Goal: Task Accomplishment & Management: Use online tool/utility

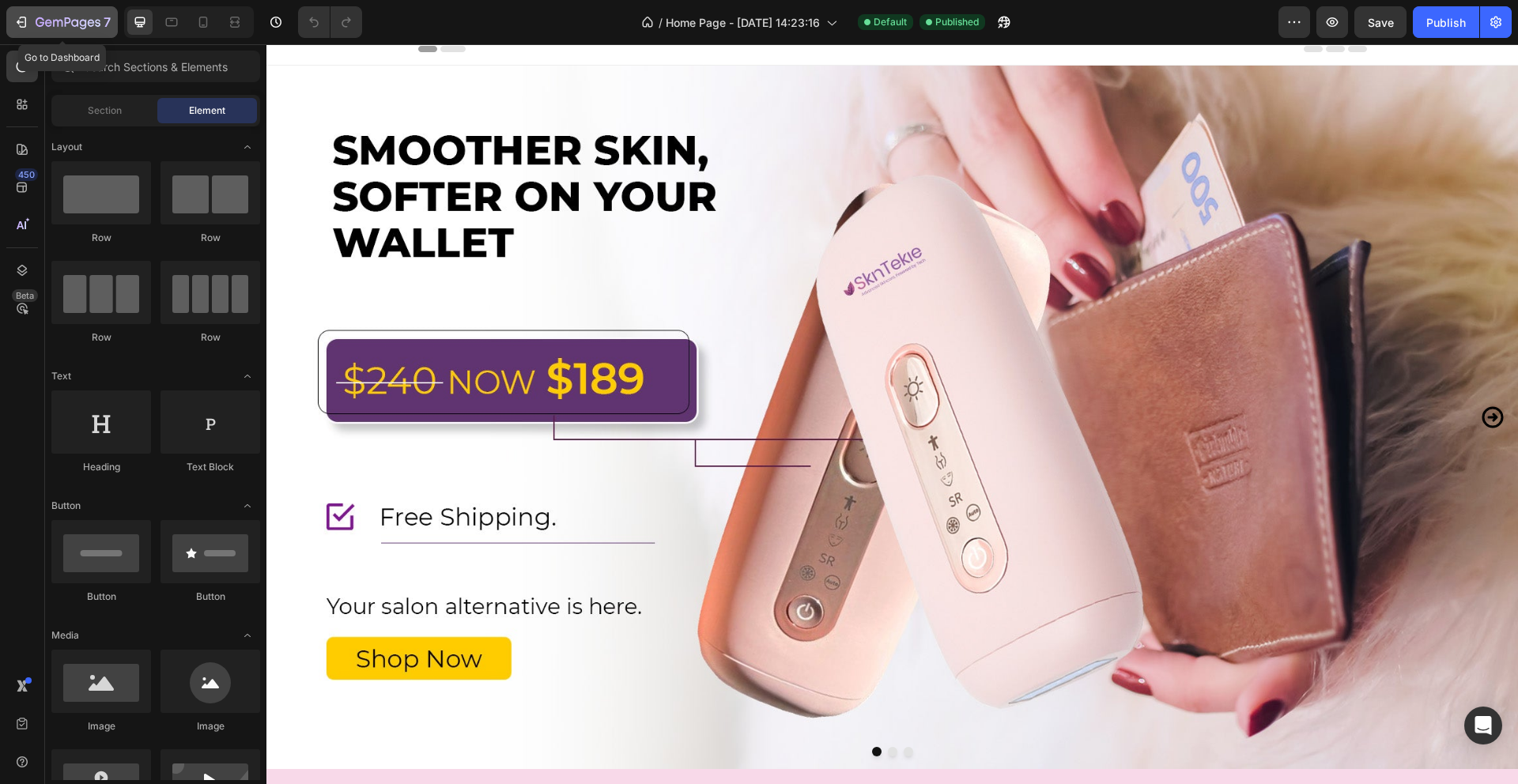
click at [77, 20] on icon "button" at bounding box center [67, 23] width 65 height 13
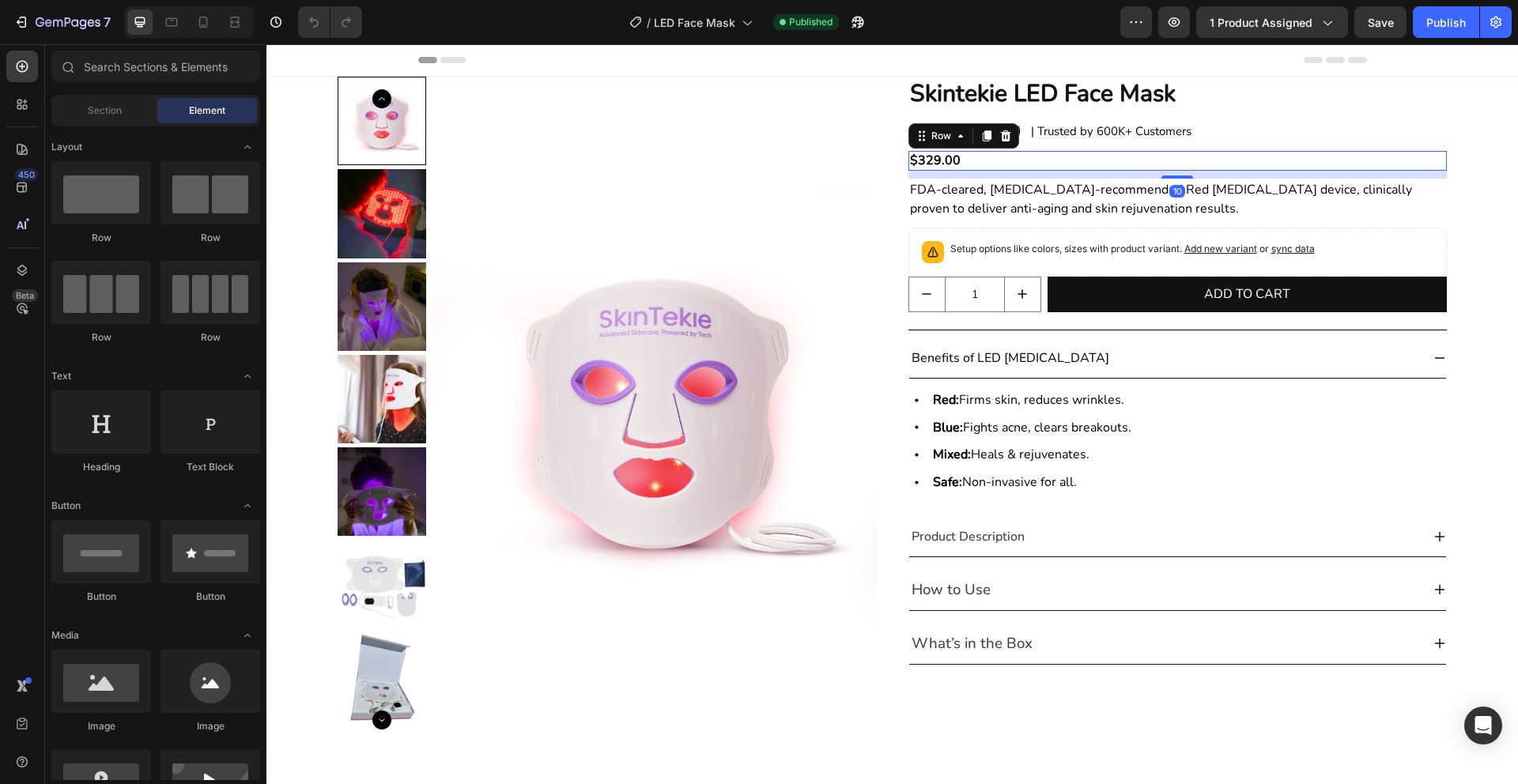
click at [1103, 159] on div "$329.00 Product Price Product Price Row 10" at bounding box center [1178, 160] width 539 height 20
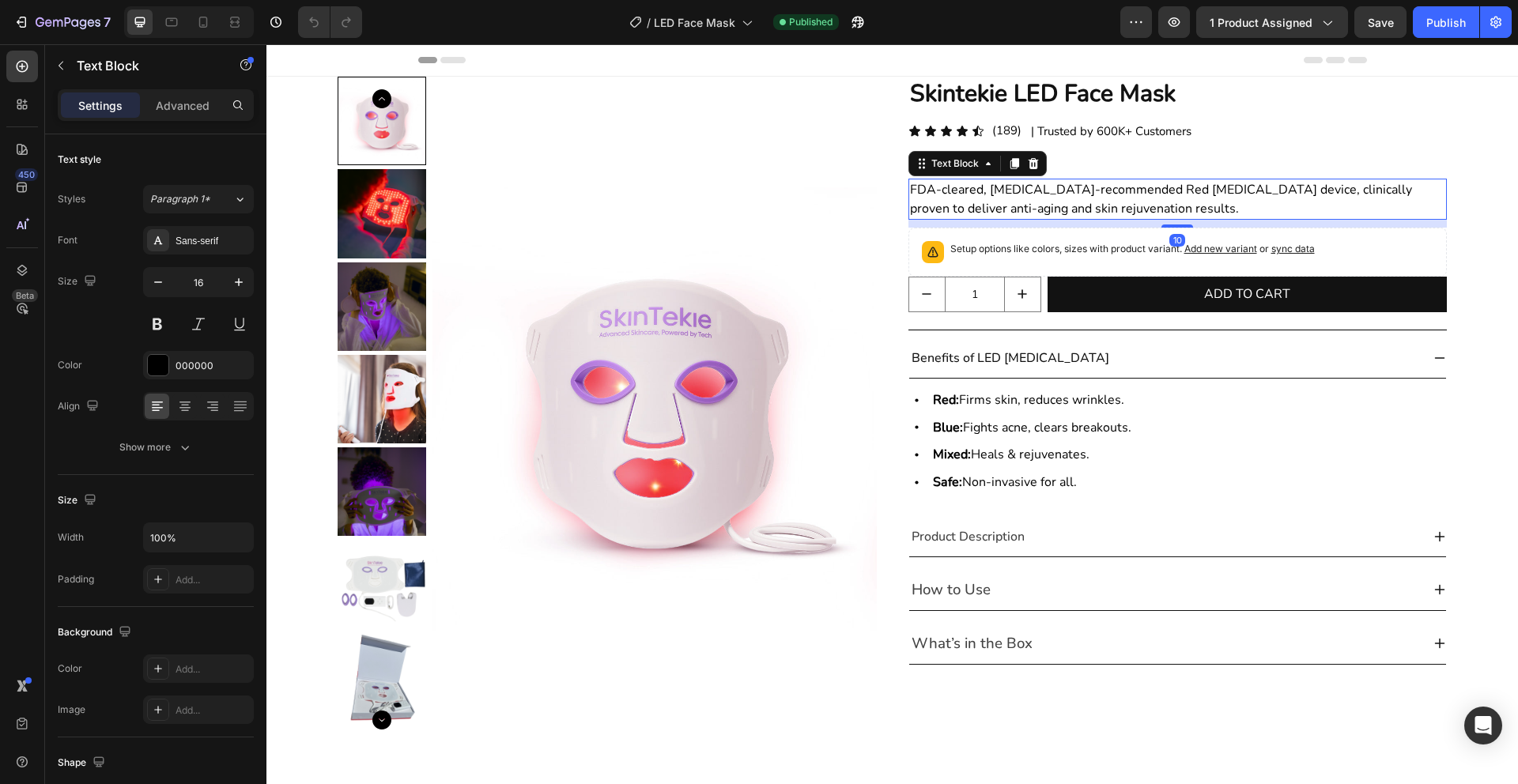
click at [1104, 191] on span "FDA-cleared, [MEDICAL_DATA]-recommended Red [MEDICAL_DATA] device, clinically p…" at bounding box center [1160, 199] width 502 height 36
click at [1085, 247] on p "Setup options like colors, sizes with product variant. Add new variant or sync …" at bounding box center [1133, 249] width 365 height 16
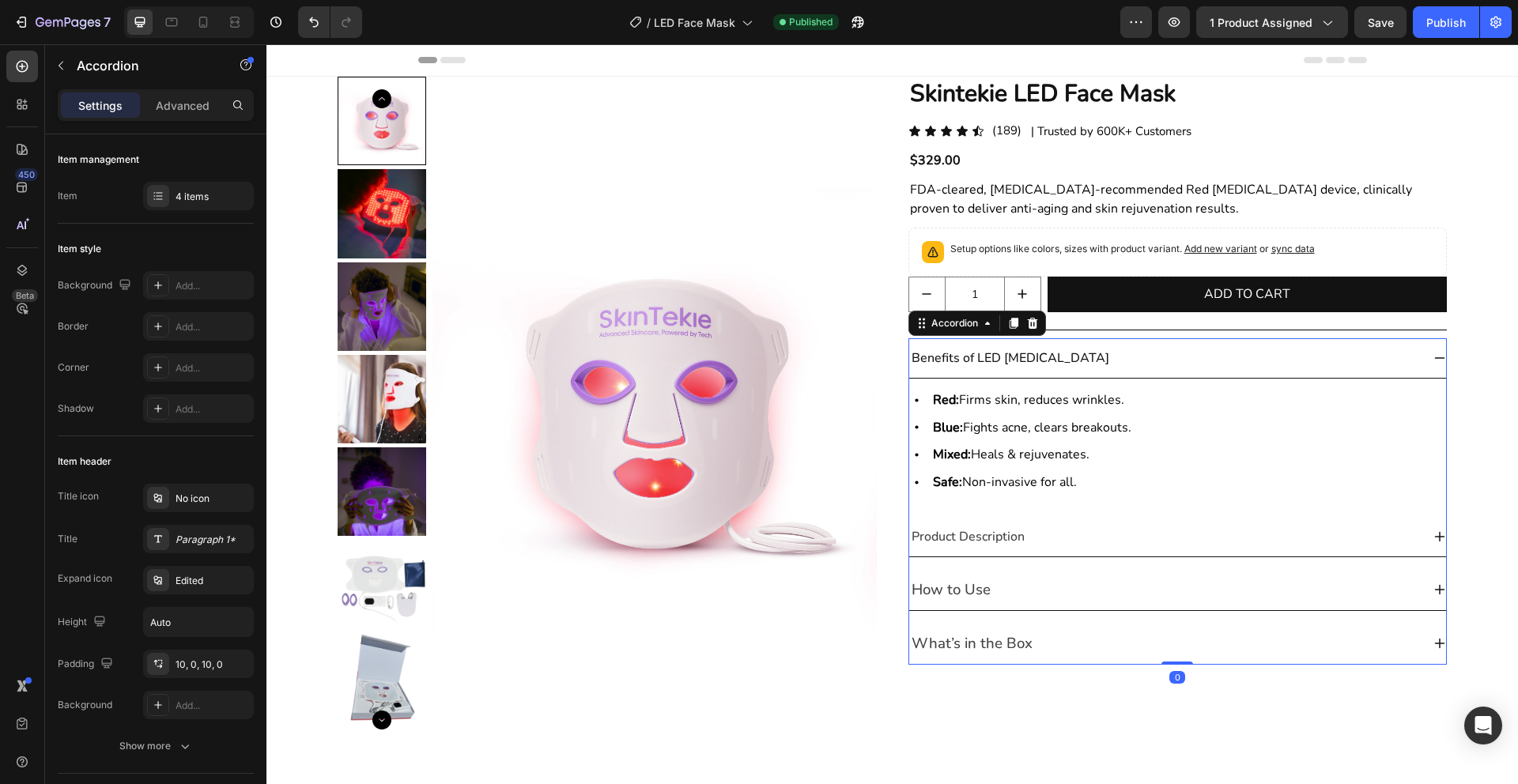
click at [1214, 352] on div "Benefits of LED Light Therapy" at bounding box center [1166, 358] width 513 height 24
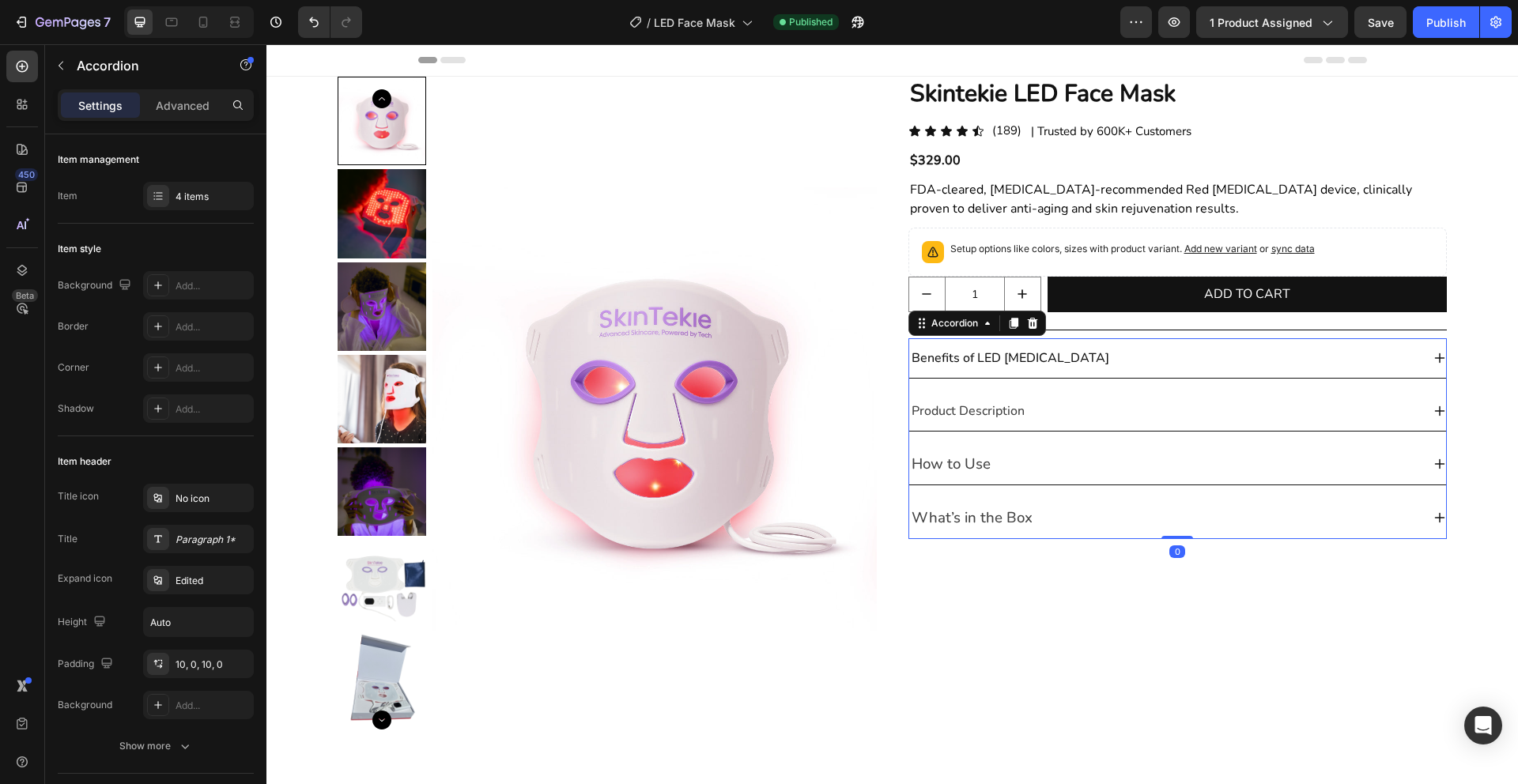
click at [1214, 352] on div "Benefits of LED Light Therapy" at bounding box center [1166, 358] width 513 height 24
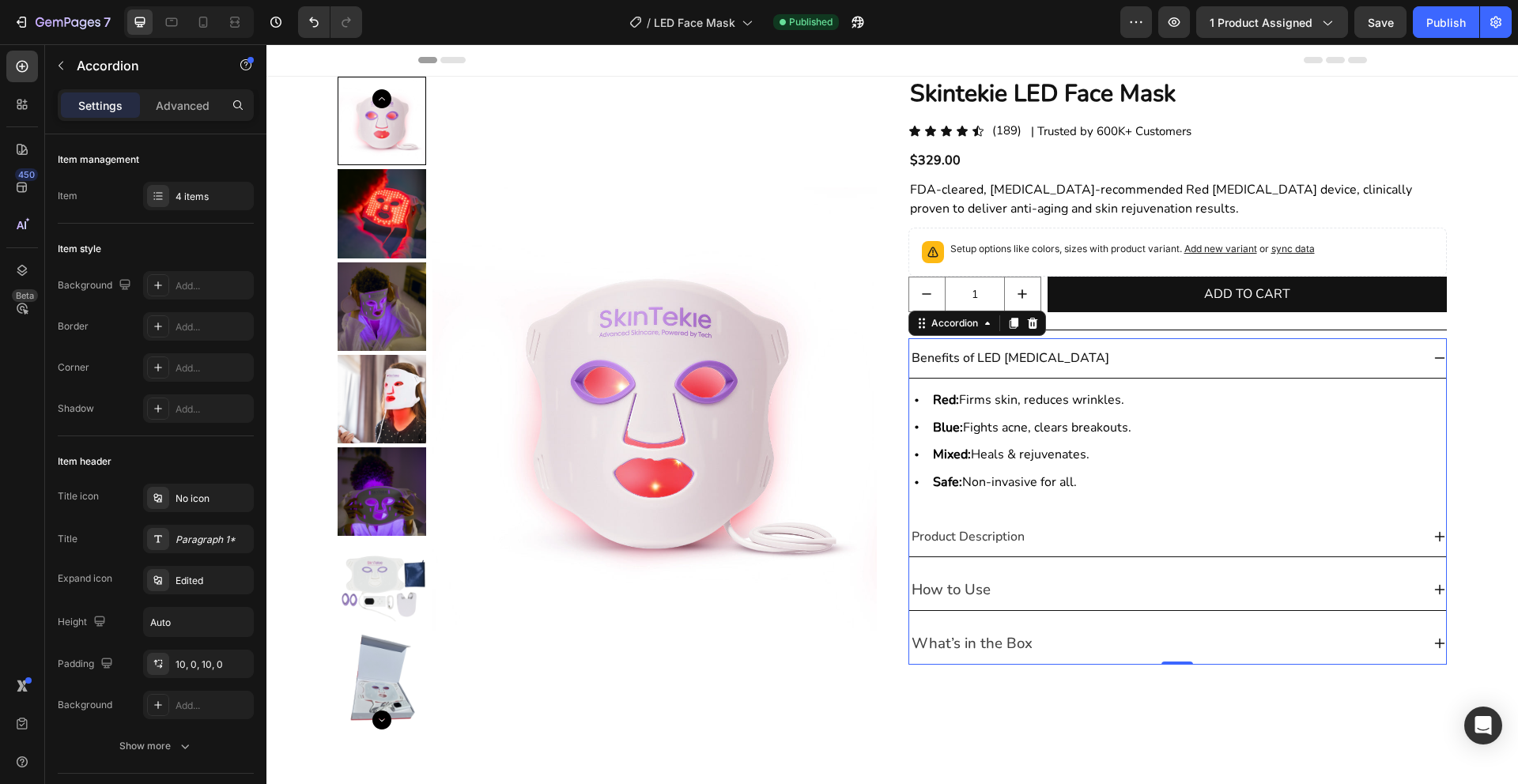
click at [1214, 352] on div "Benefits of LED Light Therapy" at bounding box center [1166, 358] width 513 height 24
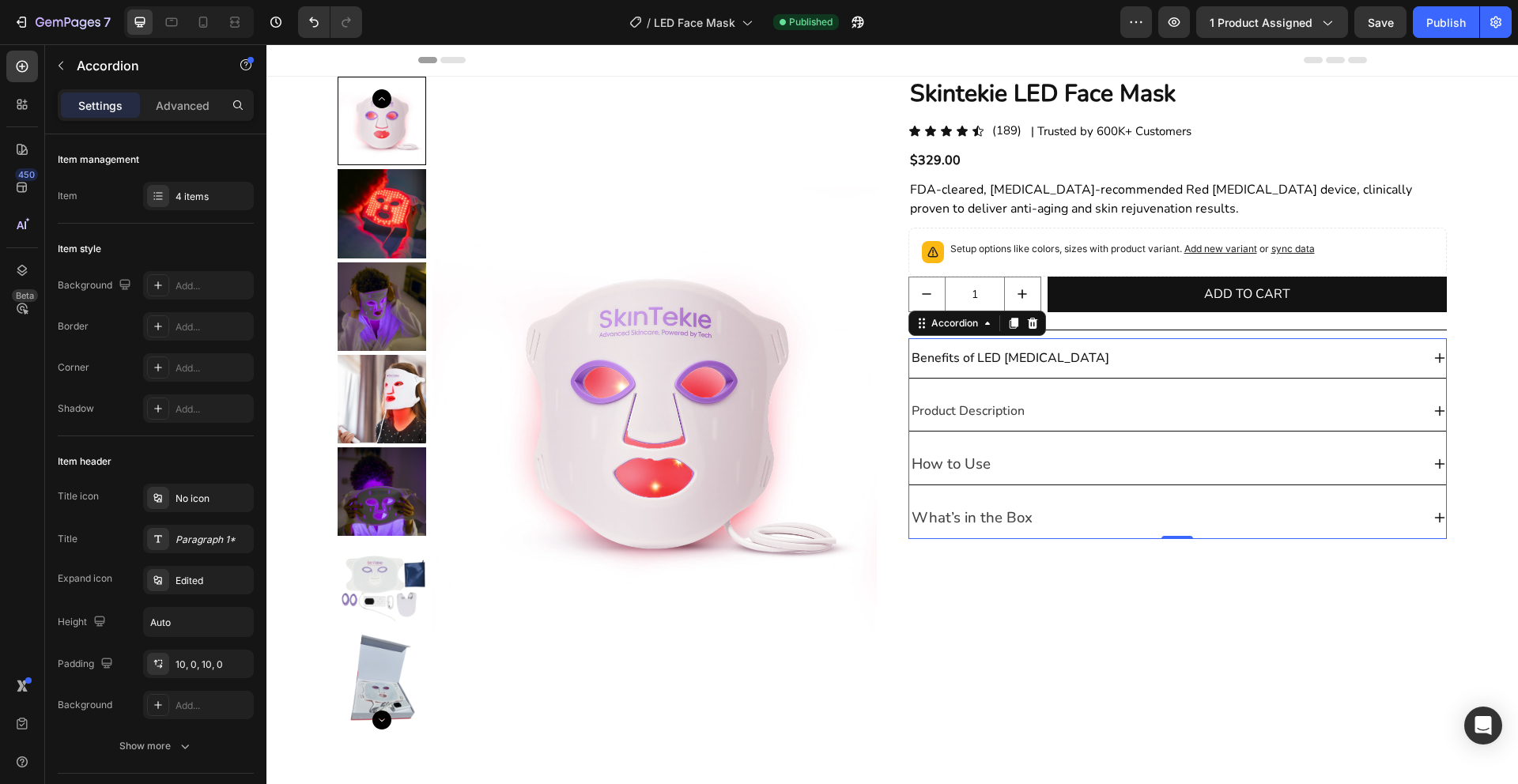
click at [1240, 405] on div "Product Description" at bounding box center [1166, 411] width 513 height 24
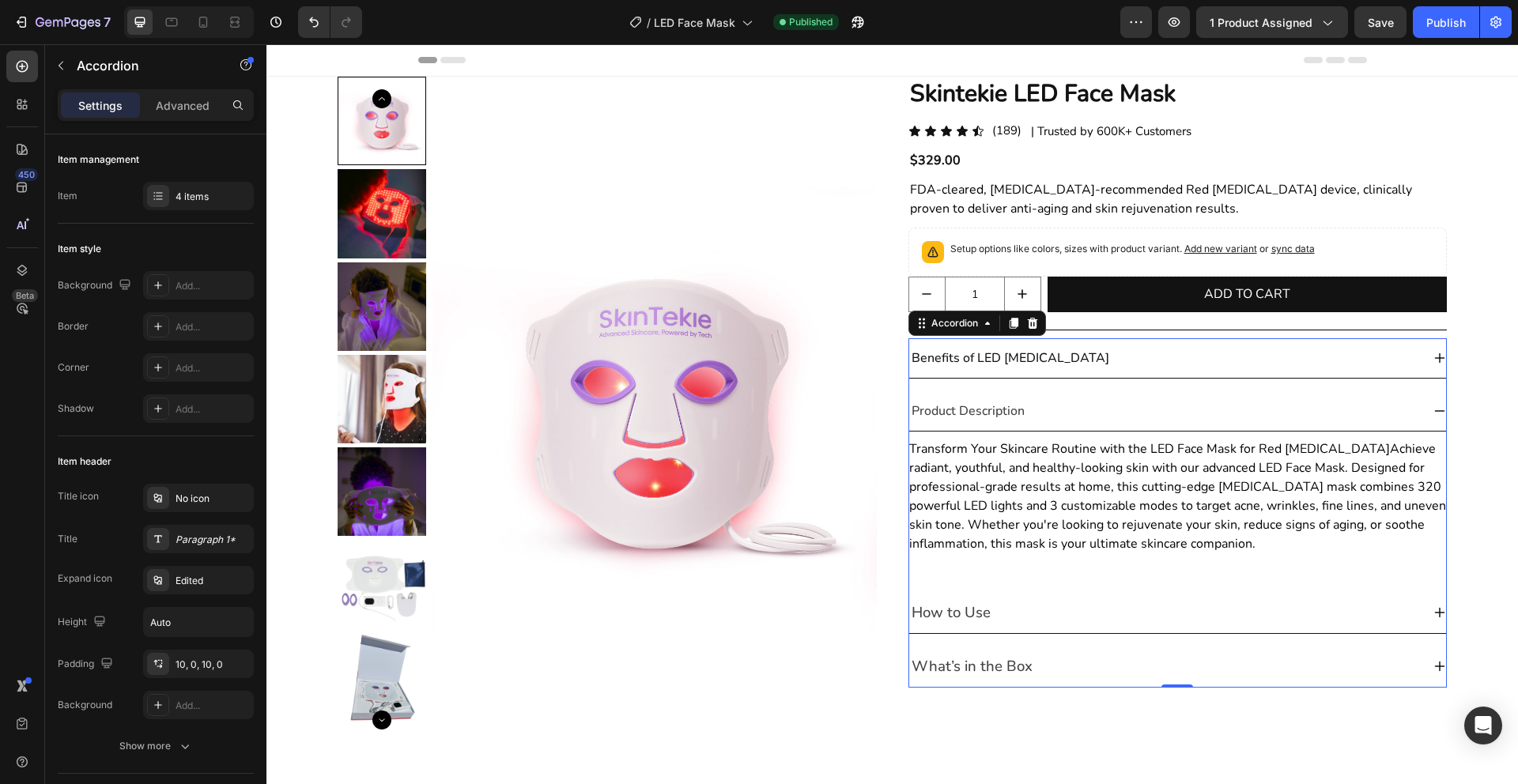
click at [1240, 405] on div "Product Description" at bounding box center [1166, 411] width 513 height 24
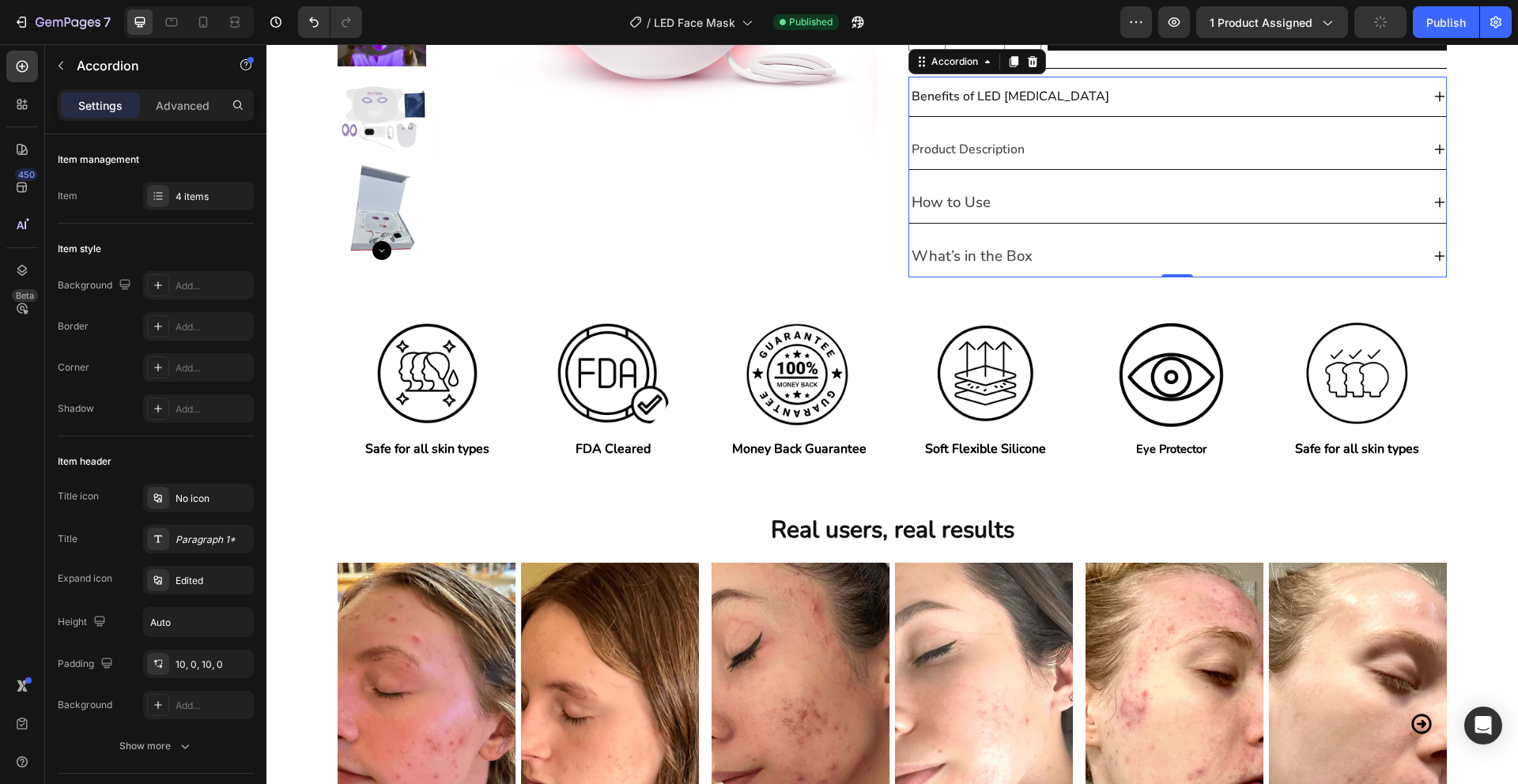
scroll to position [468, 0]
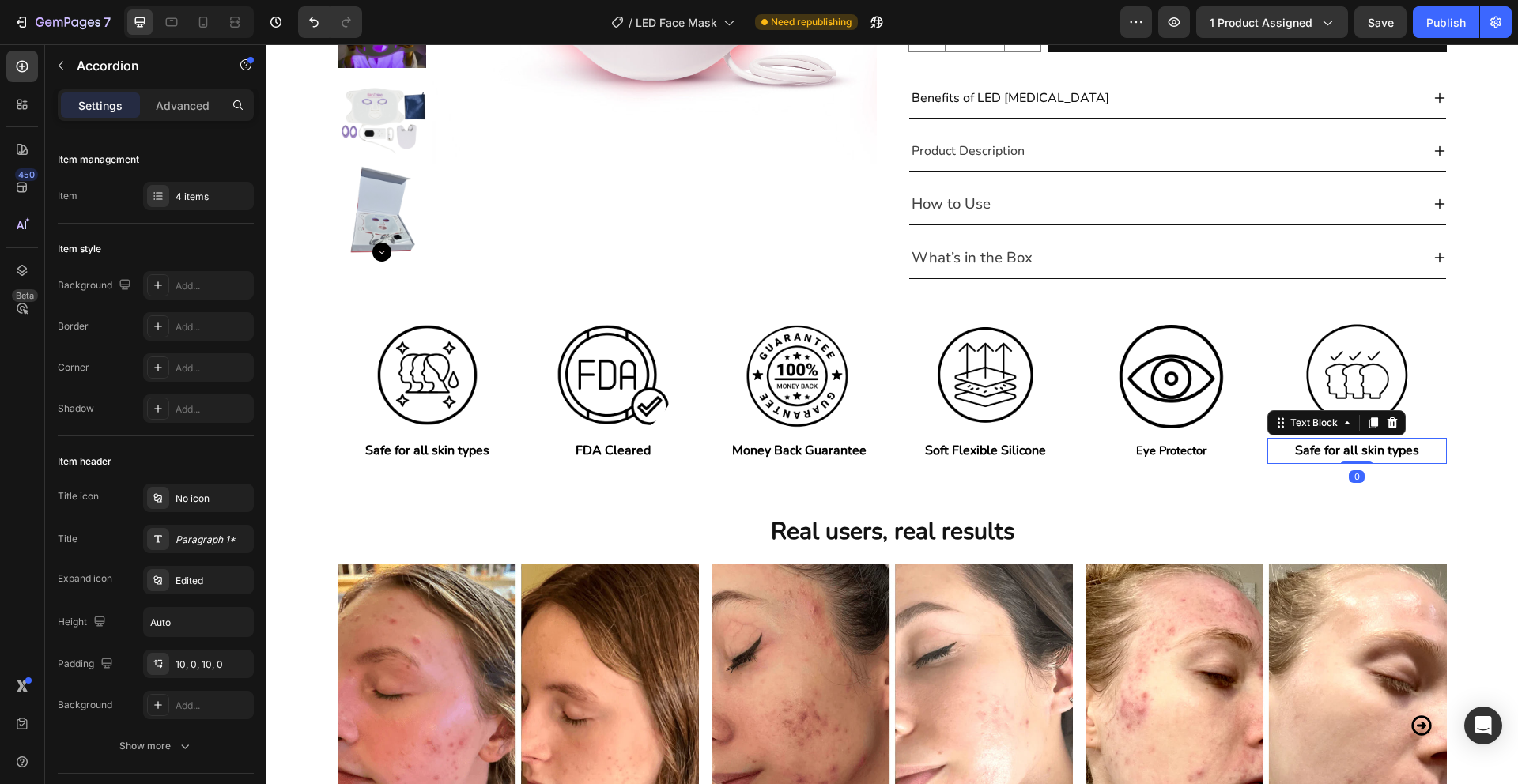
click at [1364, 451] on p "Safe for all skin types" at bounding box center [1358, 451] width 177 height 23
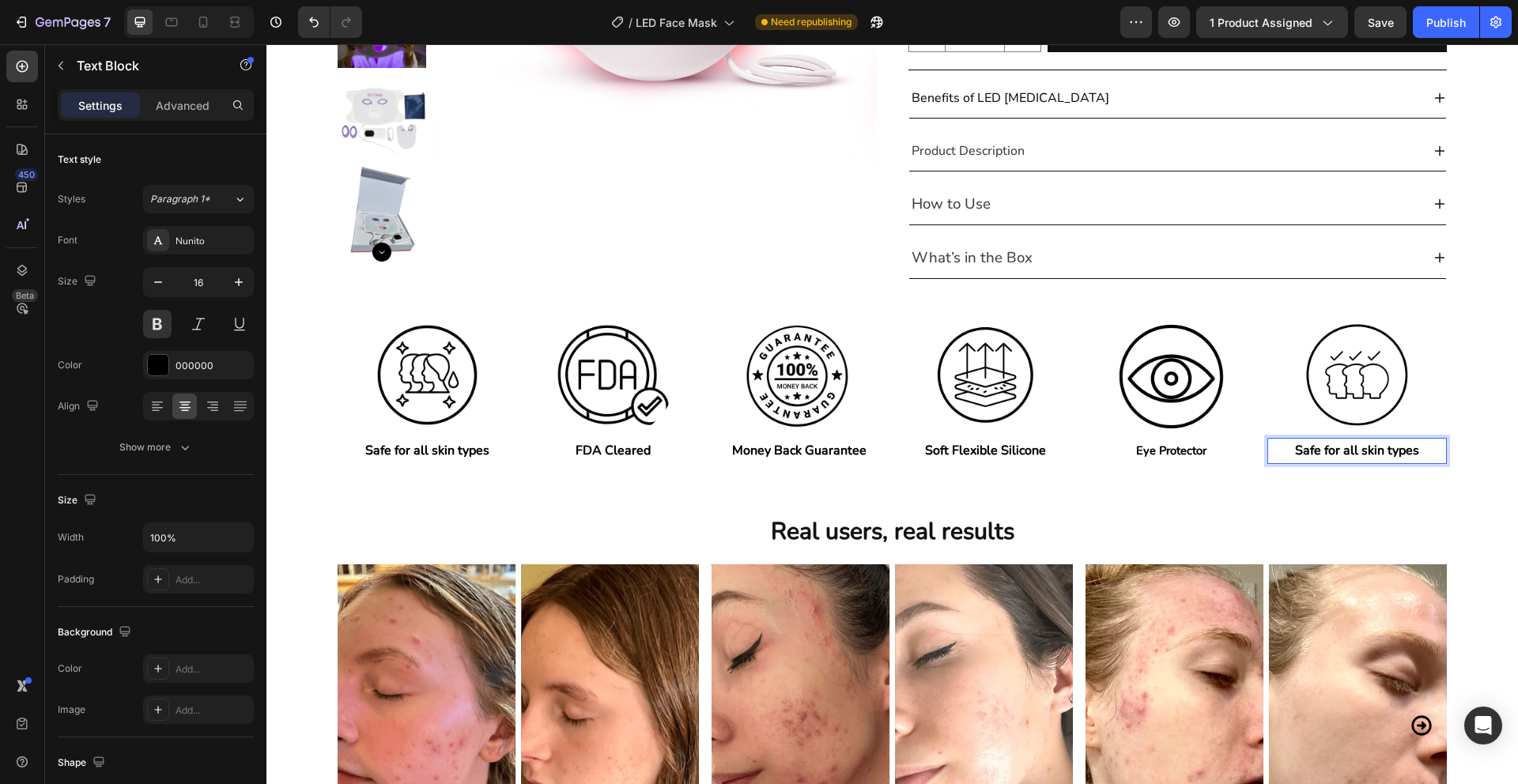
click at [1356, 451] on p "Safe for all skin types" at bounding box center [1358, 451] width 177 height 23
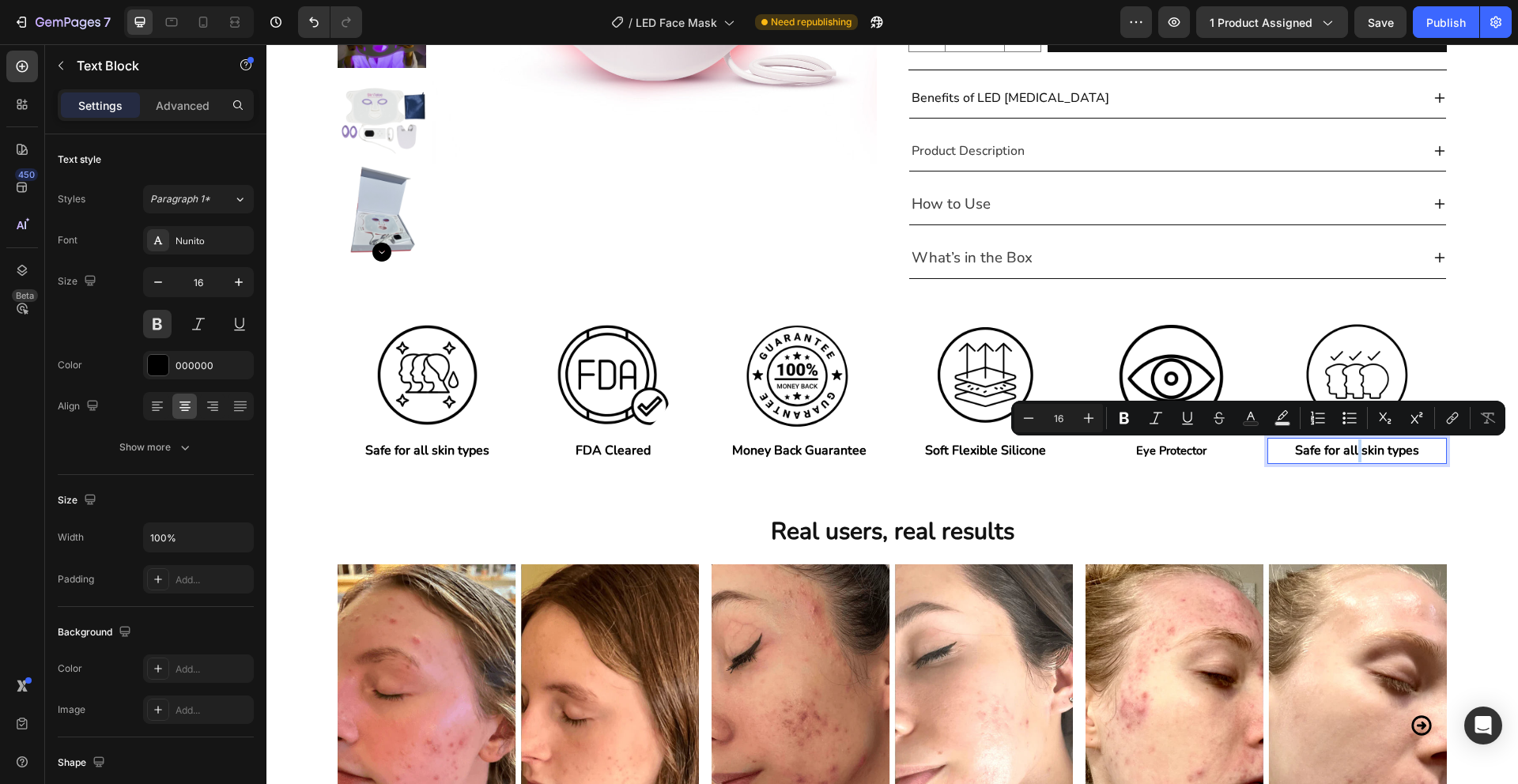
click at [1358, 451] on p "Safe for all skin types" at bounding box center [1358, 451] width 177 height 23
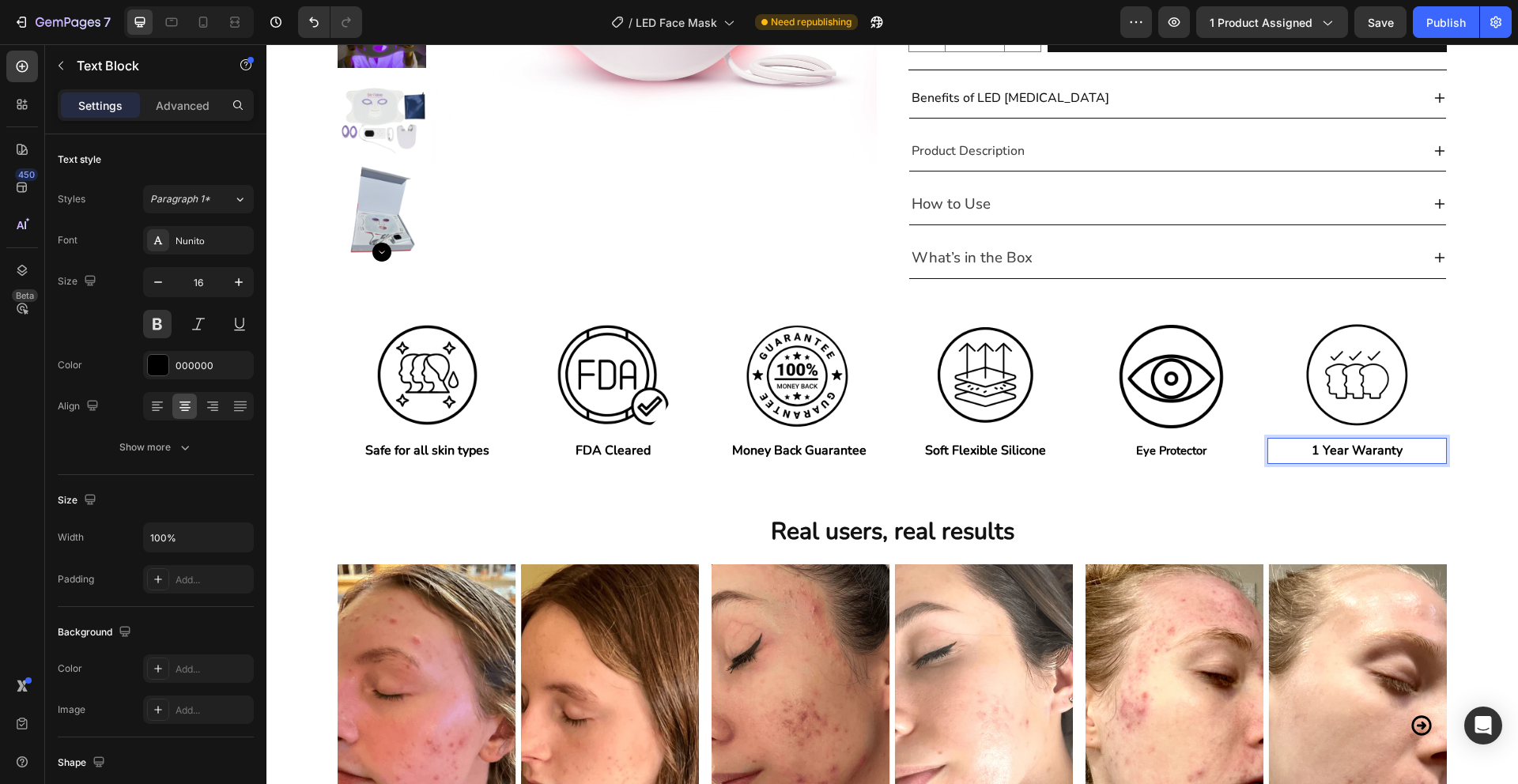
click at [1379, 446] on p "1 Year Waranty" at bounding box center [1358, 451] width 177 height 23
click at [1379, 453] on p "1 Year Waranty" at bounding box center [1358, 451] width 177 height 23
click at [1418, 447] on p "1 Year Waranty" at bounding box center [1358, 451] width 177 height 23
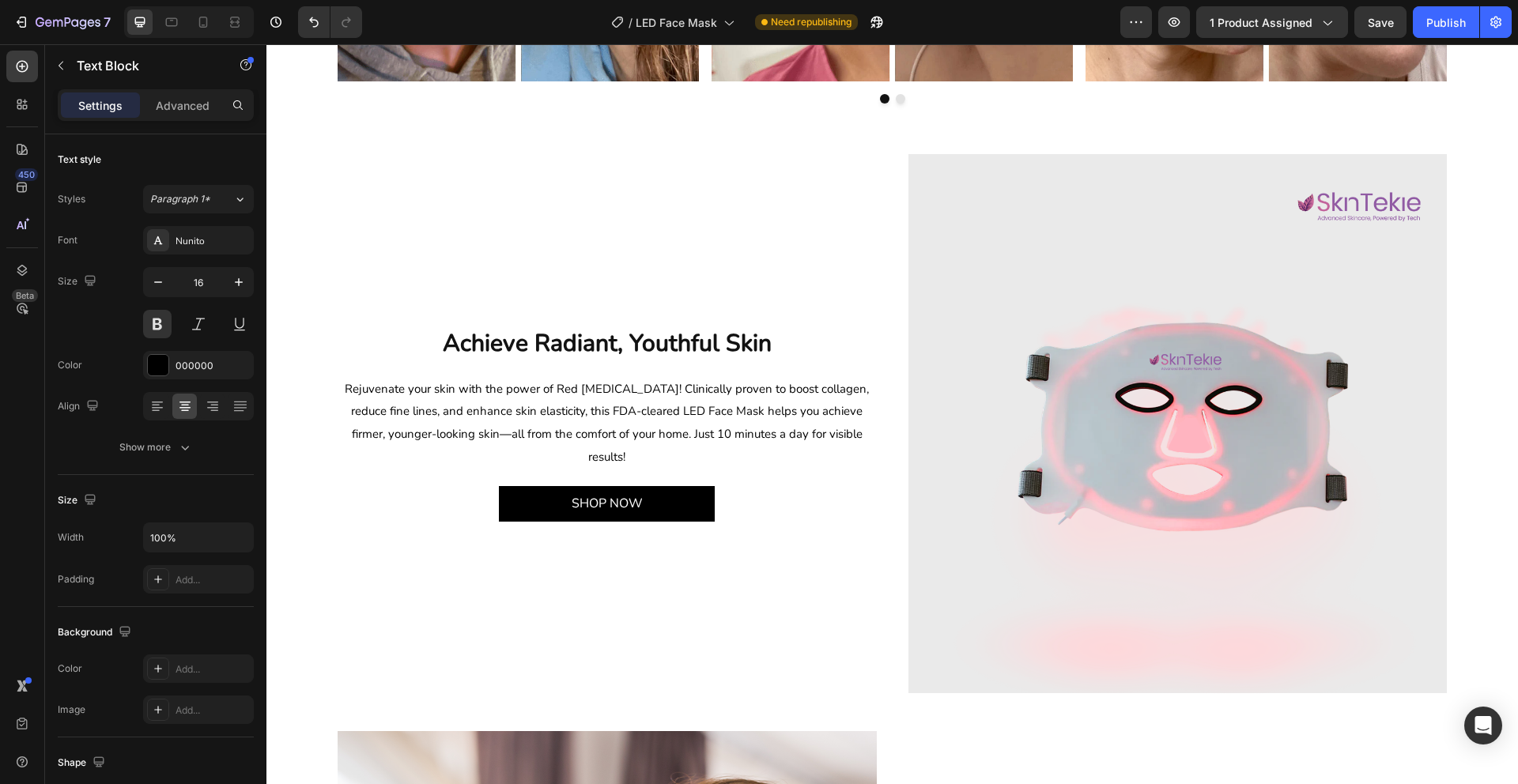
scroll to position [1250, 0]
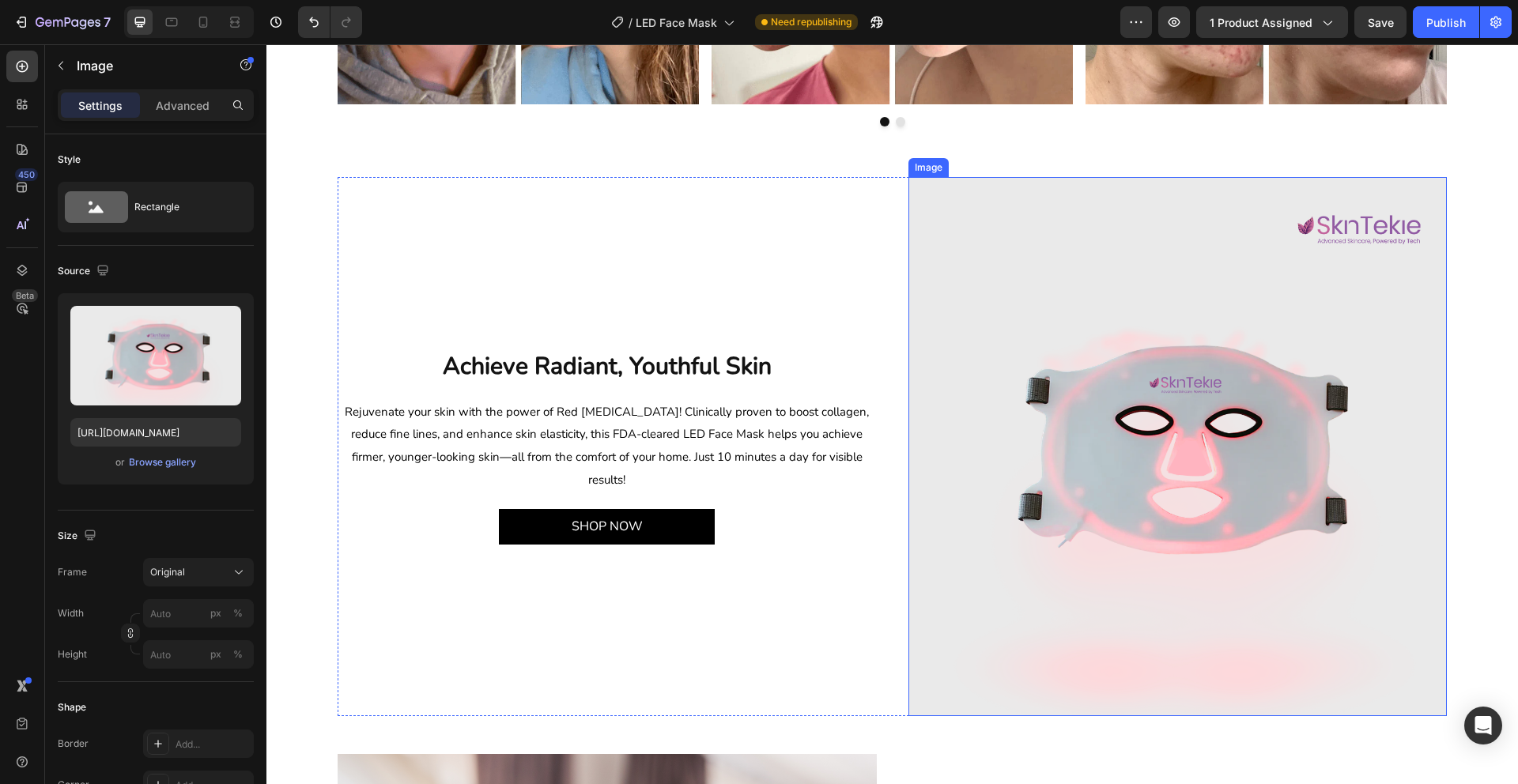
click at [1208, 486] on img at bounding box center [1178, 447] width 539 height 539
click at [156, 464] on div "Browse gallery" at bounding box center [162, 462] width 67 height 14
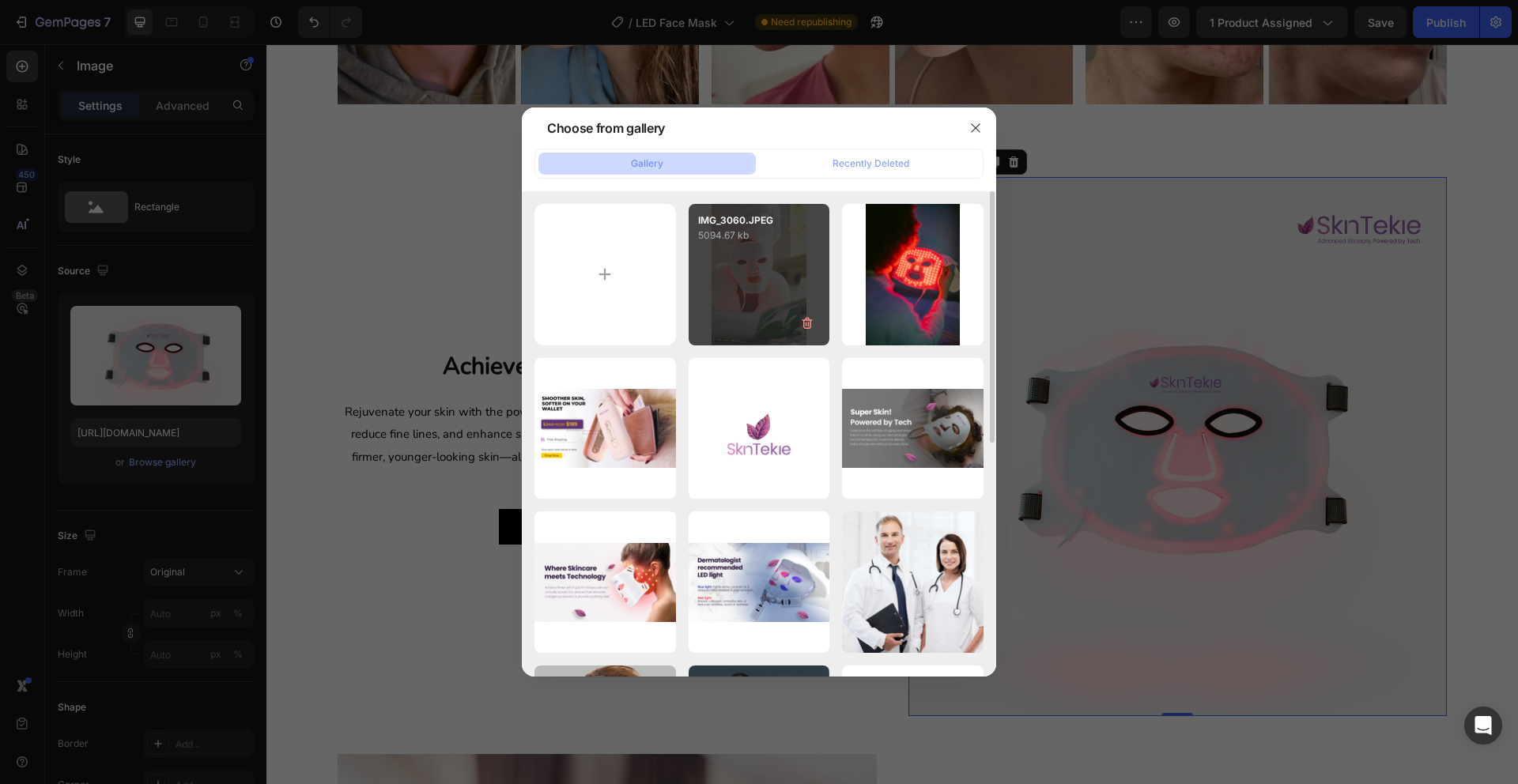
click at [785, 293] on div "IMG_3060.JPEG 5094.67 kb" at bounding box center [759, 274] width 141 height 141
type input "[URL][DOMAIN_NAME]"
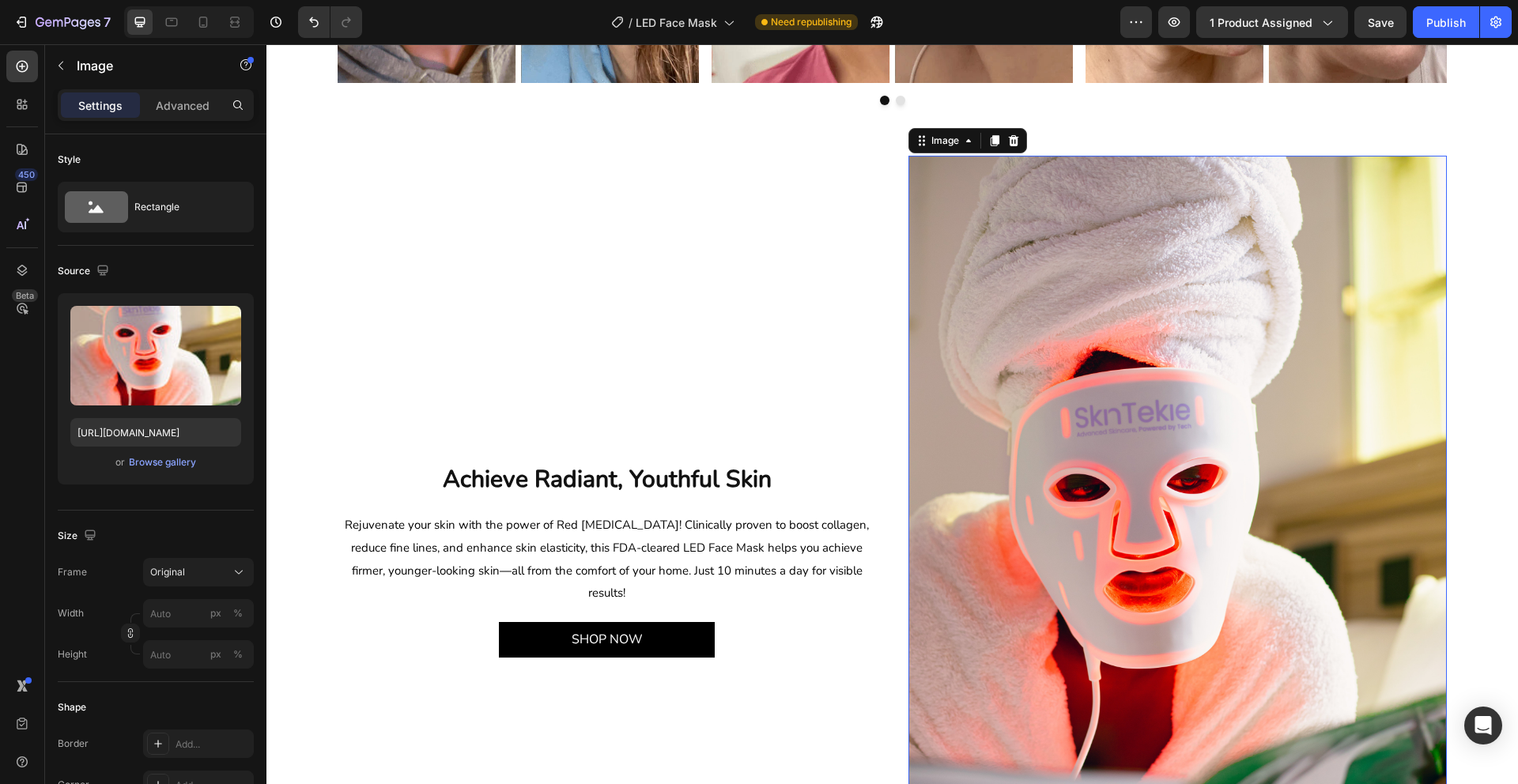
scroll to position [1283, 0]
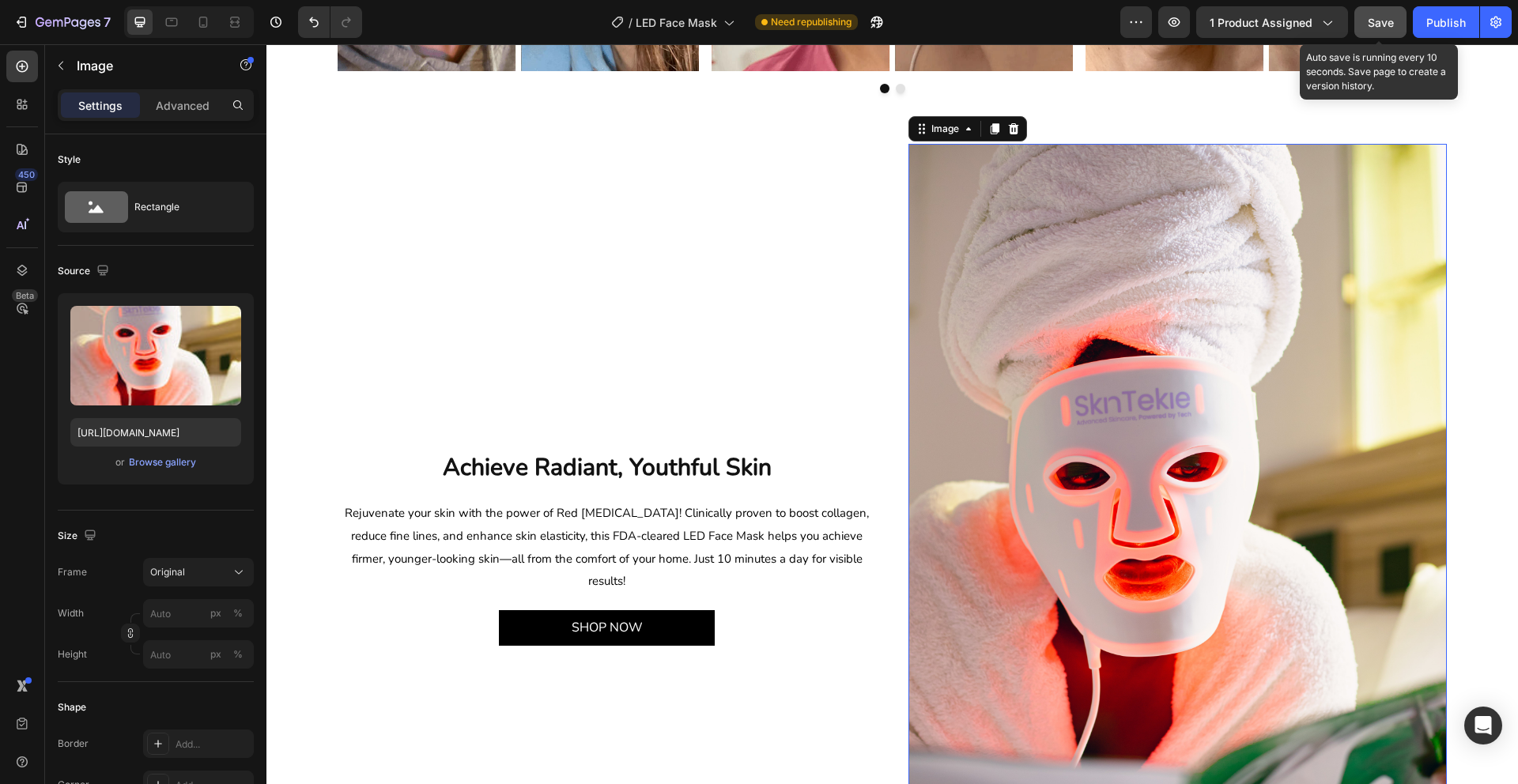
click at [1382, 19] on span "Save" at bounding box center [1380, 23] width 26 height 13
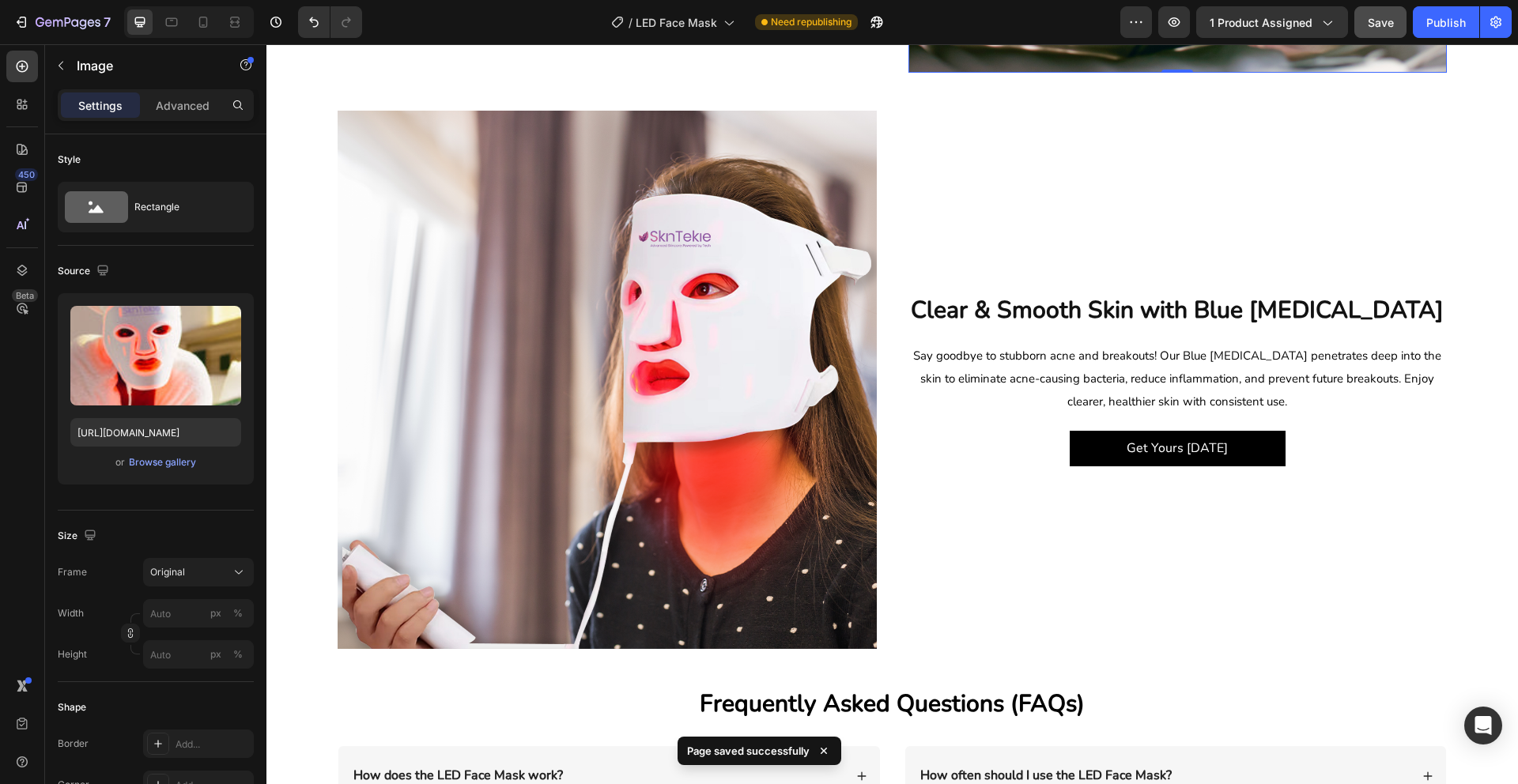
scroll to position [2181, 0]
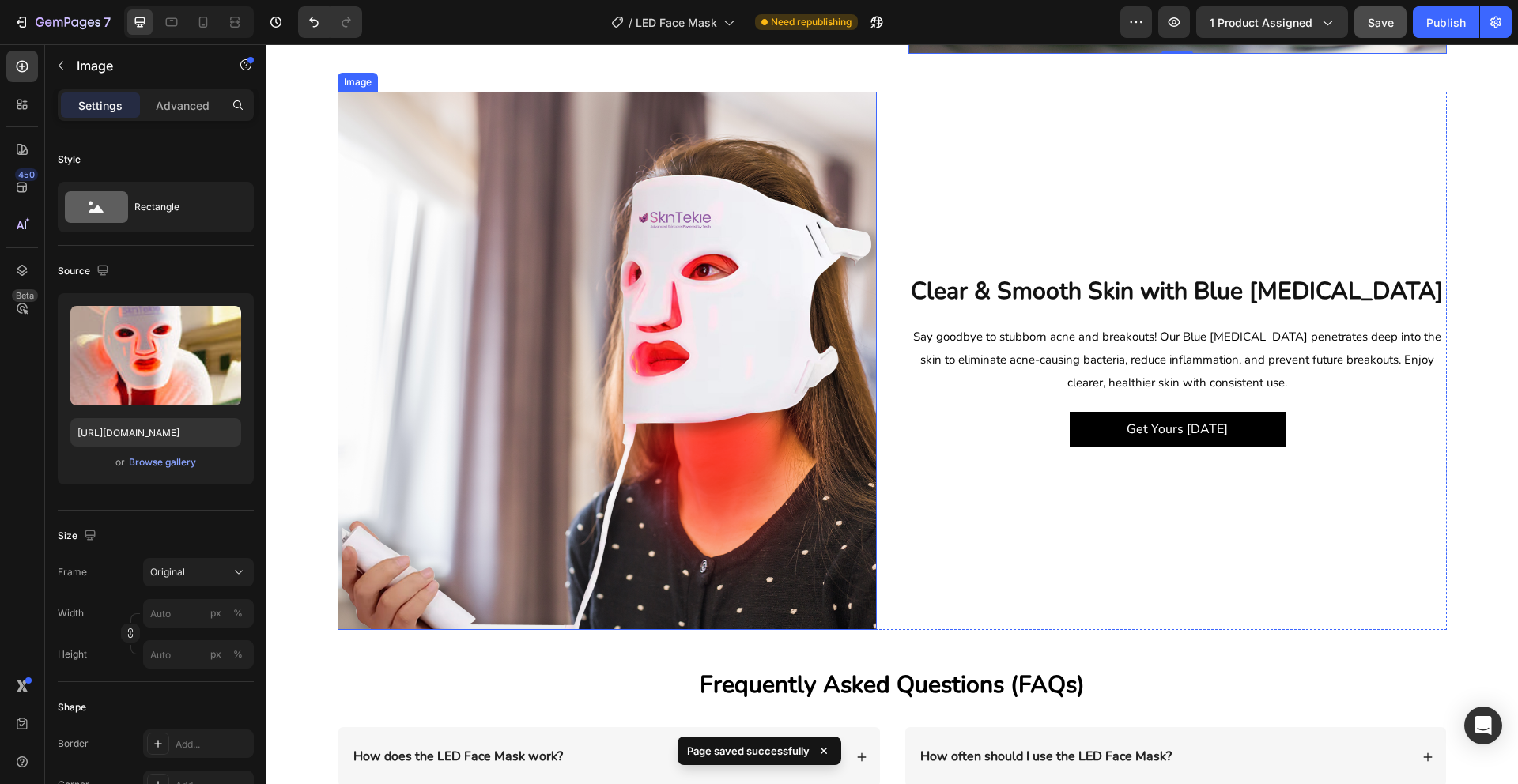
click at [610, 404] on img at bounding box center [608, 362] width 539 height 539
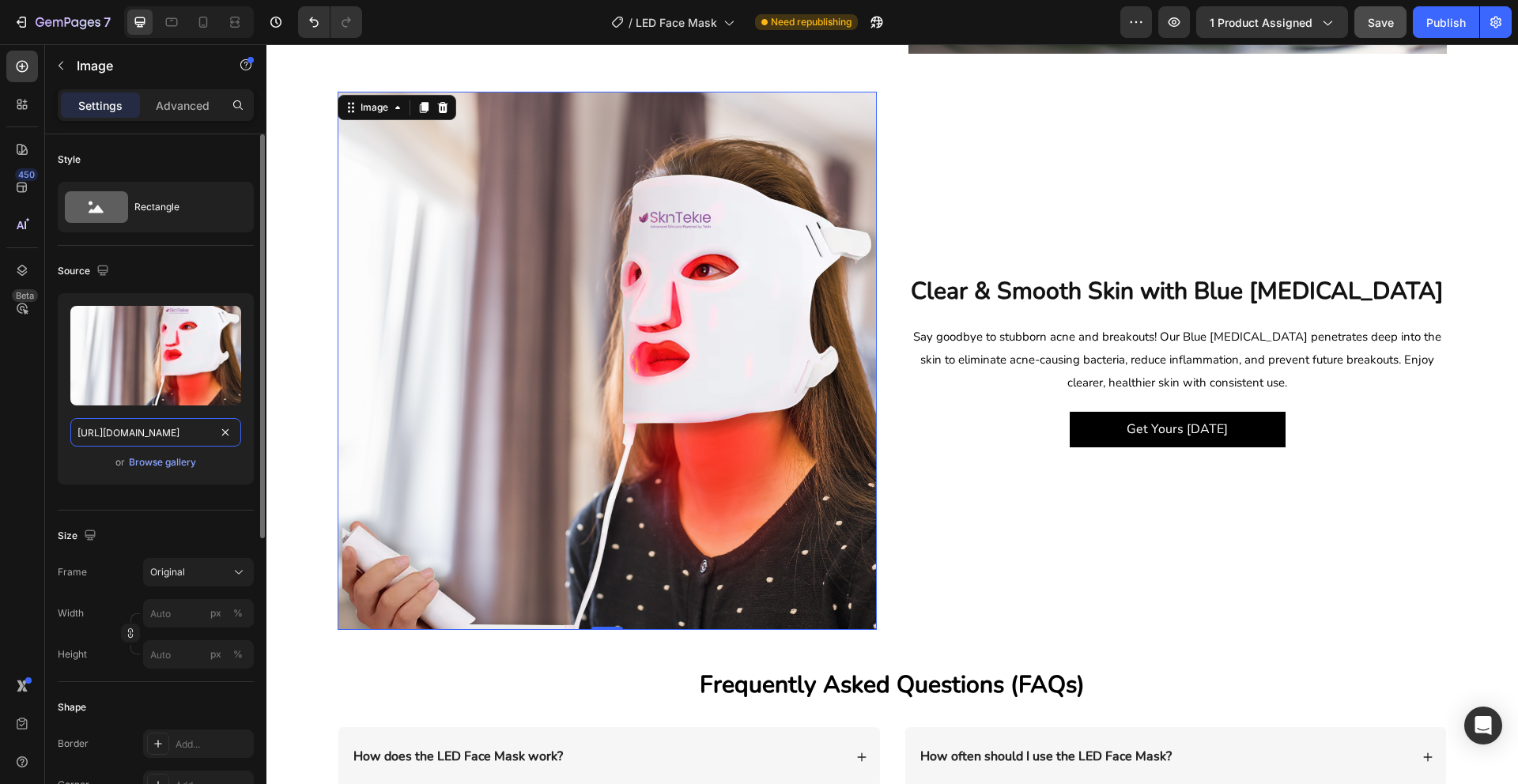
click at [121, 433] on input "https://cdn.shopify.com/s/files/1/0649/9038/0168/files/gempages_554557381082612…" at bounding box center [156, 433] width 171 height 28
click at [150, 460] on div "Browse gallery" at bounding box center [162, 462] width 67 height 14
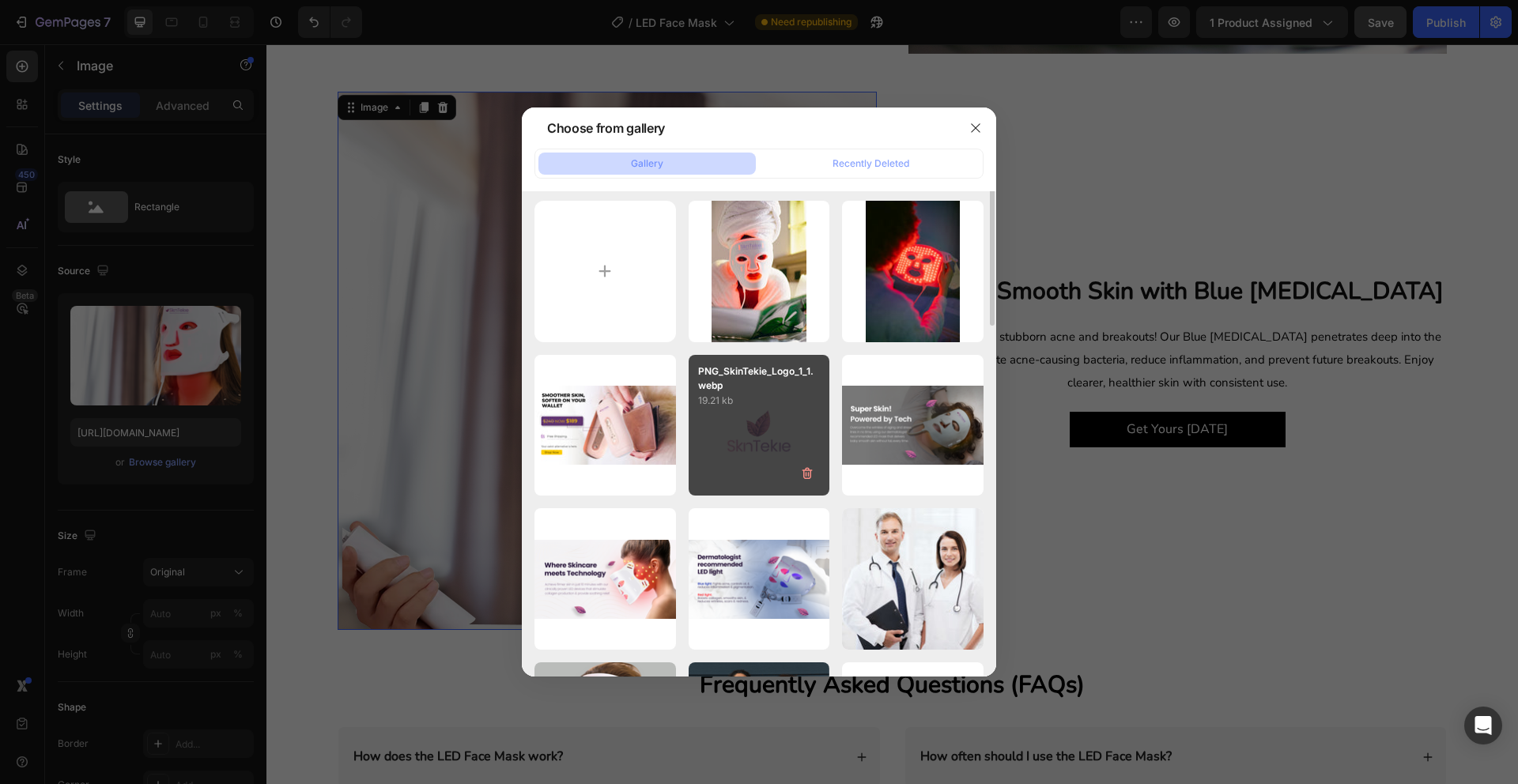
scroll to position [0, 0]
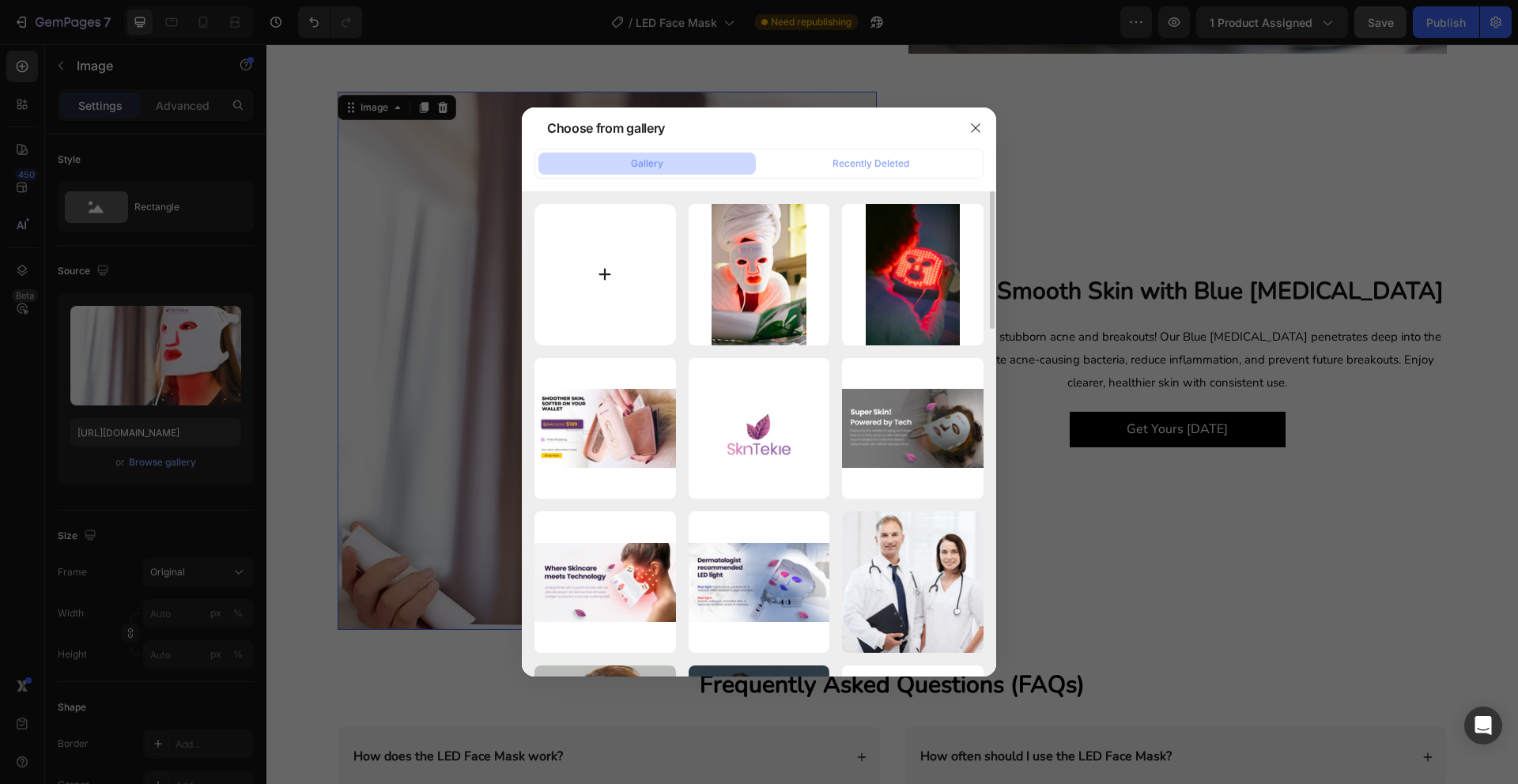
click at [609, 278] on input "file" at bounding box center [605, 274] width 141 height 141
type input "C:\fakepath\IMG_3306.JPG"
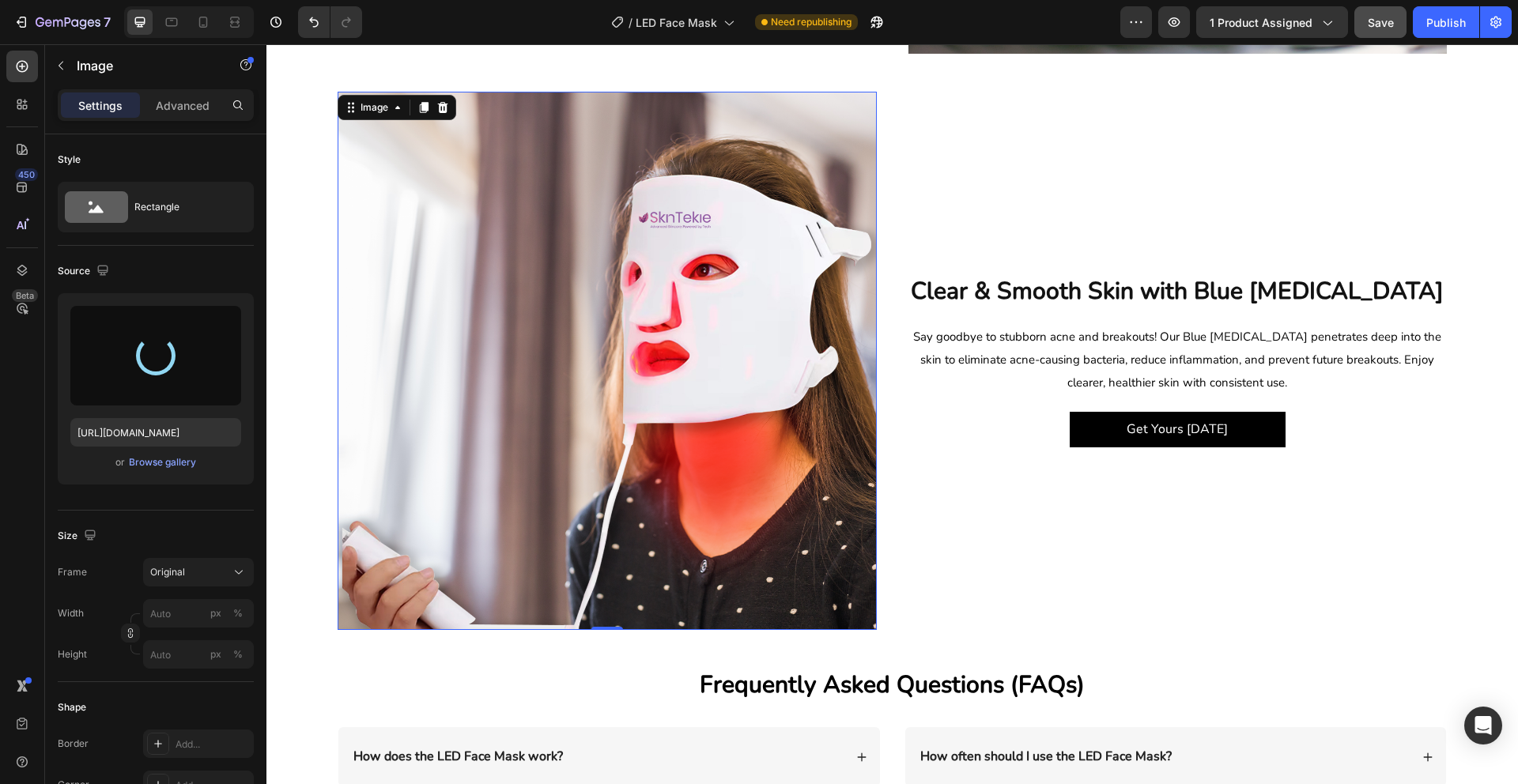
type input "https://cdn.shopify.com/s/files/1/0649/9038/0168/files/gempages_554557381082612…"
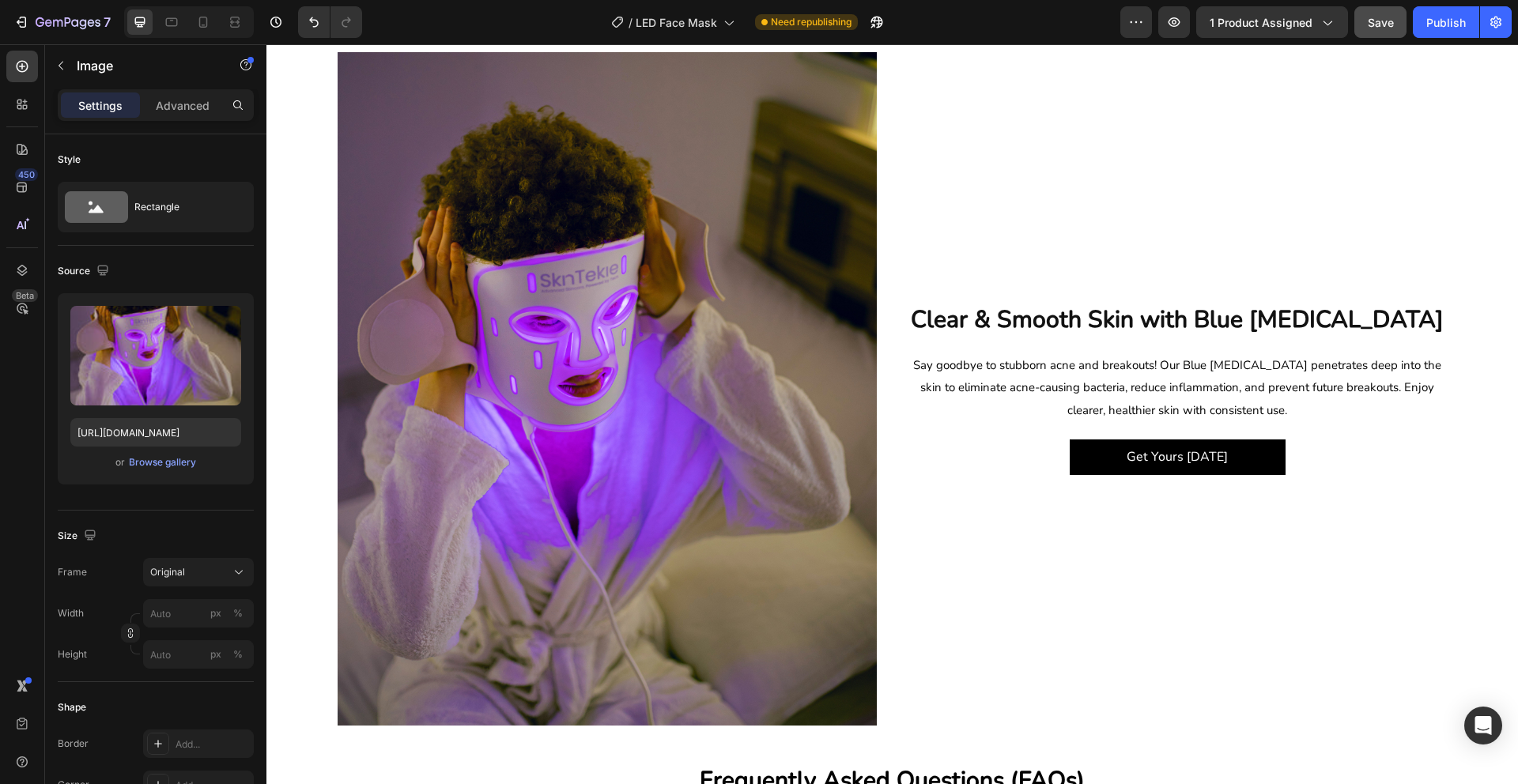
scroll to position [2231, 0]
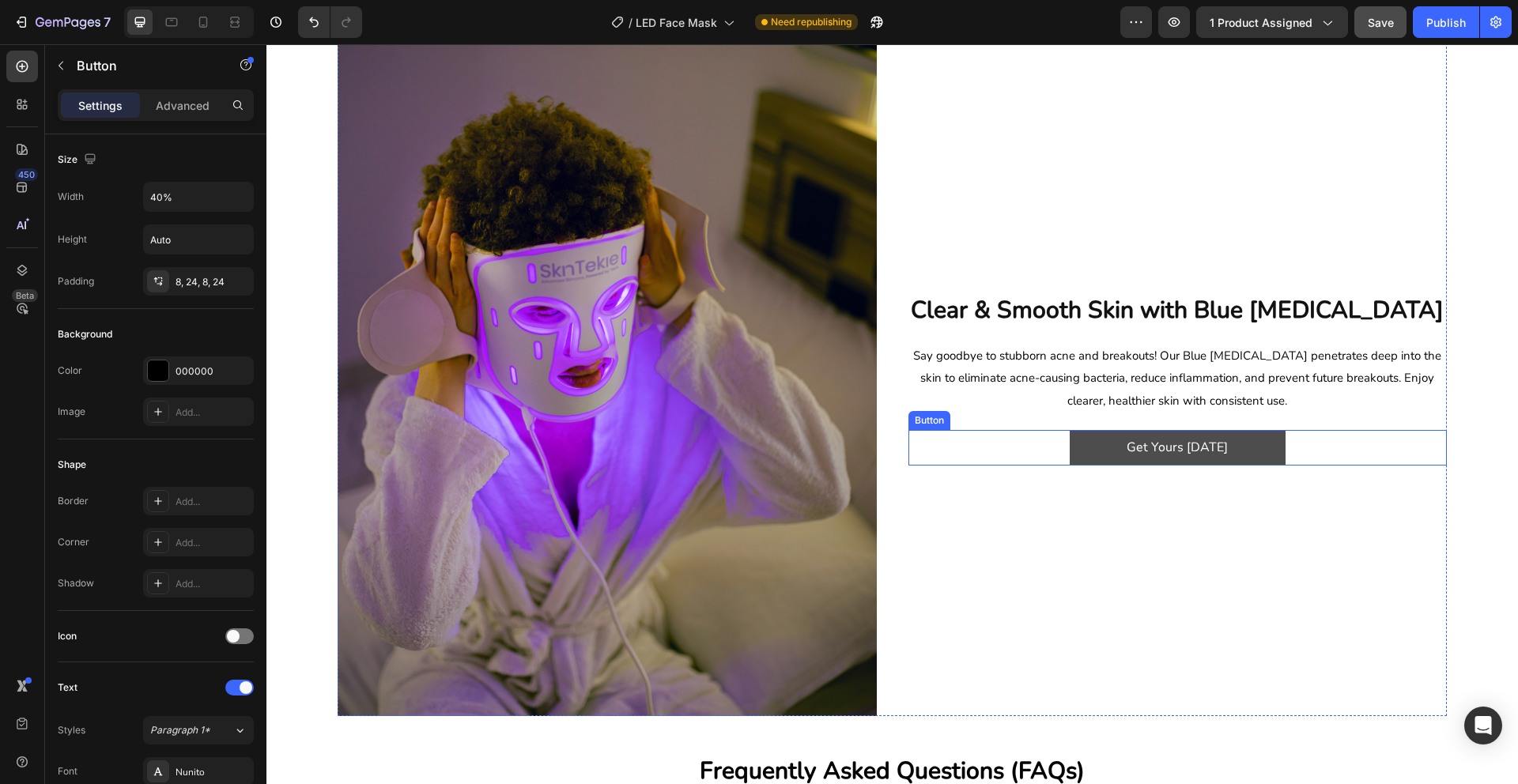
click at [1111, 447] on link "Get Yours Today" at bounding box center [1177, 447] width 216 height 35
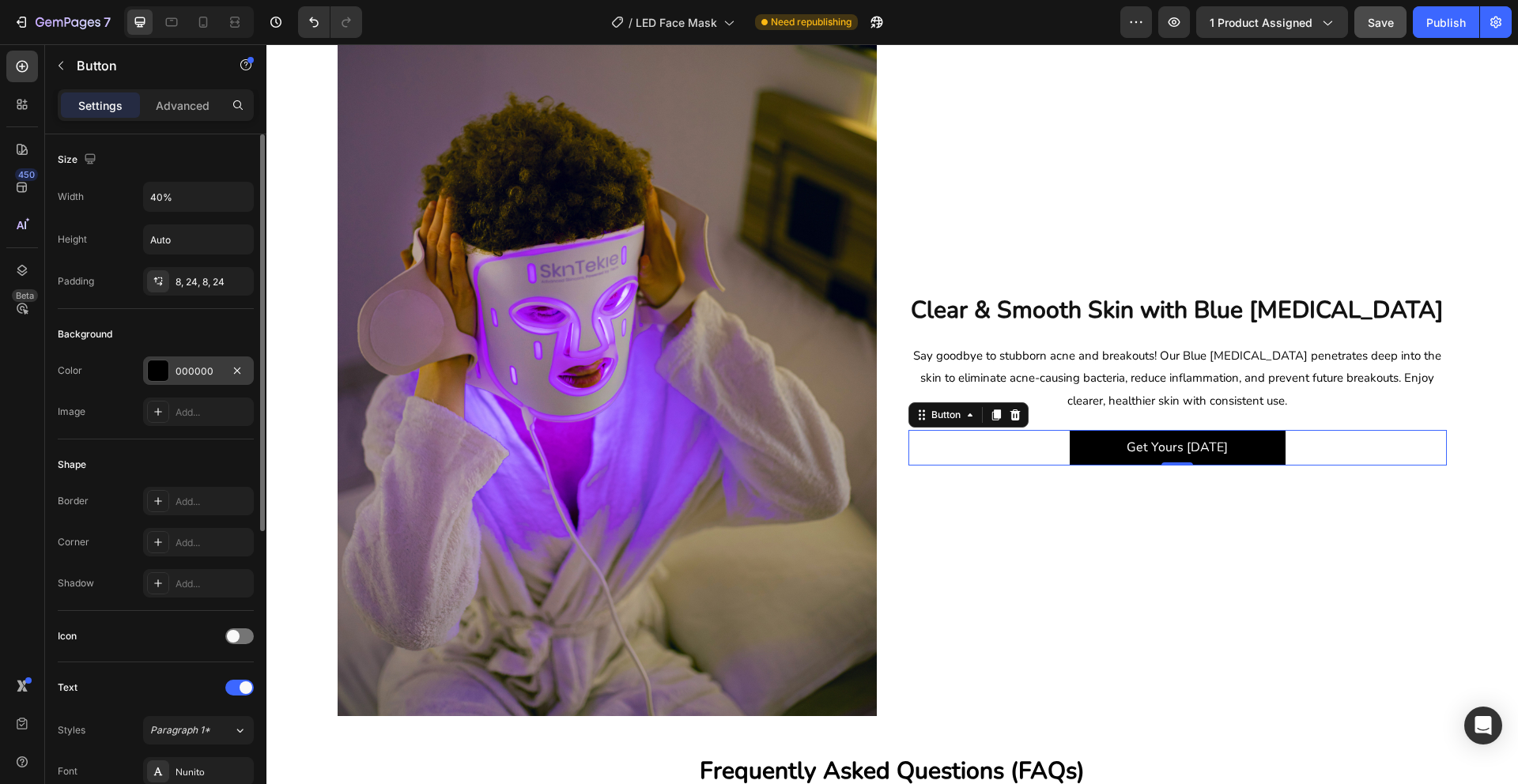
click at [159, 369] on div at bounding box center [159, 371] width 21 height 21
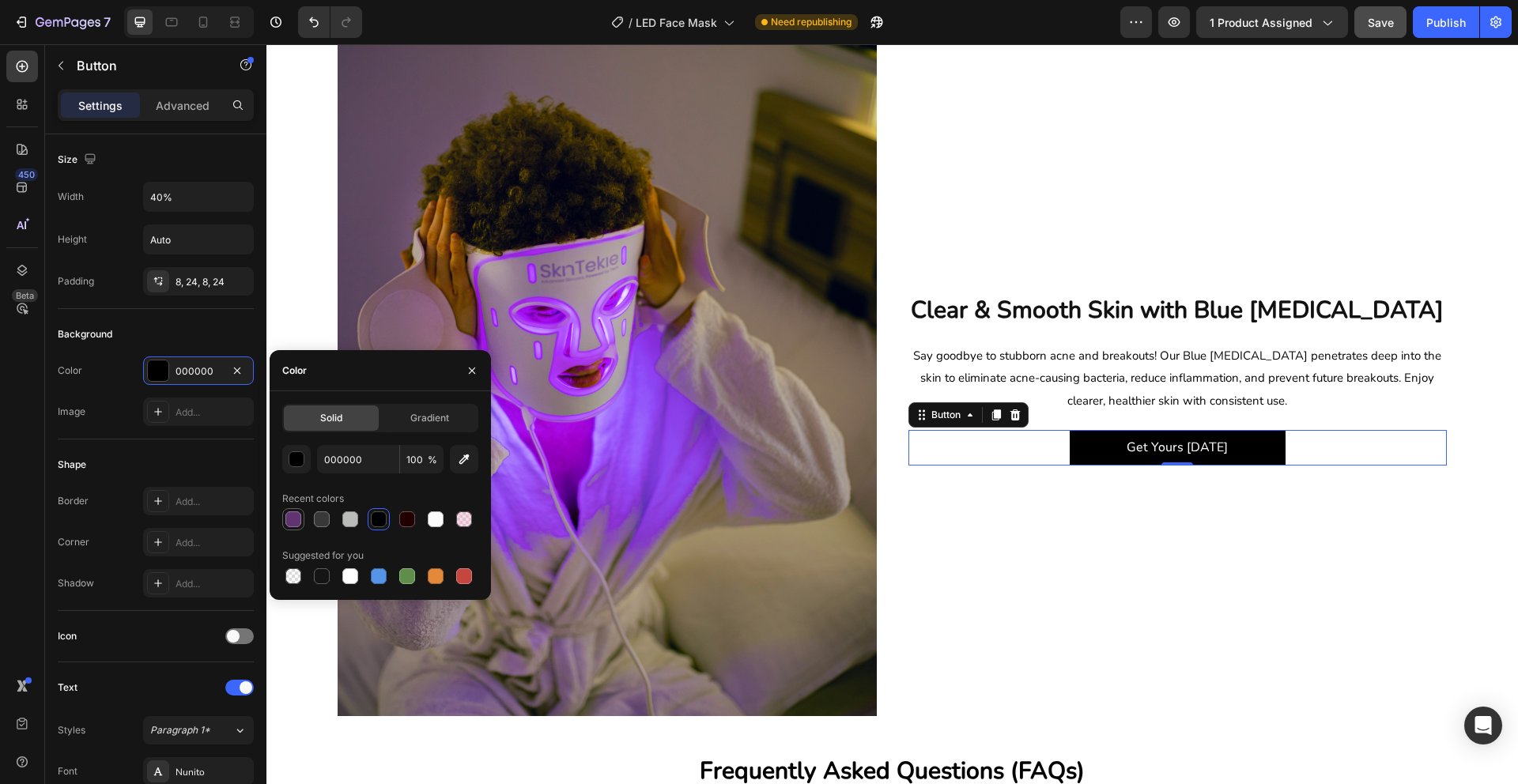
click at [295, 522] on div at bounding box center [293, 519] width 16 height 16
type input "603471"
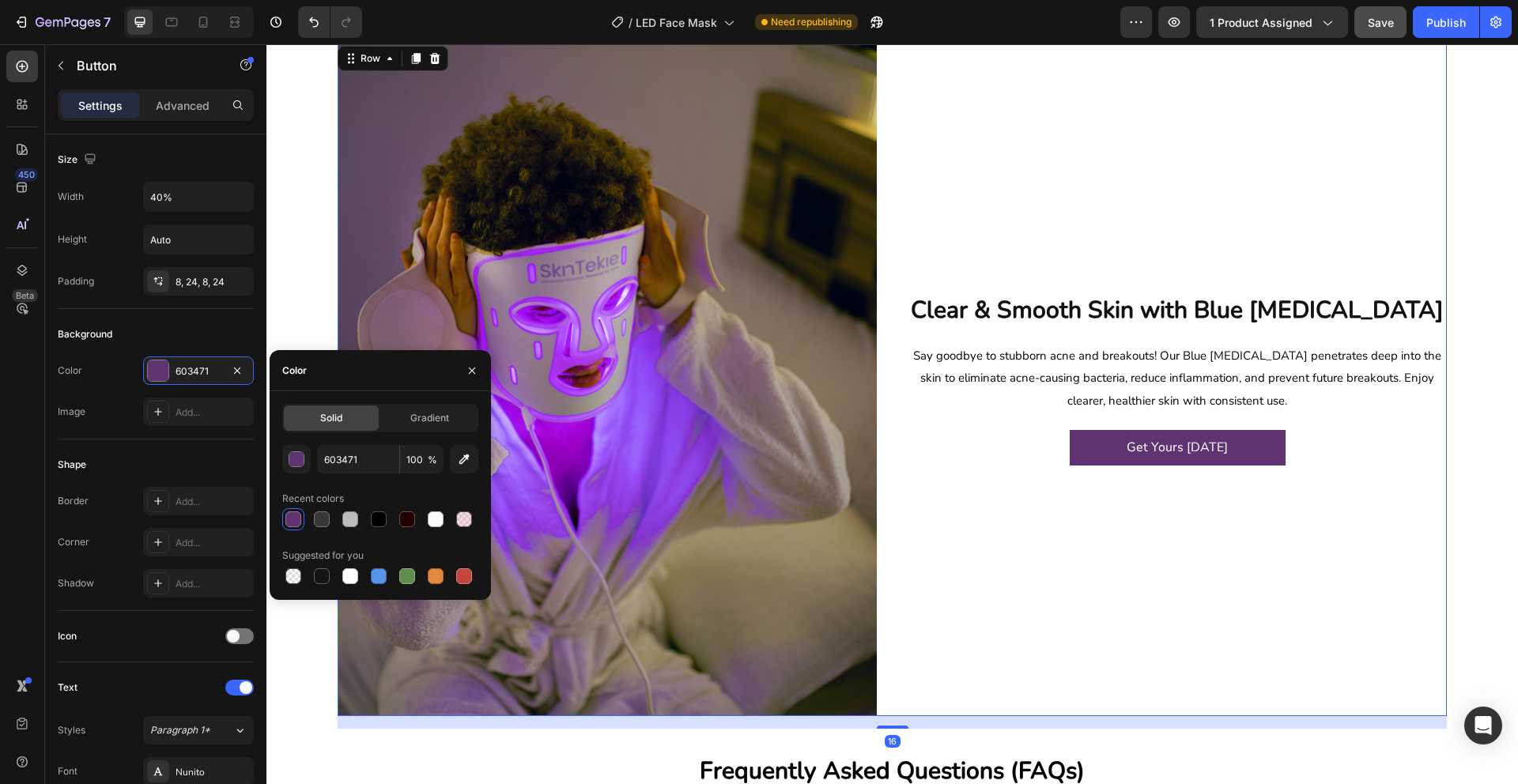
click at [1023, 164] on div "Clear & Smooth Skin with Blue Light Therapy Heading Image Say goodbye to stubbo…" at bounding box center [1178, 380] width 539 height 674
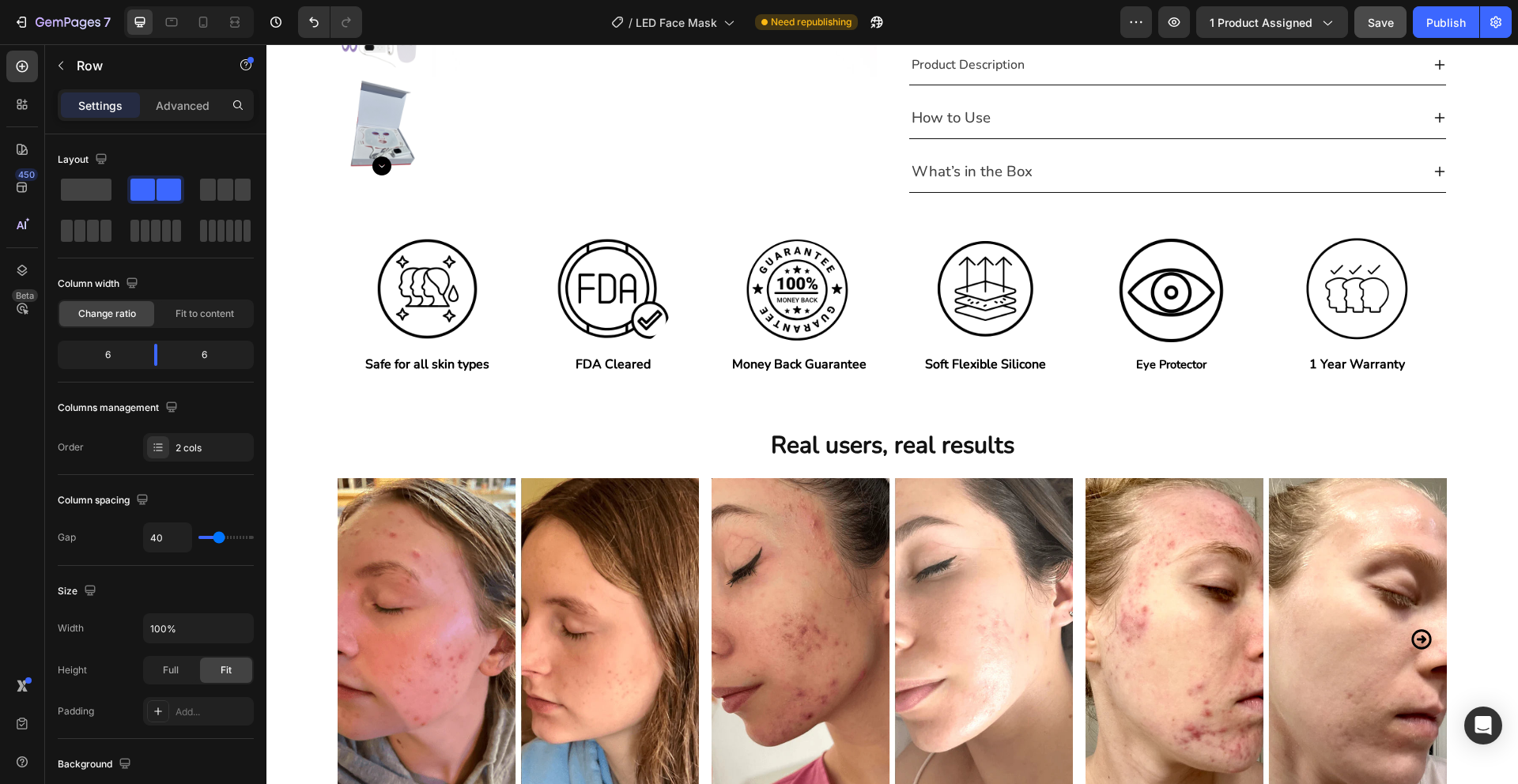
scroll to position [565, 0]
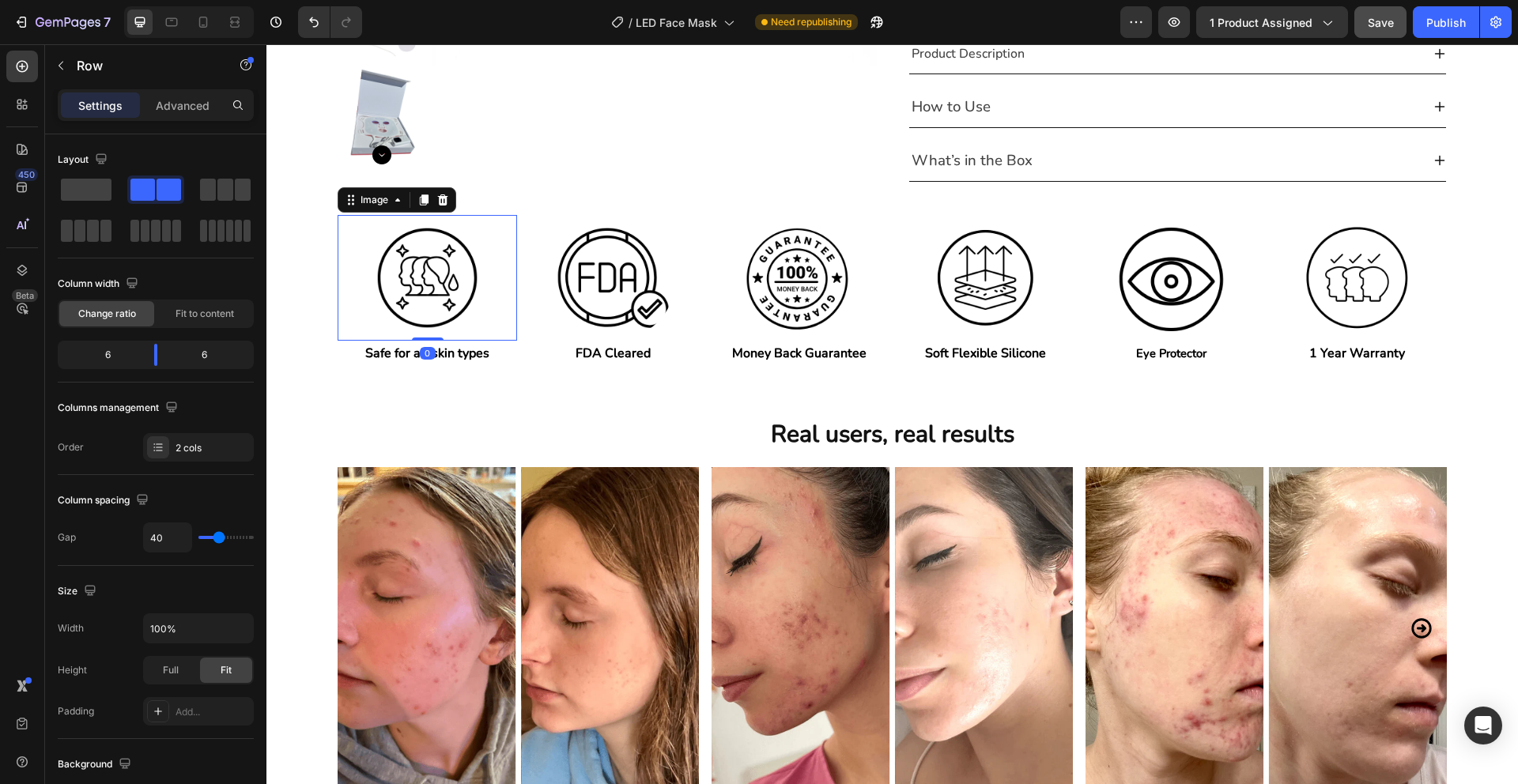
click at [441, 268] on img at bounding box center [427, 278] width 125 height 125
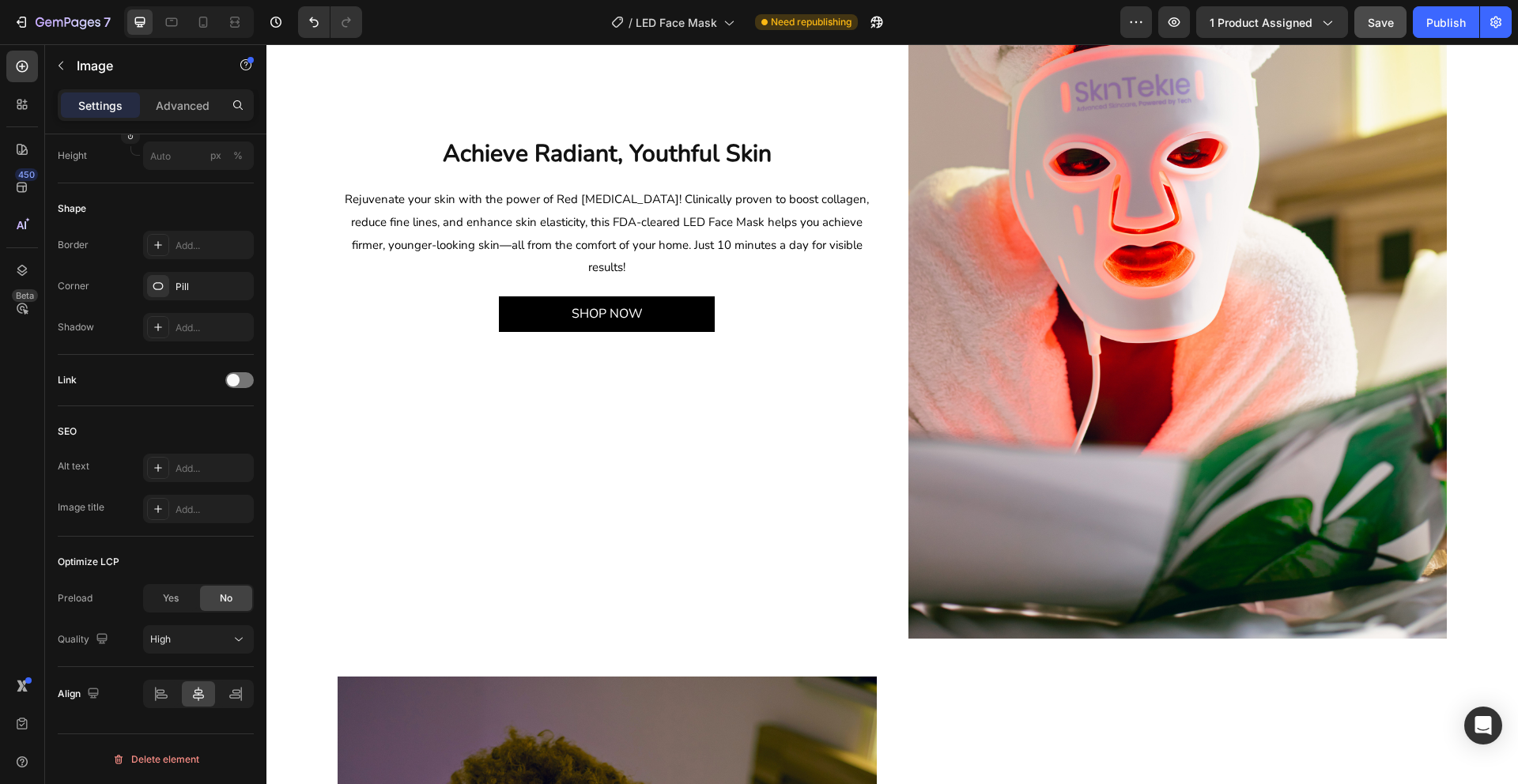
scroll to position [1600, 0]
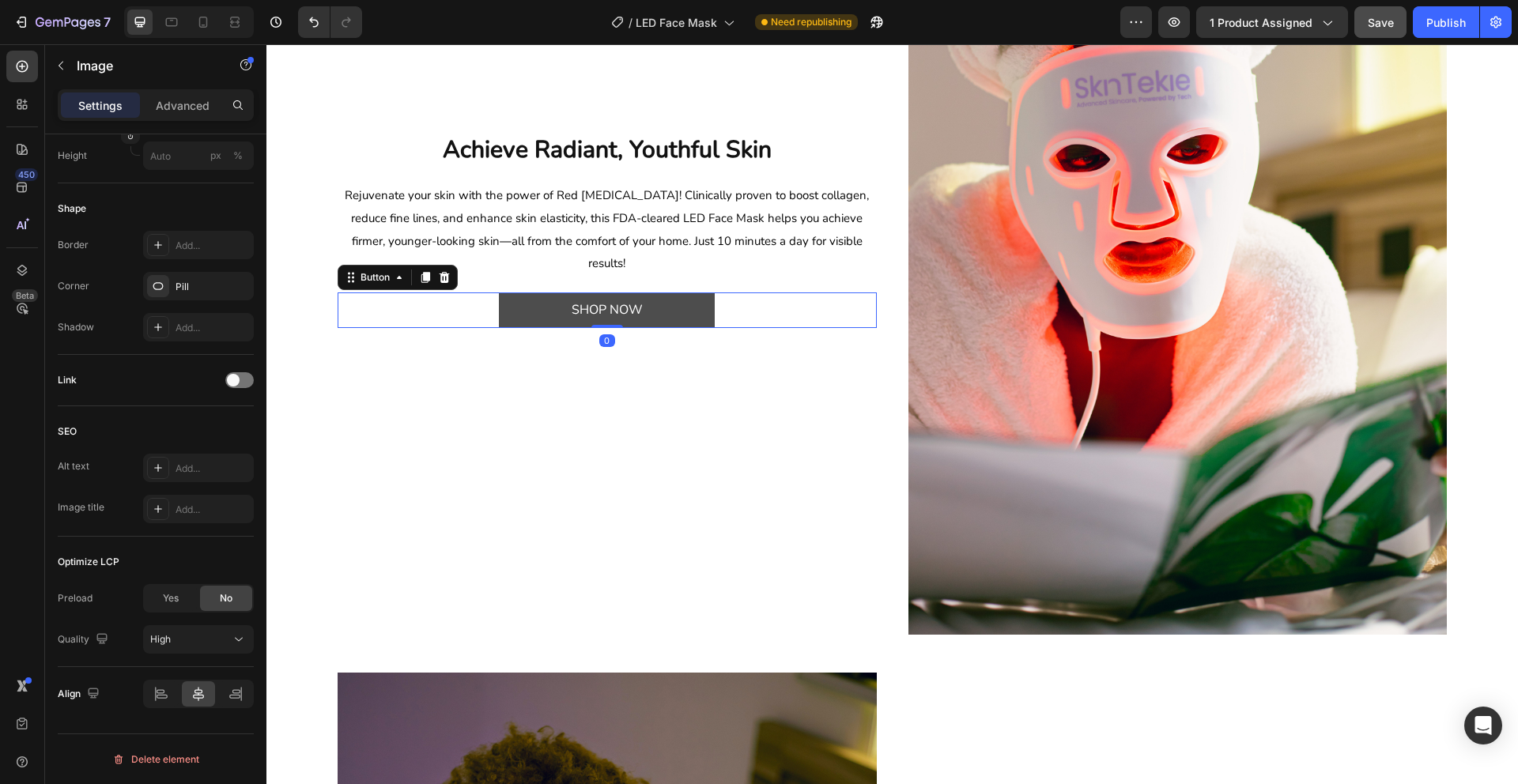
click at [685, 309] on link "SHOP NOW" at bounding box center [606, 309] width 216 height 35
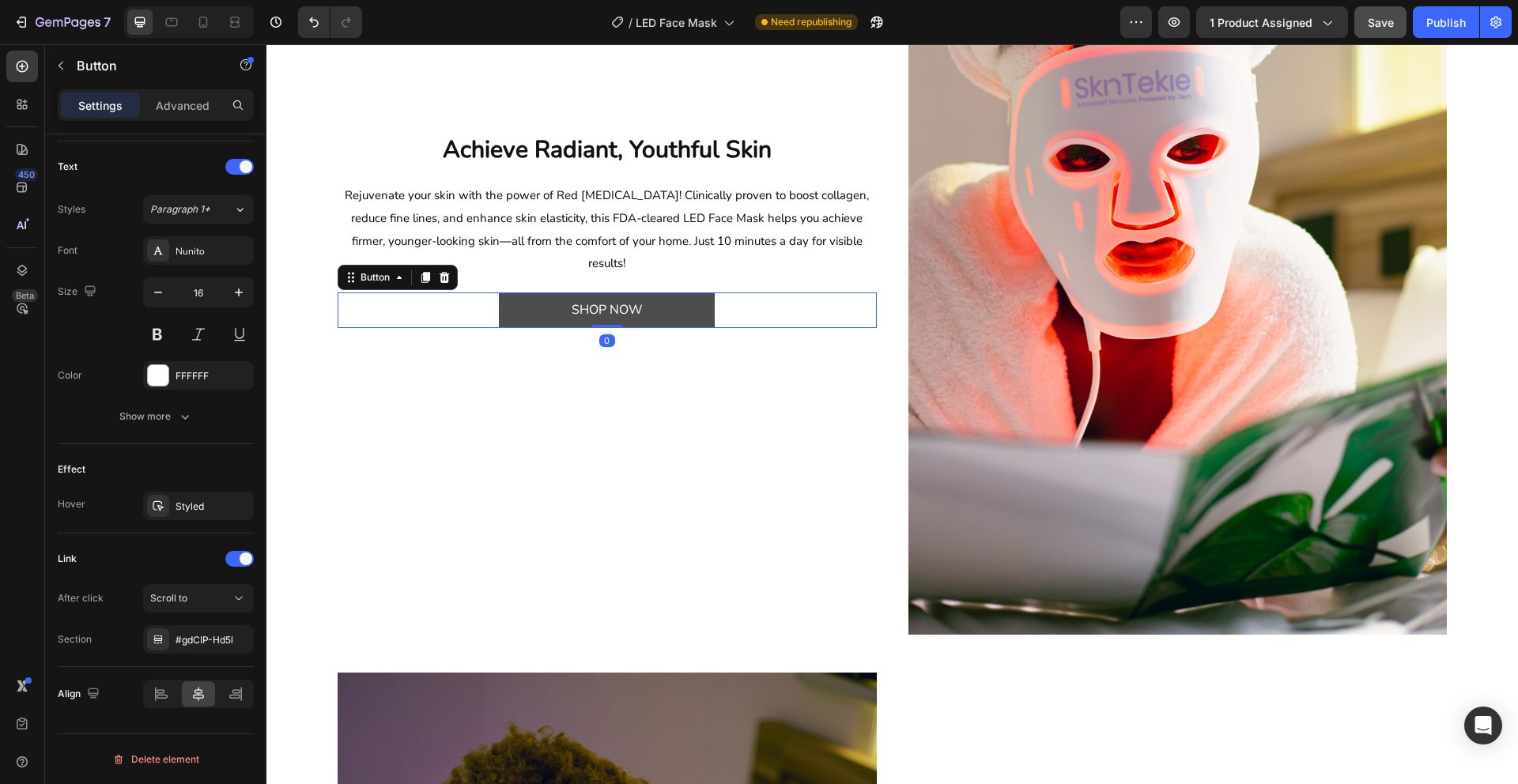
scroll to position [0, 0]
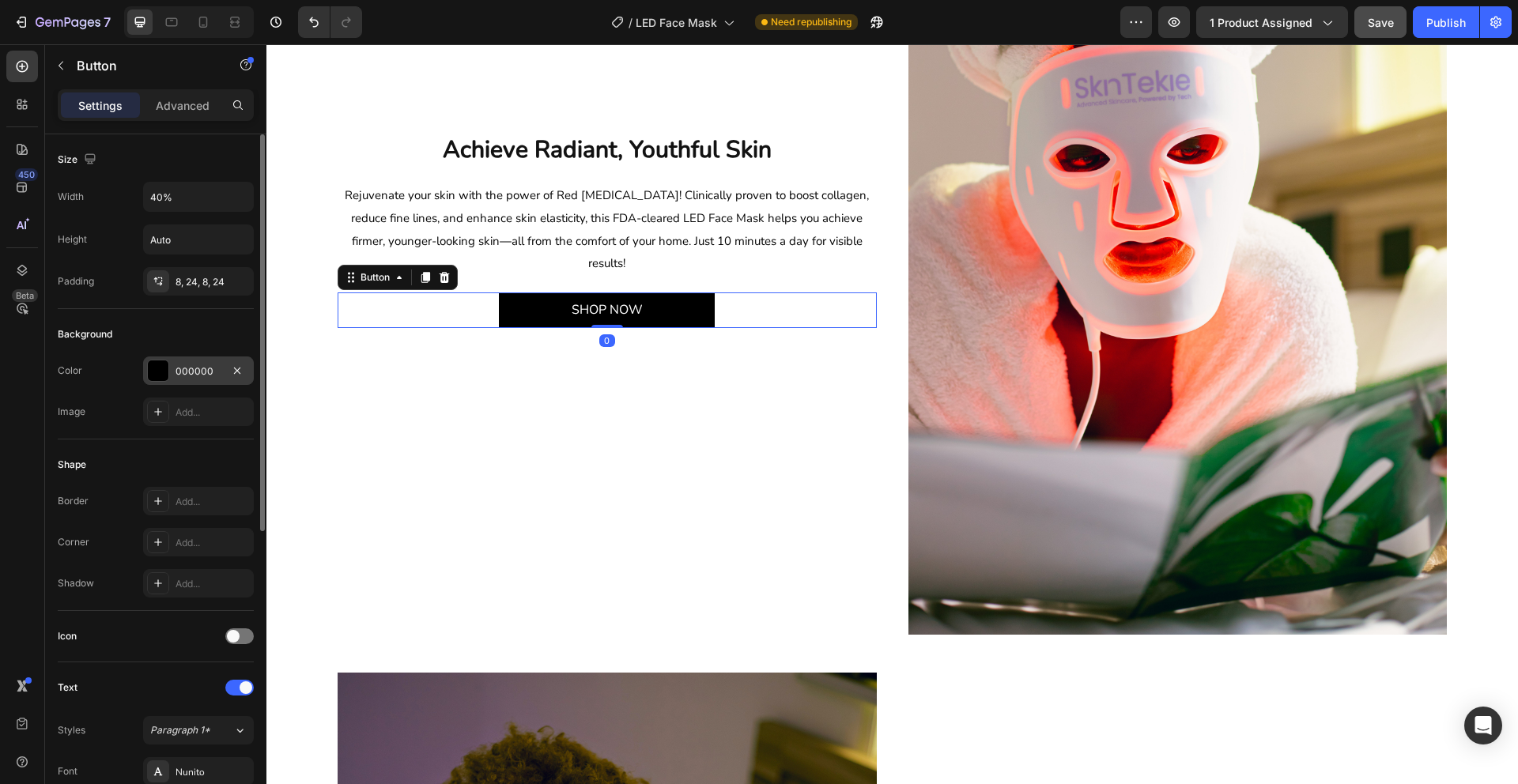
click at [159, 366] on div at bounding box center [159, 371] width 21 height 21
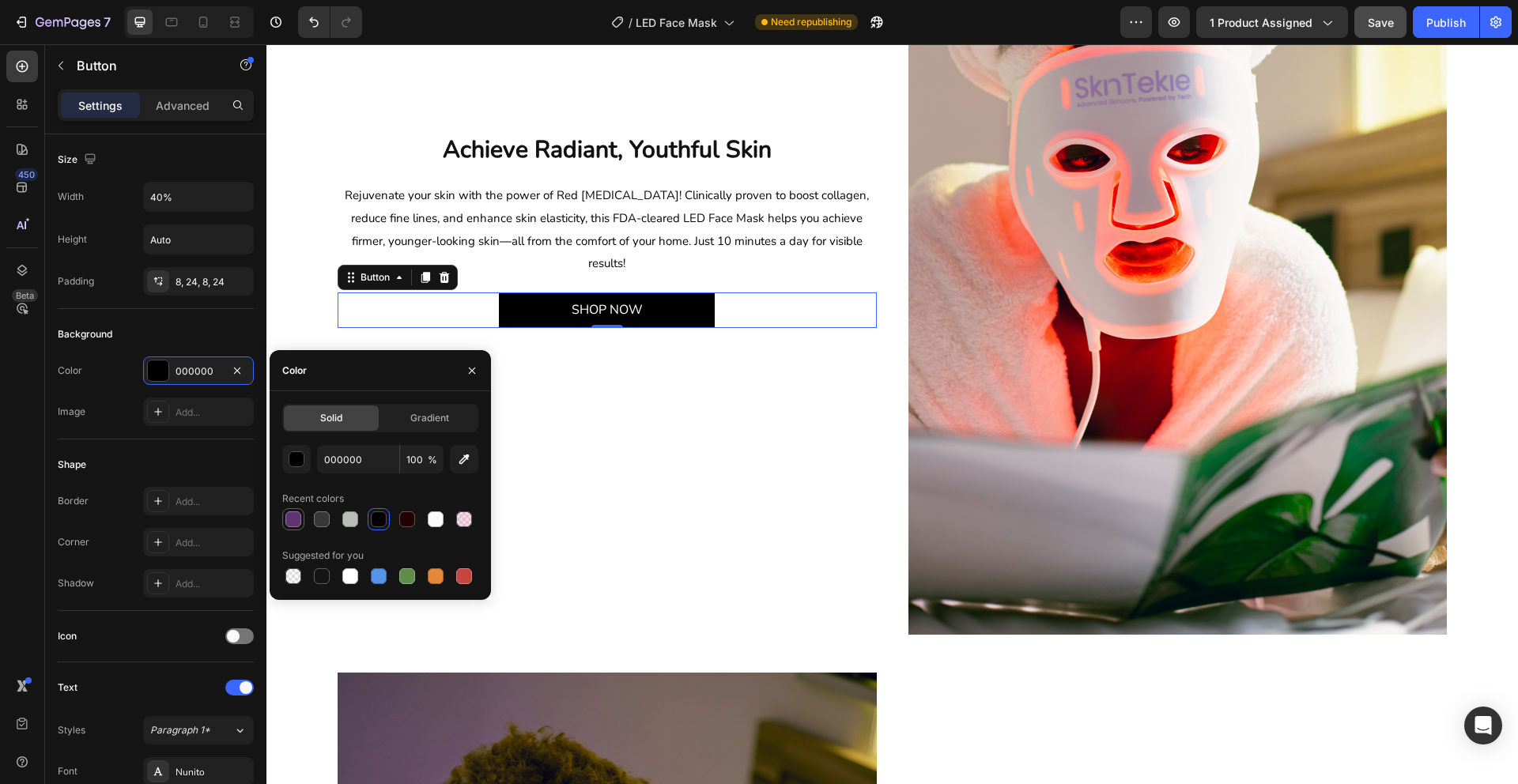
click at [290, 525] on div at bounding box center [293, 519] width 16 height 16
type input "603471"
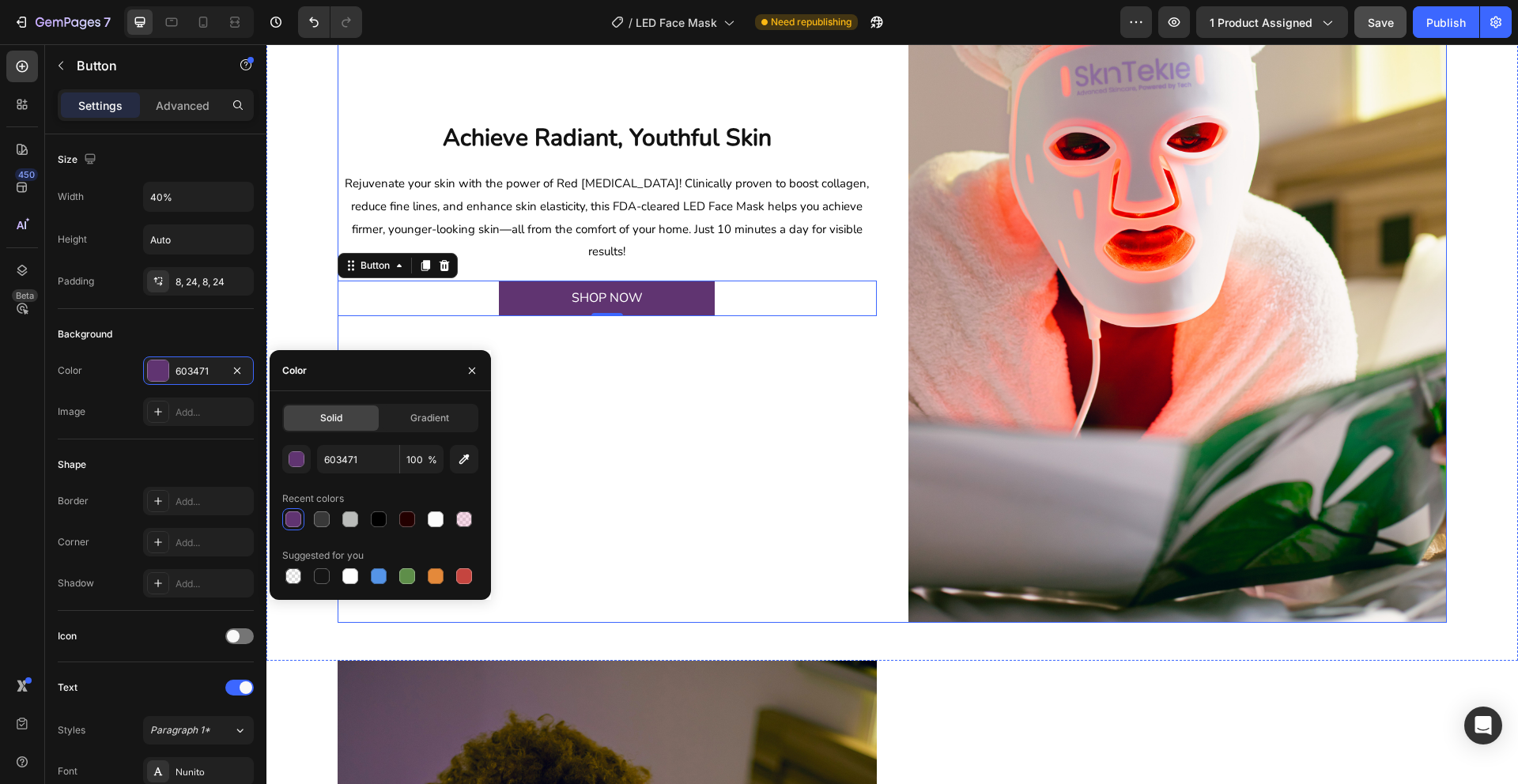
scroll to position [1615, 0]
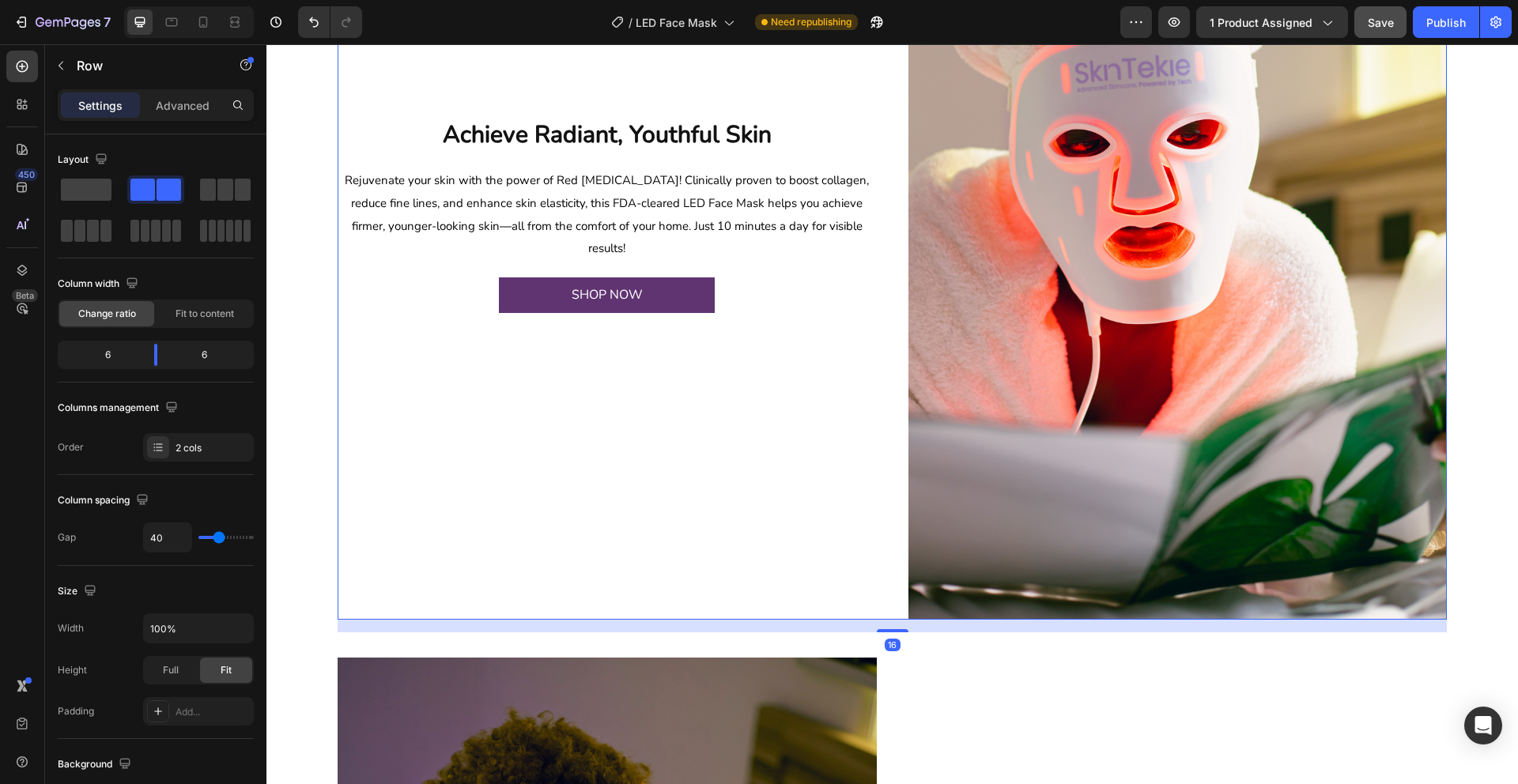
click at [692, 411] on div "Achieve Radiant, Youthful Skin Heading Image Rejuvenate your skin with the powe…" at bounding box center [608, 215] width 539 height 808
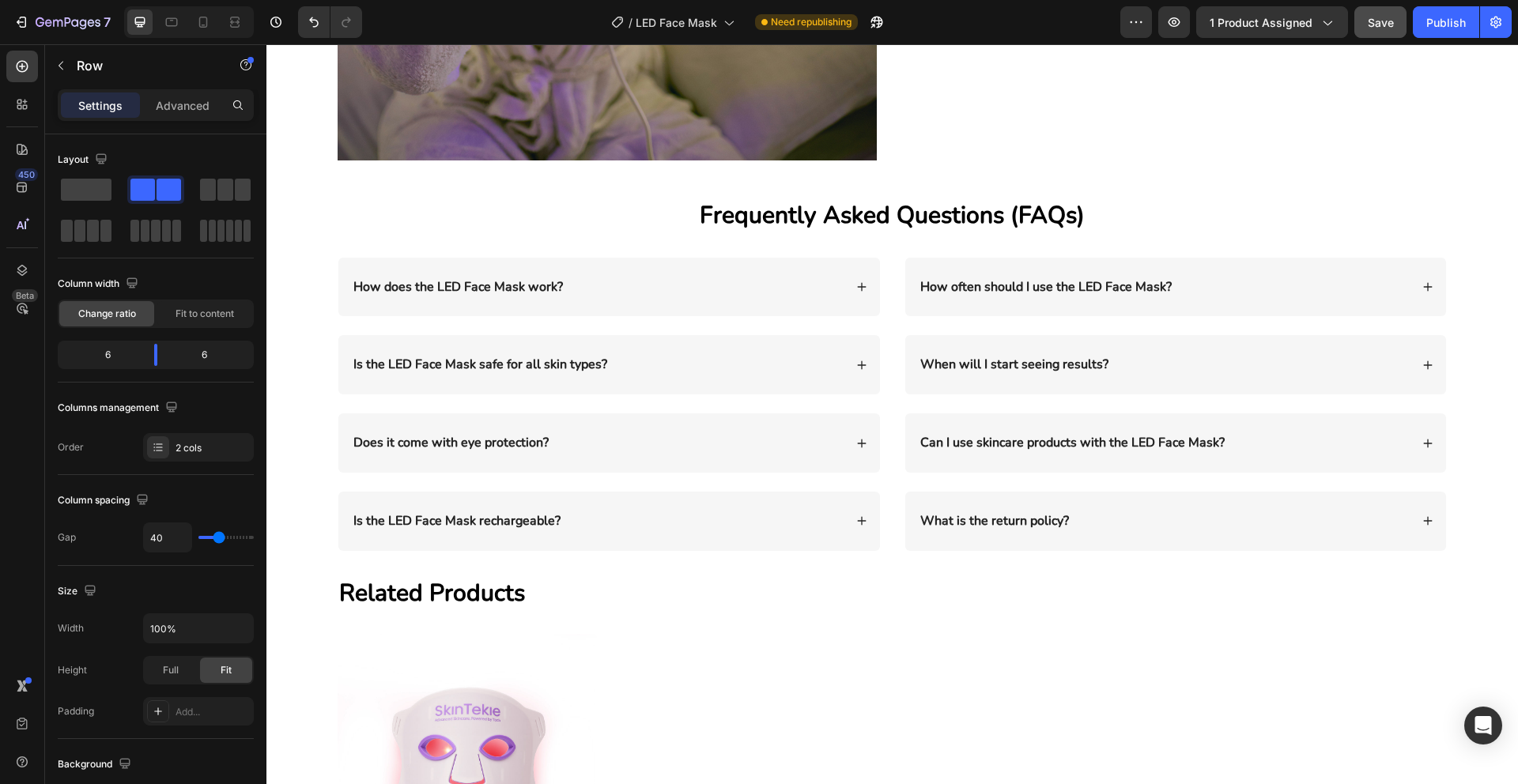
scroll to position [2792, 0]
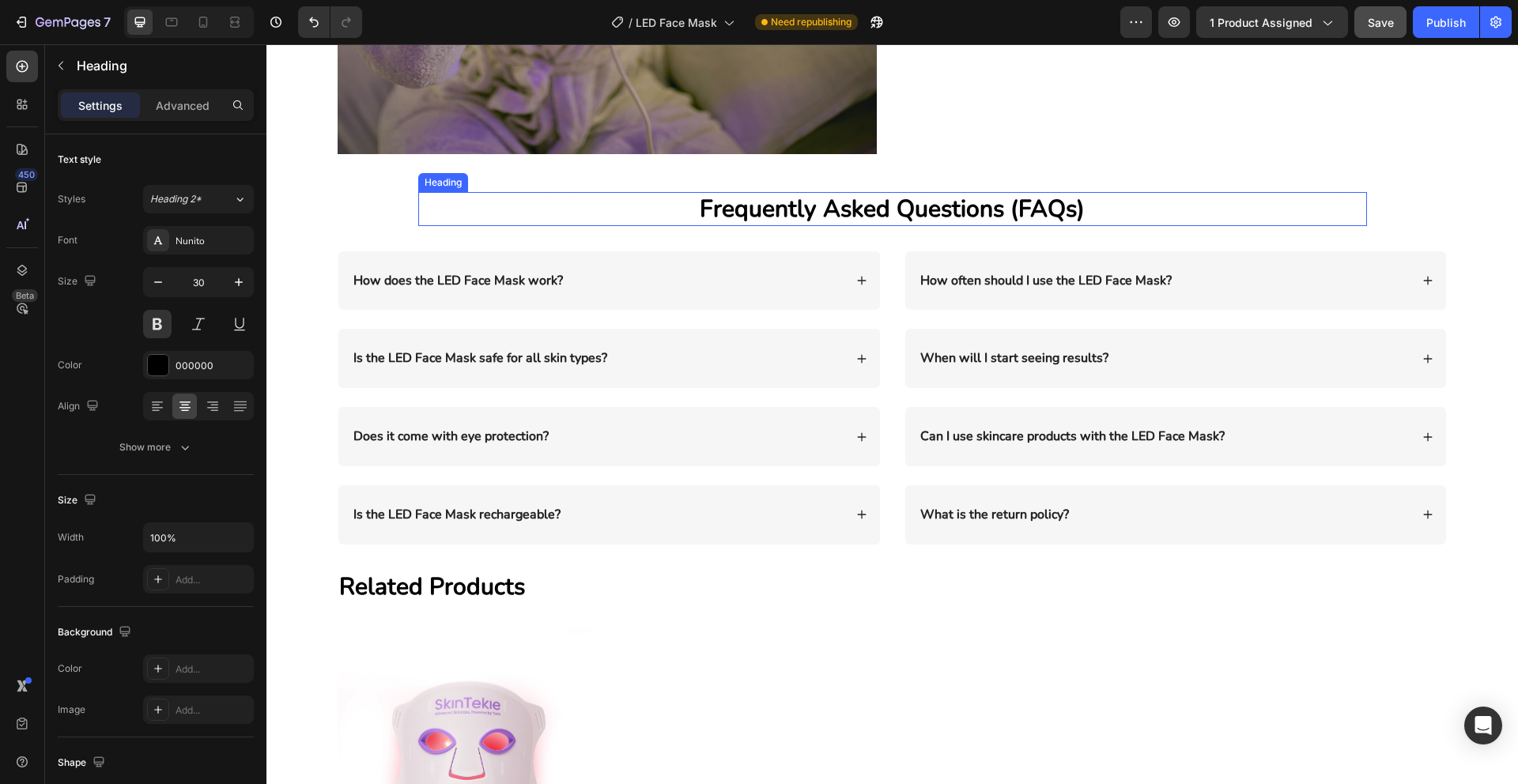
click at [762, 212] on h2 "Frequently Asked Questions (FAQs)" at bounding box center [892, 209] width 948 height 34
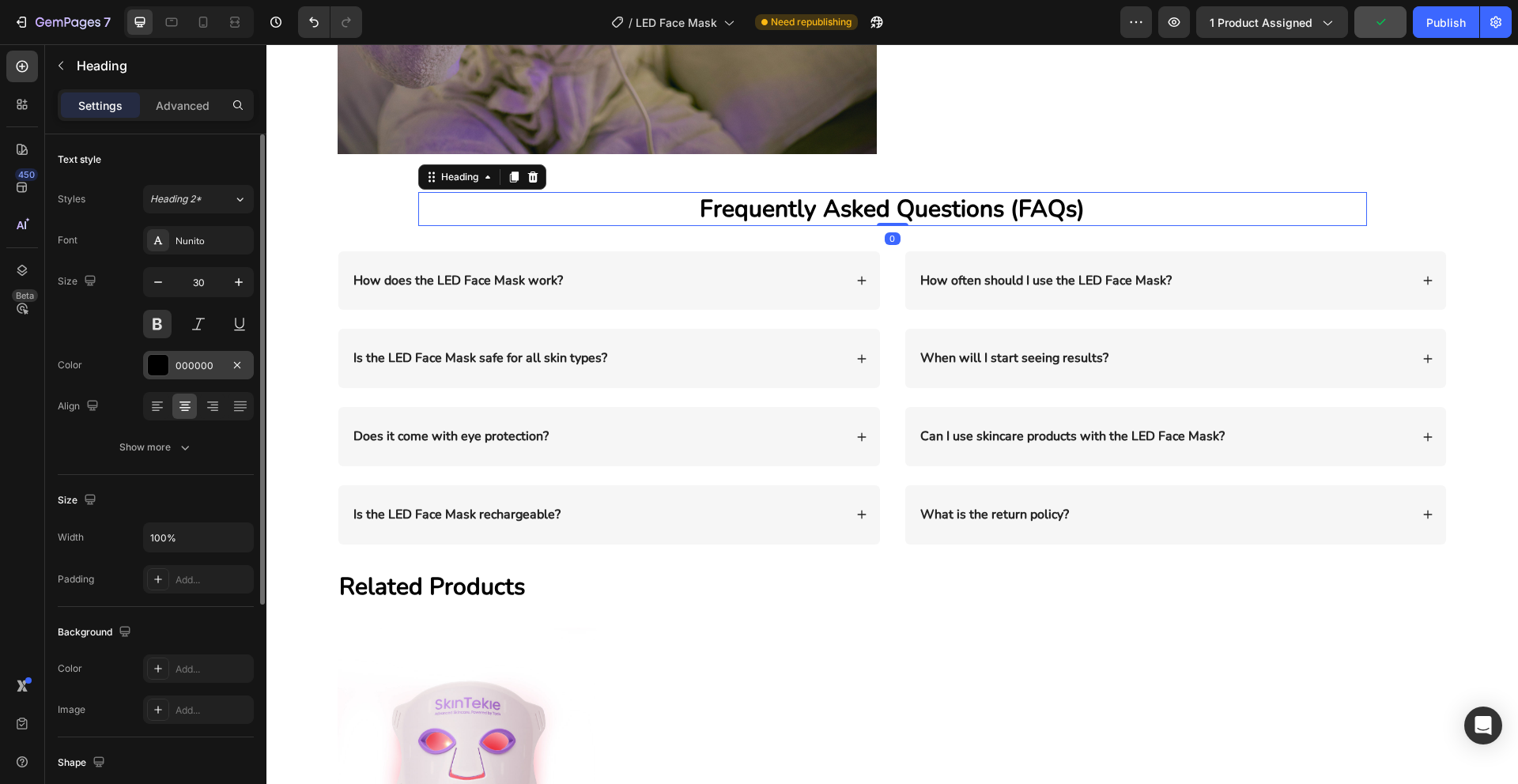
click at [159, 366] on div at bounding box center [159, 365] width 21 height 21
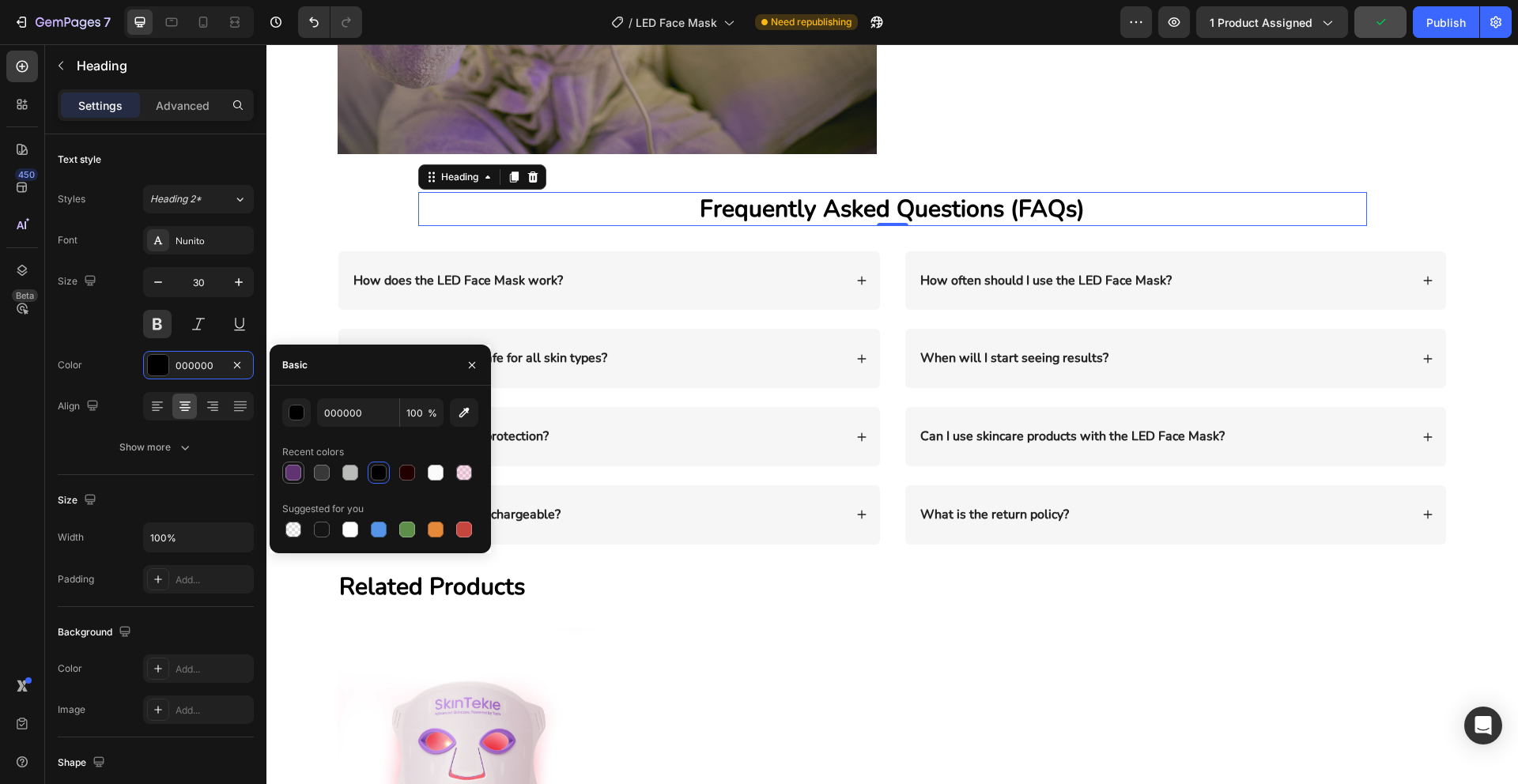
click at [291, 474] on div at bounding box center [293, 473] width 16 height 16
type input "603471"
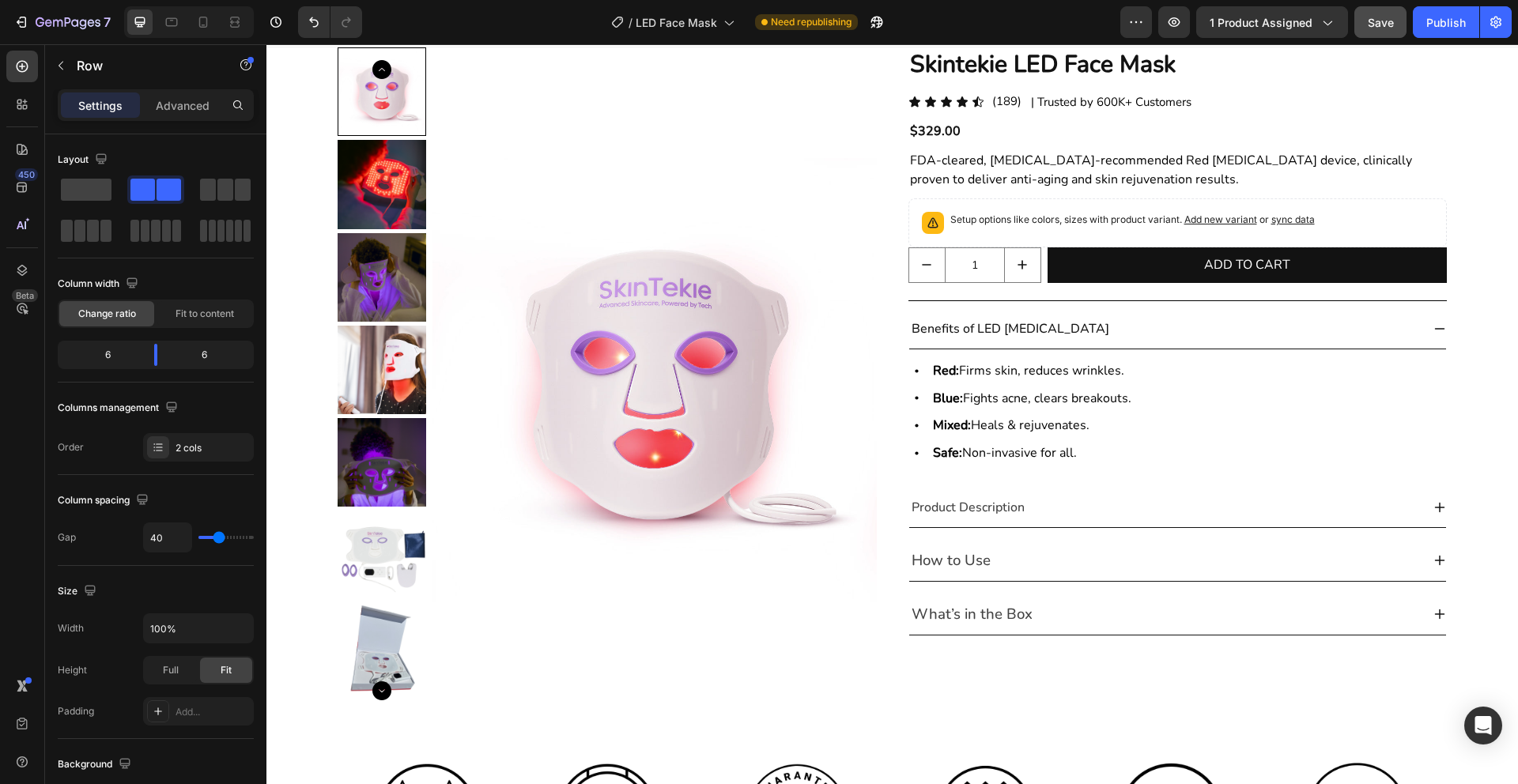
scroll to position [0, 0]
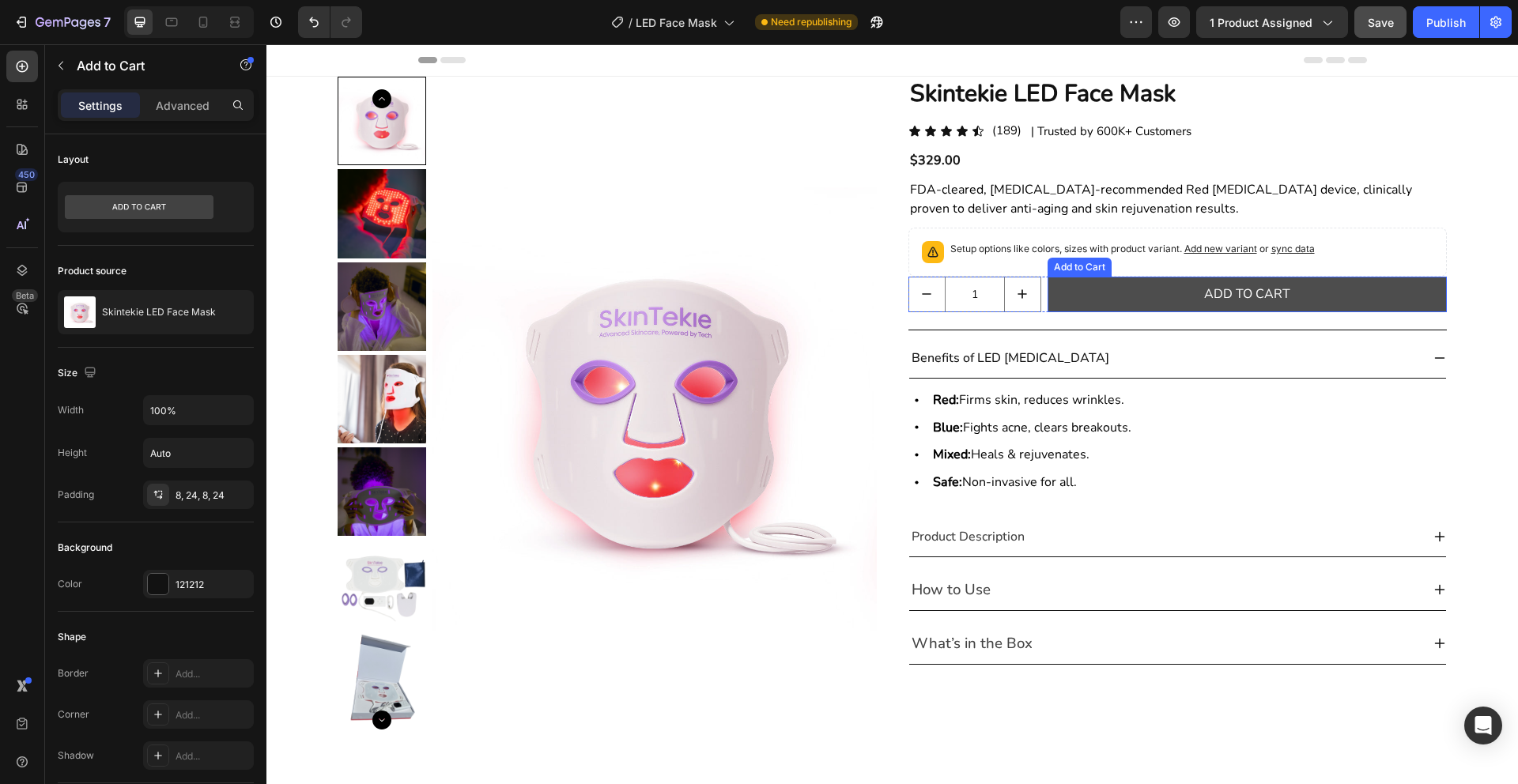
click at [1147, 300] on button "ADD TO CART" at bounding box center [1246, 293] width 400 height 35
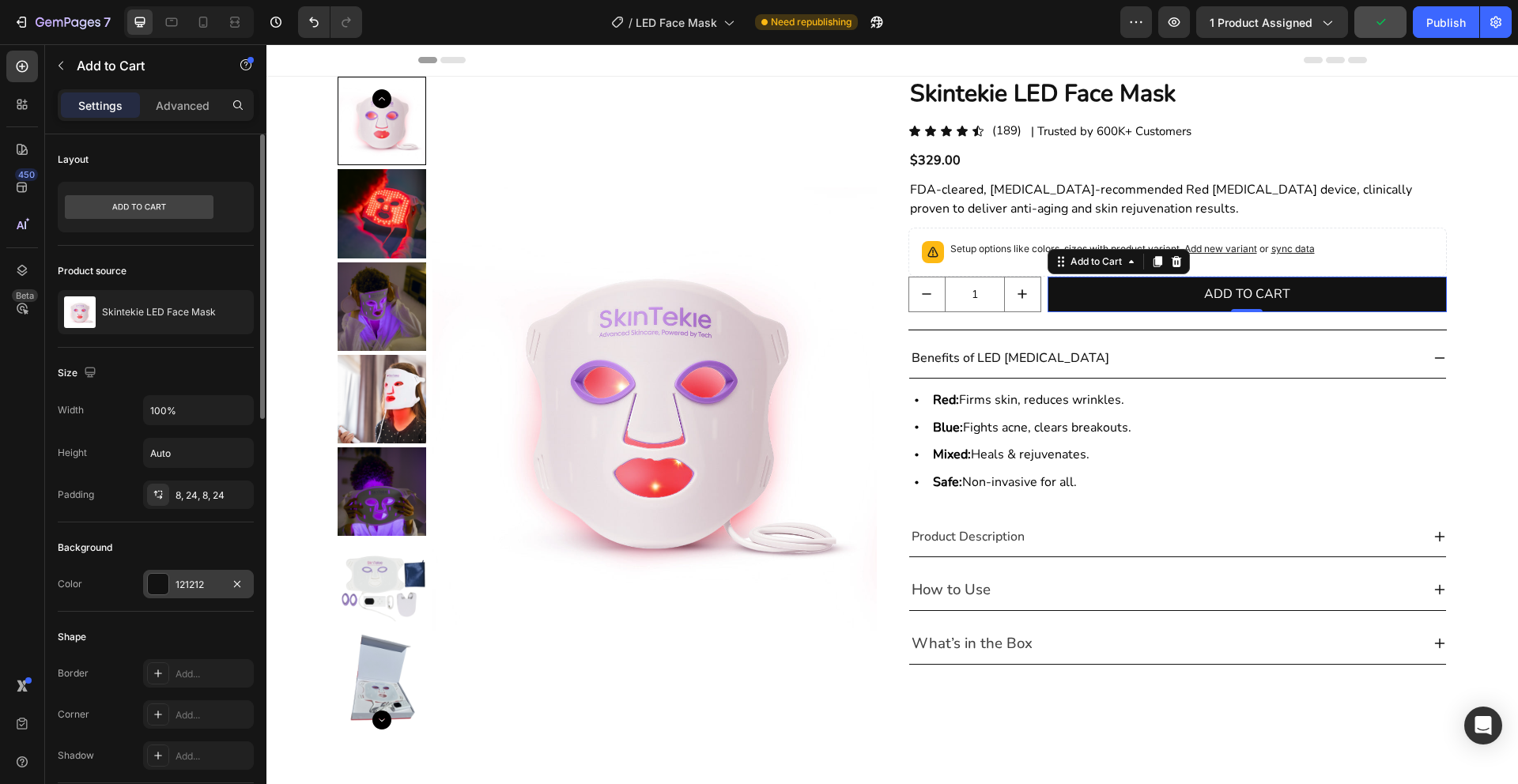
click at [158, 585] on div at bounding box center [159, 585] width 21 height 21
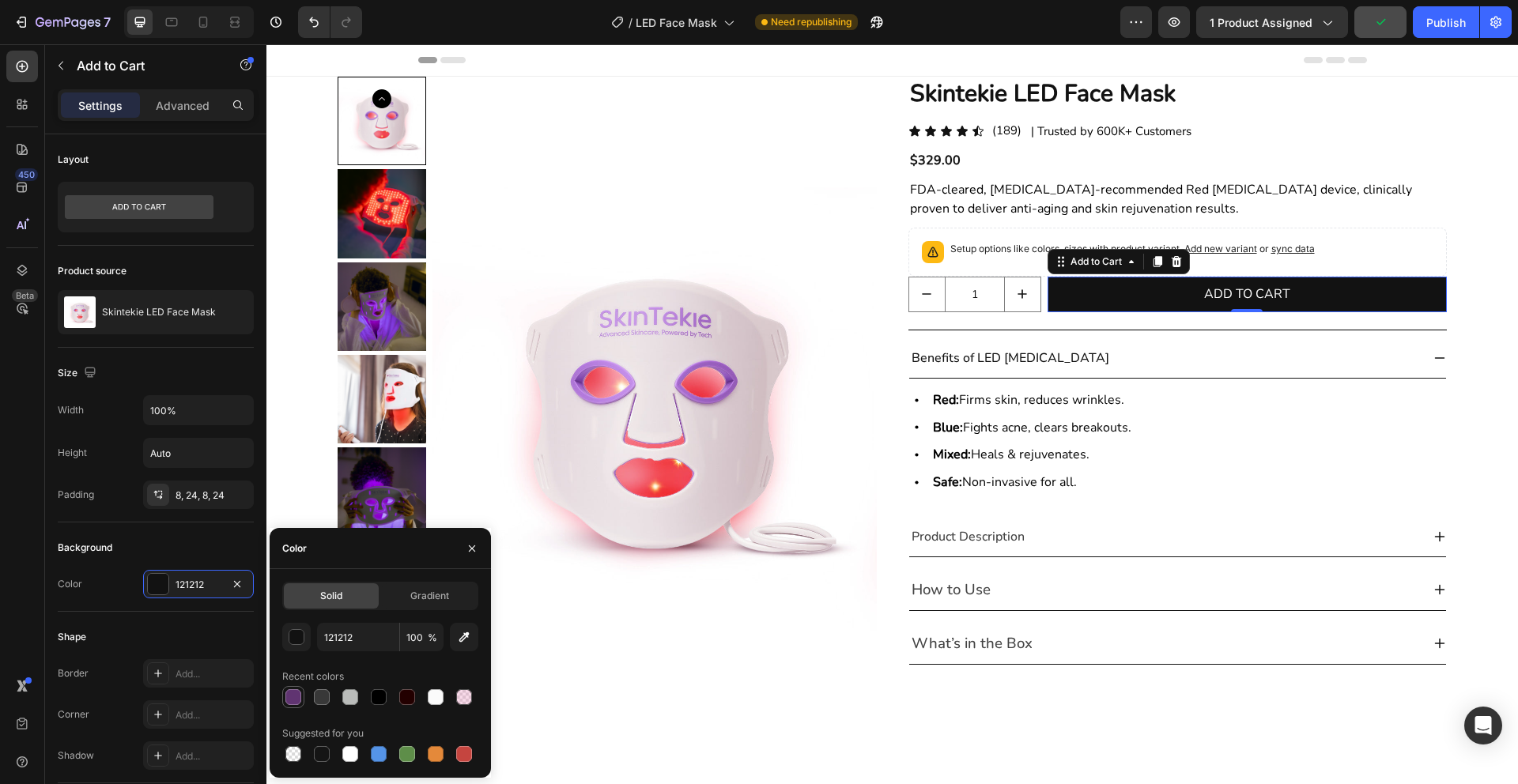
click at [295, 703] on div at bounding box center [293, 697] width 16 height 16
type input "603471"
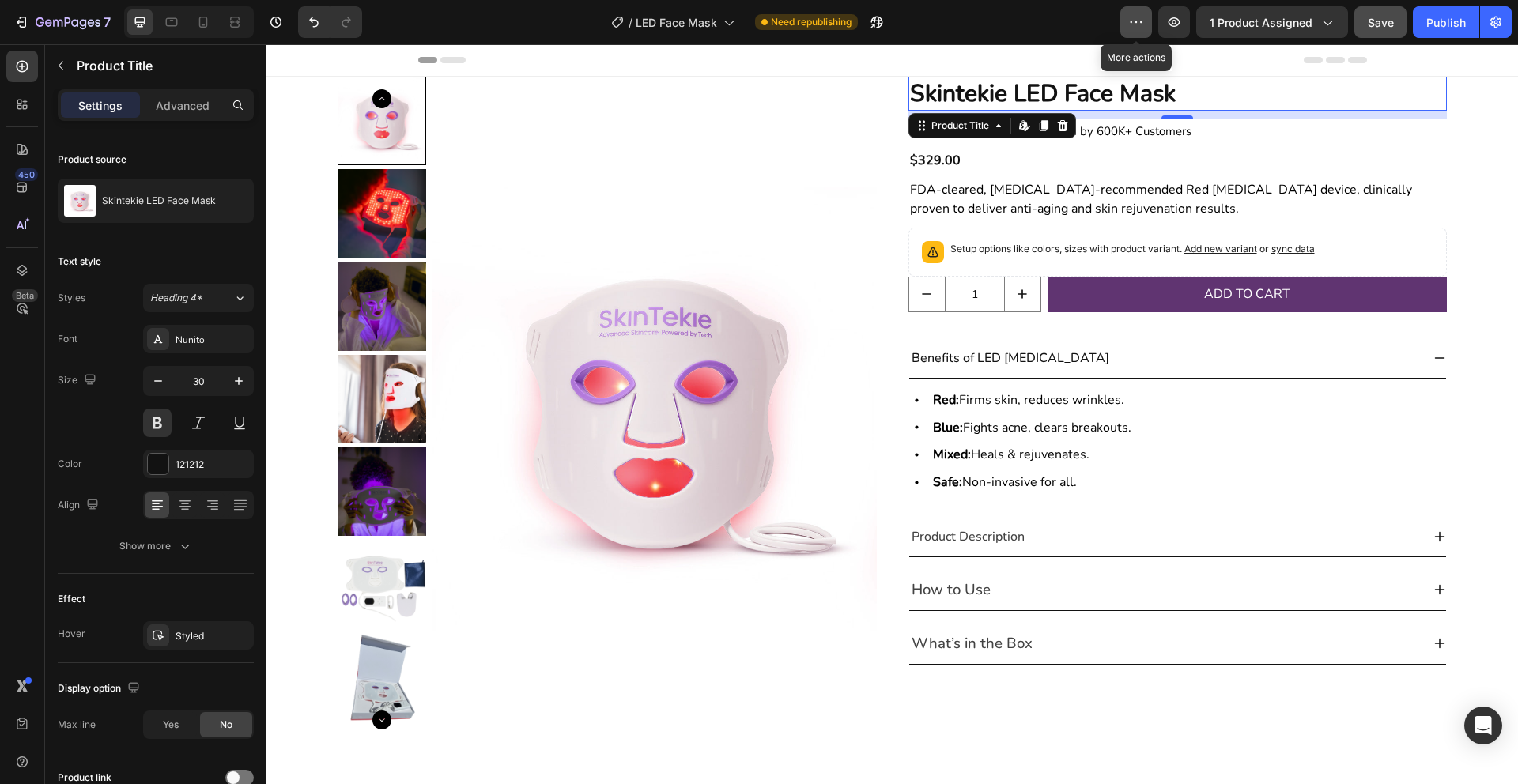
click at [1140, 21] on icon "button" at bounding box center [1135, 22] width 16 height 16
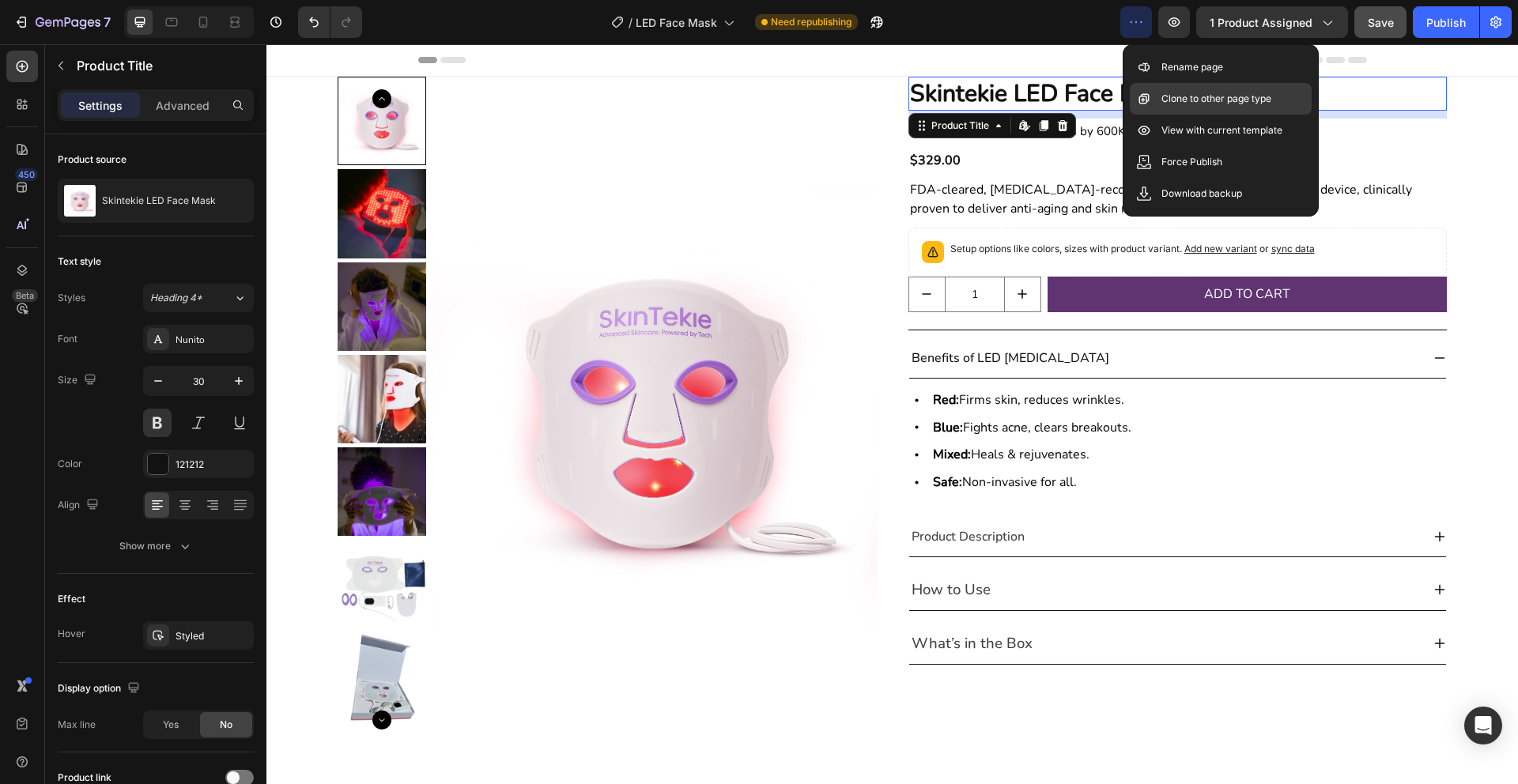
click at [1181, 94] on p "Clone to other page type" at bounding box center [1216, 99] width 110 height 16
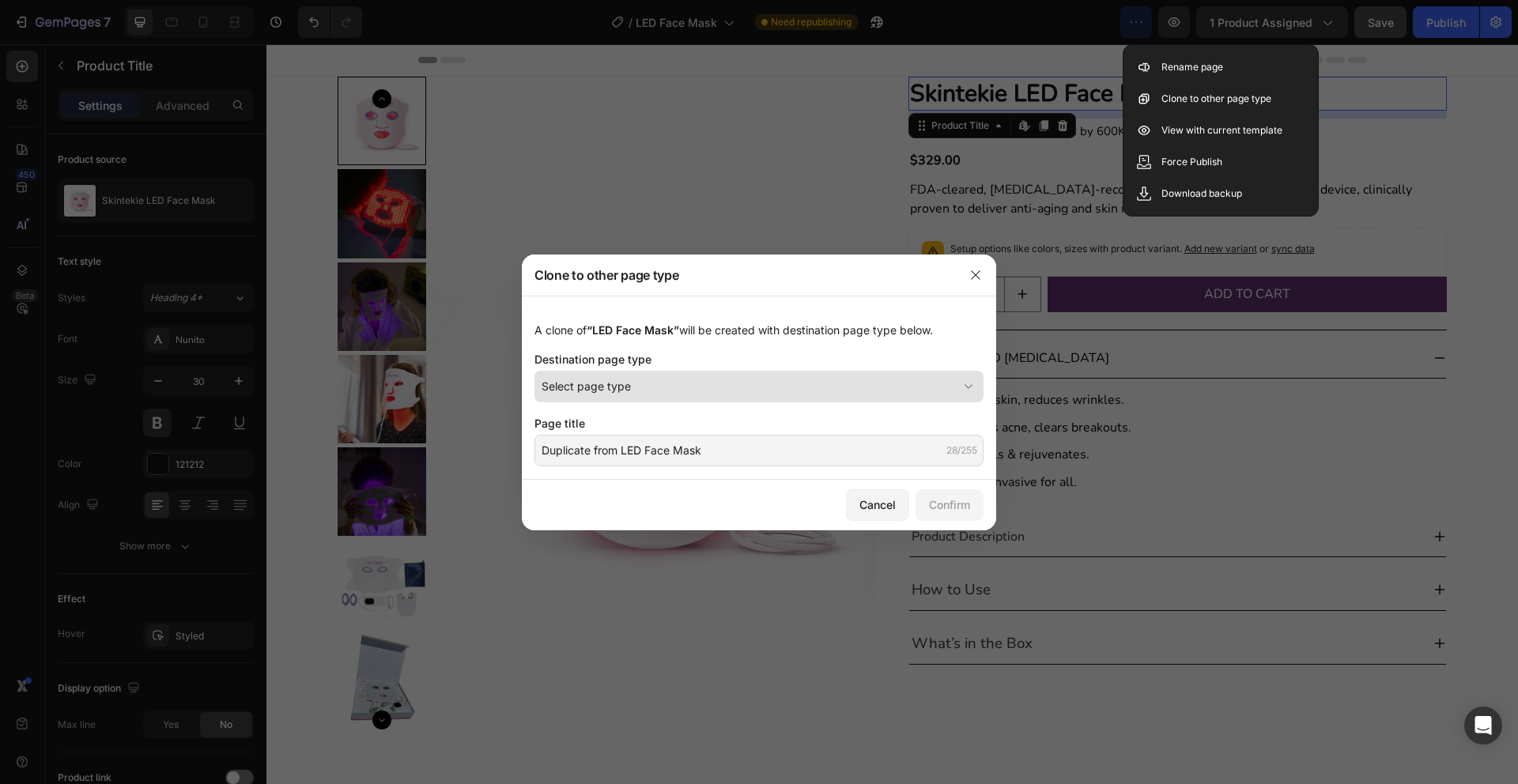
click at [971, 383] on icon at bounding box center [968, 386] width 16 height 16
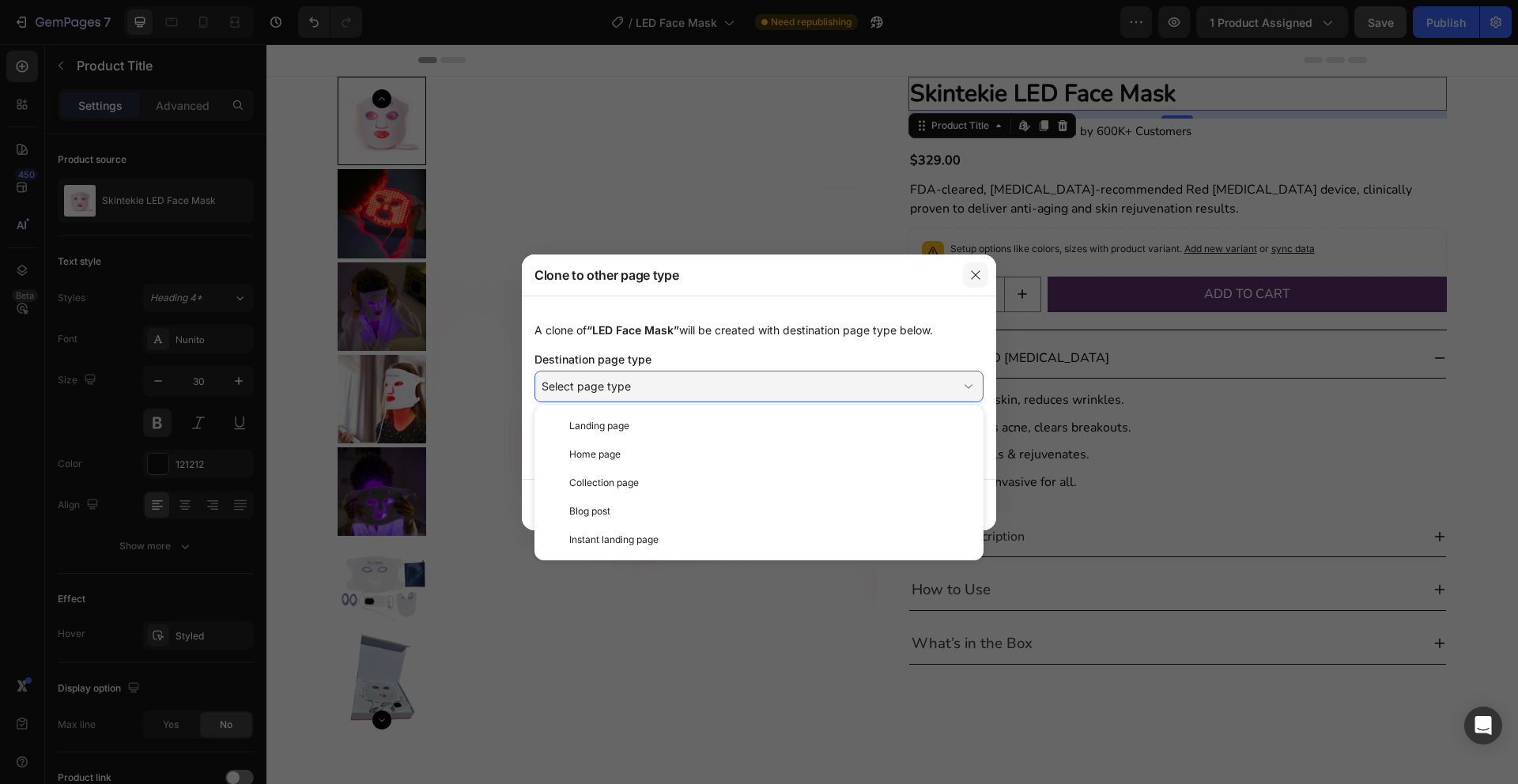
click at [976, 274] on icon "button" at bounding box center [975, 274] width 12 height 12
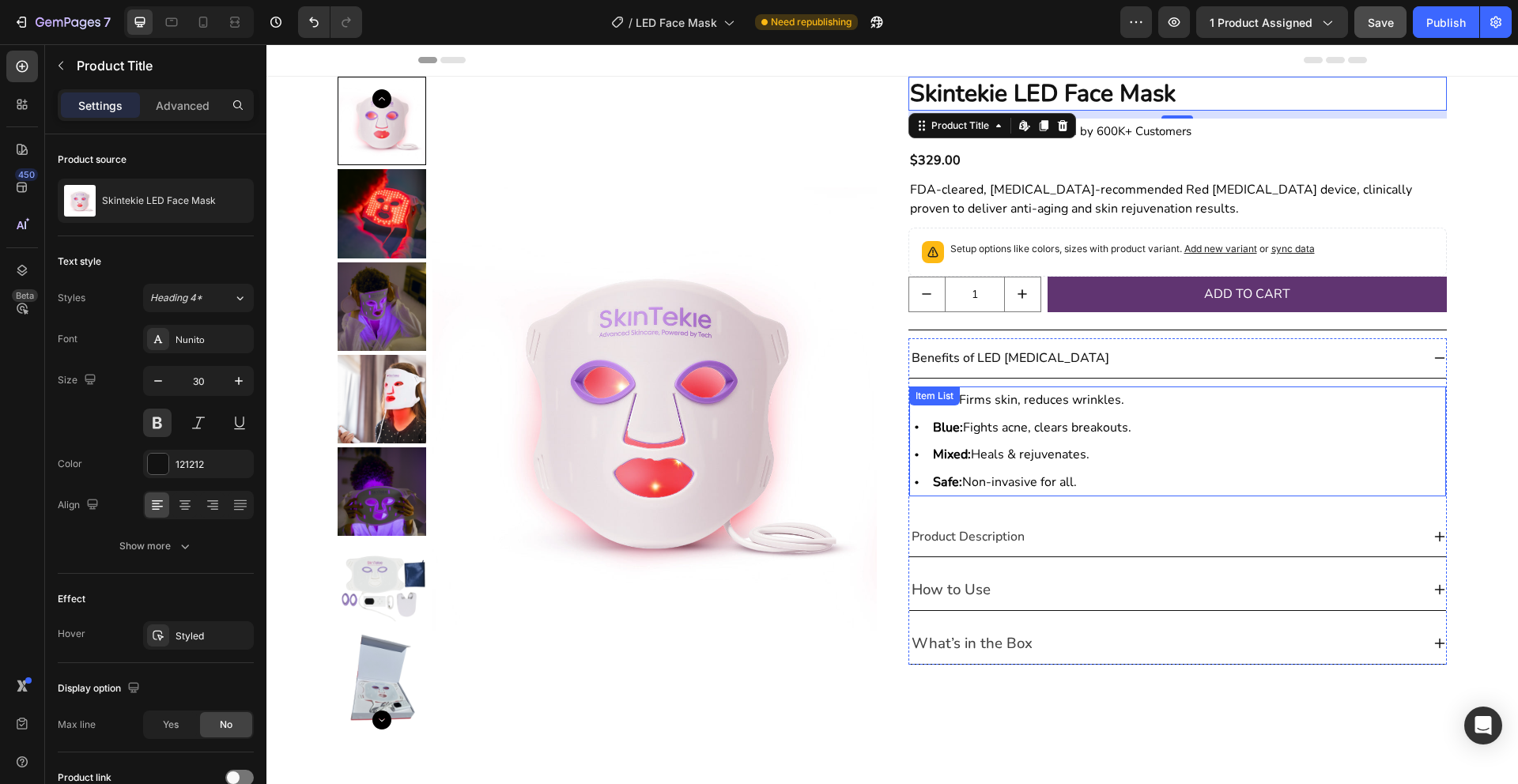
scroll to position [40, 0]
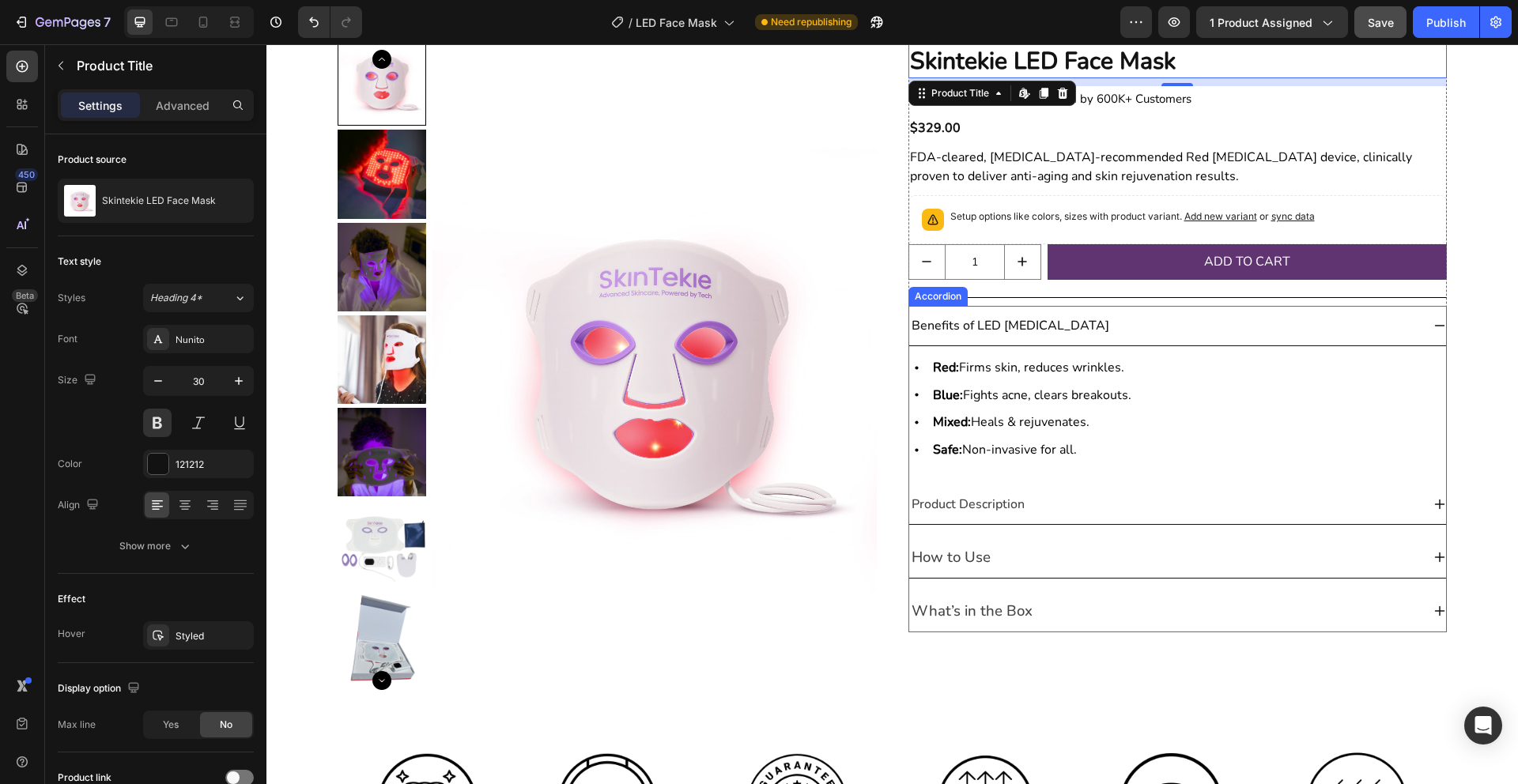
click at [1058, 539] on div "How to Use" at bounding box center [1178, 557] width 537 height 41
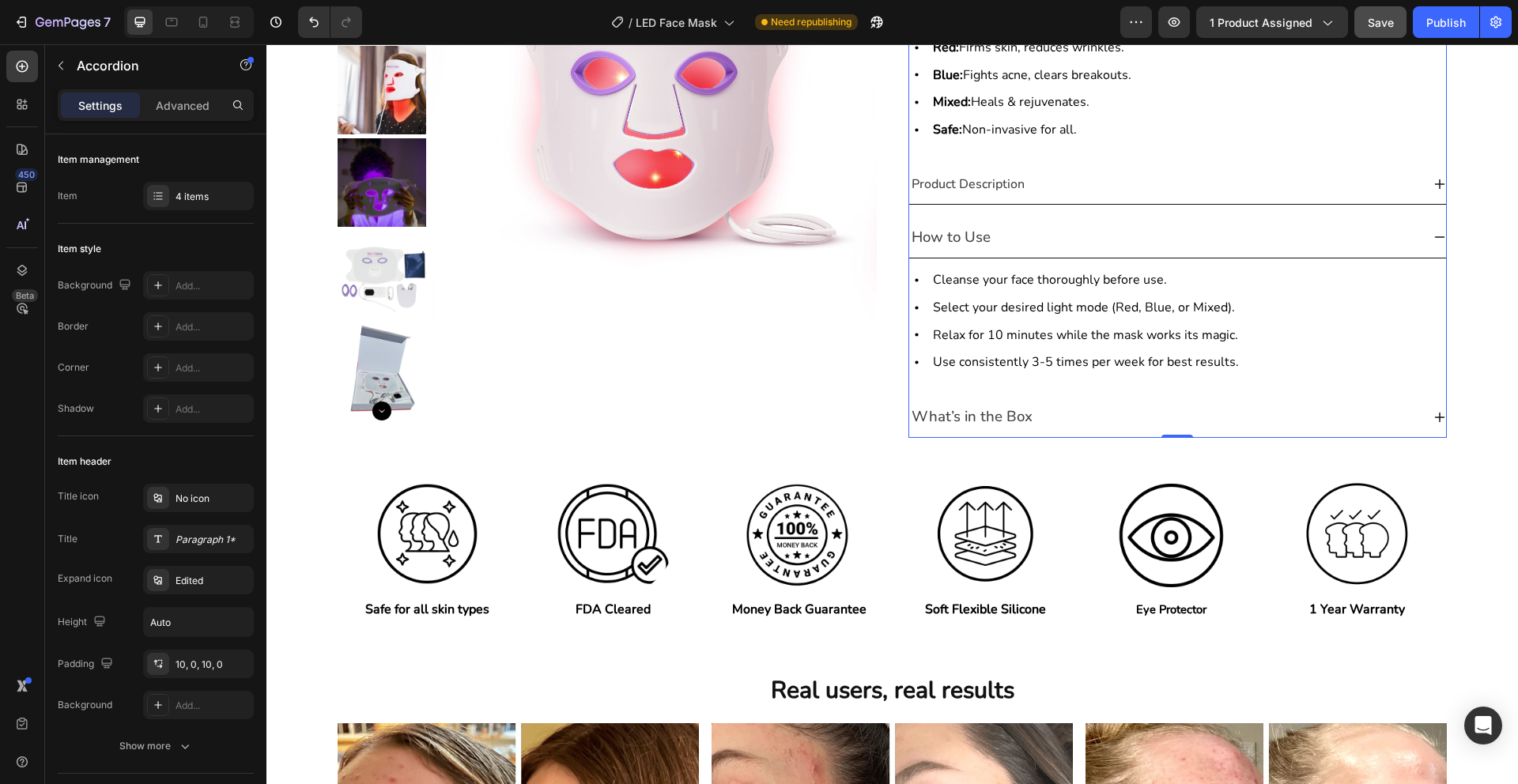
scroll to position [354, 0]
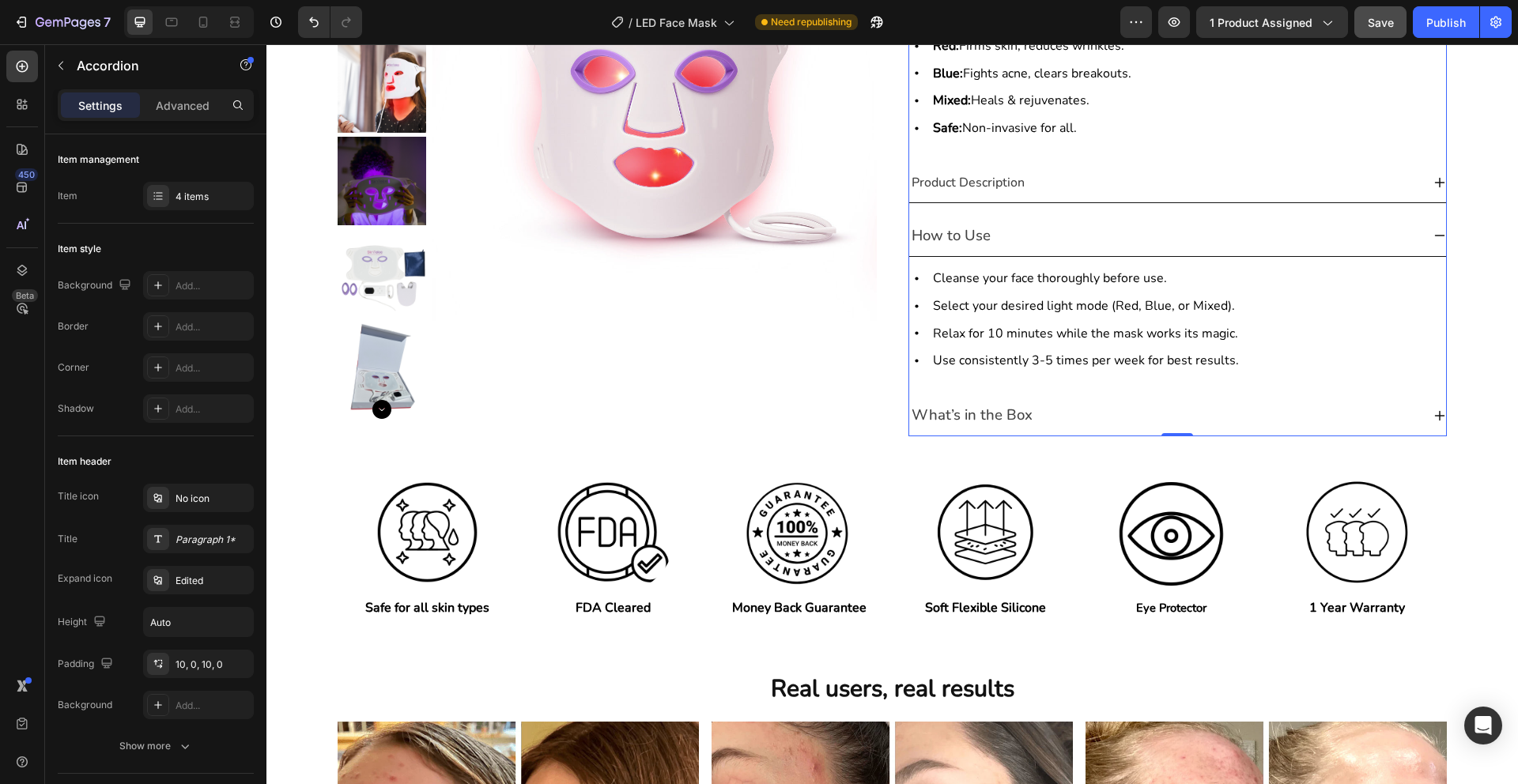
click at [1083, 392] on div "Benefits of LED Light Therapy Red: Firms skin, reduces wrinkles. Blue: Fights a…" at bounding box center [1178, 210] width 539 height 452
click at [1438, 417] on icon at bounding box center [1439, 415] width 12 height 12
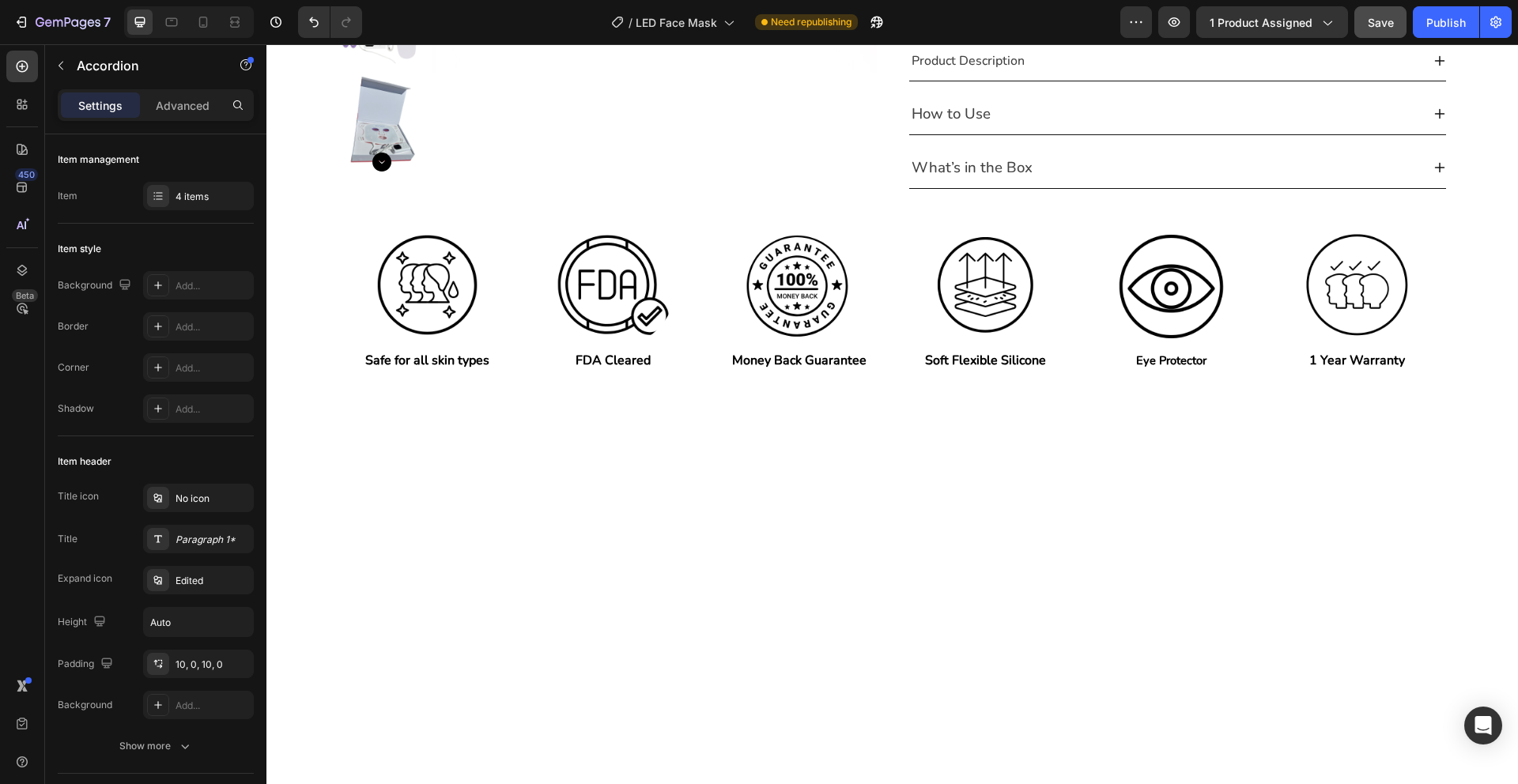
scroll to position [0, 0]
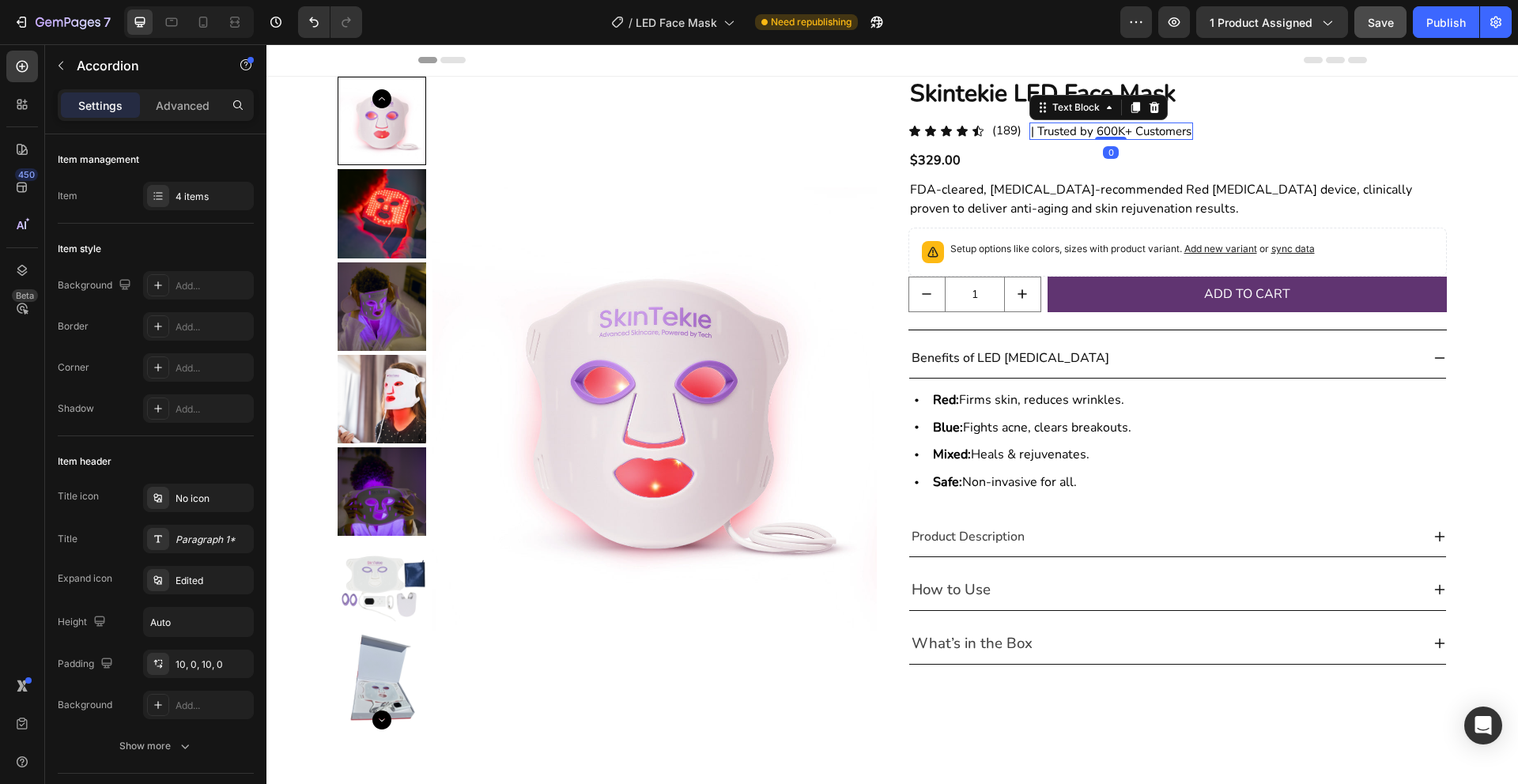
click at [1111, 131] on p "| Trusted by 600K+ Customers" at bounding box center [1111, 131] width 160 height 14
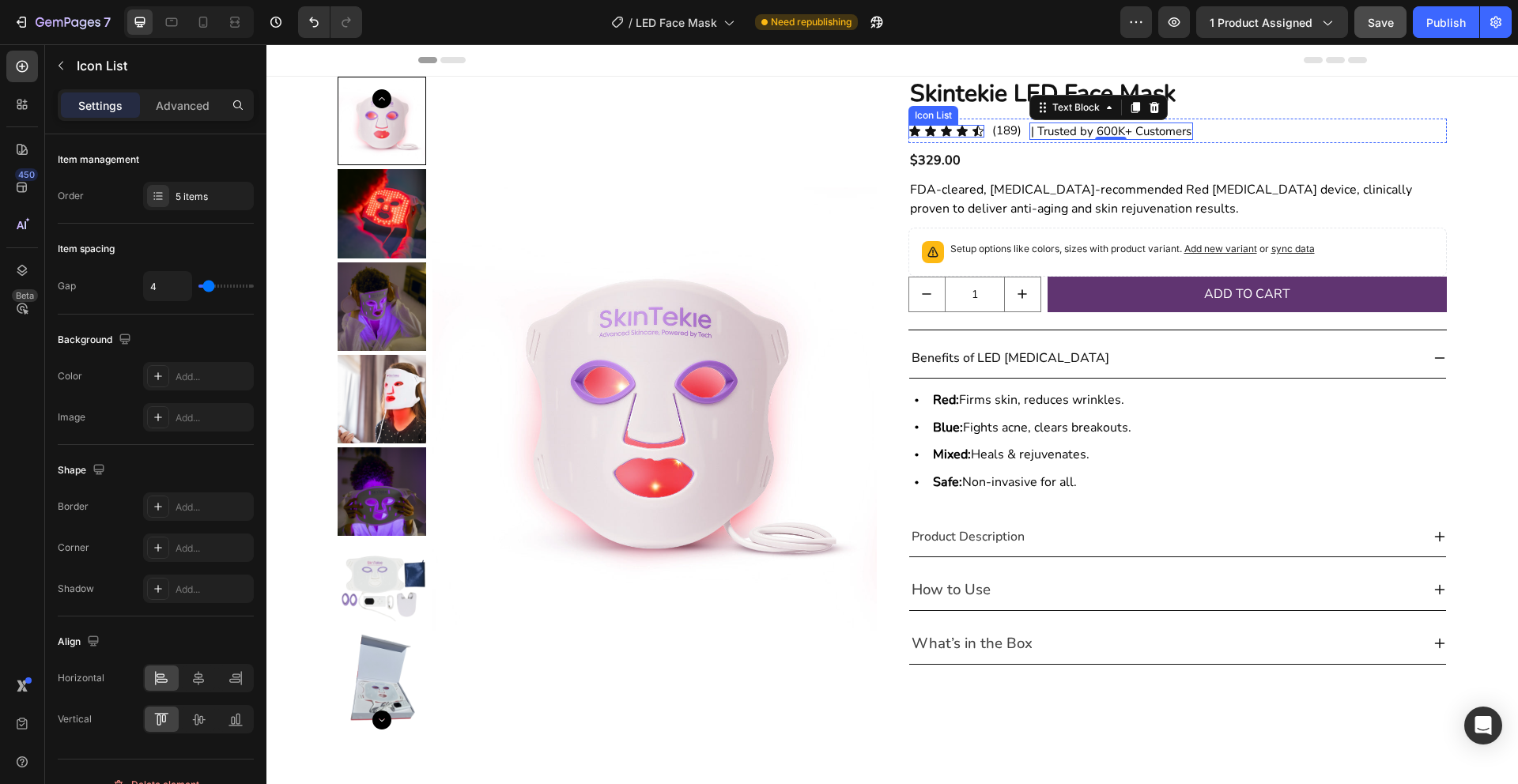
click at [954, 130] on div "Icon Icon Icon Icon Icon" at bounding box center [946, 131] width 76 height 12
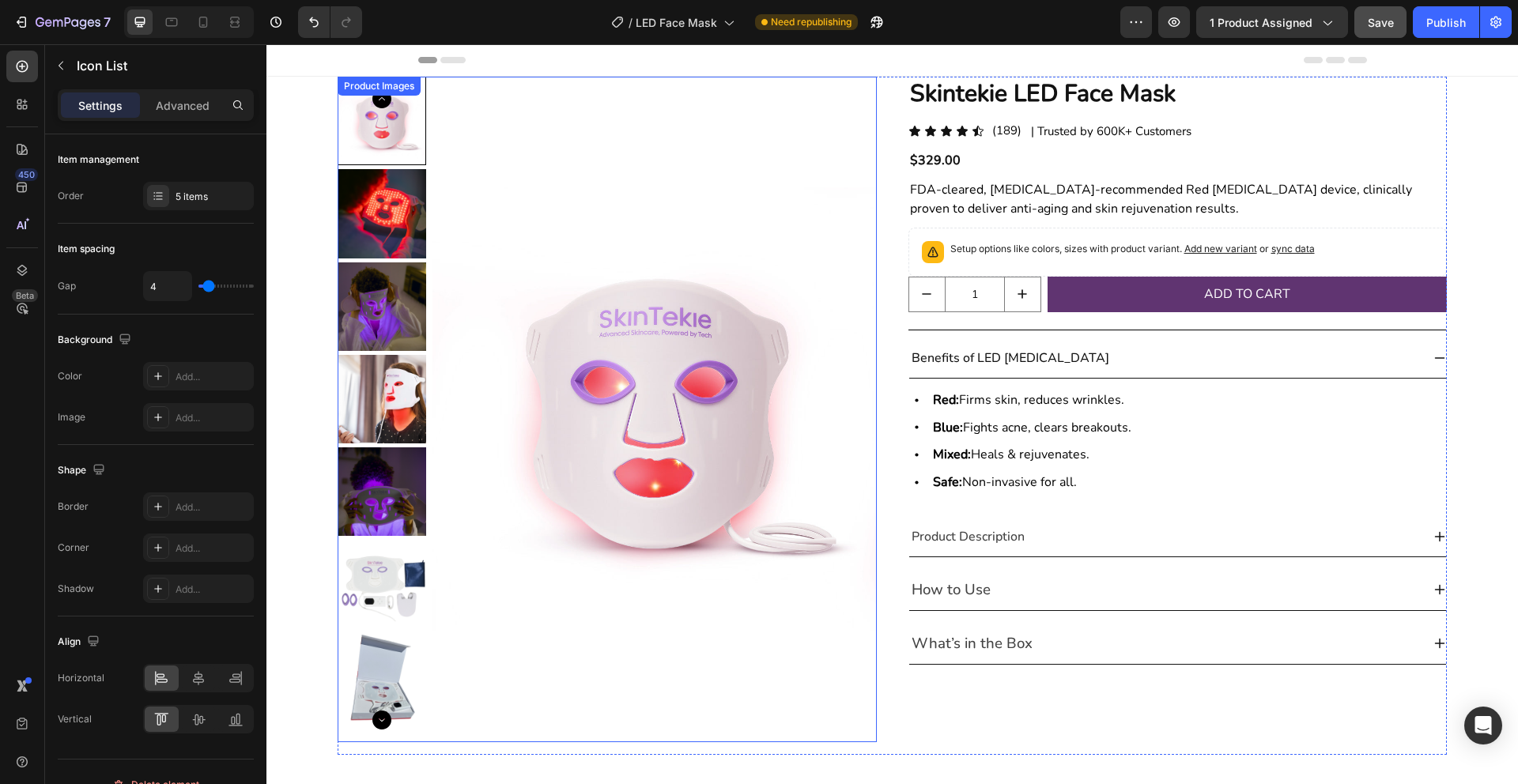
click at [364, 570] on img at bounding box center [382, 584] width 88 height 88
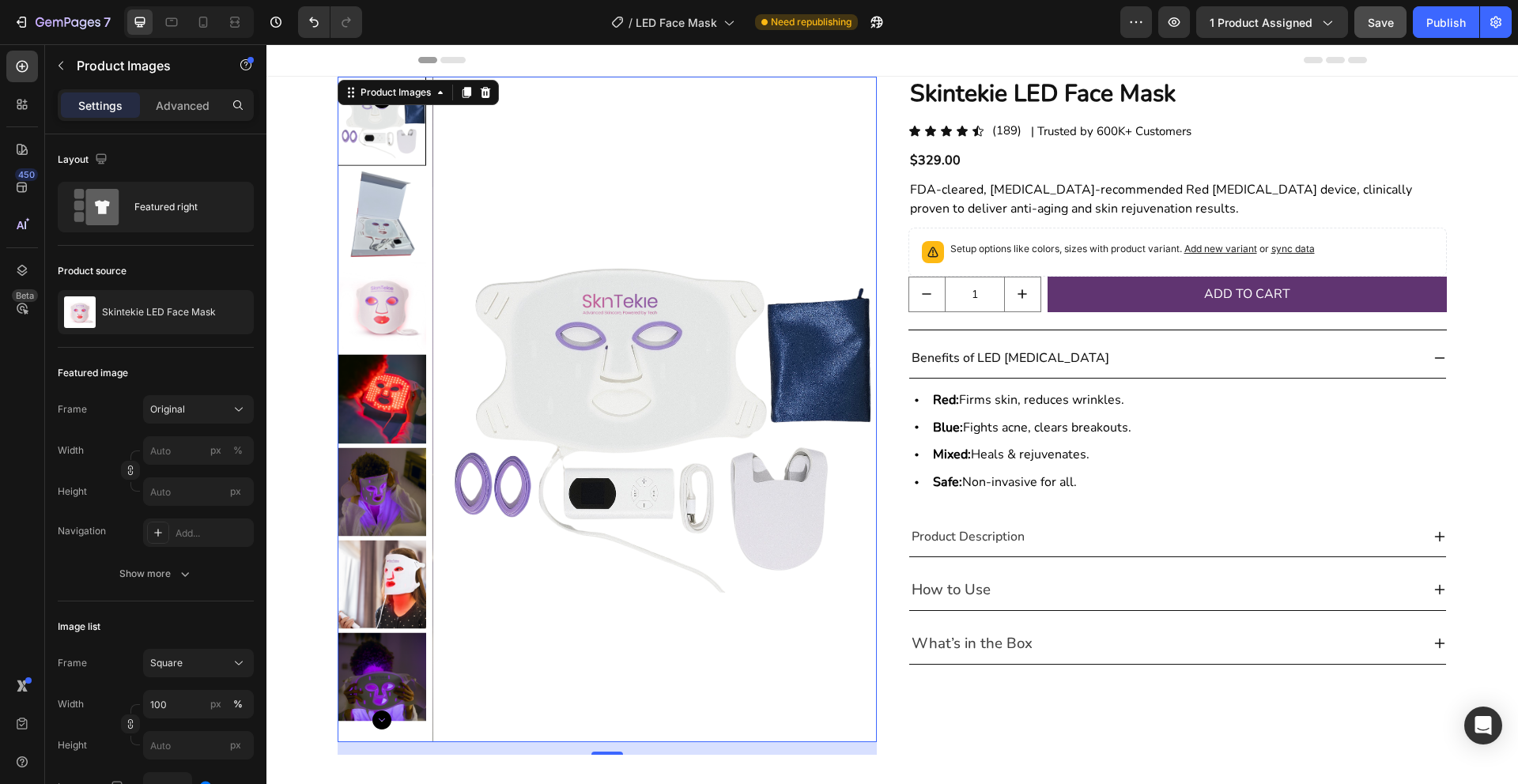
click at [385, 210] on img at bounding box center [382, 213] width 88 height 88
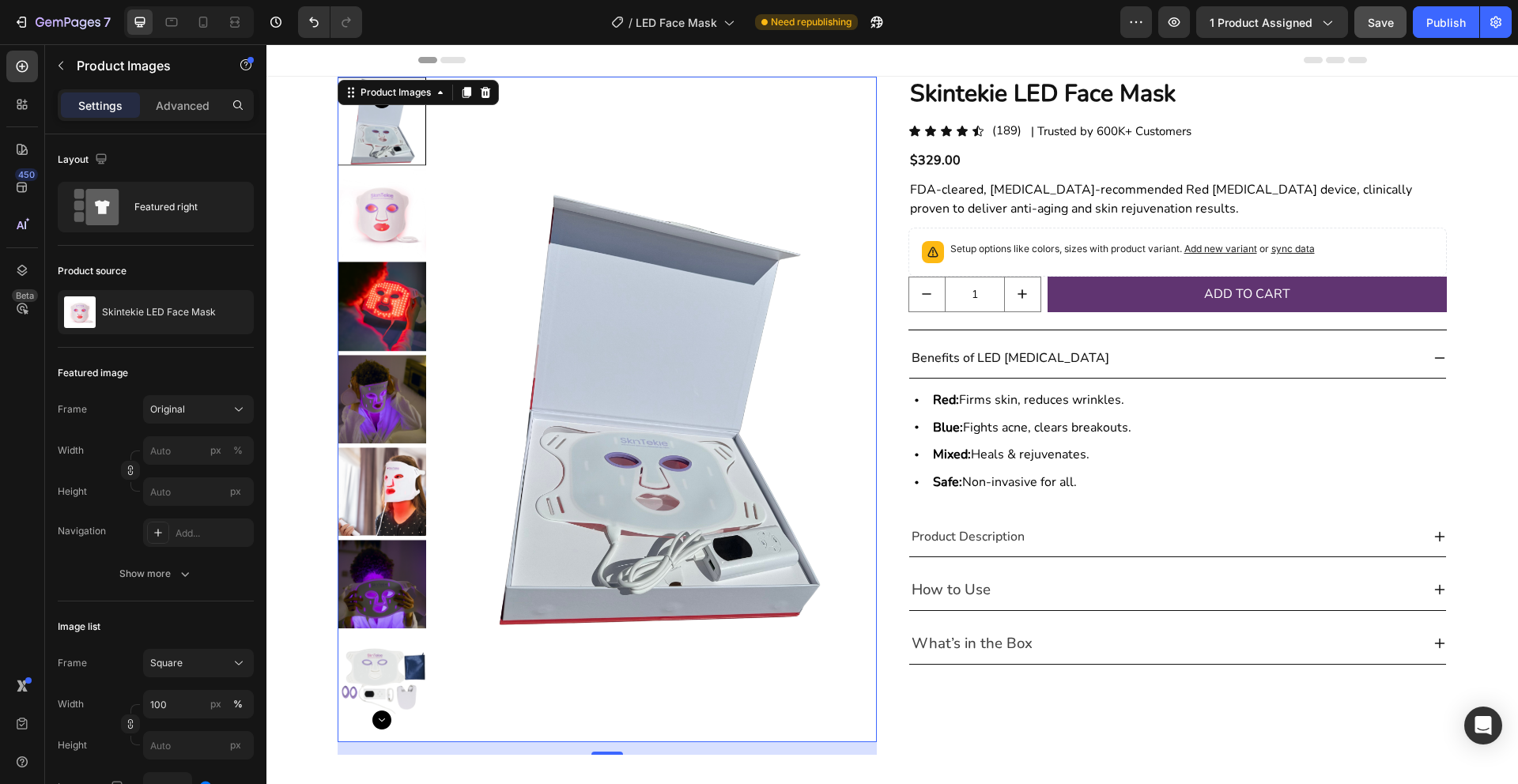
click at [372, 424] on img at bounding box center [382, 399] width 88 height 88
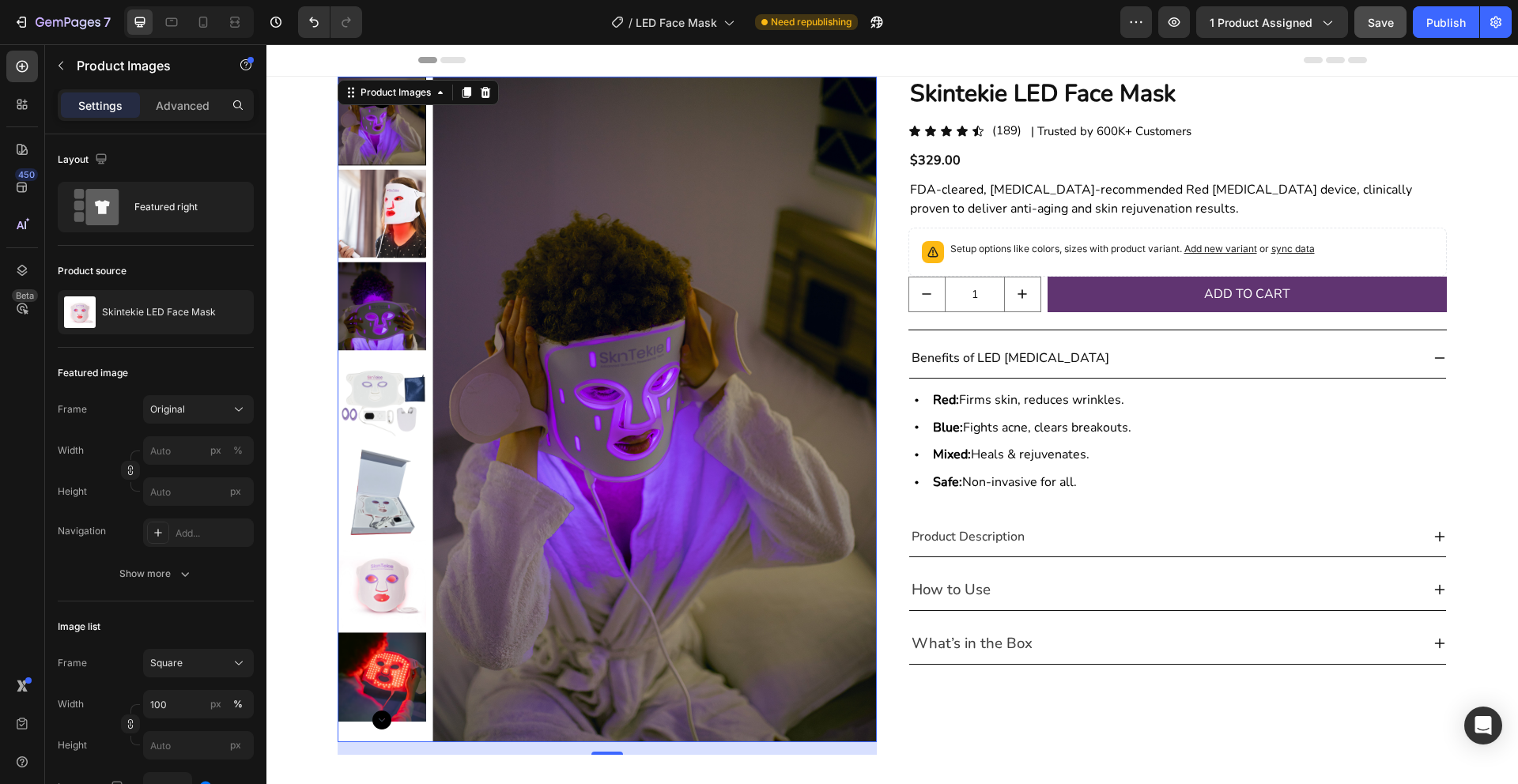
click at [370, 503] on img at bounding box center [382, 491] width 88 height 88
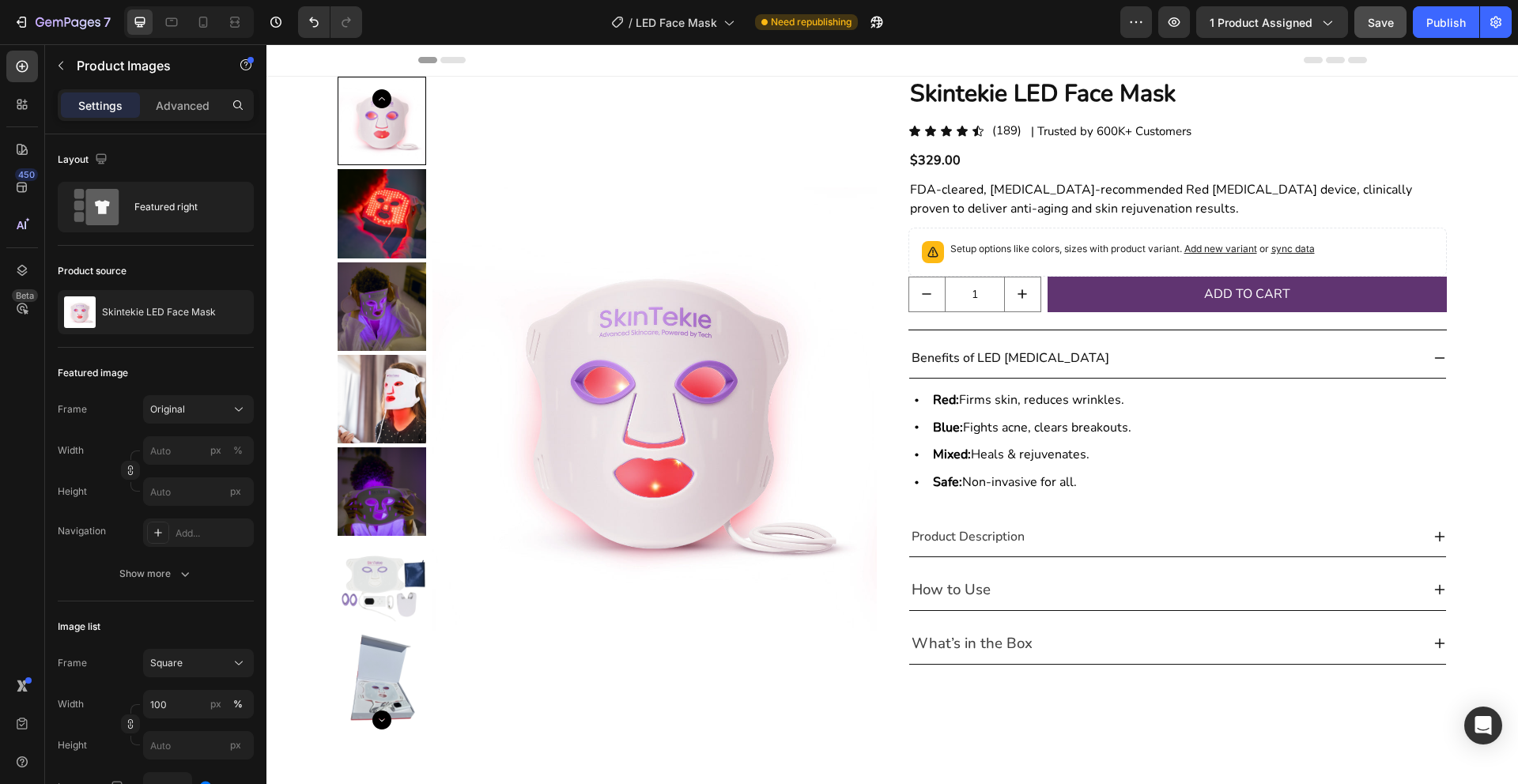
click at [381, 201] on img at bounding box center [382, 213] width 88 height 88
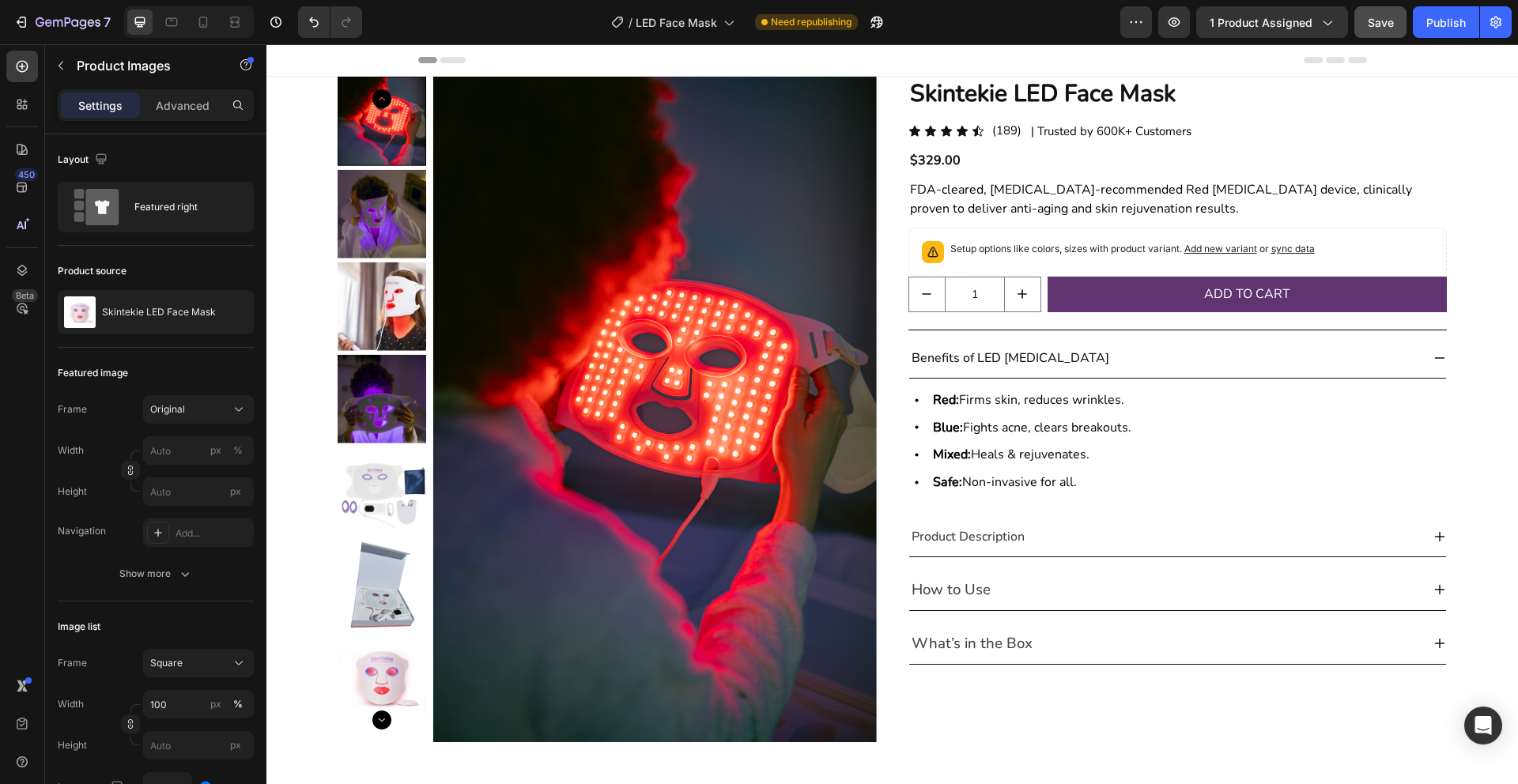
click at [371, 303] on img at bounding box center [382, 306] width 88 height 88
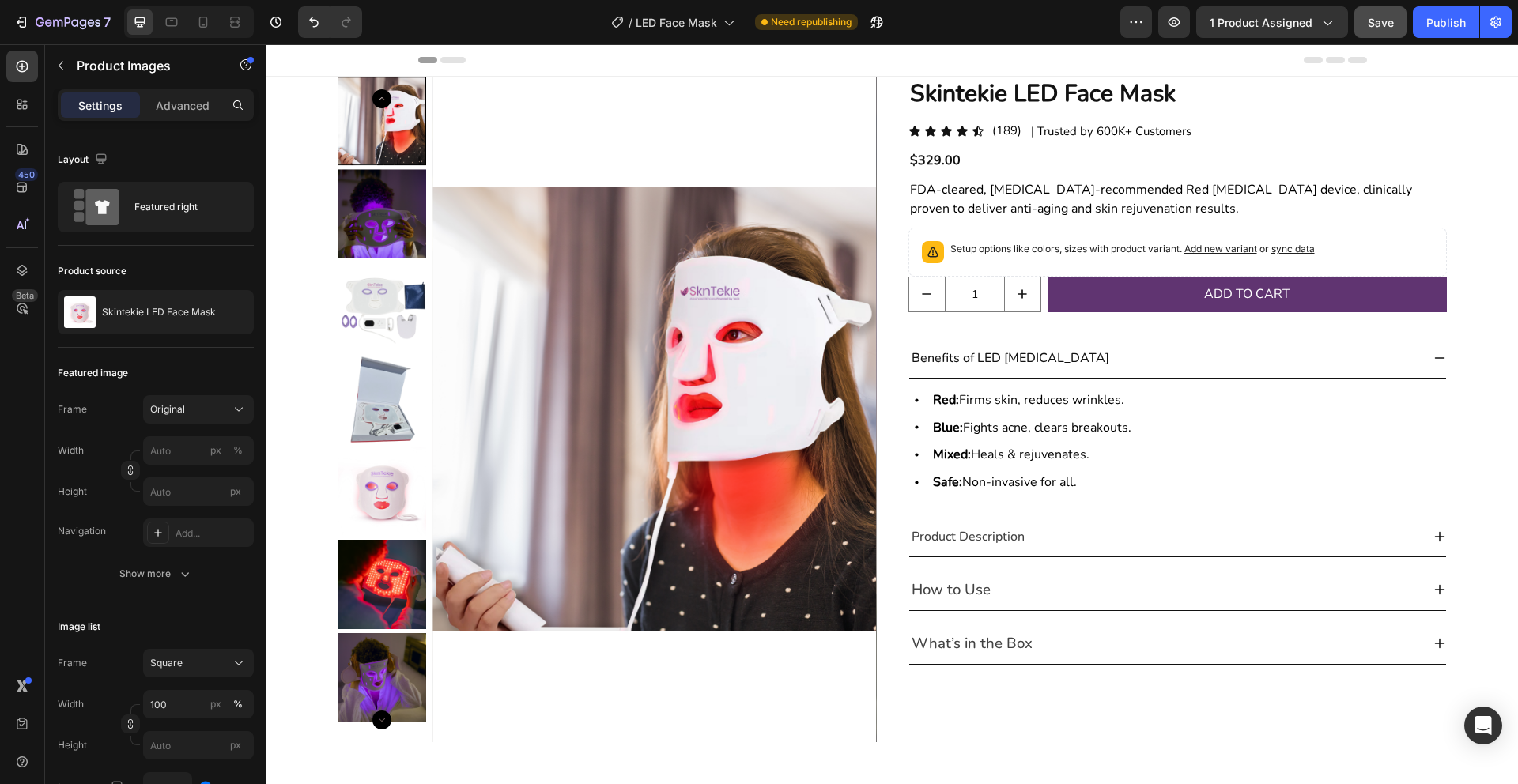
click at [372, 306] on img at bounding box center [382, 306] width 88 height 88
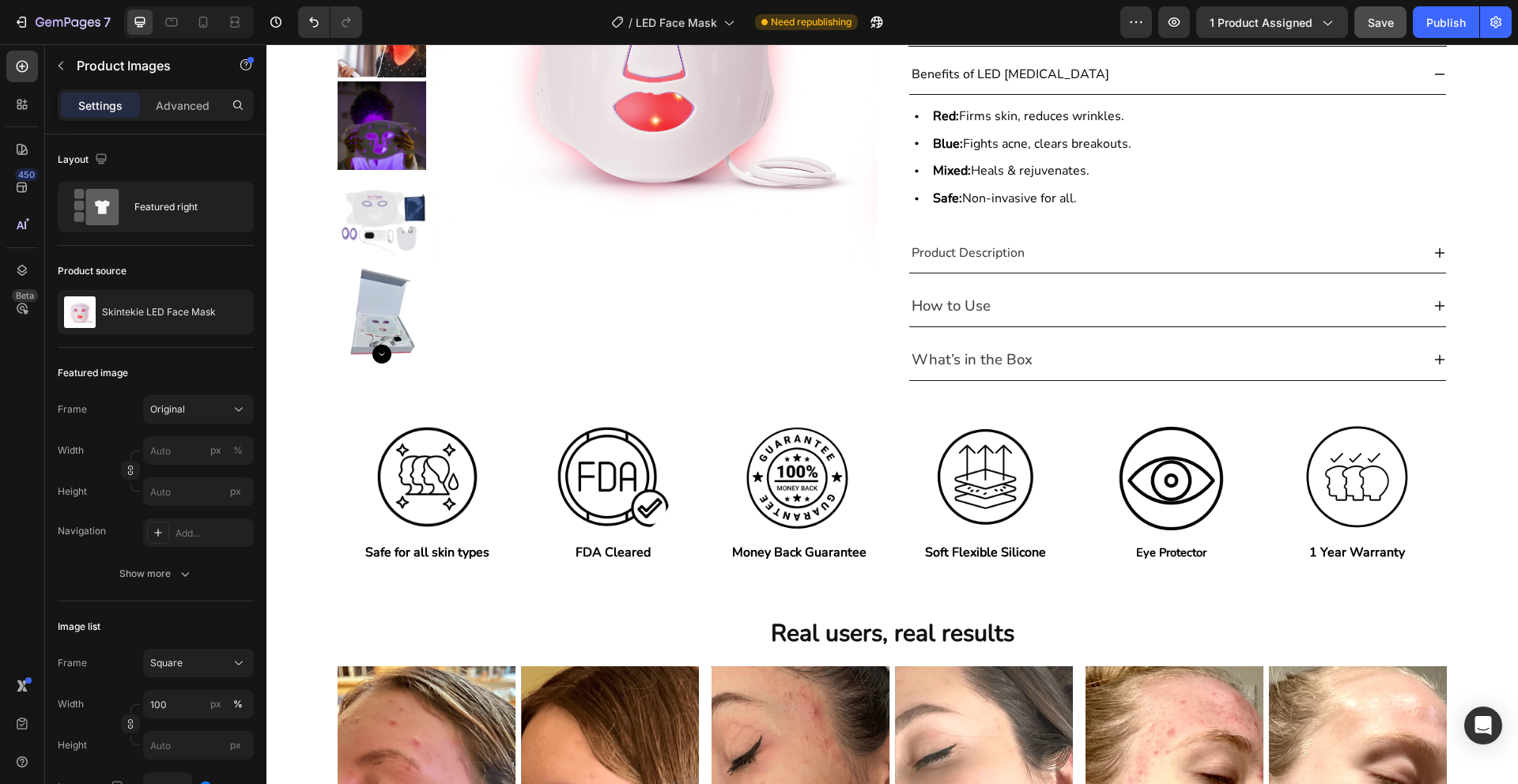
scroll to position [370, 0]
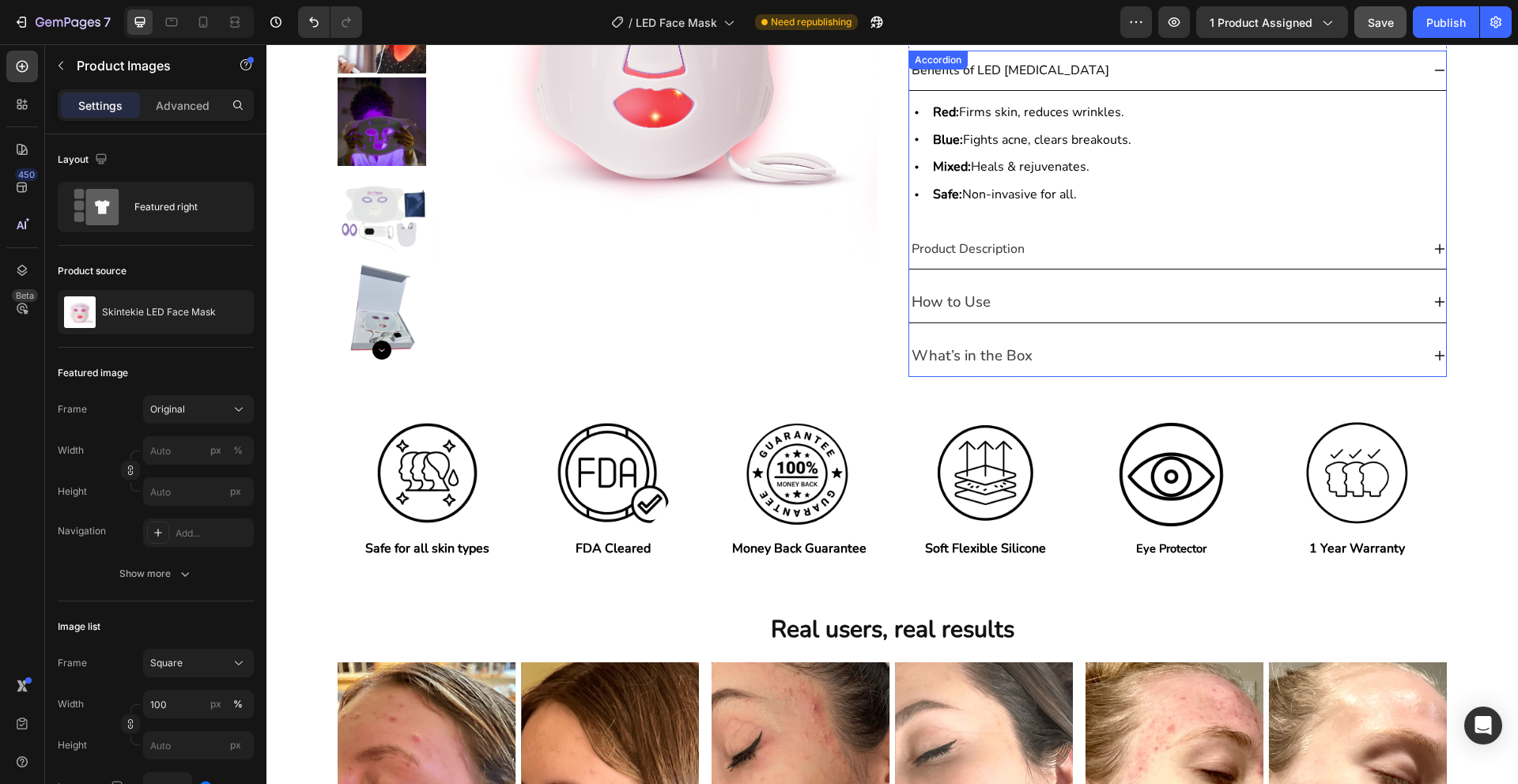
click at [1444, 252] on icon at bounding box center [1439, 249] width 12 height 12
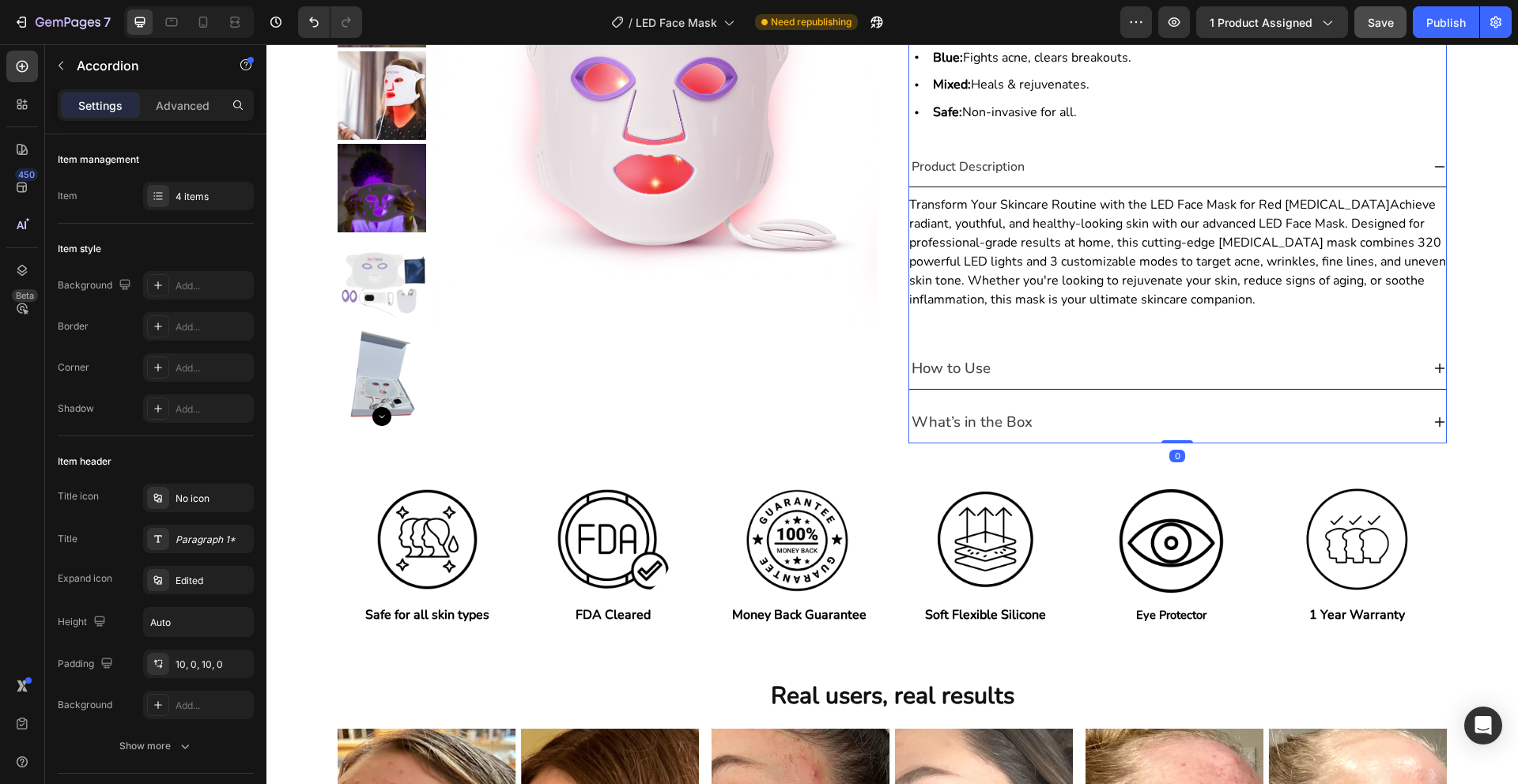
click at [1444, 252] on div "Transform Your Skincare Routine with the LED Face Mask for Red Light Therapy Ac…" at bounding box center [1178, 262] width 537 height 133
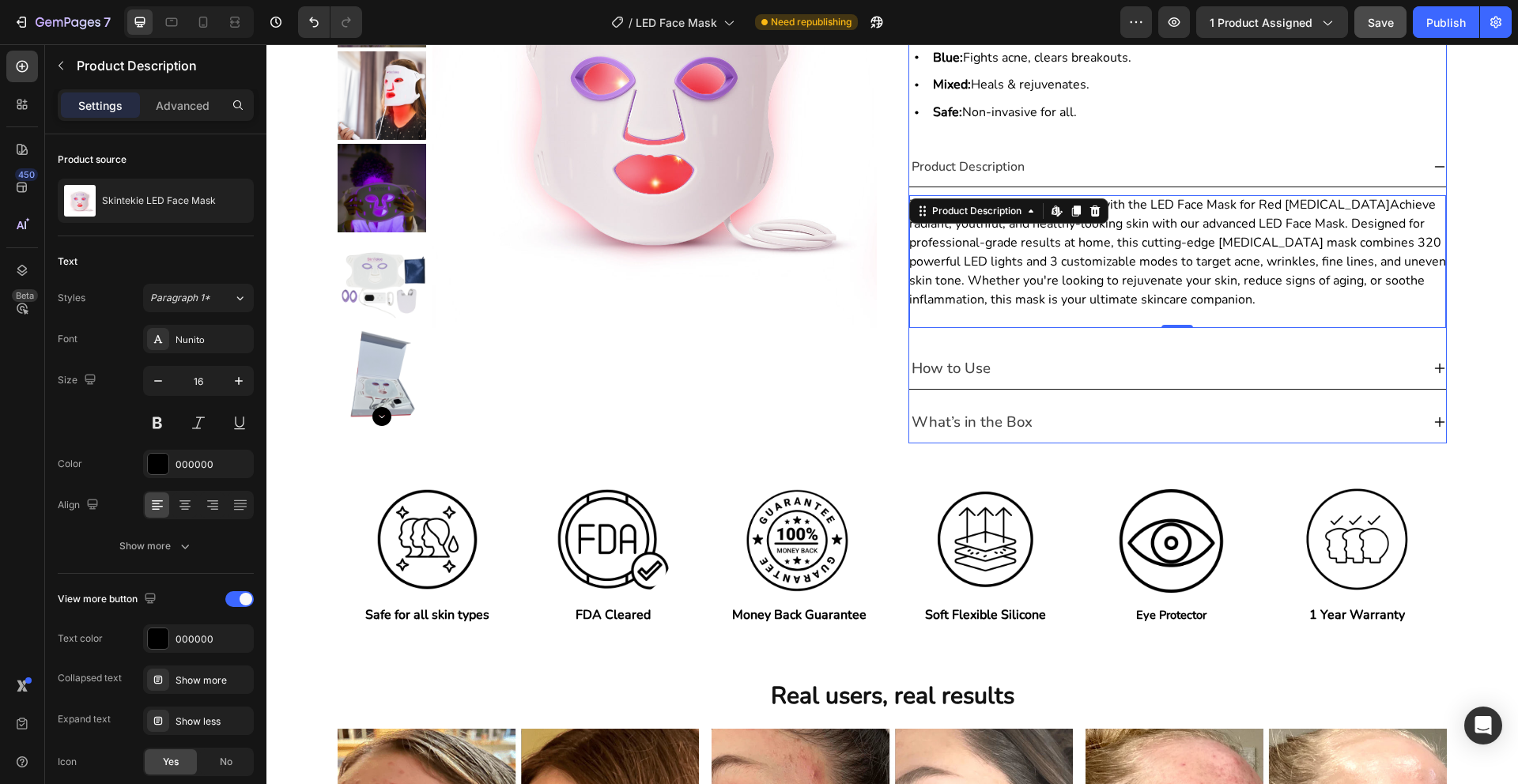
click at [1440, 162] on icon at bounding box center [1439, 166] width 12 height 12
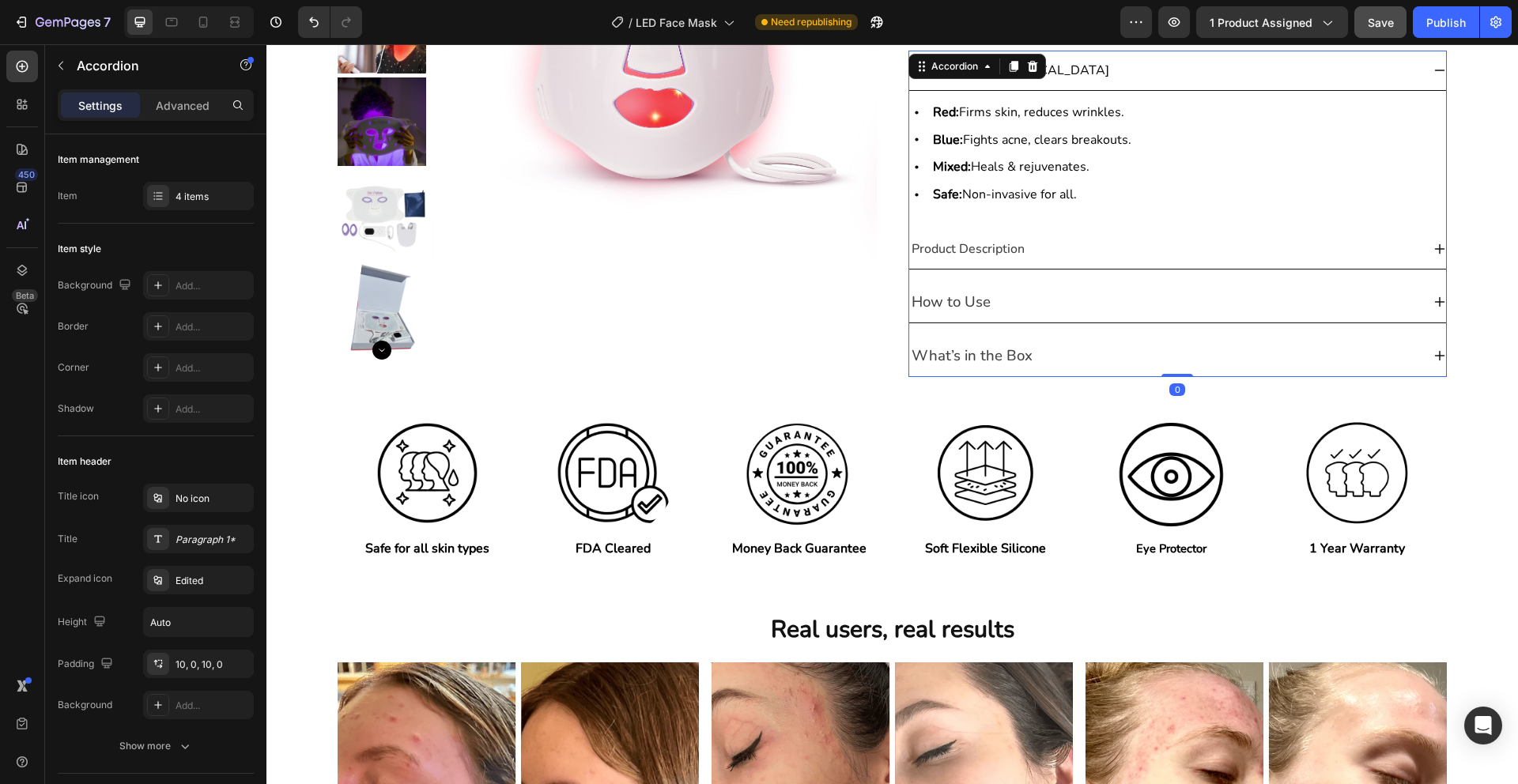
click at [1440, 302] on icon at bounding box center [1439, 302] width 10 height 10
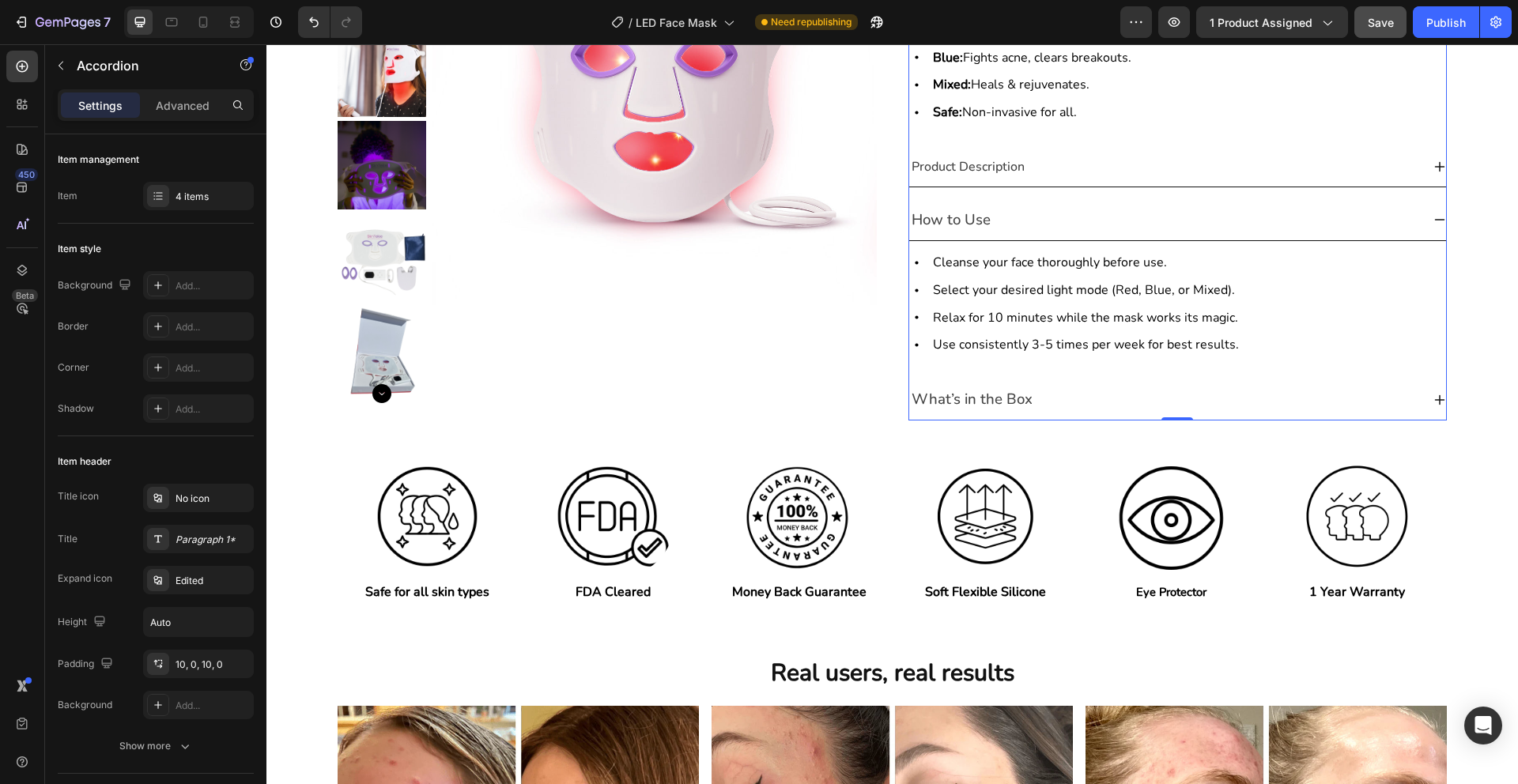
click at [1440, 220] on icon at bounding box center [1439, 221] width 10 height 2
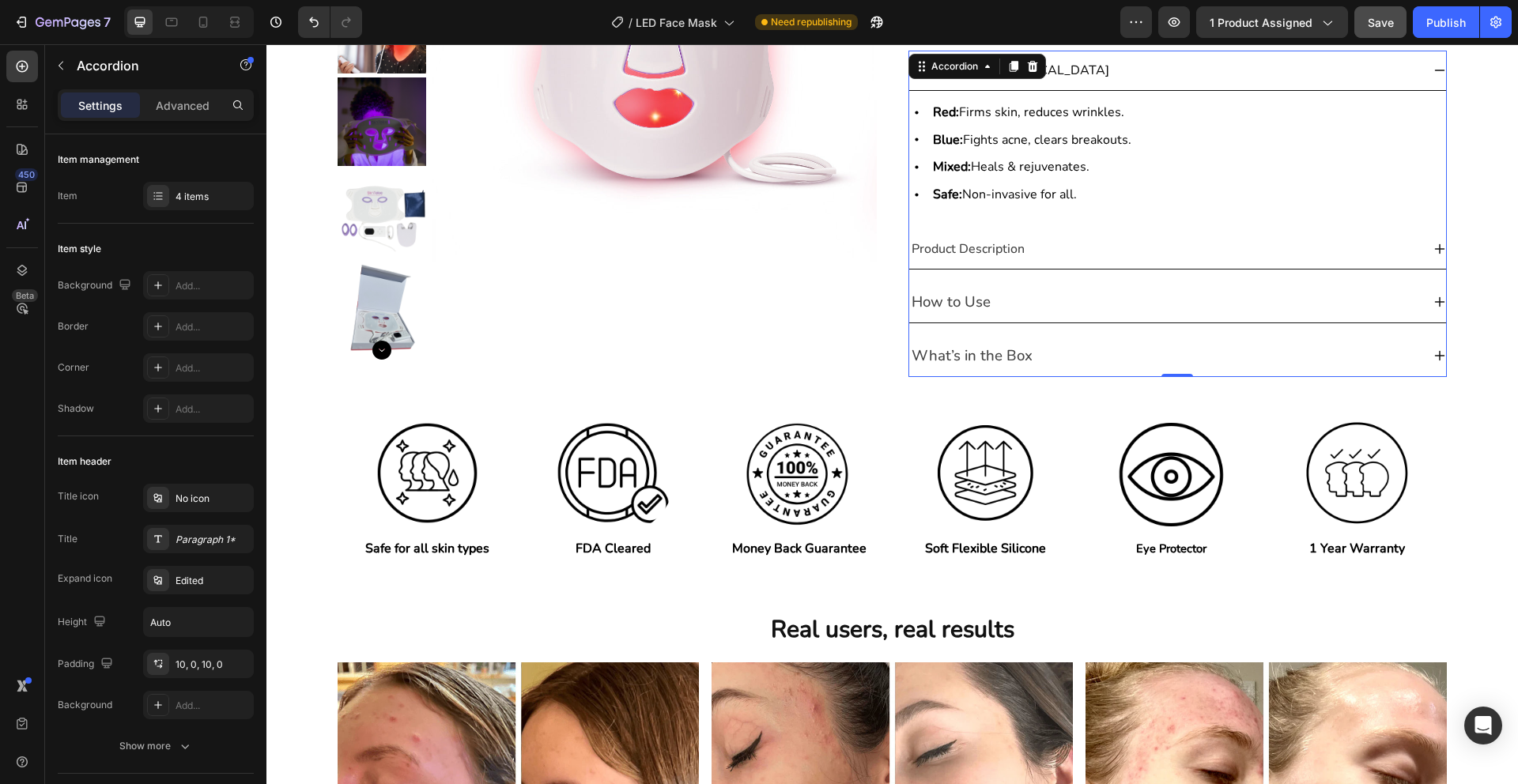
click at [1435, 357] on icon at bounding box center [1439, 356] width 12 height 12
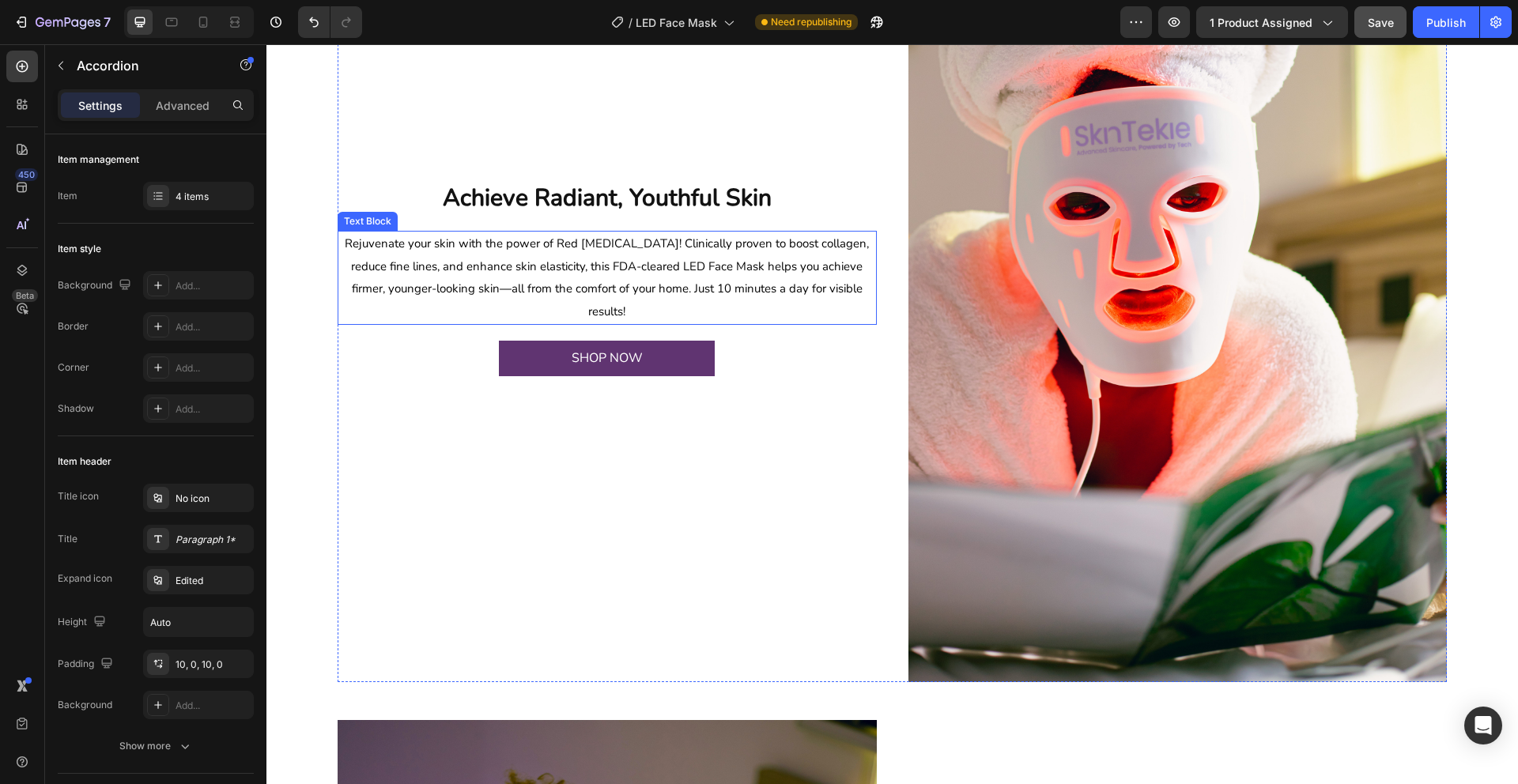
scroll to position [1341, 0]
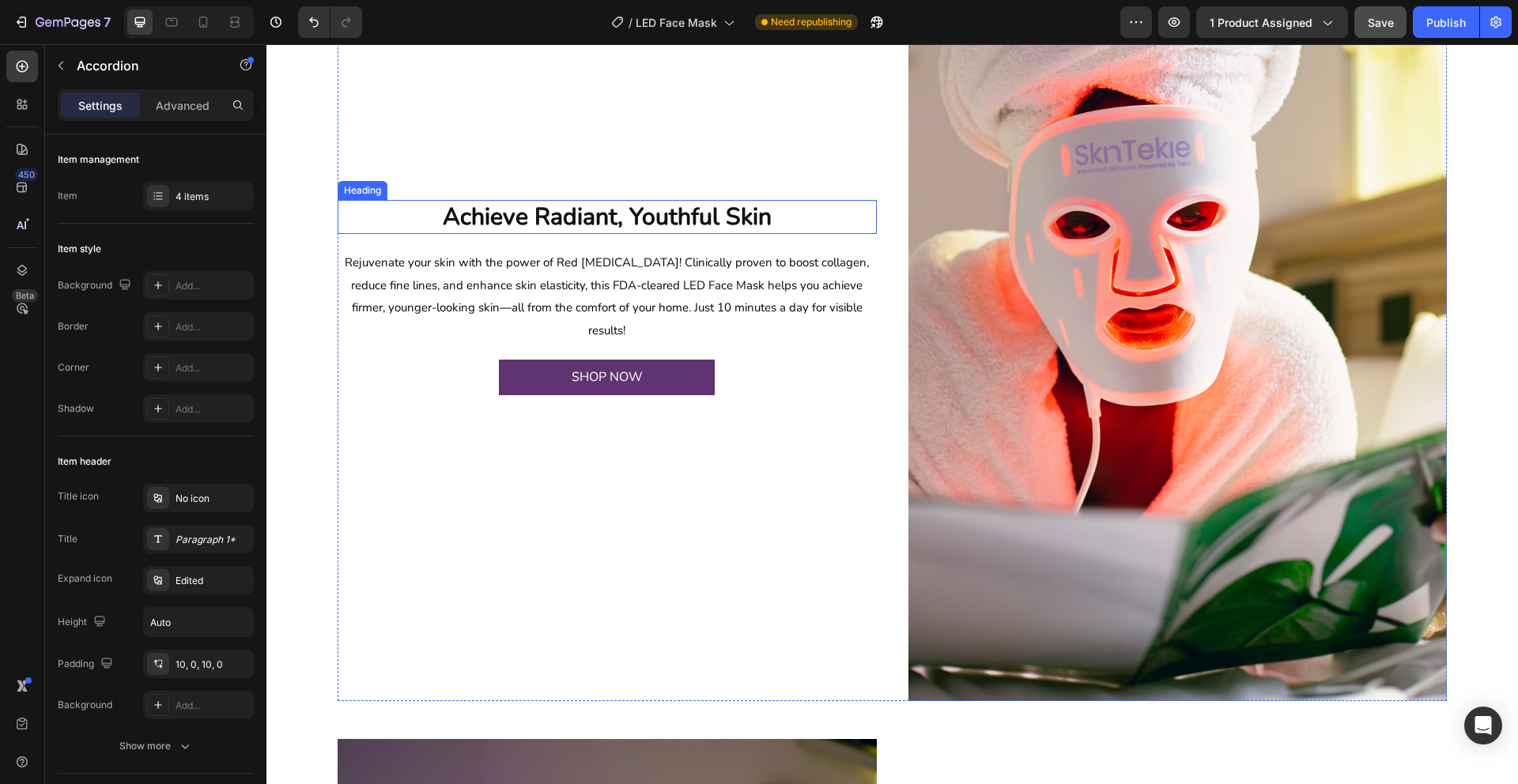
click at [591, 225] on h2 "Achieve Radiant, Youthful Skin" at bounding box center [608, 217] width 539 height 34
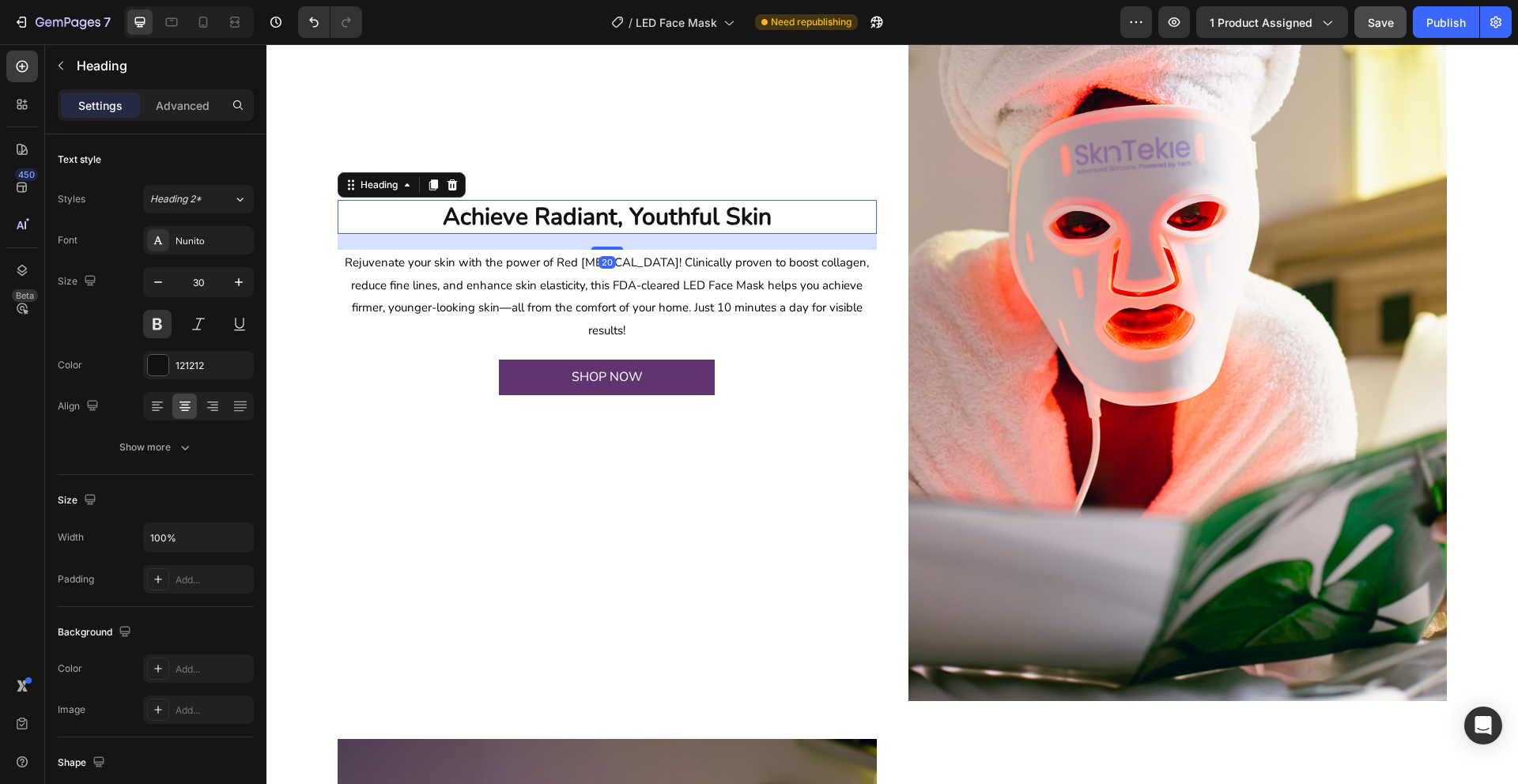
click at [591, 219] on h2 "Achieve Radiant, Youthful Skin" at bounding box center [608, 217] width 539 height 34
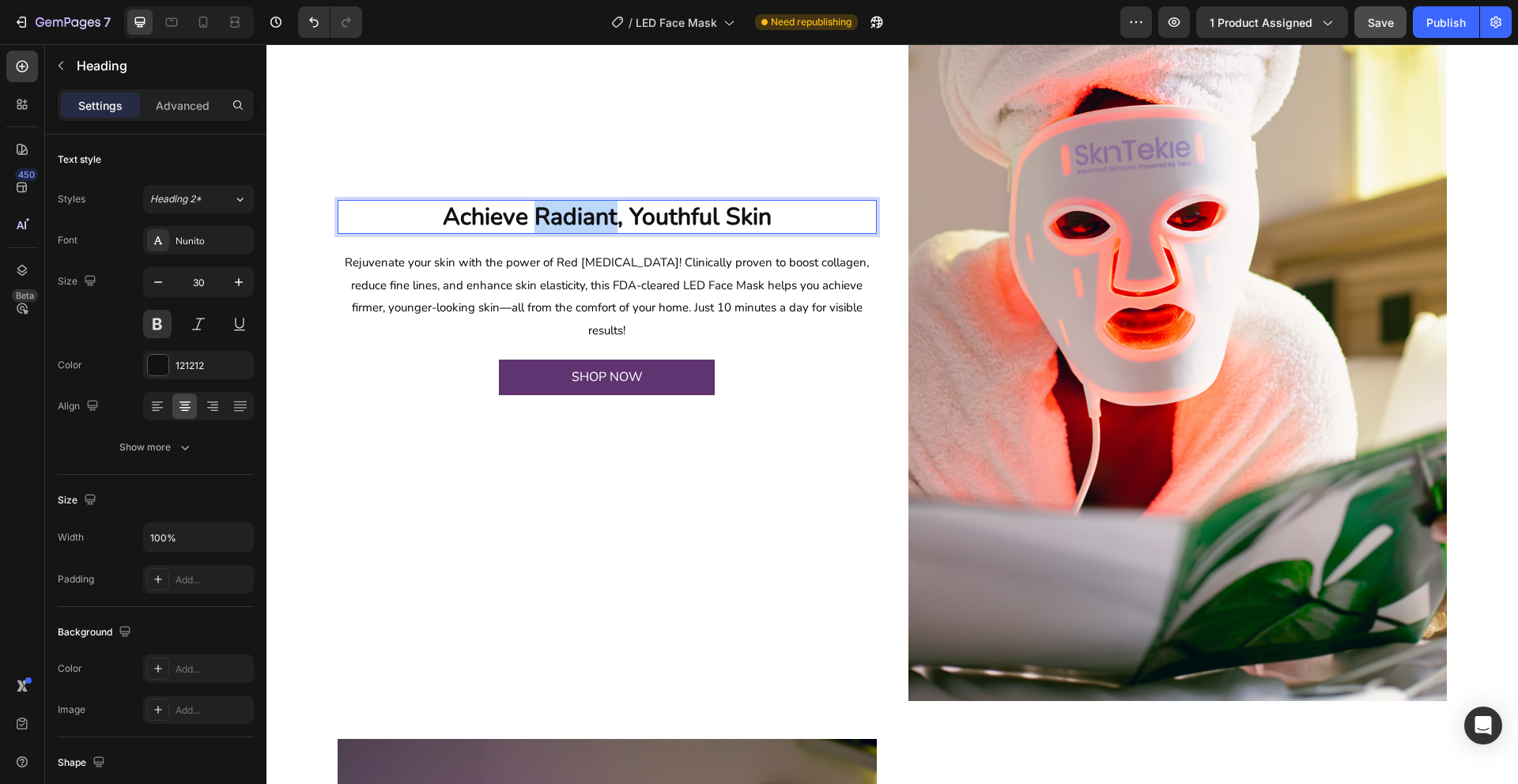
click at [591, 219] on p "Achieve Radiant, Youthful Skin" at bounding box center [607, 216] width 536 height 30
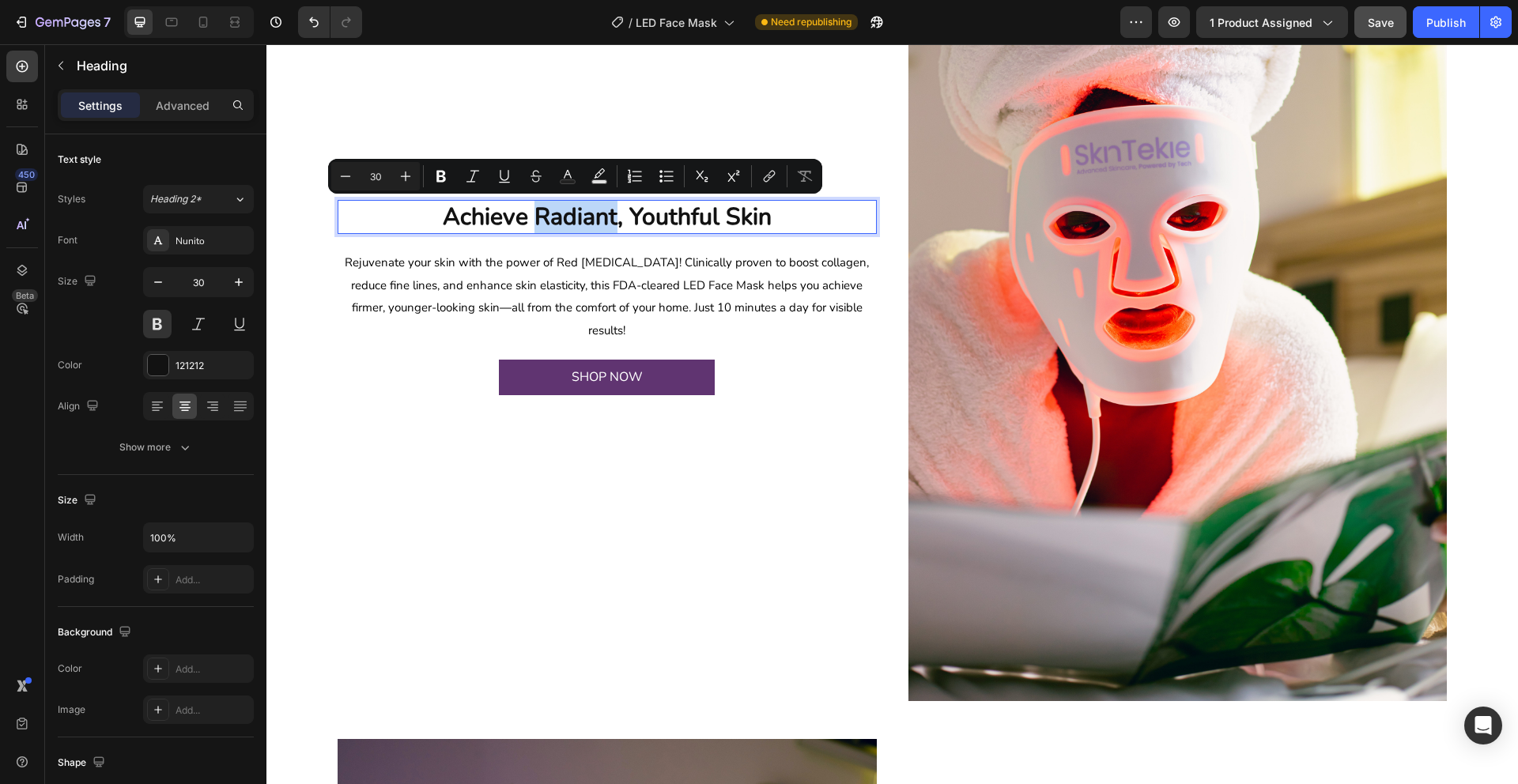
click at [591, 219] on p "Achieve Radiant, Youthful Skin" at bounding box center [607, 216] width 536 height 30
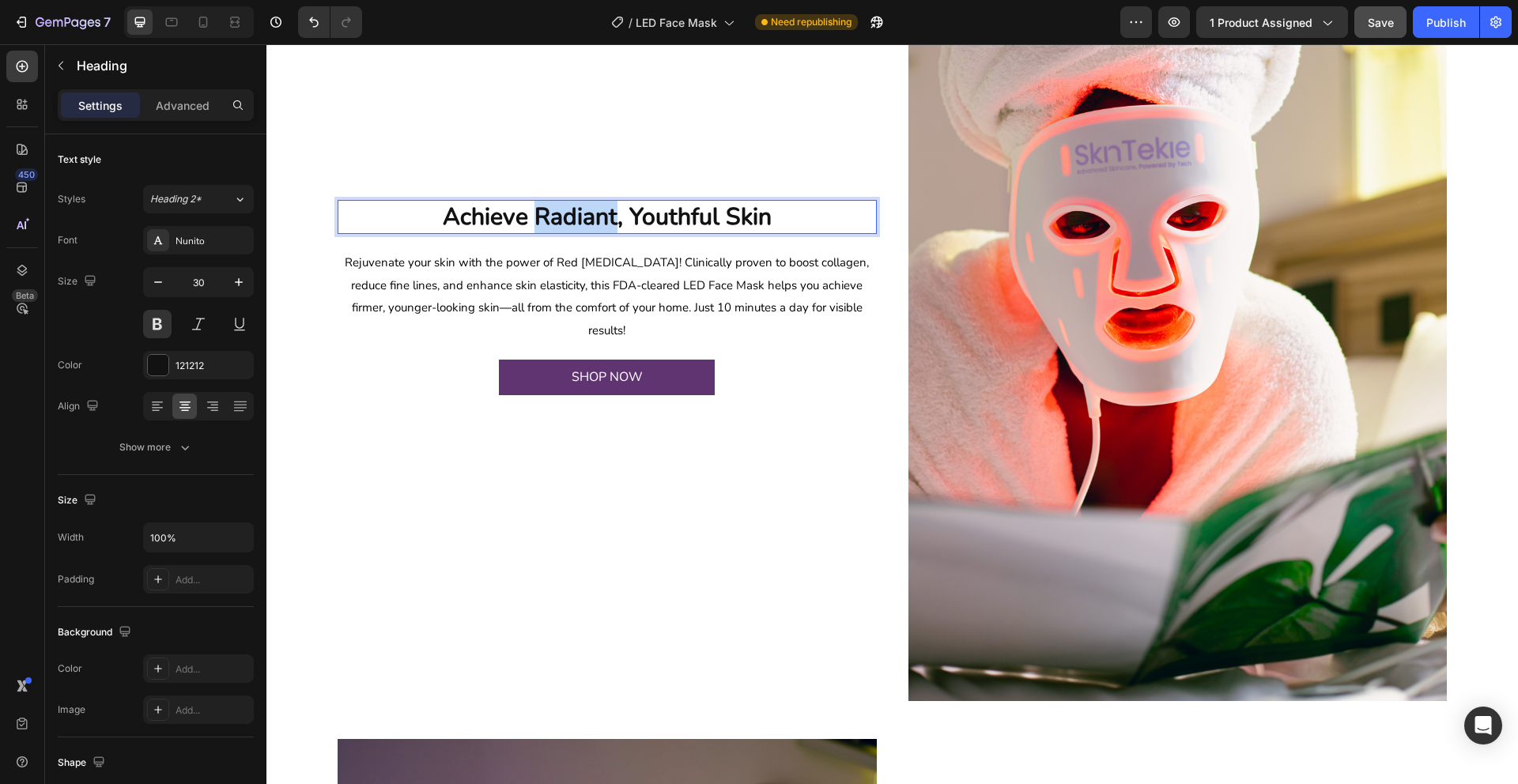
click at [591, 219] on p "Achieve Radiant, Youthful Skin" at bounding box center [607, 216] width 536 height 30
click at [431, 266] on span "Rejuvenate your skin with the power of Red Light Therapy! Clinically proven to …" at bounding box center [607, 296] width 524 height 84
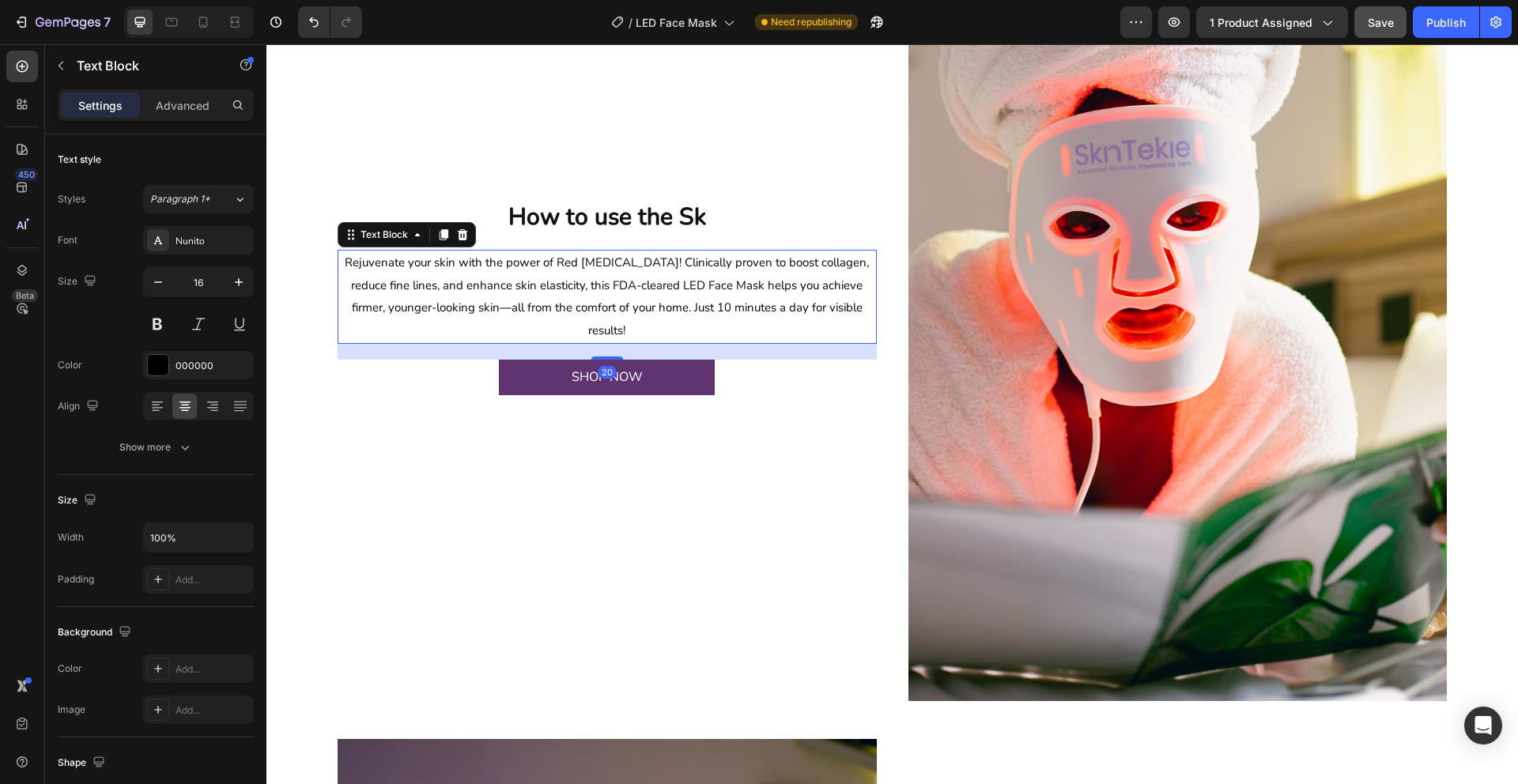
click at [431, 266] on span "Rejuvenate your skin with the power of Red Light Therapy! Clinically proven to …" at bounding box center [607, 296] width 524 height 84
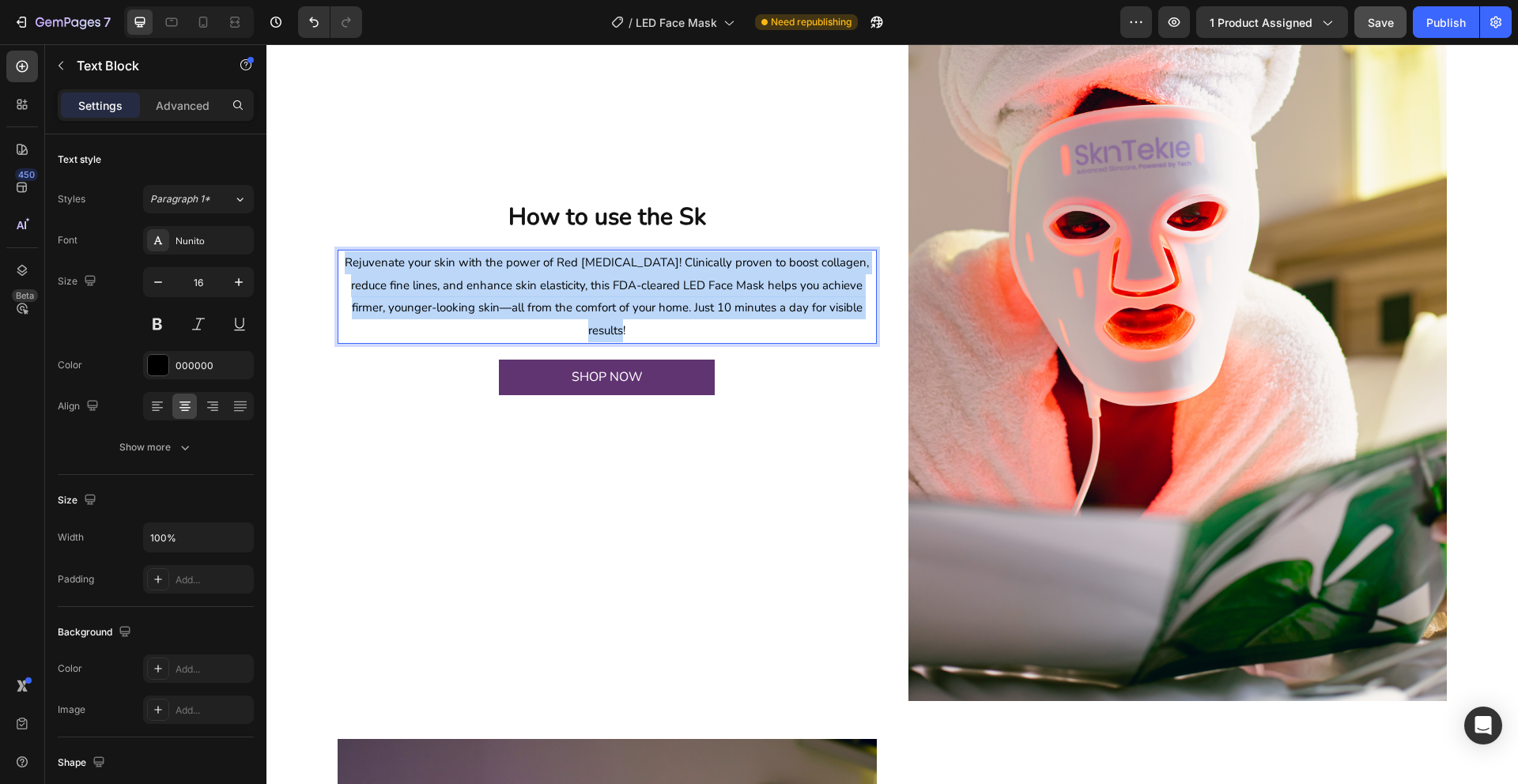
click at [431, 266] on span "Rejuvenate your skin with the power of Red Light Therapy! Clinically proven to …" at bounding box center [607, 296] width 524 height 84
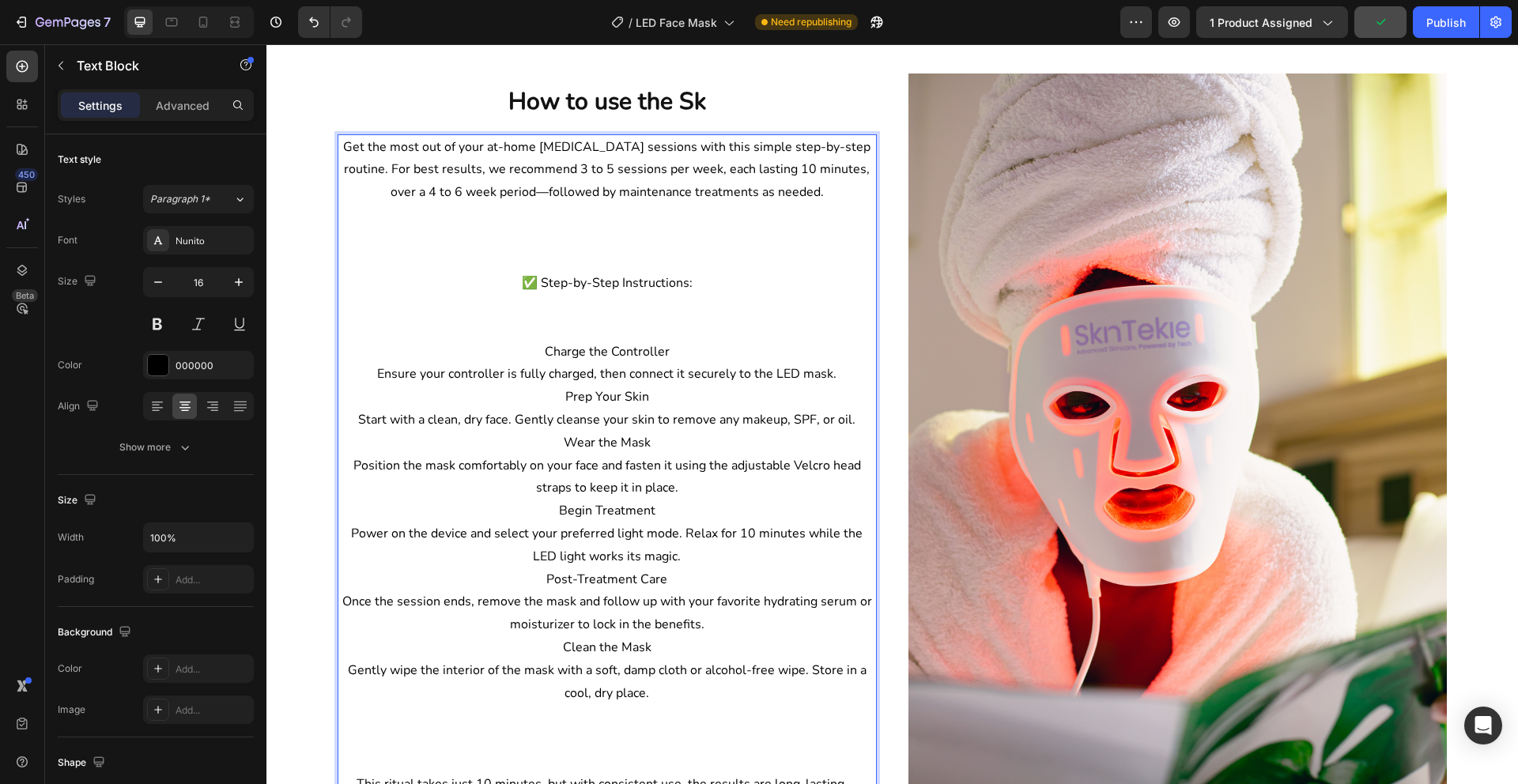
scroll to position [1208, 0]
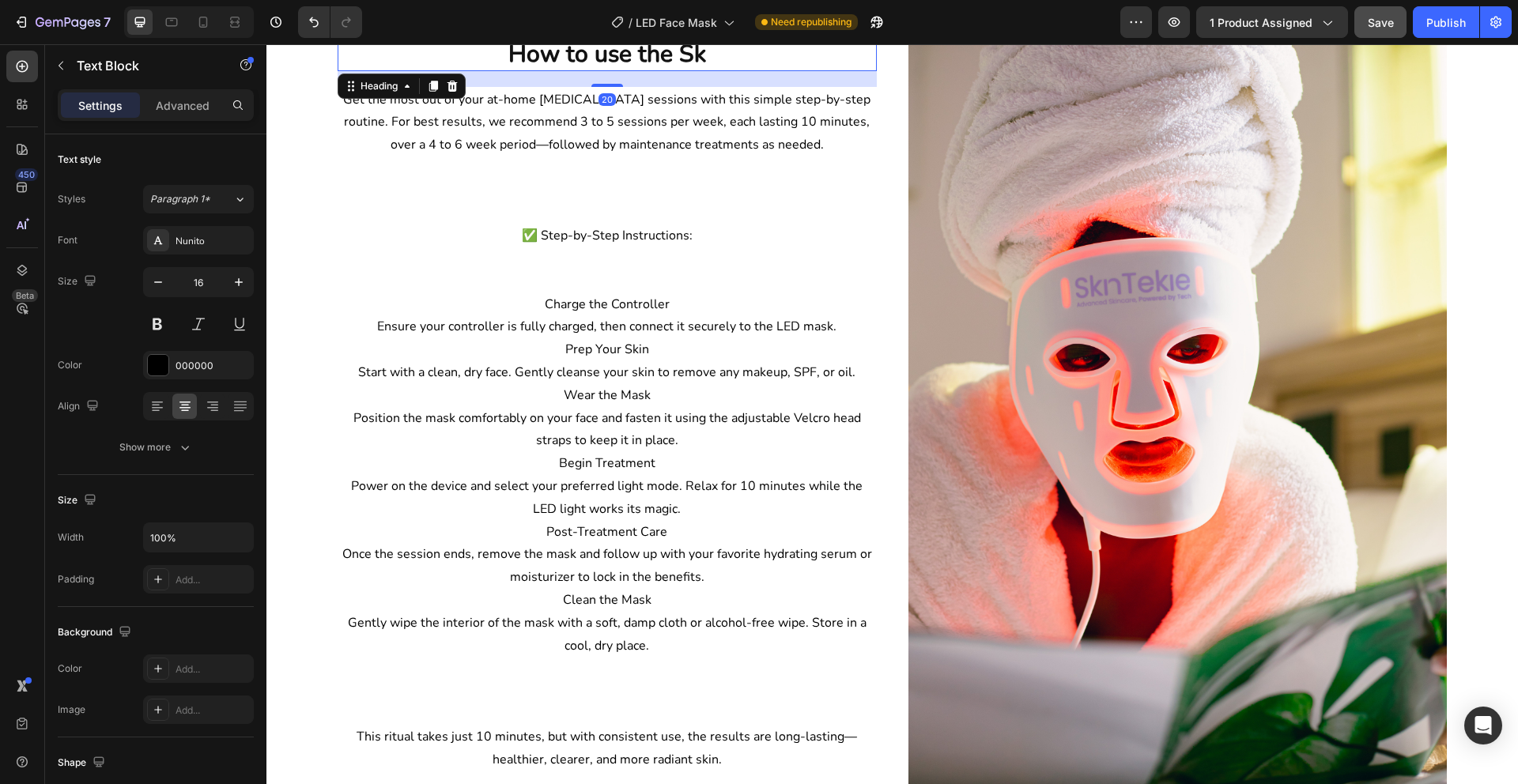
click at [590, 54] on p "How to use the Sk" at bounding box center [607, 54] width 536 height 30
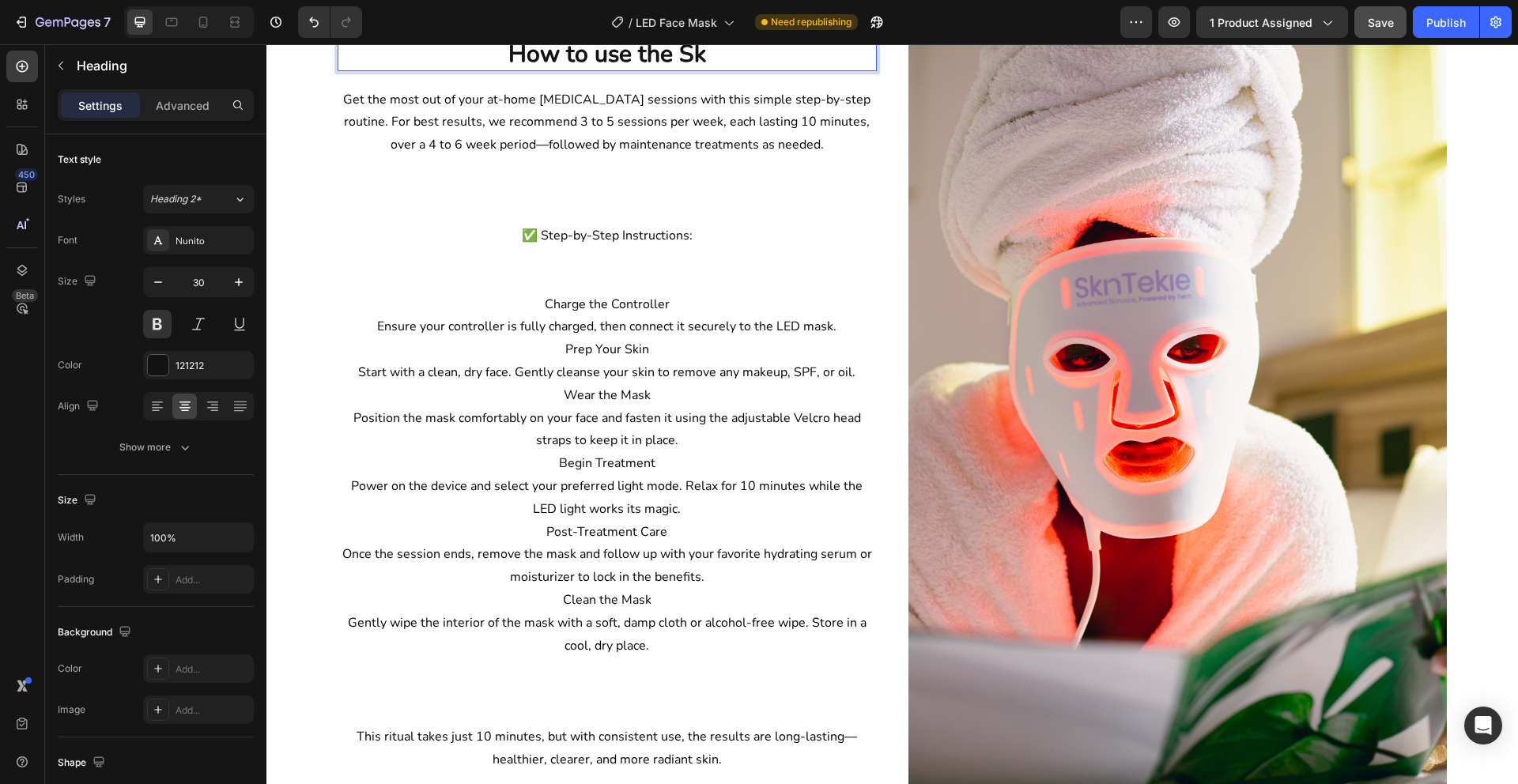
scroll to position [1202, 0]
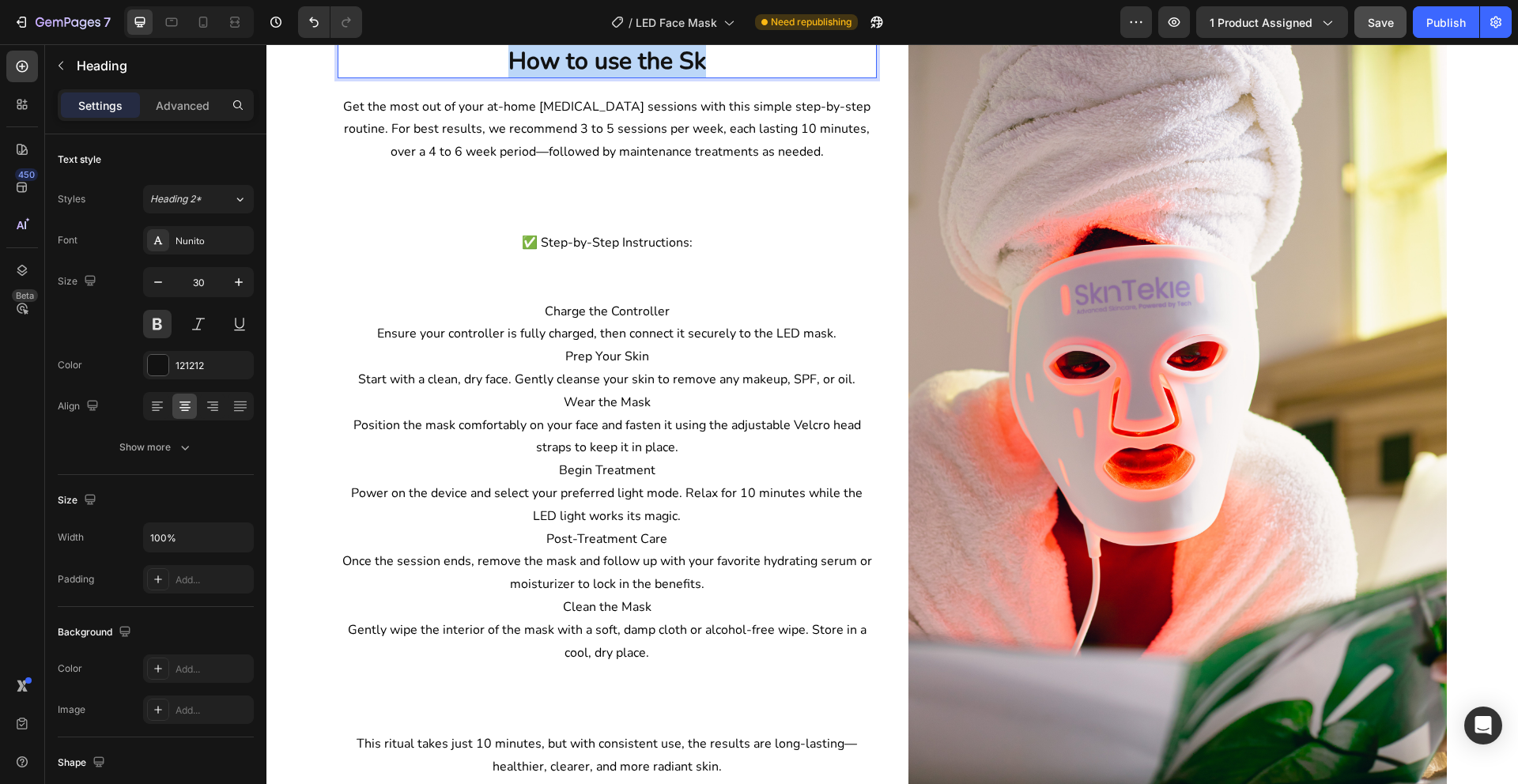
click at [590, 54] on p "How to use the Sk" at bounding box center [607, 61] width 536 height 30
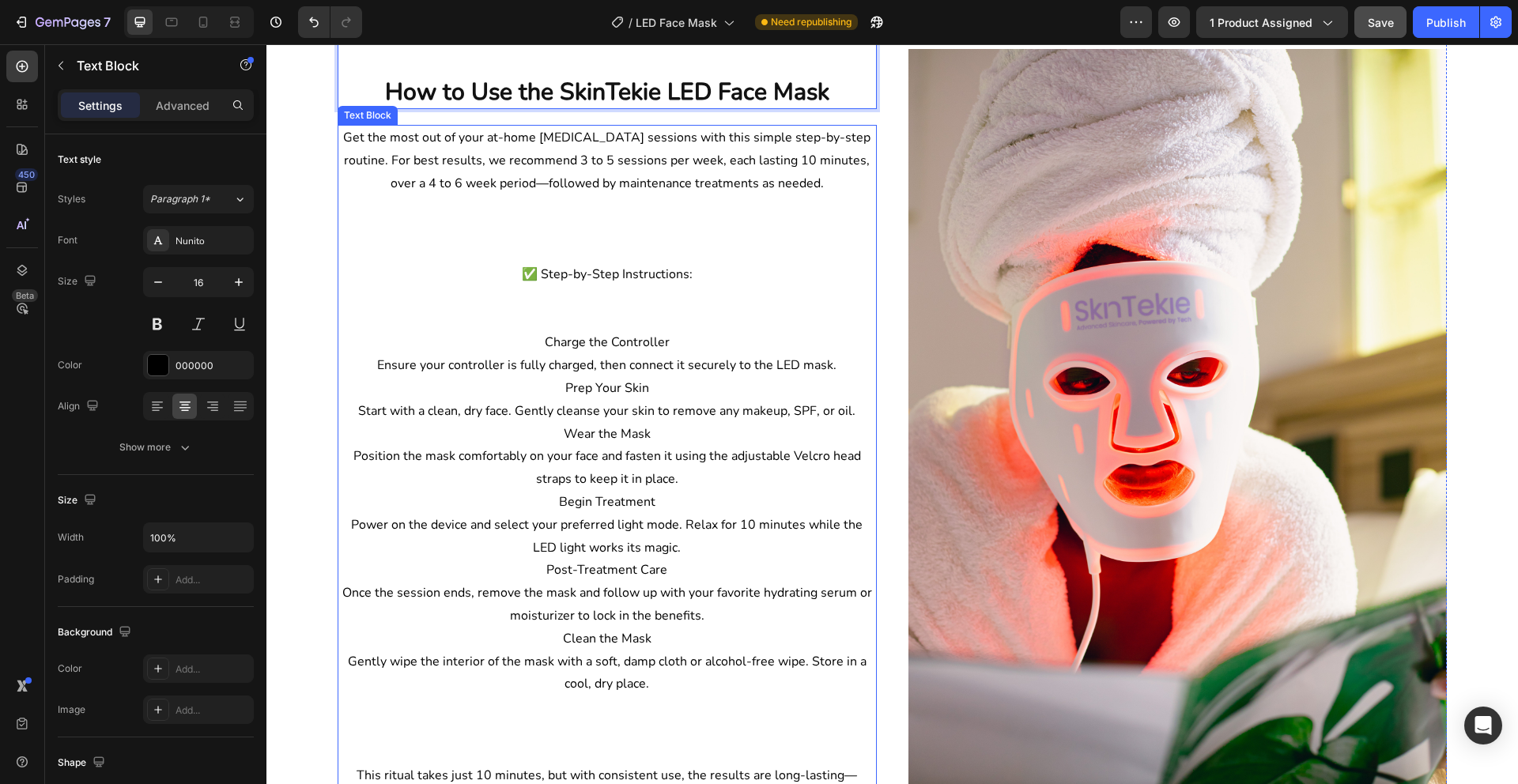
click at [536, 242] on p "Rich Text Editor. Editing area: main" at bounding box center [607, 252] width 536 height 23
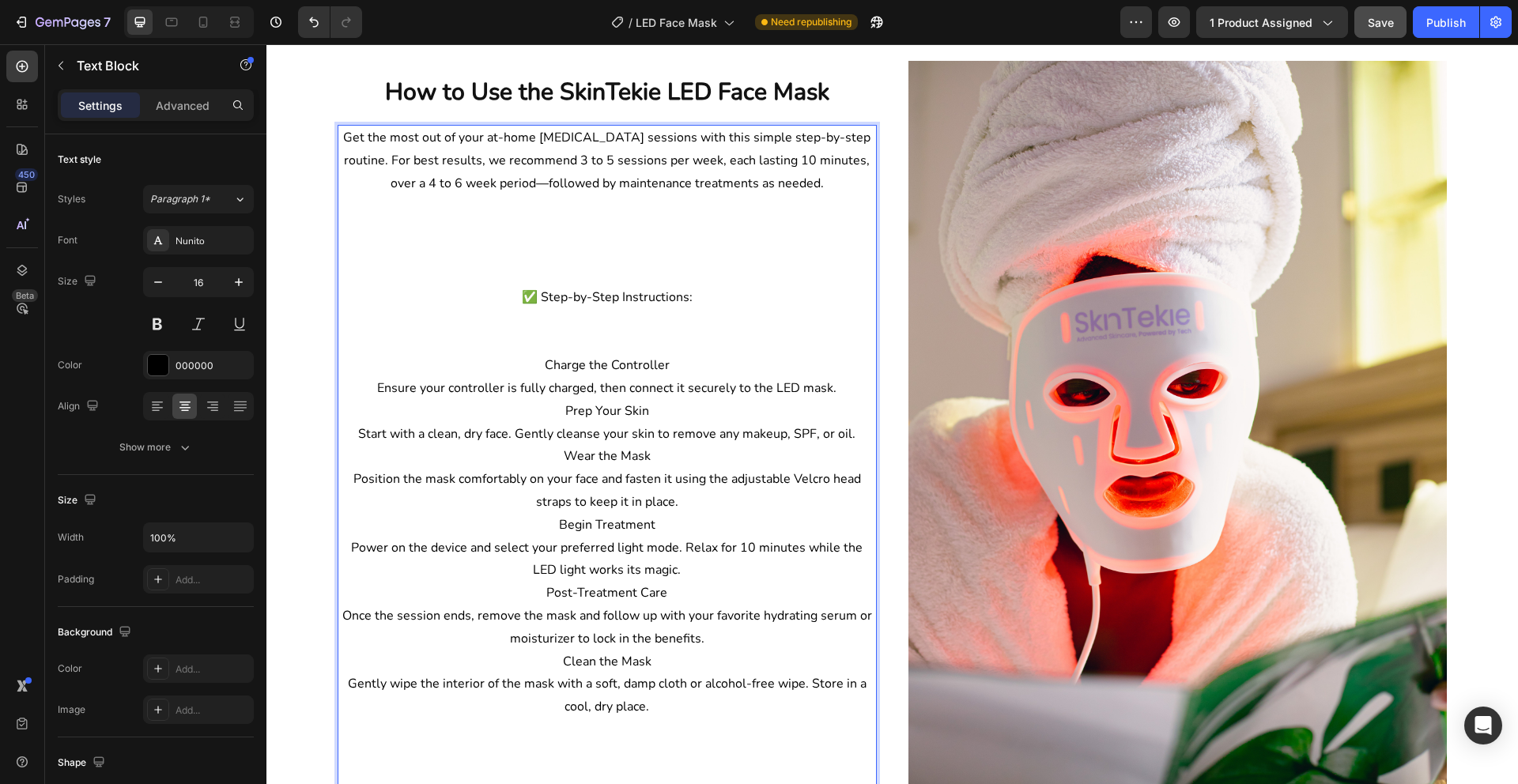
click at [548, 289] on p "✅ Step-by-Step Instructions:" at bounding box center [607, 297] width 536 height 23
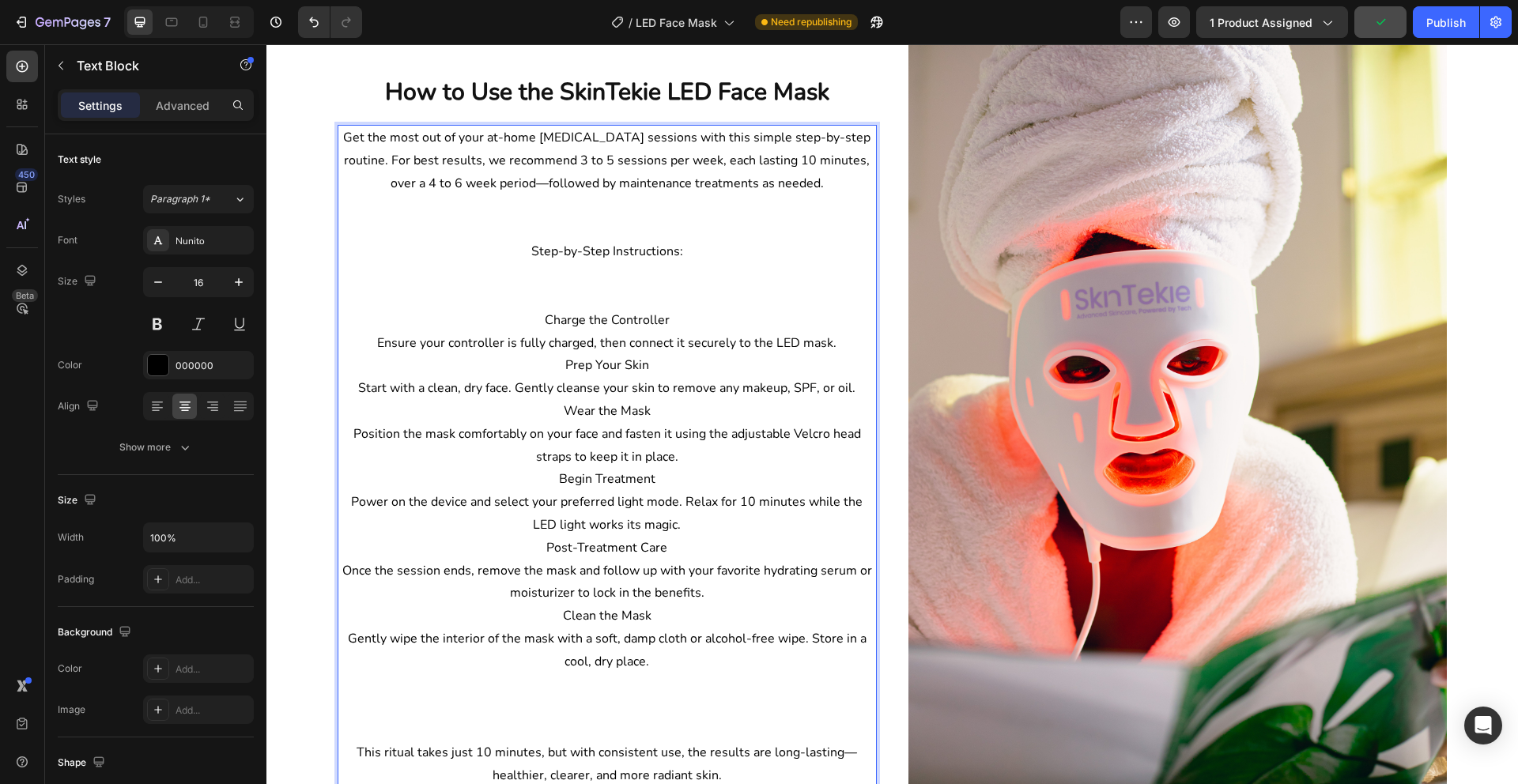
scroll to position [1208, 0]
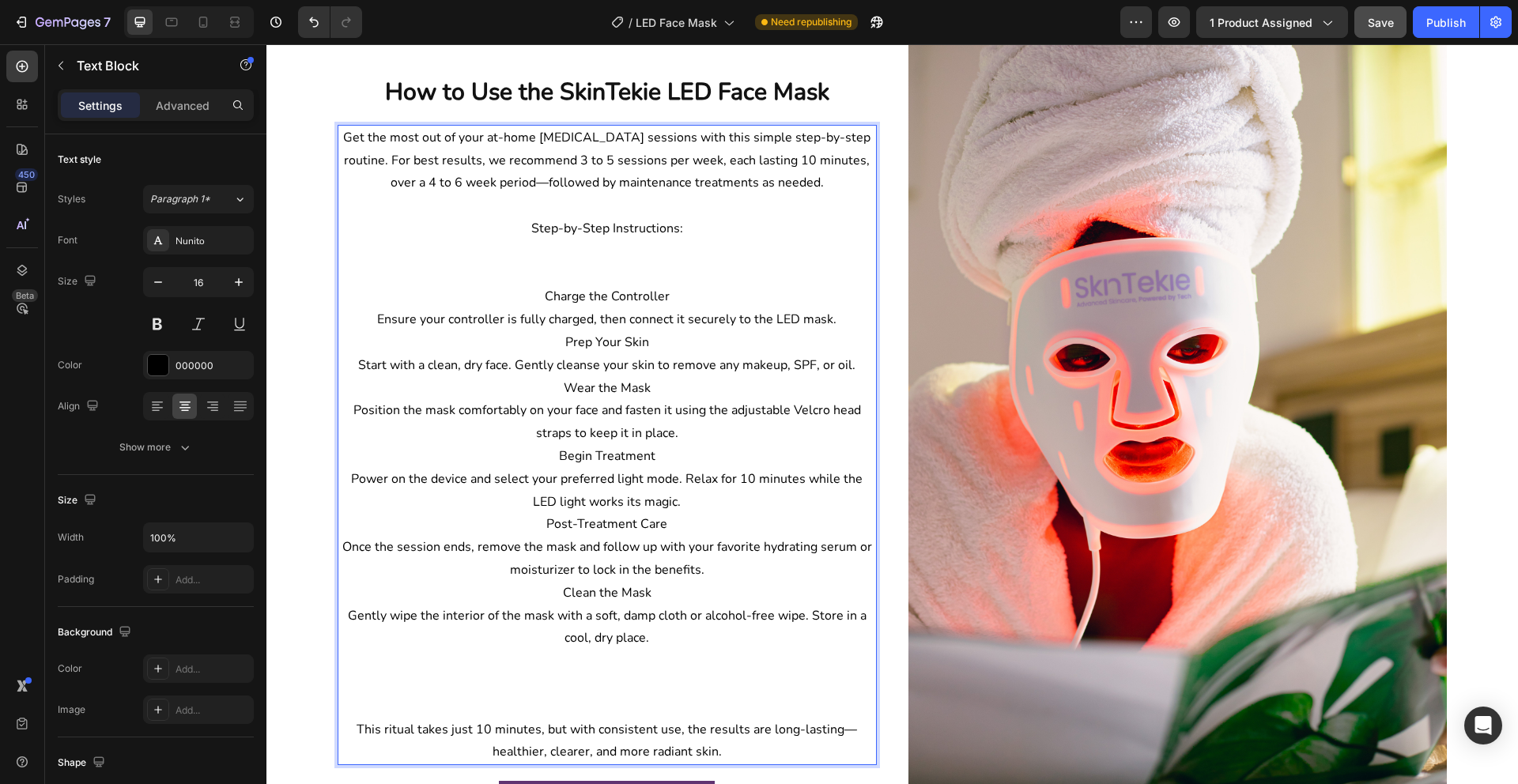
click at [546, 228] on p "Step-by-Step Instructions:" at bounding box center [607, 217] width 536 height 46
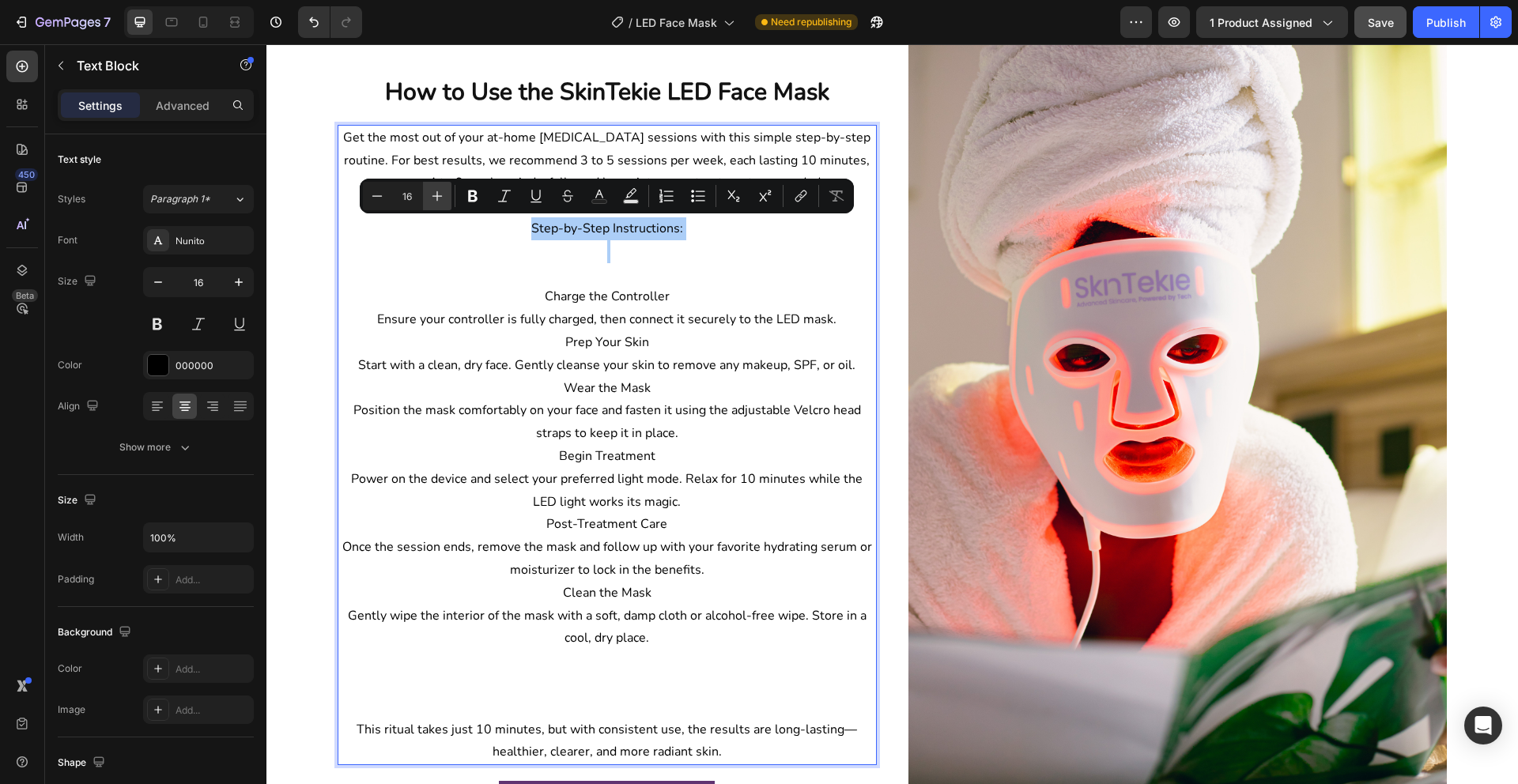
click at [437, 195] on icon "Editor contextual toolbar" at bounding box center [438, 196] width 10 height 10
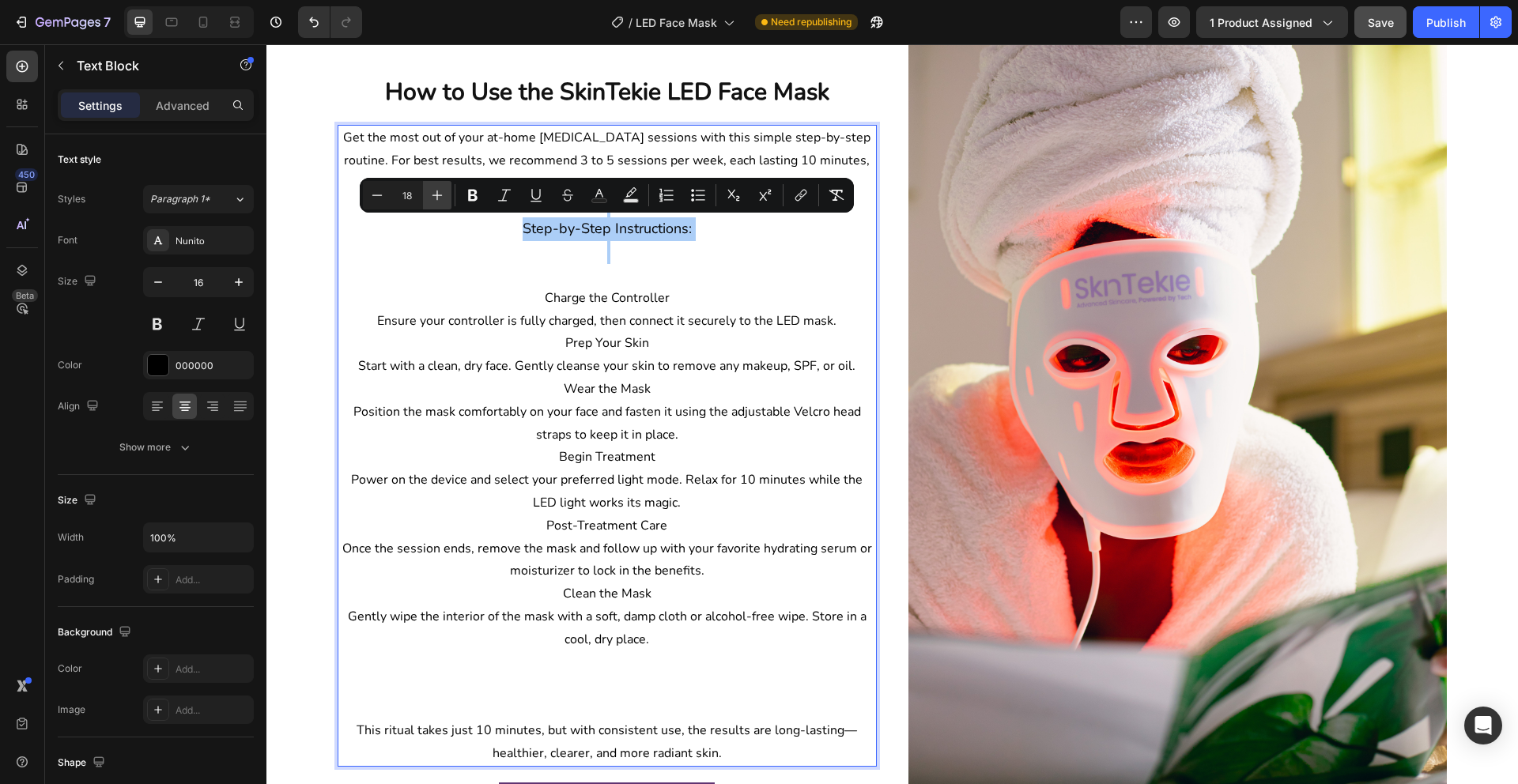
click at [437, 195] on icon "Editor contextual toolbar" at bounding box center [438, 196] width 10 height 10
type input "19"
click at [476, 193] on icon "Editor contextual toolbar" at bounding box center [473, 196] width 9 height 11
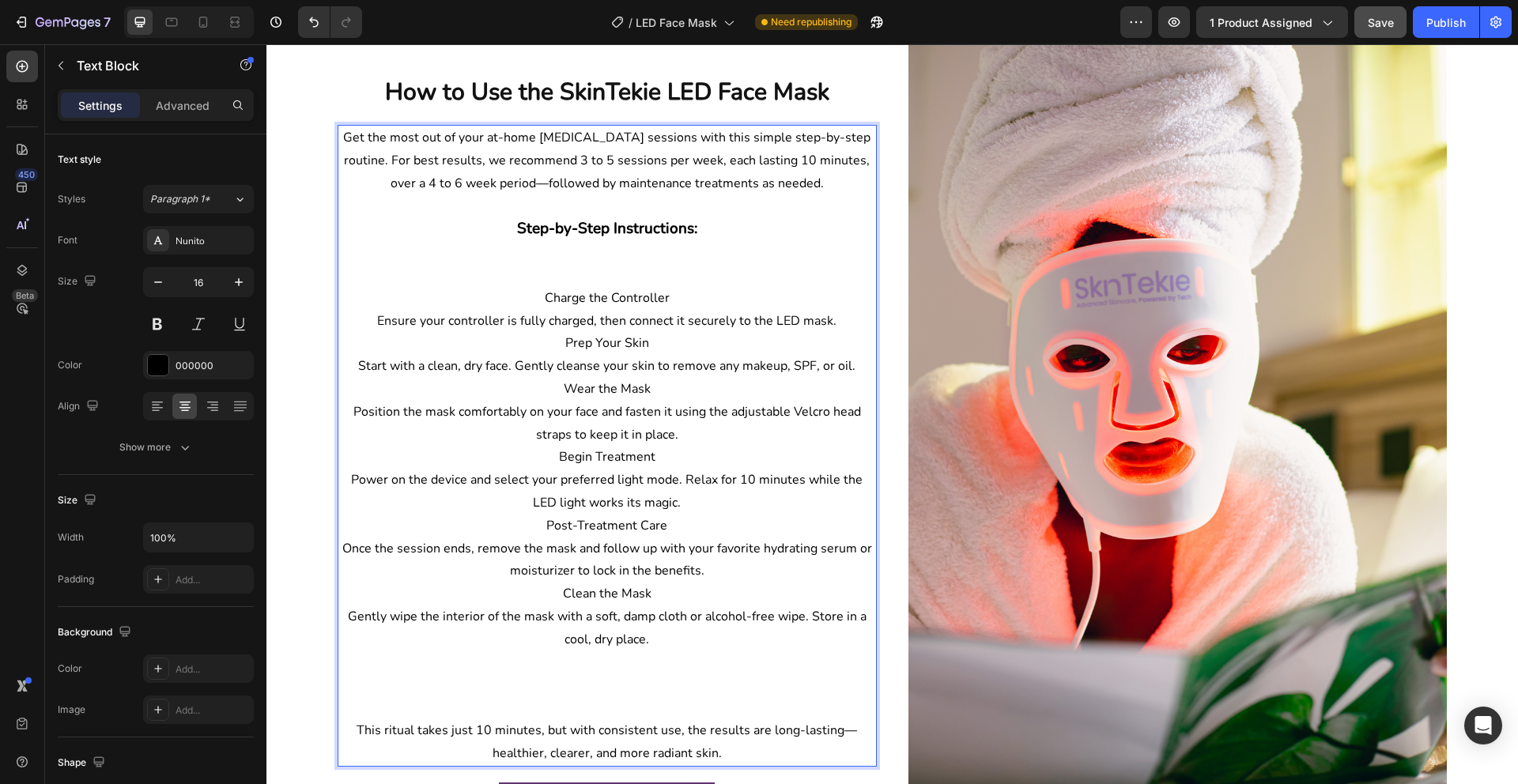
click at [574, 290] on p "Charge the Controller" at bounding box center [607, 298] width 536 height 23
click at [548, 295] on p "Charge the Controller" at bounding box center [607, 298] width 536 height 23
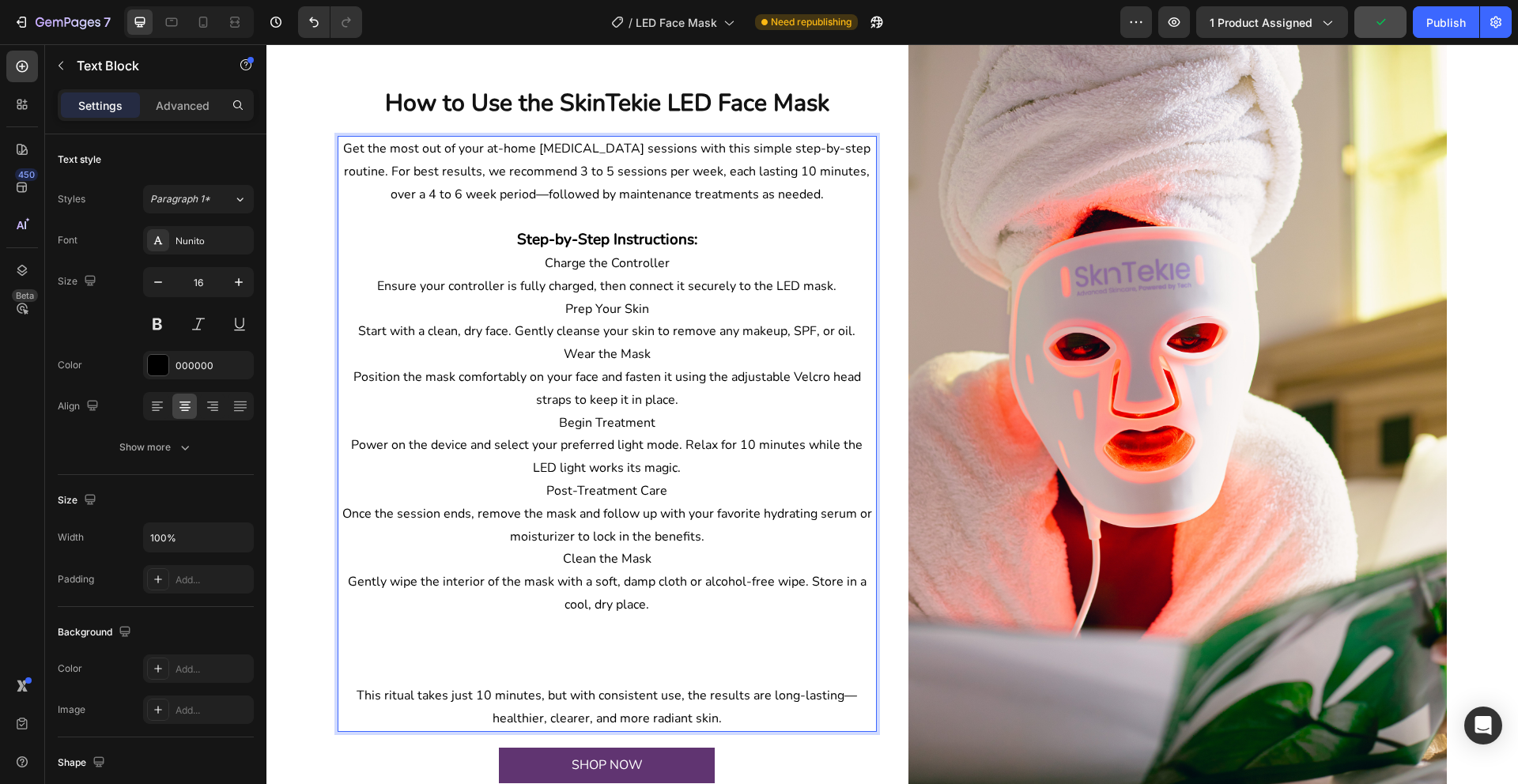
scroll to position [1231, 0]
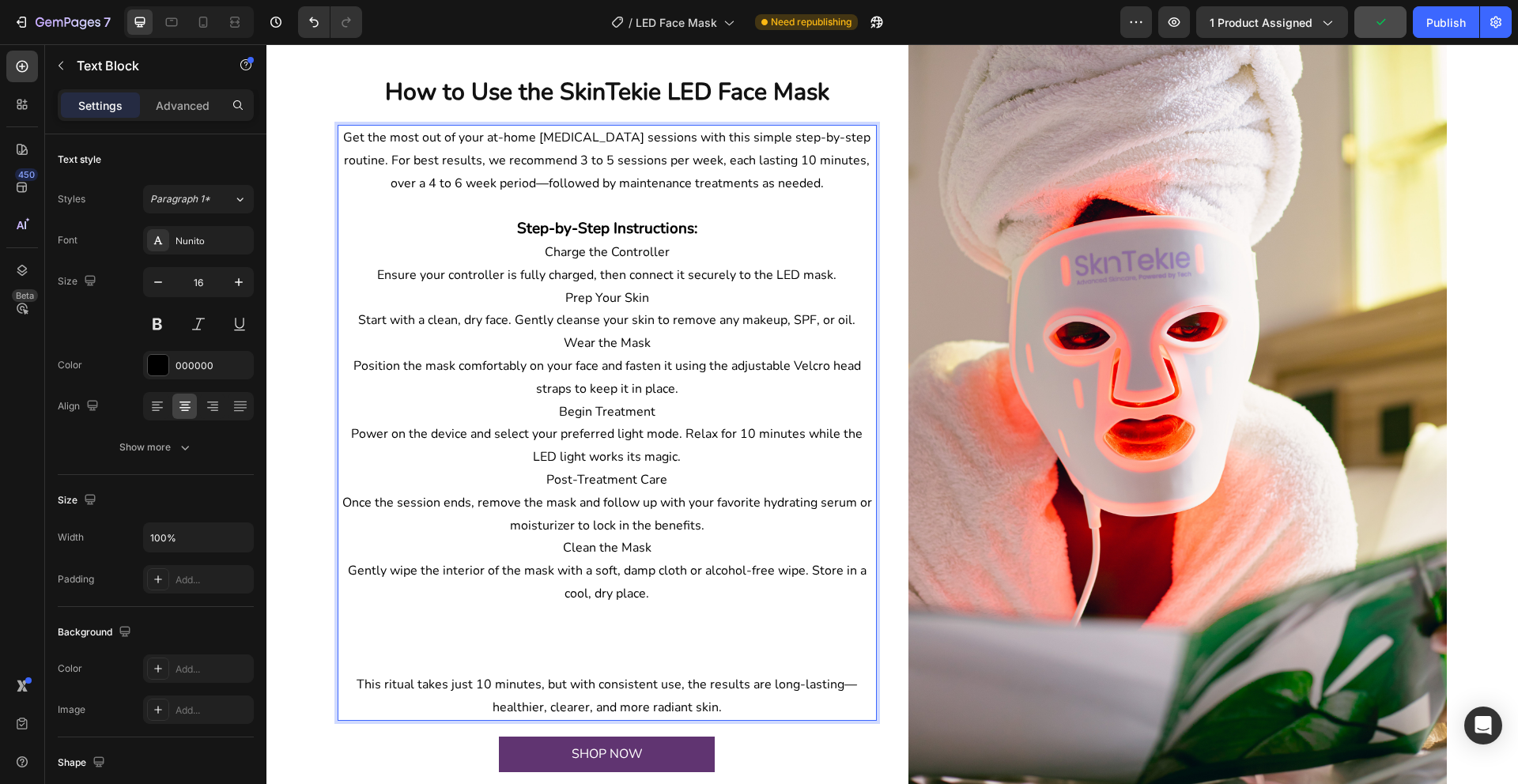
click at [631, 225] on strong "Step-by-Step Instructions:" at bounding box center [608, 229] width 180 height 21
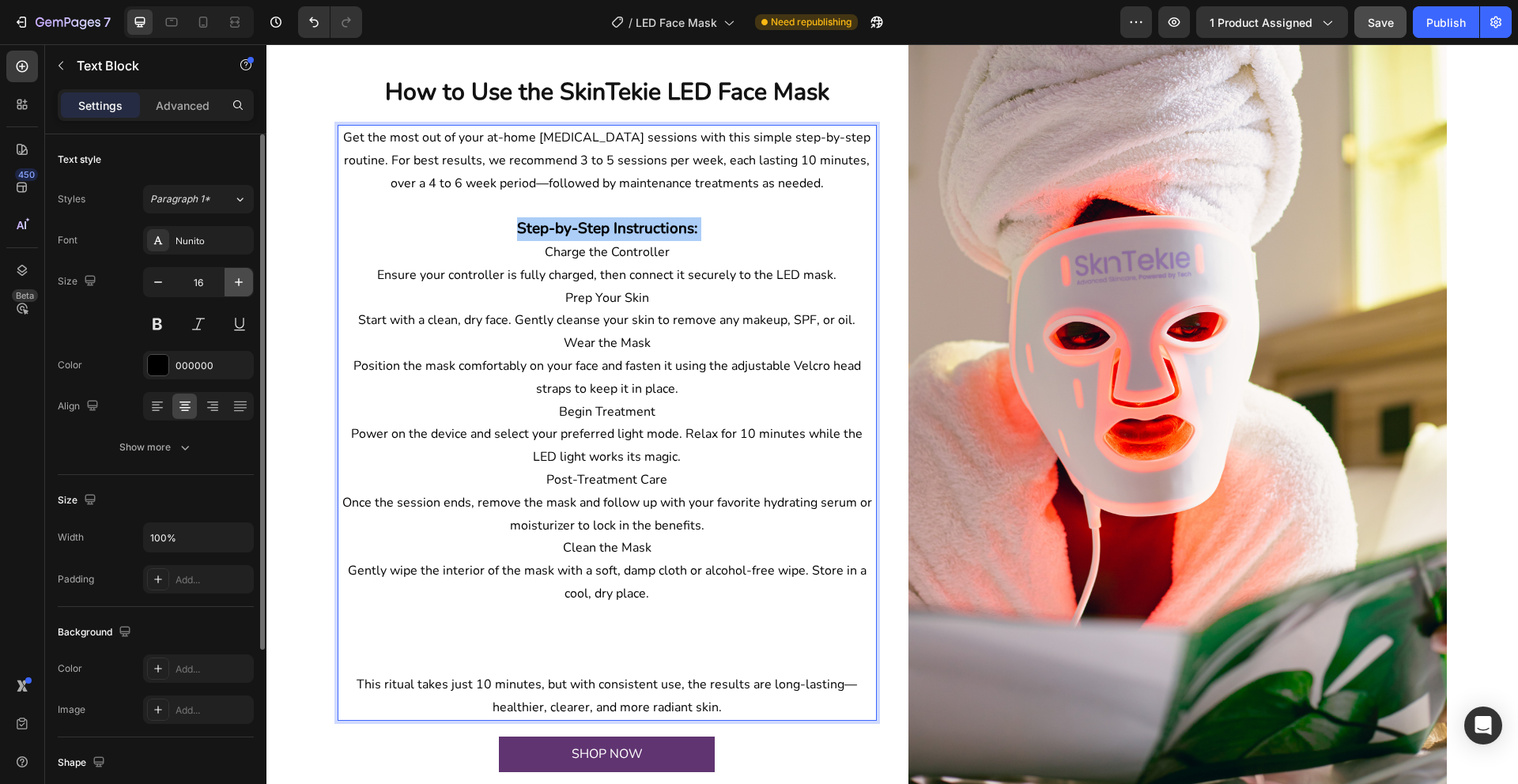
click at [239, 281] on icon "button" at bounding box center [238, 282] width 16 height 16
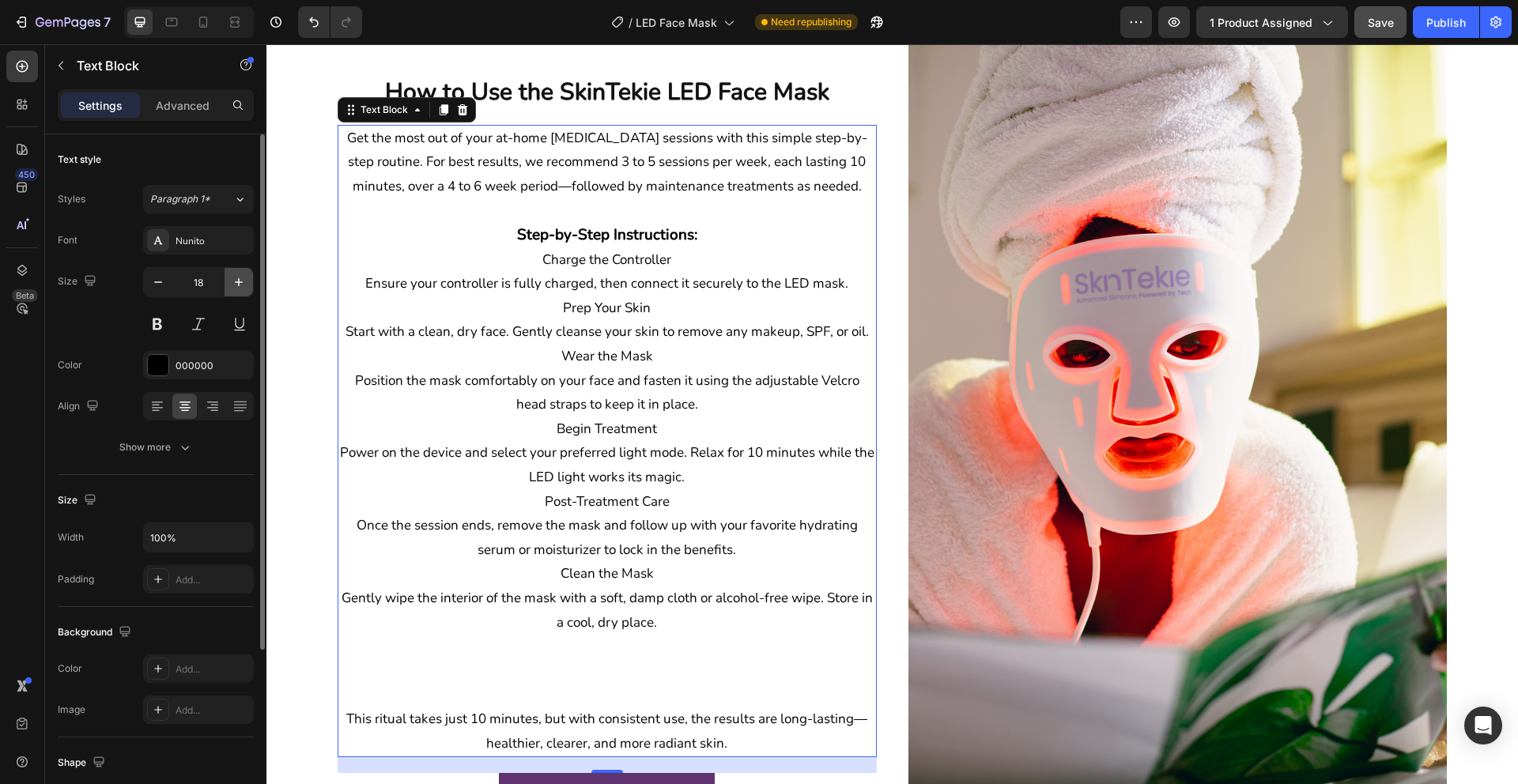
scroll to position [1190, 0]
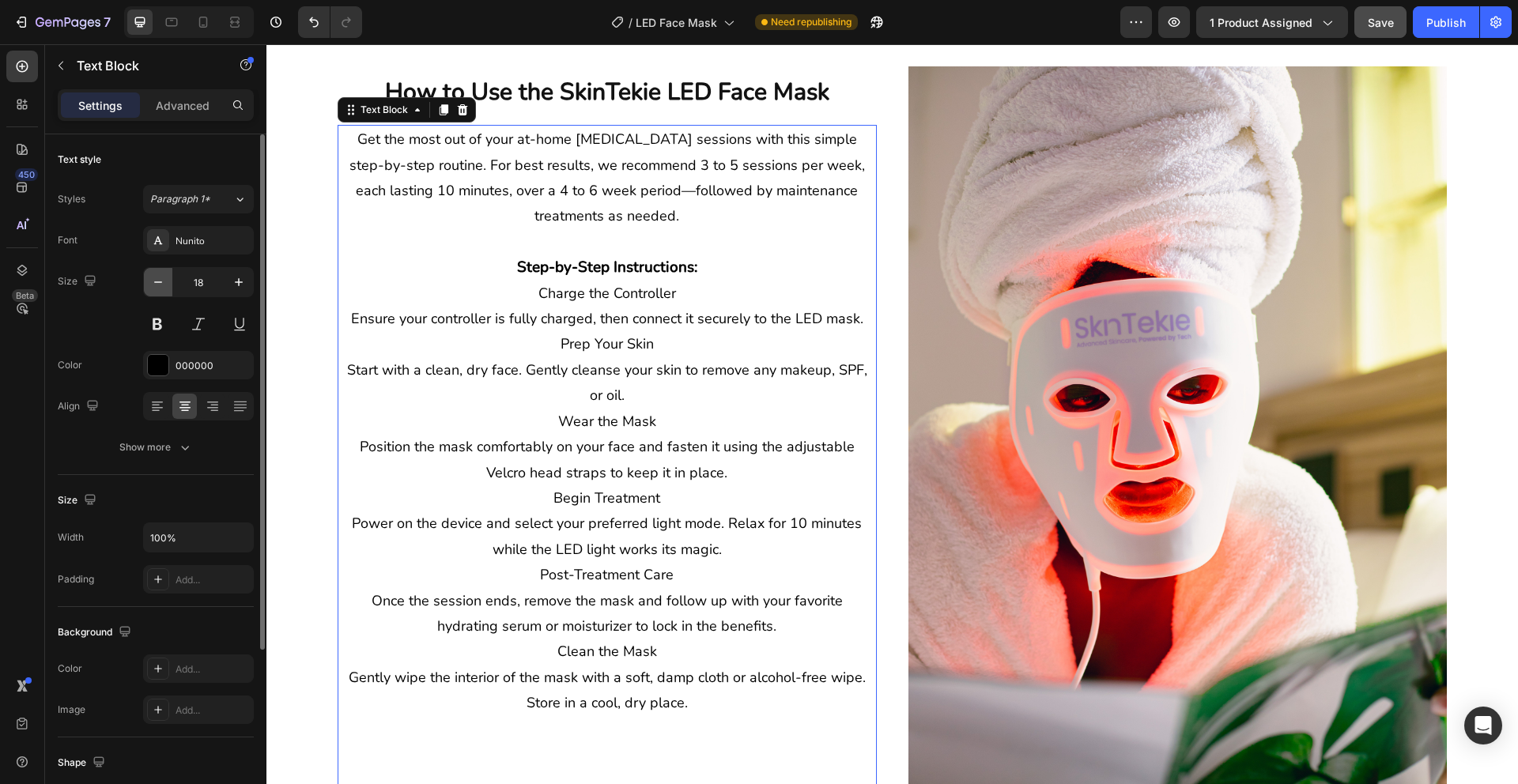
click at [154, 286] on icon "button" at bounding box center [158, 282] width 16 height 16
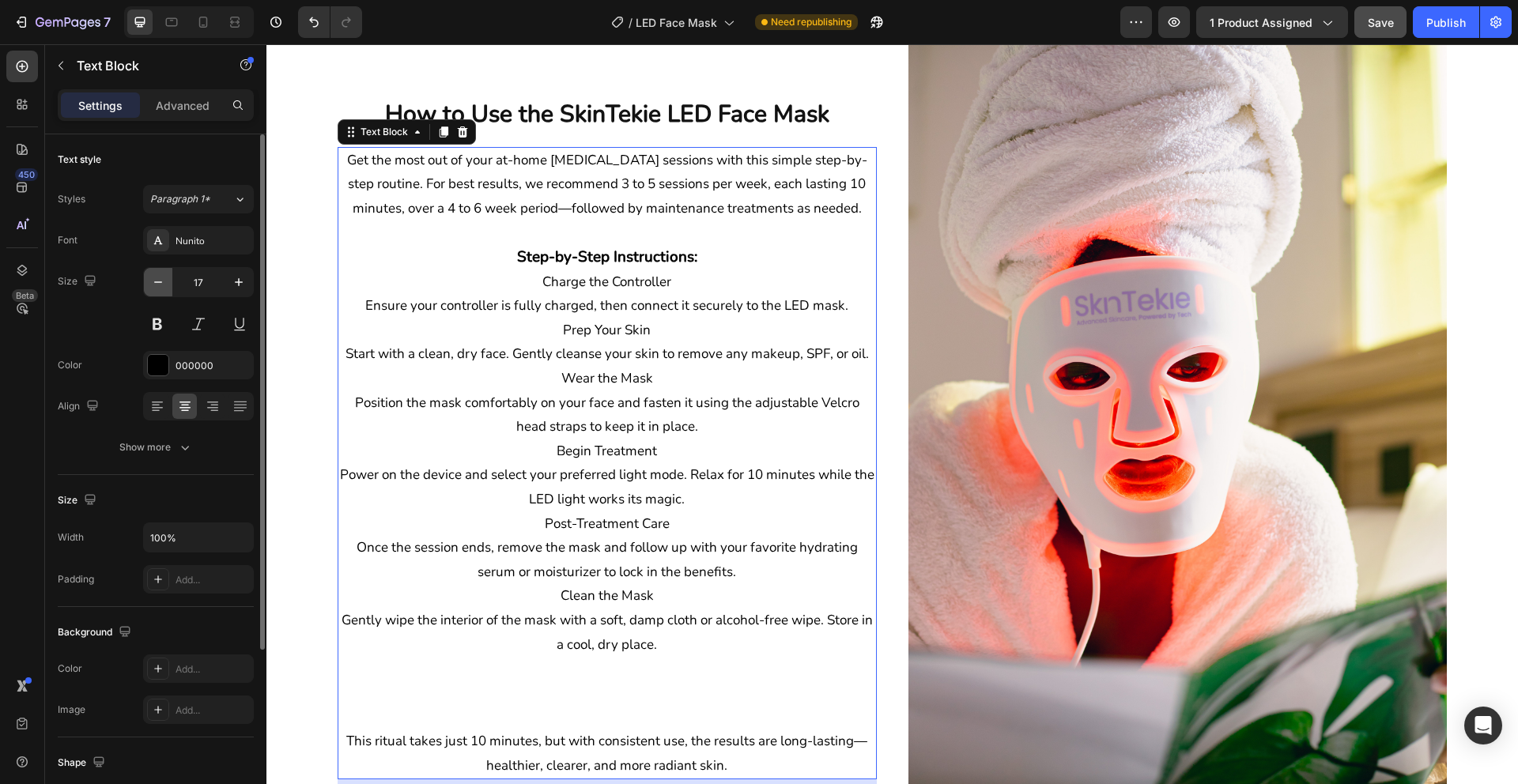
click at [154, 286] on icon "button" at bounding box center [158, 282] width 16 height 16
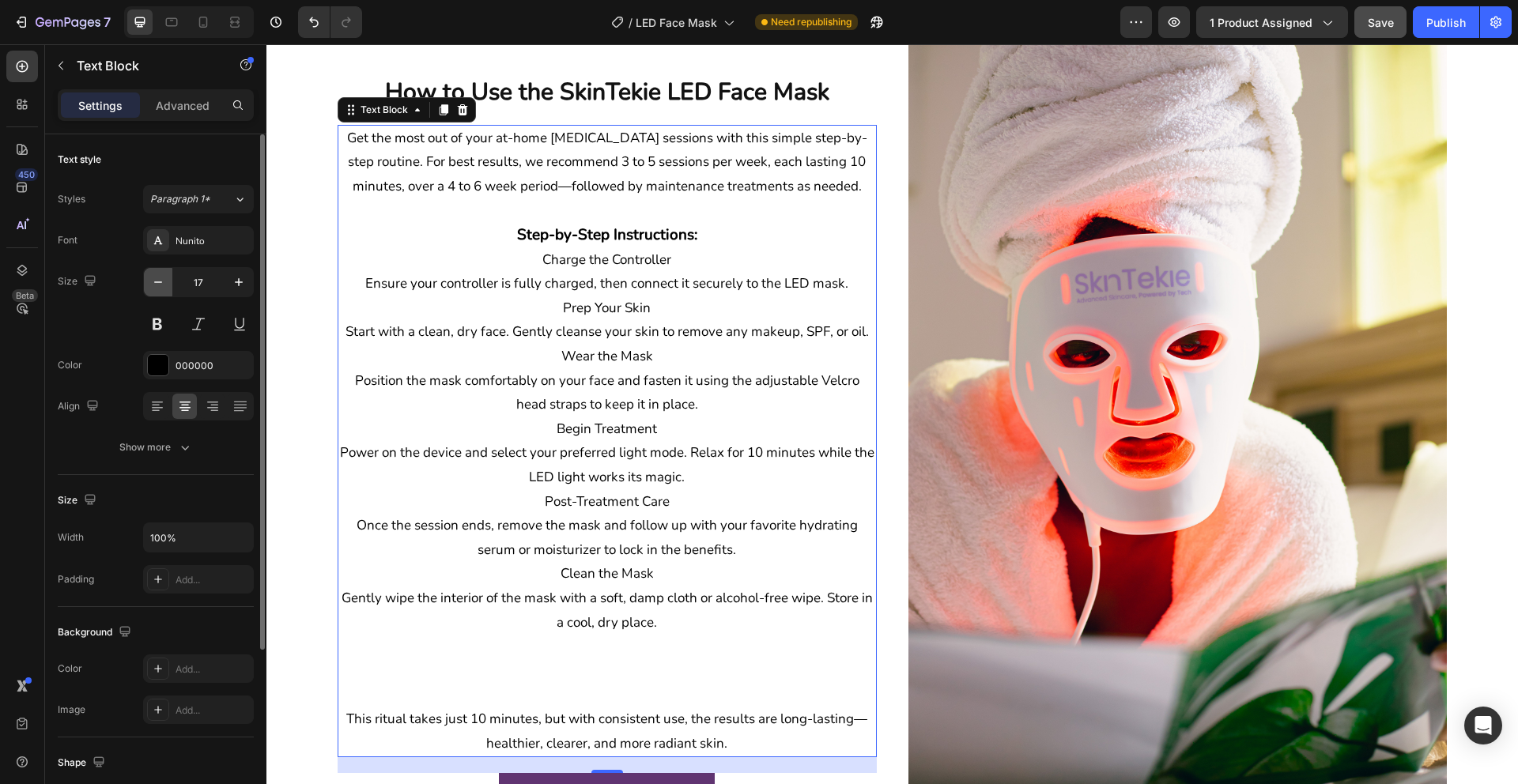
type input "16"
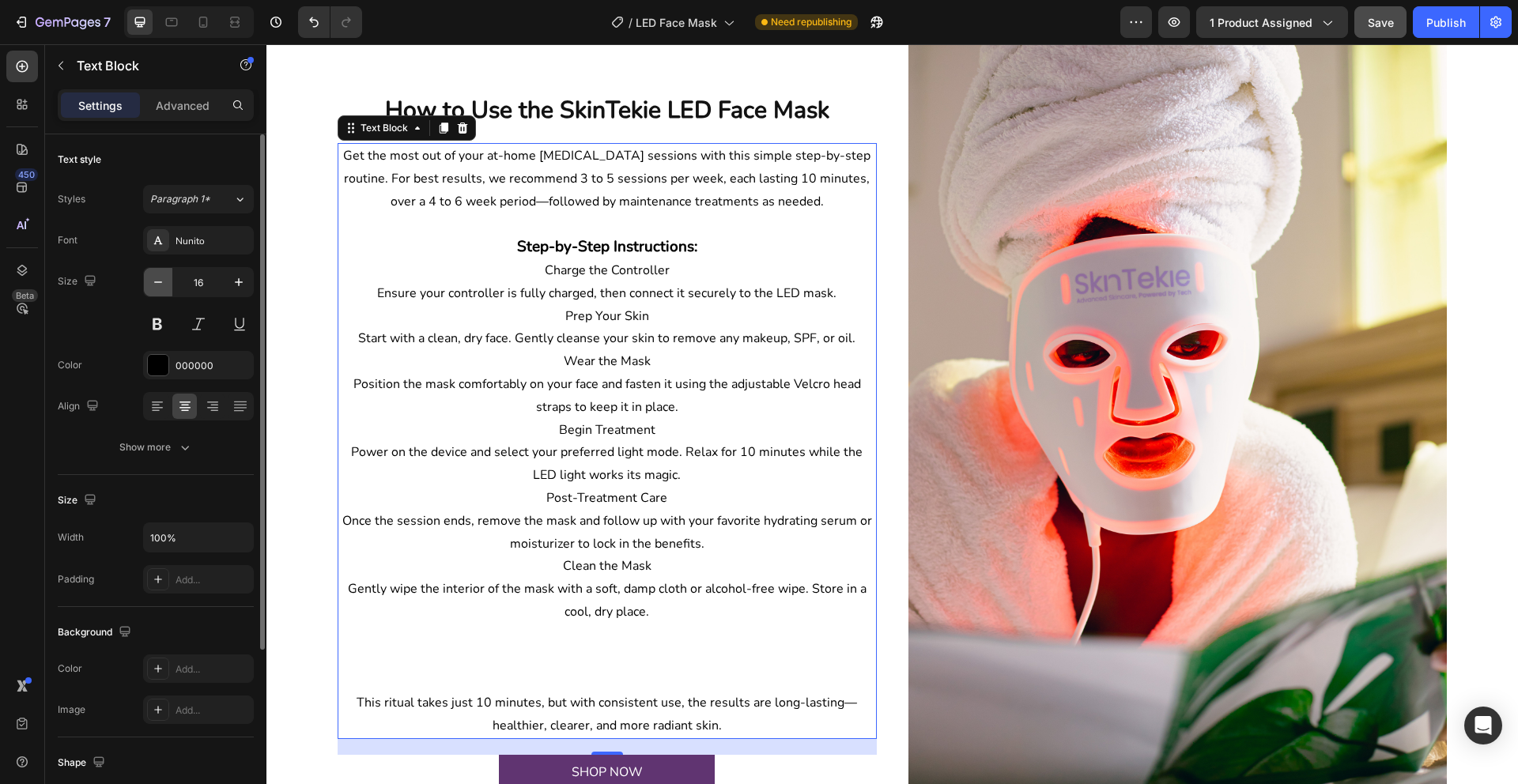
scroll to position [1231, 0]
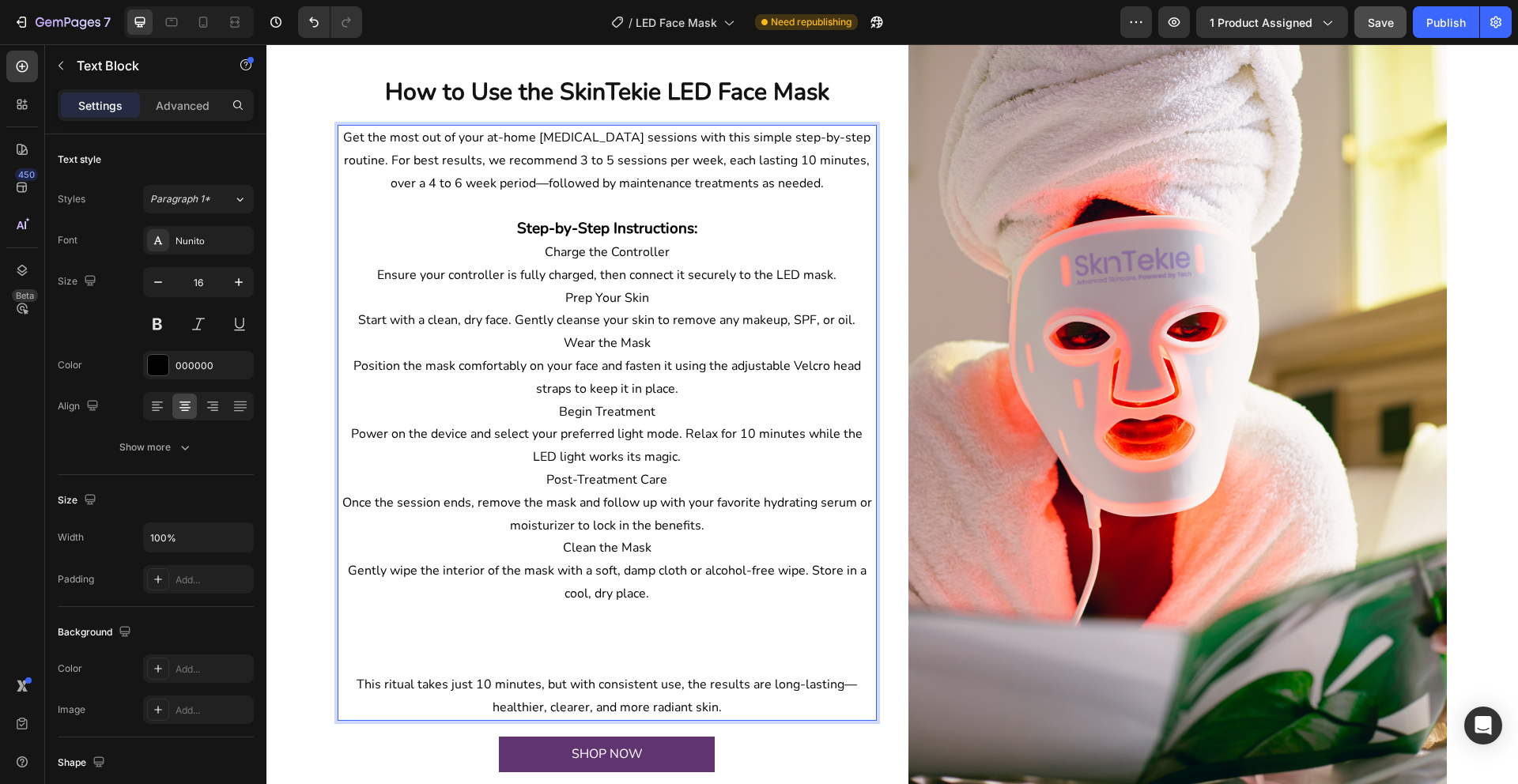
click at [771, 376] on p "Position the mask comfortably on your face and fasten it using the adjustable V…" at bounding box center [607, 378] width 536 height 46
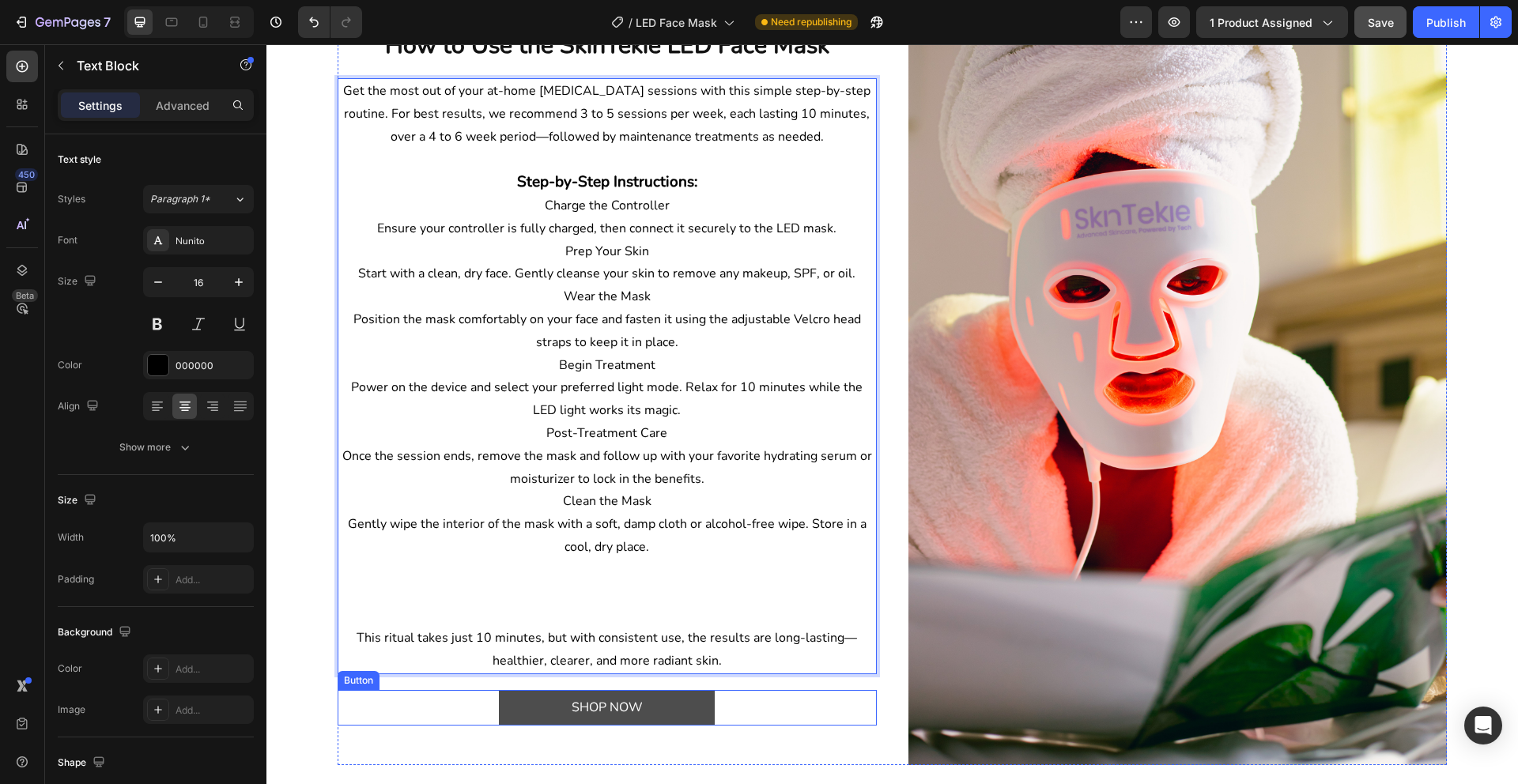
scroll to position [1432, 0]
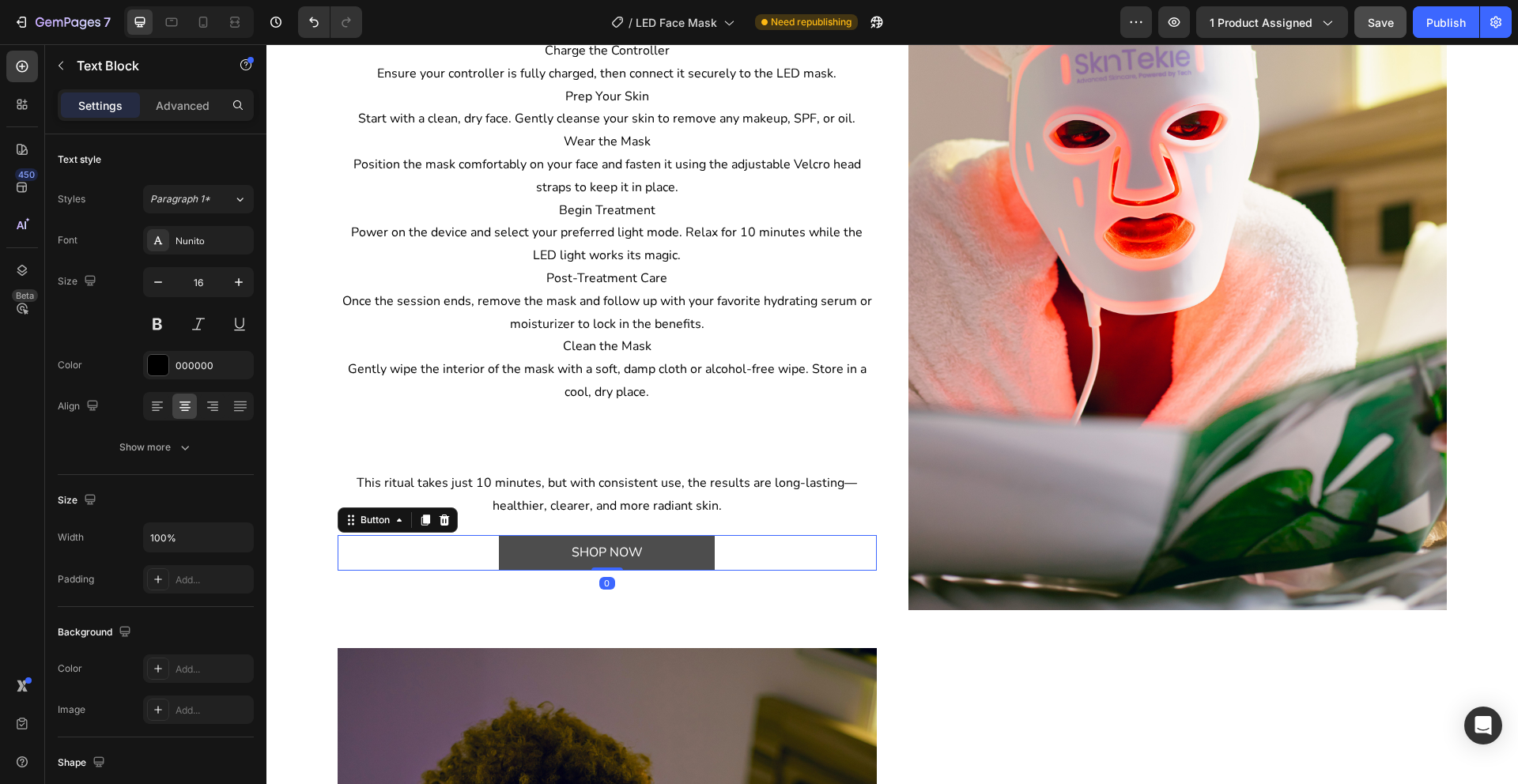
click at [683, 559] on link "SHOP NOW" at bounding box center [606, 552] width 216 height 35
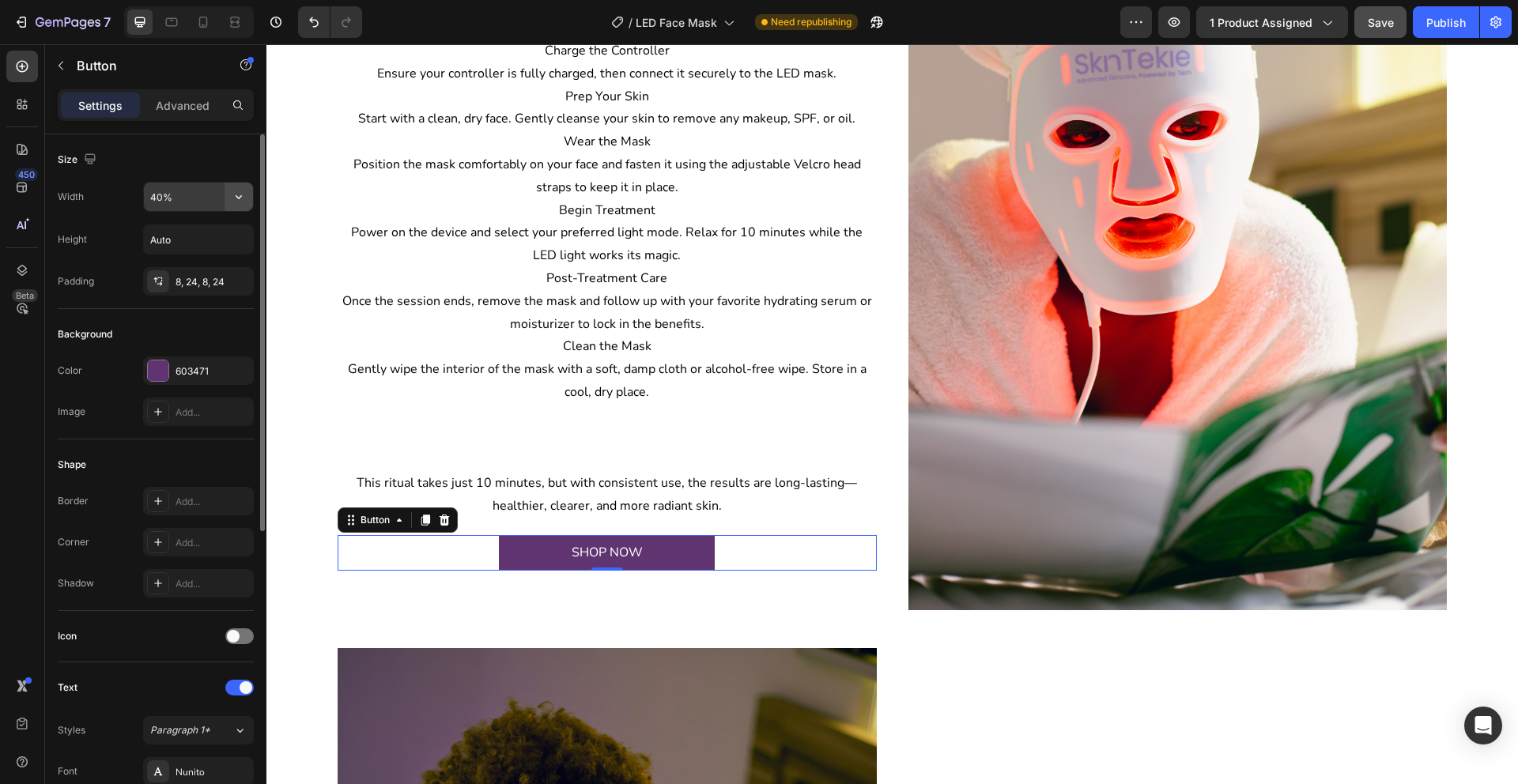
click at [243, 197] on icon "button" at bounding box center [238, 196] width 16 height 16
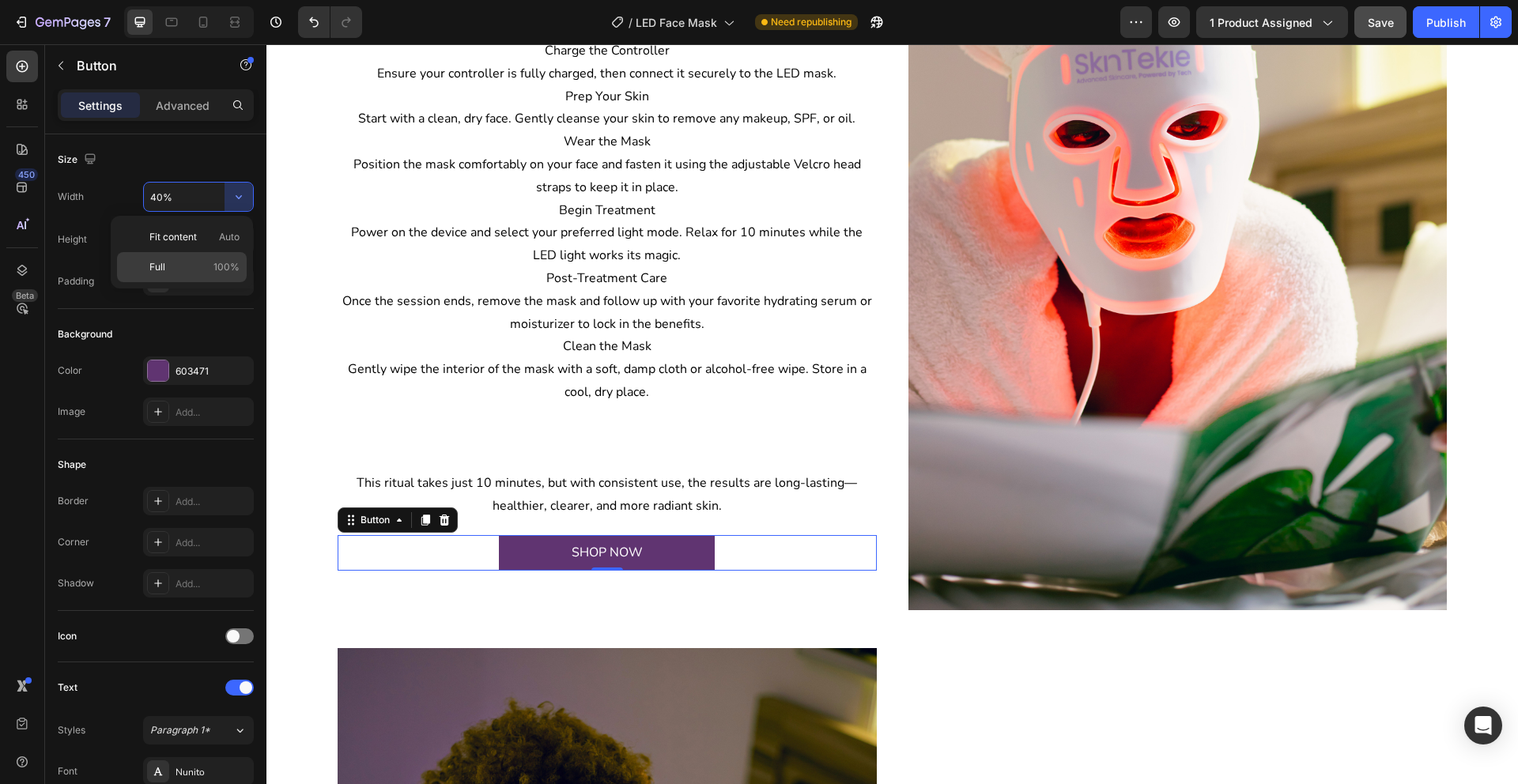
click at [197, 265] on p "Full 100%" at bounding box center [194, 267] width 90 height 14
type input "100%"
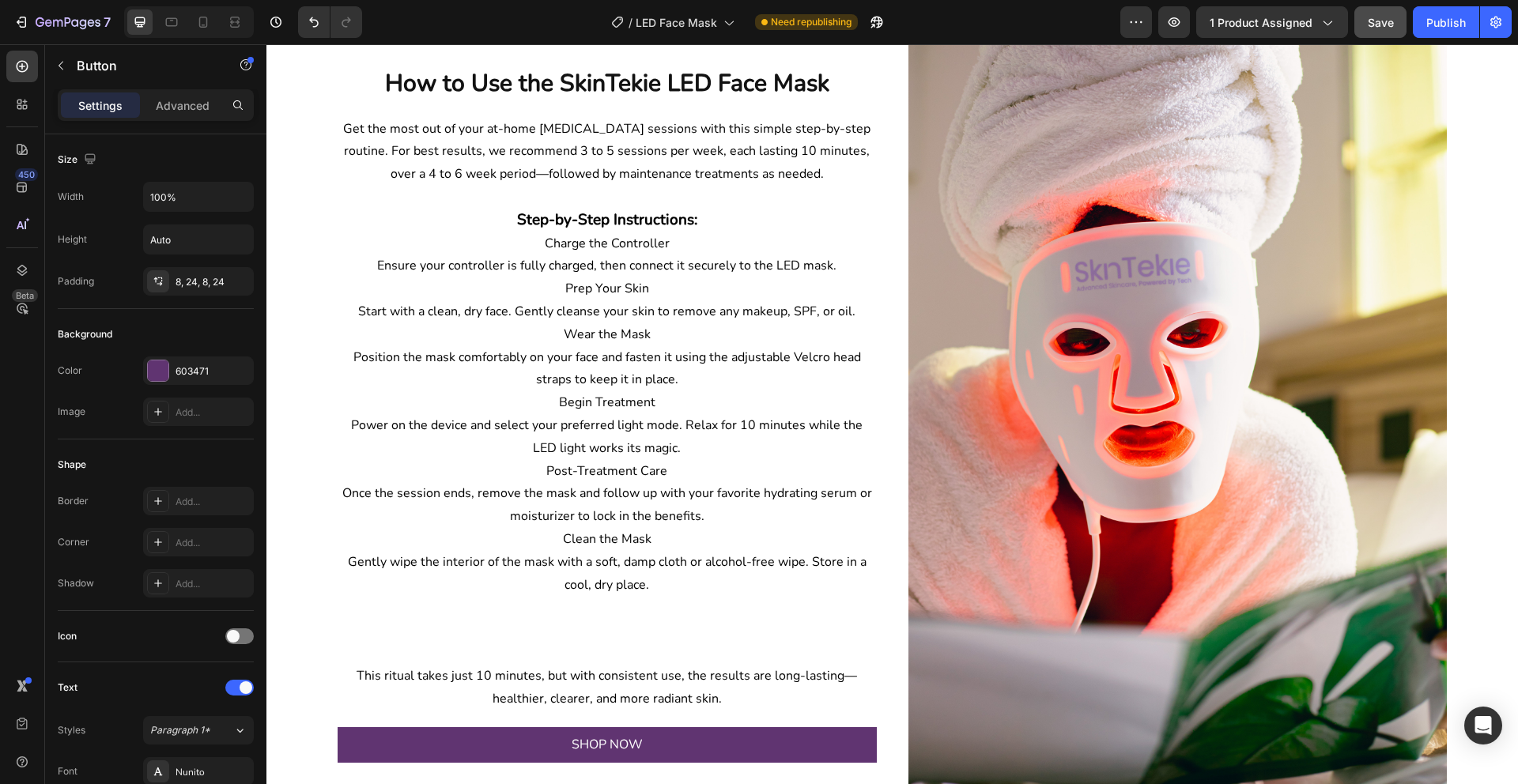
scroll to position [1231, 0]
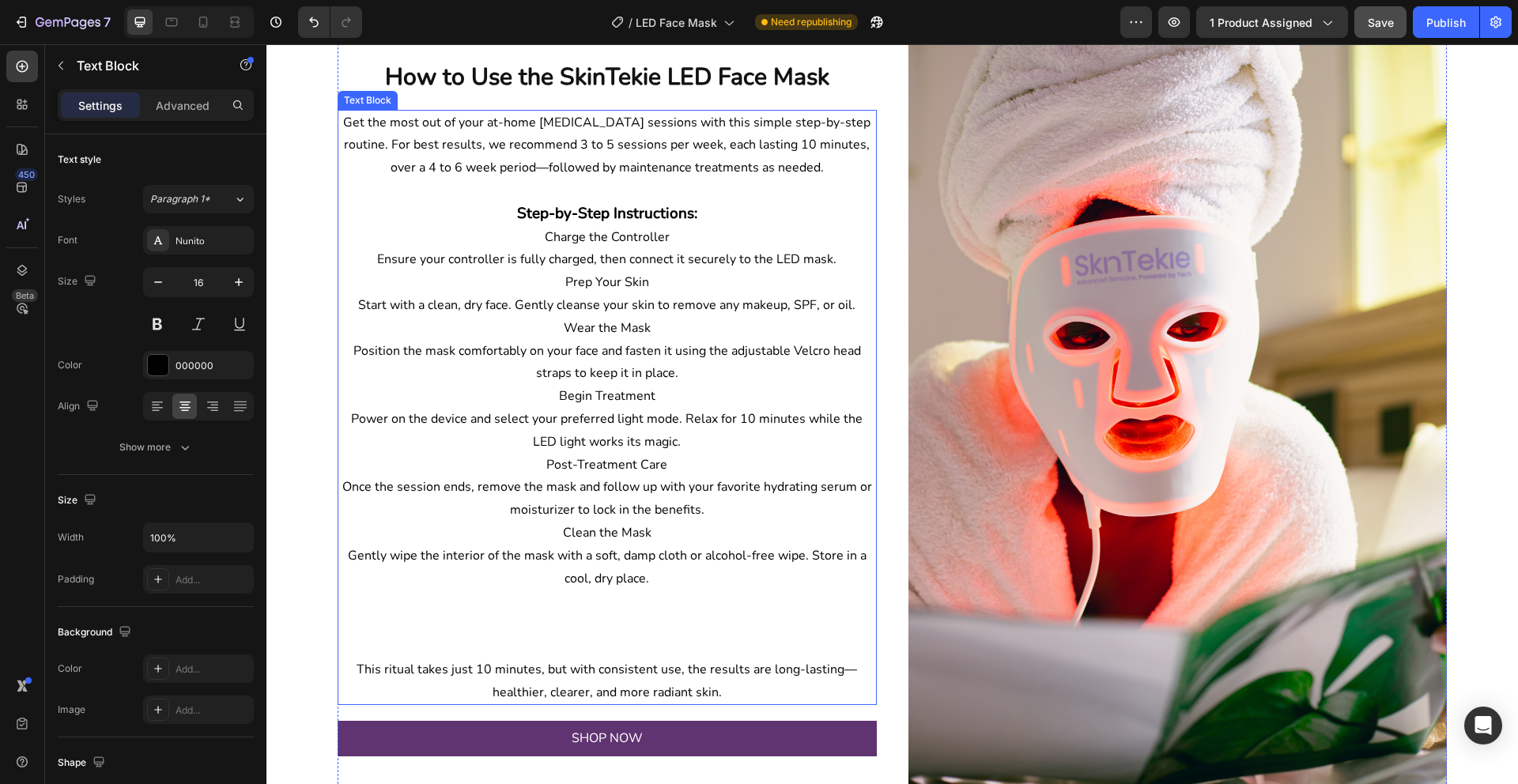
click at [642, 234] on p "Charge the Controller" at bounding box center [607, 237] width 536 height 23
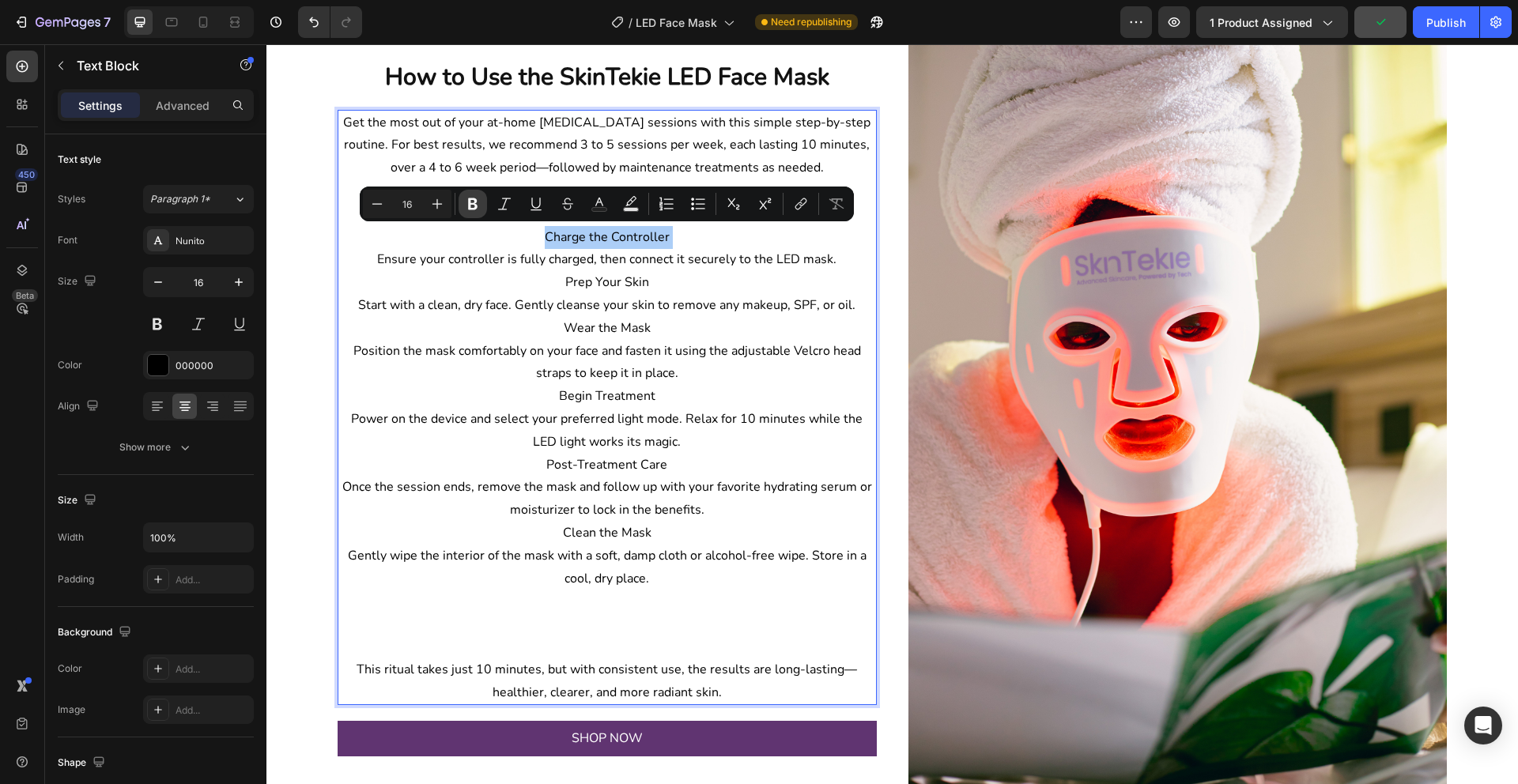
click at [478, 199] on icon "Editor contextual toolbar" at bounding box center [473, 204] width 16 height 16
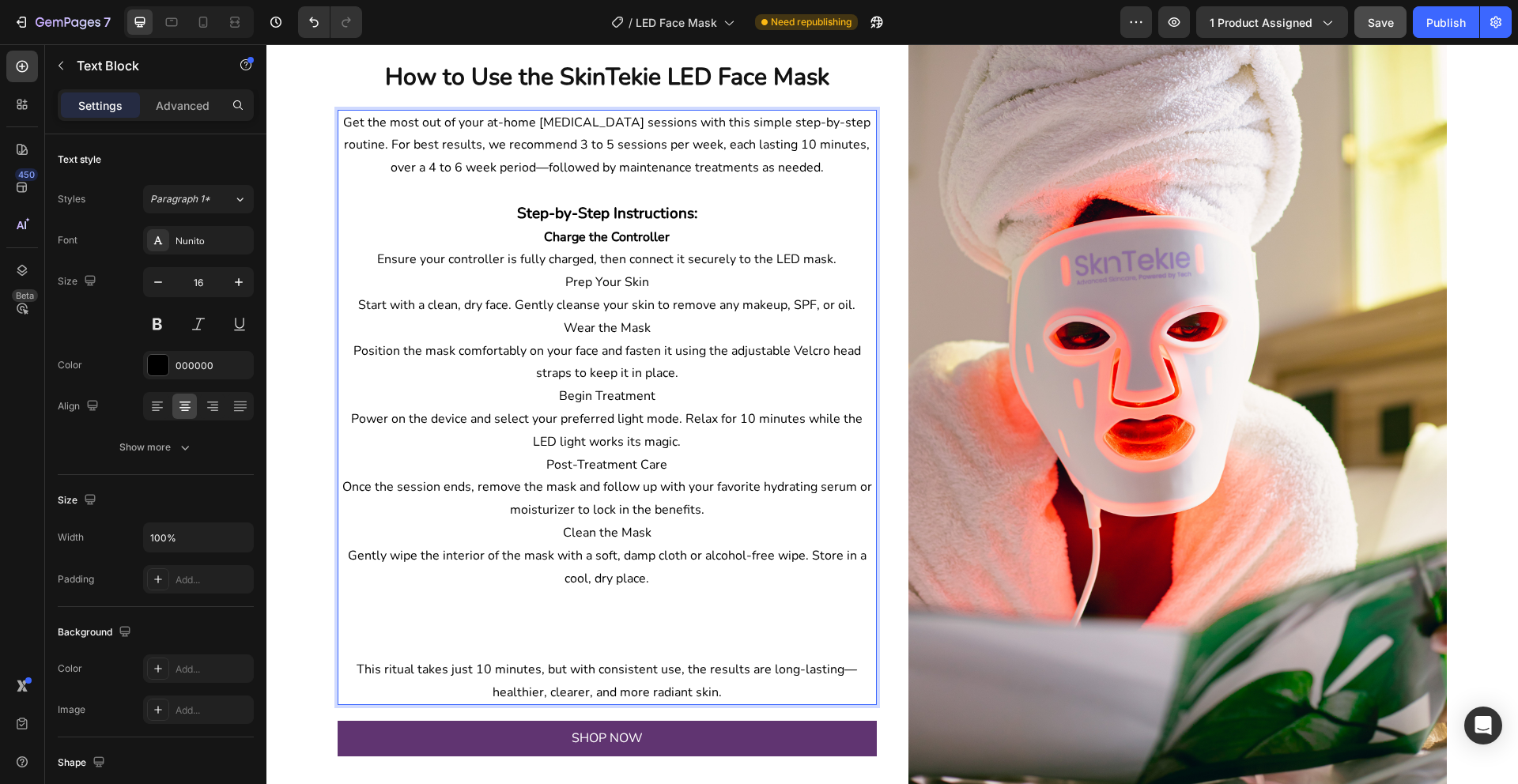
click at [625, 279] on p "Prep Your Skin" at bounding box center [607, 283] width 536 height 23
click at [159, 324] on button at bounding box center [158, 324] width 28 height 28
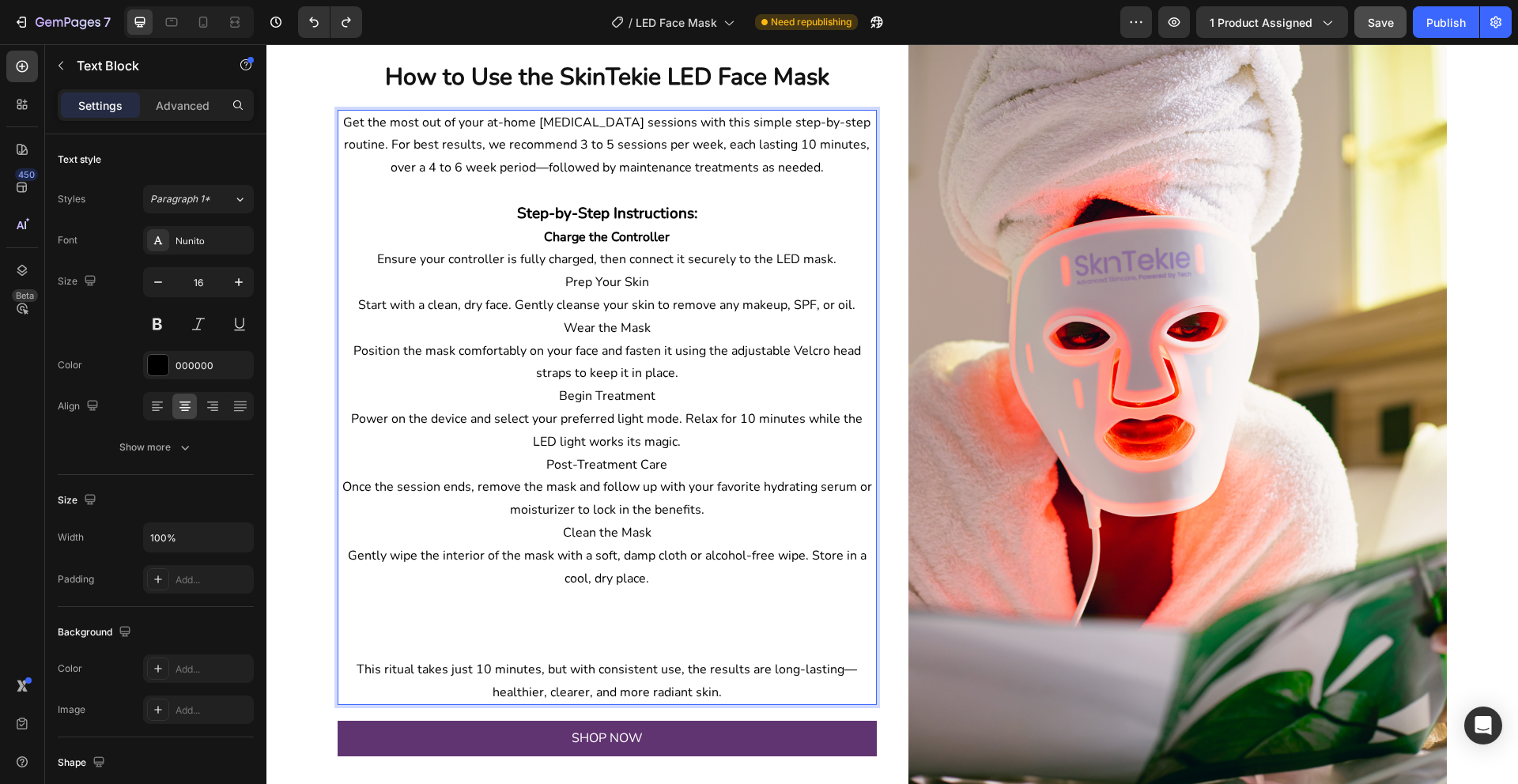
click at [594, 283] on p "Prep Your Skin" at bounding box center [607, 283] width 536 height 23
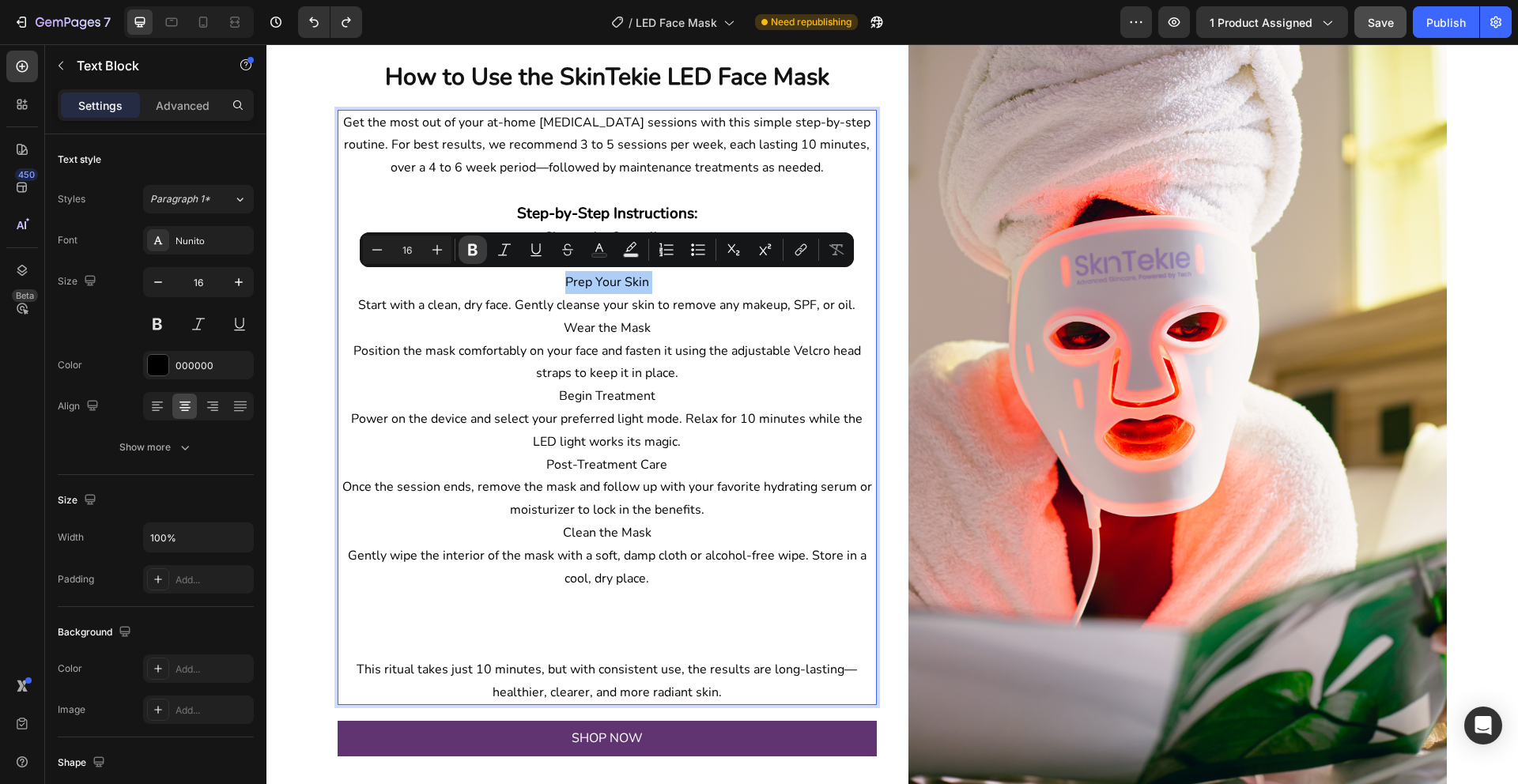
click at [475, 250] on icon "Editor contextual toolbar" at bounding box center [473, 250] width 9 height 11
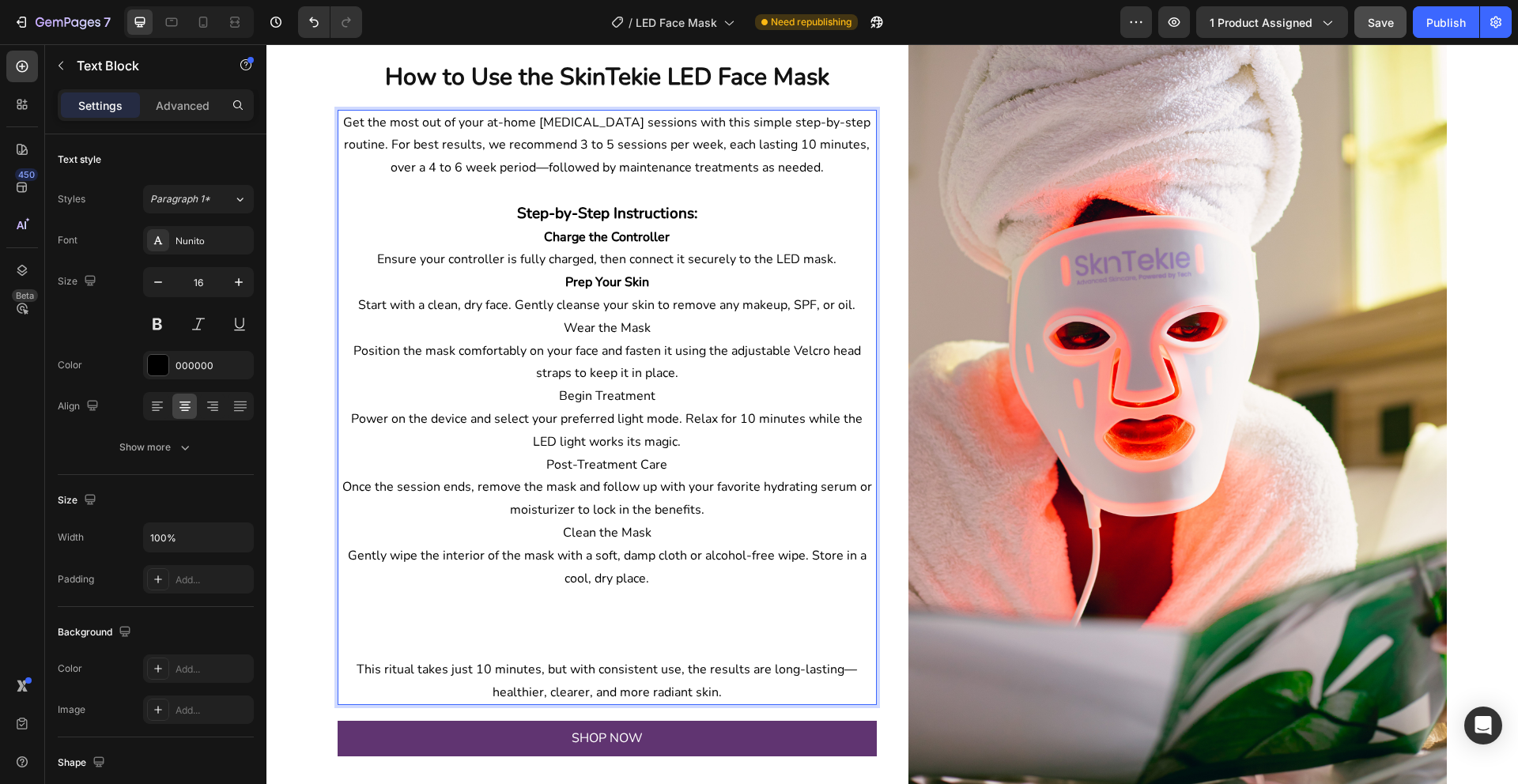
click at [622, 325] on p "Wear the Mask" at bounding box center [607, 328] width 536 height 23
click at [579, 333] on p "Wear the Mask" at bounding box center [607, 328] width 536 height 23
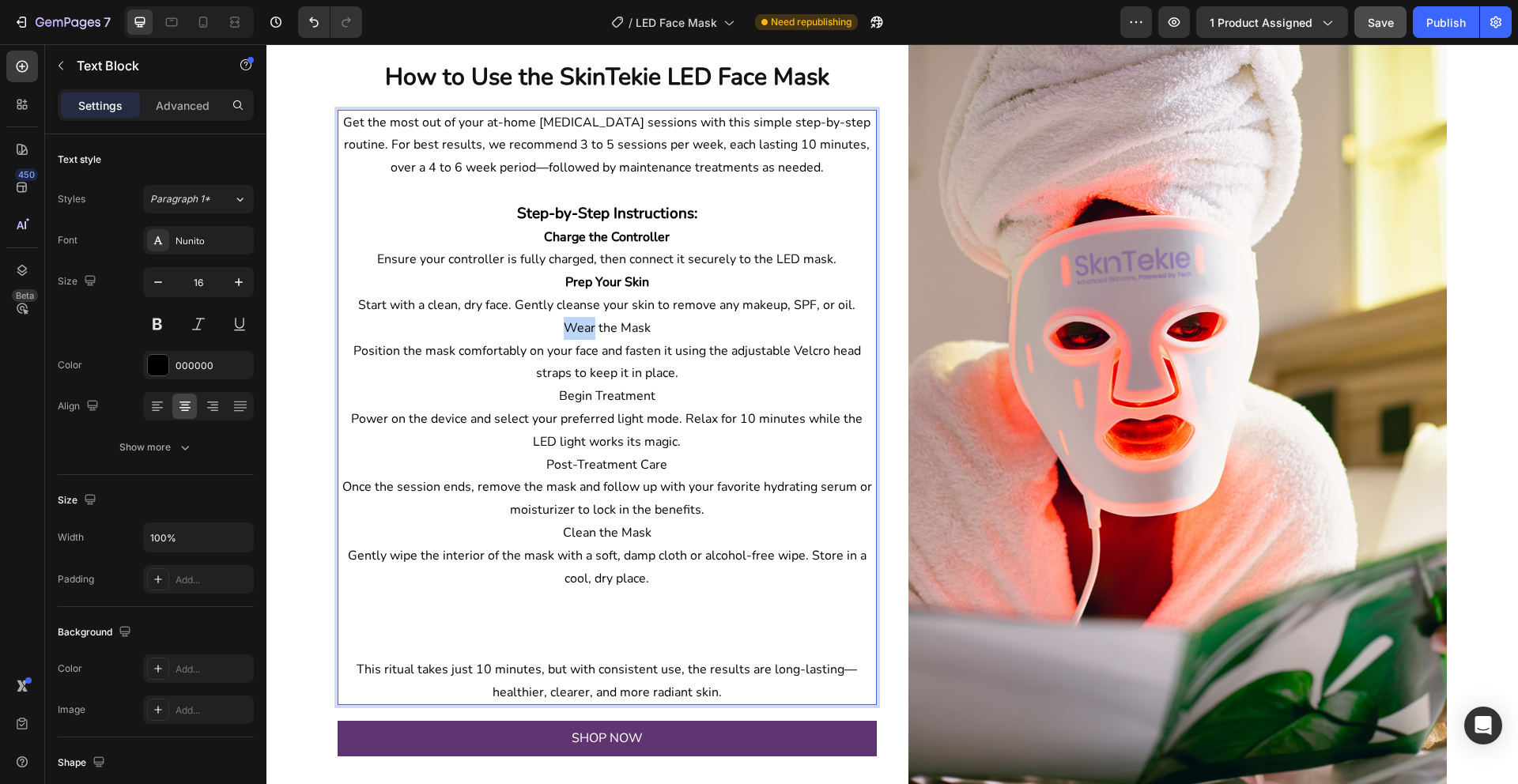
click at [579, 333] on p "Wear the Mask" at bounding box center [607, 328] width 536 height 23
click at [578, 328] on p "Wear the Mask" at bounding box center [607, 328] width 536 height 23
click at [565, 328] on p "Wear the Mask" at bounding box center [607, 328] width 536 height 23
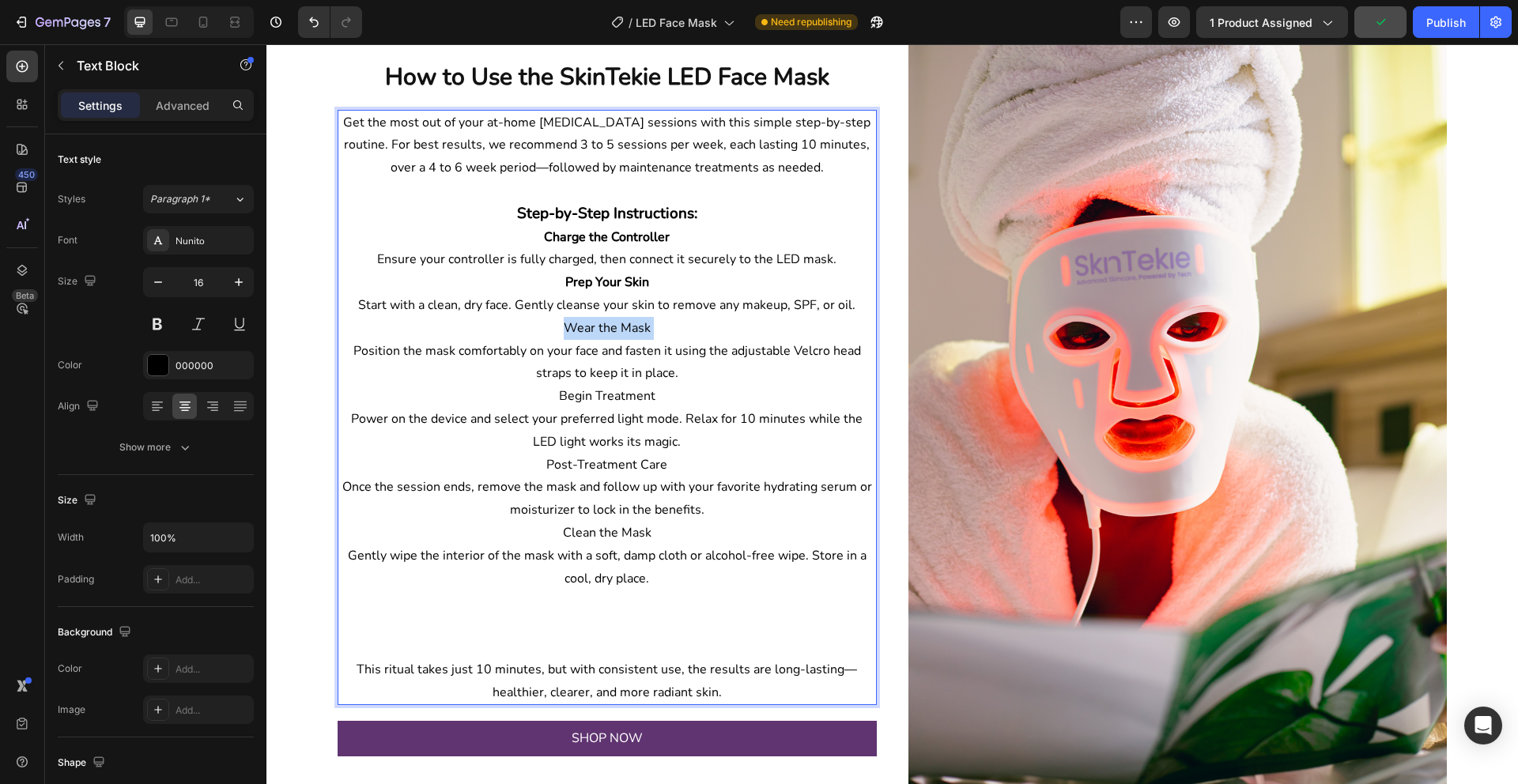
drag, startPoint x: 565, startPoint y: 328, endPoint x: 647, endPoint y: 328, distance: 82.0
click at [647, 328] on p "Wear the Mask" at bounding box center [607, 328] width 536 height 23
click at [627, 329] on p "Wear the Mask" at bounding box center [607, 328] width 536 height 23
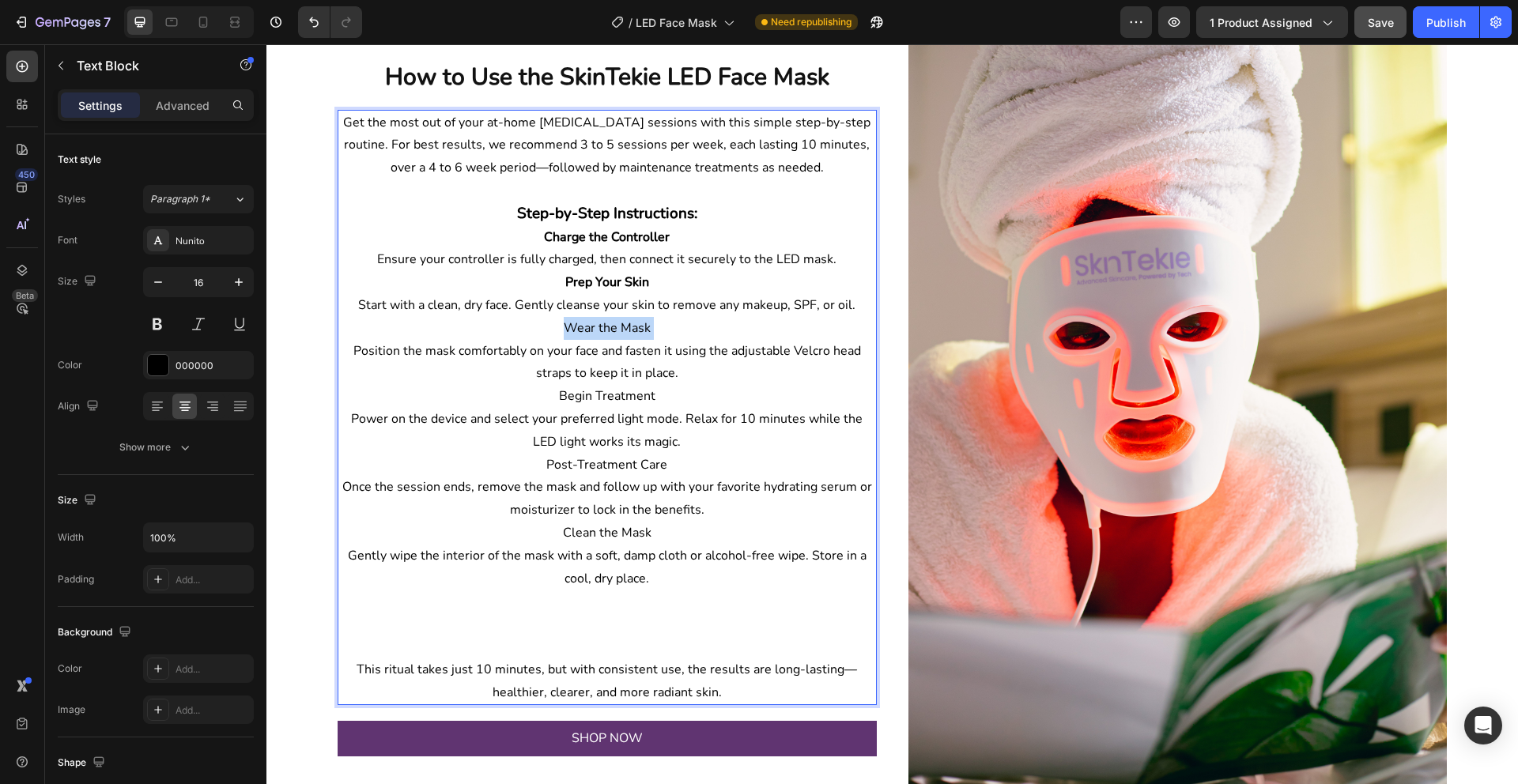
click at [627, 329] on p "Wear the Mask" at bounding box center [607, 328] width 536 height 23
click at [226, 239] on div "Nunito" at bounding box center [213, 240] width 74 height 14
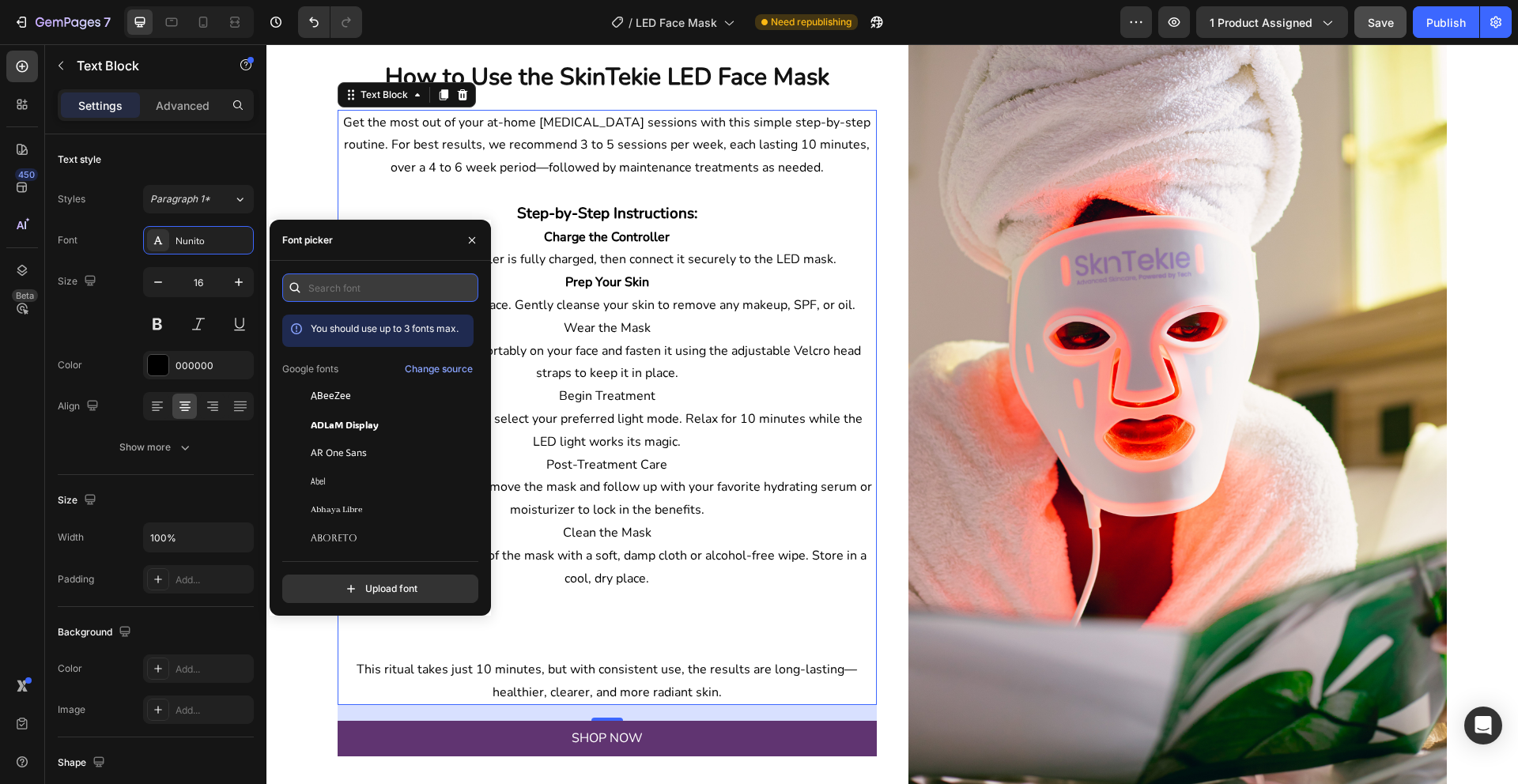
click at [401, 291] on input "text" at bounding box center [380, 288] width 197 height 28
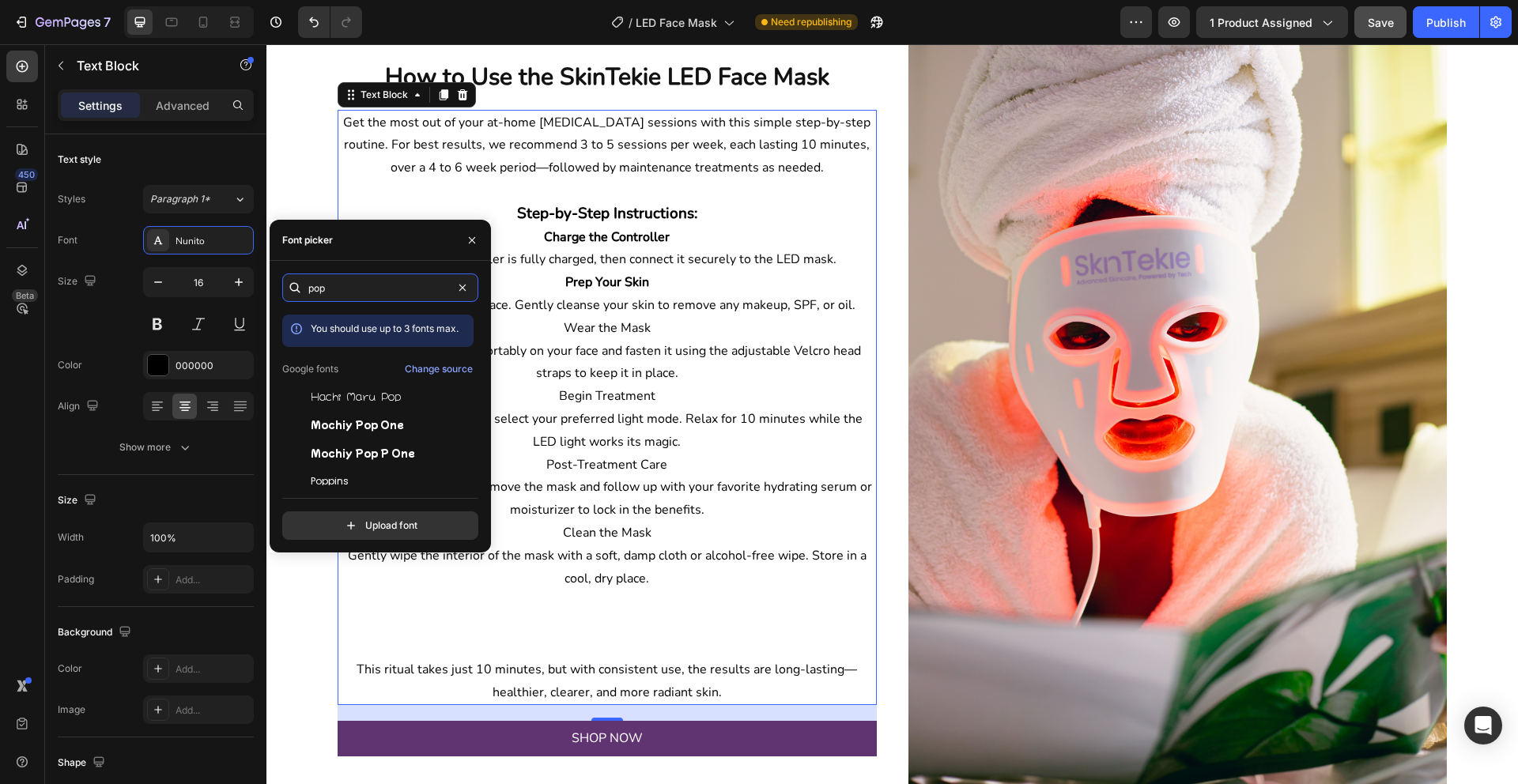
type input "pop"
click at [355, 489] on div "pop You should use up to 3 fonts max. Google fonts Change source Hachi Maru Pop…" at bounding box center [380, 406] width 197 height 267
click at [355, 479] on div "Poppins" at bounding box center [390, 481] width 159 height 14
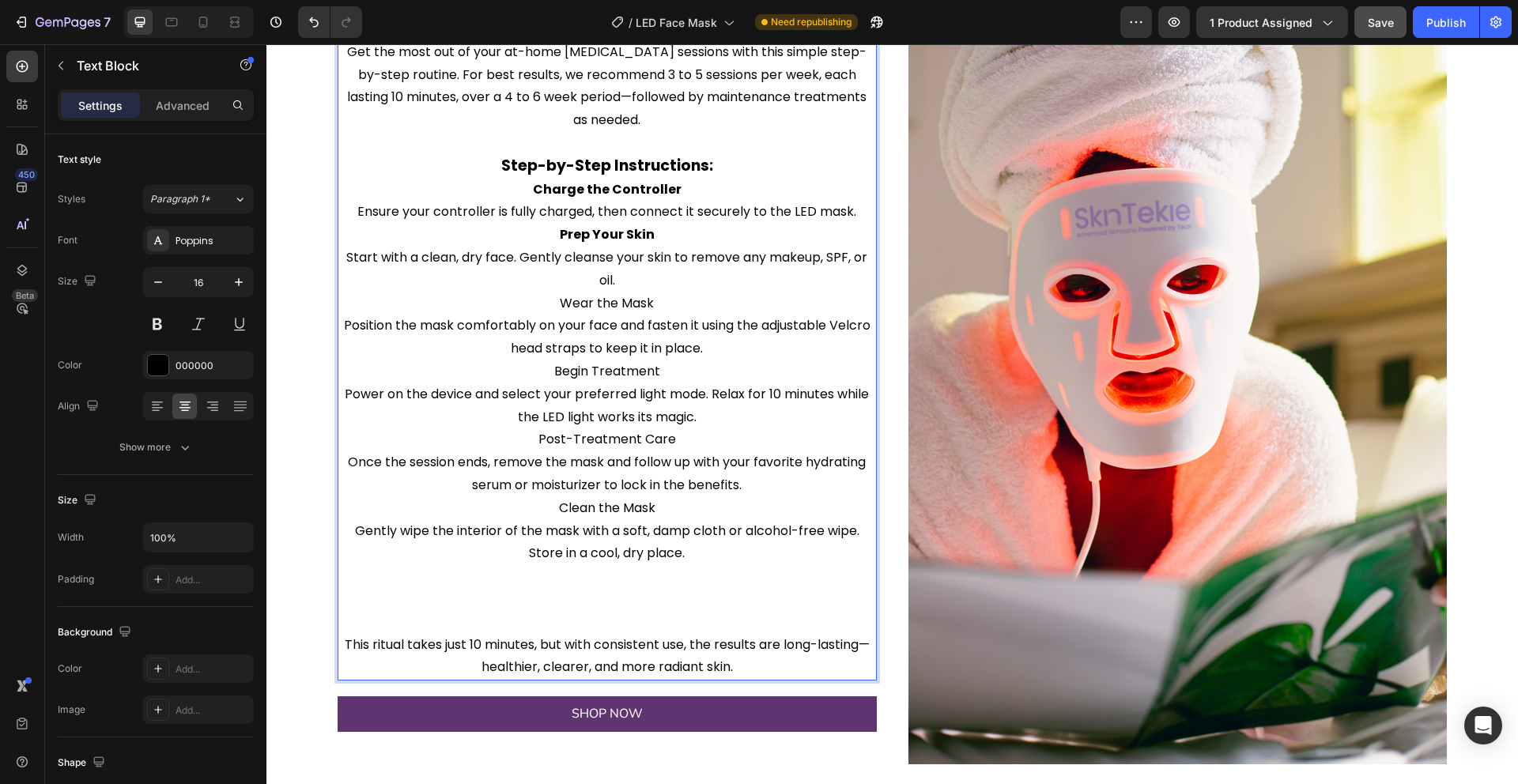
scroll to position [1282, 0]
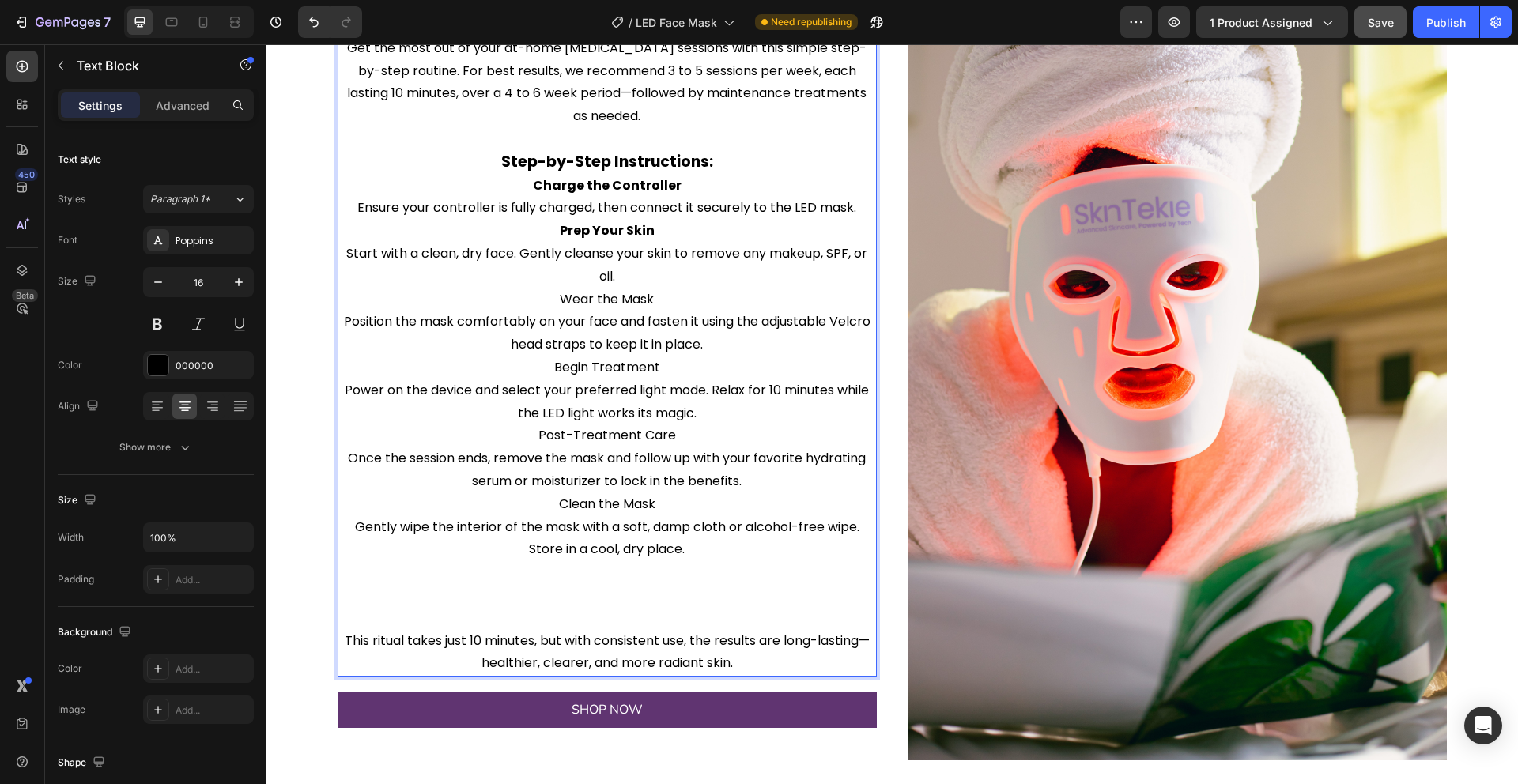
click at [627, 298] on p "Wear the Mask" at bounding box center [607, 300] width 536 height 23
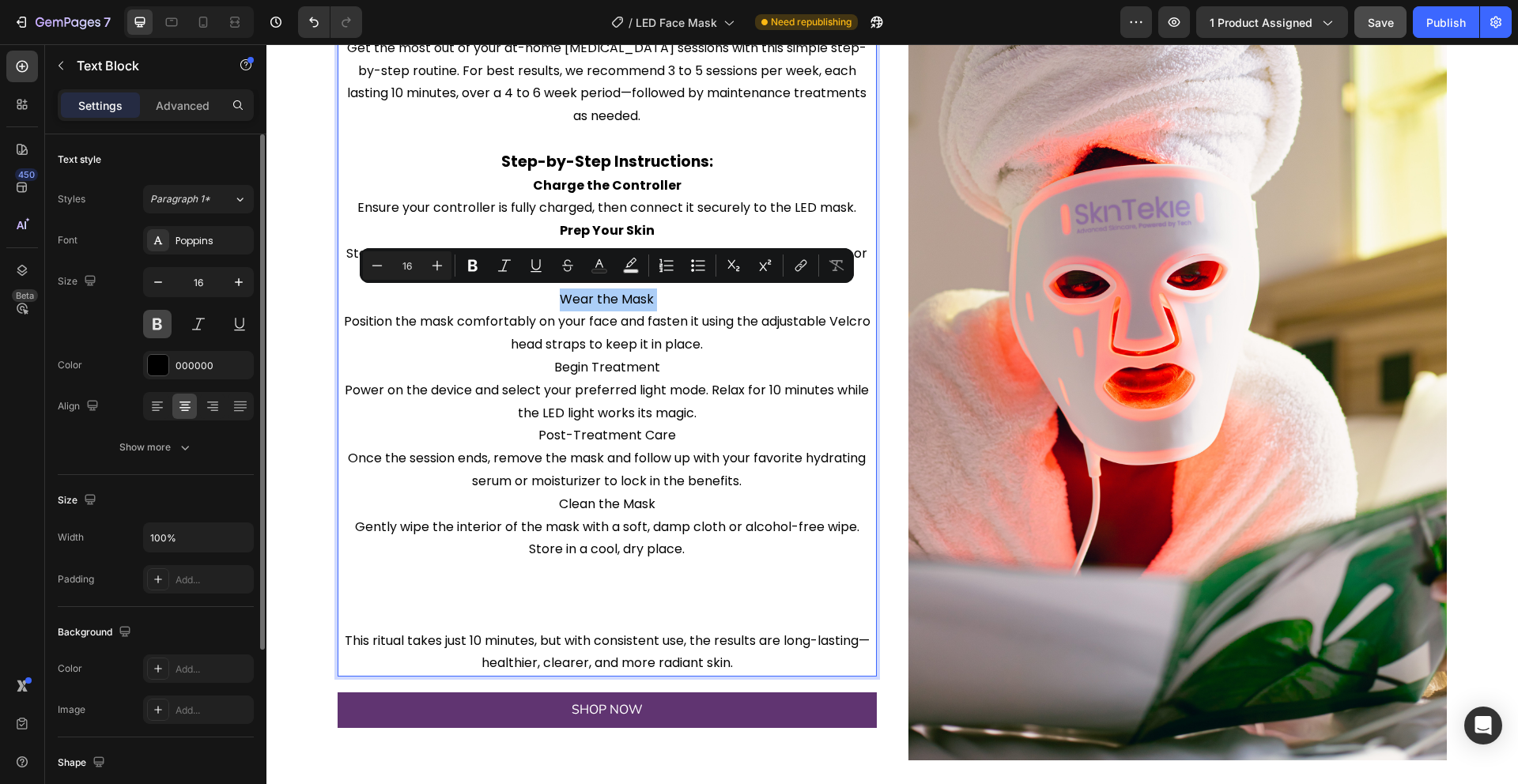
click at [151, 328] on button at bounding box center [158, 324] width 28 height 28
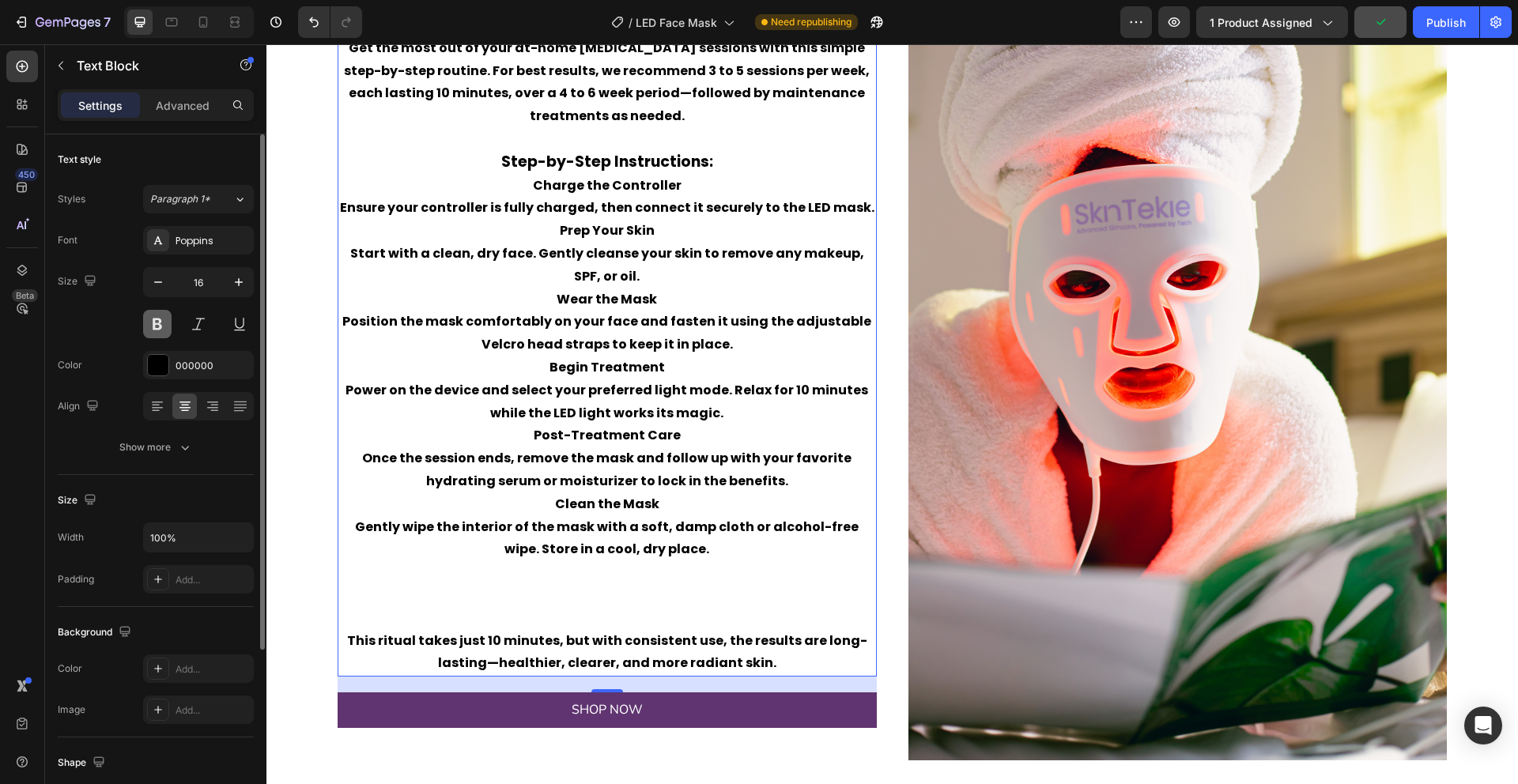
click at [151, 328] on button at bounding box center [158, 324] width 28 height 28
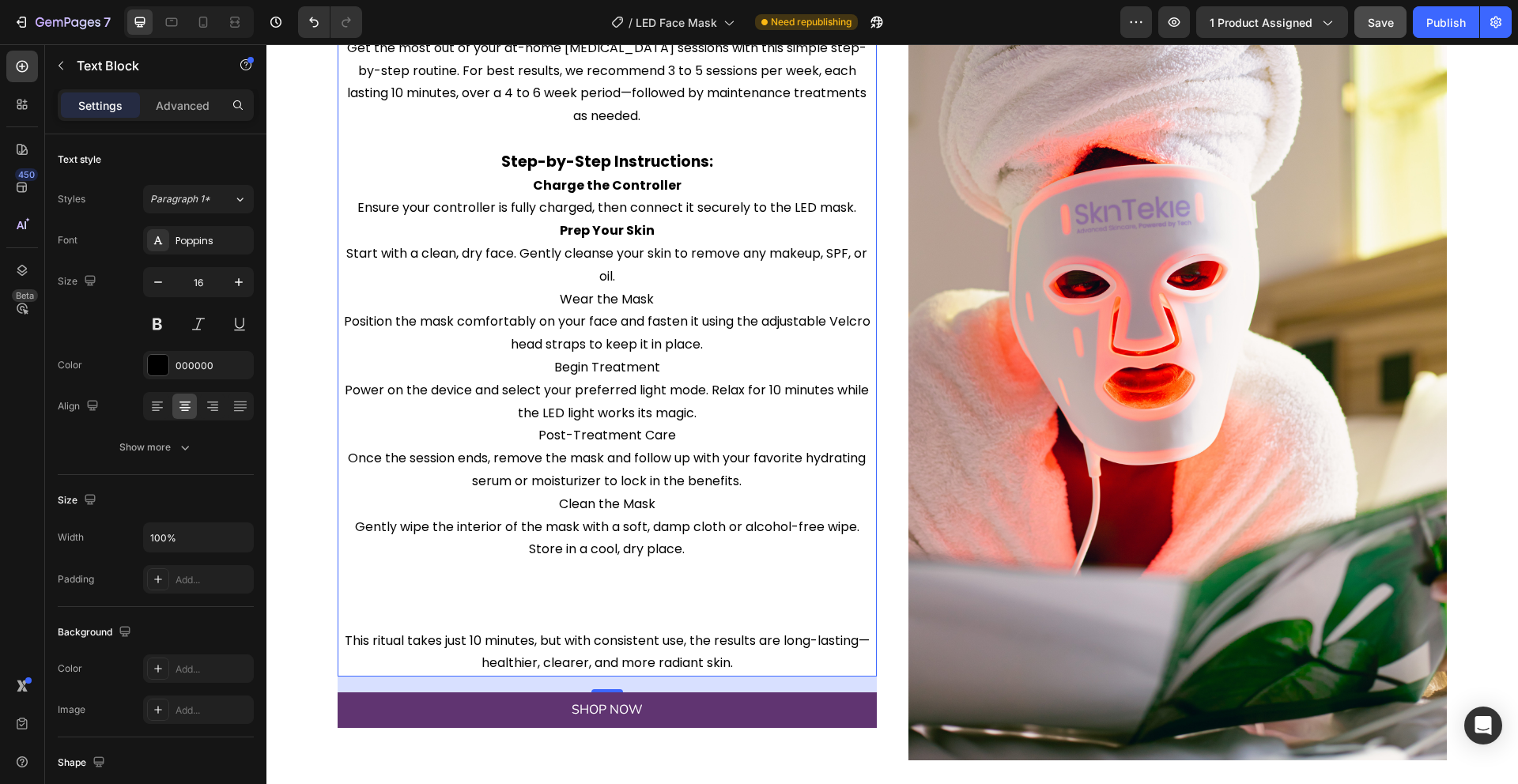
click at [647, 215] on p "Ensure your controller is fully charged, then connect it securely to the LED ma…" at bounding box center [607, 208] width 536 height 23
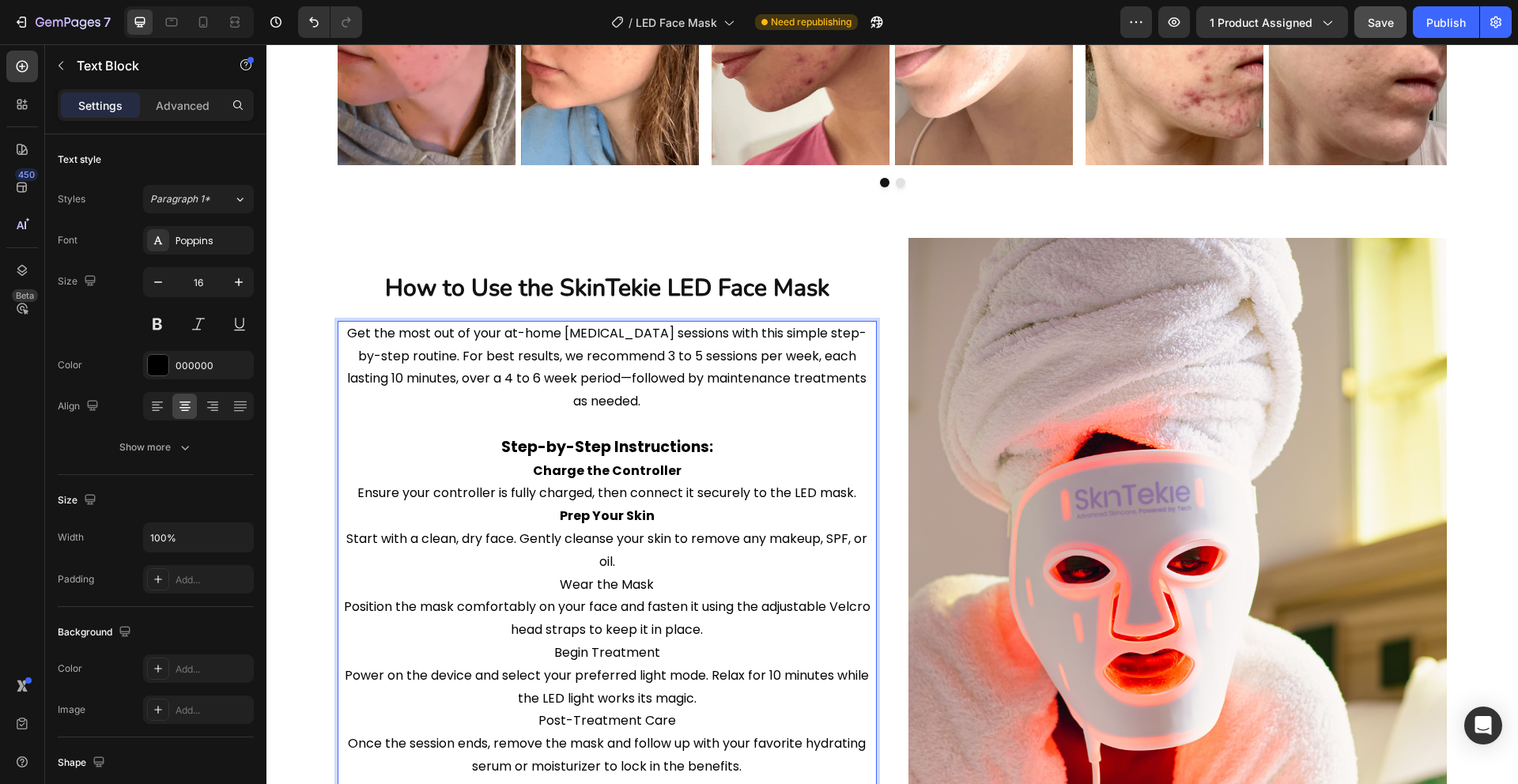
scroll to position [984, 0]
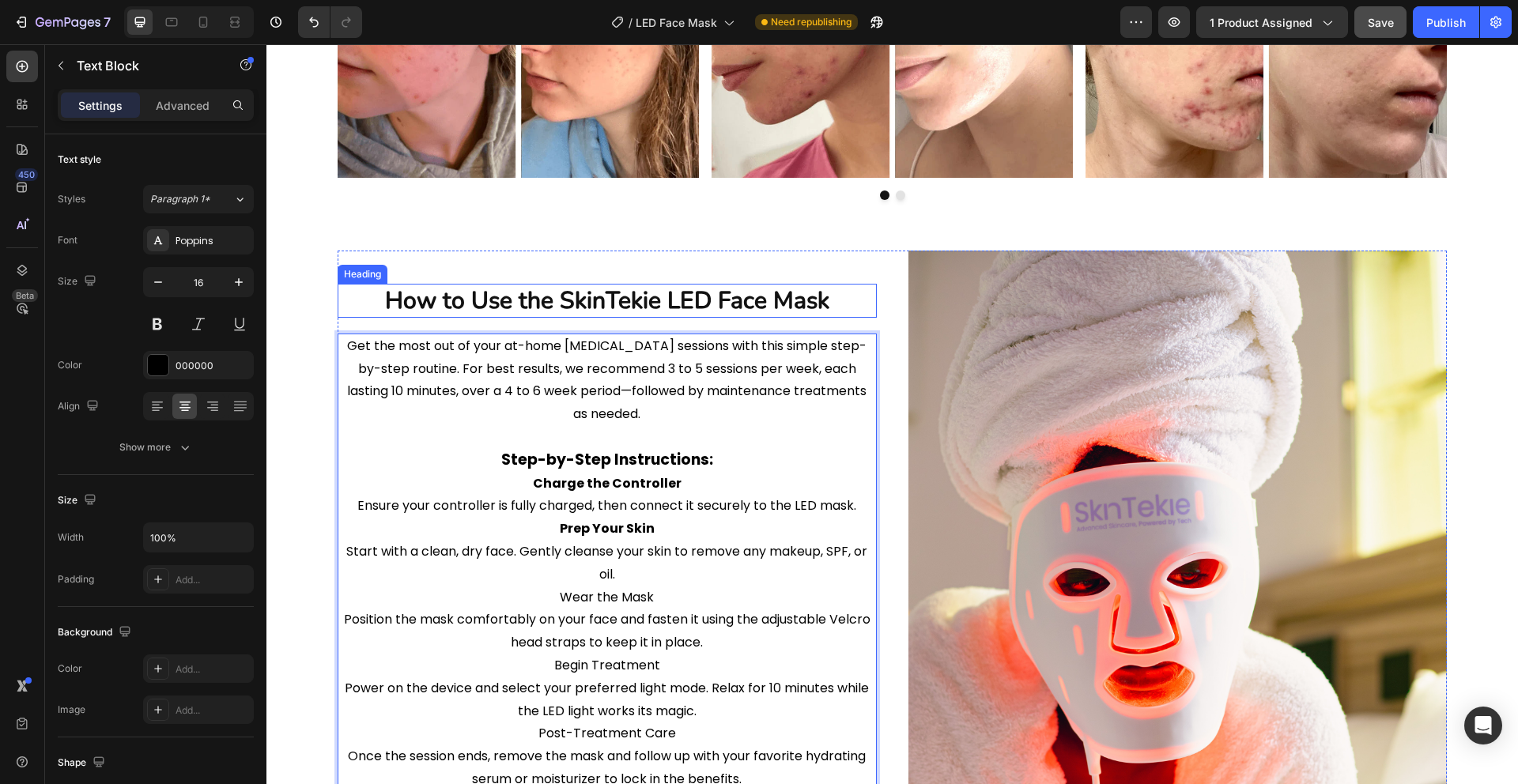
click at [622, 310] on h2 "How to Use the SkinTekie LED Face Mask" at bounding box center [608, 301] width 539 height 34
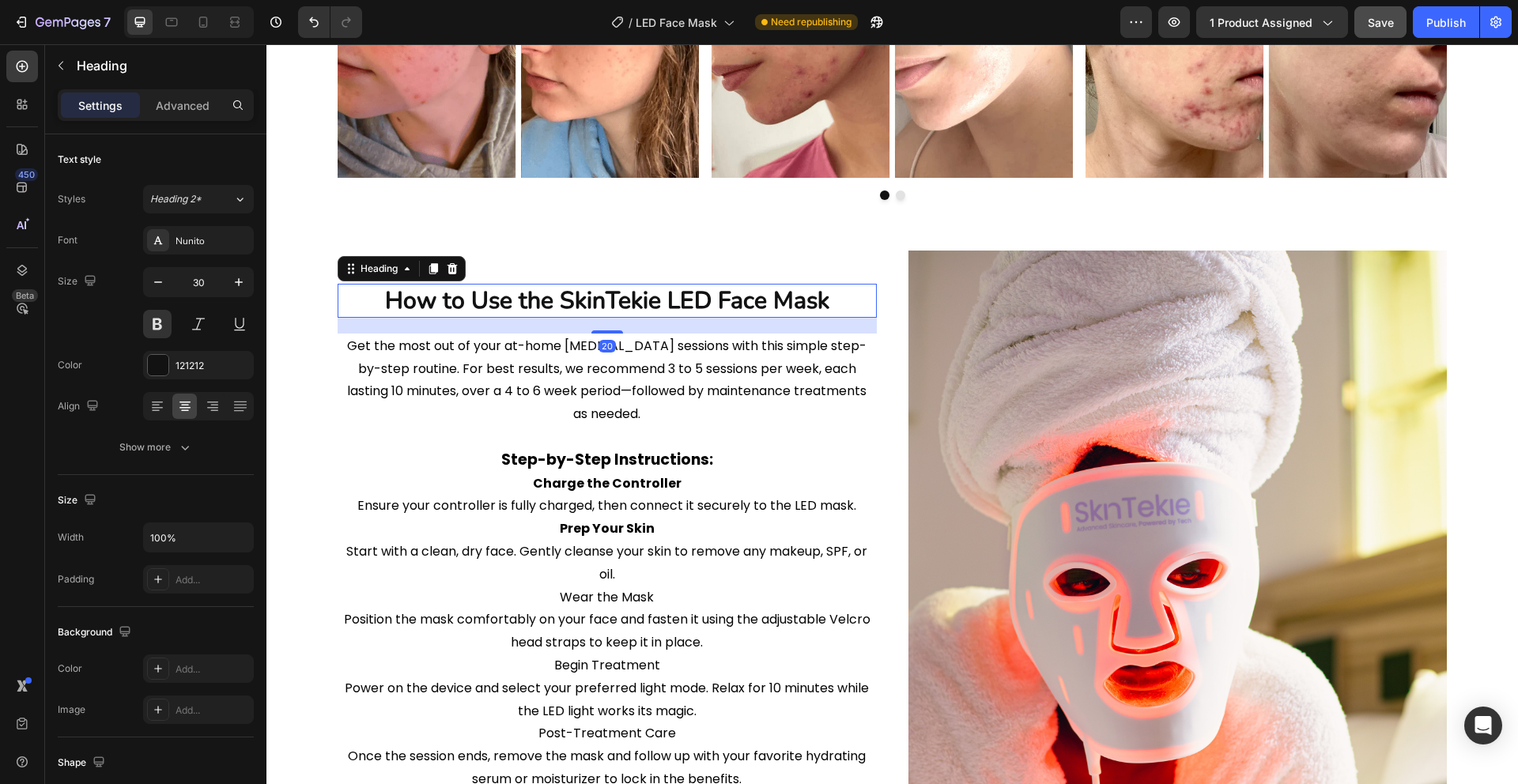
click at [621, 304] on h2 "How to Use the SkinTekie LED Face Mask" at bounding box center [608, 301] width 539 height 34
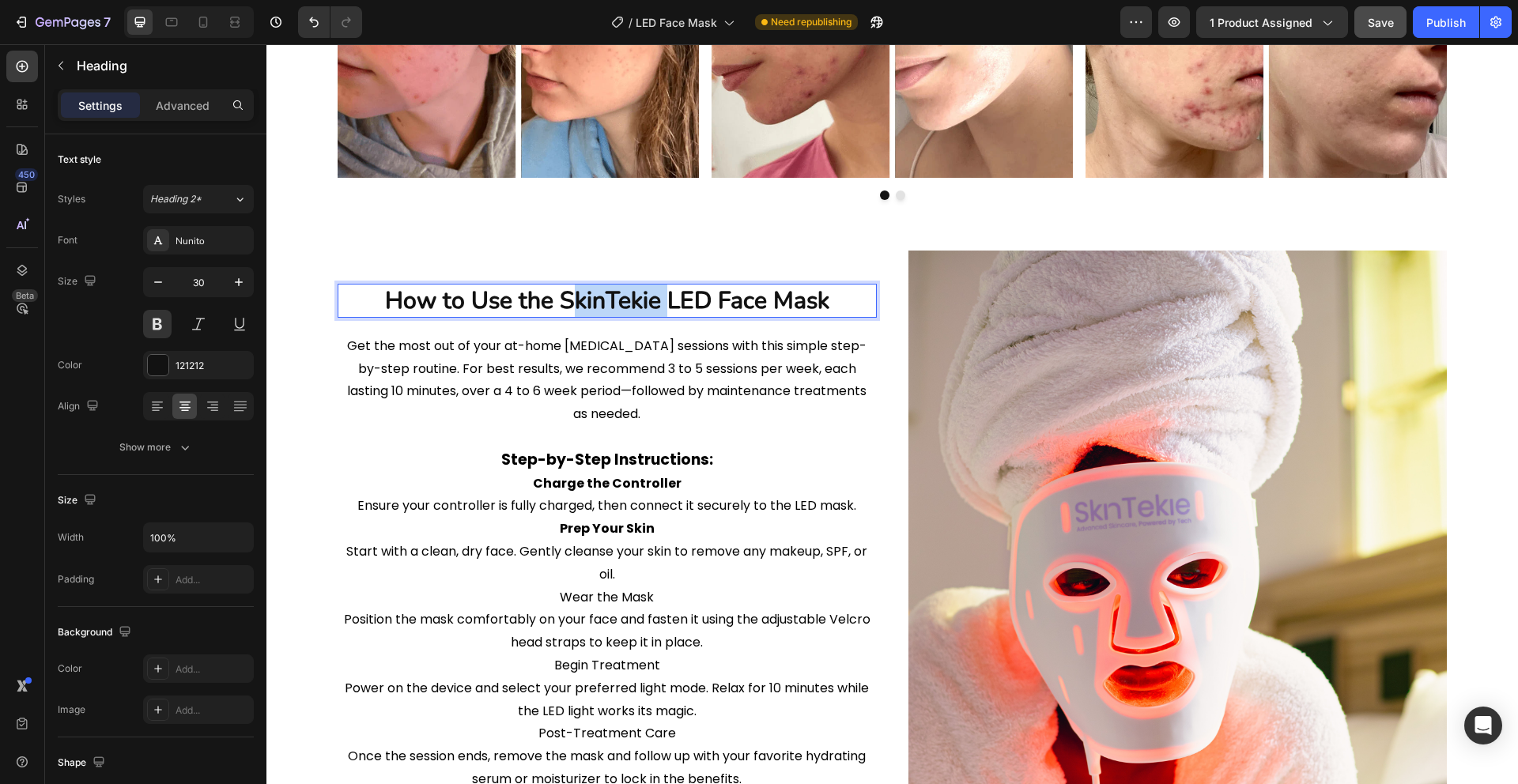
click at [621, 304] on p "How to Use the SkinTekie LED Face Mask" at bounding box center [607, 301] width 536 height 30
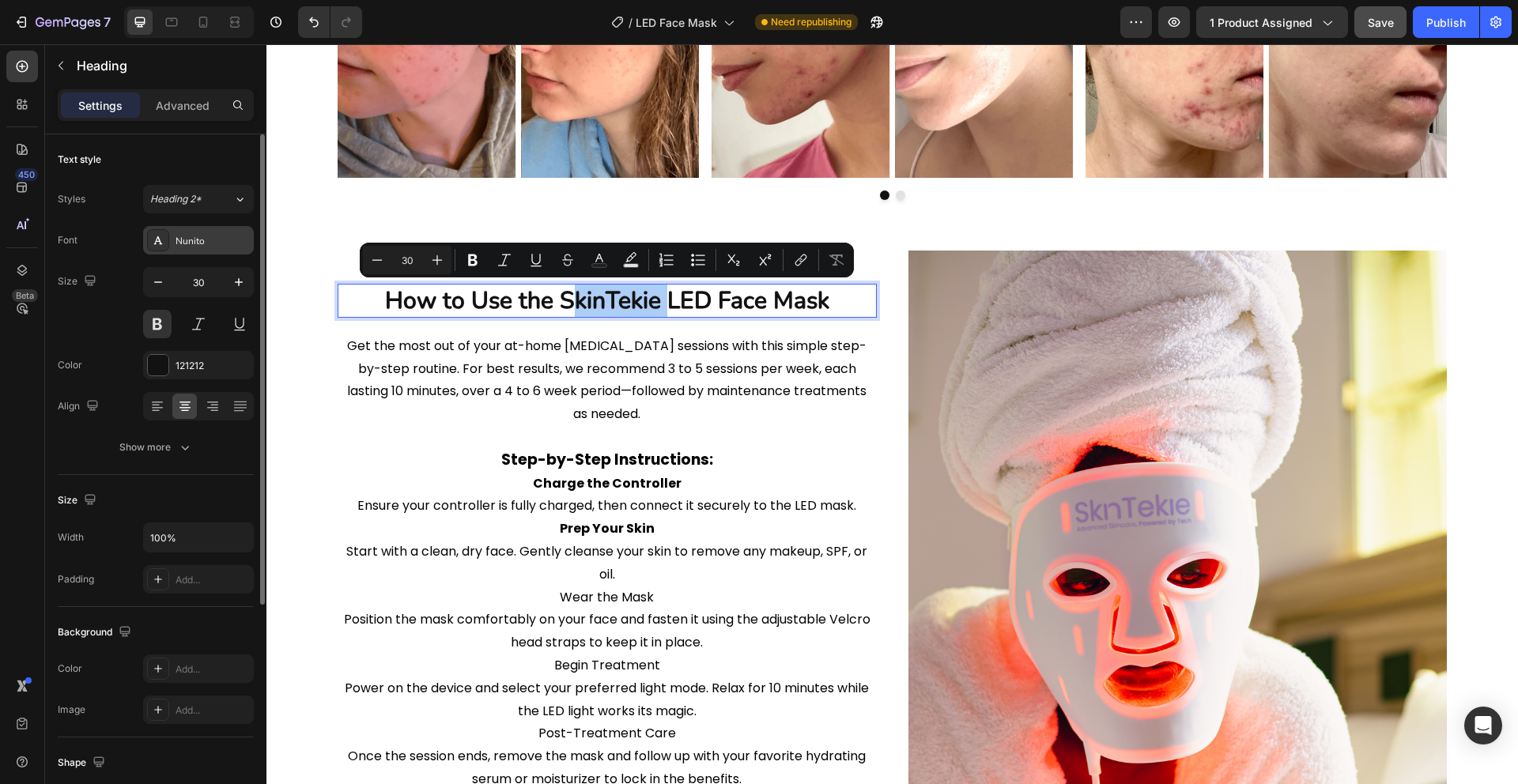
click at [191, 238] on div "Nunito" at bounding box center [213, 240] width 74 height 14
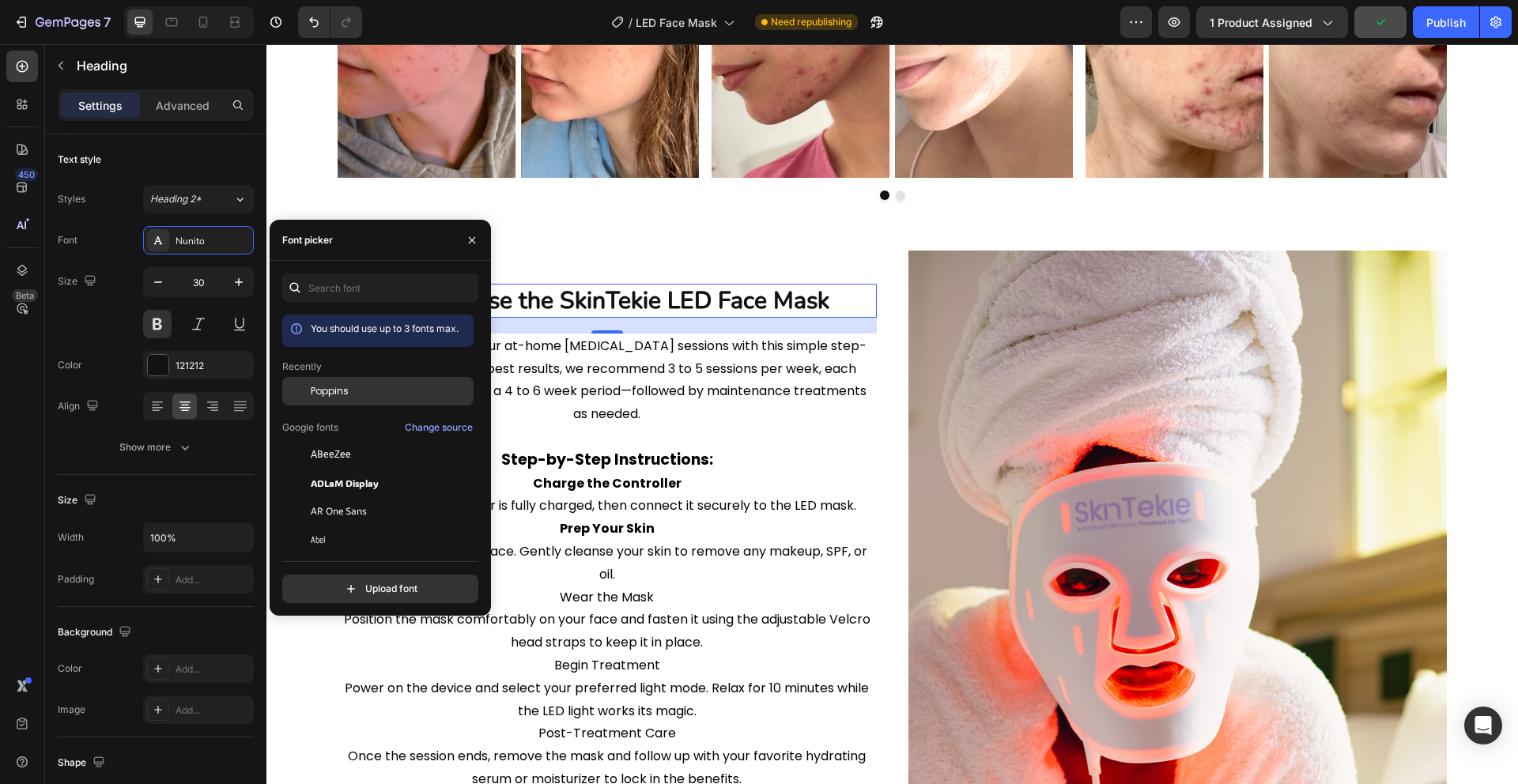
click at [347, 390] on span "Poppins" at bounding box center [329, 391] width 38 height 14
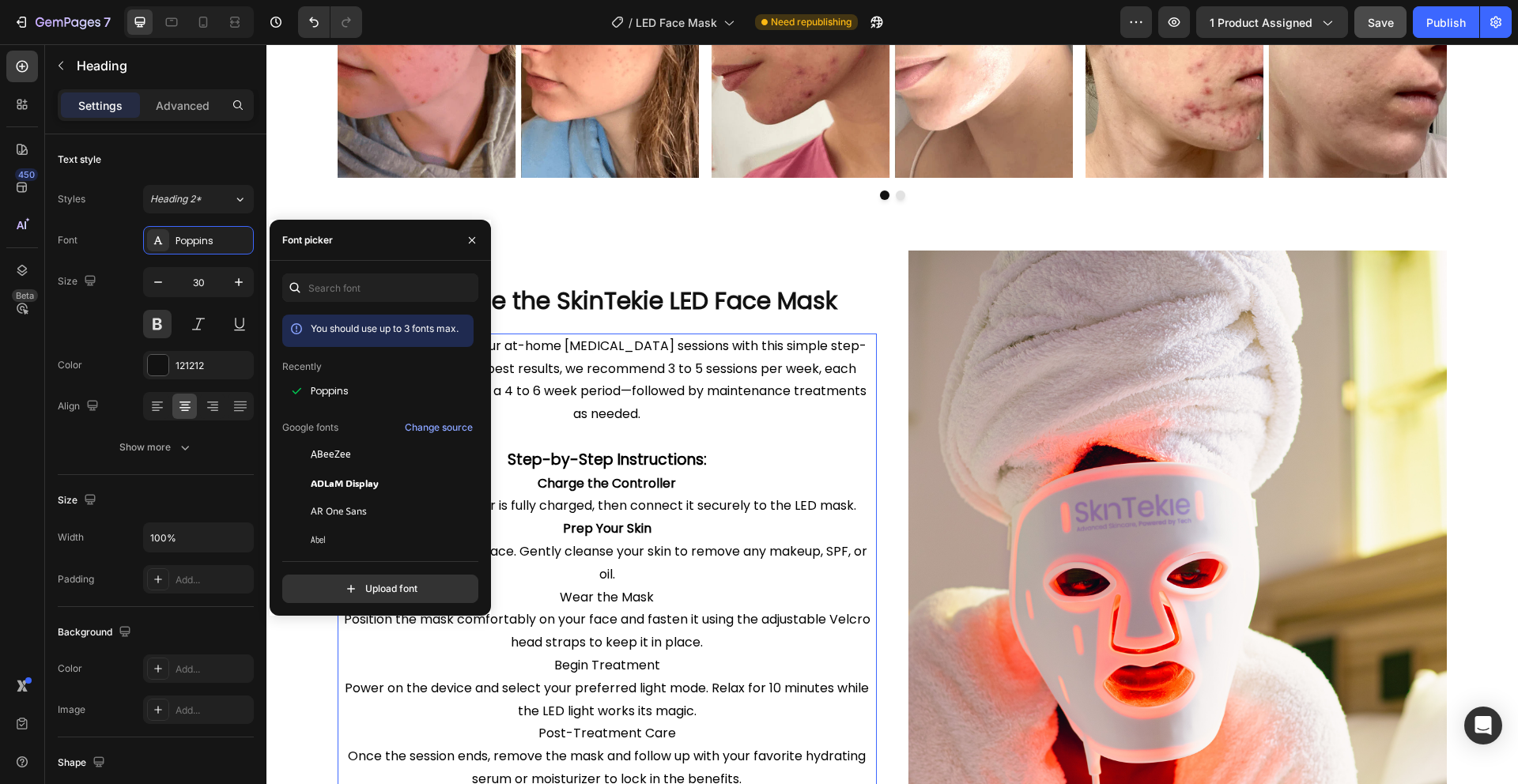
click at [550, 379] on p "Get the most out of your at-home light therapy sessions with this simple step-b…" at bounding box center [607, 381] width 536 height 91
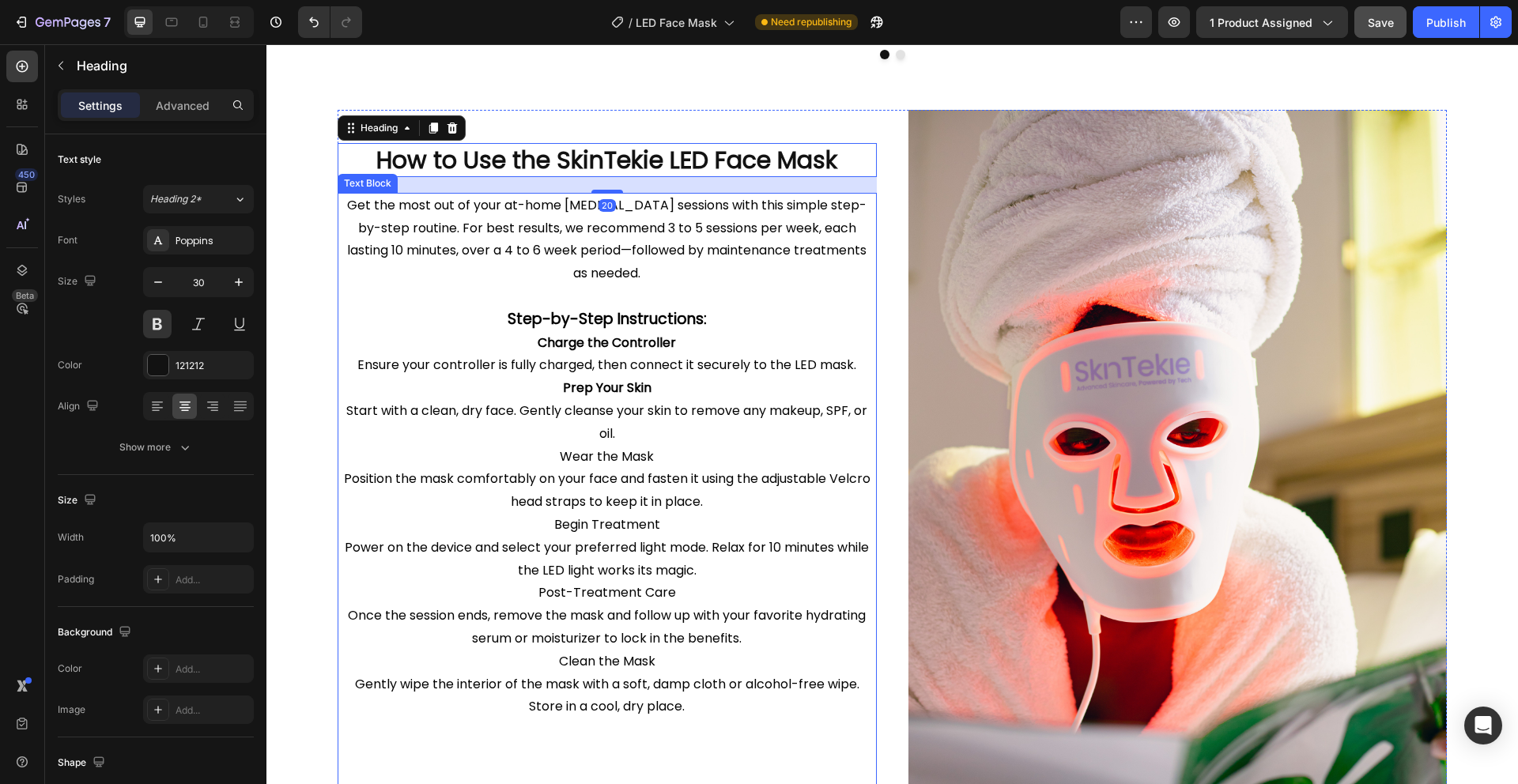
scroll to position [1144, 0]
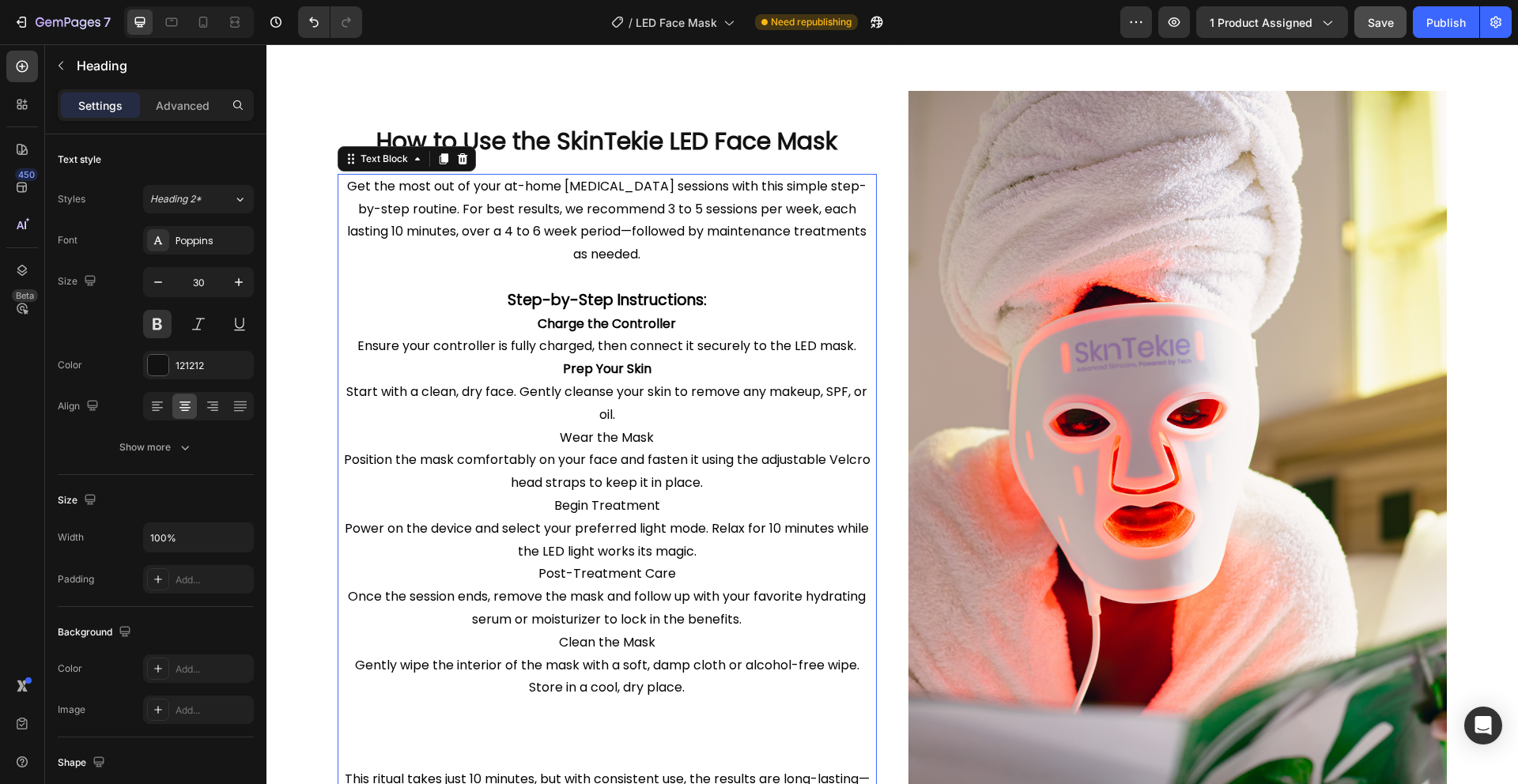
click at [611, 319] on strong "Charge the Controller" at bounding box center [607, 323] width 139 height 18
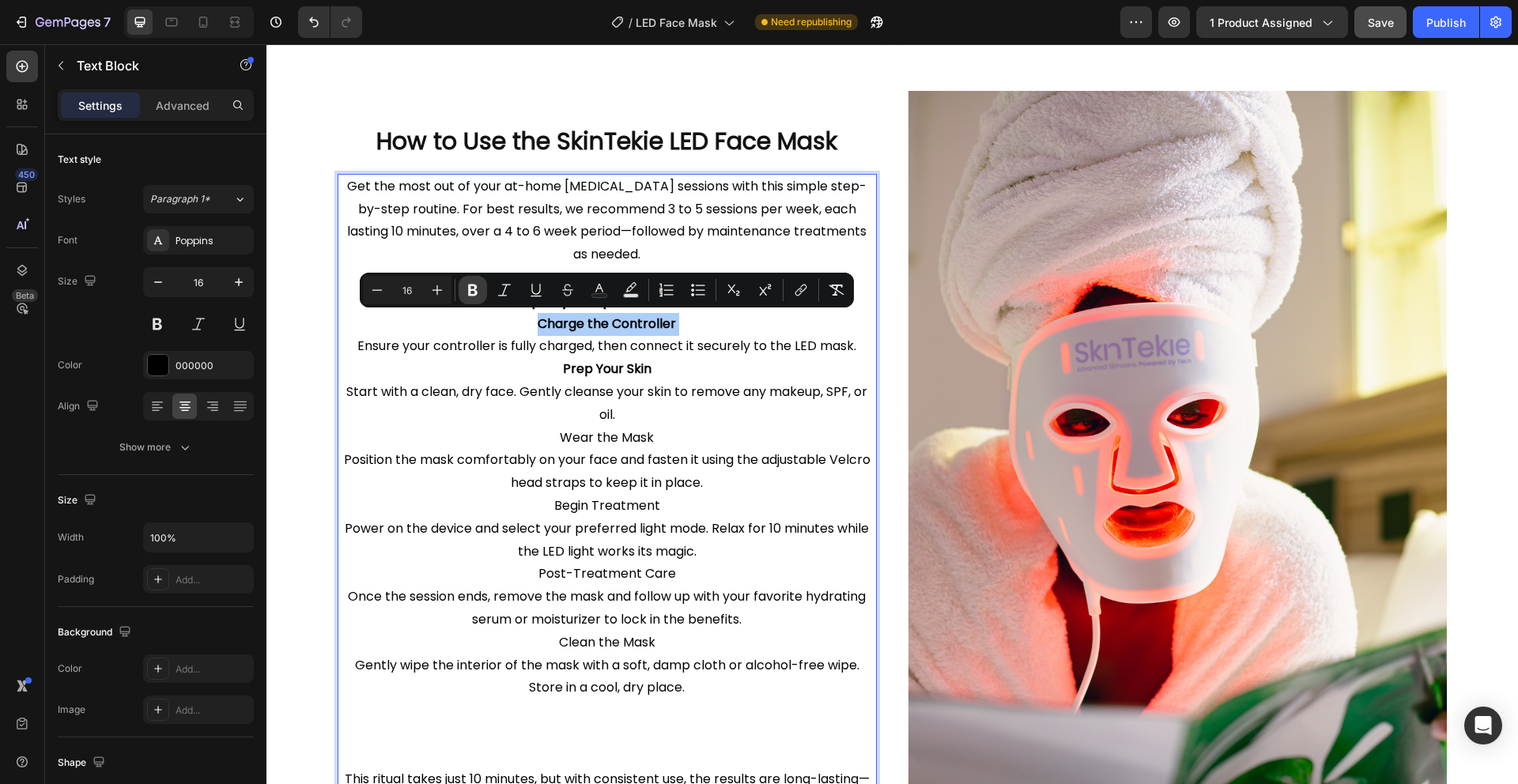
click at [477, 293] on icon "Editor contextual toolbar" at bounding box center [473, 289] width 16 height 16
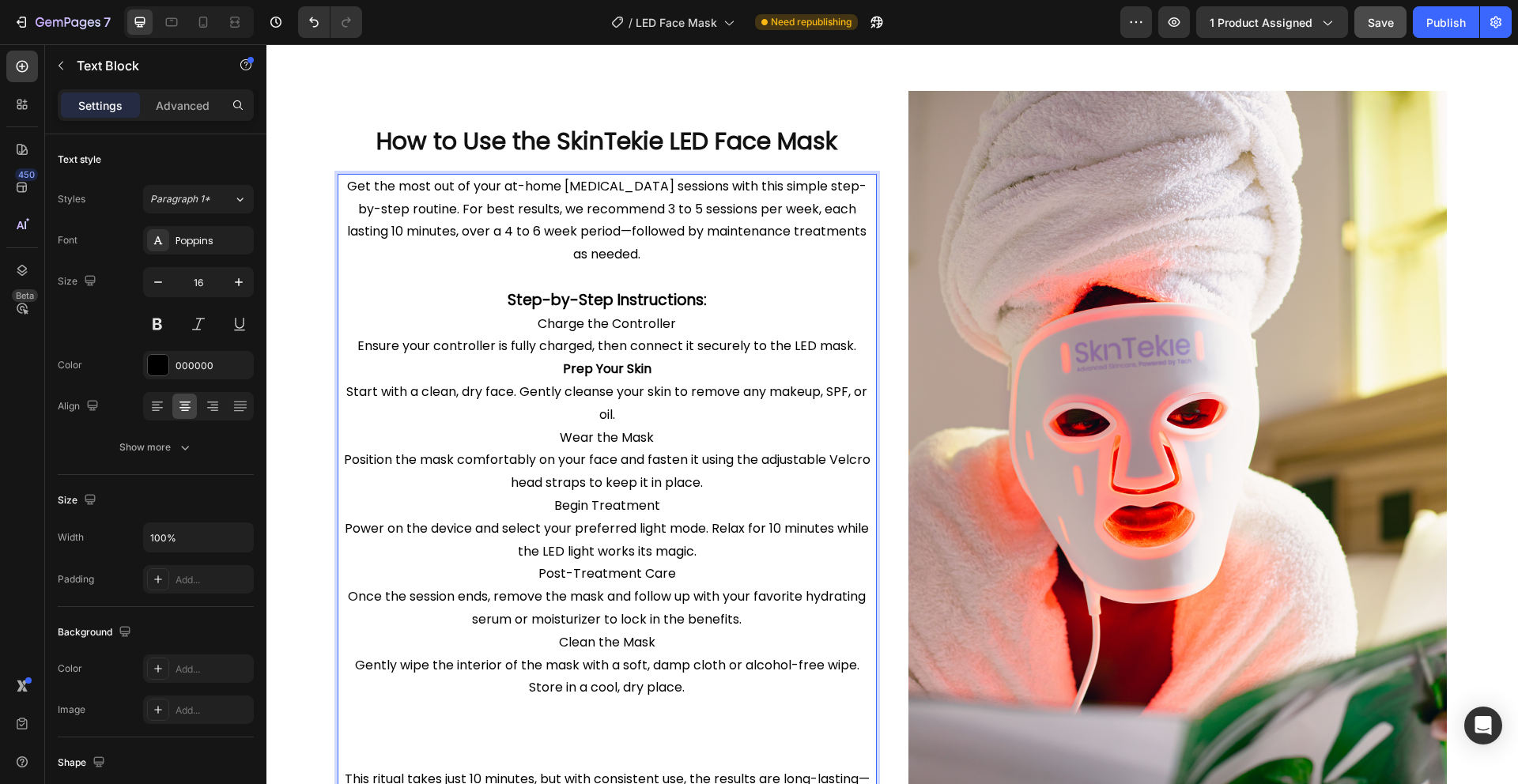
click at [624, 365] on strong "Prep Your Skin" at bounding box center [607, 368] width 88 height 18
click at [614, 371] on strong "Prep Your Skin" at bounding box center [607, 368] width 88 height 18
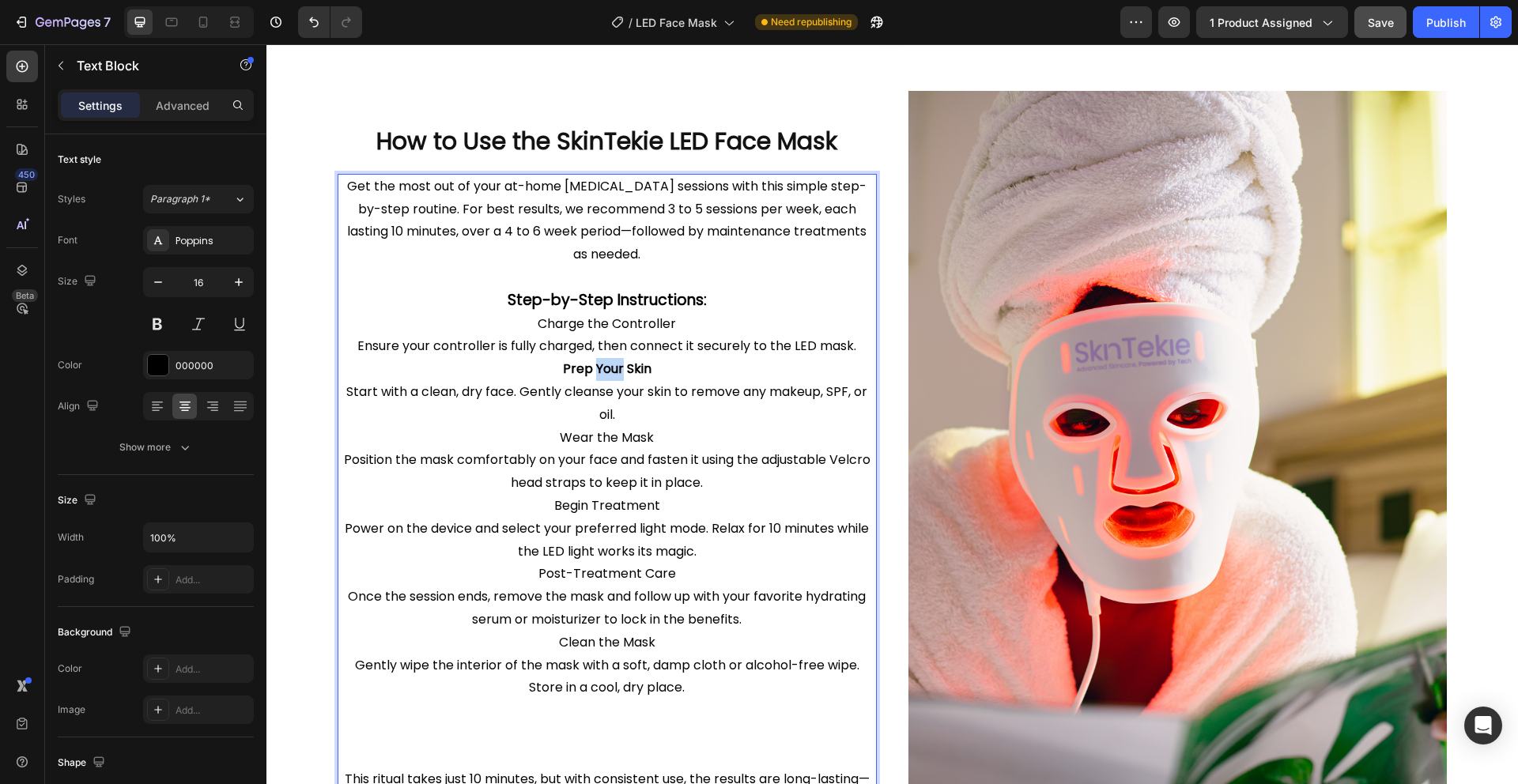
click at [614, 371] on strong "Prep Your Skin" at bounding box center [607, 368] width 88 height 18
click at [207, 328] on button at bounding box center [198, 324] width 28 height 28
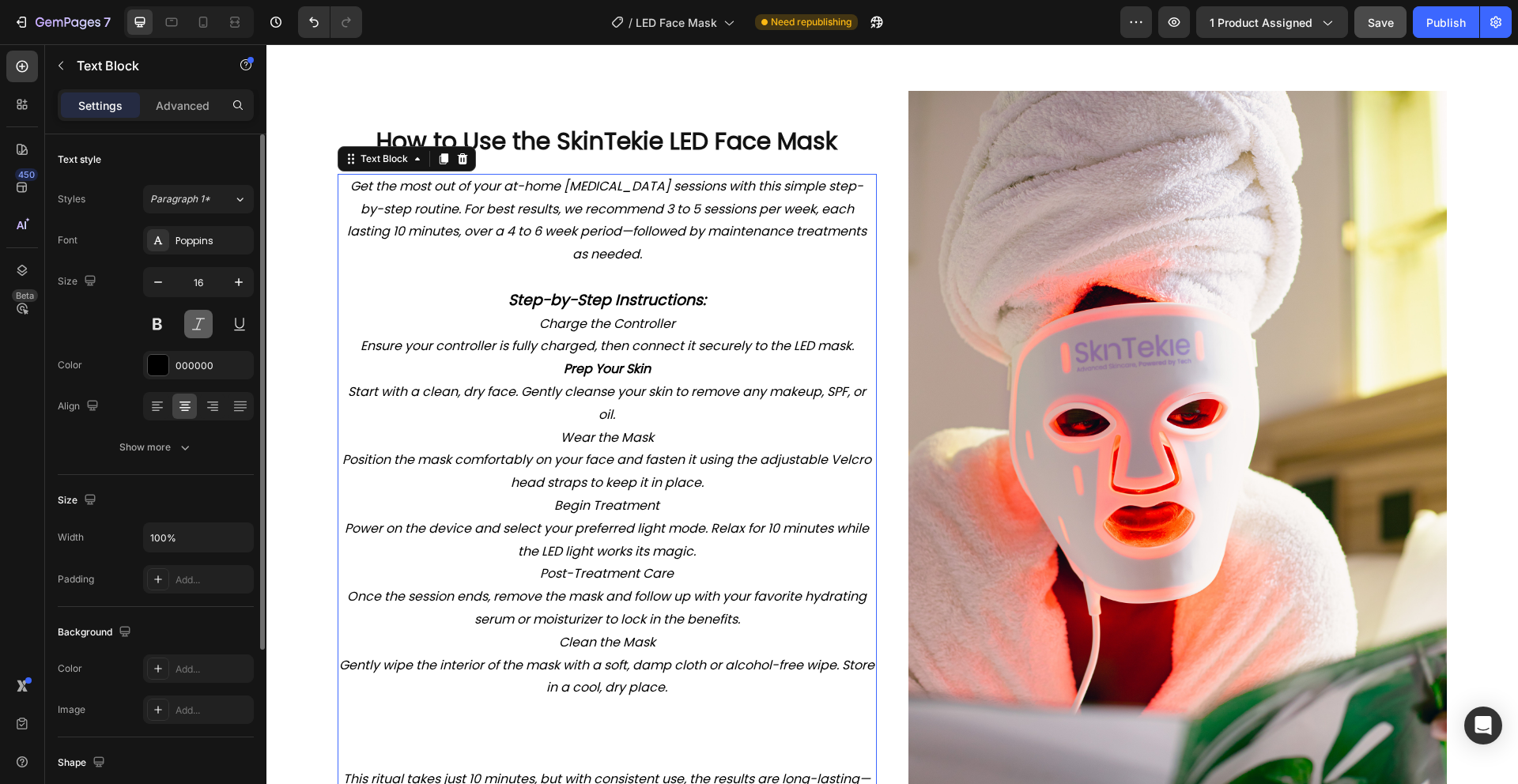
click at [207, 328] on button at bounding box center [198, 324] width 28 height 28
click at [192, 442] on icon "button" at bounding box center [185, 447] width 16 height 16
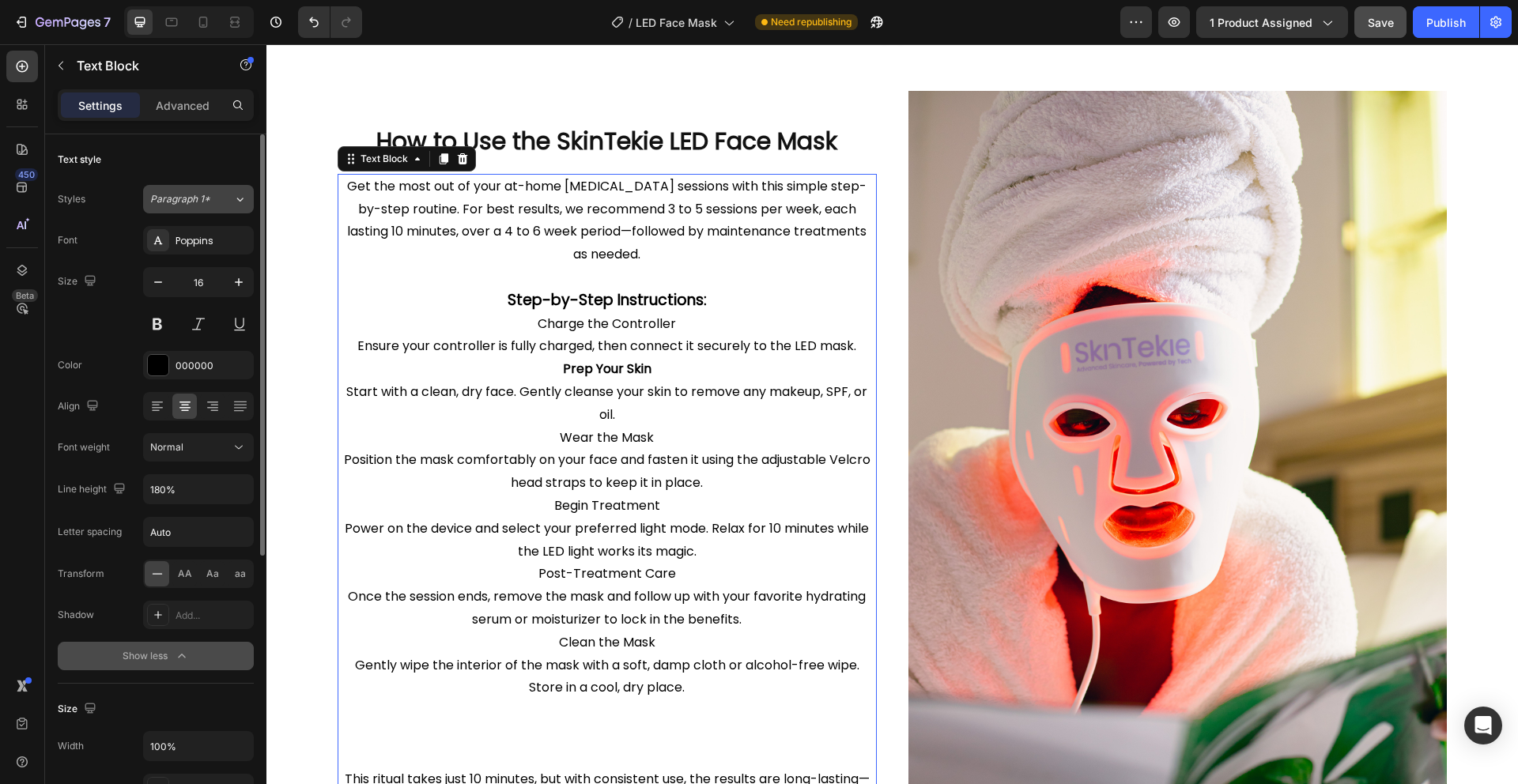
click at [238, 199] on icon at bounding box center [240, 199] width 7 height 4
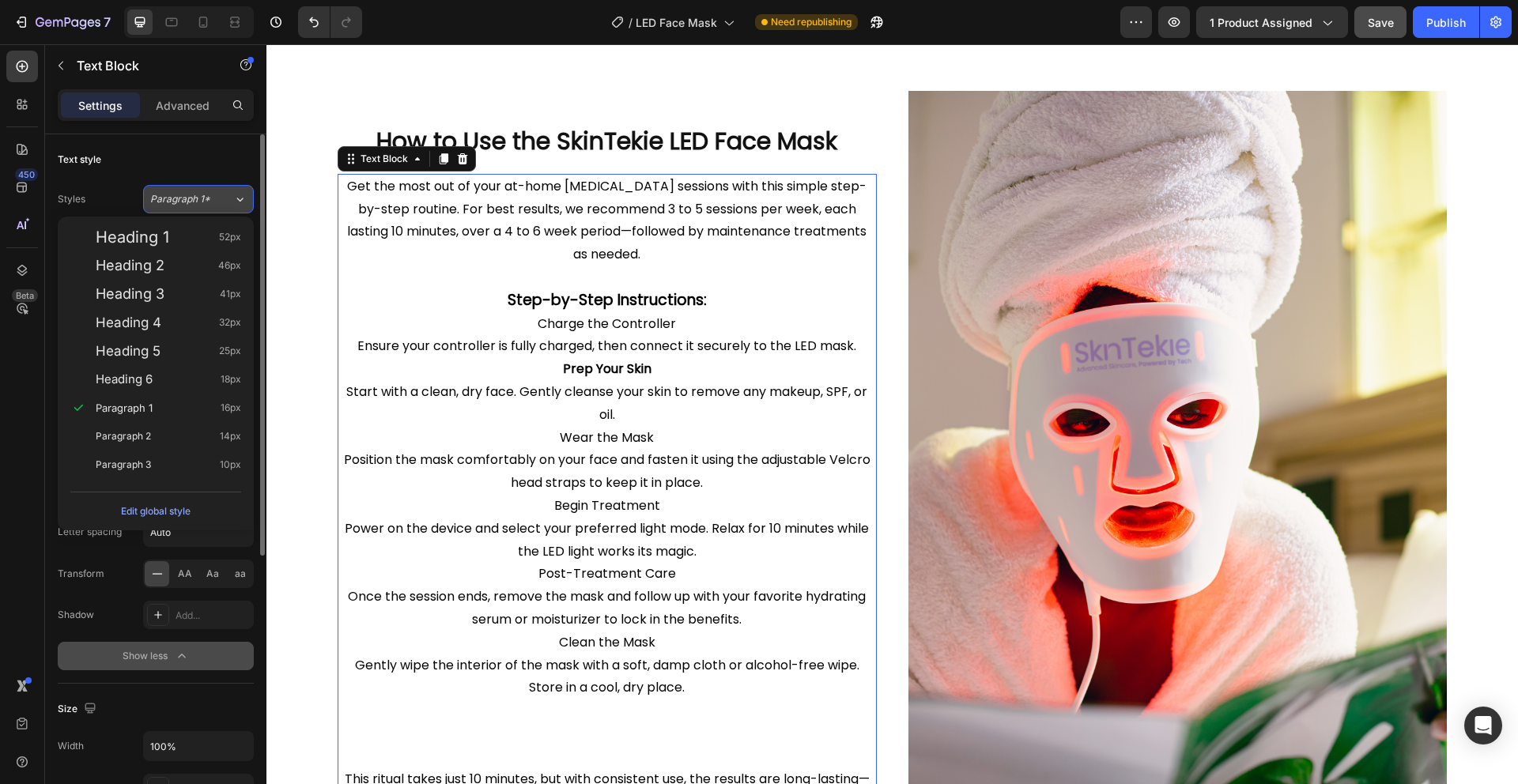
click at [238, 199] on icon at bounding box center [240, 199] width 7 height 4
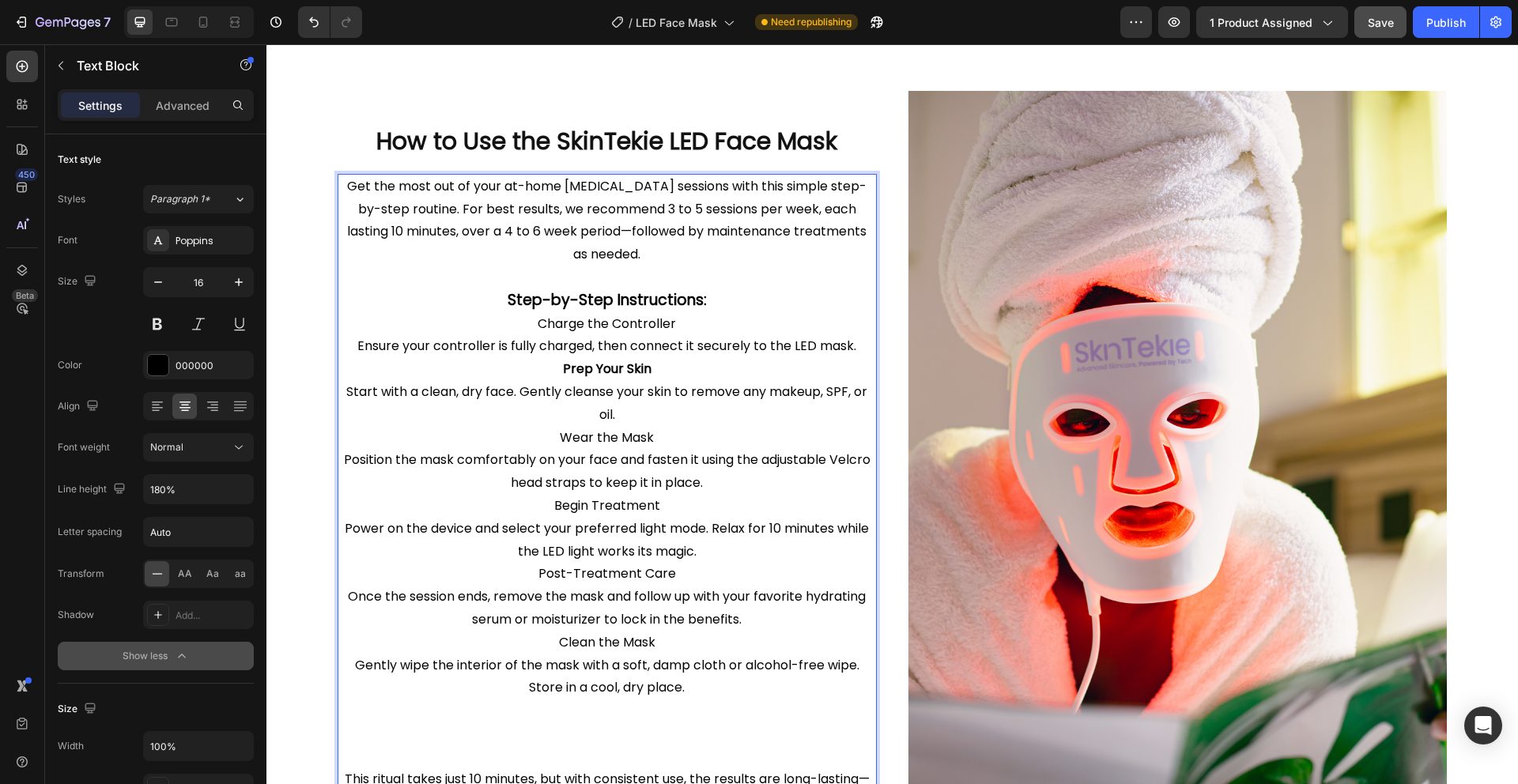
click at [623, 371] on strong "Prep Your Skin" at bounding box center [607, 368] width 88 height 18
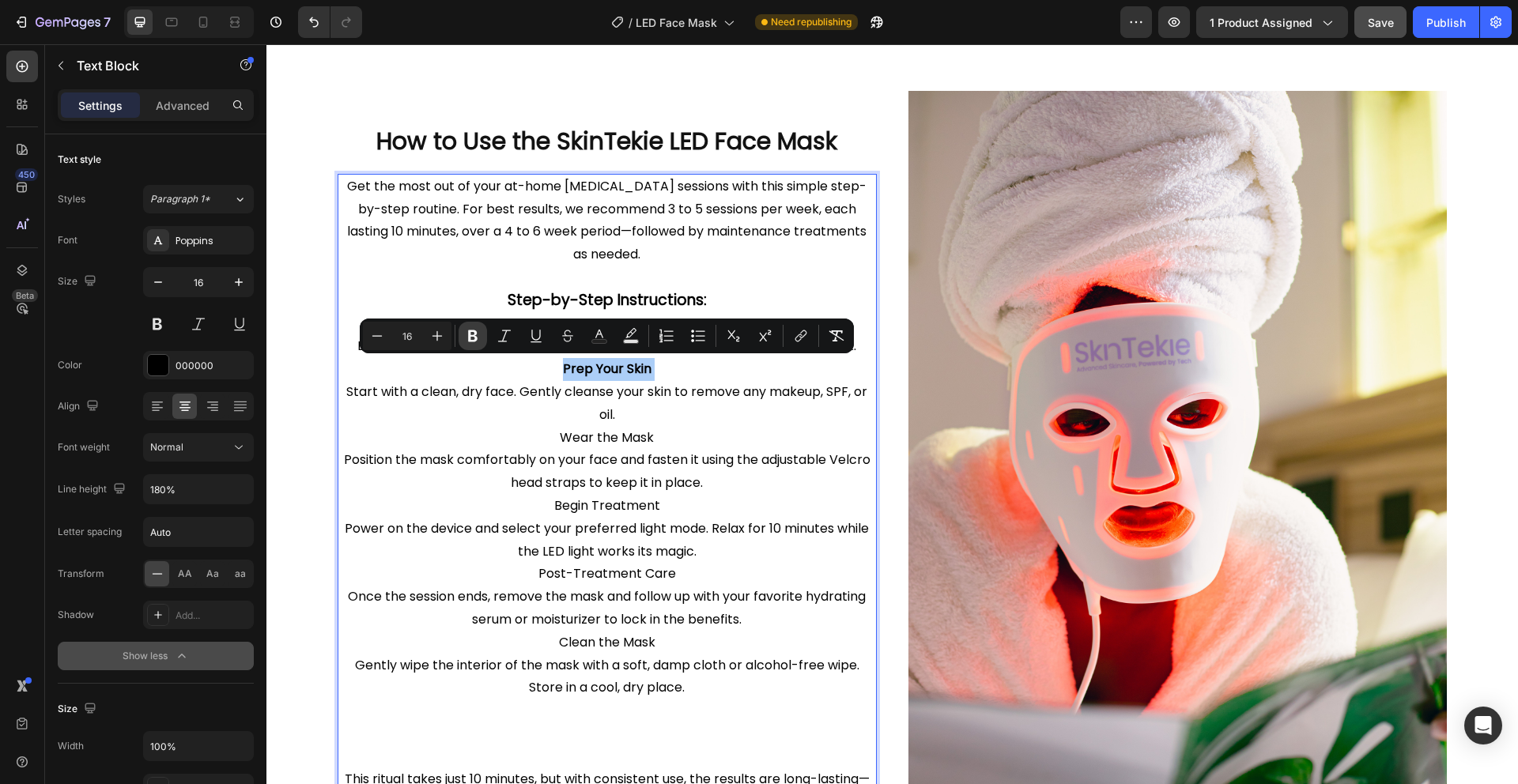
click at [477, 331] on icon "Editor contextual toolbar" at bounding box center [473, 336] width 16 height 16
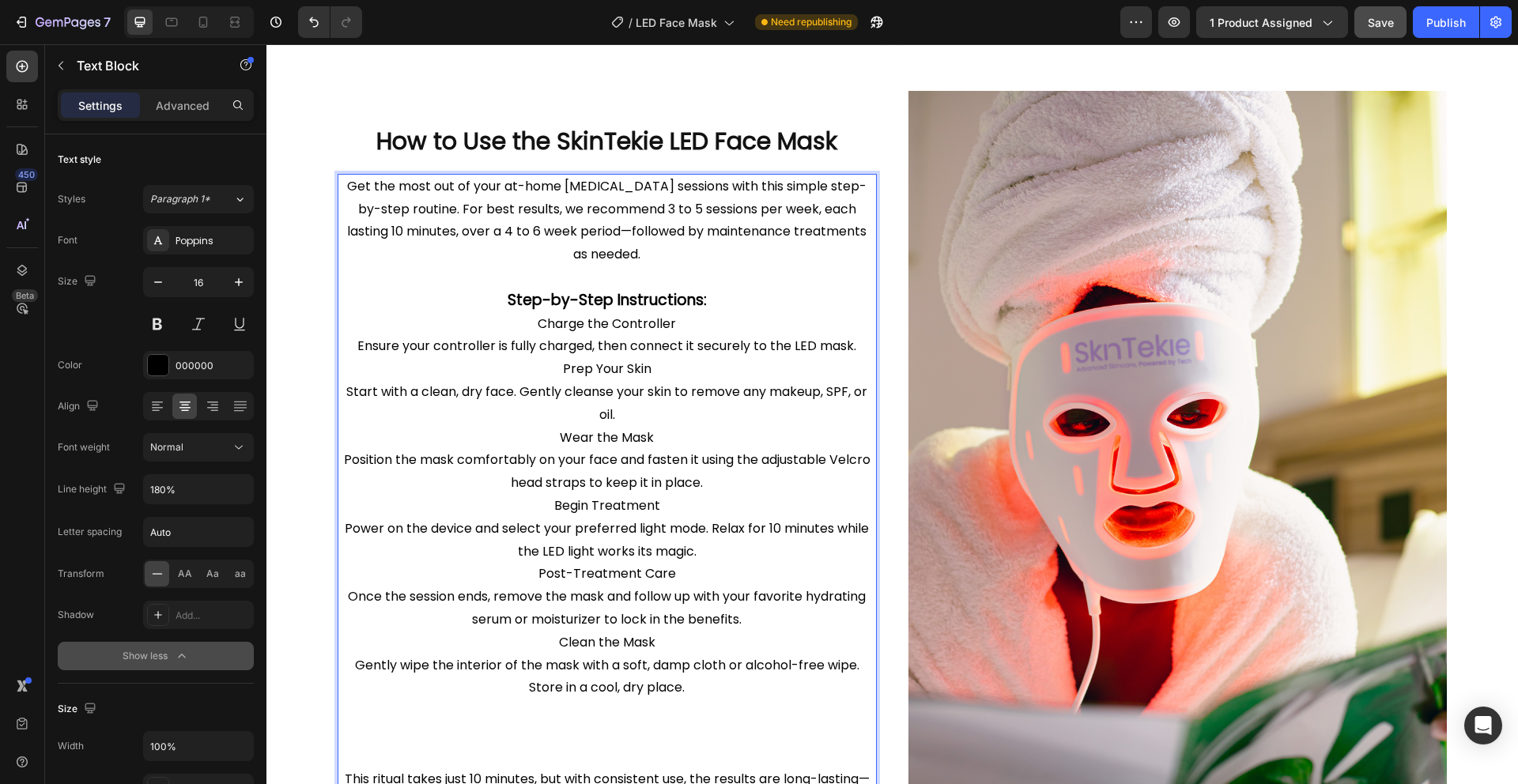
click at [644, 437] on p "Wear the Mask" at bounding box center [607, 439] width 536 height 23
click at [665, 427] on p "Wear the Mask" at bounding box center [607, 439] width 536 height 23
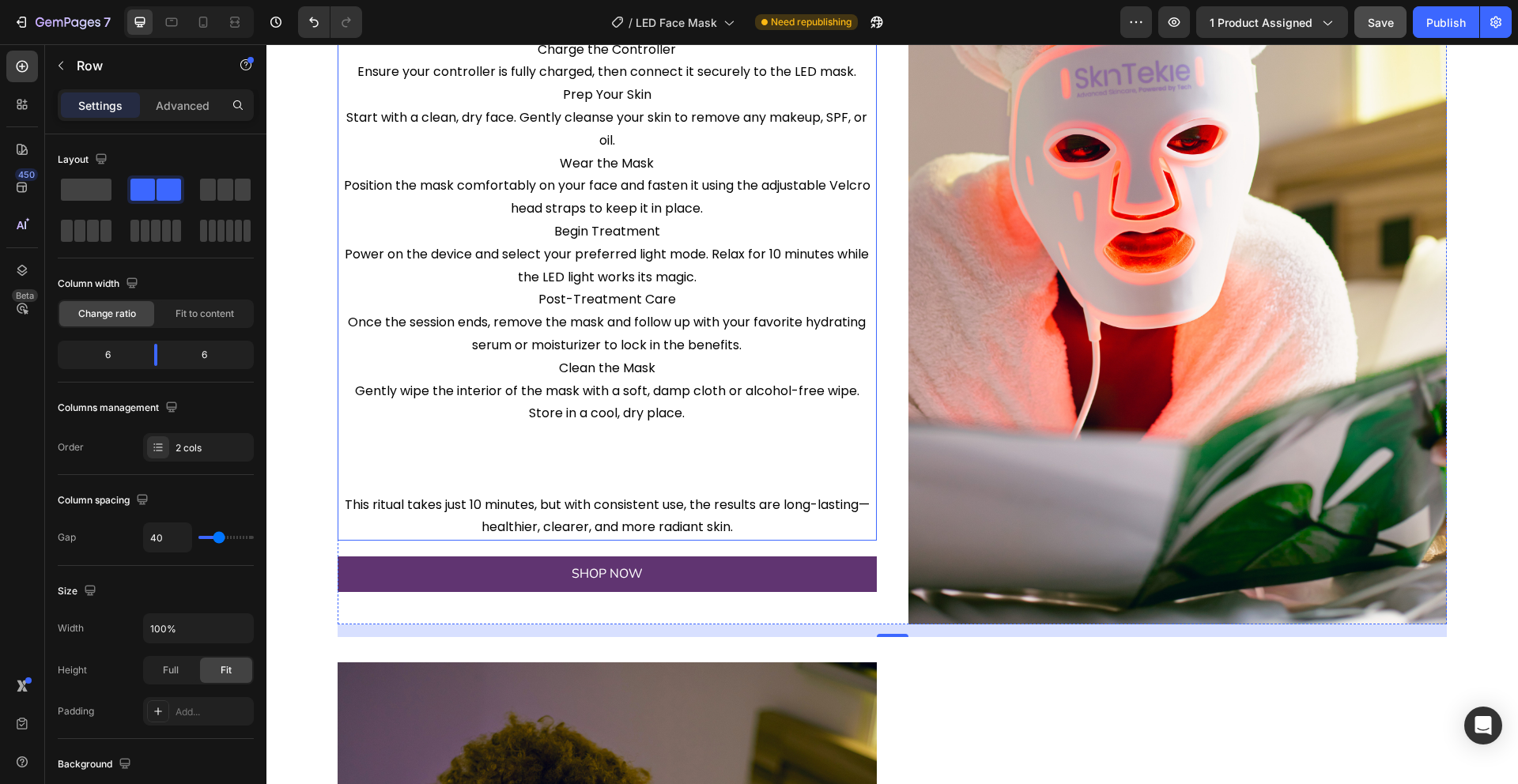
scroll to position [1422, 0]
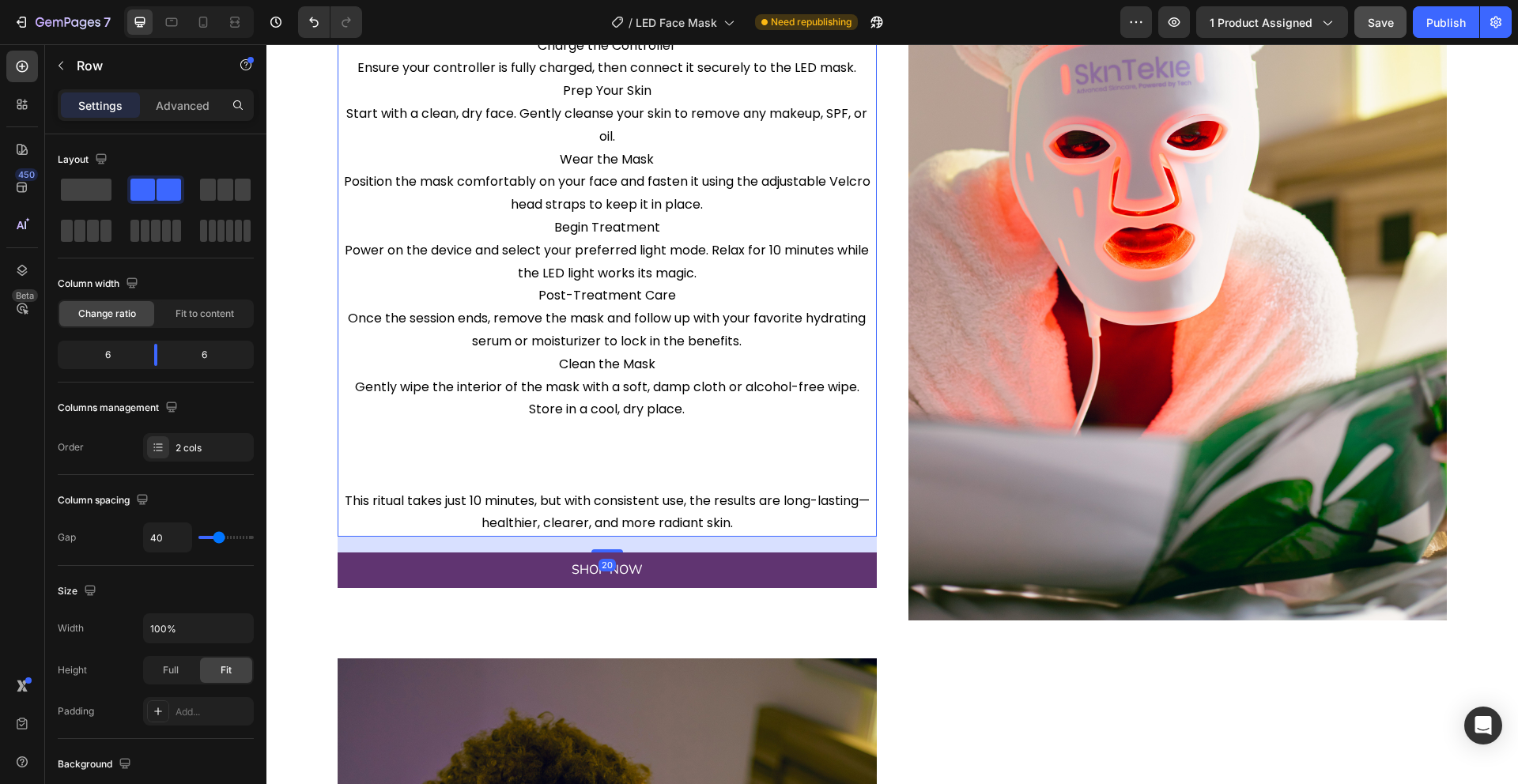
click at [545, 464] on p "Rich Text Editor. Editing area: main" at bounding box center [607, 456] width 536 height 23
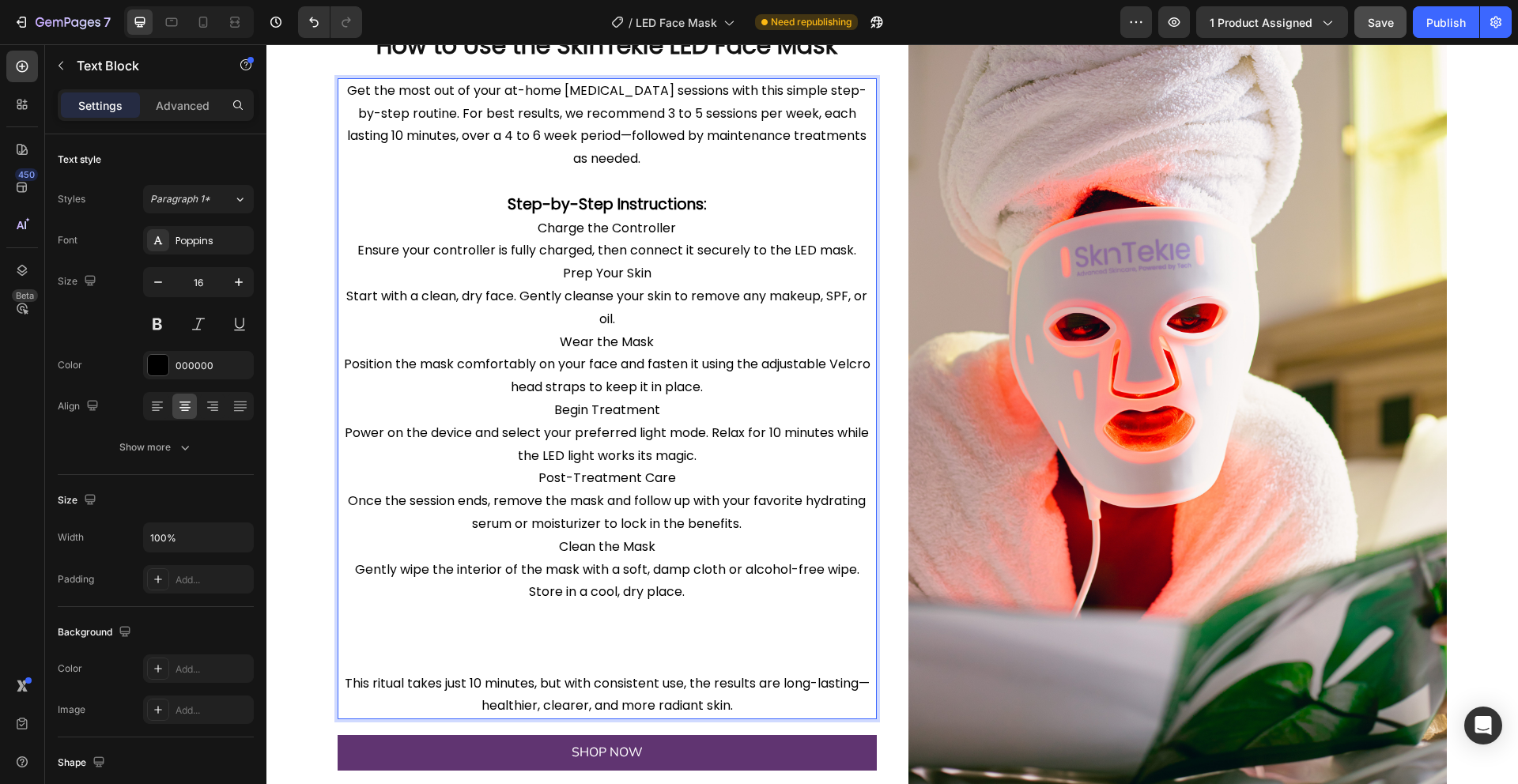
scroll to position [1241, 0]
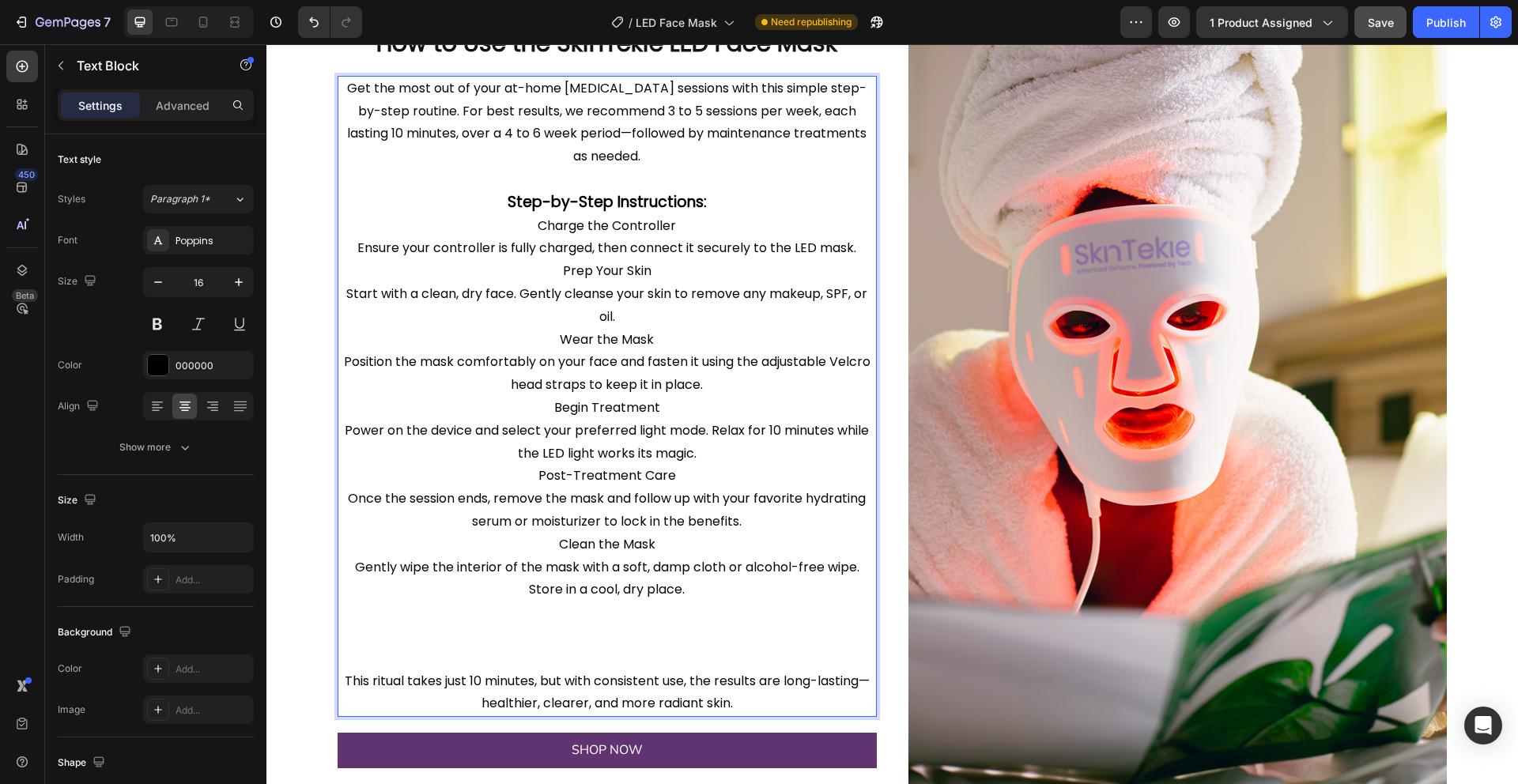
click at [342, 679] on p "This ritual takes just 10 minutes, but with consistent use, the results are lon…" at bounding box center [607, 693] width 536 height 46
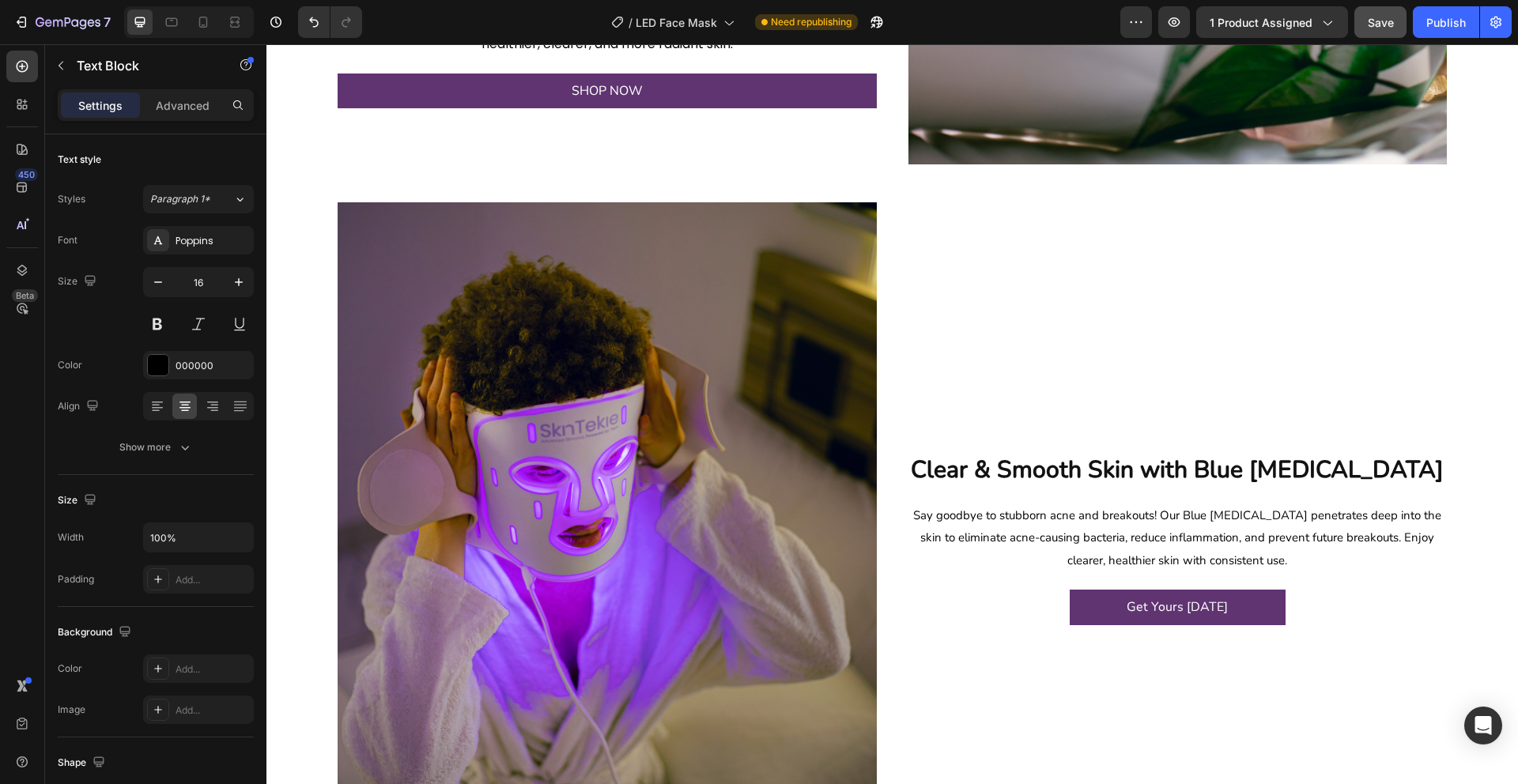
scroll to position [2065, 0]
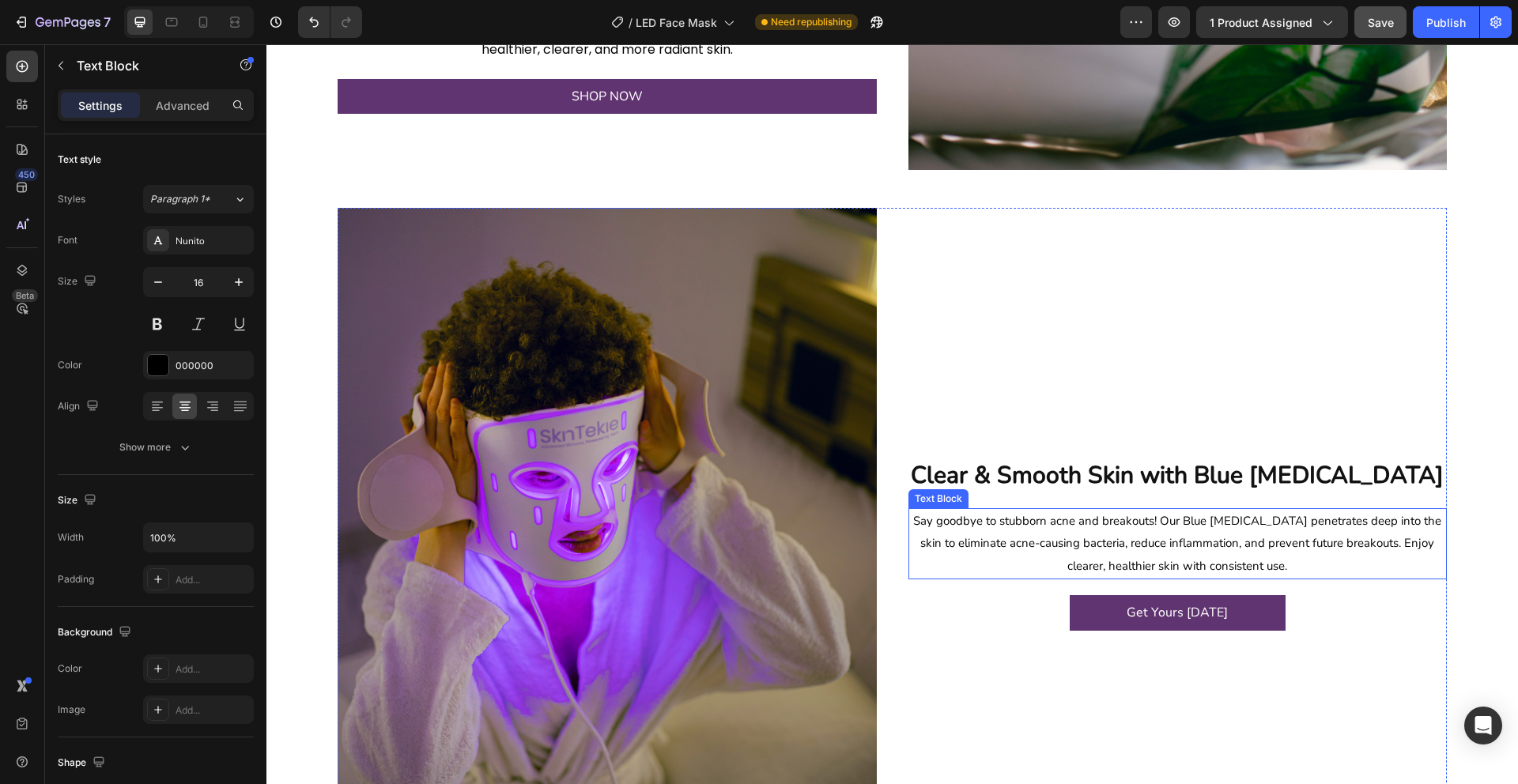
click at [969, 521] on span "Say goodbye to stubborn acne and breakouts! Our Blue Light Therapy penetrates d…" at bounding box center [1177, 543] width 528 height 62
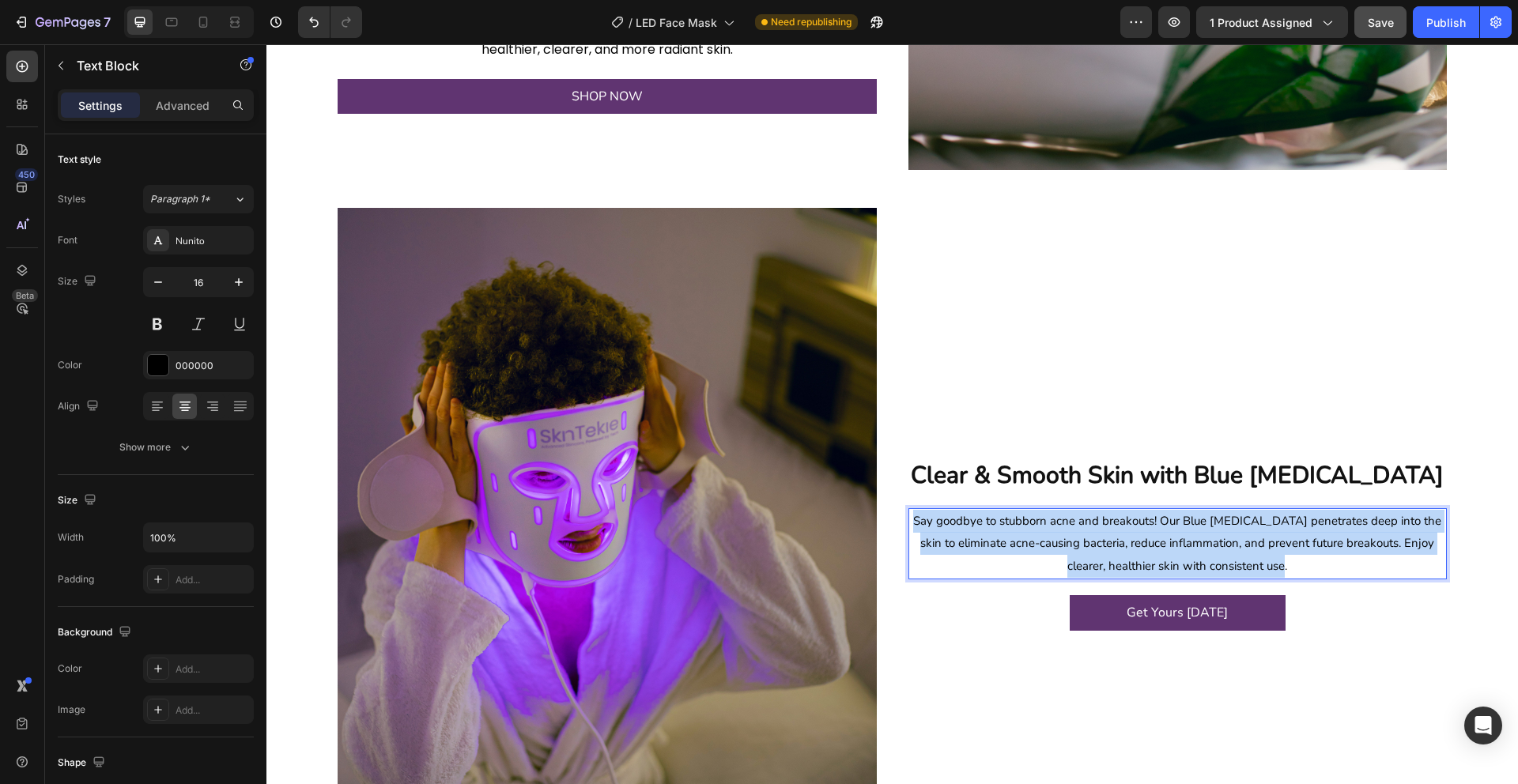
click at [969, 521] on span "Say goodbye to stubborn acne and breakouts! Our Blue Light Therapy penetrates d…" at bounding box center [1177, 543] width 528 height 62
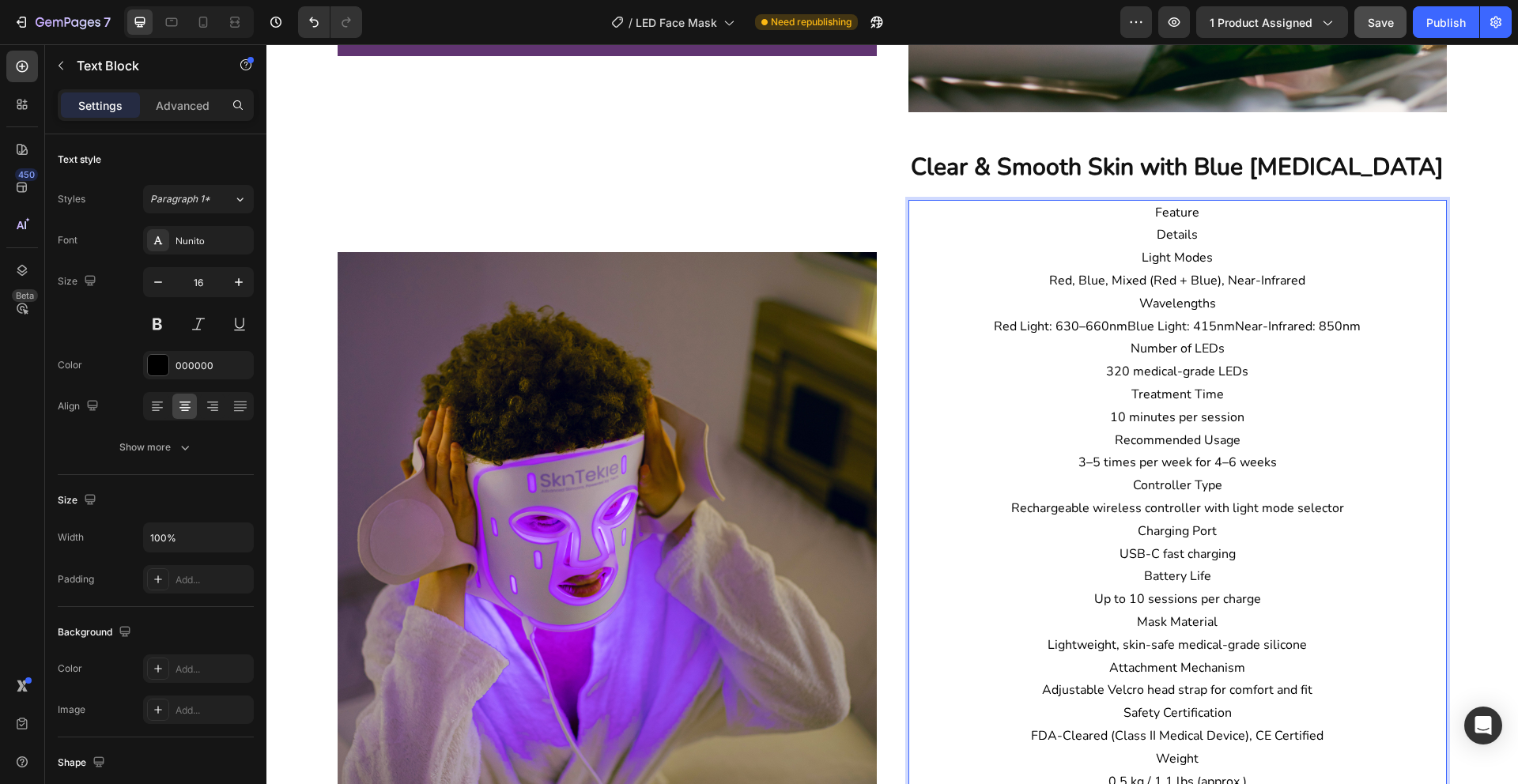
scroll to position [2119, 0]
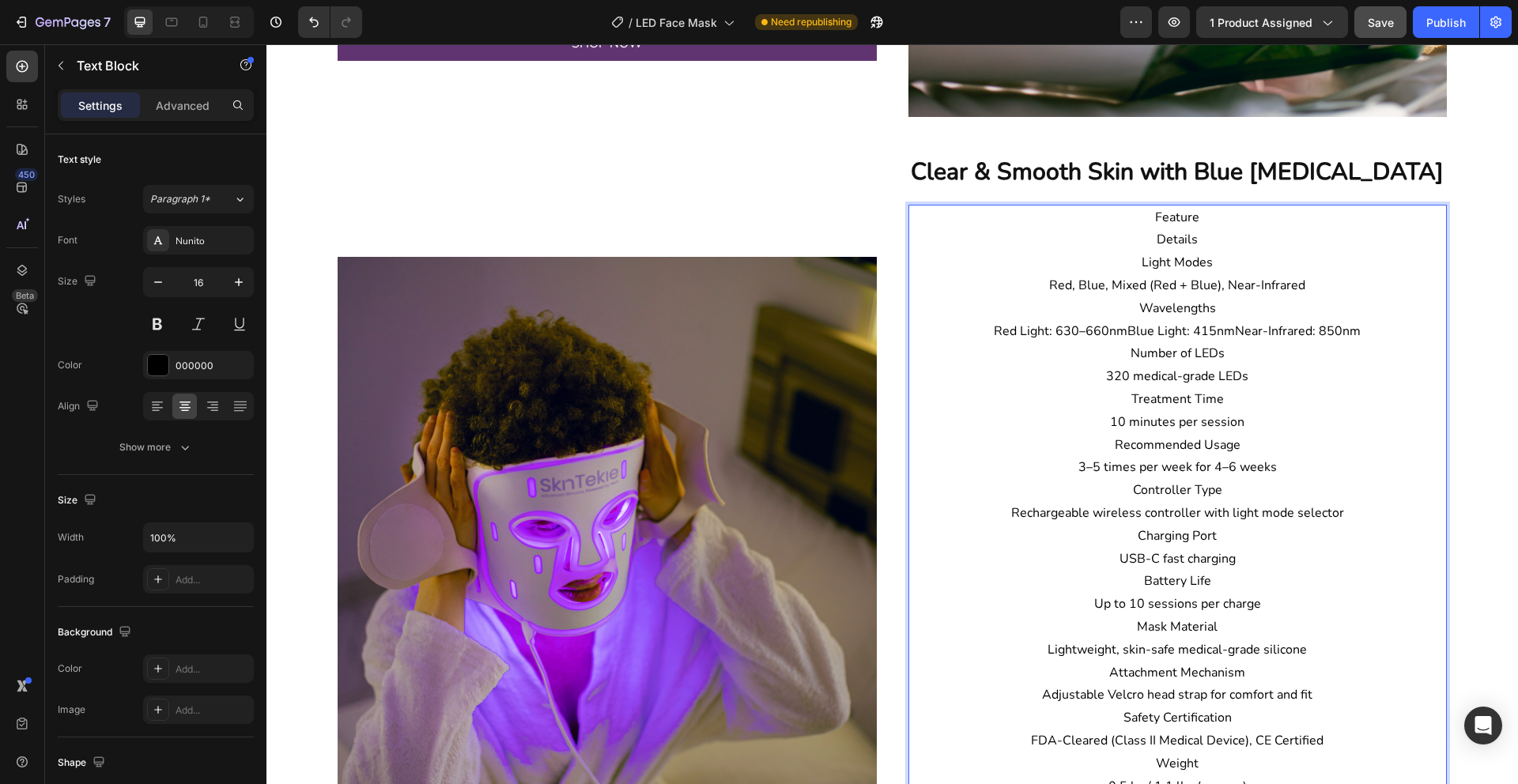
click at [1155, 216] on p "Feature" at bounding box center [1177, 217] width 536 height 23
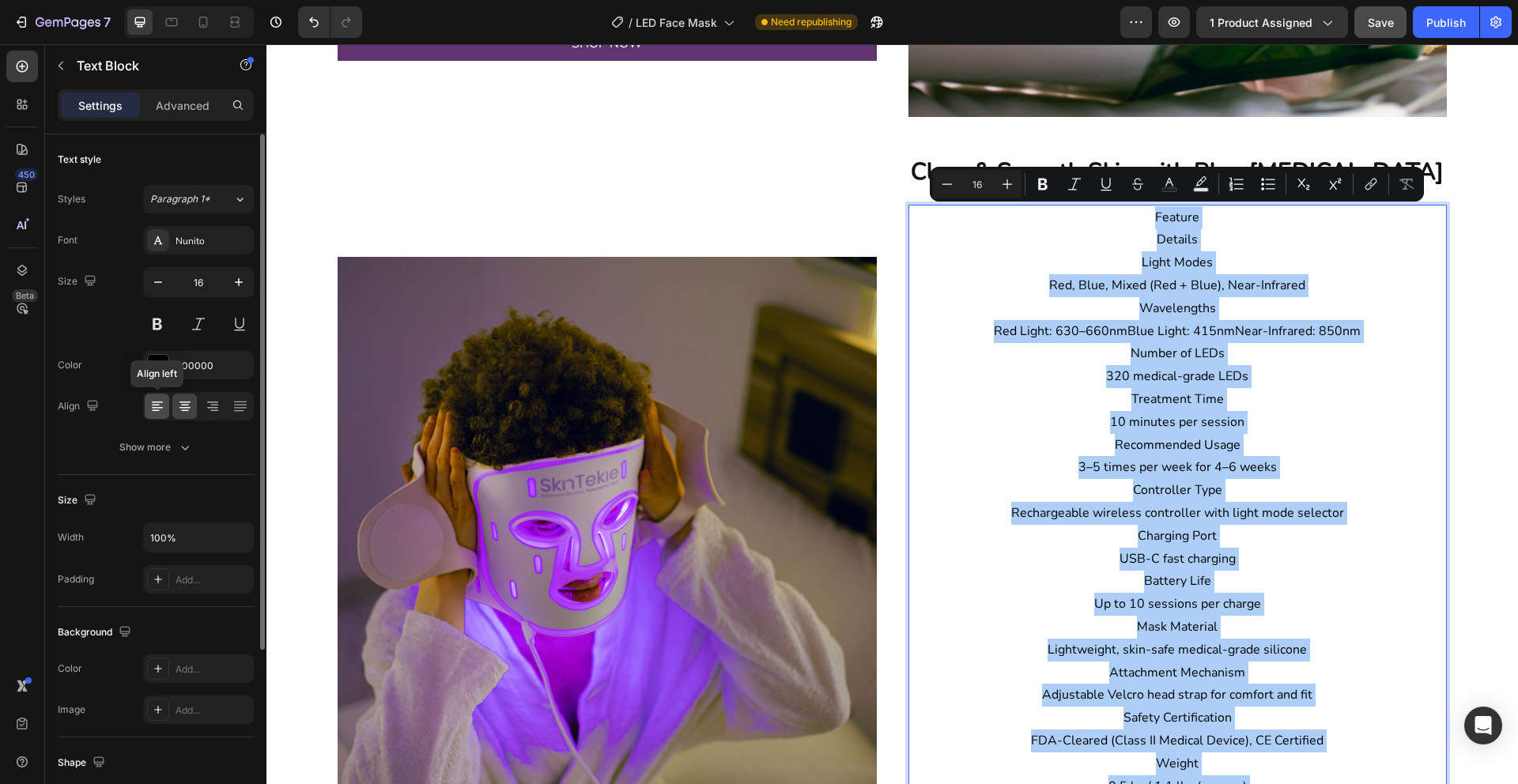
click at [157, 409] on icon at bounding box center [157, 406] width 16 height 16
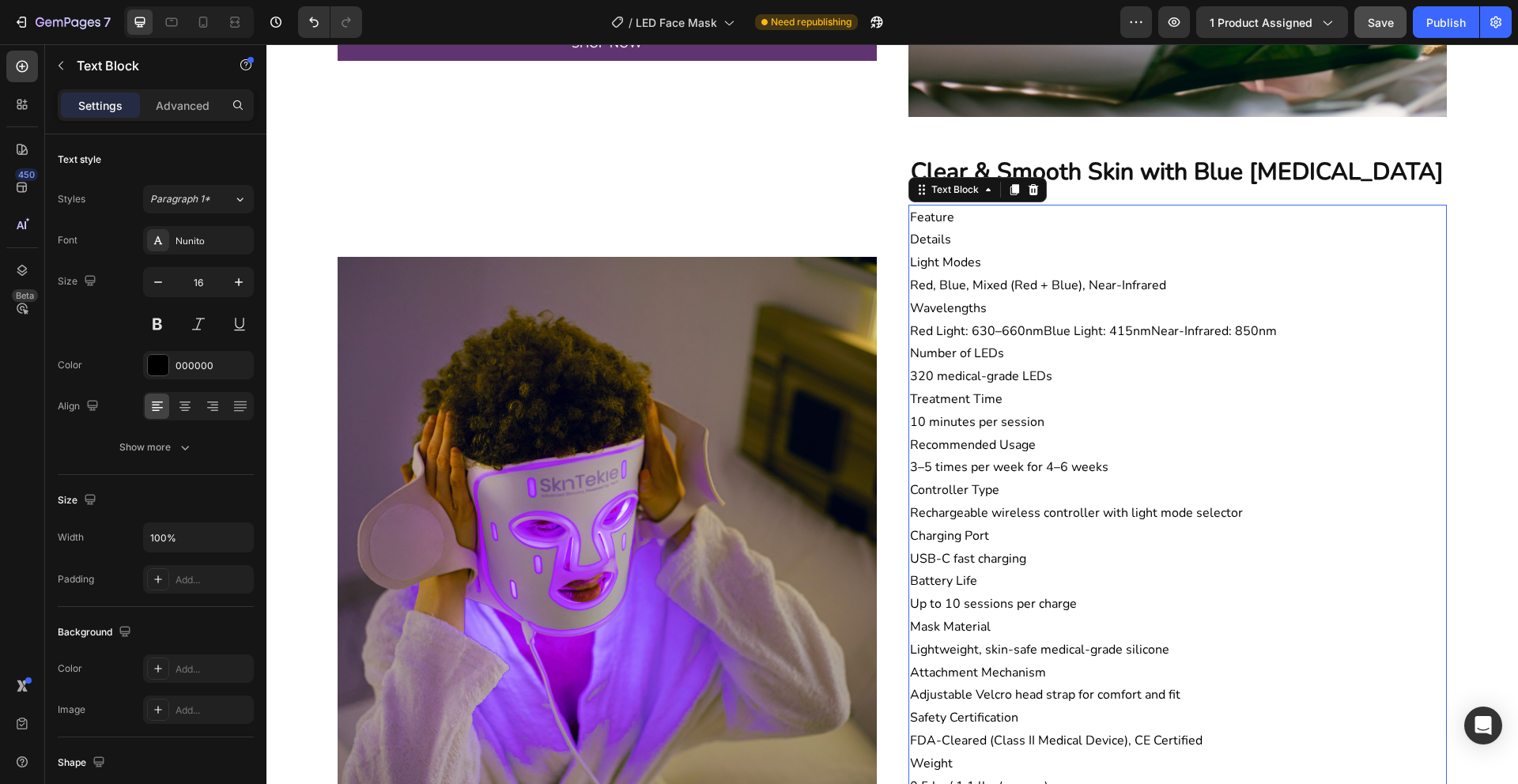
click at [928, 233] on p "Details" at bounding box center [1177, 240] width 536 height 23
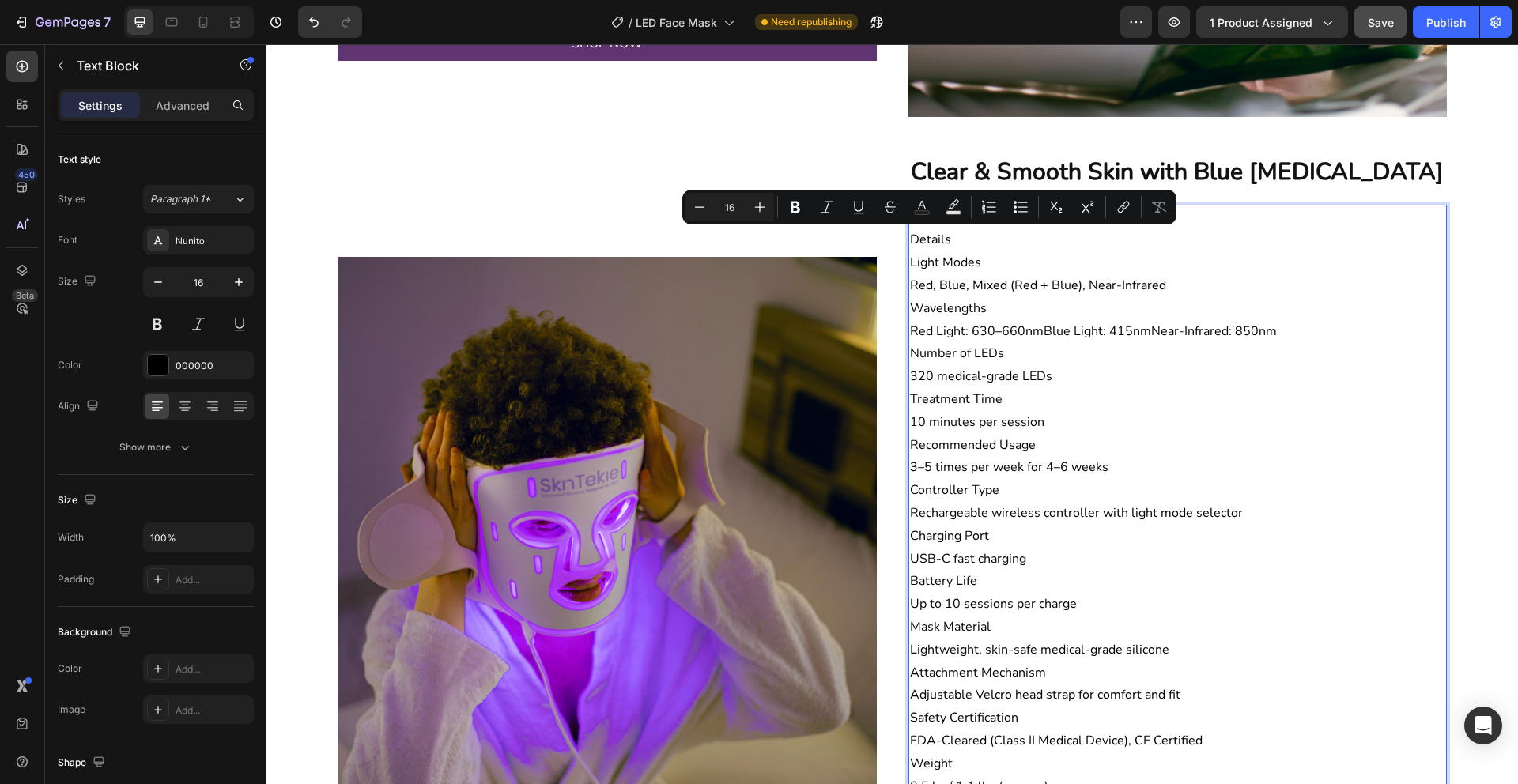
click at [928, 228] on p "Feature" at bounding box center [1177, 217] width 536 height 23
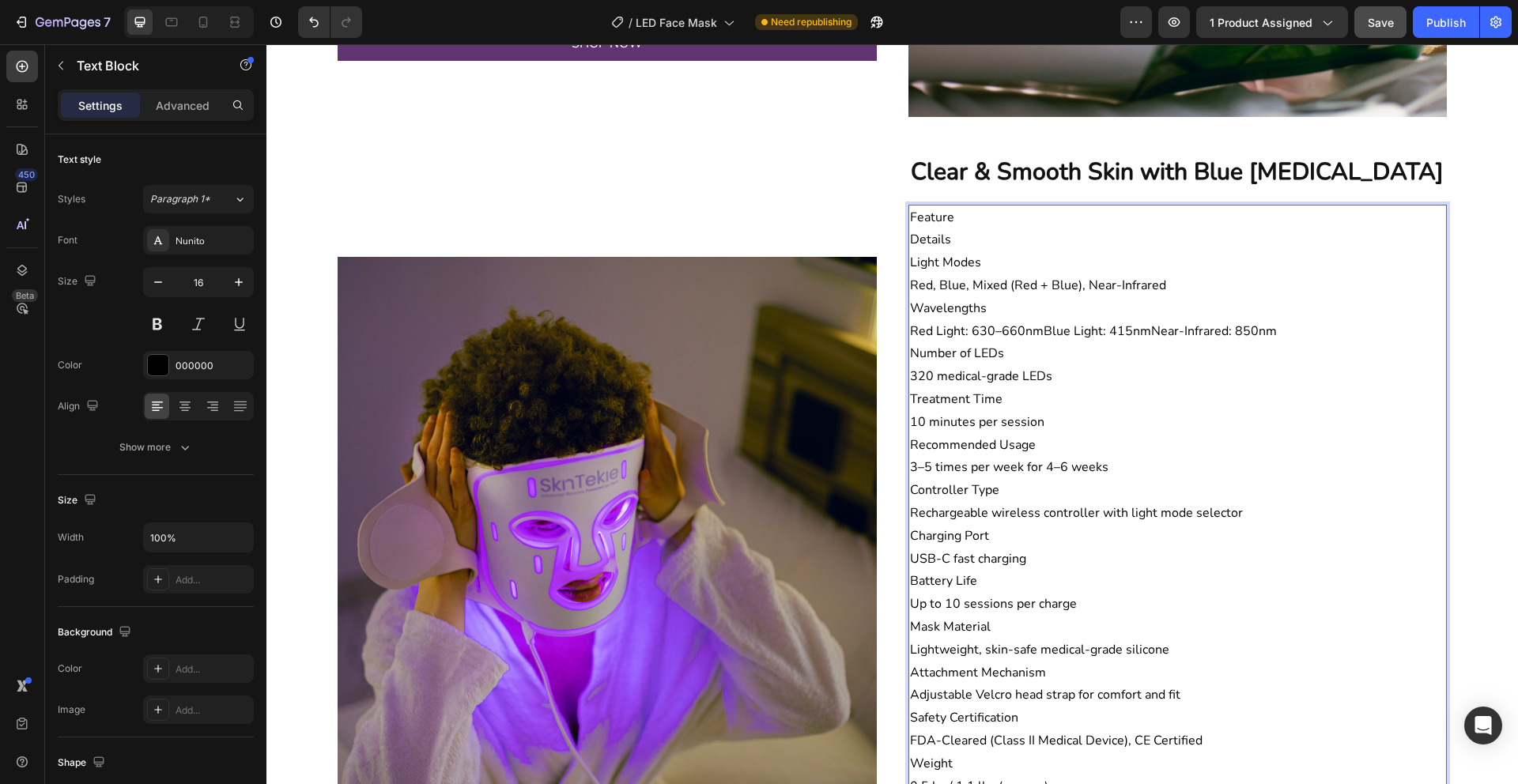
click at [922, 215] on p "Feature" at bounding box center [1177, 217] width 536 height 23
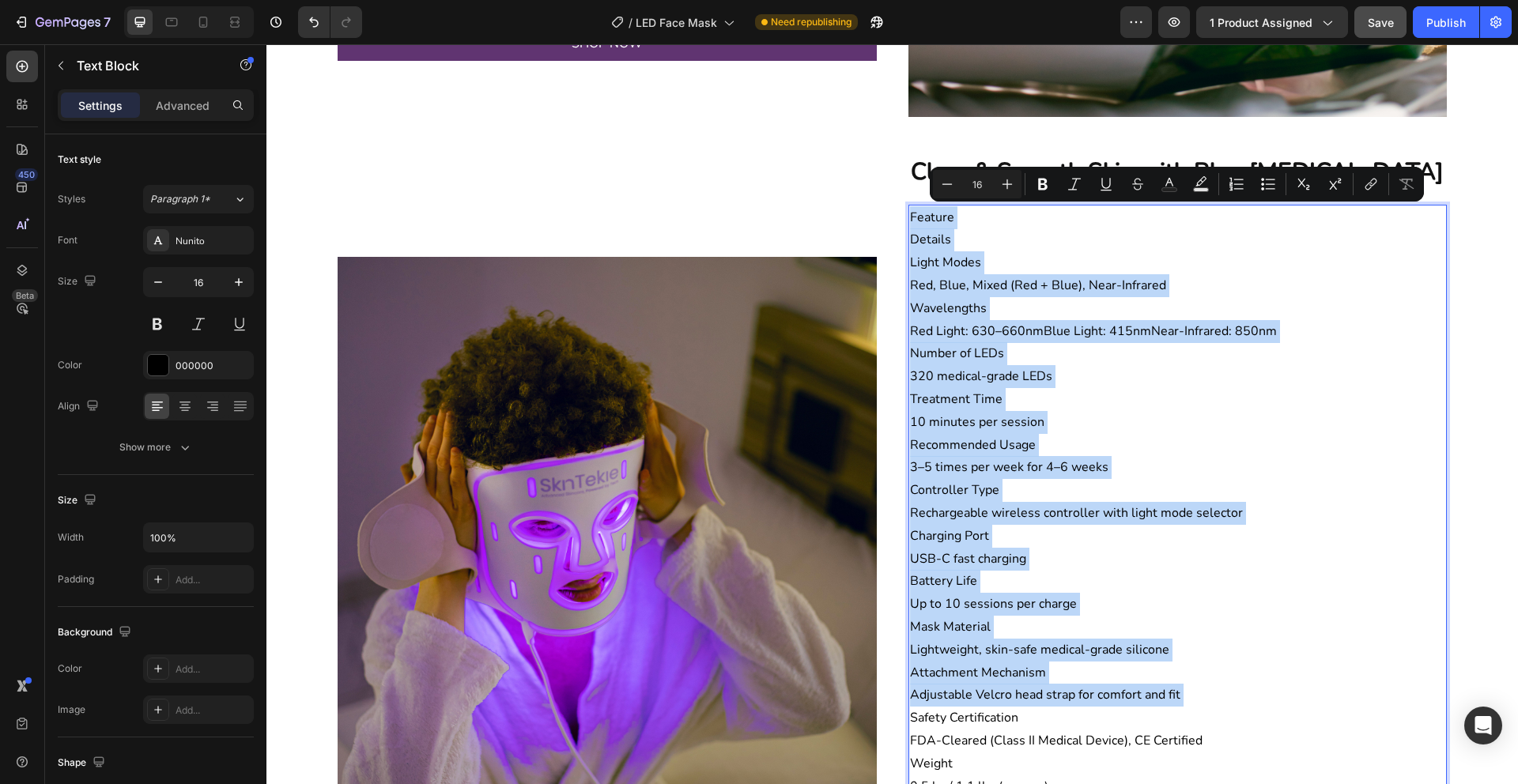
drag, startPoint x: 922, startPoint y: 215, endPoint x: 1033, endPoint y: 701, distance: 498.5
click at [1033, 701] on div "Feature Details Light Modes Red, Blue, Mixed (Red + Blue), Near-Infrared Wavele…" at bounding box center [1178, 593] width 539 height 777
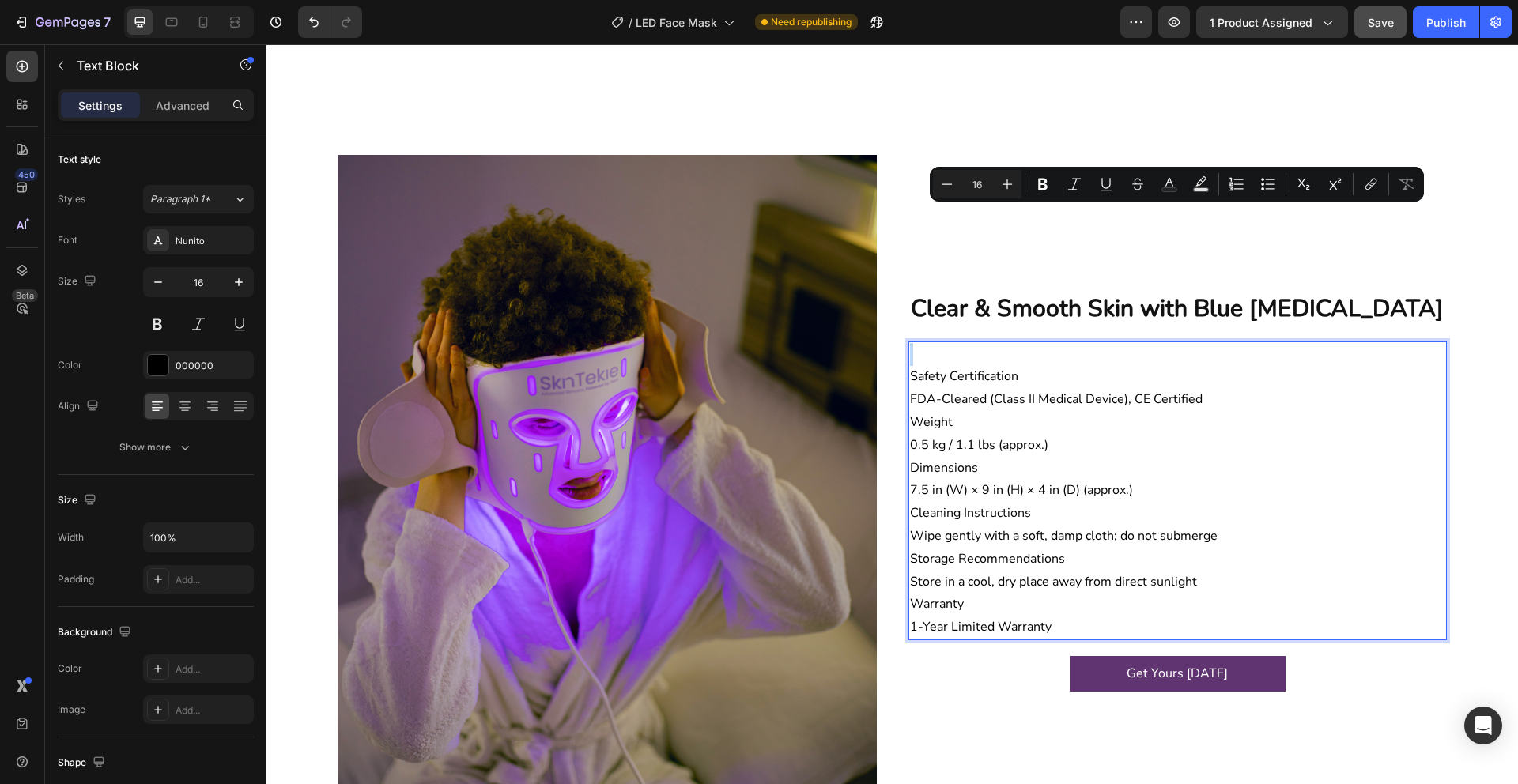
scroll to position [2255, 0]
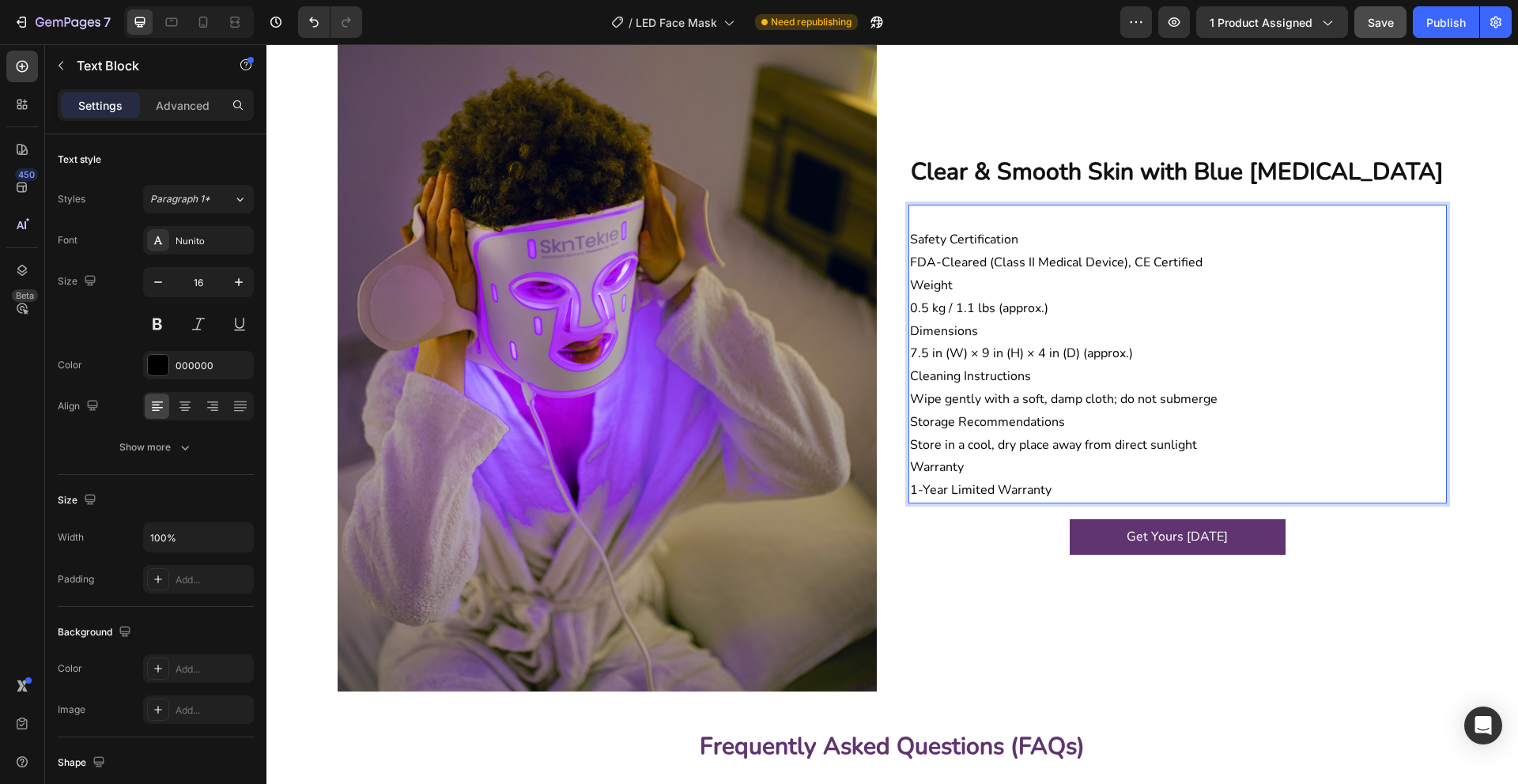
click at [919, 233] on p "Safety Certification" at bounding box center [1177, 240] width 536 height 23
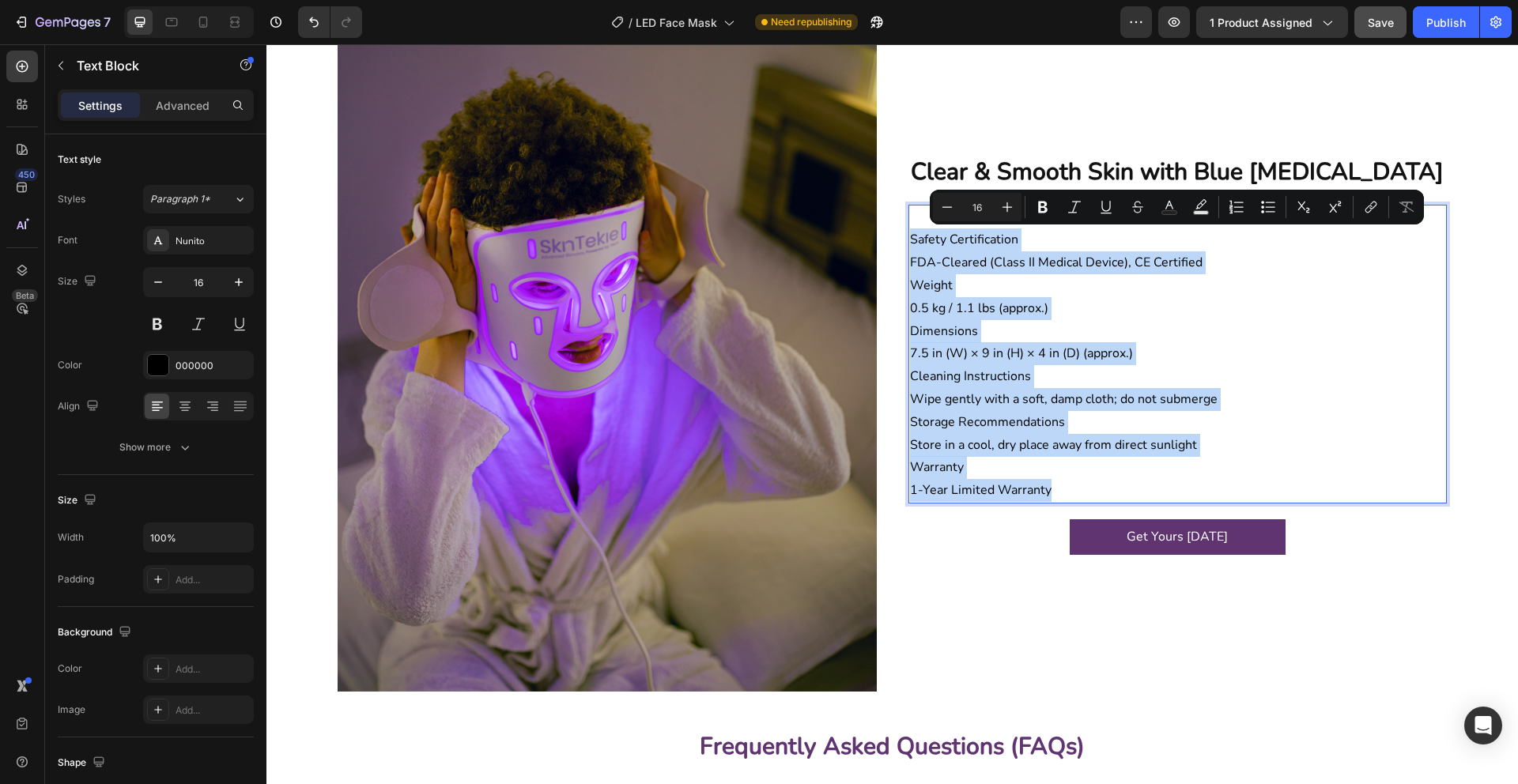
drag, startPoint x: 919, startPoint y: 233, endPoint x: 996, endPoint y: 486, distance: 264.5
click at [996, 486] on div "Safety Certification FDA-Cleared (Class II Medical Device), CE Certified Weight…" at bounding box center [1178, 354] width 539 height 299
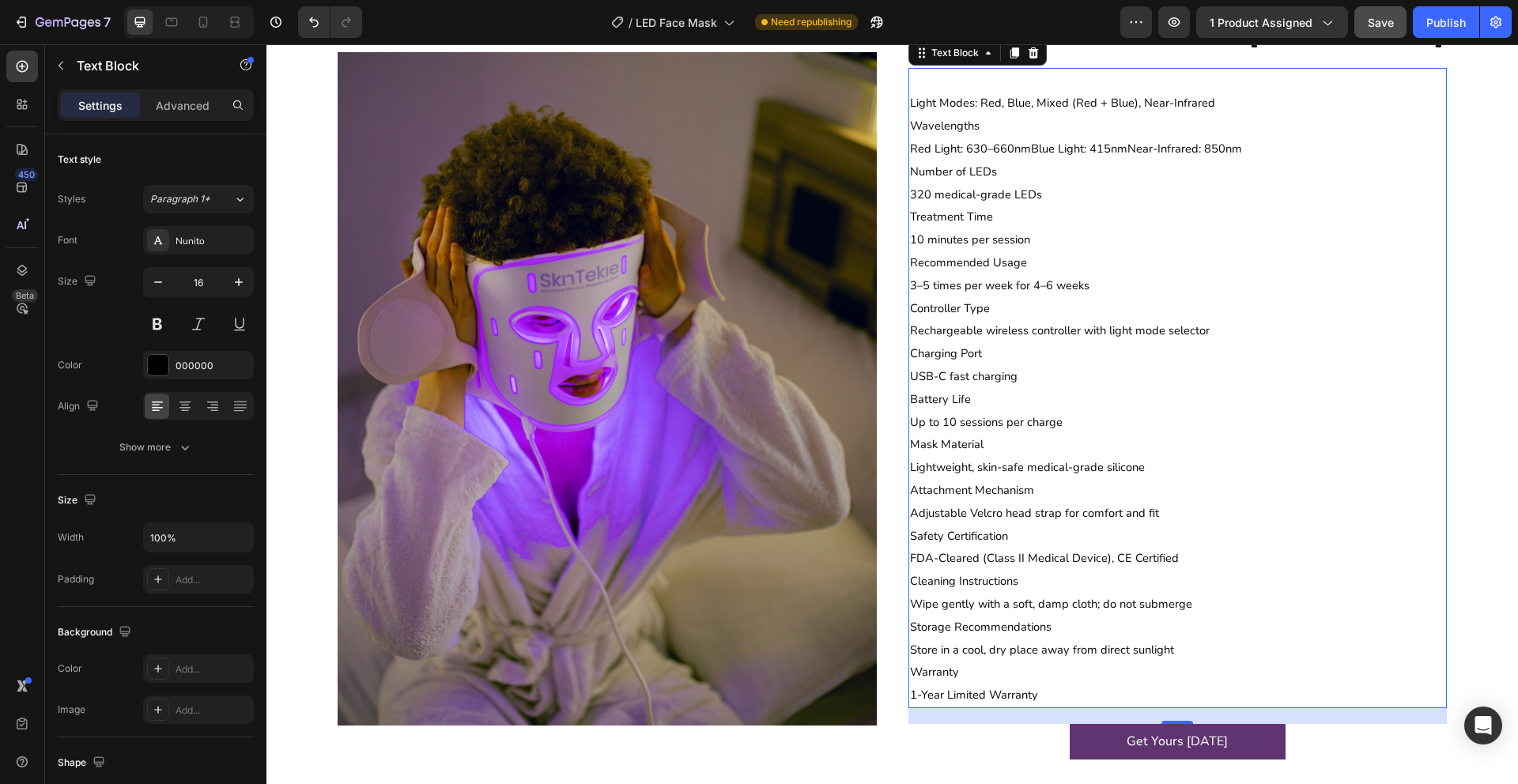
click at [981, 106] on span "Light Modes: Red, Blue, Mixed (Red + Blue), Near-Infrared" at bounding box center [1061, 103] width 305 height 16
click at [980, 103] on span "Light Modes: Red, Blue, Mixed (Red + Blue), Near-Infrared" at bounding box center [1061, 103] width 305 height 16
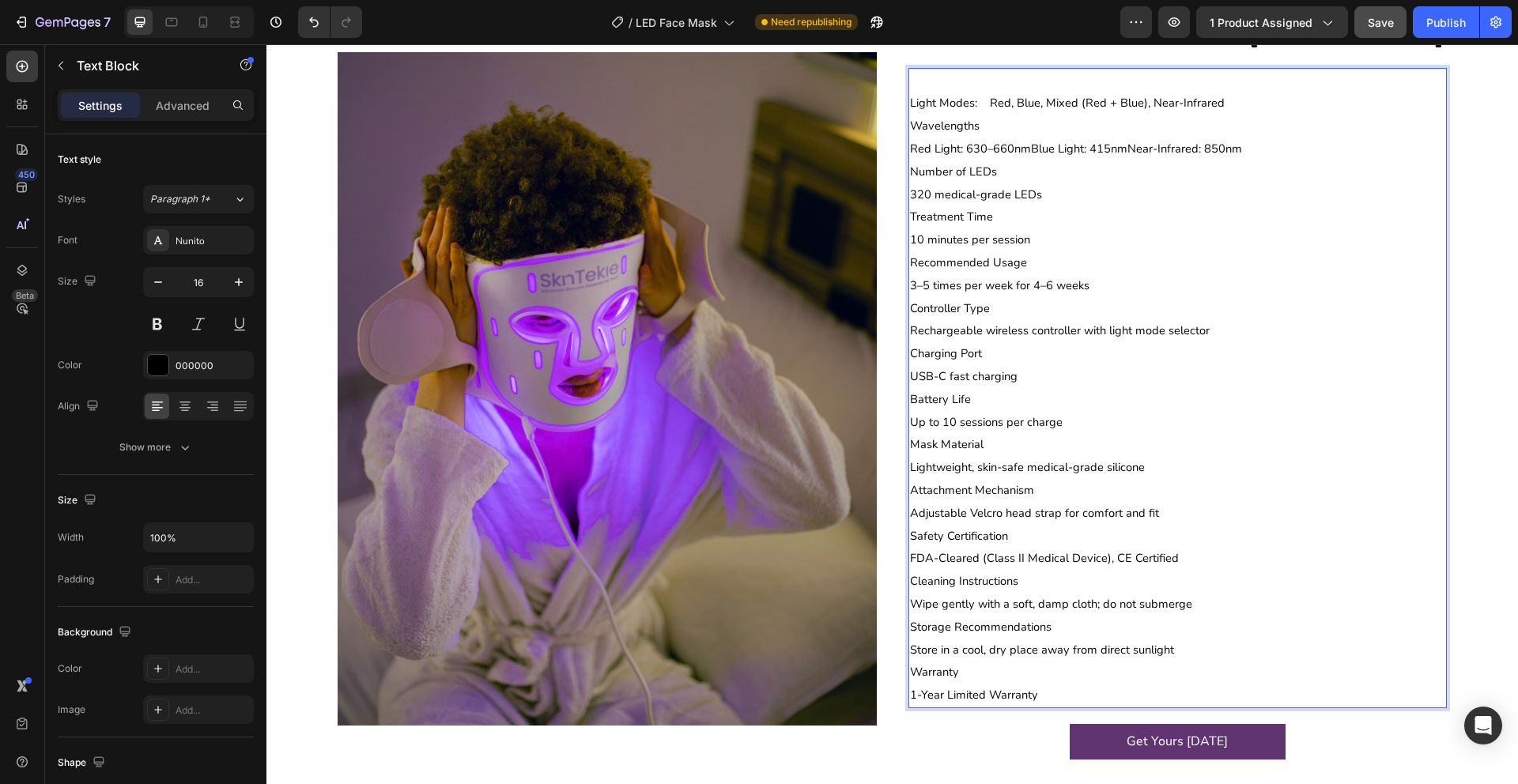
click at [975, 99] on span "Light Modes: Red, Blue, Mixed (Red + Blue), Near-Infrared" at bounding box center [1066, 103] width 314 height 16
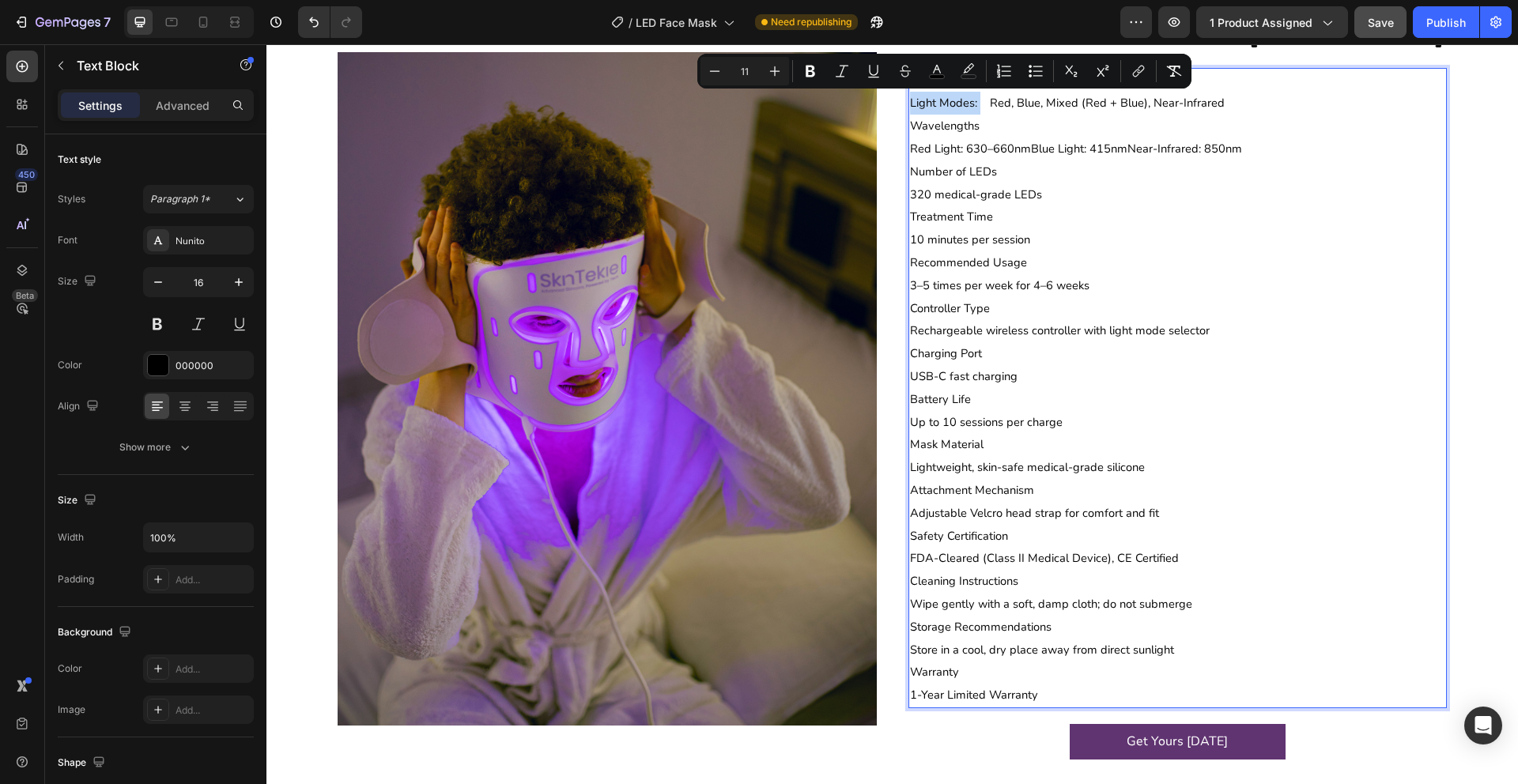
drag, startPoint x: 975, startPoint y: 99, endPoint x: 909, endPoint y: 100, distance: 66.0
click at [909, 100] on span "Light Modes: Red, Blue, Mixed (Red + Blue), Near-Infrared" at bounding box center [1066, 103] width 314 height 16
click at [815, 71] on icon "Editor contextual toolbar" at bounding box center [810, 71] width 16 height 16
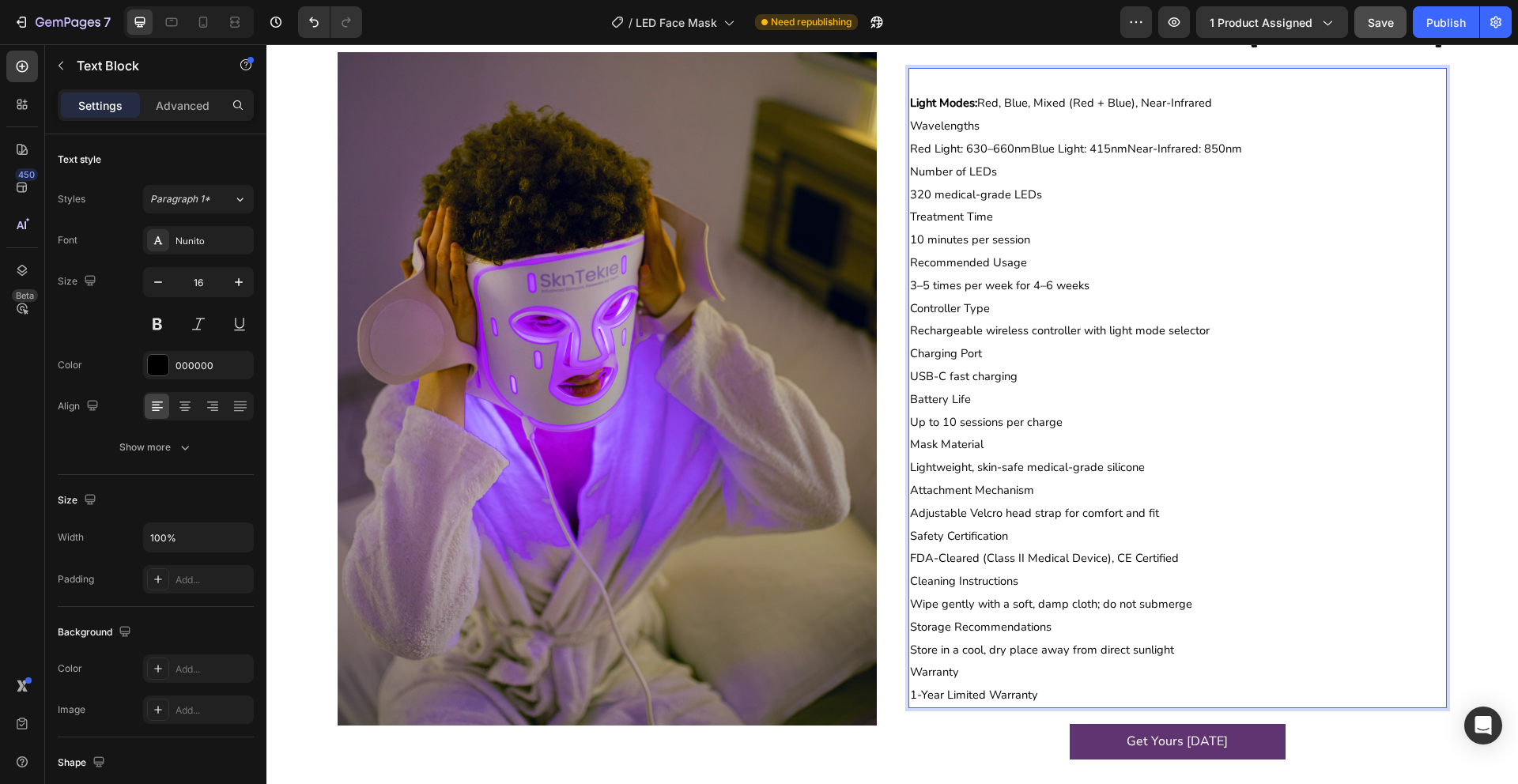
click at [915, 149] on span "Red Light: 630–660nmBlue Light: 415nmNear-Infrared: 850nm" at bounding box center [1076, 148] width 332 height 16
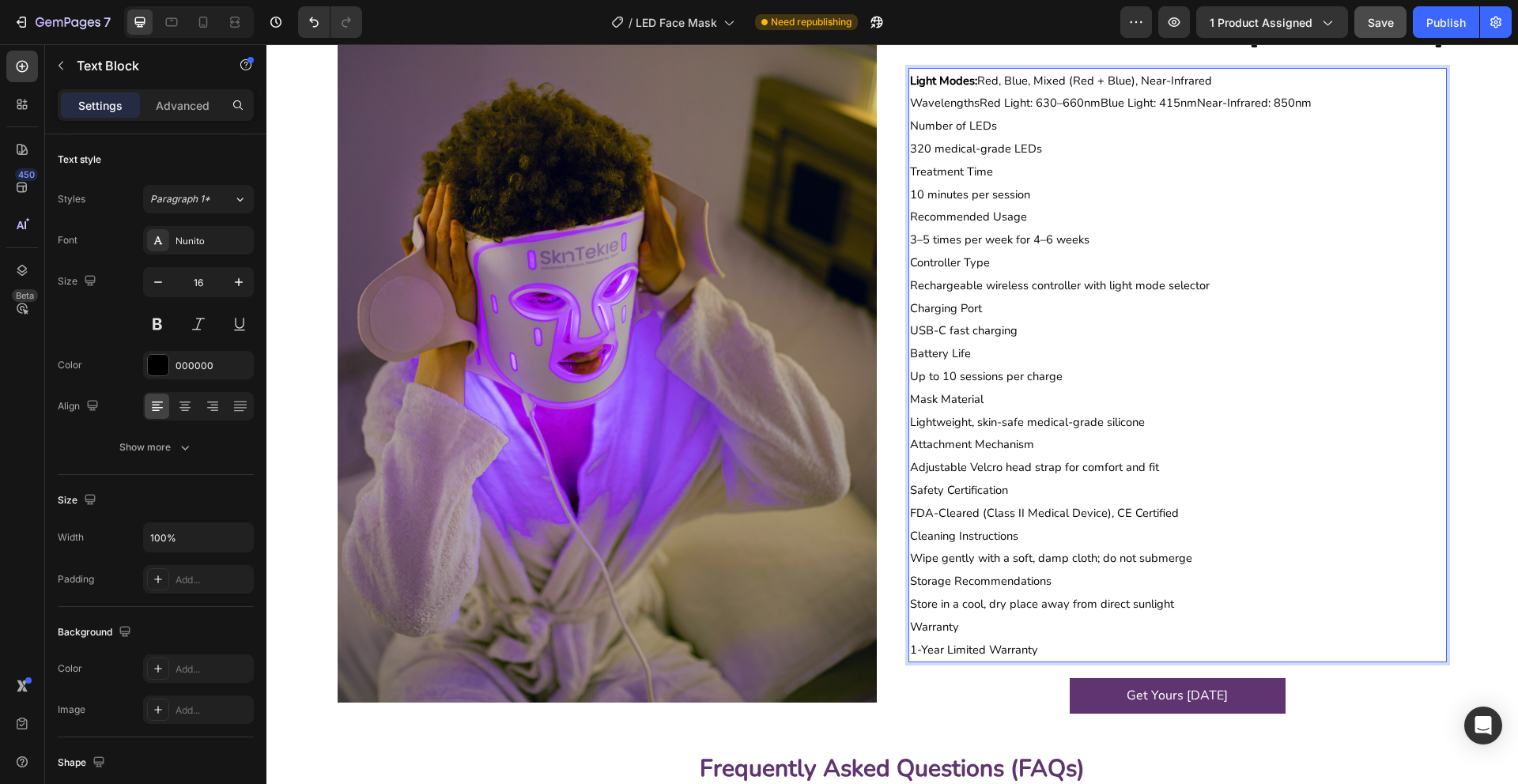
click at [981, 103] on span "WavelengthsRed Light: 630–660nmBlue Light: 415nmNear-Infrared: 850nm" at bounding box center [1110, 103] width 402 height 16
click at [984, 103] on span "Wavelengths:Red Light: 630–660nmBlue Light: 415nmNear-Infrared: 850nm" at bounding box center [1112, 103] width 404 height 16
click at [984, 103] on span "Wavelengths: Red Light: 630–660nmBlue Light: 415nmNear-Infrared: 850nm" at bounding box center [1113, 103] width 407 height 16
click at [992, 103] on span "Wavelengths: Red Light: 630–660nmBlue Light: 415nmNear-Infrared: 850nm" at bounding box center [1115, 103] width 410 height 16
click at [988, 103] on span "Wavelengths: Red Light: 630–660nmBlue Light: 415nmNear-Infrared: 850nm" at bounding box center [1115, 103] width 410 height 16
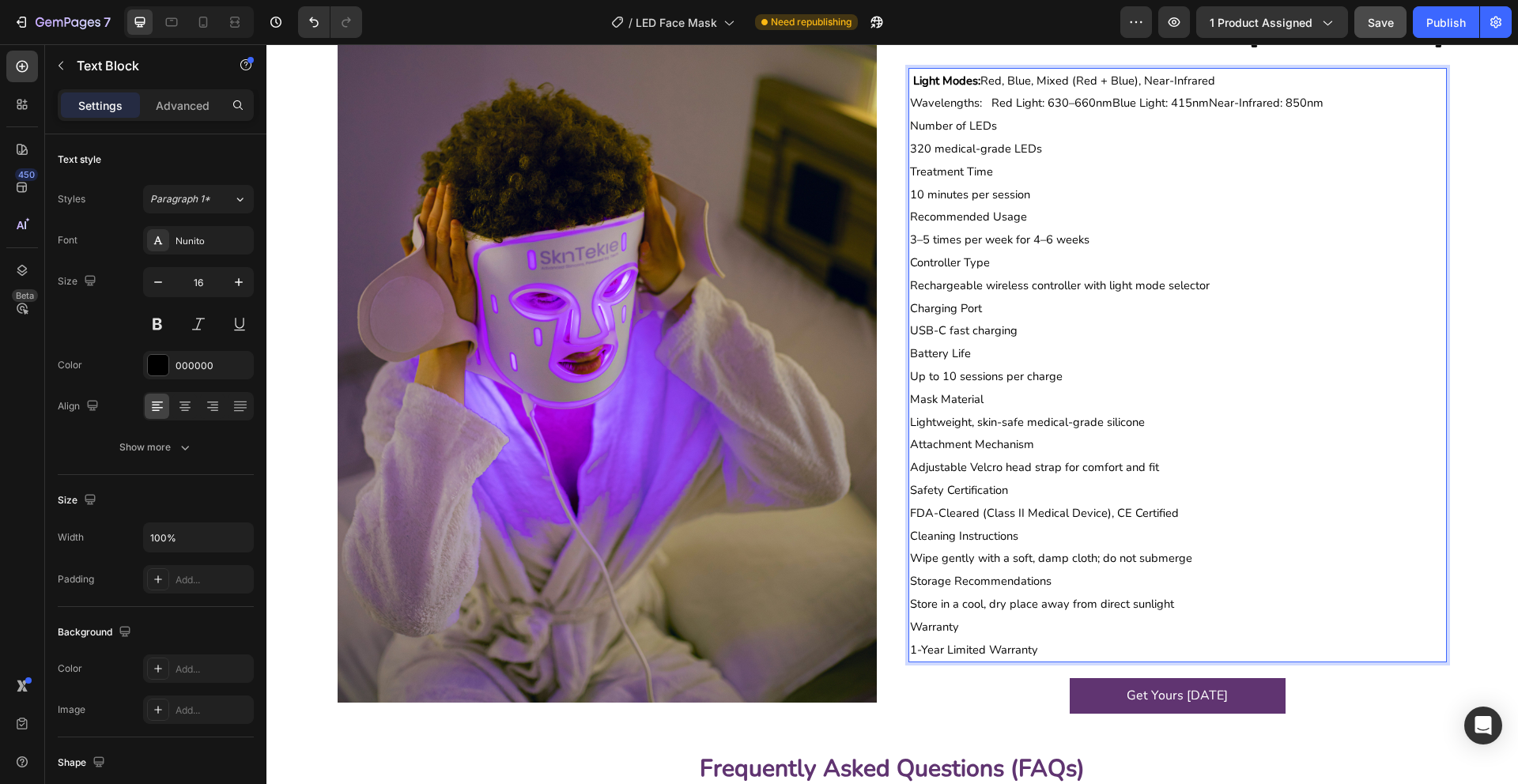
click at [993, 102] on span "Wavelengths: Red Light: 630–660nmBlue Light: 415nmNear-Infrared: 850nm" at bounding box center [1116, 103] width 414 height 16
click at [914, 154] on span "320 medical-grade LEDs" at bounding box center [975, 148] width 132 height 16
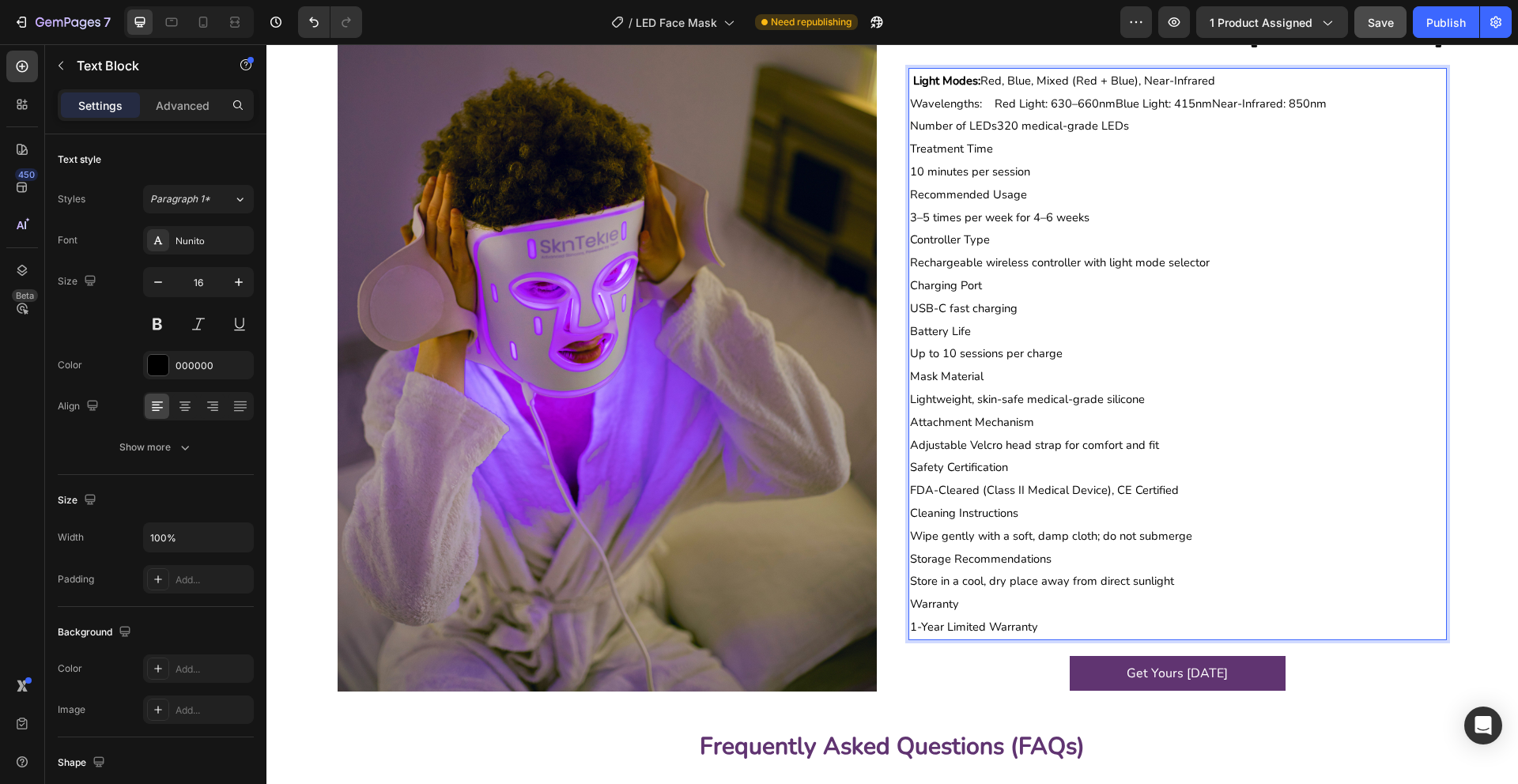
click at [997, 129] on span "Number of LEDs320 medical-grade LEDs" at bounding box center [1019, 125] width 219 height 16
click at [1000, 125] on span "Number of LEDs:320 medical-grade LEDs" at bounding box center [1020, 125] width 221 height 16
click at [990, 81] on span "Light Modes: Red, Blue, Mixed (Red + Blue), Near-Infrared" at bounding box center [1060, 81] width 302 height 16
click at [994, 79] on span "Light Modes: Red, Blue, Mixed (Red + Blue), Near-Infrared" at bounding box center [1060, 81] width 302 height 16
click at [995, 105] on span "Wavelengths: Red Light: 630–660nmBlue Light: 415nmNear-Infrared: 850nm" at bounding box center [1117, 103] width 417 height 16
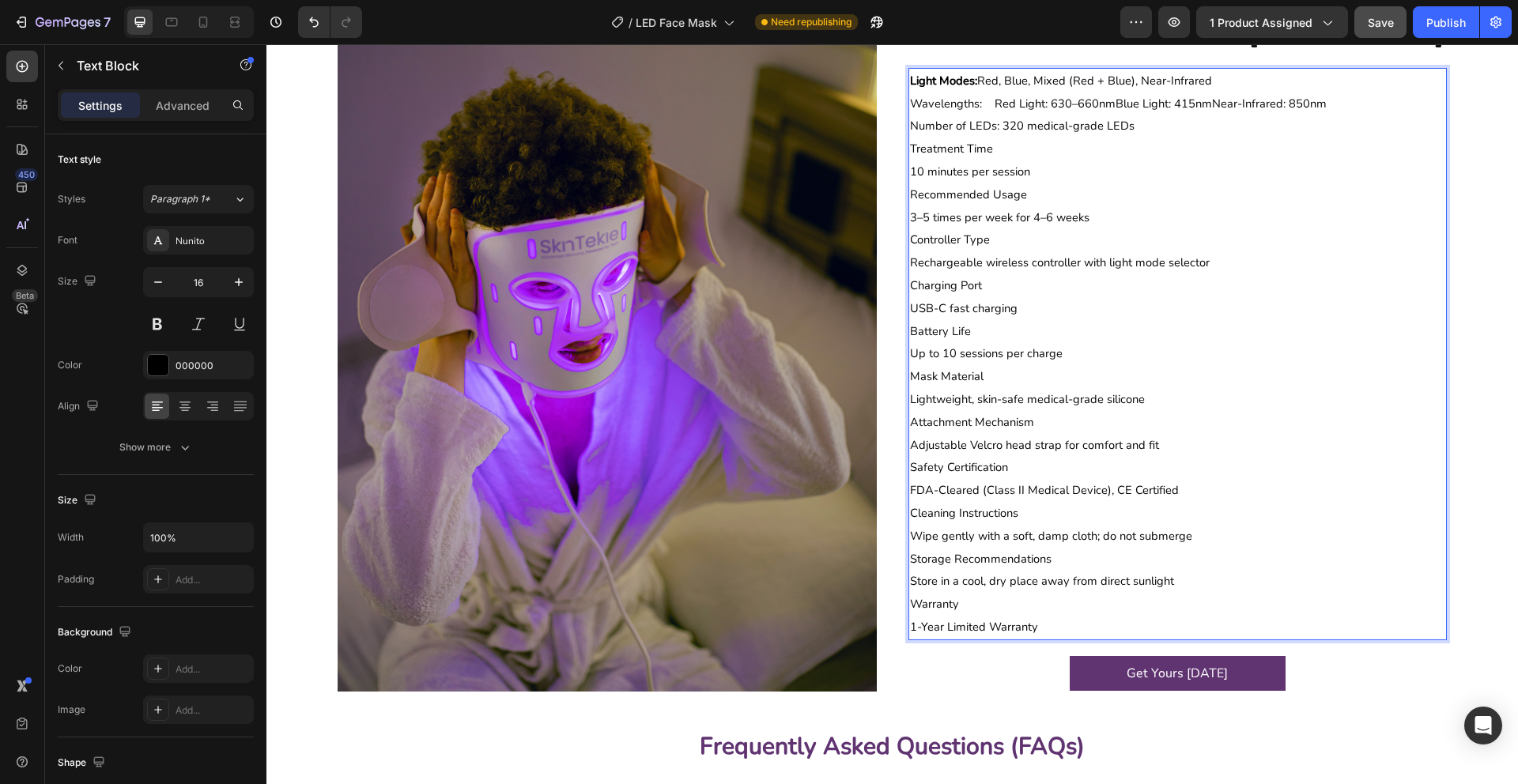
click at [1003, 127] on span "Number of LEDs: 320 medical-grade LEDs" at bounding box center [1021, 125] width 225 height 16
click at [997, 79] on span "Light Modes: Red, Blue, Mixed (Red + Blue), Near-Infrared" at bounding box center [1060, 81] width 302 height 16
click at [995, 101] on span "Wavelengths: Red Light: 630–660nmBlue Light: 415nmNear-Infrared: 850nm" at bounding box center [1117, 103] width 417 height 16
click at [1001, 125] on span "Number of LEDs:320 medical-grade LEDs" at bounding box center [1020, 125] width 221 height 16
click at [1003, 125] on span "Number of LEDs: 320 medical-grade LEDs" at bounding box center [1021, 125] width 225 height 16
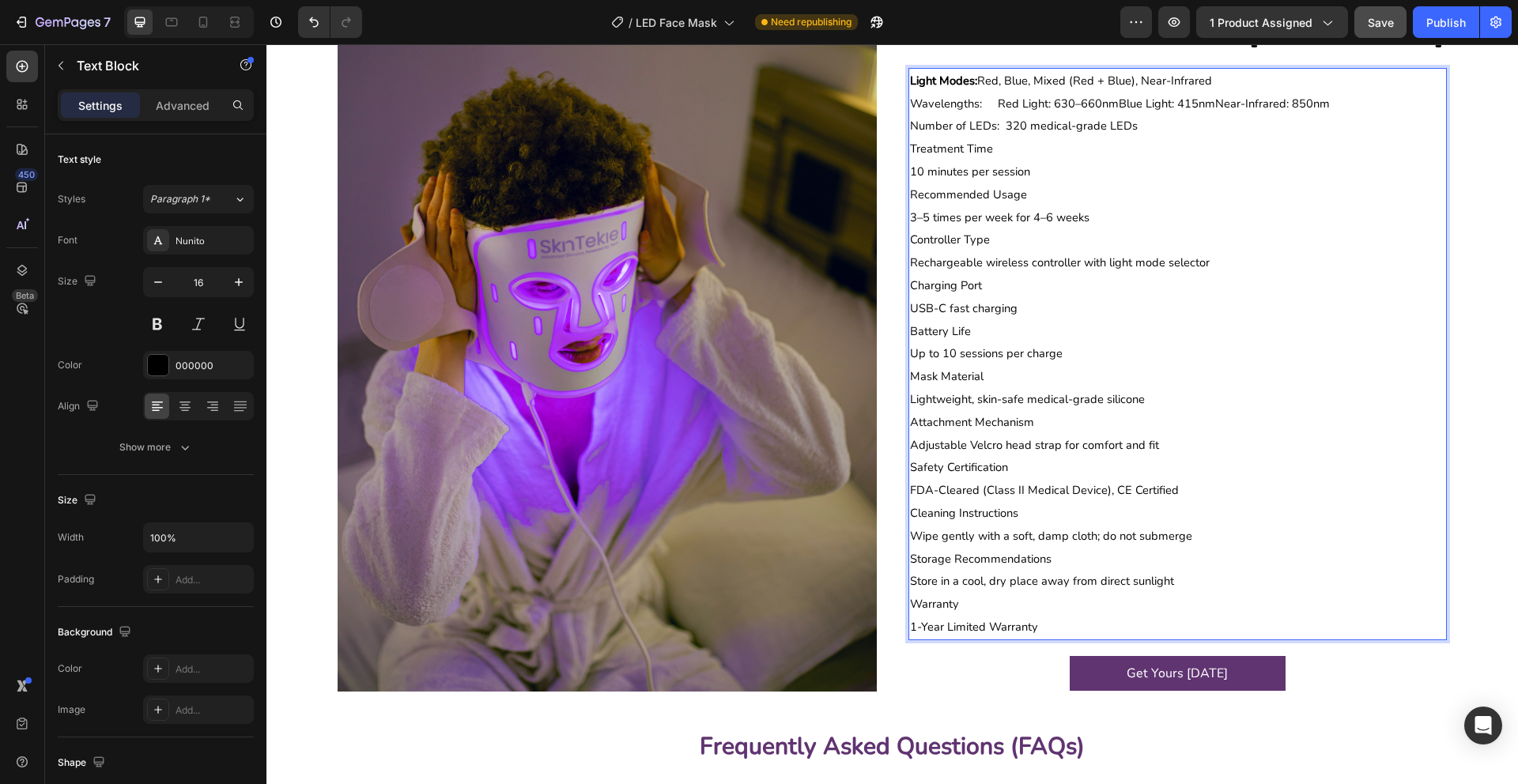
click at [1000, 103] on span "Wavelengths: Red Light: 630–660nmBlue Light: 415nmNear-Infrared: 850nm" at bounding box center [1119, 103] width 420 height 16
click at [1000, 103] on span "Wavelengths: Red Light: 630–660nmBlue Light: 415nmNear-Infrared: 850nm" at bounding box center [1121, 103] width 423 height 16
click at [1000, 104] on span "Wavelengths: Red Light: 630–660nmBlue Light: 415nmNear-Infrared: 850nm" at bounding box center [1121, 103] width 423 height 16
click at [997, 83] on span "Light Modes: Red, Blue, Mixed (Red + Blue), Near-Infrared" at bounding box center [1060, 81] width 302 height 16
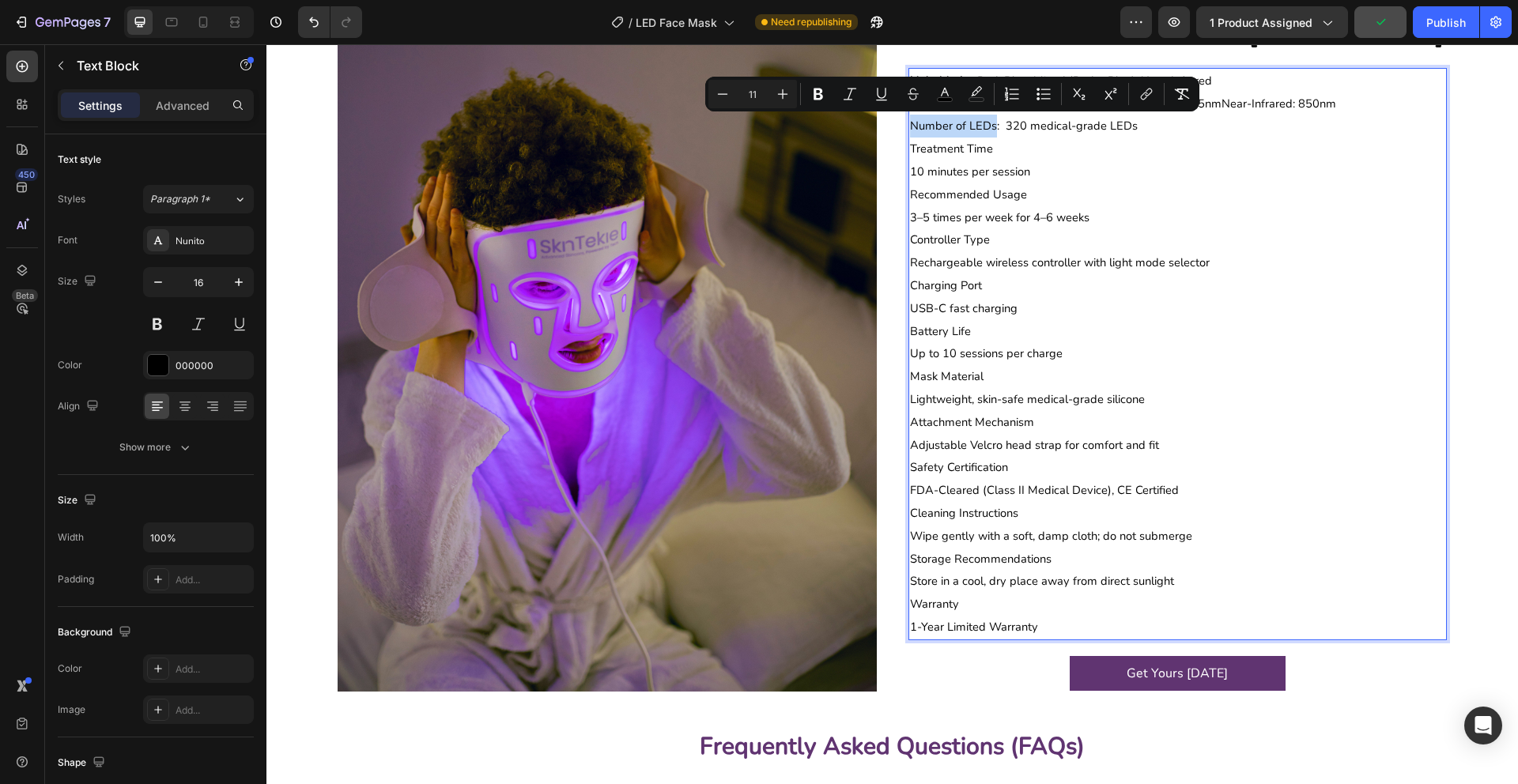
drag, startPoint x: 996, startPoint y: 126, endPoint x: 910, endPoint y: 125, distance: 86.0
click at [910, 125] on span "Number of LEDs: 320 medical-grade LEDs" at bounding box center [1023, 125] width 228 height 16
click at [818, 97] on icon "Editor contextual toolbar" at bounding box center [818, 94] width 16 height 16
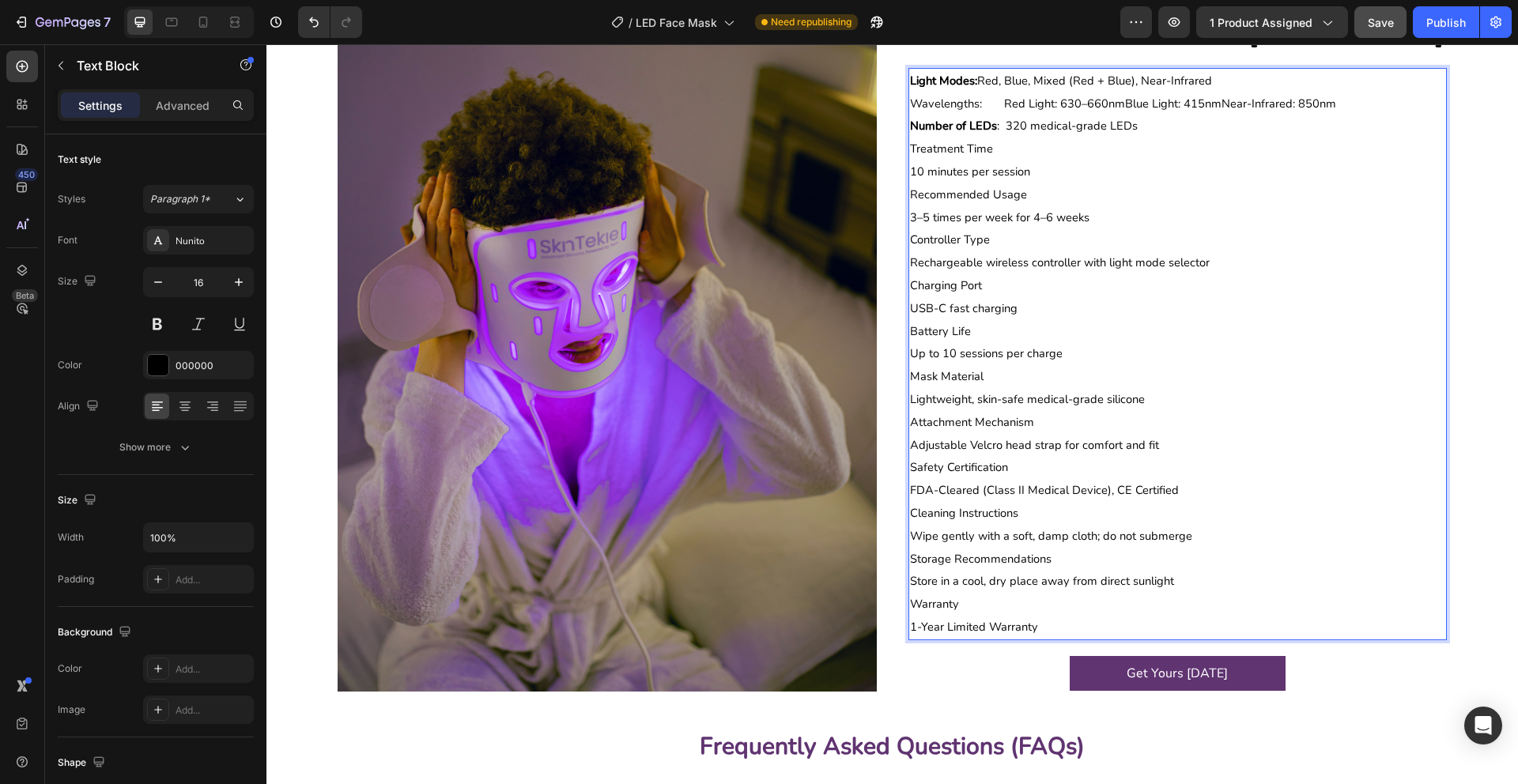
click at [982, 106] on span "Wavelengths: Red Light: 630–660nmBlue Light: 415nmNear-Infrared: 850nm" at bounding box center [1122, 103] width 426 height 16
drag, startPoint x: 982, startPoint y: 106, endPoint x: 924, endPoint y: 106, distance: 58.0
click at [924, 106] on span "Wavelengths: Red Light: 630–660nmBlue Light: 415nmNear-Infrared: 850nm" at bounding box center [1122, 103] width 426 height 16
click at [934, 102] on span "Wavelengths: Red Light: 630–660nmBlue Light: 415nmNear-Infrared: 850nm" at bounding box center [1122, 103] width 426 height 16
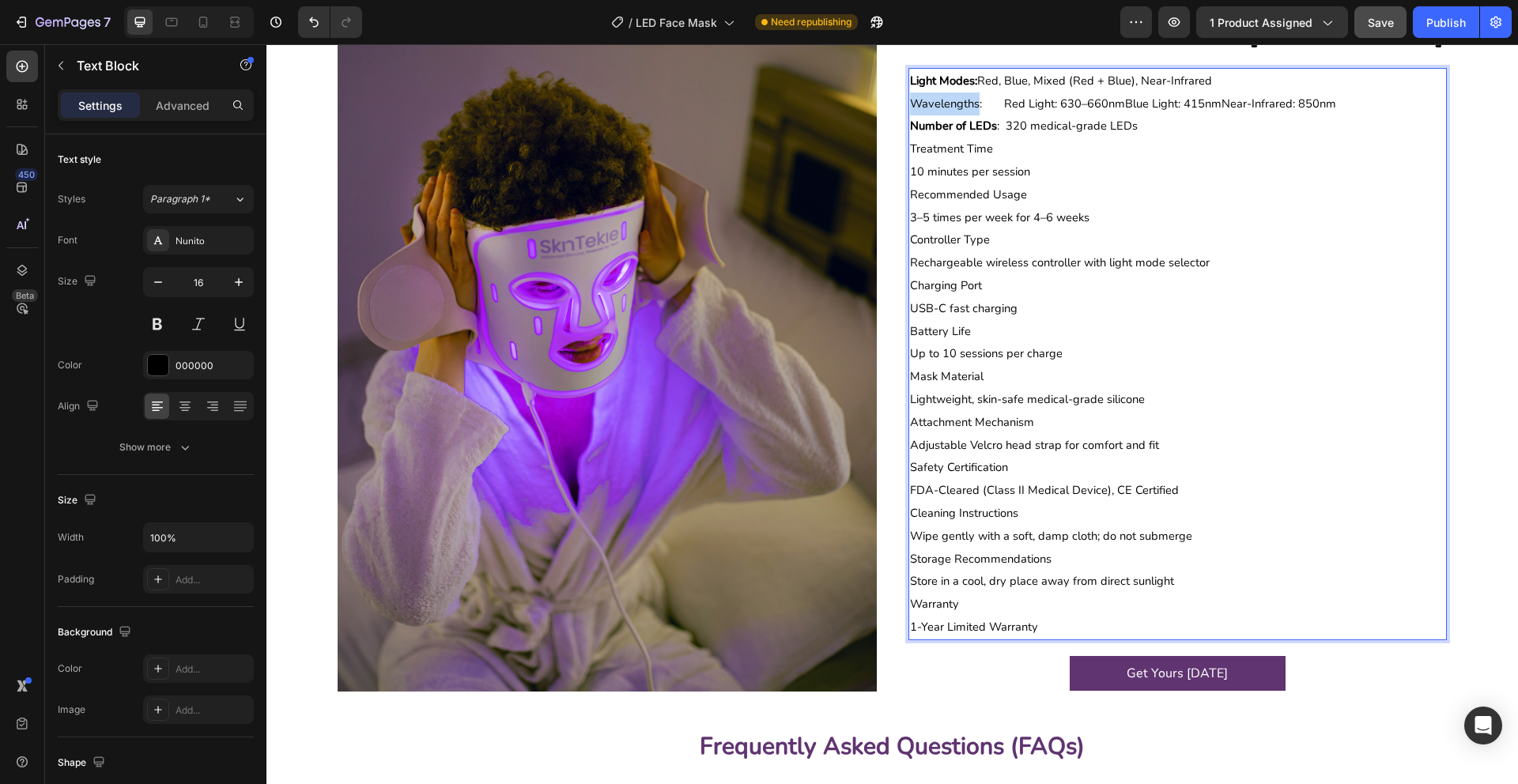
click at [934, 102] on span "Wavelengths: Red Light: 630–660nmBlue Light: 415nmNear-Infrared: 850nm" at bounding box center [1122, 103] width 426 height 16
click at [947, 102] on span "Wavelengths: Red Light: 630–660nmBlue Light: 415nmNear-Infrared: 850nm" at bounding box center [1122, 103] width 426 height 16
drag, startPoint x: 976, startPoint y: 103, endPoint x: 909, endPoint y: 103, distance: 67.0
click at [909, 103] on span "Wavelengths: Red Light: 630–660nmBlue Light: 415nmNear-Infrared: 850nm" at bounding box center [1122, 103] width 426 height 16
click at [956, 144] on span "Treatment Time" at bounding box center [950, 148] width 83 height 16
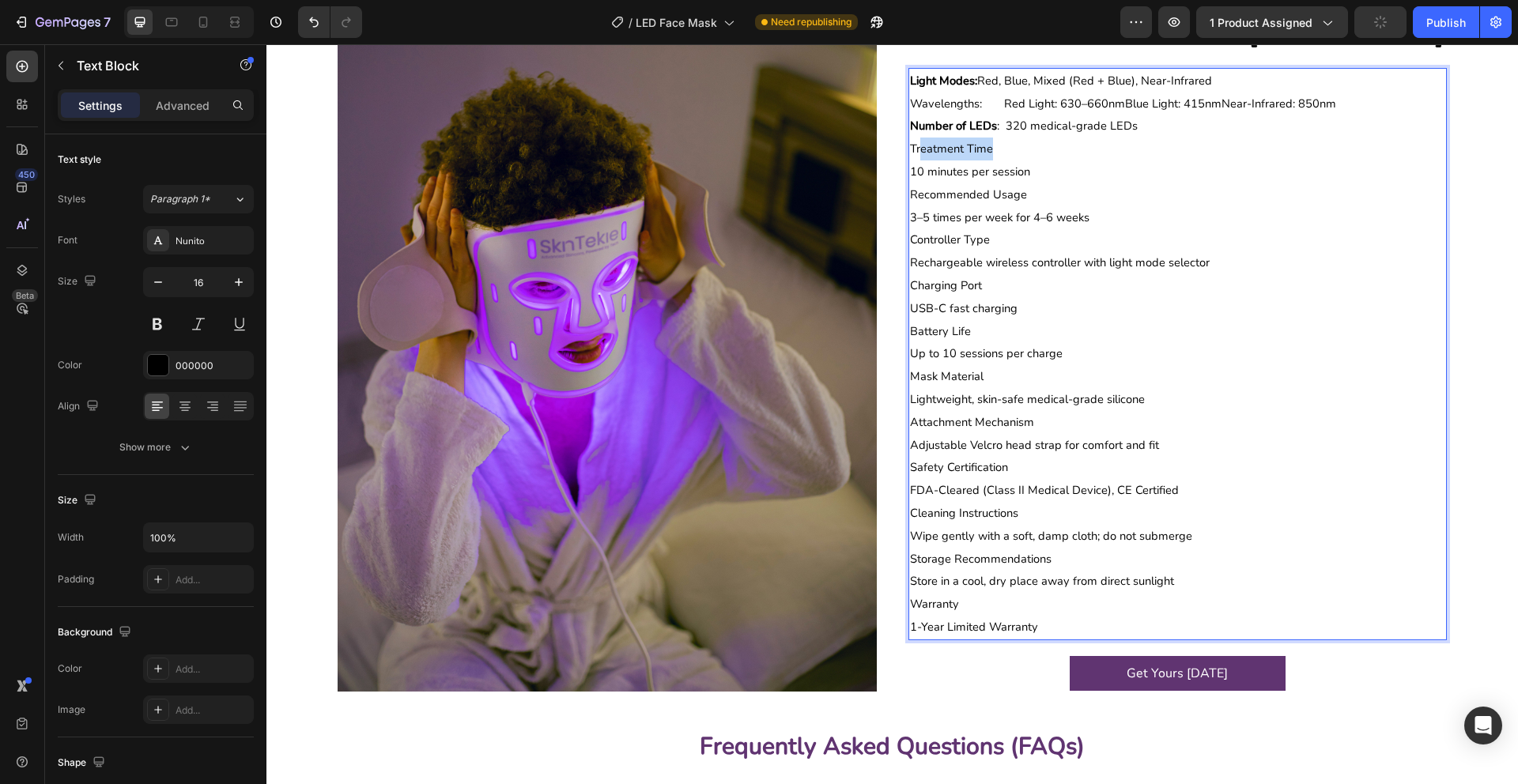
drag, startPoint x: 993, startPoint y: 149, endPoint x: 919, endPoint y: 149, distance: 74.0
click at [919, 149] on p "Treatment Time" at bounding box center [1177, 149] width 536 height 23
click at [916, 175] on span "10 minutes per session" at bounding box center [969, 171] width 121 height 16
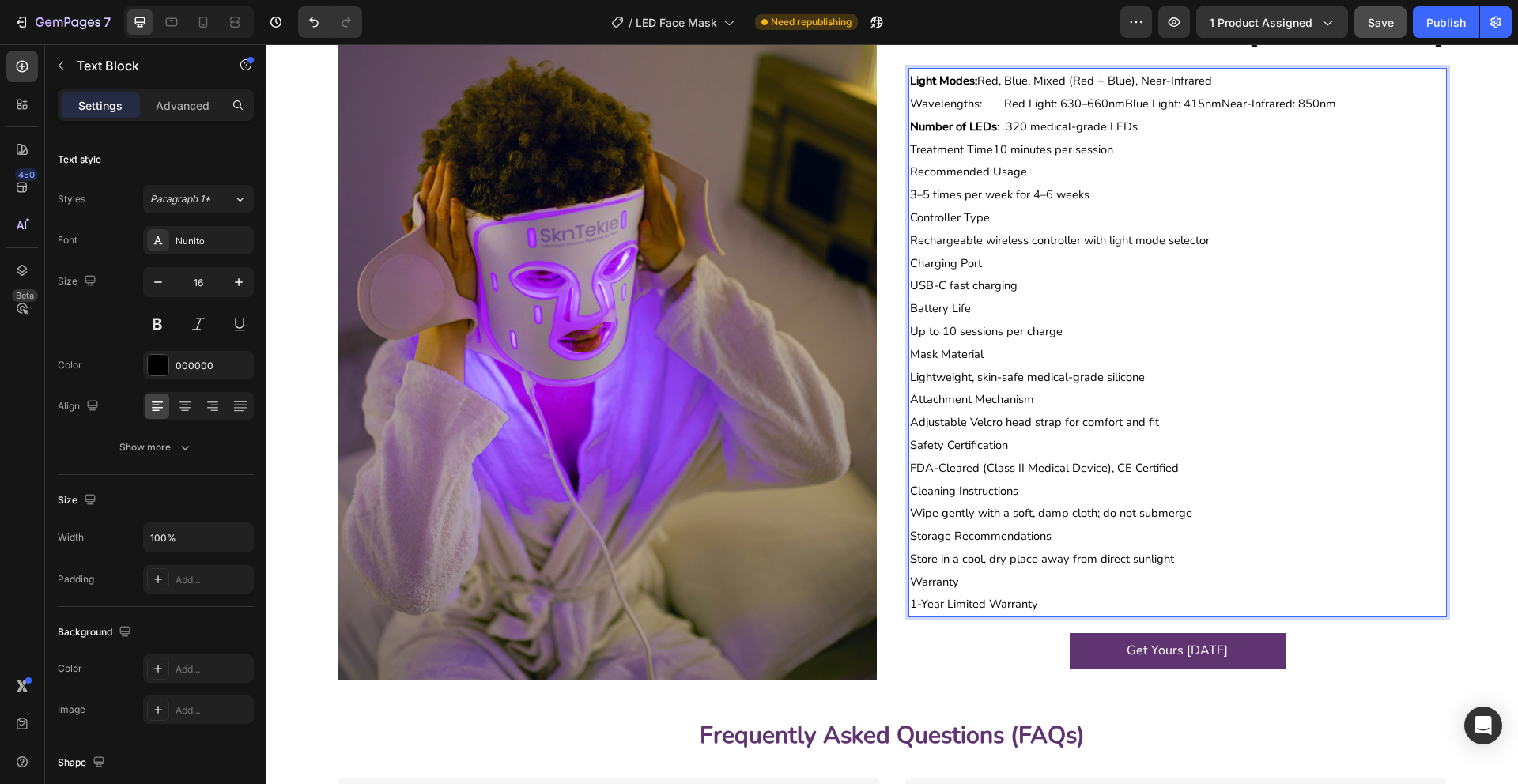
click at [993, 151] on span "Treatment Time10 minutes per session" at bounding box center [1011, 149] width 203 height 16
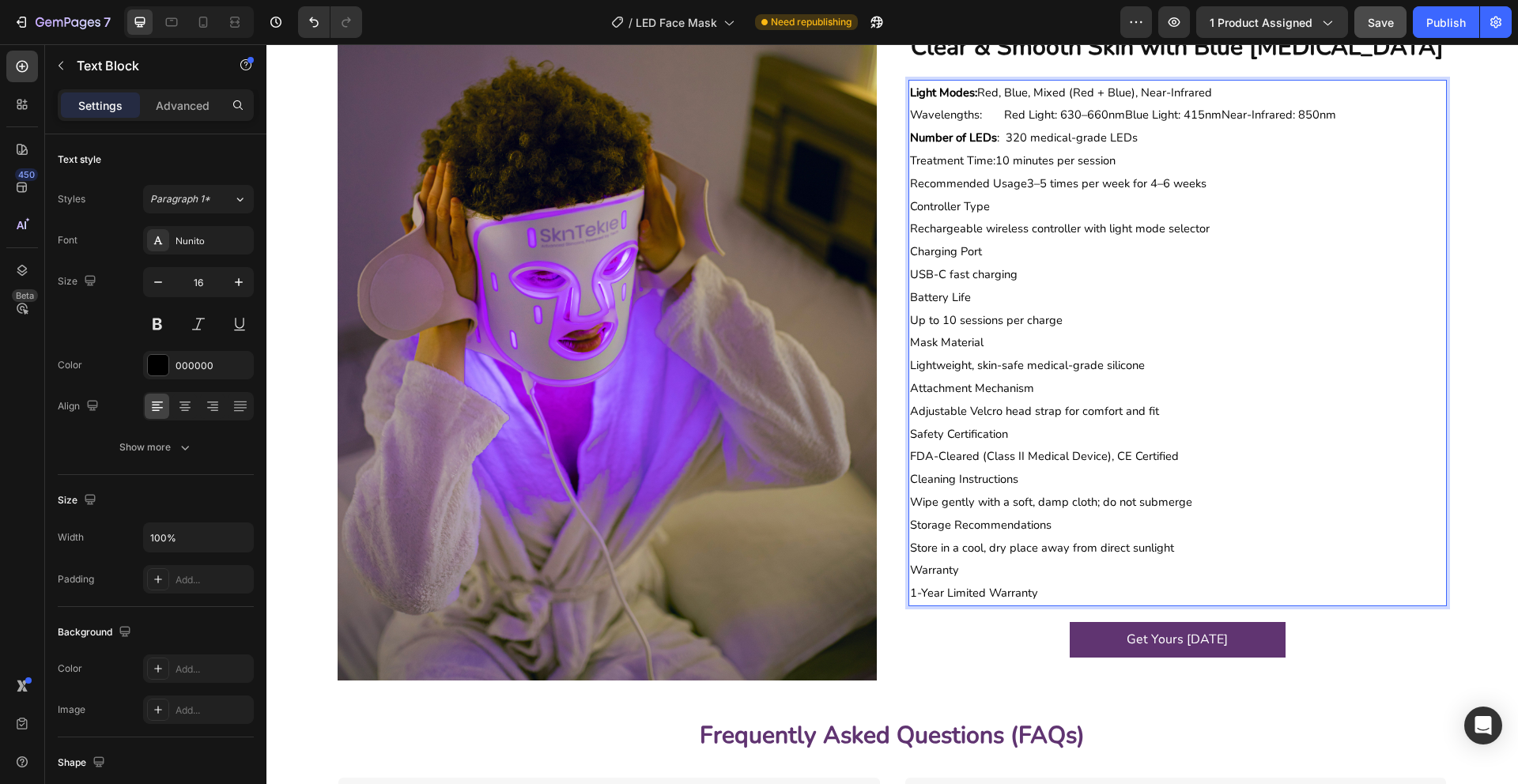
scroll to position [2278, 0]
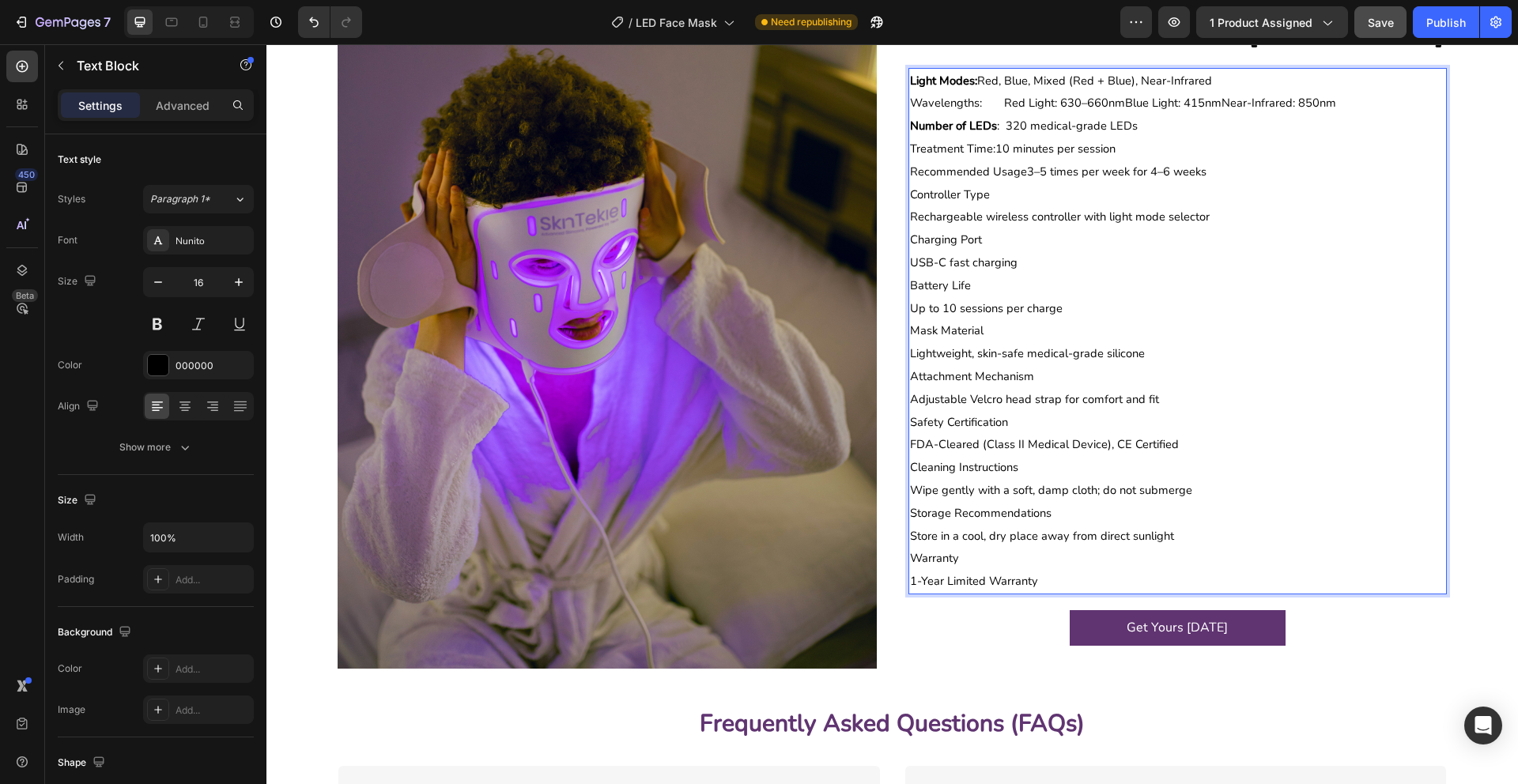
click at [1012, 173] on span "Recommended Usage3–5 times per week for 4–6 weeks" at bounding box center [1058, 171] width 296 height 16
click at [1021, 173] on span "Recommended Usage3–5 times per week for 4–6 weeks" at bounding box center [1058, 171] width 296 height 16
click at [1029, 172] on span "Recommended Usage:3–5 times per week for 4–6 weeks" at bounding box center [1059, 171] width 299 height 16
click at [1027, 172] on span "Recommended Usage:3–5 times per week for 4–6 weeks" at bounding box center [1059, 171] width 299 height 16
click at [1031, 173] on span "Recommended Usage: 3–5 times per week for 4–6 weeks" at bounding box center [1060, 171] width 302 height 16
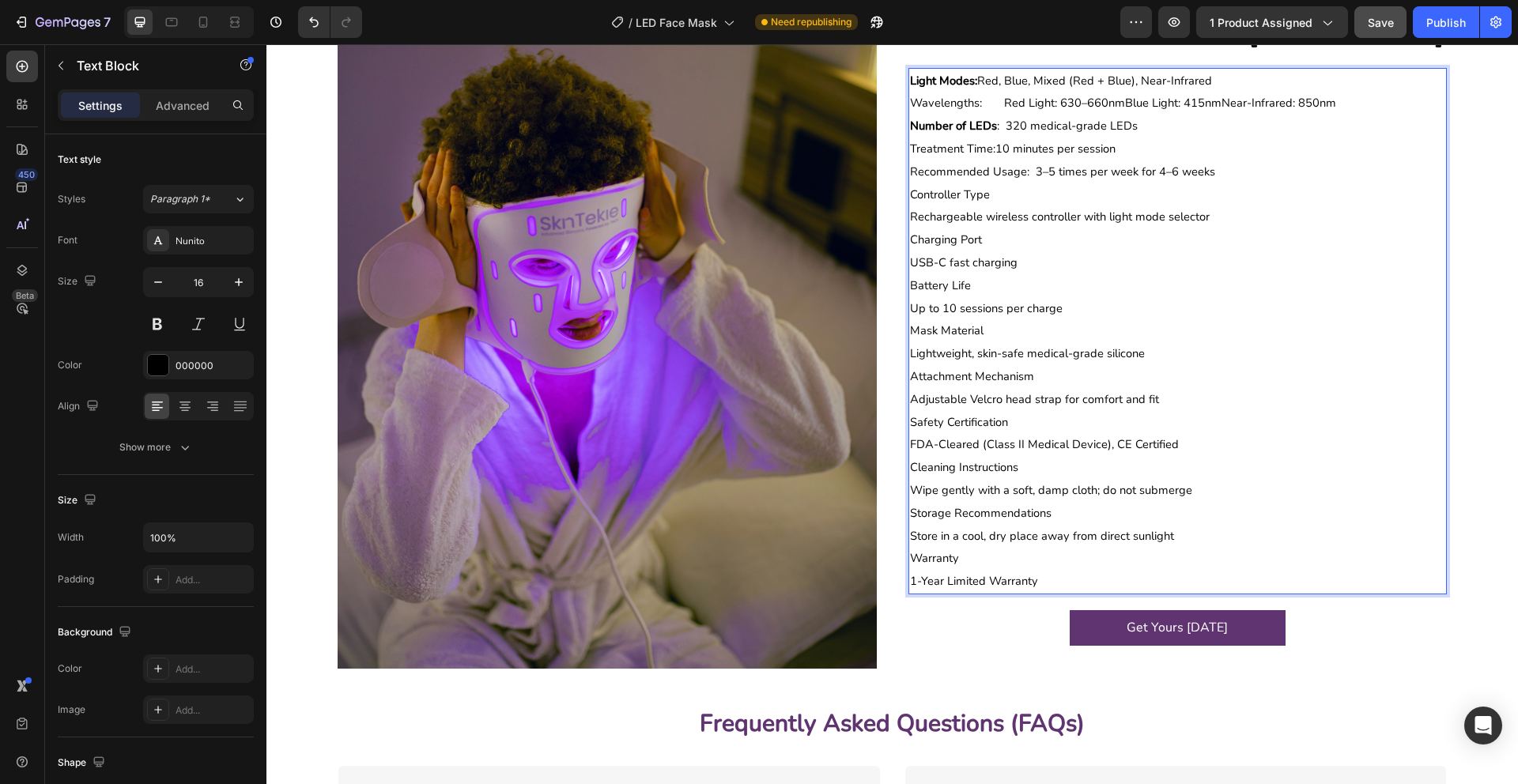
click at [998, 148] on span "Treatment Time:10 minutes per session" at bounding box center [1012, 148] width 206 height 16
click at [998, 148] on span "Treatment Time: 10 minutes per session" at bounding box center [1014, 148] width 209 height 16
click at [998, 148] on span "Treatment Time: 10 minutes per session" at bounding box center [1015, 148] width 212 height 16
click at [1001, 147] on span "Treatment Time: 10 minutes per session" at bounding box center [1015, 148] width 212 height 16
click at [1006, 127] on span "Number of LEDs : 320 medical-grade LEDs" at bounding box center [1023, 125] width 228 height 16
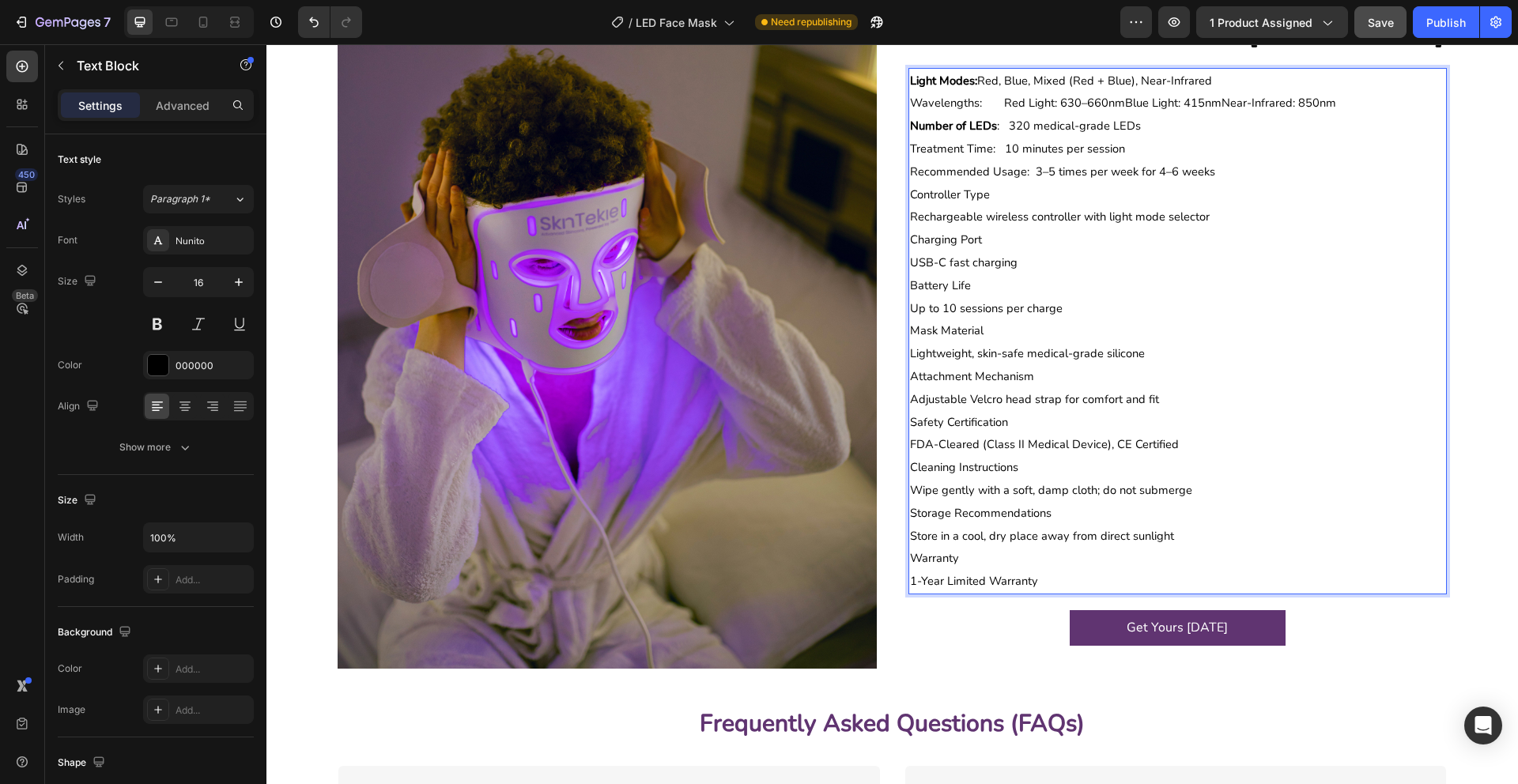
click at [1003, 105] on span "Wavelengths: Red Light: 630–660nmBlue Light: 415nmNear-Infrared: 850nm" at bounding box center [1122, 103] width 426 height 16
click at [1003, 84] on span "Light Modes: Red, Blue, Mixed (Red + Blue), Near-Infrared" at bounding box center [1060, 81] width 302 height 16
click at [1007, 83] on span "Light Modes: Red, Blue, Mixed (Red + Blue), Near-Infrared" at bounding box center [1060, 81] width 302 height 16
click at [1003, 149] on span "Treatment Time: 10 minutes per session" at bounding box center [1017, 148] width 216 height 16
click at [913, 218] on span "Rechargeable wireless controller with light mode selector" at bounding box center [1059, 216] width 300 height 16
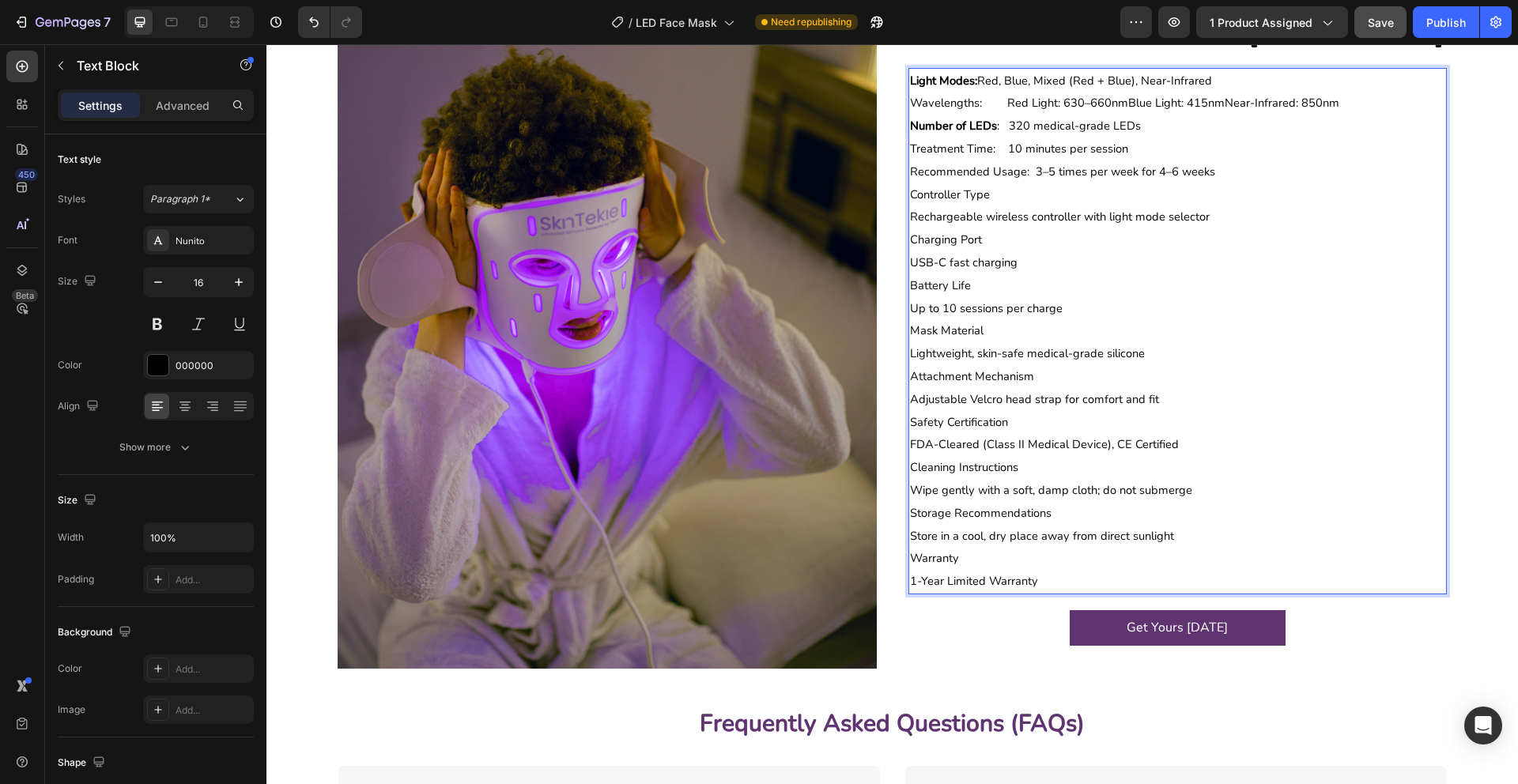
scroll to position [2289, 0]
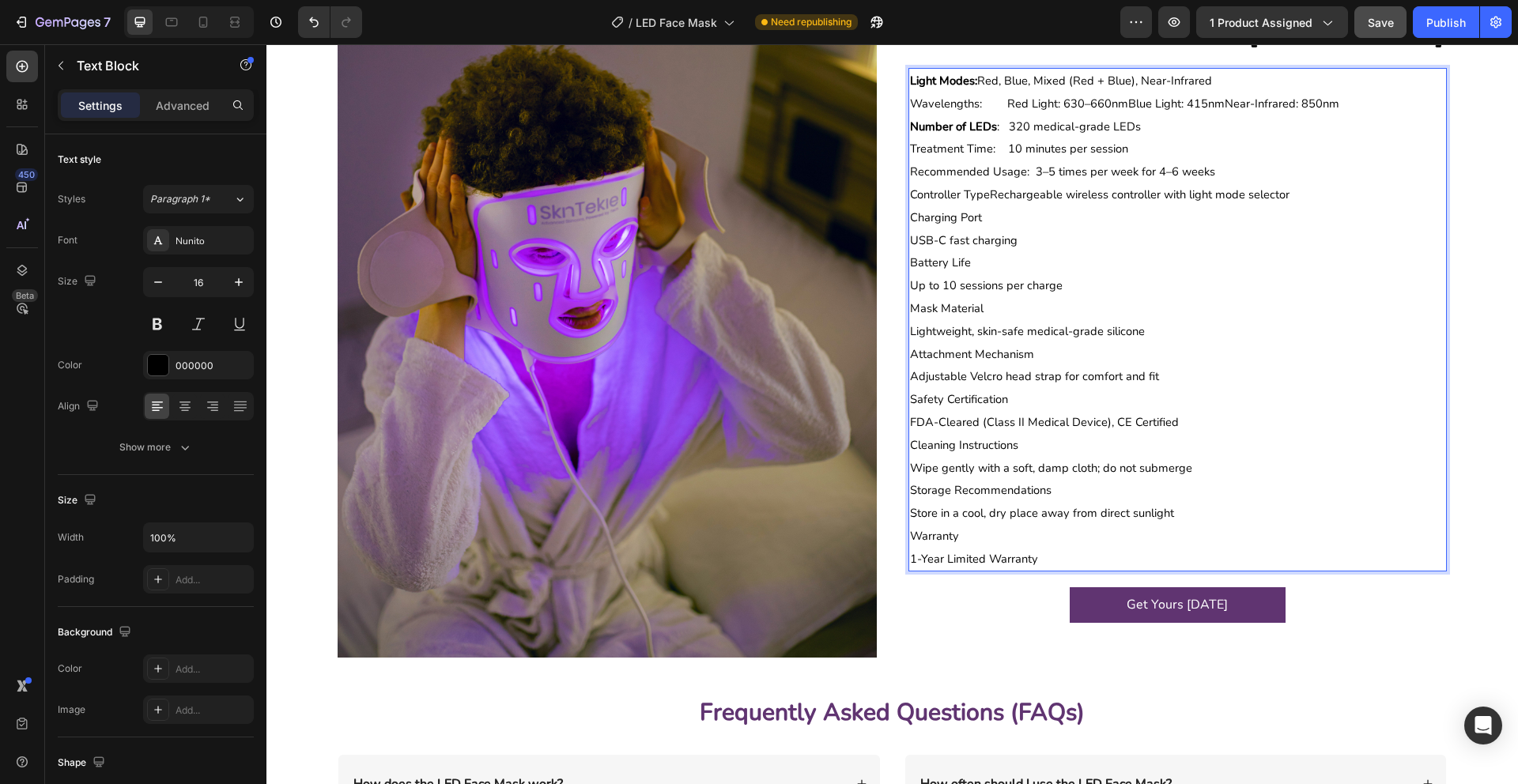
click at [987, 192] on span "Controller TypeRechargeable wireless controller with light mode selector" at bounding box center [1099, 195] width 380 height 16
click at [991, 192] on span "Controller Type:Rechargeable wireless controller with light mode selector" at bounding box center [1100, 195] width 382 height 16
drag, startPoint x: 1023, startPoint y: 173, endPoint x: 910, endPoint y: 170, distance: 113.0
click at [910, 170] on span "Recommended Usage: 3–5 times per week for 4–6 weeks" at bounding box center [1061, 171] width 305 height 16
click at [938, 151] on span "Treatment Time: 10 minutes per session" at bounding box center [1019, 148] width 218 height 16
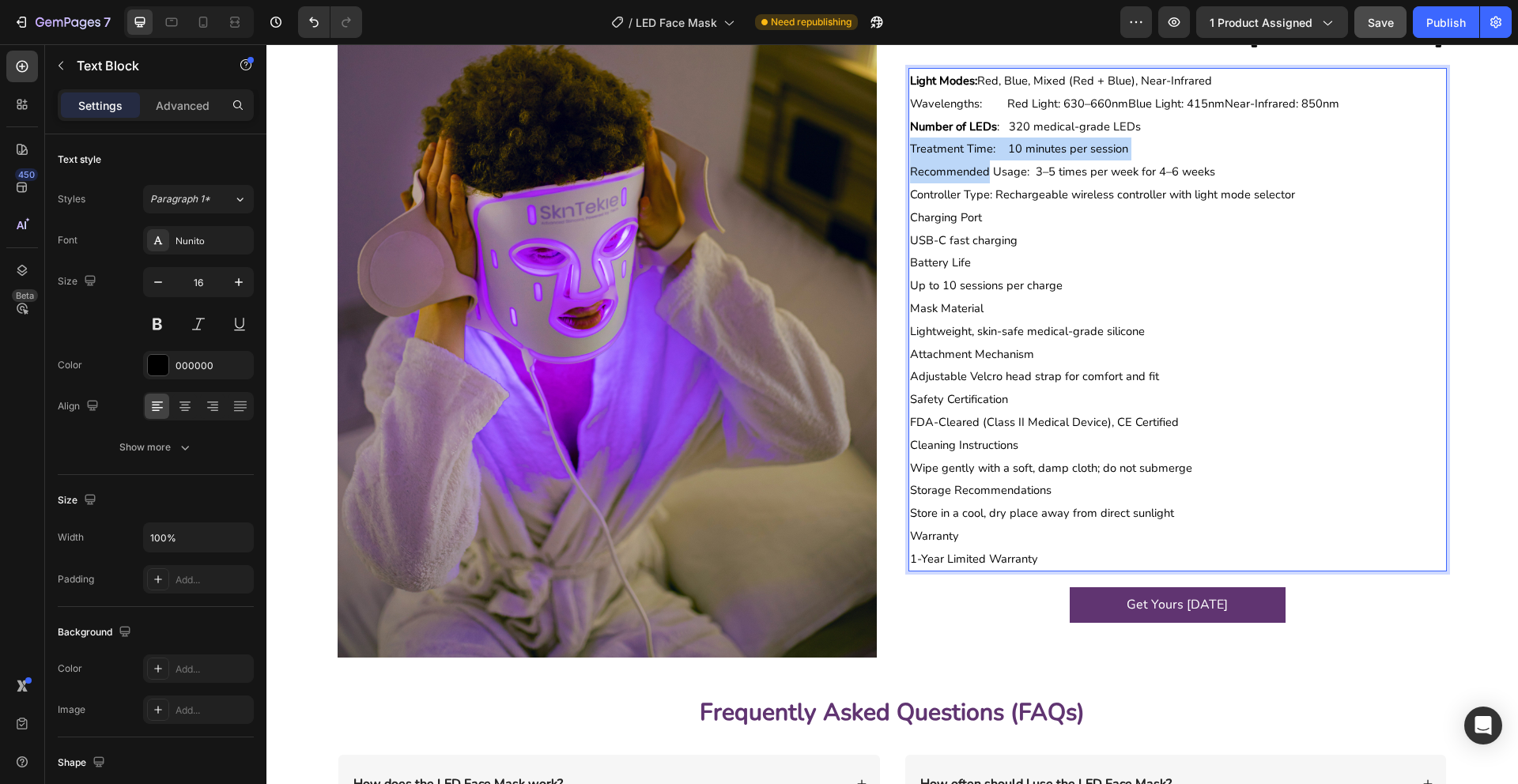
drag, startPoint x: 938, startPoint y: 150, endPoint x: 938, endPoint y: 179, distance: 29.0
click at [938, 179] on div "Light Modes: Red, Blue, Mixed (Red + Blue), Near-Infrared Wavelengths: Red Ligh…" at bounding box center [1178, 320] width 539 height 504
click at [948, 182] on div "Light Modes: Red, Blue, Mixed (Red + Blue), Near-Infrared Wavelengths: Red Ligh…" at bounding box center [1178, 320] width 539 height 504
click at [993, 204] on p "Controller Type: Rechargeable wireless controller with light mode selector" at bounding box center [1177, 195] width 536 height 23
click at [970, 196] on span "Controller Type: Rechargeable wireless controller with light mode selector" at bounding box center [1102, 195] width 385 height 16
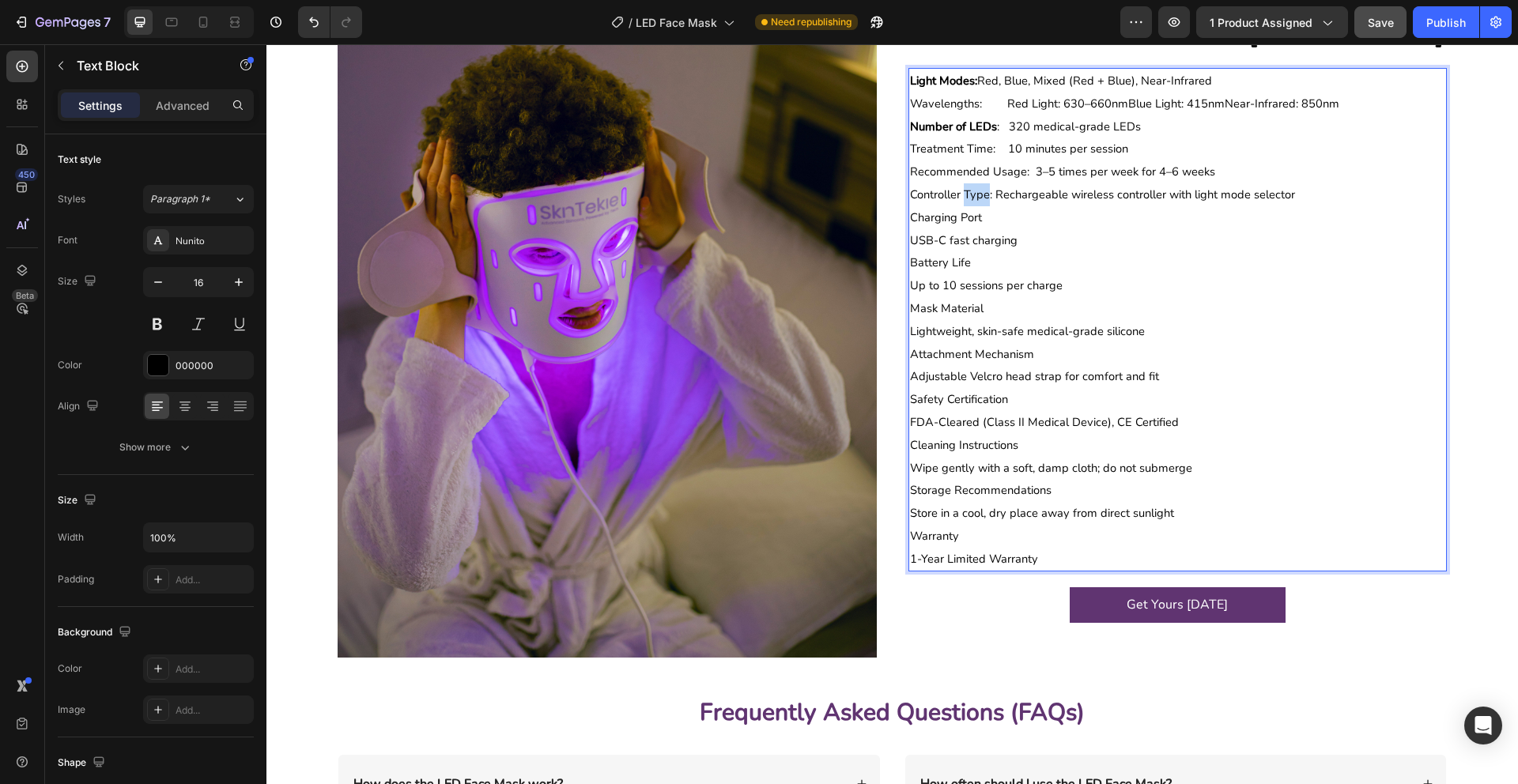
click at [970, 196] on span "Controller Type: Rechargeable wireless controller with light mode selector" at bounding box center [1102, 195] width 385 height 16
click at [971, 215] on span "Charging Port" at bounding box center [946, 217] width 72 height 16
drag, startPoint x: 971, startPoint y: 260, endPoint x: 921, endPoint y: 262, distance: 50.0
click at [921, 262] on p "Battery Life" at bounding box center [1177, 263] width 536 height 23
click at [914, 290] on span "Up to 10 sessions per charge" at bounding box center [985, 285] width 153 height 16
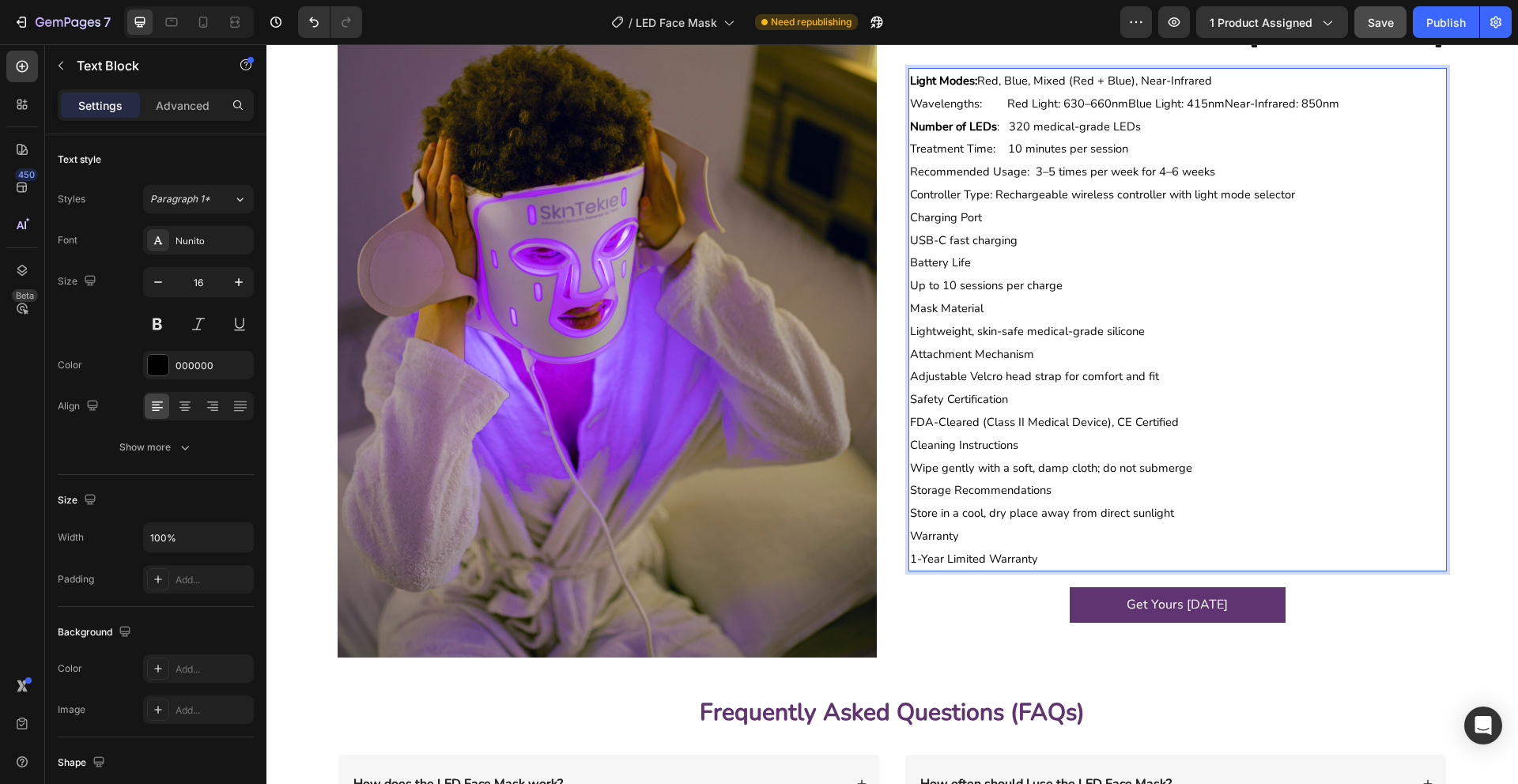
click at [1045, 96] on span "Wavelengths: Red Light: 630–660nmBlue Light: 415nmNear-Infrared: 850nm" at bounding box center [1124, 103] width 429 height 16
click at [928, 82] on strong "Light Modes:" at bounding box center [943, 81] width 67 height 16
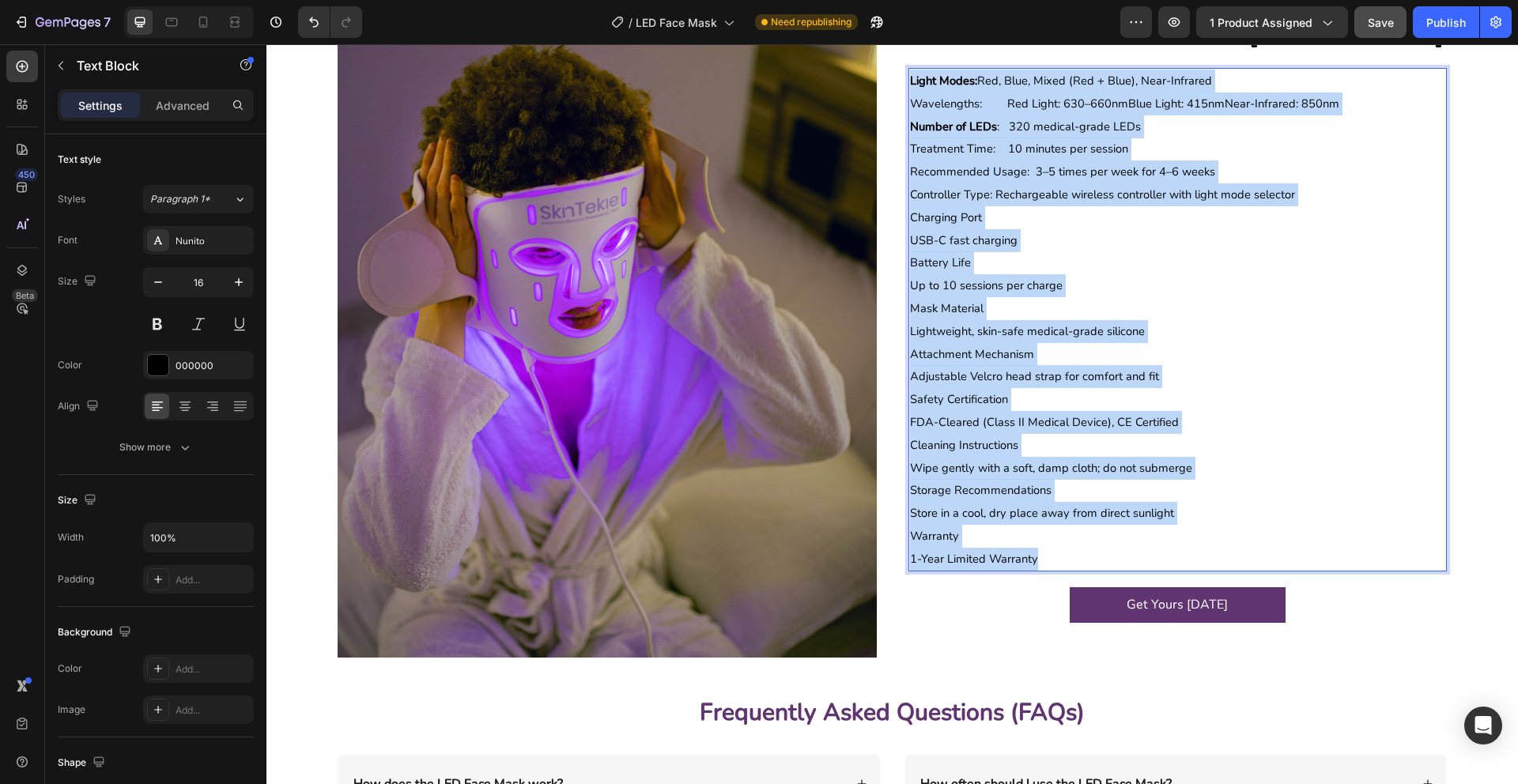
drag, startPoint x: 928, startPoint y: 82, endPoint x: 1099, endPoint y: 558, distance: 505.8
click at [1099, 558] on div "Light Modes: Red, Blue, Mixed (Red + Blue), Near-Infrared Wavelengths: Red Ligh…" at bounding box center [1178, 320] width 539 height 504
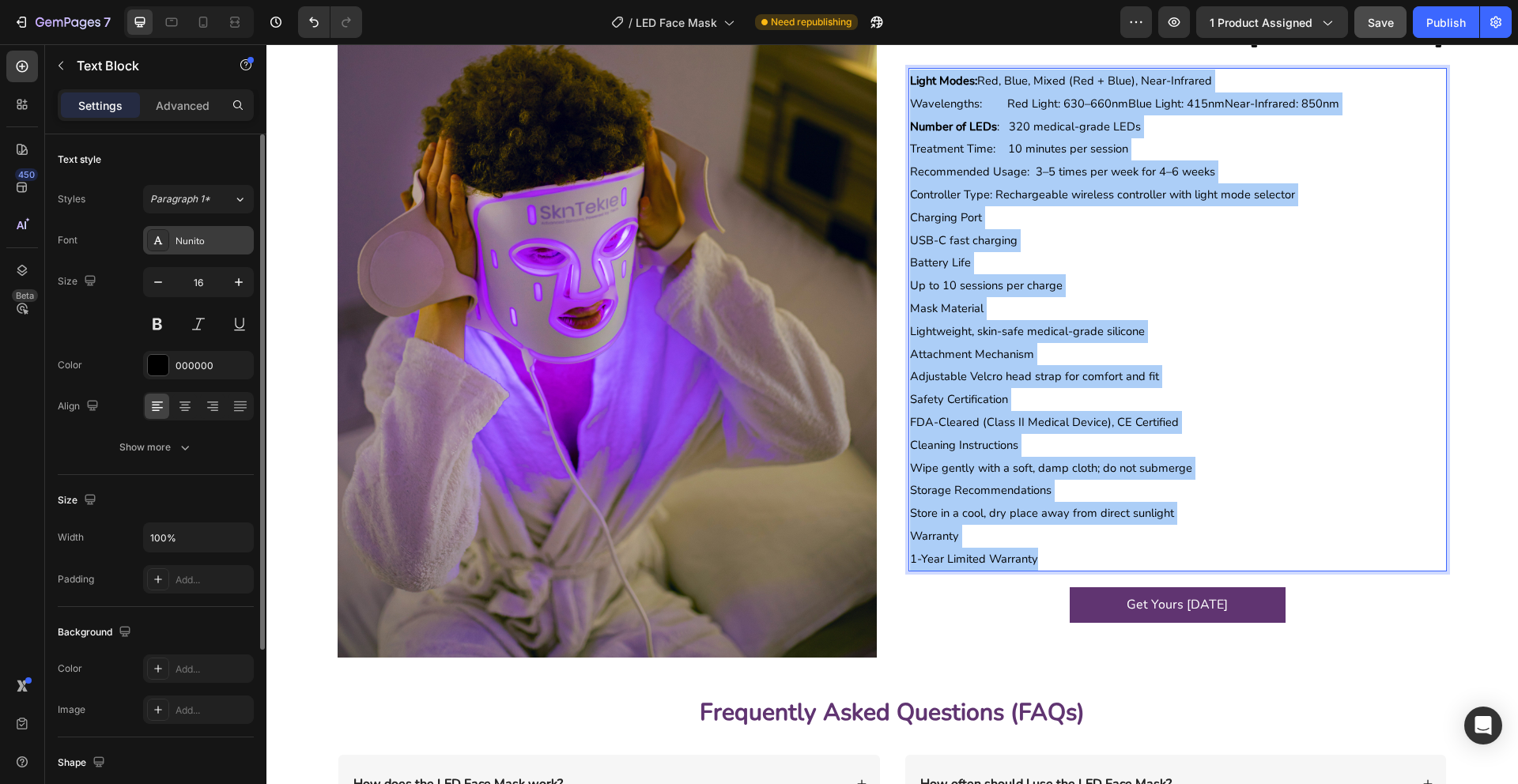
click at [190, 243] on div "Nunito" at bounding box center [213, 240] width 74 height 14
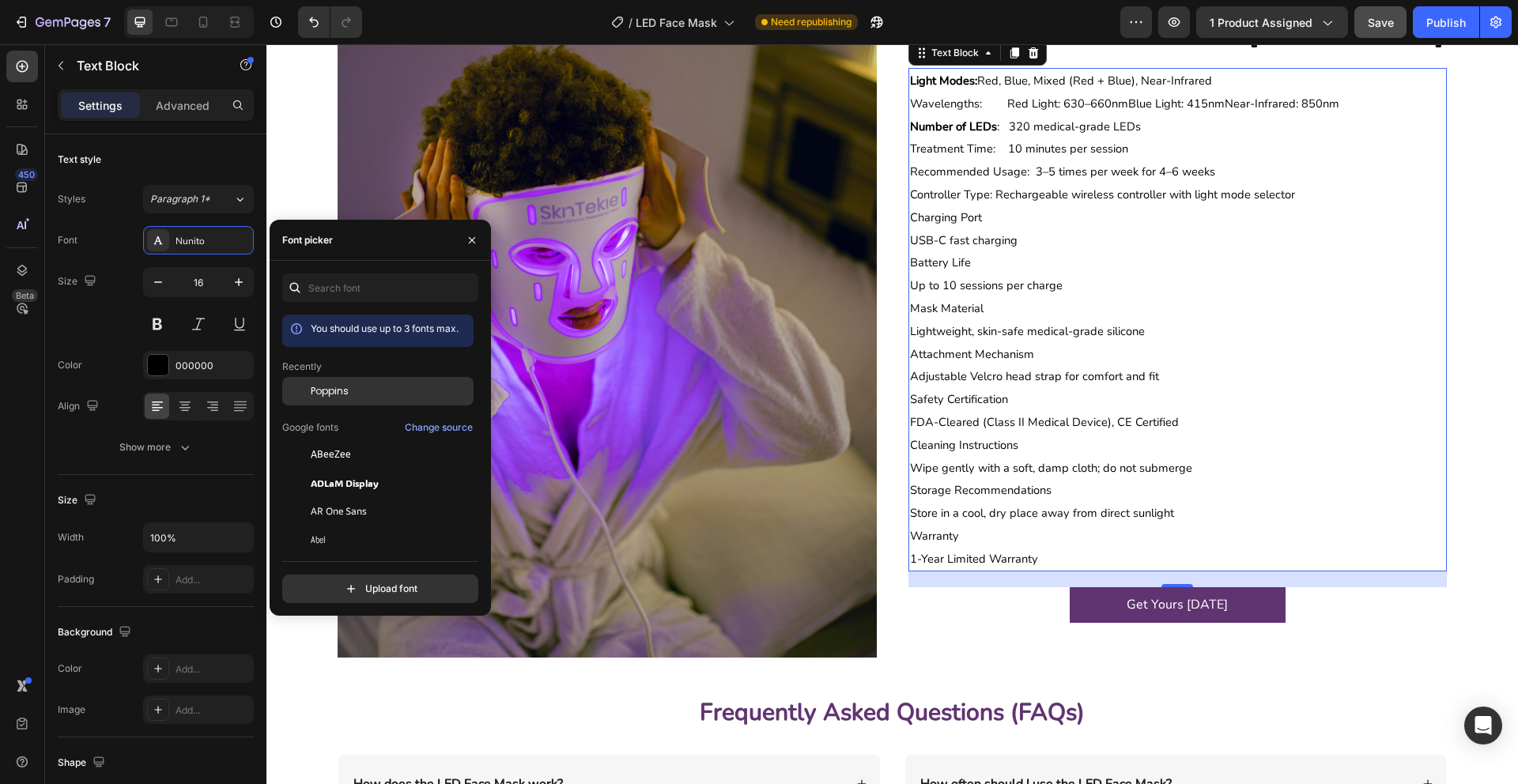
click at [328, 497] on div "Poppins" at bounding box center [378, 512] width 192 height 28
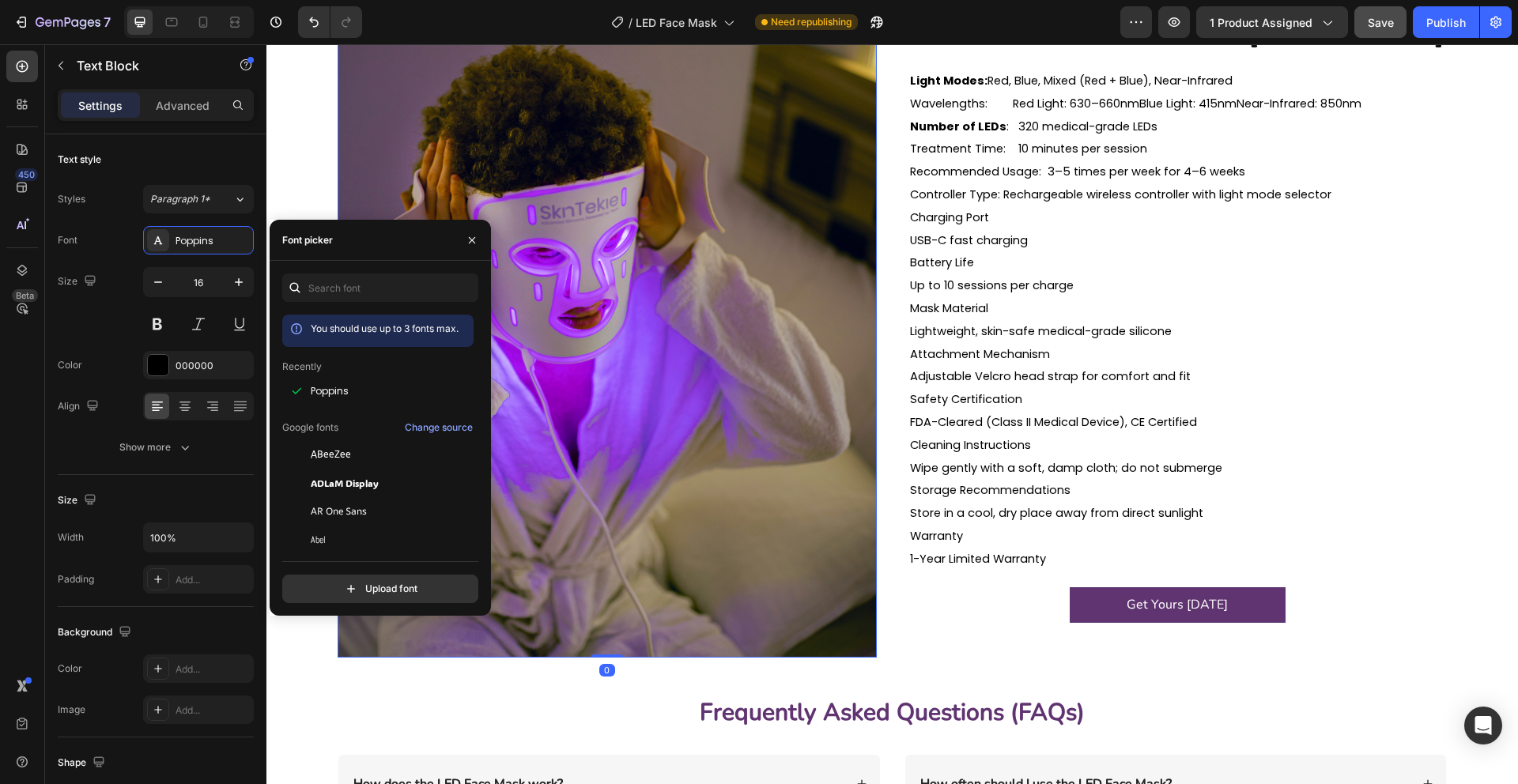
click at [518, 411] on img at bounding box center [608, 321] width 539 height 674
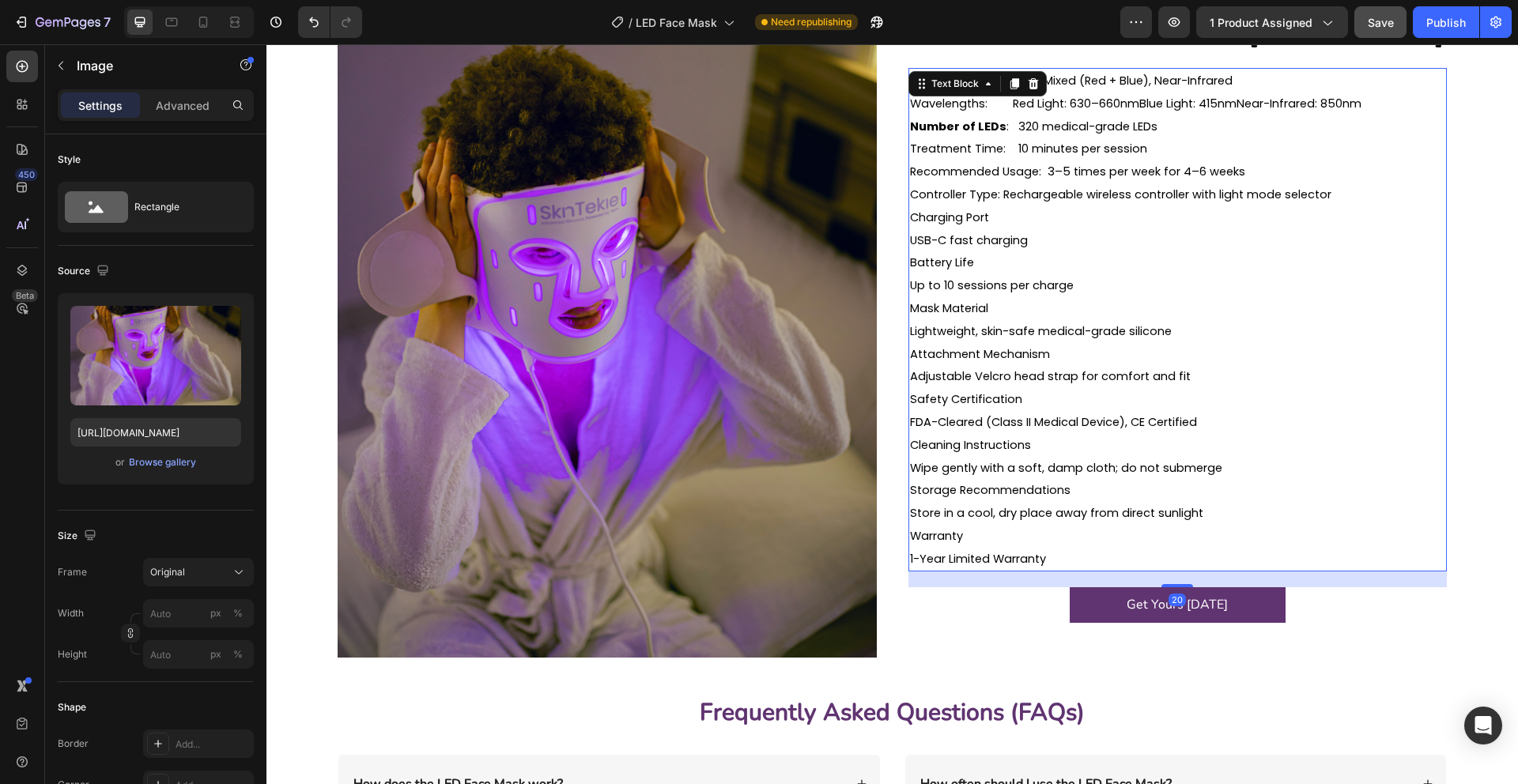
click at [928, 286] on span "Up to 10 sessions per charge" at bounding box center [991, 285] width 163 height 16
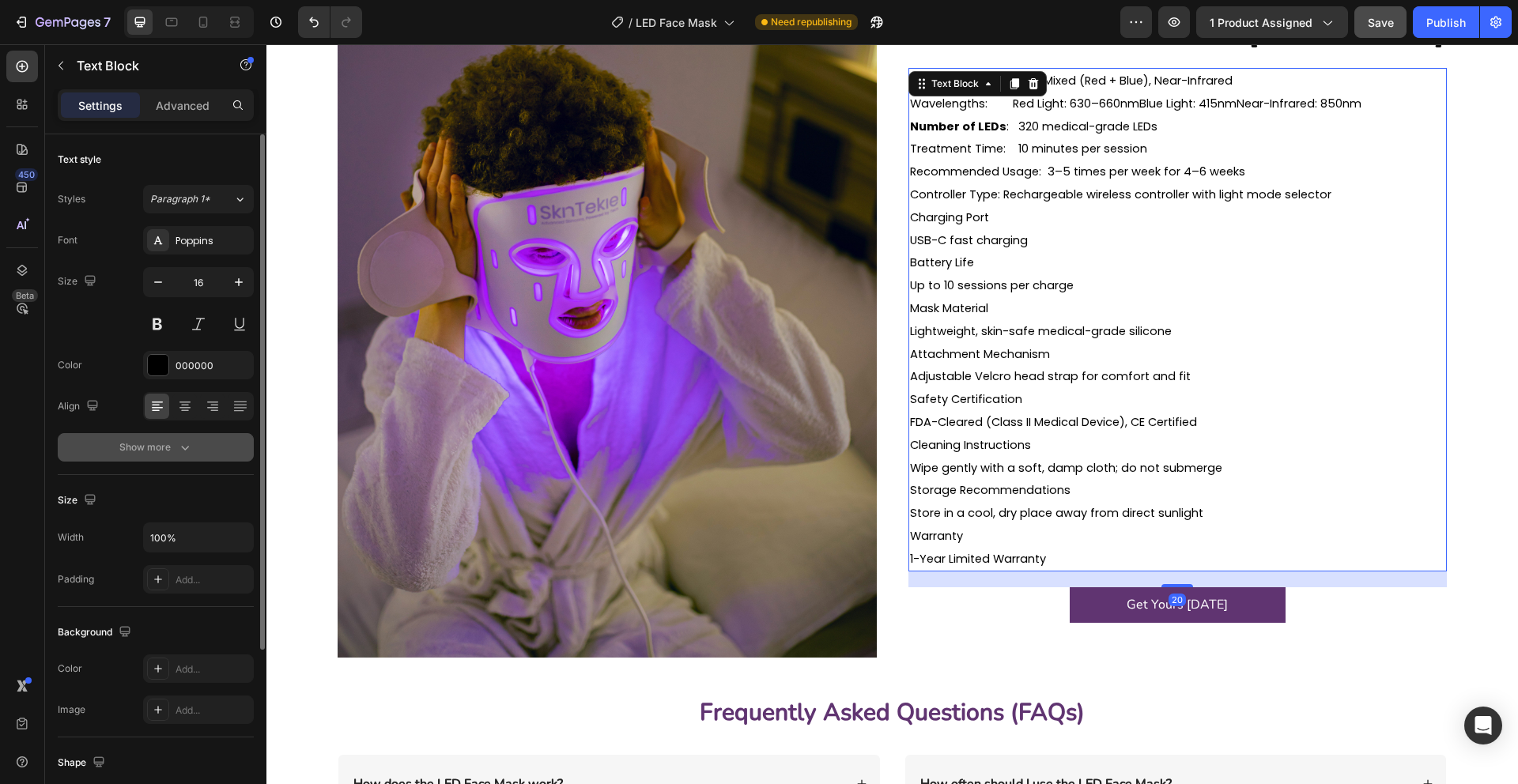
click at [187, 448] on icon "button" at bounding box center [185, 448] width 8 height 5
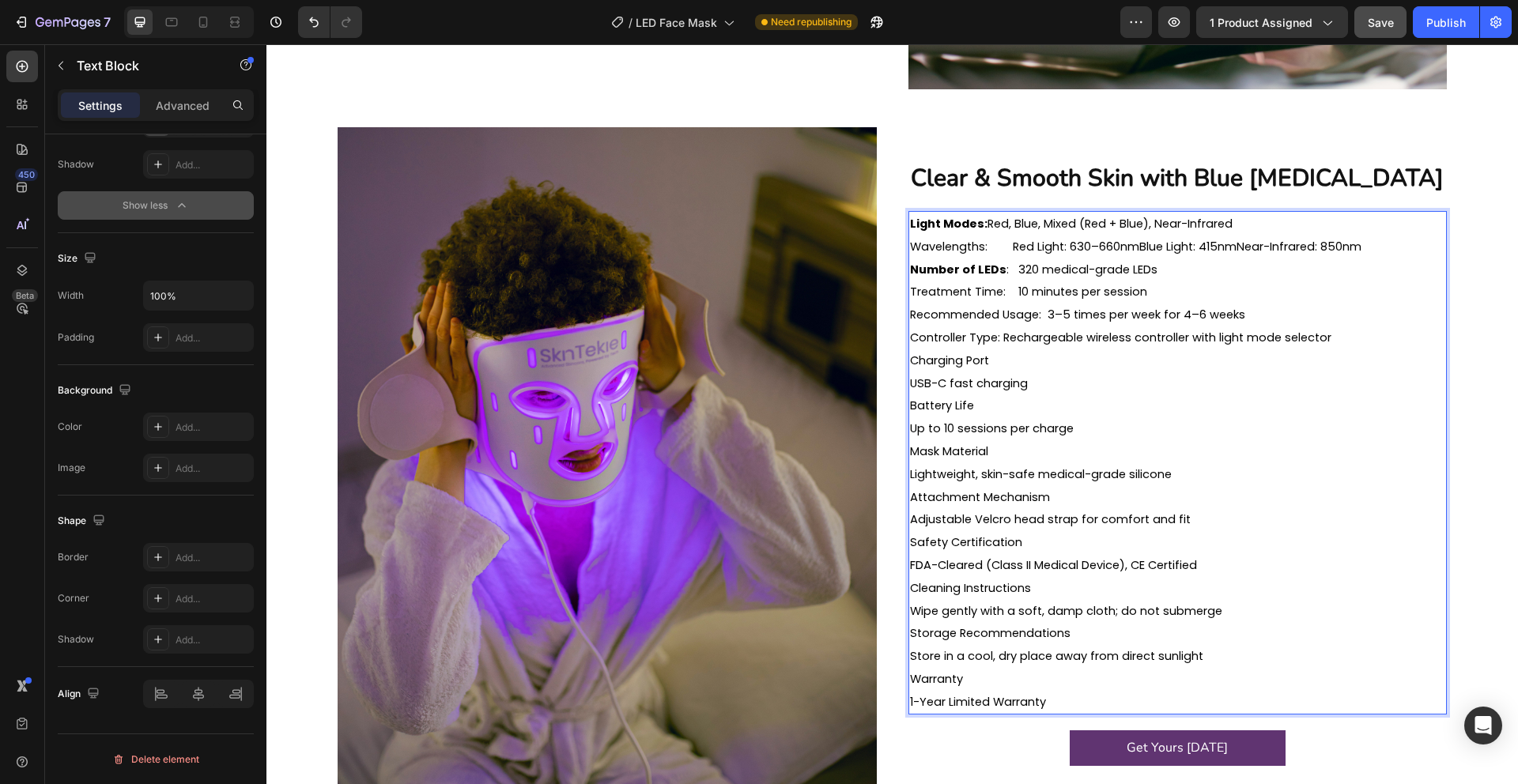
scroll to position [2110, 0]
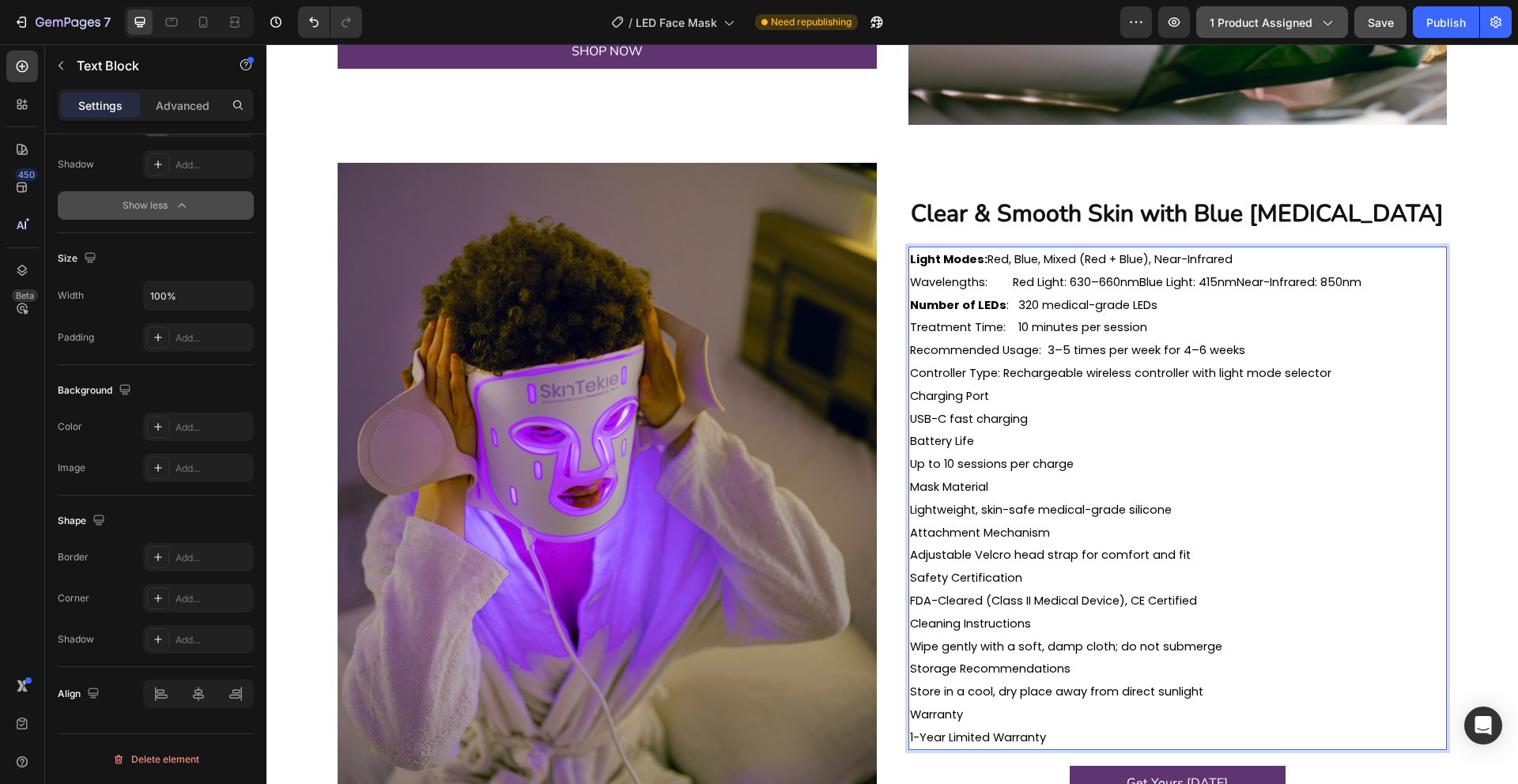
click at [1332, 21] on icon "button" at bounding box center [1327, 23] width 9 height 5
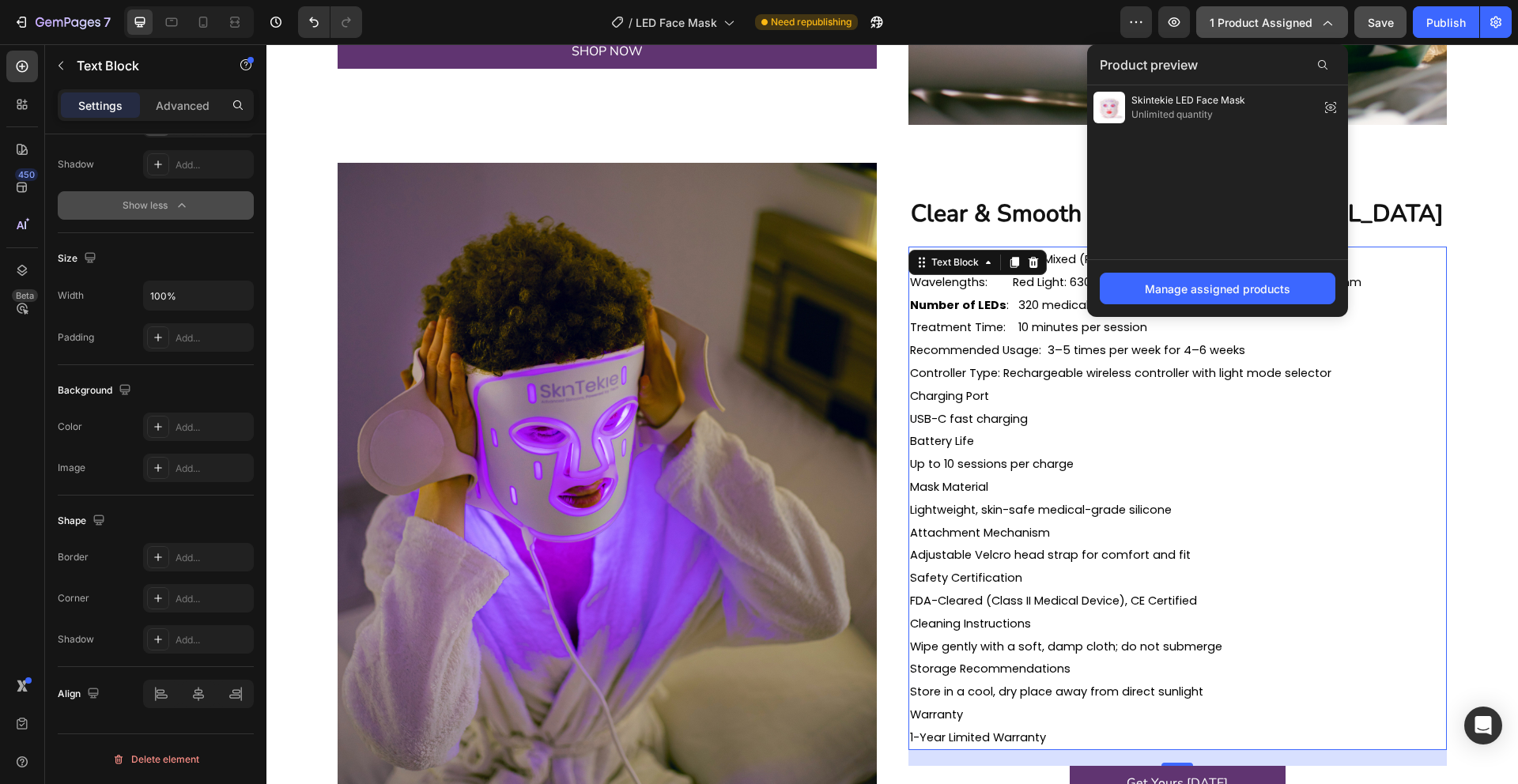
click at [1406, 313] on p "Number of LEDs : 320 medical-grade LEDs" at bounding box center [1177, 306] width 536 height 23
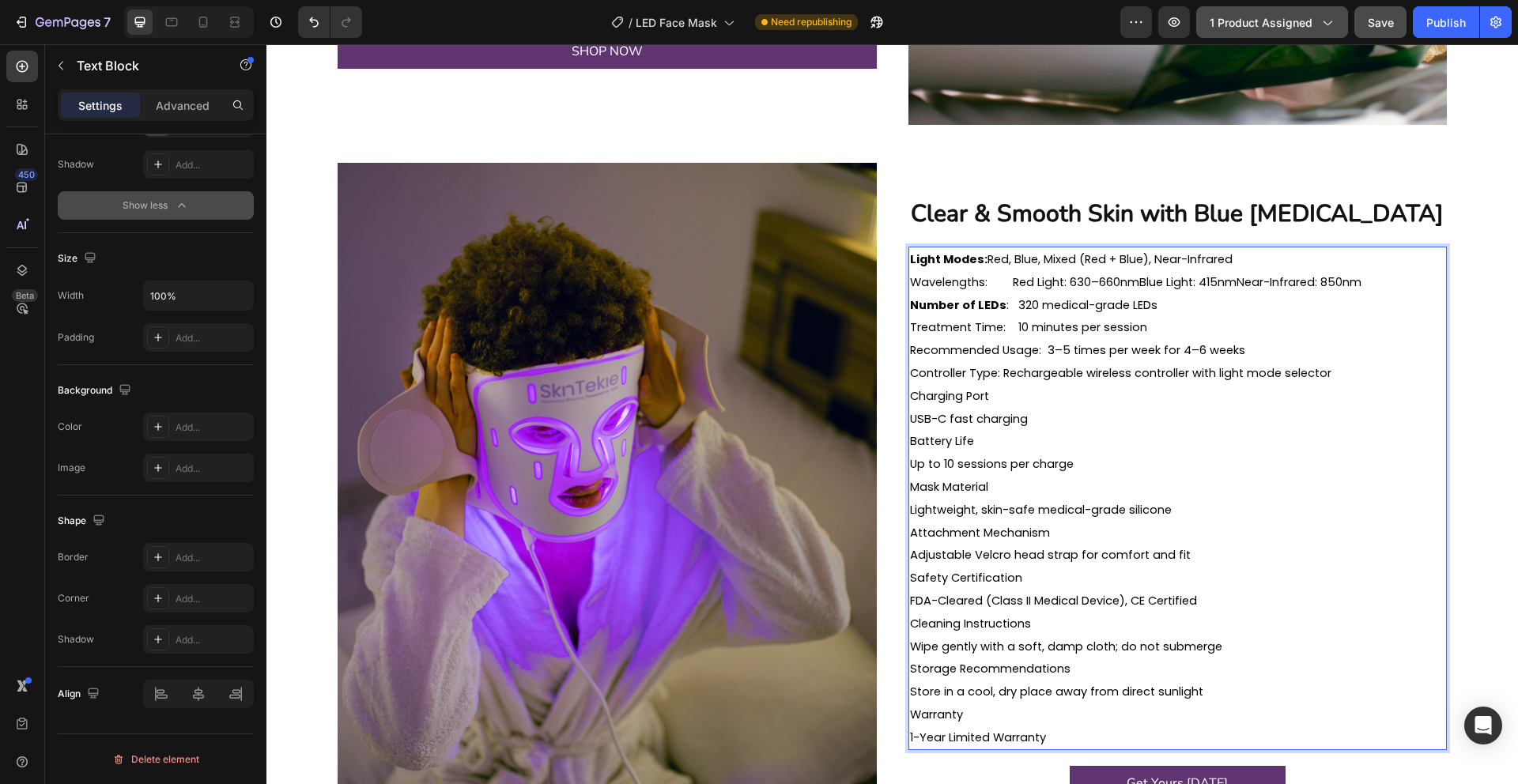
click at [981, 327] on span "Treatment Time: 10 minutes per session" at bounding box center [1028, 327] width 237 height 16
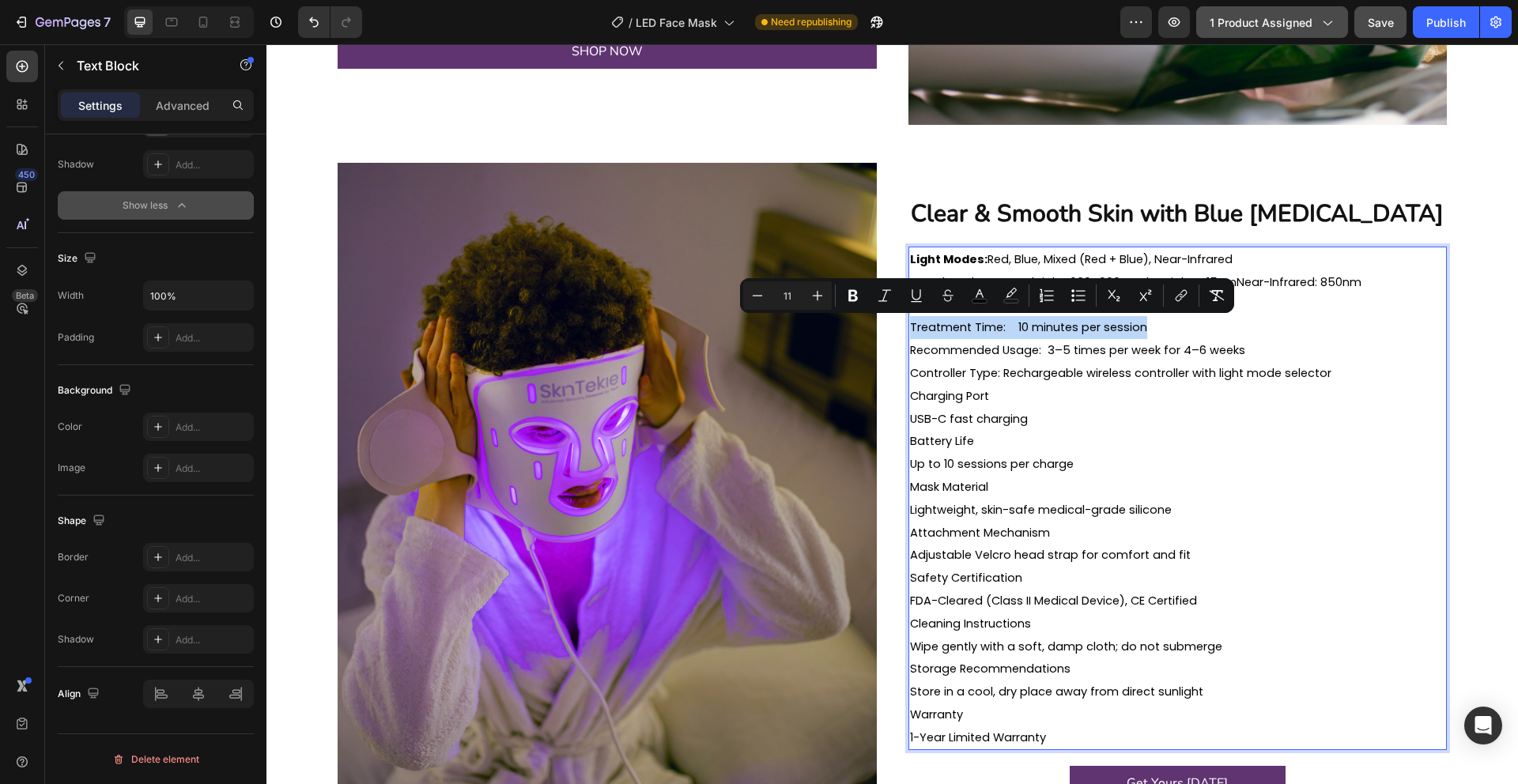
click at [981, 327] on span "Treatment Time: 10 minutes per session" at bounding box center [1028, 327] width 237 height 16
click at [895, 299] on icon "Editor contextual toolbar" at bounding box center [893, 296] width 9 height 11
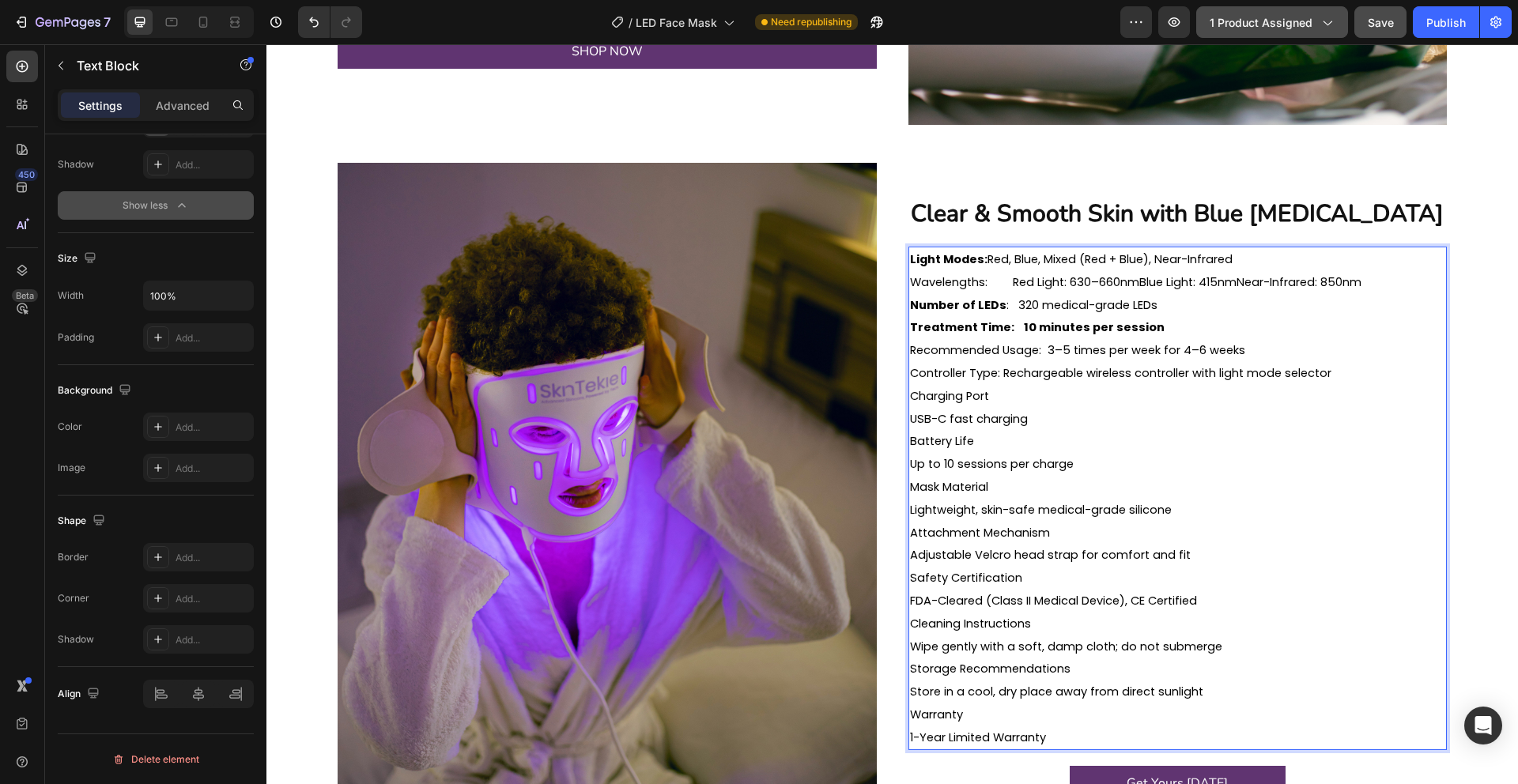
click at [1024, 323] on strong "Treatment Time: 10 minutes per session" at bounding box center [1037, 327] width 254 height 16
drag, startPoint x: 1019, startPoint y: 323, endPoint x: 1156, endPoint y: 322, distance: 137.0
click at [1156, 322] on p "Treatment Time: 10 minutes per session" at bounding box center [1177, 327] width 536 height 23
click at [1151, 322] on strong "Treatment Time: 10 minutes per session" at bounding box center [1037, 327] width 254 height 16
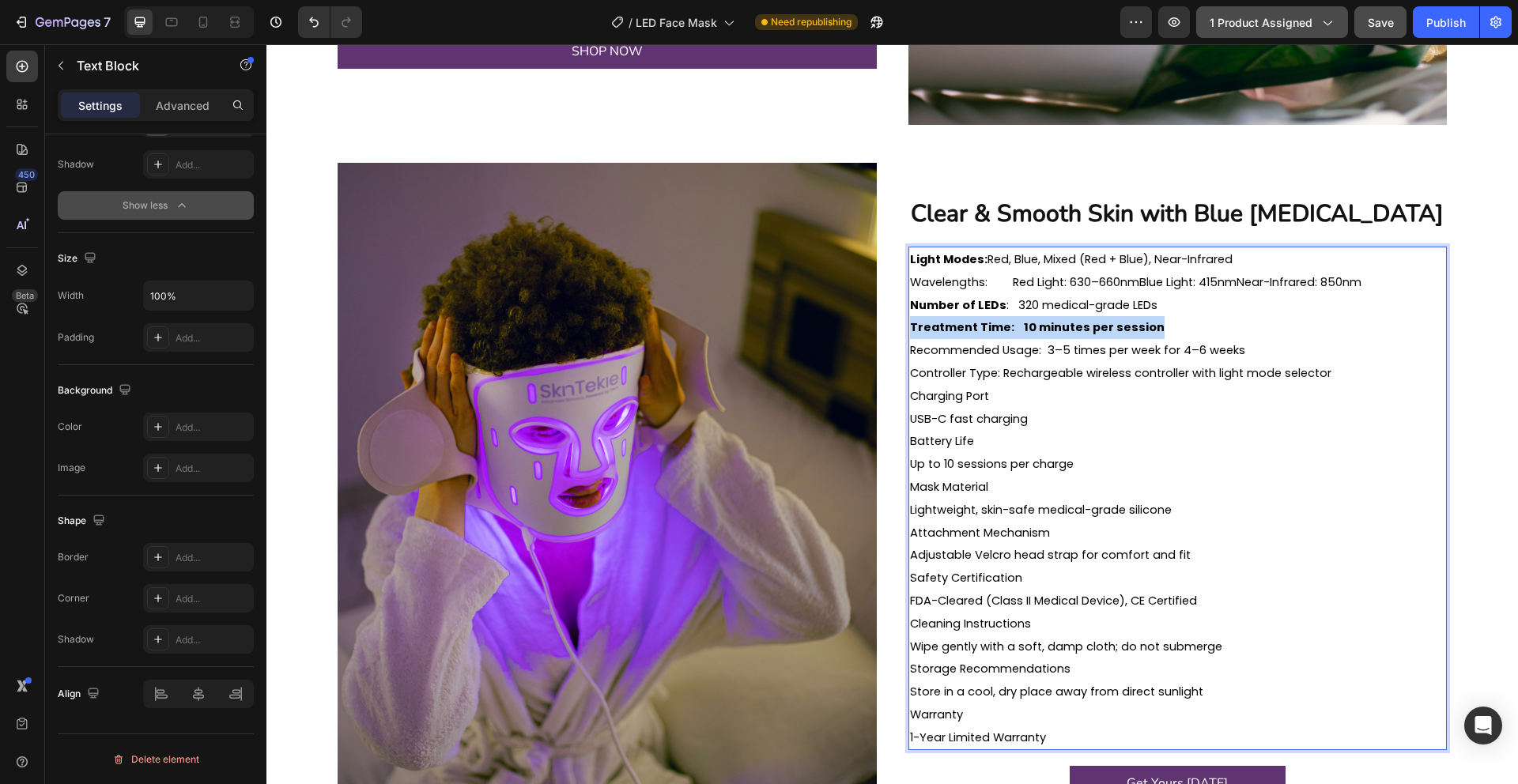
click at [1151, 322] on strong "Treatment Time: 10 minutes per session" at bounding box center [1037, 327] width 254 height 16
click at [1135, 323] on strong "Treatment Time: 10 minutes per session" at bounding box center [1037, 327] width 254 height 16
click at [1038, 349] on span "Recommended Usage: 3–5 times per week for 4–6 weeks" at bounding box center [1077, 350] width 335 height 16
drag, startPoint x: 1044, startPoint y: 349, endPoint x: 908, endPoint y: 345, distance: 136.1
click at [909, 345] on div "Light Modes: Red, Blue, Mixed (Red + Blue), Near-Infrared Wavelengths: Red Ligh…" at bounding box center [1178, 498] width 539 height 504
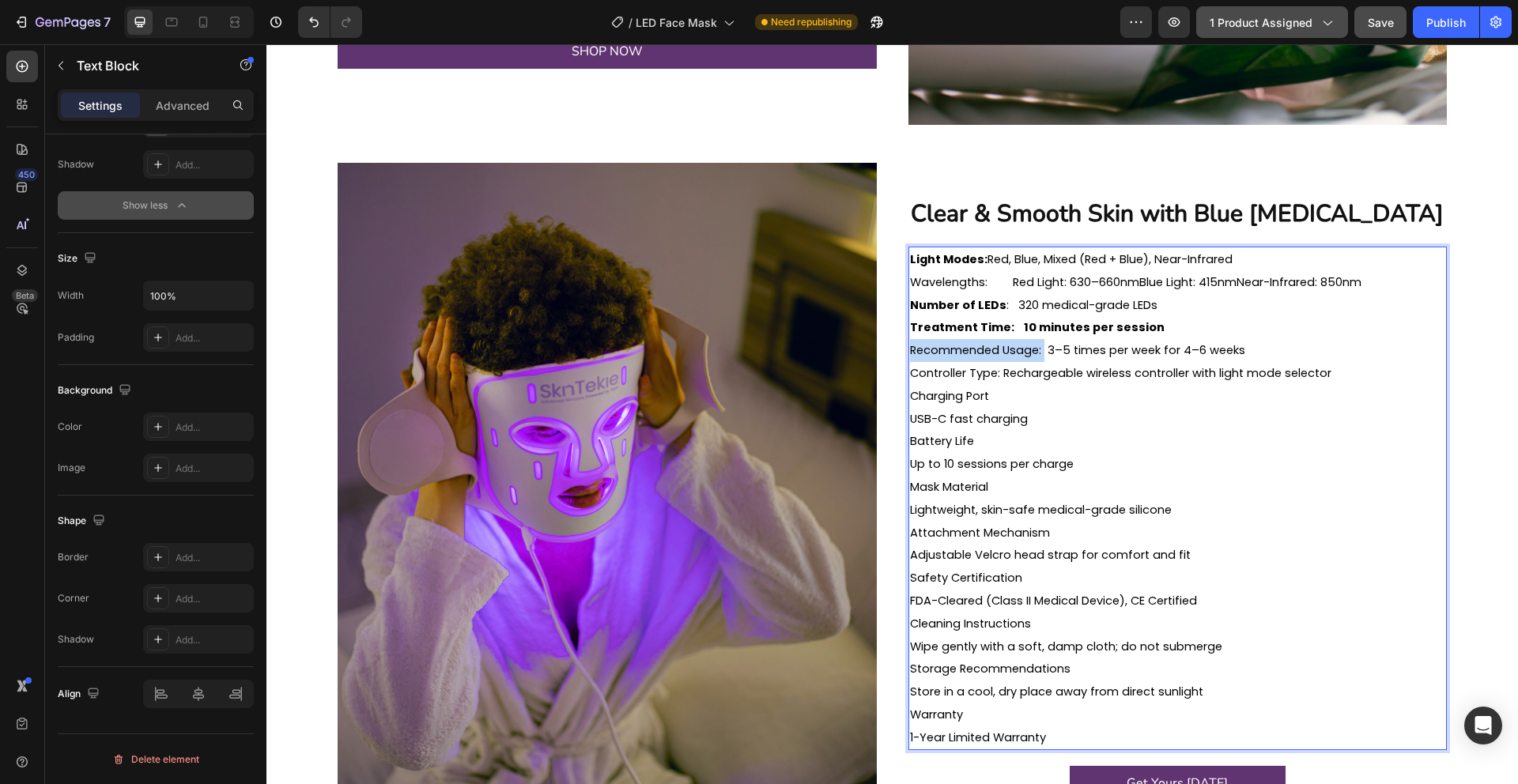
click at [928, 352] on span "Recommended Usage: 3–5 times per week for 4–6 weeks" at bounding box center [1077, 350] width 335 height 16
click at [957, 383] on p "Controller Type: Rechargeable wireless controller with light mode selector" at bounding box center [1177, 373] width 536 height 23
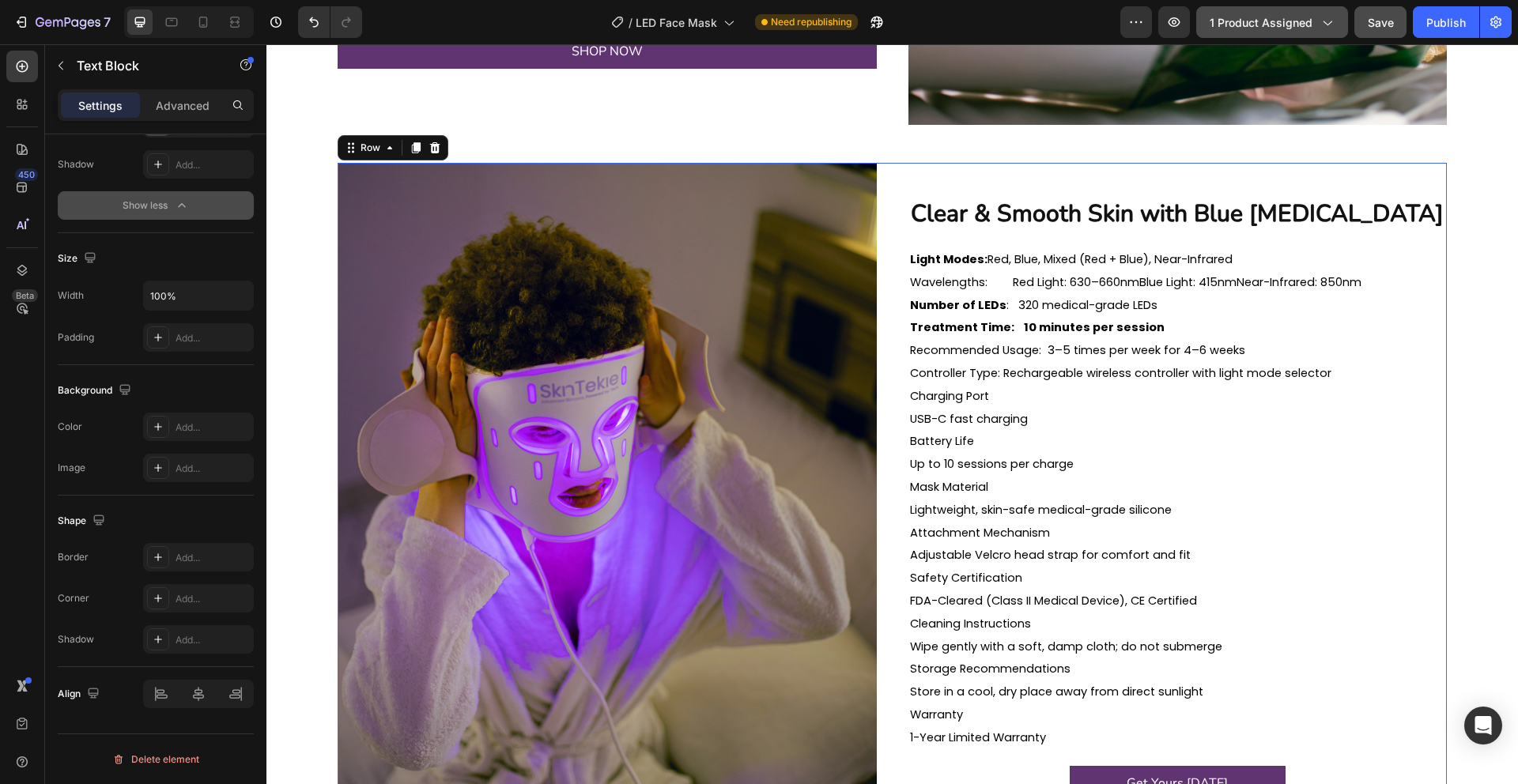
scroll to position [0, 0]
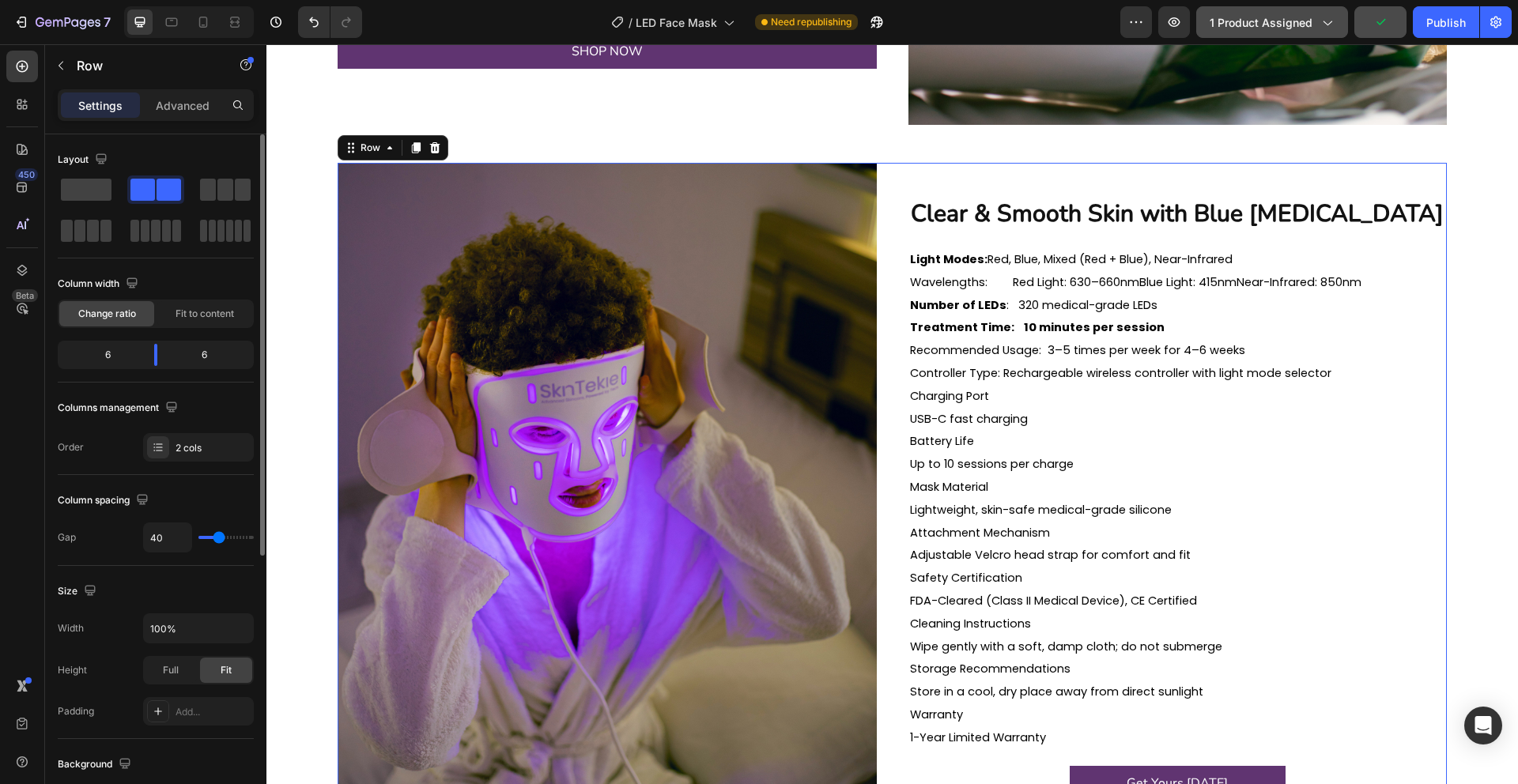
click at [906, 419] on div "Clear & Smooth Skin with Blue Light Therapy Heading Image Light Modes: Red, Blu…" at bounding box center [892, 500] width 1109 height 674
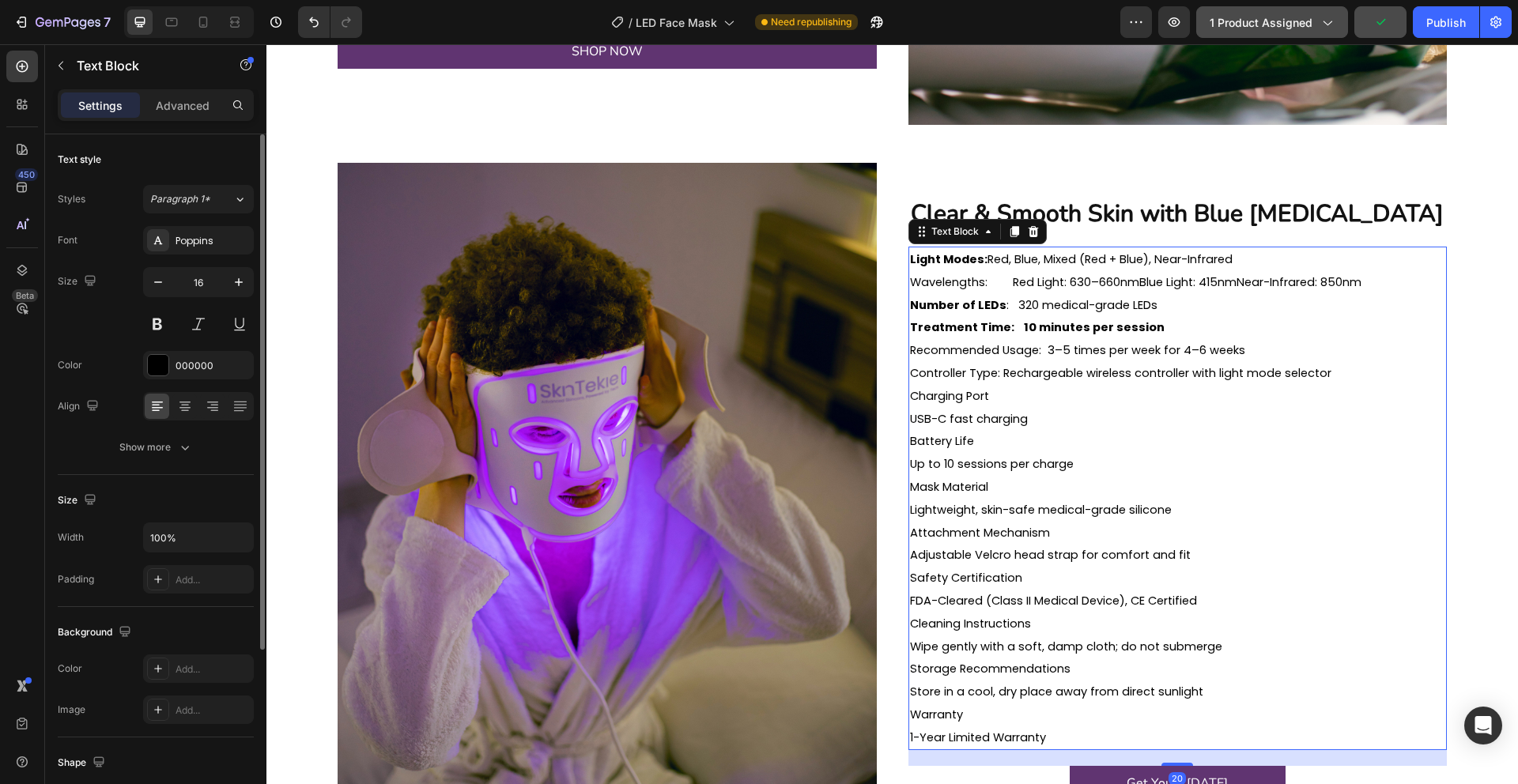
click at [909, 419] on span "USB-C fast charging" at bounding box center [968, 419] width 118 height 16
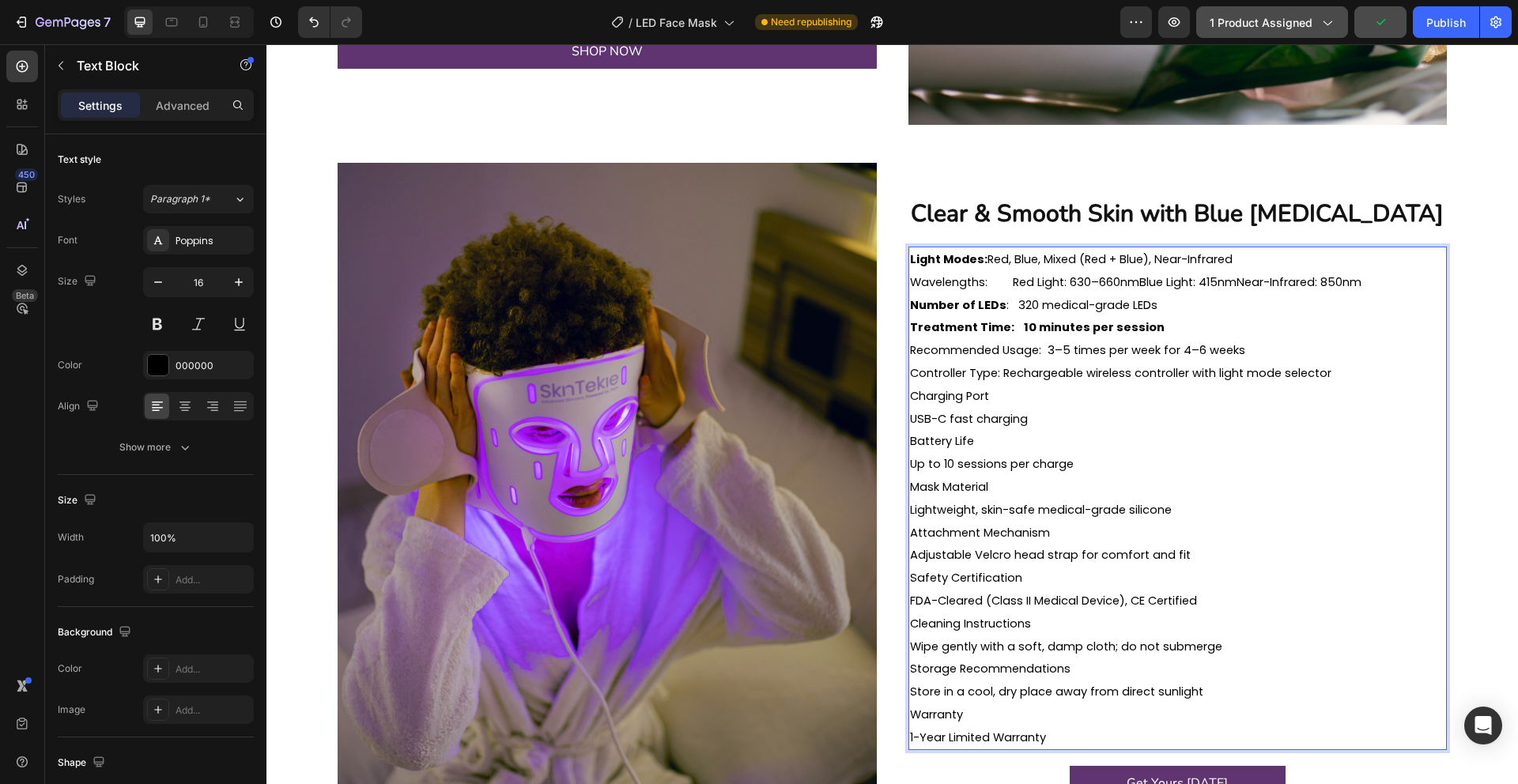
click at [916, 420] on span "USB-C fast charging" at bounding box center [968, 419] width 118 height 16
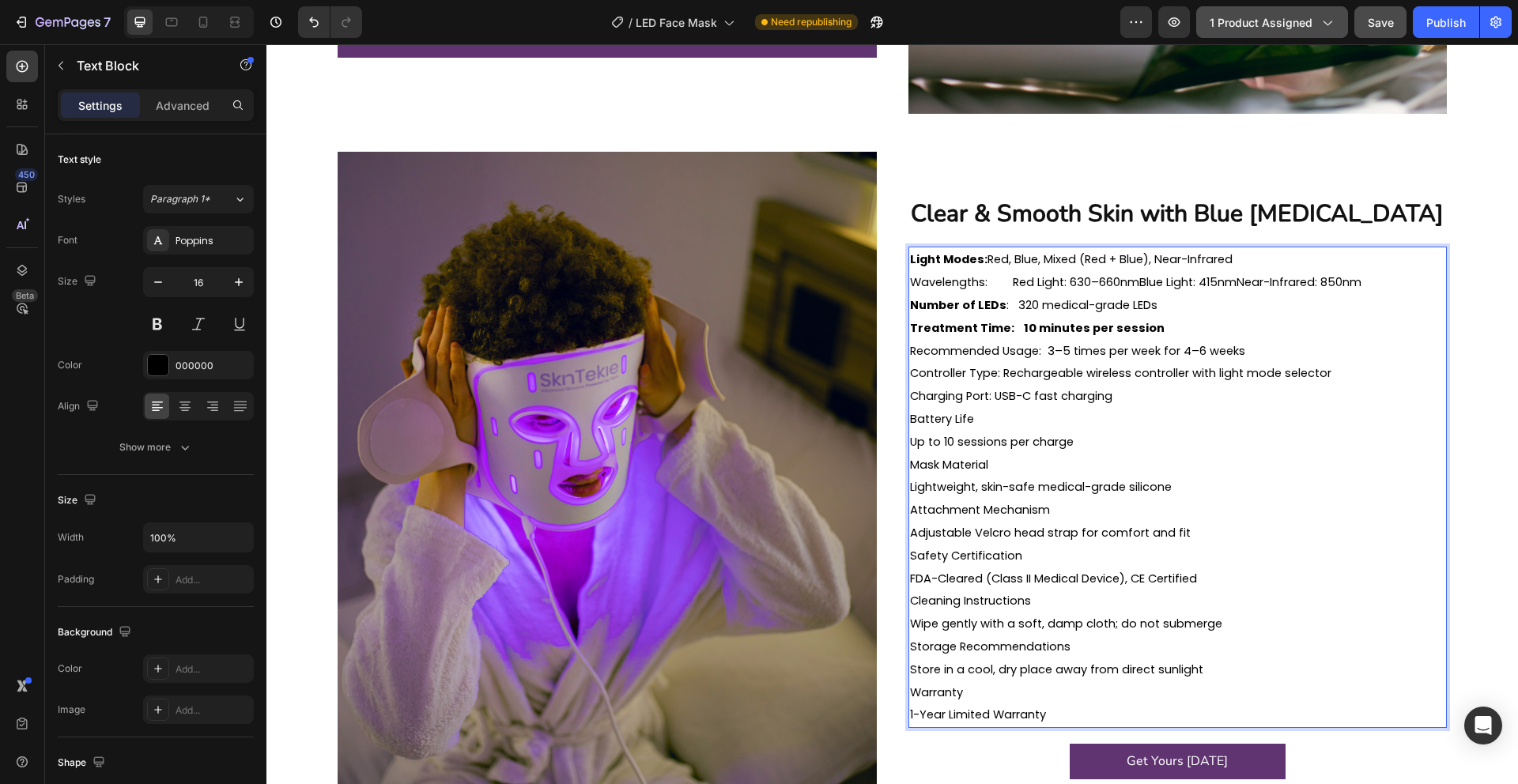
click at [1000, 375] on span "Controller Type: Rechargeable wireless controller with light mode selector" at bounding box center [1120, 373] width 422 height 16
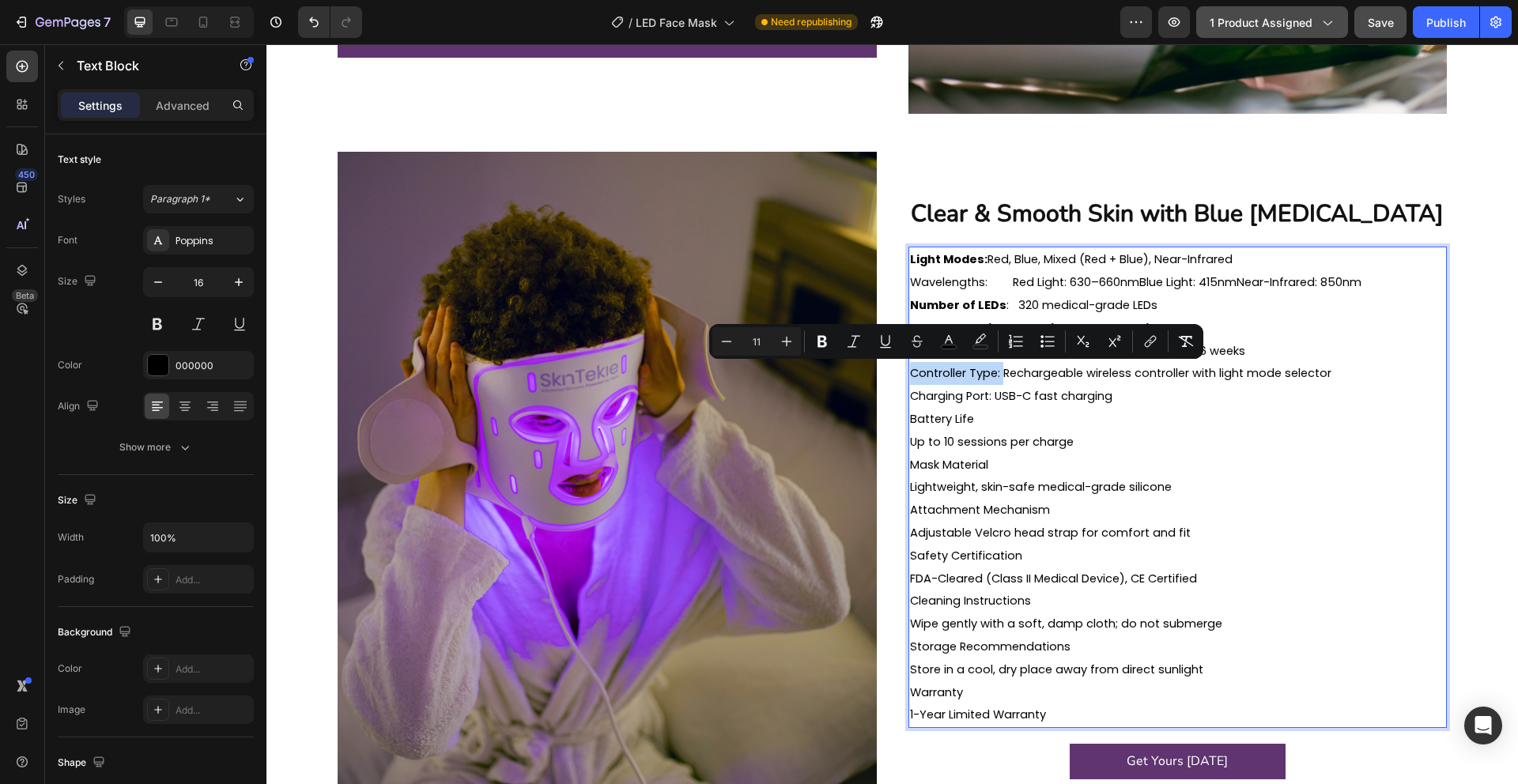
drag, startPoint x: 1000, startPoint y: 375, endPoint x: 909, endPoint y: 374, distance: 91.0
click at [909, 374] on div "Light Modes: Red, Blue, Mixed (Red + Blue), Near-Infrared Wavelengths: Red Ligh…" at bounding box center [1178, 487] width 539 height 481
click at [829, 346] on icon "Editor contextual toolbar" at bounding box center [822, 341] width 16 height 16
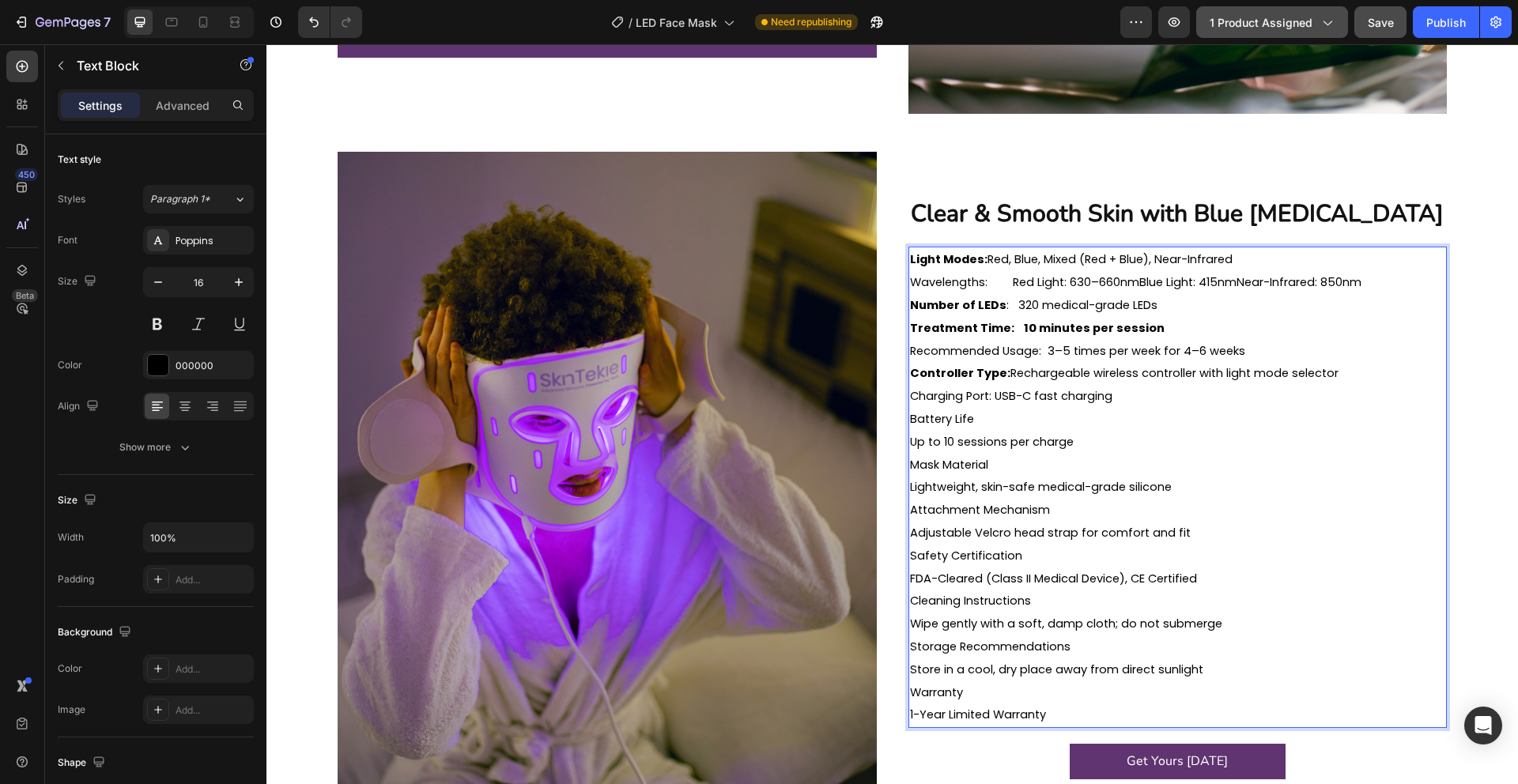
click at [1040, 348] on span "Recommended Usage: 3–5 times per week for 4–6 weeks" at bounding box center [1077, 350] width 335 height 16
drag, startPoint x: 1040, startPoint y: 348, endPoint x: 939, endPoint y: 349, distance: 101.0
click at [939, 349] on span "Recommended Usage: 3–5 times per week for 4–6 weeks" at bounding box center [1077, 350] width 335 height 16
click at [973, 420] on p "Battery Life" at bounding box center [1177, 420] width 536 height 23
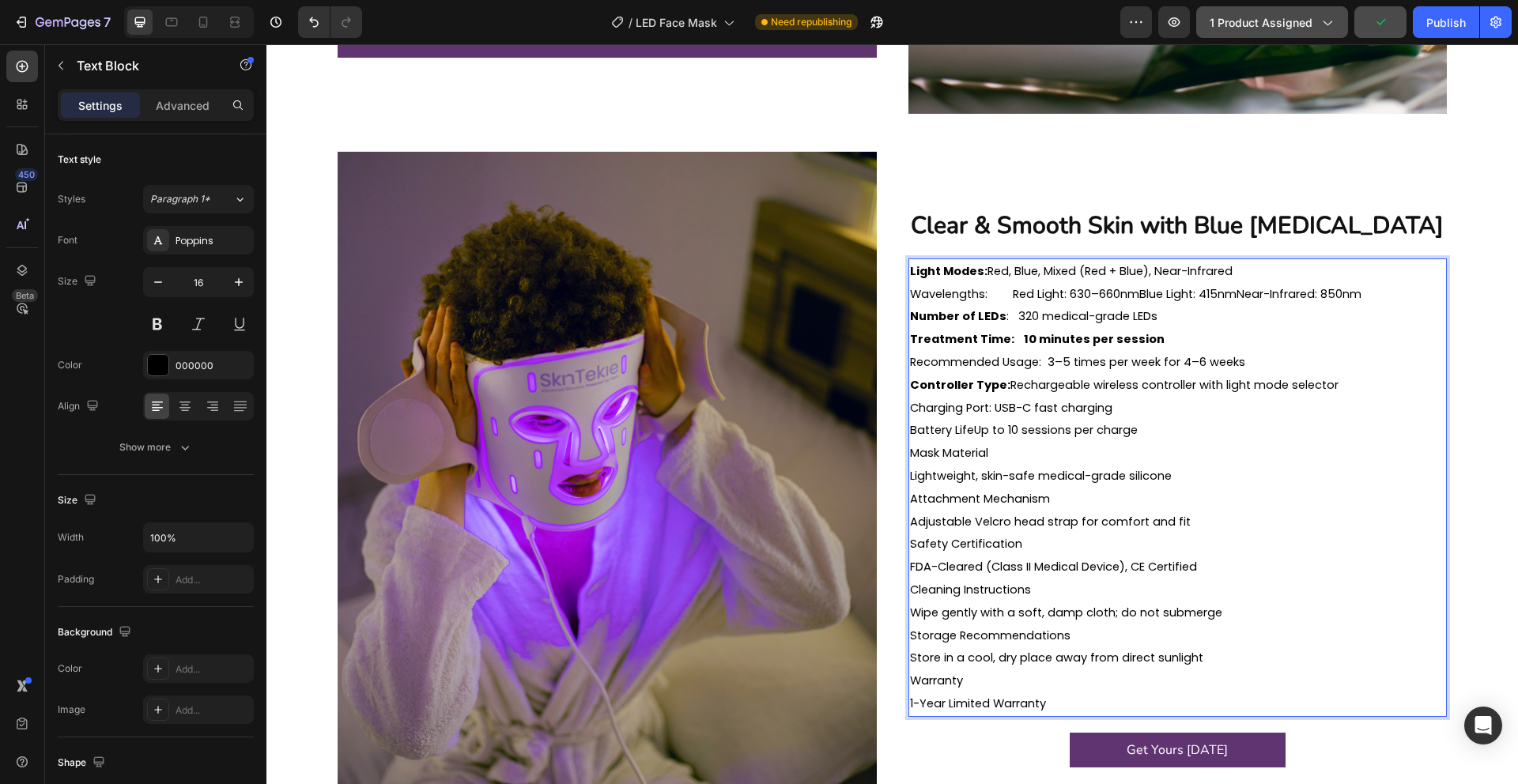
scroll to position [2134, 0]
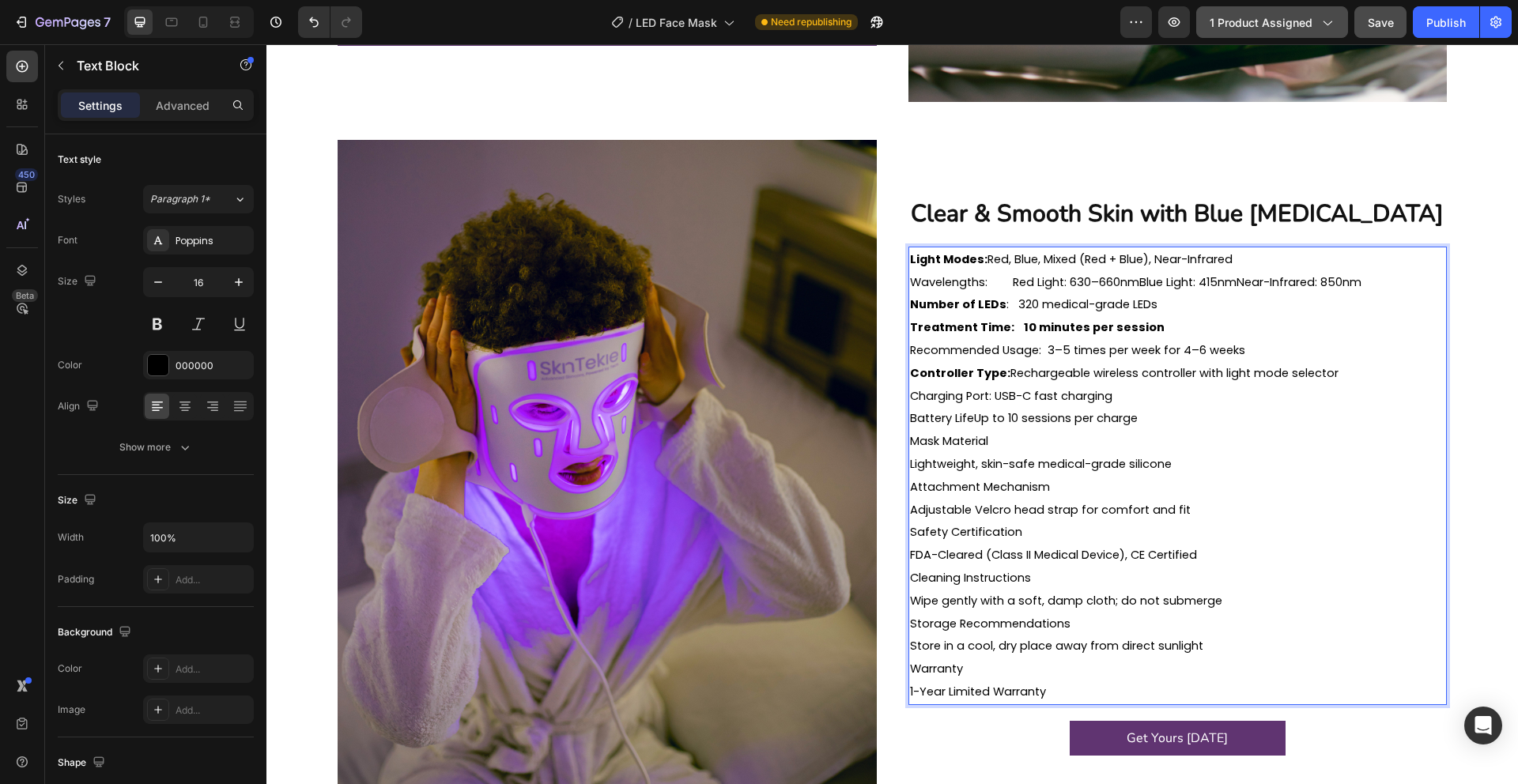
click at [974, 417] on span "Battery LifeUp to 10 sessions per charge" at bounding box center [1023, 418] width 228 height 16
click at [976, 419] on span "Battery Life:Up to 10 sessions per charge" at bounding box center [1024, 418] width 230 height 16
click at [915, 465] on span "Lightweight, skin-safe medical-grade silicone" at bounding box center [1040, 463] width 262 height 16
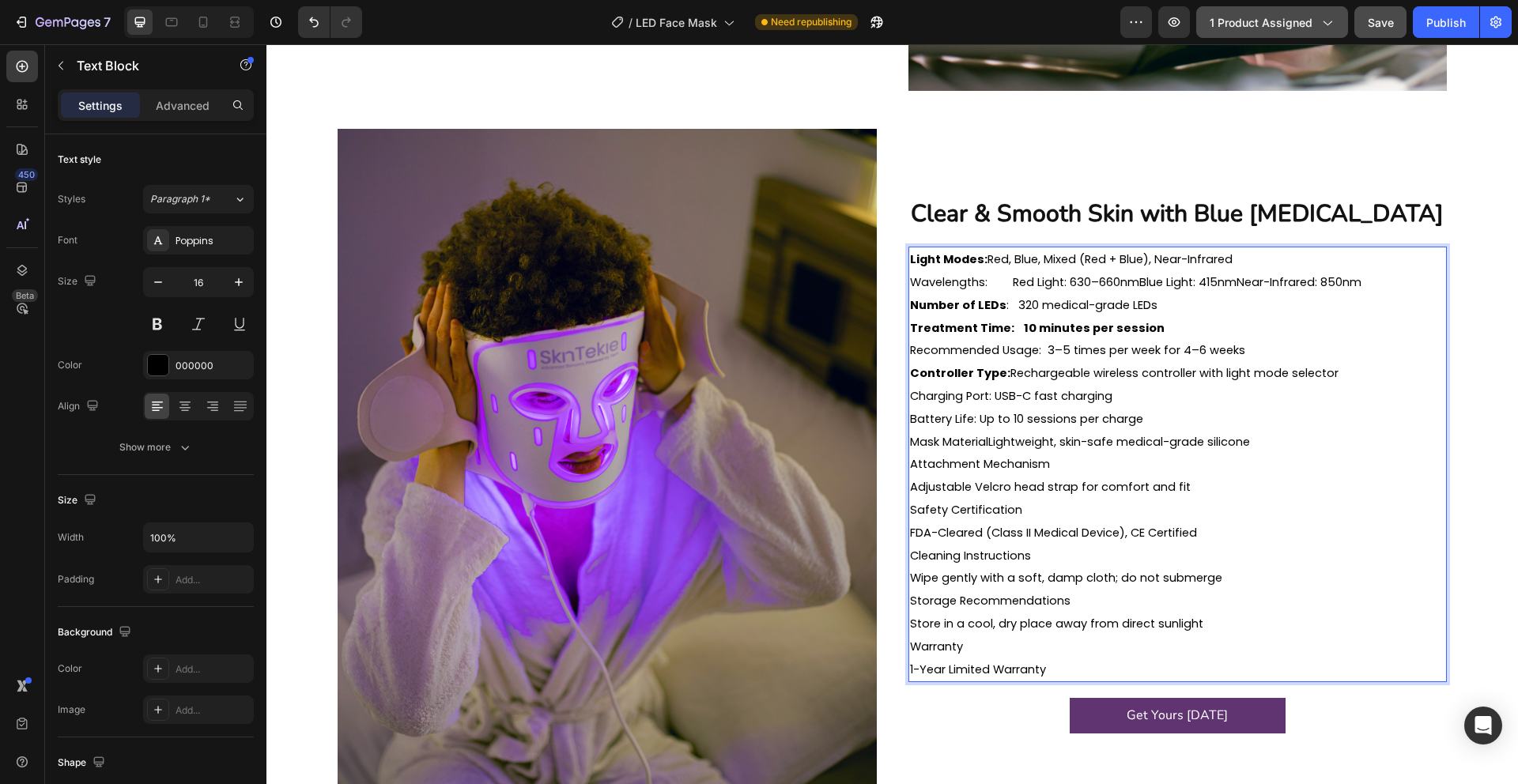
click at [988, 441] on span "Mask MaterialLightweight, skin-safe medical-grade silicone" at bounding box center [1079, 441] width 340 height 16
click at [1001, 438] on span "Mask Material:Lightweight, skin-safe medical-grade silicone" at bounding box center [1080, 441] width 343 height 16
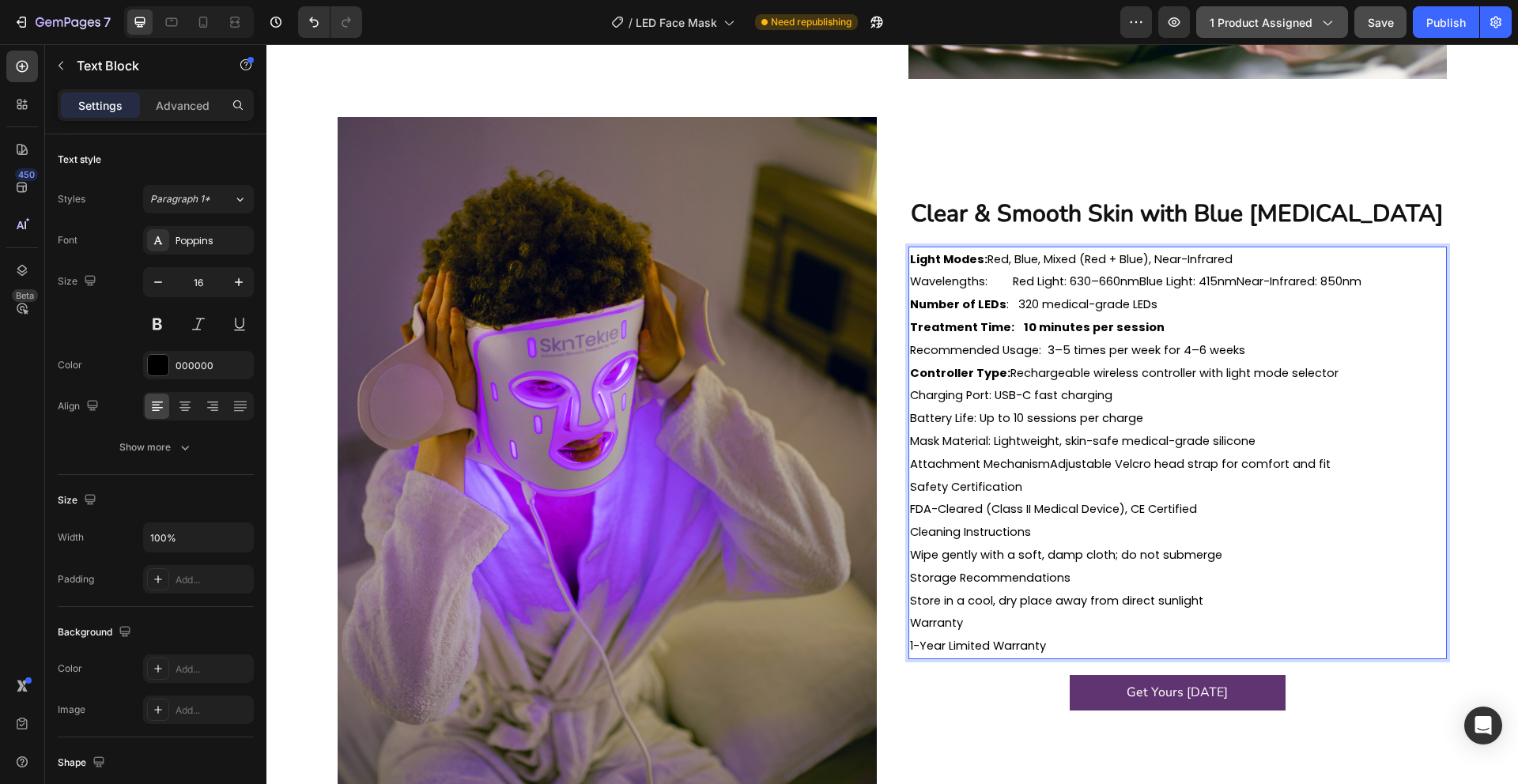
click at [1048, 462] on span "Attachment MechanismAdjustable Velcro head strap for comfort and fit" at bounding box center [1119, 463] width 421 height 16
click at [1058, 464] on span "Attachment Mechanism:Adjustable Velcro head strap for comfort and fit" at bounding box center [1121, 463] width 423 height 16
click at [1054, 464] on span "Attachment Mechanism:Adjustable Velcro head strap for comfort and fit" at bounding box center [1121, 463] width 423 height 16
click at [919, 517] on span "FDA-Cleared (Class II Medical Device), CE Certified" at bounding box center [1053, 509] width 287 height 16
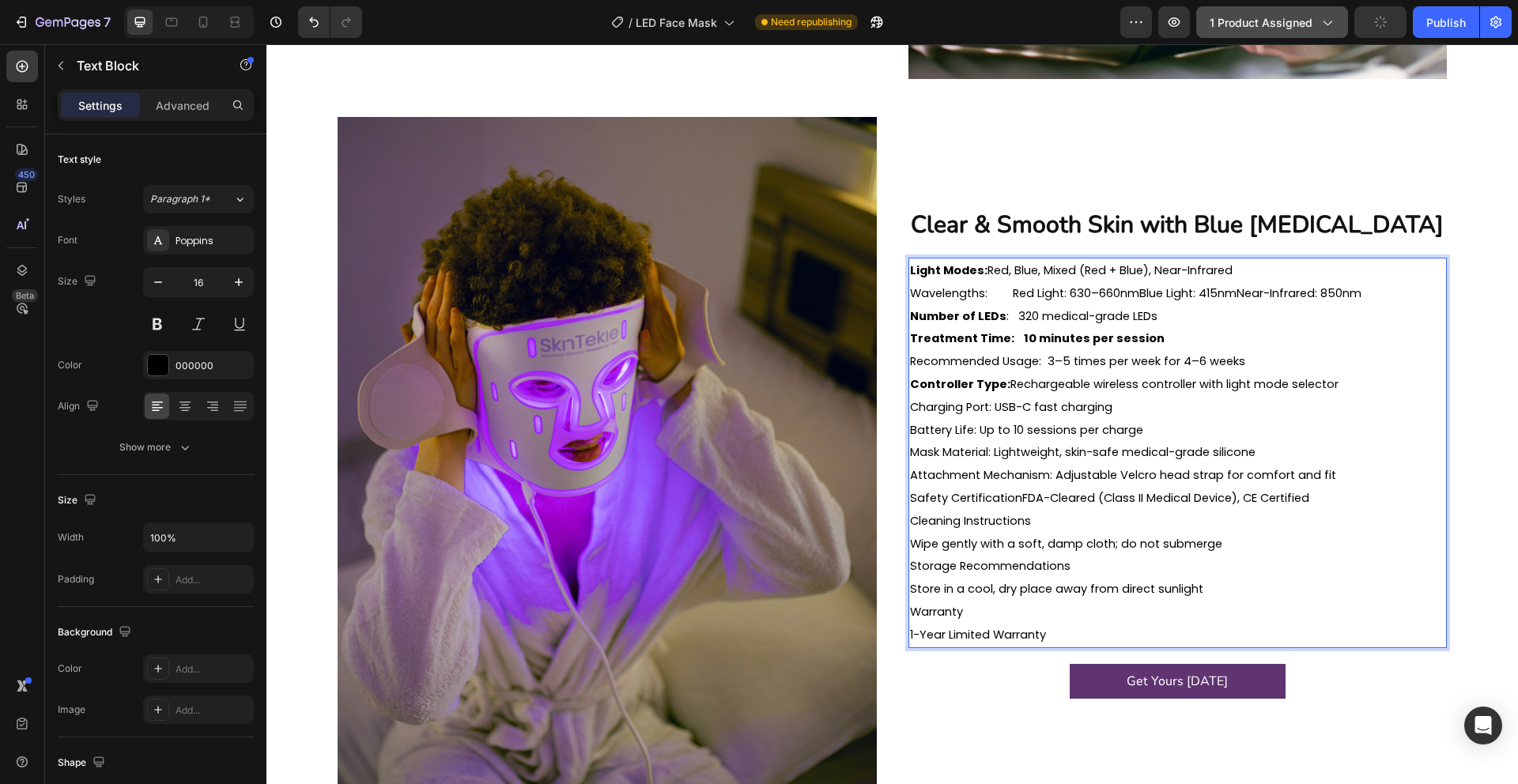
scroll to position [2167, 0]
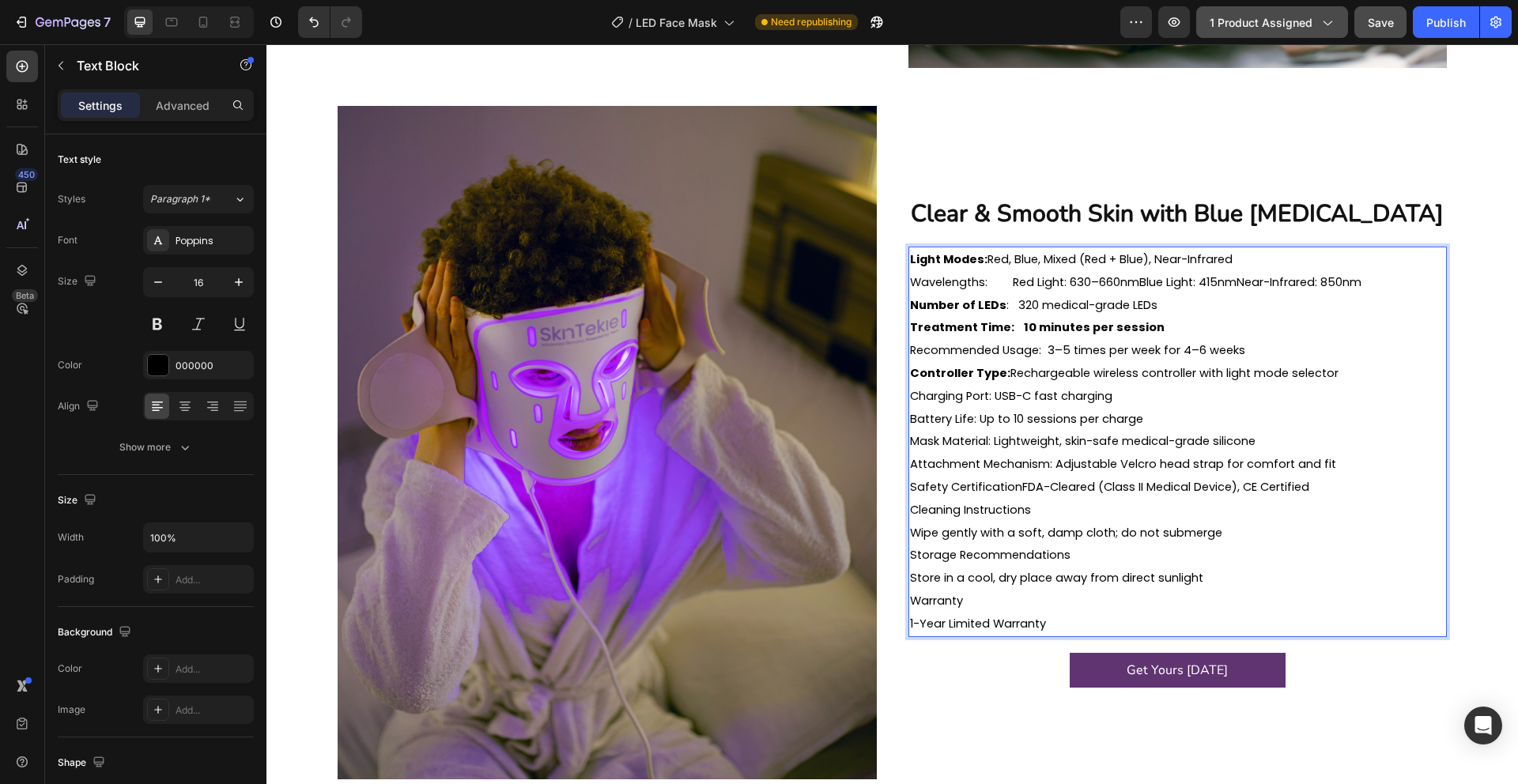
click at [1020, 489] on span "Safety CertificationFDA-Cleared (Class II Medical Device), CE Certified" at bounding box center [1109, 487] width 400 height 16
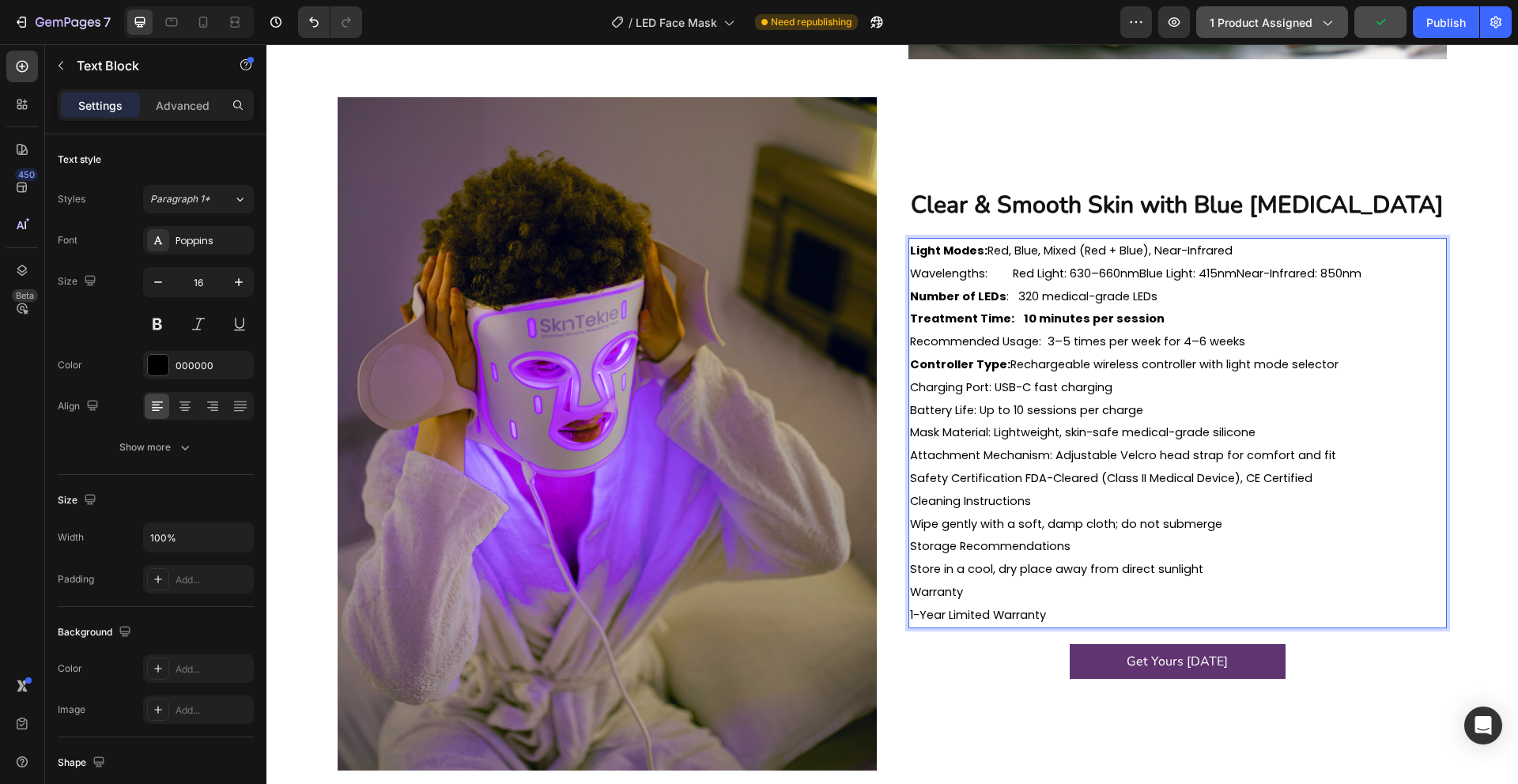
click at [1018, 476] on span "Safety Certification FDA-Cleared (Class II Medical Device), CE Certified" at bounding box center [1111, 477] width 403 height 16
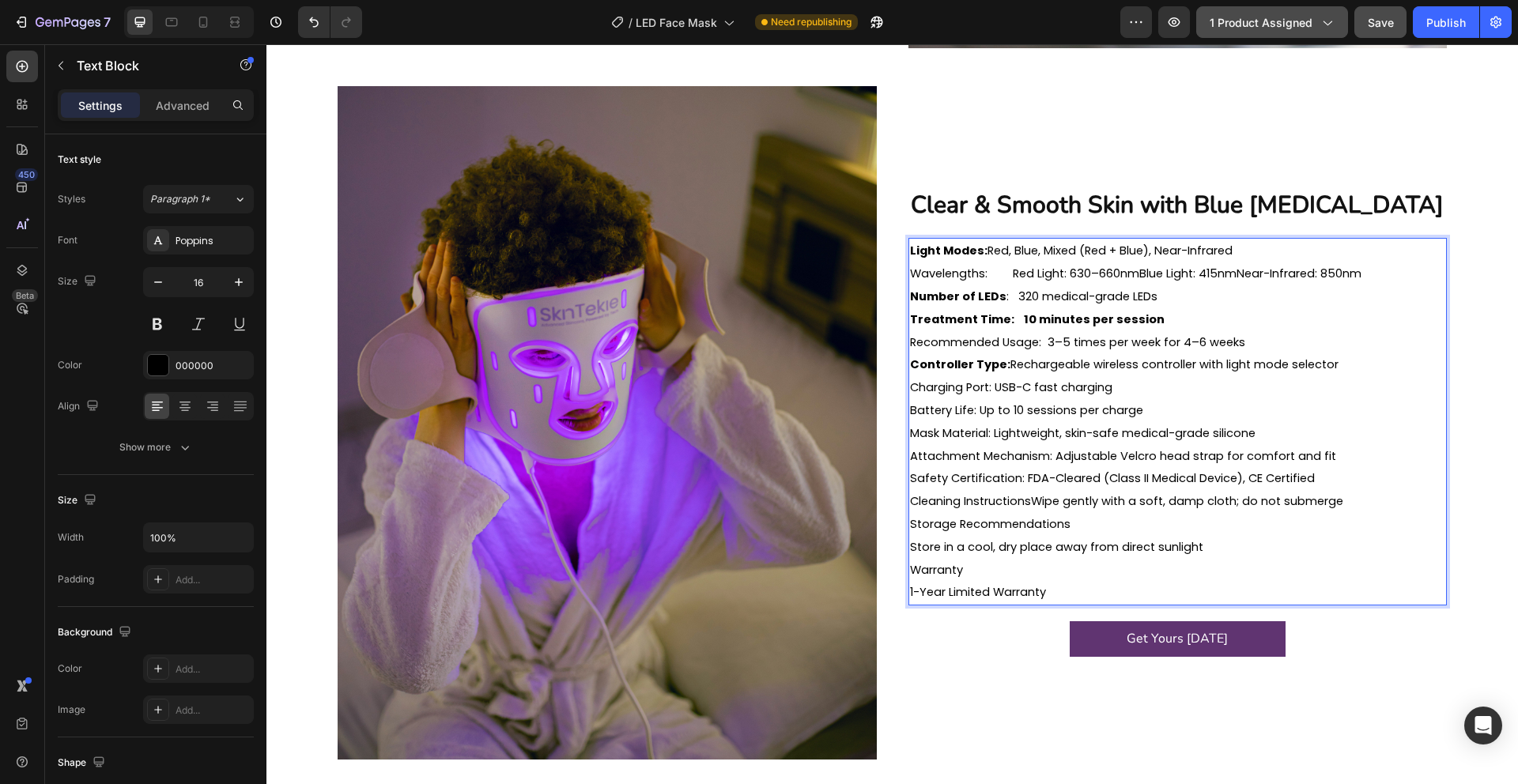
click at [1033, 500] on span "Cleaning InstructionsWipe gently with a soft, damp cloth; do not submerge" at bounding box center [1126, 501] width 433 height 16
click at [1033, 504] on span "Cleaning Instructions:Wipe gently with a soft, damp cloth; do not submerge" at bounding box center [1127, 501] width 436 height 16
click at [914, 527] on span "Storage Recommendations" at bounding box center [989, 524] width 160 height 16
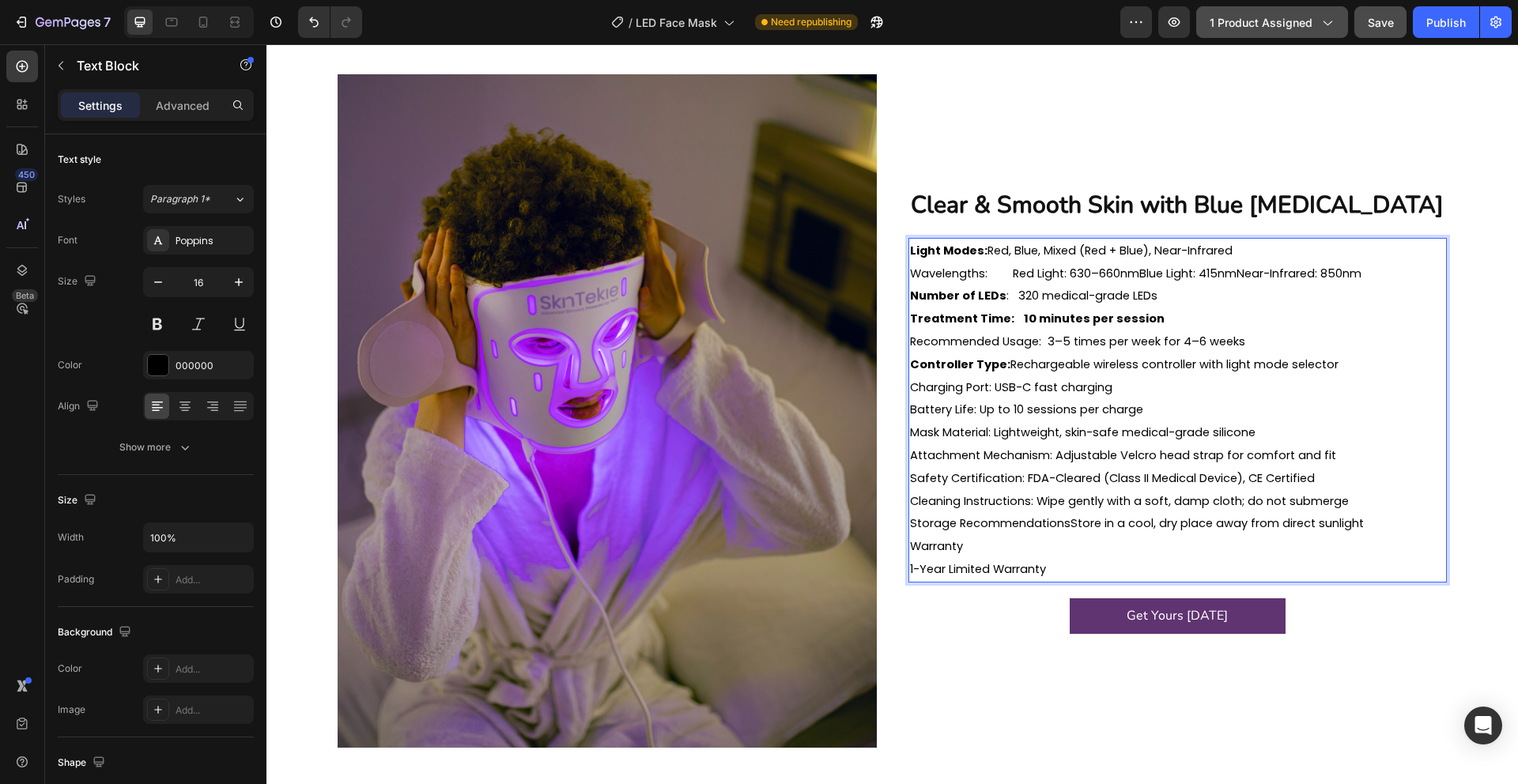
click at [1070, 525] on span "Storage RecommendationsStore in a cool, dry place away from direct sunlight" at bounding box center [1136, 523] width 454 height 16
click at [1075, 523] on span "Storage Recommendations:Store in a cool, dry place away from direct sunlight" at bounding box center [1137, 523] width 456 height 16
click at [916, 568] on span "1-Year Limited Warranty" at bounding box center [977, 569] width 136 height 16
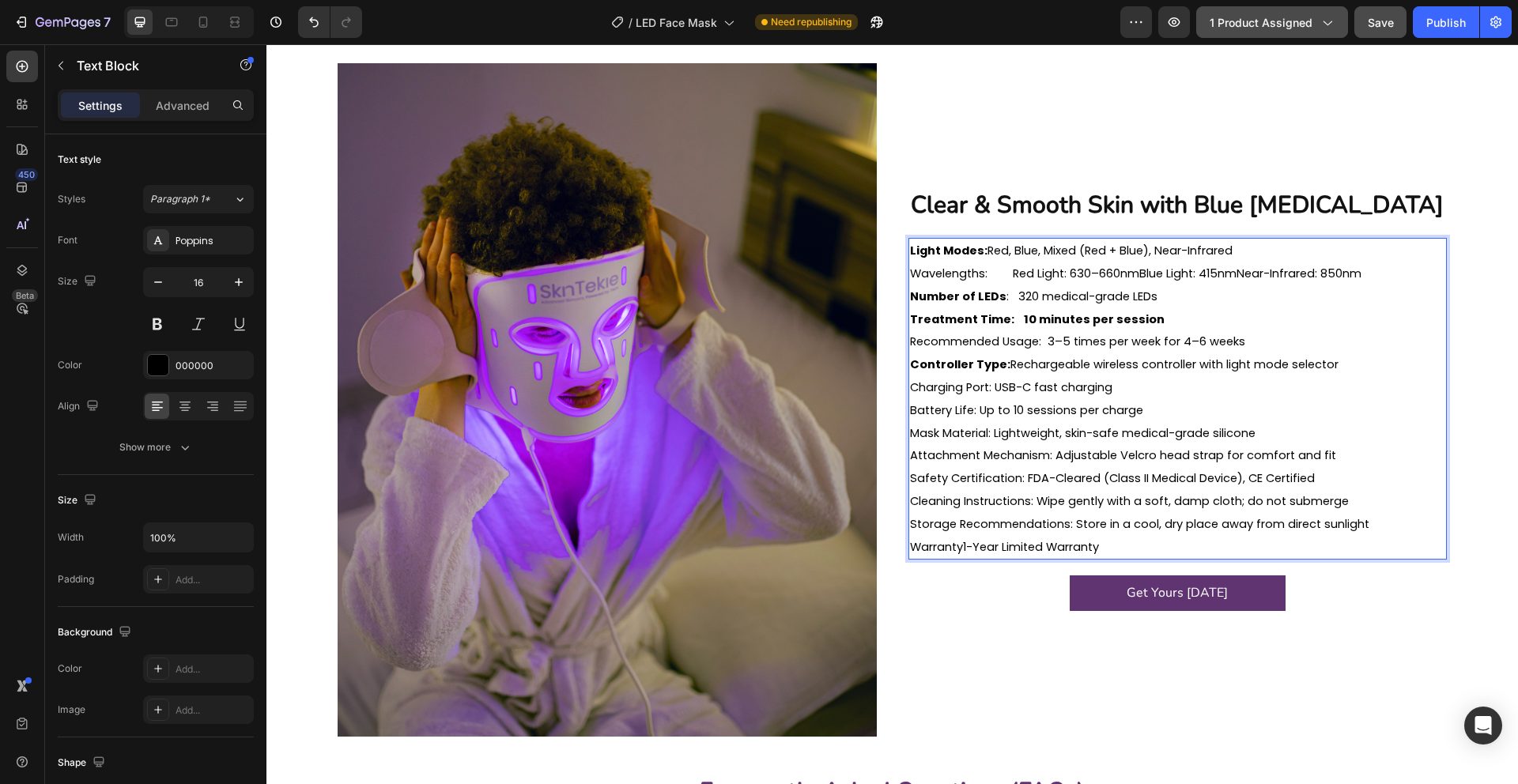
click at [965, 546] on span "Warranty1-Year Limited Warranty" at bounding box center [1003, 547] width 189 height 16
click at [968, 546] on span "Warranty:1-Year Limited Warranty" at bounding box center [1005, 547] width 192 height 16
drag, startPoint x: 968, startPoint y: 550, endPoint x: 914, endPoint y: 550, distance: 54.0
click at [914, 550] on span "Warranty: 1-Year Limited Warranty" at bounding box center [1006, 547] width 195 height 16
click at [990, 389] on span "Charging Port: USB-C fast charging" at bounding box center [1010, 387] width 202 height 16
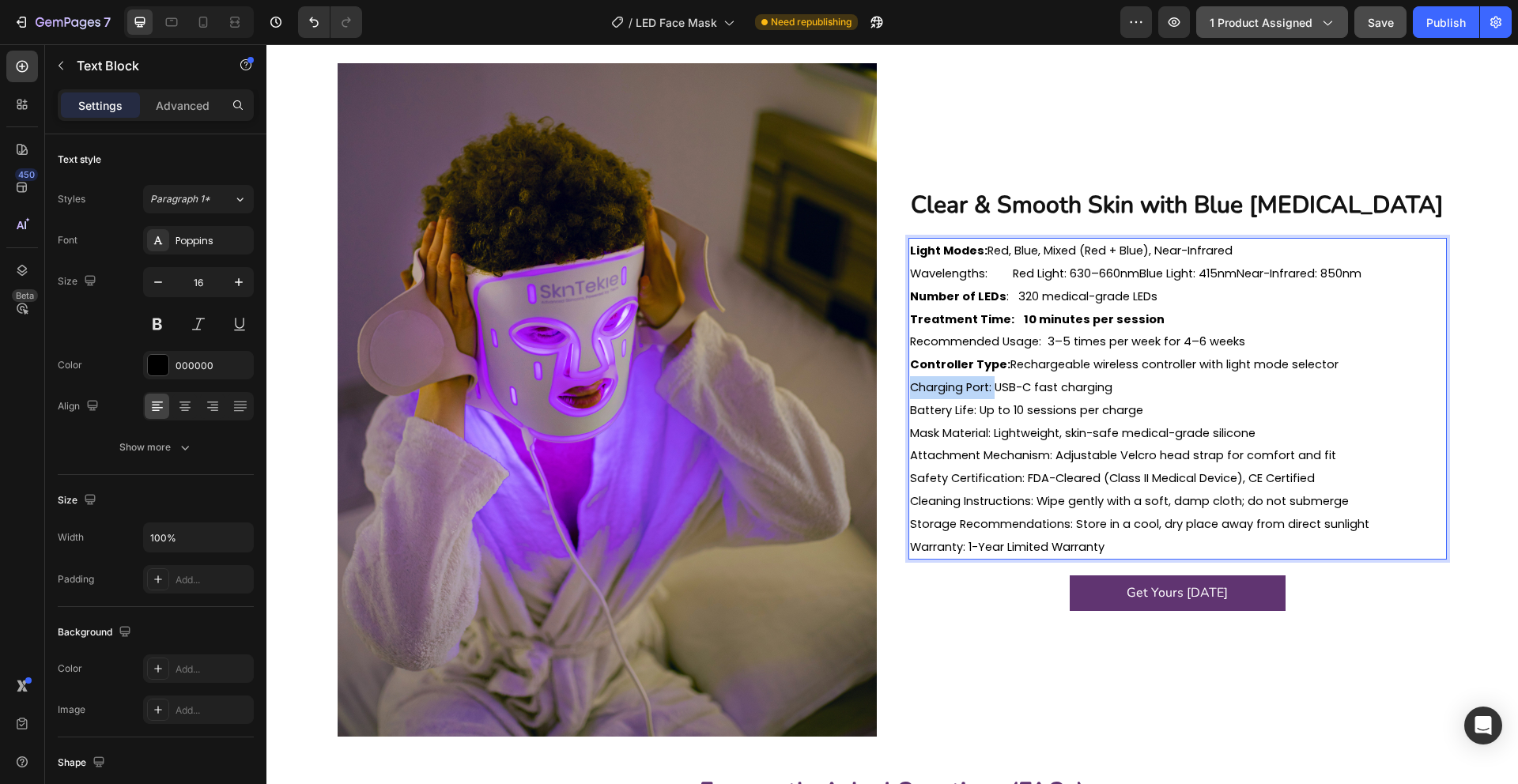
drag, startPoint x: 990, startPoint y: 389, endPoint x: 913, endPoint y: 389, distance: 77.0
click at [913, 389] on span "Charging Port: USB-C fast charging" at bounding box center [1010, 387] width 202 height 16
click at [924, 389] on span "Charging Port: USB-C fast charging" at bounding box center [1010, 387] width 202 height 16
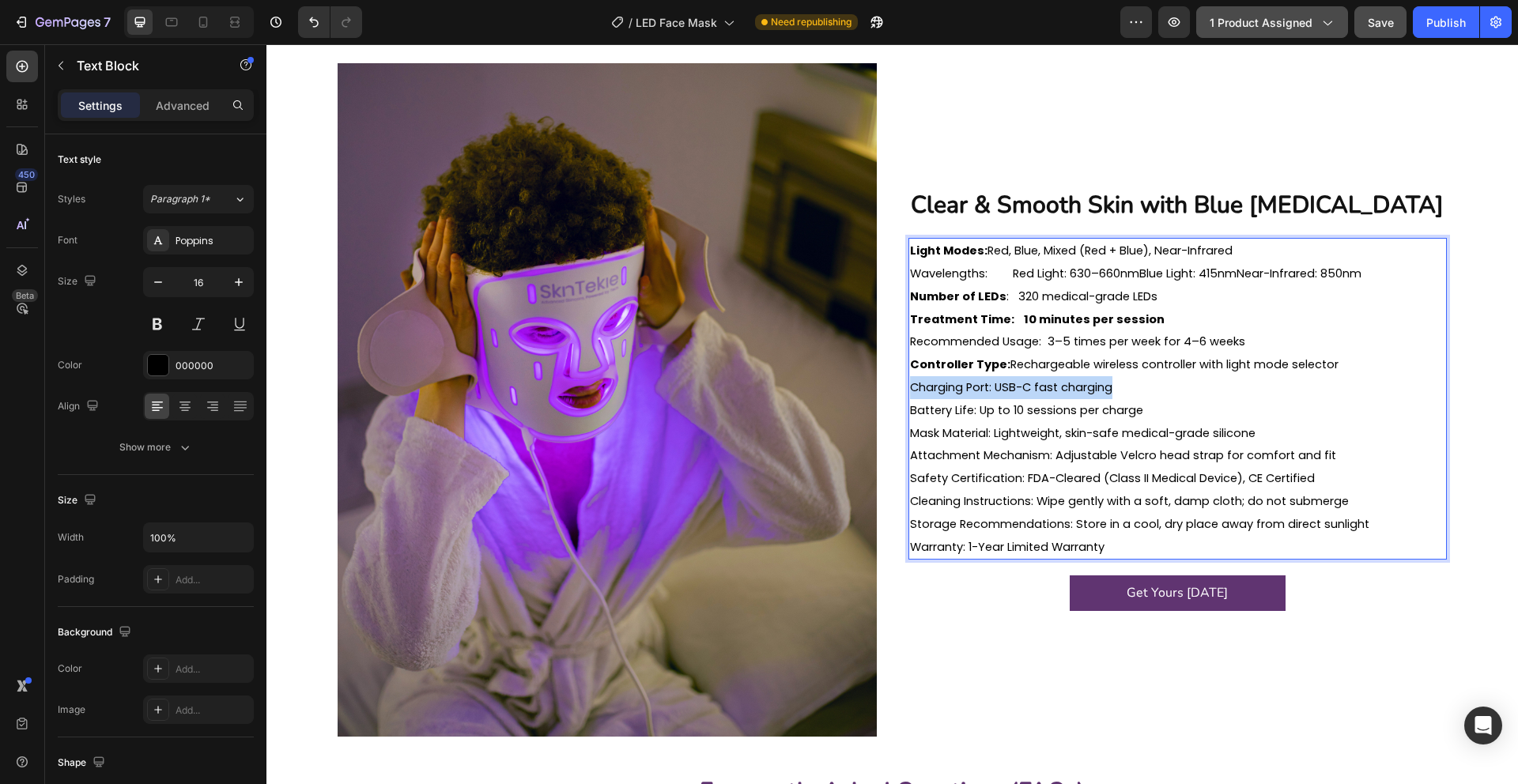
click at [924, 389] on span "Charging Port: USB-C fast charging" at bounding box center [1010, 387] width 202 height 16
drag, startPoint x: 924, startPoint y: 389, endPoint x: 1014, endPoint y: 388, distance: 90.0
click at [1014, 388] on span "Charging Port: USB-C fast charging" at bounding box center [1010, 387] width 202 height 16
click at [1003, 390] on span "Charging Port: USB-C fast charging" at bounding box center [1010, 387] width 202 height 16
click at [924, 245] on strong "Light Modes:" at bounding box center [948, 251] width 78 height 16
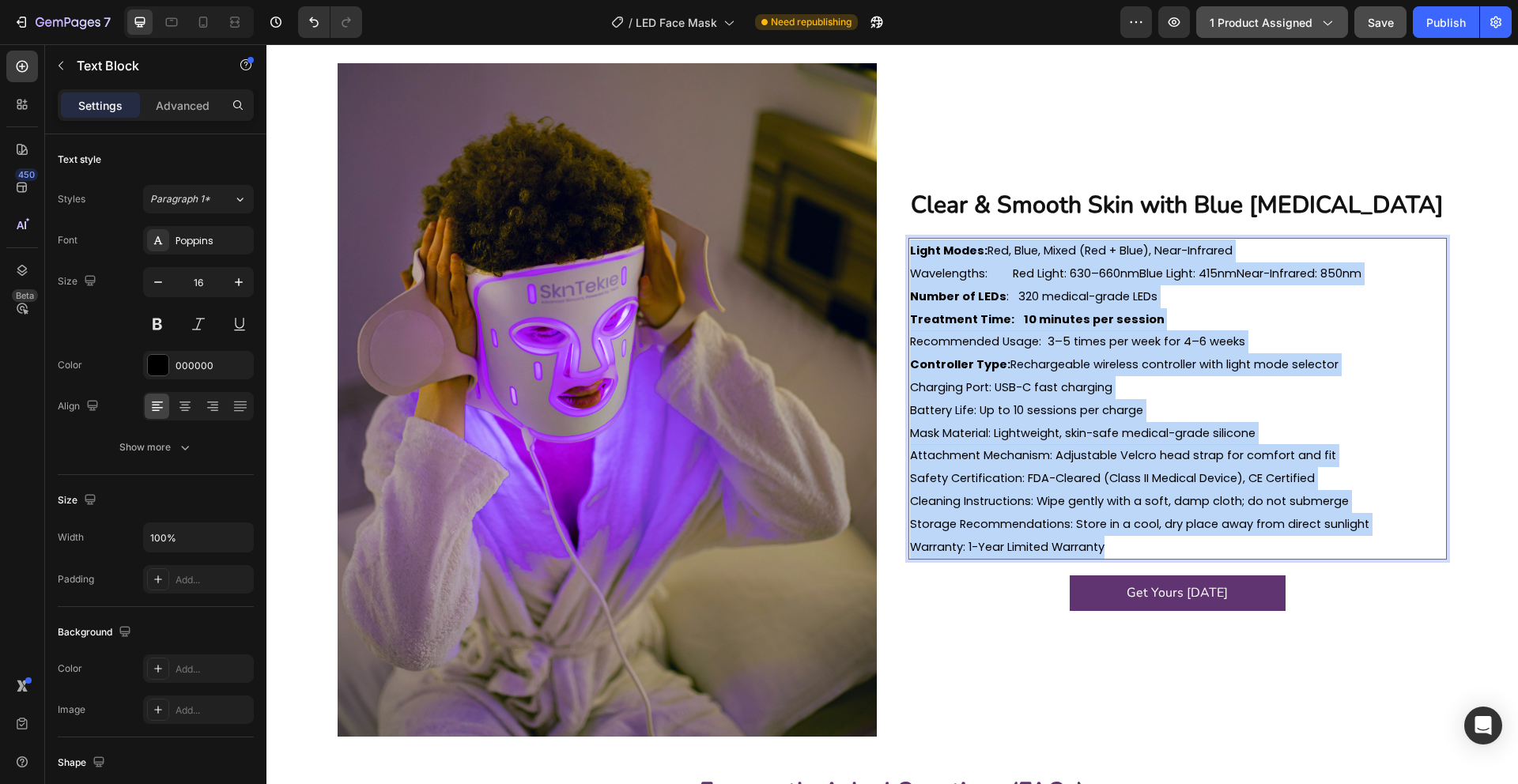
drag, startPoint x: 924, startPoint y: 245, endPoint x: 1161, endPoint y: 551, distance: 387.0
click at [1161, 551] on div "Light Modes: Red, Blue, Mixed (Red + Blue), Near-Infrared Wavelengths: Red Ligh…" at bounding box center [1178, 399] width 539 height 322
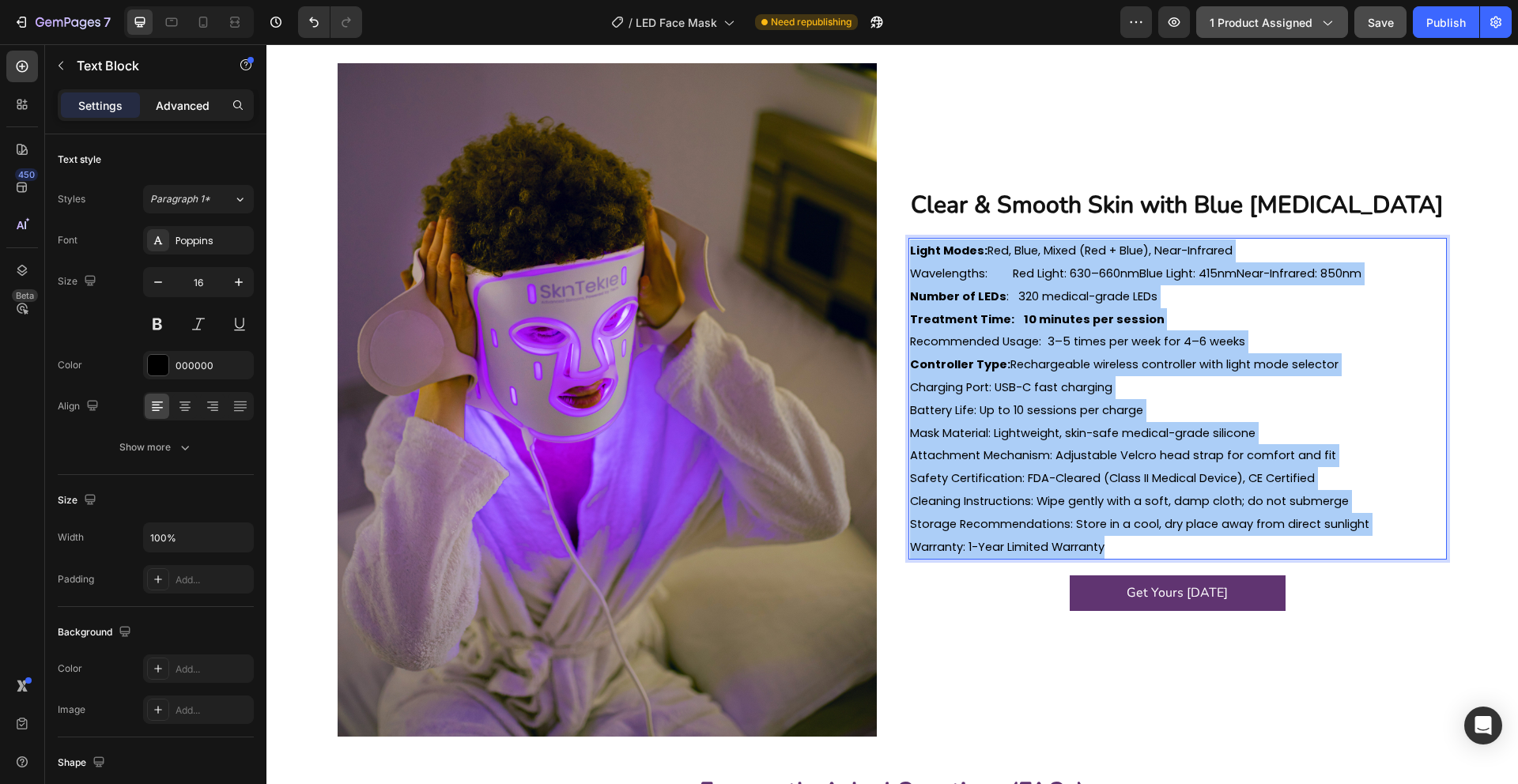
click at [197, 102] on p "Advanced" at bounding box center [182, 104] width 54 height 16
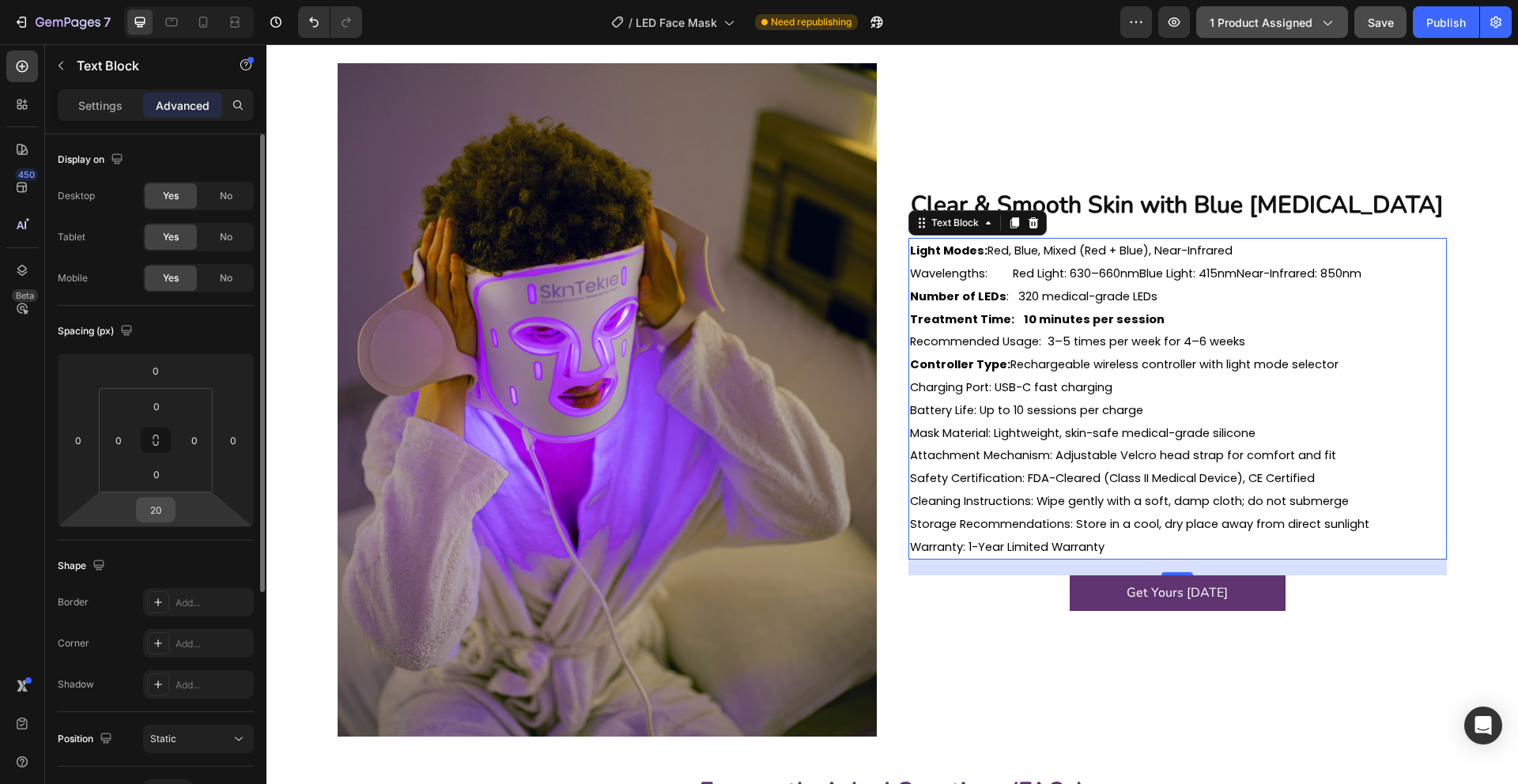
click at [159, 503] on input "20" at bounding box center [155, 510] width 31 height 24
click at [195, 326] on div "Spacing (px)" at bounding box center [156, 331] width 197 height 26
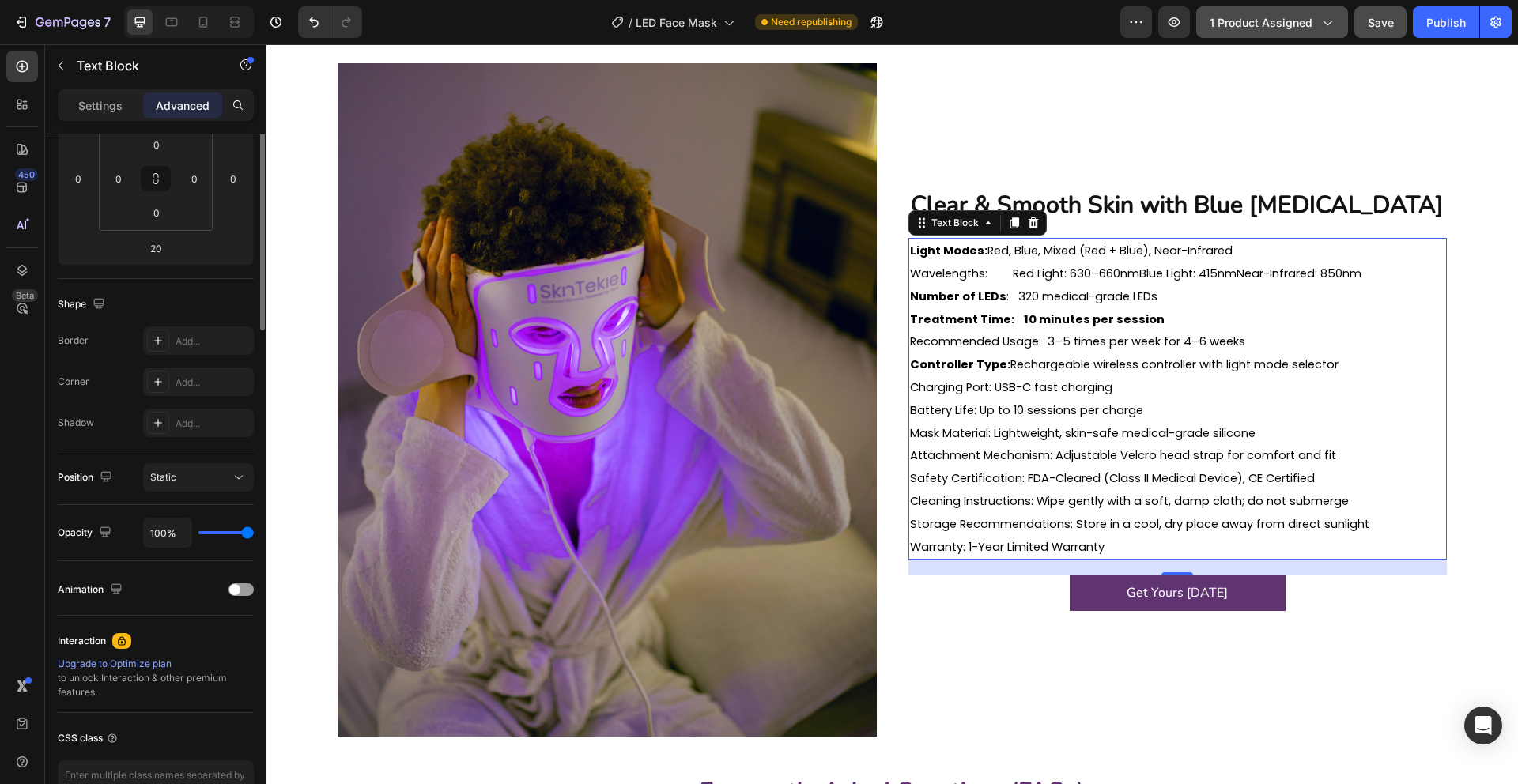
scroll to position [0, 0]
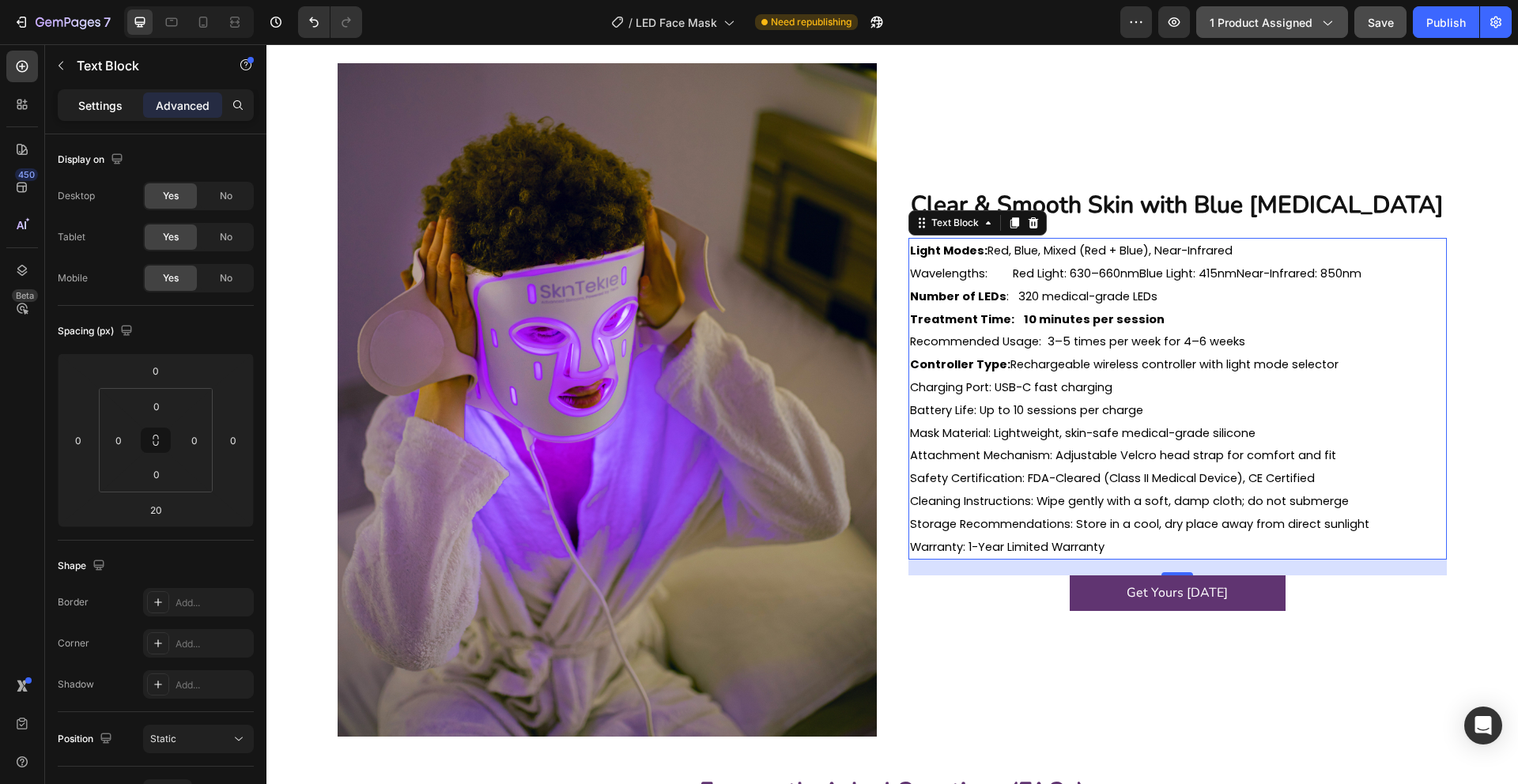
click at [109, 109] on p "Settings" at bounding box center [100, 104] width 45 height 16
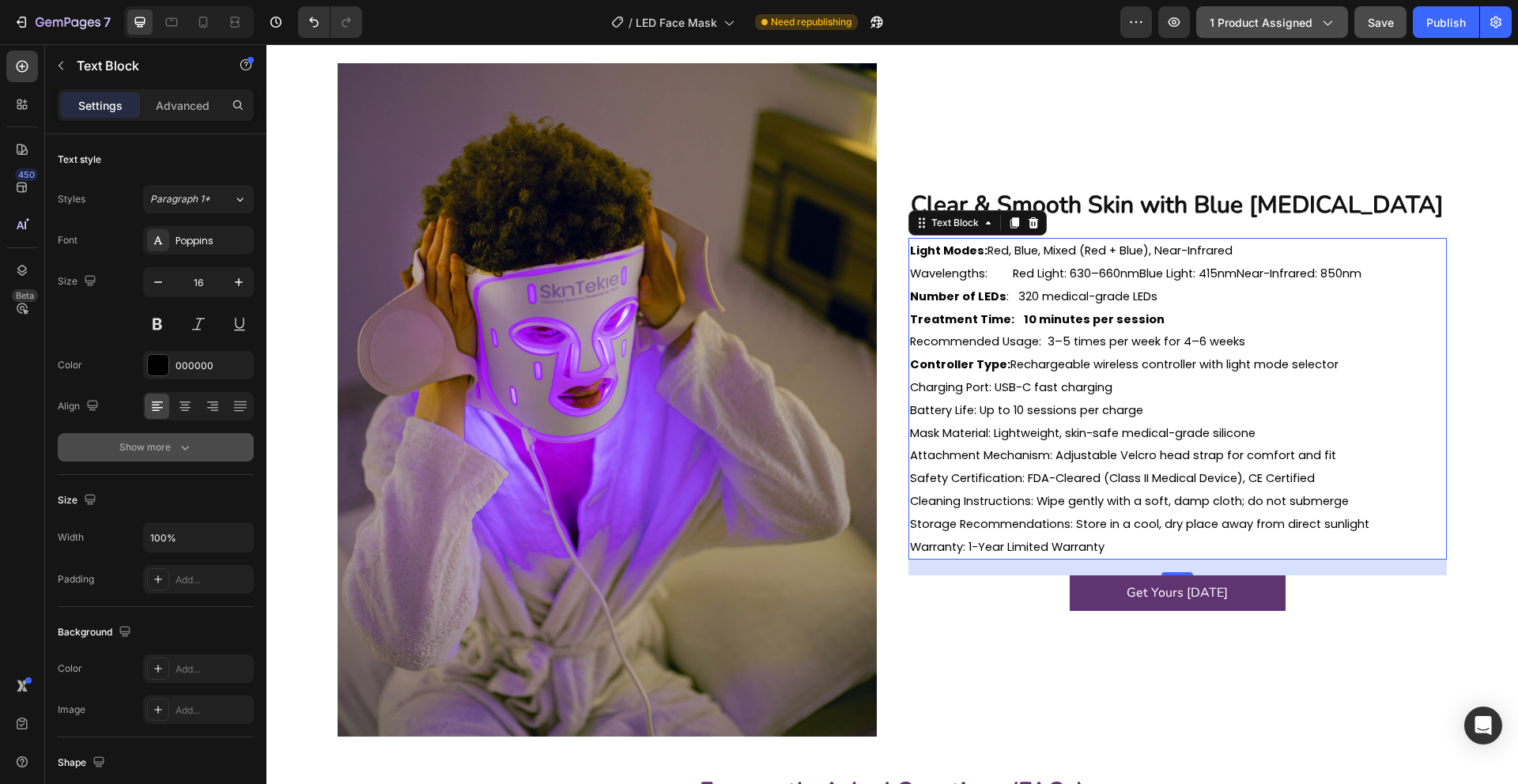
click at [185, 456] on button "Show more" at bounding box center [156, 447] width 197 height 28
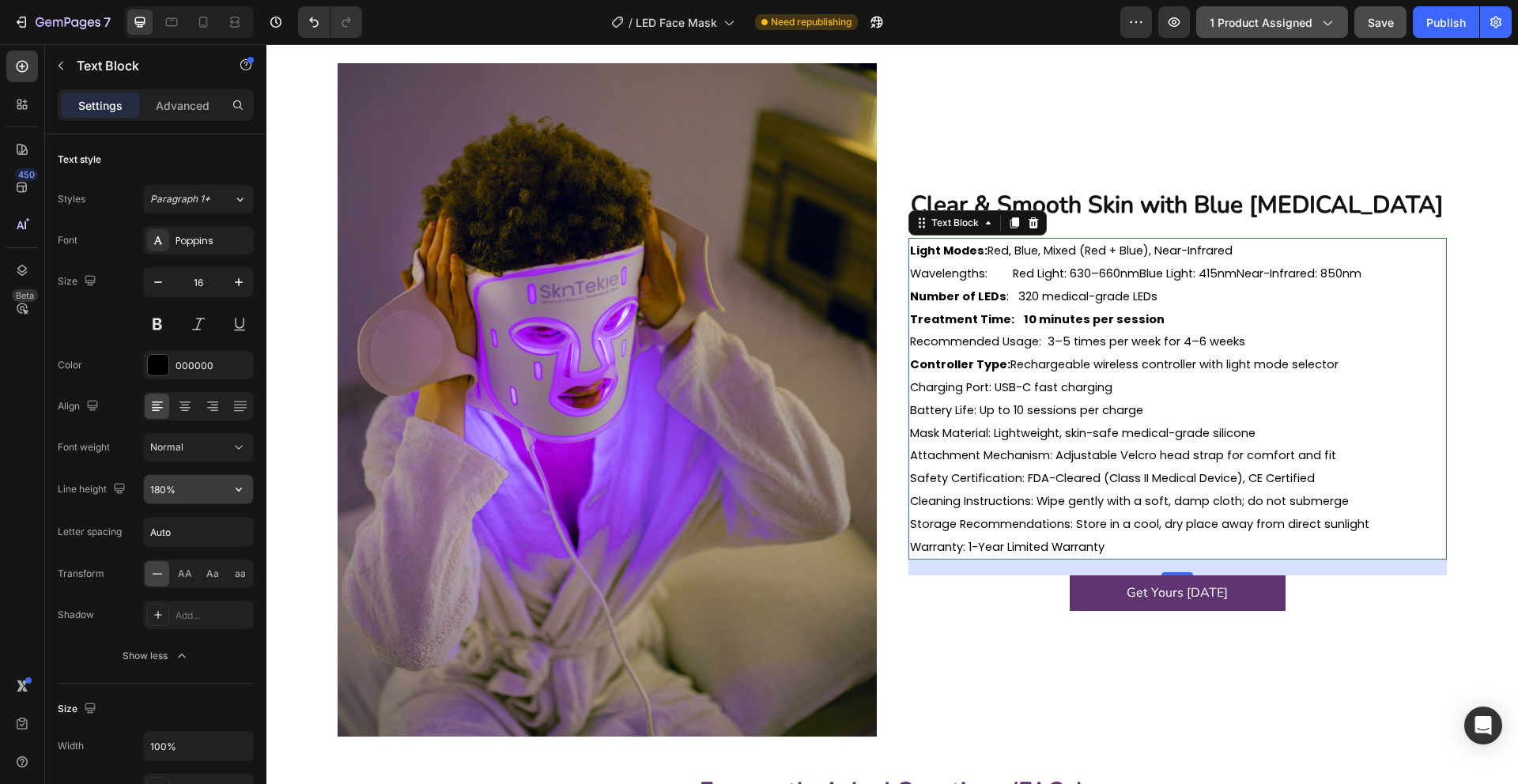
click at [197, 488] on input "180%" at bounding box center [198, 489] width 109 height 28
click at [236, 492] on icon "button" at bounding box center [238, 489] width 16 height 16
click at [204, 622] on p "150%" at bounding box center [194, 619] width 90 height 14
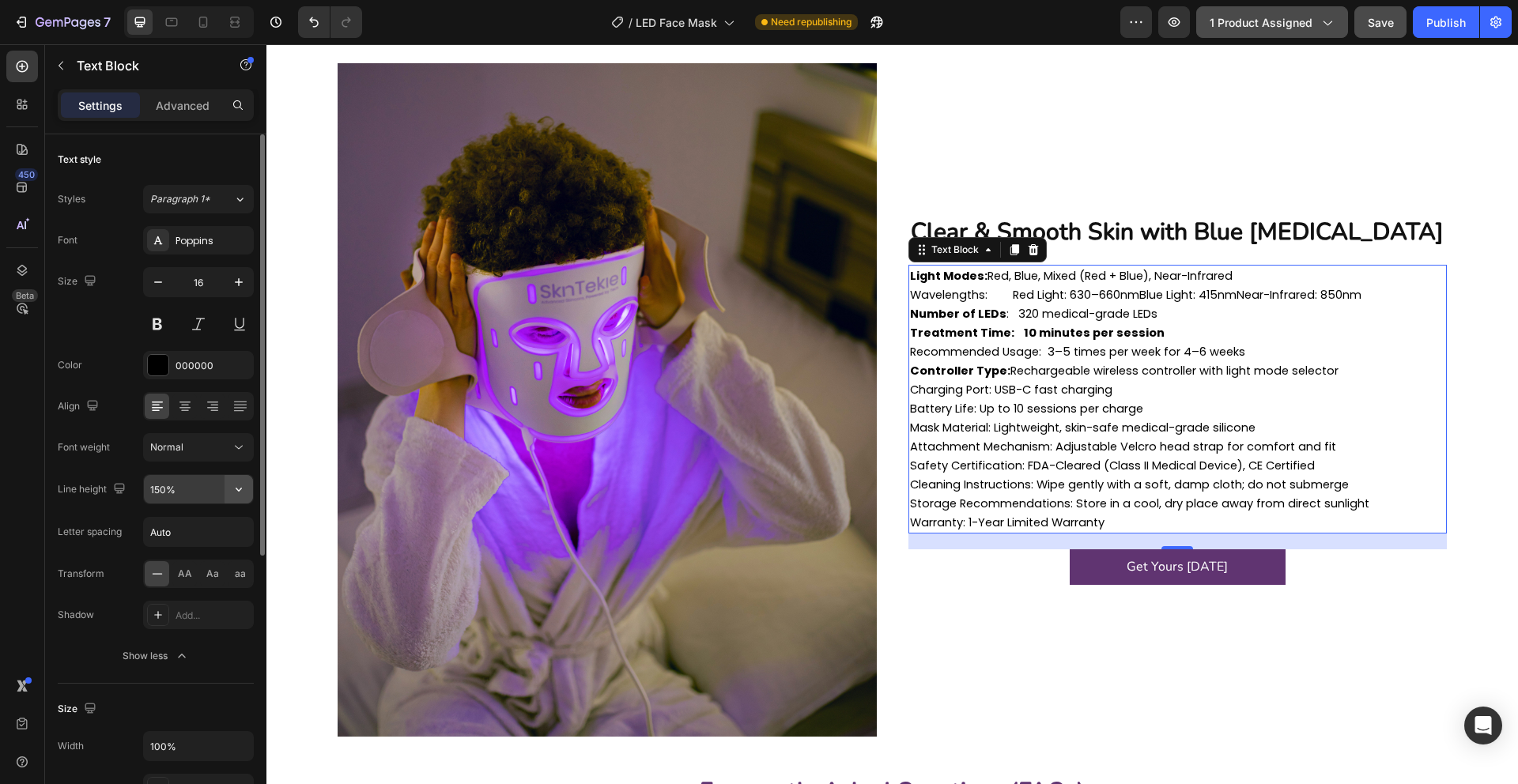
click at [236, 495] on icon "button" at bounding box center [238, 489] width 16 height 16
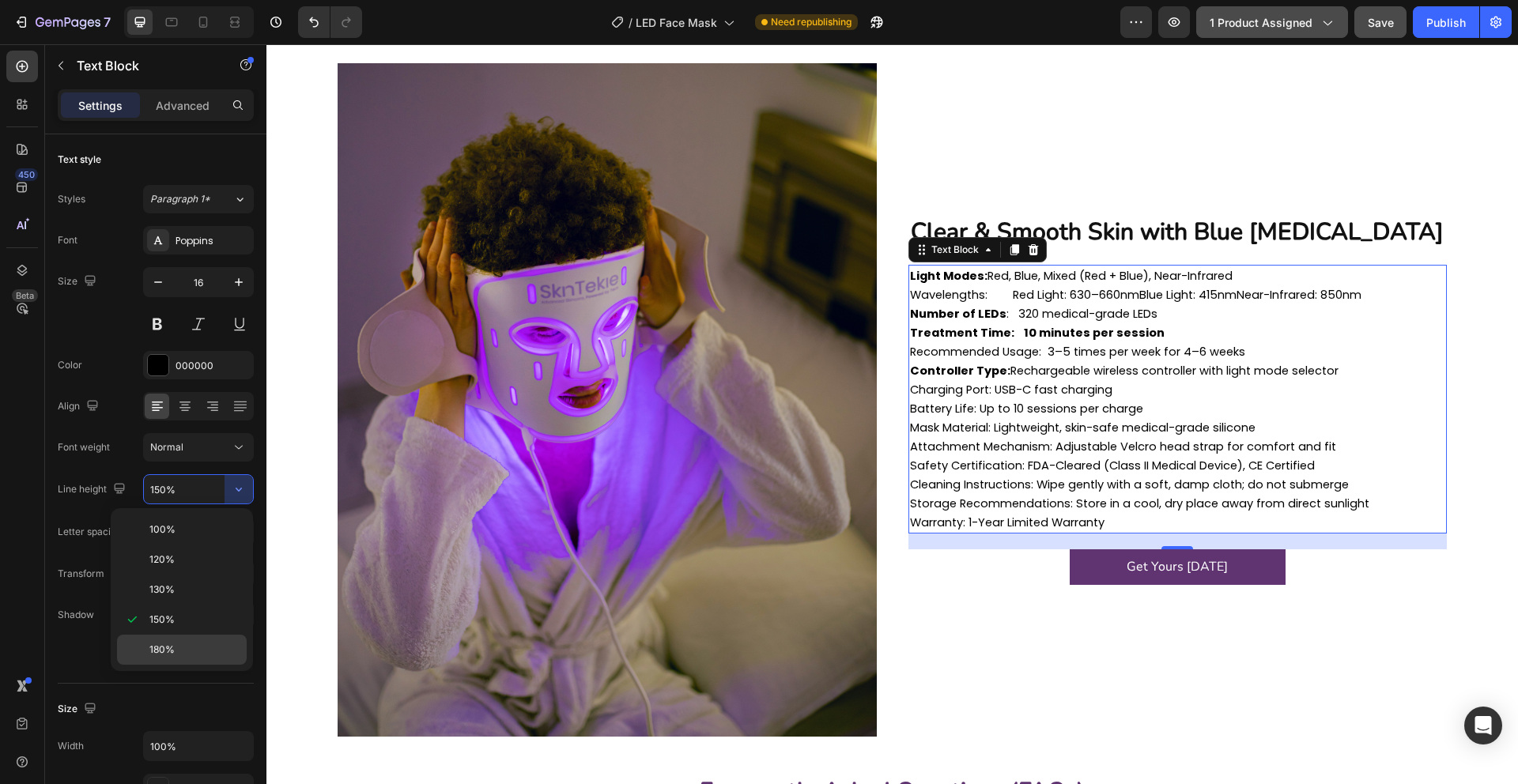
click at [207, 652] on p "180%" at bounding box center [194, 649] width 90 height 14
type input "180%"
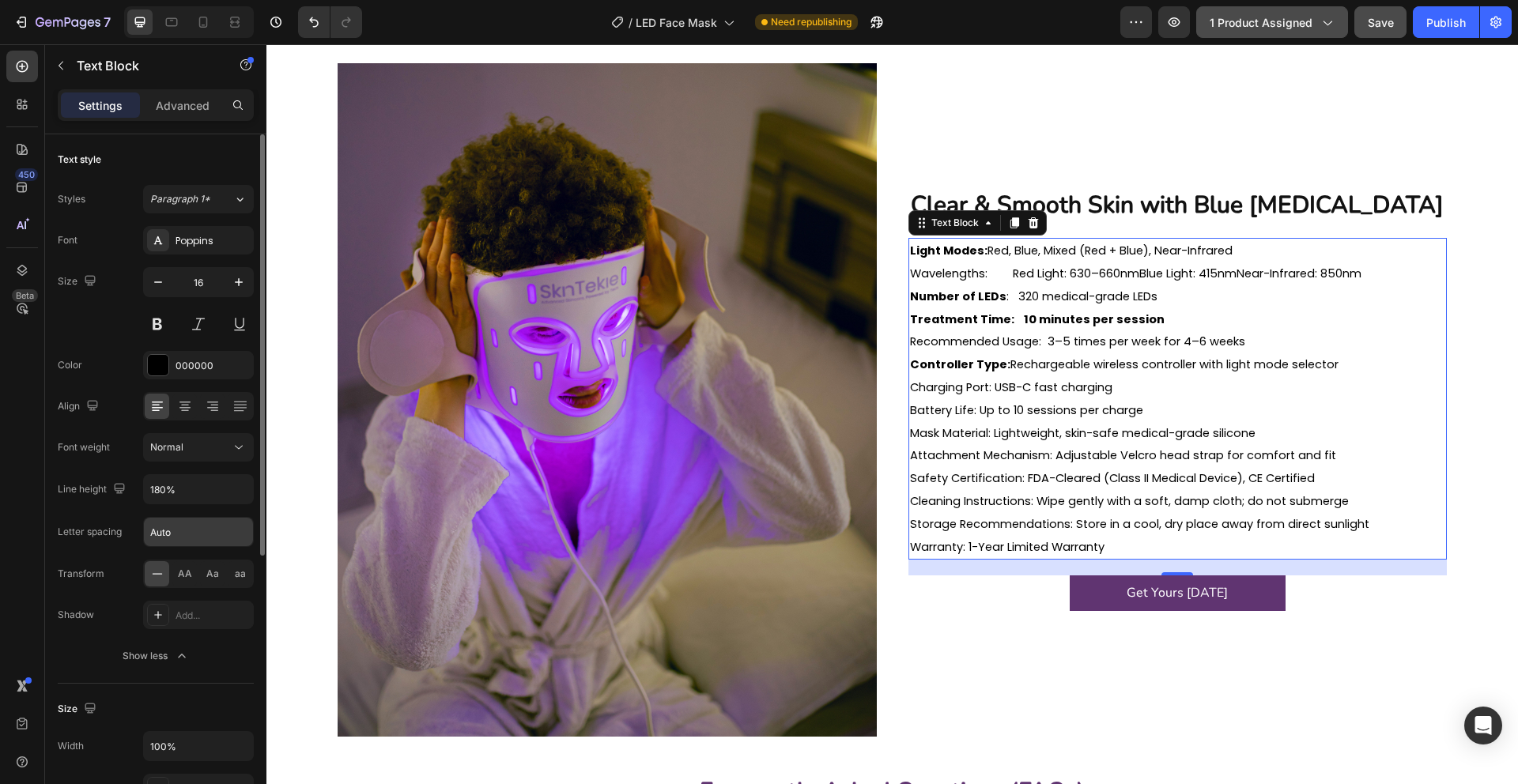
click at [225, 532] on input "Auto" at bounding box center [198, 532] width 109 height 28
click at [192, 572] on div "AA" at bounding box center [185, 573] width 25 height 26
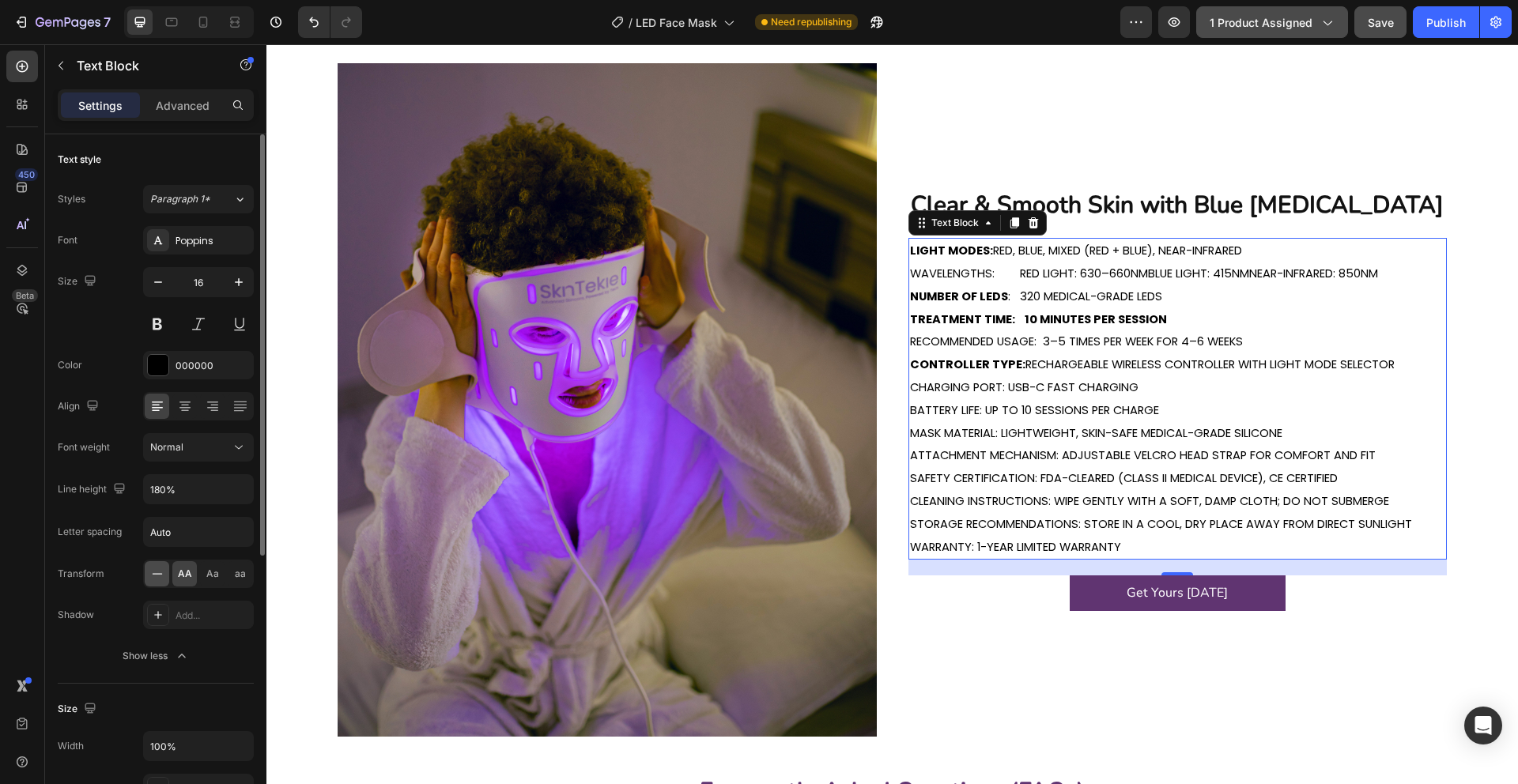
click at [163, 572] on icon at bounding box center [157, 573] width 16 height 16
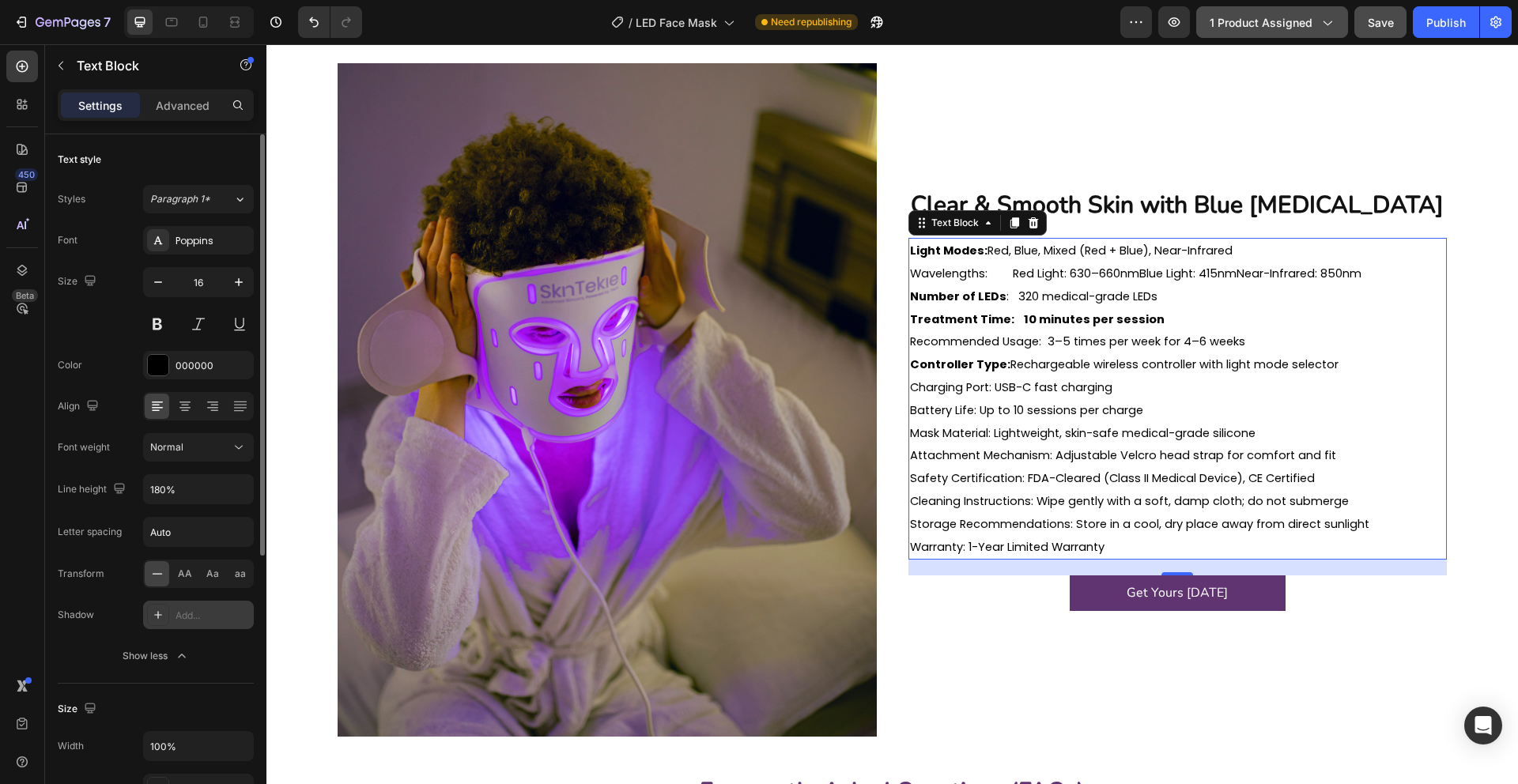
click at [155, 616] on icon at bounding box center [158, 614] width 12 height 12
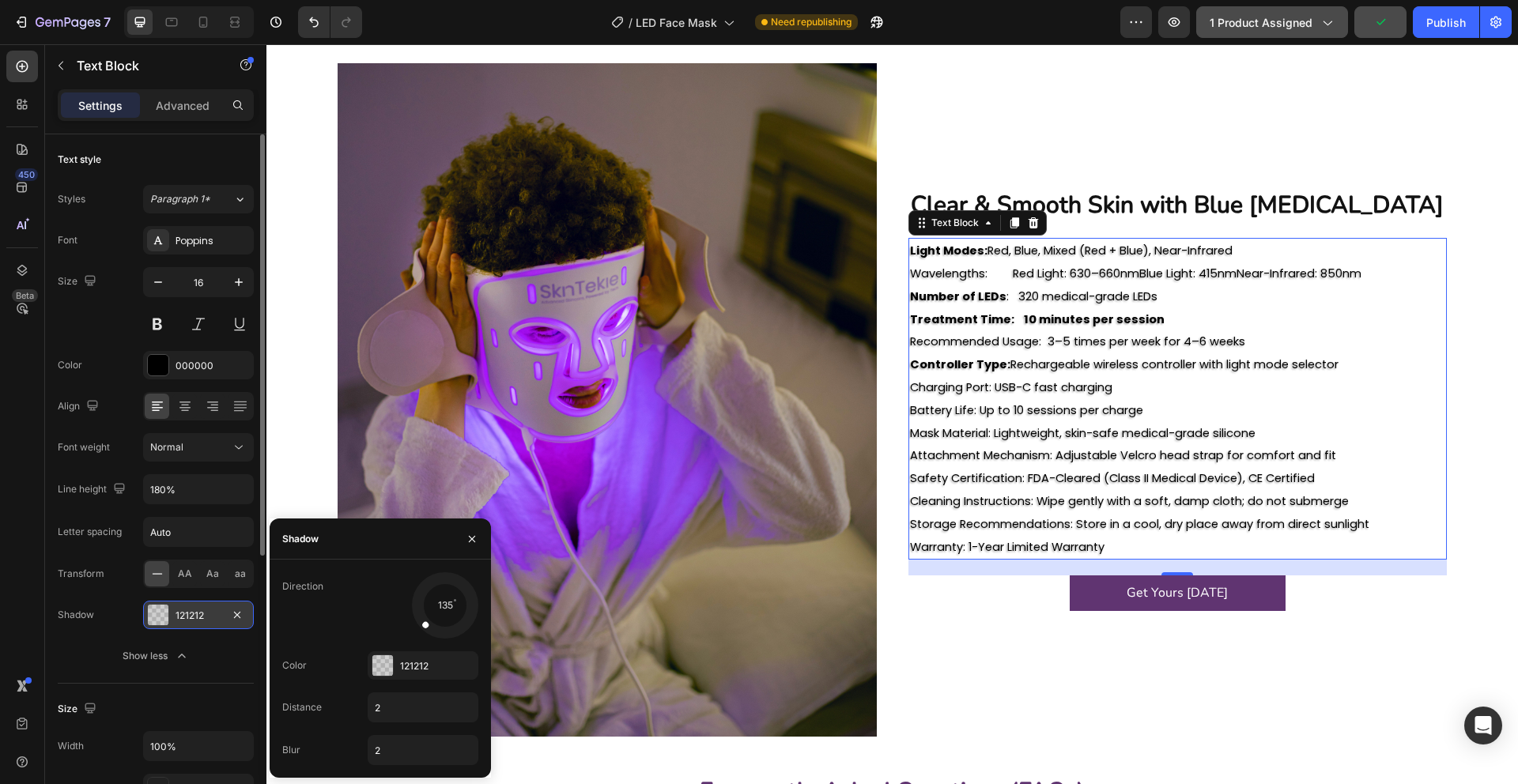
click at [116, 615] on div "Shadow 121212" at bounding box center [156, 615] width 197 height 28
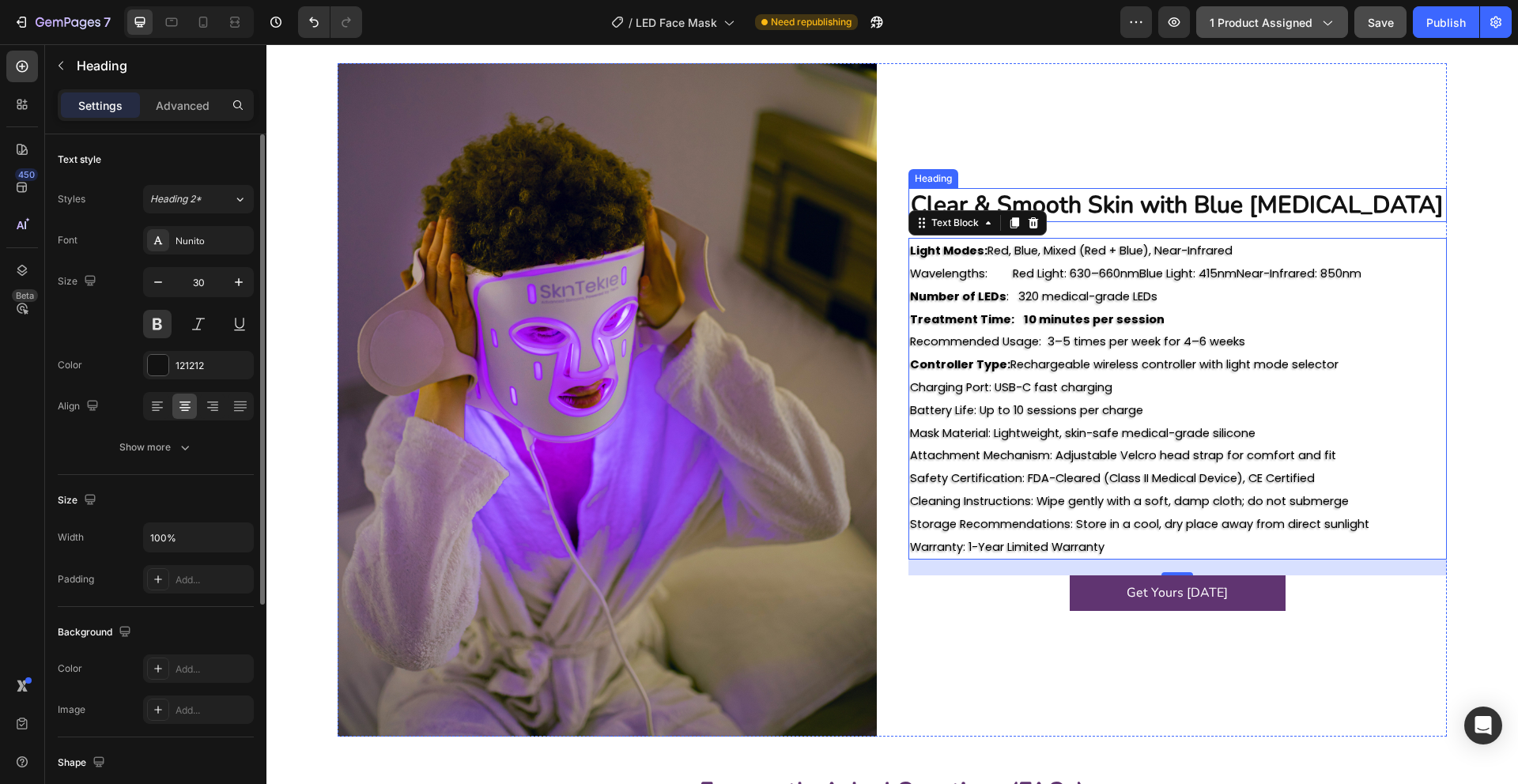
click at [1063, 209] on h2 "Clear & Smooth Skin with Blue Light Therapy" at bounding box center [1178, 205] width 539 height 34
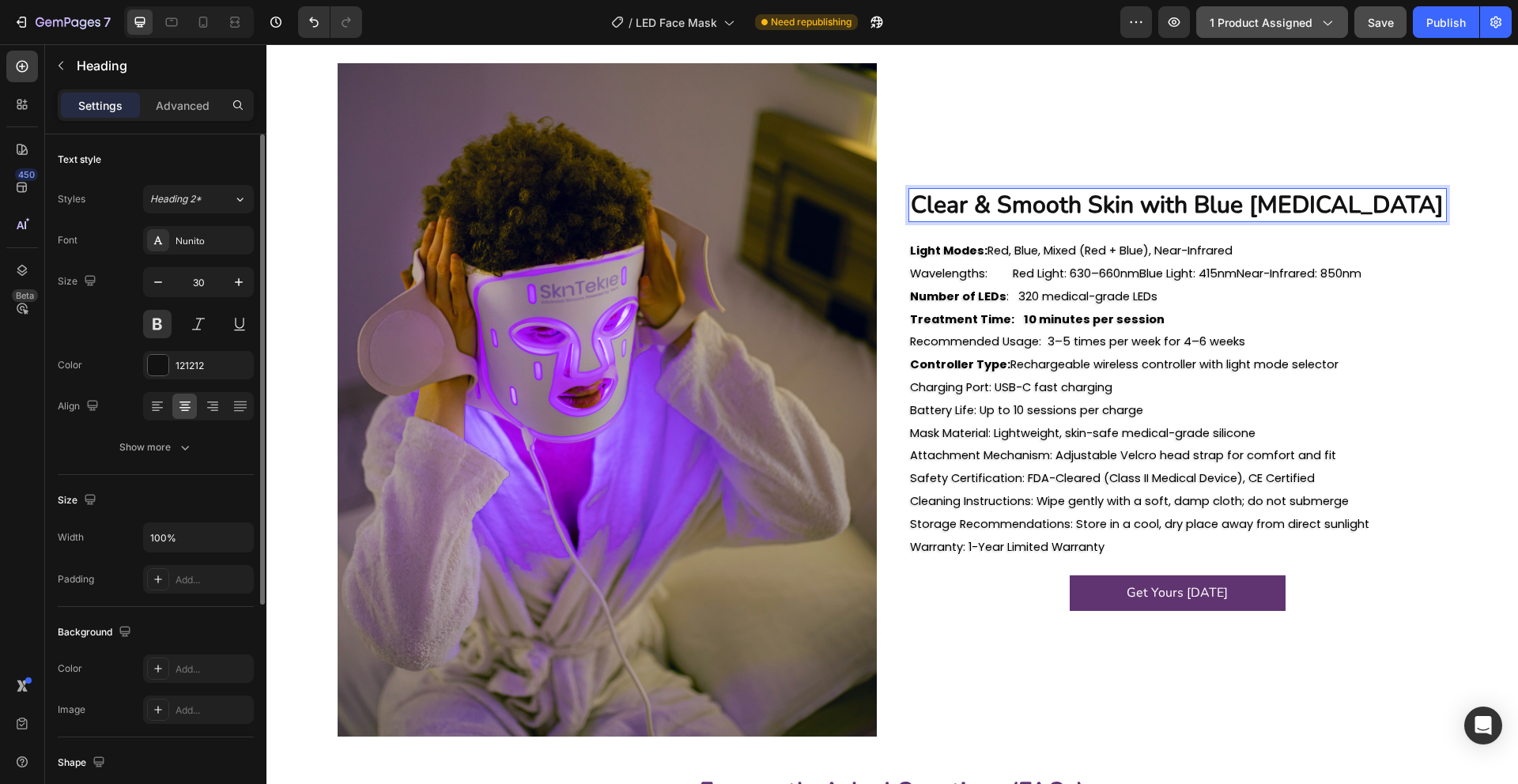
click at [1063, 209] on h2 "Clear & Smooth Skin with Blue Light Therapy" at bounding box center [1178, 205] width 539 height 34
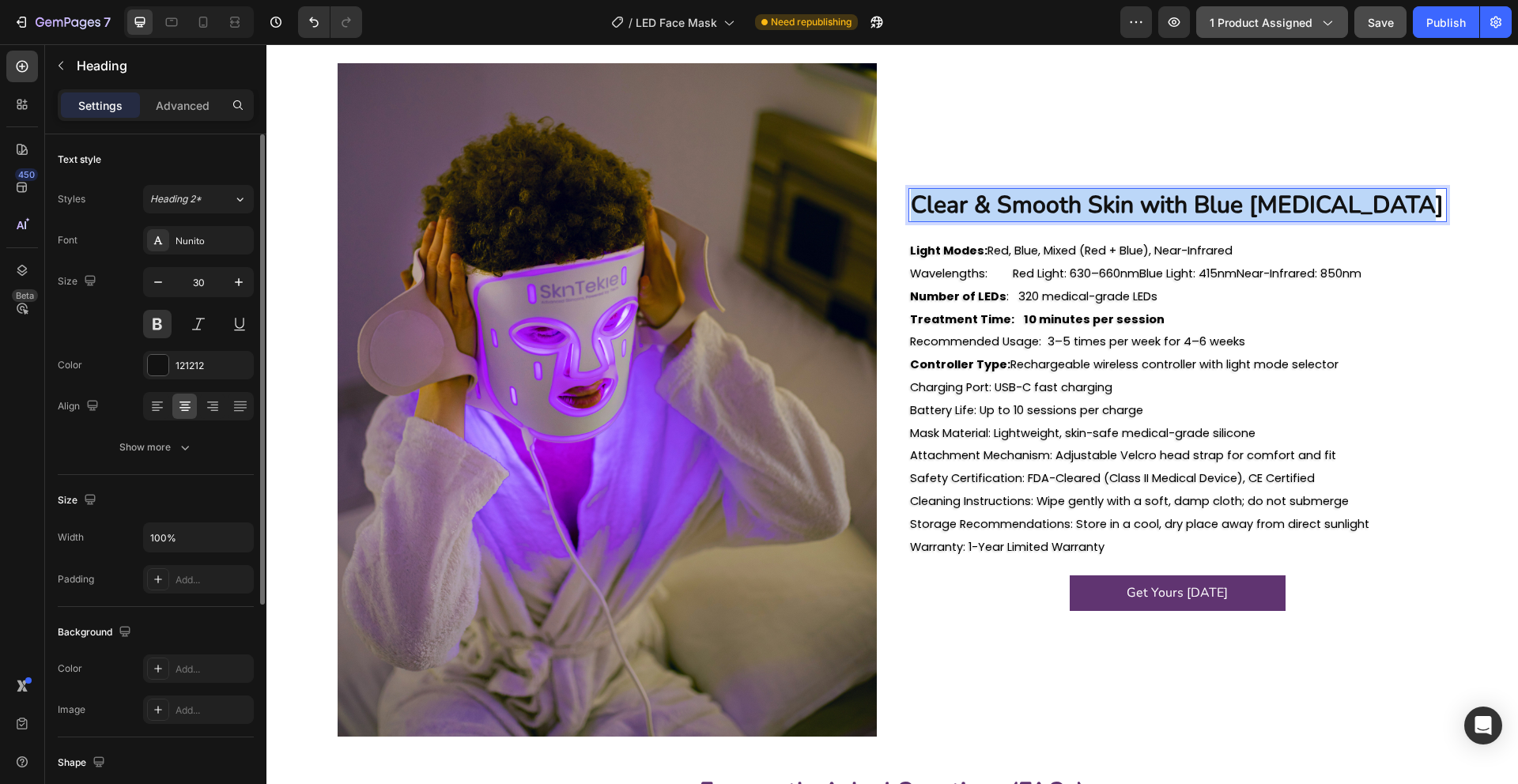
click at [1063, 209] on p "Clear & Smooth Skin with Blue Light Therapy" at bounding box center [1177, 205] width 536 height 30
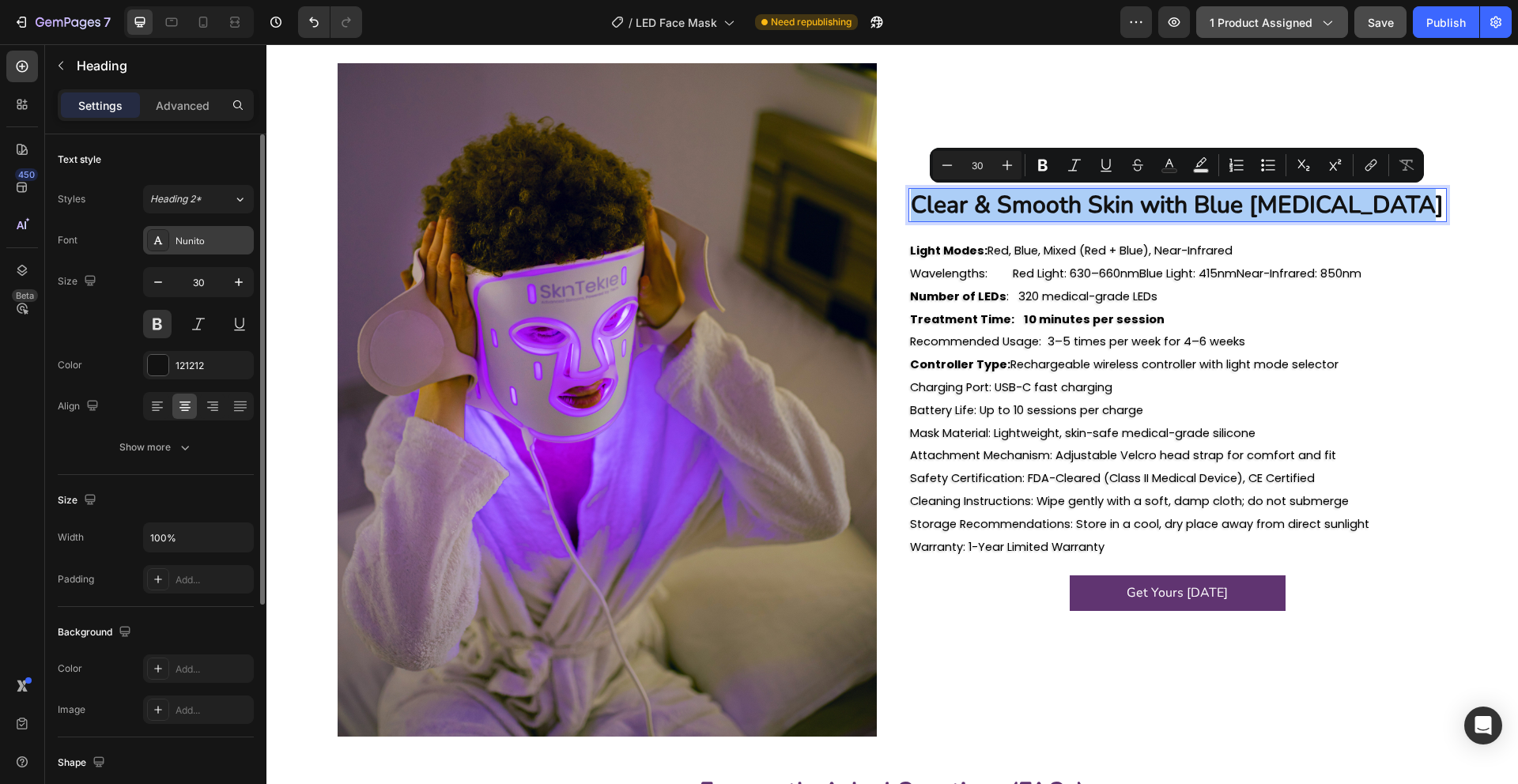
click at [227, 238] on div "Nunito" at bounding box center [213, 240] width 74 height 14
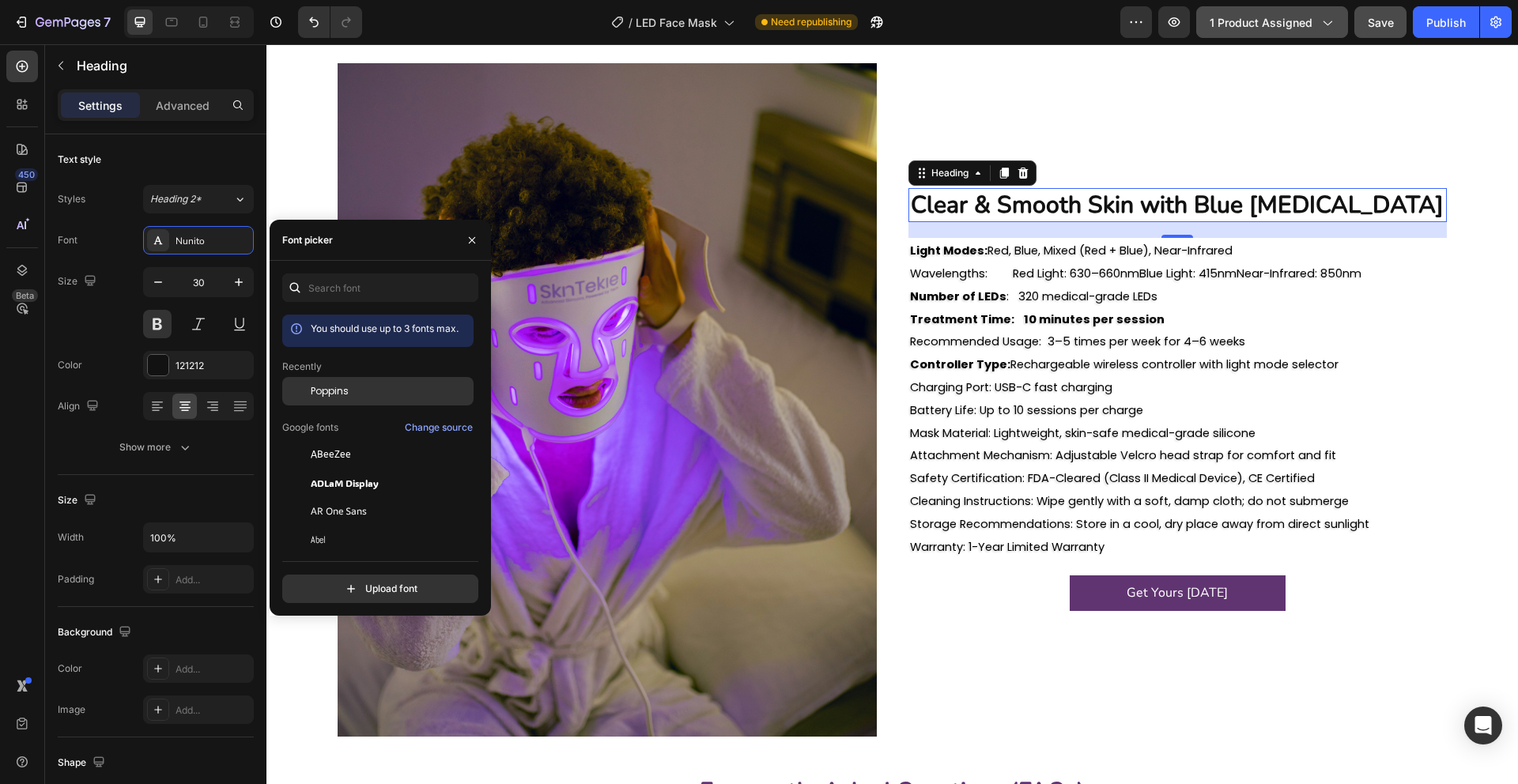
click at [316, 389] on span "Poppins" at bounding box center [329, 391] width 38 height 14
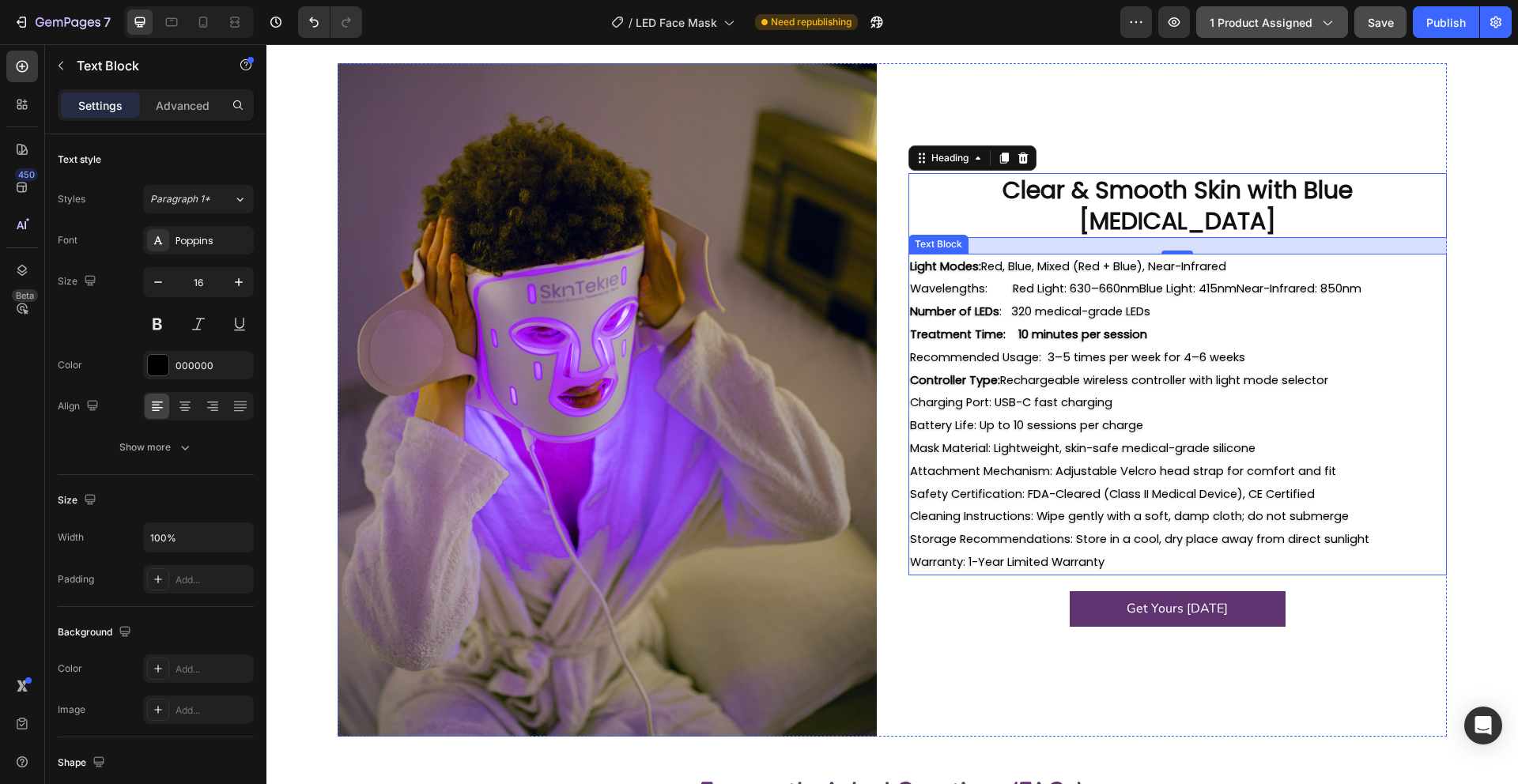
click at [1085, 327] on p "Treatment Time: 10 minutes per session" at bounding box center [1177, 335] width 536 height 23
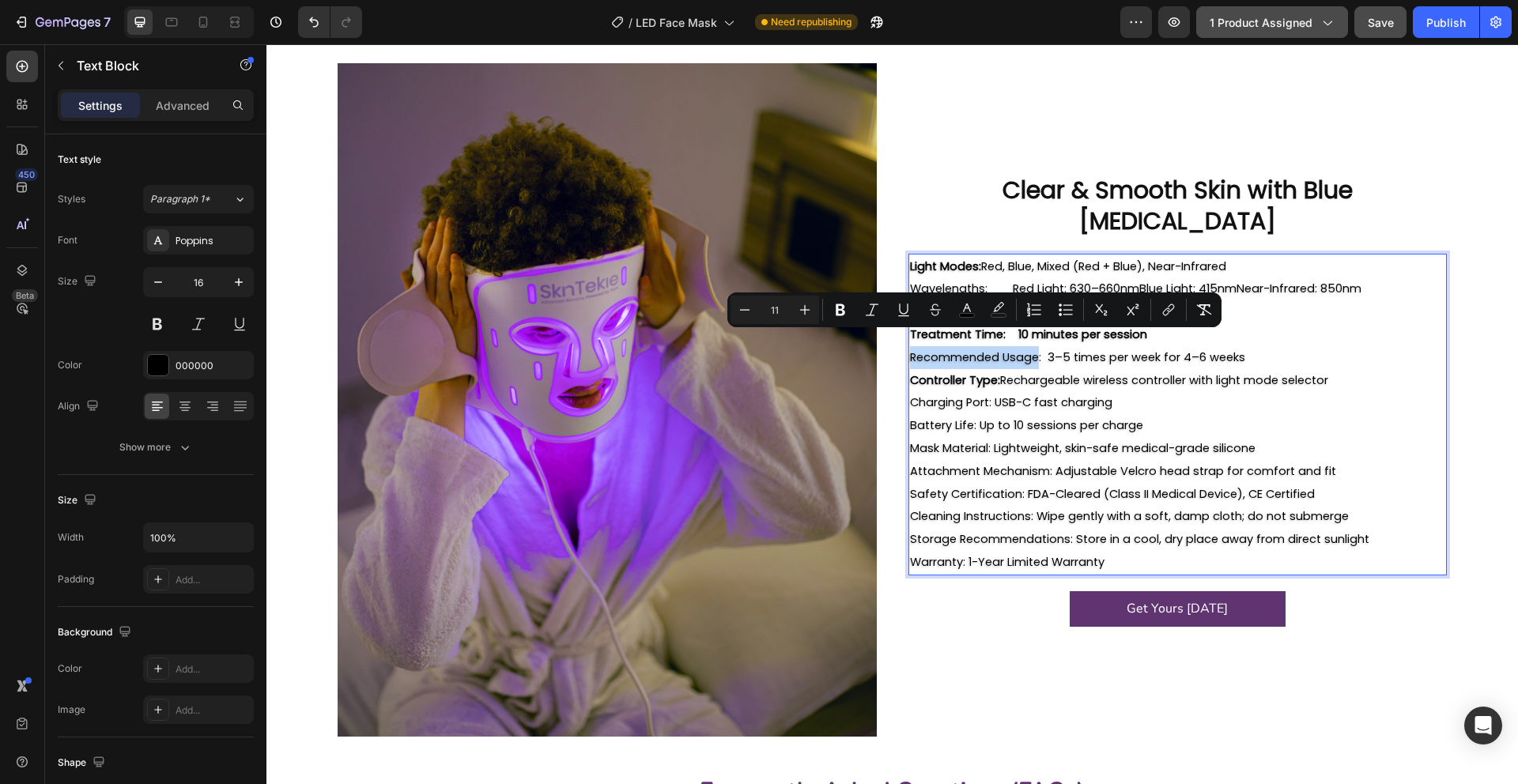
drag, startPoint x: 975, startPoint y: 341, endPoint x: 1014, endPoint y: 339, distance: 39.1
click at [1014, 349] on span "Recommended Usage: 3–5 times per week for 4–6 weeks" at bounding box center [1077, 357] width 335 height 16
click at [847, 313] on icon "Editor contextual toolbar" at bounding box center [840, 309] width 16 height 16
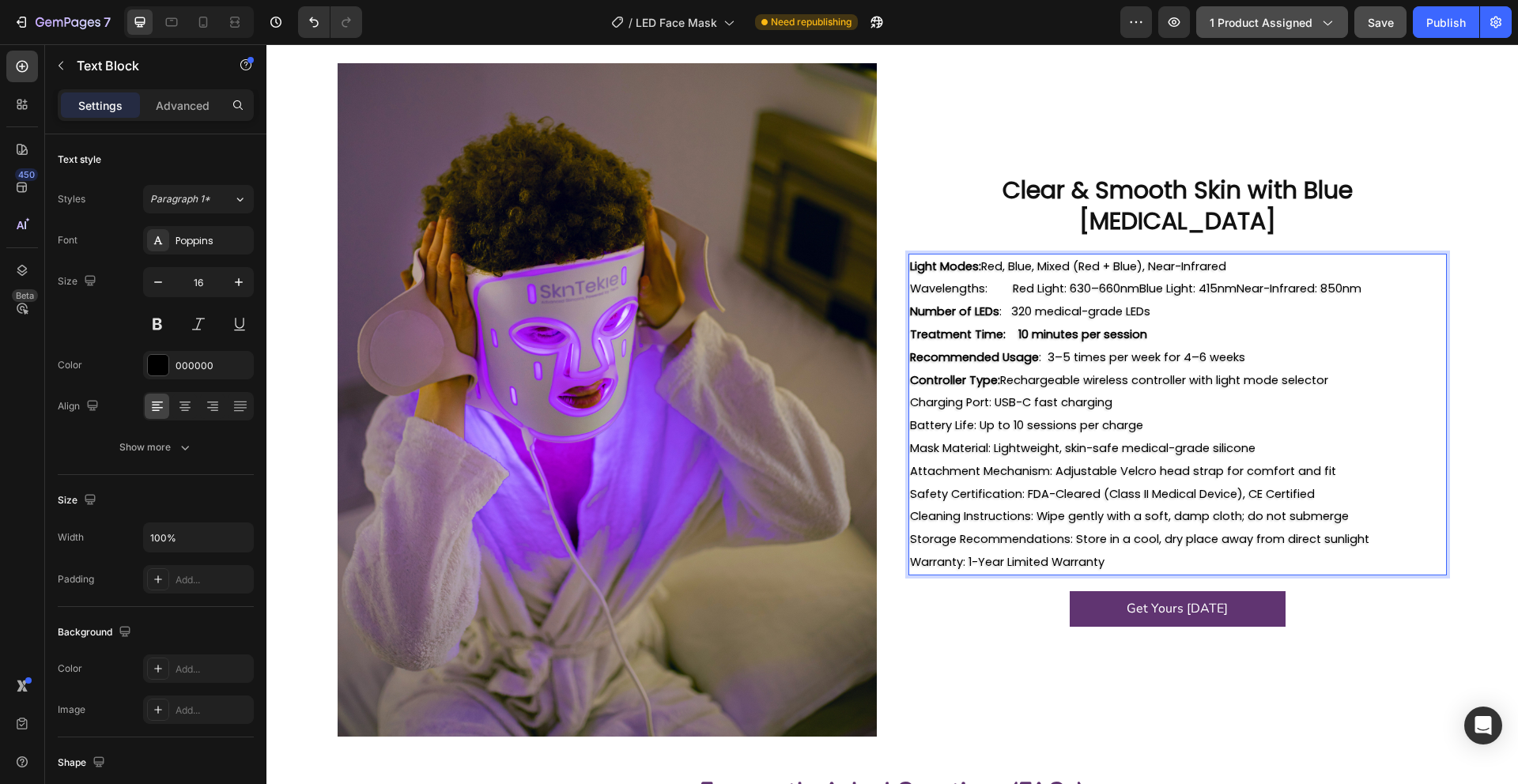
click at [983, 395] on span "Charging Port: USB-C fast charging" at bounding box center [1010, 402] width 202 height 16
drag, startPoint x: 983, startPoint y: 389, endPoint x: 922, endPoint y: 389, distance: 61.0
click at [922, 395] on span "Charging Port: USB-C fast charging" at bounding box center [1010, 402] width 202 height 16
click at [993, 440] on span "Mask Material: Lightweight, skin-safe medical-grade silicone" at bounding box center [1082, 448] width 346 height 16
drag, startPoint x: 993, startPoint y: 438, endPoint x: 915, endPoint y: 434, distance: 78.1
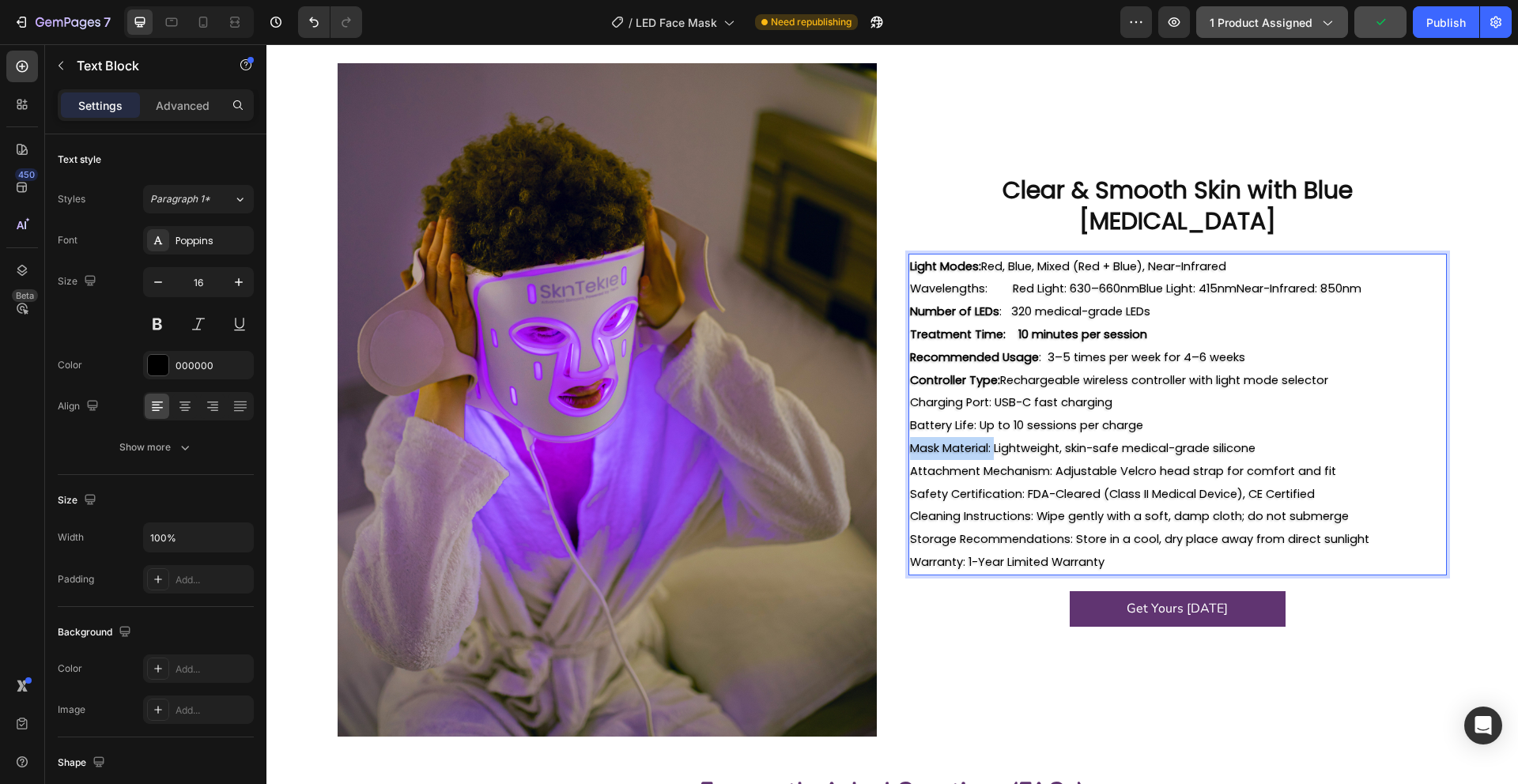
click at [915, 440] on span "Mask Material: Lightweight, skin-safe medical-grade silicone" at bounding box center [1082, 448] width 346 height 16
click at [960, 463] on span "Attachment Mechanism: Adjustable Velcro head strap for comfort and fit" at bounding box center [1122, 471] width 426 height 16
click at [1266, 255] on p "Light Modes: Red, Blue, Mixed (Red + Blue), Near-Infrared" at bounding box center [1177, 267] width 536 height 23
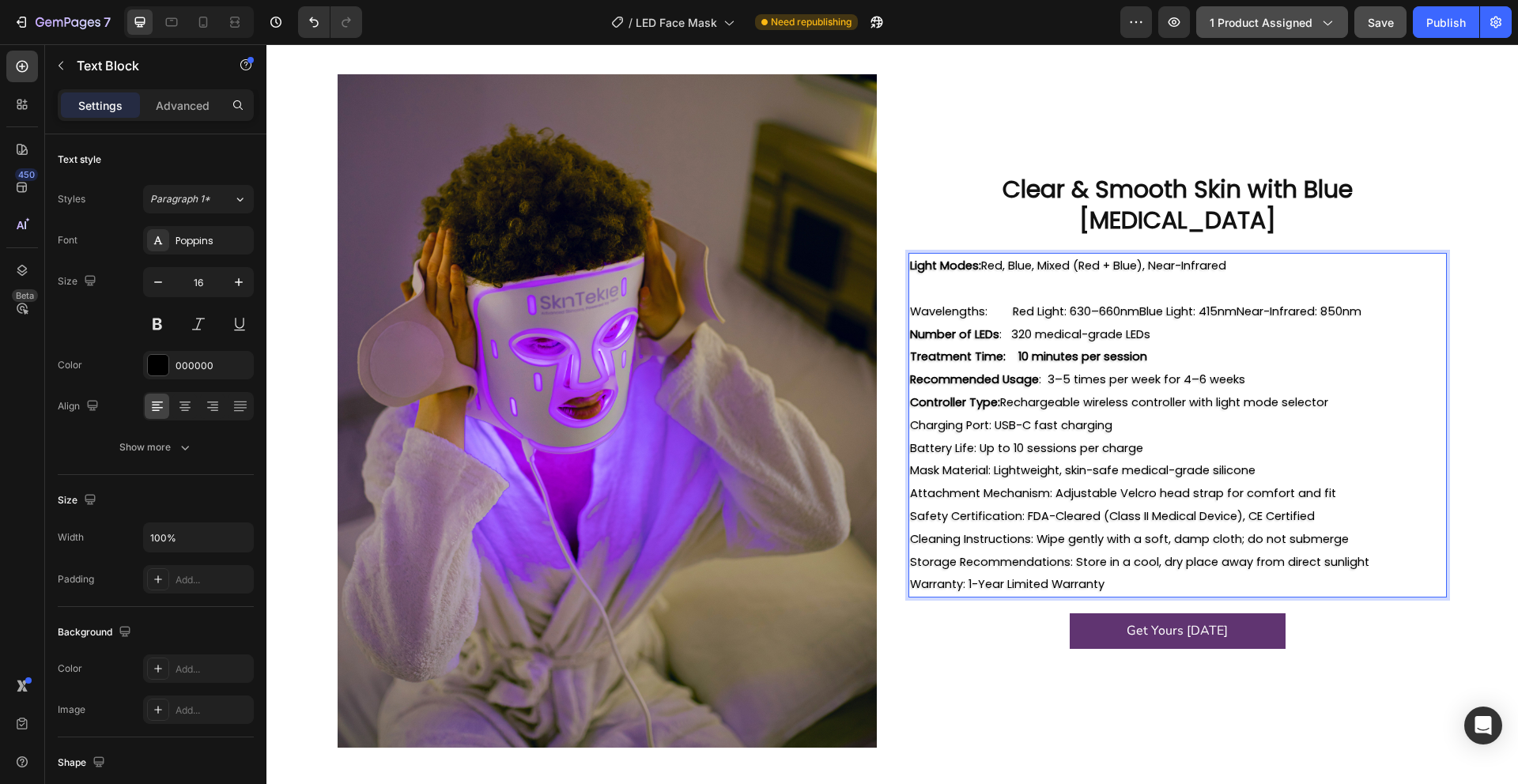
click at [1368, 300] on p "Wavelengths: Red Light: 630–660nmBlue Light: 415nmNear-Infrared: 850nm" at bounding box center [1177, 311] width 536 height 23
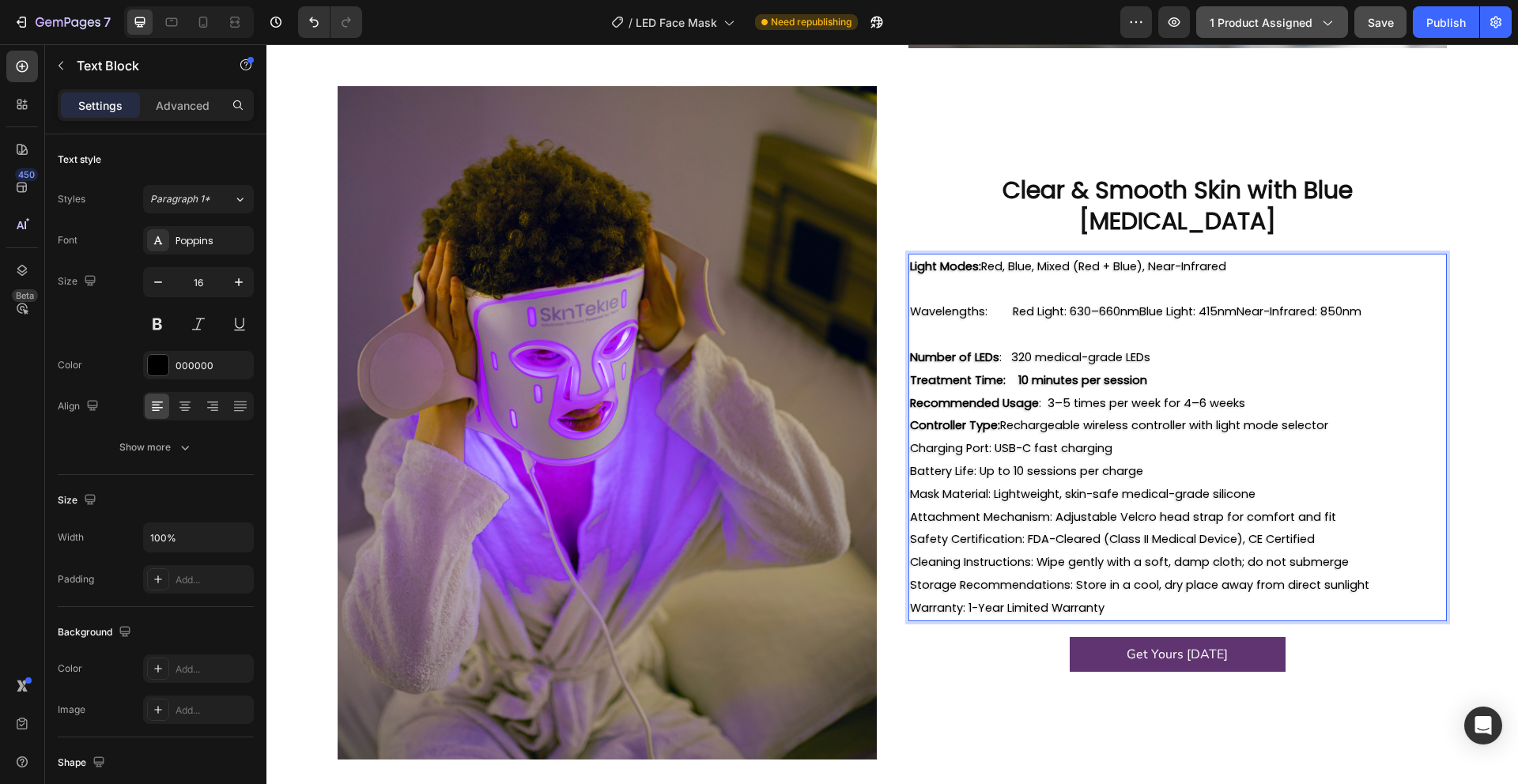
click at [1276, 346] on p "Number of LEDs : 320 medical-grade LEDs" at bounding box center [1177, 358] width 536 height 23
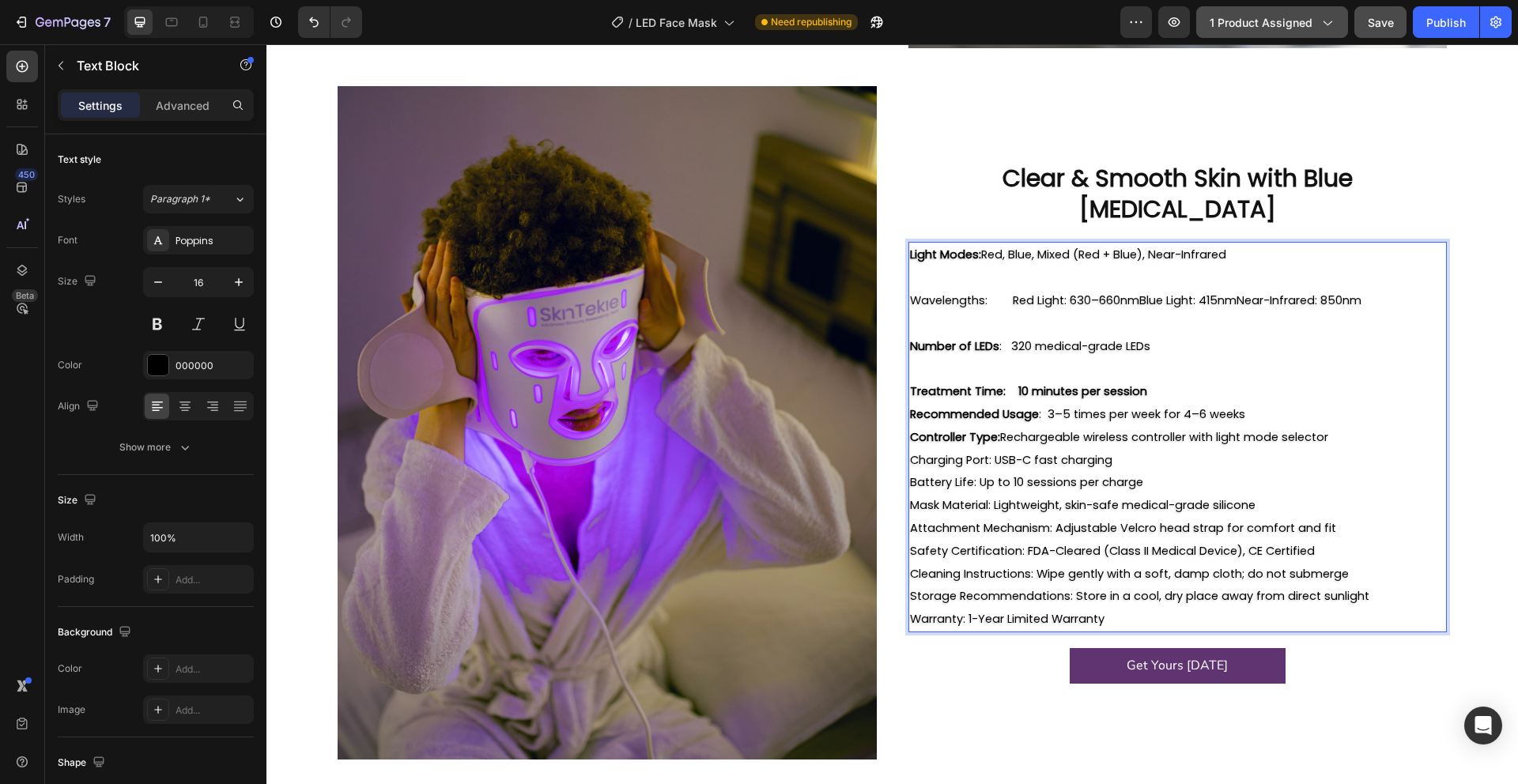
scroll to position [2176, 0]
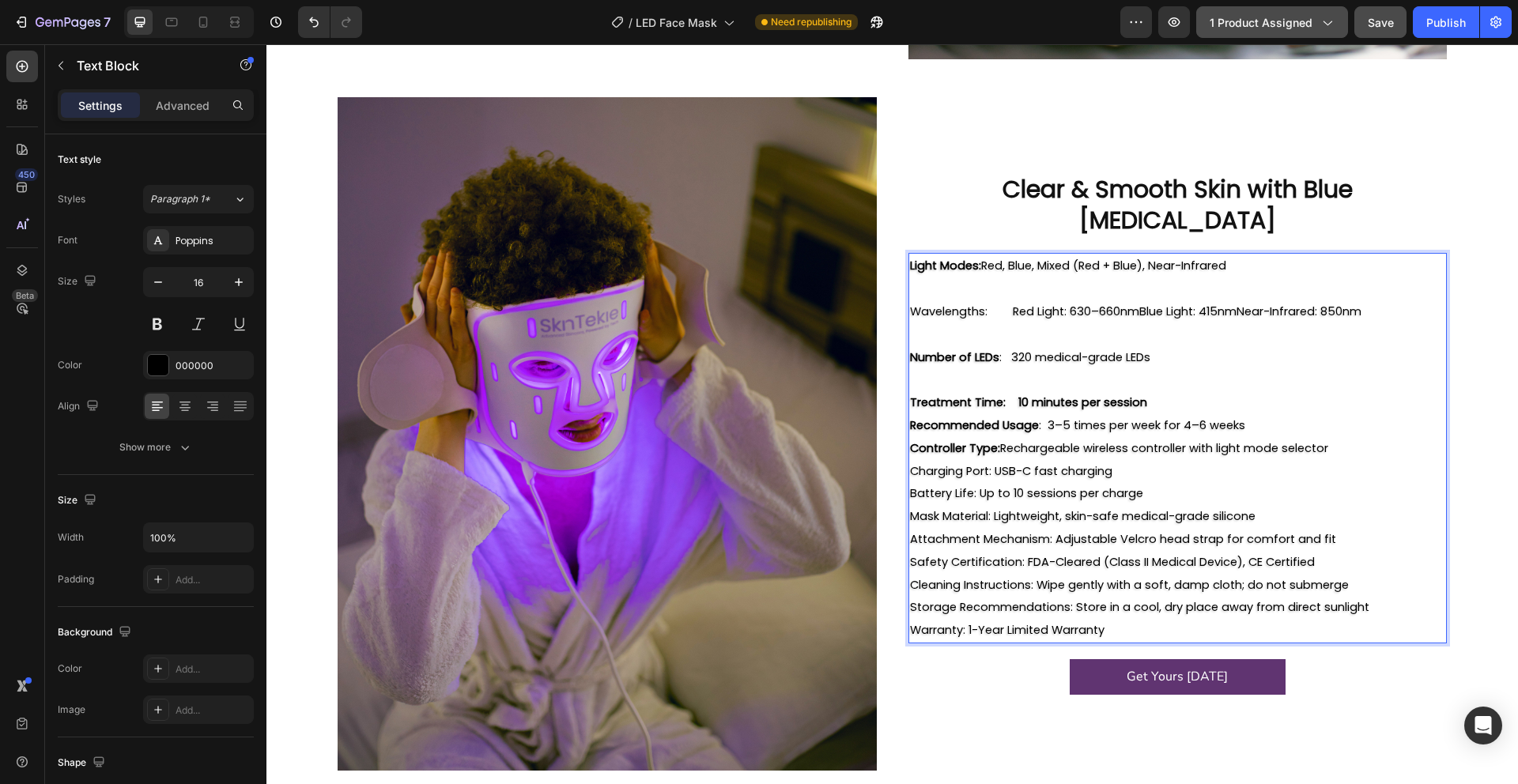
click at [1206, 394] on p "Treatment Time: 10 minutes per session" at bounding box center [1177, 402] width 536 height 23
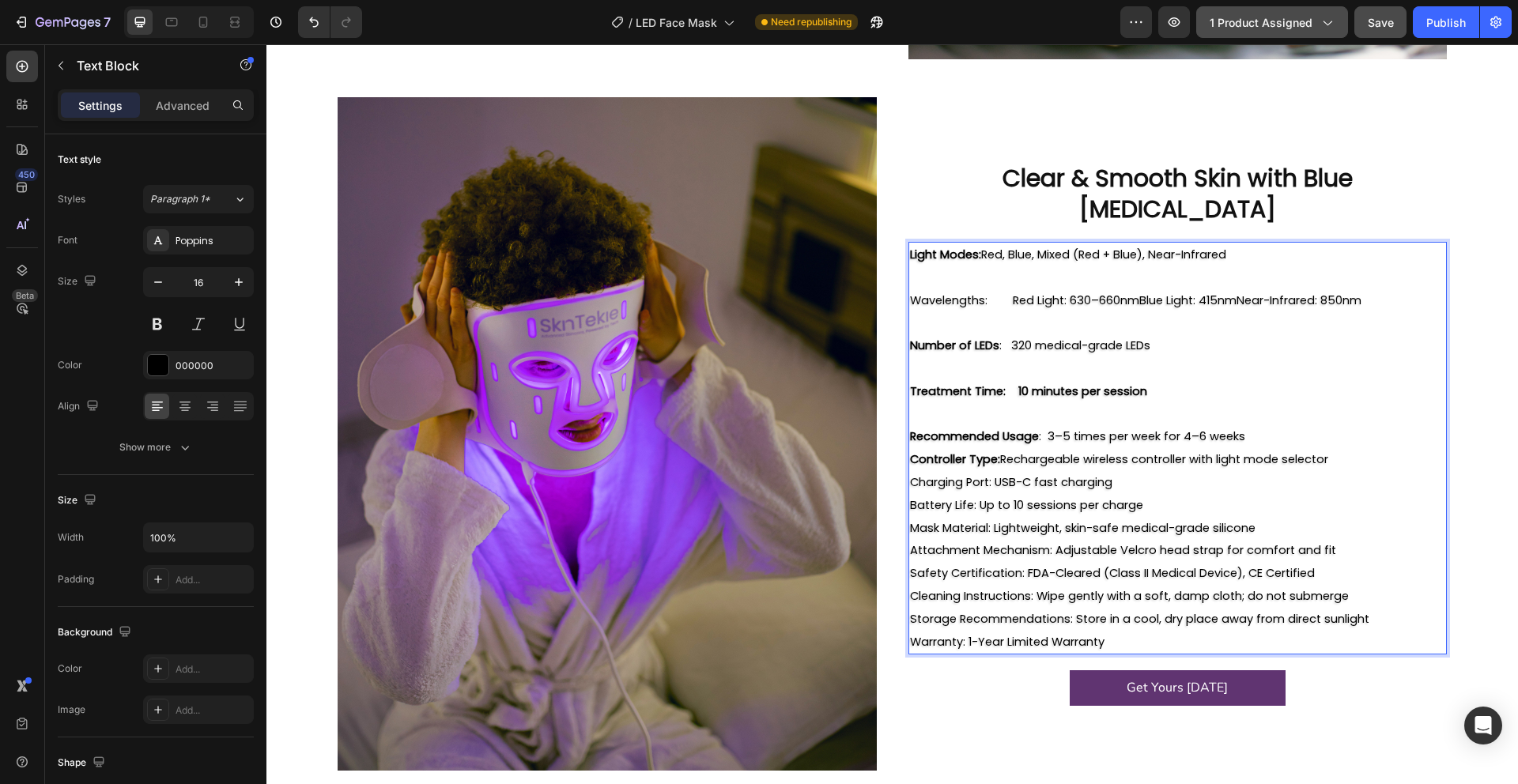
scroll to position [2165, 0]
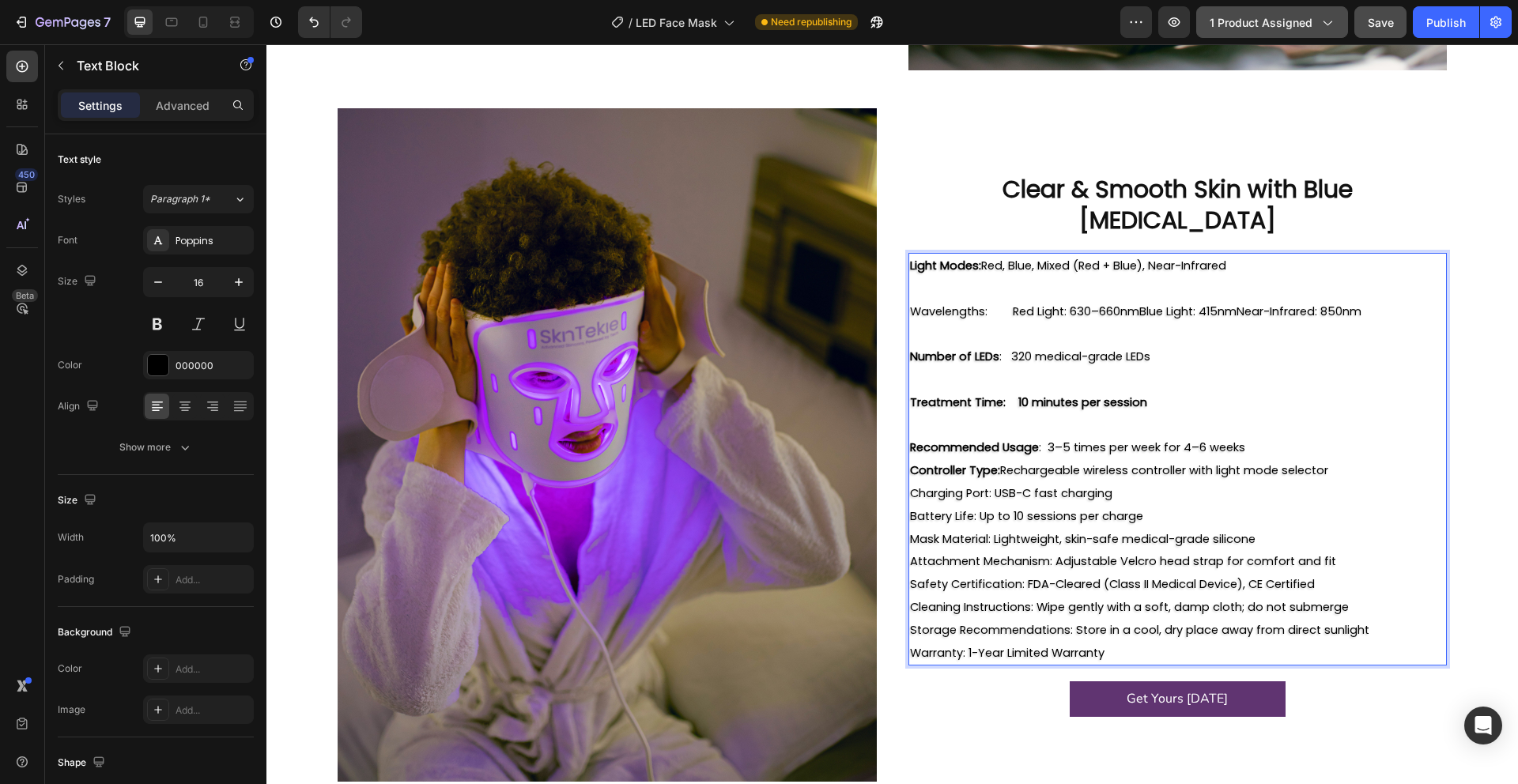
click at [1246, 437] on p "Recommended Usage : 3–5 times per week for 4–6 weeks" at bounding box center [1177, 448] width 536 height 23
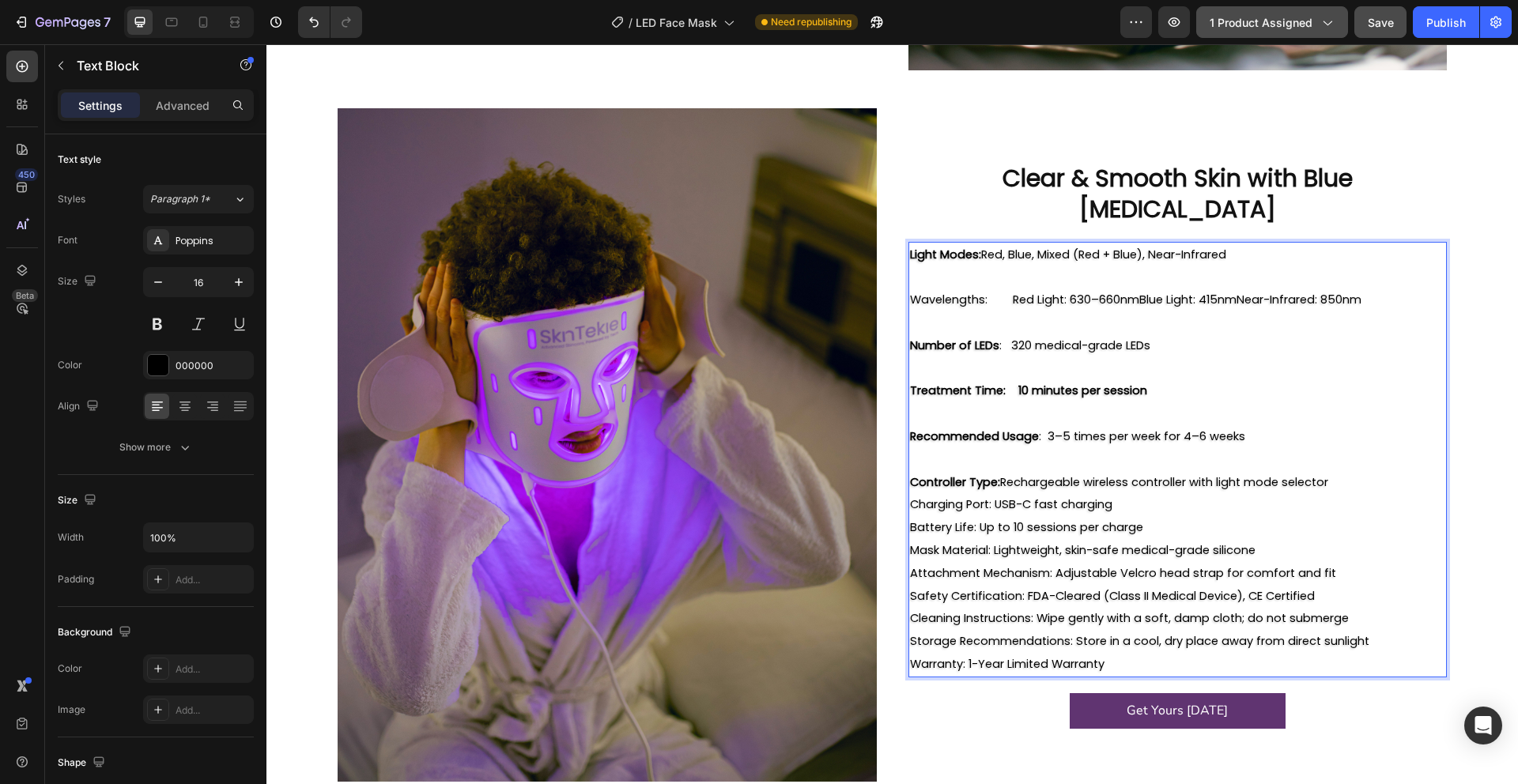
scroll to position [2153, 0]
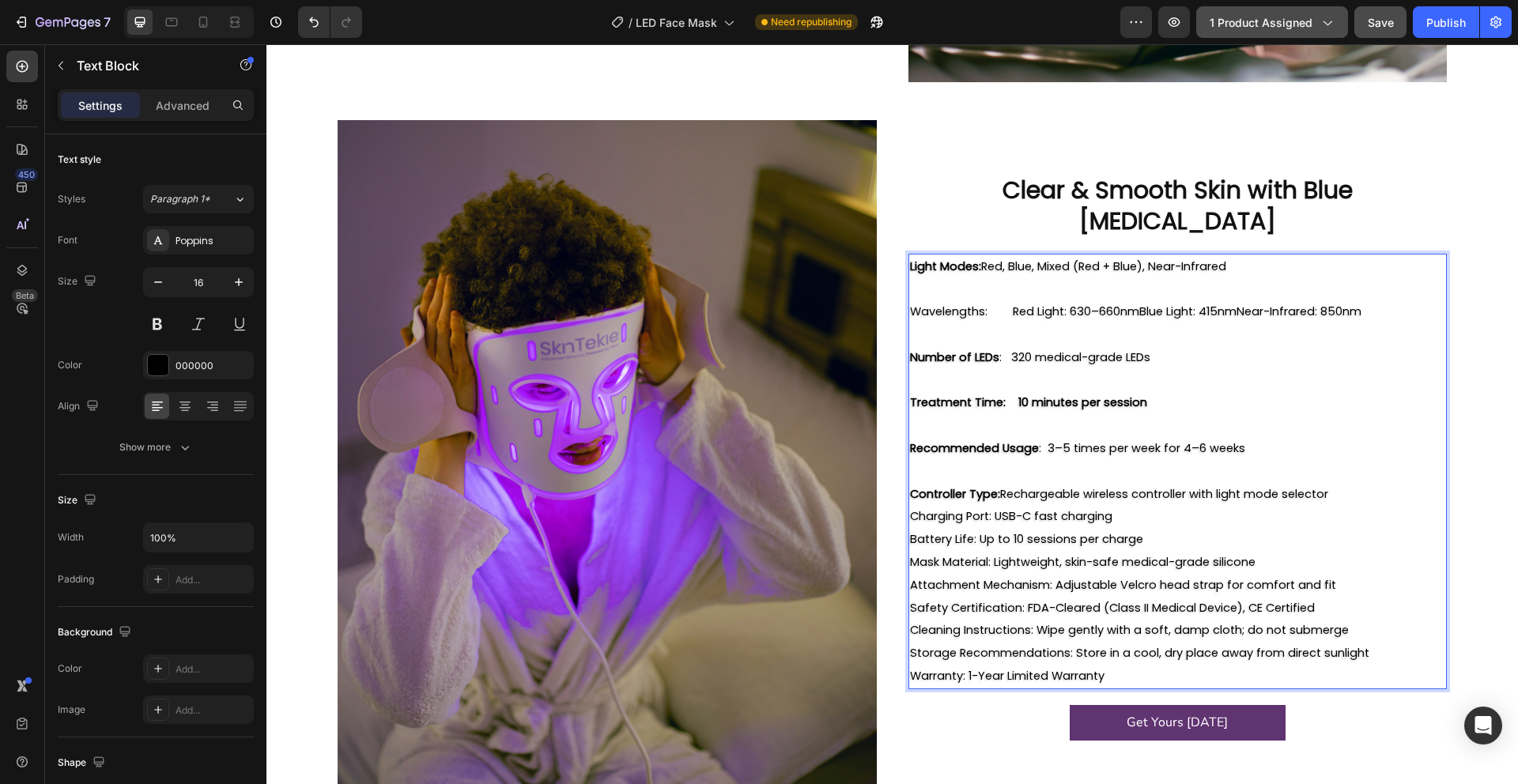
click at [1253, 505] on p "Charging Port: USB-C fast charging" at bounding box center [1177, 516] width 536 height 23
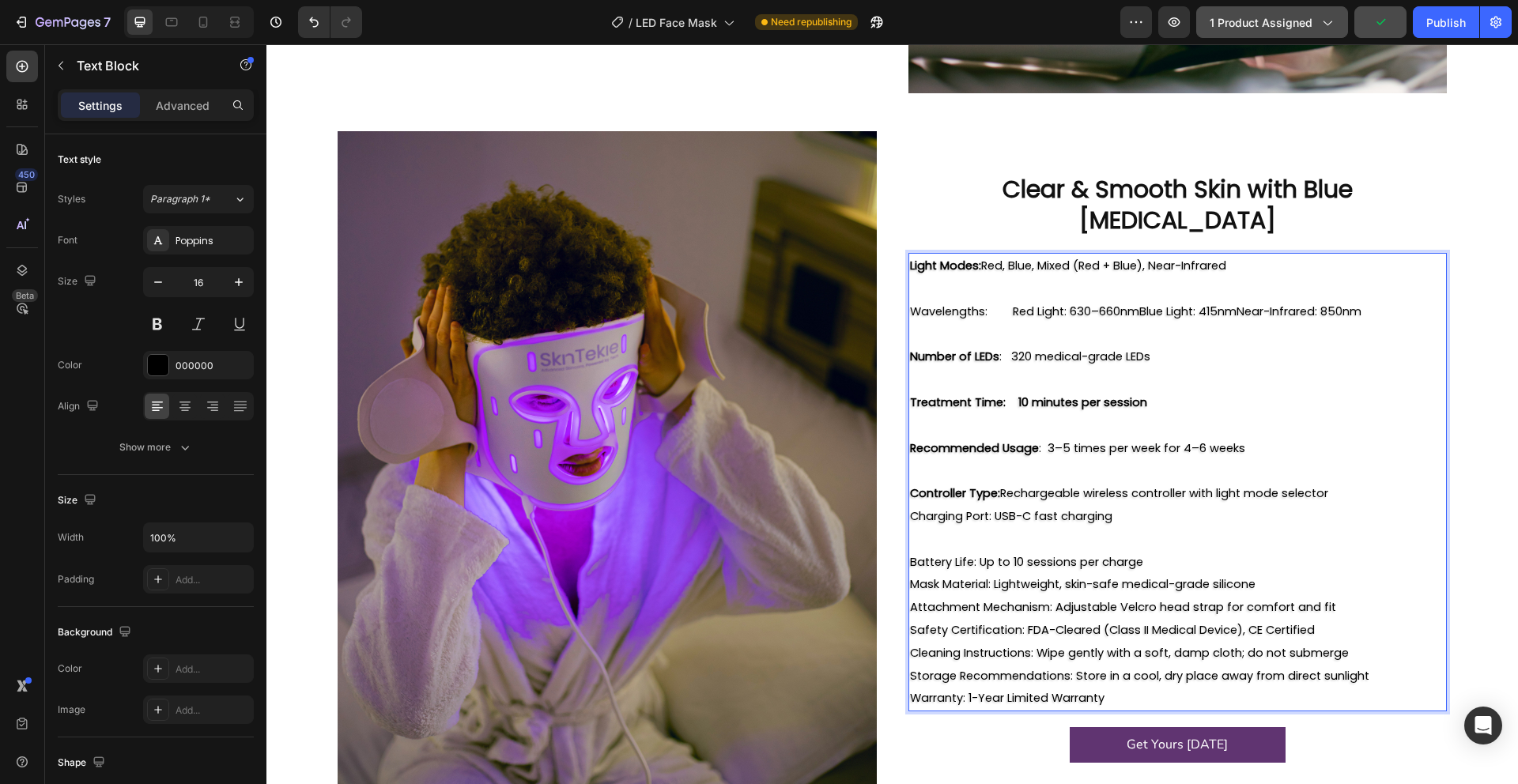
click at [1171, 551] on p "Battery Life: Up to 10 sessions per charge" at bounding box center [1177, 562] width 536 height 23
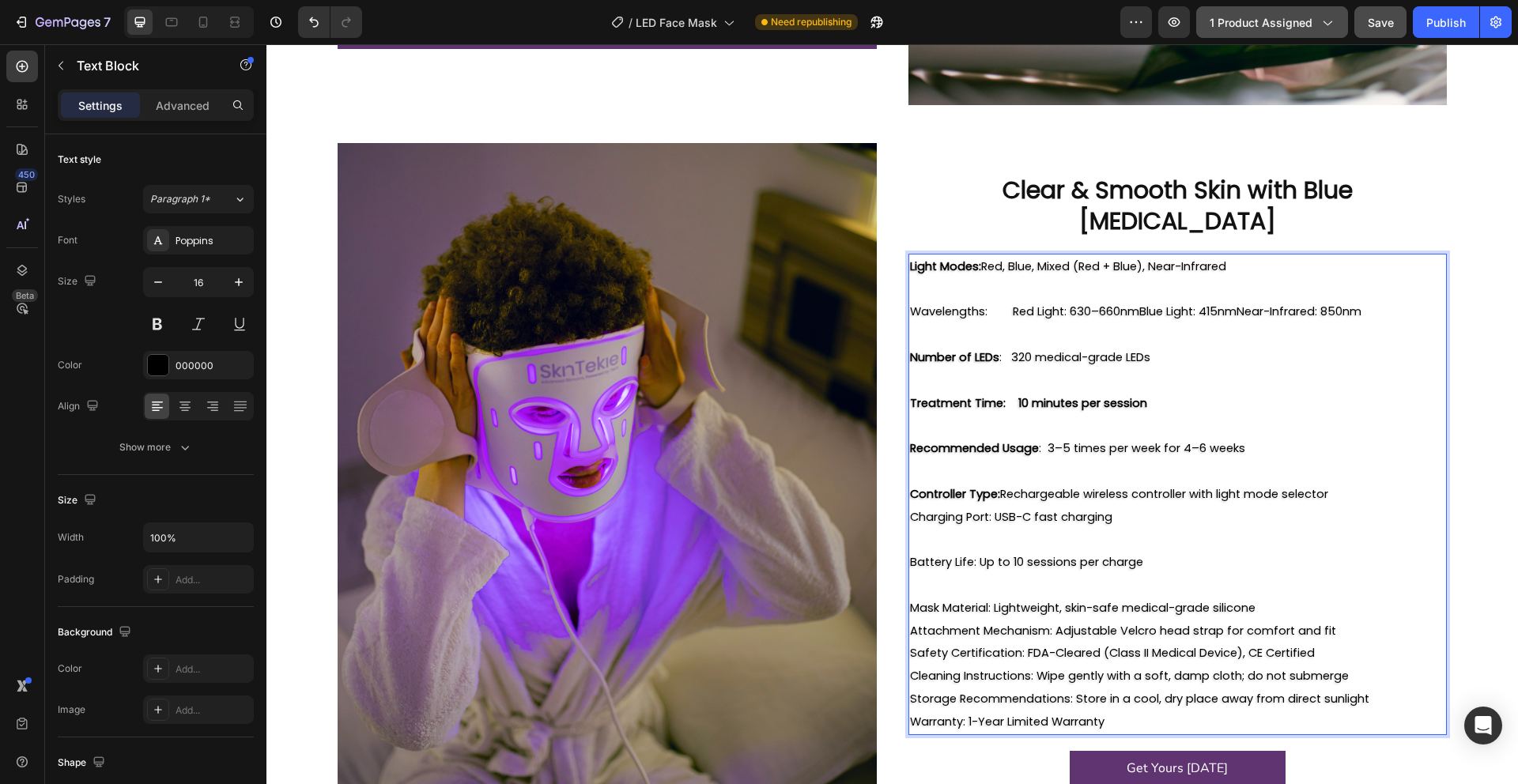
click at [1267, 597] on p "Mask Material: Lightweight, skin-safe medical-grade silicone" at bounding box center [1177, 608] width 536 height 23
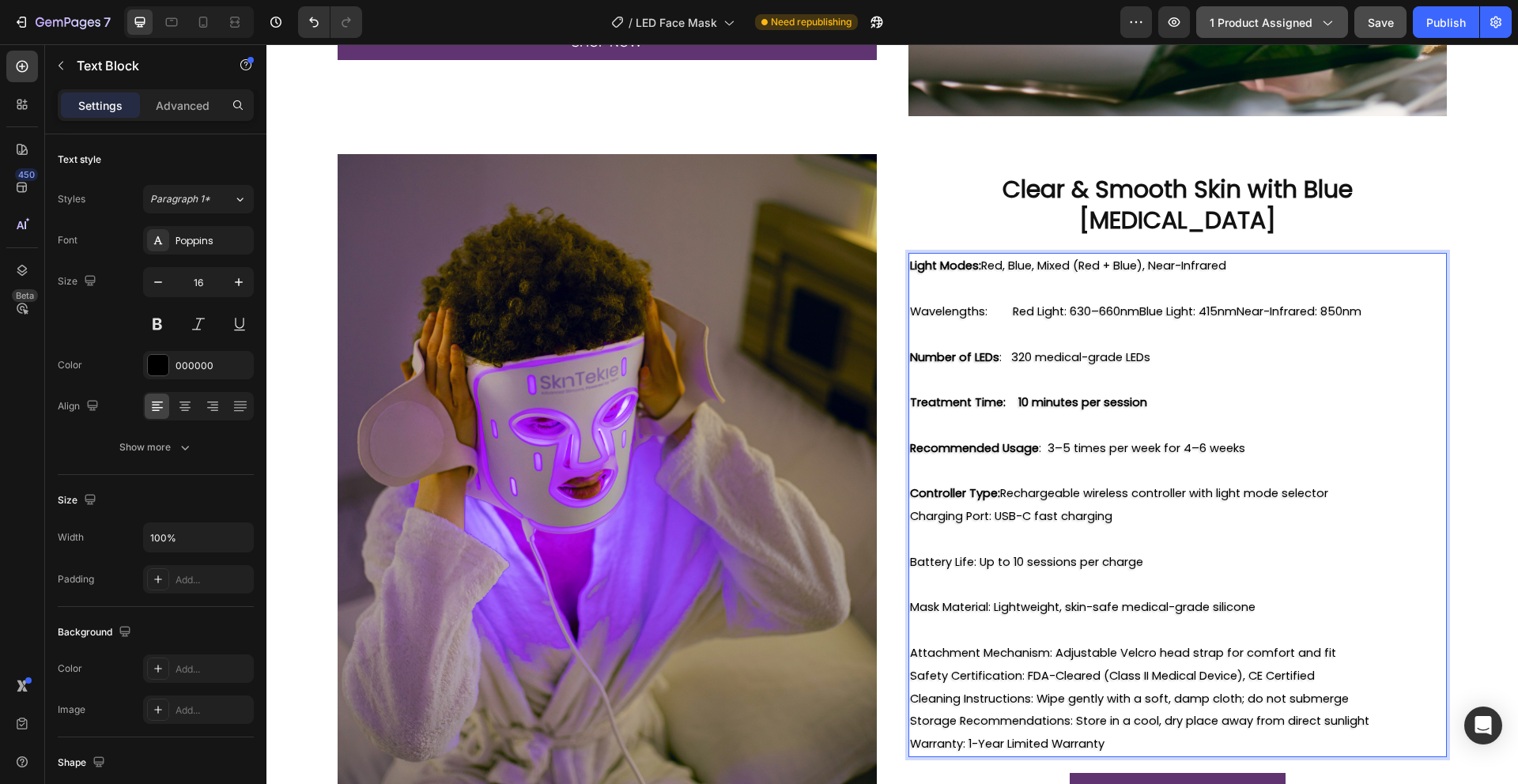
click at [1338, 642] on p "Attachment Mechanism: Adjustable Velcro head strap for comfort and fit" at bounding box center [1177, 653] width 536 height 23
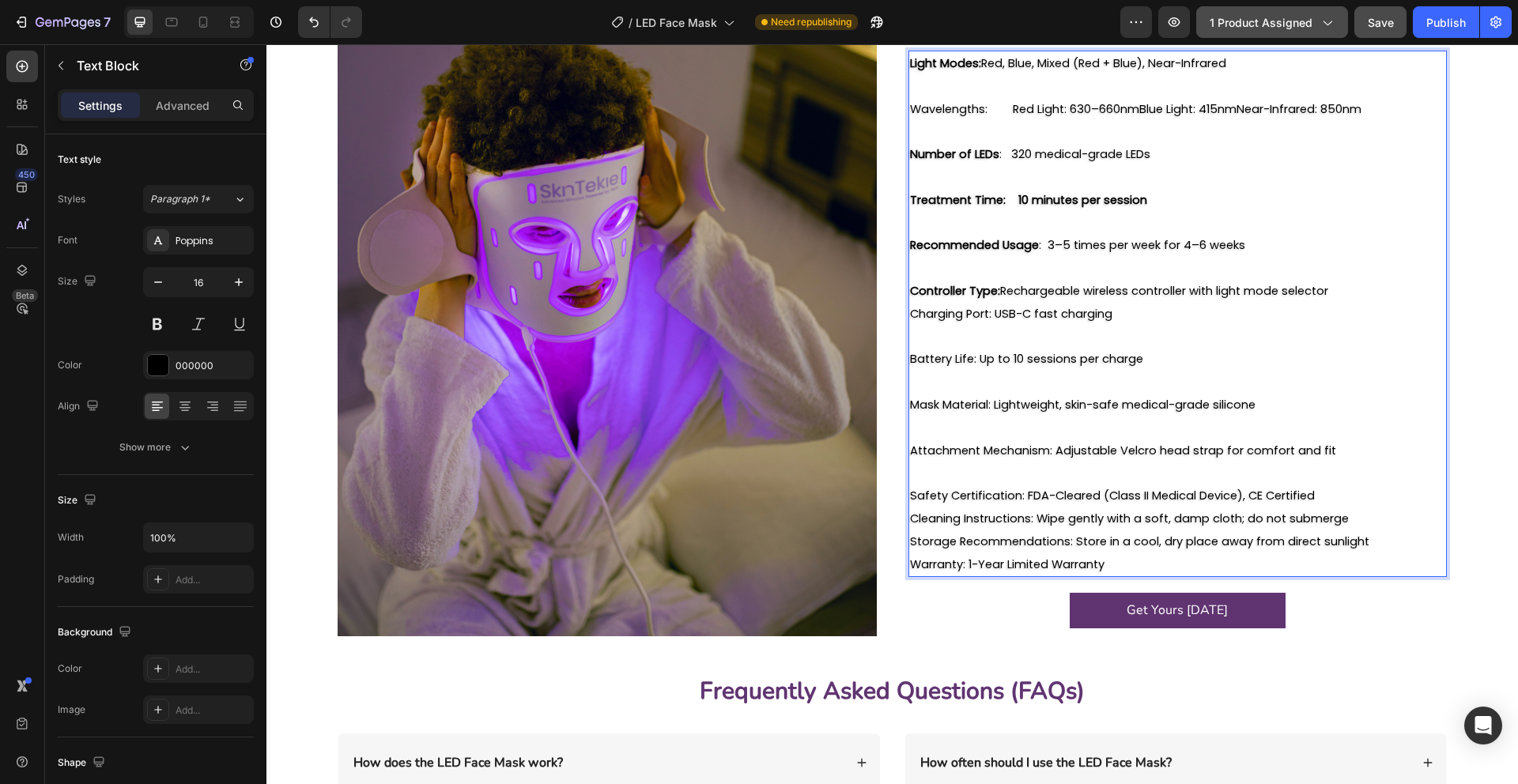
scroll to position [2316, 0]
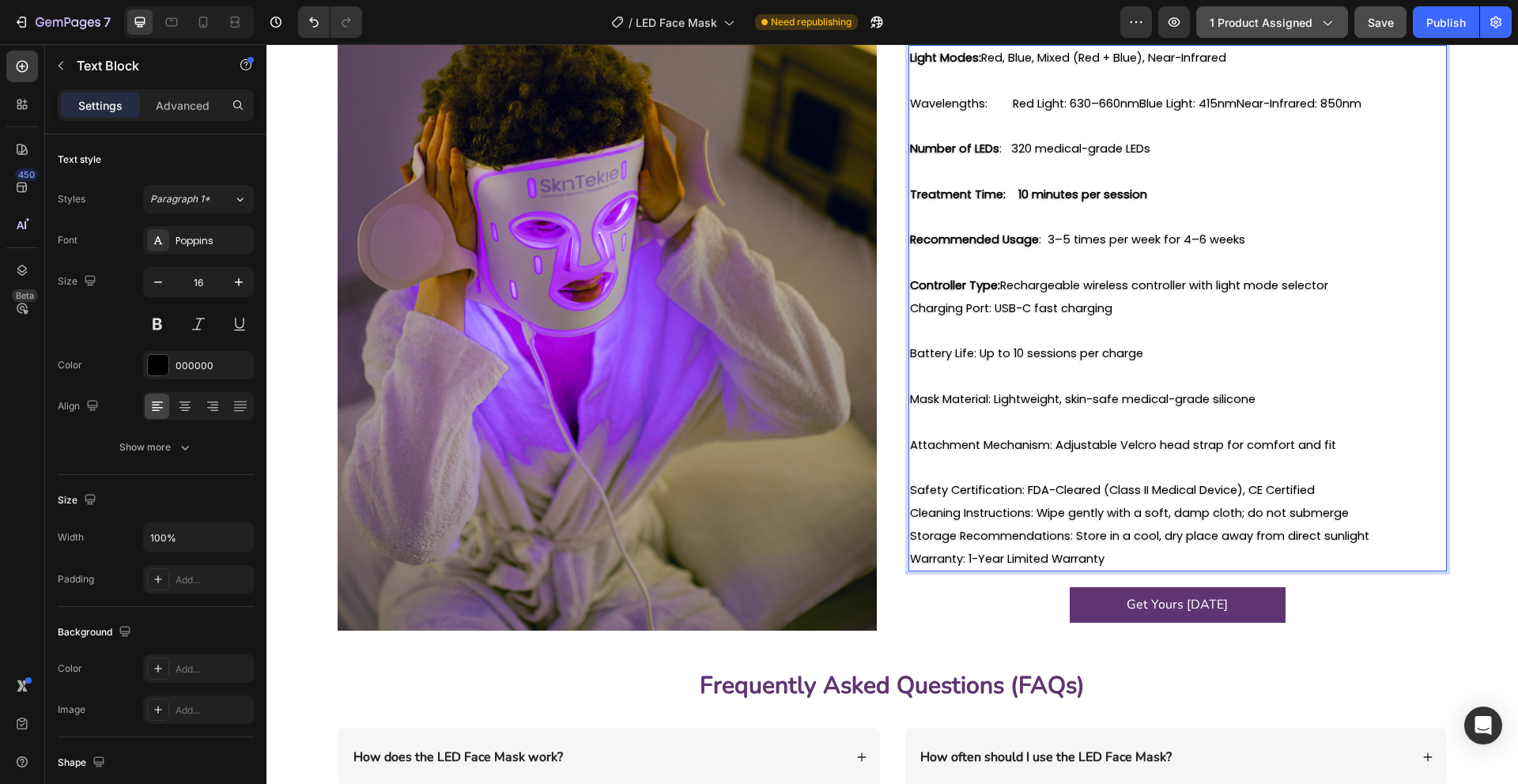
click at [1343, 481] on p "Safety Certification: FDA-Cleared (Class II Medical Device), CE Certified" at bounding box center [1177, 491] width 536 height 23
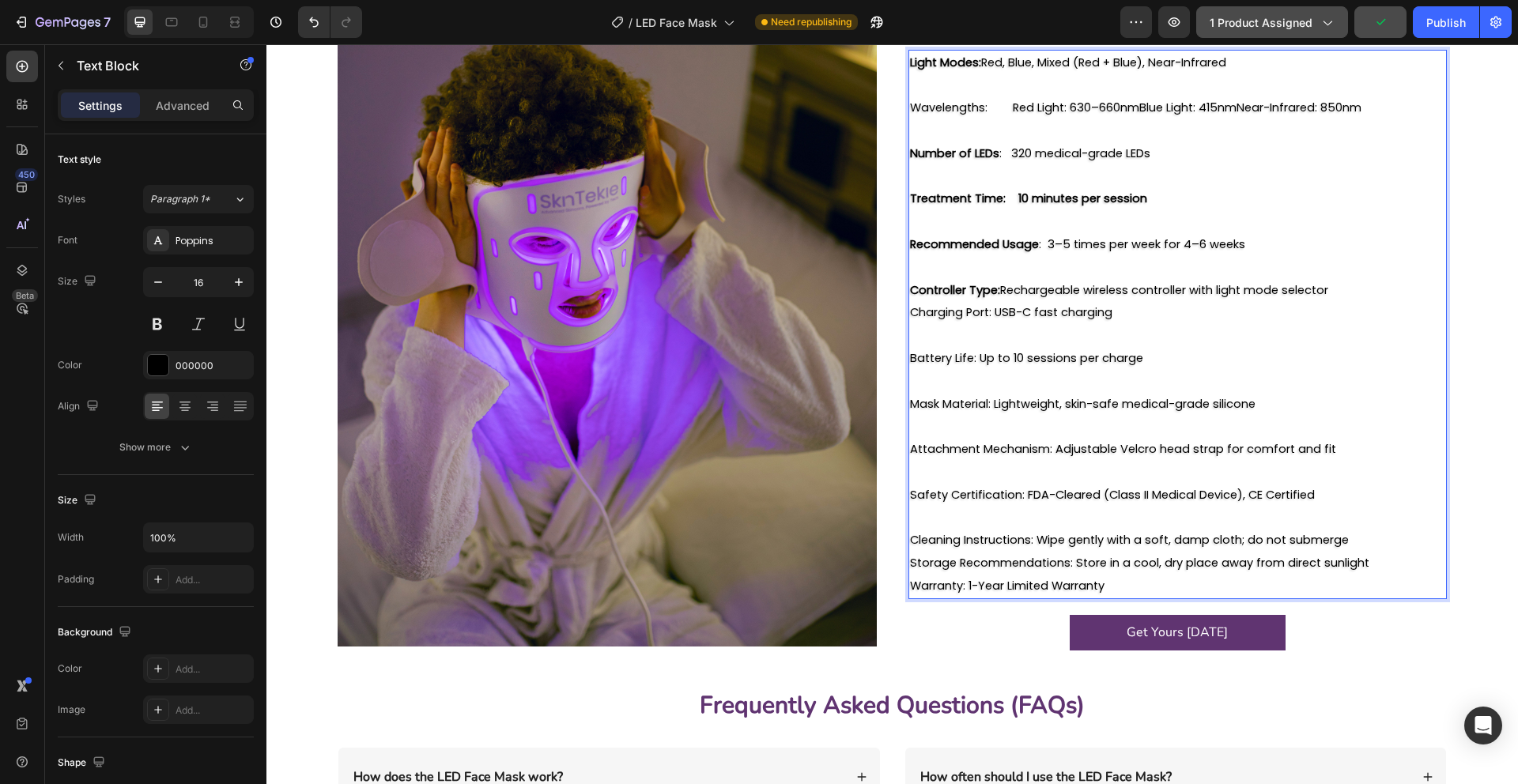
click at [1359, 529] on p "Cleaning Instructions: Wipe gently with a soft, damp cloth; do not submerge" at bounding box center [1177, 540] width 536 height 23
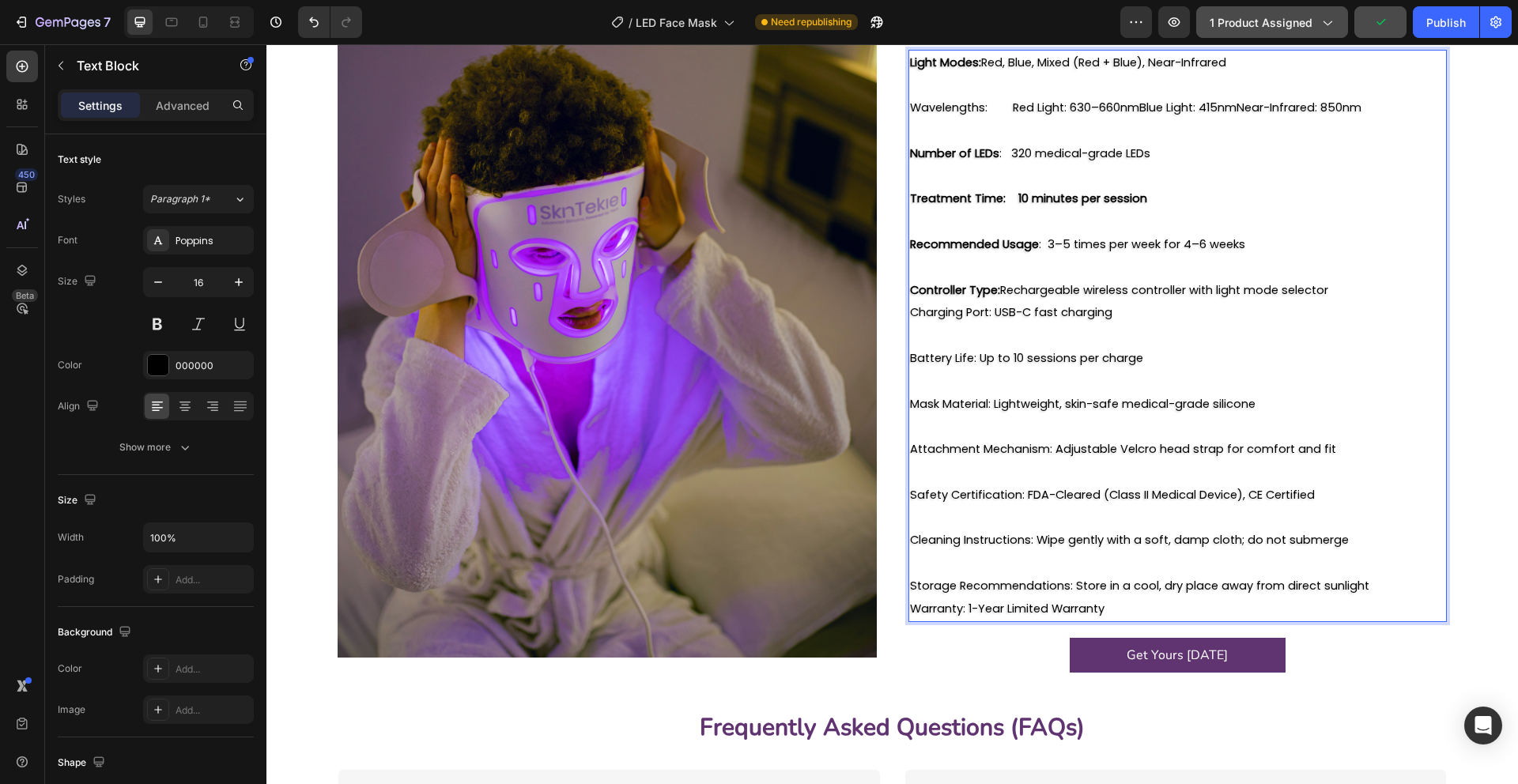
scroll to position [2293, 0]
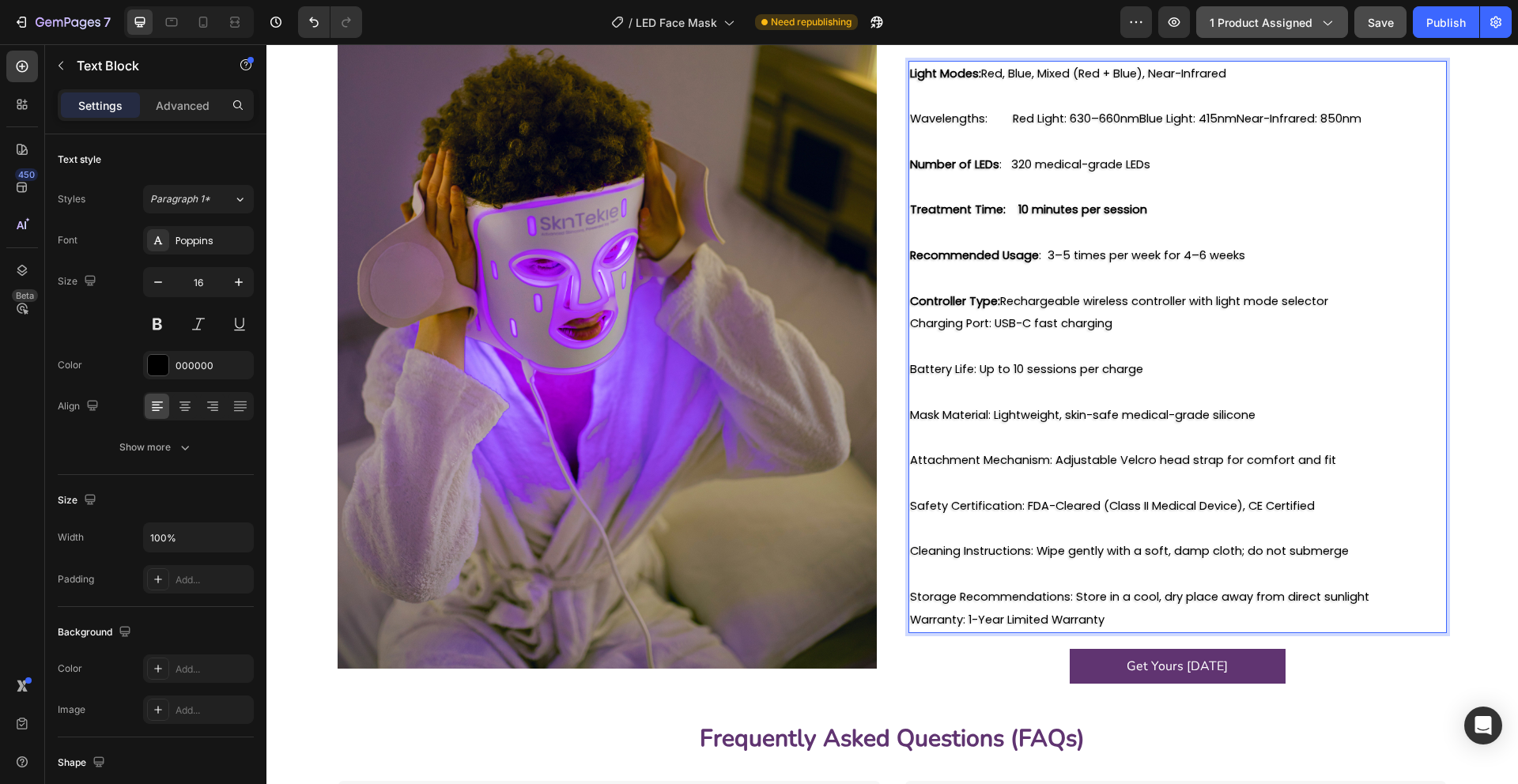
click at [1376, 586] on p "Storage Recommendations: Store in a cool, dry place away from direct sunlight" at bounding box center [1177, 597] width 536 height 23
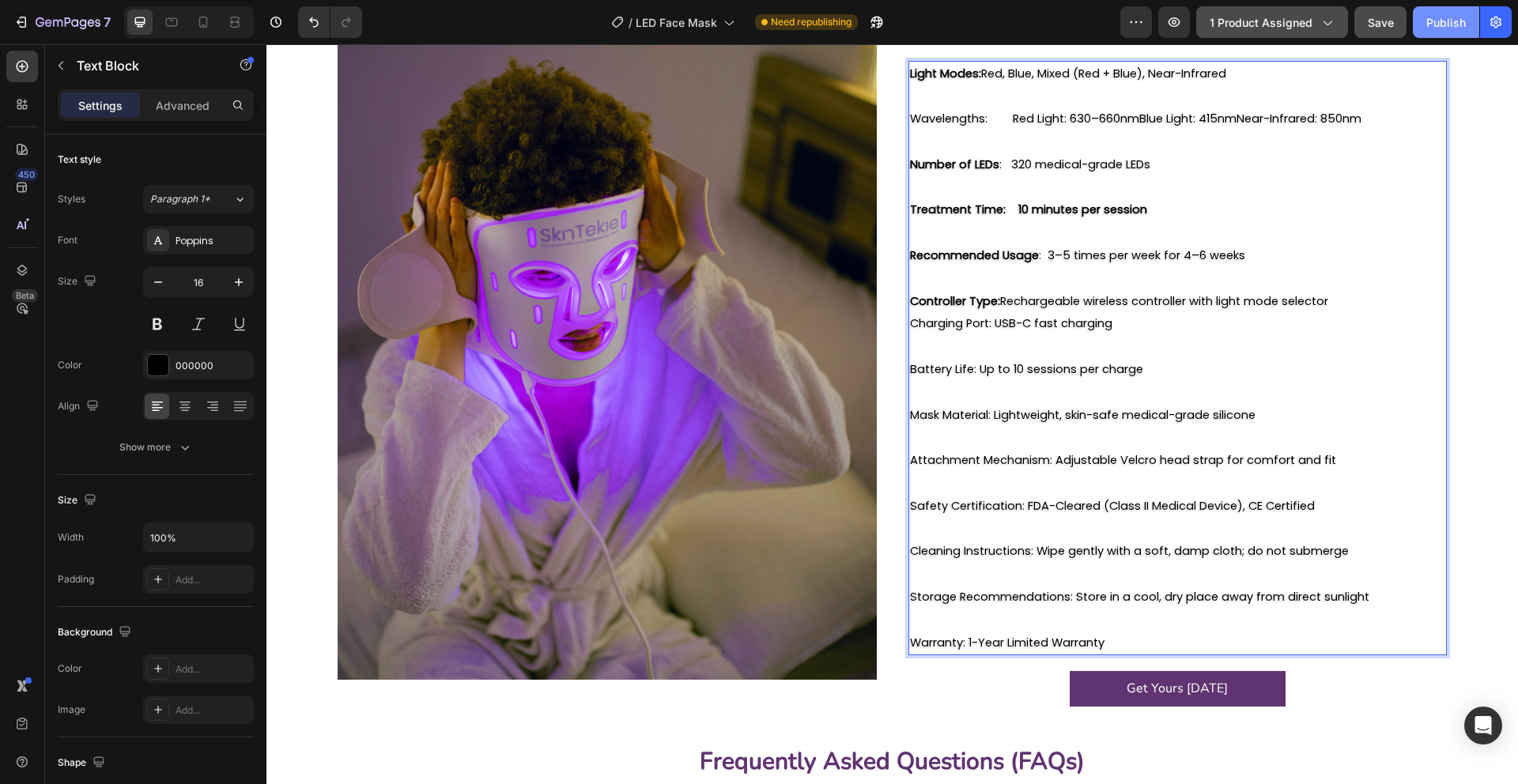
click at [1444, 30] on button "Publish" at bounding box center [1446, 22] width 66 height 31
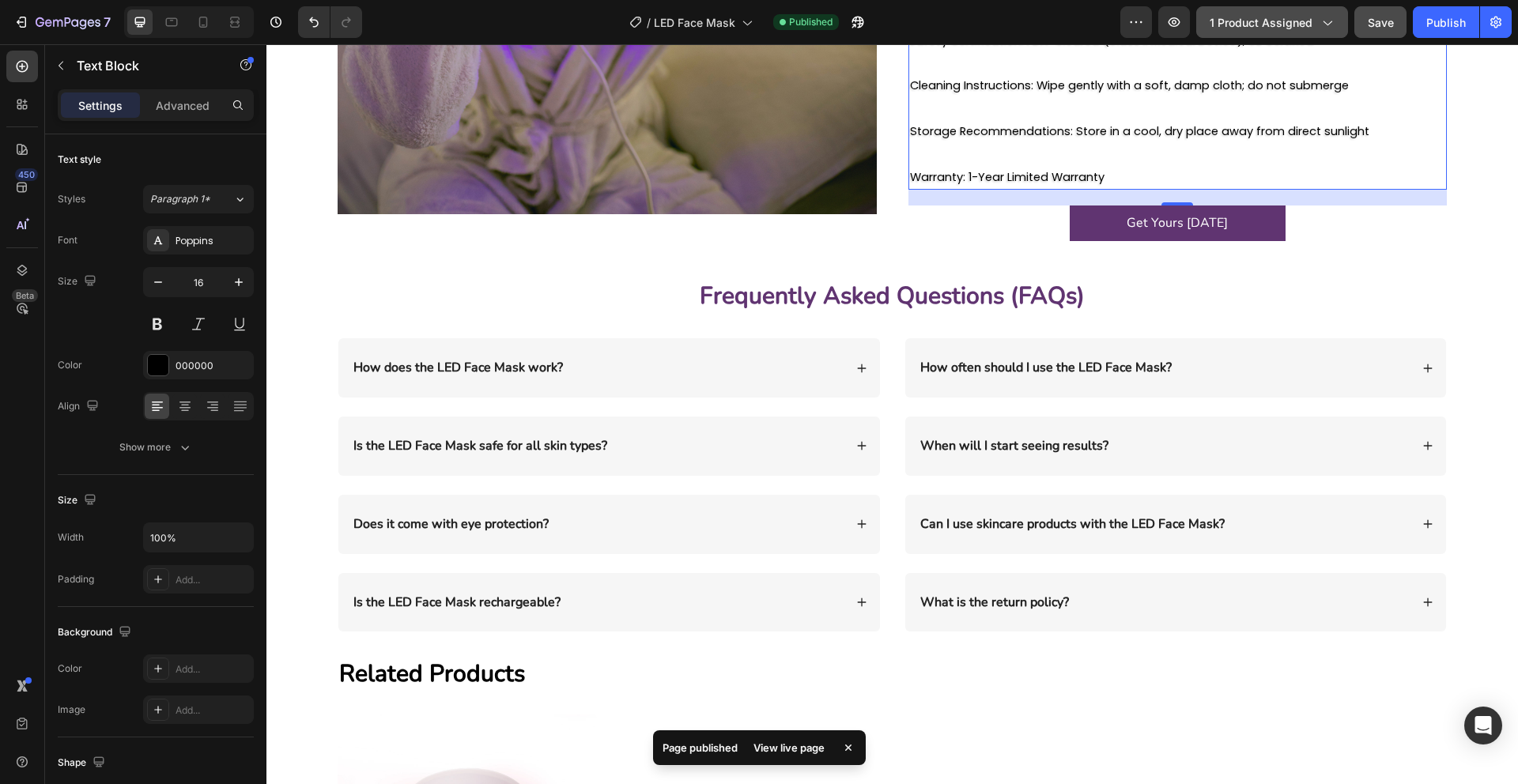
scroll to position [2805, 0]
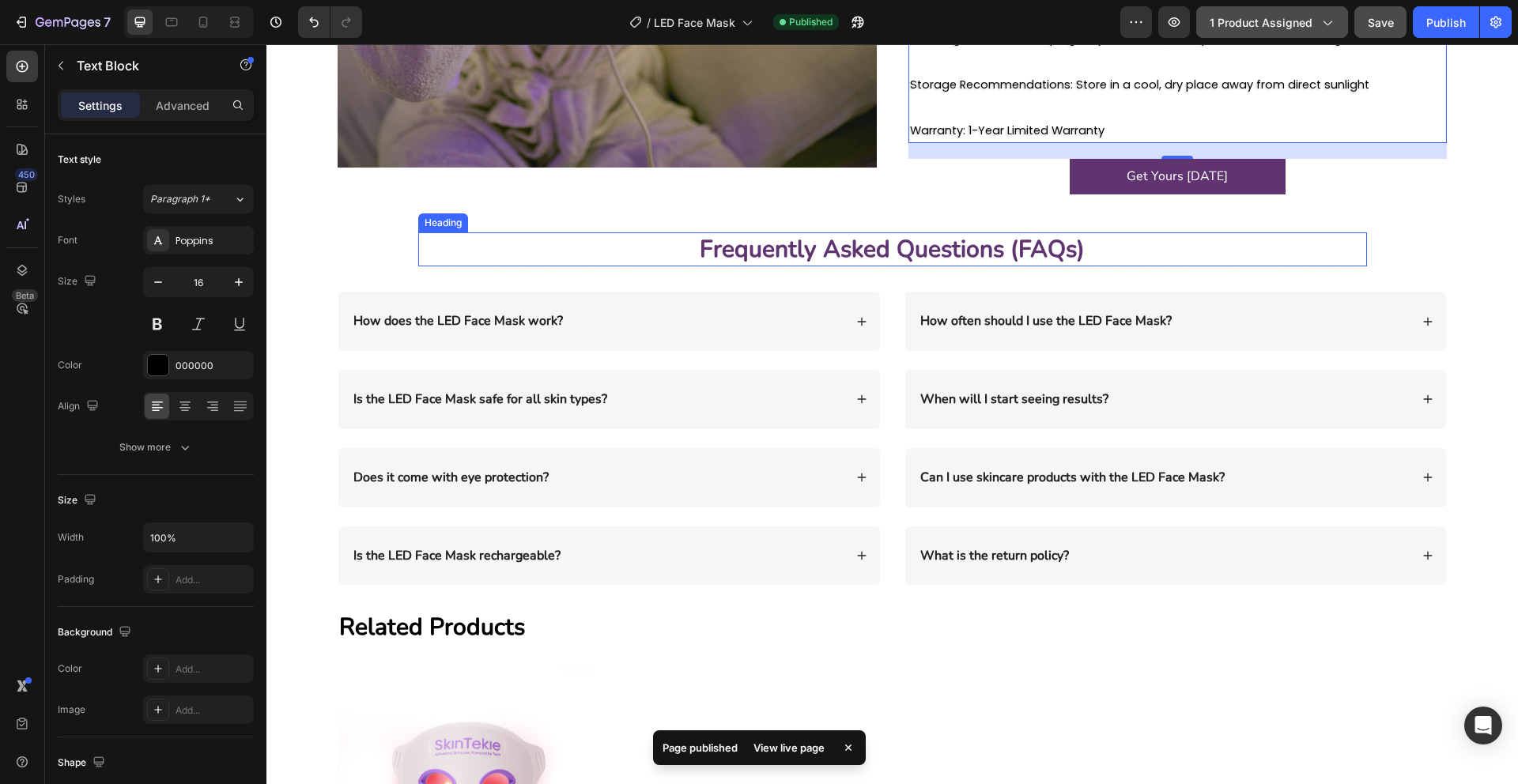
click at [1021, 233] on h2 "Frequently Asked Questions (FAQs)" at bounding box center [892, 250] width 948 height 34
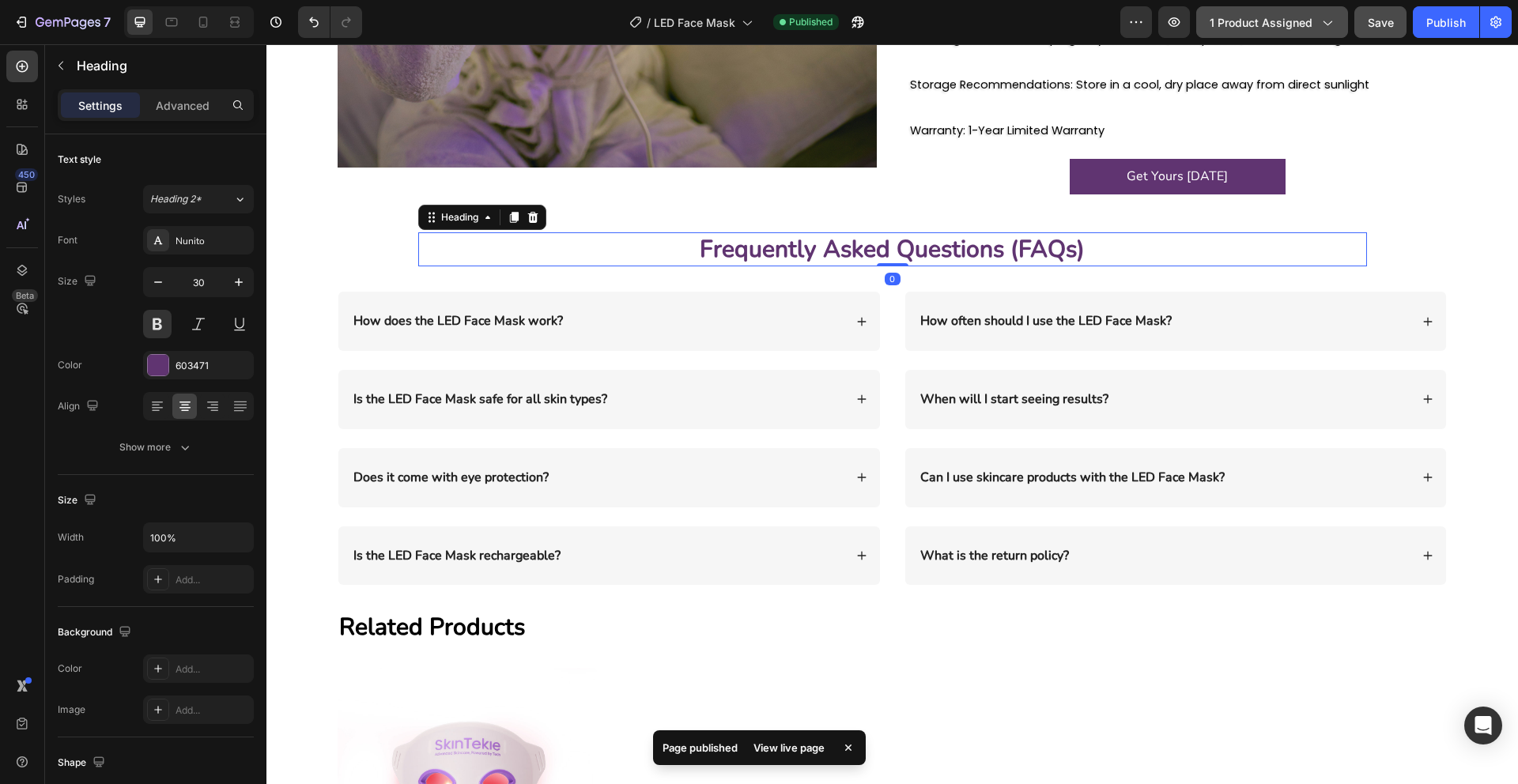
click at [1021, 233] on h2 "Frequently Asked Questions (FAQs)" at bounding box center [892, 250] width 948 height 34
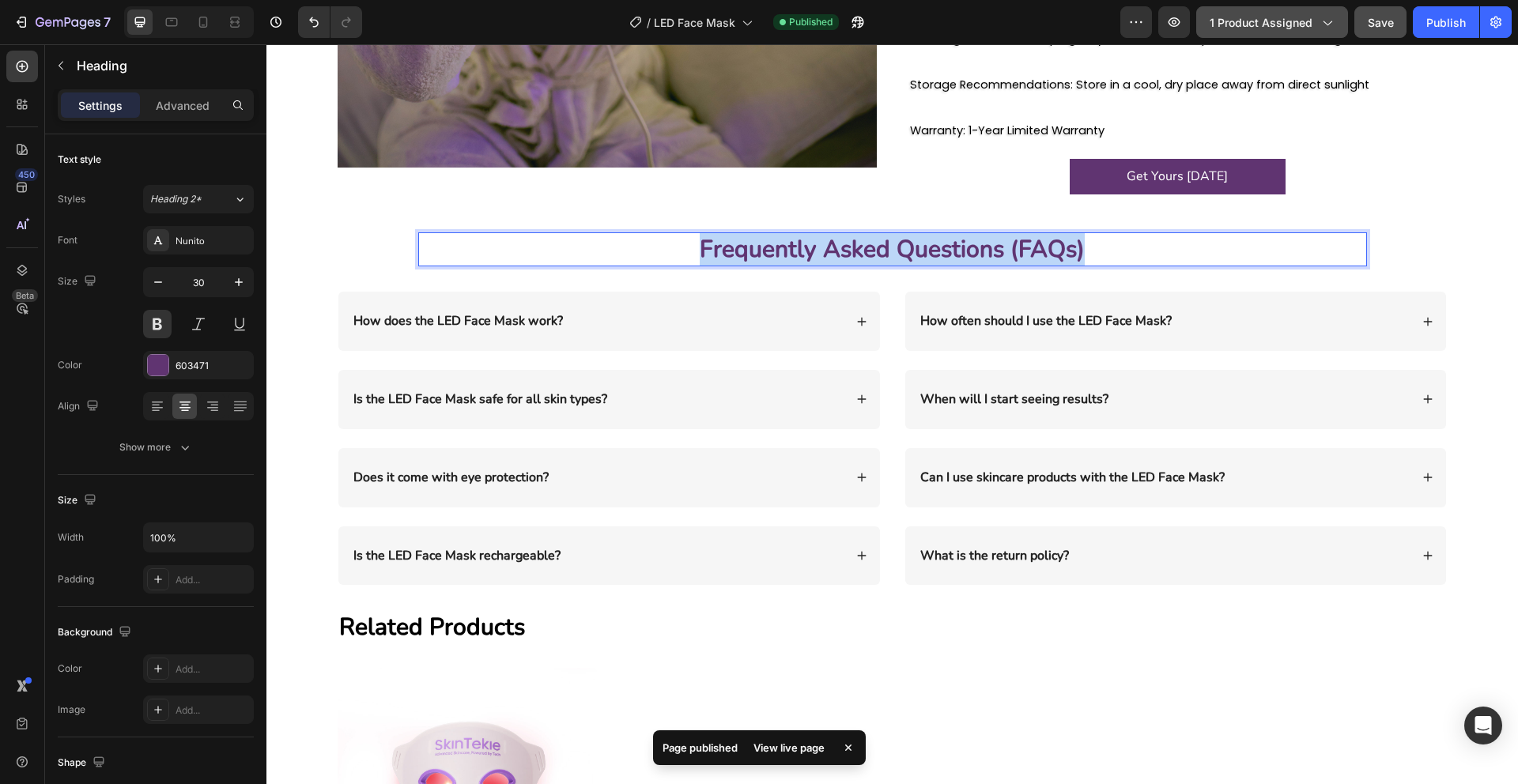
click at [1021, 233] on p "Frequently Asked Questions (FAQs)" at bounding box center [892, 249] width 946 height 30
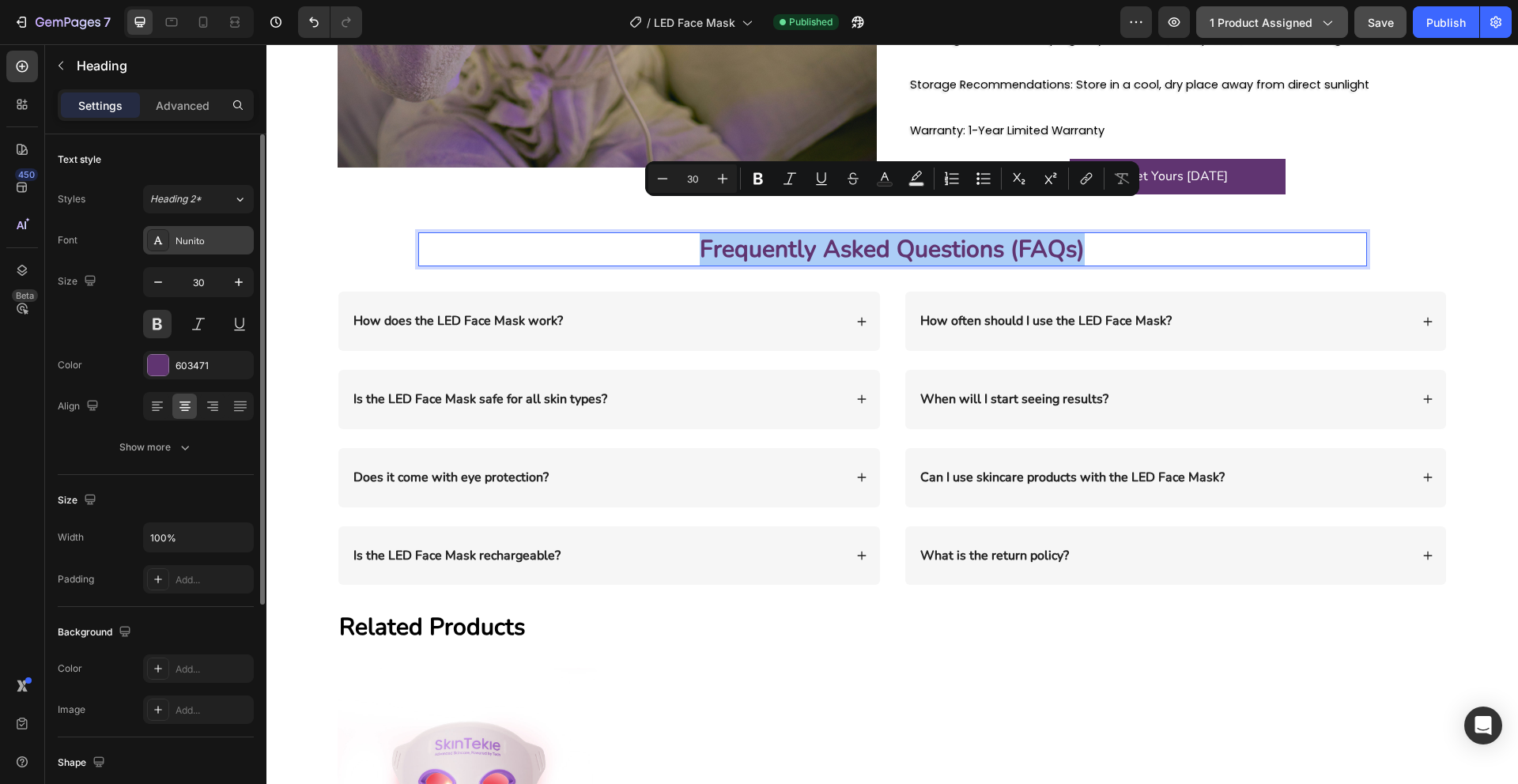
click at [225, 245] on div "Nunito" at bounding box center [213, 240] width 74 height 14
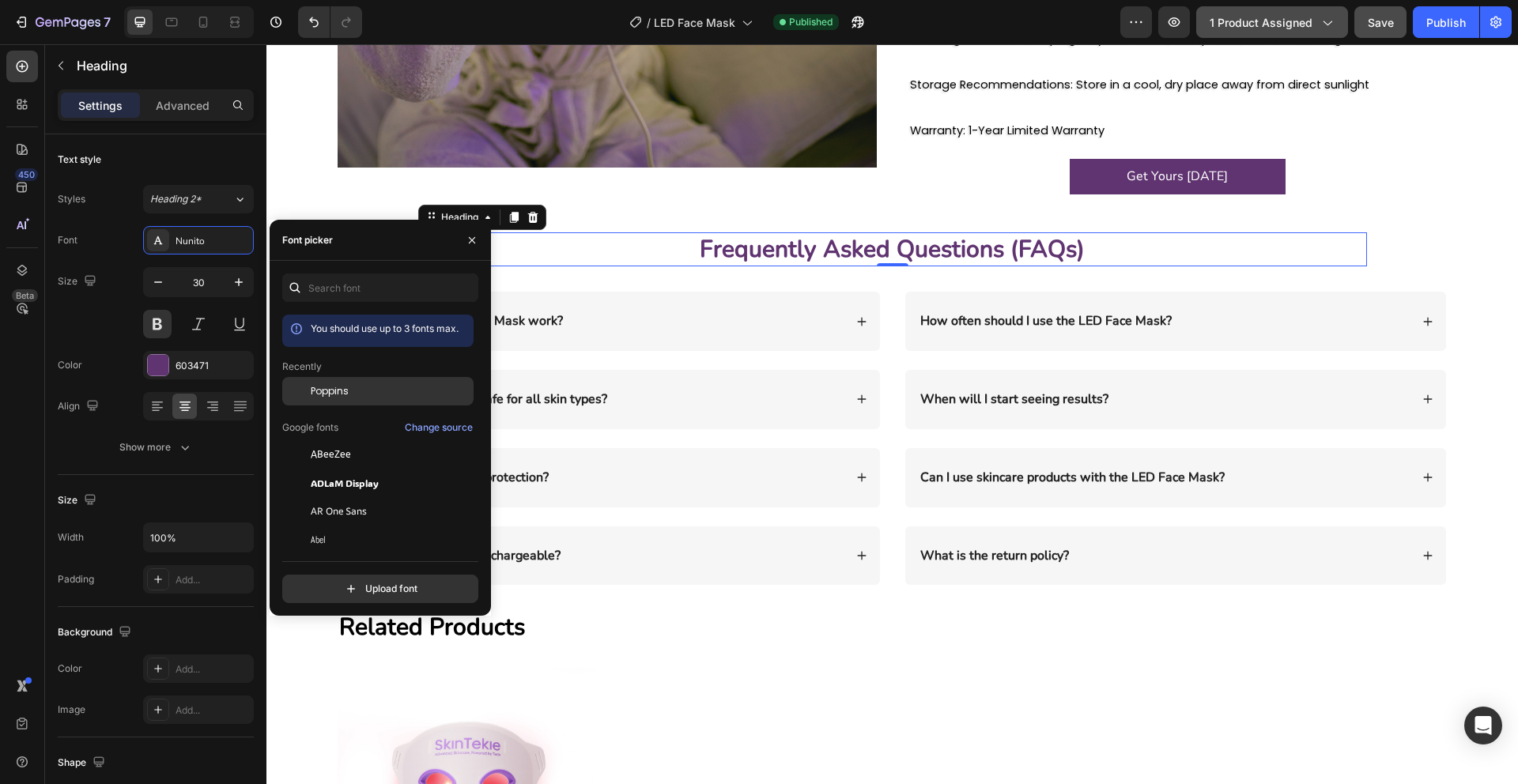
click at [337, 497] on div "Poppins" at bounding box center [378, 512] width 192 height 28
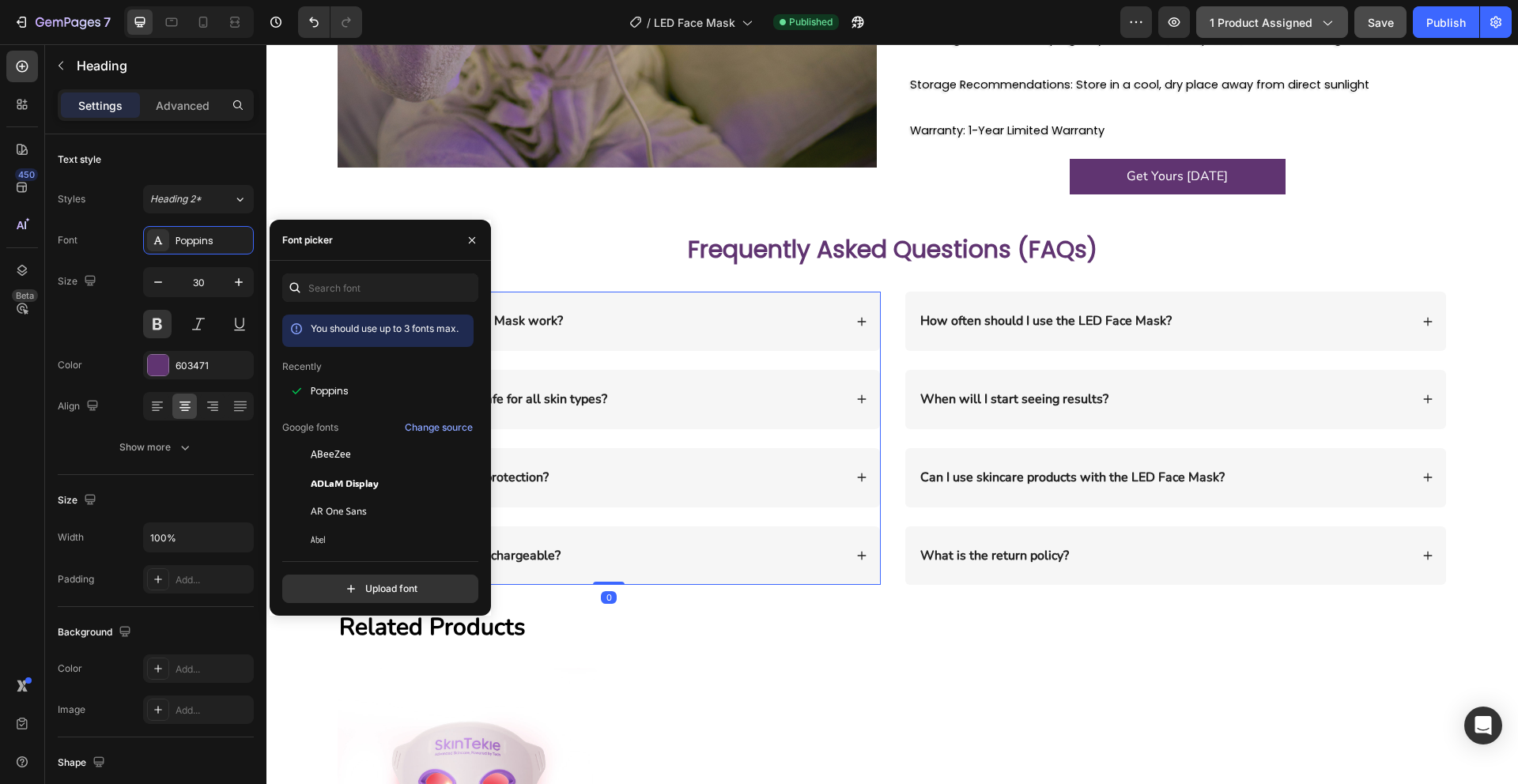
click at [589, 310] on div "How does the LED Face Mask work?" at bounding box center [597, 321] width 493 height 21
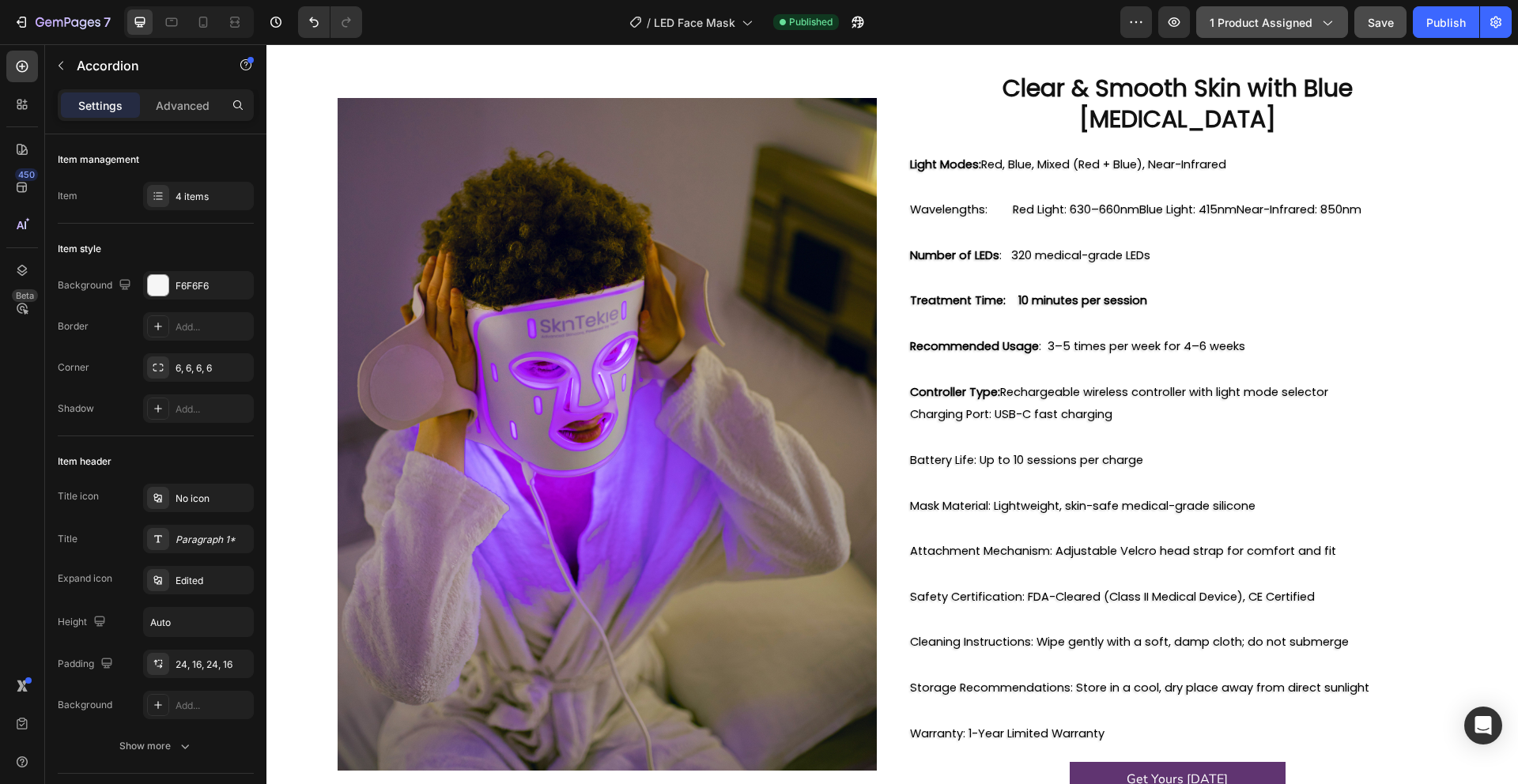
scroll to position [2200, 0]
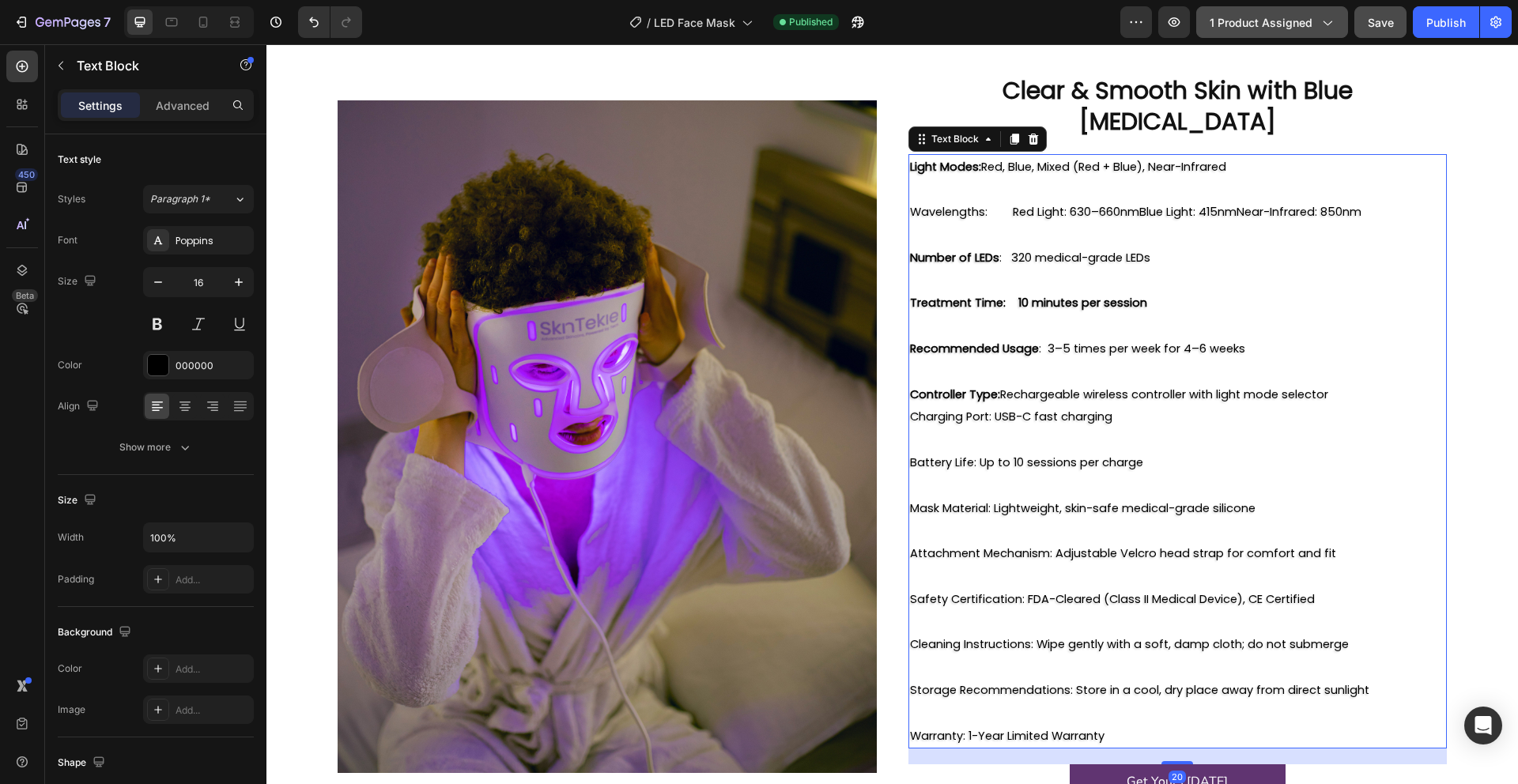
click at [961, 455] on span "Battery Life: Up to 10 sessions per charge" at bounding box center [1026, 462] width 234 height 16
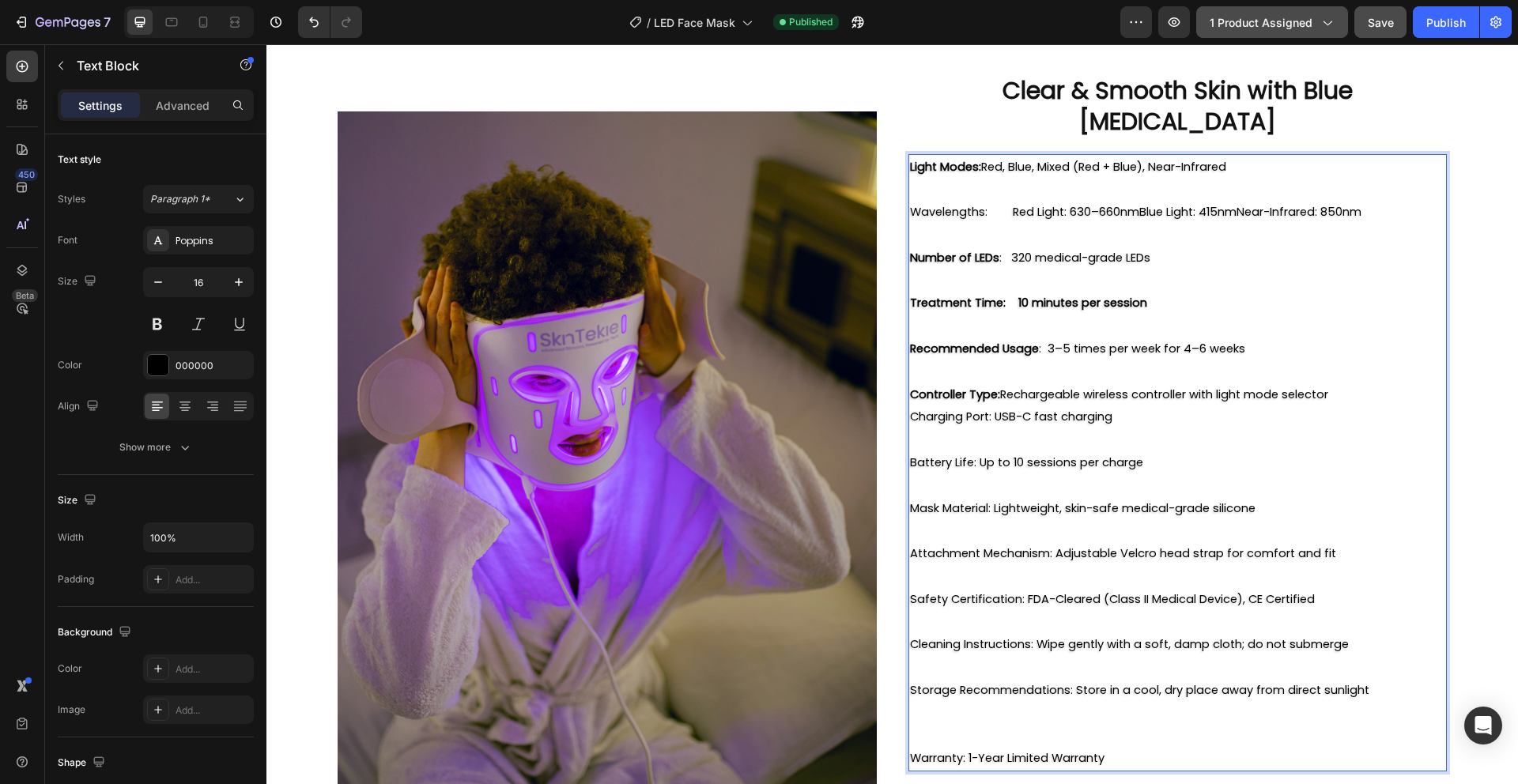
click at [970, 455] on span "Battery Life: Up to 10 sessions per charge" at bounding box center [1026, 462] width 234 height 16
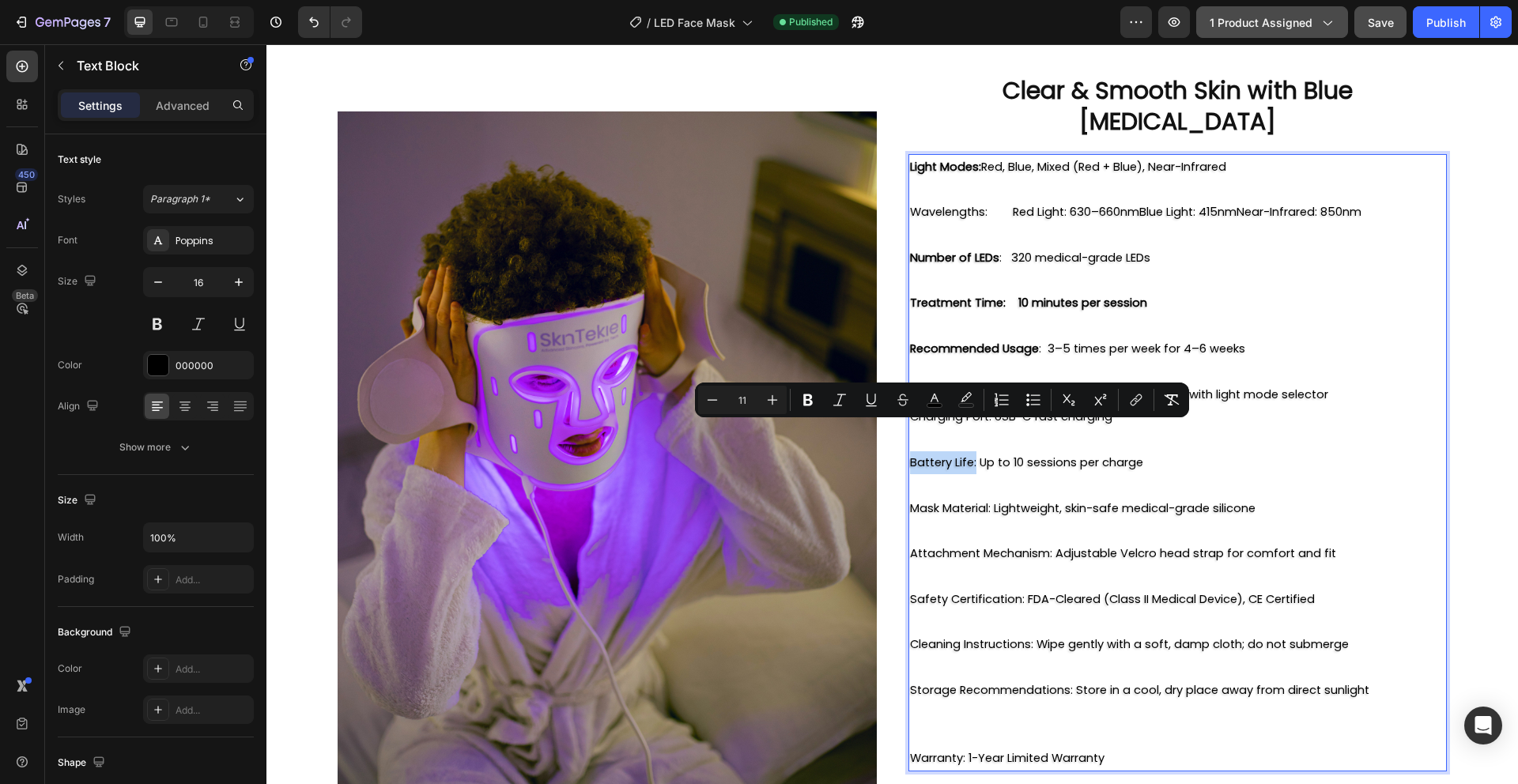
drag, startPoint x: 970, startPoint y: 430, endPoint x: 914, endPoint y: 433, distance: 56.1
click at [914, 455] on span "Battery Life: Up to 10 sessions per charge" at bounding box center [1026, 462] width 234 height 16
click at [804, 405] on icon "Editor contextual toolbar" at bounding box center [808, 401] width 9 height 11
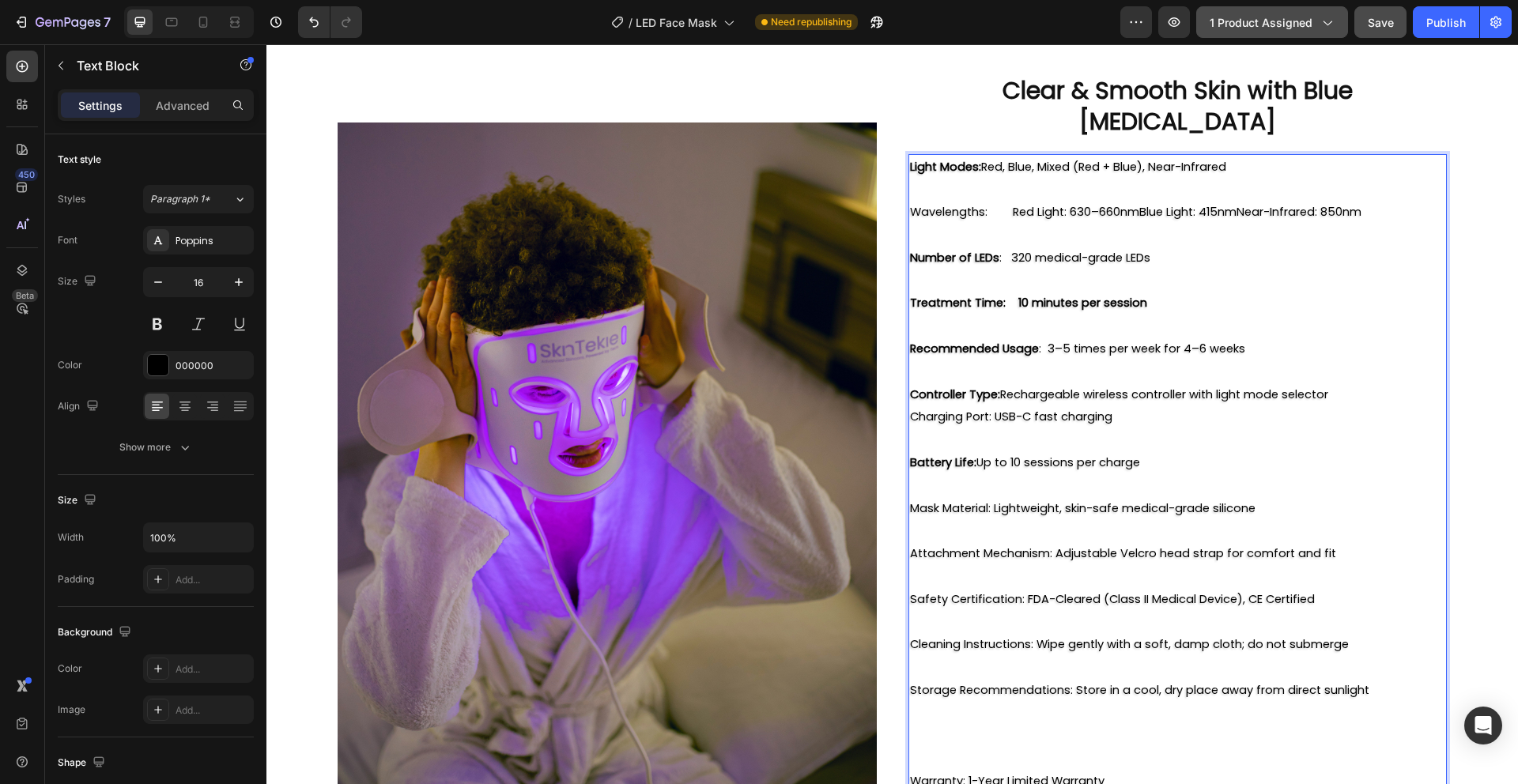
click at [983, 500] on span "Mask Material: Lightweight, skin-safe medical-grade silicone" at bounding box center [1082, 508] width 346 height 16
click at [1123, 383] on p "Controller Type: Rechargeable wireless controller with light mode selector" at bounding box center [1177, 395] width 536 height 23
click at [1363, 383] on p "Controller Type: Rechargeable wireless controller with light mode selector" at bounding box center [1177, 395] width 536 height 23
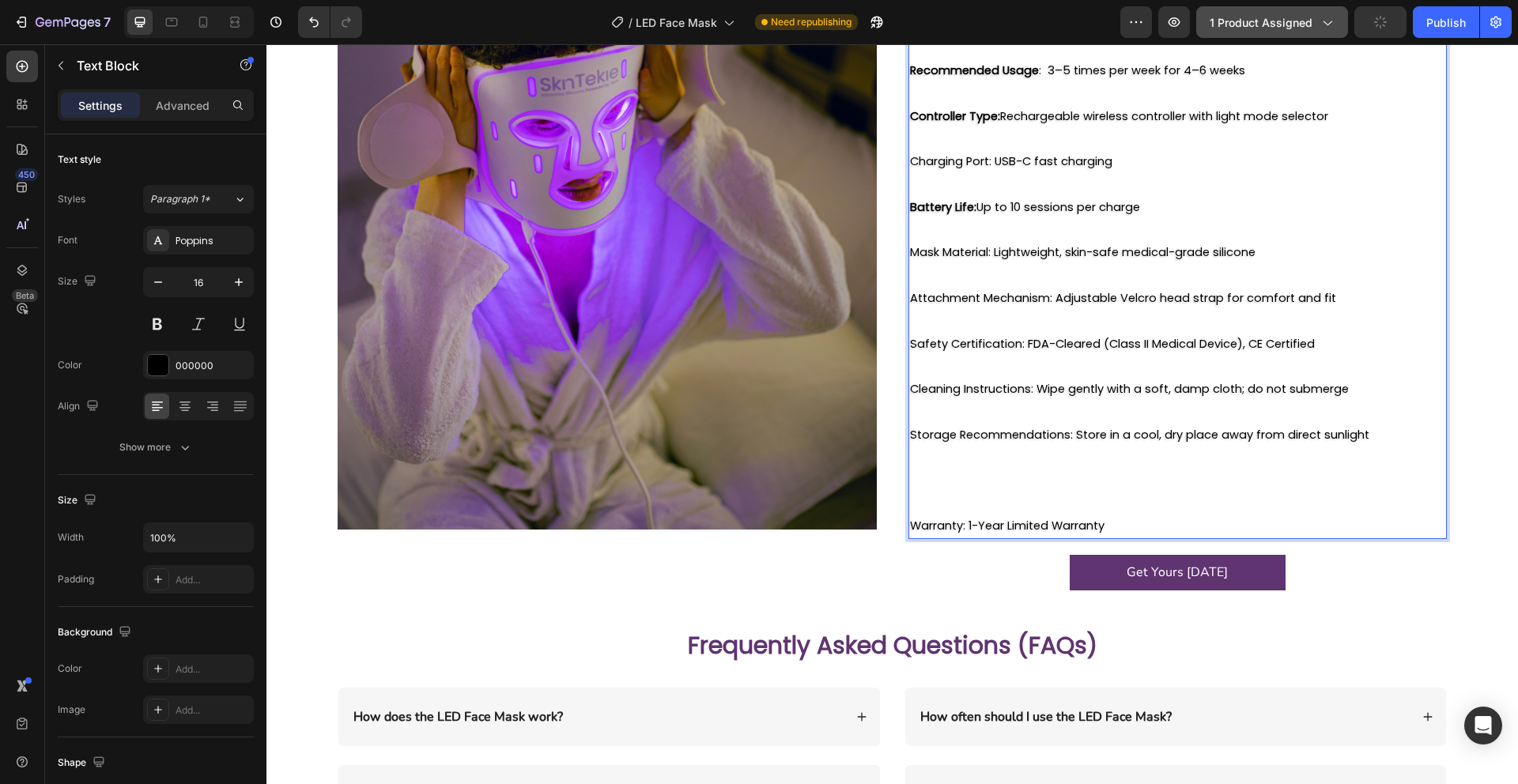
scroll to position [2453, 0]
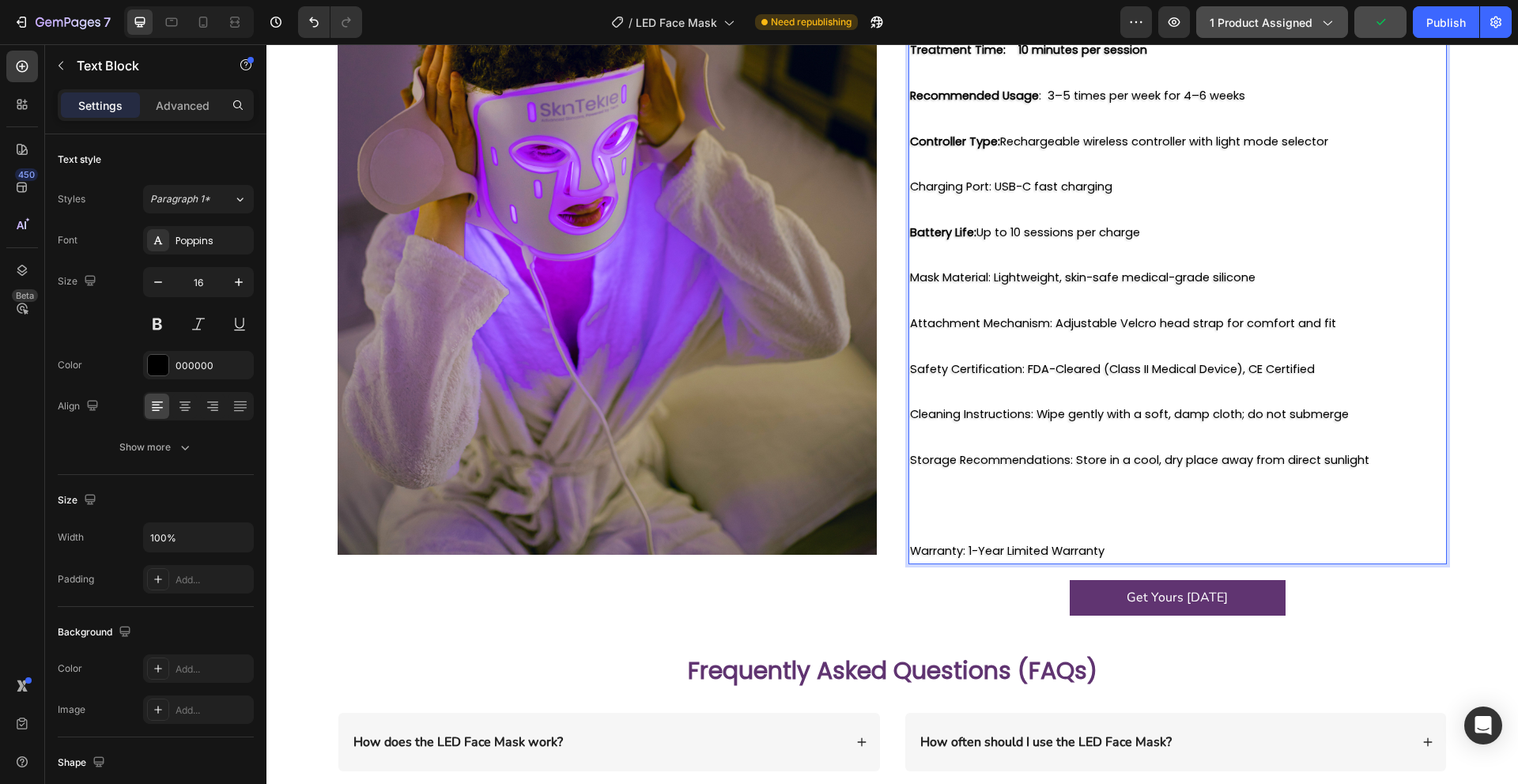
click at [922, 505] on p "Rich Text Editor. Editing area: main" at bounding box center [1177, 506] width 536 height 68
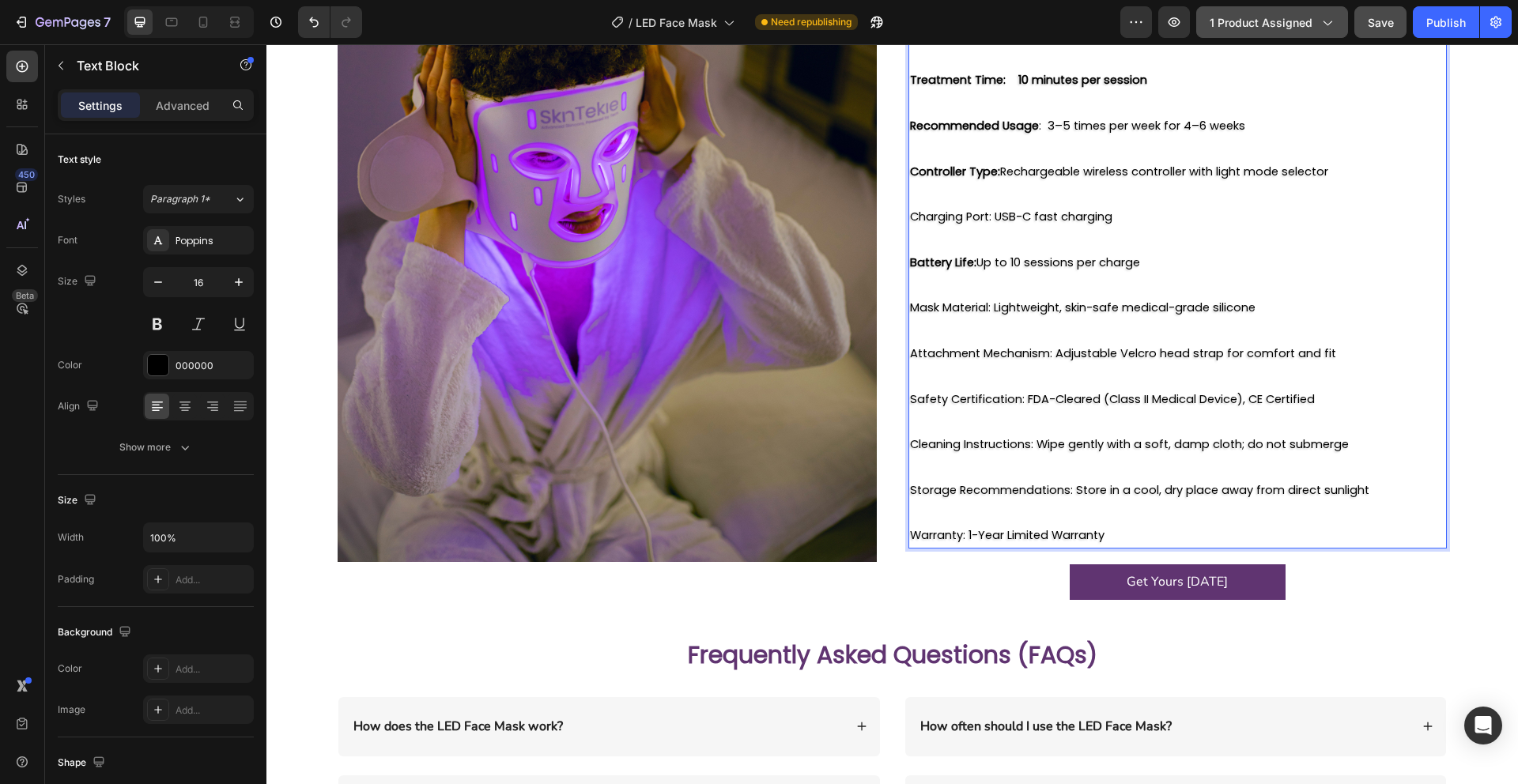
scroll to position [2463, 0]
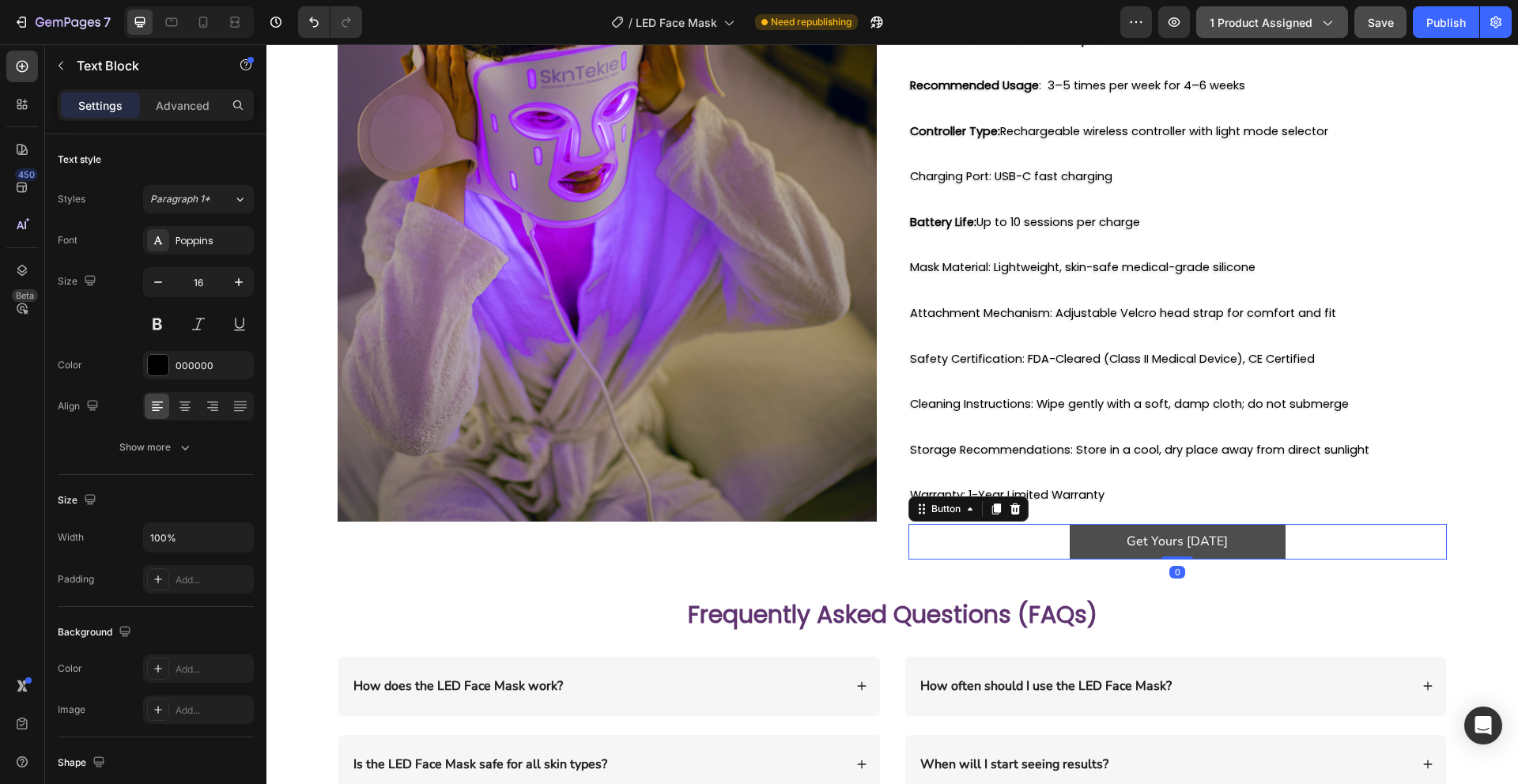
click at [1092, 524] on link "Get Yours Today" at bounding box center [1177, 541] width 216 height 35
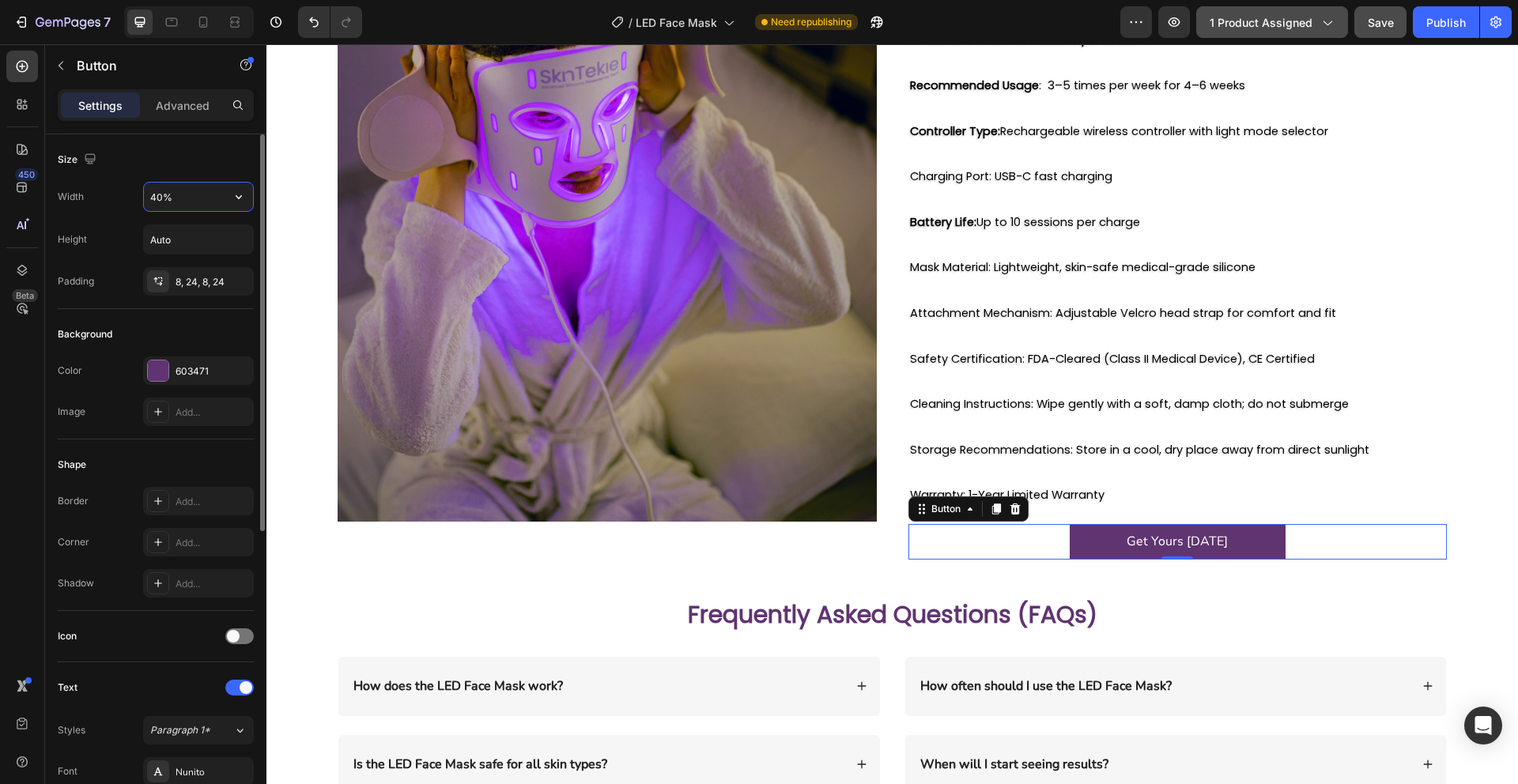
click at [195, 194] on input "40%" at bounding box center [198, 196] width 109 height 28
click at [246, 195] on icon "button" at bounding box center [238, 196] width 16 height 16
click at [219, 262] on span "100%" at bounding box center [226, 267] width 26 height 14
type input "100%"
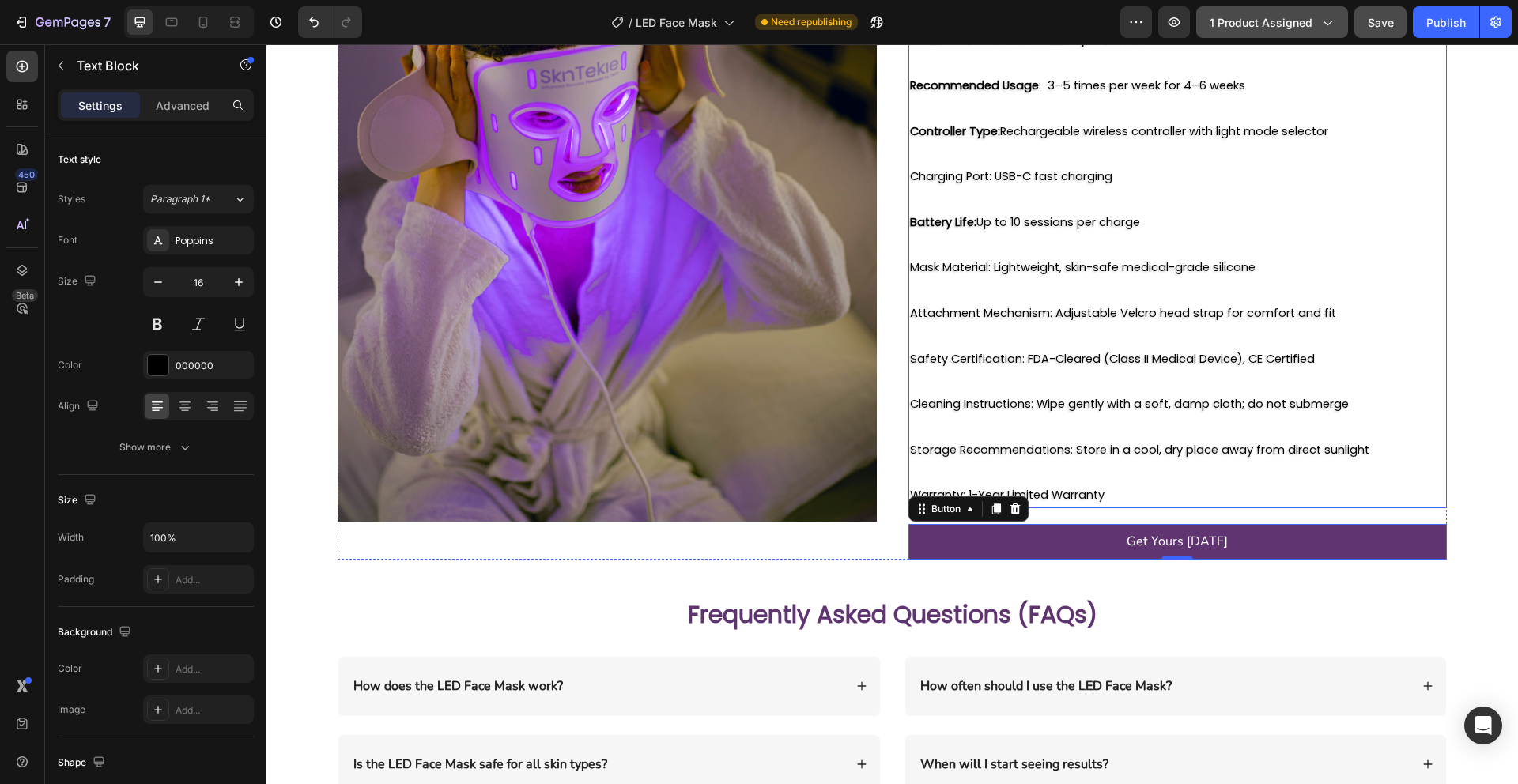
click at [1064, 215] on span "Battery Life: Up to 10 sessions per charge" at bounding box center [1024, 222] width 230 height 16
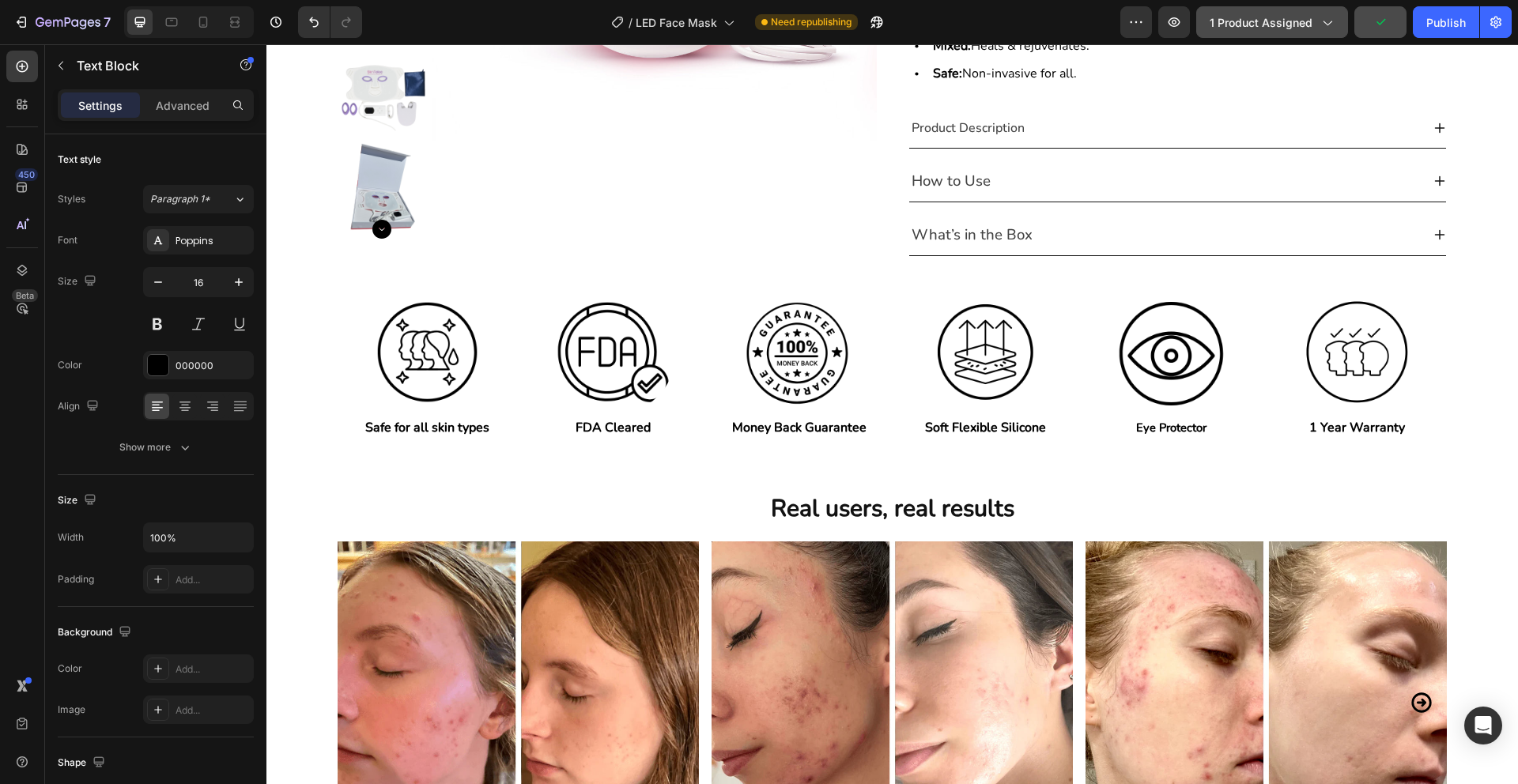
scroll to position [404, 0]
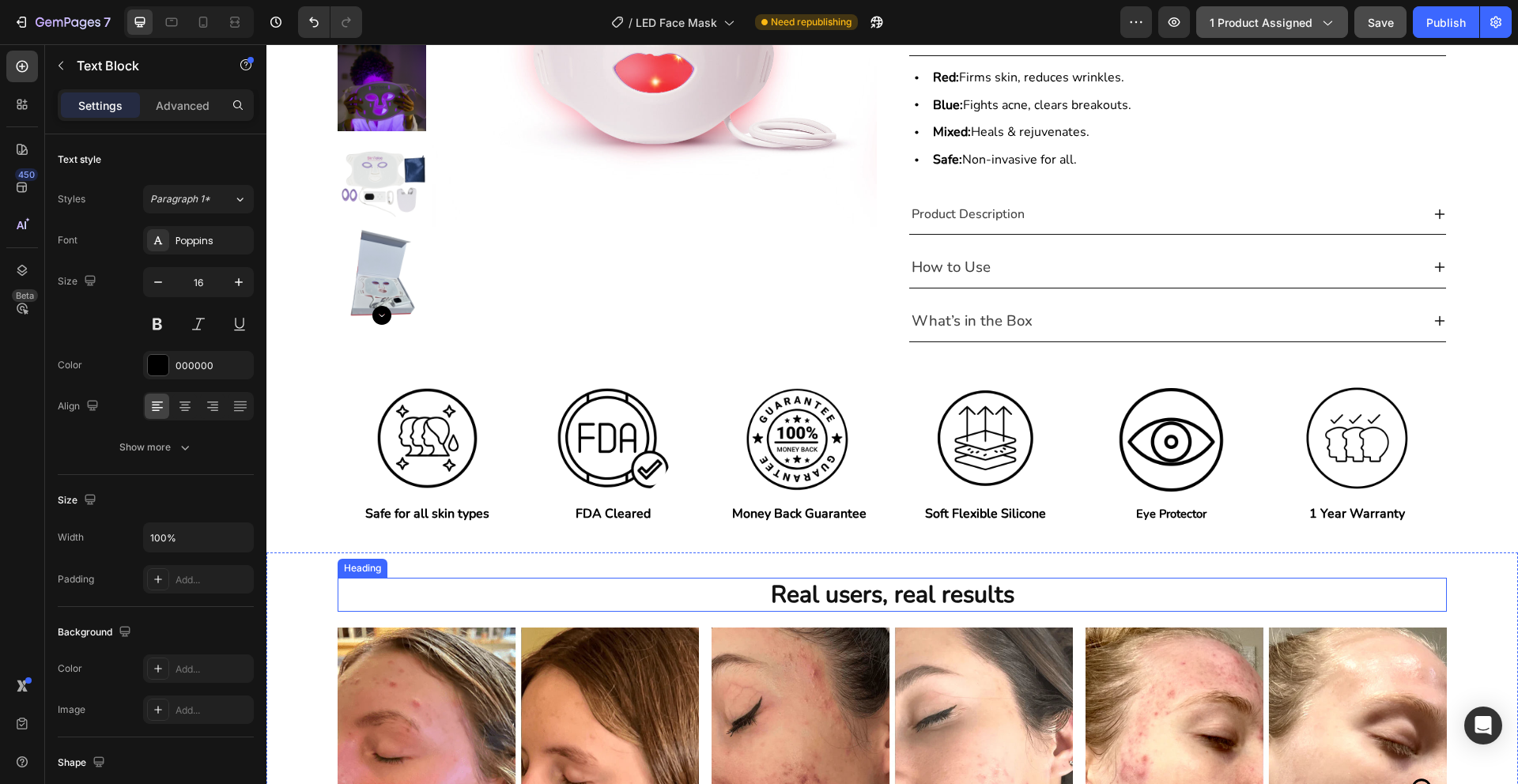
click at [888, 595] on h2 "Real users, real results" at bounding box center [892, 595] width 948 height 34
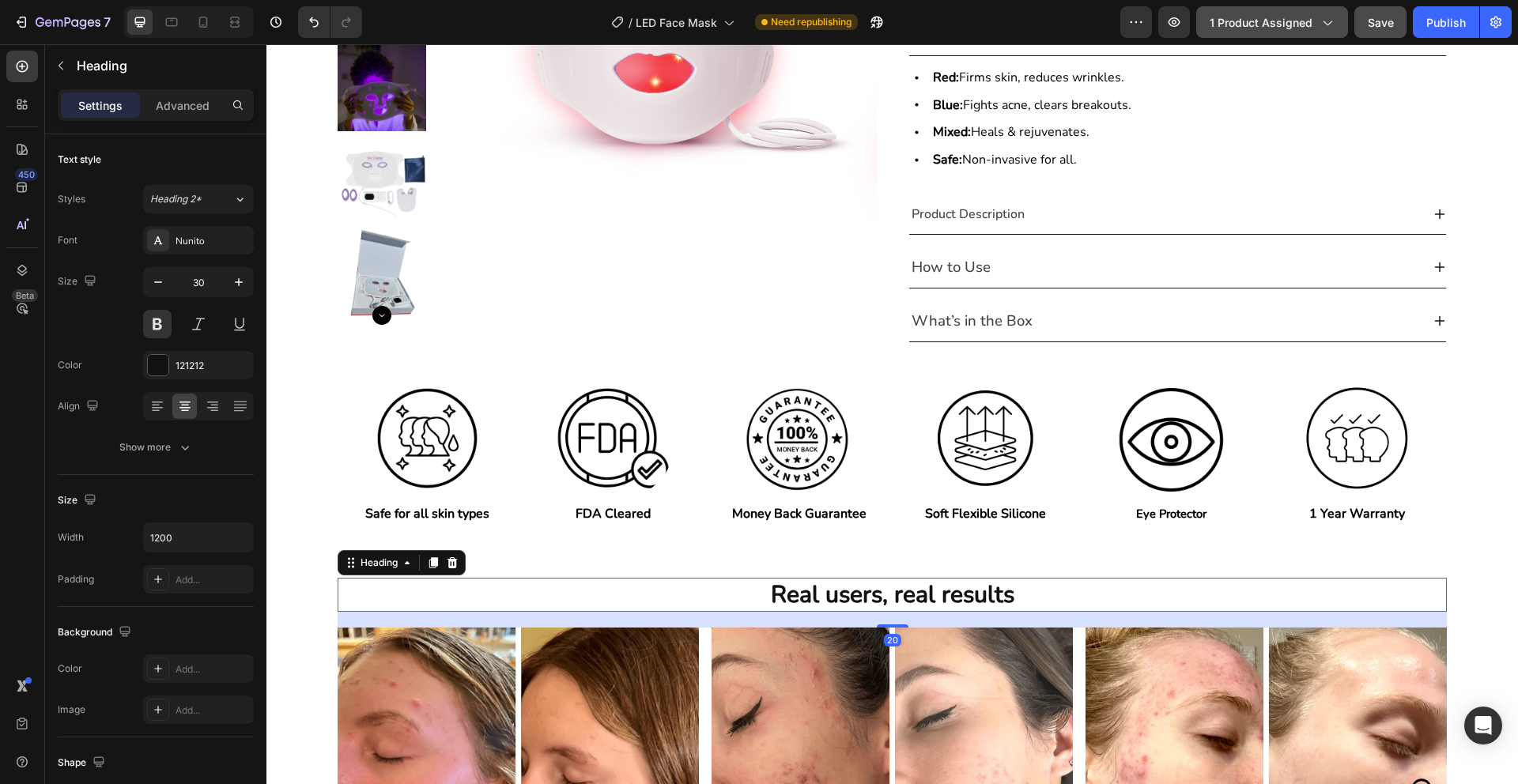
click at [888, 595] on h2 "Real users, real results" at bounding box center [892, 595] width 948 height 34
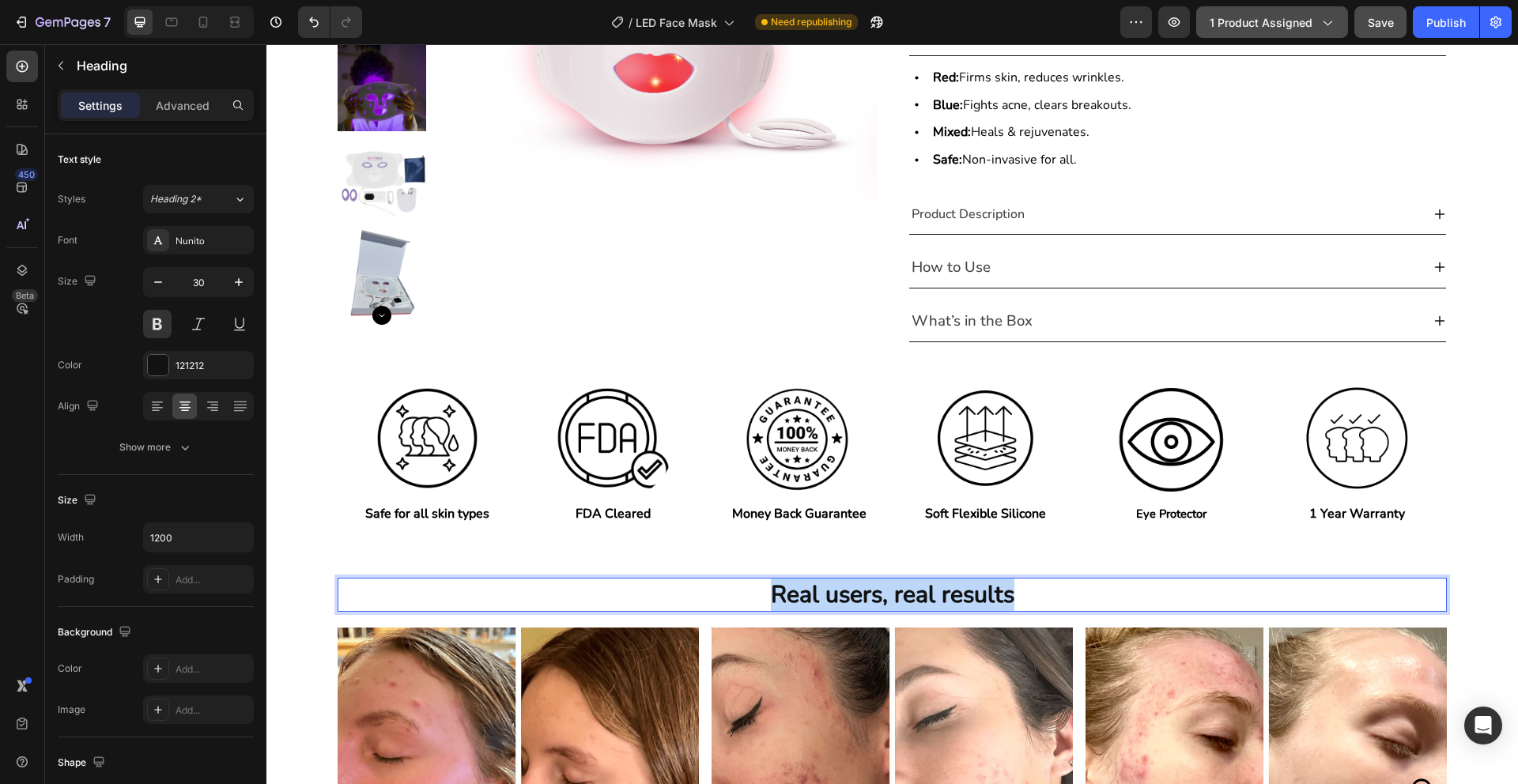
click at [888, 595] on p "Real users, real results" at bounding box center [892, 594] width 946 height 30
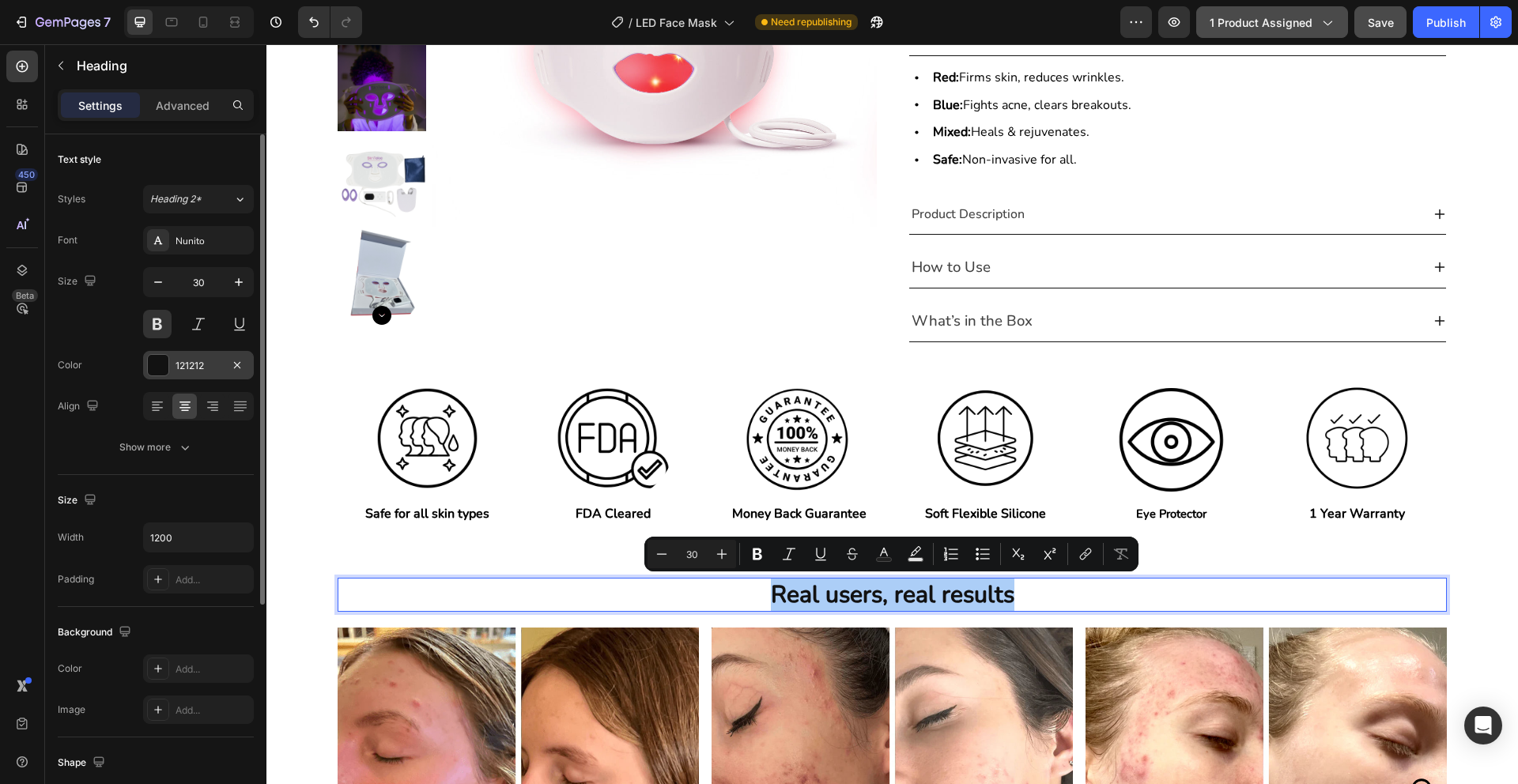
click at [162, 366] on div at bounding box center [159, 365] width 21 height 21
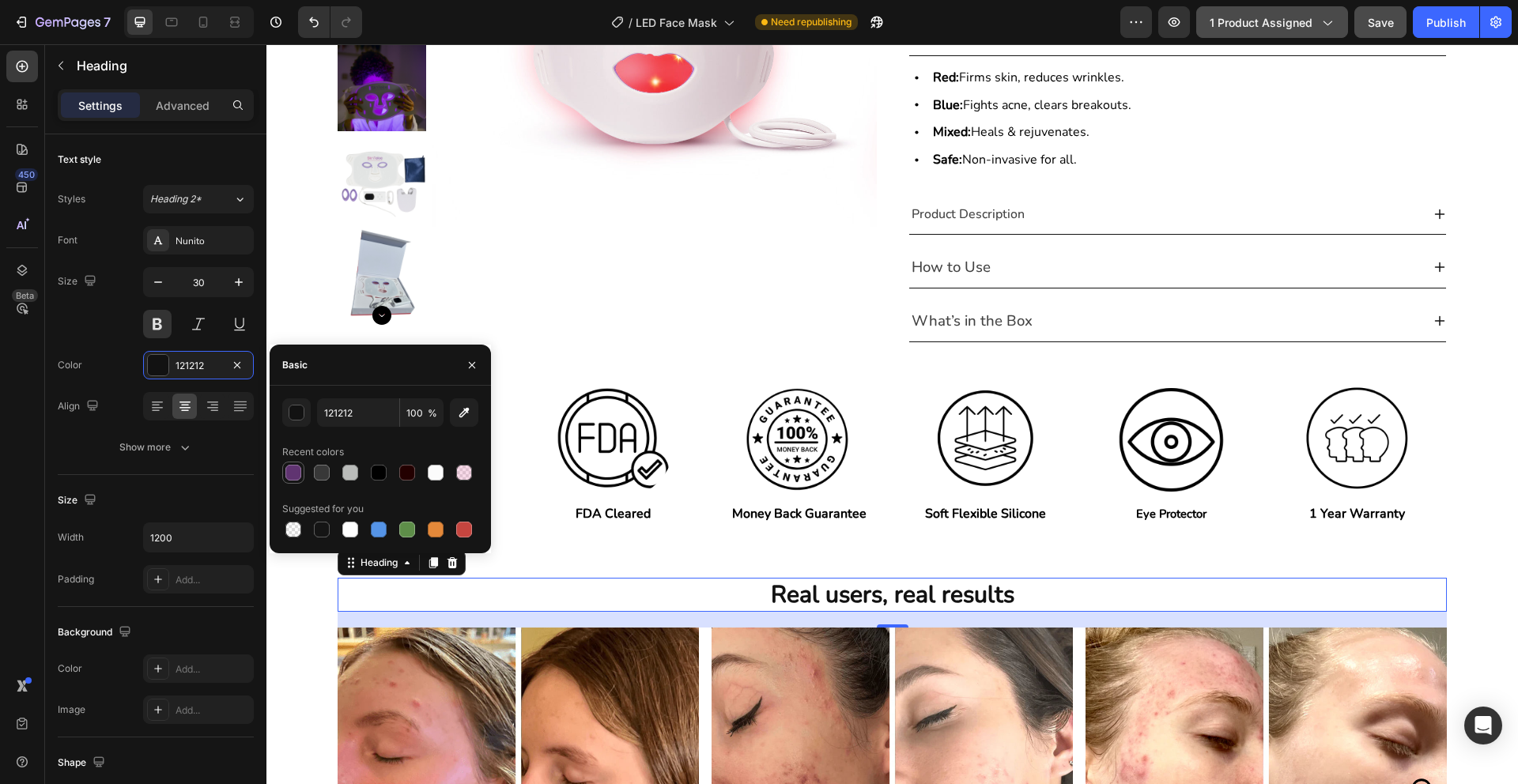
click at [291, 475] on div at bounding box center [293, 473] width 16 height 16
type input "603471"
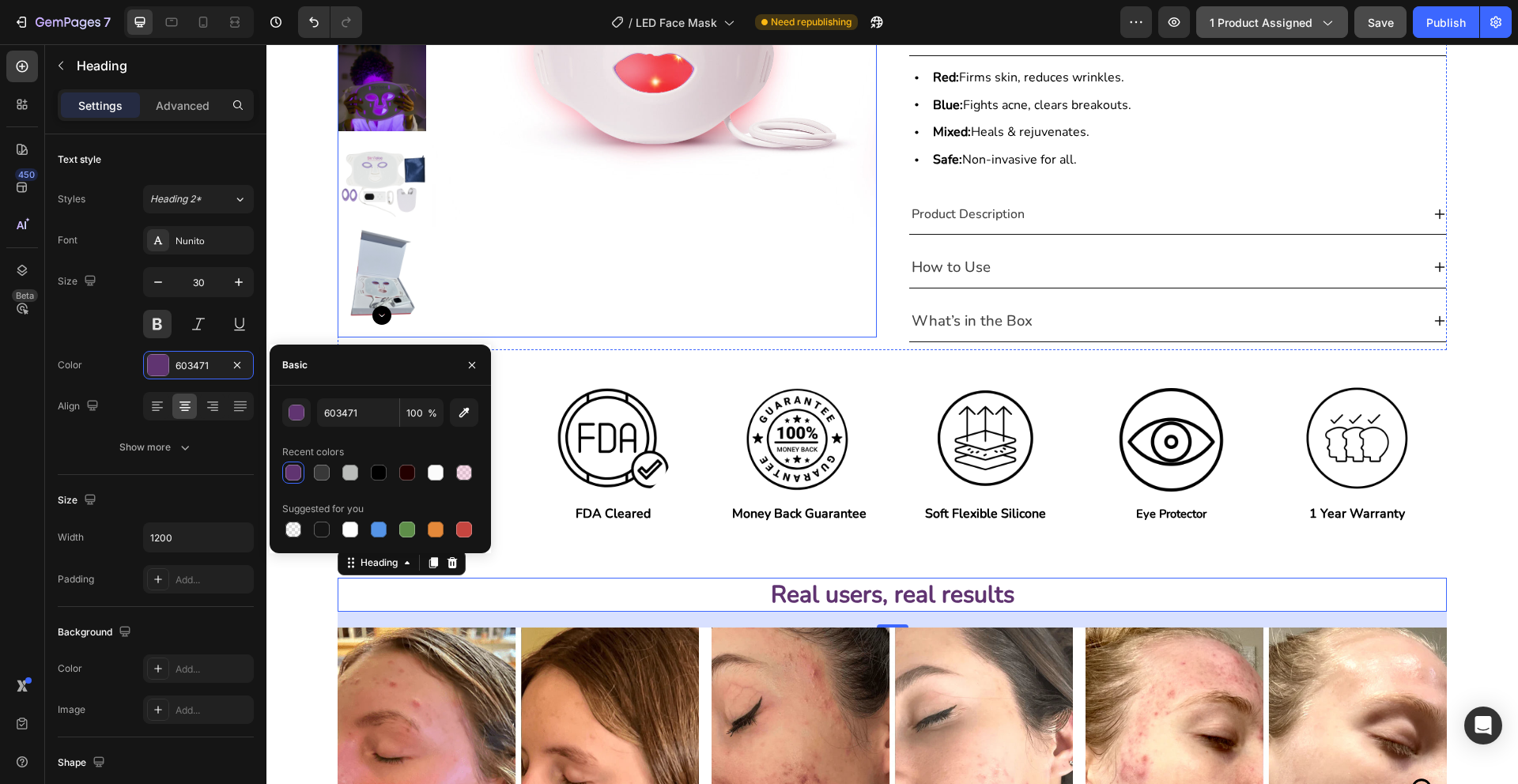
click at [673, 293] on img at bounding box center [654, 4] width 443 height 665
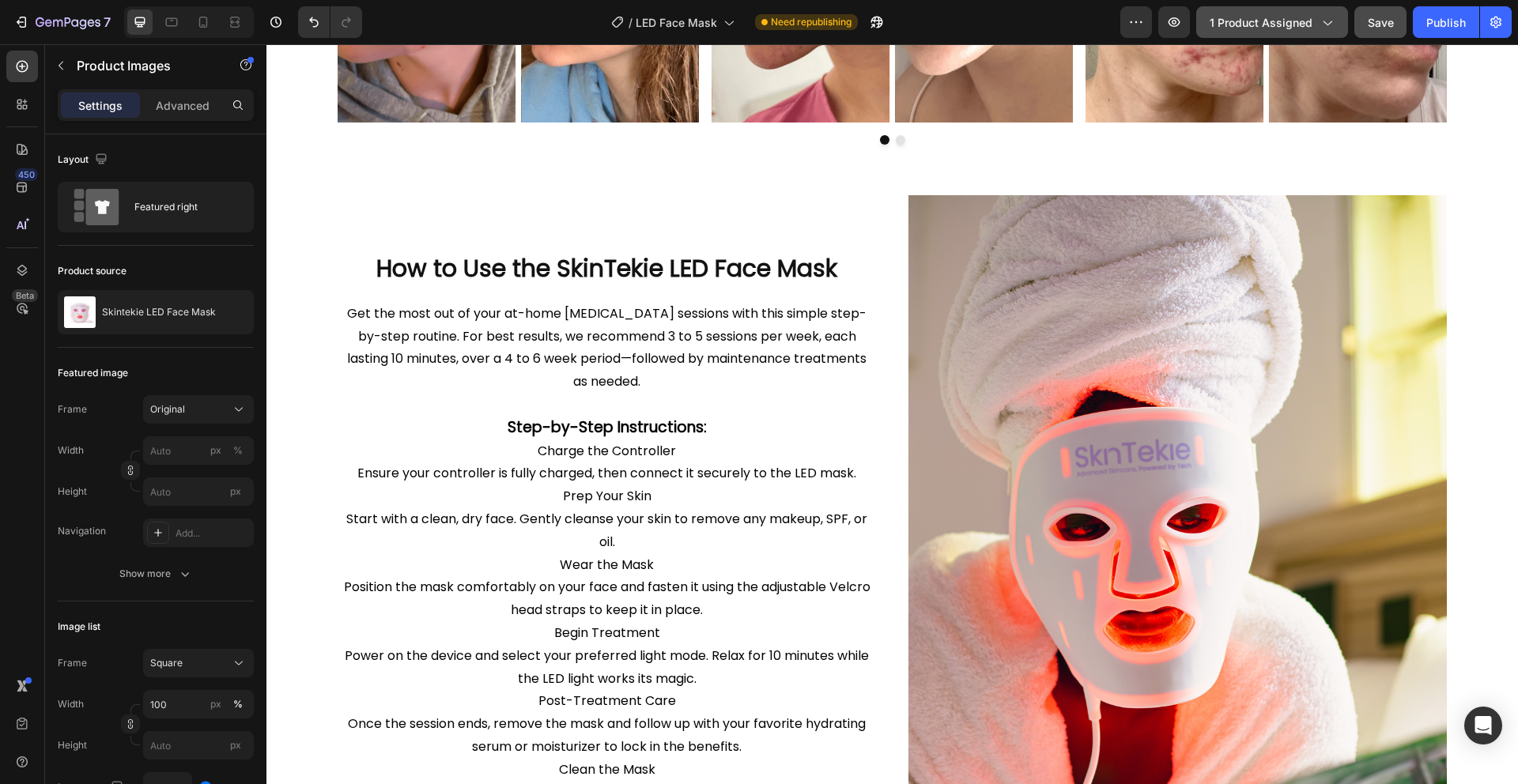
scroll to position [1253, 0]
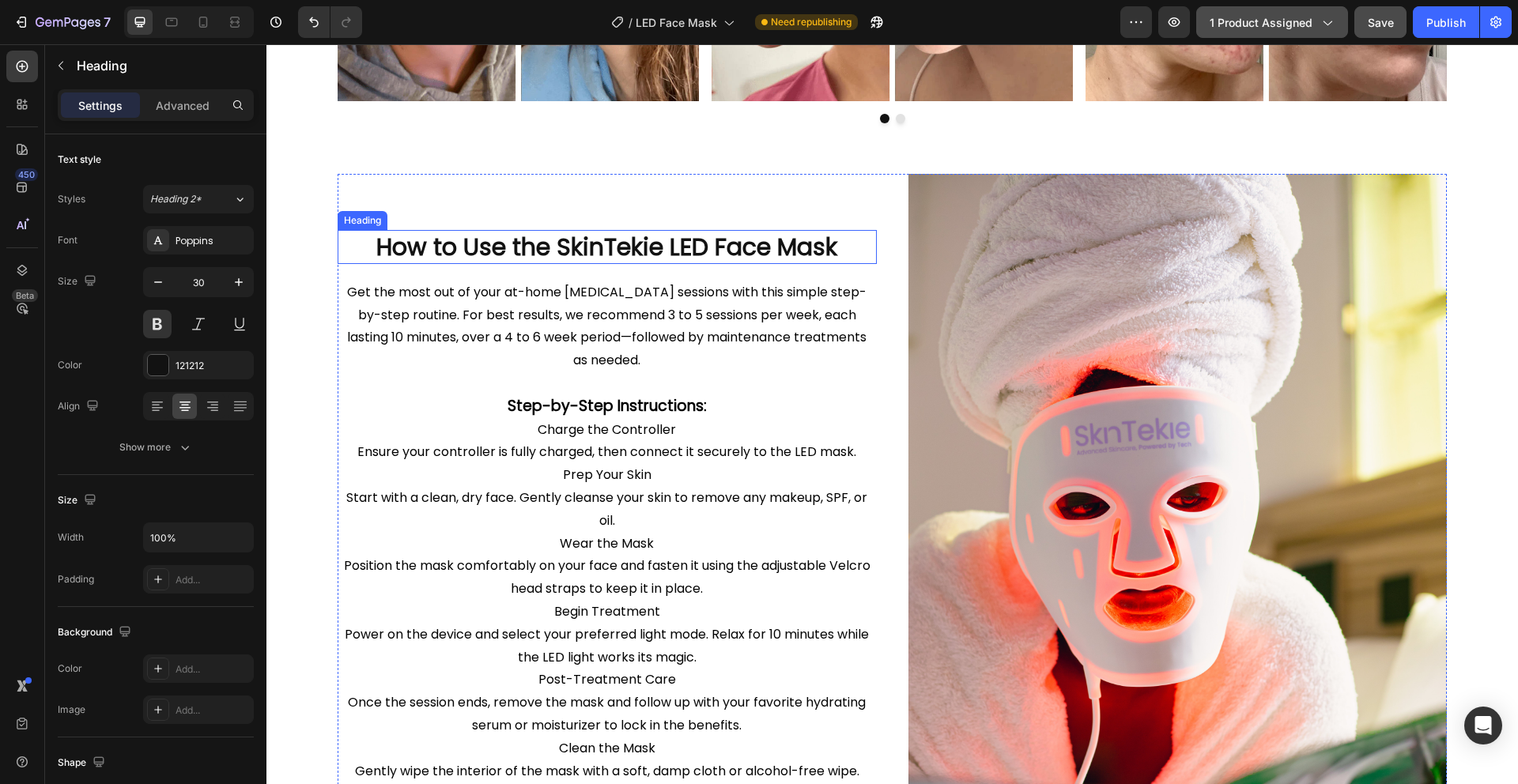
click at [637, 251] on h2 "How to Use the SkinTekie LED Face Mask" at bounding box center [608, 247] width 539 height 34
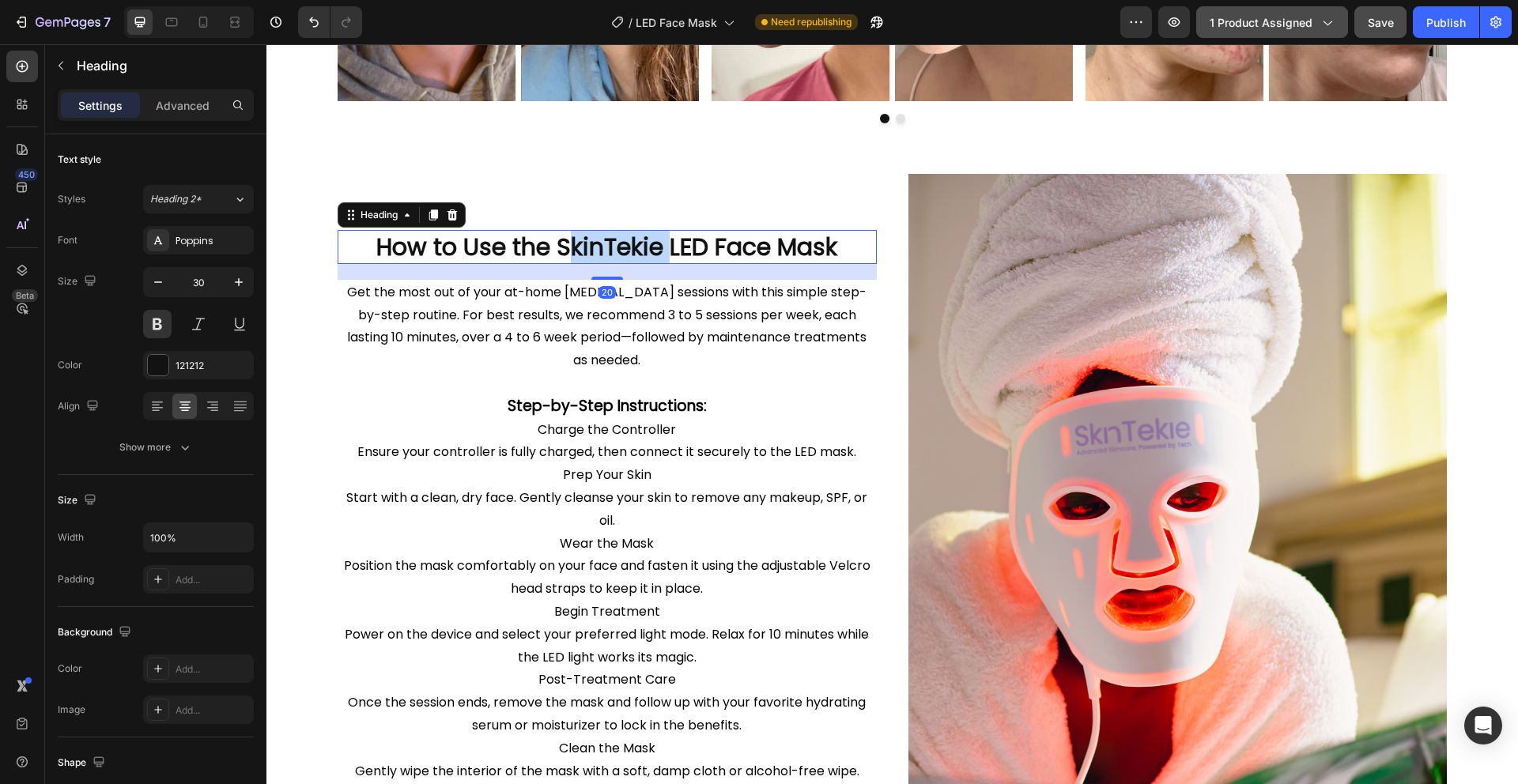
click at [637, 251] on h2 "How to Use the SkinTekie LED Face Mask" at bounding box center [608, 247] width 539 height 34
click at [637, 251] on p "How to Use the SkinTekie LED Face Mask" at bounding box center [607, 247] width 536 height 30
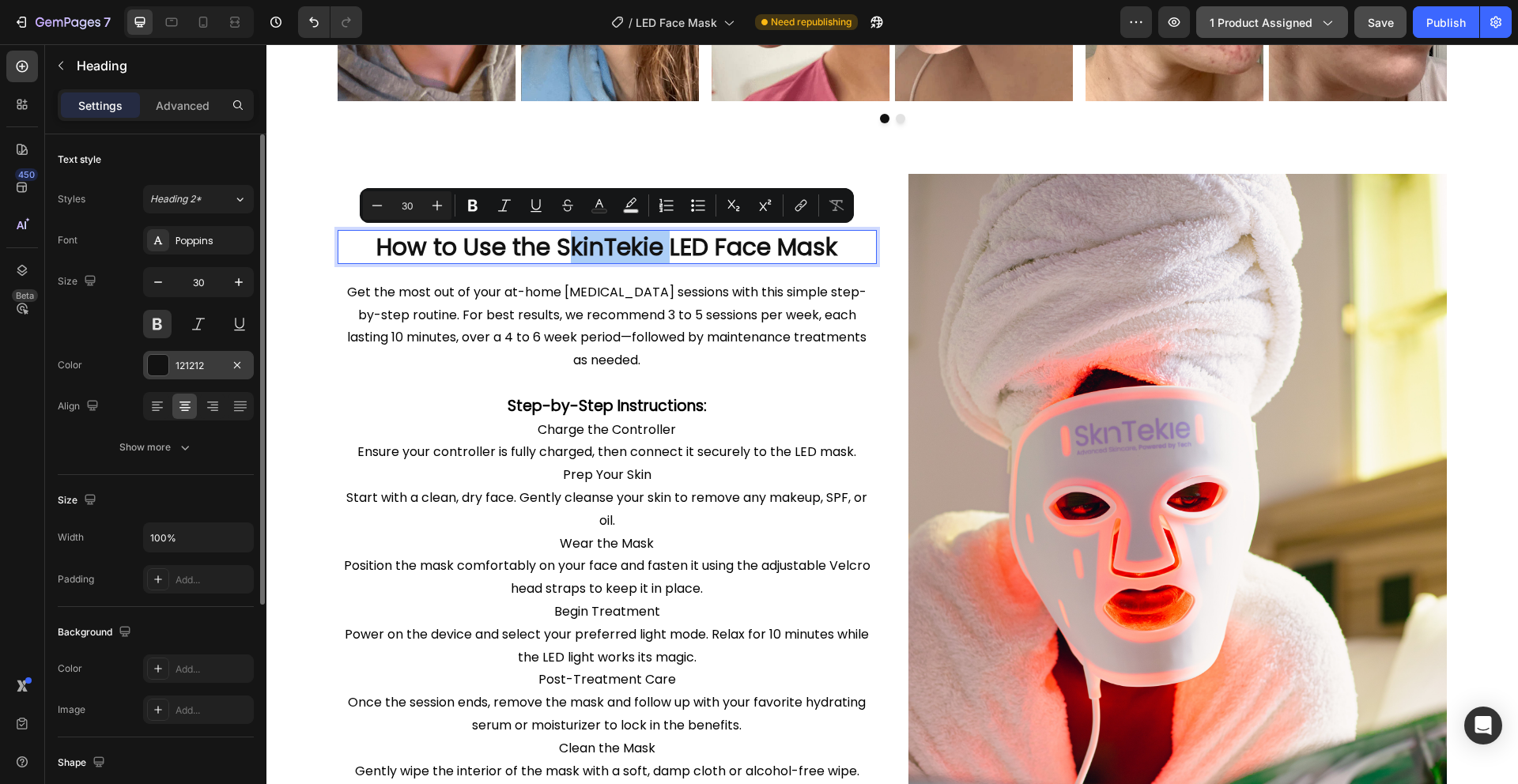
click at [149, 367] on div at bounding box center [159, 365] width 21 height 21
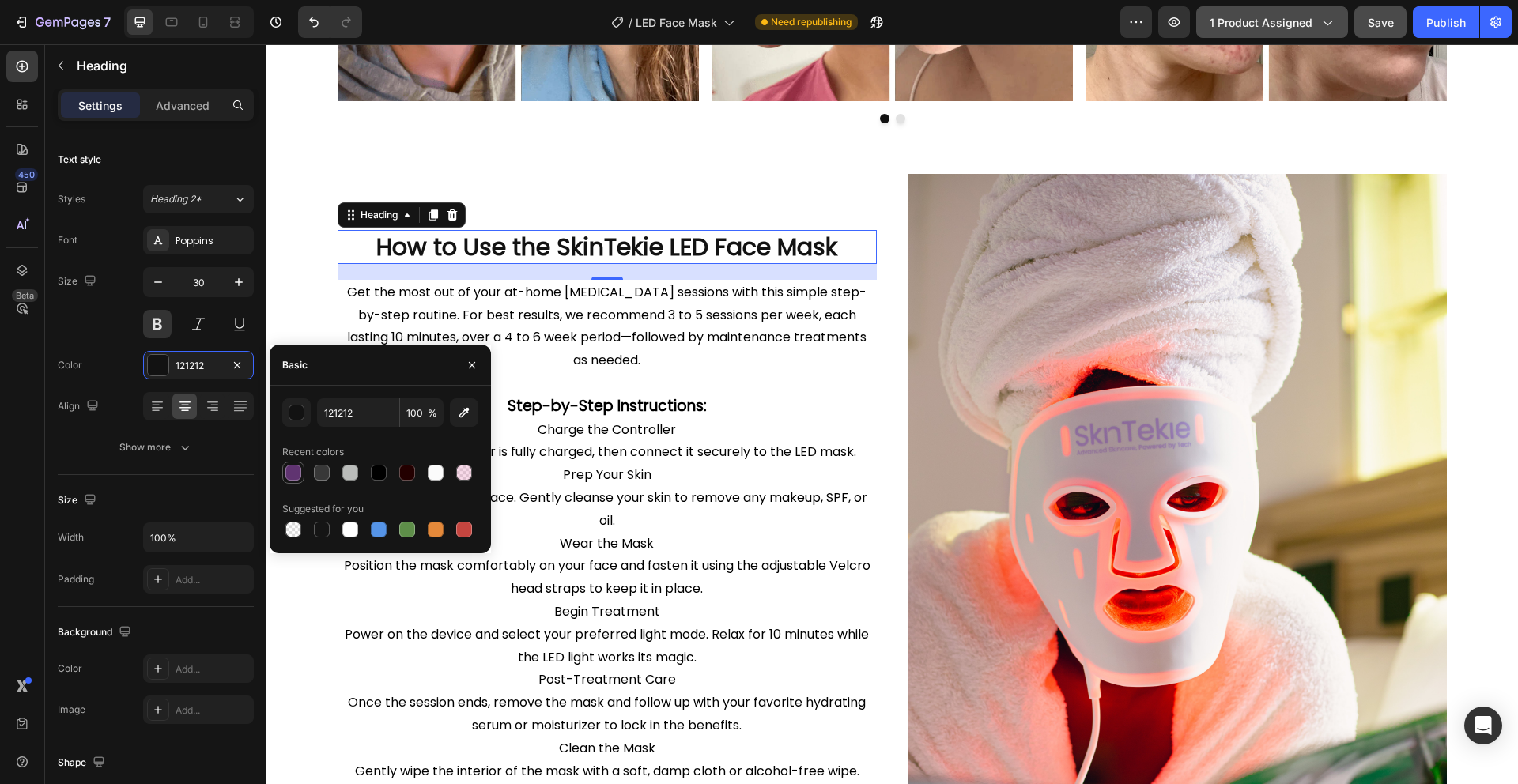
click at [286, 476] on div at bounding box center [293, 473] width 16 height 16
type input "603471"
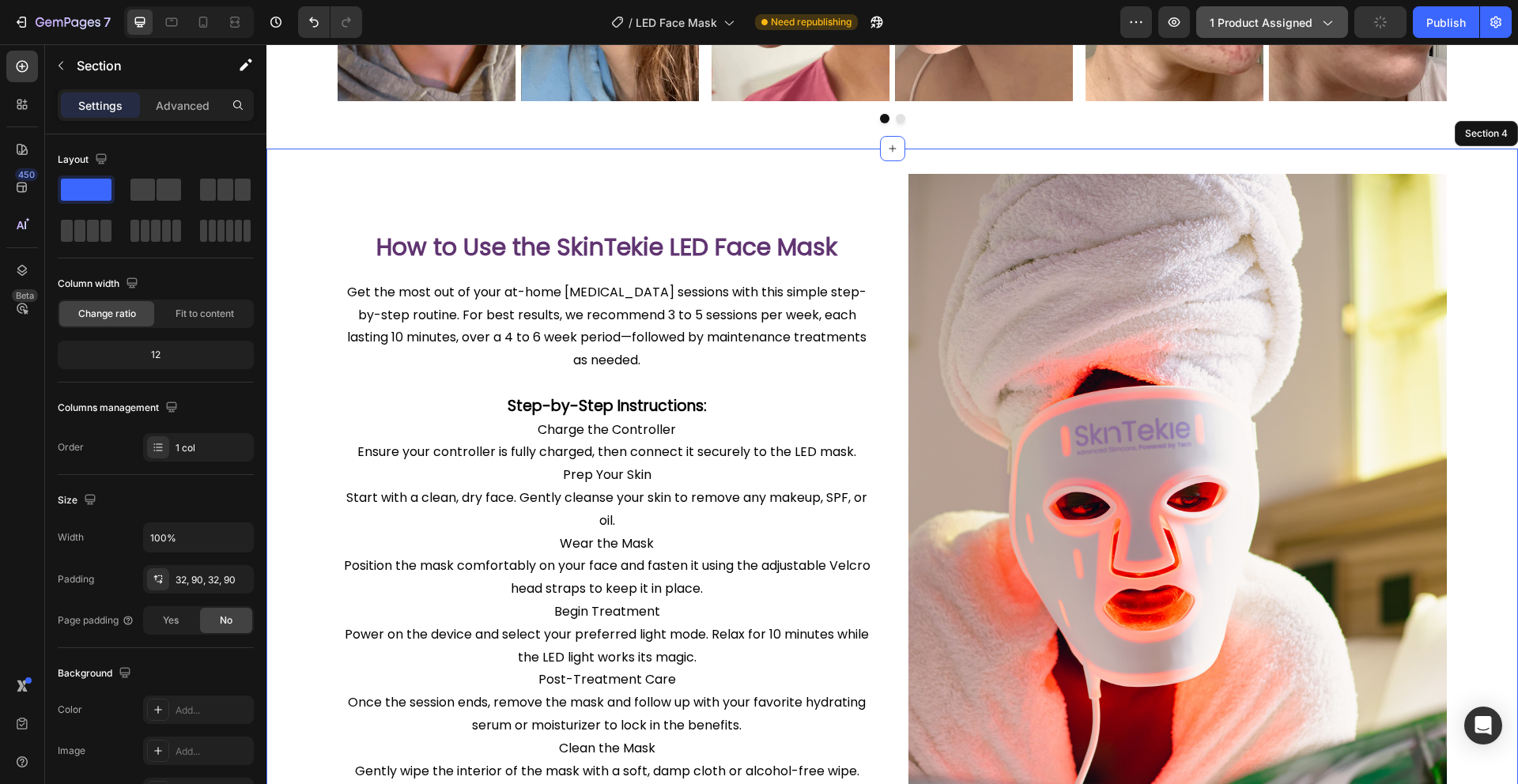
click at [530, 158] on div "How to Use the SkinTekie LED Face Mask Heading 20 Image Get the most out of you…" at bounding box center [892, 585] width 1251 height 871
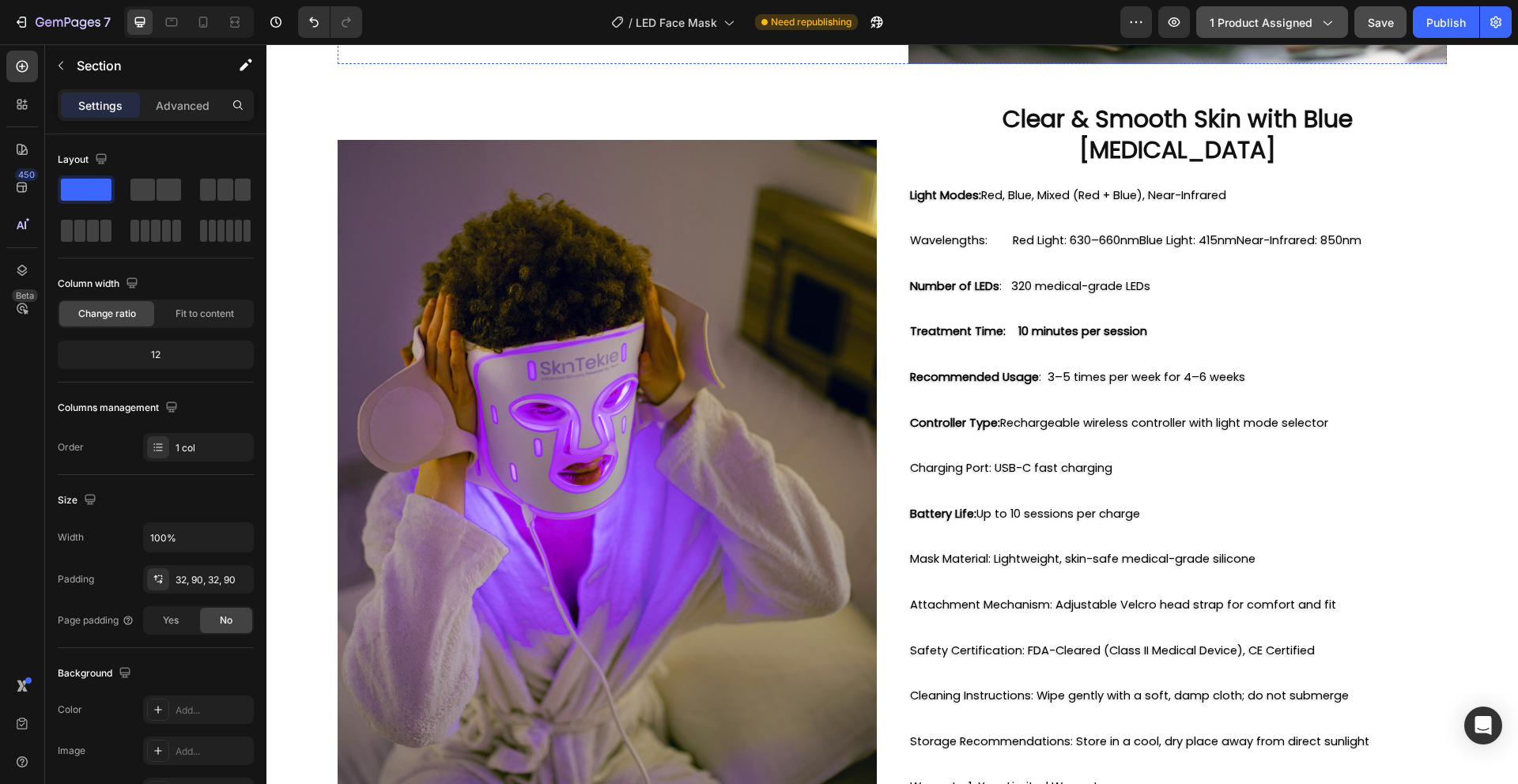
scroll to position [2202, 0]
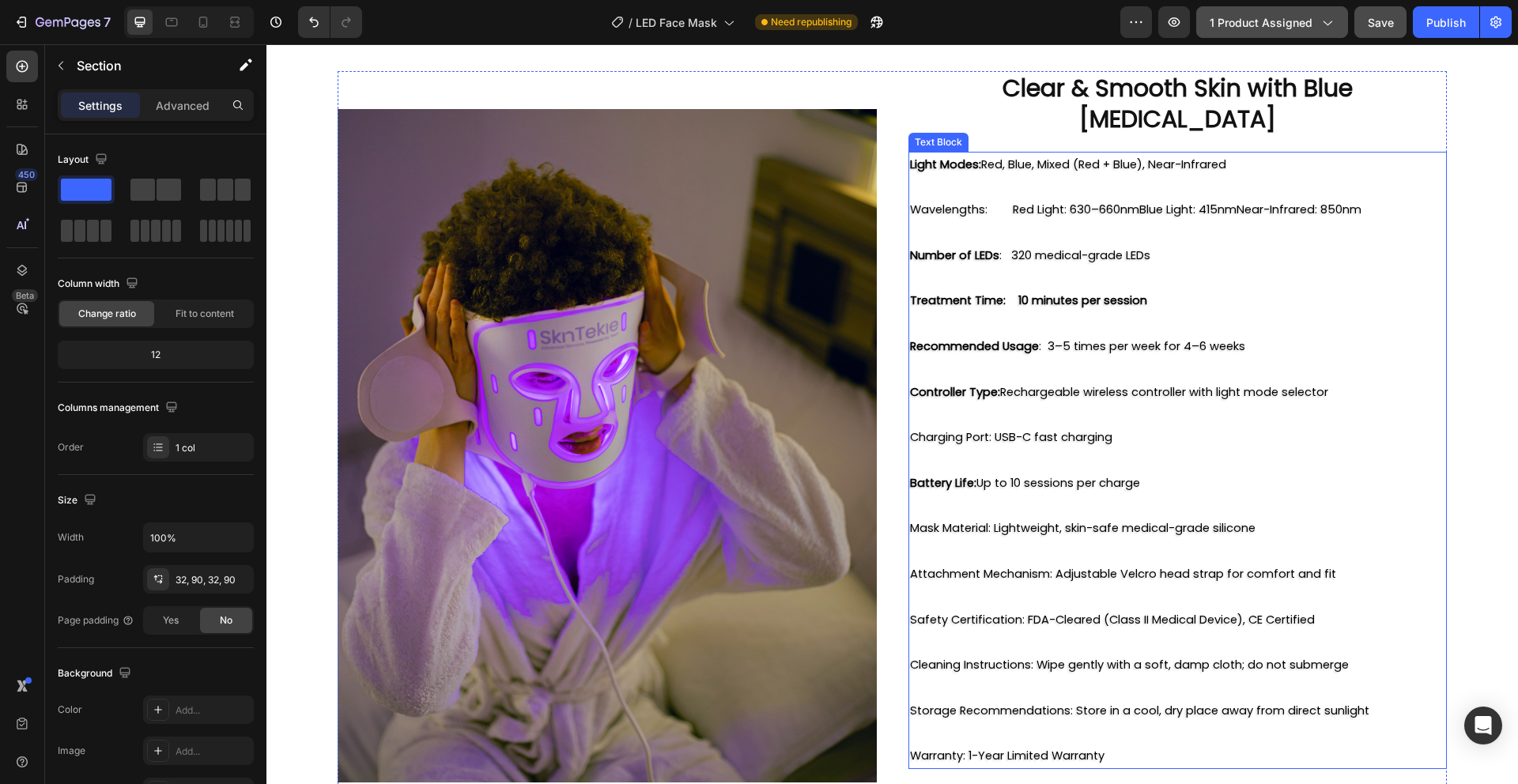
click at [988, 429] on span "Charging Port: USB-C fast charging" at bounding box center [1010, 437] width 202 height 16
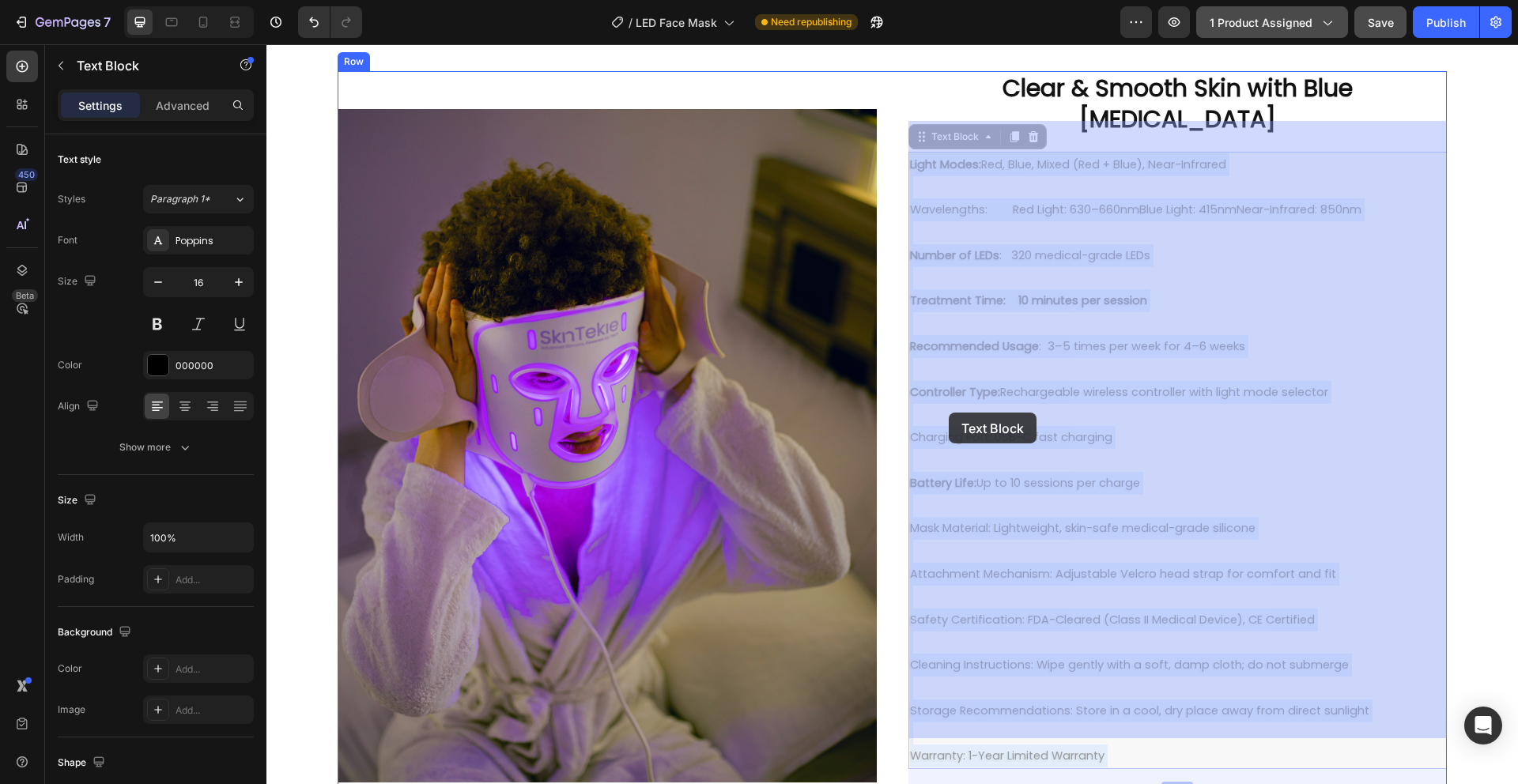
drag, startPoint x: 988, startPoint y: 407, endPoint x: 948, endPoint y: 413, distance: 40.4
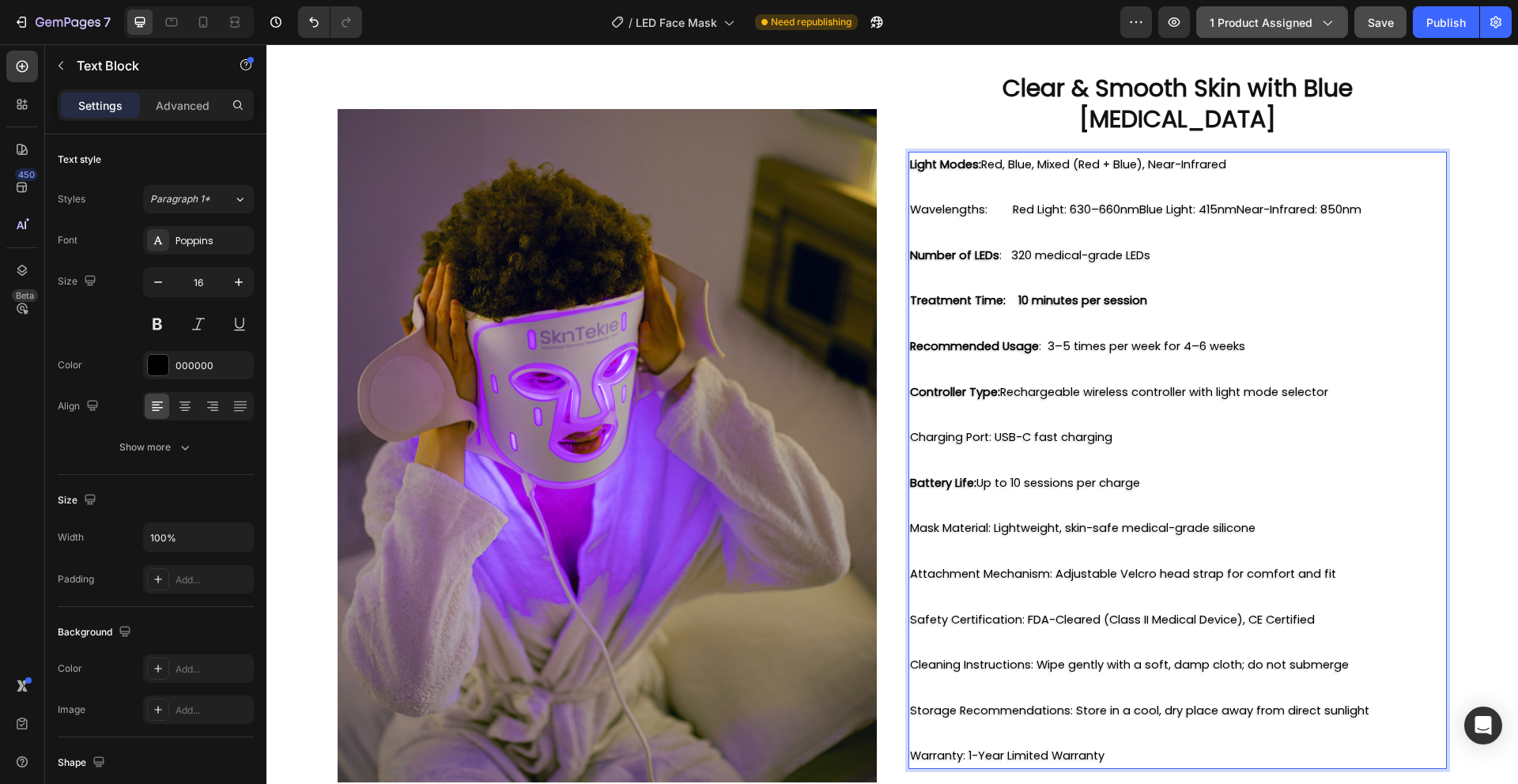
click at [989, 429] on span "Charging Port: USB-C fast charging" at bounding box center [1010, 437] width 202 height 16
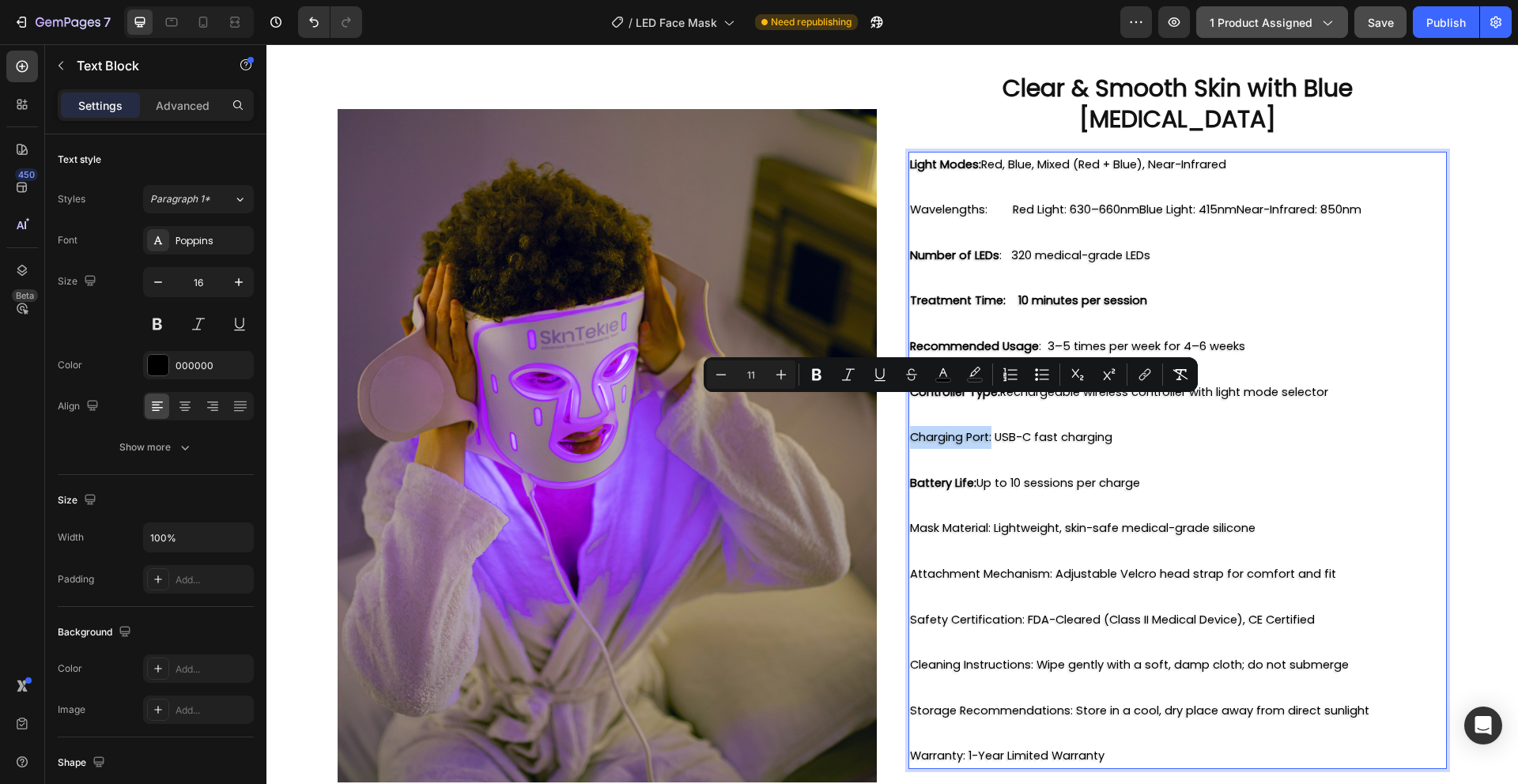
drag, startPoint x: 989, startPoint y: 409, endPoint x: 924, endPoint y: 408, distance: 65.0
click at [924, 429] on span "Charging Port: USB-C fast charging" at bounding box center [1010, 437] width 202 height 16
click at [812, 370] on icon "Editor contextual toolbar" at bounding box center [816, 374] width 16 height 16
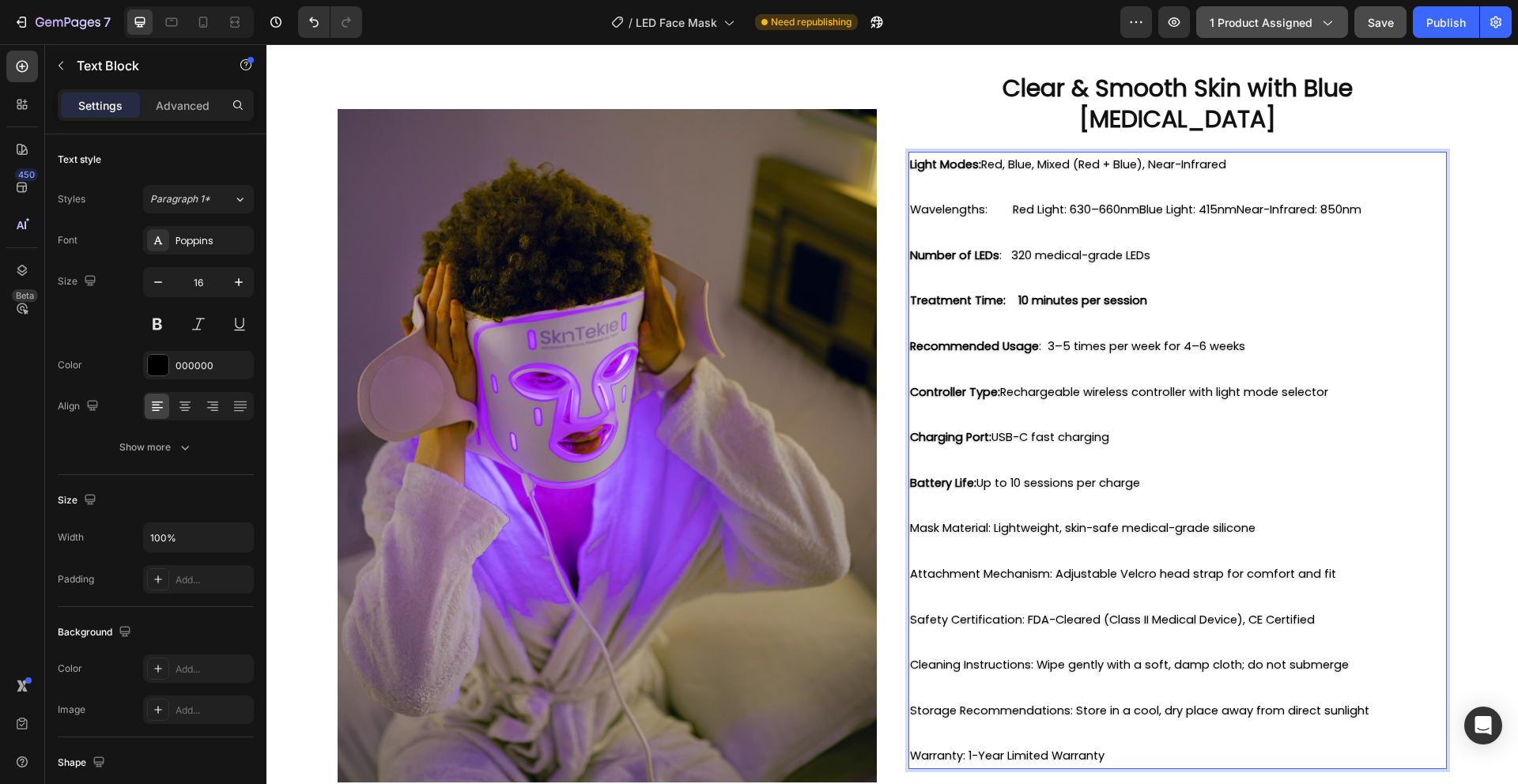
click at [1050, 475] on span "Battery Life: Up to 10 sessions per charge" at bounding box center [1024, 482] width 230 height 16
click at [984, 201] on span "Wavelengths: Red Light: 630–660nmBlue Light: 415nmNear-Infrared: 850nm" at bounding box center [1135, 209] width 452 height 16
click at [985, 201] on span "Wavelengths: Red Light: 630–660nmBlue Light: 415nmNear-Infrared: 850nm" at bounding box center [1135, 209] width 452 height 16
drag, startPoint x: 985, startPoint y: 182, endPoint x: 925, endPoint y: 178, distance: 60.1
click at [925, 201] on span "Wavelengths: Red Light: 630–660nmBlue Light: 415nmNear-Infrared: 850nm" at bounding box center [1135, 209] width 452 height 16
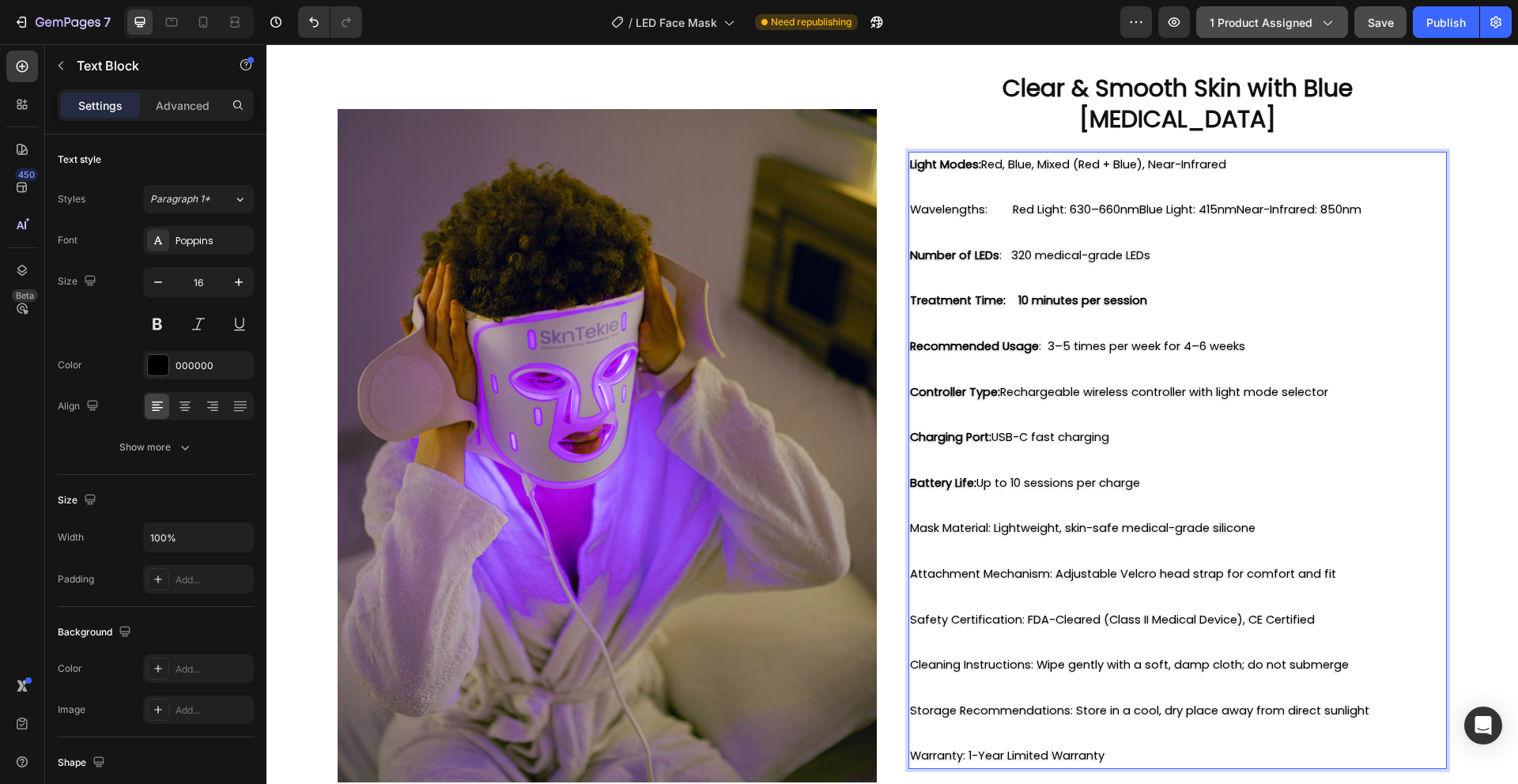
click at [990, 520] on span "Mask Material: Lightweight, skin-safe medical-grade silicone" at bounding box center [1082, 528] width 346 height 16
drag, startPoint x: 990, startPoint y: 498, endPoint x: 914, endPoint y: 496, distance: 76.0
click at [914, 520] on span "Mask Material: Lightweight, skin-safe medical-grade silicone" at bounding box center [1082, 528] width 346 height 16
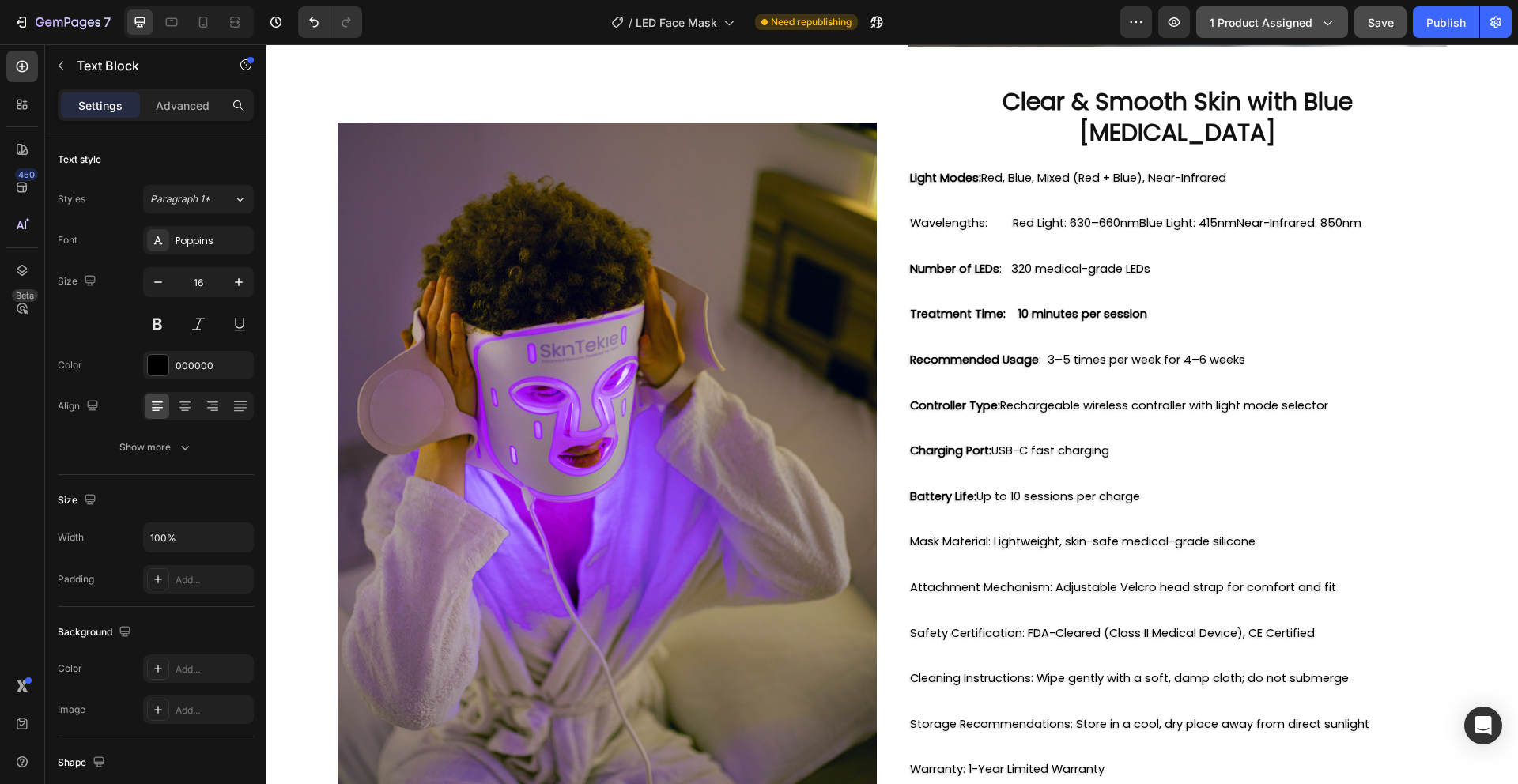
scroll to position [2183, 0]
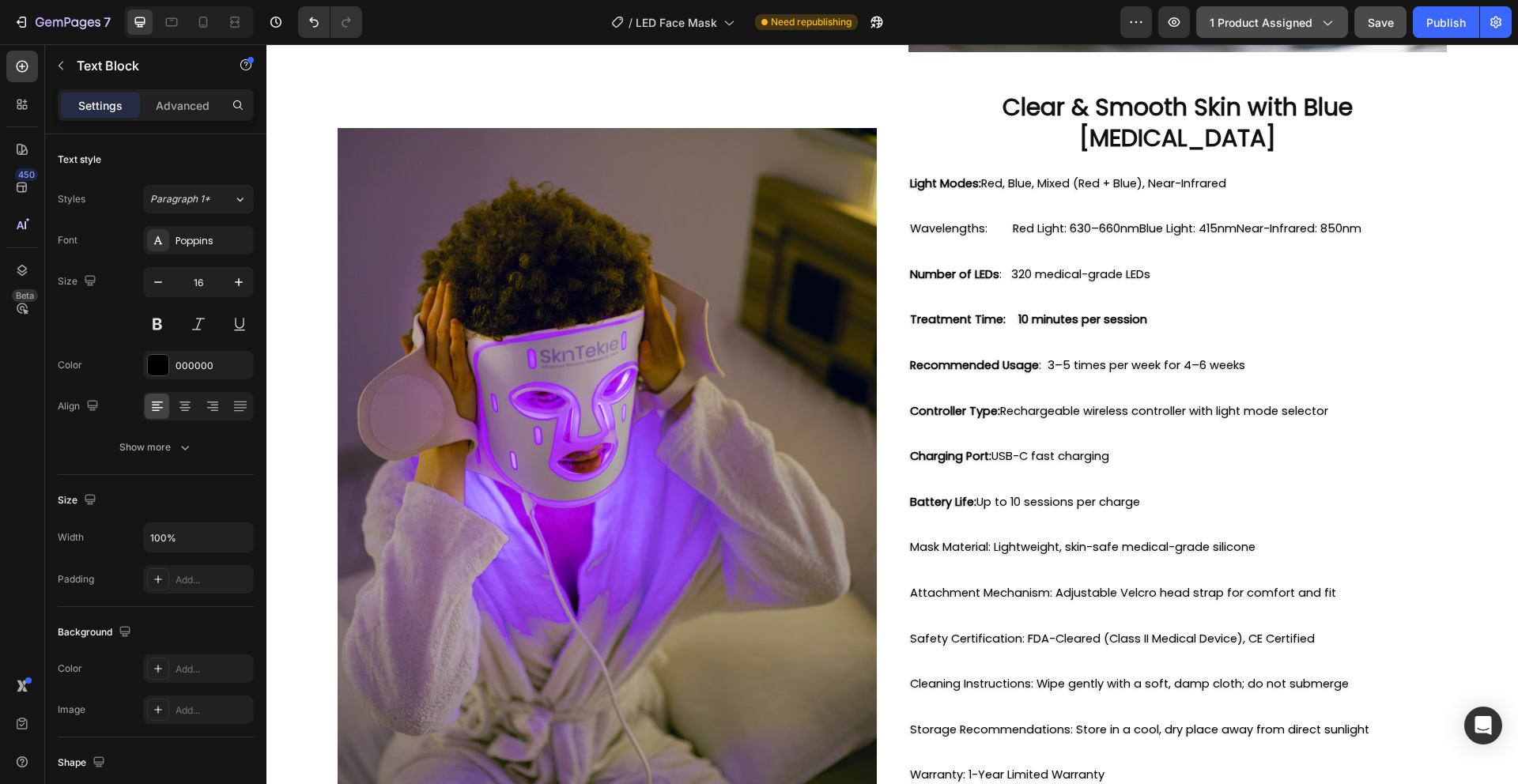
click at [989, 539] on span "Mask Material: Lightweight, skin-safe medical-grade silicone" at bounding box center [1082, 547] width 346 height 16
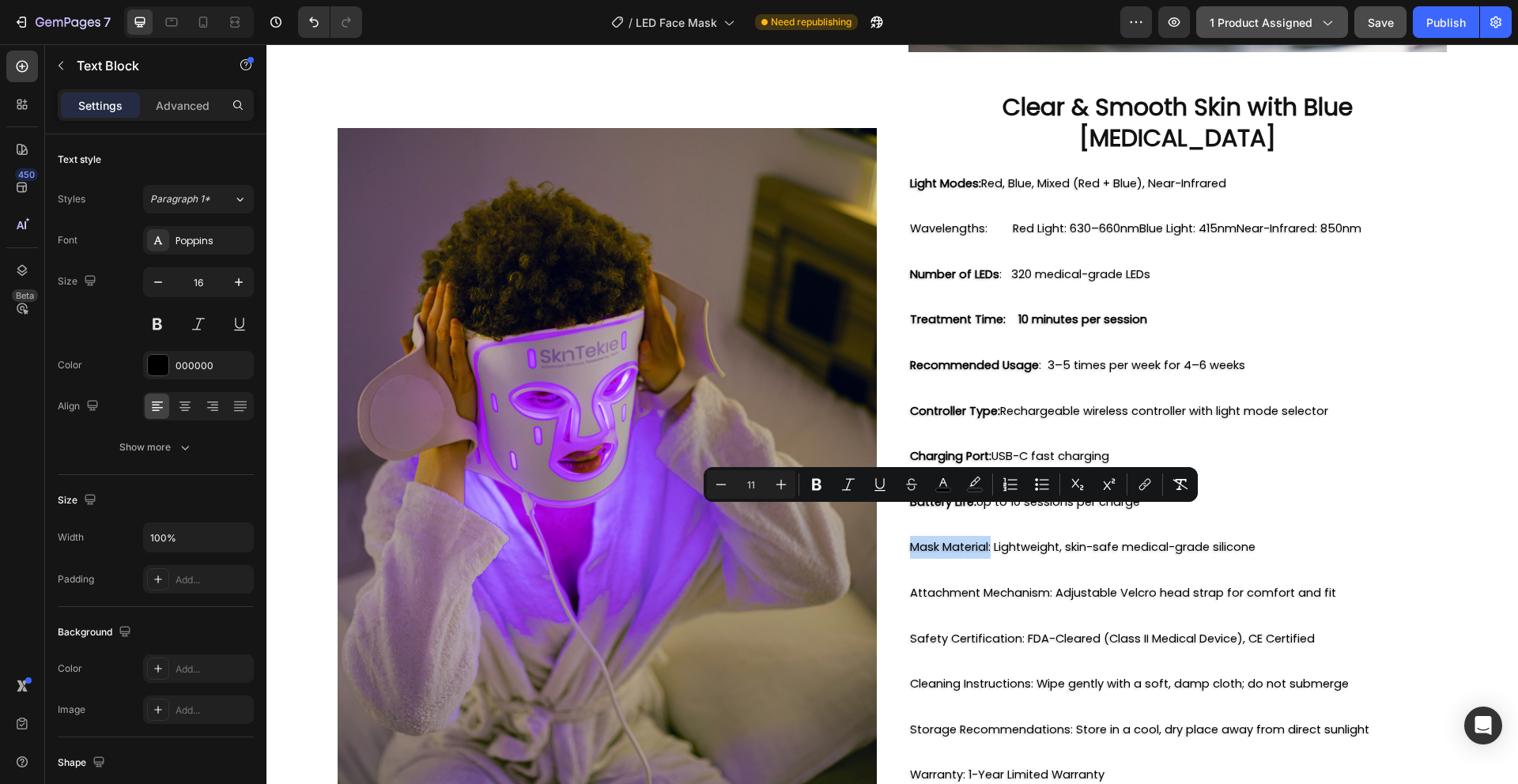
drag, startPoint x: 989, startPoint y: 518, endPoint x: 926, endPoint y: 516, distance: 63.0
click at [926, 539] on span "Mask Material: Lightweight, skin-safe medical-grade silicone" at bounding box center [1082, 547] width 346 height 16
click at [826, 482] on button "Bold" at bounding box center [816, 484] width 28 height 28
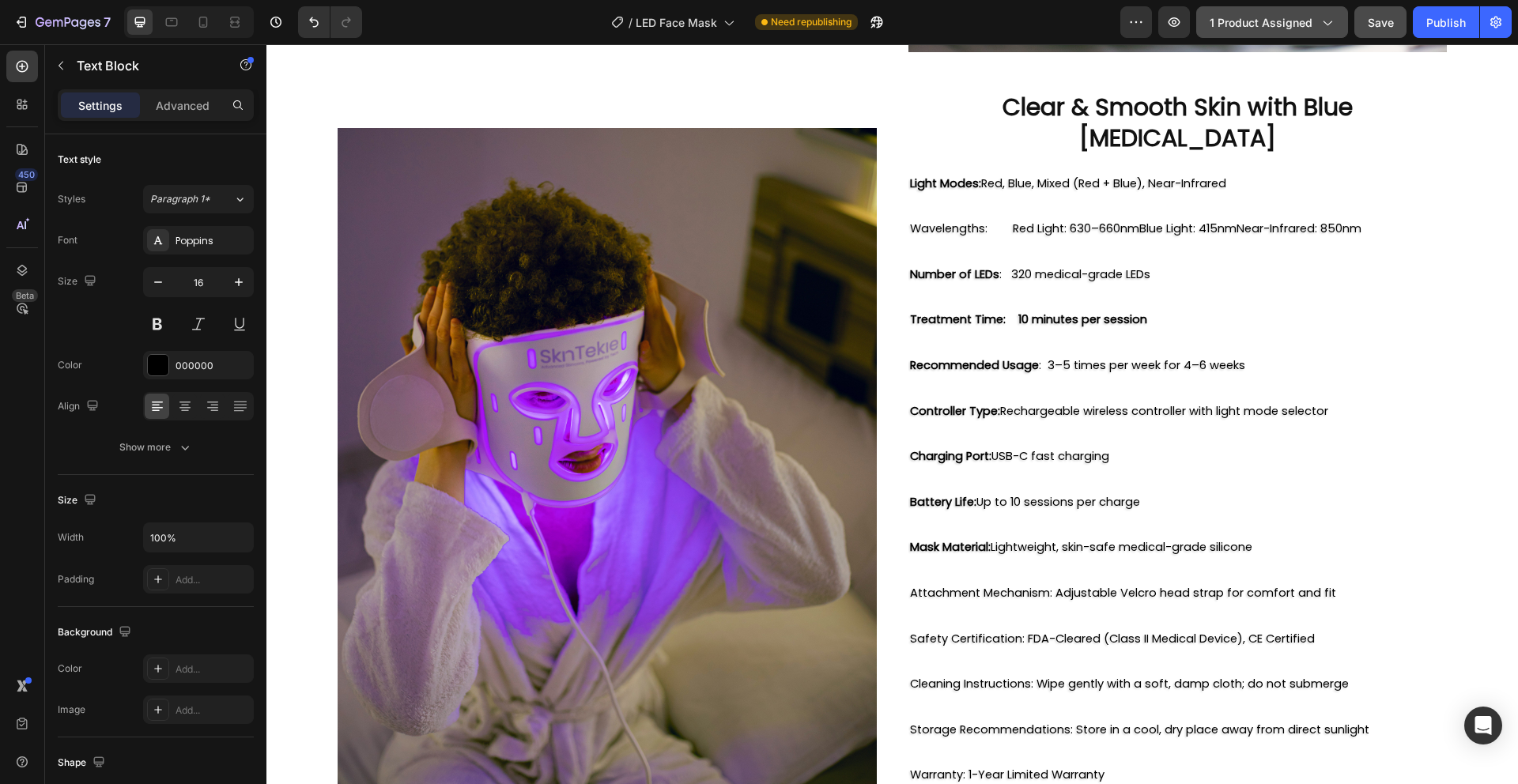
click at [963, 605] on p "Rich Text Editor. Editing area: main" at bounding box center [1177, 616] width 536 height 23
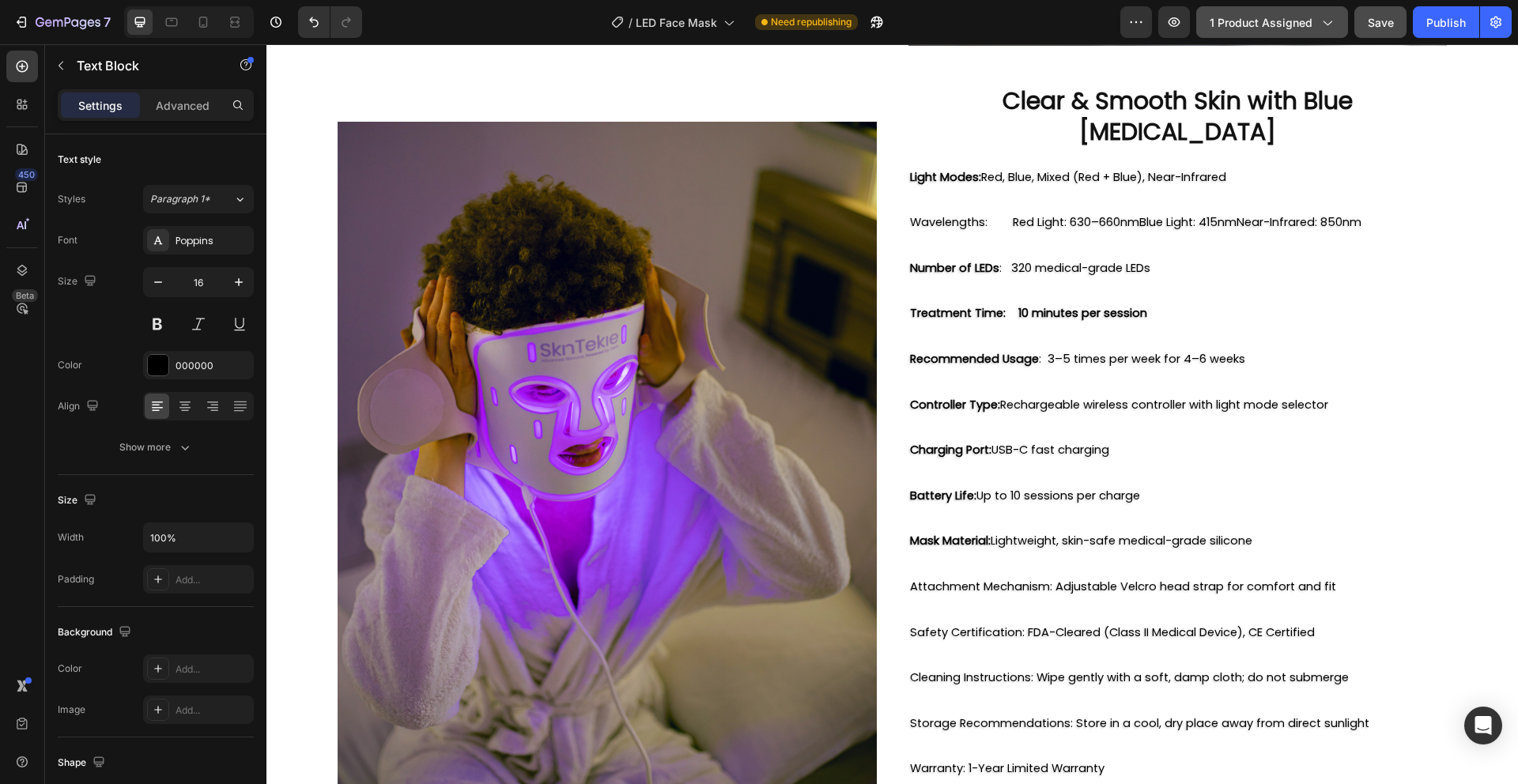
scroll to position [2186, 0]
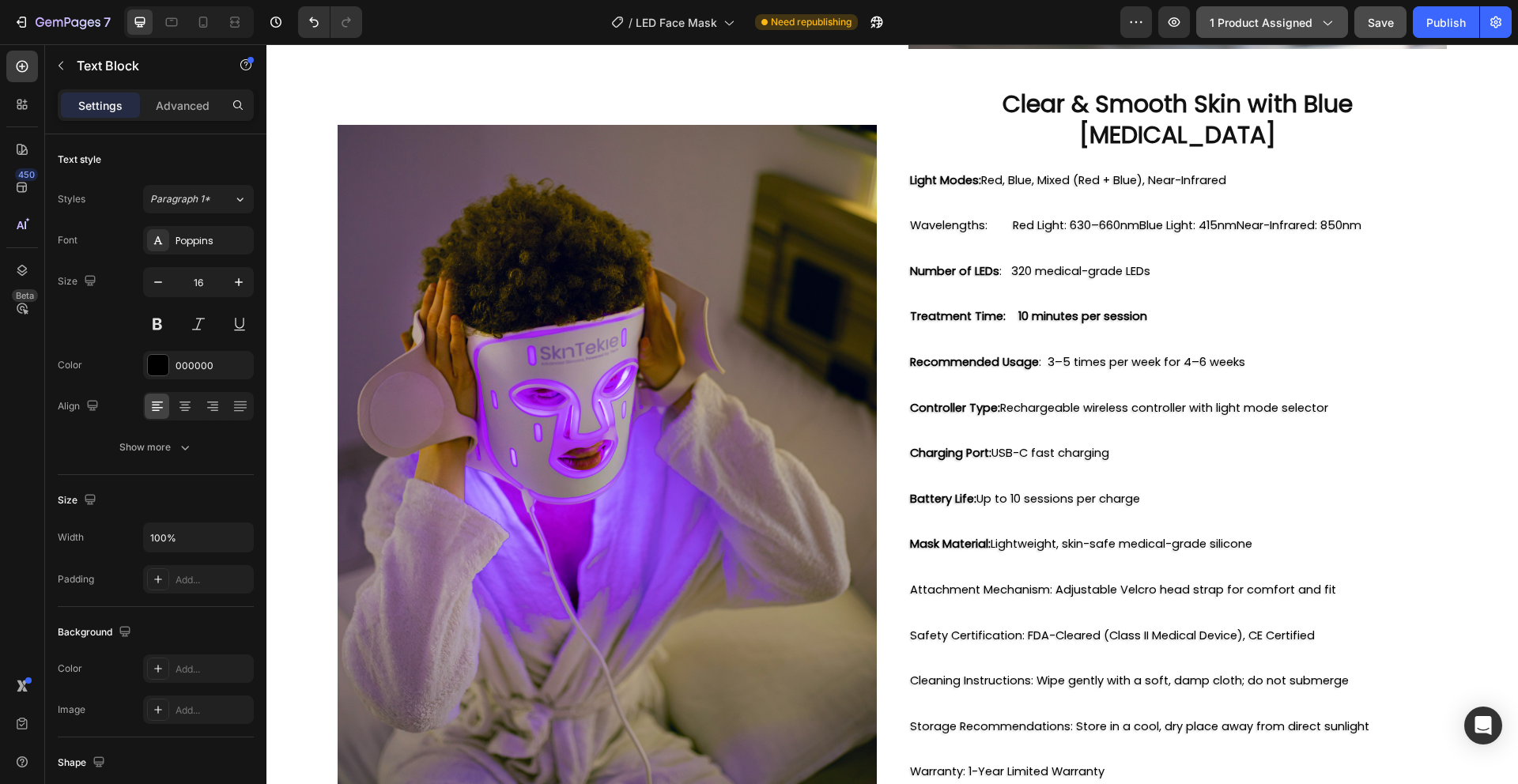
click at [1016, 627] on span "Safety Certification: FDA-Cleared (Class II Medical Device), CE Certified" at bounding box center [1112, 635] width 404 height 16
click at [1019, 627] on span "Safety Certification: FDA-Cleared (Class II Medical Device), CE Certified" at bounding box center [1112, 635] width 404 height 16
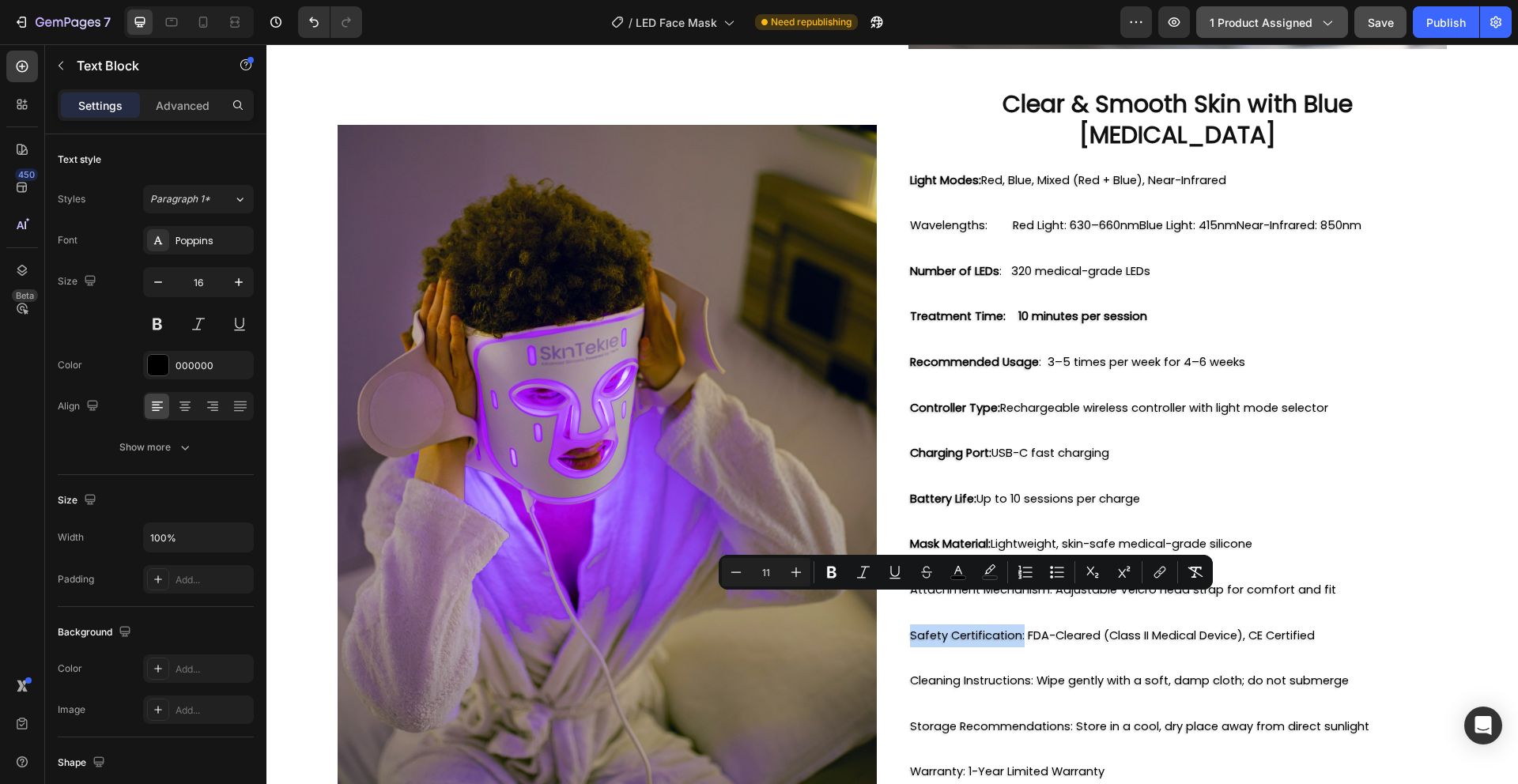
drag, startPoint x: 1019, startPoint y: 607, endPoint x: 916, endPoint y: 606, distance: 103.0
click at [916, 627] on span "Safety Certification: FDA-Cleared (Class II Medical Device), CE Certified" at bounding box center [1112, 635] width 404 height 16
click at [836, 577] on icon "Editor contextual toolbar" at bounding box center [832, 572] width 16 height 16
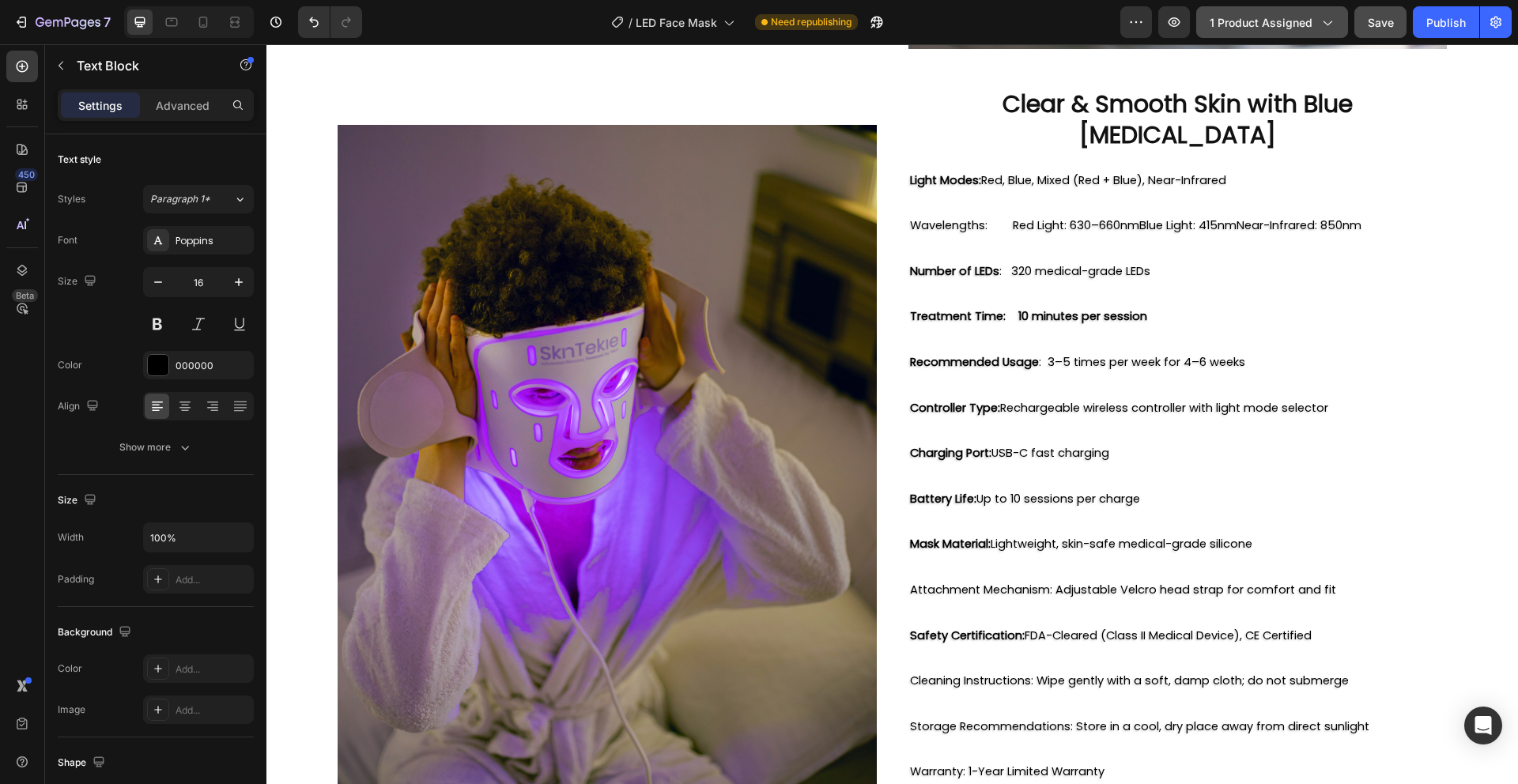
click at [1010, 646] on p "Rich Text Editor. Editing area: main" at bounding box center [1177, 658] width 536 height 23
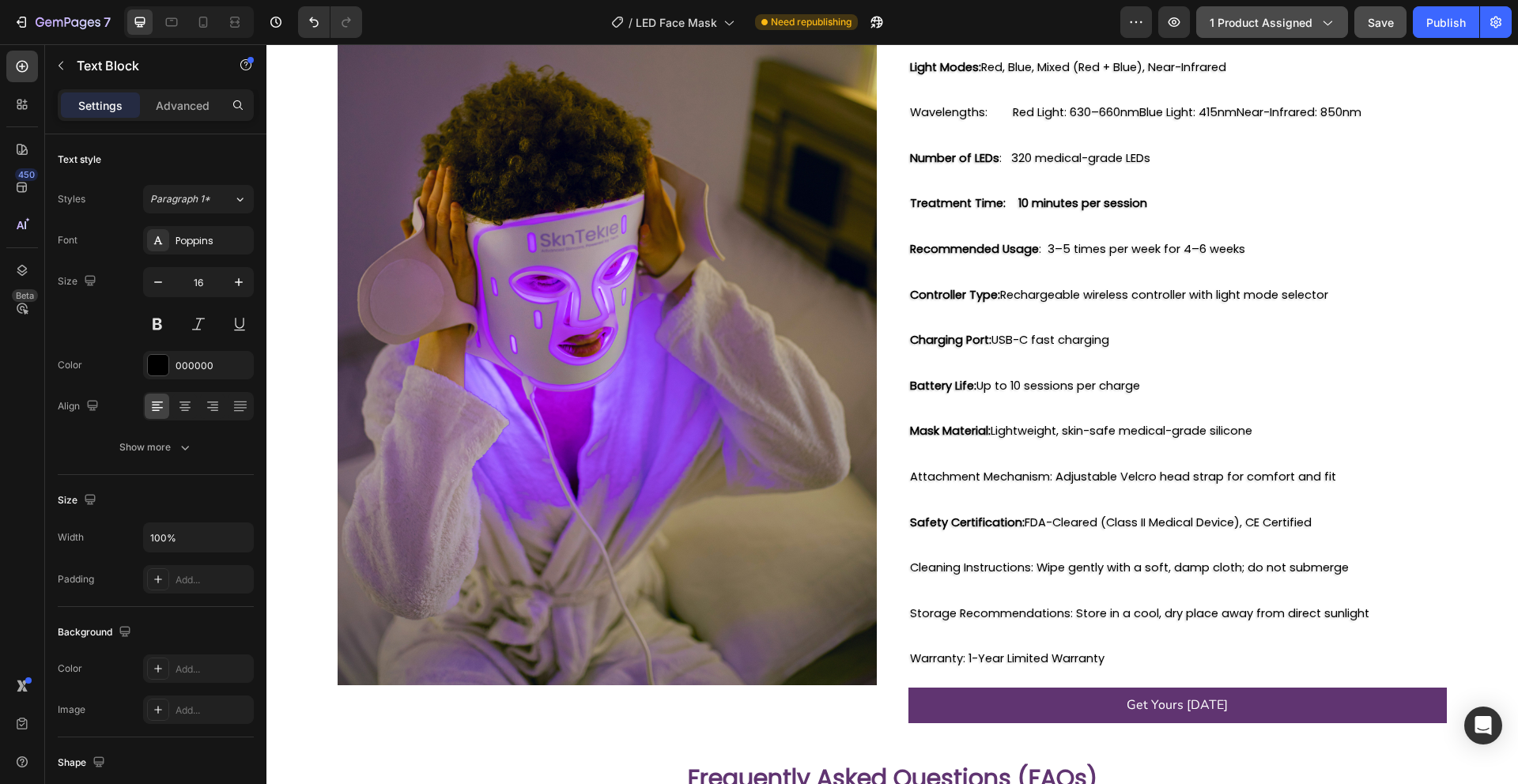
scroll to position [2295, 0]
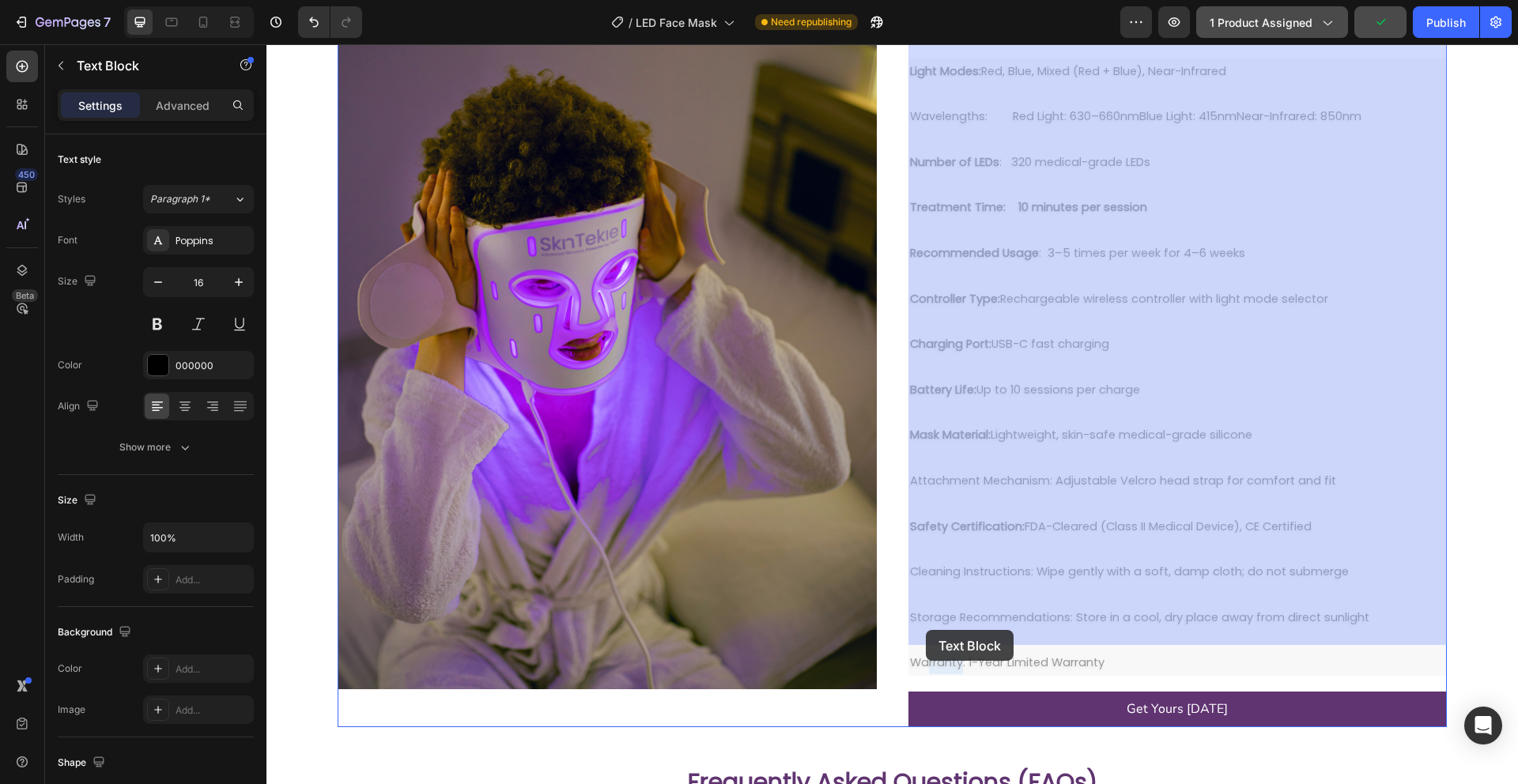
drag, startPoint x: 965, startPoint y: 631, endPoint x: 927, endPoint y: 630, distance: 38.0
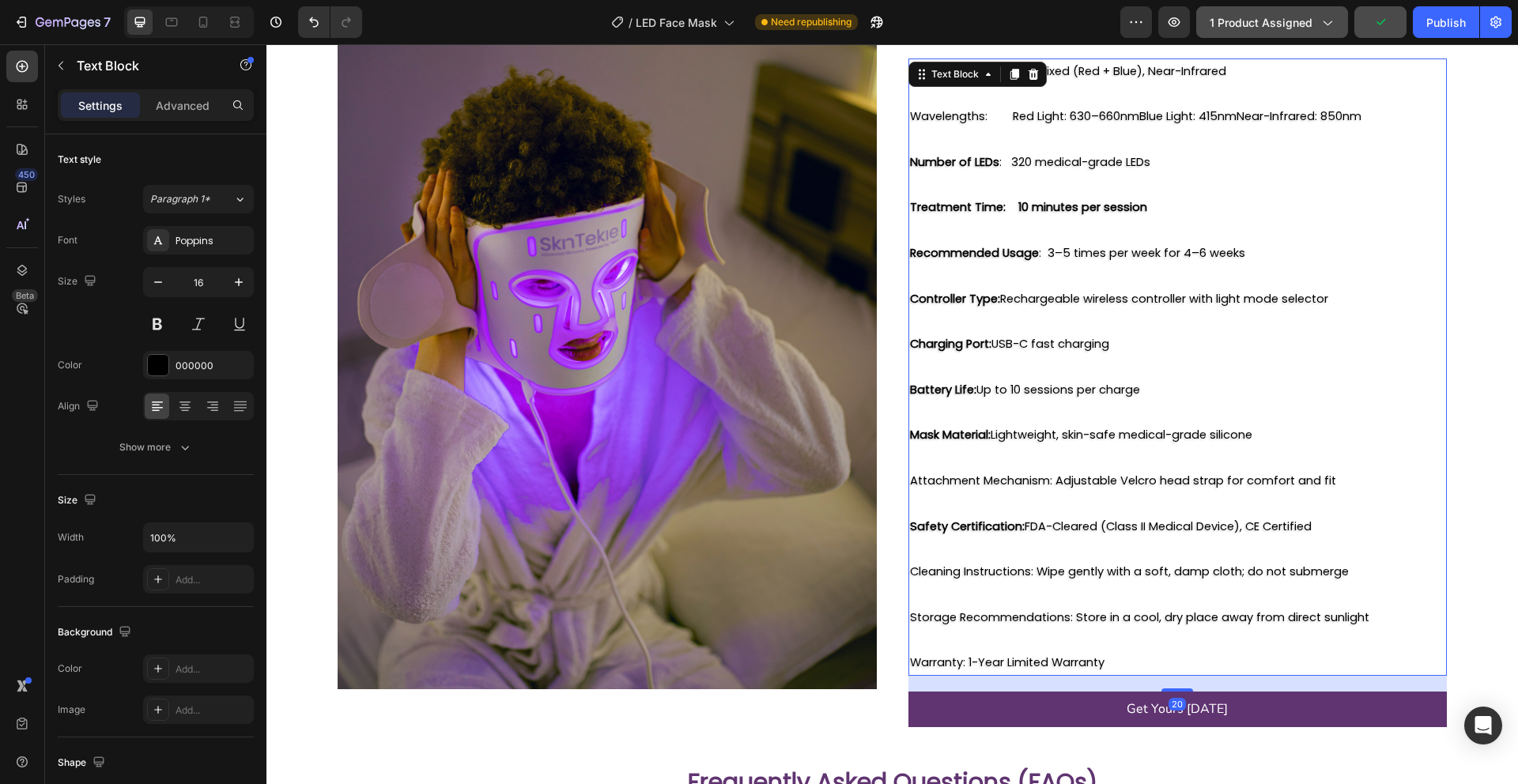
scroll to position [2283, 0]
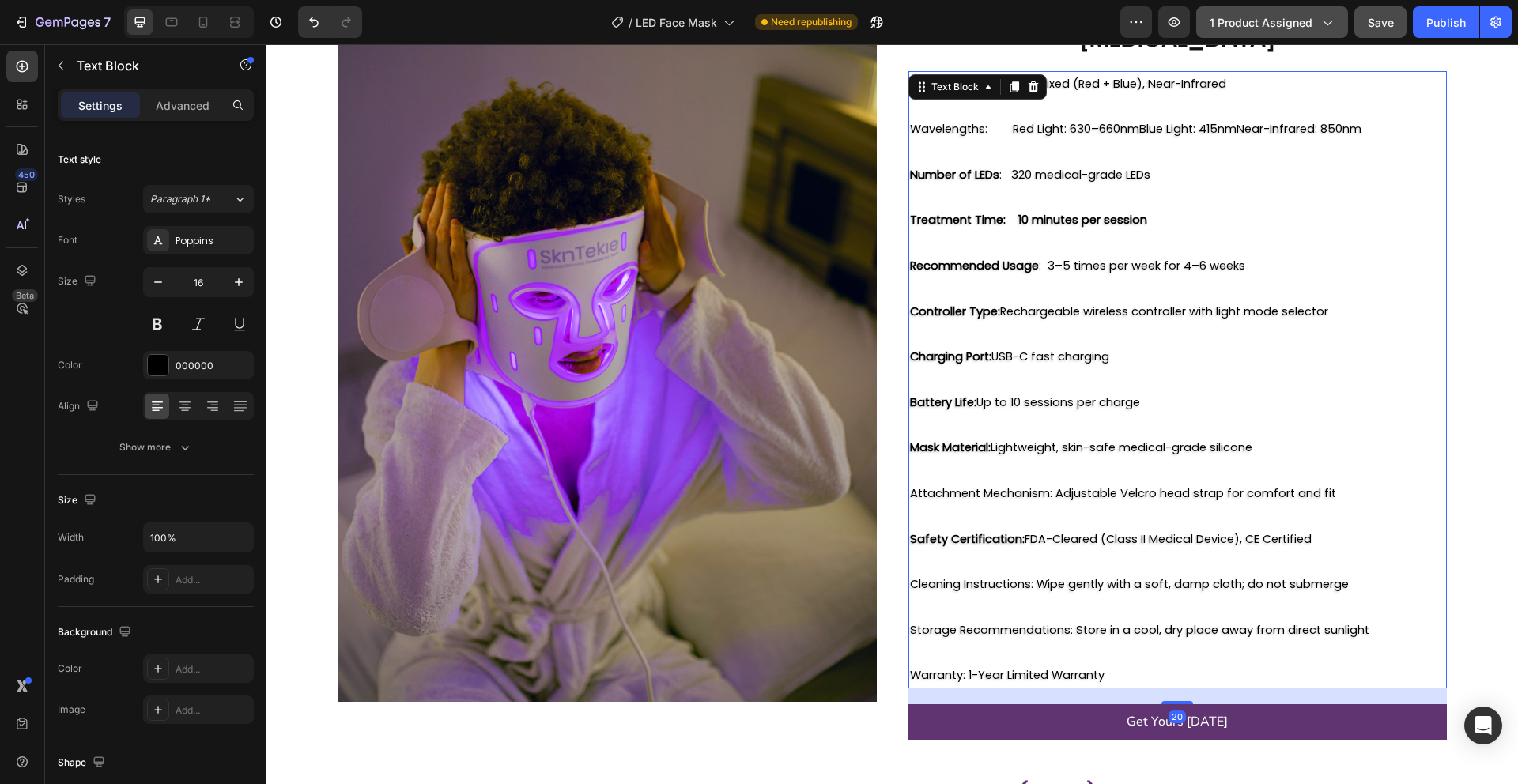
click at [964, 667] on span "Warranty: 1-Year Limited Warranty" at bounding box center [1006, 675] width 195 height 16
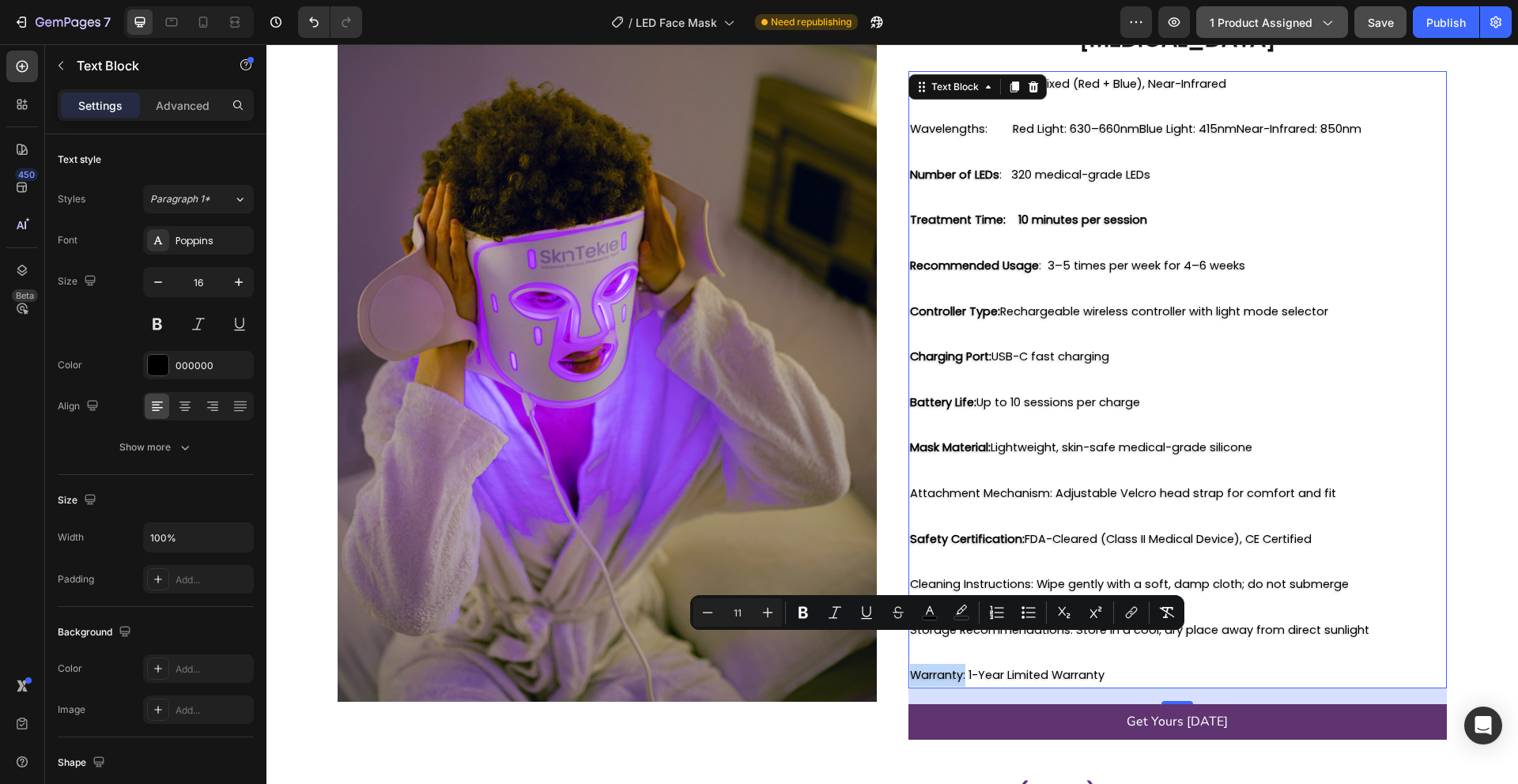
drag, startPoint x: 964, startPoint y: 644, endPoint x: 914, endPoint y: 644, distance: 50.0
click at [914, 667] on span "Warranty: 1-Year Limited Warranty" at bounding box center [1006, 675] width 195 height 16
click at [809, 611] on icon "Editor contextual toolbar" at bounding box center [803, 612] width 16 height 16
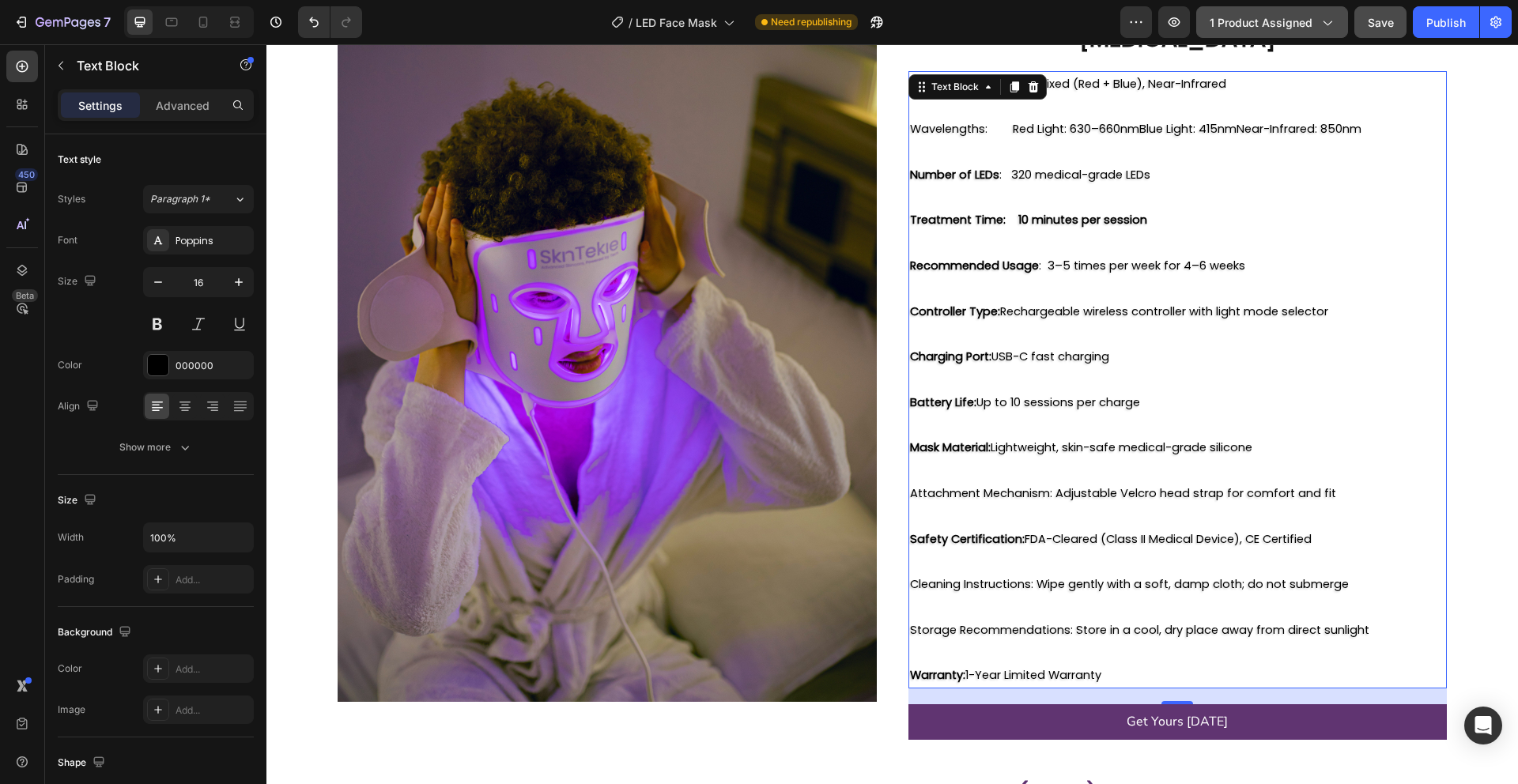
click at [1033, 619] on p "Storage Recommendations: Store in a cool, dry place away from direct sunlight" at bounding box center [1177, 630] width 536 height 23
drag, startPoint x: 1072, startPoint y: 597, endPoint x: 907, endPoint y: 598, distance: 165.0
click at [909, 598] on div "Light Modes: Red, Blue, Mixed (Red + Blue), Near-Infrared Wavelengths: Red Ligh…" at bounding box center [1178, 380] width 539 height 618
click at [937, 619] on p "Storage Recommendations: Store in a cool, dry place away from direct sunlight" at bounding box center [1177, 630] width 536 height 23
drag, startPoint x: 1070, startPoint y: 598, endPoint x: 908, endPoint y: 598, distance: 162.0
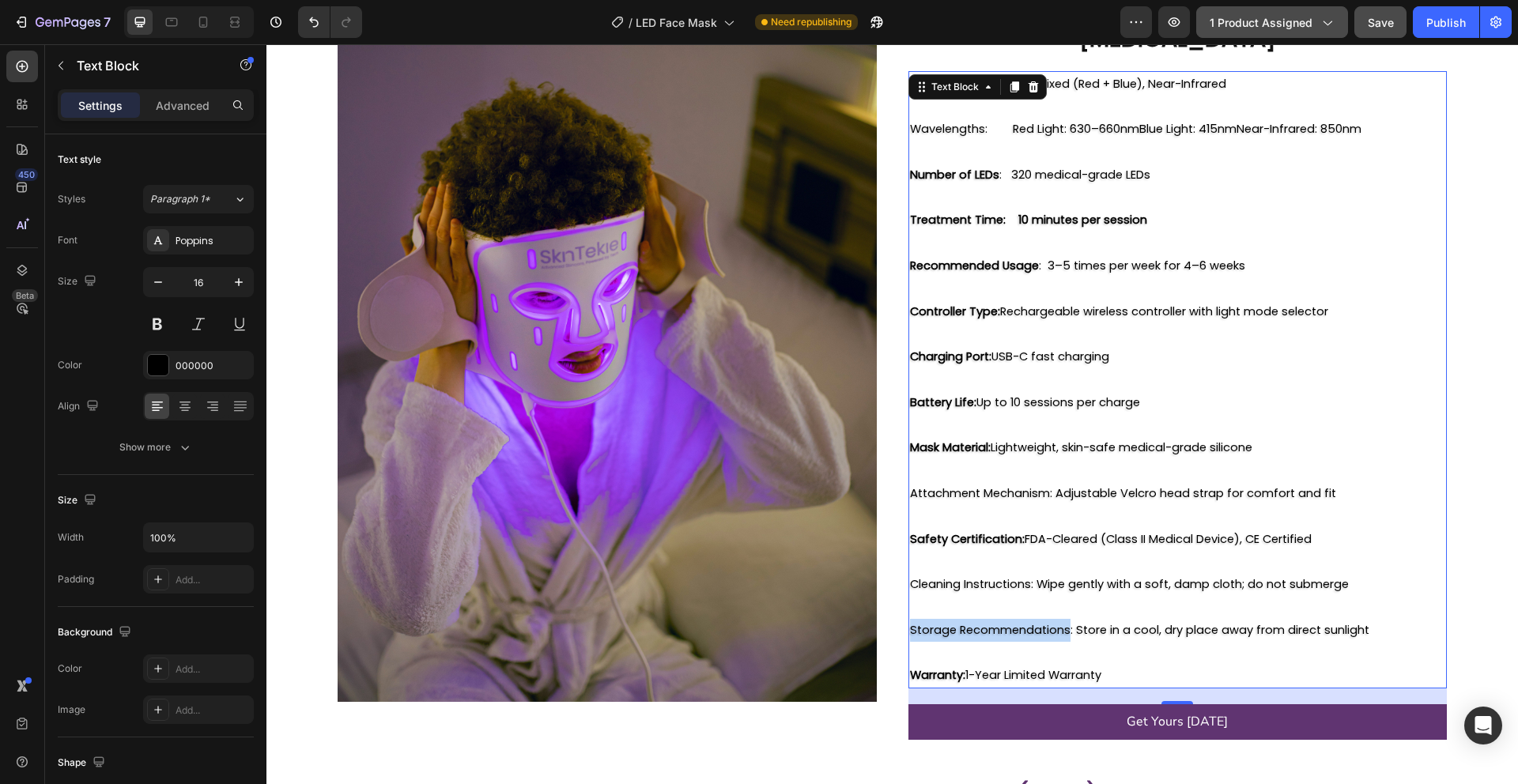
click at [909, 598] on div "Light Modes: Red, Blue, Mixed (Red + Blue), Near-Infrared Wavelengths: Red Ligh…" at bounding box center [1178, 380] width 539 height 618
click at [934, 622] on span "Storage Recommendations: Store in a cool, dry place away from direct sunlight" at bounding box center [1139, 629] width 459 height 16
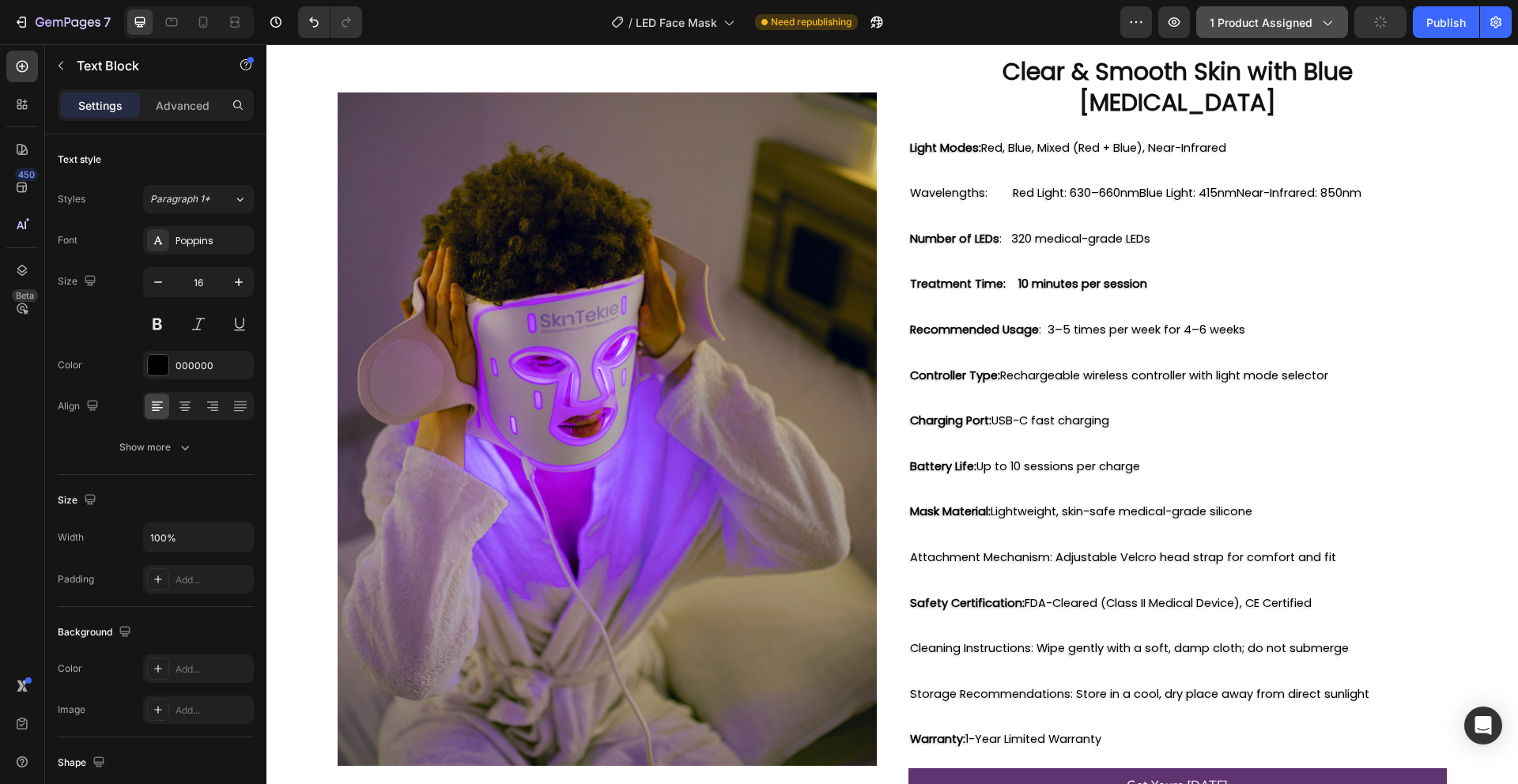
scroll to position [2218, 0]
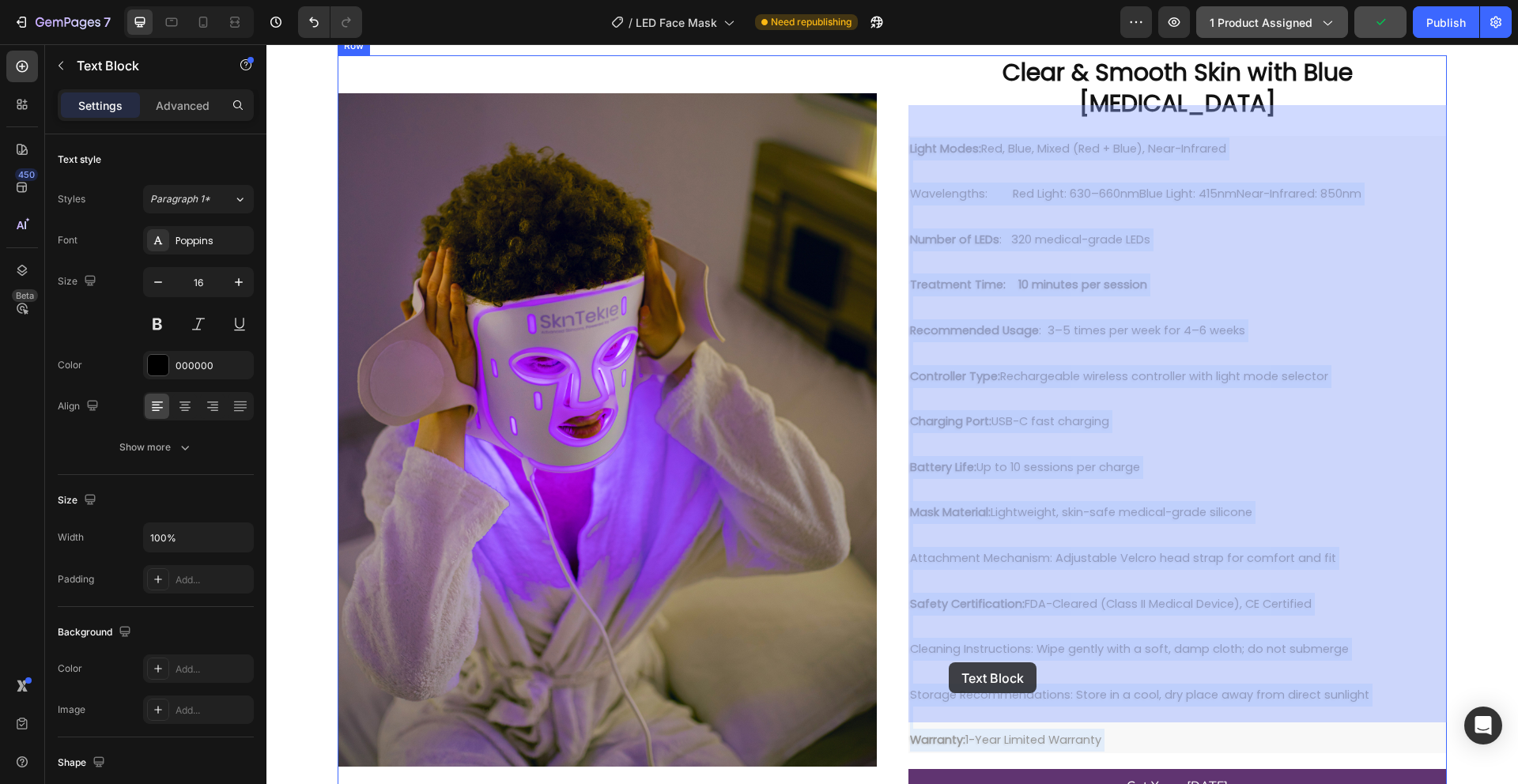
drag, startPoint x: 1066, startPoint y: 663, endPoint x: 949, endPoint y: 663, distance: 117.0
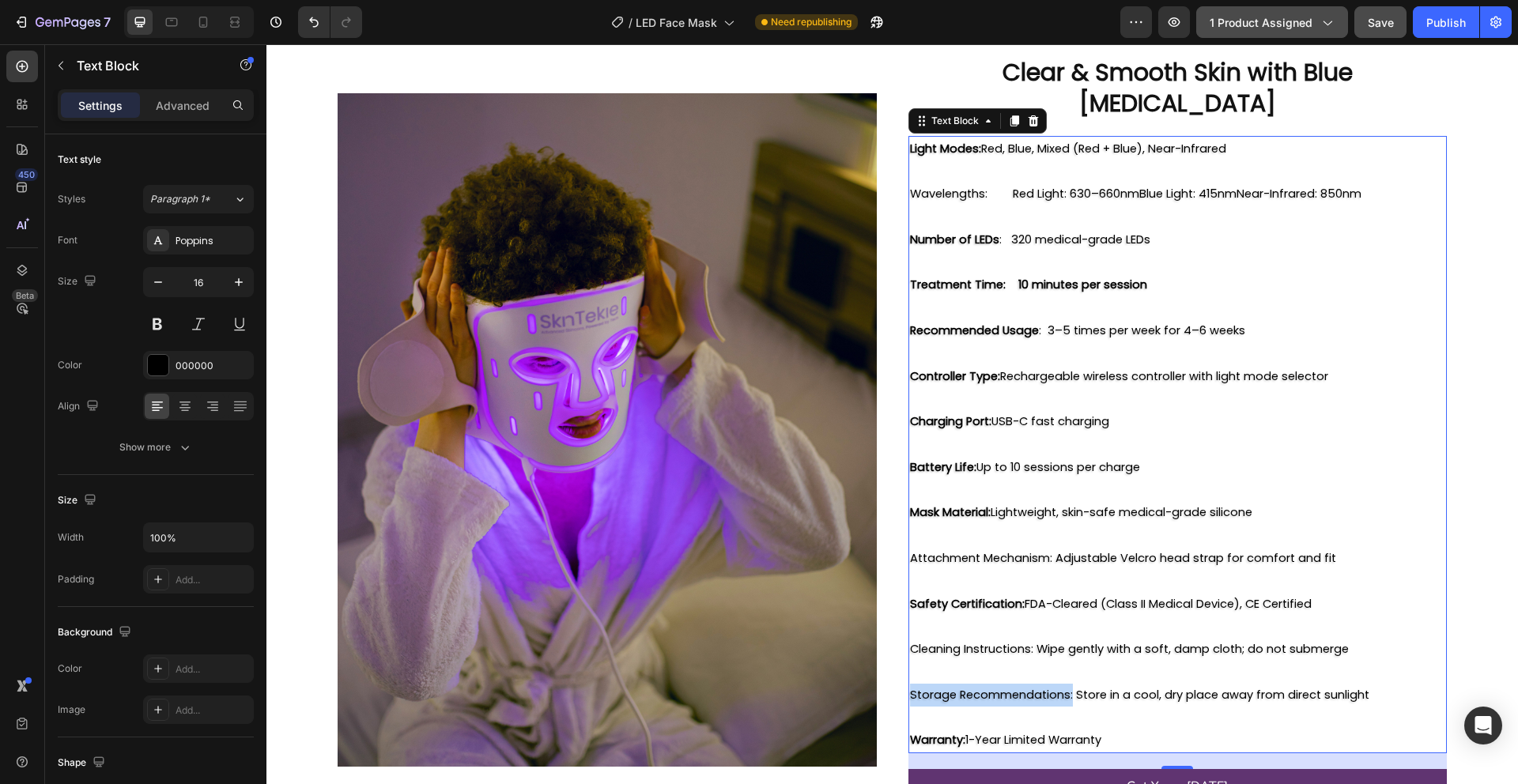
drag, startPoint x: 1073, startPoint y: 667, endPoint x: 909, endPoint y: 667, distance: 164.0
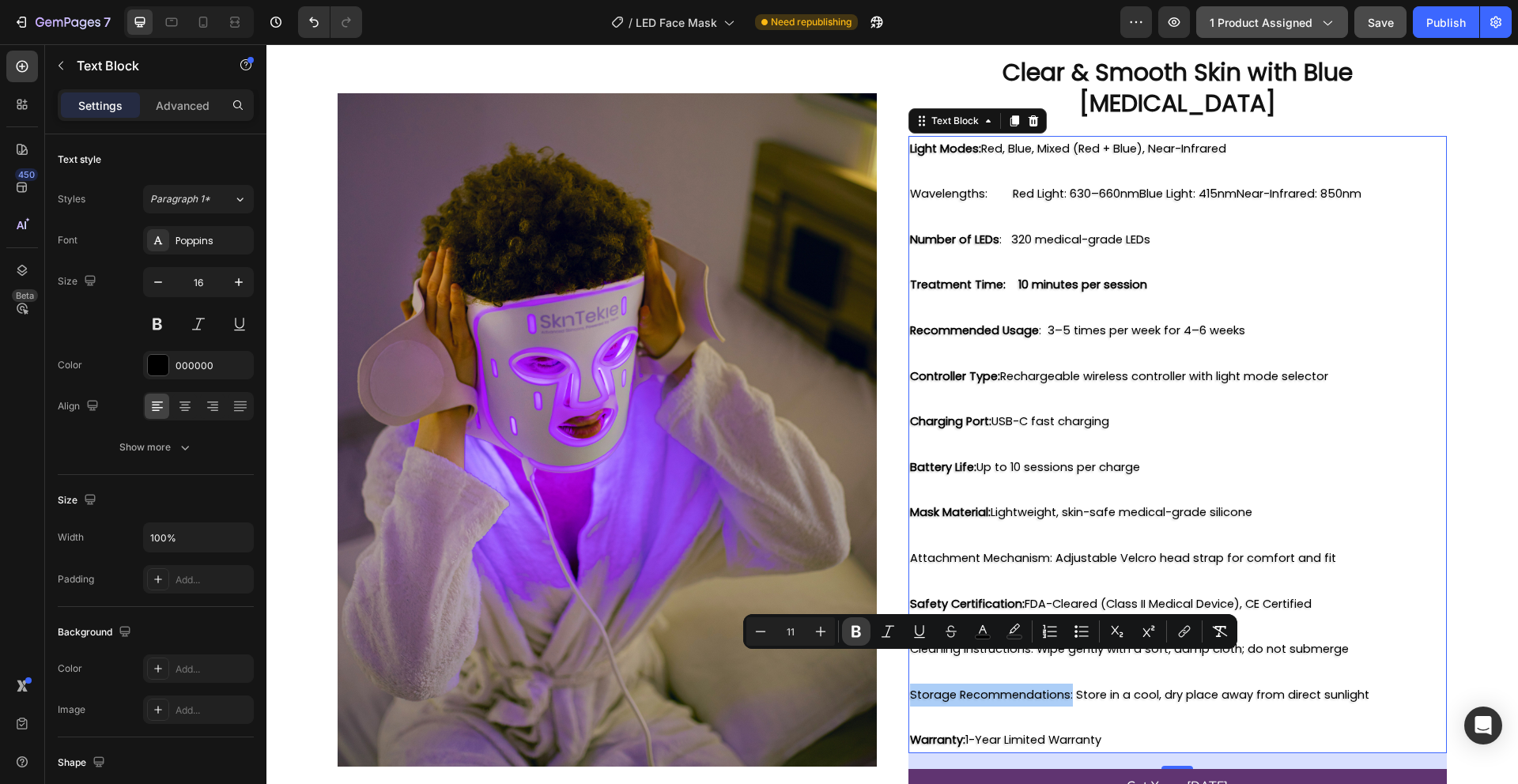
click at [852, 634] on icon "Editor contextual toolbar" at bounding box center [856, 632] width 9 height 11
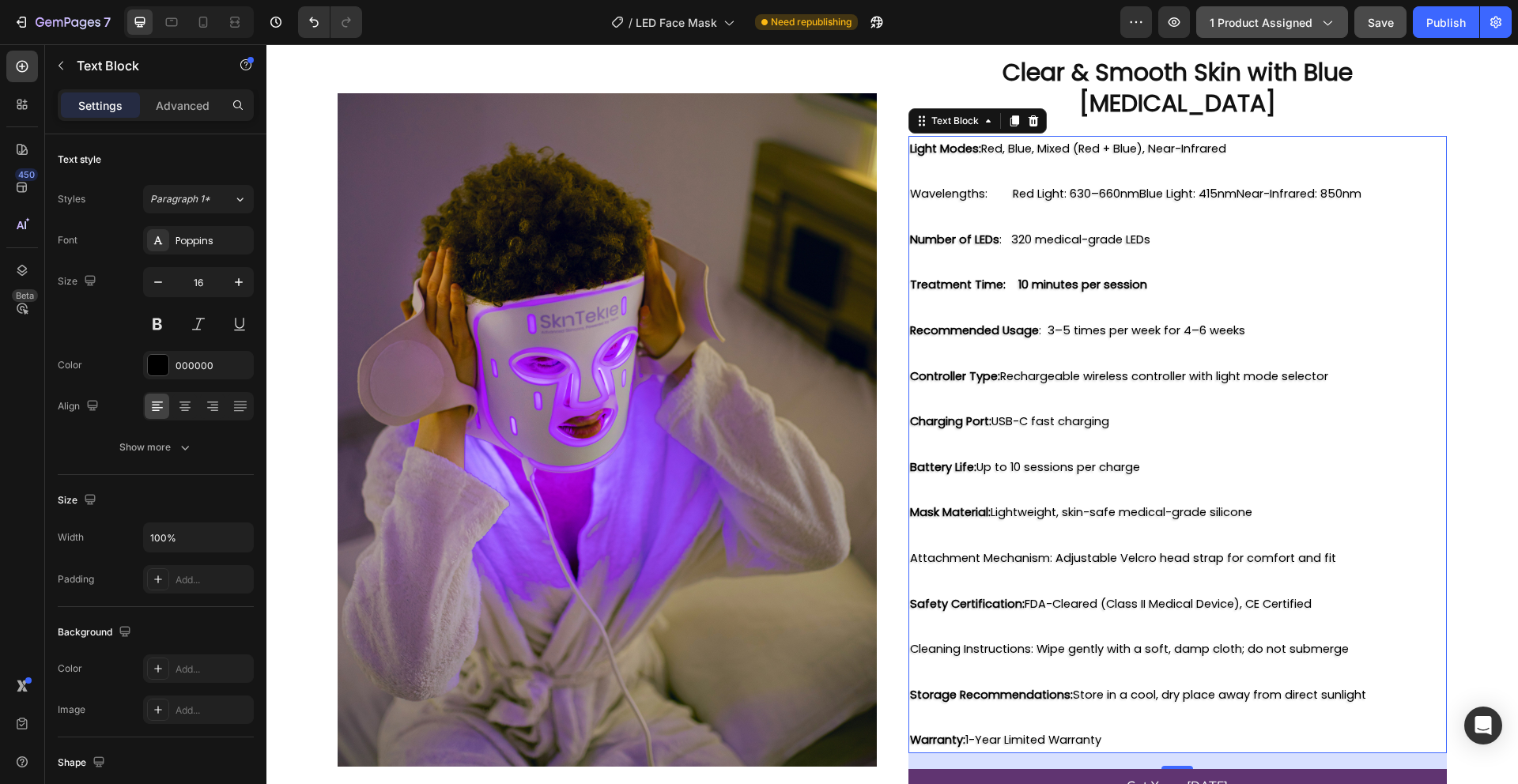
click at [1003, 638] on p "Cleaning Instructions: Wipe gently with a soft, damp cloth; do not submerge" at bounding box center [1177, 649] width 536 height 23
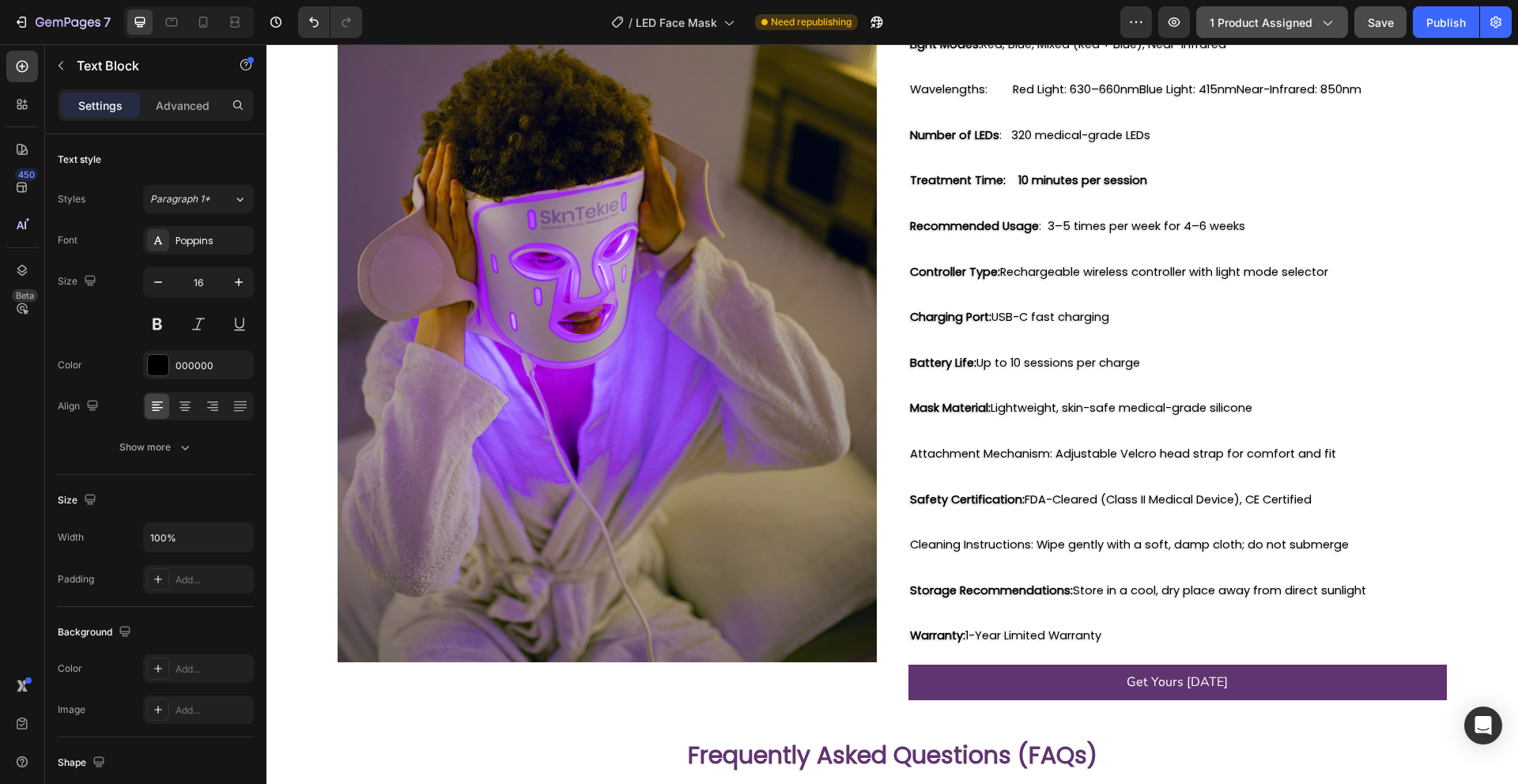
scroll to position [2299, 0]
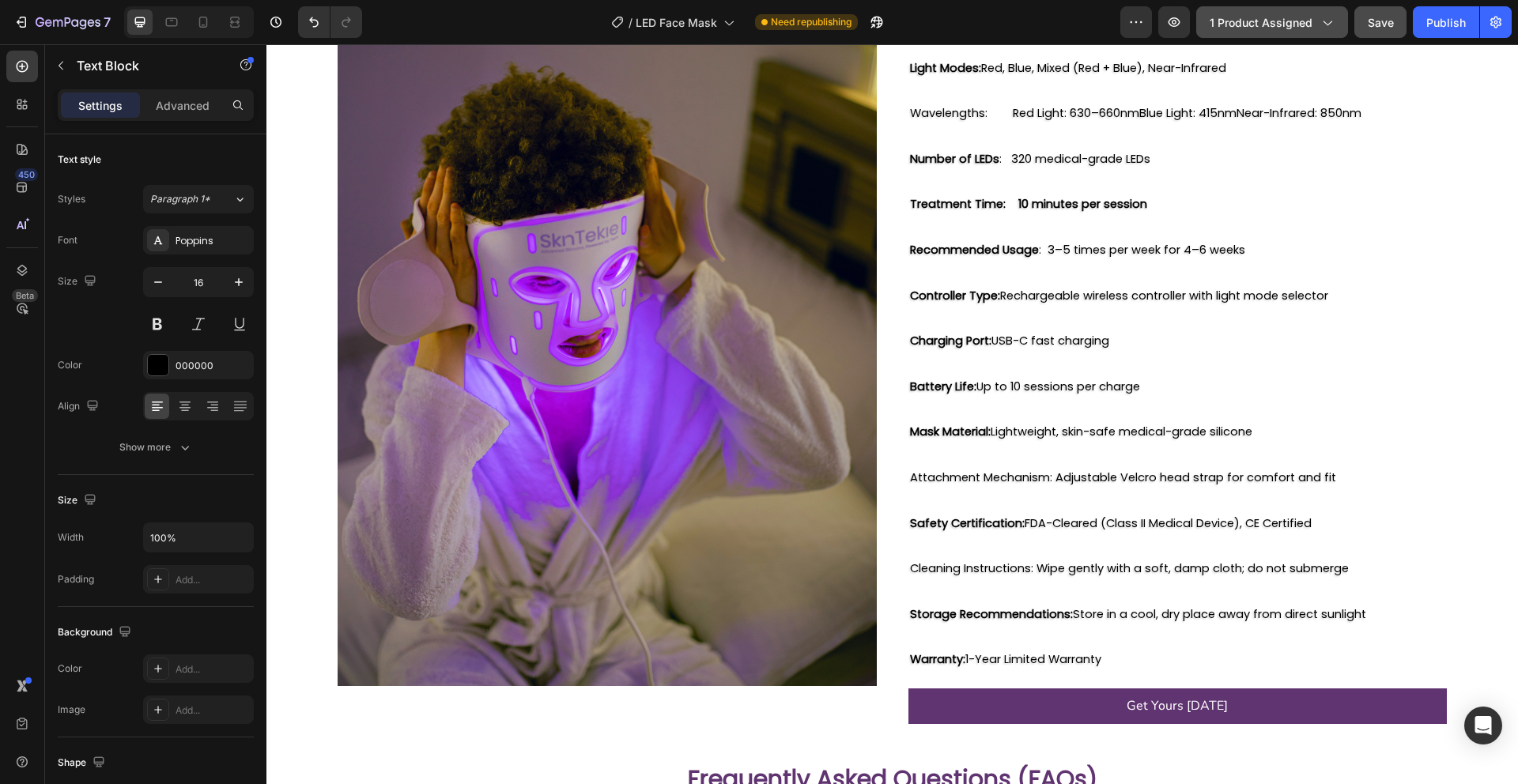
click at [1033, 560] on span "Cleaning Instructions: Wipe gently with a soft, damp cloth; do not submerge" at bounding box center [1129, 568] width 439 height 16
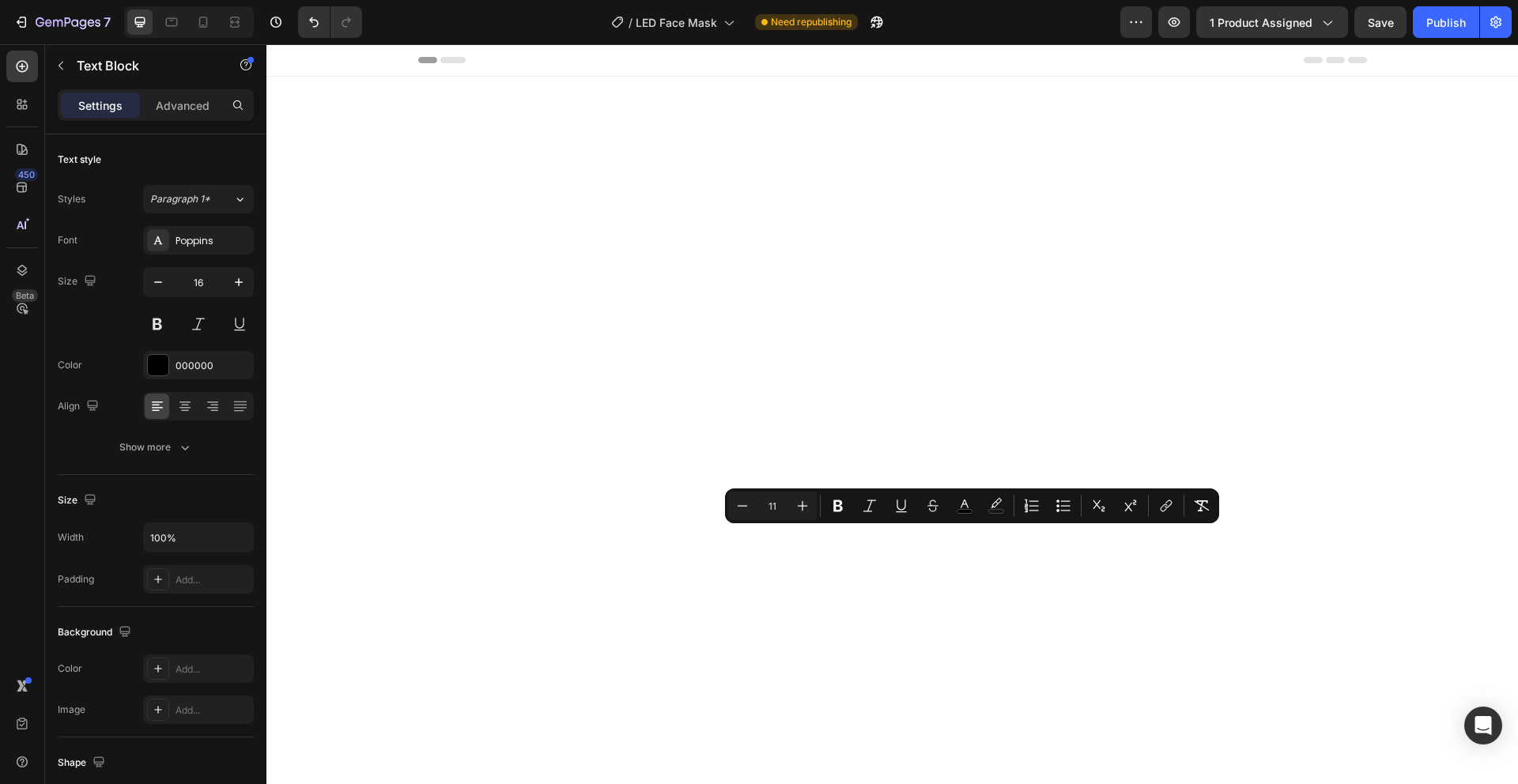
scroll to position [2299, 0]
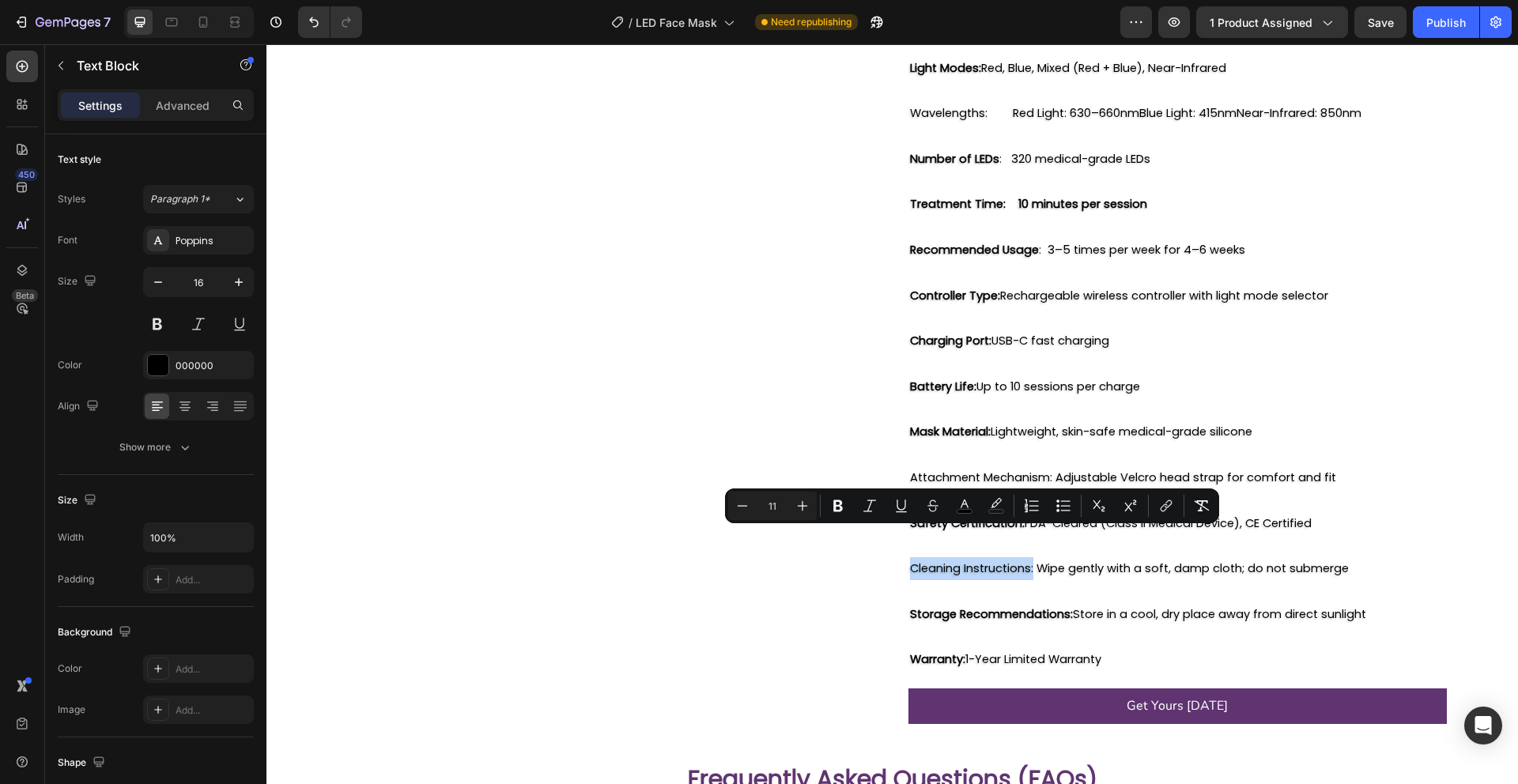
click at [931, 560] on span "Cleaning Instructions: Wipe gently with a soft, damp cloth; do not submerge" at bounding box center [1129, 568] width 439 height 16
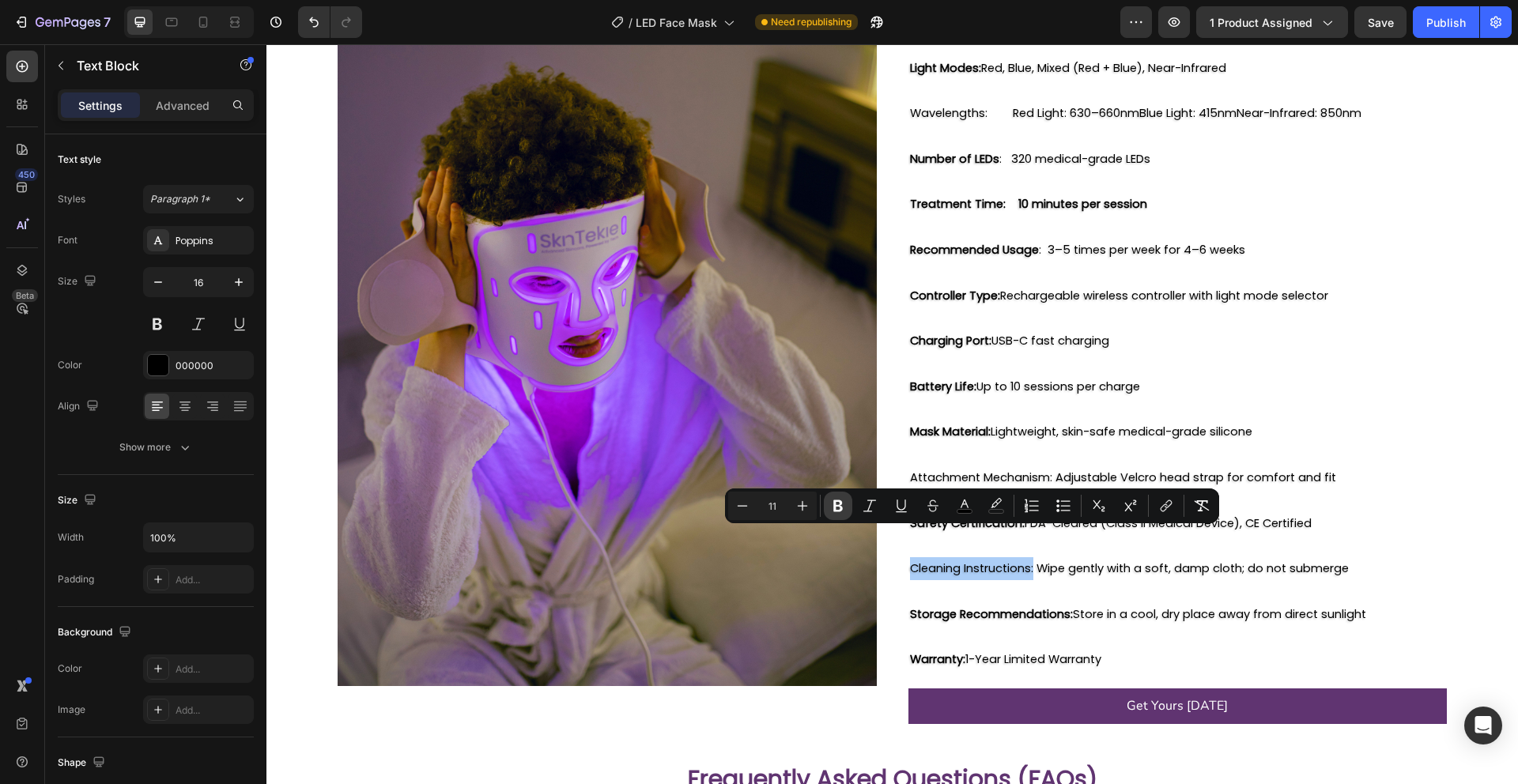
click at [834, 505] on icon "Editor contextual toolbar" at bounding box center [838, 506] width 9 height 11
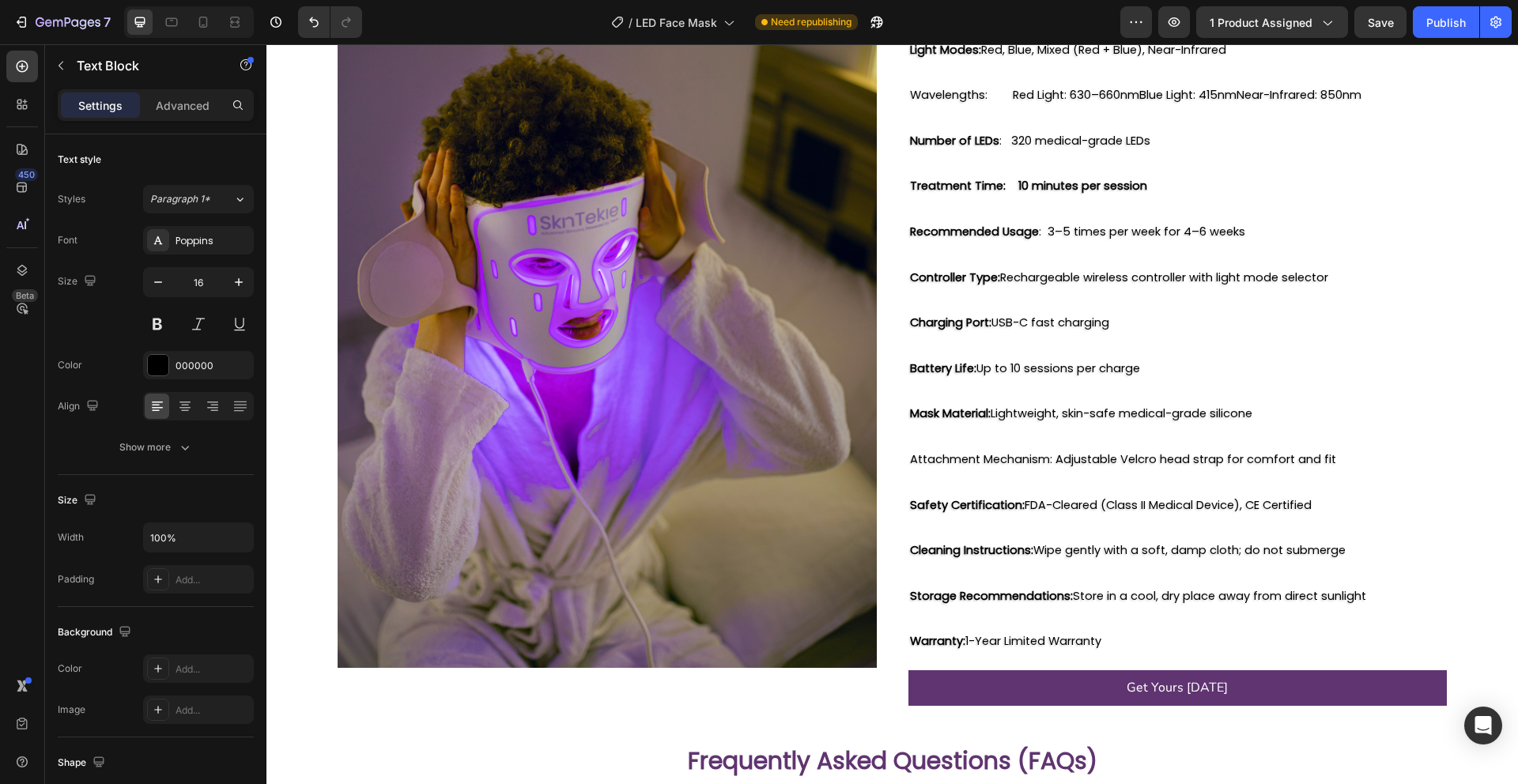
scroll to position [2275, 0]
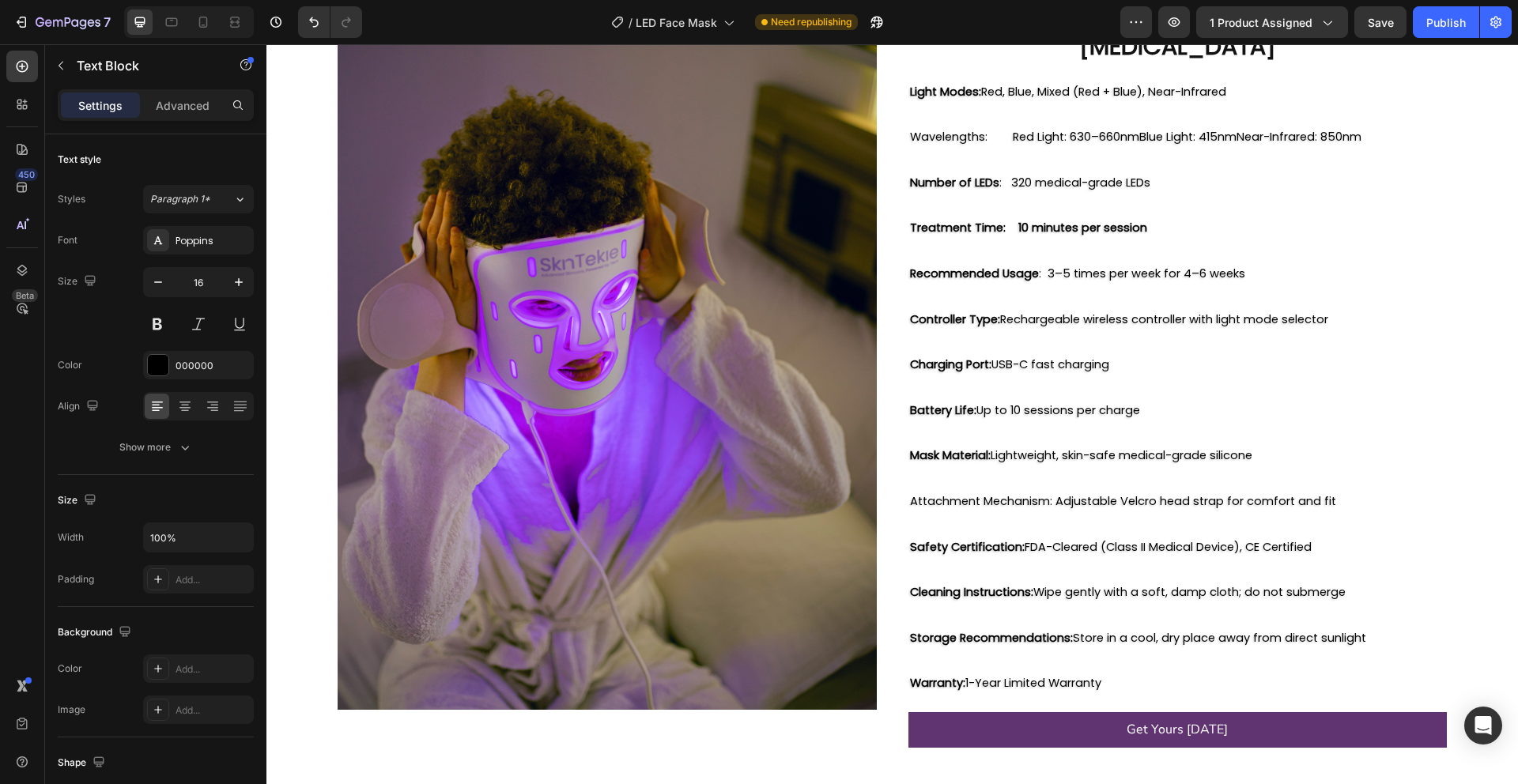
click at [1047, 494] on span "Attachment Mechanism: Adjustable Velcro head strap for comfort and fit" at bounding box center [1122, 501] width 426 height 16
drag, startPoint x: 1047, startPoint y: 472, endPoint x: 929, endPoint y: 473, distance: 118.0
click at [929, 494] on span "Attachment Mechanism: Adjustable Velcro head strap for comfort and fit" at bounding box center [1122, 501] width 426 height 16
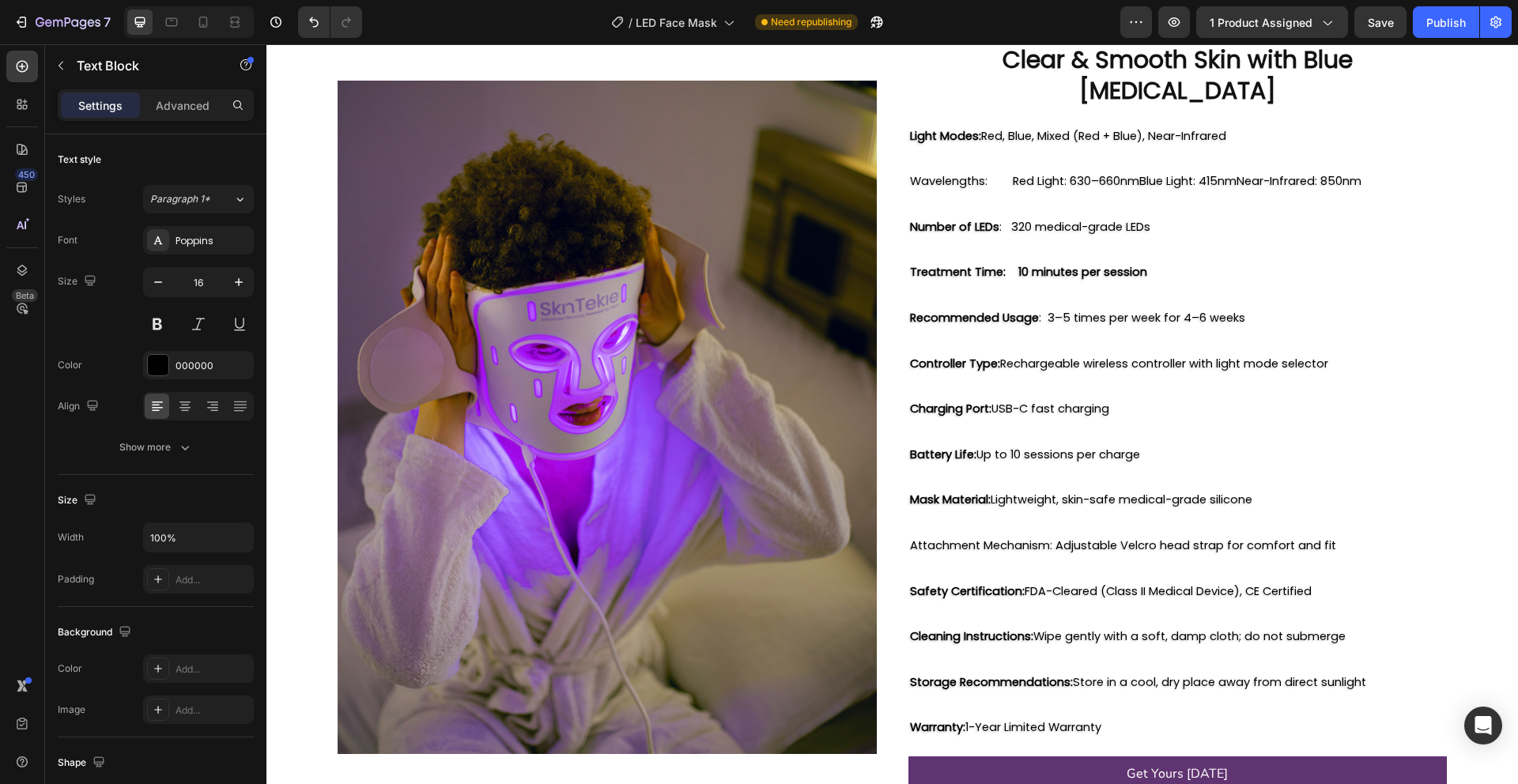
scroll to position [2229, 0]
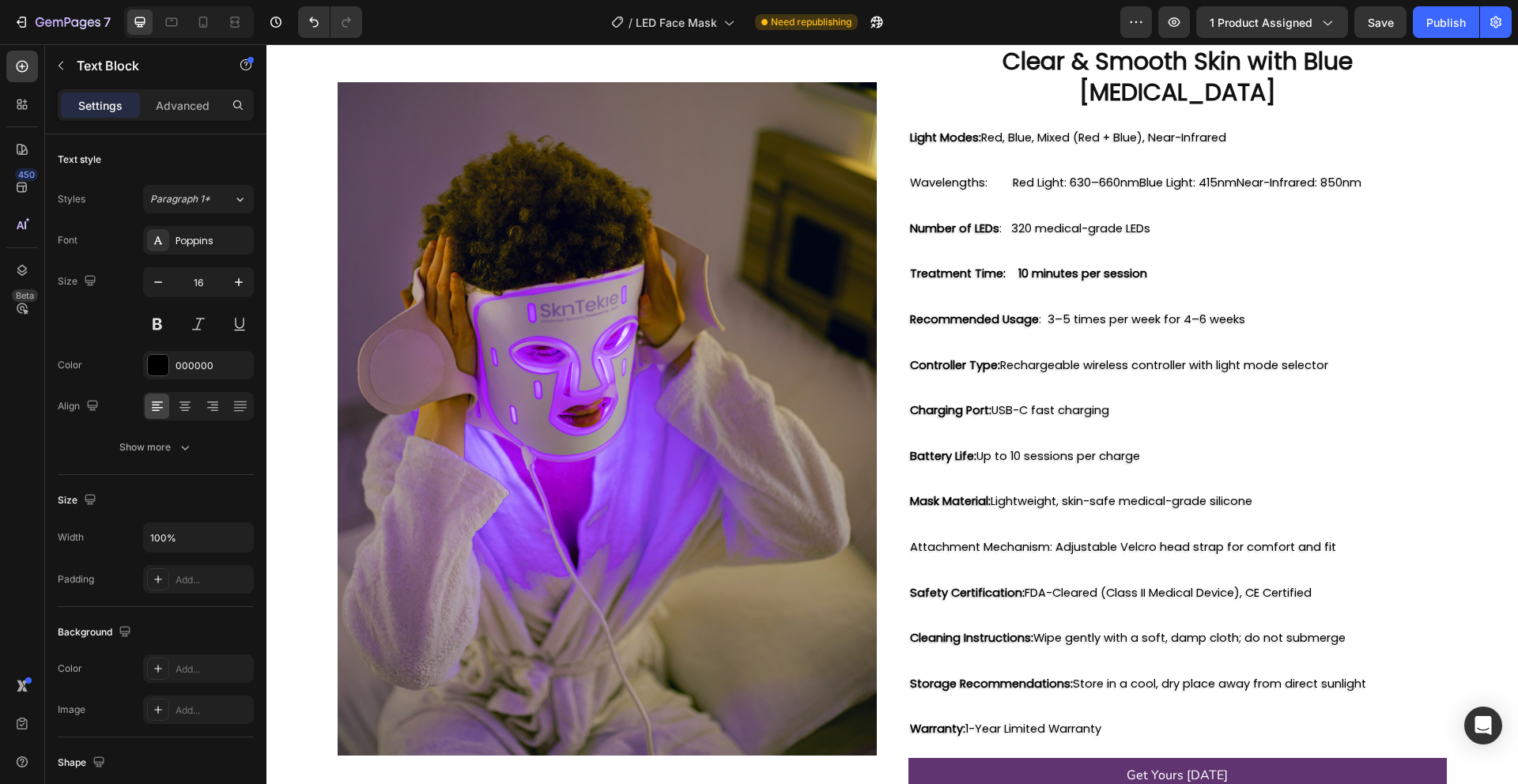
click at [1048, 539] on span "Attachment Mechanism: Adjustable Velcro head strap for comfort and fit" at bounding box center [1122, 547] width 426 height 16
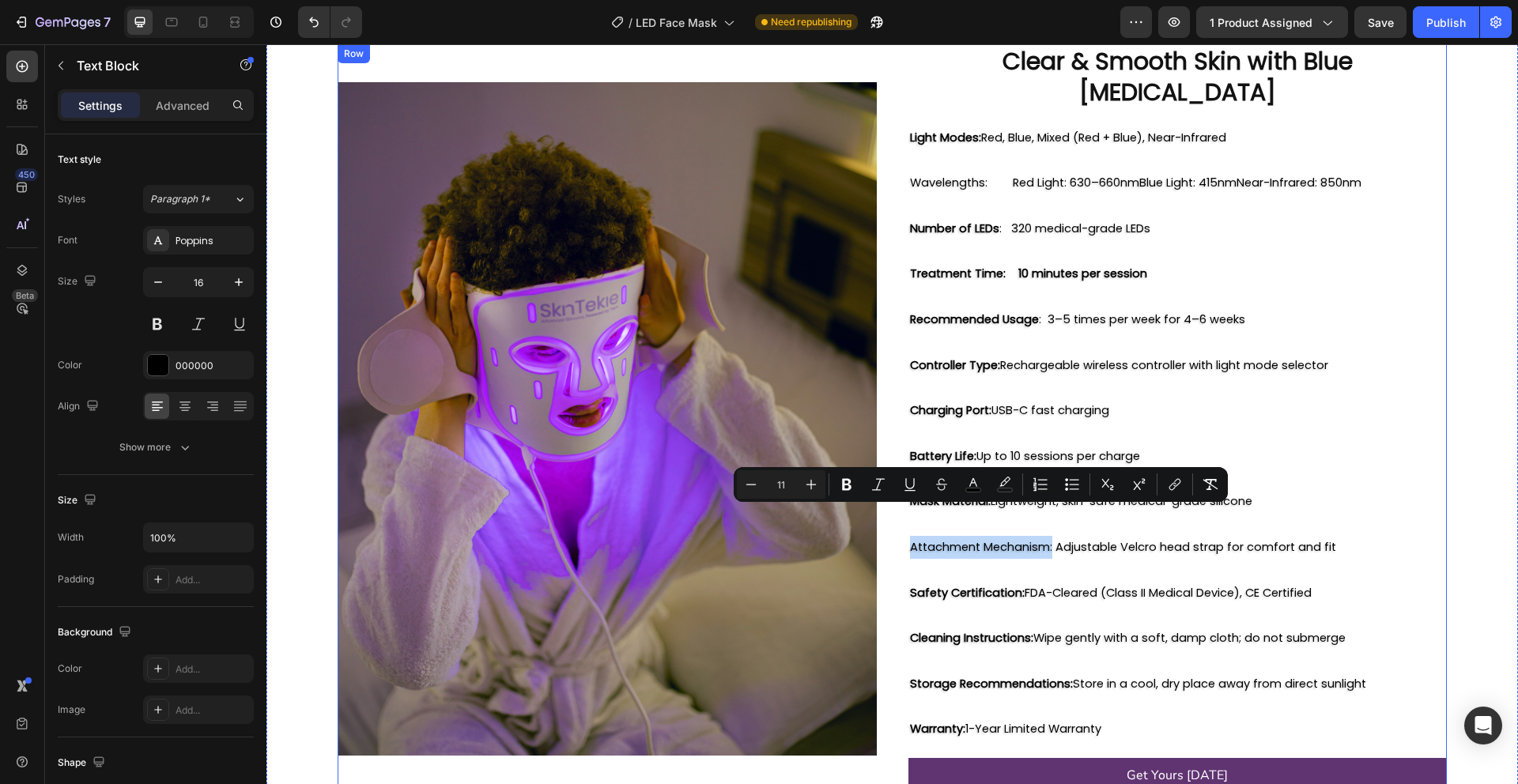
drag, startPoint x: 1048, startPoint y: 515, endPoint x: 903, endPoint y: 510, distance: 145.1
click at [903, 510] on div "Clear & Smooth Skin with Blue Light Therapy Heading Image Light Modes: Red, Blu…" at bounding box center [892, 419] width 1109 height 749
click at [834, 483] on button "Bold" at bounding box center [847, 484] width 28 height 28
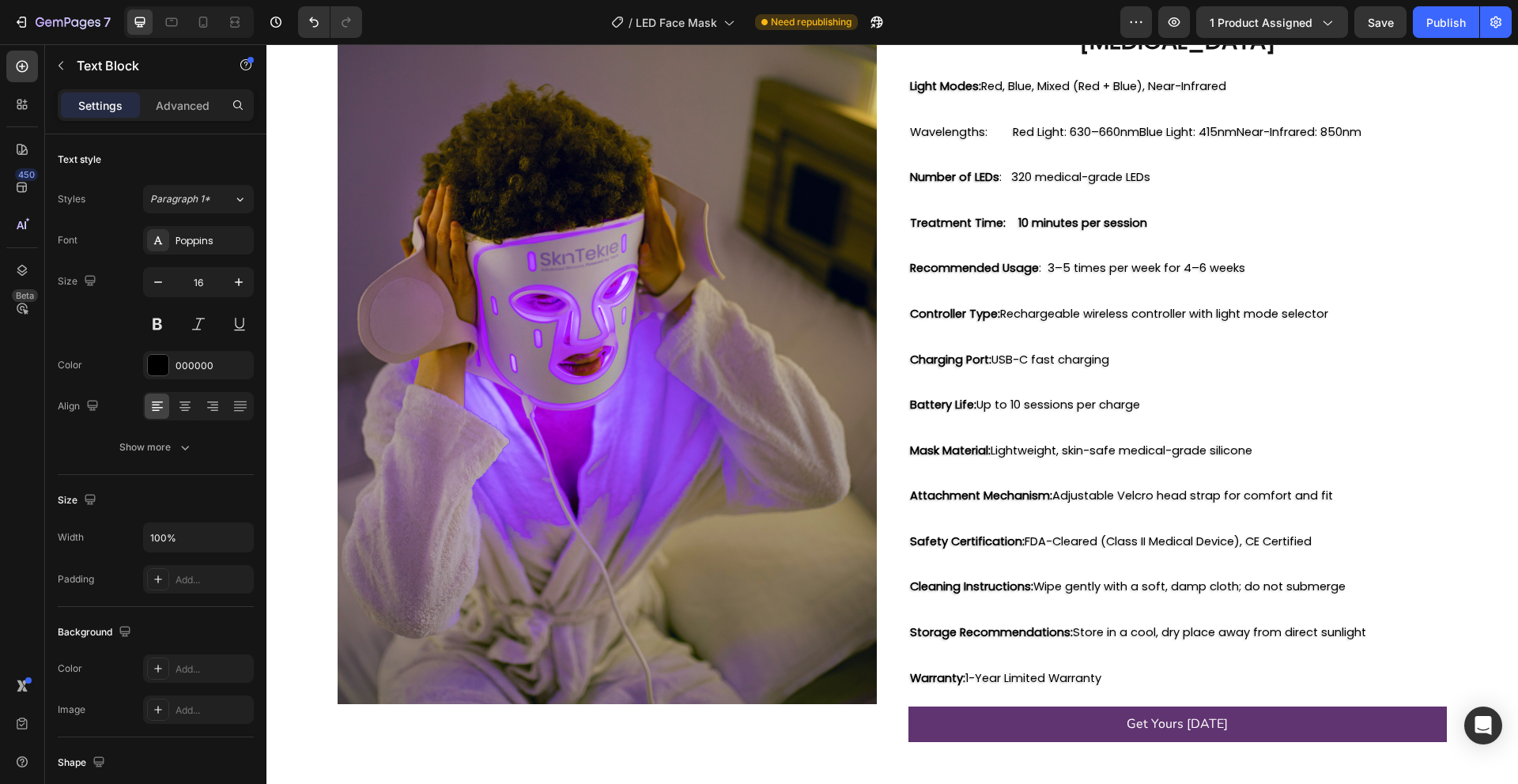
scroll to position [2159, 0]
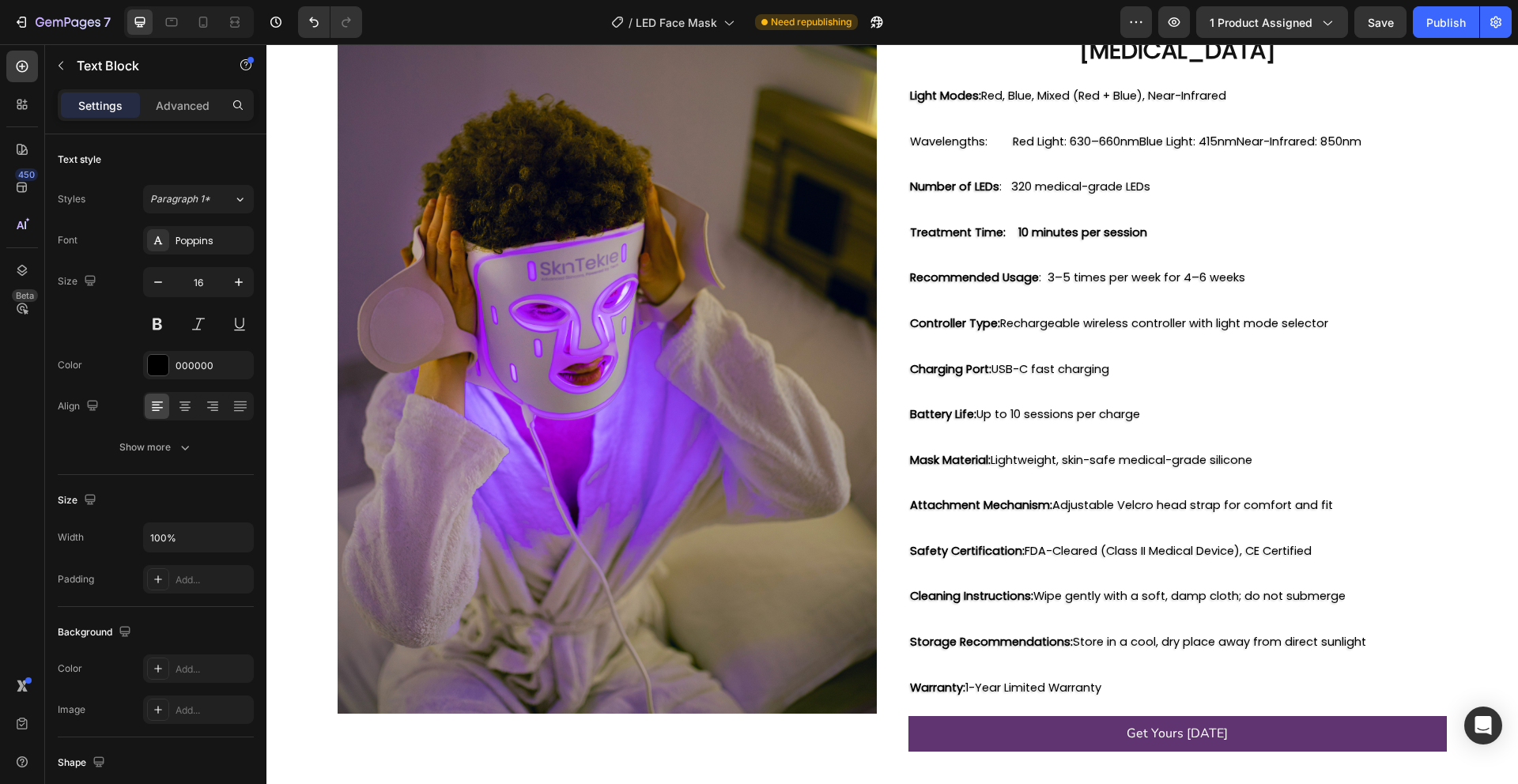
click at [984, 149] on span "Wavelengths: Red Light: 630–660nmBlue Light: 415nmNear-Infrared: 850nm" at bounding box center [1135, 141] width 452 height 16
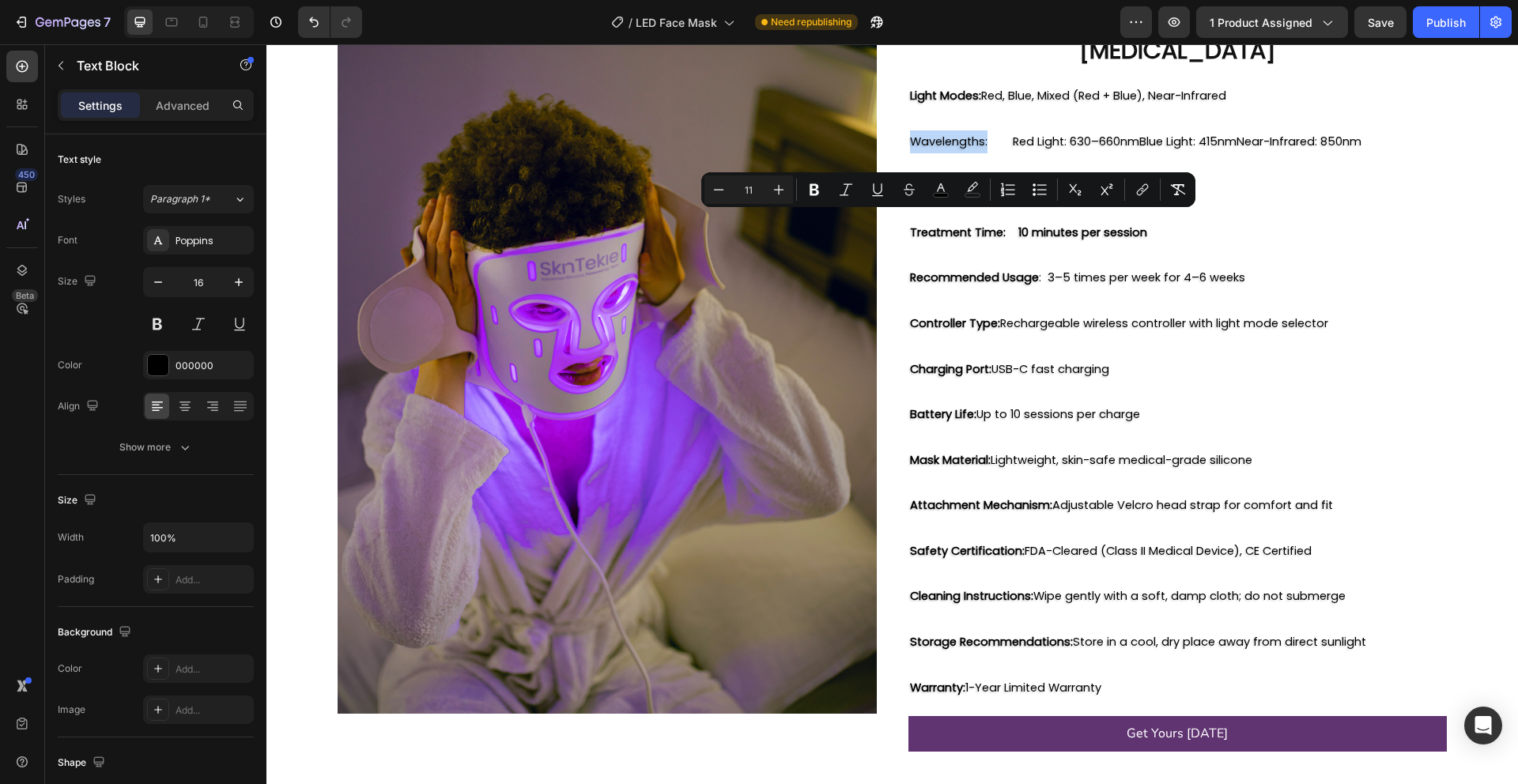
drag, startPoint x: 984, startPoint y: 220, endPoint x: 919, endPoint y: 220, distance: 65.0
click at [919, 149] on span "Wavelengths: Red Light: 630–660nmBlue Light: 415nmNear-Infrared: 850nm" at bounding box center [1135, 141] width 452 height 16
click at [821, 193] on icon "Editor contextual toolbar" at bounding box center [814, 190] width 16 height 16
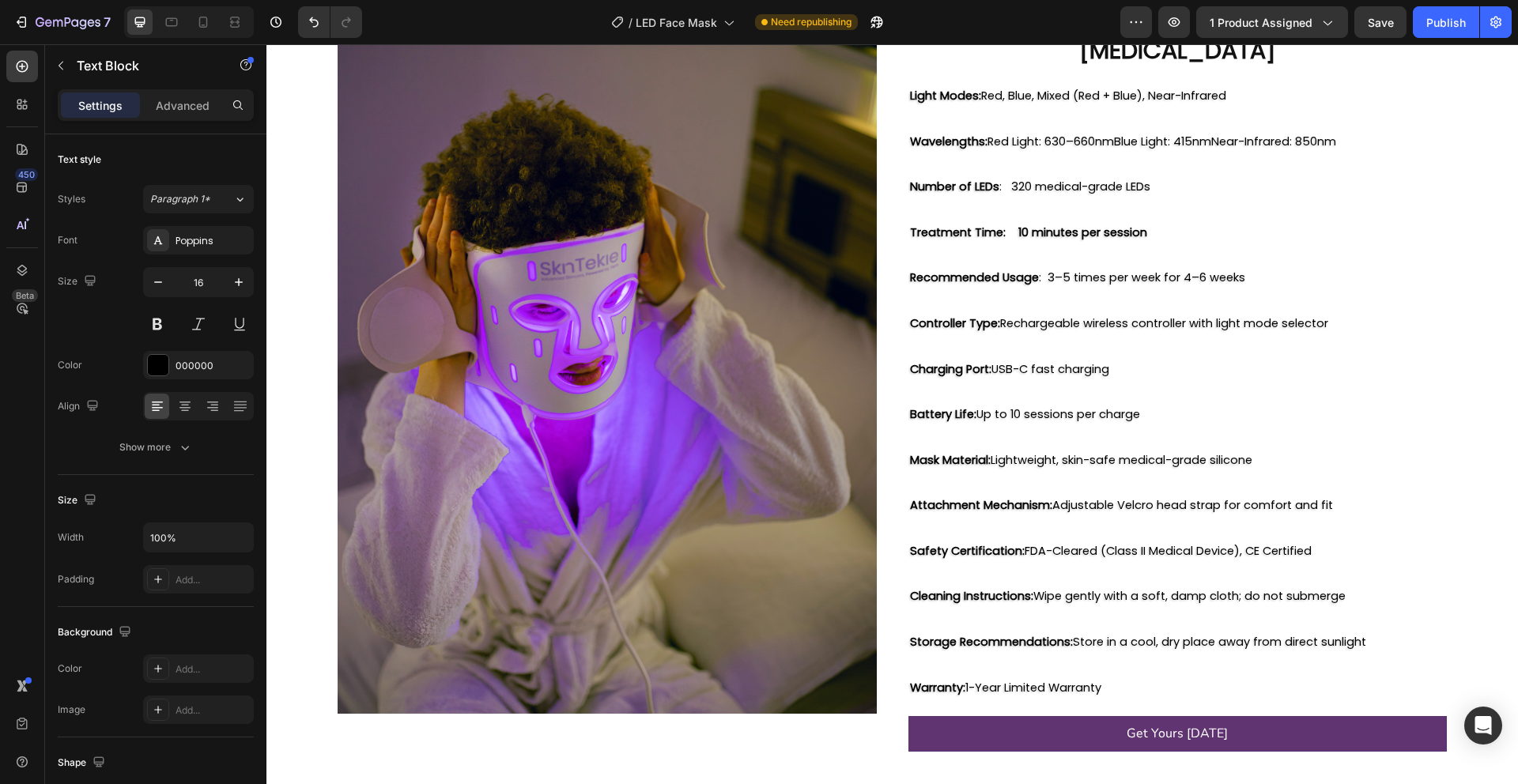
click at [945, 221] on p "Rich Text Editor. Editing area: main" at bounding box center [1177, 210] width 536 height 23
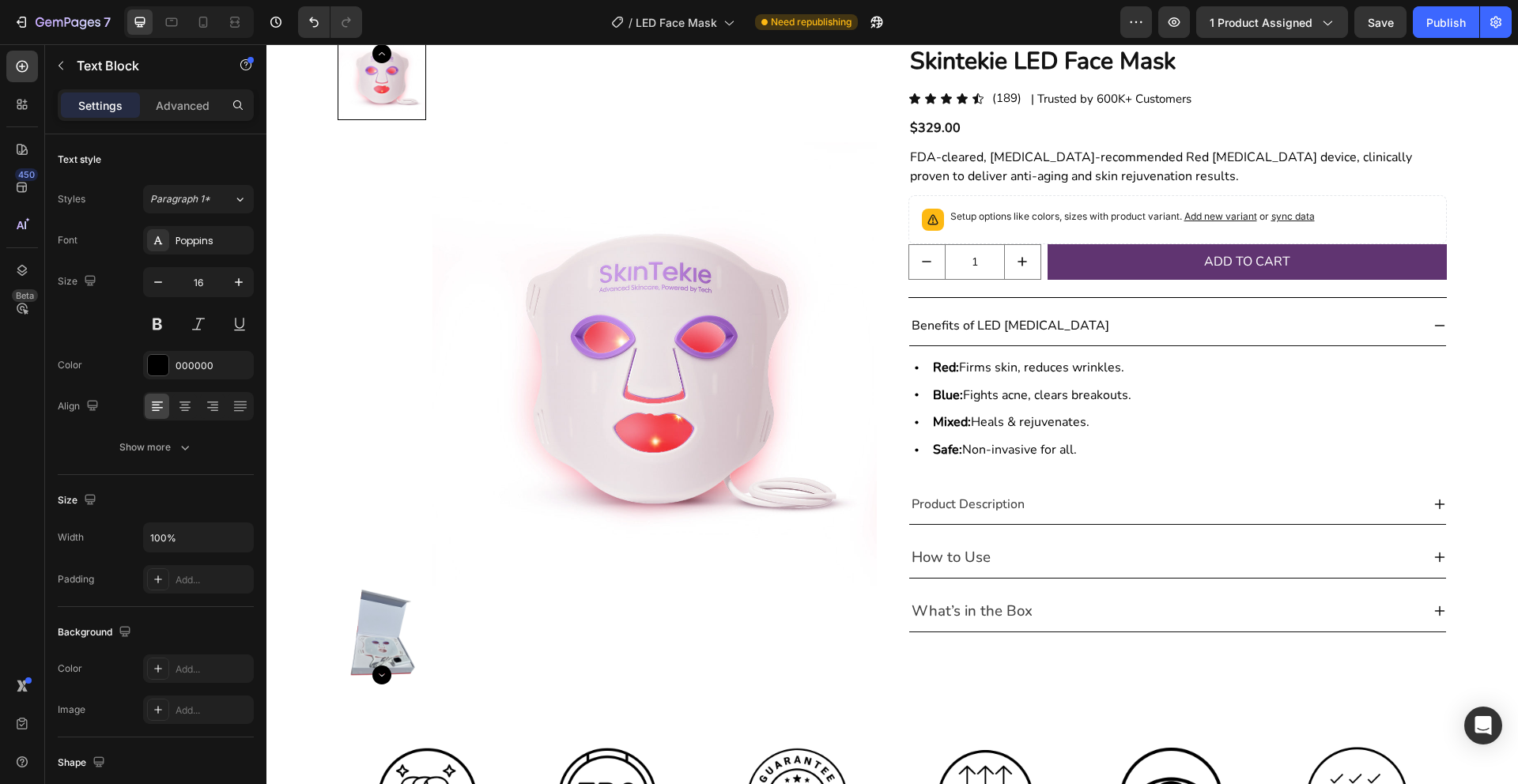
scroll to position [0, 0]
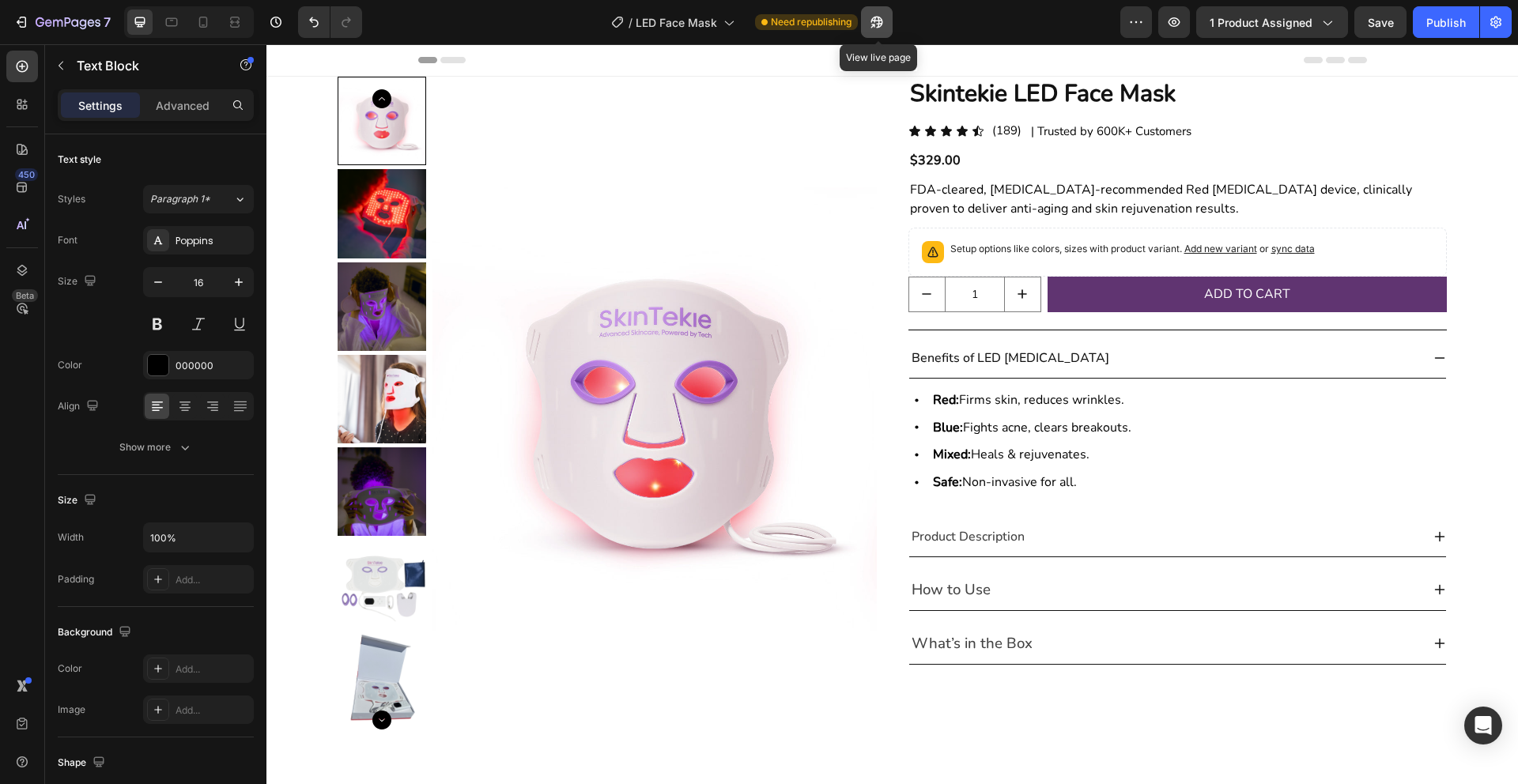
click at [884, 22] on icon "button" at bounding box center [876, 22] width 16 height 16
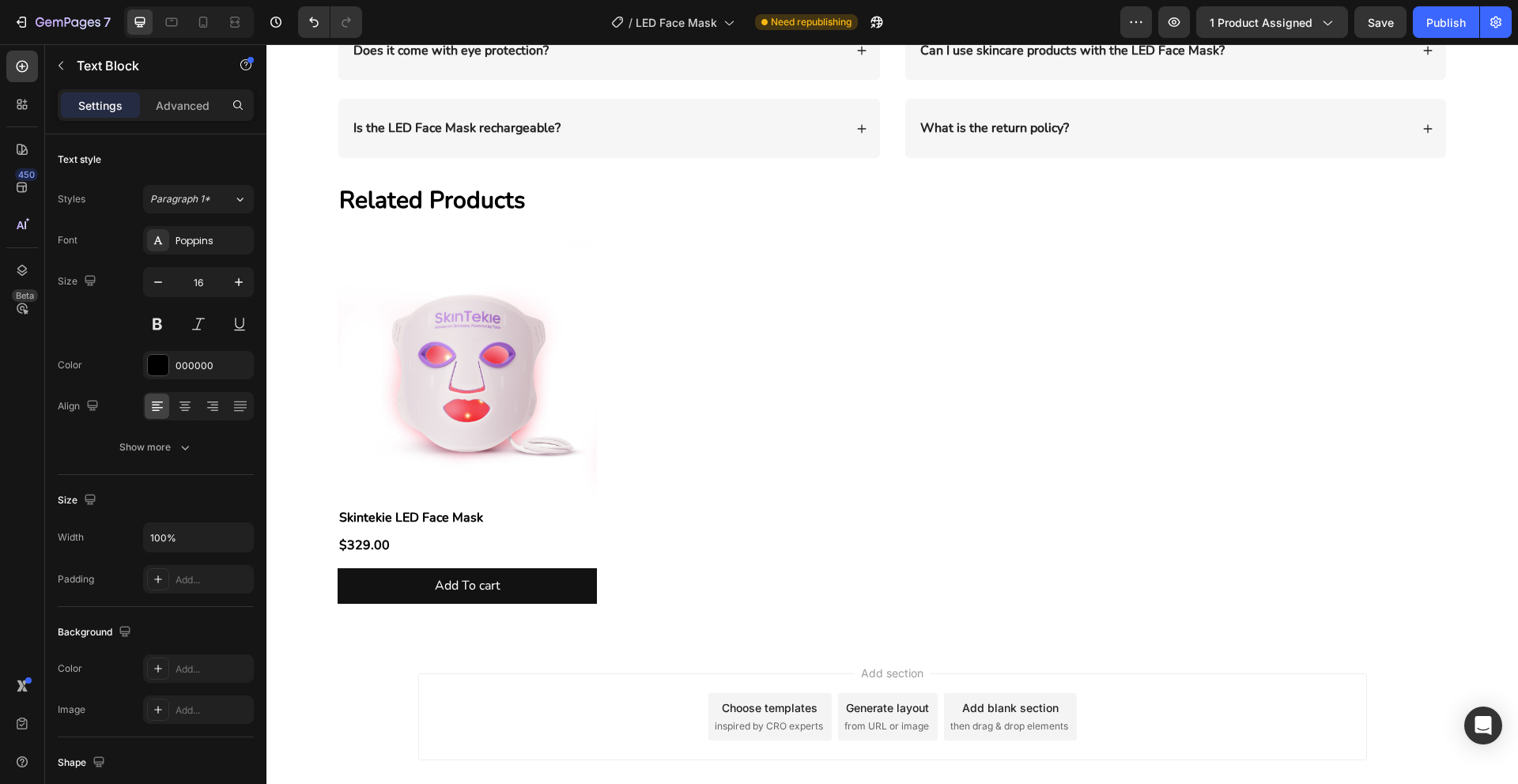
scroll to position [3310, 0]
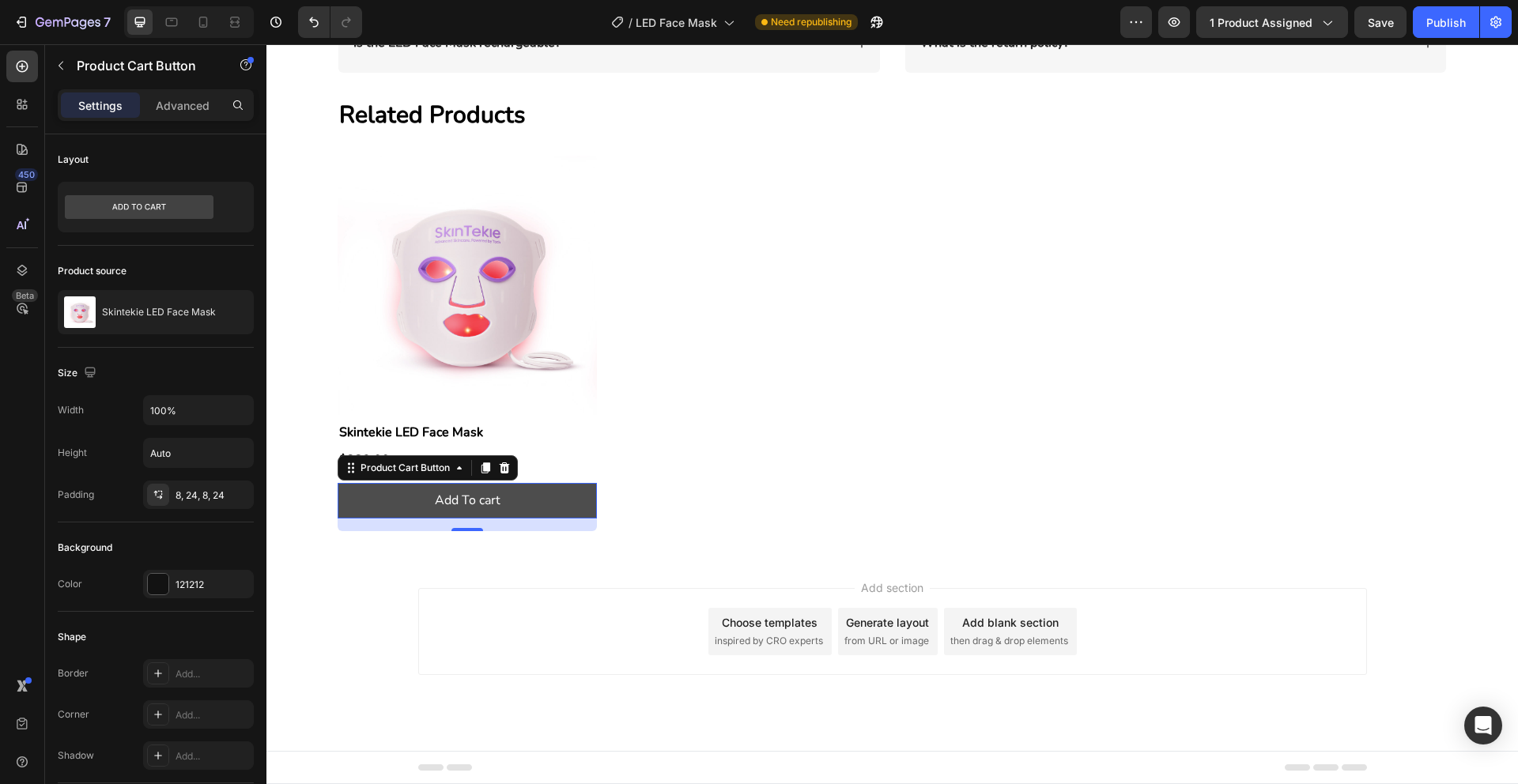
click at [584, 503] on button "Add To cart" at bounding box center [467, 500] width 259 height 35
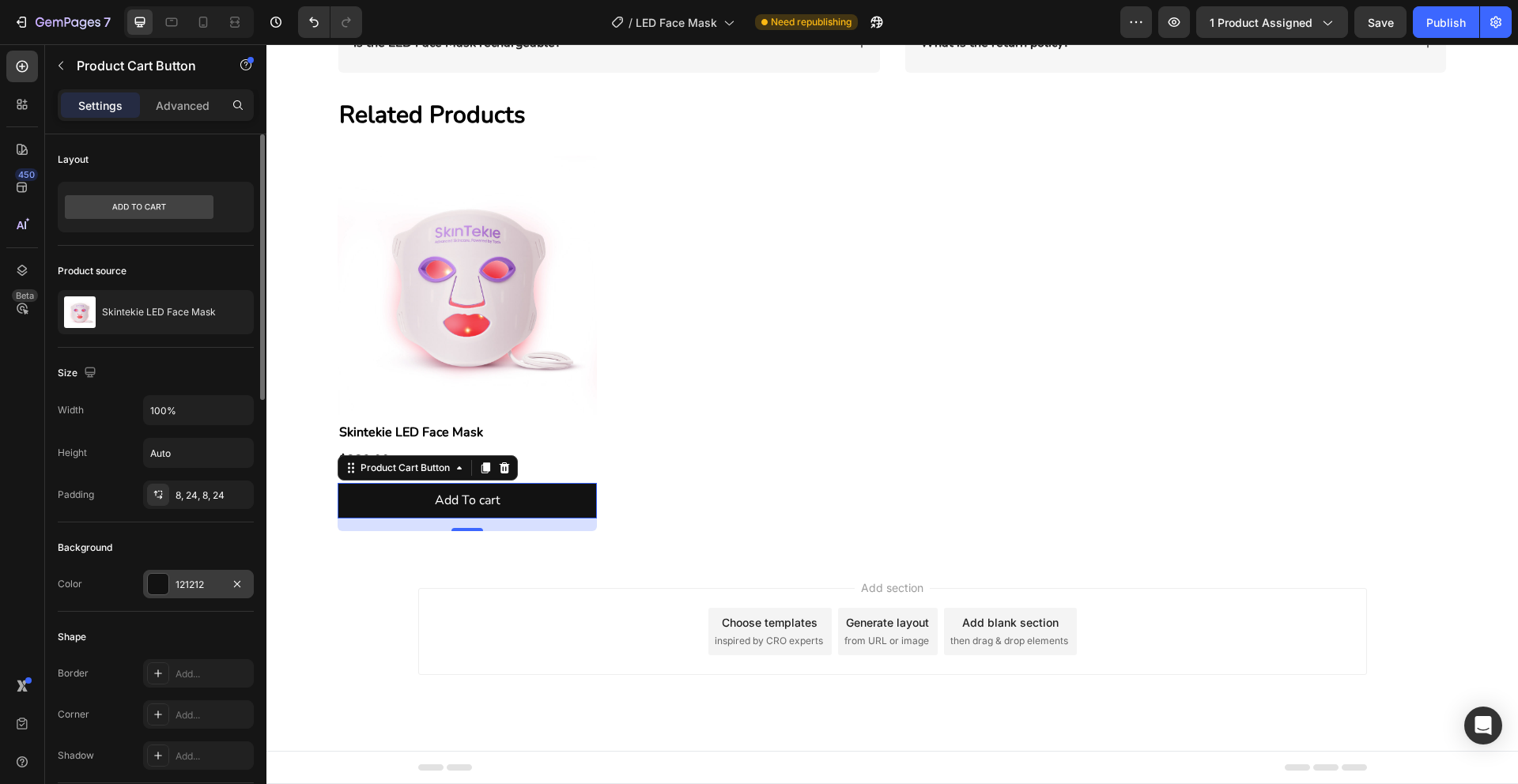
click at [160, 574] on div at bounding box center [159, 585] width 21 height 21
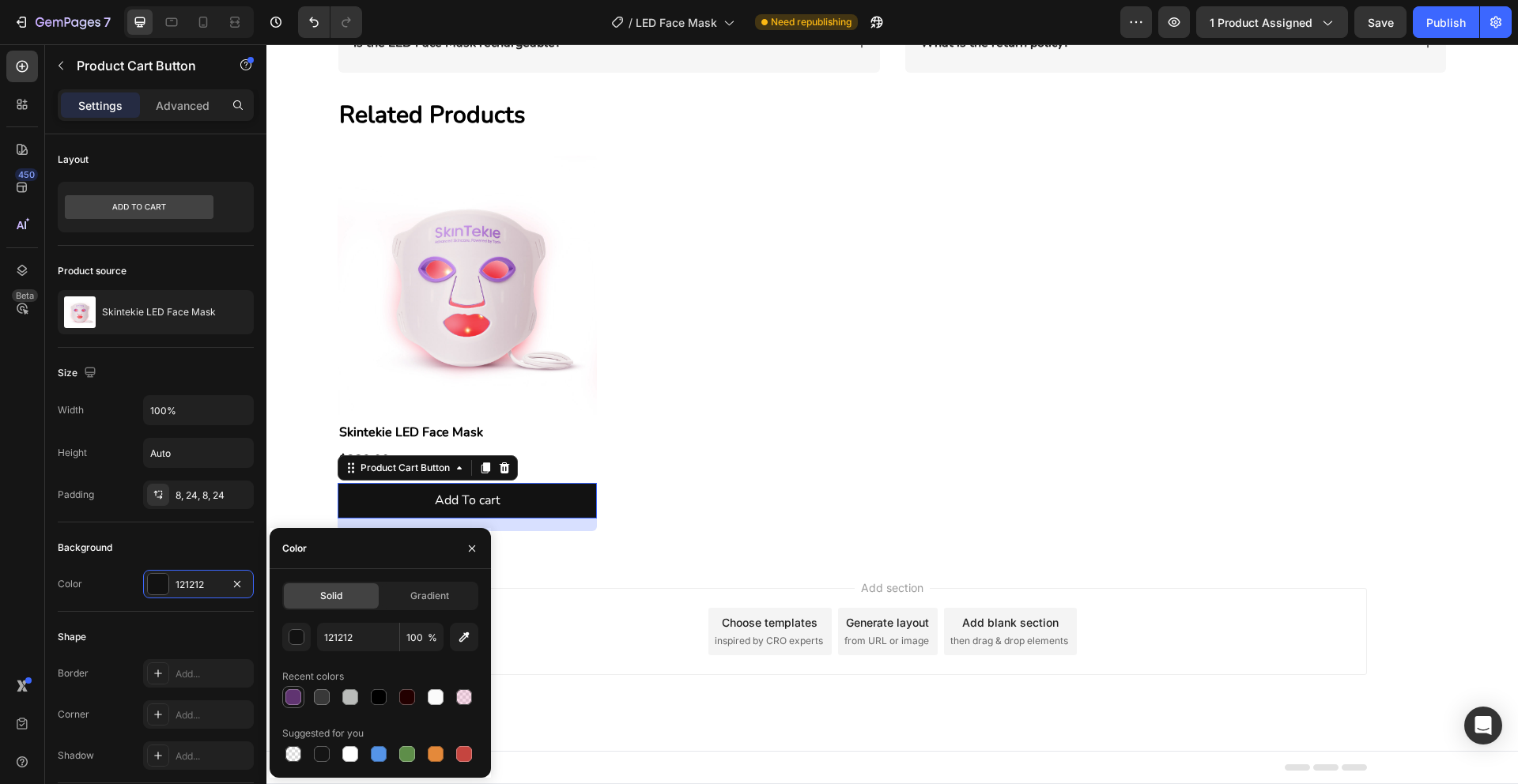
click at [293, 698] on div at bounding box center [293, 697] width 16 height 16
type input "603471"
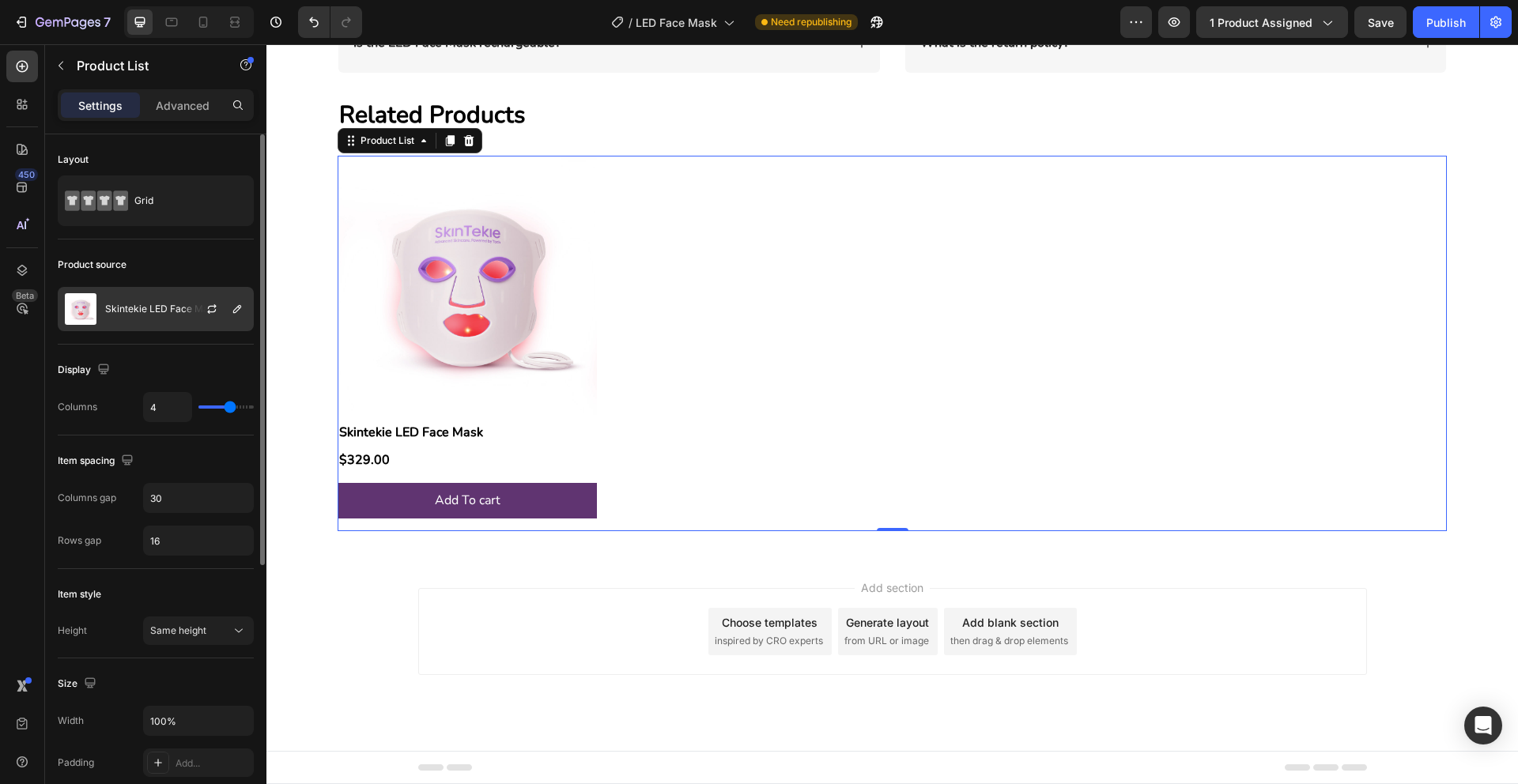
click at [141, 308] on p "Skintekie LED Face Mask" at bounding box center [162, 309] width 114 height 11
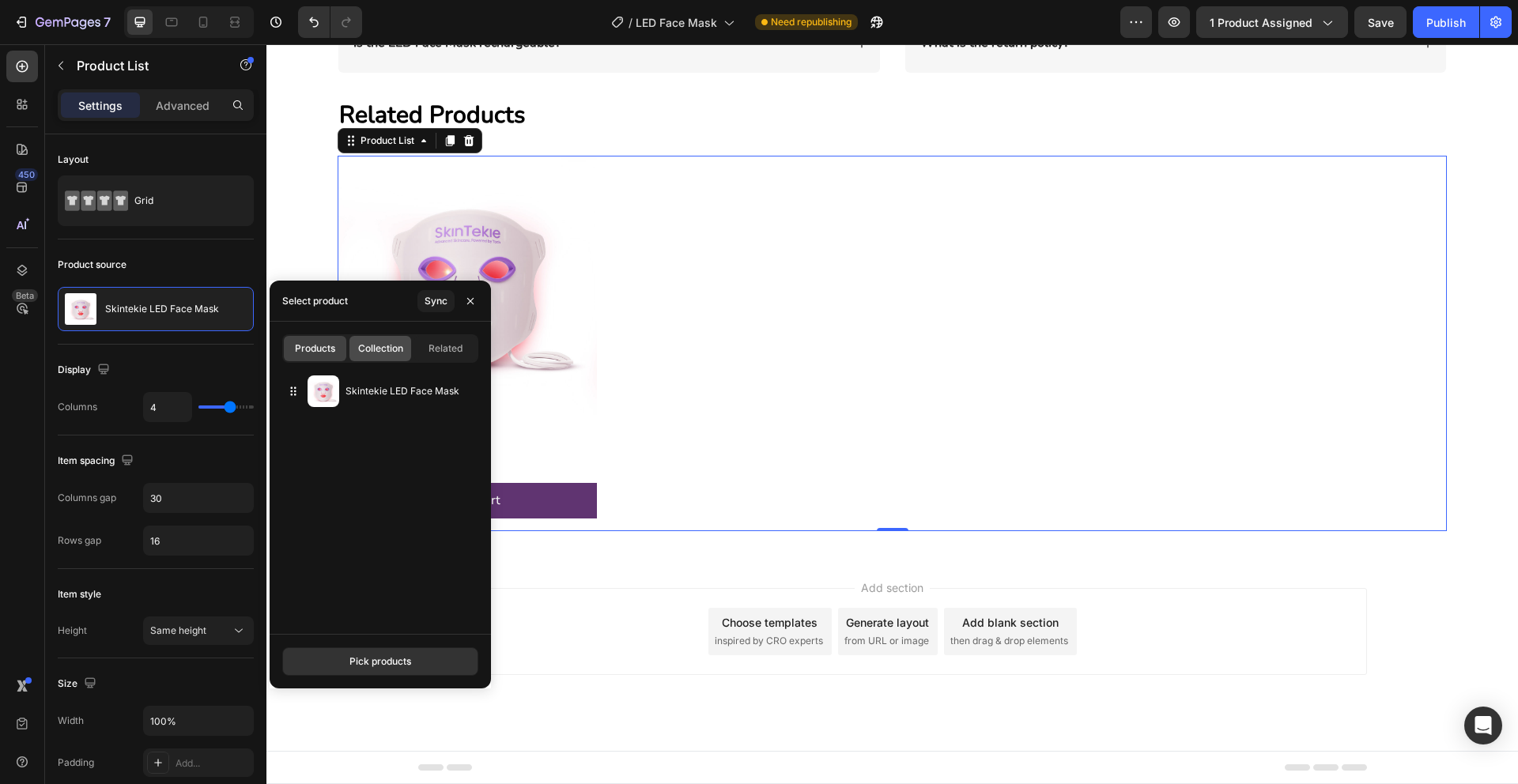
click at [390, 347] on span "Collection" at bounding box center [380, 348] width 45 height 14
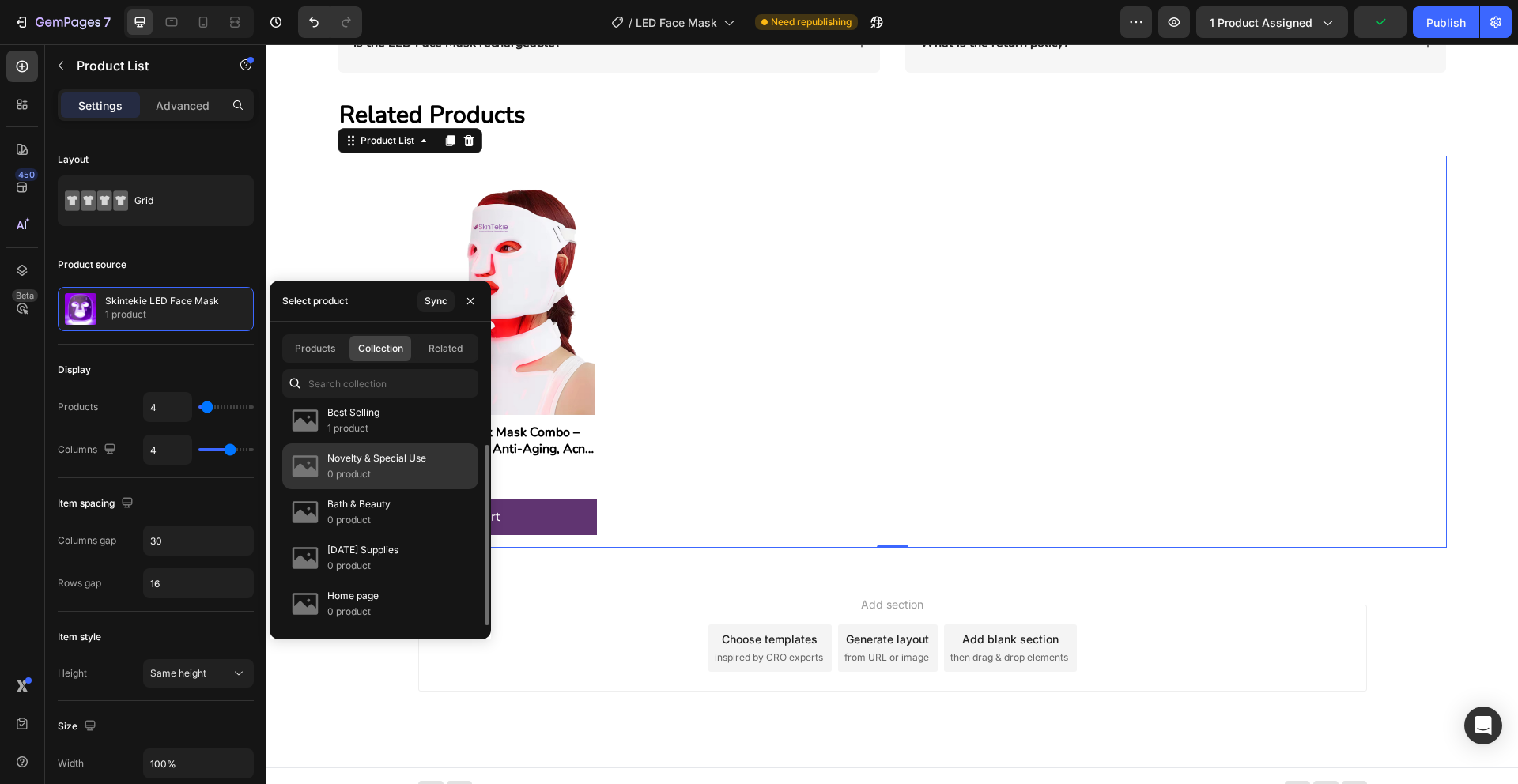
scroll to position [0, 0]
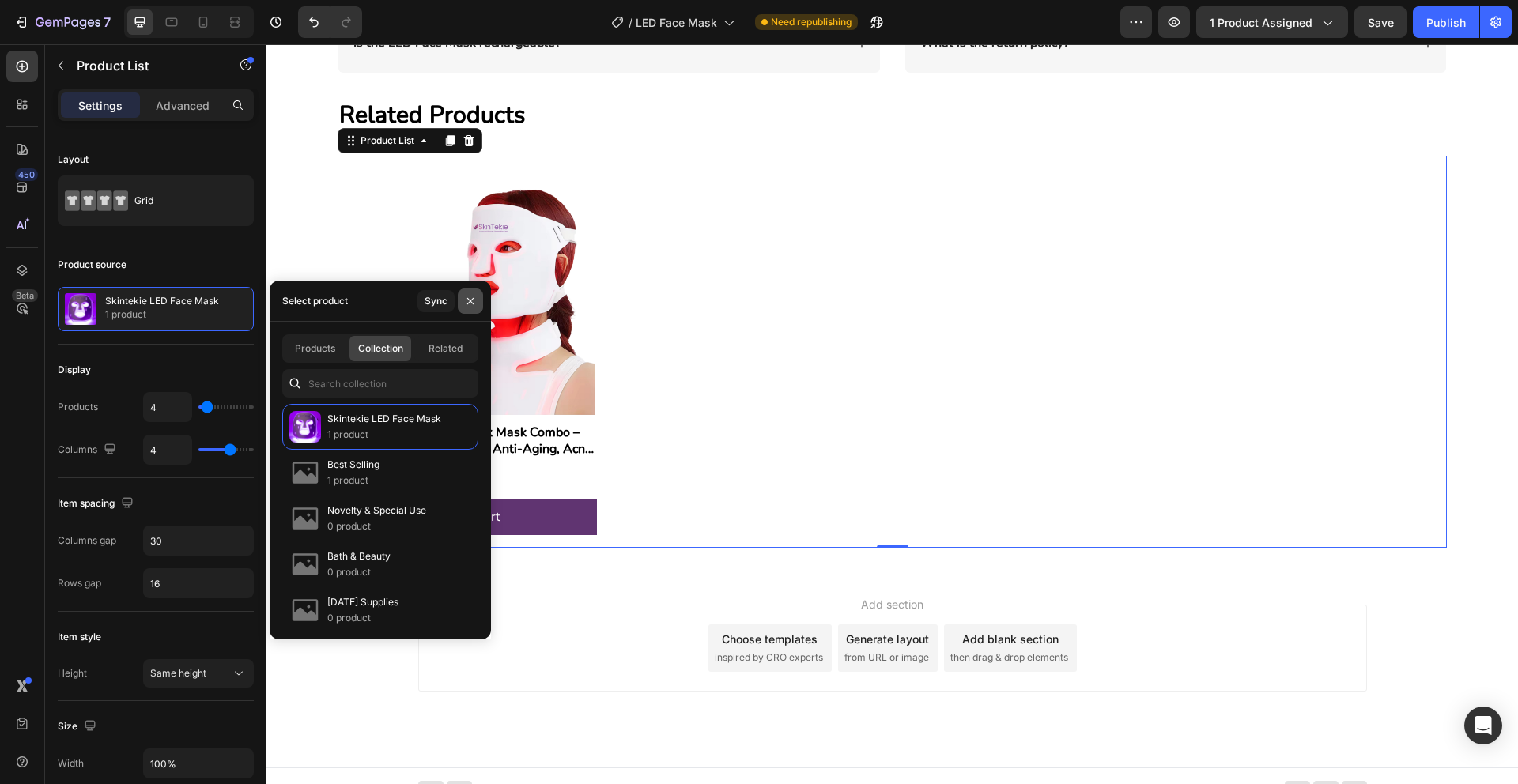
click at [473, 301] on icon "button" at bounding box center [470, 301] width 12 height 12
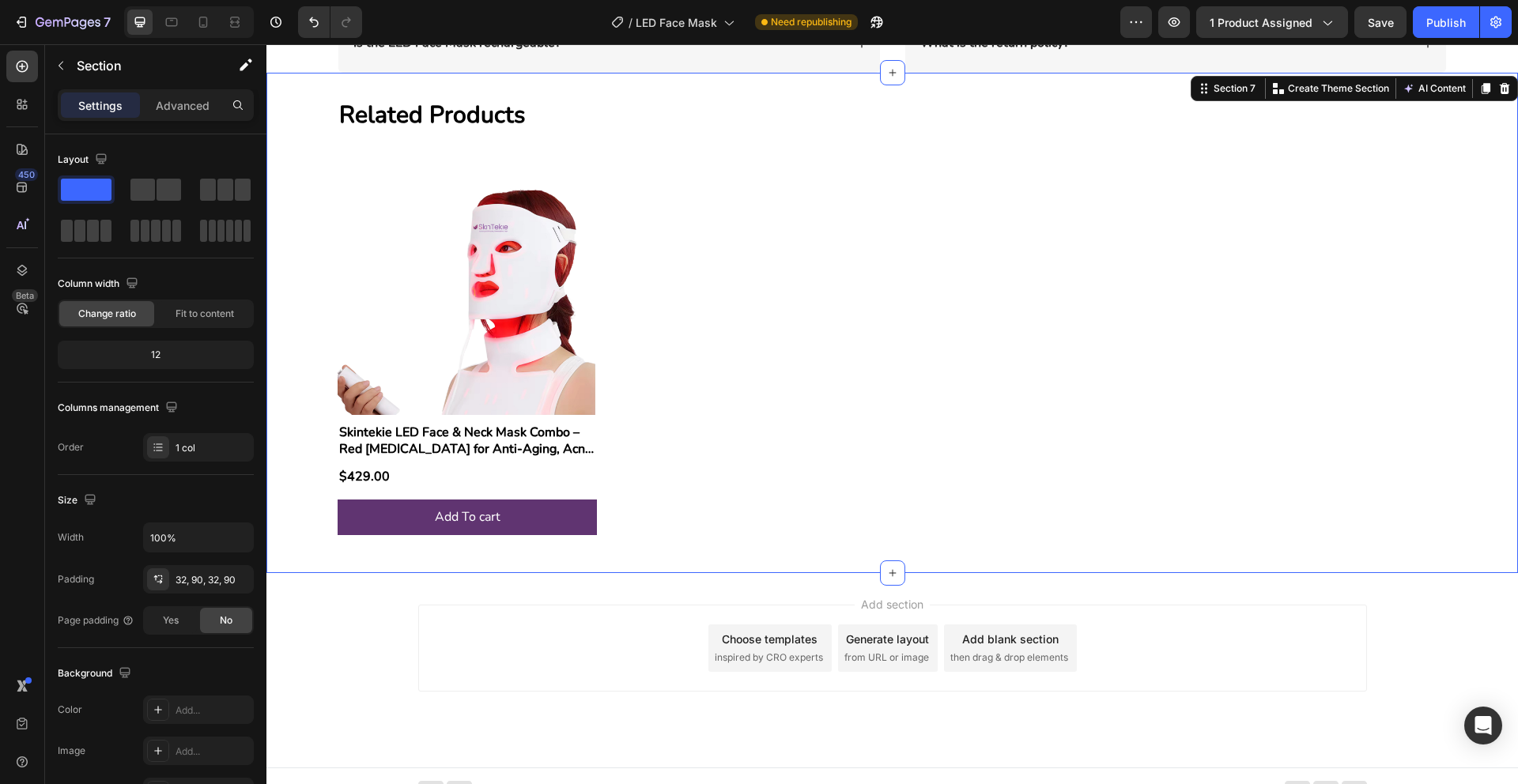
click at [285, 282] on div "Related Products Heading Product Images Skintekie LED Face & Neck Mask Combo – …" at bounding box center [892, 323] width 1251 height 499
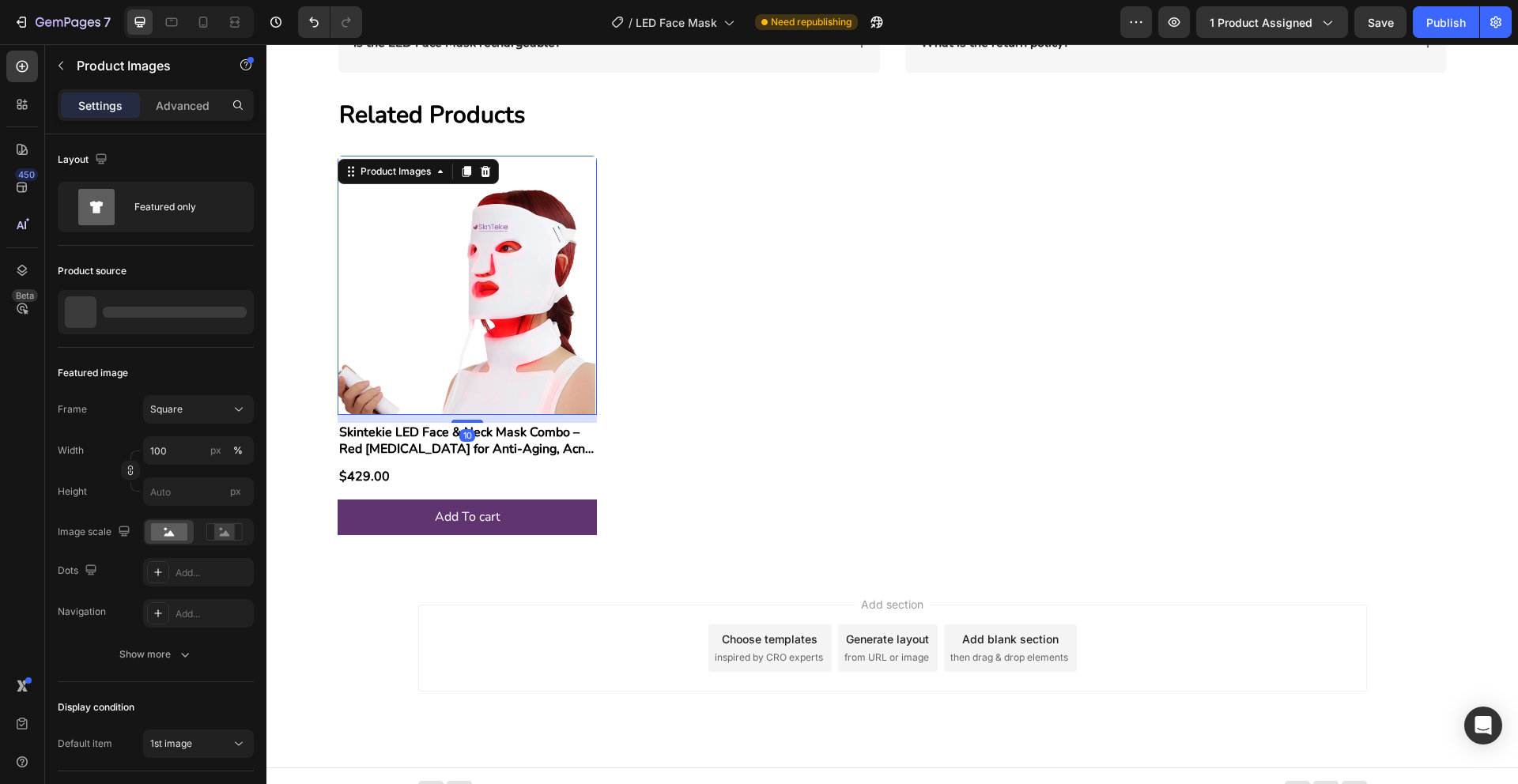
click at [474, 283] on img at bounding box center [467, 285] width 259 height 259
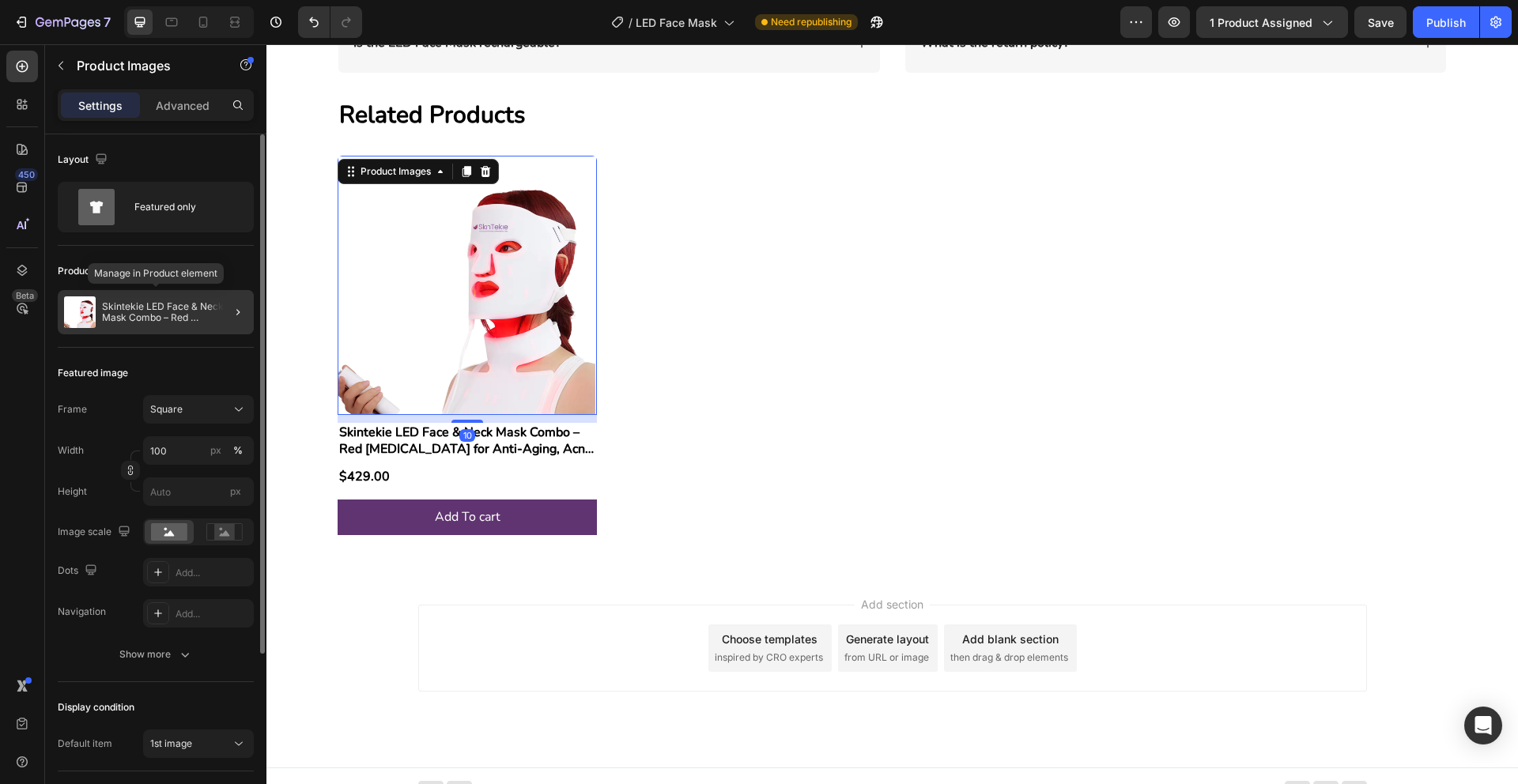
click at [166, 309] on p "Skintekie LED Face & Neck Mask Combo – Red [MEDICAL_DATA] for Anti-Aging, Acne …" at bounding box center [174, 311] width 145 height 22
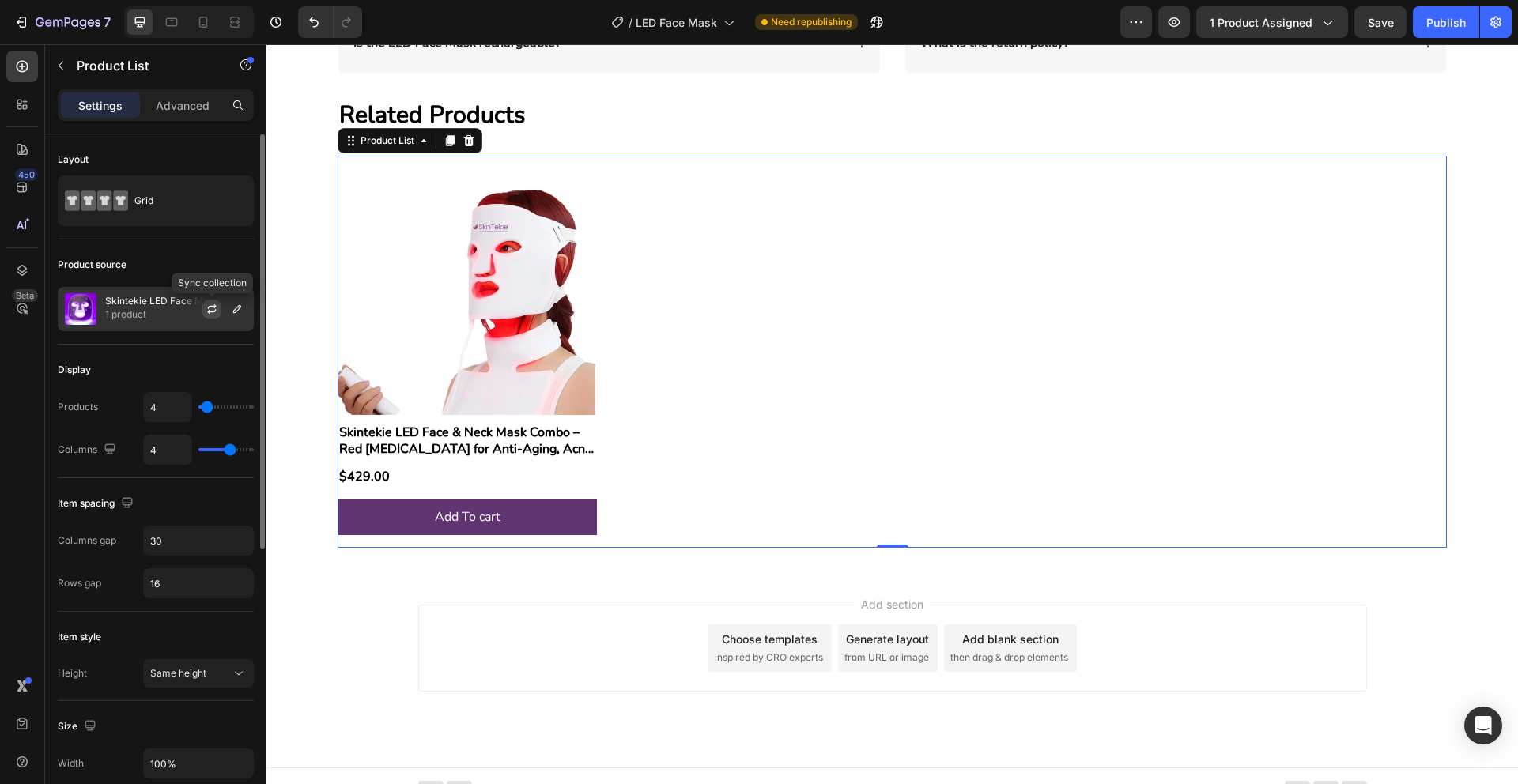
click at [209, 306] on icon "button" at bounding box center [212, 307] width 9 height 5
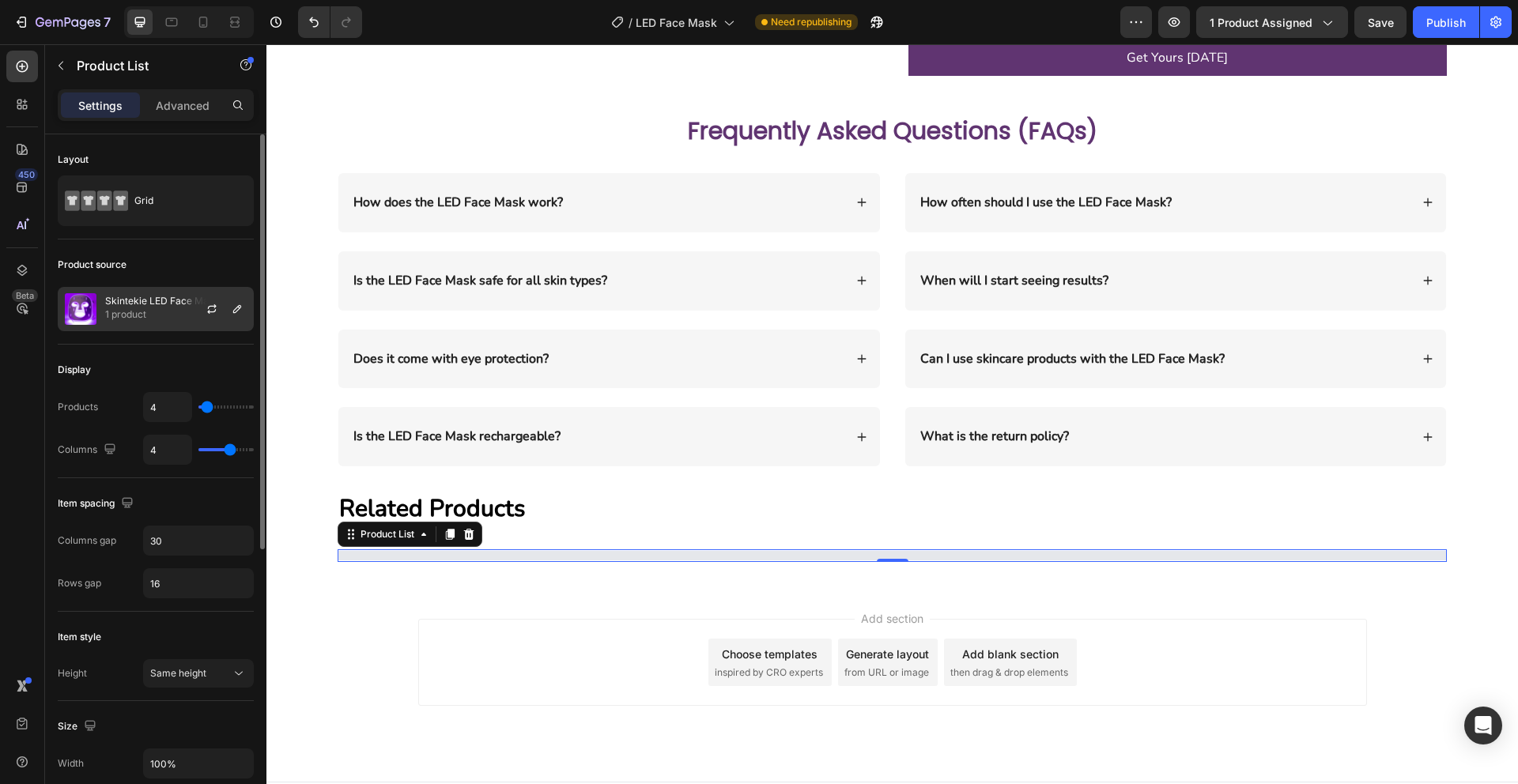
scroll to position [3310, 0]
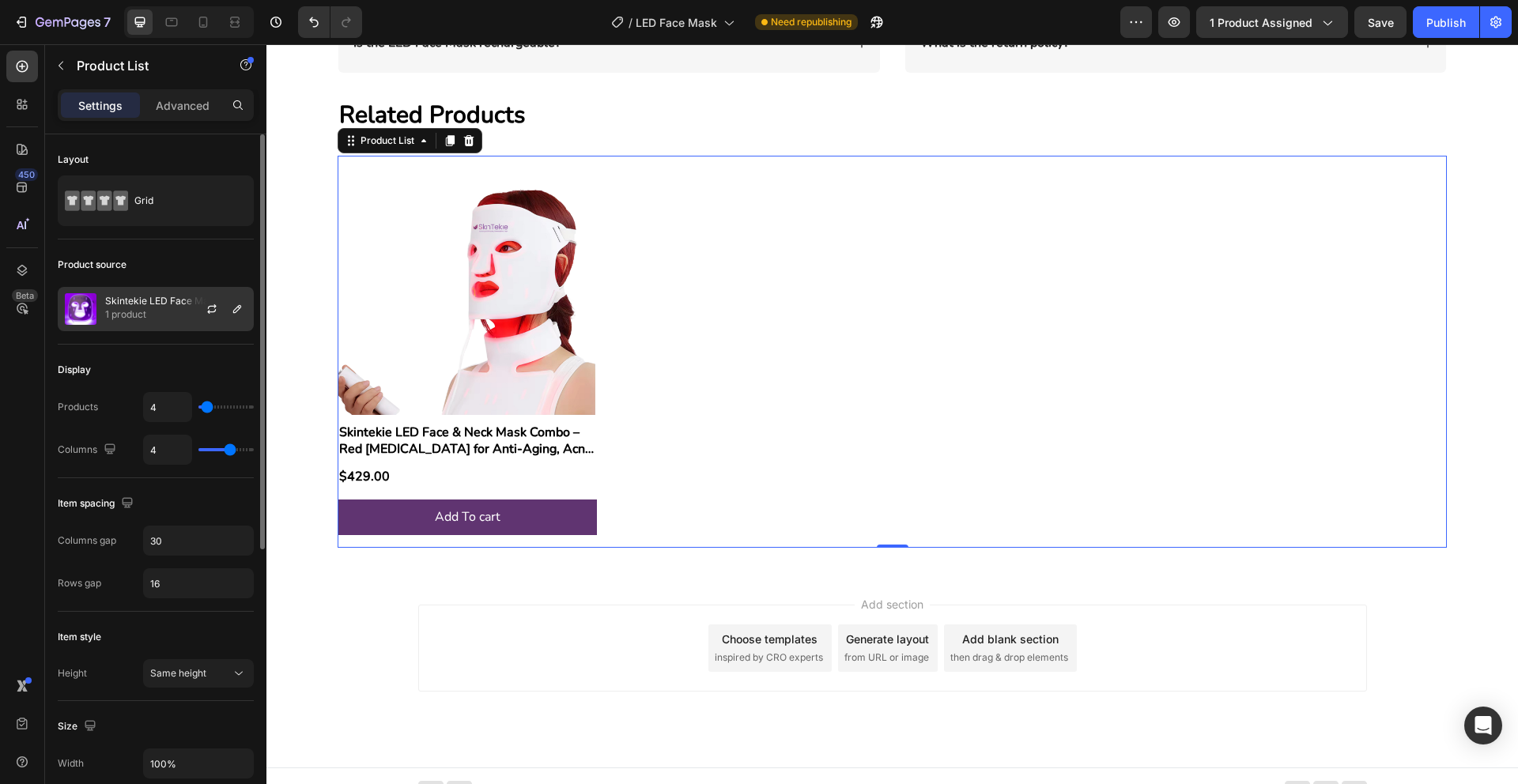
click at [146, 314] on p "1 product" at bounding box center [162, 314] width 114 height 16
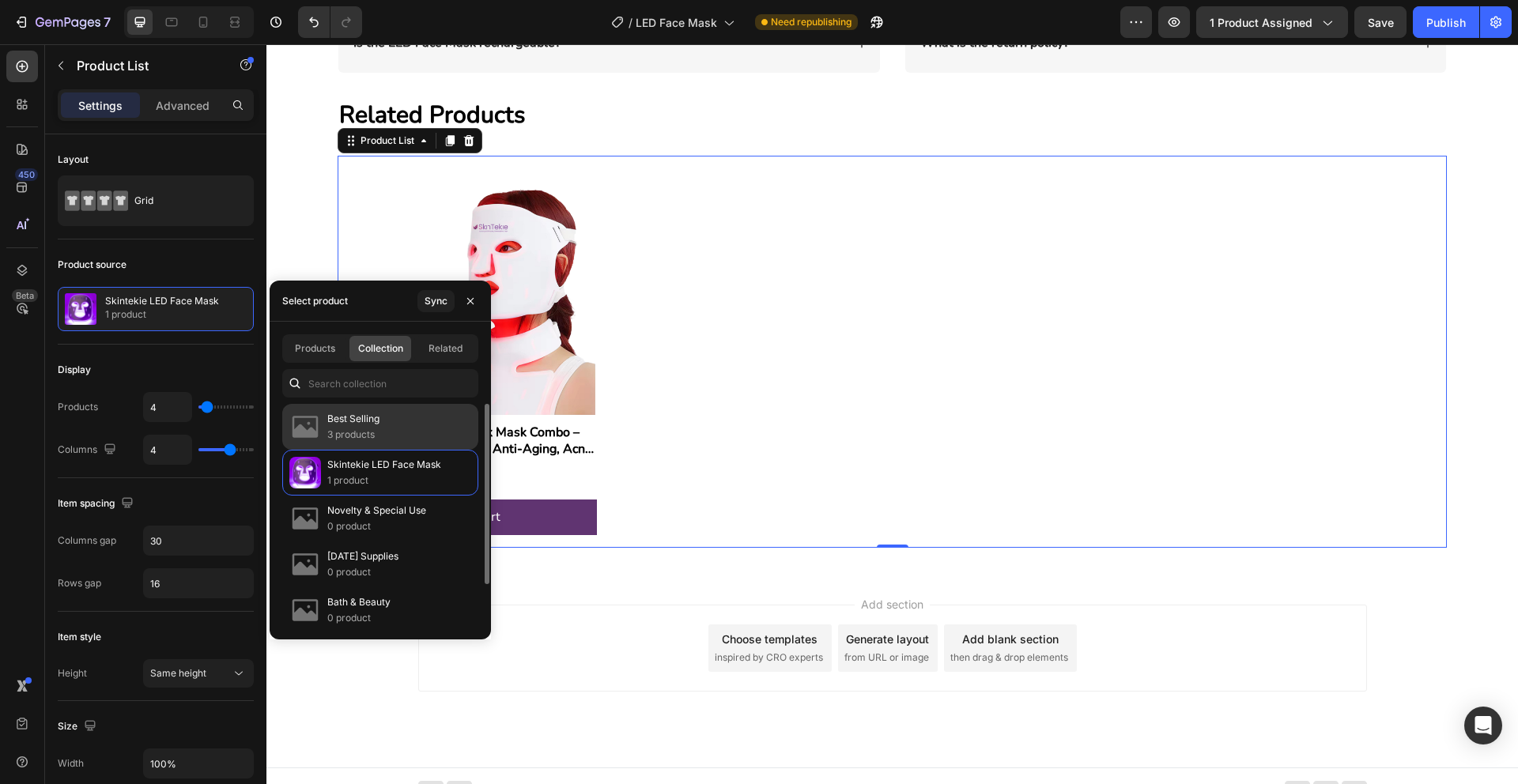
click at [382, 450] on div "Best Selling 3 products" at bounding box center [380, 473] width 197 height 46
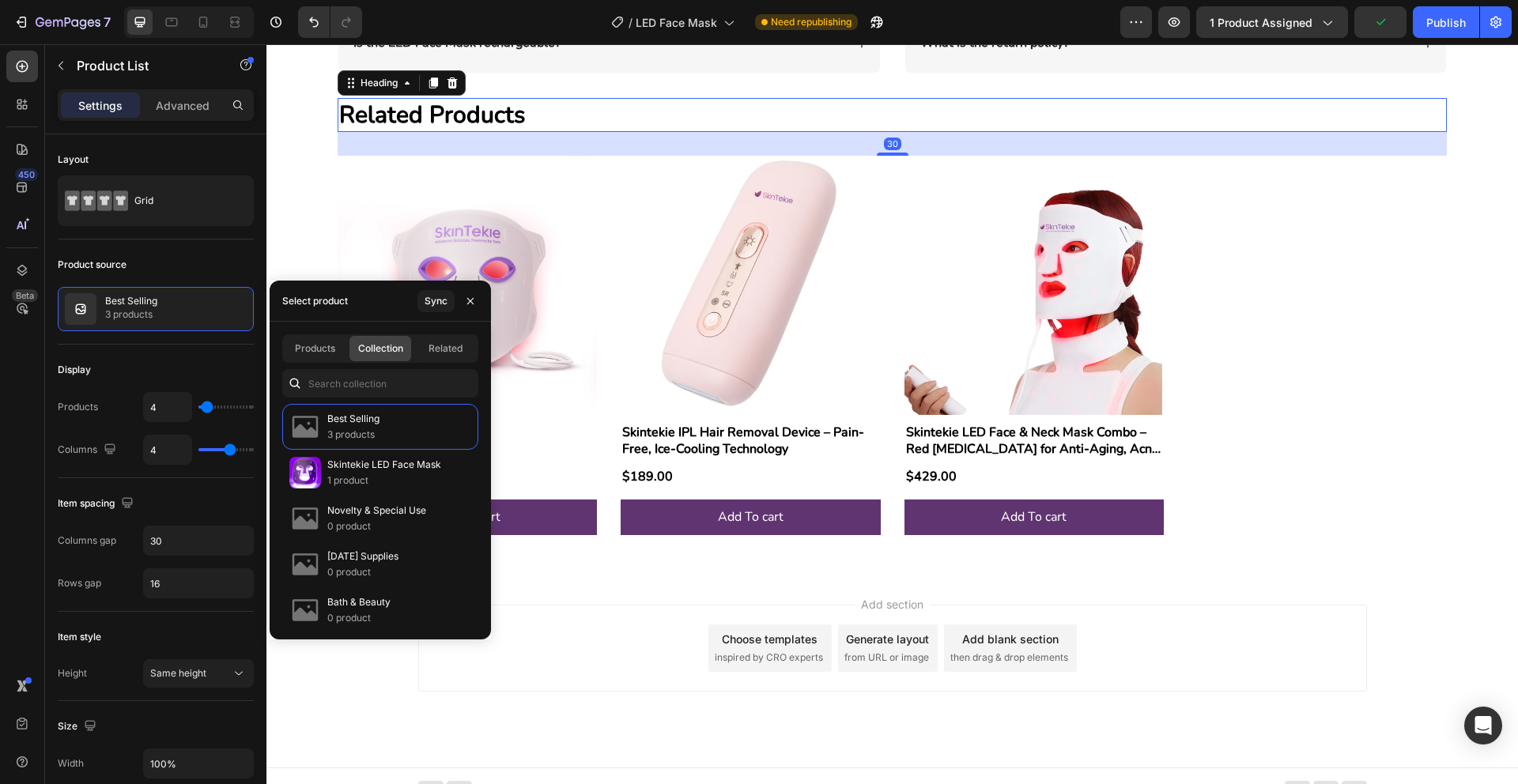
click at [1359, 106] on h2 "Related Products" at bounding box center [892, 115] width 1109 height 34
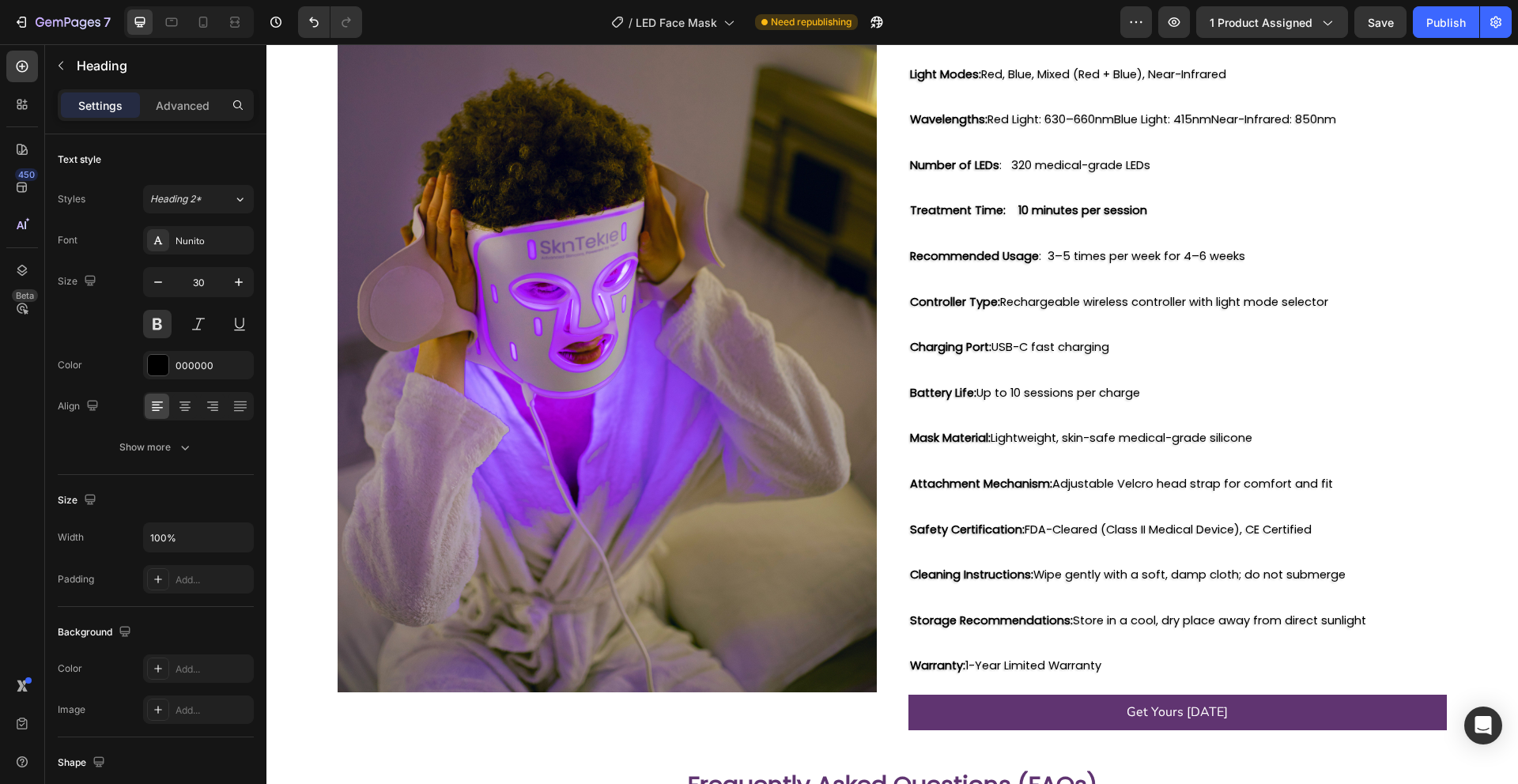
scroll to position [2299, 0]
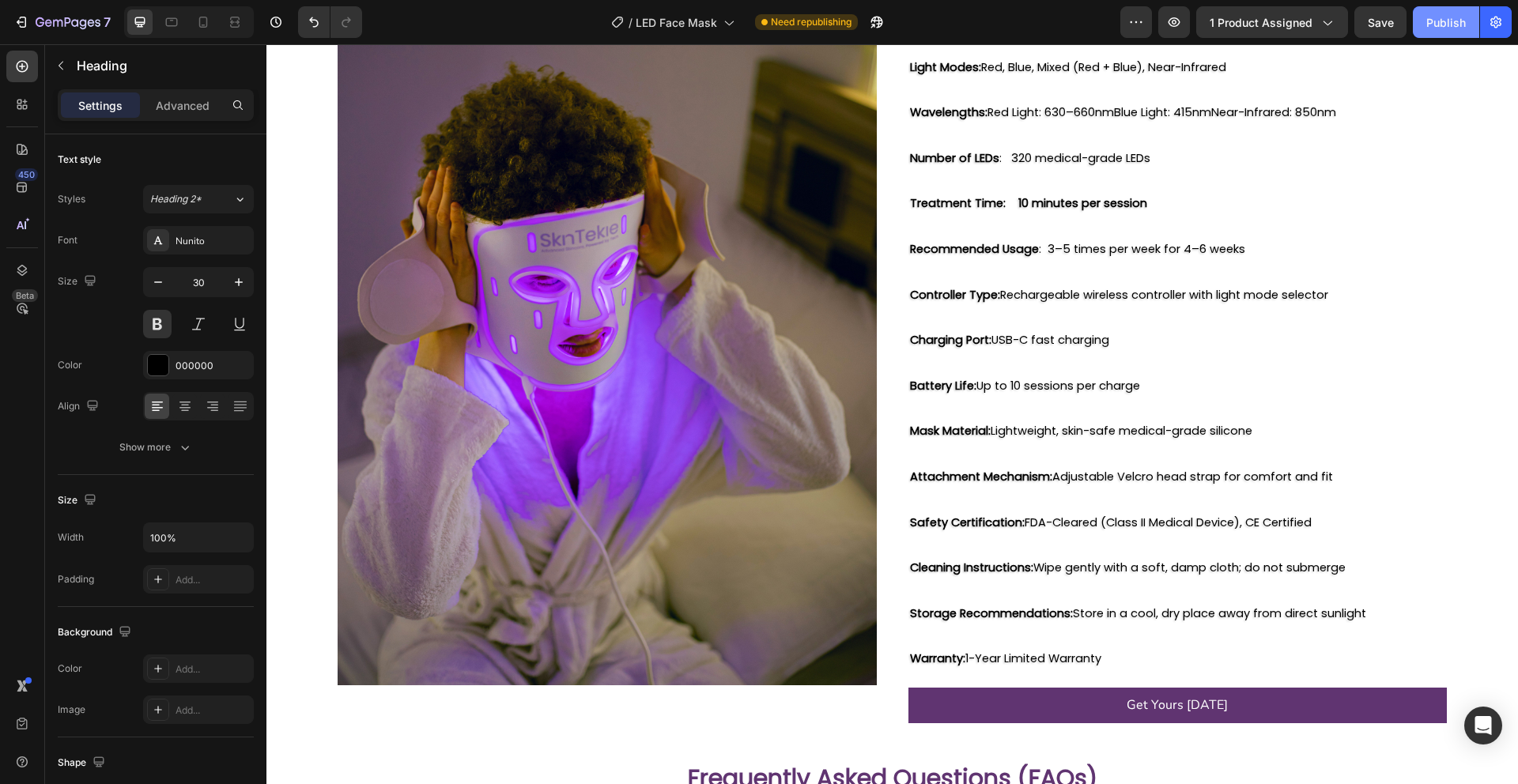
click at [1446, 17] on div "Publish" at bounding box center [1446, 22] width 40 height 16
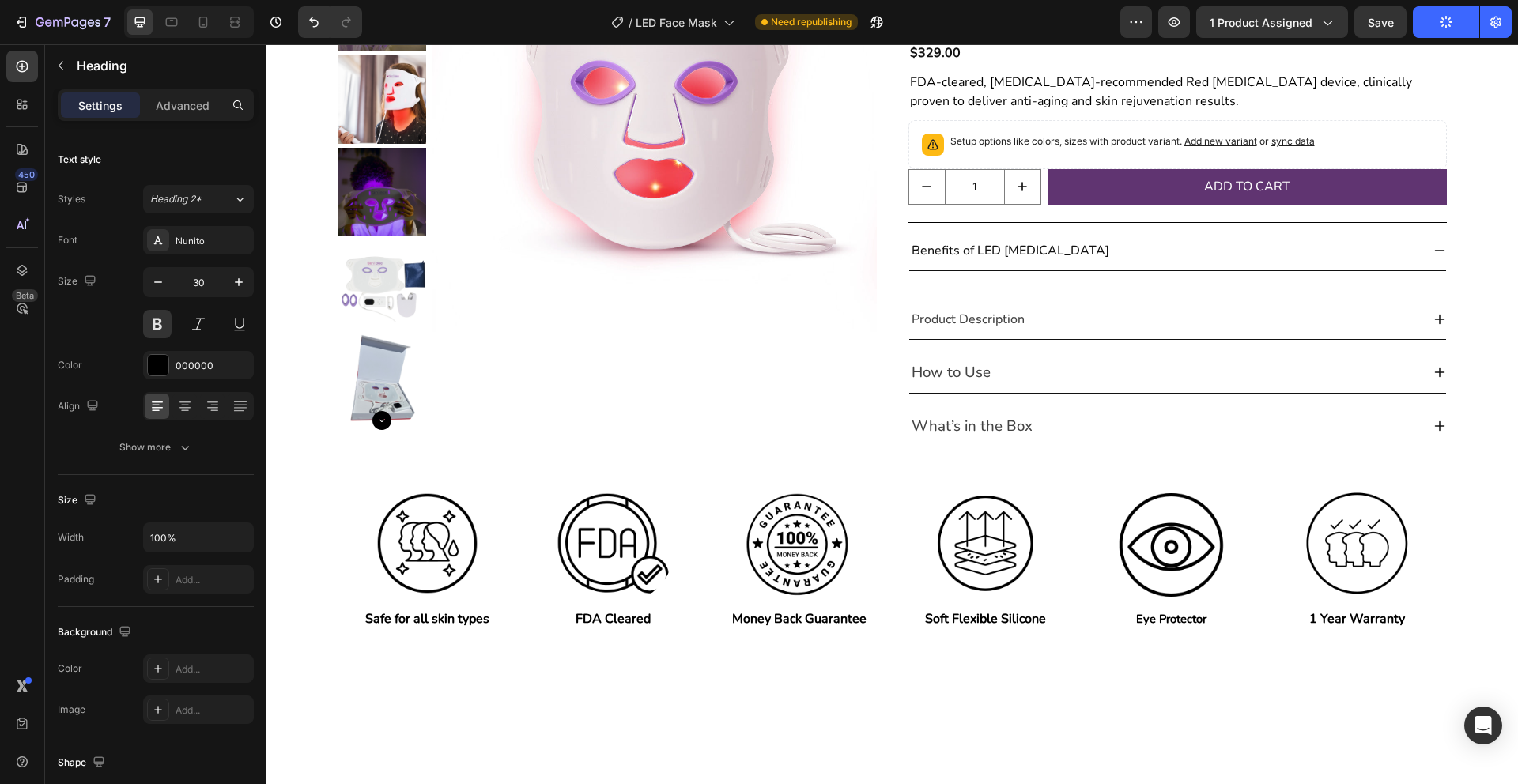
scroll to position [0, 0]
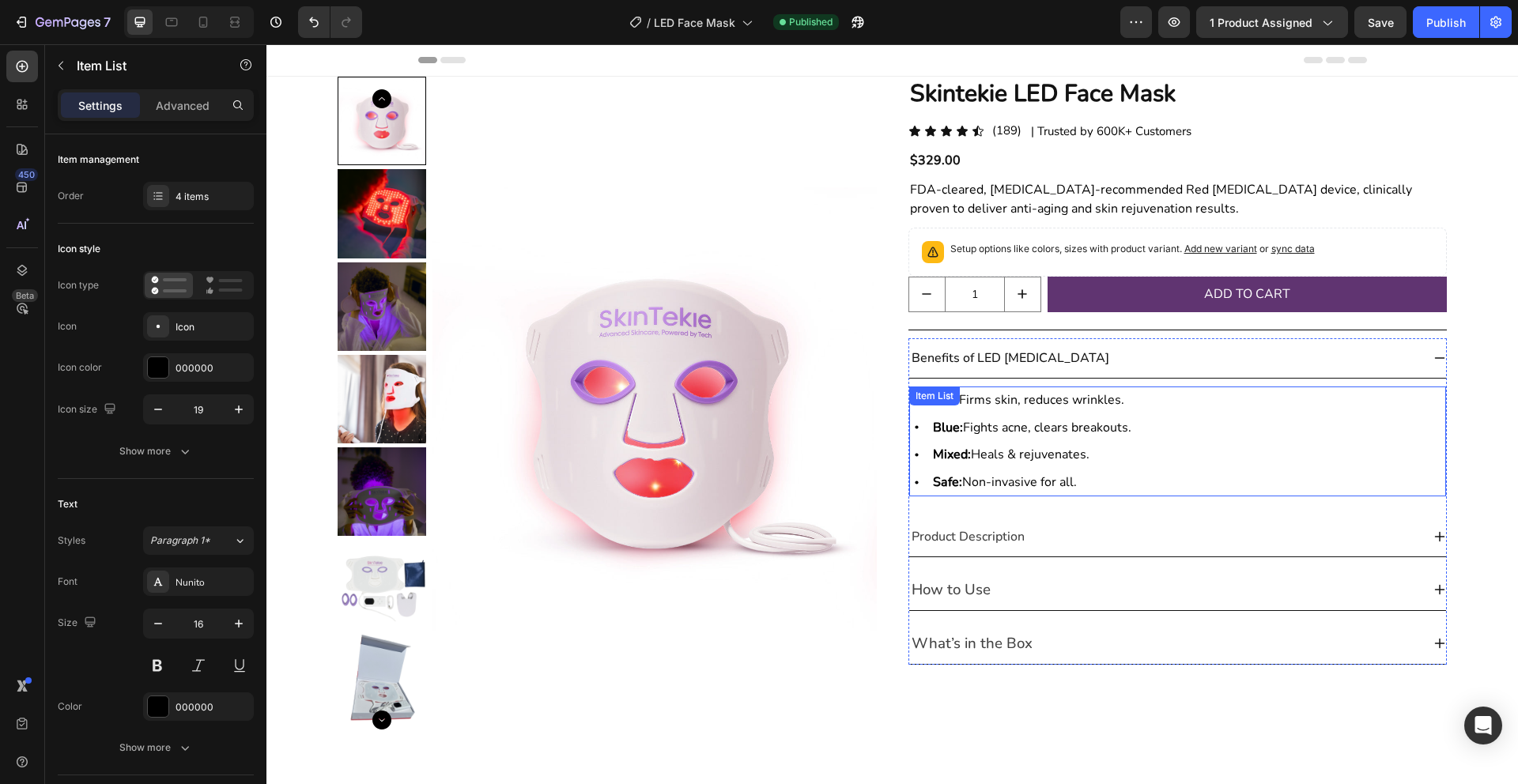
click at [1038, 439] on div "Blue: Fights acne, clears breakouts." at bounding box center [1032, 427] width 203 height 28
click at [1040, 411] on p "Red: Firms skin, reduces wrinkles." at bounding box center [1032, 401] width 198 height 23
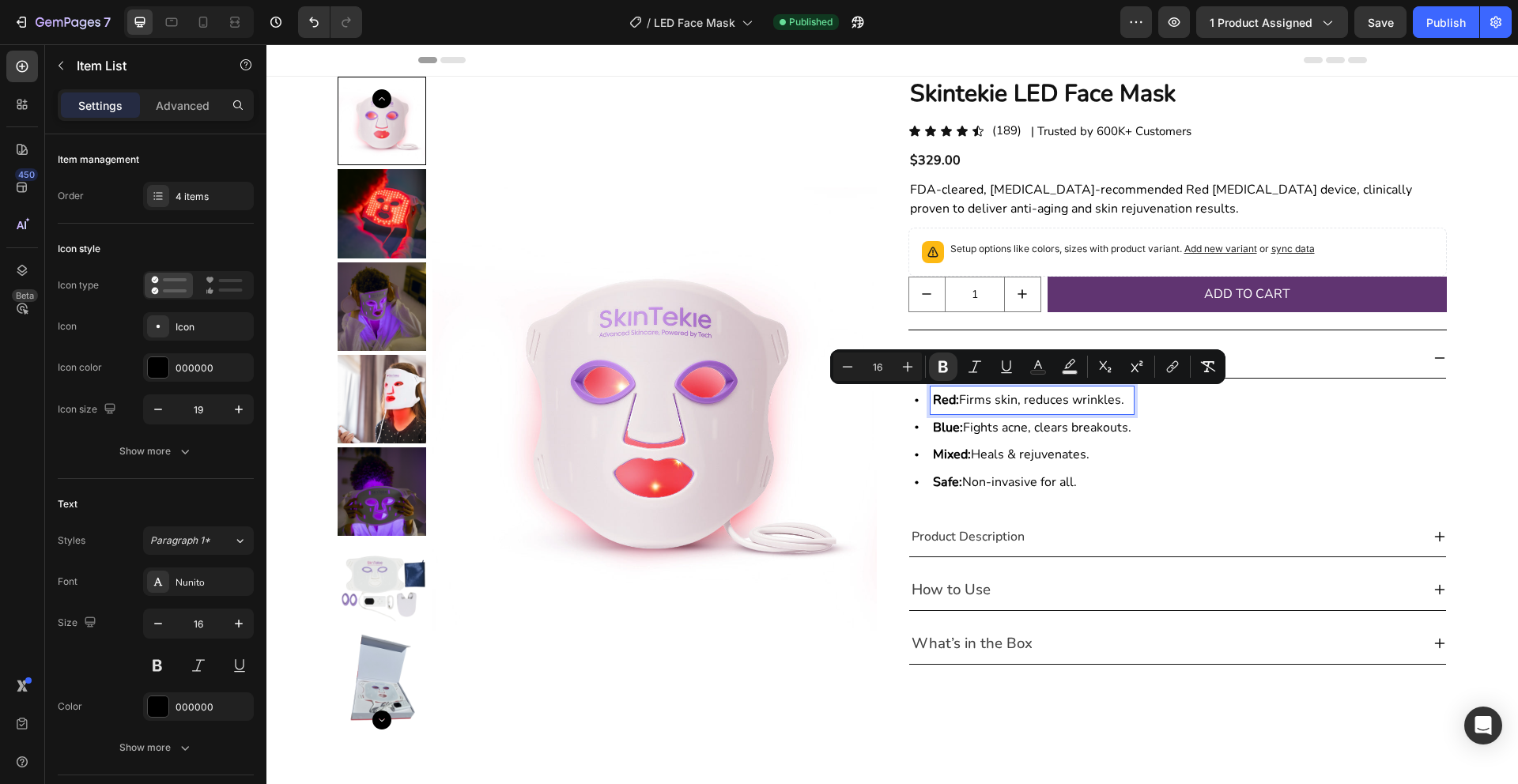
click at [1023, 399] on p "Red: Firms skin, reduces wrinkles." at bounding box center [1032, 401] width 198 height 23
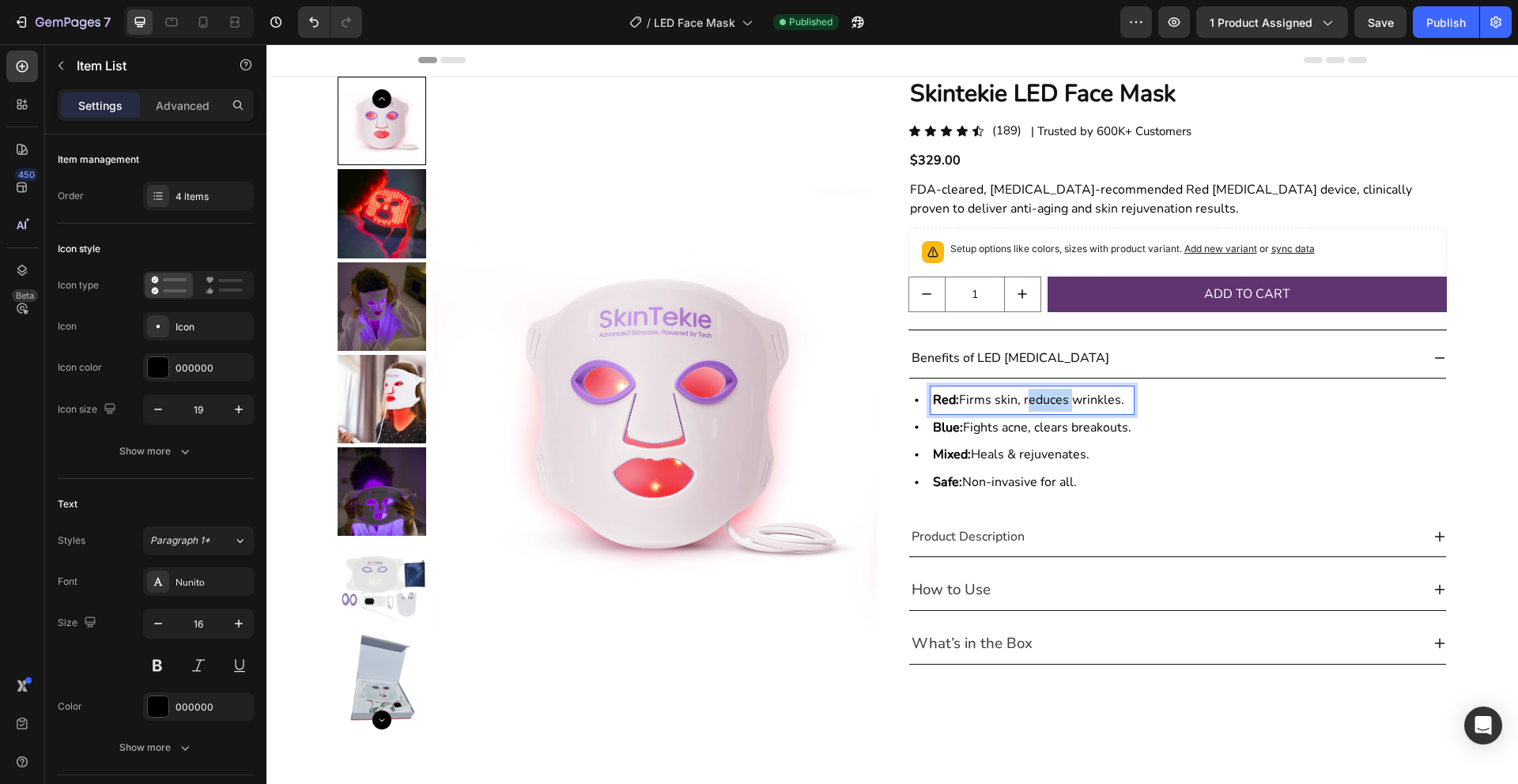
click at [1023, 399] on p "Red: Firms skin, reduces wrinkles." at bounding box center [1032, 401] width 198 height 23
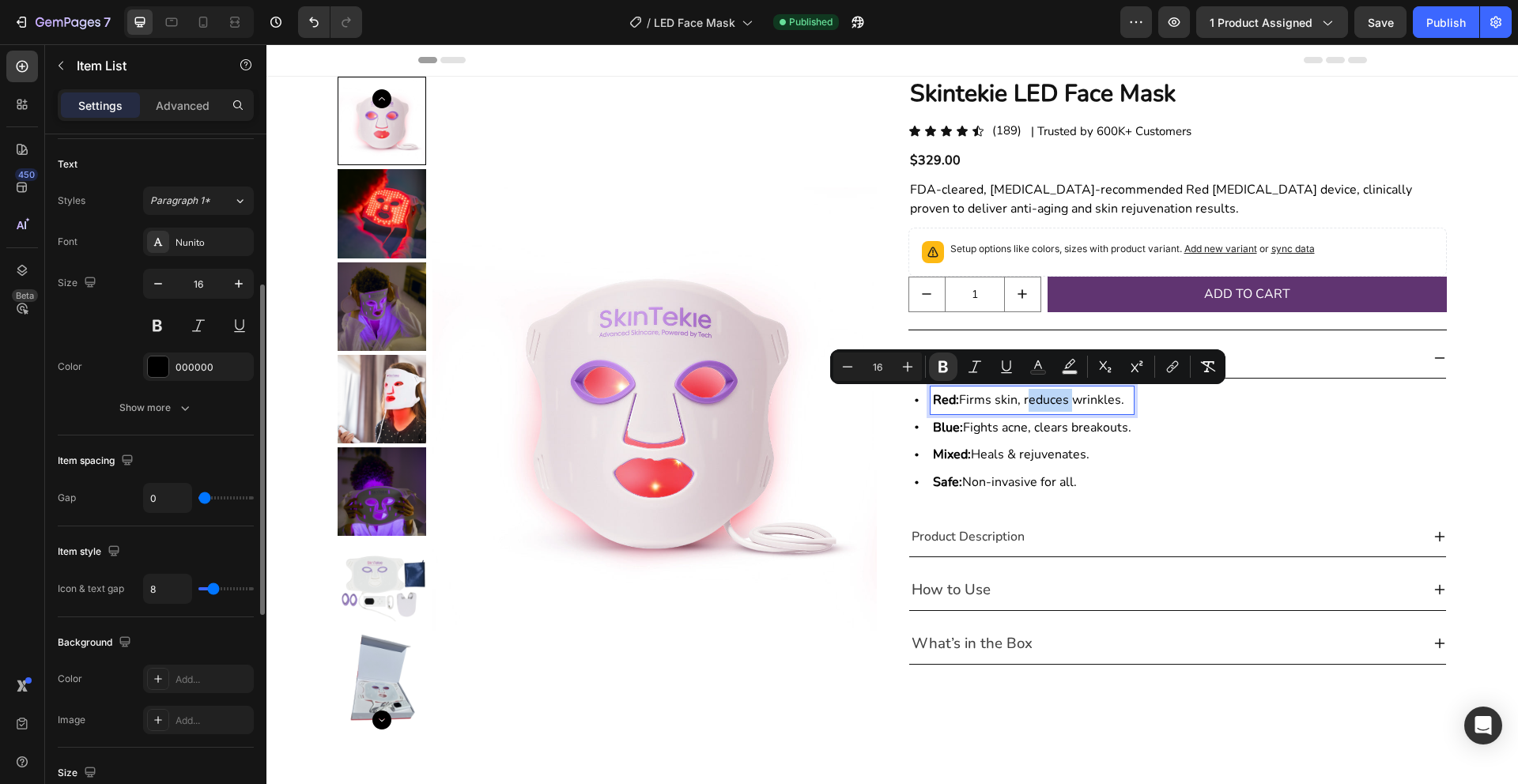
scroll to position [323, 0]
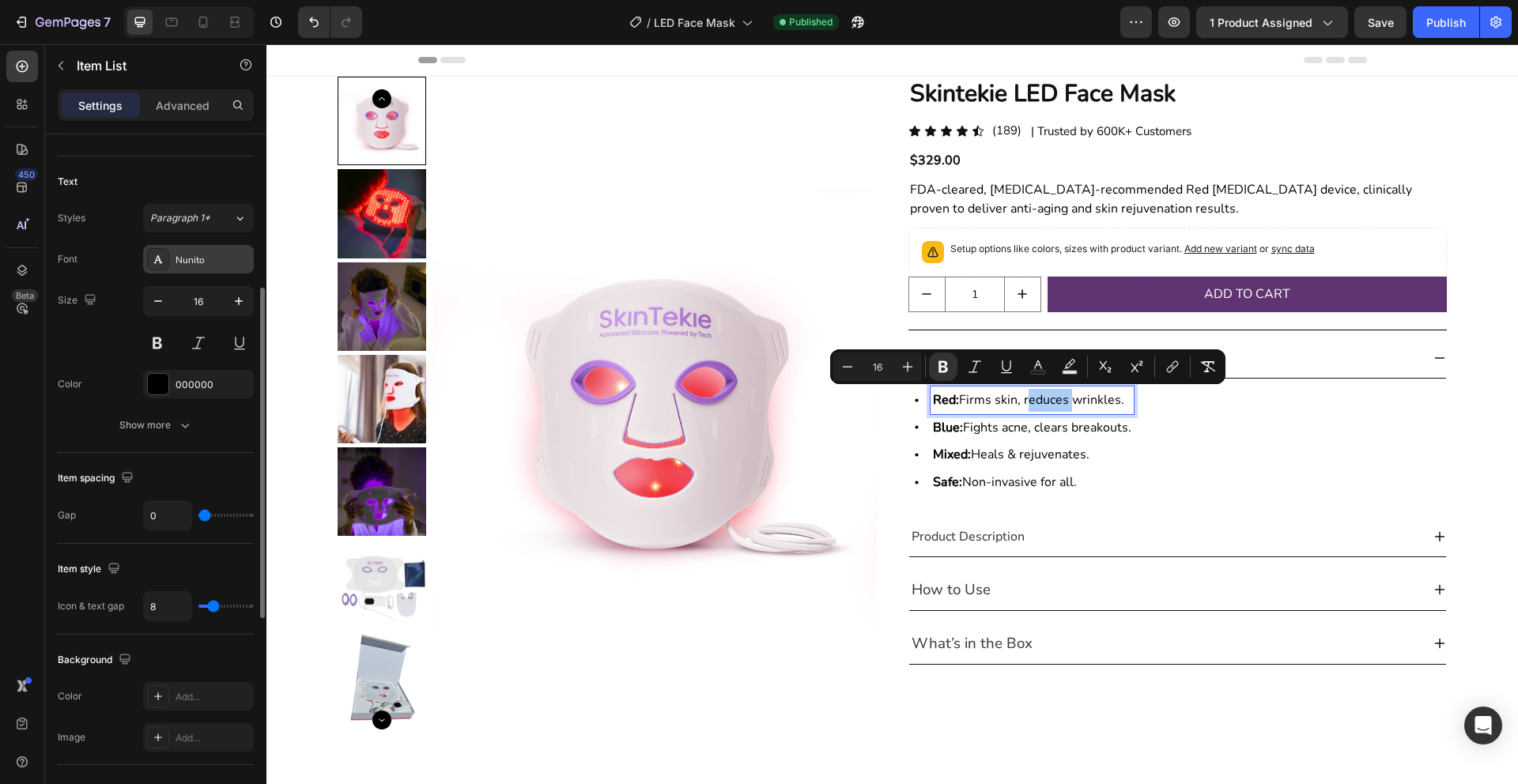
click at [211, 252] on div "Nunito" at bounding box center [213, 259] width 74 height 14
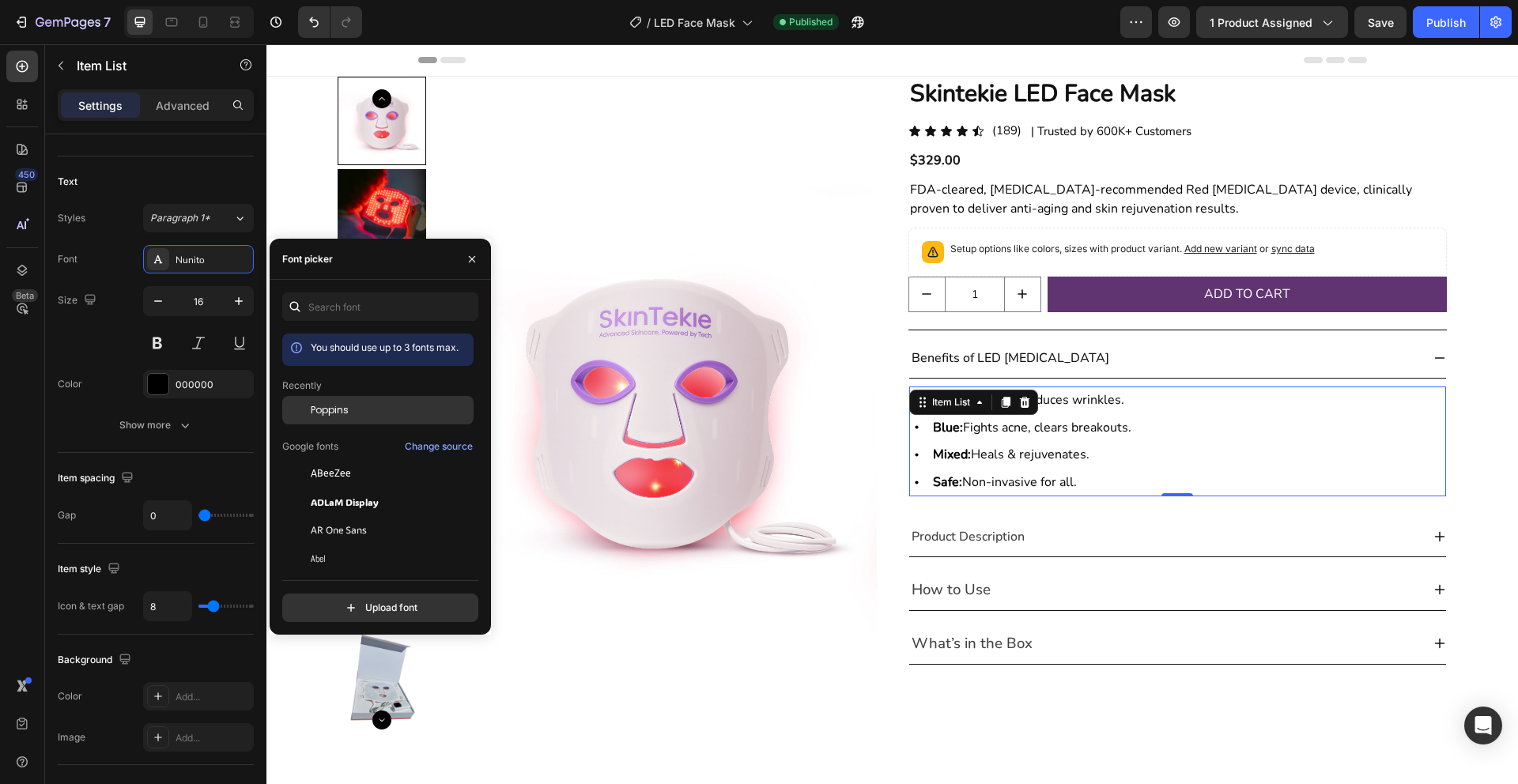
click at [338, 417] on span "Poppins" at bounding box center [329, 410] width 38 height 14
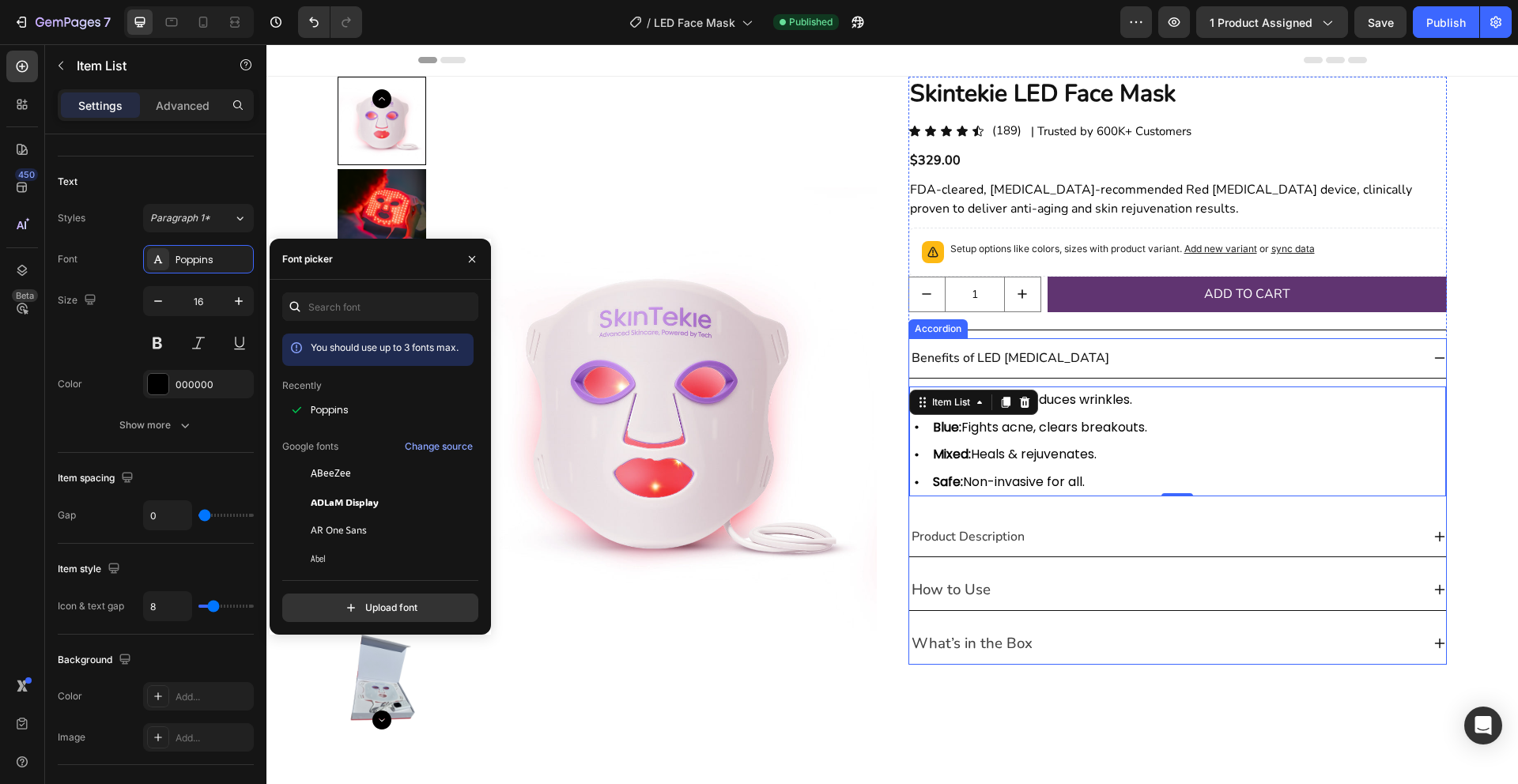
click at [1017, 532] on span "Product Description" at bounding box center [967, 536] width 113 height 17
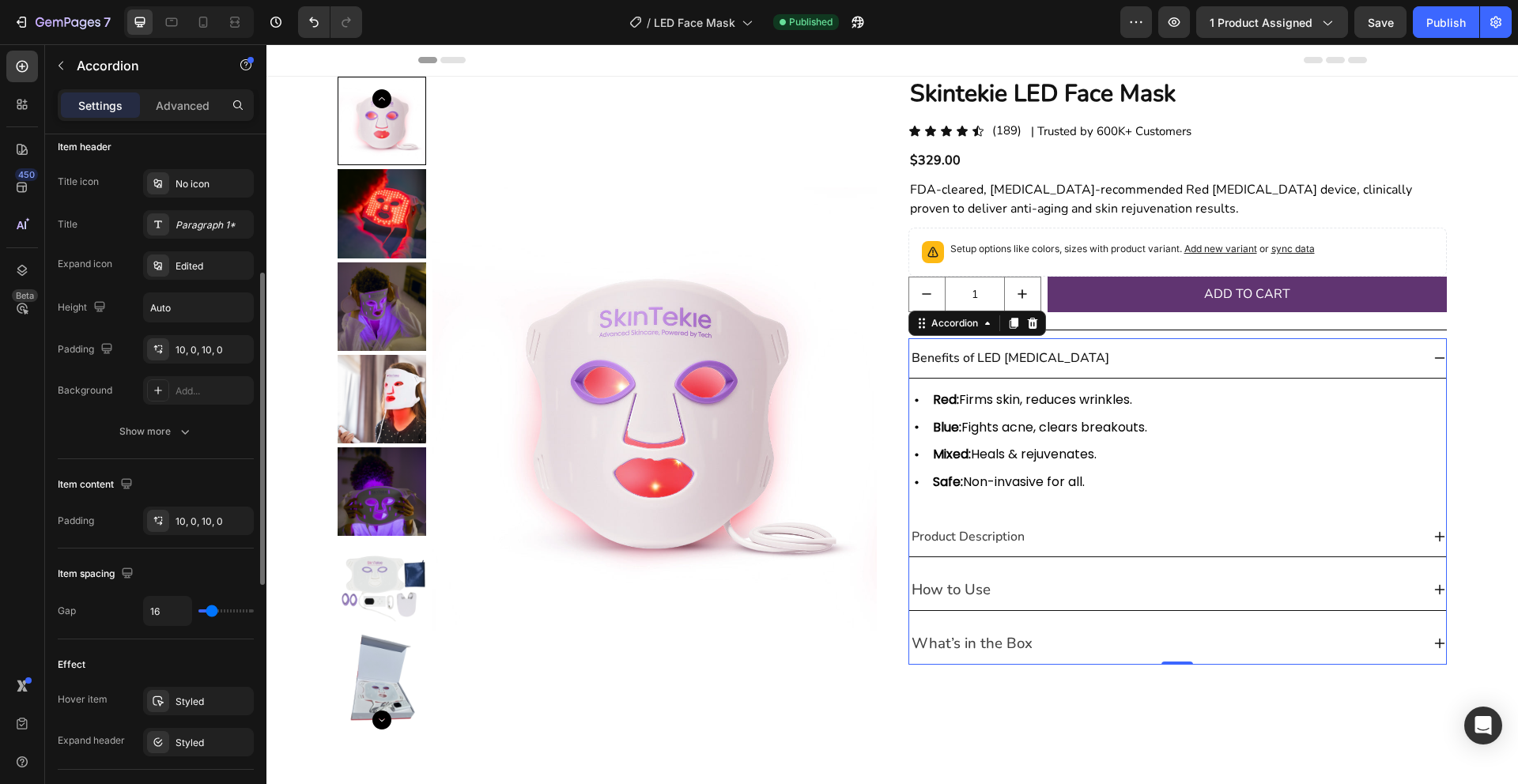
scroll to position [313, 0]
click at [981, 541] on span "Product Description" at bounding box center [967, 536] width 113 height 17
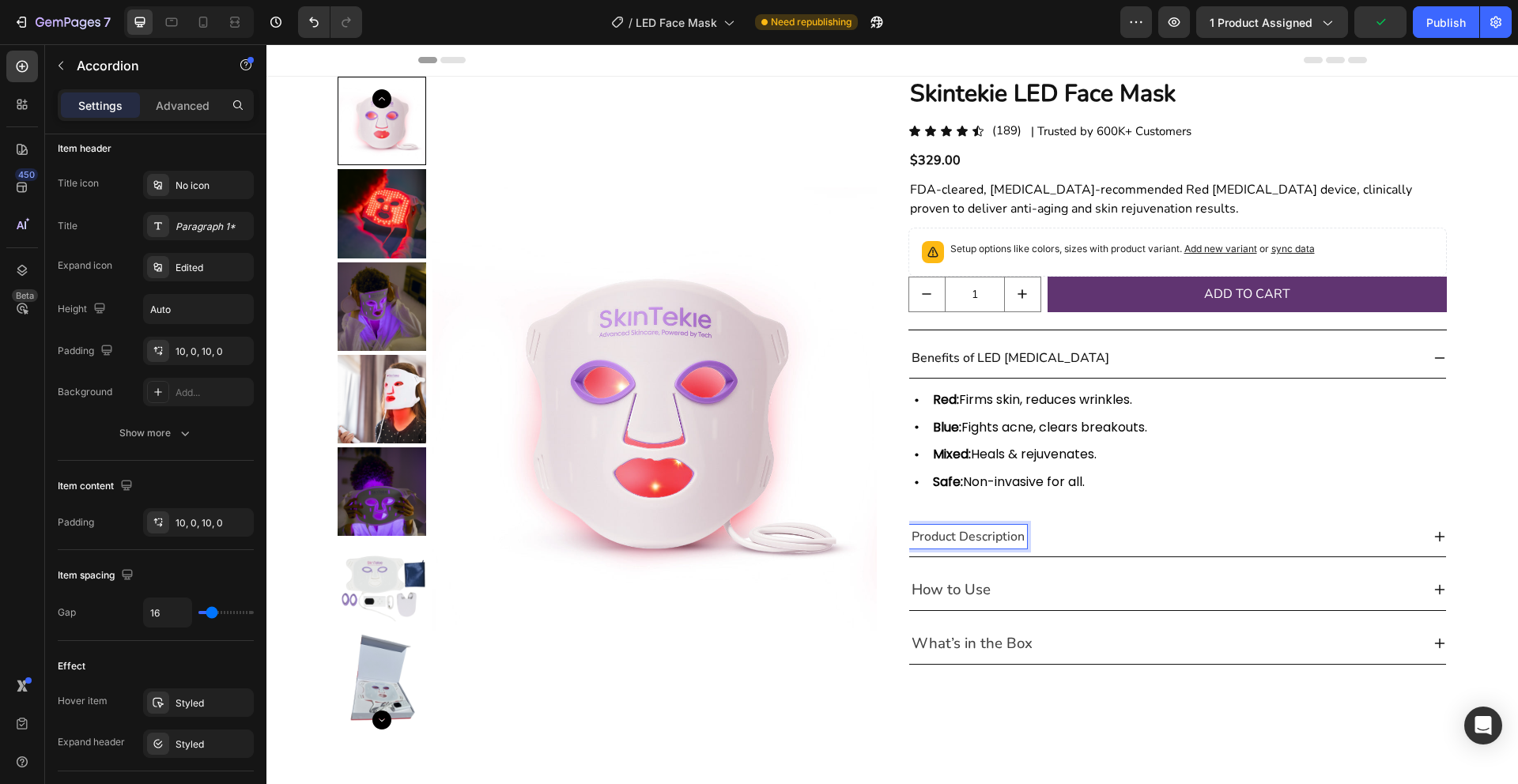
click at [979, 541] on span "Product Description" at bounding box center [967, 536] width 113 height 17
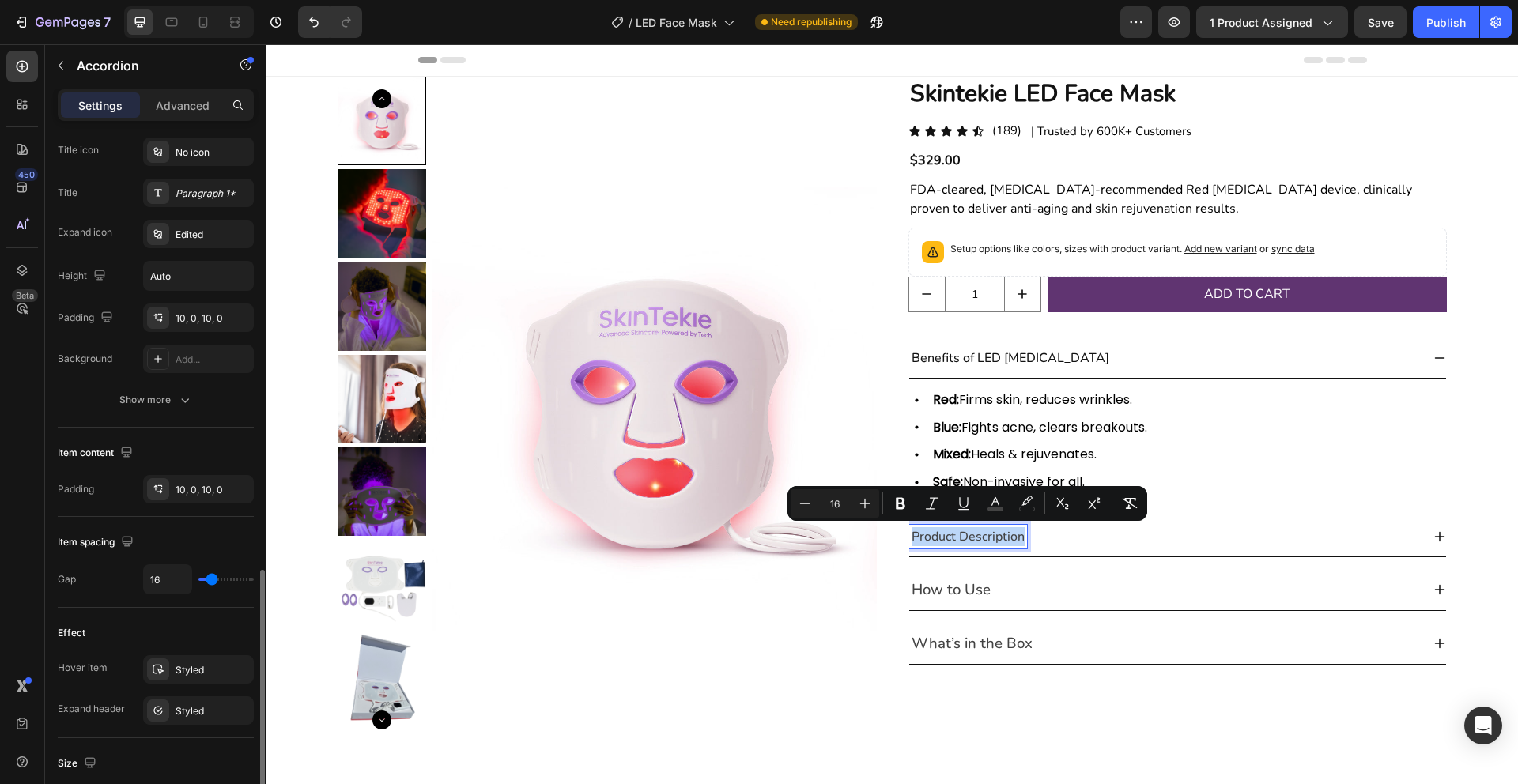
scroll to position [0, 0]
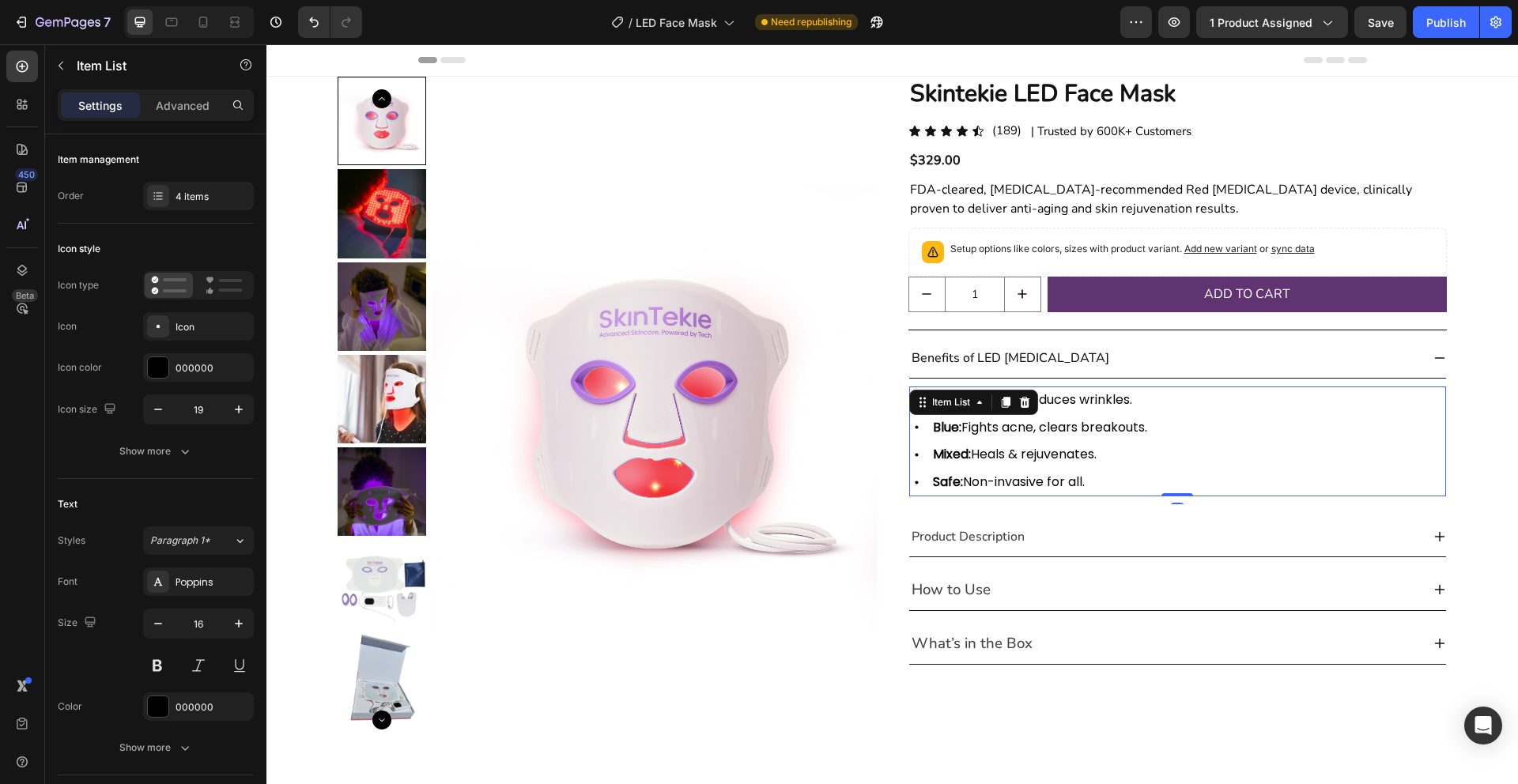
click at [1147, 432] on p "Blue: Fights acne, clears breakouts." at bounding box center [1040, 428] width 215 height 23
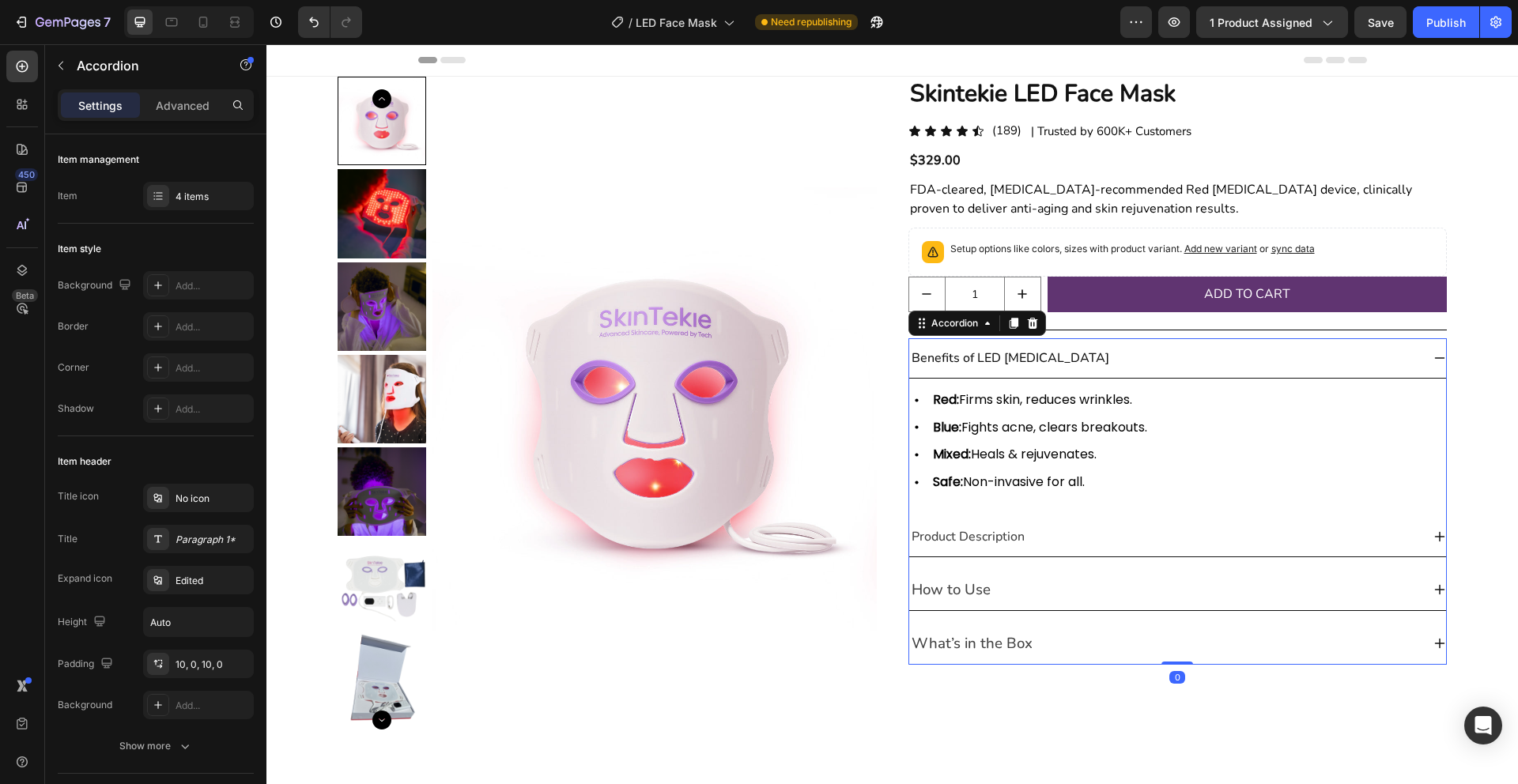
click at [991, 536] on span "Product Description" at bounding box center [967, 536] width 113 height 17
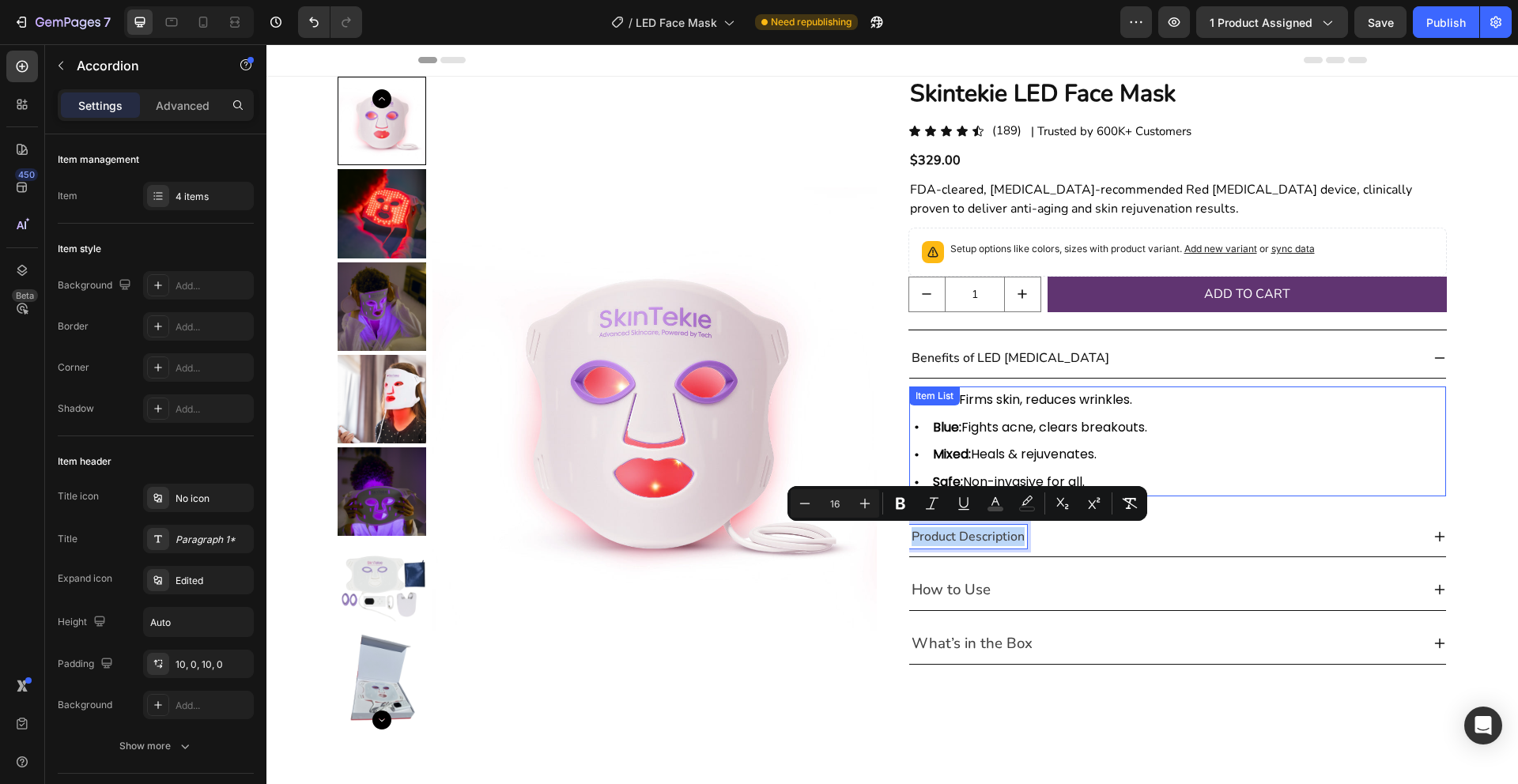
click at [1173, 468] on div "Red: Firms skin, reduces wrinkles. Blue: Fights acne, clears breakouts. Mixed: …" at bounding box center [1178, 441] width 537 height 110
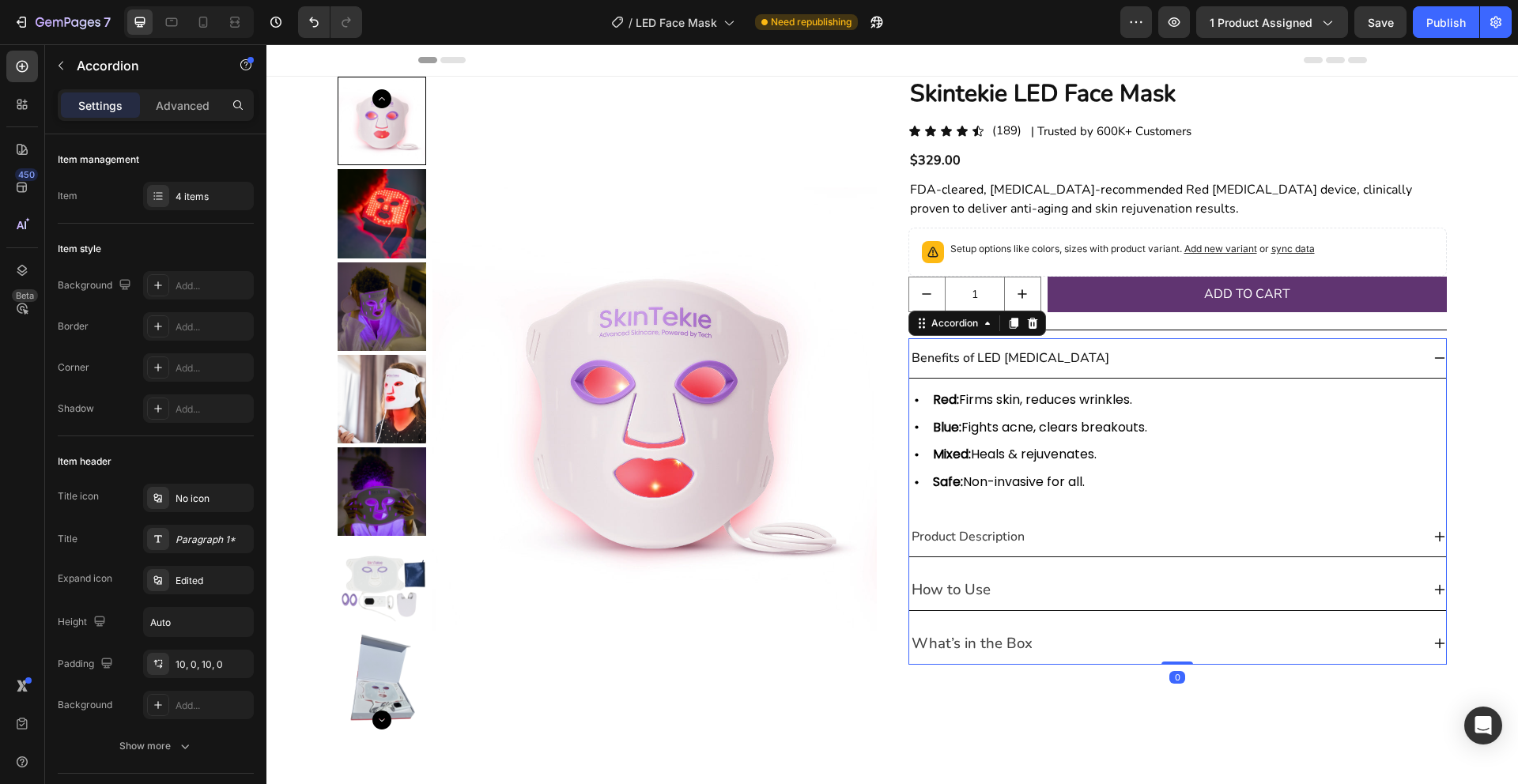
click at [1000, 539] on span "Product Description" at bounding box center [967, 536] width 113 height 17
click at [988, 541] on span "Product Description" at bounding box center [967, 536] width 113 height 17
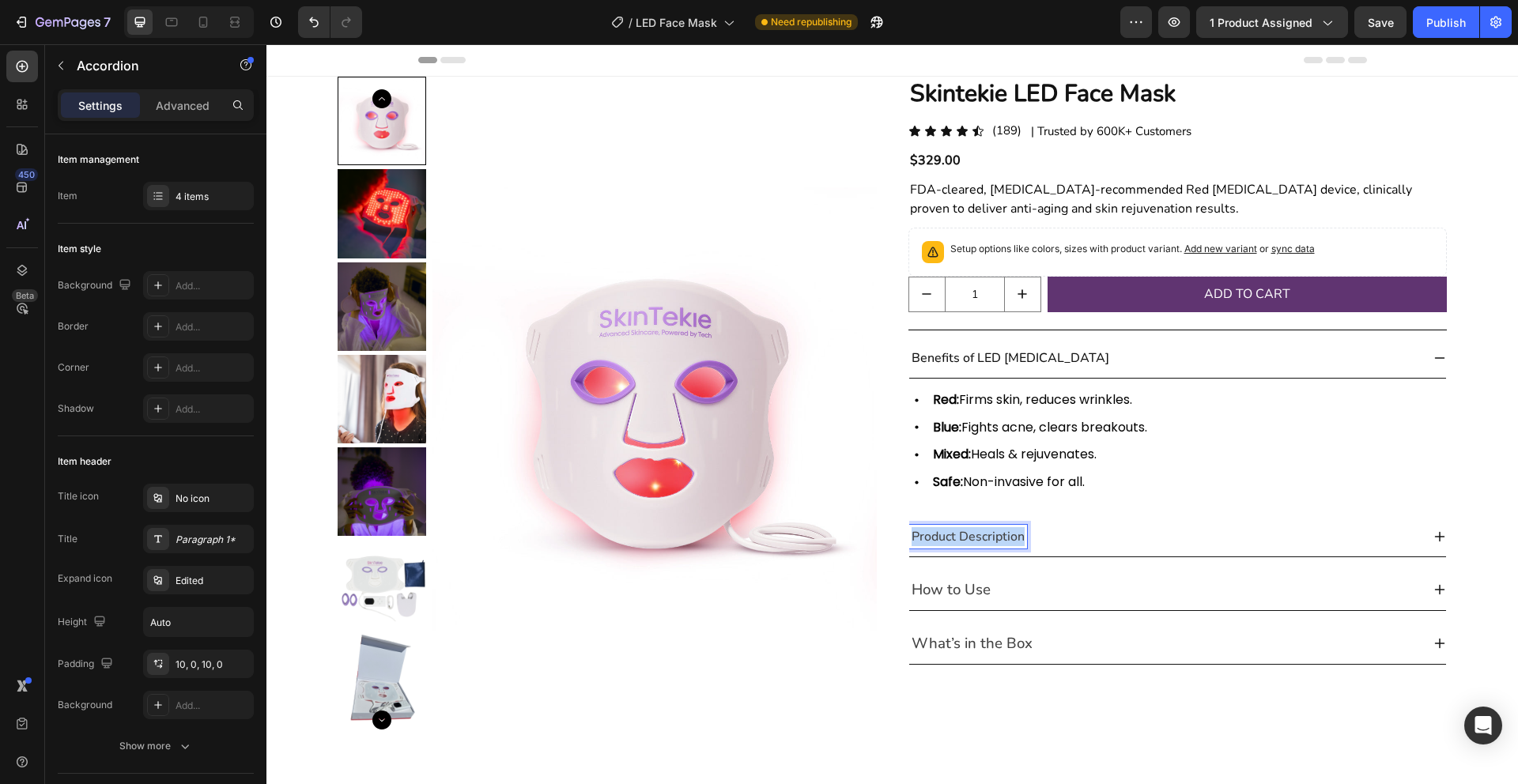
click at [988, 541] on span "Product Description" at bounding box center [967, 536] width 113 height 17
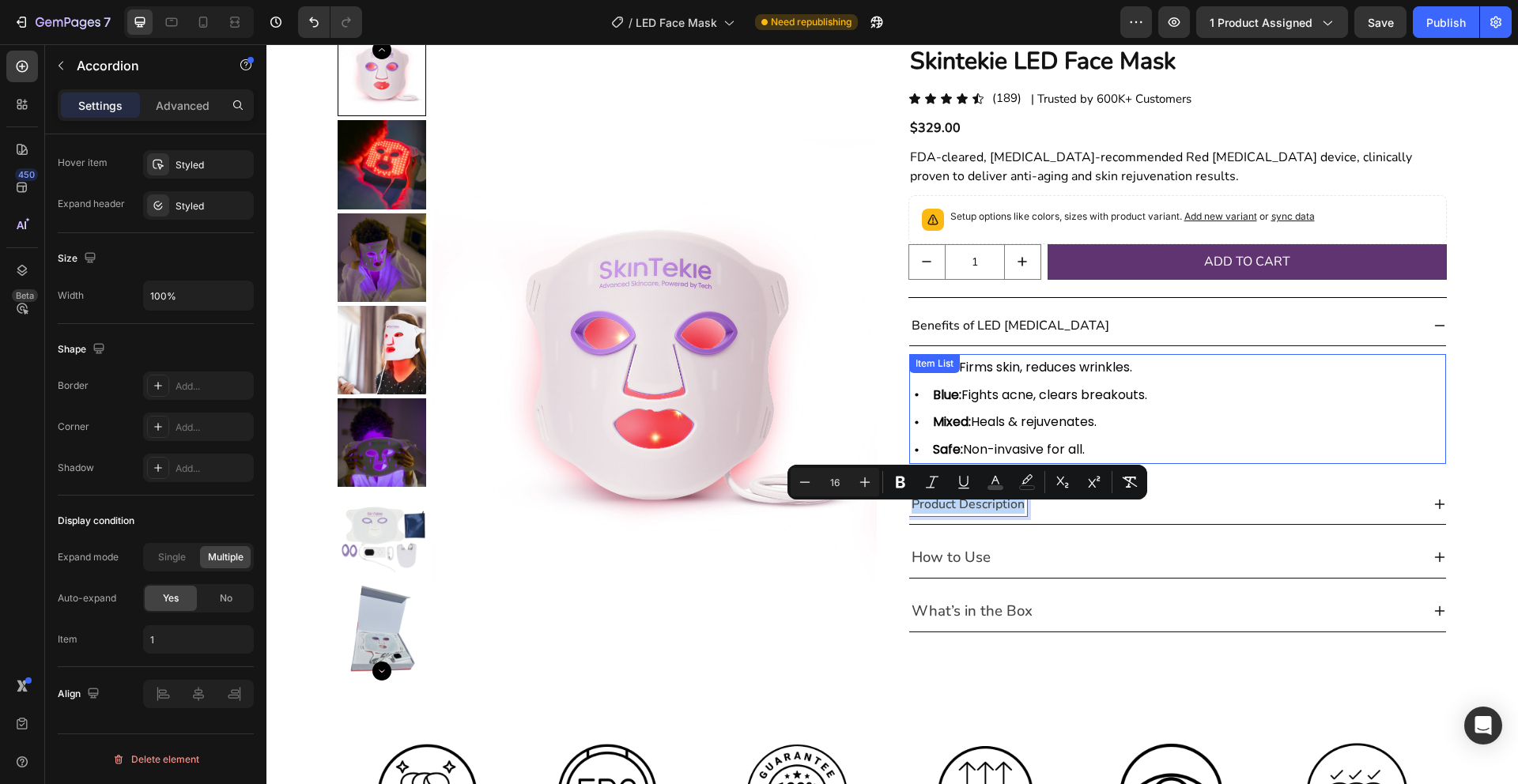
scroll to position [55, 0]
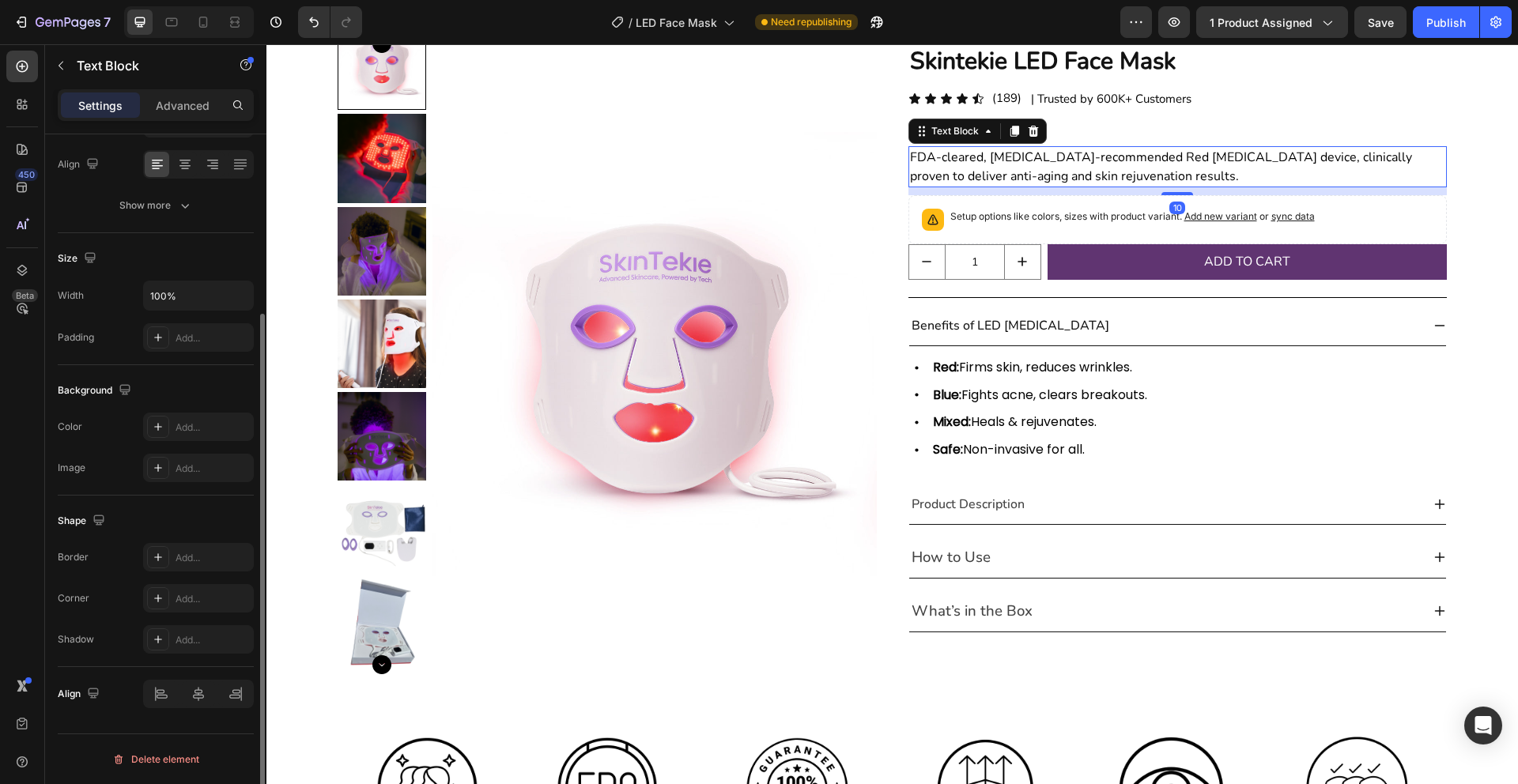
click at [1028, 159] on span "FDA-cleared, dermatologist-recommended Red Light Therapy device, clinically pro…" at bounding box center [1160, 167] width 502 height 36
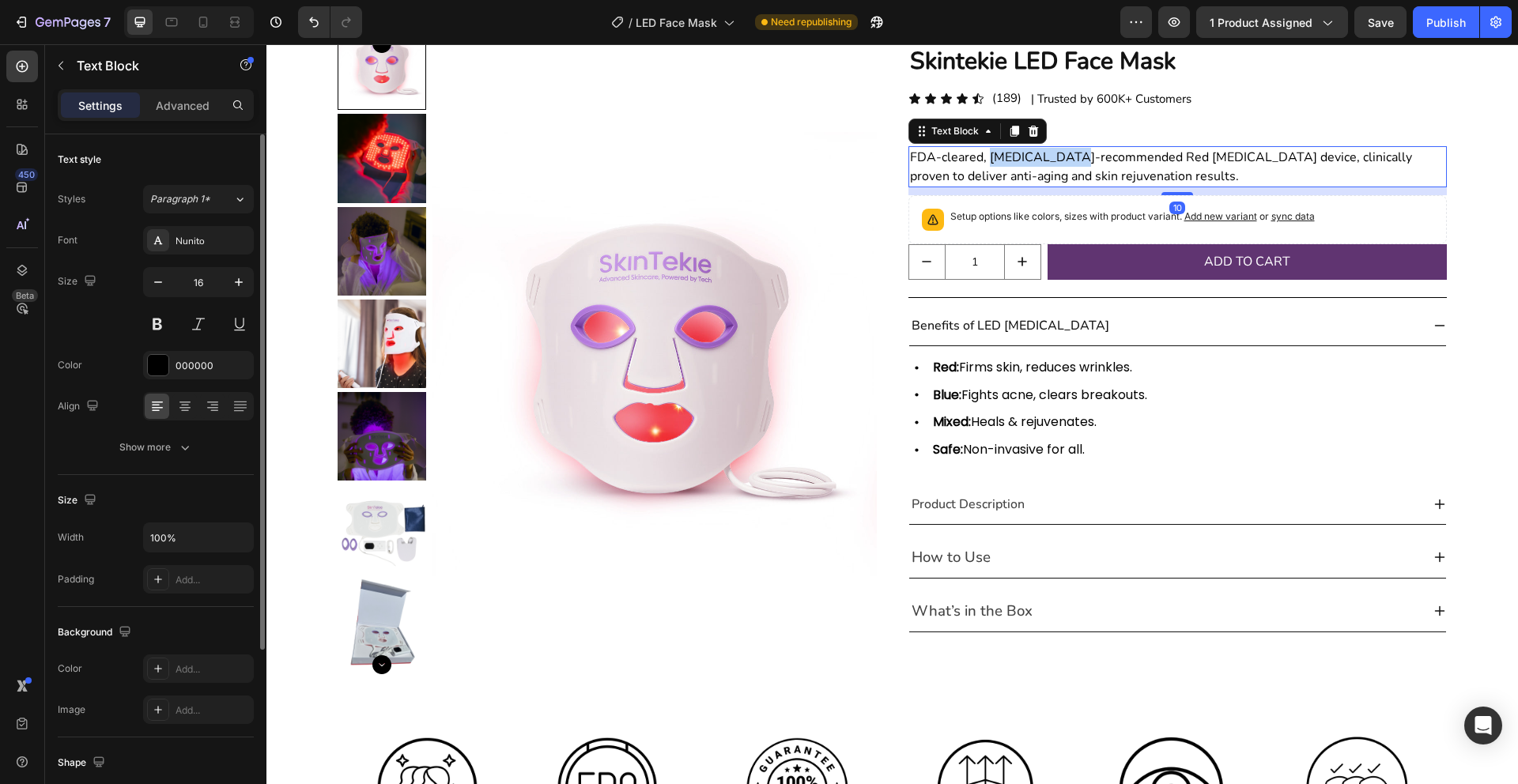
click at [1028, 159] on span "FDA-cleared, dermatologist-recommended Red Light Therapy device, clinically pro…" at bounding box center [1160, 167] width 502 height 36
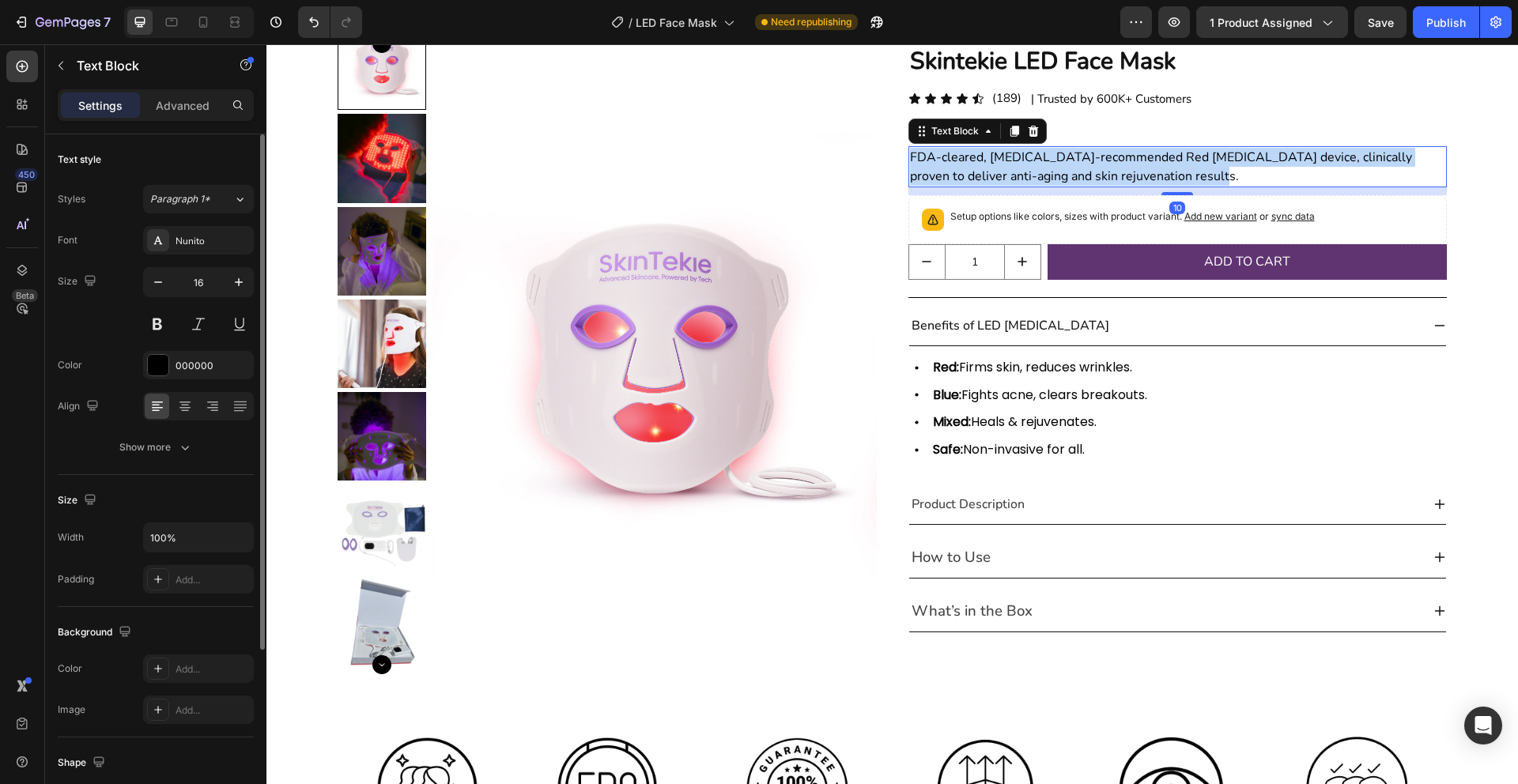
click at [1028, 159] on span "FDA-cleared, dermatologist-recommended Red Light Therapy device, clinically pro…" at bounding box center [1160, 167] width 502 height 36
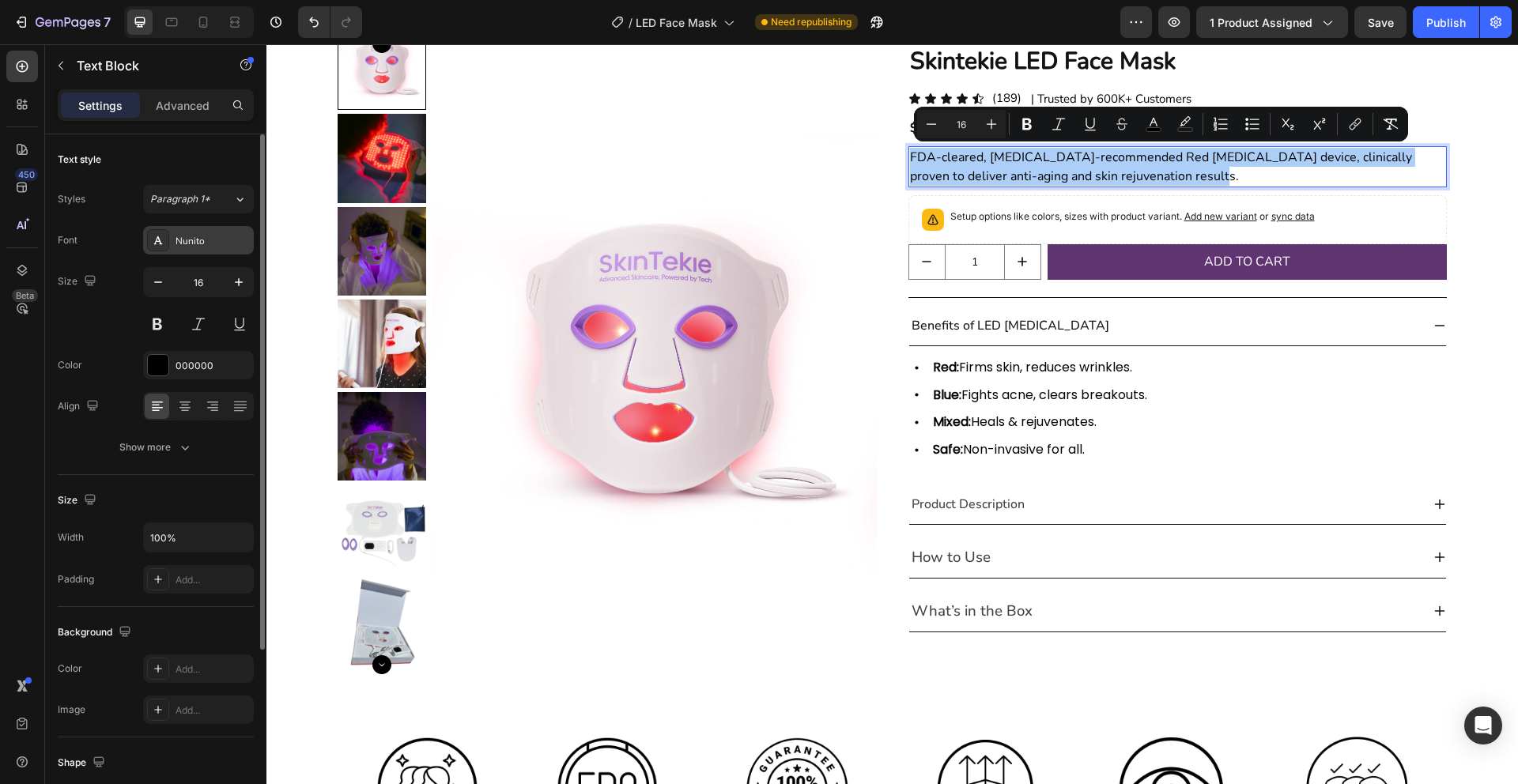
click at [185, 234] on div "Nunito" at bounding box center [213, 240] width 74 height 14
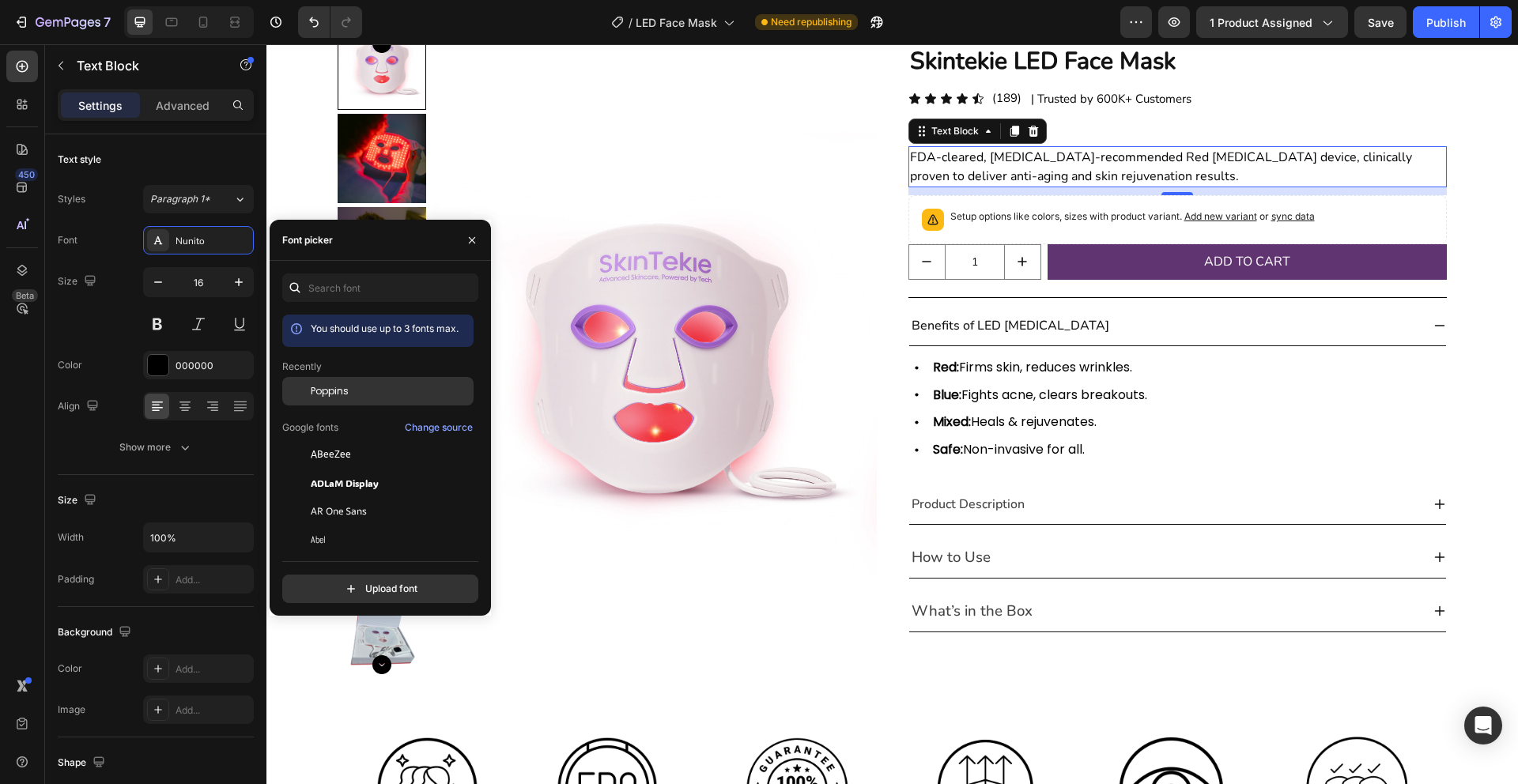
click at [383, 384] on div "Poppins" at bounding box center [390, 391] width 159 height 14
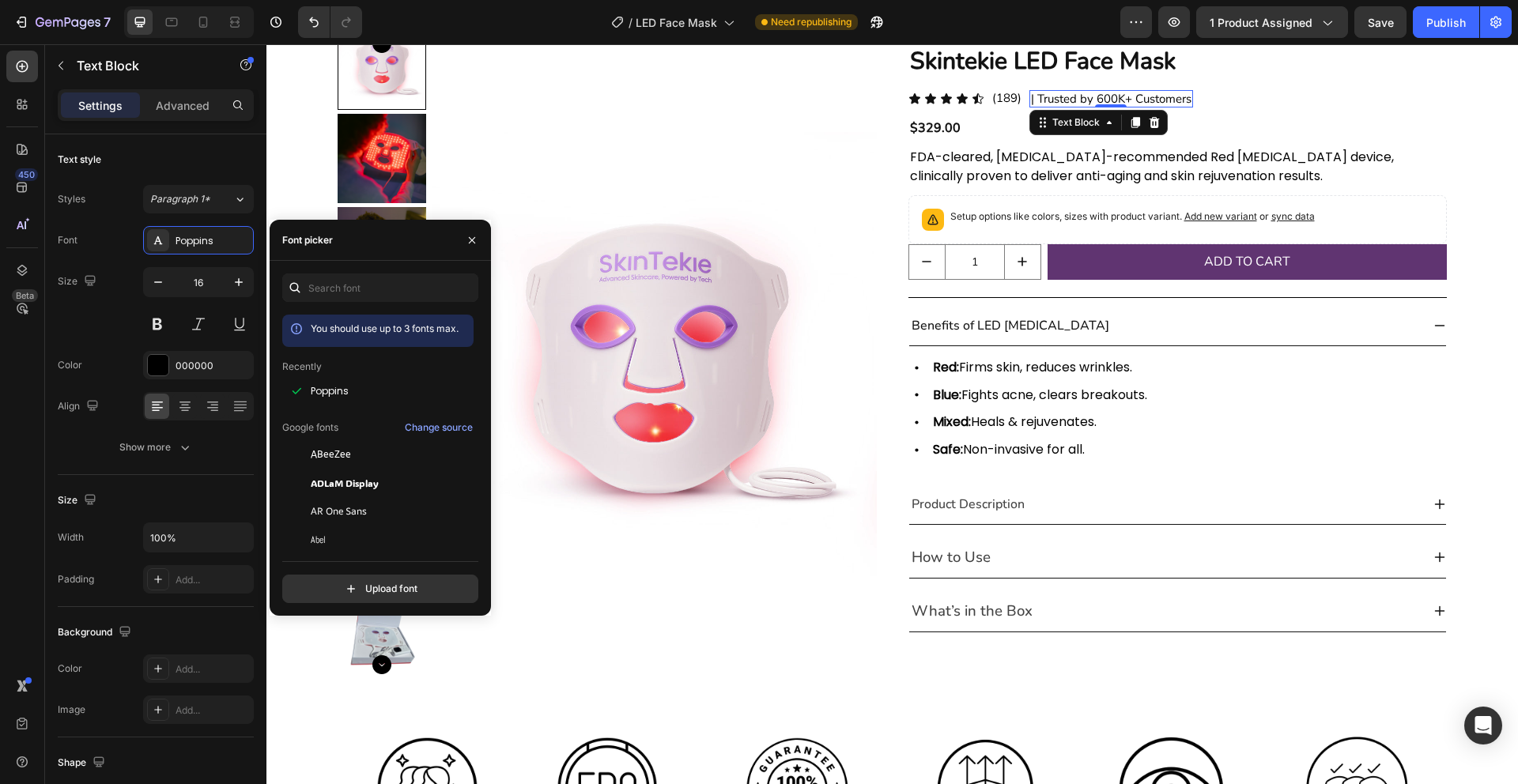
click at [1093, 92] on p "| Trusted by 600K+ Customers" at bounding box center [1111, 99] width 160 height 14
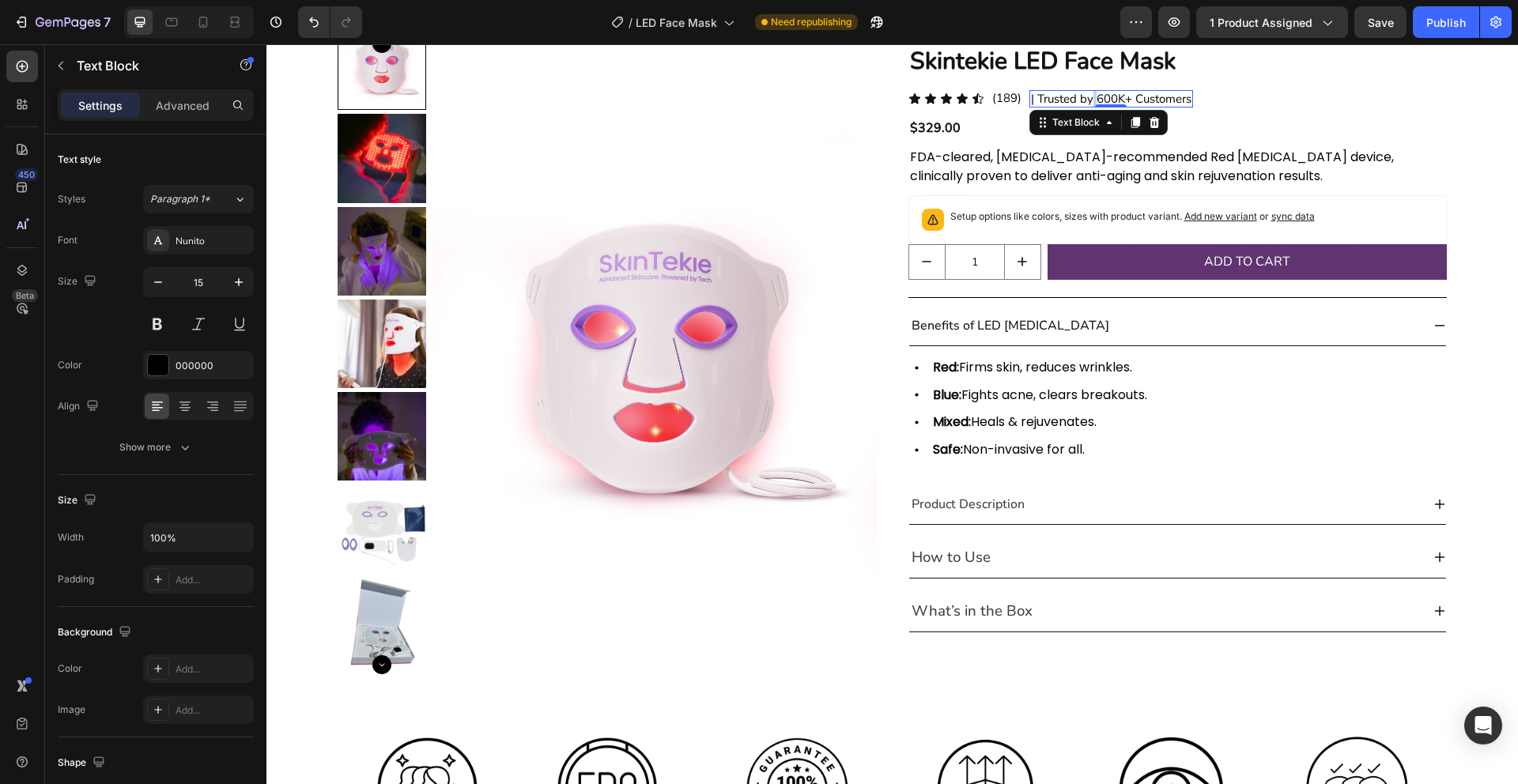
click at [1093, 92] on p "| Trusted by 600K+ Customers" at bounding box center [1111, 99] width 160 height 14
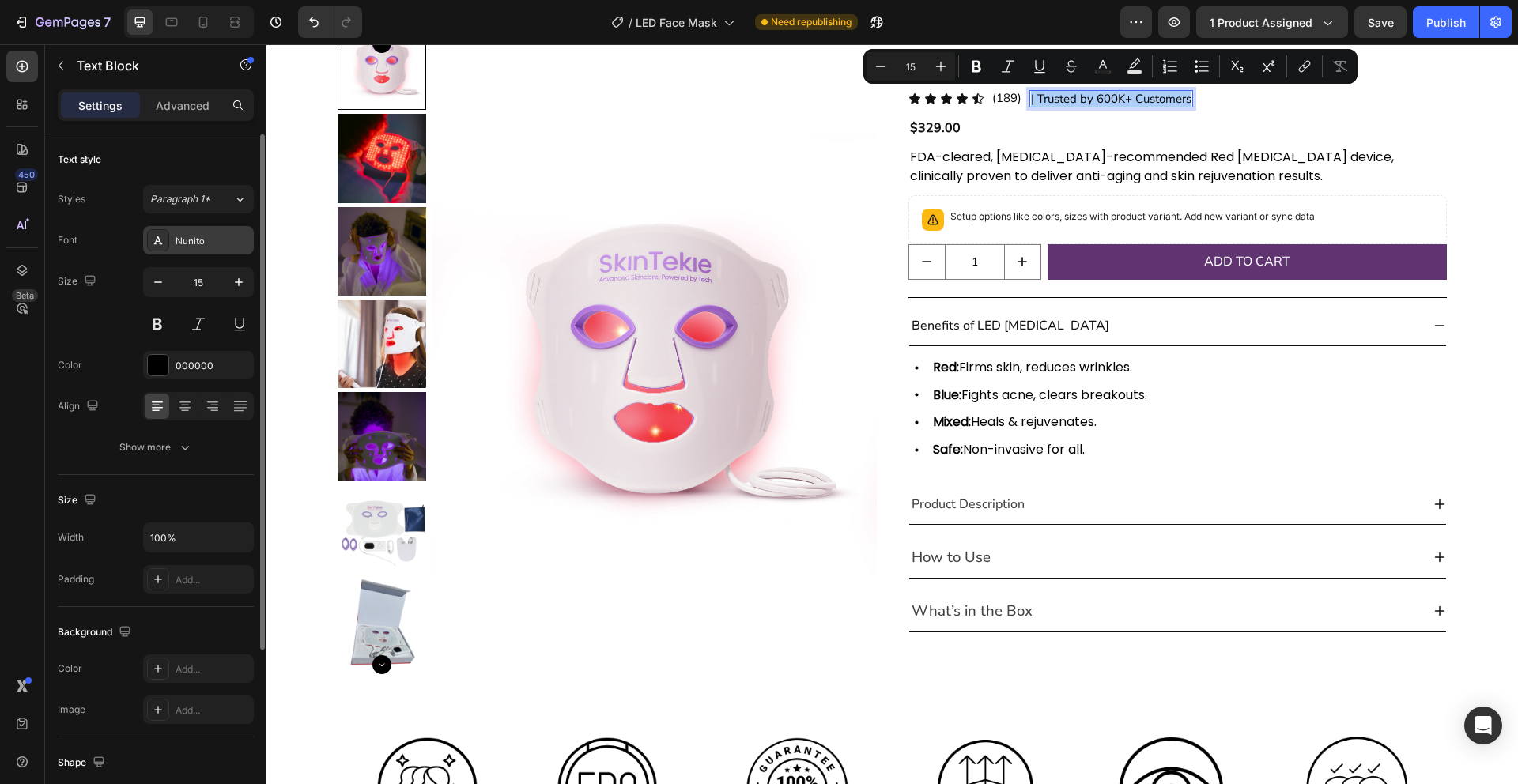
click at [251, 234] on div "Nunito" at bounding box center [198, 240] width 111 height 28
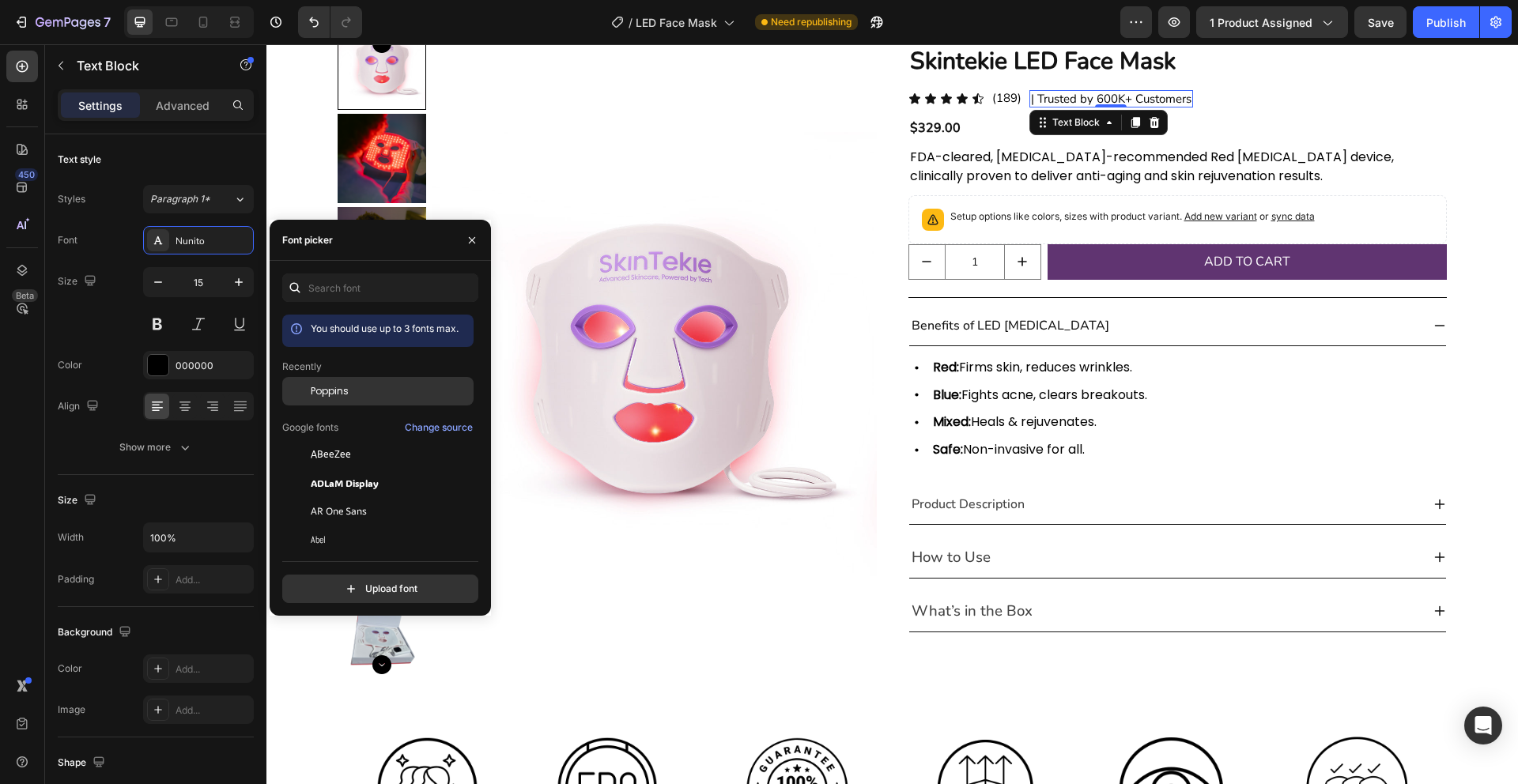
drag, startPoint x: 372, startPoint y: 397, endPoint x: 357, endPoint y: 386, distance: 18.6
click at [372, 397] on div "Poppins" at bounding box center [390, 391] width 159 height 14
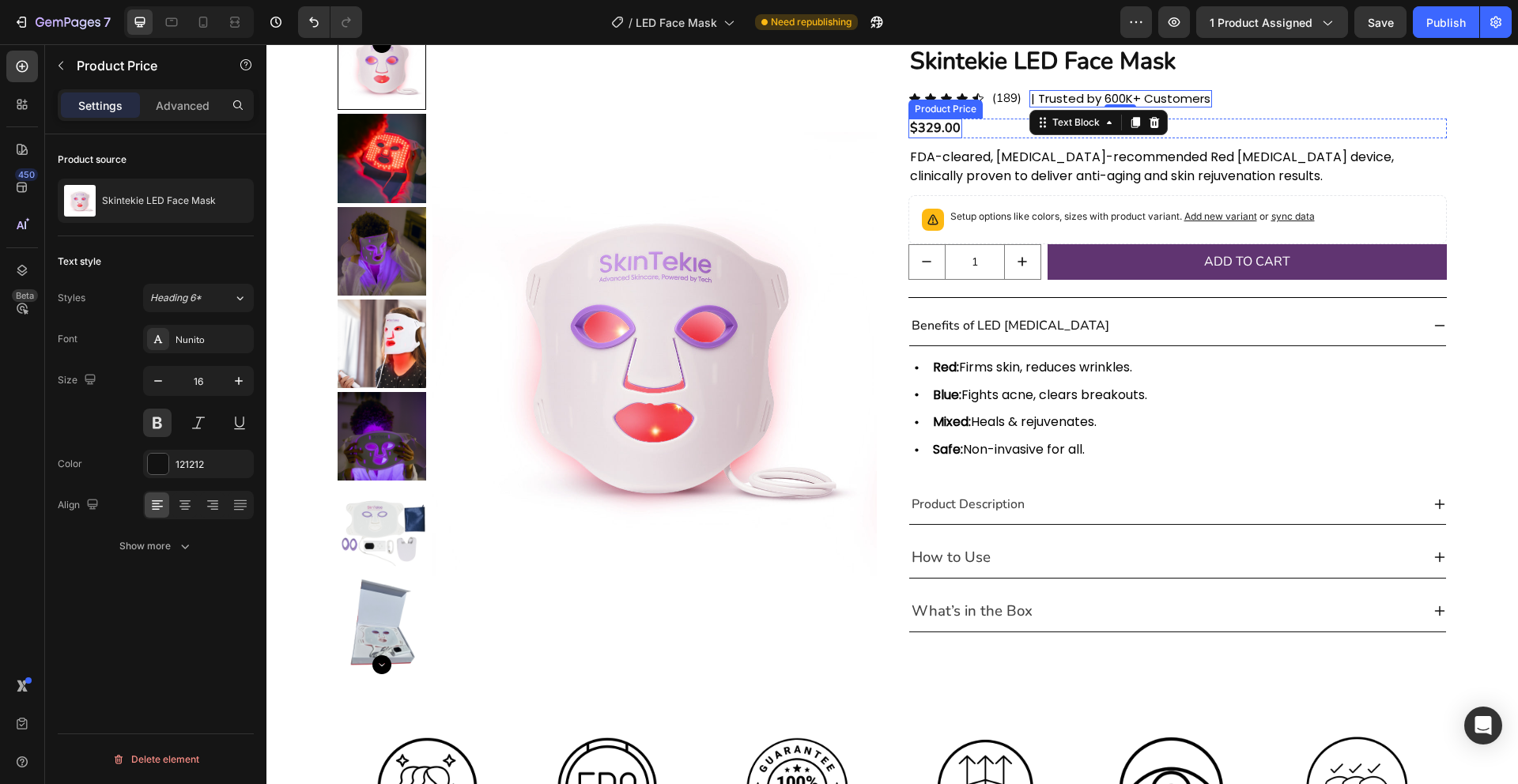
click at [946, 128] on div "$329.00" at bounding box center [935, 128] width 54 height 20
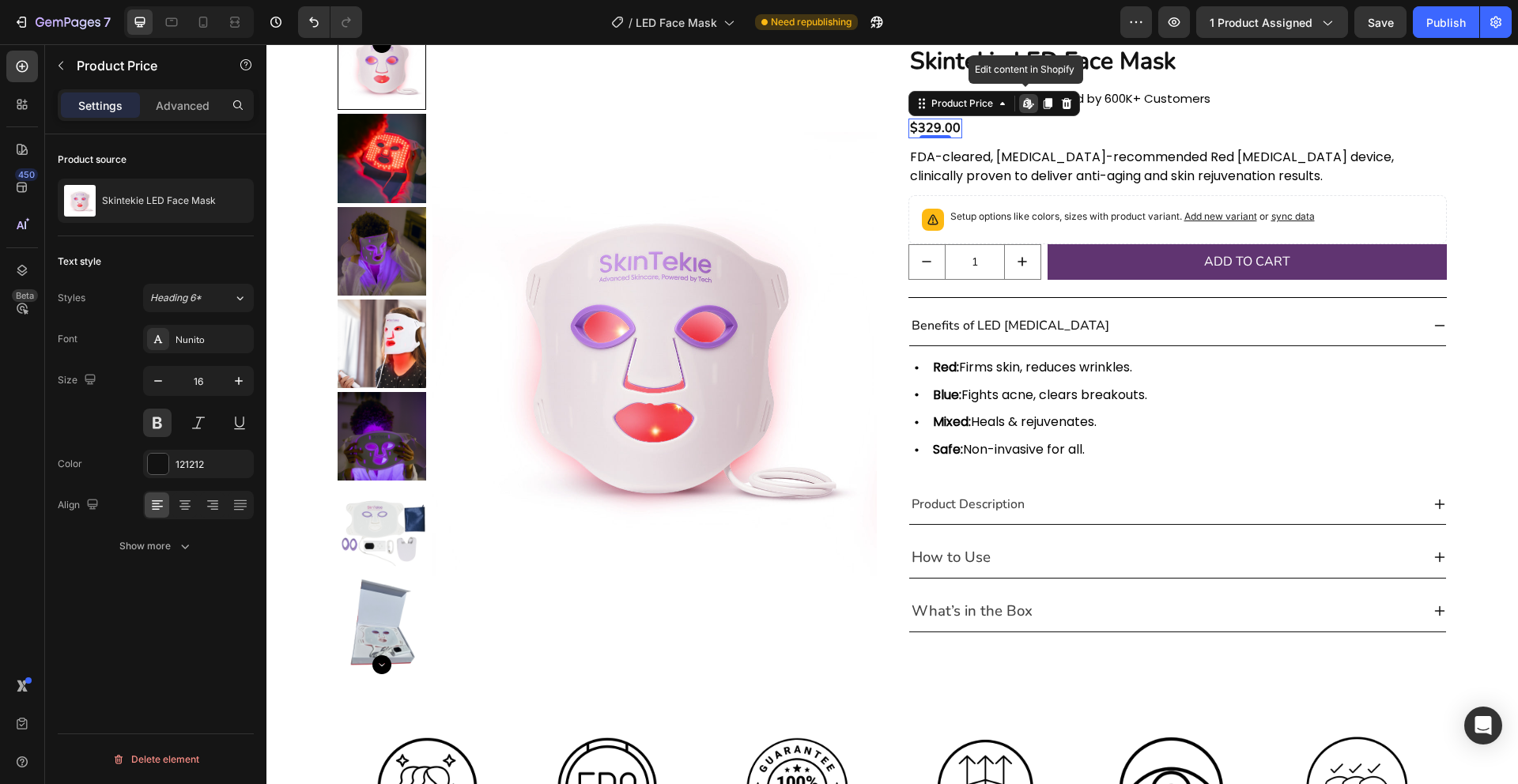
click at [946, 128] on div "$329.00" at bounding box center [935, 128] width 54 height 20
click at [930, 127] on div "$329.00" at bounding box center [935, 128] width 54 height 20
click at [211, 335] on div "Nunito" at bounding box center [213, 340] width 74 height 14
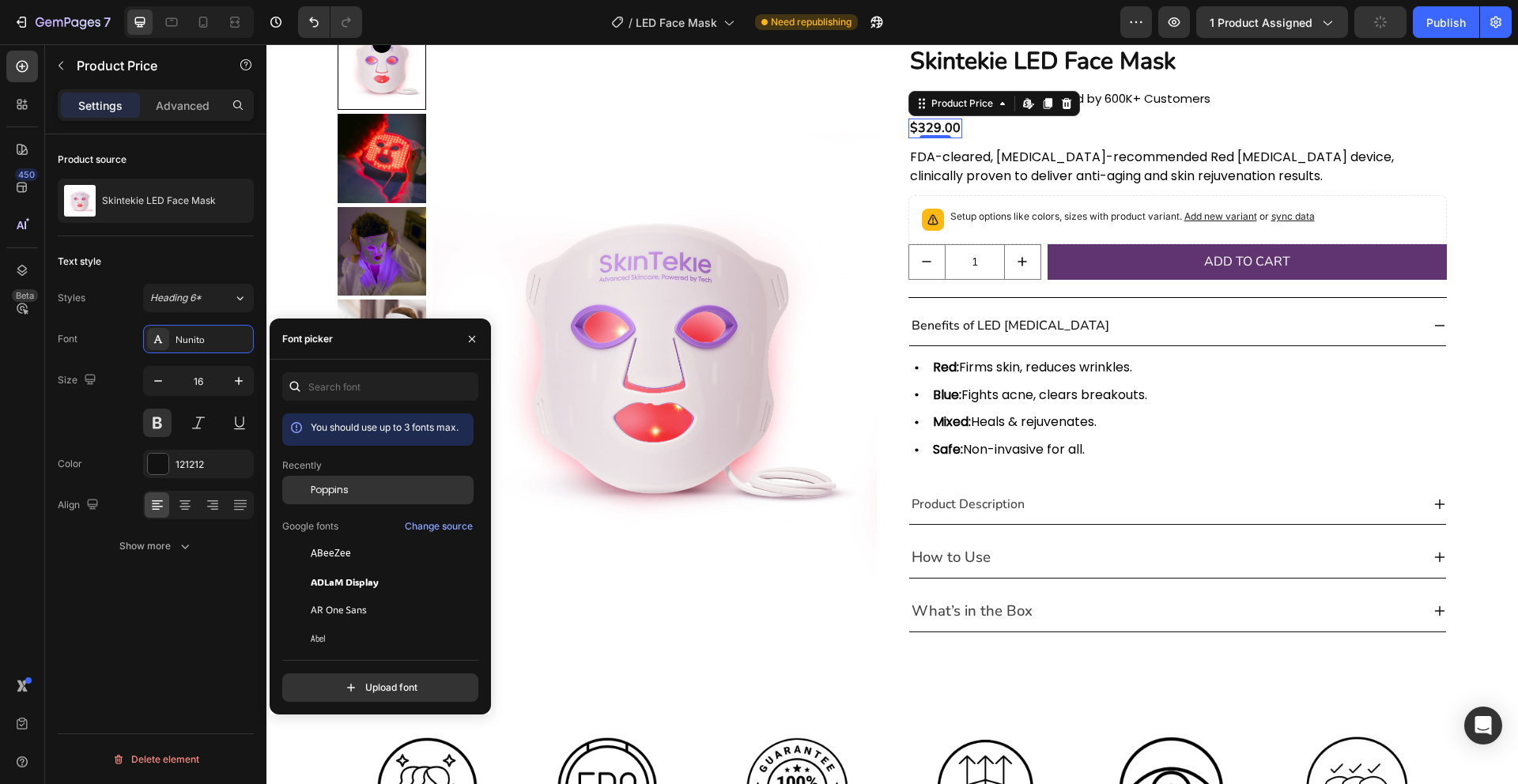
click at [446, 486] on div "Poppins" at bounding box center [390, 490] width 159 height 14
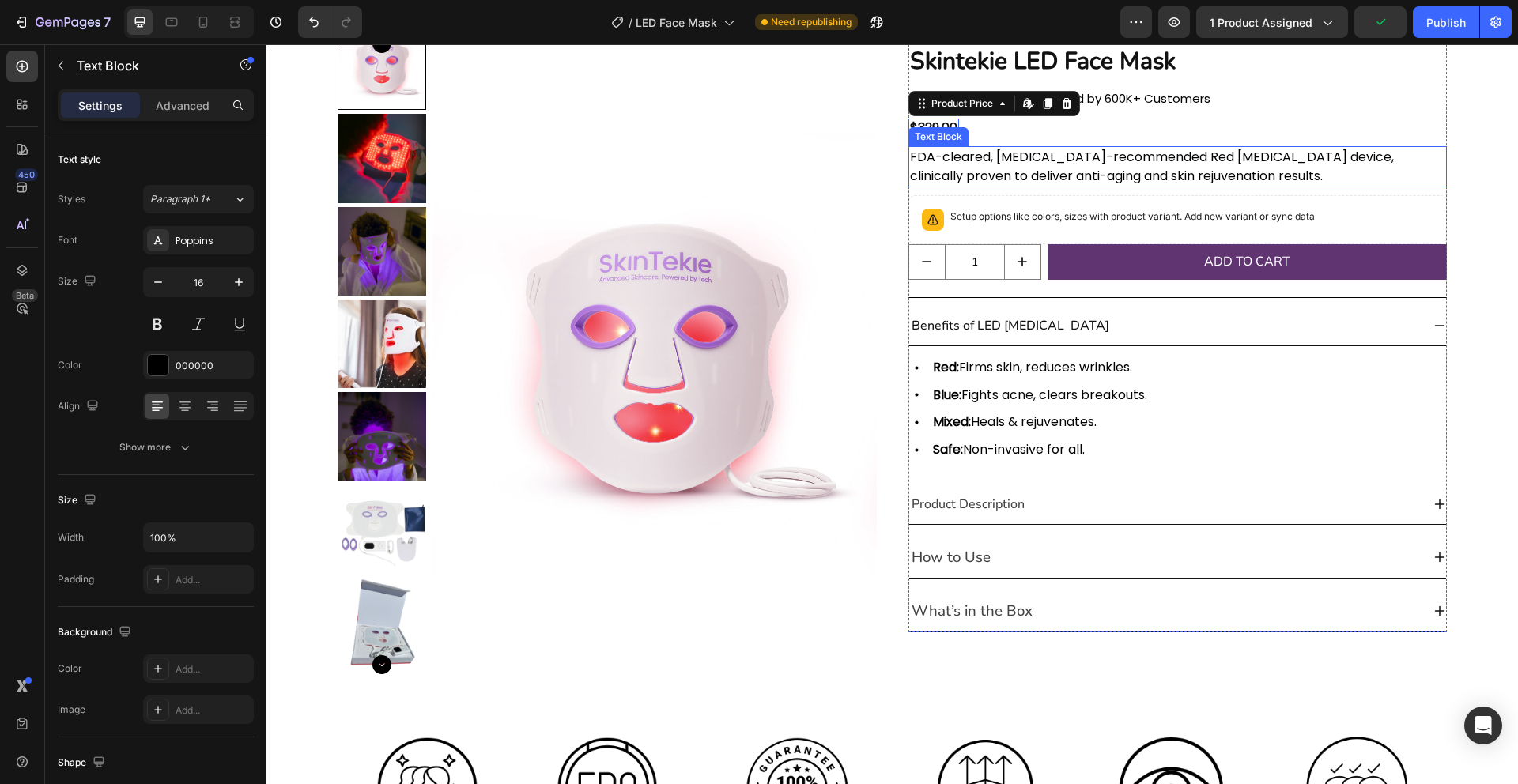
click at [1267, 159] on span "FDA-cleared, dermatologist-recommended Red Light Therapy device, clinically pro…" at bounding box center [1152, 166] width 484 height 37
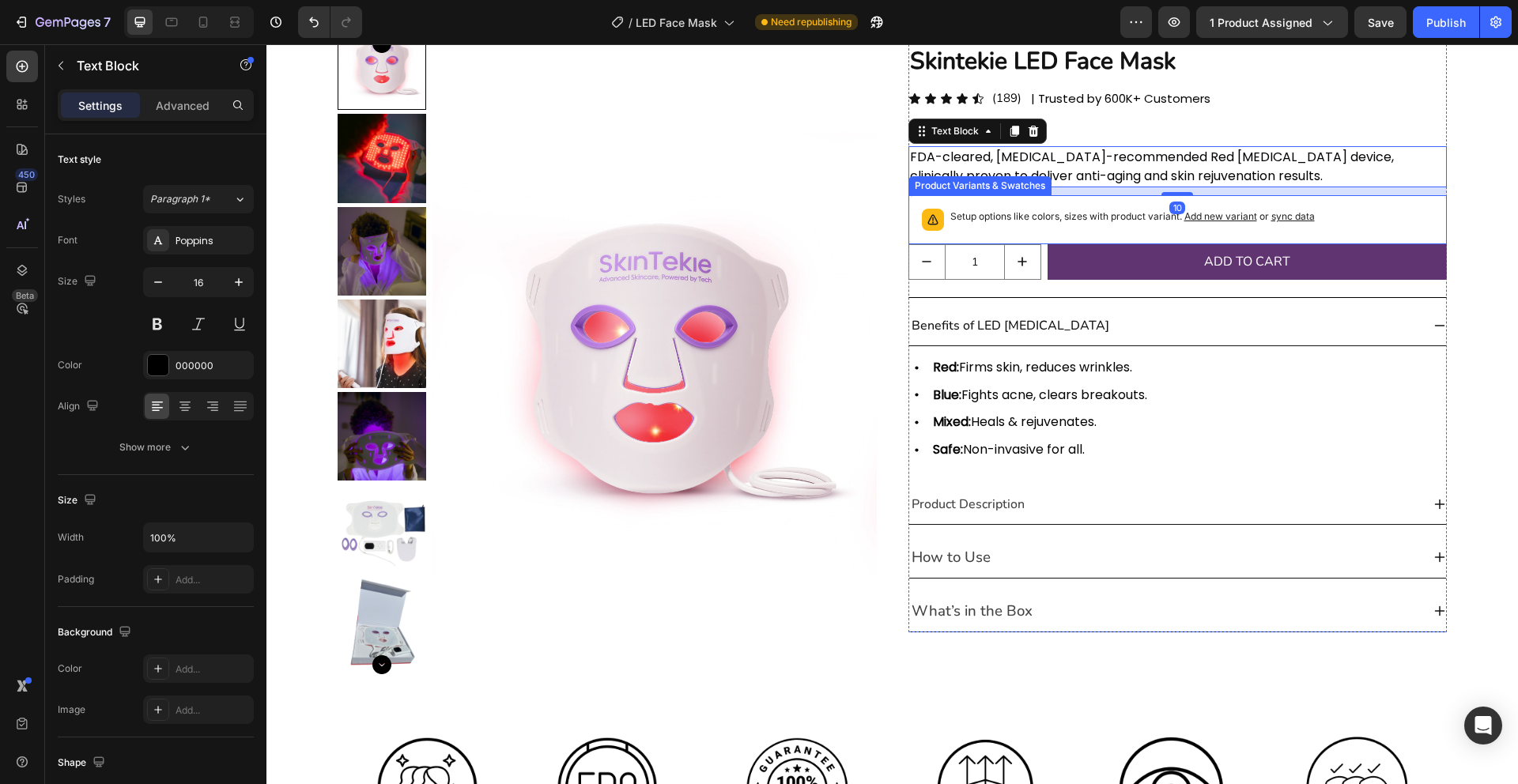
click at [1009, 216] on p "Setup options like colors, sizes with product variant. Add new variant or sync …" at bounding box center [1133, 216] width 365 height 16
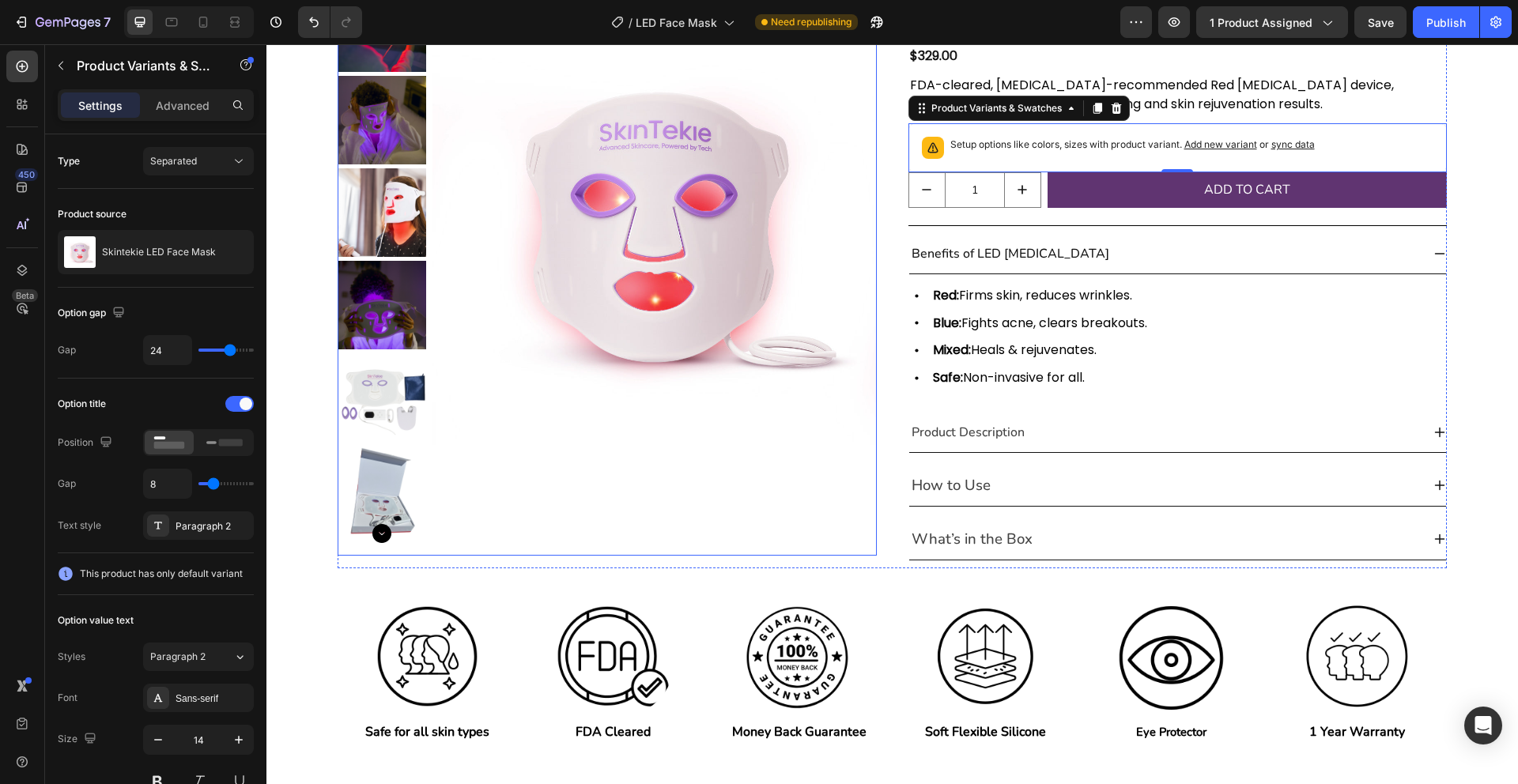
scroll to position [189, 0]
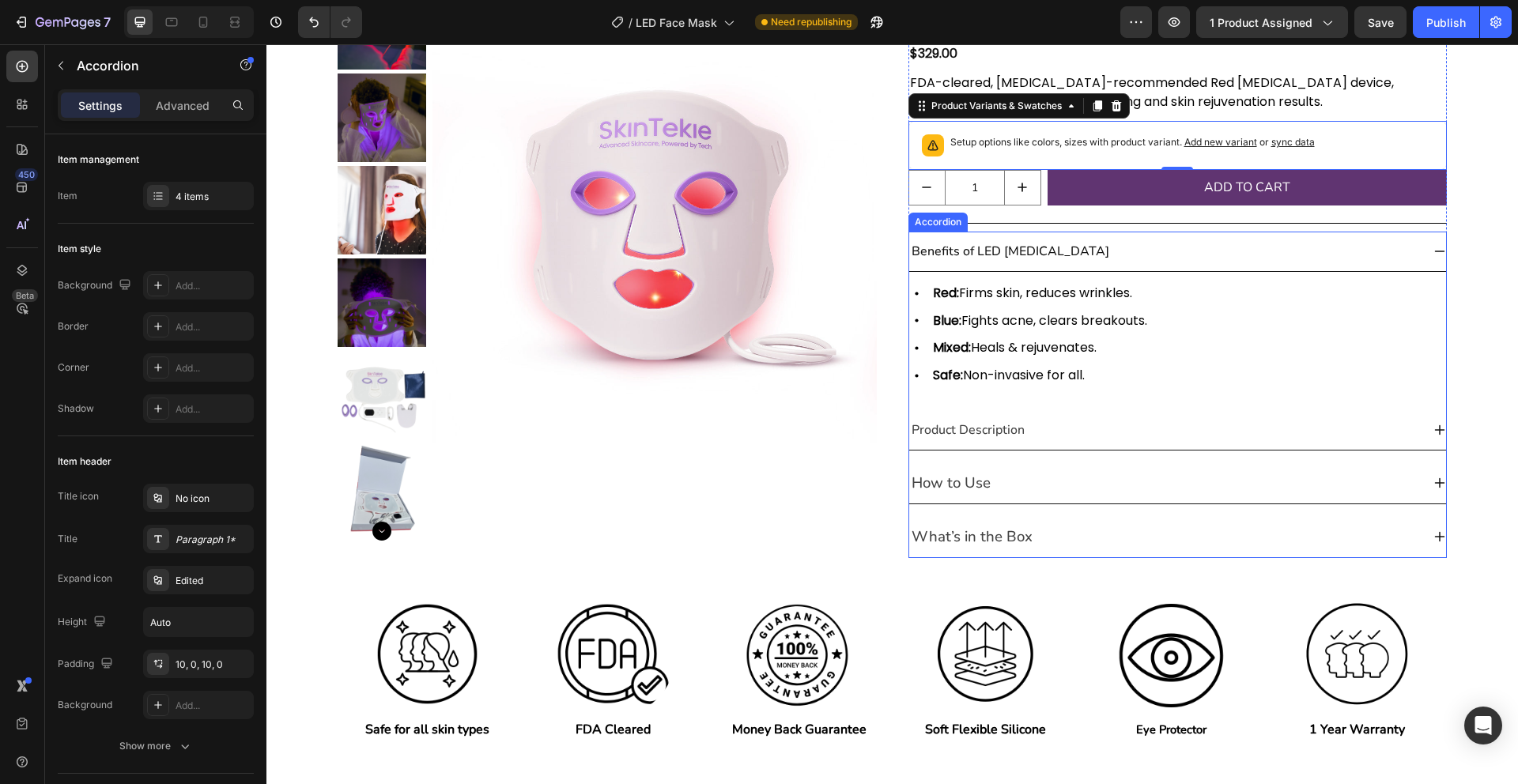
click at [970, 250] on p "Benefits of LED Light Therapy" at bounding box center [1010, 252] width 197 height 19
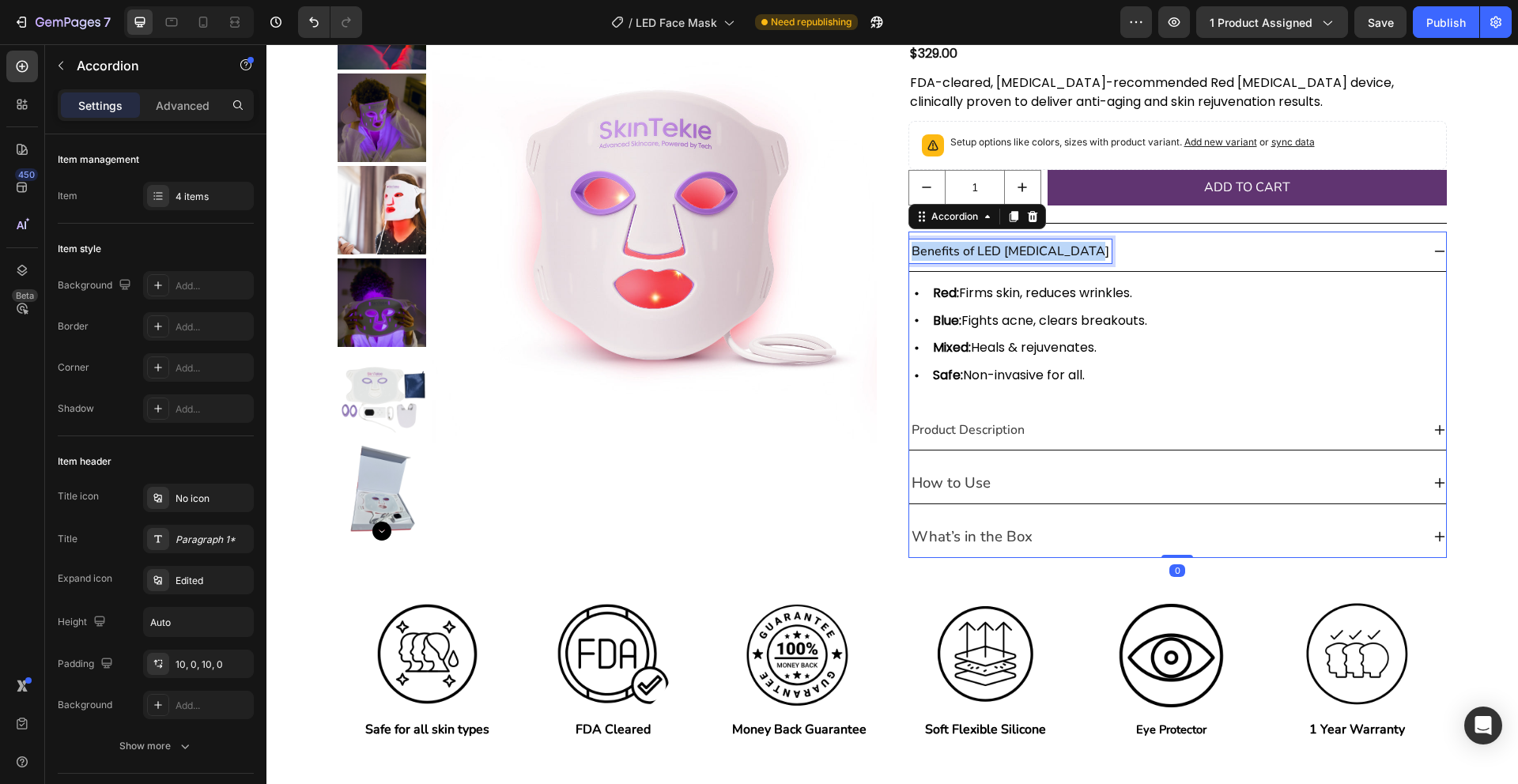
click at [970, 250] on p "Benefits of LED Light Therapy" at bounding box center [1010, 252] width 197 height 19
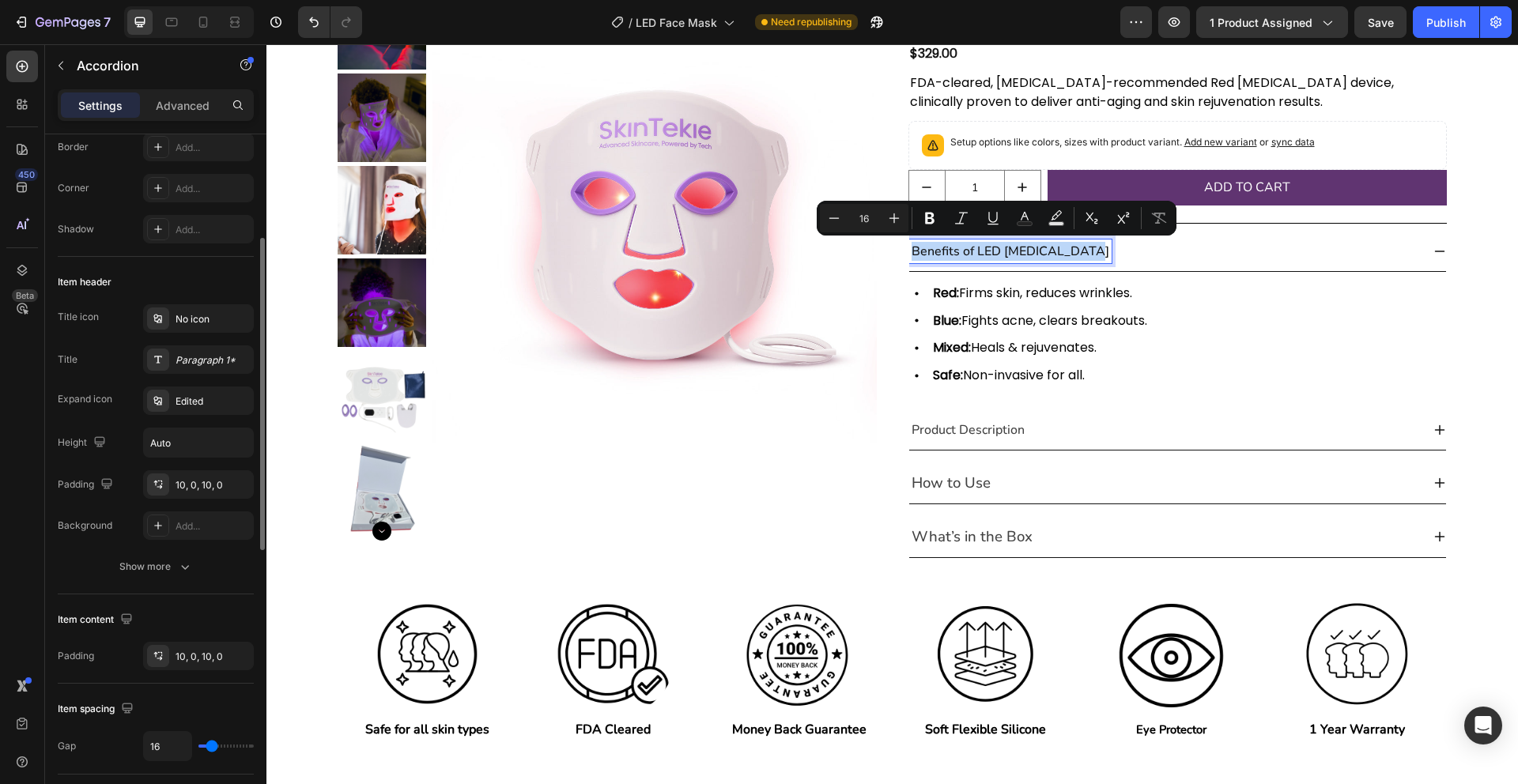
scroll to position [196, 0]
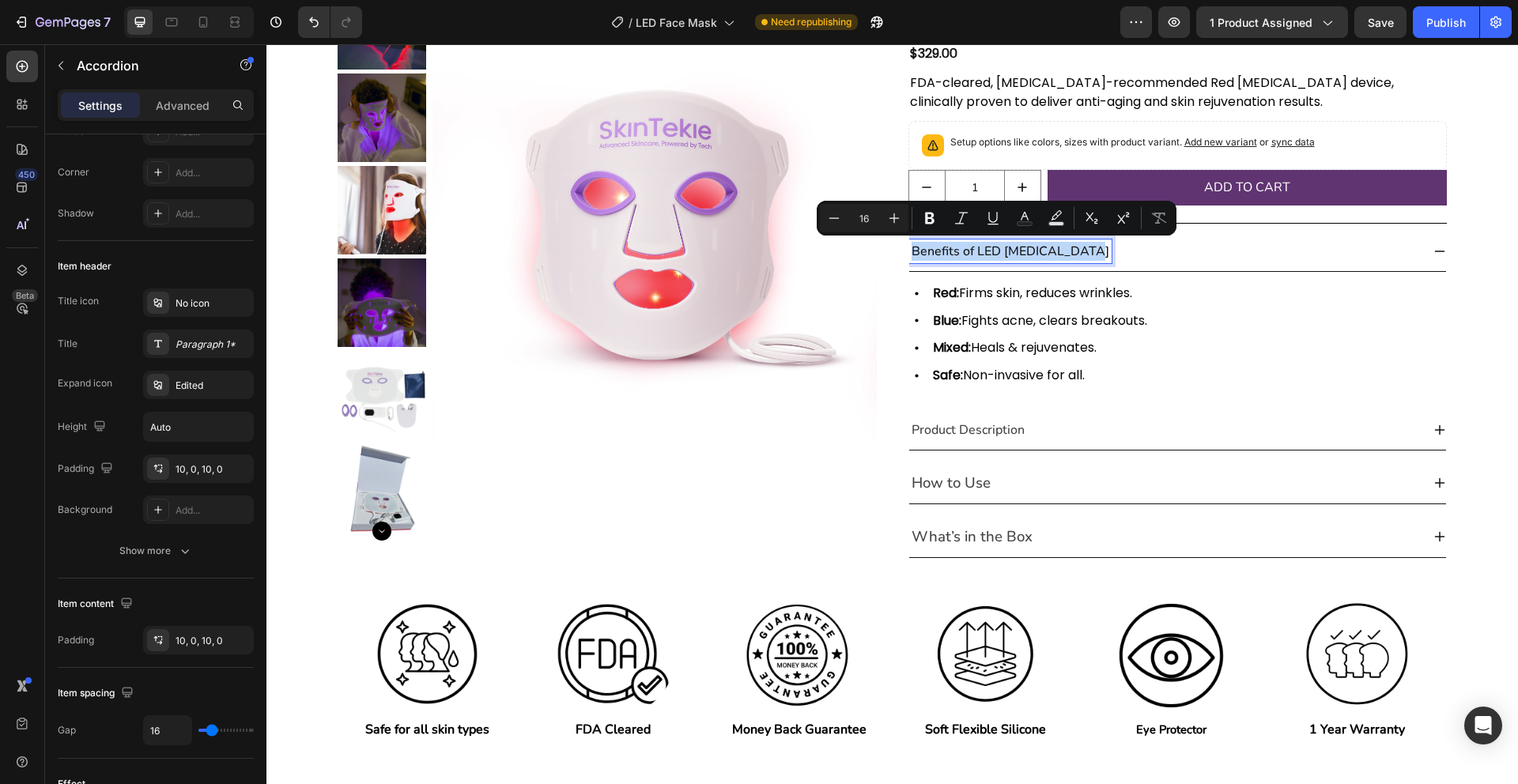
click at [1109, 247] on div "Benefits of LED Light Therapy" at bounding box center [1166, 251] width 513 height 24
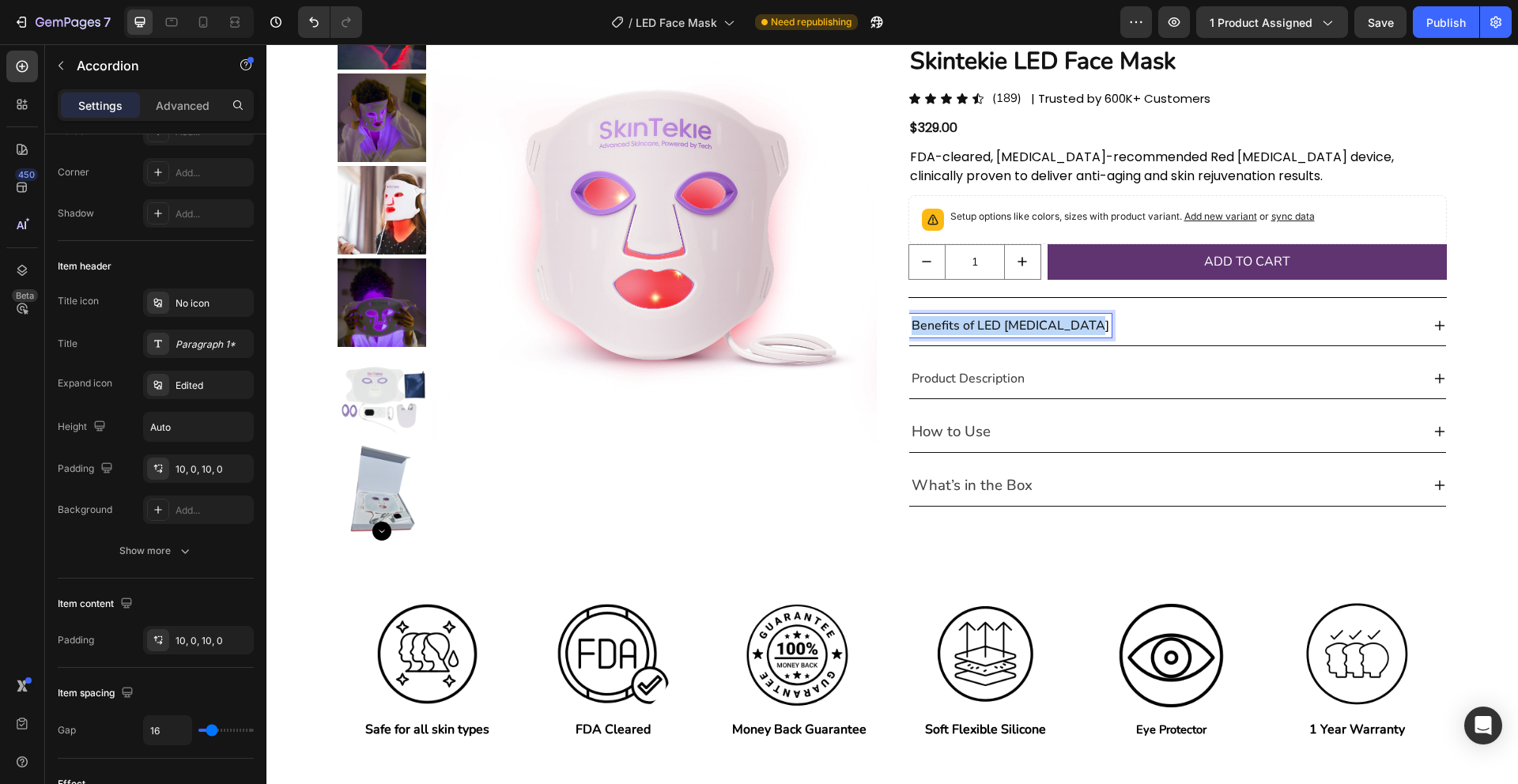
click at [1075, 325] on p "Benefits of LED Light Therapy" at bounding box center [1010, 326] width 197 height 19
click at [1058, 327] on p "Benefits of LED Light Therapy" at bounding box center [1010, 326] width 197 height 19
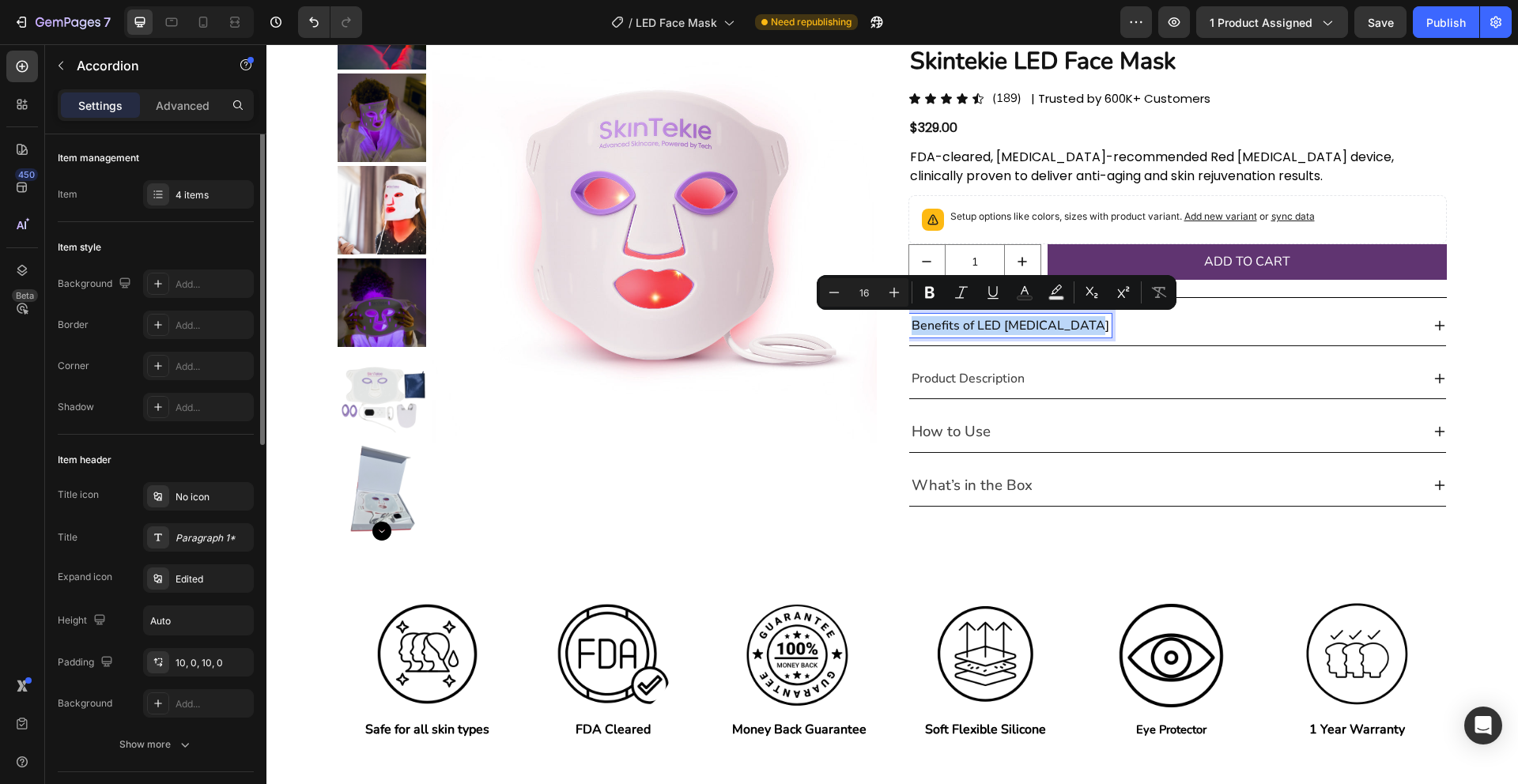
scroll to position [0, 0]
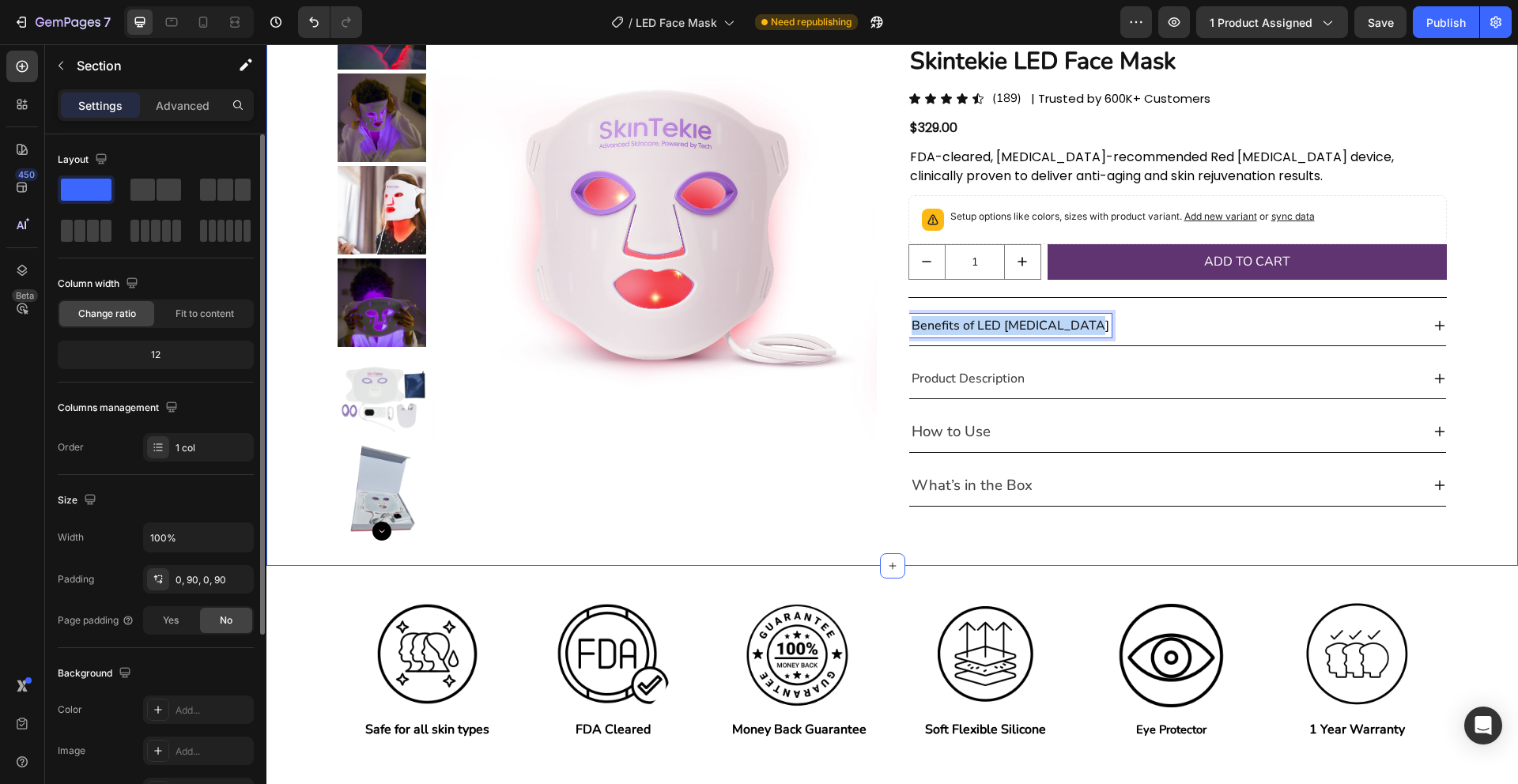
click at [1463, 225] on div "Product Images Skintekie LED Face Mask Product Title Icon Icon Icon Icon Icon I…" at bounding box center [892, 227] width 1251 height 679
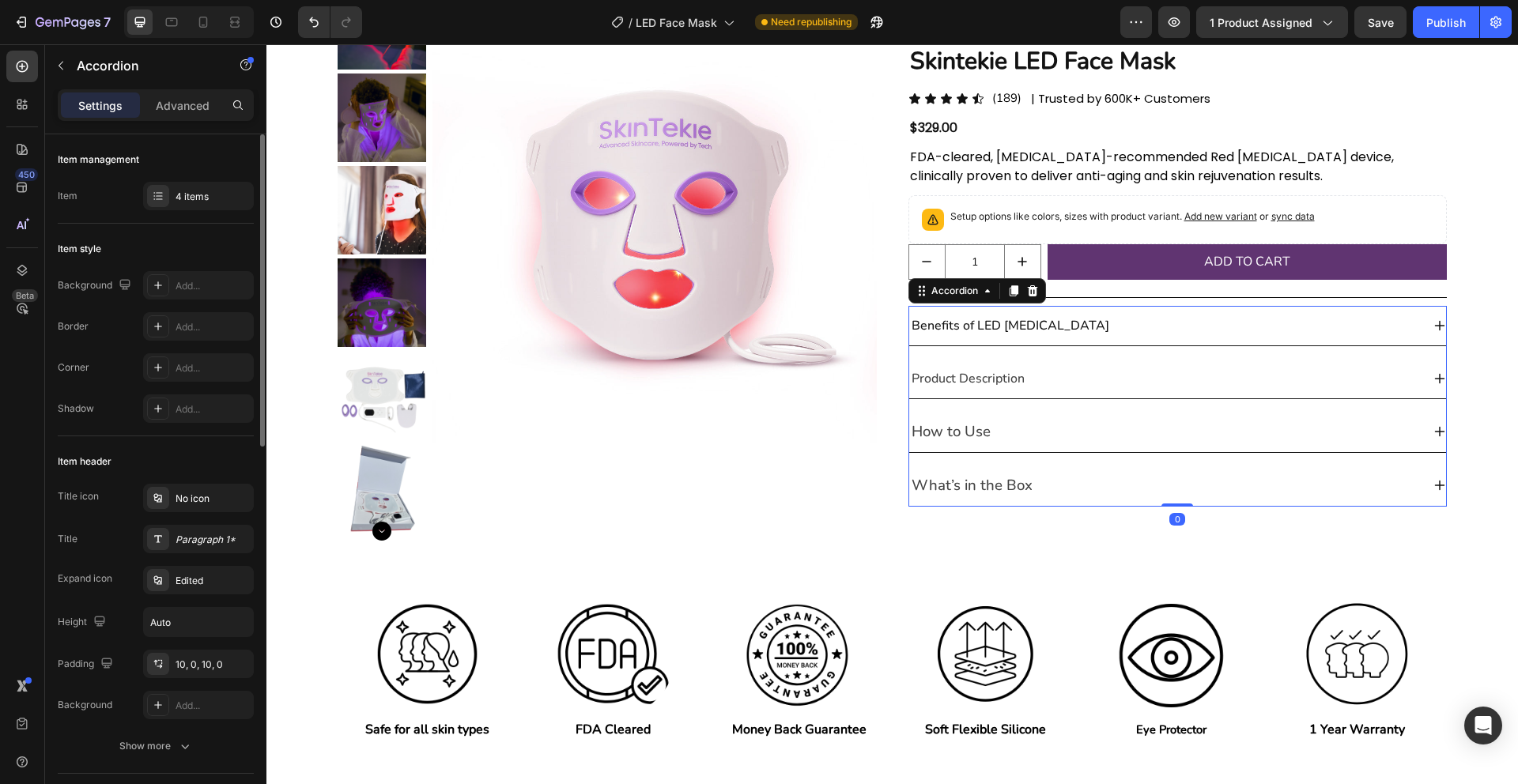
click at [942, 376] on span "Product Description" at bounding box center [967, 379] width 113 height 17
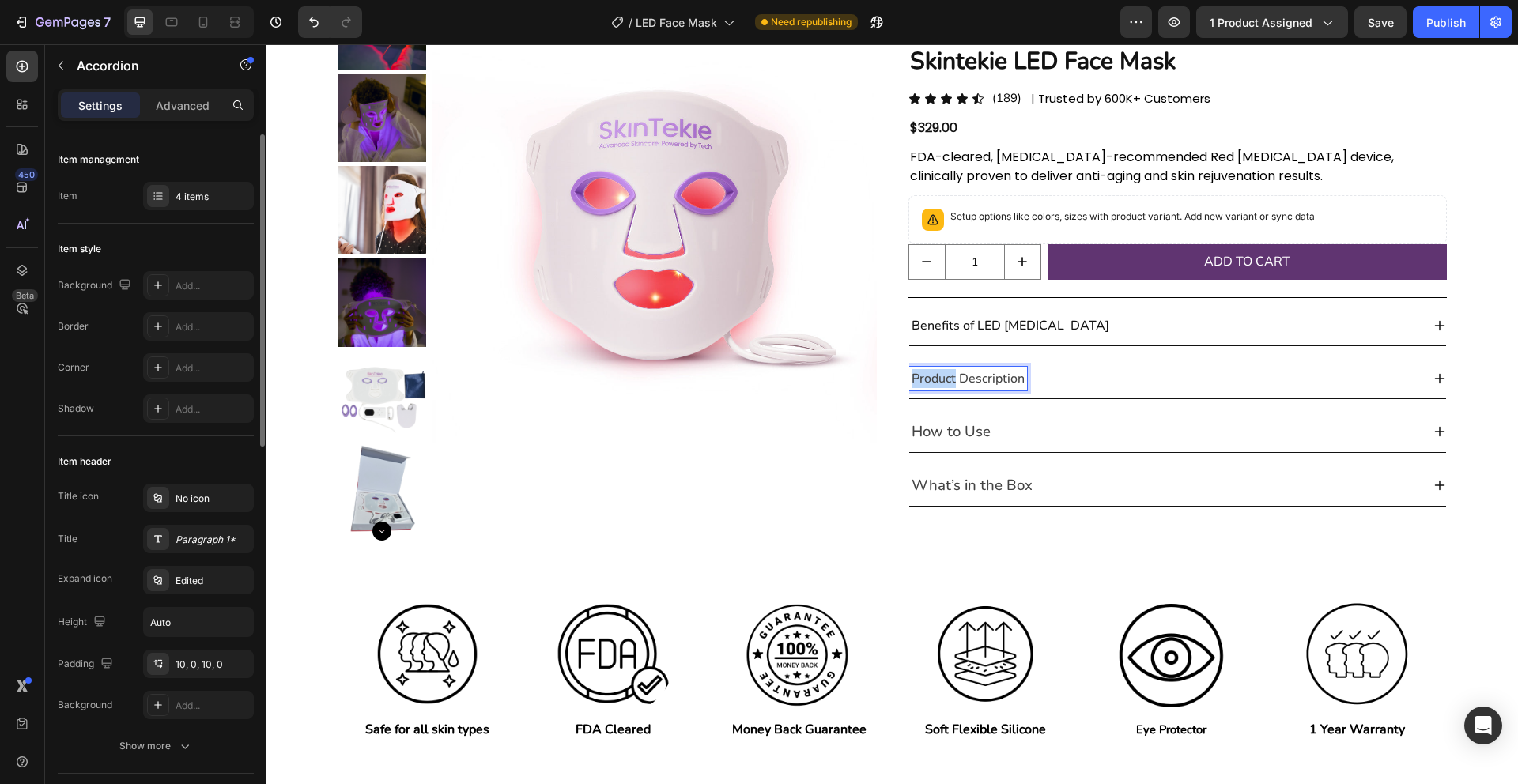
click at [942, 376] on span "Product Description" at bounding box center [967, 379] width 113 height 17
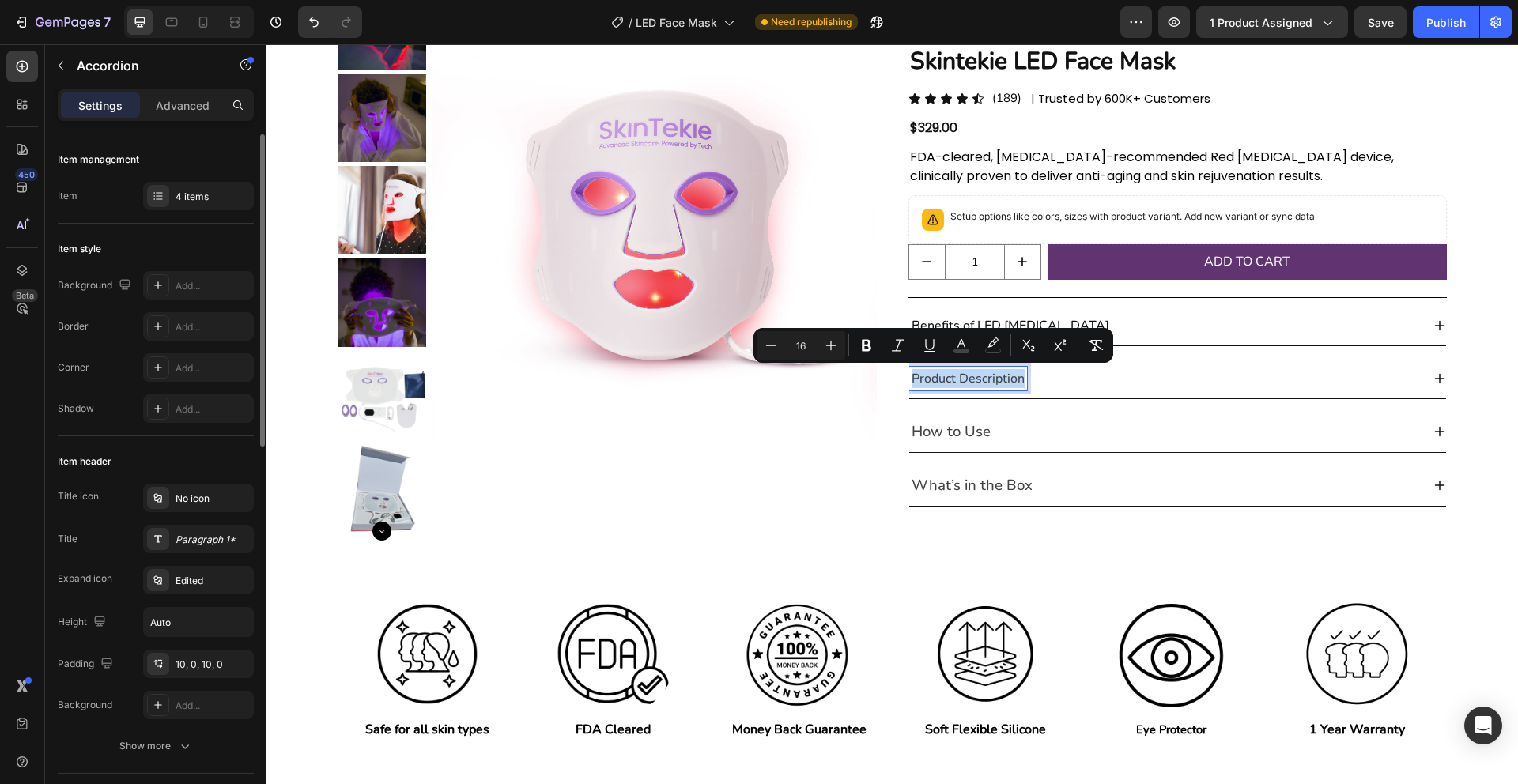
click at [942, 376] on span "Product Description" at bounding box center [967, 379] width 113 height 17
click at [943, 377] on span "Product Description" at bounding box center [967, 379] width 113 height 17
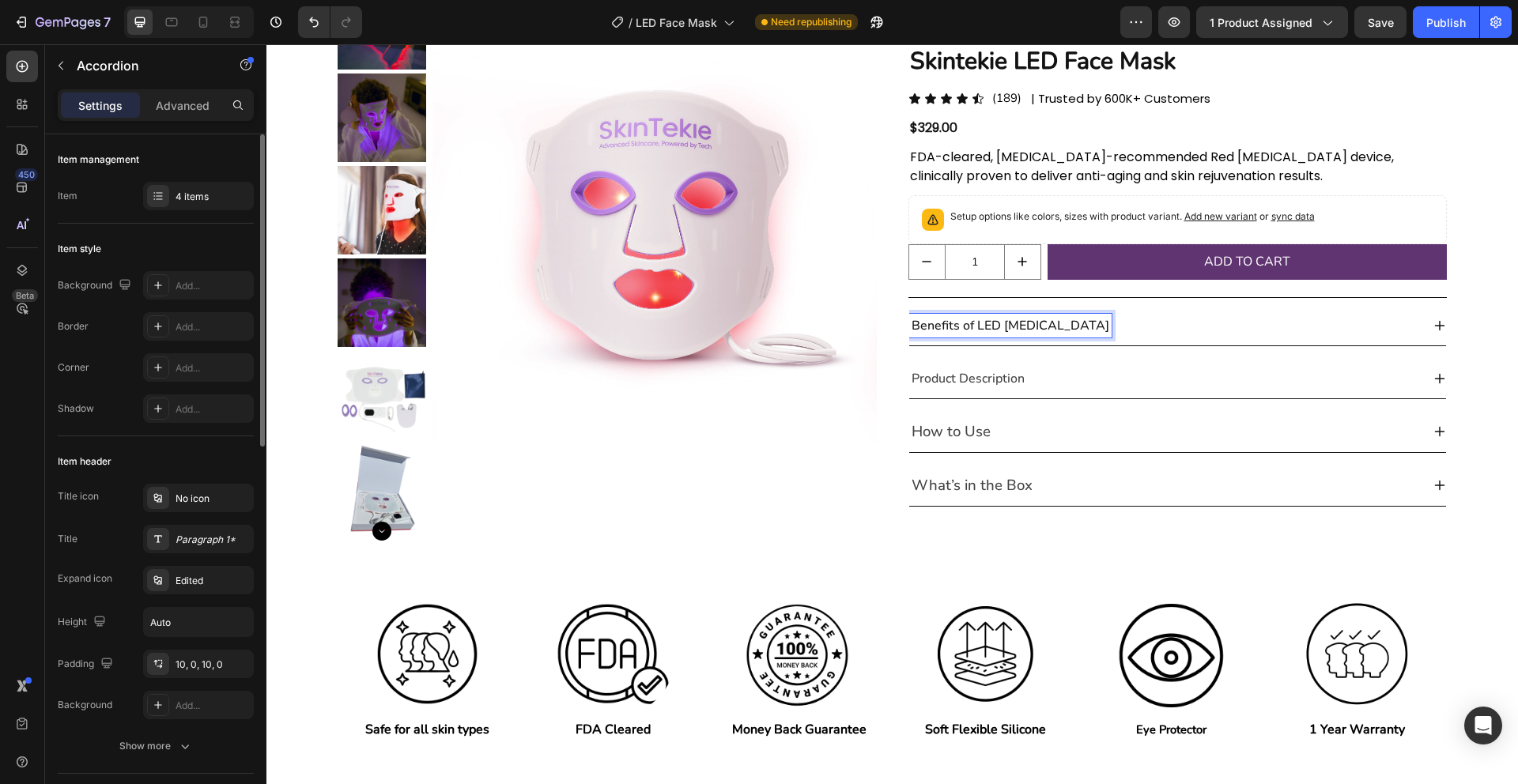
click at [952, 328] on p "Benefits of LED Light Therapy" at bounding box center [1010, 326] width 197 height 19
click at [996, 324] on p "Benefits of LED Light Therapy" at bounding box center [1010, 326] width 197 height 19
click at [1435, 323] on icon at bounding box center [1439, 325] width 12 height 12
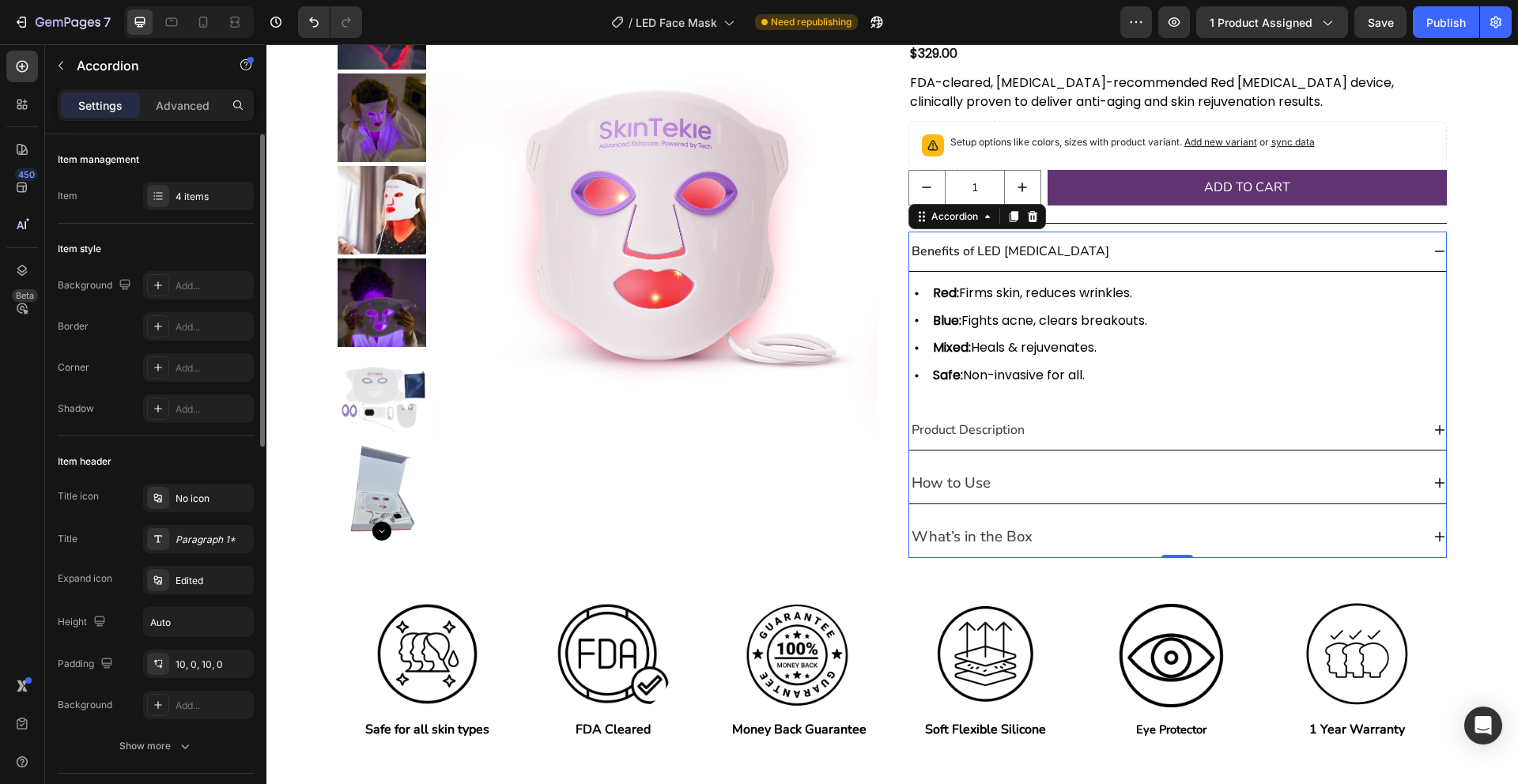
click at [1438, 249] on icon at bounding box center [1439, 251] width 12 height 12
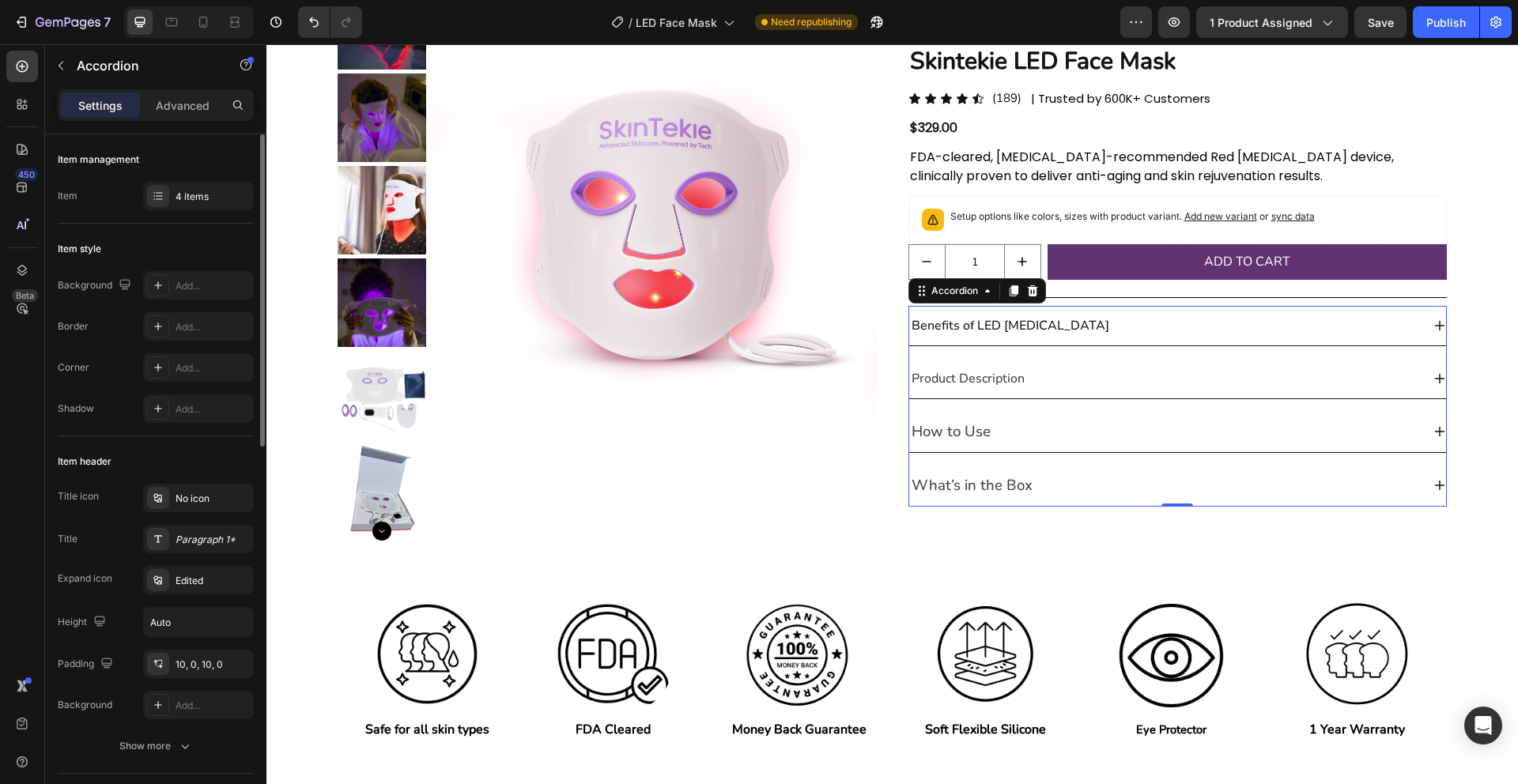
click at [1435, 378] on icon at bounding box center [1439, 379] width 10 height 10
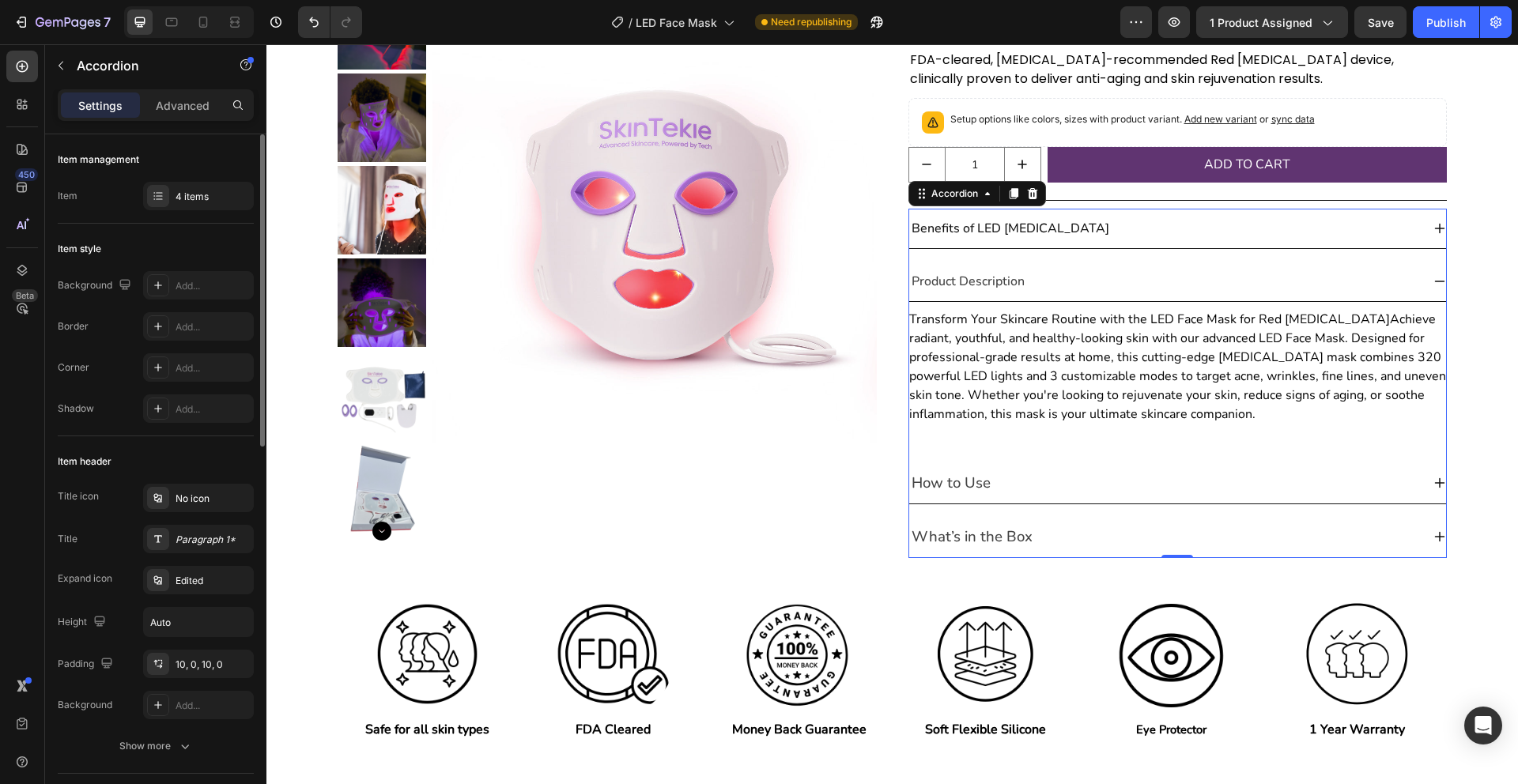
click at [1442, 279] on icon at bounding box center [1439, 281] width 12 height 12
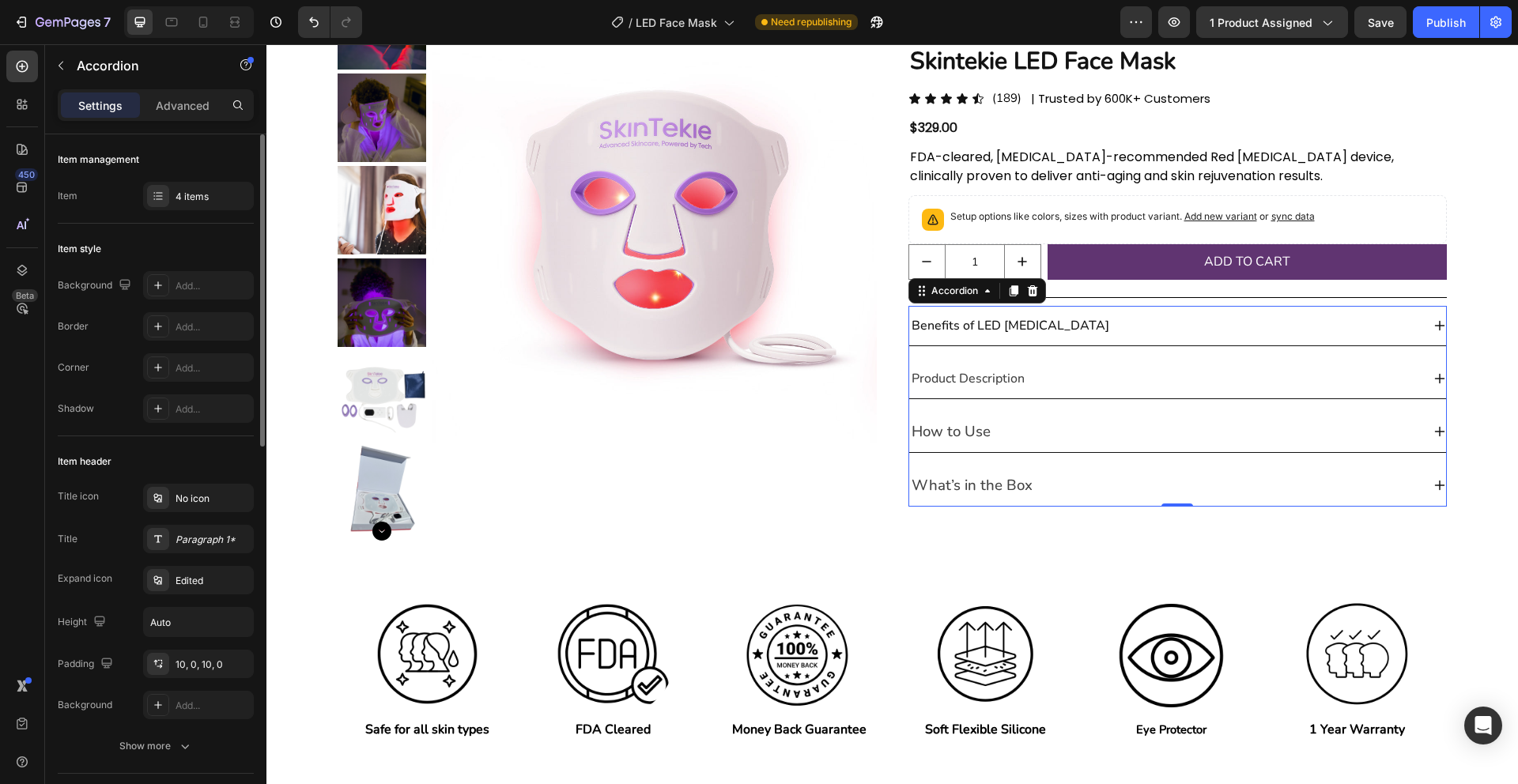
click at [1437, 427] on icon at bounding box center [1439, 431] width 12 height 12
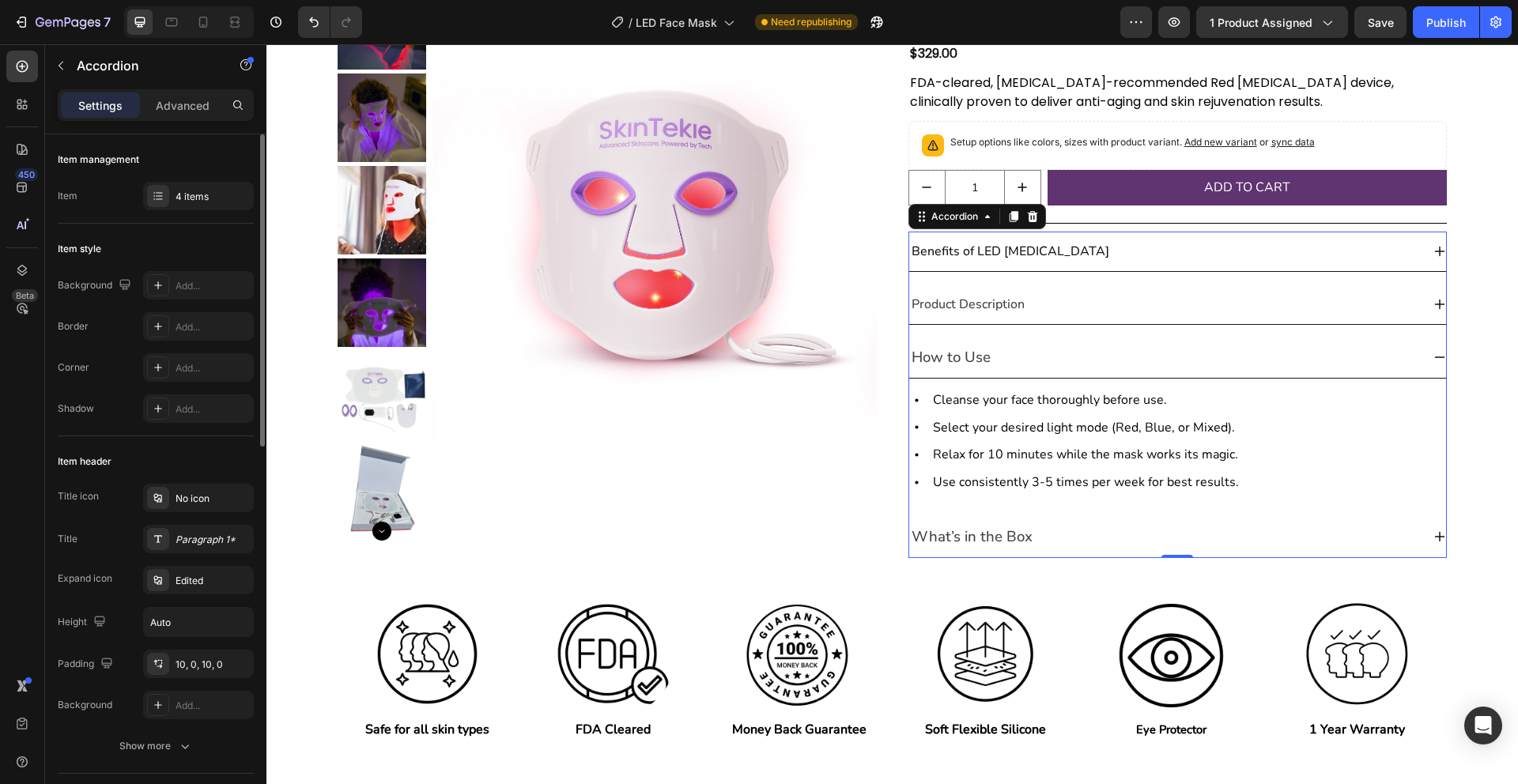
click at [1440, 355] on icon at bounding box center [1439, 357] width 12 height 12
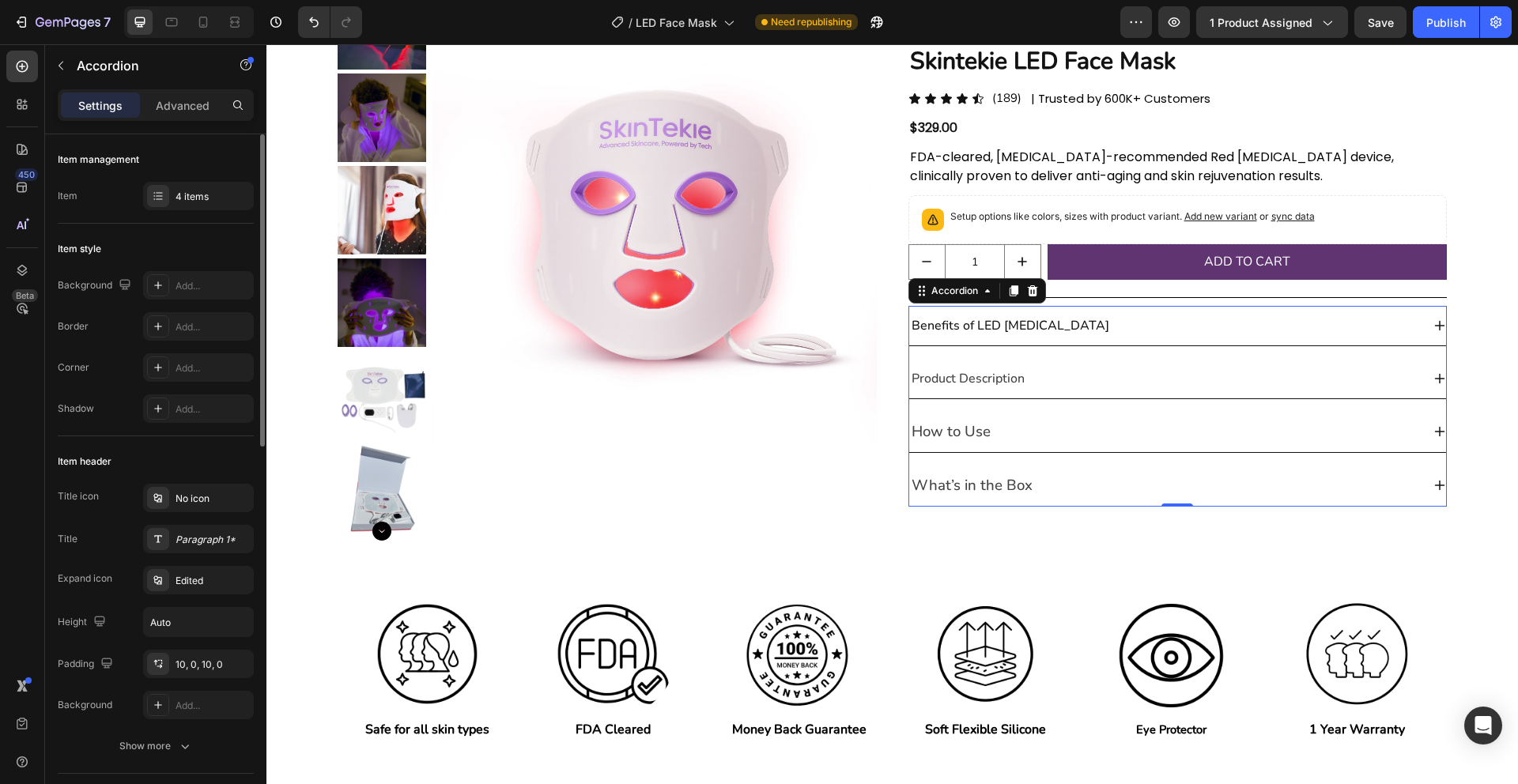
click at [1439, 489] on icon at bounding box center [1439, 485] width 12 height 12
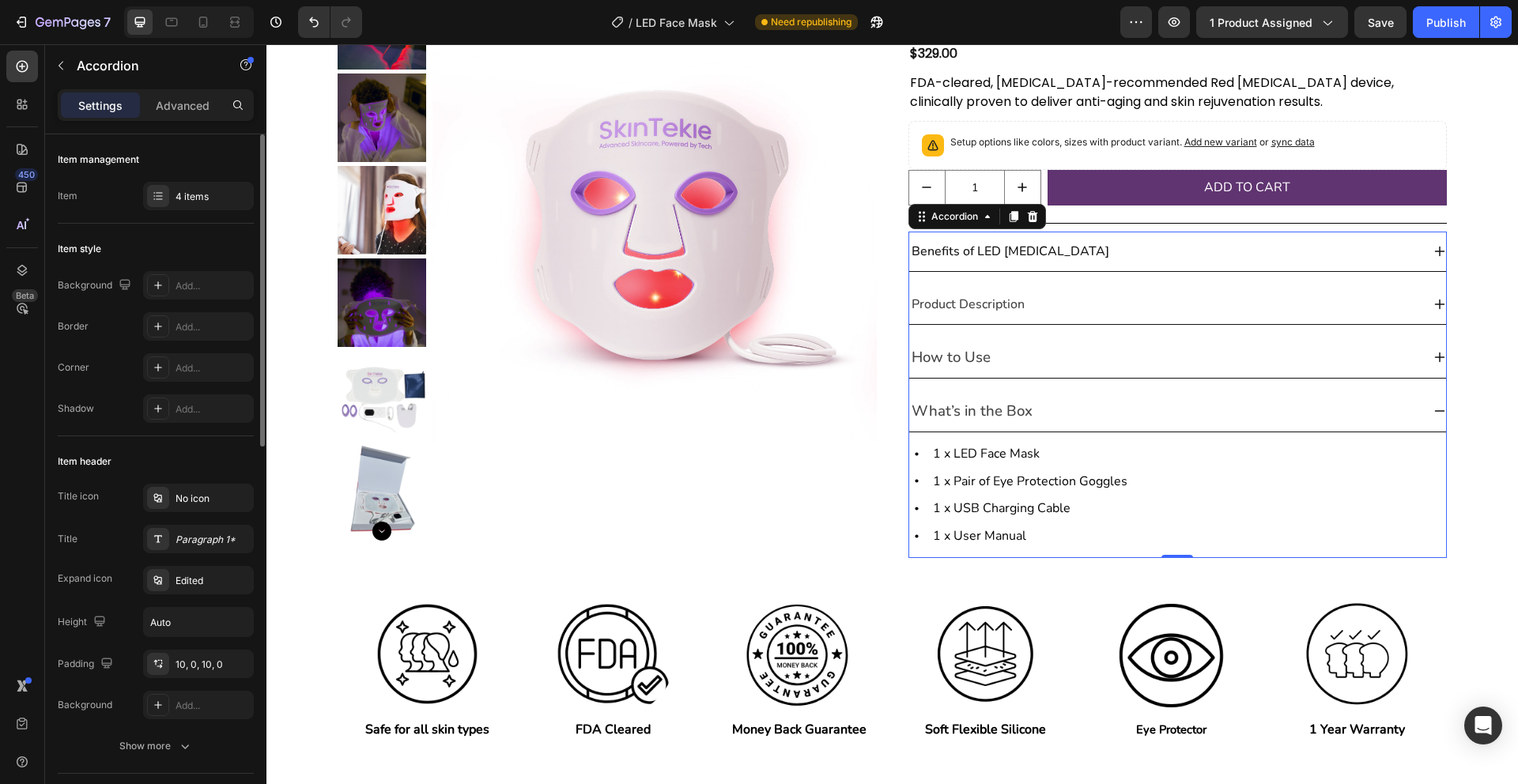
click at [1444, 411] on icon at bounding box center [1439, 410] width 12 height 12
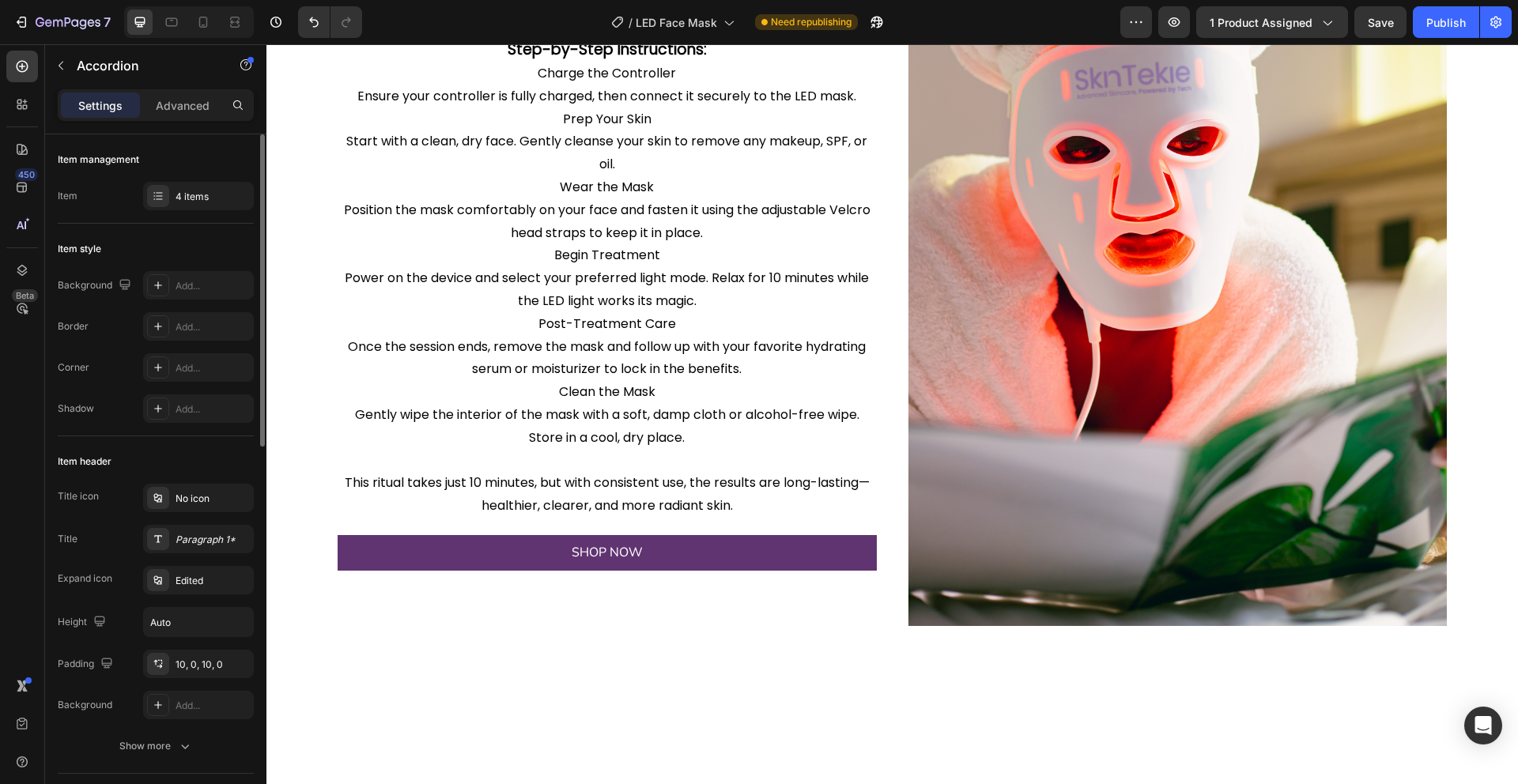
scroll to position [1294, 0]
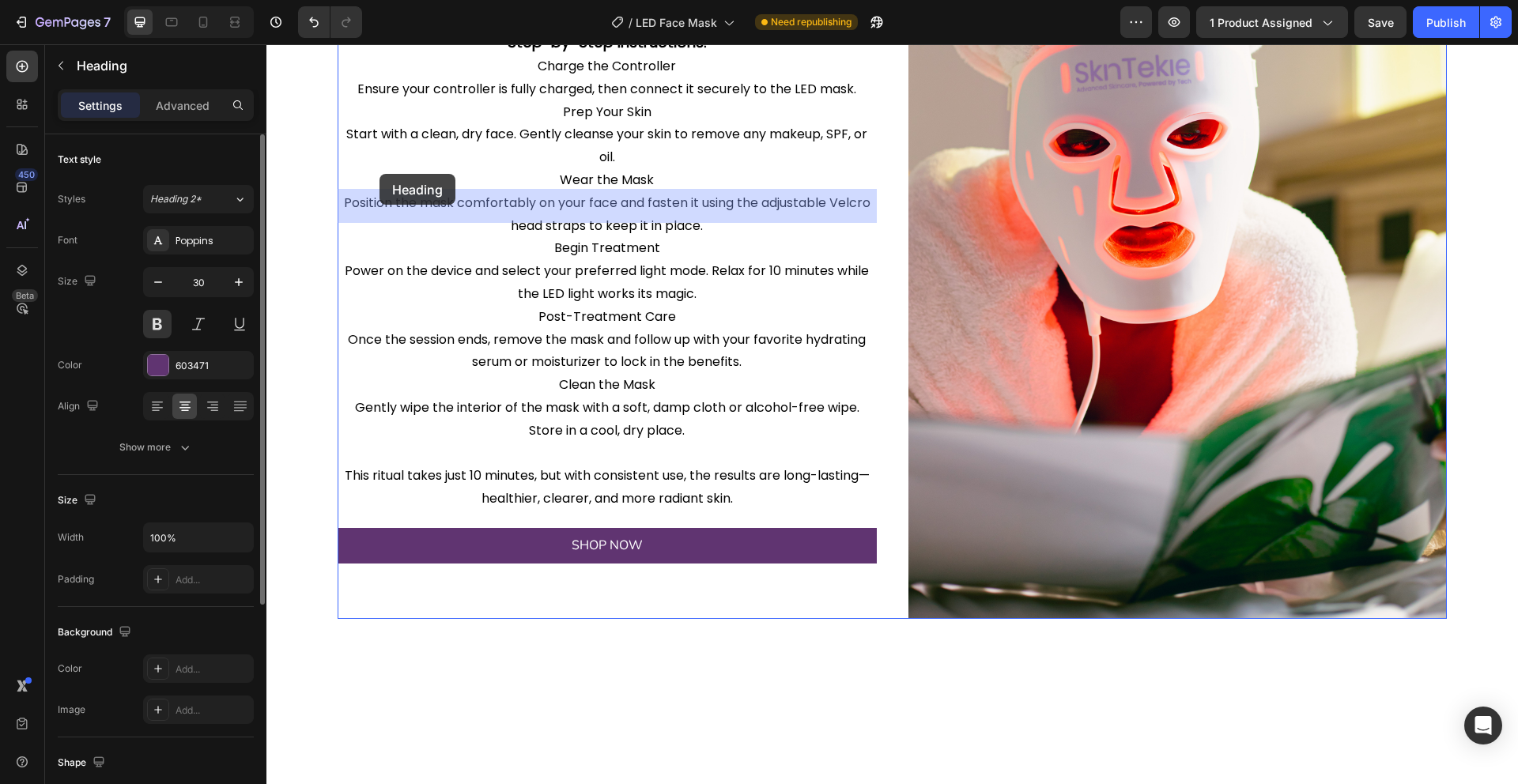
drag, startPoint x: 384, startPoint y: 206, endPoint x: 380, endPoint y: 174, distance: 32.2
click at [380, 174] on div "Header Real users, real results Heading Image Image Image Image Carousel Sectio…" at bounding box center [892, 622] width 1251 height 3743
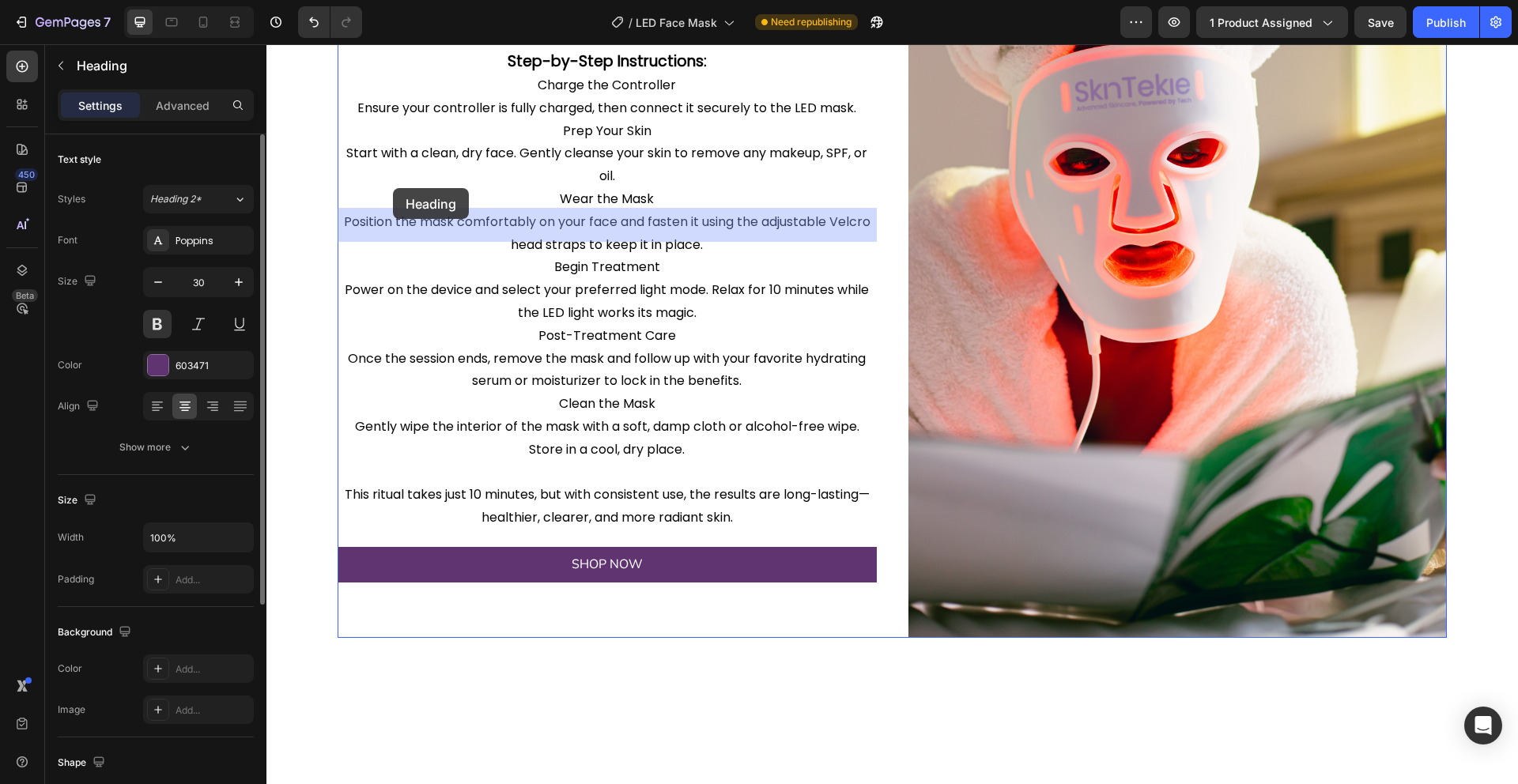
drag, startPoint x: 392, startPoint y: 211, endPoint x: 393, endPoint y: 188, distance: 23.0
click at [393, 188] on div "Header Real users, real results Heading Image Image Image Image Carousel Sectio…" at bounding box center [892, 641] width 1251 height 3743
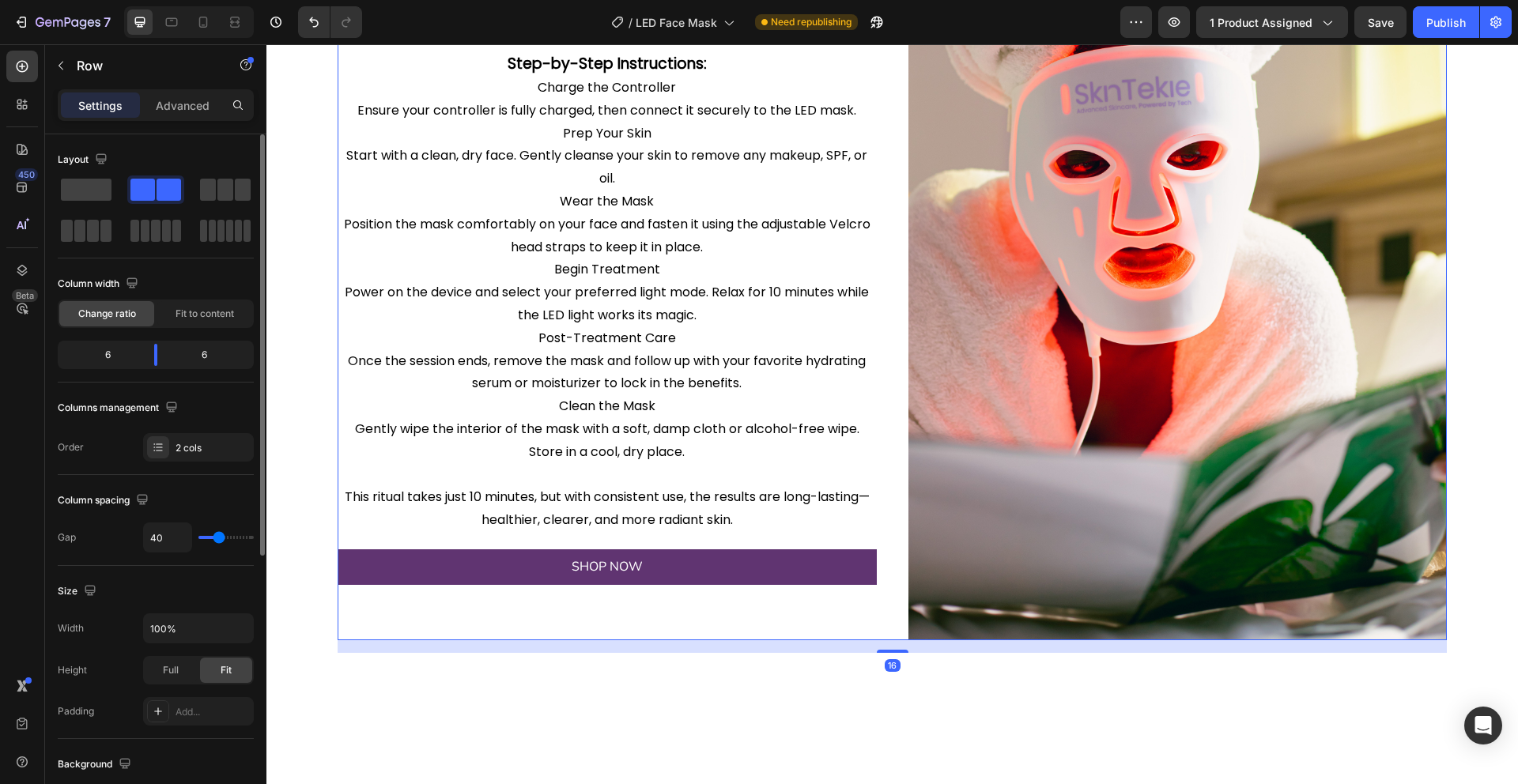
click at [559, 173] on div "How to Use the SkinTekie LED Face Mask Heading Image Get the most out of your a…" at bounding box center [608, 235] width 539 height 808
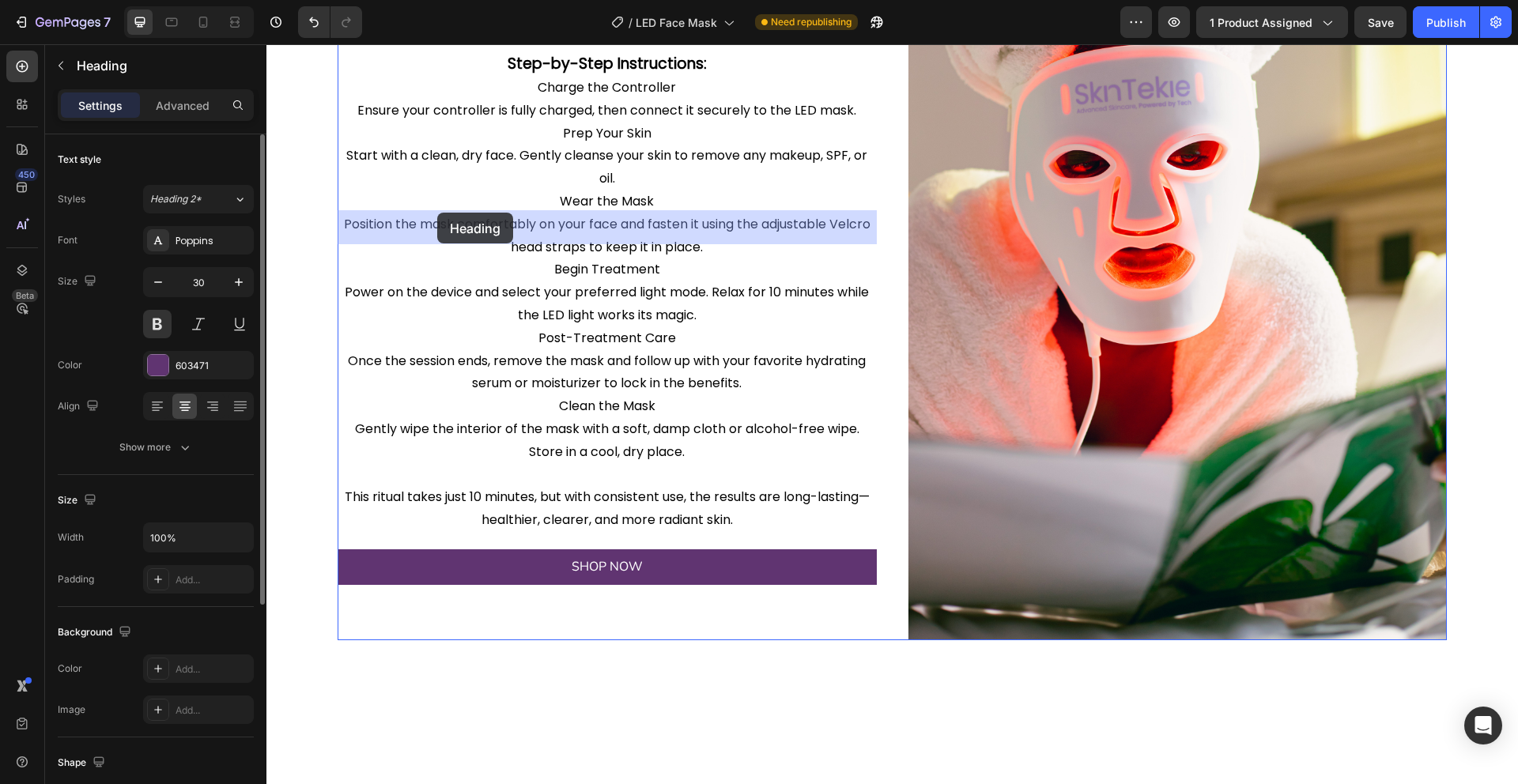
drag, startPoint x: 438, startPoint y: 222, endPoint x: 438, endPoint y: 213, distance: 9.0
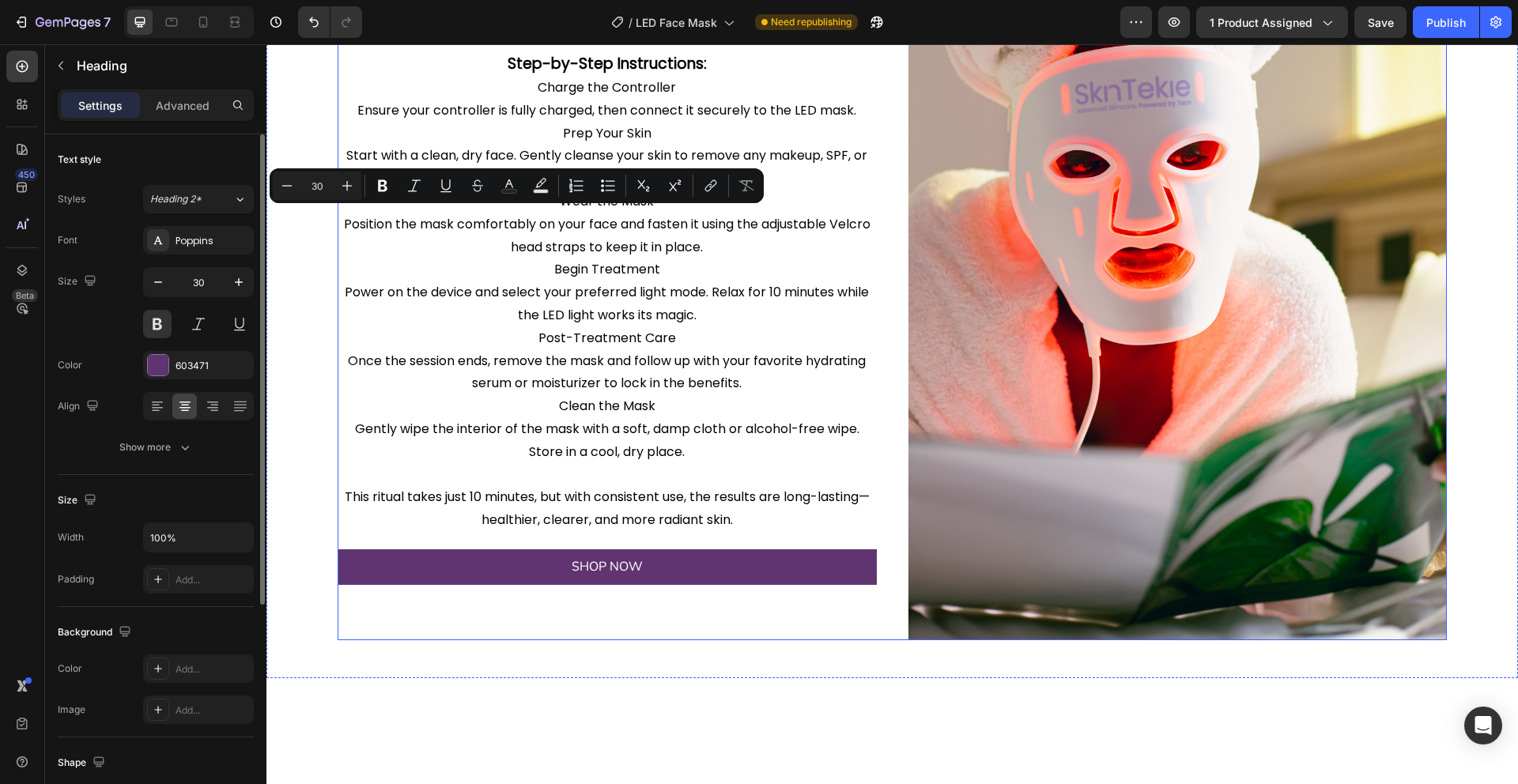
drag, startPoint x: 438, startPoint y: 213, endPoint x: 437, endPoint y: 192, distance: 21.0
click at [437, 192] on div "How to Use the SkinTekie LED Face Mask Heading 20 Image Get the most out of you…" at bounding box center [608, 235] width 539 height 808
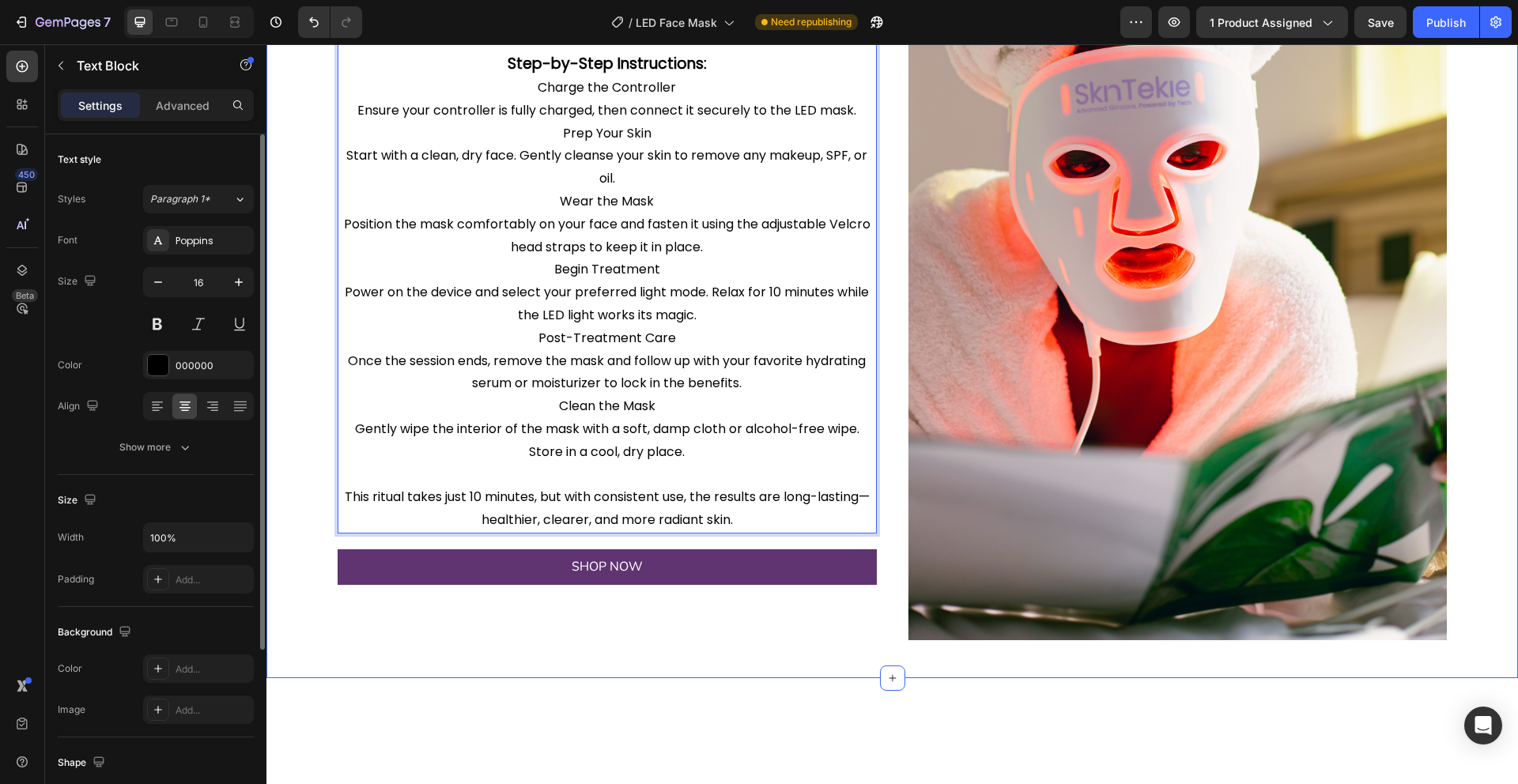
click at [431, 138] on div "How to Use the SkinTekie LED Face Mask Heading Image Get the most out of your a…" at bounding box center [892, 243] width 1251 height 871
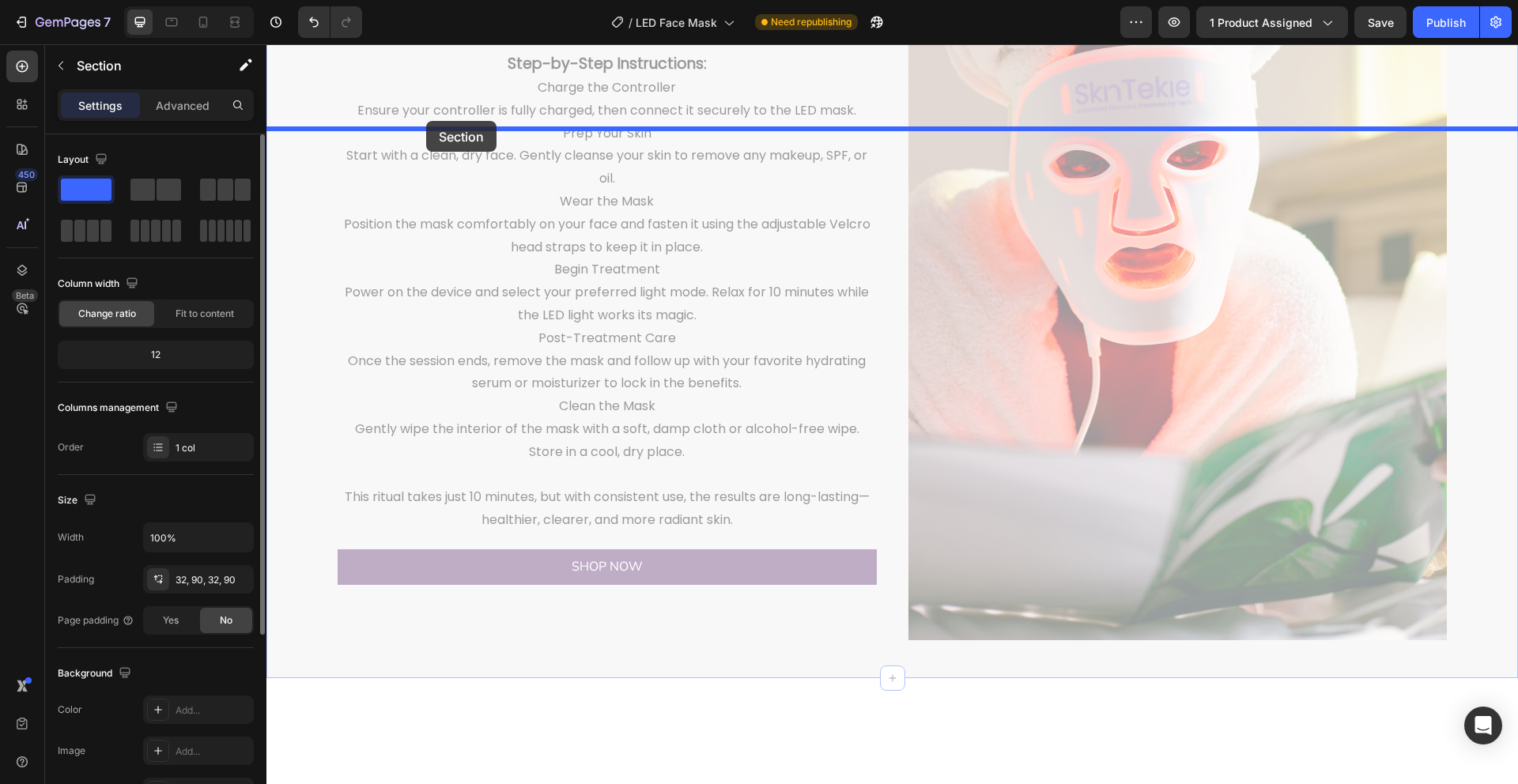
drag, startPoint x: 431, startPoint y: 138, endPoint x: 426, endPoint y: 121, distance: 17.7
click at [426, 121] on div "Header Real users, real results Heading Image Image Image Image Carousel Sectio…" at bounding box center [892, 644] width 1251 height 3743
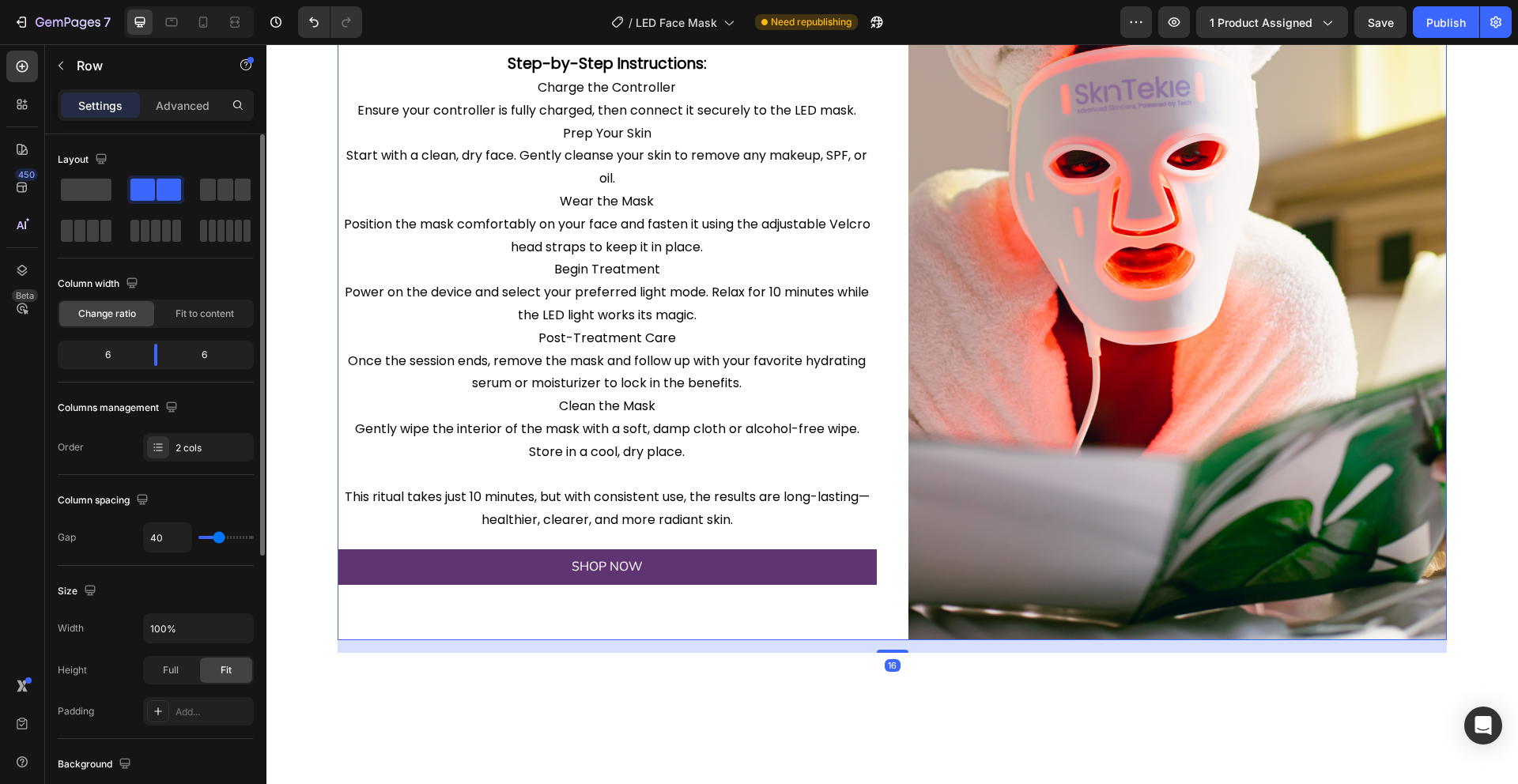
click at [384, 204] on div "How to Use the SkinTekie LED Face Mask Heading Image Get the most out of your a…" at bounding box center [608, 235] width 539 height 808
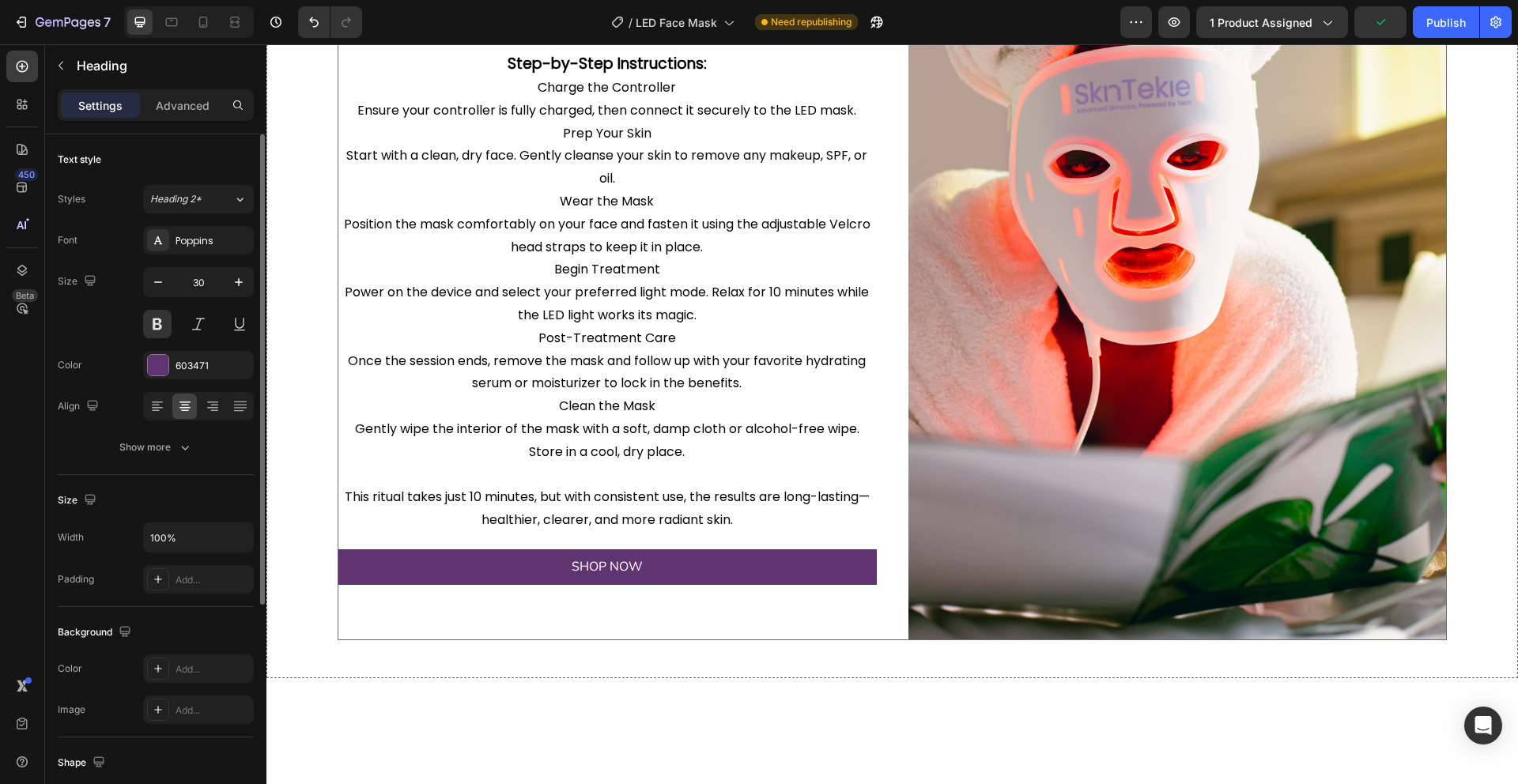
drag, startPoint x: 380, startPoint y: 222, endPoint x: 372, endPoint y: 209, distance: 15.3
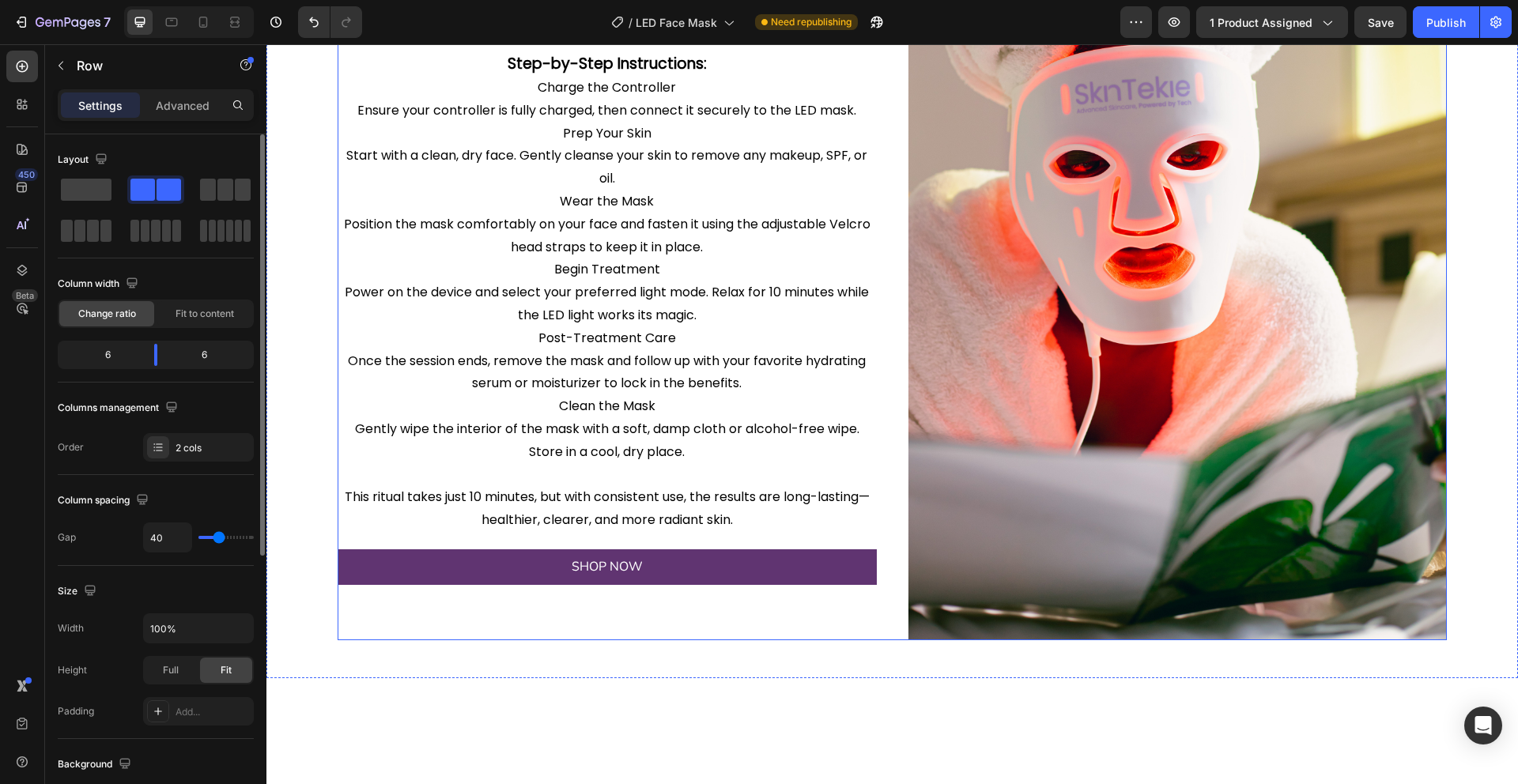
click at [375, 158] on div "How to Use the SkinTekie LED Face Mask Heading 20 Image Get the most out of you…" at bounding box center [608, 235] width 539 height 808
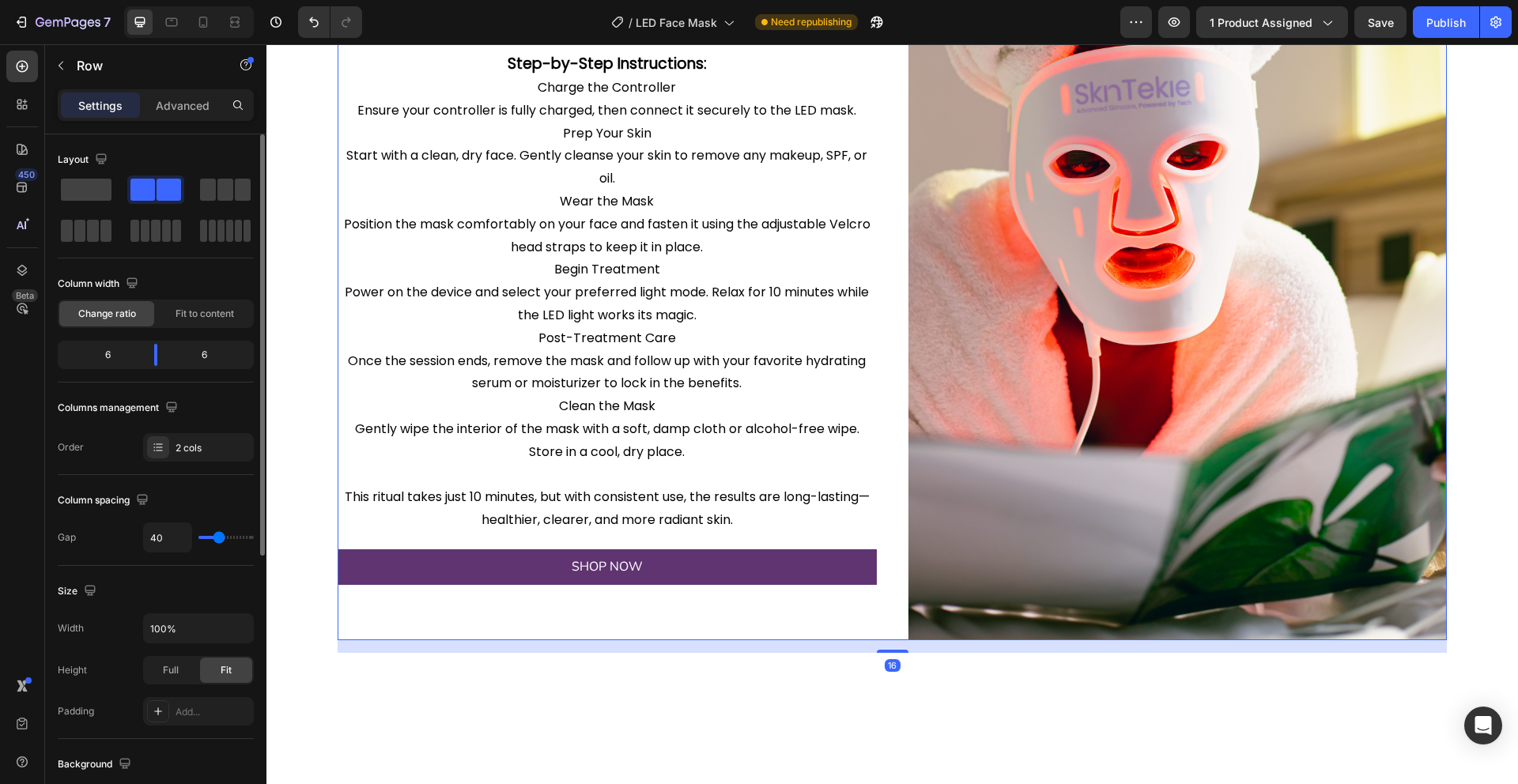
click at [374, 176] on div "How to Use the SkinTekie LED Face Mask Heading Image Get the most out of your a…" at bounding box center [608, 235] width 539 height 808
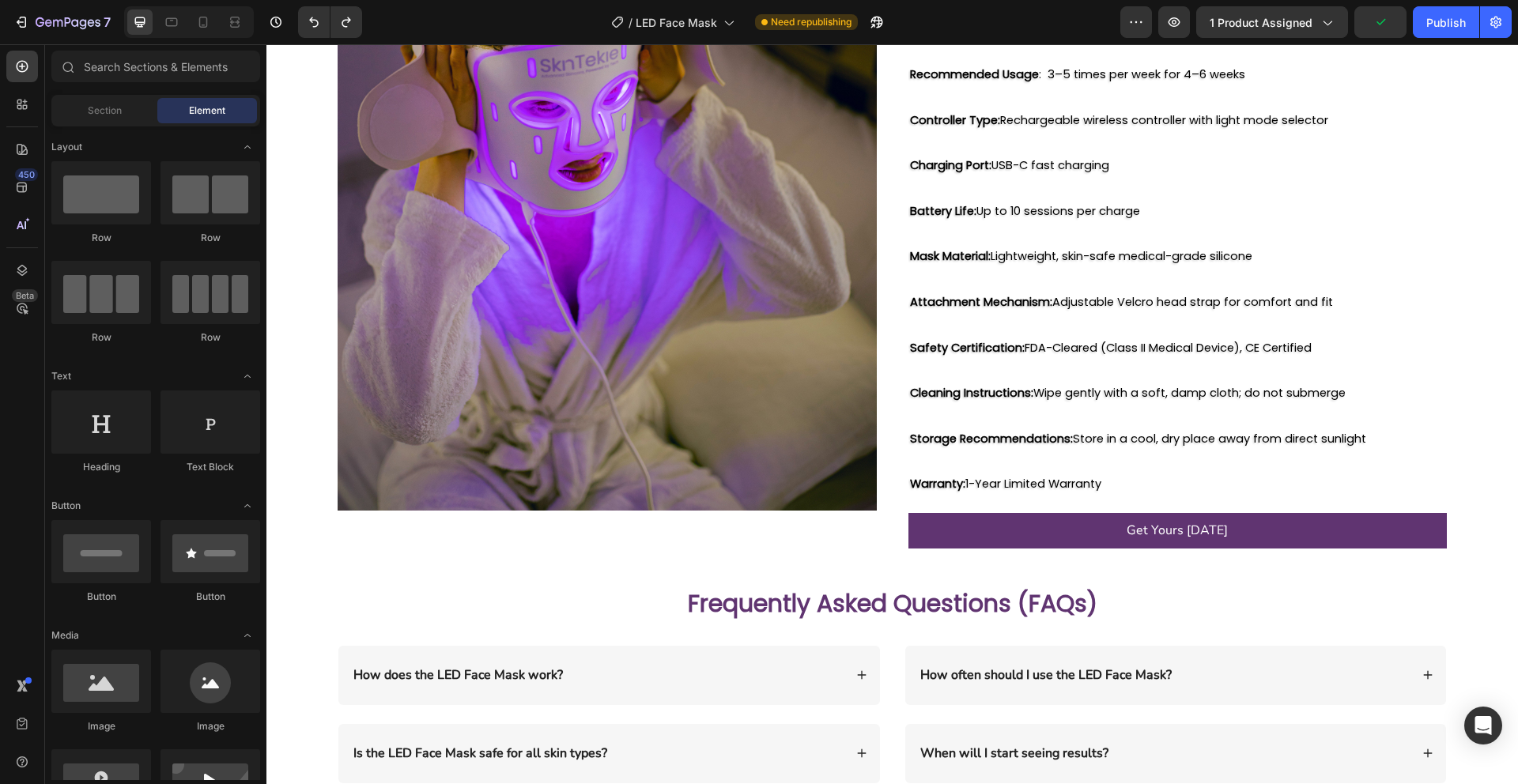
scroll to position [2478, 0]
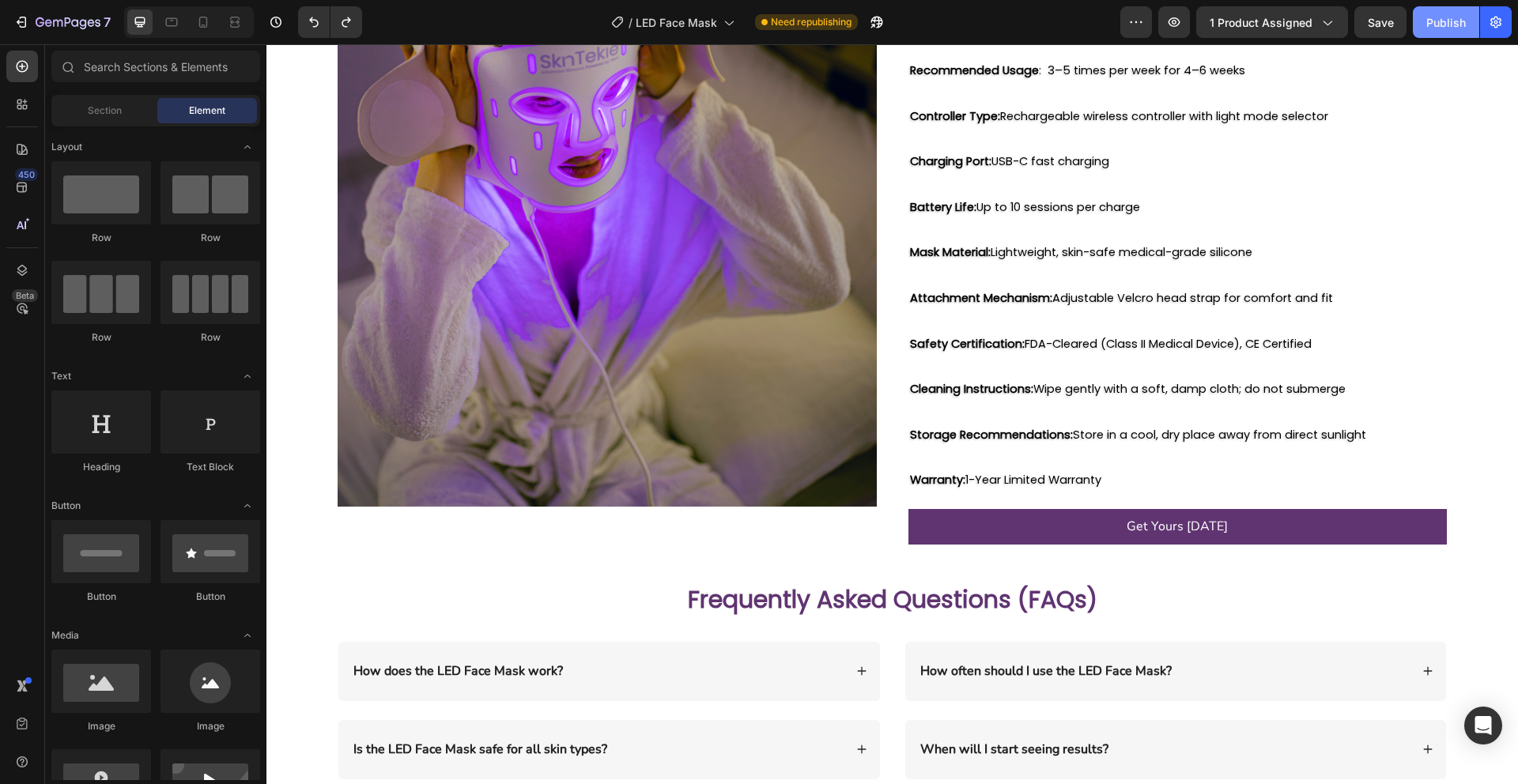
click at [1434, 26] on div "Publish" at bounding box center [1446, 22] width 40 height 16
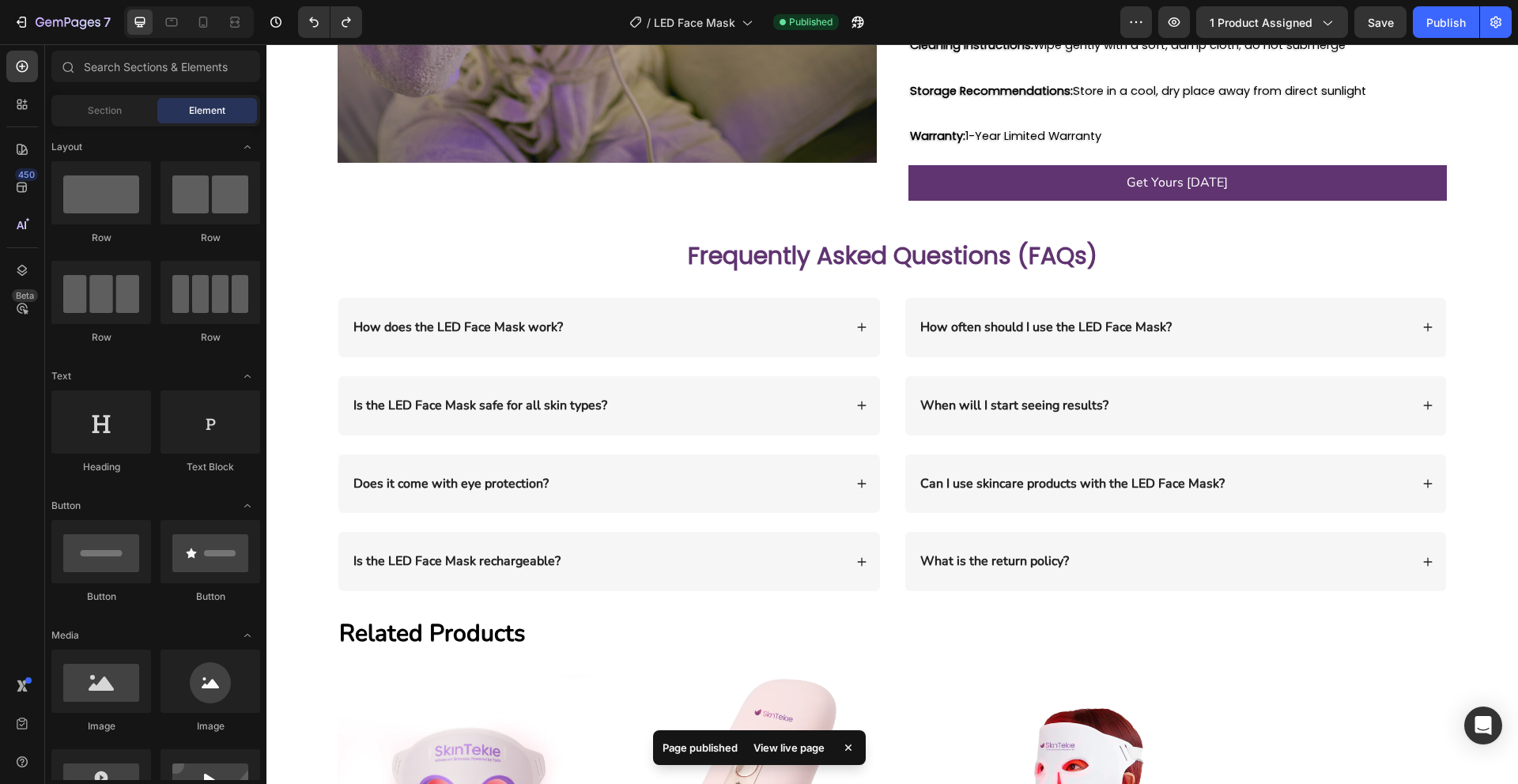
scroll to position [2820, 0]
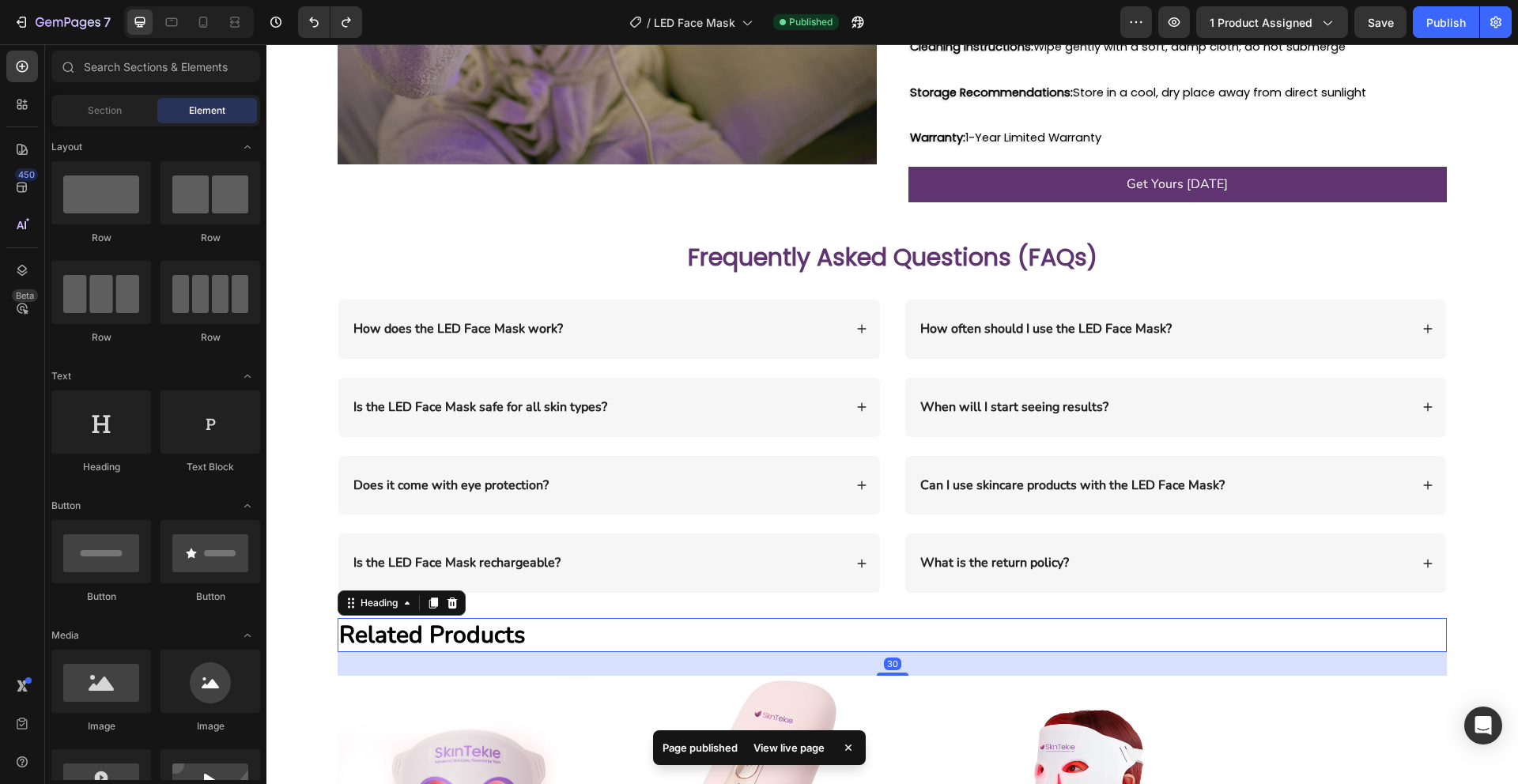
click at [483, 618] on h2 "Related Products" at bounding box center [892, 635] width 1109 height 34
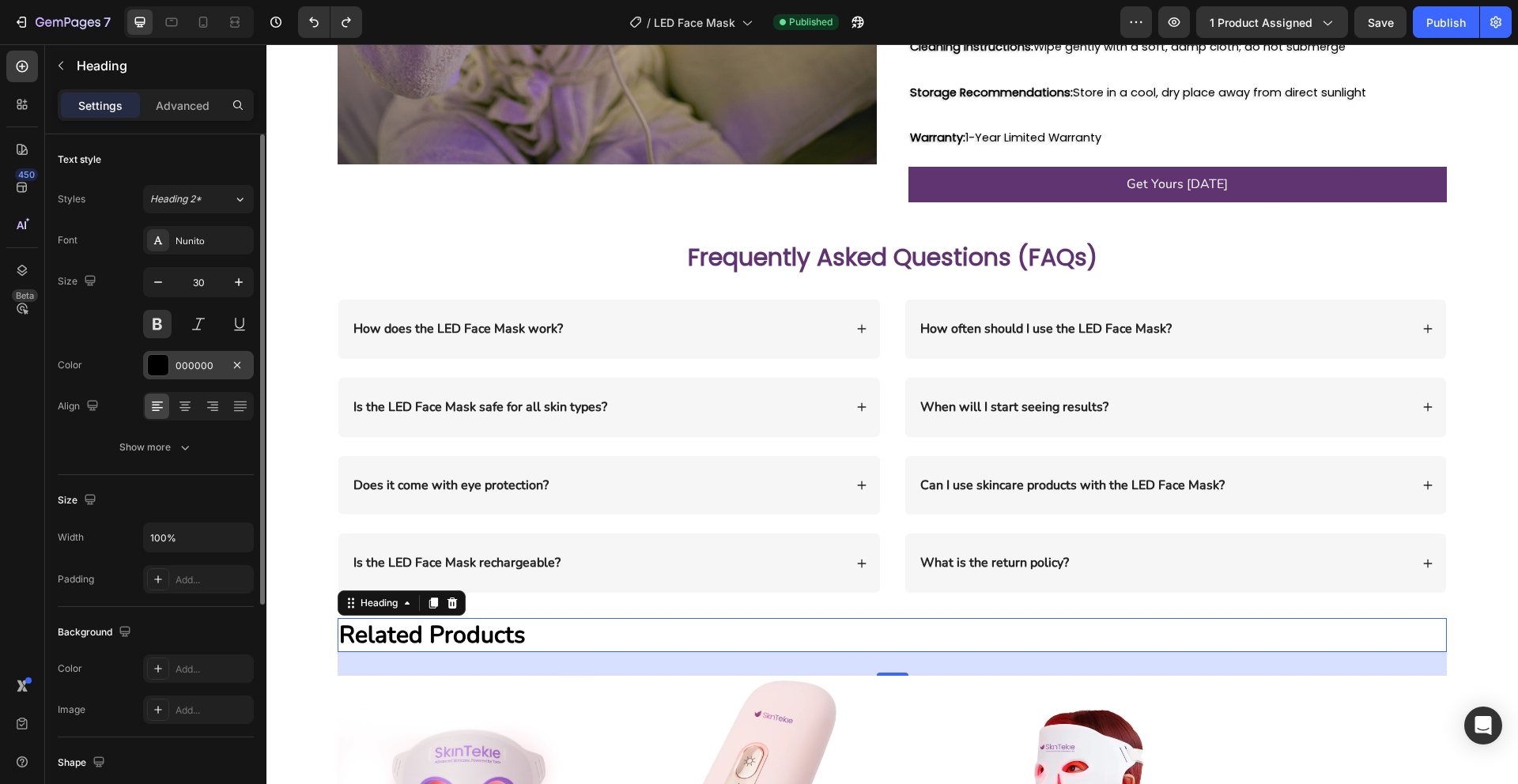
click at [159, 363] on div at bounding box center [159, 365] width 21 height 21
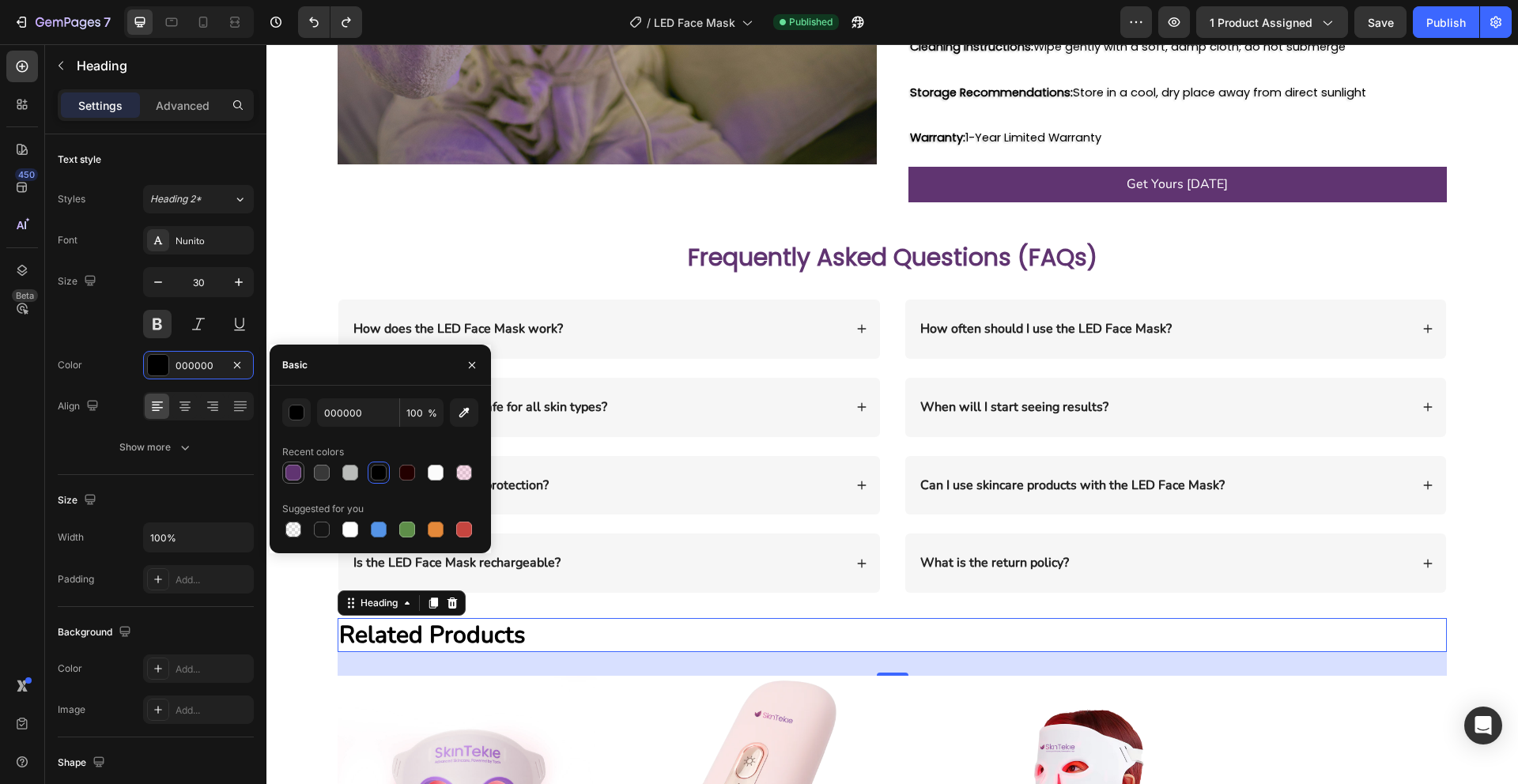
click at [296, 471] on div at bounding box center [293, 473] width 16 height 16
type input "603471"
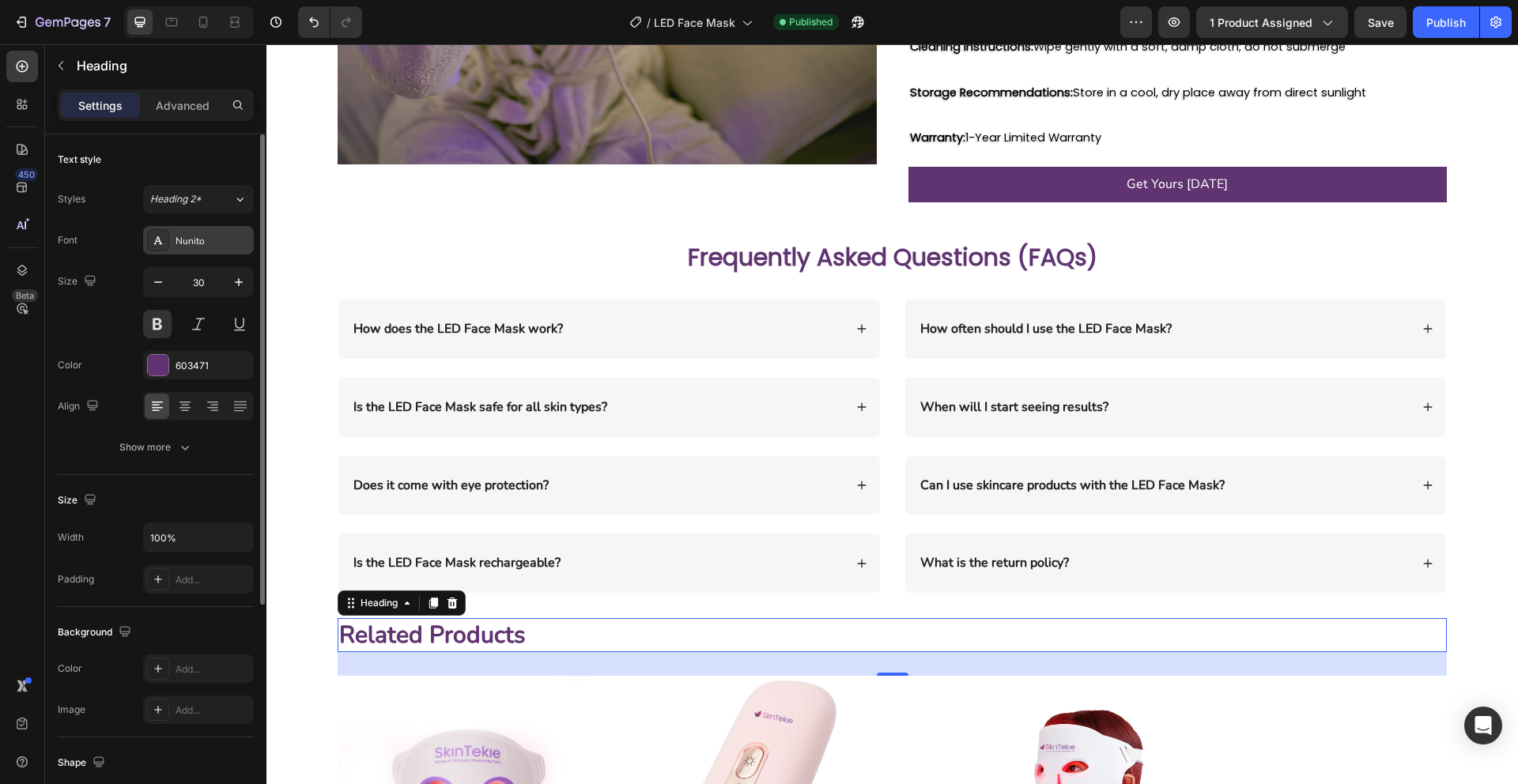
click at [199, 229] on div "Nunito" at bounding box center [198, 240] width 111 height 28
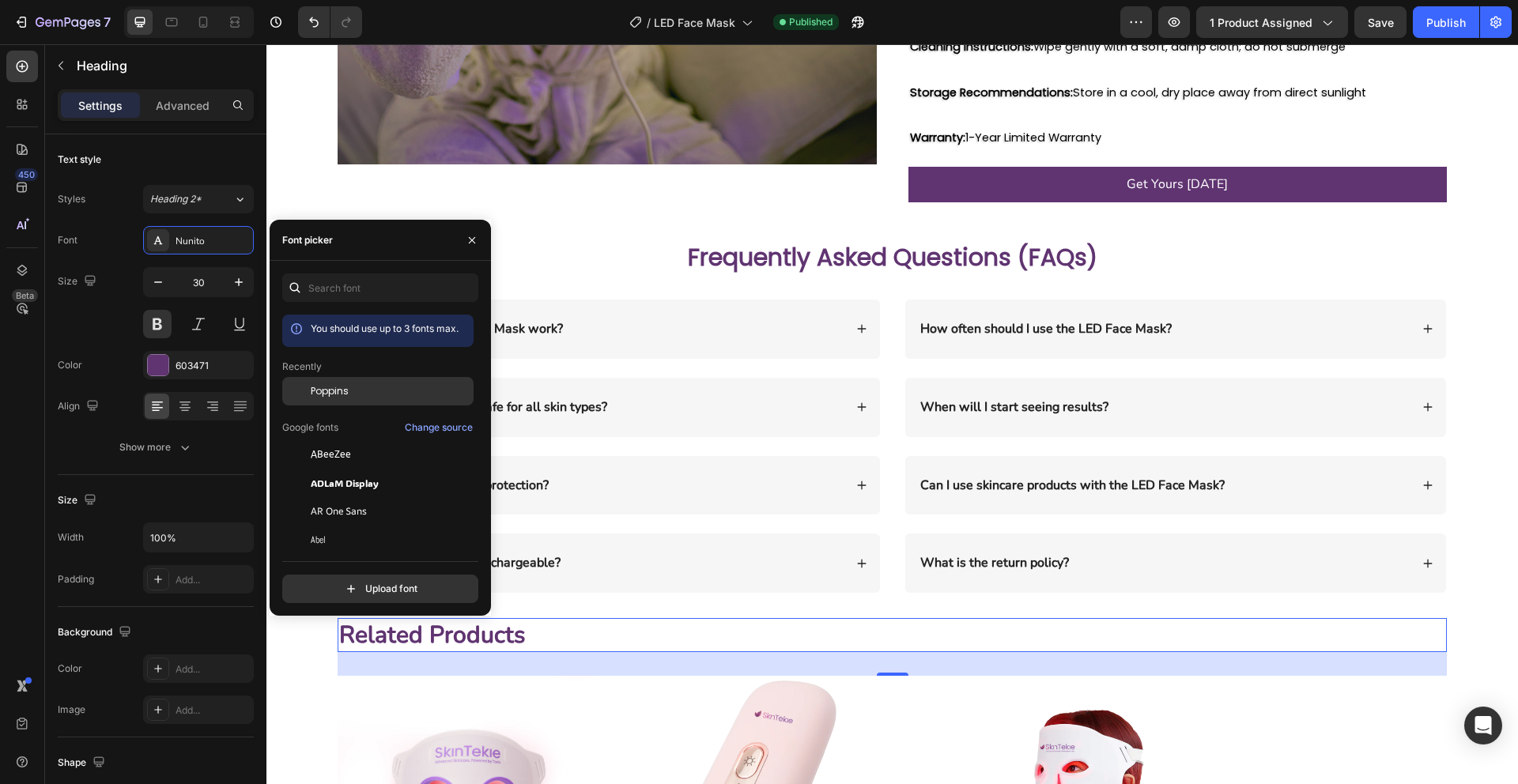
click at [365, 394] on div "Poppins" at bounding box center [390, 391] width 159 height 14
click at [365, 393] on div "Poppins" at bounding box center [390, 391] width 159 height 14
click at [655, 397] on div "Is the LED Face Mask safe for all skin types?" at bounding box center [597, 407] width 493 height 21
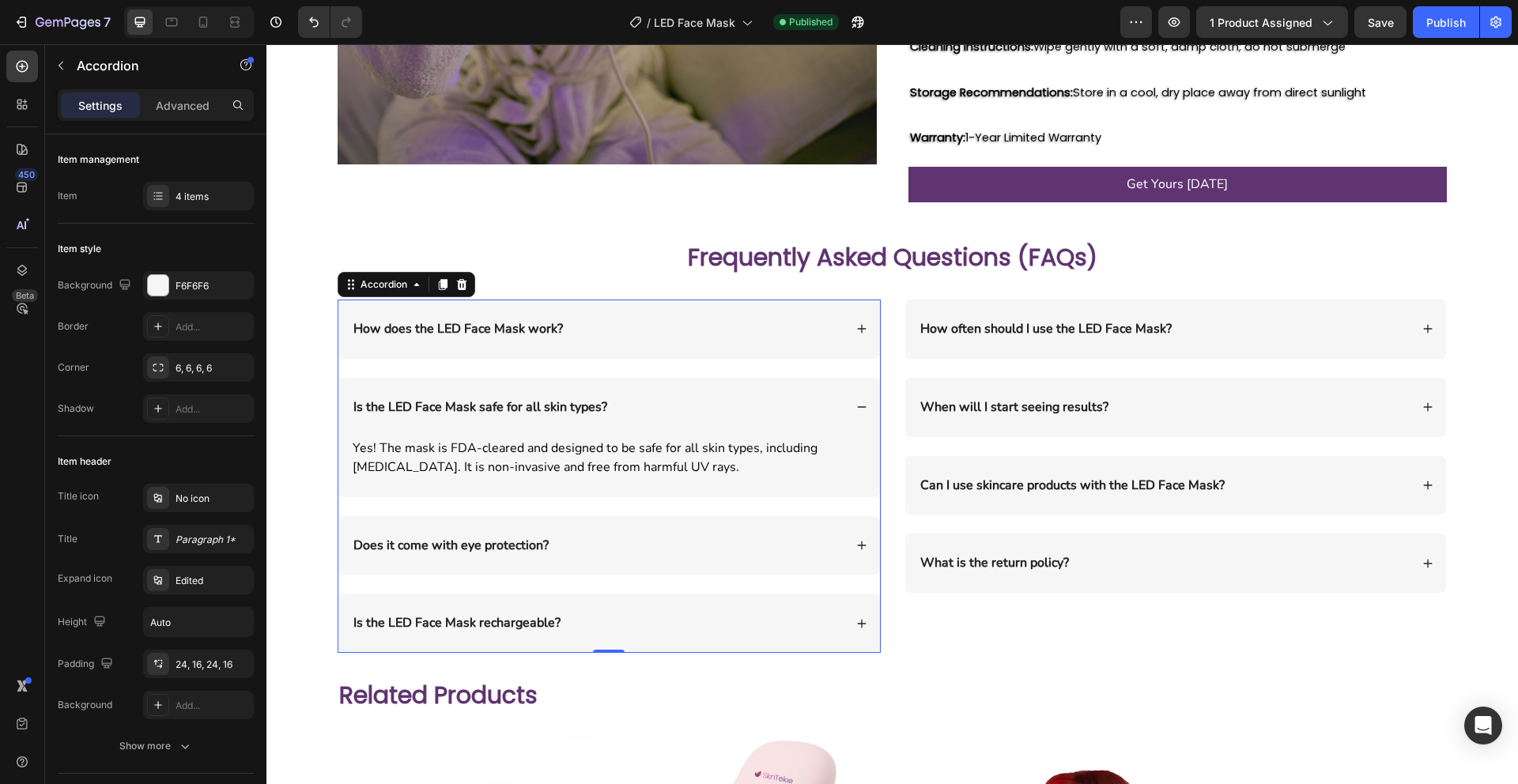
click at [700, 319] on div "How does the LED Face Mask work?" at bounding box center [597, 329] width 493 height 21
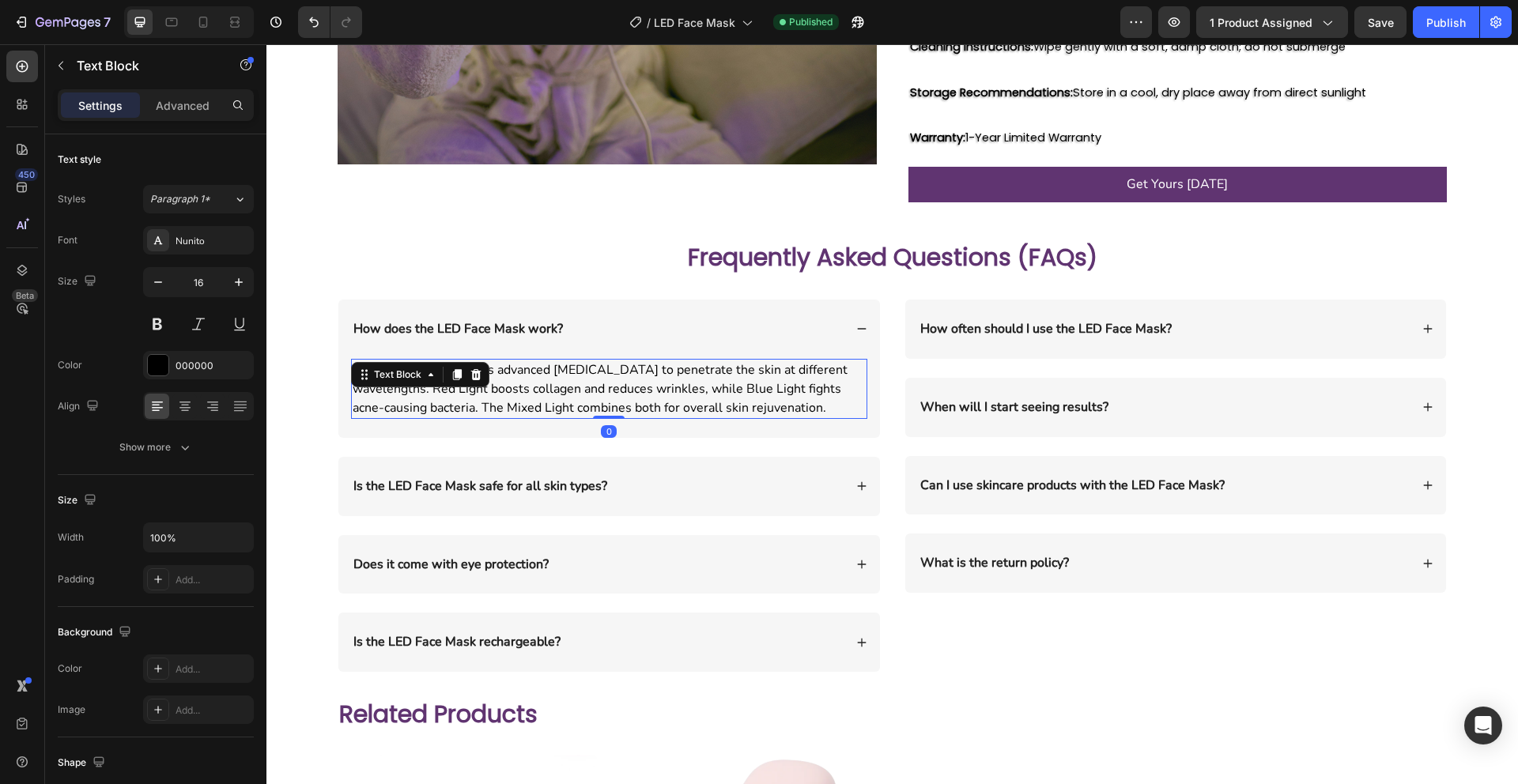
click at [417, 359] on div "The LED Face Mask uses advanced light therapy to penetrate the skin at differen…" at bounding box center [609, 388] width 516 height 60
click at [417, 367] on div "Text Block" at bounding box center [398, 374] width 54 height 14
click at [419, 367] on div "Text Block" at bounding box center [398, 374] width 54 height 14
click at [625, 367] on p "The LED Face Mask uses advanced light therapy to penetrate the skin at differen…" at bounding box center [609, 389] width 513 height 57
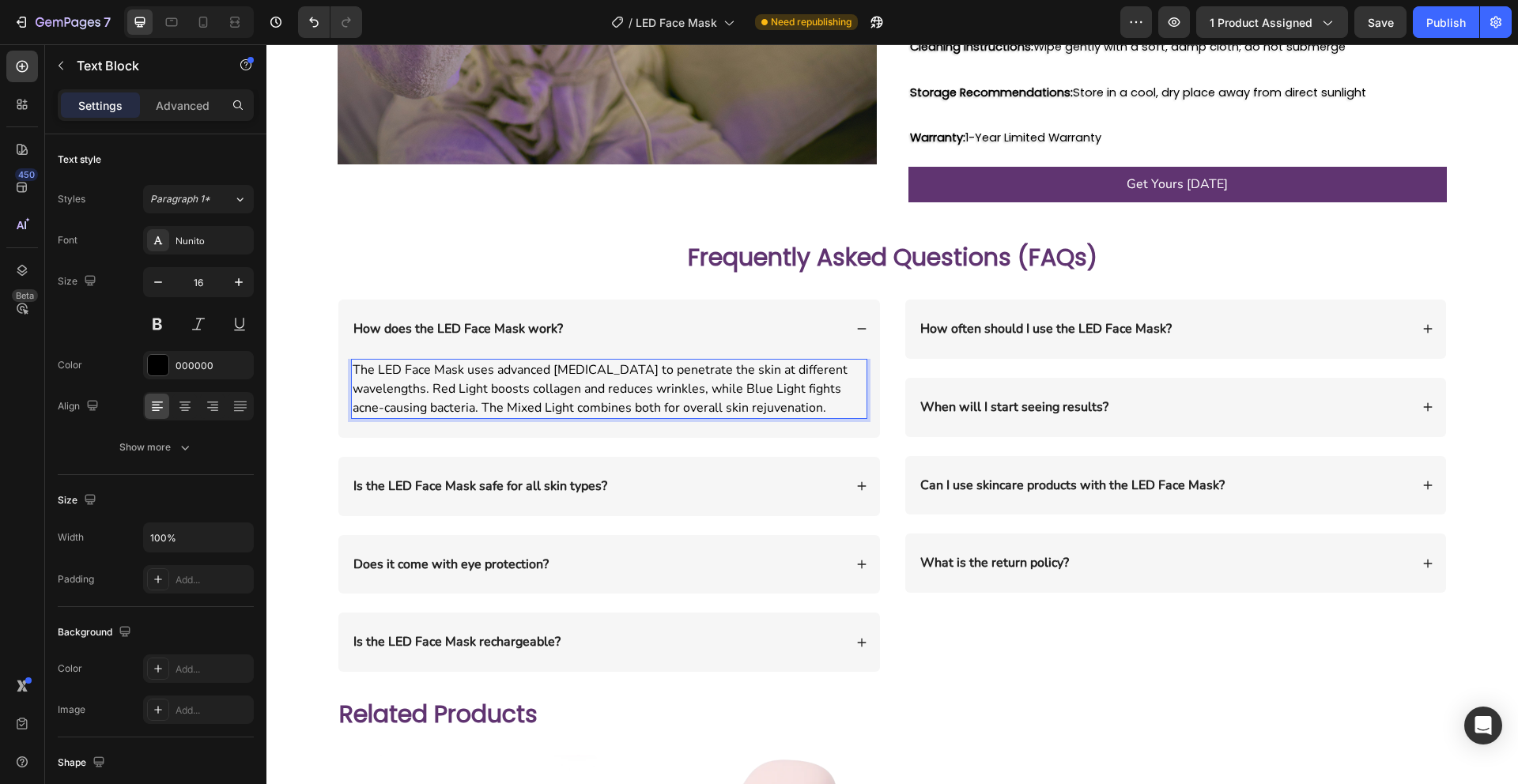
click at [625, 367] on p "The LED Face Mask uses advanced light therapy to penetrate the skin at differen…" at bounding box center [609, 389] width 513 height 57
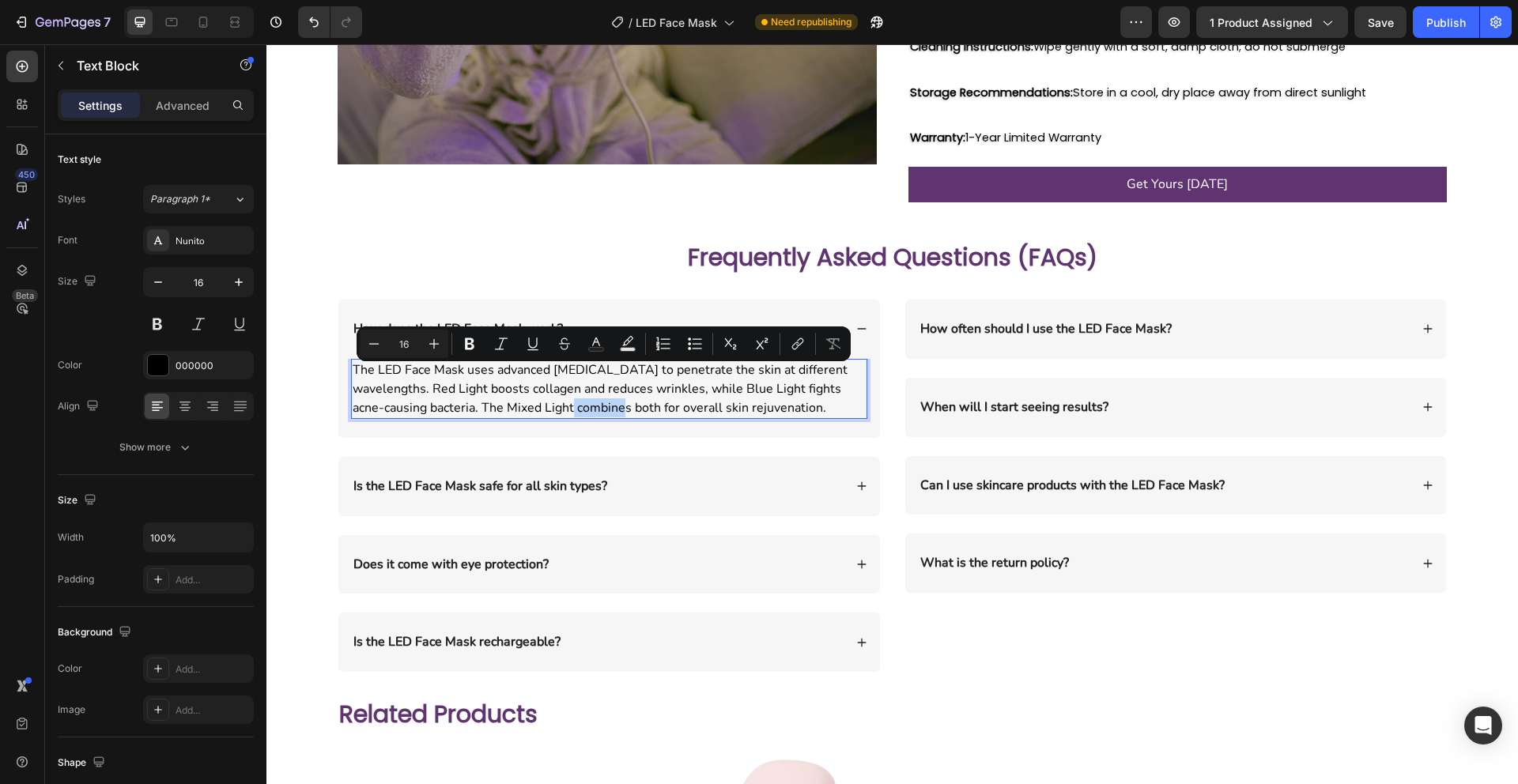
click at [625, 367] on p "The LED Face Mask uses advanced light therapy to penetrate the skin at differen…" at bounding box center [609, 389] width 513 height 57
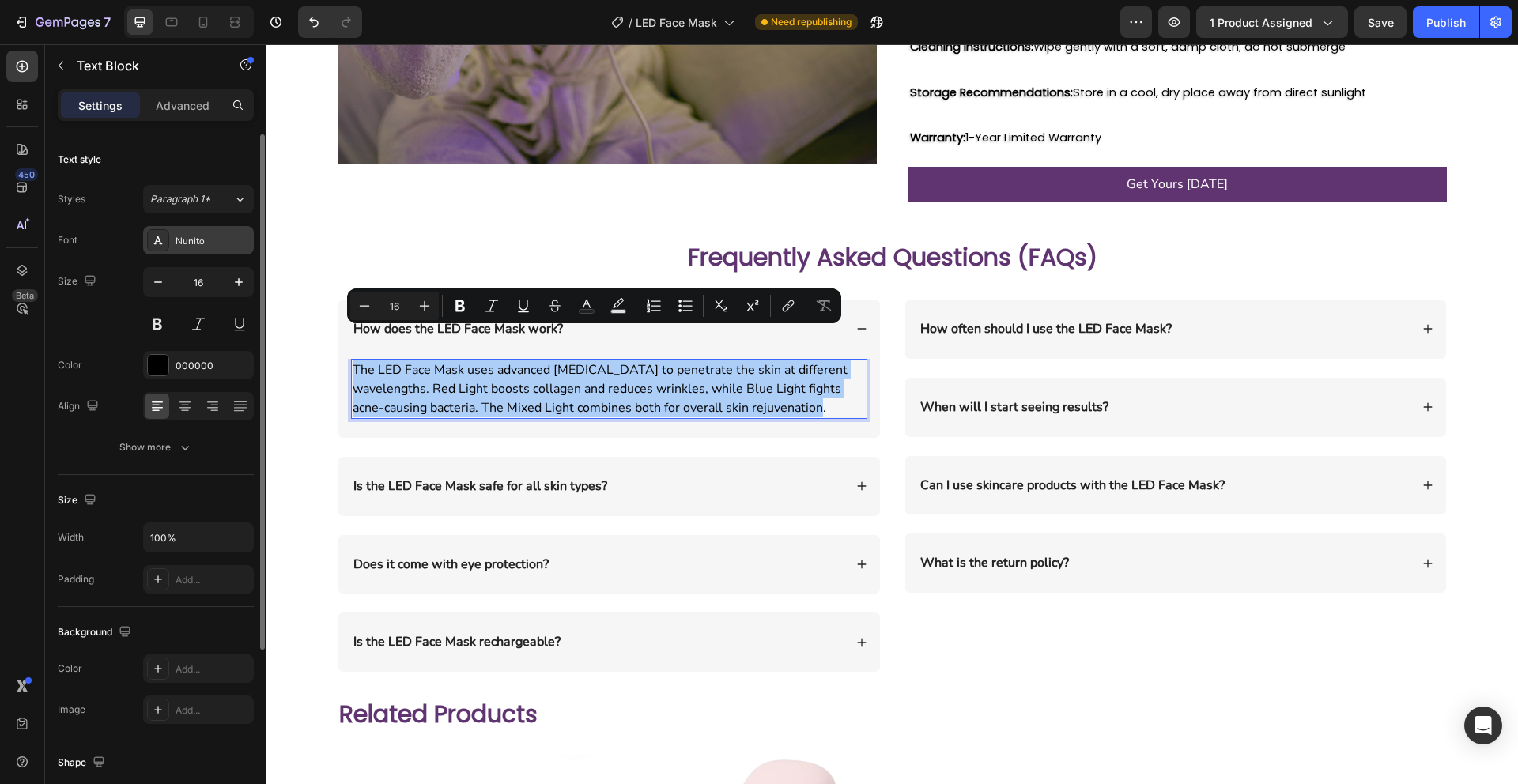
click at [198, 239] on div "Nunito" at bounding box center [213, 240] width 74 height 14
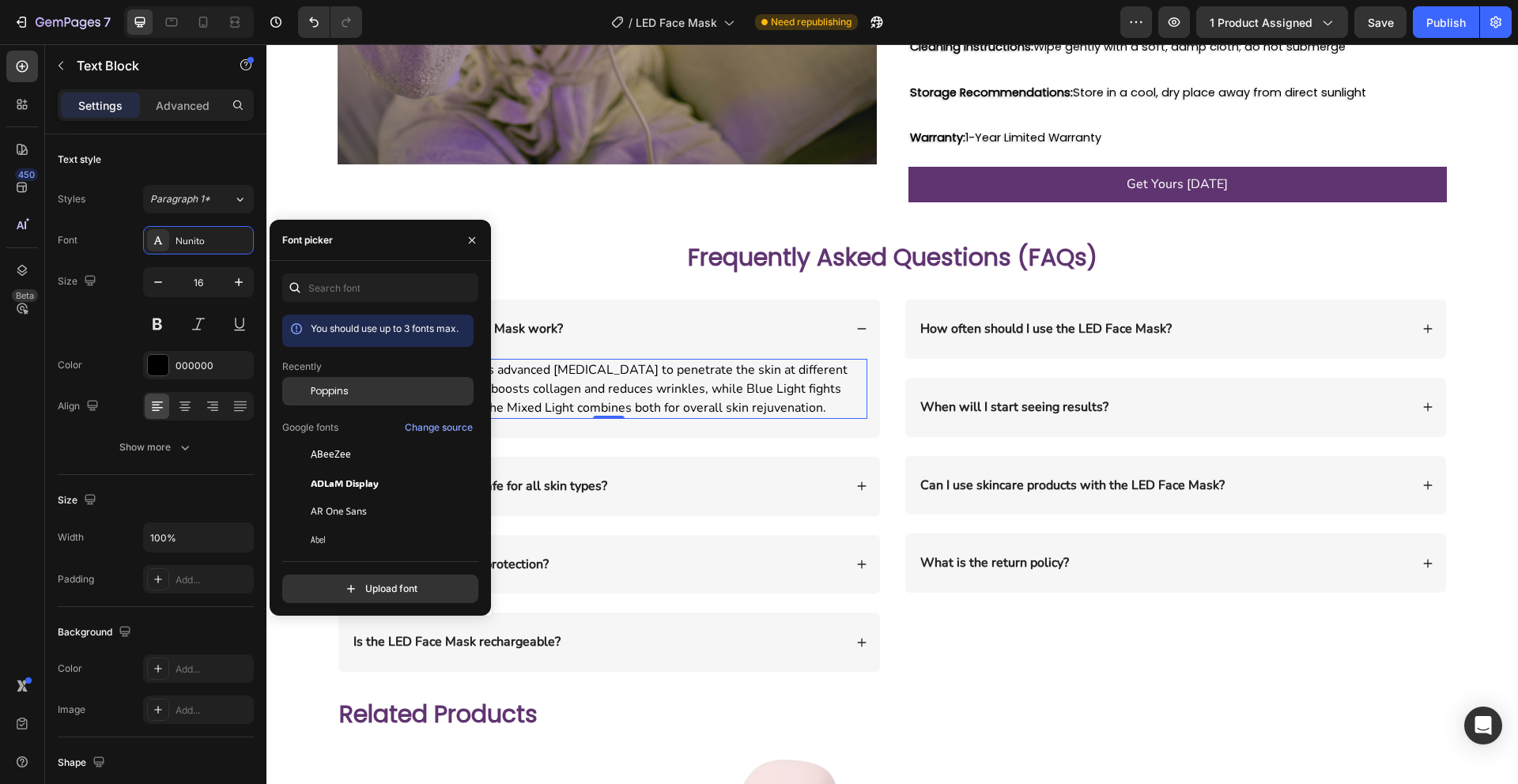
click at [347, 398] on span "Poppins" at bounding box center [329, 391] width 38 height 14
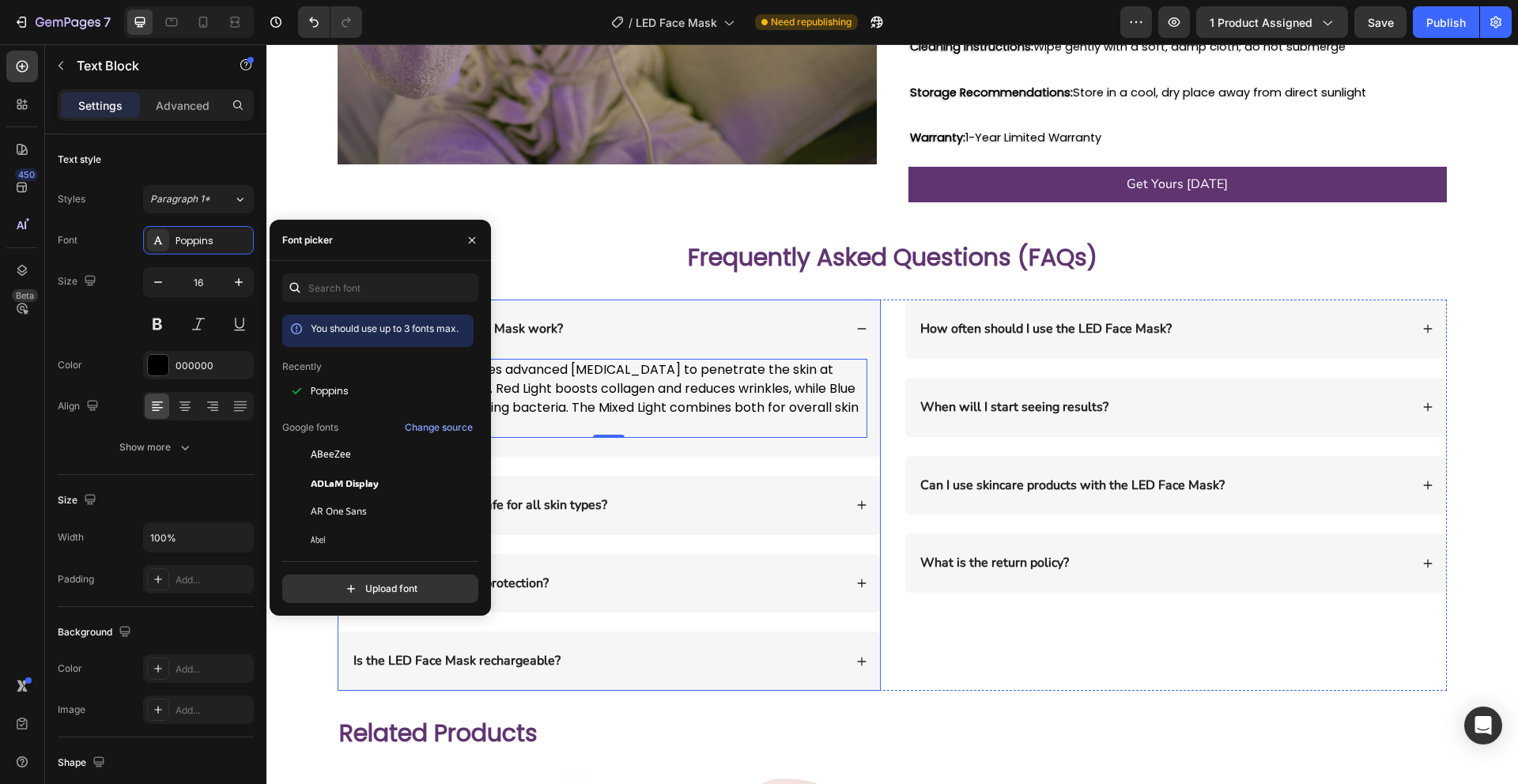
click at [702, 319] on div "How does the LED Face Mask work?" at bounding box center [597, 329] width 493 height 21
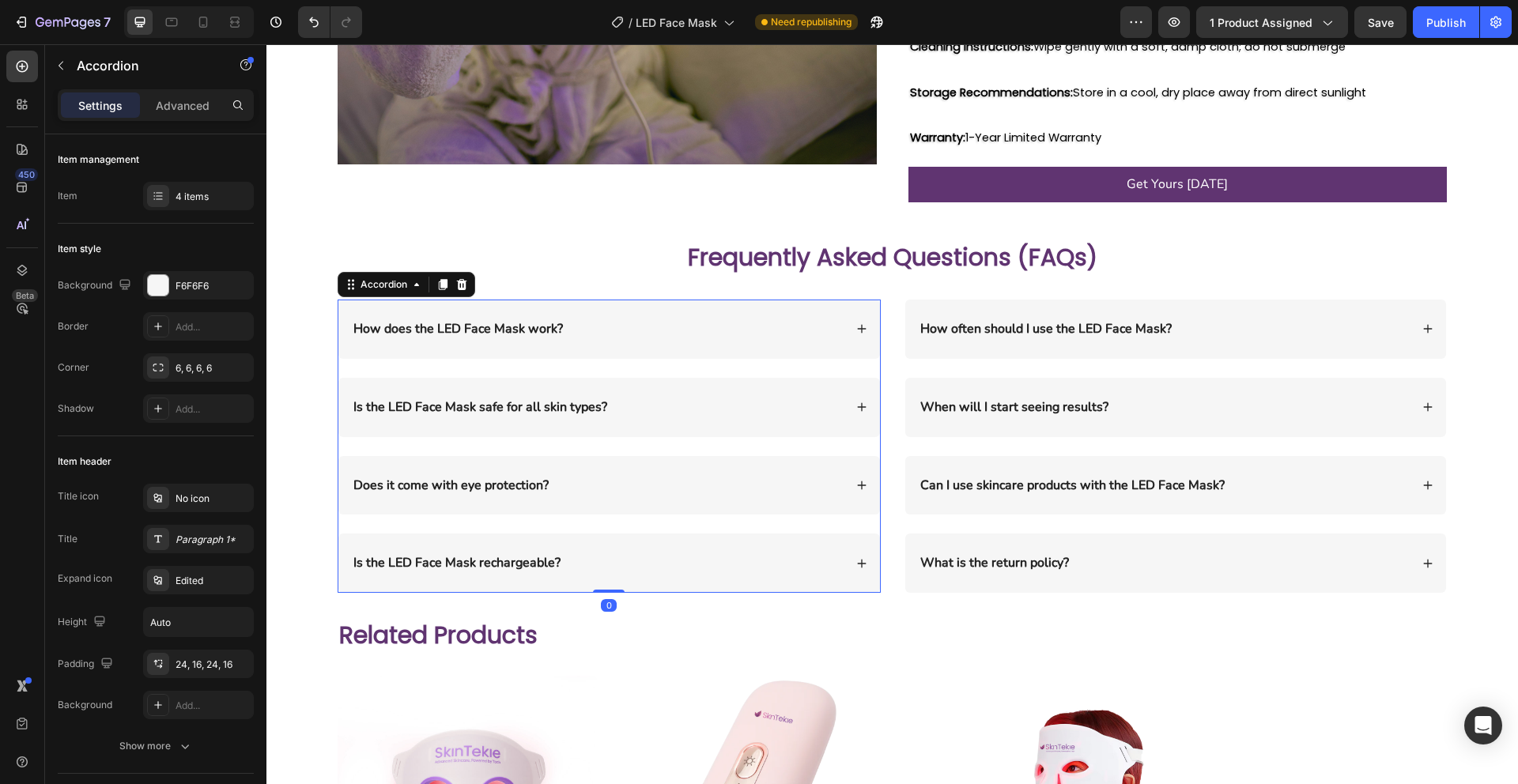
click at [407, 321] on p "How does the LED Face Mask work?" at bounding box center [458, 328] width 210 height 16
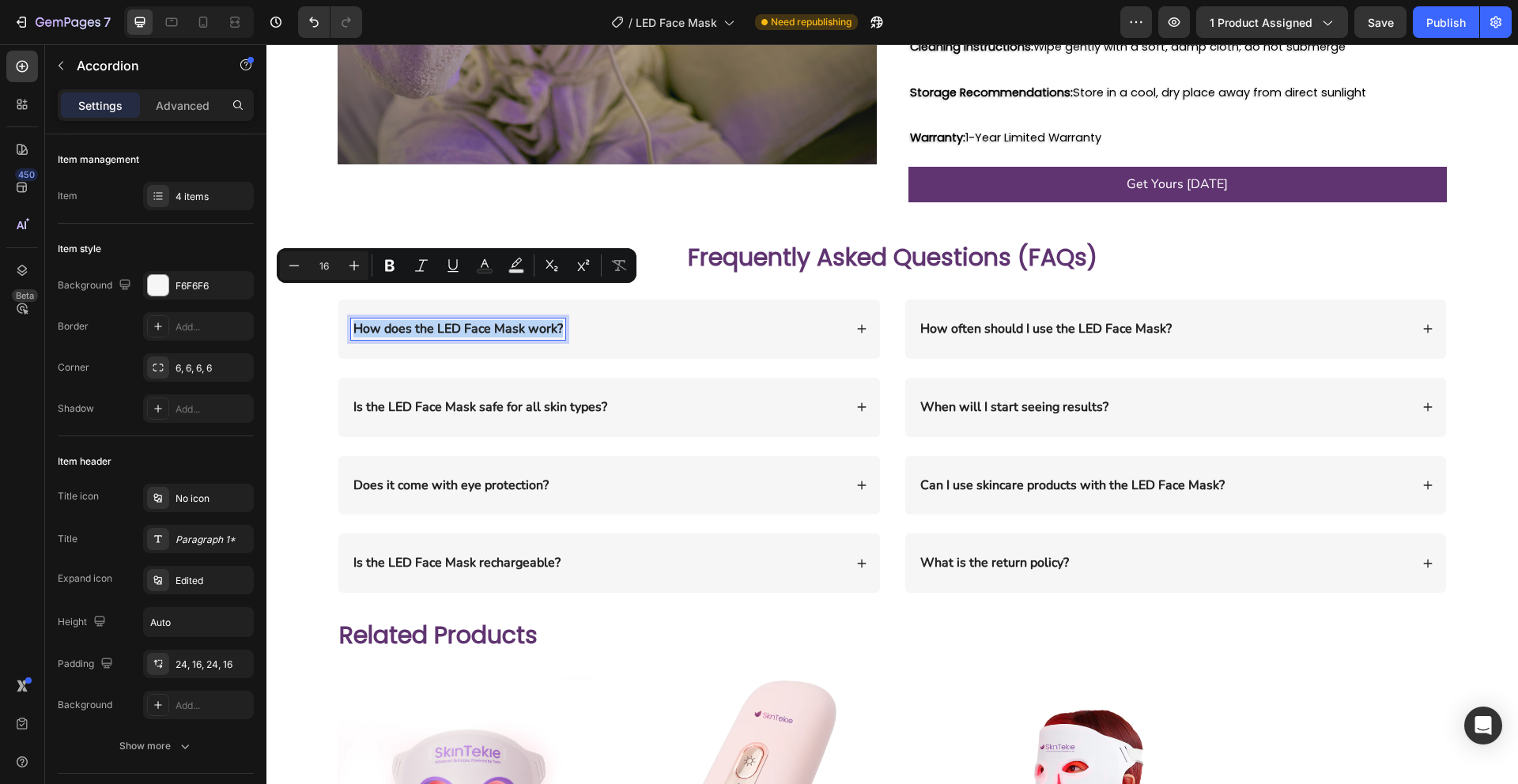
click at [442, 343] on div "How does the LED Face Mask work? Is the LED Face Mask safe for all skin types? …" at bounding box center [609, 446] width 543 height 293
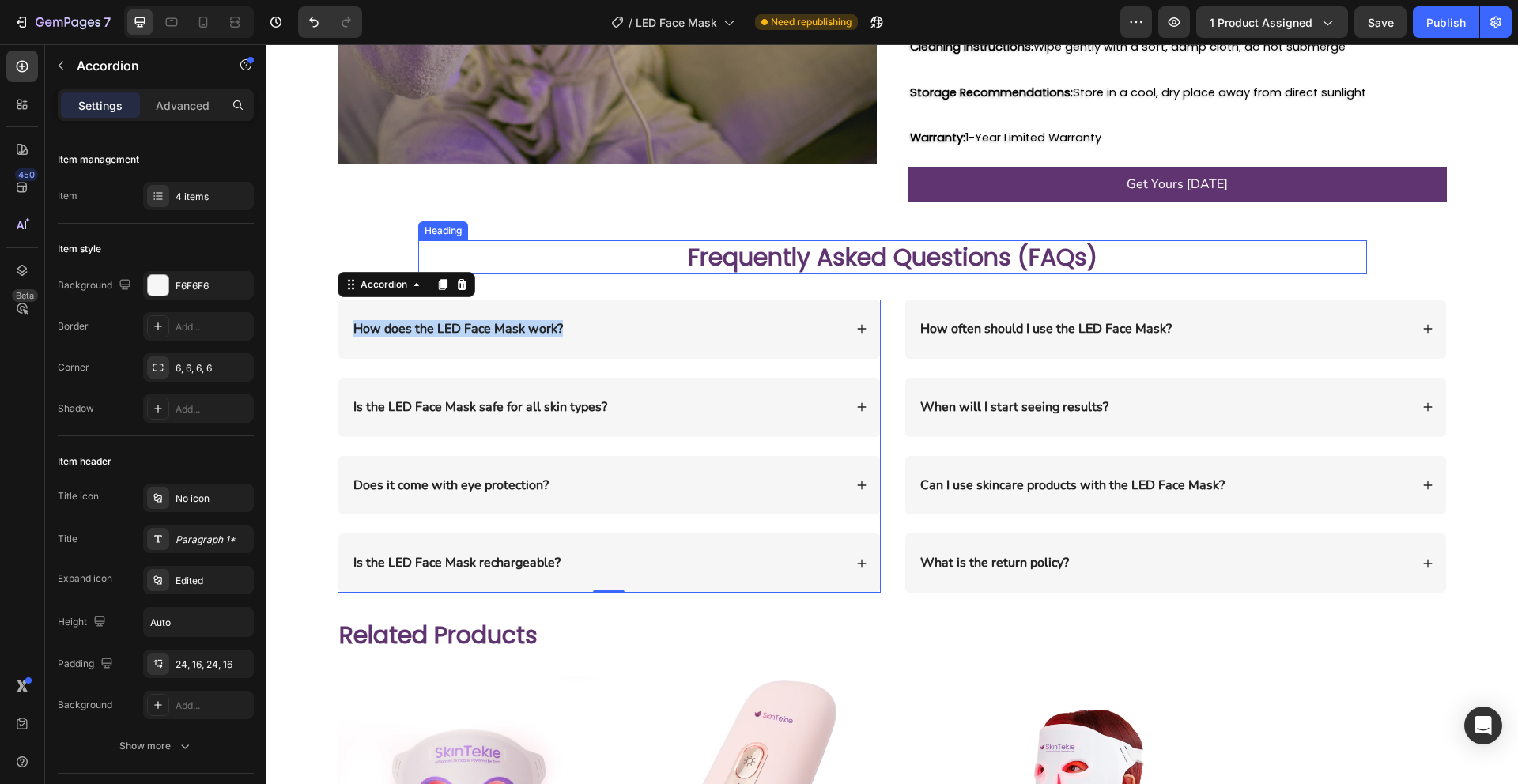
click at [460, 224] on div "Heading" at bounding box center [443, 231] width 44 height 14
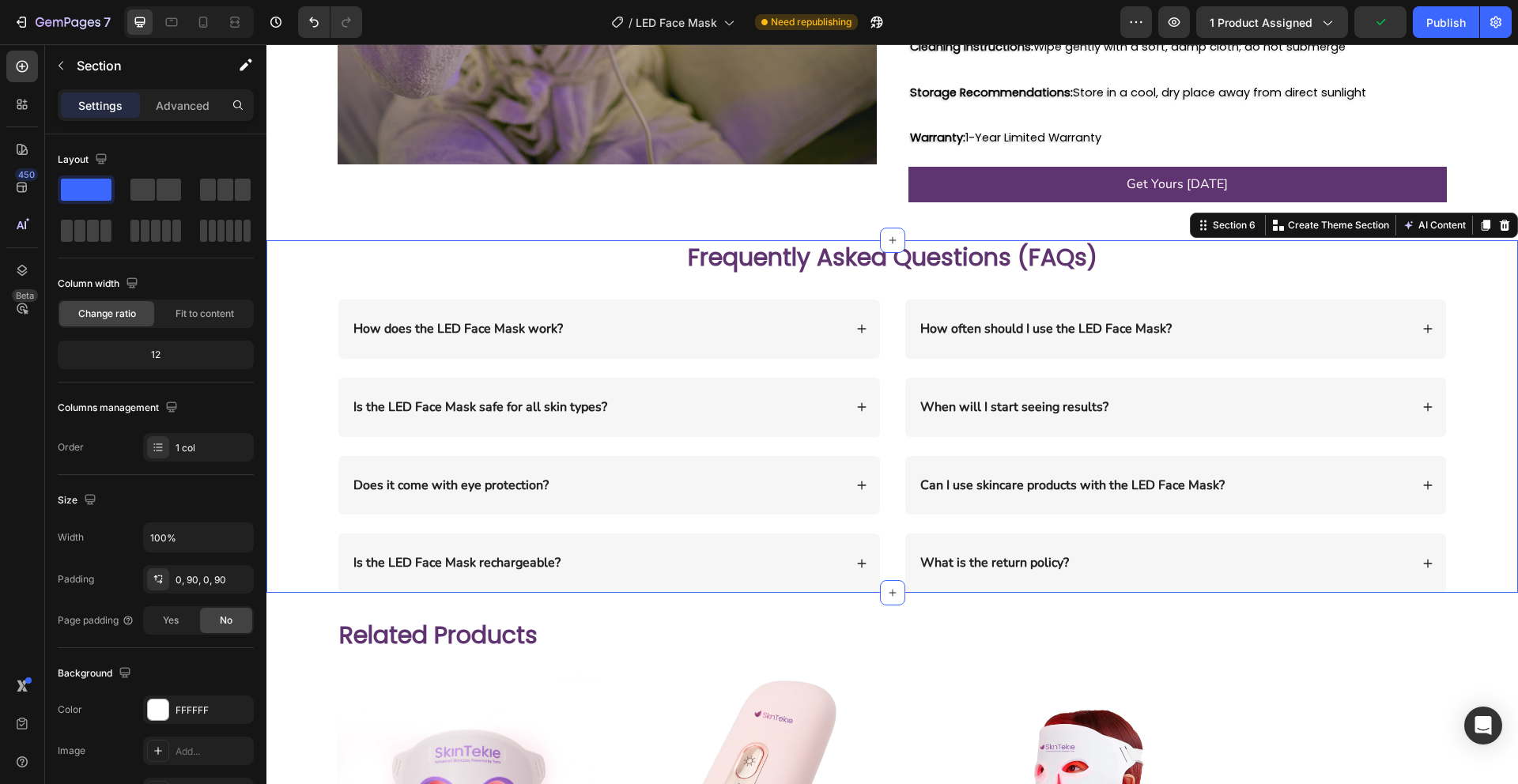
click at [369, 240] on div "Frequently Asked Questions (FAQs) Heading Row How does the LED Face Mask work? …" at bounding box center [892, 416] width 1109 height 352
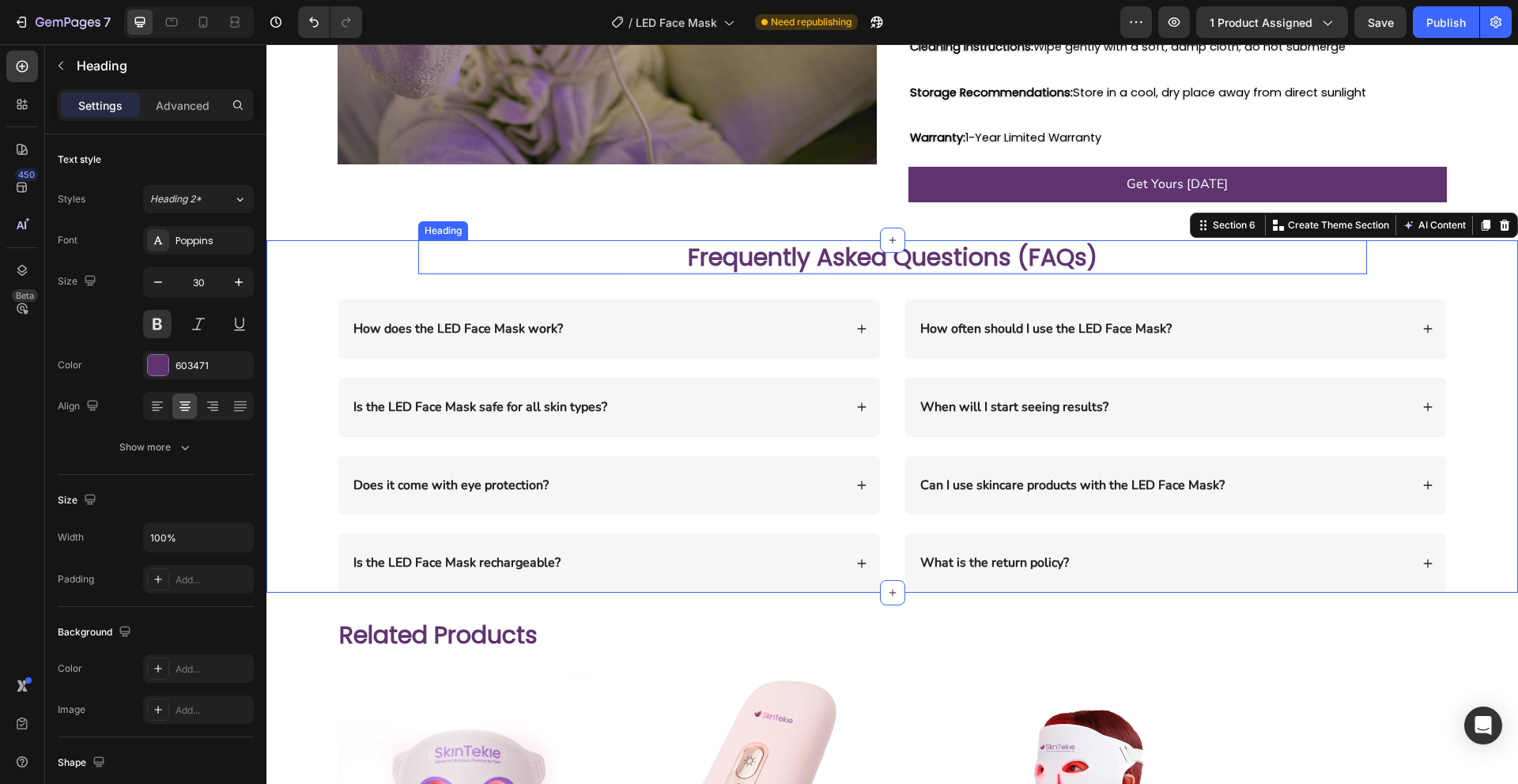
click at [881, 240] on h2 "Frequently Asked Questions (FAQs)" at bounding box center [892, 257] width 948 height 34
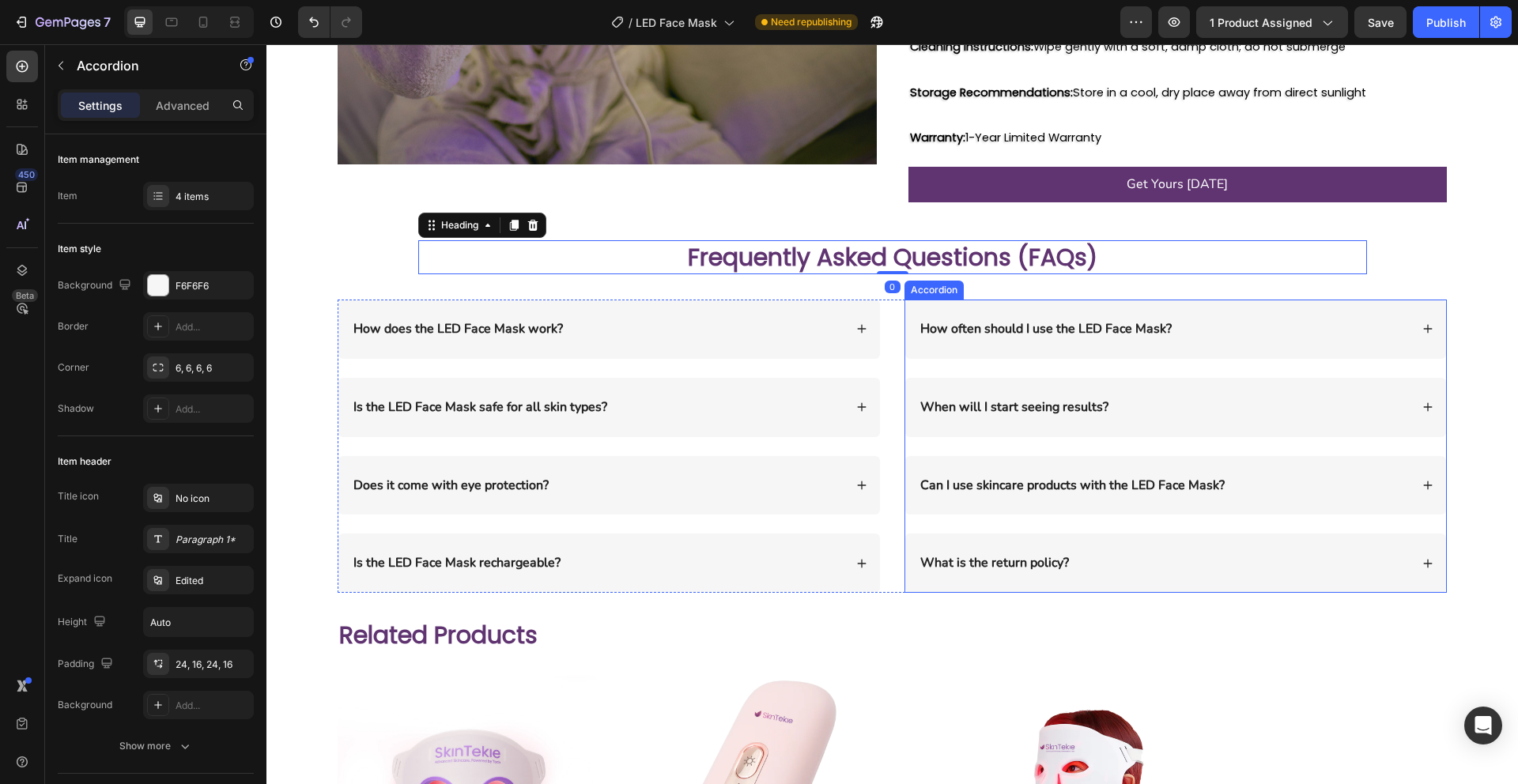
click at [995, 321] on p "How often should I use the LED Face Mask?" at bounding box center [1045, 328] width 252 height 16
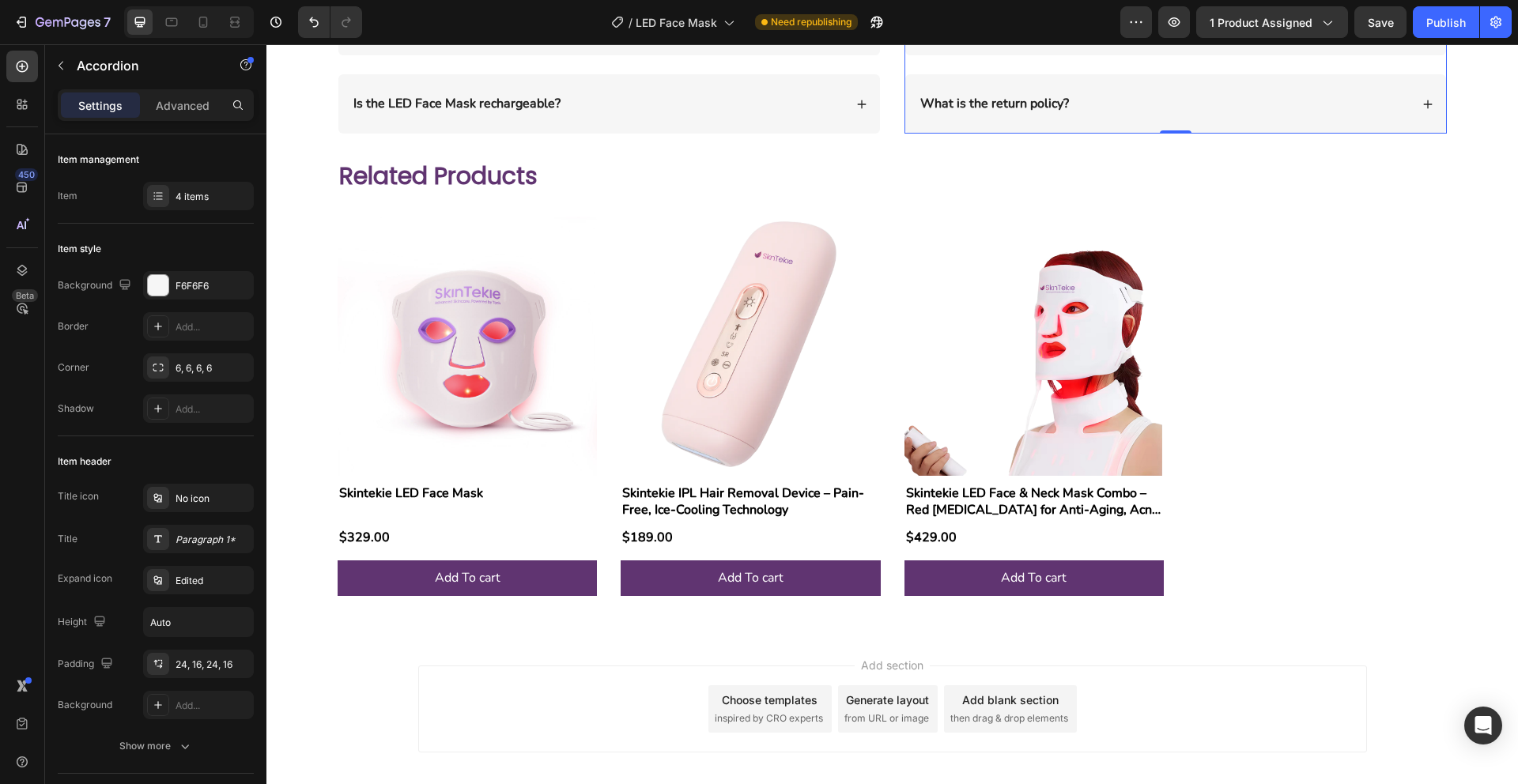
scroll to position [3235, 0]
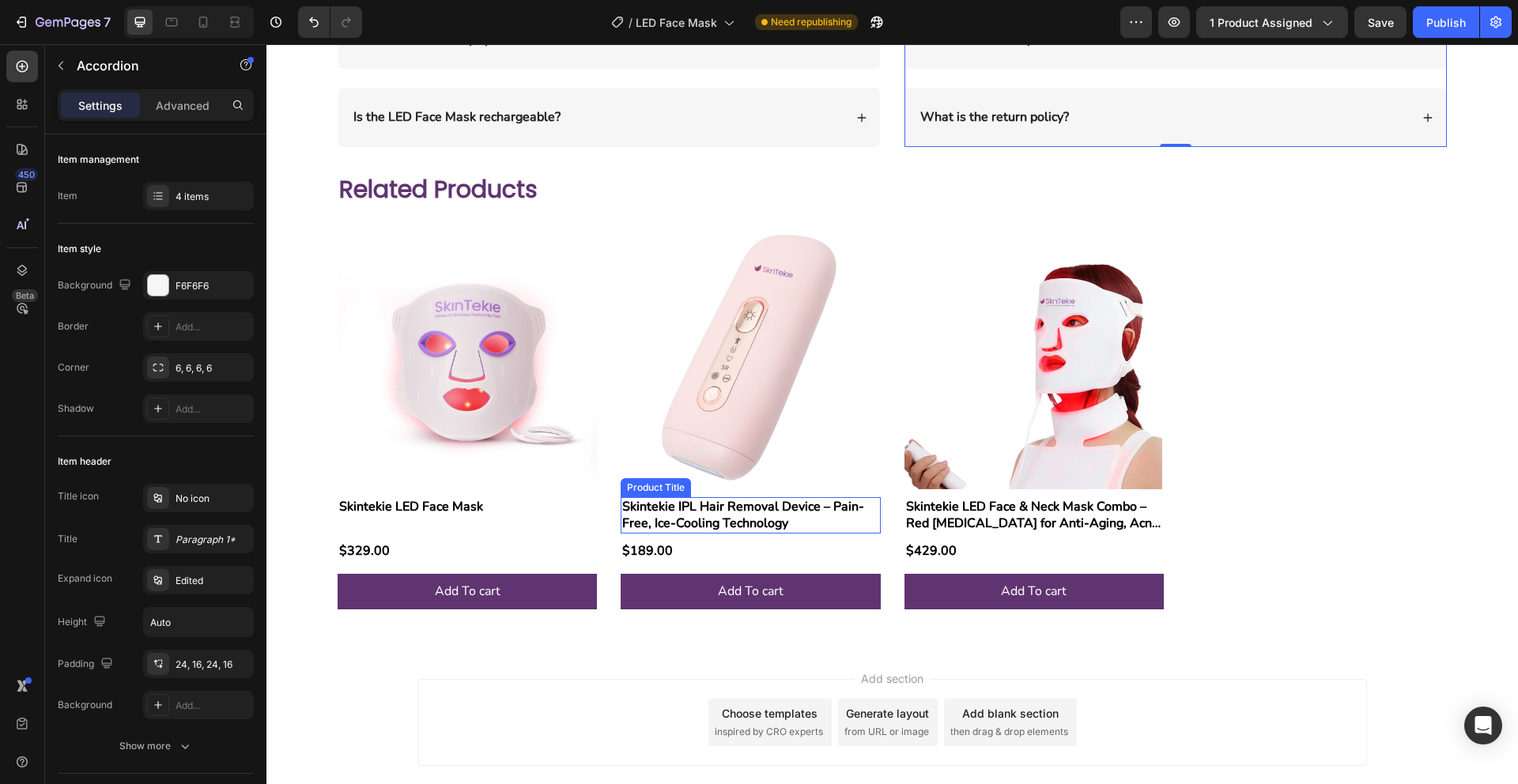
click at [597, 508] on h2 "Skintekie IPL Hair Removal Device – Pain-Free, Ice-Cooling Technology" at bounding box center [467, 507] width 259 height 20
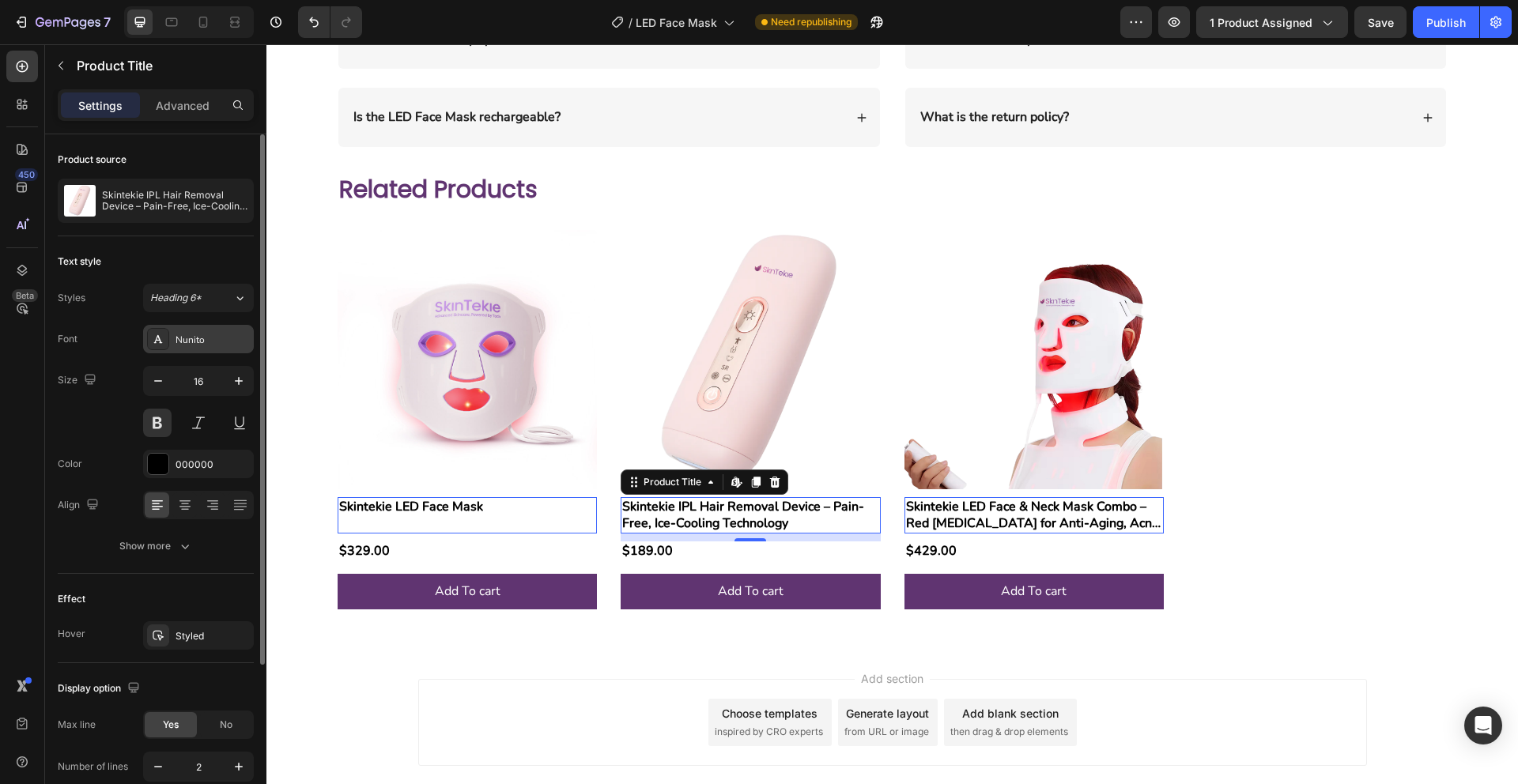
click at [214, 339] on div "Nunito" at bounding box center [213, 340] width 74 height 14
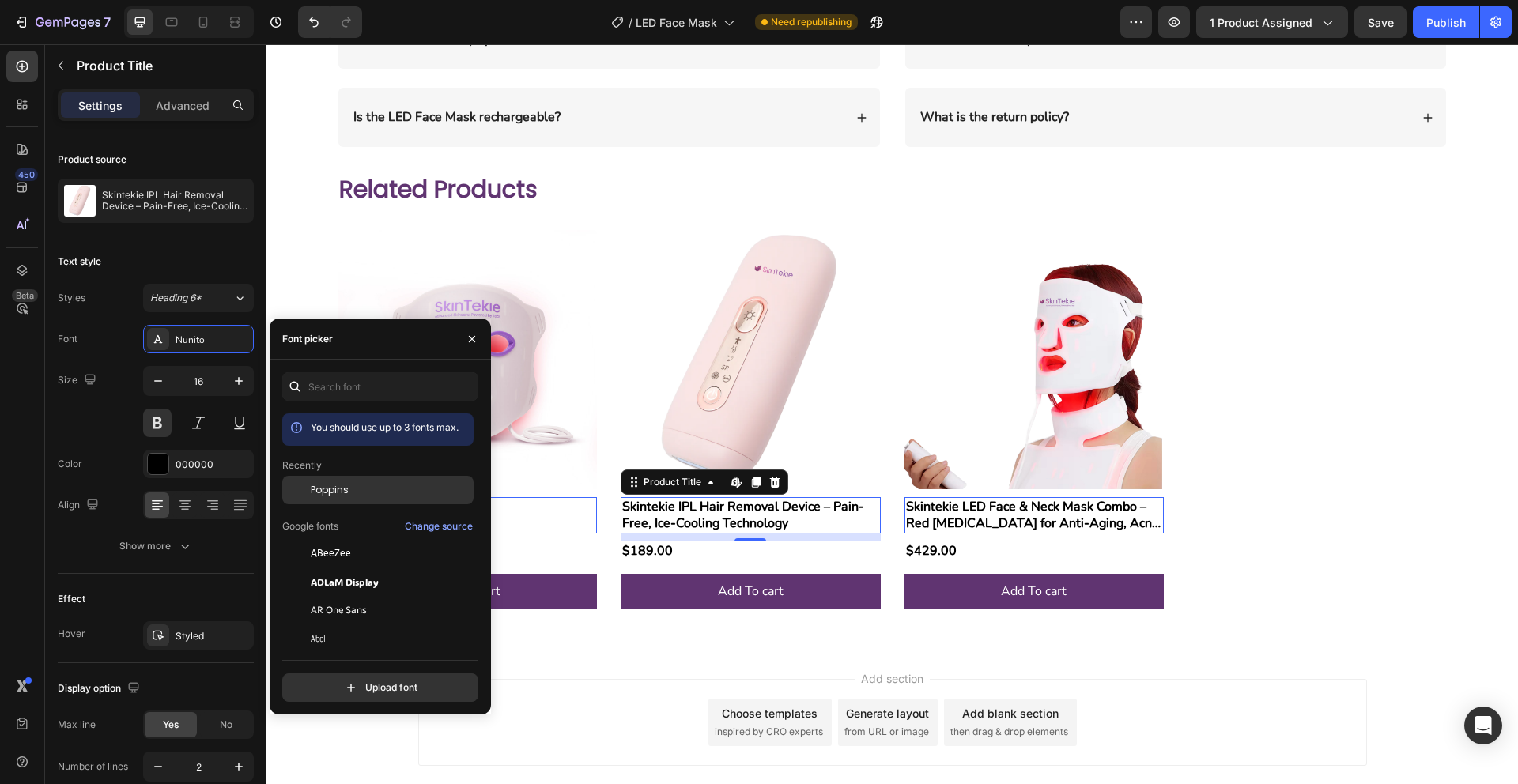
click at [333, 495] on span "Poppins" at bounding box center [329, 490] width 38 height 14
click at [517, 517] on div "Skintekie LED Face Mask Product Title Edit content in Shopify 0" at bounding box center [467, 515] width 259 height 36
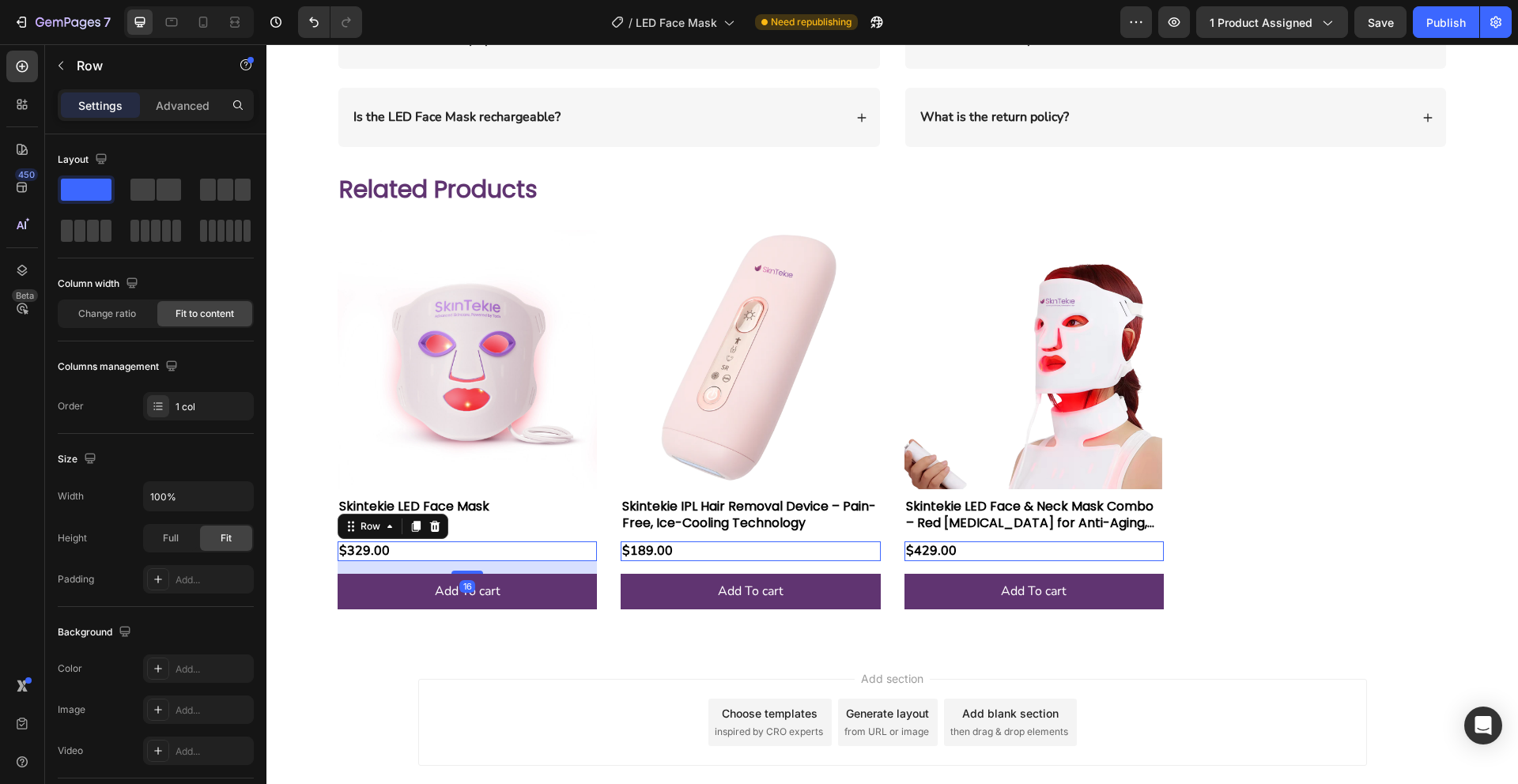
click at [468, 551] on div "$329.00 Product Price Product Price Row 16" at bounding box center [467, 551] width 259 height 20
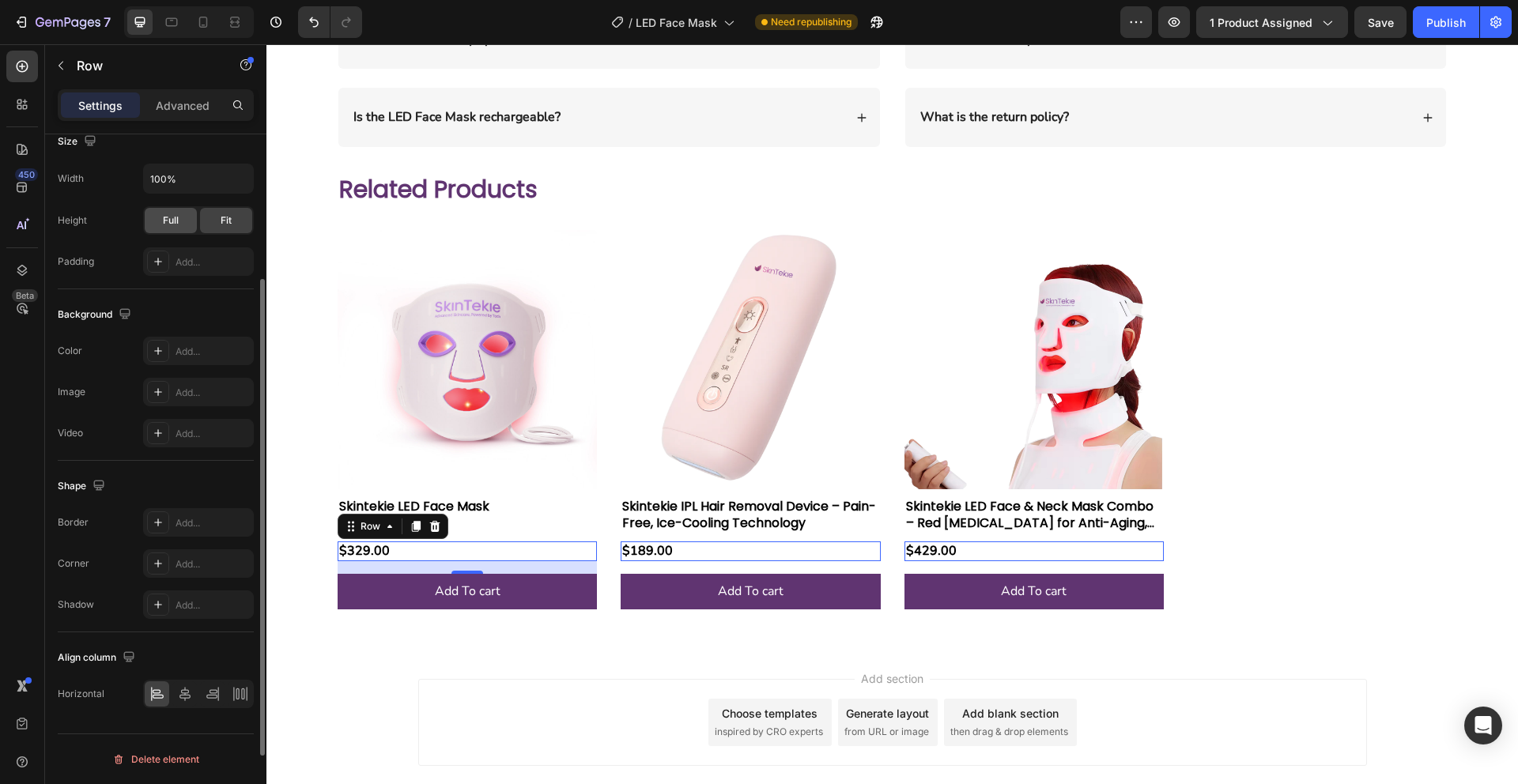
scroll to position [0, 0]
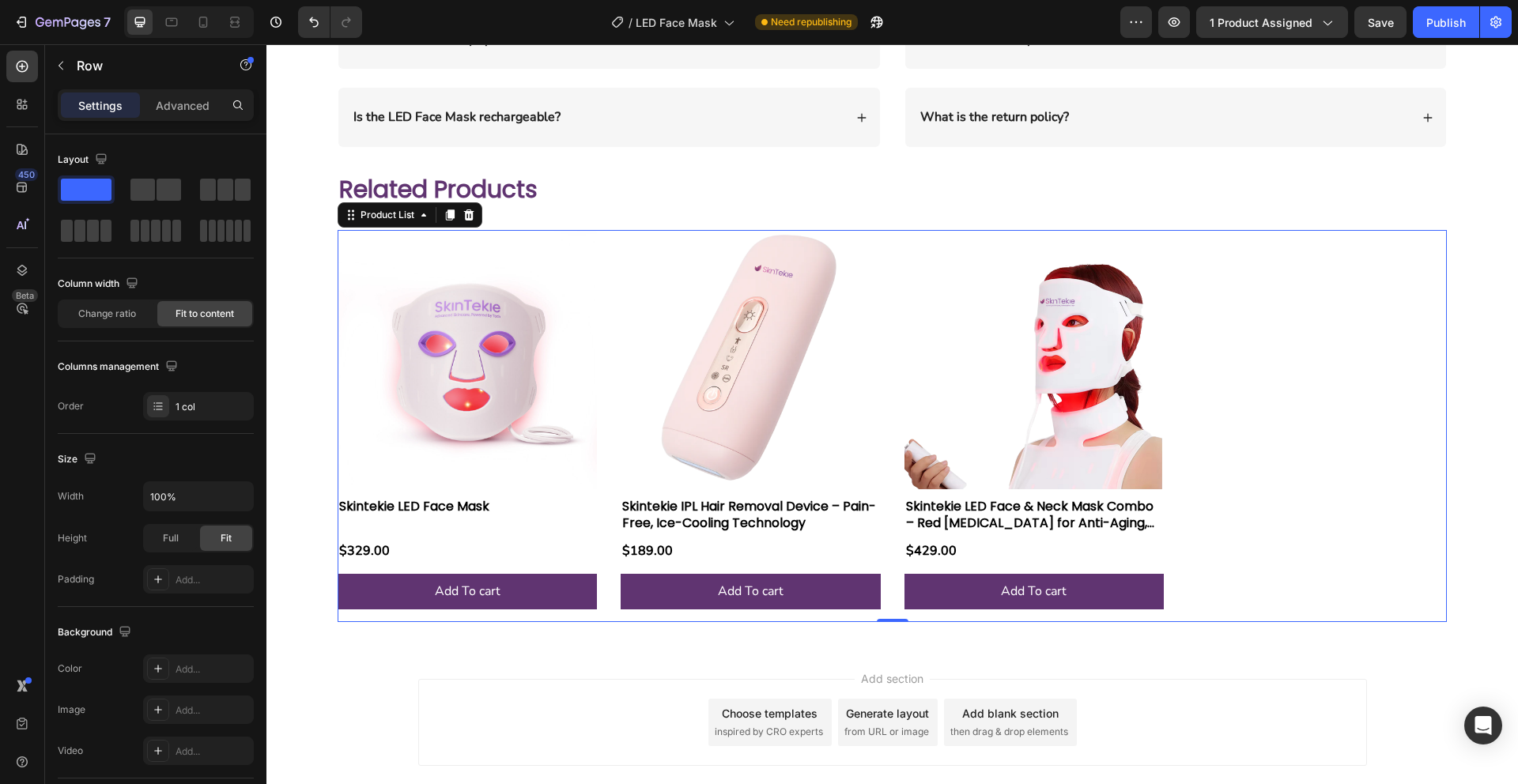
click at [1376, 440] on div "Product Images Skintekie LED Face Mask Product Title $329.00 Product Price Prod…" at bounding box center [892, 425] width 1109 height 391
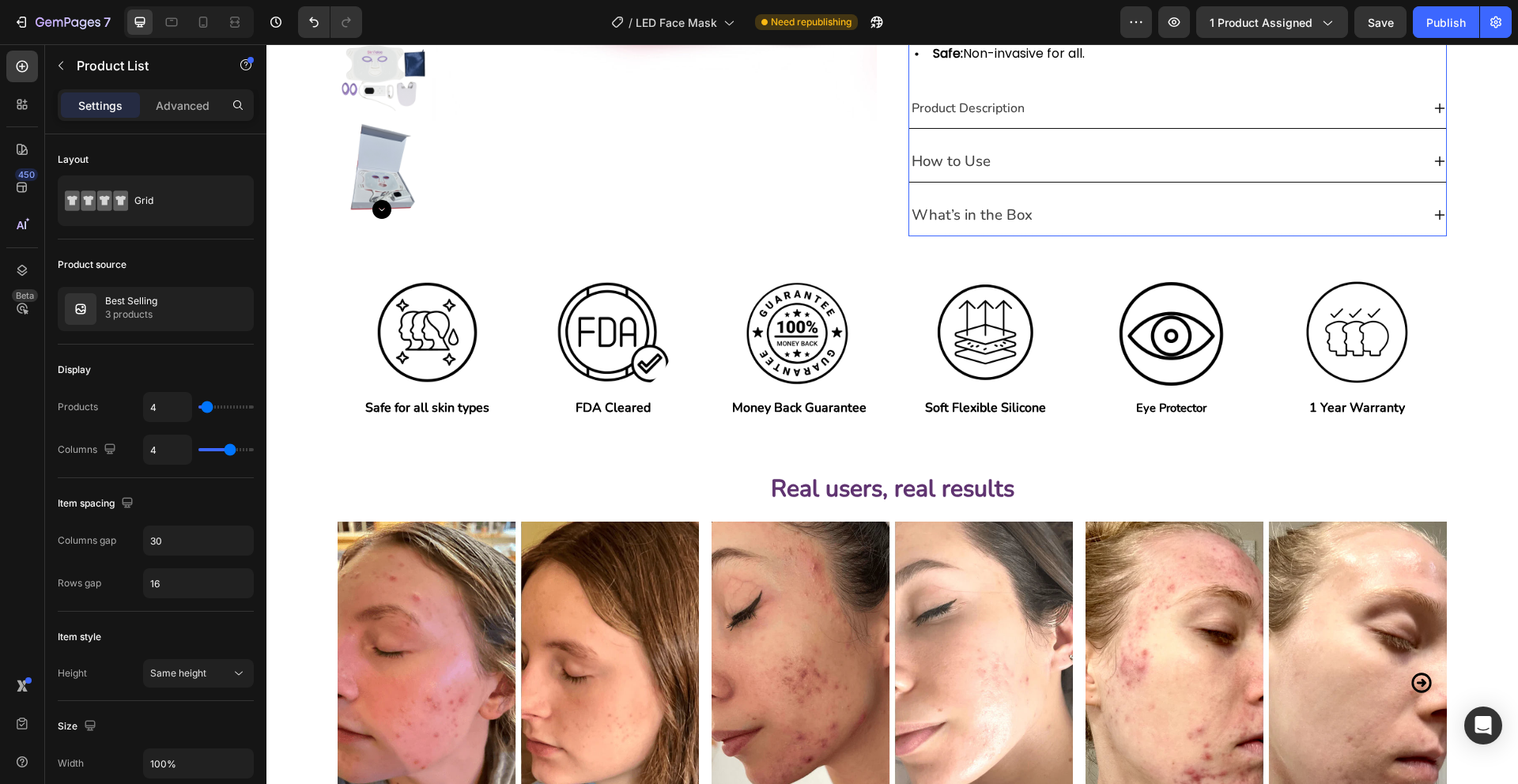
scroll to position [503, 0]
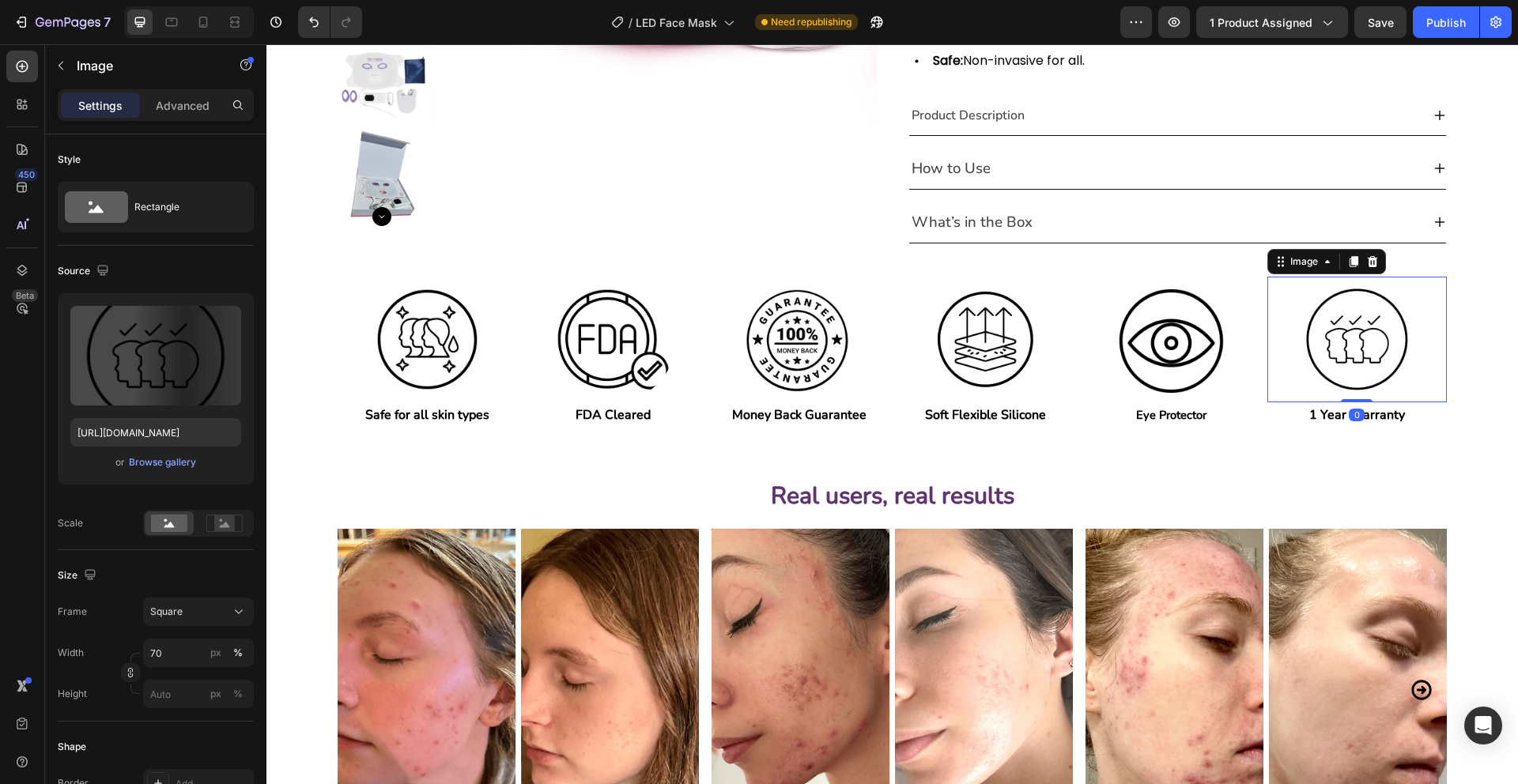
click at [1350, 353] on img at bounding box center [1357, 339] width 125 height 125
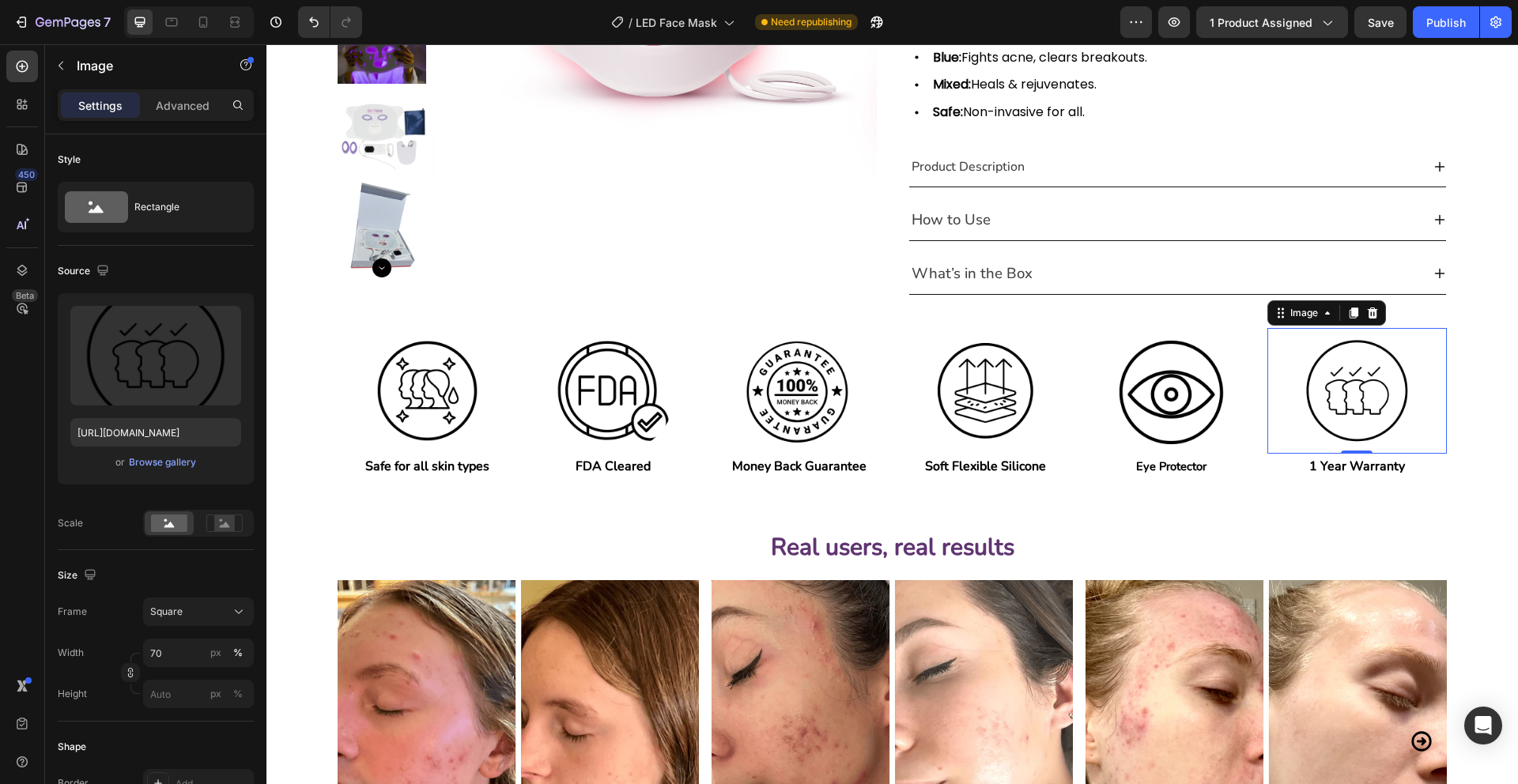
scroll to position [447, 0]
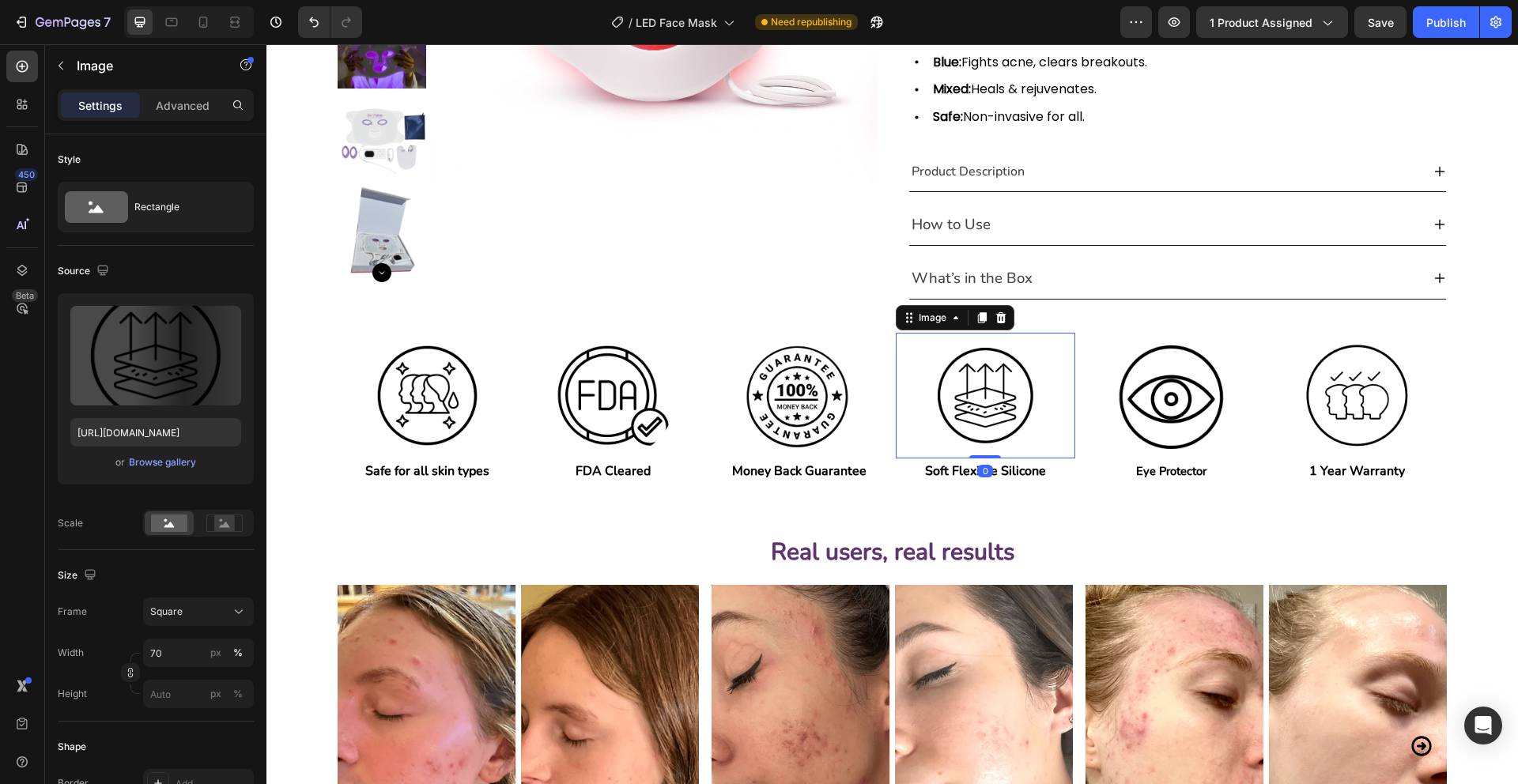
click at [902, 367] on div at bounding box center [985, 396] width 179 height 125
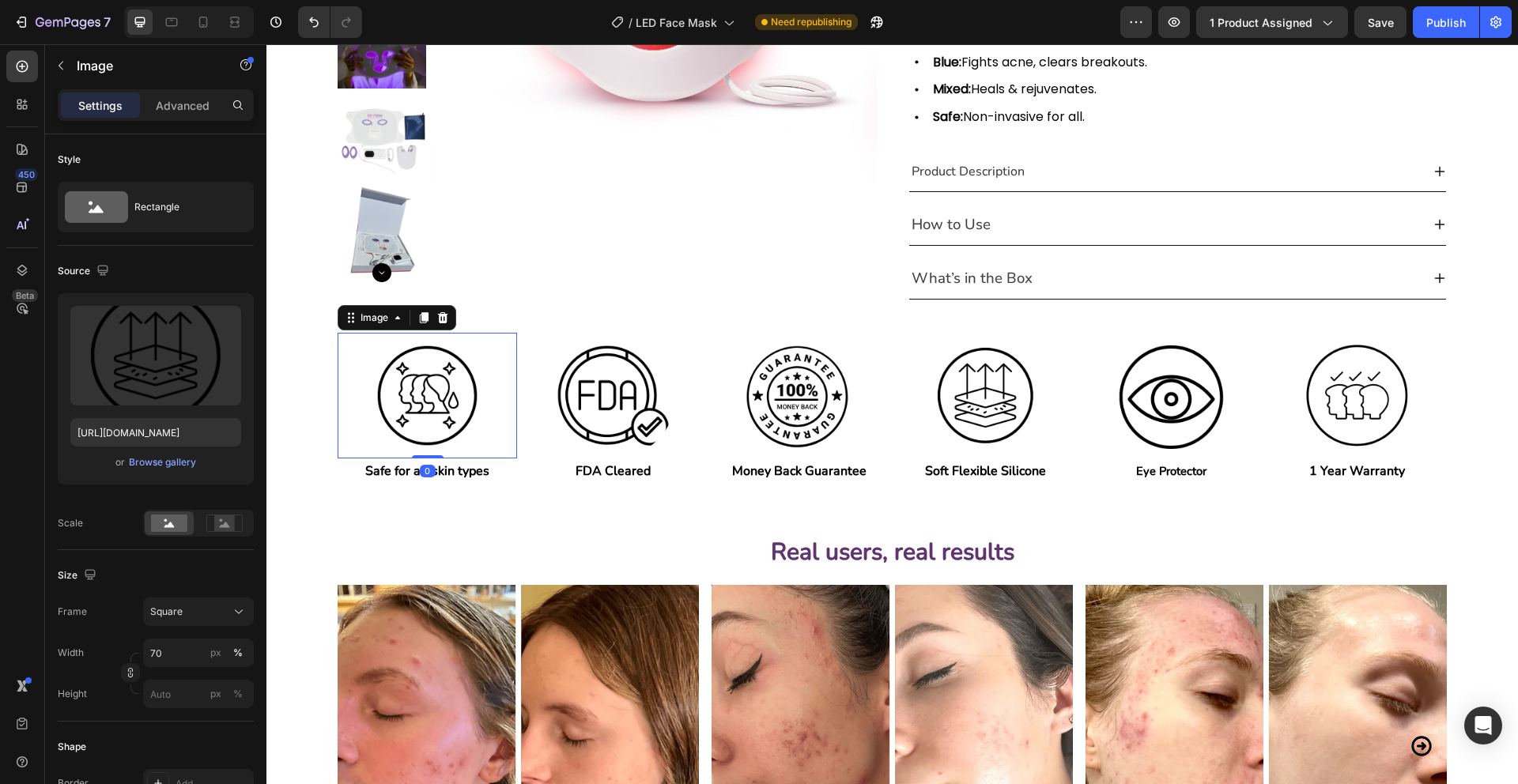
click at [359, 428] on div at bounding box center [427, 396] width 179 height 125
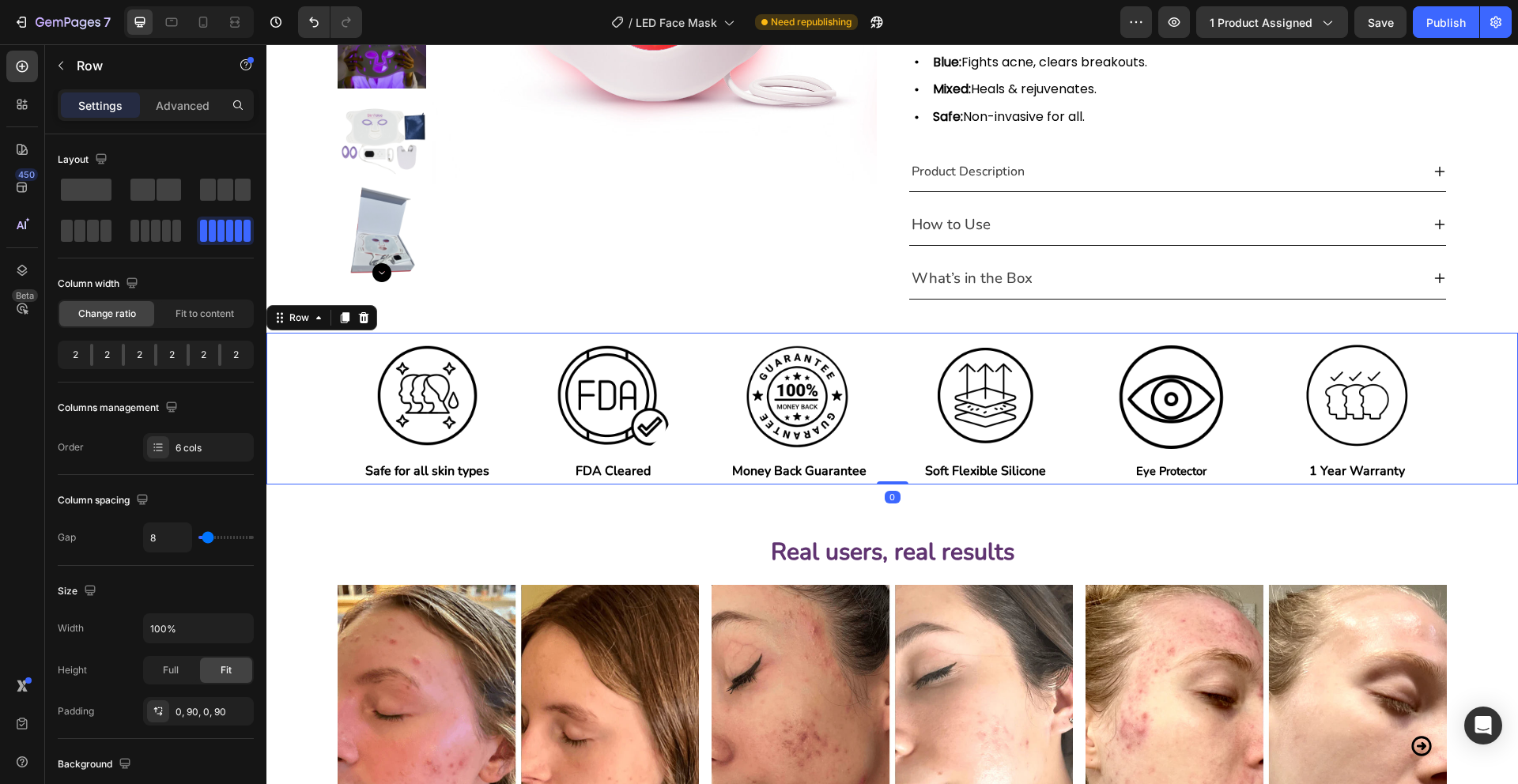
click at [289, 434] on div "Image Safe for all skin types Text Block Image FDA Cleared Text Block Image Mon…" at bounding box center [892, 409] width 1251 height 152
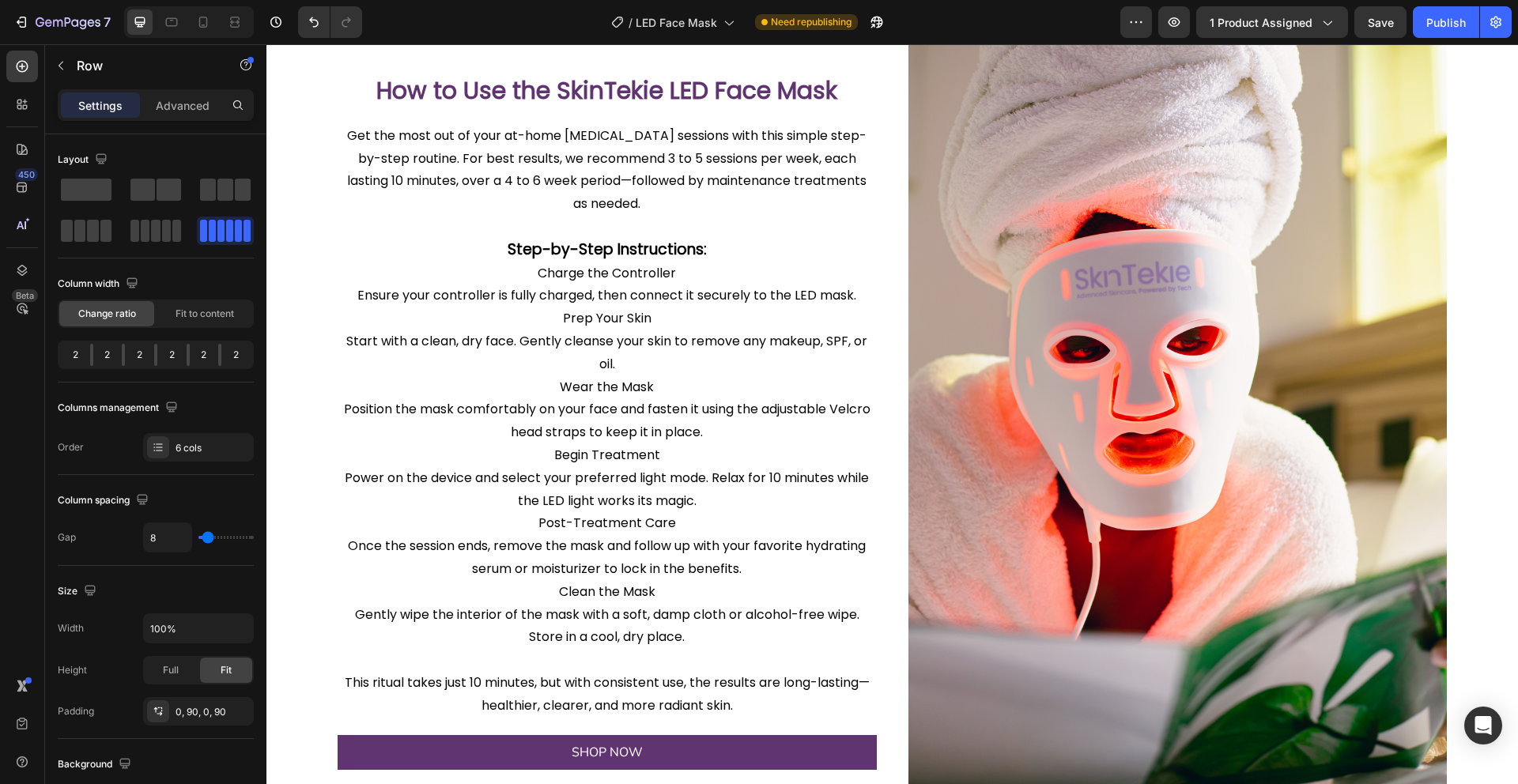
scroll to position [1418, 0]
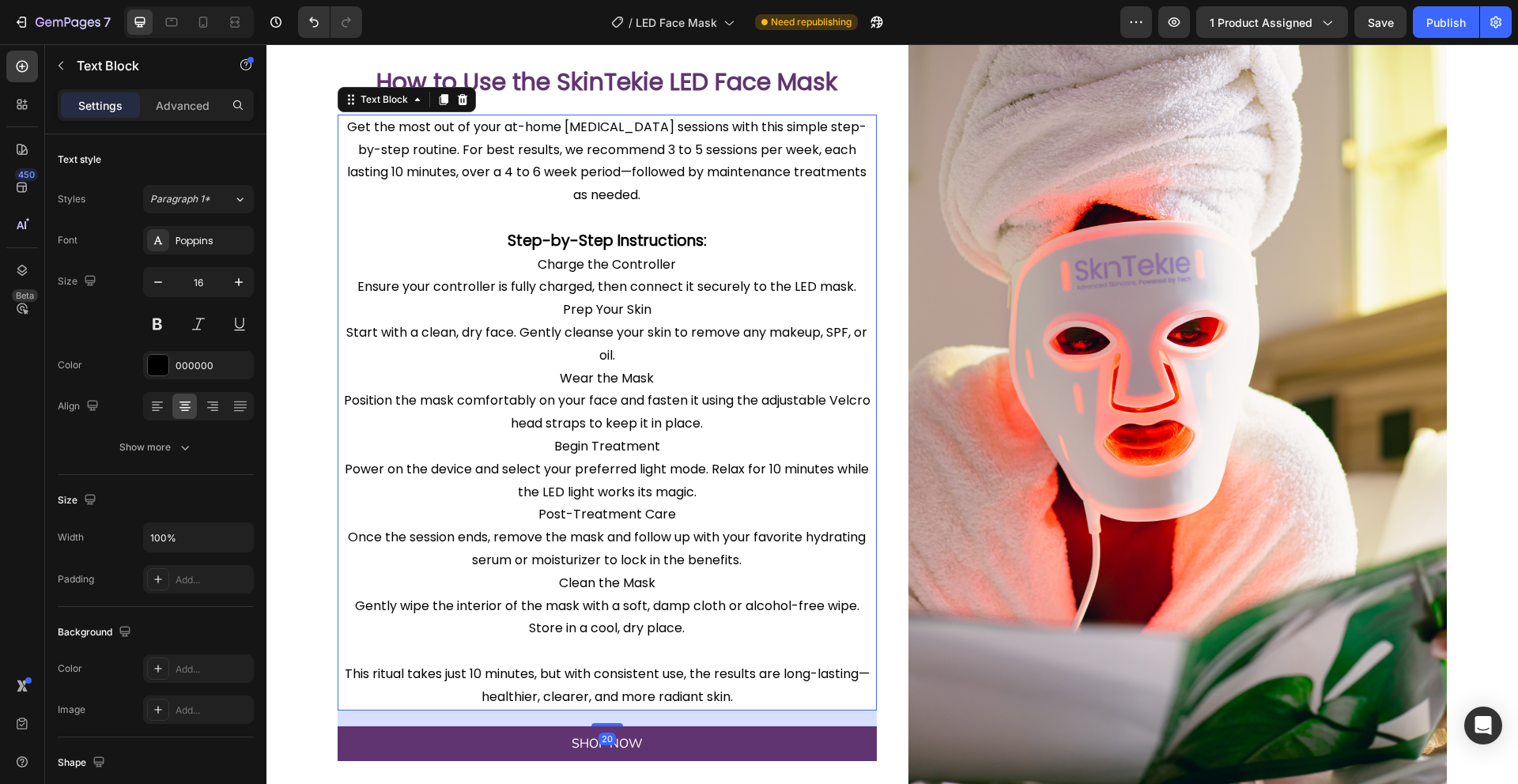
click at [580, 267] on p "Charge the Controller" at bounding box center [607, 265] width 536 height 23
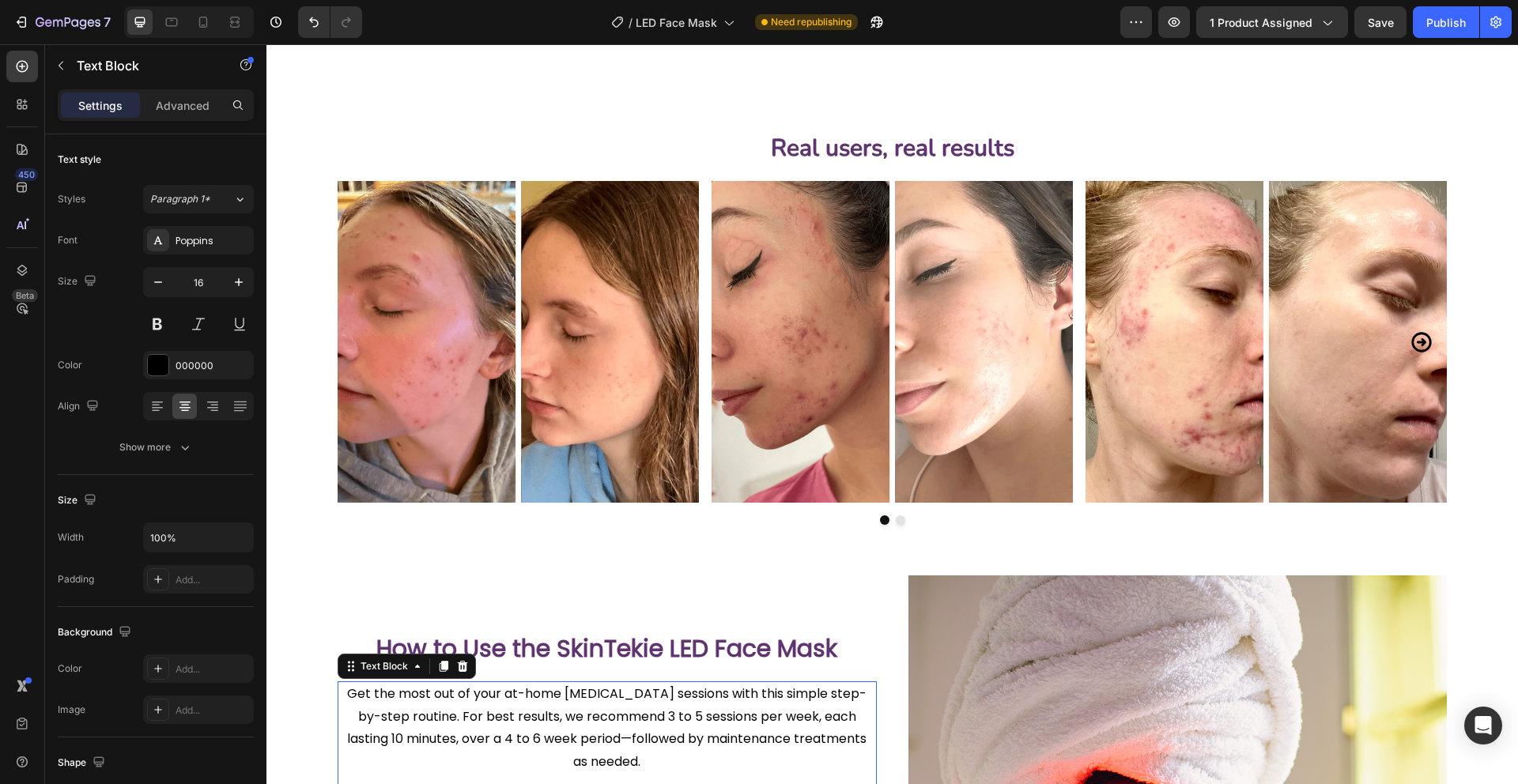
scroll to position [792, 0]
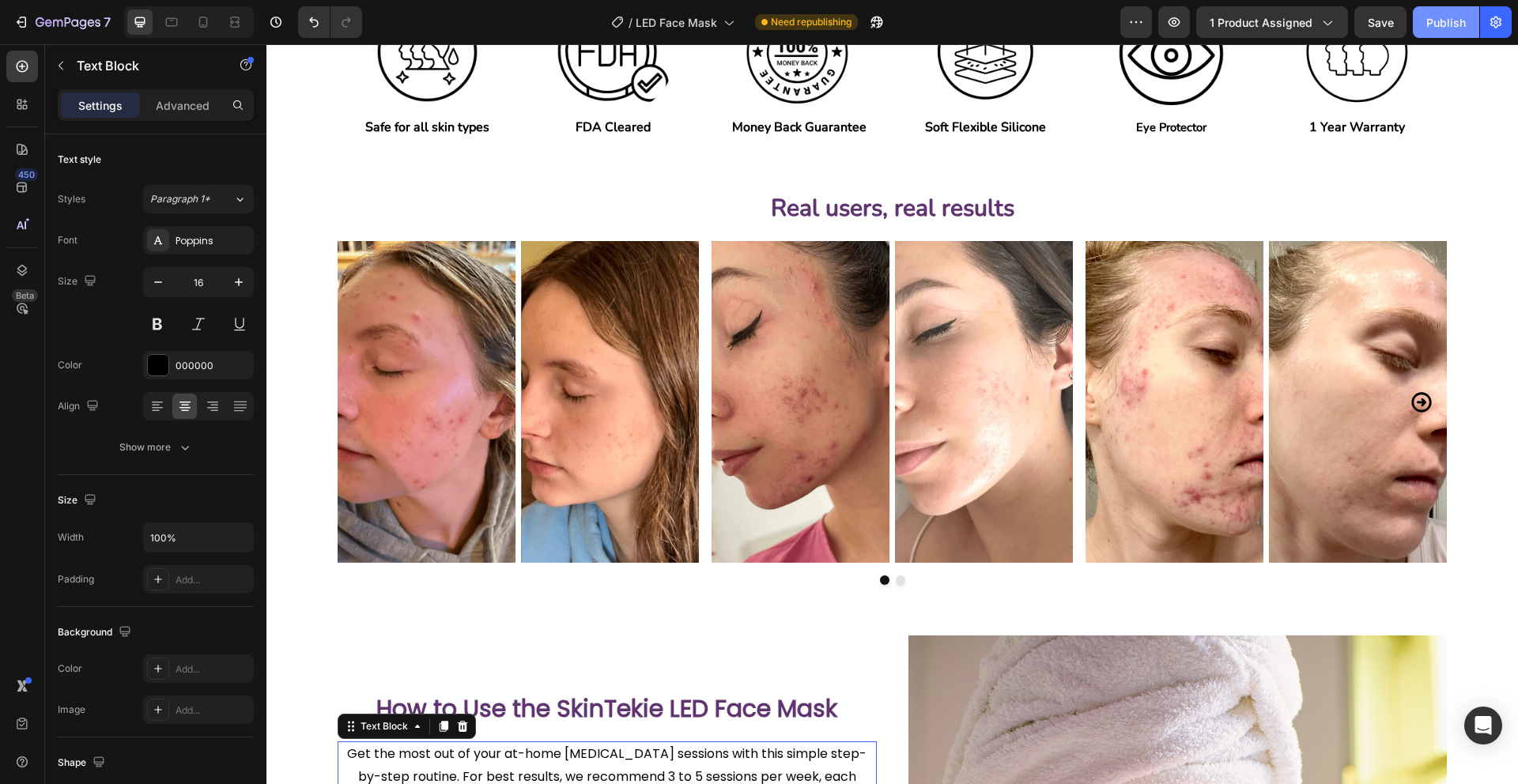
click at [1452, 26] on div "Publish" at bounding box center [1446, 22] width 40 height 16
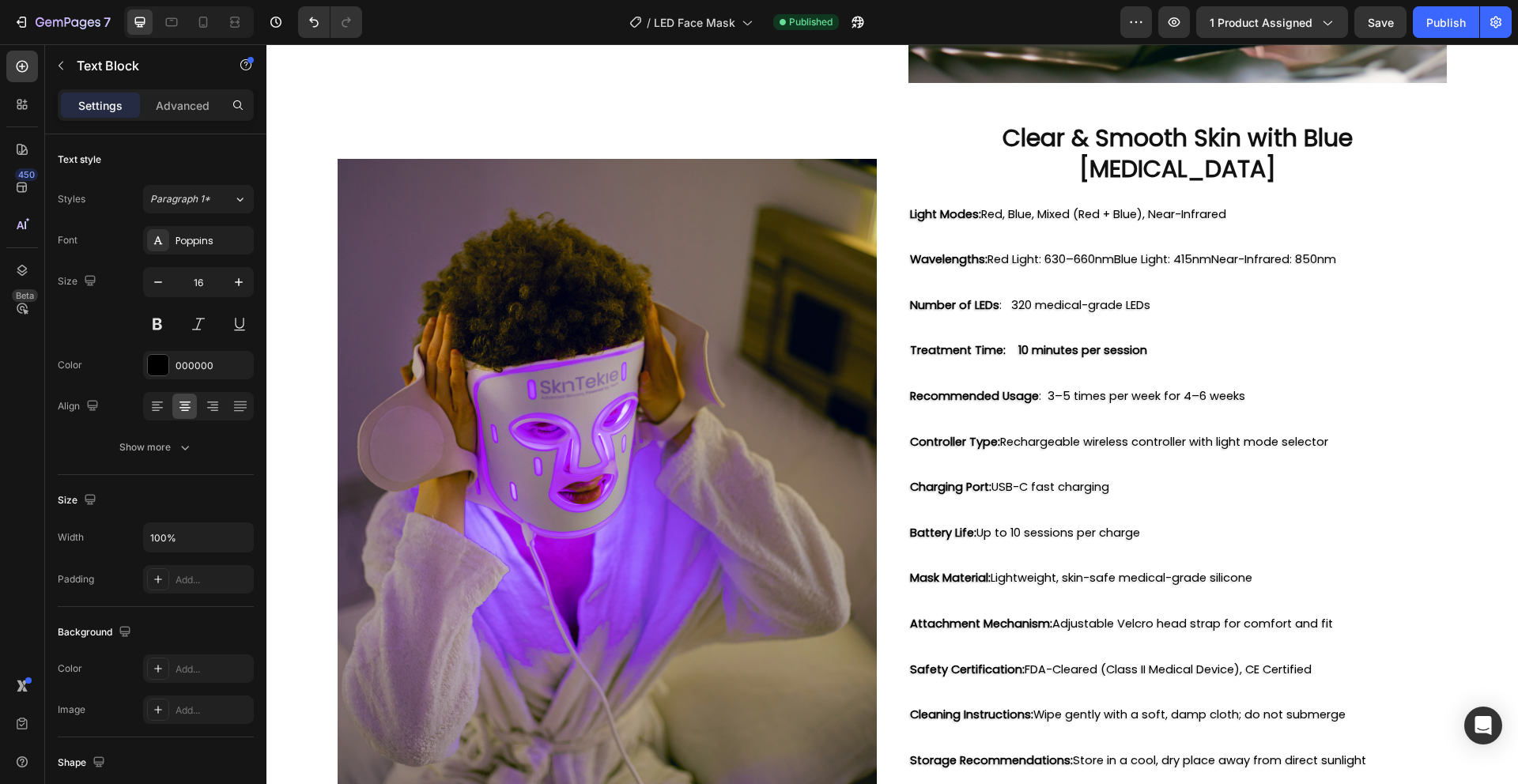
scroll to position [2086, 0]
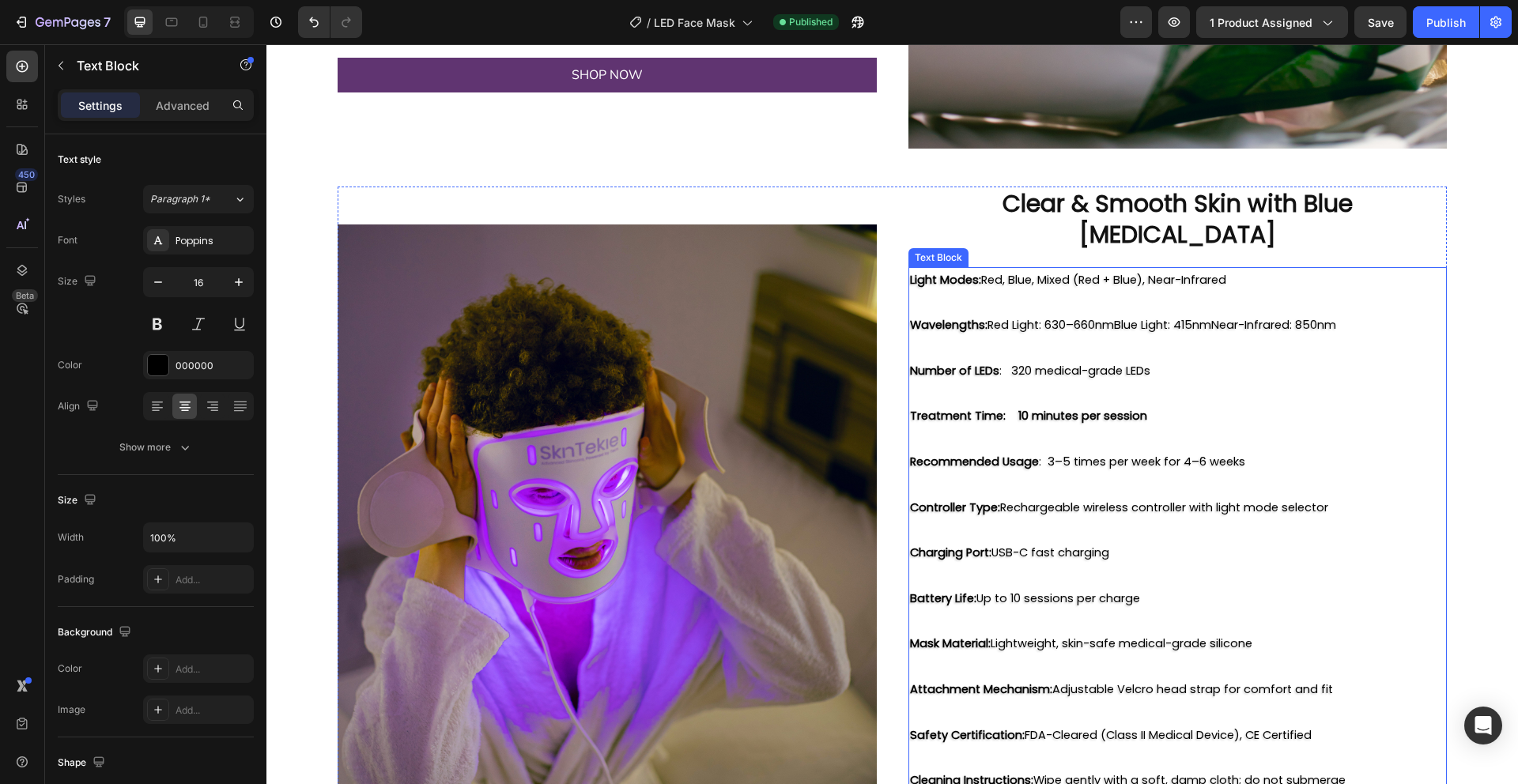
click at [1014, 408] on strong "Treatment Time: 10 minutes per session" at bounding box center [1028, 416] width 237 height 16
click at [1023, 408] on strong "Treatment Time: 10 minutes per session" at bounding box center [1028, 416] width 237 height 16
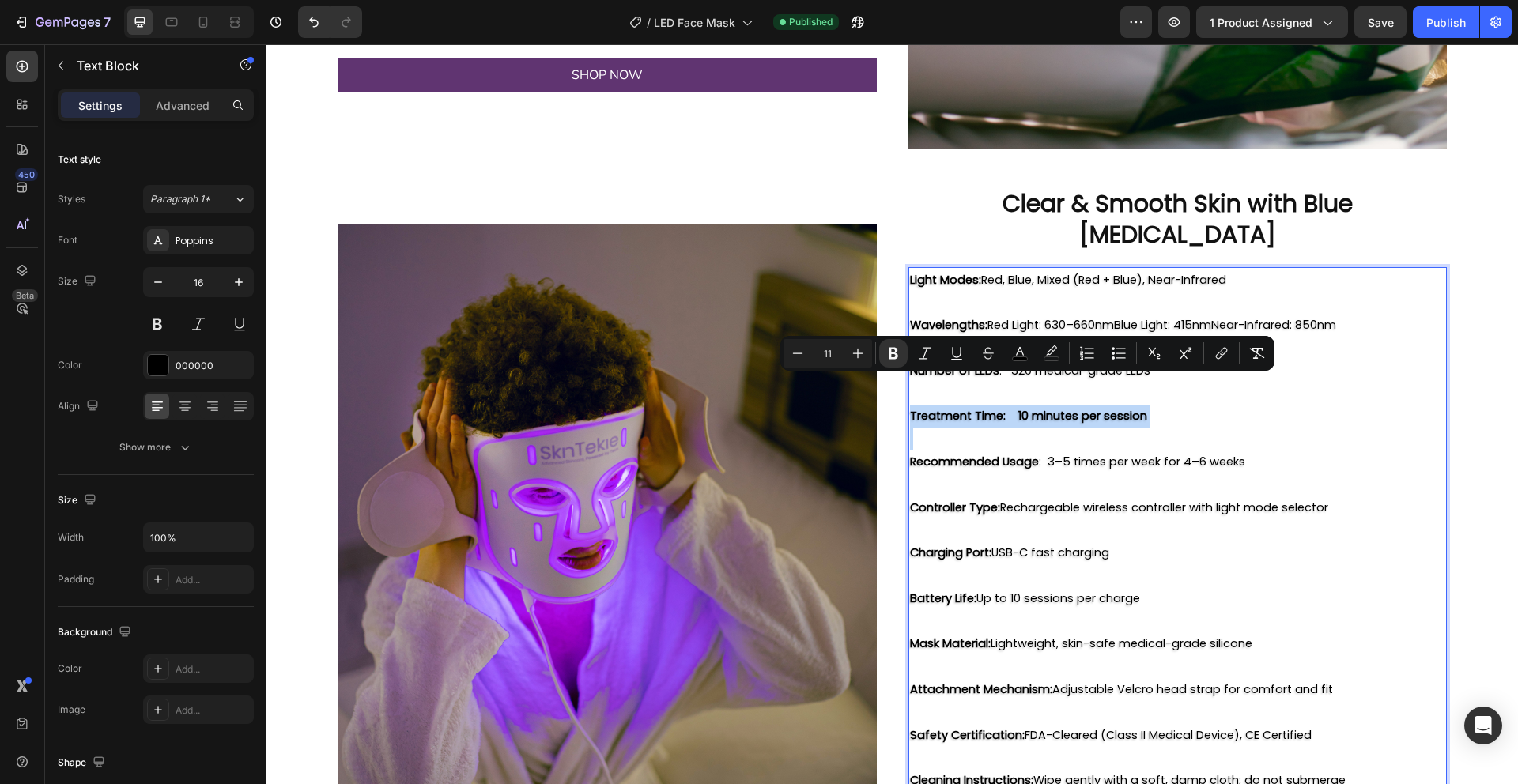
click at [1023, 408] on strong "Treatment Time: 10 minutes per session" at bounding box center [1028, 416] width 237 height 16
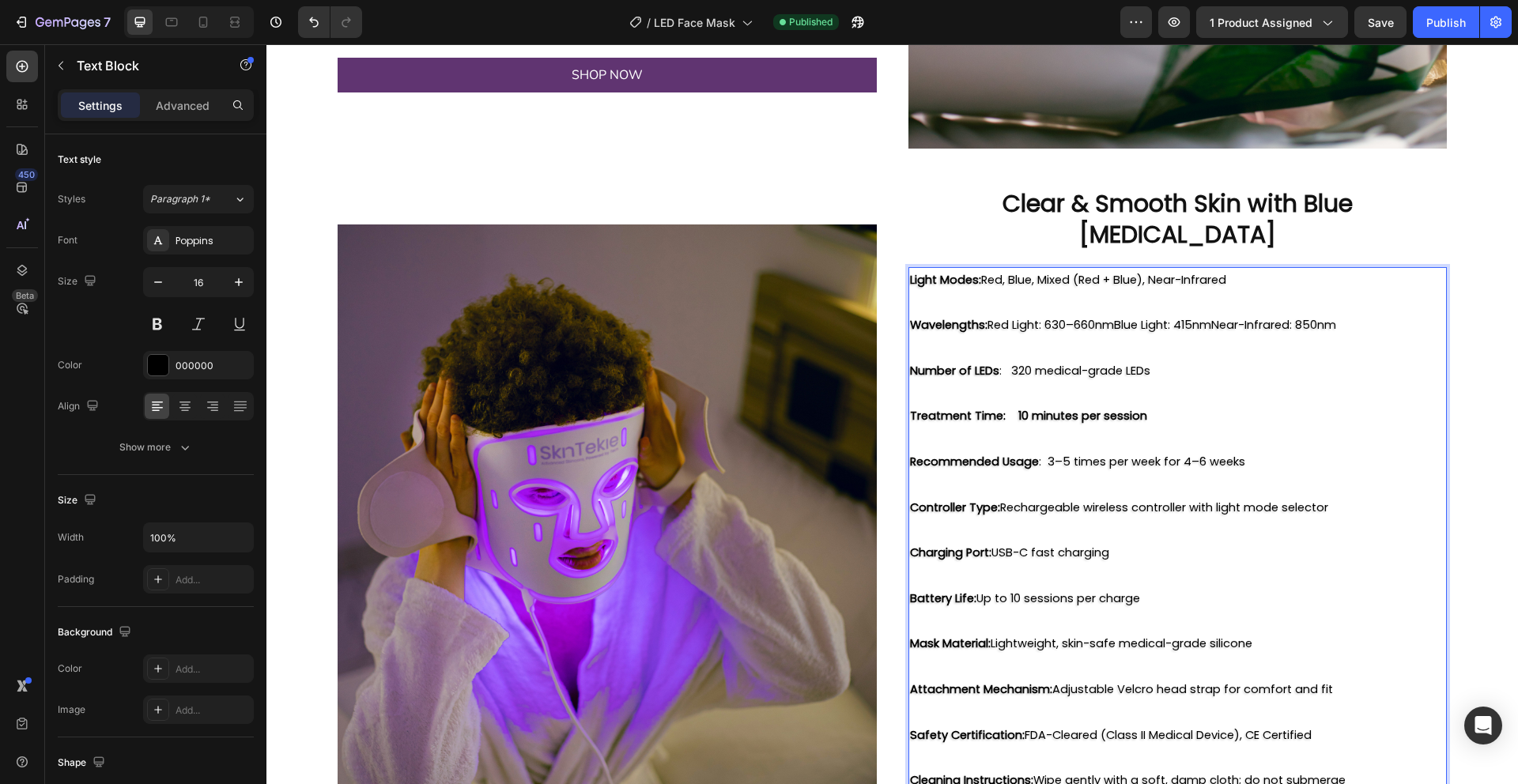
click at [1018, 408] on strong "Treatment Time: 10 minutes per session" at bounding box center [1028, 416] width 237 height 16
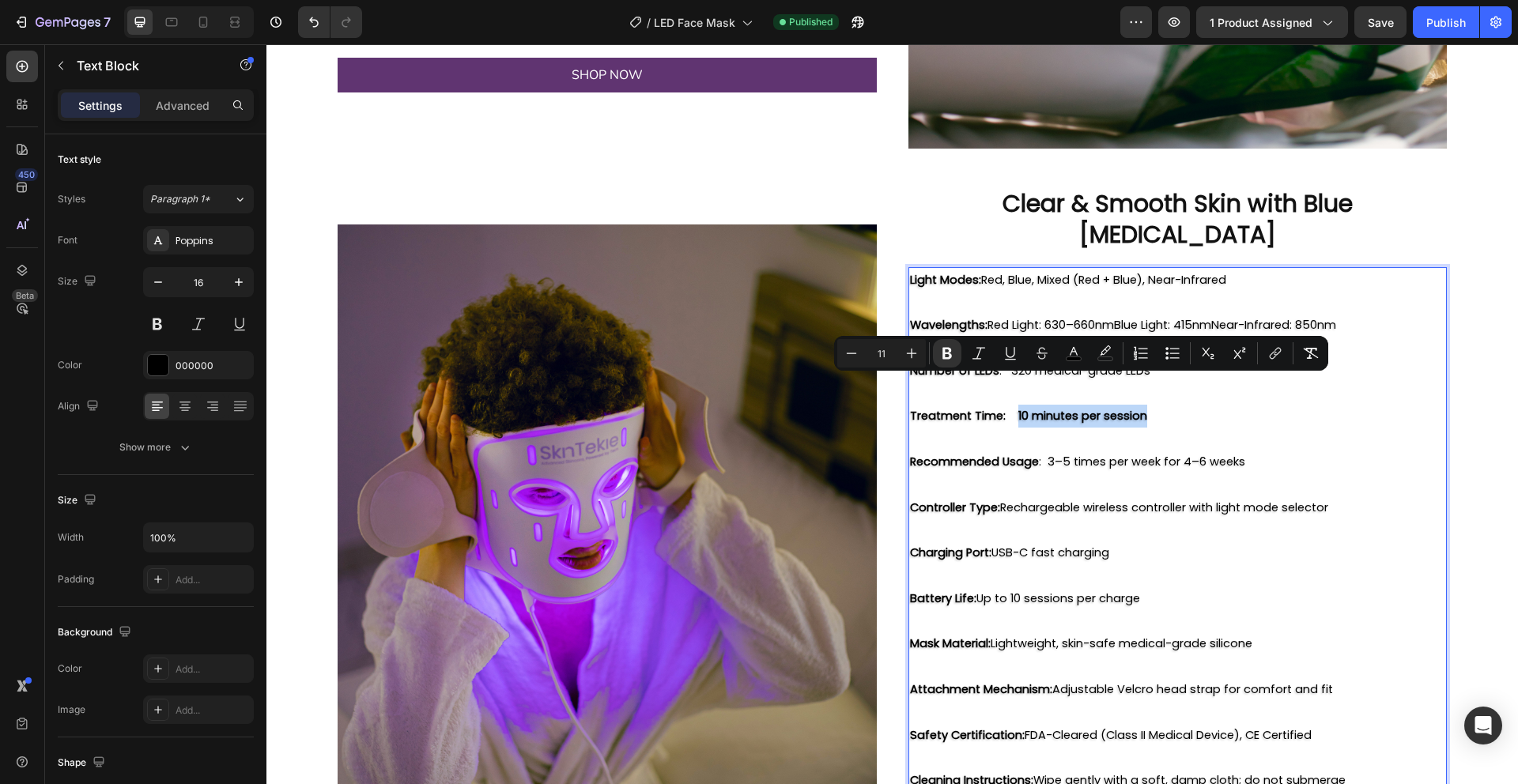
drag, startPoint x: 1018, startPoint y: 385, endPoint x: 1131, endPoint y: 380, distance: 113.1
click at [1131, 408] on strong "Treatment Time: 10 minutes per session" at bounding box center [1028, 416] width 237 height 16
click at [951, 355] on icon "Editor contextual toolbar" at bounding box center [947, 353] width 9 height 11
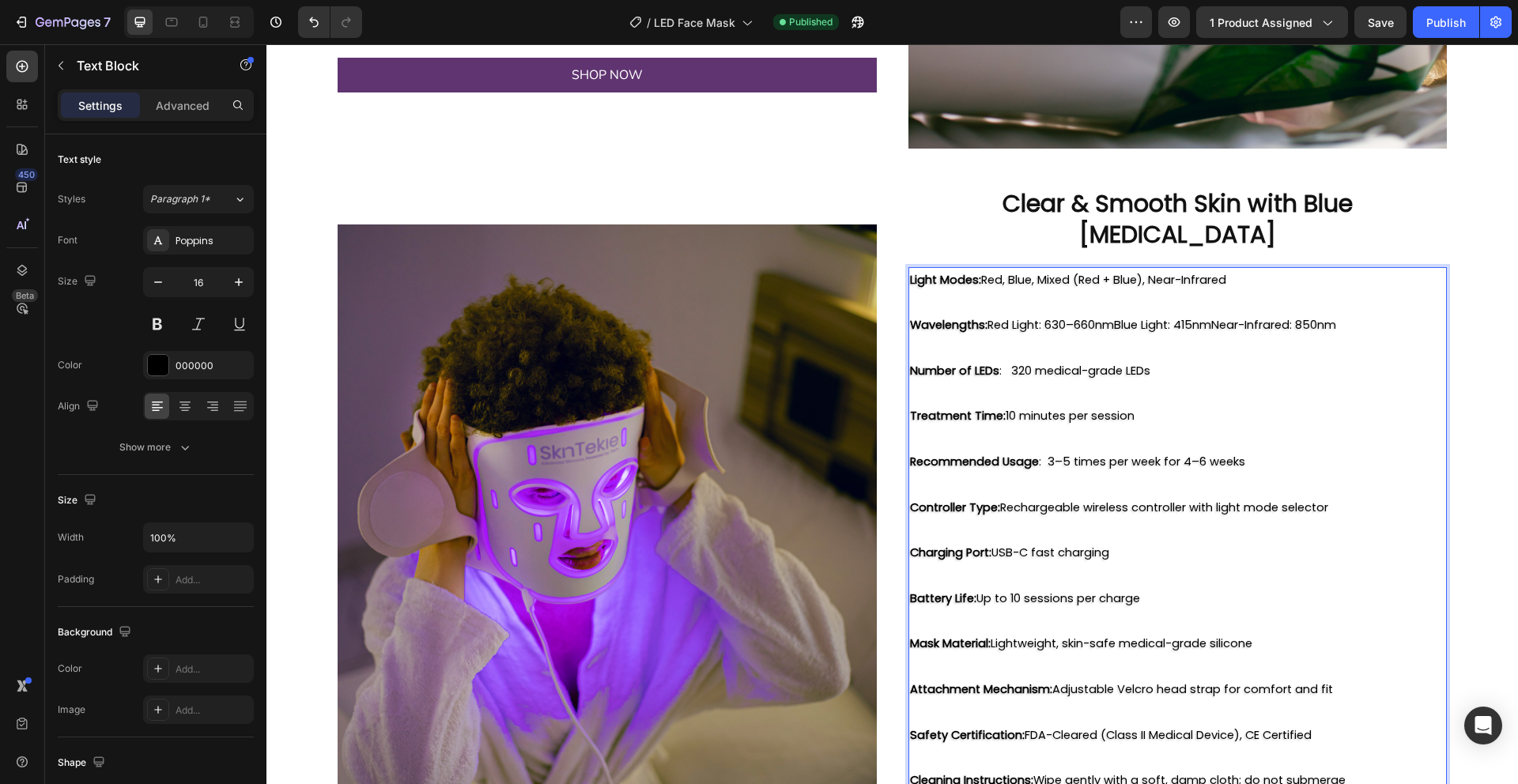
click at [1019, 404] on p "Treatment Time: 10 minutes per session" at bounding box center [1177, 416] width 536 height 23
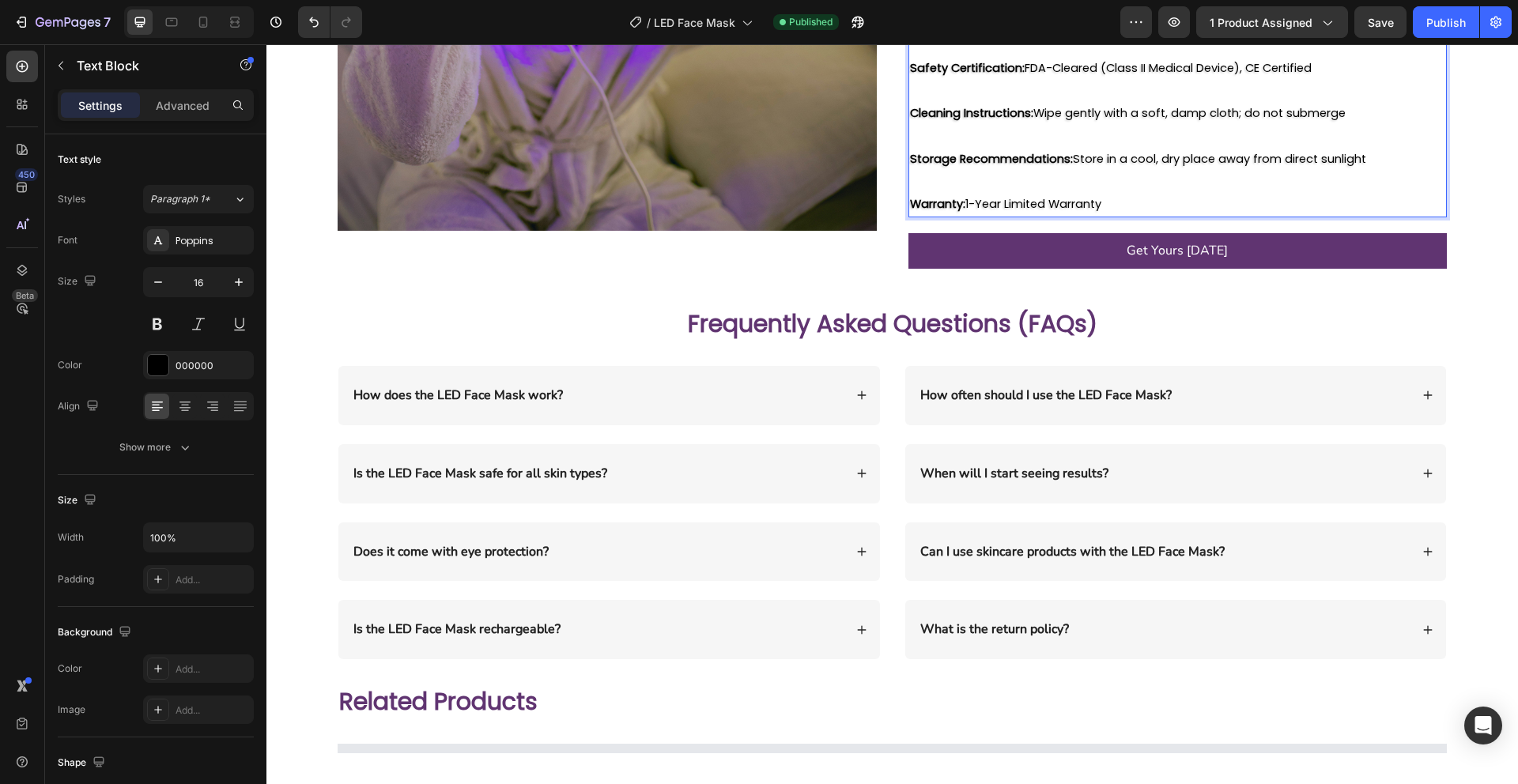
scroll to position [2757, 0]
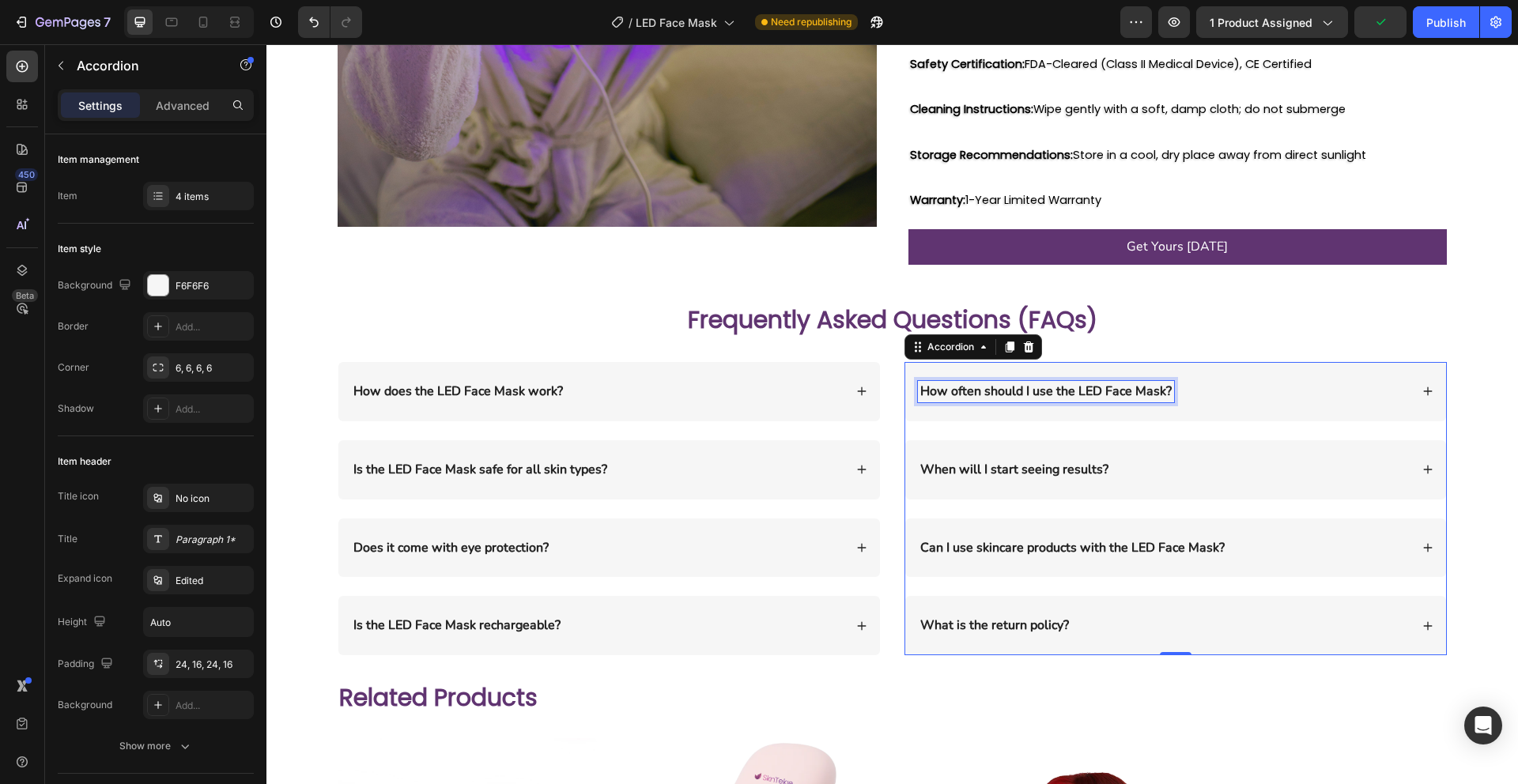
click at [1021, 383] on p "How often should I use the LED Face Mask?" at bounding box center [1045, 391] width 252 height 16
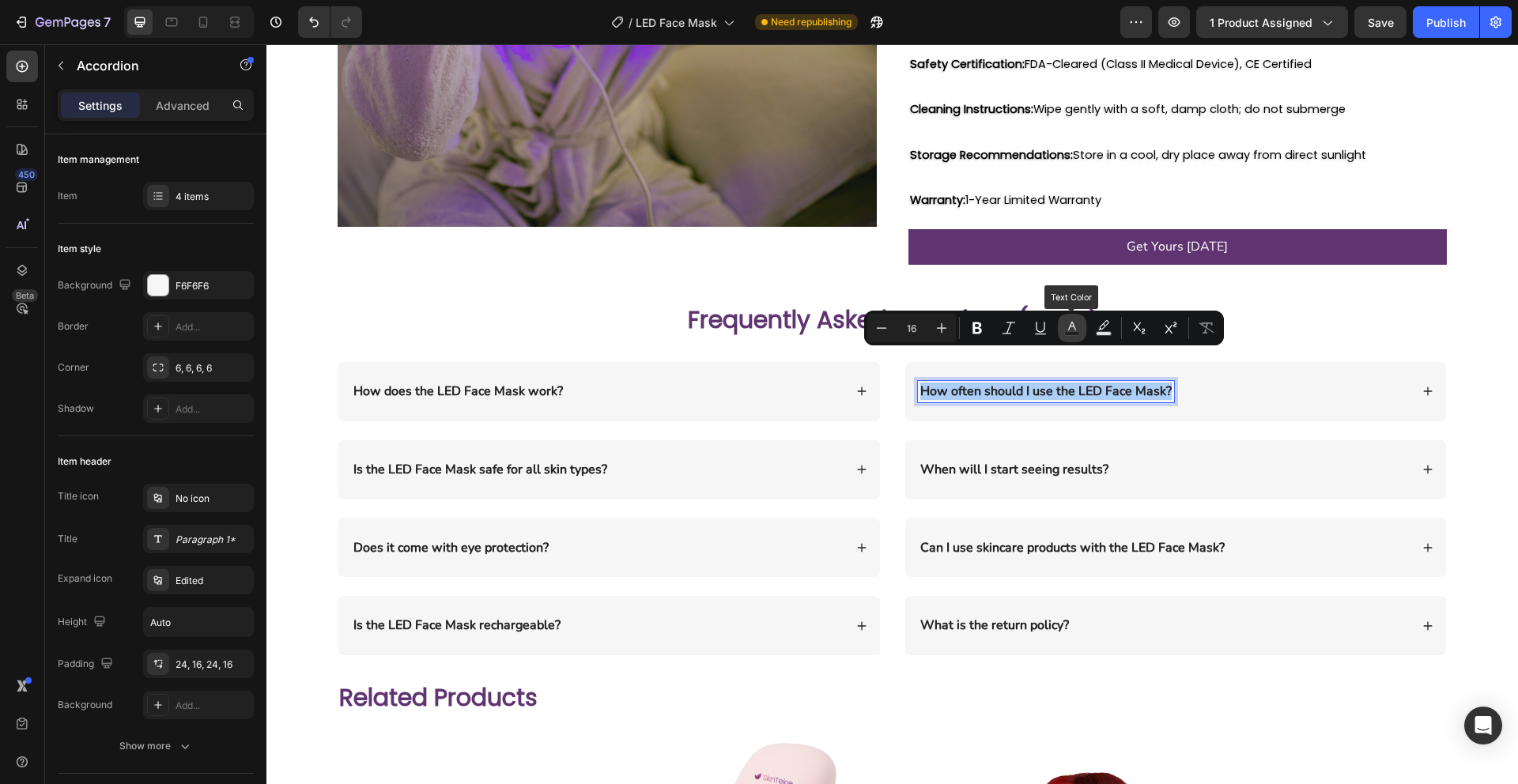
click at [1075, 327] on icon "Editor contextual toolbar" at bounding box center [1072, 327] width 16 height 16
type input "242424"
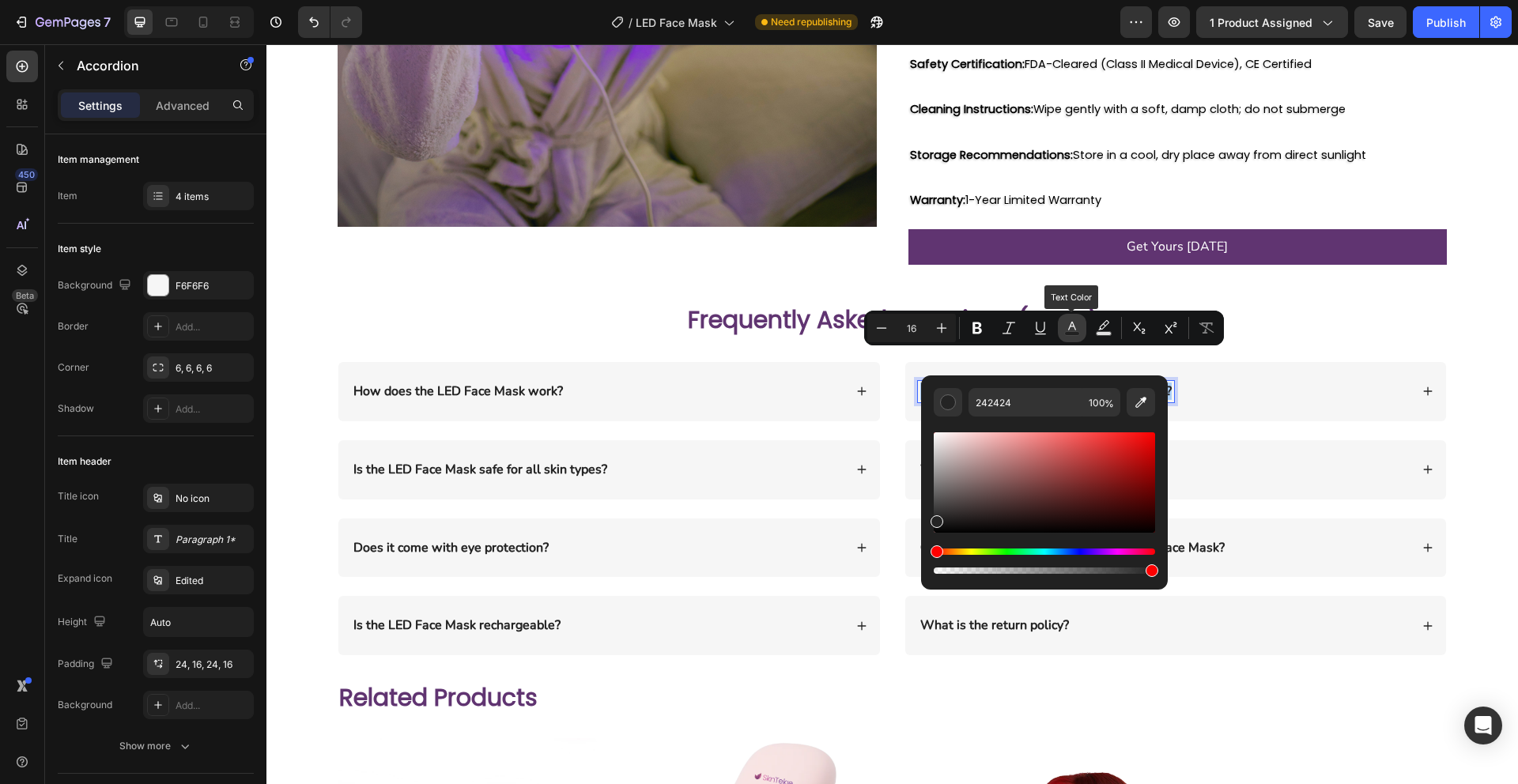
click at [1068, 324] on icon "Editor contextual toolbar" at bounding box center [1072, 327] width 16 height 16
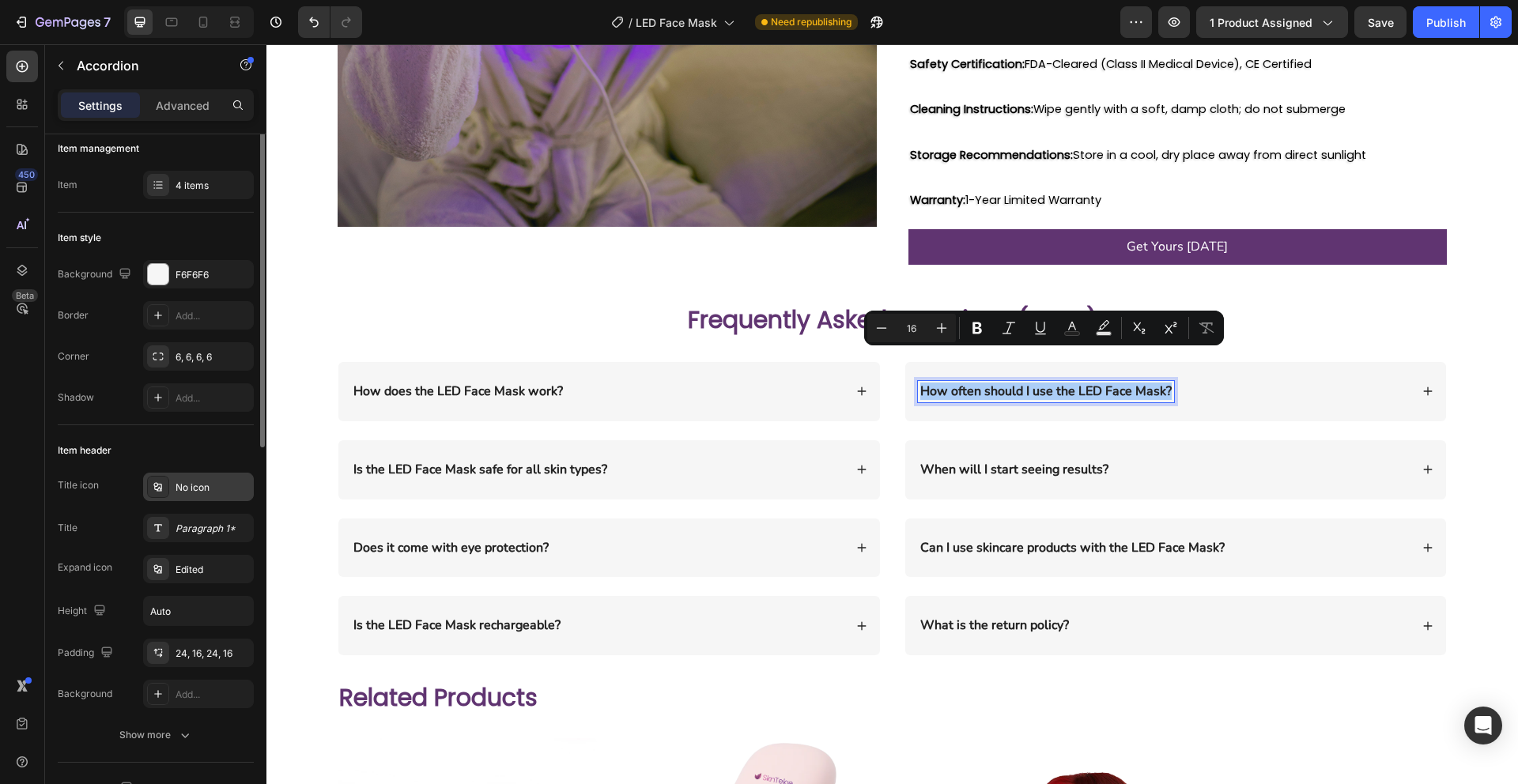
scroll to position [0, 0]
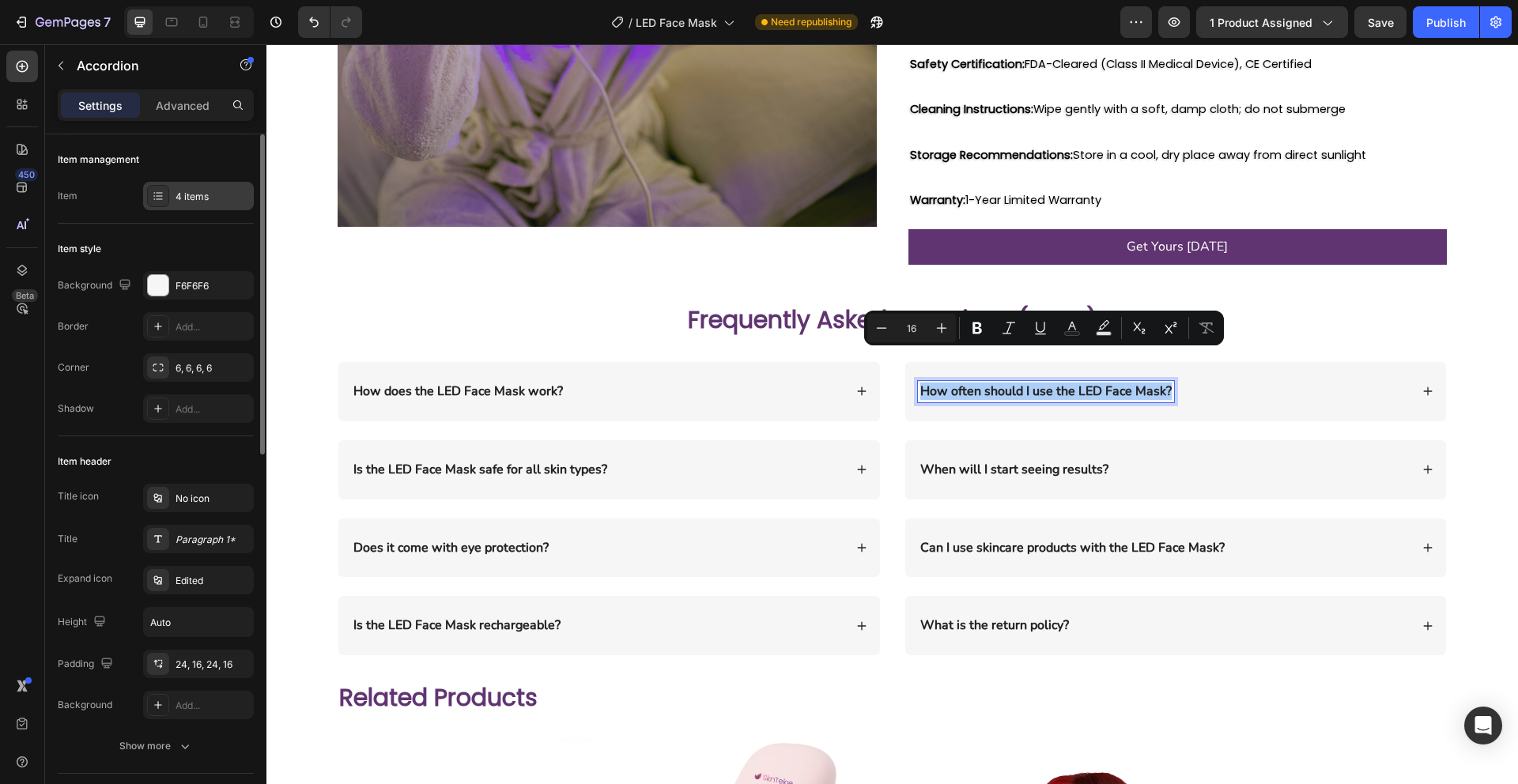
click at [169, 202] on div "4 items" at bounding box center [198, 196] width 111 height 28
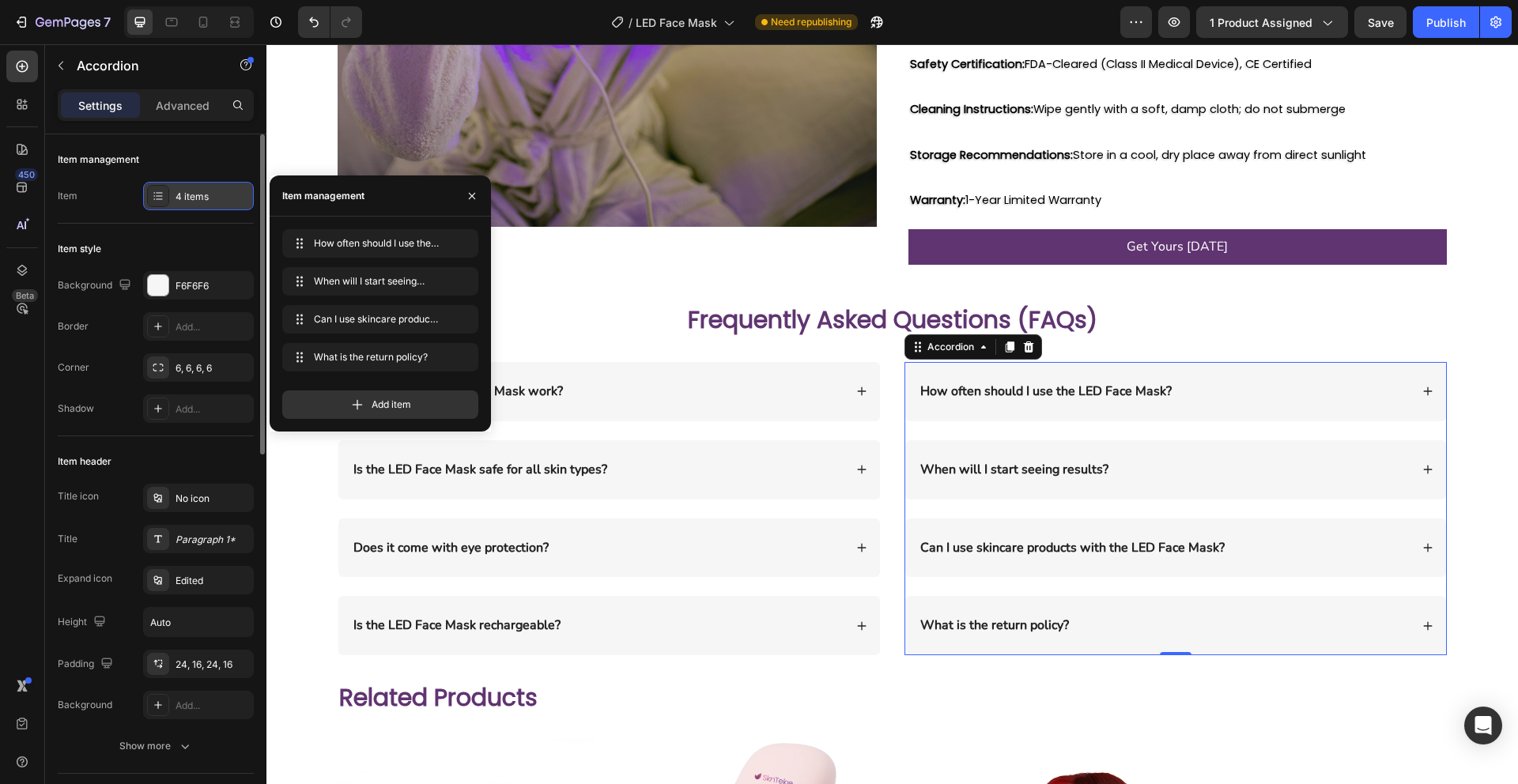
click at [169, 202] on div "4 items" at bounding box center [198, 196] width 111 height 28
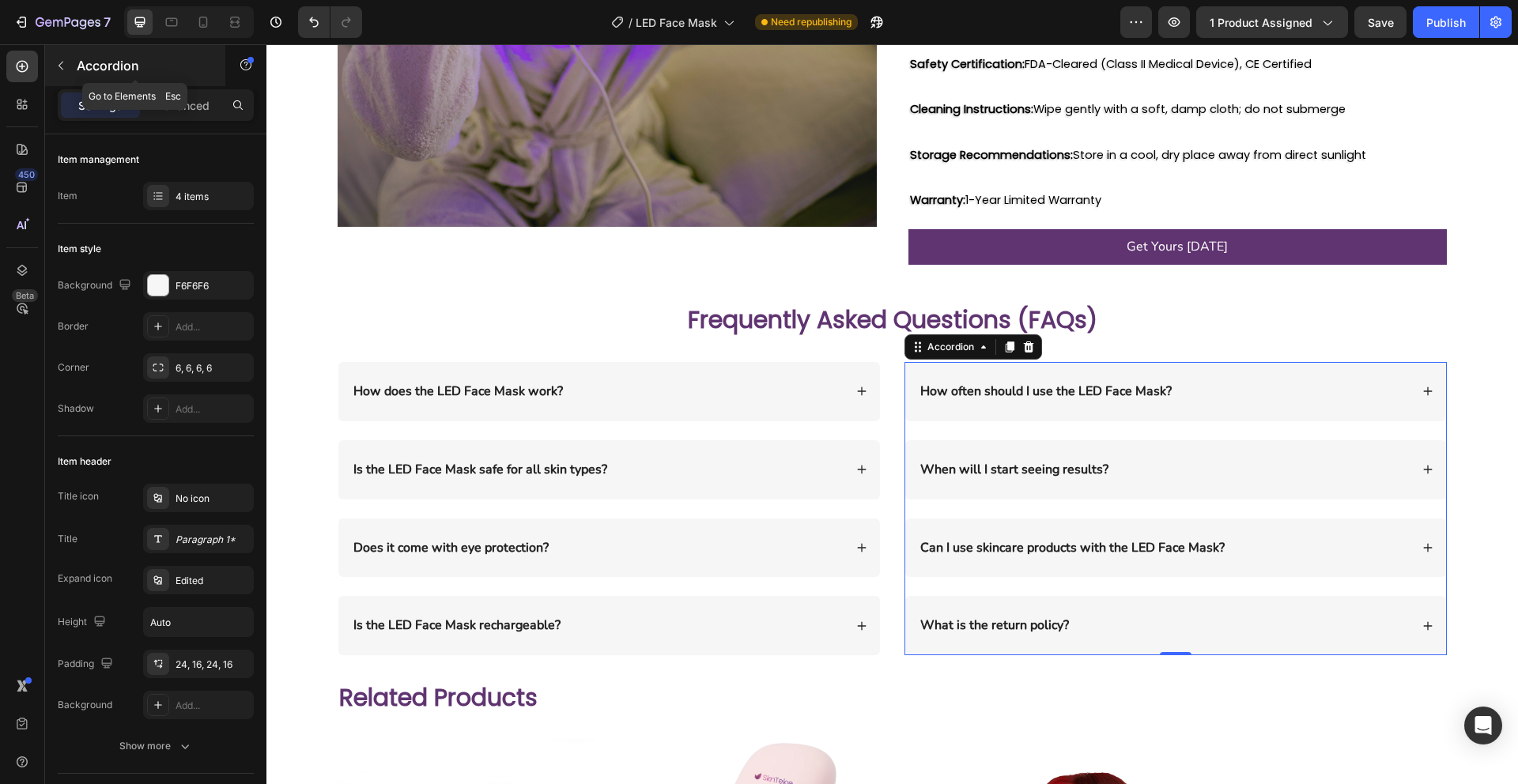
click at [58, 68] on icon "button" at bounding box center [60, 65] width 12 height 12
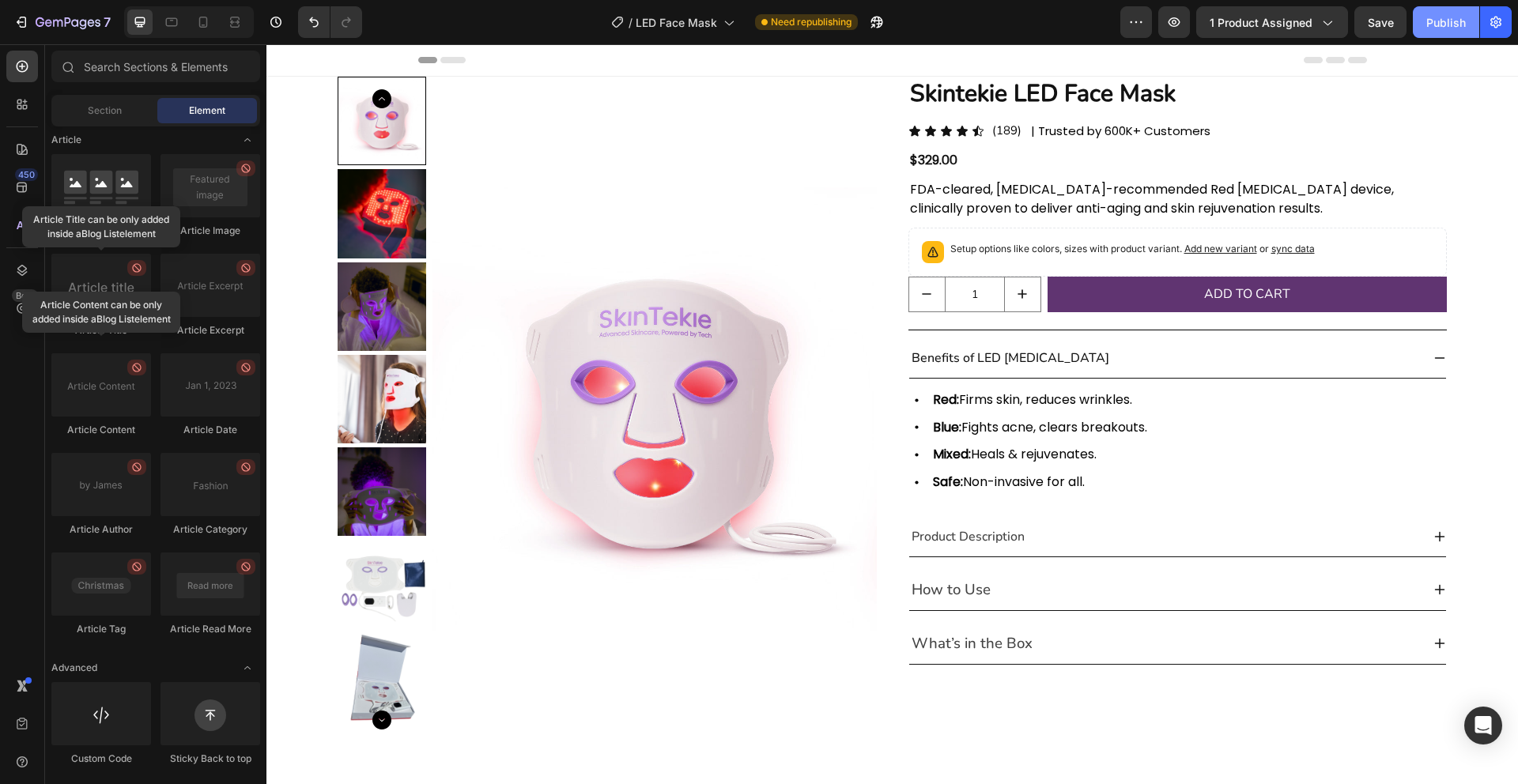
click at [1440, 22] on div "Publish" at bounding box center [1446, 22] width 40 height 16
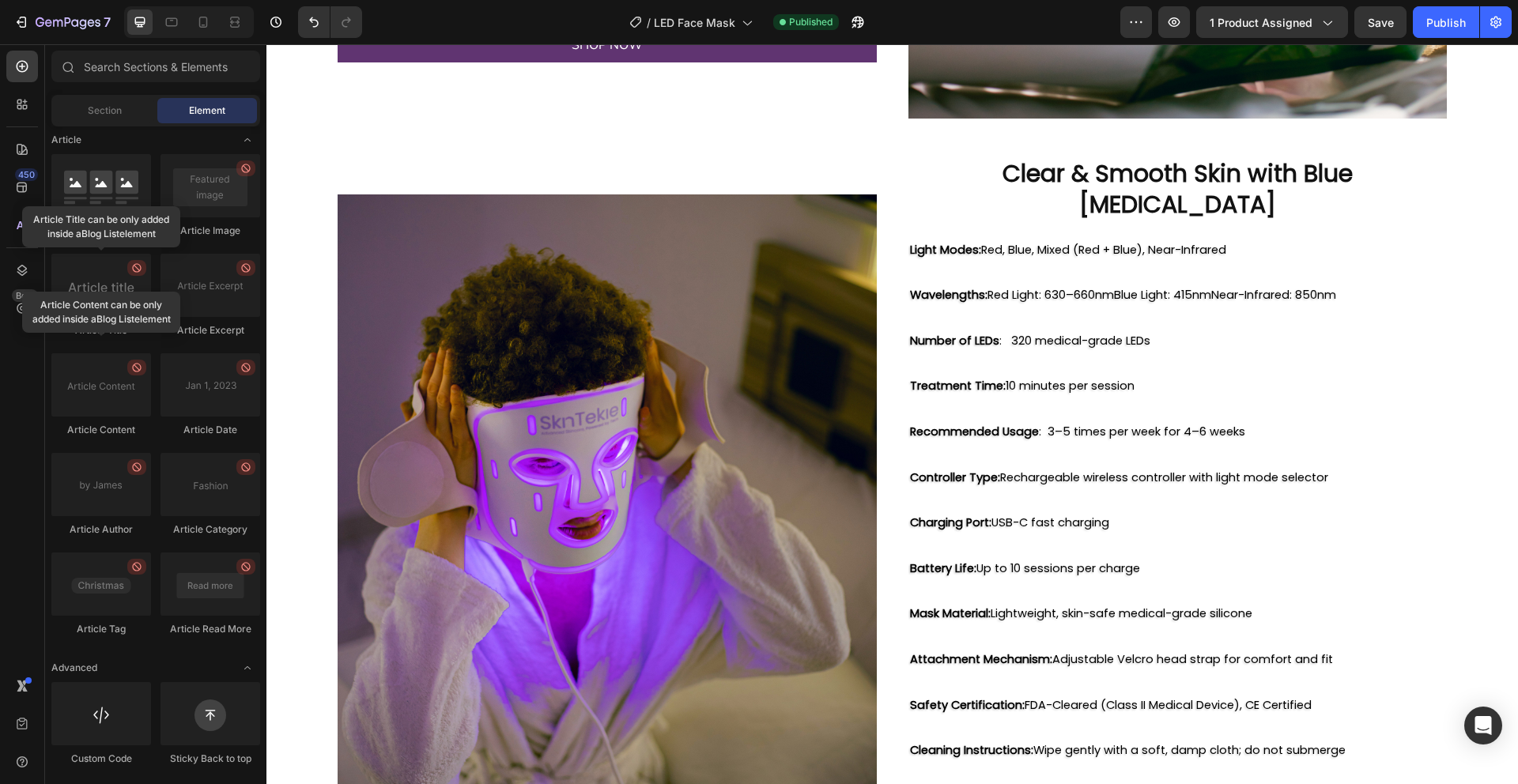
scroll to position [2120, 0]
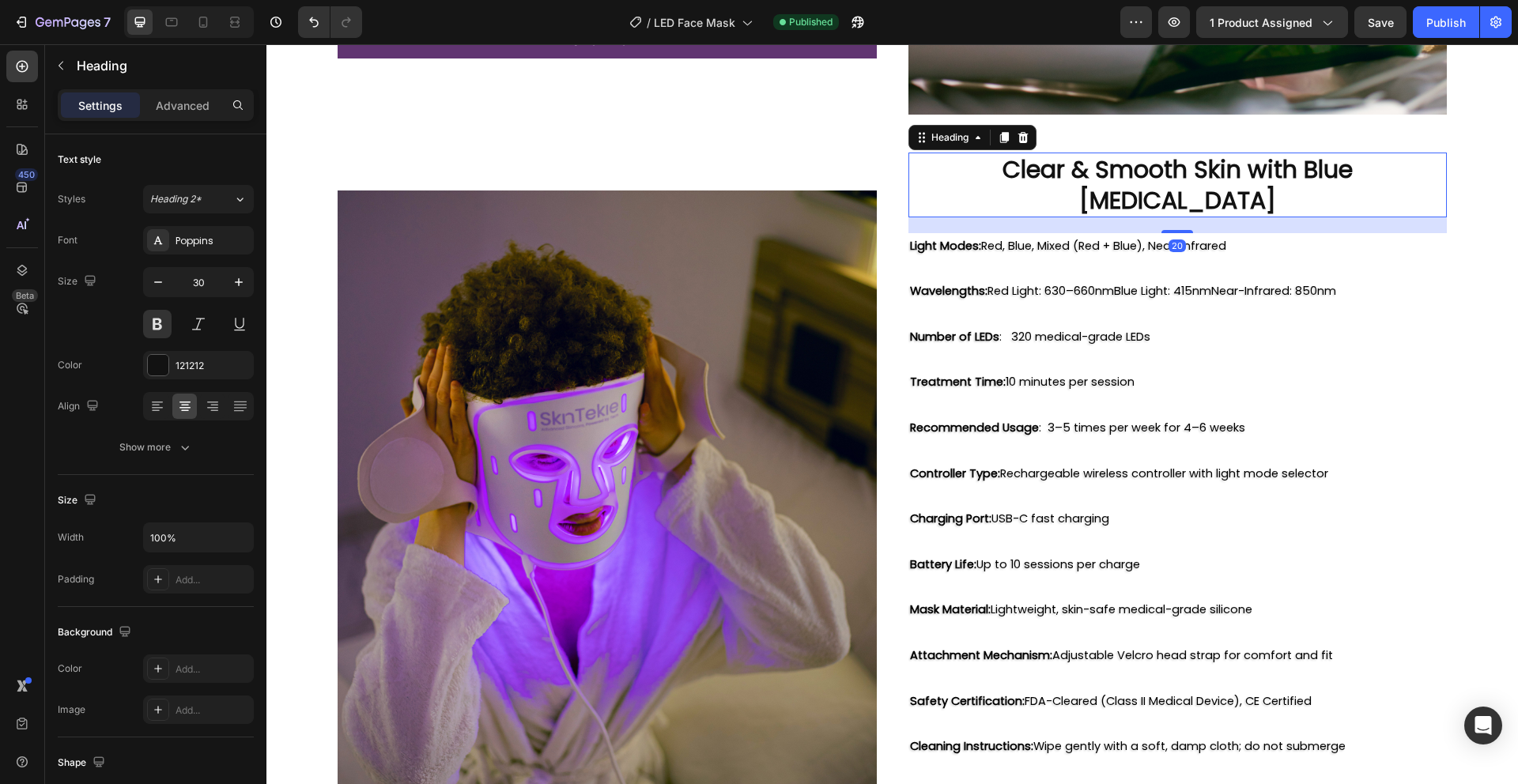
click at [987, 167] on h2 "Clear & Smooth Skin with Blue Light Therapy" at bounding box center [1178, 185] width 539 height 65
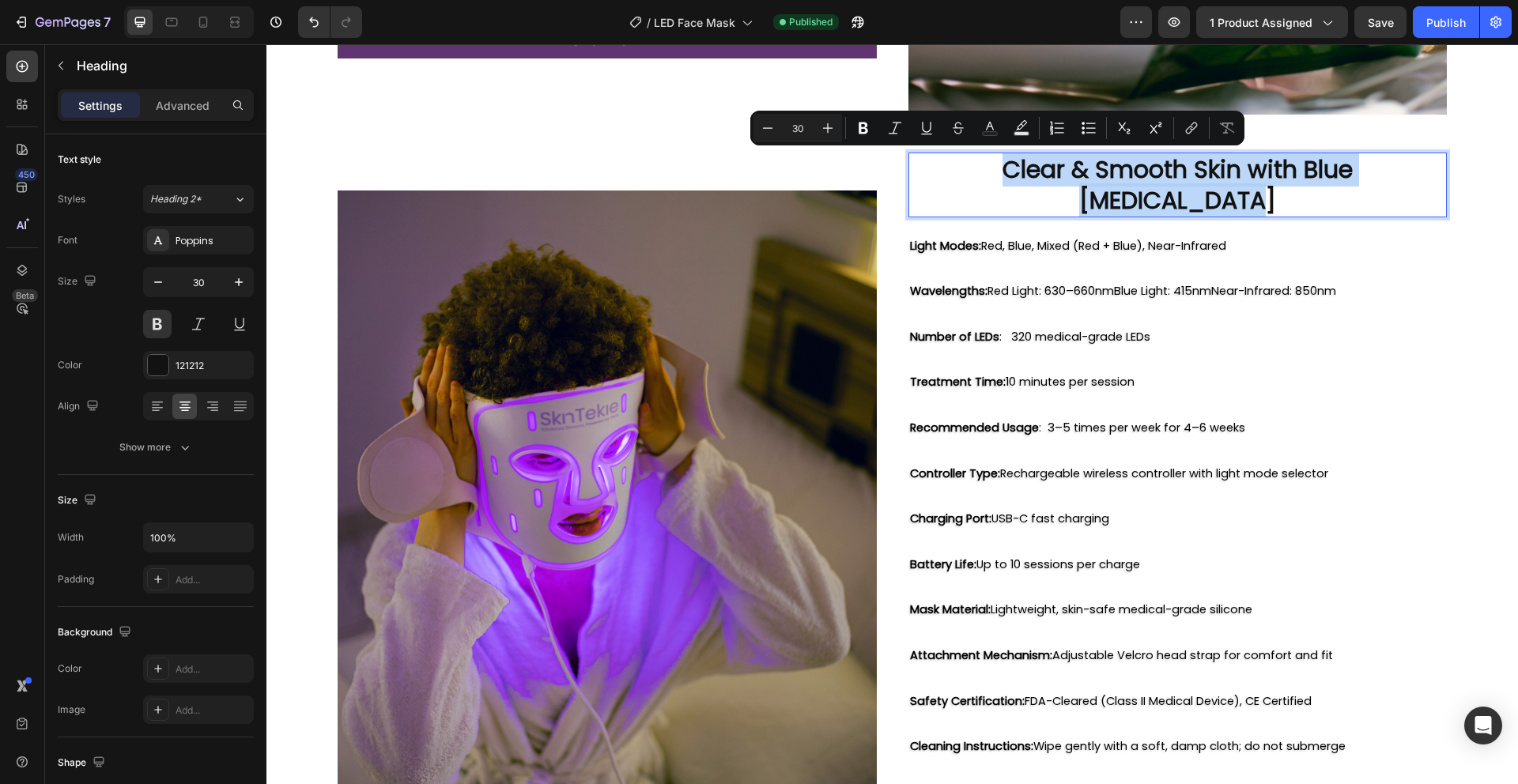
click at [987, 167] on p "Clear & Smooth Skin with Blue Light Therapy" at bounding box center [1177, 184] width 536 height 62
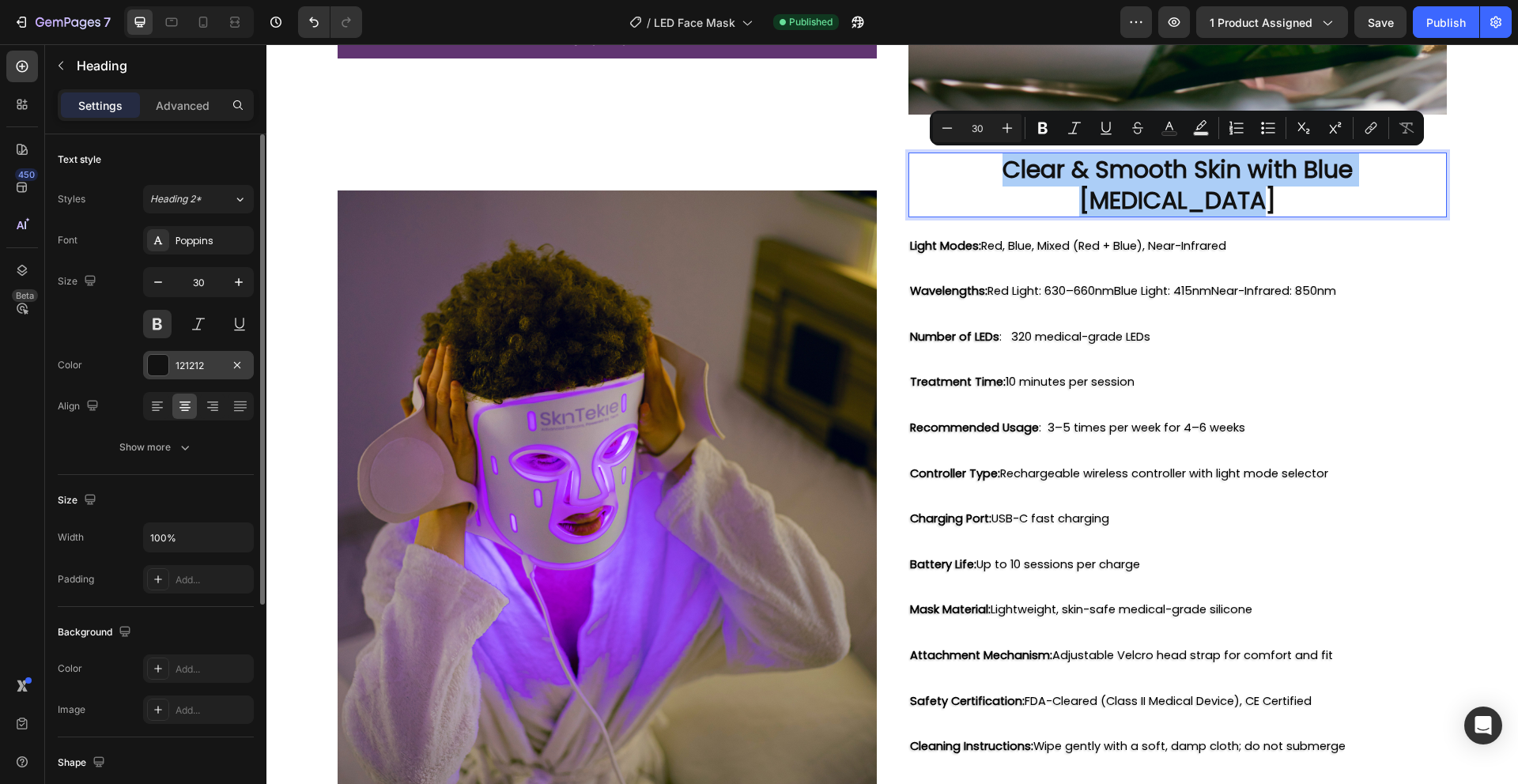
click at [162, 366] on div at bounding box center [159, 365] width 21 height 21
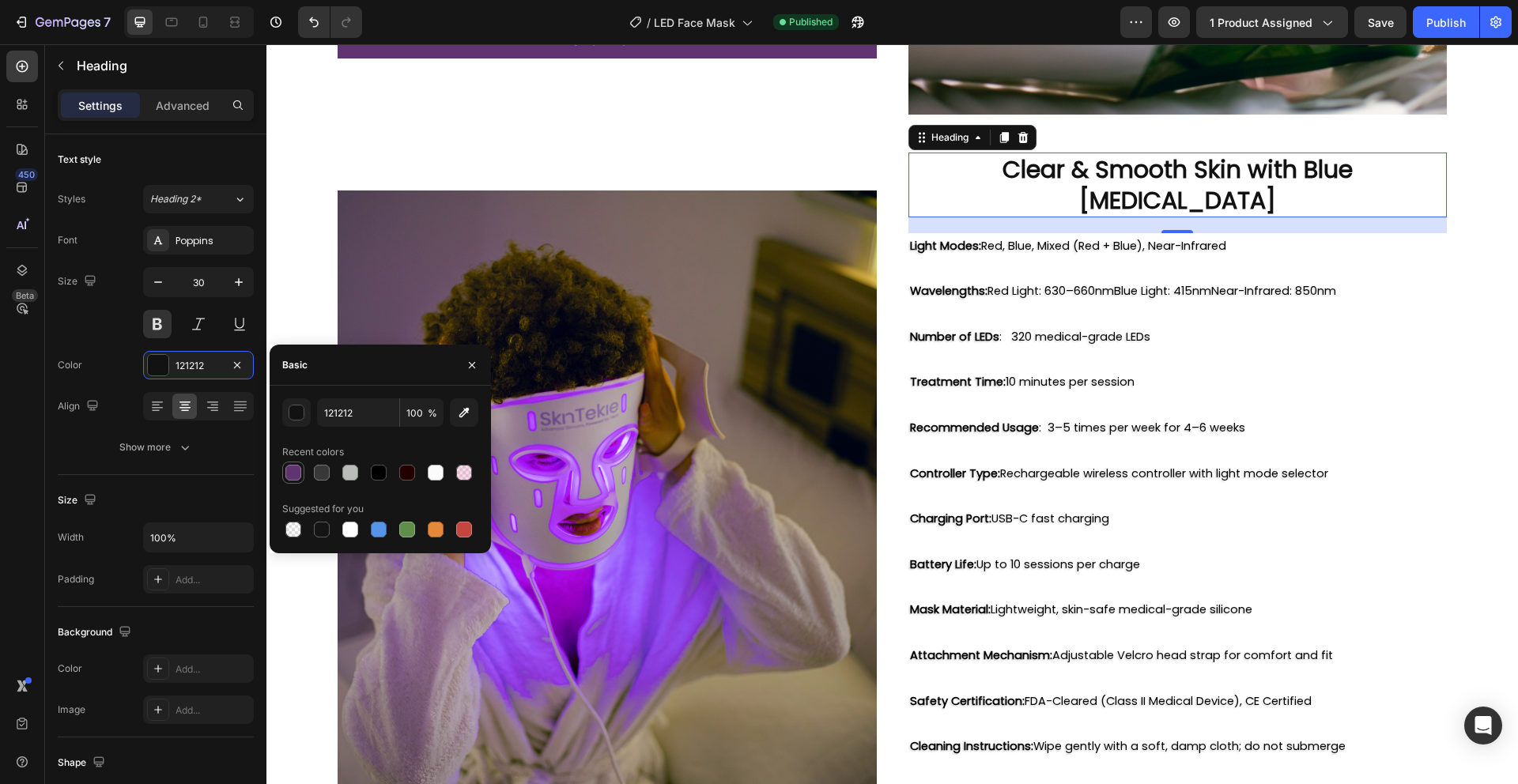
click at [293, 467] on div at bounding box center [293, 473] width 16 height 16
type input "603471"
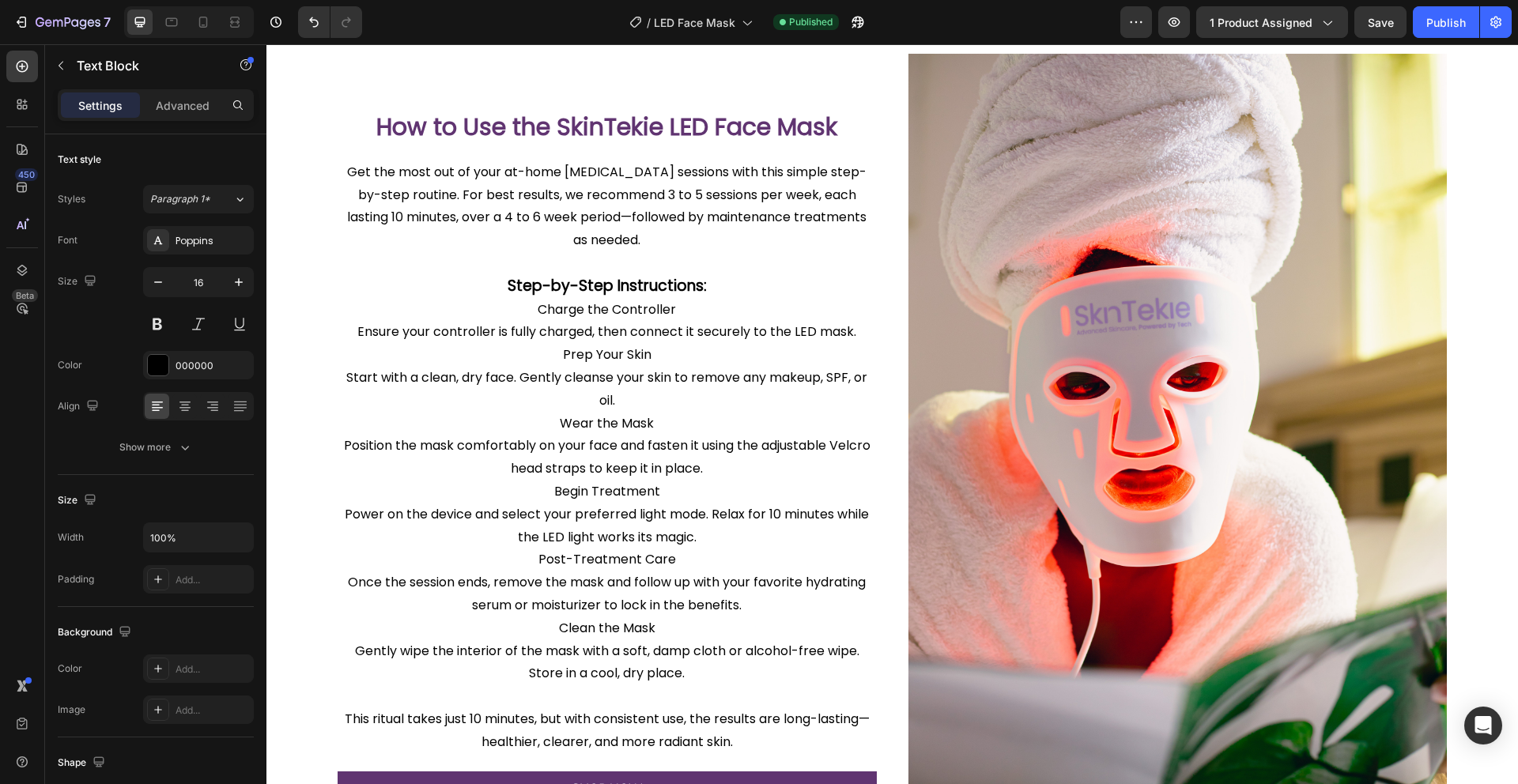
scroll to position [1370, 0]
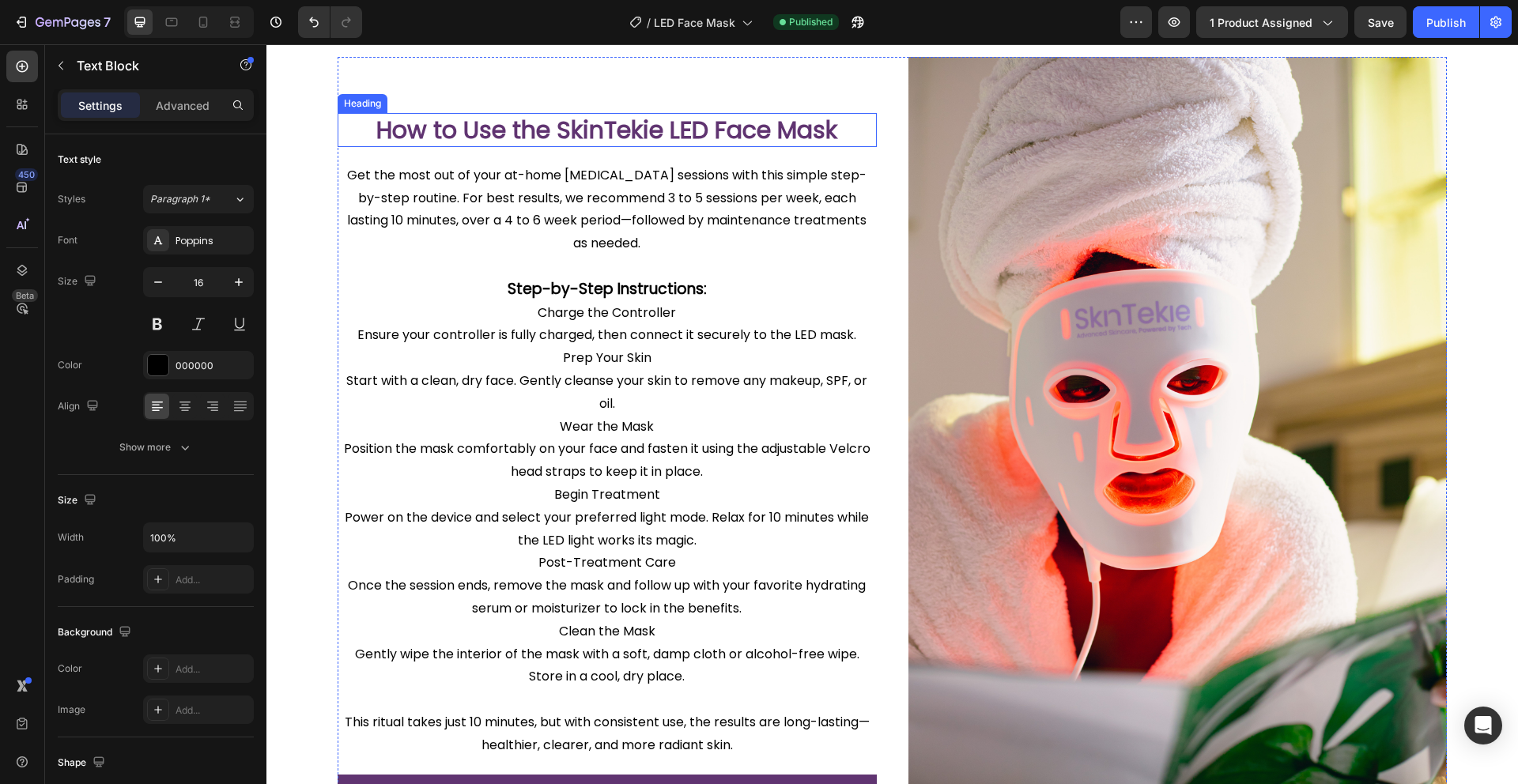
click at [759, 130] on h2 "How to Use the SkinTekie LED Face Mask" at bounding box center [608, 130] width 539 height 34
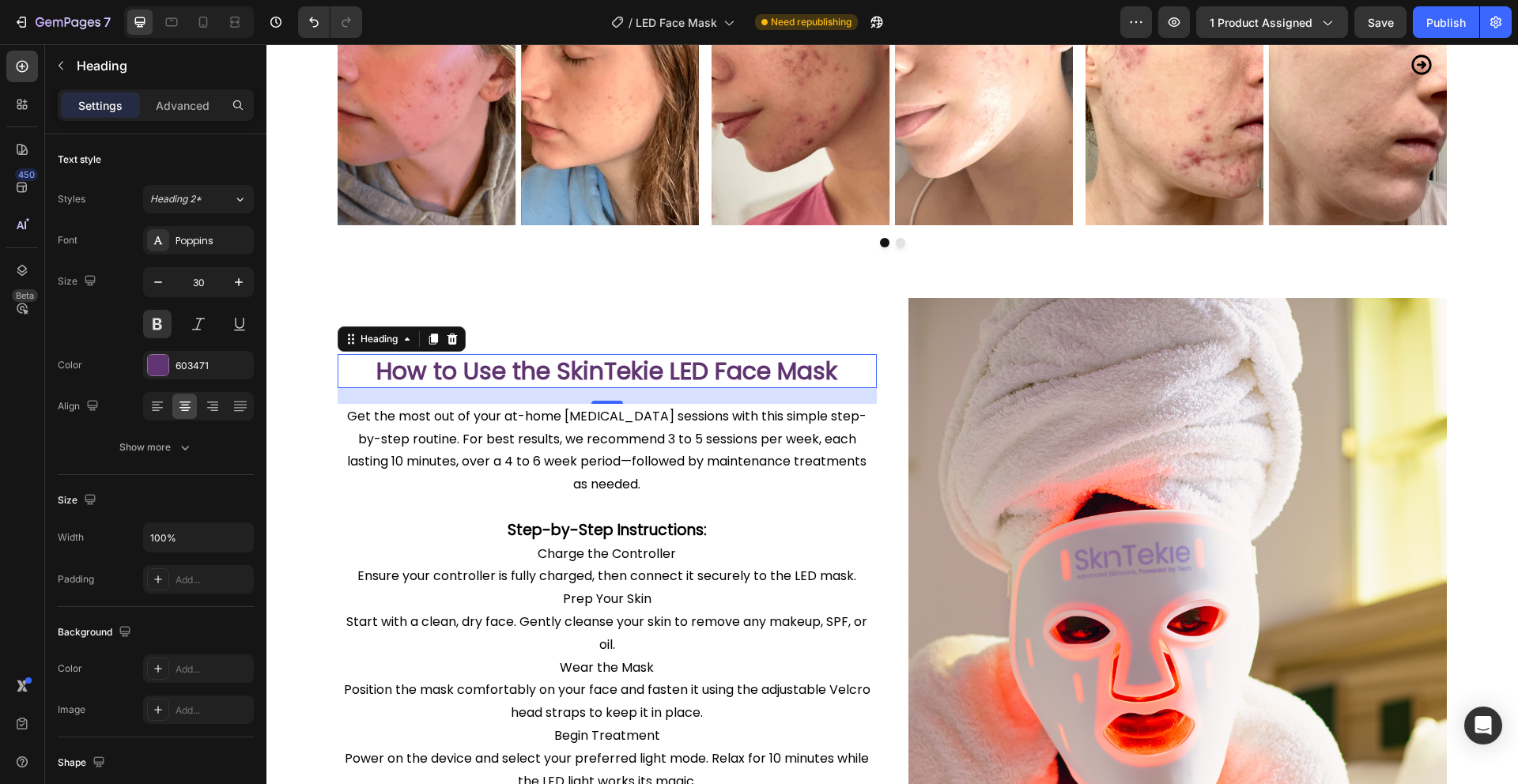
scroll to position [1099, 0]
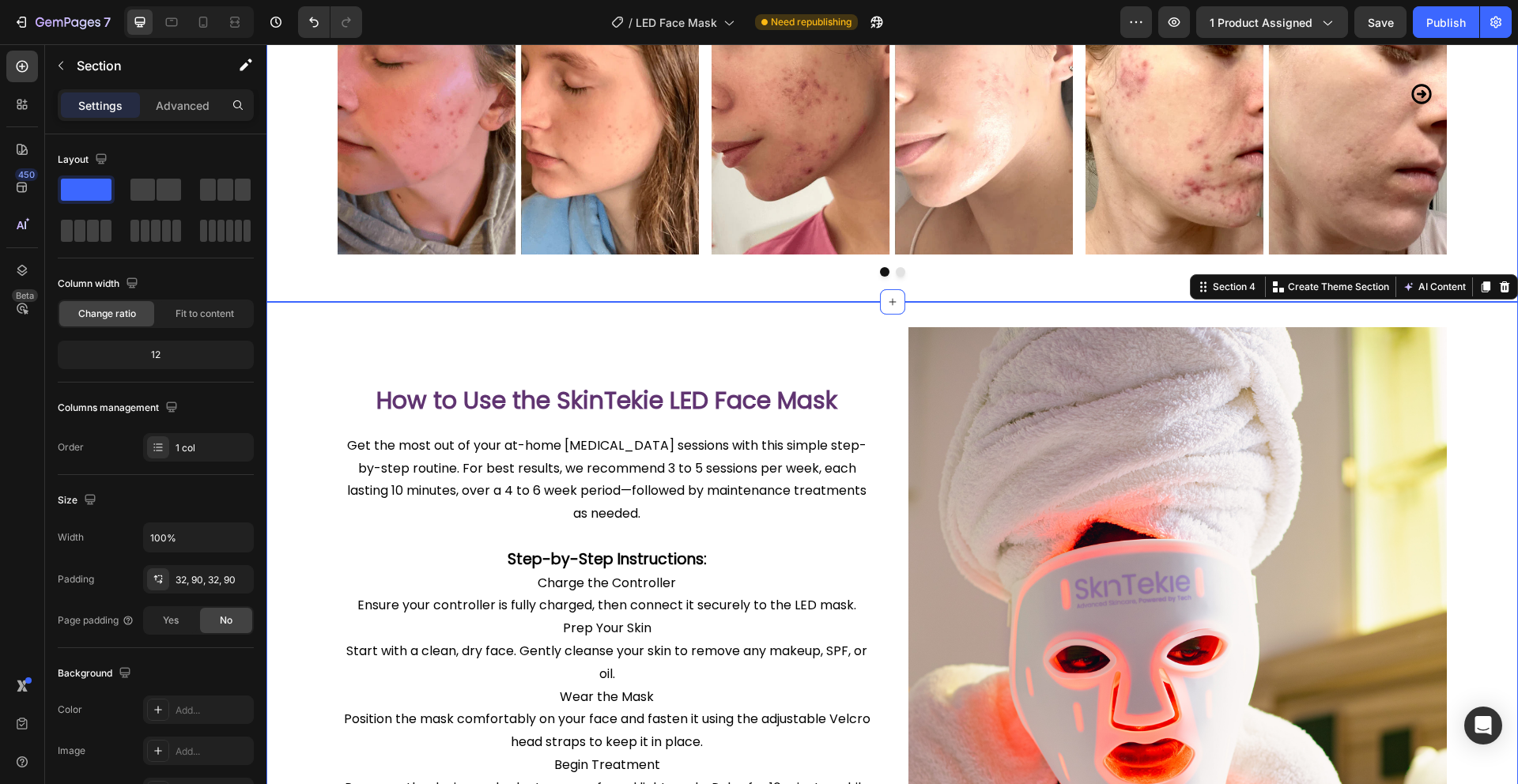
click at [877, 293] on div "Real users, real results Heading Image Image Image Image Carousel Section 3" at bounding box center [892, 80] width 1251 height 445
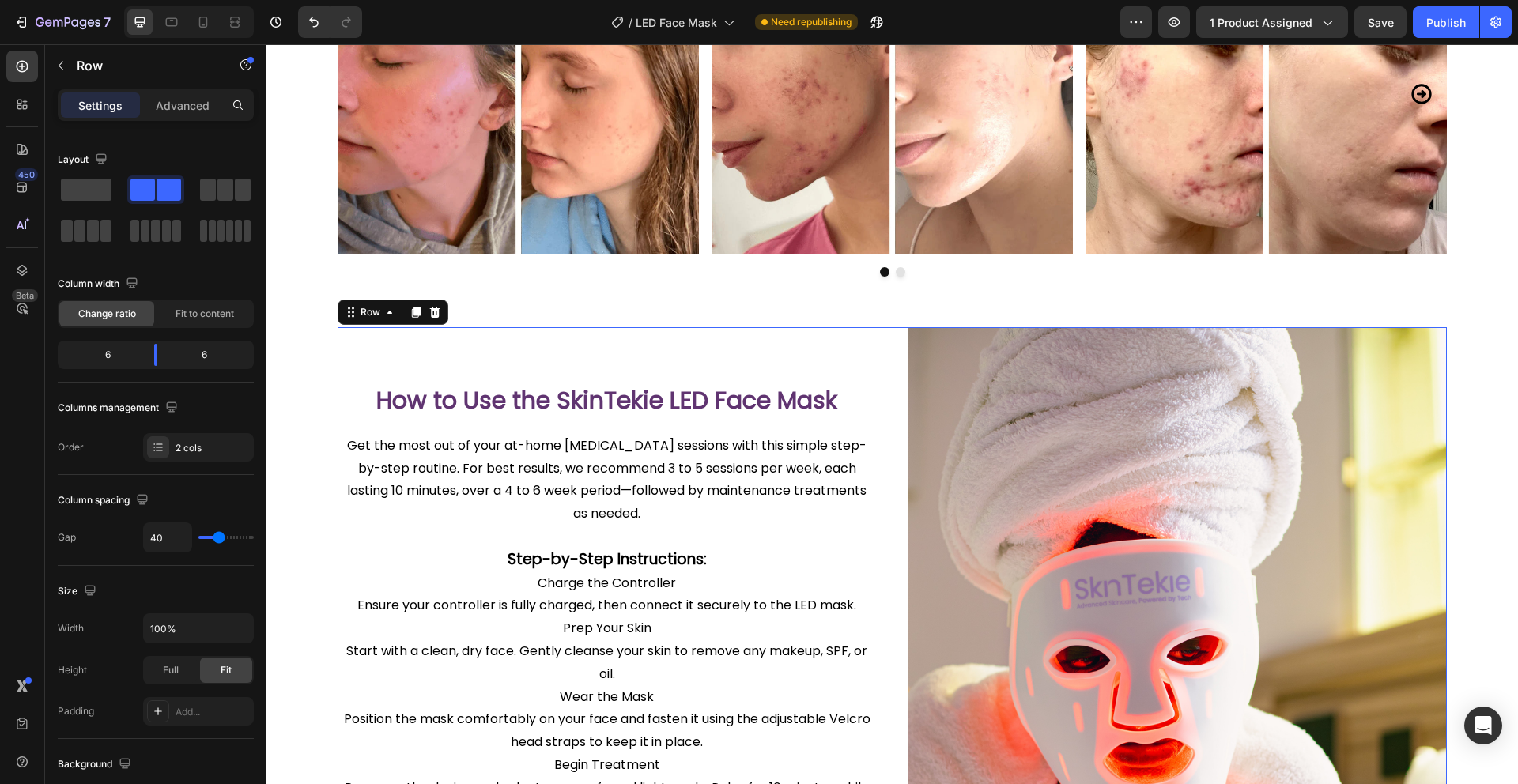
click at [516, 423] on div "How to Use the SkinTekie LED Face Mask Heading Image Get the most out of your a…" at bounding box center [608, 731] width 539 height 808
click at [190, 314] on span "Fit to content" at bounding box center [205, 313] width 59 height 14
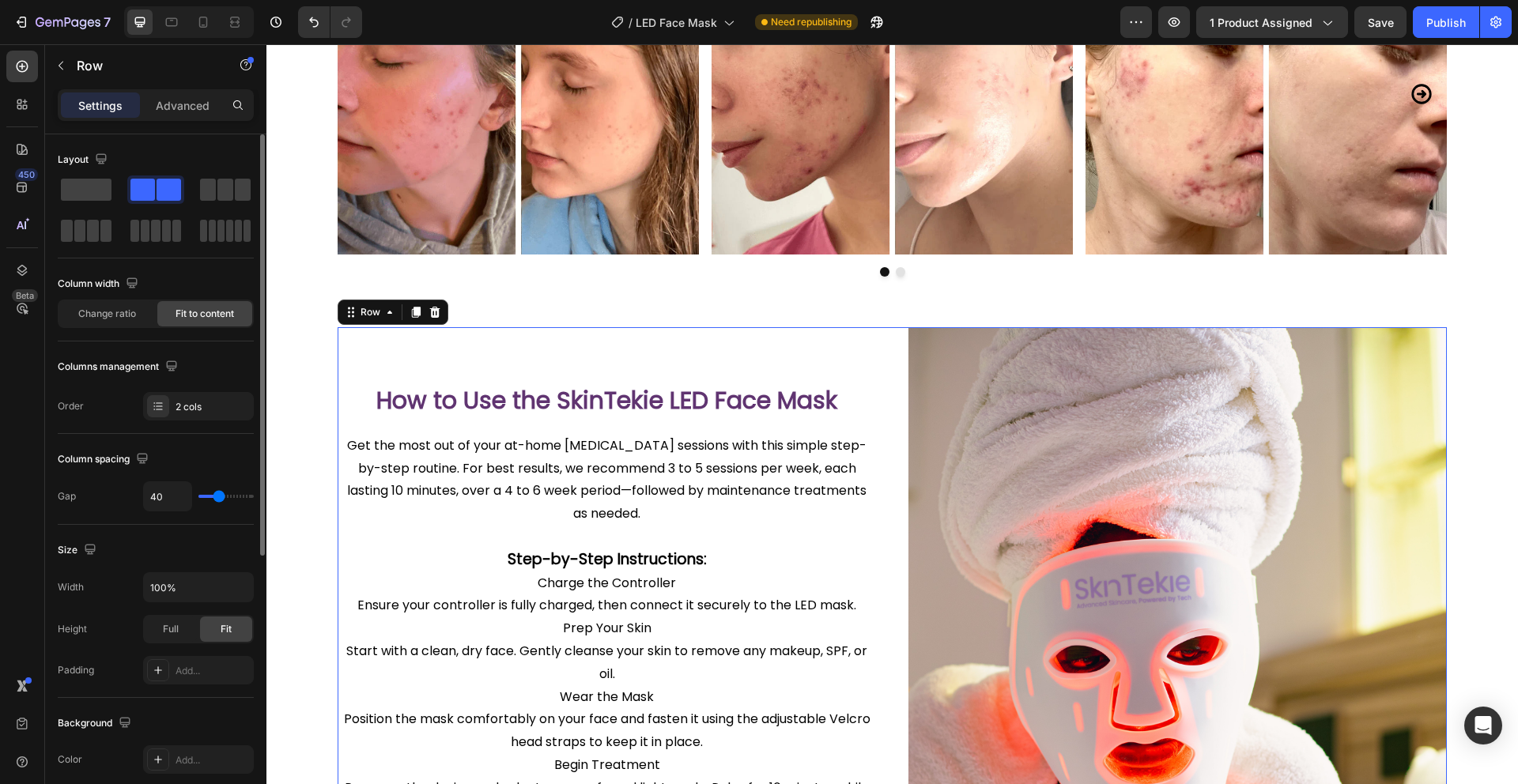
type input "49"
type input "51"
type input "53"
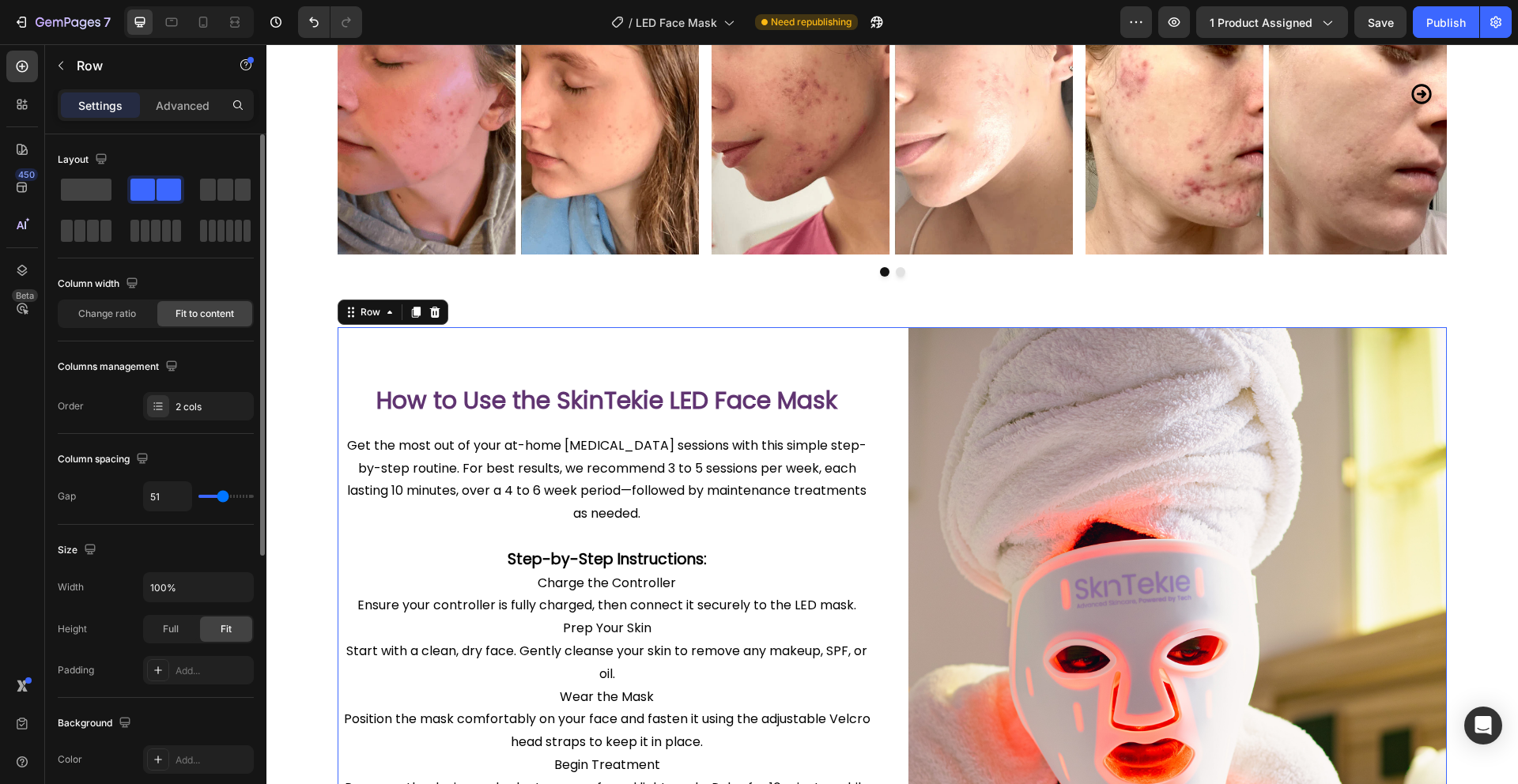
type input "53"
type input "55"
type input "57"
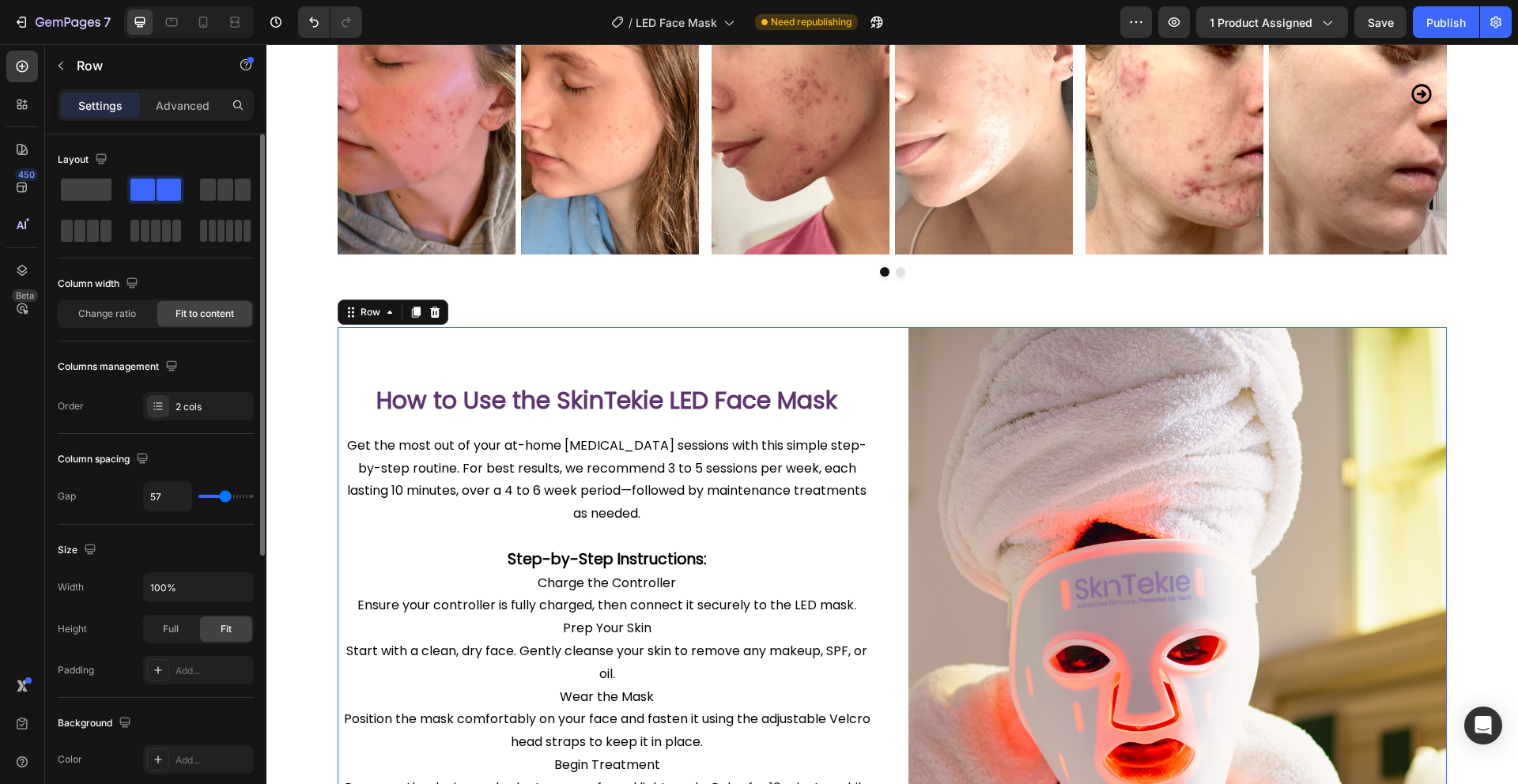
type input "59"
type input "61"
type input "62"
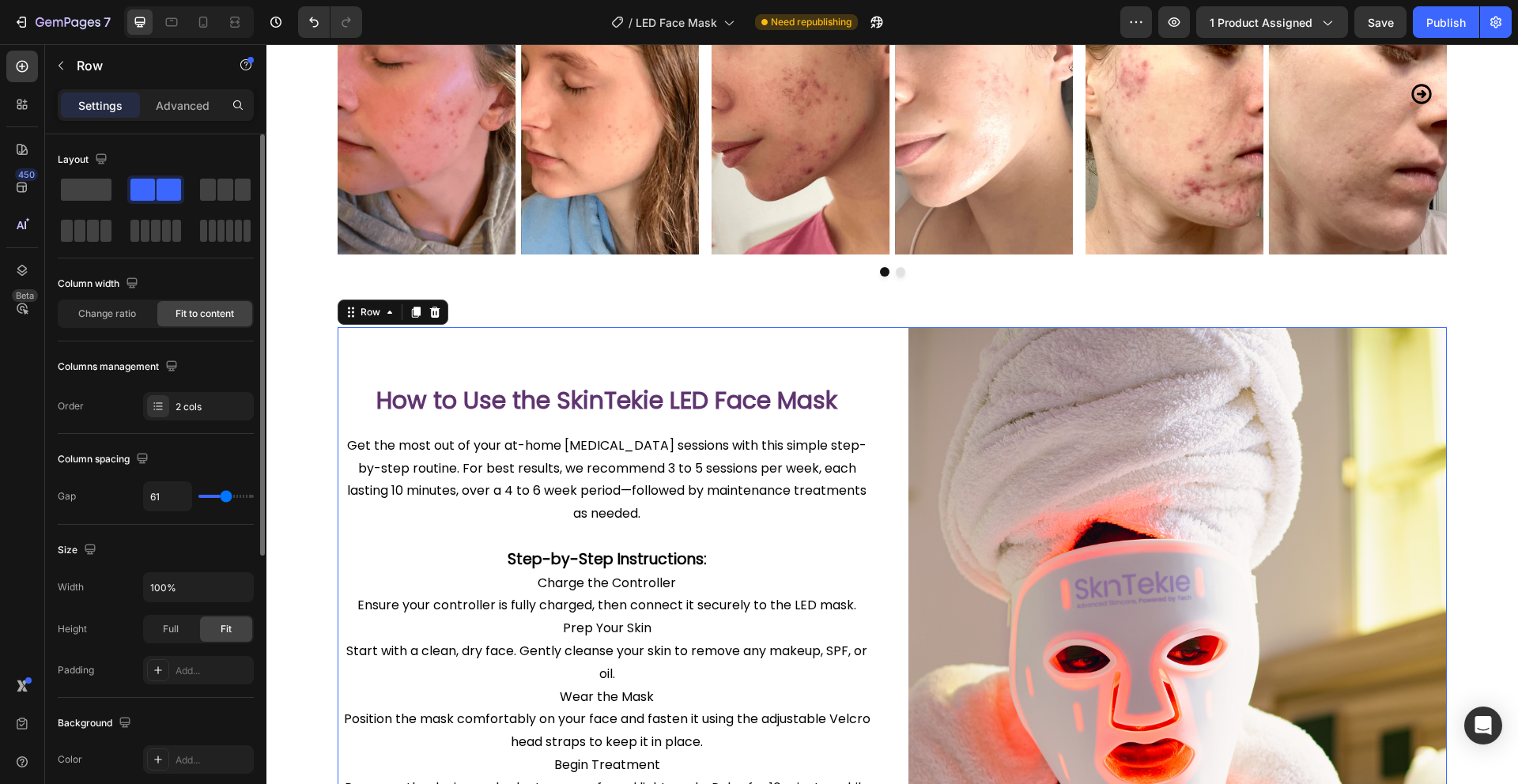
type input "62"
type input "64"
type input "65"
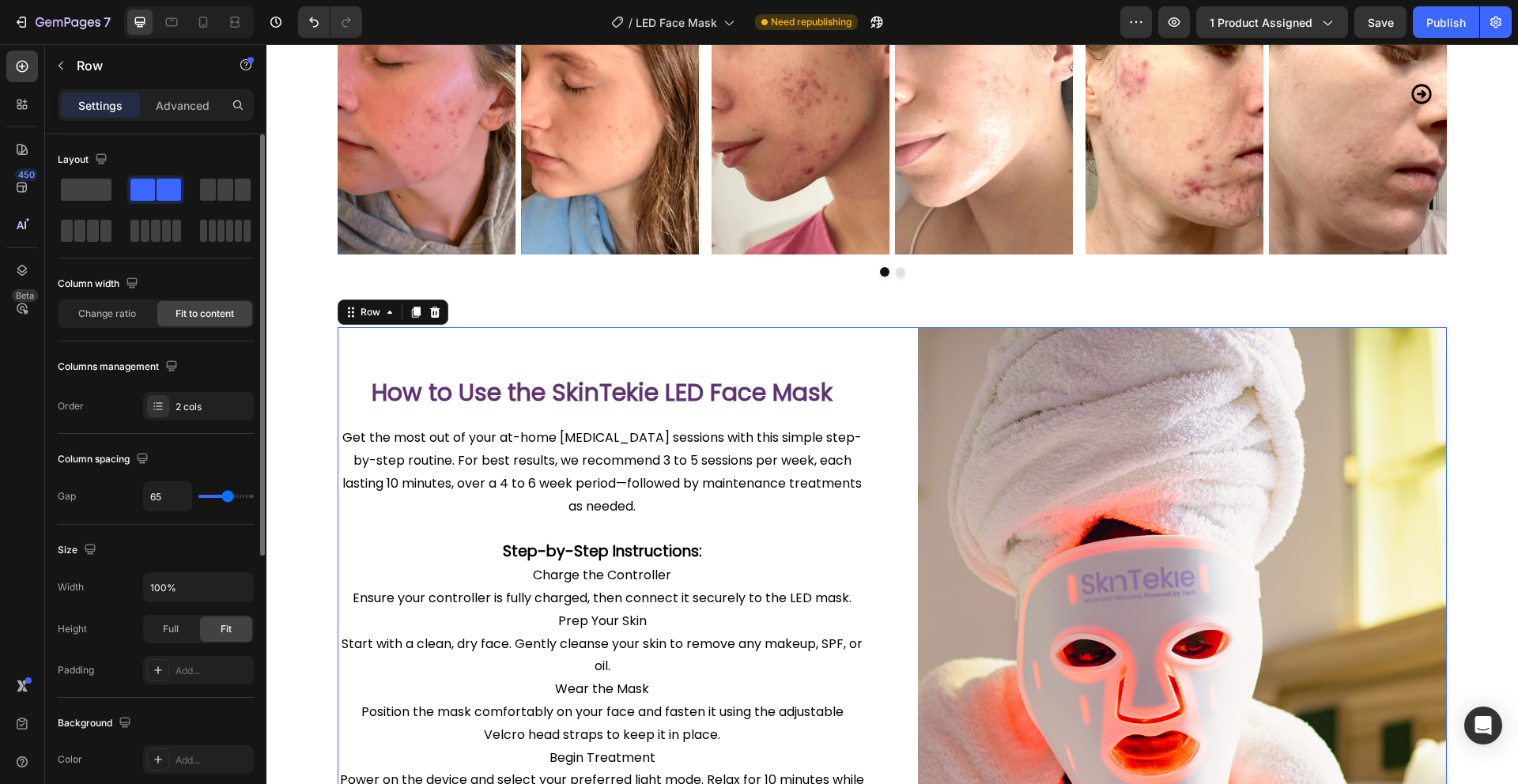
type input "66"
type input "67"
type input "68"
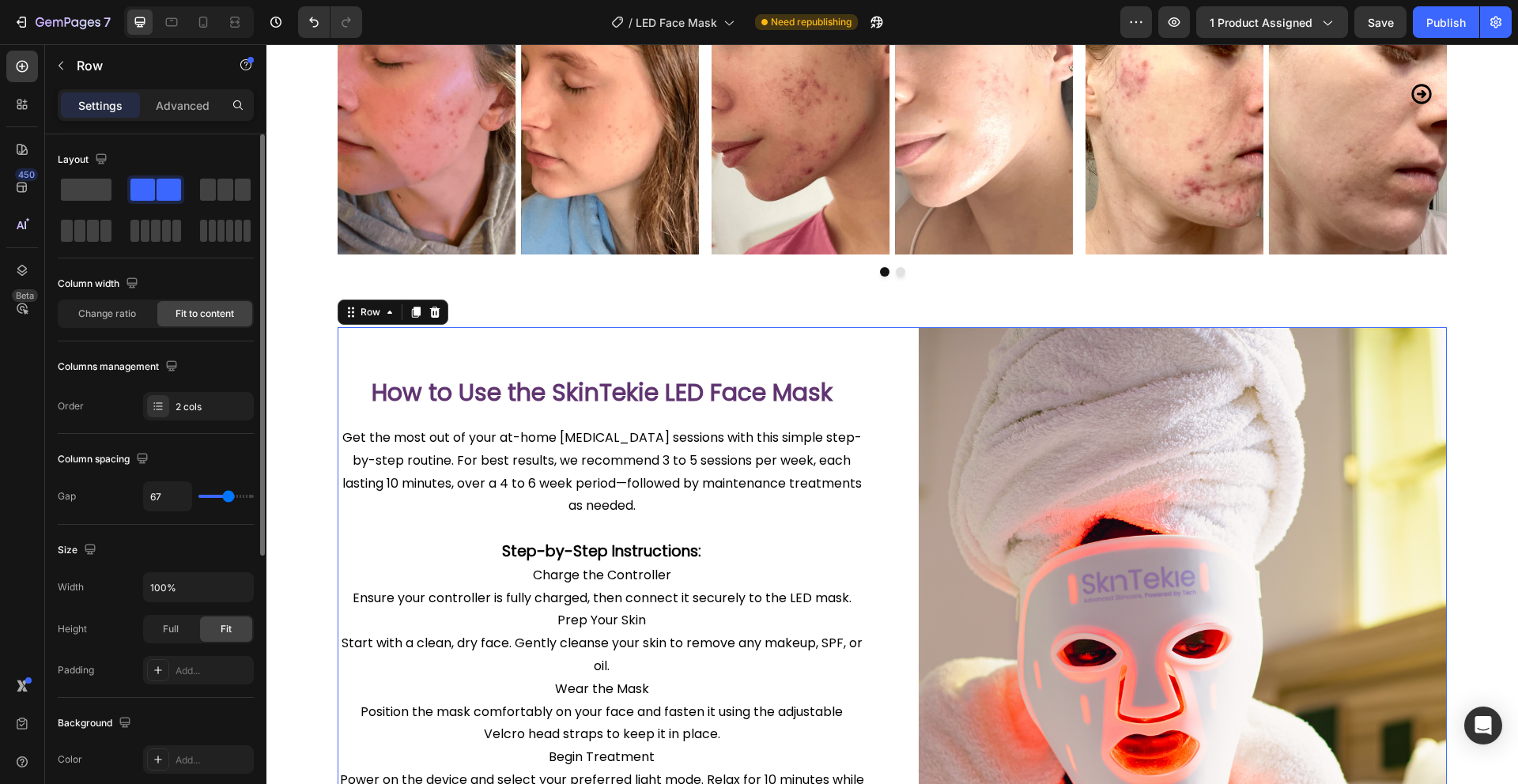
type input "68"
type input "69"
type input "70"
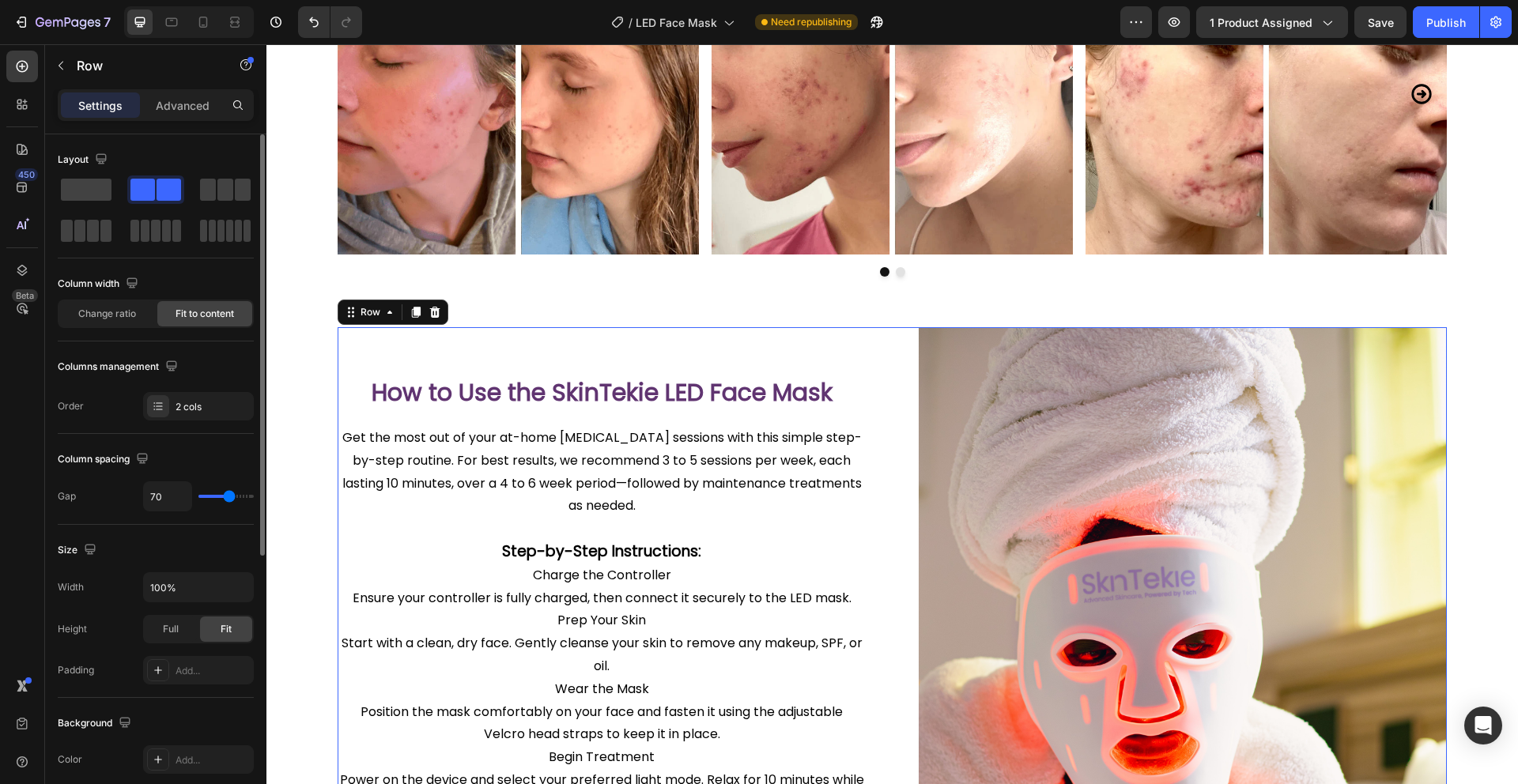
type input "71"
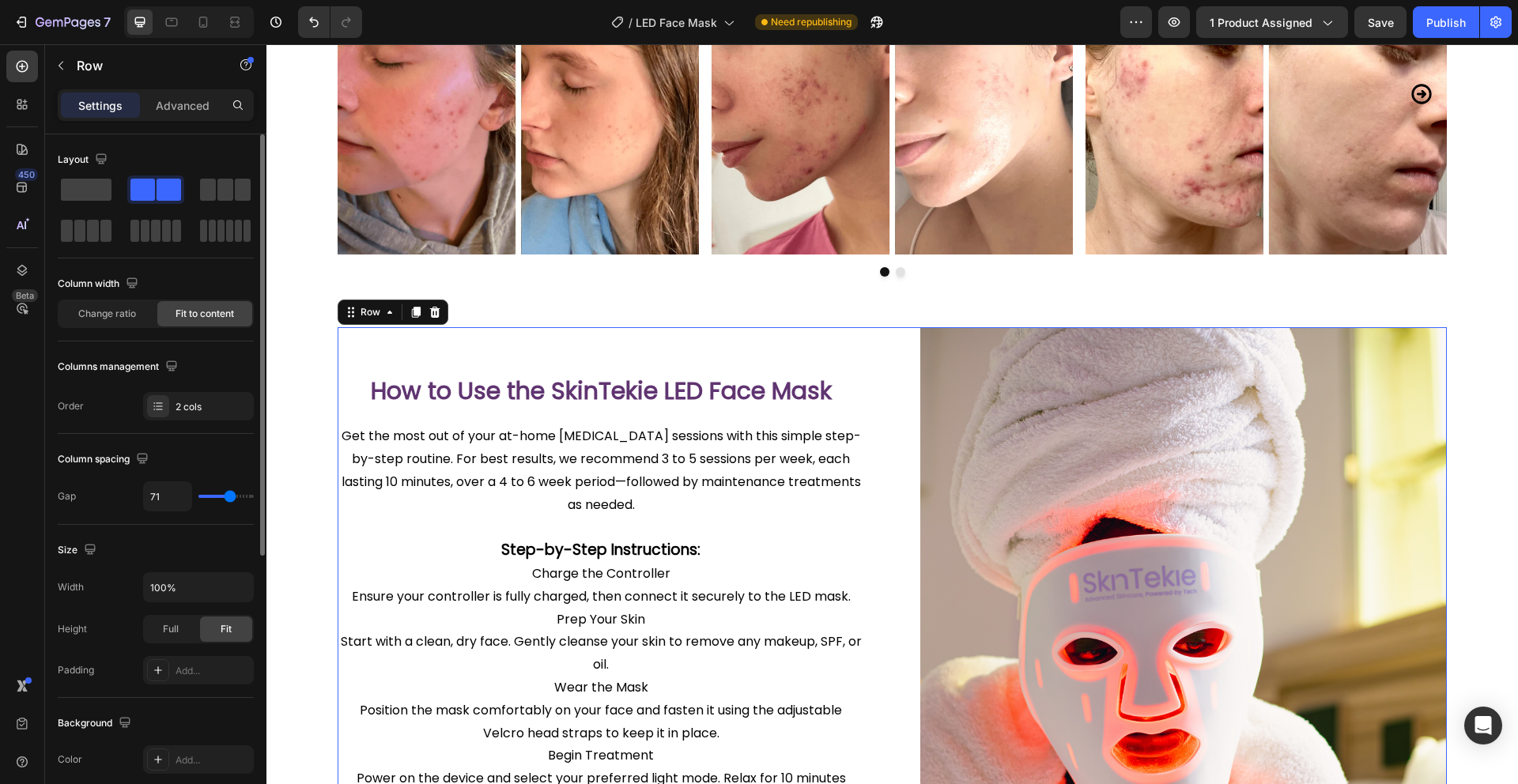
type input "72"
type input "74"
type input "76"
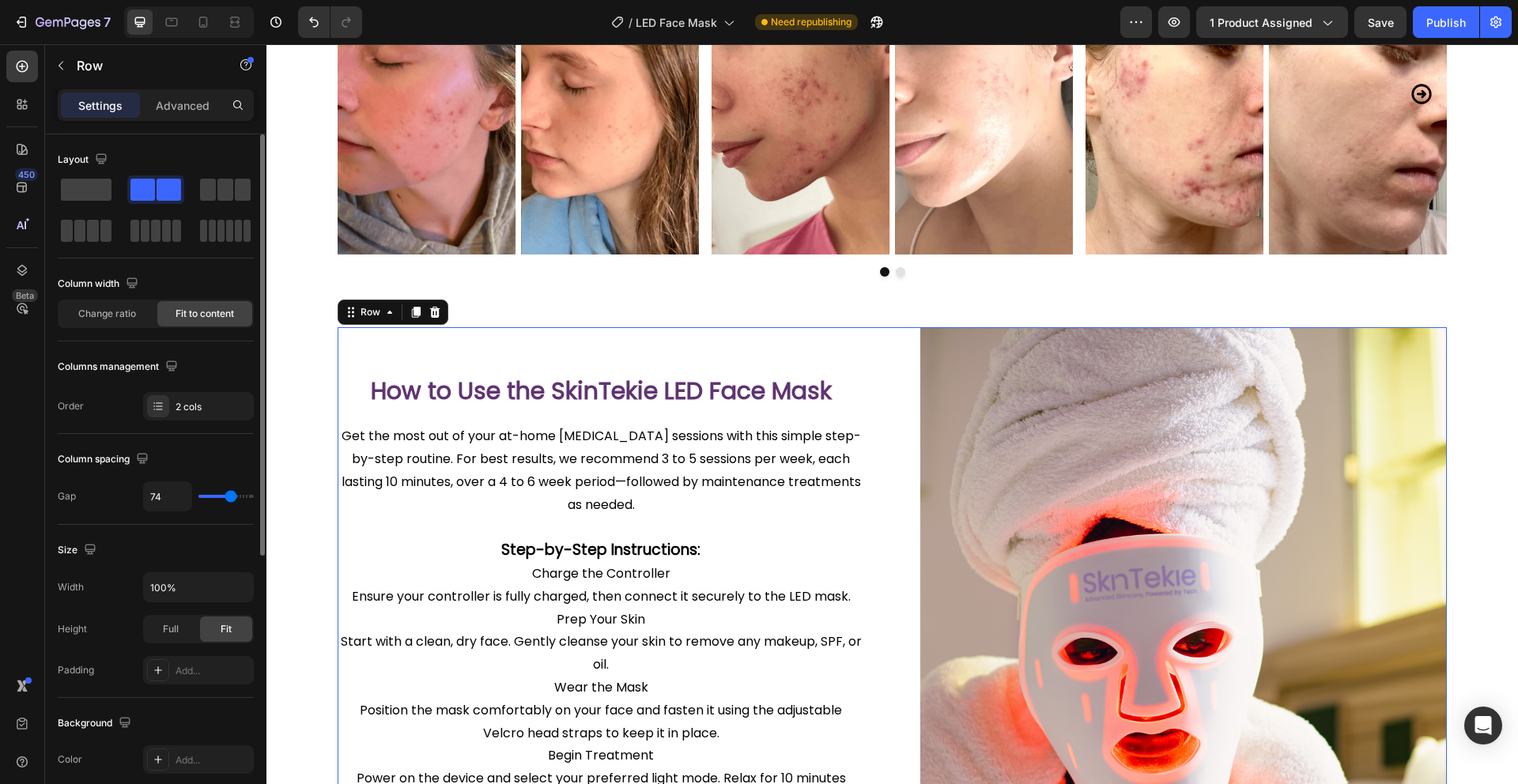
type input "76"
type input "78"
type input "80"
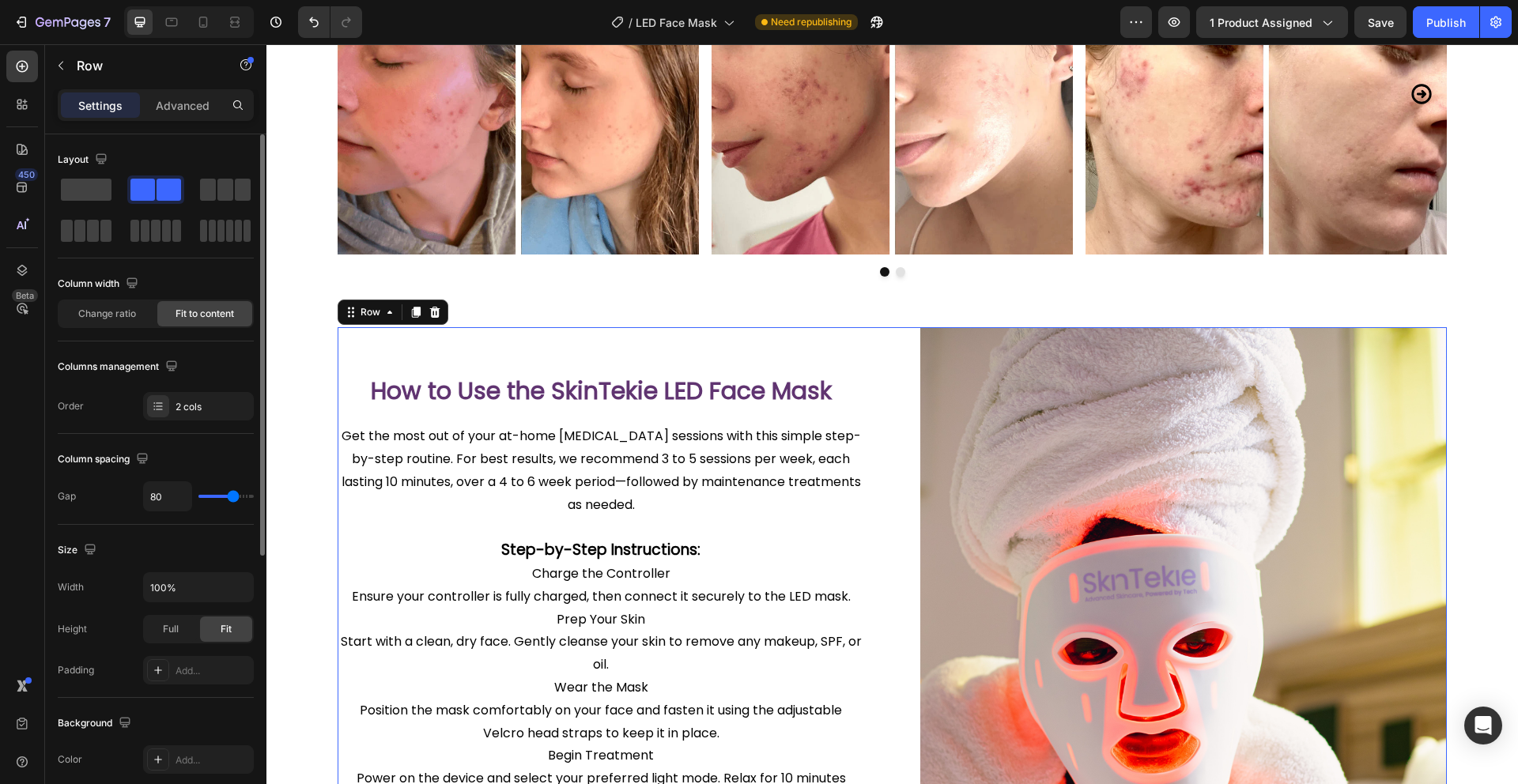
type input "81"
type input "82"
type input "84"
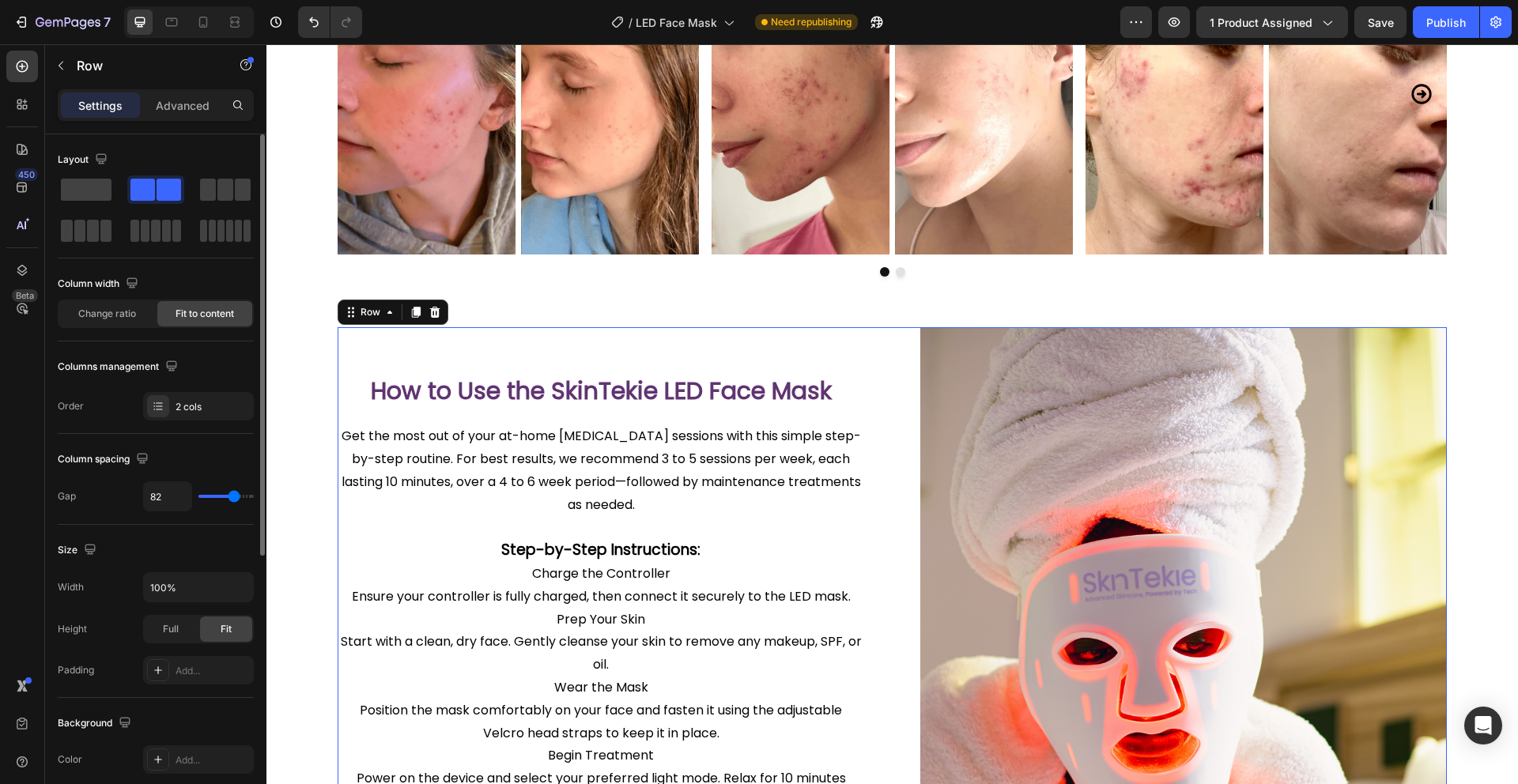
type input "84"
type input "85"
type input "86"
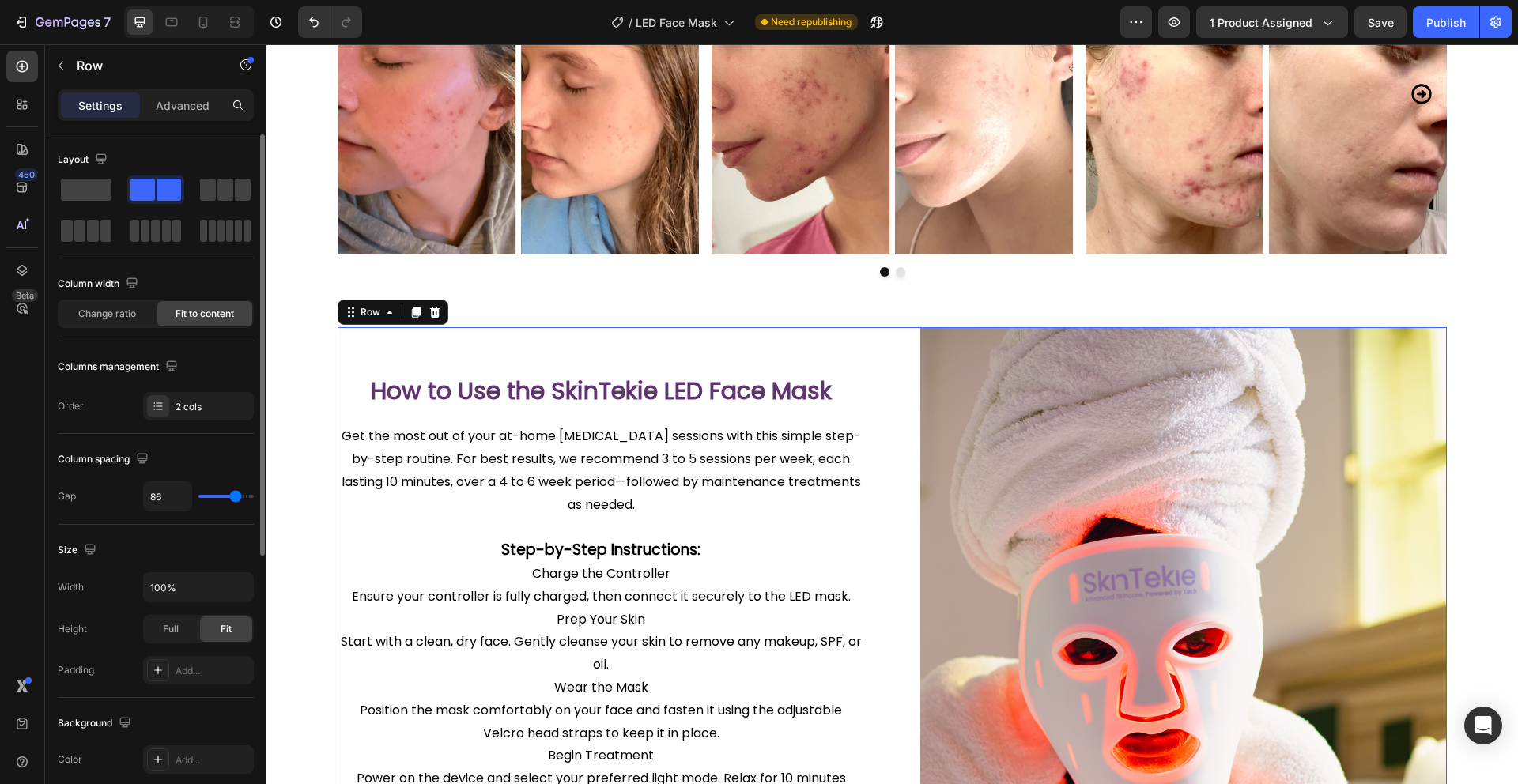
type input "87"
type input "88"
type input "89"
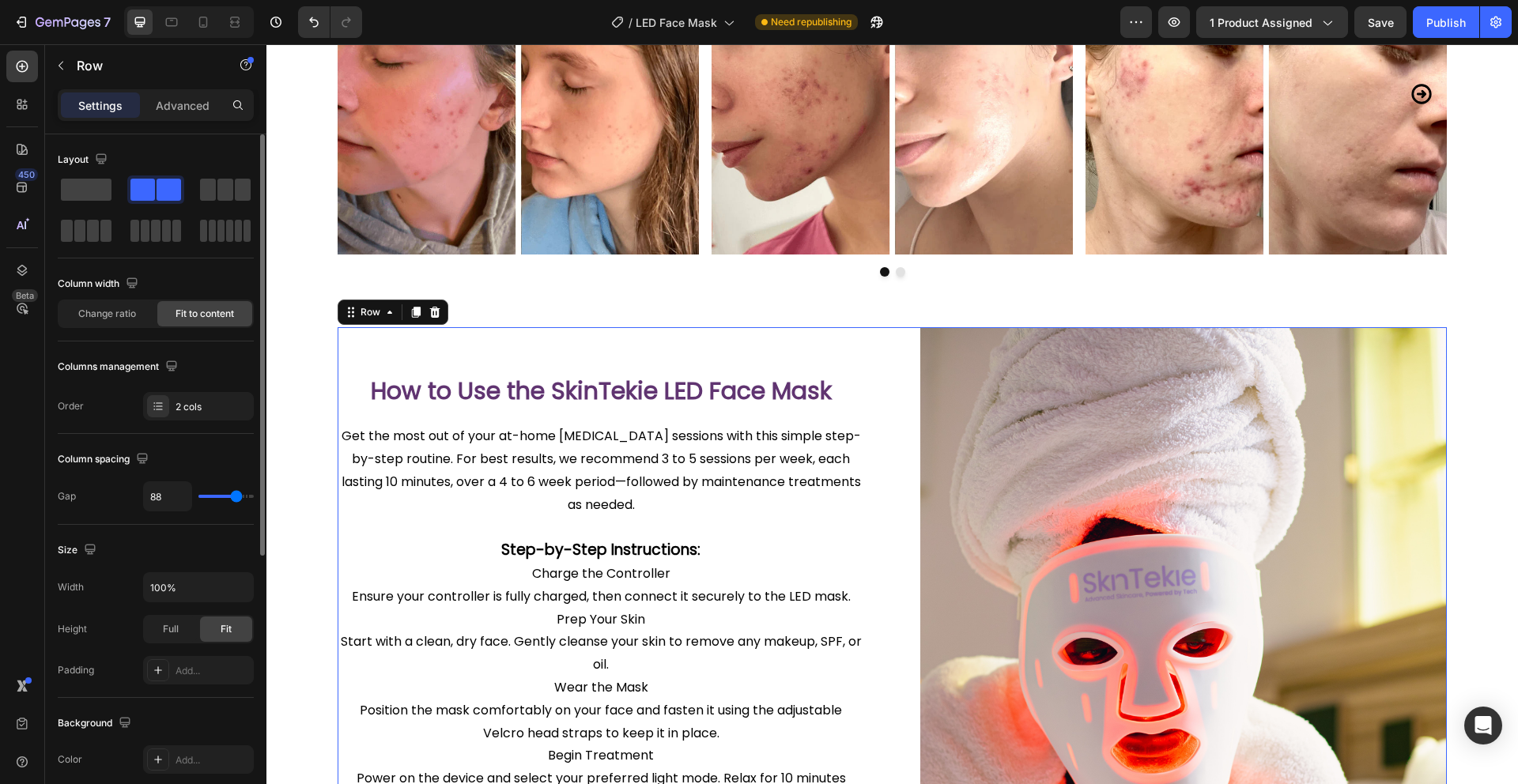
type input "89"
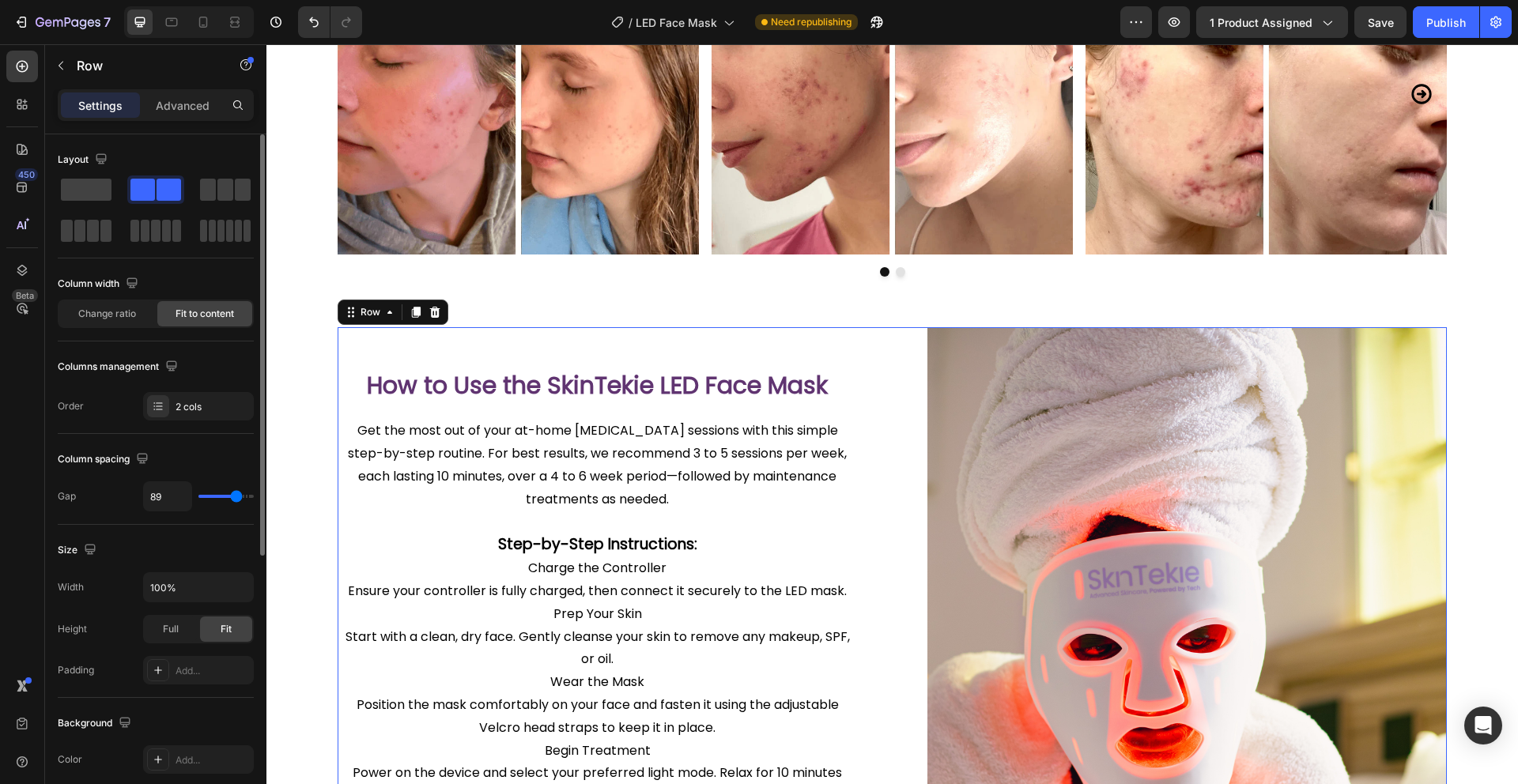
type input "90"
type input "91"
type input "92"
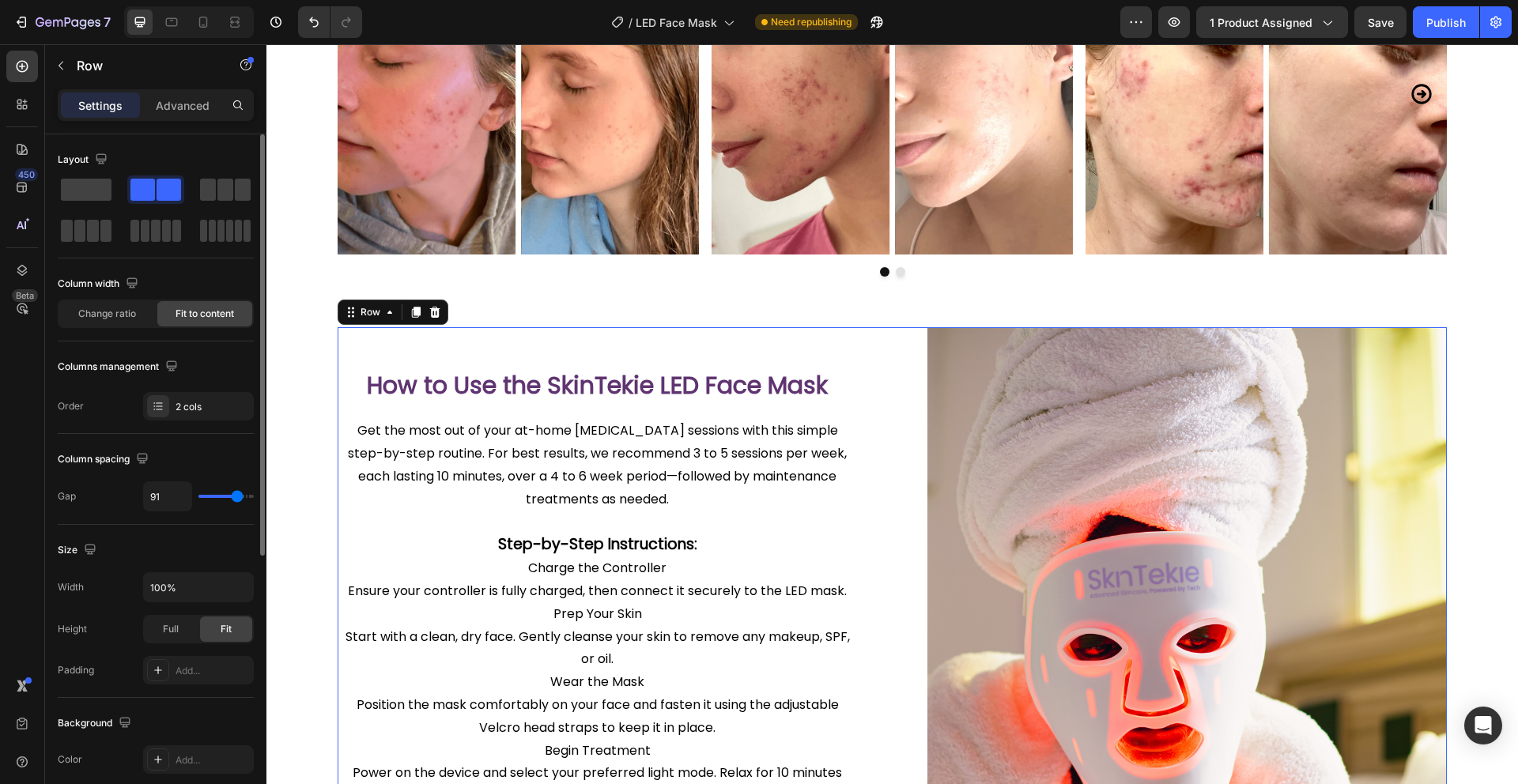
type input "92"
type input "93"
type input "94"
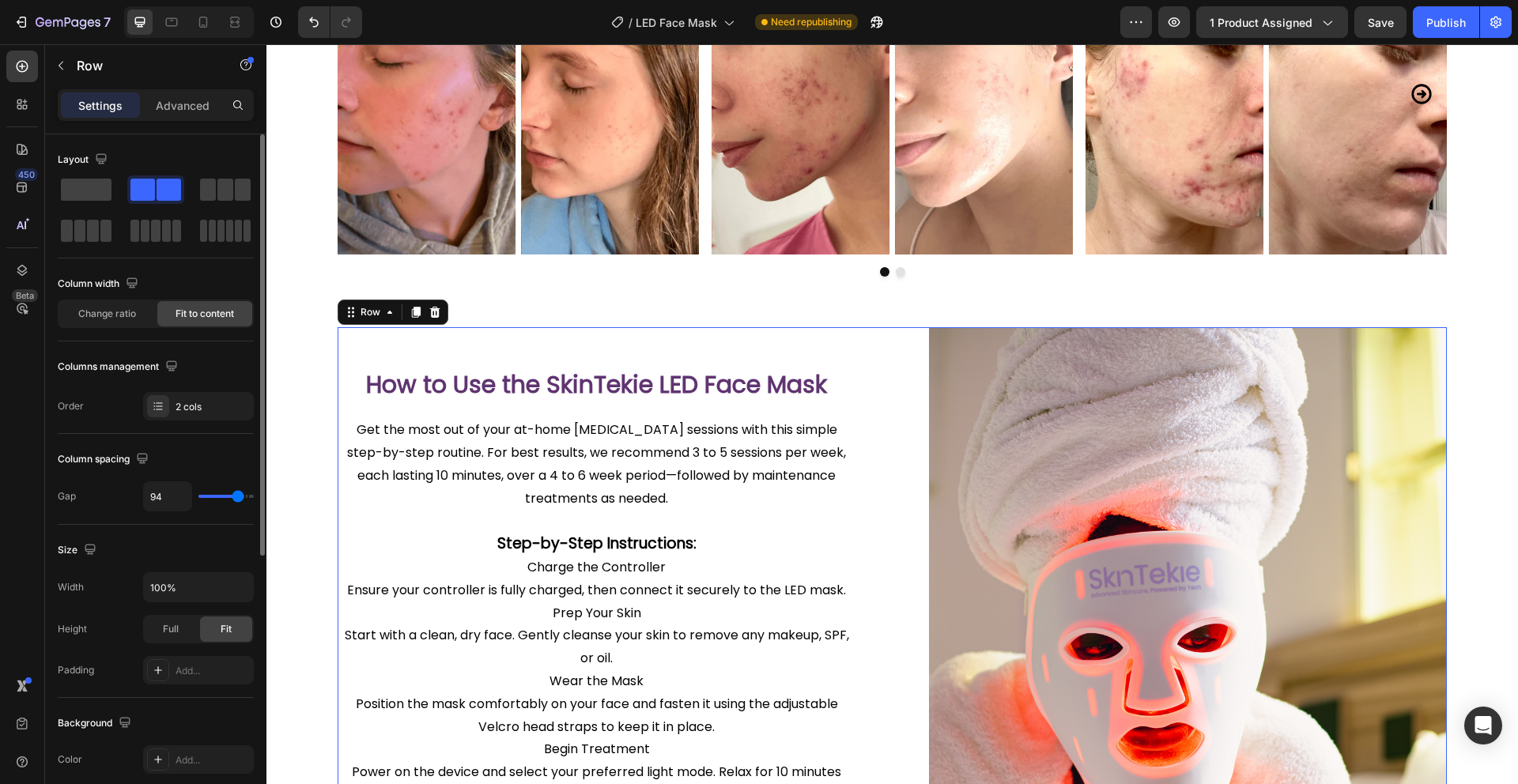
type input "95"
type input "96"
type input "97"
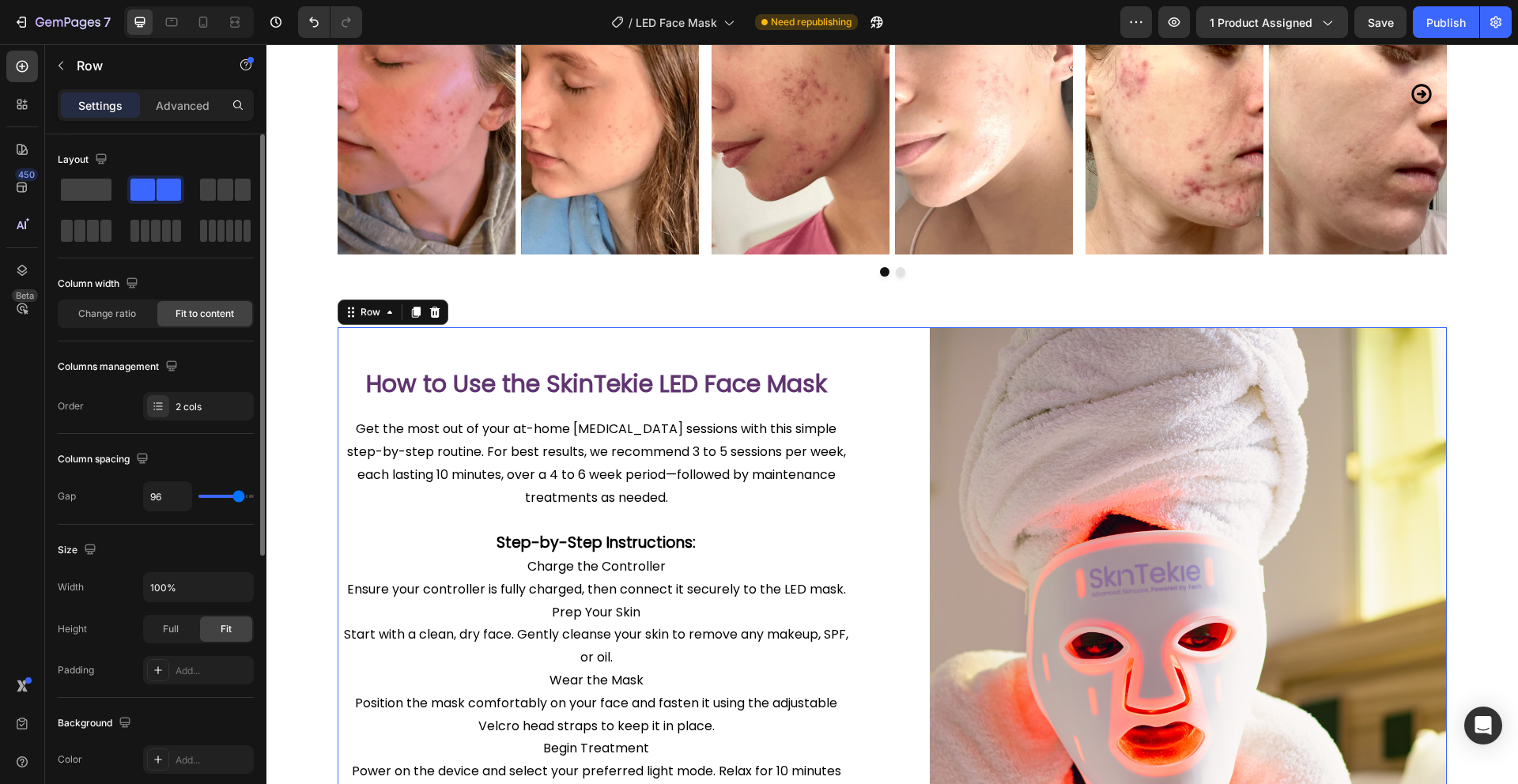
type input "97"
type input "98"
type input "99"
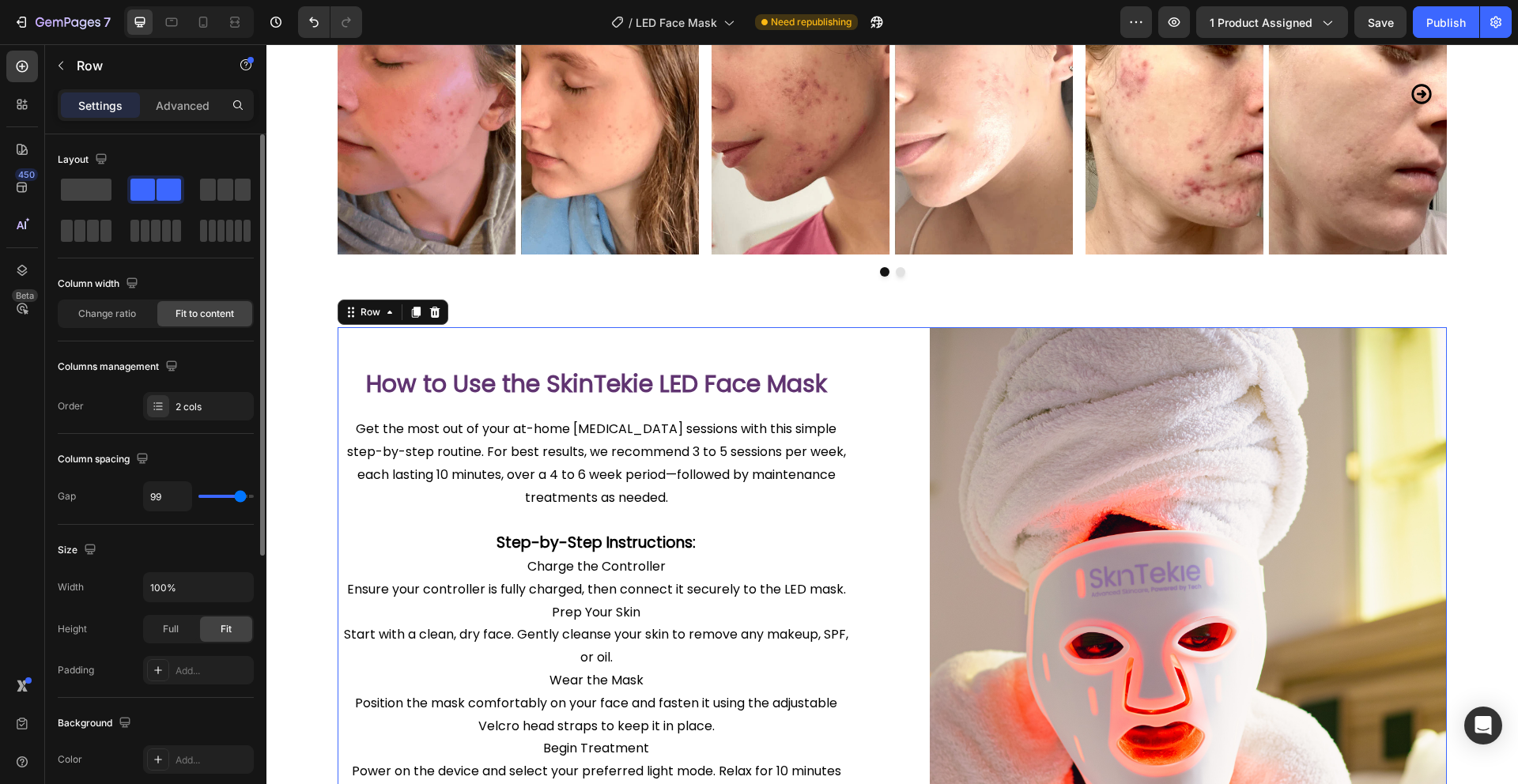
type input "101"
type input "102"
type input "103"
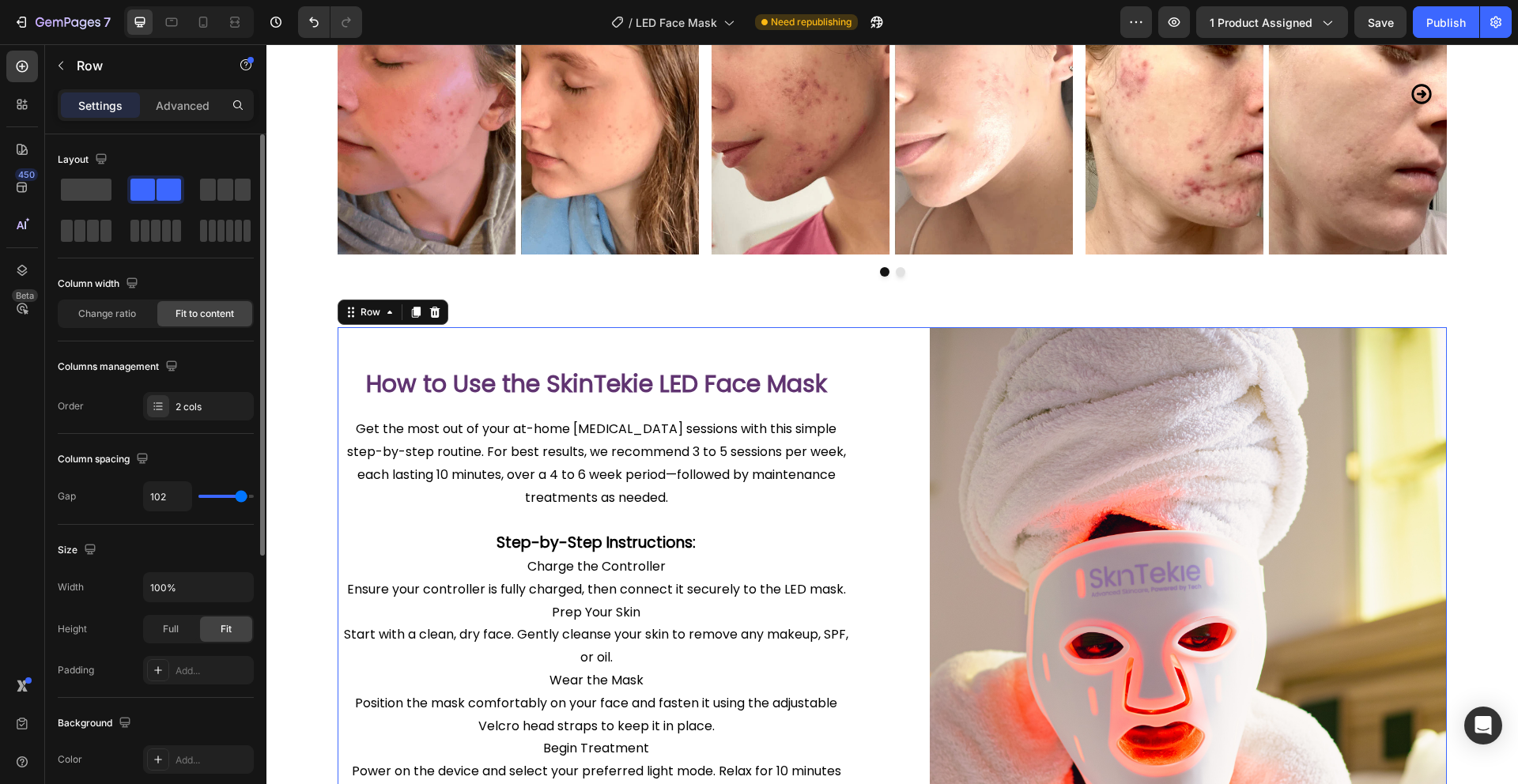
type input "103"
type input "104"
type input "105"
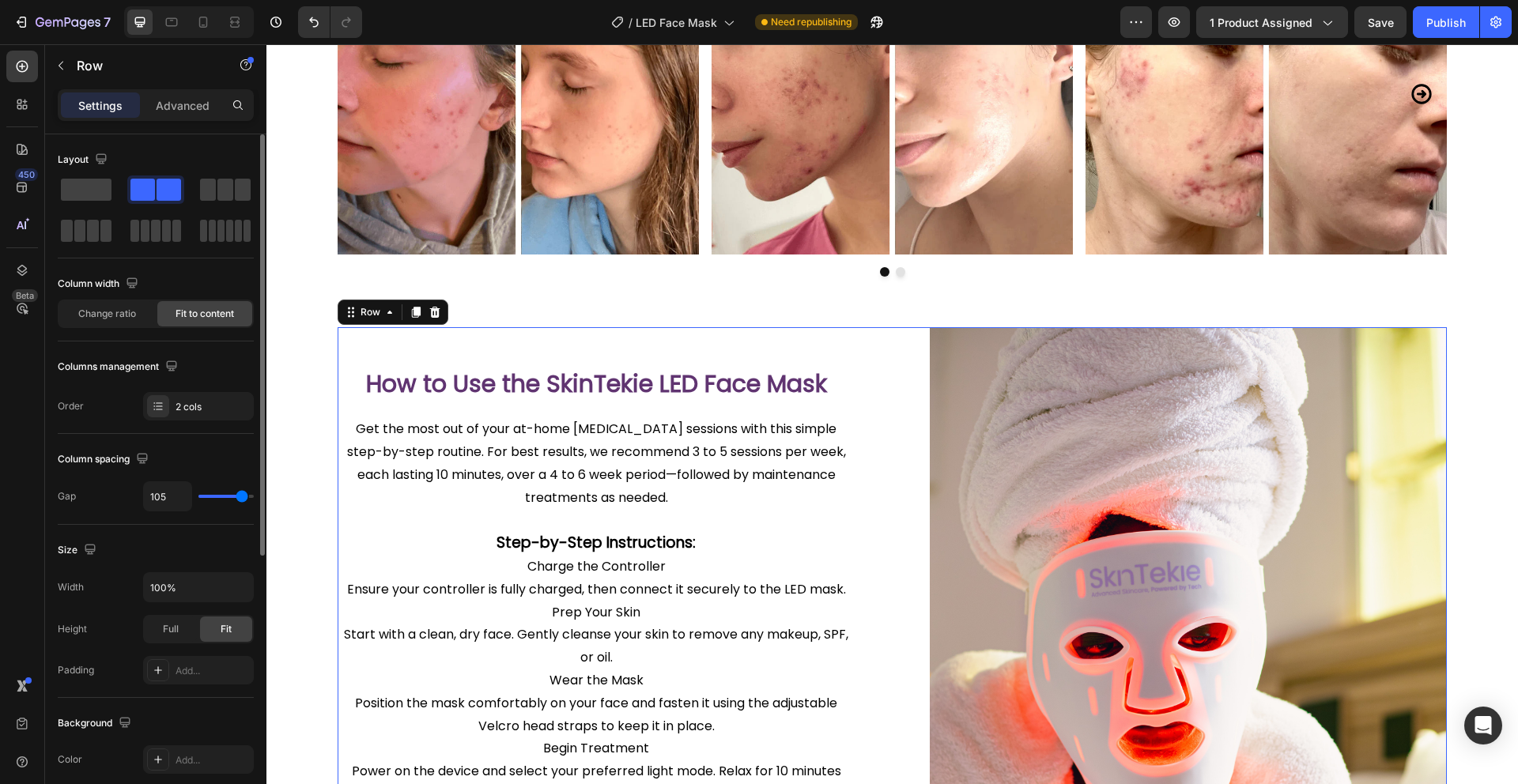
type input "107"
type input "108"
type input "110"
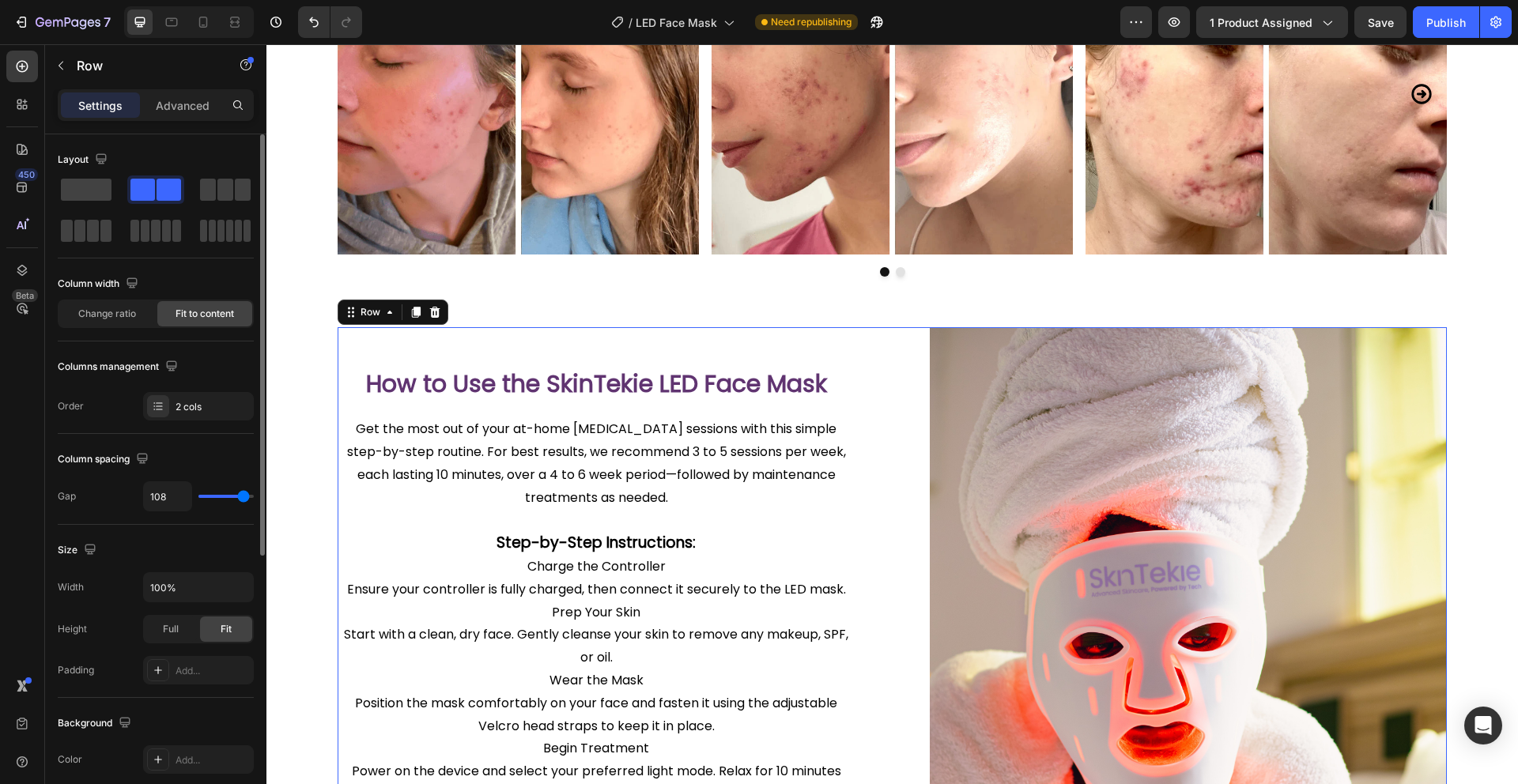
type input "110"
type input "111"
type input "112"
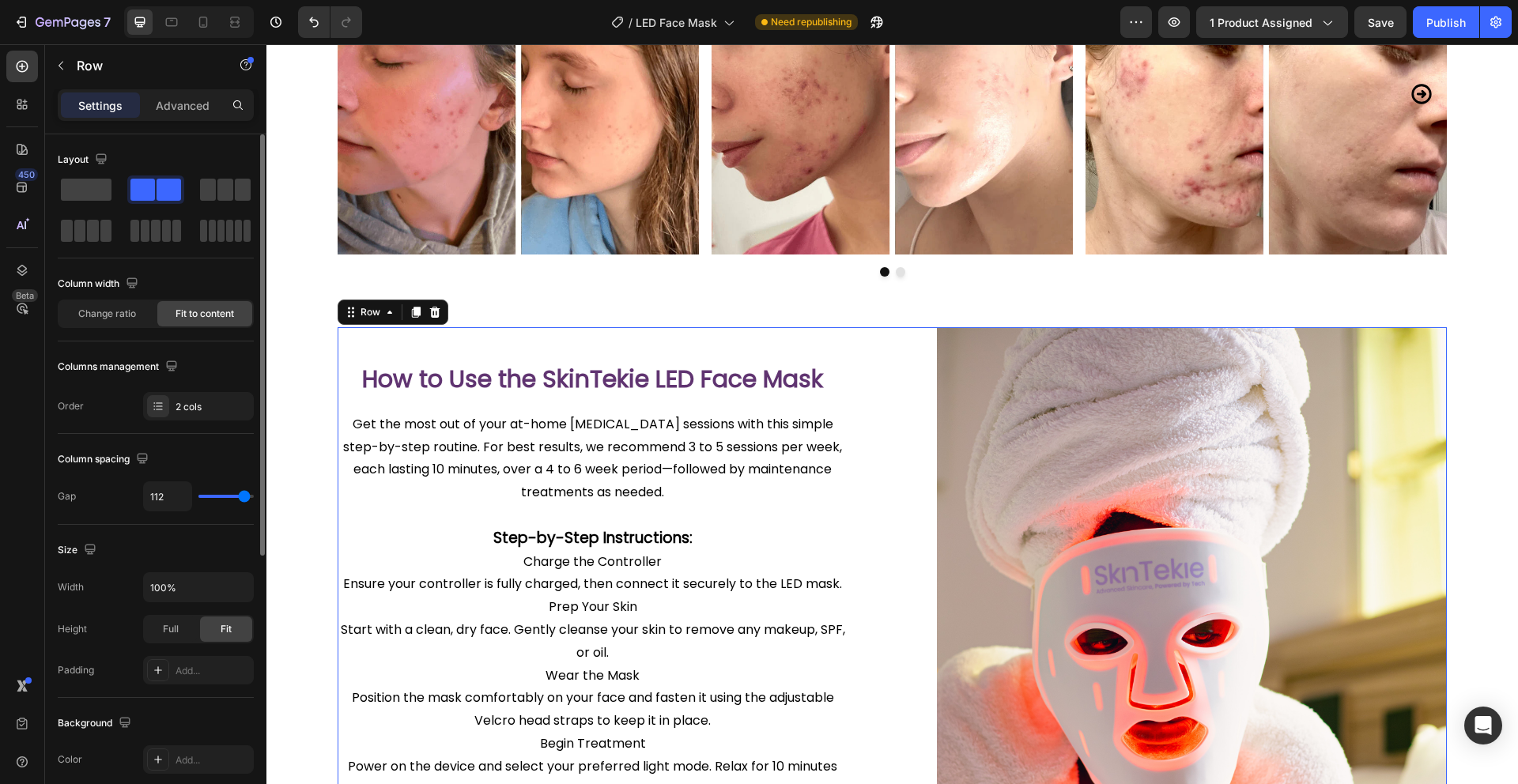
type input "113"
type input "114"
type input "115"
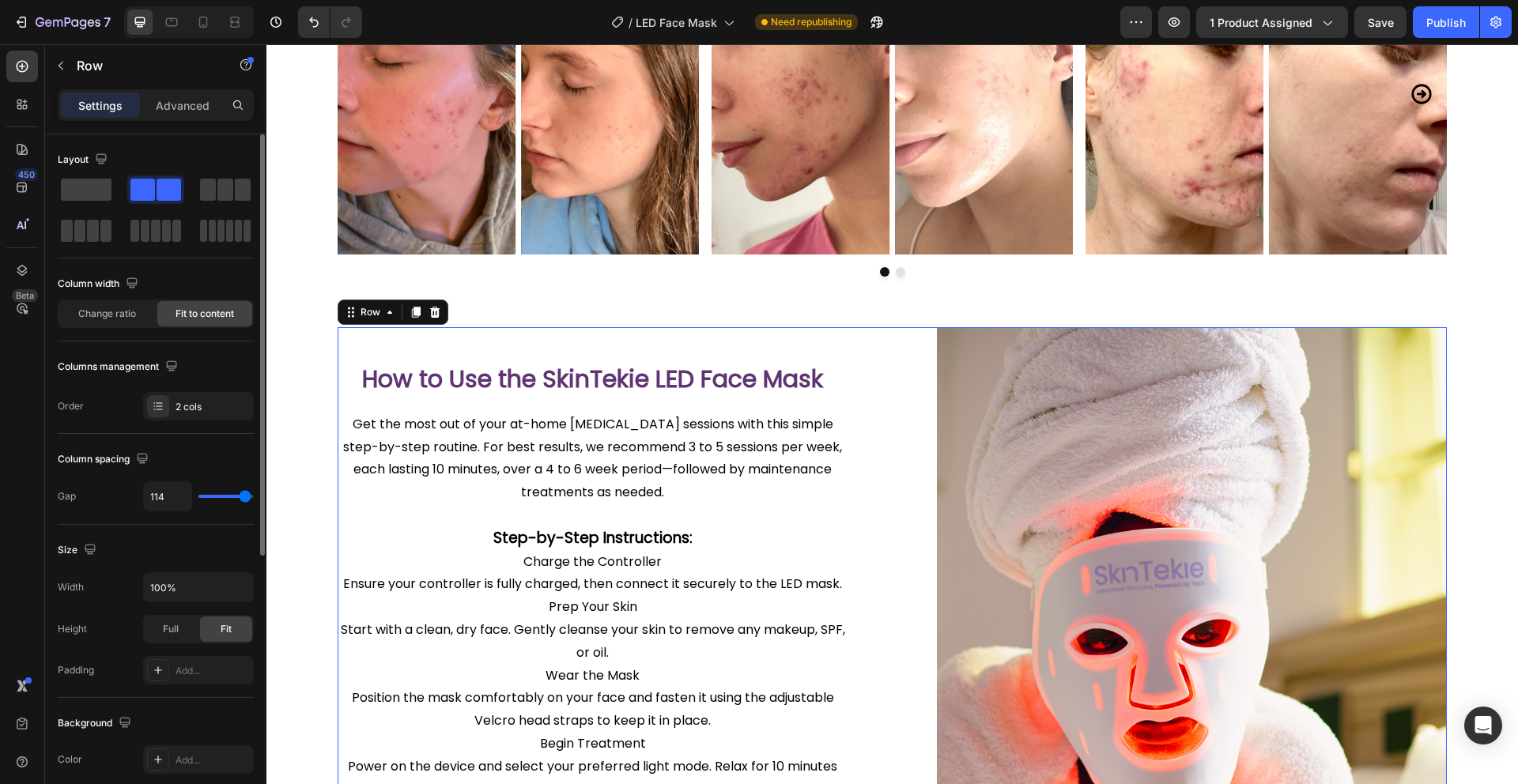
type input "115"
type input "116"
type input "117"
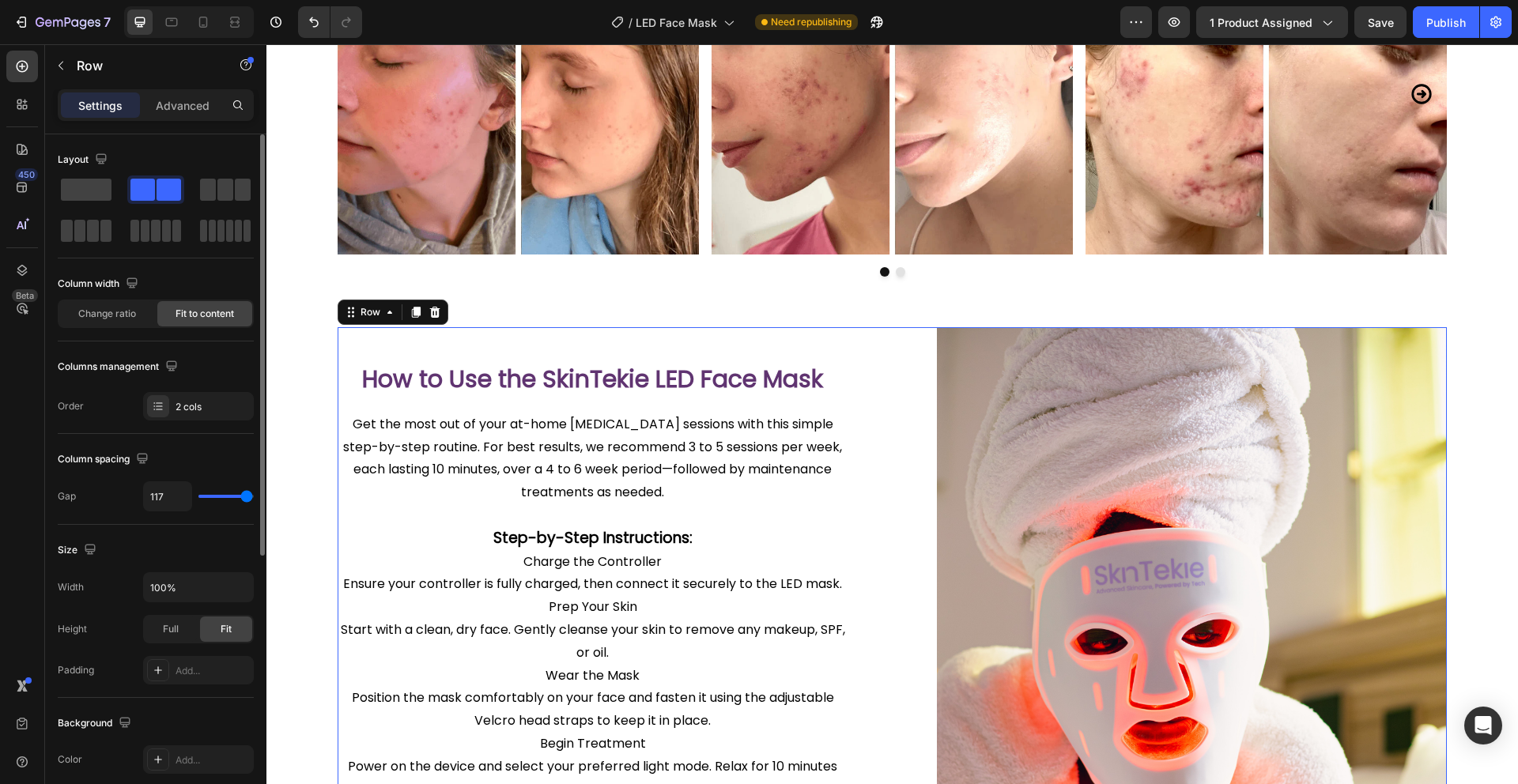
type input "118"
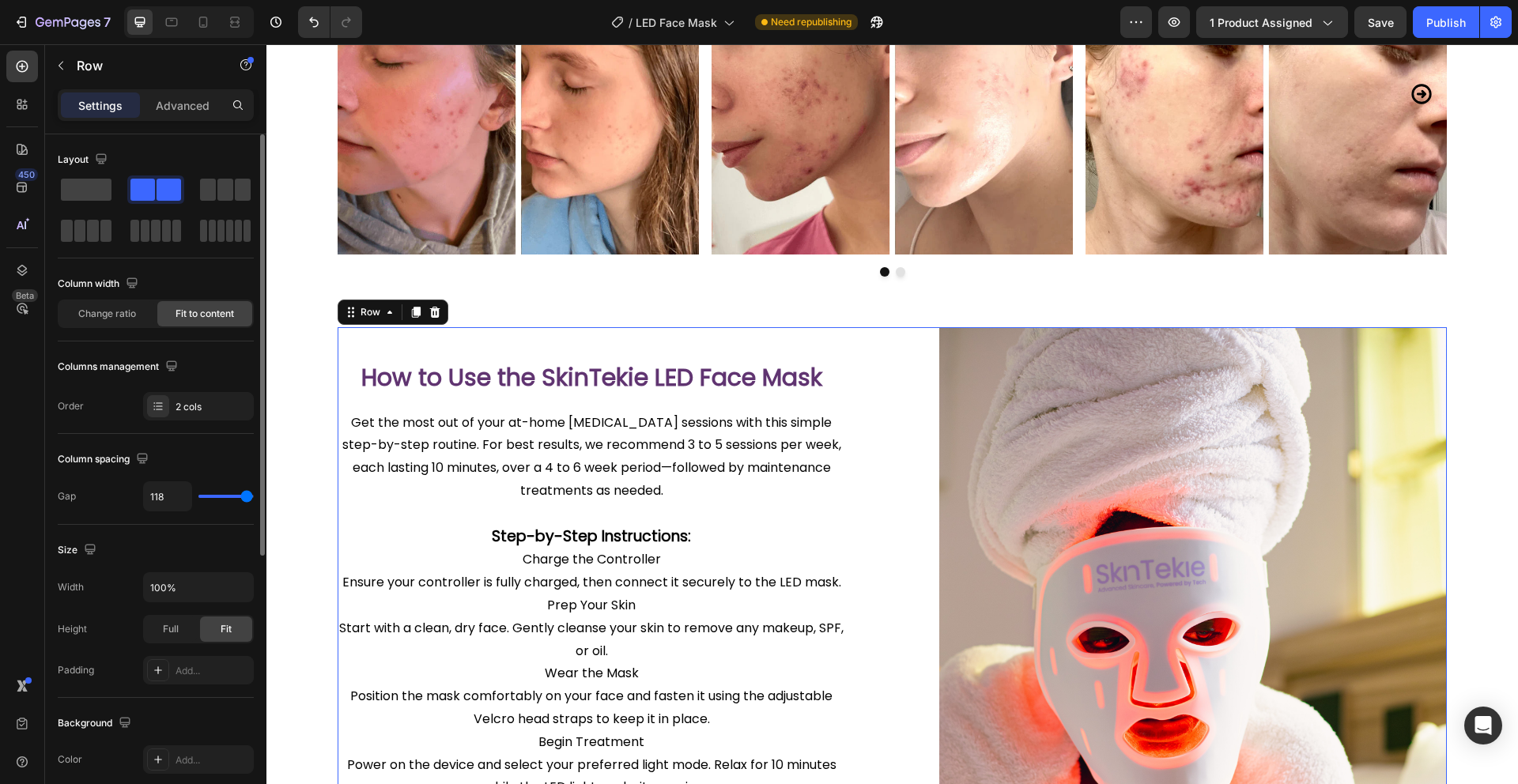
type input "119"
type input "120"
drag, startPoint x: 221, startPoint y: 497, endPoint x: 261, endPoint y: 506, distance: 41.0
type input "120"
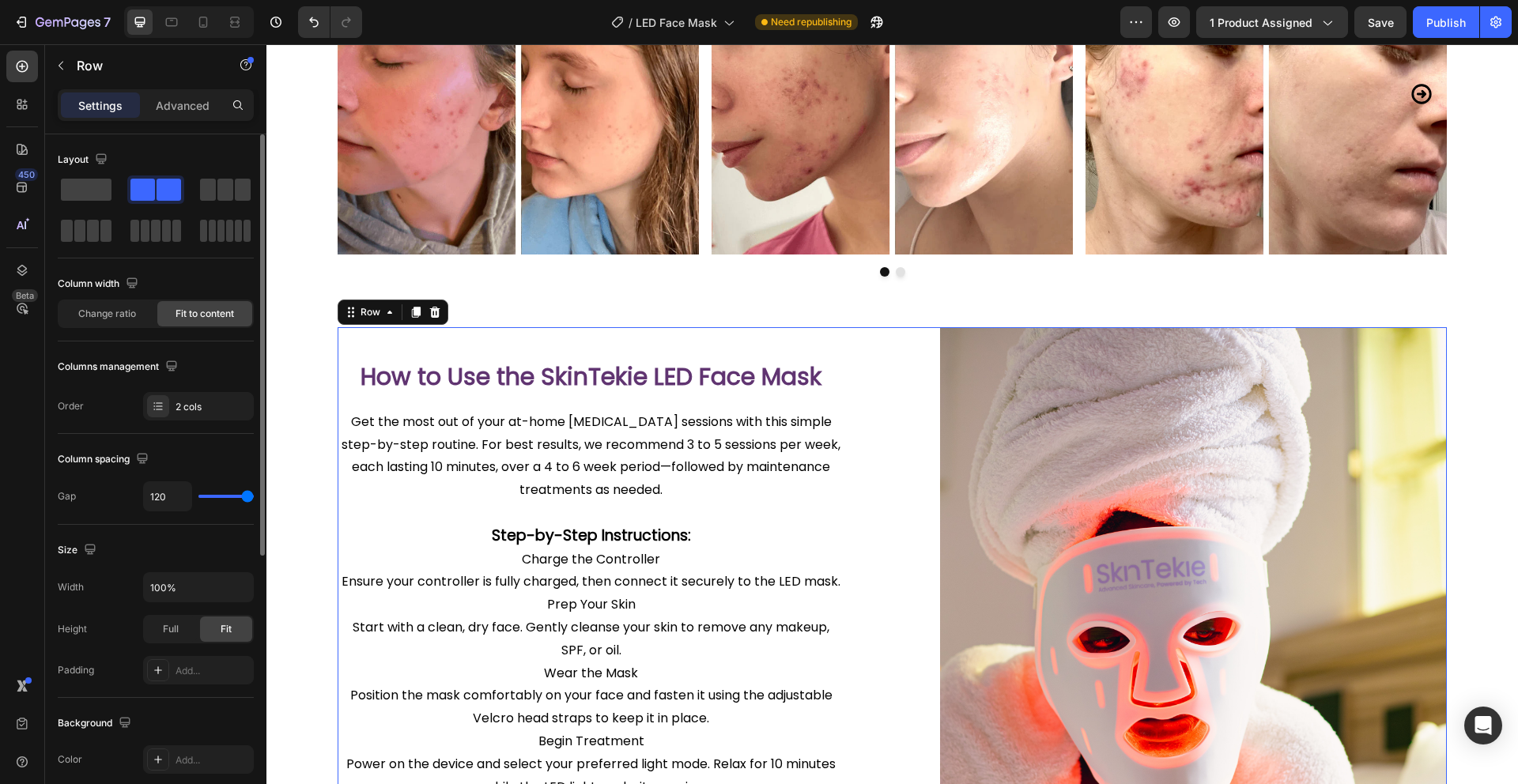
click at [253, 498] on input "range" at bounding box center [226, 495] width 55 height 3
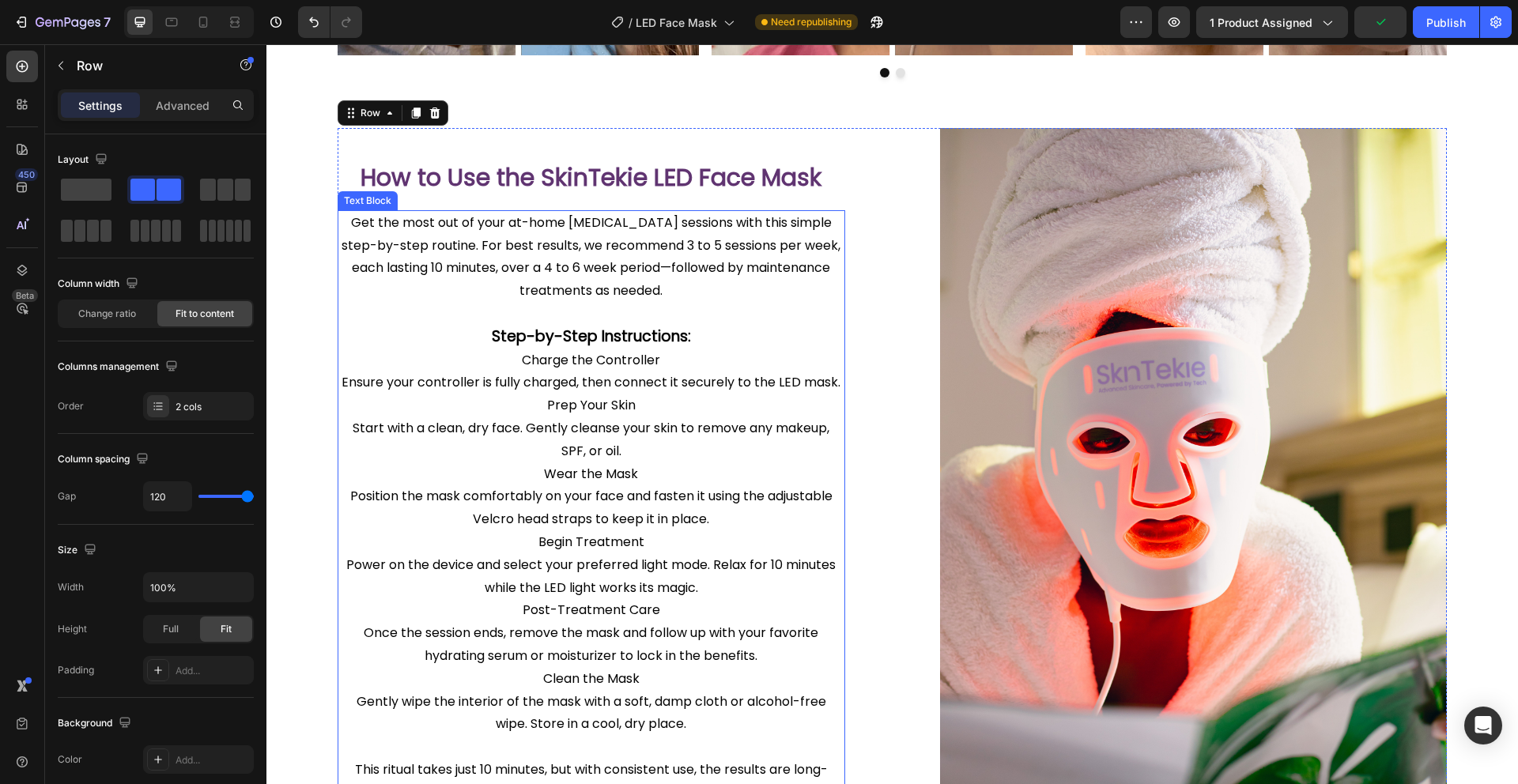
scroll to position [1305, 0]
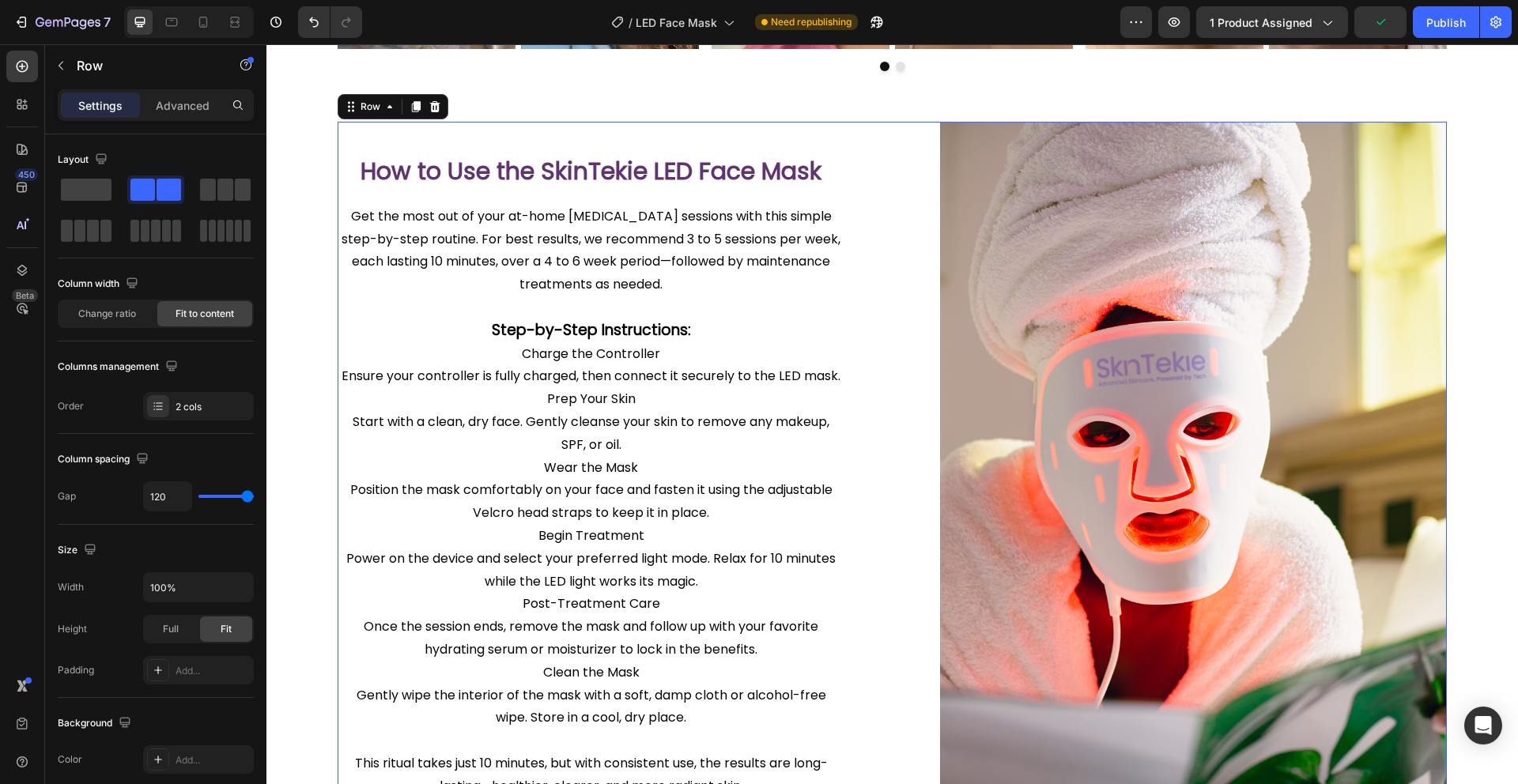
click at [891, 259] on div "How to Use the SkinTekie LED Face Mask Heading Image Get the most out of your a…" at bounding box center [892, 501] width 1109 height 760
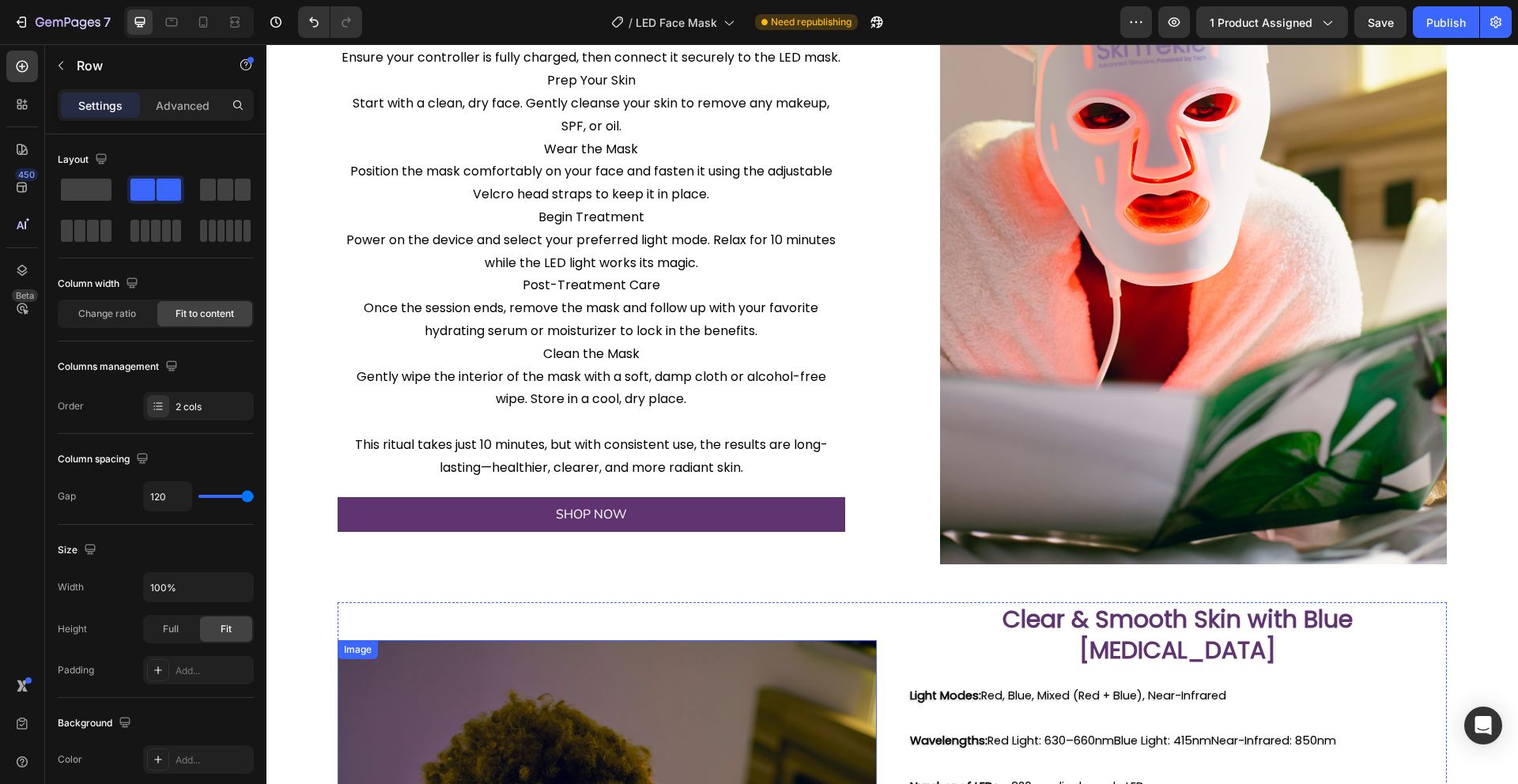
scroll to position [1617, 0]
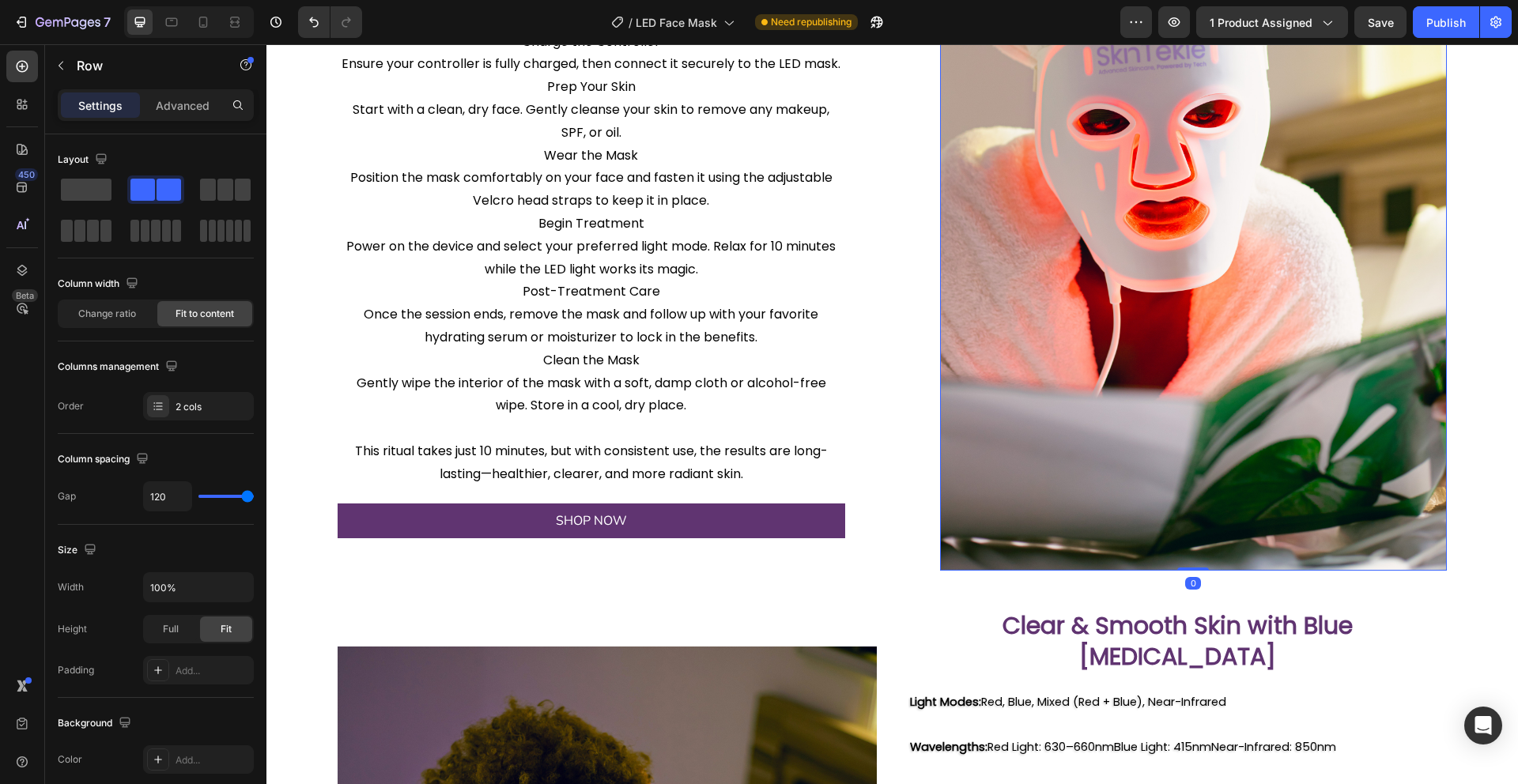
click at [1035, 353] on img at bounding box center [1193, 189] width 508 height 760
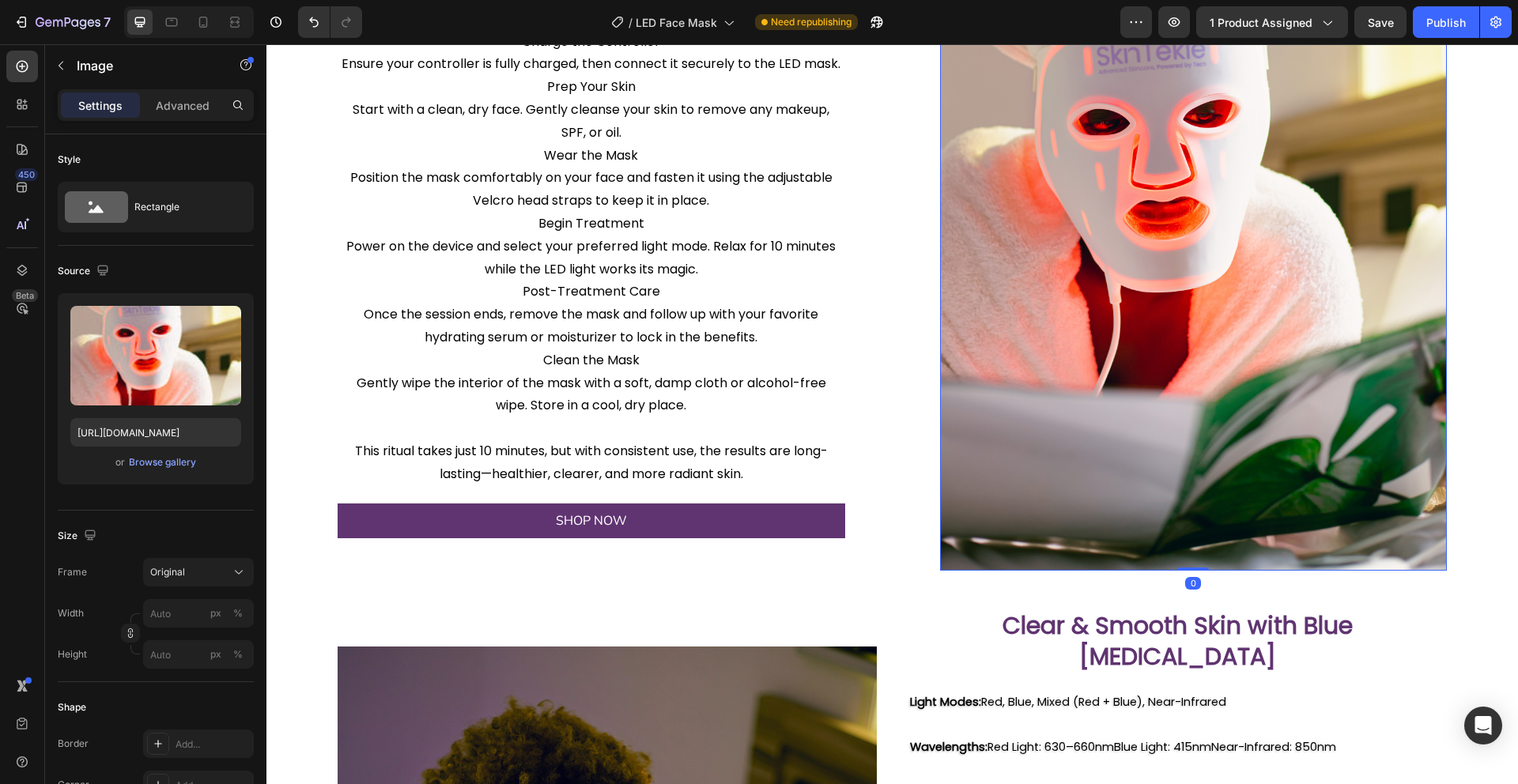
drag, startPoint x: 1189, startPoint y: 569, endPoint x: 1183, endPoint y: 548, distance: 21.8
click at [1183, 548] on div "Image 0" at bounding box center [1193, 189] width 508 height 760
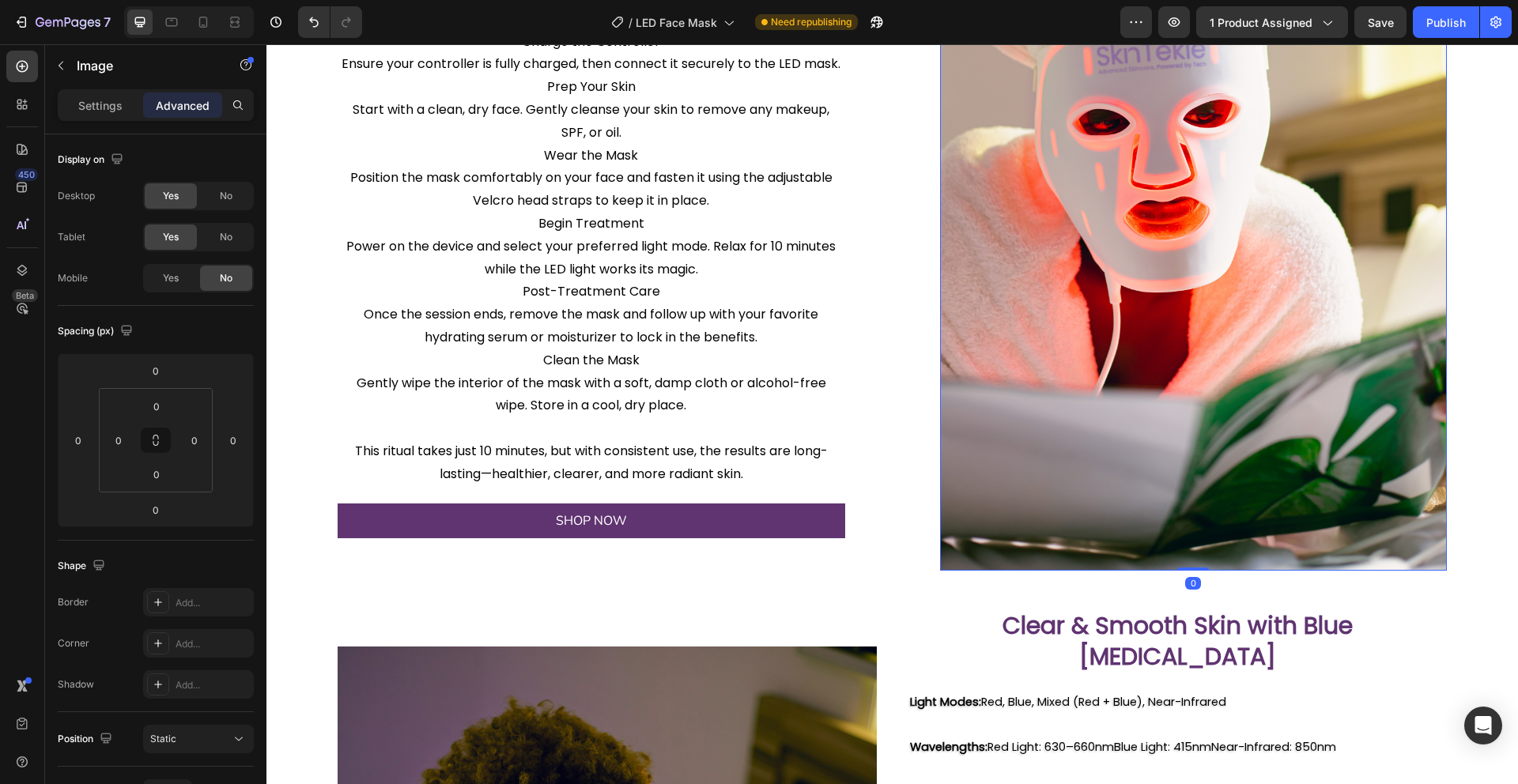
click at [1136, 470] on img at bounding box center [1193, 189] width 508 height 760
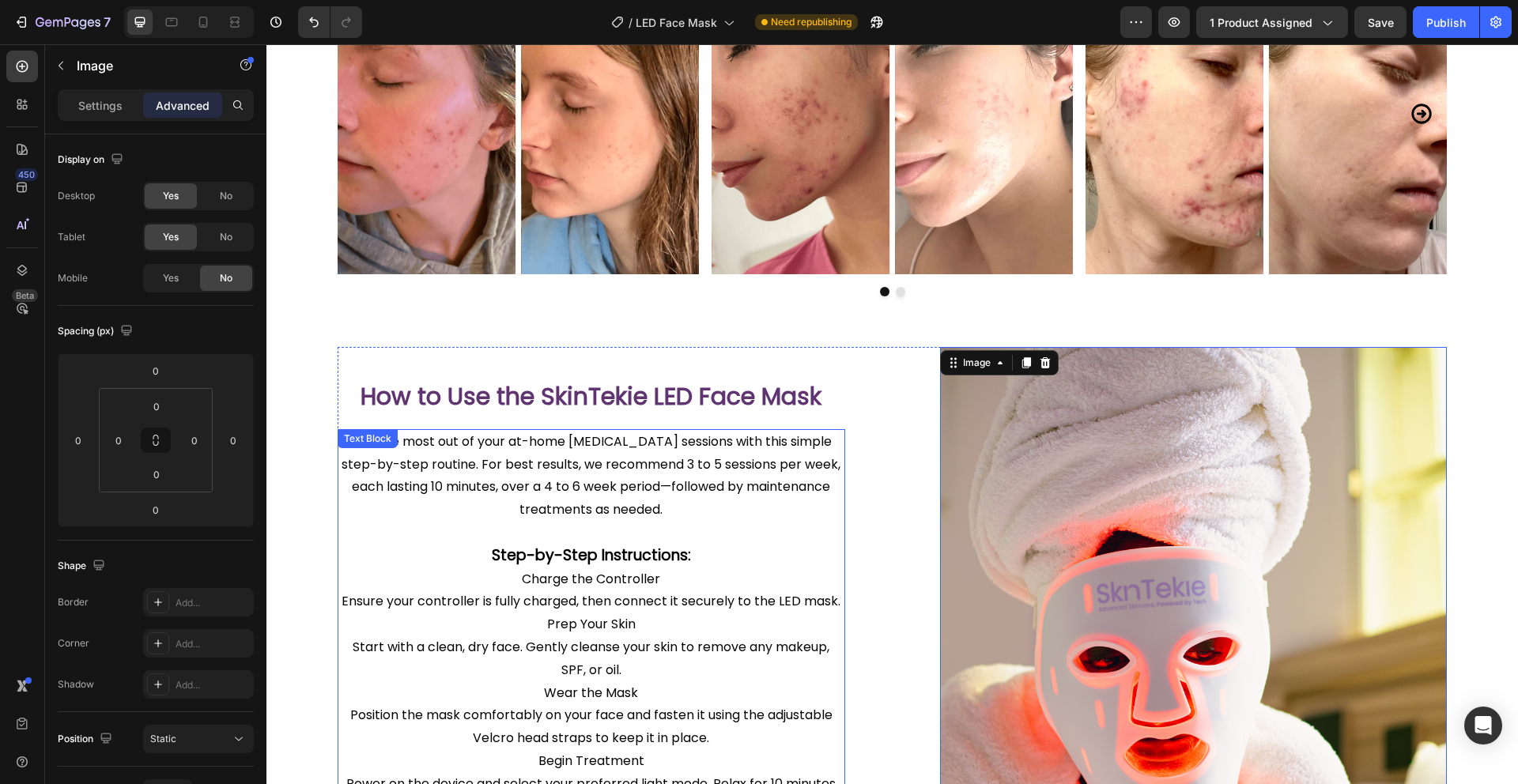
scroll to position [1077, 0]
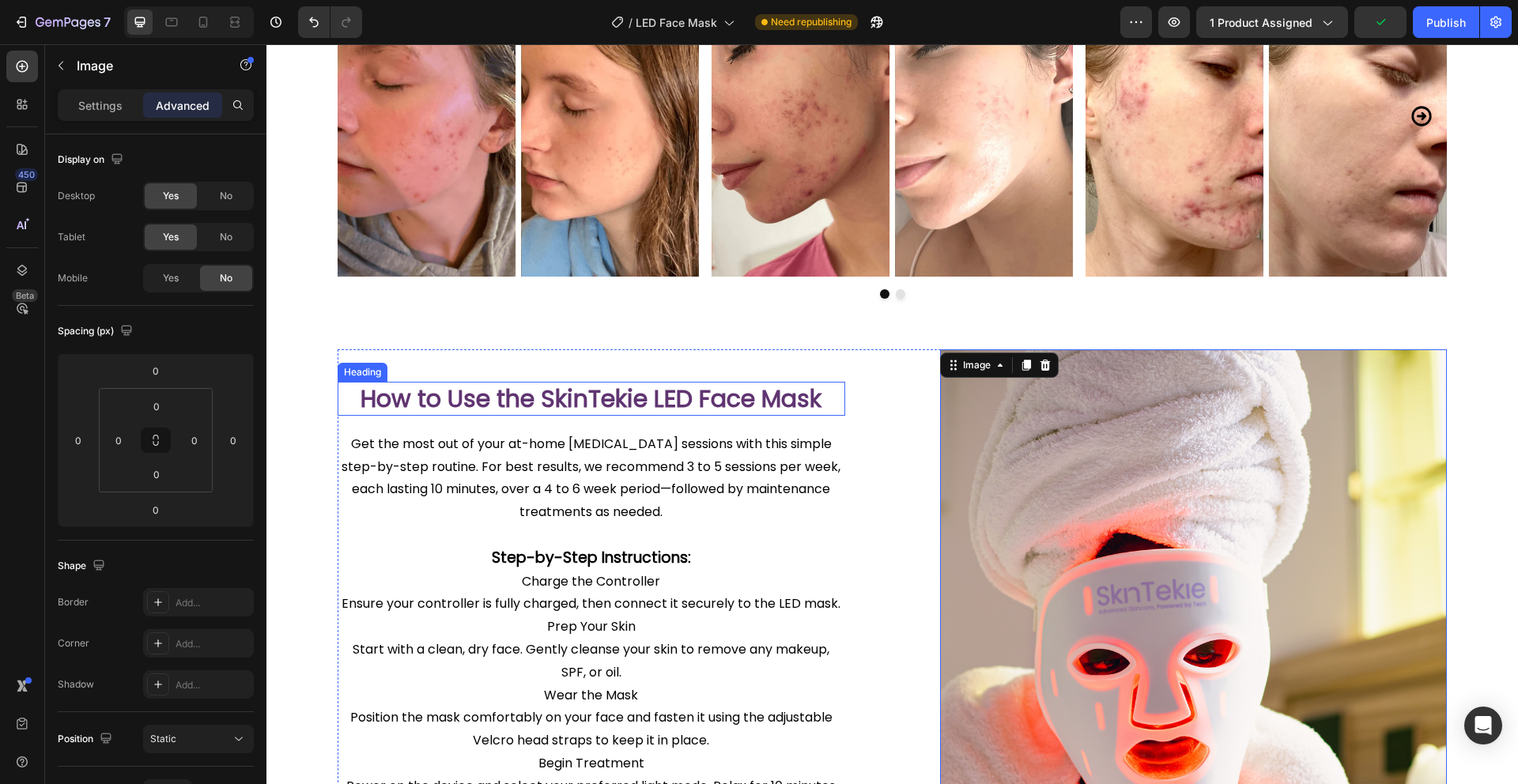
click at [810, 395] on h2 "How to Use the SkinTekie LED Face Mask" at bounding box center [591, 399] width 508 height 34
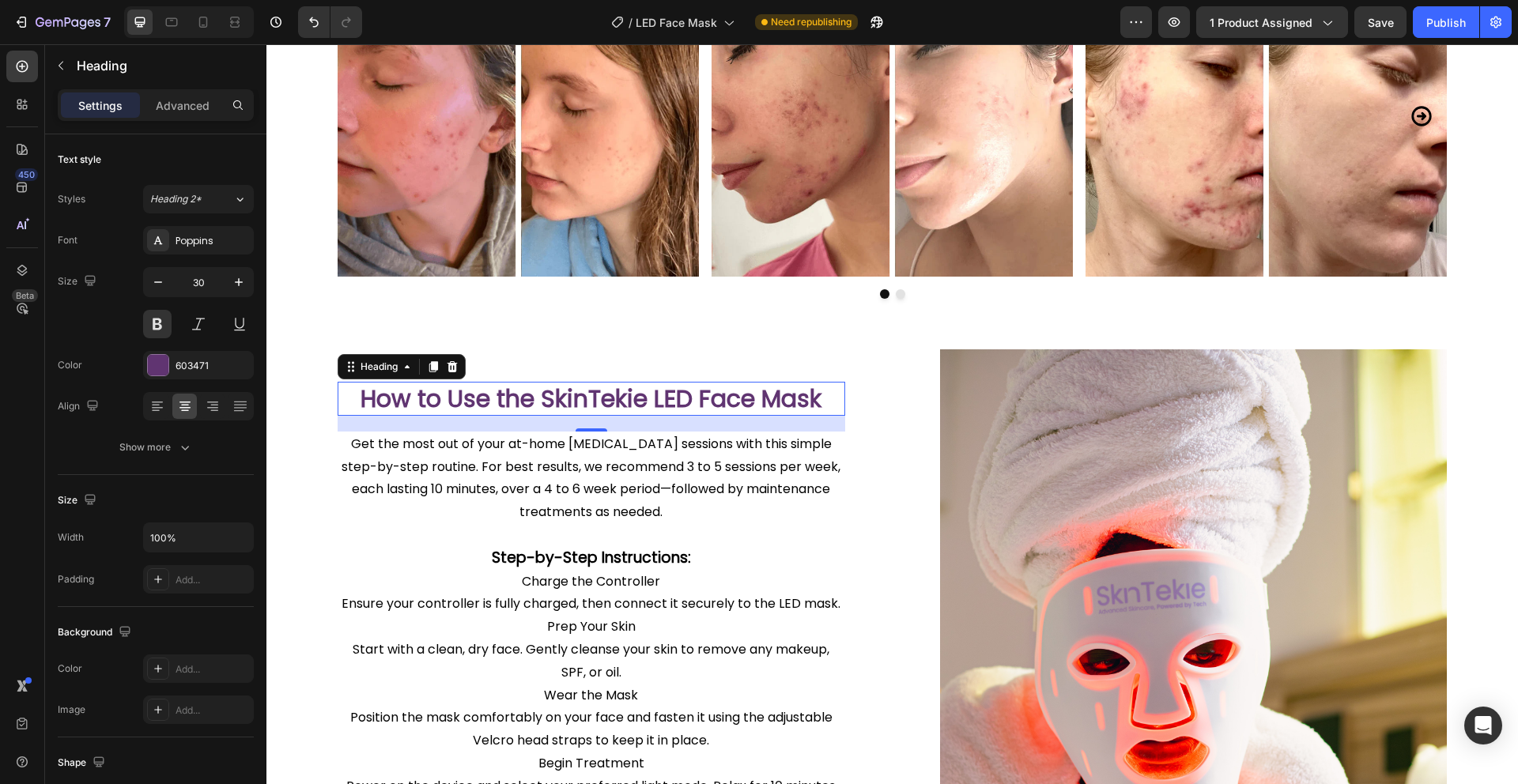
click at [783, 394] on h2 "How to Use the SkinTekie LED Face Mask" at bounding box center [591, 399] width 508 height 34
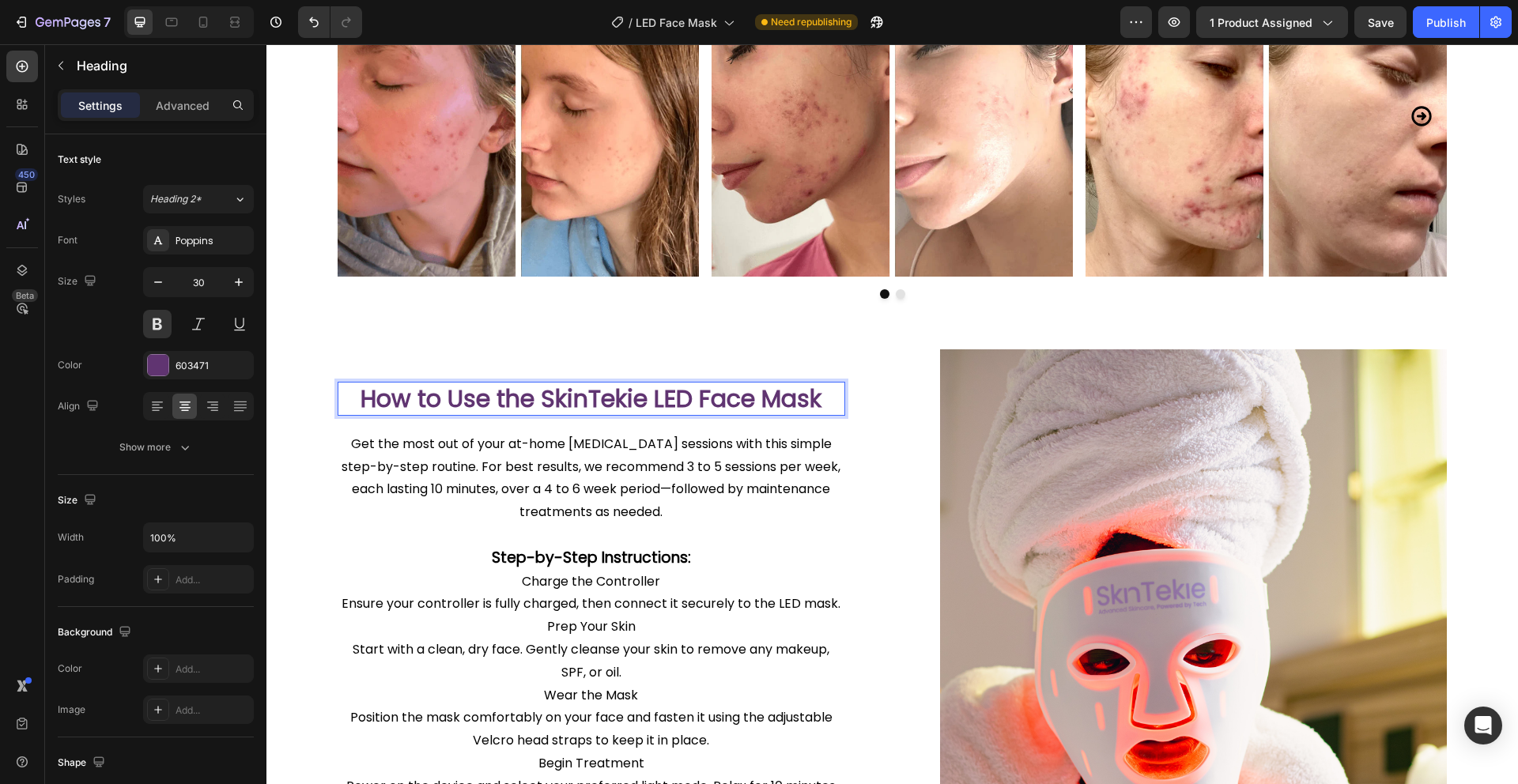
click at [783, 394] on p "How to Use the SkinTekie LED Face Mask" at bounding box center [590, 399] width 504 height 30
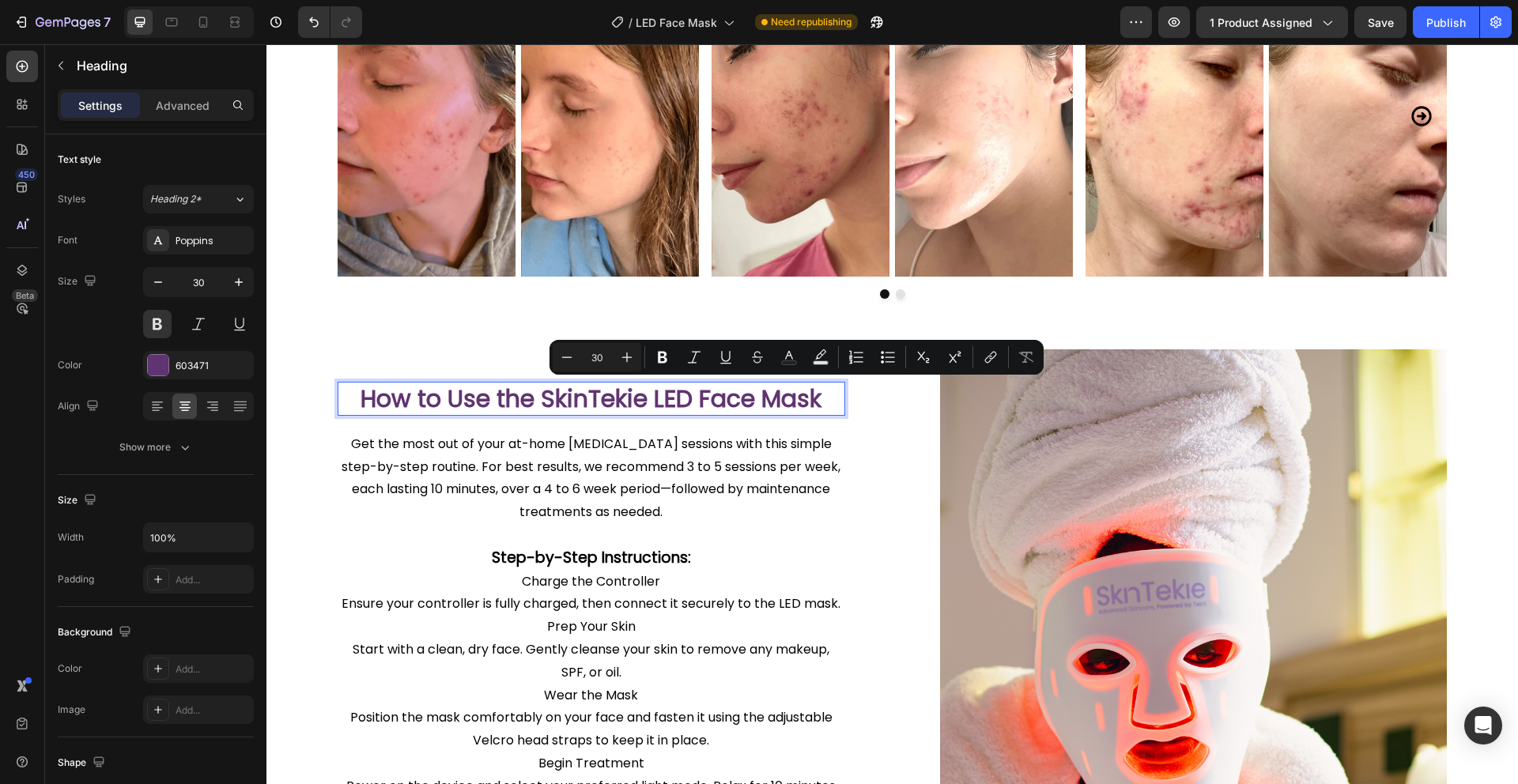
click at [783, 394] on p "How to Use the SkinTekie LED Face Mask" at bounding box center [590, 399] width 504 height 30
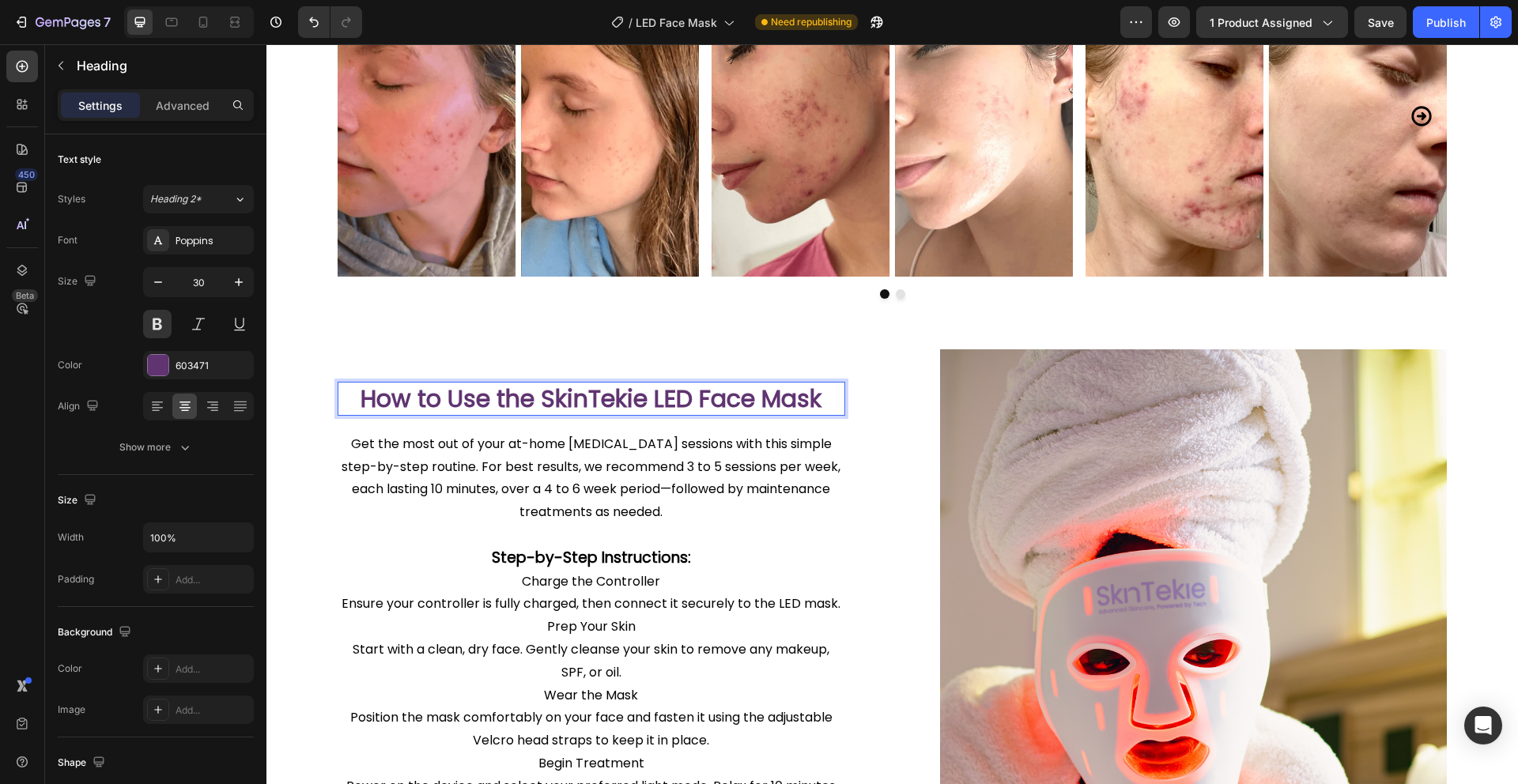
click at [783, 394] on p "How to Use the SkinTekie LED Face Mask" at bounding box center [590, 399] width 504 height 30
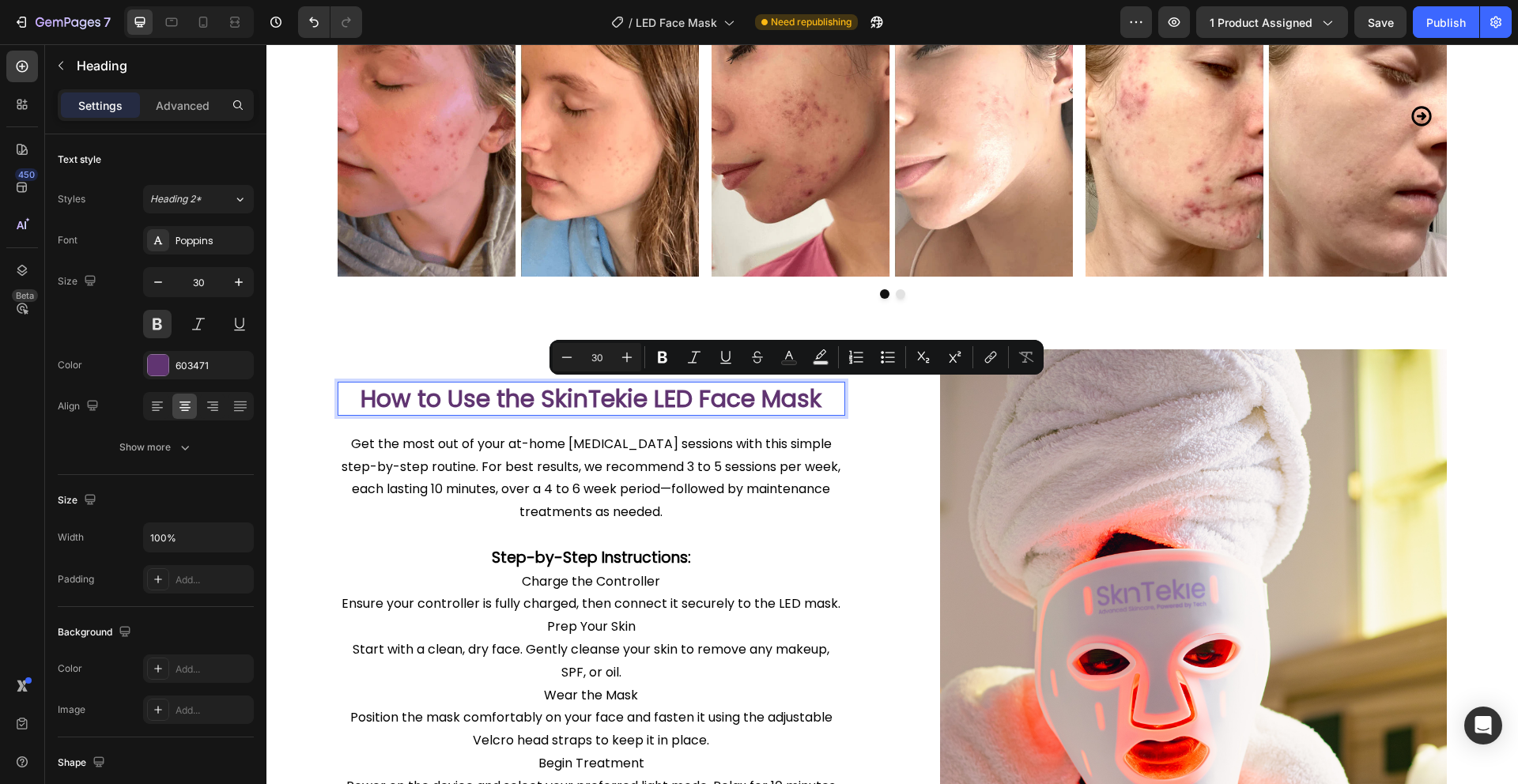
click at [722, 411] on p "How to Use the SkinTekie LED Face Mask" at bounding box center [590, 399] width 504 height 30
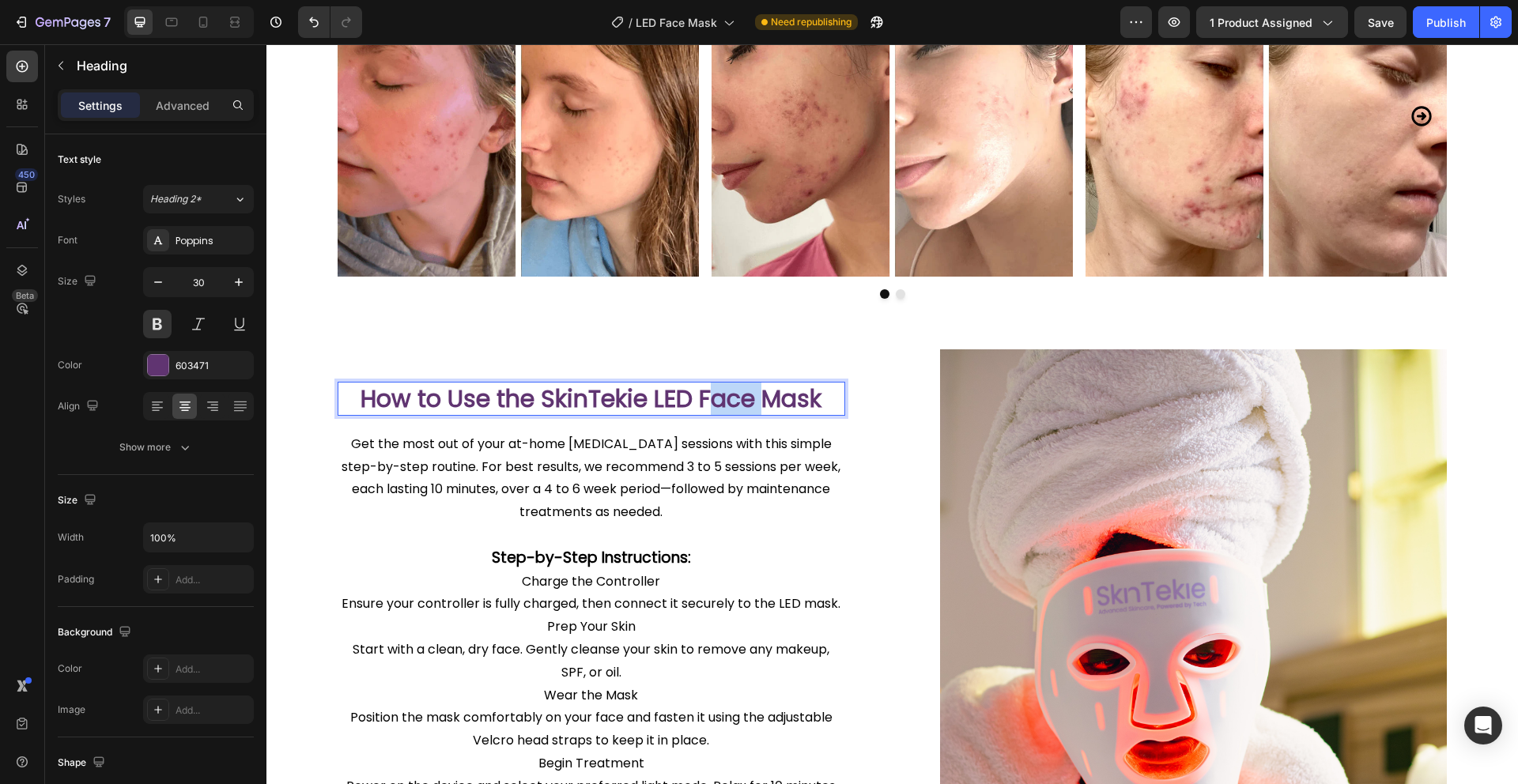
click at [722, 411] on p "How to Use the SkinTekie LED Face Mask" at bounding box center [590, 399] width 504 height 30
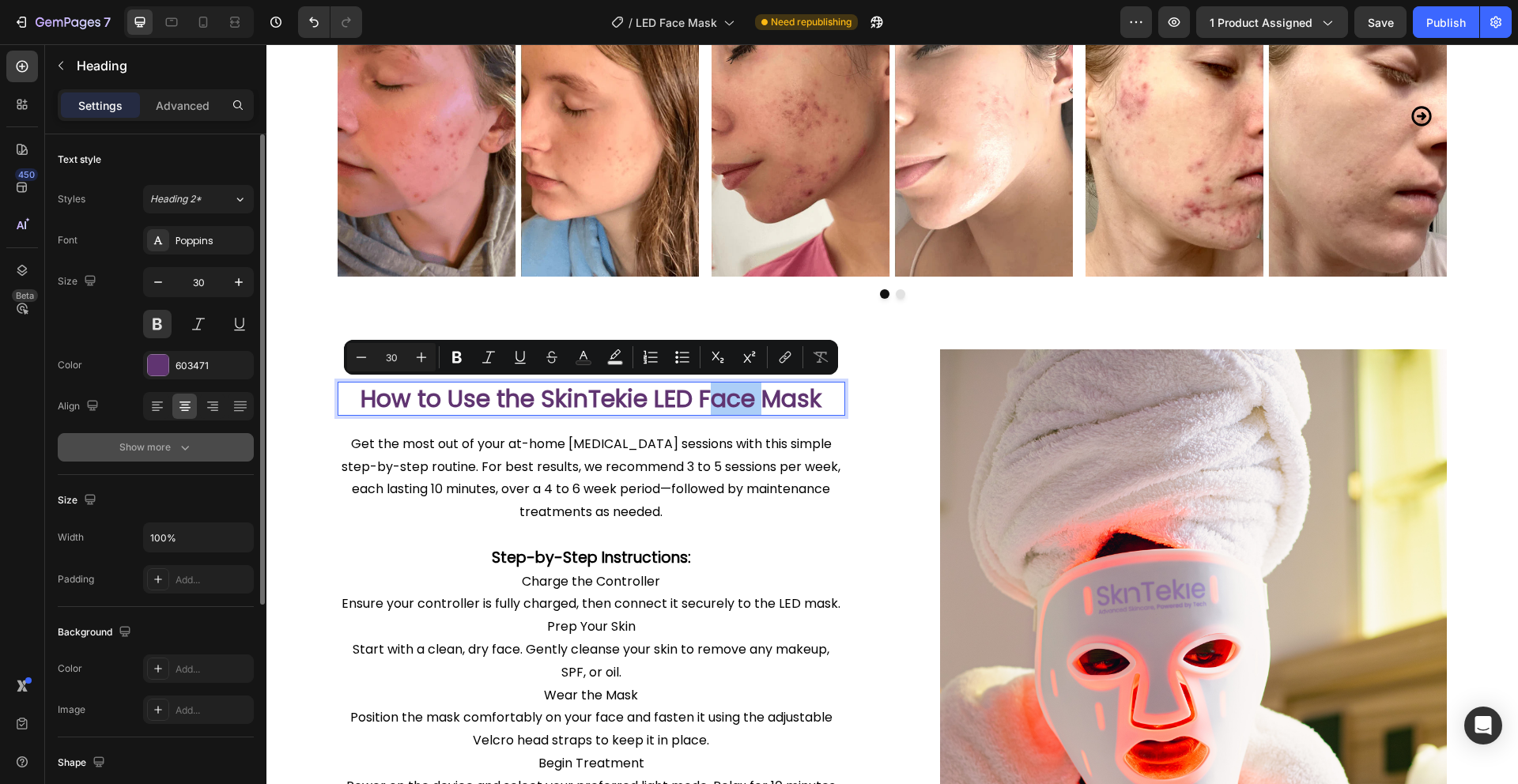
click at [181, 450] on icon "button" at bounding box center [185, 447] width 16 height 16
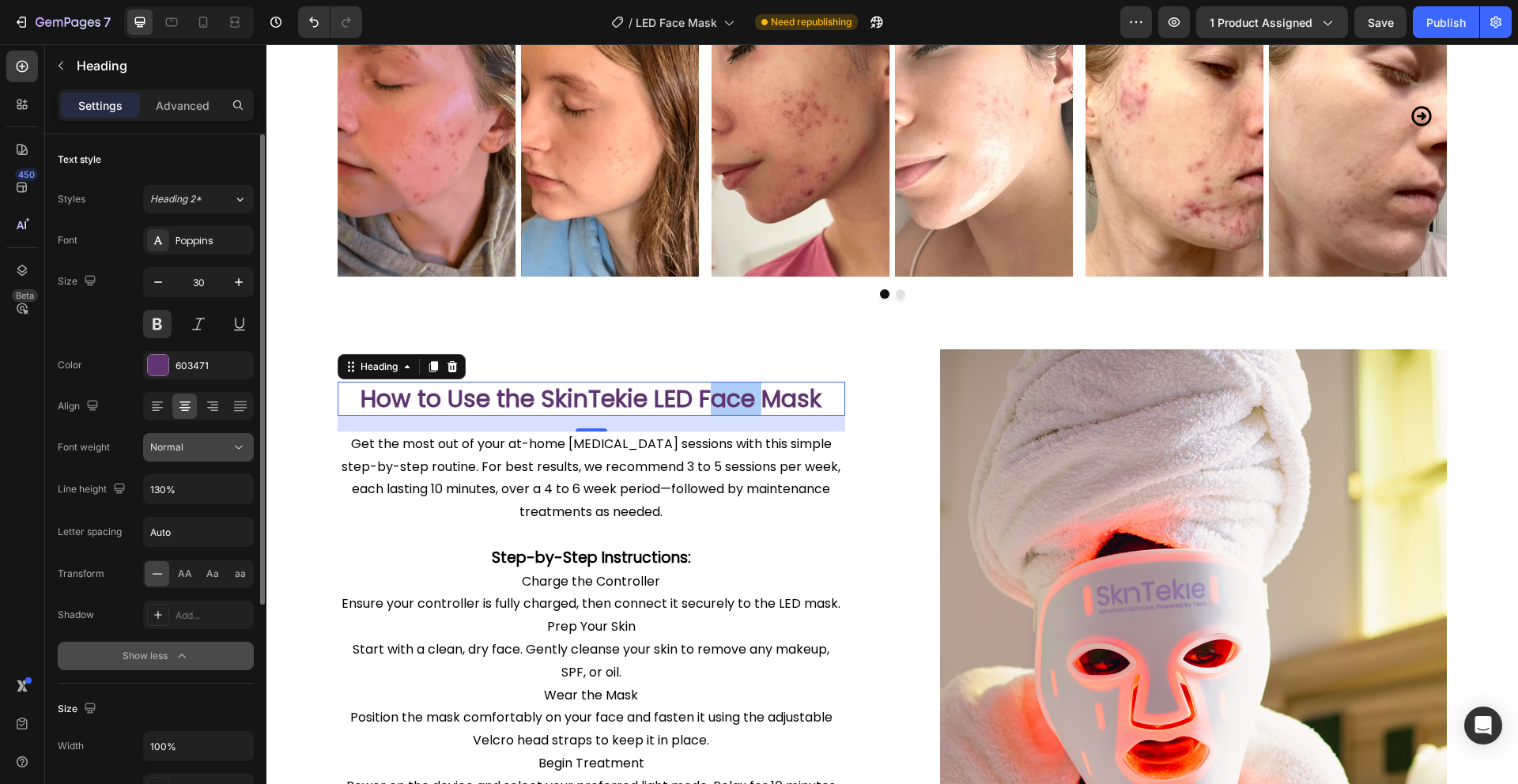
click at [240, 445] on icon at bounding box center [238, 447] width 16 height 16
click at [193, 532] on input "Auto" at bounding box center [198, 532] width 109 height 28
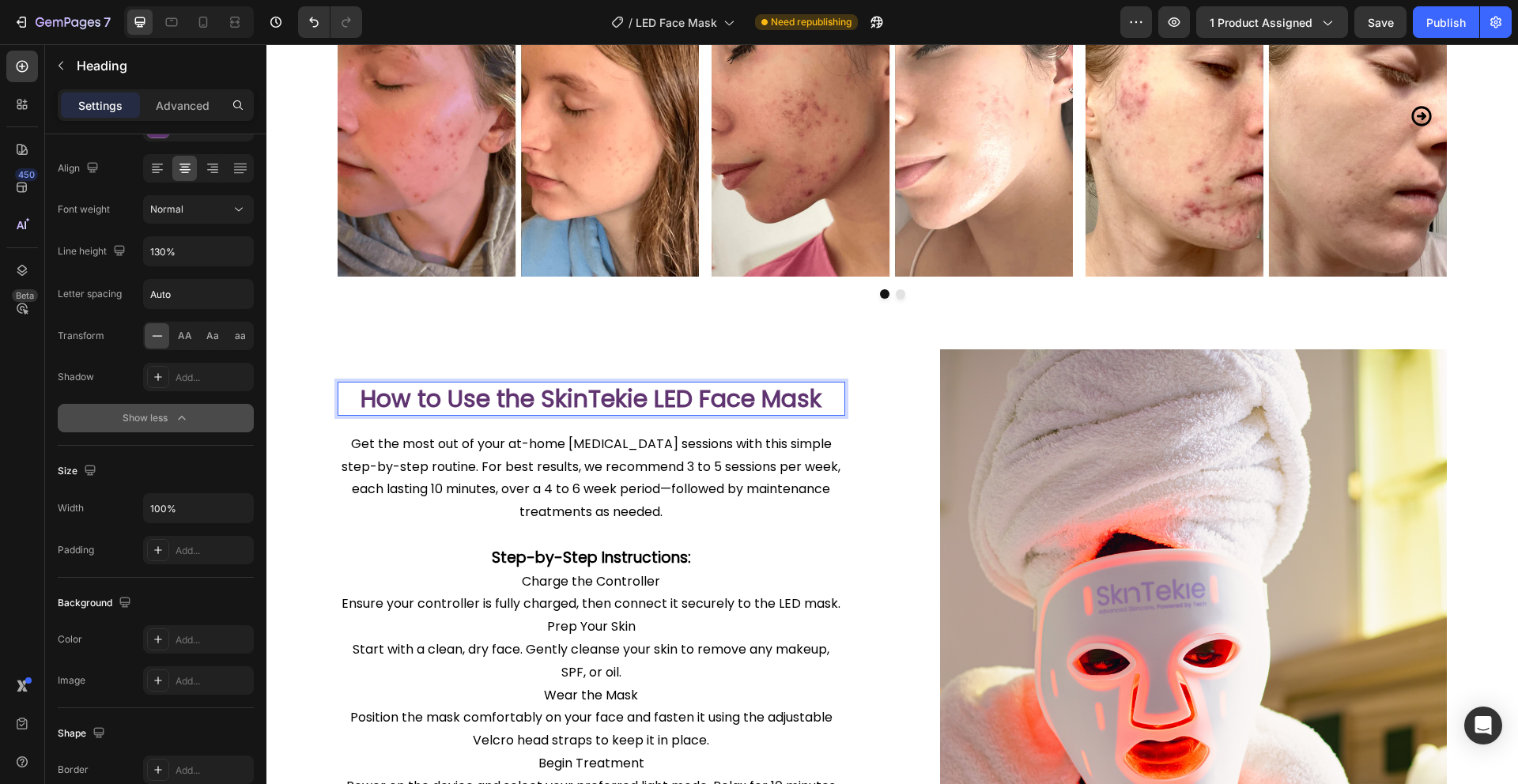
scroll to position [1076, 0]
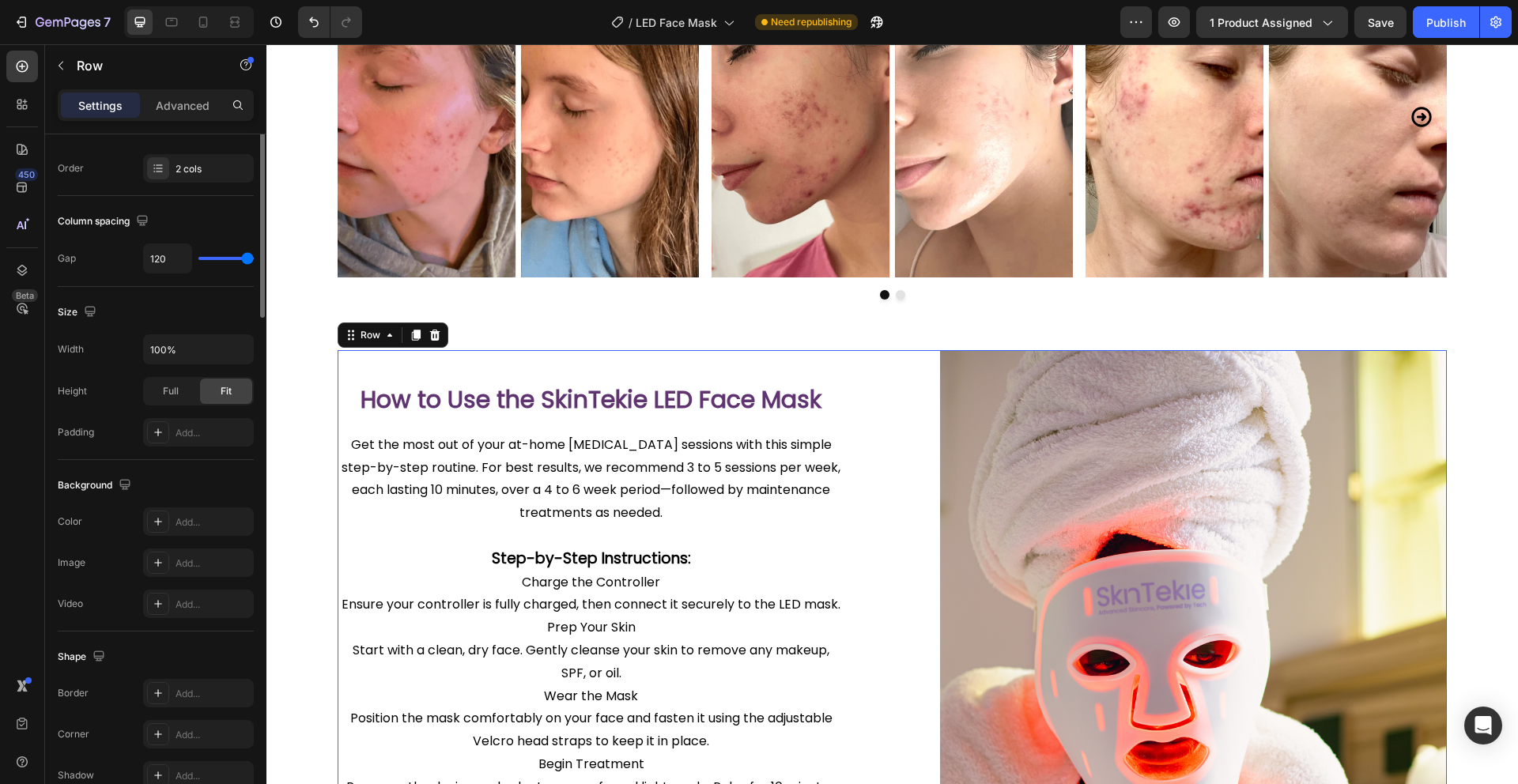
click at [813, 362] on div "How to Use the SkinTekie LED Face Mask Heading Image Get the most out of your a…" at bounding box center [591, 730] width 508 height 760
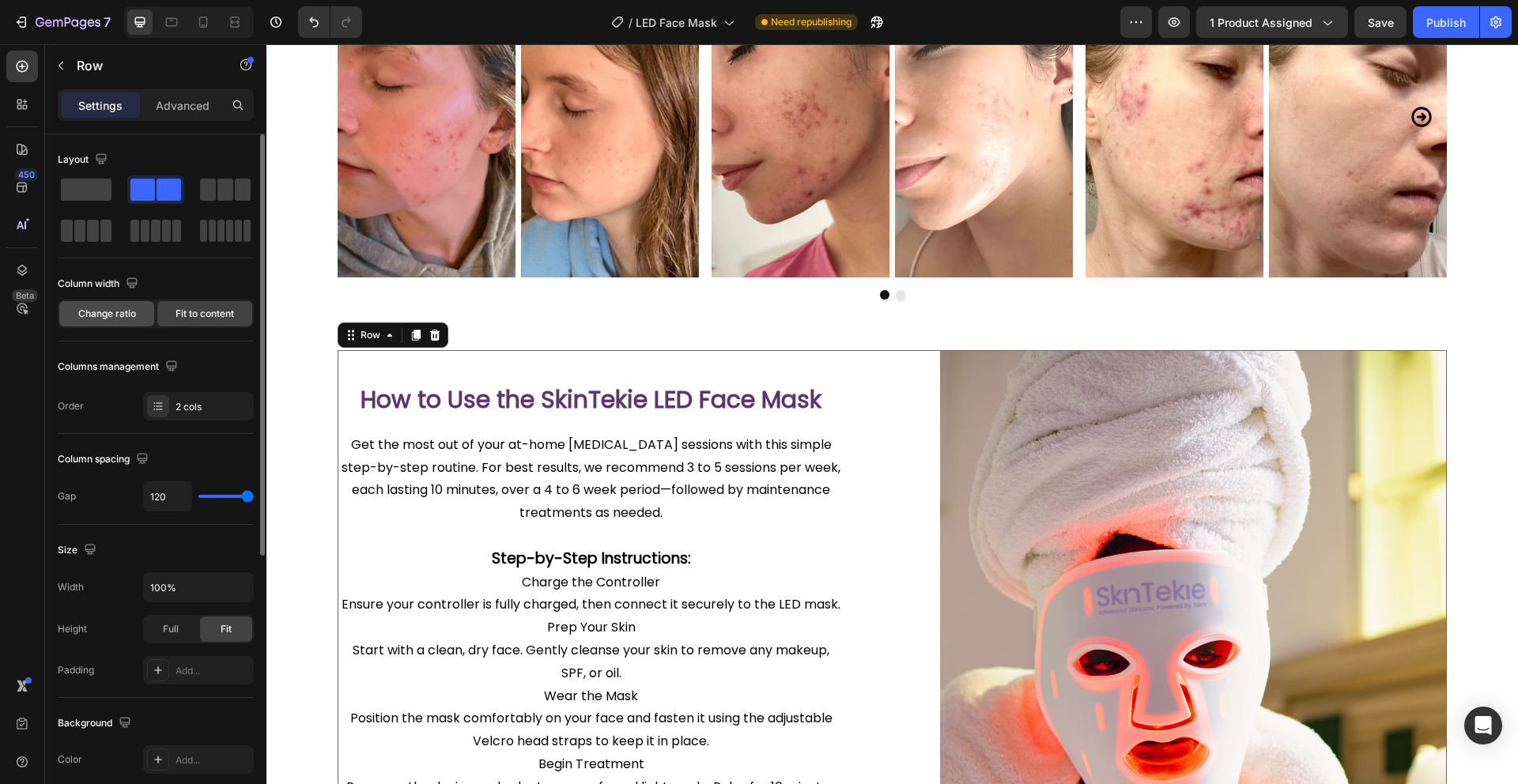
click at [132, 314] on span "Change ratio" at bounding box center [106, 313] width 58 height 14
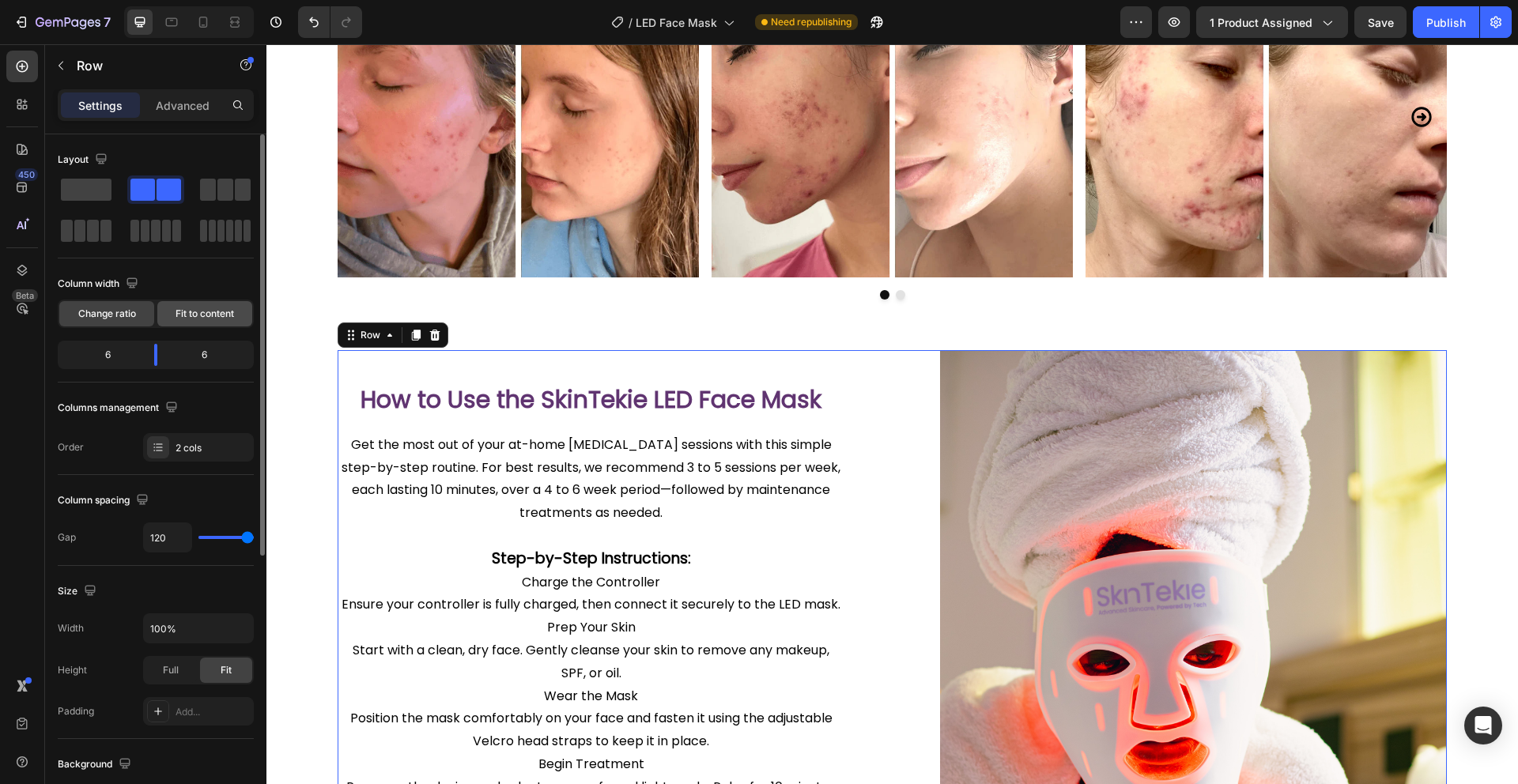
click at [211, 313] on span "Fit to content" at bounding box center [205, 313] width 59 height 14
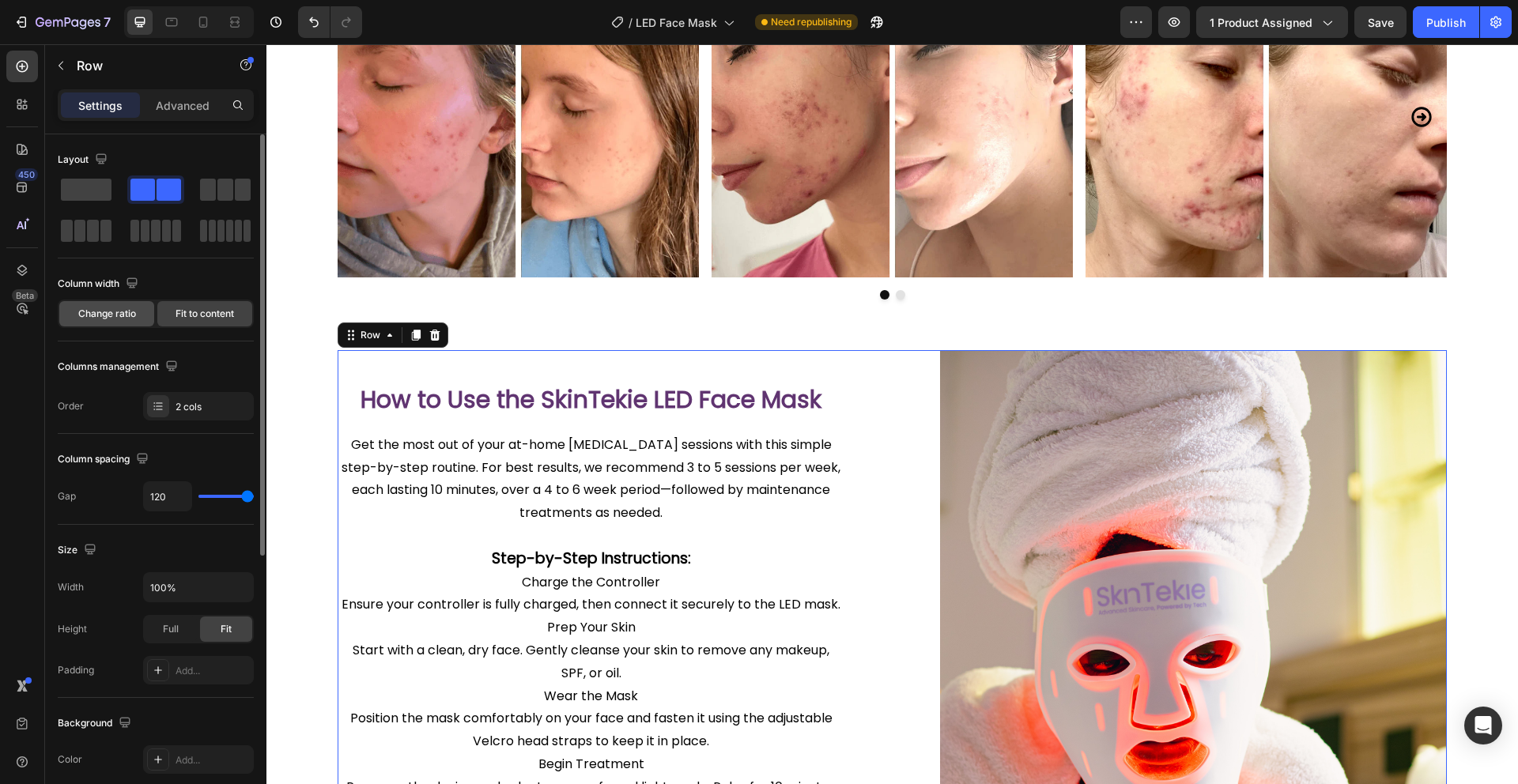
click at [107, 312] on span "Change ratio" at bounding box center [106, 313] width 58 height 14
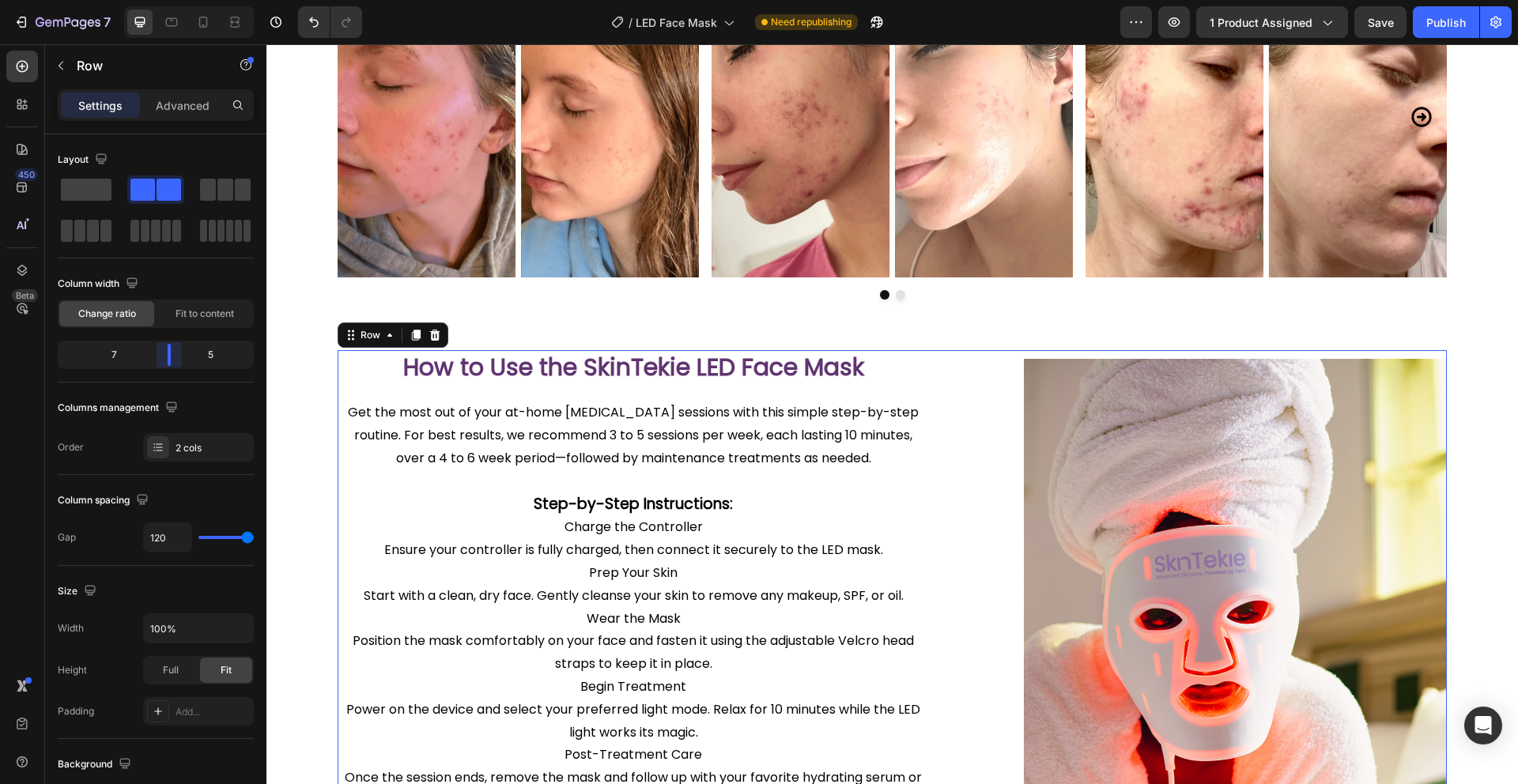
drag, startPoint x: 159, startPoint y: 360, endPoint x: 170, endPoint y: 362, distance: 11.2
click at [170, 0] on body "7 Version history / LED Face Mask Need republishing Preview 1 product assigned …" at bounding box center [759, 0] width 1518 height 0
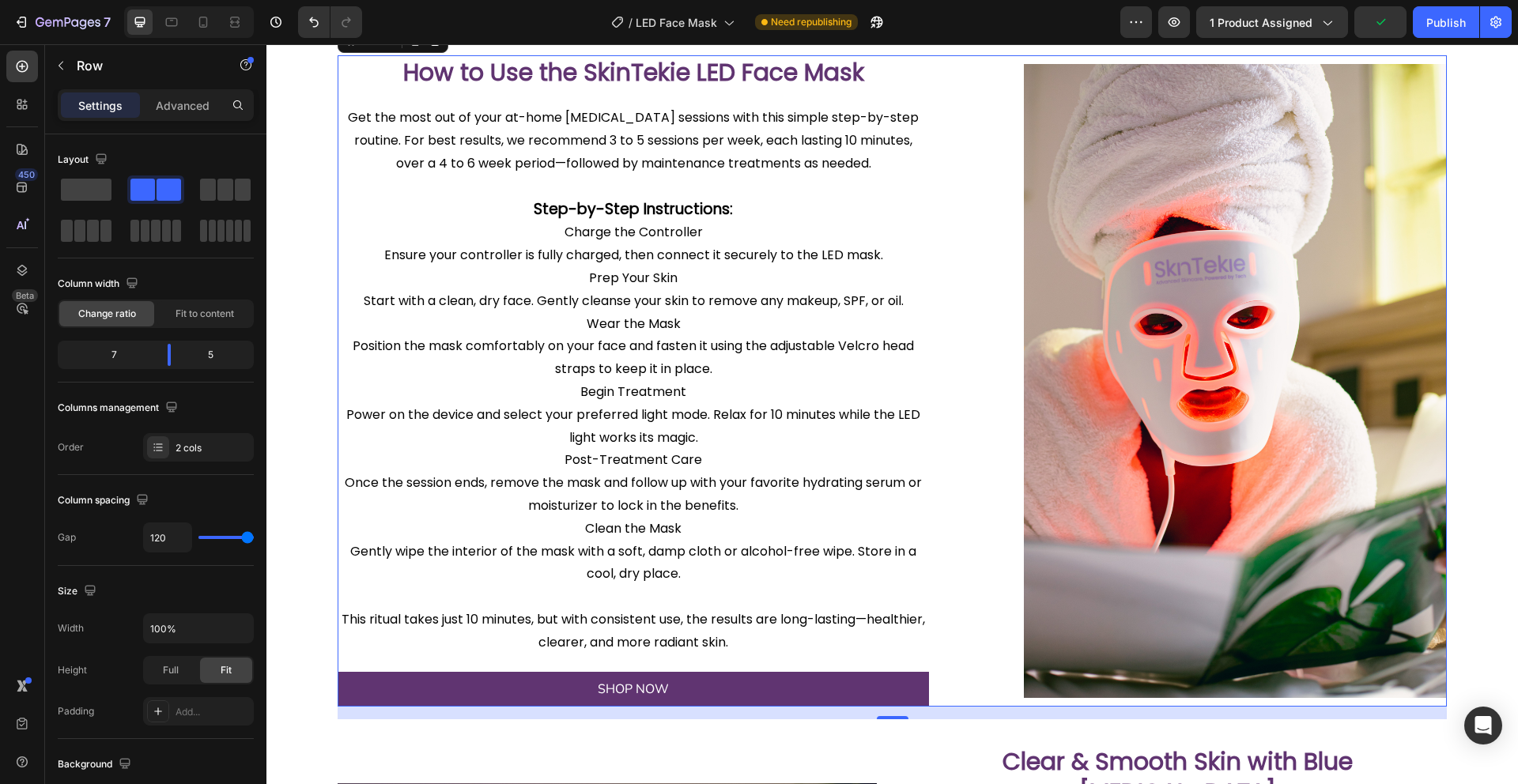
scroll to position [1368, 0]
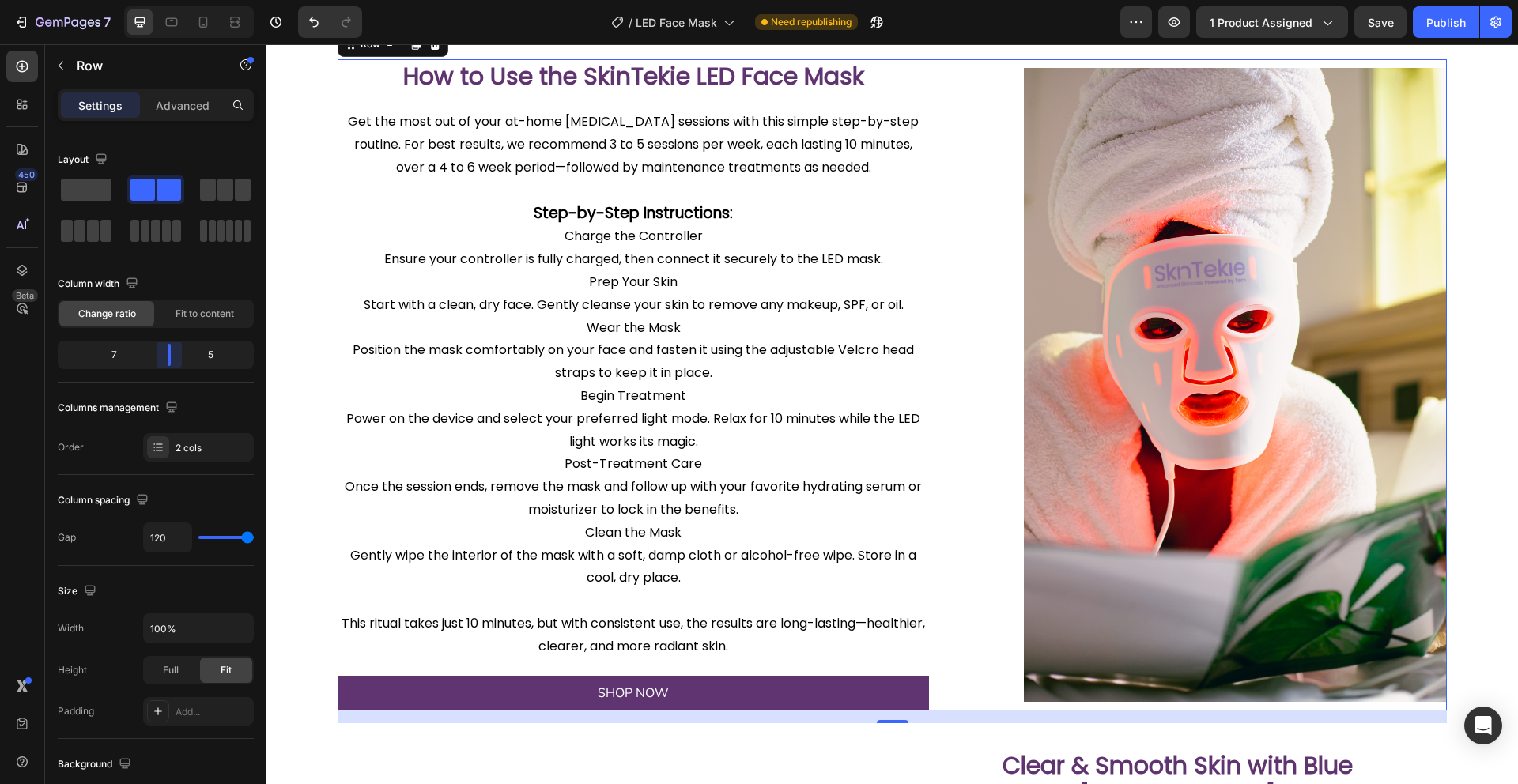
click at [166, 0] on body "7 Version history / LED Face Mask Need republishing Preview 1 product assigned …" at bounding box center [759, 0] width 1518 height 0
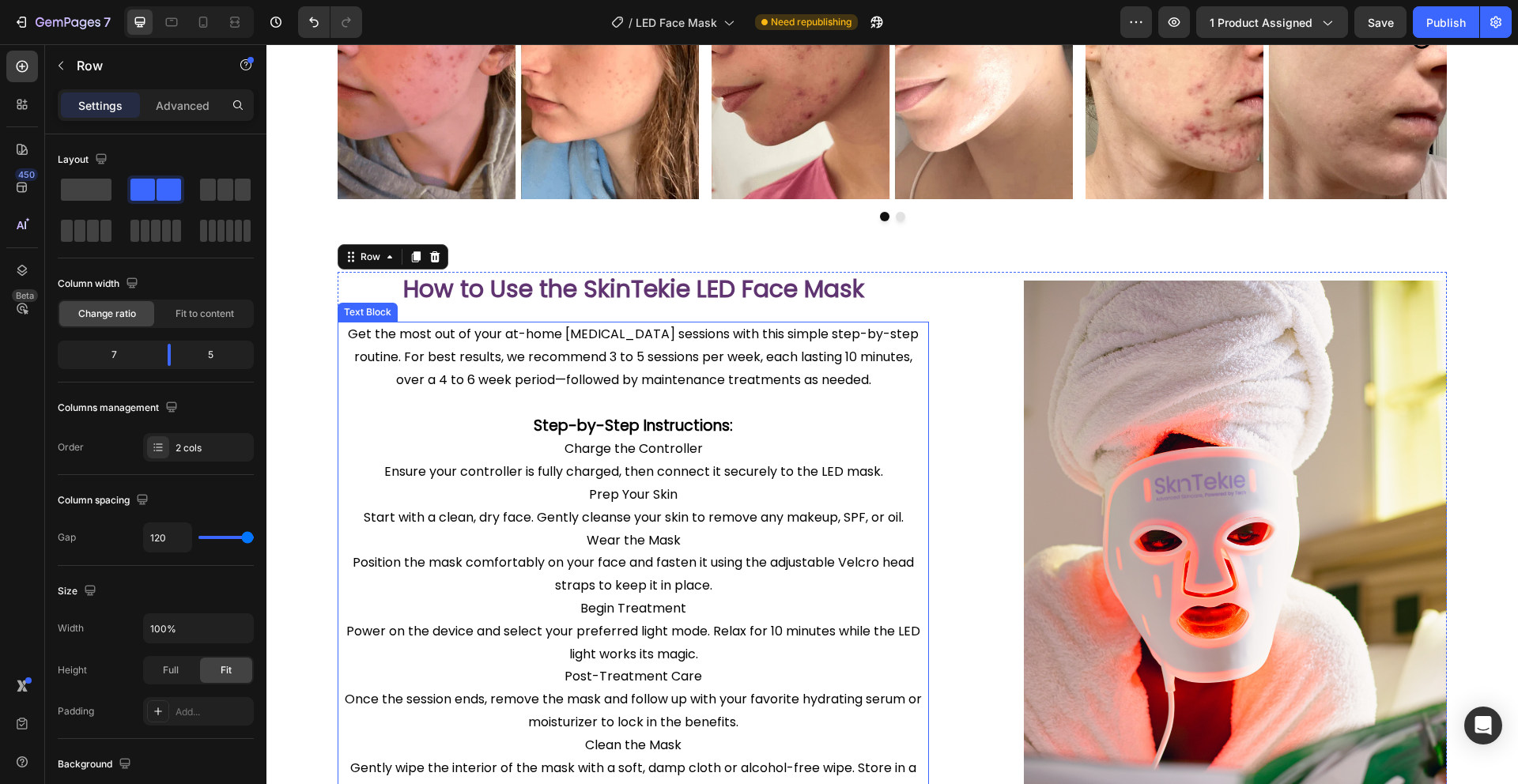
scroll to position [1152, 0]
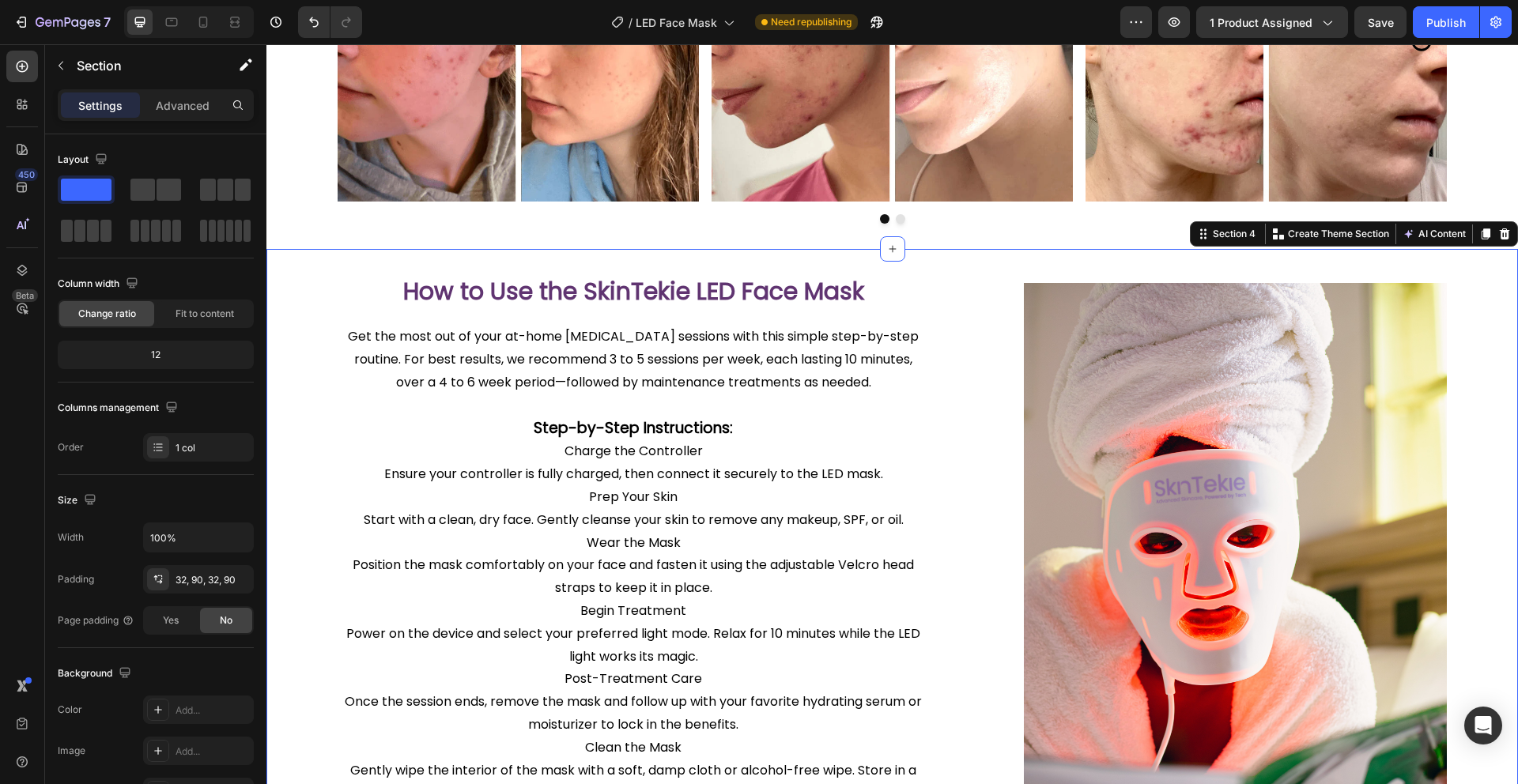
click at [1485, 317] on div "How to Use the SkinTekie LED Face Mask Heading Image Get the most out of your a…" at bounding box center [892, 606] width 1251 height 715
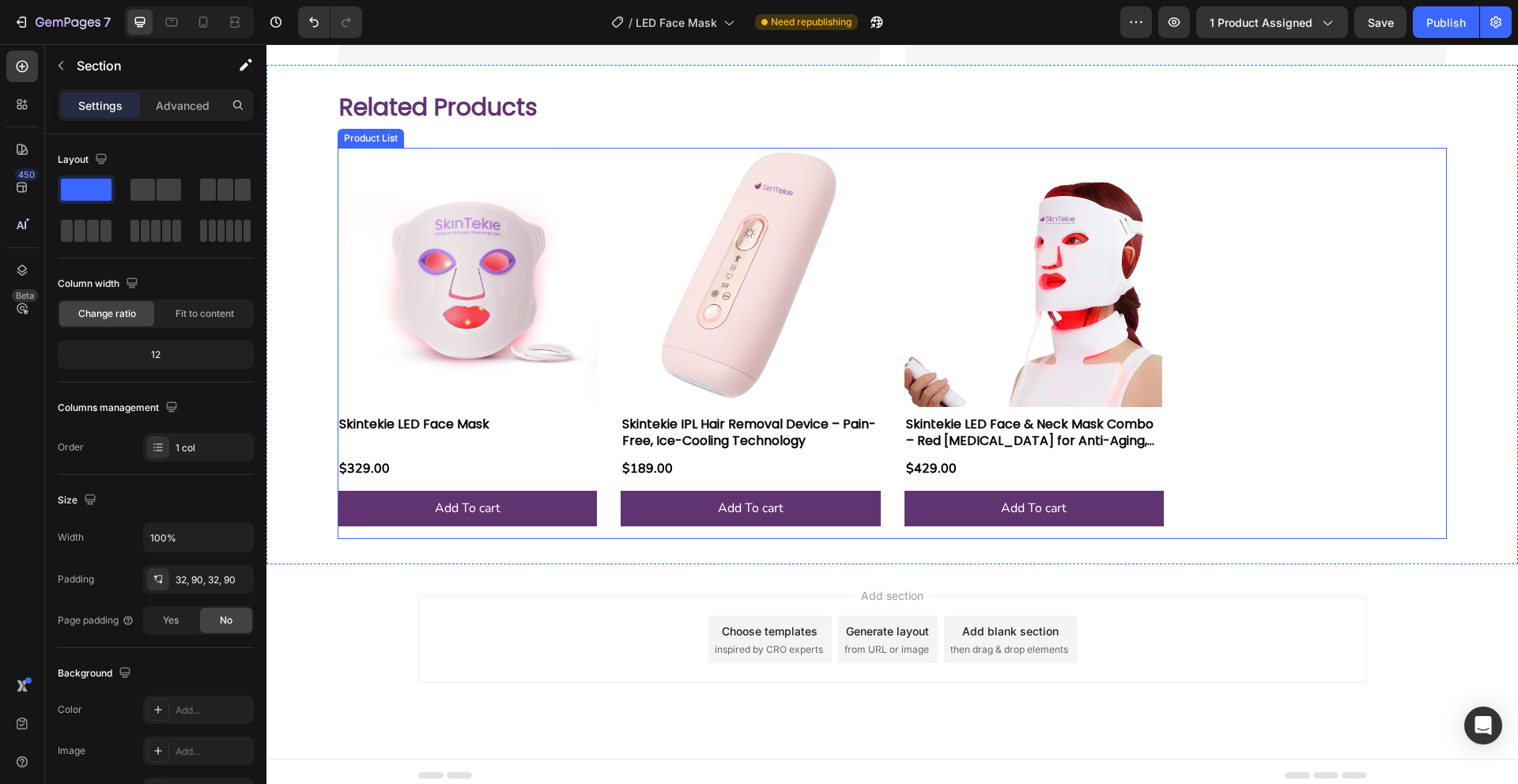
scroll to position [3169, 0]
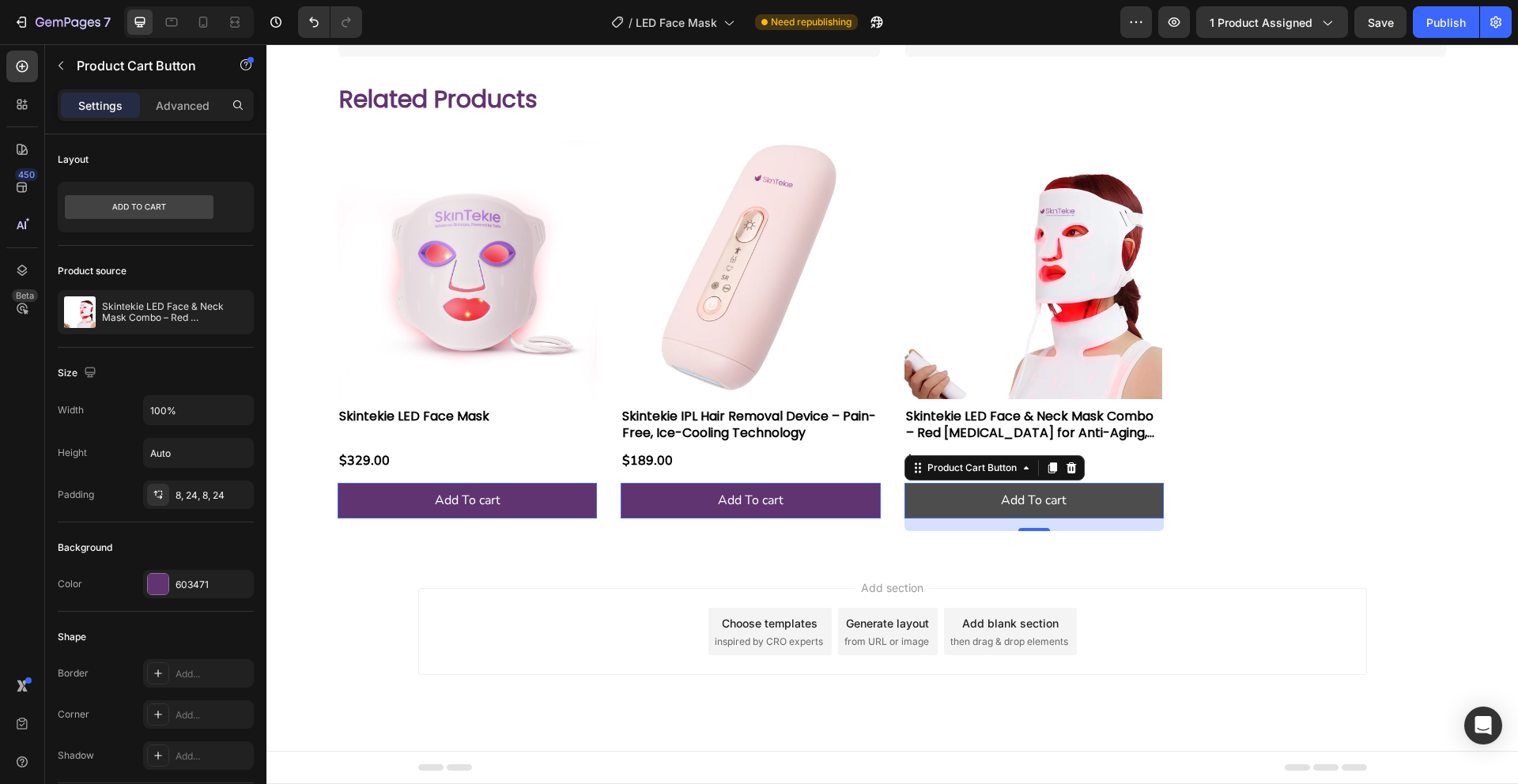
click at [597, 492] on button "Add To cart" at bounding box center [467, 500] width 259 height 35
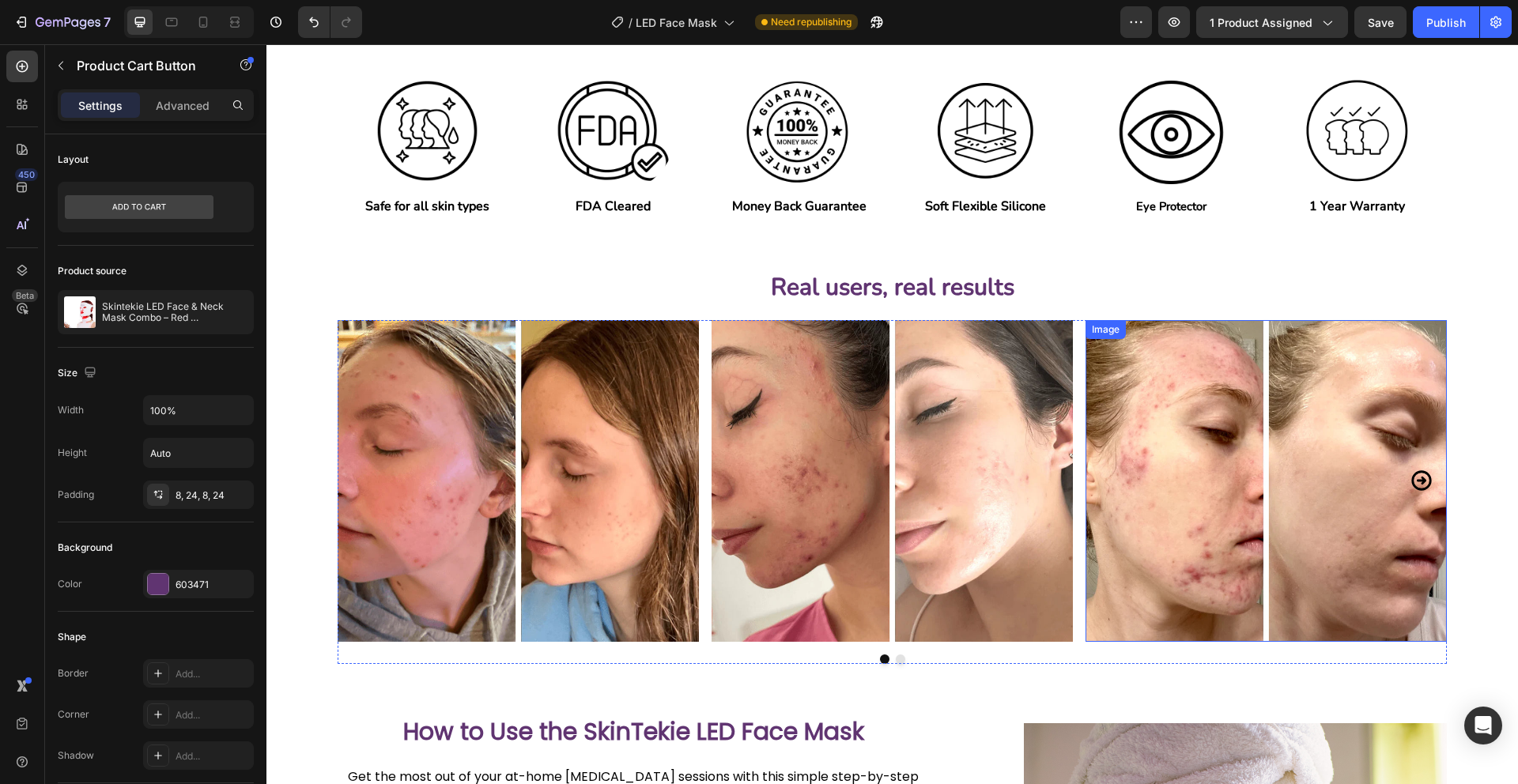
scroll to position [0, 0]
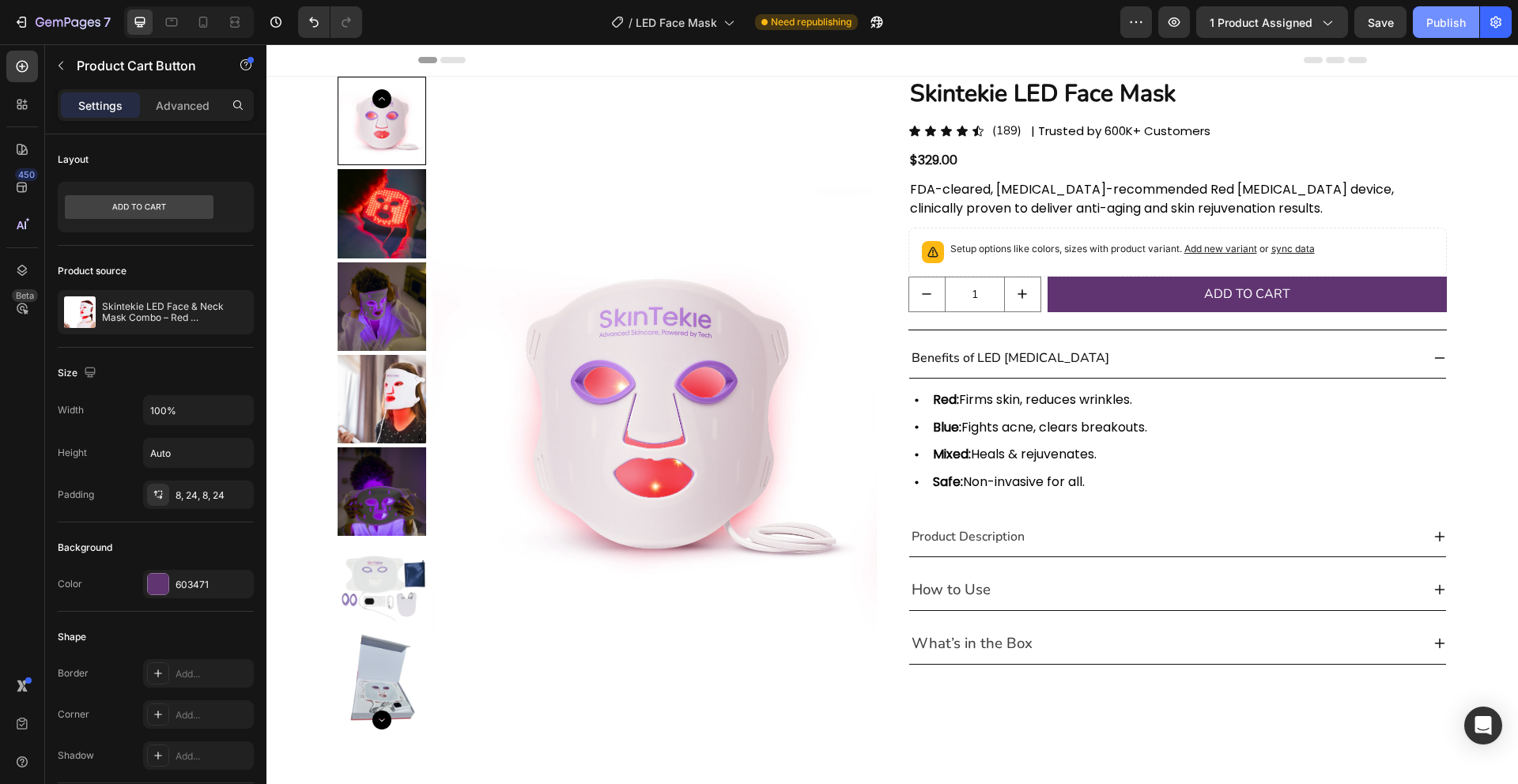
click at [1459, 27] on div "Publish" at bounding box center [1446, 22] width 40 height 16
click at [938, 131] on div "Icon Icon Icon Icon Icon" at bounding box center [946, 131] width 76 height 12
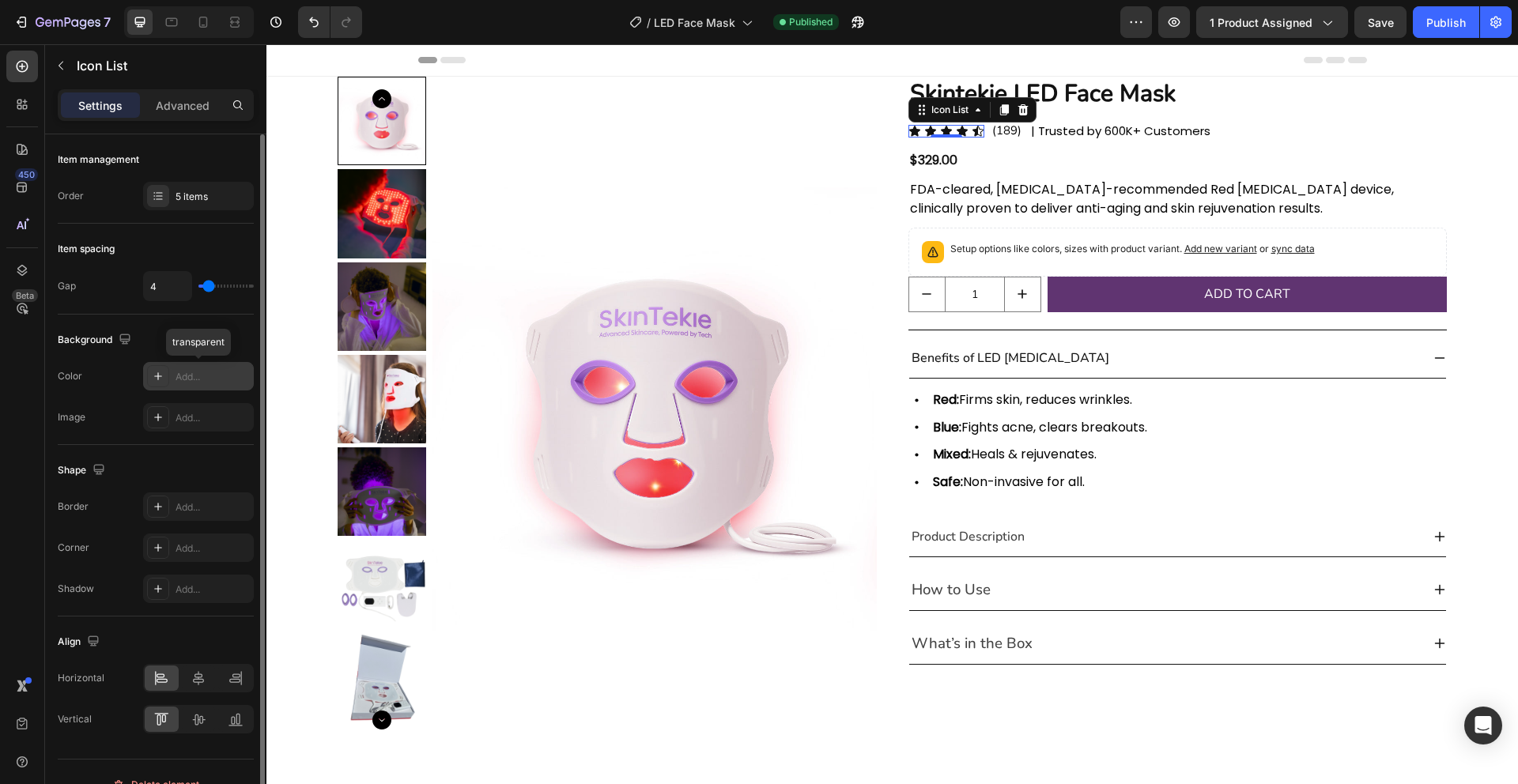
click at [154, 376] on icon at bounding box center [158, 376] width 12 height 12
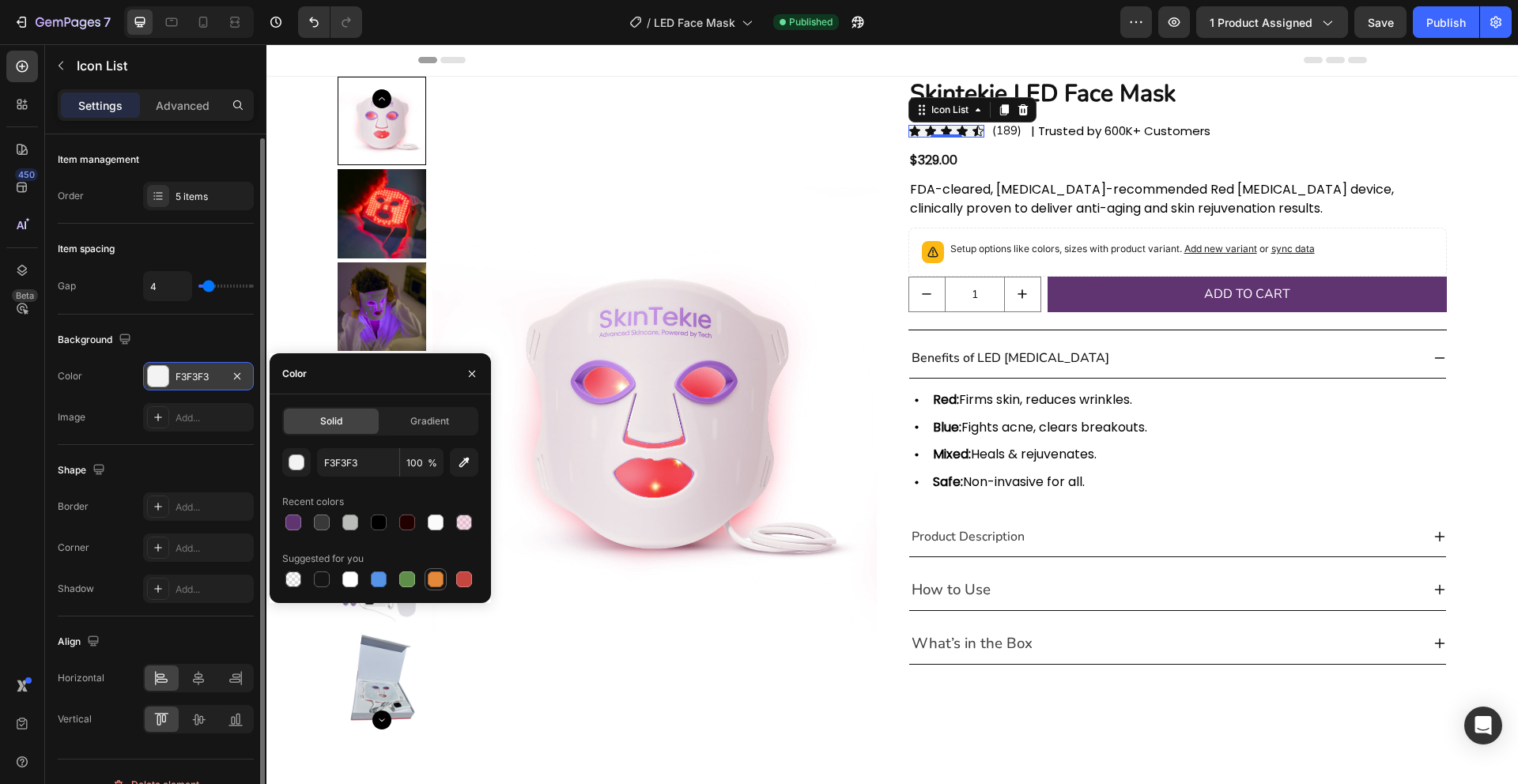
scroll to position [1, 0]
click at [434, 581] on div at bounding box center [436, 579] width 16 height 16
type input "F3F3F3"
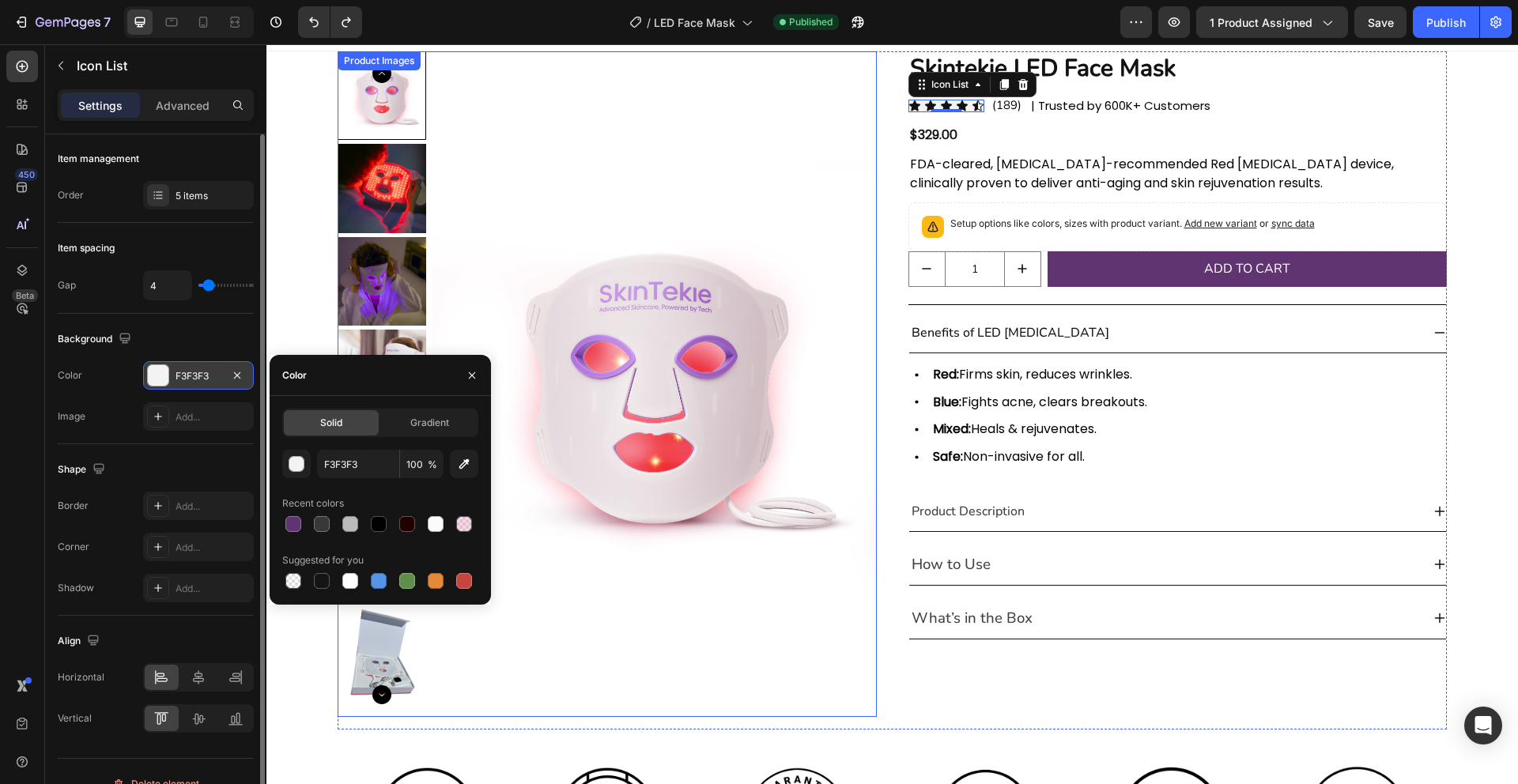
scroll to position [22, 0]
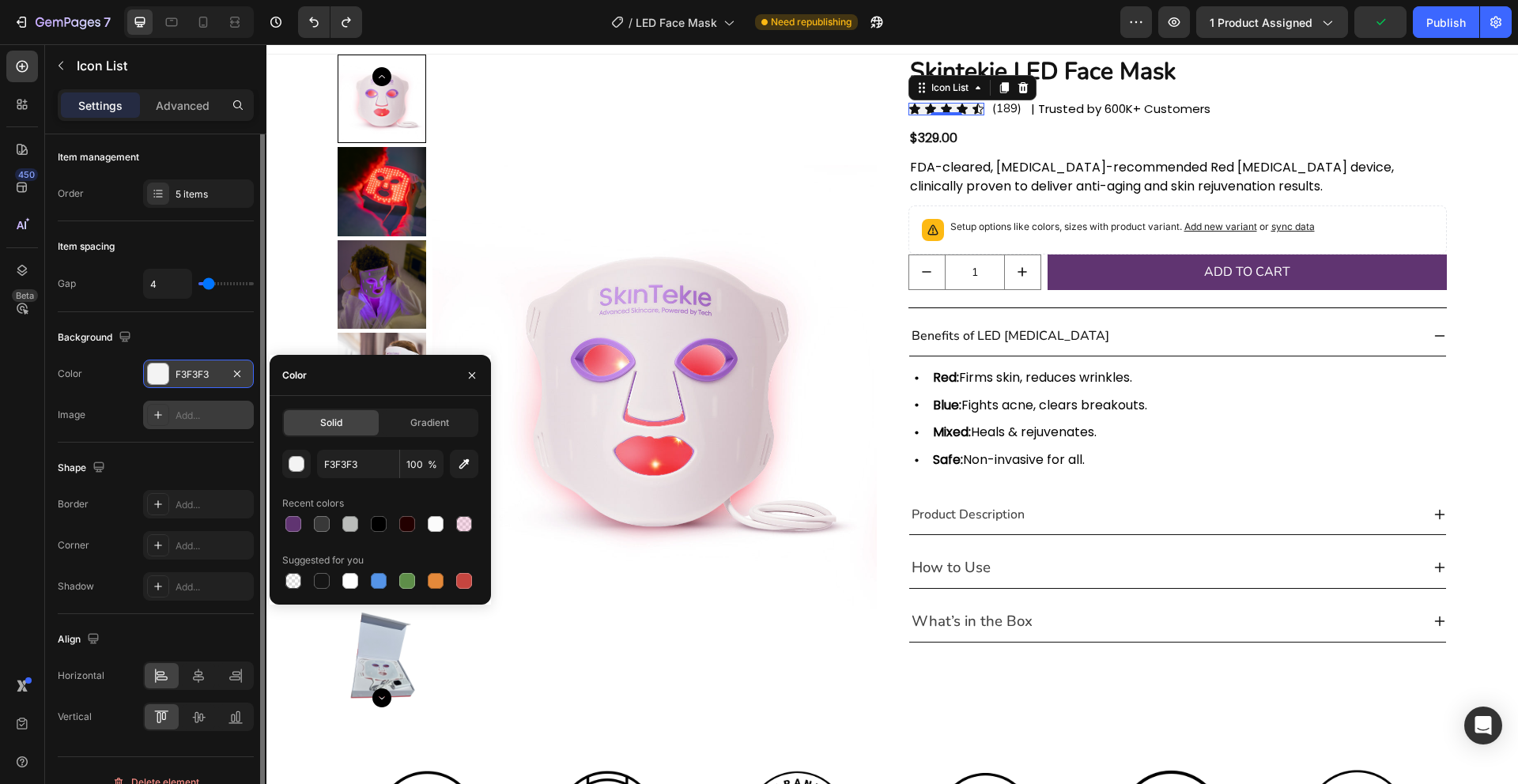
click at [159, 416] on icon at bounding box center [158, 415] width 12 height 12
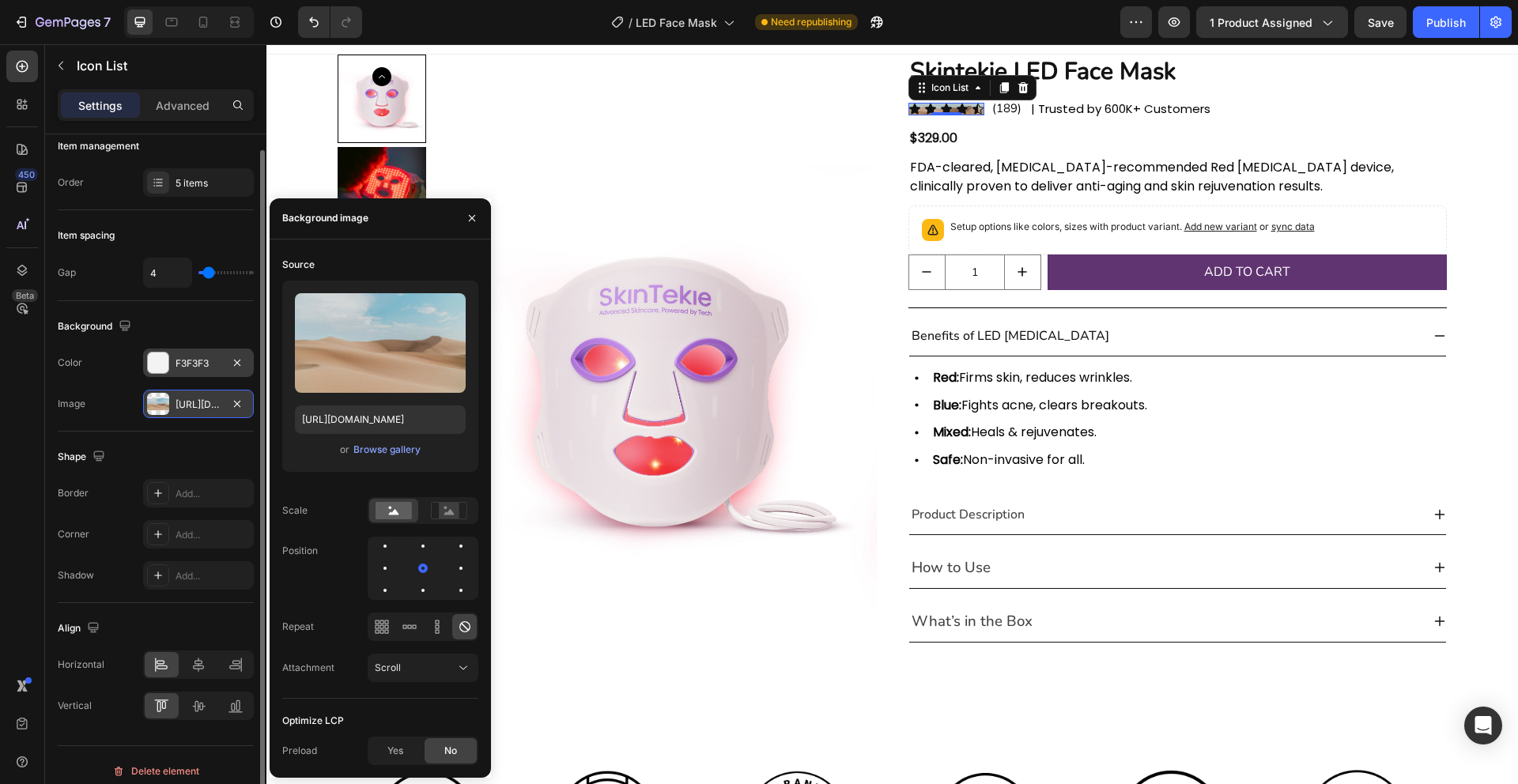
scroll to position [12, 0]
click at [159, 404] on div at bounding box center [158, 402] width 22 height 22
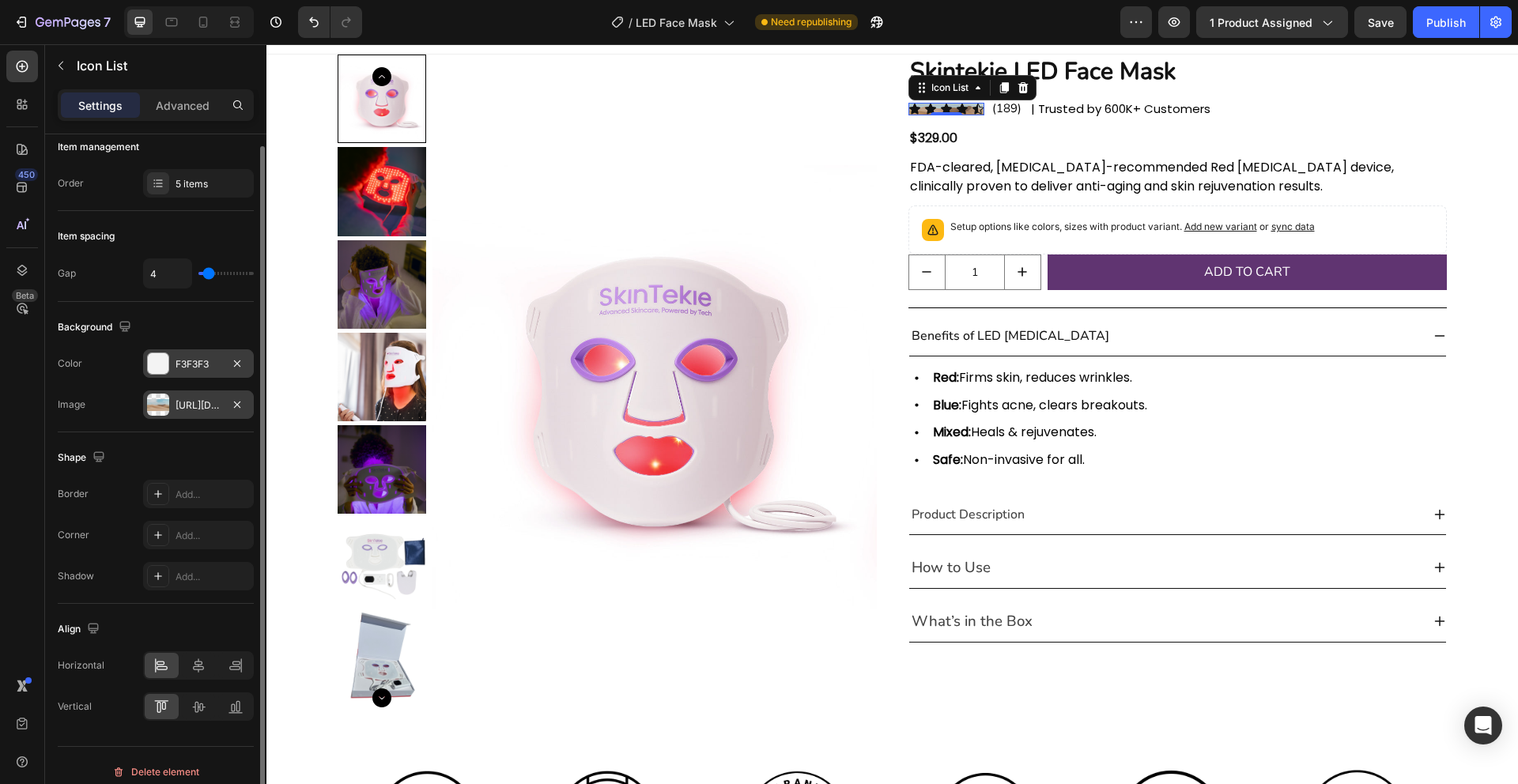
scroll to position [11, 0]
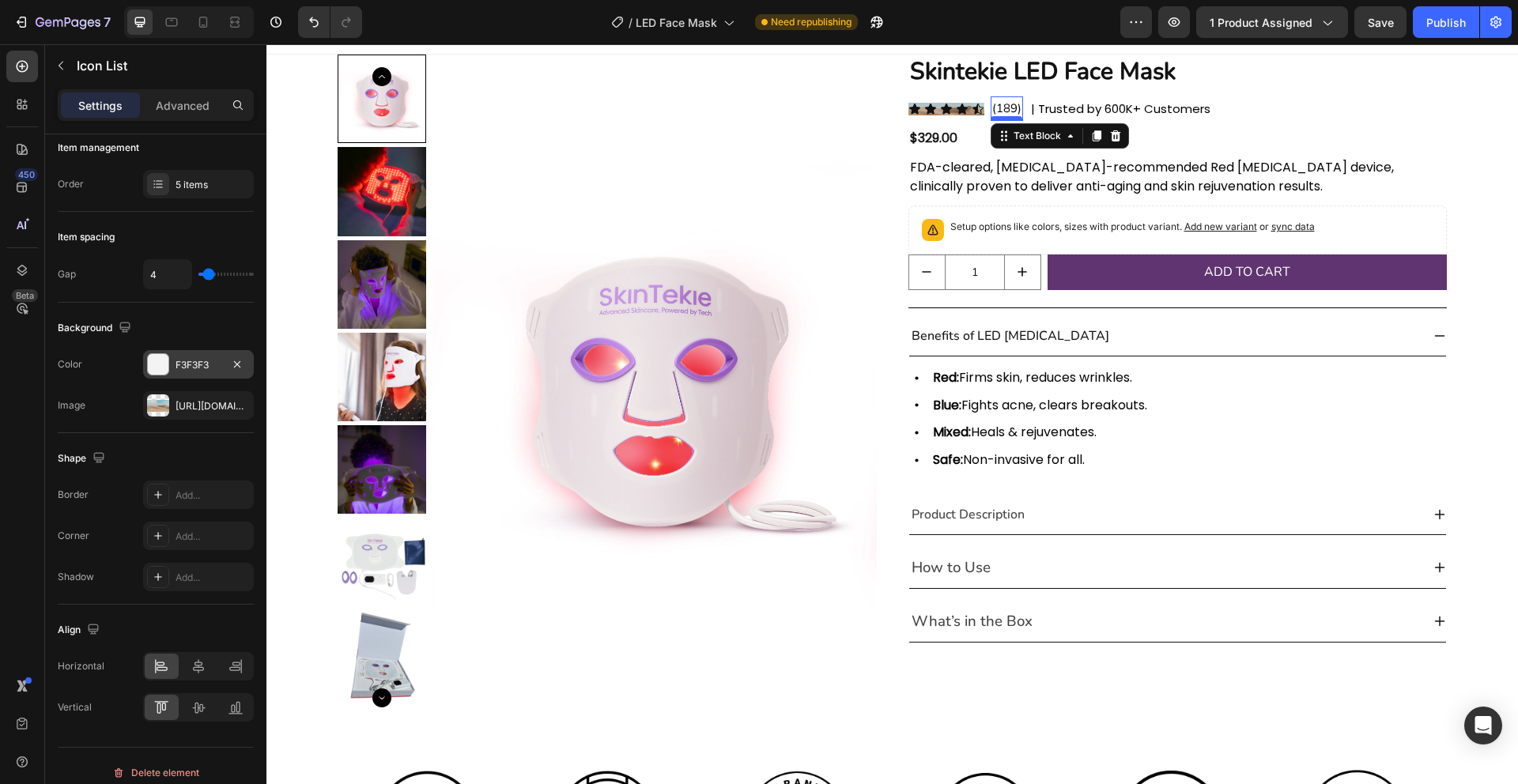
click at [1009, 117] on div "(189) Text Block 0" at bounding box center [1006, 109] width 32 height 25
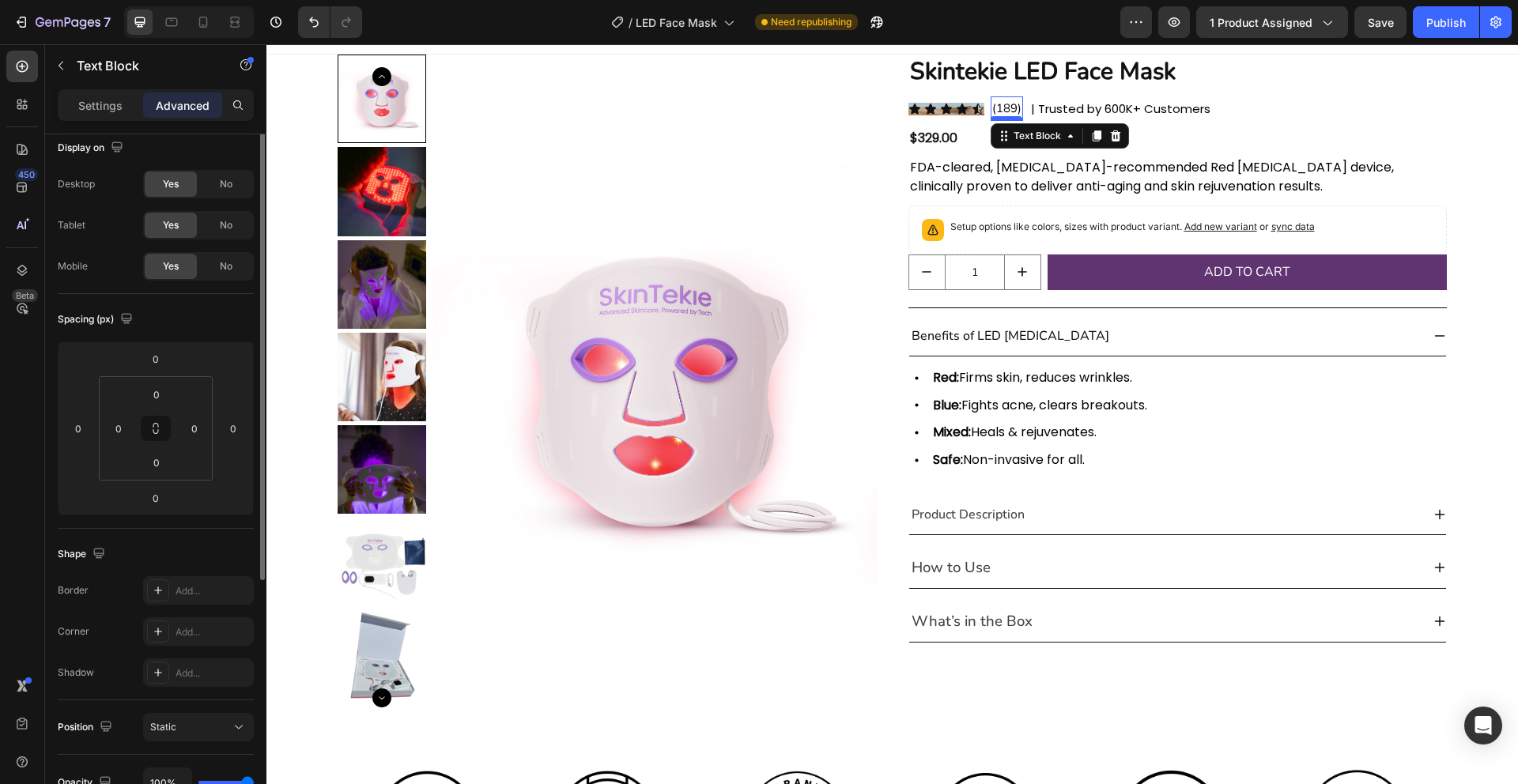
scroll to position [0, 0]
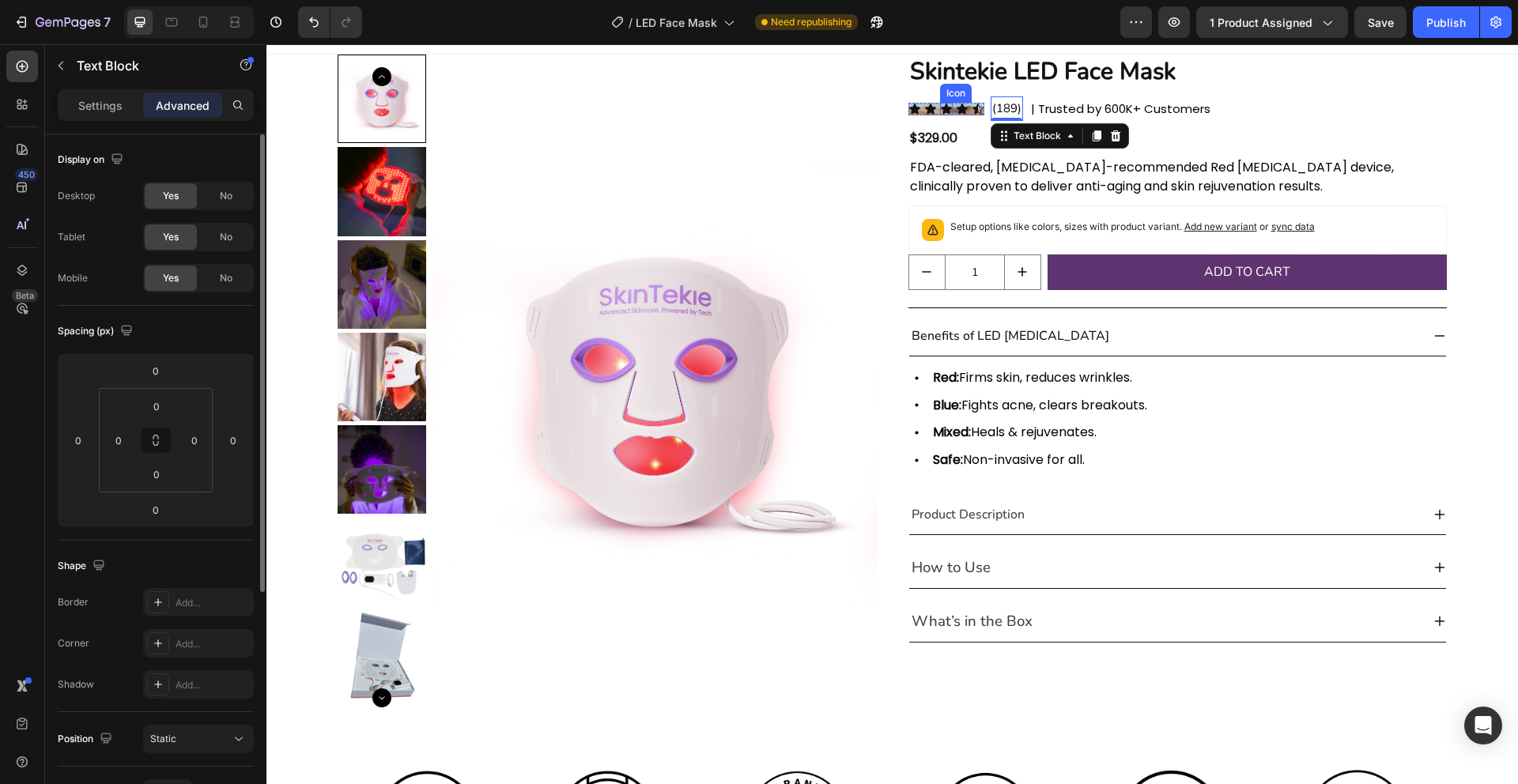
click at [948, 110] on div "Icon" at bounding box center [946, 108] width 12 height 12
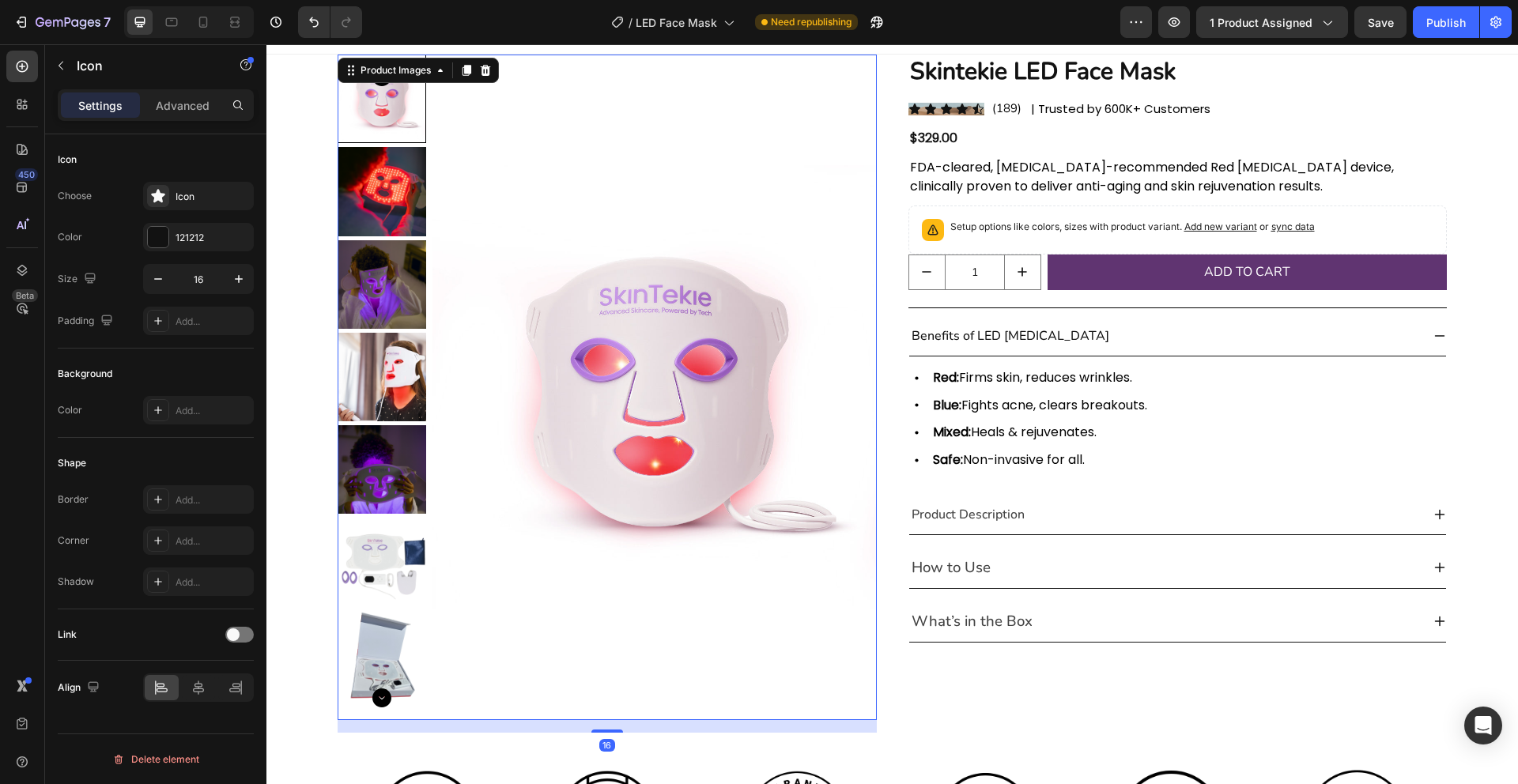
click at [834, 126] on img at bounding box center [654, 386] width 443 height 665
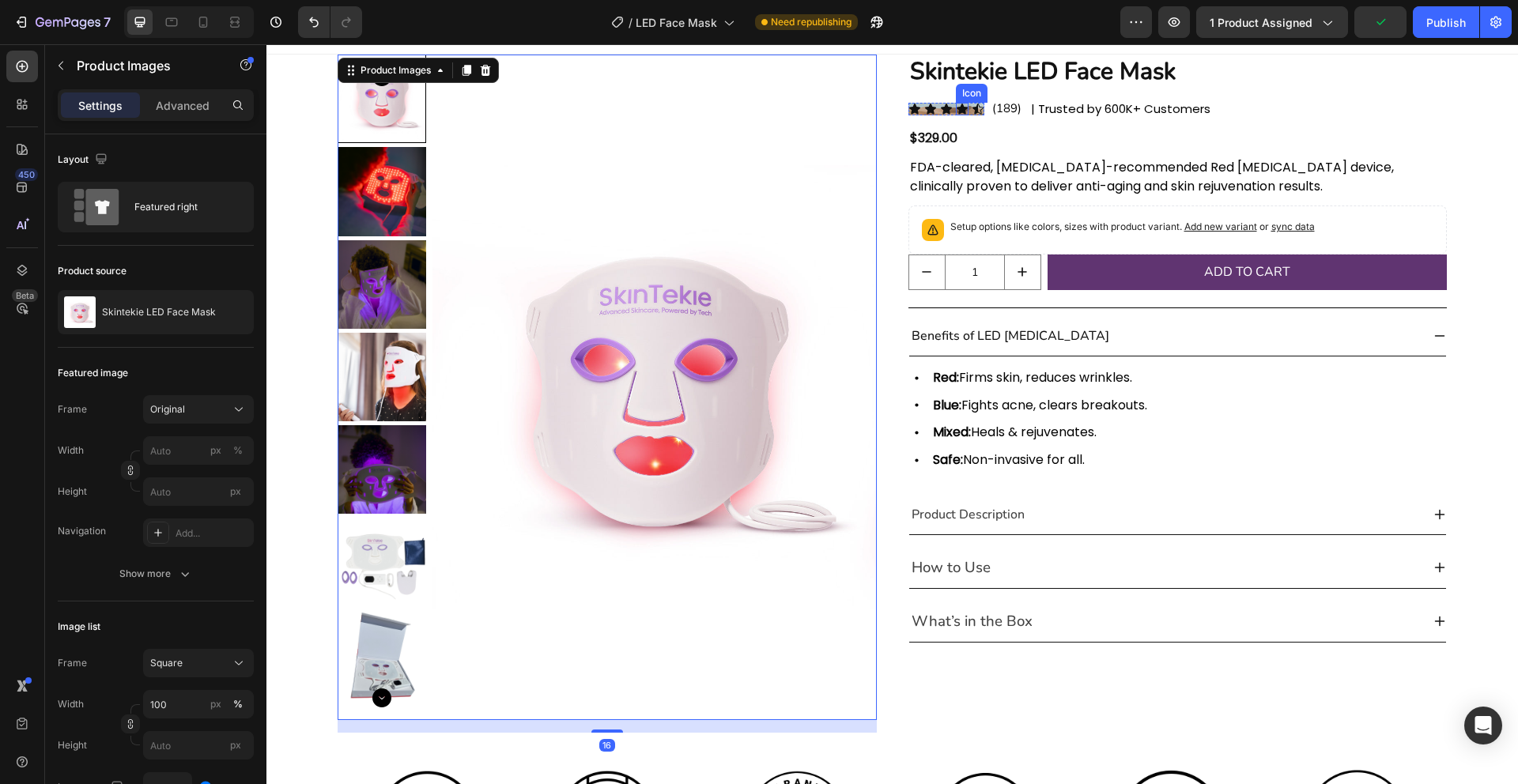
click at [962, 110] on div "Icon" at bounding box center [962, 108] width 12 height 12
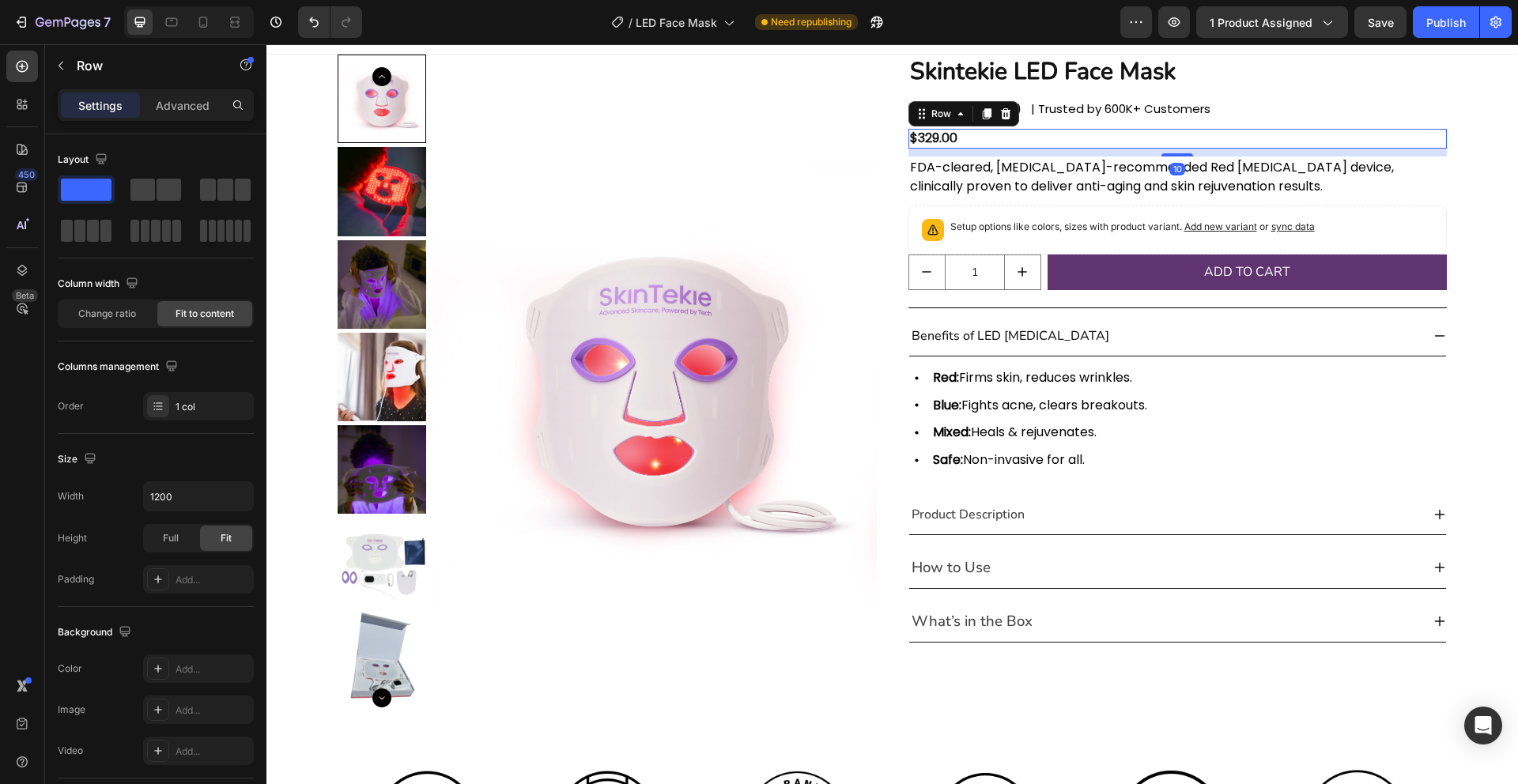
click at [1012, 135] on div "$329.00 Product Price Product Price Row 10" at bounding box center [1178, 139] width 539 height 20
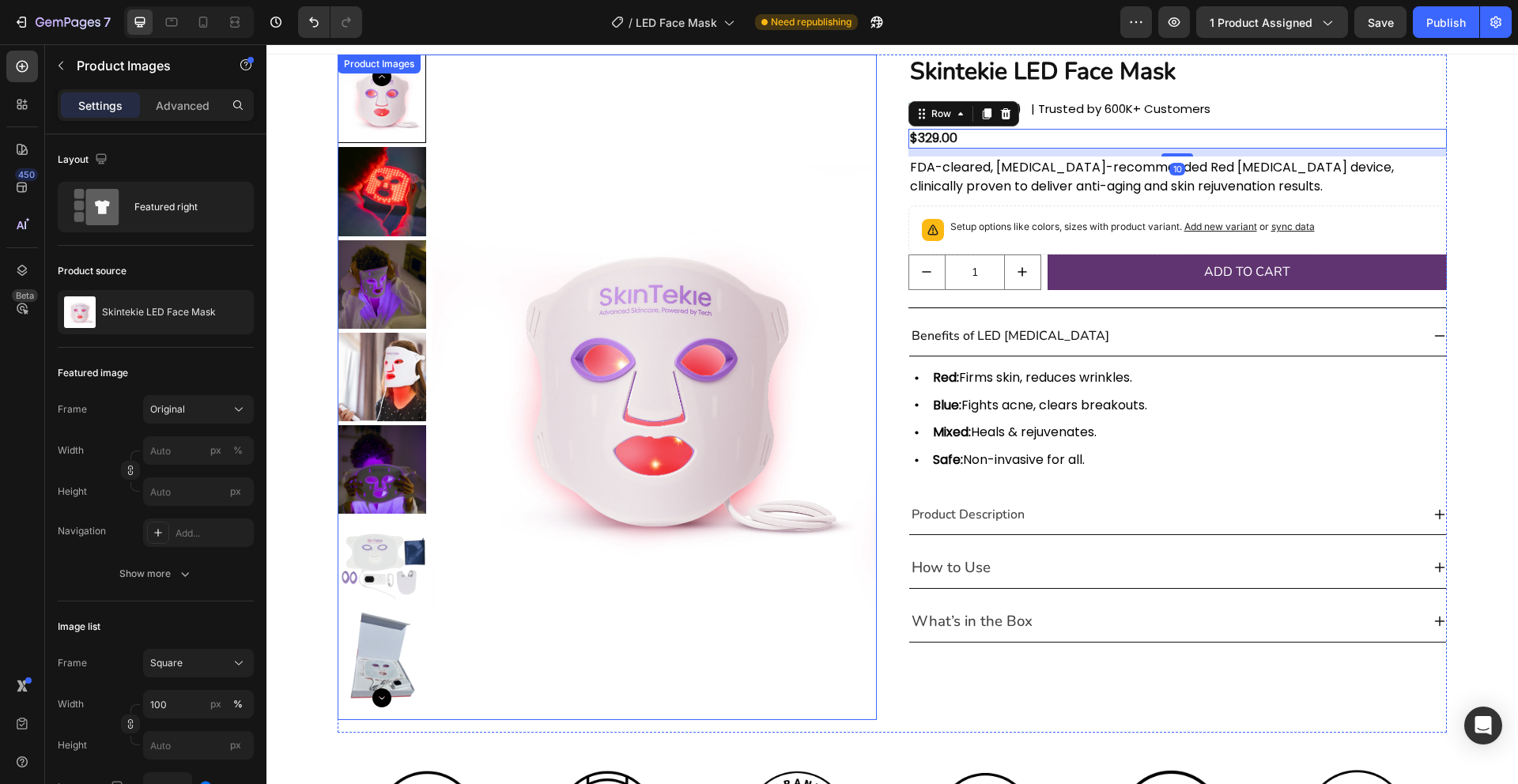
click at [627, 166] on img at bounding box center [654, 386] width 443 height 665
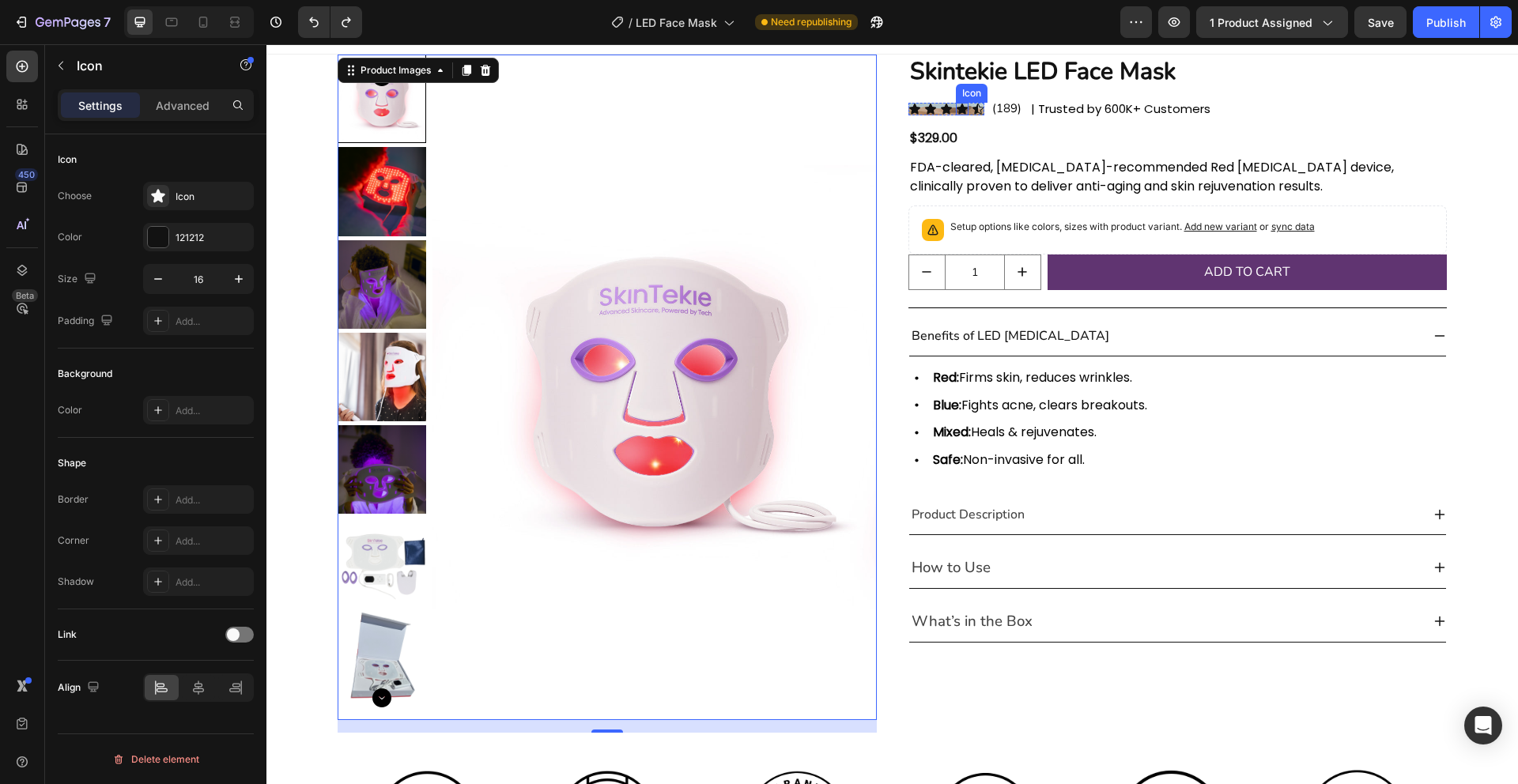
click at [965, 110] on div "Icon" at bounding box center [962, 108] width 12 height 12
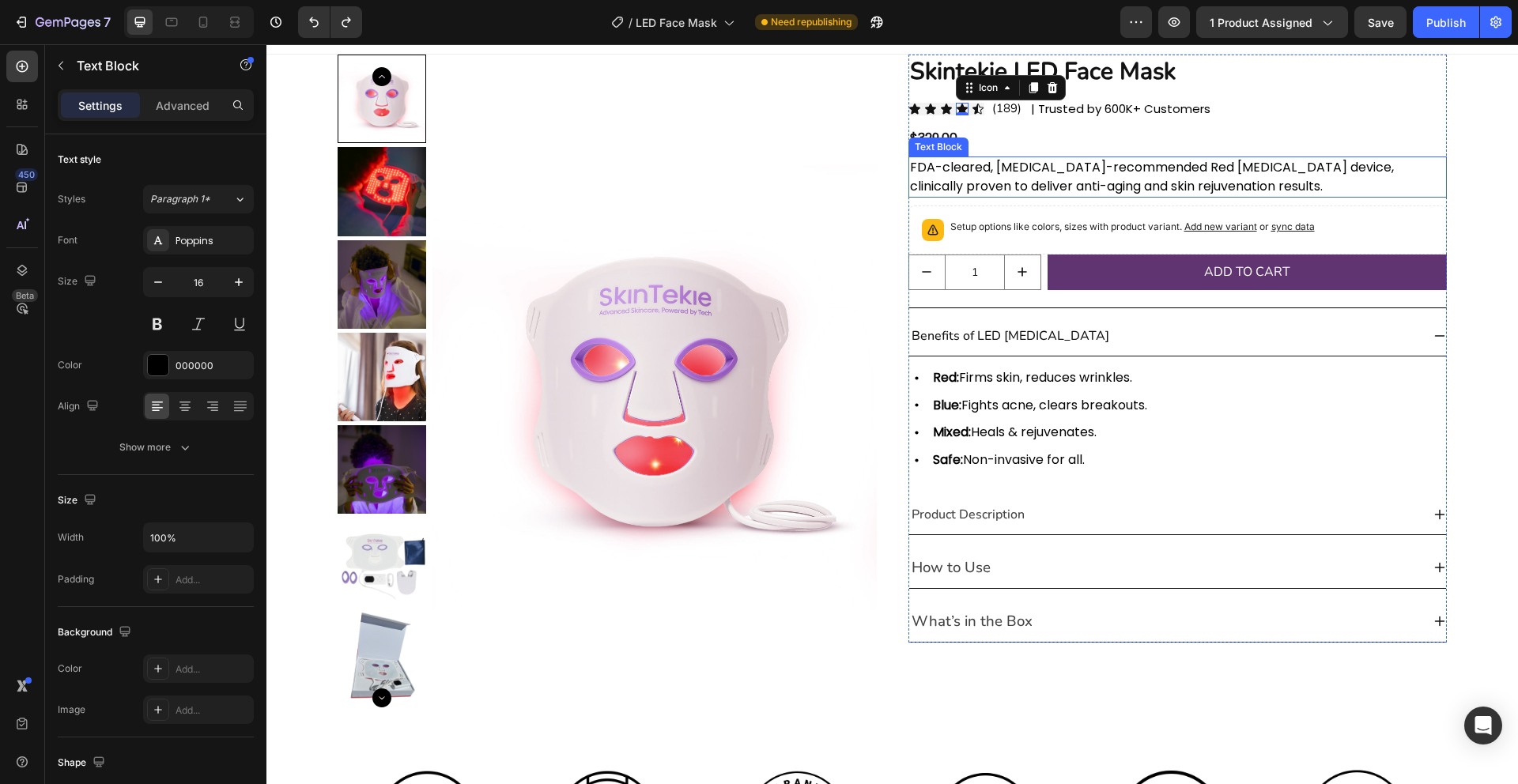
click at [1023, 167] on span "FDA-cleared, [MEDICAL_DATA]-recommended Red [MEDICAL_DATA] device, clinically p…" at bounding box center [1152, 177] width 484 height 37
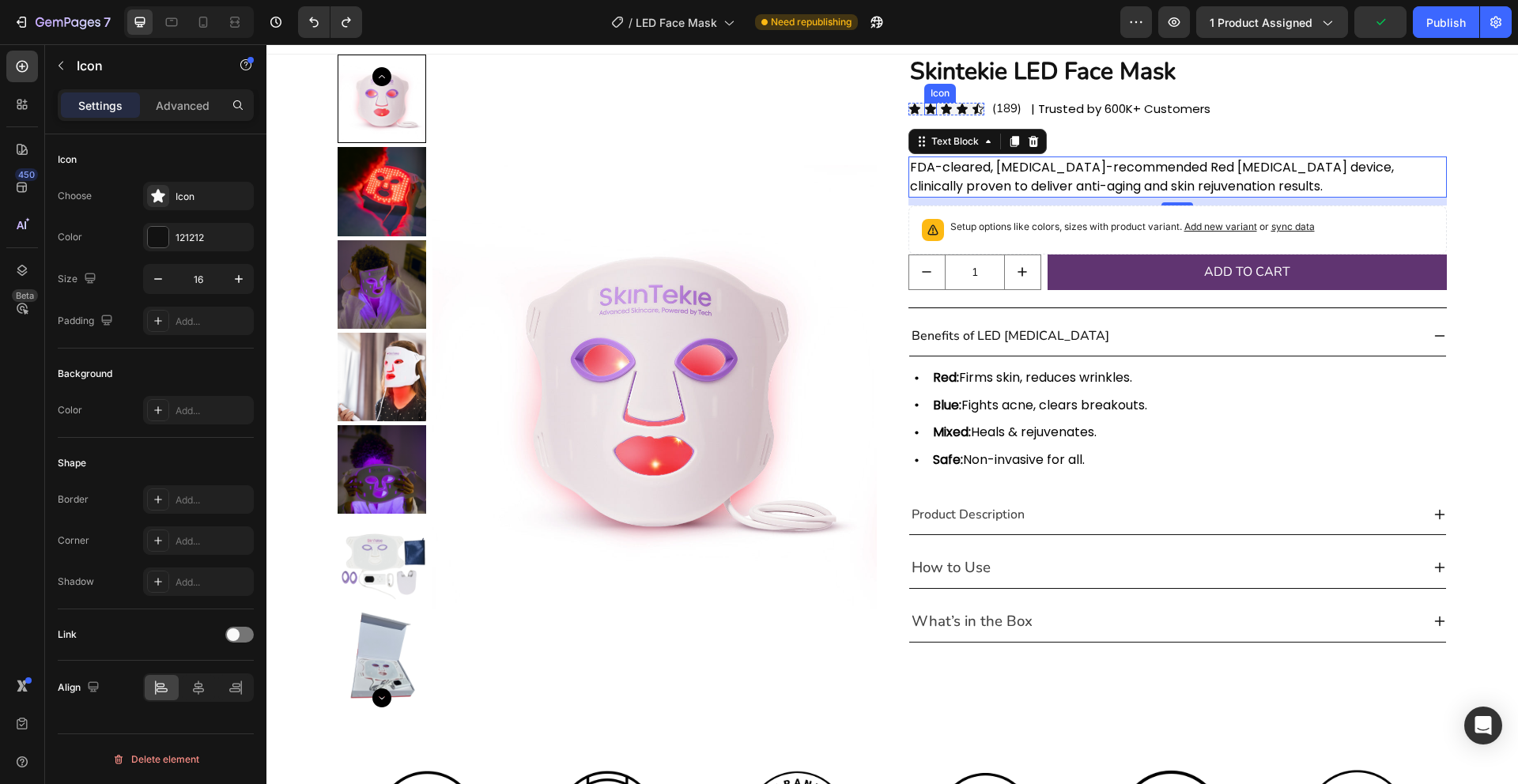
click at [933, 106] on icon at bounding box center [929, 108] width 12 height 12
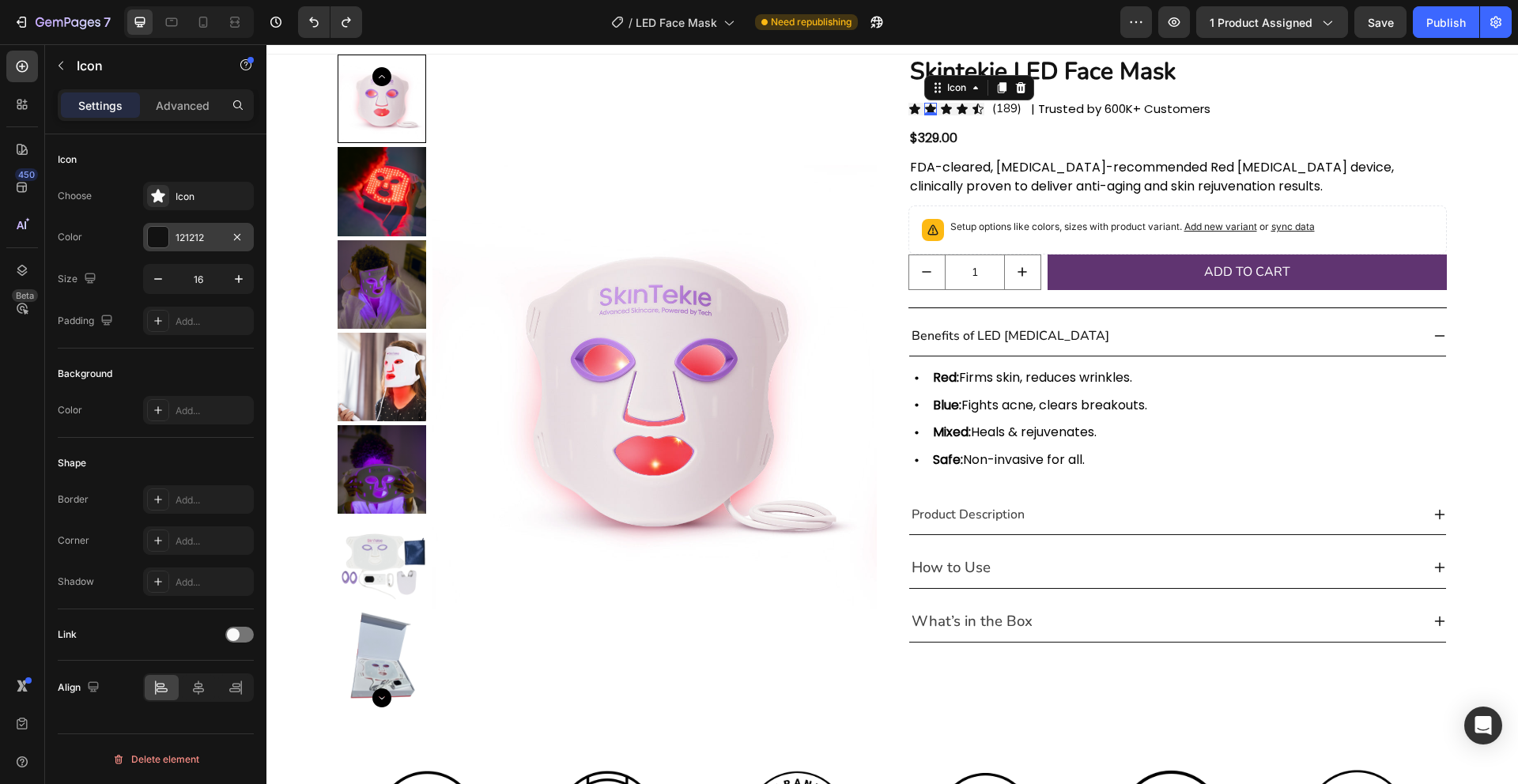
click at [159, 234] on div at bounding box center [159, 237] width 21 height 21
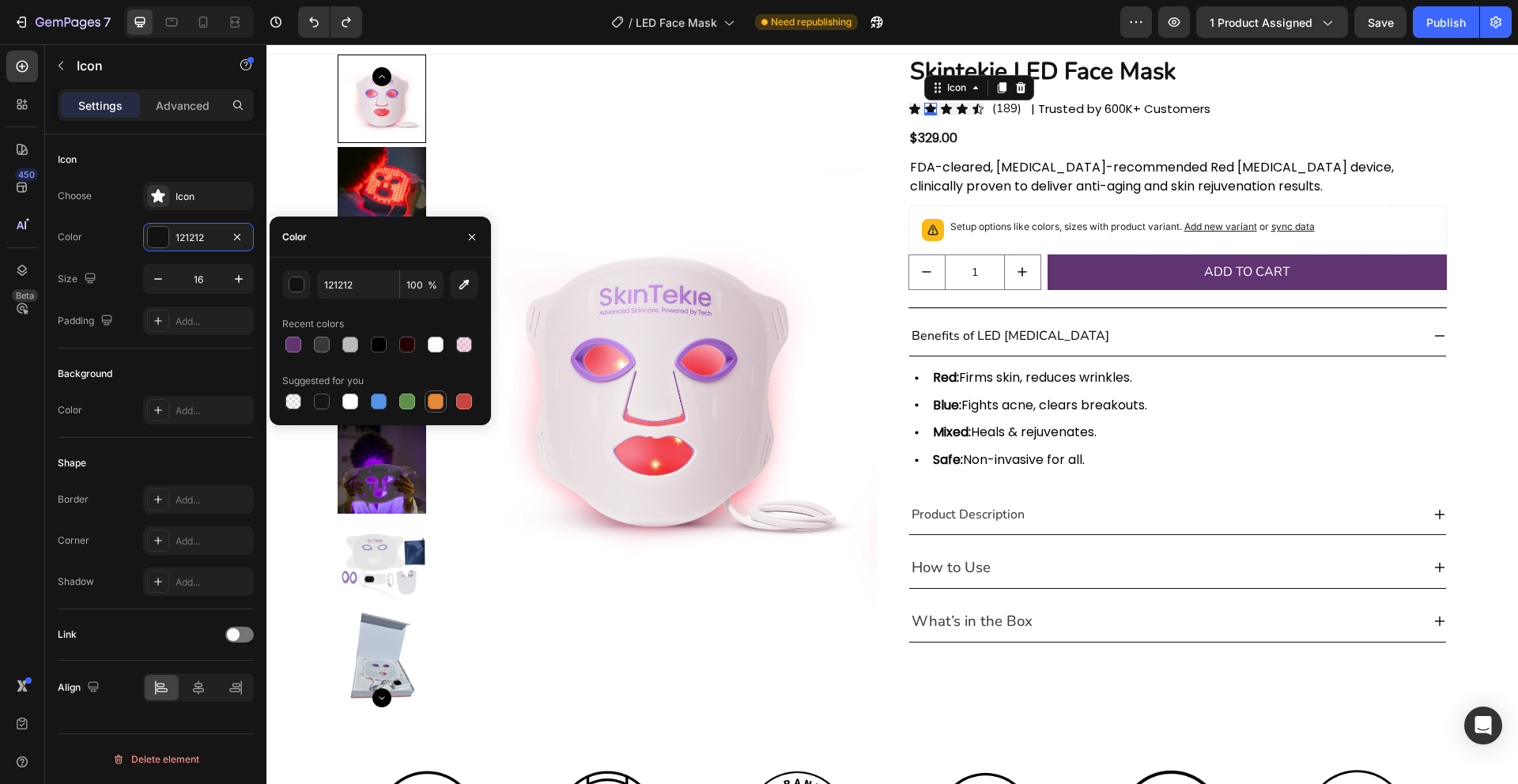
click at [436, 404] on div at bounding box center [436, 401] width 16 height 16
type input "E4893A"
click at [957, 110] on div "Icon" at bounding box center [962, 108] width 12 height 12
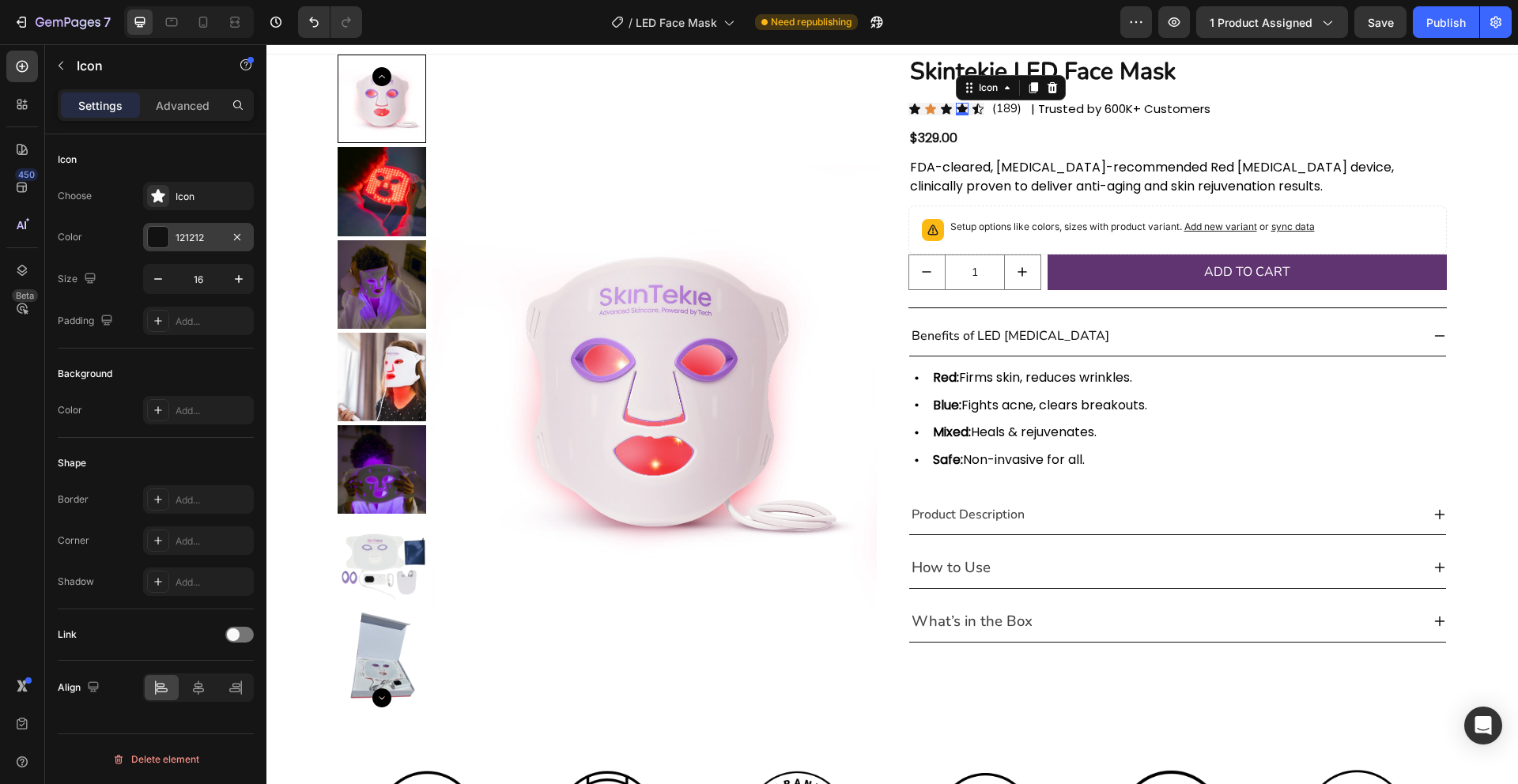
click at [156, 242] on div at bounding box center [159, 237] width 21 height 21
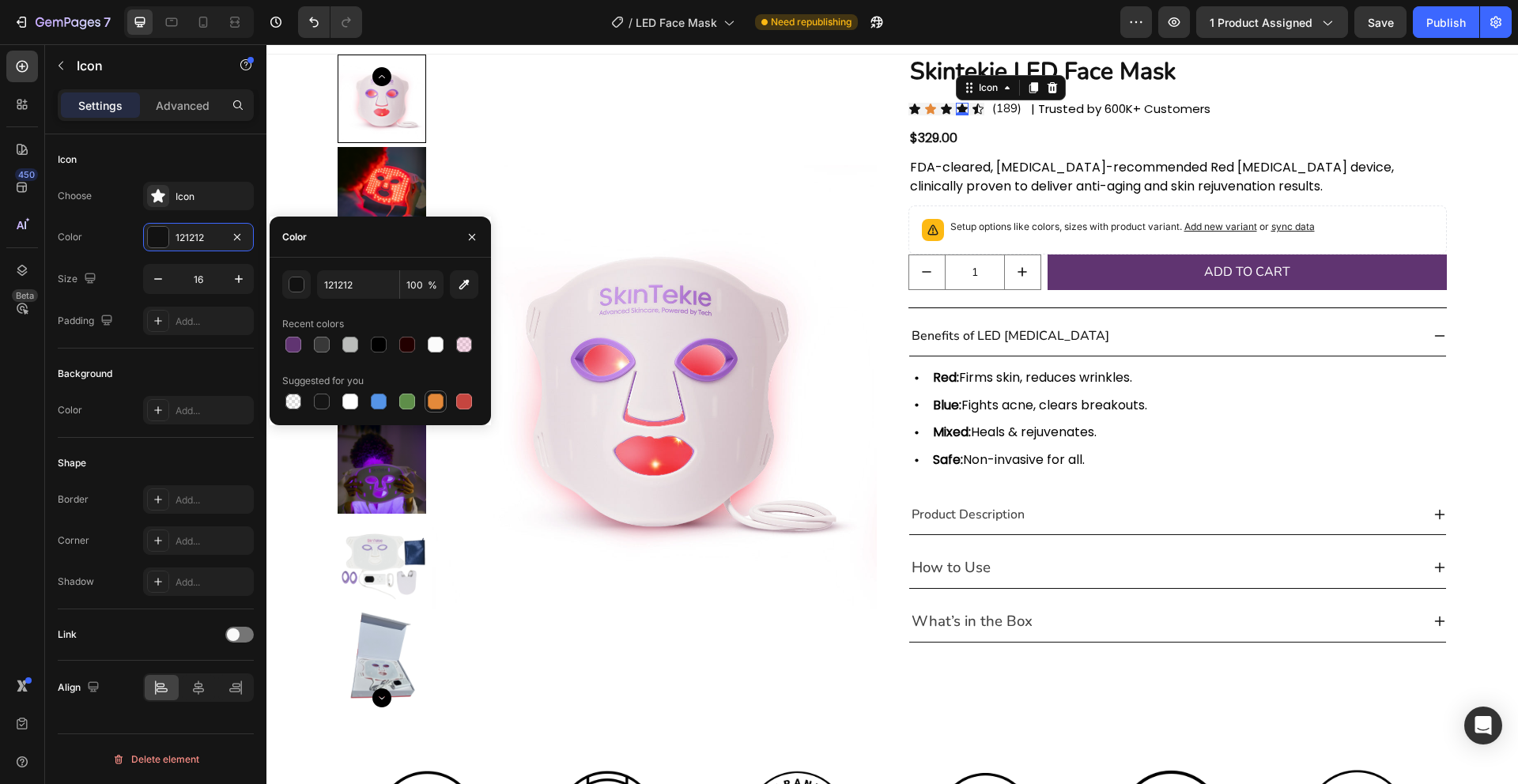
click at [432, 399] on div at bounding box center [436, 401] width 16 height 16
type input "E4893A"
click at [935, 108] on div "Icon 0" at bounding box center [929, 108] width 12 height 12
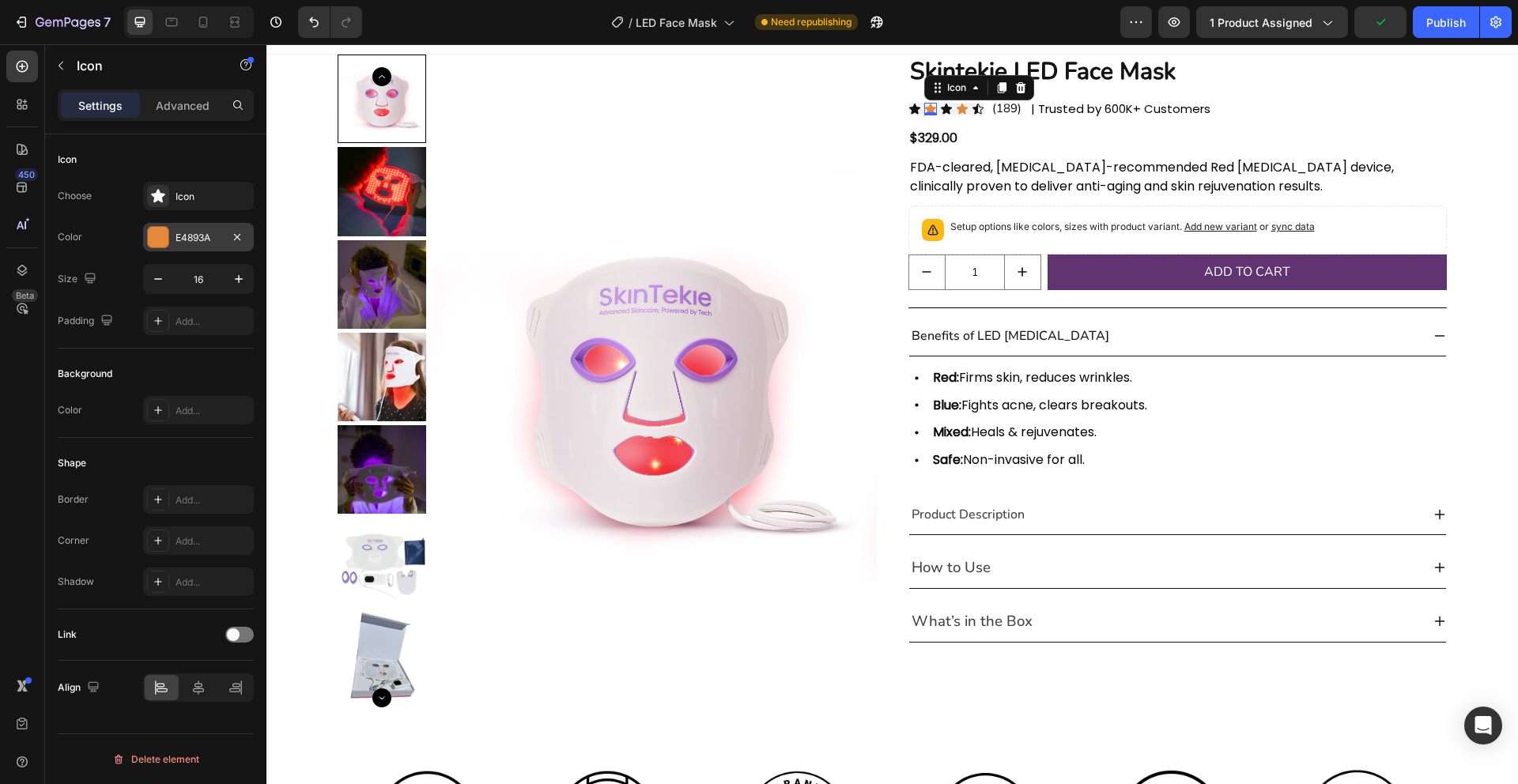
click at [164, 242] on div at bounding box center [159, 237] width 21 height 21
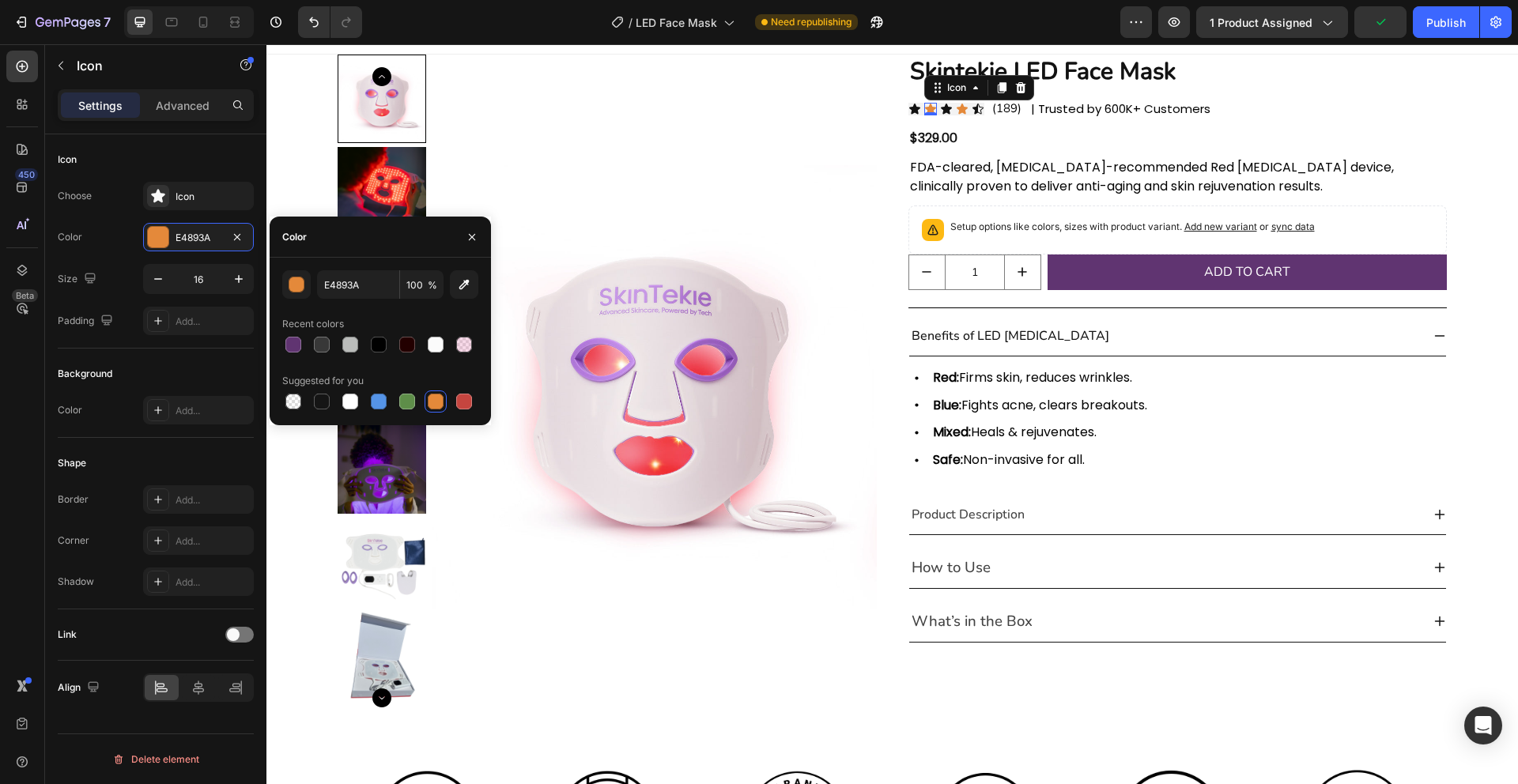
click at [434, 401] on div at bounding box center [436, 401] width 16 height 16
click at [914, 106] on icon at bounding box center [915, 108] width 11 height 10
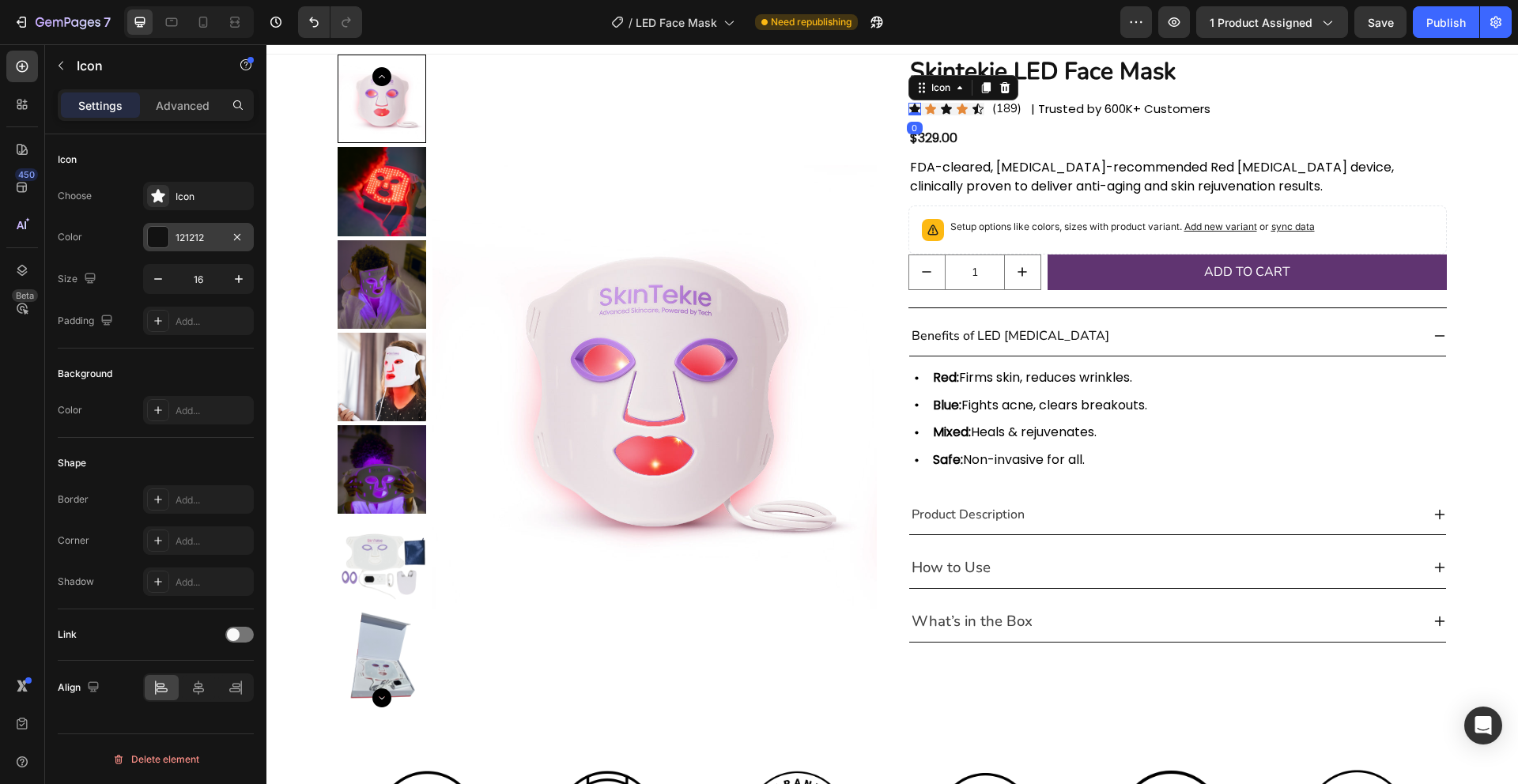
click at [157, 233] on div at bounding box center [159, 237] width 21 height 21
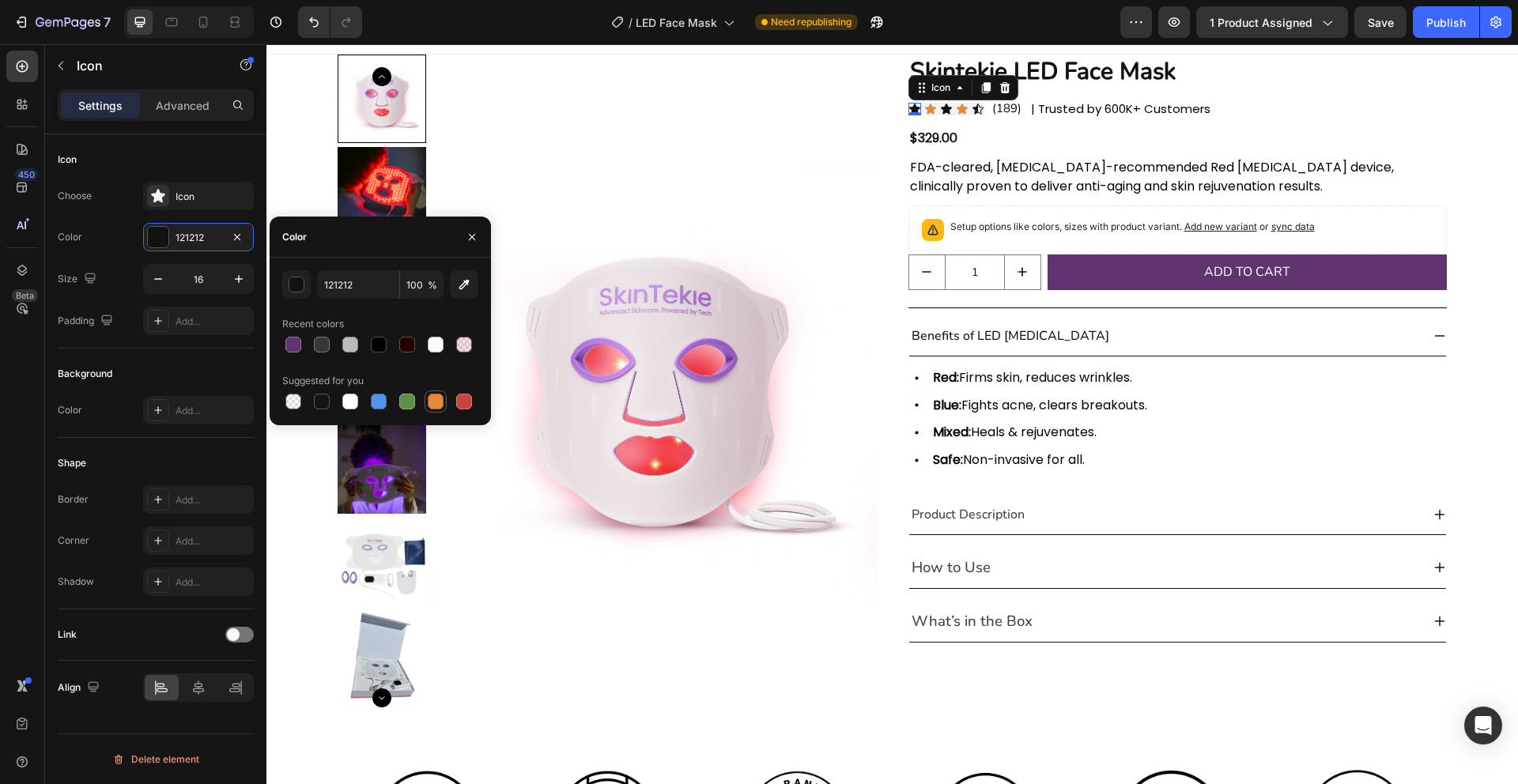
click at [439, 399] on div at bounding box center [436, 401] width 16 height 16
type input "E4893A"
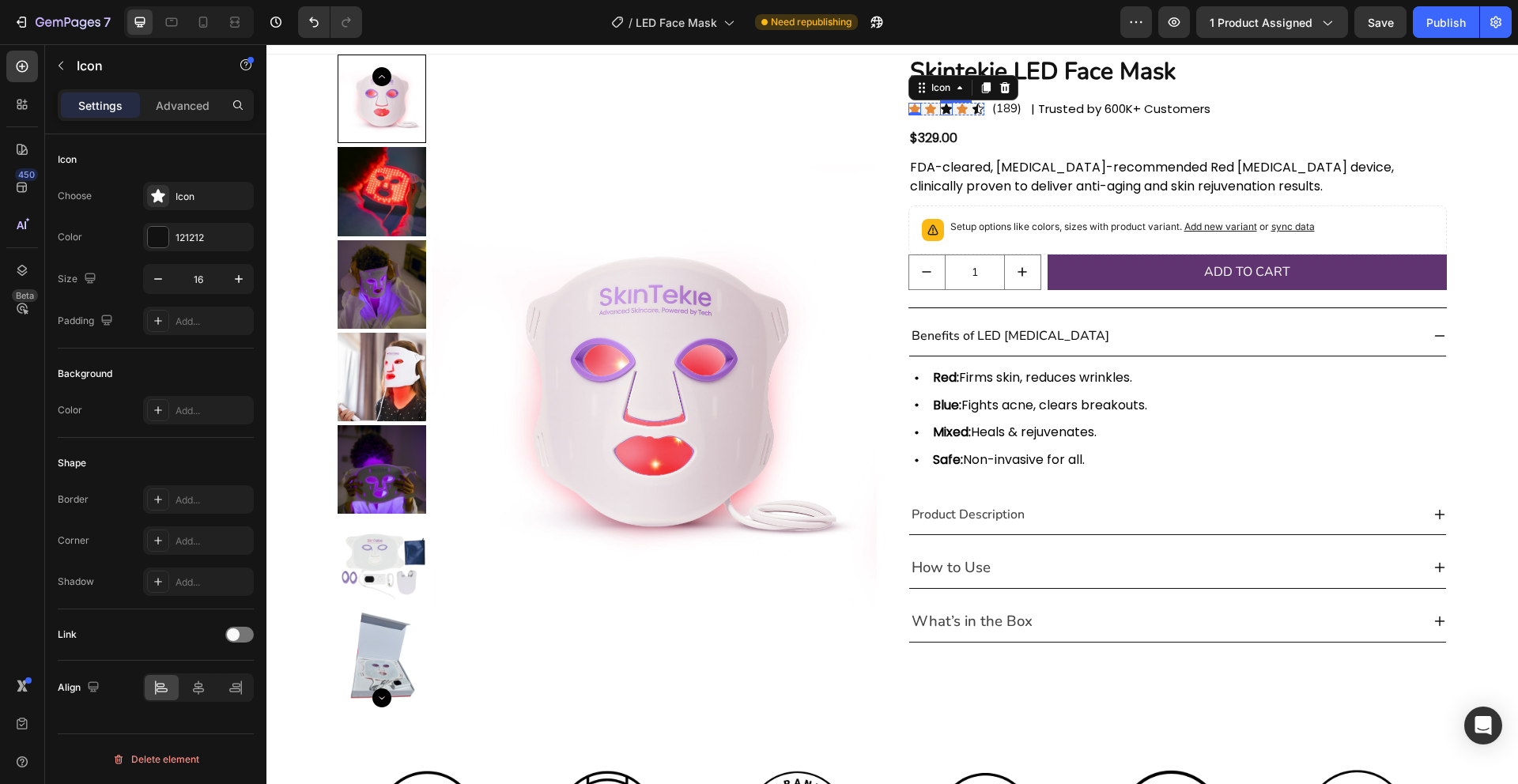
click at [943, 110] on div "Icon" at bounding box center [946, 108] width 12 height 12
click at [158, 238] on div at bounding box center [159, 237] width 21 height 21
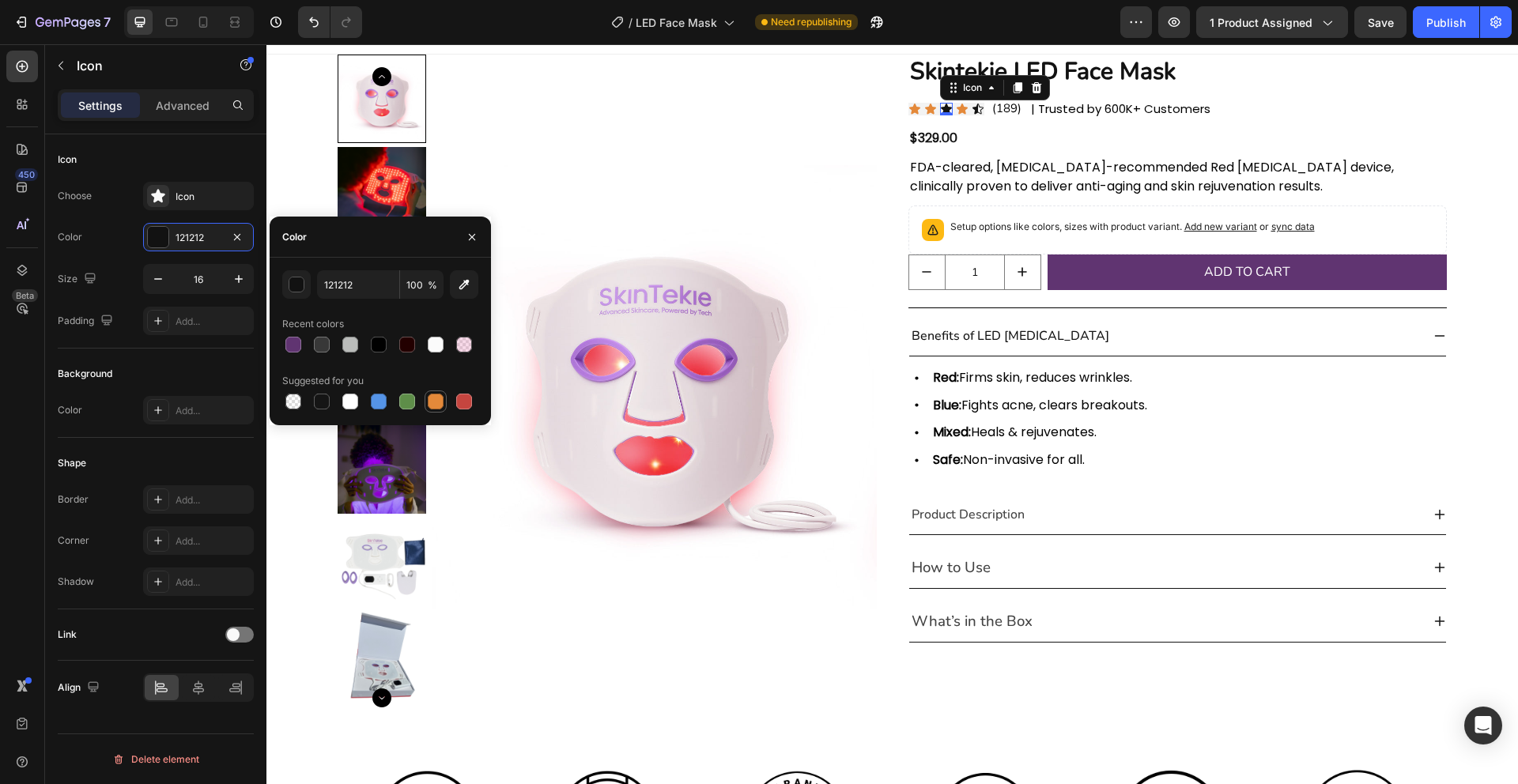
click at [437, 403] on div at bounding box center [436, 401] width 16 height 16
type input "E4893A"
click at [976, 107] on icon at bounding box center [978, 108] width 11 height 10
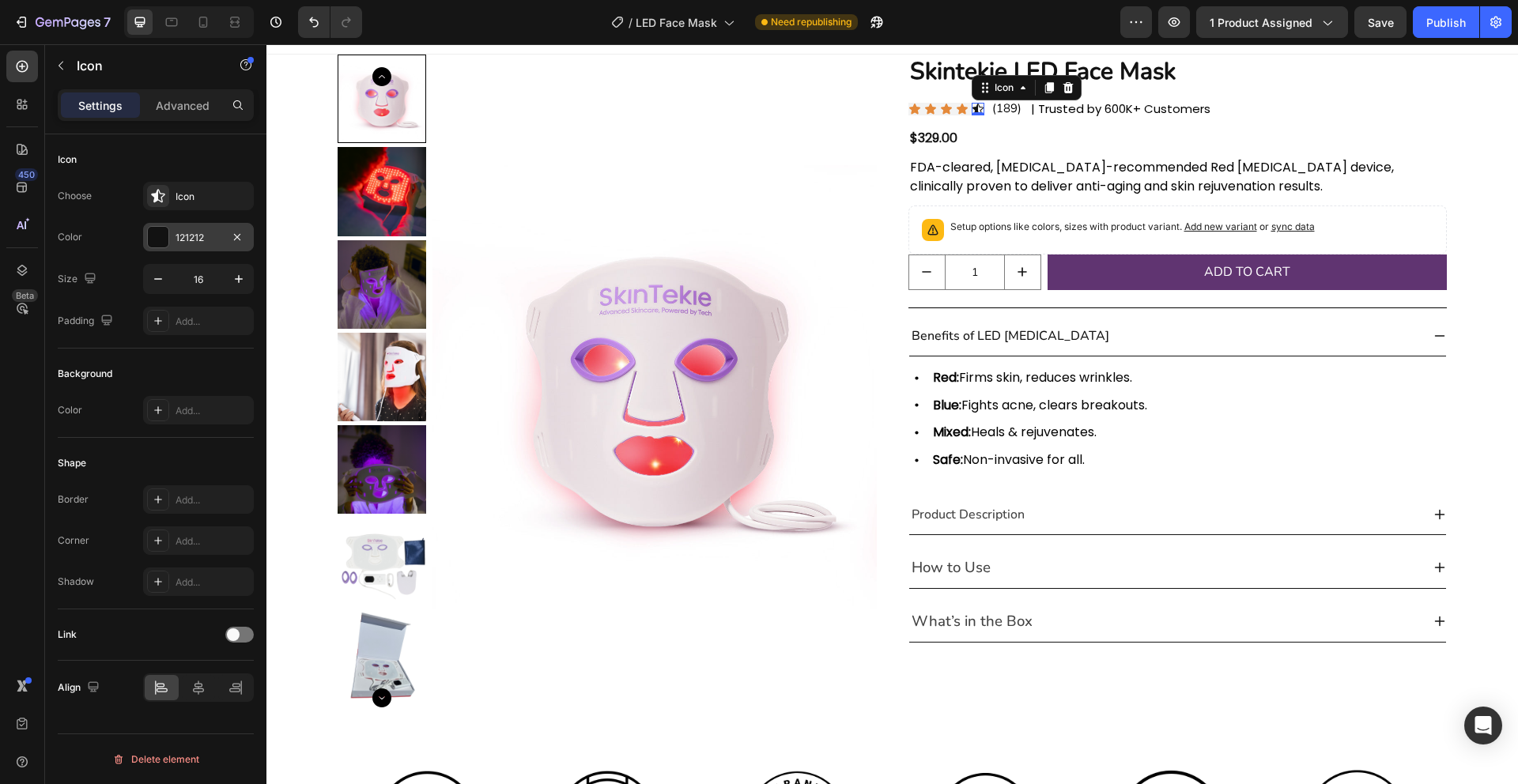
click at [152, 233] on div at bounding box center [159, 237] width 21 height 21
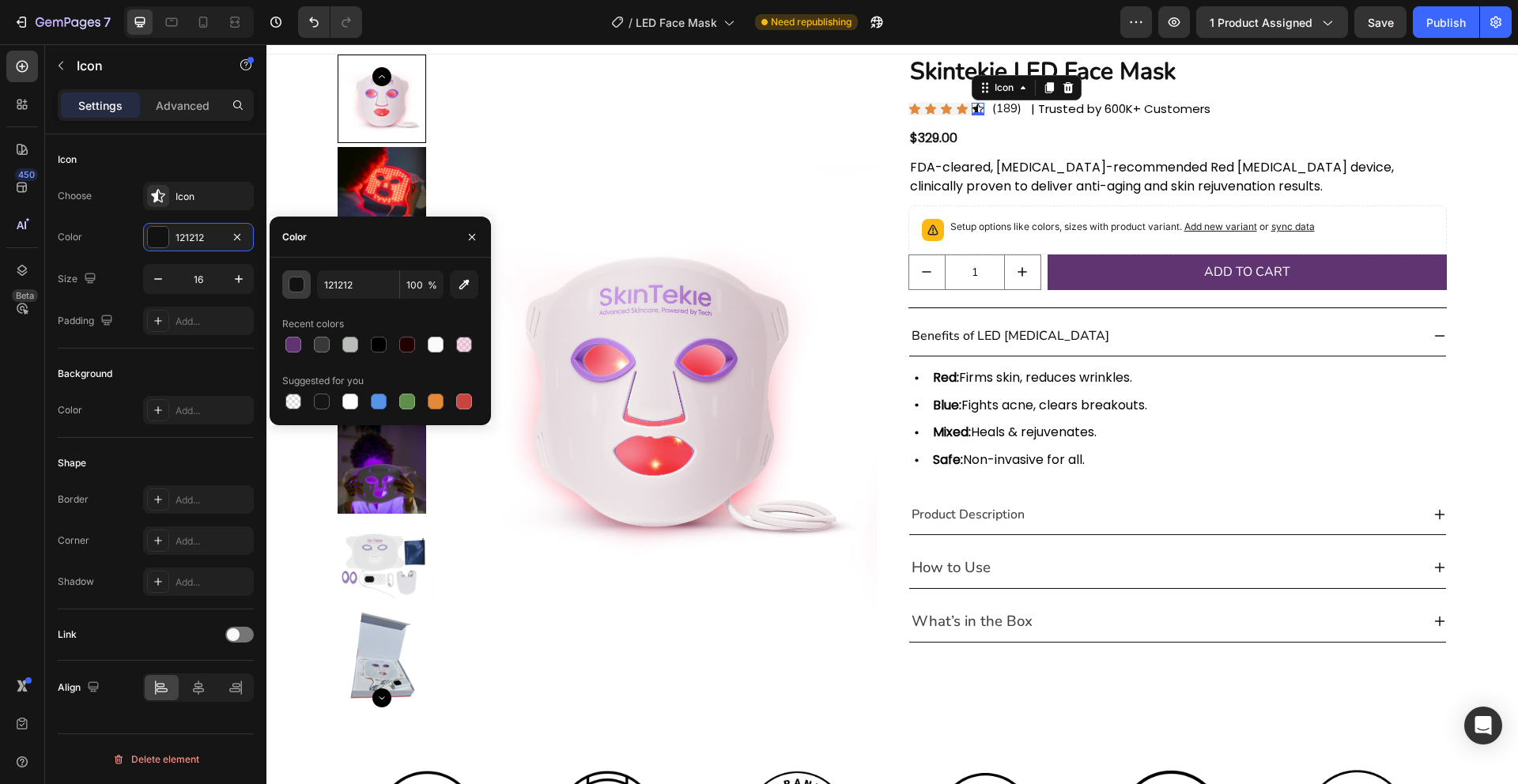
click at [300, 287] on div "button" at bounding box center [297, 285] width 16 height 16
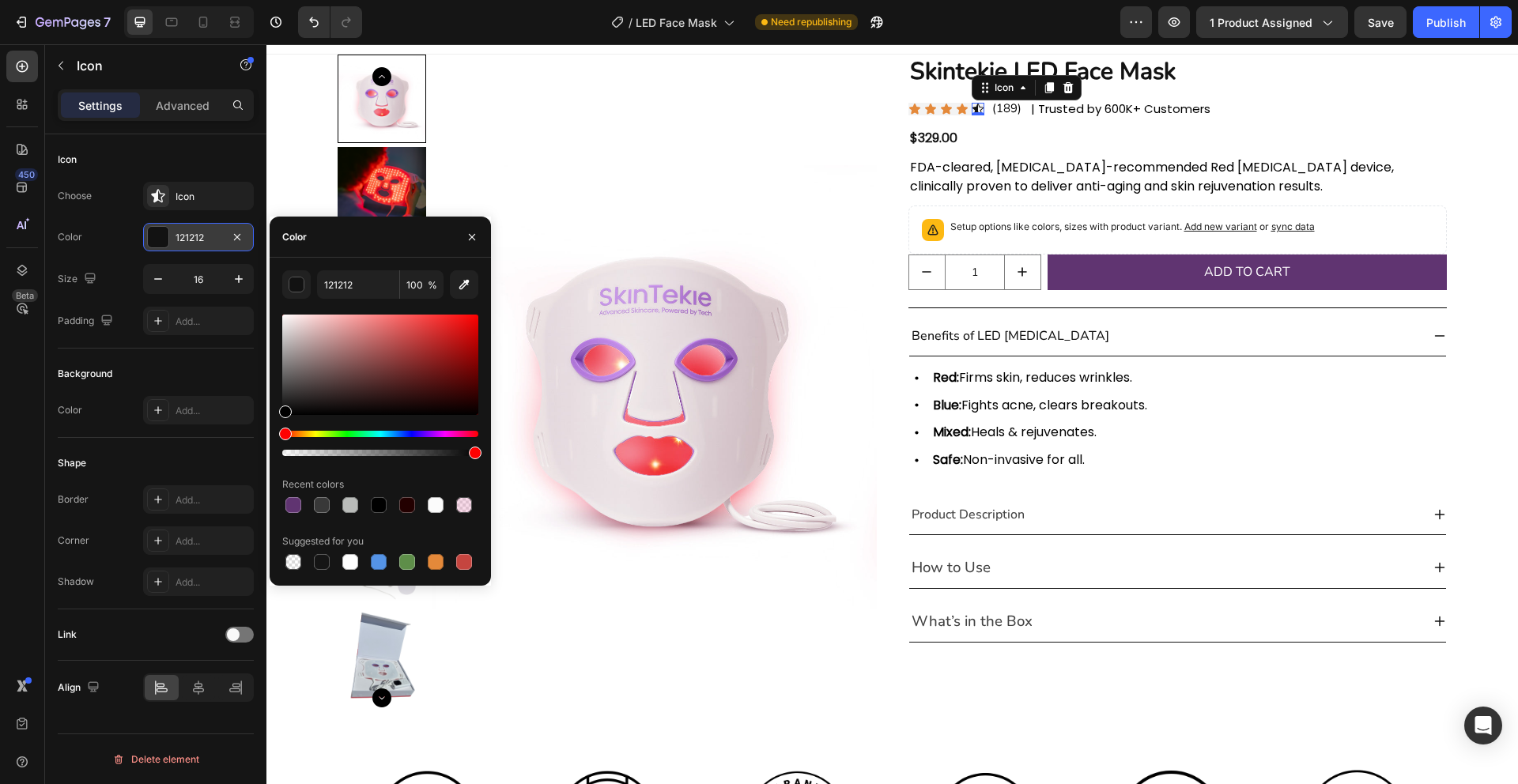
click at [154, 240] on div at bounding box center [159, 237] width 21 height 21
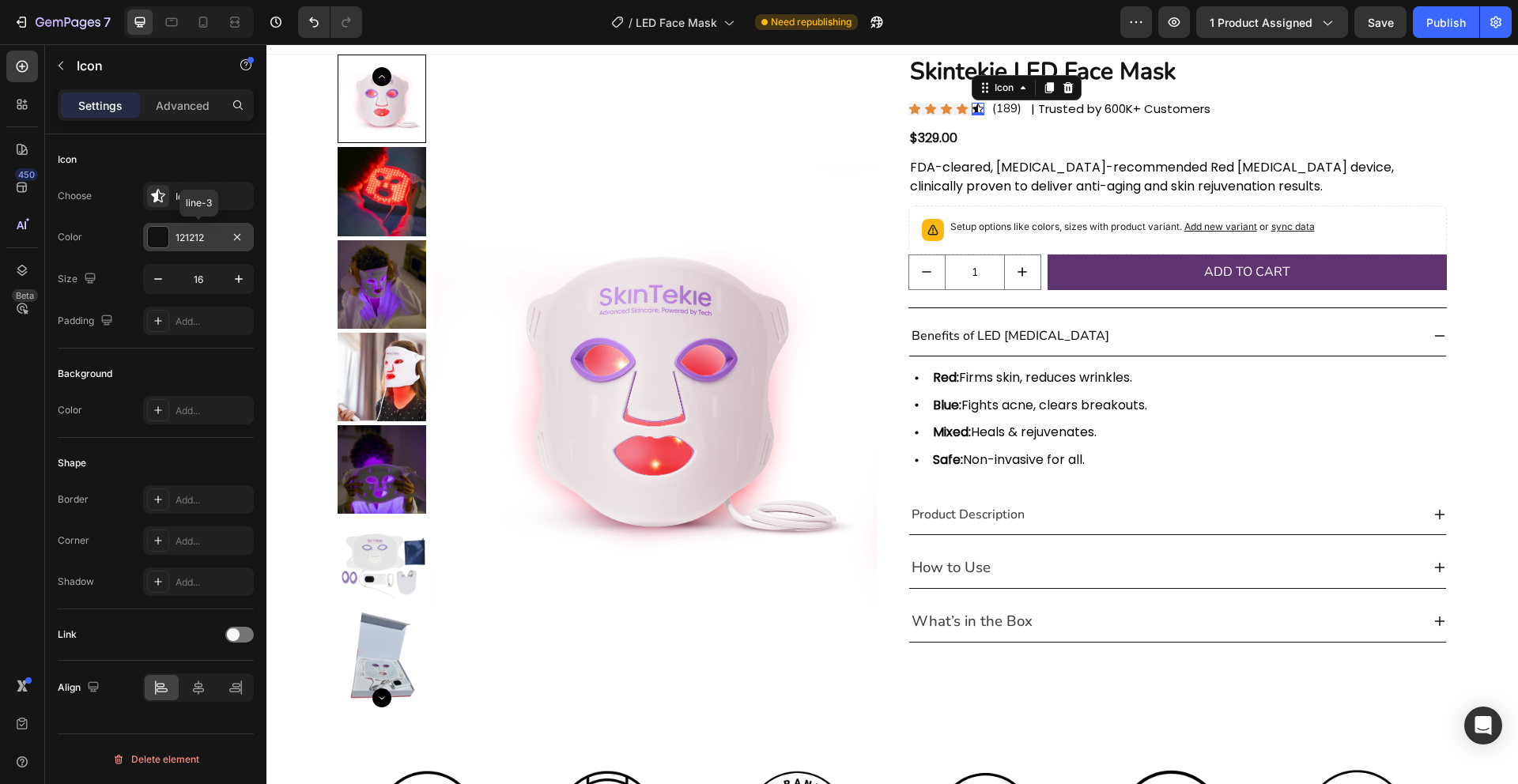
click at [154, 240] on div at bounding box center [159, 237] width 21 height 21
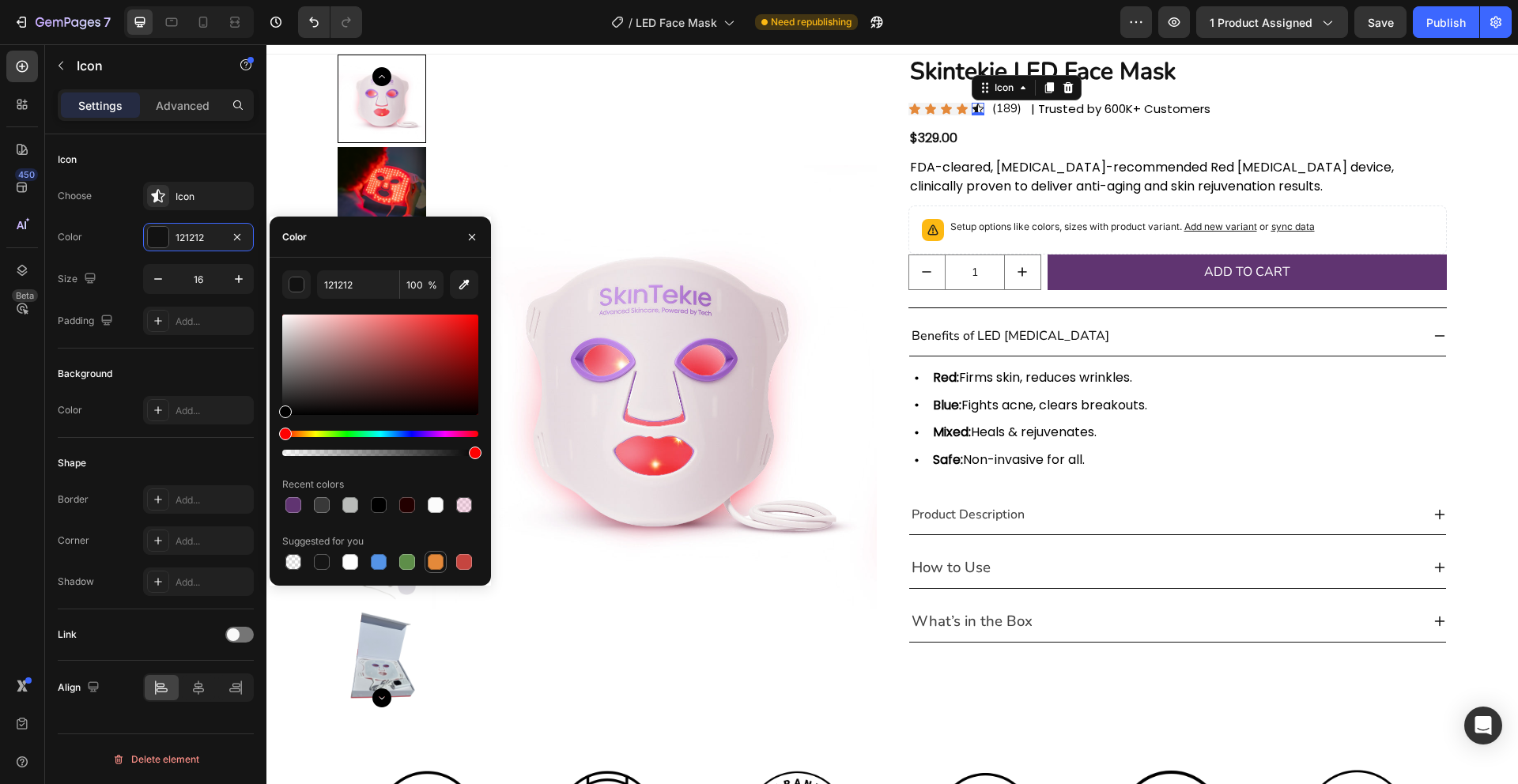
click at [428, 564] on div at bounding box center [436, 562] width 16 height 16
type input "E4893A"
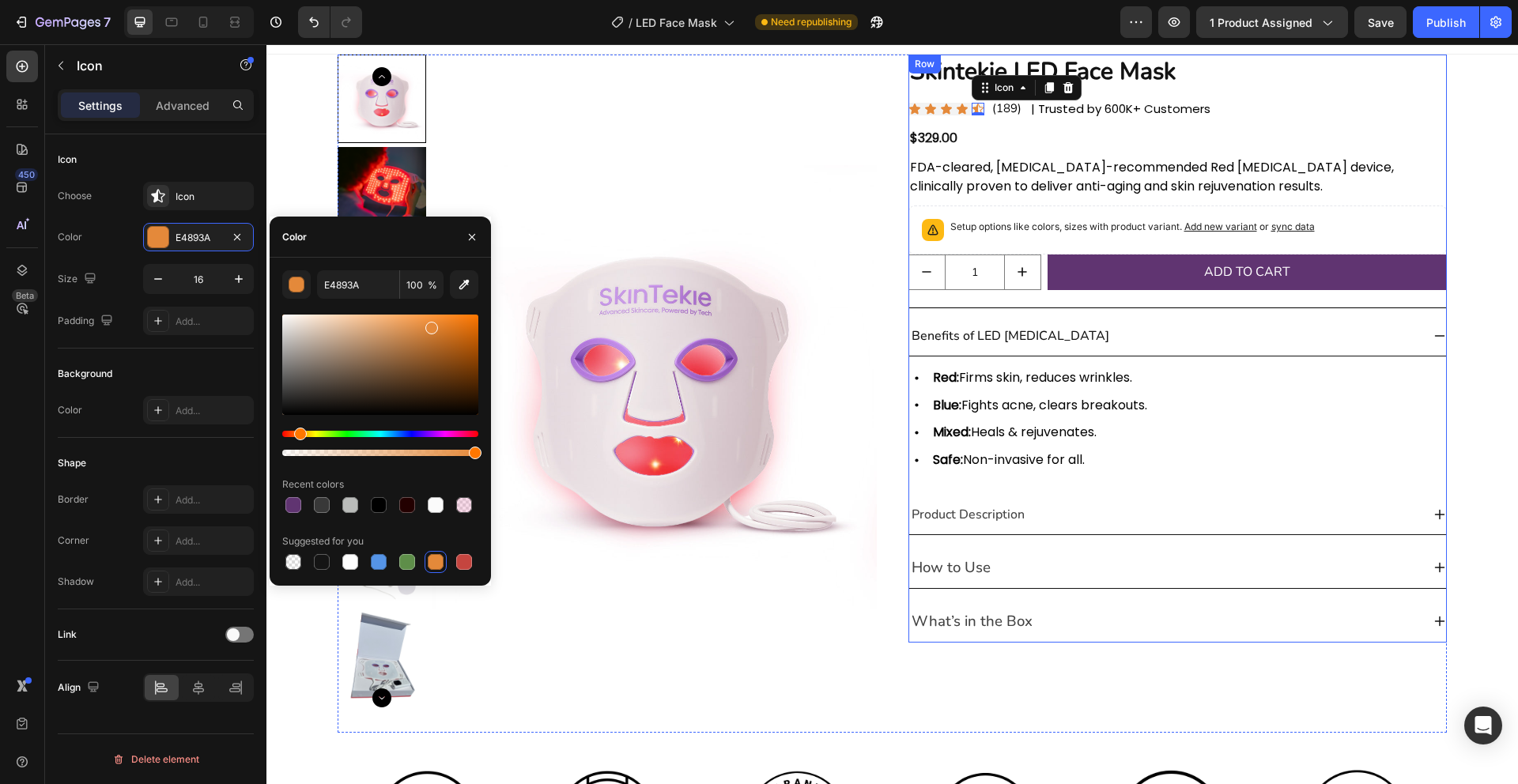
click at [1345, 127] on div "Skintekie LED Face Mask Product Title Icon Icon Icon Icon Icon 0 Icon List (189…" at bounding box center [1178, 348] width 539 height 588
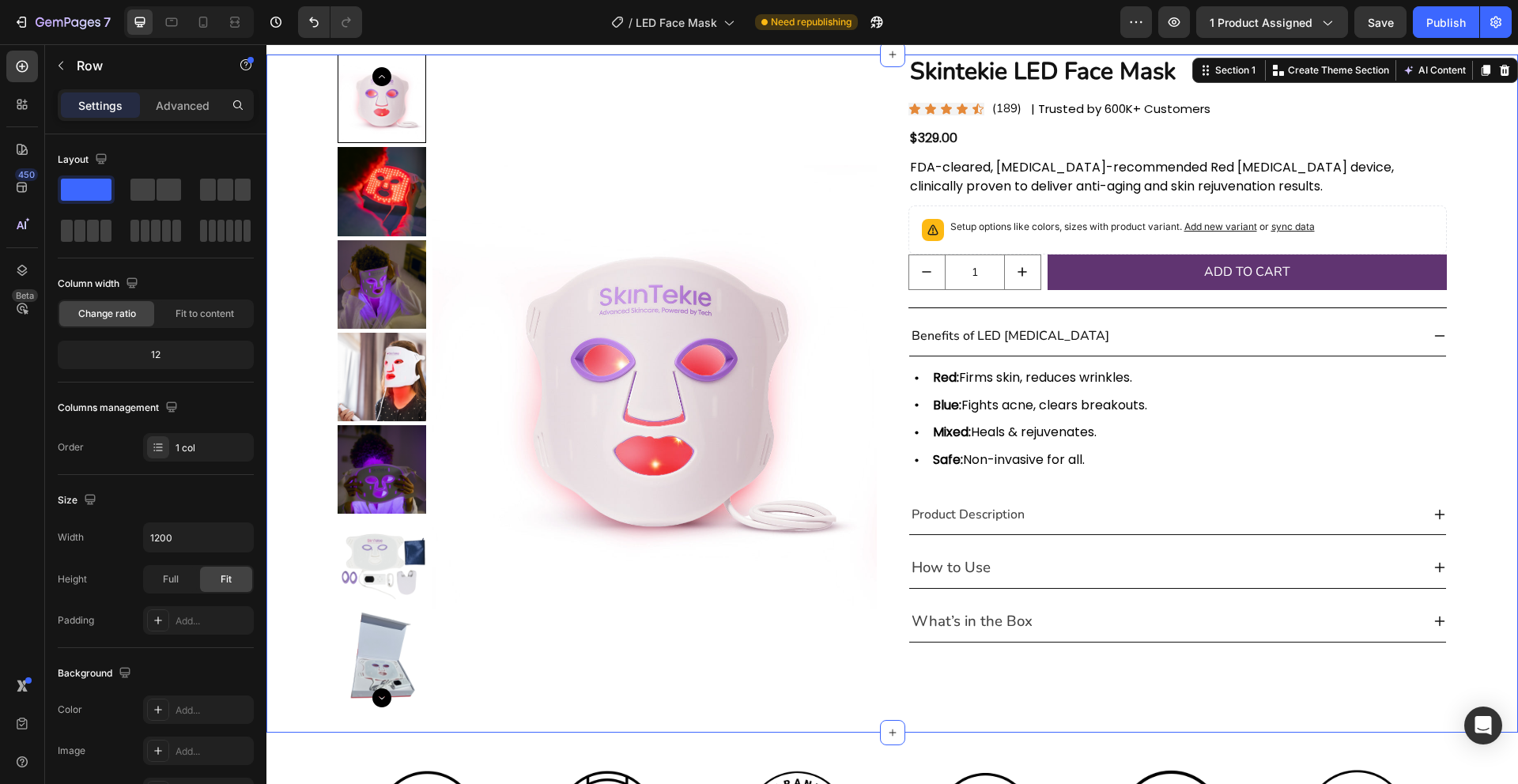
click at [1491, 198] on div "Product Images Skintekie LED Face Mask Product Title Icon Icon Icon Icon Icon I…" at bounding box center [892, 393] width 1251 height 679
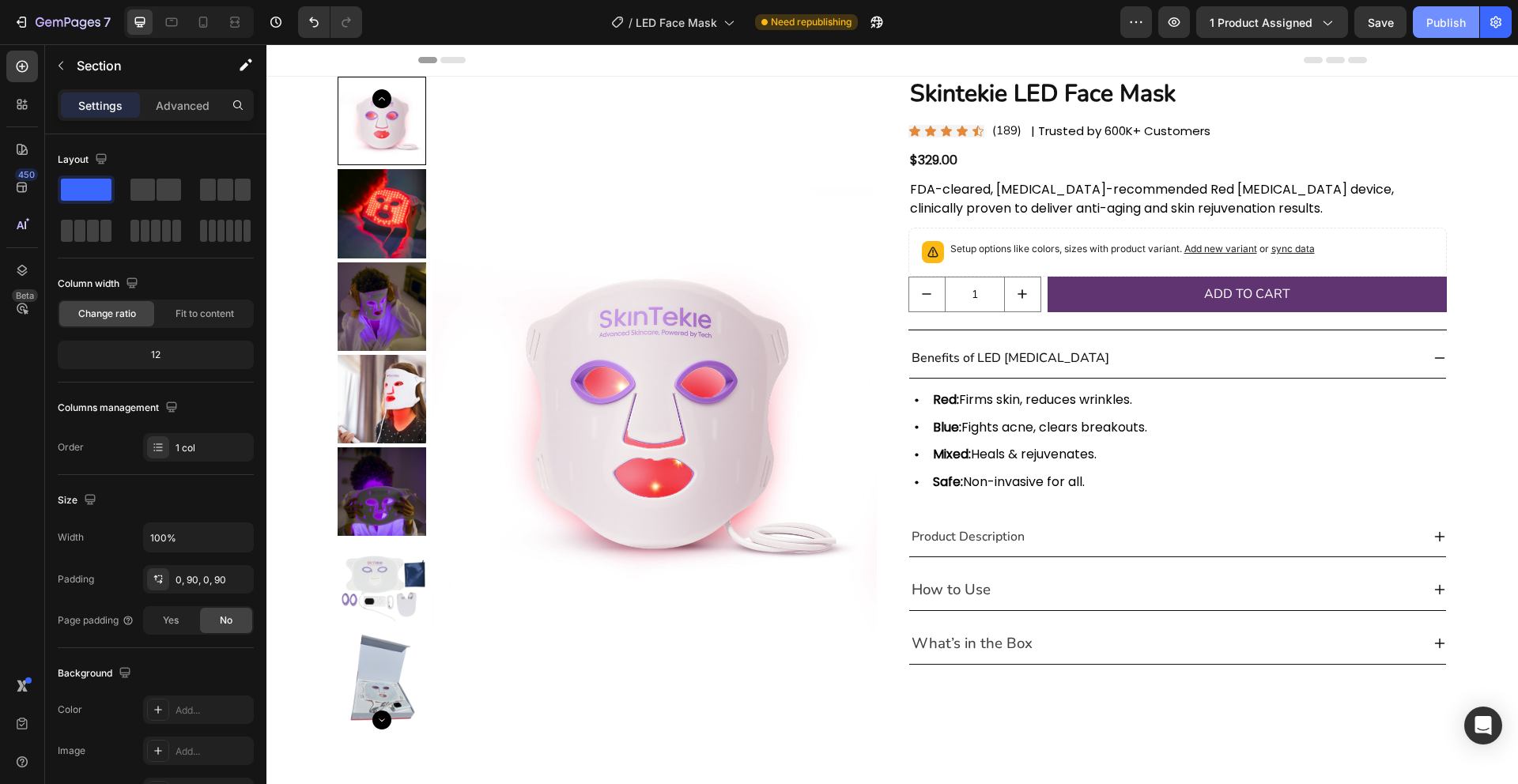
click at [1456, 29] on div "Publish" at bounding box center [1446, 22] width 40 height 16
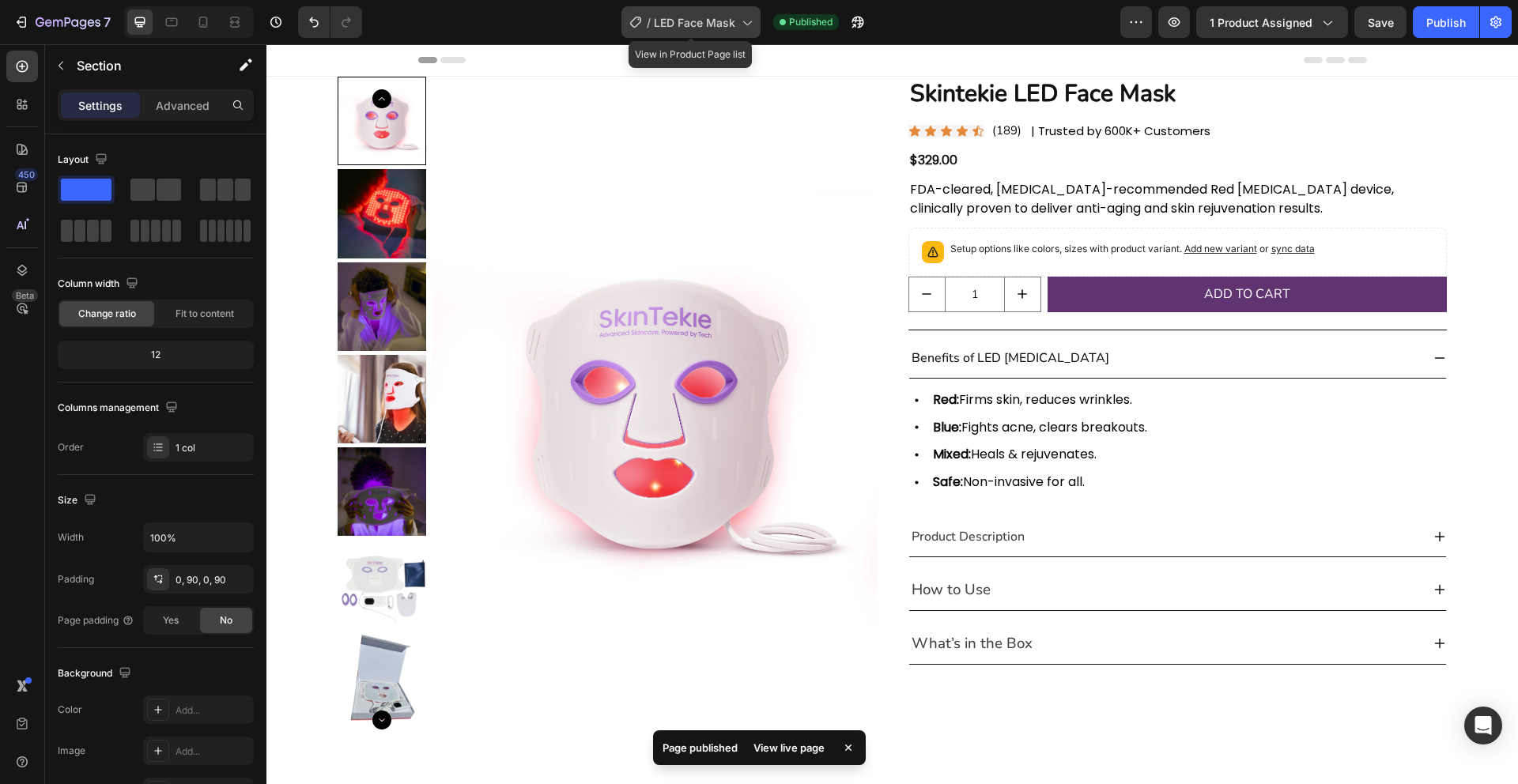
click at [744, 25] on icon at bounding box center [746, 22] width 16 height 16
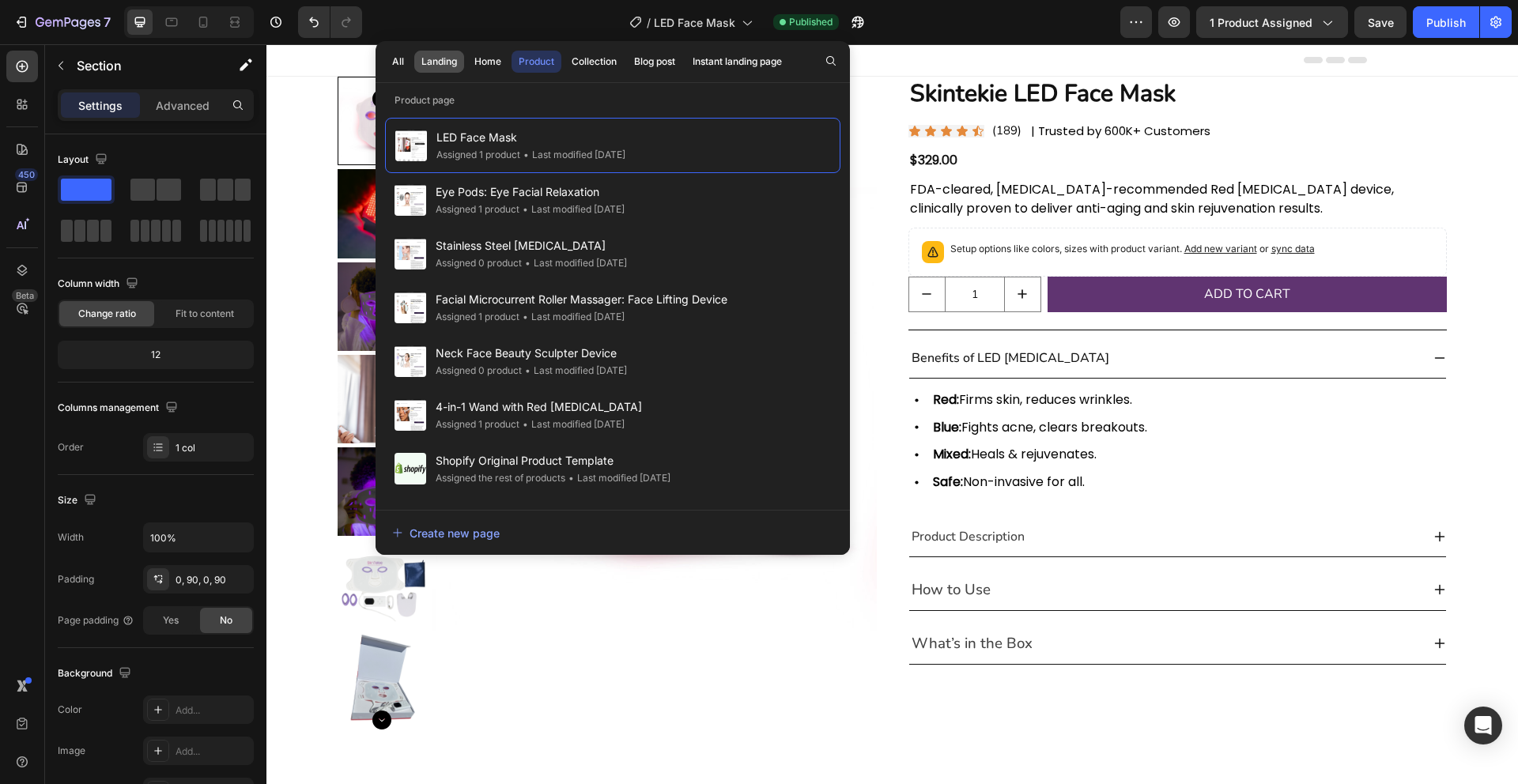
click at [445, 57] on div "Landing" at bounding box center [439, 61] width 35 height 14
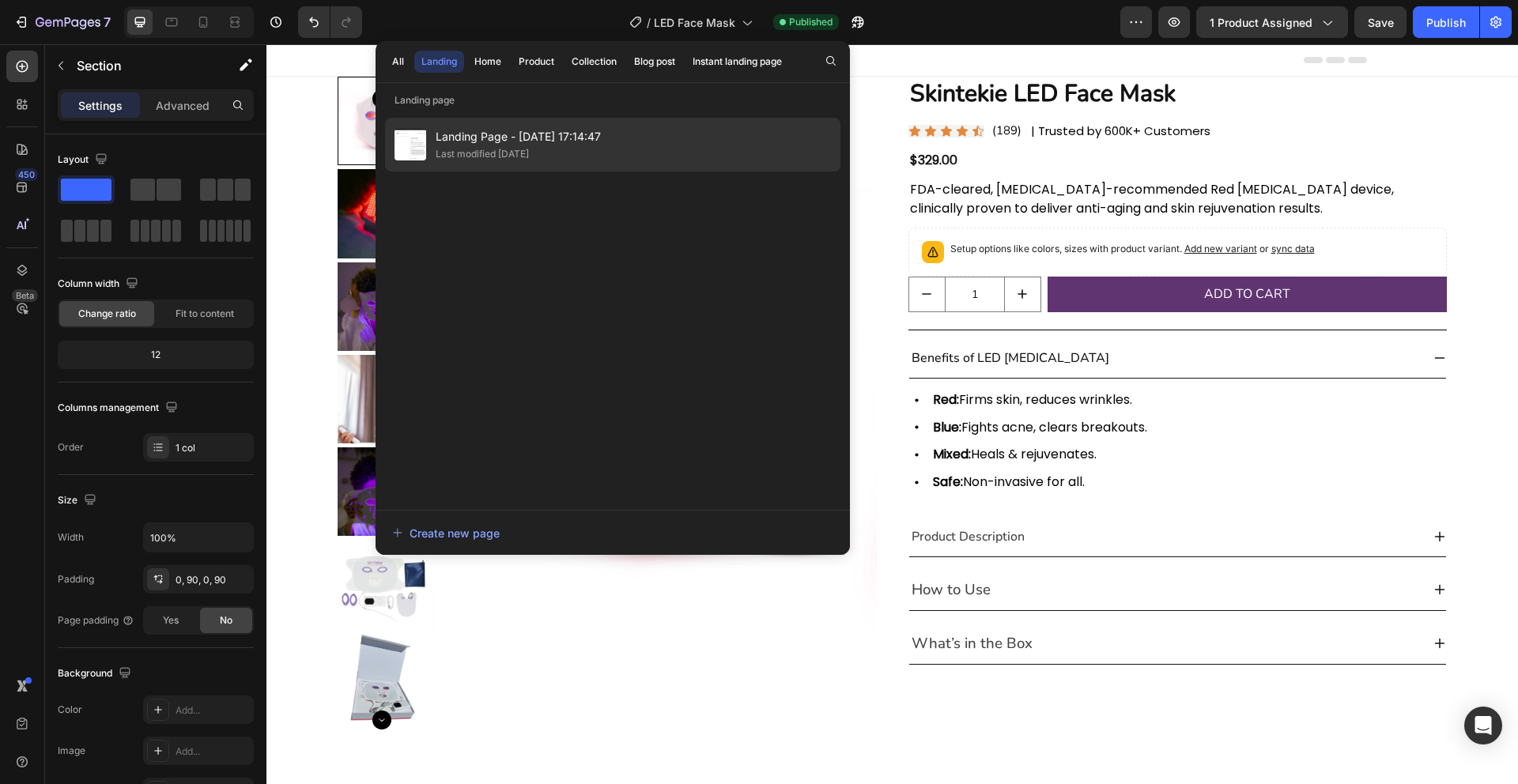
click at [487, 138] on span "Landing Page - Mar 6, 17:14:47" at bounding box center [518, 137] width 165 height 19
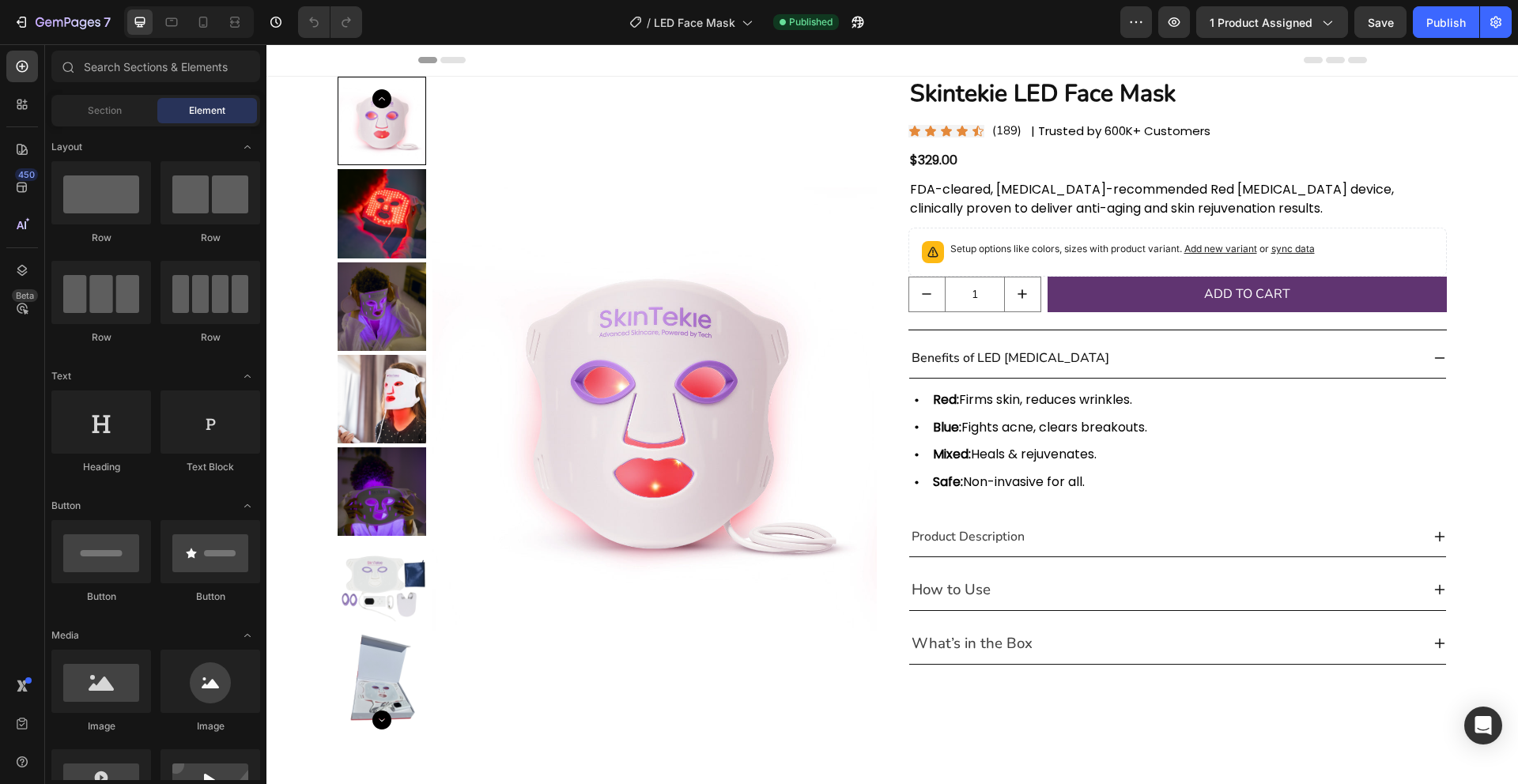
click at [456, 61] on icon at bounding box center [453, 60] width 26 height 7
click at [169, 26] on icon at bounding box center [172, 22] width 11 height 9
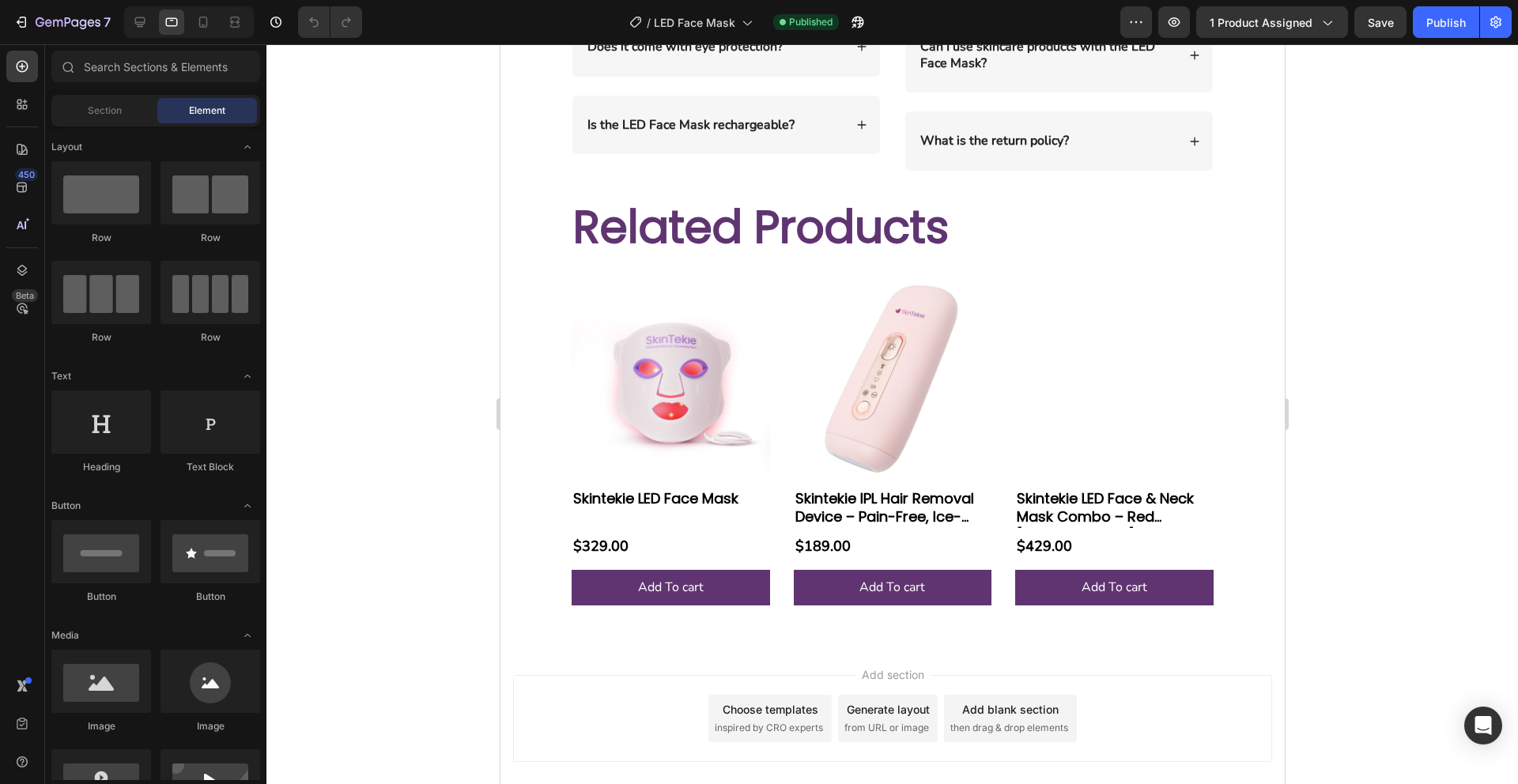
scroll to position [3845, 0]
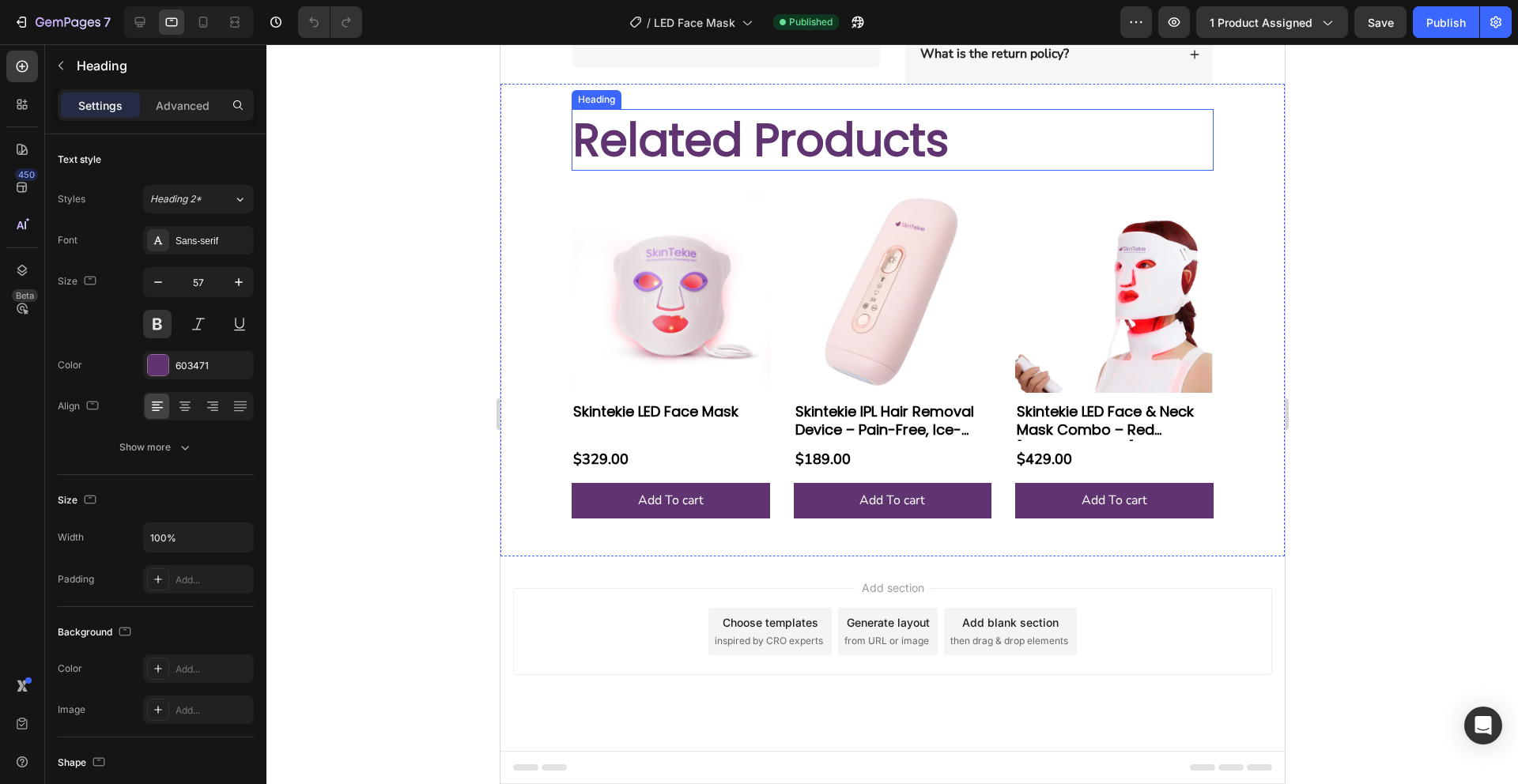
click at [798, 144] on h2 "Related Products" at bounding box center [891, 140] width 642 height 62
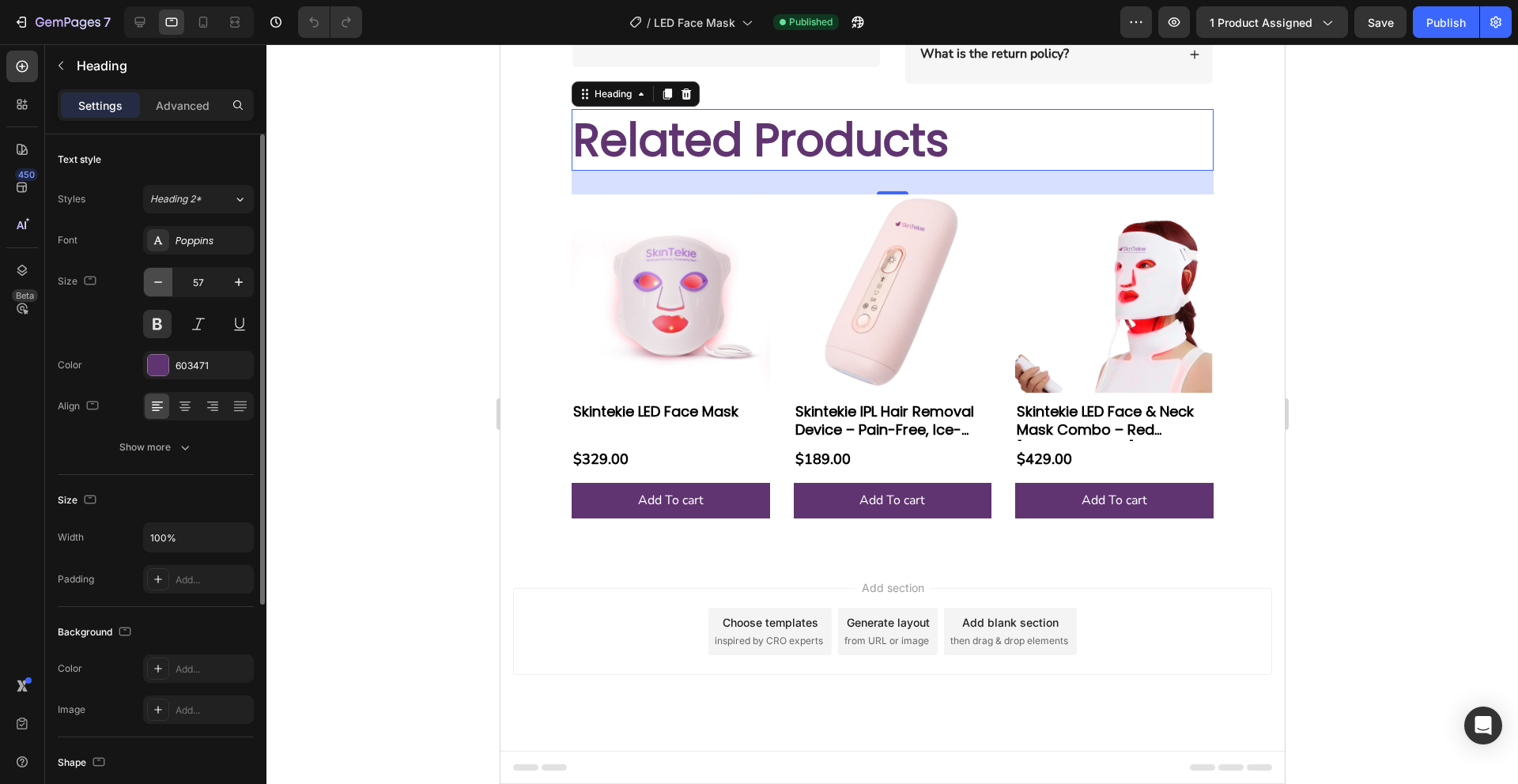
click at [156, 276] on icon "button" at bounding box center [158, 282] width 16 height 16
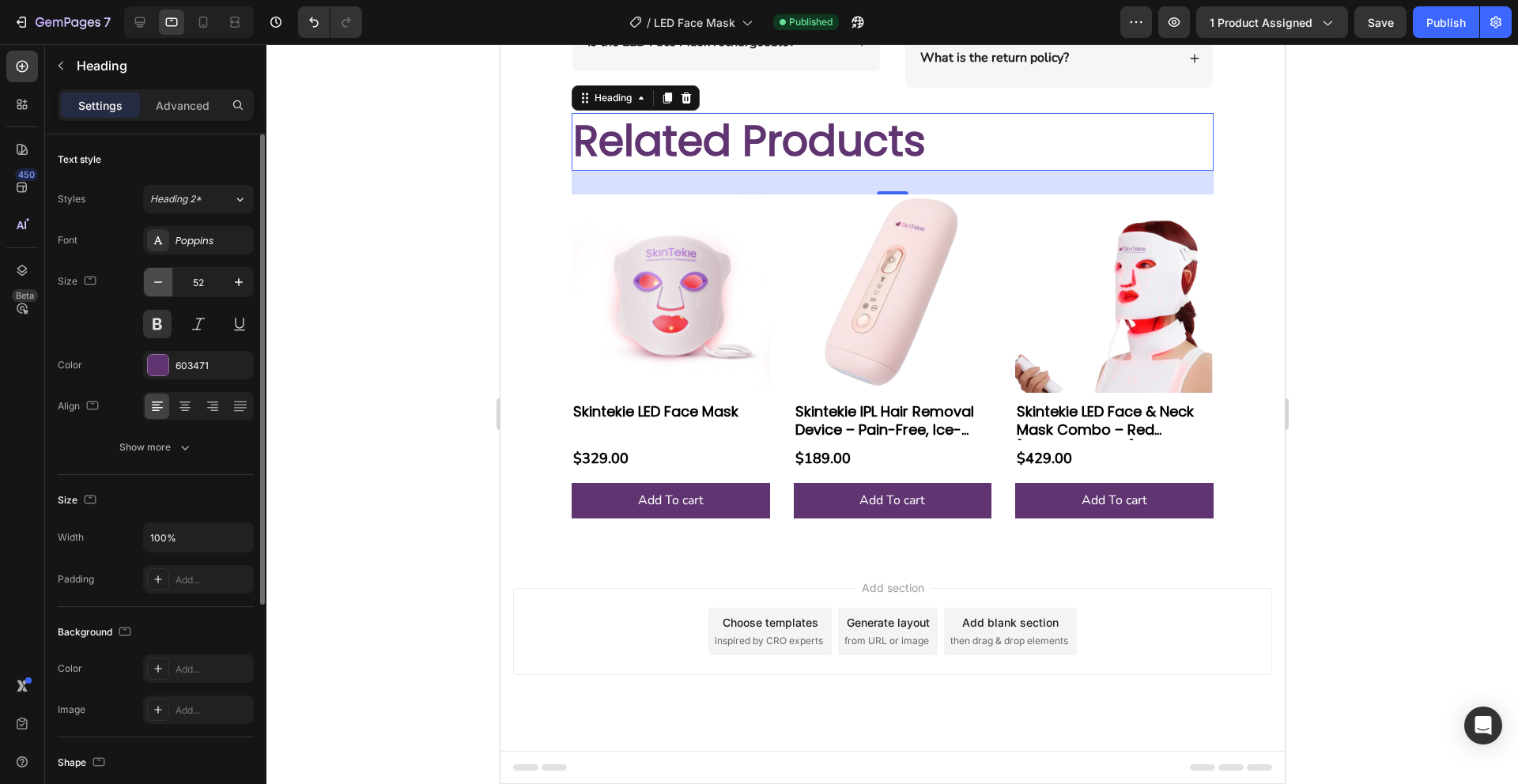
click at [156, 276] on icon "button" at bounding box center [158, 282] width 16 height 16
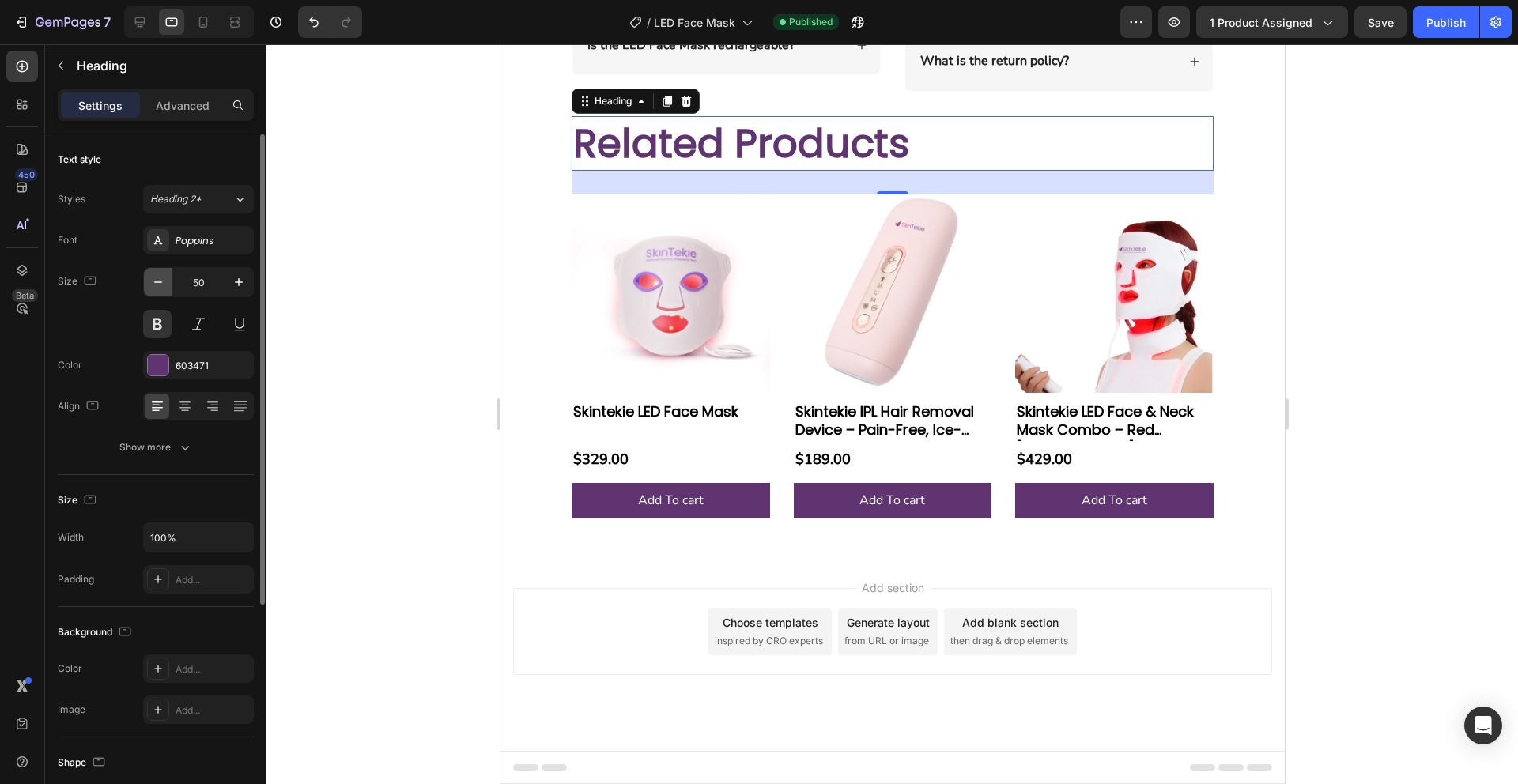
click at [156, 276] on icon "button" at bounding box center [158, 282] width 16 height 16
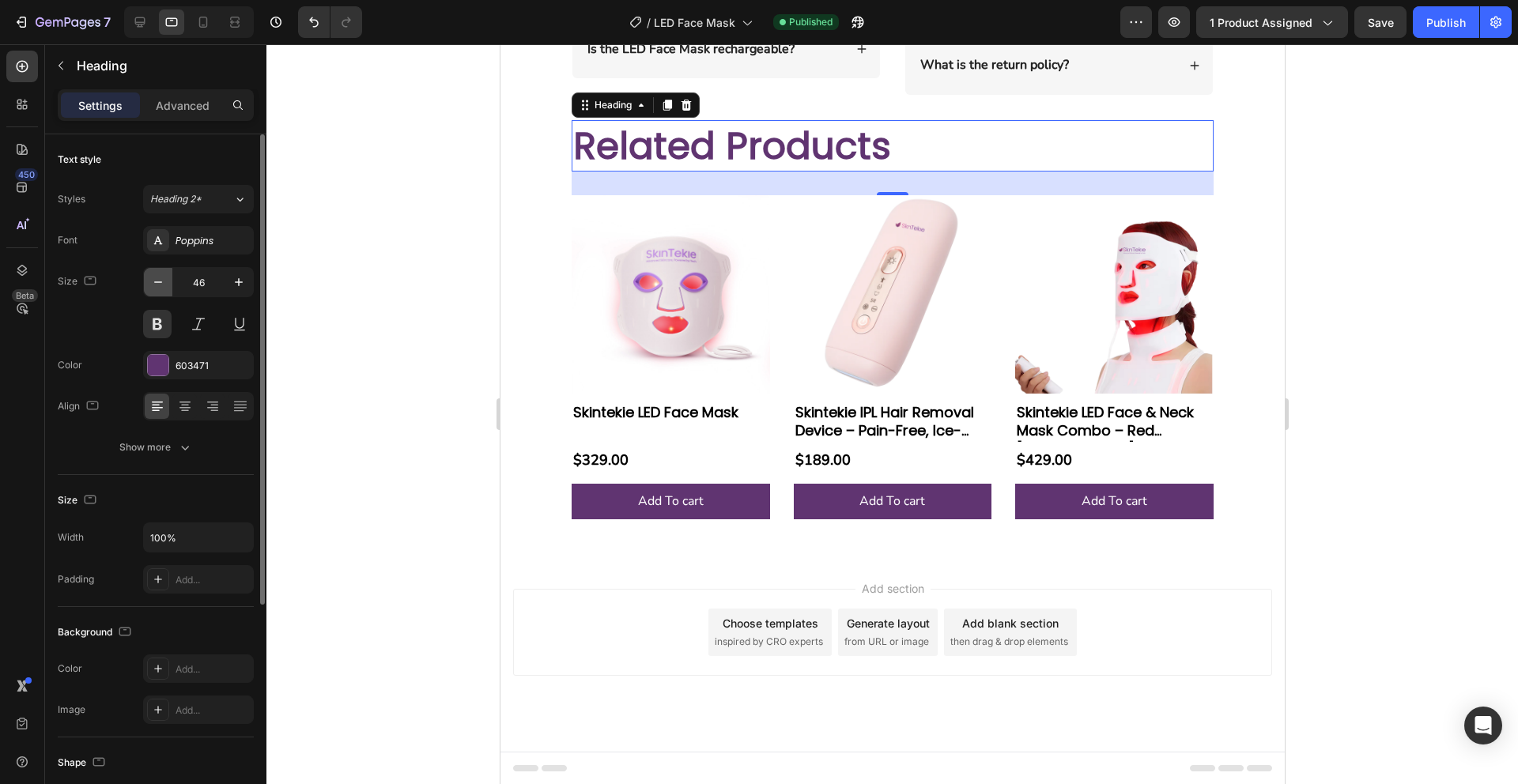
click at [156, 276] on icon "button" at bounding box center [158, 282] width 16 height 16
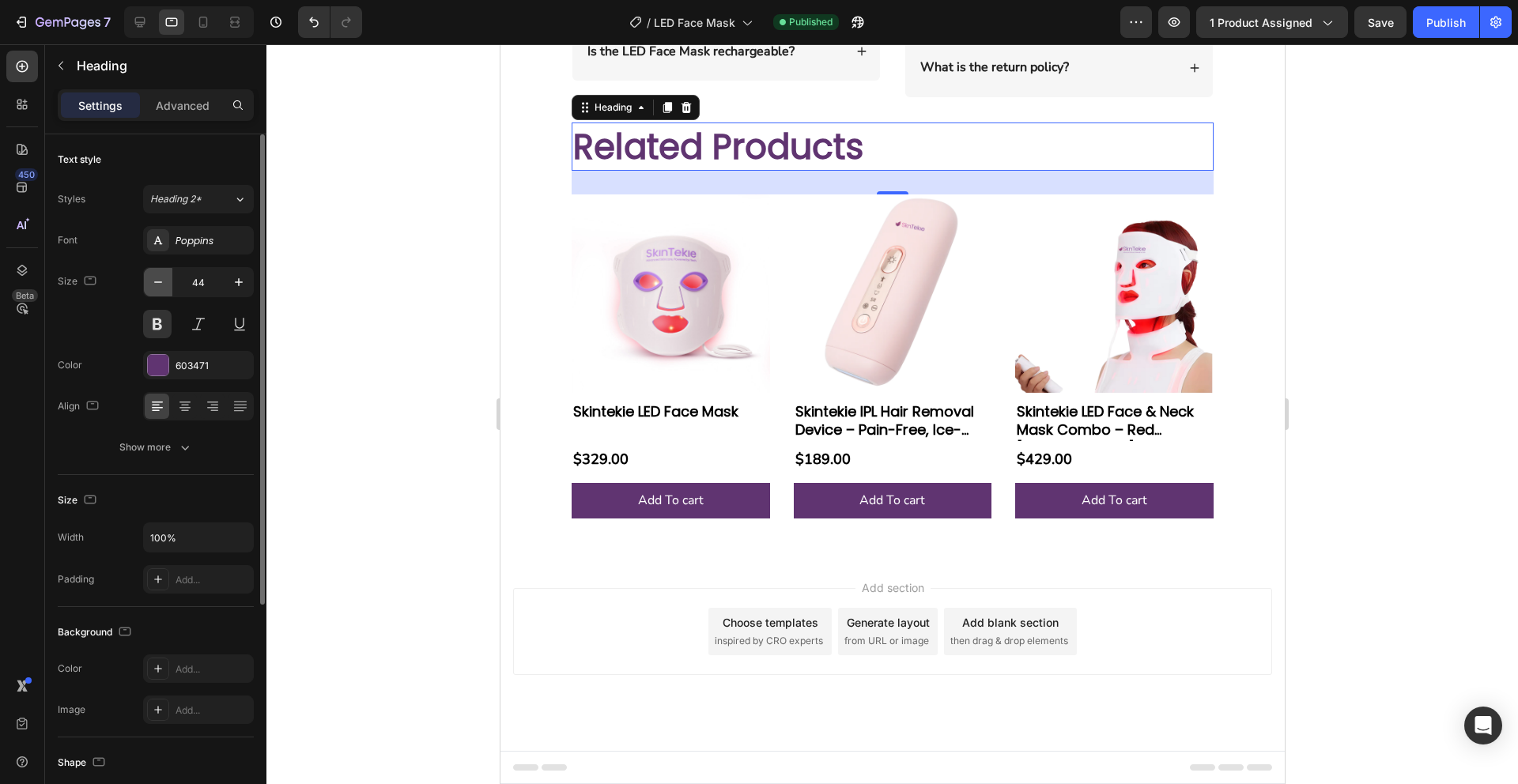
click at [156, 276] on icon "button" at bounding box center [158, 282] width 16 height 16
type input "40"
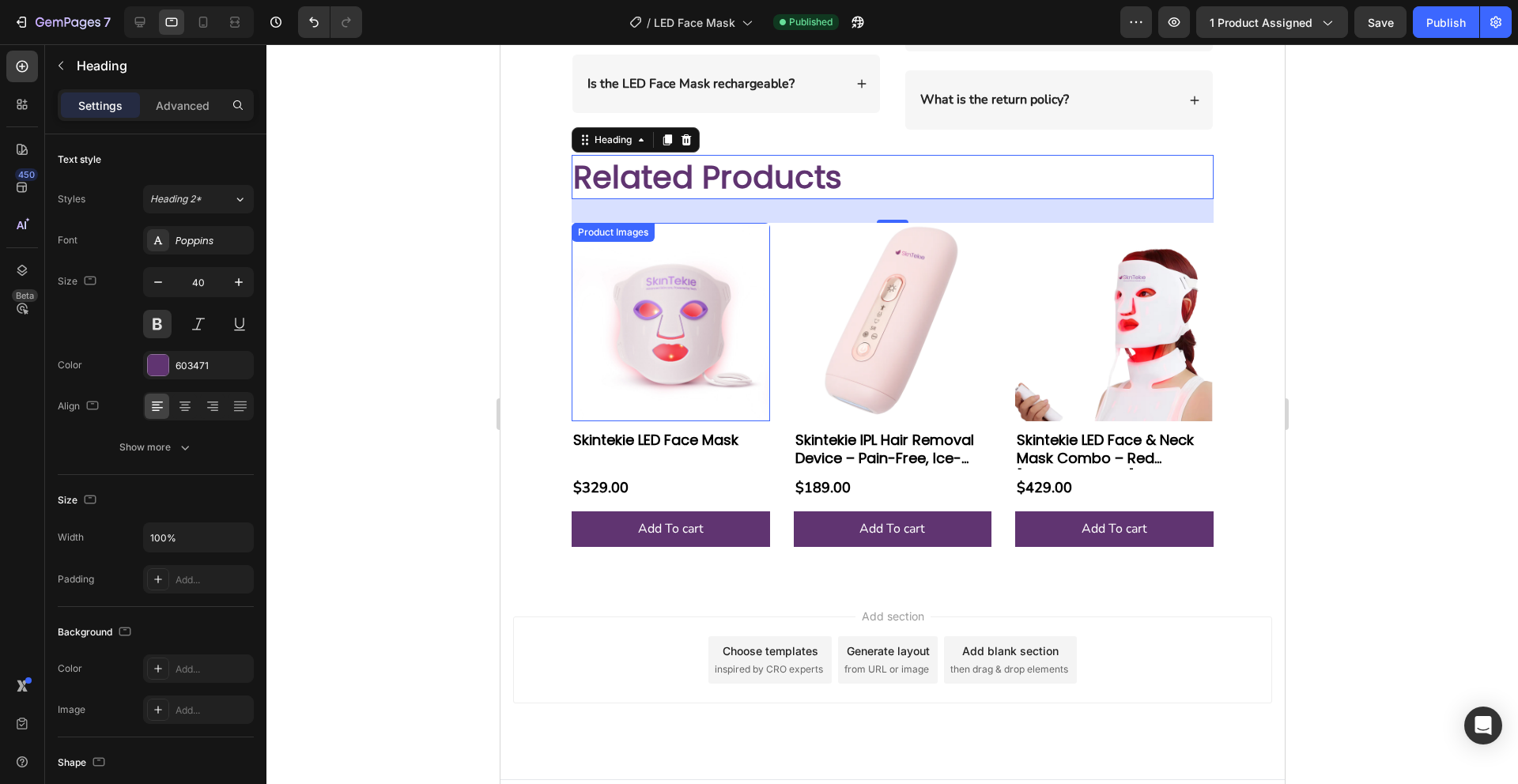
scroll to position [3790, 0]
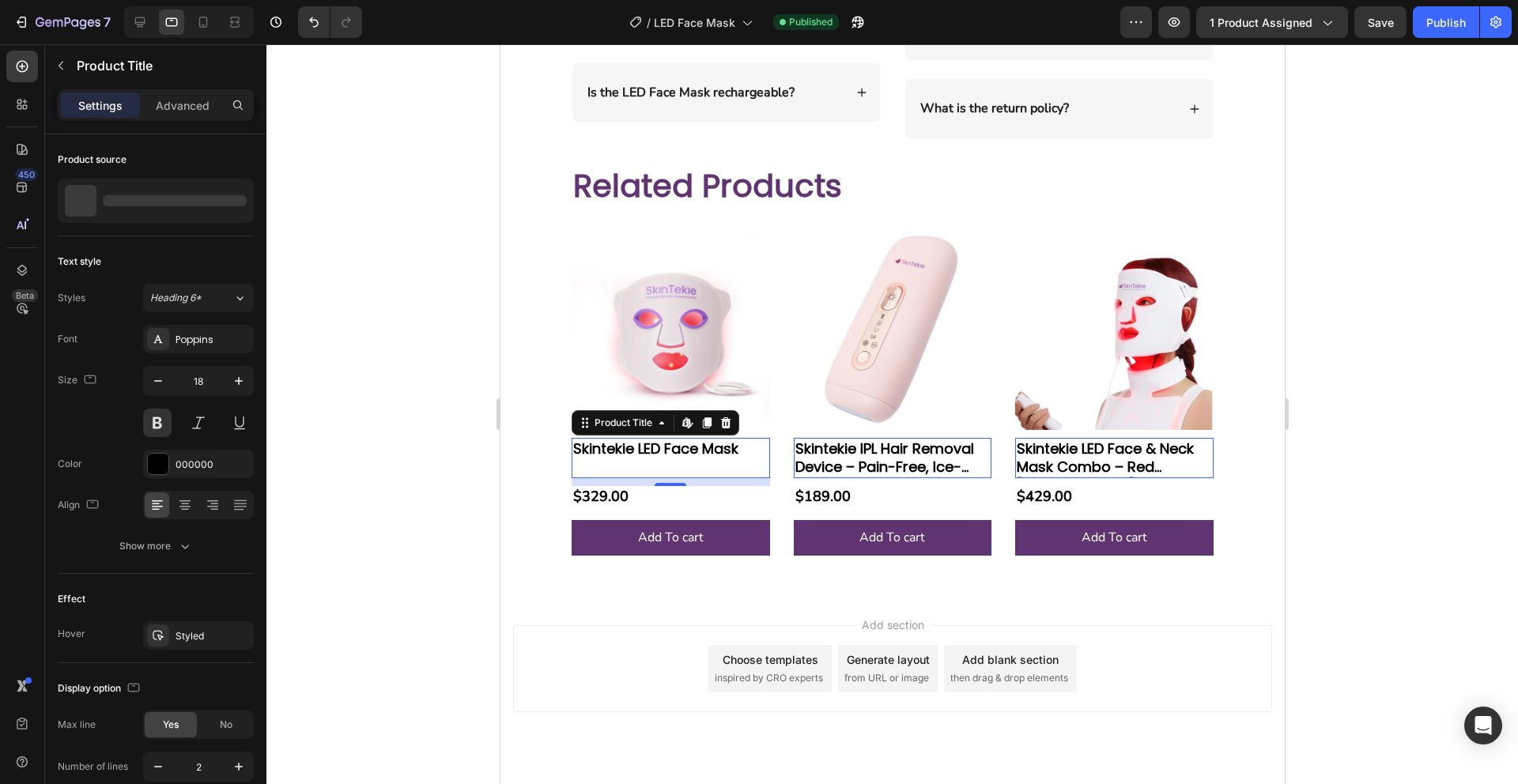
click at [683, 446] on h2 "Skintekie LED Face Mask" at bounding box center [669, 448] width 198 height 21
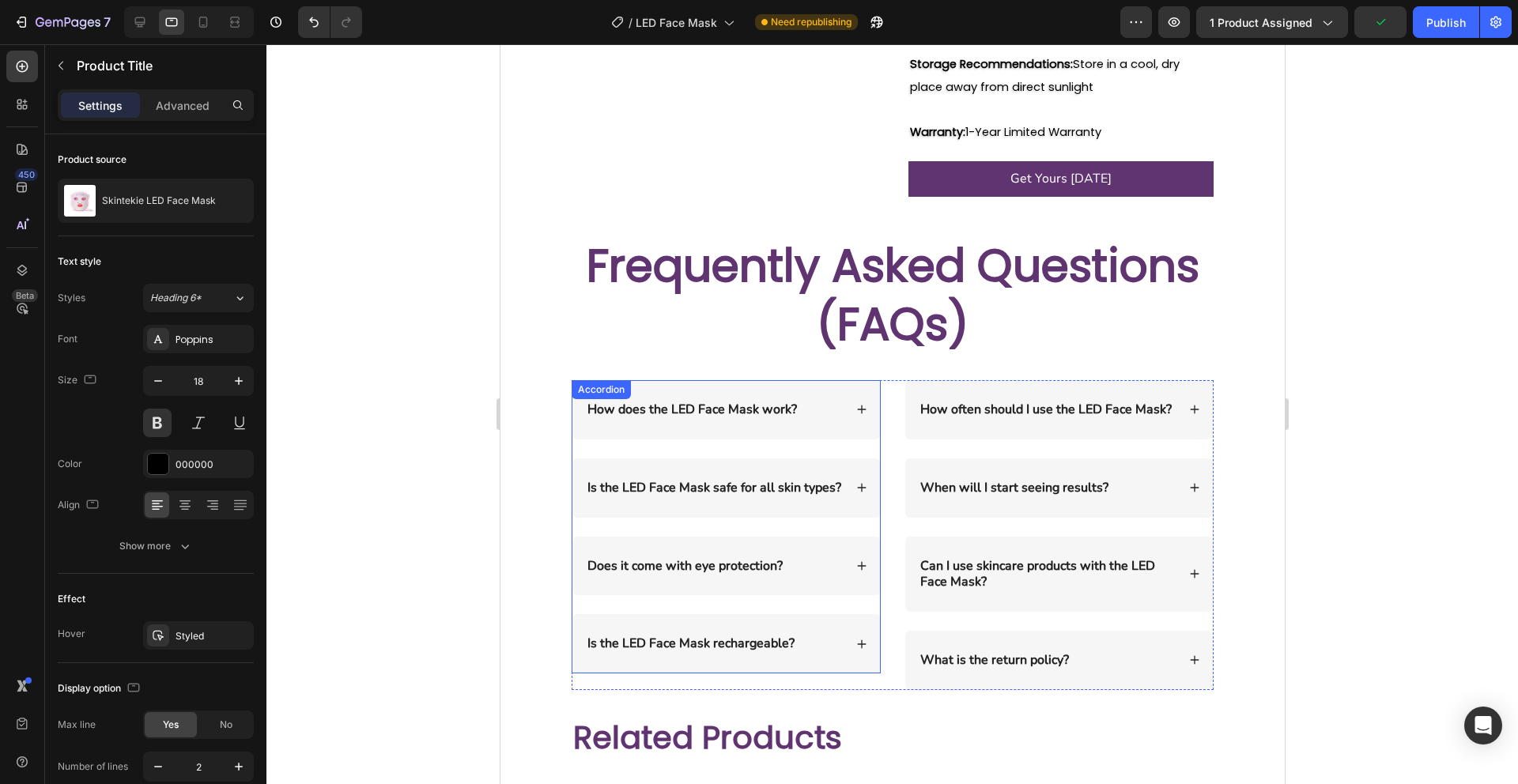
scroll to position [3282, 0]
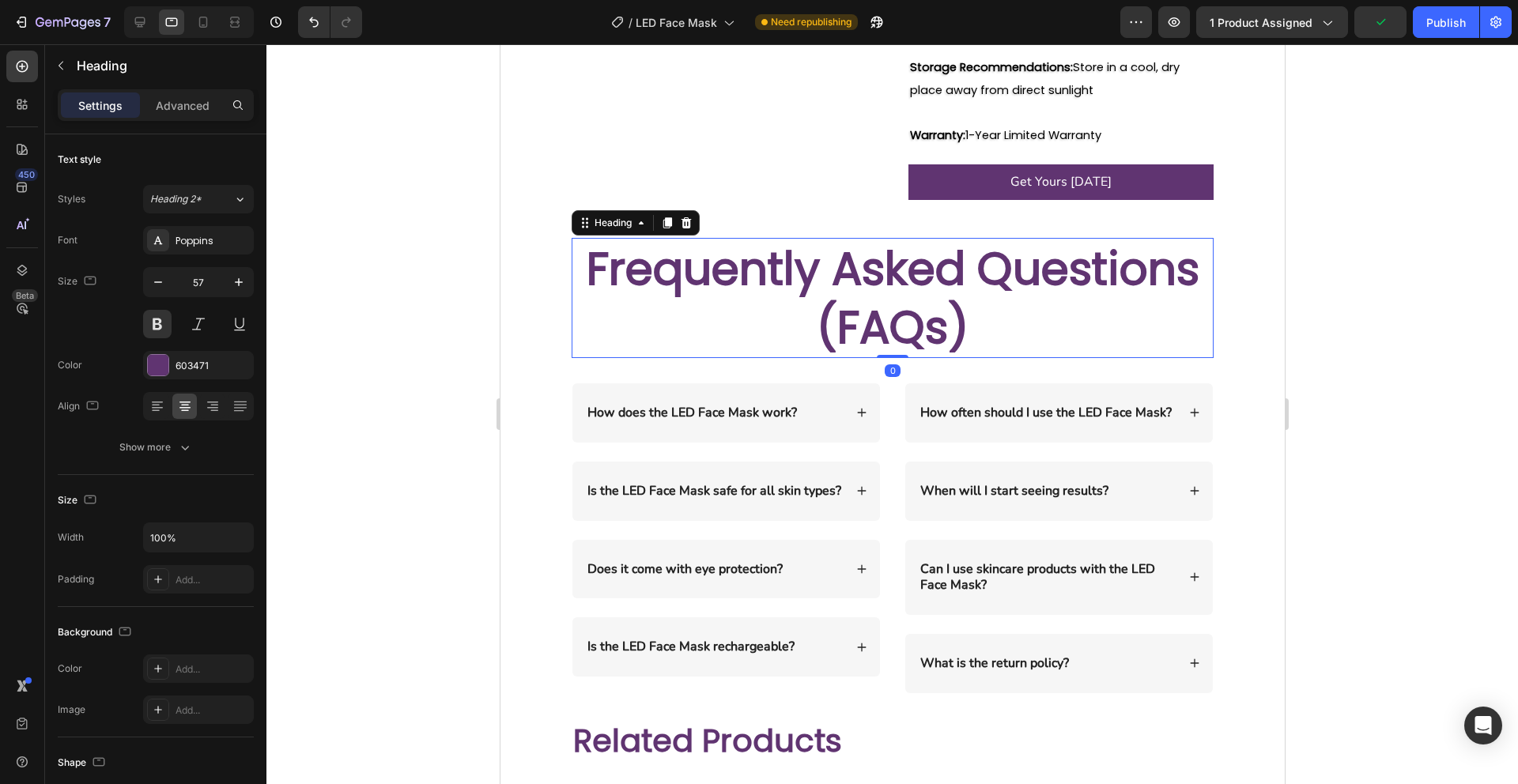
click at [680, 238] on h2 "Frequently Asked Questions (FAQs)" at bounding box center [891, 298] width 642 height 121
click at [161, 286] on icon "button" at bounding box center [158, 282] width 16 height 16
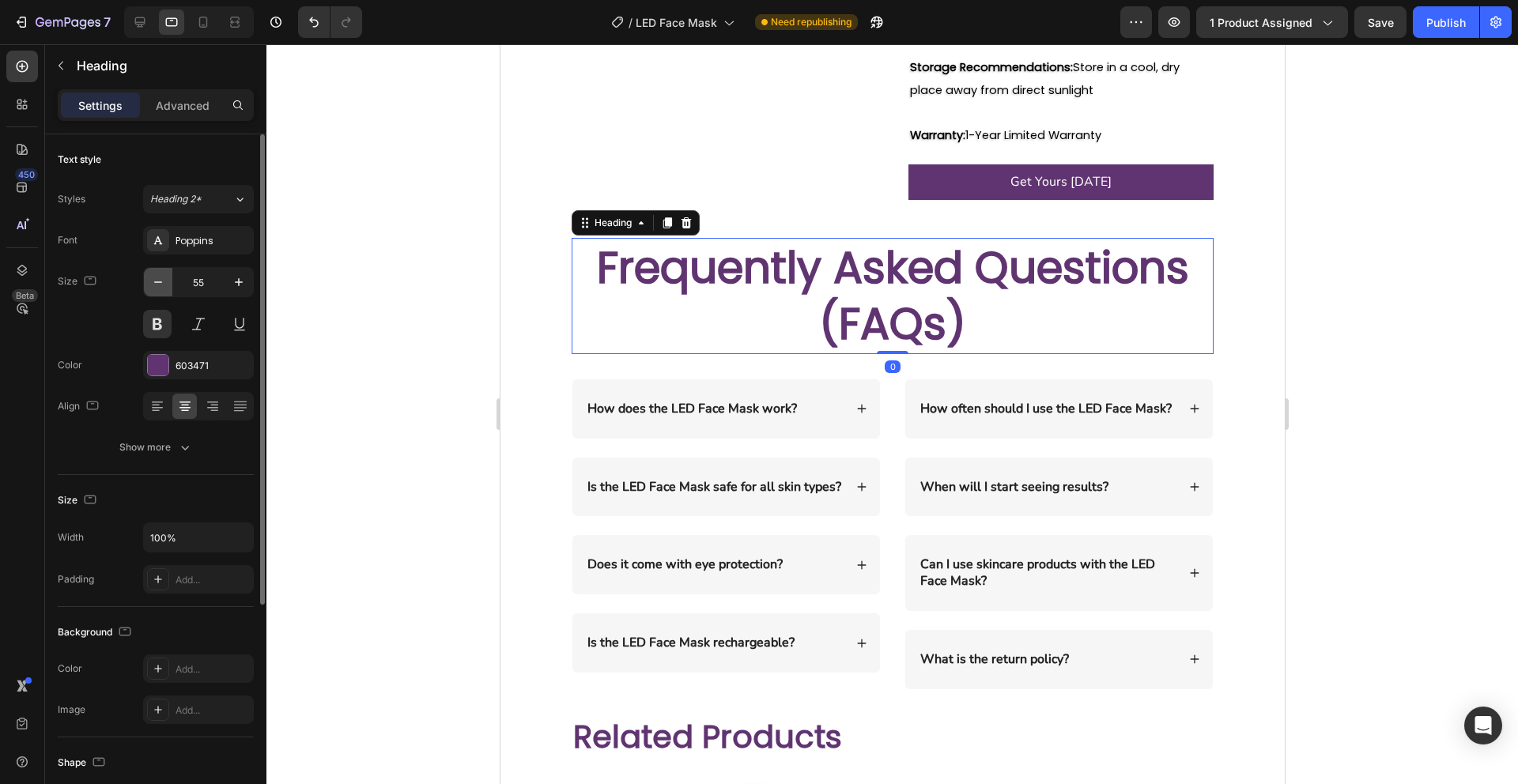
click at [161, 286] on icon "button" at bounding box center [158, 282] width 16 height 16
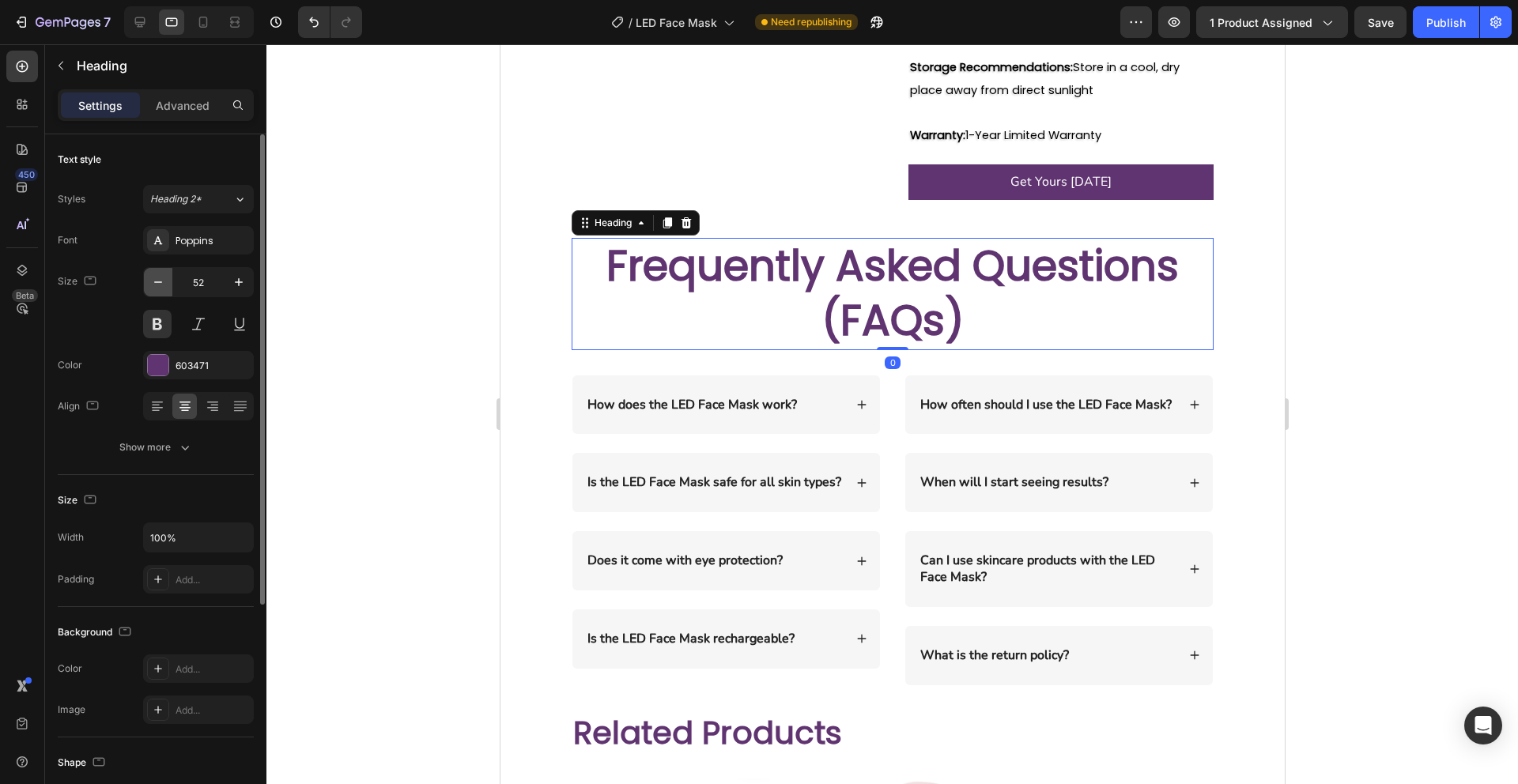
click at [161, 286] on icon "button" at bounding box center [158, 282] width 16 height 16
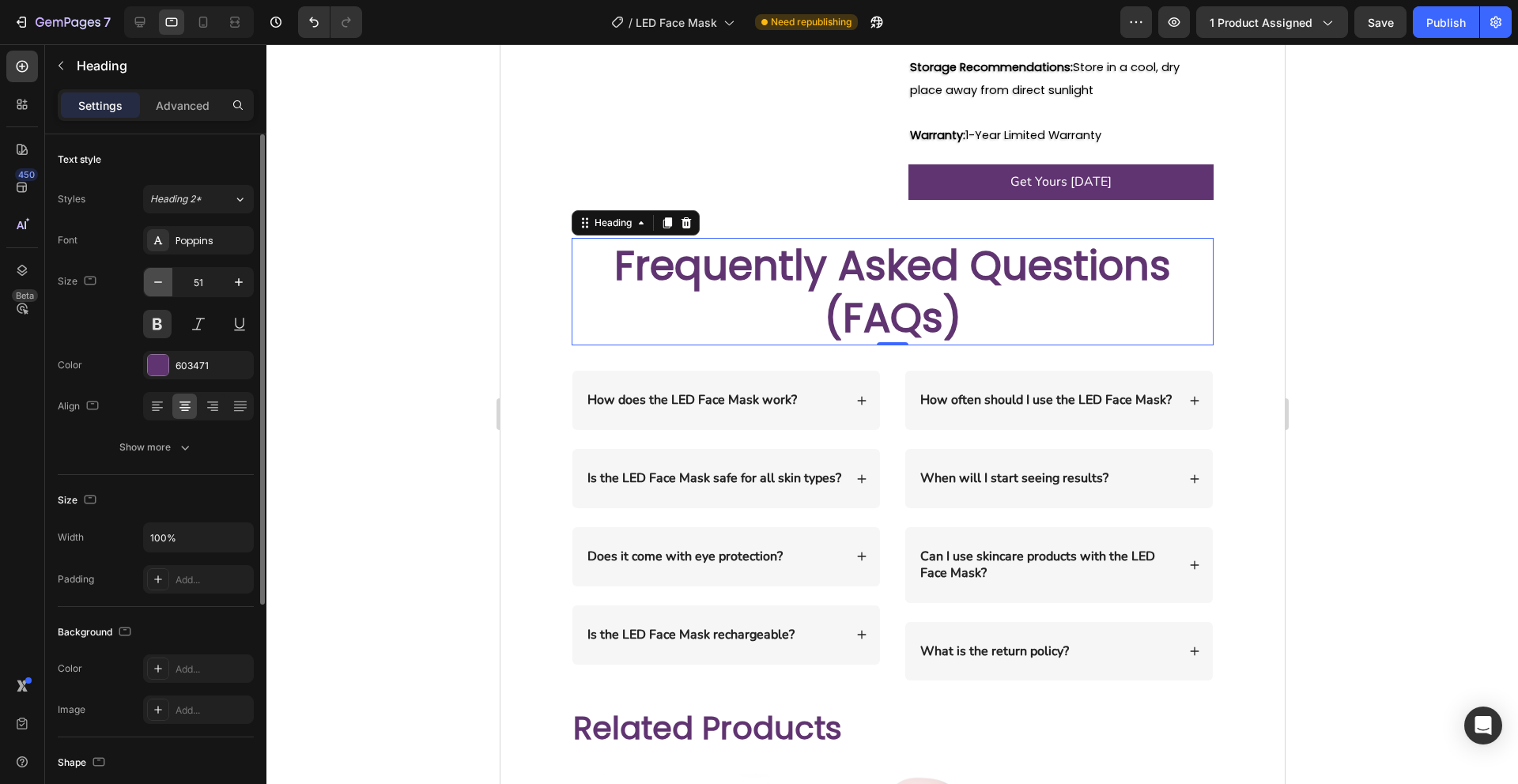
click at [161, 286] on icon "button" at bounding box center [158, 282] width 16 height 16
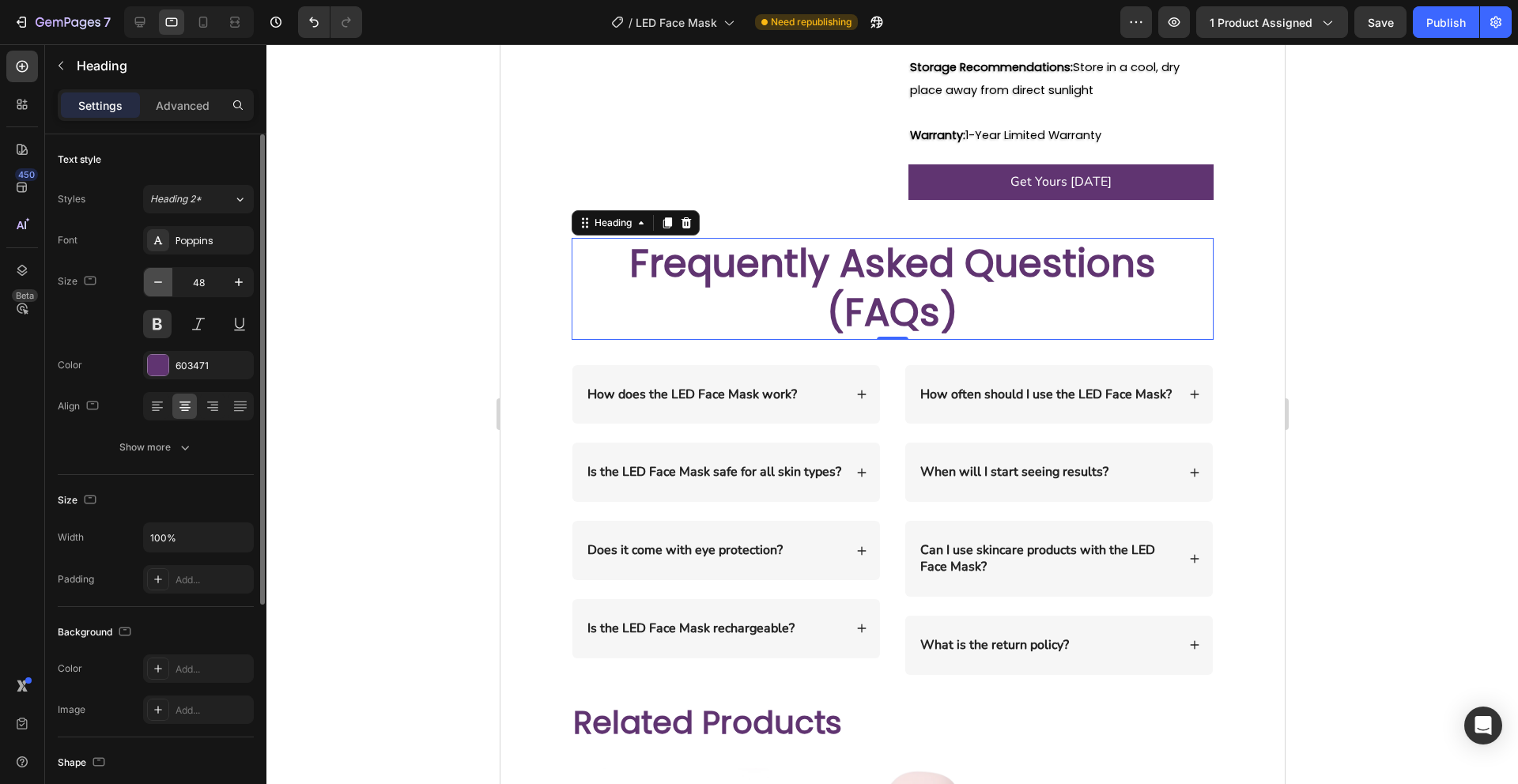
click at [161, 286] on icon "button" at bounding box center [158, 282] width 16 height 16
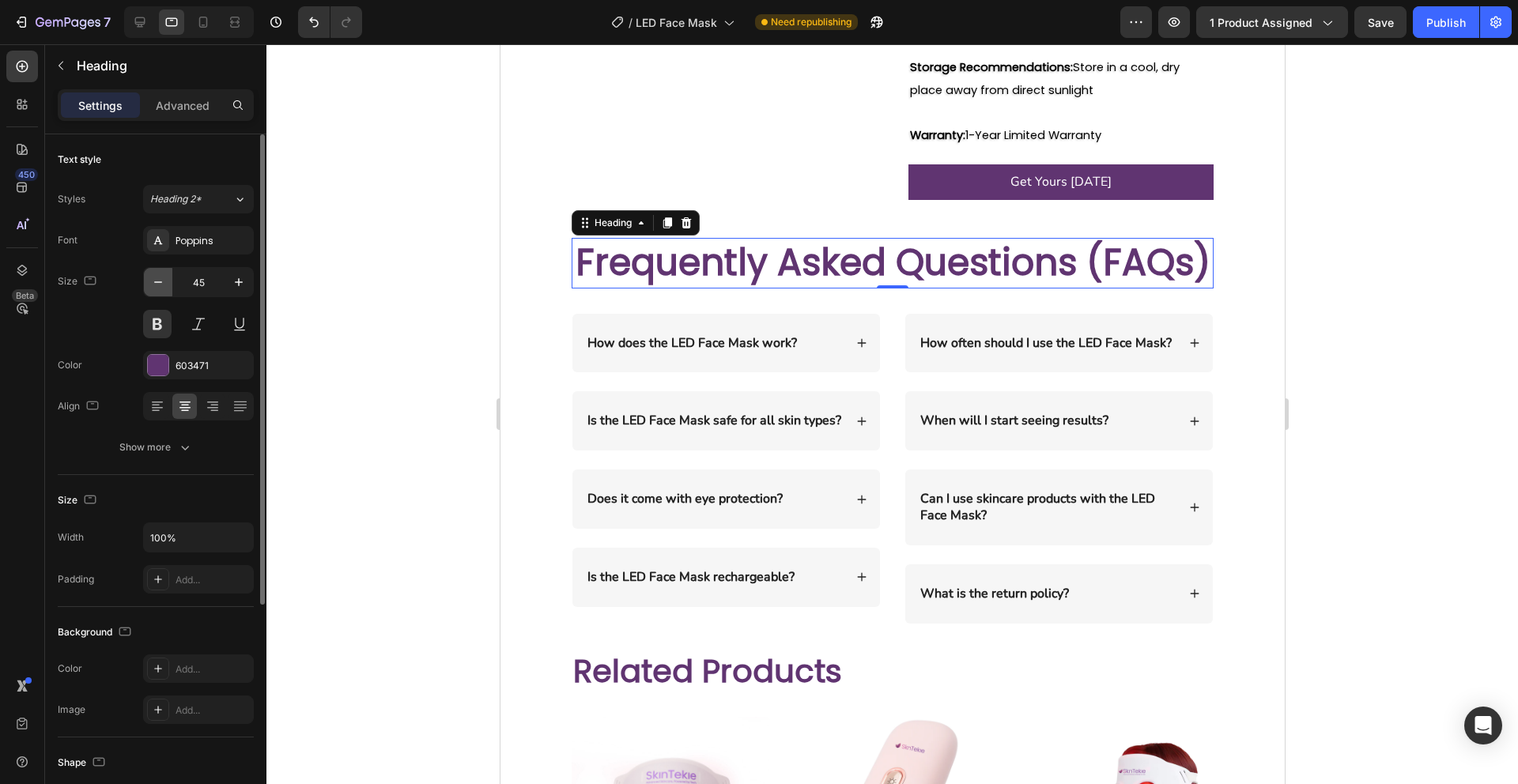
click at [161, 286] on icon "button" at bounding box center [158, 282] width 16 height 16
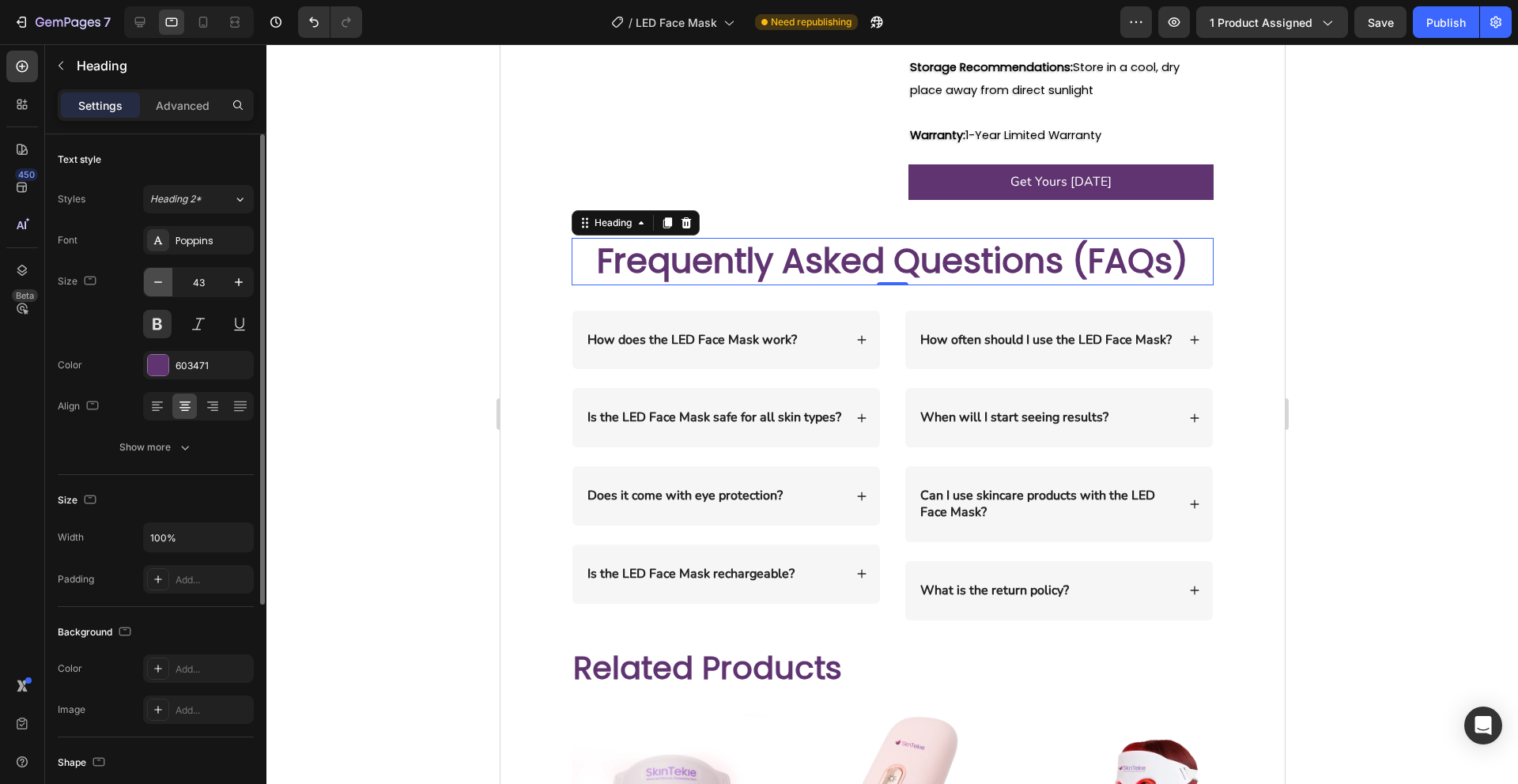
click at [161, 286] on icon "button" at bounding box center [158, 282] width 16 height 16
type input "40"
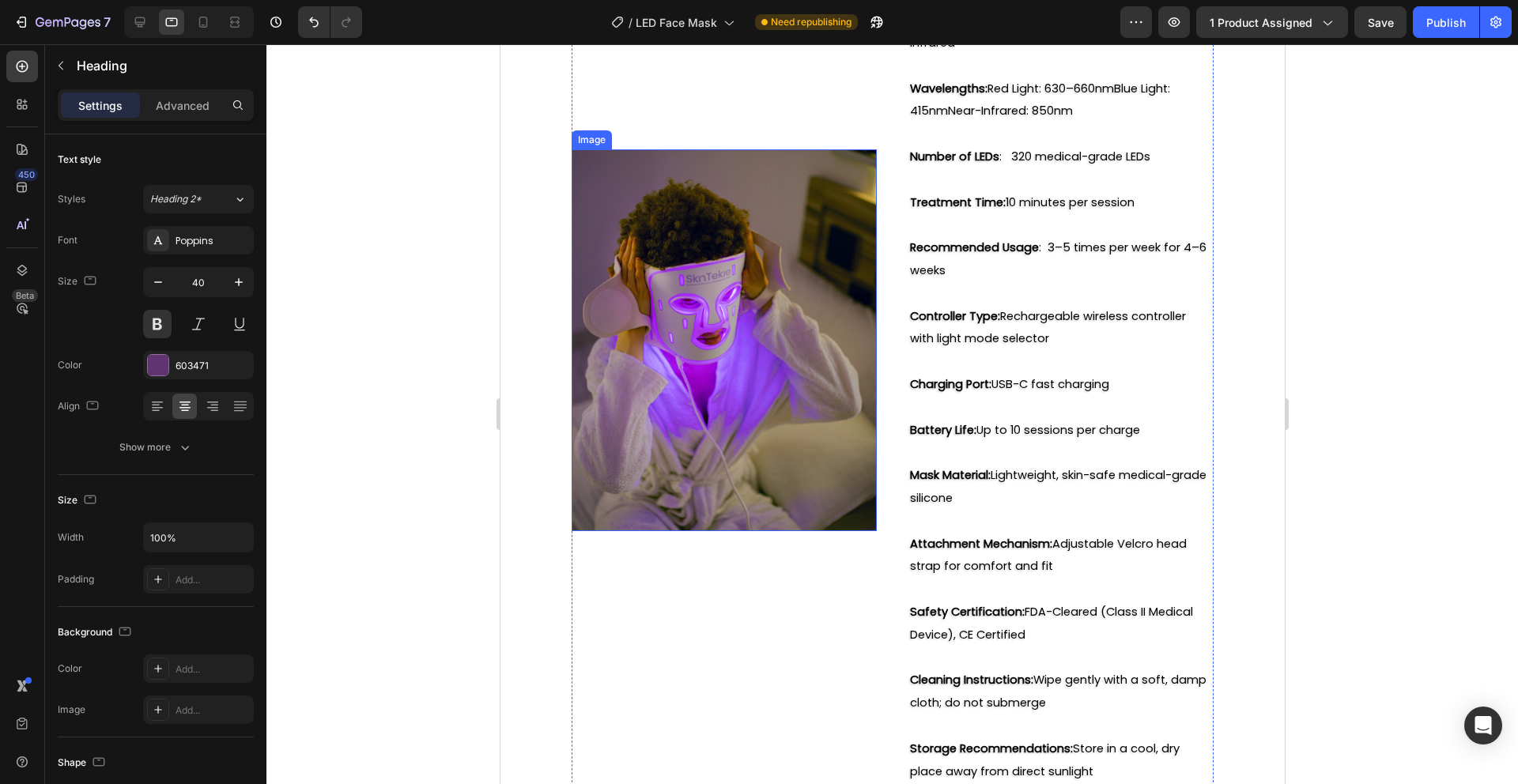
scroll to position [2599, 0]
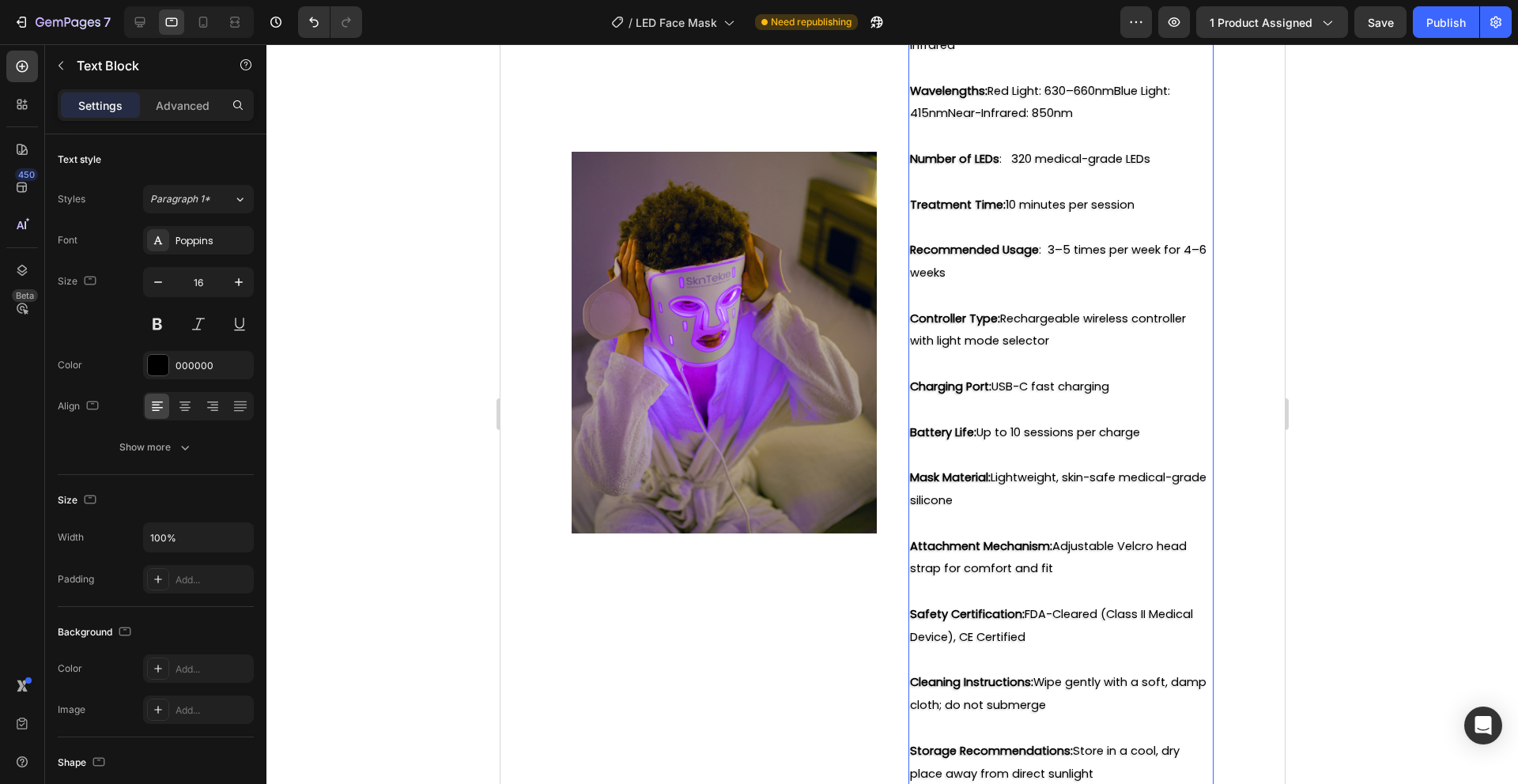
click at [1078, 242] on span "Recommended Usage : 3–5 times per week for 4–6 weeks" at bounding box center [1058, 261] width 296 height 39
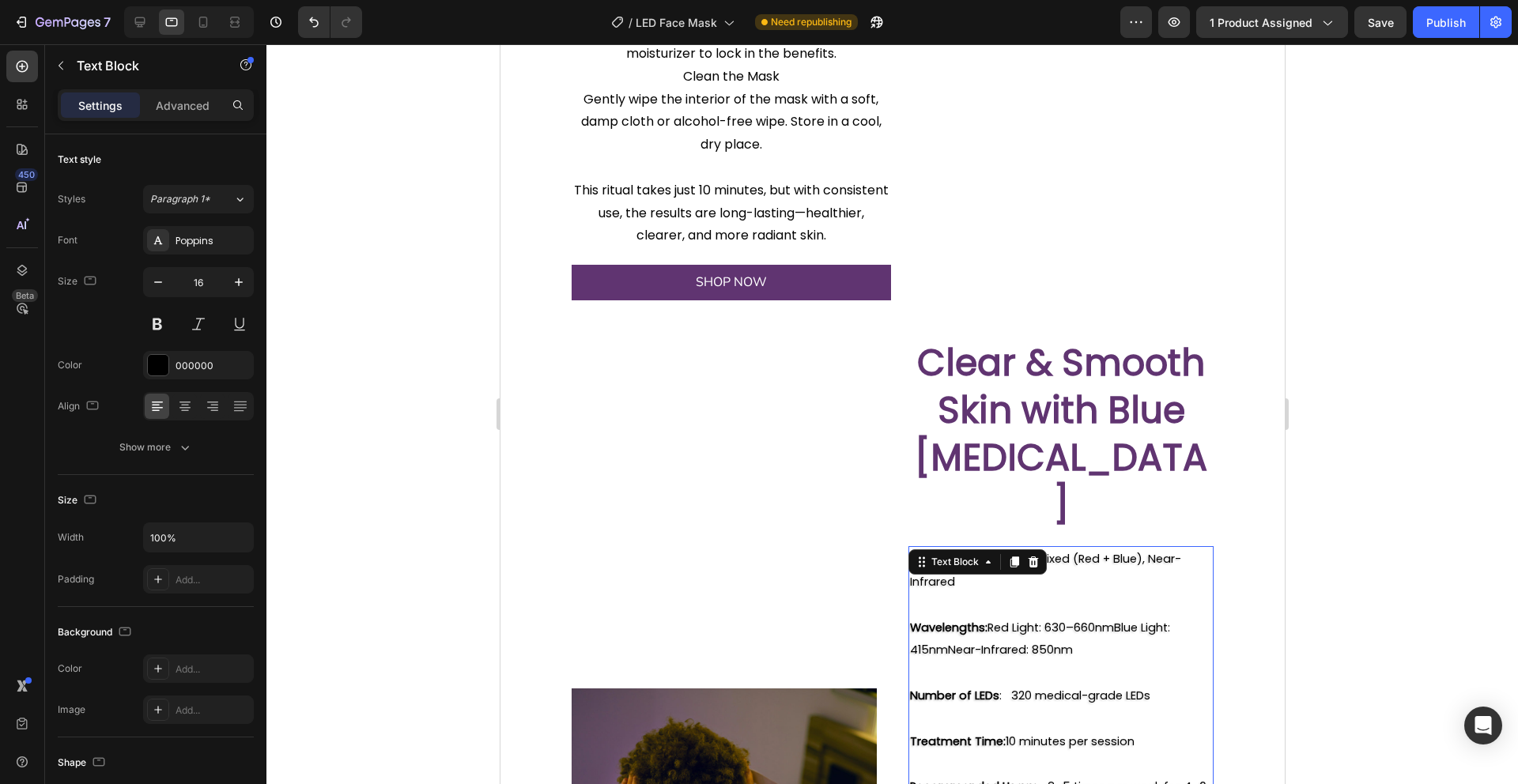
scroll to position [1833, 0]
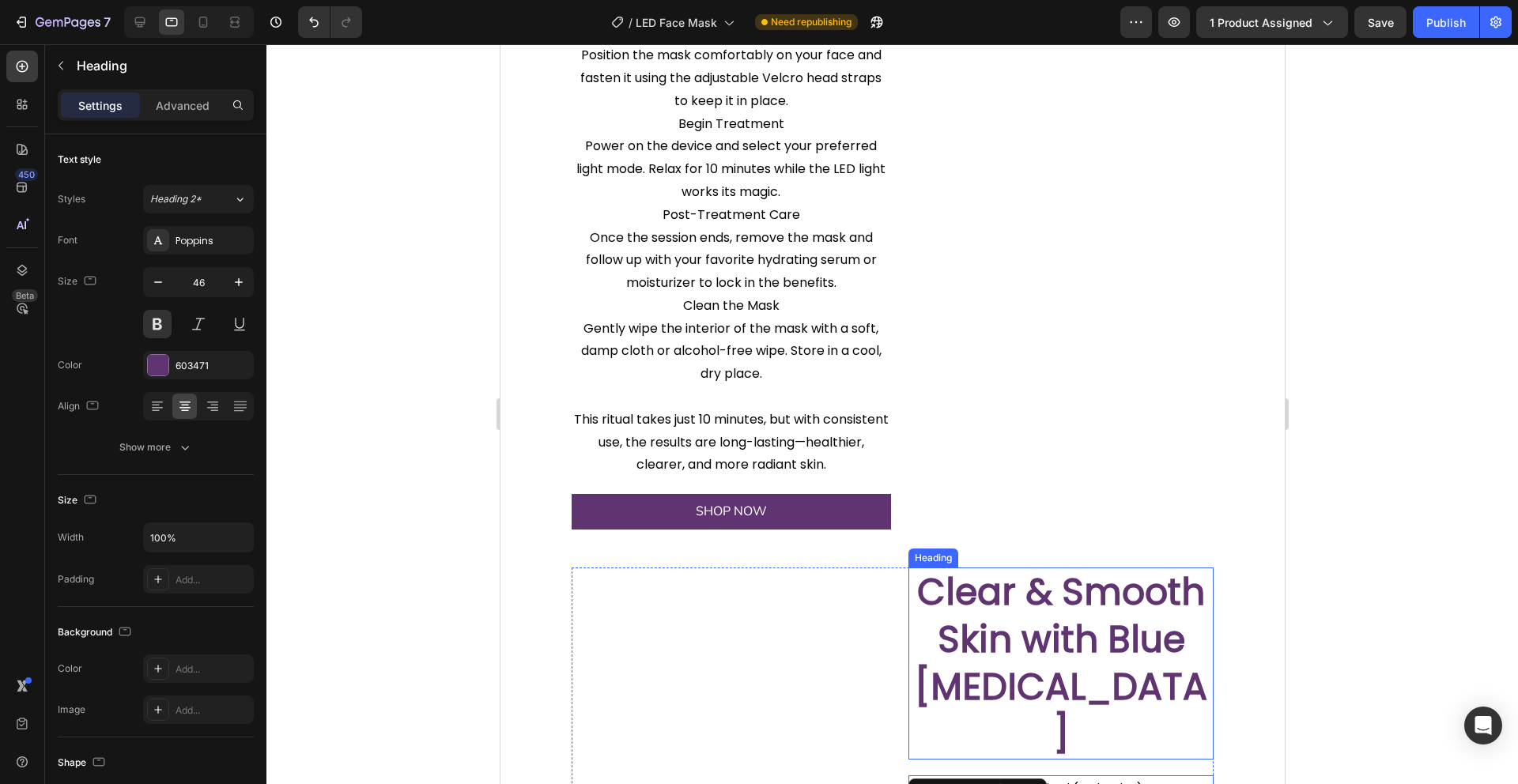
drag, startPoint x: 1001, startPoint y: 598, endPoint x: 963, endPoint y: 561, distance: 53.0
click at [1001, 598] on h2 "Clear & Smooth Skin with Blue Light Therapy" at bounding box center [1059, 663] width 305 height 192
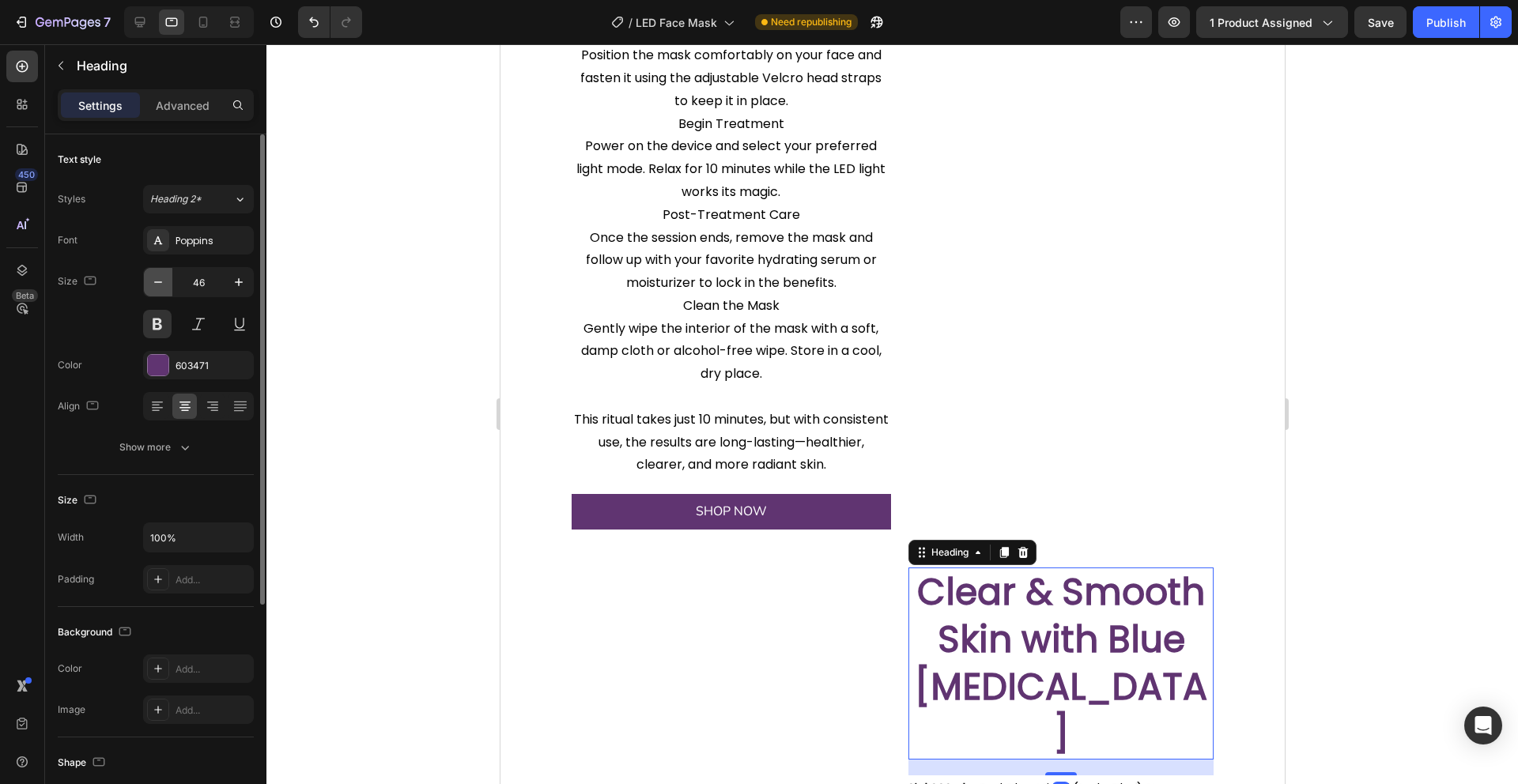
click at [165, 288] on icon "button" at bounding box center [158, 282] width 16 height 16
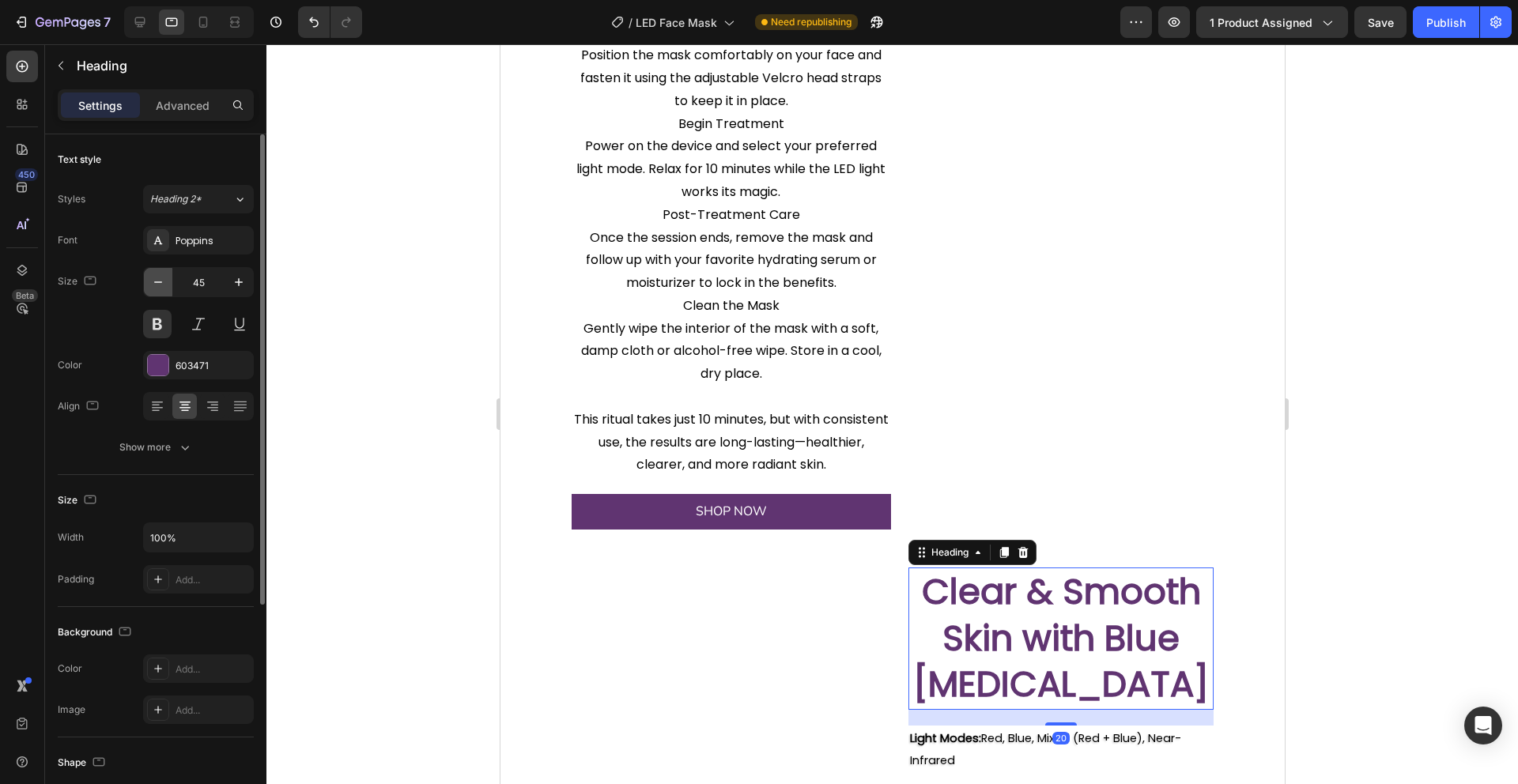
click at [159, 280] on icon "button" at bounding box center [158, 282] width 16 height 16
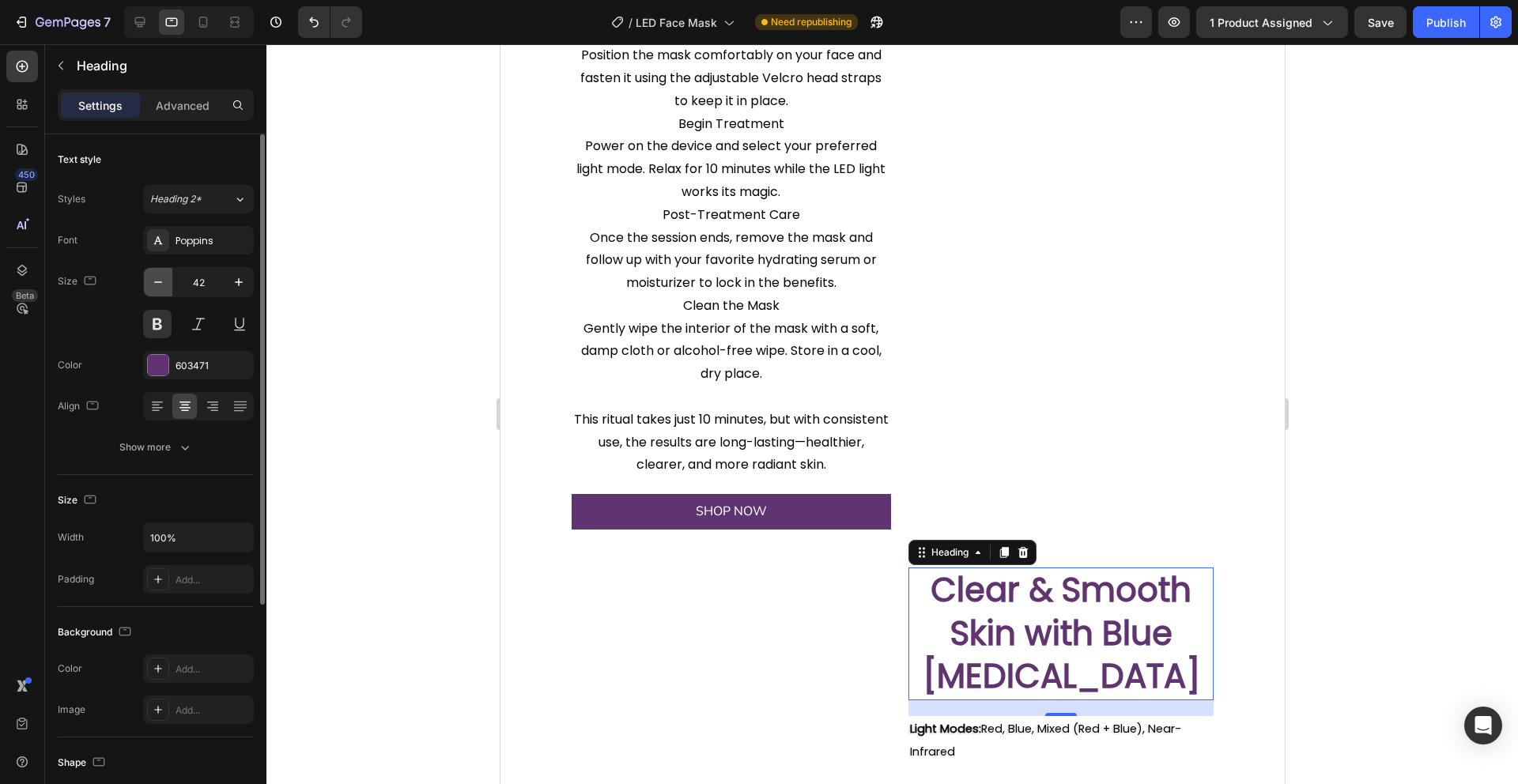
click at [159, 280] on icon "button" at bounding box center [158, 282] width 16 height 16
type input "40"
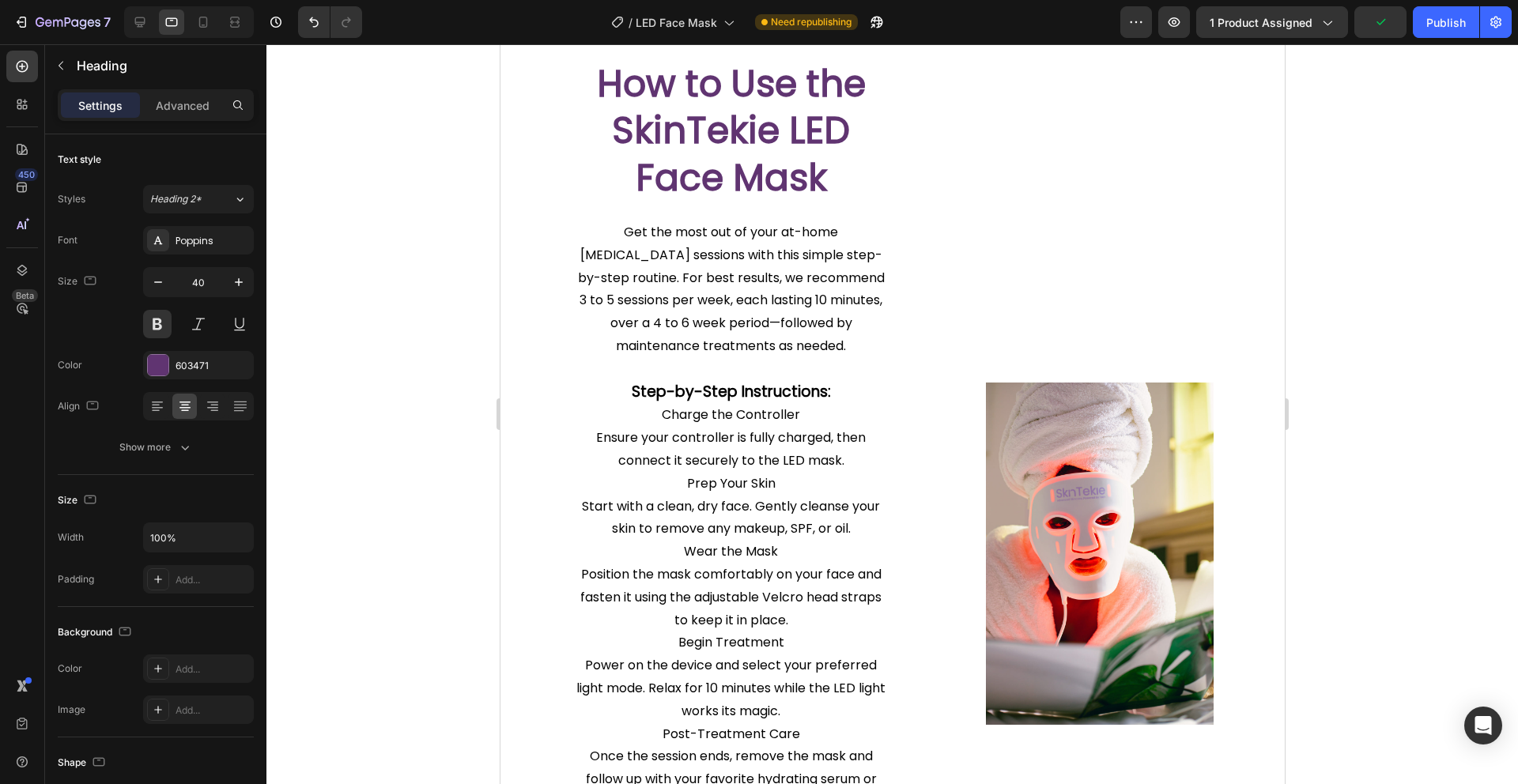
scroll to position [1081, 0]
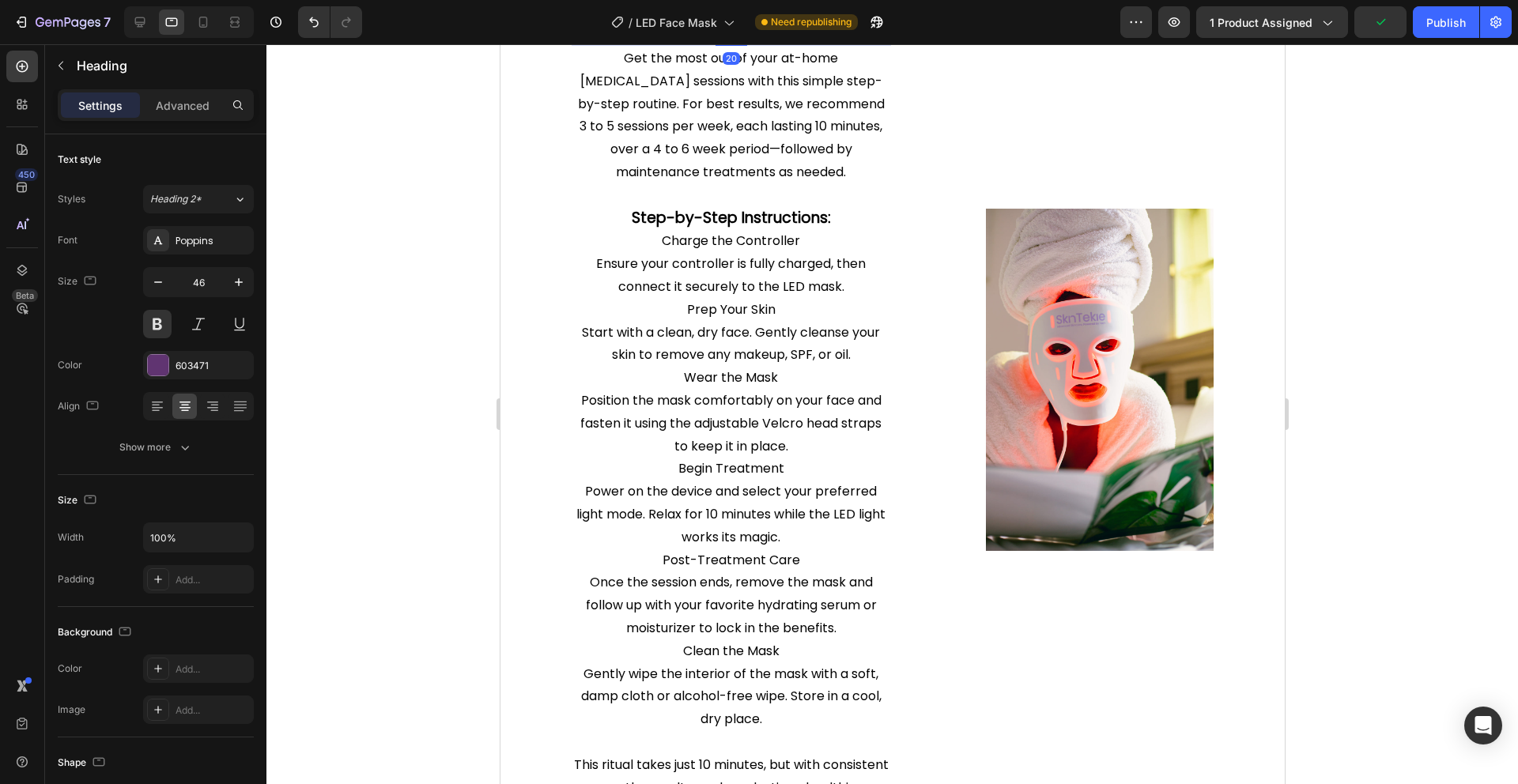
click at [159, 279] on icon "button" at bounding box center [158, 282] width 16 height 16
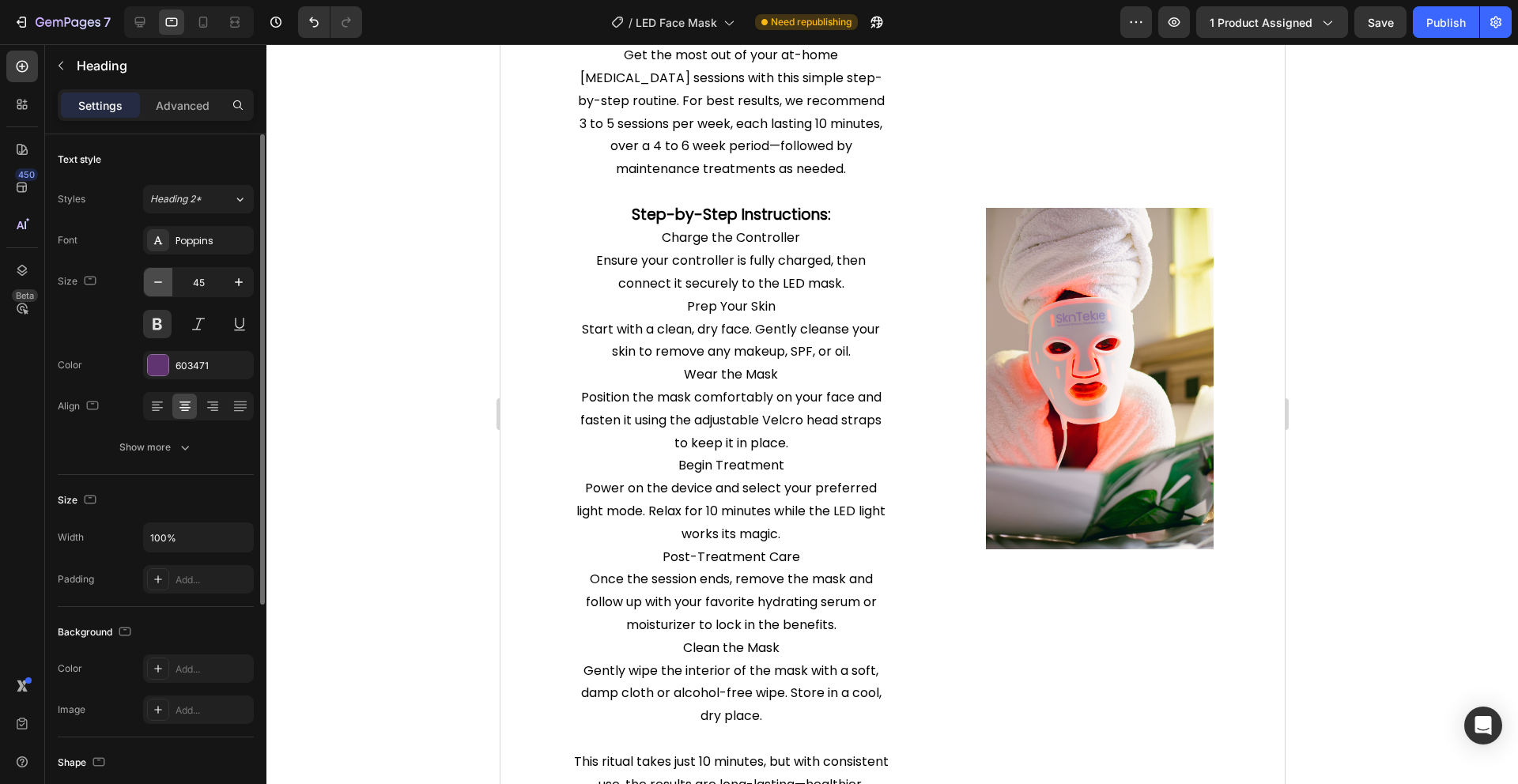
click at [159, 279] on icon "button" at bounding box center [158, 282] width 16 height 16
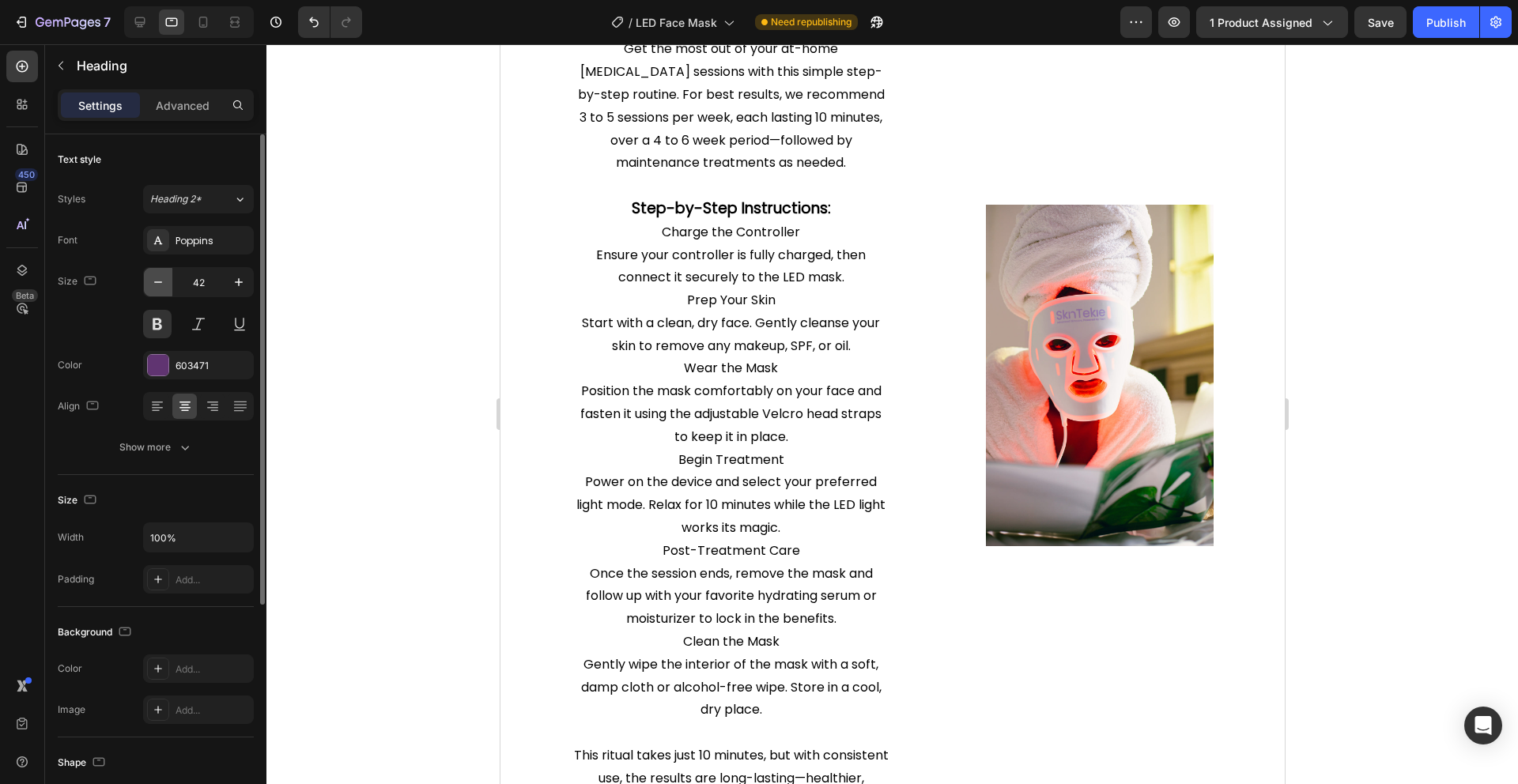
click at [159, 279] on icon "button" at bounding box center [158, 282] width 16 height 16
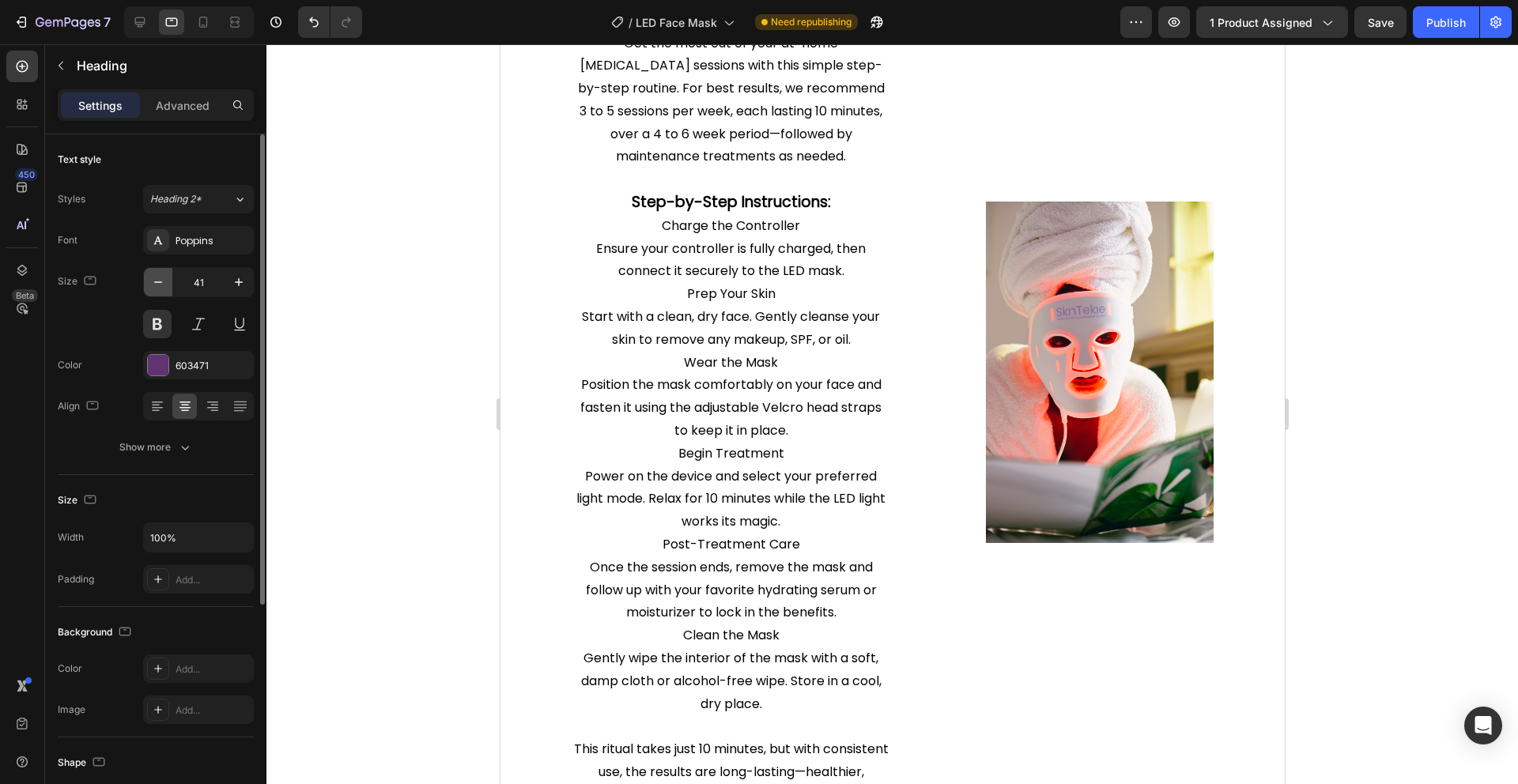
click at [159, 279] on icon "button" at bounding box center [158, 282] width 16 height 16
type input "40"
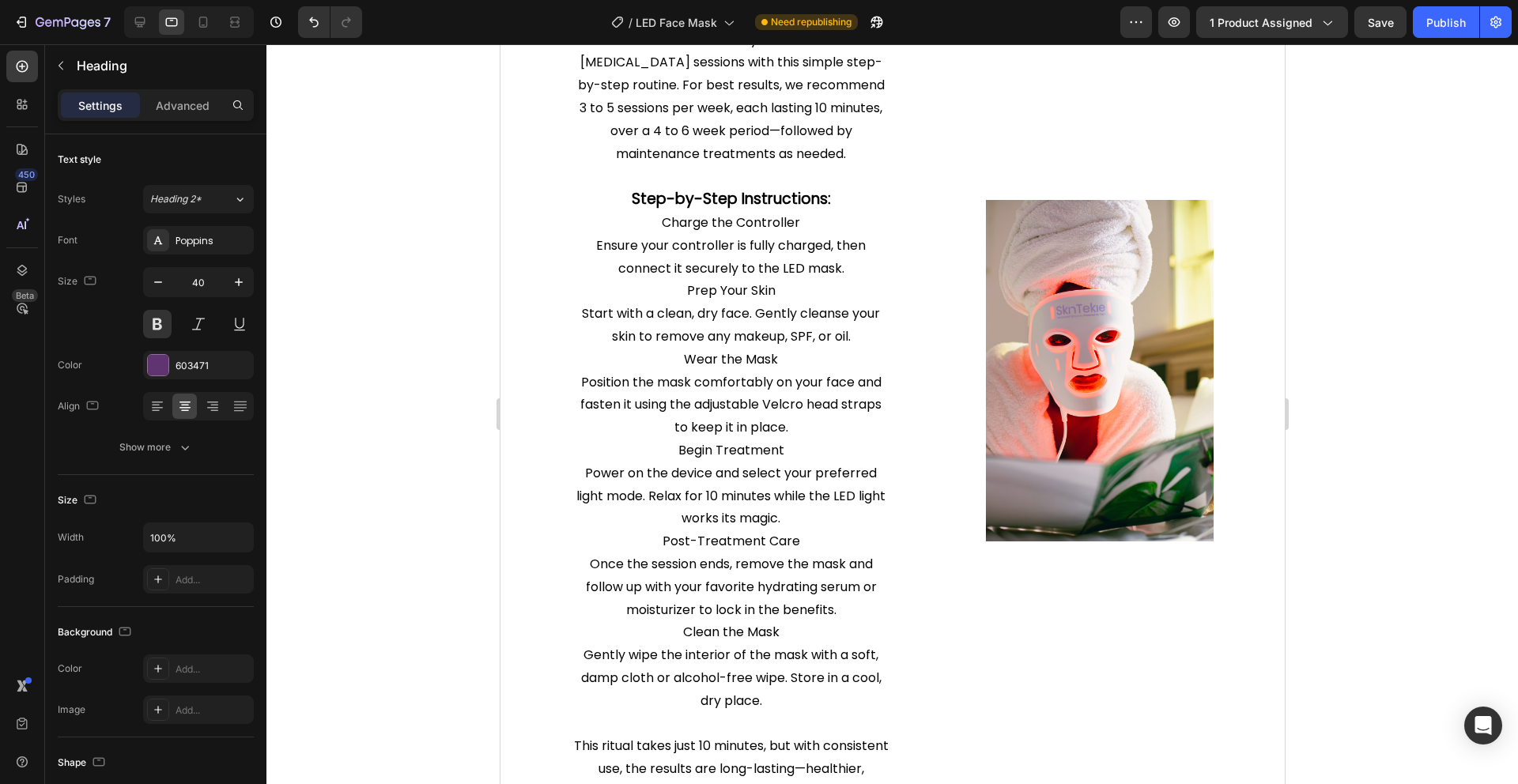
click at [1315, 214] on div at bounding box center [892, 414] width 1251 height 739
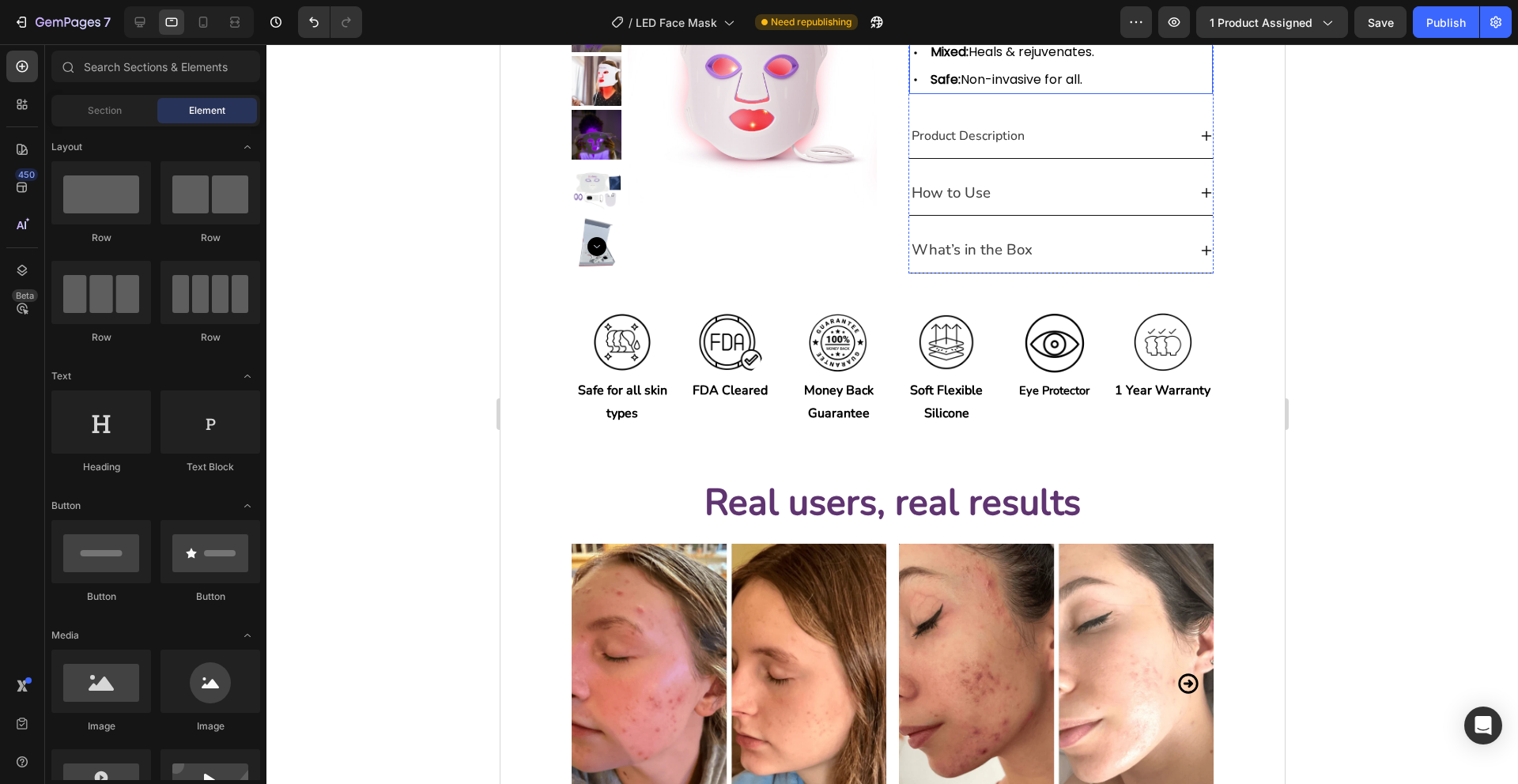
scroll to position [531, 0]
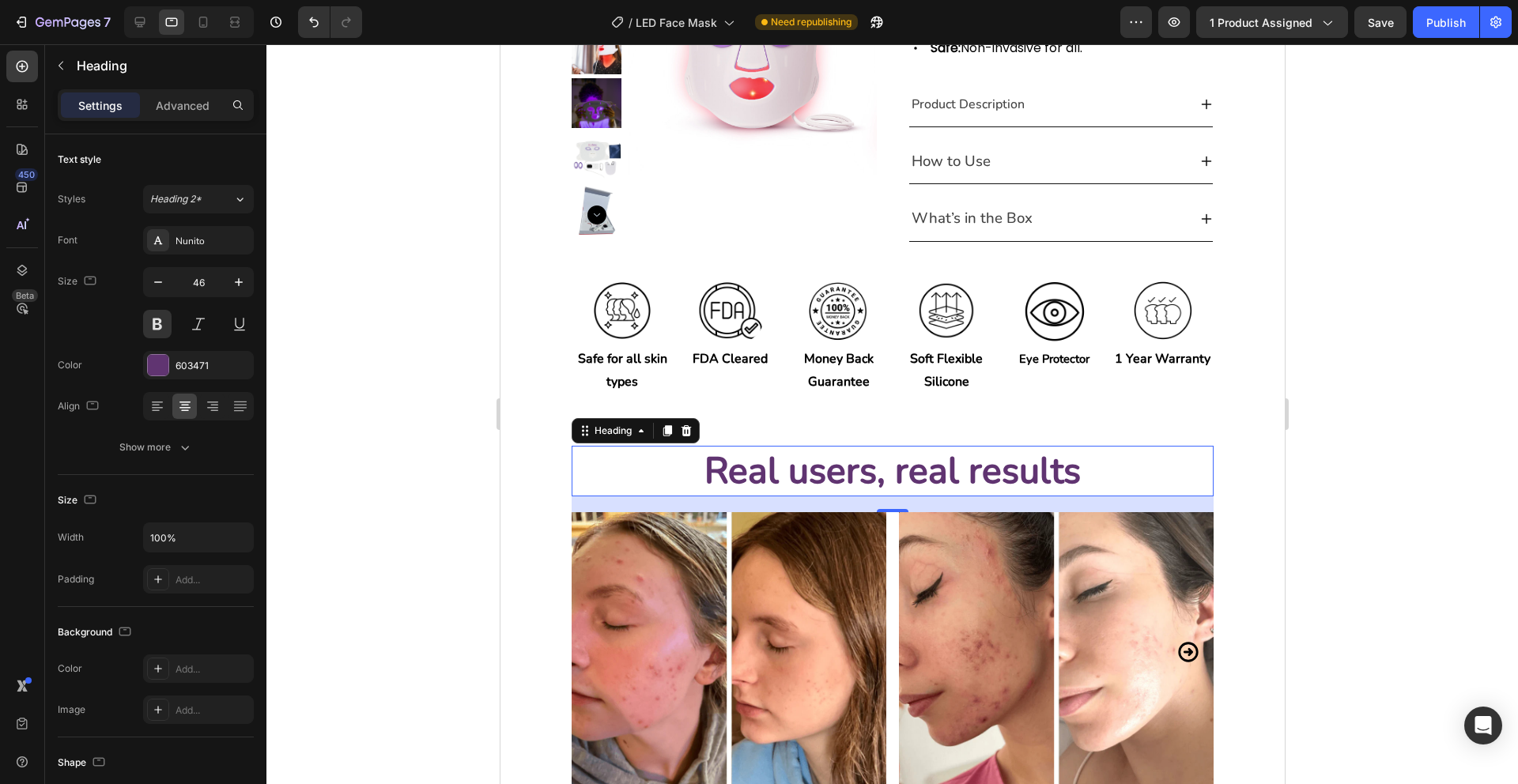
click at [984, 457] on h2 "Real users, real results" at bounding box center [891, 471] width 642 height 50
click at [156, 277] on icon "button" at bounding box center [158, 282] width 16 height 16
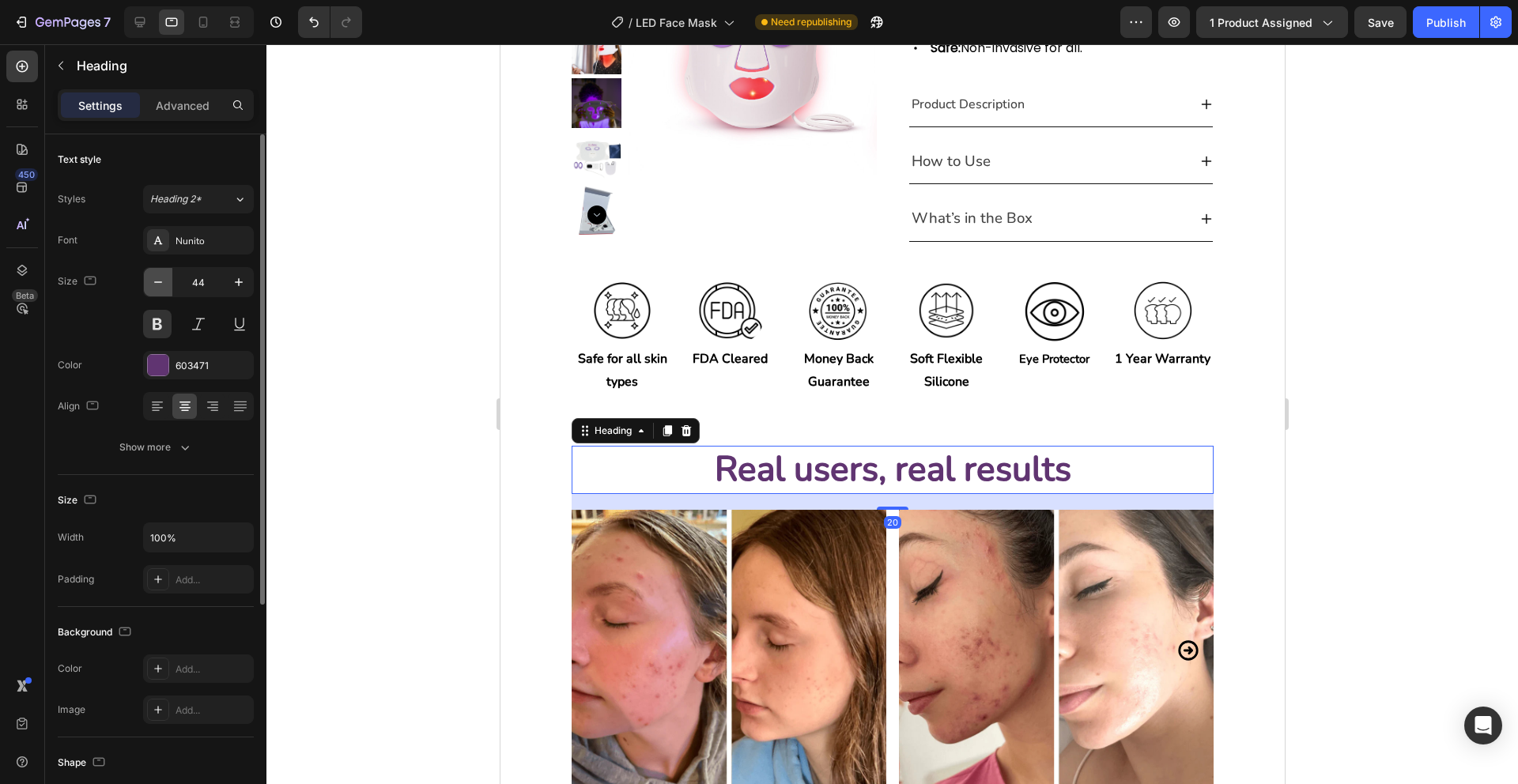
click at [156, 277] on icon "button" at bounding box center [158, 282] width 16 height 16
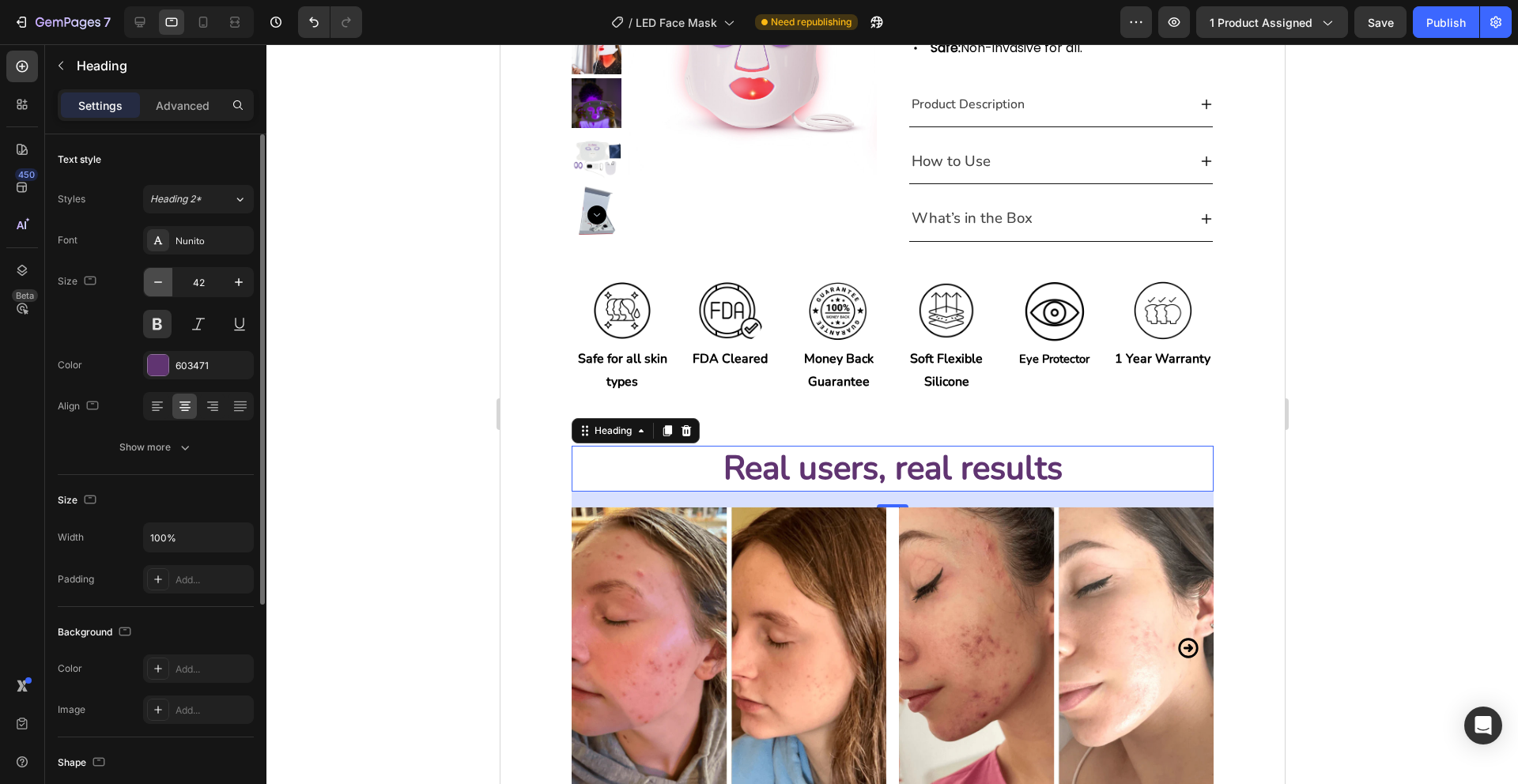
click at [156, 277] on icon "button" at bounding box center [158, 282] width 16 height 16
type input "40"
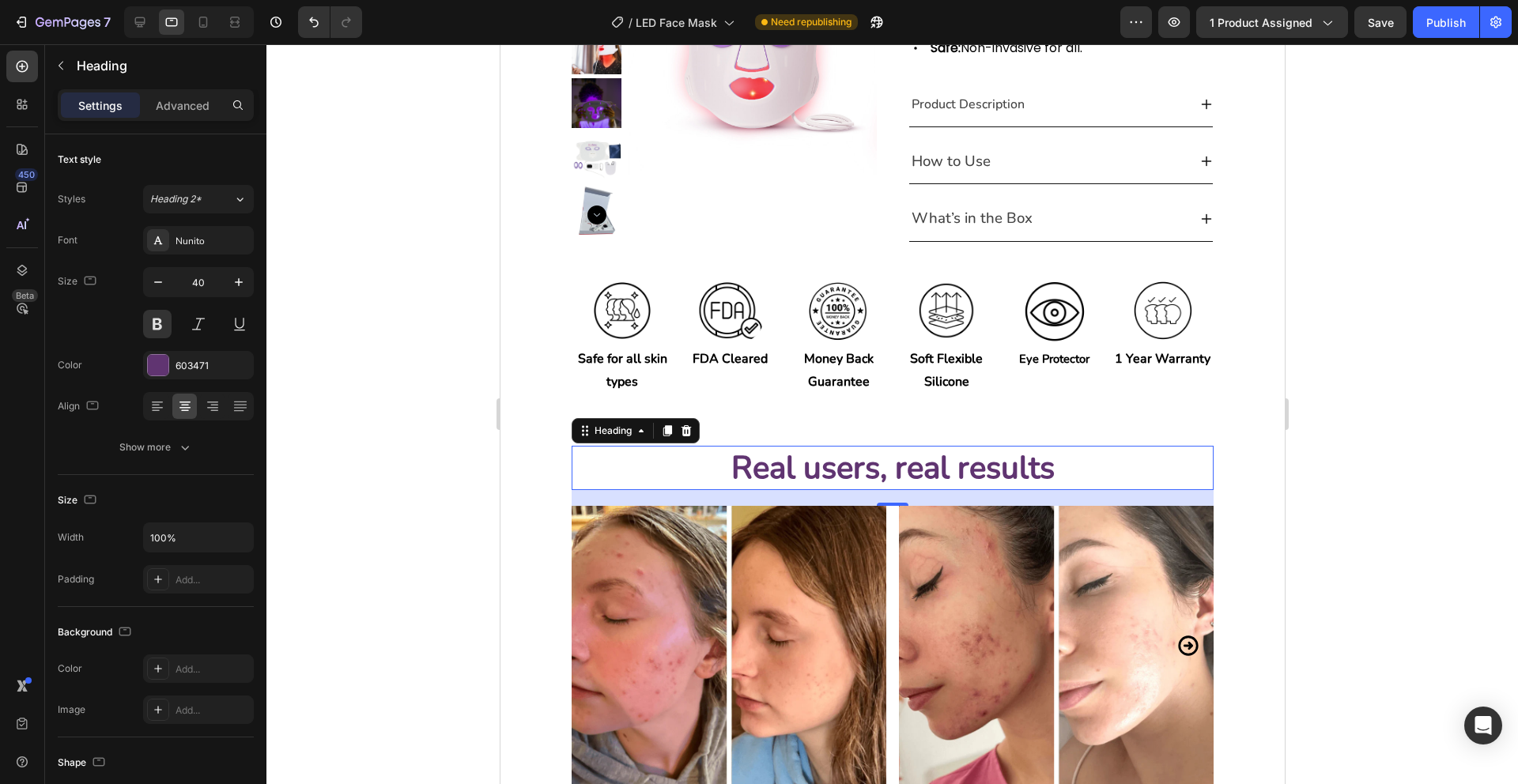
click at [1333, 252] on div at bounding box center [892, 414] width 1251 height 739
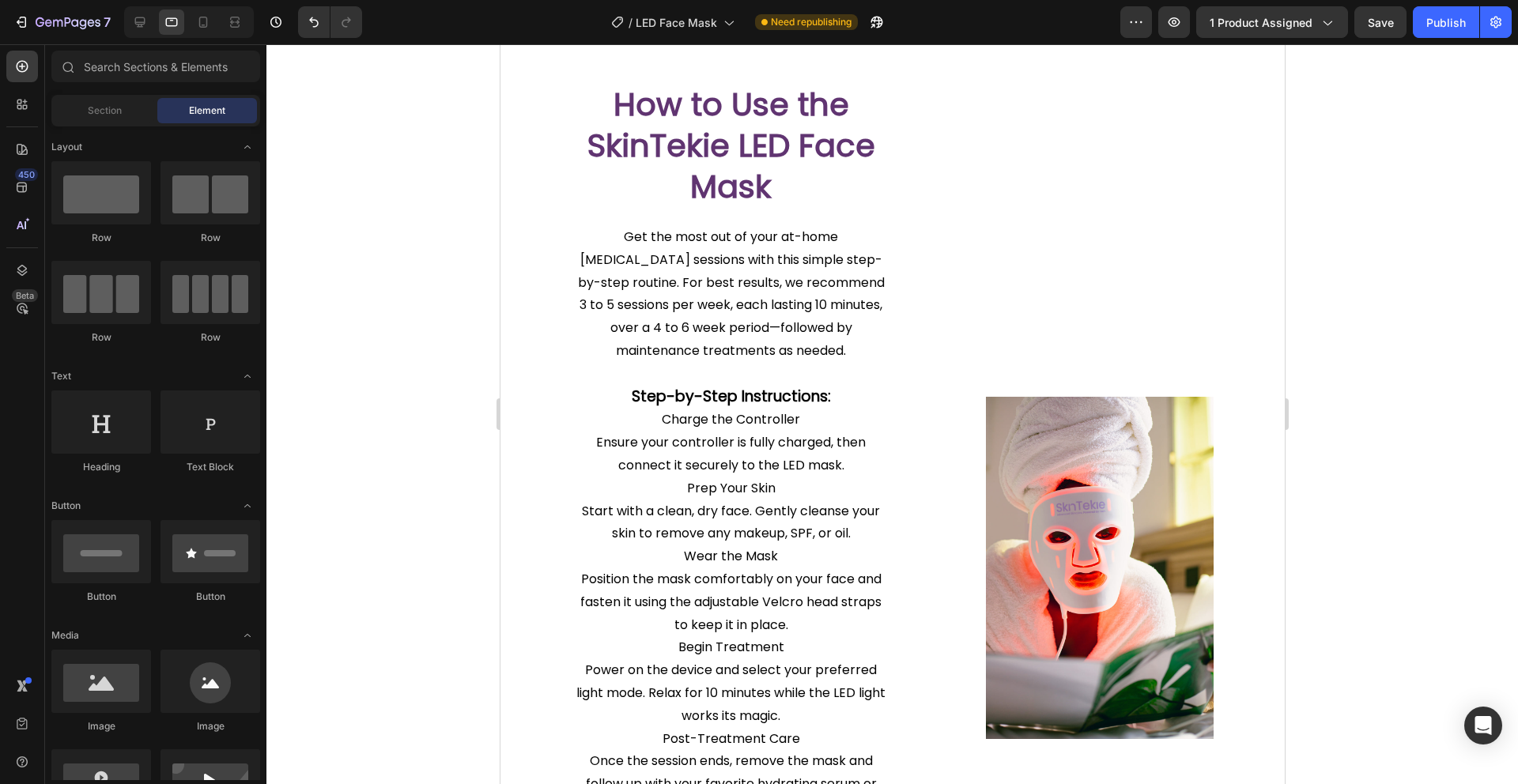
scroll to position [1297, 0]
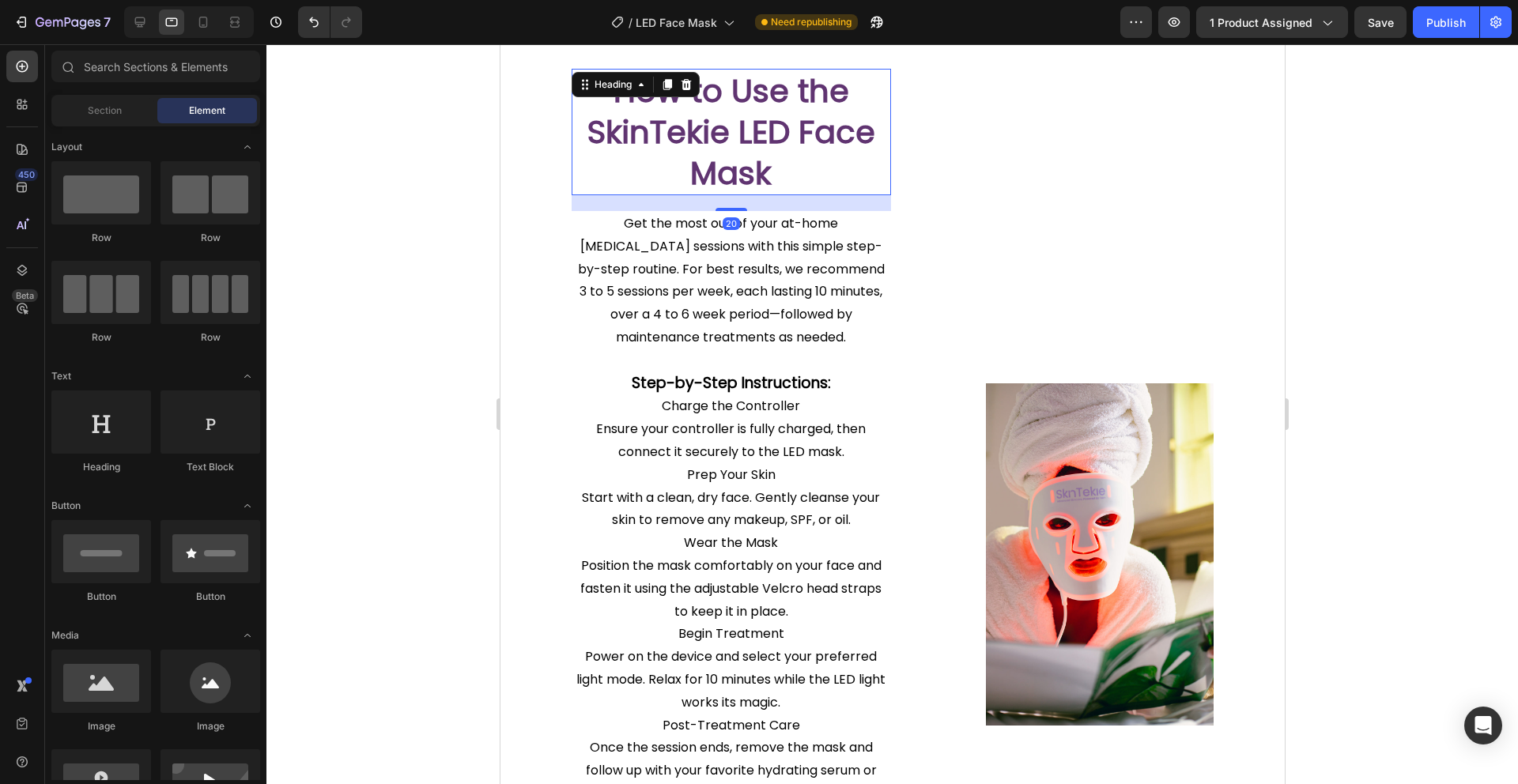
click at [735, 137] on h2 "How to Use the SkinTekie LED Face Mask" at bounding box center [730, 131] width 319 height 126
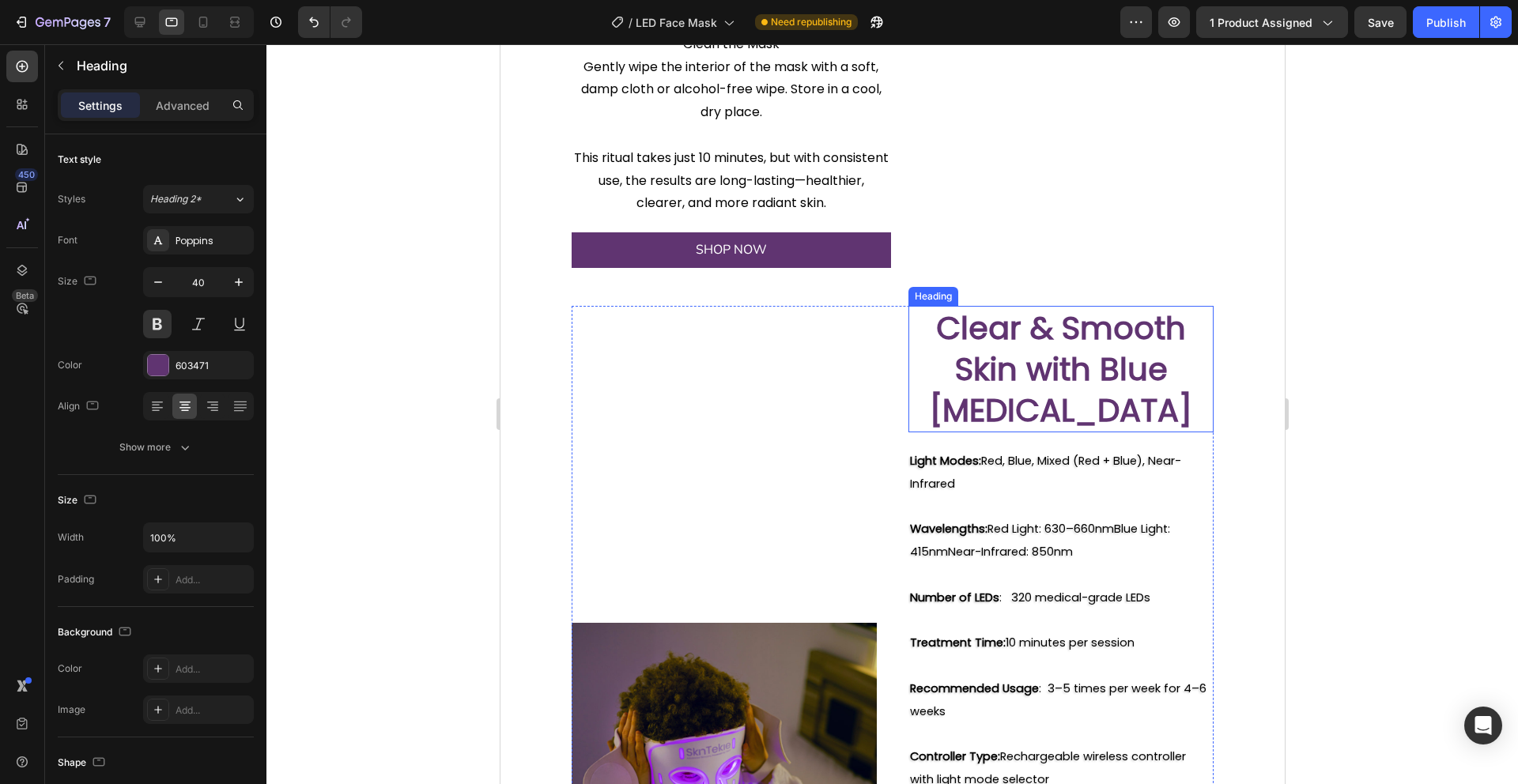
scroll to position [2085, 0]
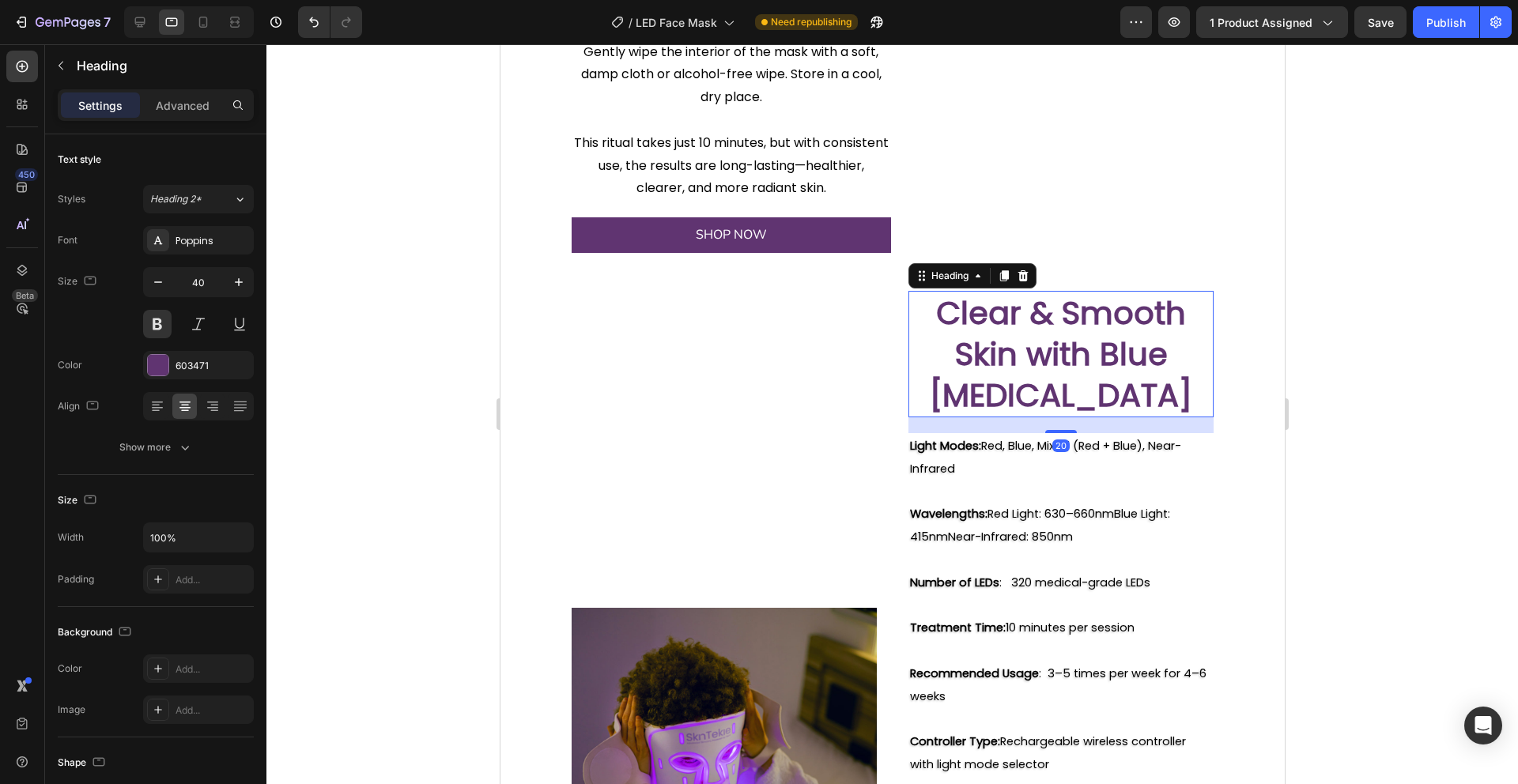
click at [1040, 353] on h2 "Clear & Smooth Skin with Blue Light Therapy" at bounding box center [1059, 353] width 305 height 126
click at [164, 284] on icon "button" at bounding box center [158, 282] width 16 height 16
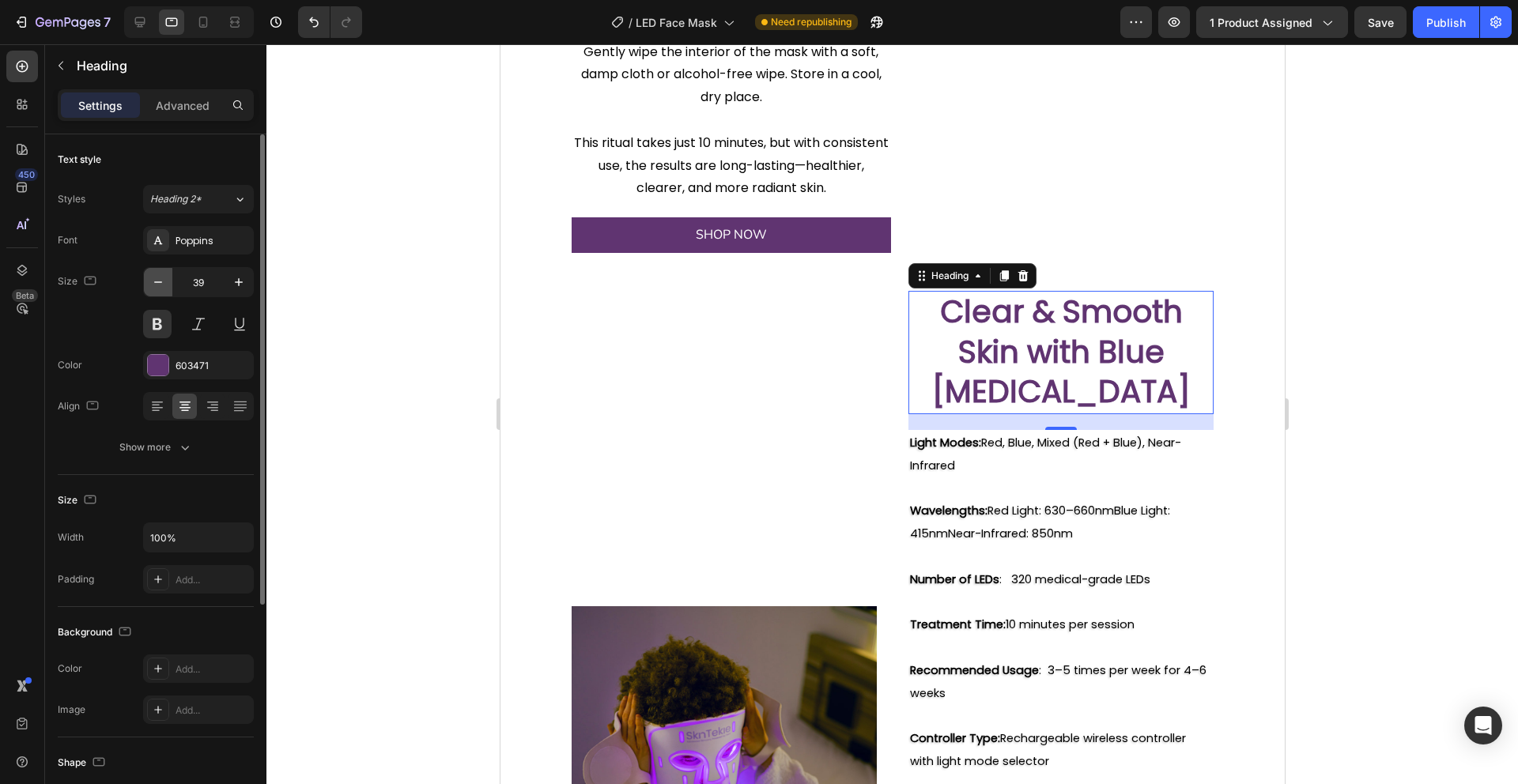
click at [164, 284] on icon "button" at bounding box center [158, 282] width 16 height 16
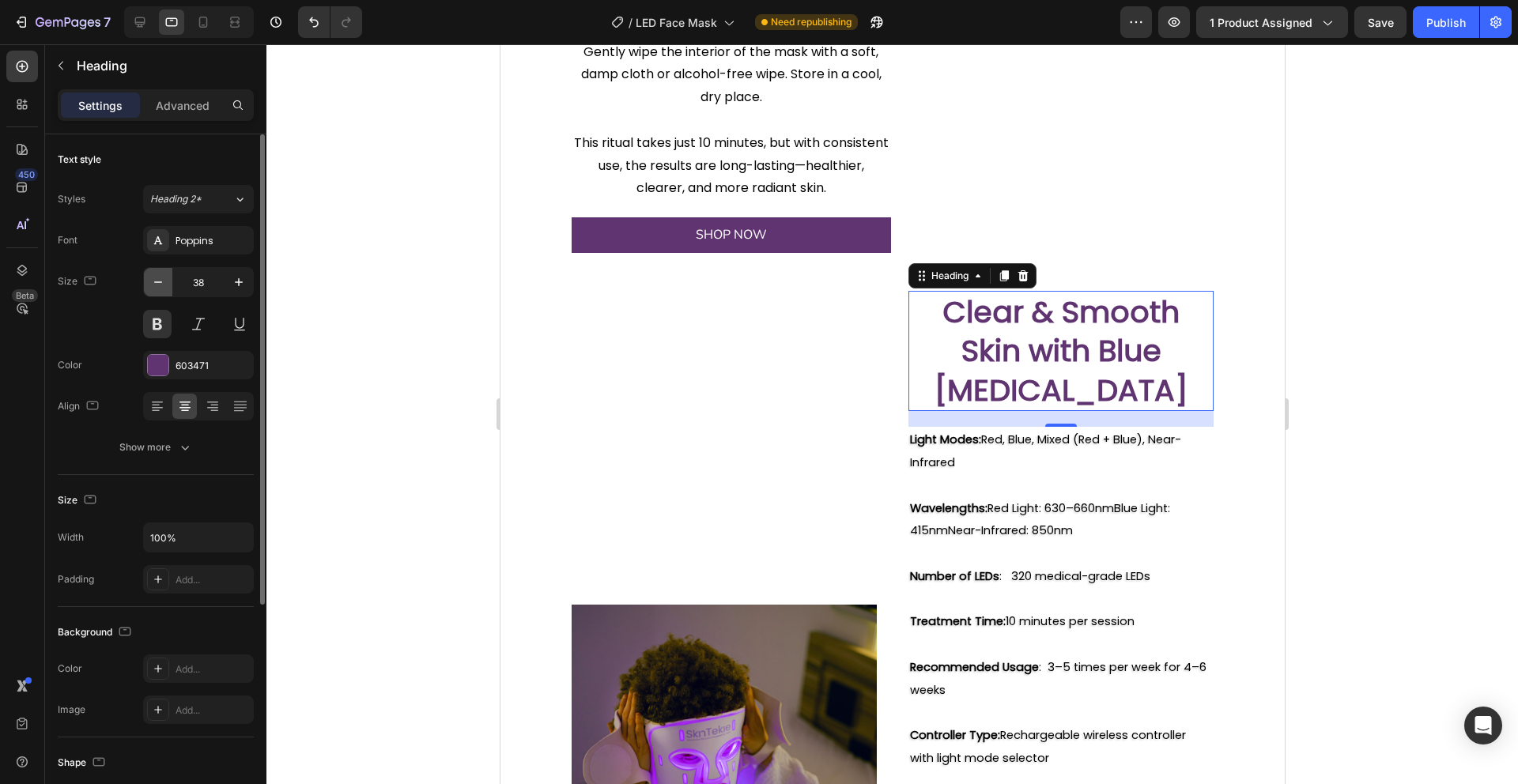
click at [162, 281] on icon "button" at bounding box center [158, 282] width 16 height 16
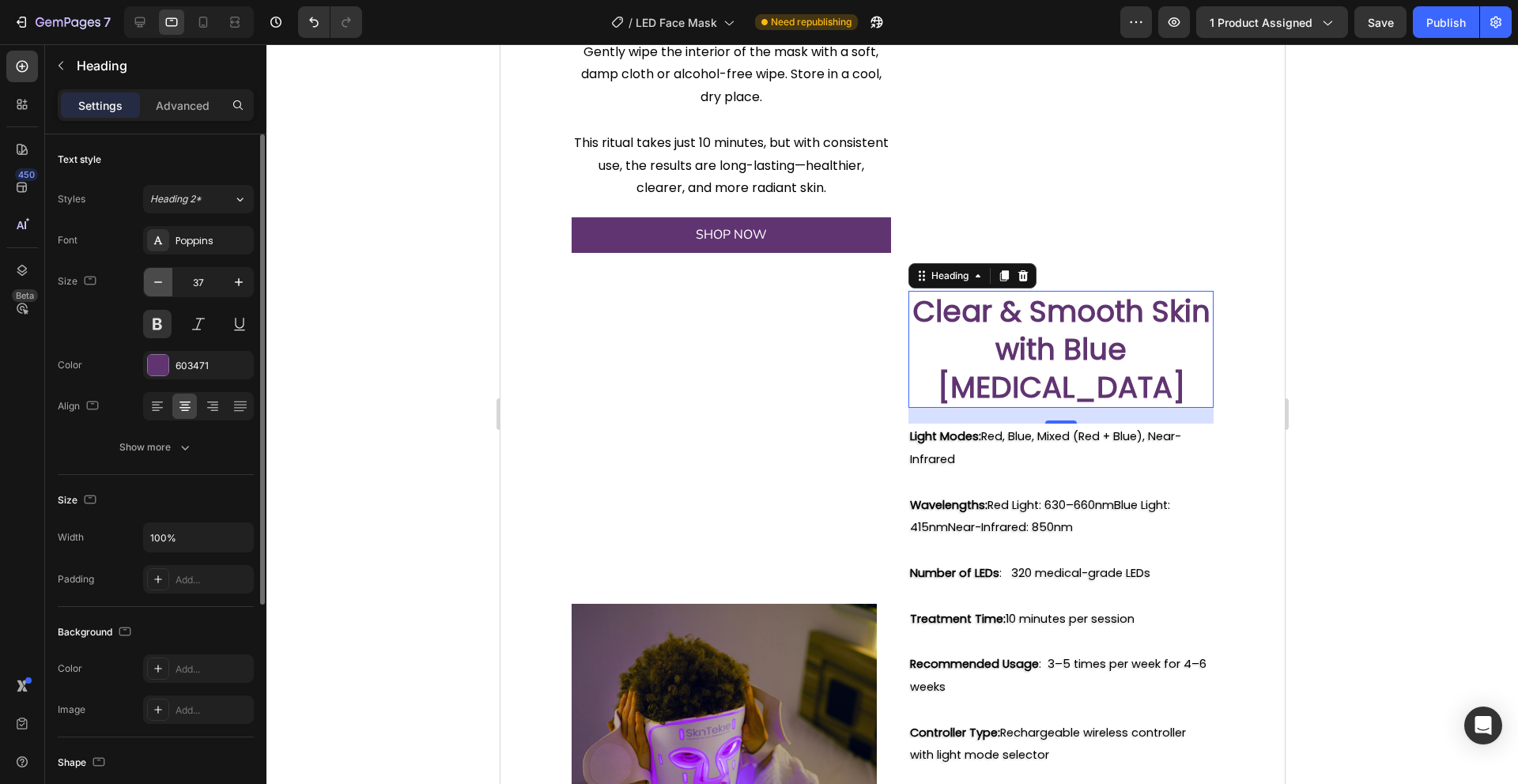
click at [162, 281] on icon "button" at bounding box center [158, 282] width 16 height 16
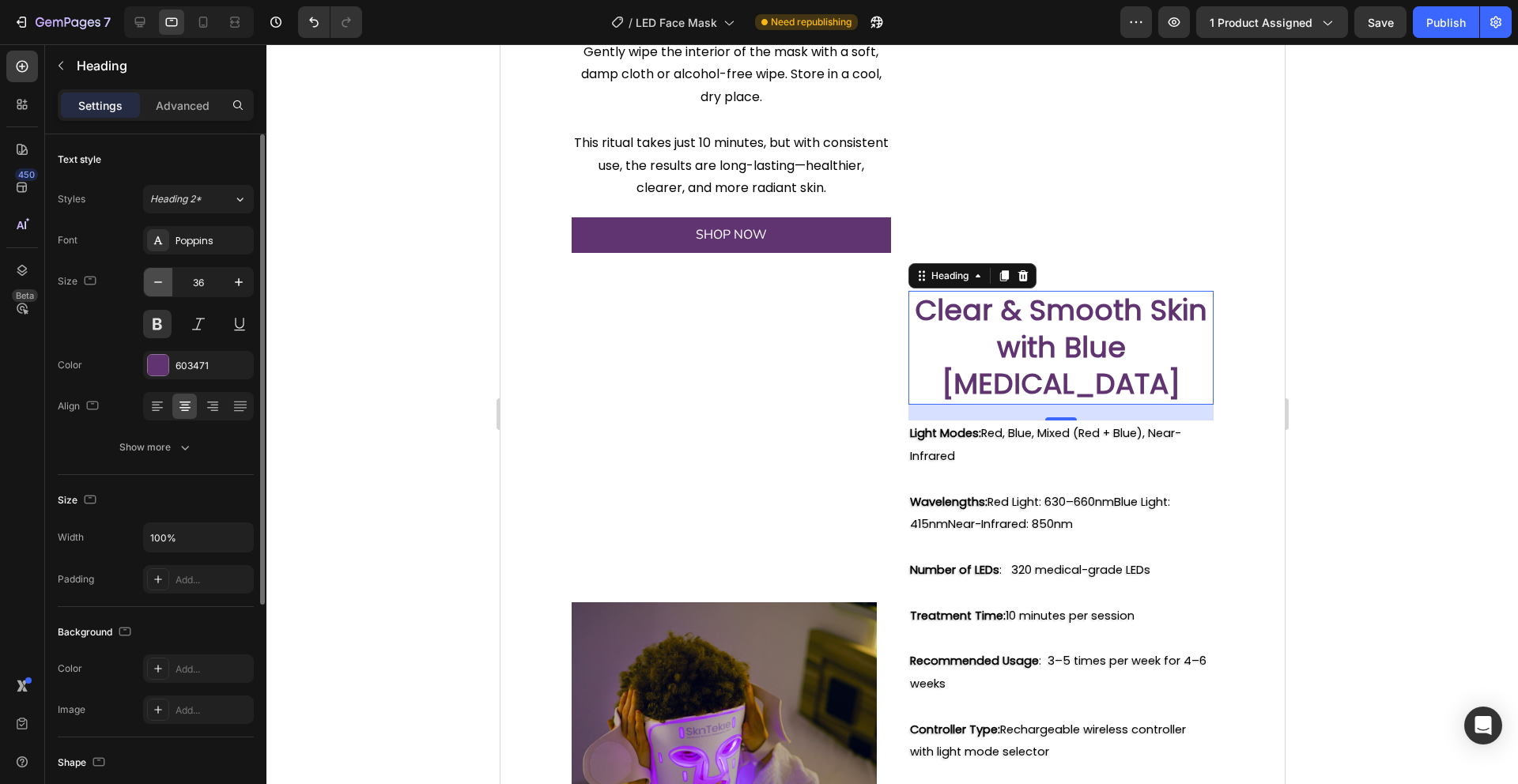
click at [162, 281] on icon "button" at bounding box center [158, 282] width 16 height 16
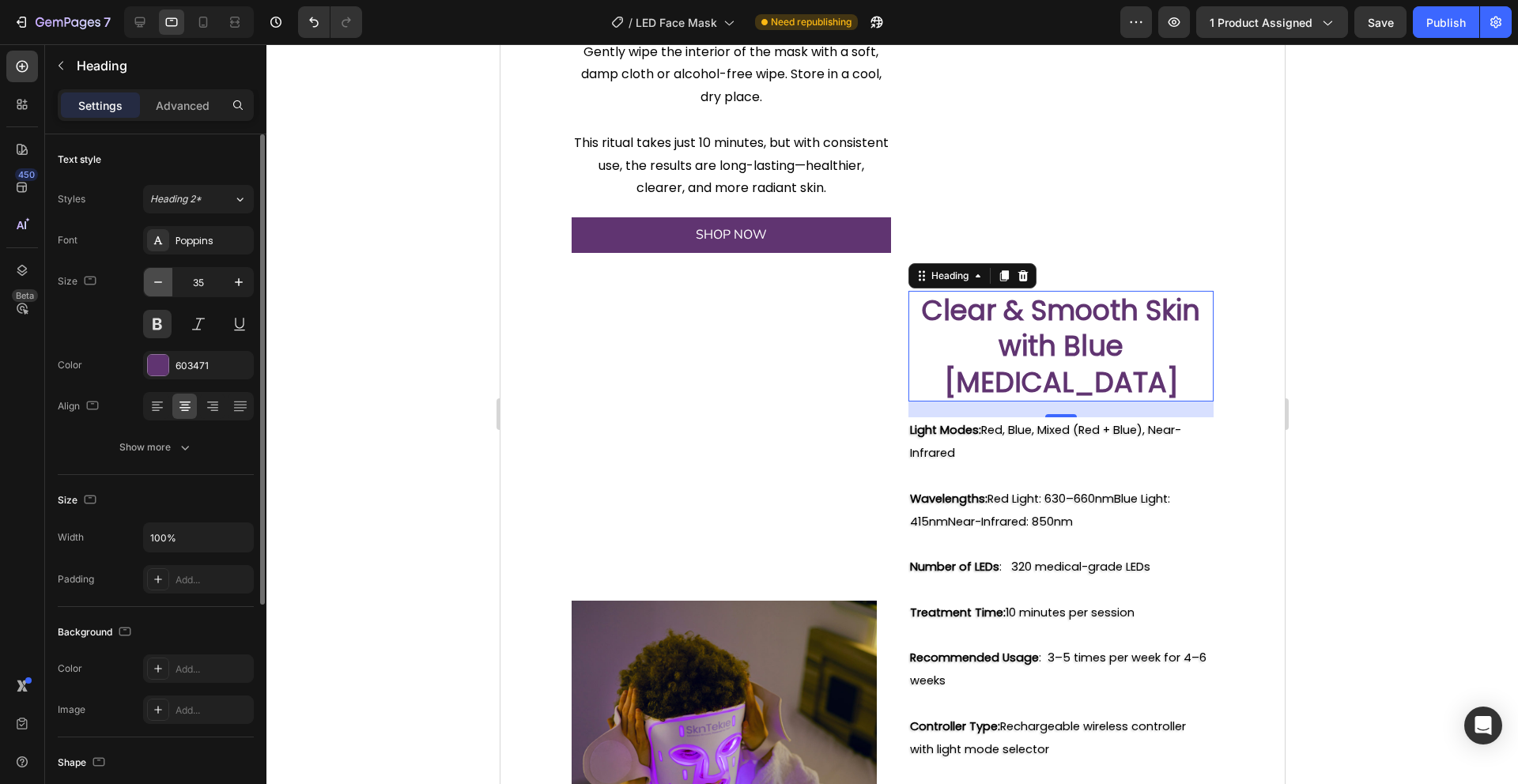
click at [162, 281] on icon "button" at bounding box center [158, 282] width 16 height 16
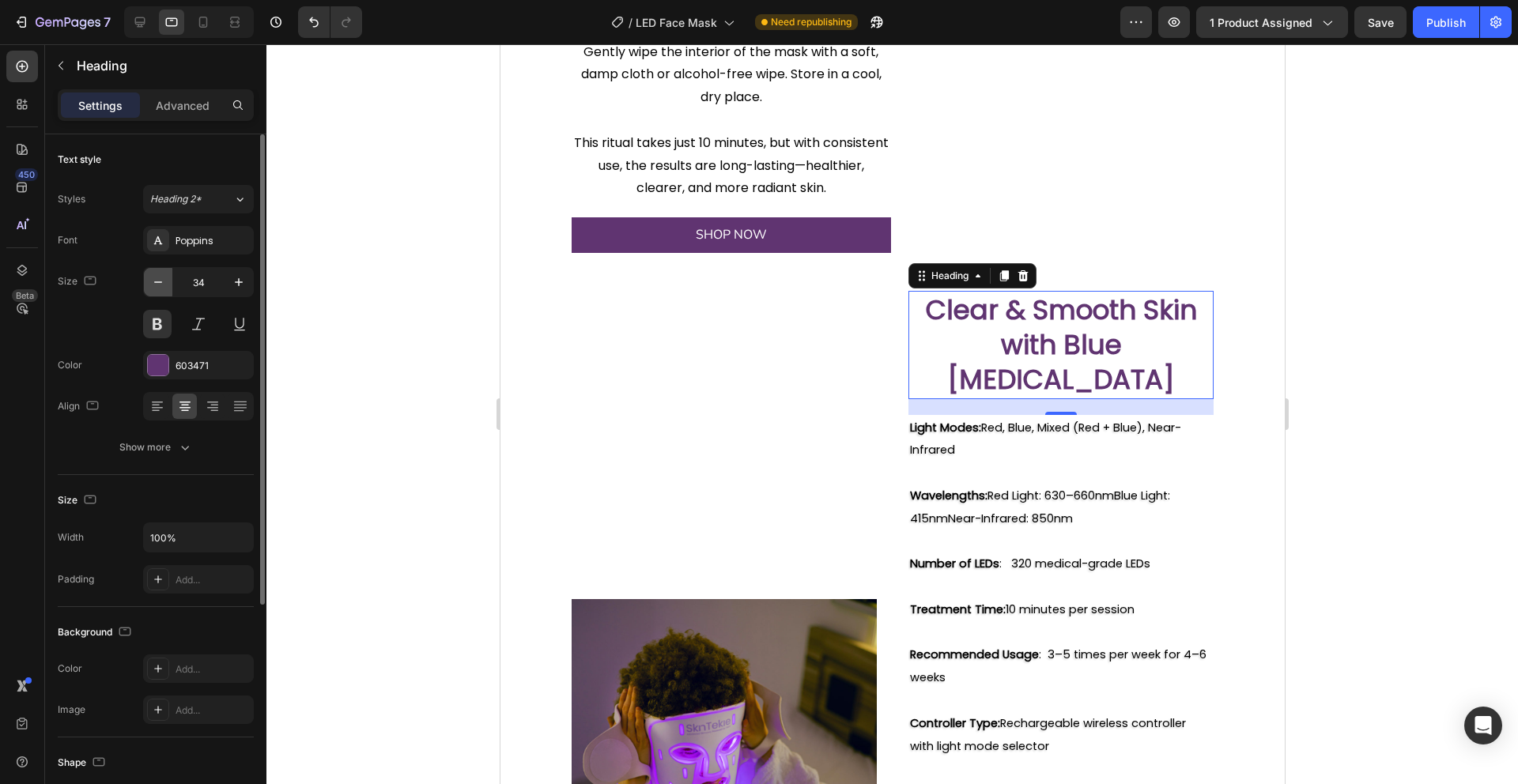
click at [162, 281] on icon "button" at bounding box center [158, 282] width 16 height 16
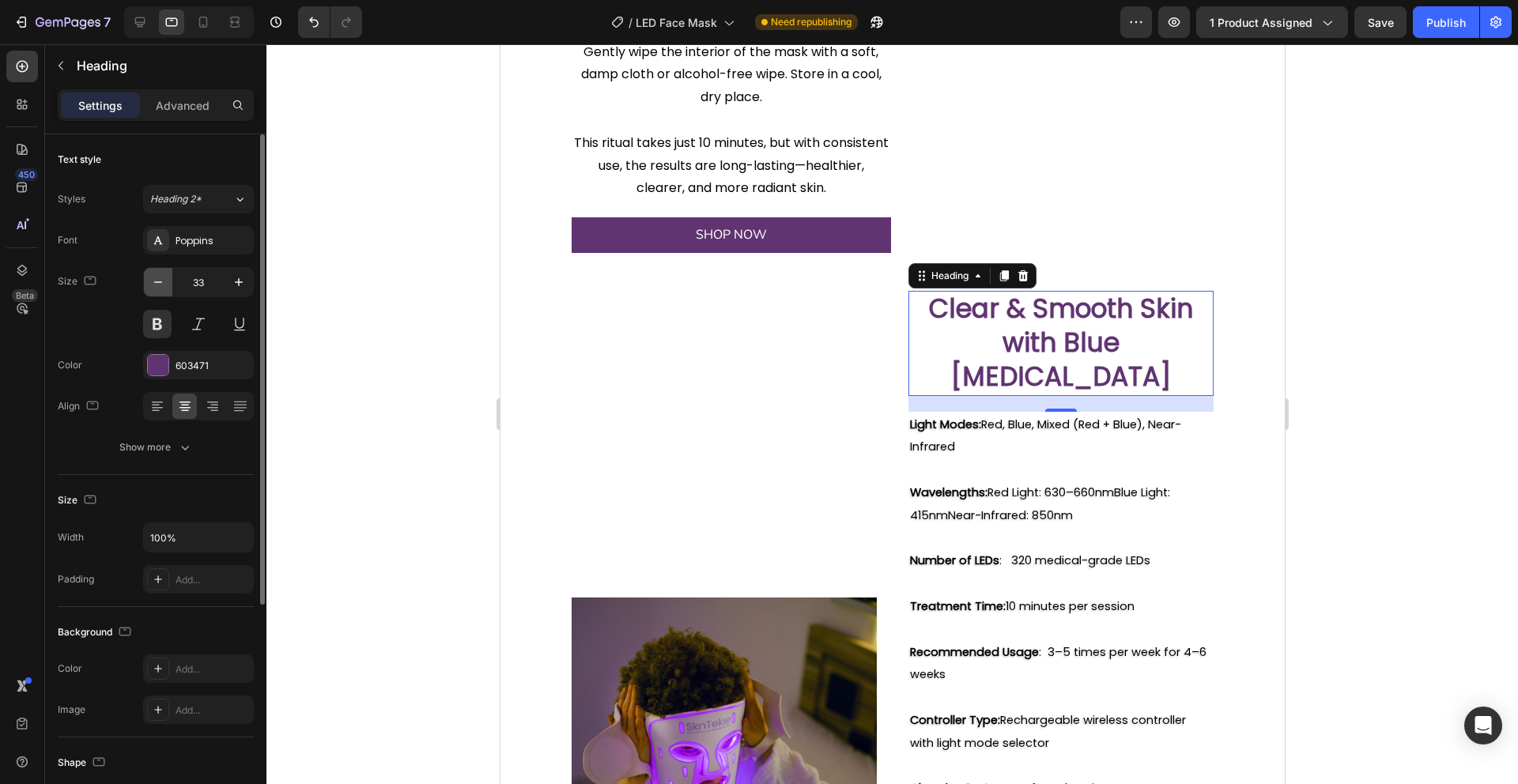
click at [162, 281] on icon "button" at bounding box center [158, 282] width 16 height 16
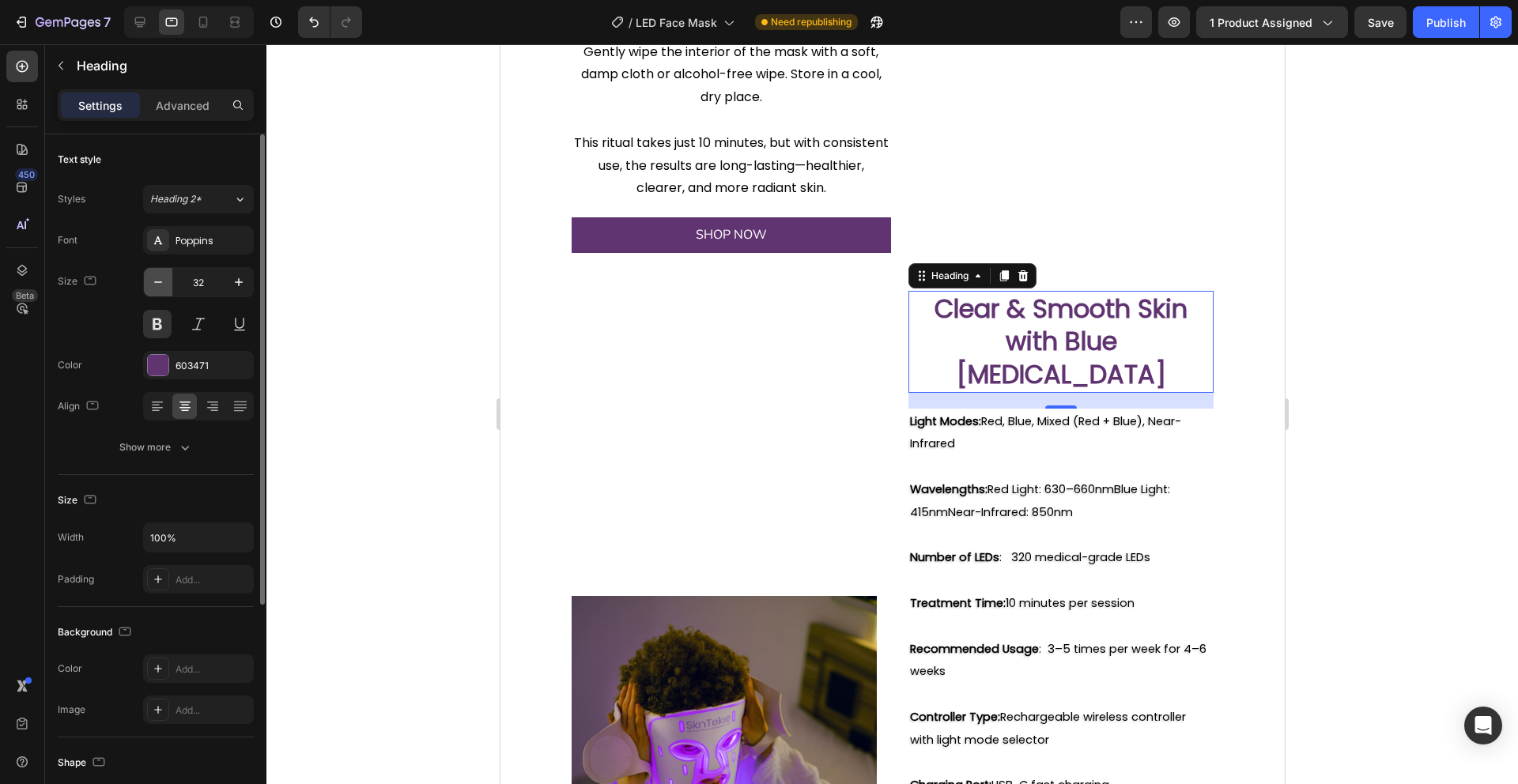
click at [162, 281] on icon "button" at bounding box center [158, 282] width 16 height 16
type input "31"
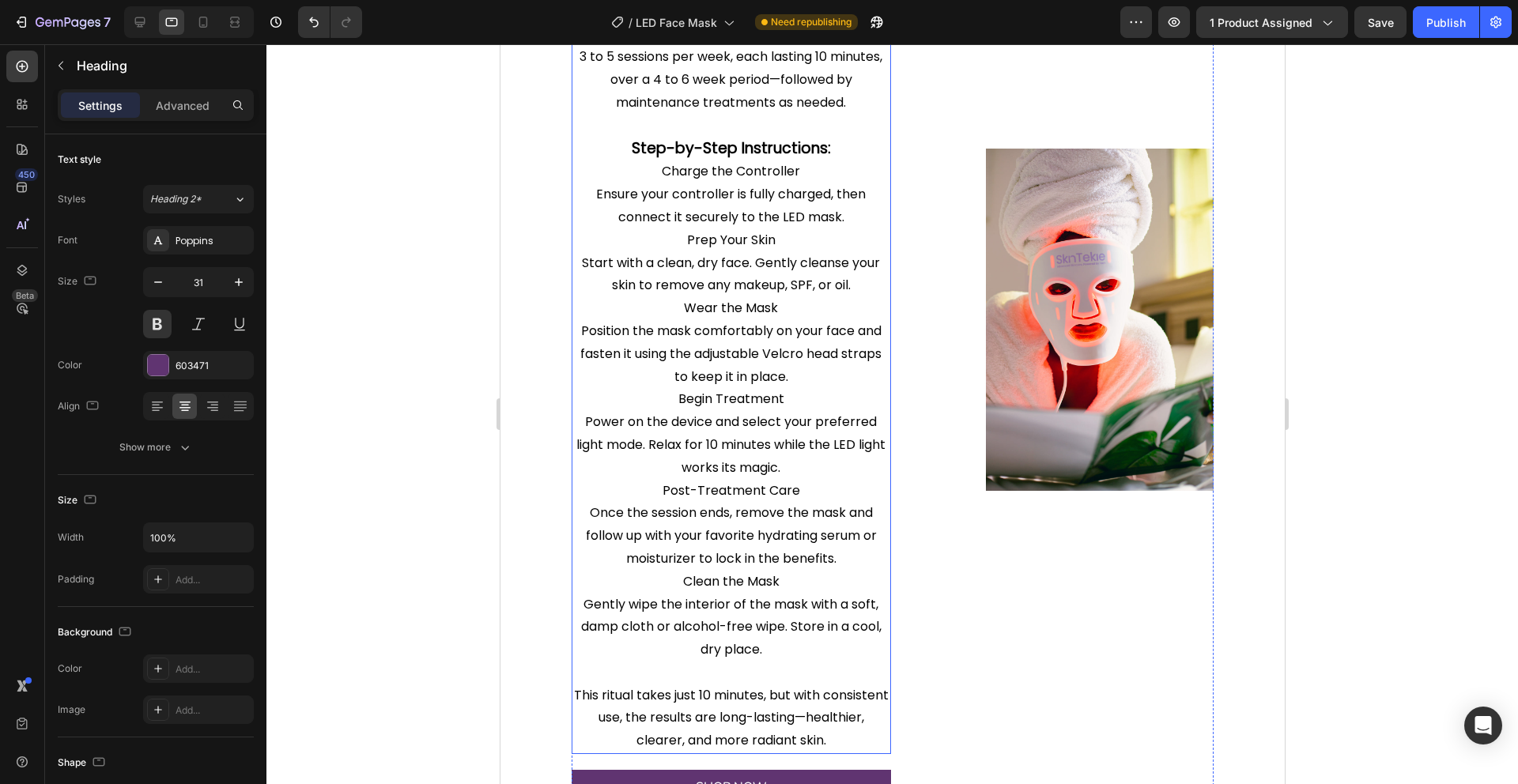
scroll to position [1245, 0]
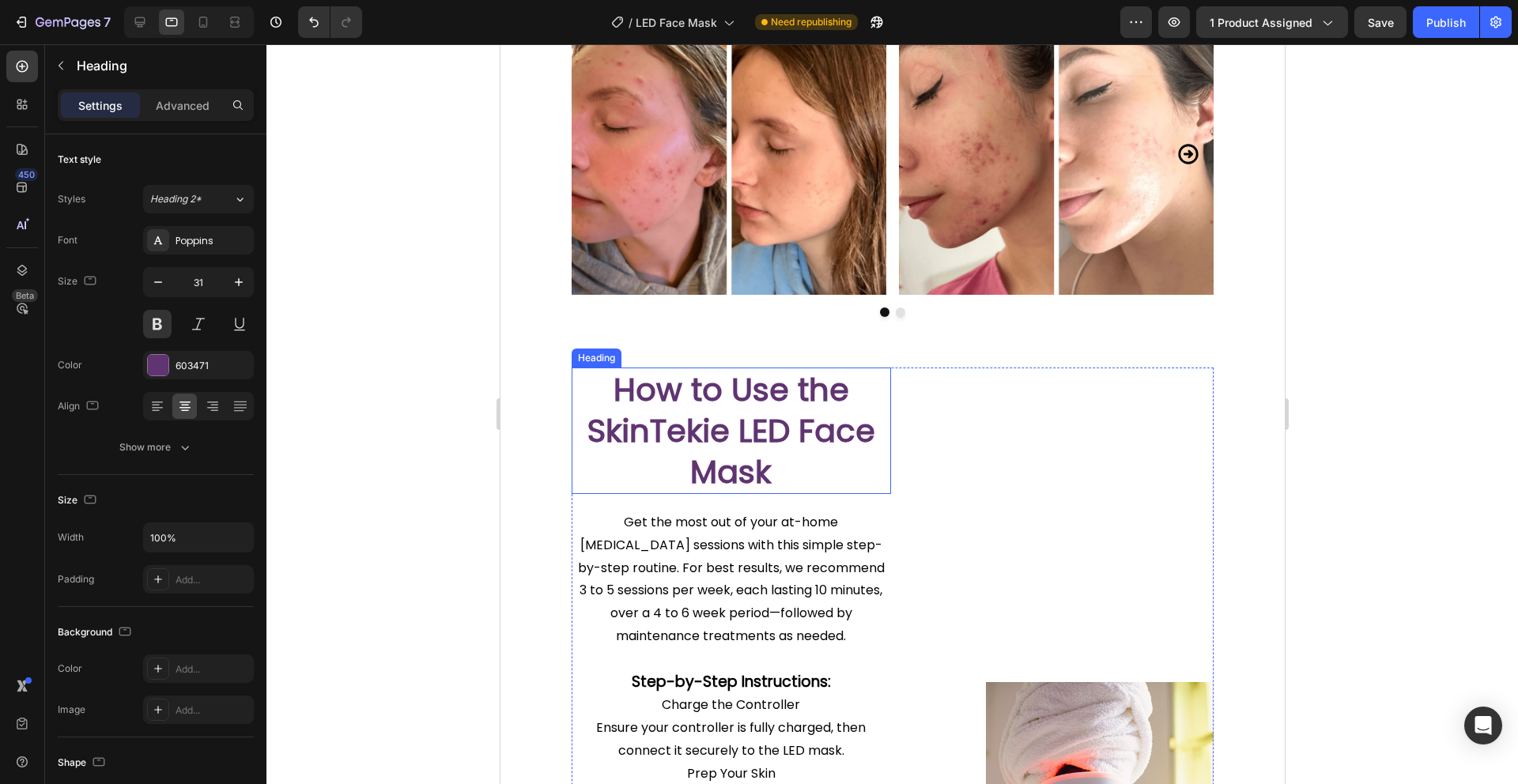
click at [717, 404] on h2 "How to Use the SkinTekie LED Face Mask" at bounding box center [730, 430] width 319 height 126
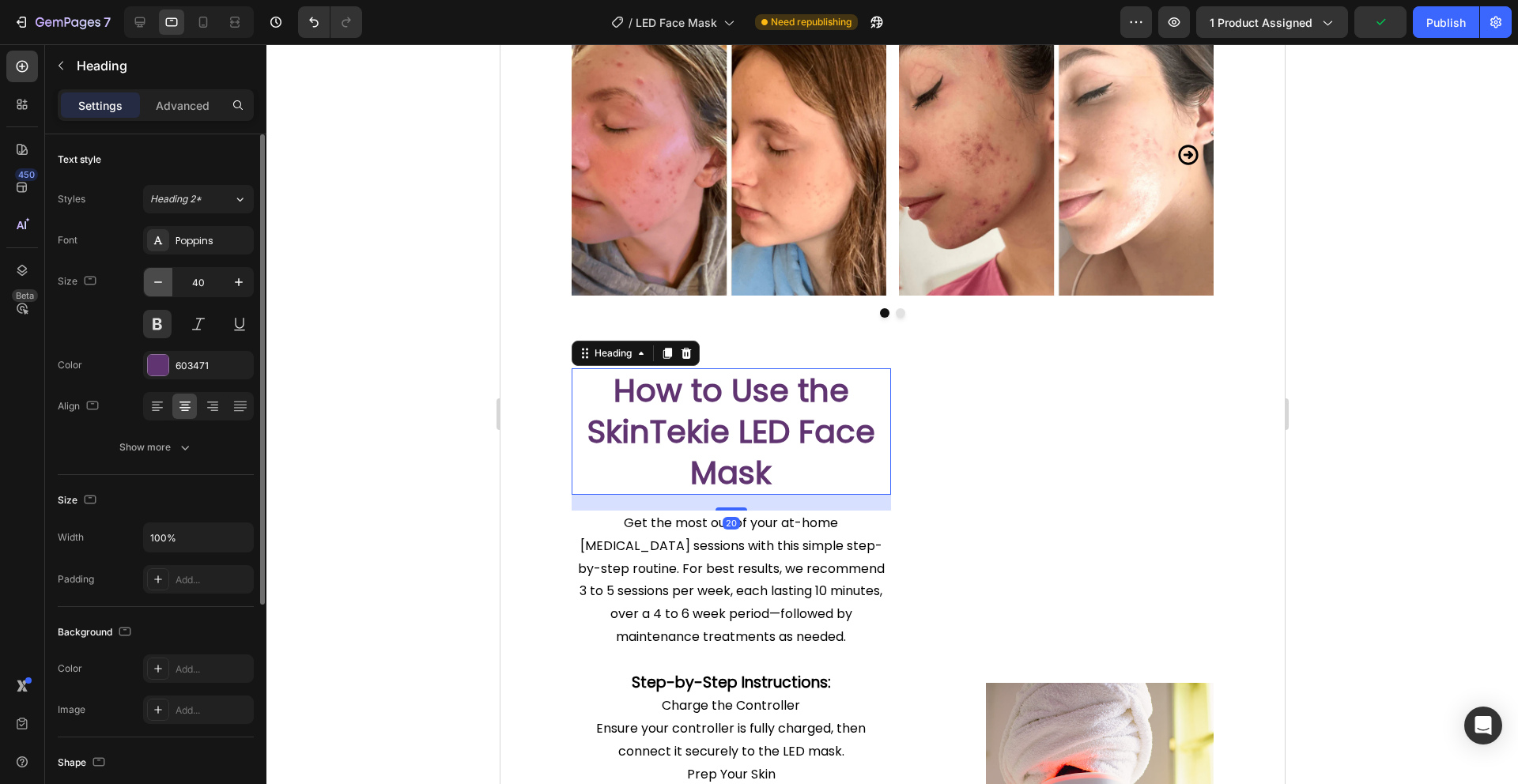
click at [165, 287] on icon "button" at bounding box center [158, 282] width 16 height 16
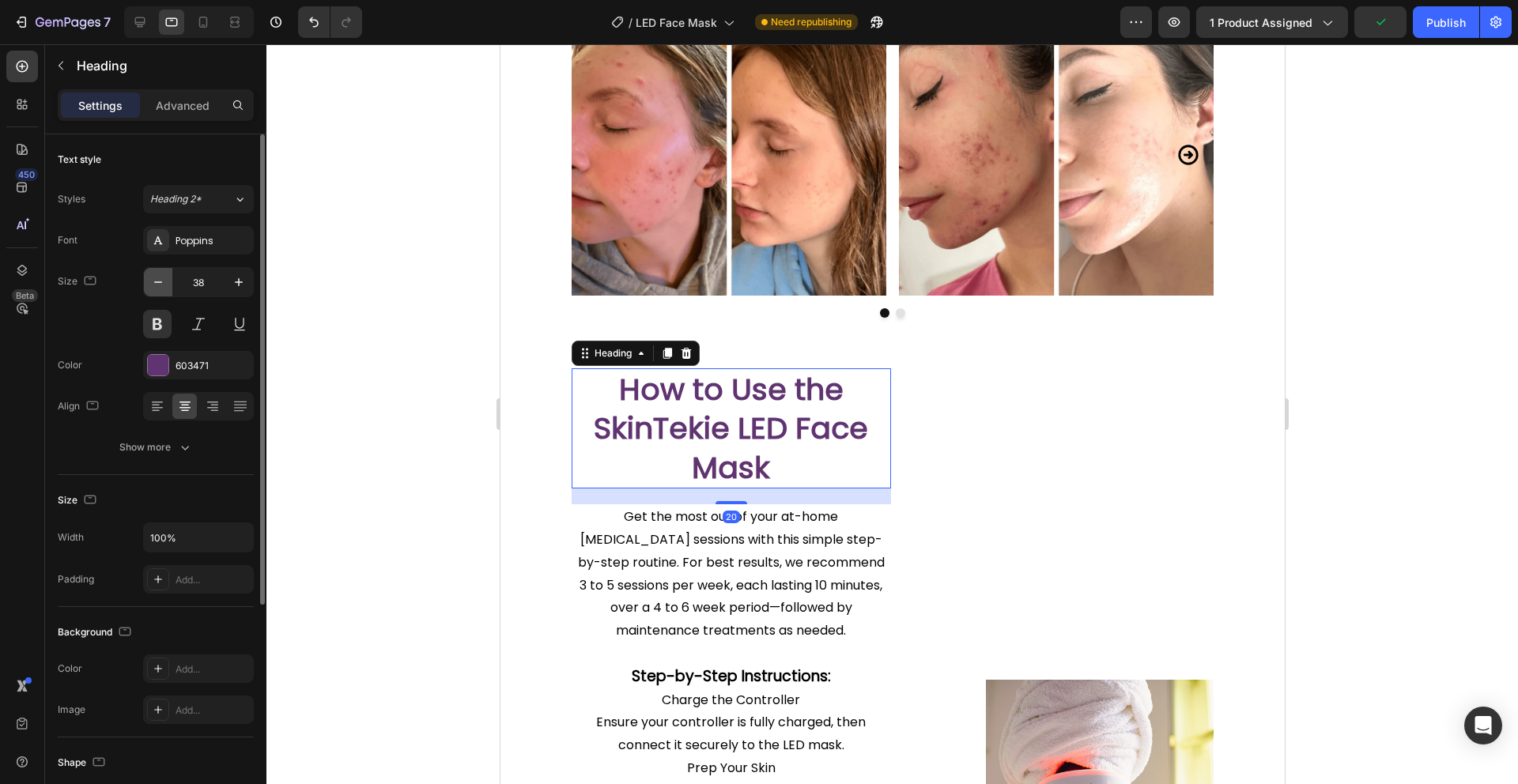
click at [165, 287] on icon "button" at bounding box center [158, 282] width 16 height 16
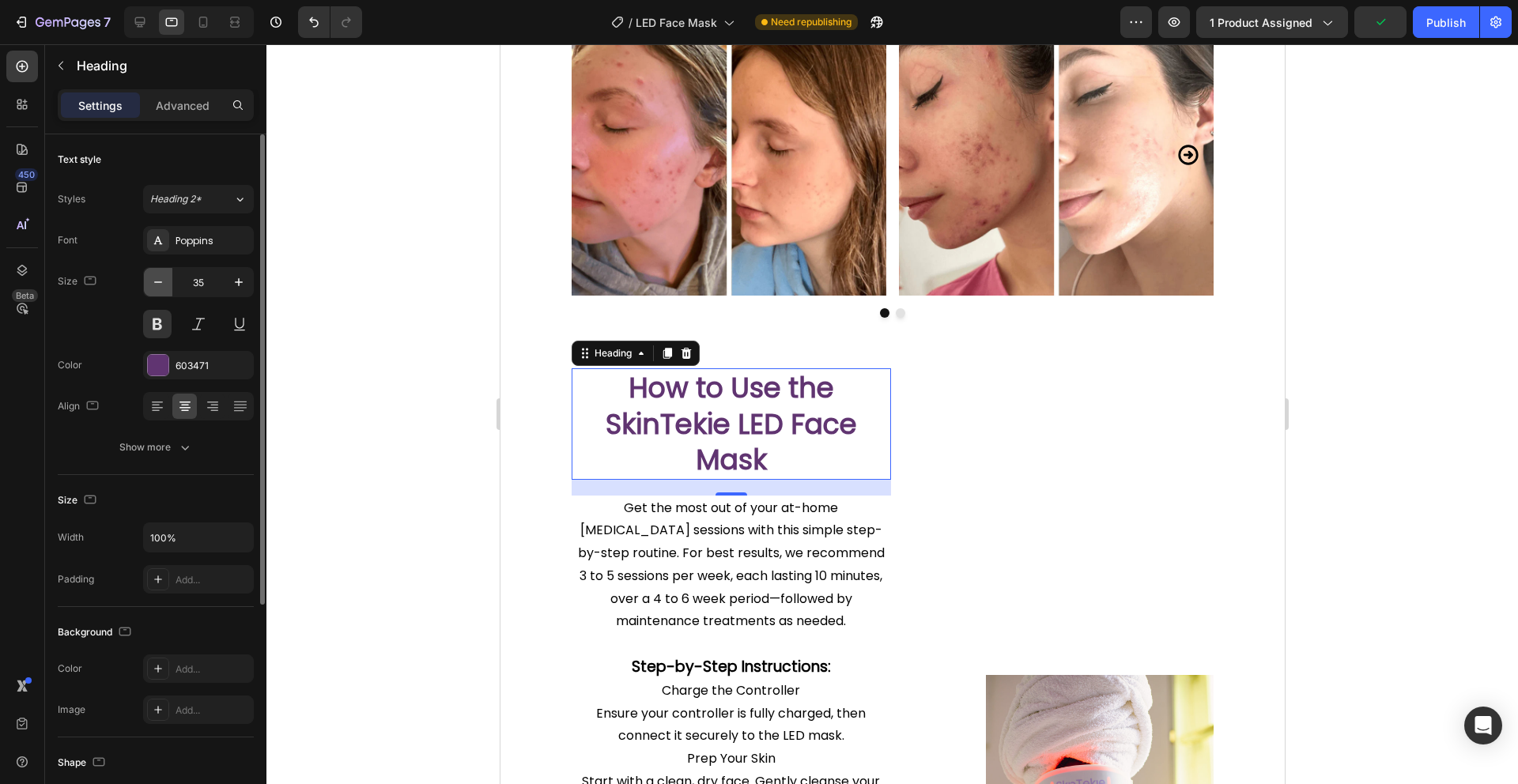
click at [165, 287] on icon "button" at bounding box center [158, 282] width 16 height 16
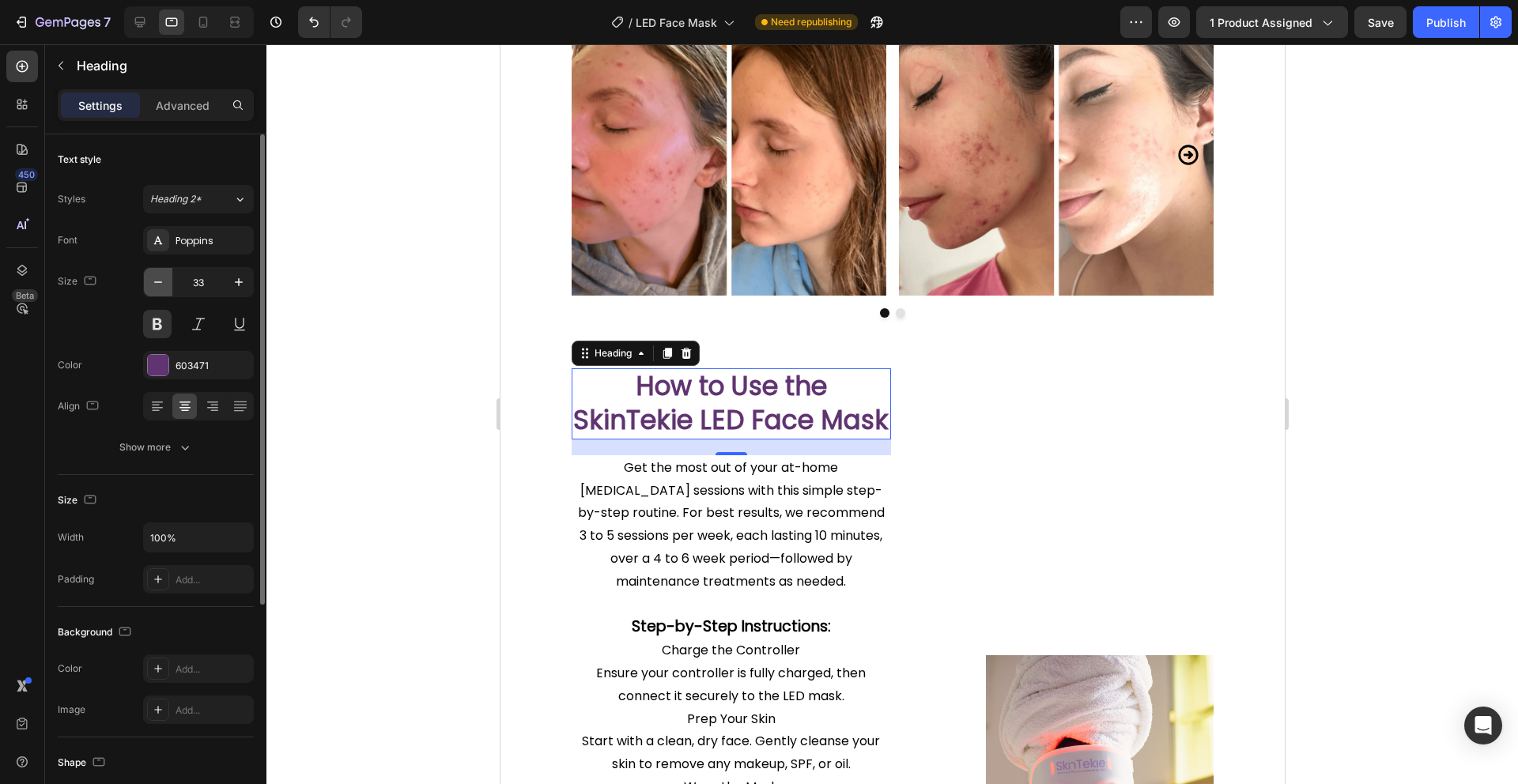
click at [165, 287] on icon "button" at bounding box center [158, 282] width 16 height 16
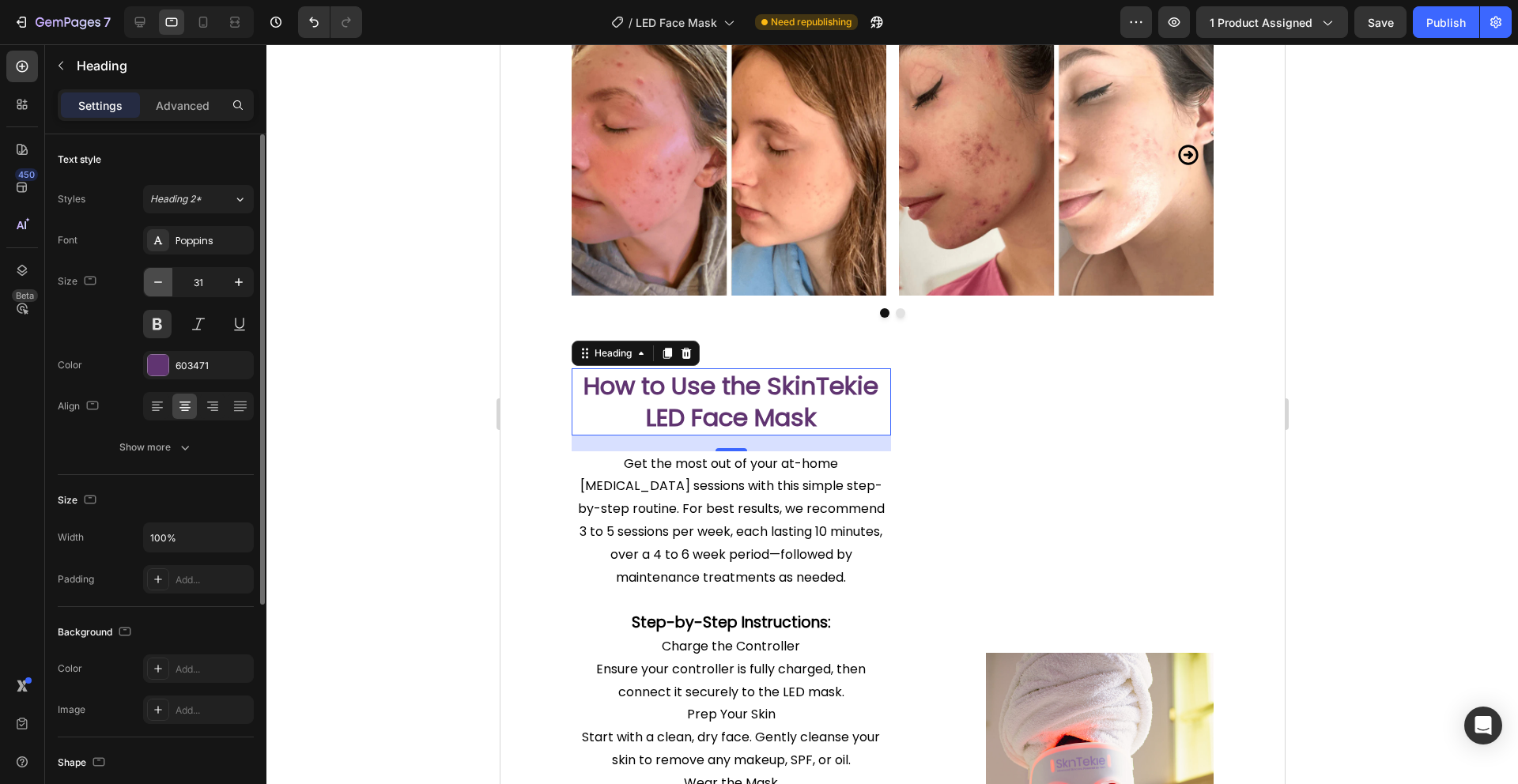
type input "30"
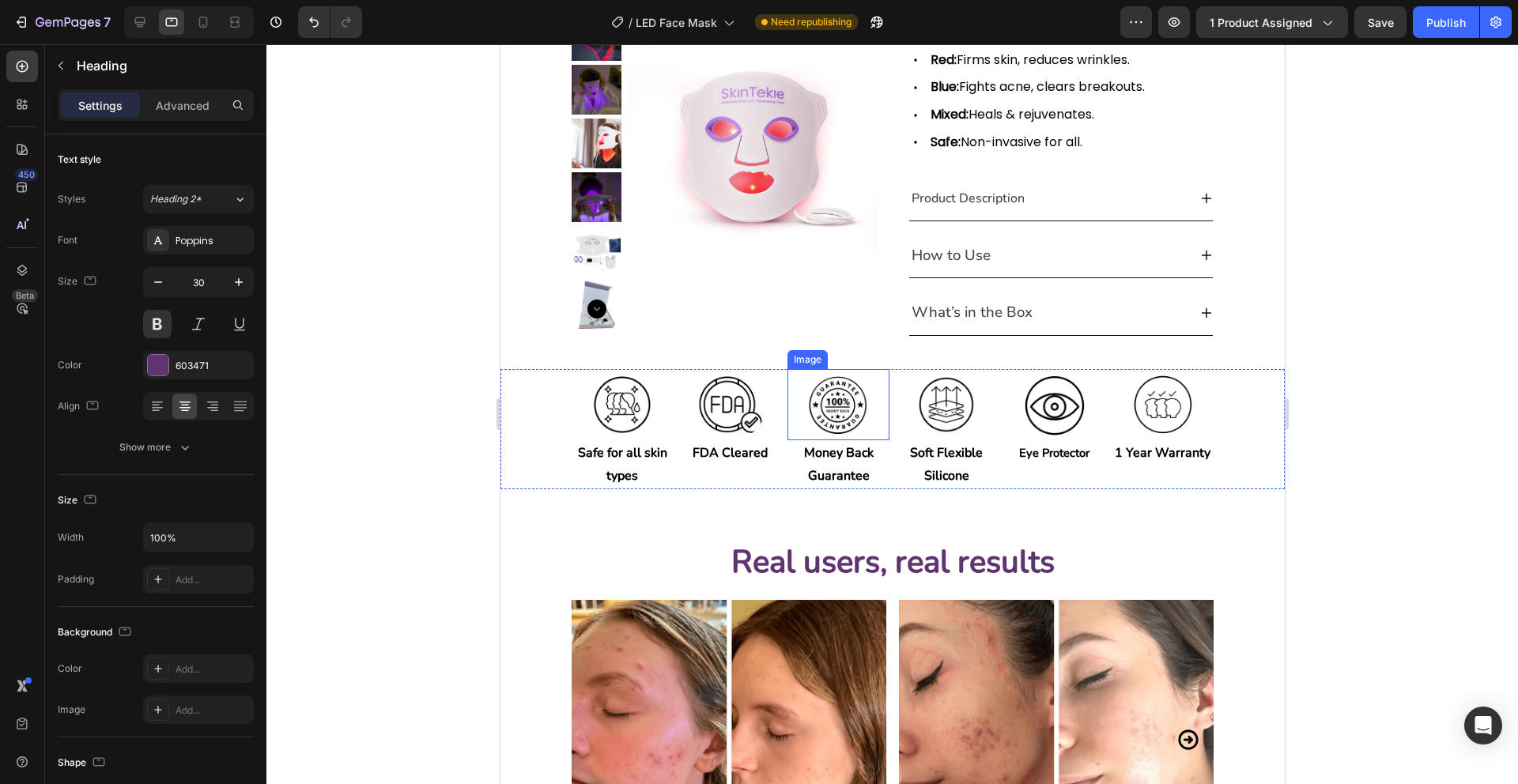
scroll to position [359, 0]
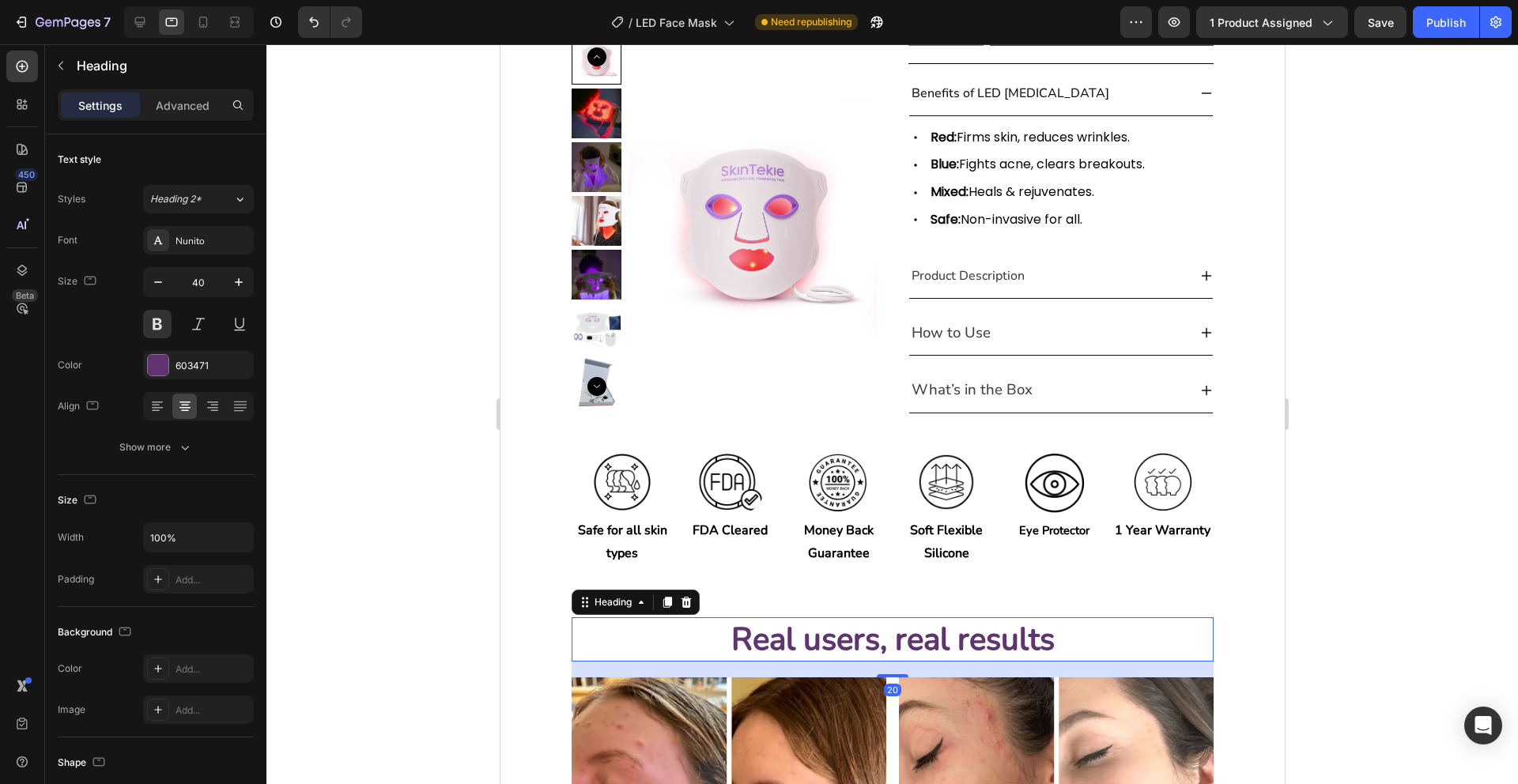
click at [916, 617] on h2 "Real users, real results" at bounding box center [891, 639] width 642 height 45
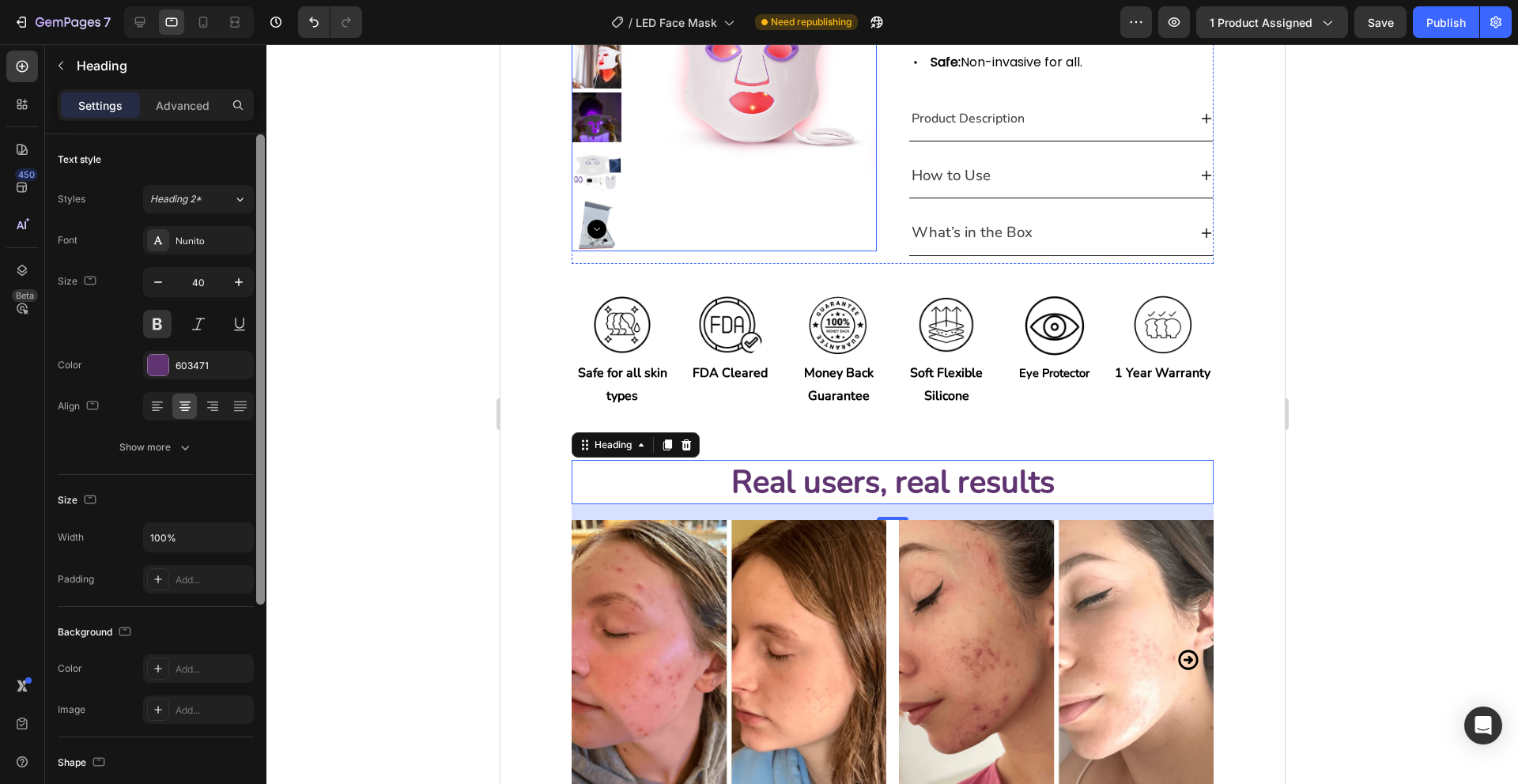
scroll to position [525, 0]
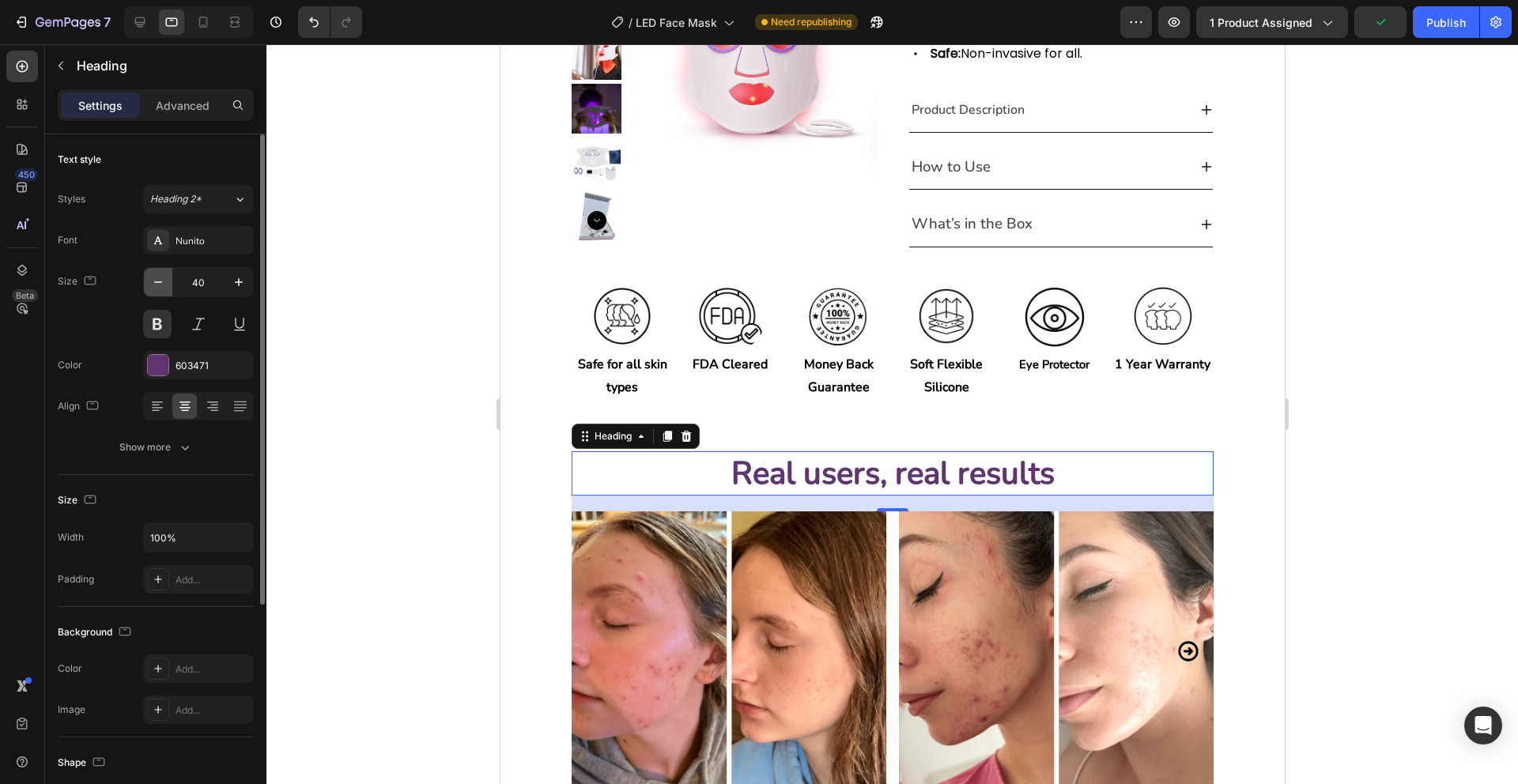
click at [154, 280] on icon "button" at bounding box center [158, 282] width 16 height 16
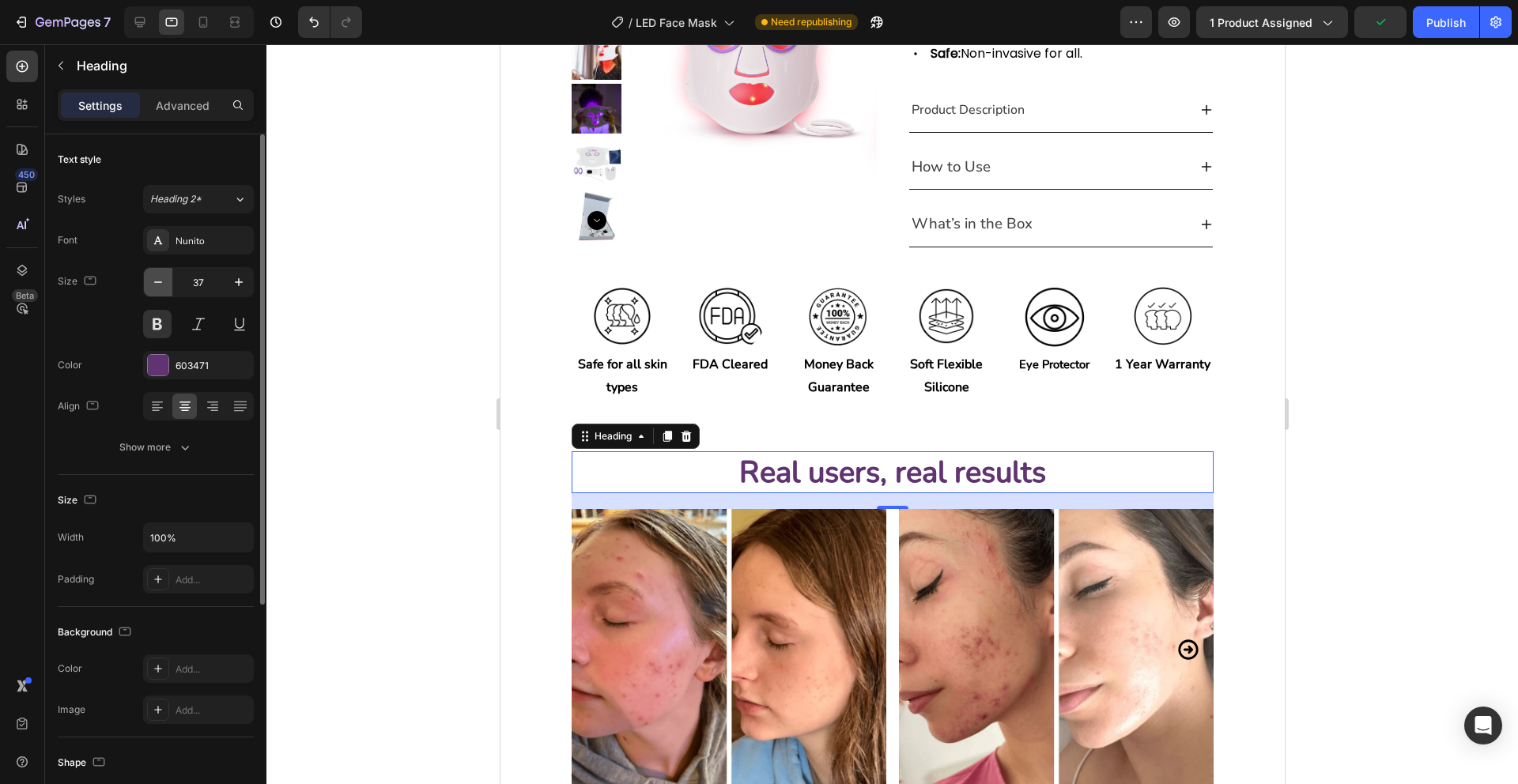
click at [154, 280] on icon "button" at bounding box center [158, 282] width 16 height 16
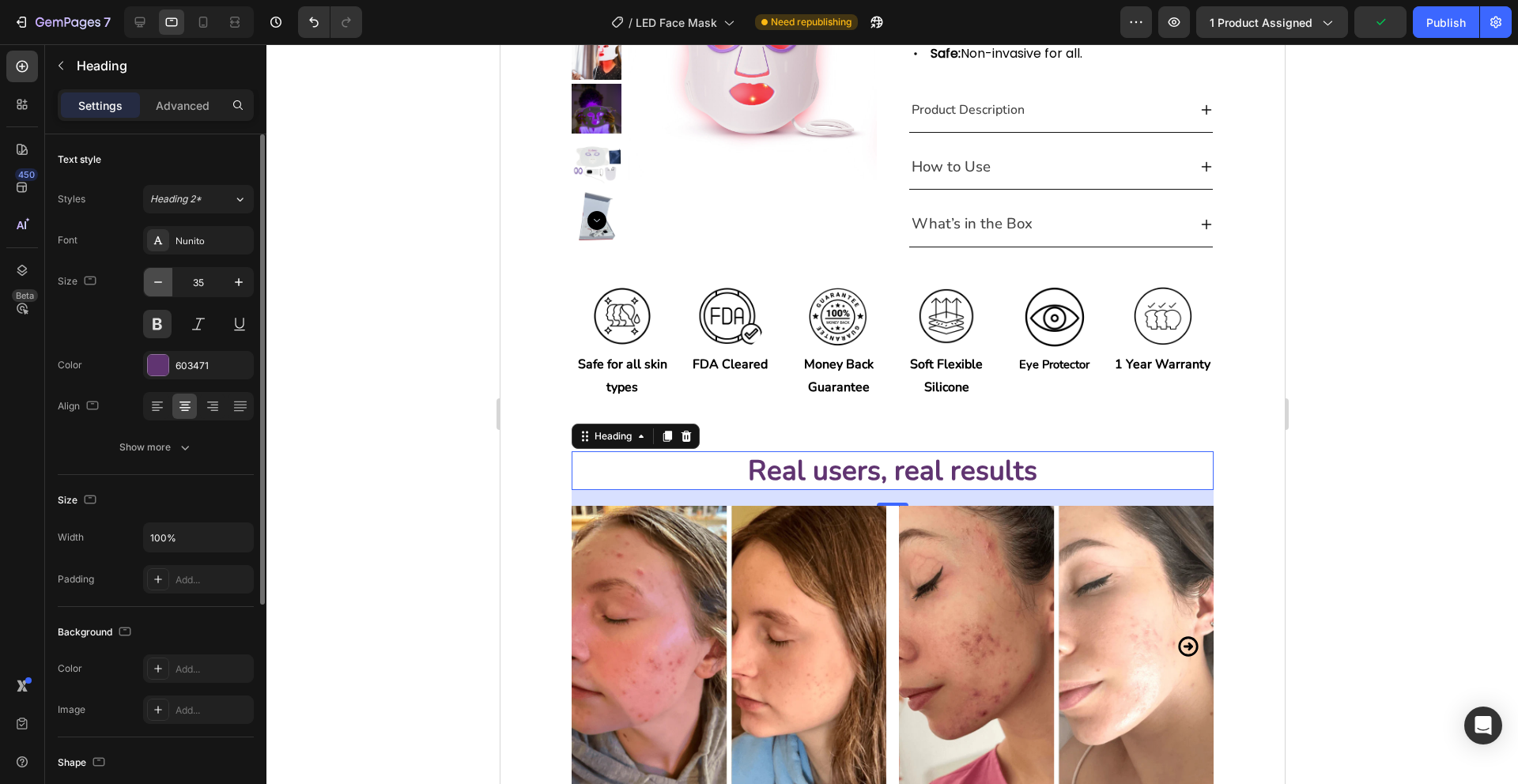
click at [154, 280] on icon "button" at bounding box center [158, 282] width 16 height 16
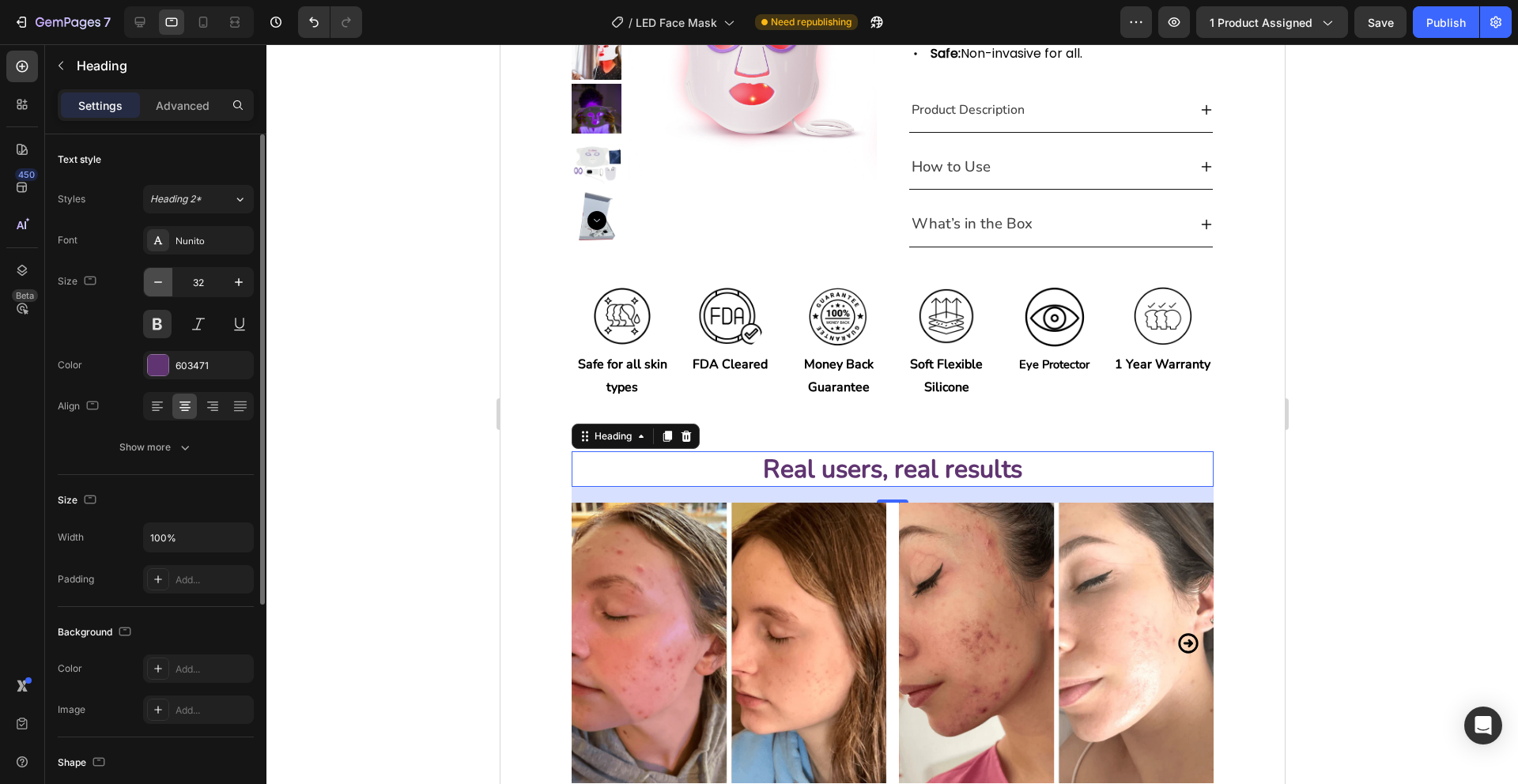
click at [154, 280] on icon "button" at bounding box center [158, 282] width 16 height 16
type input "30"
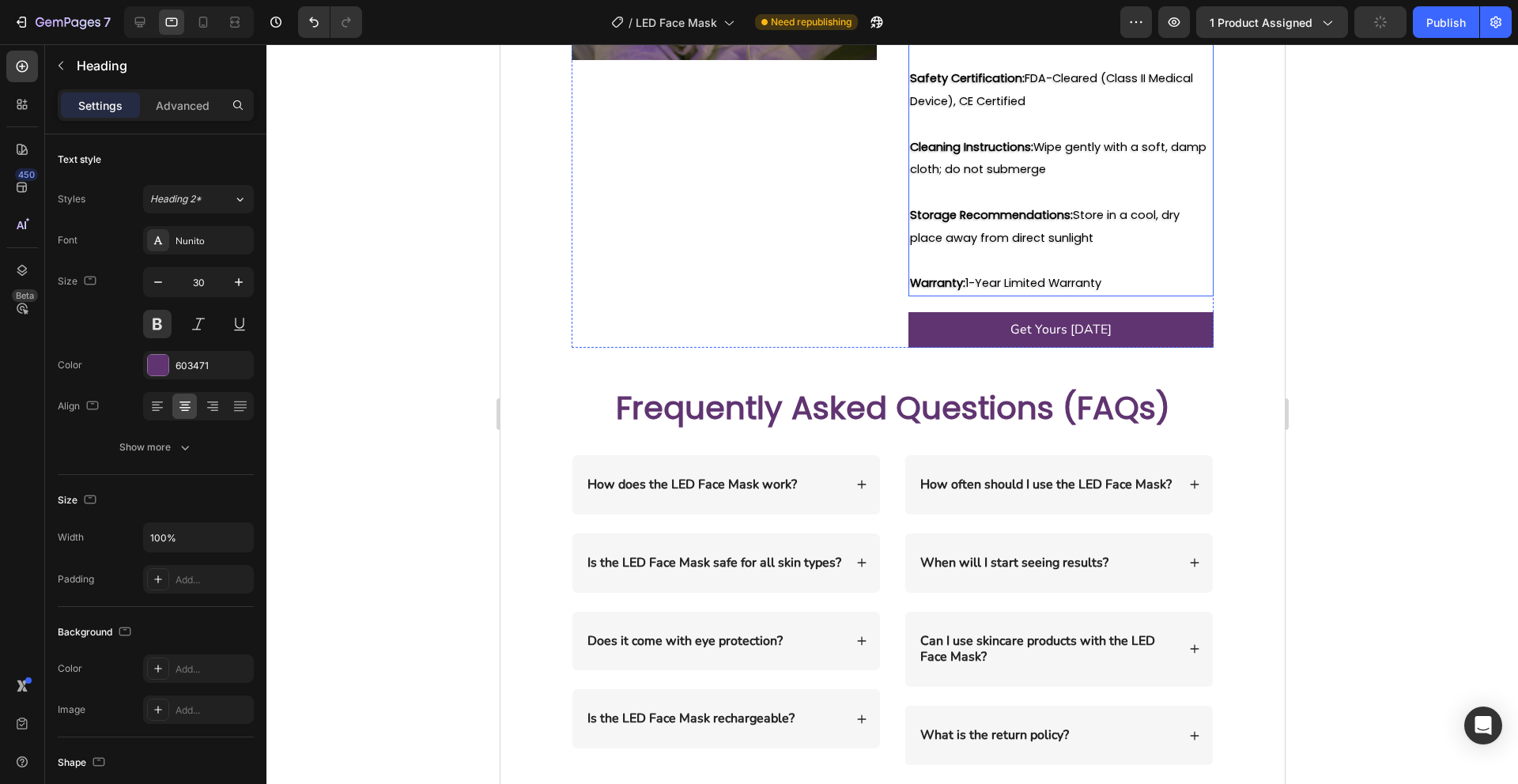
scroll to position [2917, 0]
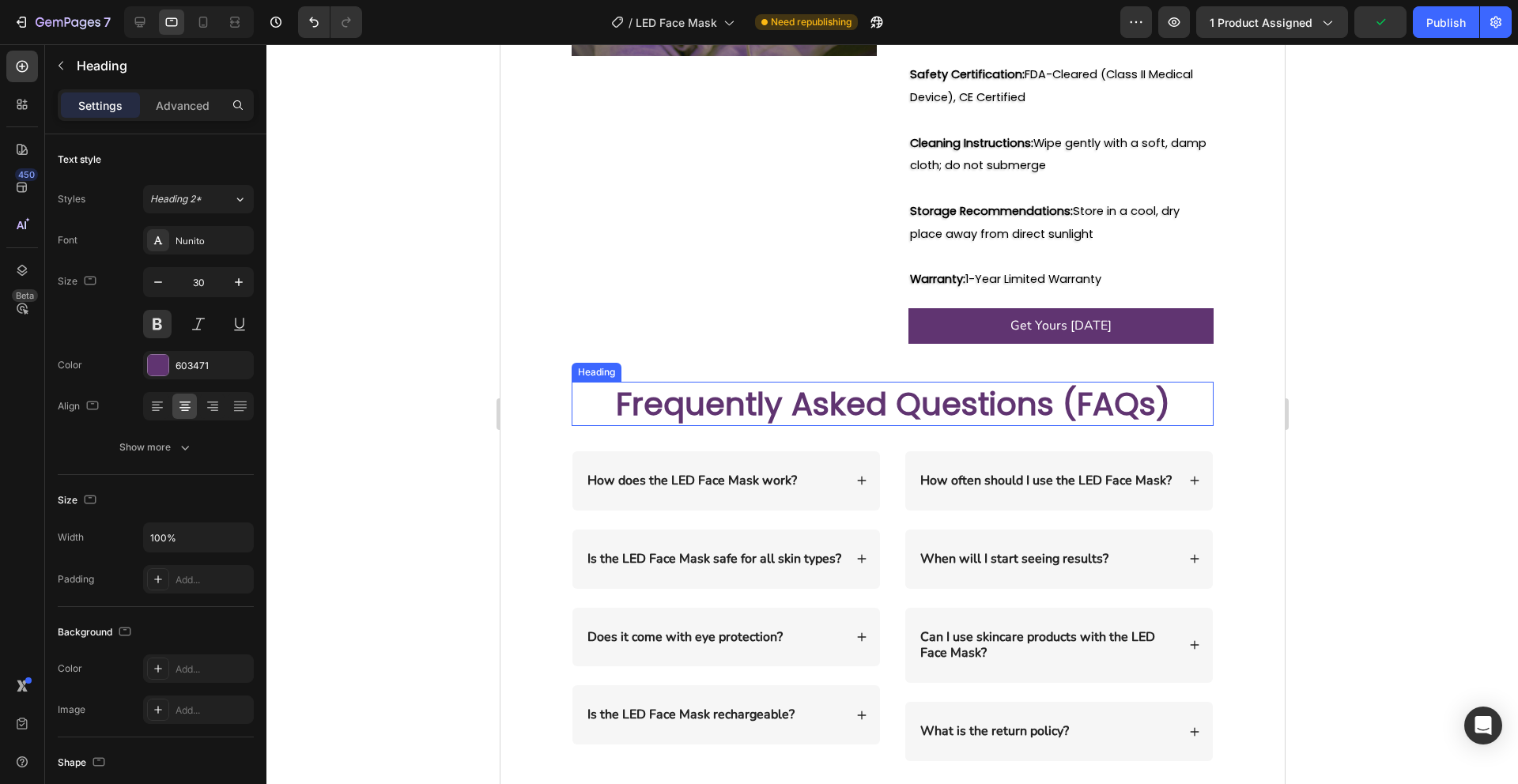
click at [981, 414] on h2 "Frequently Asked Questions (FAQs)" at bounding box center [891, 403] width 642 height 45
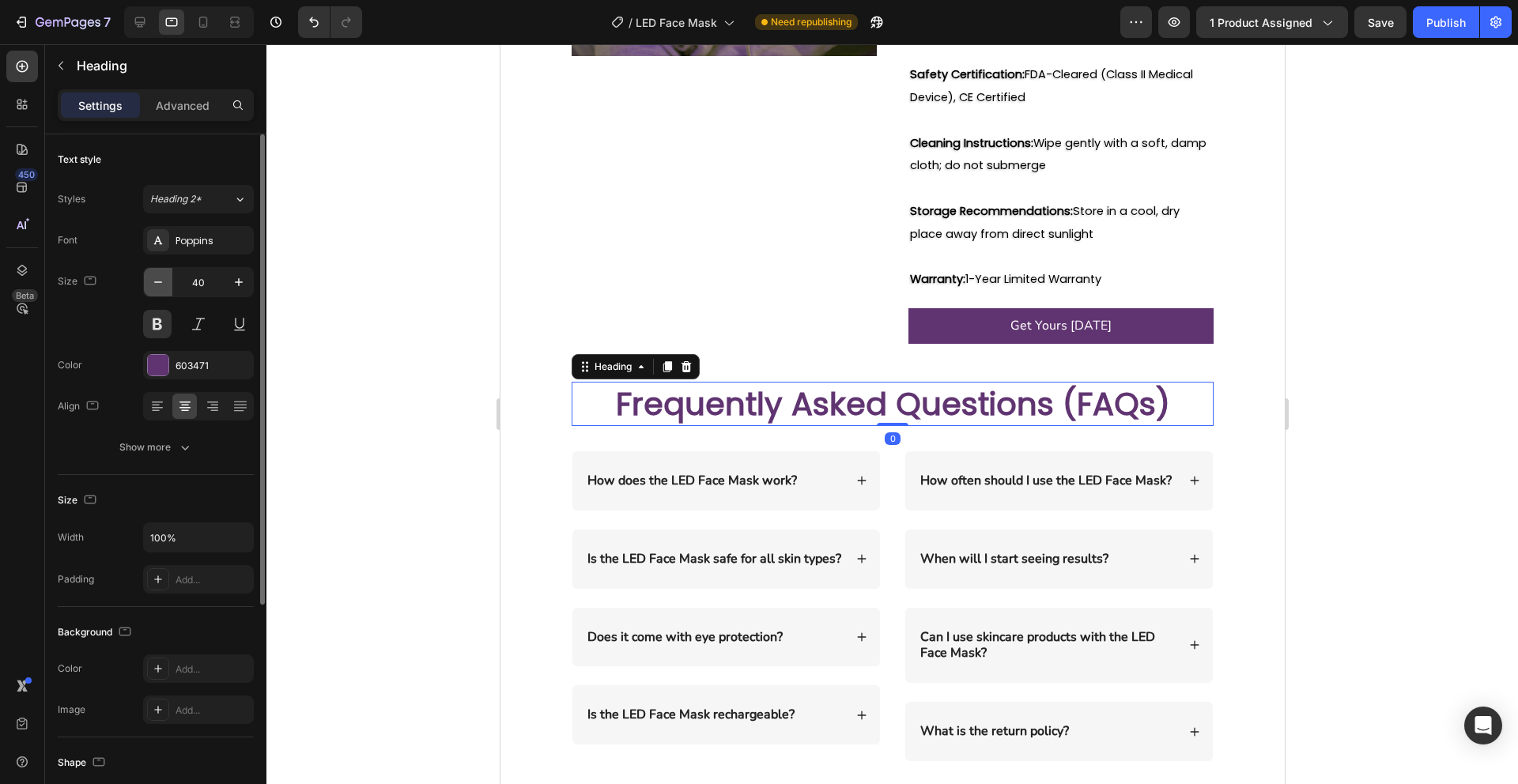
click at [159, 277] on icon "button" at bounding box center [158, 282] width 16 height 16
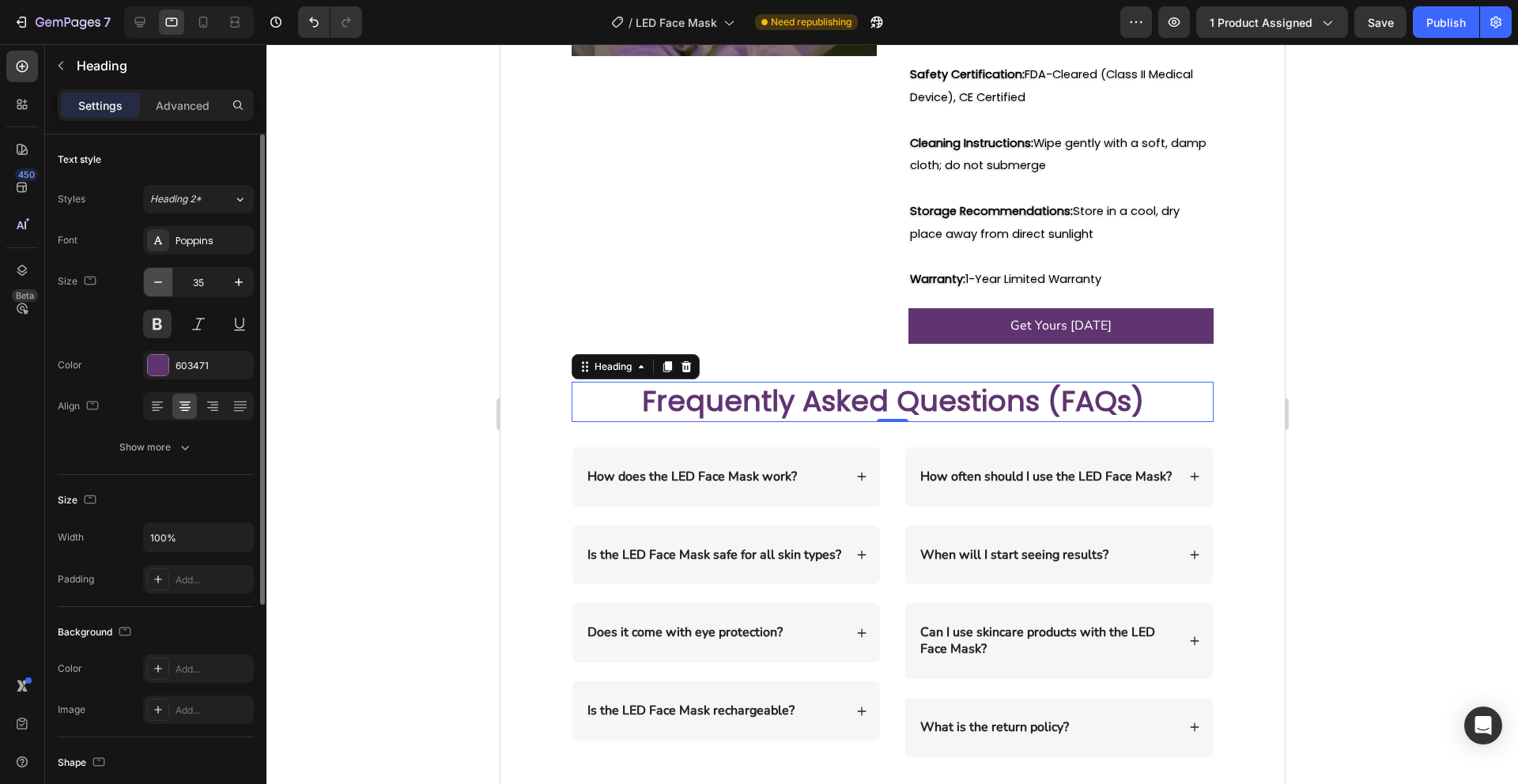
click at [159, 277] on icon "button" at bounding box center [158, 282] width 16 height 16
click at [159, 277] on icon "button" at bounding box center [158, 280] width 16 height 16
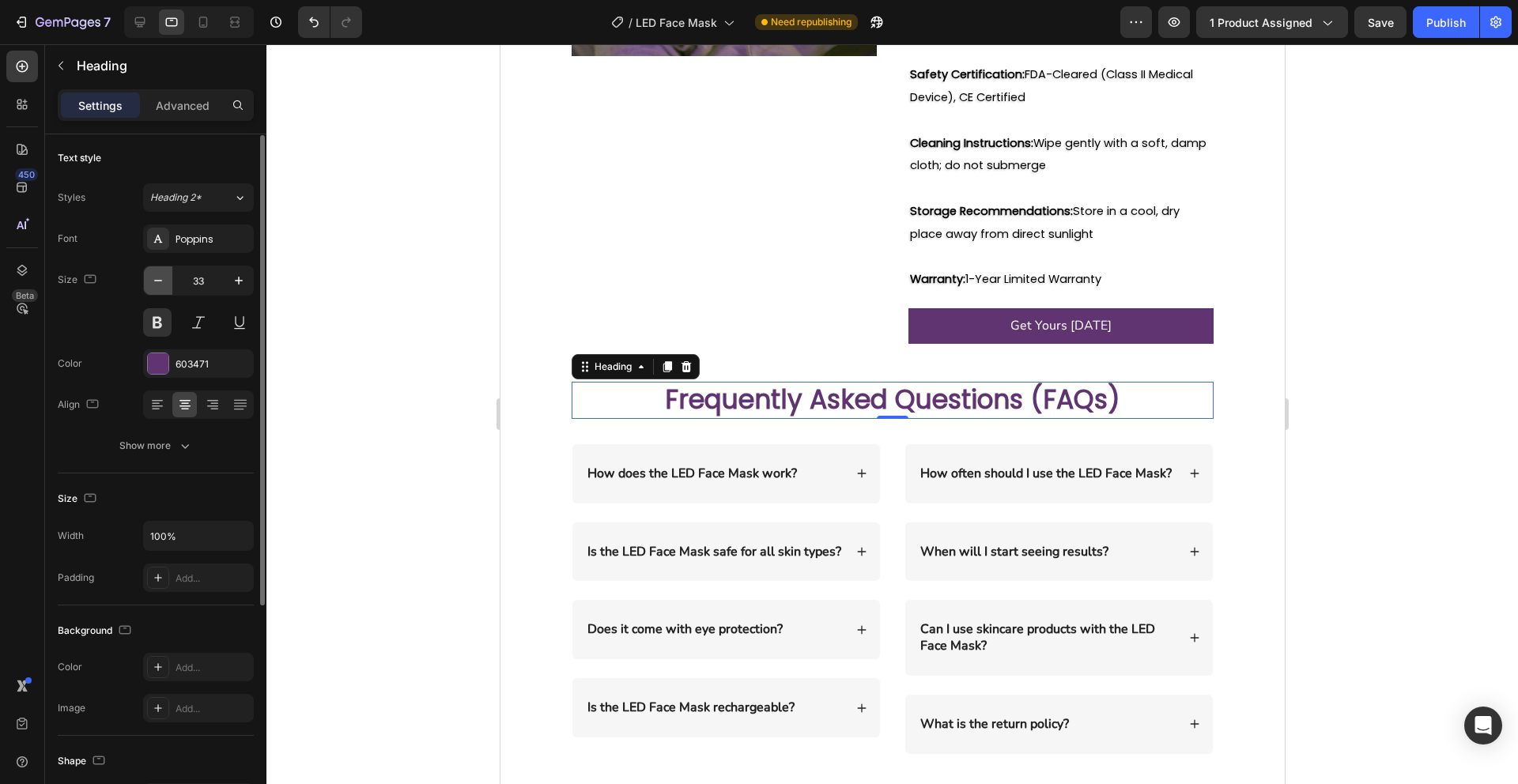
click at [159, 277] on icon "button" at bounding box center [158, 280] width 16 height 16
type input "30"
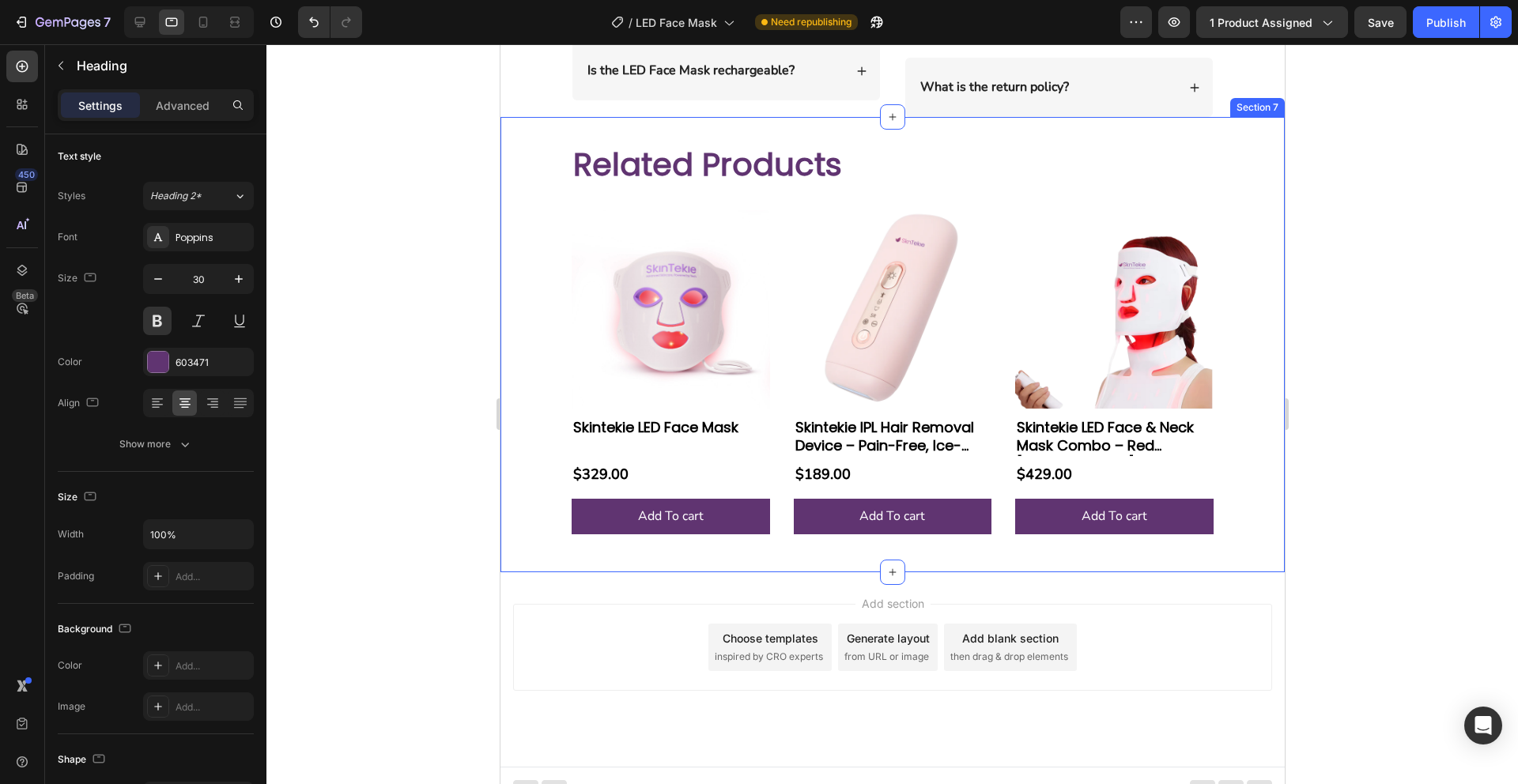
scroll to position [3556, 0]
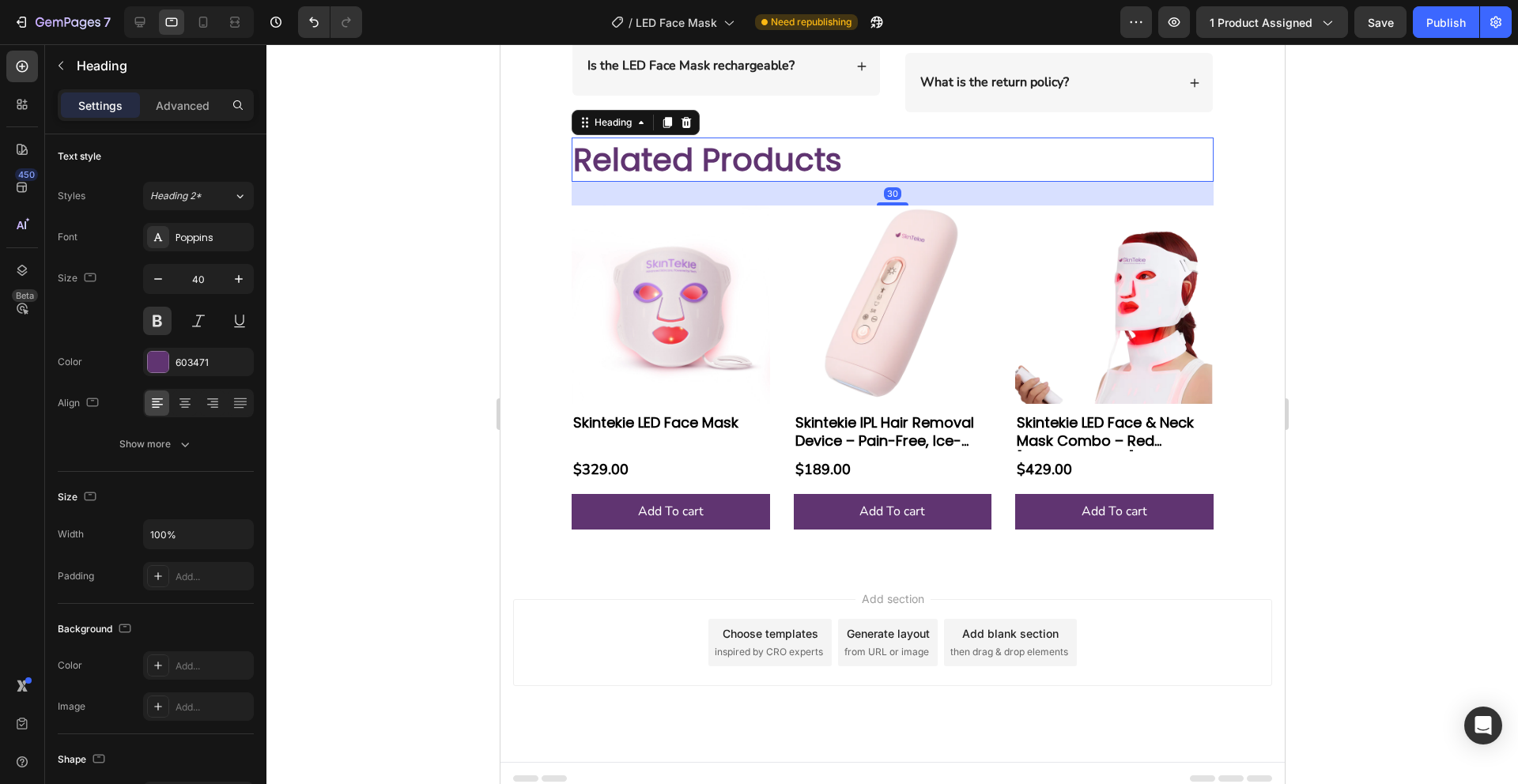
click at [691, 160] on h2 "Related Products" at bounding box center [891, 159] width 642 height 45
click at [159, 282] on icon "button" at bounding box center [158, 279] width 16 height 16
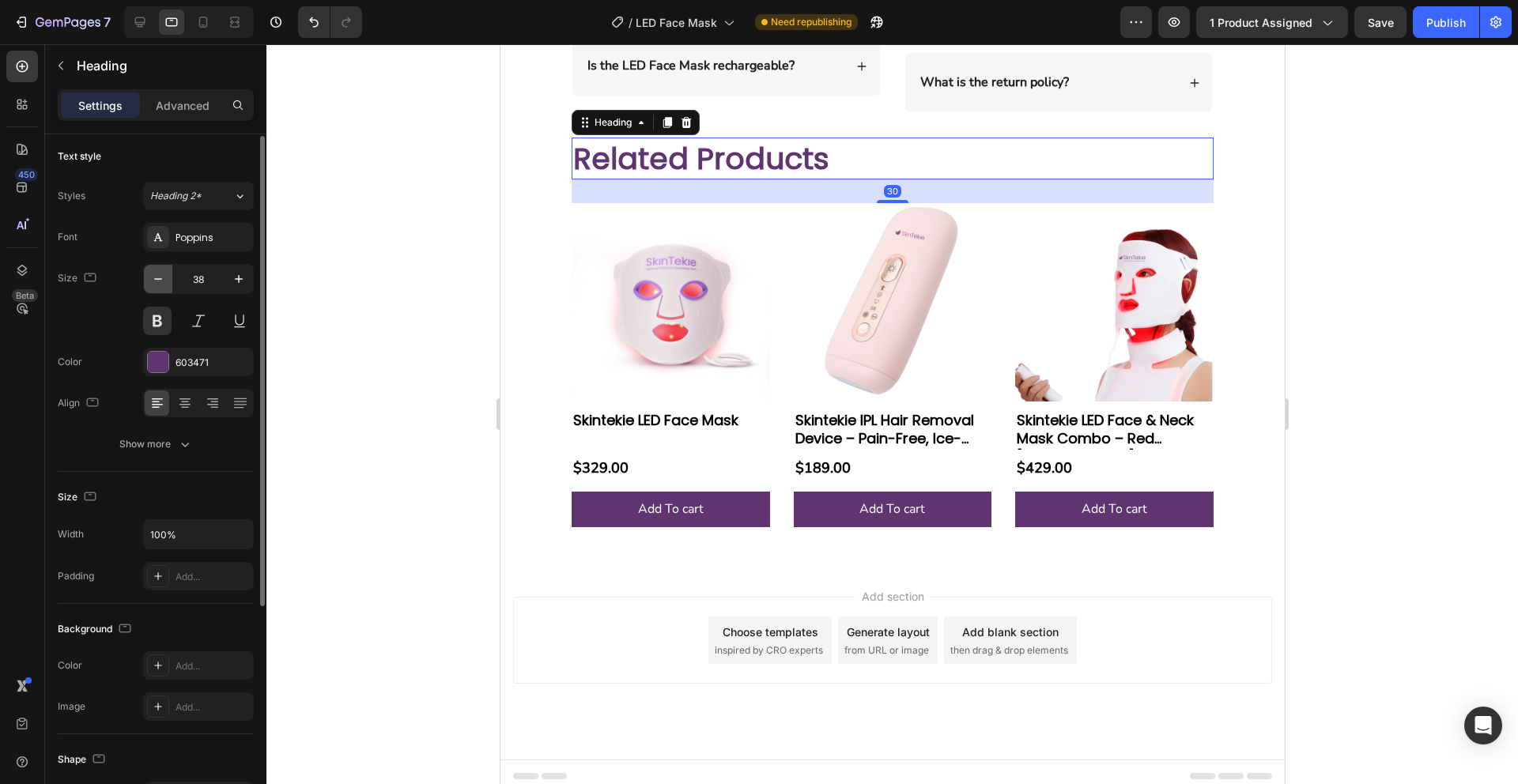
click at [159, 282] on icon "button" at bounding box center [158, 279] width 16 height 16
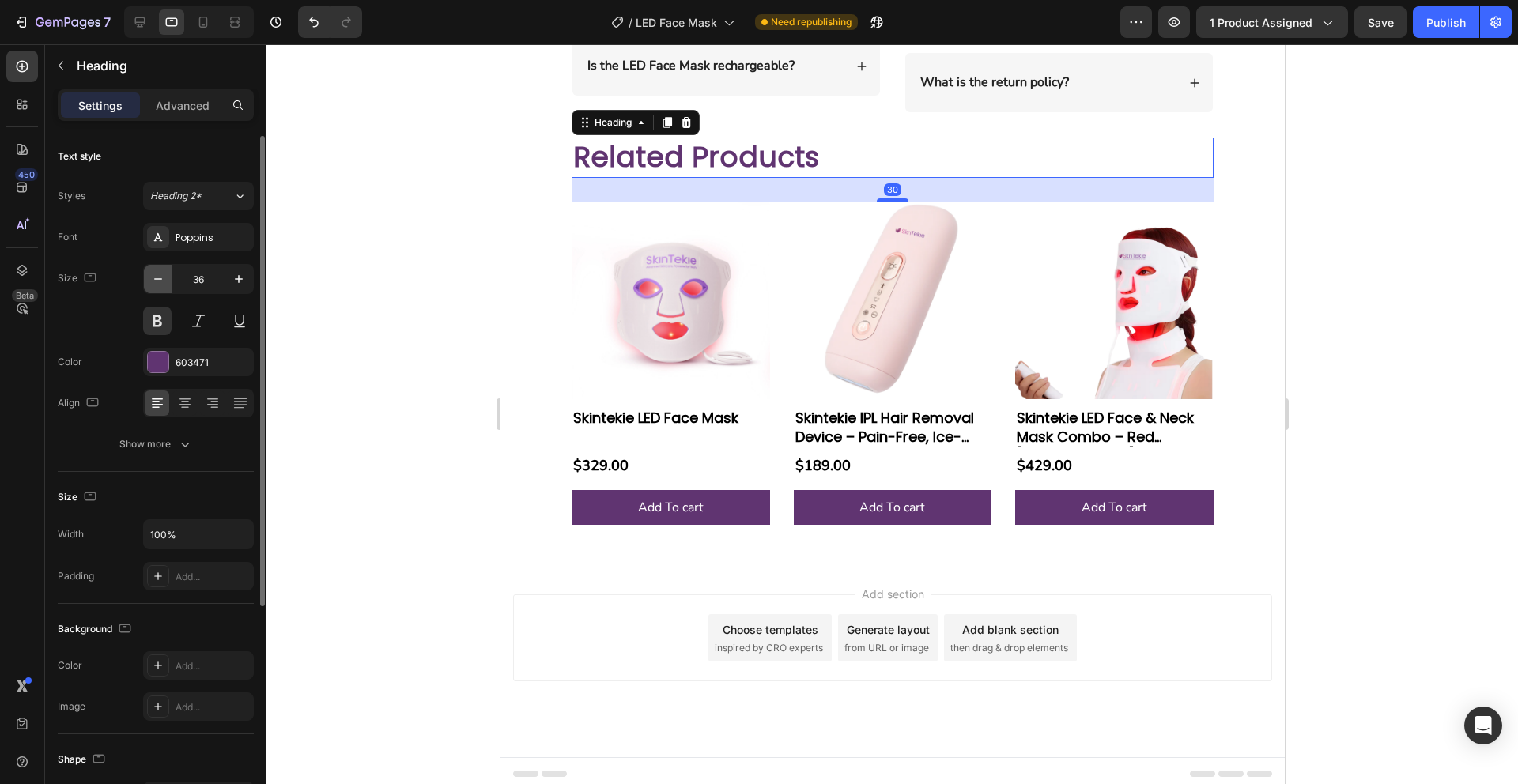
click at [159, 282] on icon "button" at bounding box center [158, 279] width 16 height 16
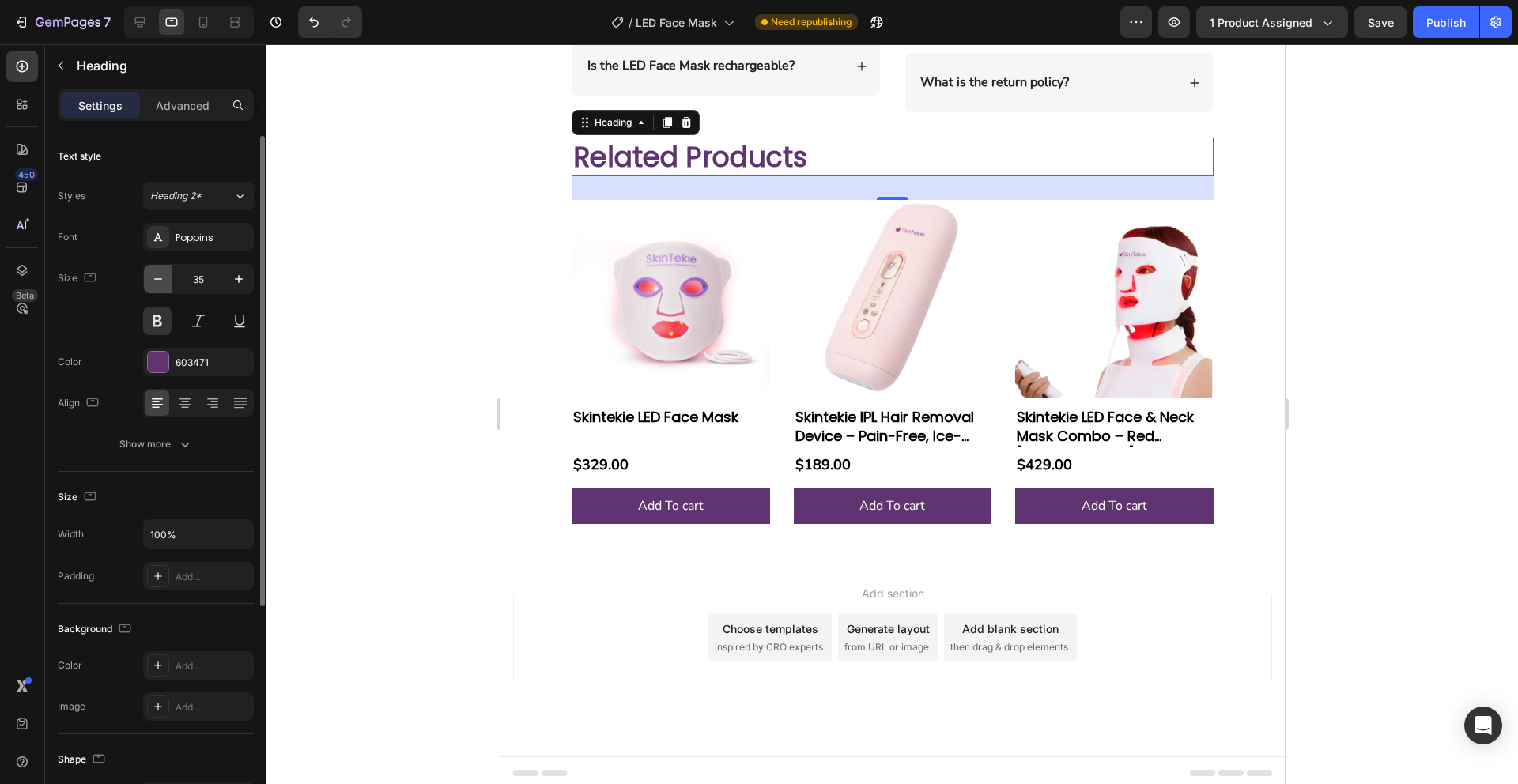
click at [159, 282] on icon "button" at bounding box center [158, 279] width 16 height 16
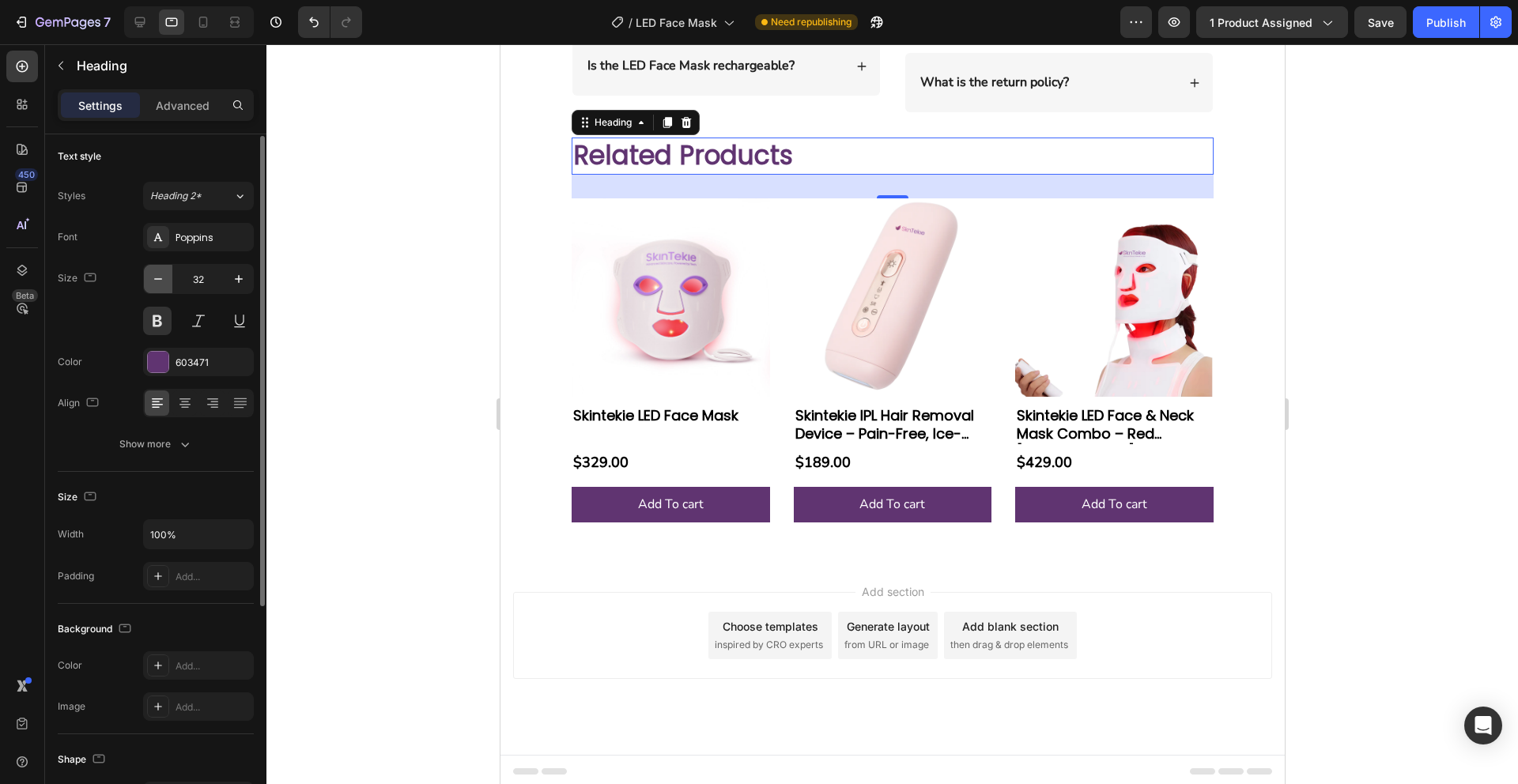
click at [159, 282] on icon "button" at bounding box center [158, 279] width 16 height 16
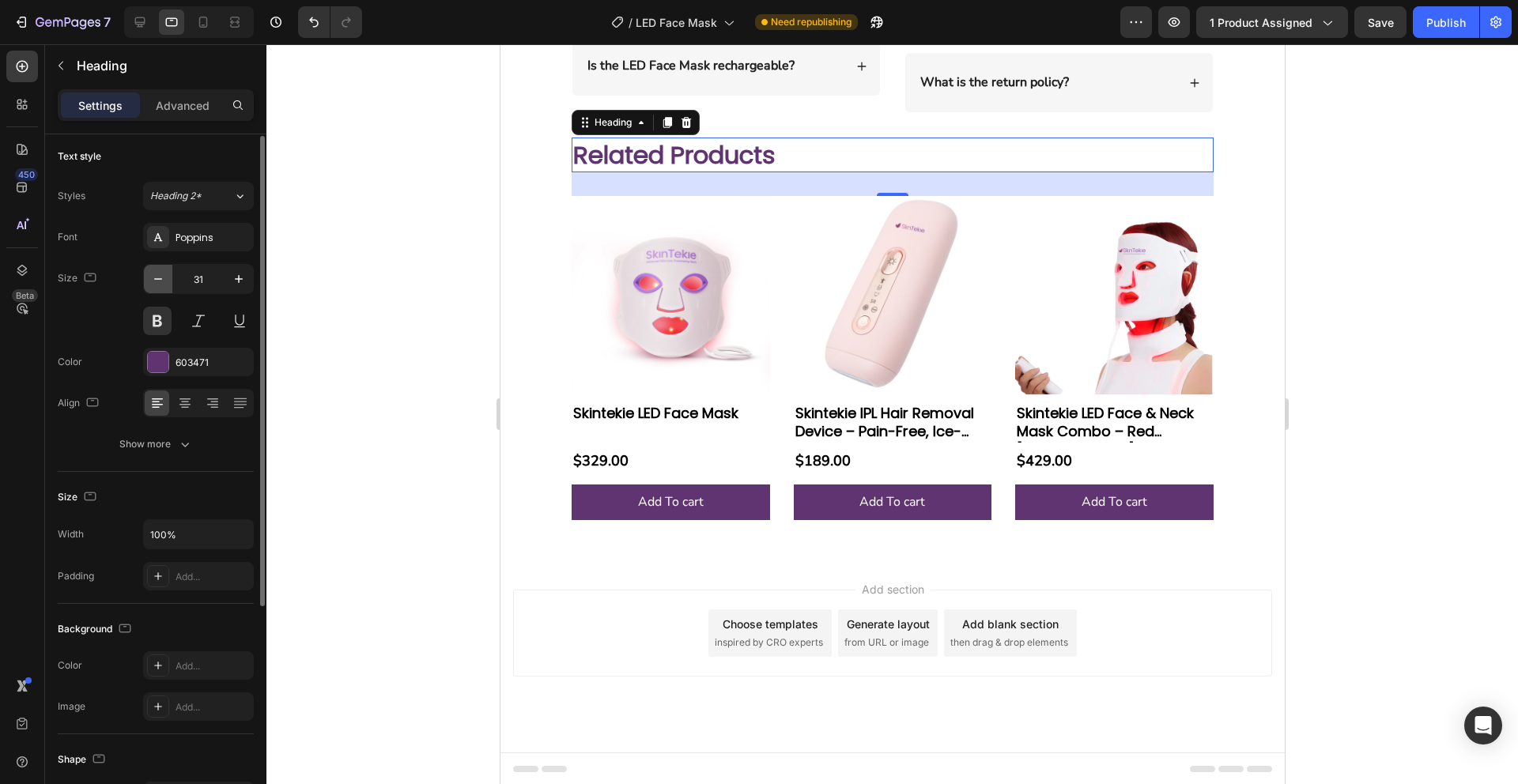
click at [159, 282] on icon "button" at bounding box center [158, 279] width 16 height 16
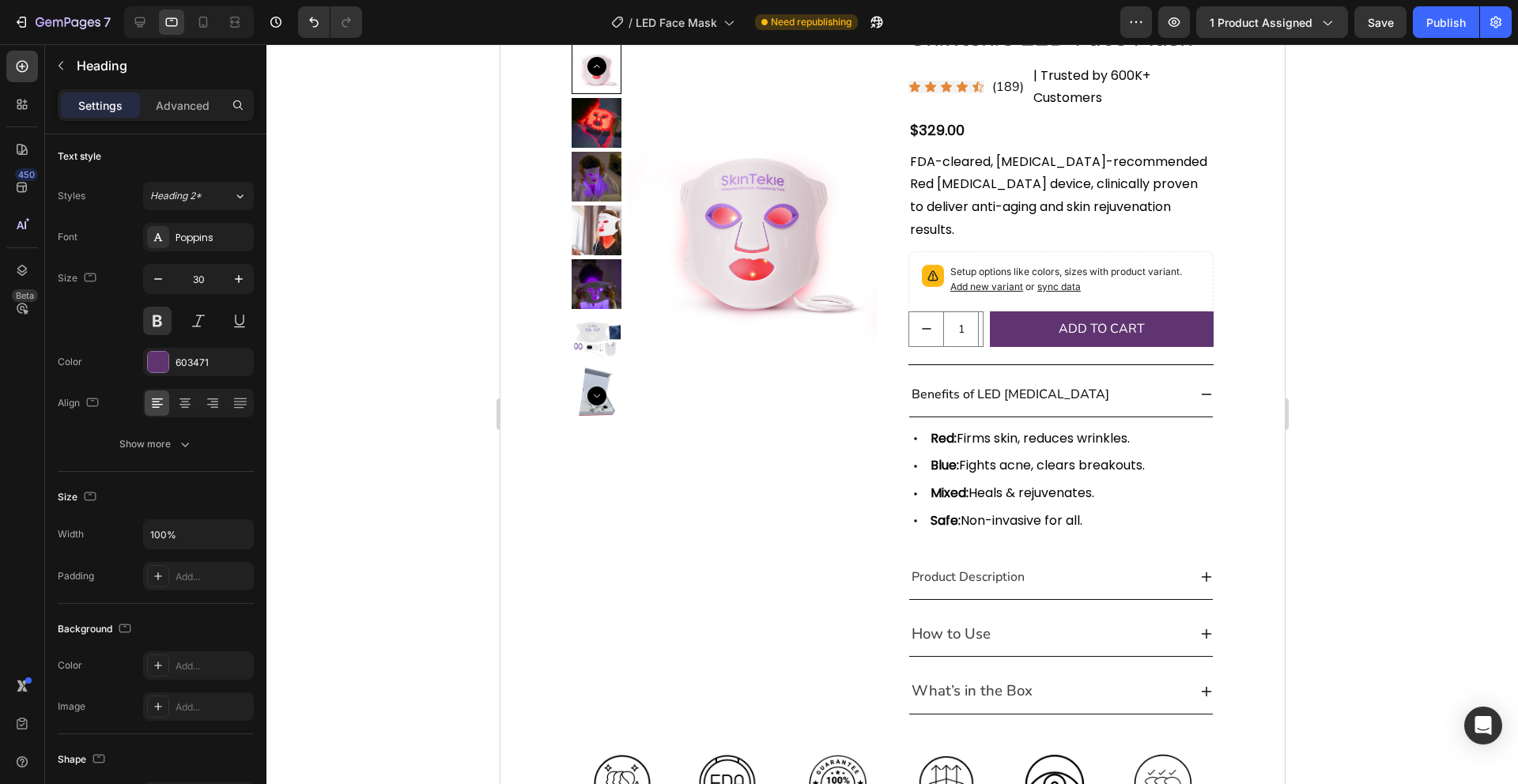
scroll to position [0, 0]
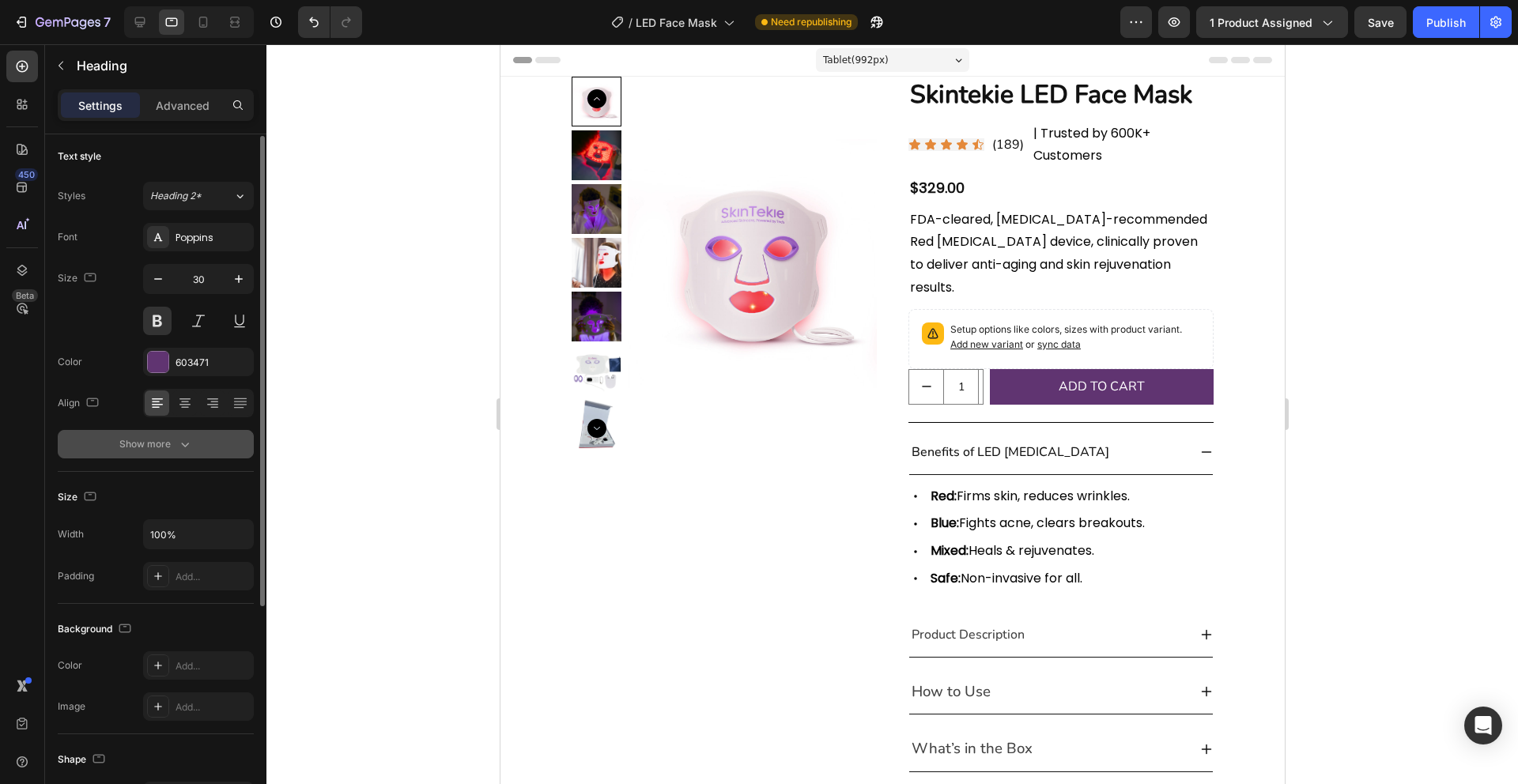
click at [189, 445] on icon "button" at bounding box center [185, 444] width 16 height 16
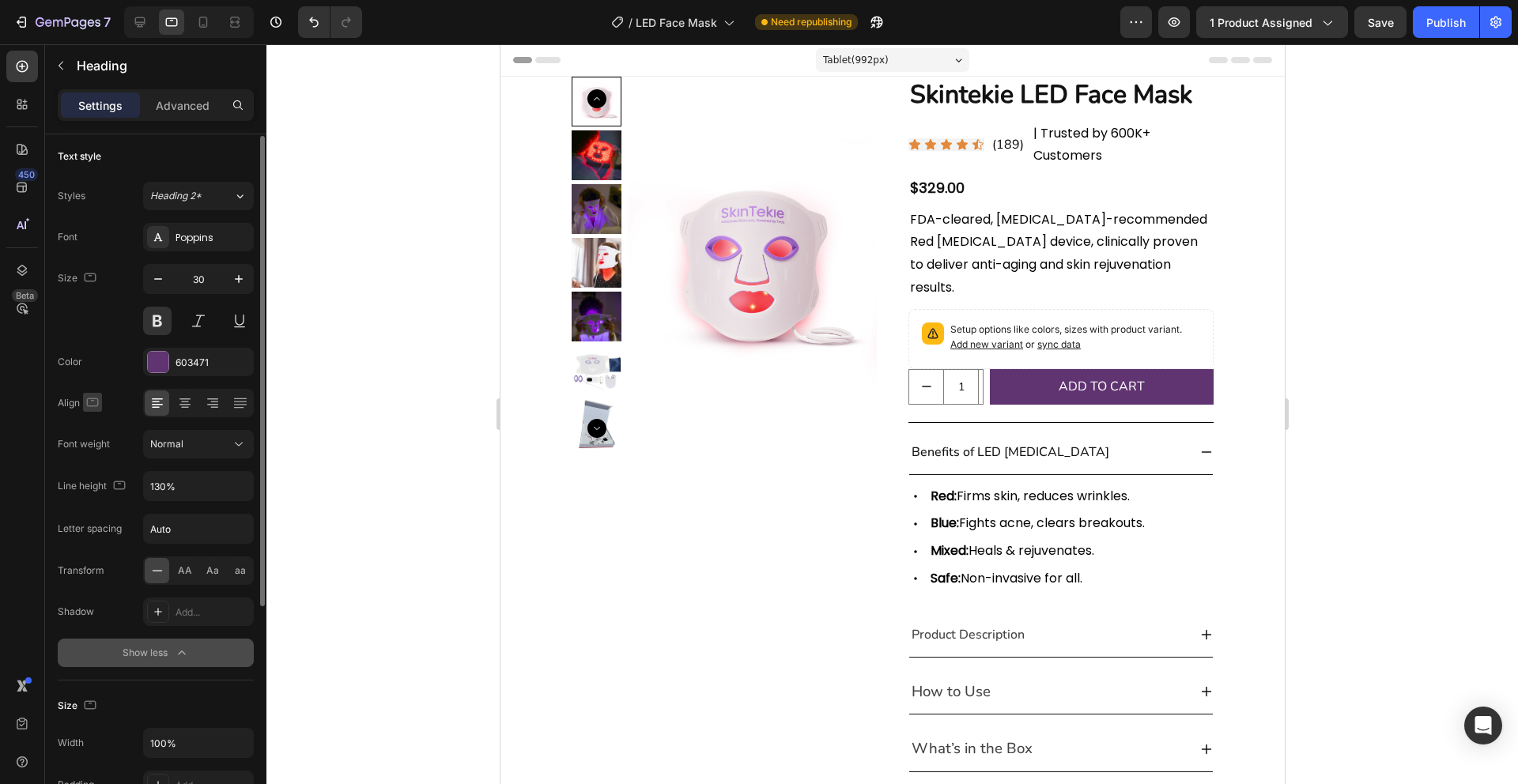
click at [90, 402] on icon "button" at bounding box center [92, 402] width 16 height 16
click at [95, 483] on icon "button" at bounding box center [95, 484] width 16 height 16
type input "24"
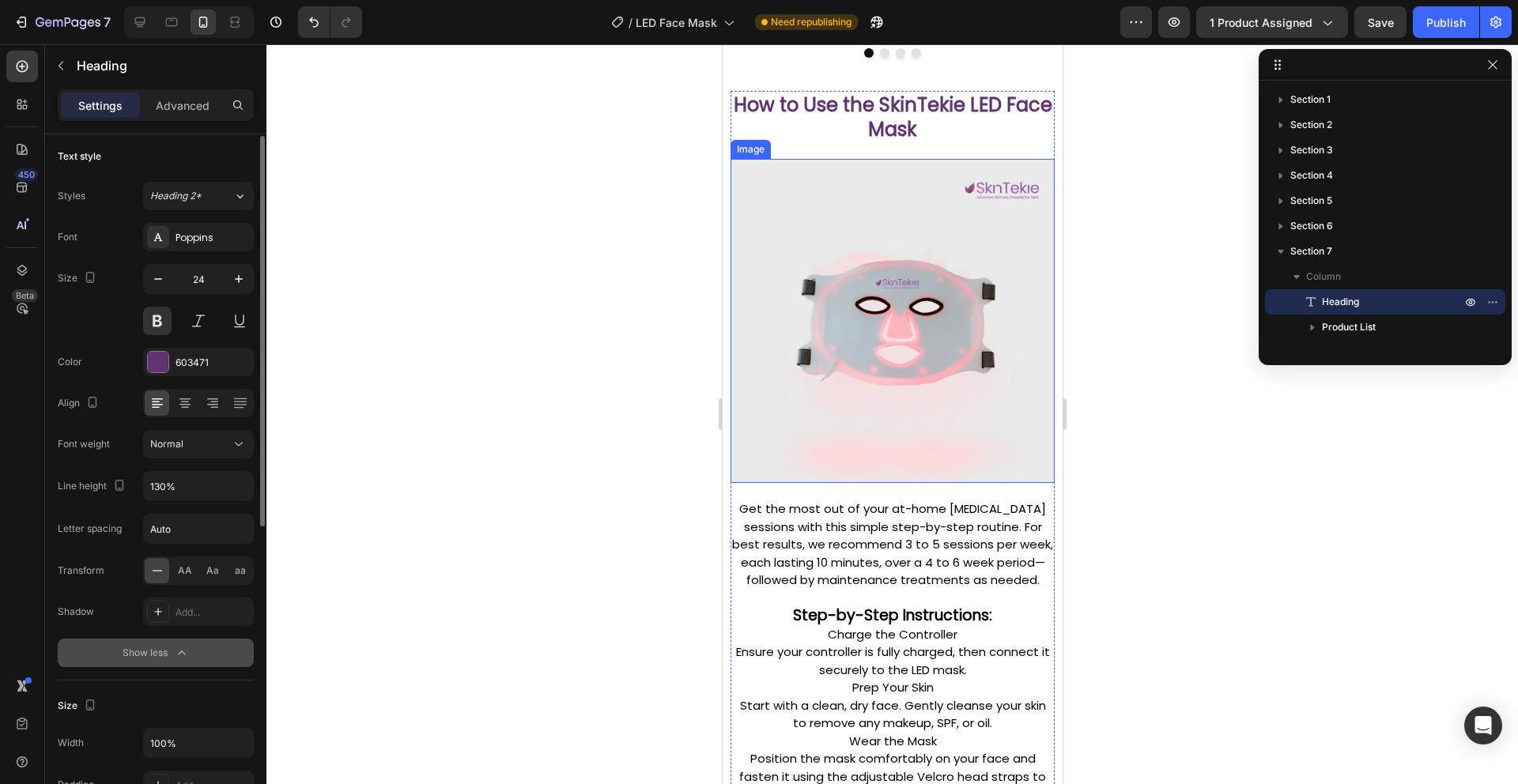
scroll to position [1886, 0]
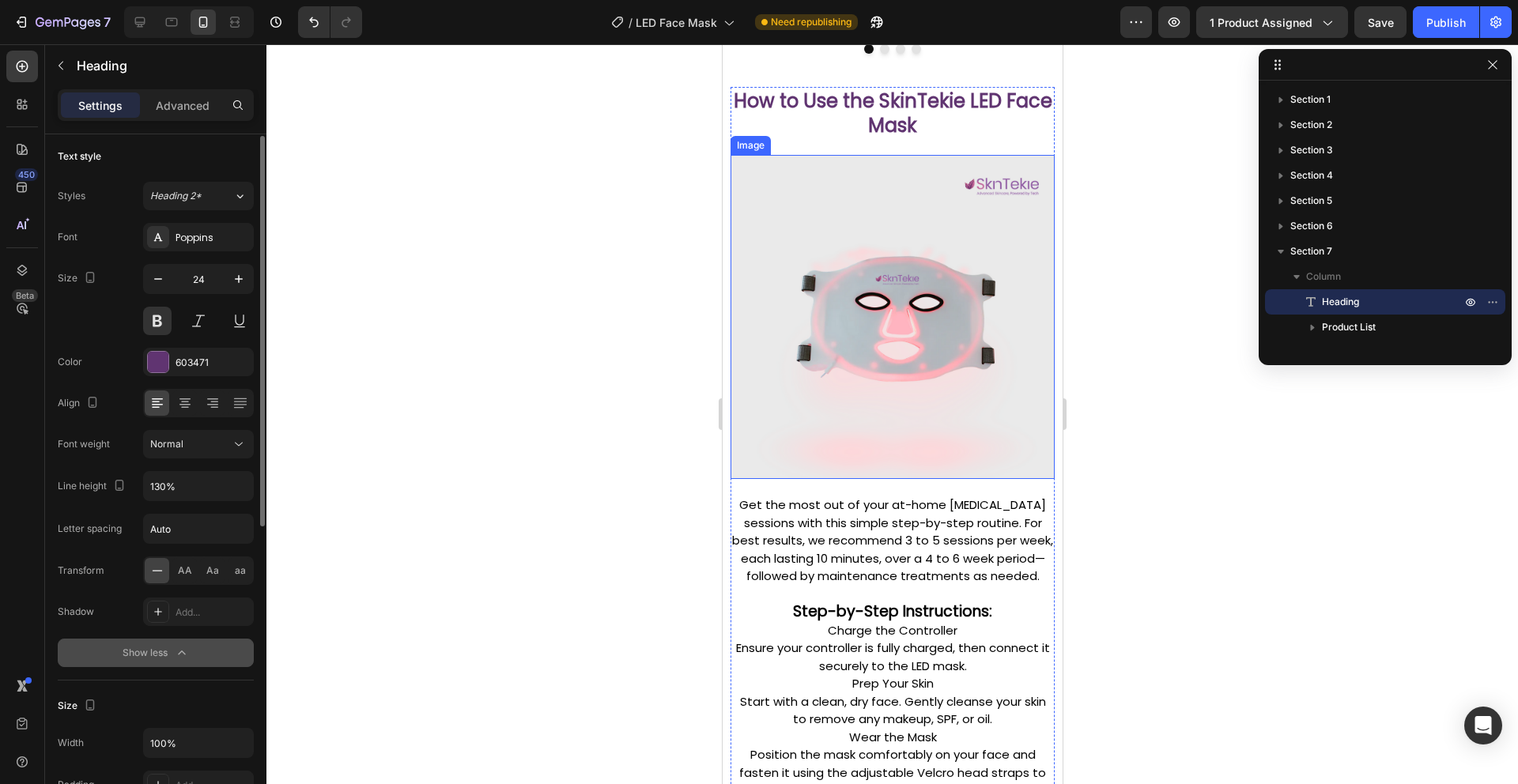
click at [860, 390] on img at bounding box center [891, 316] width 324 height 324
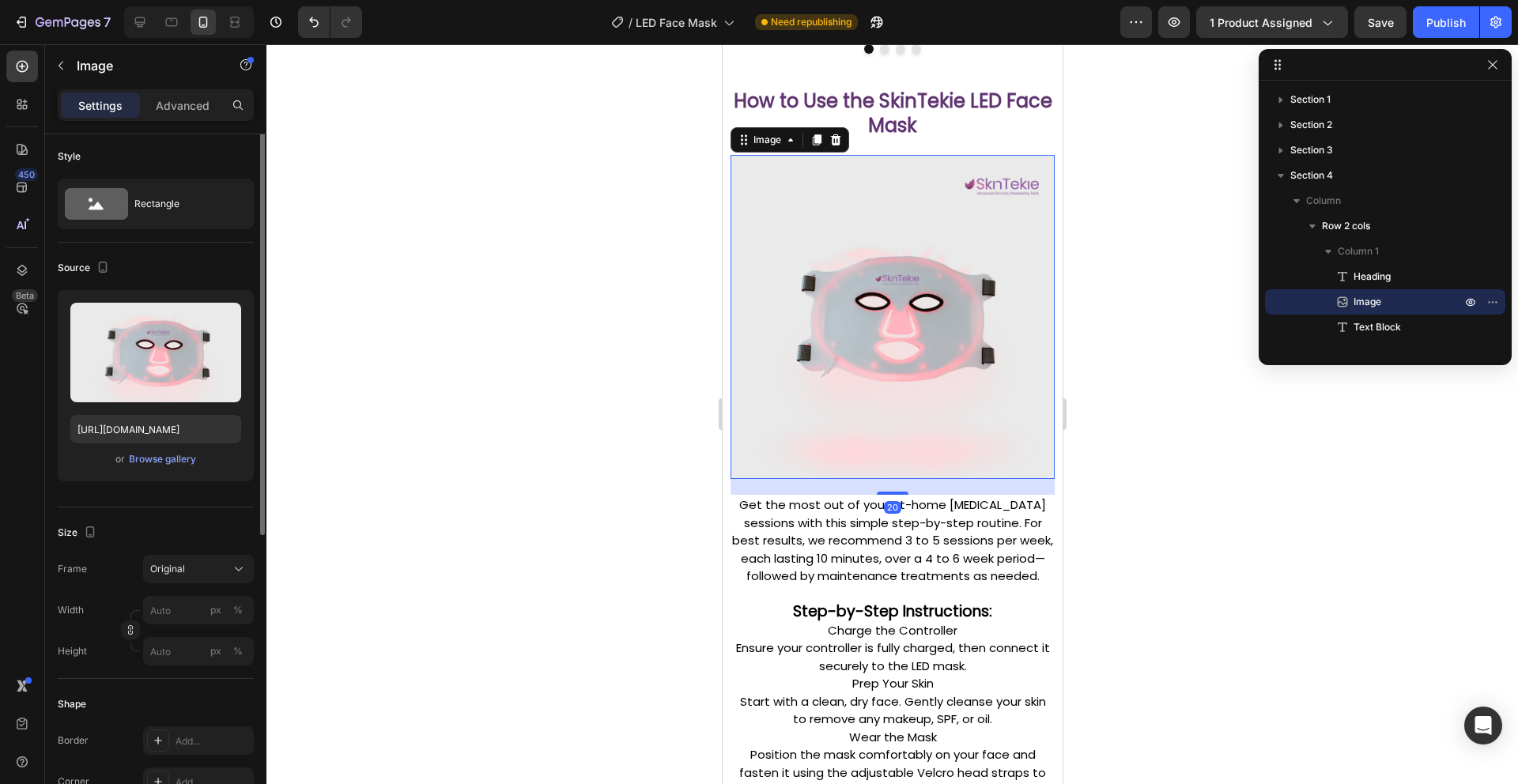
scroll to position [0, 0]
click at [160, 460] on div "Browse gallery" at bounding box center [162, 462] width 67 height 14
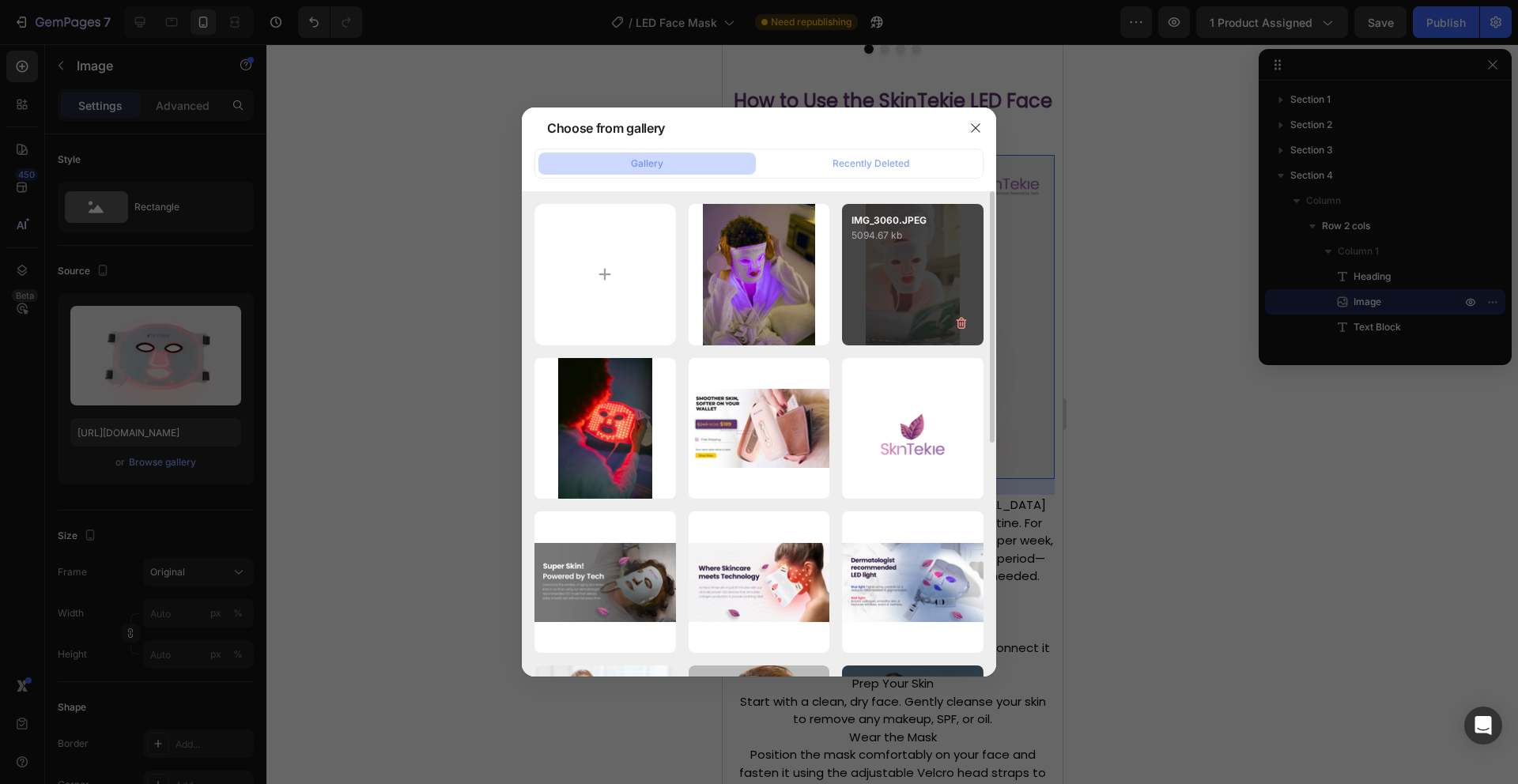
click at [891, 290] on div "IMG_3060.JPEG 5094.67 kb" at bounding box center [912, 274] width 141 height 141
type input "[URL][DOMAIN_NAME]"
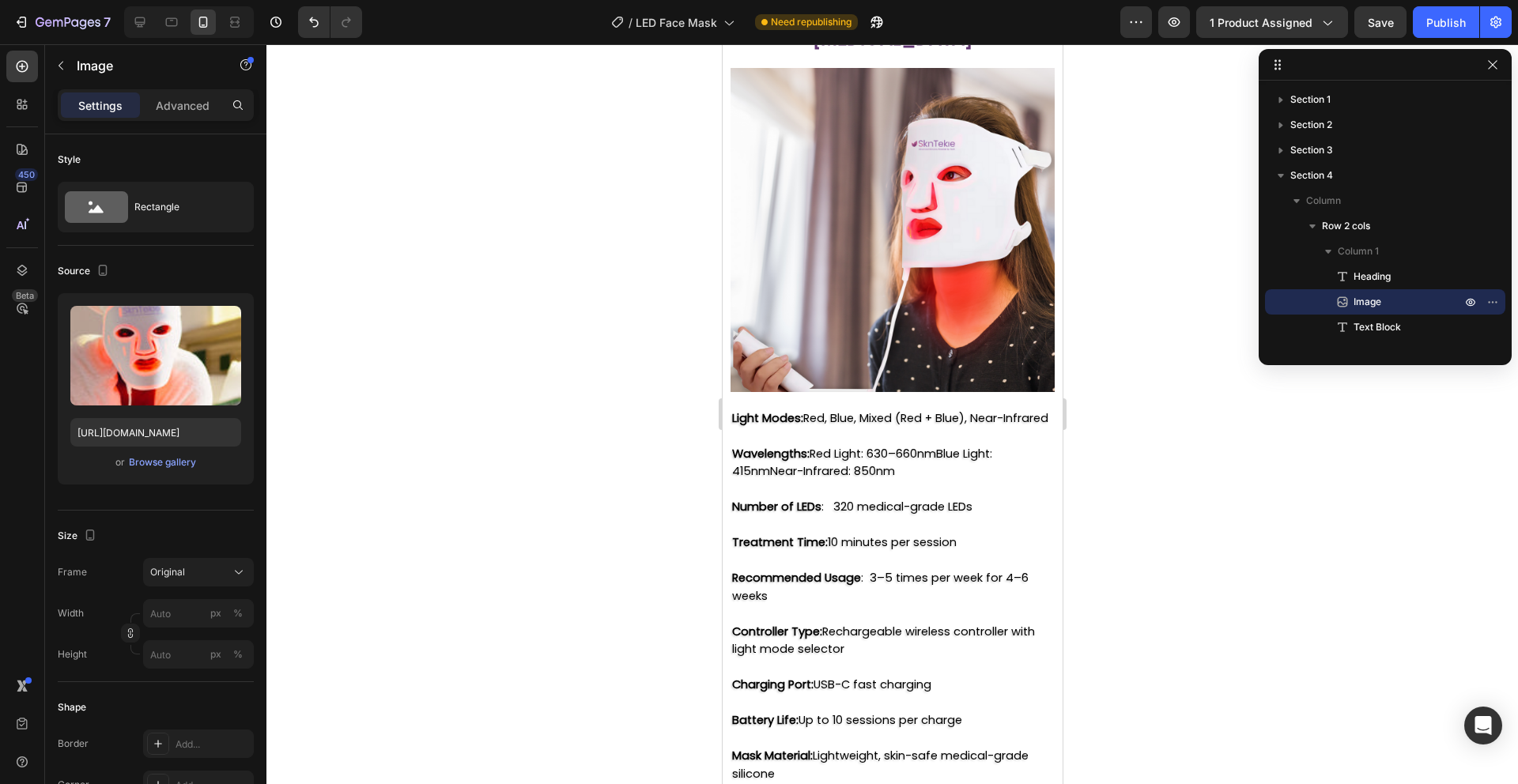
scroll to position [3089, 0]
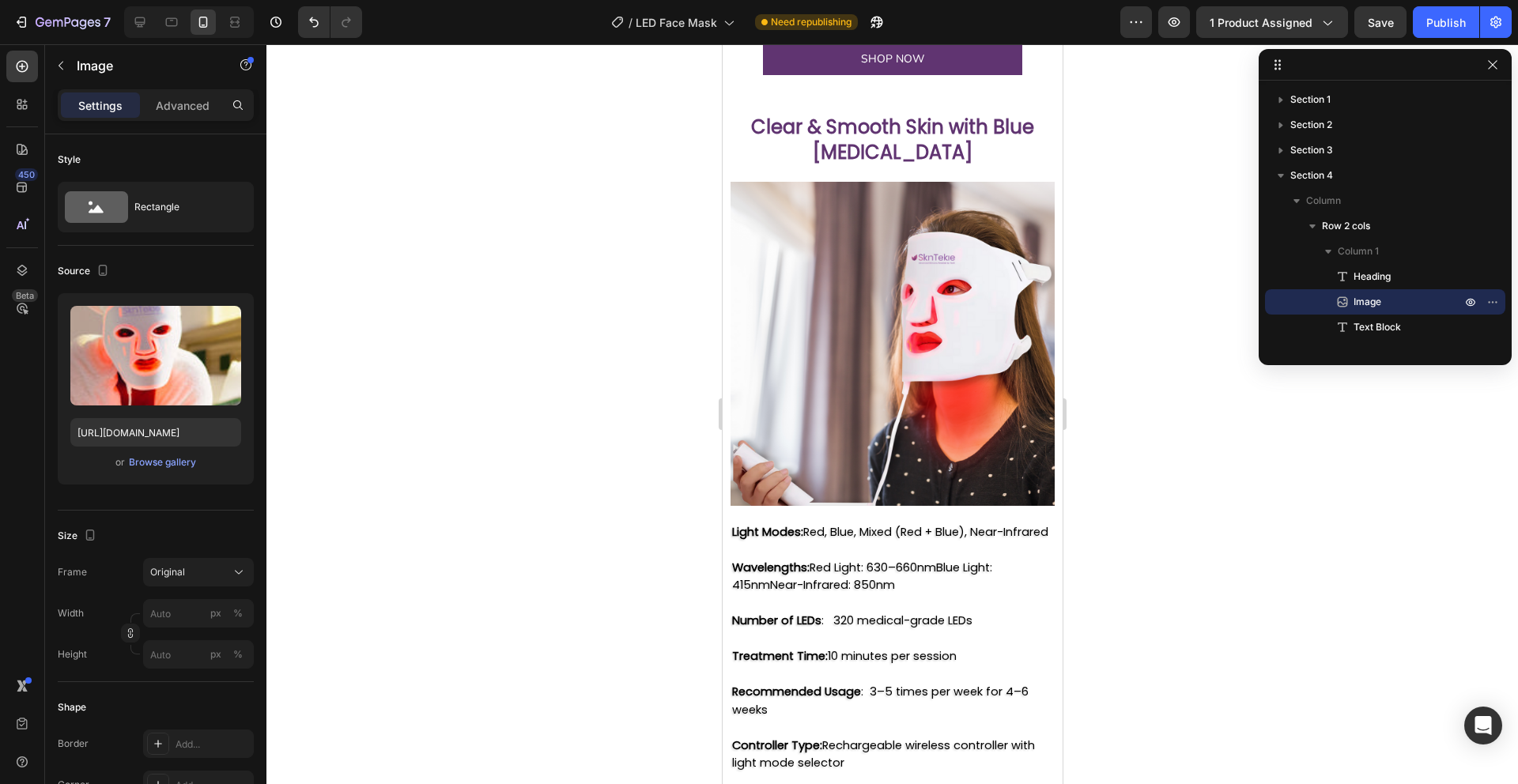
click at [868, 347] on img at bounding box center [891, 344] width 324 height 324
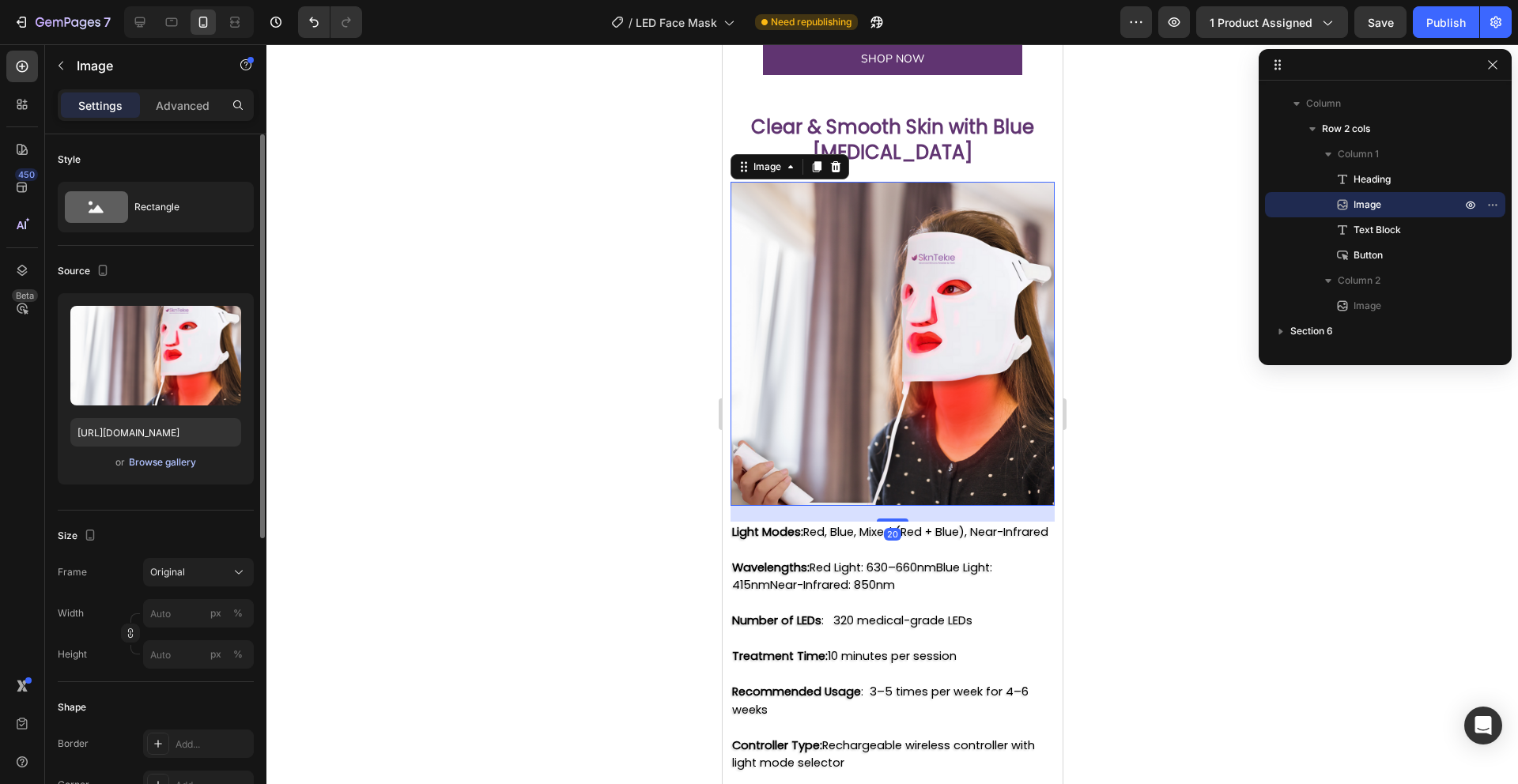
click at [170, 460] on div "Browse gallery" at bounding box center [162, 462] width 67 height 14
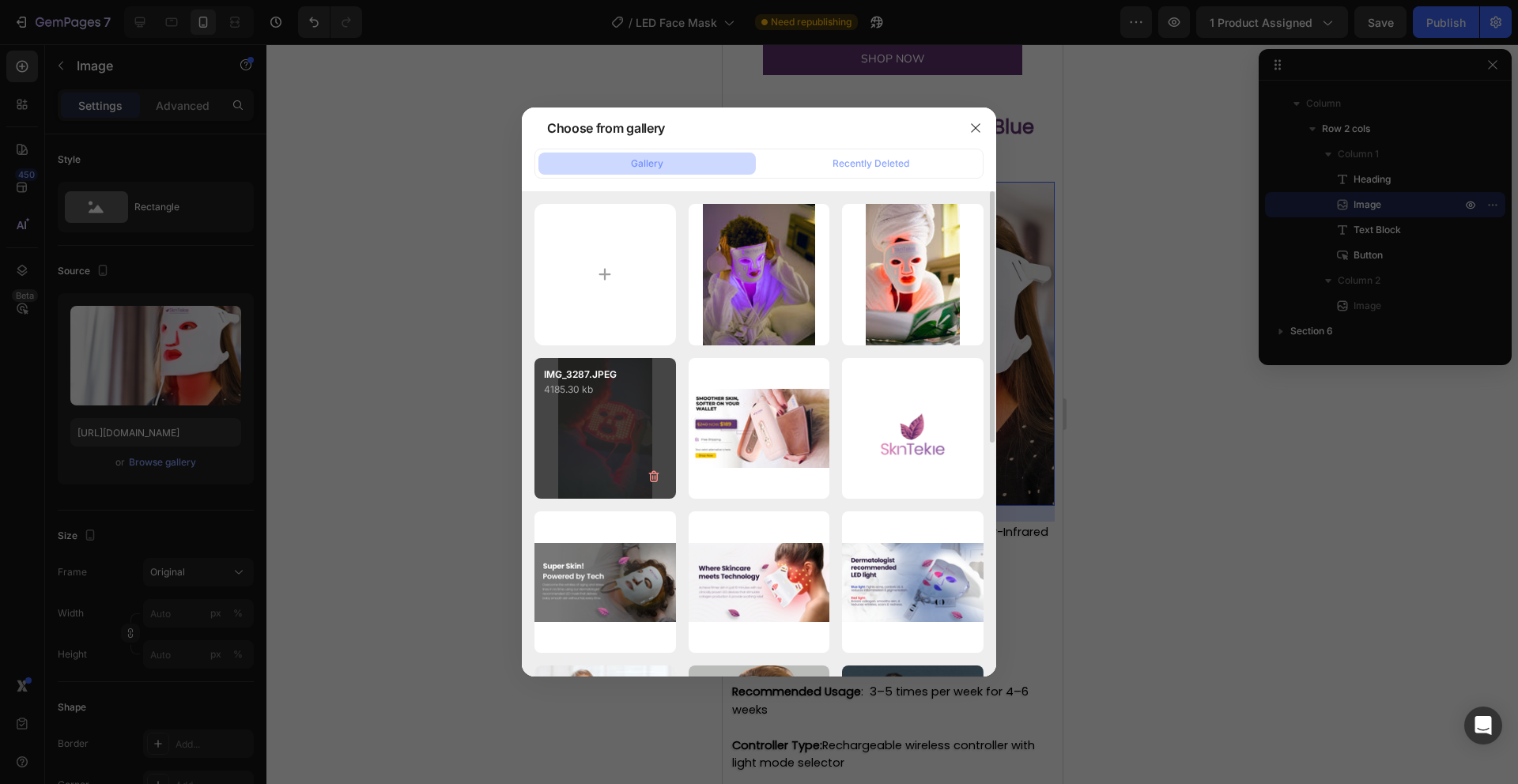
click at [617, 435] on div "IMG_3287.JPEG 4185.30 kb" at bounding box center [605, 428] width 141 height 141
type input "https://cdn.shopify.com/s/files/1/0649/9038/0168/files/gempages_554557381082612…"
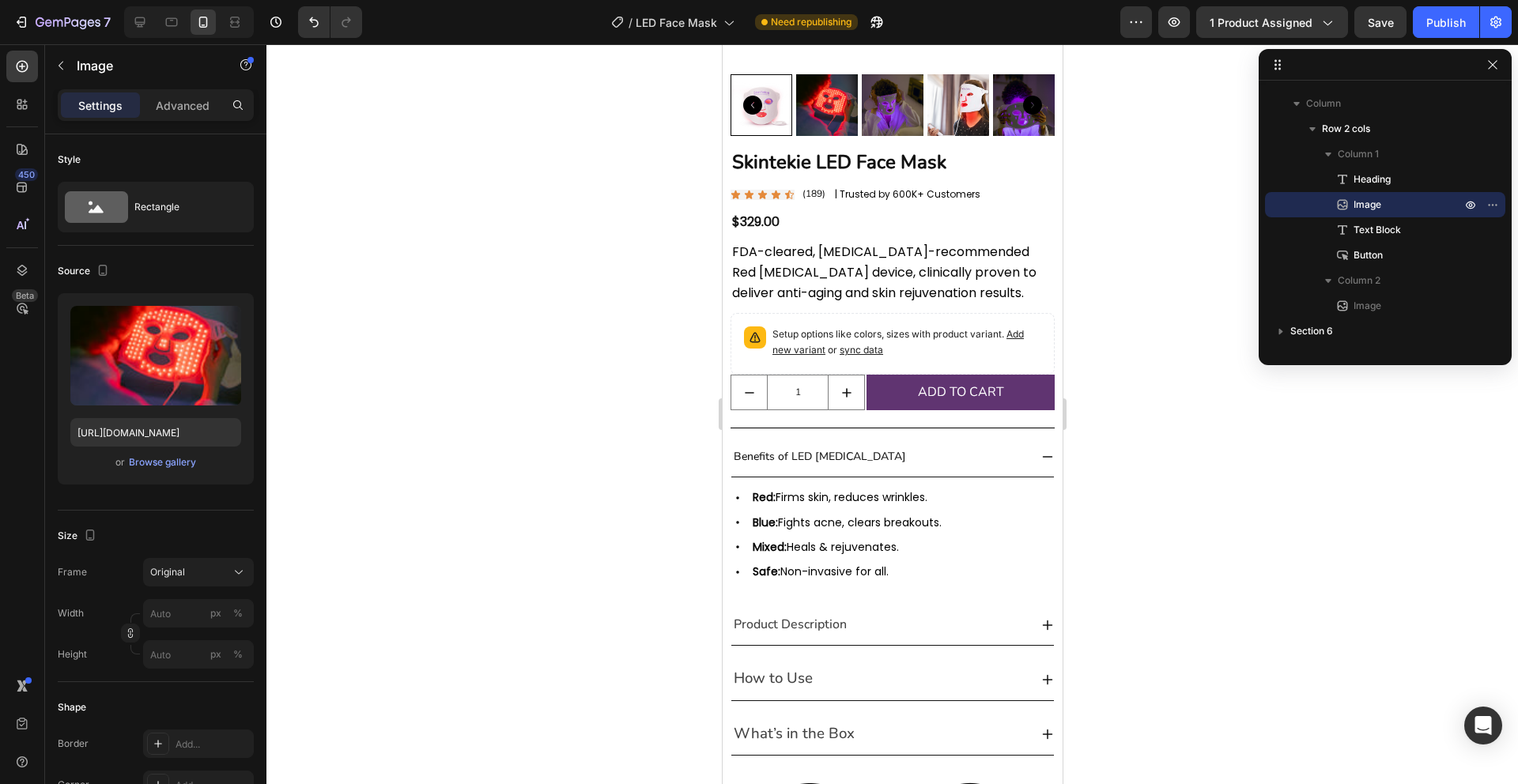
scroll to position [494, 0]
click at [830, 279] on span "FDA-cleared, dermatologist-recommended Red Light Therapy device, clinically pro…" at bounding box center [883, 272] width 305 height 59
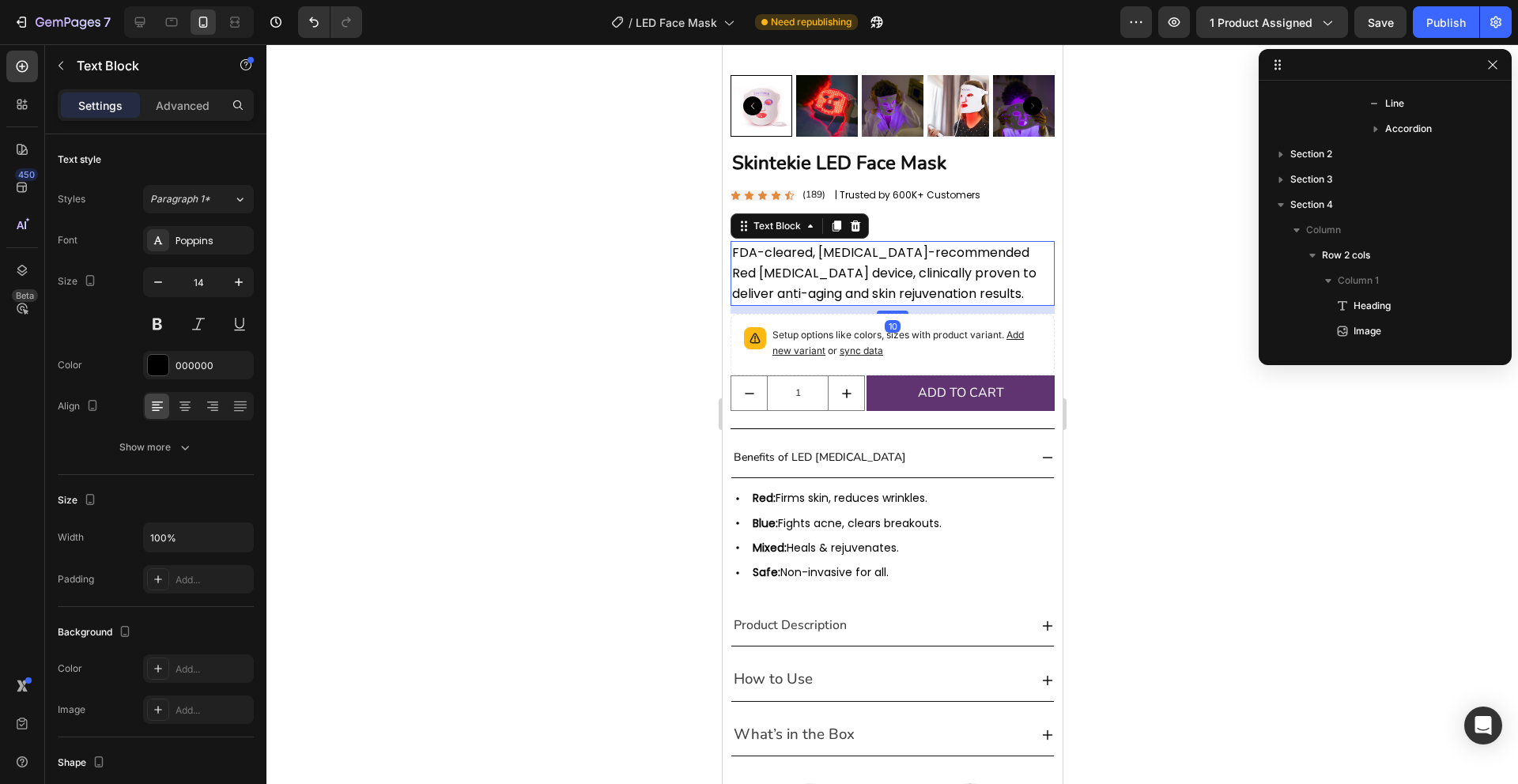
scroll to position [173, 0]
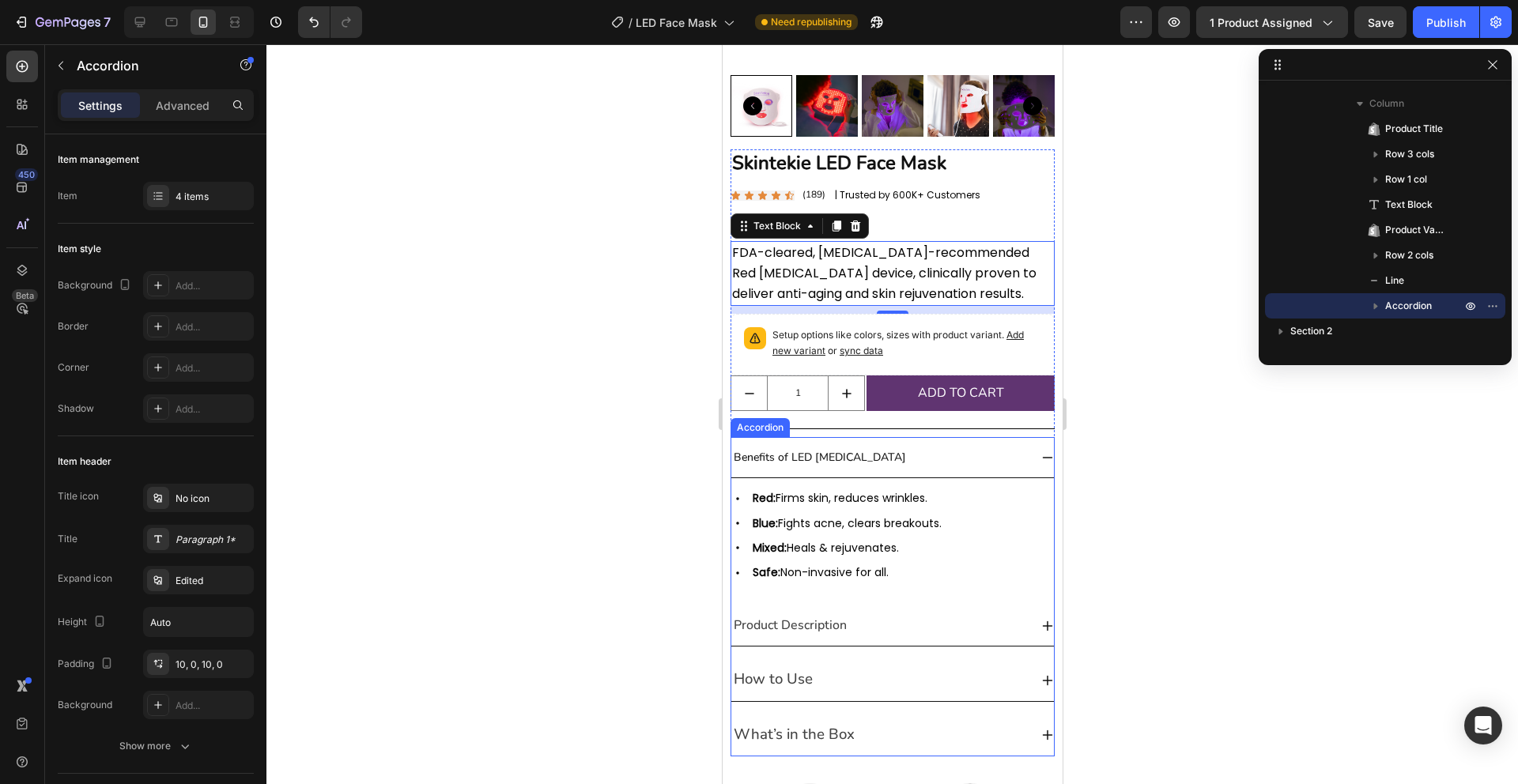
click at [833, 465] on p "Benefits of LED Light Therapy" at bounding box center [819, 457] width 173 height 20
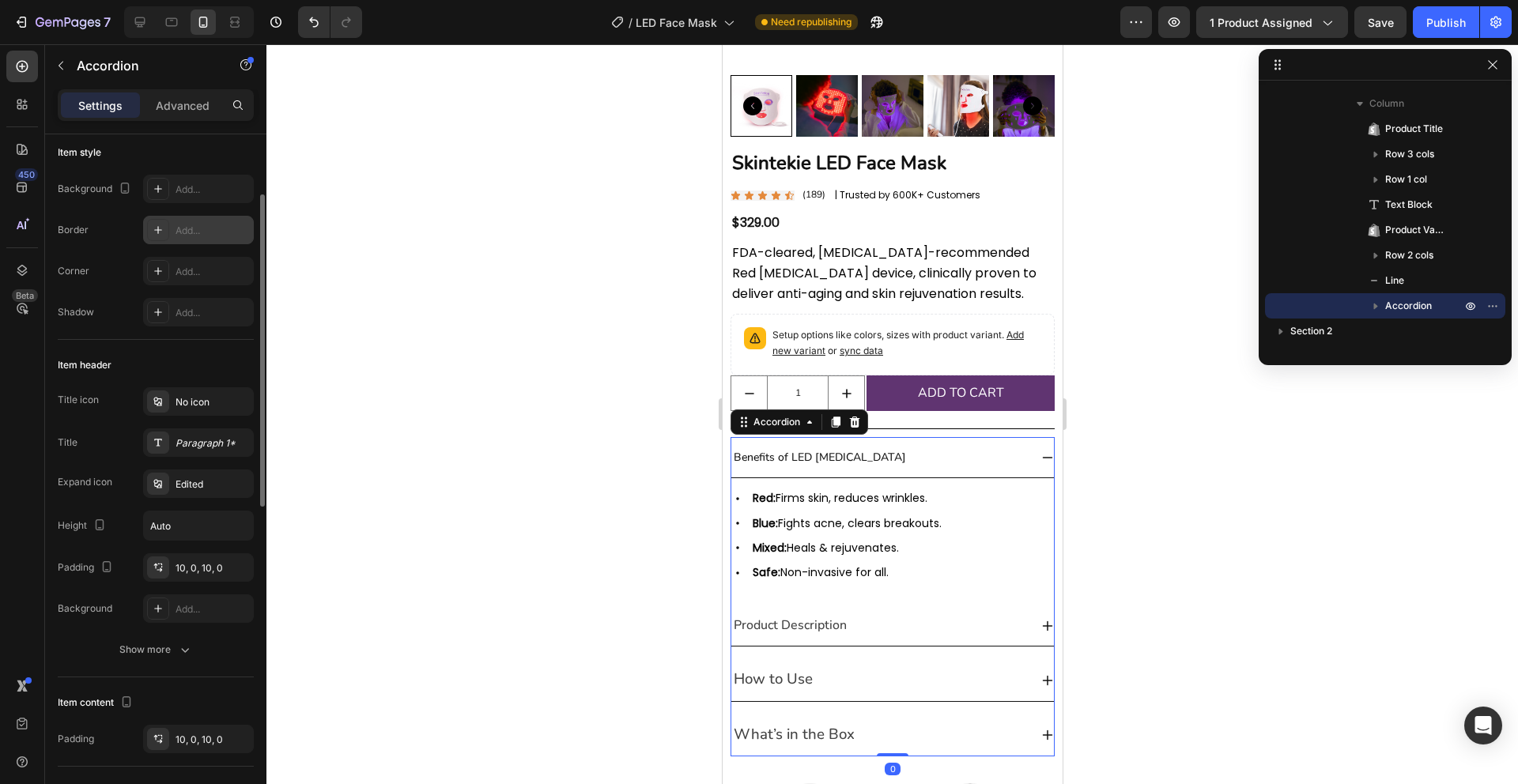
scroll to position [132, 0]
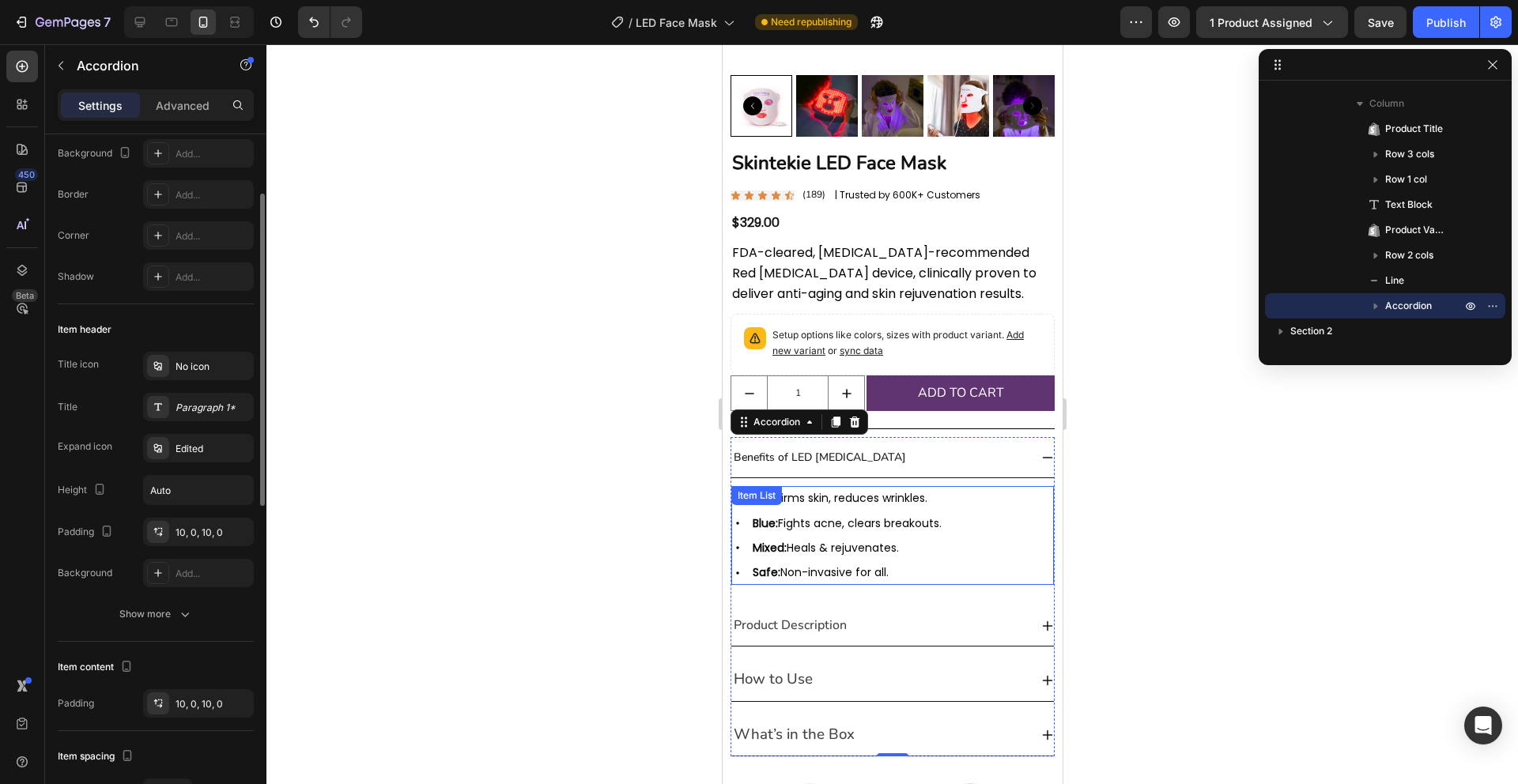
click at [834, 538] on p "Mixed: Heals & rejuvenates." at bounding box center [846, 548] width 189 height 20
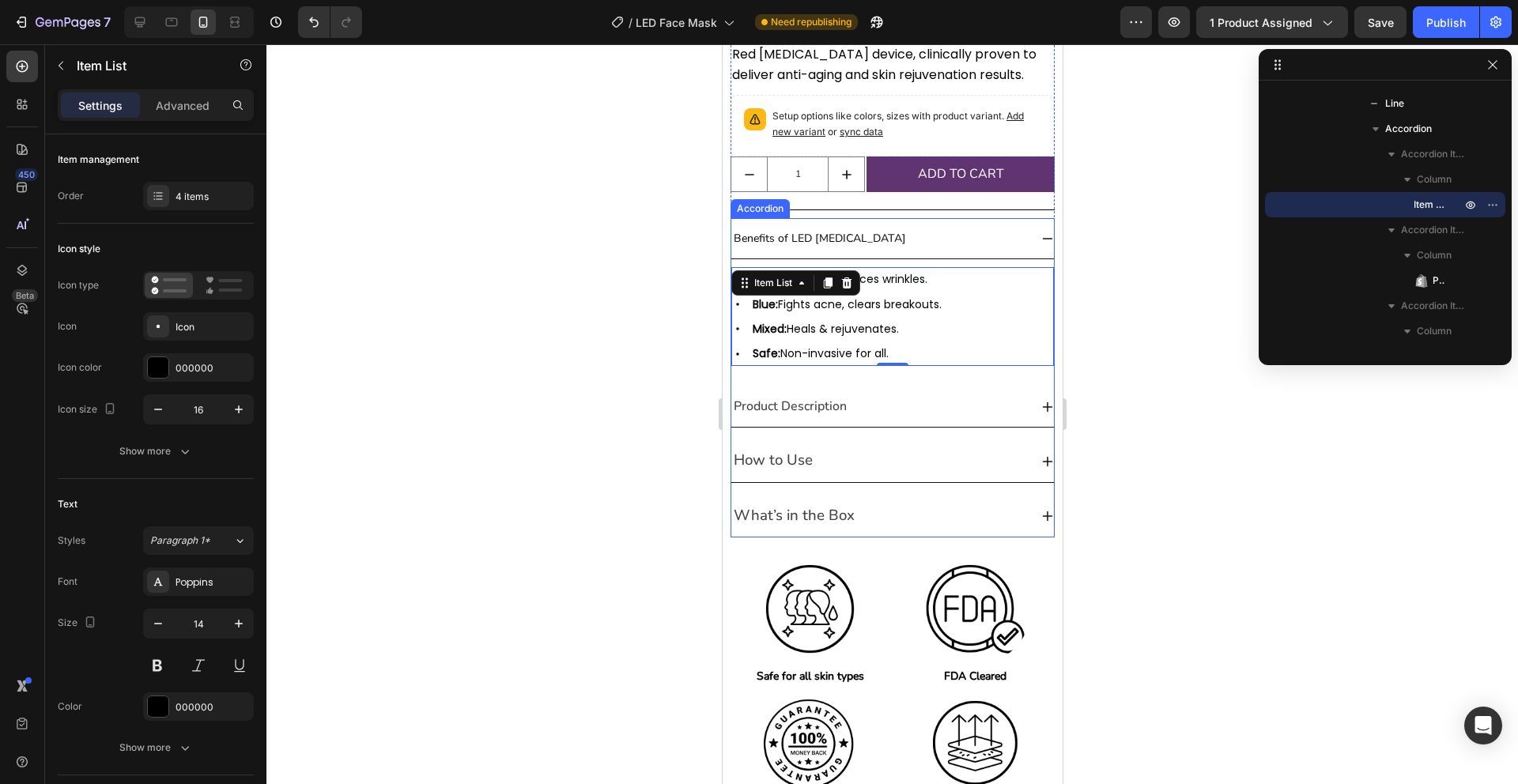
scroll to position [711, 0]
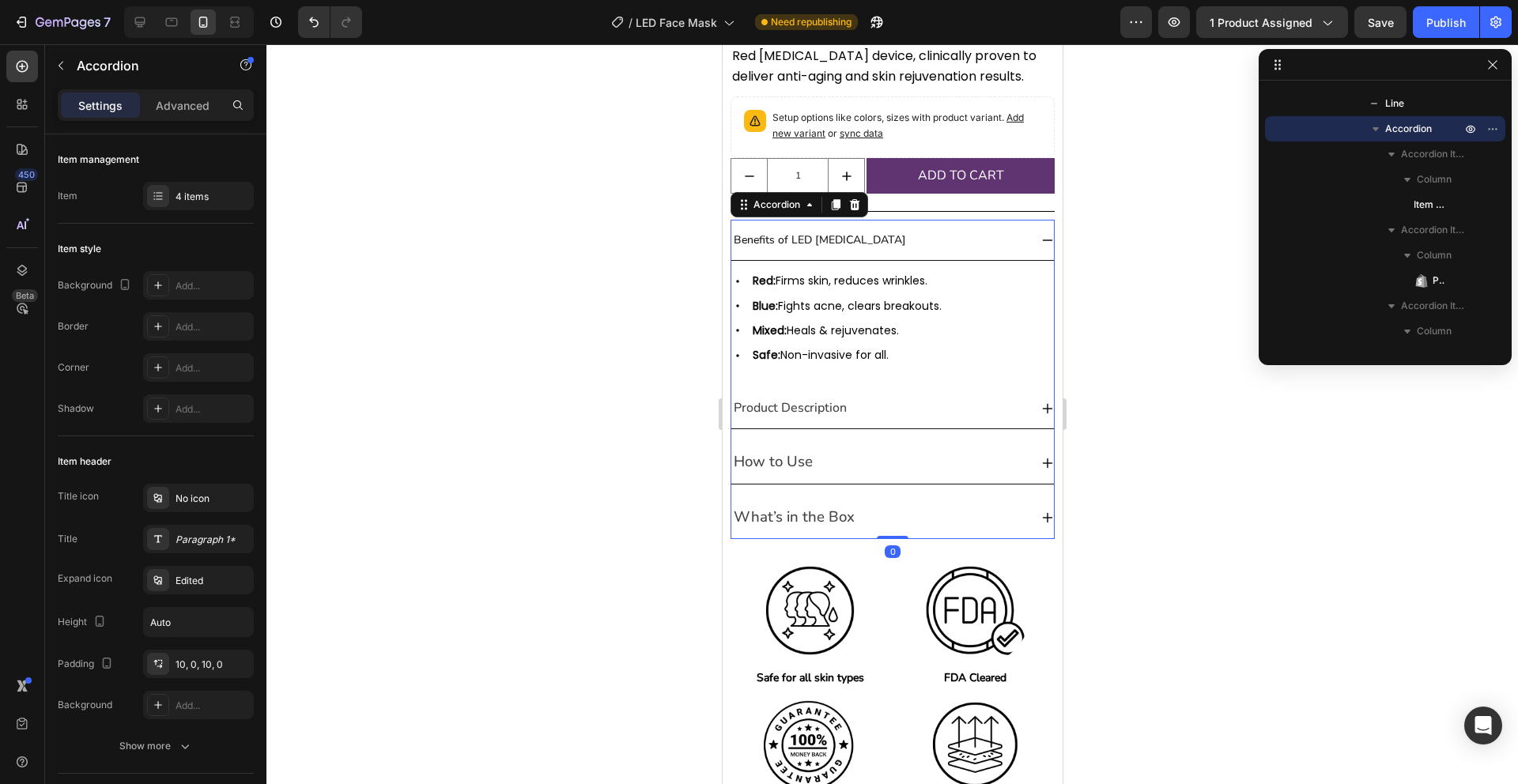
click at [811, 412] on span "Product Description" at bounding box center [789, 408] width 113 height 17
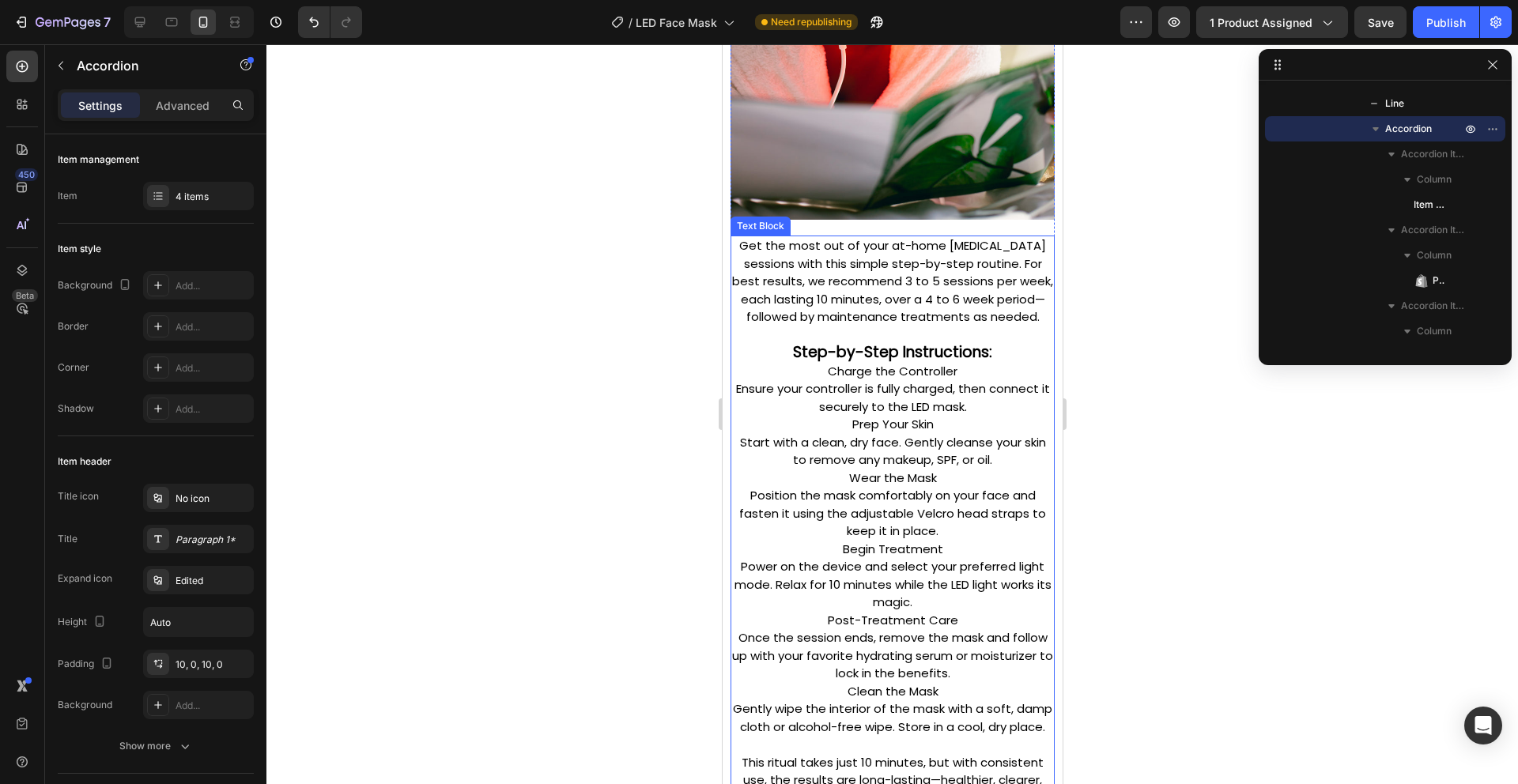
scroll to position [2324, 0]
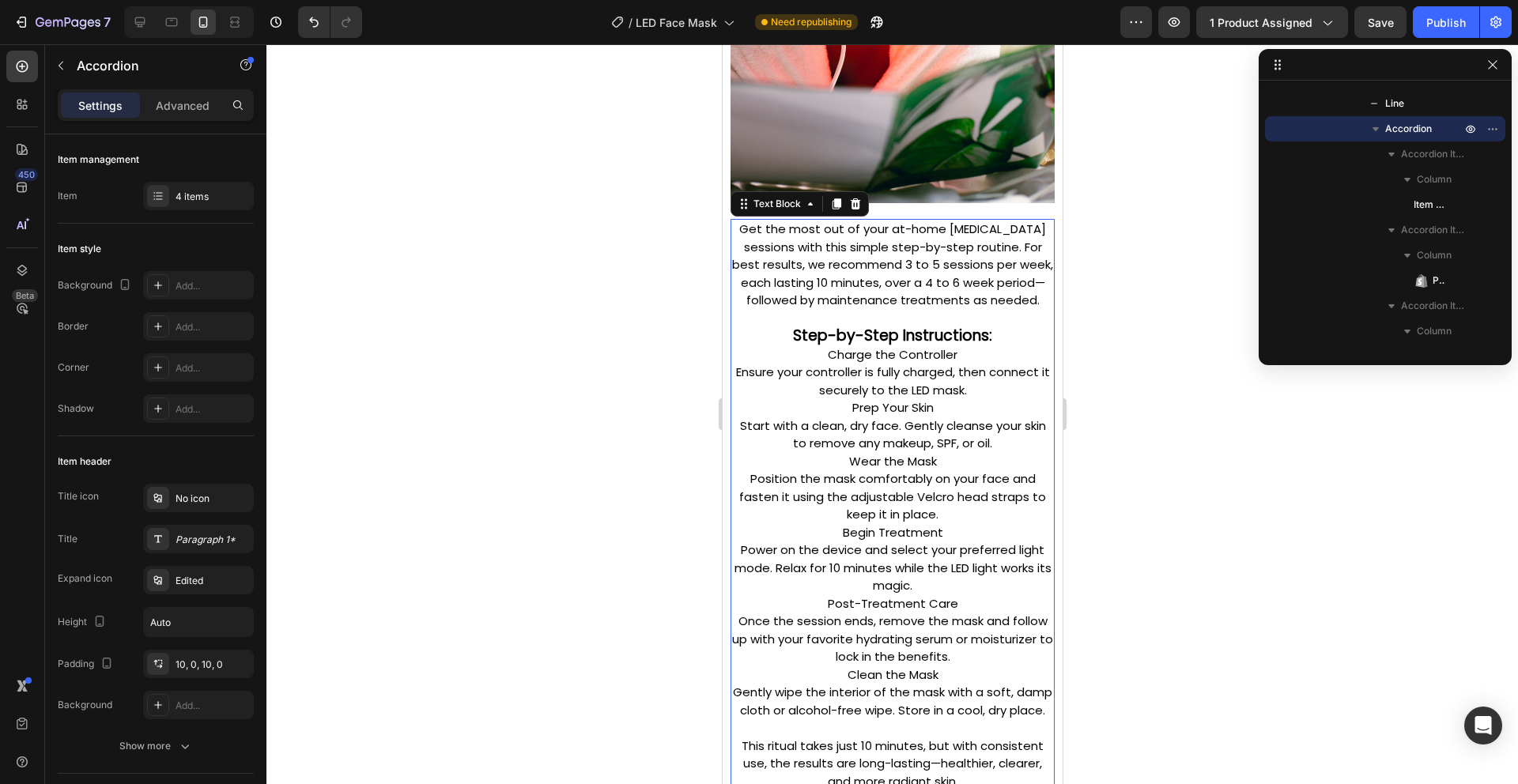
click at [852, 338] on strong "Step-by-Step Instructions:" at bounding box center [891, 335] width 199 height 21
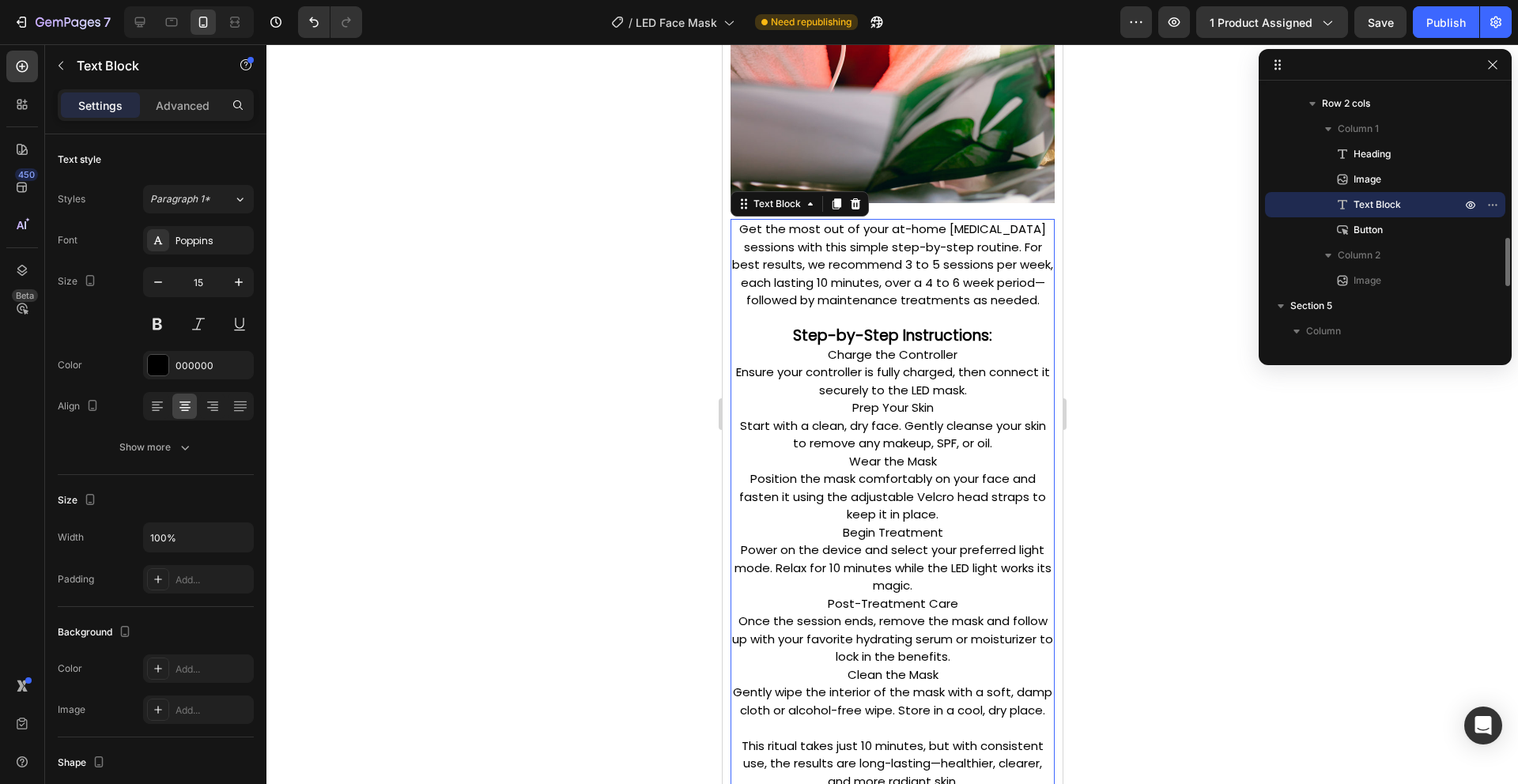
click at [896, 332] on strong "Step-by-Step Instructions:" at bounding box center [891, 335] width 199 height 21
click at [887, 334] on strong "Step-by-Step Instructions:" at bounding box center [891, 335] width 199 height 21
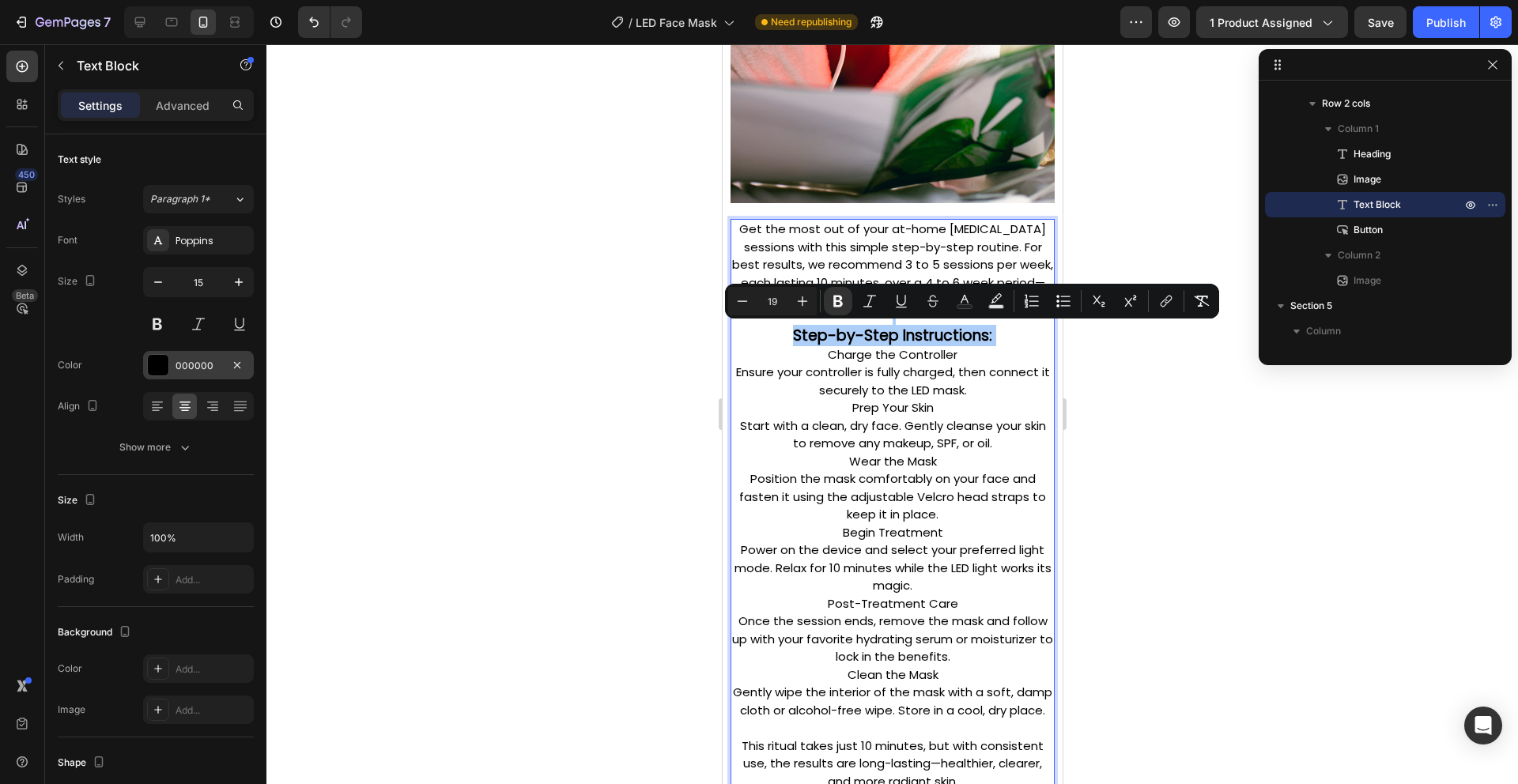
click at [161, 364] on div at bounding box center [159, 365] width 21 height 21
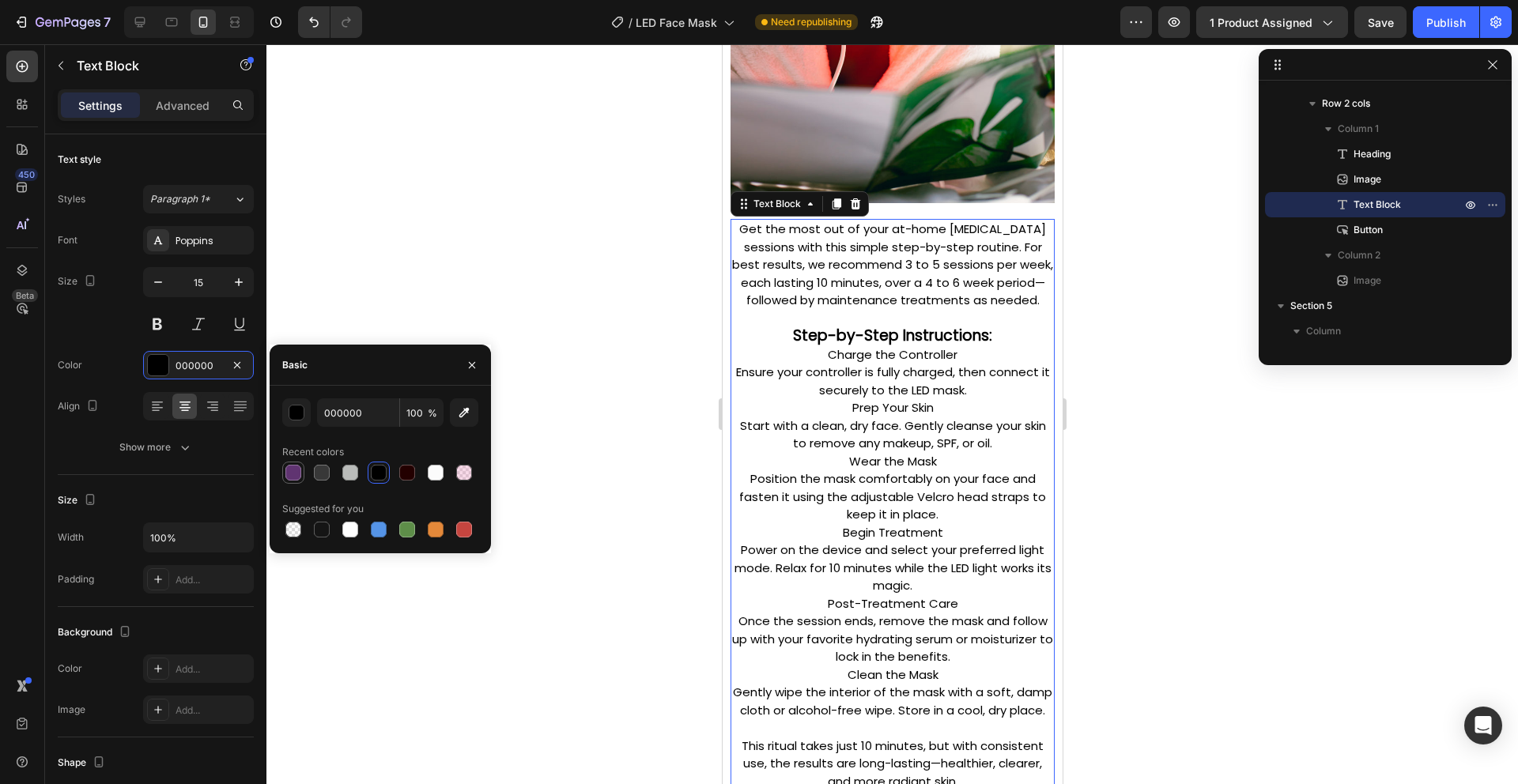
click at [295, 477] on div at bounding box center [293, 473] width 16 height 16
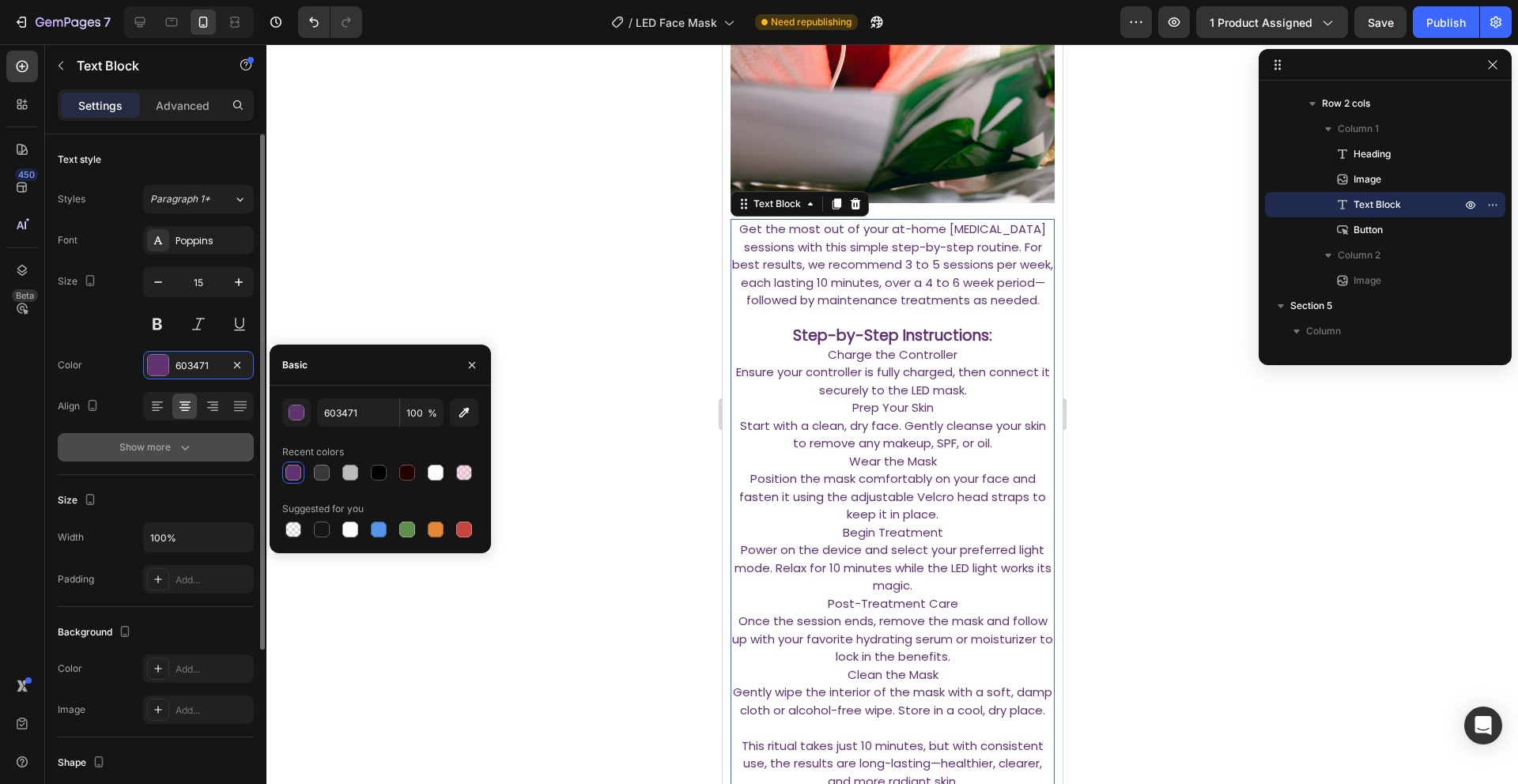
type input "000000"
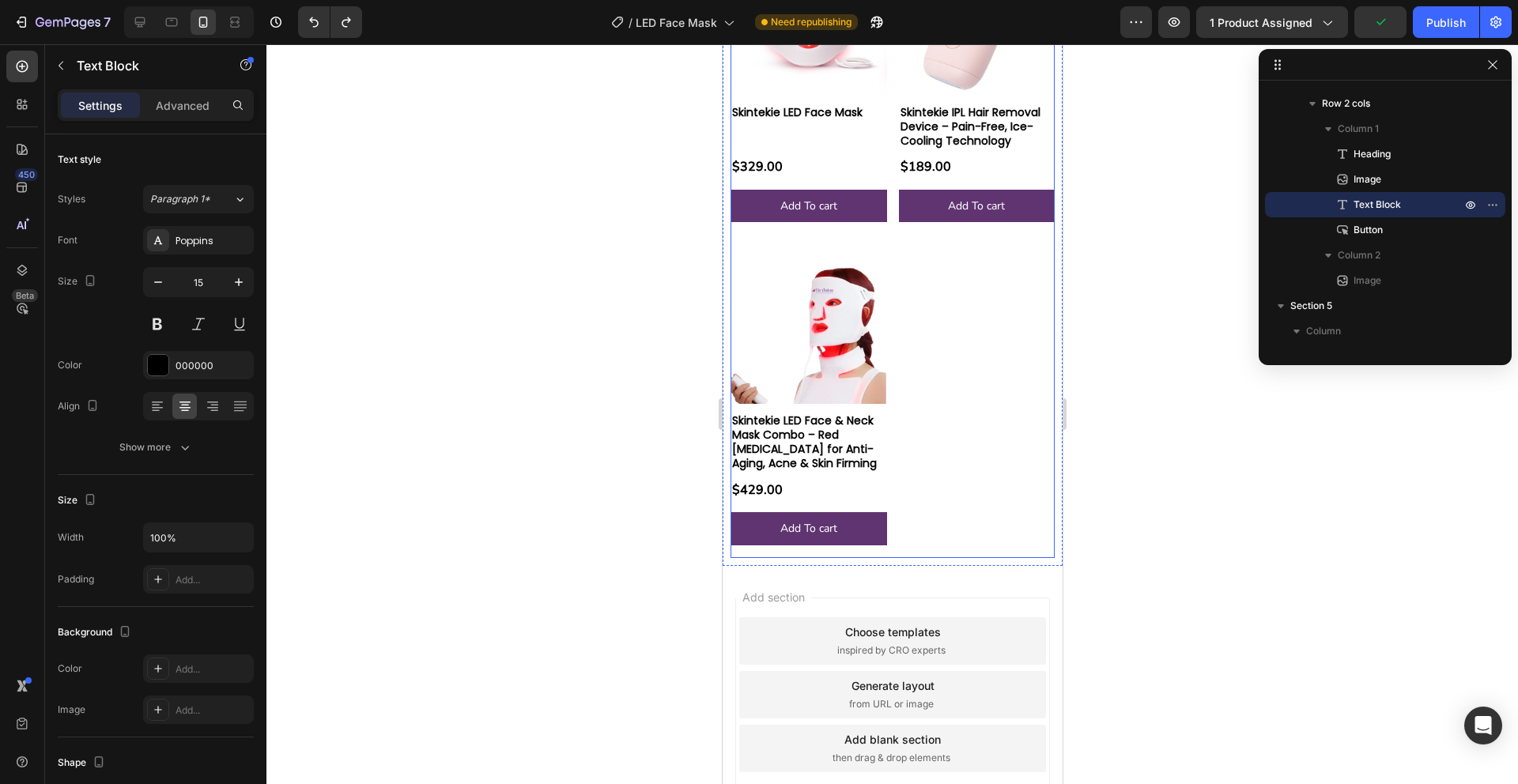
scroll to position [5324, 0]
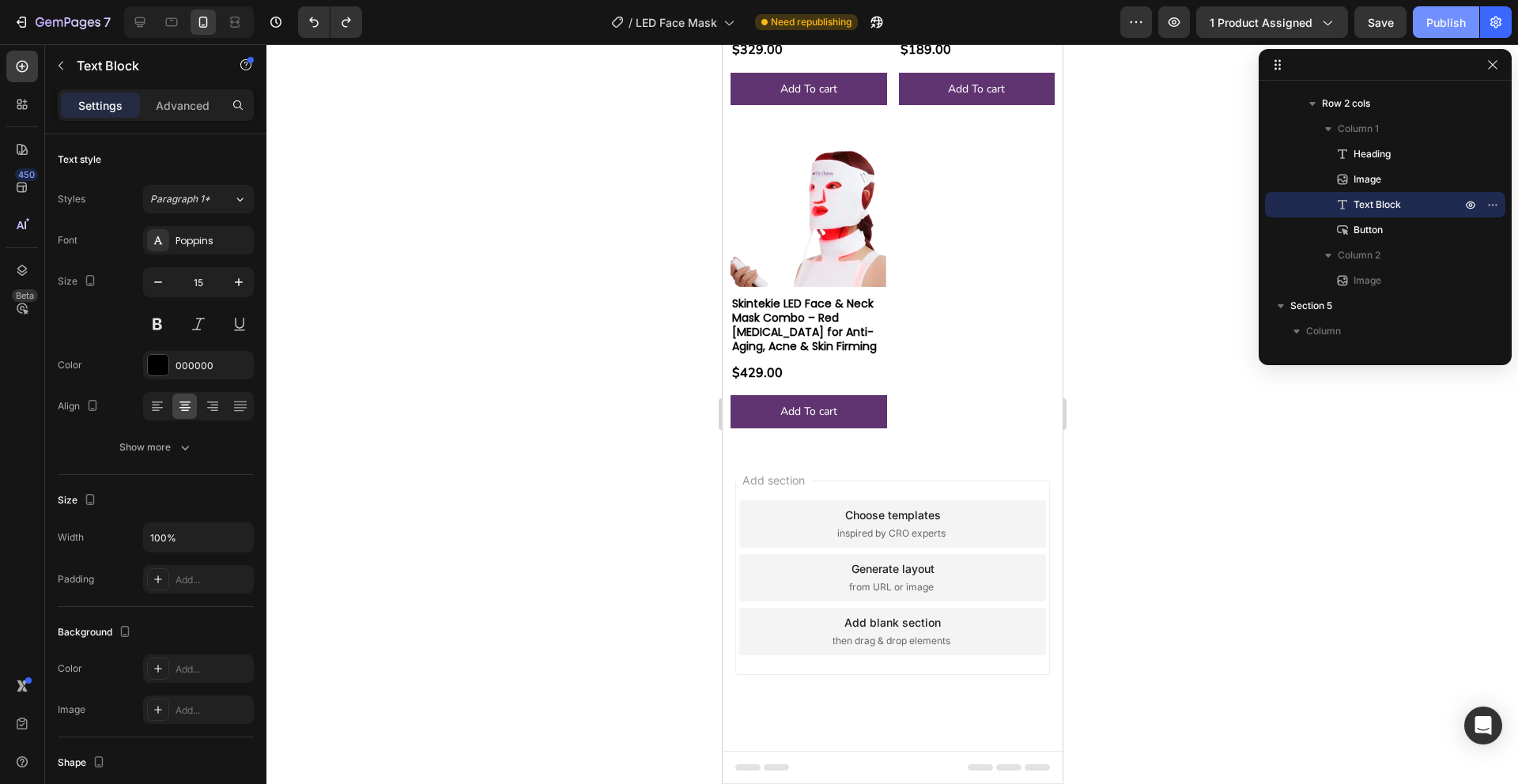
click at [1450, 22] on div "Publish" at bounding box center [1446, 22] width 40 height 16
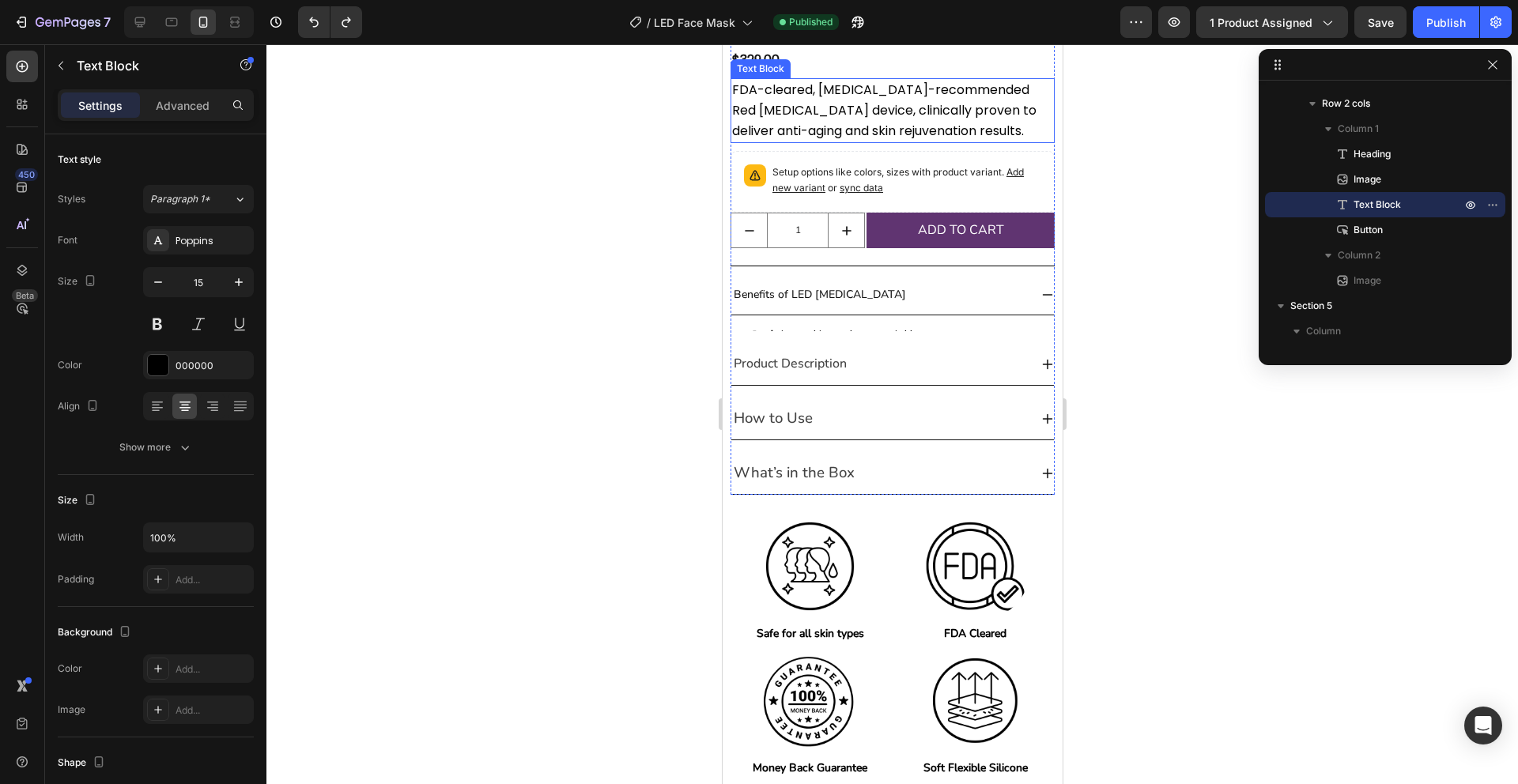
scroll to position [0, 0]
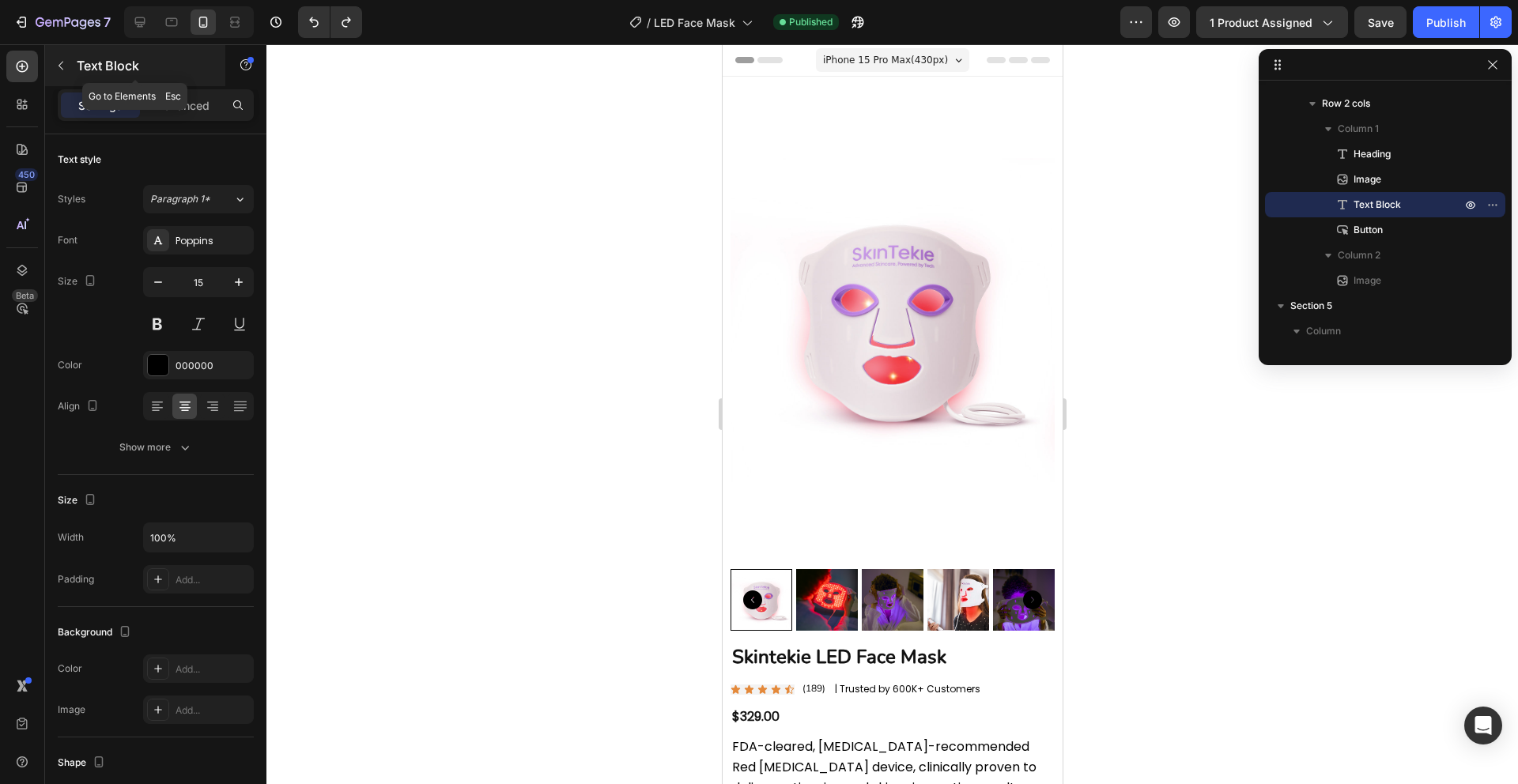
click at [63, 66] on icon "button" at bounding box center [60, 65] width 12 height 12
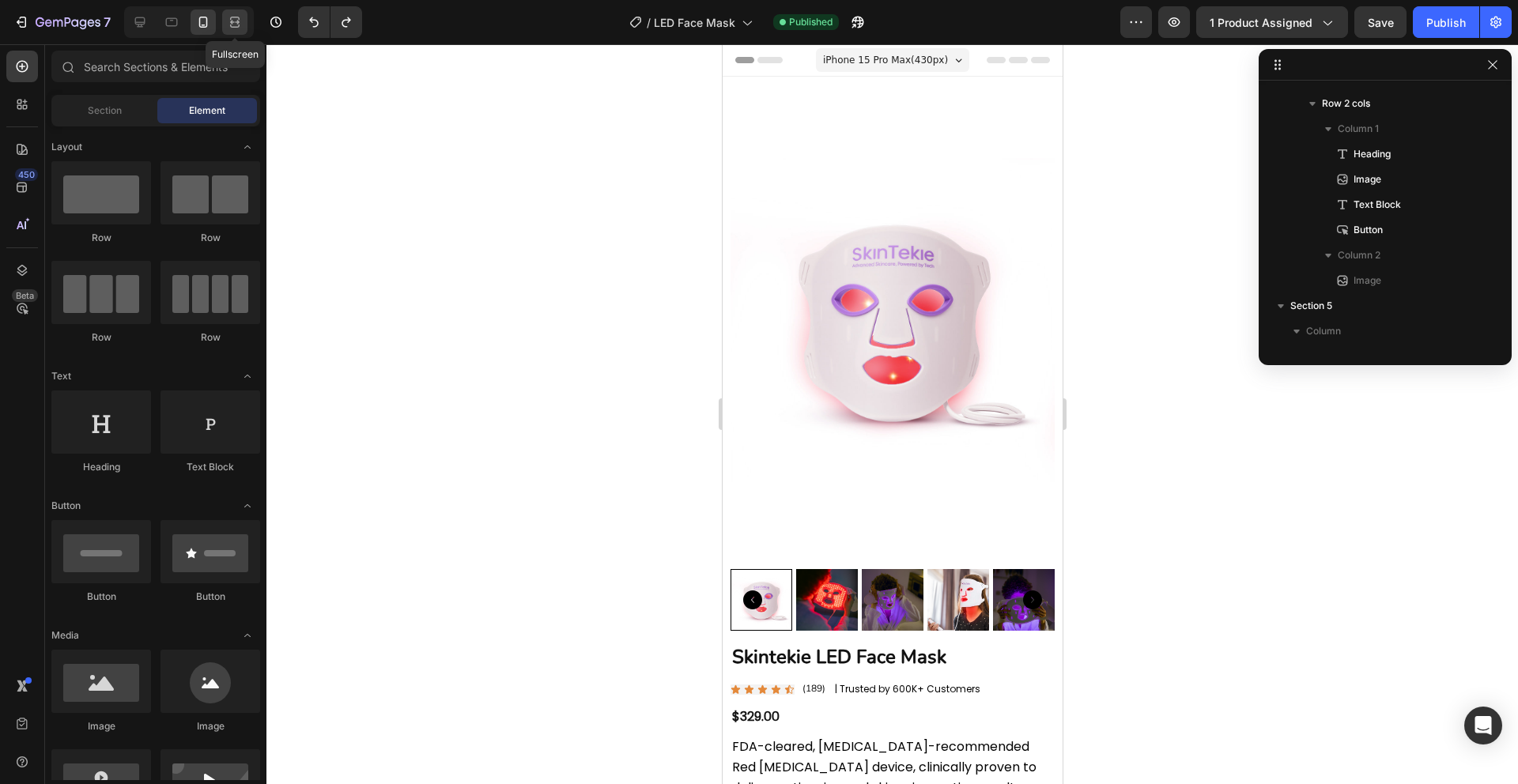
click at [234, 29] on icon at bounding box center [234, 22] width 16 height 16
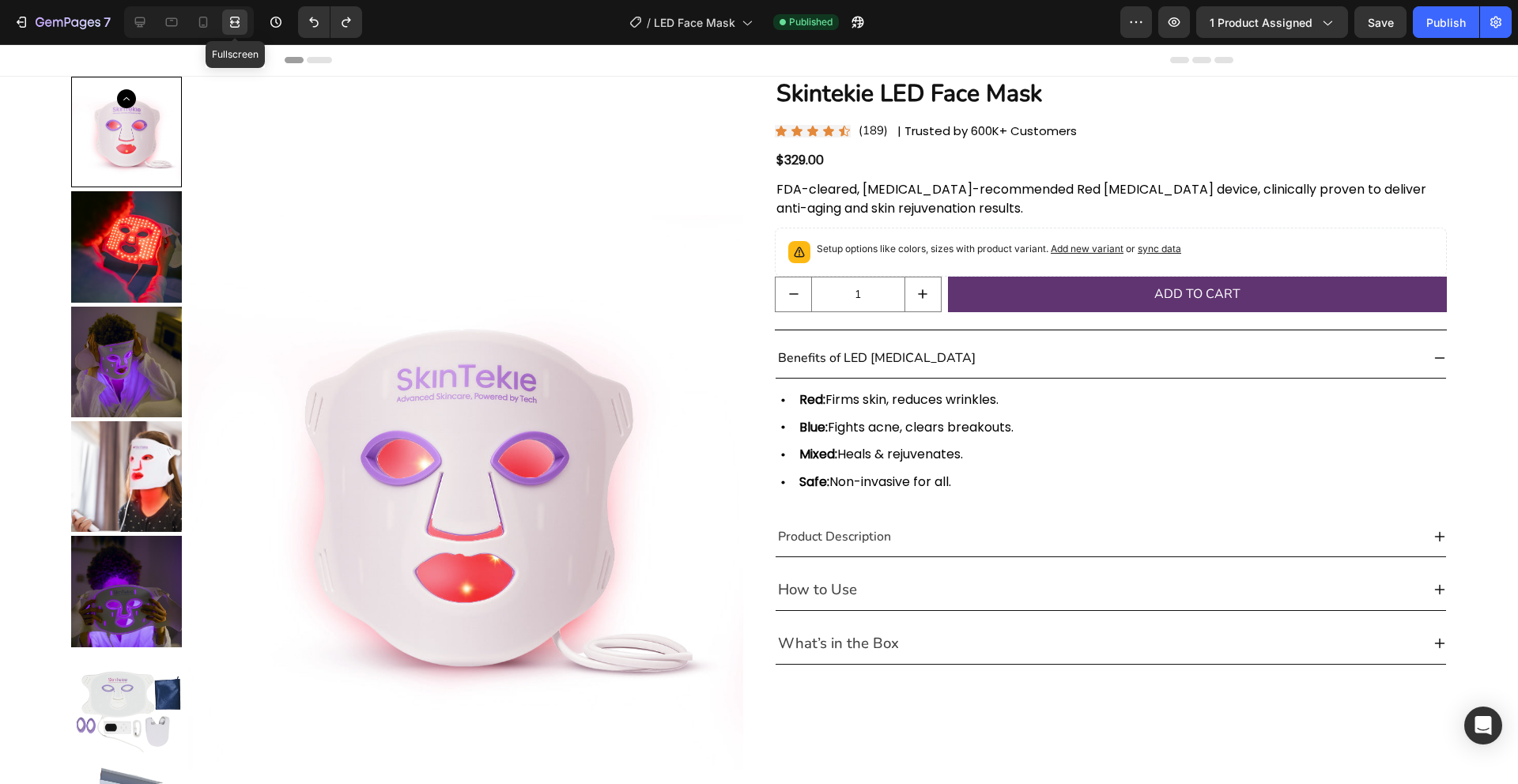
click at [236, 30] on div at bounding box center [234, 22] width 26 height 26
click at [141, 31] on div at bounding box center [140, 22] width 26 height 26
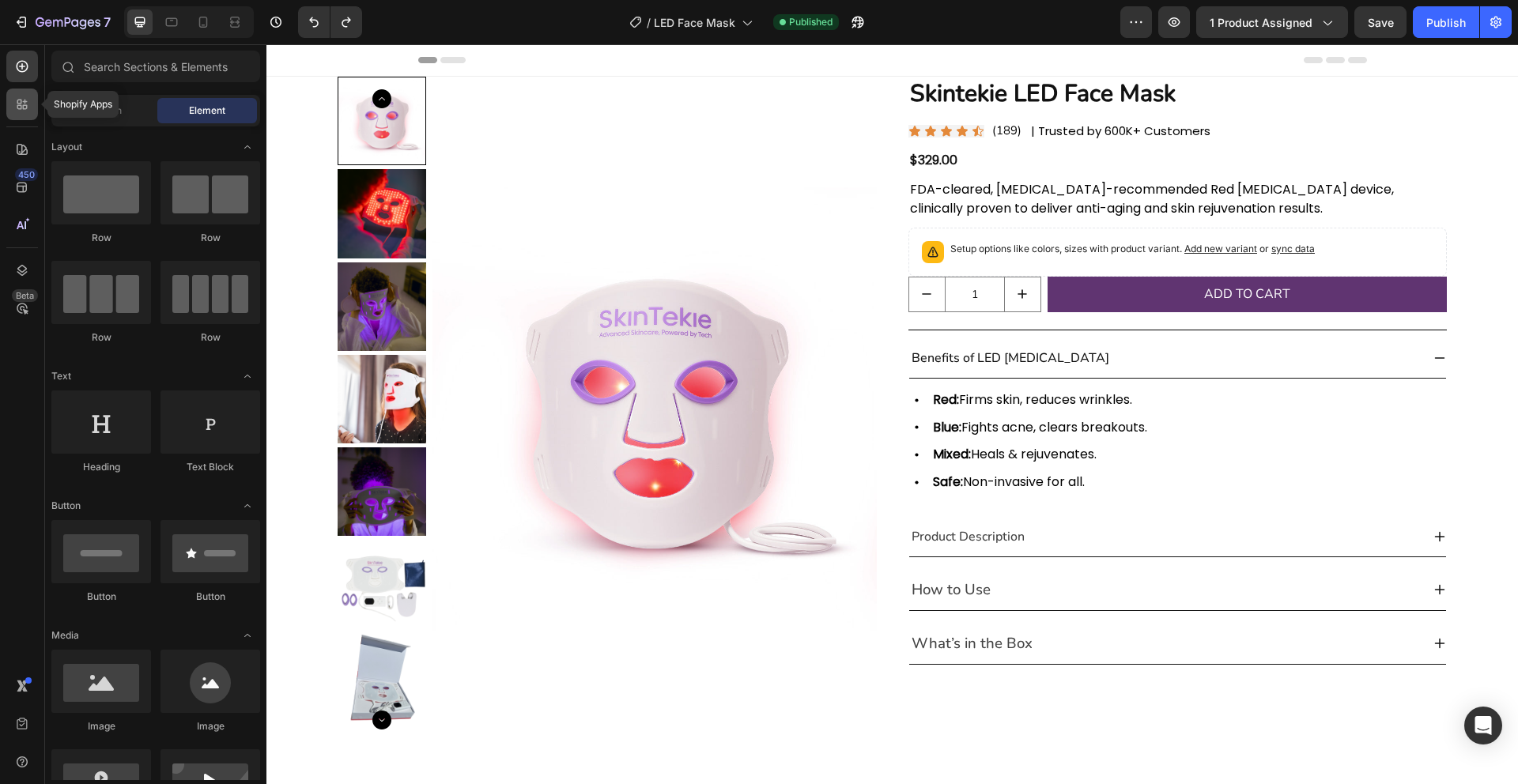
click at [21, 109] on icon at bounding box center [19, 107] width 5 height 5
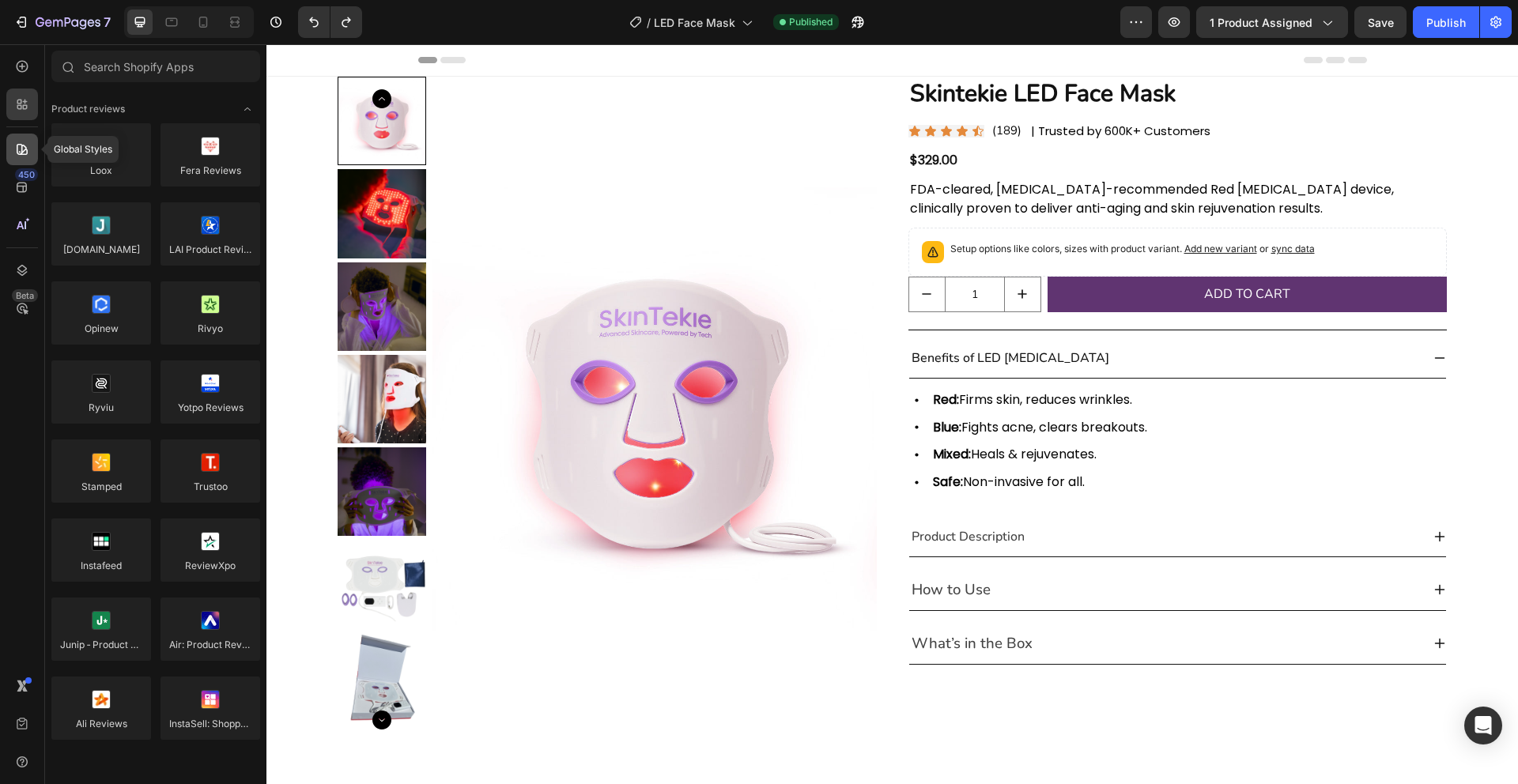
click at [21, 135] on div at bounding box center [22, 149] width 31 height 31
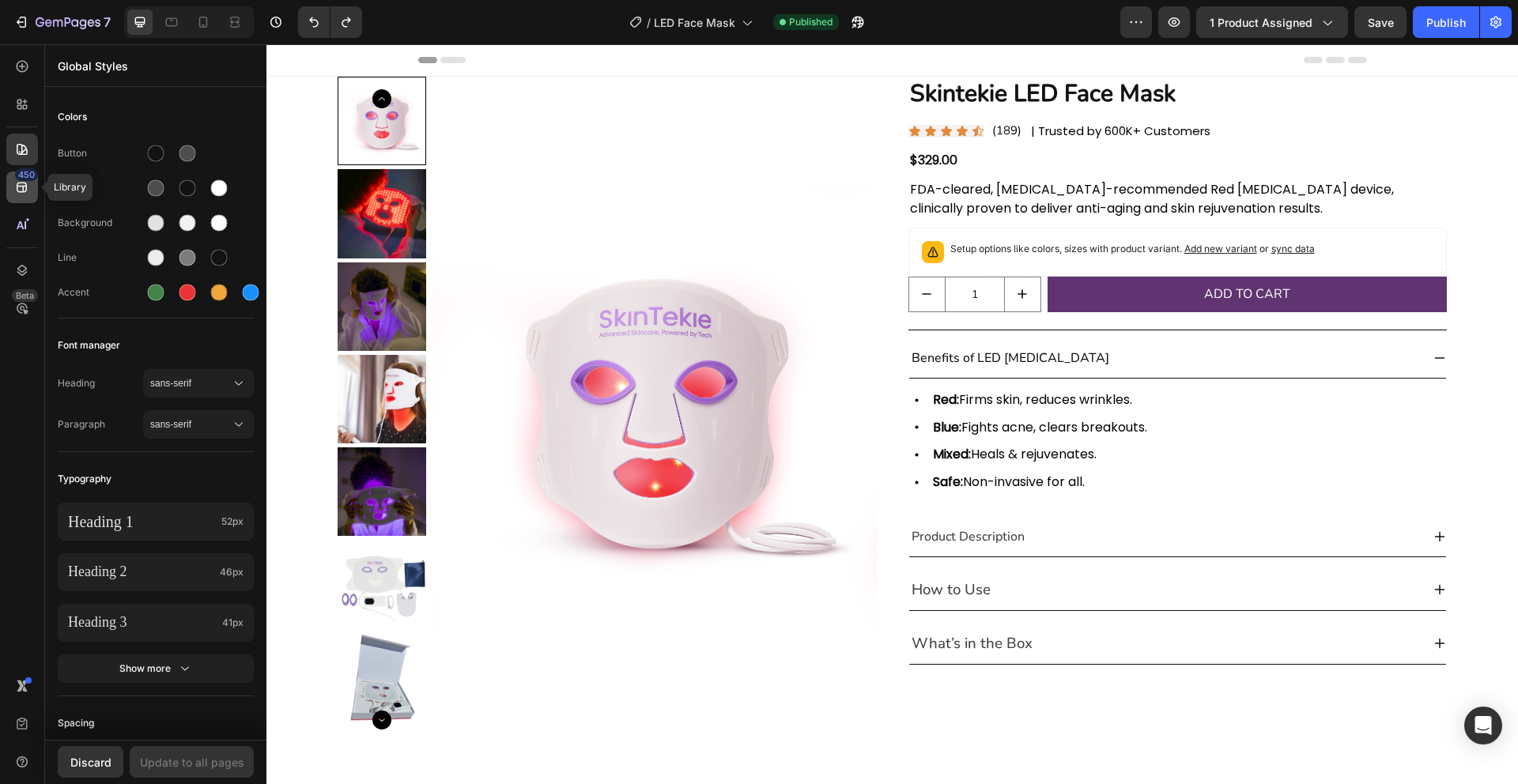
click at [28, 187] on icon at bounding box center [22, 187] width 16 height 16
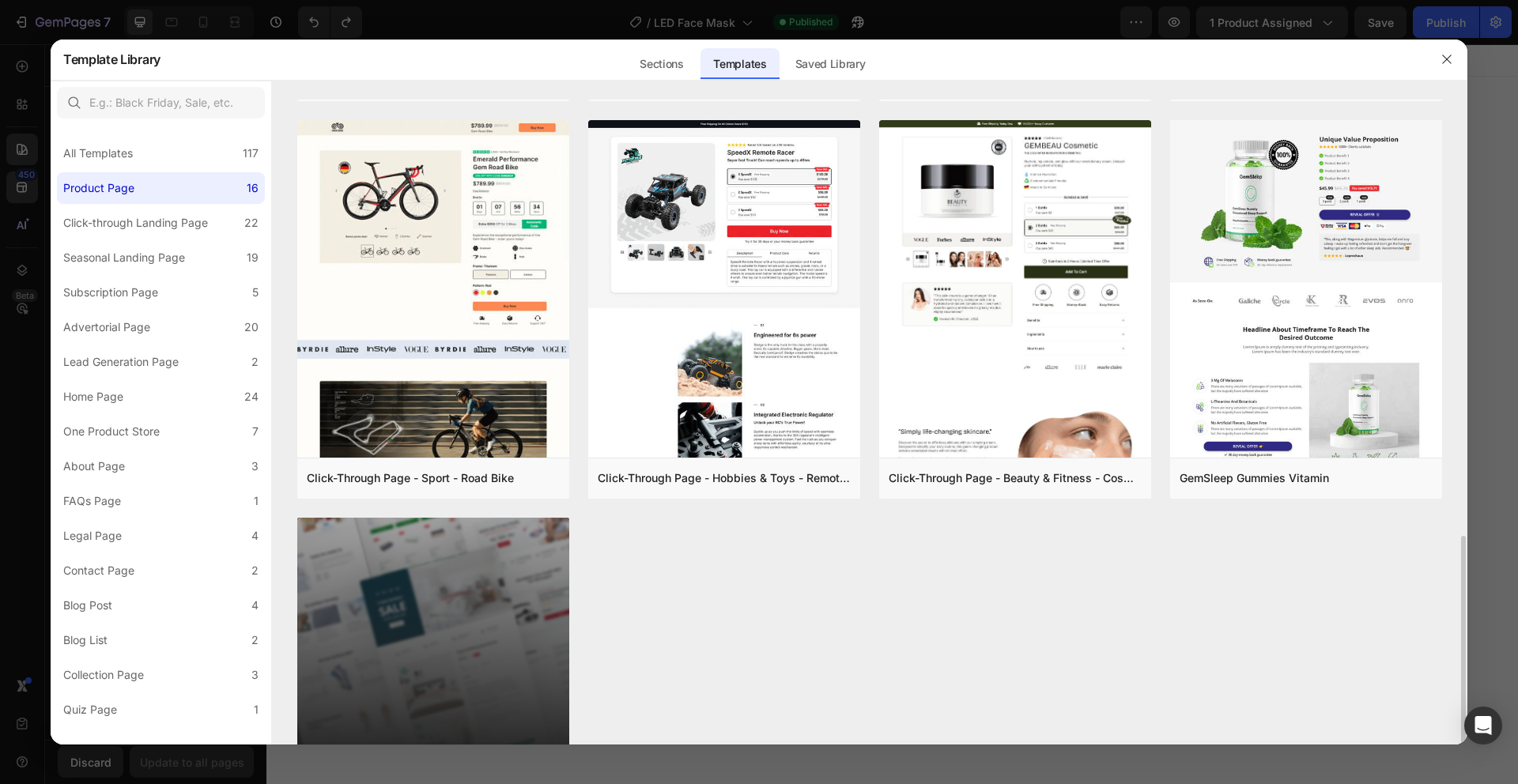
scroll to position [1339, 0]
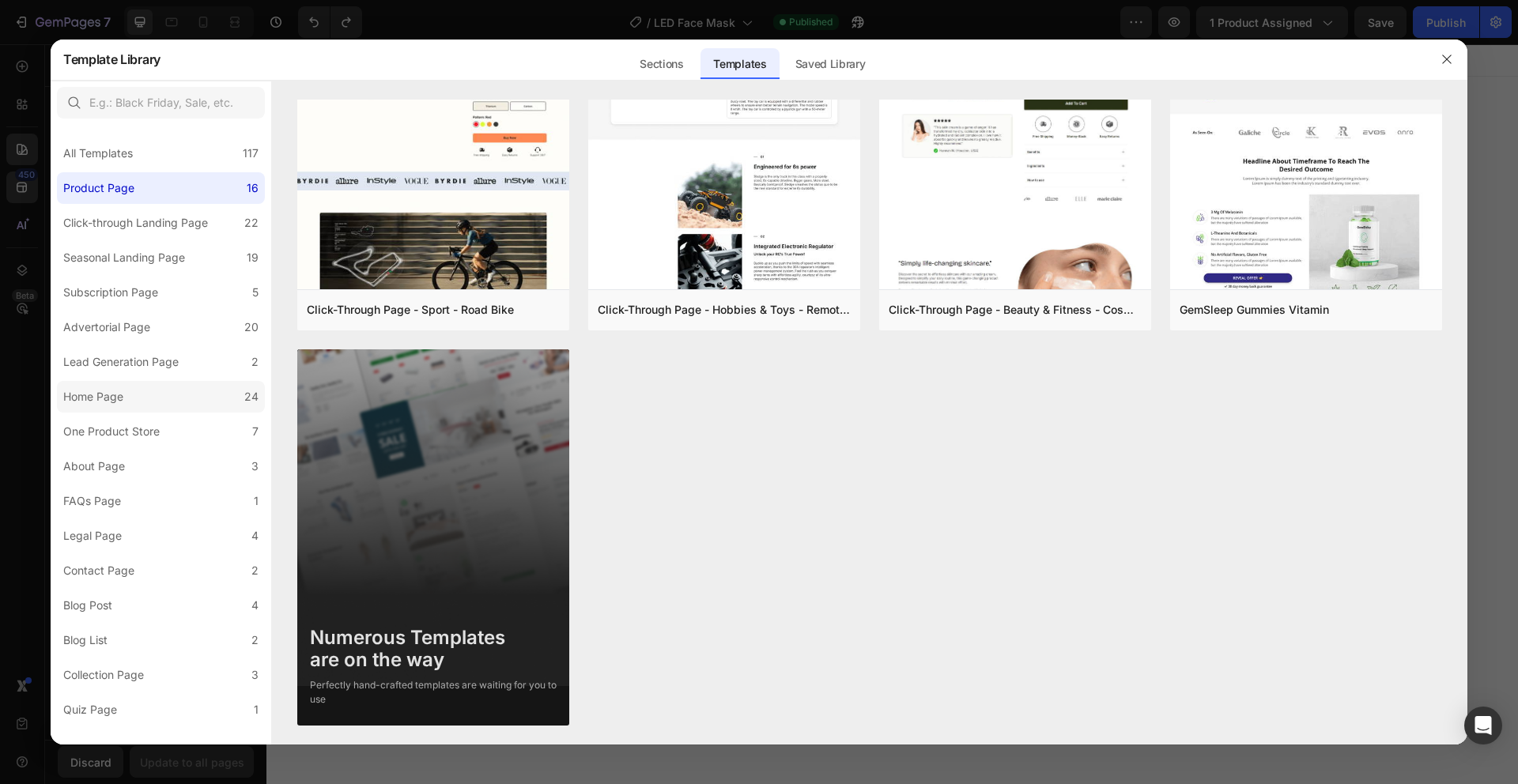
click at [200, 394] on label "Home Page 24" at bounding box center [160, 396] width 208 height 31
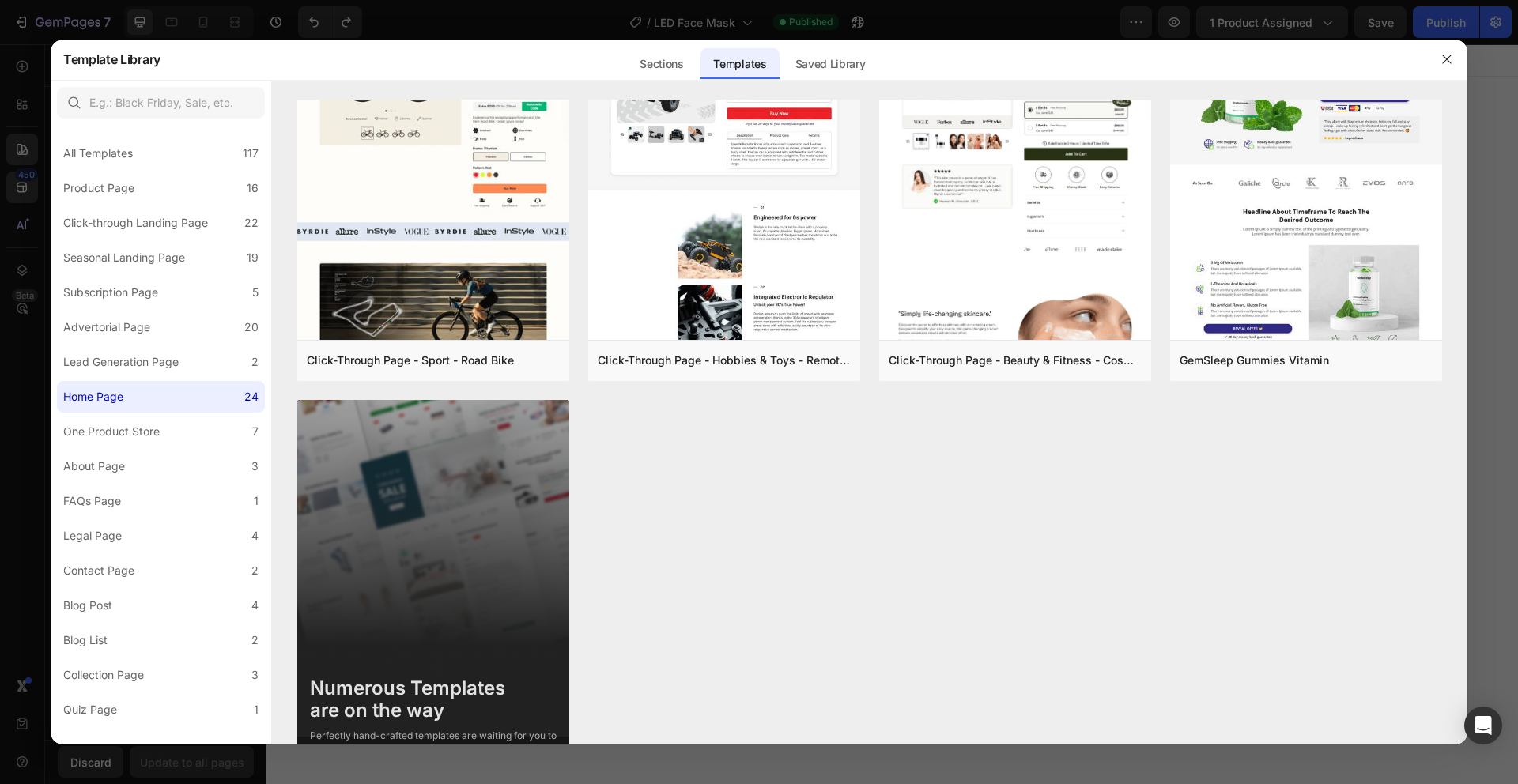
scroll to position [0, 0]
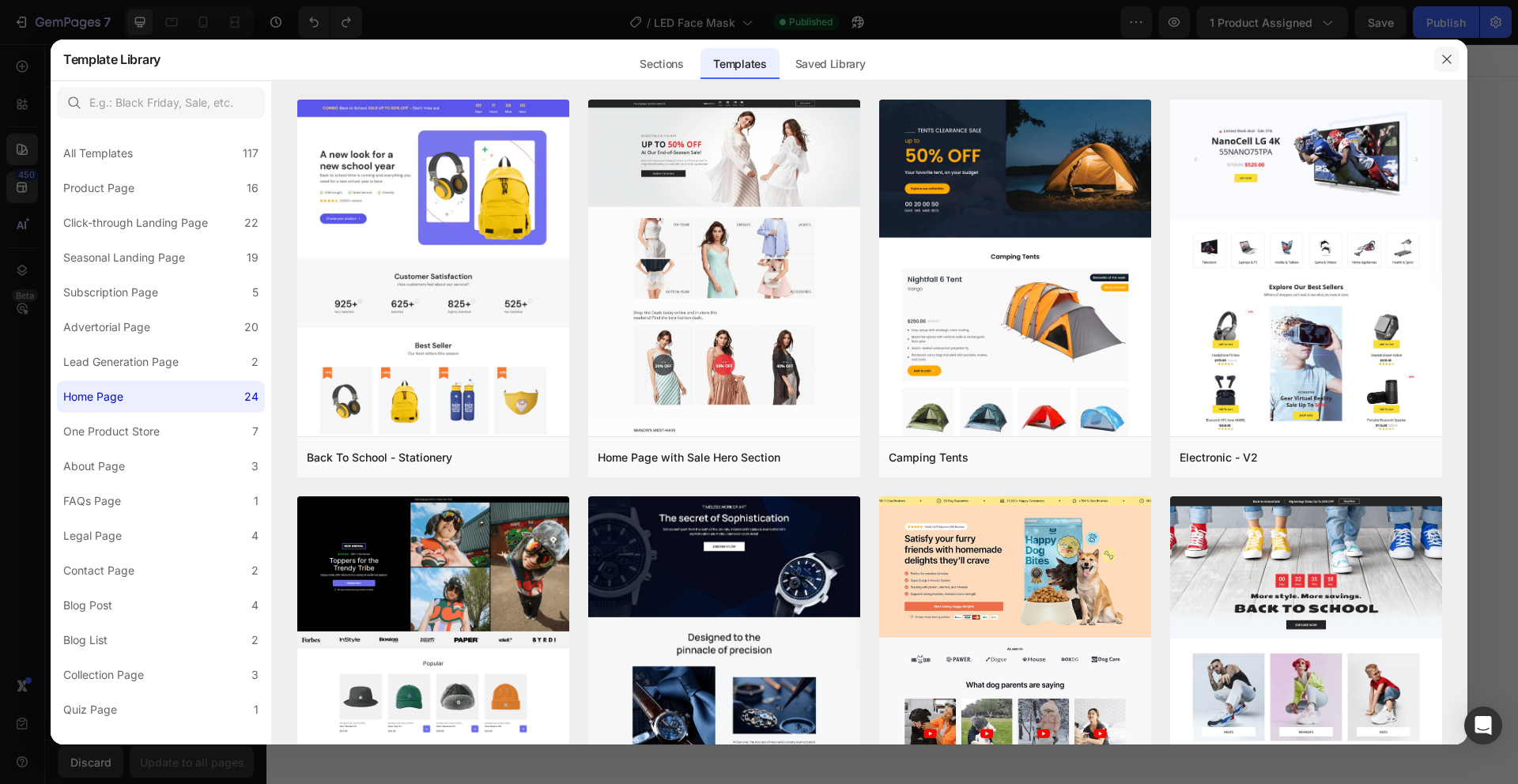
click at [1453, 54] on button "button" at bounding box center [1447, 59] width 26 height 26
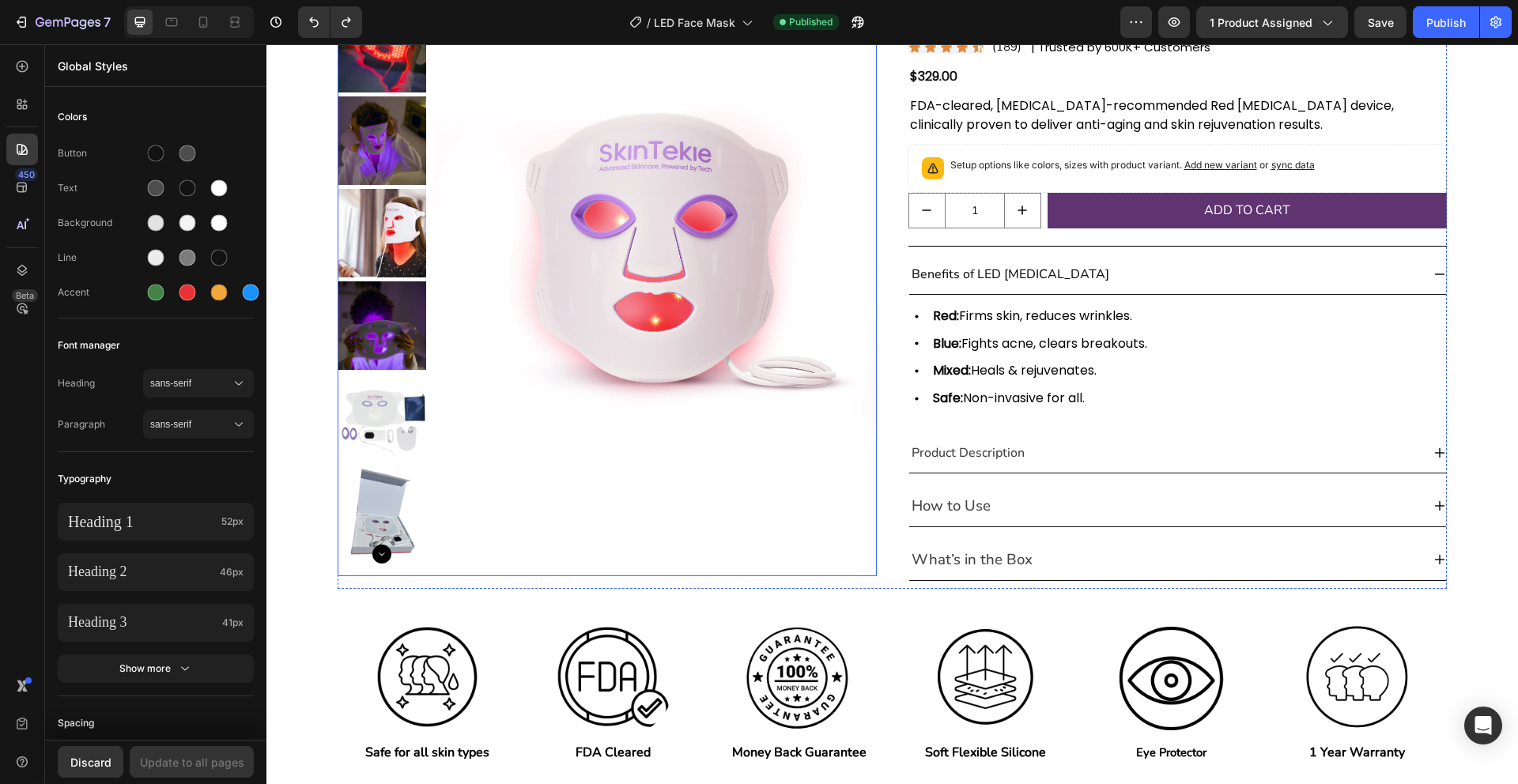
scroll to position [329, 0]
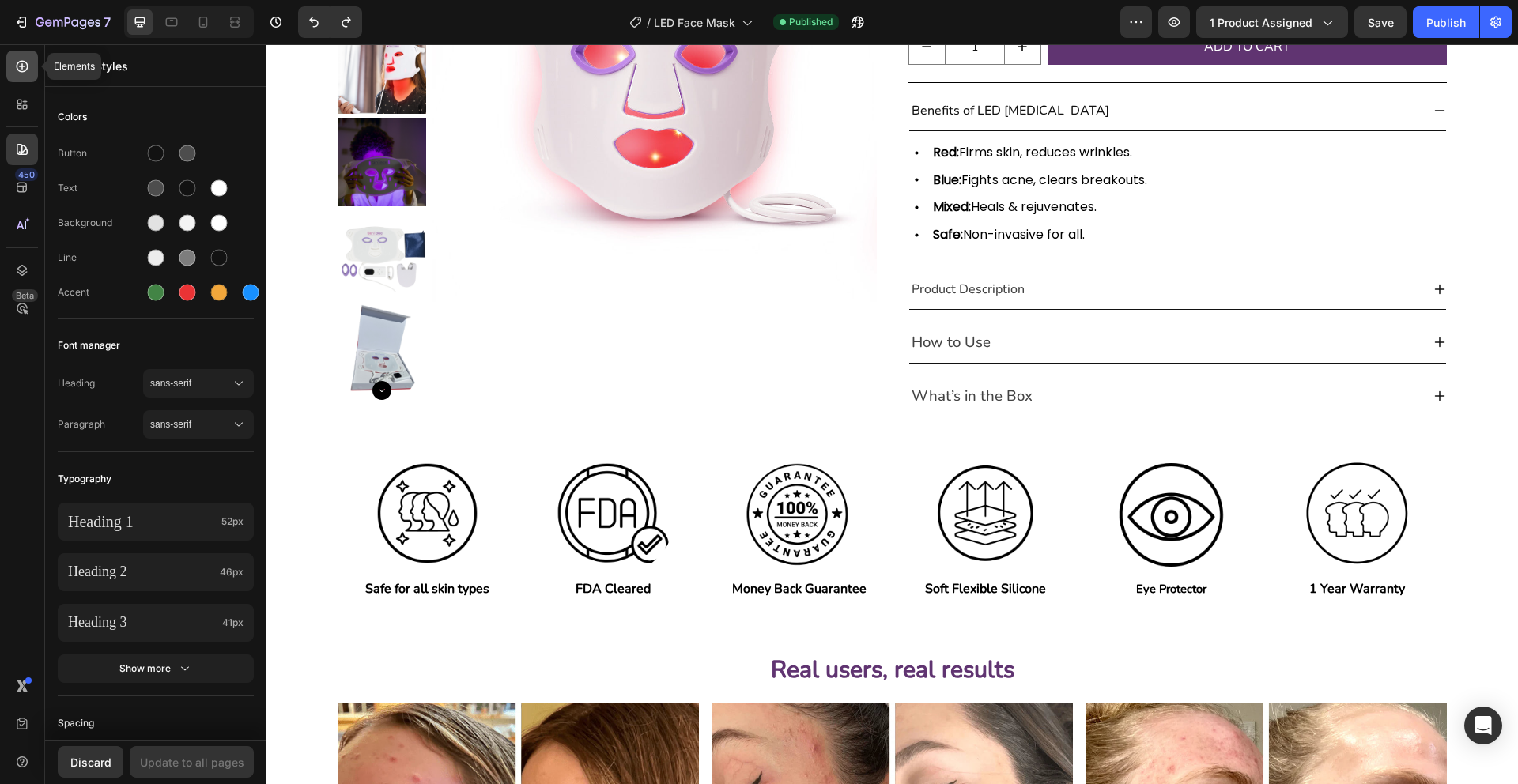
click at [21, 67] on icon at bounding box center [22, 66] width 7 height 7
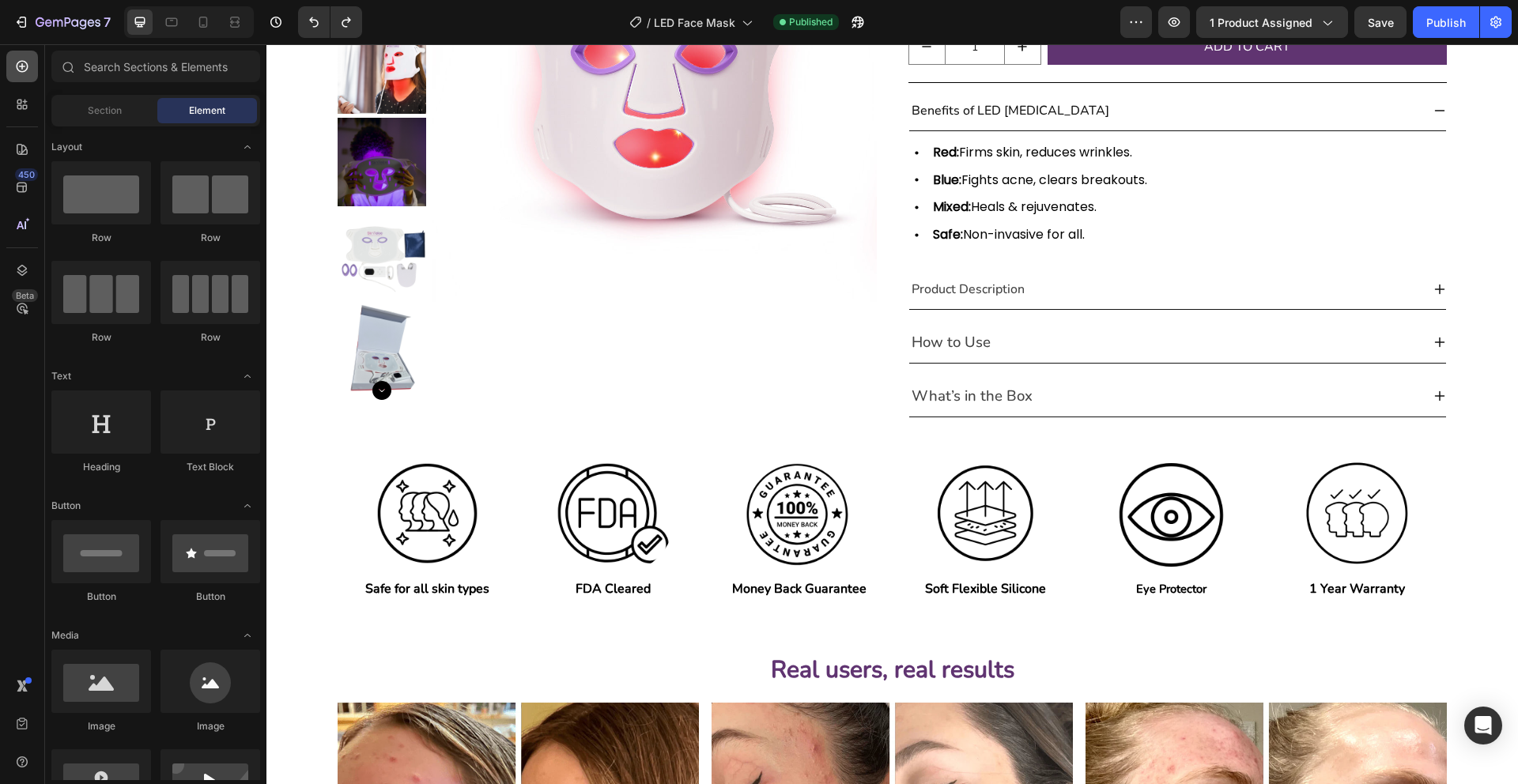
click at [21, 67] on icon at bounding box center [22, 66] width 11 height 11
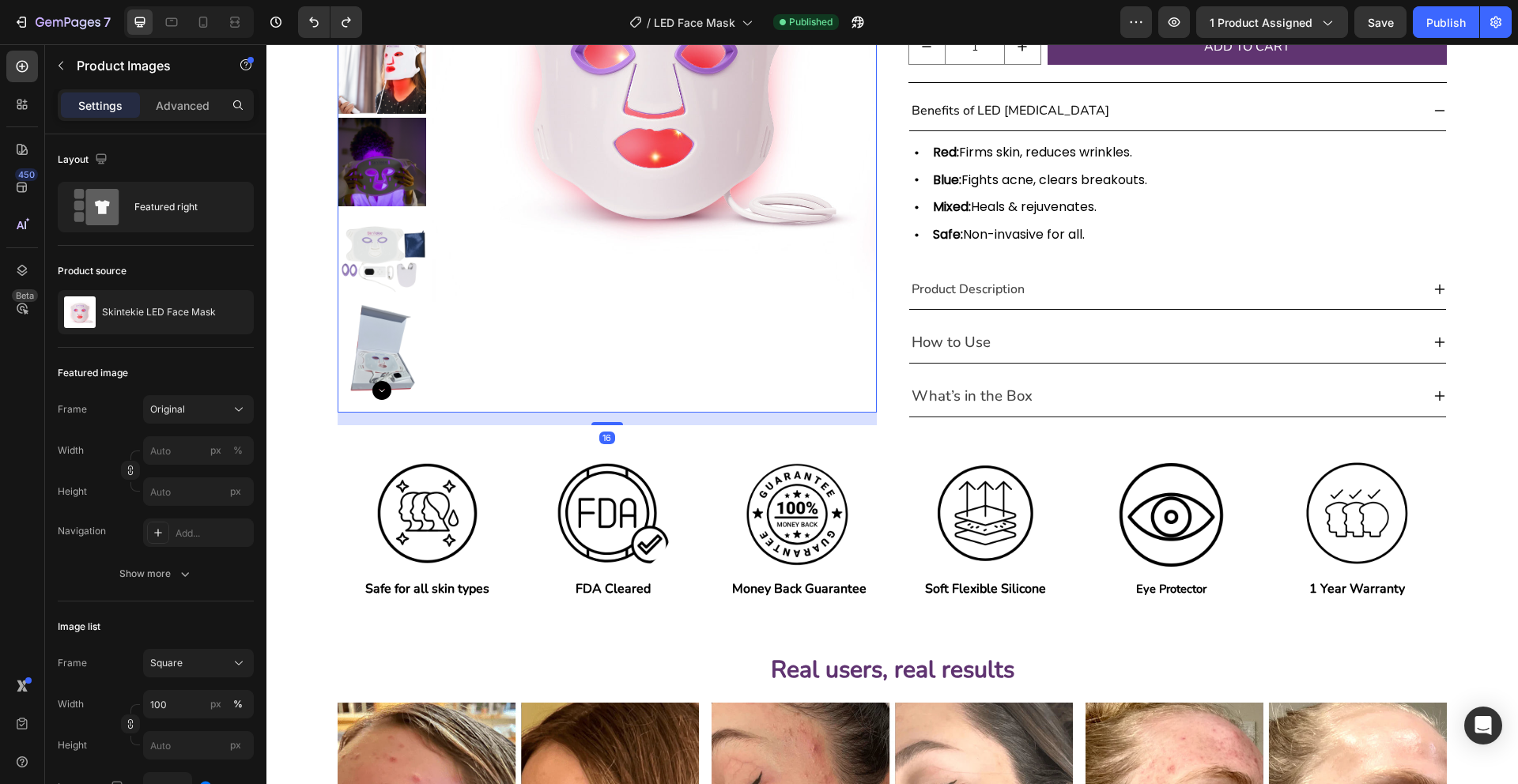
click at [505, 139] on img at bounding box center [654, 80] width 443 height 665
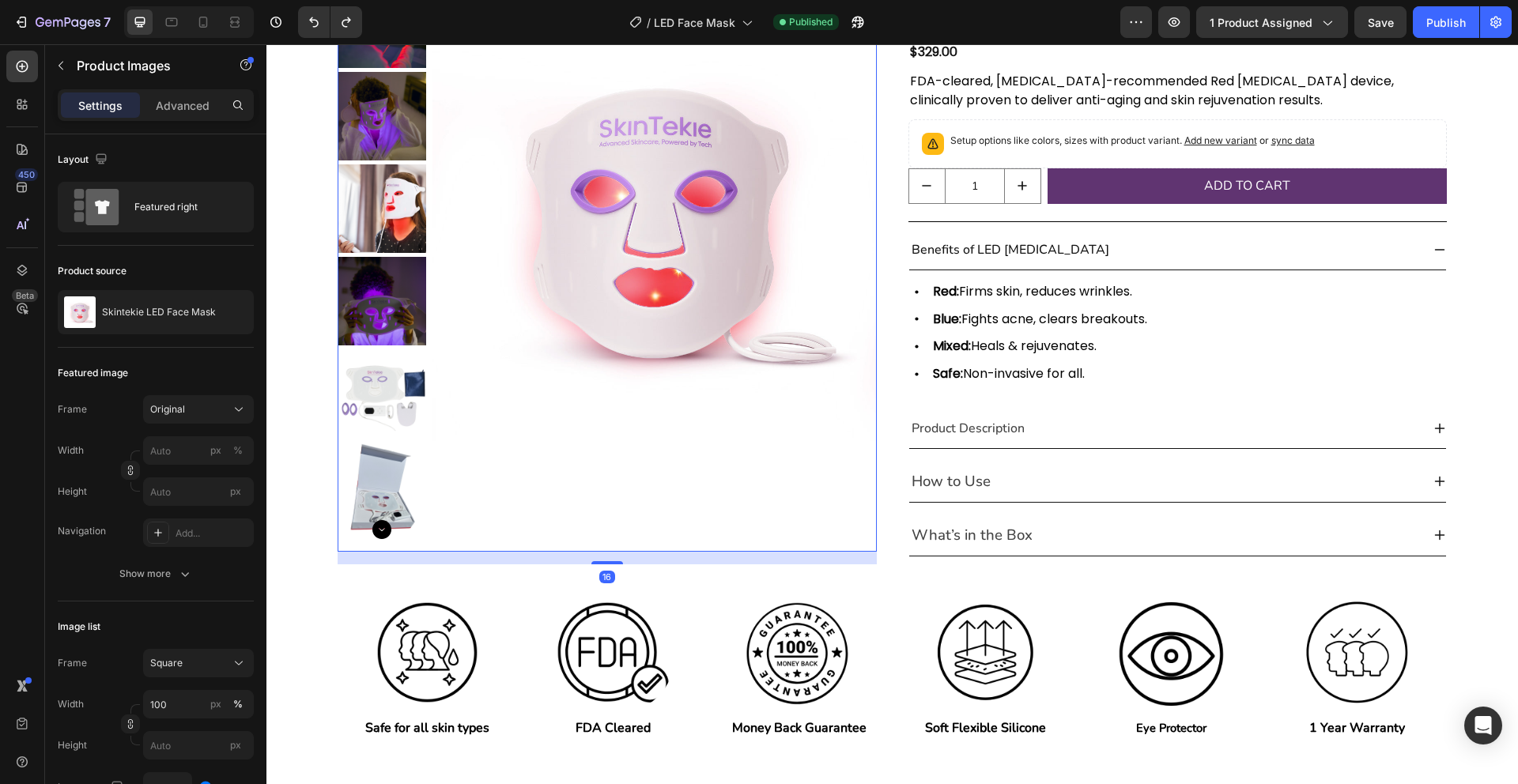
scroll to position [0, 0]
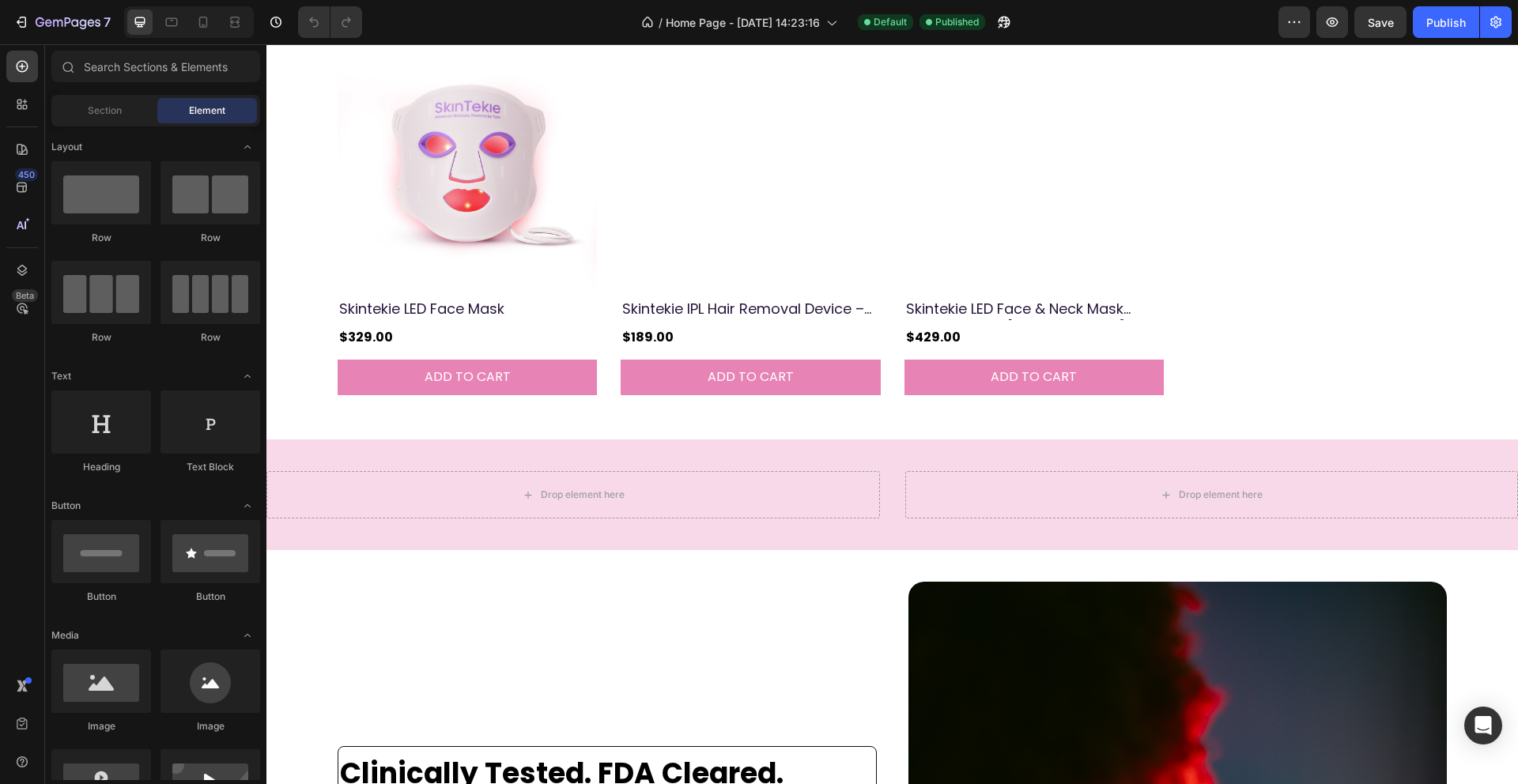
scroll to position [993, 0]
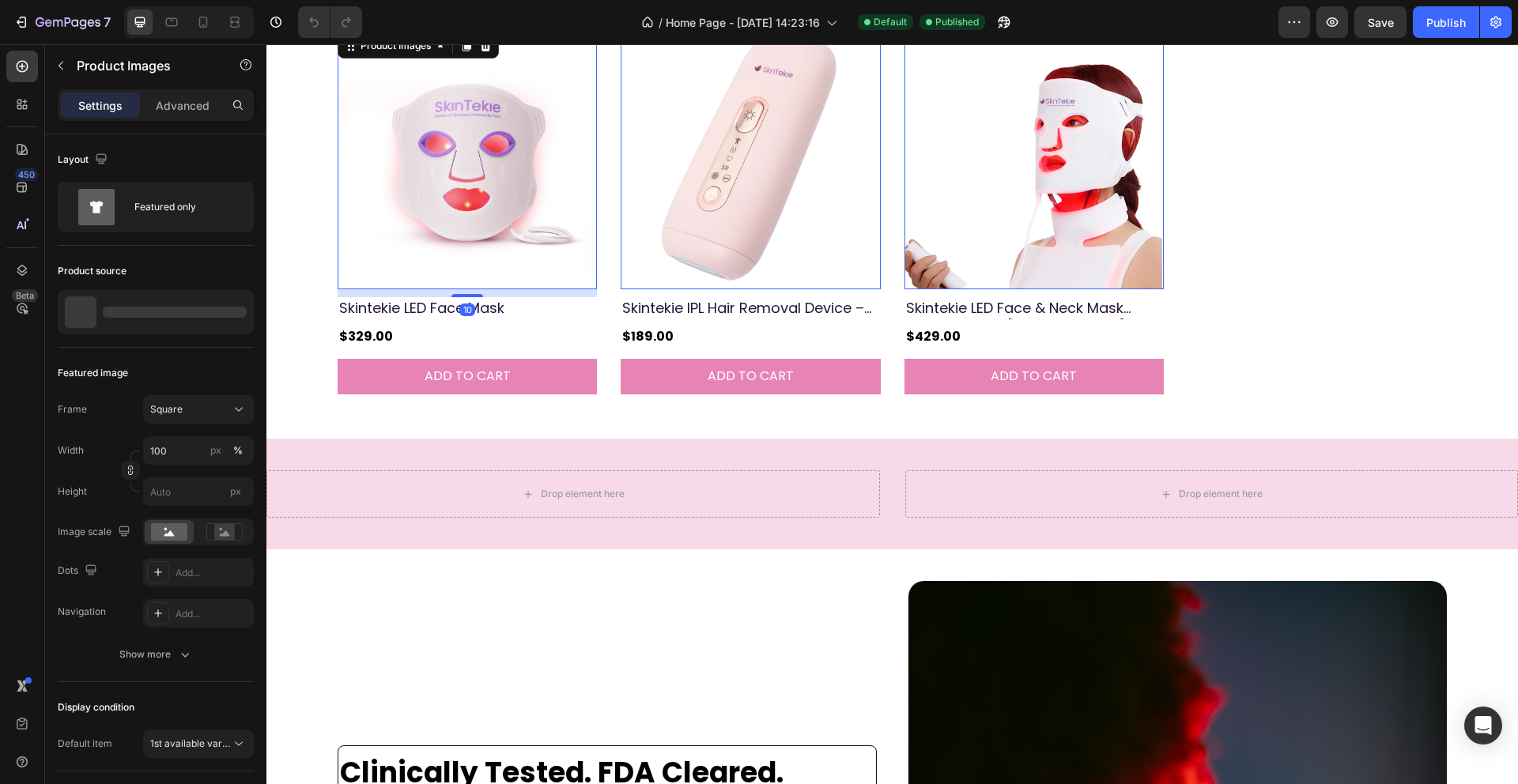
click at [527, 163] on img at bounding box center [467, 159] width 259 height 259
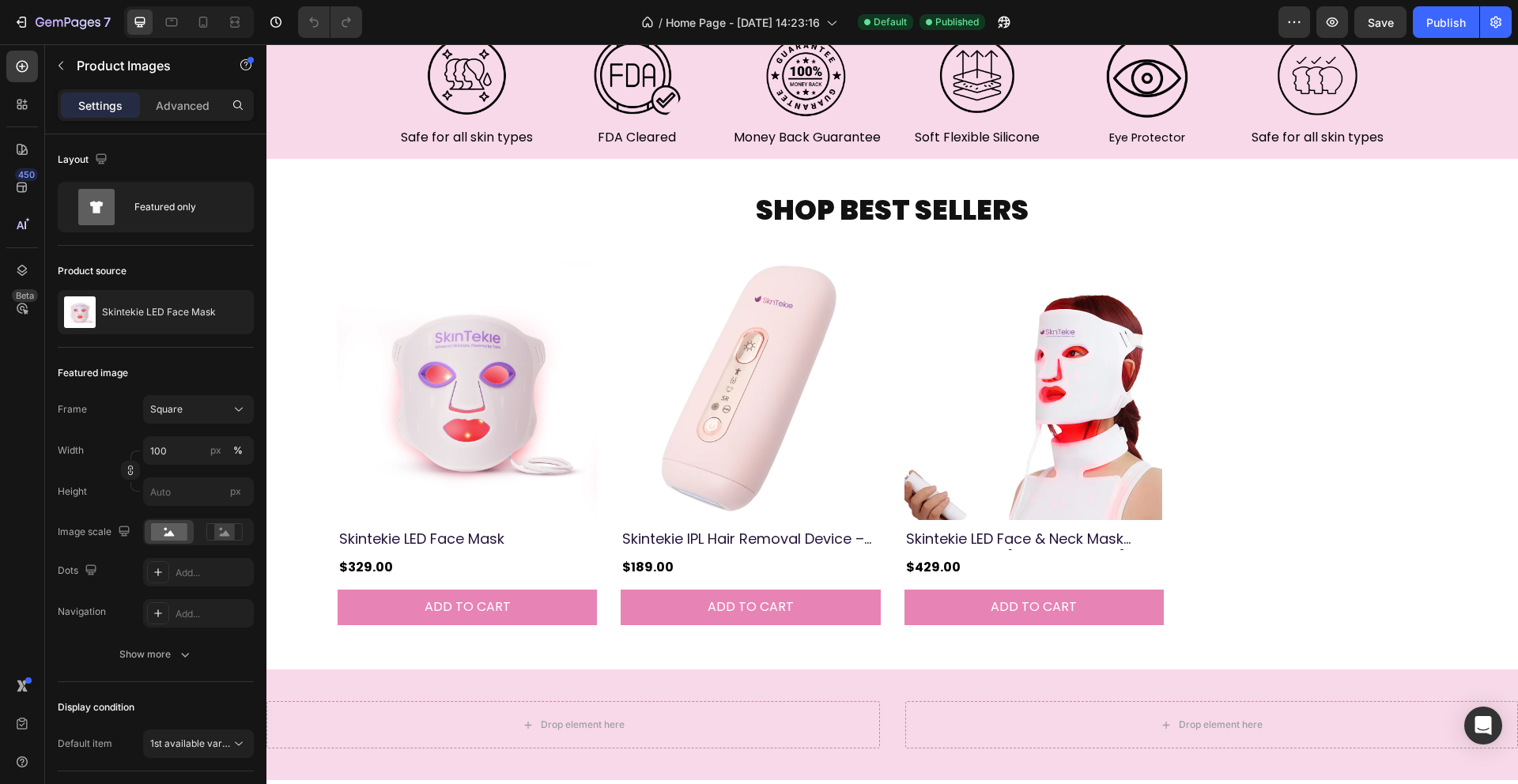
scroll to position [812, 0]
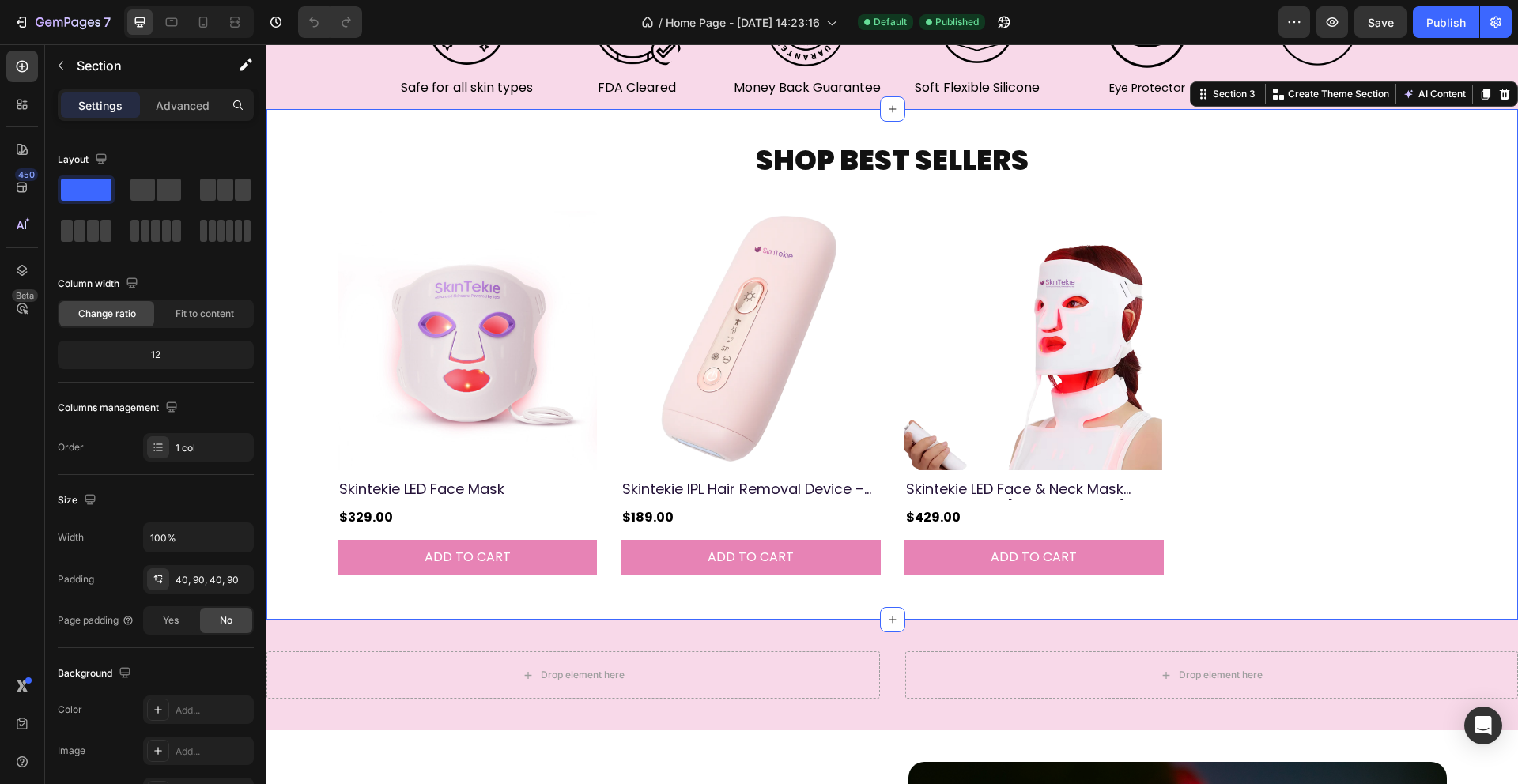
click at [546, 204] on div "SHOP BEST SELLERS Heading Product Images Skintekie LED Face Mask Product Title …" at bounding box center [892, 364] width 1109 height 448
click at [1223, 97] on div "Section 3" at bounding box center [1234, 94] width 49 height 14
click at [1241, 101] on div "Section 3" at bounding box center [1234, 94] width 49 height 14
click at [1205, 101] on div "Section 3" at bounding box center [1228, 94] width 68 height 19
click at [1208, 98] on icon at bounding box center [1203, 93] width 12 height 12
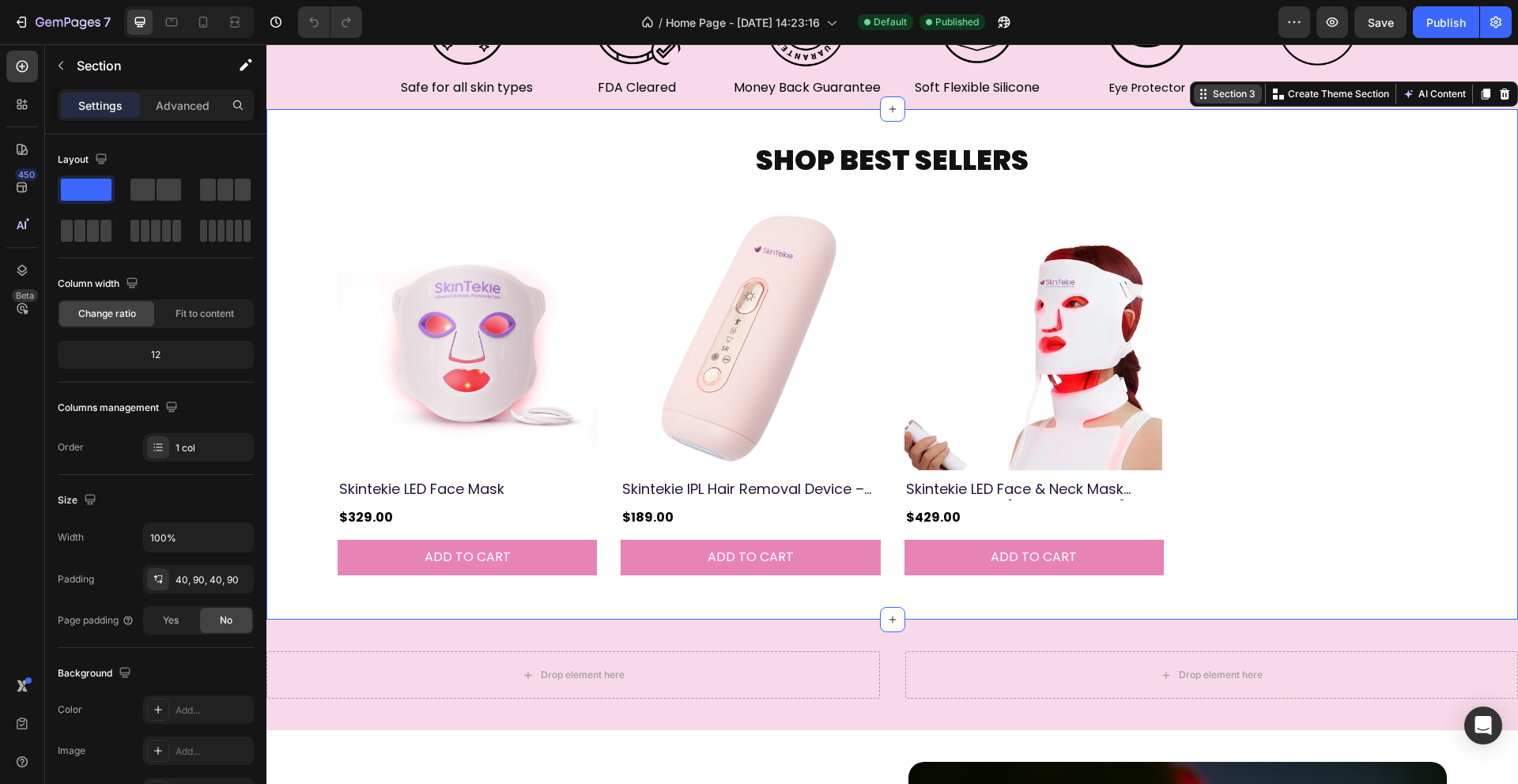
click at [1208, 98] on icon at bounding box center [1203, 93] width 12 height 12
click at [1238, 97] on div "Section 3" at bounding box center [1234, 94] width 49 height 14
click at [1239, 97] on div "Section 3" at bounding box center [1234, 94] width 49 height 14
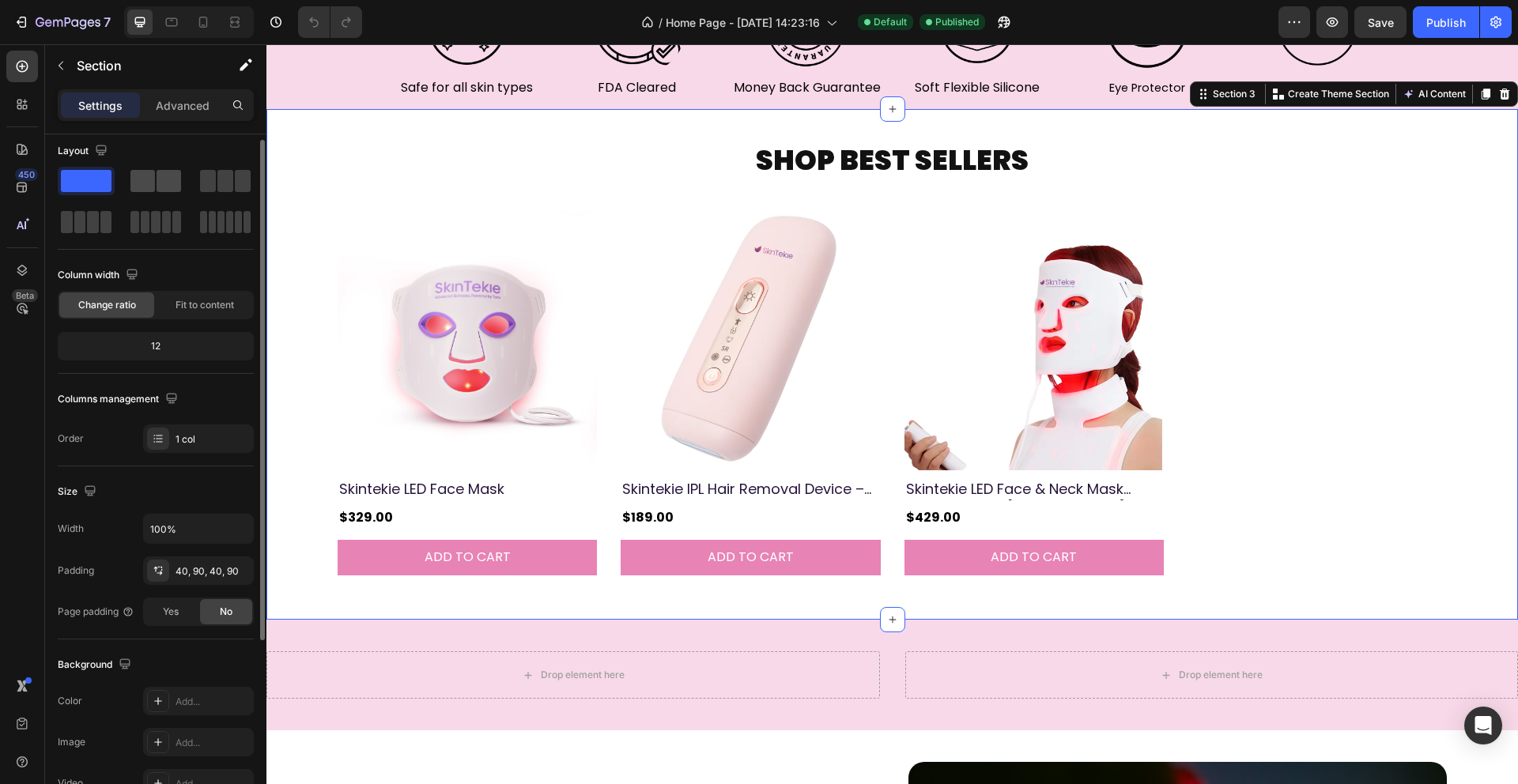
click at [178, 183] on span at bounding box center [169, 180] width 25 height 22
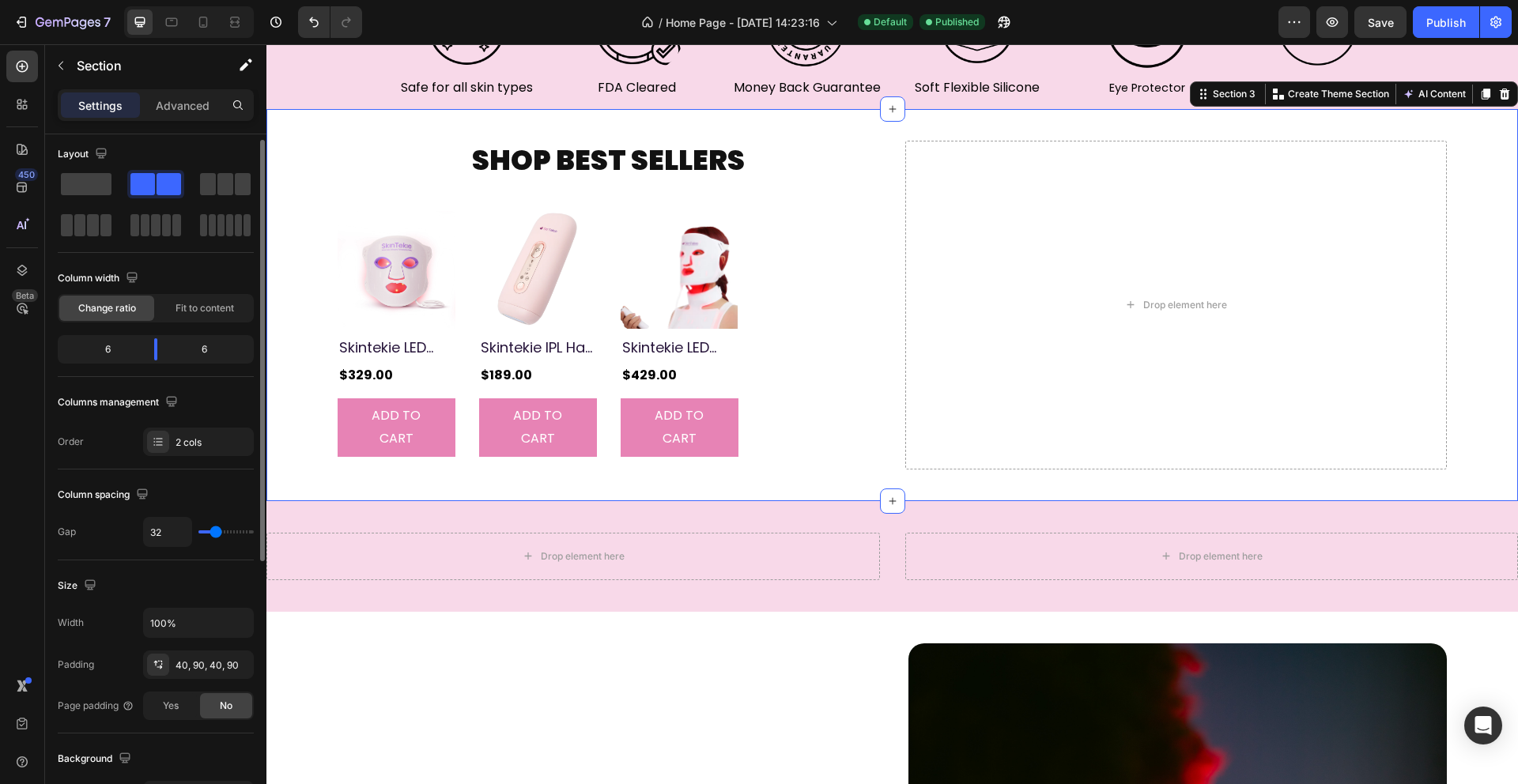
scroll to position [7, 0]
click at [234, 186] on div at bounding box center [225, 182] width 50 height 22
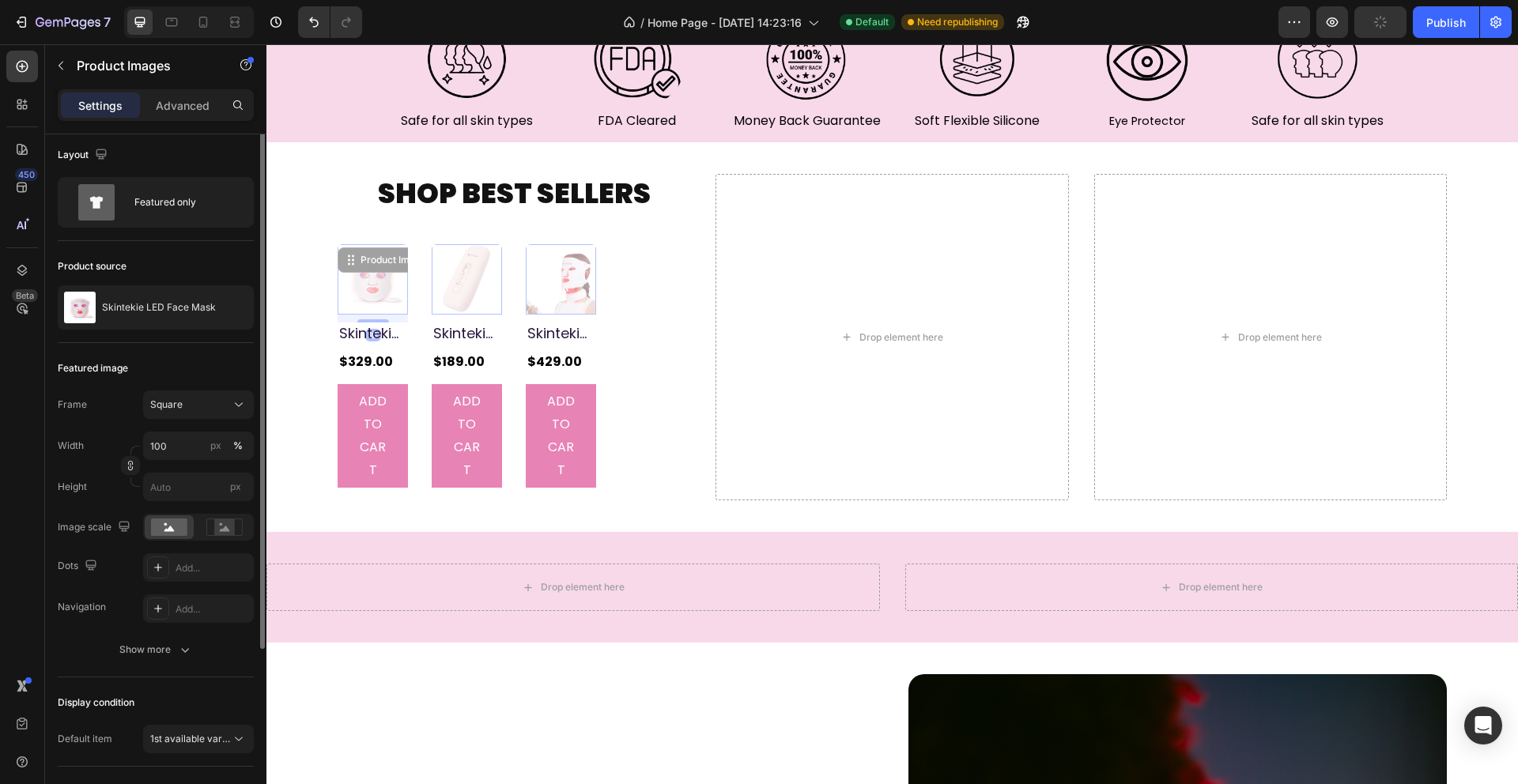
scroll to position [0, 0]
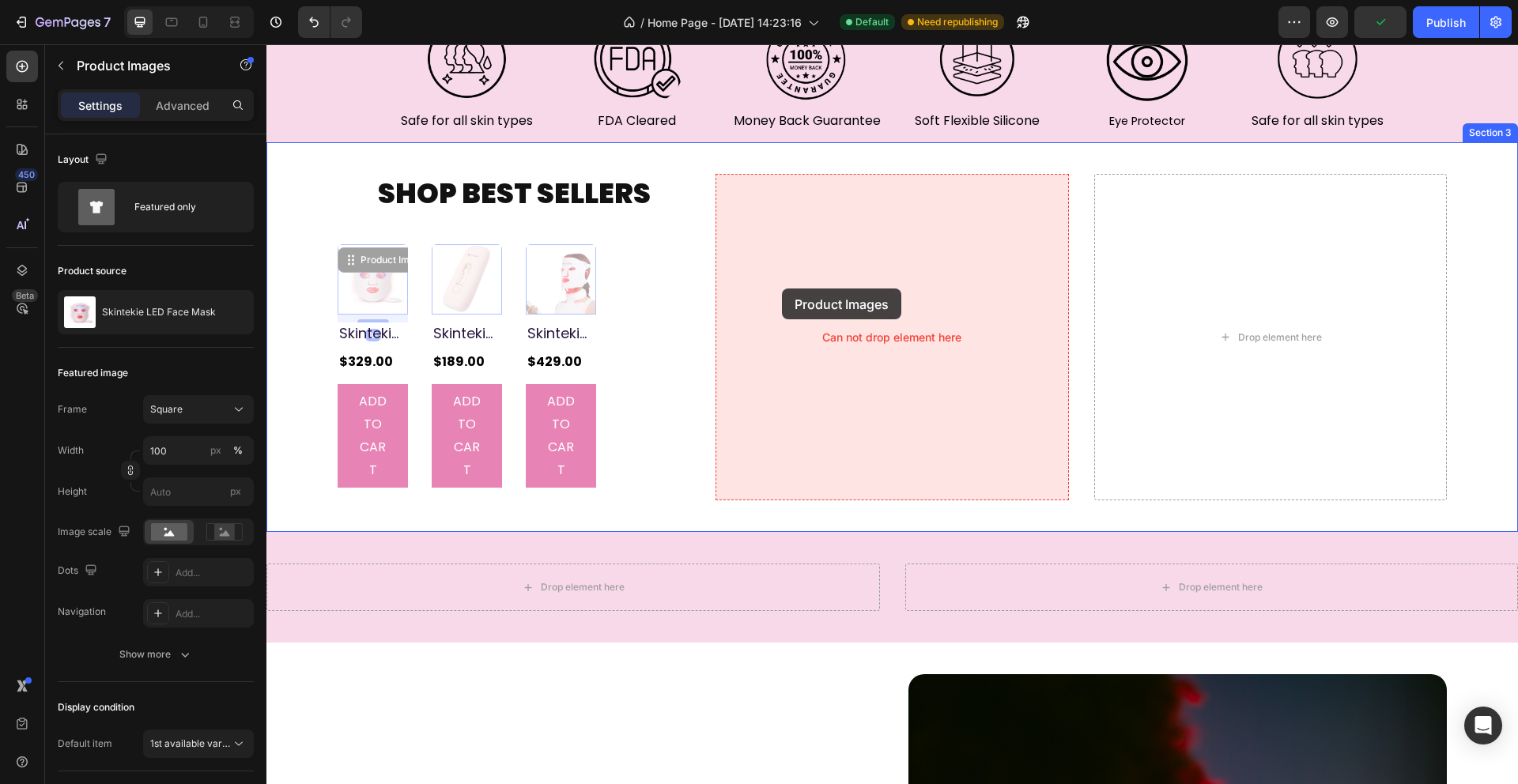
drag, startPoint x: 385, startPoint y: 271, endPoint x: 782, endPoint y: 289, distance: 397.4
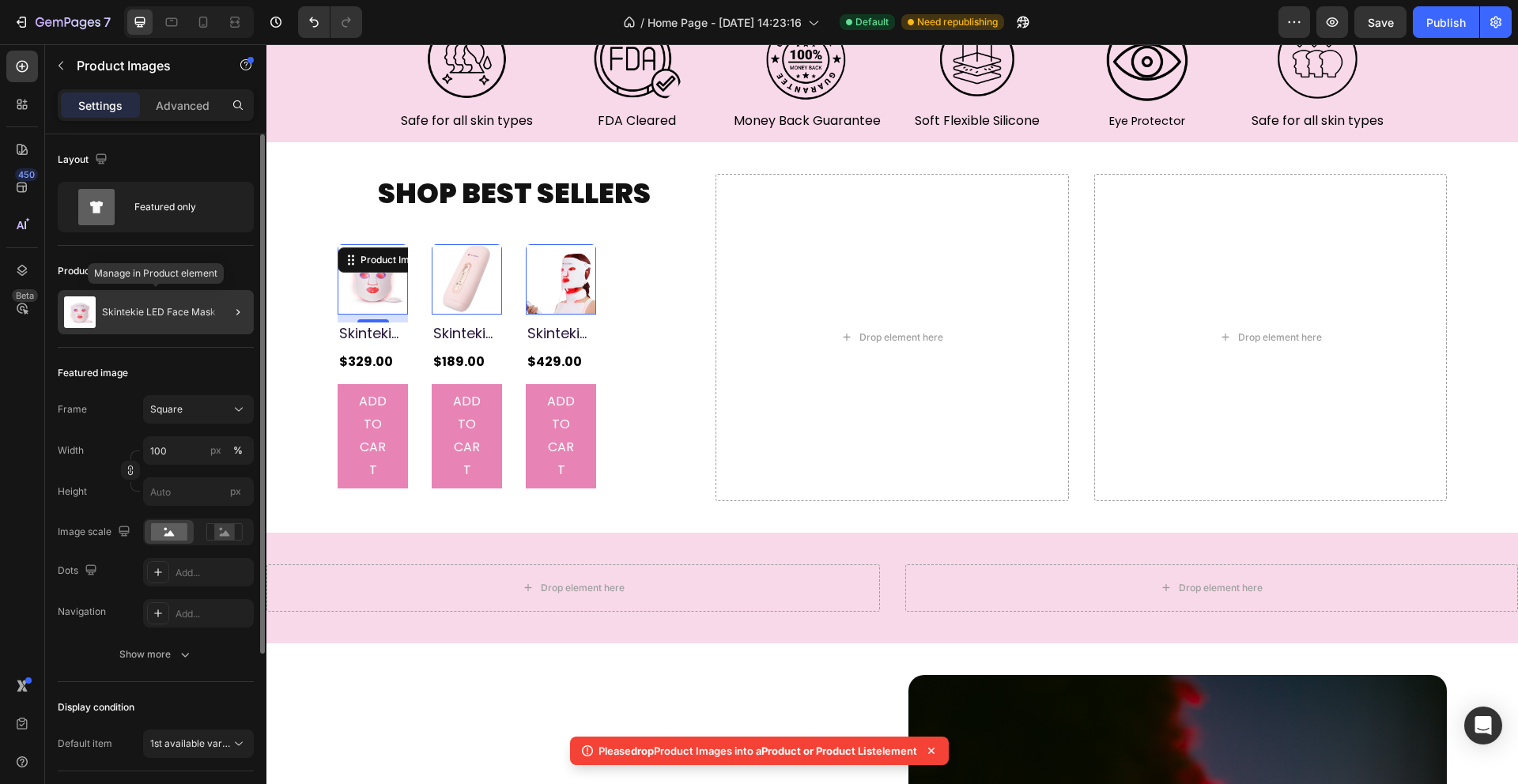
click at [166, 317] on p "Skintekie LED Face Mask" at bounding box center [159, 312] width 114 height 11
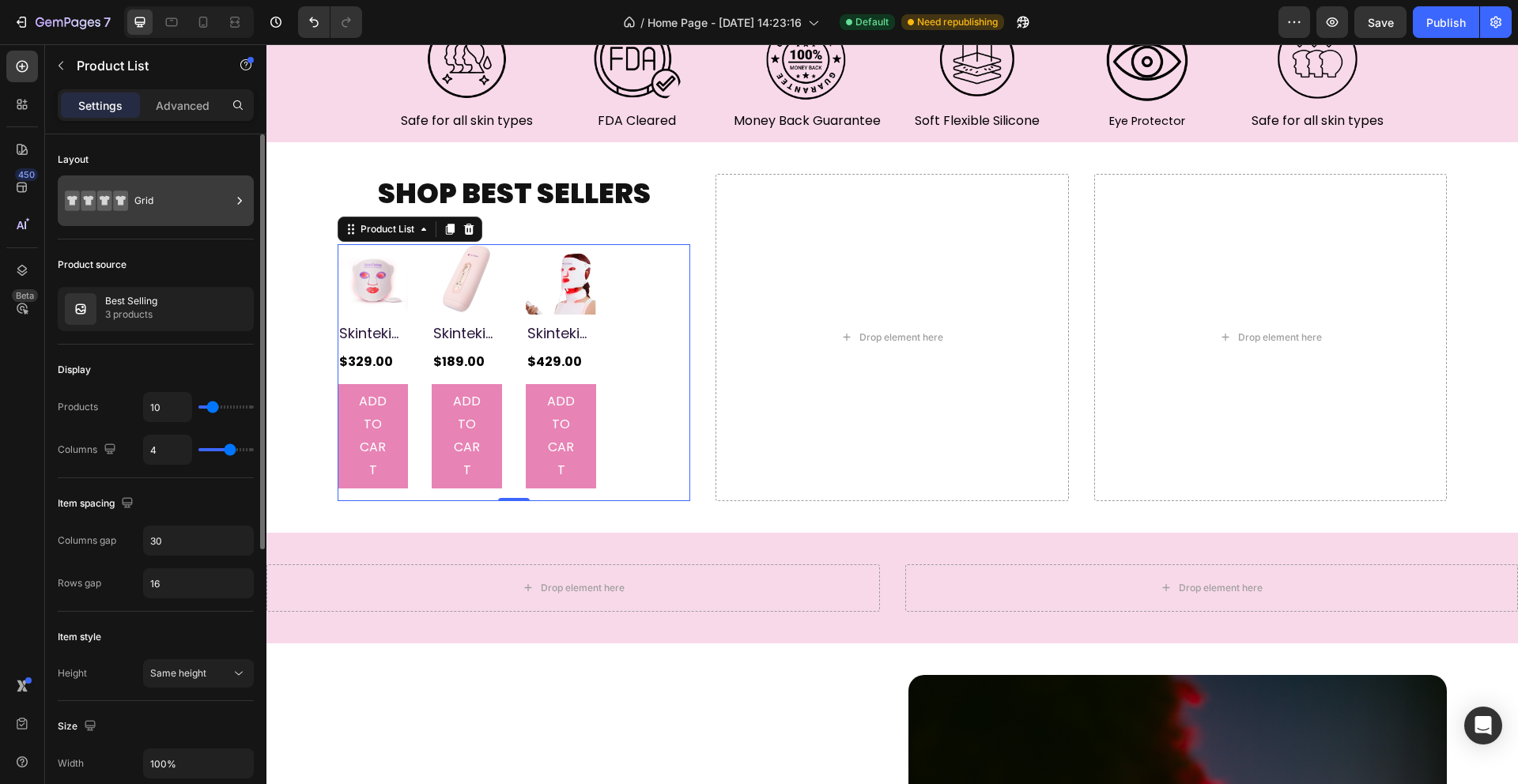
click at [181, 196] on div "Grid" at bounding box center [183, 200] width 97 height 36
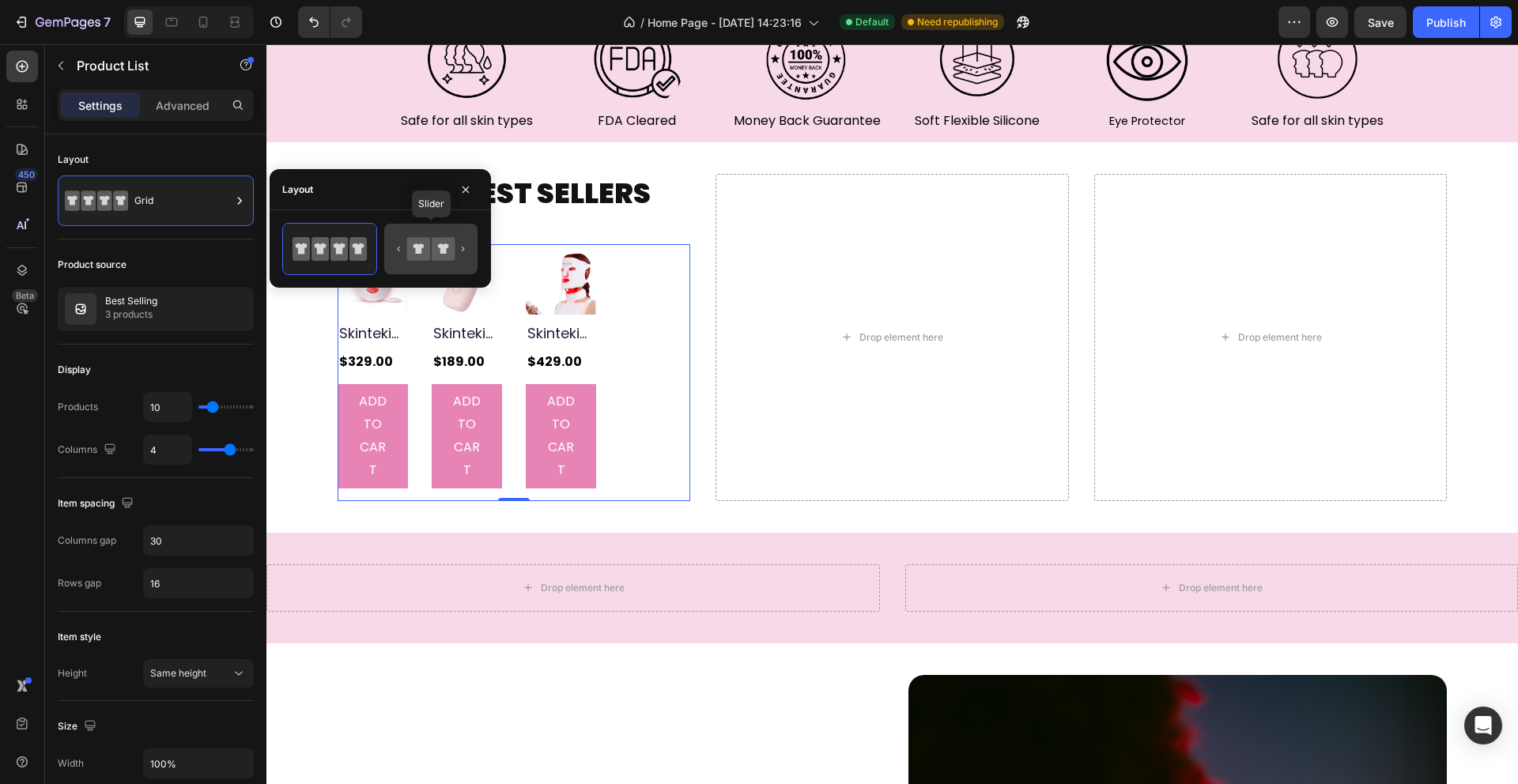
click at [442, 240] on icon at bounding box center [443, 249] width 23 height 23
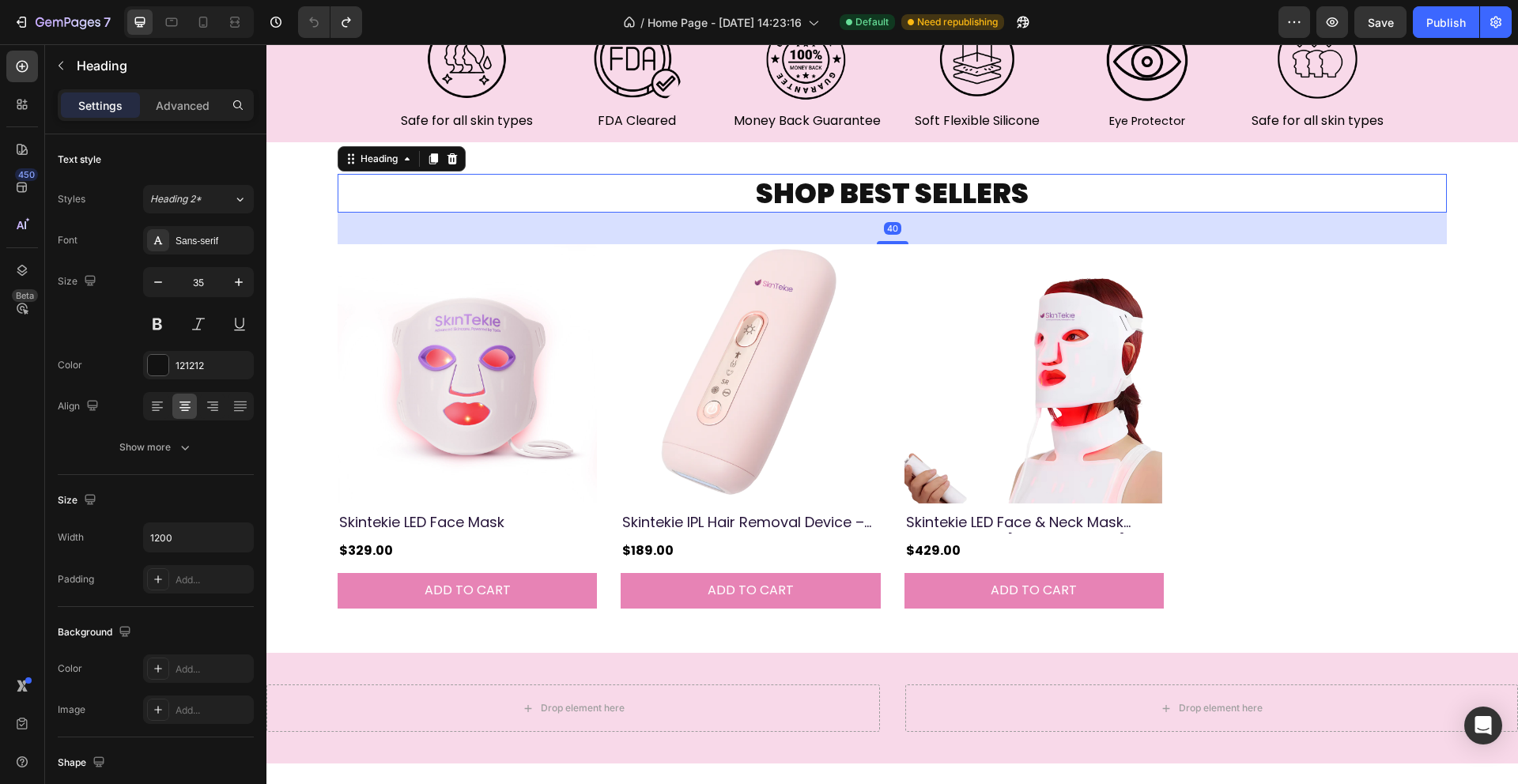
click at [1146, 206] on h2 "SHOP BEST SELLERS" at bounding box center [892, 194] width 948 height 40
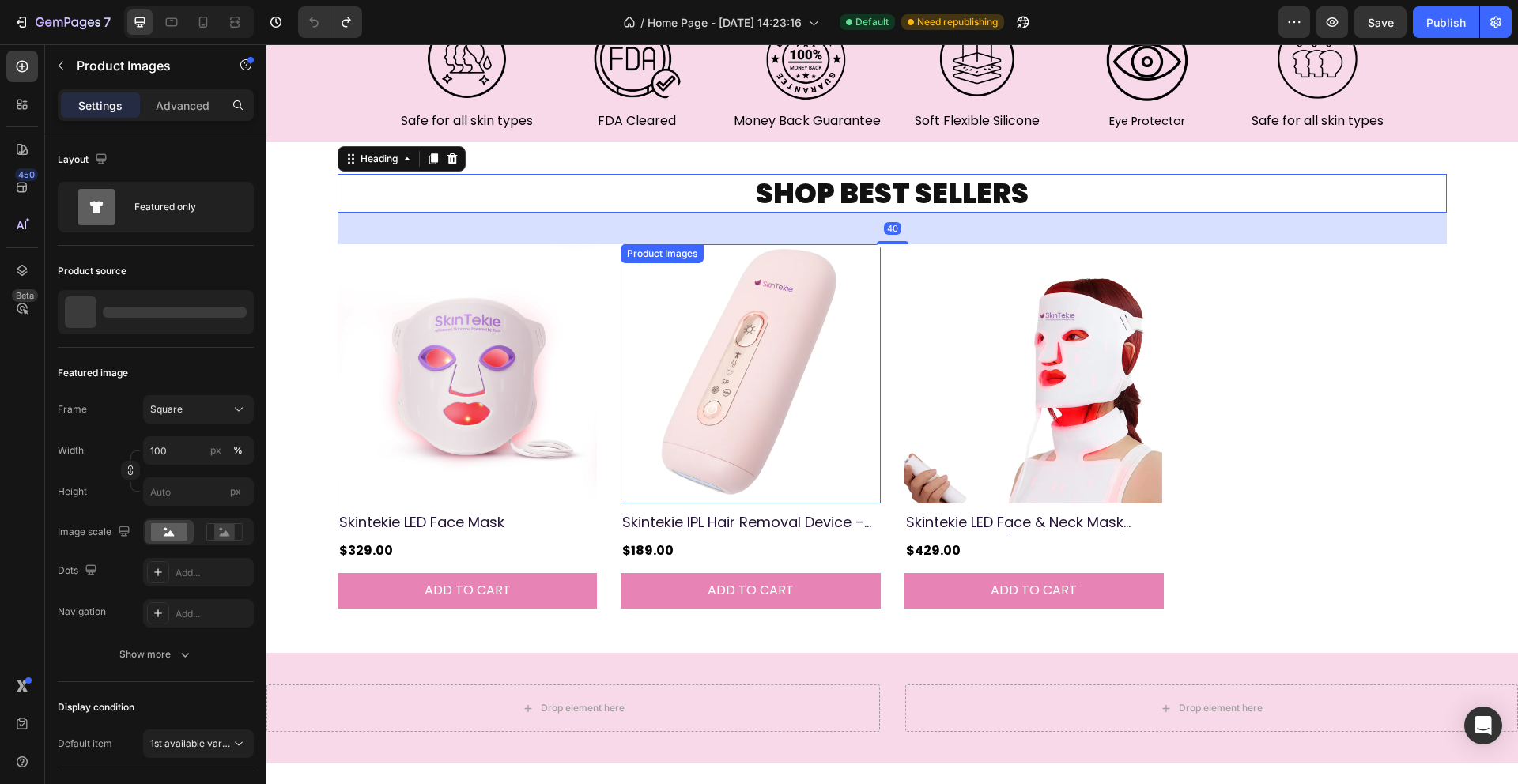
click at [803, 380] on img at bounding box center [750, 373] width 259 height 259
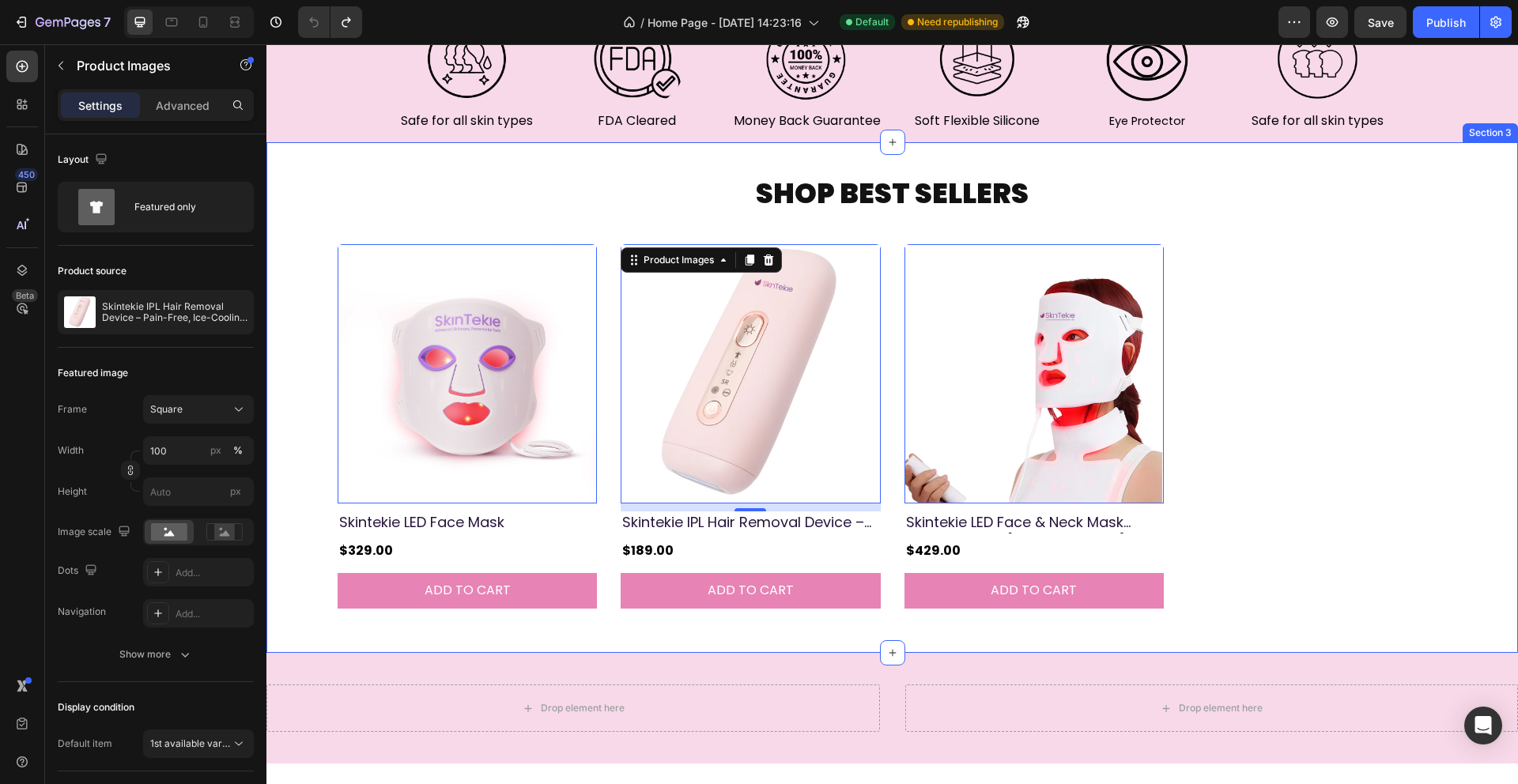
click at [508, 216] on div "SHOP BEST SELLERS Heading Product Images 0 Skintekie LED Face Mask Product Titl…" at bounding box center [892, 398] width 1109 height 448
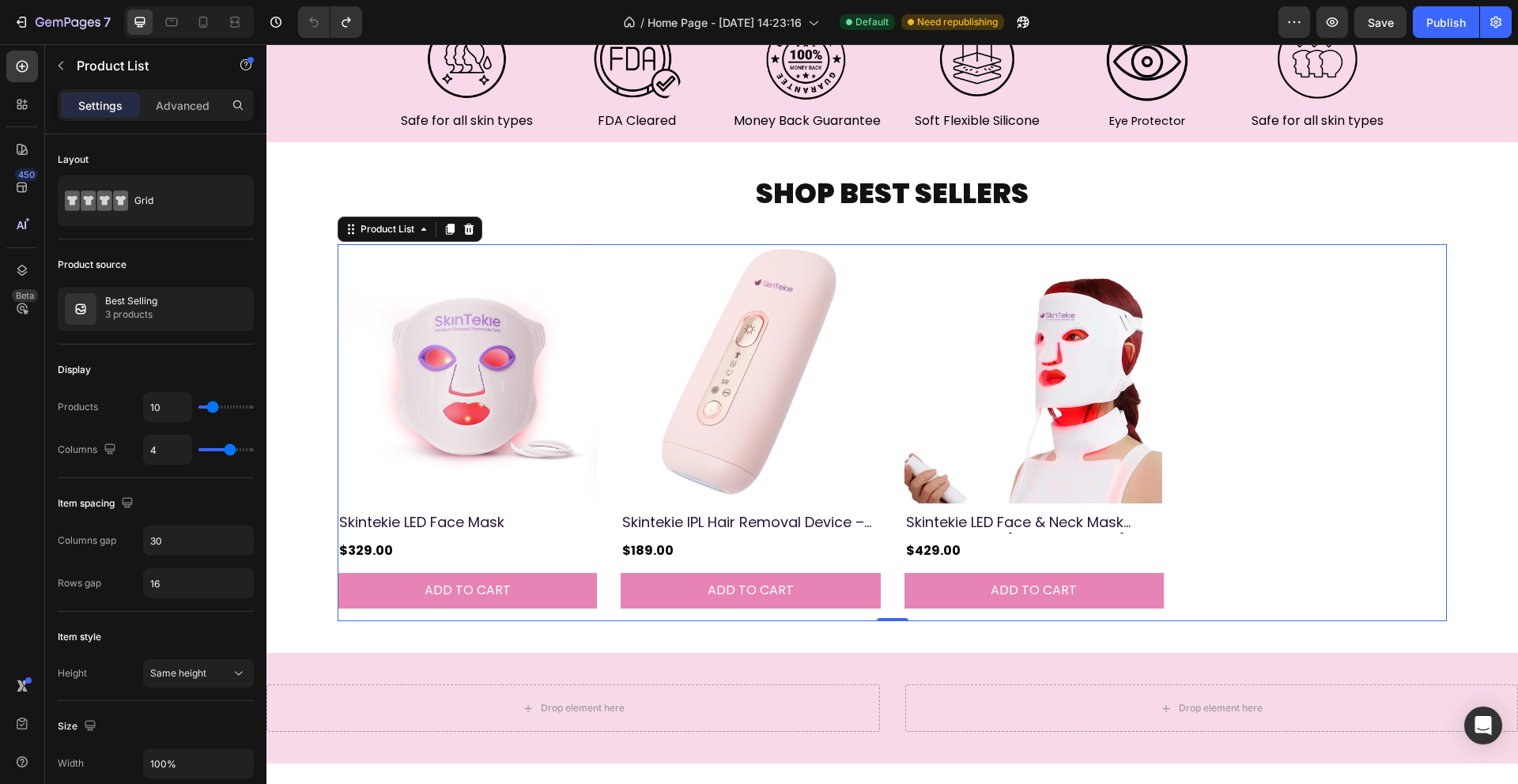
click at [1319, 366] on div "Product Images Skintekie LED Face Mask Product Title $329.00 Product Price Prod…" at bounding box center [892, 432] width 1109 height 377
click at [168, 302] on div "Best Selling 3 products" at bounding box center [156, 308] width 197 height 45
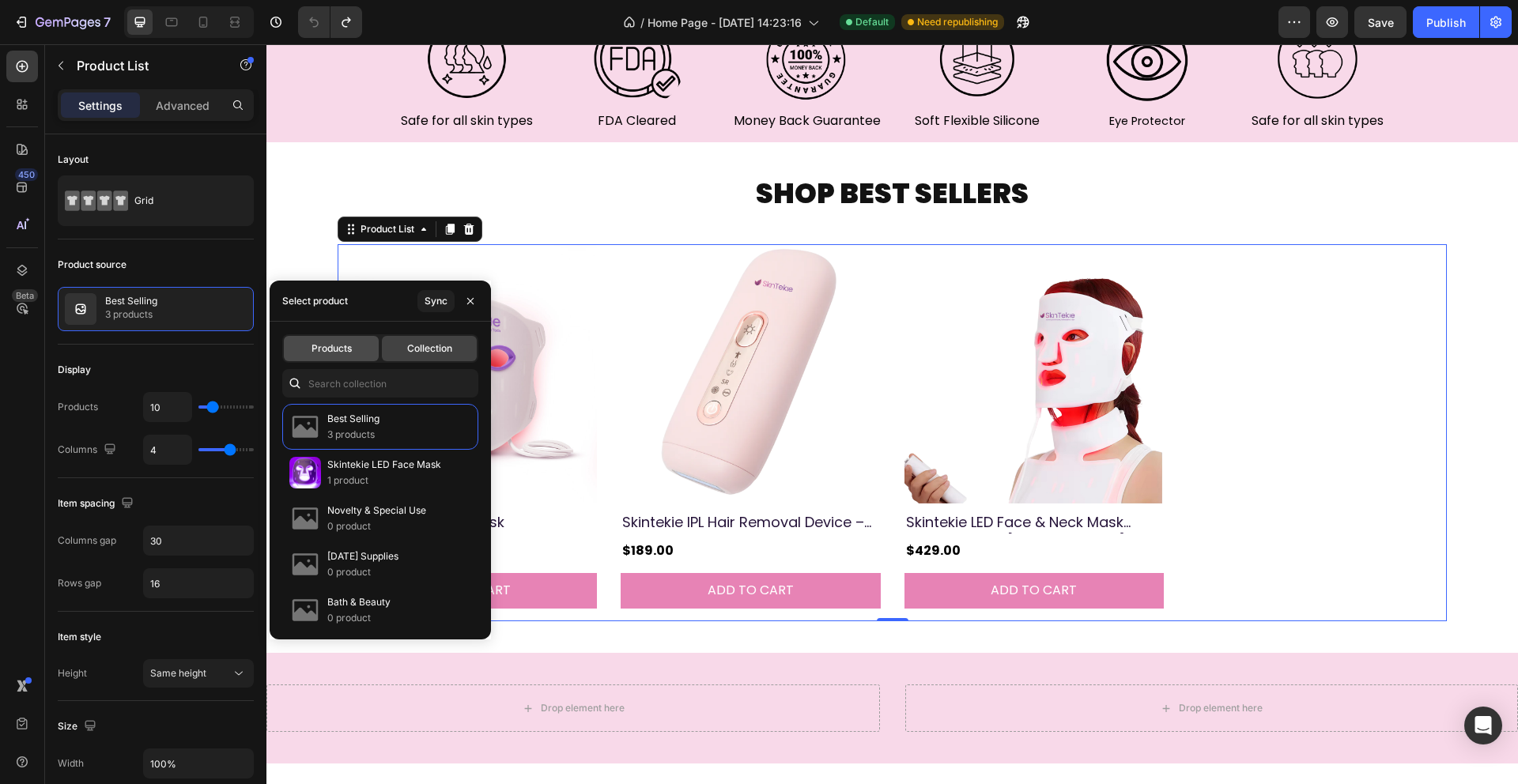
click at [311, 351] on span "Products" at bounding box center [331, 348] width 40 height 14
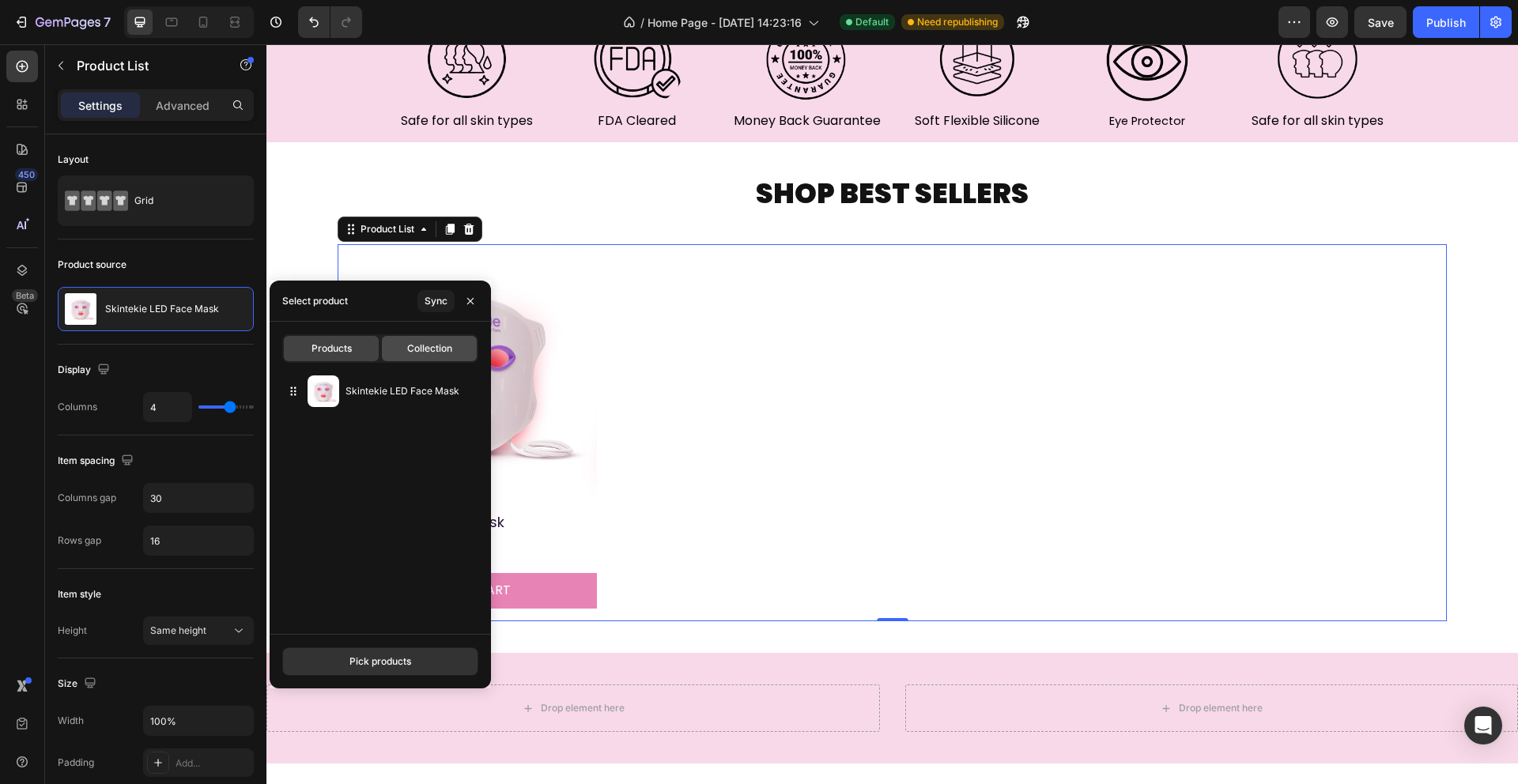
click at [454, 354] on div "Collection" at bounding box center [429, 348] width 95 height 26
type input "10"
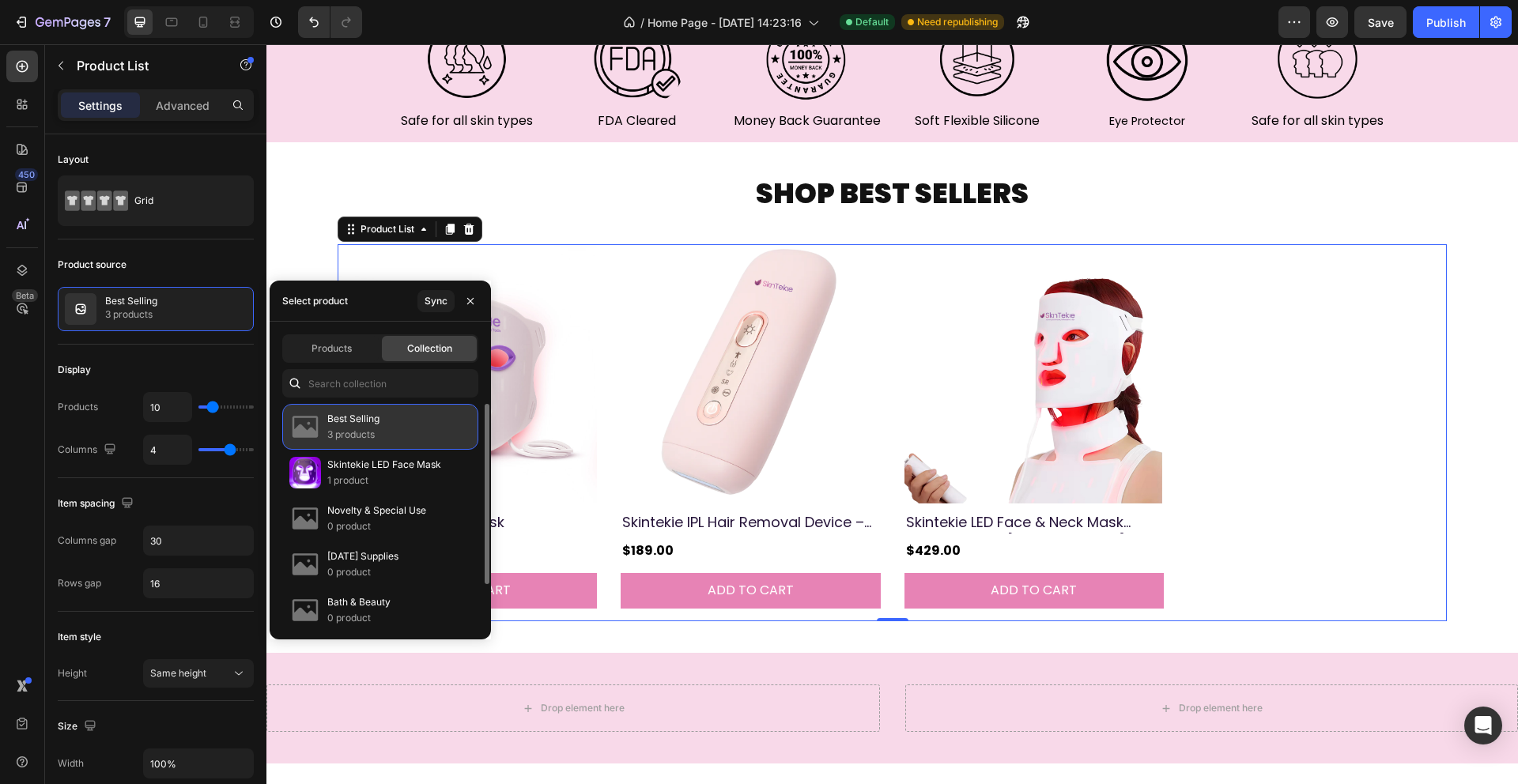
click at [406, 429] on div "Best Selling 3 products" at bounding box center [380, 427] width 197 height 46
click at [410, 460] on p "Skintekie LED Face Mask" at bounding box center [384, 464] width 114 height 16
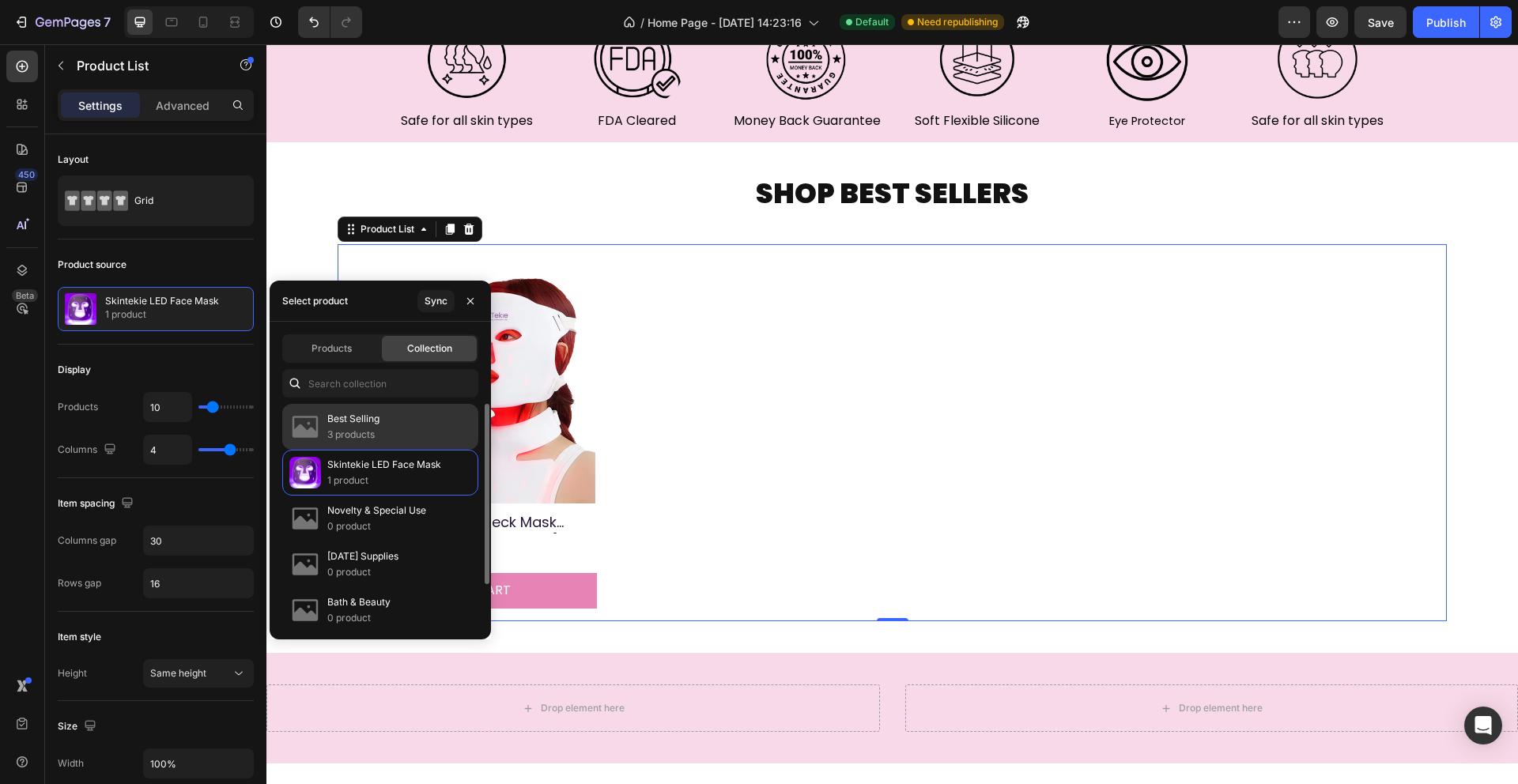
click at [411, 450] on div "Best Selling 3 products" at bounding box center [380, 473] width 197 height 46
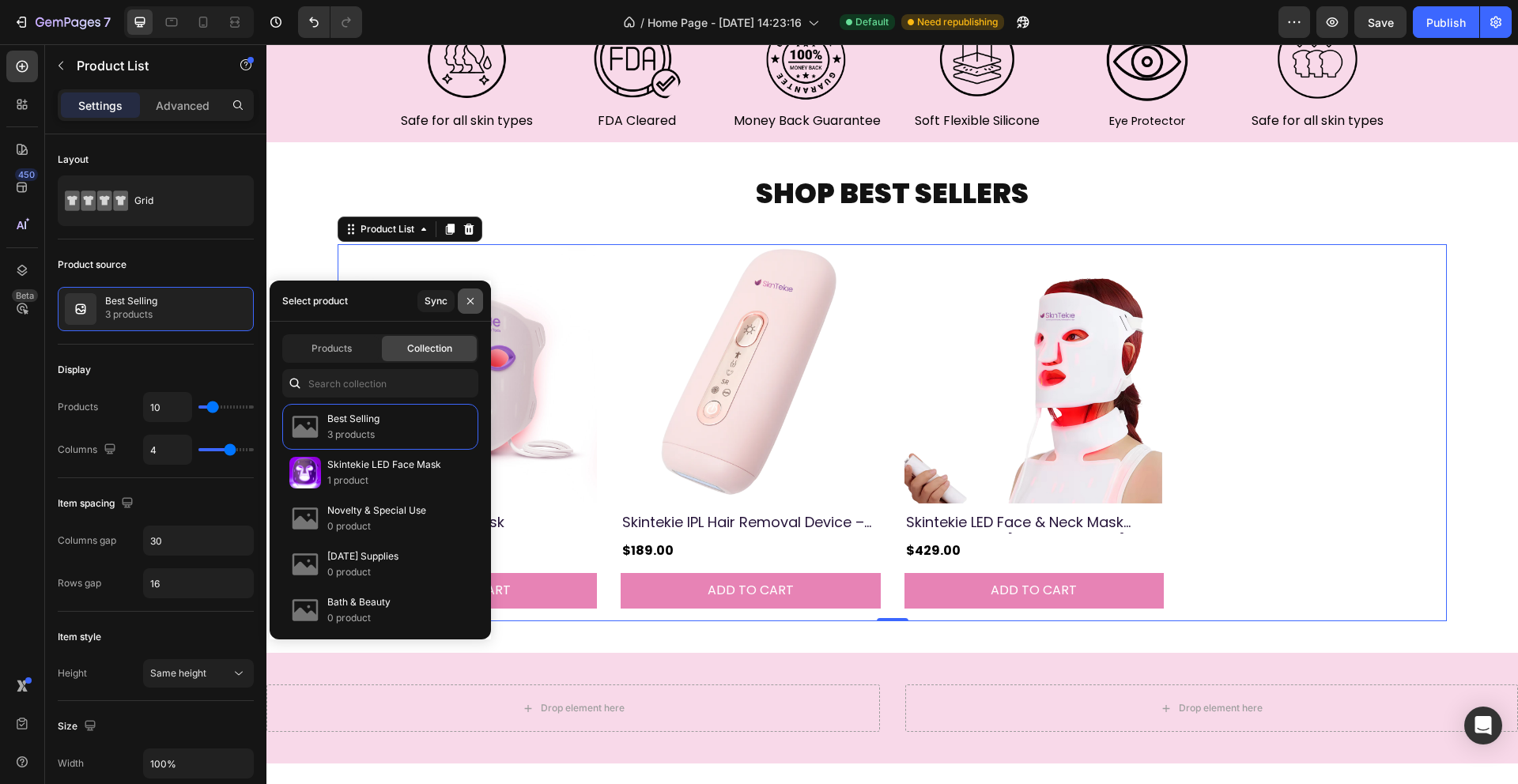
click at [470, 301] on icon "button" at bounding box center [470, 300] width 7 height 7
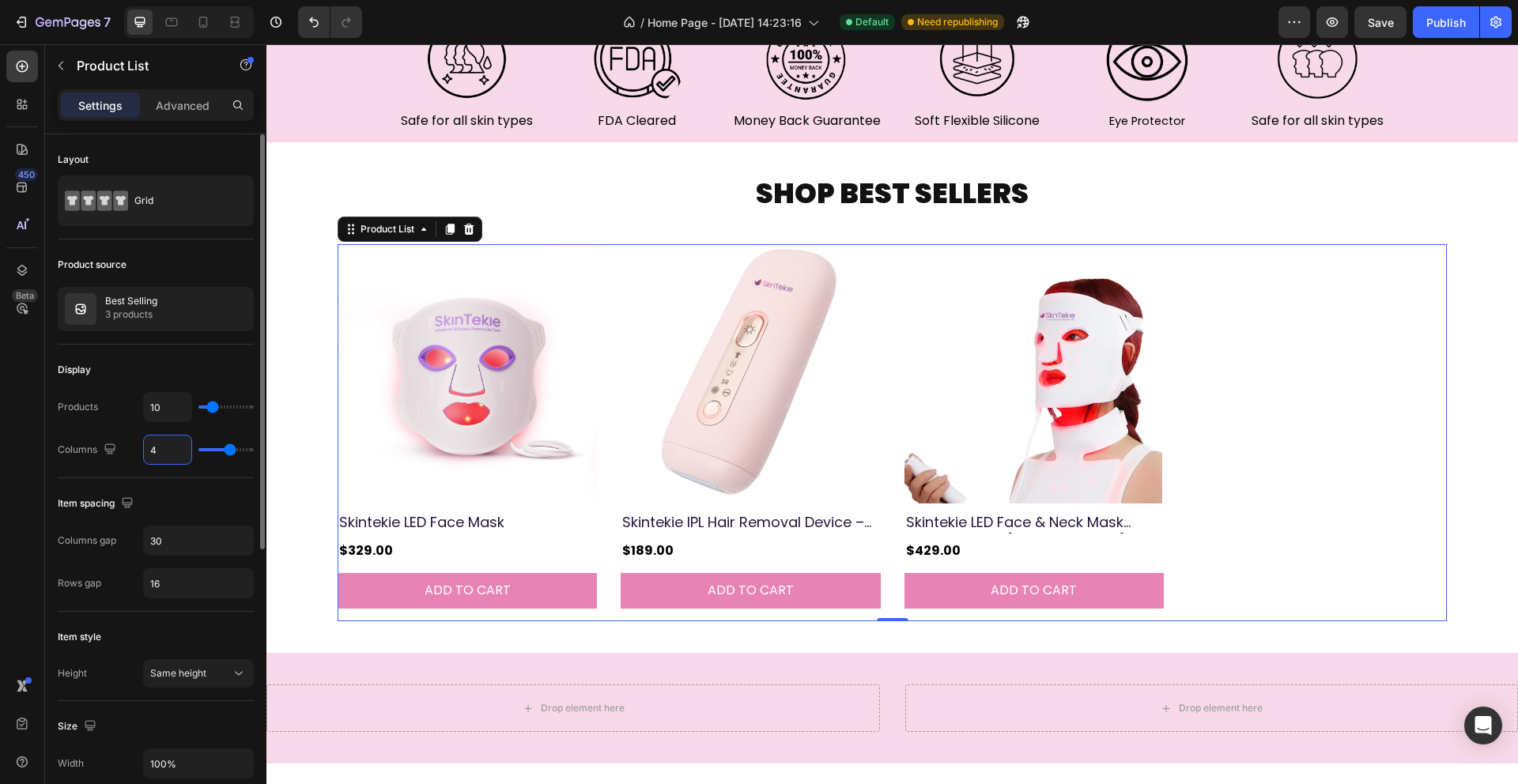
click at [163, 452] on input "4" at bounding box center [168, 450] width 47 height 28
type input "5"
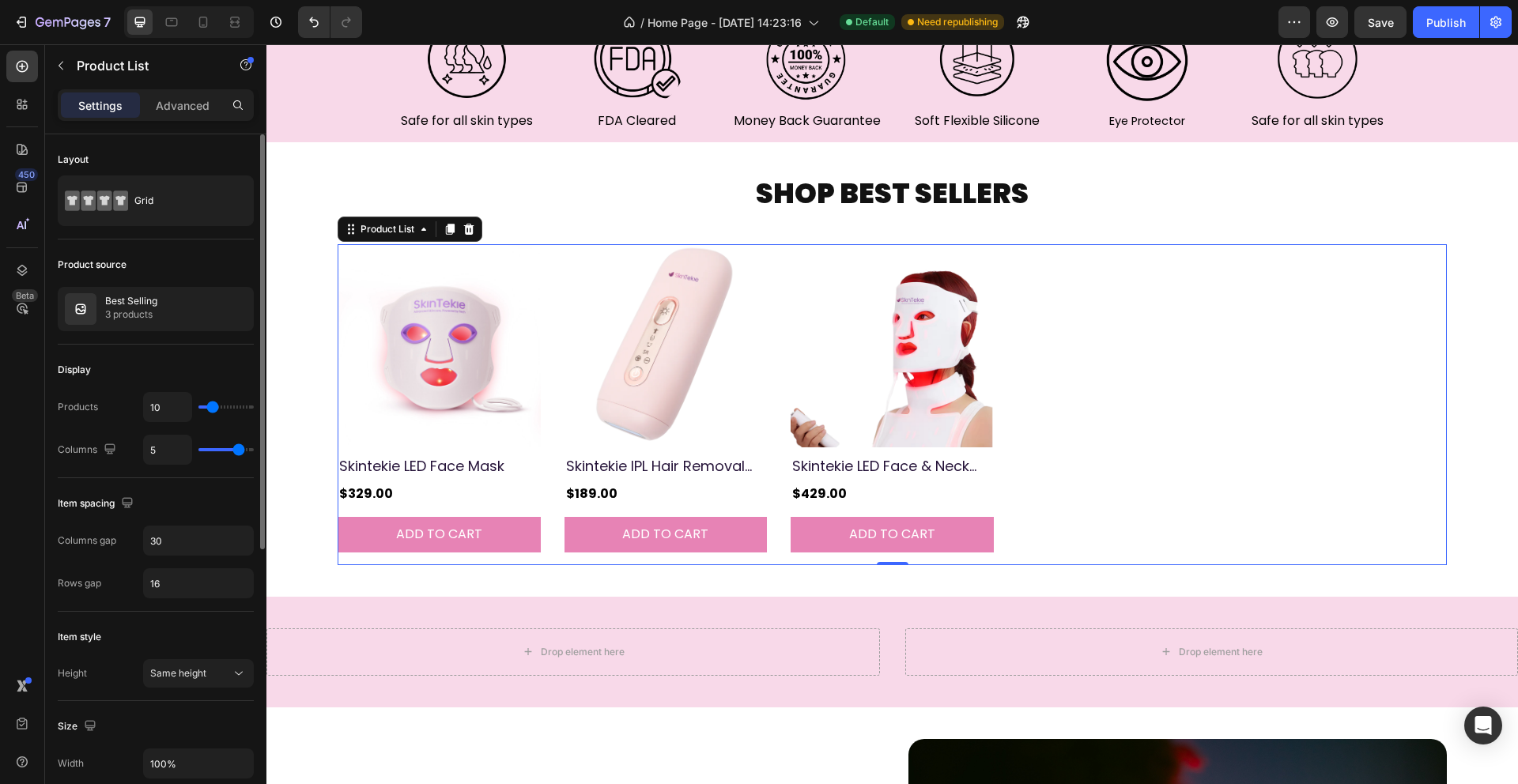
type input "4"
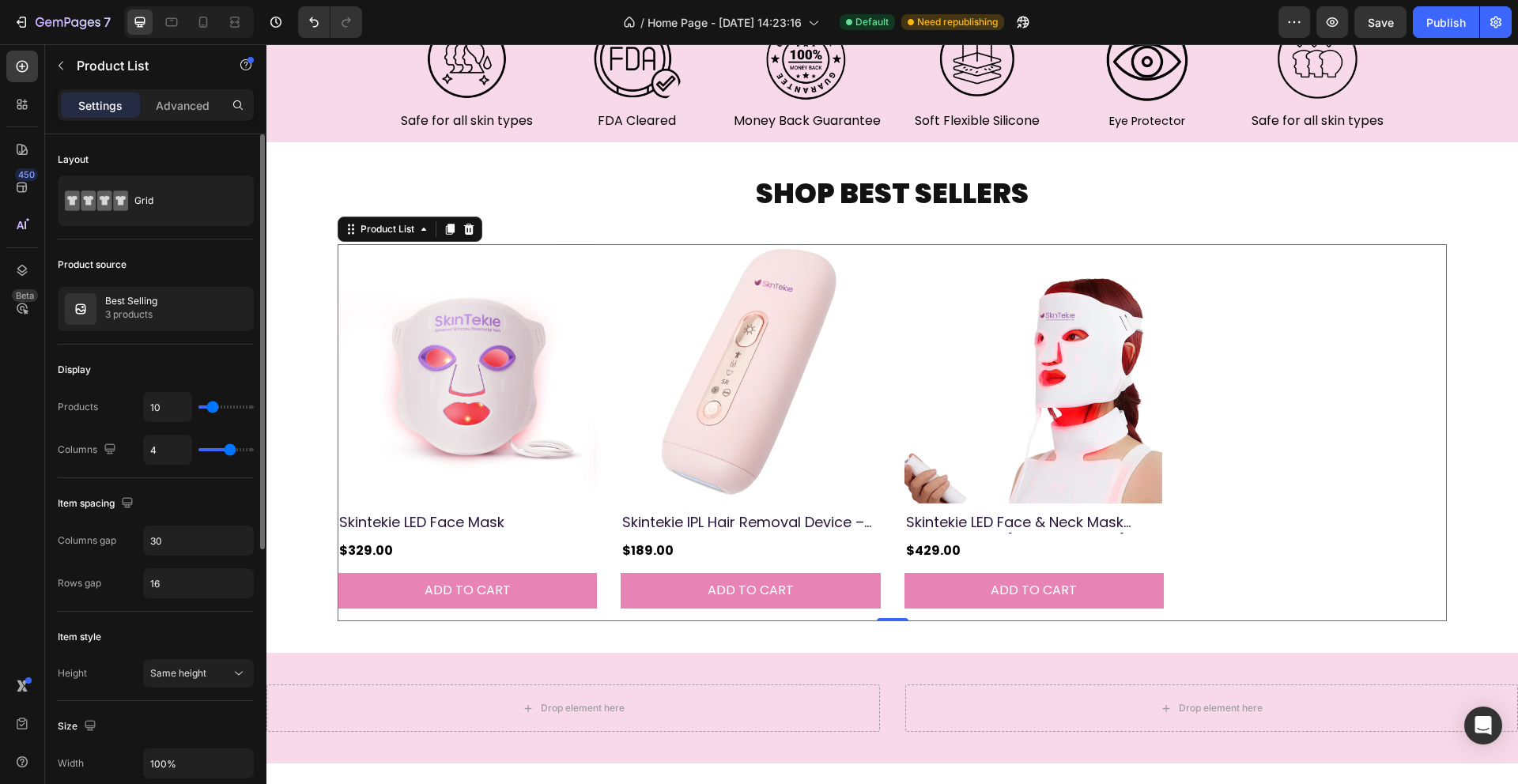
click at [231, 452] on input "range" at bounding box center [226, 449] width 55 height 3
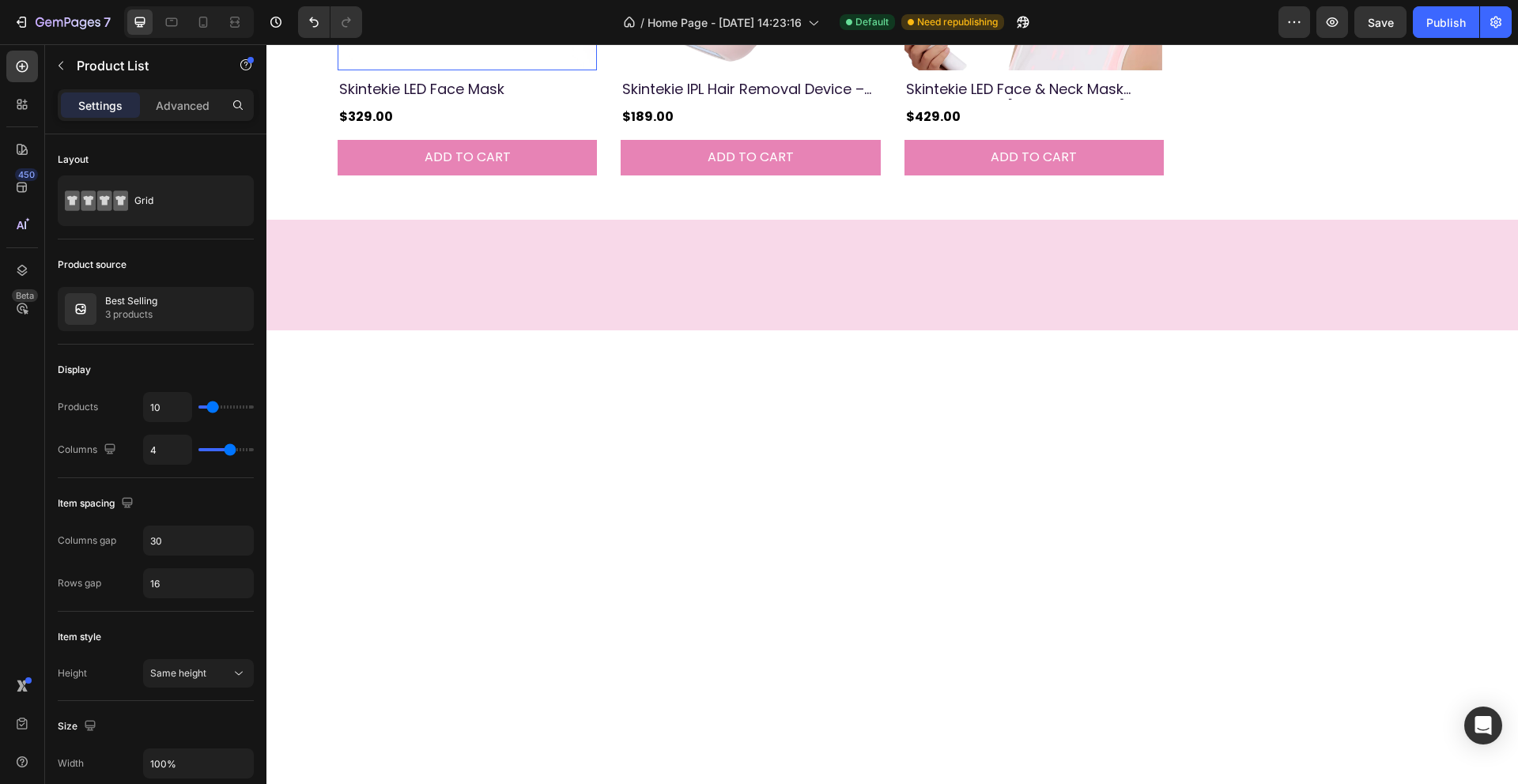
scroll to position [506, 0]
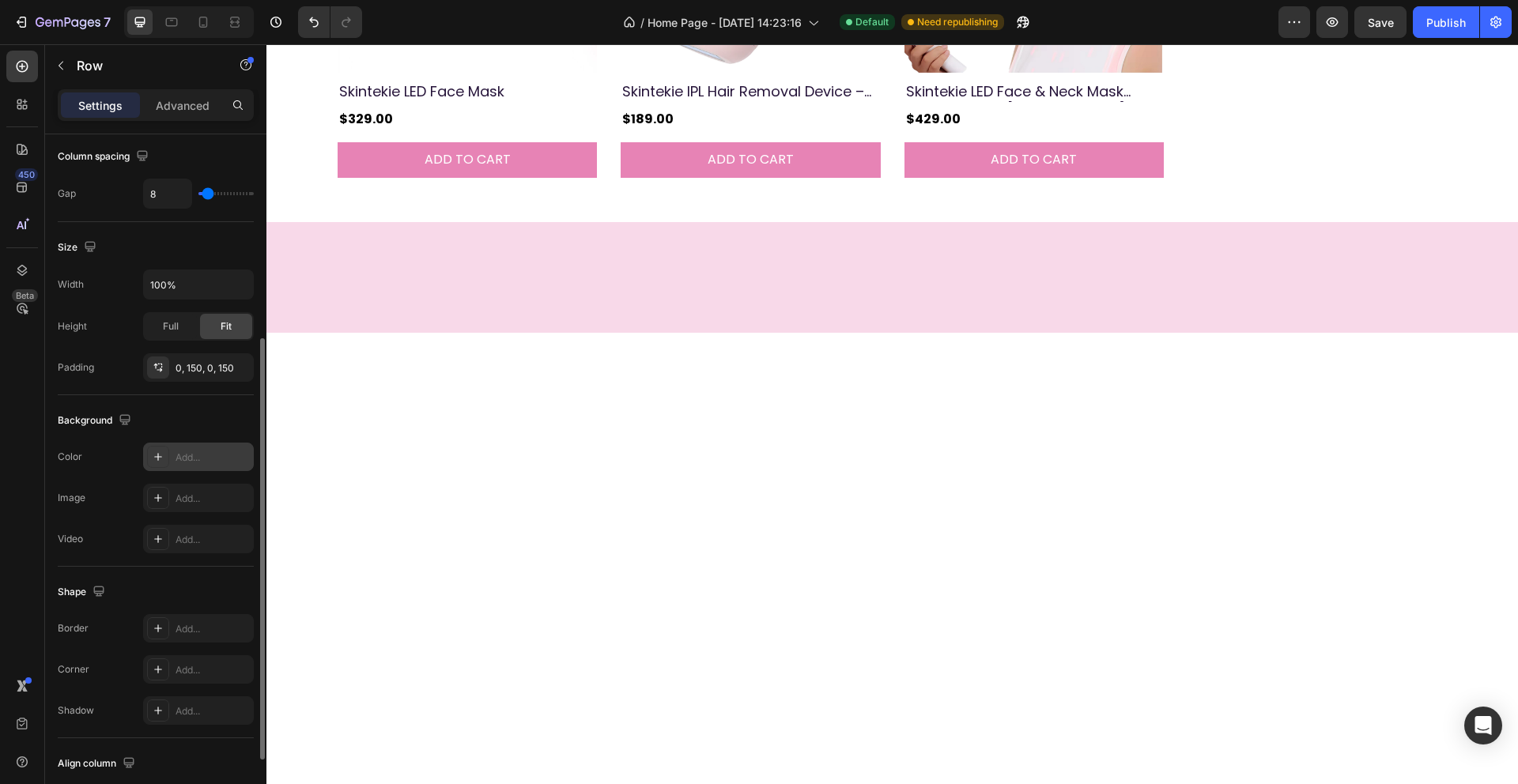
scroll to position [346, 0]
click at [213, 456] on div "Add..." at bounding box center [213, 455] width 74 height 14
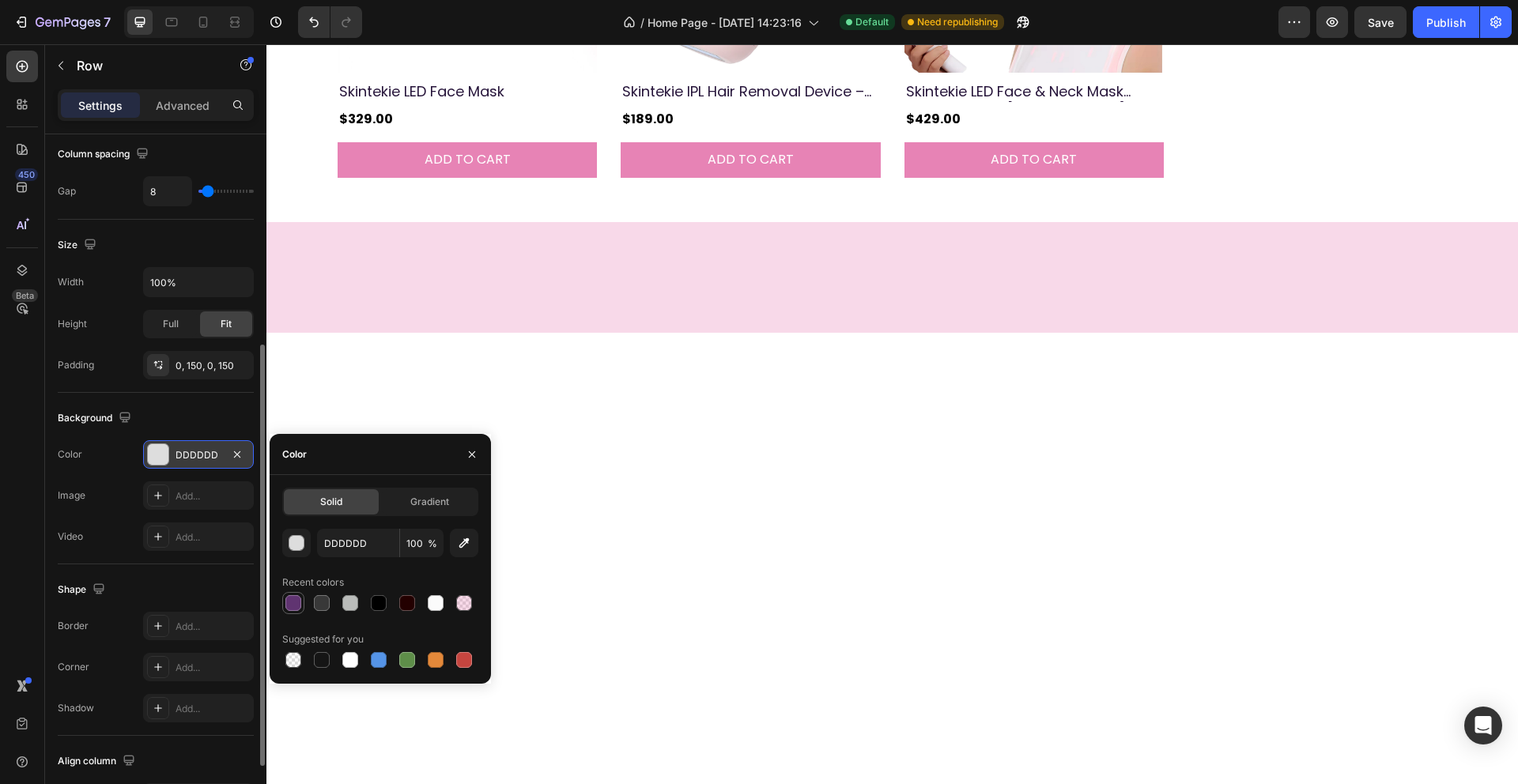
click at [296, 605] on div at bounding box center [293, 603] width 16 height 16
type input "603471"
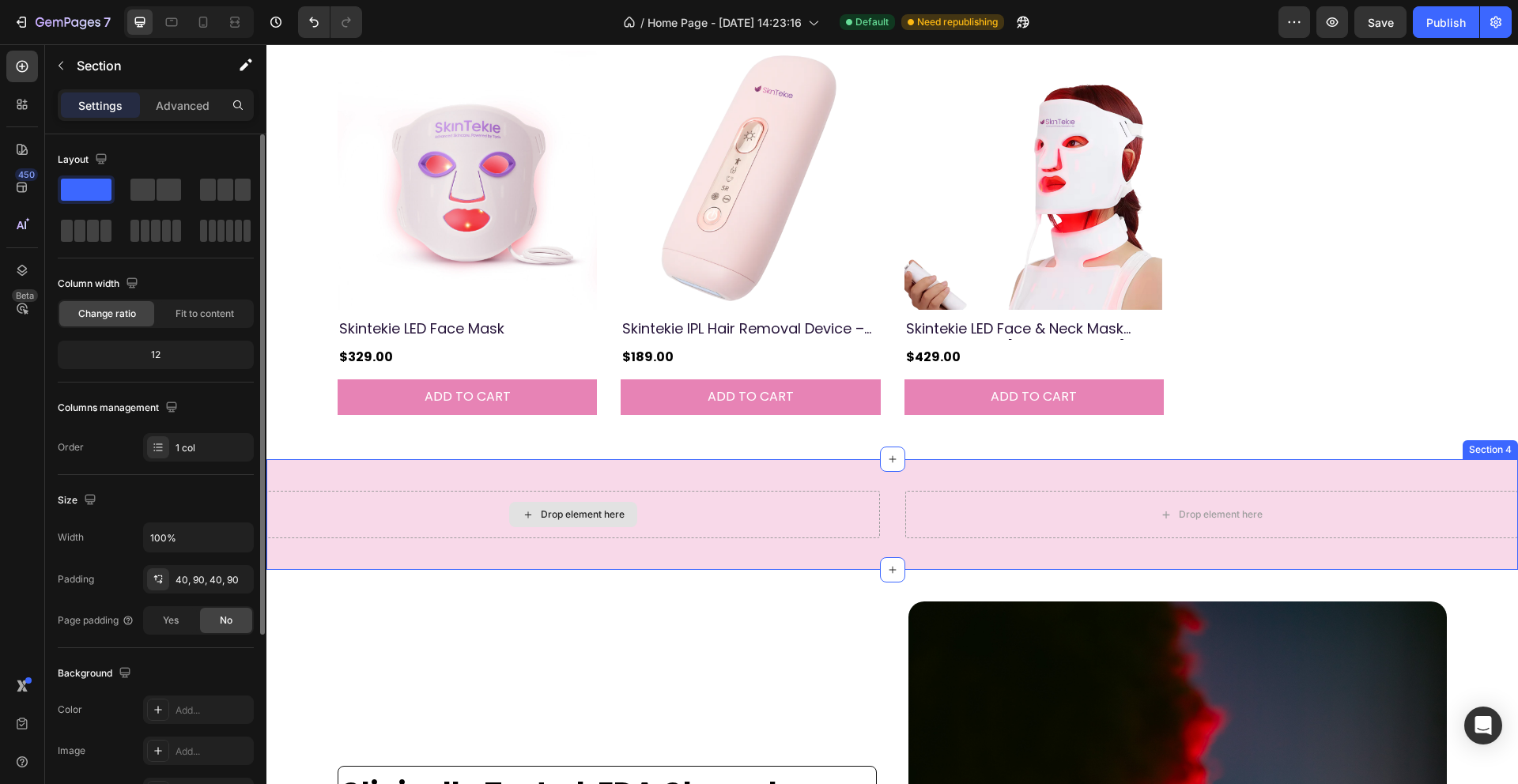
scroll to position [976, 0]
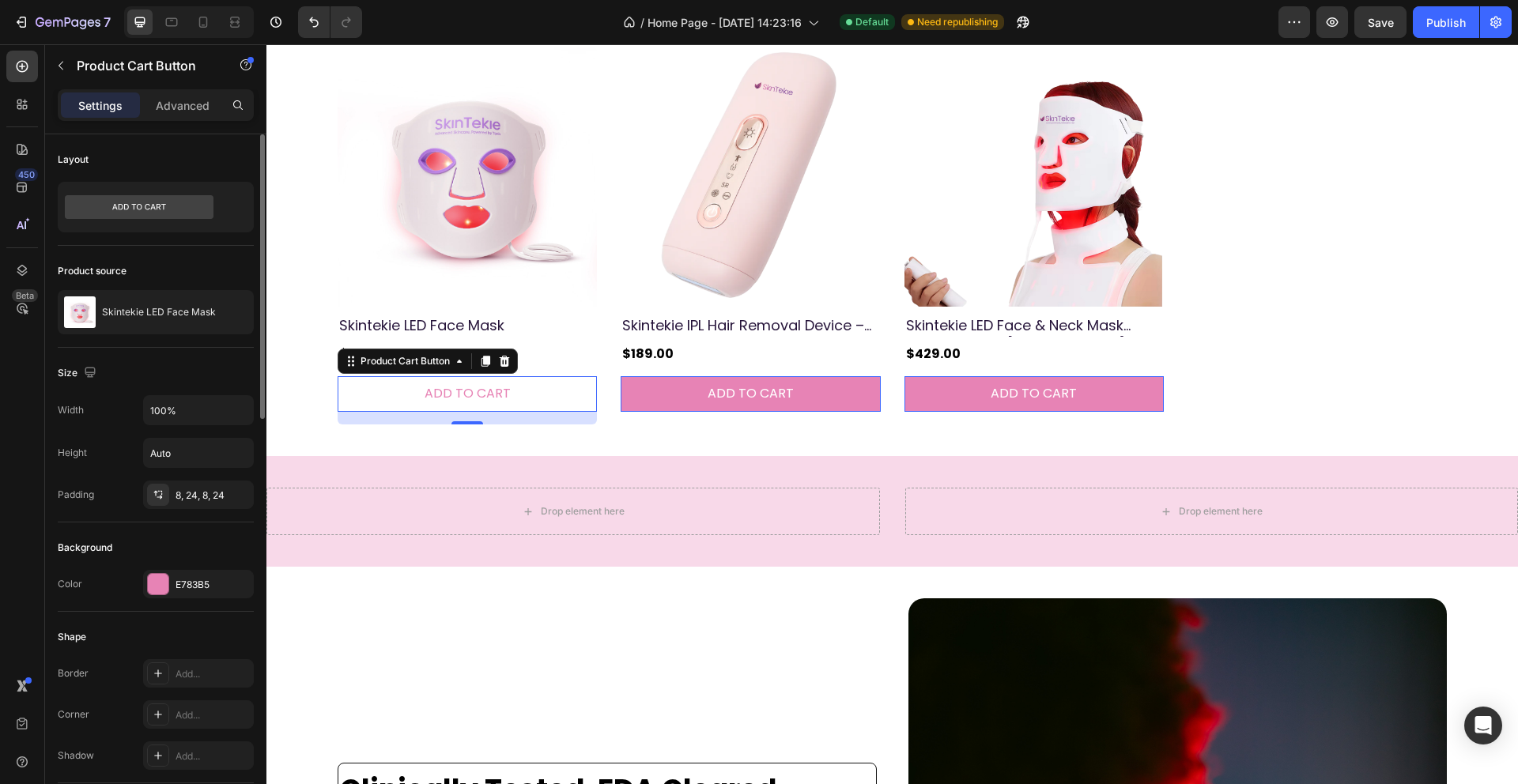
click at [560, 389] on button "ADD TO CART" at bounding box center [467, 393] width 259 height 35
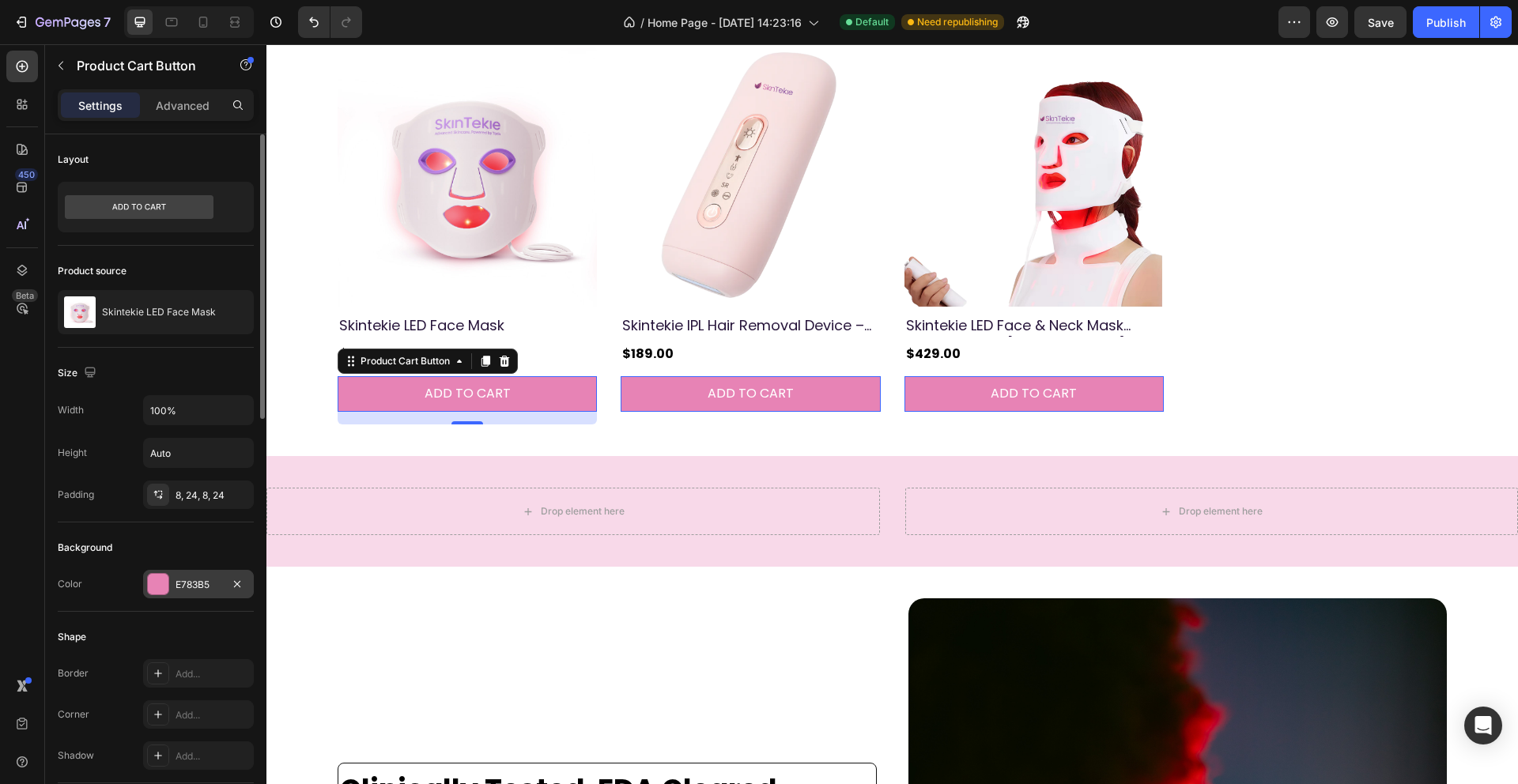
click at [162, 588] on div at bounding box center [159, 585] width 21 height 21
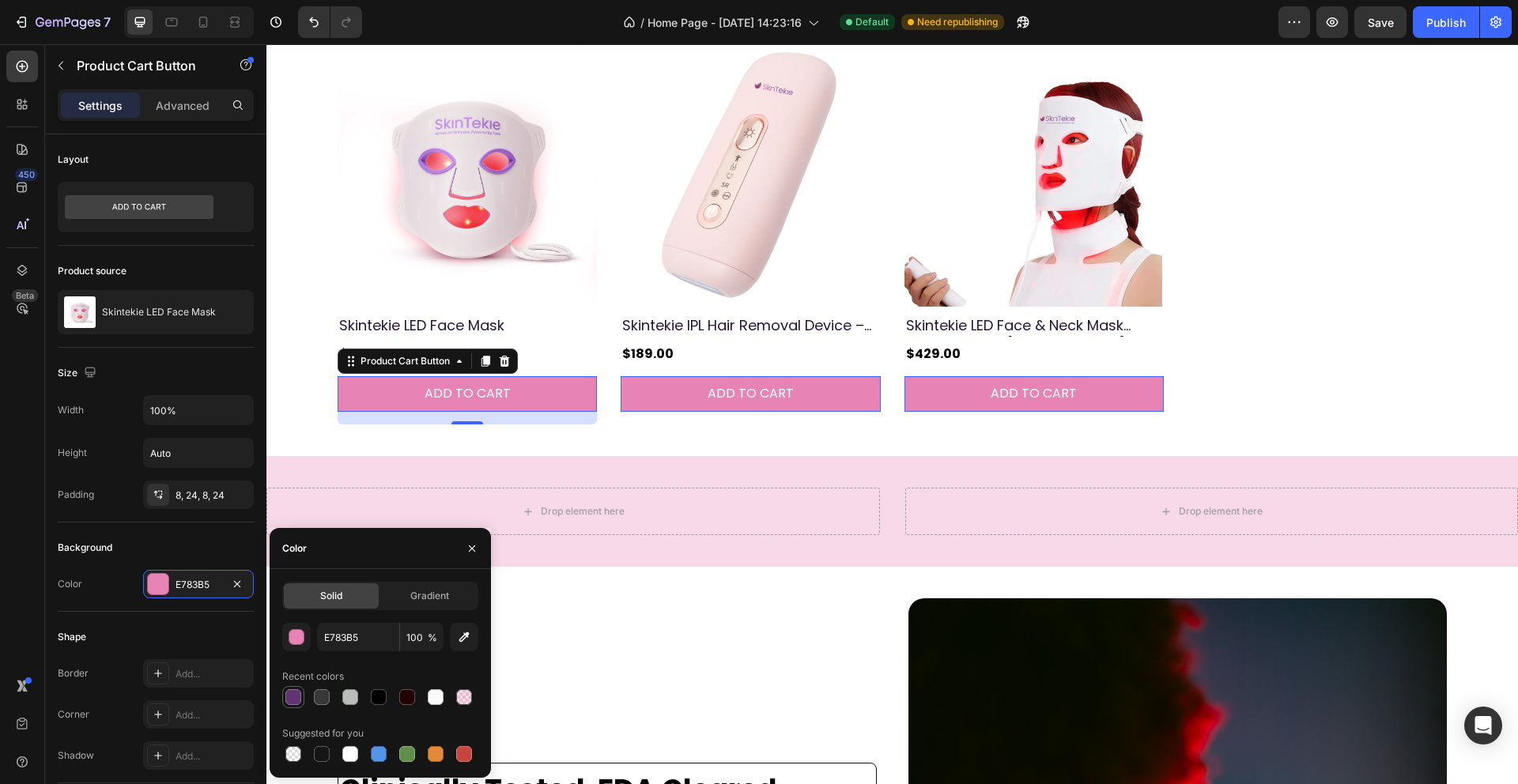
click at [288, 698] on div at bounding box center [293, 697] width 16 height 16
type input "603471"
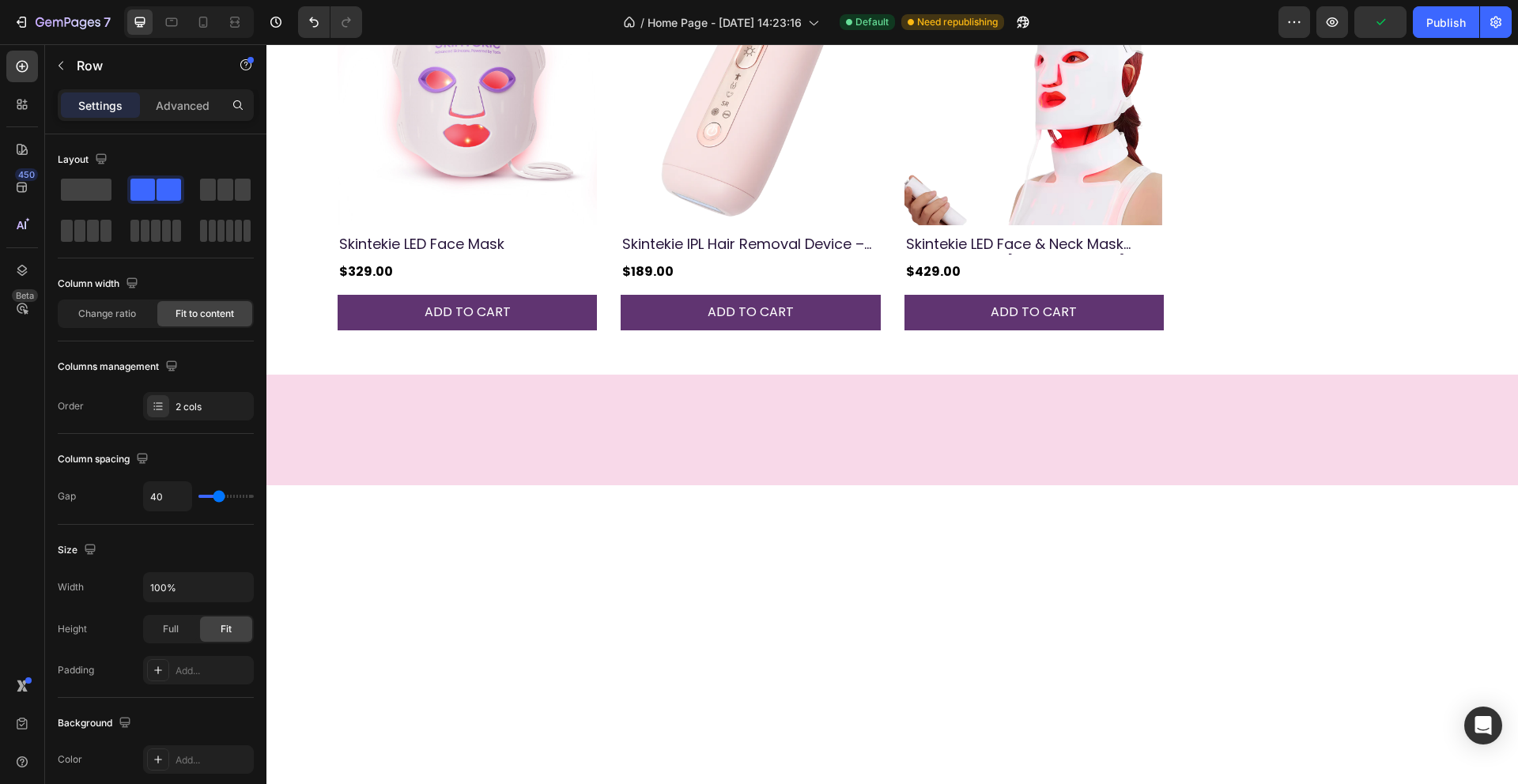
scroll to position [404, 0]
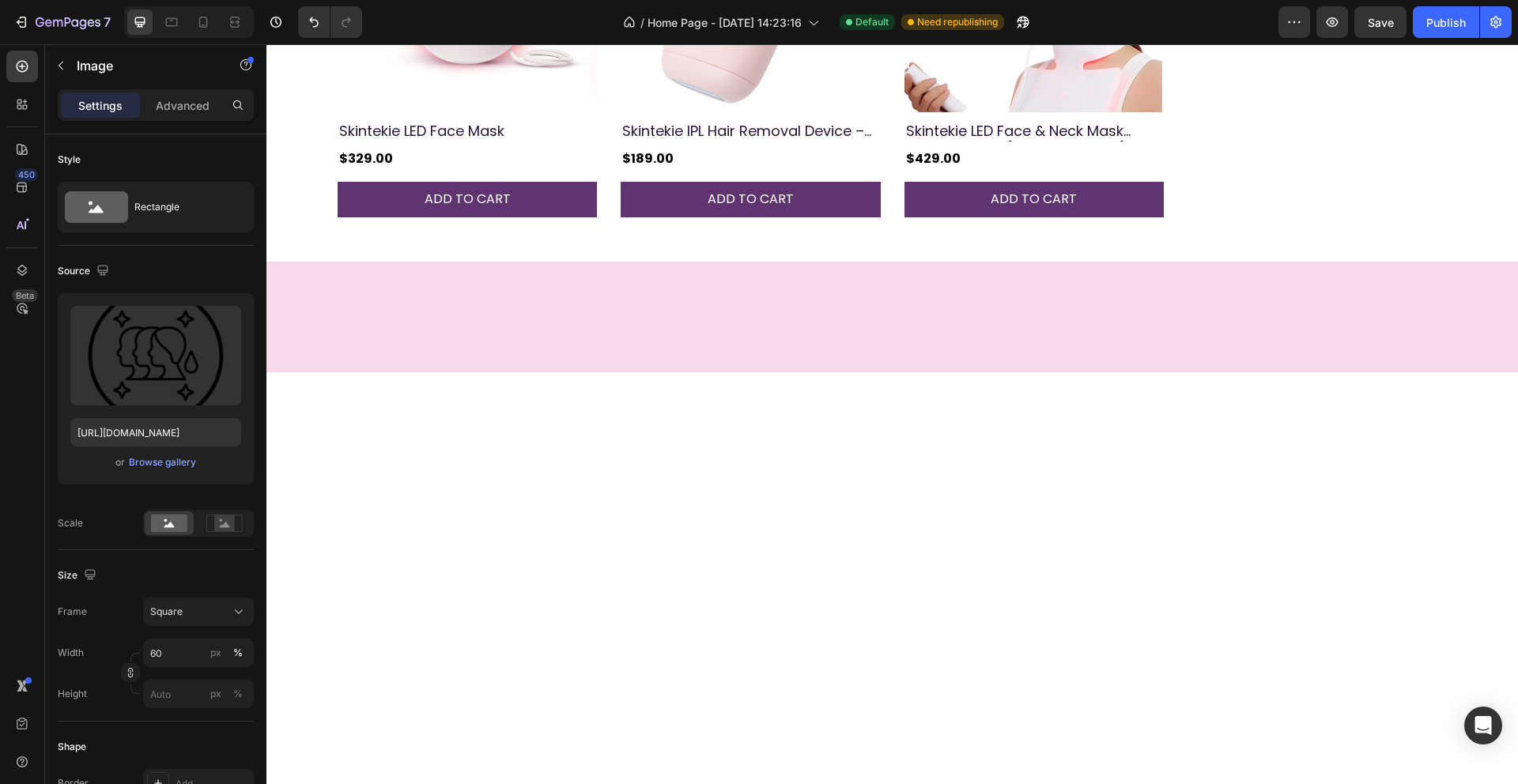
scroll to position [465, 0]
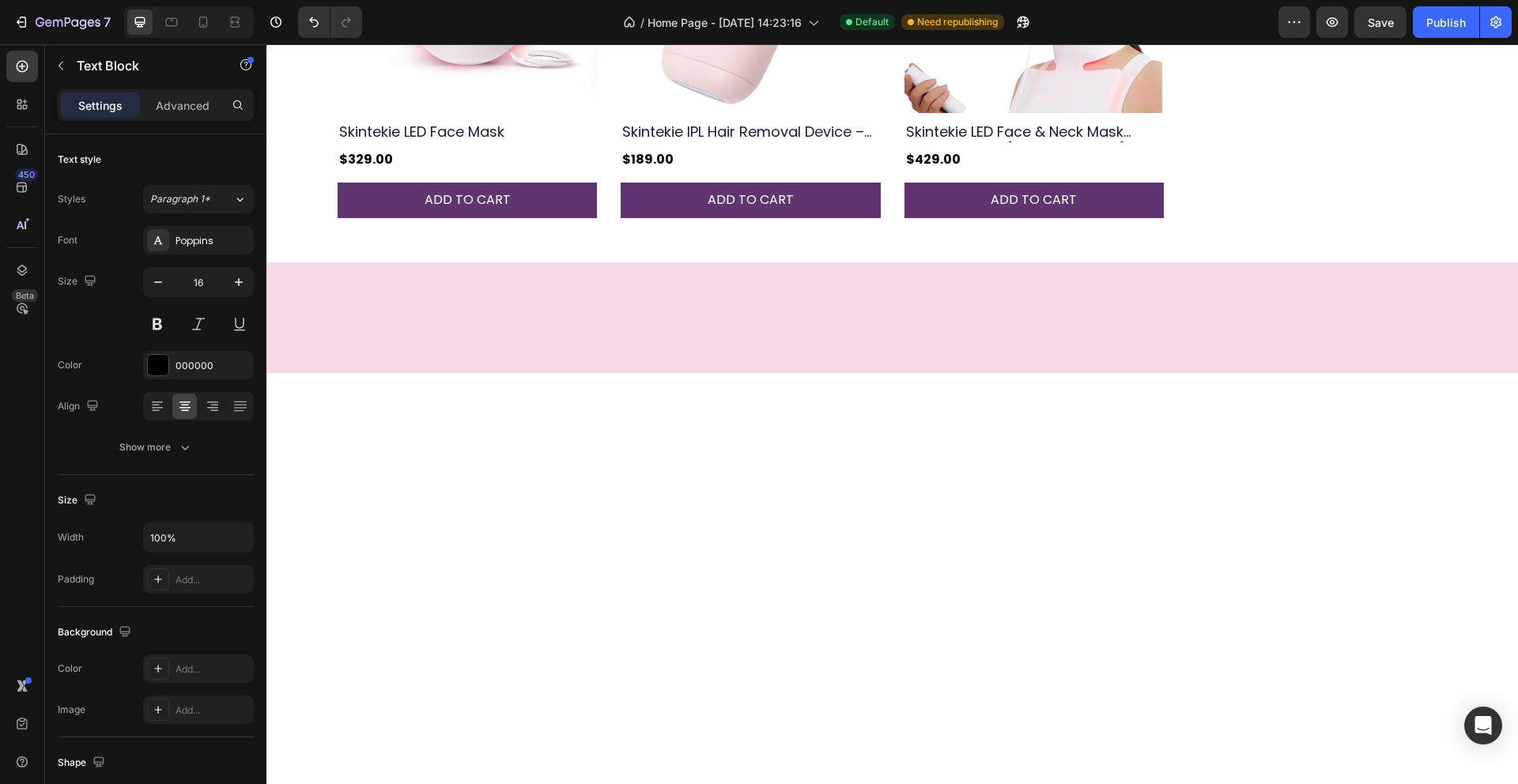
click at [148, 363] on div at bounding box center [159, 365] width 21 height 21
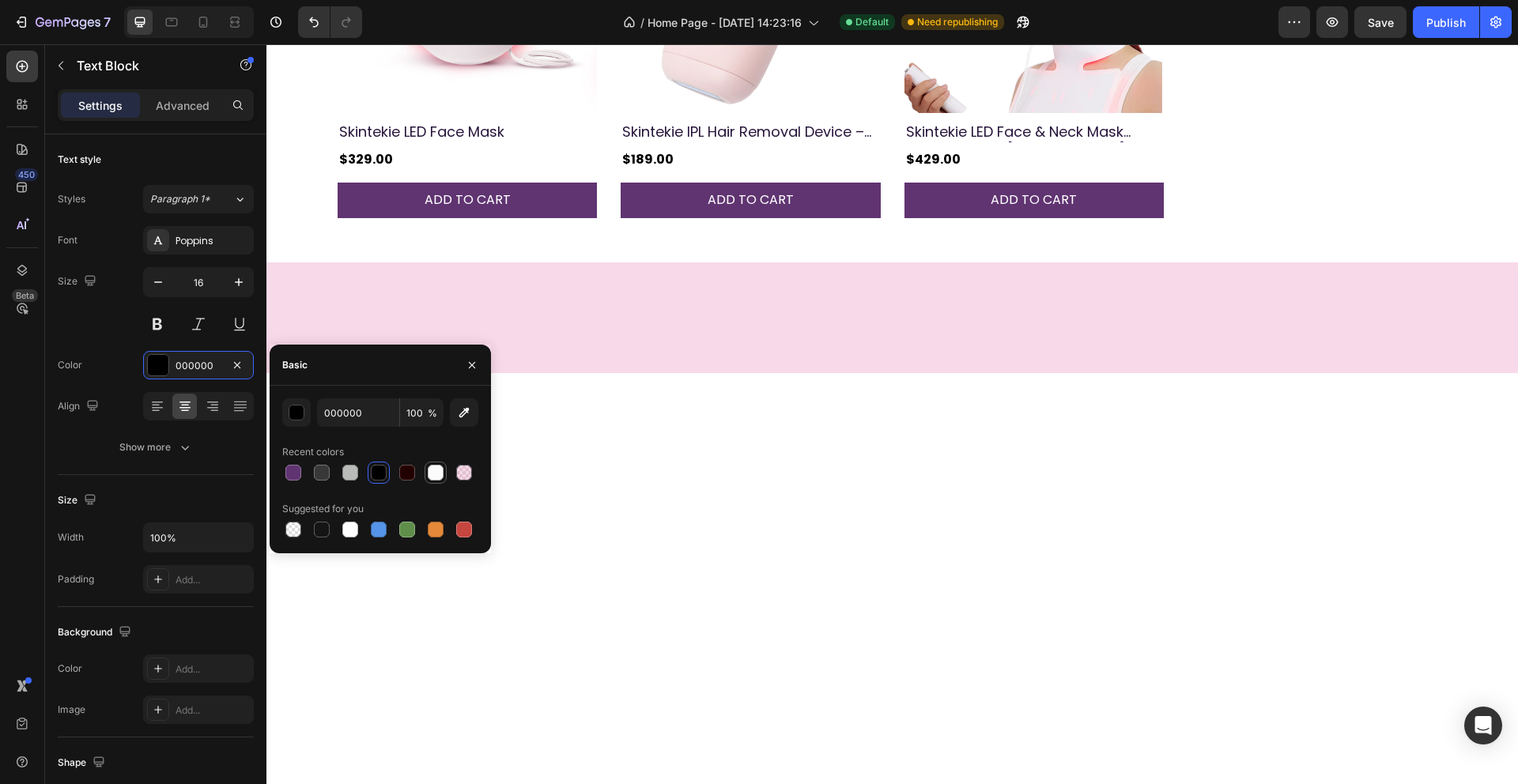
click at [433, 475] on div at bounding box center [436, 473] width 16 height 16
type input "FBFBFB"
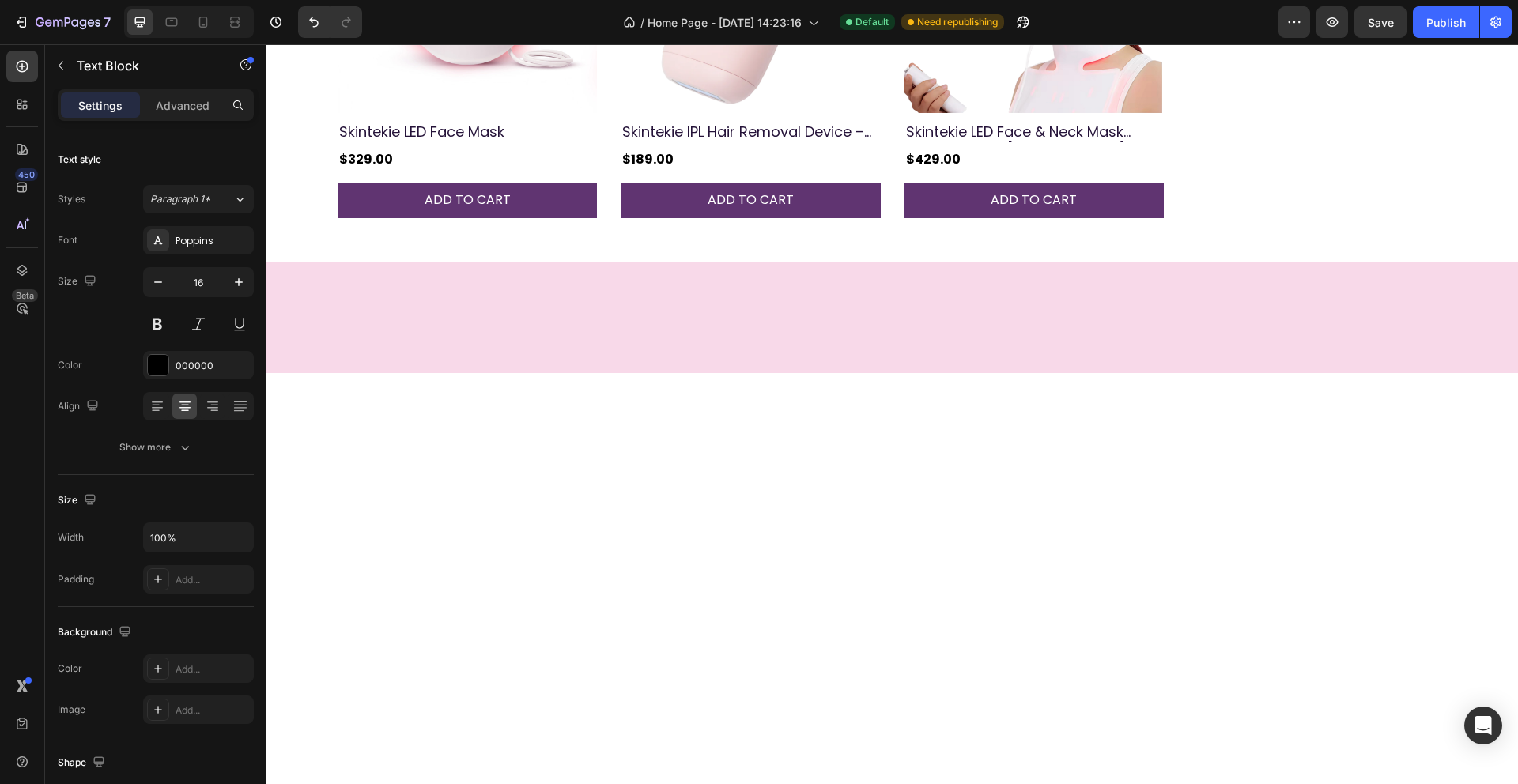
click at [159, 368] on div at bounding box center [159, 365] width 21 height 21
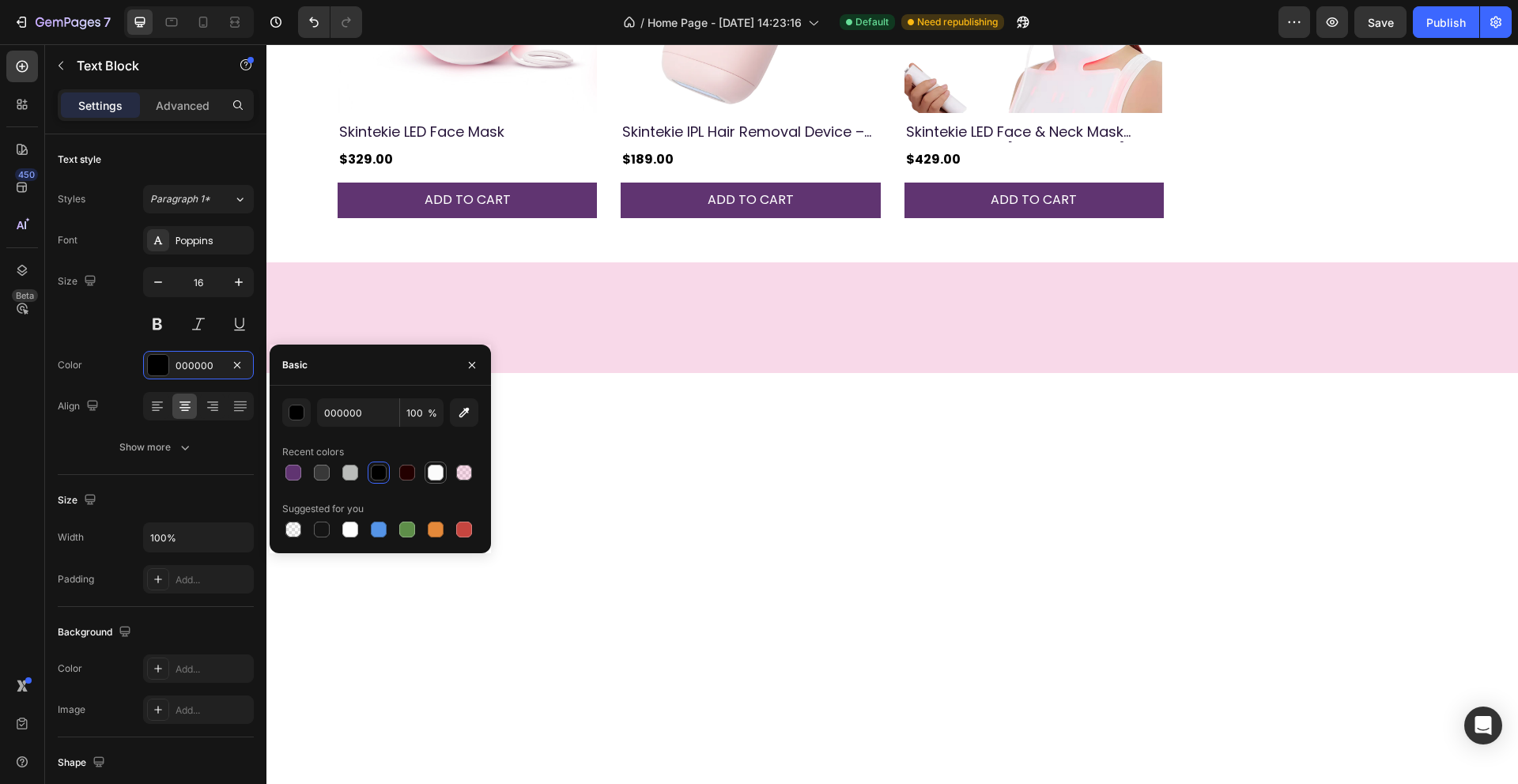
click at [431, 477] on div at bounding box center [436, 473] width 16 height 16
type input "FBFBFB"
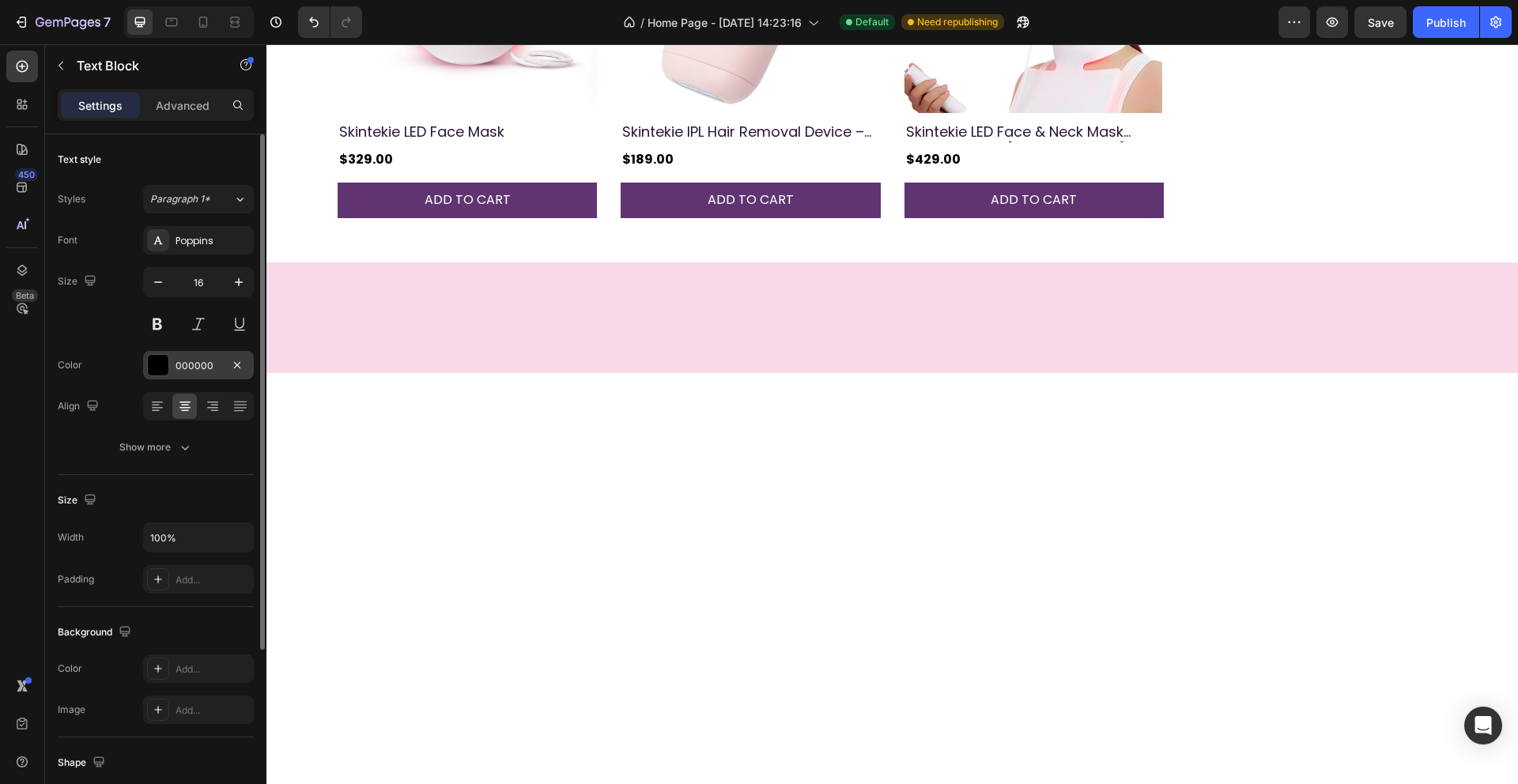
drag, startPoint x: 164, startPoint y: 366, endPoint x: 179, endPoint y: 376, distance: 18.0
click at [164, 366] on div at bounding box center [159, 365] width 21 height 21
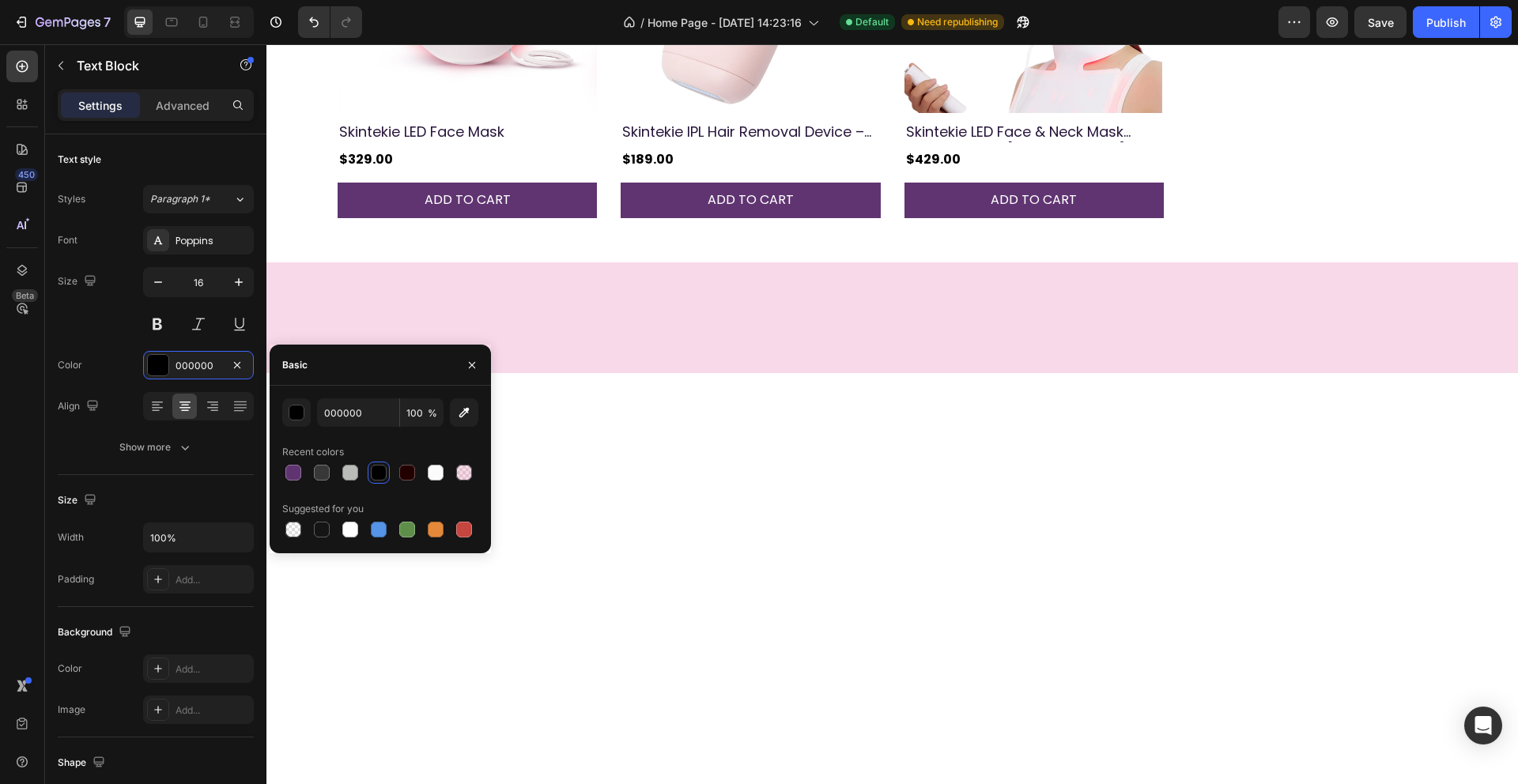
click at [432, 475] on div at bounding box center [436, 473] width 16 height 16
type input "FBFBFB"
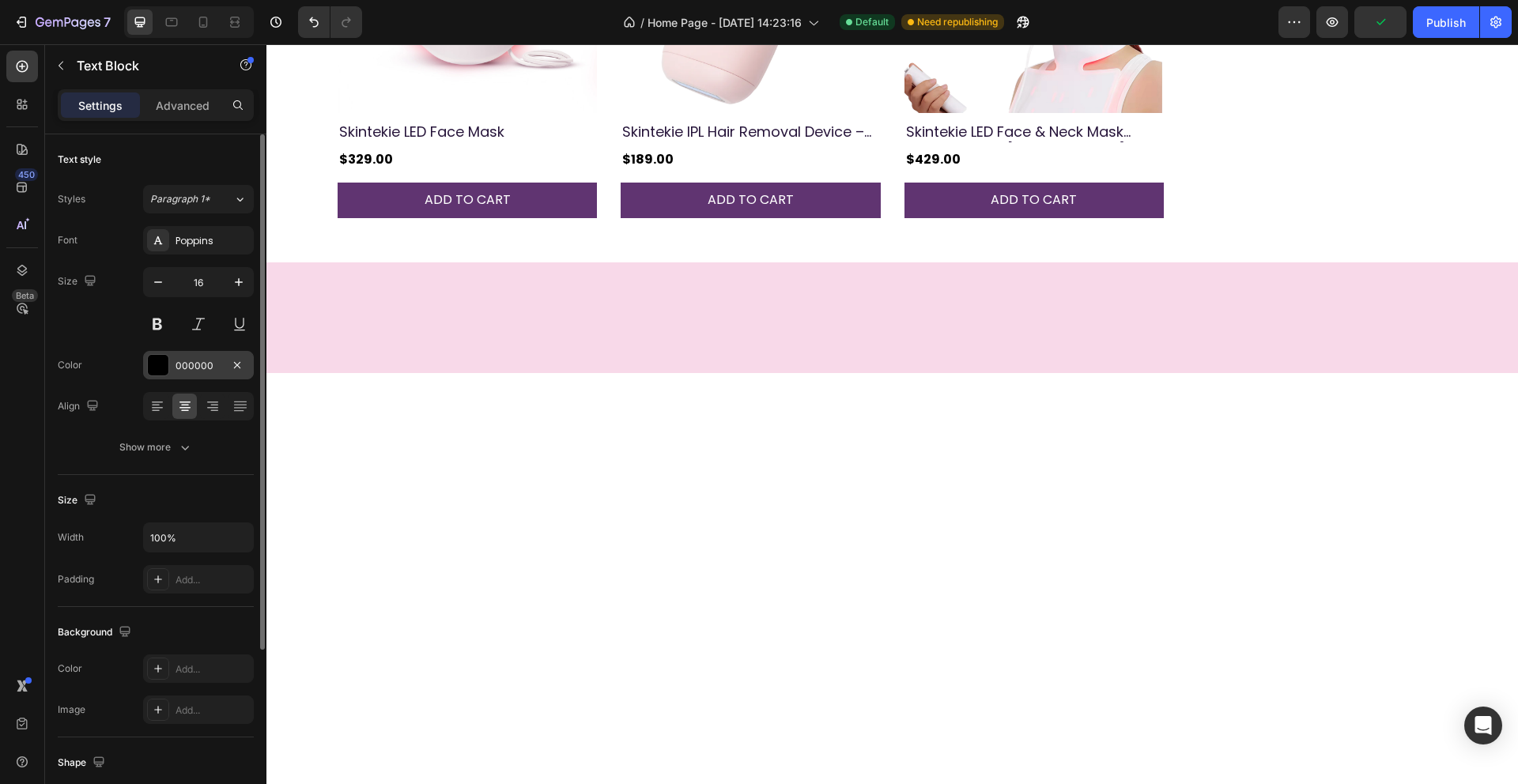
drag, startPoint x: 159, startPoint y: 363, endPoint x: 176, endPoint y: 376, distance: 21.4
click at [159, 363] on div at bounding box center [159, 365] width 21 height 21
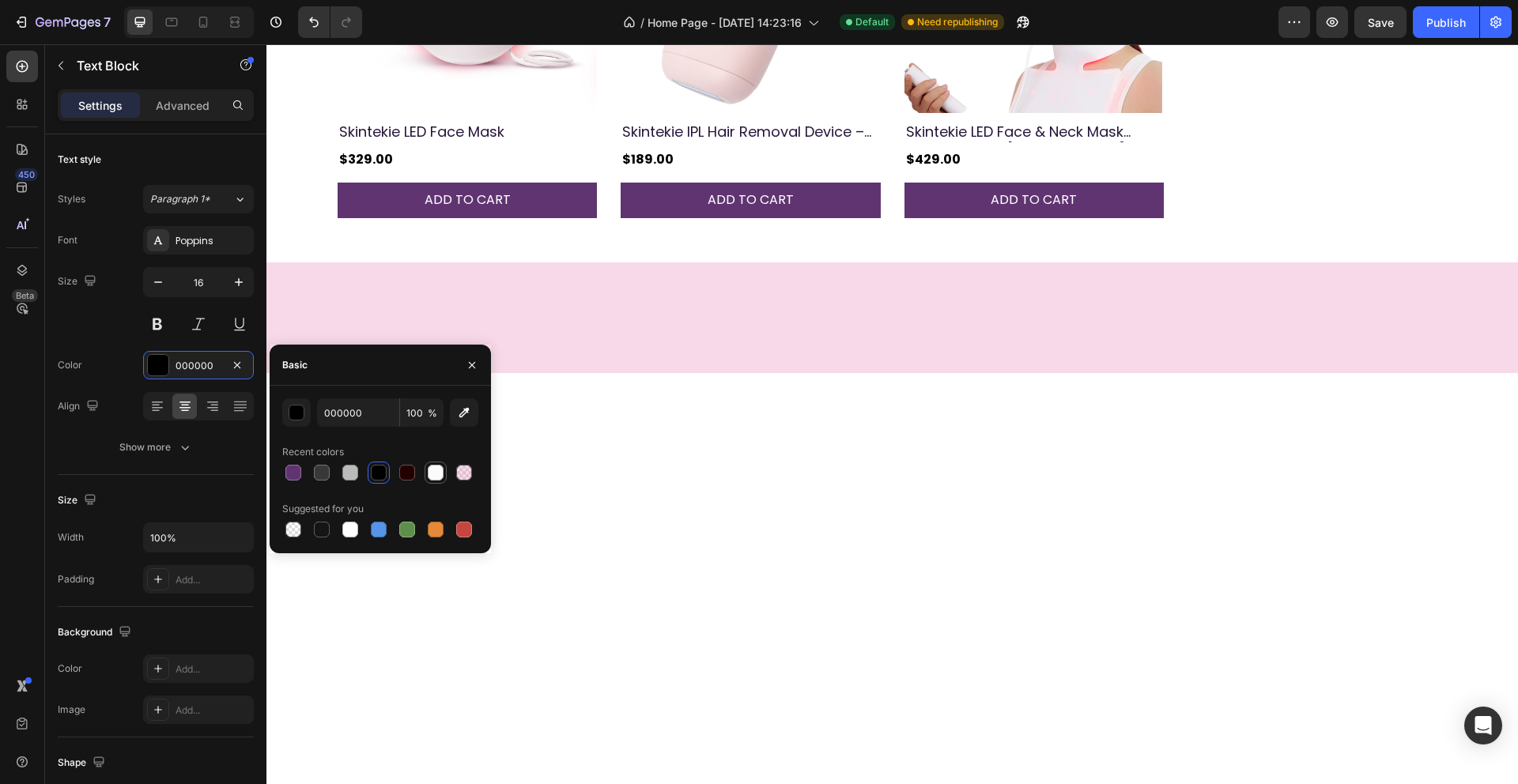
click at [437, 474] on div at bounding box center [436, 473] width 16 height 16
type input "FBFBFB"
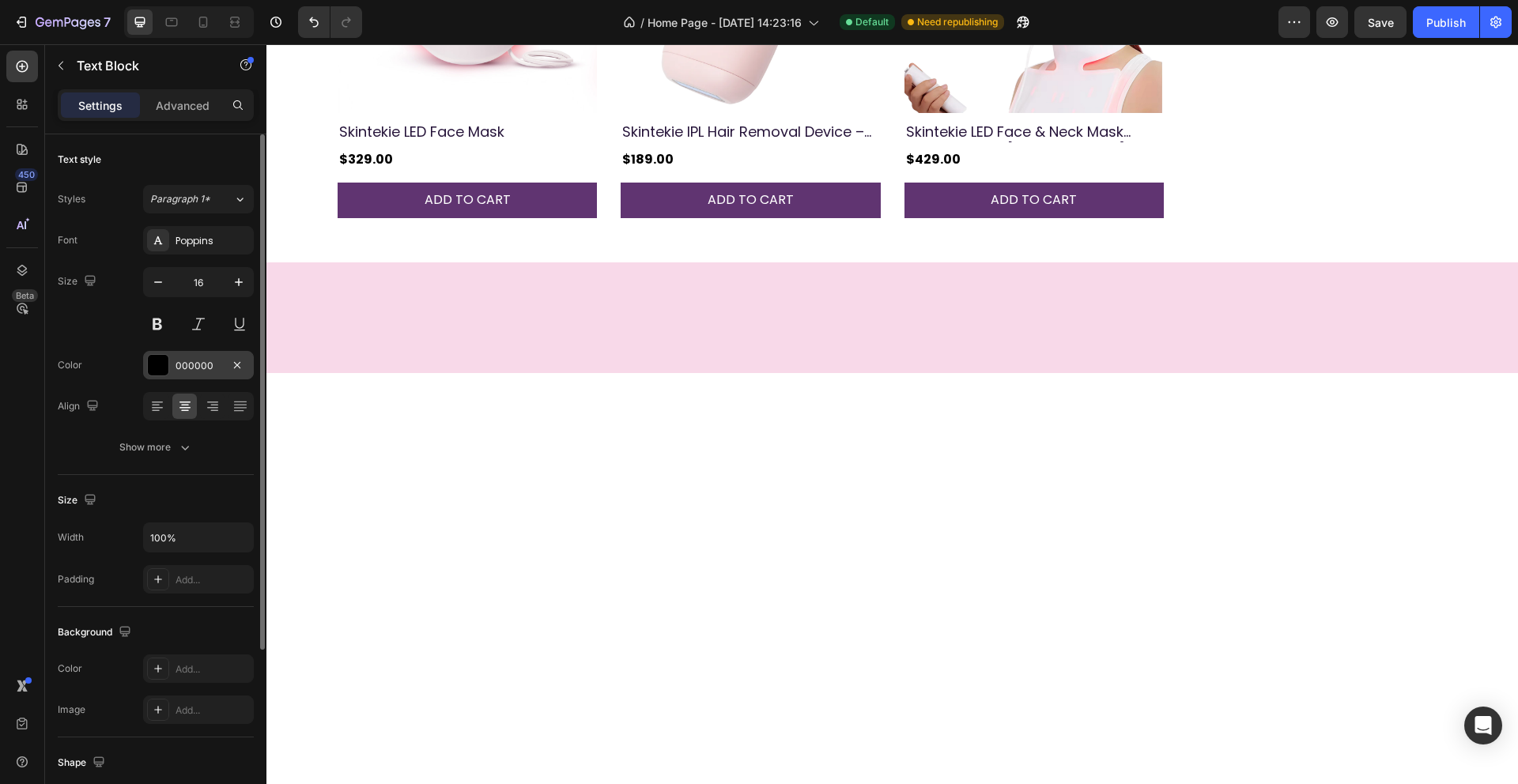
click at [159, 362] on div at bounding box center [159, 365] width 21 height 21
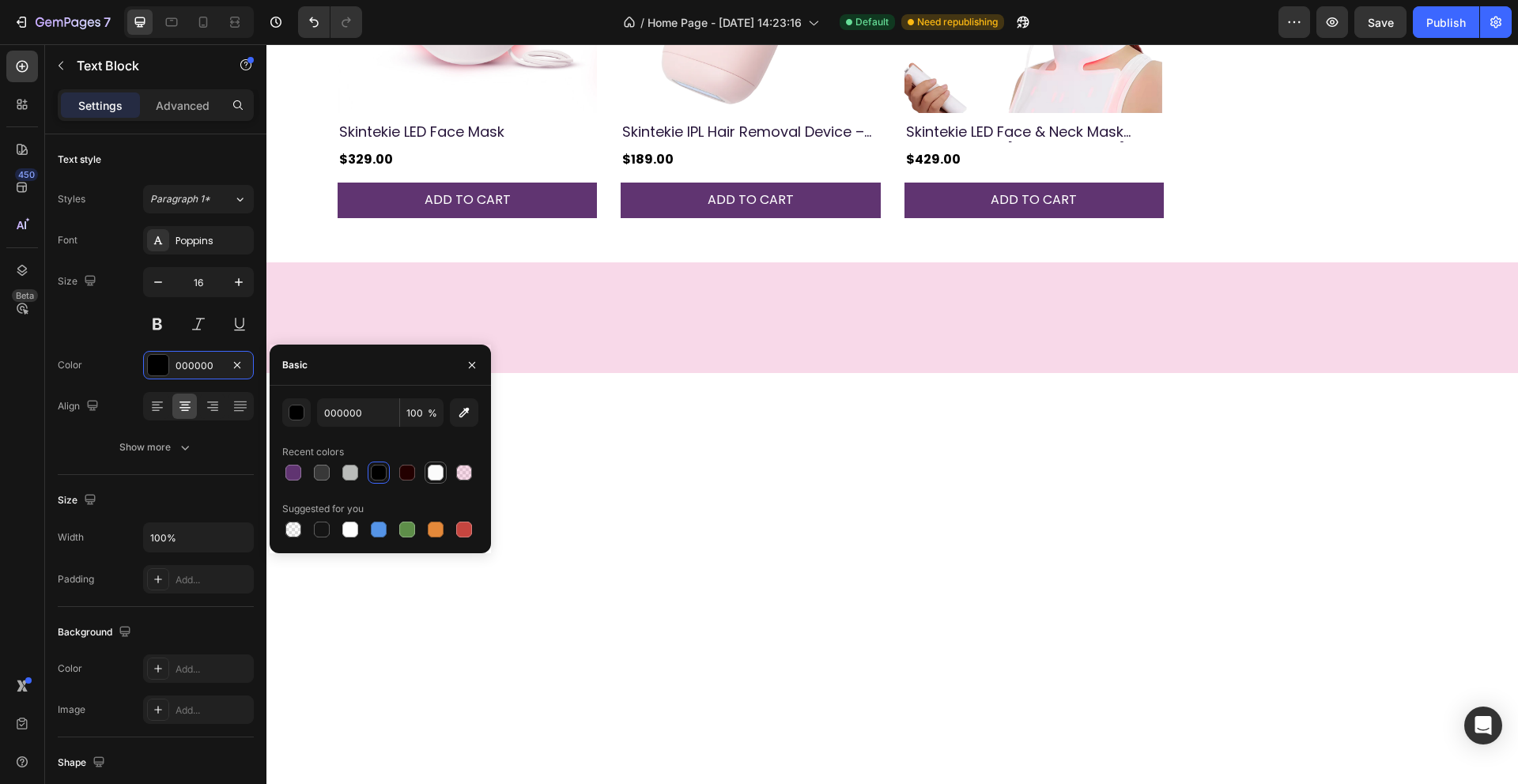
click at [433, 475] on div at bounding box center [436, 473] width 16 height 16
type input "FBFBFB"
drag, startPoint x: 439, startPoint y: 475, endPoint x: 465, endPoint y: 465, distance: 27.9
click at [439, 475] on div at bounding box center [436, 473] width 16 height 16
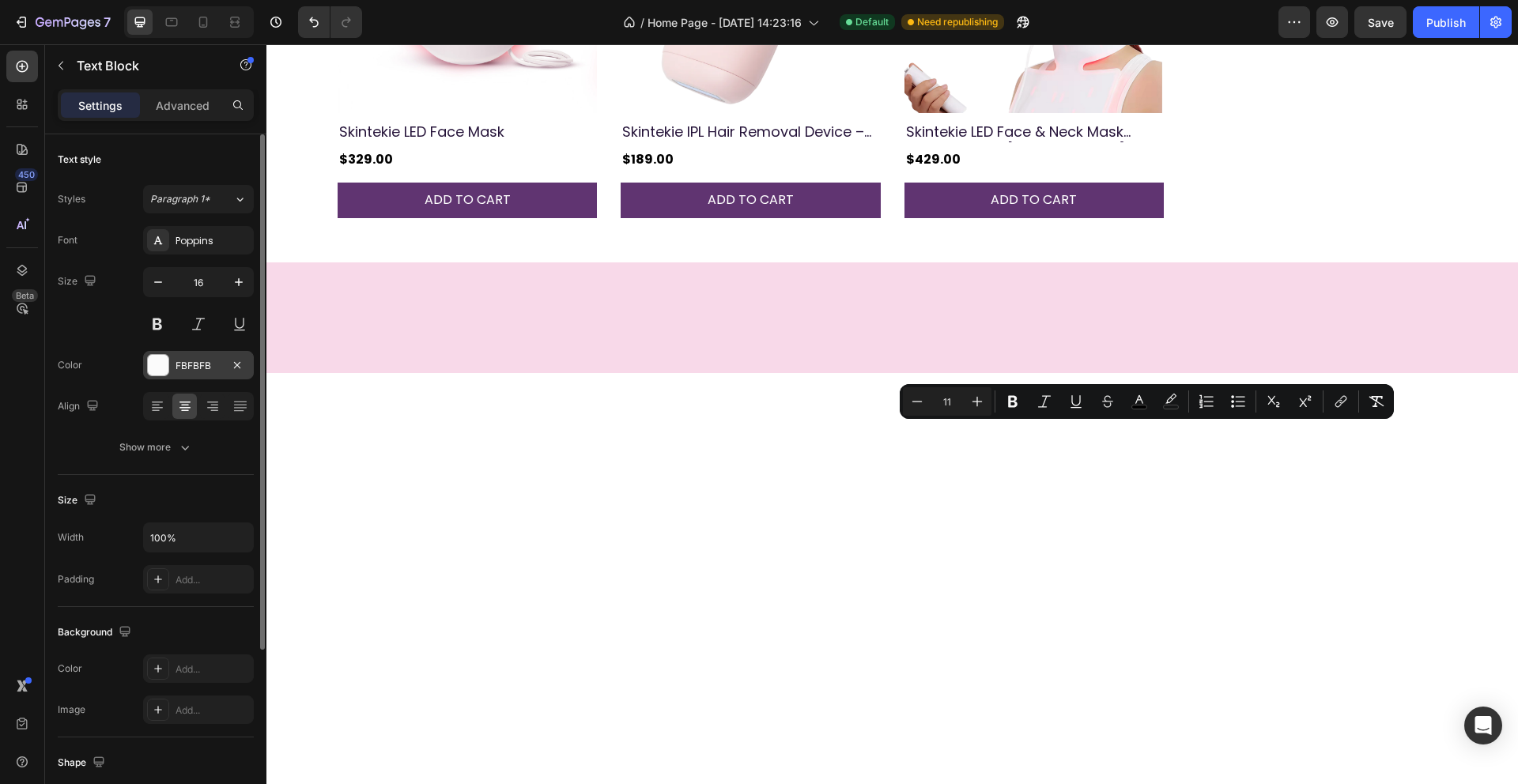
click at [159, 376] on div at bounding box center [158, 364] width 22 height 22
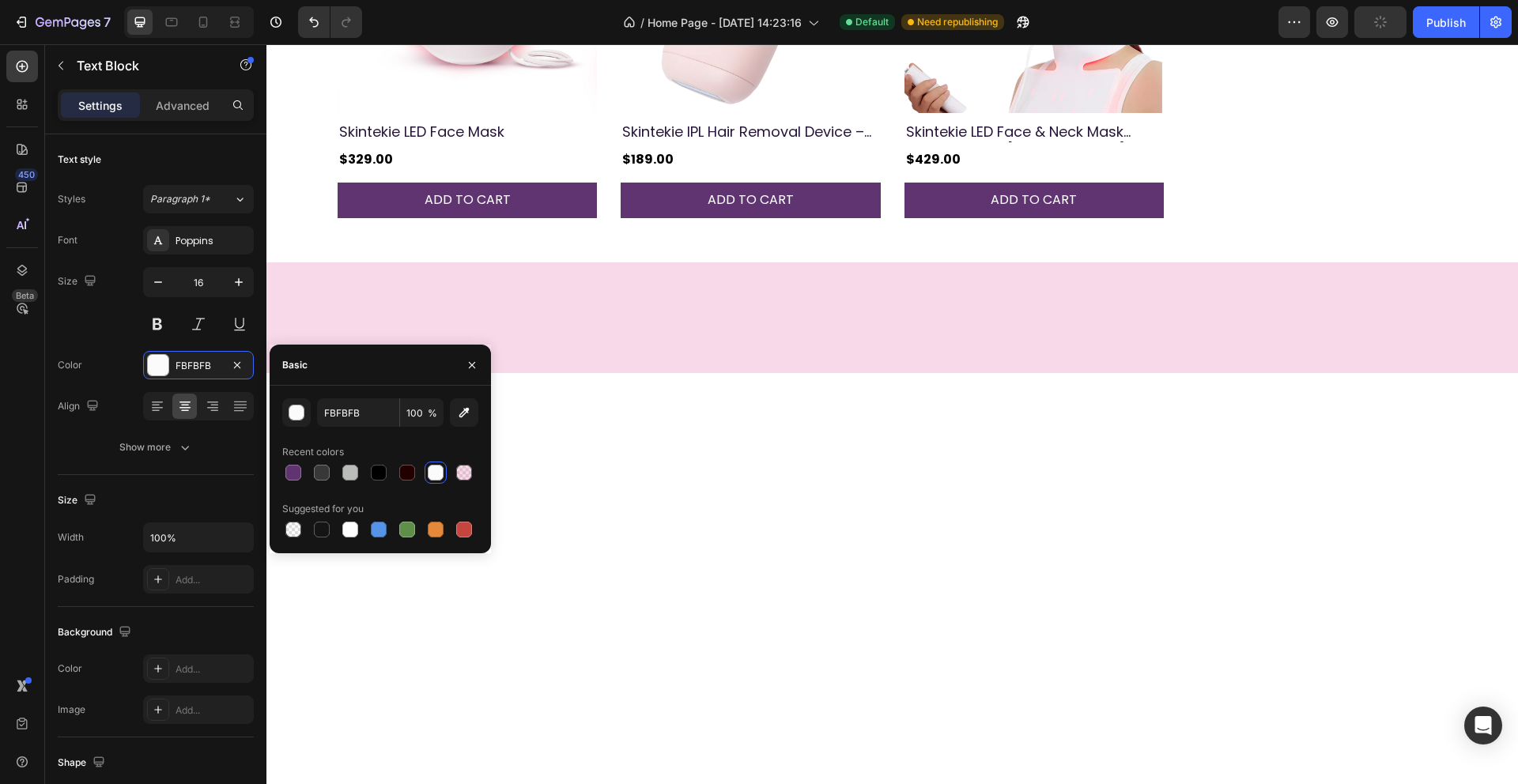
click at [440, 473] on div at bounding box center [436, 473] width 16 height 16
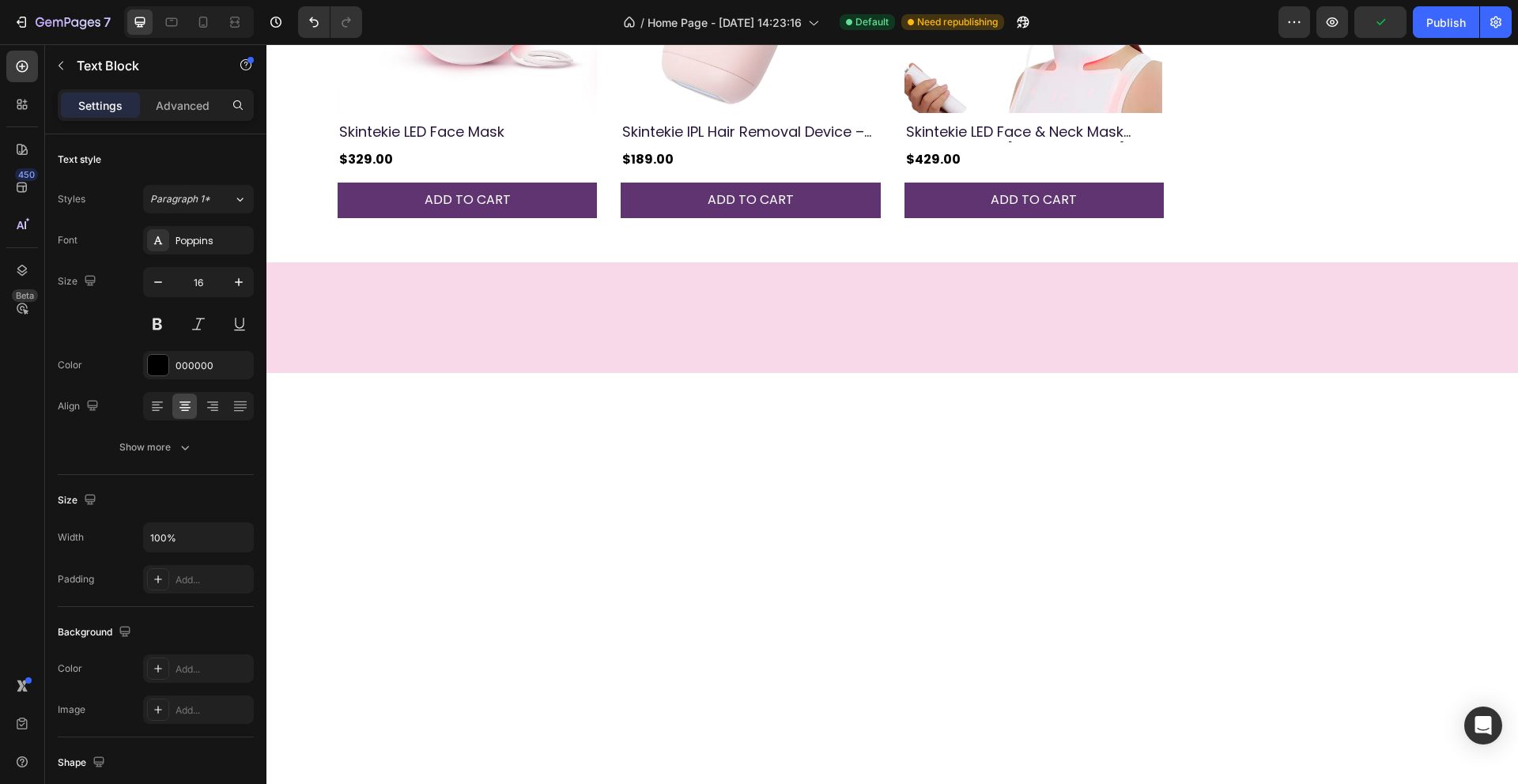
click at [157, 364] on div at bounding box center [159, 365] width 21 height 21
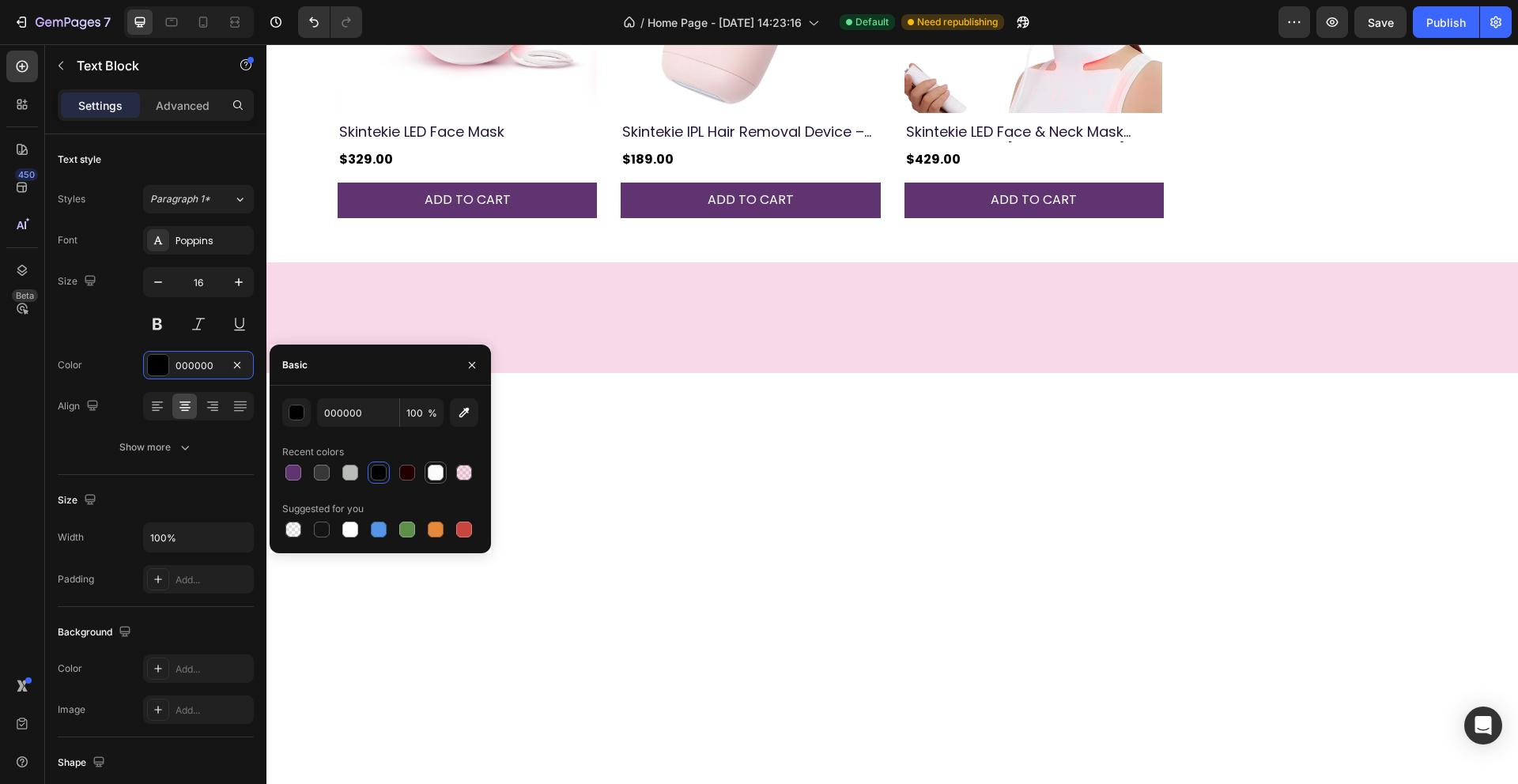
click at [440, 476] on div at bounding box center [436, 473] width 16 height 16
type input "FBFBFB"
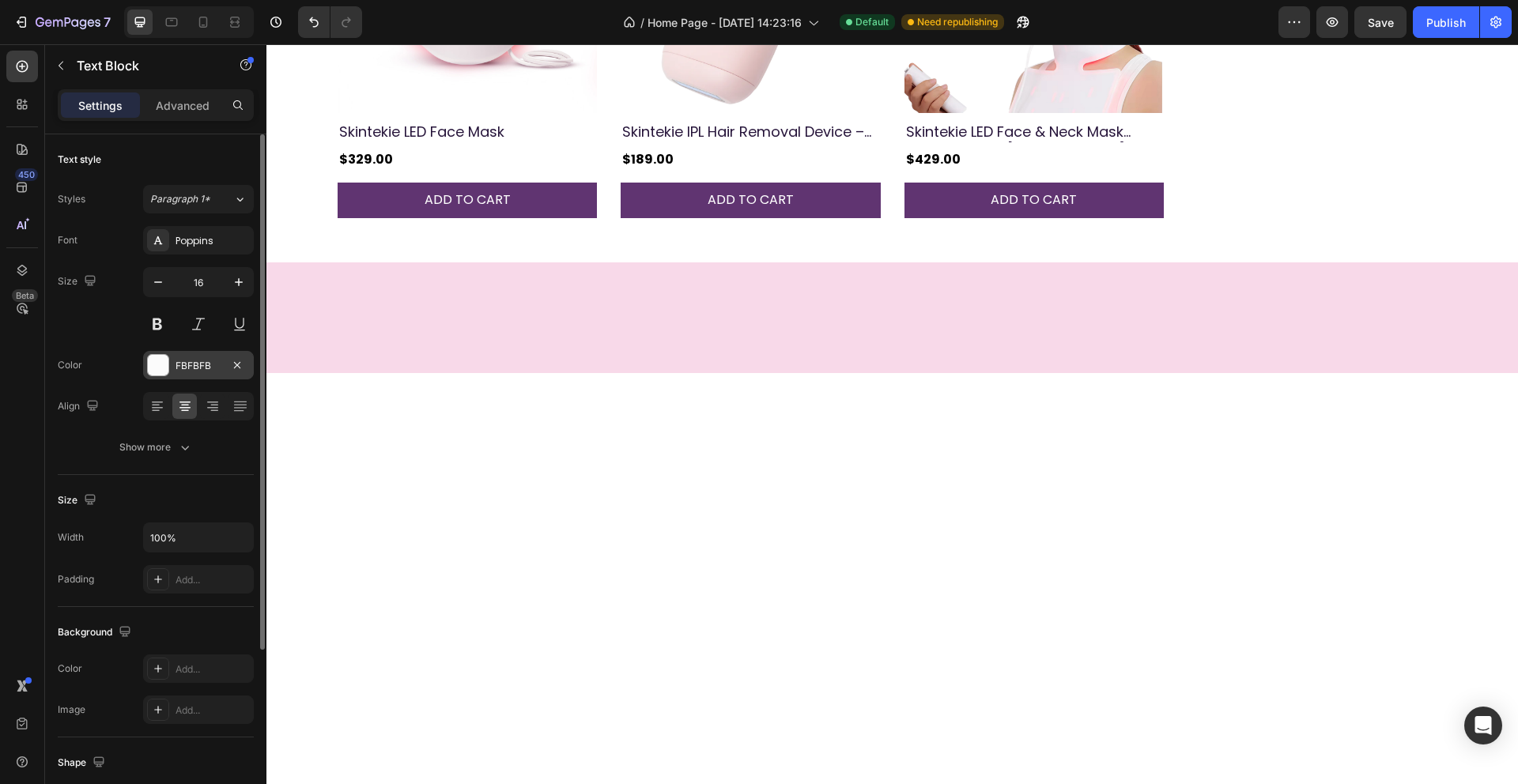
click at [167, 364] on div at bounding box center [159, 365] width 21 height 21
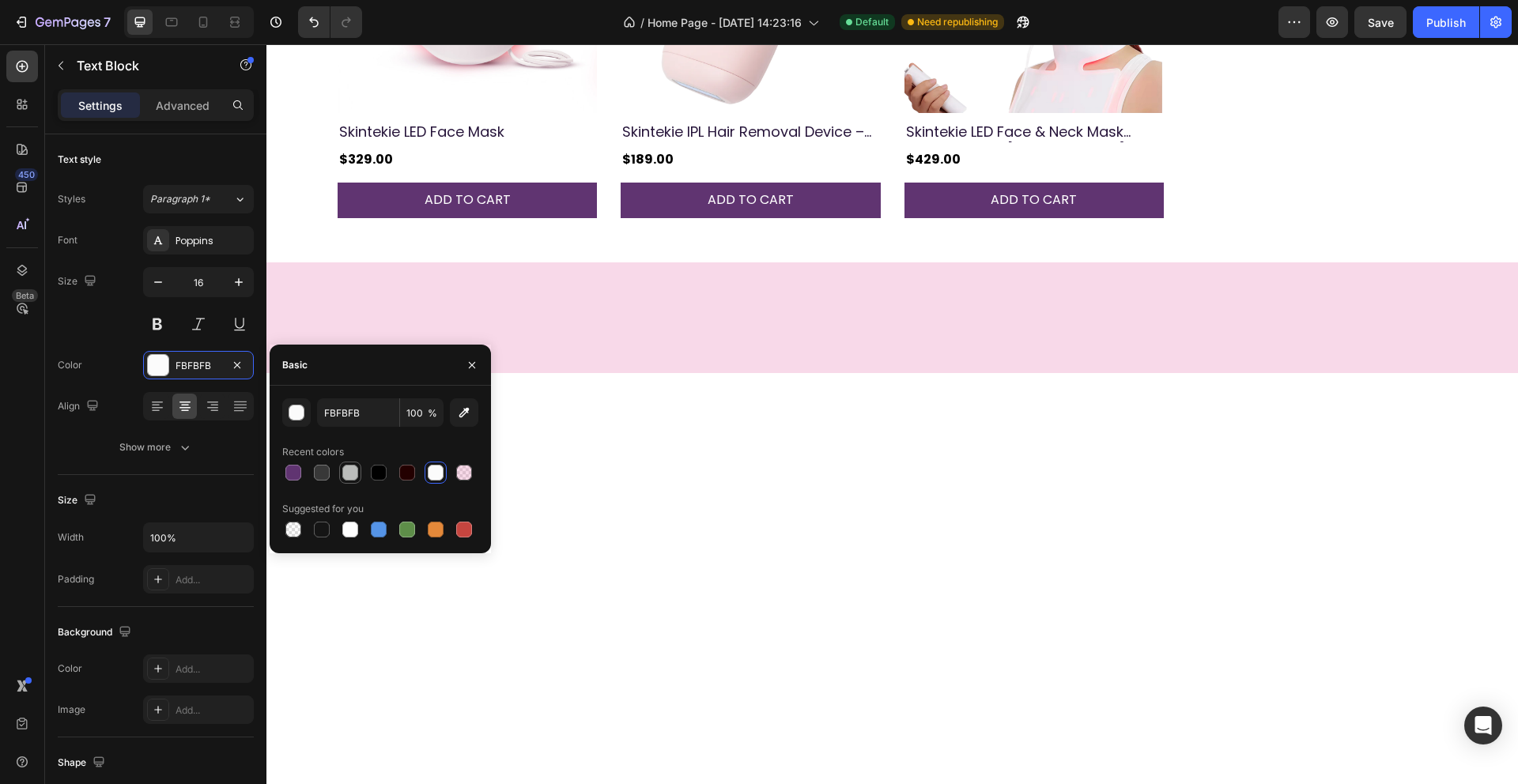
click at [354, 470] on div at bounding box center [350, 473] width 16 height 16
click at [436, 474] on div at bounding box center [436, 473] width 16 height 16
click at [460, 475] on div at bounding box center [463, 473] width 16 height 16
type input "E783B5"
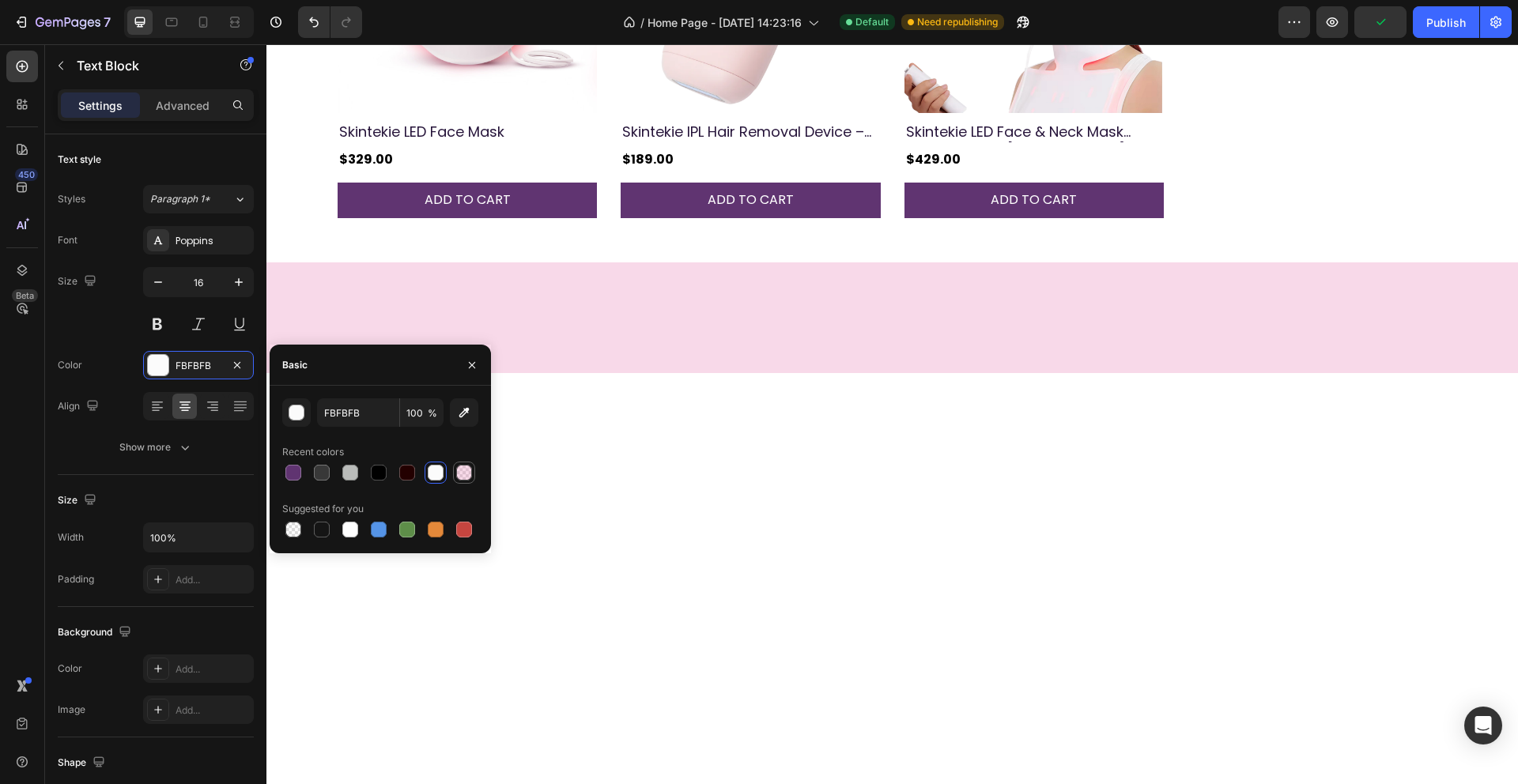
type input "30"
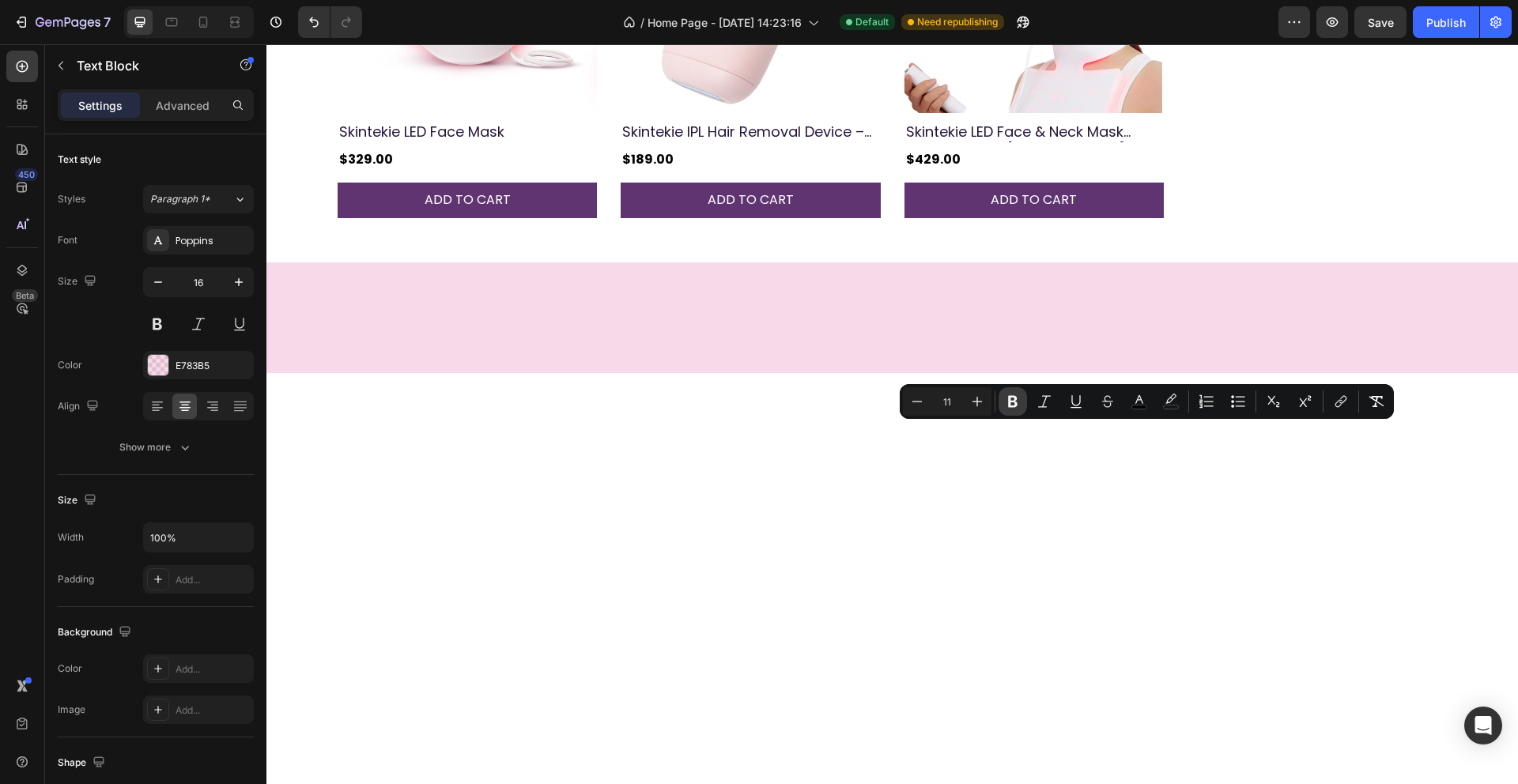
click at [1010, 407] on icon "Editor contextual toolbar" at bounding box center [1012, 401] width 16 height 16
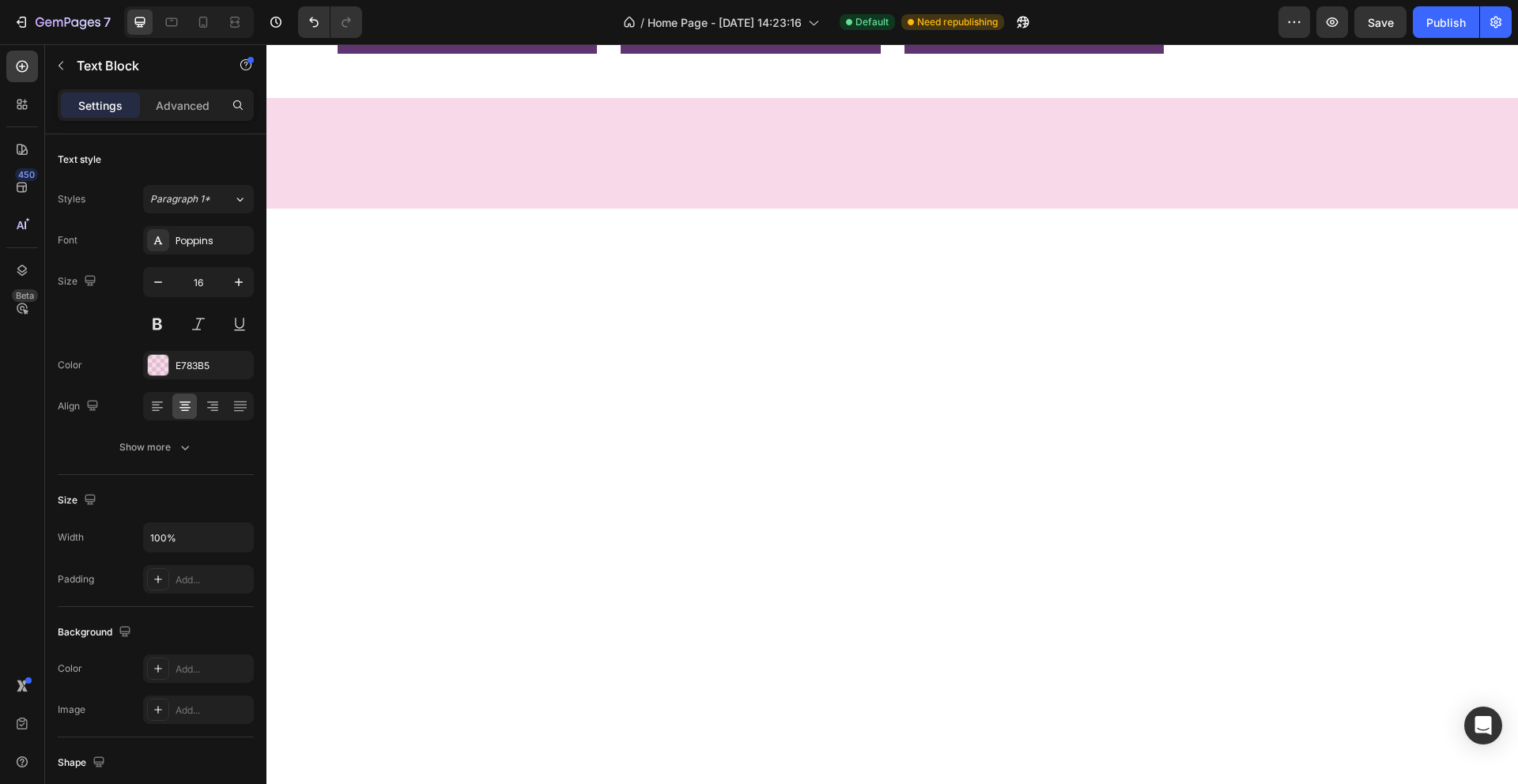
scroll to position [665, 0]
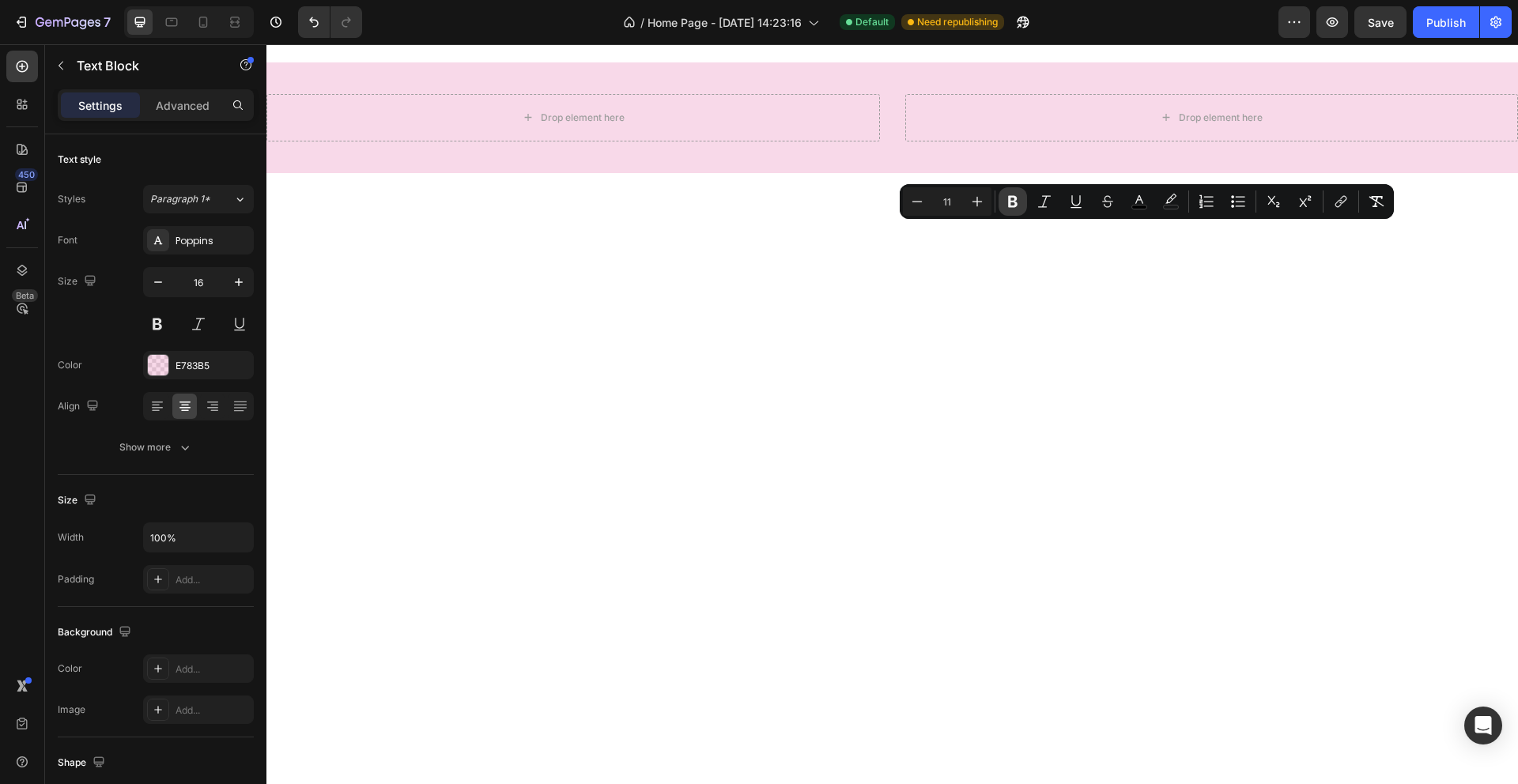
click at [1010, 202] on icon "Editor contextual toolbar" at bounding box center [1012, 201] width 16 height 16
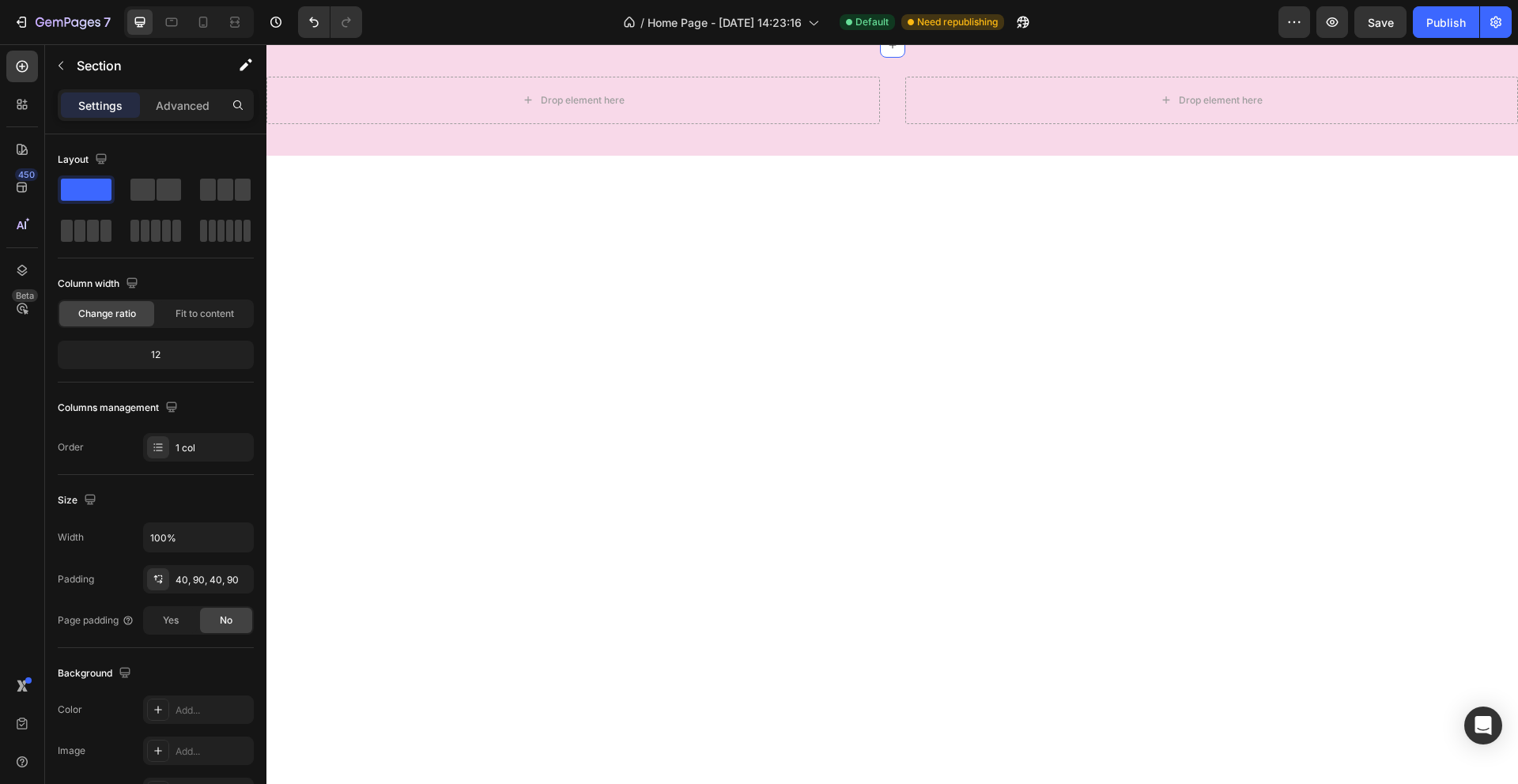
scroll to position [681, 0]
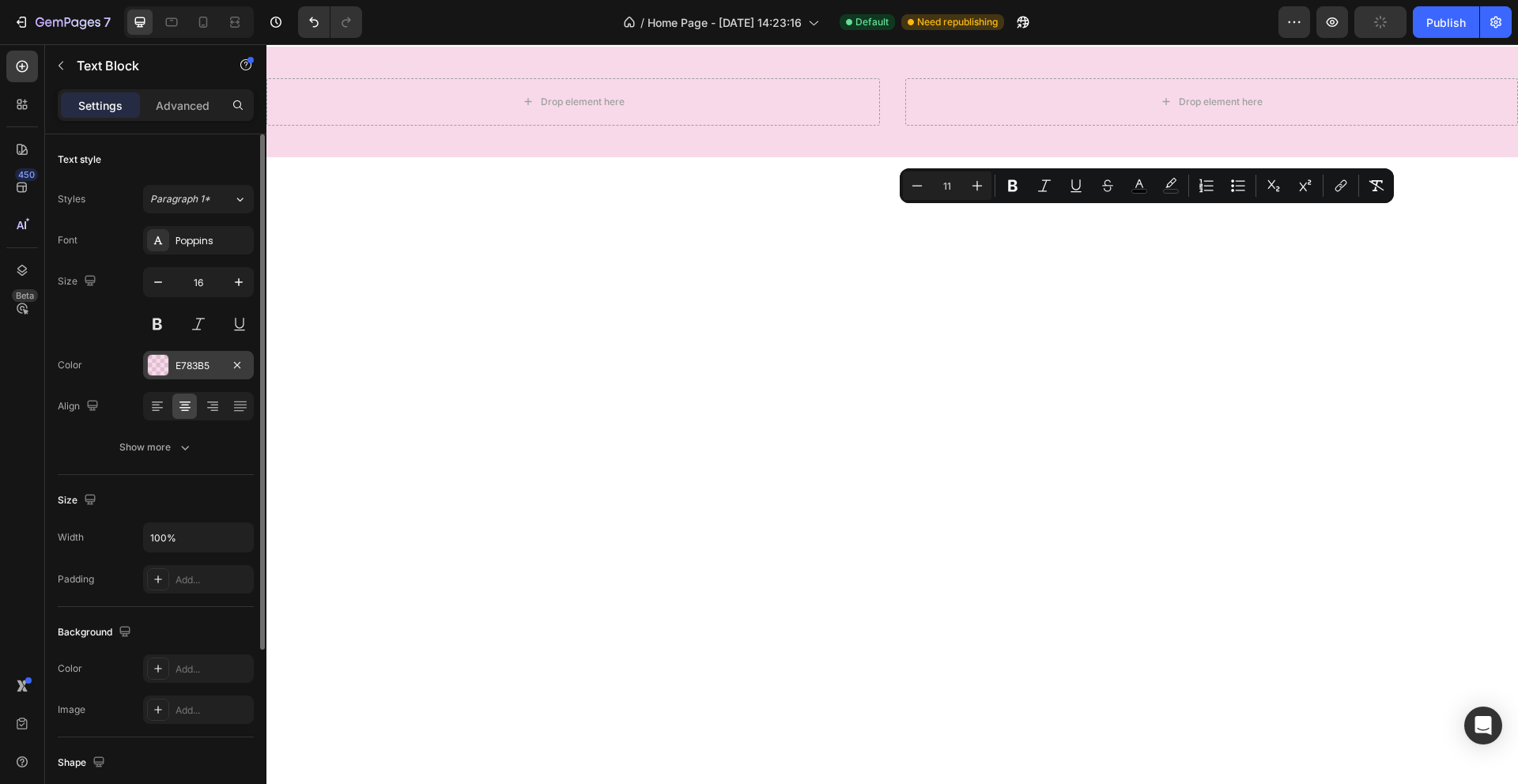
click at [162, 362] on div at bounding box center [159, 365] width 21 height 21
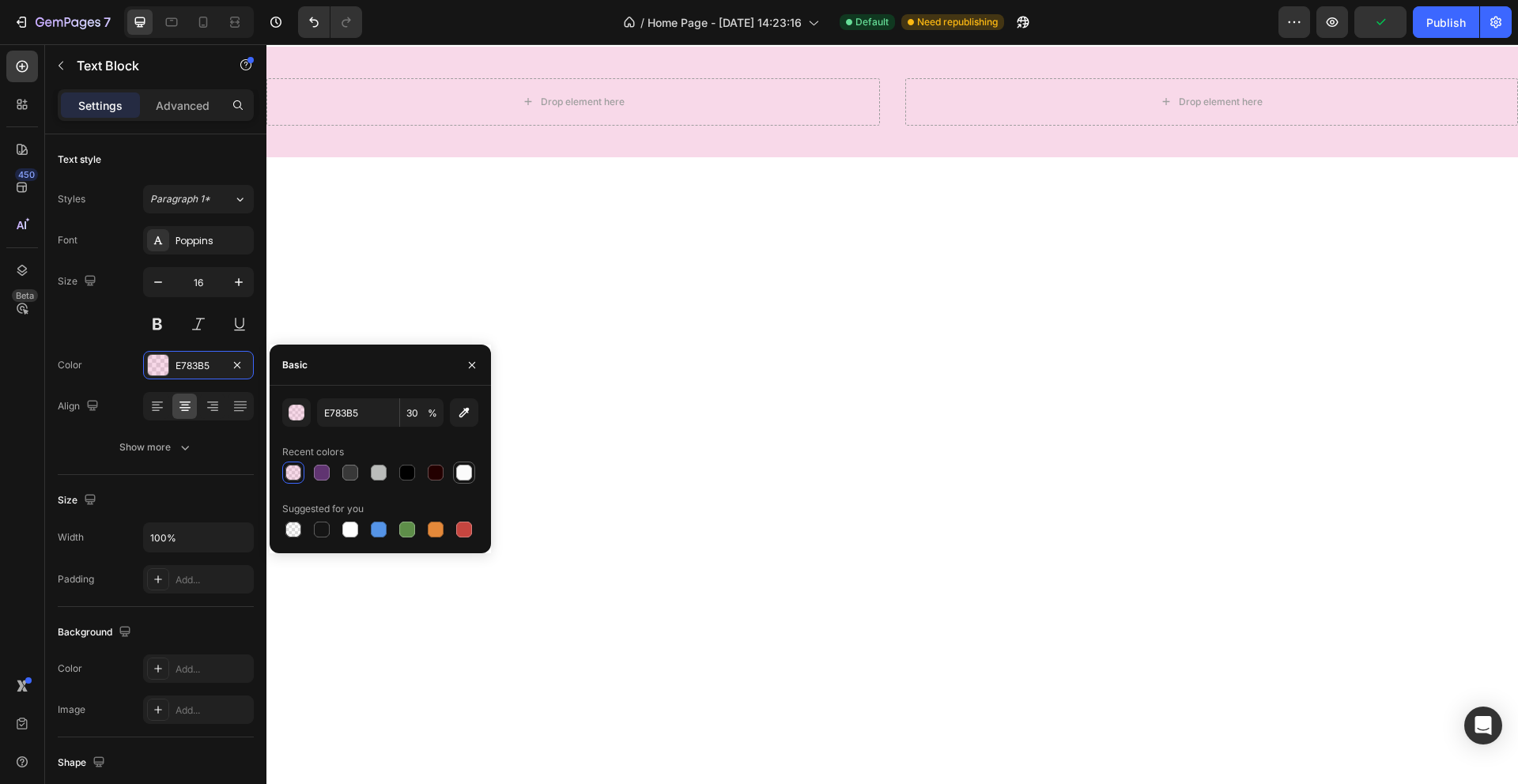
click at [463, 470] on div at bounding box center [463, 473] width 16 height 16
type input "FBFBFB"
type input "100"
click at [464, 470] on div at bounding box center [463, 473] width 16 height 16
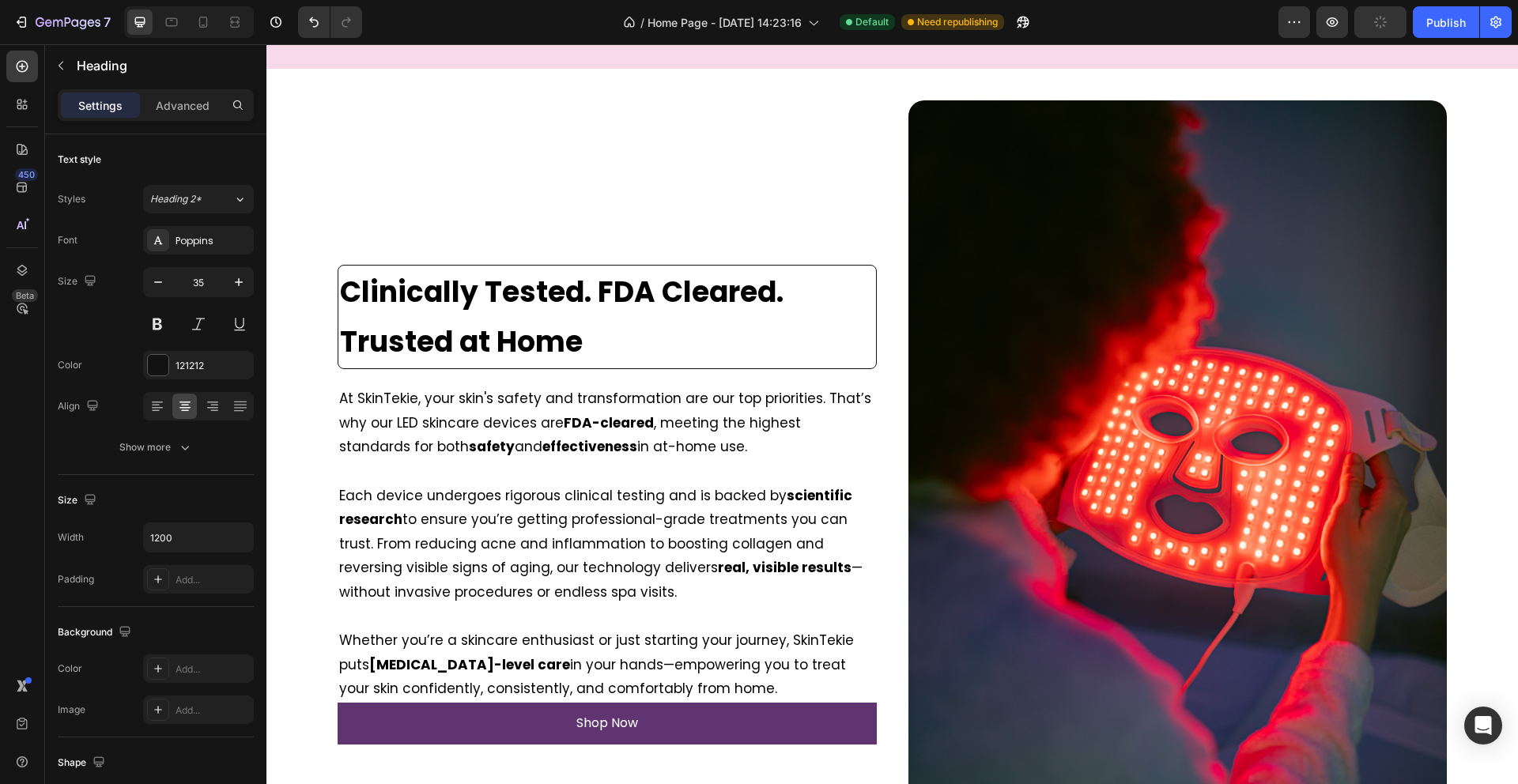
scroll to position [1515, 0]
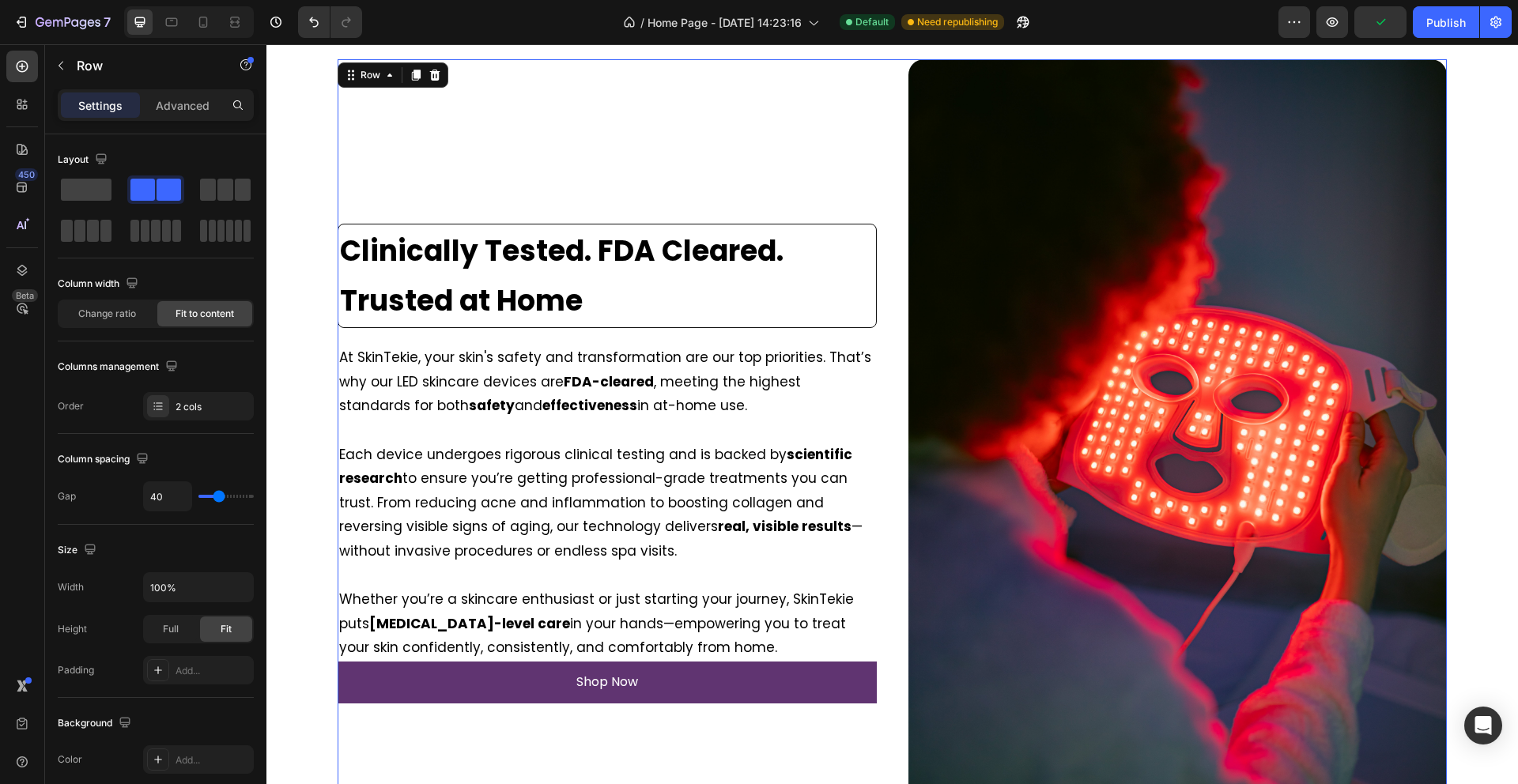
click at [496, 154] on div "Clinically Tested. FDA Cleared. Trusted at Home Heading Image At SkinTekie, you…" at bounding box center [608, 462] width 539 height 808
drag, startPoint x: 111, startPoint y: 319, endPoint x: 133, endPoint y: 305, distance: 26.1
click at [111, 319] on span "Change ratio" at bounding box center [106, 313] width 58 height 14
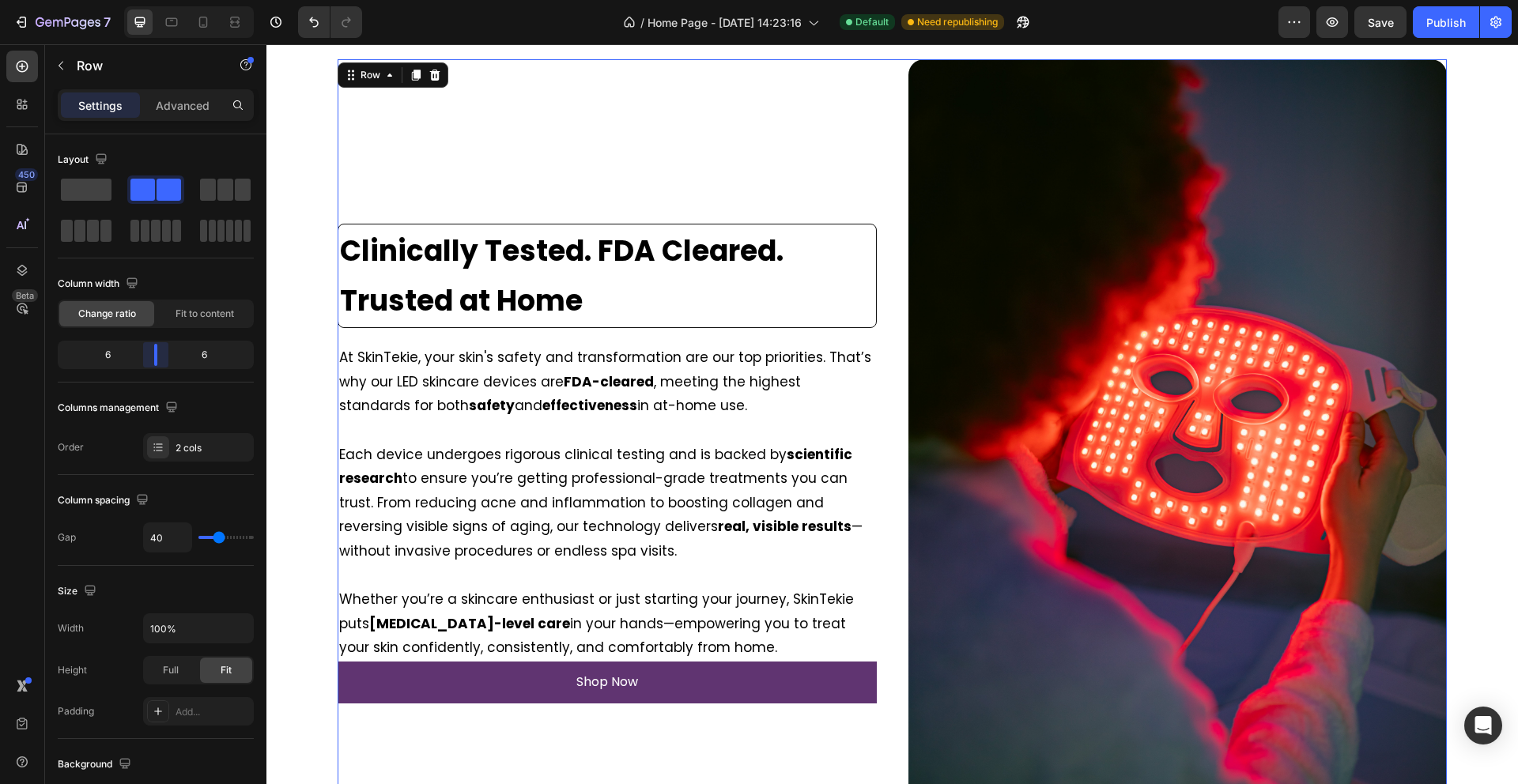
click at [159, 0] on body "7 Version history / Home Page - [DATE] 14:23:16 Default Need republishing Previ…" at bounding box center [759, 0] width 1518 height 0
click at [197, 315] on span "Fit to content" at bounding box center [205, 313] width 59 height 14
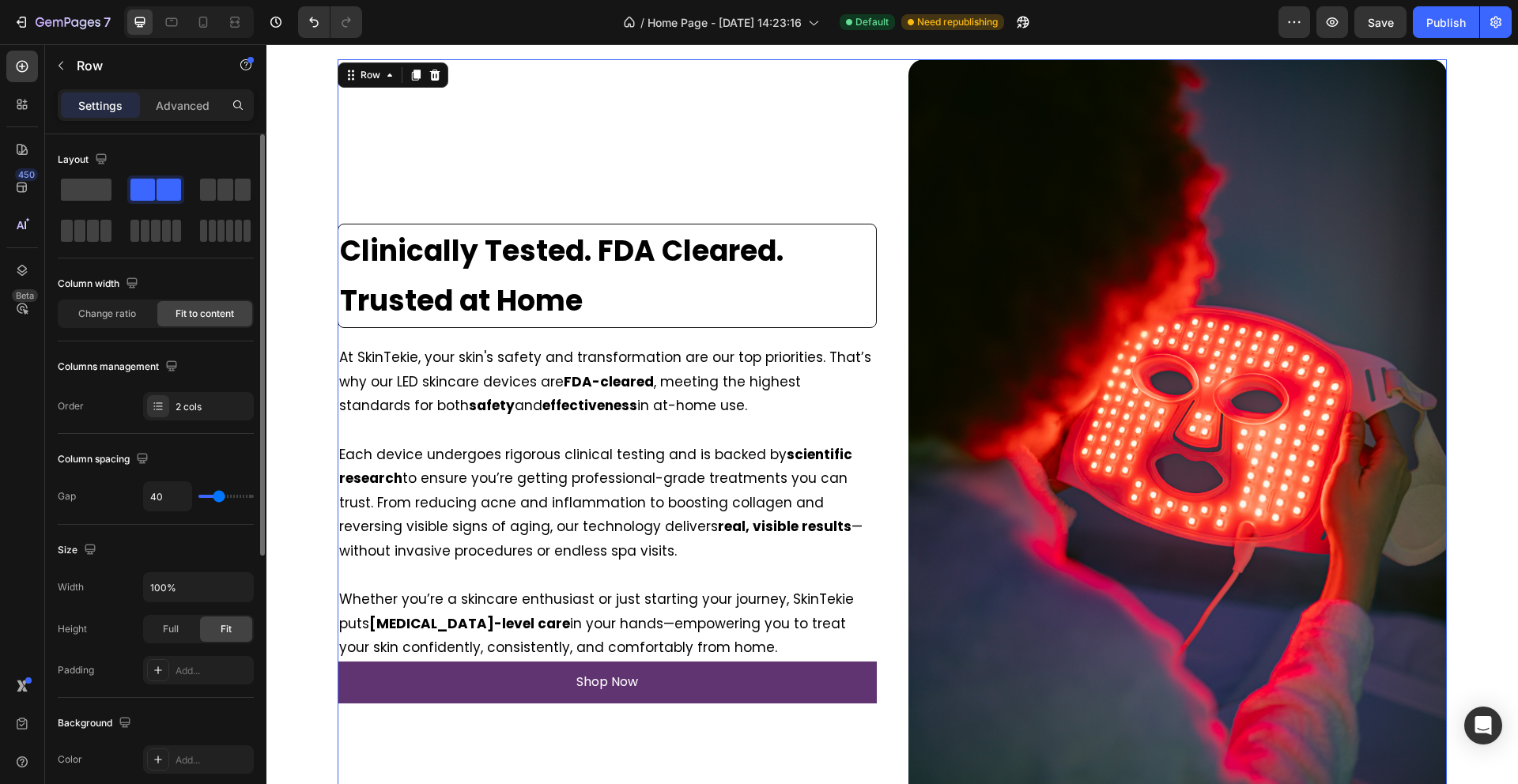
type input "38"
type input "37"
type input "36"
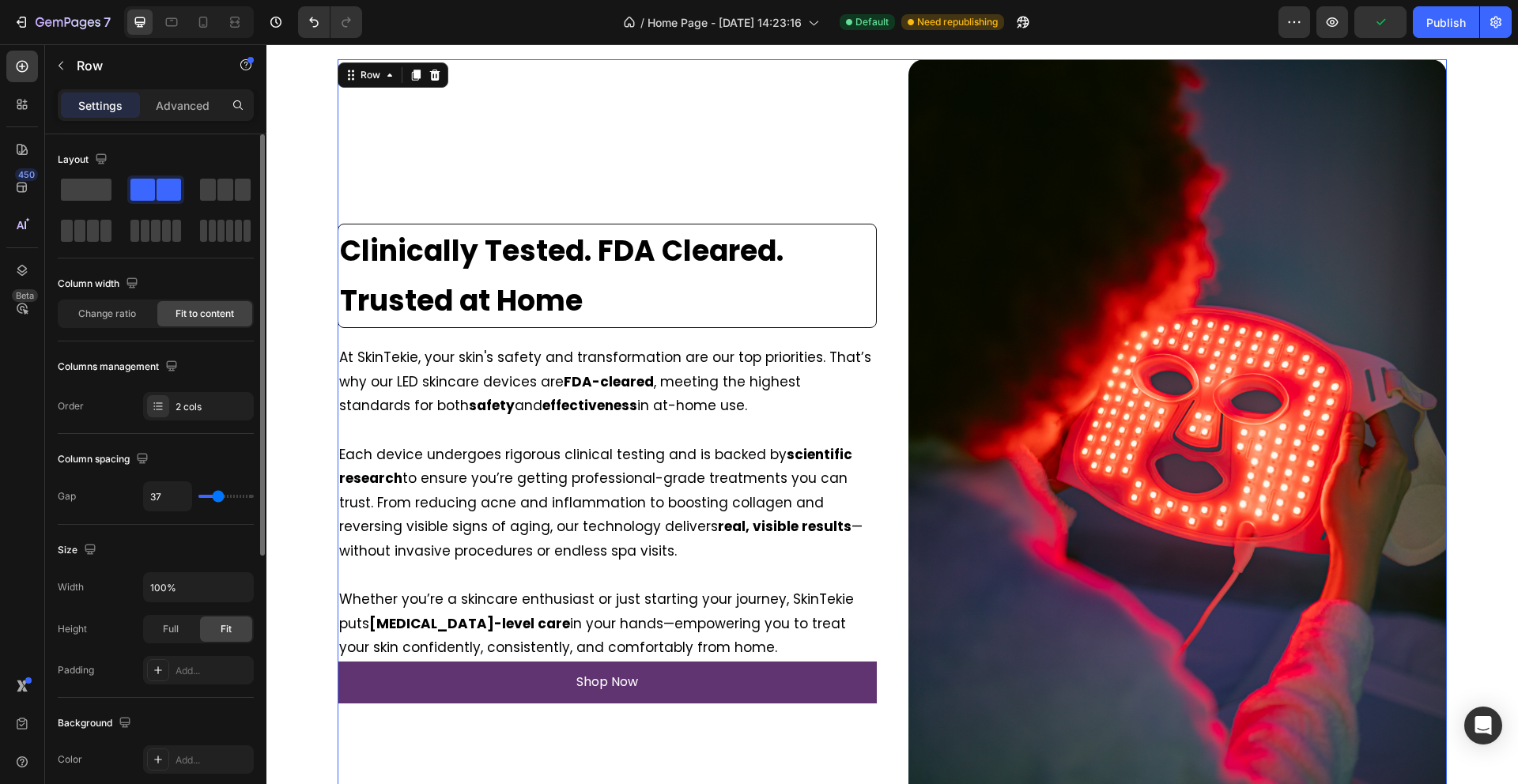
type input "36"
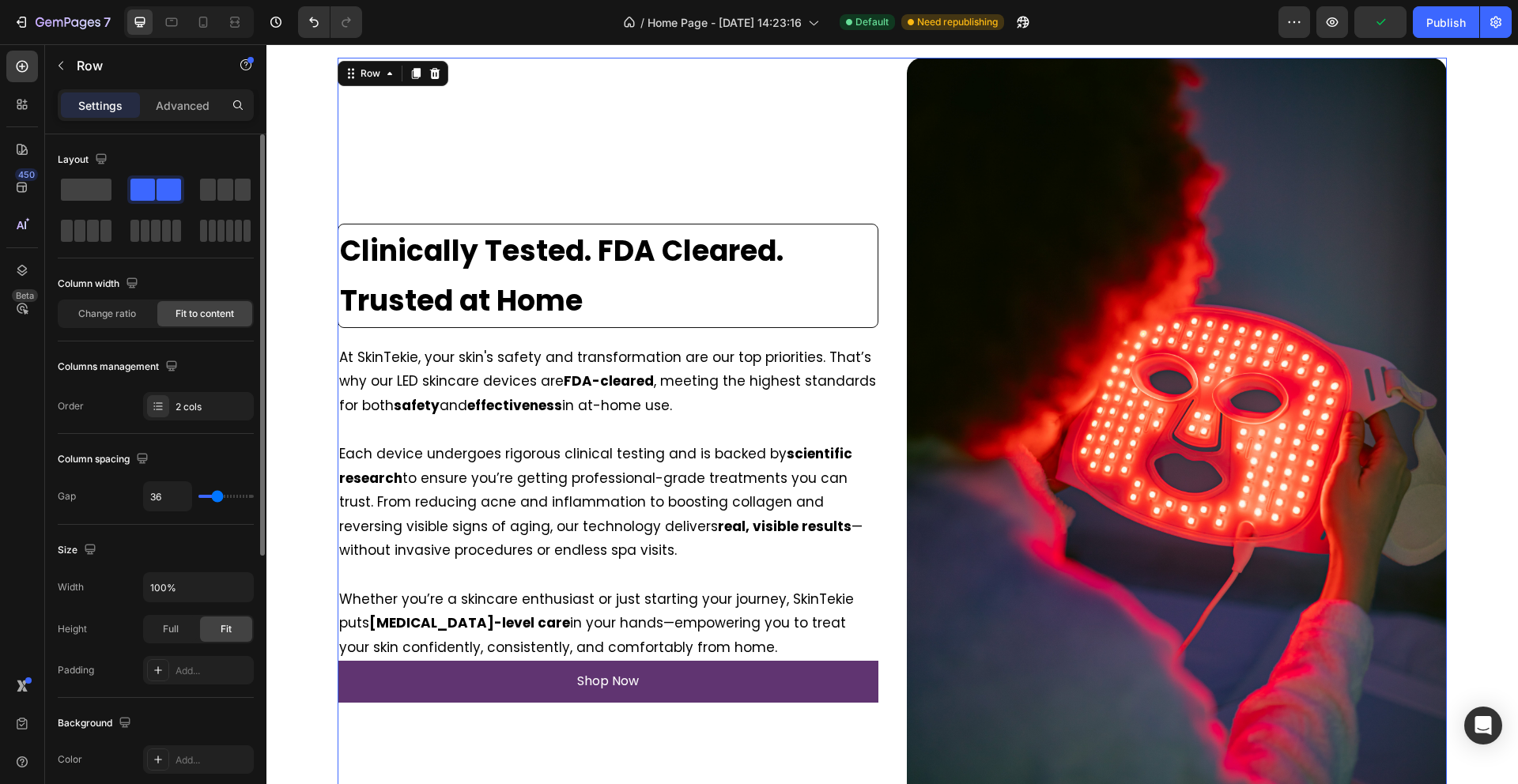
type input "35"
type input "34"
type input "33"
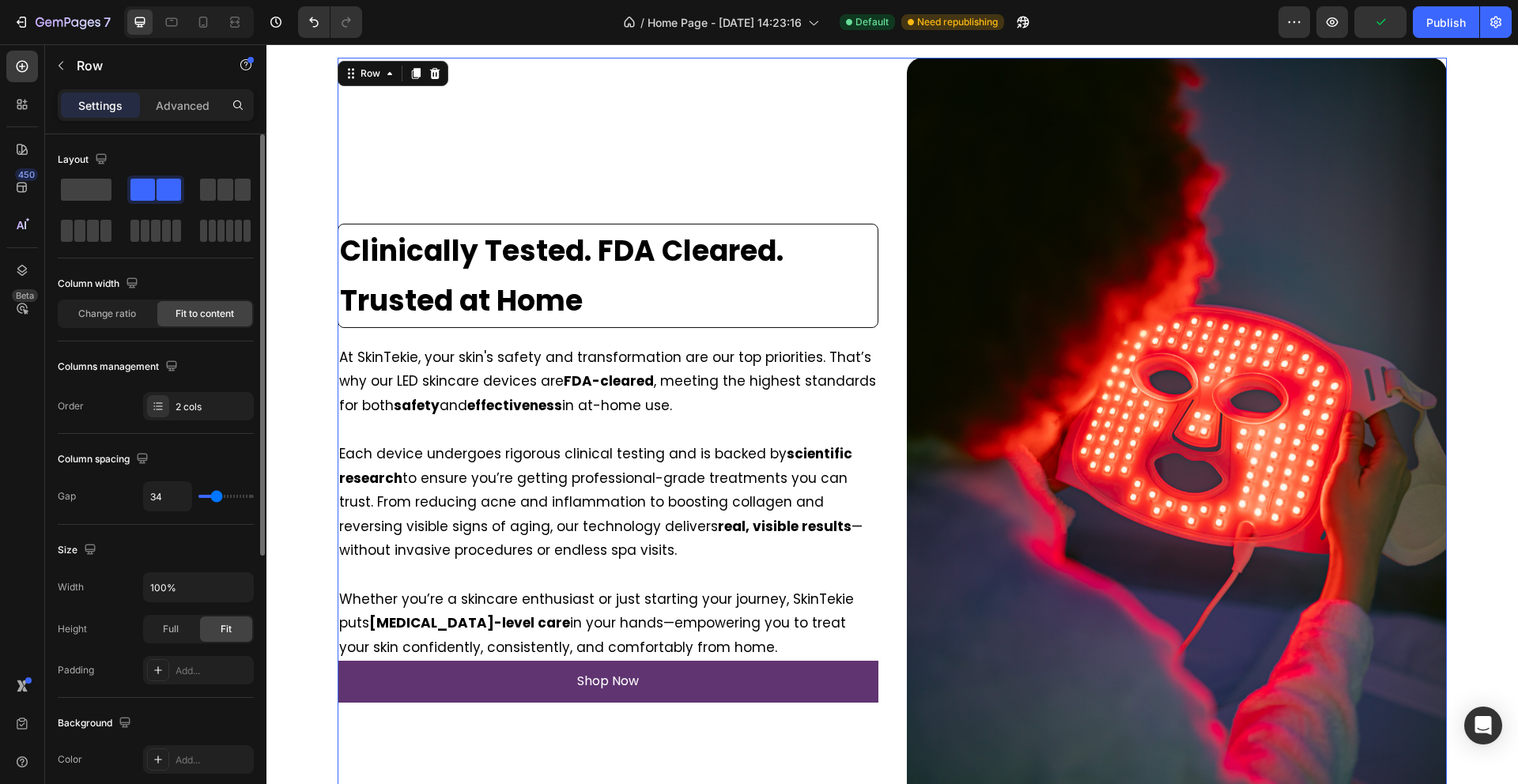
type input "33"
type input "32"
type input "31"
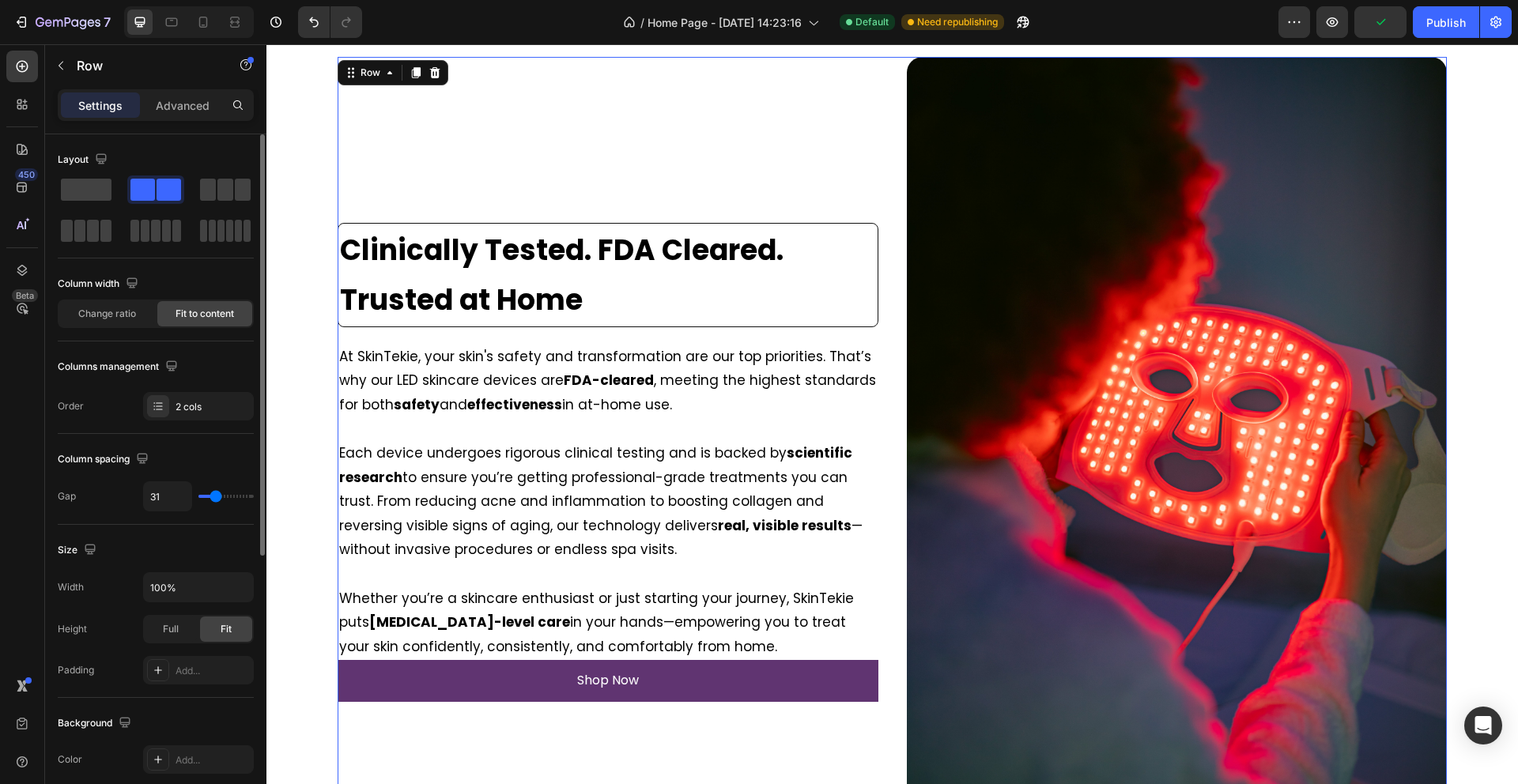
type input "30"
type input "29"
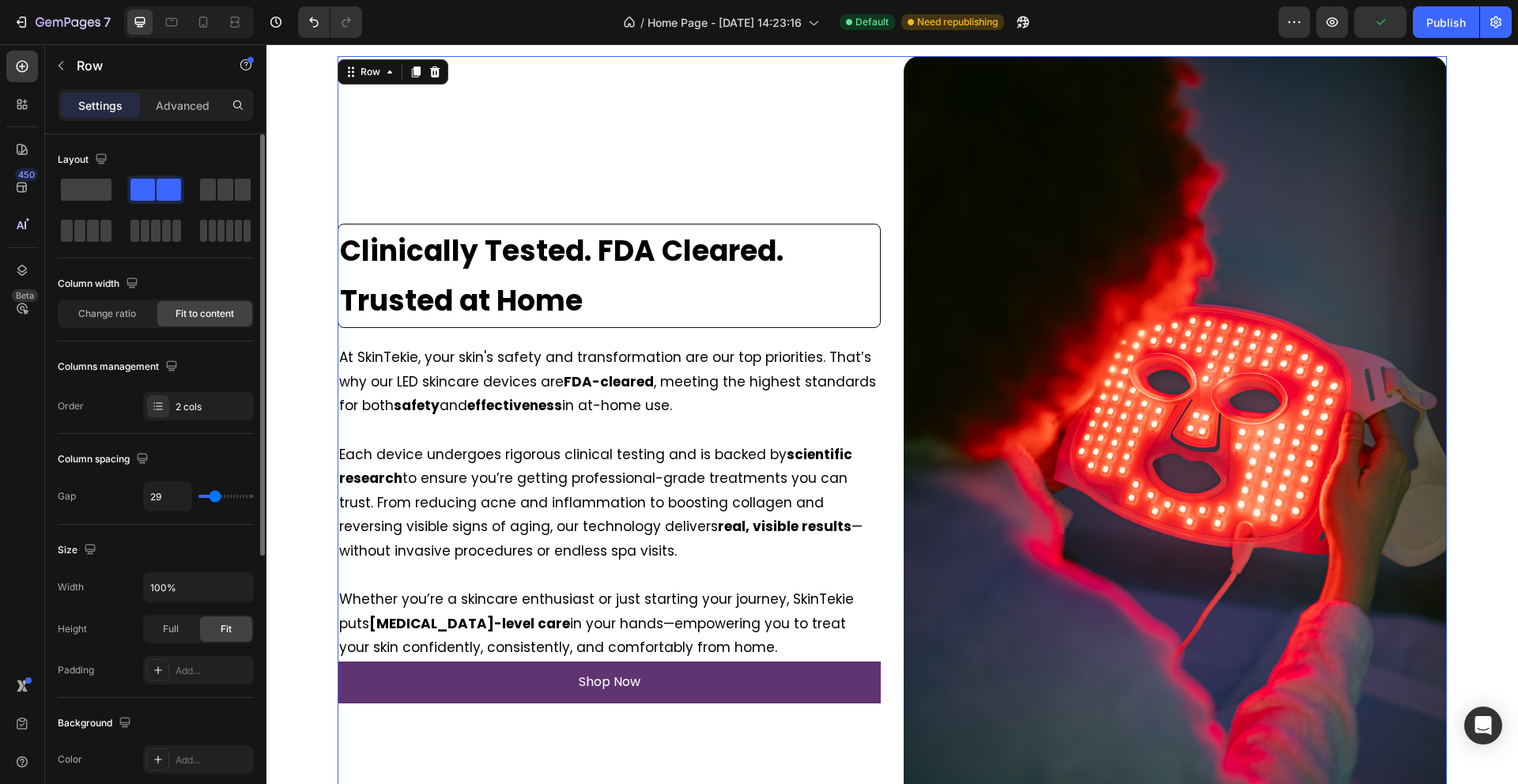
type input "28"
type input "58"
type input "65"
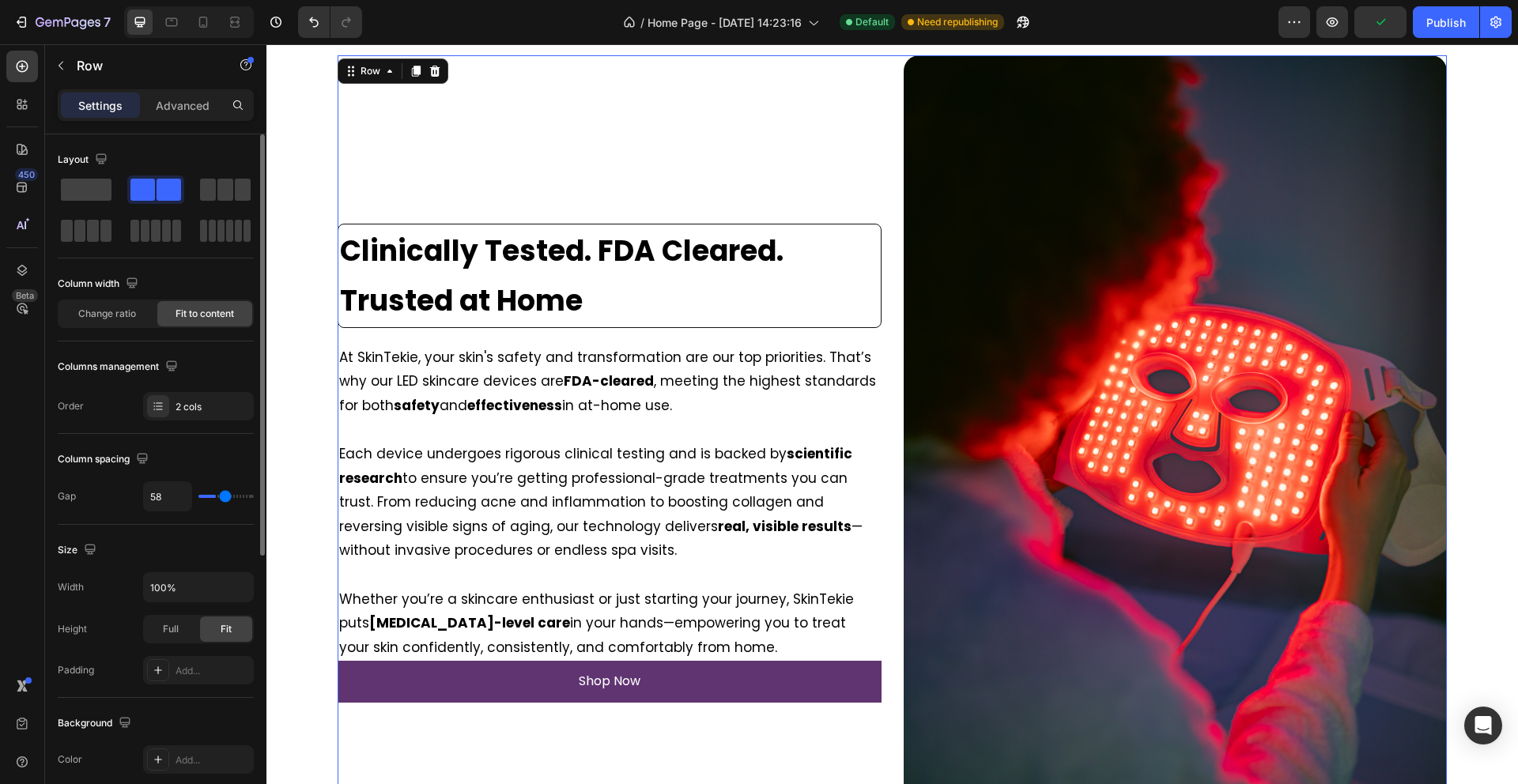
type input "65"
type input "73"
type input "80"
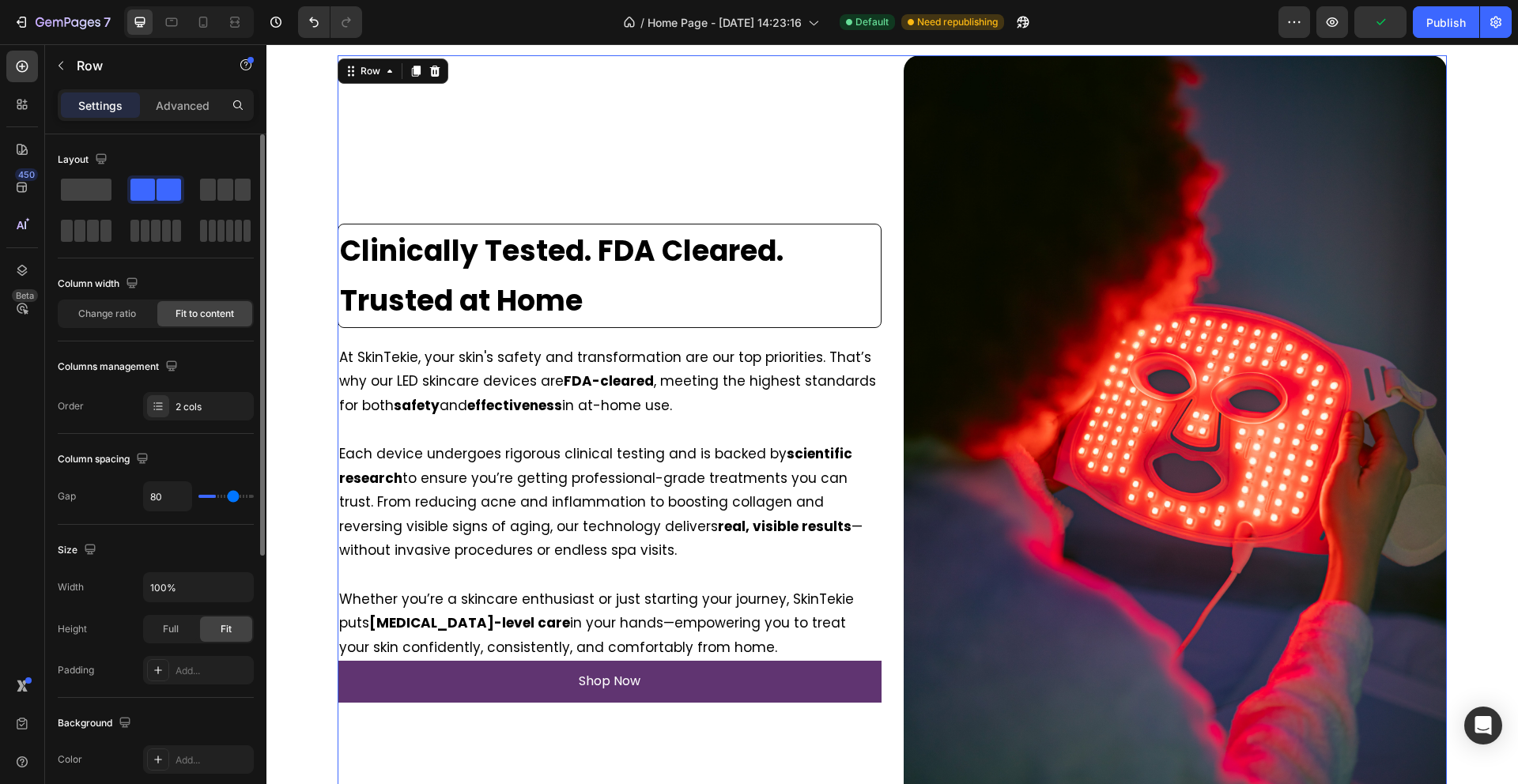
type input "86"
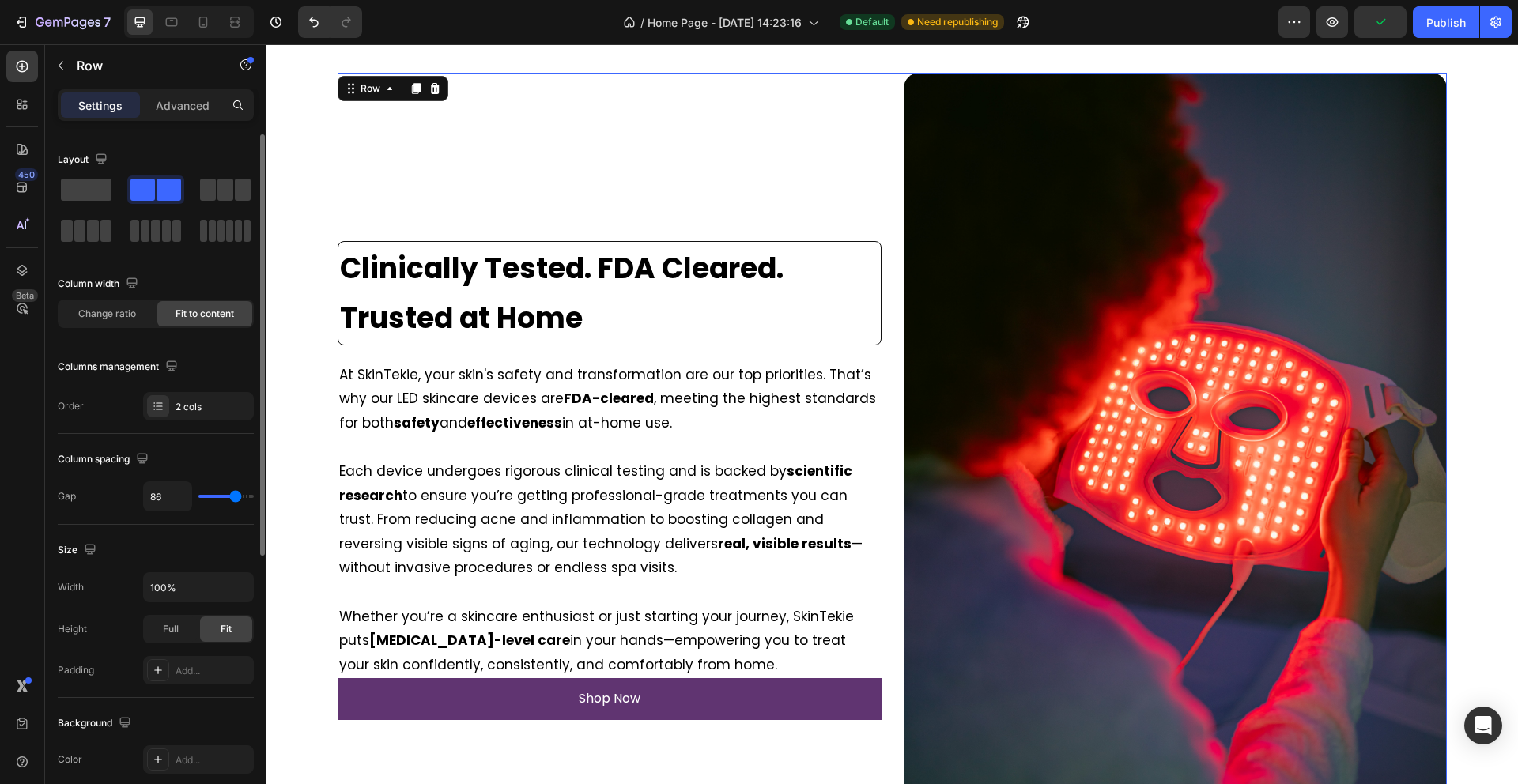
type input "91"
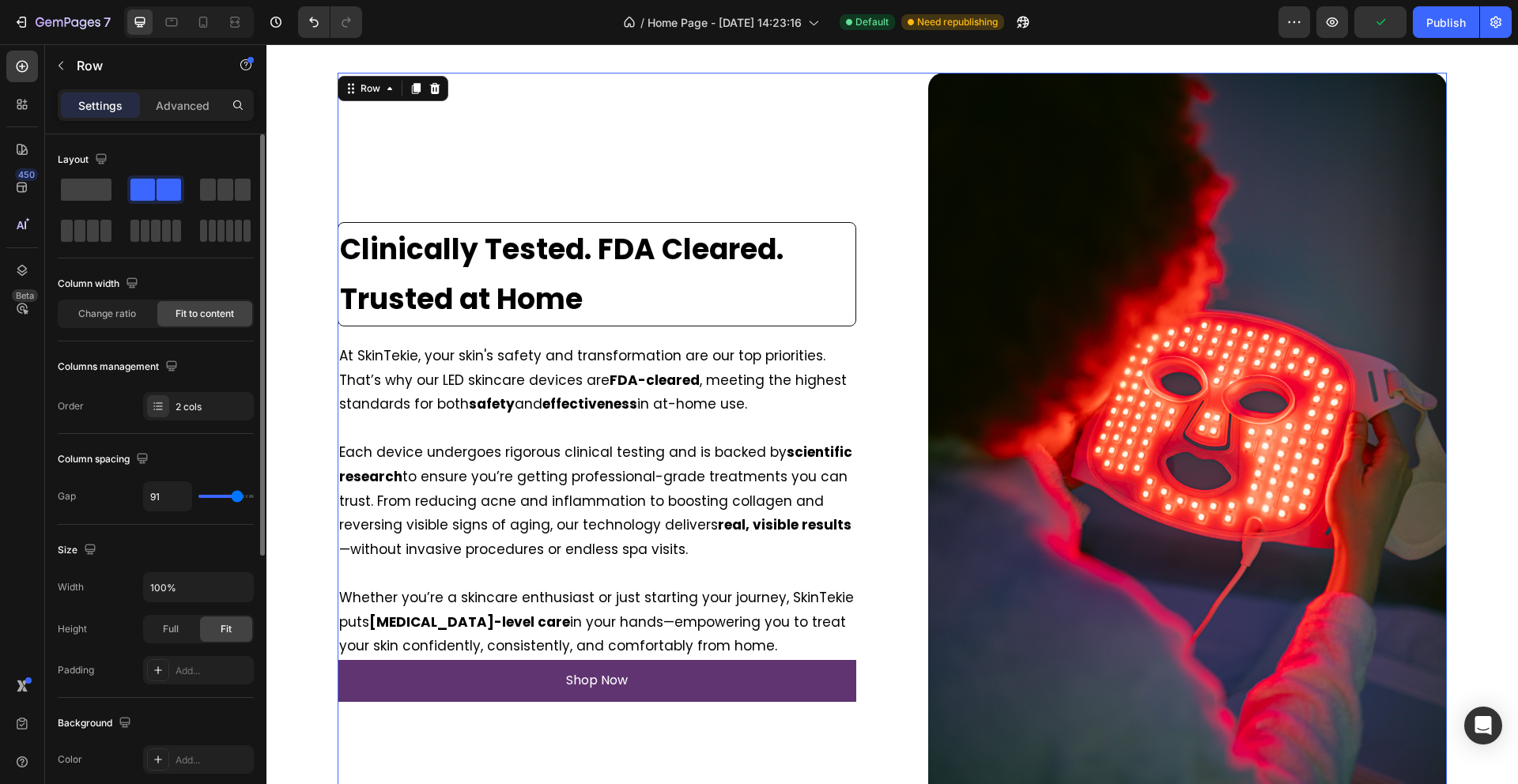
type input "96"
type input "99"
type input "101"
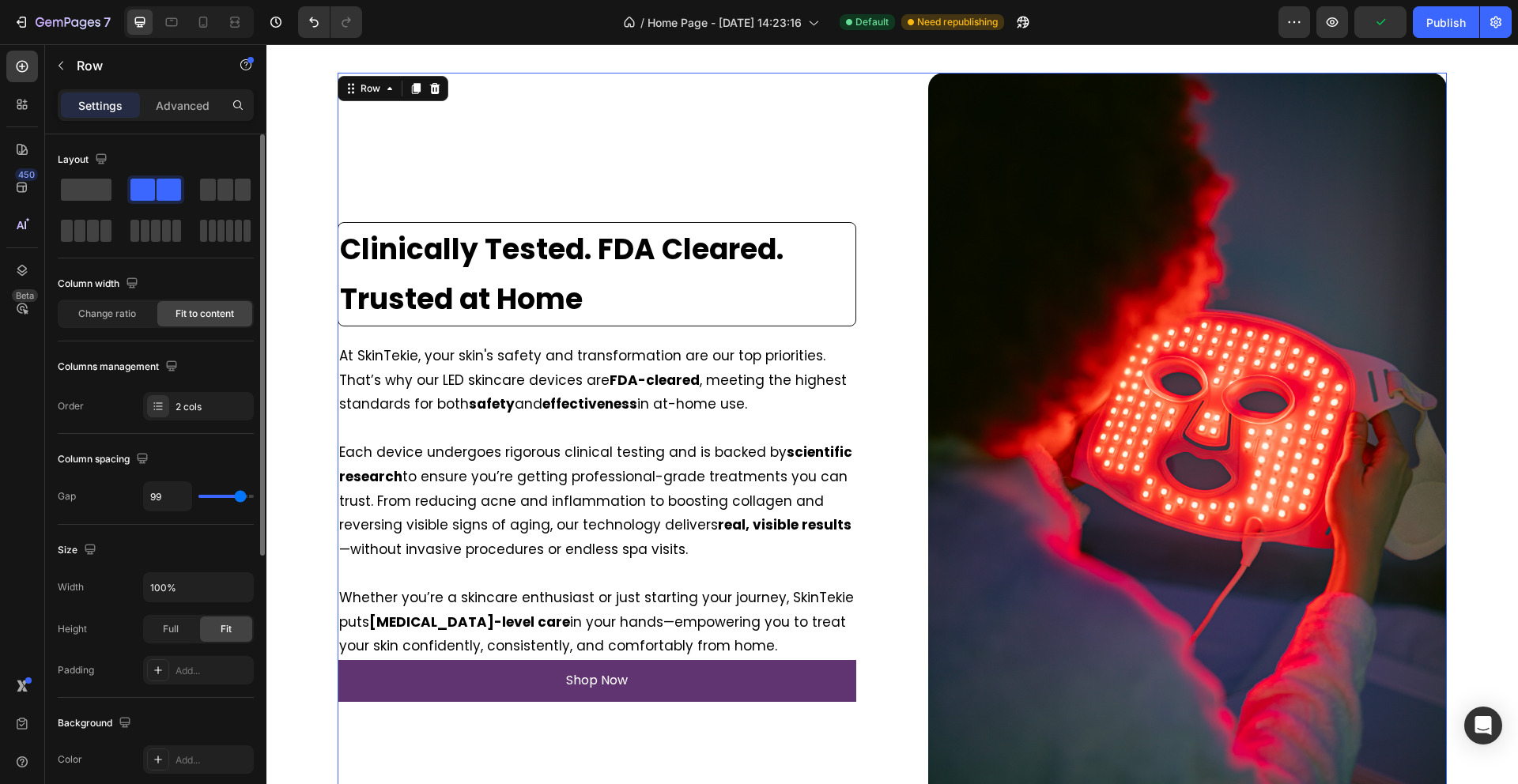
type input "101"
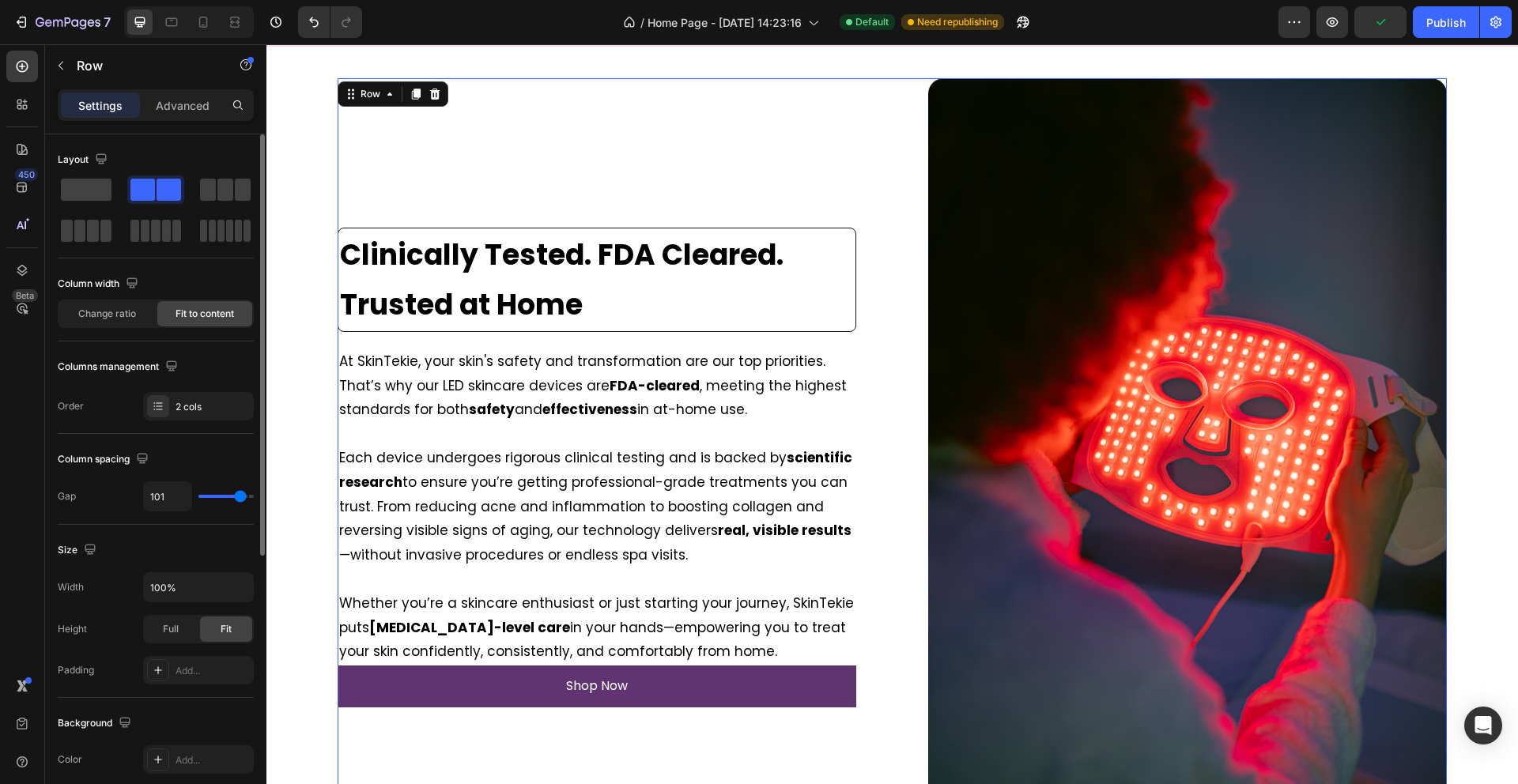
type input "102"
type input "104"
type input "105"
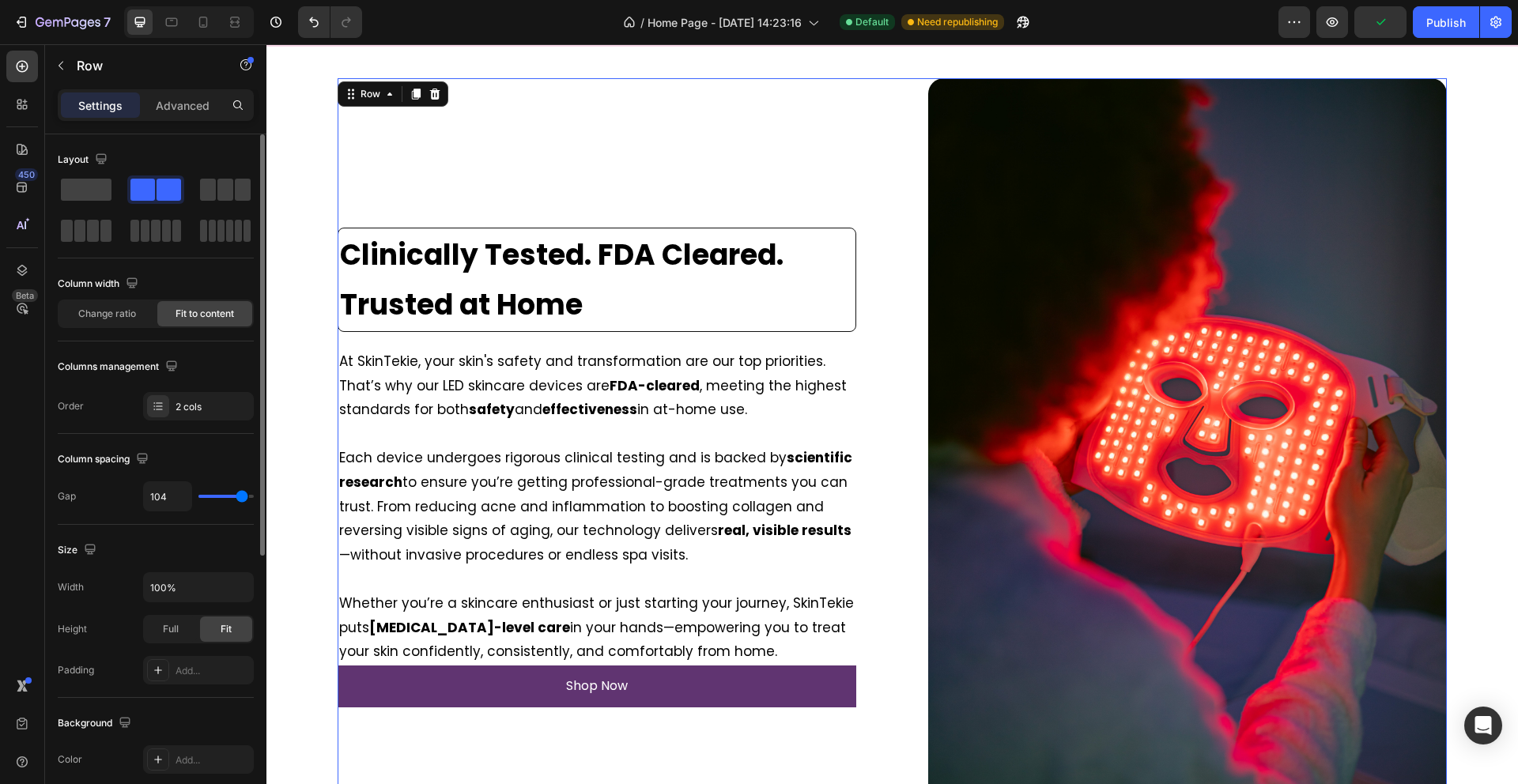
type input "105"
type input "106"
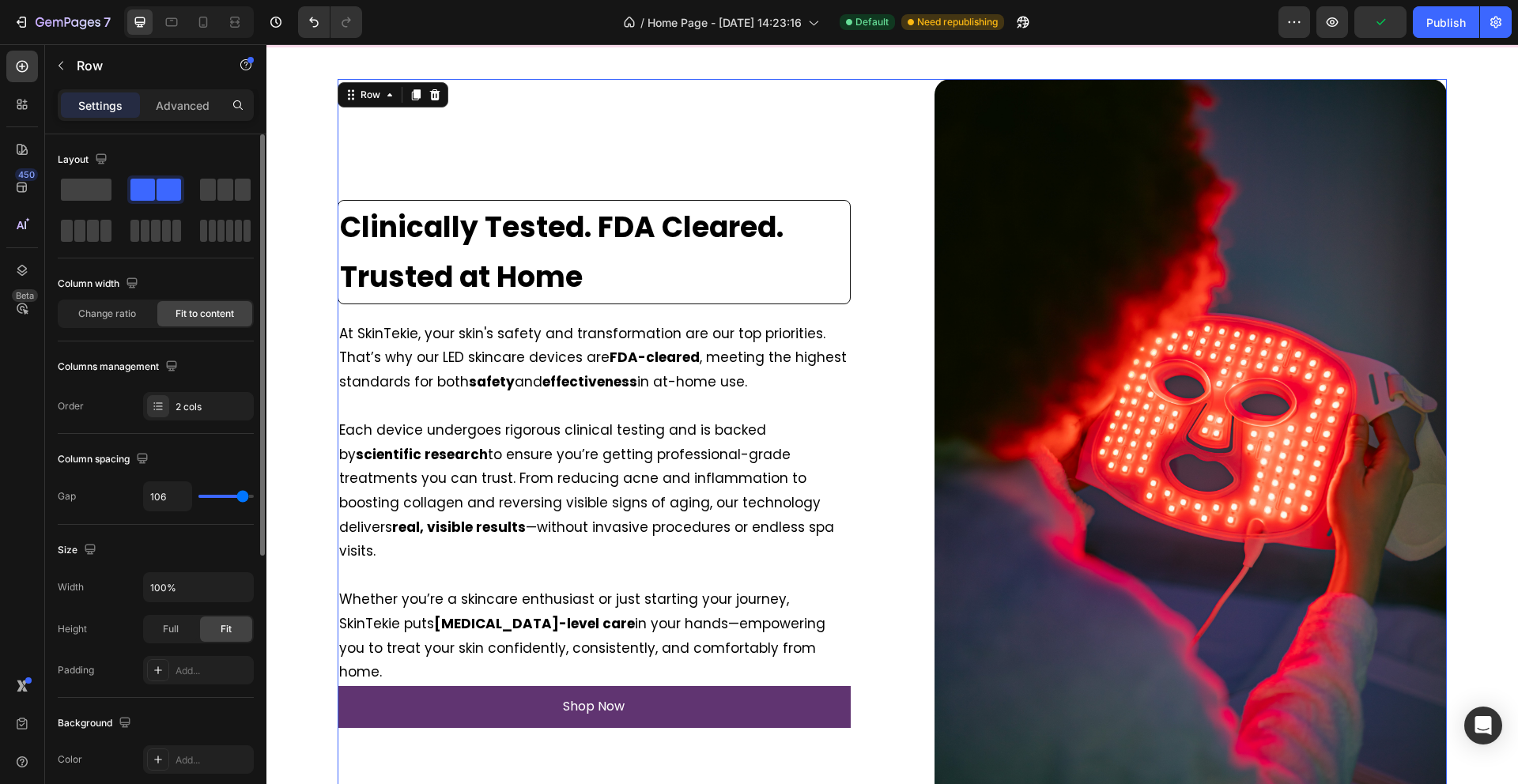
type input "109"
type input "110"
type input "111"
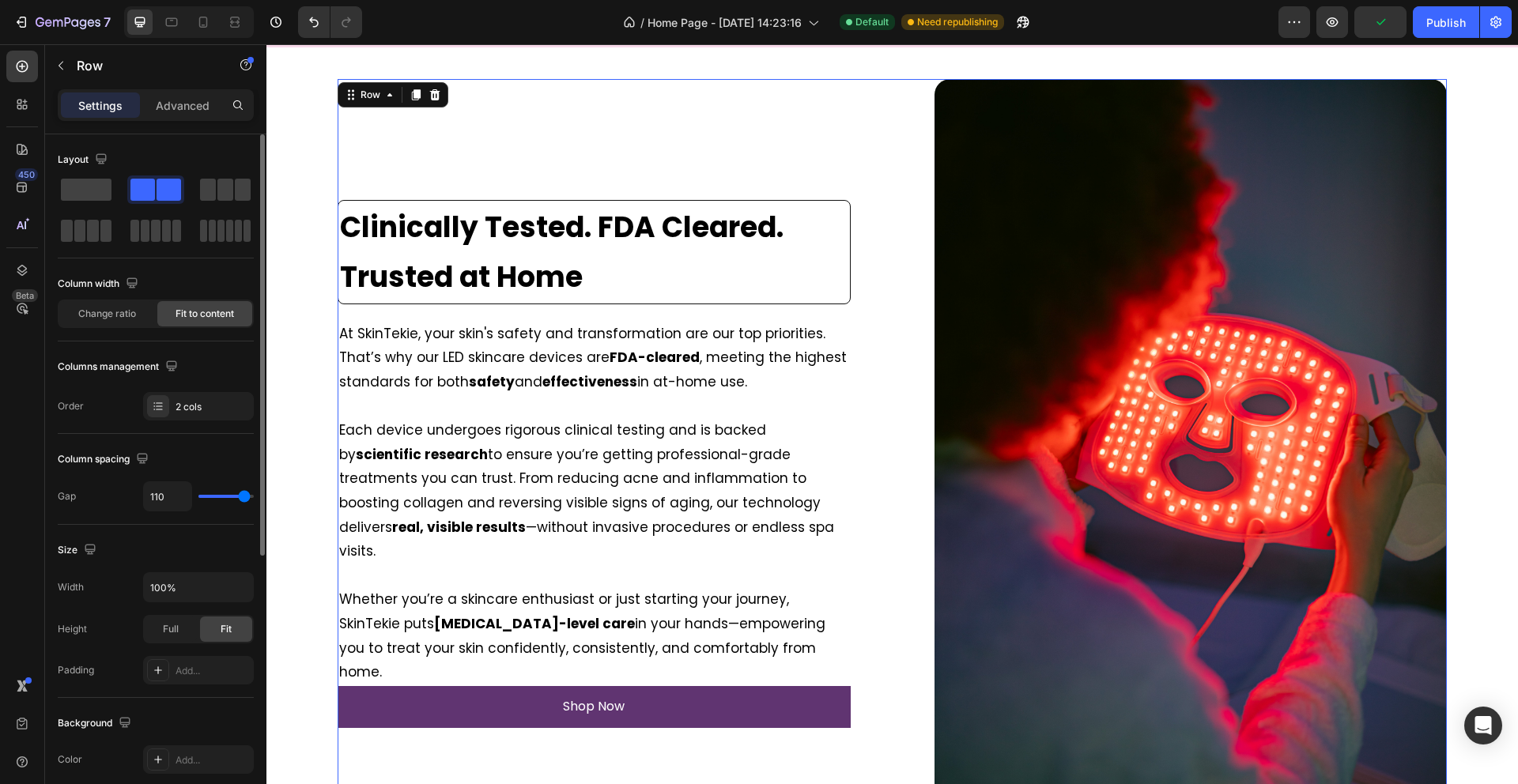
type input "111"
type input "112"
type input "113"
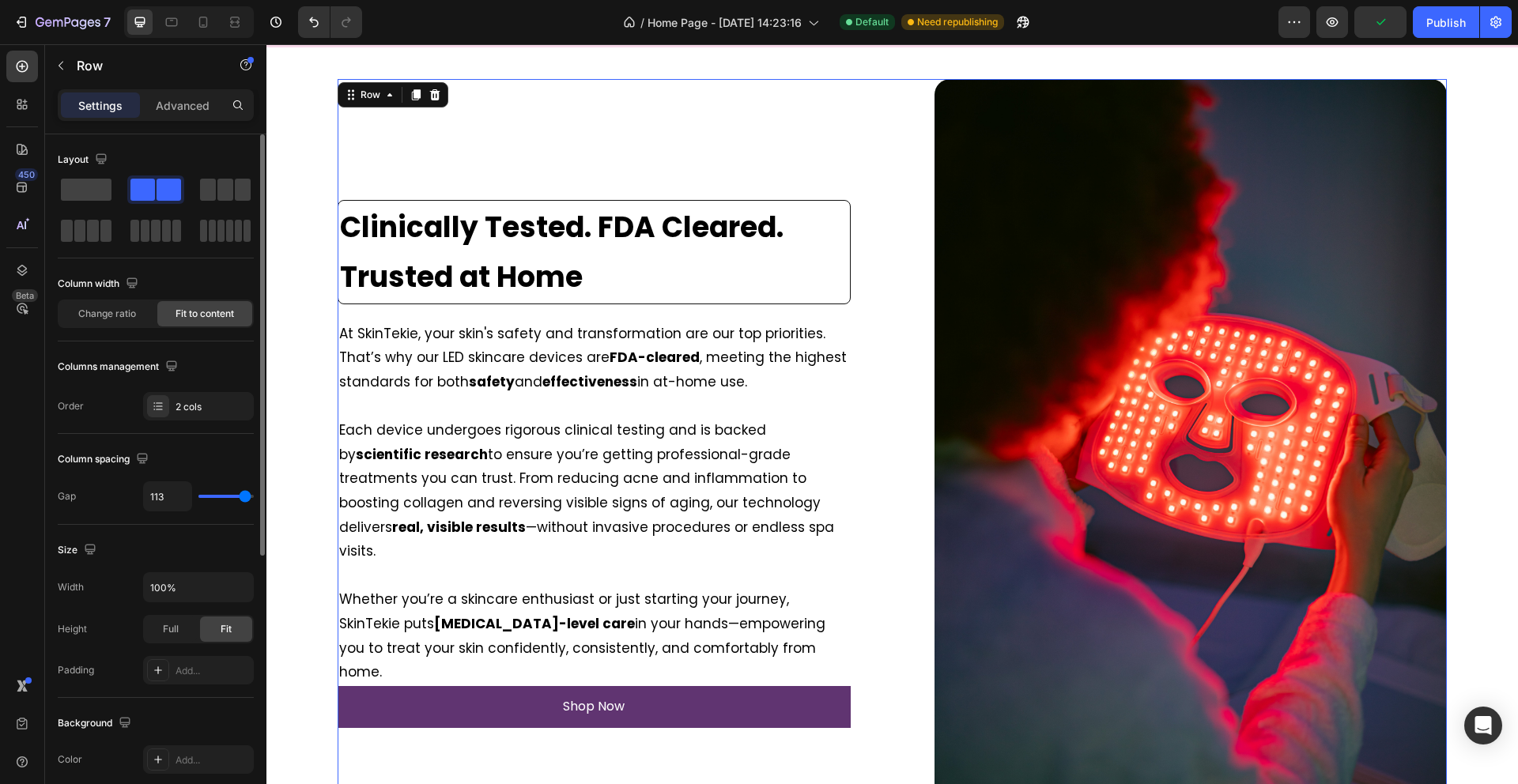
type input "115"
type input "117"
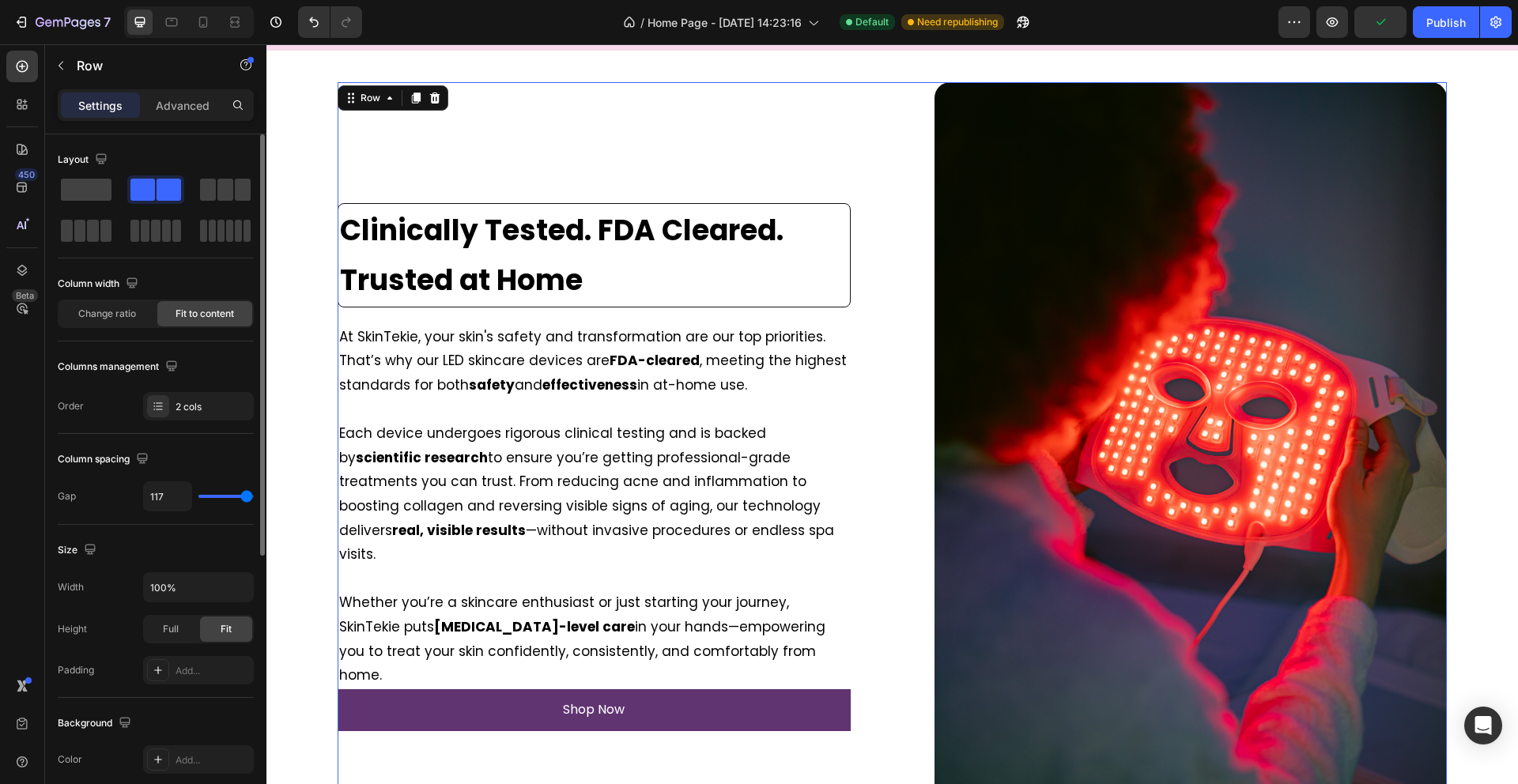
type input "119"
type input "120"
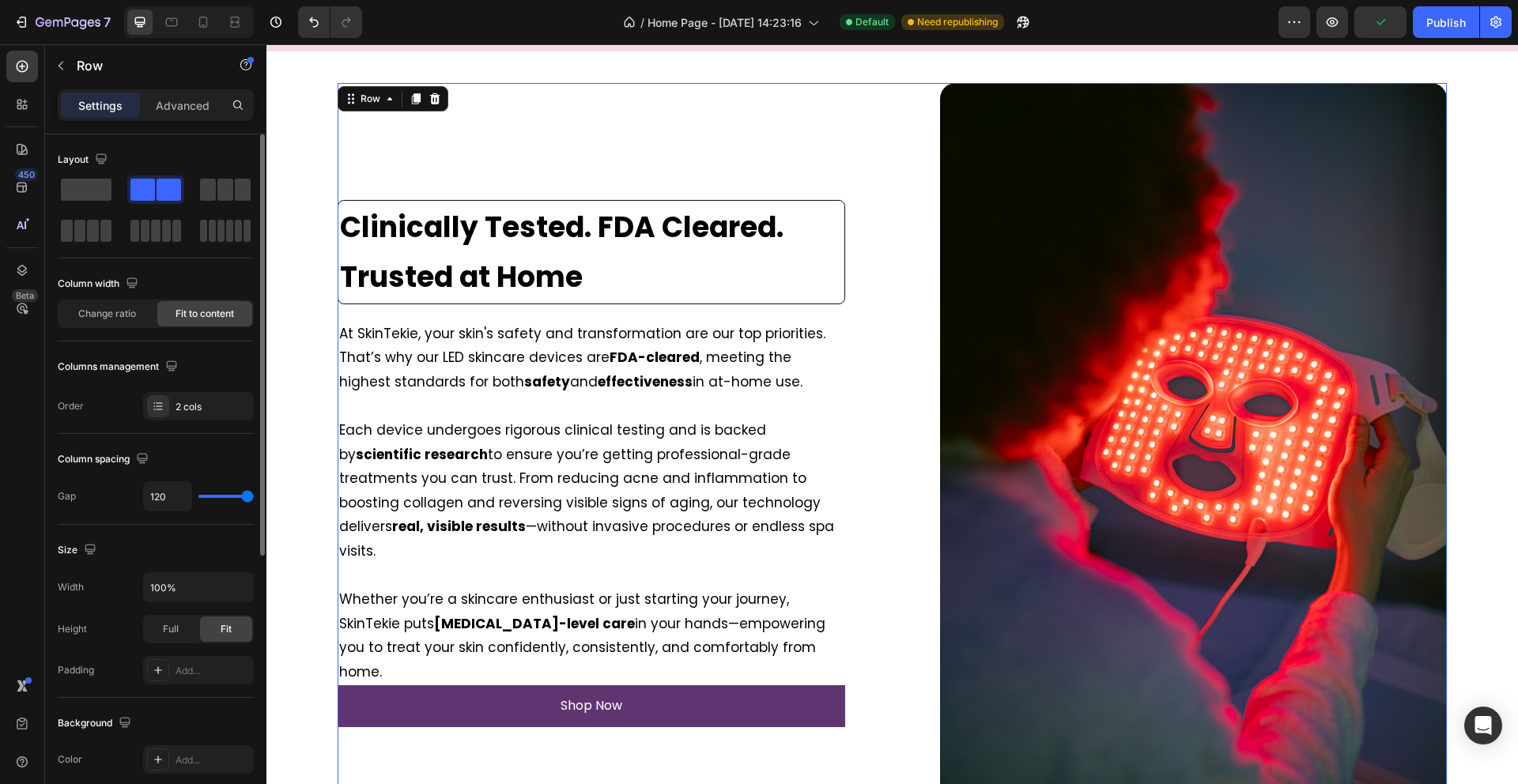
type input "116"
type input "80"
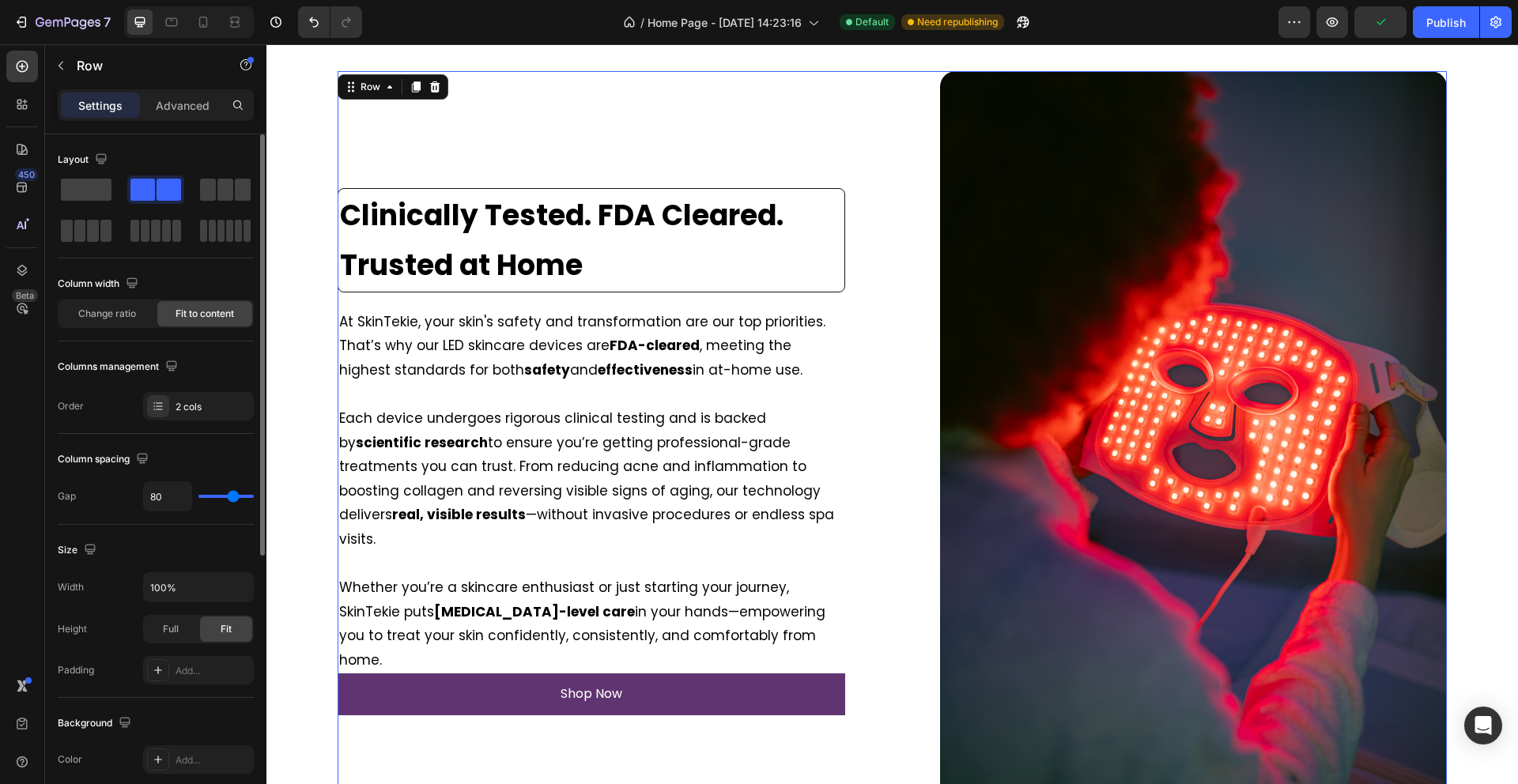
type input "77"
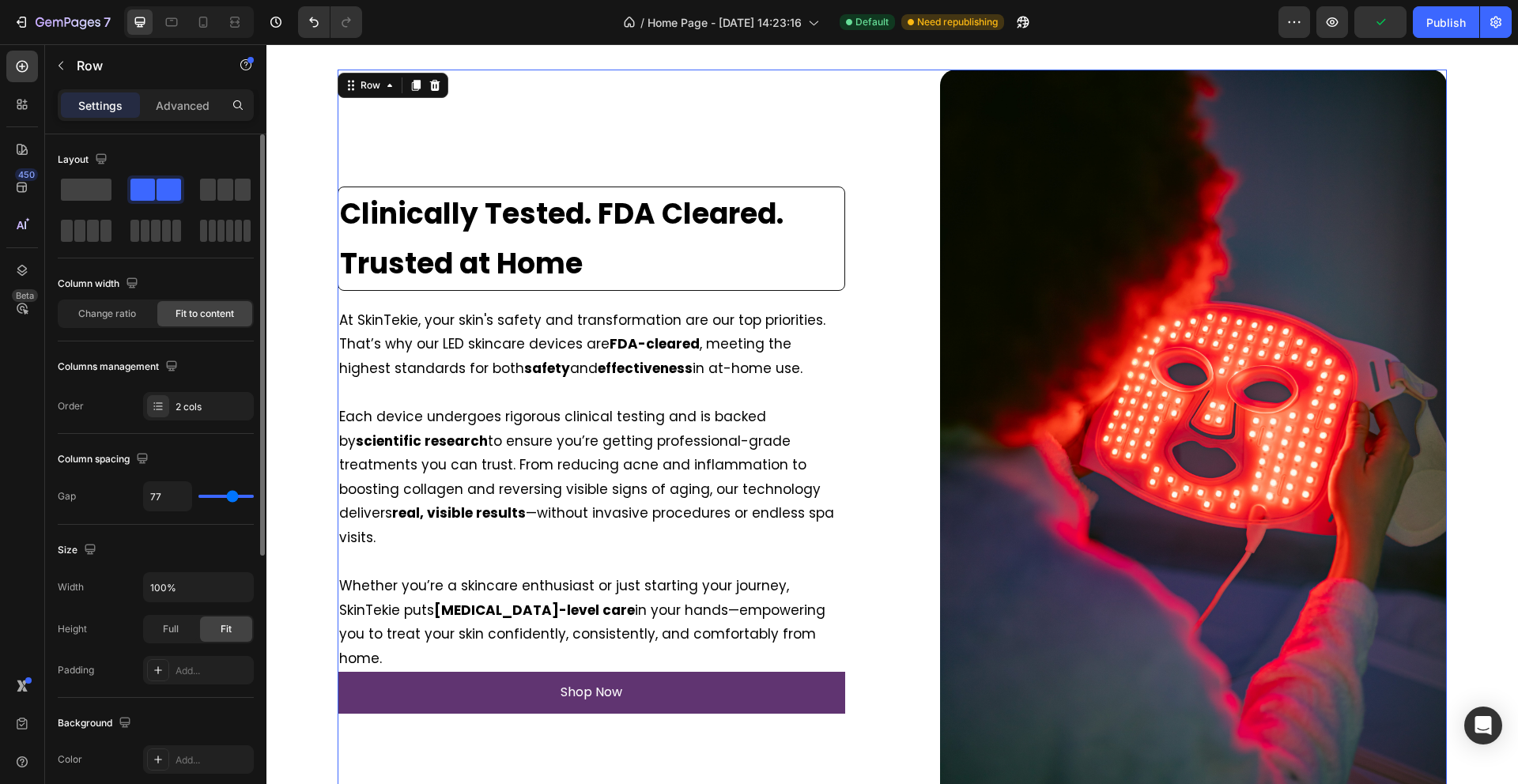
type input "73"
type input "71"
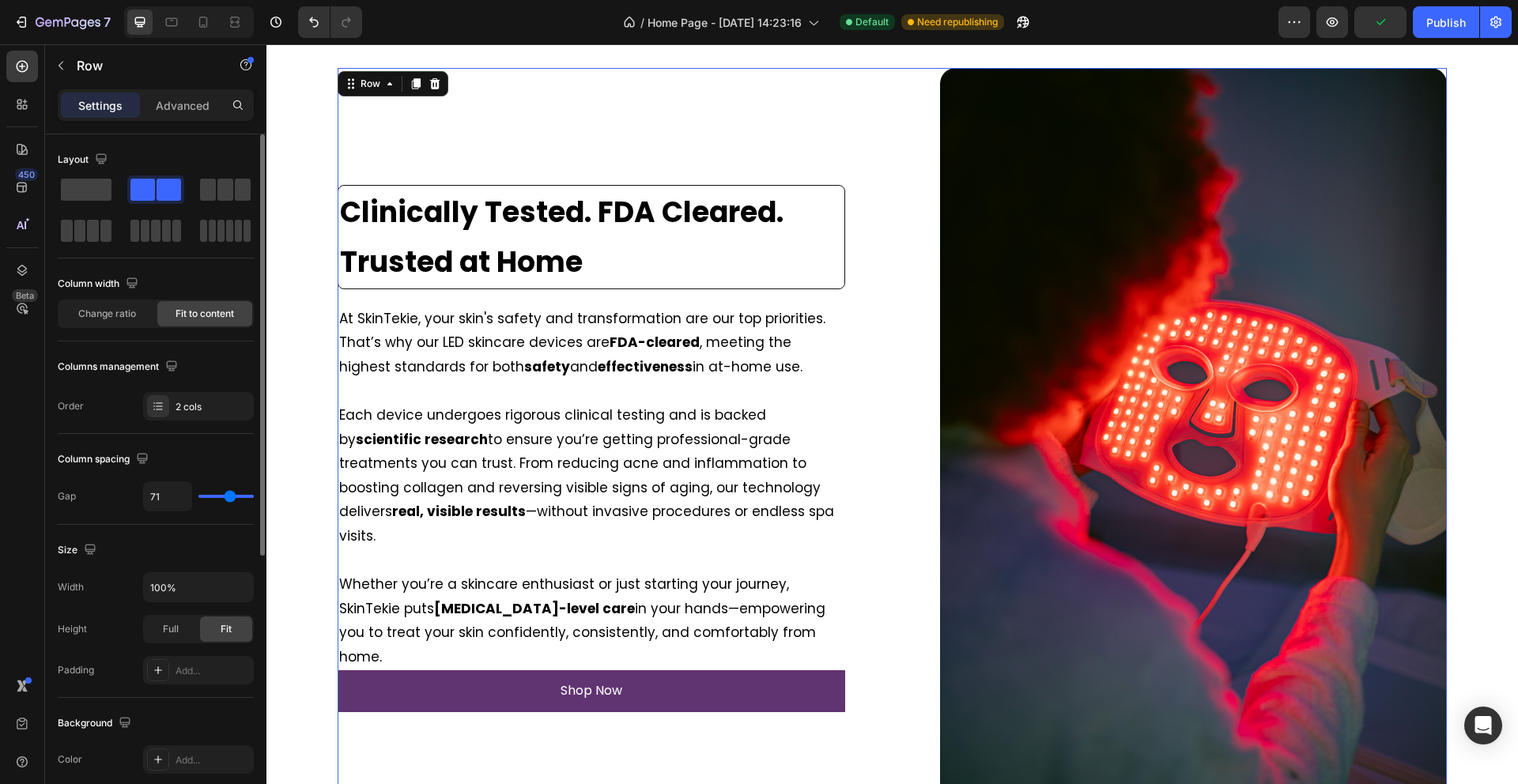
type input "68"
type input "66"
type input "62"
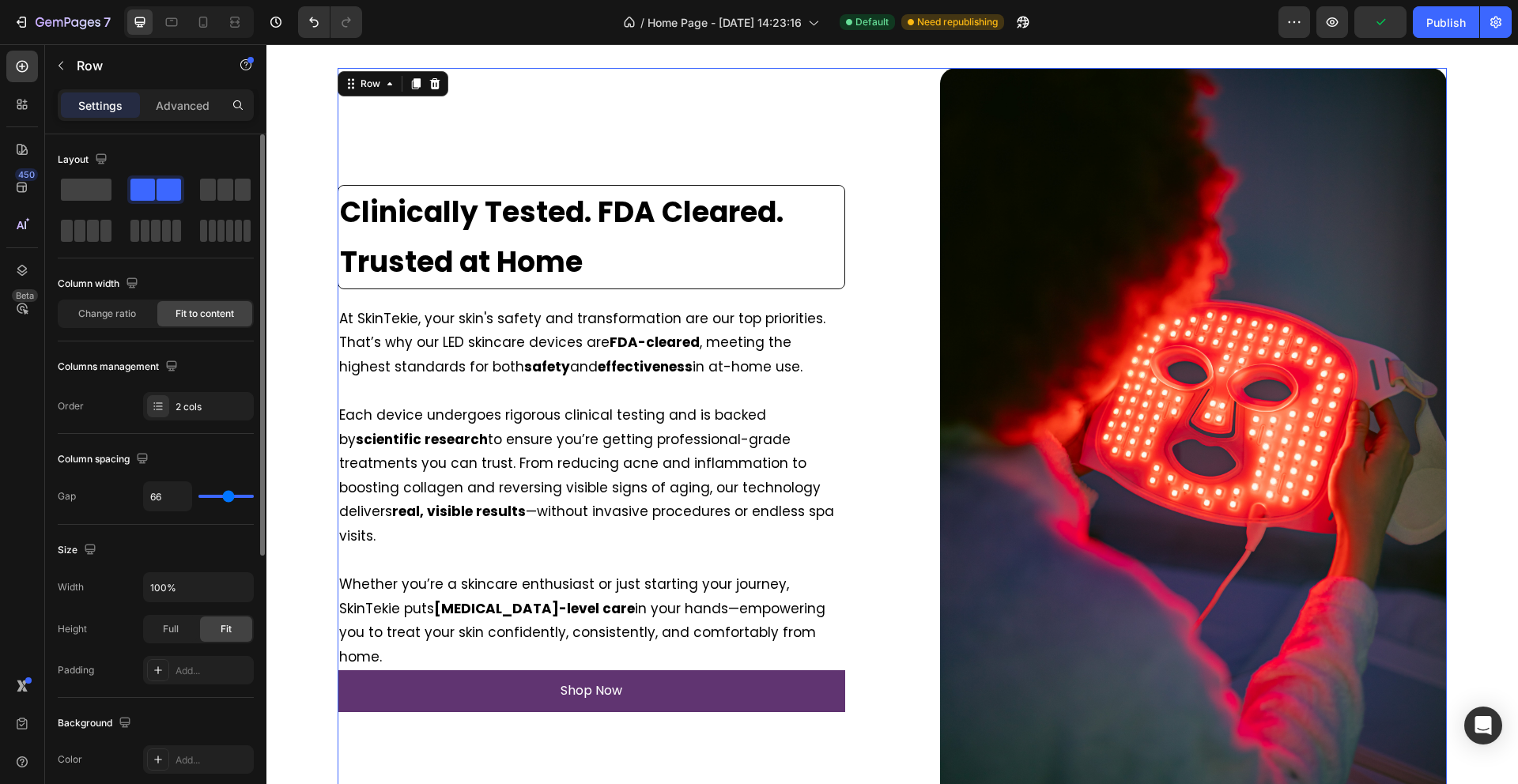
type input "62"
type input "59"
type input "54"
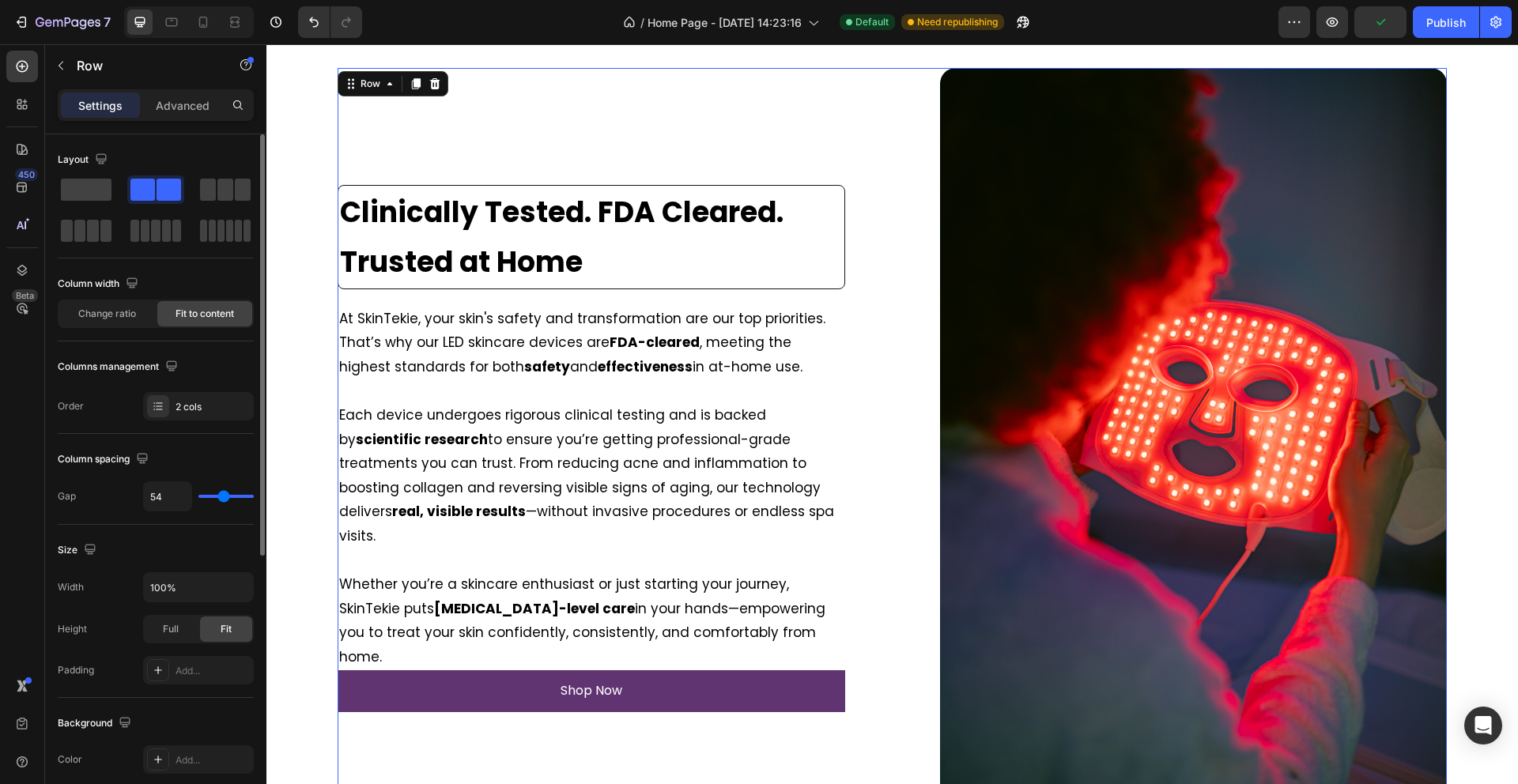
type input "51"
type input "49"
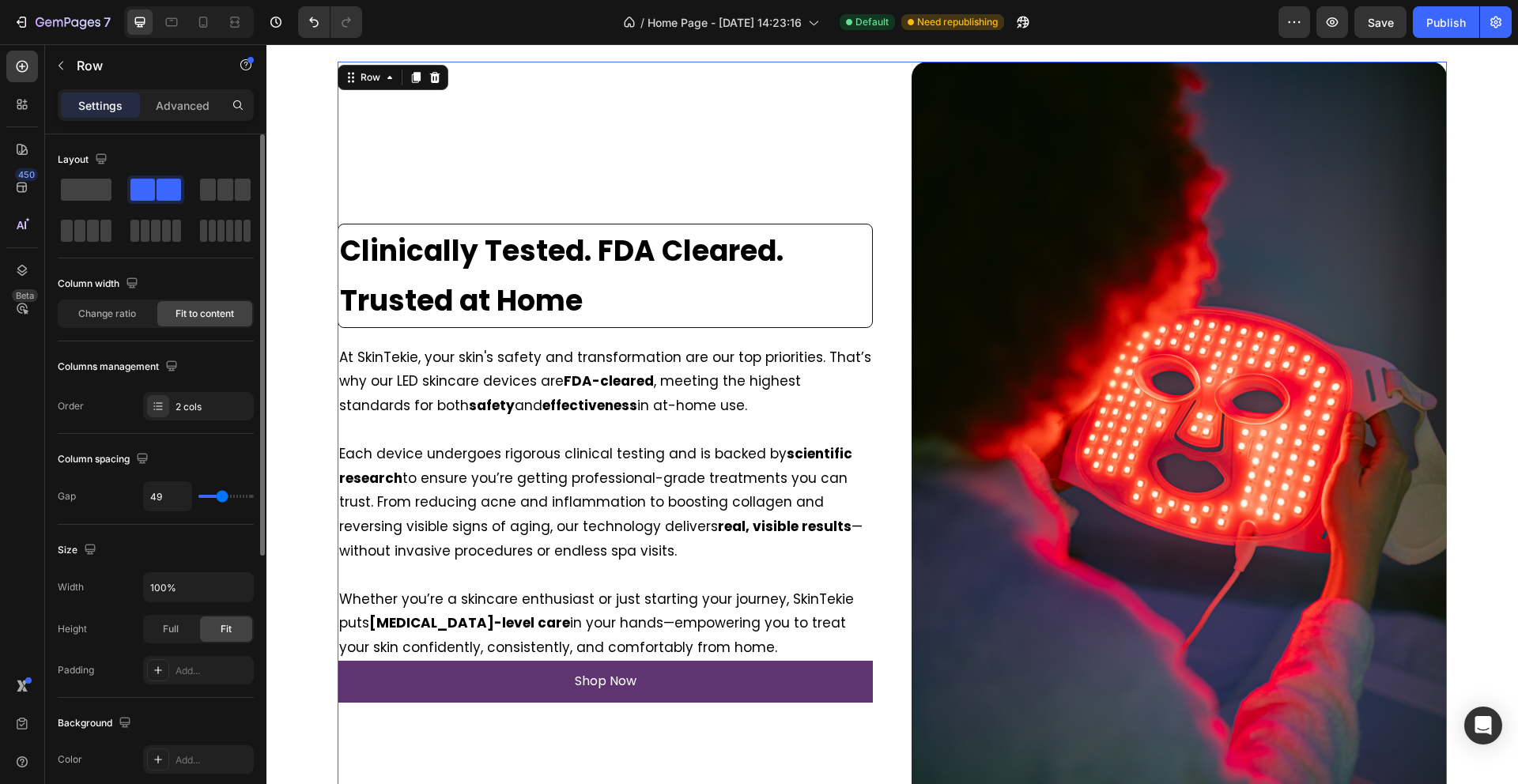
type input "2"
type input "1"
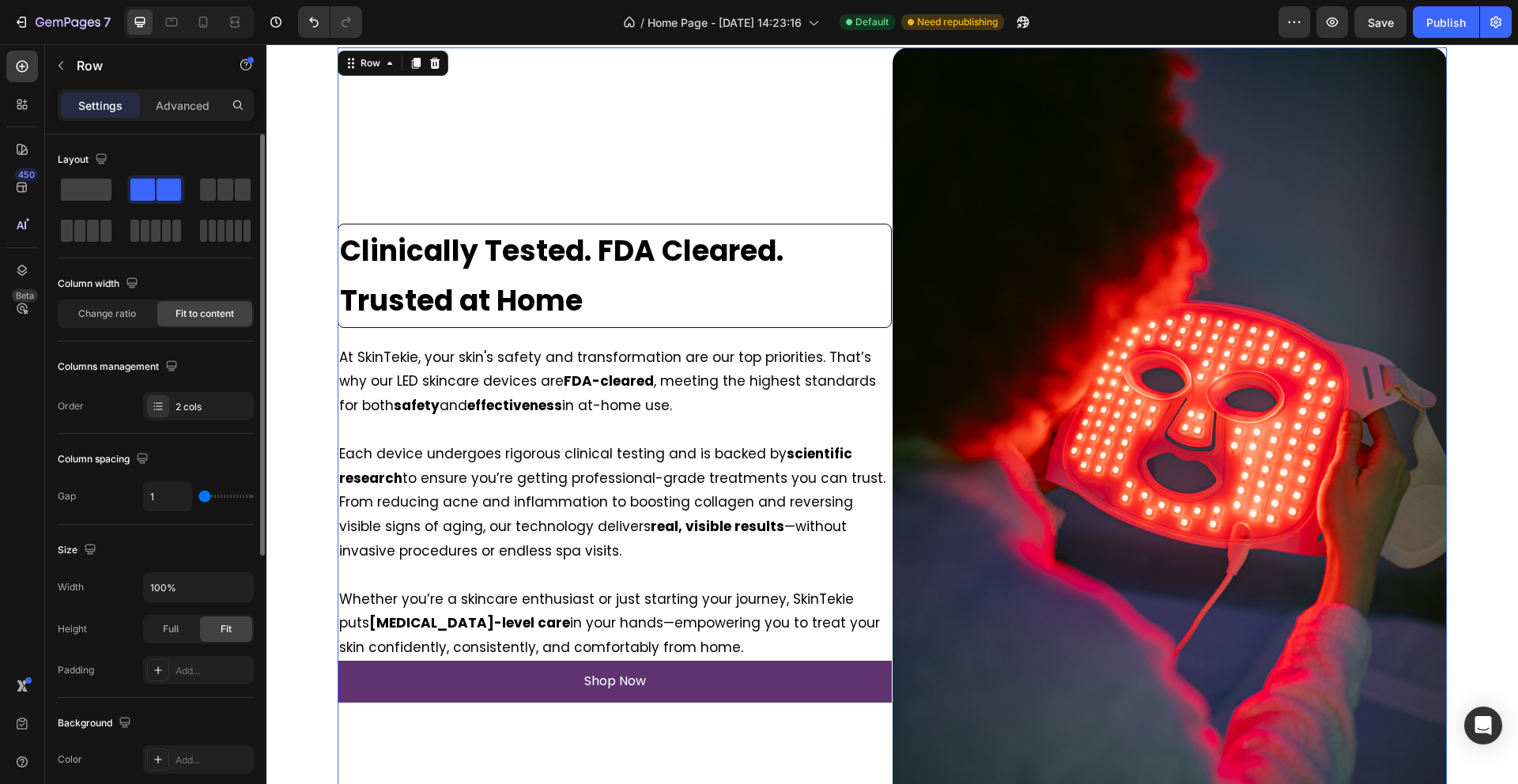
type input "6"
type input "14"
type input "24"
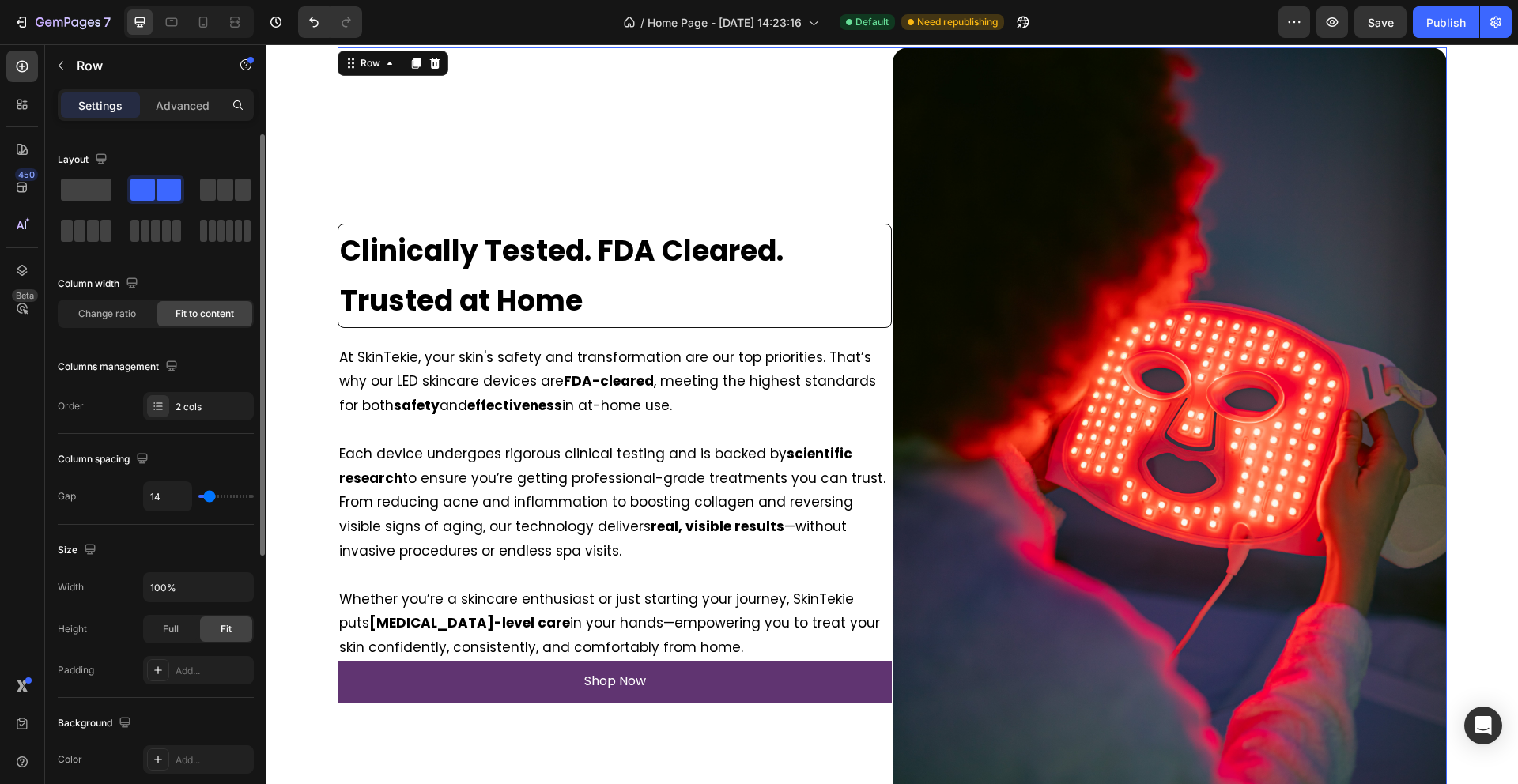
type input "24"
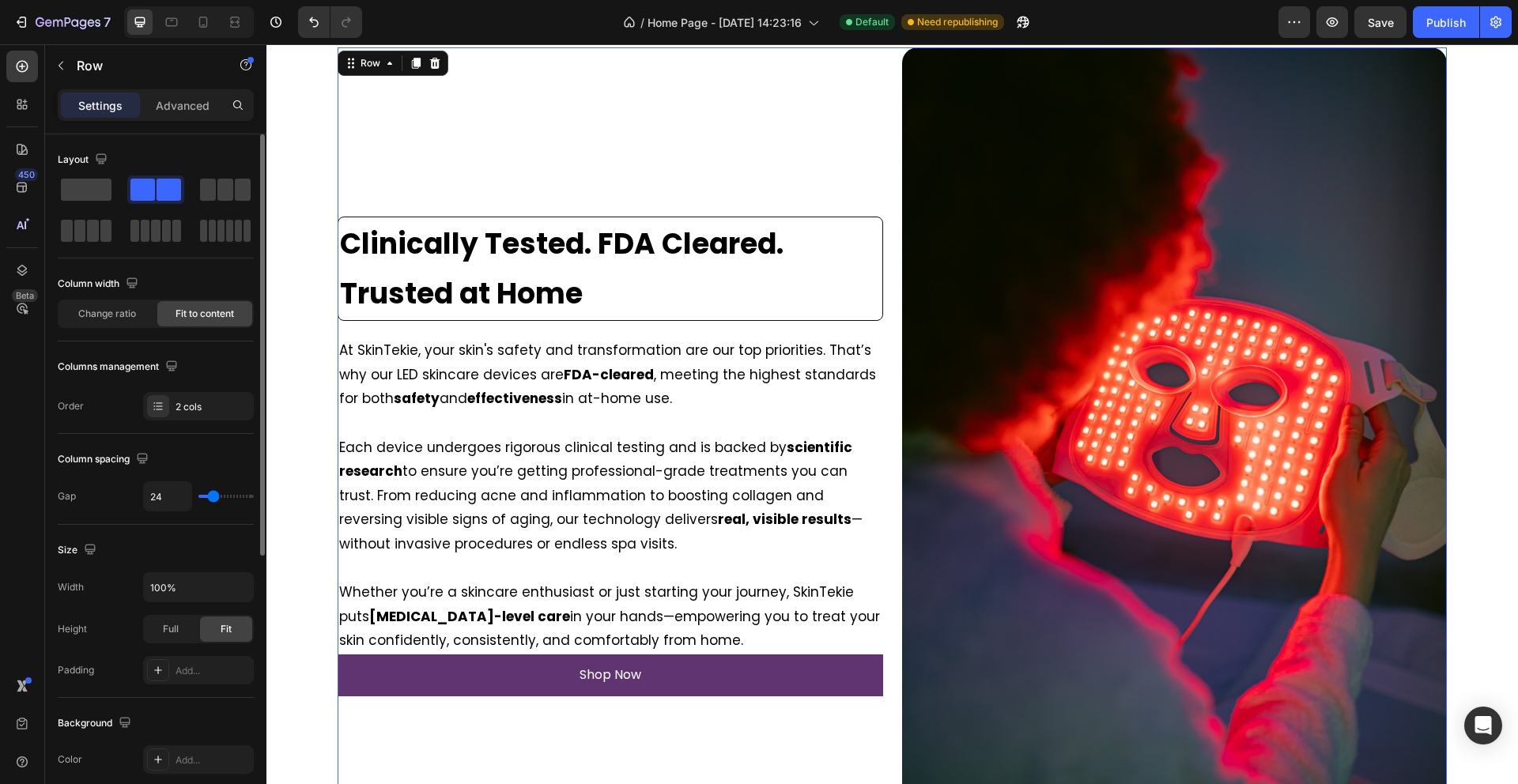
type input "33"
type input "45"
type input "54"
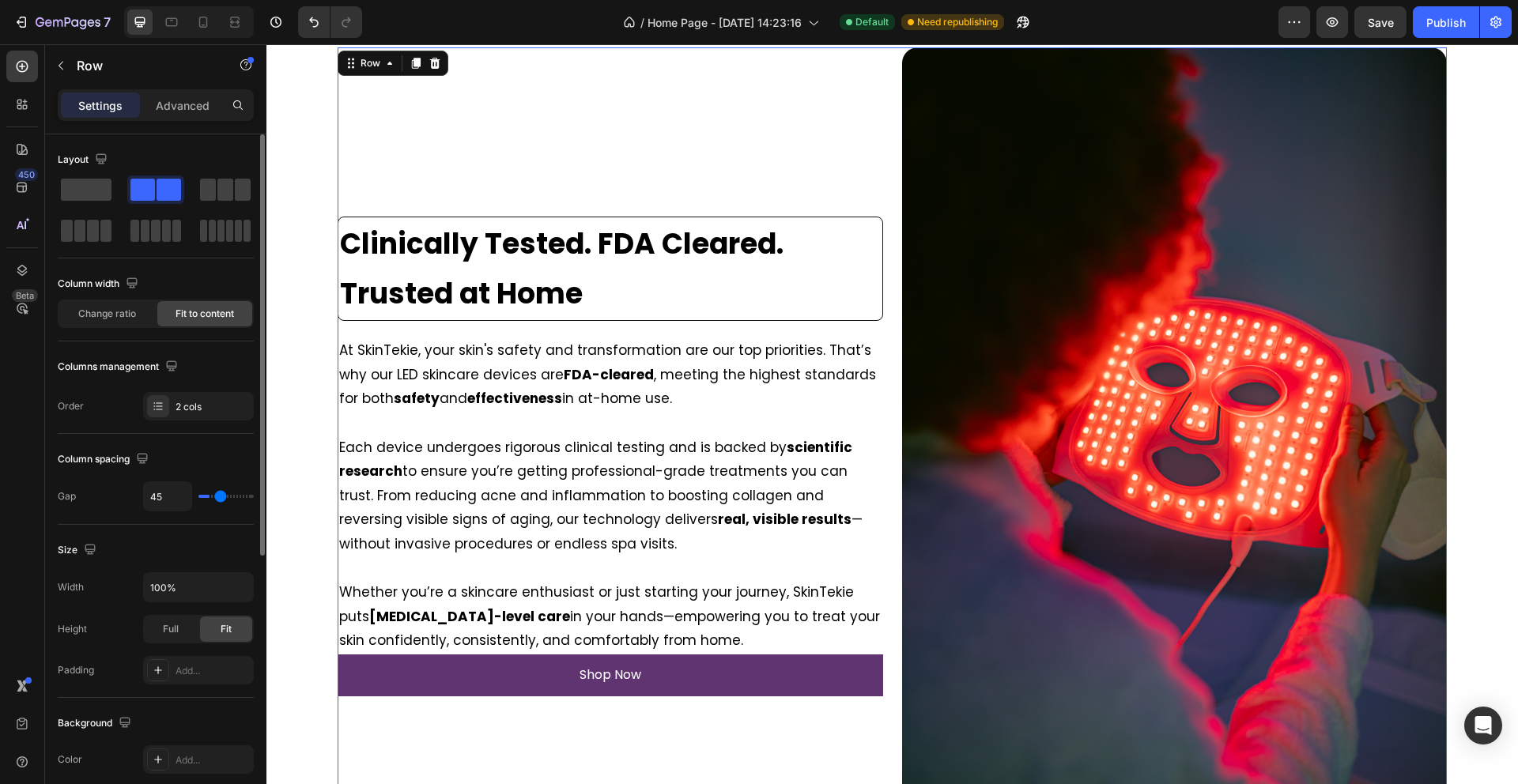
type input "54"
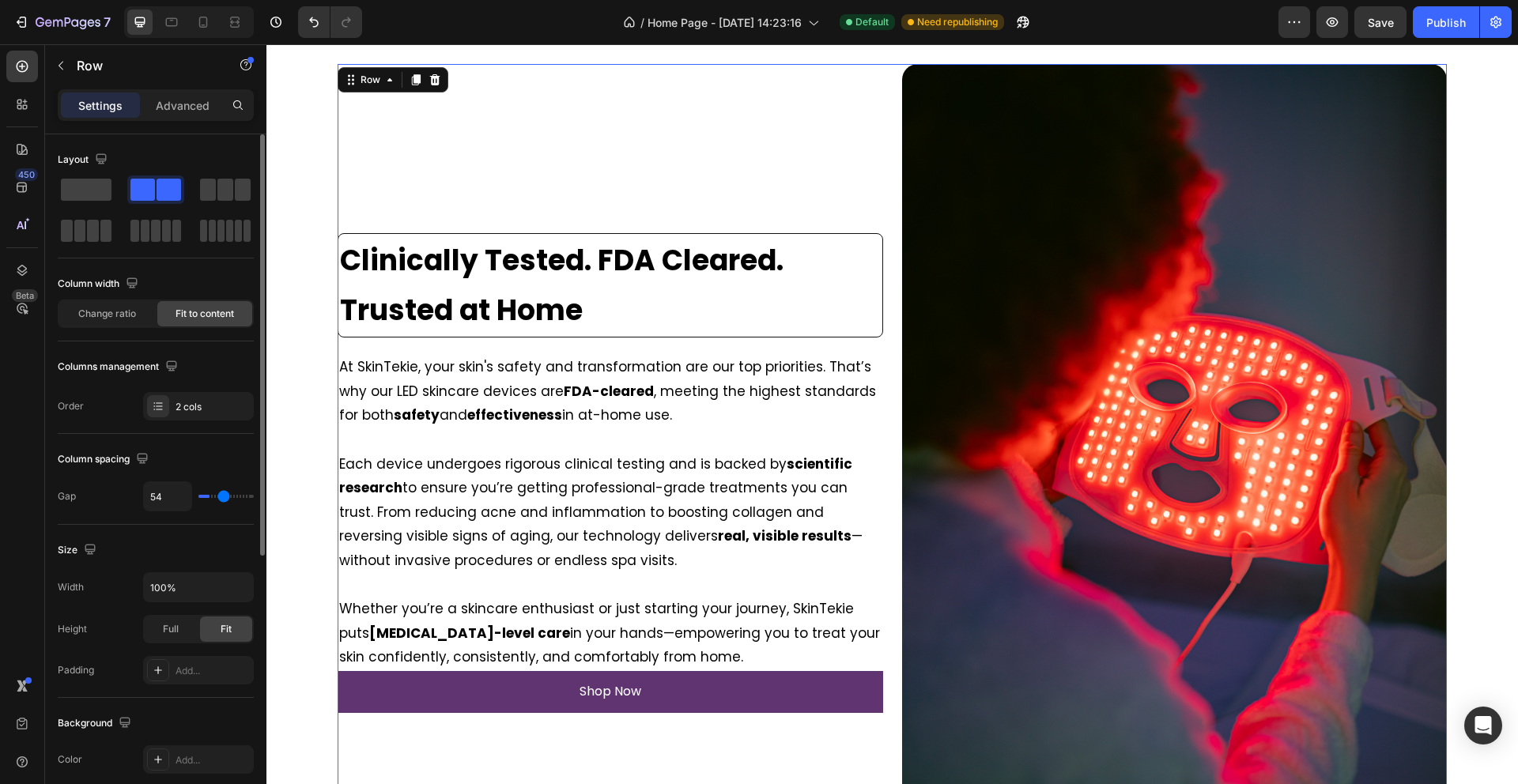
type input "61"
type input "64"
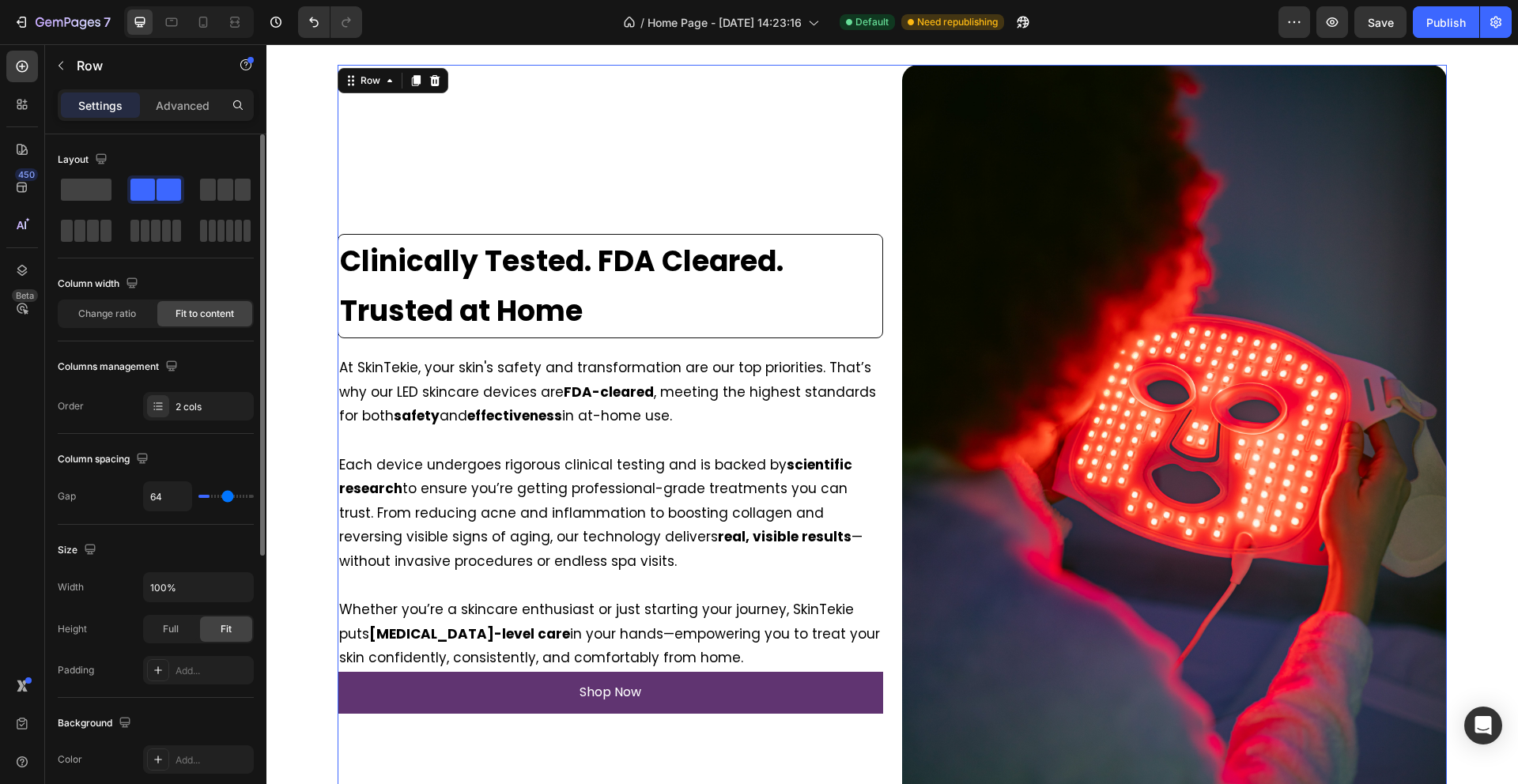
type input "65"
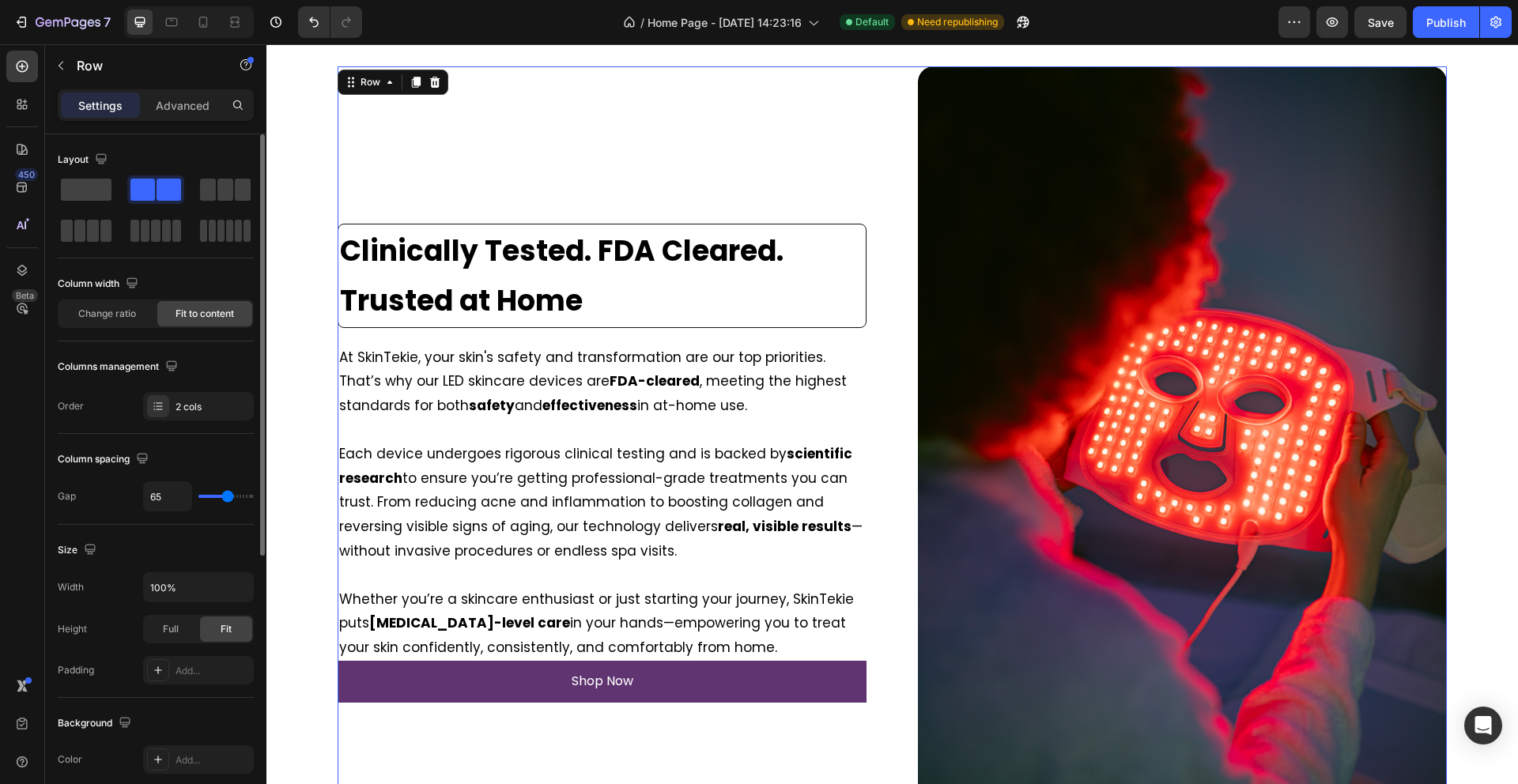
type input "76"
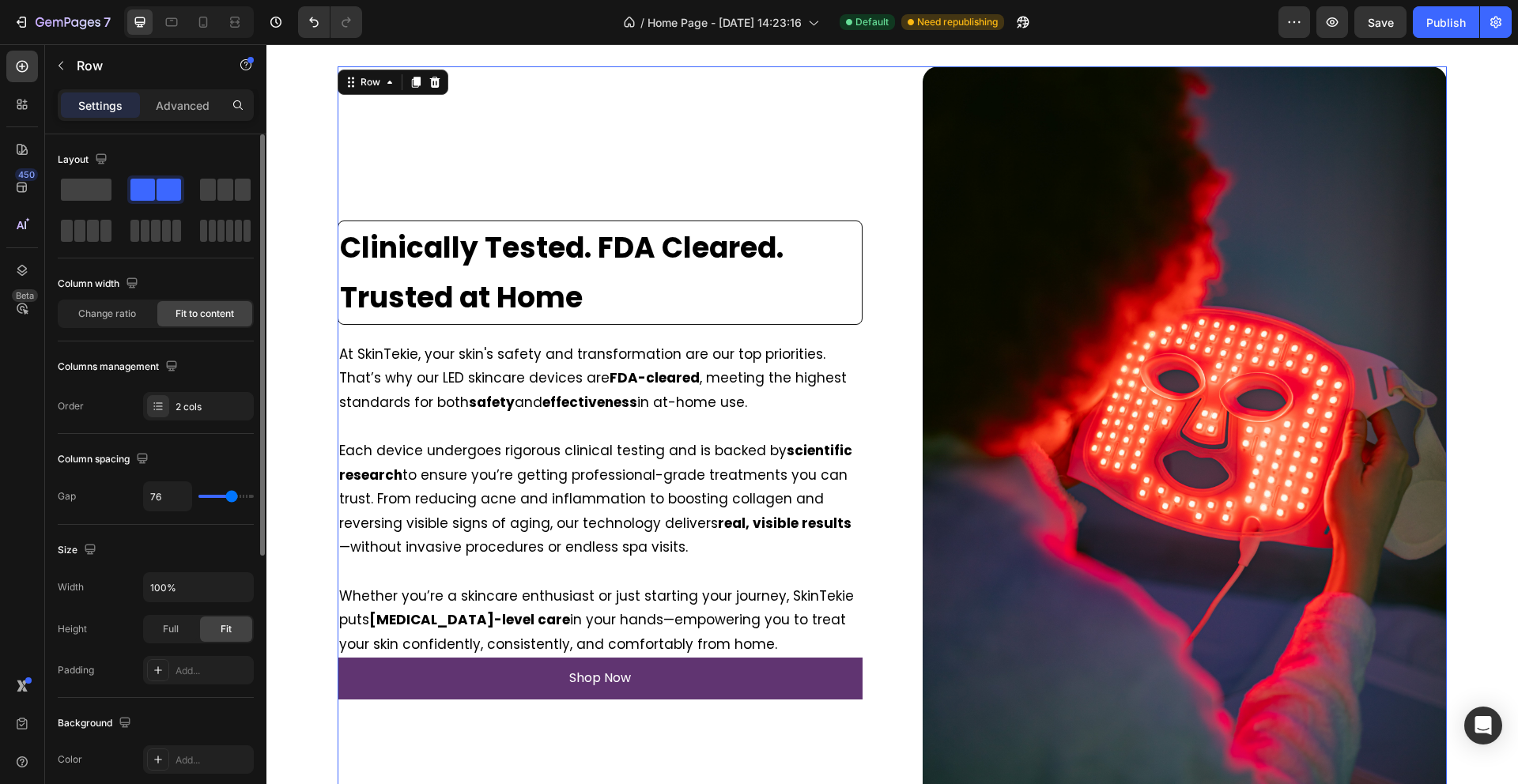
type input "79"
type input "82"
type input "83"
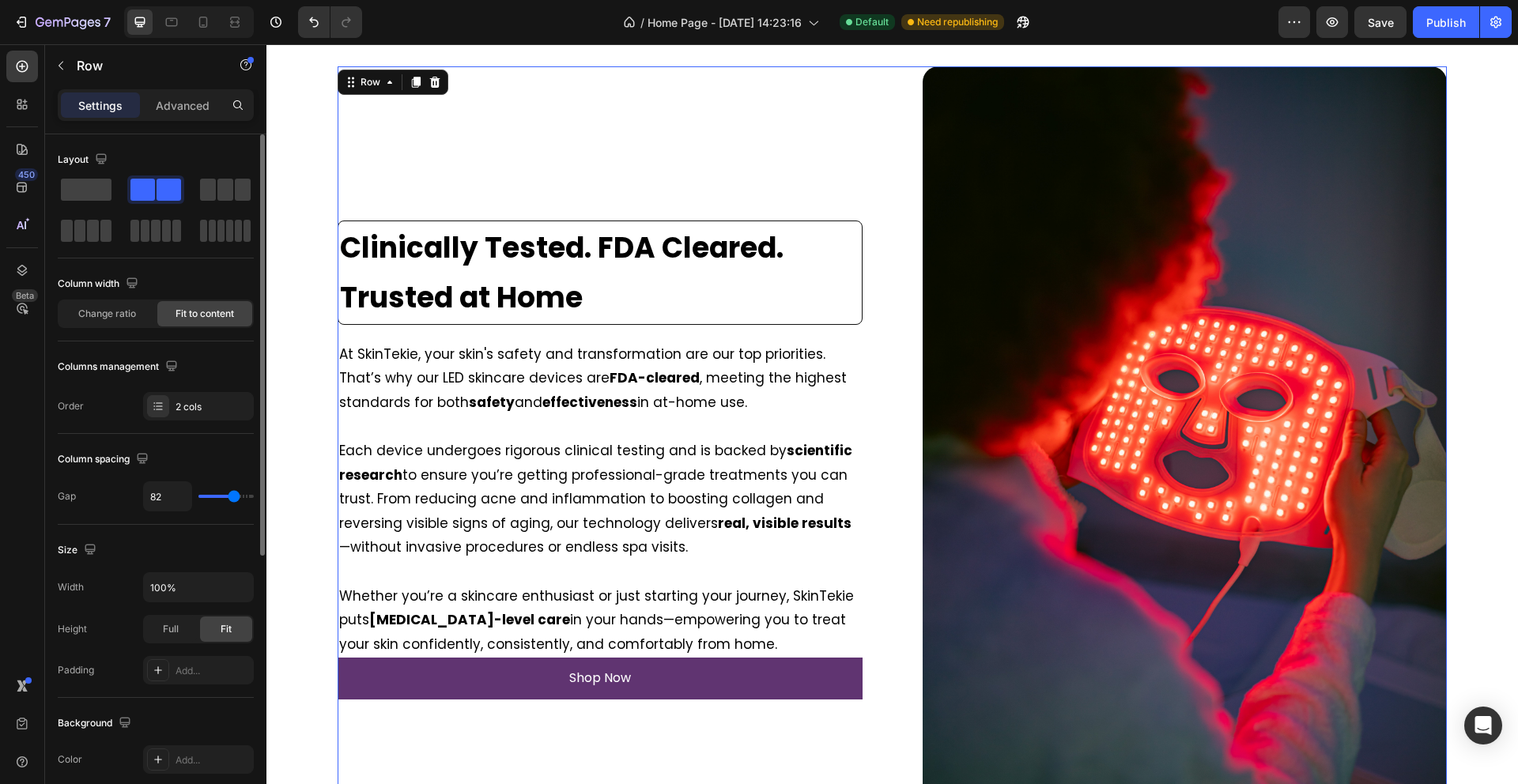
scroll to position [1502, 0]
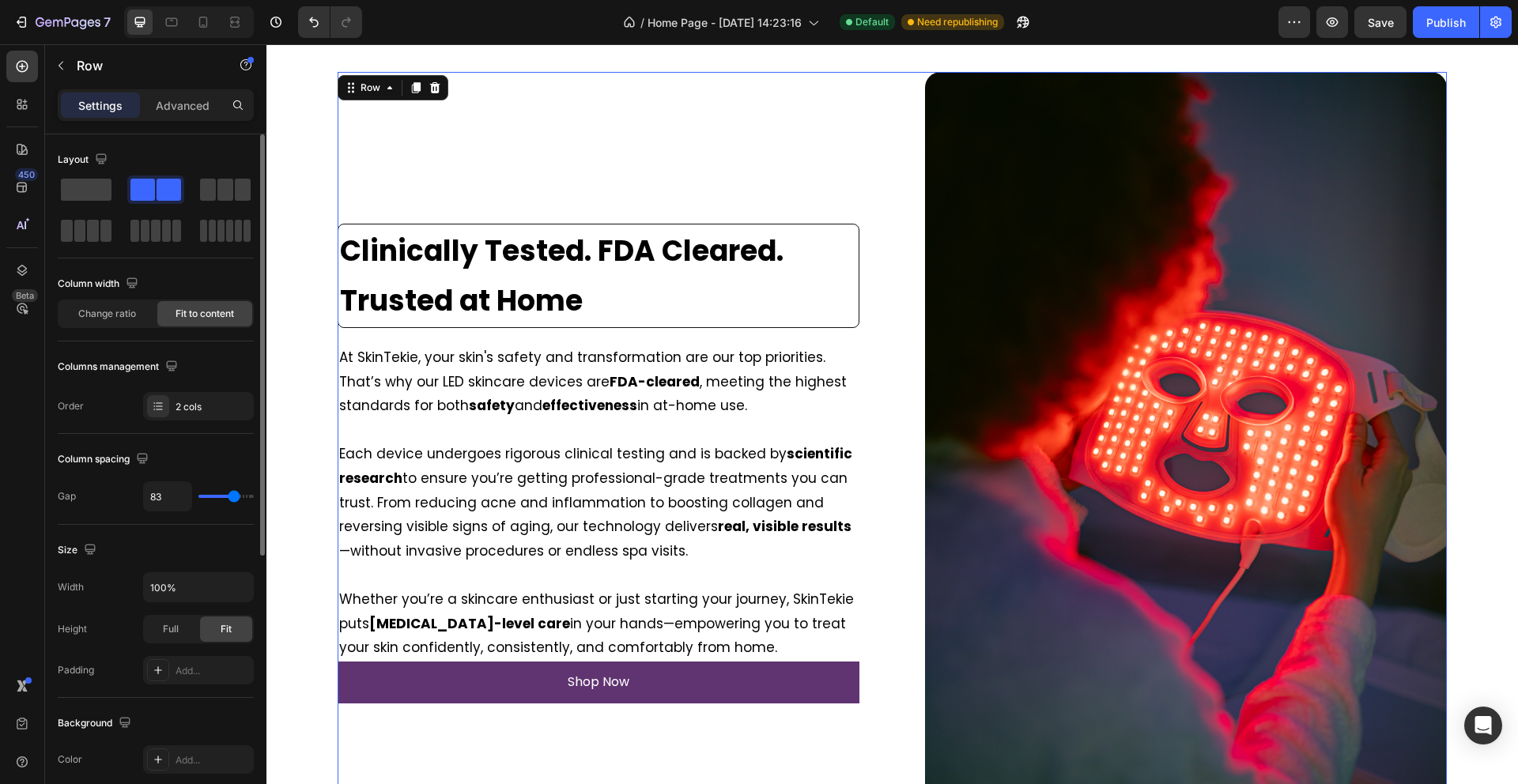
drag, startPoint x: 217, startPoint y: 495, endPoint x: 234, endPoint y: 491, distance: 17.5
type input "83"
click at [234, 495] on input "range" at bounding box center [226, 495] width 55 height 3
click at [195, 402] on div "2 cols" at bounding box center [213, 406] width 74 height 14
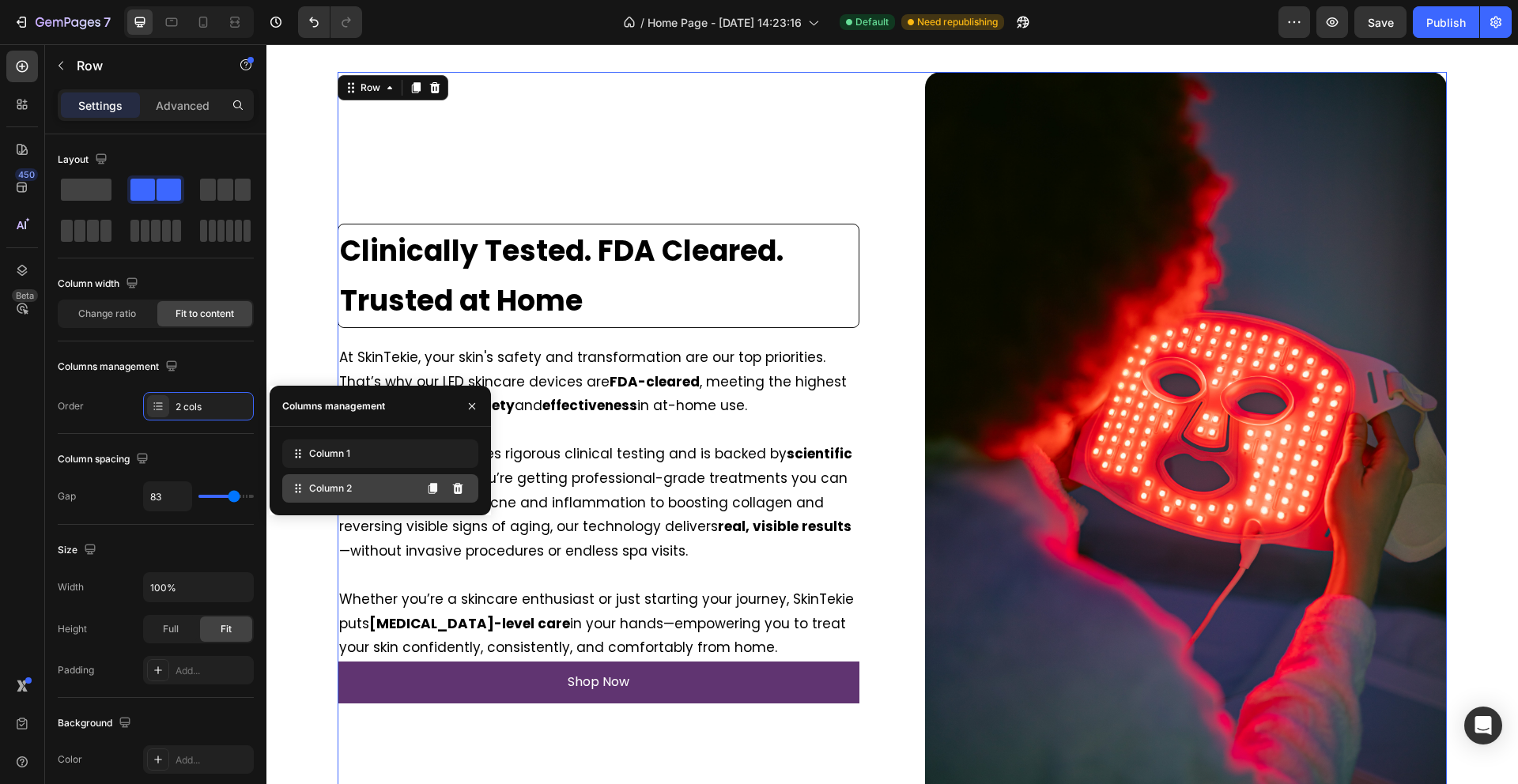
click at [328, 498] on div "Column 2" at bounding box center [380, 489] width 197 height 28
click at [340, 465] on div "Column 1" at bounding box center [380, 454] width 197 height 28
click at [471, 403] on icon "button" at bounding box center [471, 405] width 12 height 12
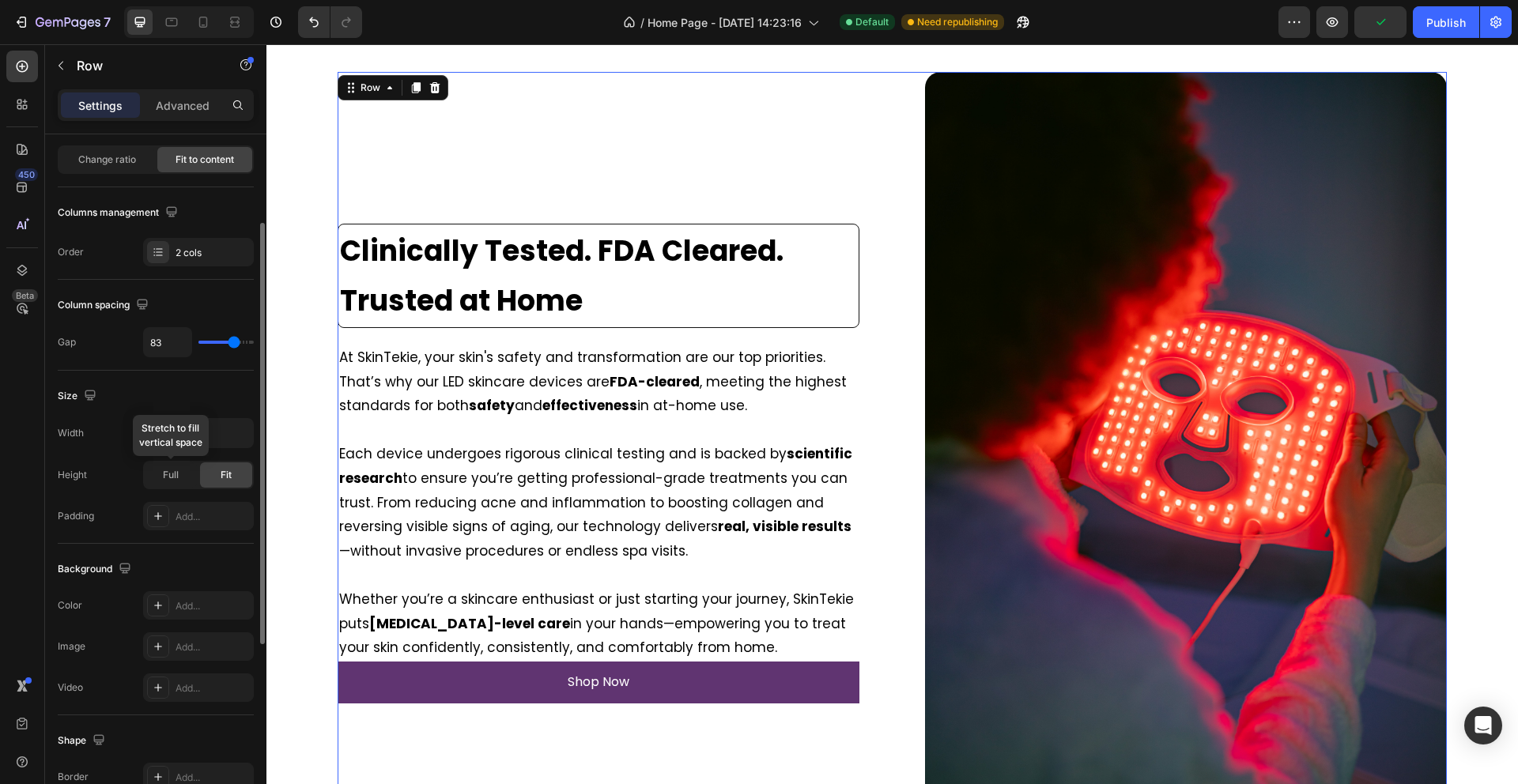
scroll to position [156, 0]
click at [201, 434] on input "100%" at bounding box center [198, 432] width 109 height 28
click at [242, 430] on icon "button" at bounding box center [238, 431] width 16 height 16
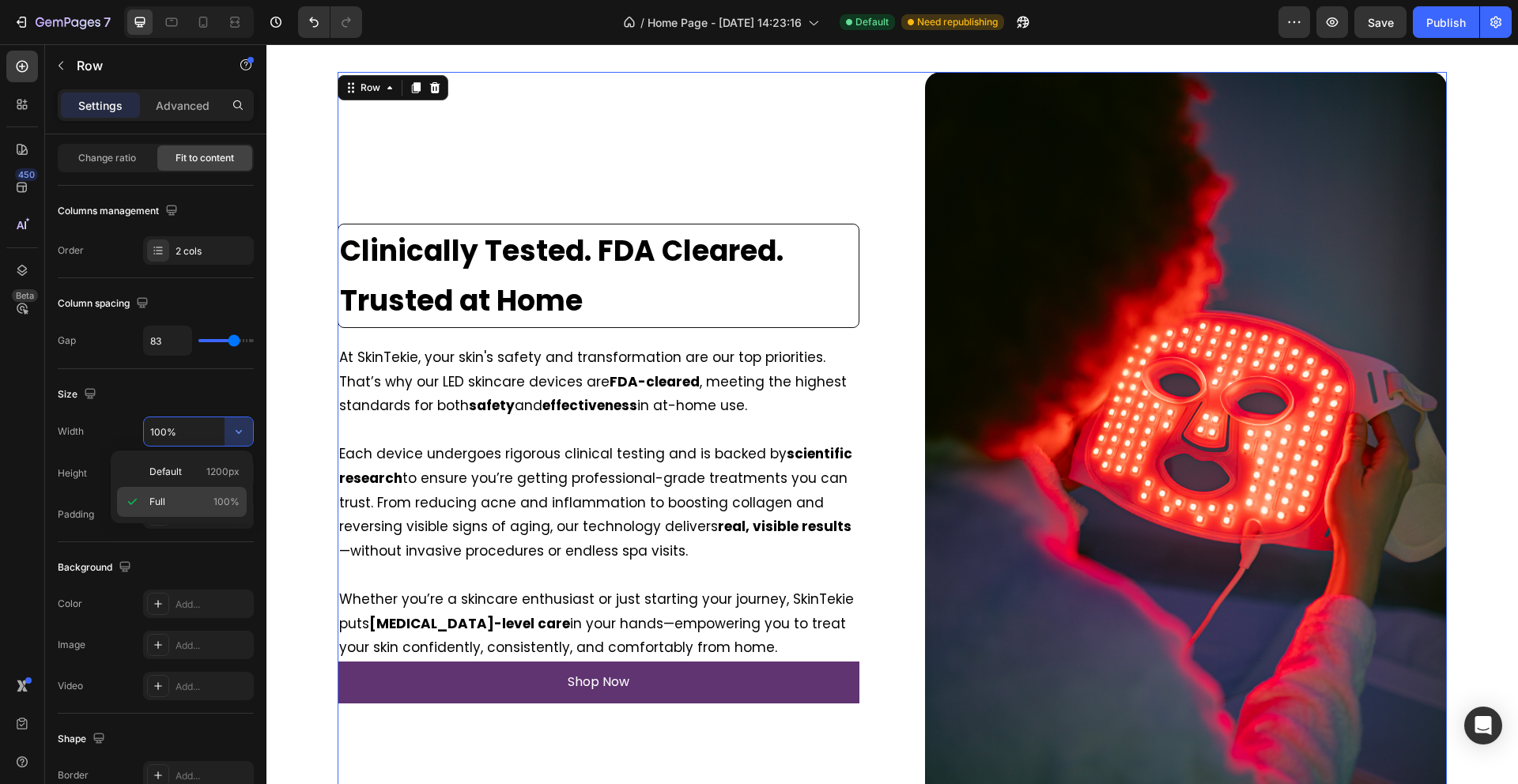
click at [222, 503] on span "100%" at bounding box center [226, 501] width 26 height 14
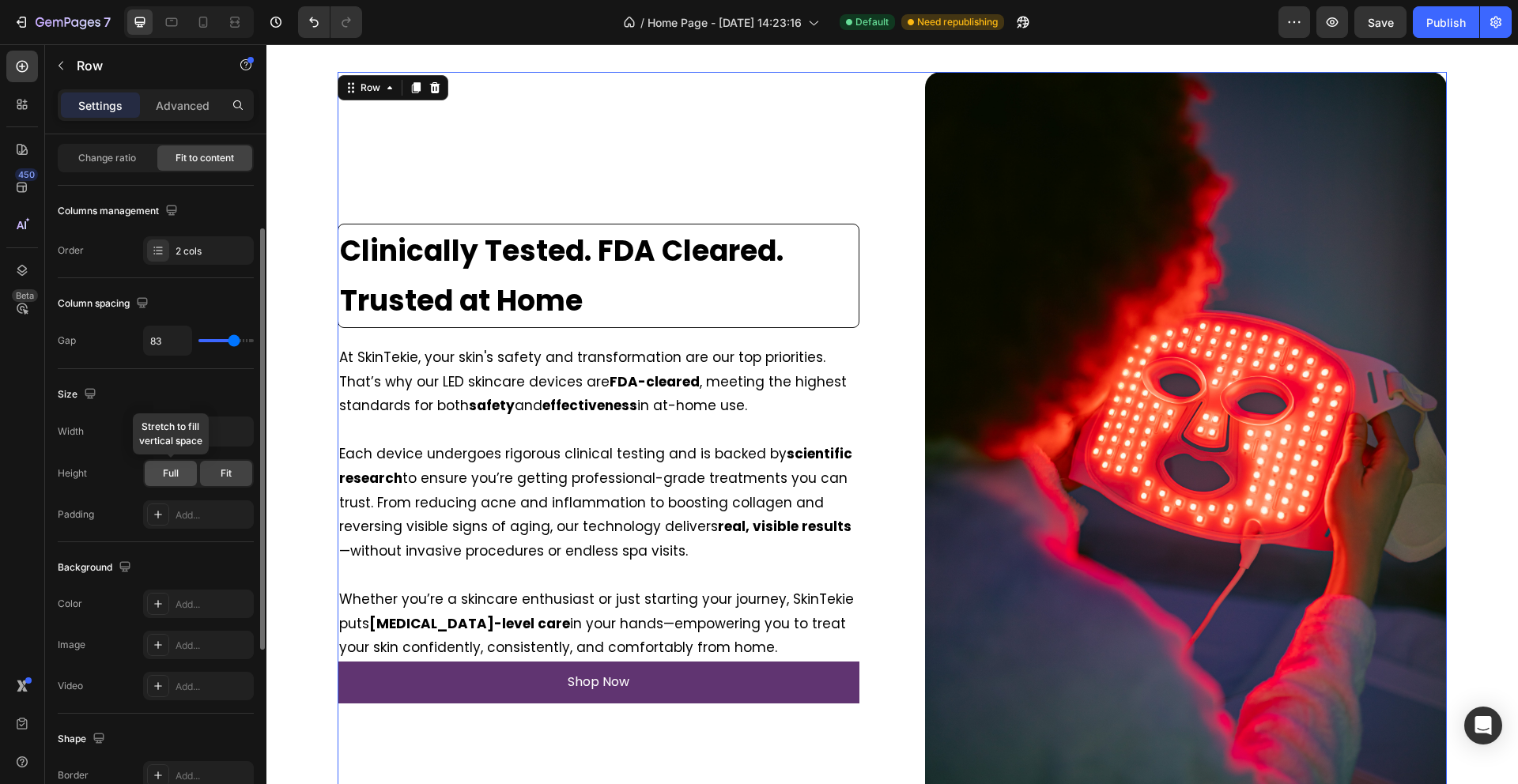
click at [178, 473] on div "Full" at bounding box center [170, 473] width 52 height 26
click at [226, 474] on span "Fit" at bounding box center [226, 473] width 11 height 14
click at [175, 471] on span "Full" at bounding box center [171, 473] width 16 height 14
click at [220, 473] on span "Fit" at bounding box center [226, 473] width 11 height 14
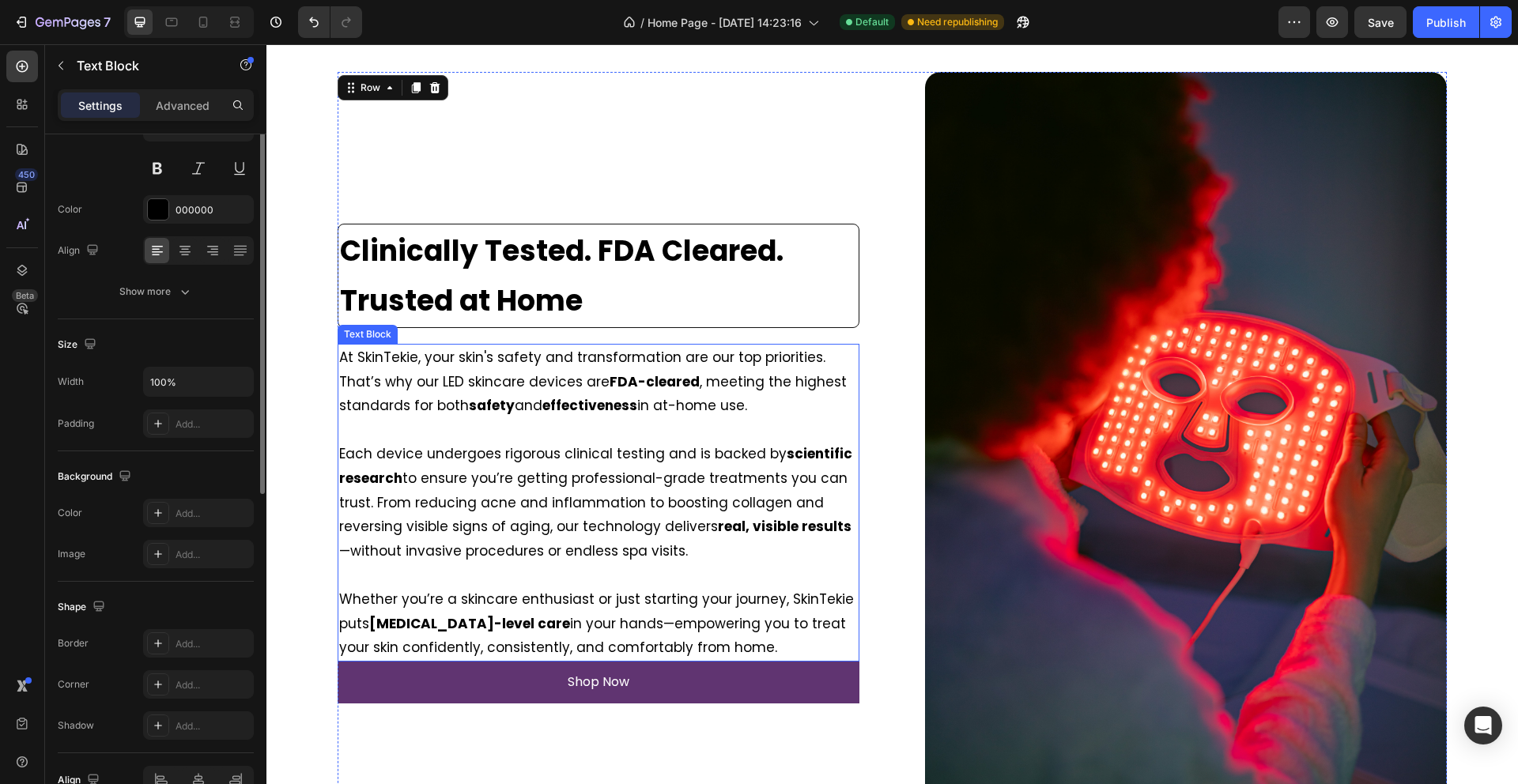
click at [499, 417] on p "At SkinTekie, your skin's safety and transformation are our top priorities. Tha…" at bounding box center [598, 382] width 518 height 73
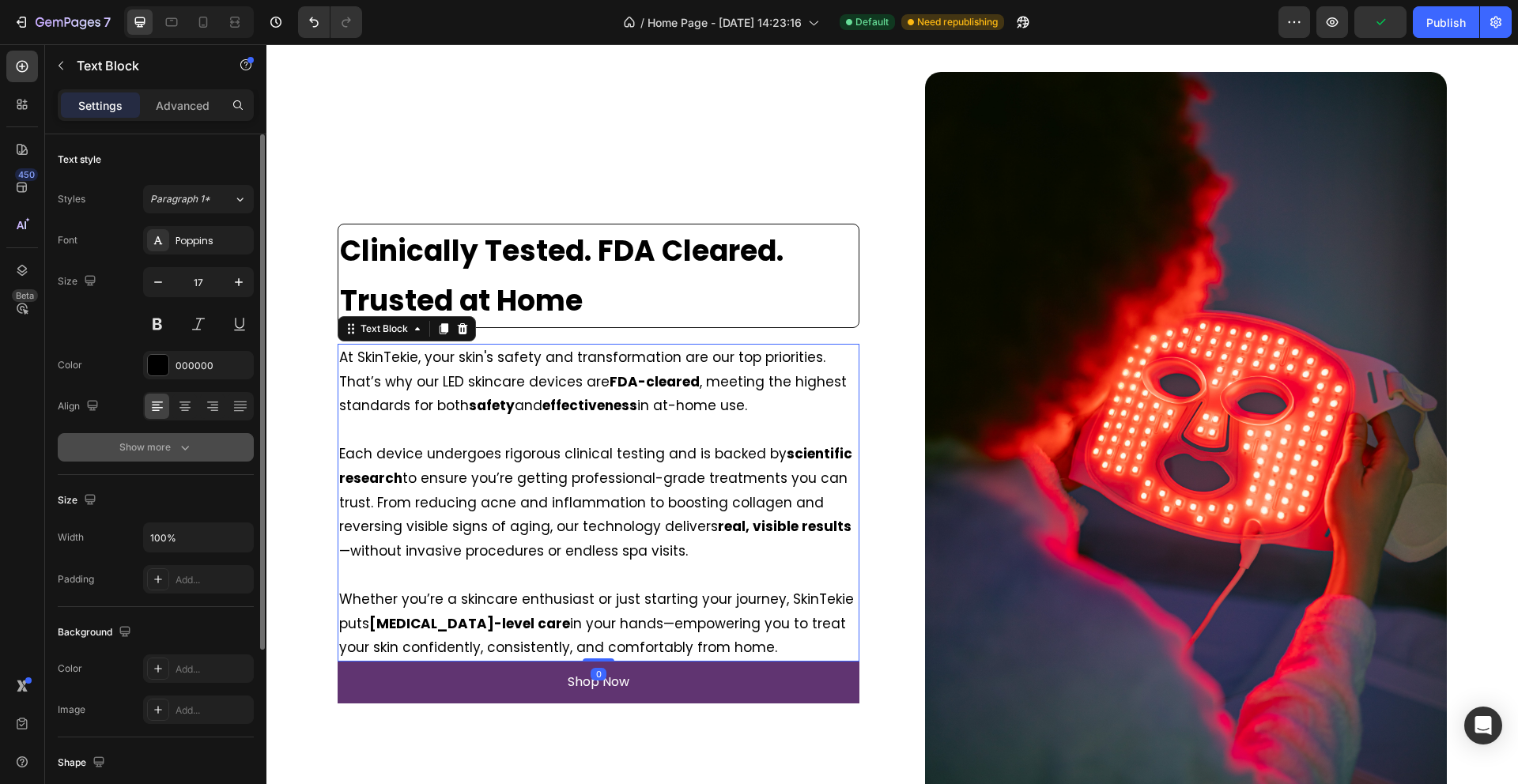
click at [180, 449] on icon "button" at bounding box center [185, 447] width 16 height 16
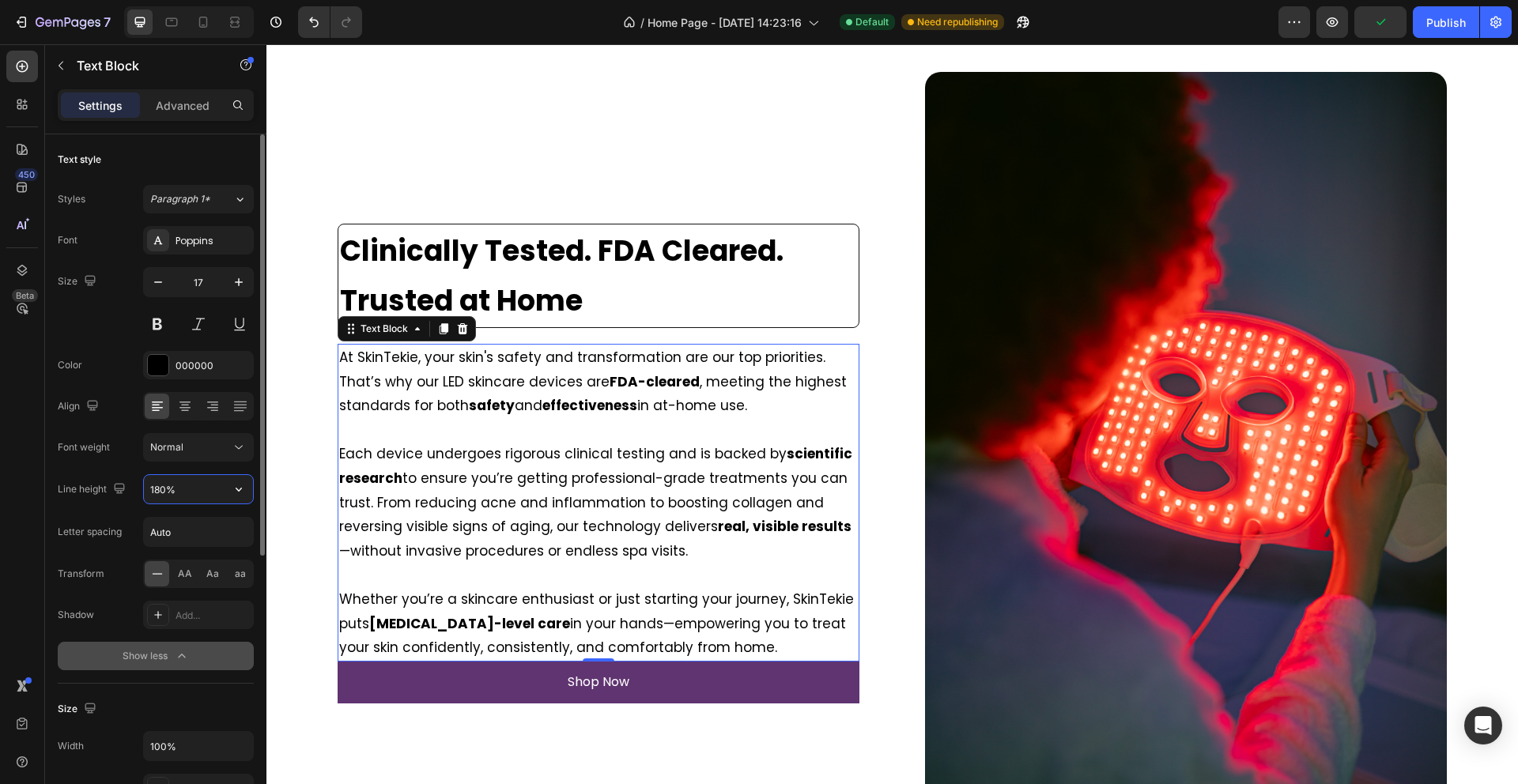
click at [196, 484] on input "180%" at bounding box center [198, 489] width 109 height 28
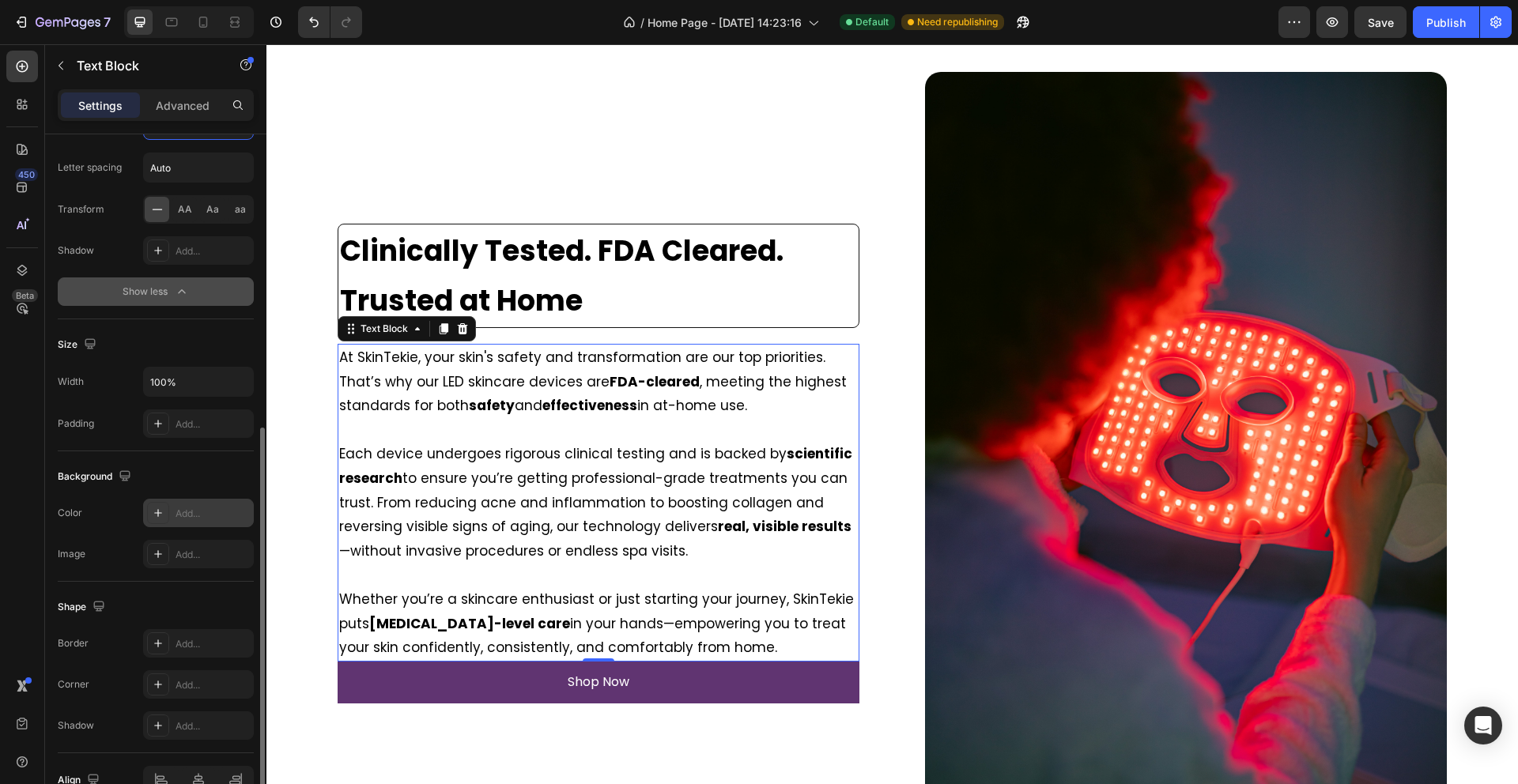
scroll to position [451, 0]
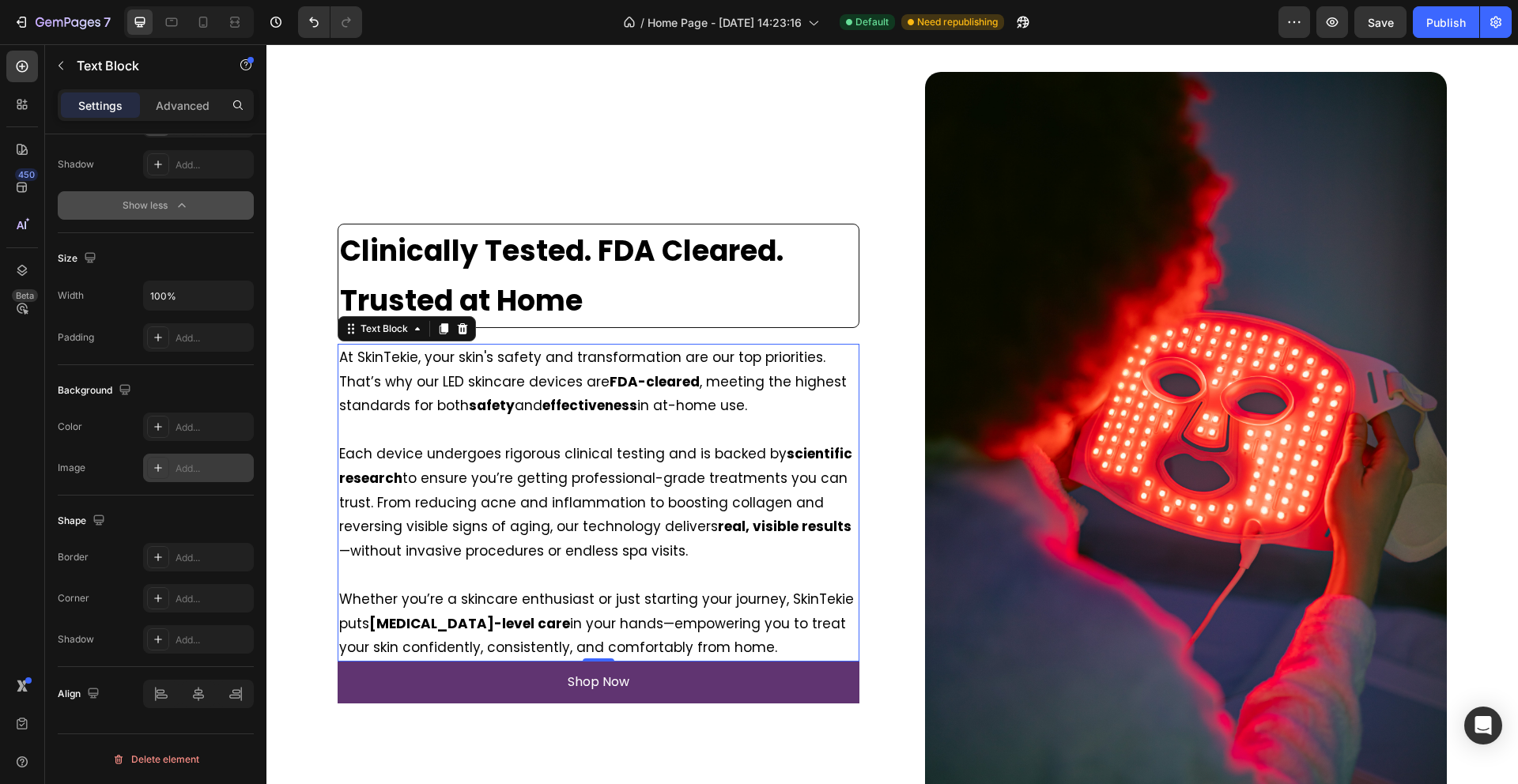
click at [192, 469] on div "Add..." at bounding box center [213, 468] width 74 height 14
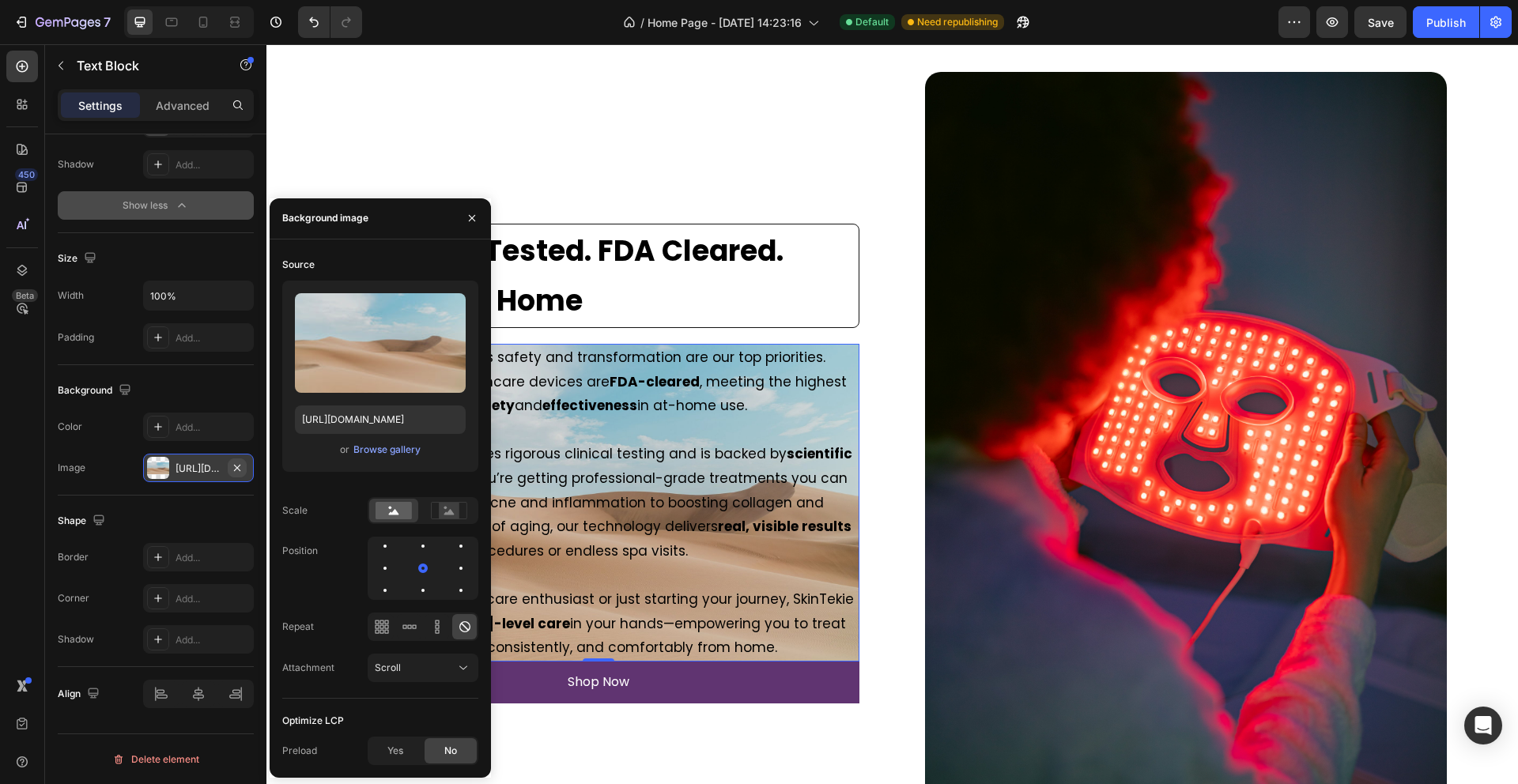
click at [234, 464] on icon "button" at bounding box center [236, 467] width 12 height 12
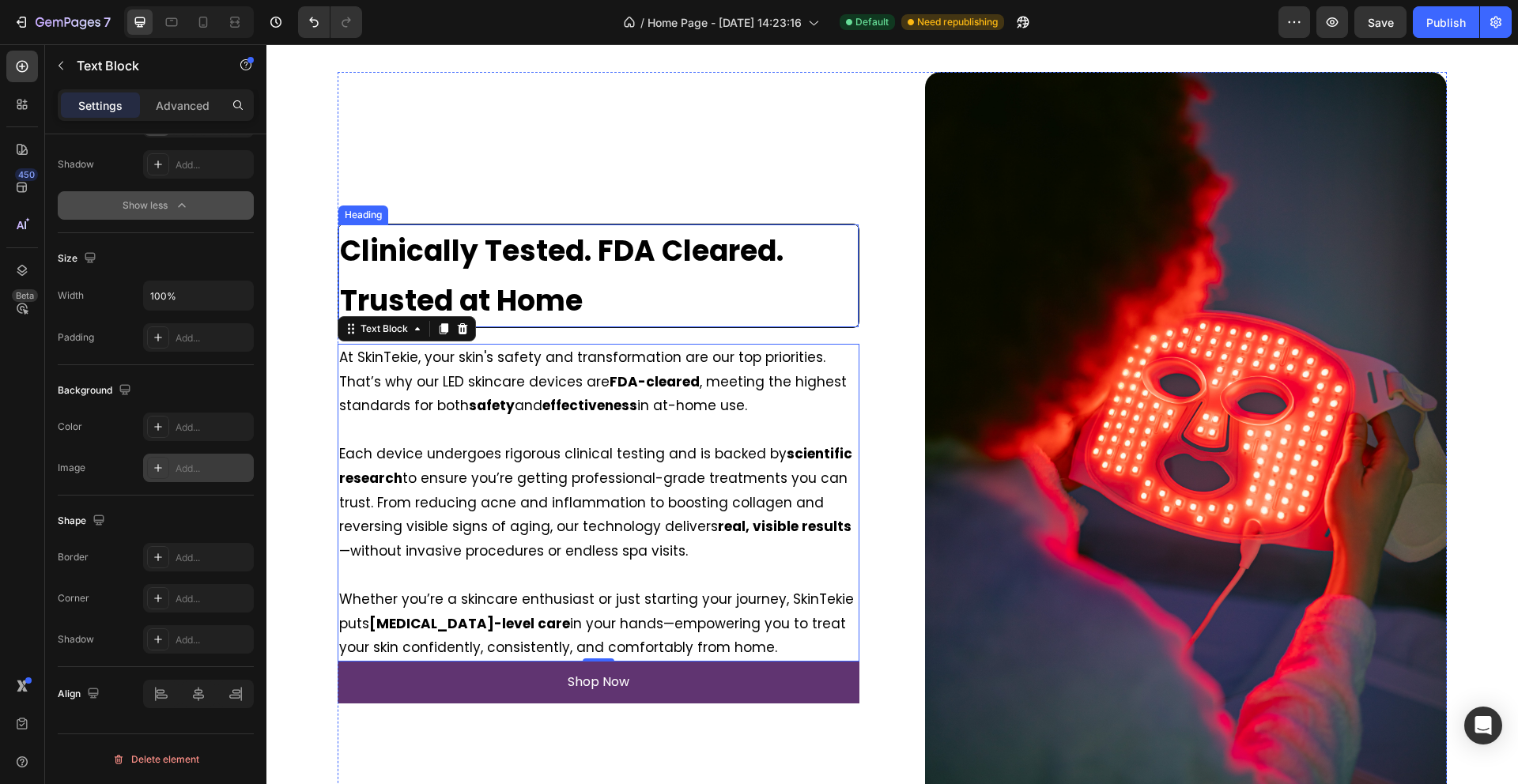
scroll to position [0, 0]
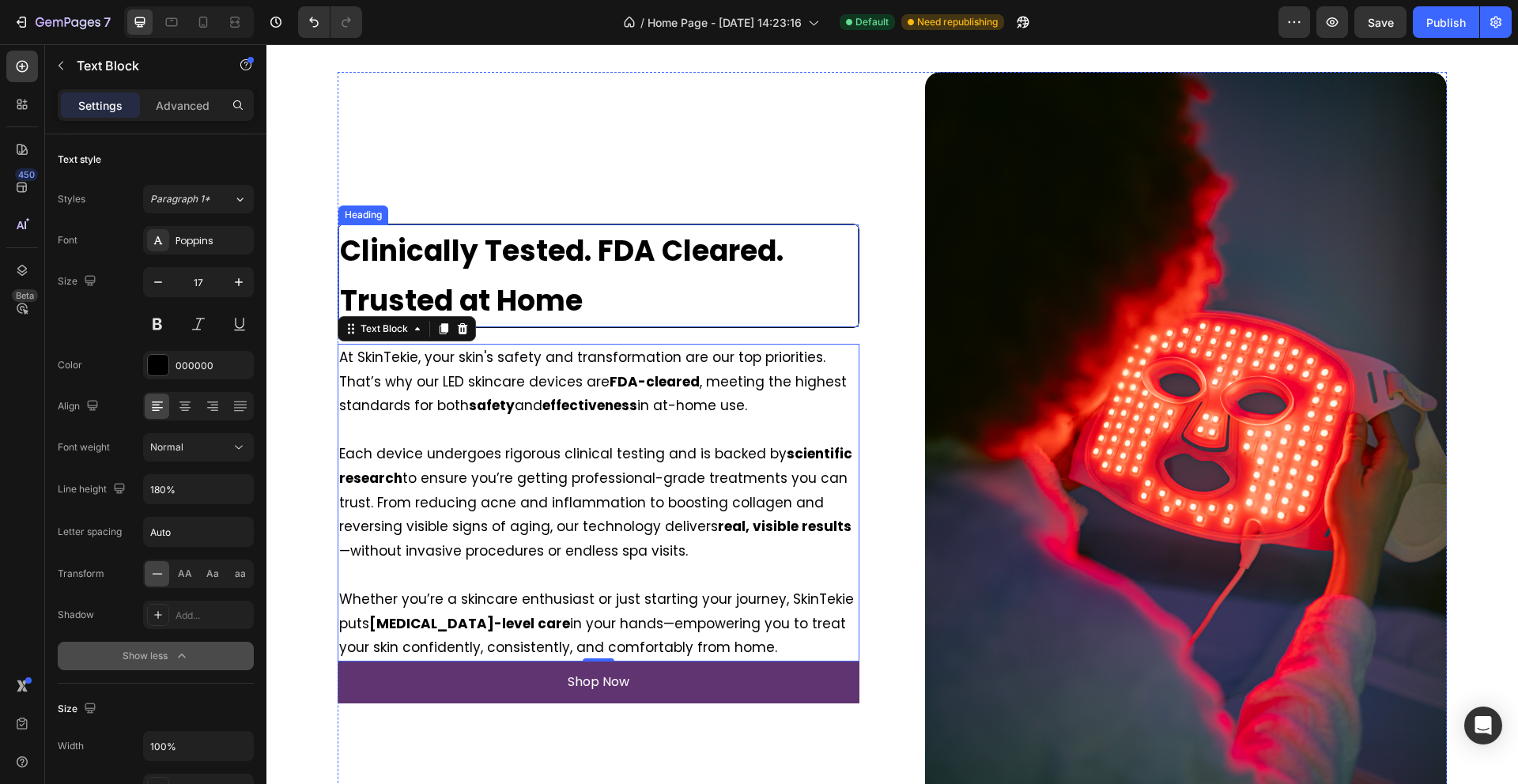
click at [374, 264] on span "Clinically Tested. FDA Cleared. Trusted at Home" at bounding box center [561, 275] width 443 height 90
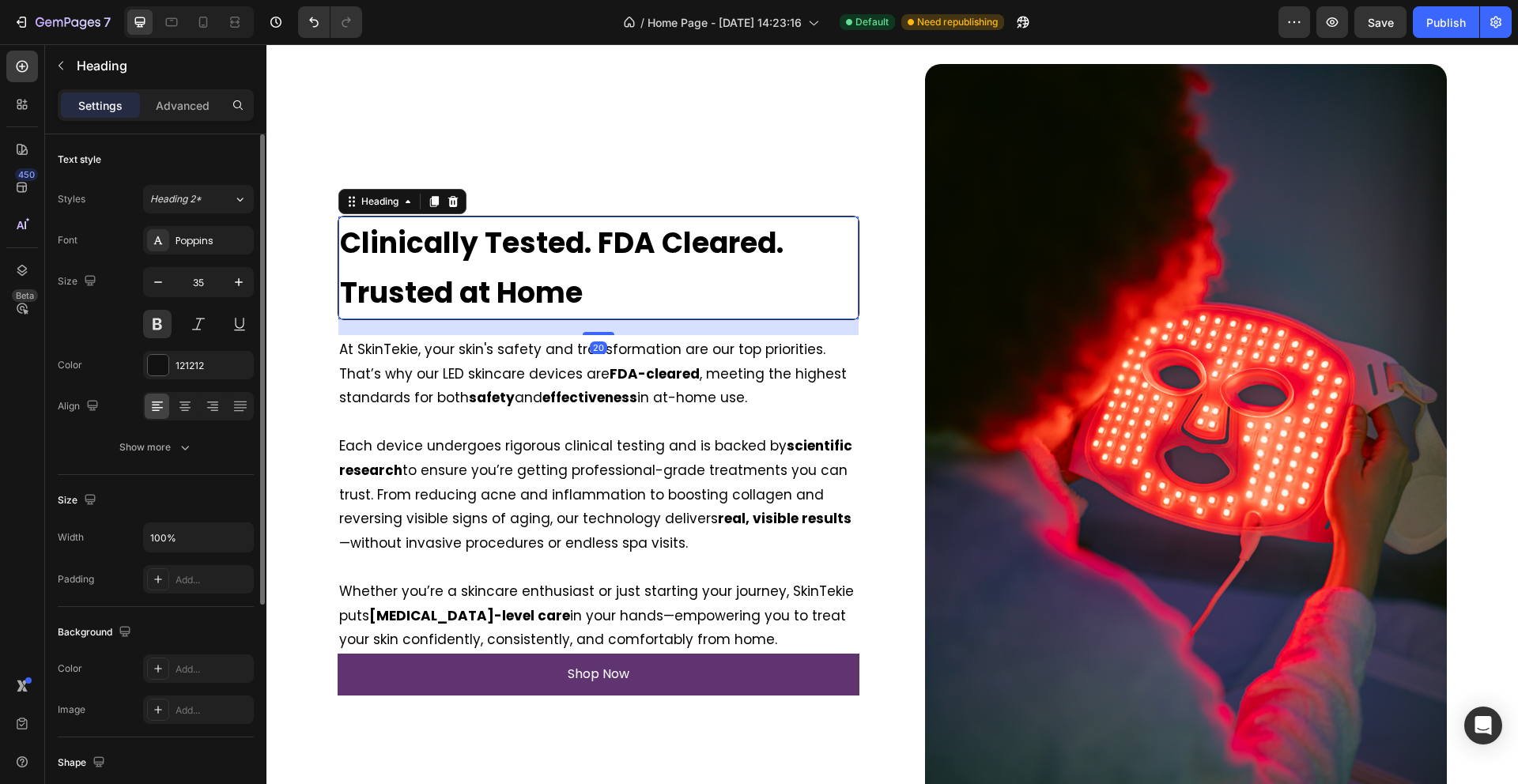
click at [373, 264] on h2 "Clinically Tested. FDA Cleared. Trusted at Home" at bounding box center [598, 268] width 520 height 103
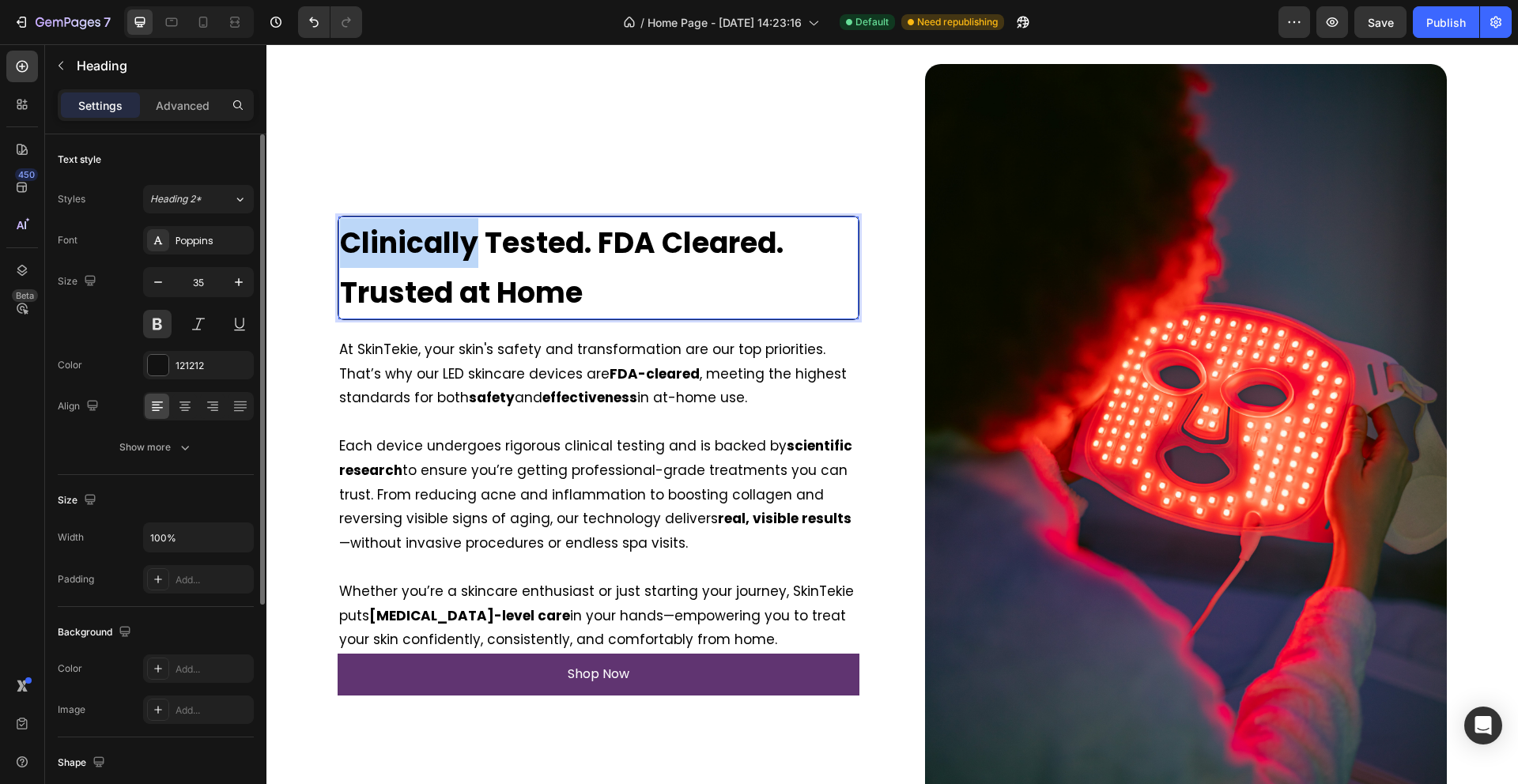
click at [373, 264] on p "Clinically Tested. FDA Cleared. Trusted at Home" at bounding box center [598, 268] width 517 height 100
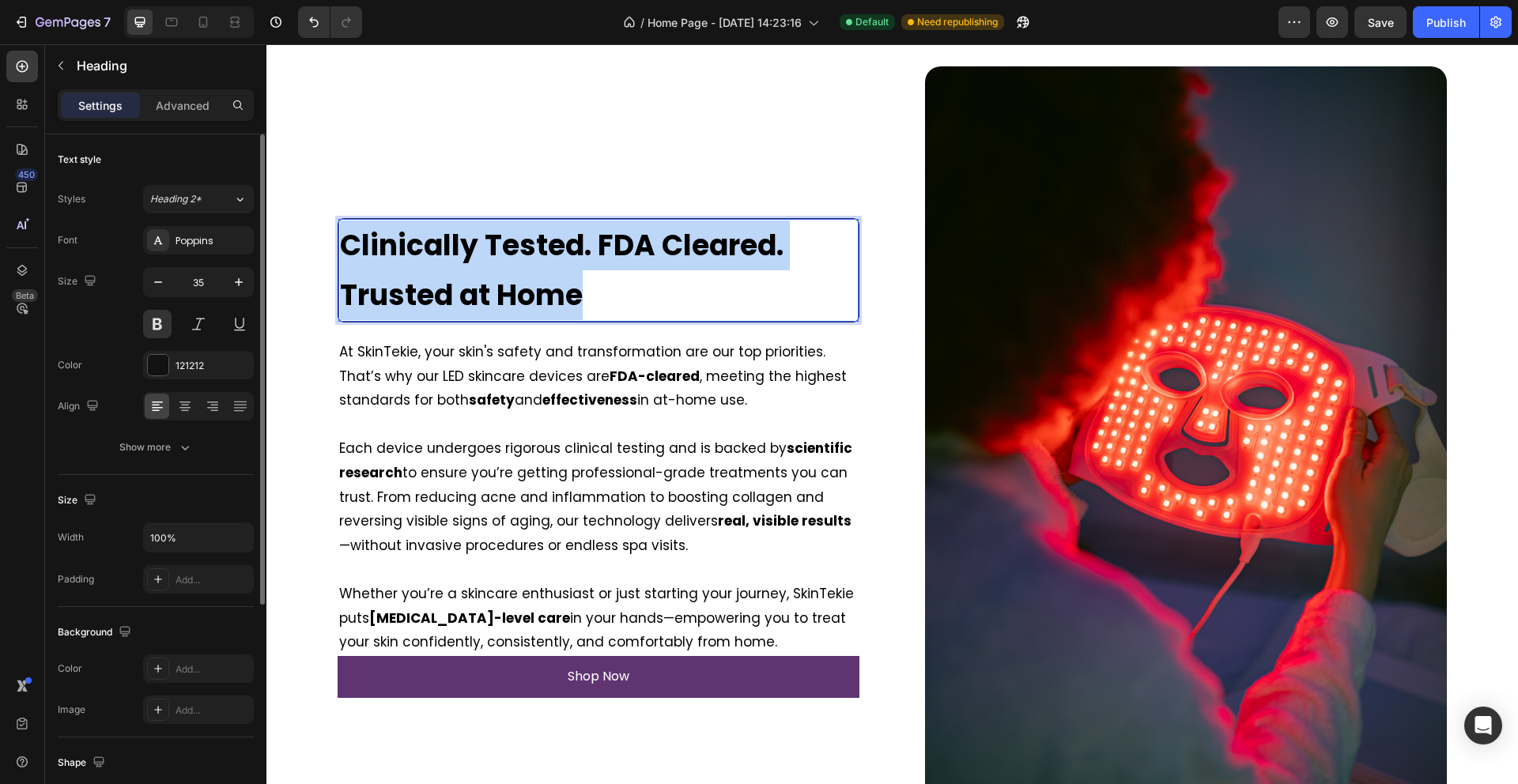
click at [373, 264] on span "Clinically Tested. FDA Cleared. Trusted at Home" at bounding box center [561, 270] width 443 height 90
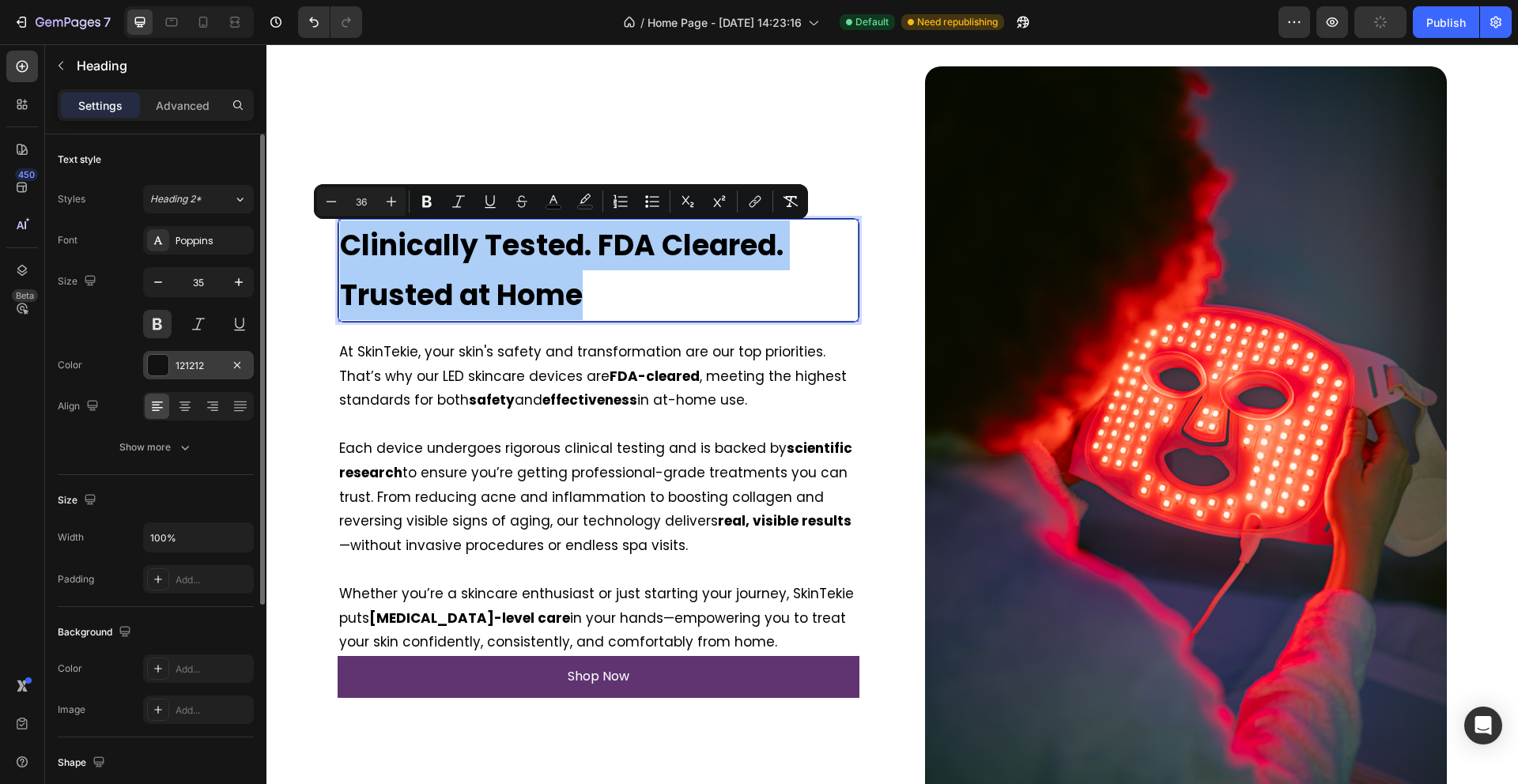
click at [162, 370] on div at bounding box center [159, 365] width 21 height 21
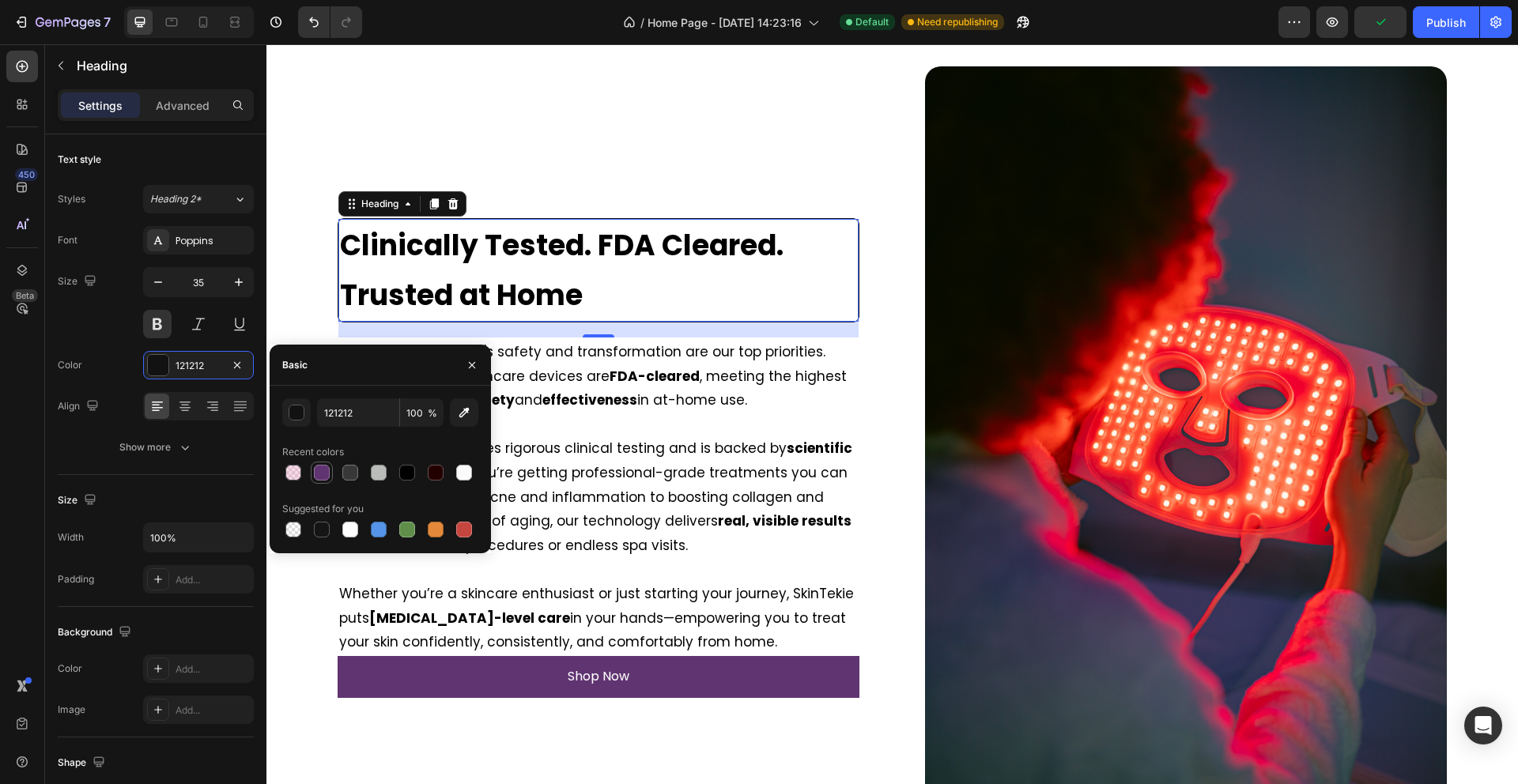
click at [326, 474] on div at bounding box center [322, 473] width 16 height 16
type input "603471"
click at [472, 369] on icon "button" at bounding box center [471, 364] width 12 height 12
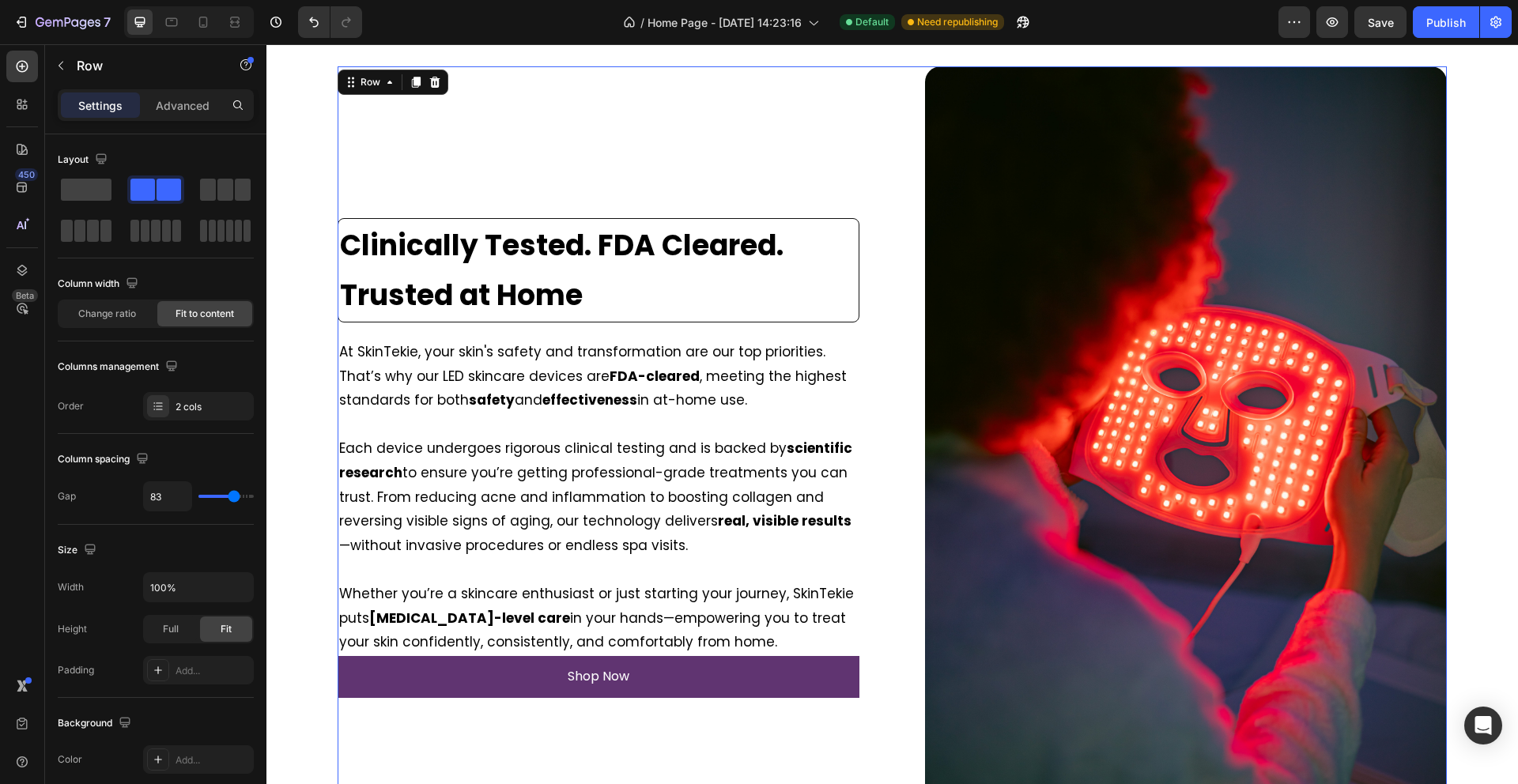
click at [823, 162] on div "⁠⁠⁠⁠⁠⁠⁠ Clinically Tested. FDA Cleared. Trusted at Home Heading Image At SkinTe…" at bounding box center [599, 457] width 522 height 782
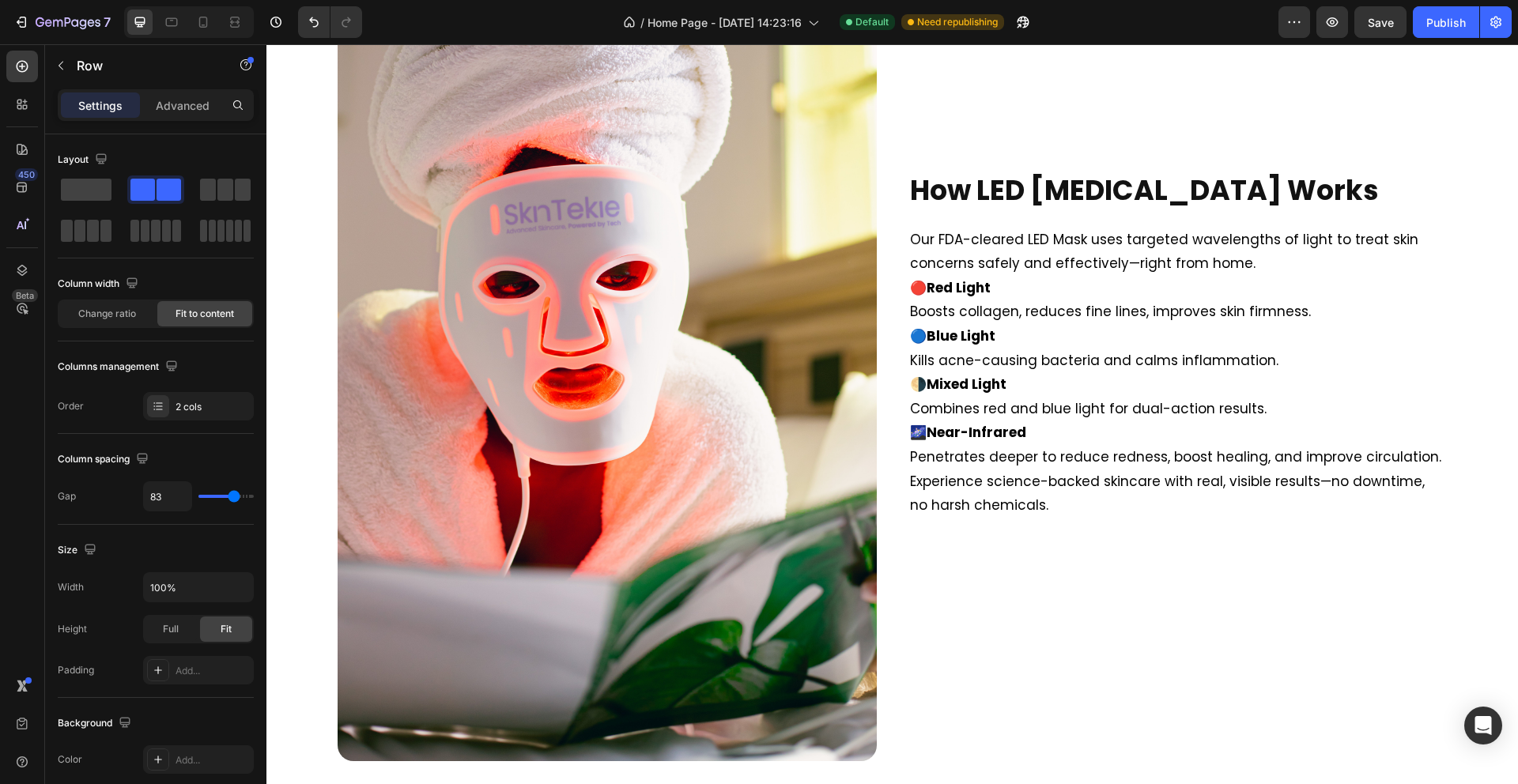
scroll to position [2465, 0]
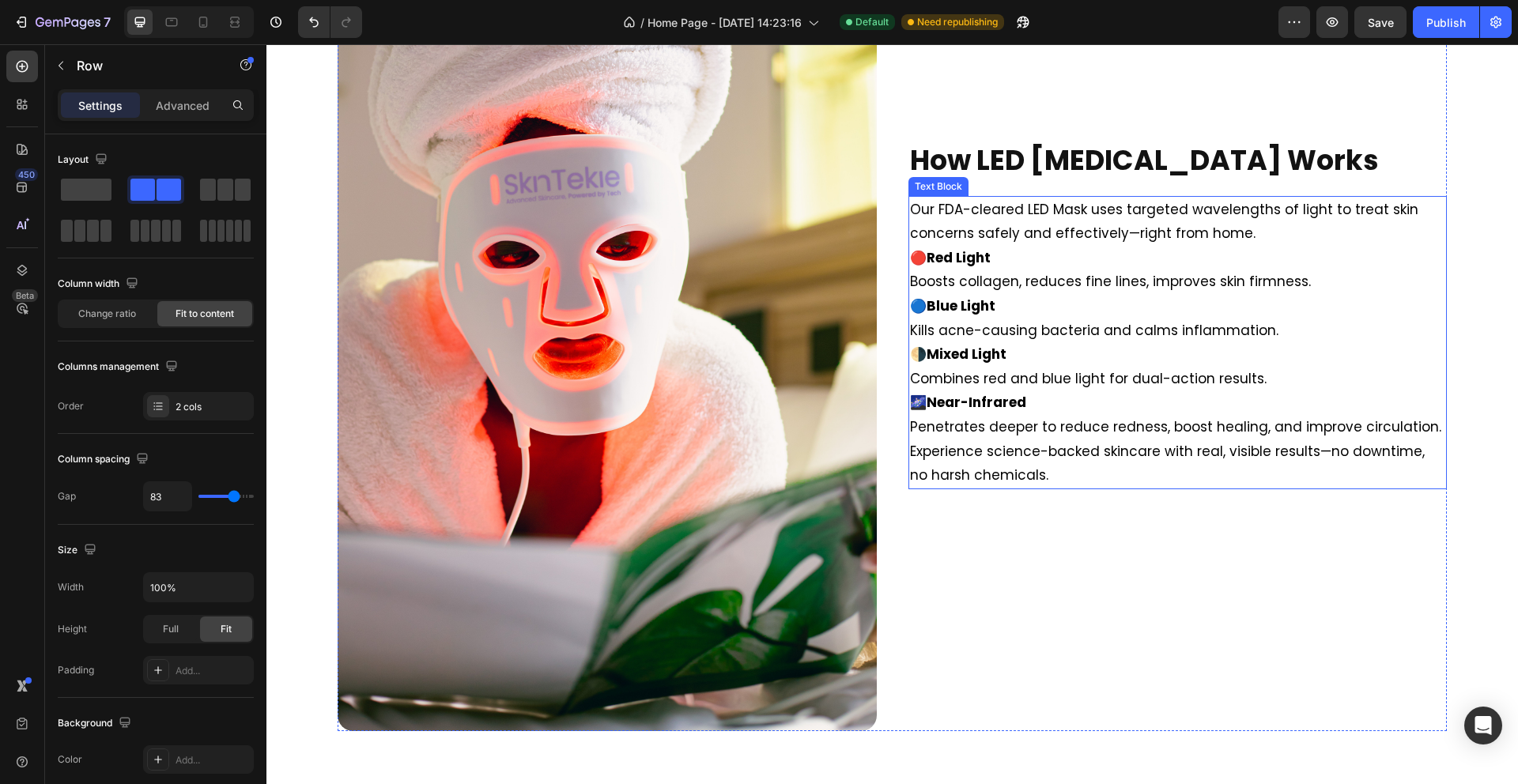
click at [1089, 227] on p "Our FDA-cleared LED Mask uses targeted wavelengths of light to treat skin conce…" at bounding box center [1177, 221] width 536 height 48
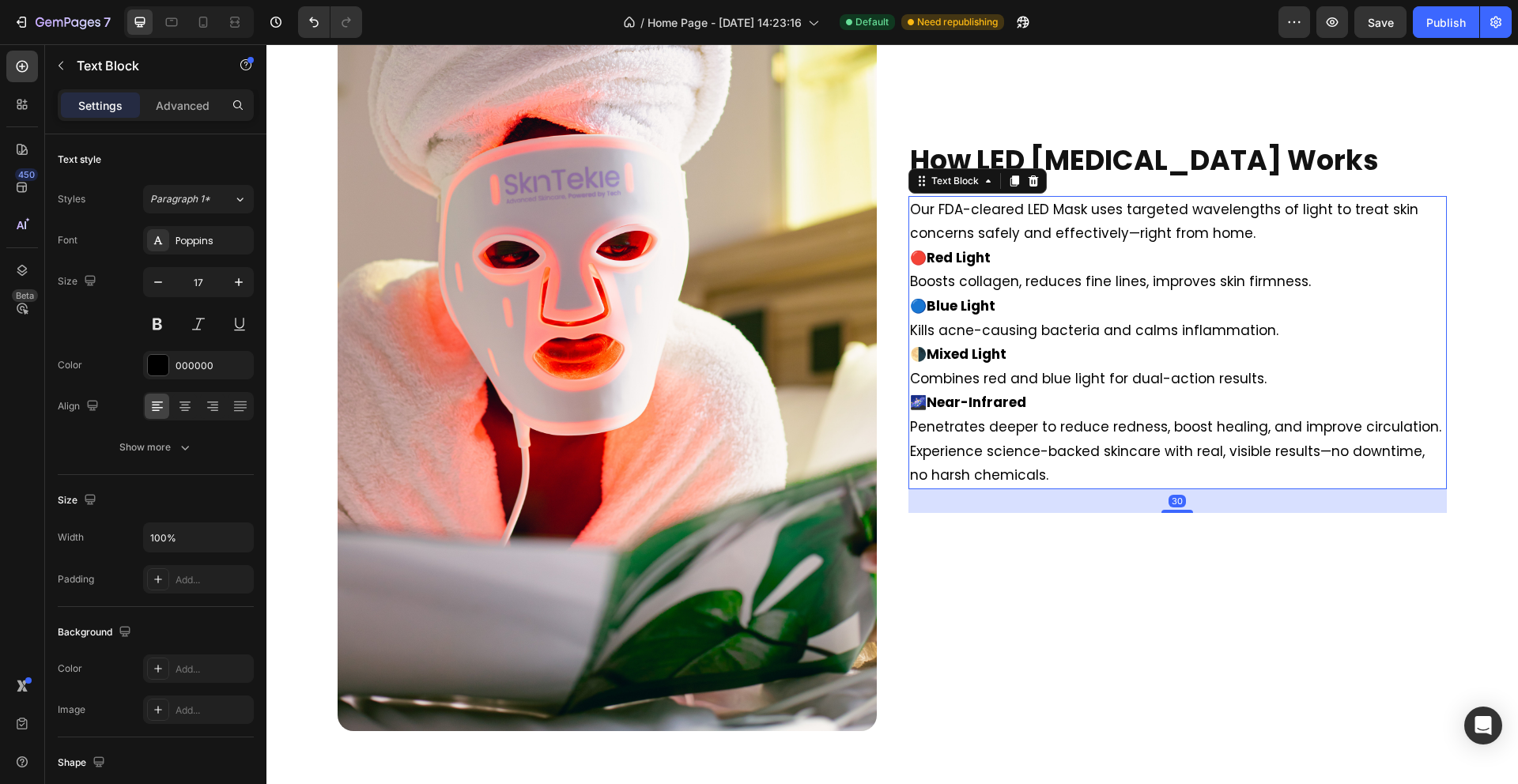
scroll to position [2466, 0]
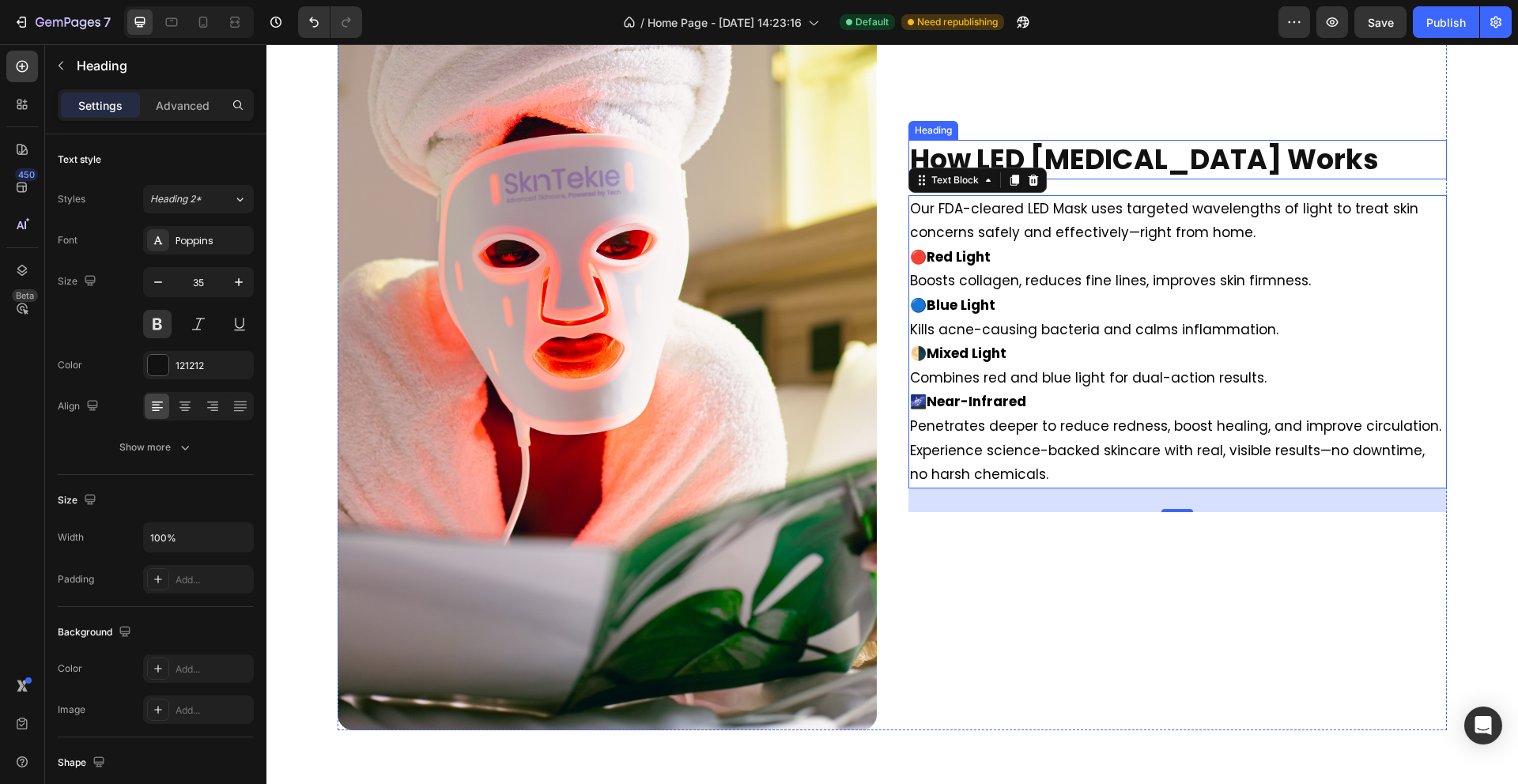
click at [1099, 164] on strong "How LED [MEDICAL_DATA] Works" at bounding box center [1144, 159] width 469 height 39
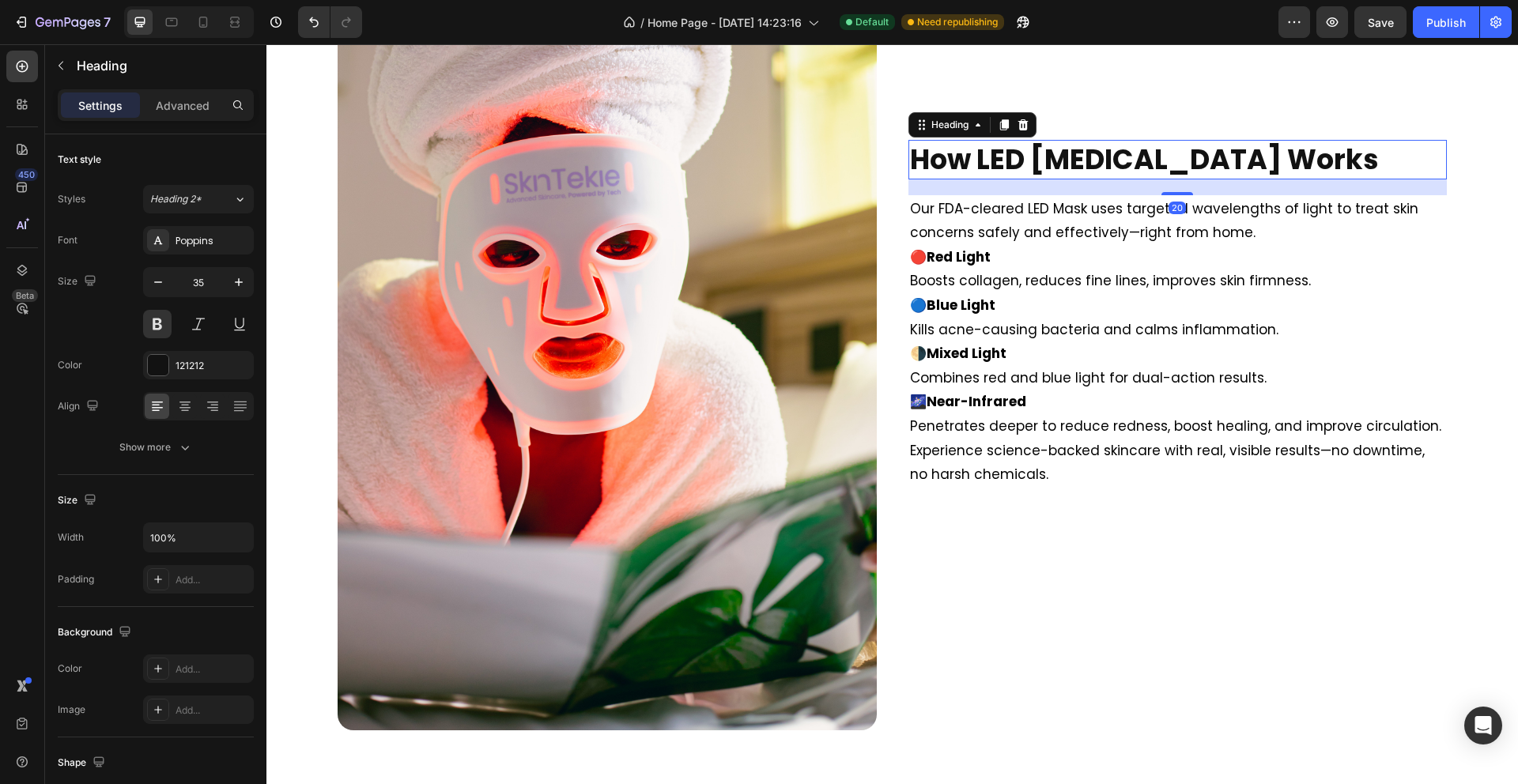
scroll to position [2465, 0]
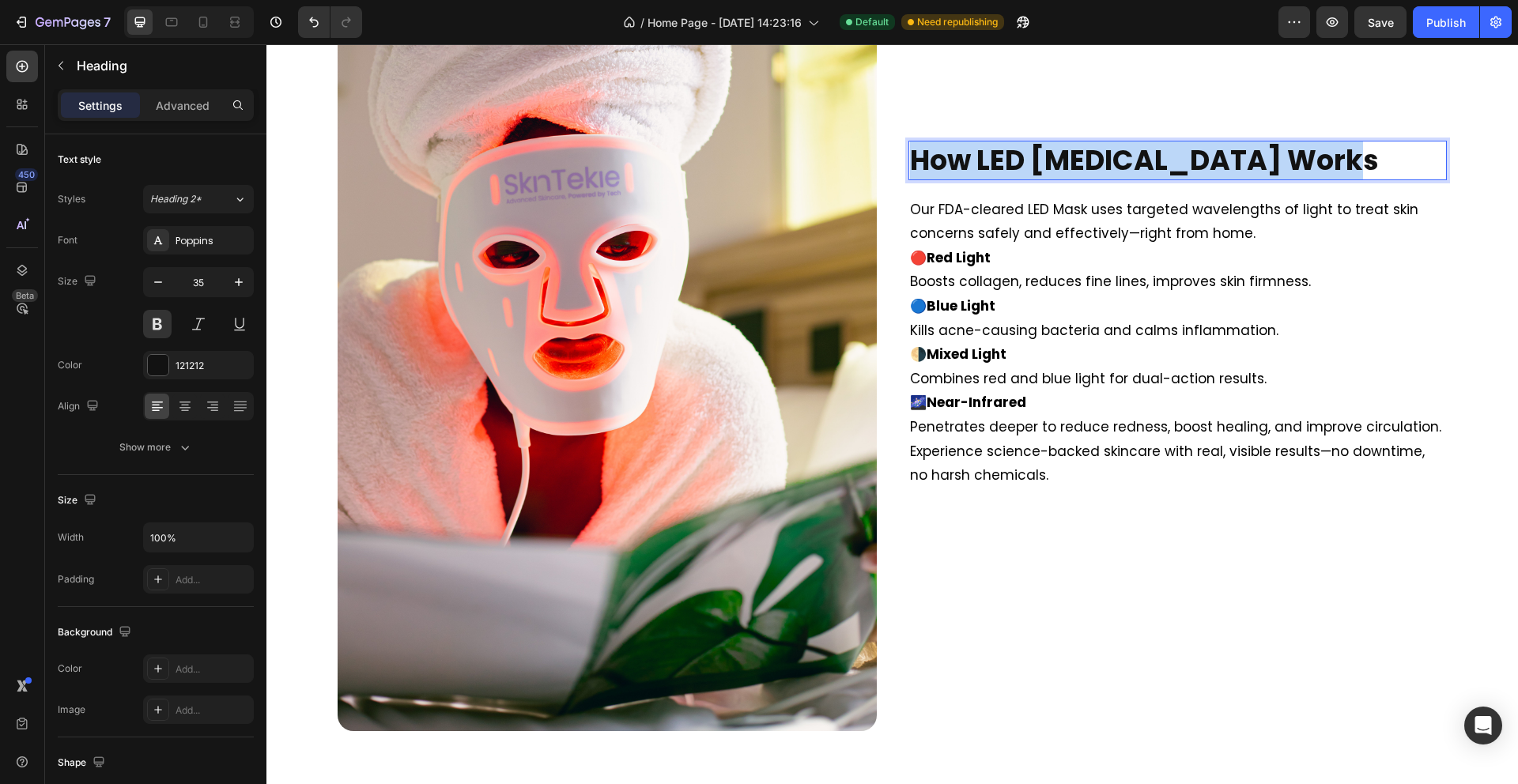
click at [1099, 164] on strong "How LED [MEDICAL_DATA] Works" at bounding box center [1144, 159] width 469 height 39
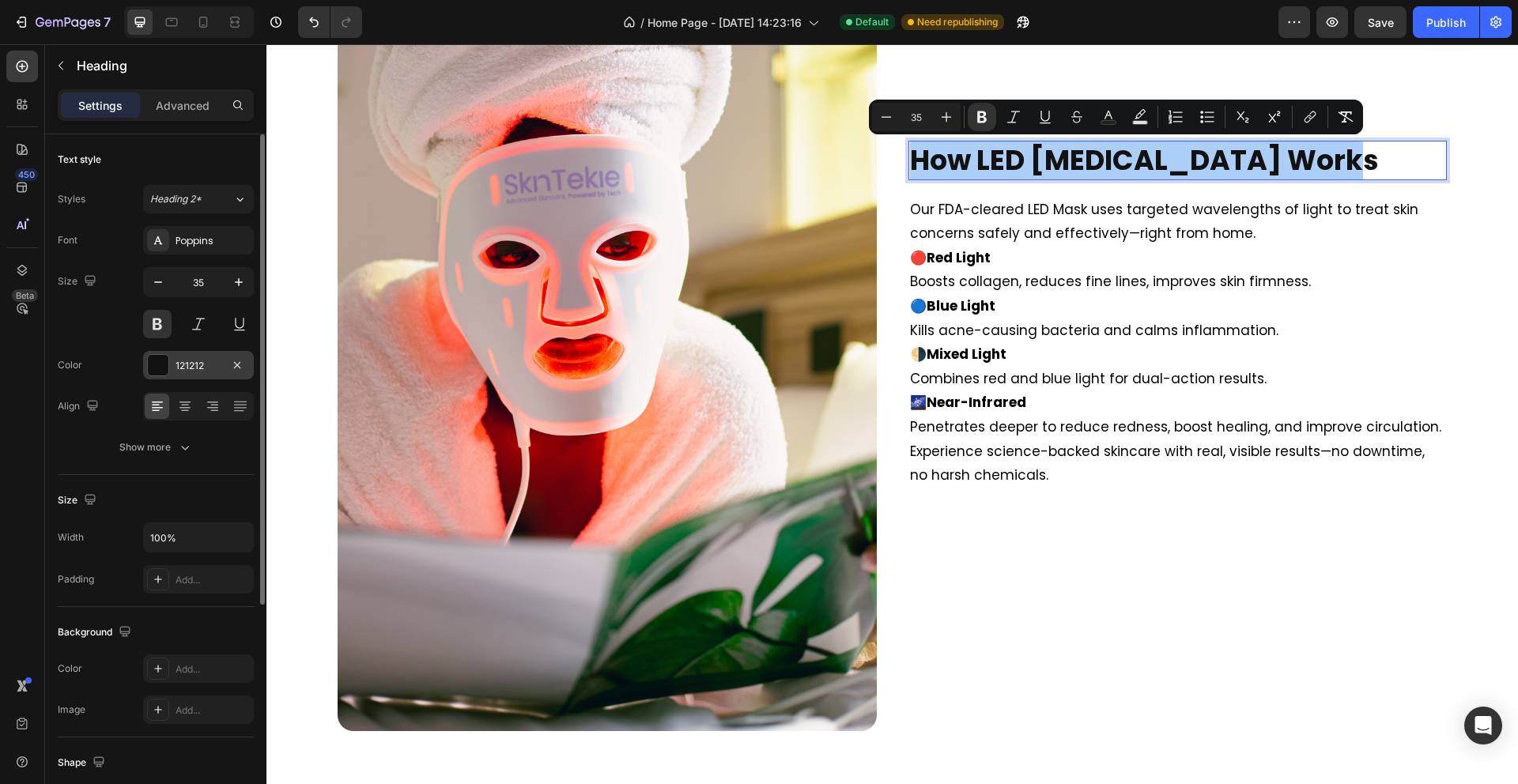
click at [159, 362] on div at bounding box center [159, 365] width 21 height 21
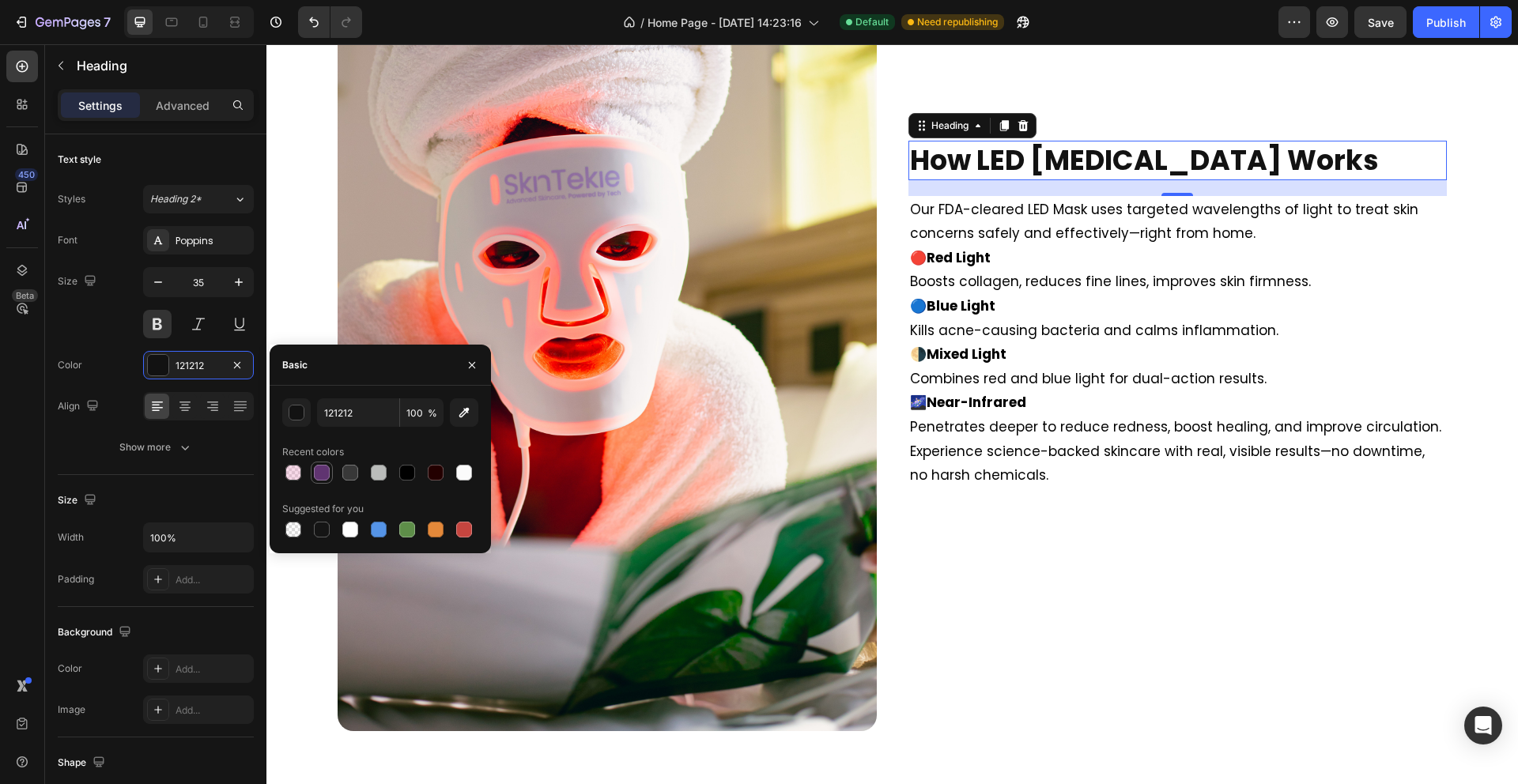
click at [322, 470] on div at bounding box center [322, 473] width 16 height 16
type input "603471"
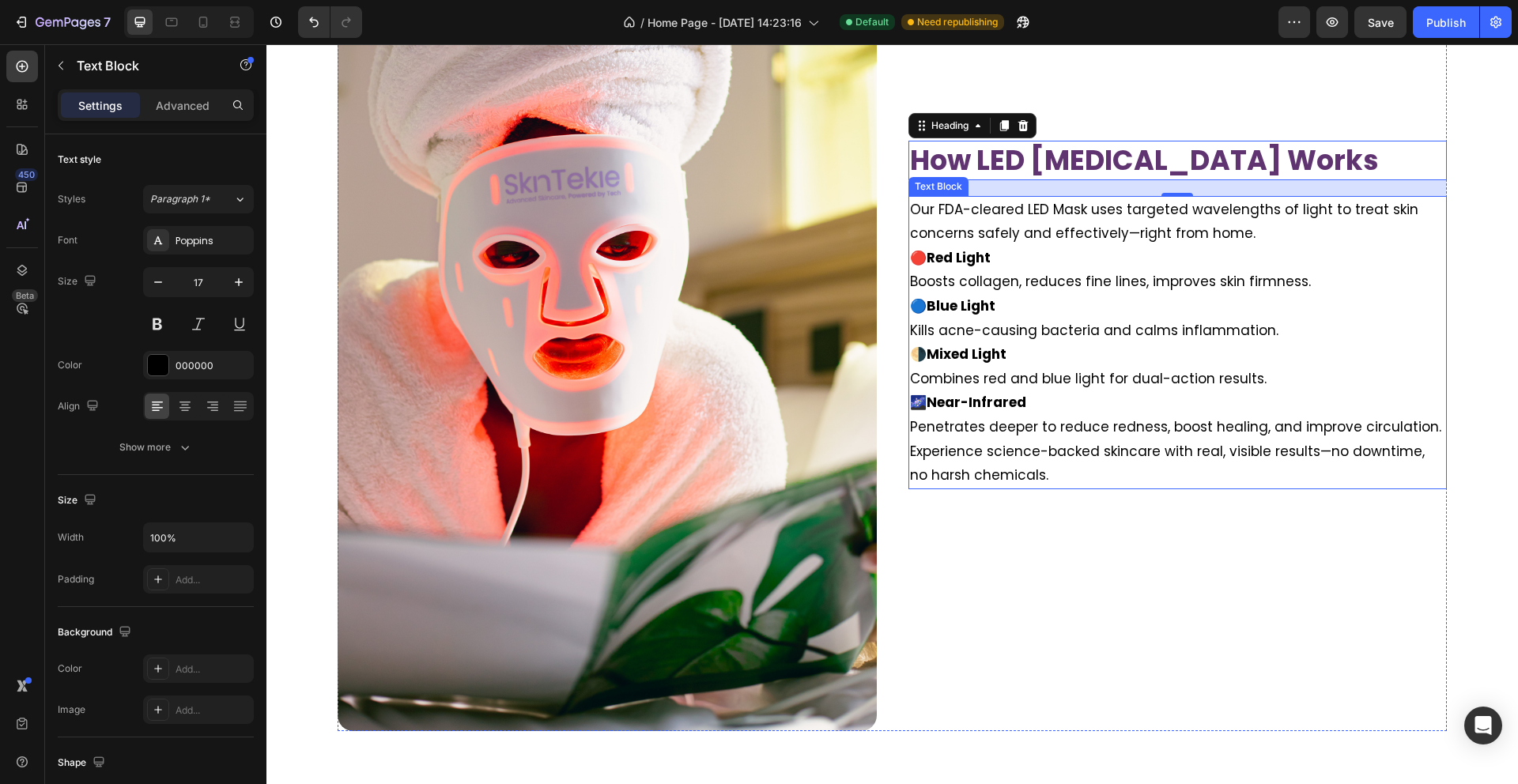
click at [1169, 248] on p "🔴 Red Light" at bounding box center [1177, 258] width 536 height 25
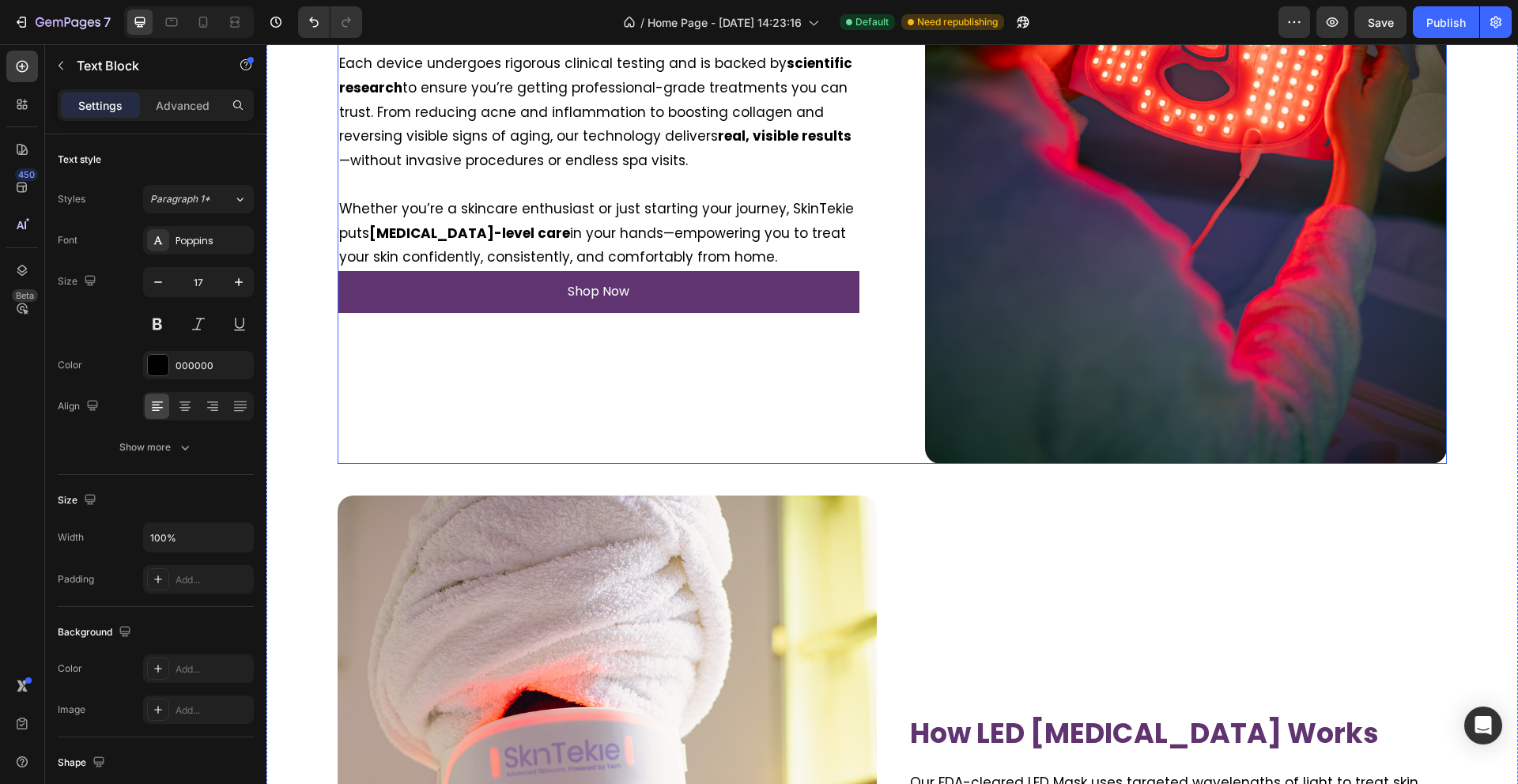
scroll to position [1893, 0]
click at [520, 336] on div "Clinically Tested. FDA Cleared. Trusted at Home Heading Image At SkinTekie, you…" at bounding box center [599, 72] width 522 height 782
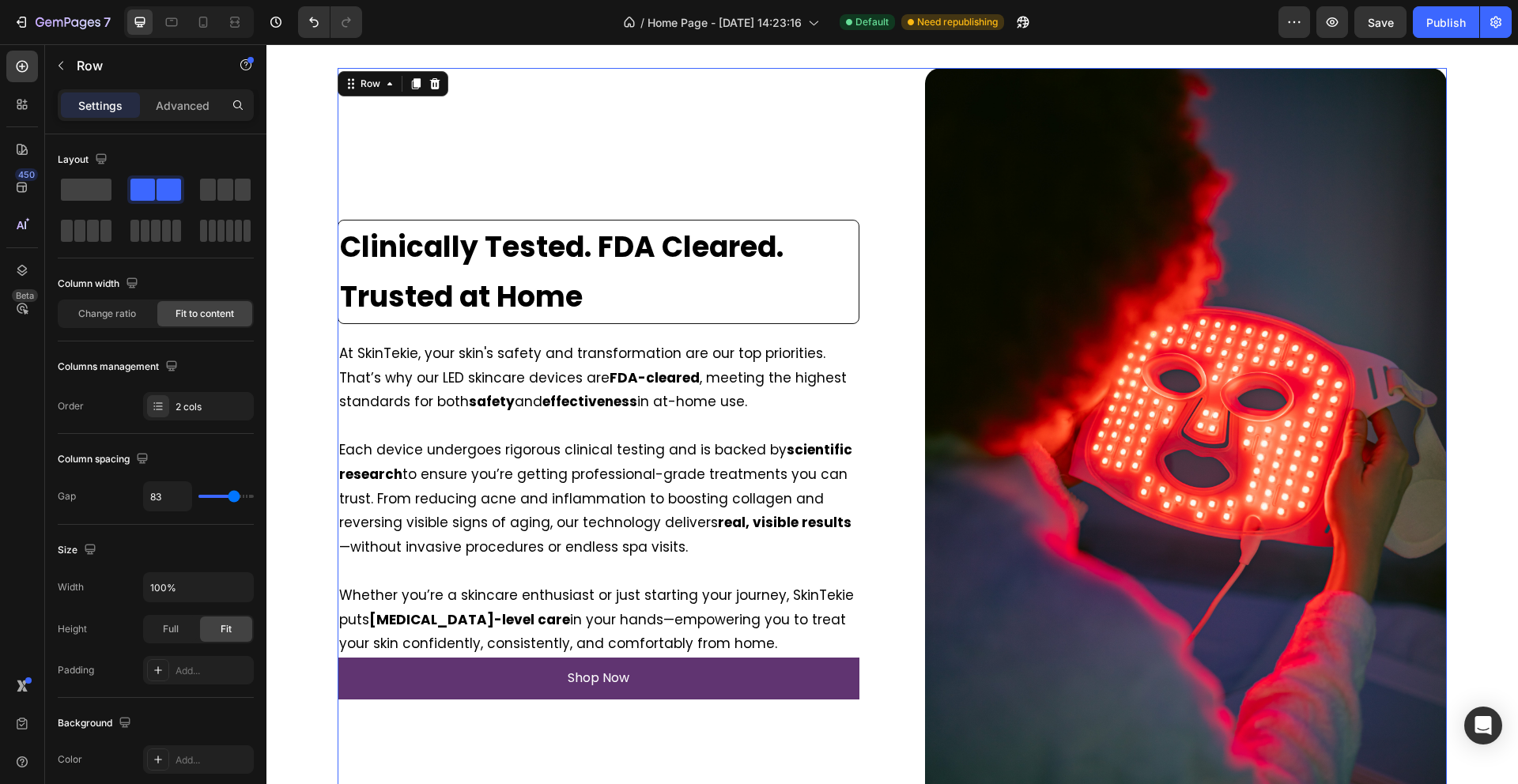
scroll to position [1508, 0]
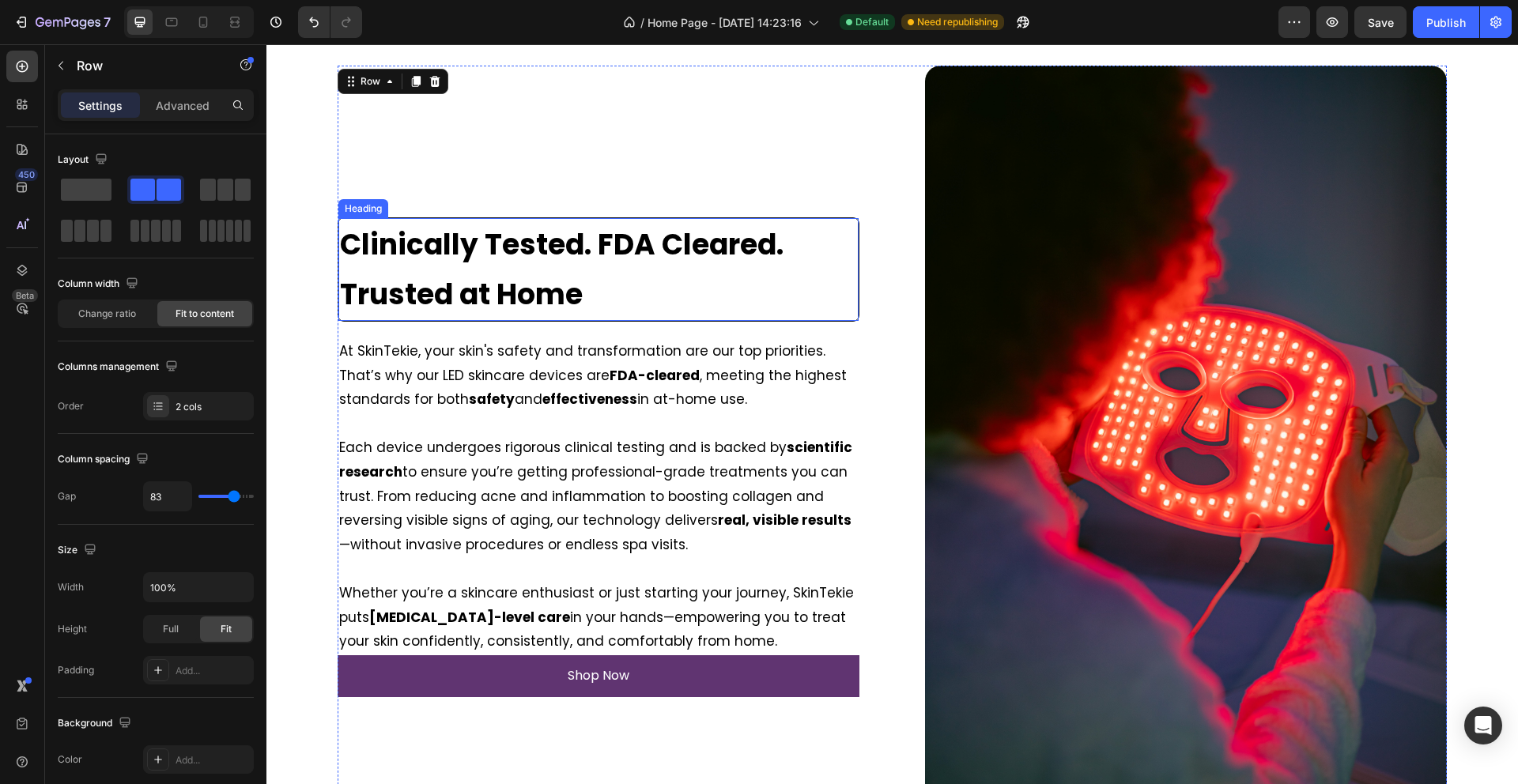
click at [589, 289] on h2 "Clinically Tested. FDA Cleared. Trusted at Home" at bounding box center [598, 270] width 520 height 103
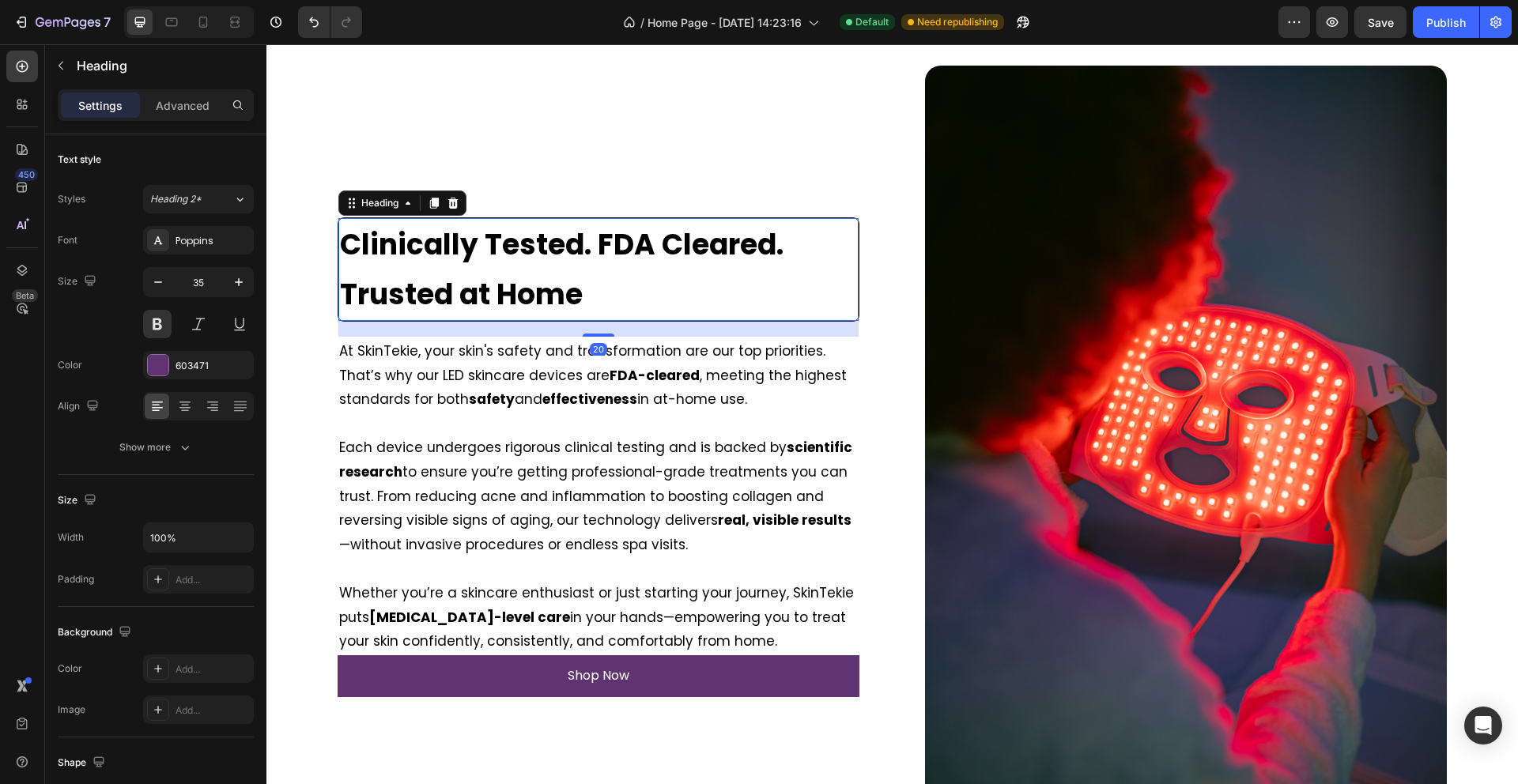
click at [589, 289] on h2 "Clinically Tested. FDA Cleared. Trusted at Home" at bounding box center [598, 270] width 520 height 103
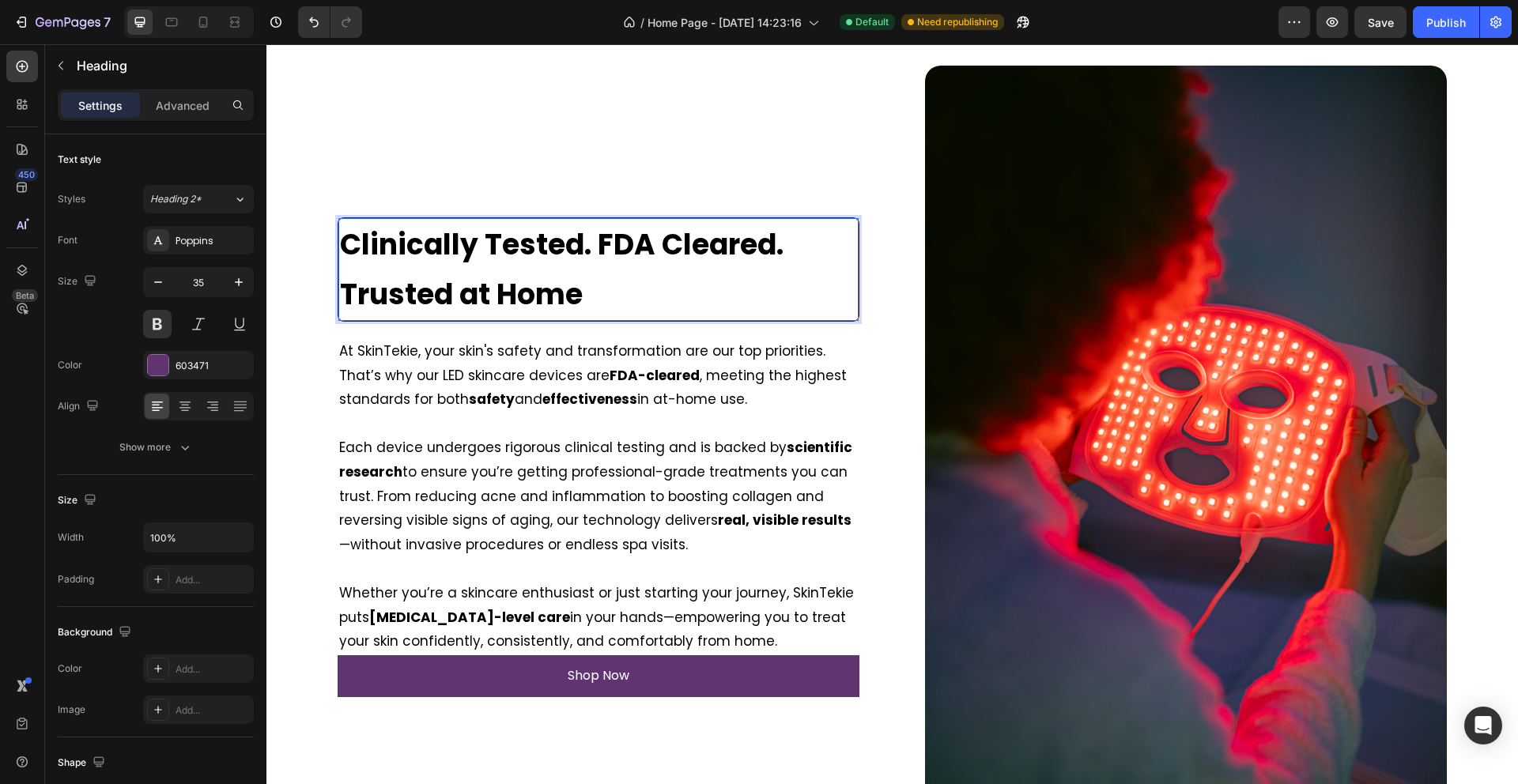
click at [587, 263] on span "Clinically Tested. FDA Cleared. Trusted at Home" at bounding box center [561, 270] width 443 height 90
click at [575, 156] on div "Clinically Tested. FDA Cleared. Trusted at Home Heading 20 Image At SkinTekie, …" at bounding box center [599, 457] width 522 height 782
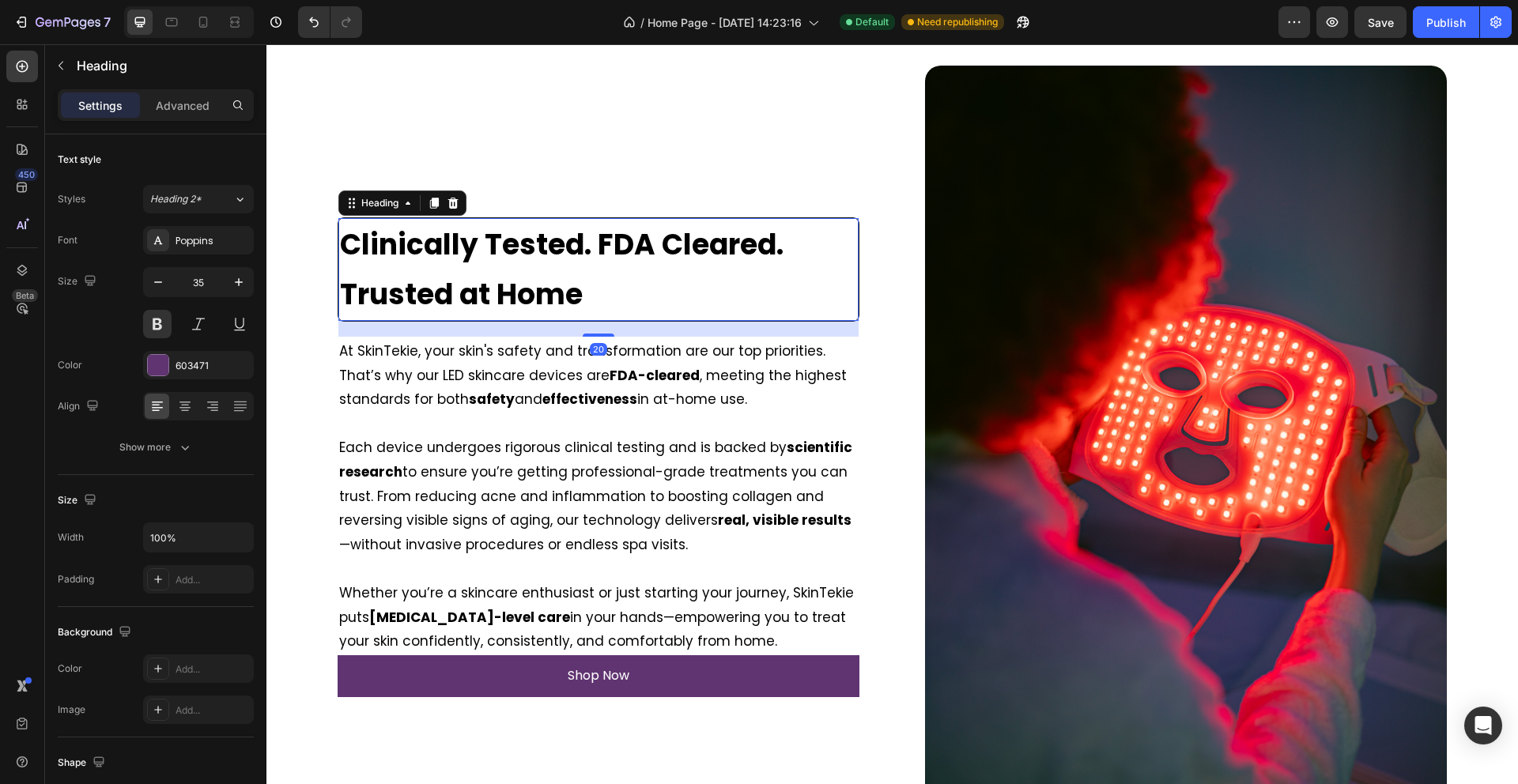
click at [548, 265] on div "⁠⁠⁠⁠⁠⁠⁠ Clinically Tested. FDA Cleared. Trusted at Home Heading 20 Image At Ski…" at bounding box center [599, 457] width 522 height 782
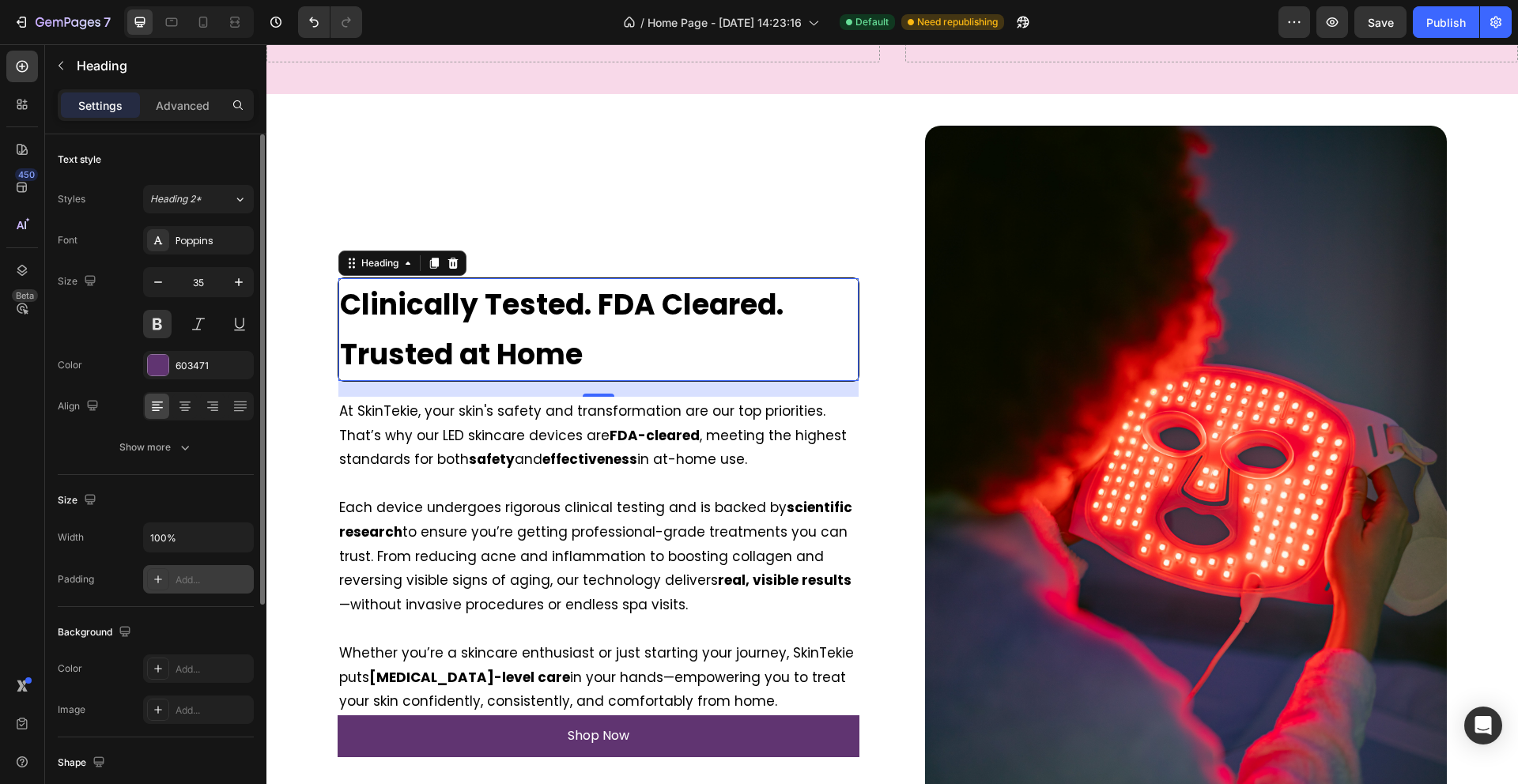
click at [197, 578] on div "Add..." at bounding box center [213, 580] width 74 height 14
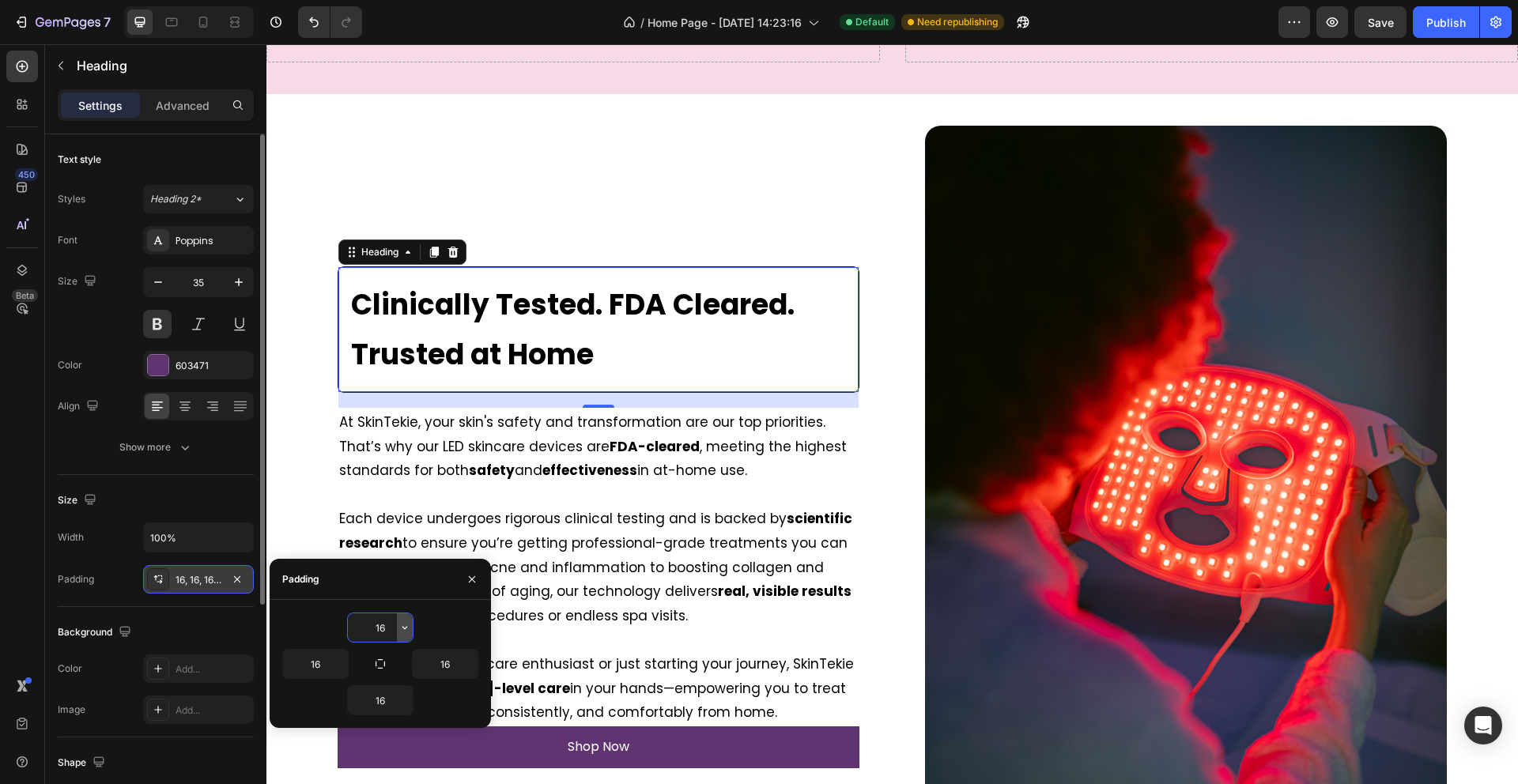
click at [404, 627] on icon "button" at bounding box center [404, 627] width 12 height 12
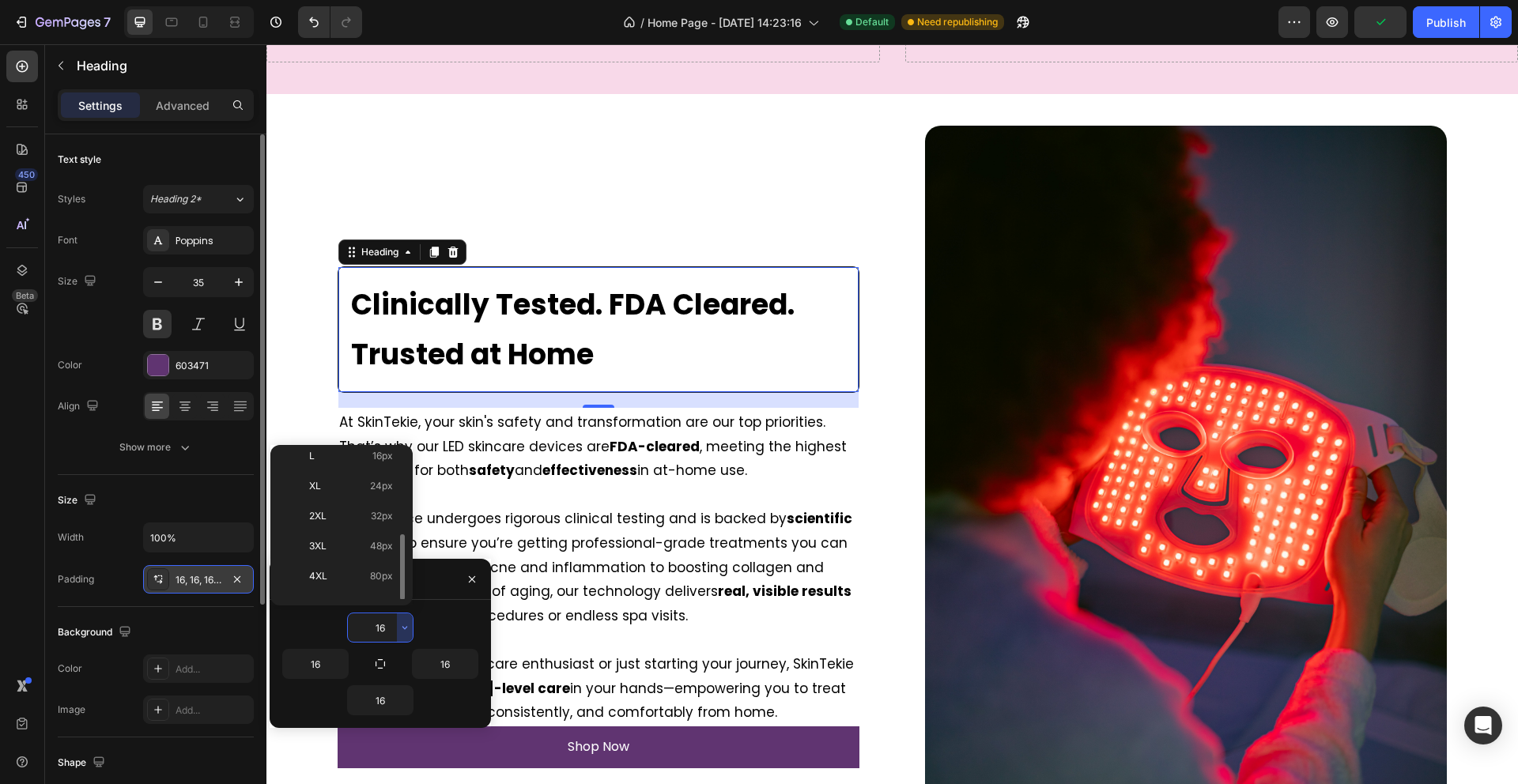
scroll to position [157, 0]
click at [383, 513] on span "32px" at bounding box center [382, 519] width 22 height 14
type input "32"
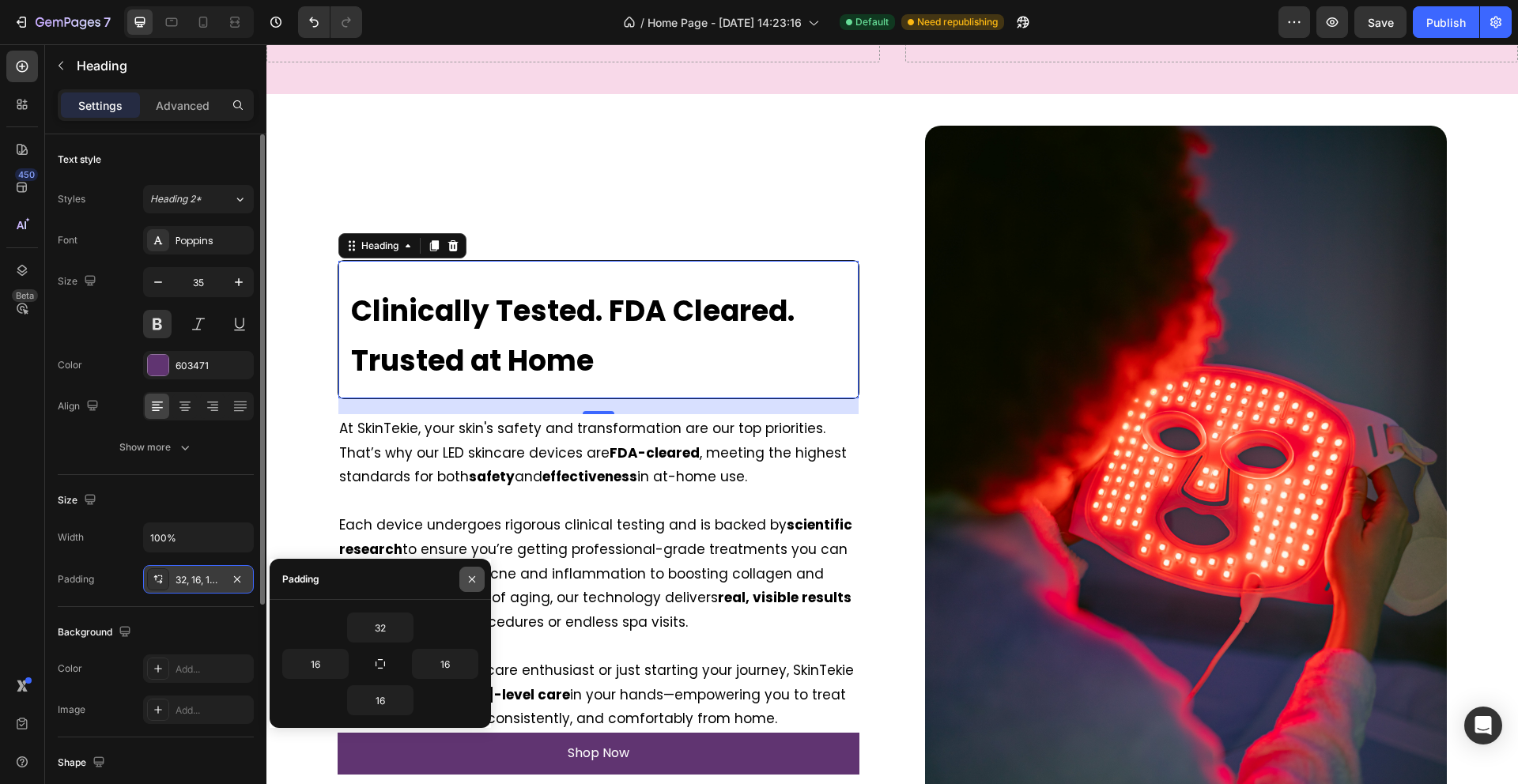
click at [478, 579] on icon "button" at bounding box center [471, 579] width 12 height 12
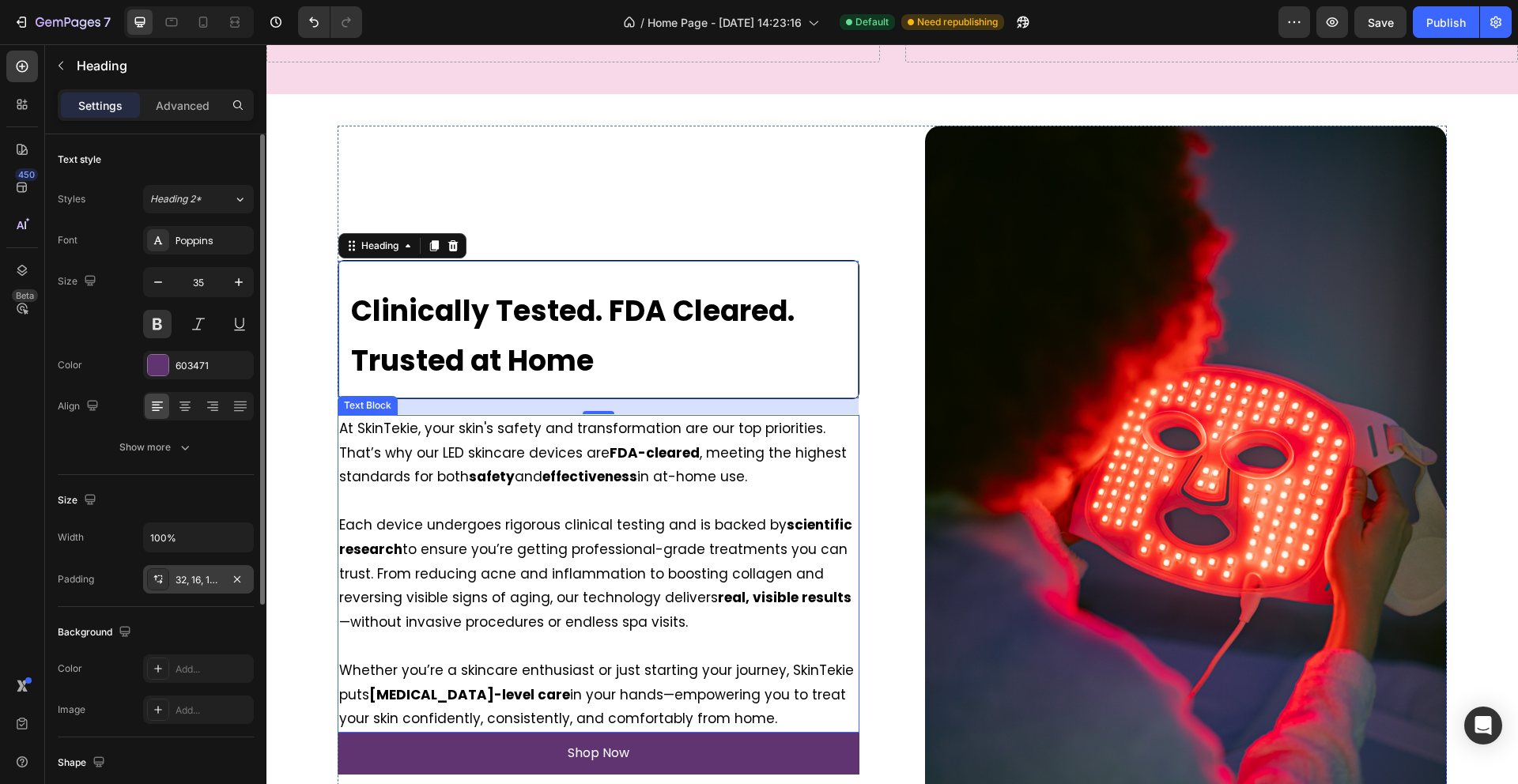
click at [490, 512] on p at bounding box center [598, 501] width 518 height 25
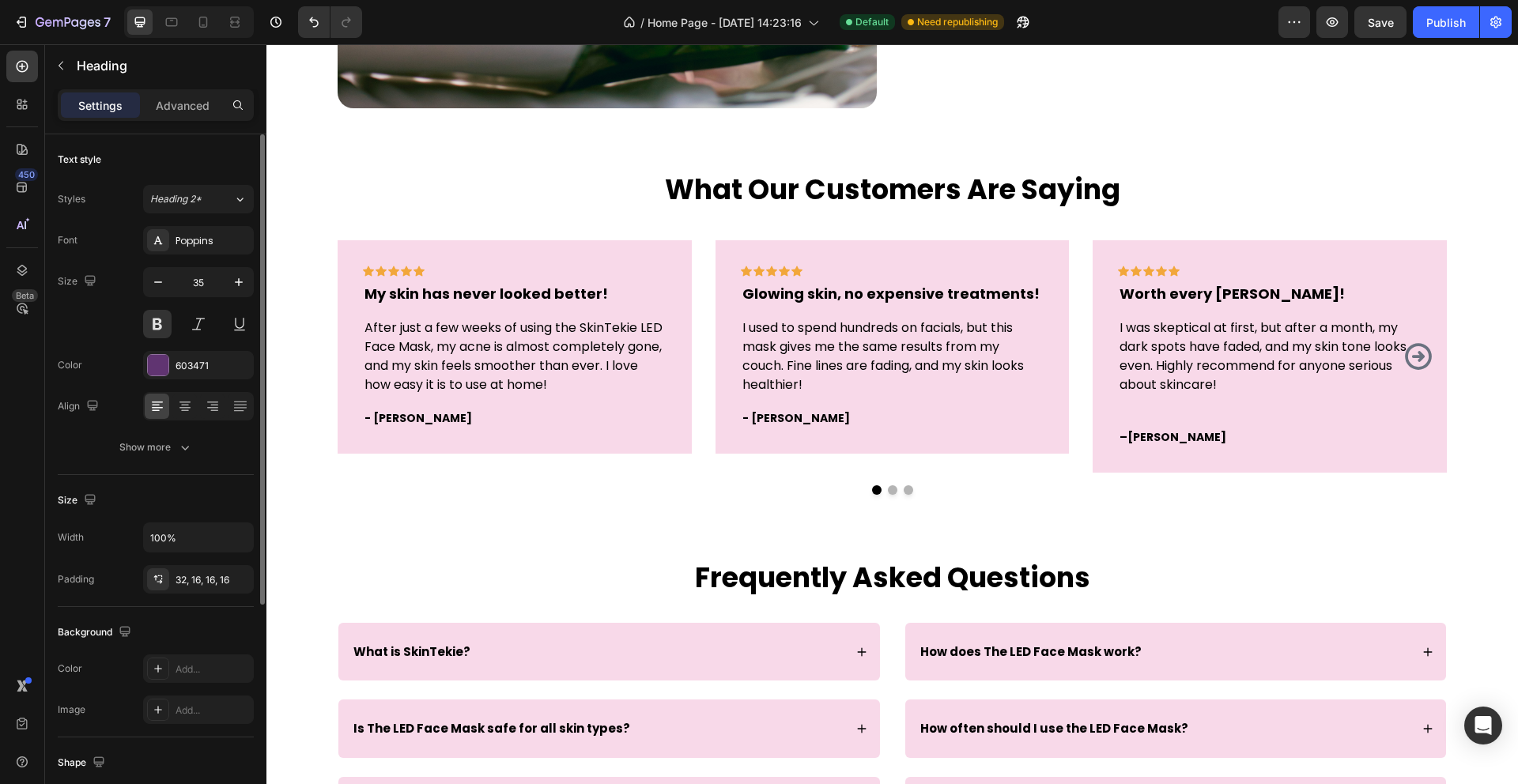
scroll to position [3089, 0]
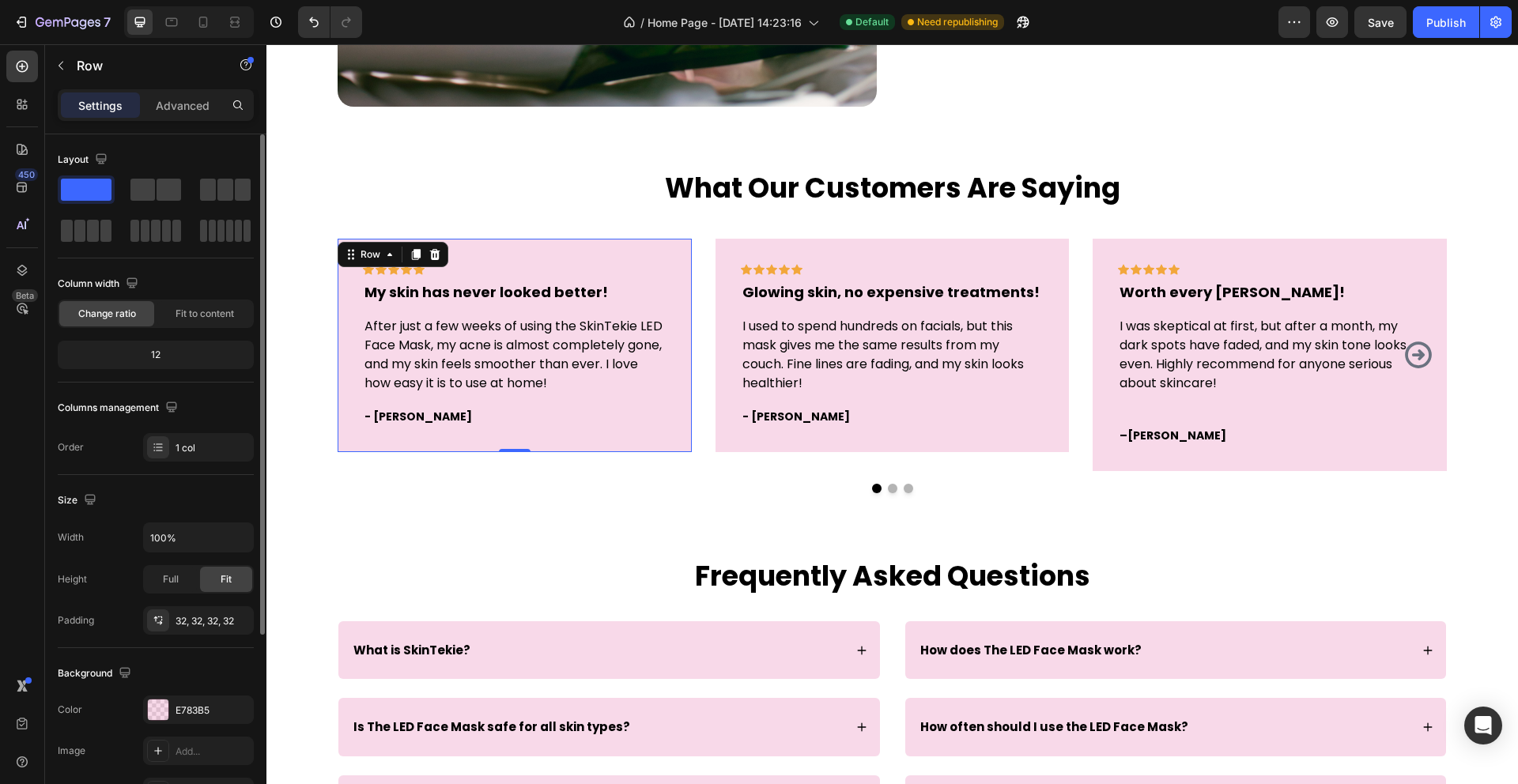
click at [527, 257] on div "Icon Icon Icon Icon Icon Row My skin has never looked better! Text block After …" at bounding box center [515, 345] width 354 height 214
click at [160, 710] on div at bounding box center [159, 710] width 21 height 21
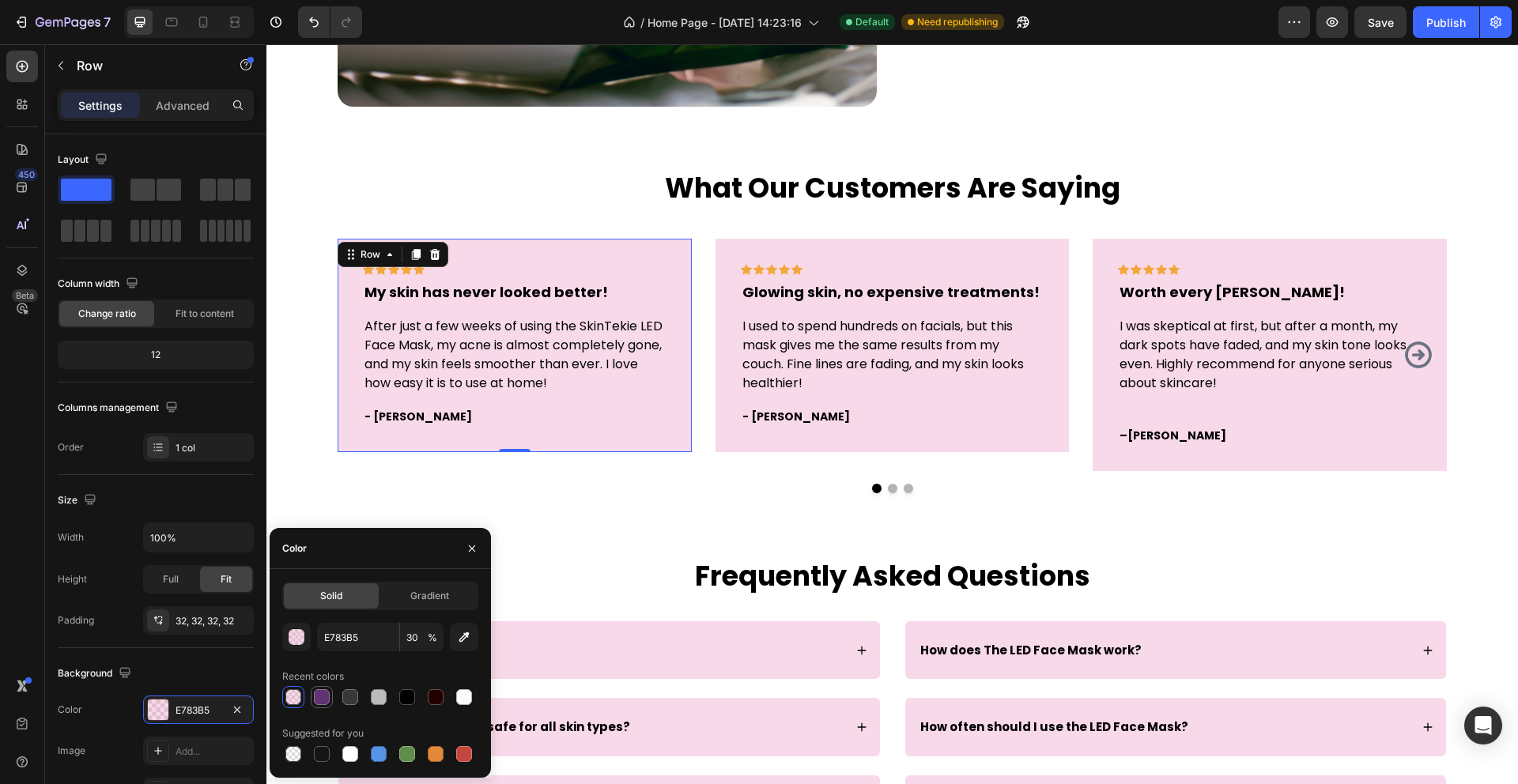
click at [324, 697] on div at bounding box center [322, 697] width 16 height 16
type input "603471"
type input "100"
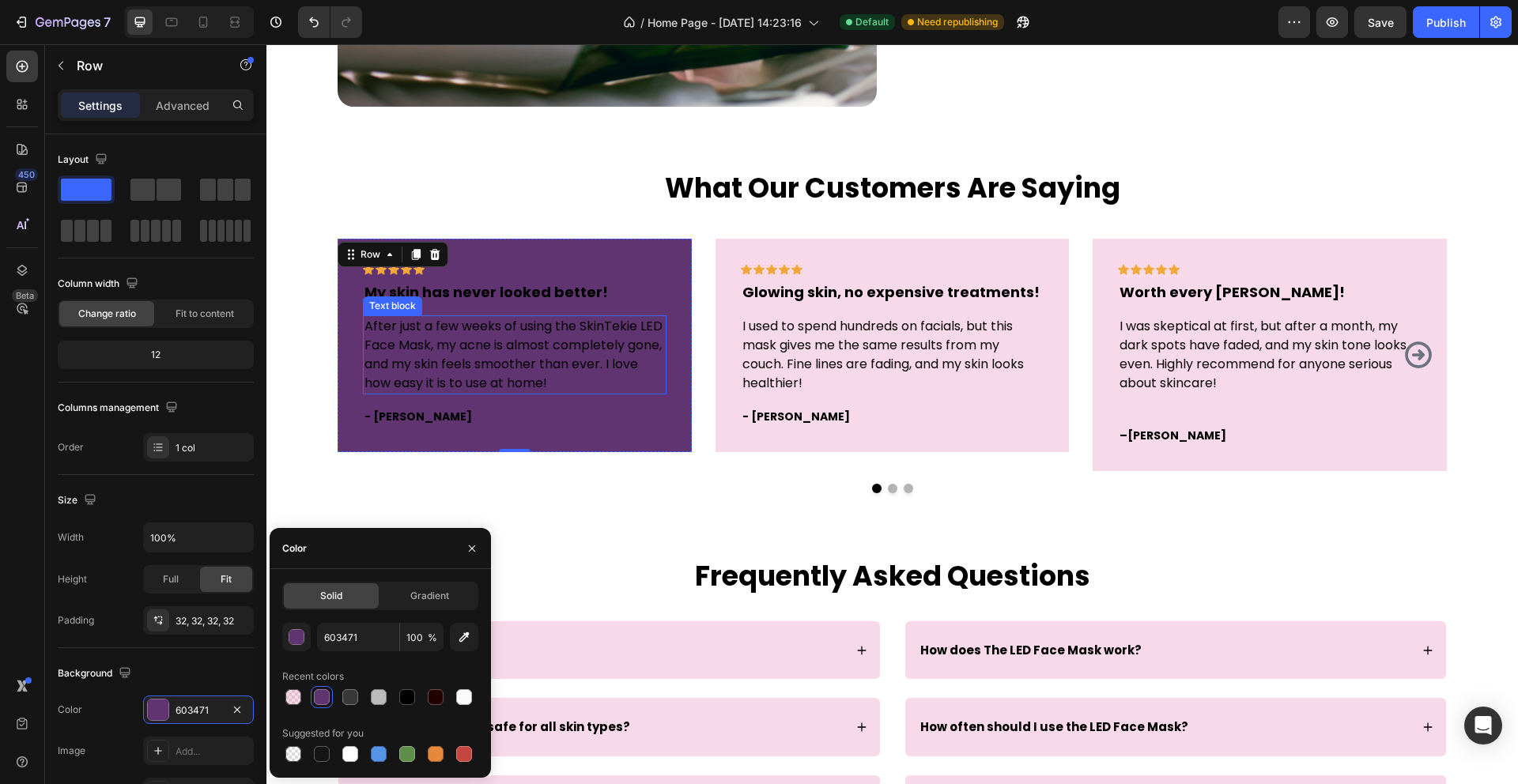
click at [436, 338] on p "After just a few weeks of using the SkinTekie LED Face Mask, my acne is almost …" at bounding box center [515, 355] width 300 height 76
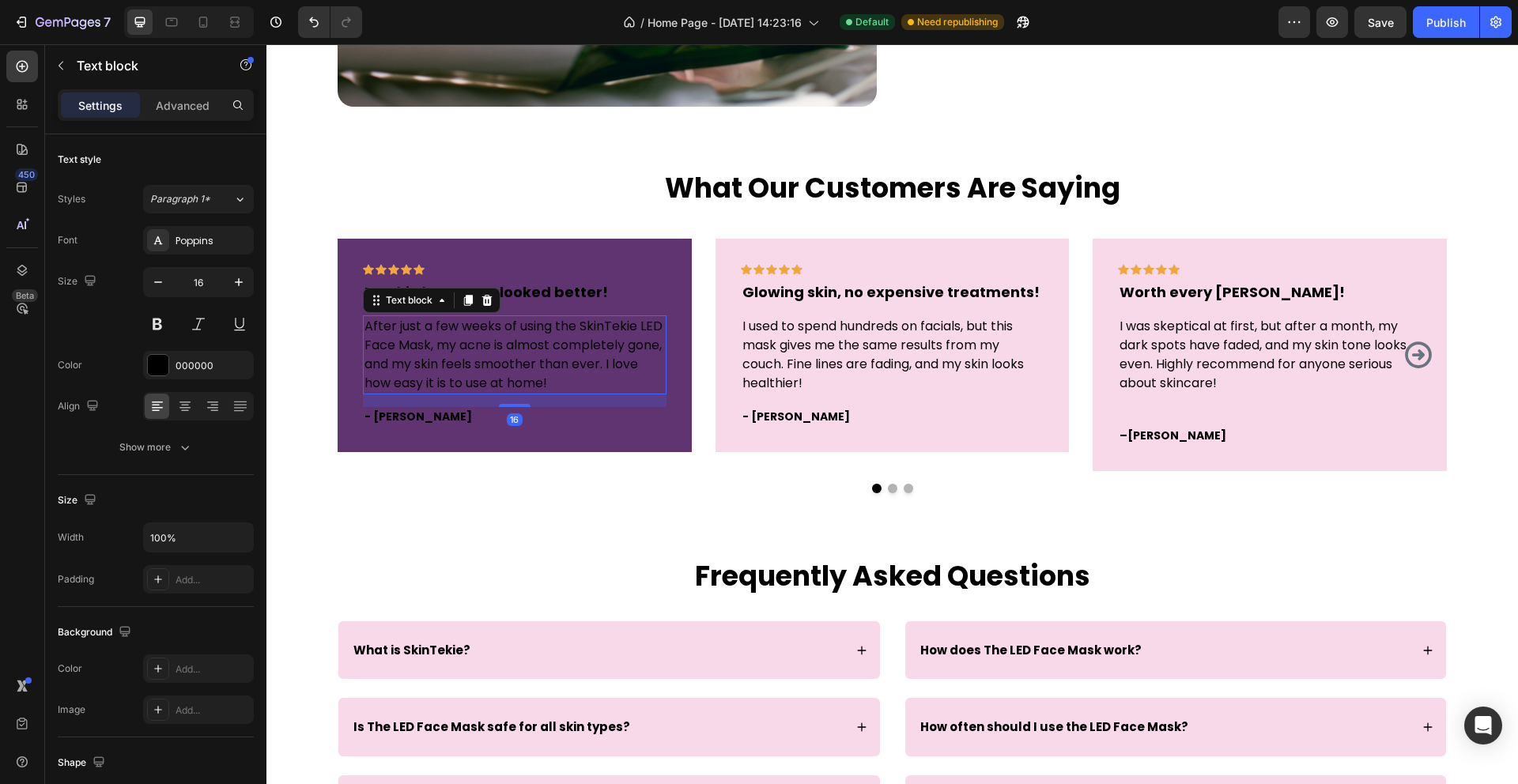
click at [436, 338] on p "After just a few weeks of using the SkinTekie LED Face Mask, my acne is almost …" at bounding box center [515, 355] width 300 height 76
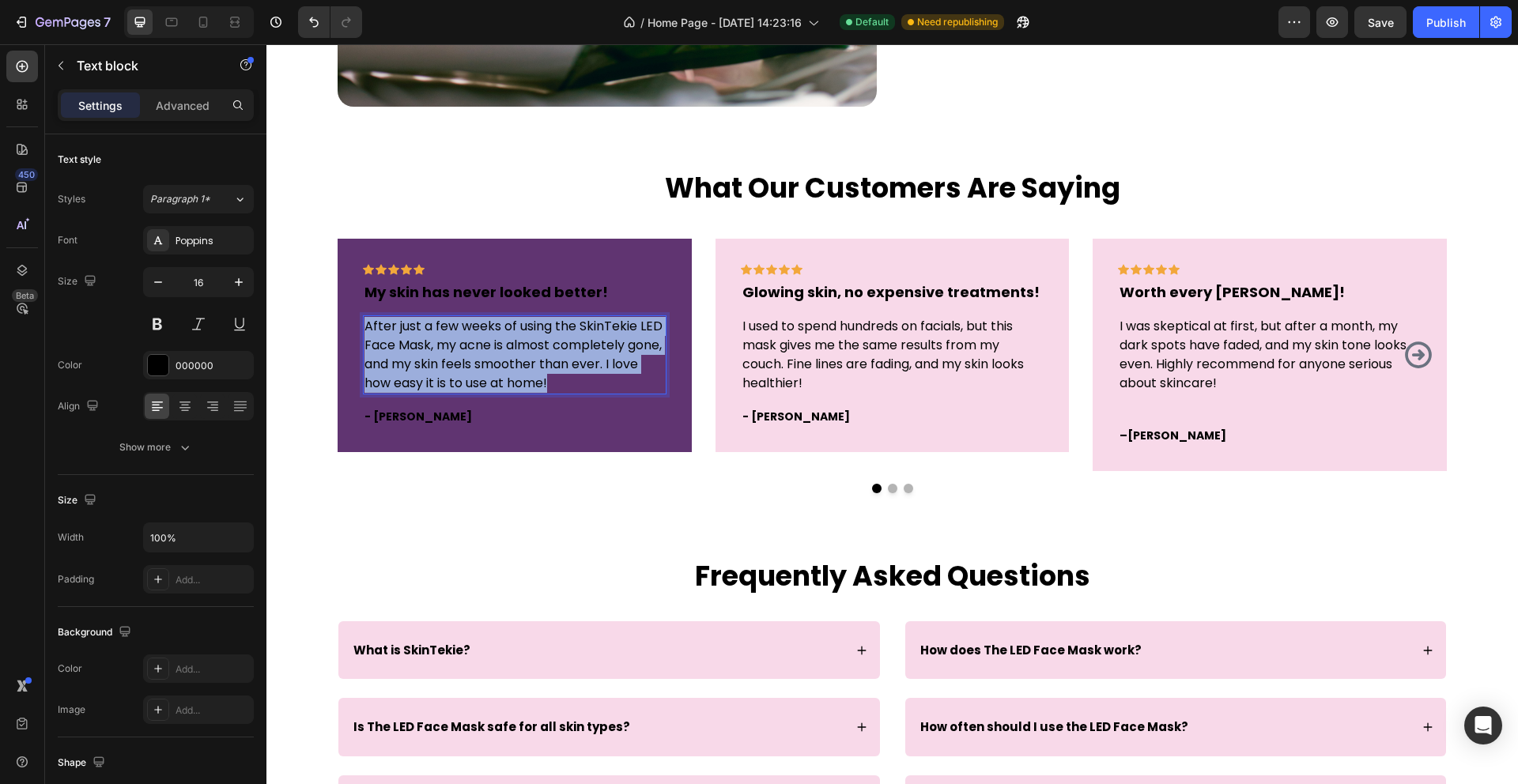
click at [436, 338] on p "After just a few weeks of using the SkinTekie LED Face Mask, my acne is almost …" at bounding box center [515, 355] width 300 height 76
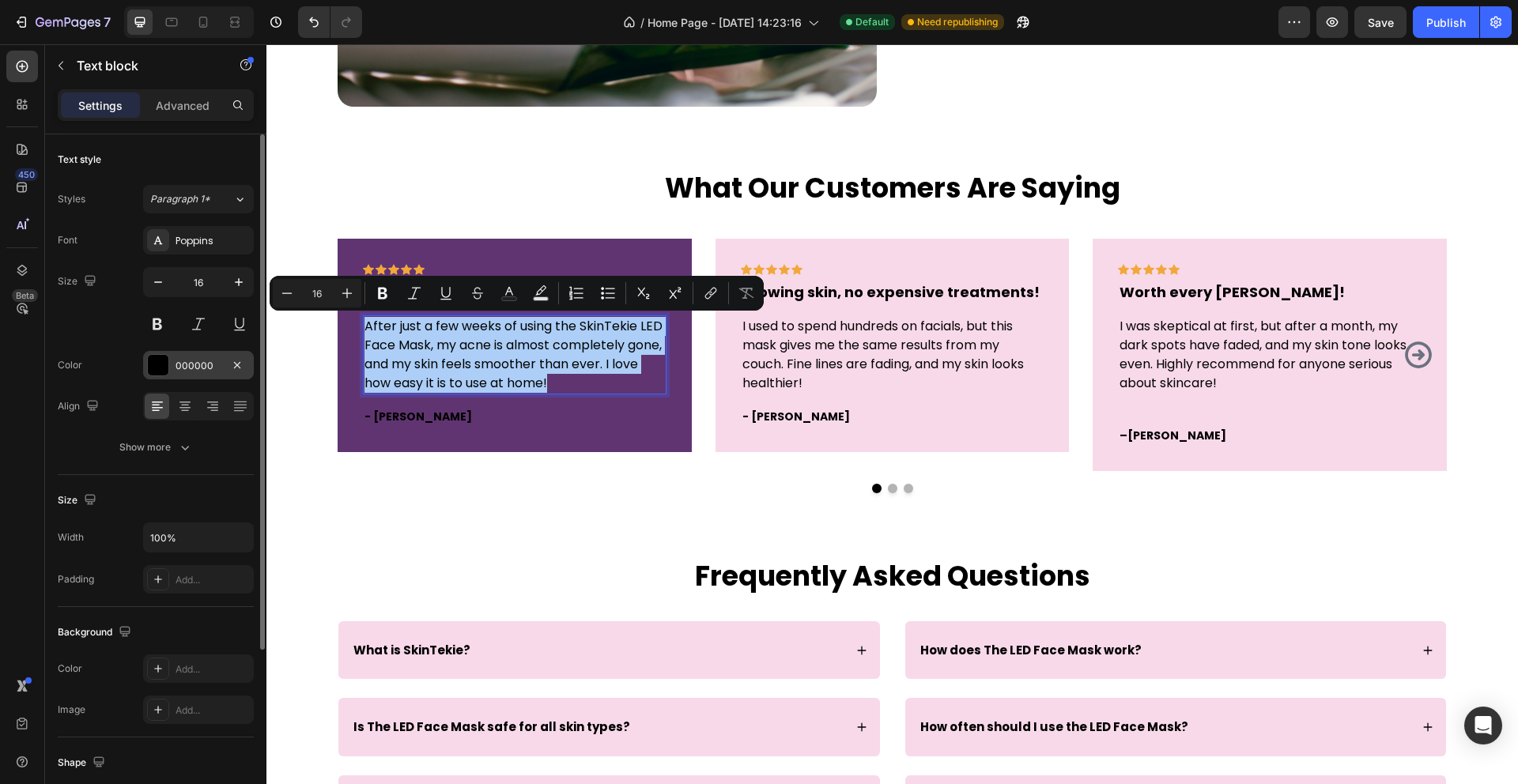
click at [162, 365] on div at bounding box center [159, 365] width 21 height 21
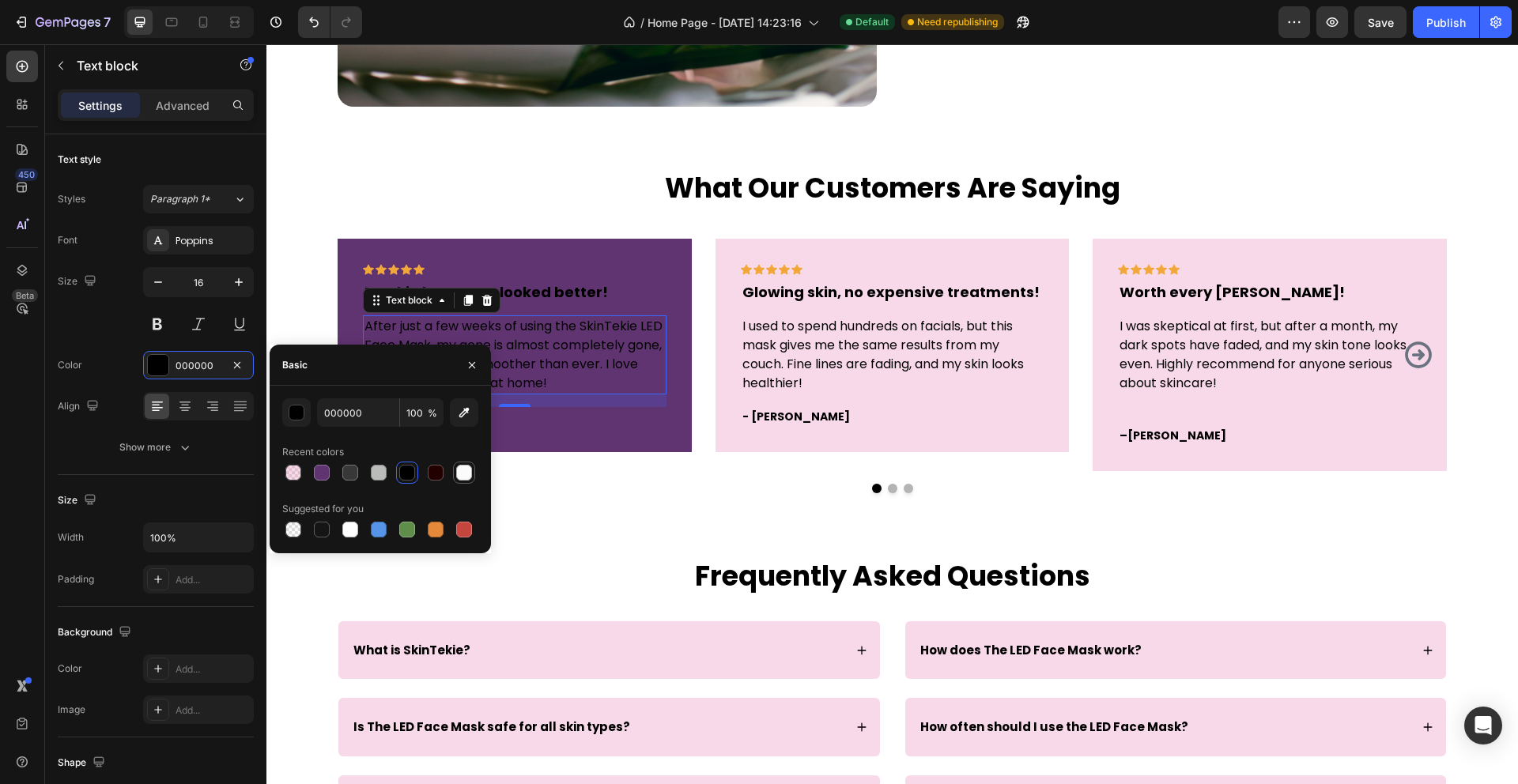
click at [466, 471] on div at bounding box center [463, 473] width 16 height 16
type input "FBFBFB"
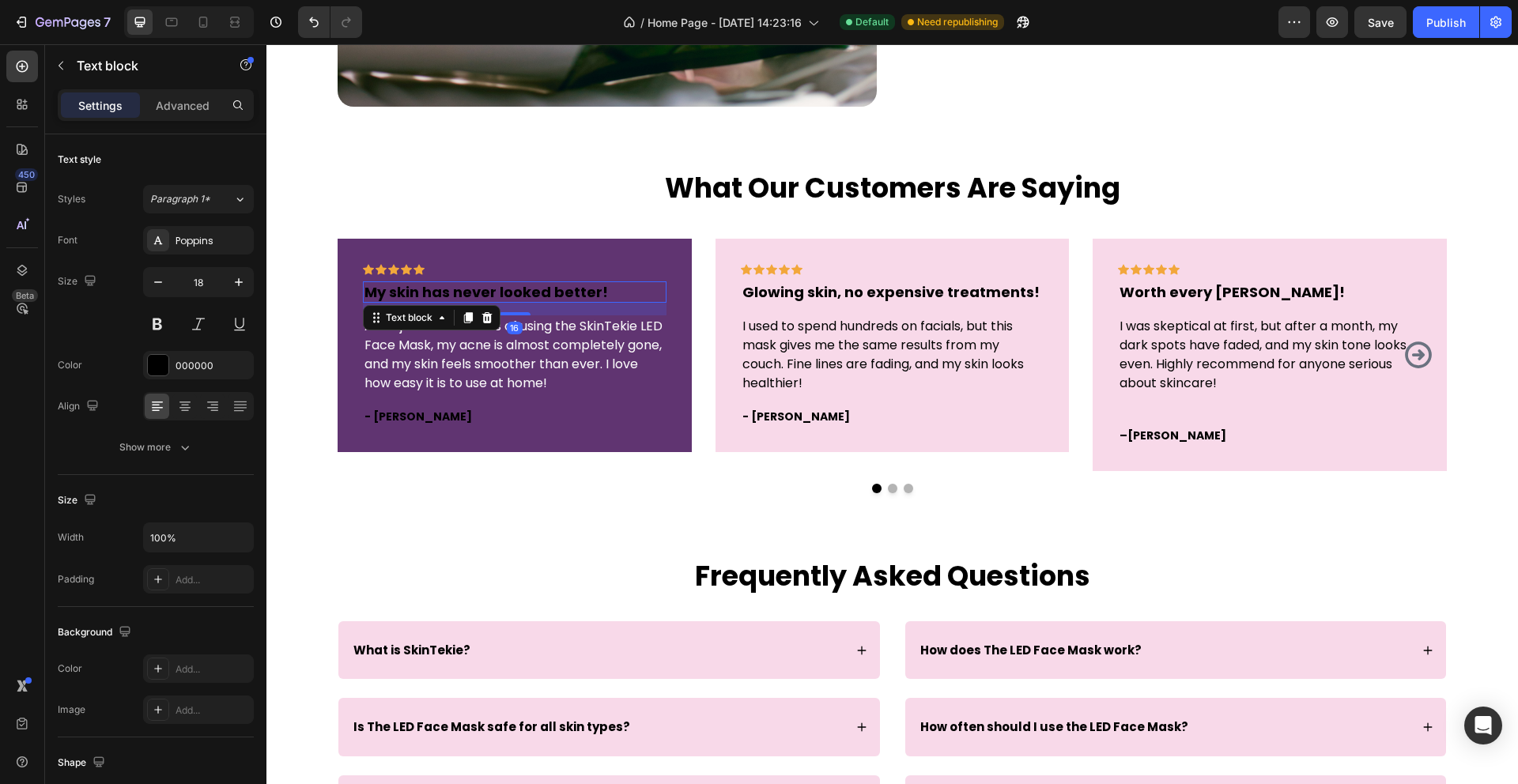
click at [520, 285] on p "My skin has never looked better!" at bounding box center [515, 291] width 300 height 18
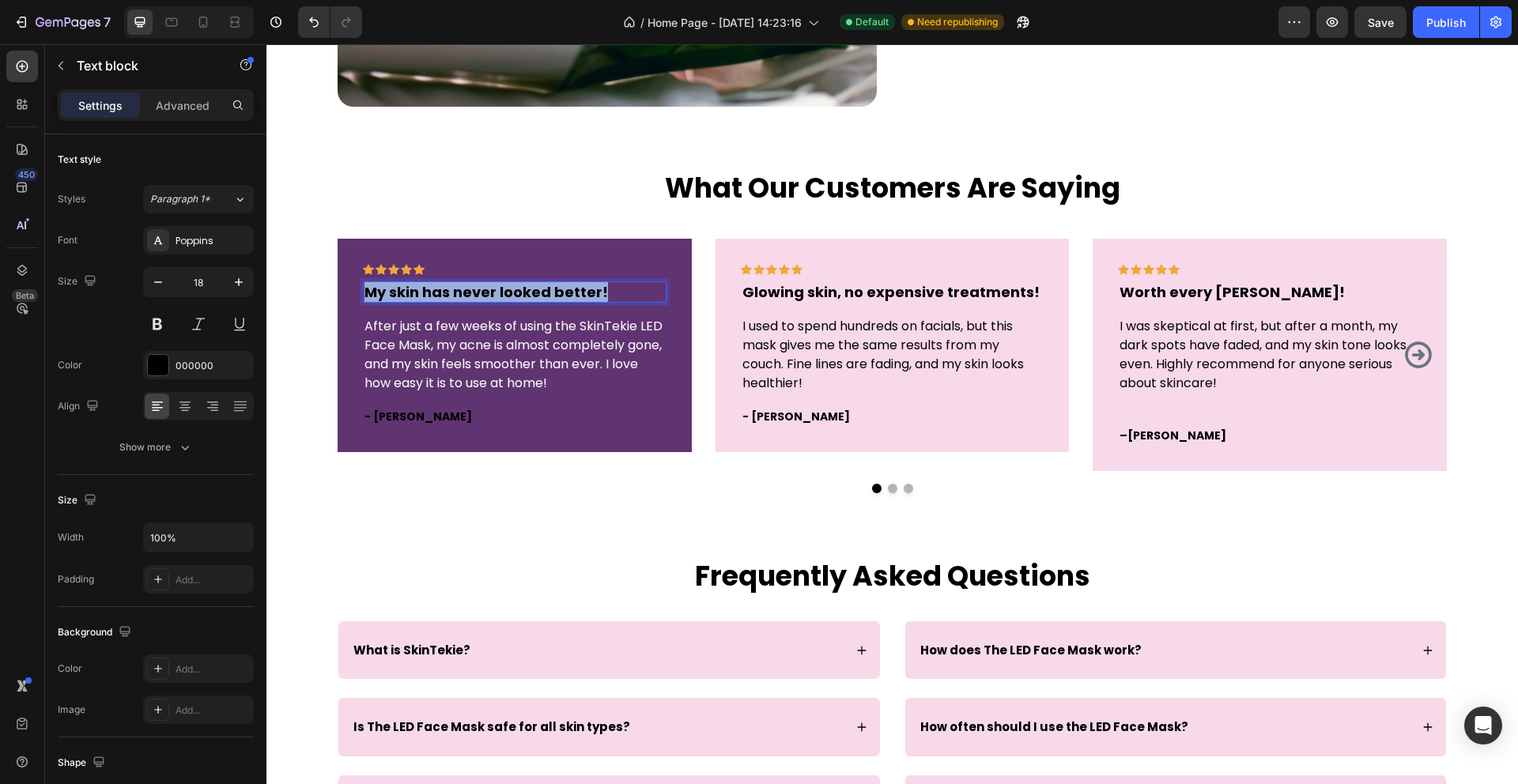
click at [520, 285] on p "My skin has never looked better!" at bounding box center [515, 291] width 300 height 18
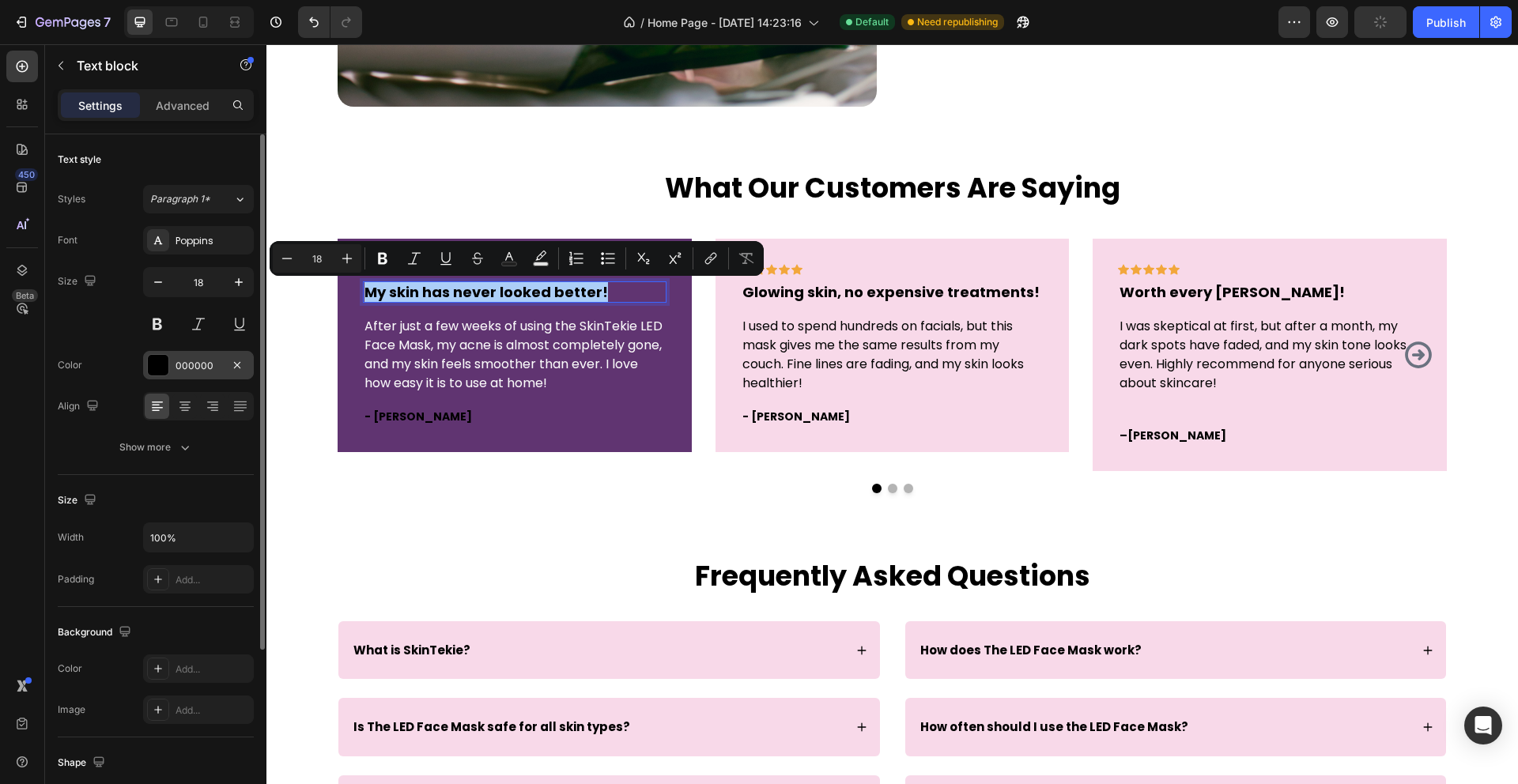
click at [163, 367] on div at bounding box center [159, 365] width 21 height 21
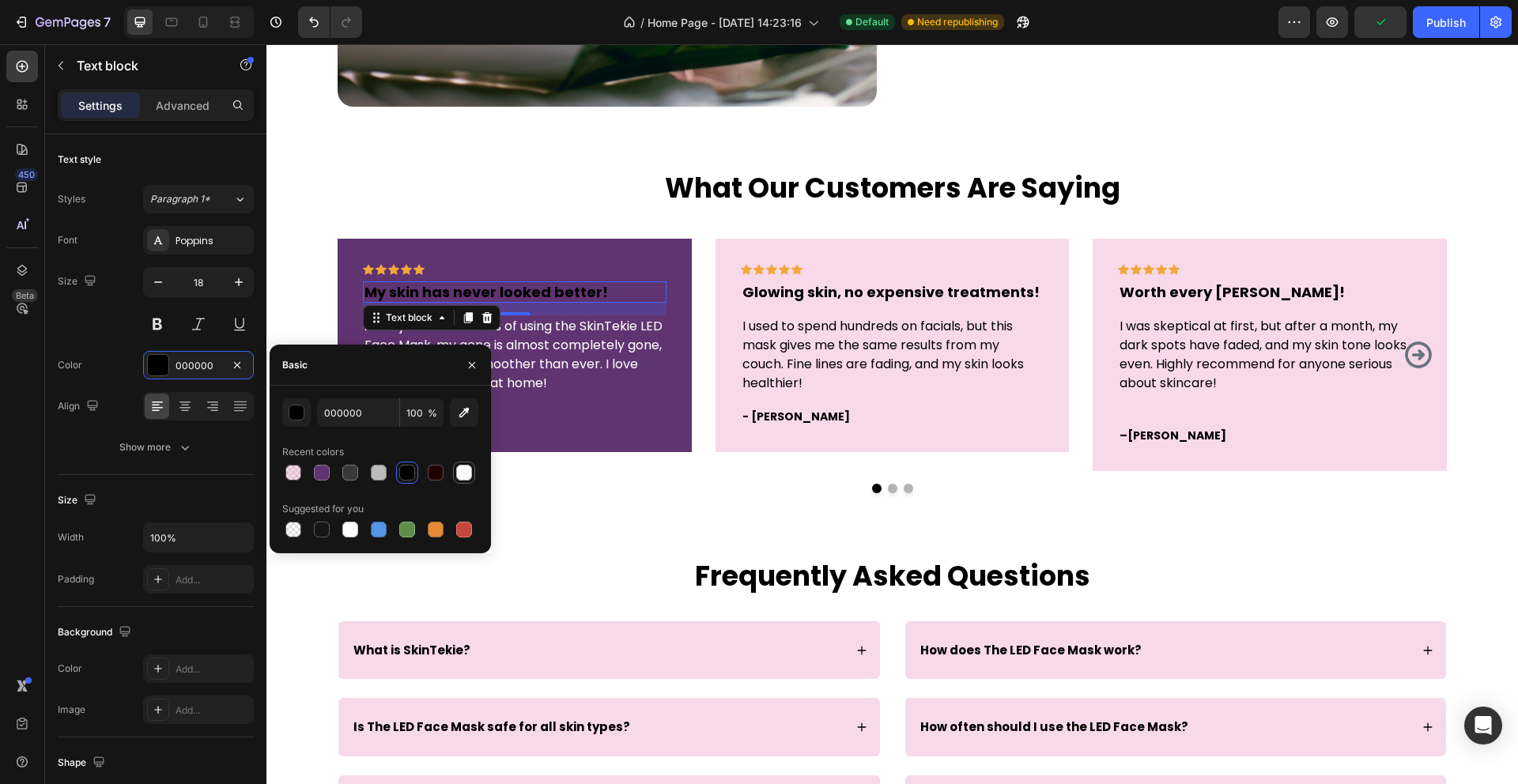
click at [461, 467] on div at bounding box center [463, 473] width 16 height 16
type input "FBFBFB"
click at [749, 368] on p "I used to spend hundreds on facials, but this mask gives me the same results fr…" at bounding box center [892, 355] width 300 height 76
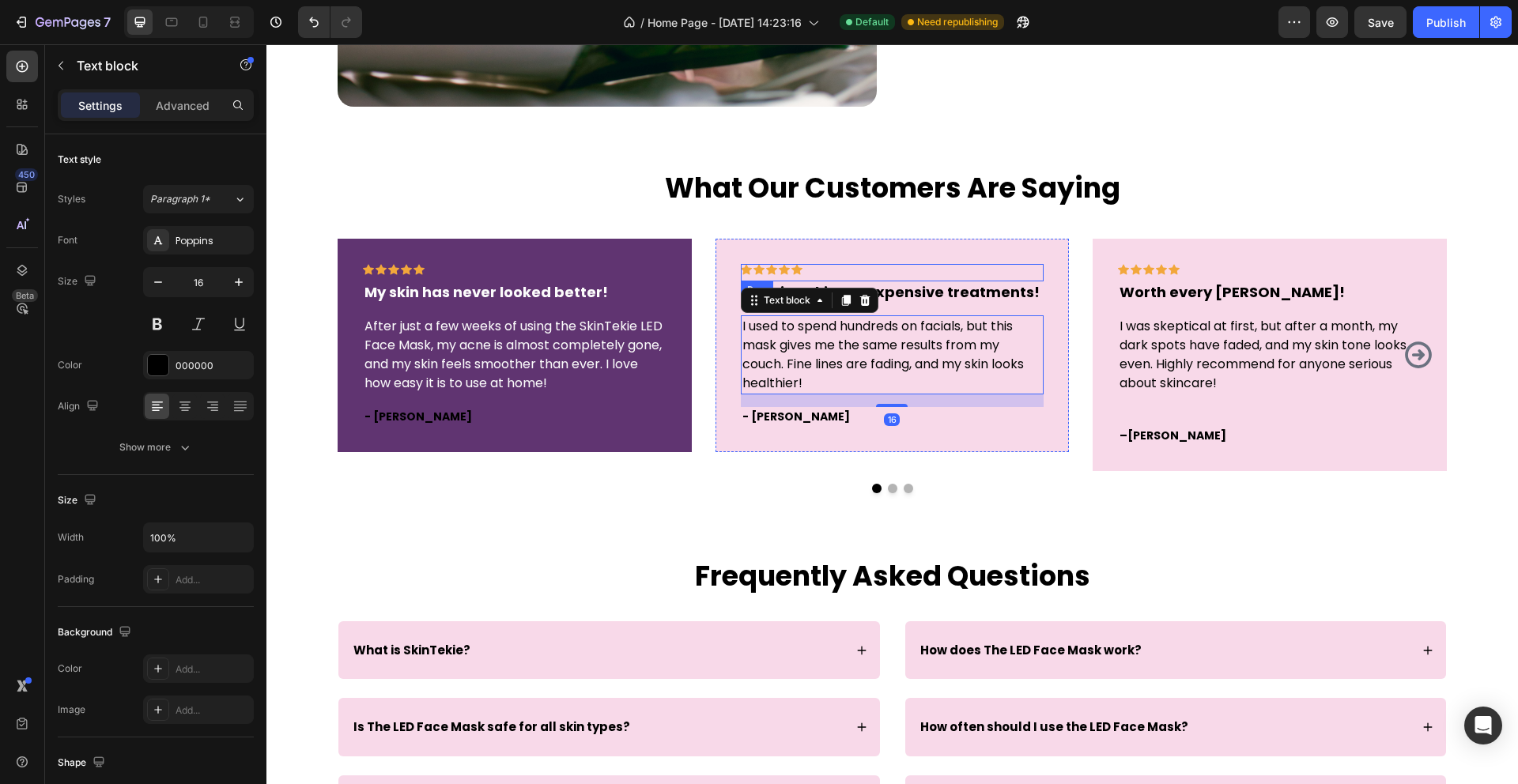
click at [864, 265] on div "Icon Icon Icon Icon Icon Row" at bounding box center [892, 272] width 304 height 17
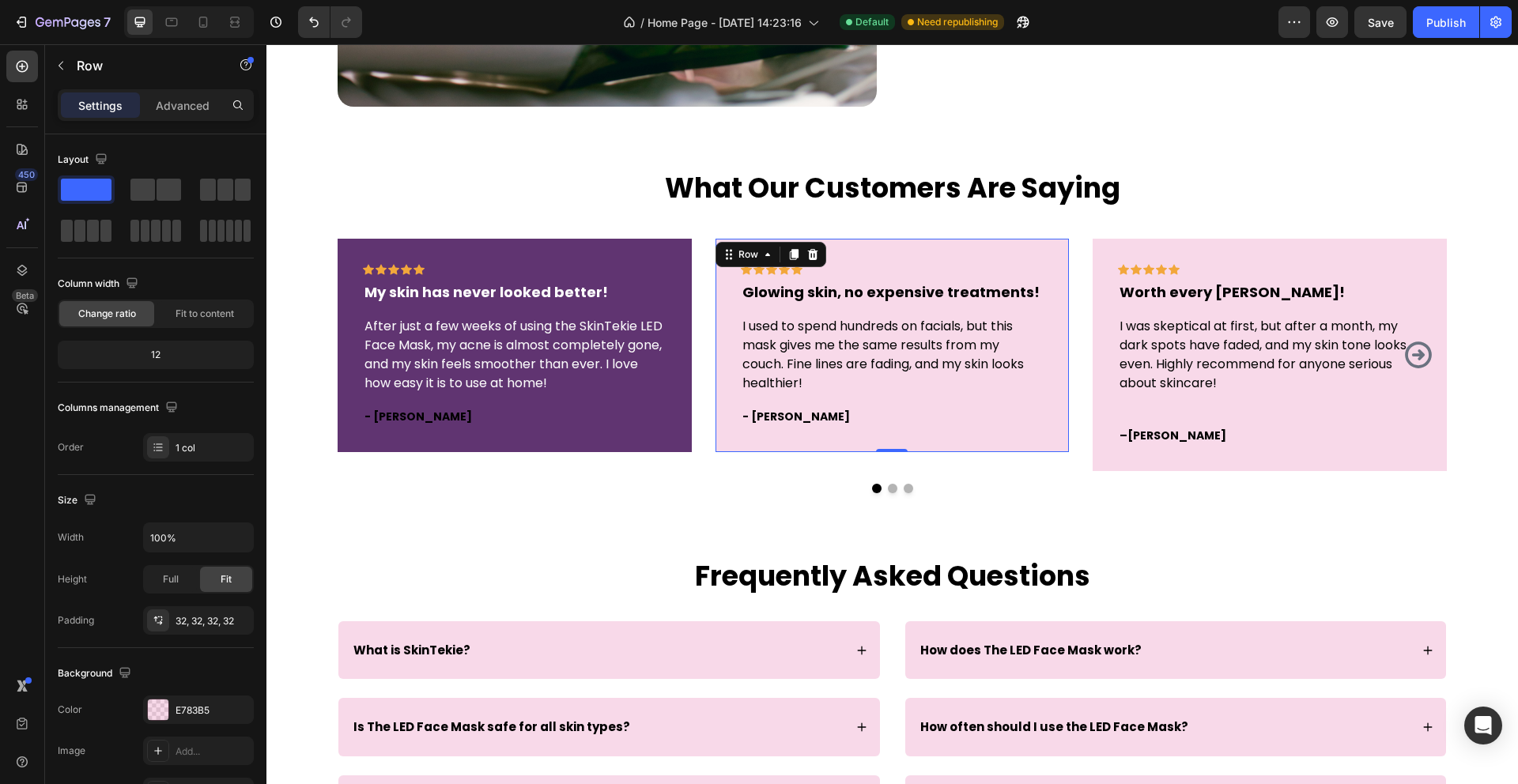
click at [811, 435] on div "Icon Icon Icon Icon Icon Row Glowing skin, no expensive treatments! Text block …" at bounding box center [892, 345] width 354 height 214
click at [159, 717] on div at bounding box center [159, 710] width 21 height 21
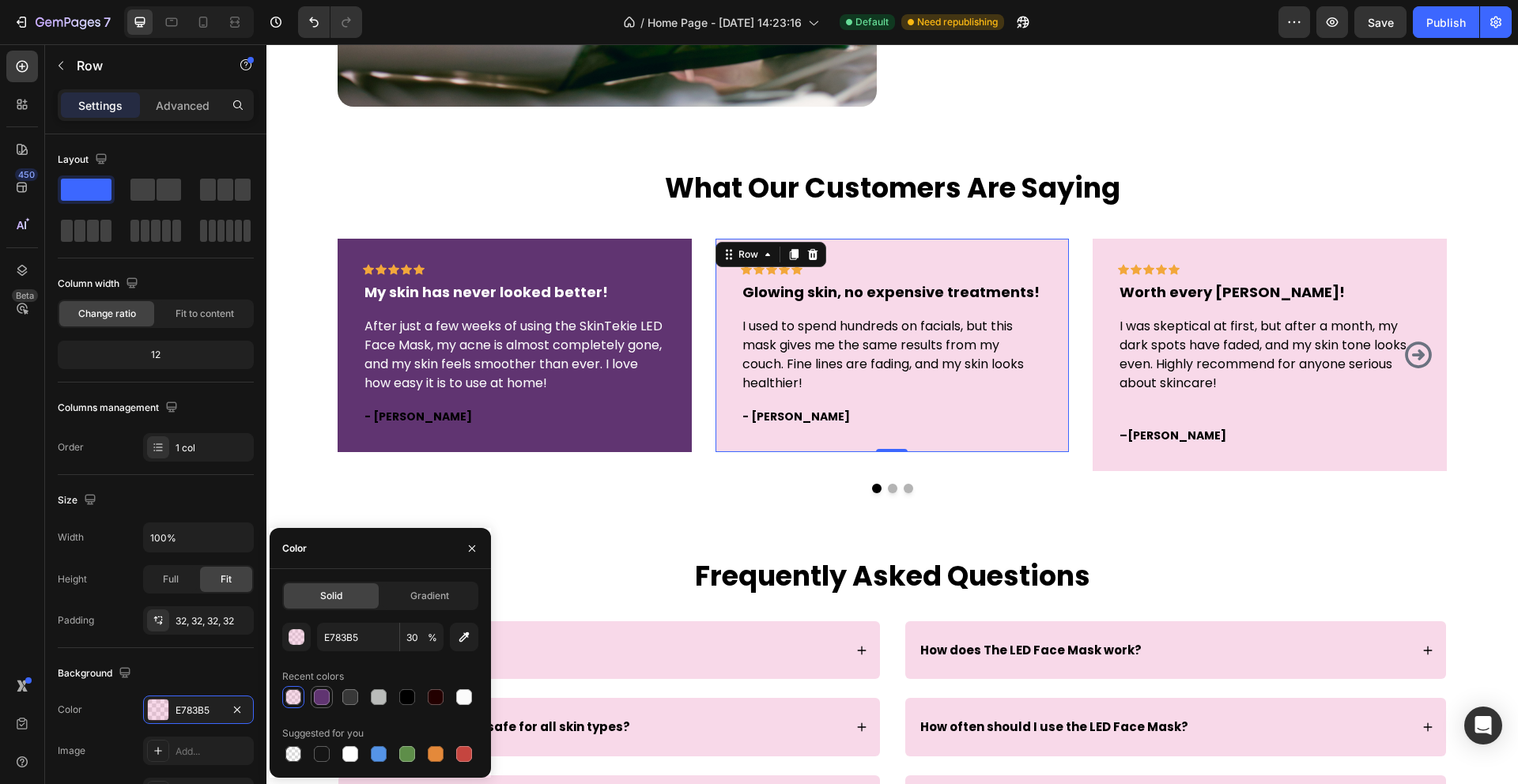
click at [322, 698] on div at bounding box center [322, 697] width 16 height 16
type input "603471"
type input "100"
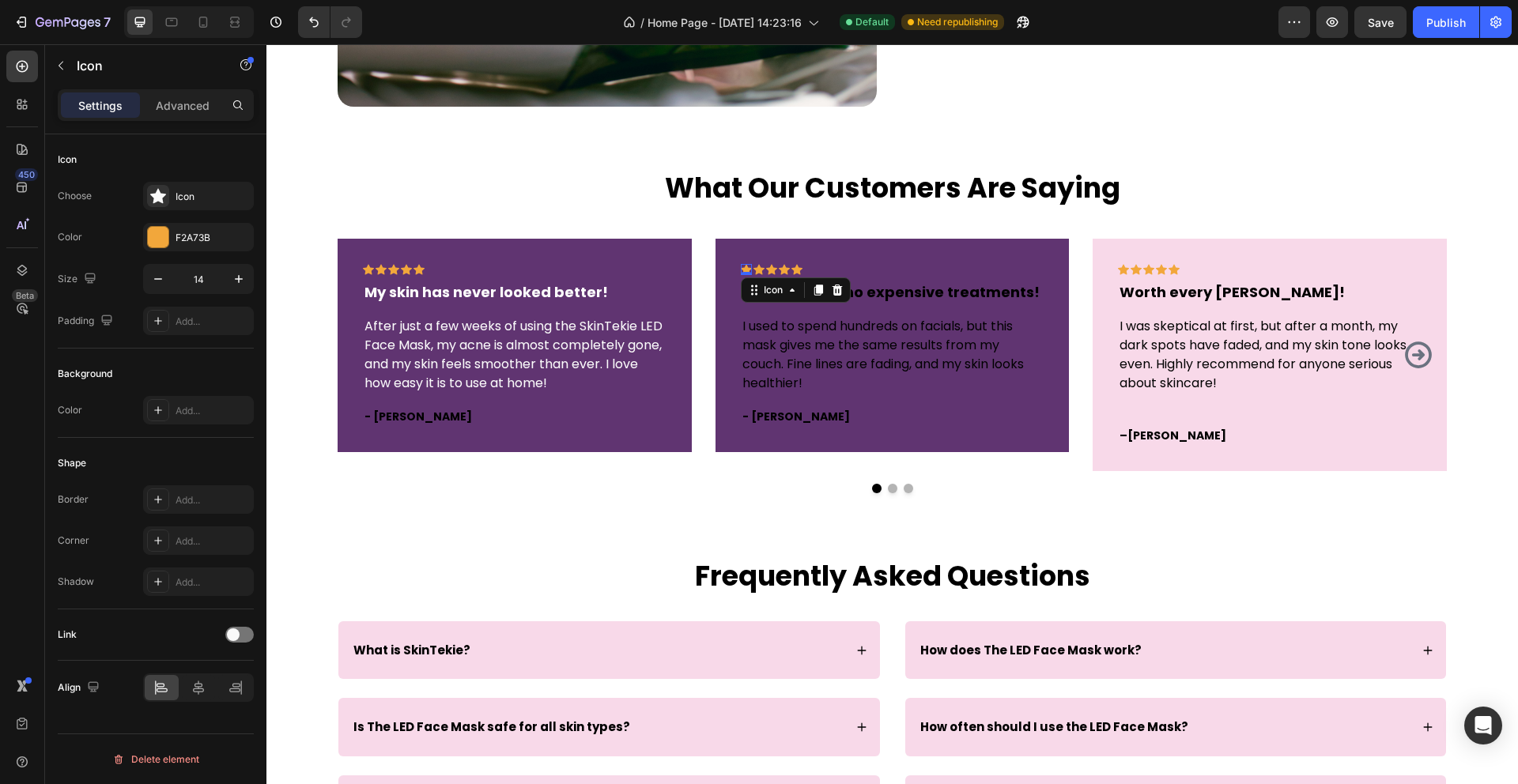
click at [760, 292] on div "Icon" at bounding box center [796, 289] width 110 height 26
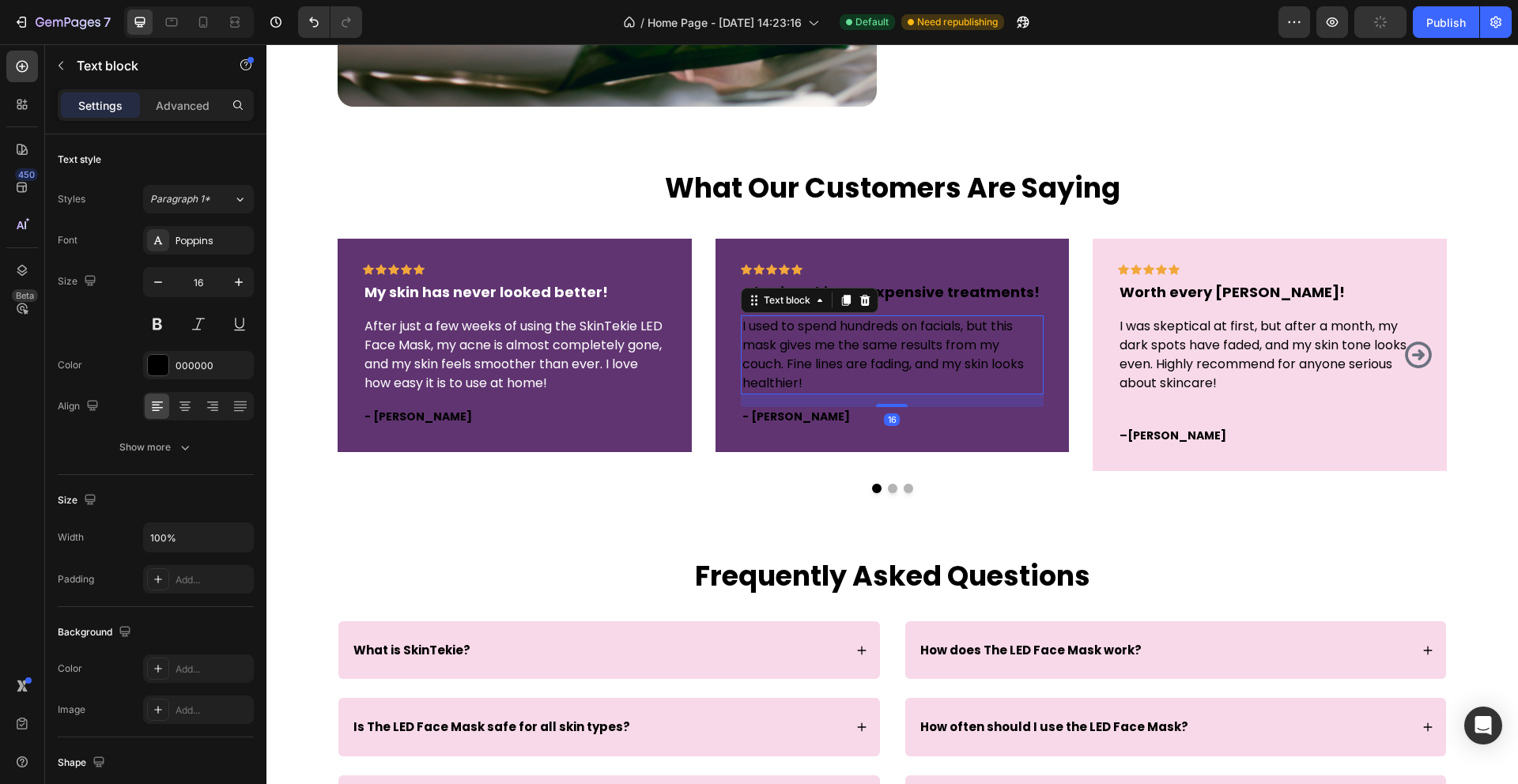
click at [782, 343] on p "I used to spend hundreds on facials, but this mask gives me the same results fr…" at bounding box center [892, 355] width 300 height 76
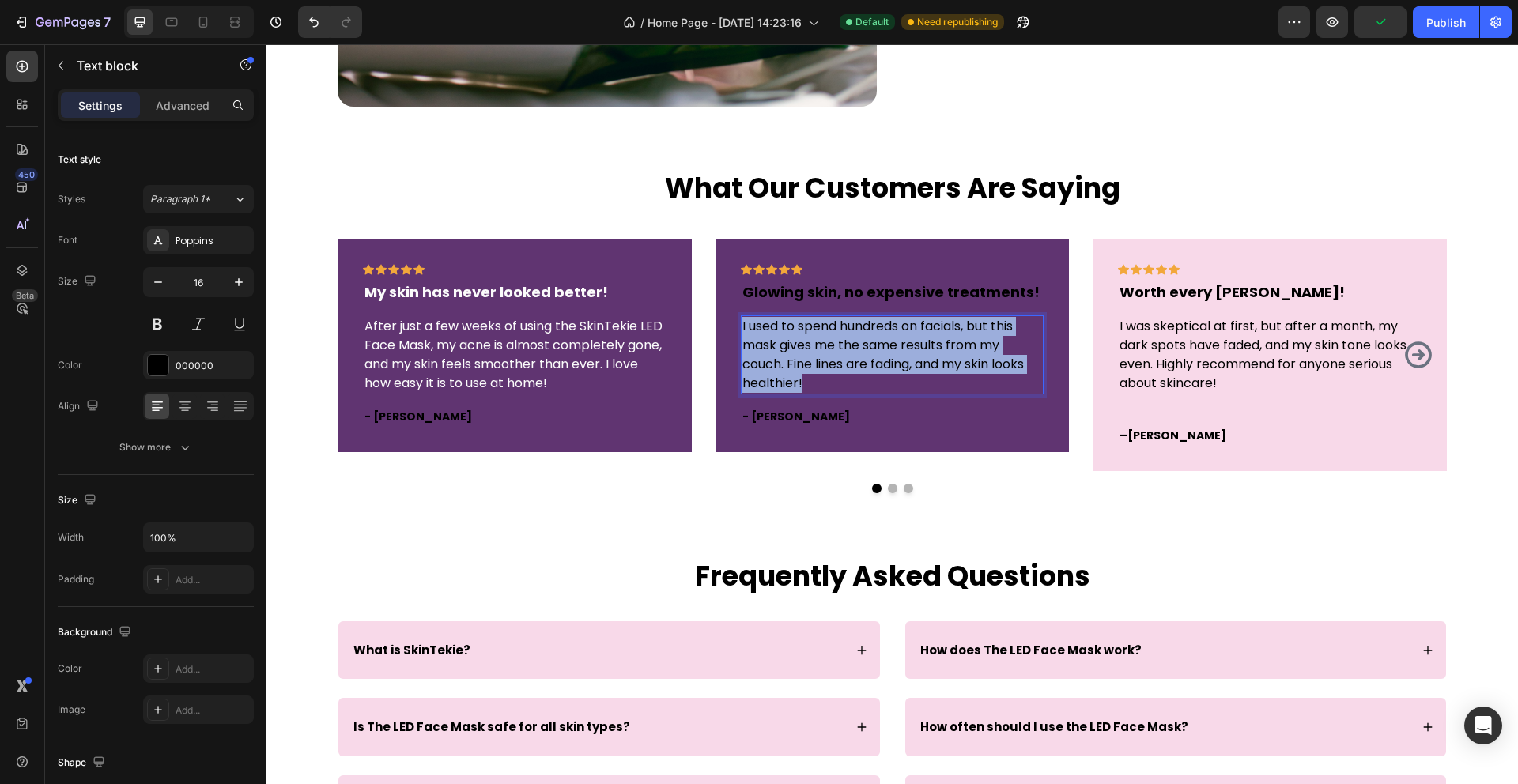
click at [782, 343] on p "I used to spend hundreds on facials, but this mask gives me the same results fr…" at bounding box center [892, 355] width 300 height 76
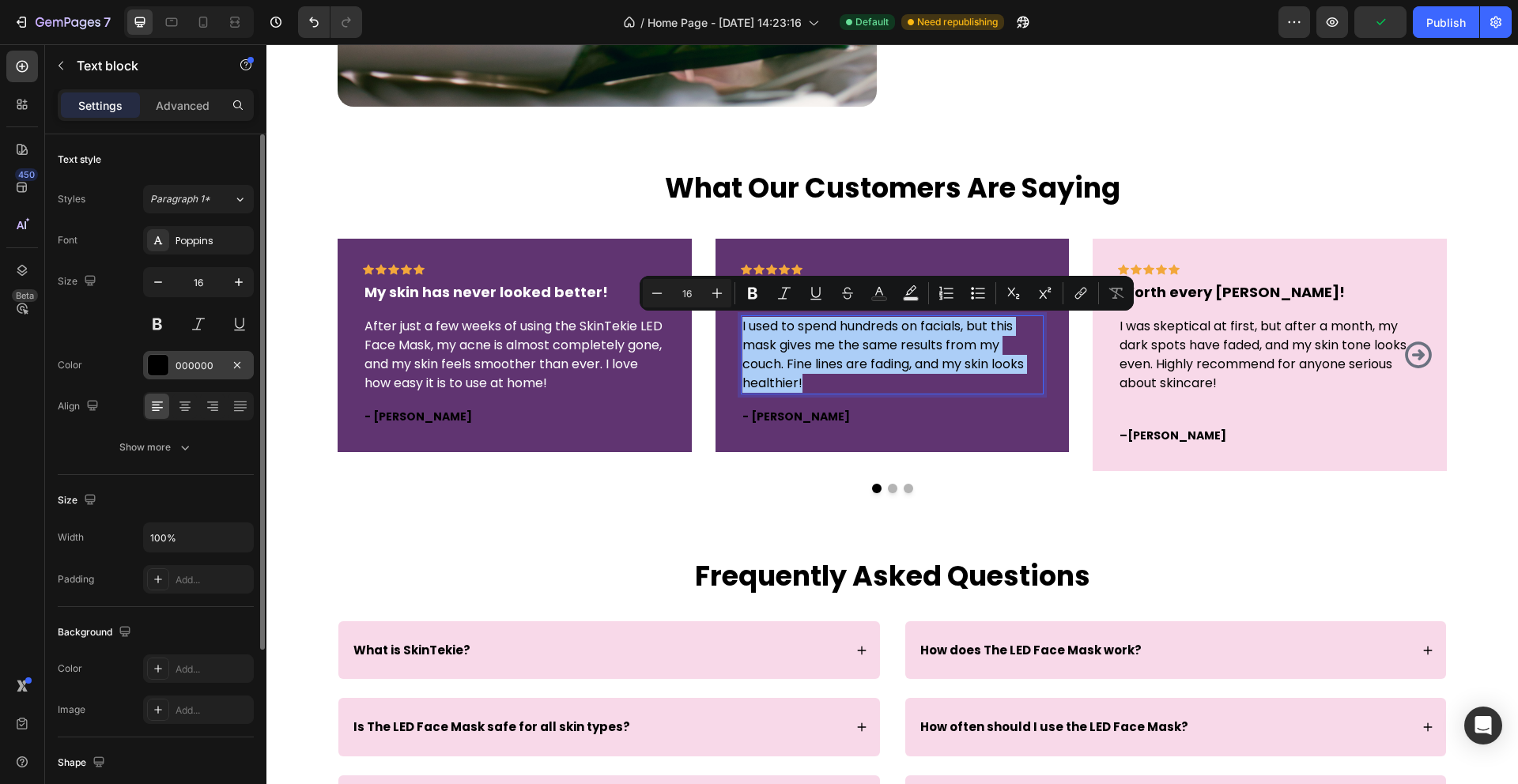
click at [168, 364] on div at bounding box center [158, 364] width 22 height 22
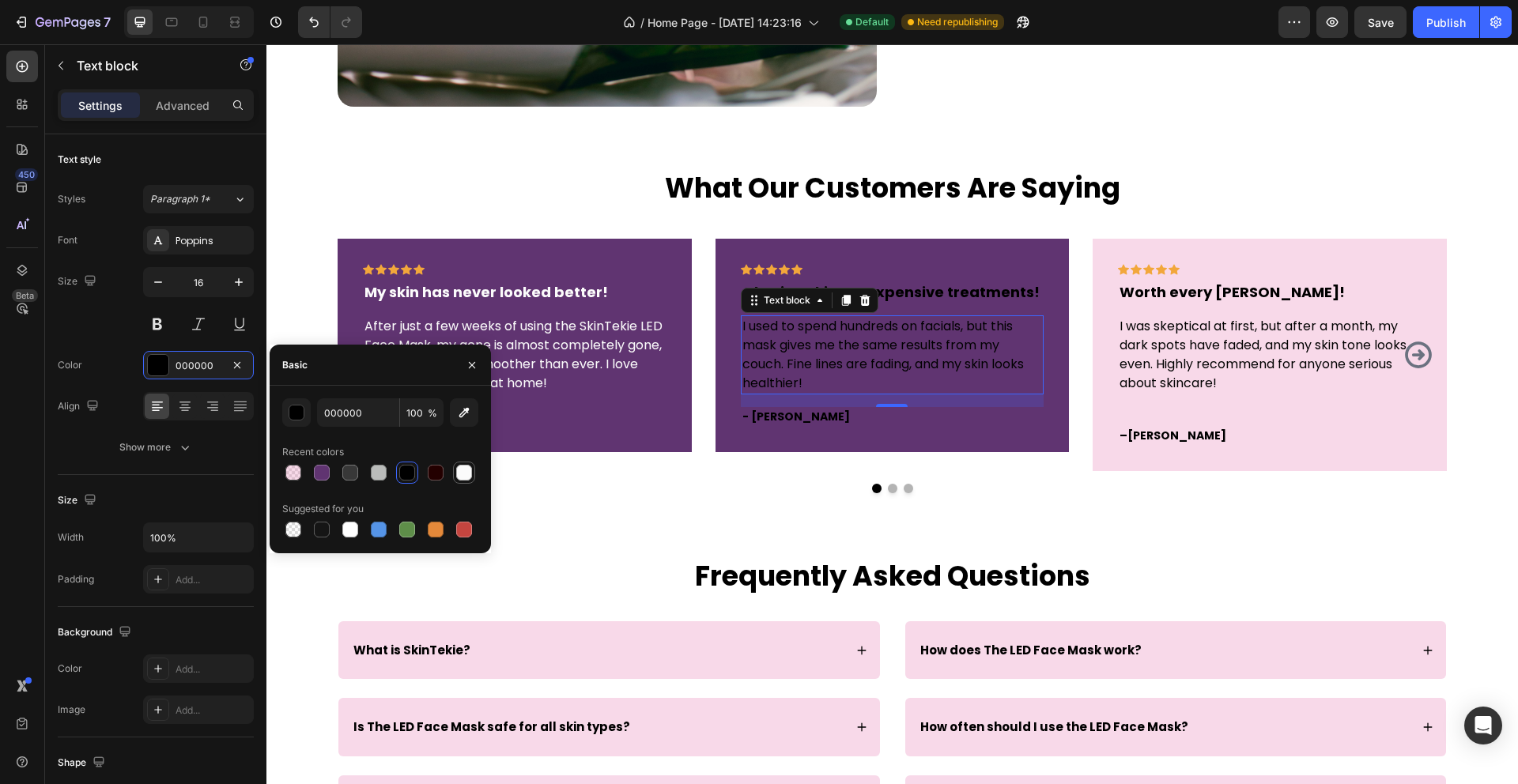
click at [471, 475] on div at bounding box center [463, 473] width 16 height 16
type input "FBFBFB"
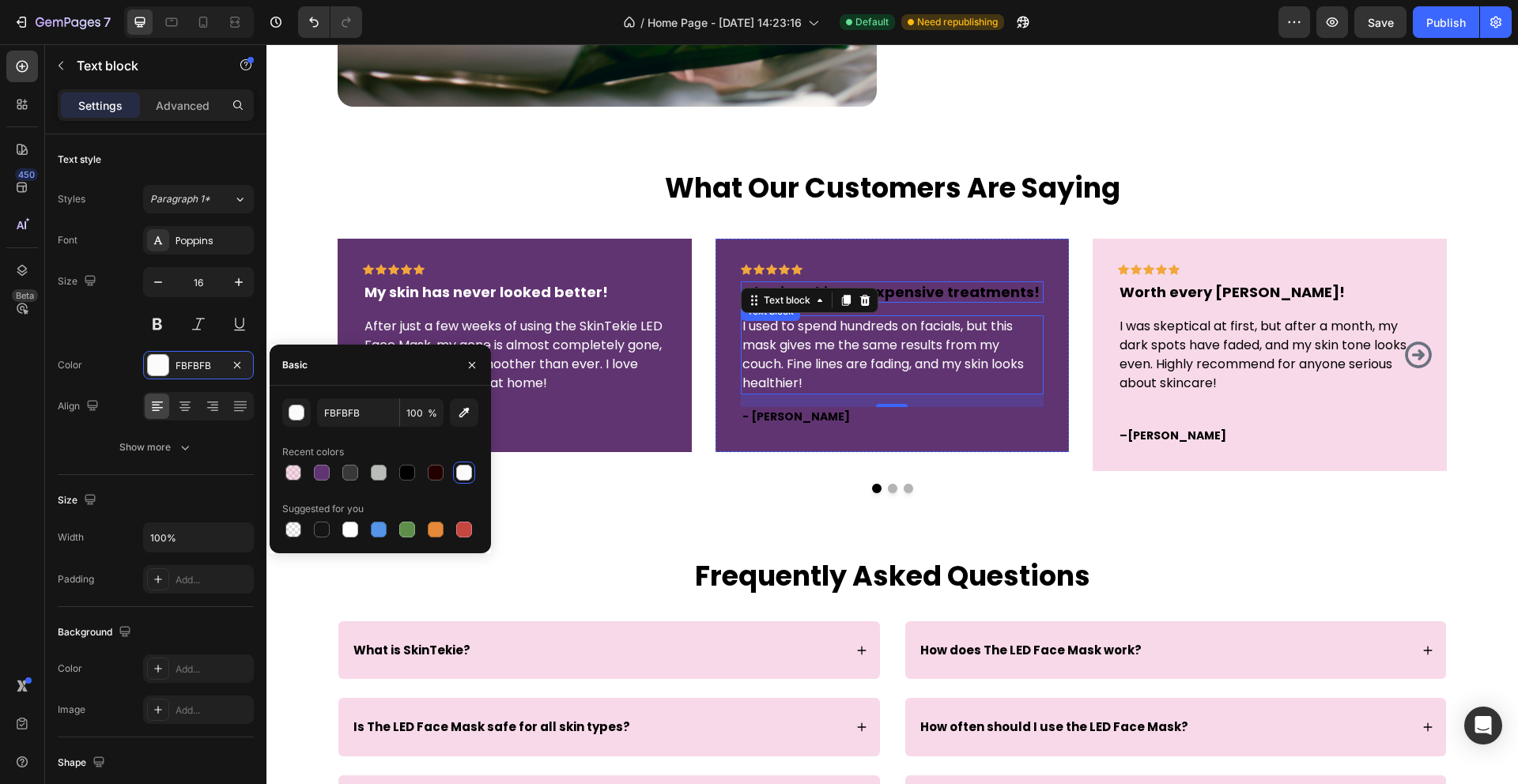
click at [944, 284] on p "Glowing skin, no expensive treatments!" at bounding box center [892, 291] width 300 height 18
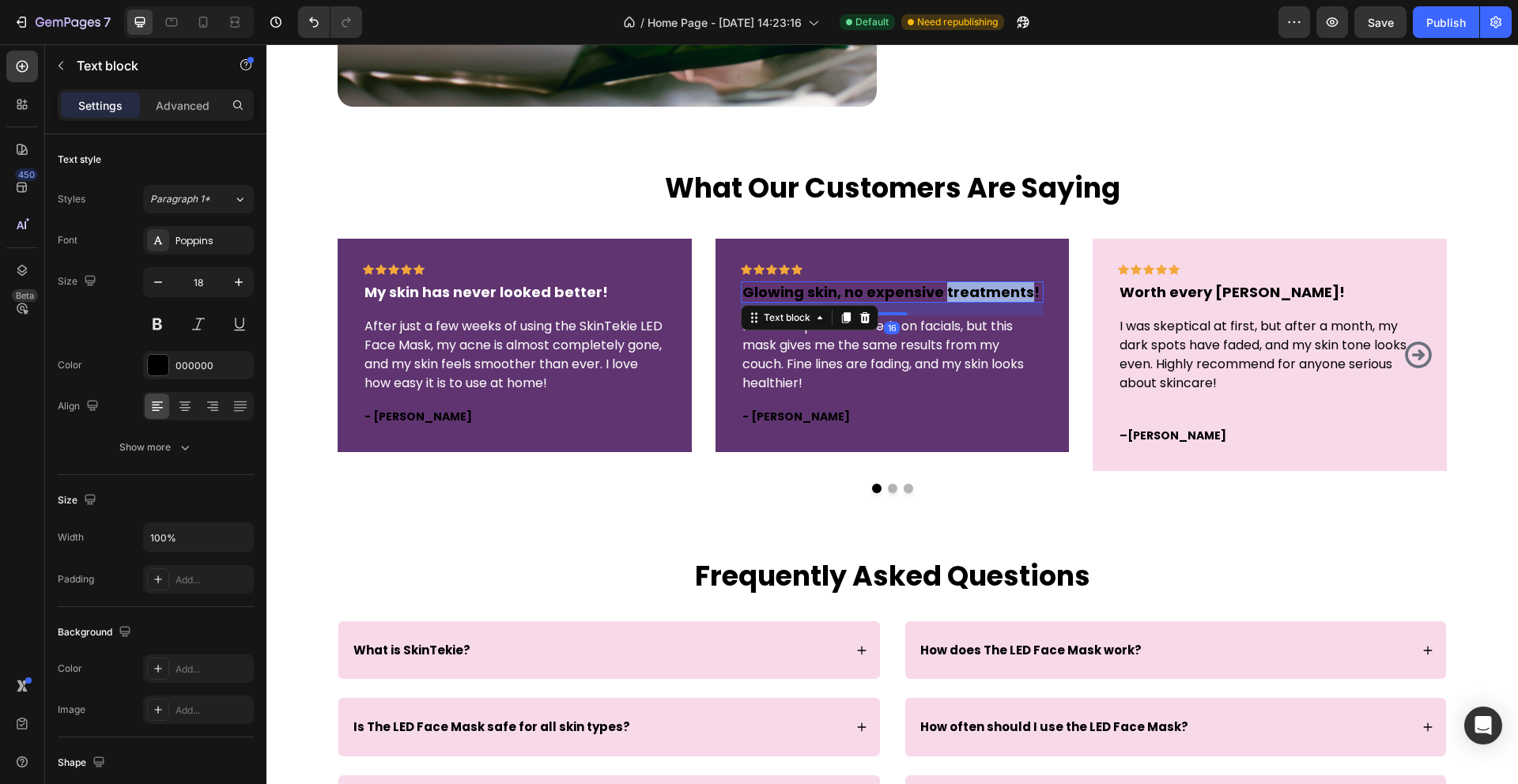
click at [944, 284] on p "Glowing skin, no expensive treatments!" at bounding box center [892, 291] width 300 height 18
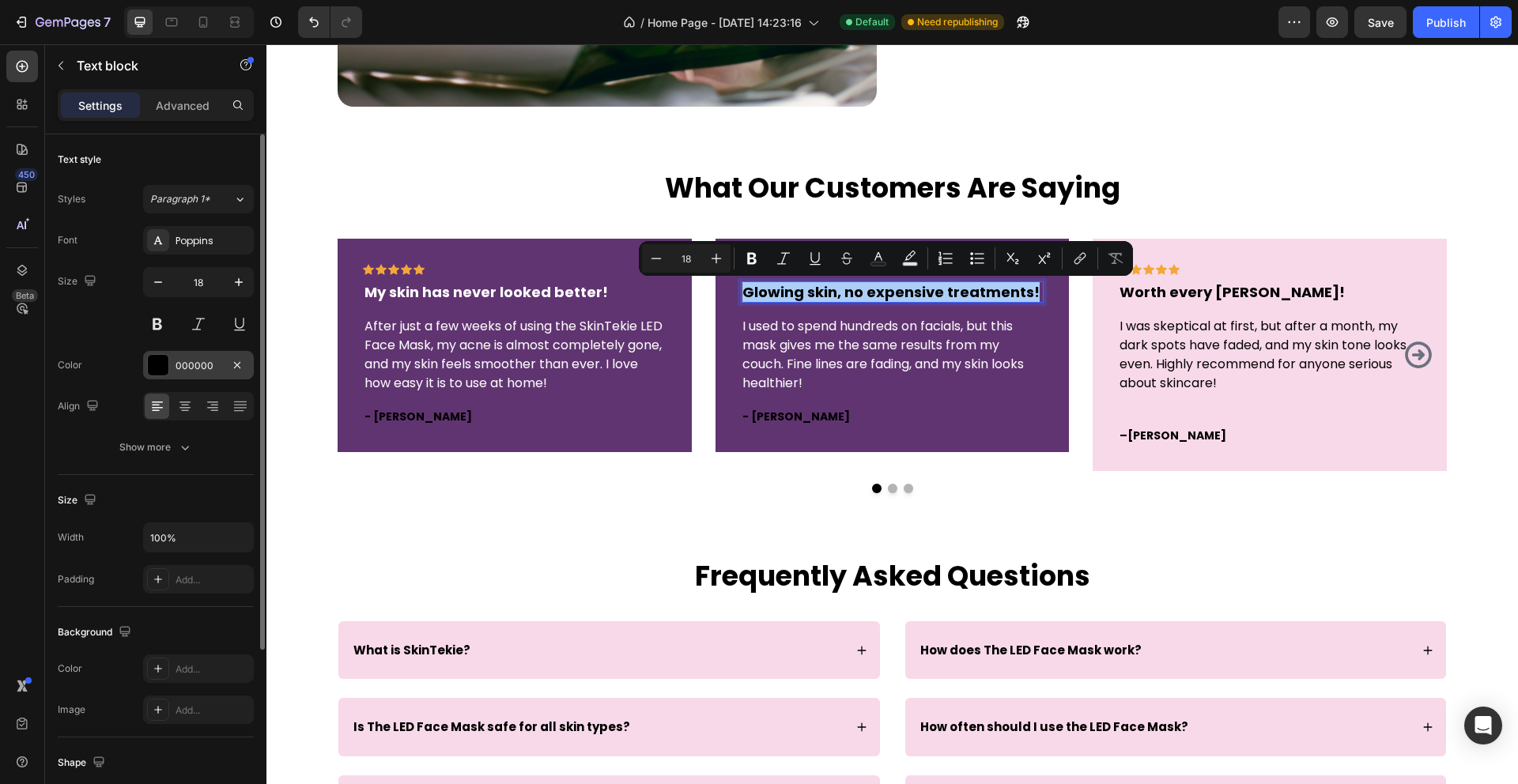
click at [159, 364] on div at bounding box center [159, 365] width 21 height 21
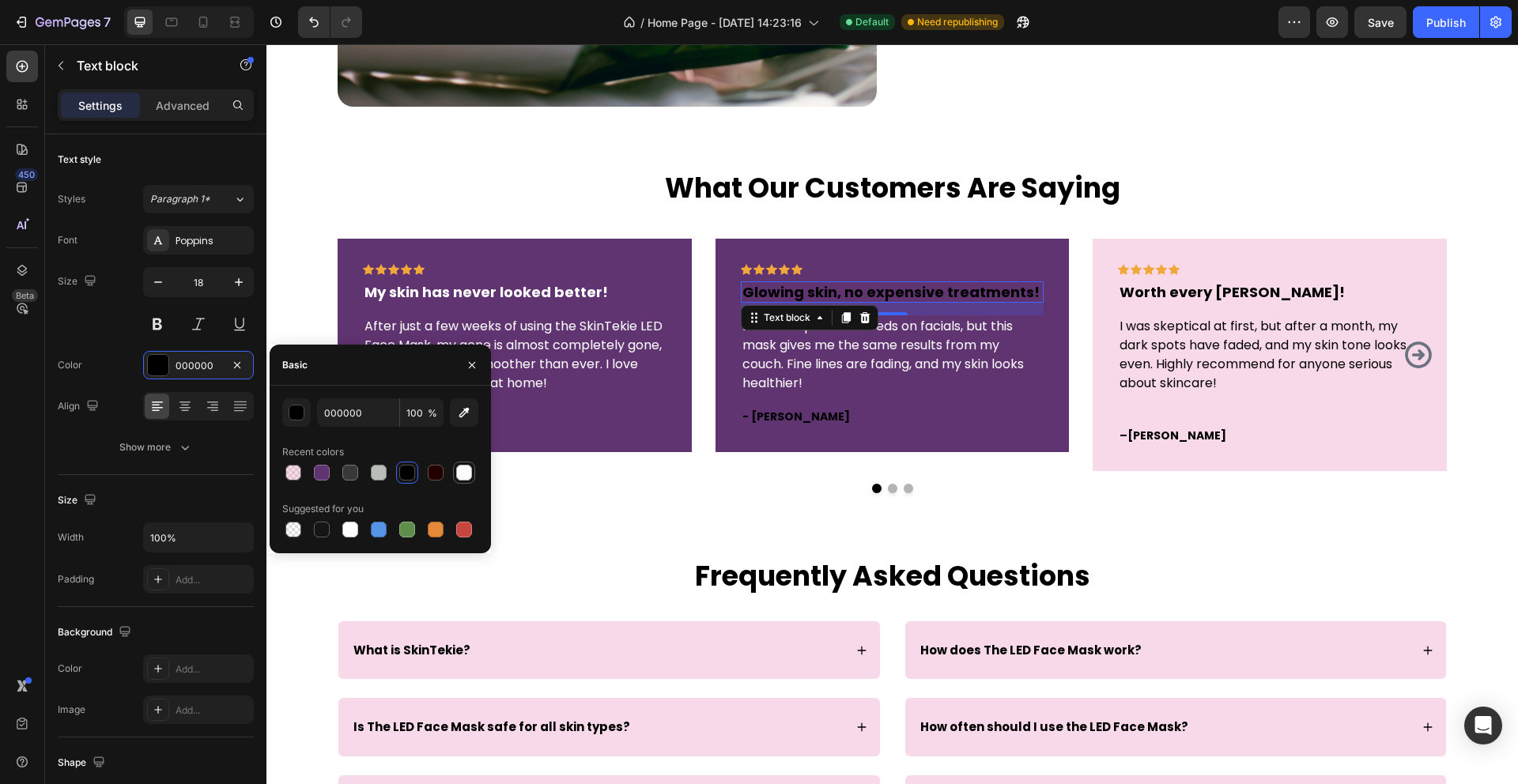
click at [463, 473] on div at bounding box center [463, 473] width 16 height 16
type input "FBFBFB"
click at [1211, 283] on p "Worth every [PERSON_NAME]!" at bounding box center [1269, 291] width 300 height 18
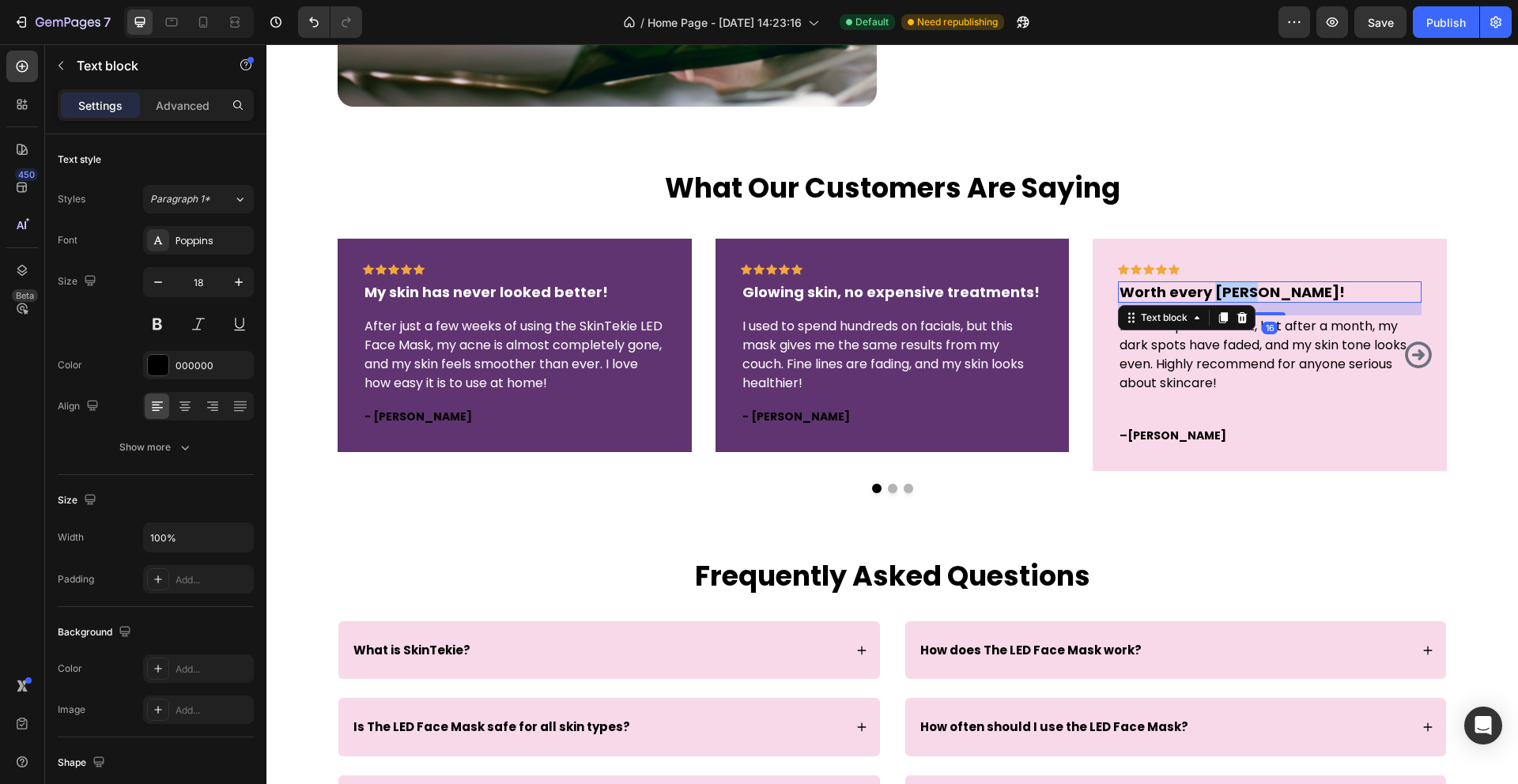
click at [1211, 283] on p "Worth every [PERSON_NAME]!" at bounding box center [1269, 291] width 300 height 18
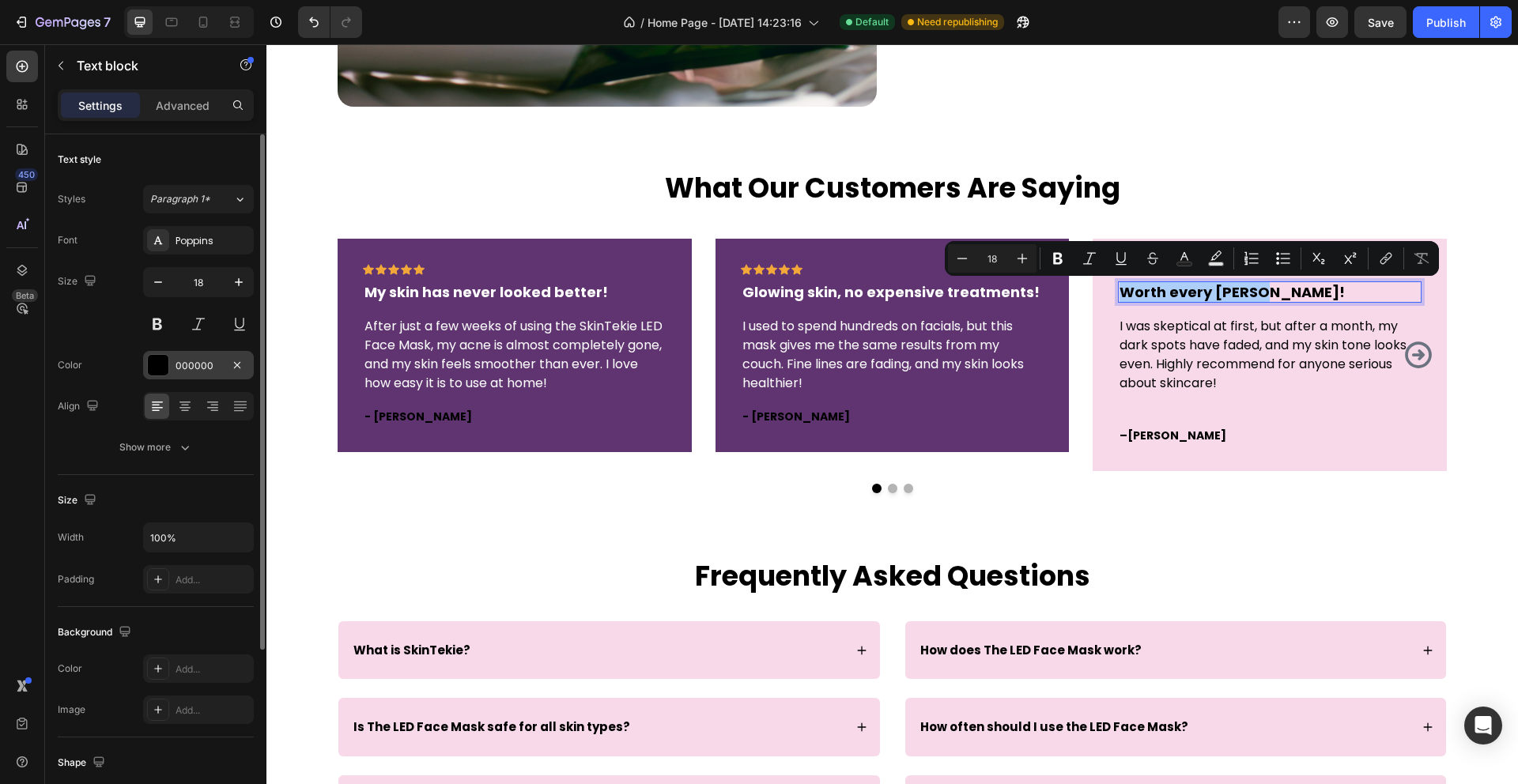
click at [154, 372] on div at bounding box center [159, 365] width 21 height 21
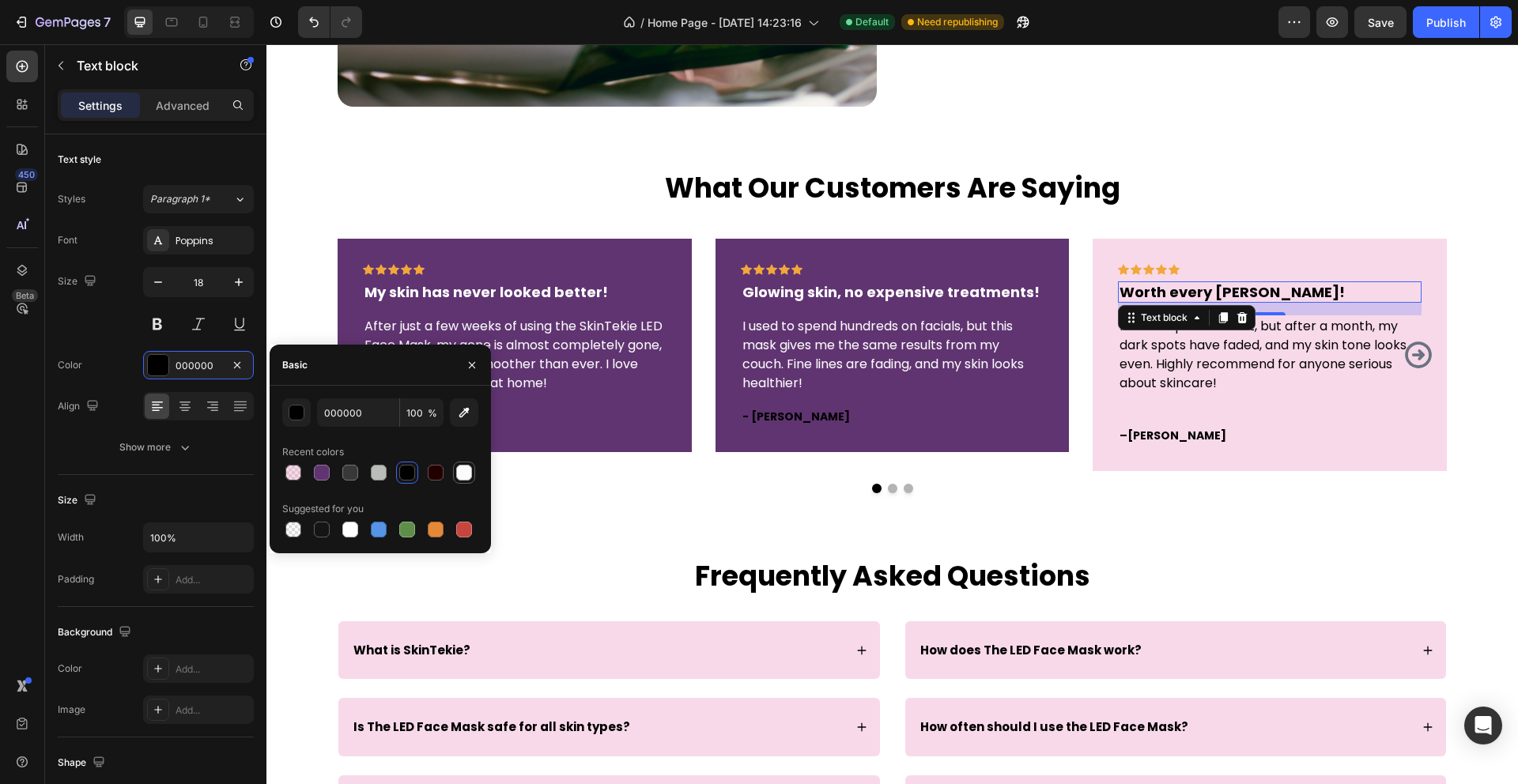
click at [459, 476] on div at bounding box center [463, 473] width 16 height 16
type input "FBFBFB"
click at [1130, 343] on p "I was skeptical at first, but after a month, my dark spots have faded, and my s…" at bounding box center [1269, 355] width 300 height 76
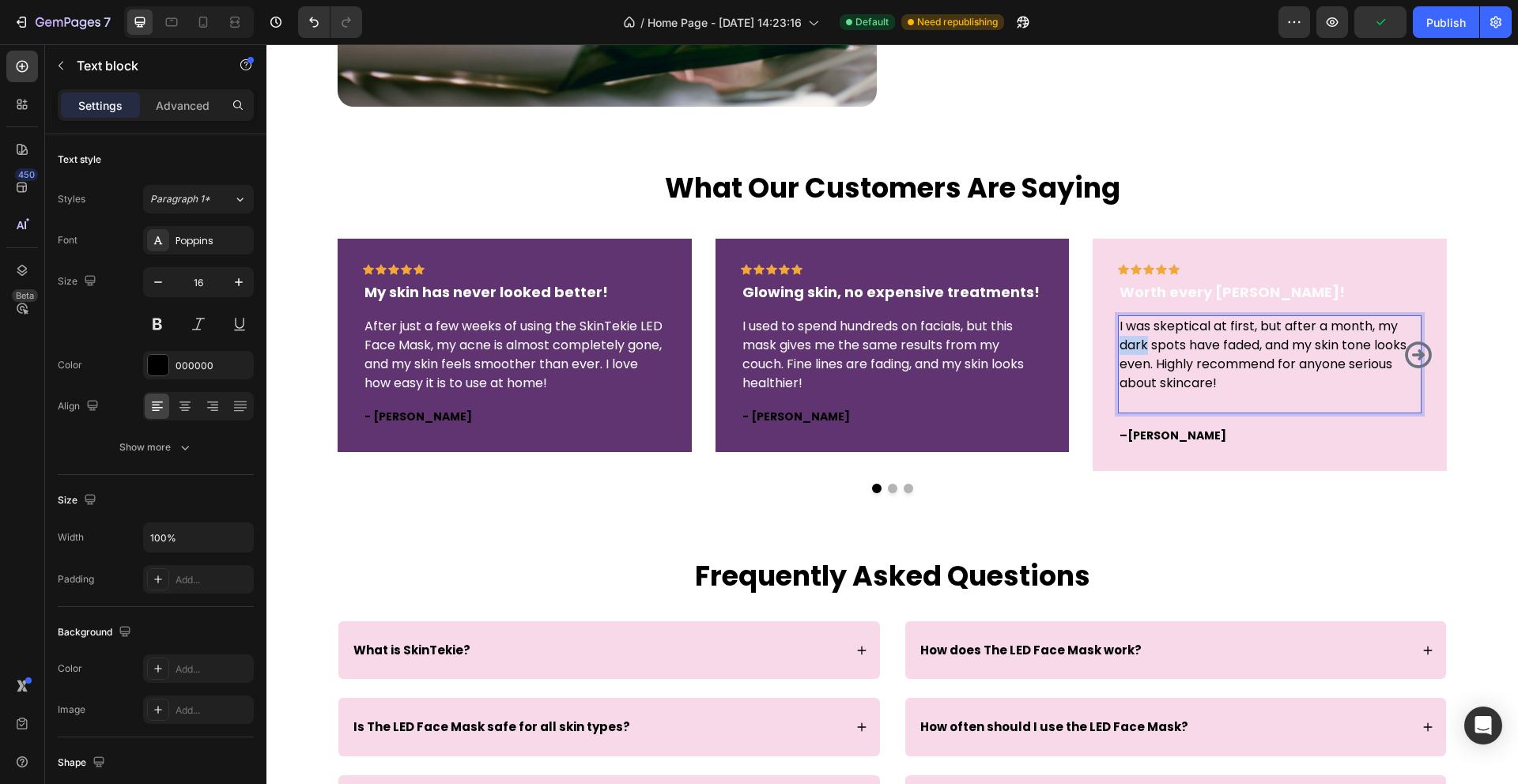
click at [1130, 343] on p "I was skeptical at first, but after a month, my dark spots have faded, and my s…" at bounding box center [1269, 355] width 300 height 76
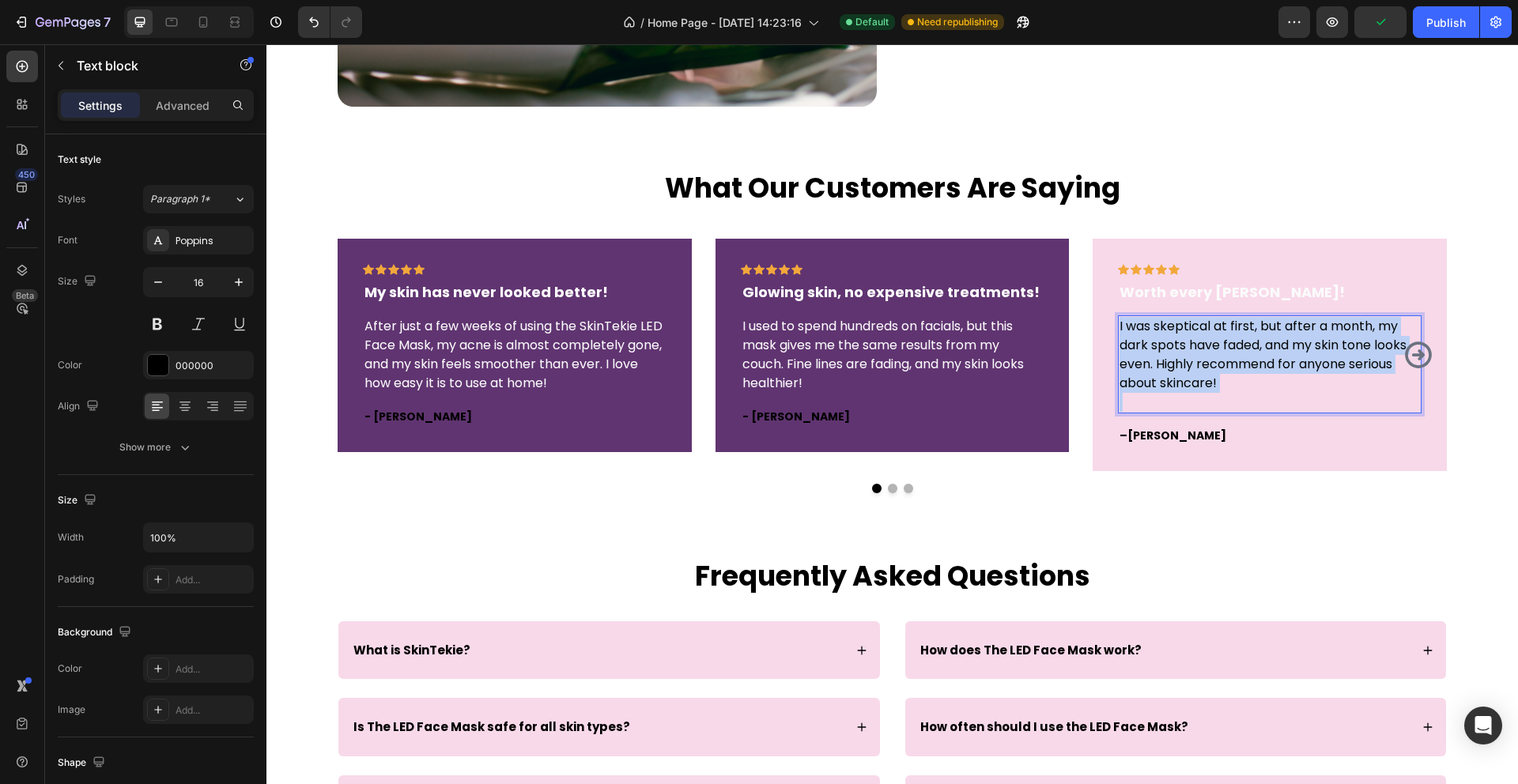
click at [1130, 343] on p "I was skeptical at first, but after a month, my dark spots have faded, and my s…" at bounding box center [1269, 355] width 300 height 76
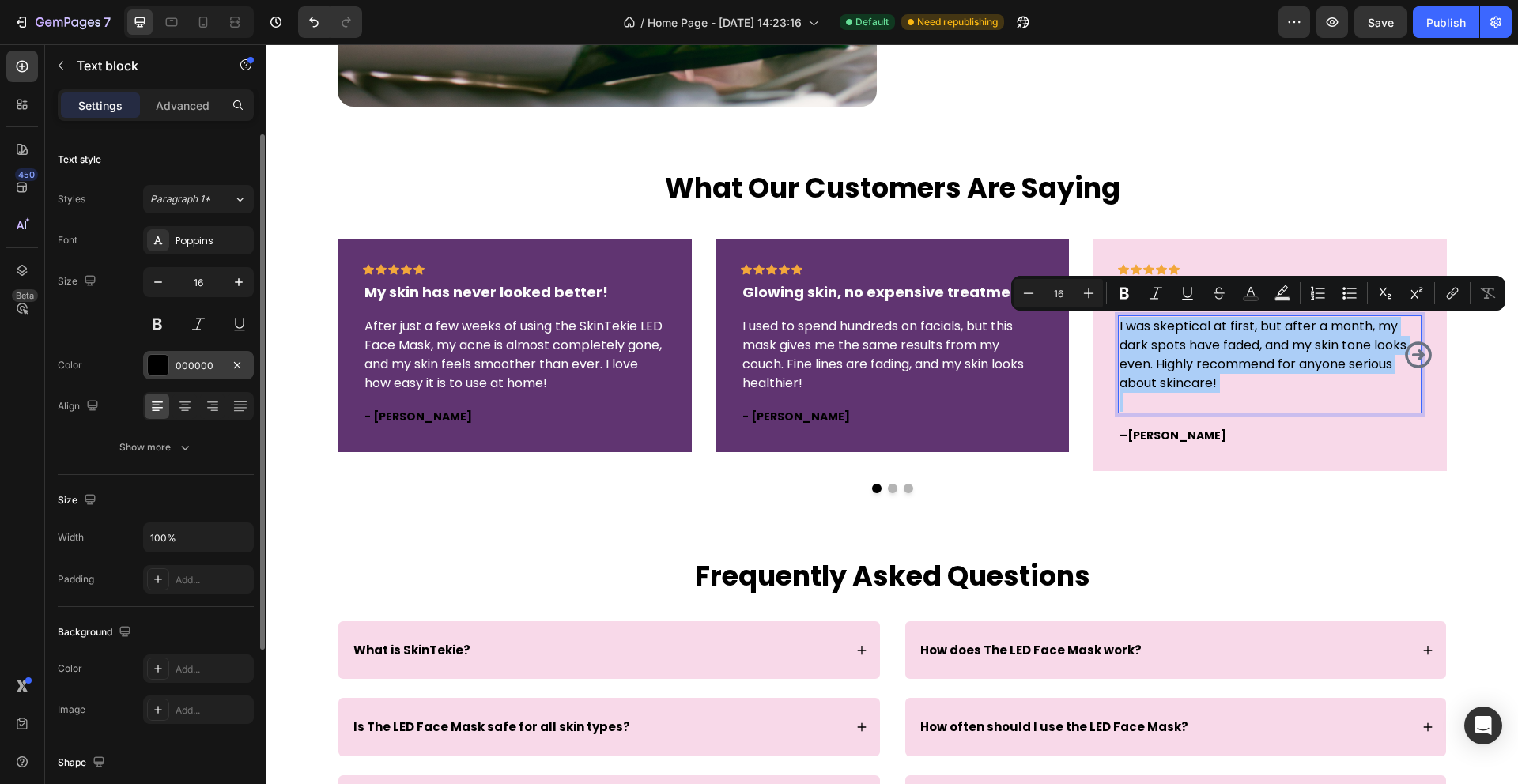
click at [158, 359] on div at bounding box center [159, 365] width 21 height 21
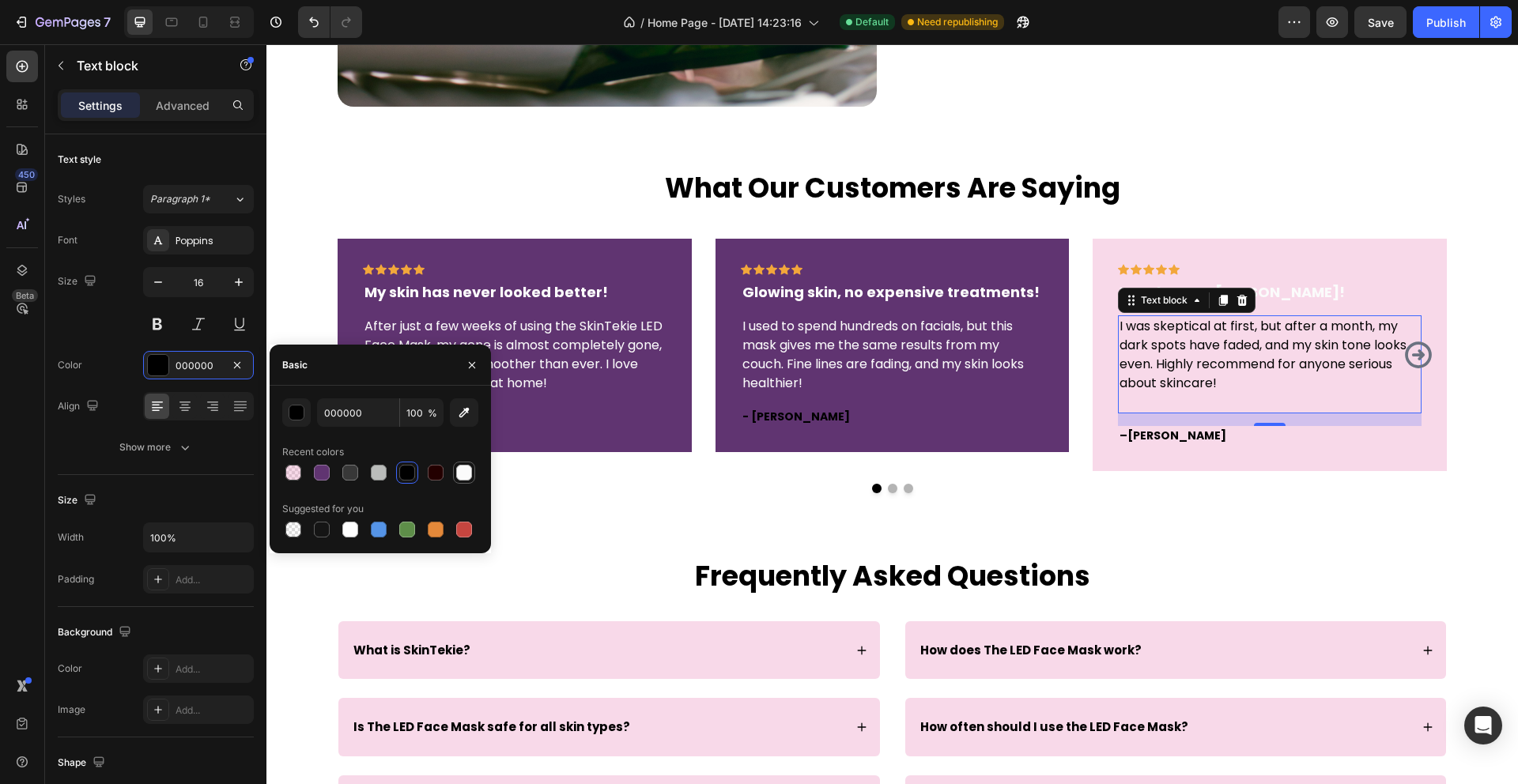
click at [470, 478] on div at bounding box center [464, 473] width 19 height 19
type input "FBFBFB"
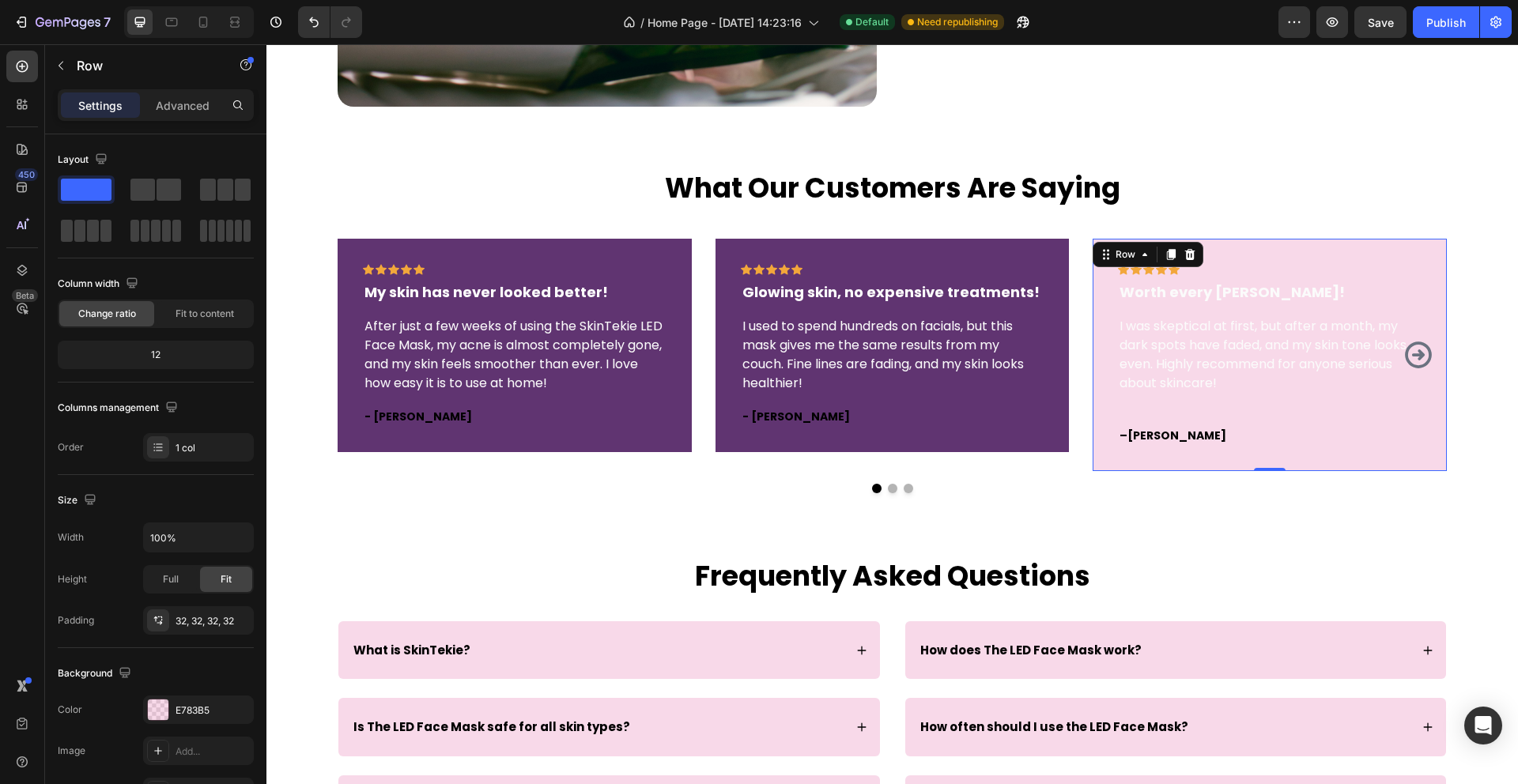
click at [1143, 449] on div "Icon Icon Icon Icon Icon Row Worth every penny! Text block I was skeptical at f…" at bounding box center [1269, 354] width 354 height 233
click at [168, 717] on div at bounding box center [159, 710] width 21 height 21
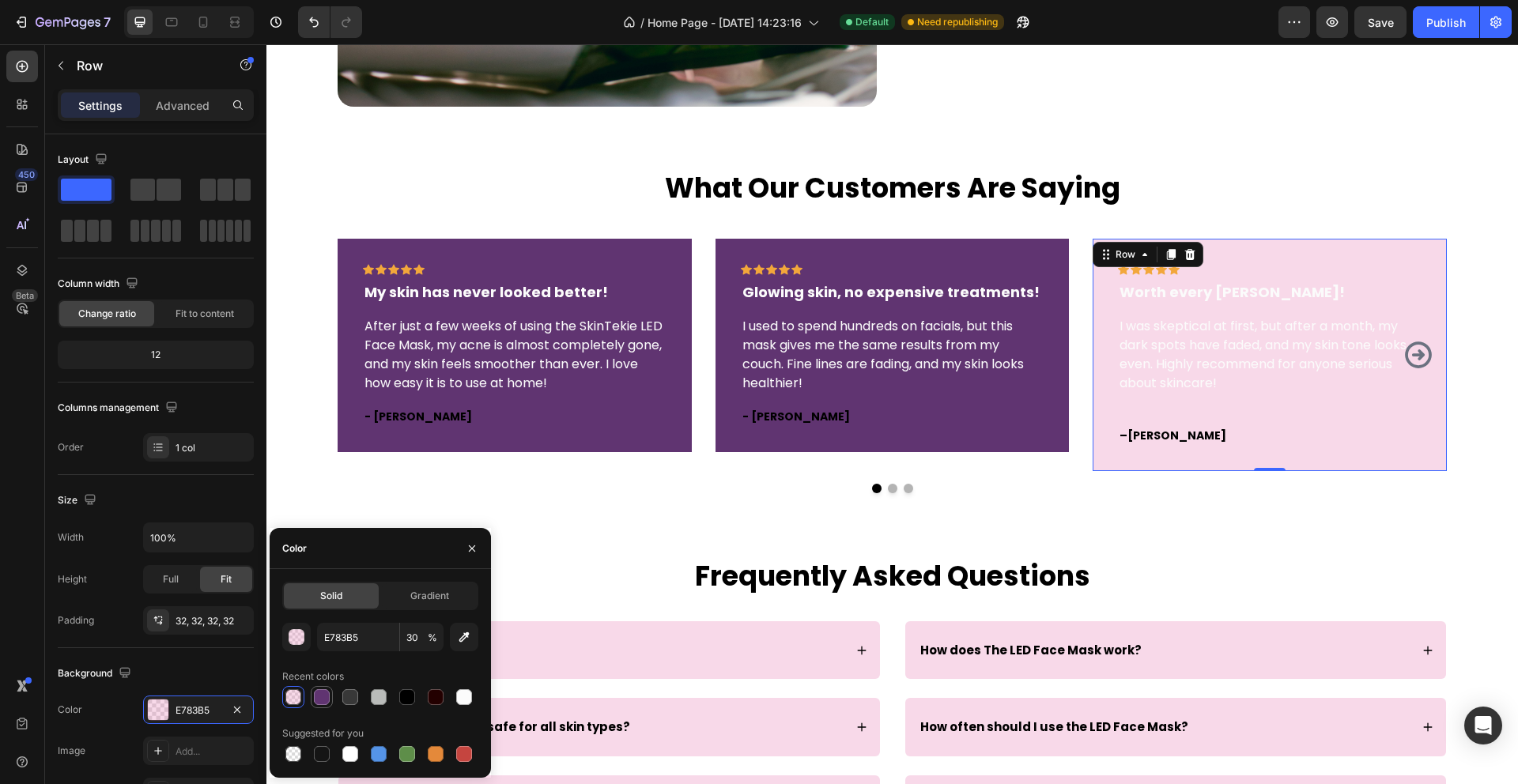
click at [323, 700] on div at bounding box center [322, 697] width 16 height 16
type input "603471"
type input "100"
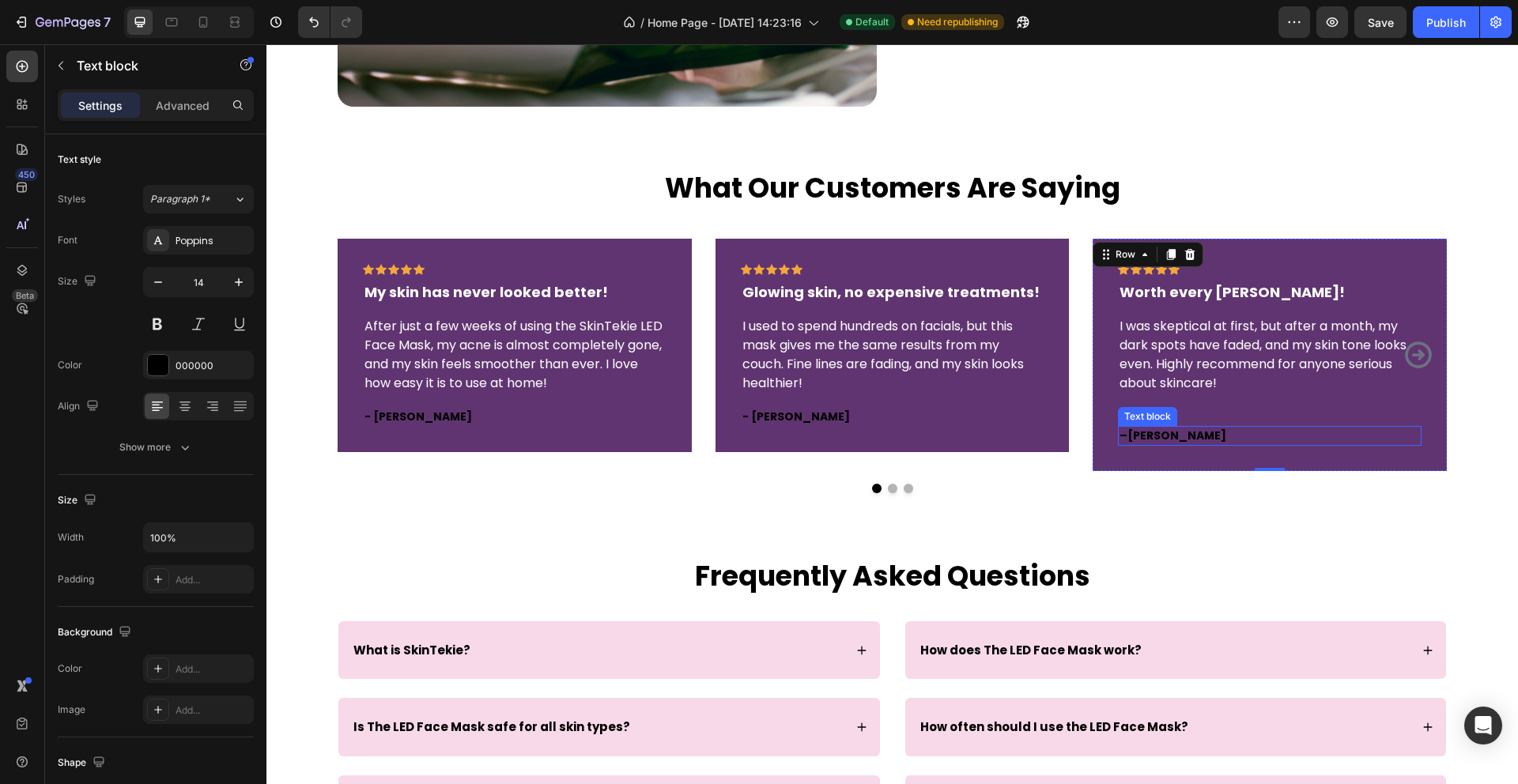
click at [1151, 435] on strong "[PERSON_NAME]" at bounding box center [1177, 436] width 99 height 16
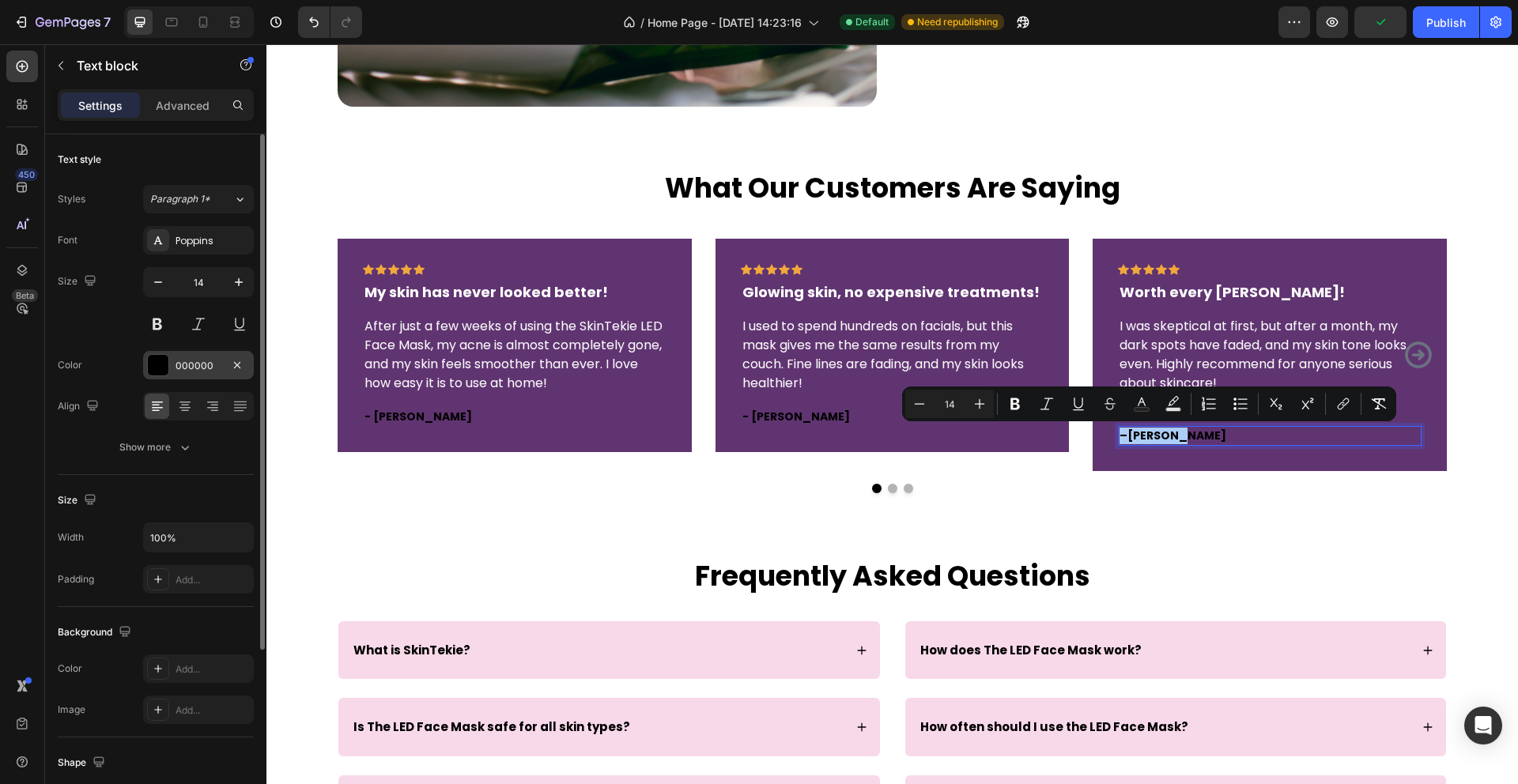
click at [162, 368] on div at bounding box center [159, 365] width 21 height 21
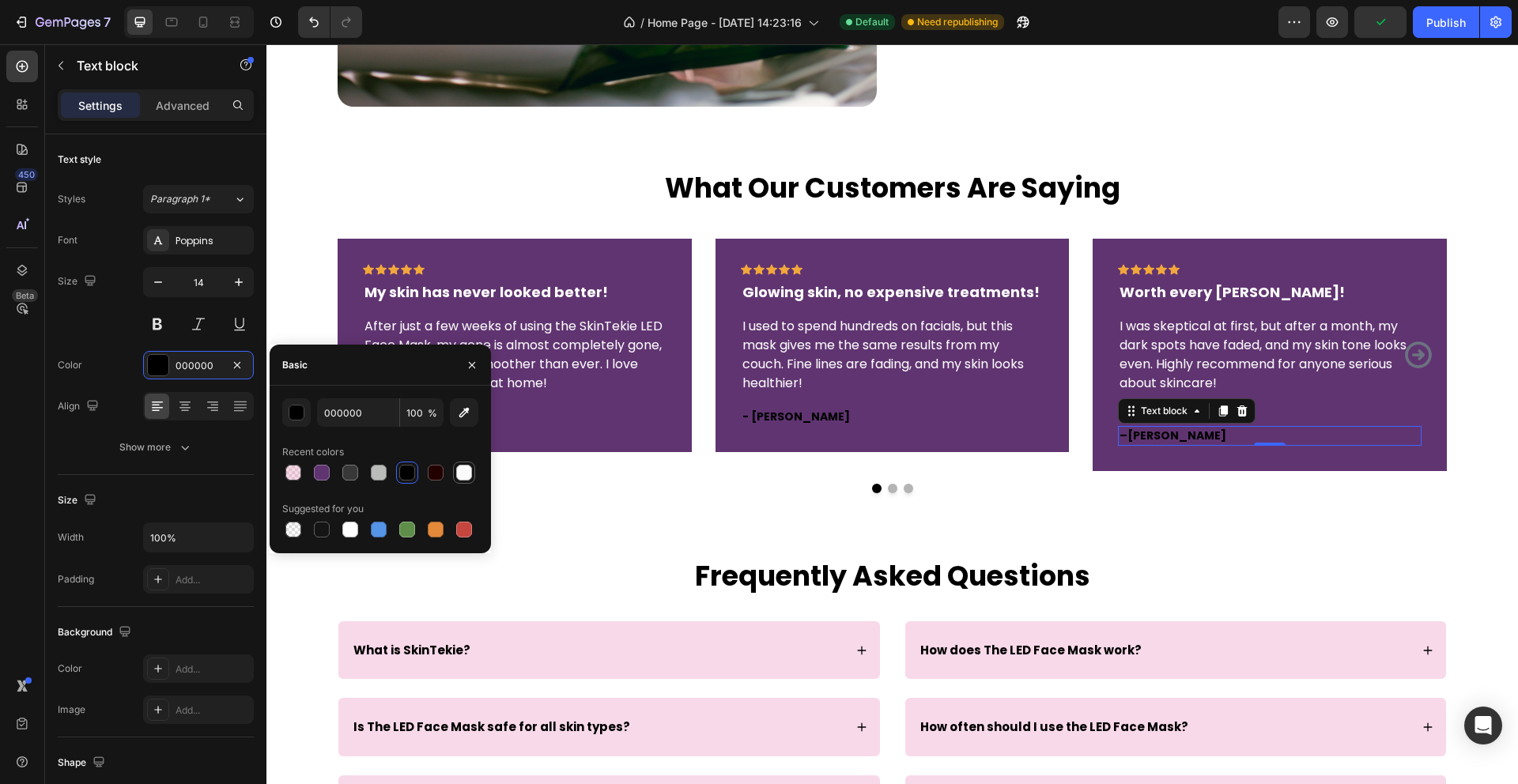
click at [466, 472] on div at bounding box center [463, 473] width 16 height 16
type input "FBFBFB"
click at [774, 423] on p "- [PERSON_NAME]" at bounding box center [892, 417] width 300 height 16
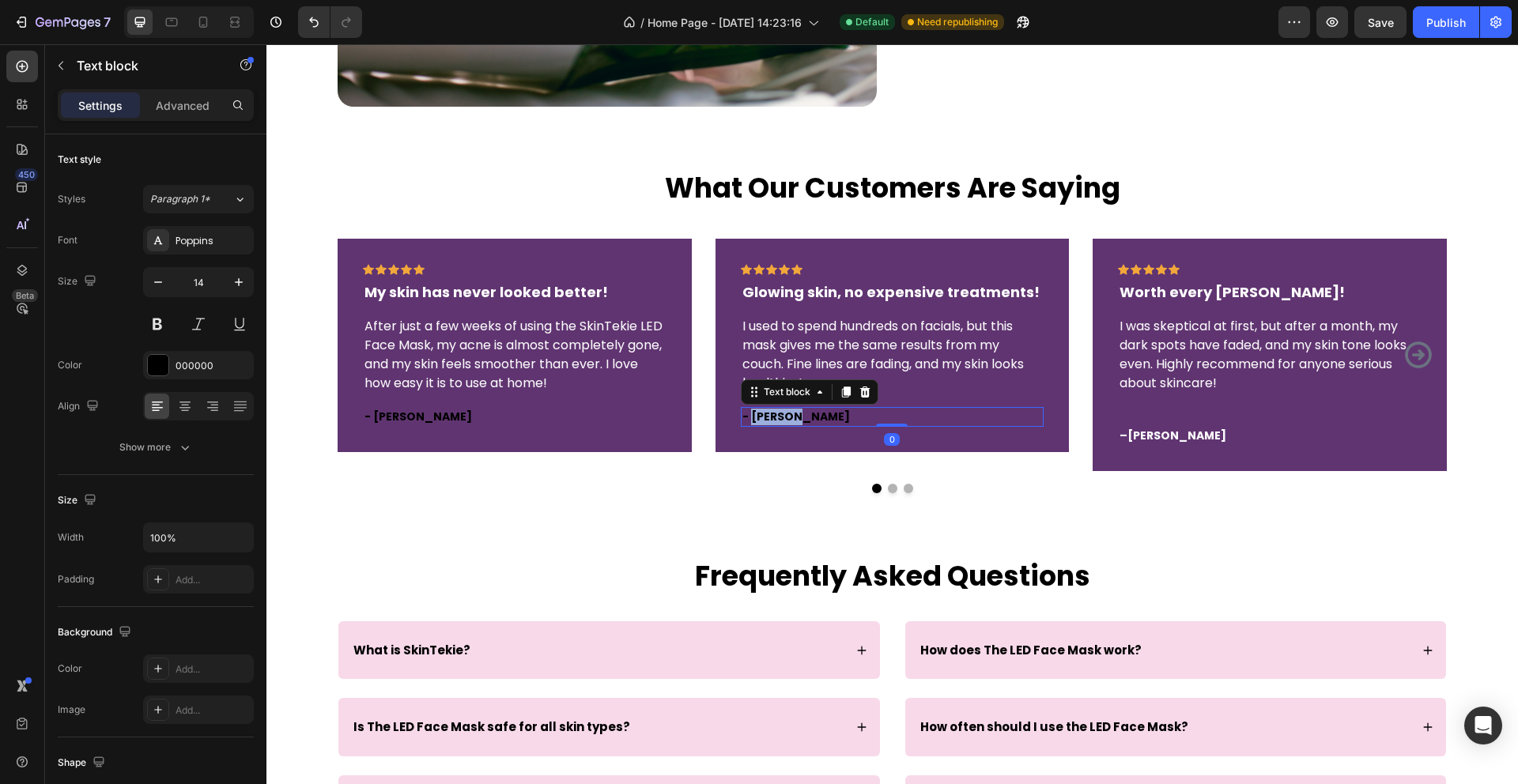
click at [774, 423] on p "- [PERSON_NAME]" at bounding box center [892, 417] width 300 height 16
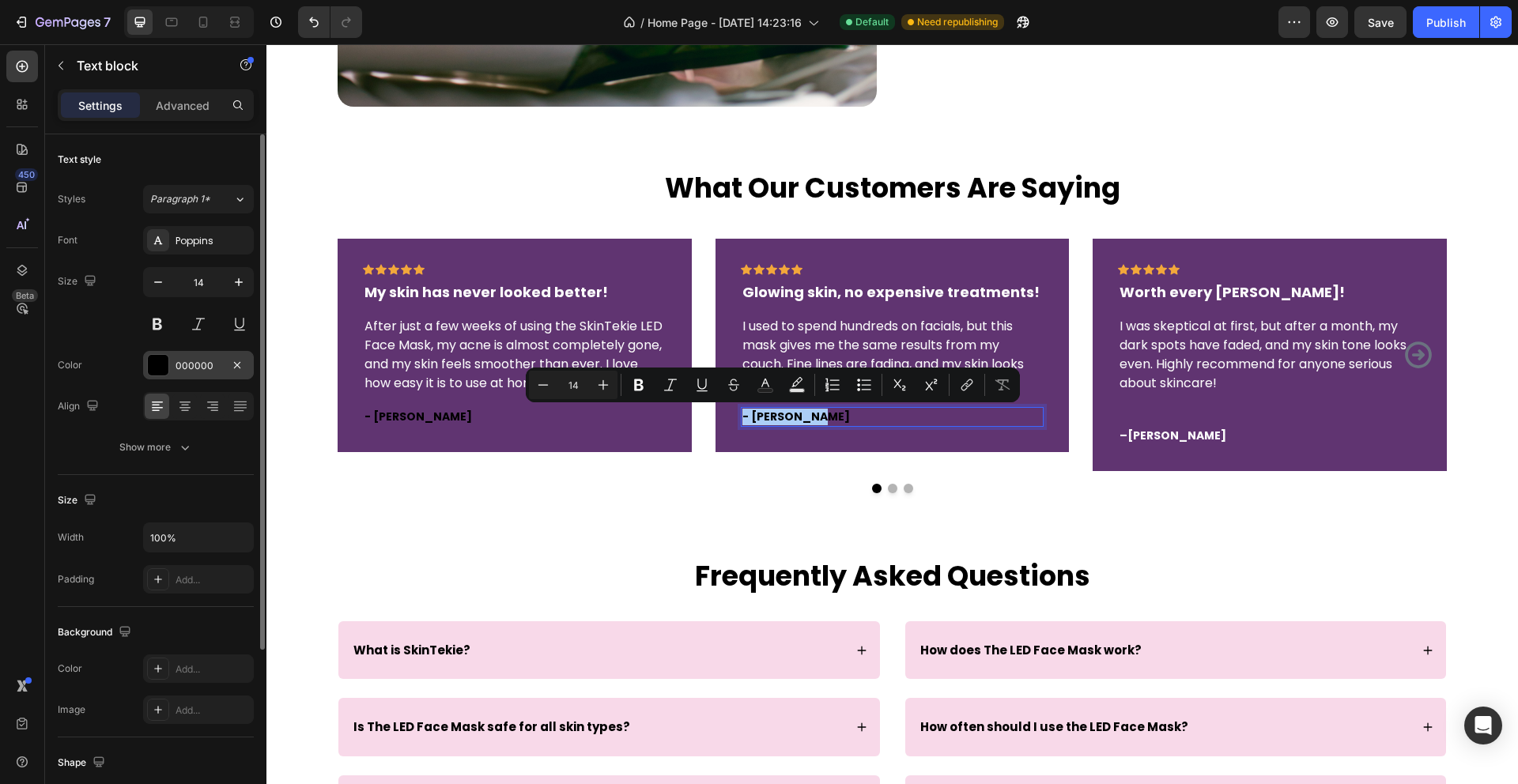
click at [152, 366] on div at bounding box center [159, 365] width 21 height 21
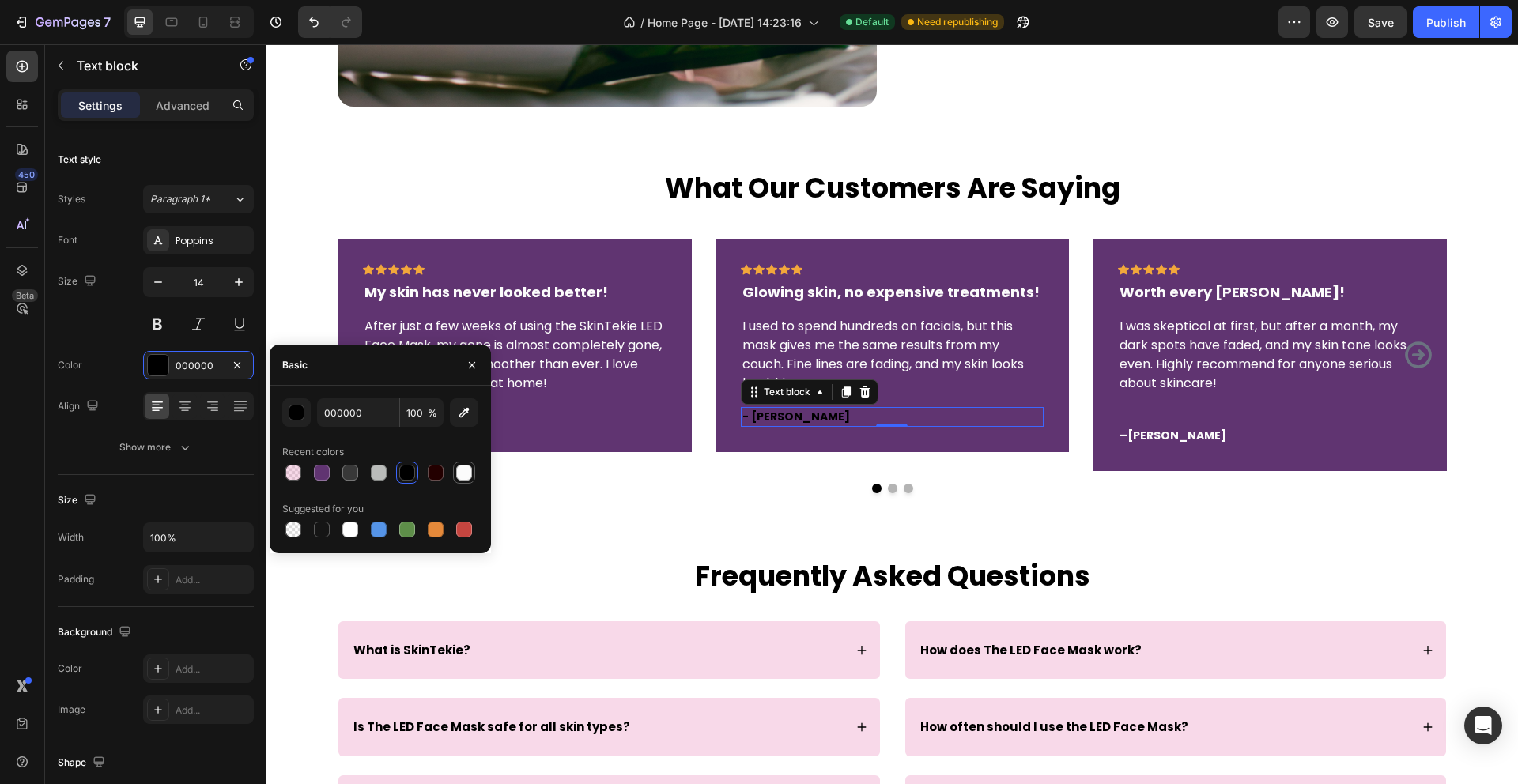
click at [460, 474] on div at bounding box center [463, 473] width 16 height 16
type input "FBFBFB"
click at [604, 405] on div "Icon Icon Icon Icon Icon Row My skin has never looked better! Text block After …" at bounding box center [515, 345] width 304 height 163
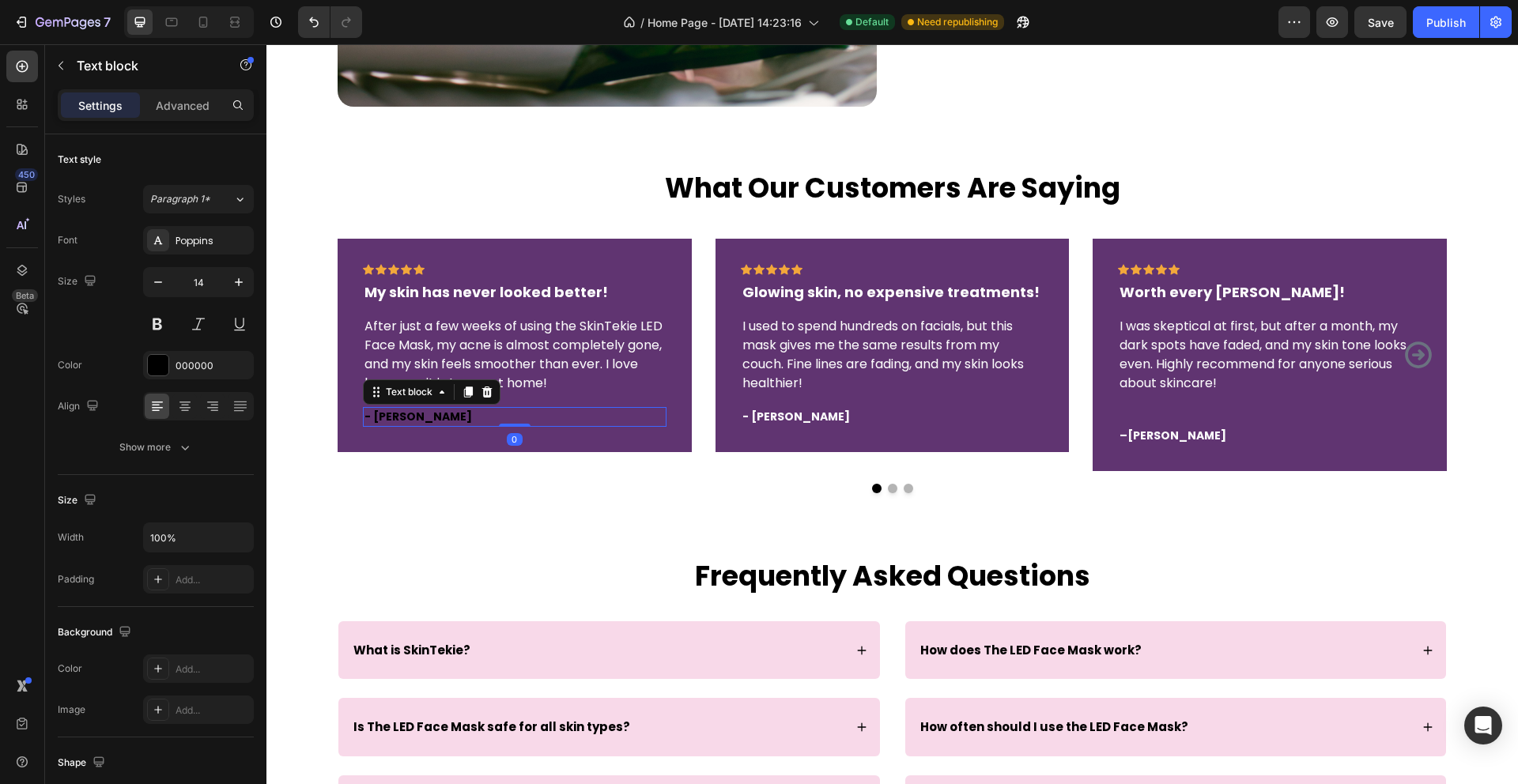
click at [382, 419] on p "- [PERSON_NAME]" at bounding box center [515, 417] width 300 height 16
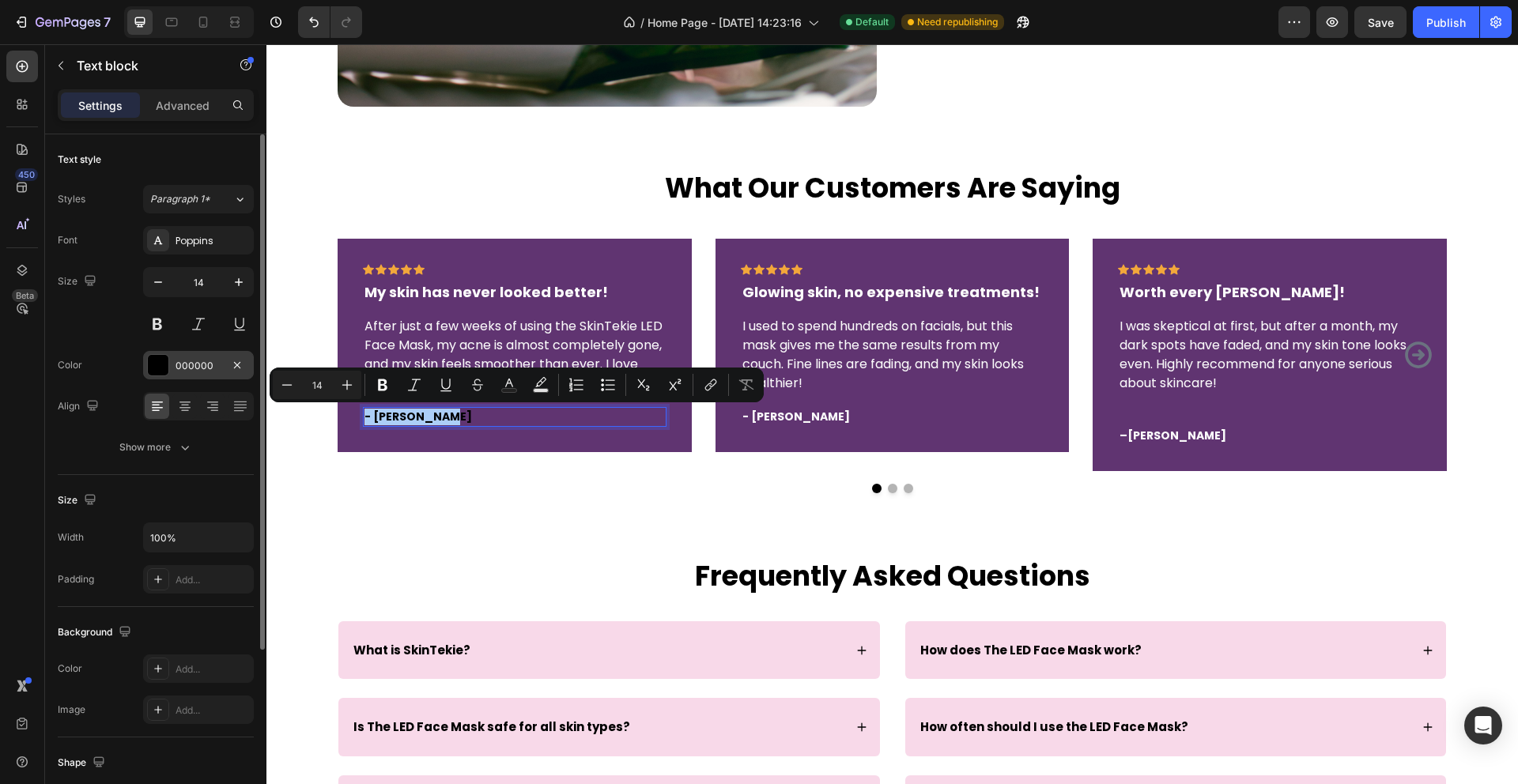
click at [168, 370] on div at bounding box center [158, 364] width 22 height 22
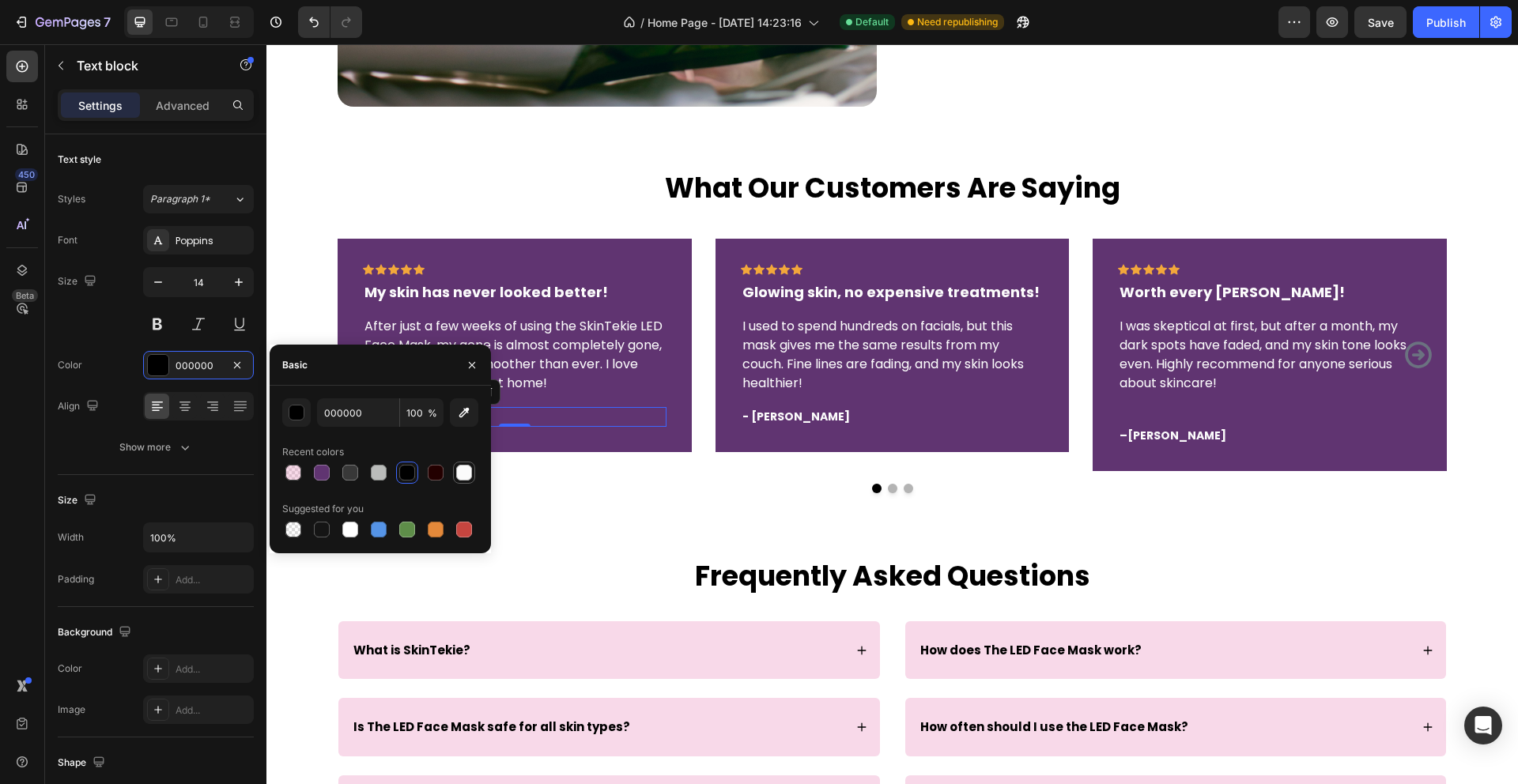
click at [457, 476] on div at bounding box center [463, 473] width 16 height 16
type input "FBFBFB"
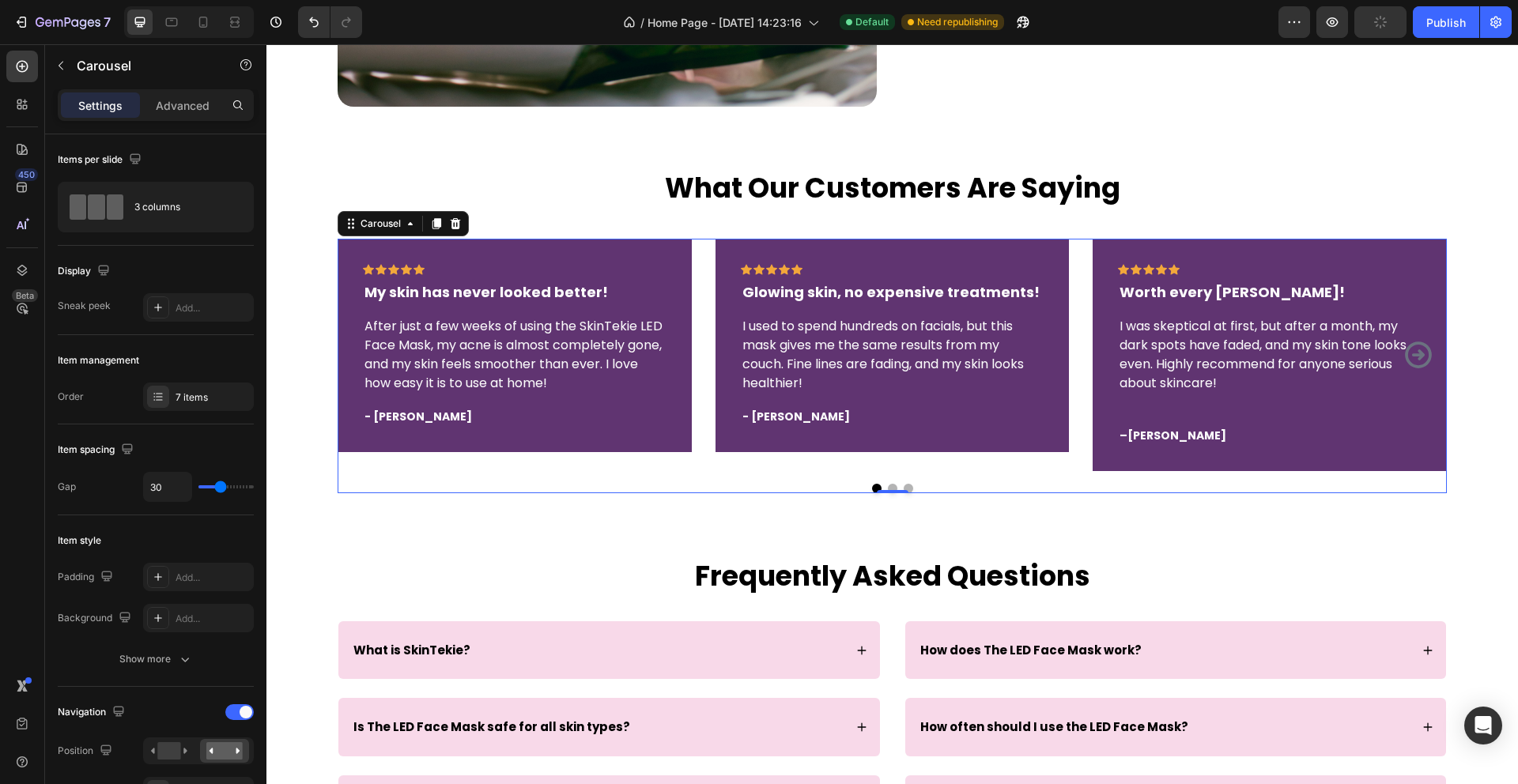
click at [531, 490] on div at bounding box center [892, 489] width 1109 height 9
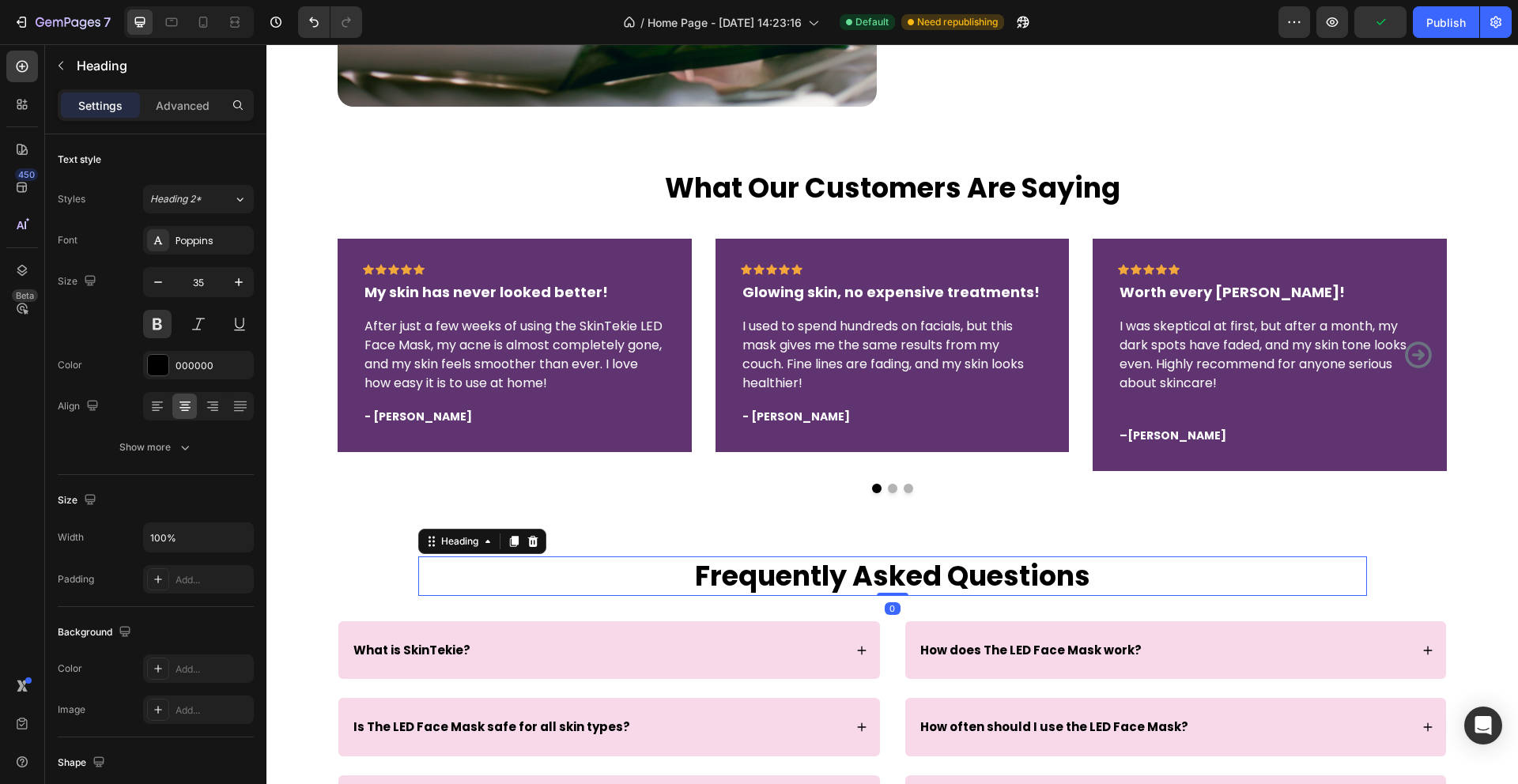
click at [729, 570] on h2 "Frequently Asked Questions" at bounding box center [892, 576] width 948 height 40
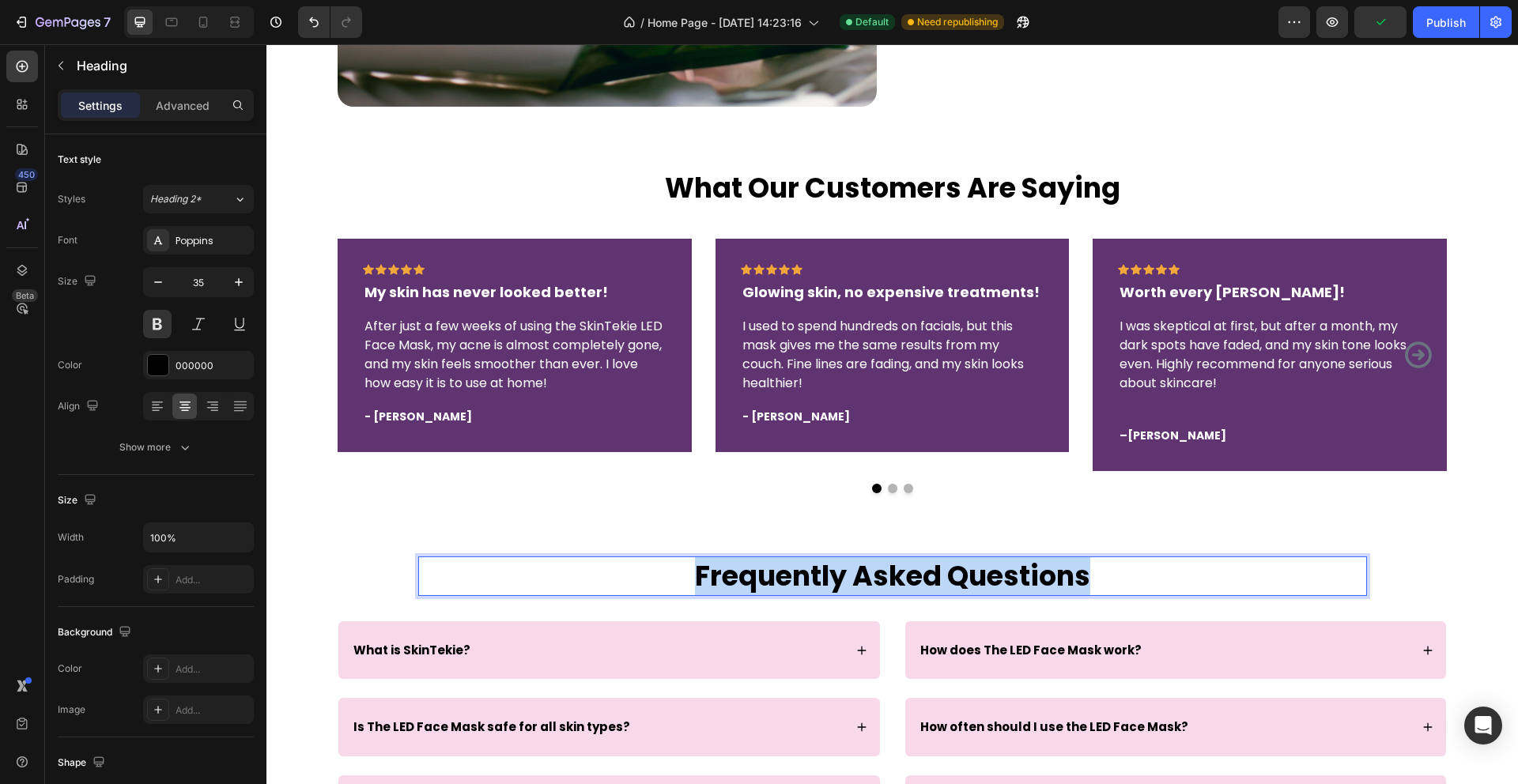
click at [729, 570] on p "Frequently Asked Questions" at bounding box center [892, 576] width 946 height 36
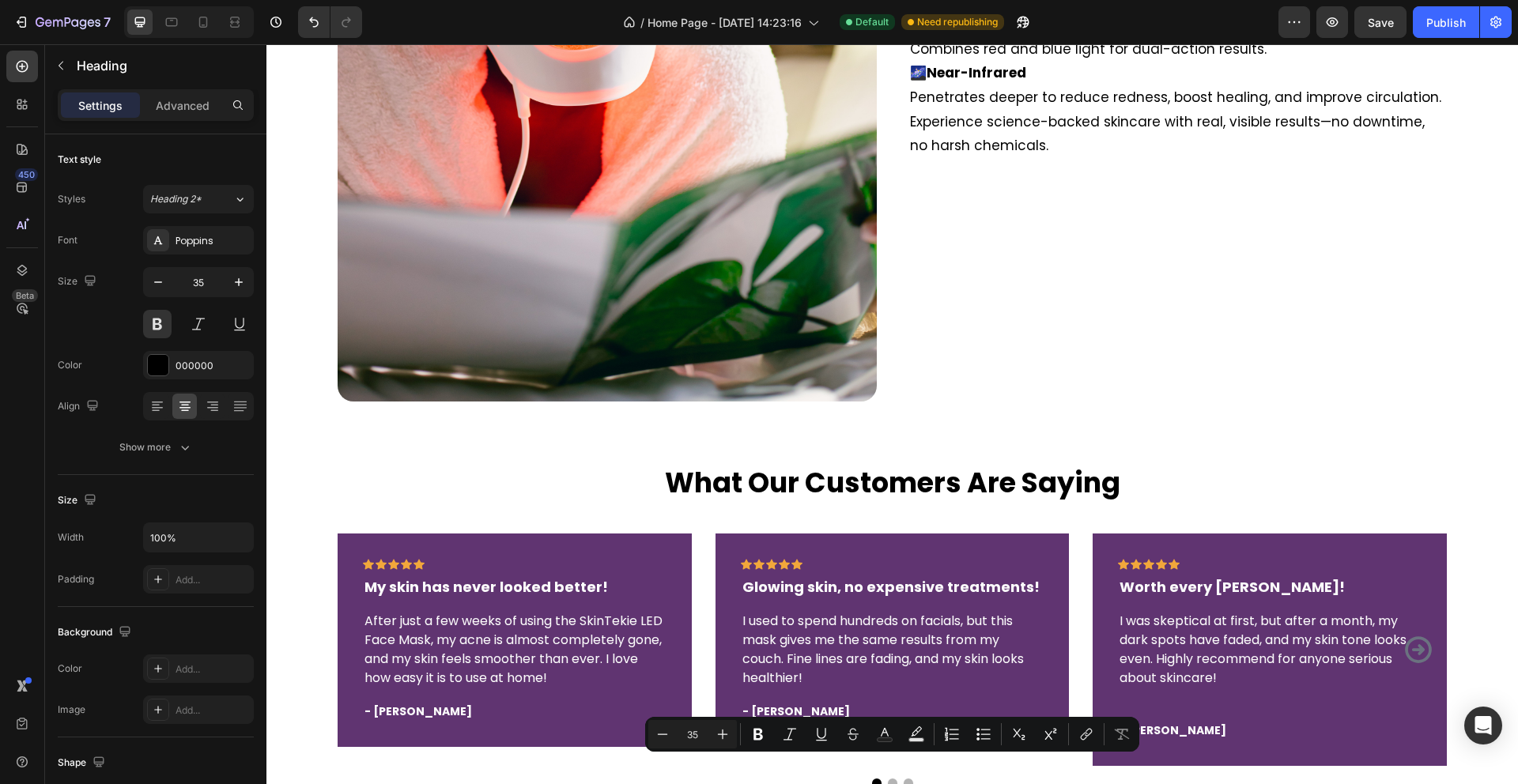
type input "16"
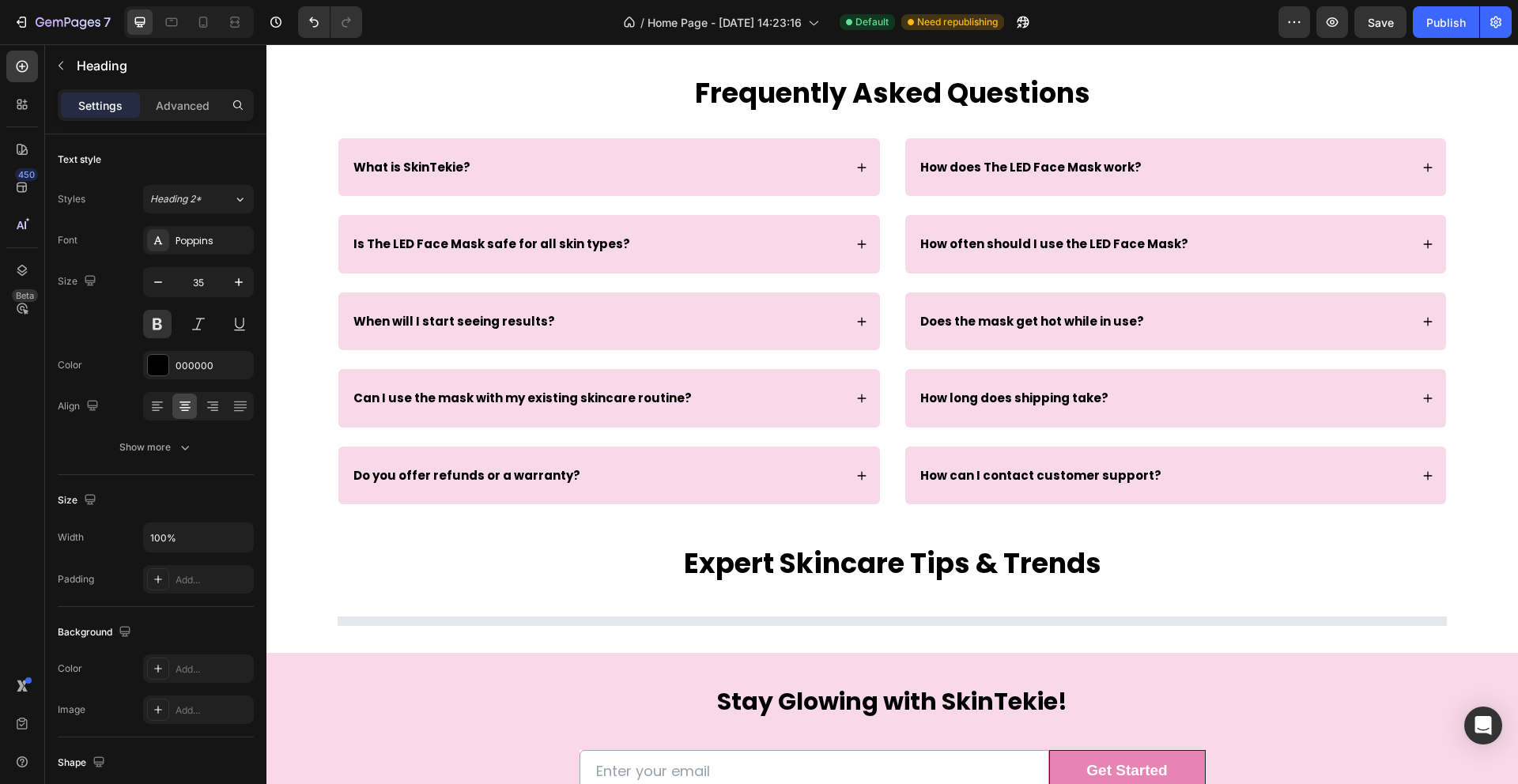
scroll to position [3840, 0]
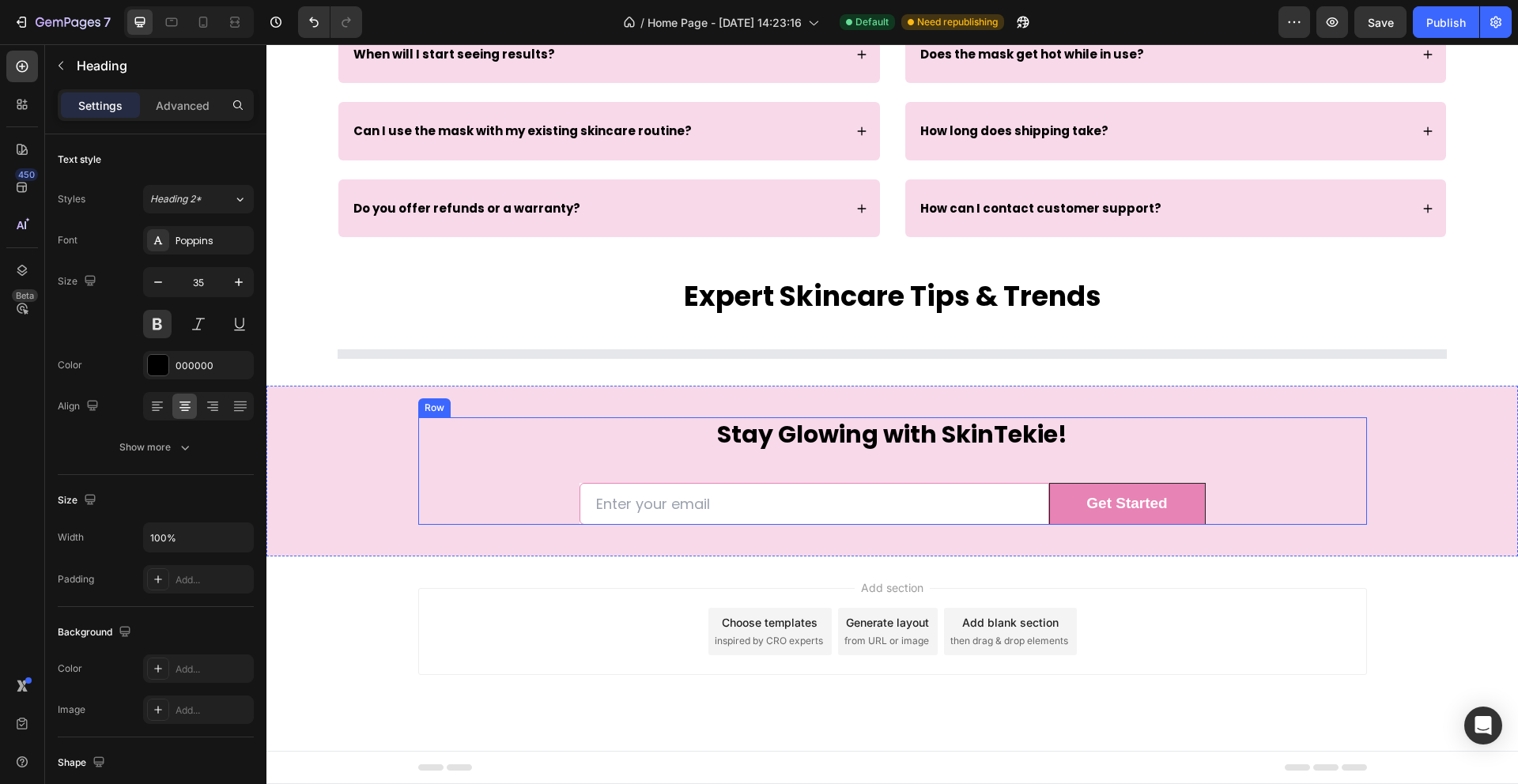
click at [448, 482] on div "Stay Glowing with SkinTekie! Heading Row Email Field Get Started Submit Button …" at bounding box center [892, 471] width 948 height 107
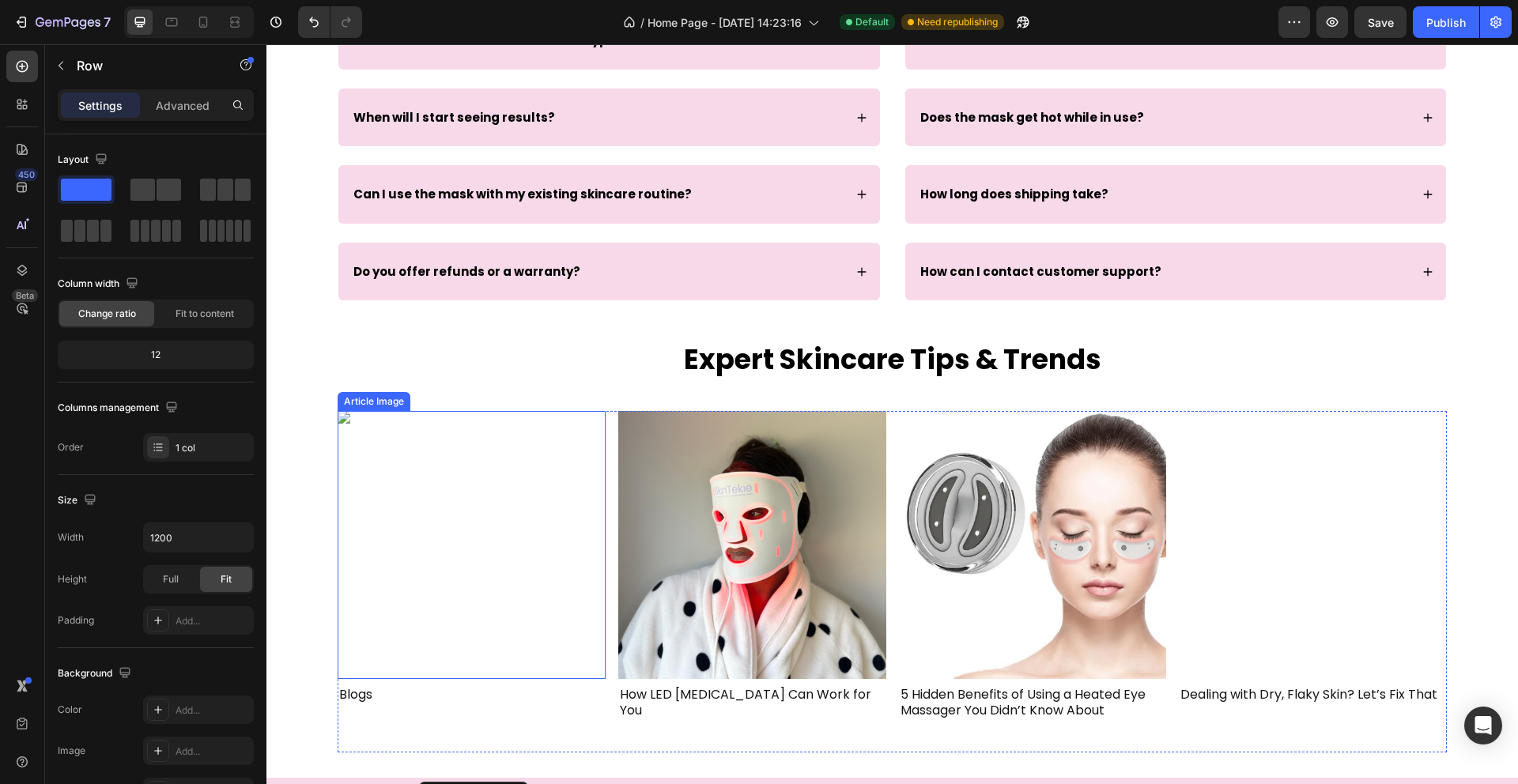
scroll to position [3580, 0]
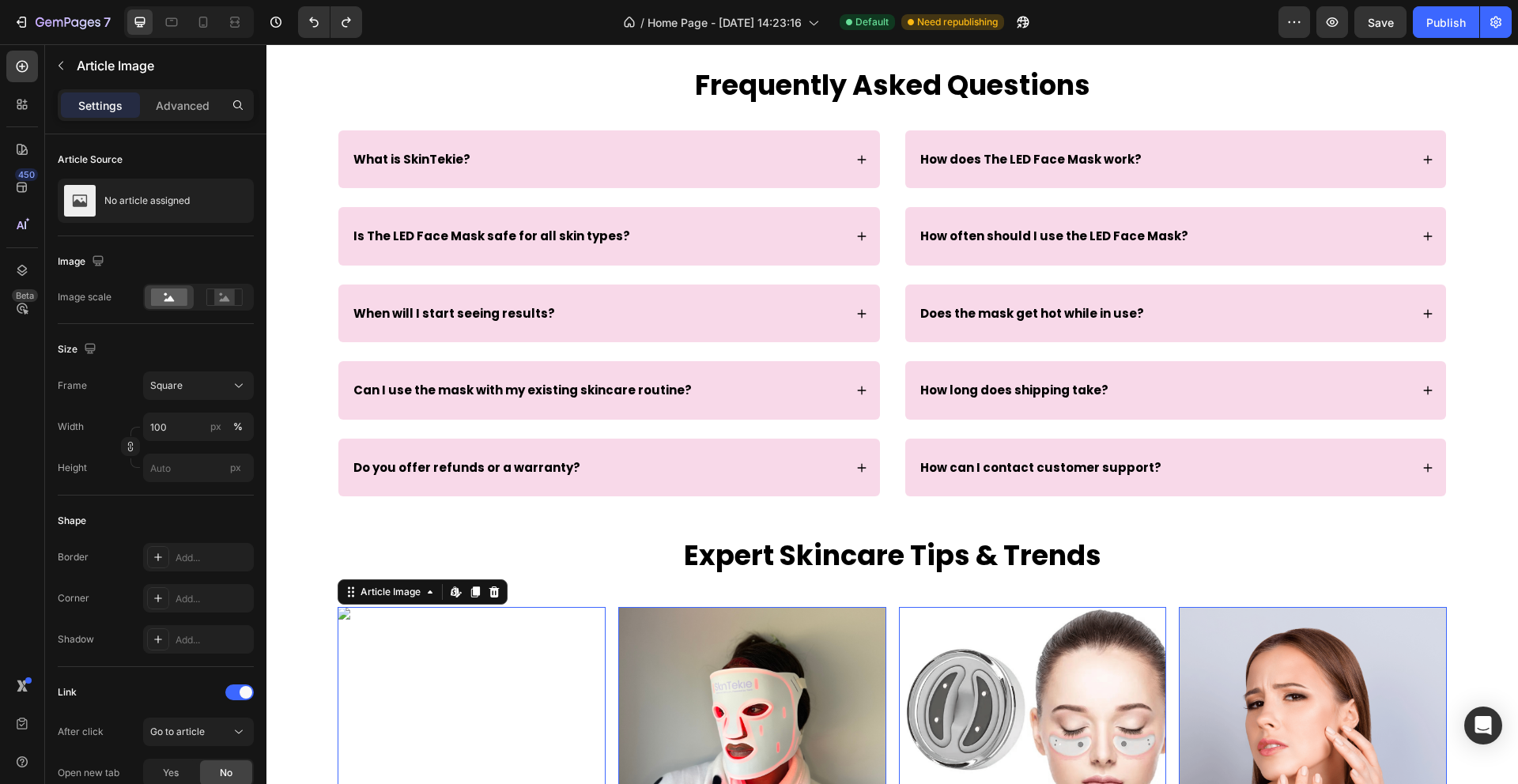
click at [442, 630] on img at bounding box center [472, 741] width 268 height 268
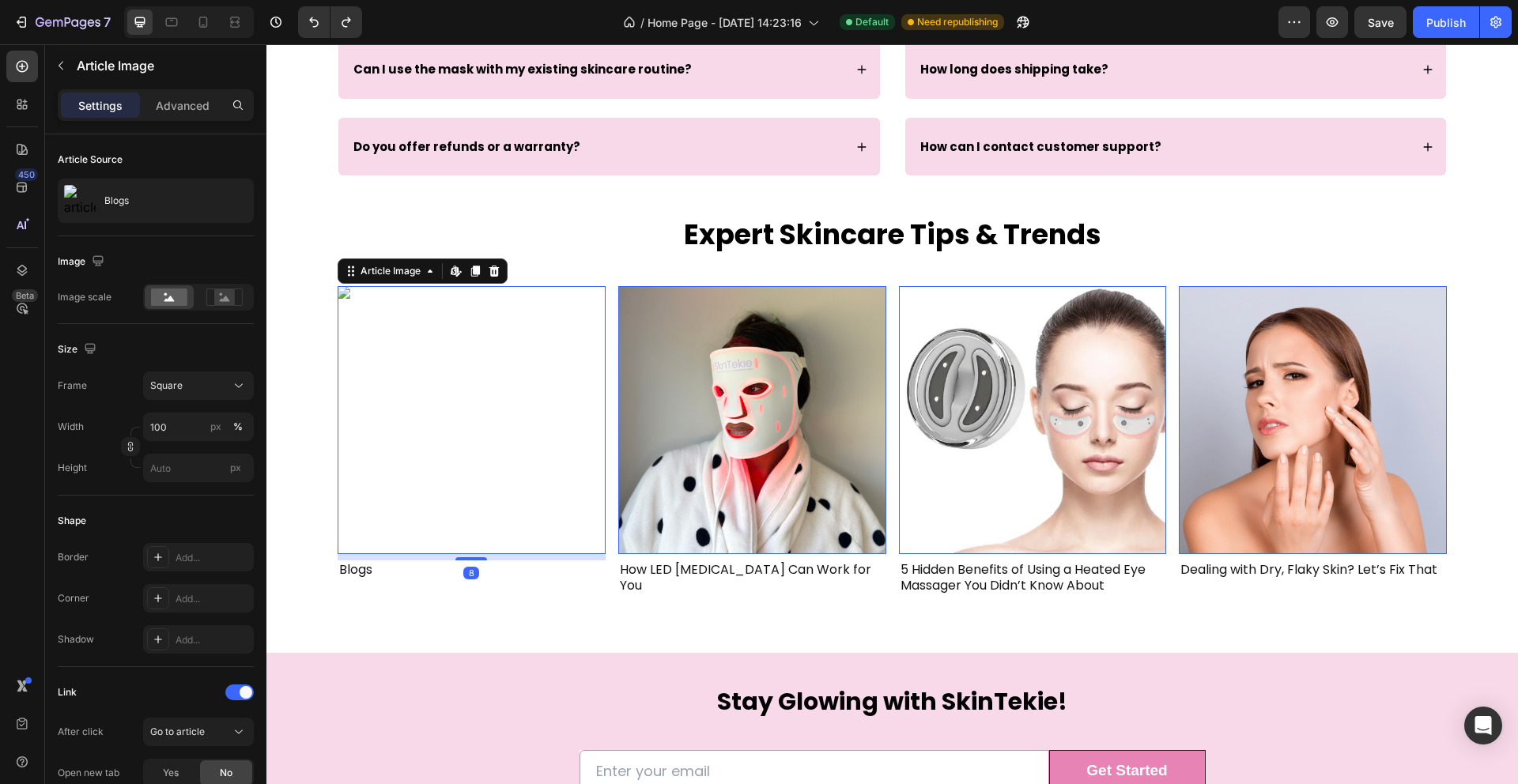
scroll to position [3906, 0]
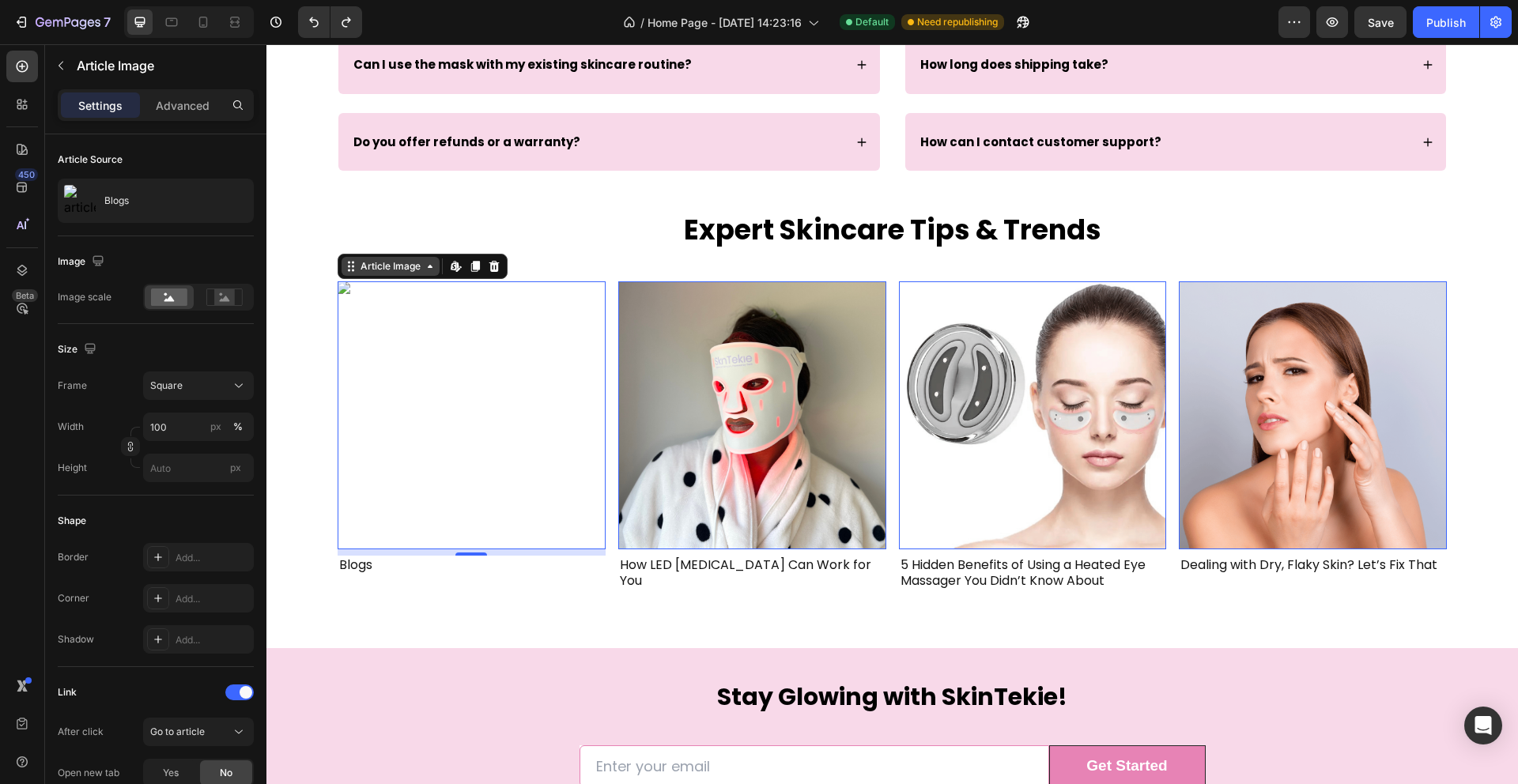
click at [427, 270] on icon at bounding box center [429, 266] width 12 height 12
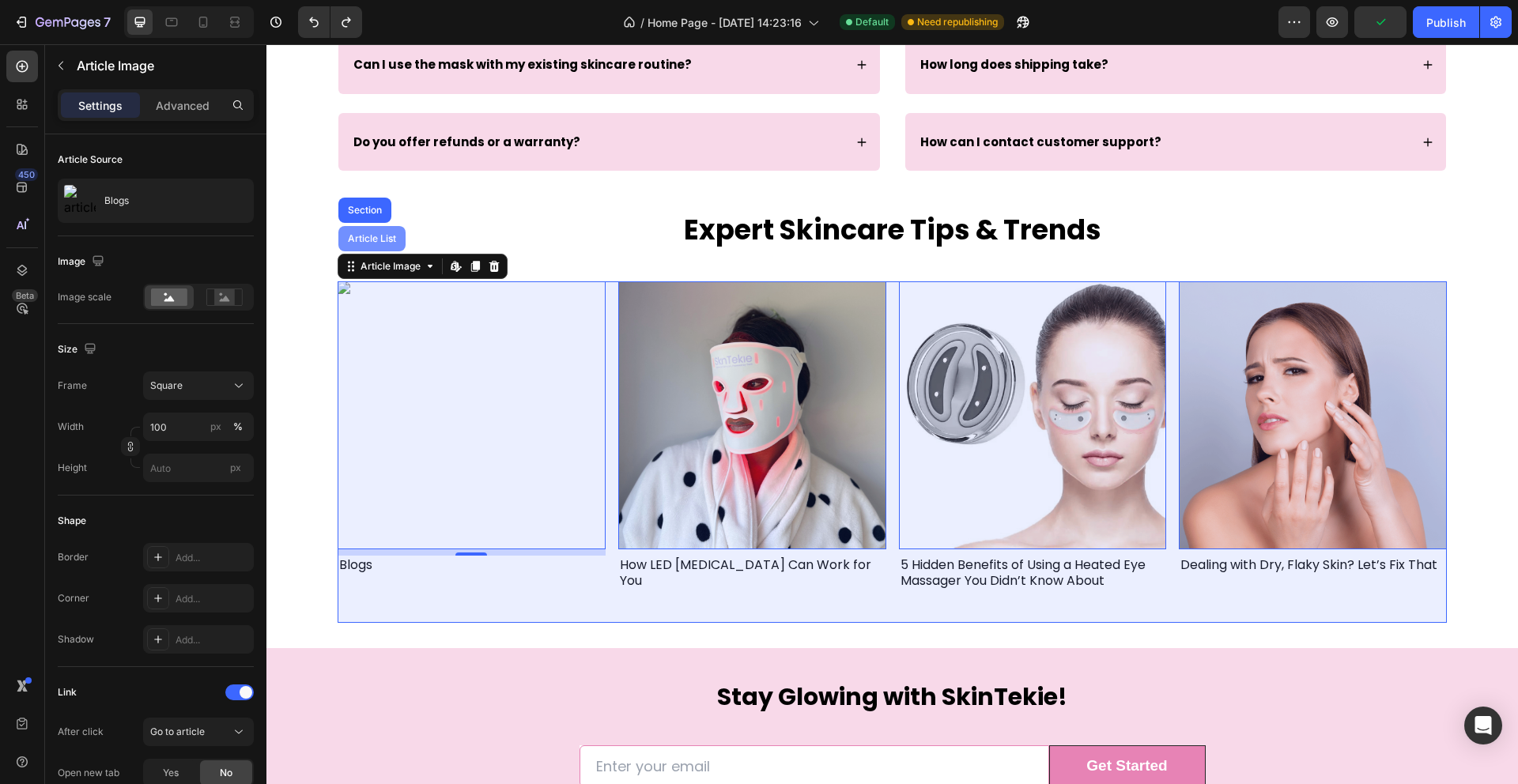
click at [386, 235] on div "Article List" at bounding box center [371, 238] width 54 height 9
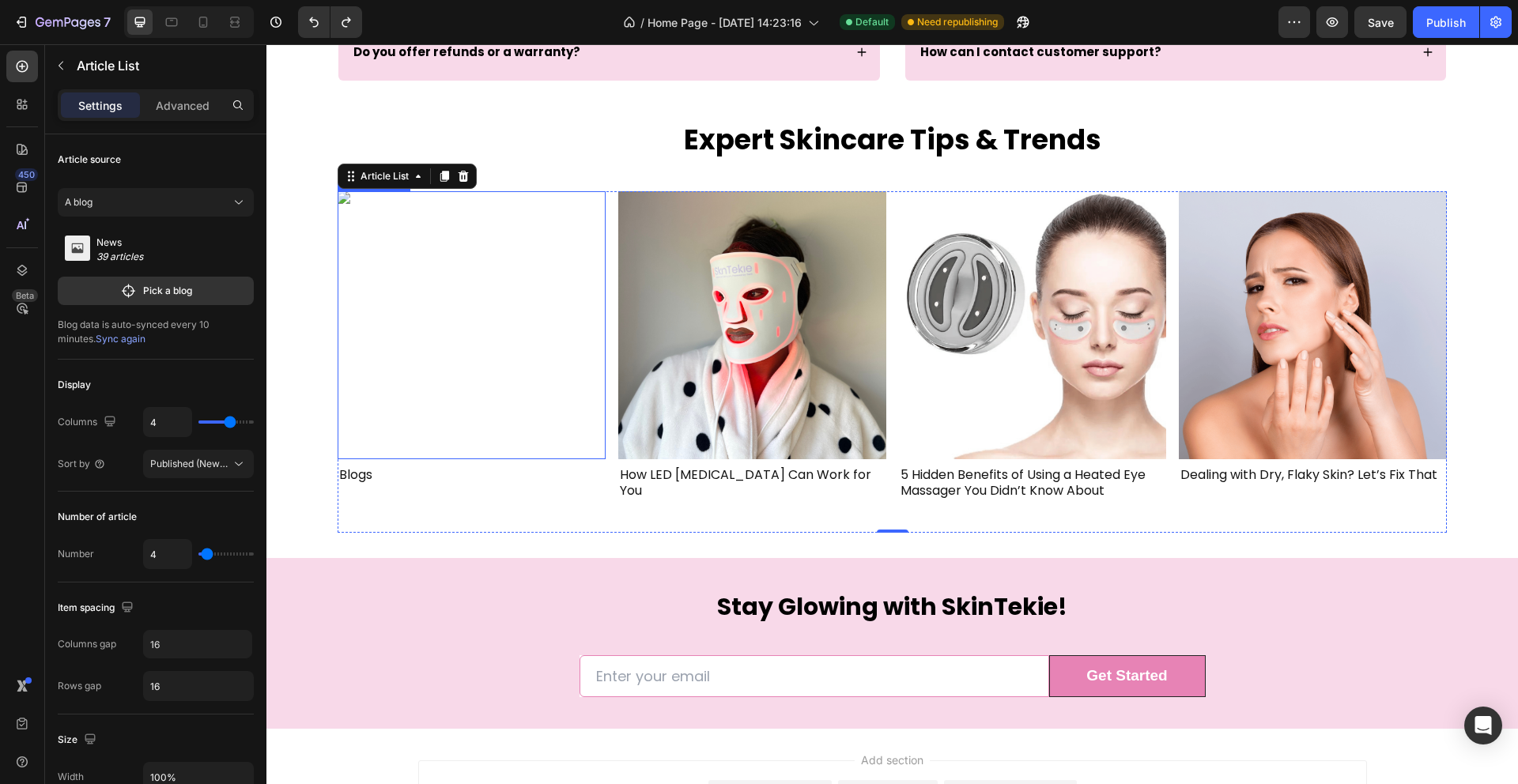
scroll to position [4006, 0]
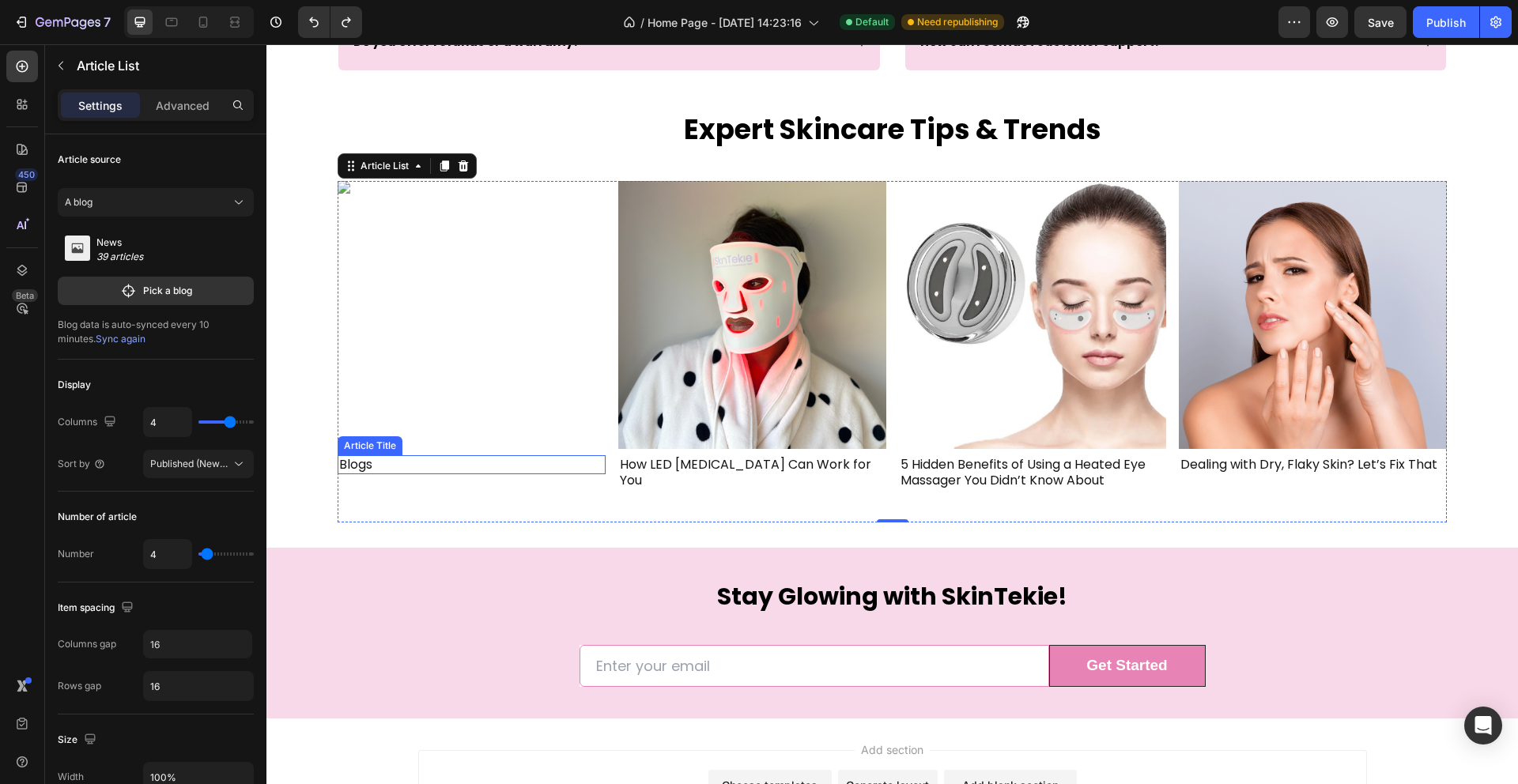
click at [396, 472] on h1 "Blogs" at bounding box center [472, 465] width 268 height 20
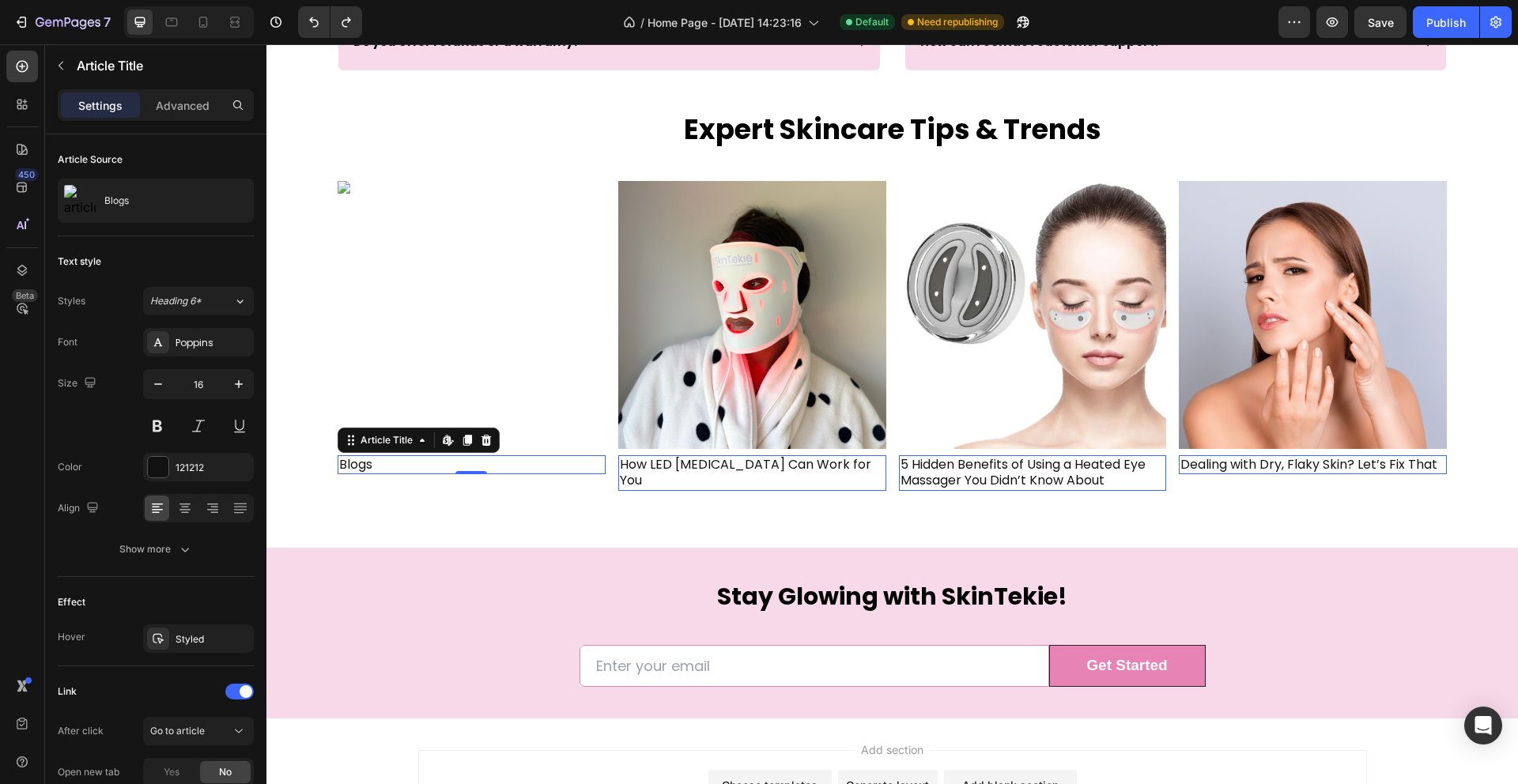
click at [694, 465] on h1 "How LED [MEDICAL_DATA] Can Work for You" at bounding box center [752, 474] width 268 height 36
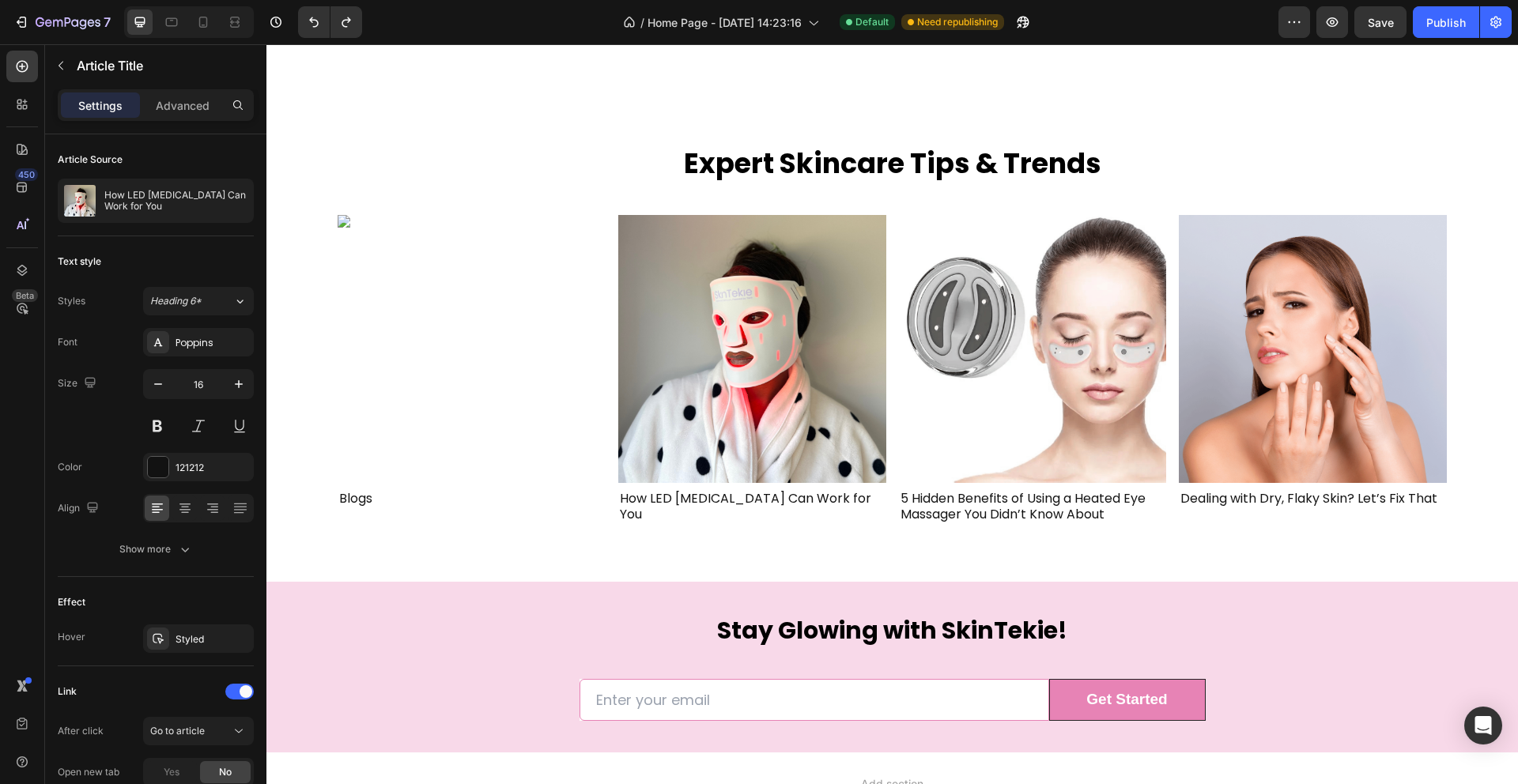
scroll to position [4169, 0]
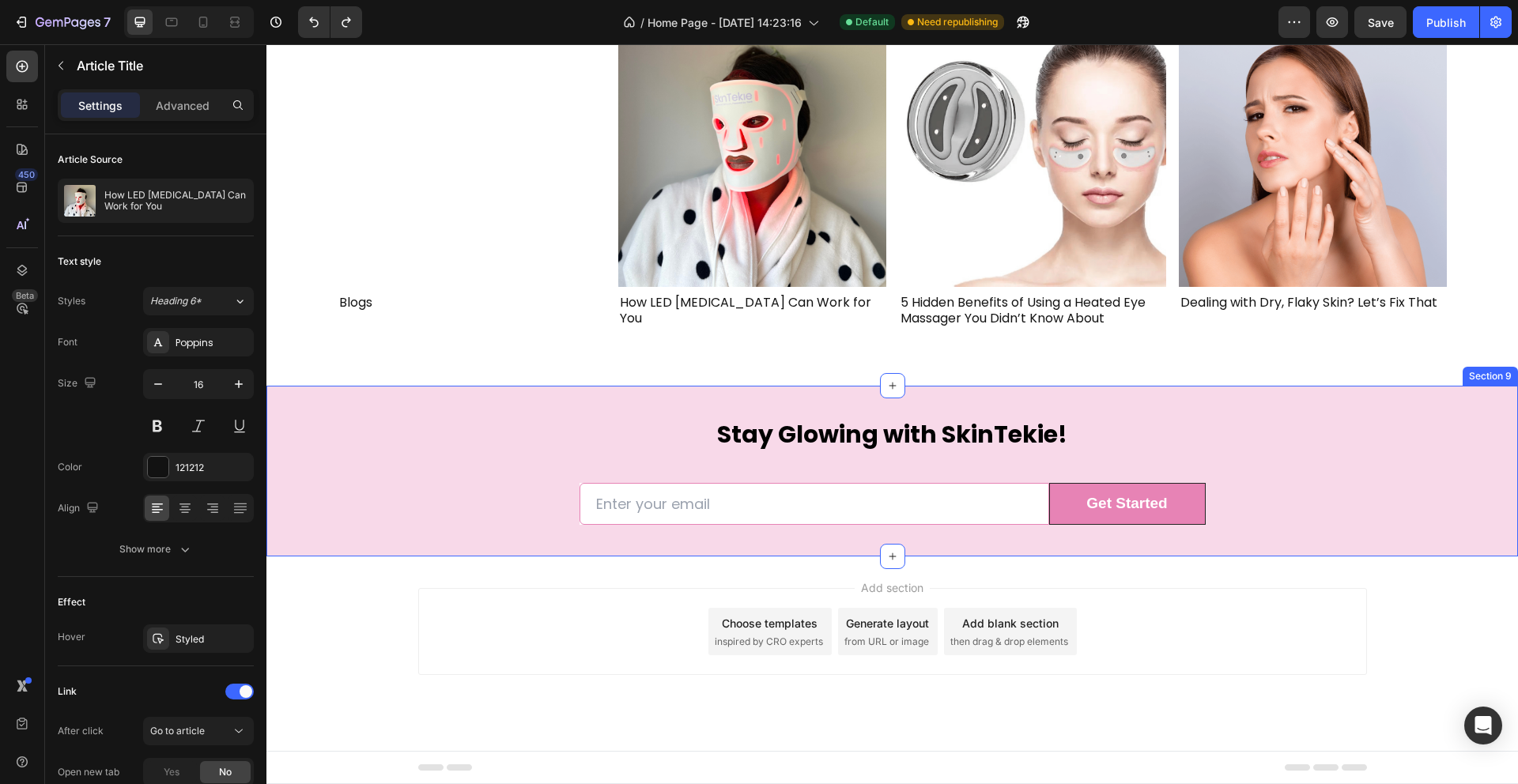
click at [353, 472] on div "Stay Glowing with SkinTekie! Heading Row Email Field Get Started Submit Button …" at bounding box center [891, 471] width 1228 height 107
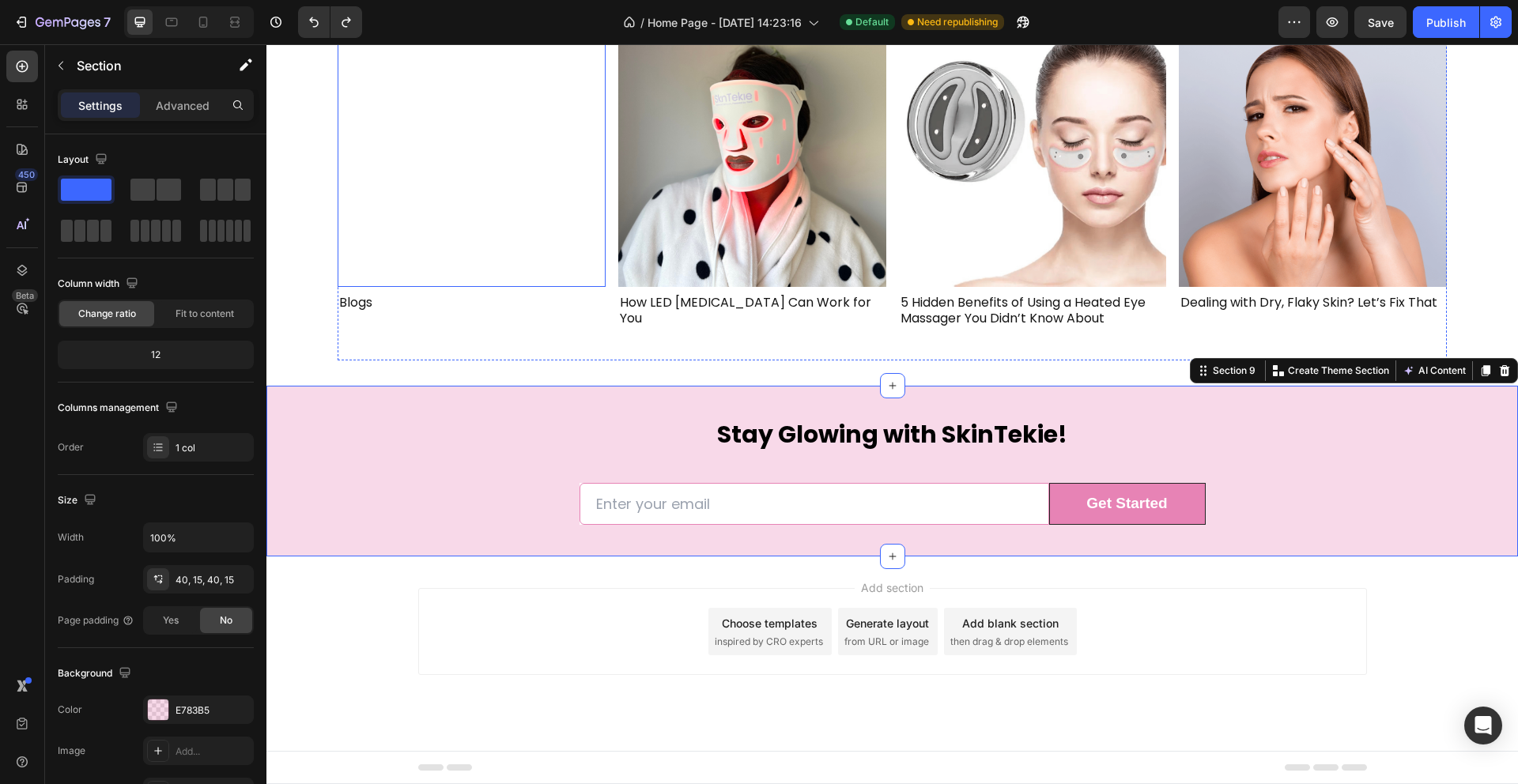
click at [465, 211] on img at bounding box center [472, 153] width 268 height 268
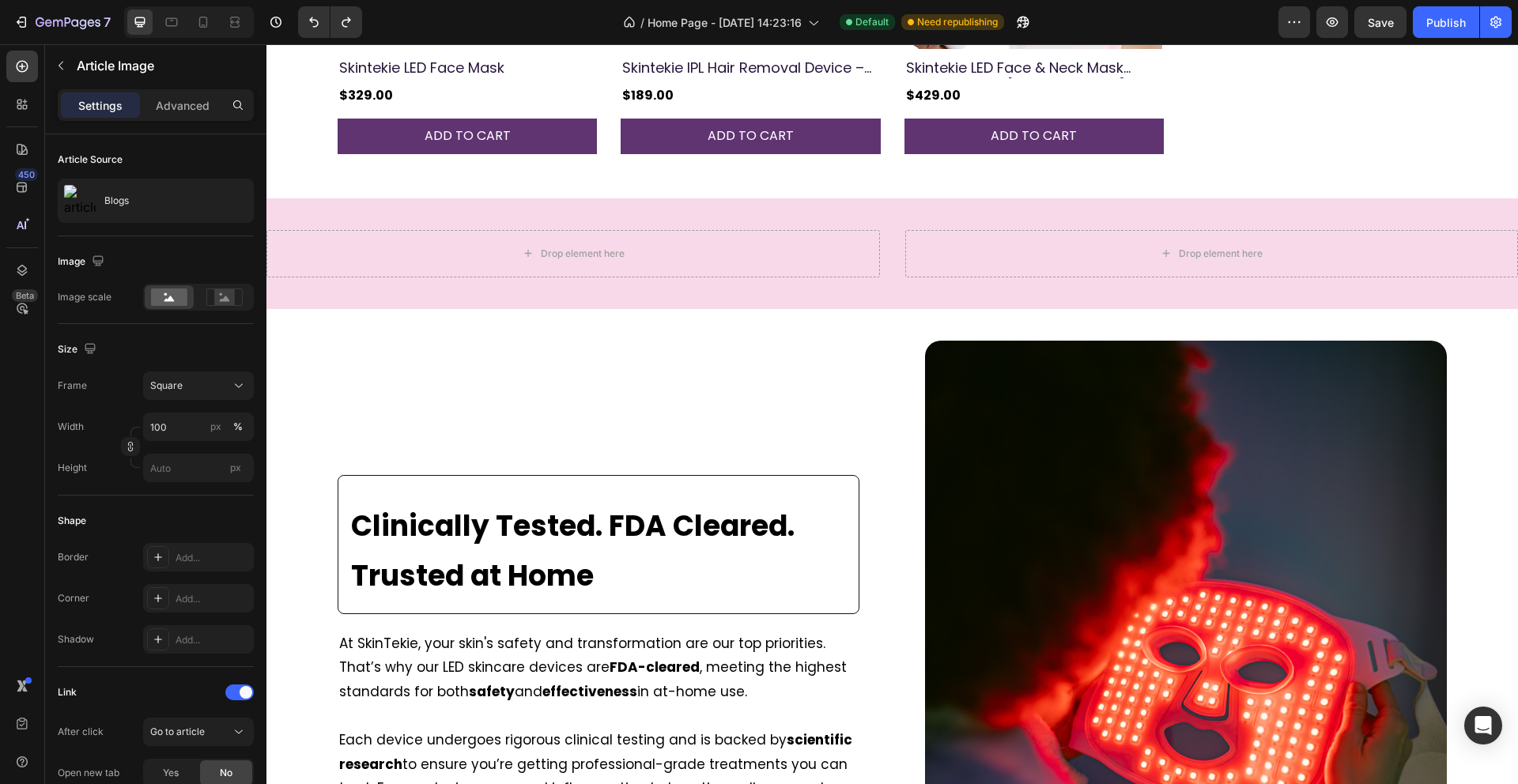
scroll to position [0, 0]
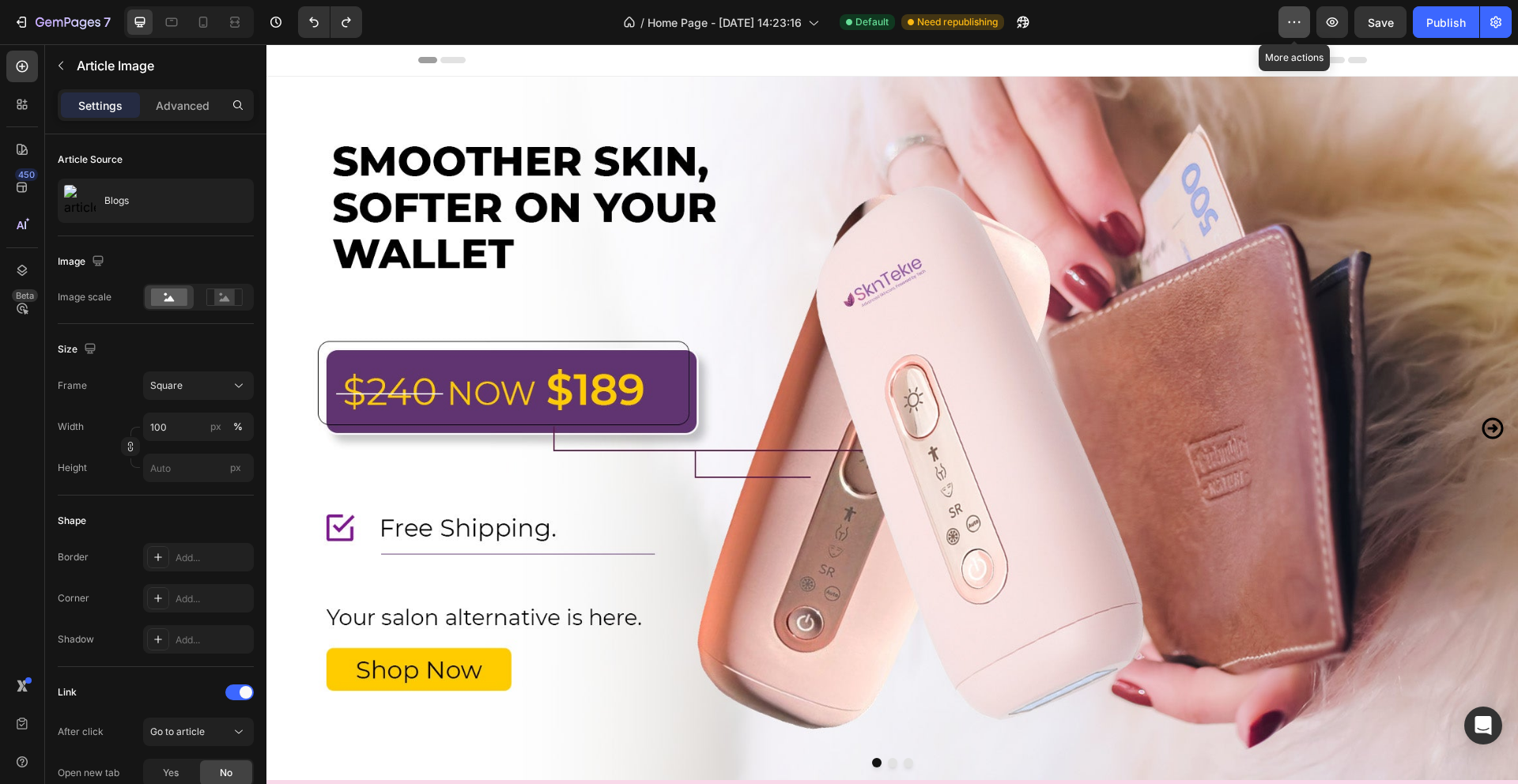
click at [1302, 18] on icon "button" at bounding box center [1294, 22] width 16 height 16
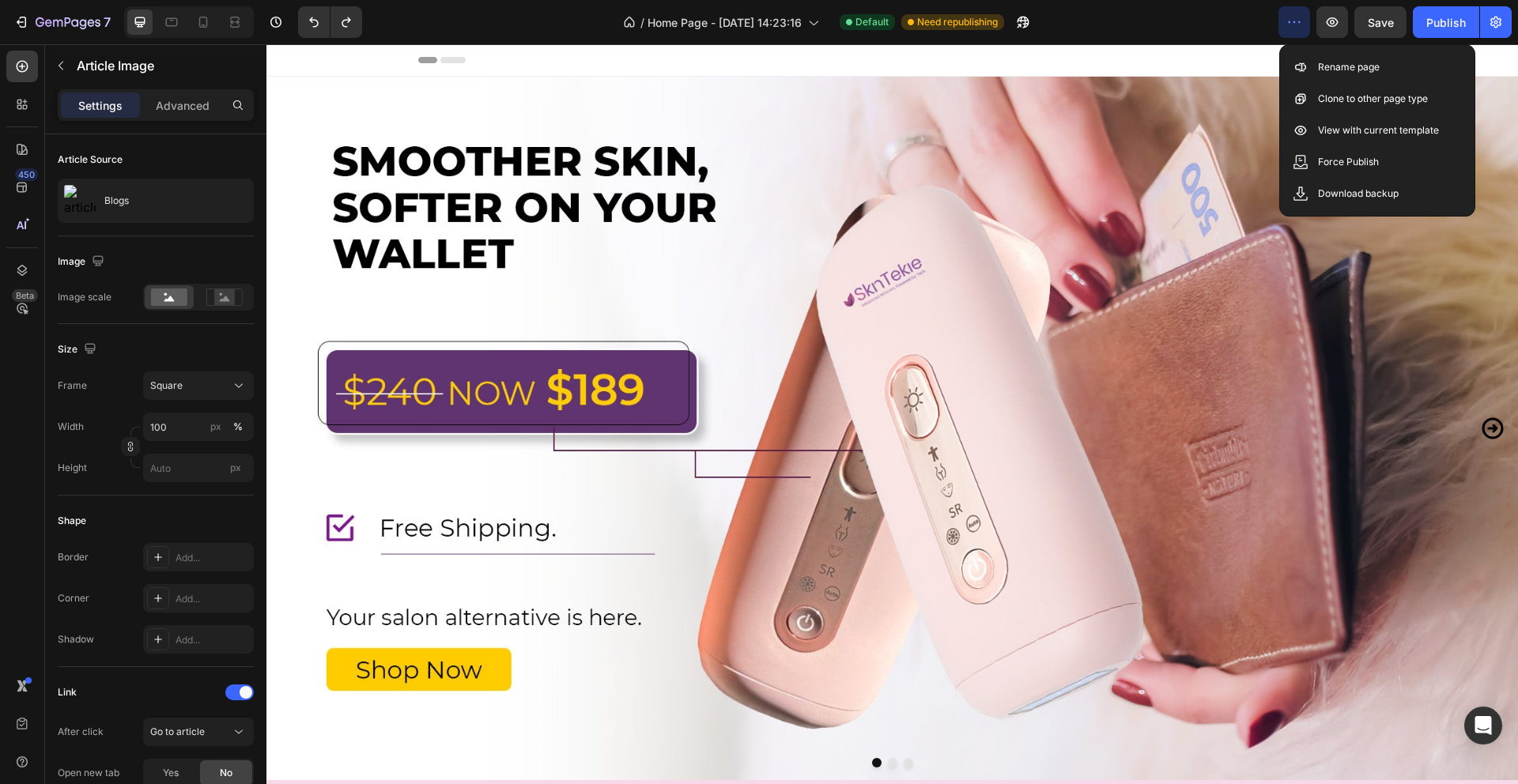
click at [1302, 18] on icon "button" at bounding box center [1294, 22] width 16 height 16
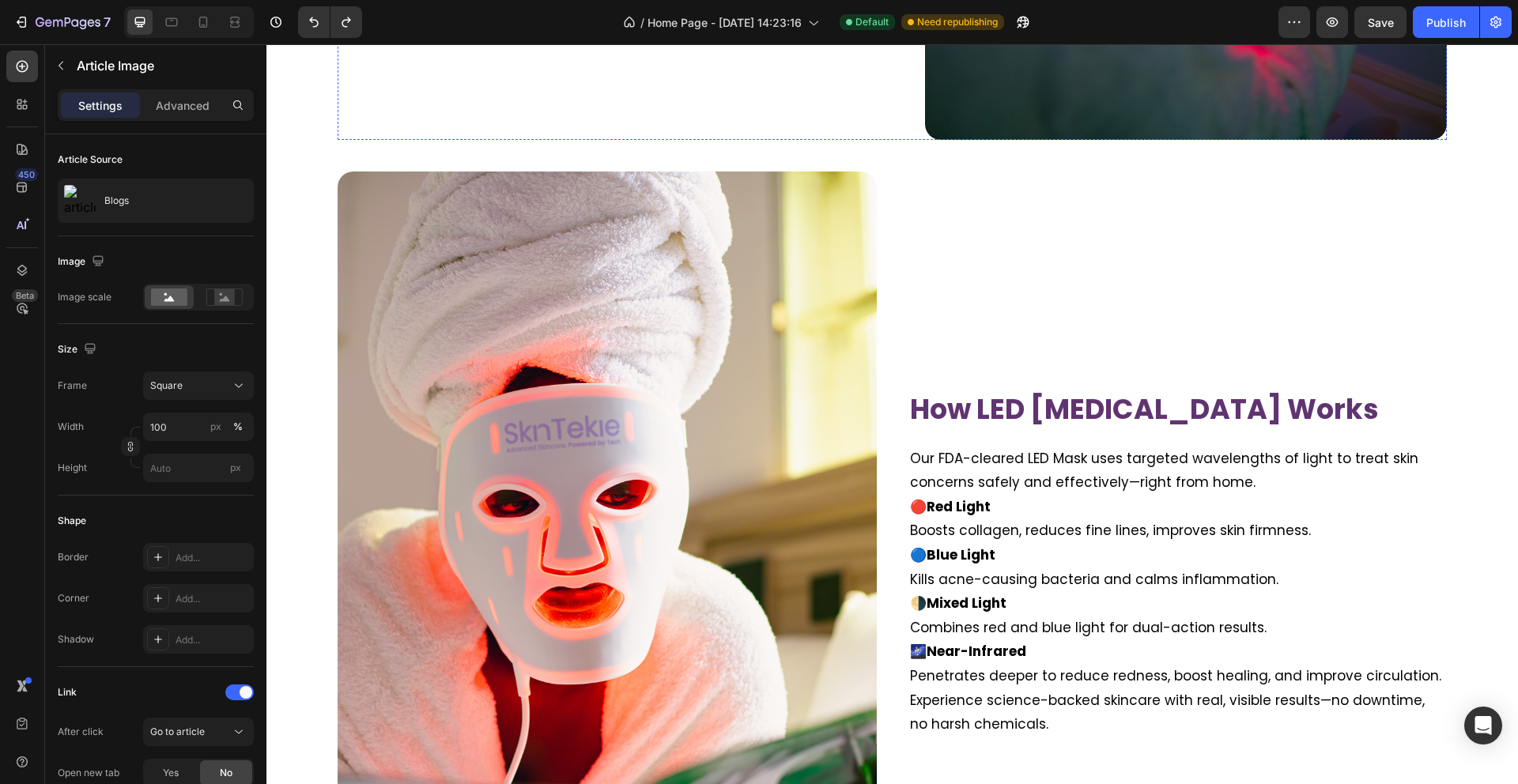
scroll to position [2354, 0]
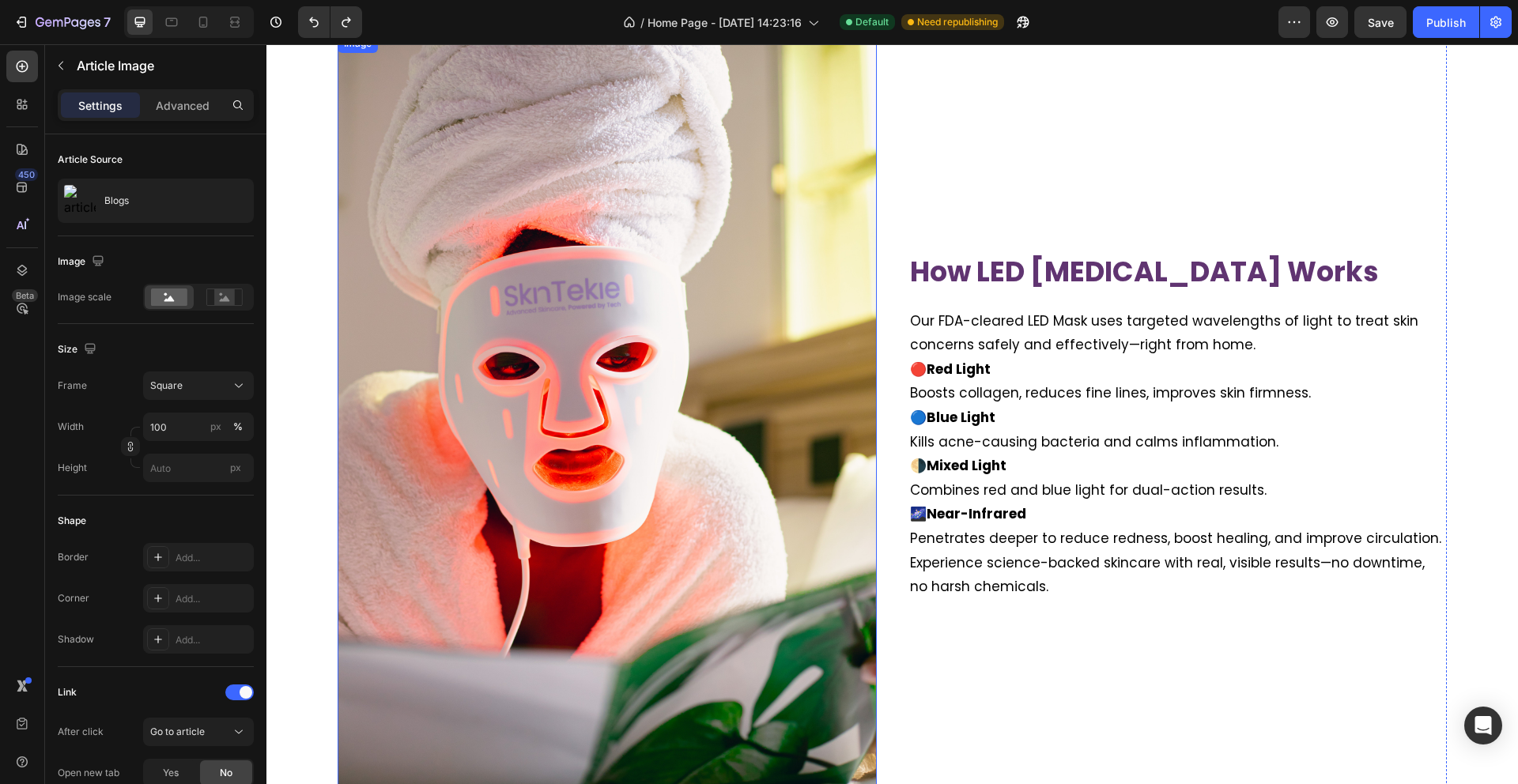
click at [627, 715] on img at bounding box center [608, 438] width 539 height 808
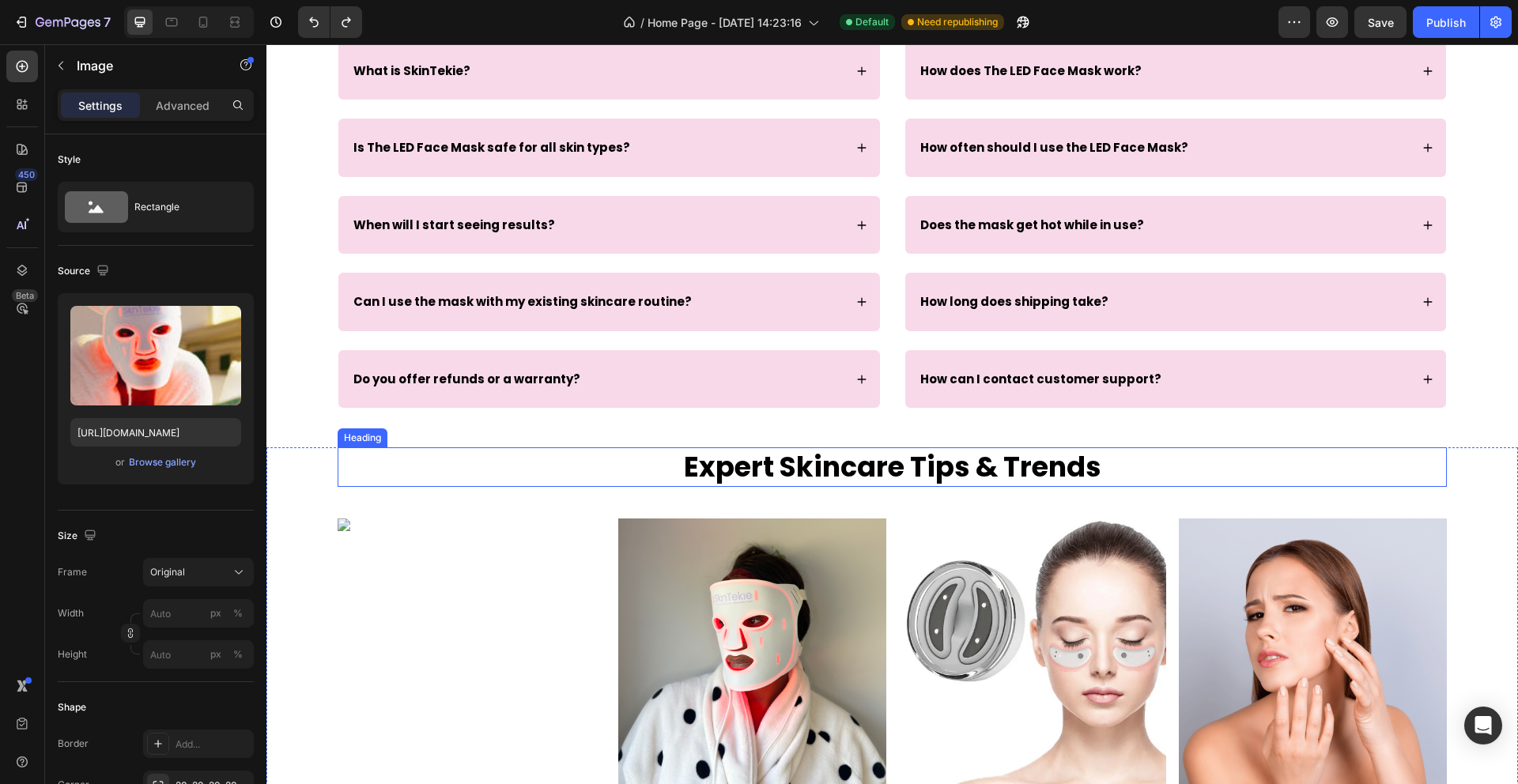
scroll to position [3879, 0]
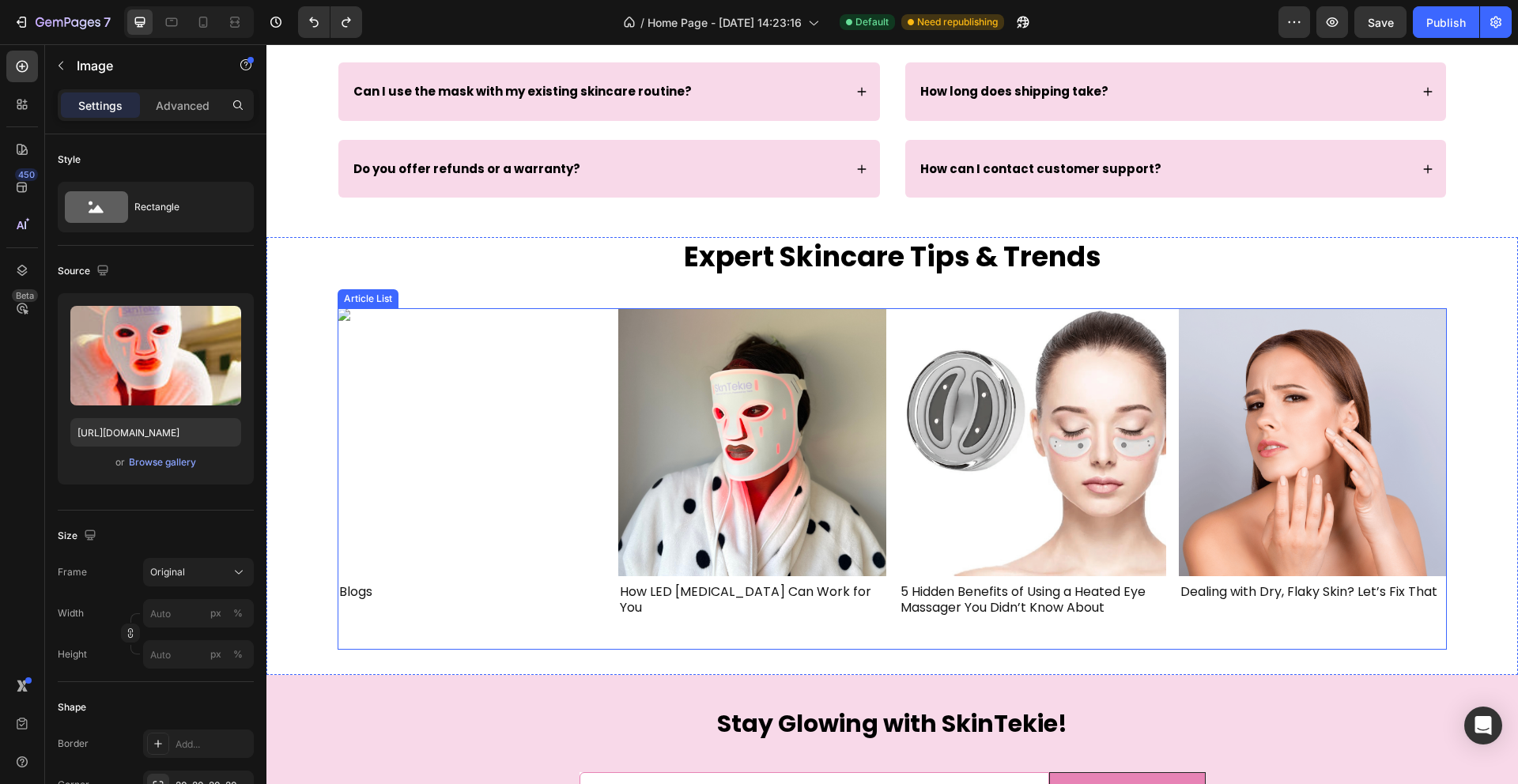
click at [491, 617] on div "Article Image Blogs Article Title Article List" at bounding box center [472, 463] width 268 height 309
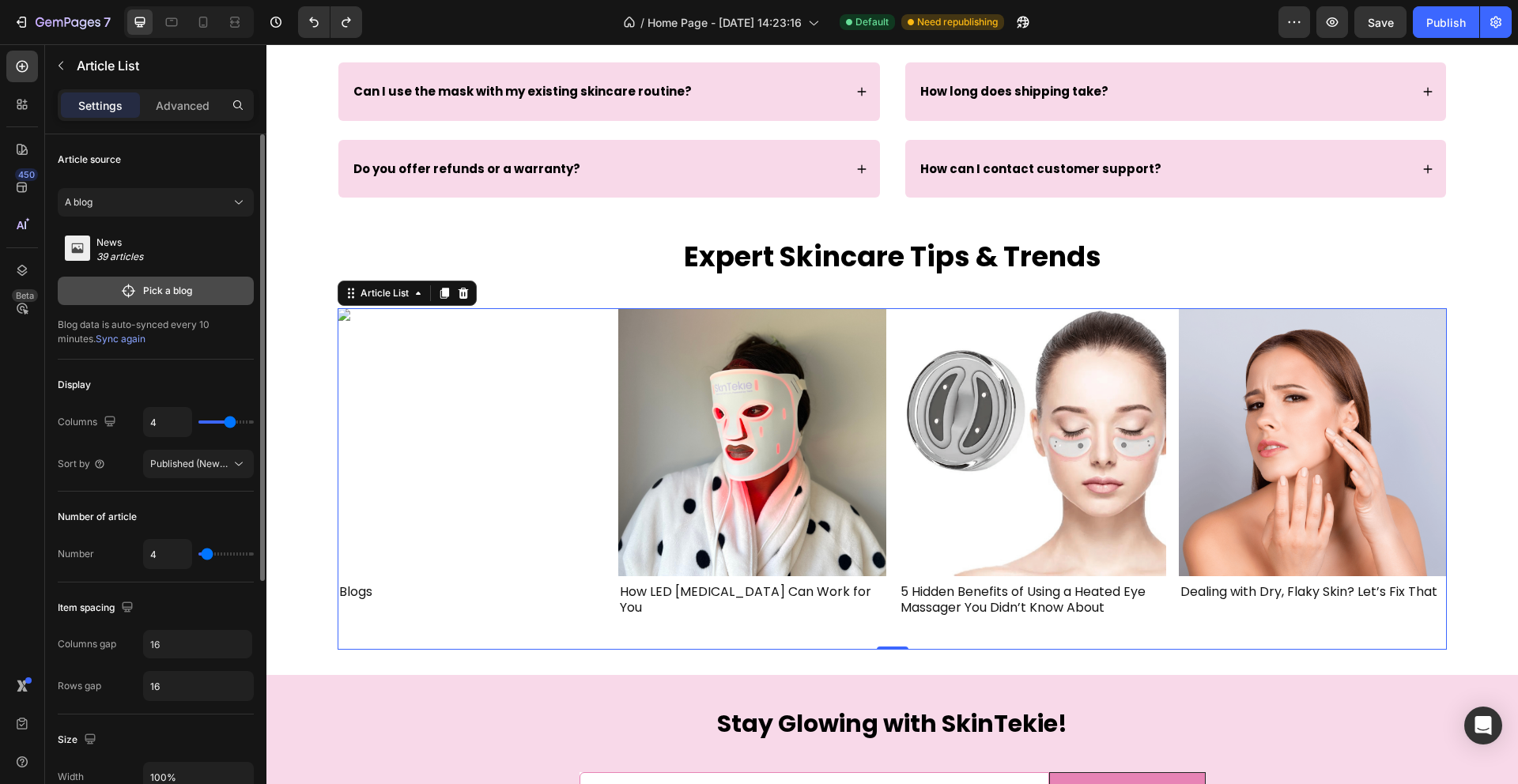
click at [159, 286] on p "Pick a blog" at bounding box center [168, 290] width 49 height 14
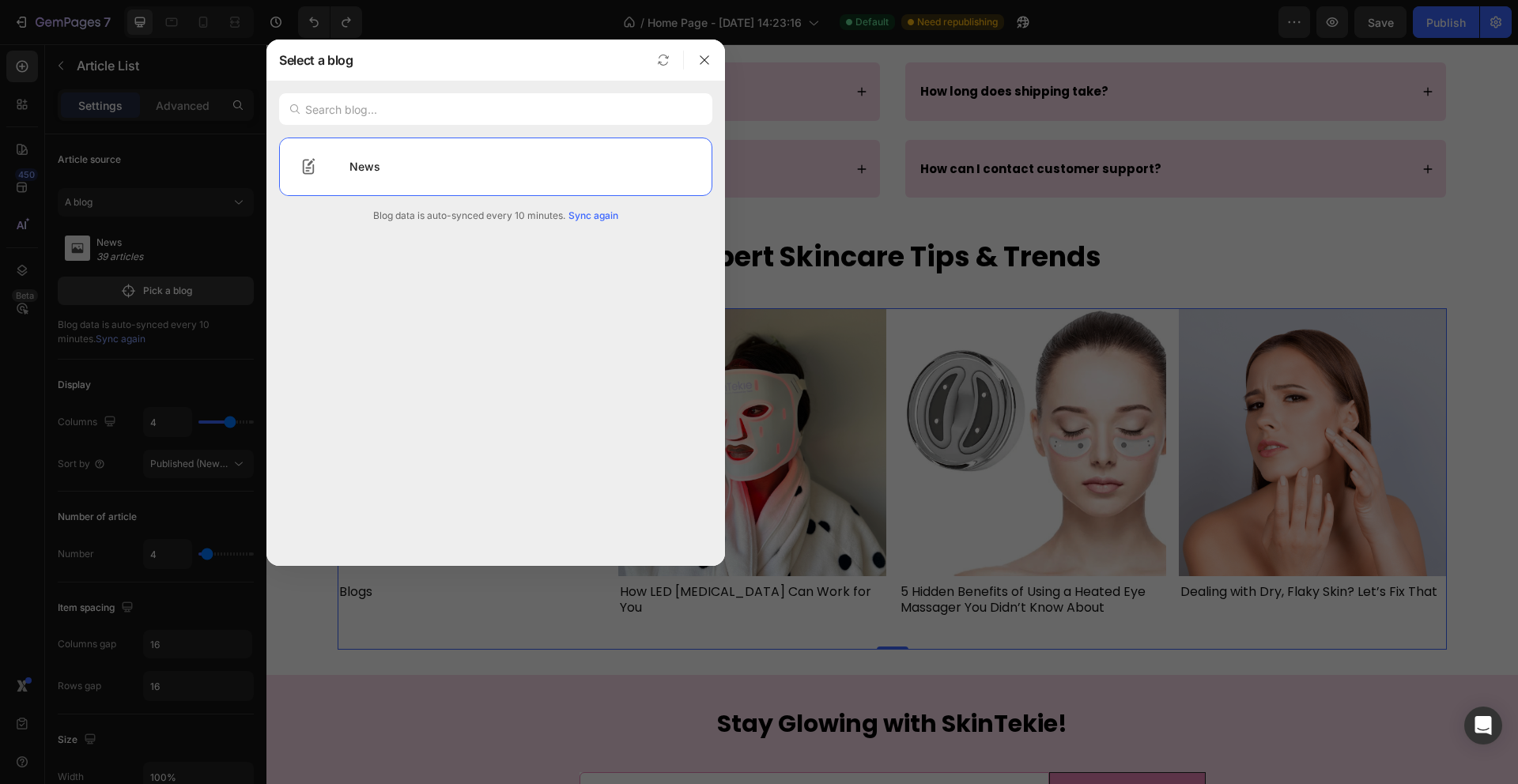
click at [593, 212] on span "Sync again" at bounding box center [593, 215] width 49 height 14
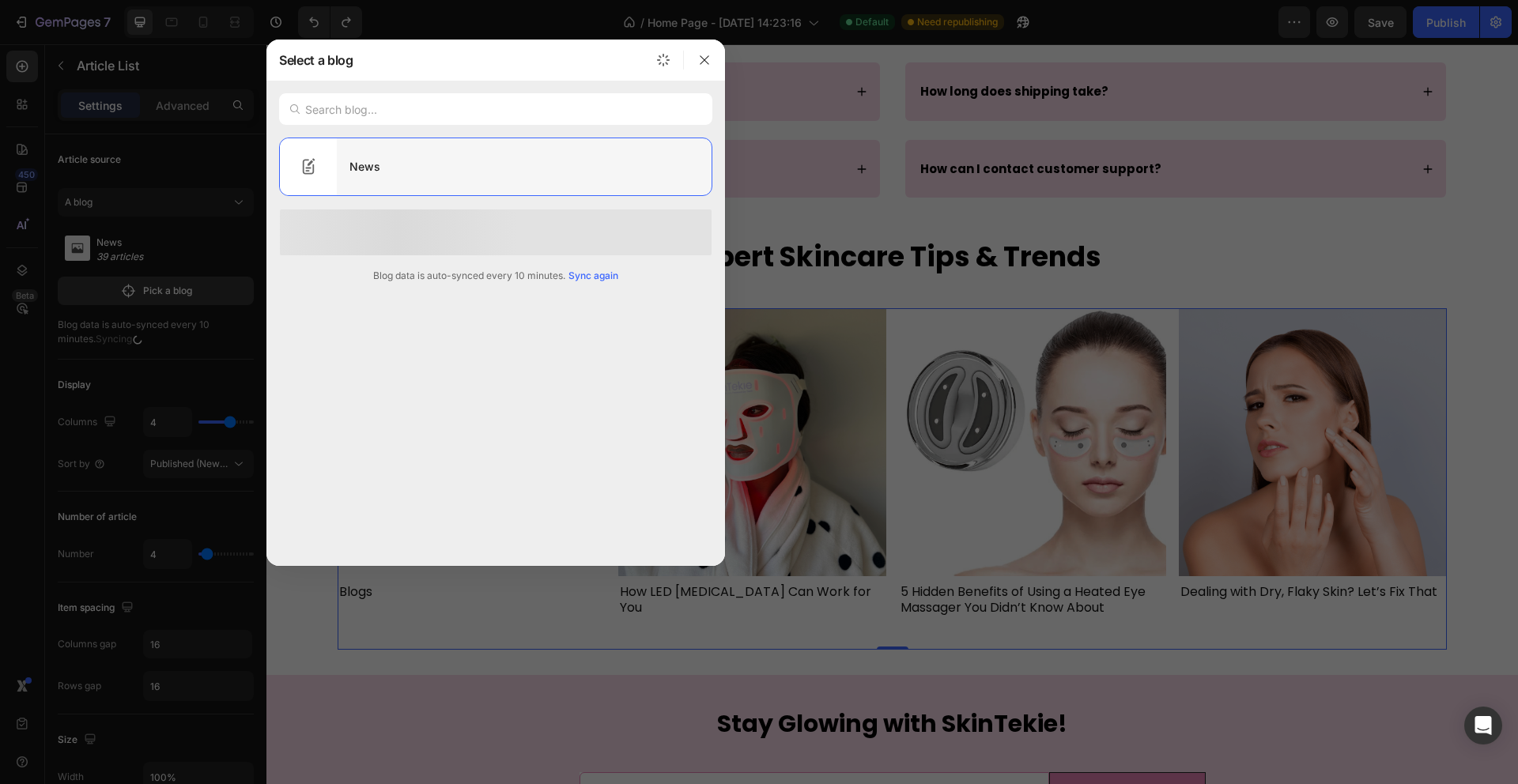
click at [572, 159] on div "News" at bounding box center [524, 166] width 375 height 45
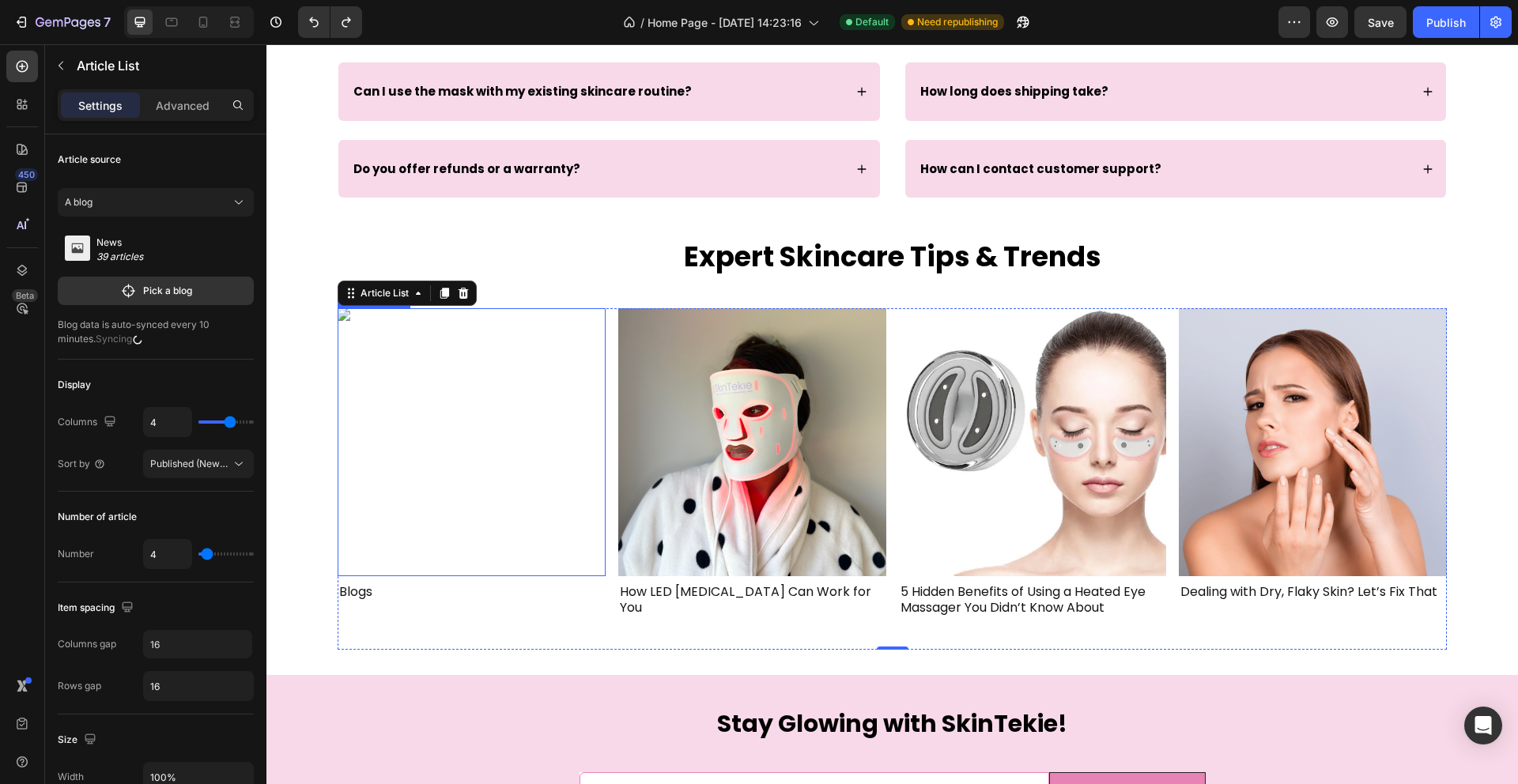
click at [411, 479] on img at bounding box center [472, 442] width 268 height 268
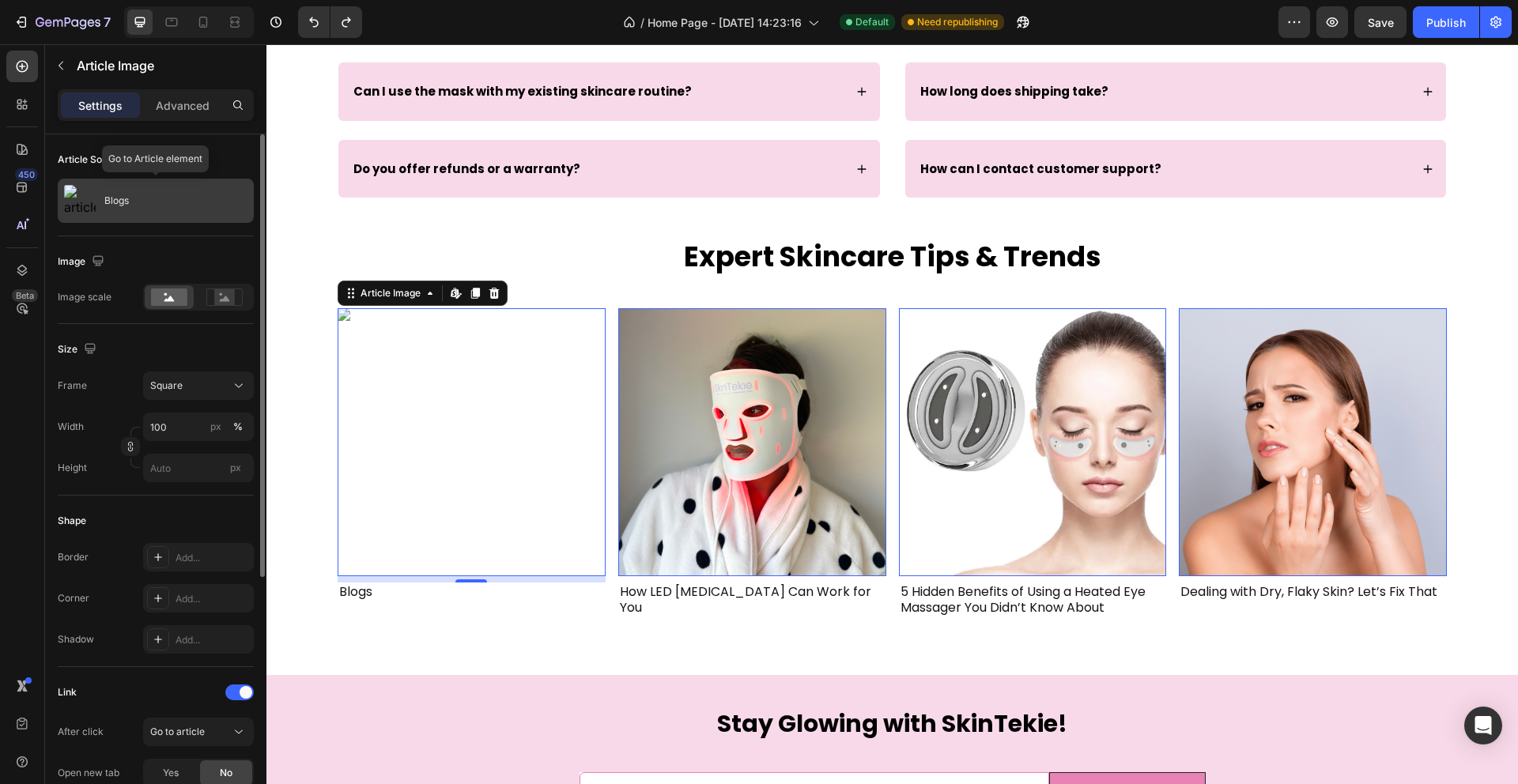
click at [157, 199] on div "Blogs" at bounding box center [156, 200] width 197 height 45
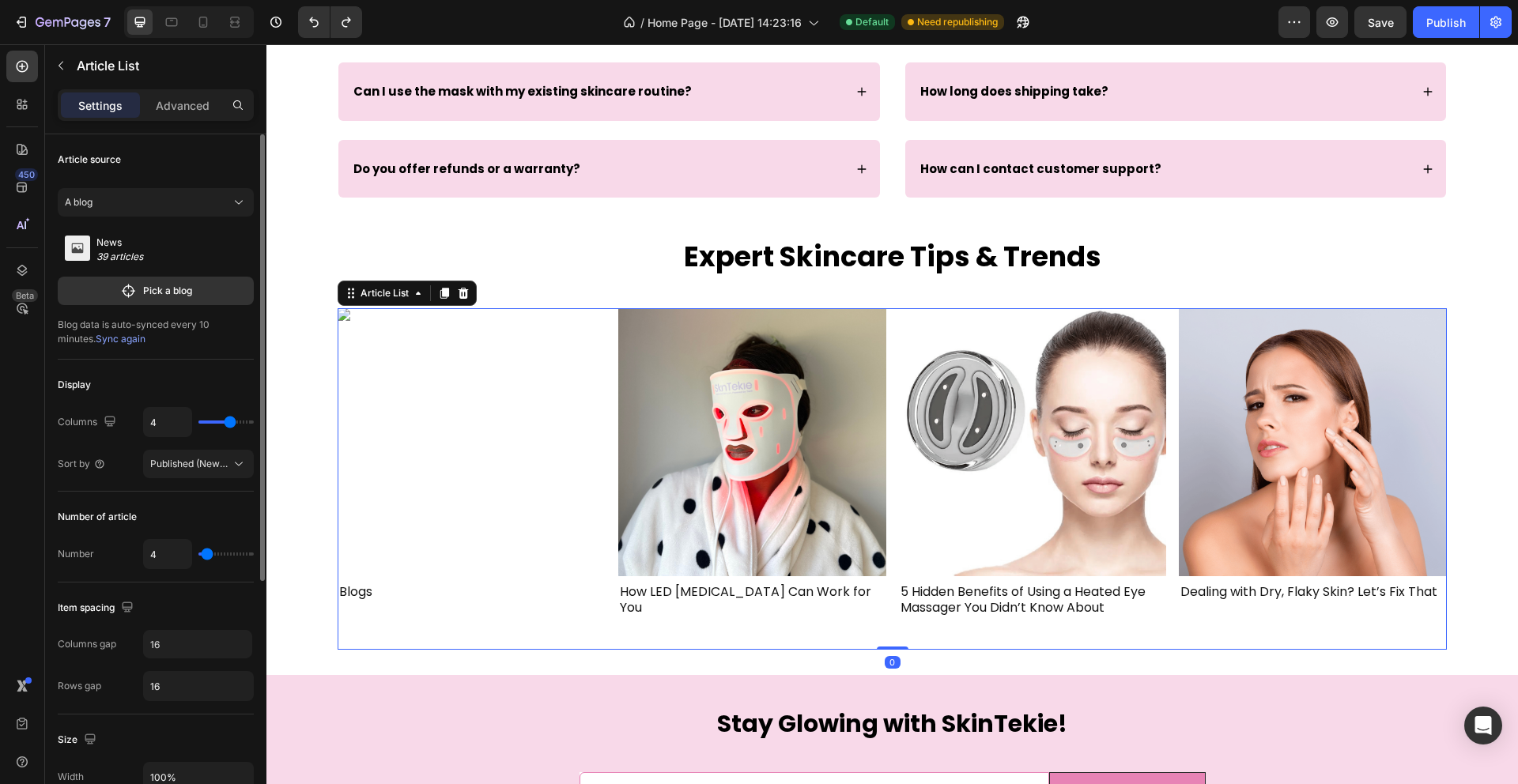
click at [123, 251] on p "39 articles" at bounding box center [124, 256] width 55 height 14
click at [134, 290] on icon "button" at bounding box center [127, 290] width 13 height 13
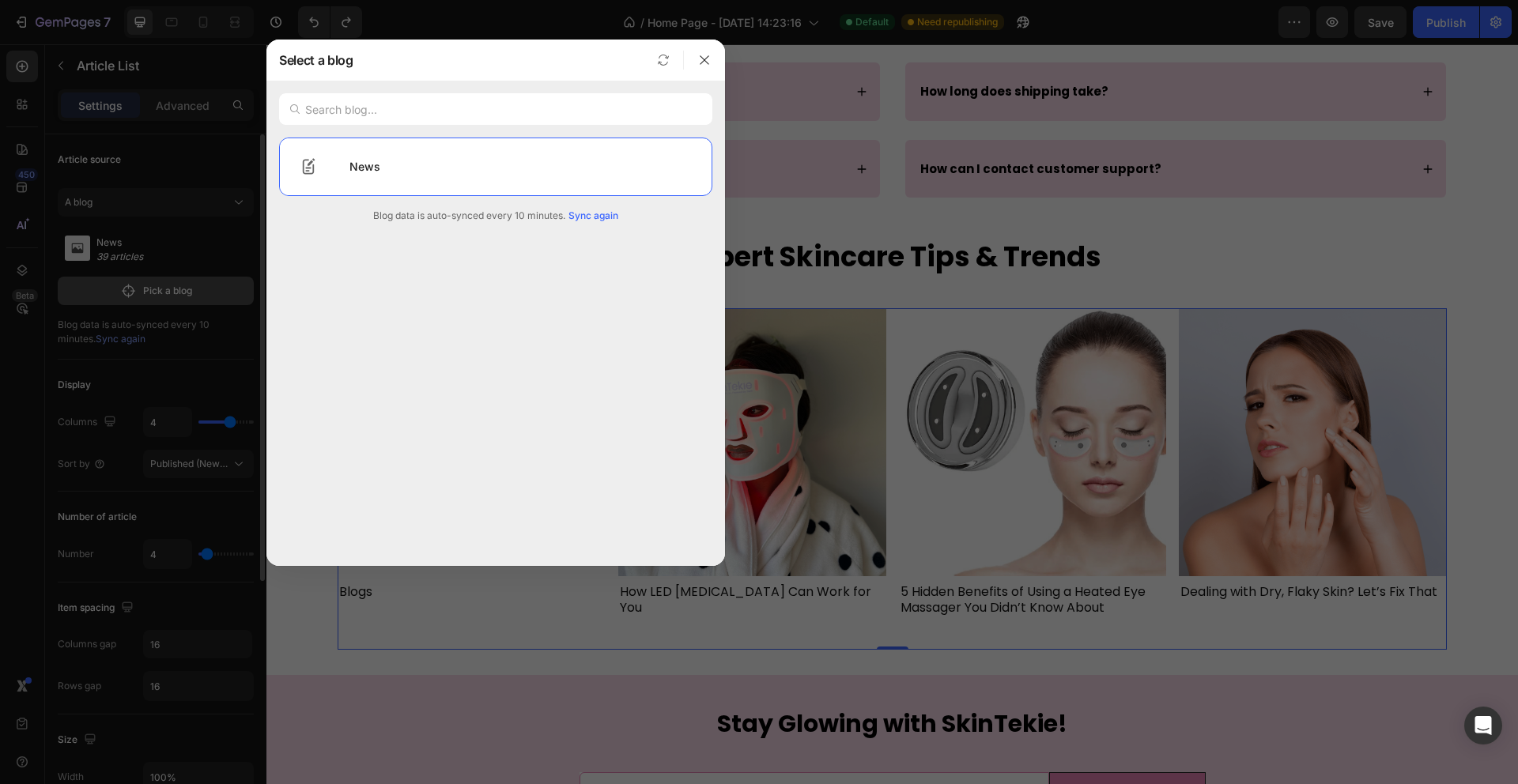
click at [134, 290] on div at bounding box center [759, 392] width 1518 height 784
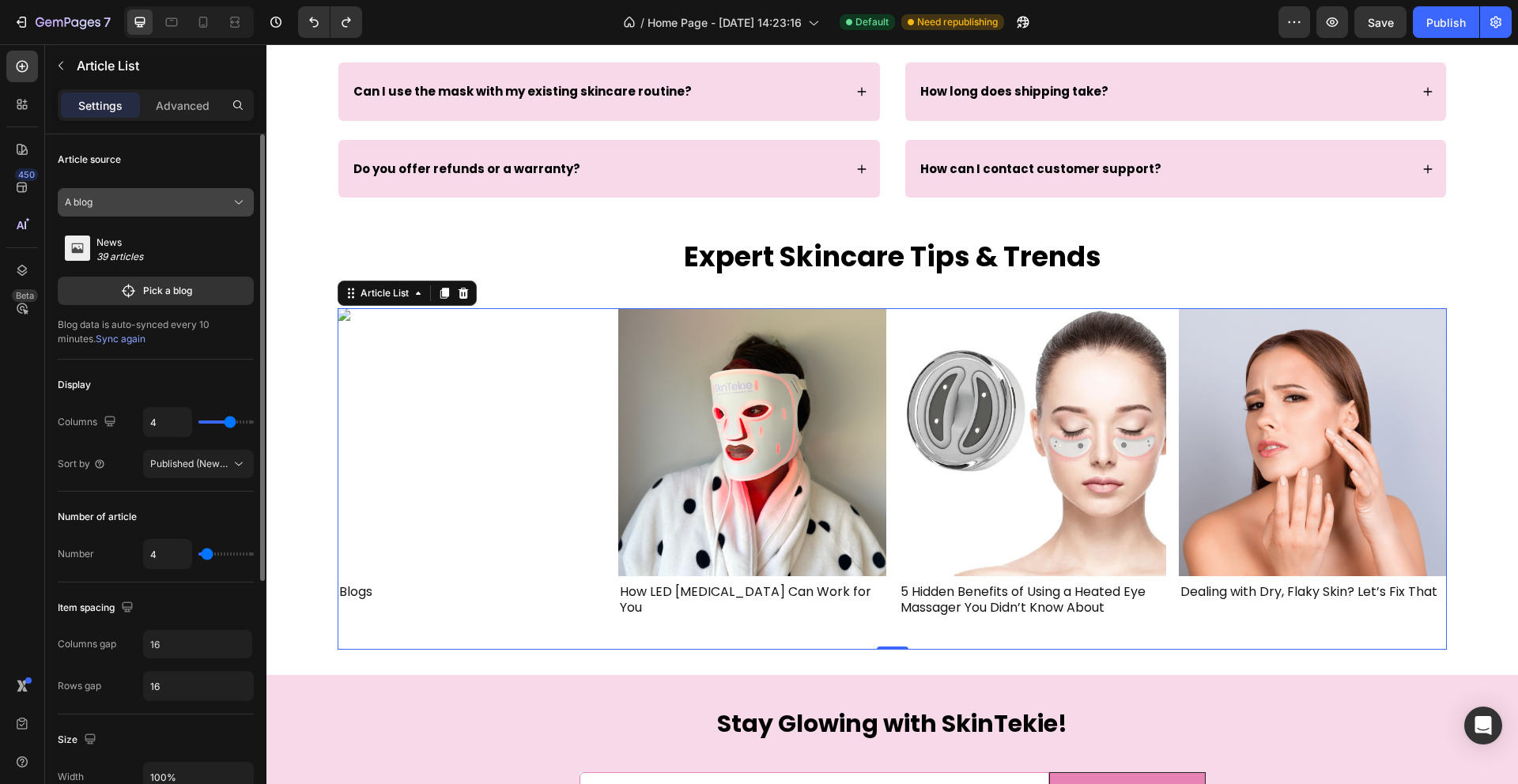
click at [234, 199] on icon at bounding box center [238, 202] width 16 height 16
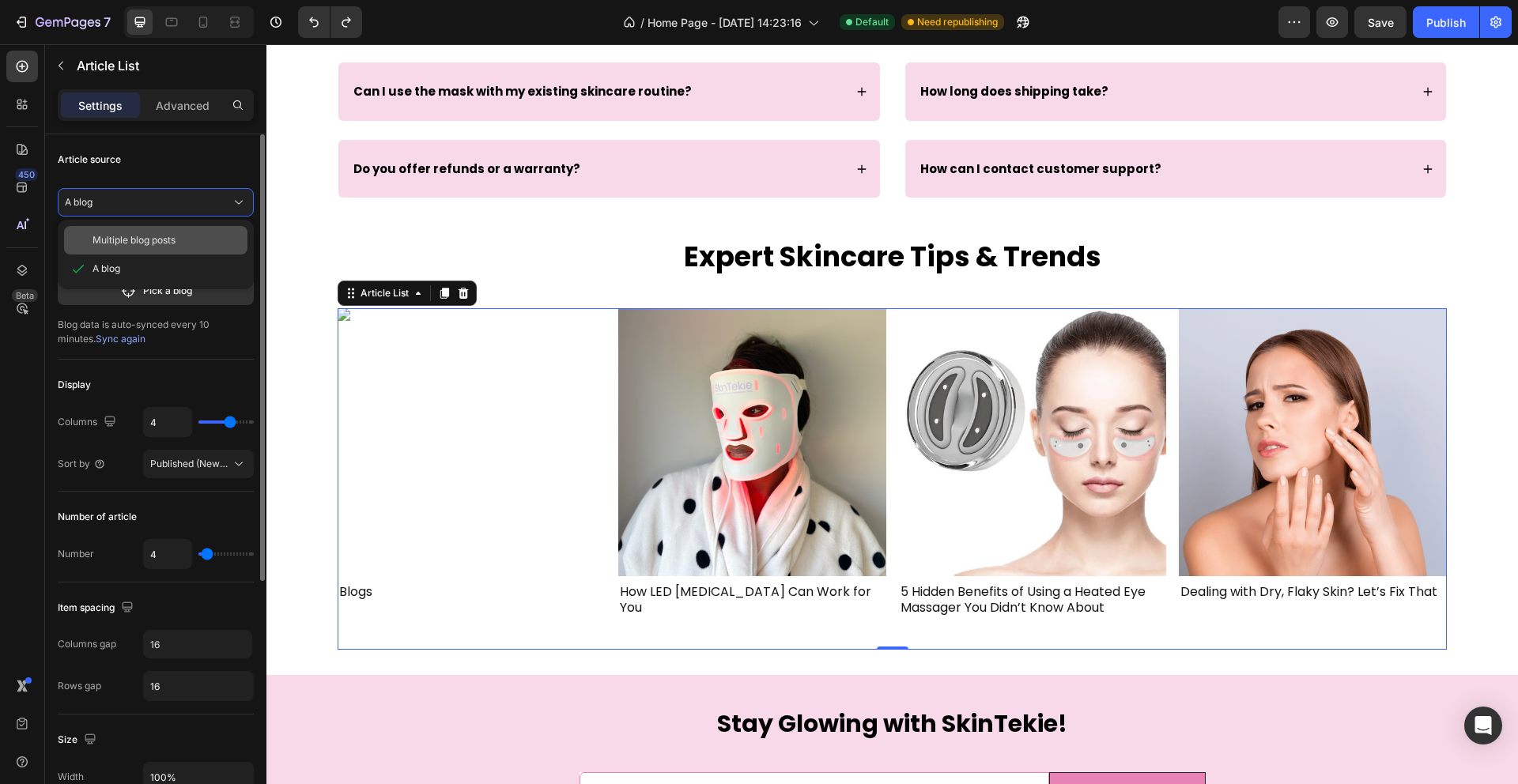
click at [212, 241] on div "Multiple blog posts" at bounding box center [166, 240] width 149 height 14
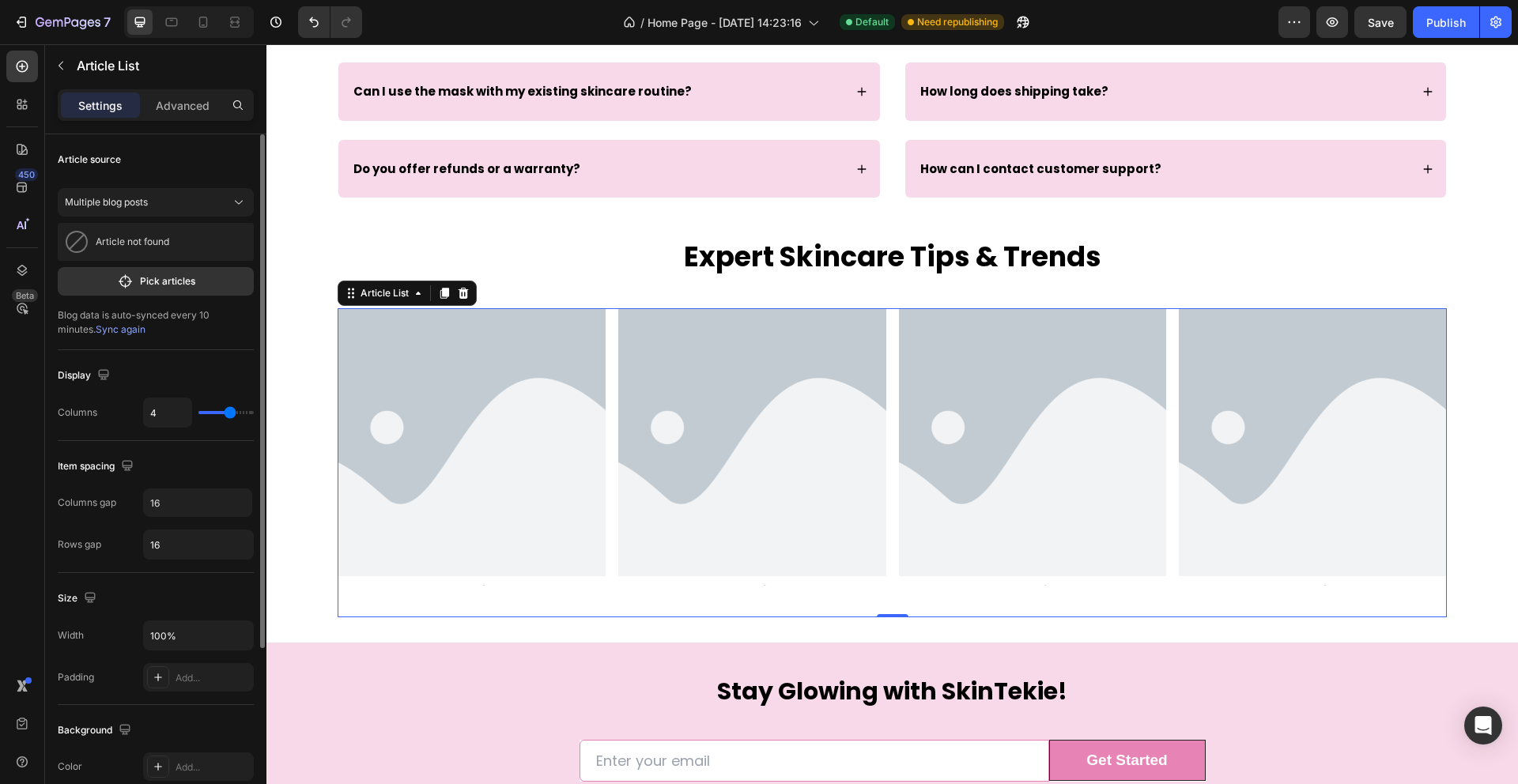
click at [209, 248] on div "Article not found" at bounding box center [156, 242] width 197 height 38
click at [239, 196] on icon at bounding box center [238, 202] width 16 height 16
click at [215, 264] on div "A blog" at bounding box center [166, 269] width 149 height 14
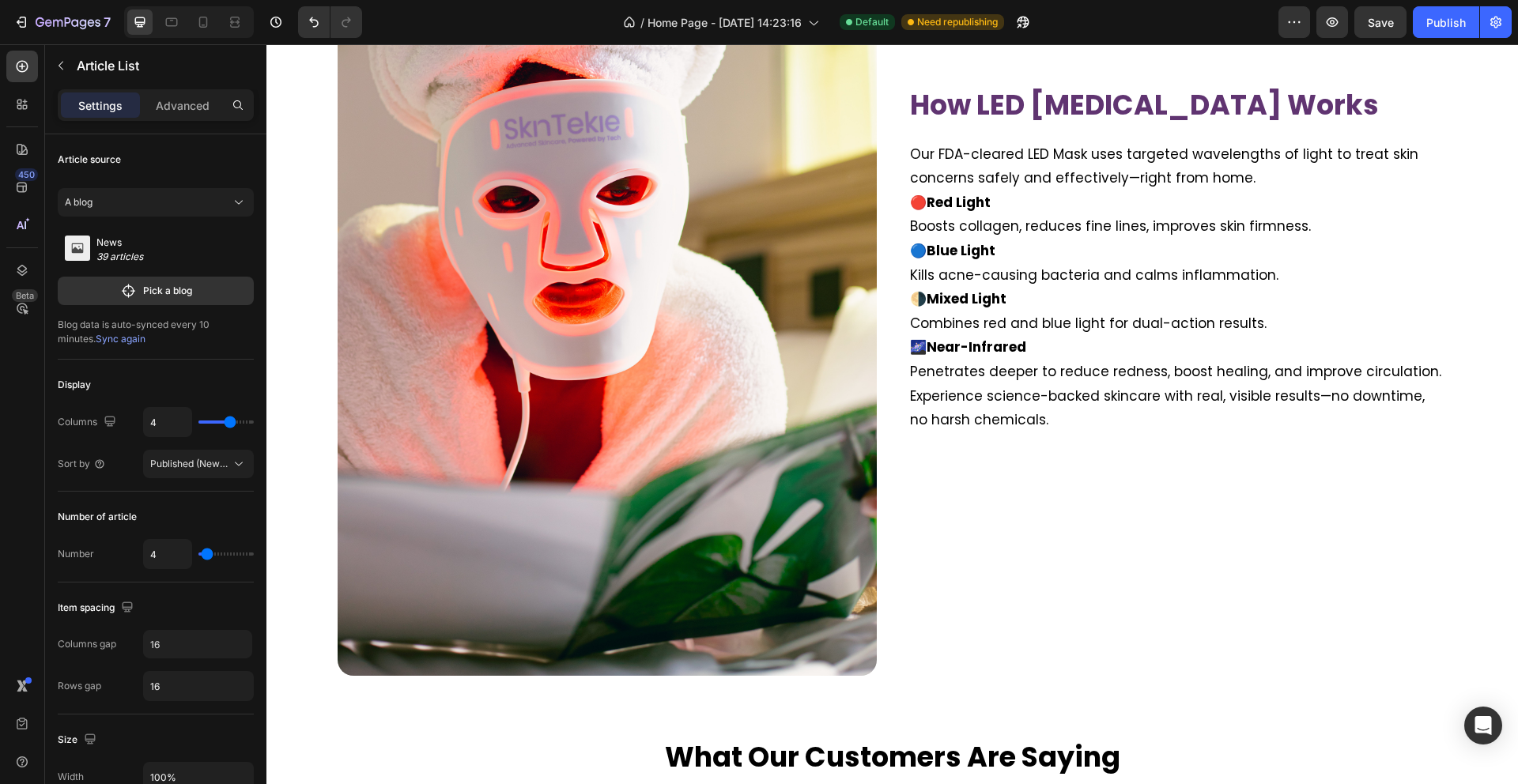
scroll to position [2516, 0]
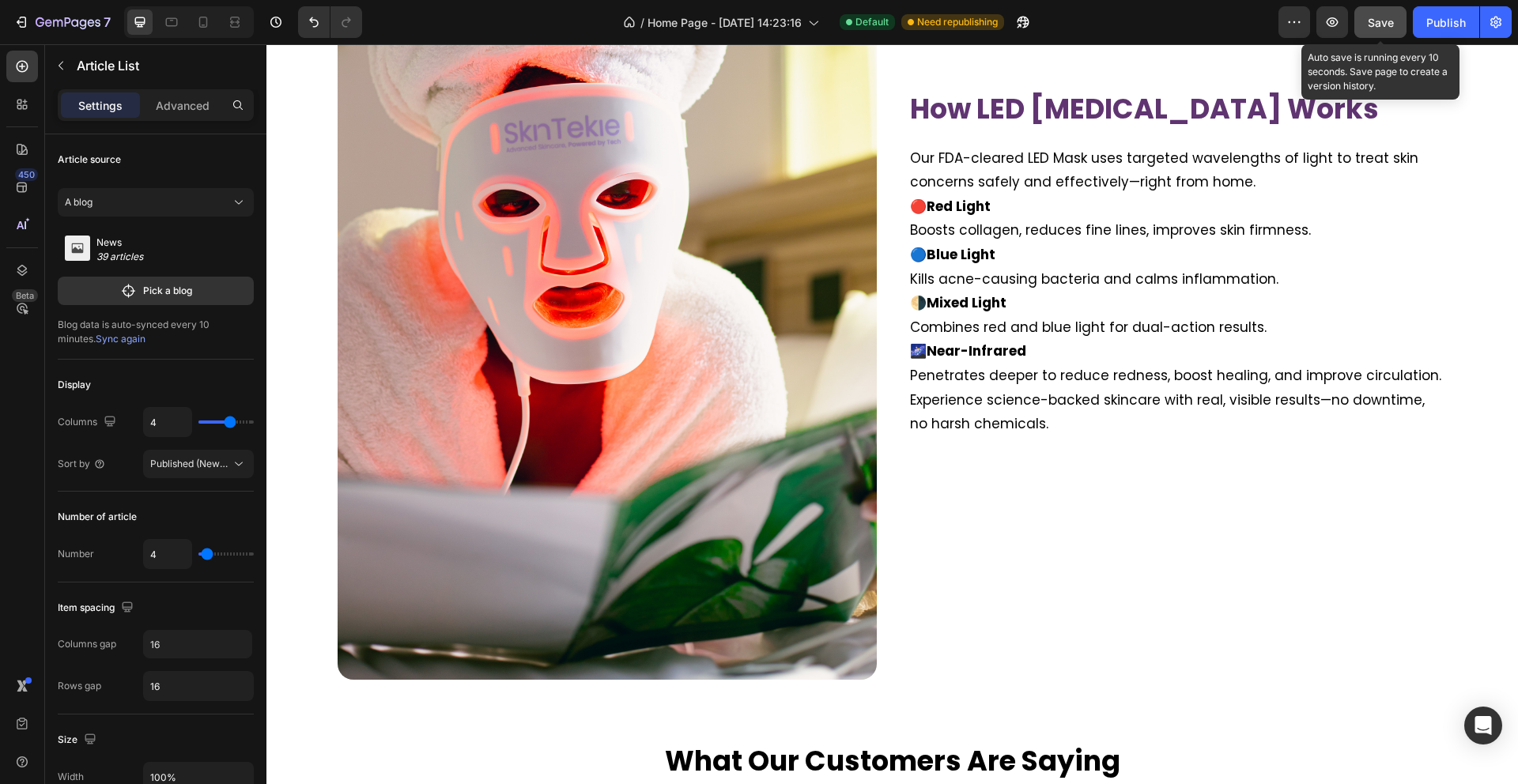
click at [1385, 24] on span "Save" at bounding box center [1380, 23] width 26 height 13
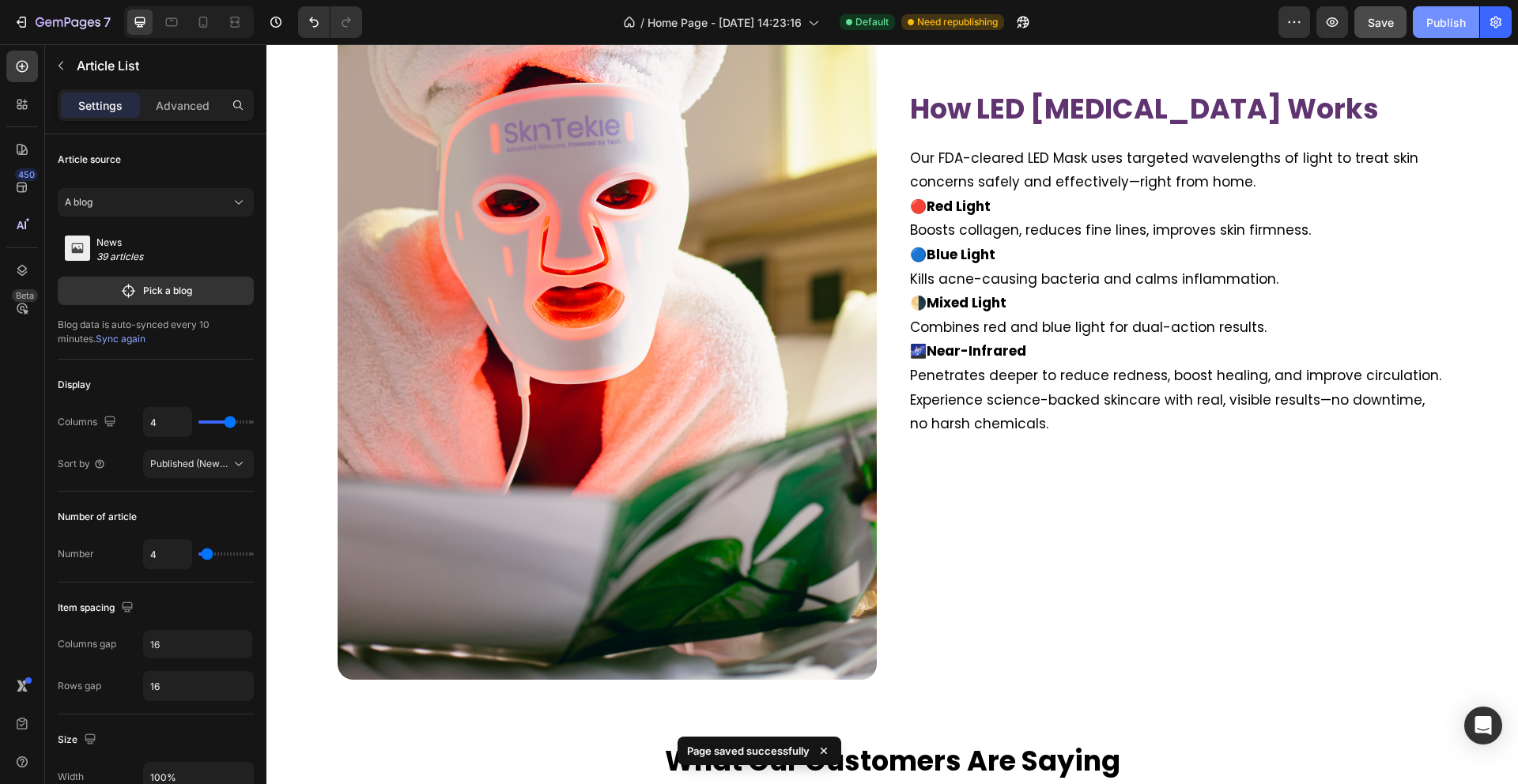
click at [1449, 23] on div "Publish" at bounding box center [1446, 22] width 40 height 16
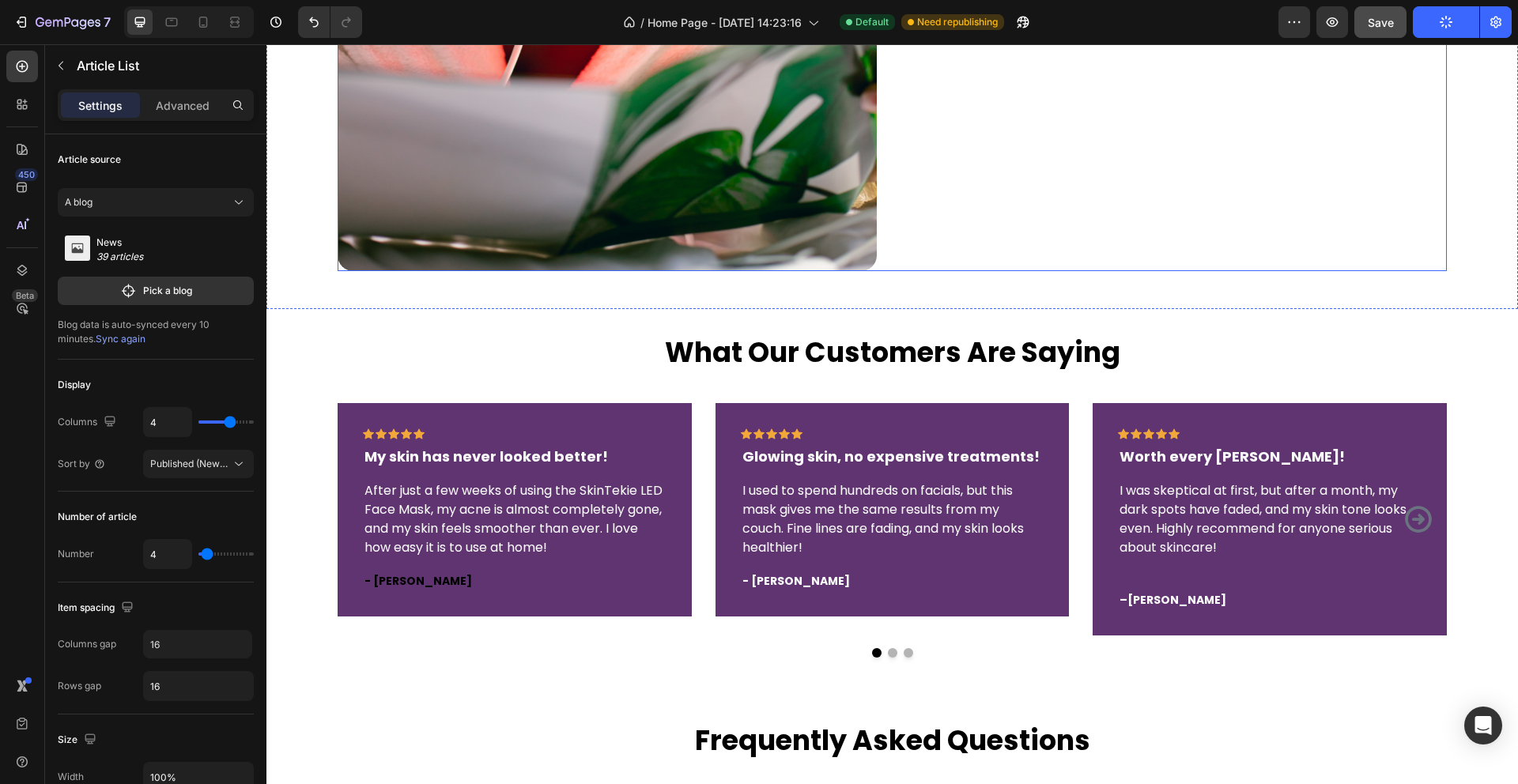
scroll to position [2937, 0]
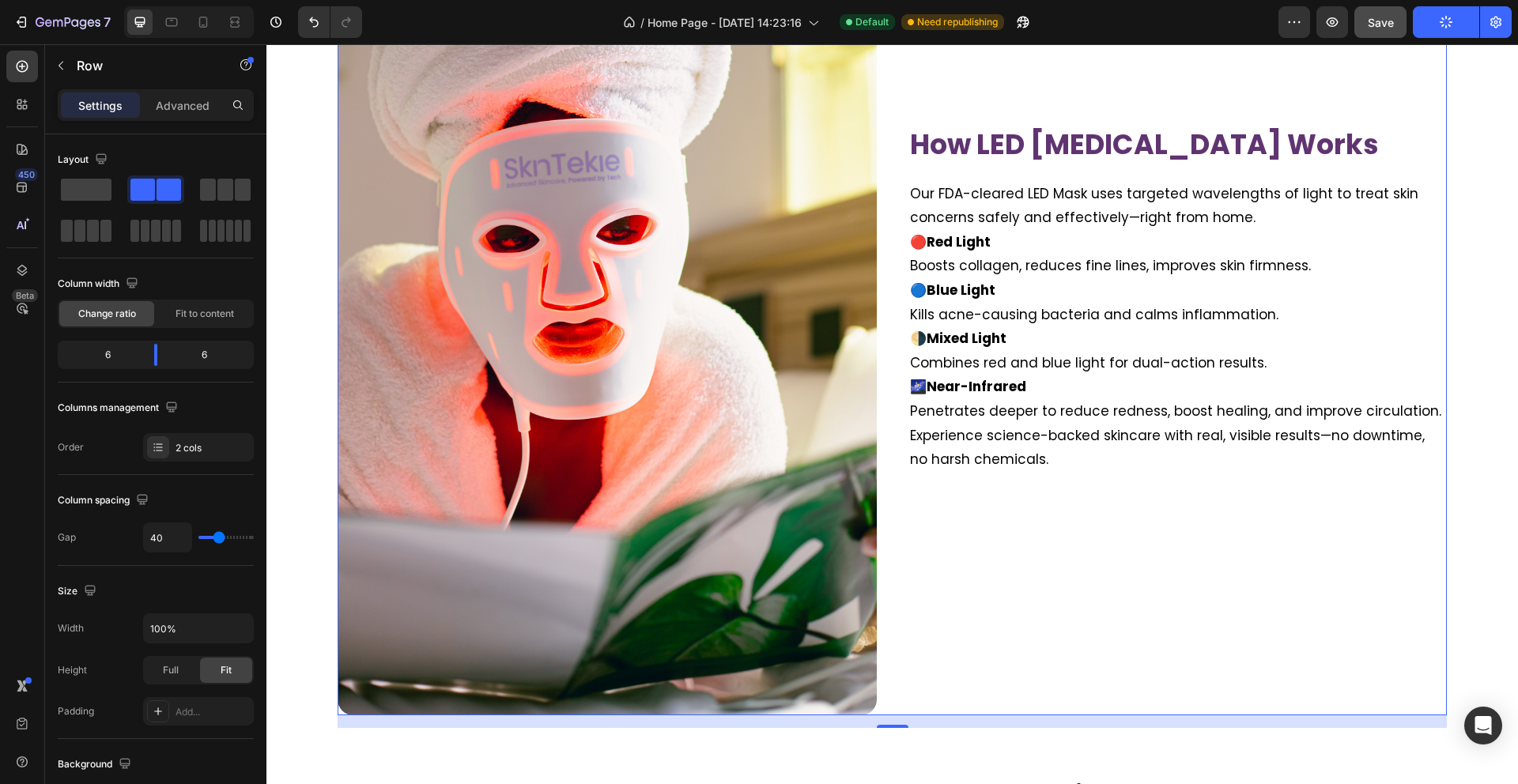
scroll to position [2472, 0]
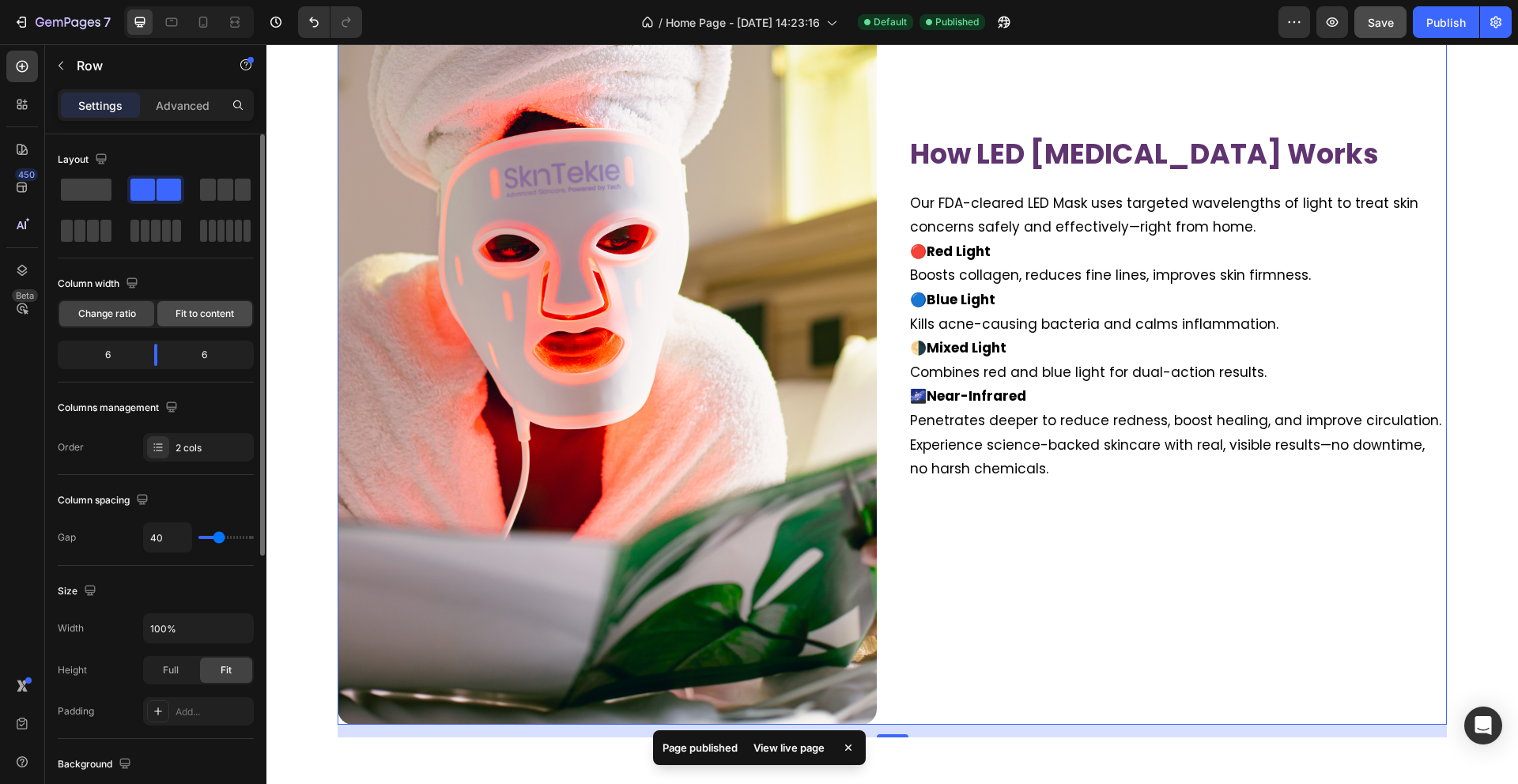
click at [196, 307] on span "Fit to content" at bounding box center [205, 313] width 59 height 14
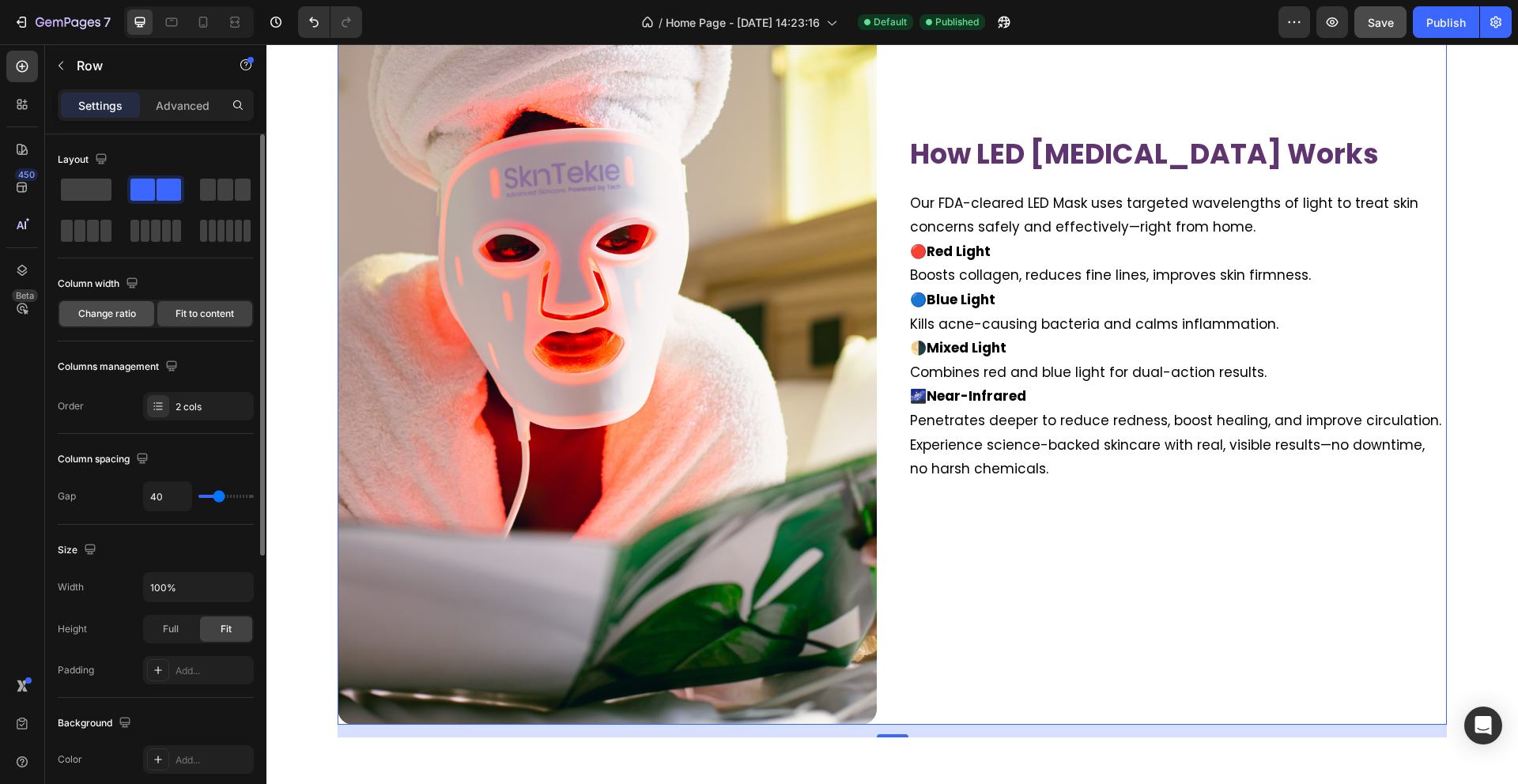
click at [122, 323] on div "Change ratio" at bounding box center [106, 313] width 95 height 26
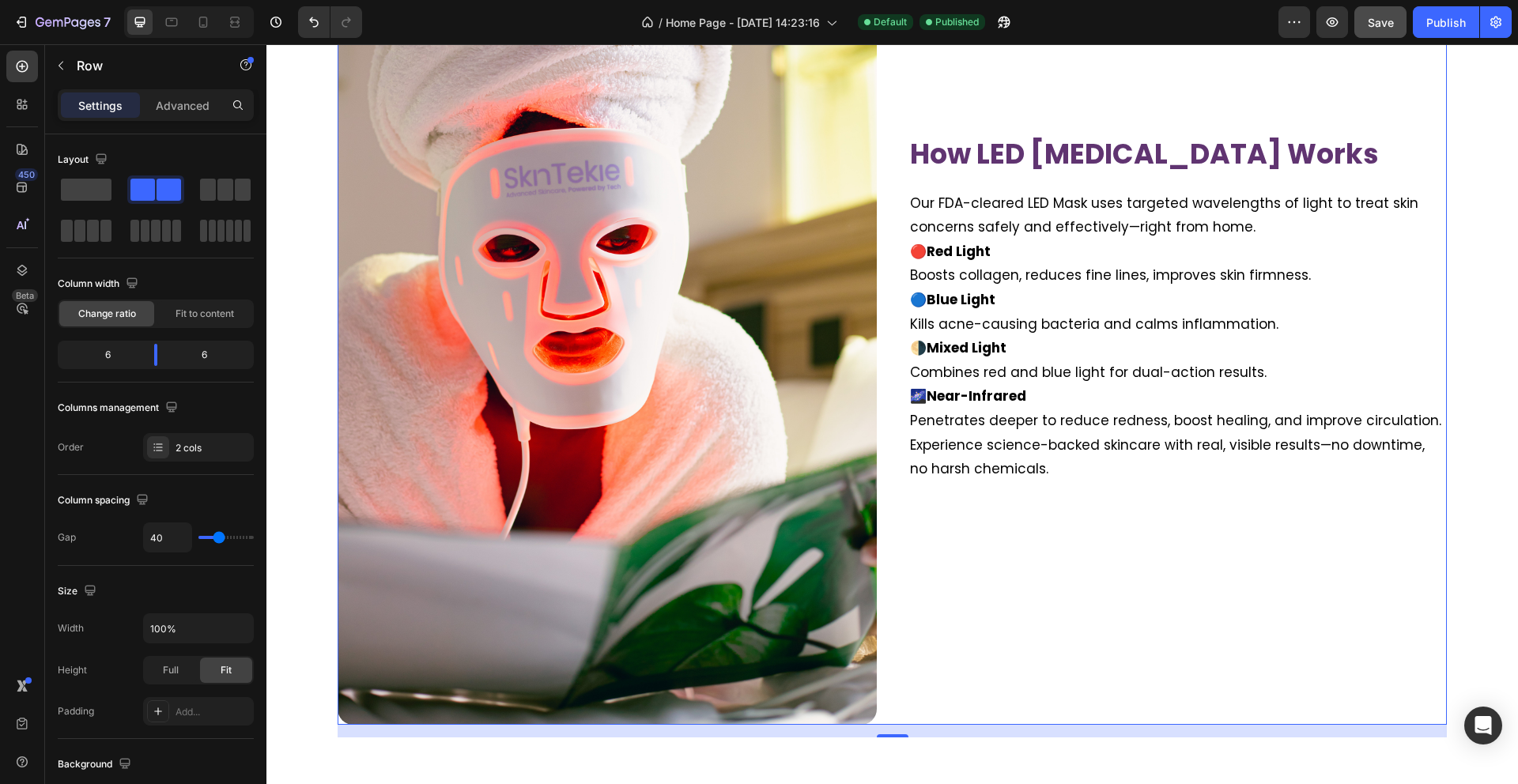
type input "61"
type input "62"
type input "64"
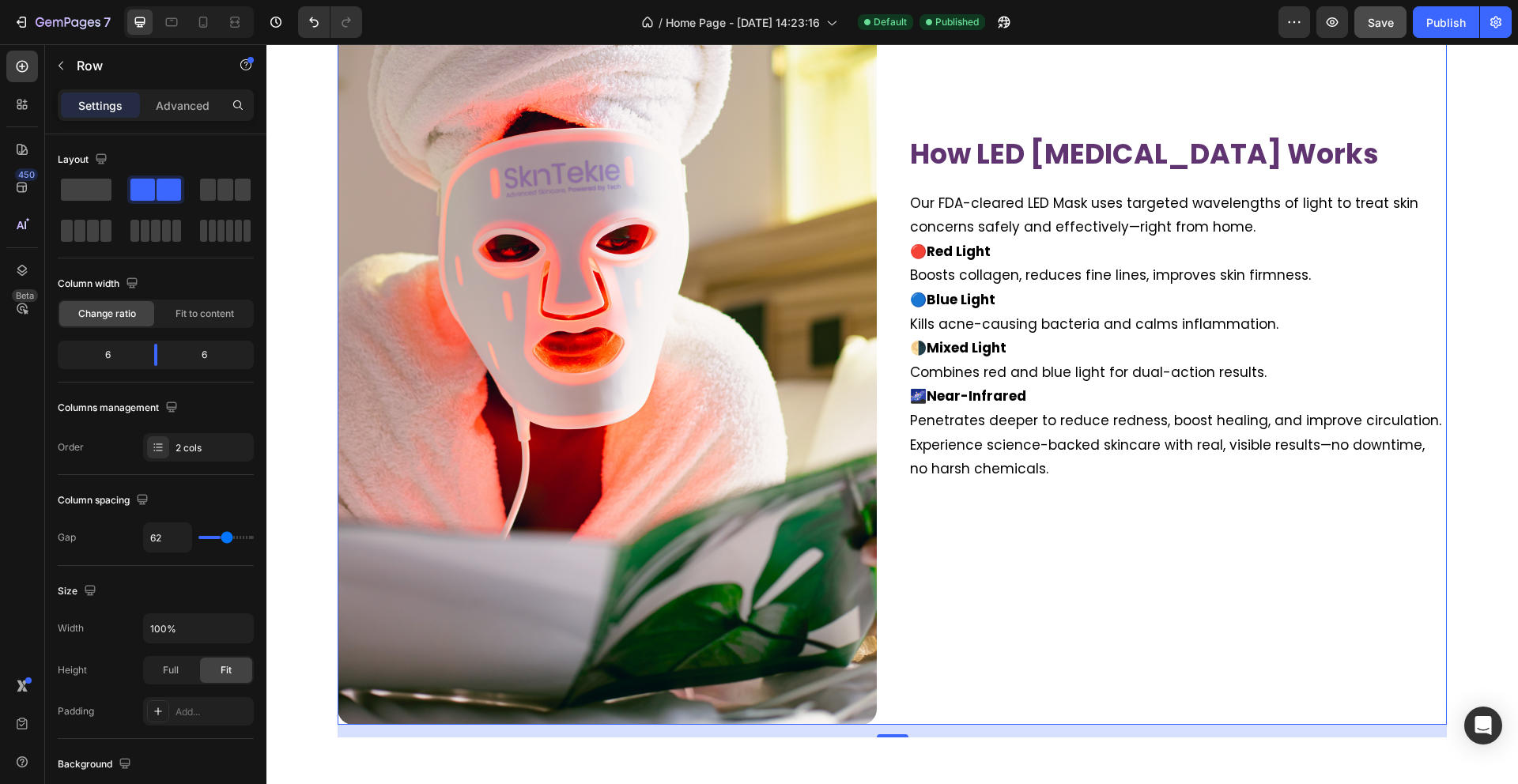
type input "64"
type input "65"
type input "67"
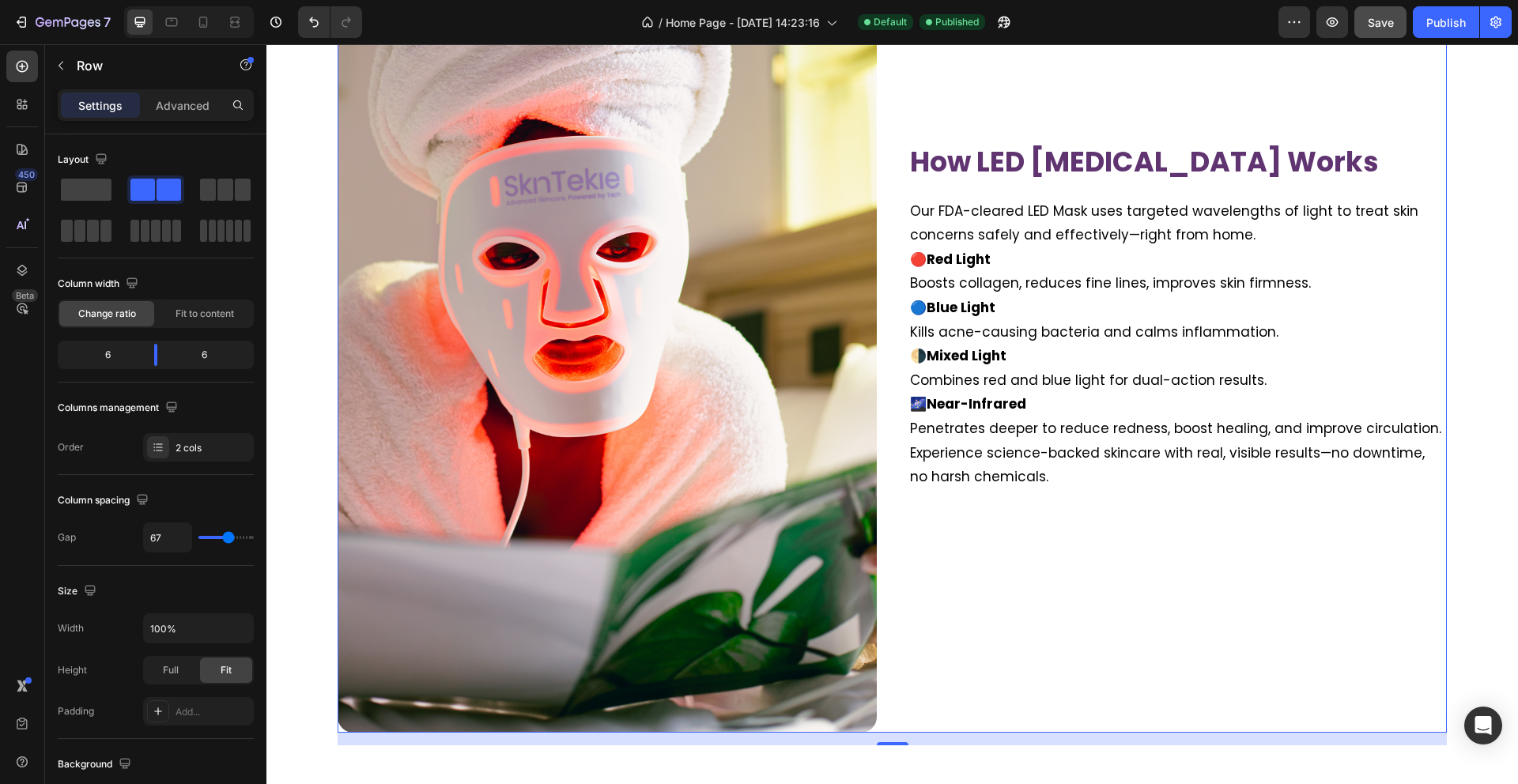
type input "68"
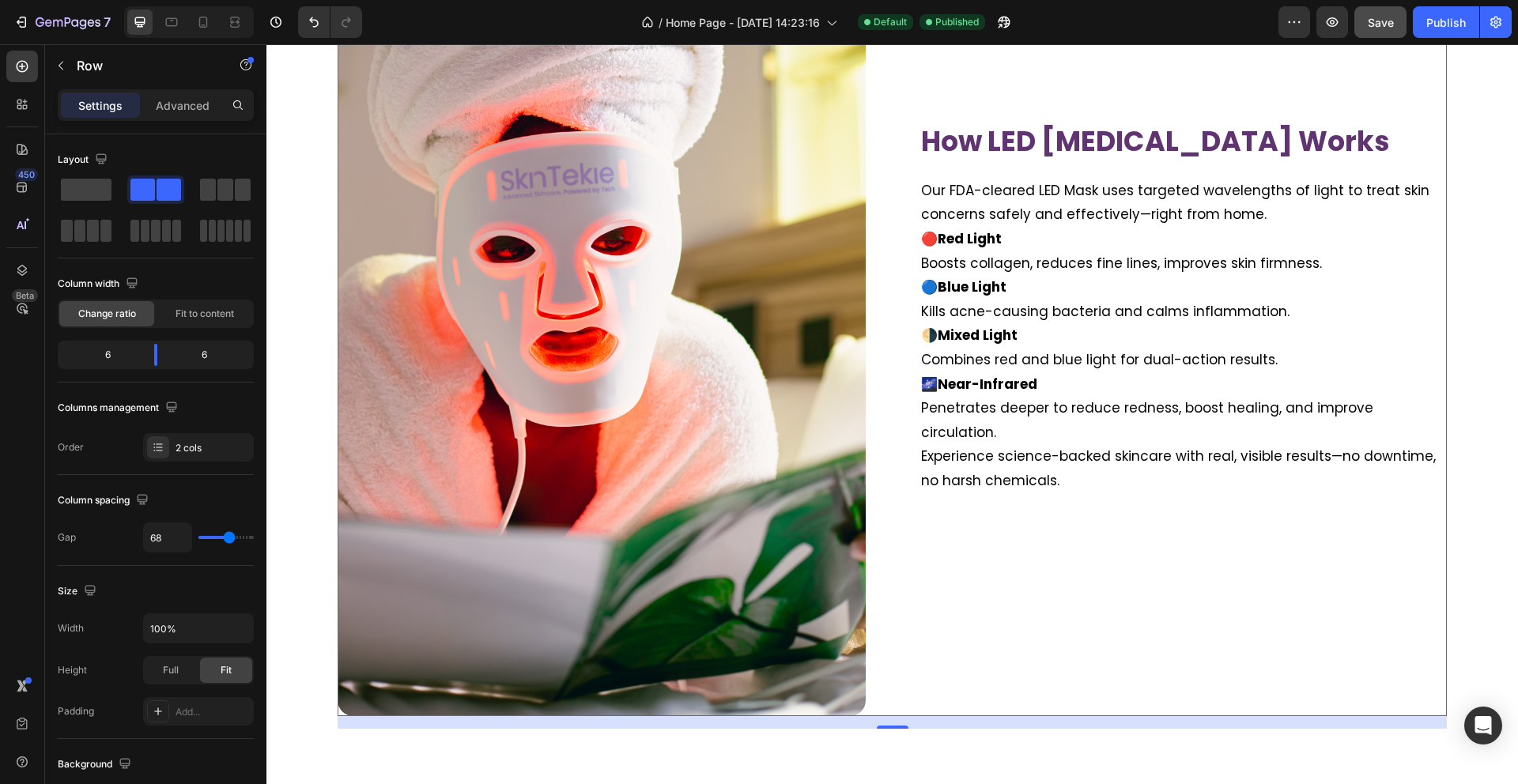
type input "70"
type input "71"
type input "73"
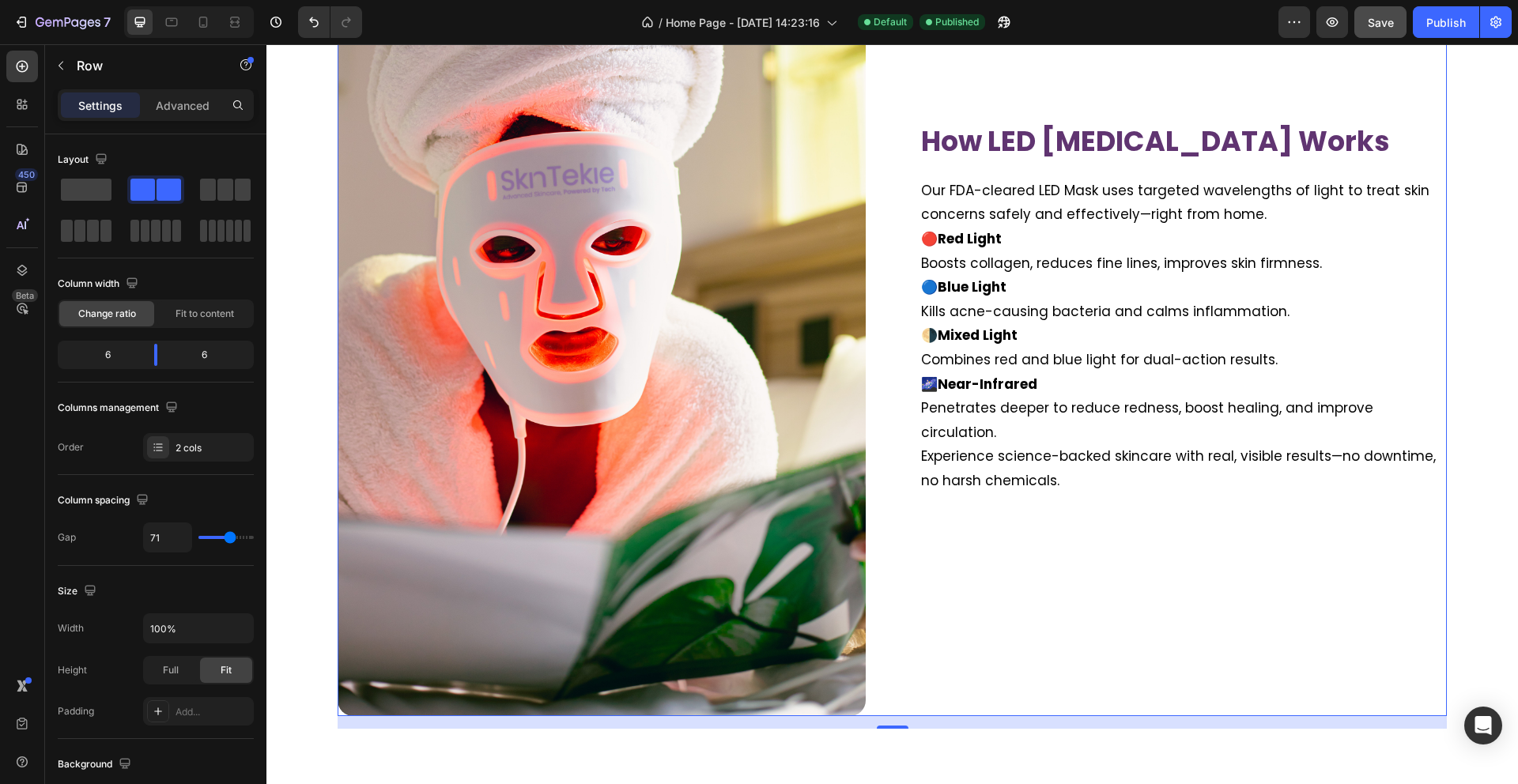
type input "73"
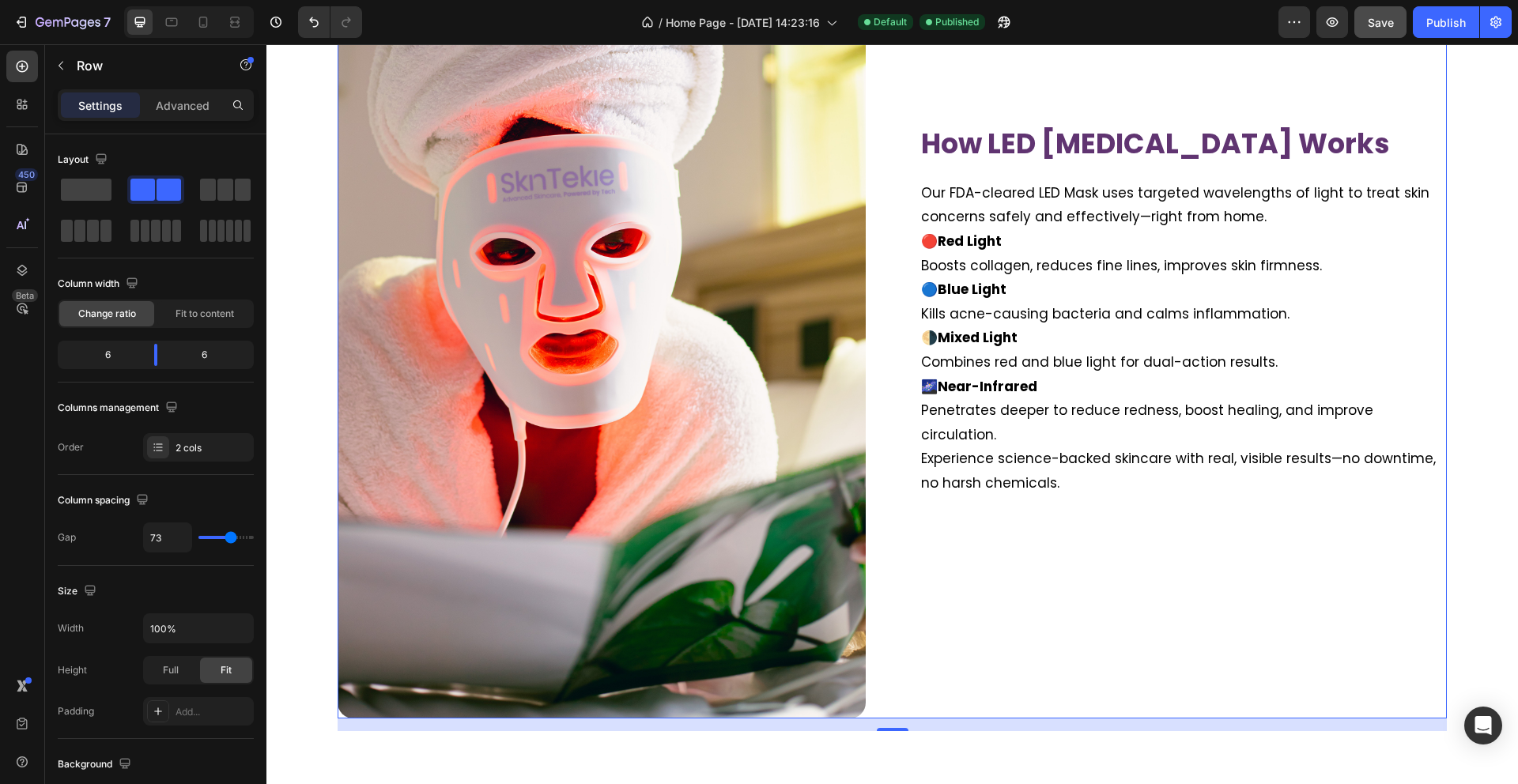
type input "74"
type input "75"
type input "76"
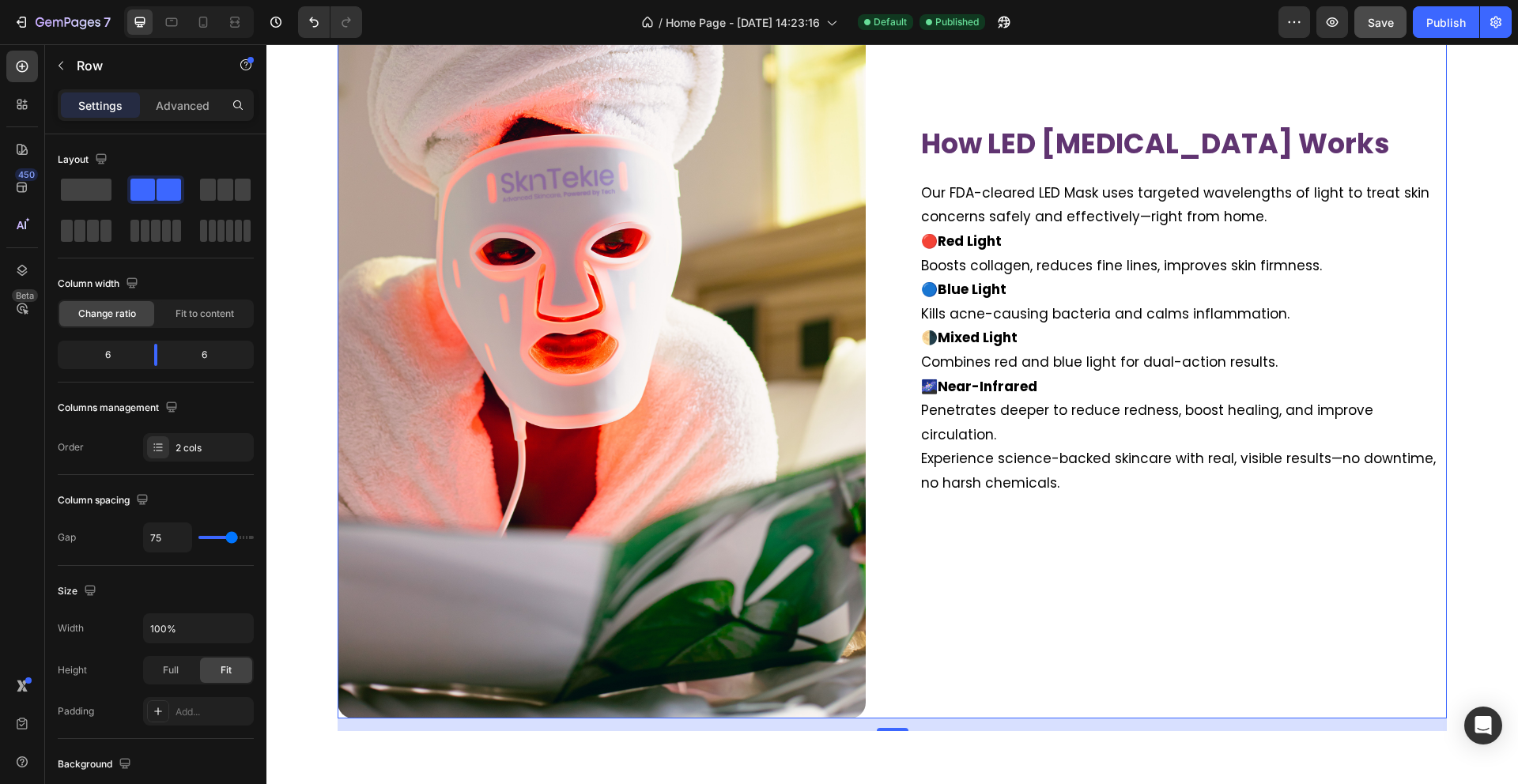
type input "76"
type input "77"
type input "78"
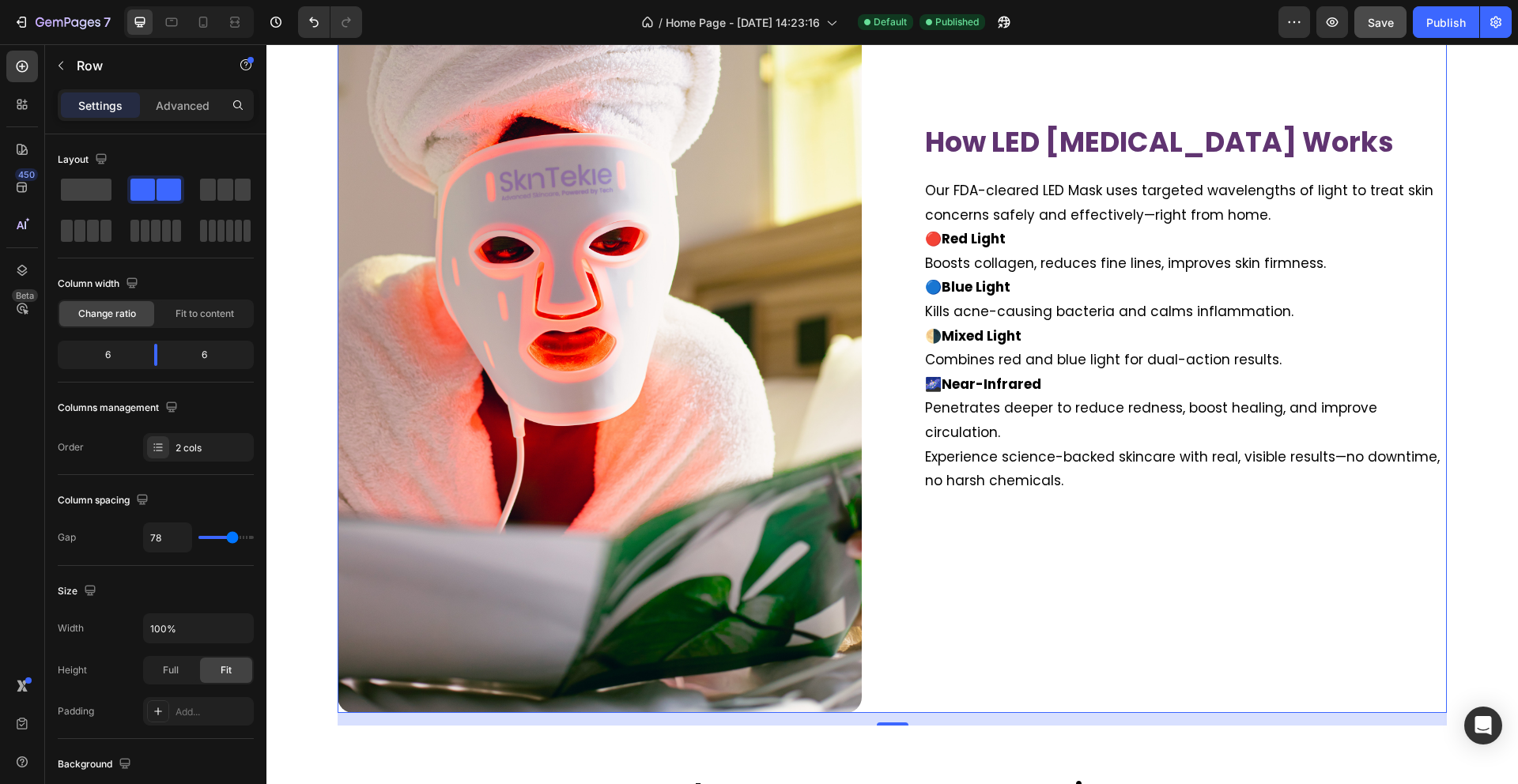
type input "79"
type input "80"
type input "81"
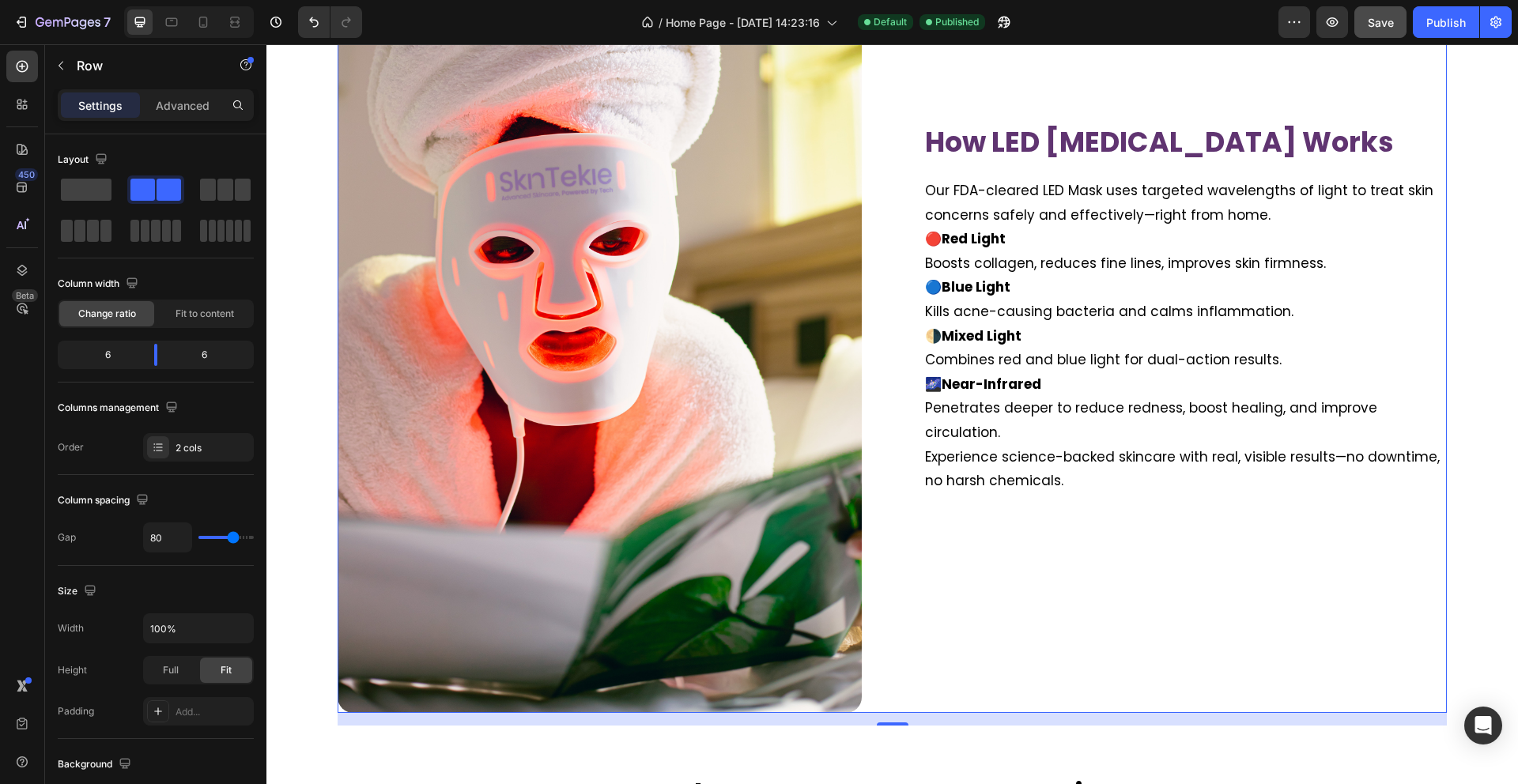
type input "81"
type input "83"
type input "84"
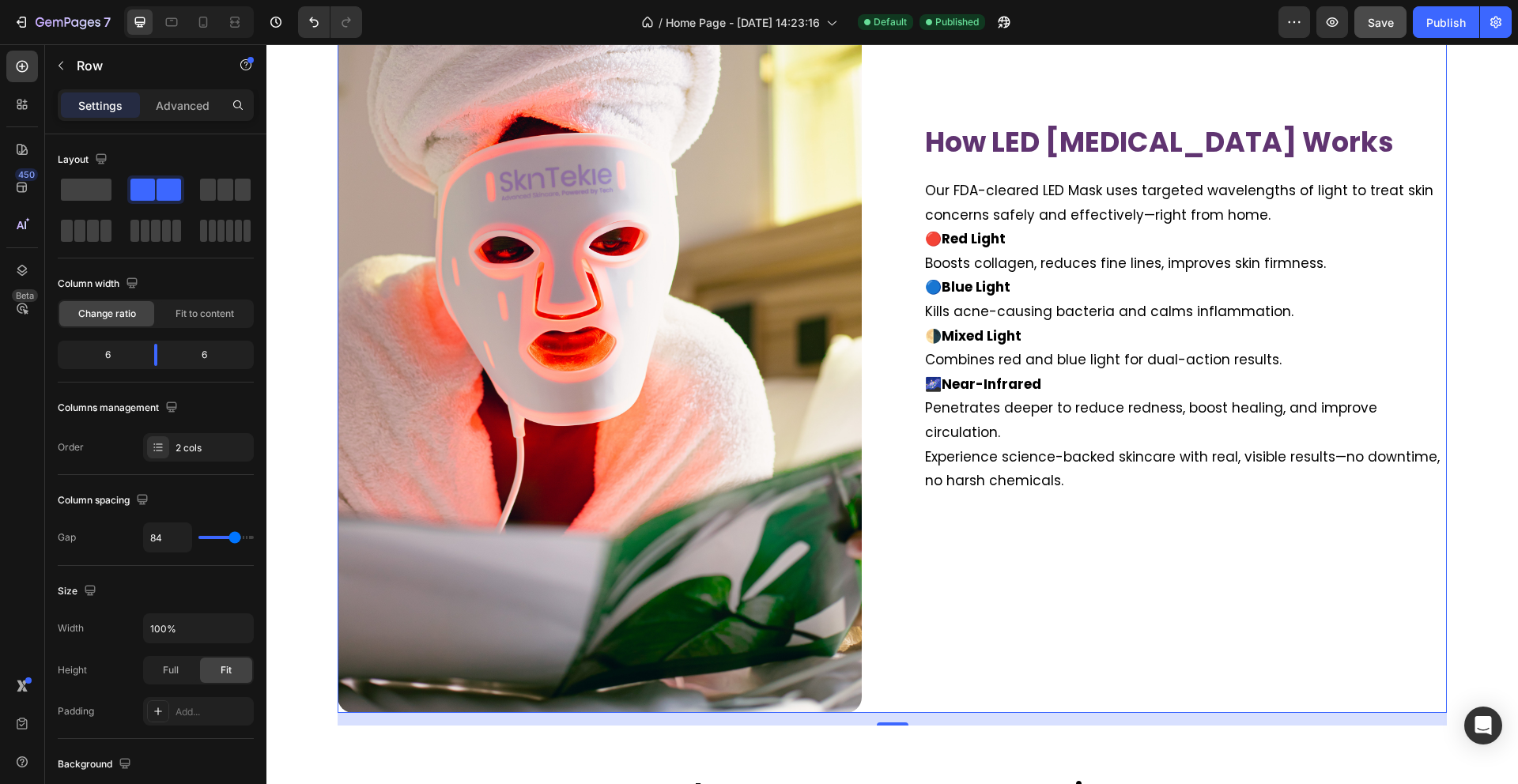
type input "85"
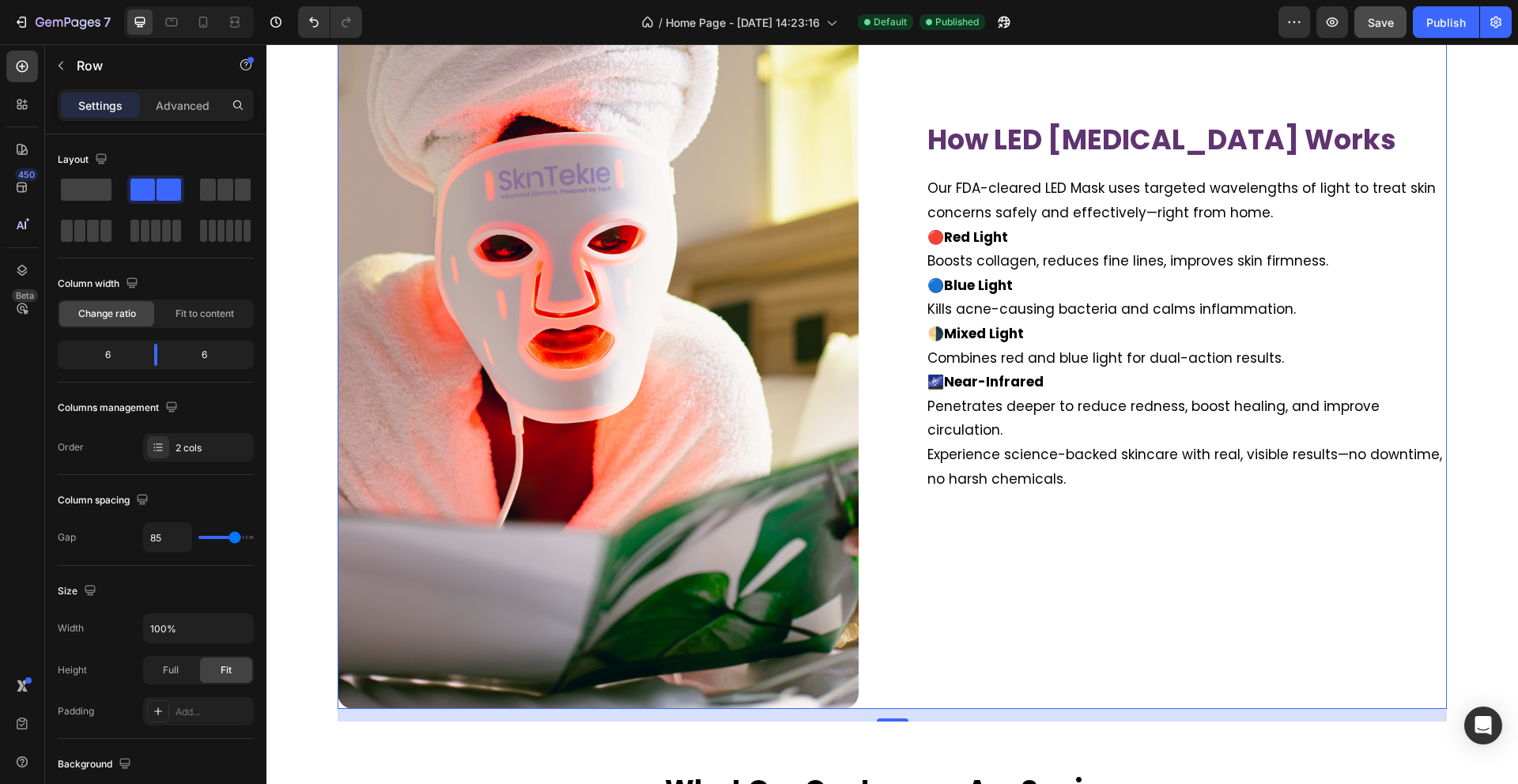
drag, startPoint x: 225, startPoint y: 536, endPoint x: 234, endPoint y: 536, distance: 9.0
type input "85"
click at [234, 536] on input "range" at bounding box center [226, 537] width 55 height 3
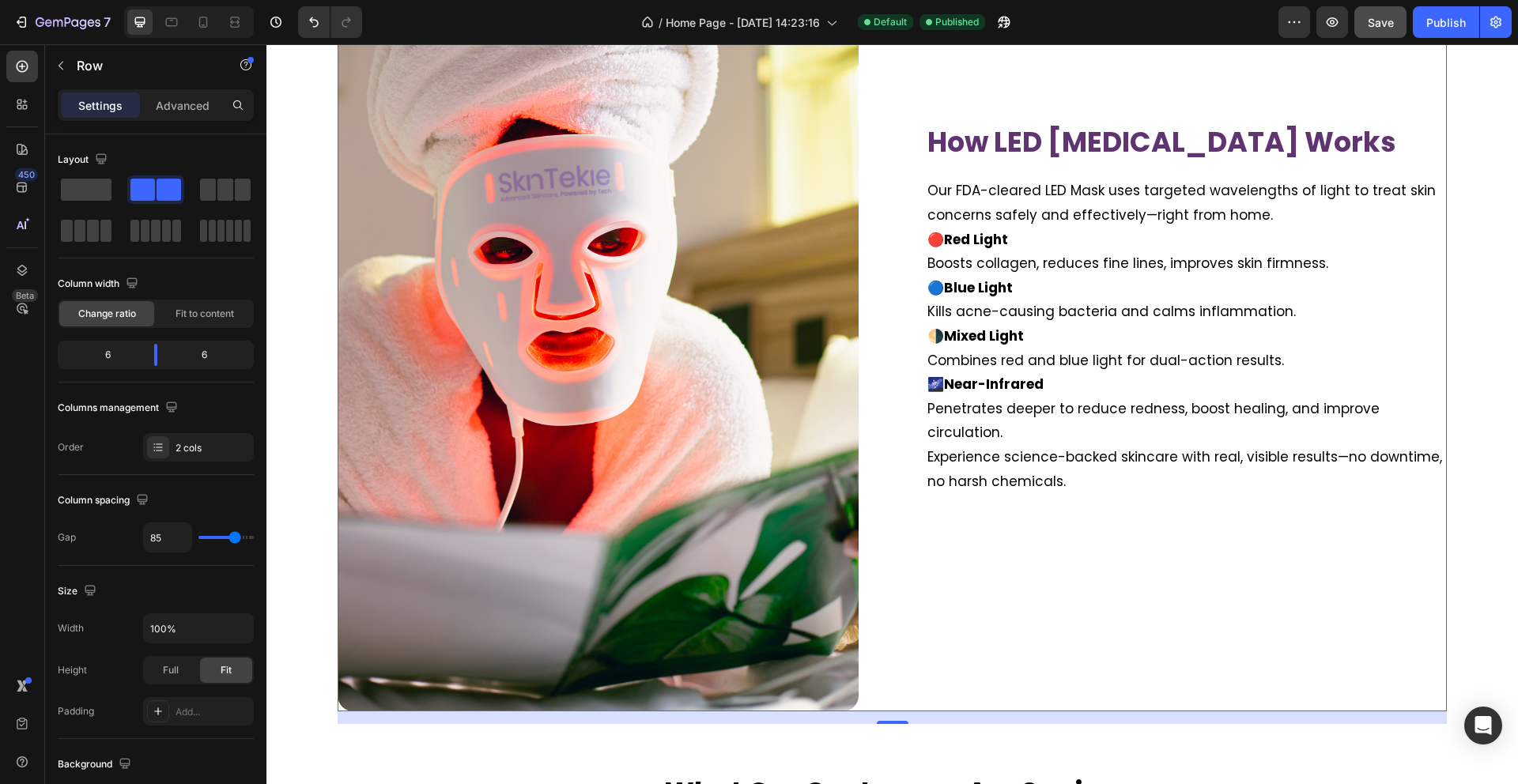
type input "120"
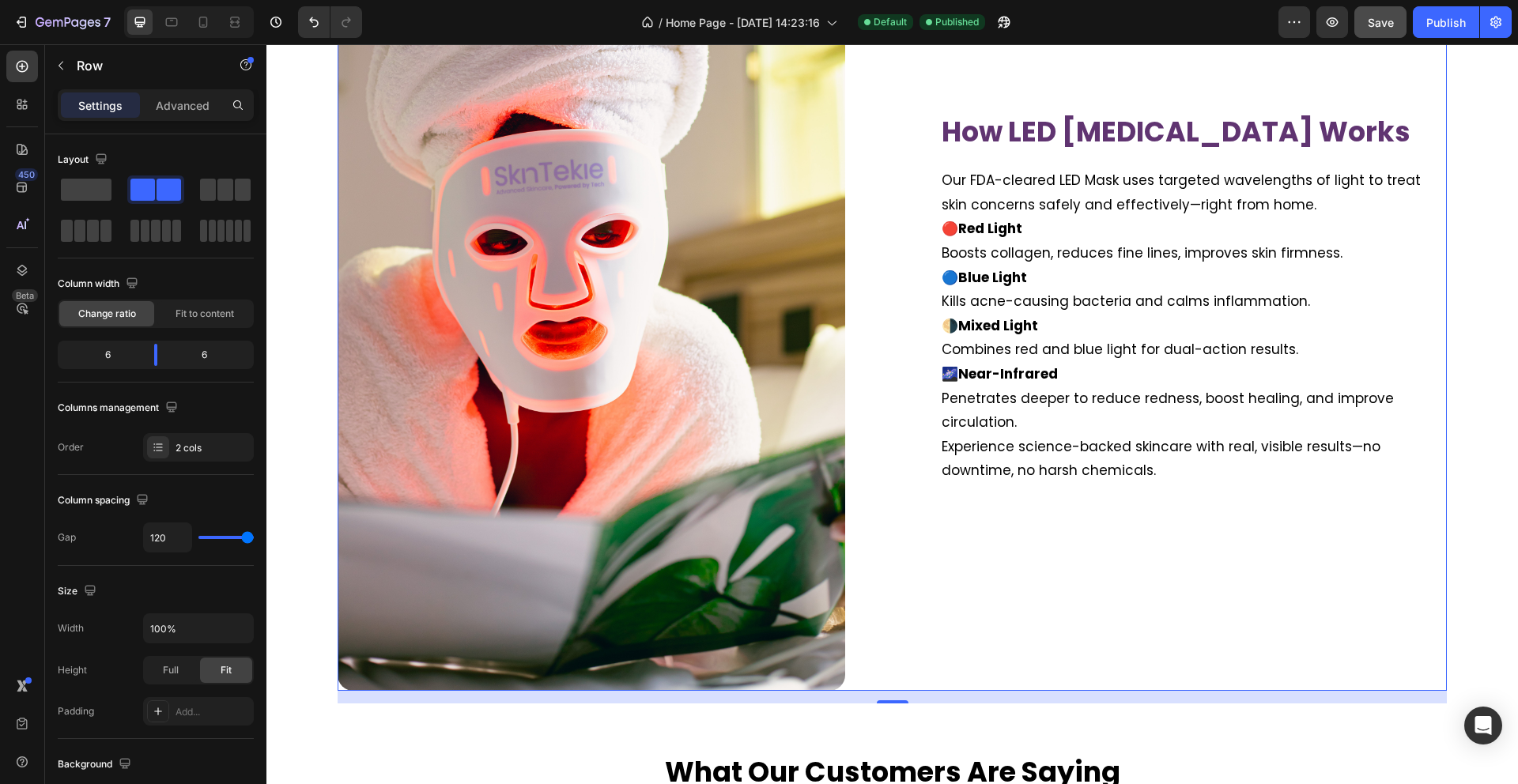
scroll to position [2436, 0]
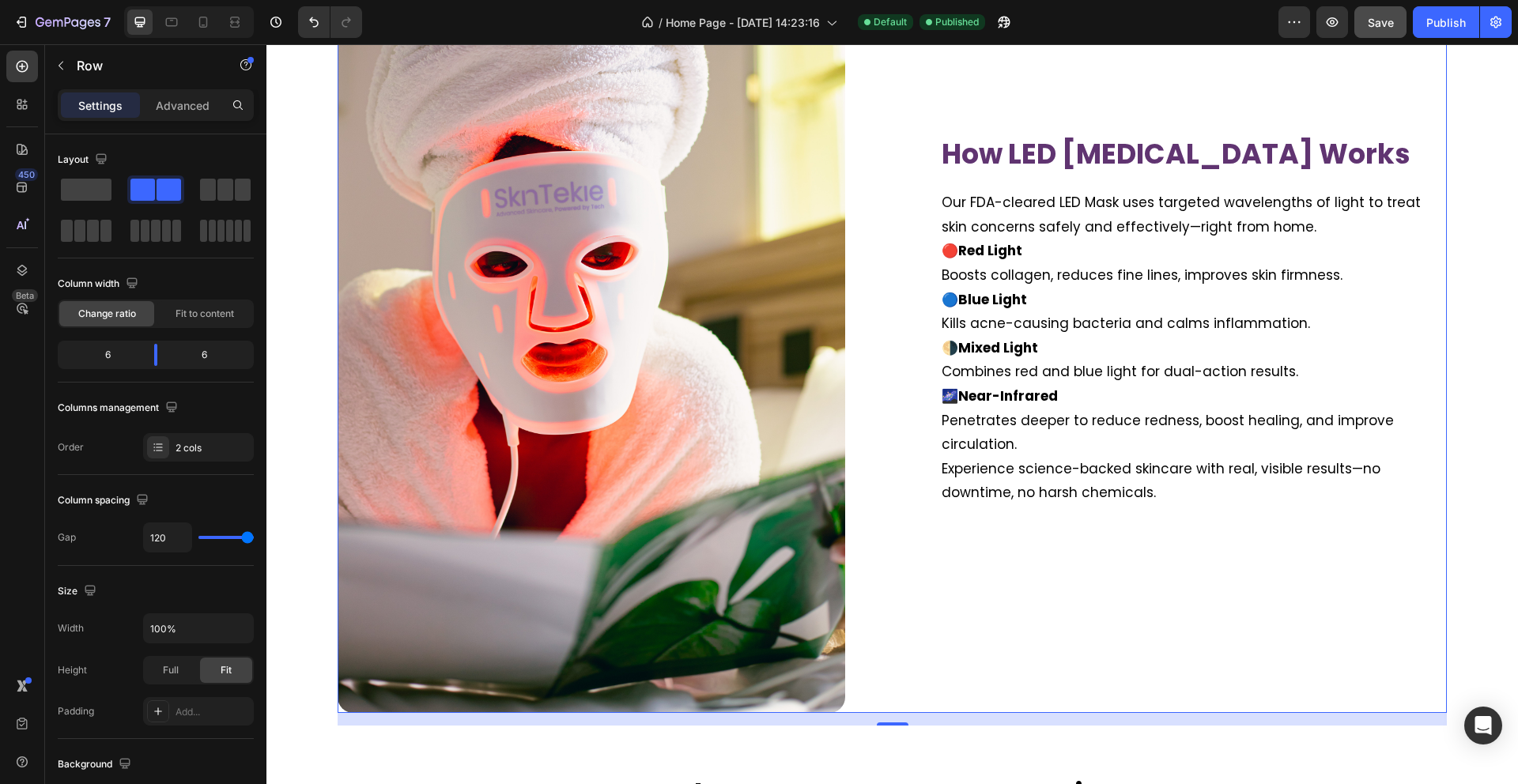
type input "76"
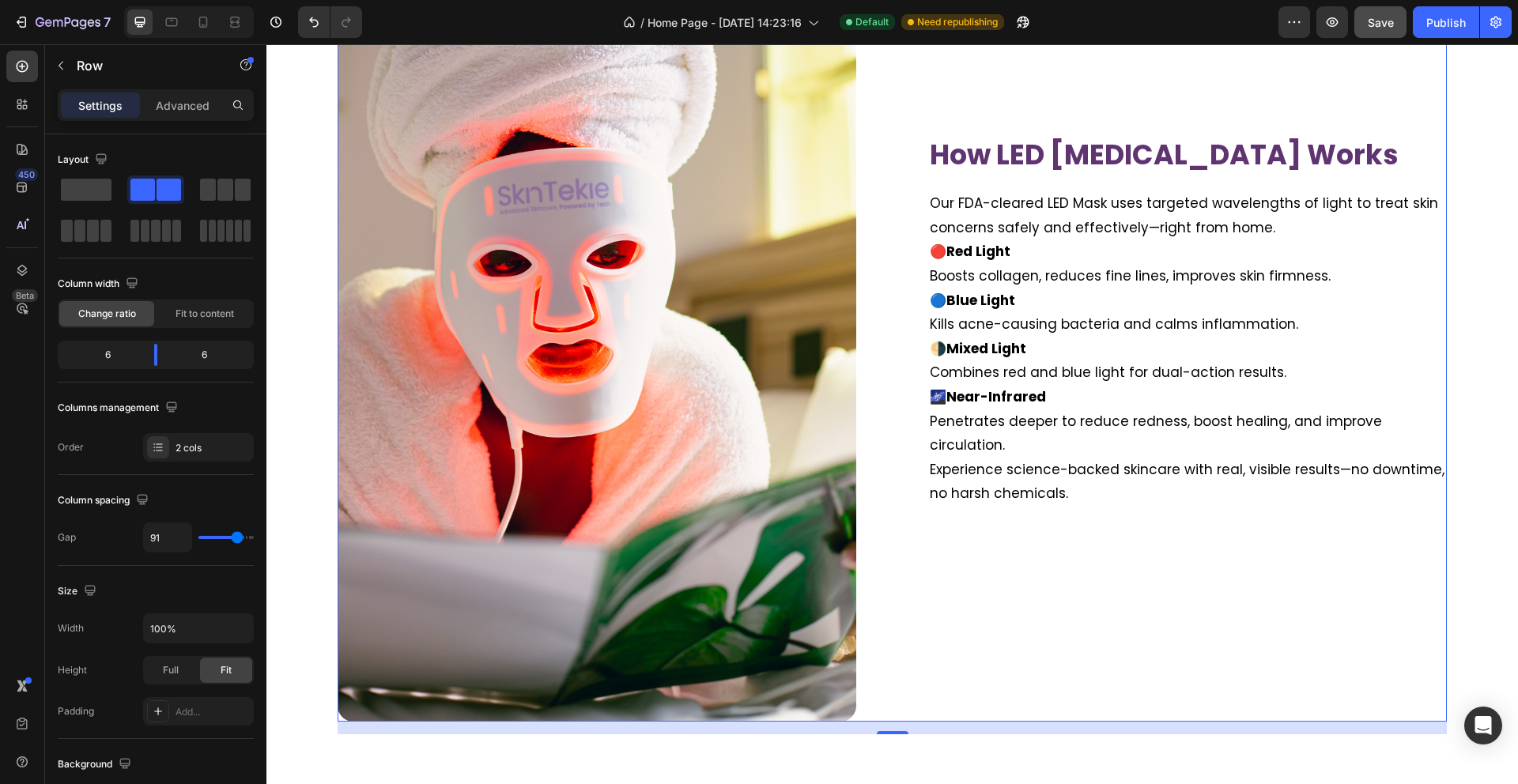
scroll to position [2445, 0]
click at [236, 536] on input "range" at bounding box center [226, 537] width 55 height 3
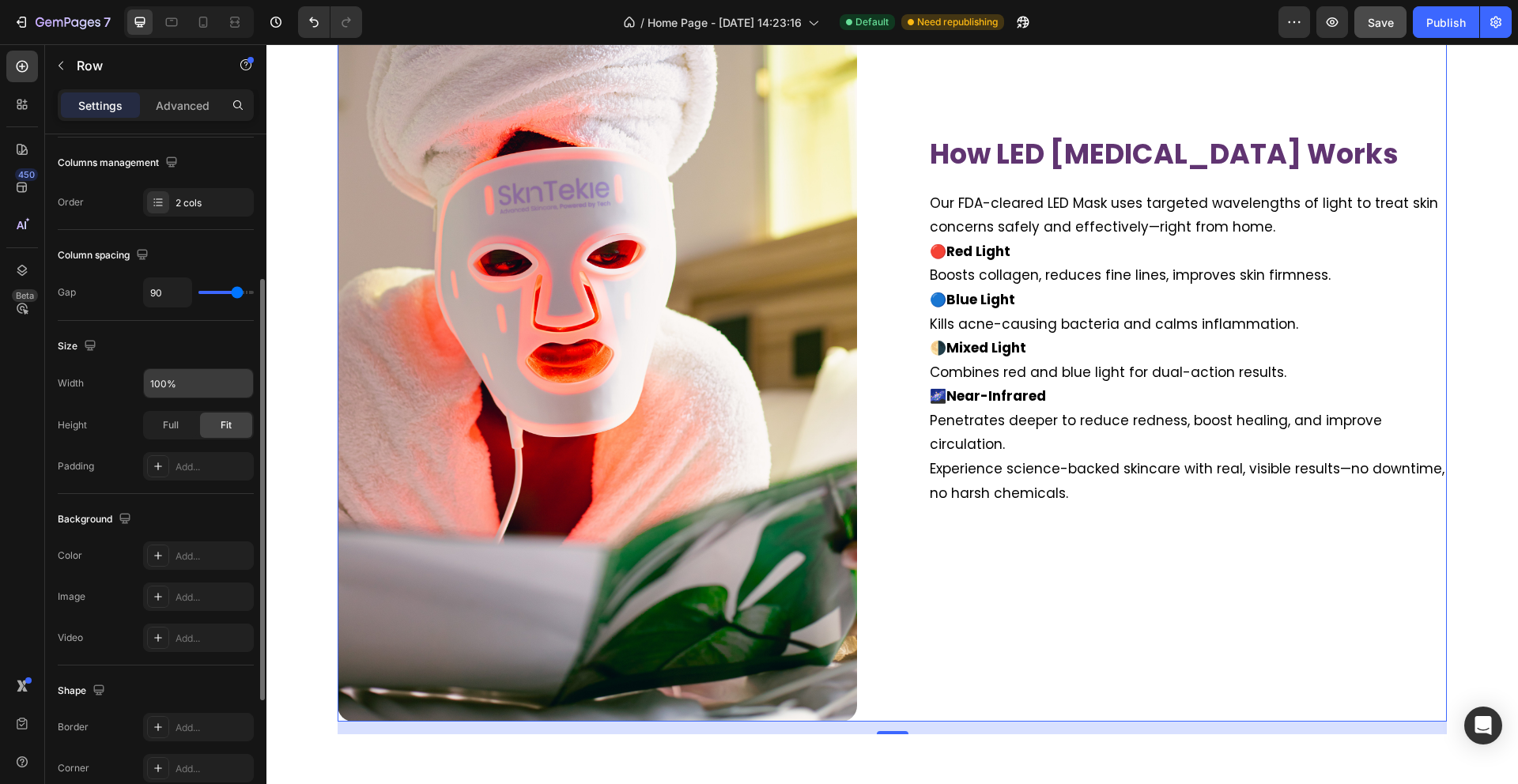
scroll to position [252, 0]
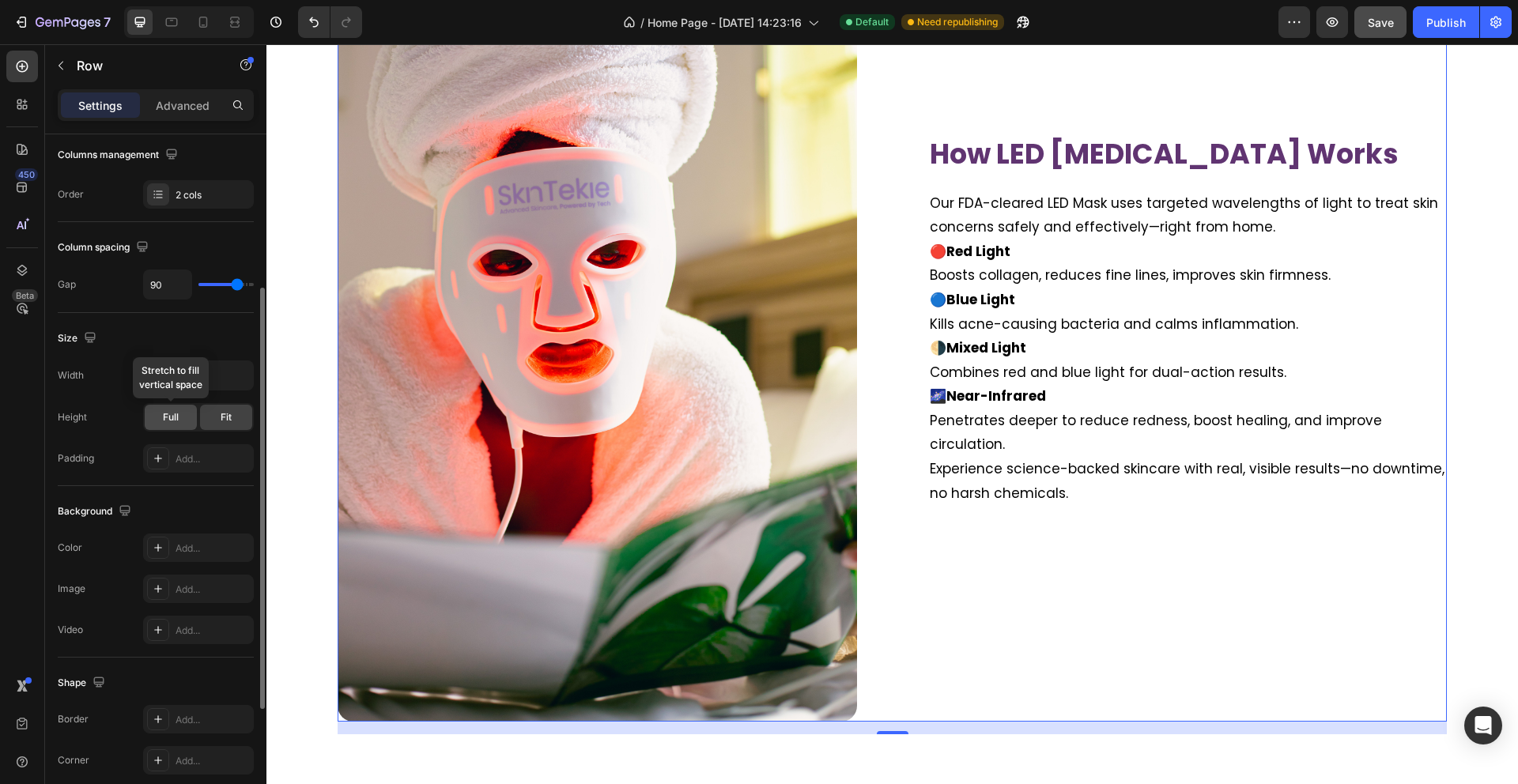
click at [178, 413] on span "Full" at bounding box center [171, 417] width 16 height 14
click at [225, 413] on span "Fit" at bounding box center [226, 417] width 11 height 14
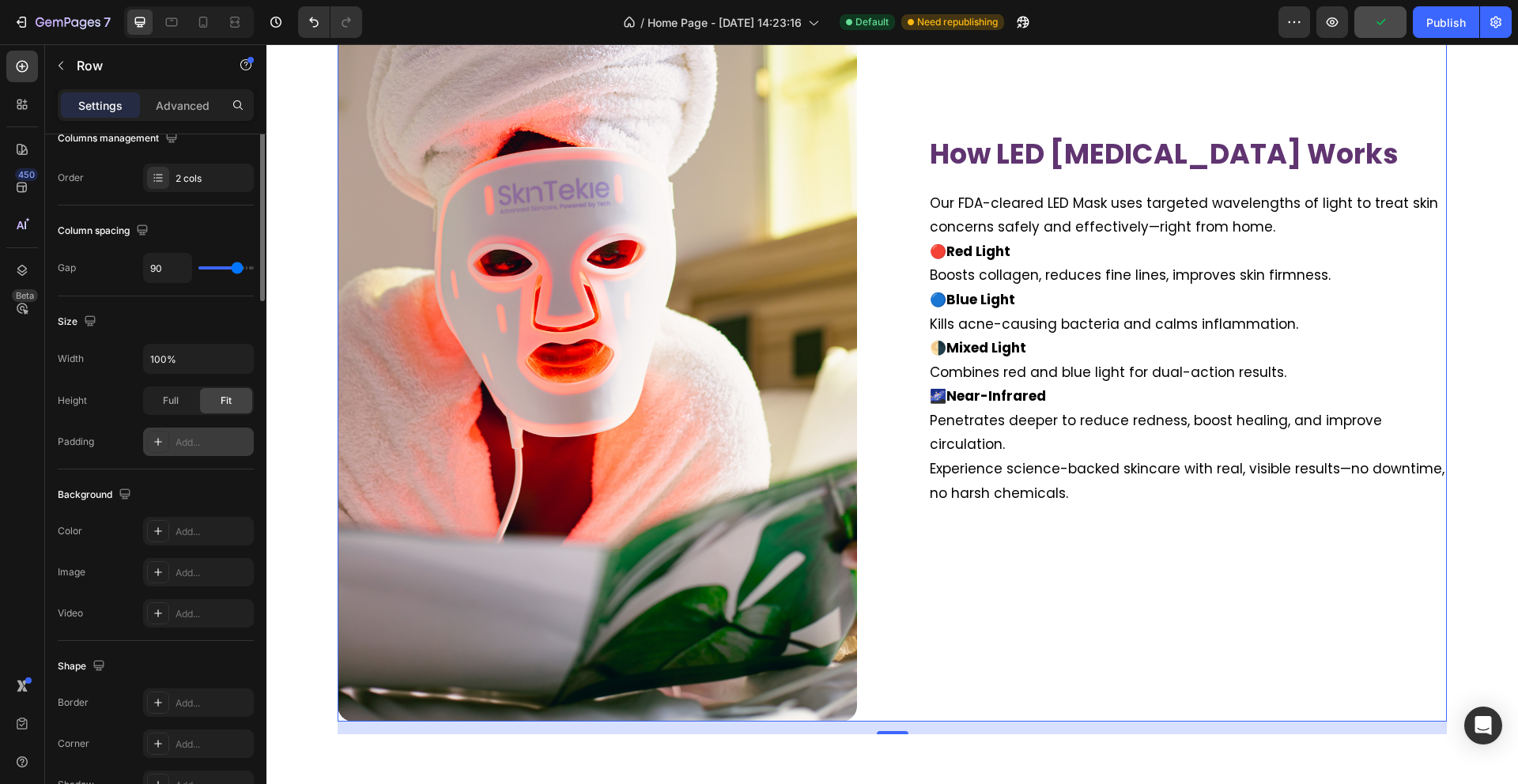
scroll to position [0, 0]
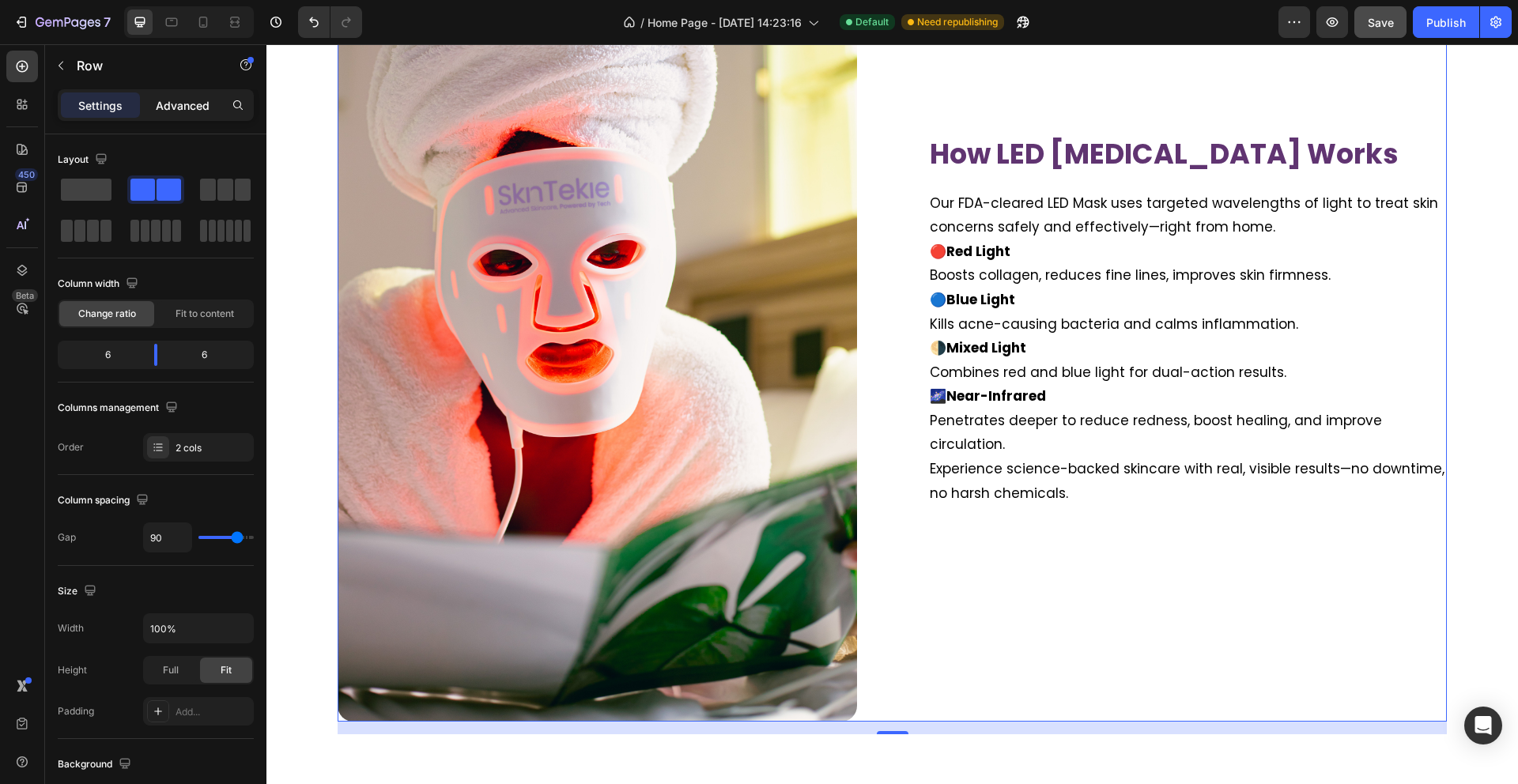
click at [185, 98] on p "Advanced" at bounding box center [182, 104] width 54 height 16
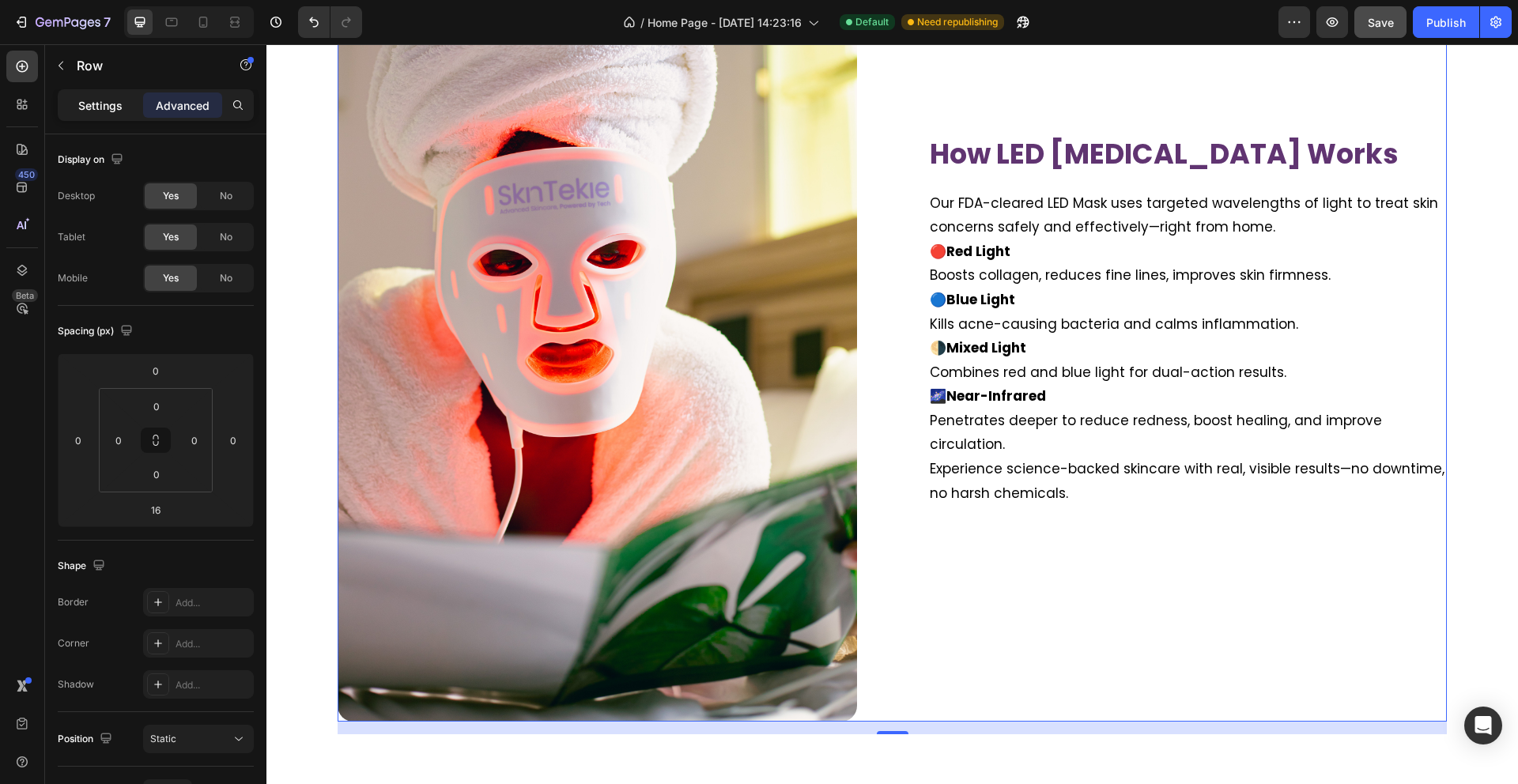
click at [108, 106] on p "Settings" at bounding box center [100, 104] width 45 height 16
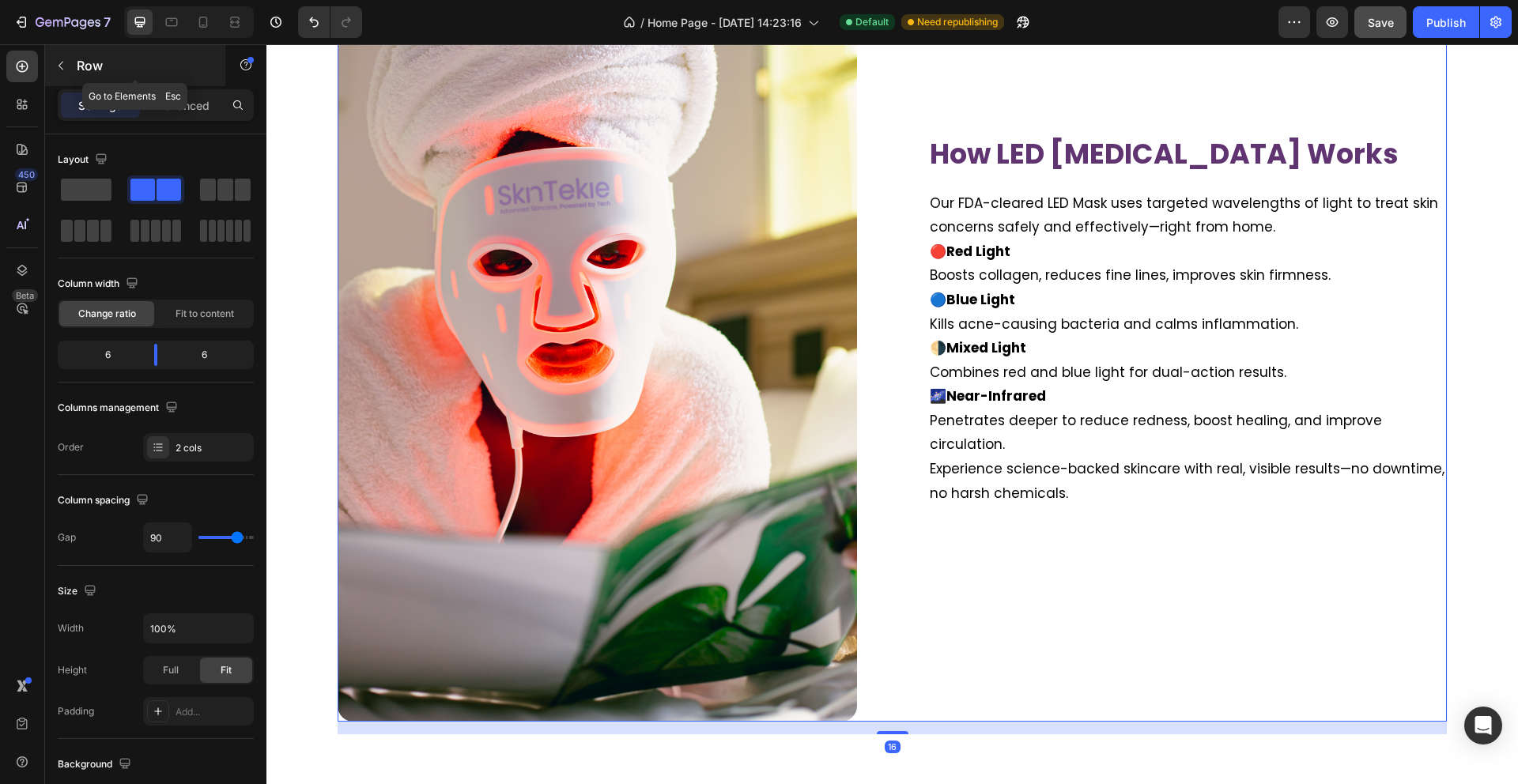
click at [64, 64] on icon "button" at bounding box center [60, 65] width 12 height 12
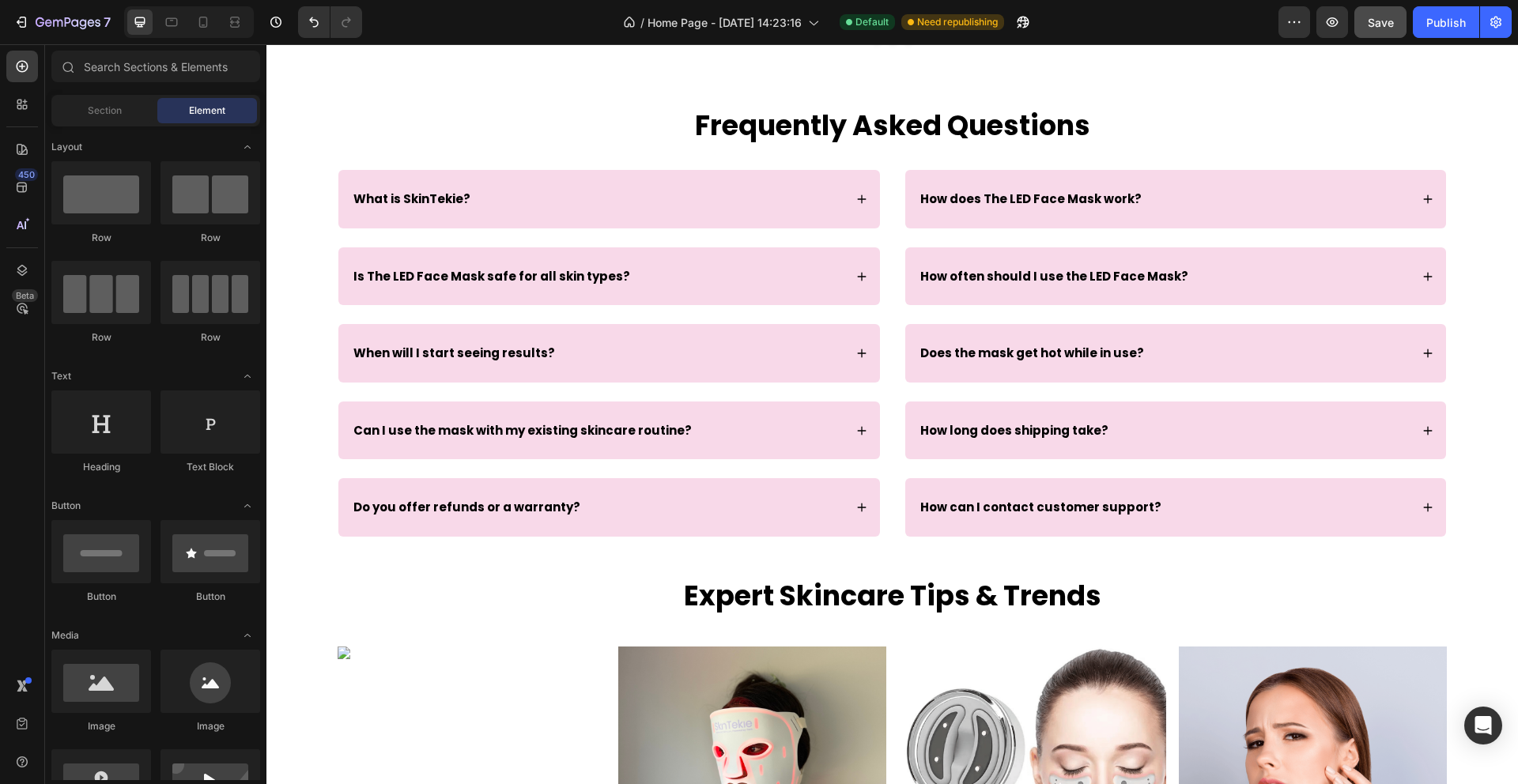
scroll to position [3497, 0]
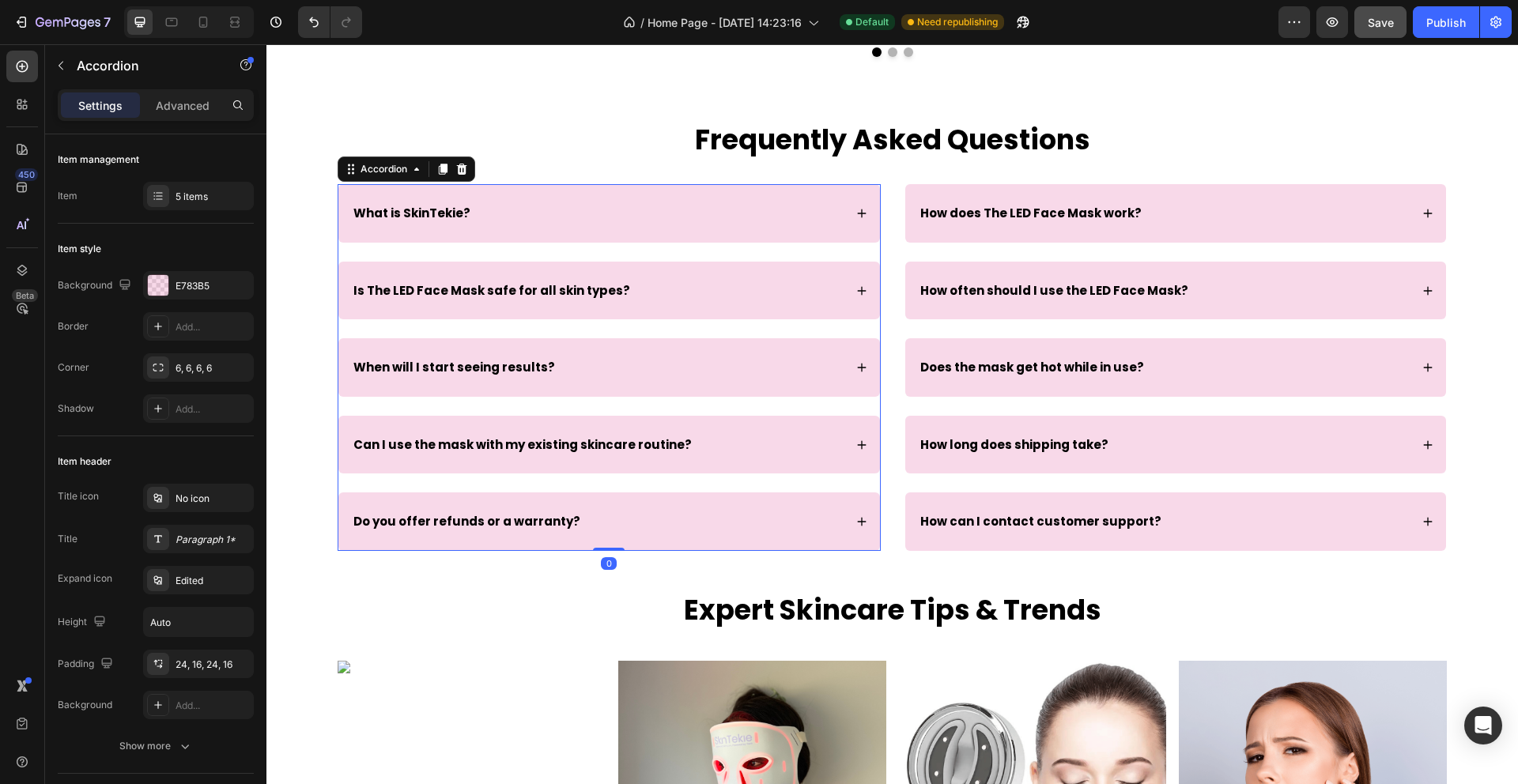
click at [645, 221] on div "What is SkinTekie?" at bounding box center [597, 214] width 493 height 21
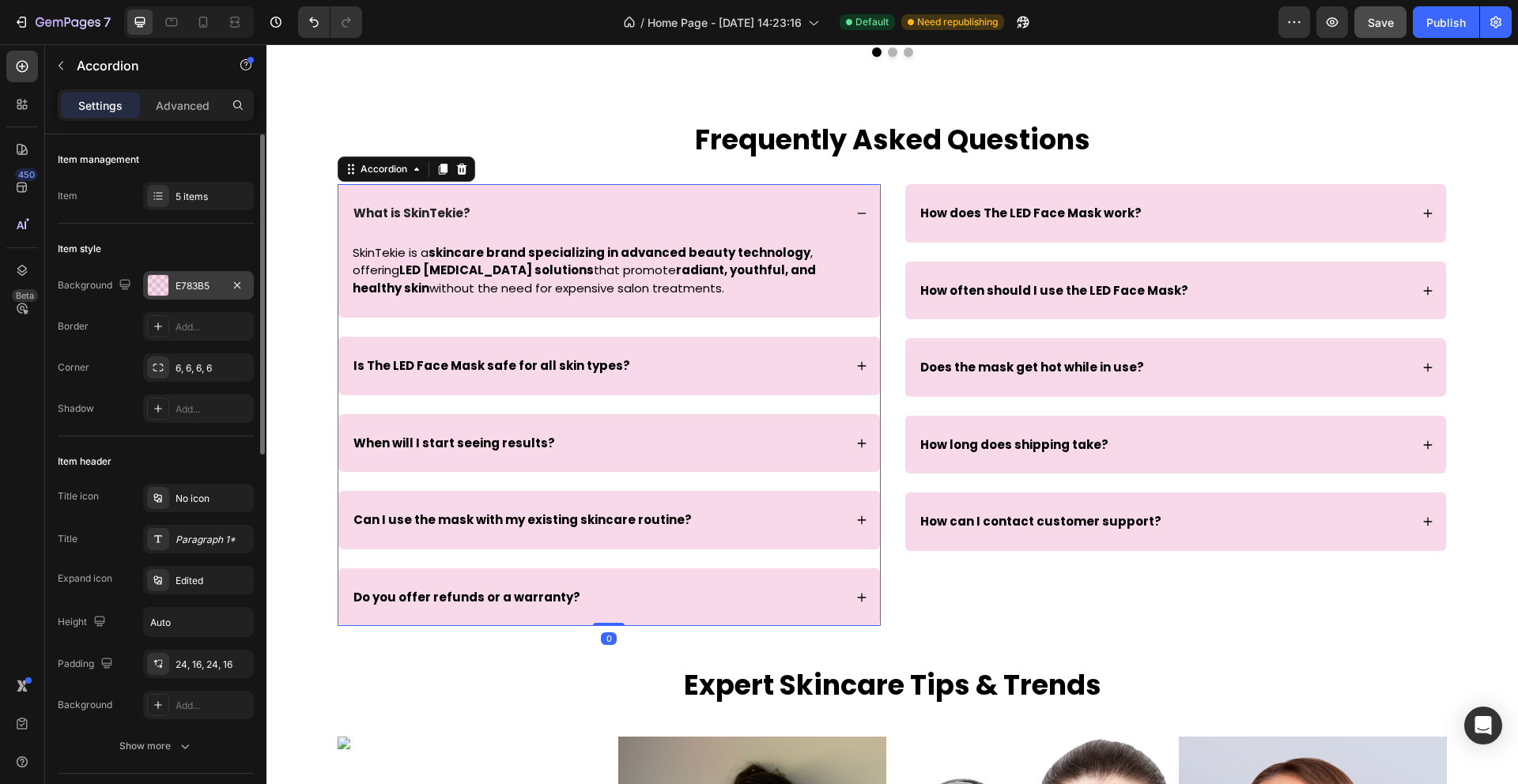
click at [154, 279] on div at bounding box center [159, 286] width 21 height 21
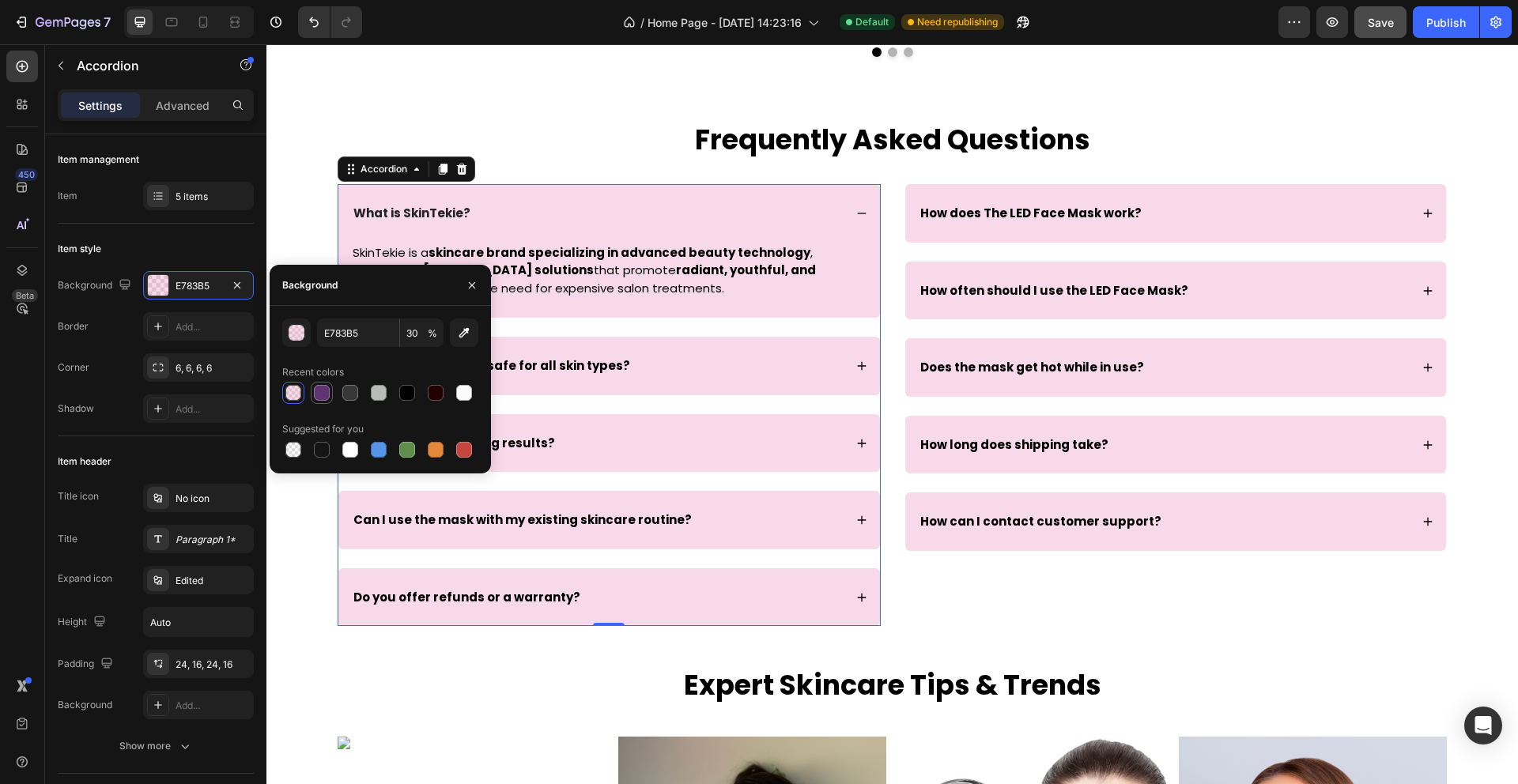
click at [322, 392] on div at bounding box center [322, 393] width 16 height 16
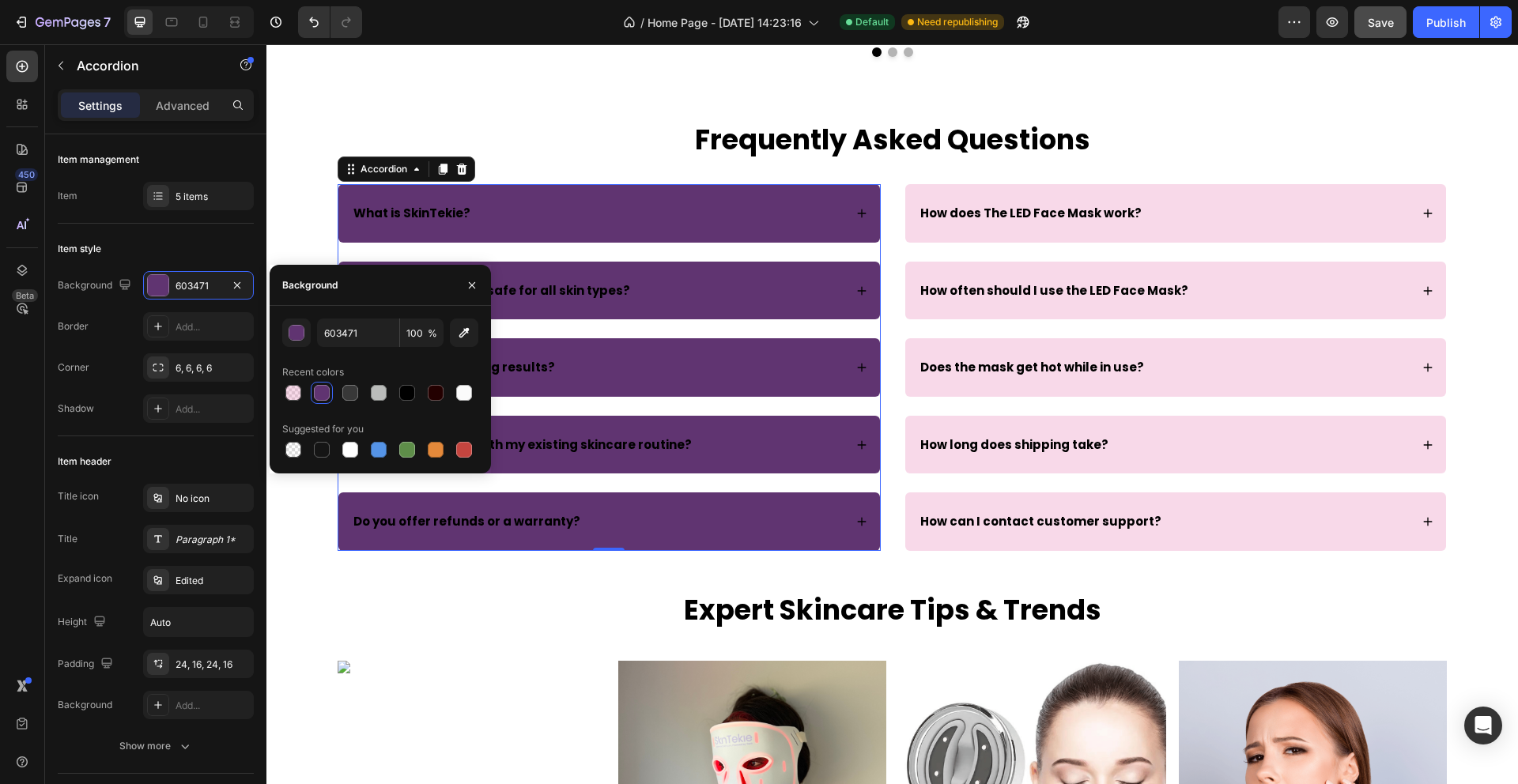
click at [863, 208] on icon at bounding box center [862, 214] width 11 height 11
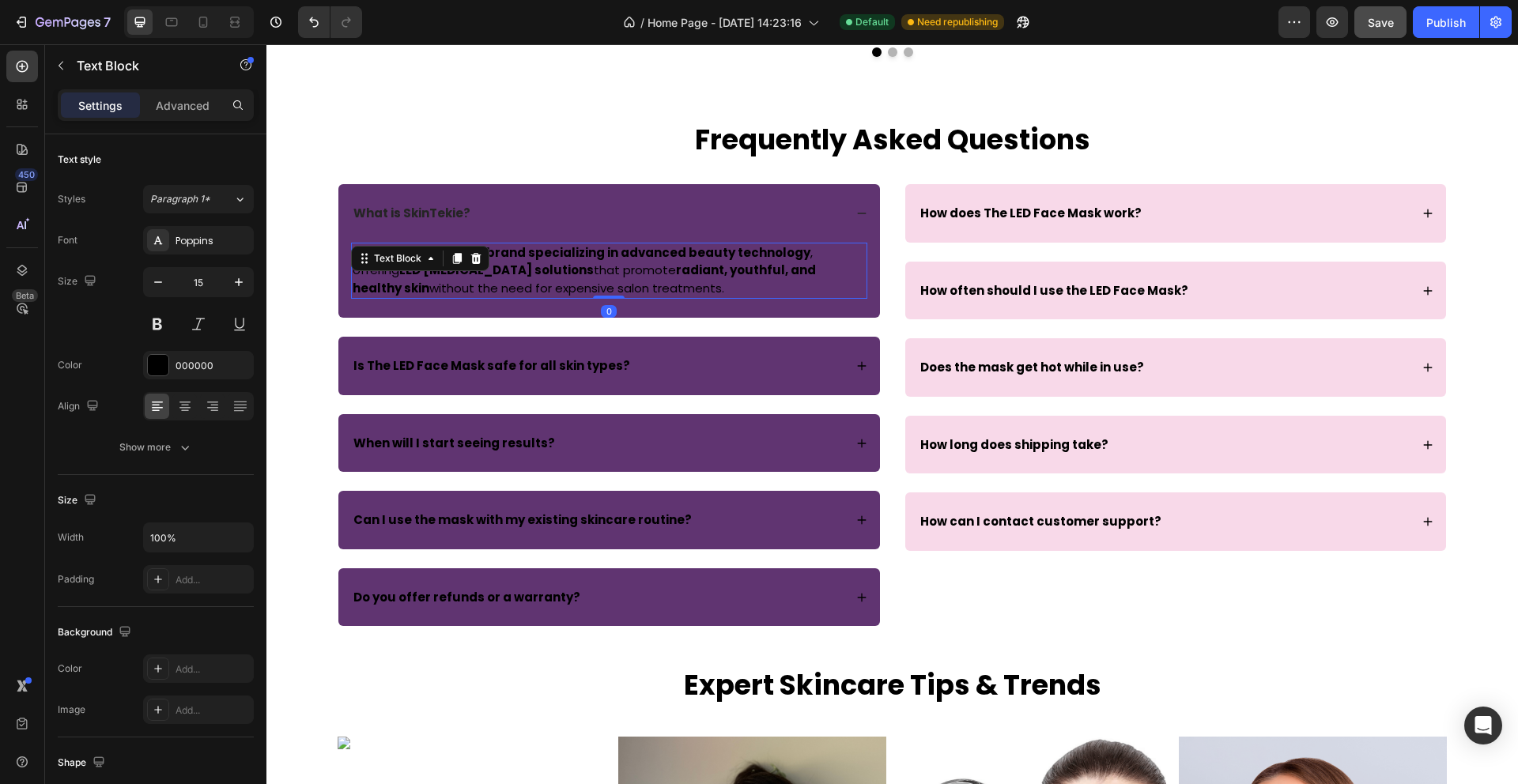
click at [458, 260] on div "SkinTekie is a skincare brand specializing in advanced beauty technology , offe…" at bounding box center [609, 271] width 516 height 57
click at [162, 368] on div at bounding box center [159, 365] width 21 height 21
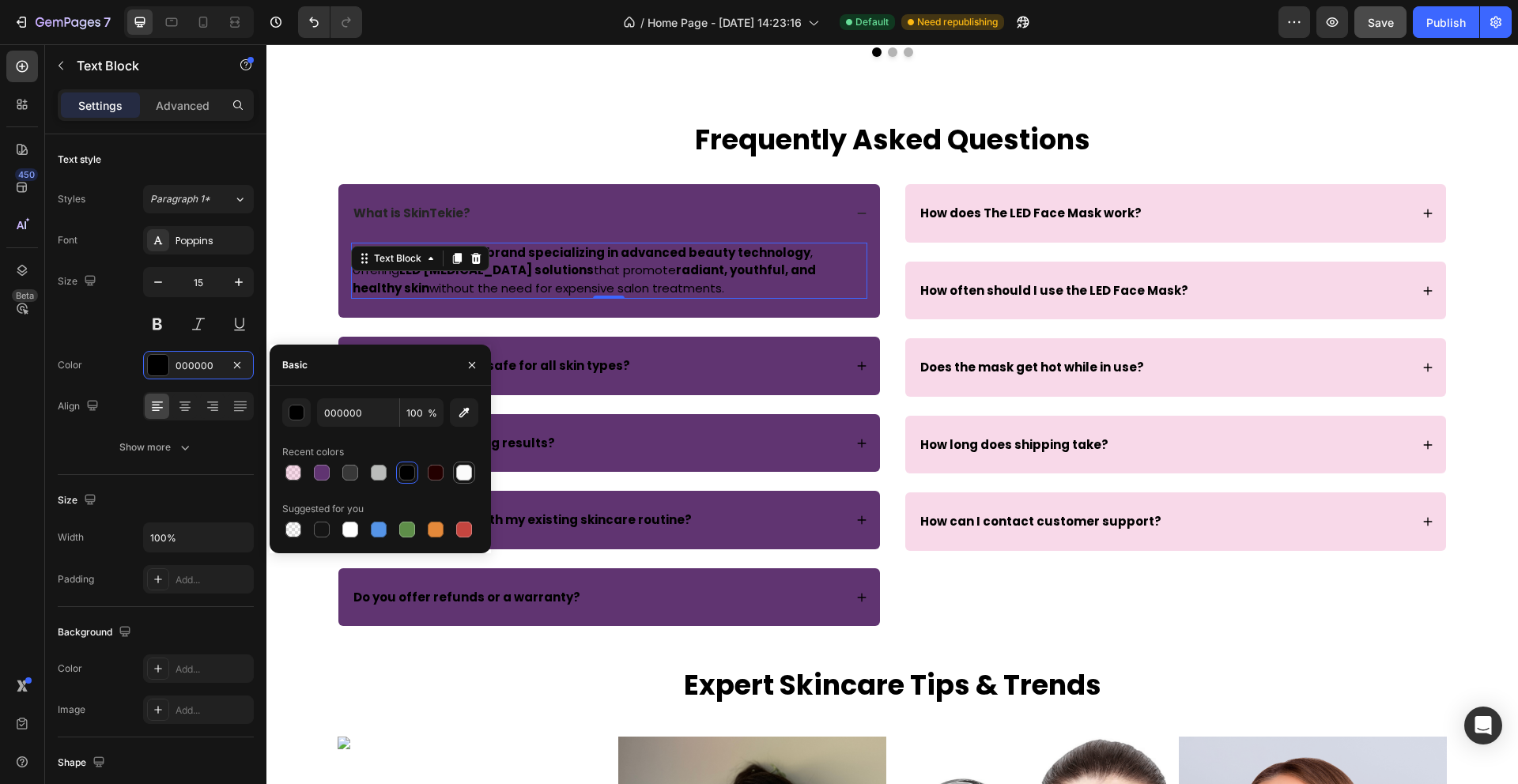
click at [467, 477] on div at bounding box center [463, 473] width 16 height 16
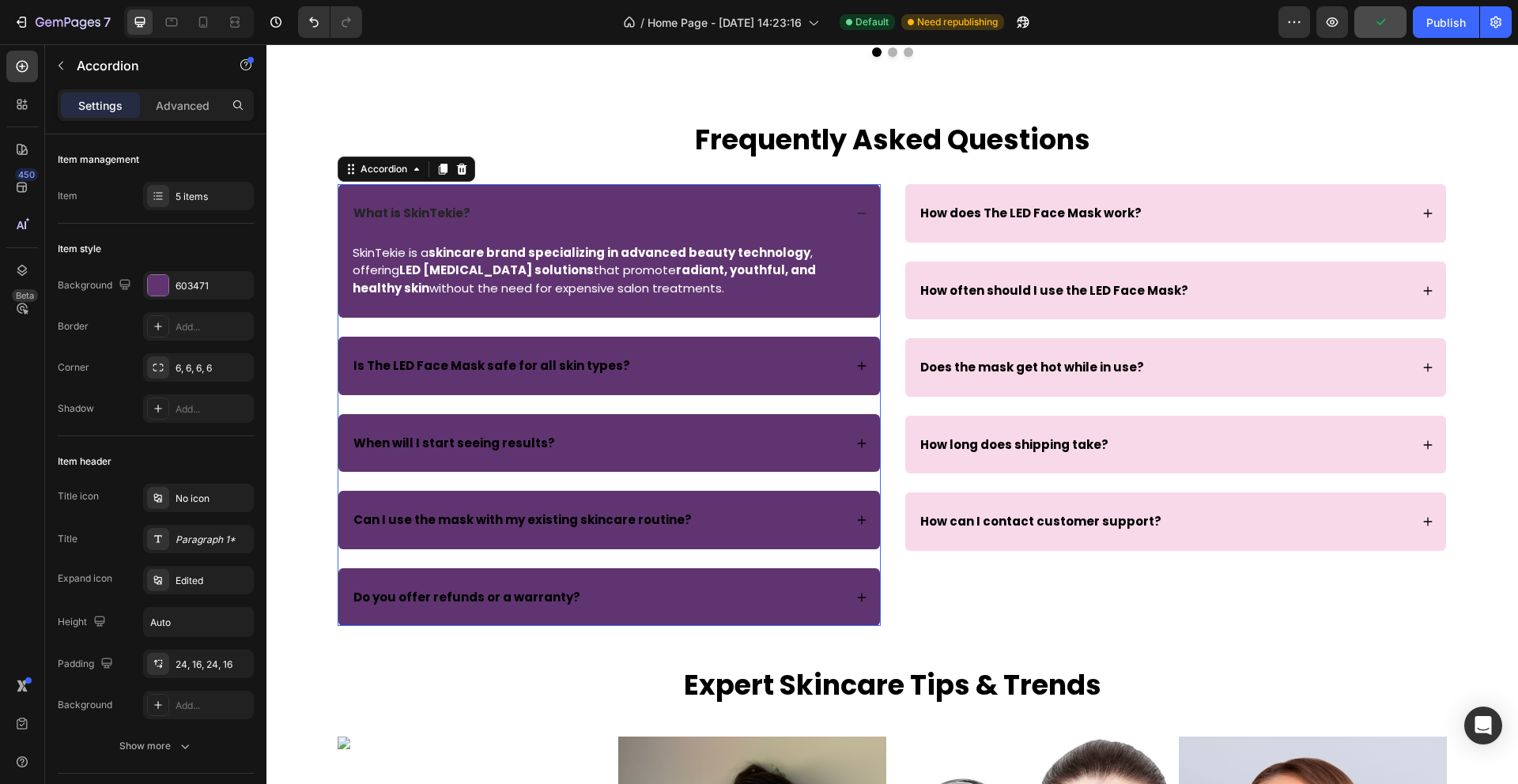
click at [444, 210] on strong "What is SkinTekie?" at bounding box center [411, 213] width 117 height 16
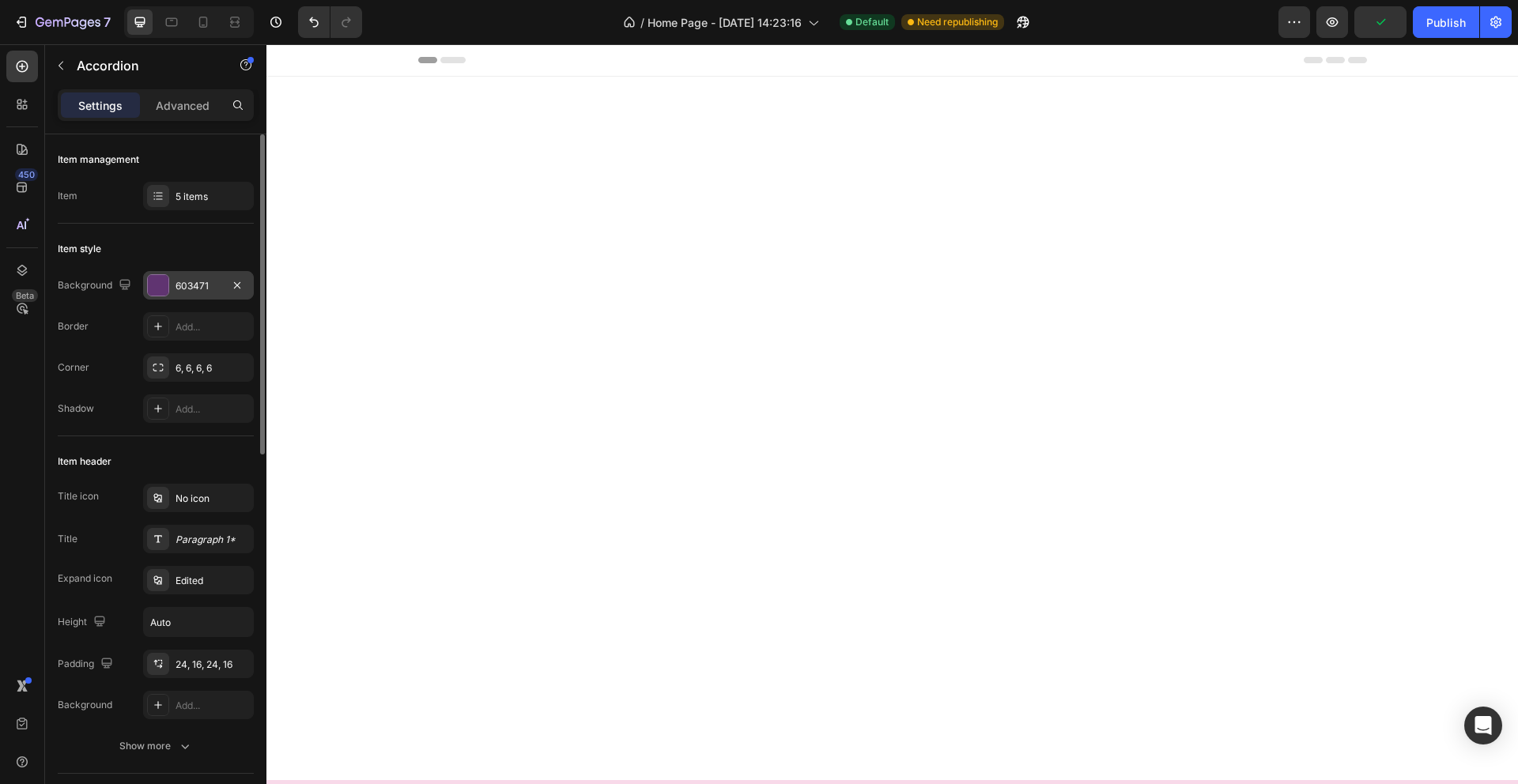
scroll to position [3497, 0]
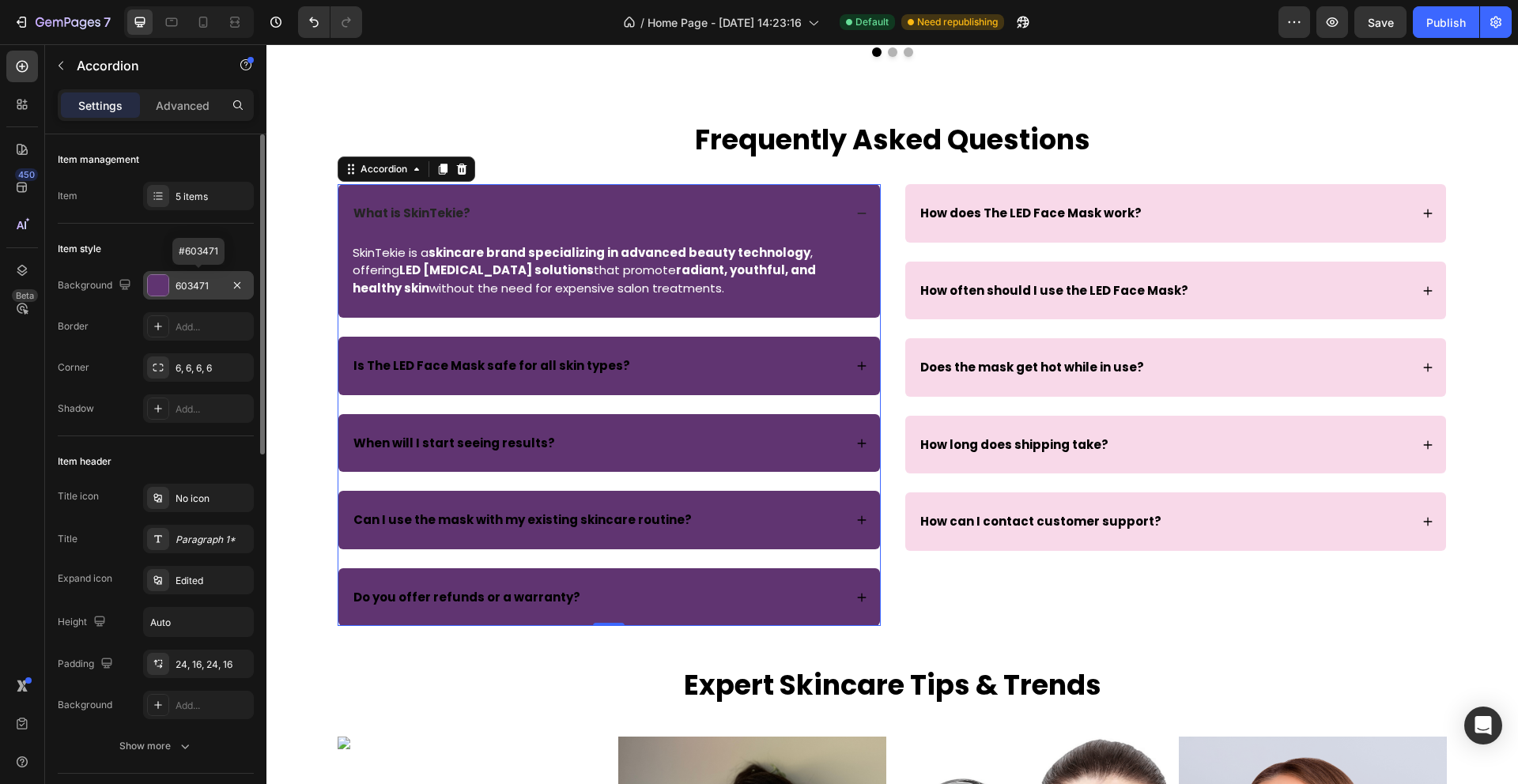
click at [151, 281] on div at bounding box center [159, 286] width 21 height 21
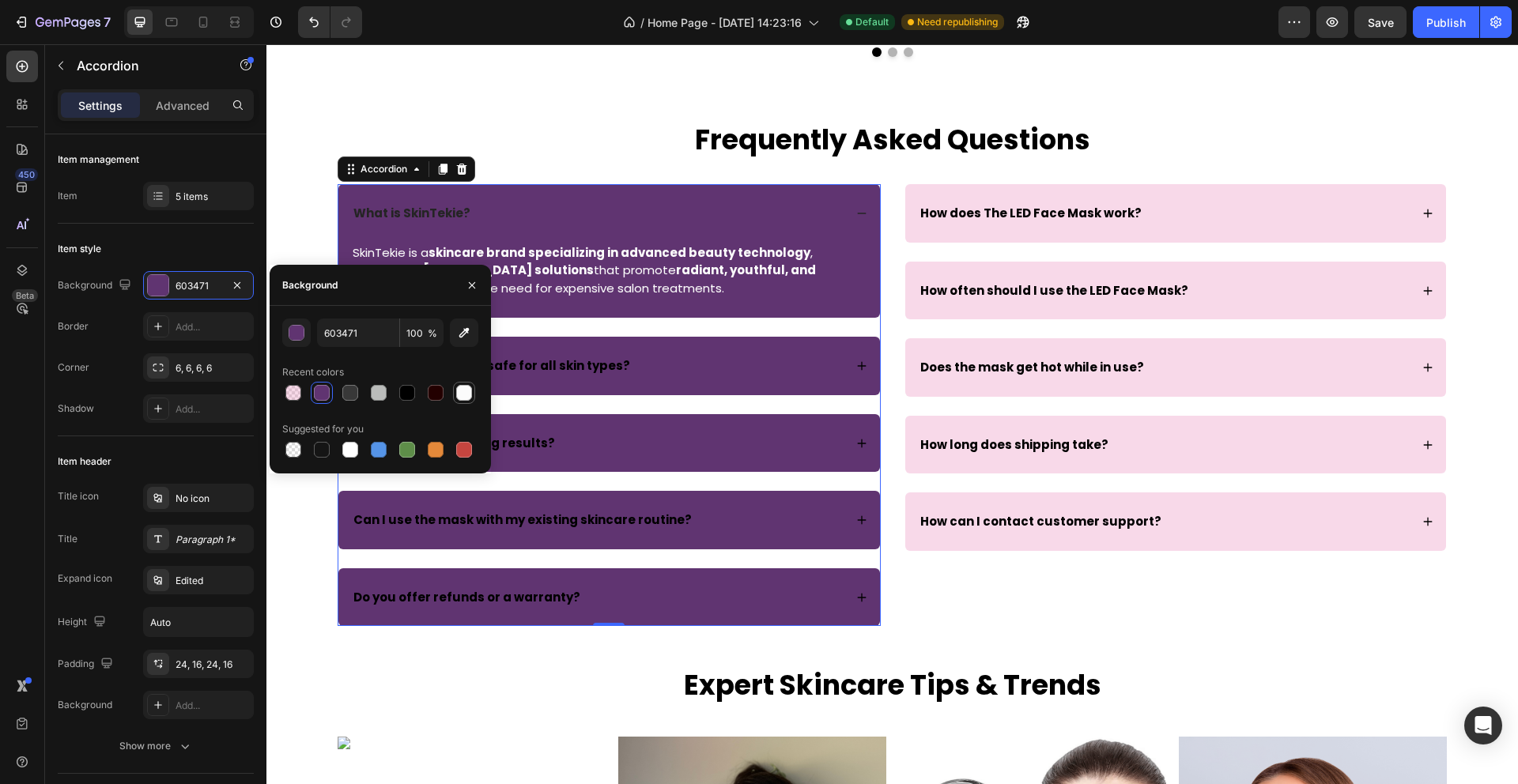
click at [461, 391] on div at bounding box center [463, 393] width 16 height 16
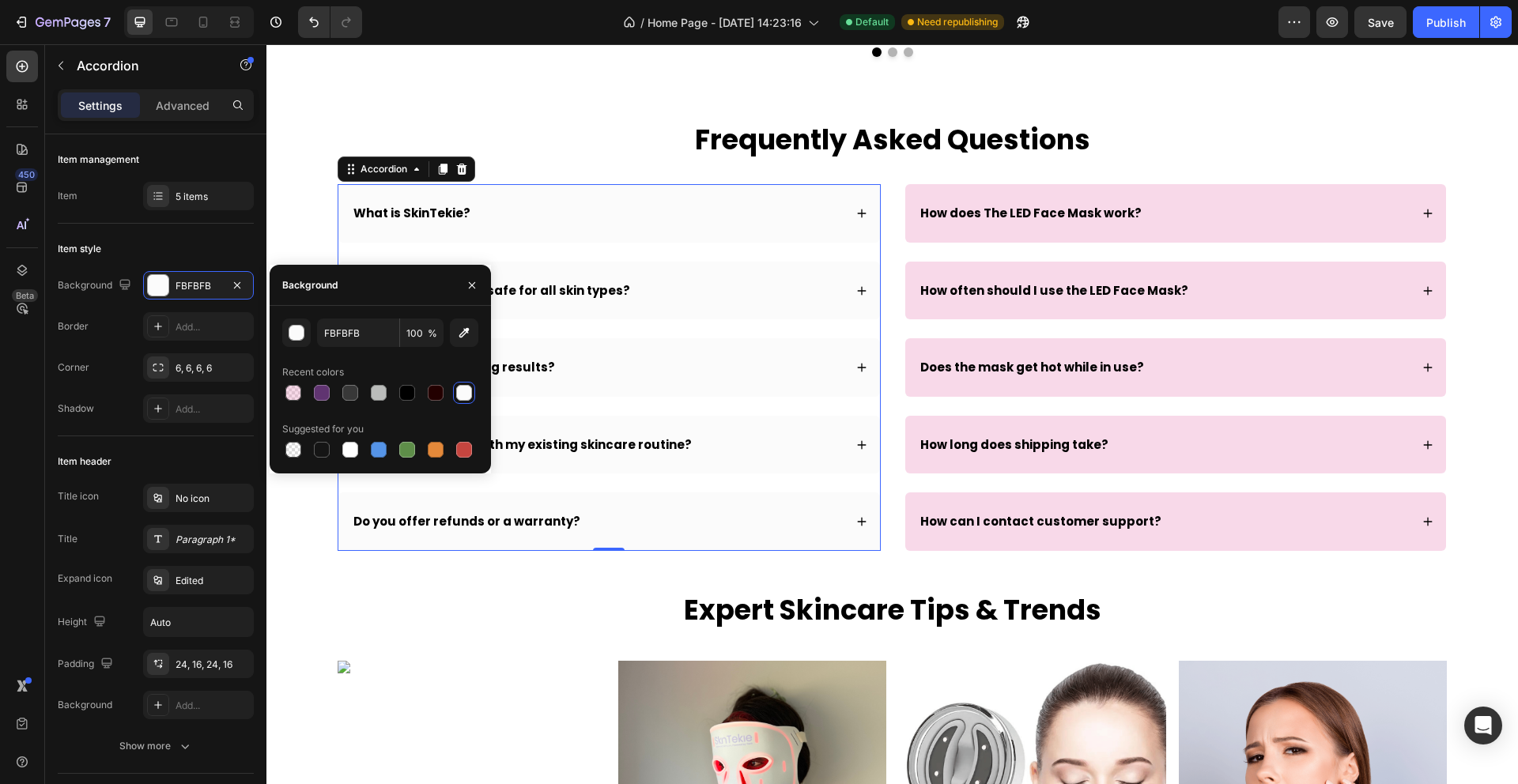
type input "603471"
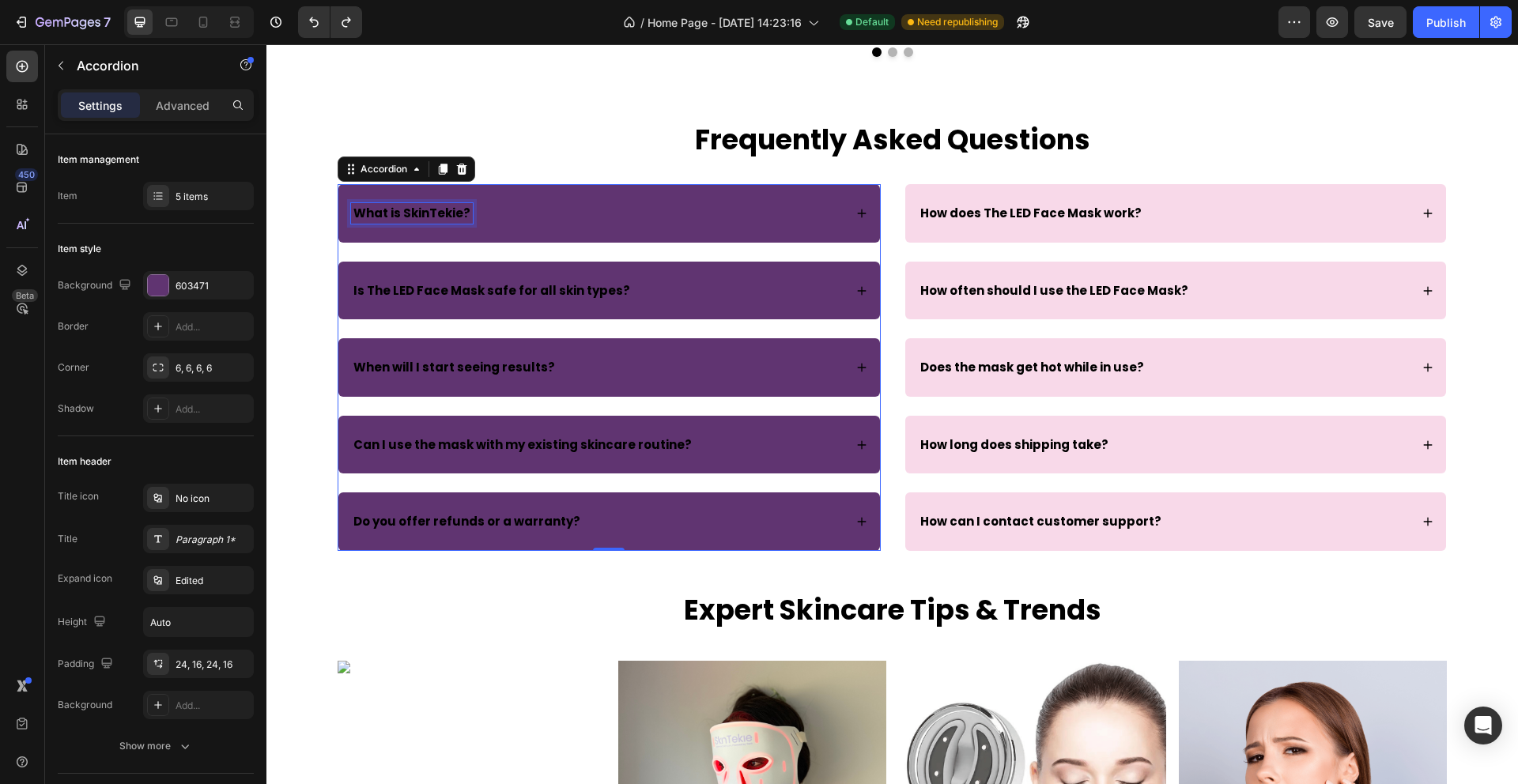
click at [384, 214] on strong "What is SkinTekie?" at bounding box center [411, 213] width 117 height 16
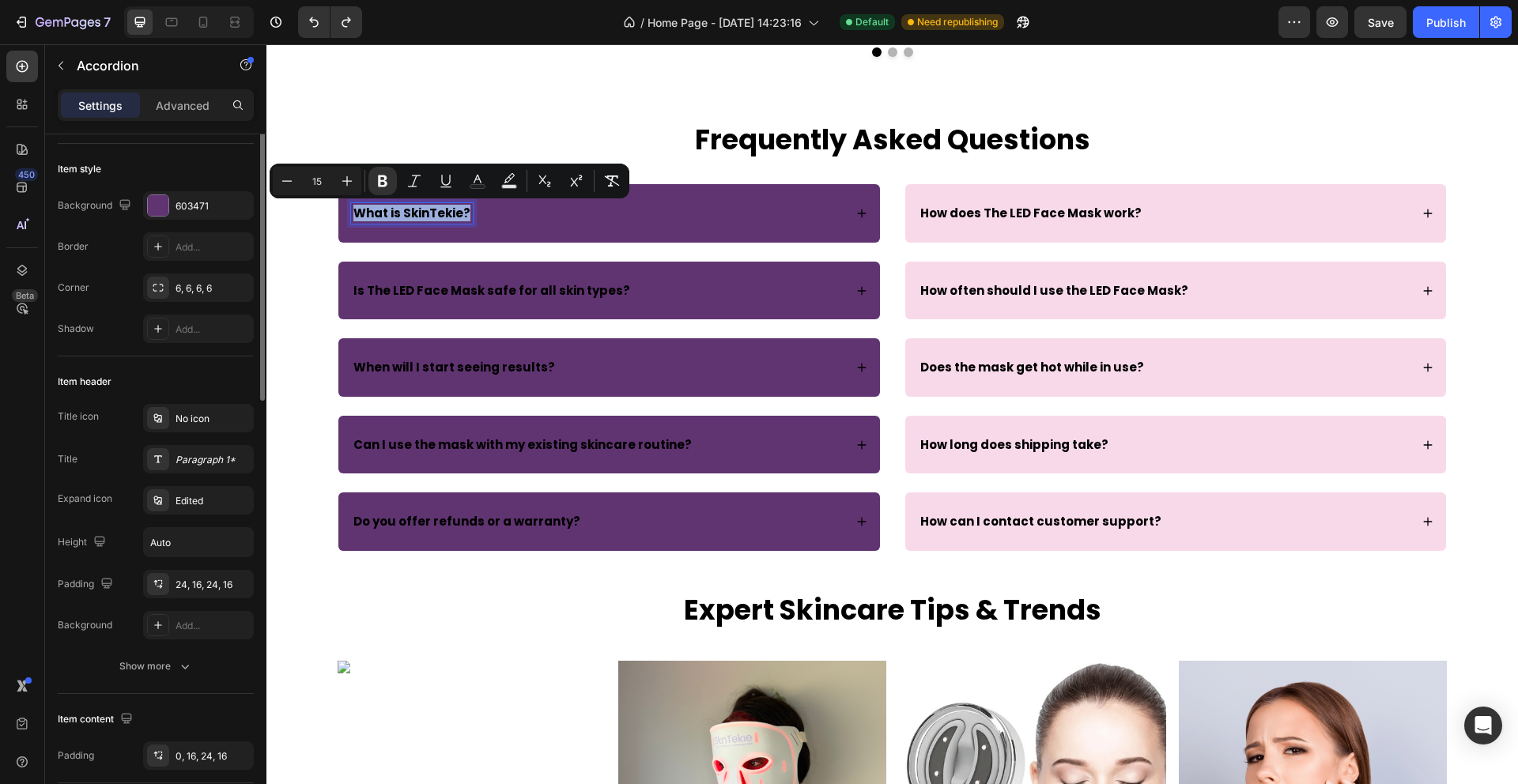
scroll to position [0, 0]
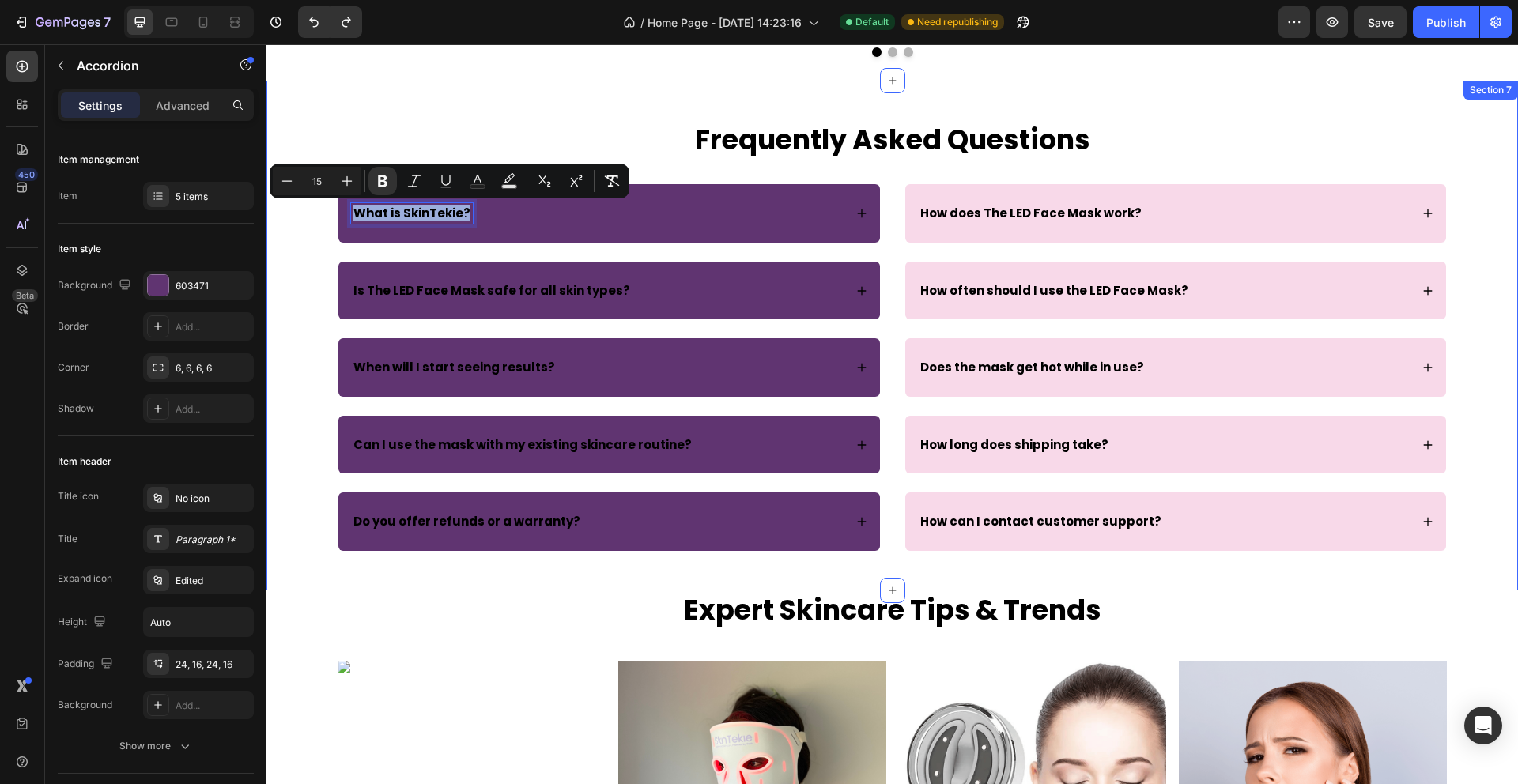
click at [801, 177] on div "Frequently Asked Questions Heading Row What is SkinTekie? Is The LED Face Mask …" at bounding box center [892, 336] width 1109 height 431
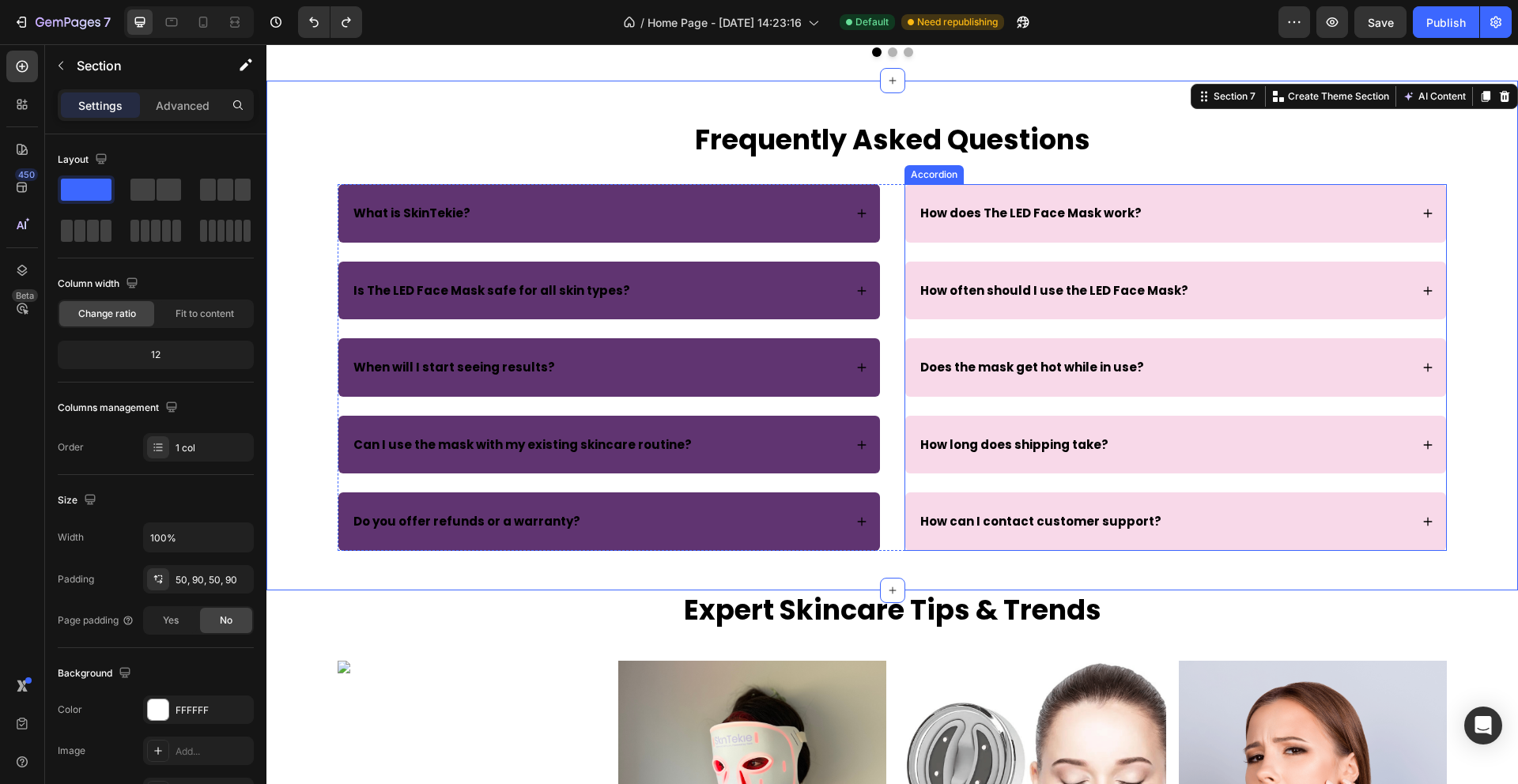
click at [1225, 207] on div "How does The LED Face Mask work?" at bounding box center [1164, 214] width 493 height 21
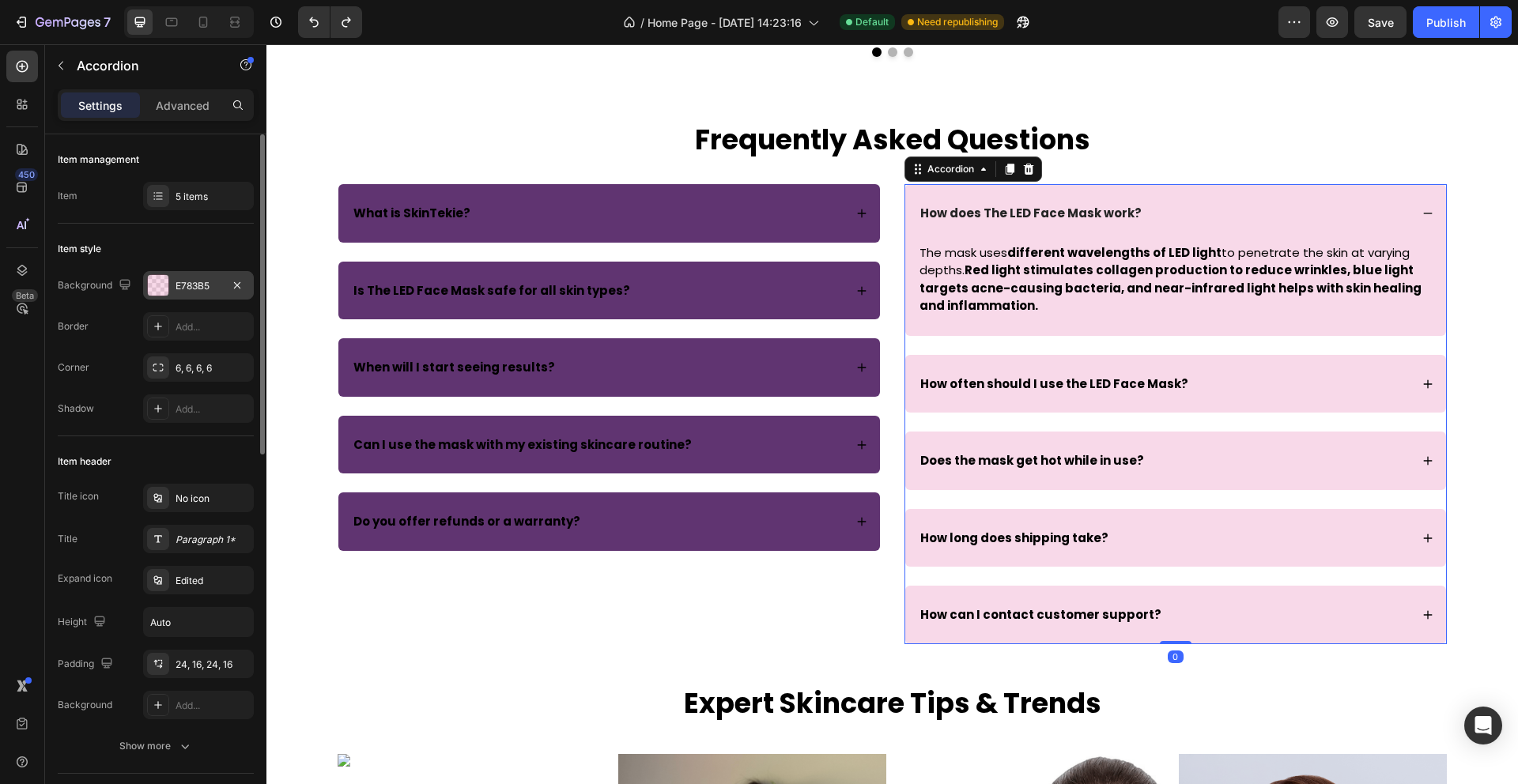
click at [159, 285] on div at bounding box center [159, 286] width 21 height 21
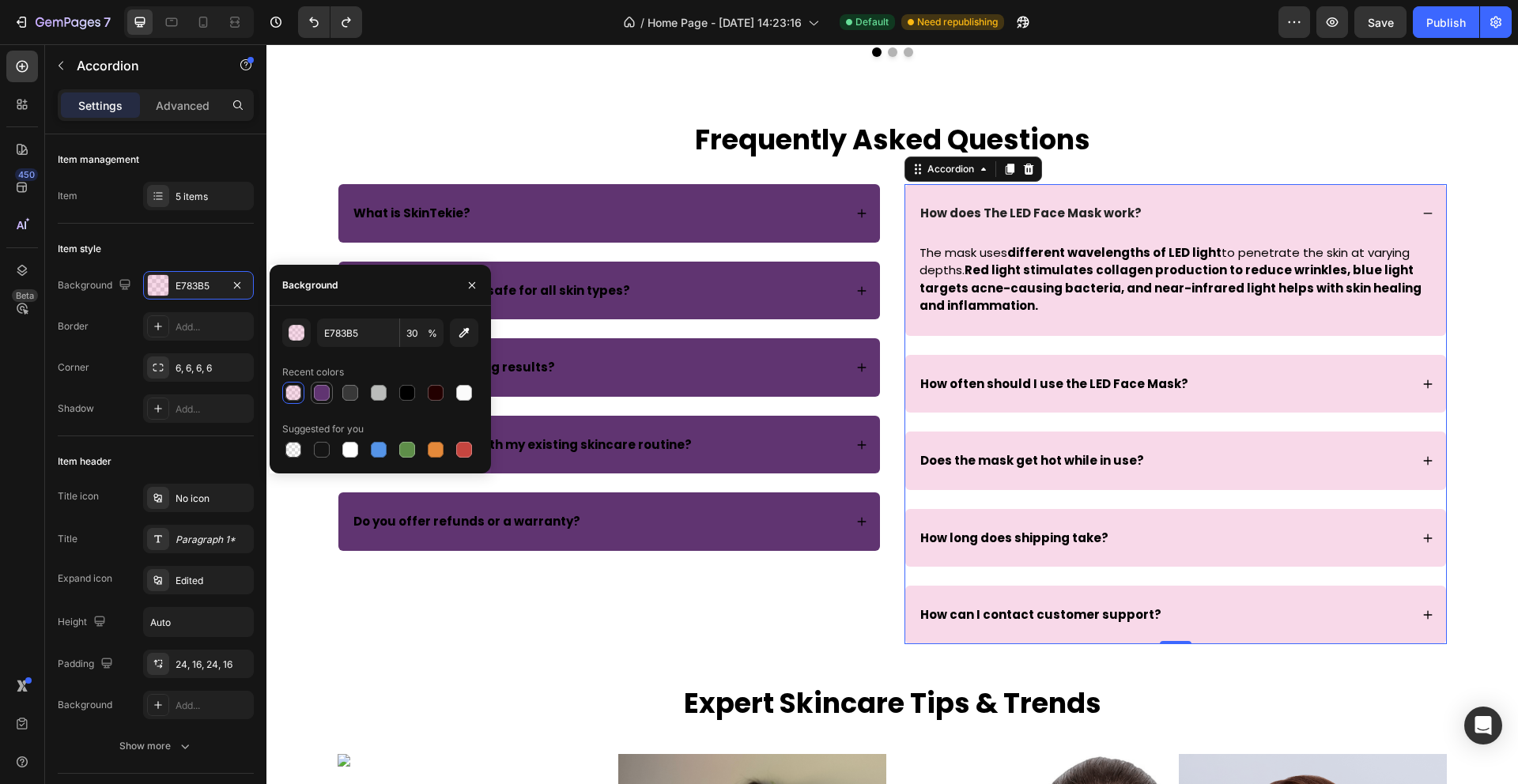
click at [318, 399] on div at bounding box center [322, 393] width 16 height 16
type input "603471"
type input "100"
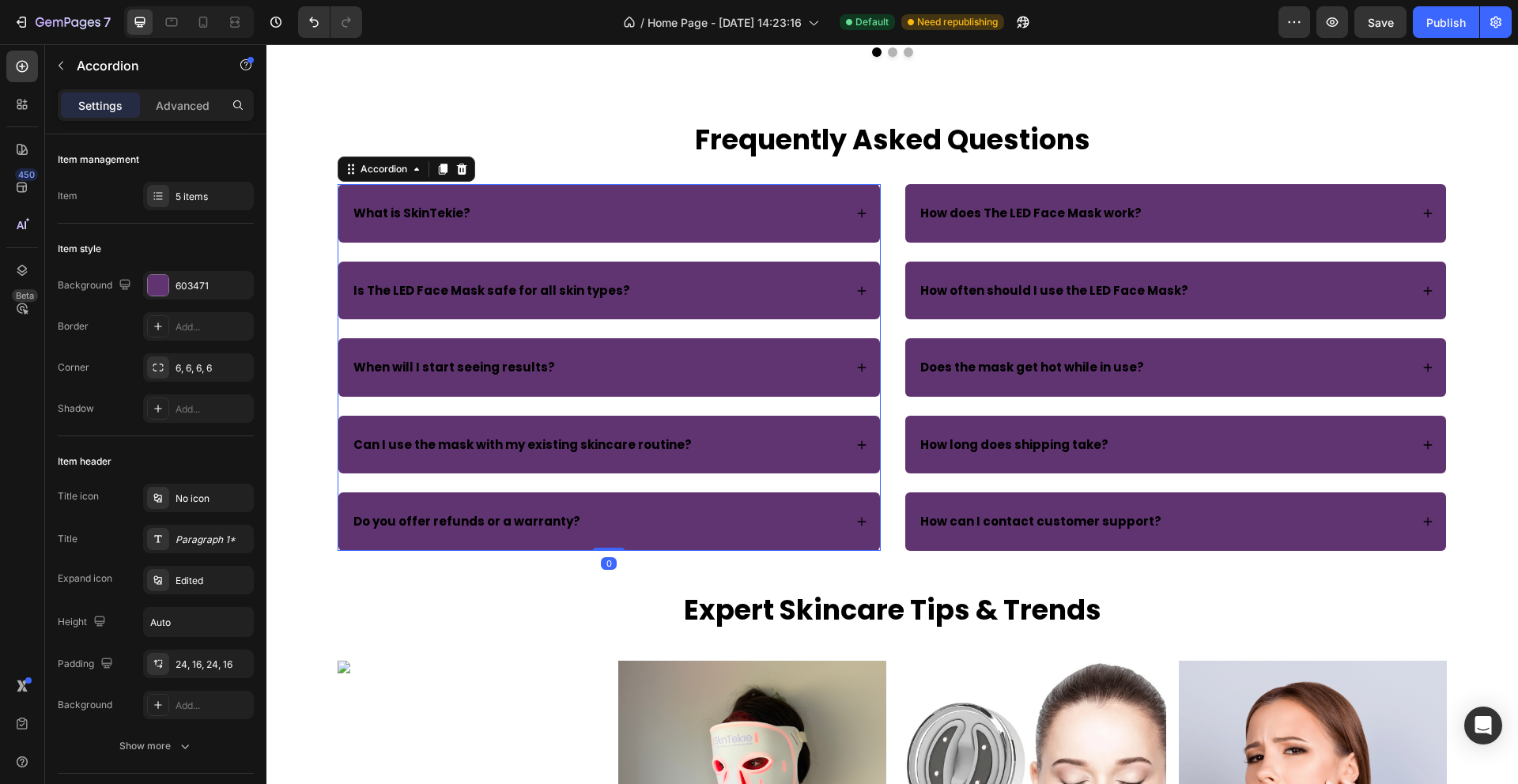
click at [564, 296] on strong "Is The LED Face Mask safe for all skin types?" at bounding box center [491, 289] width 276 height 16
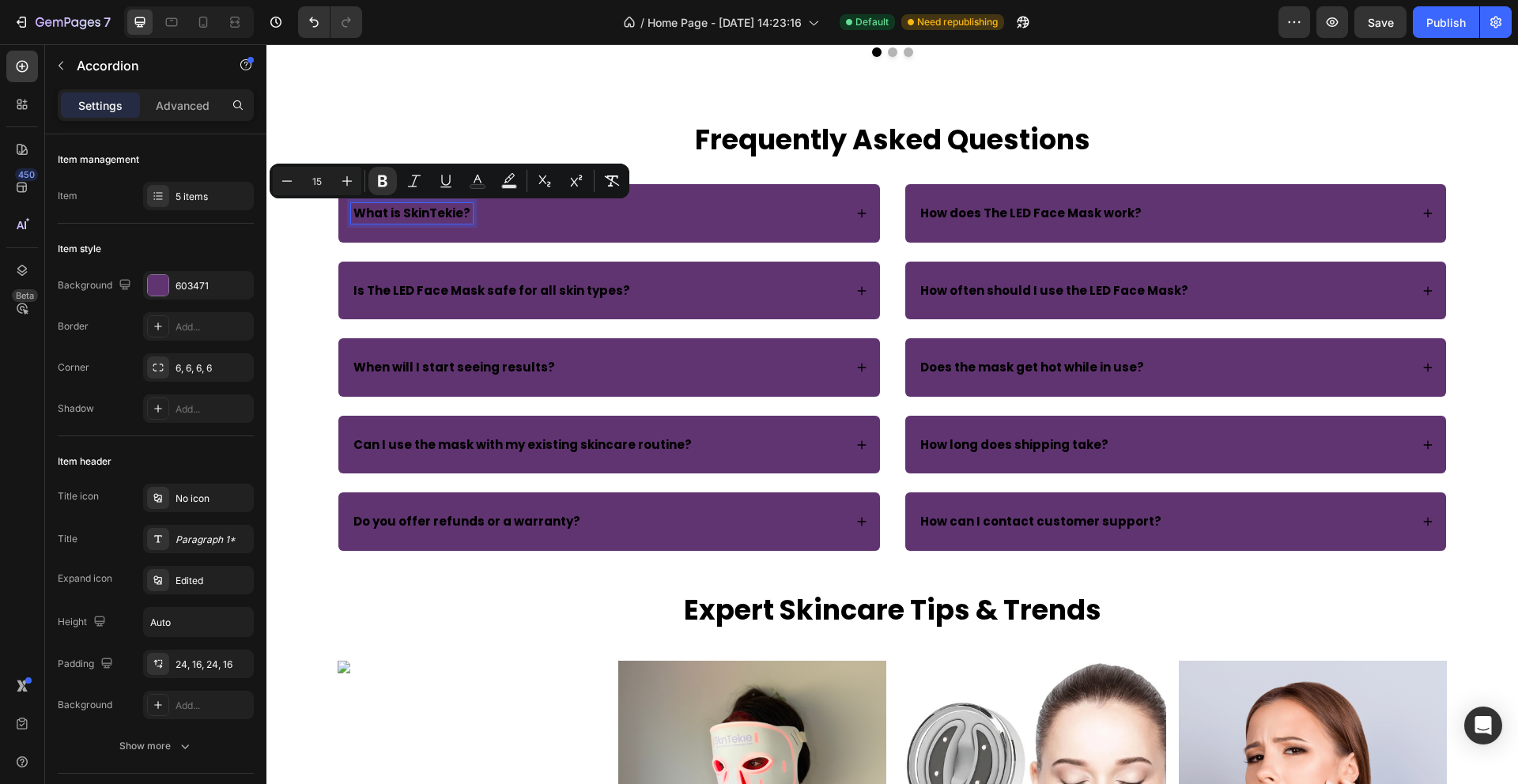
click at [409, 213] on strong "What is SkinTekie?" at bounding box center [411, 213] width 117 height 16
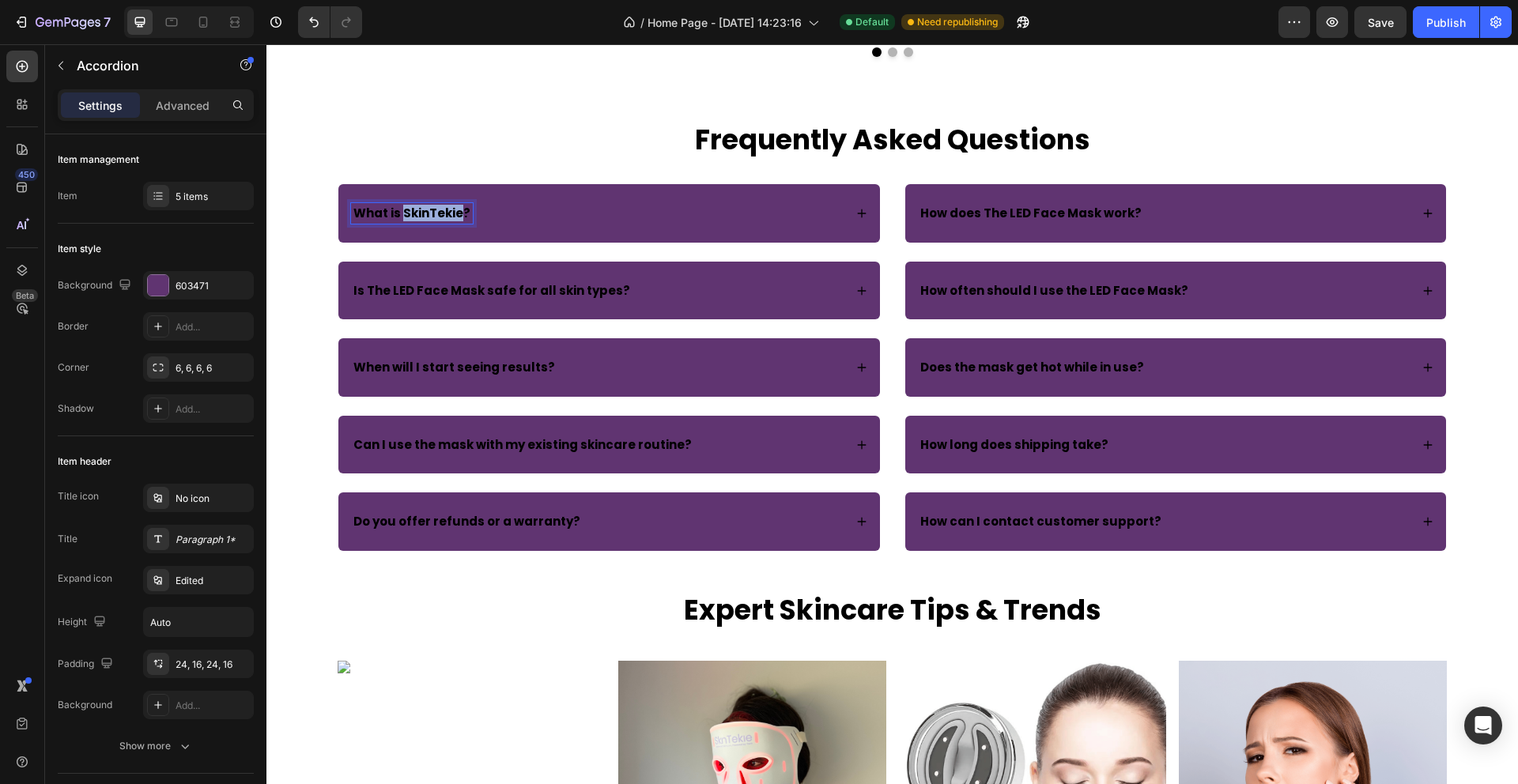
click at [409, 213] on strong "What is SkinTekie?" at bounding box center [411, 213] width 117 height 16
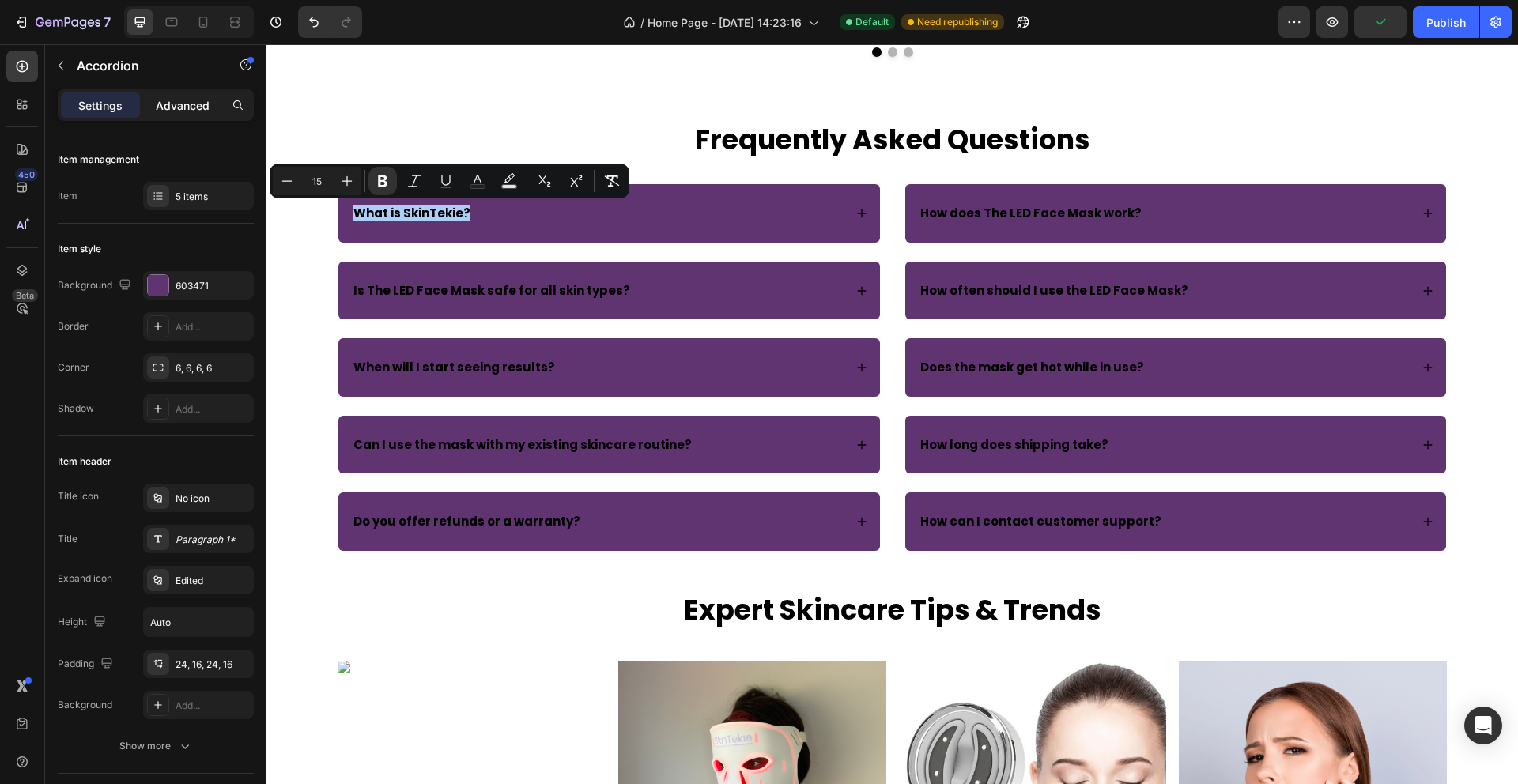
click at [198, 105] on p "Advanced" at bounding box center [182, 104] width 54 height 16
type input "100%"
type input "100"
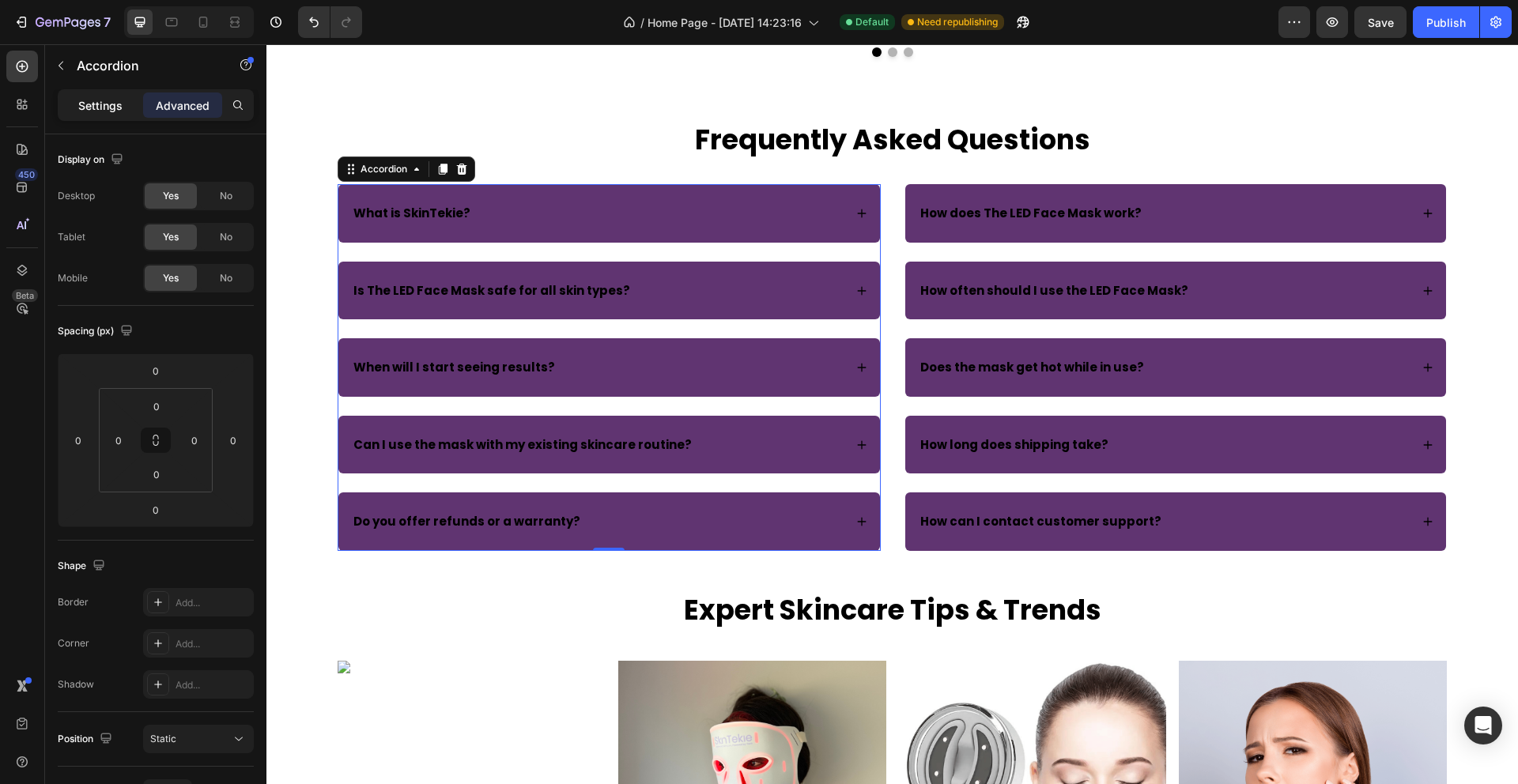
click at [107, 106] on p "Settings" at bounding box center [100, 104] width 45 height 16
type input "24"
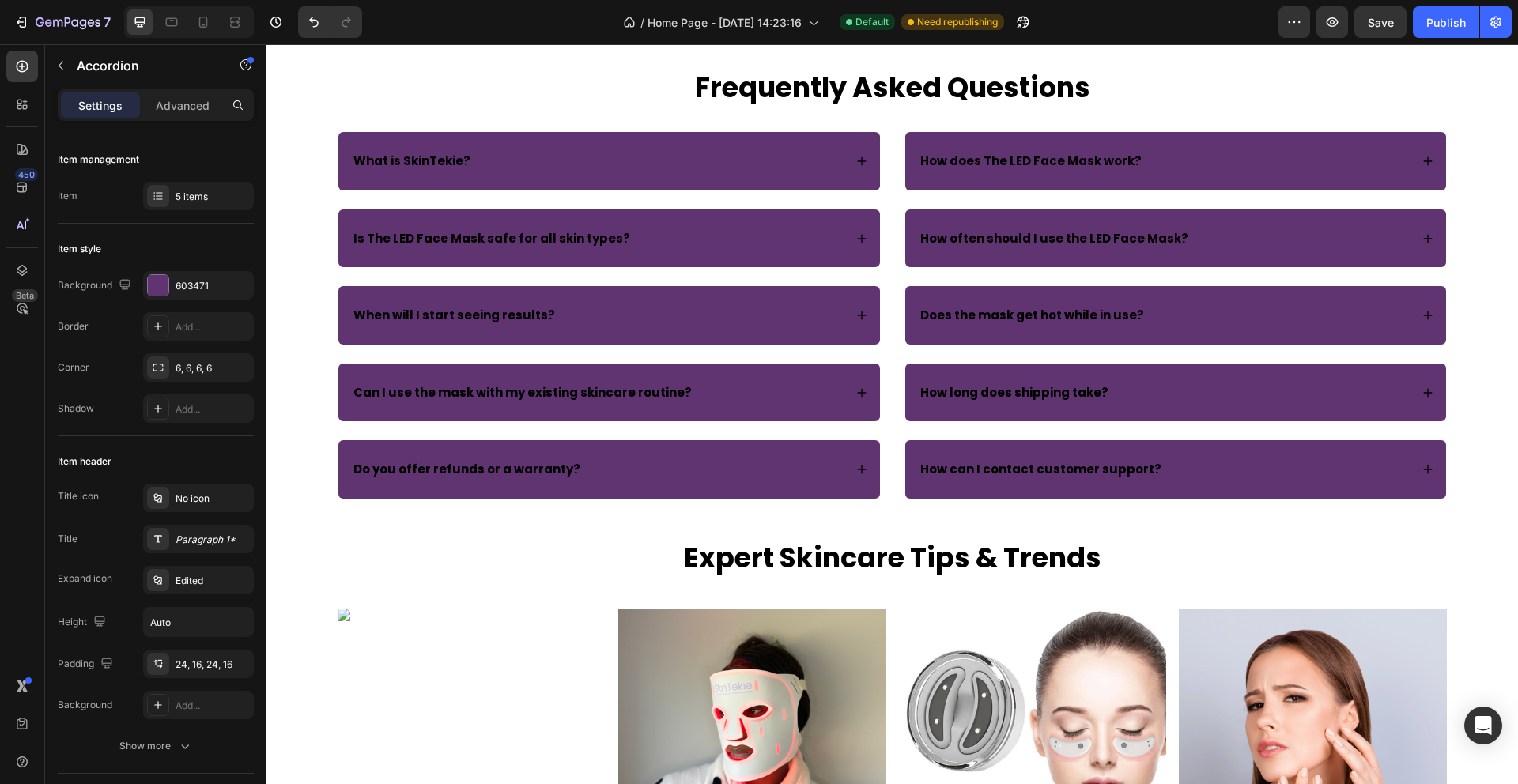
scroll to position [3539, 0]
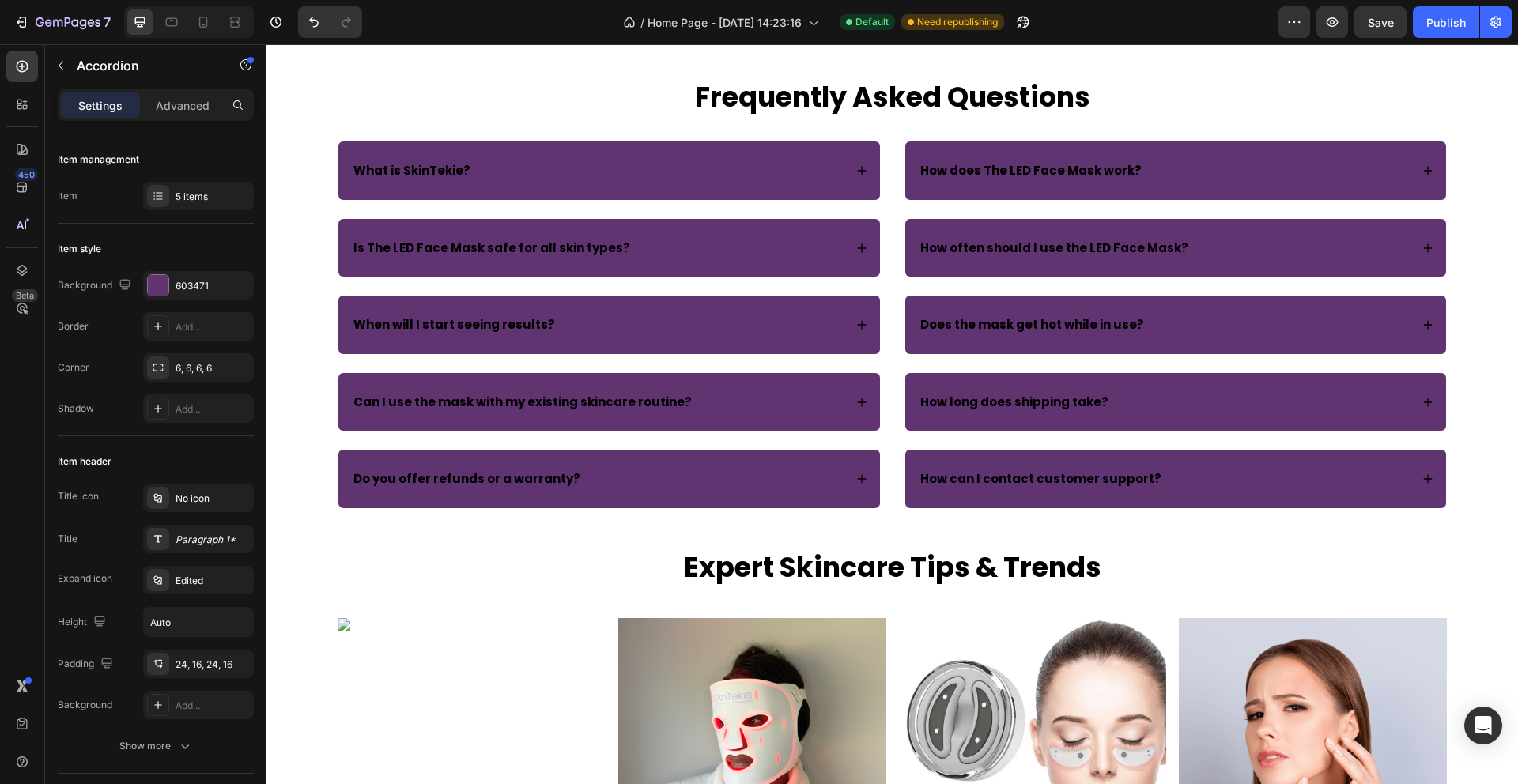
click at [857, 166] on icon at bounding box center [862, 171] width 11 height 11
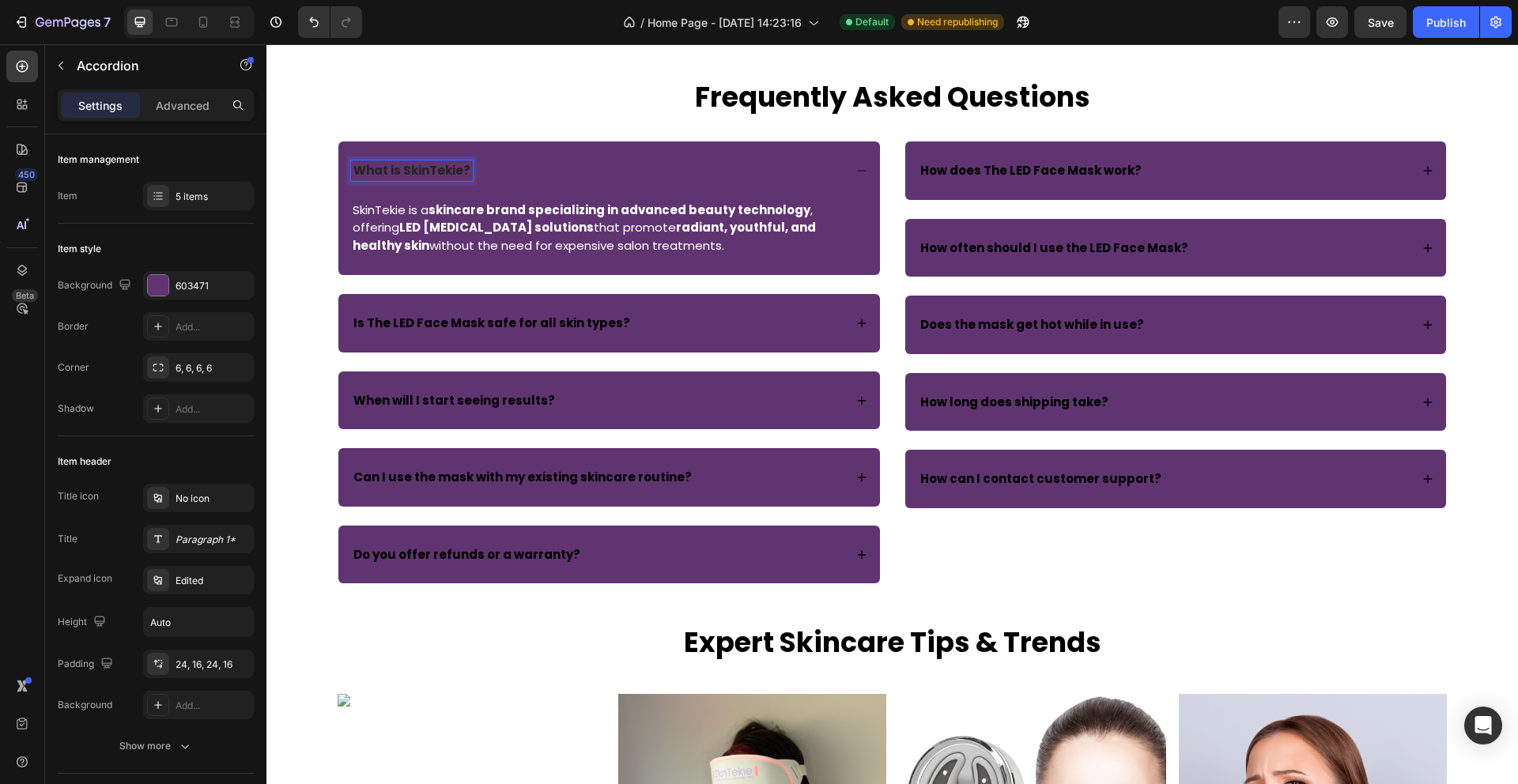
click at [461, 170] on strong "What is SkinTekie?" at bounding box center [411, 170] width 117 height 16
click at [439, 170] on strong "What is SkinTekie?" at bounding box center [411, 170] width 117 height 16
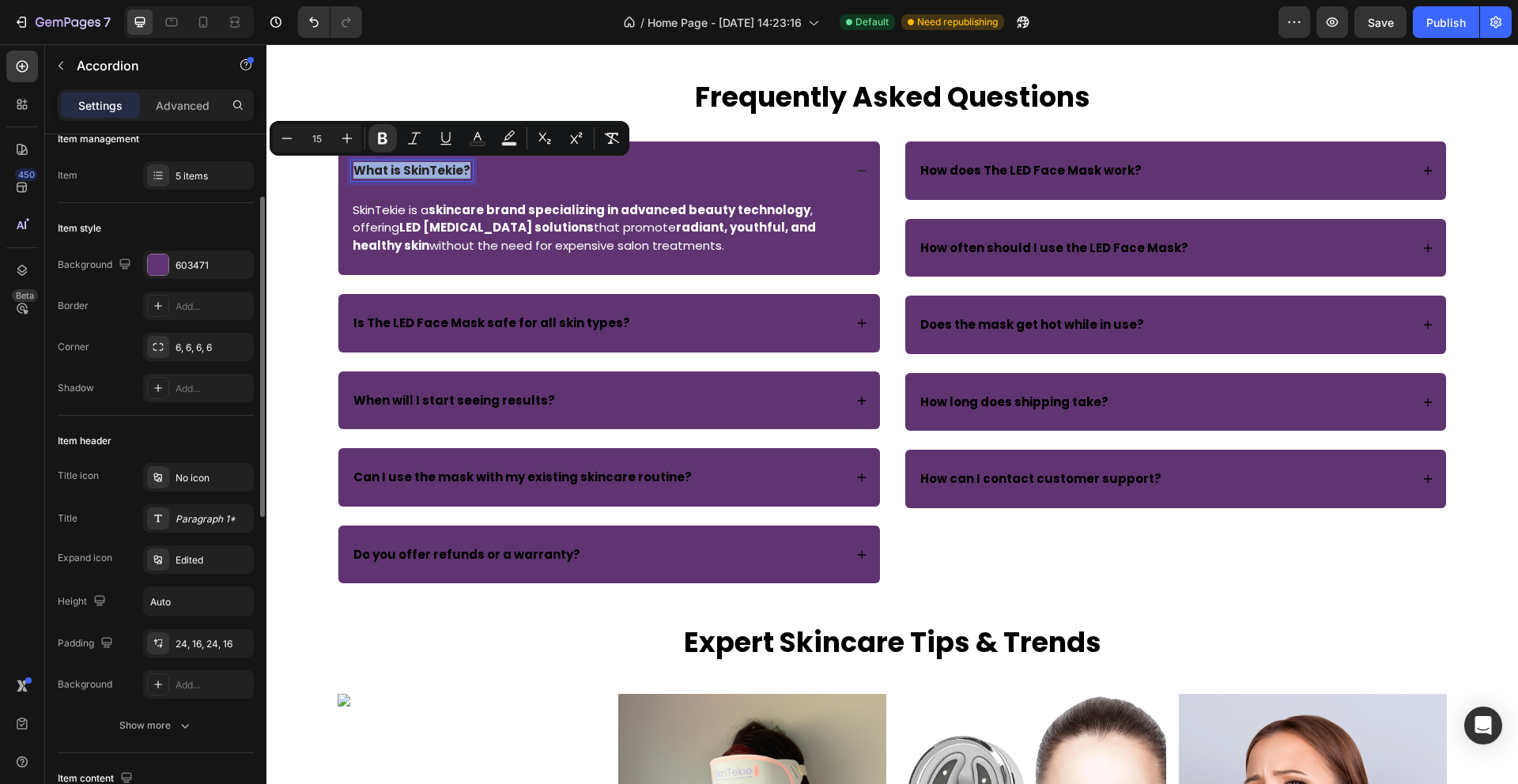
scroll to position [0, 0]
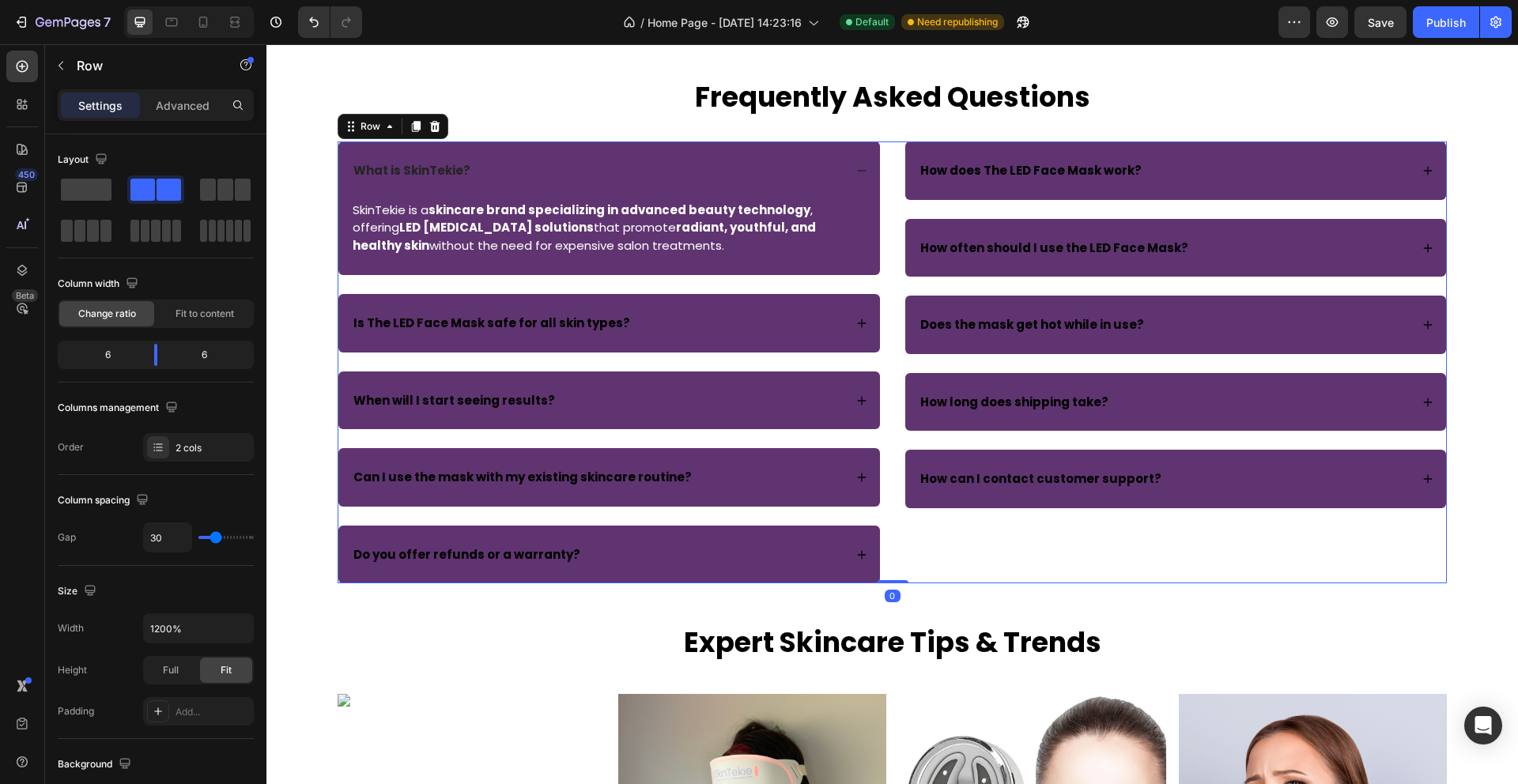
click at [1052, 548] on div "How does The LED Face Mask work? How often should I use the LED Face Mask? Does…" at bounding box center [1176, 363] width 543 height 442
click at [680, 324] on div "Is The LED Face Mask safe for all skin types?" at bounding box center [597, 324] width 493 height 21
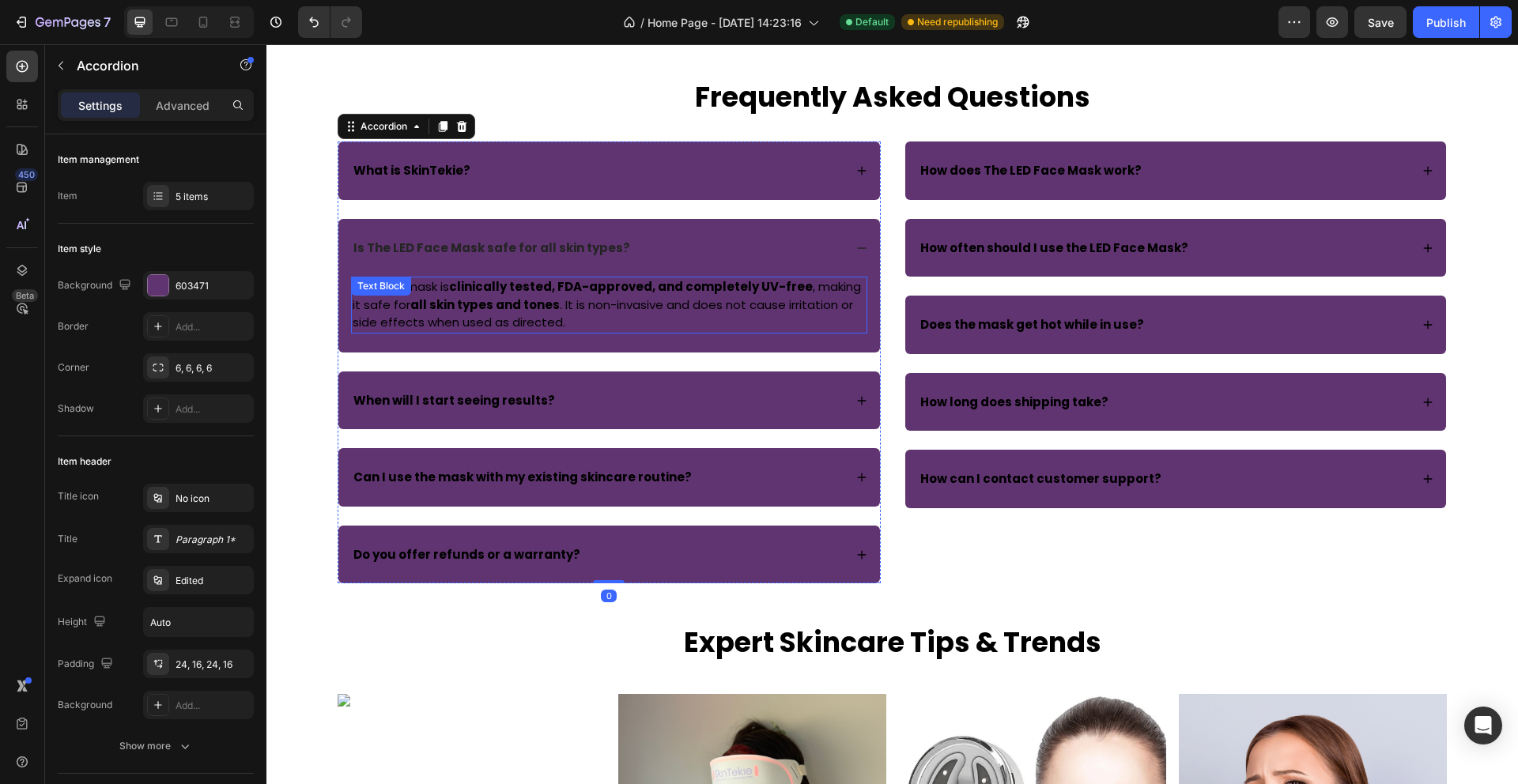
click at [574, 308] on p "Yes! The mask is clinically tested, FDA-approved, and completely UV-free , maki…" at bounding box center [609, 305] width 513 height 54
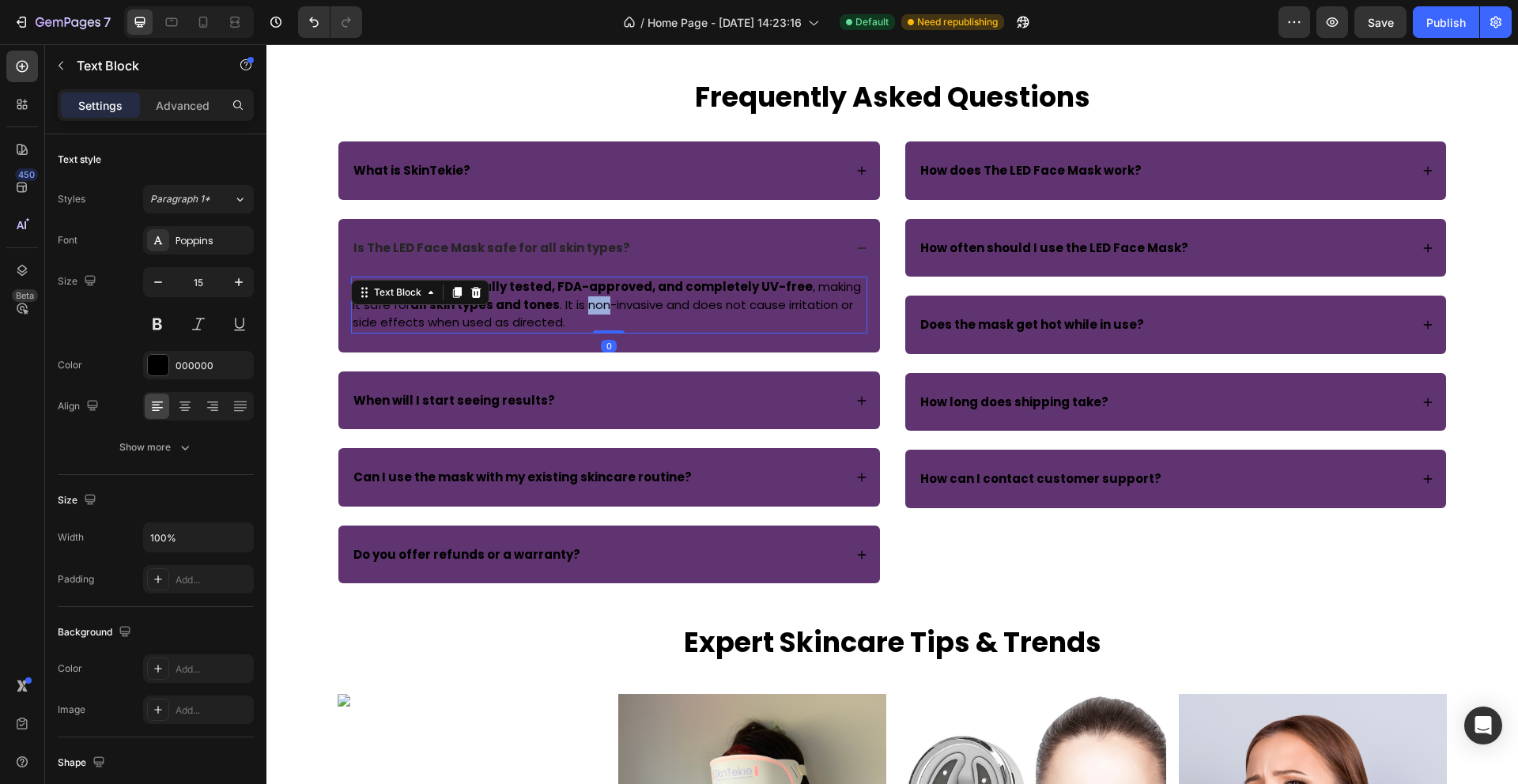
click at [574, 308] on p "Yes! The mask is clinically tested, FDA-approved, and completely UV-free , maki…" at bounding box center [609, 305] width 513 height 54
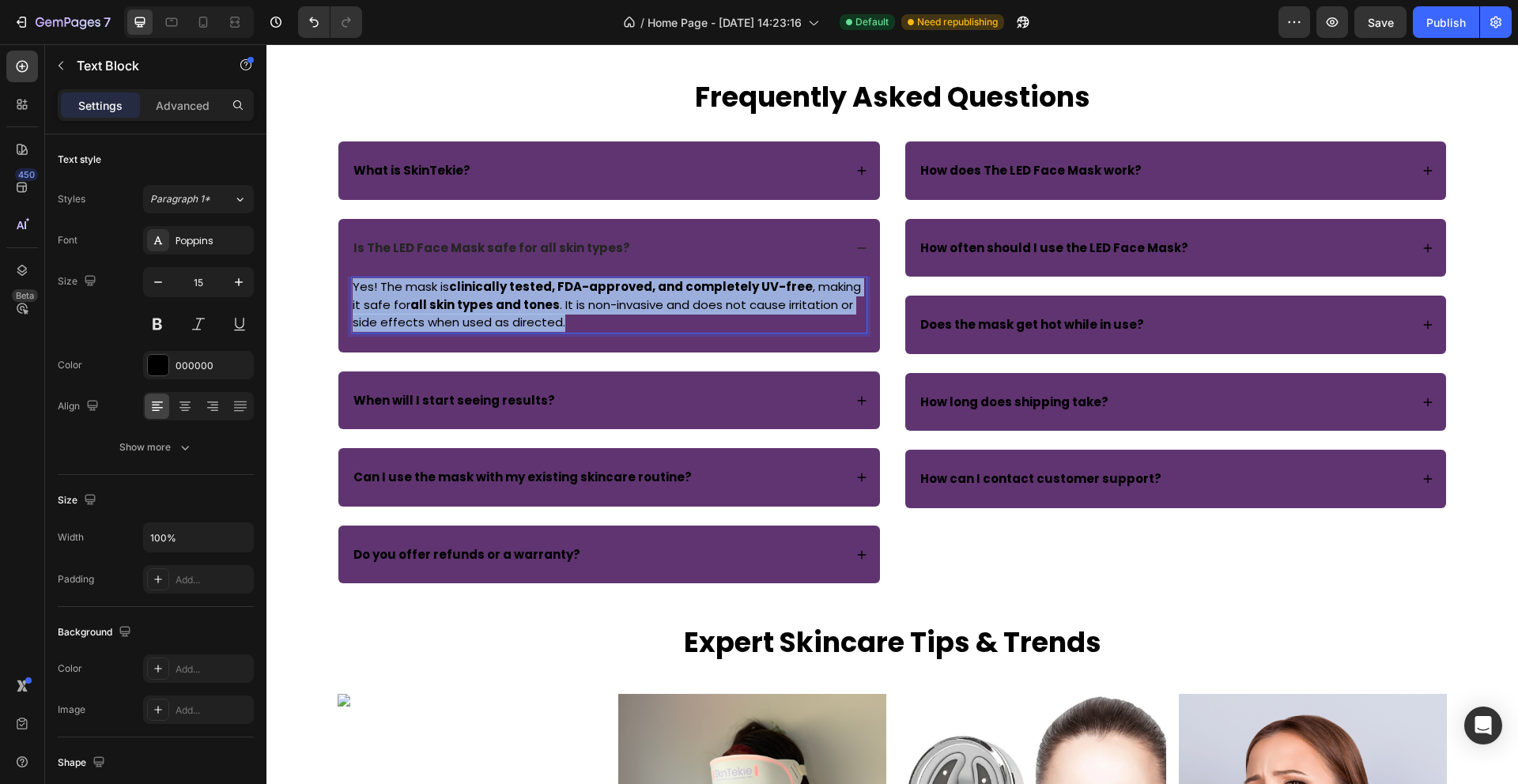
click at [574, 308] on p "Yes! The mask is clinically tested, FDA-approved, and completely UV-free , maki…" at bounding box center [609, 305] width 513 height 54
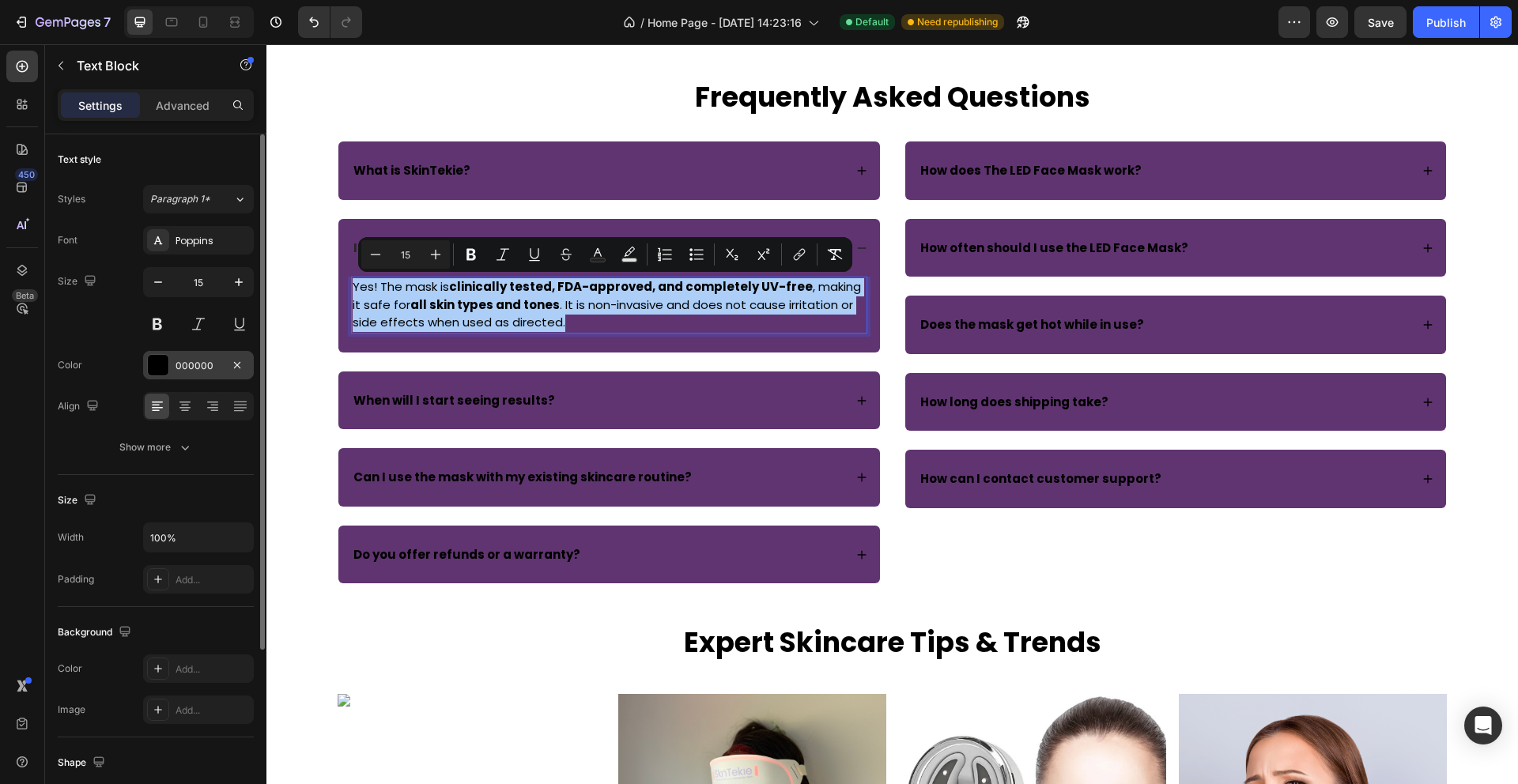
click at [154, 364] on div at bounding box center [159, 365] width 21 height 21
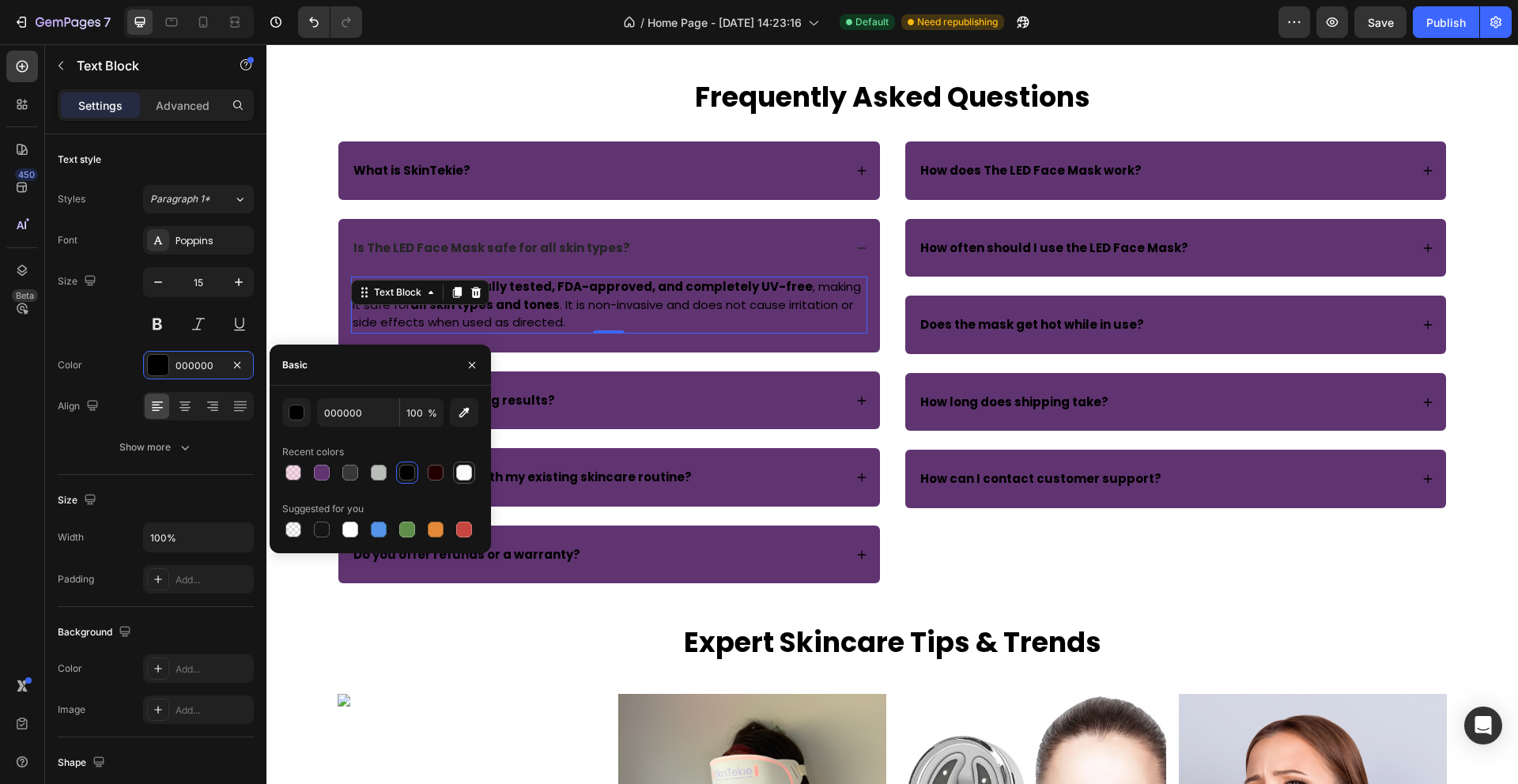
click at [470, 474] on div at bounding box center [463, 473] width 16 height 16
type input "FBFBFB"
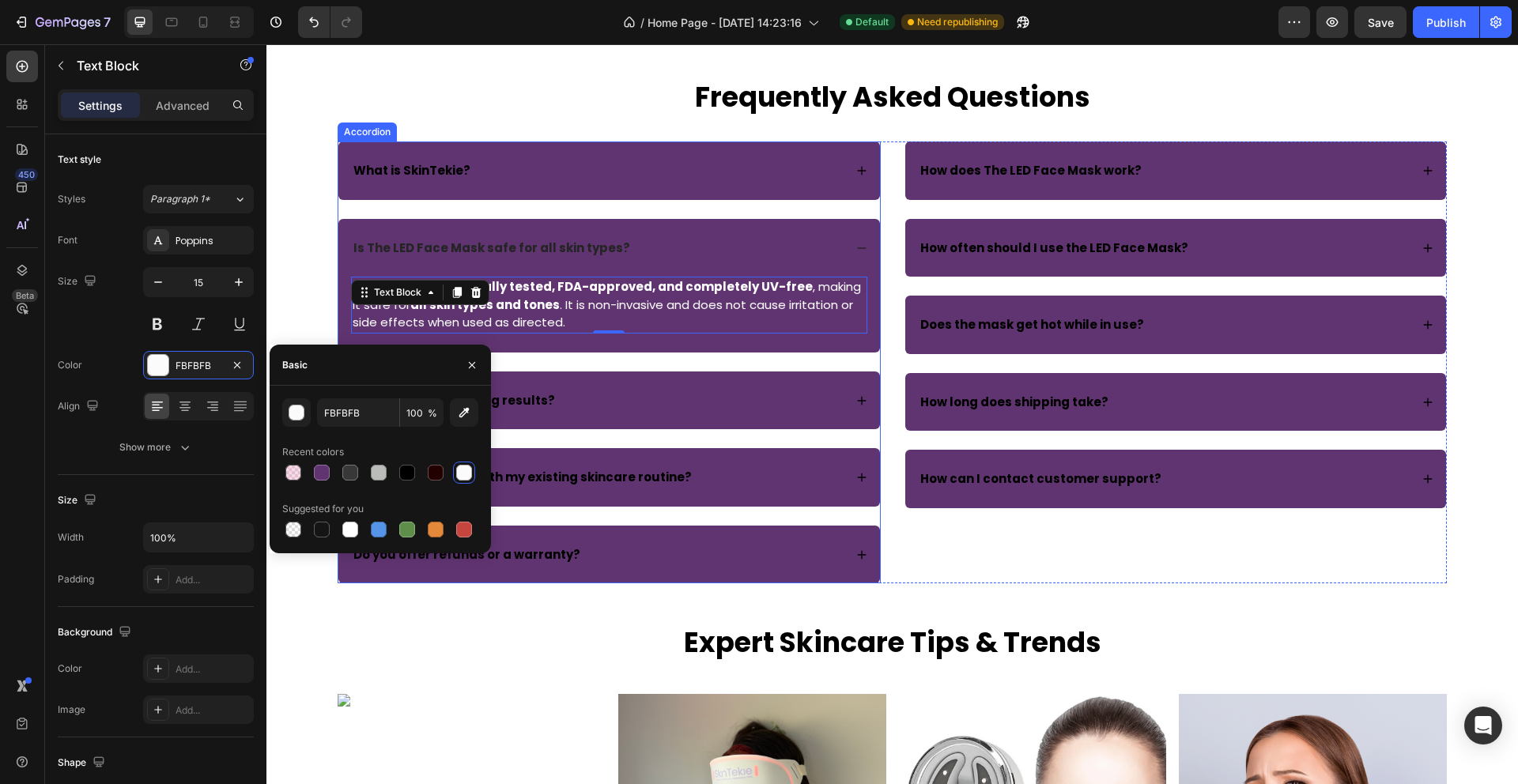
click at [587, 243] on strong "Is The LED Face Mask safe for all skin types?" at bounding box center [491, 247] width 276 height 16
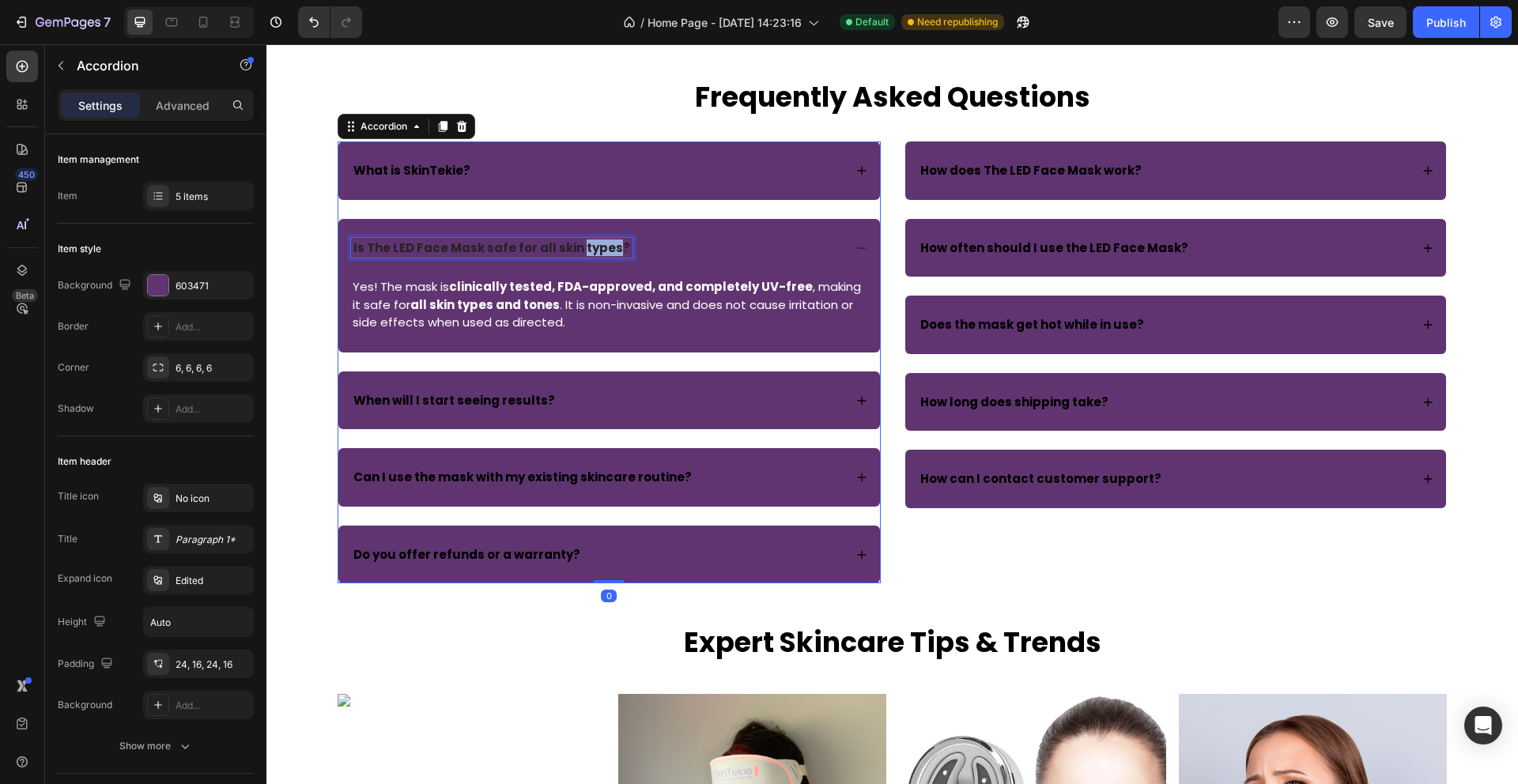
click at [587, 243] on strong "Is The LED Face Mask safe for all skin types?" at bounding box center [491, 247] width 276 height 16
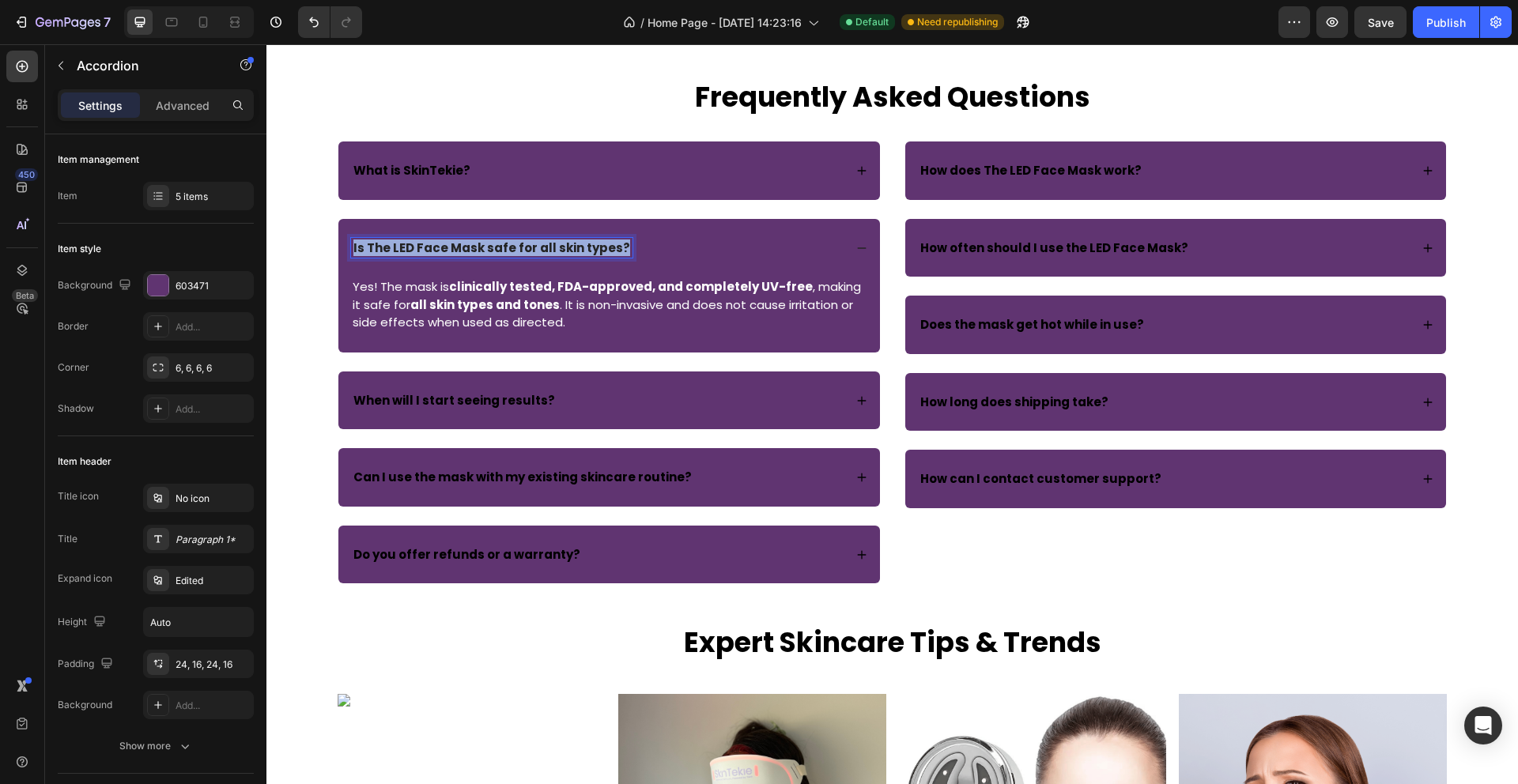
click at [587, 243] on strong "Is The LED Face Mask safe for all skin types?" at bounding box center [491, 247] width 276 height 16
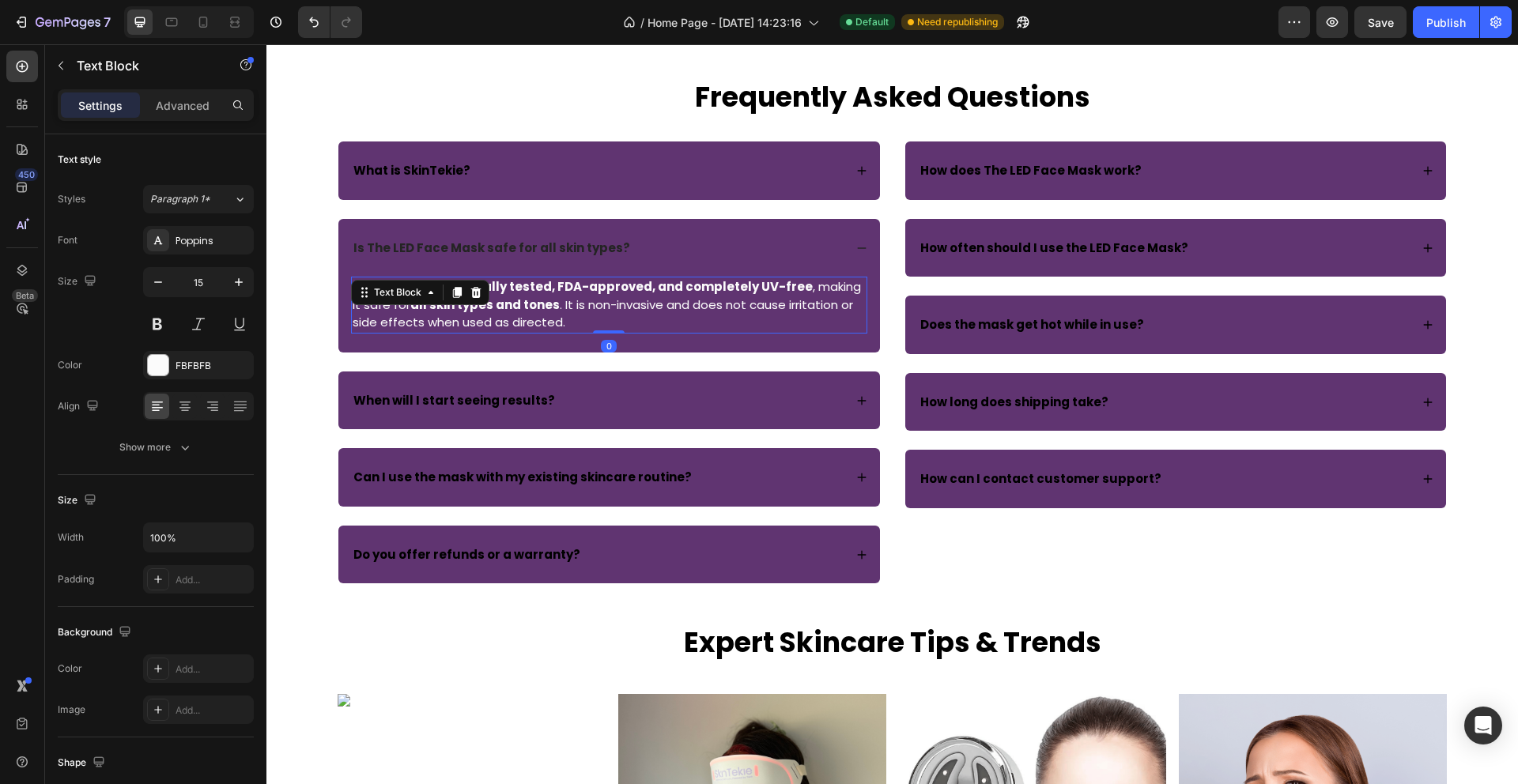
click at [568, 283] on strong "clinically tested, FDA-approved, and completely UV-free" at bounding box center [630, 286] width 364 height 16
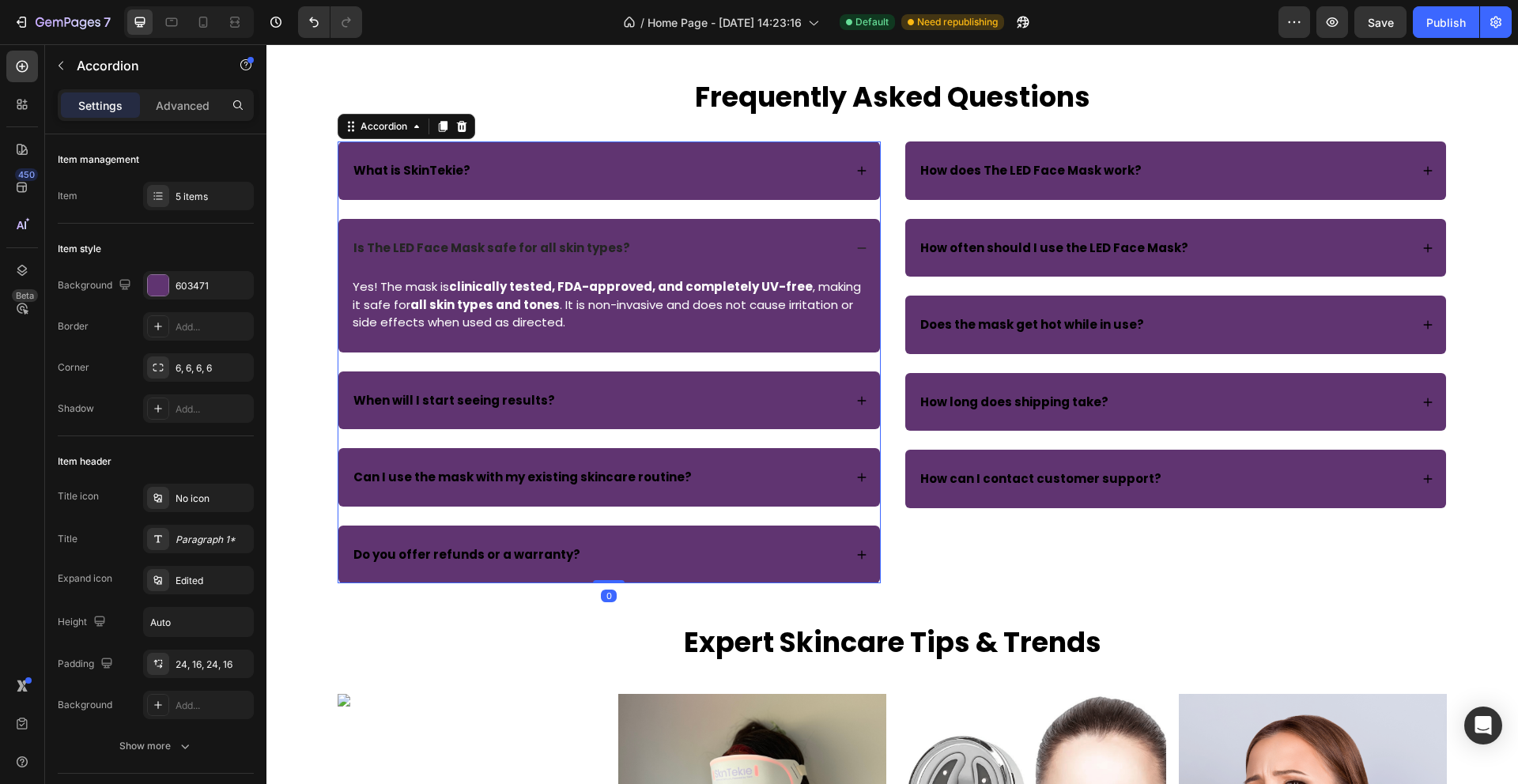
click at [580, 276] on div "Is The LED Face Mask safe for all skin types?" at bounding box center [609, 249] width 541 height 59
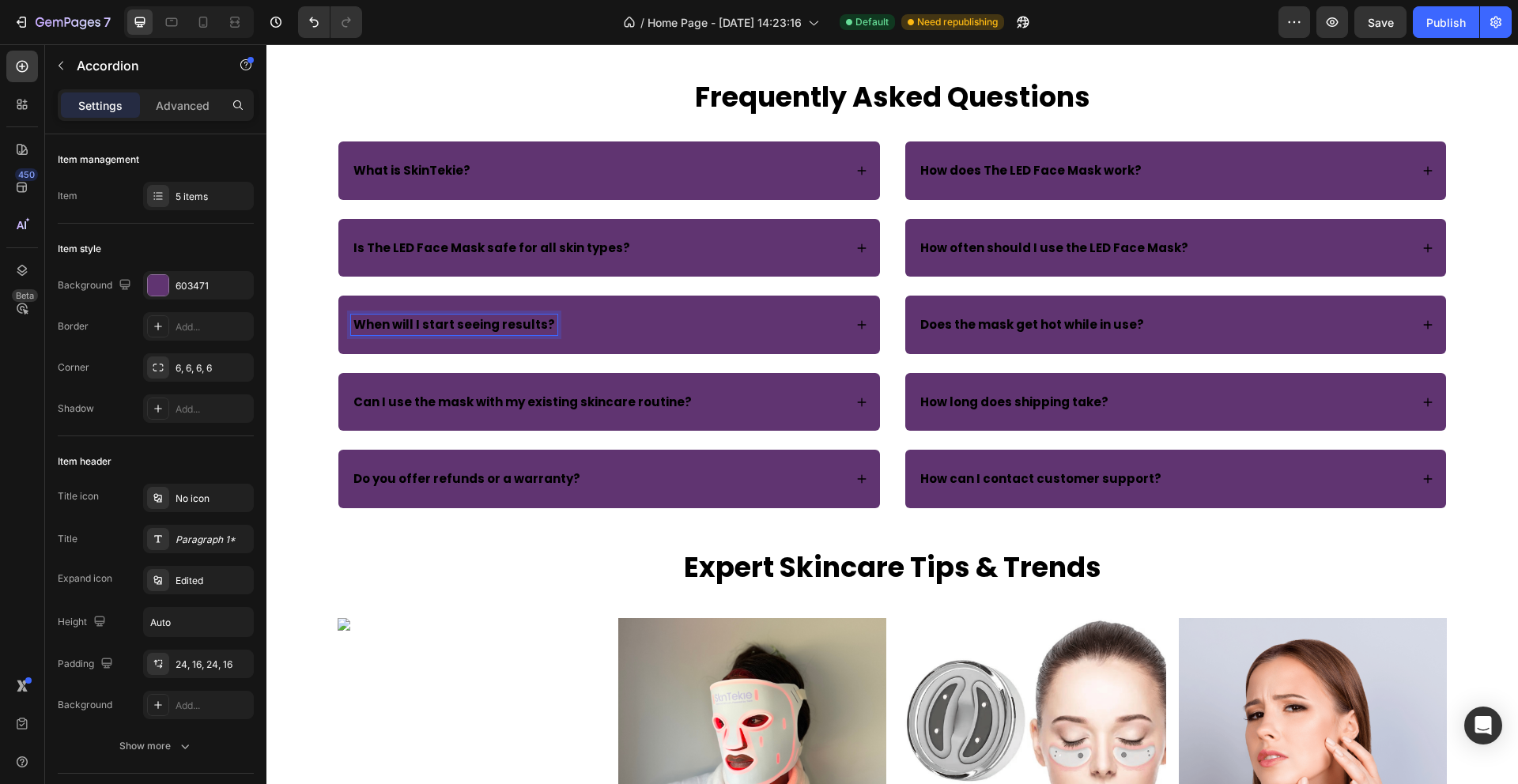
click at [534, 329] on strong "When will I start seeing results?" at bounding box center [454, 324] width 201 height 16
click at [542, 325] on strong "When will I start seeing results?" at bounding box center [454, 324] width 201 height 16
click at [866, 327] on icon at bounding box center [862, 325] width 11 height 11
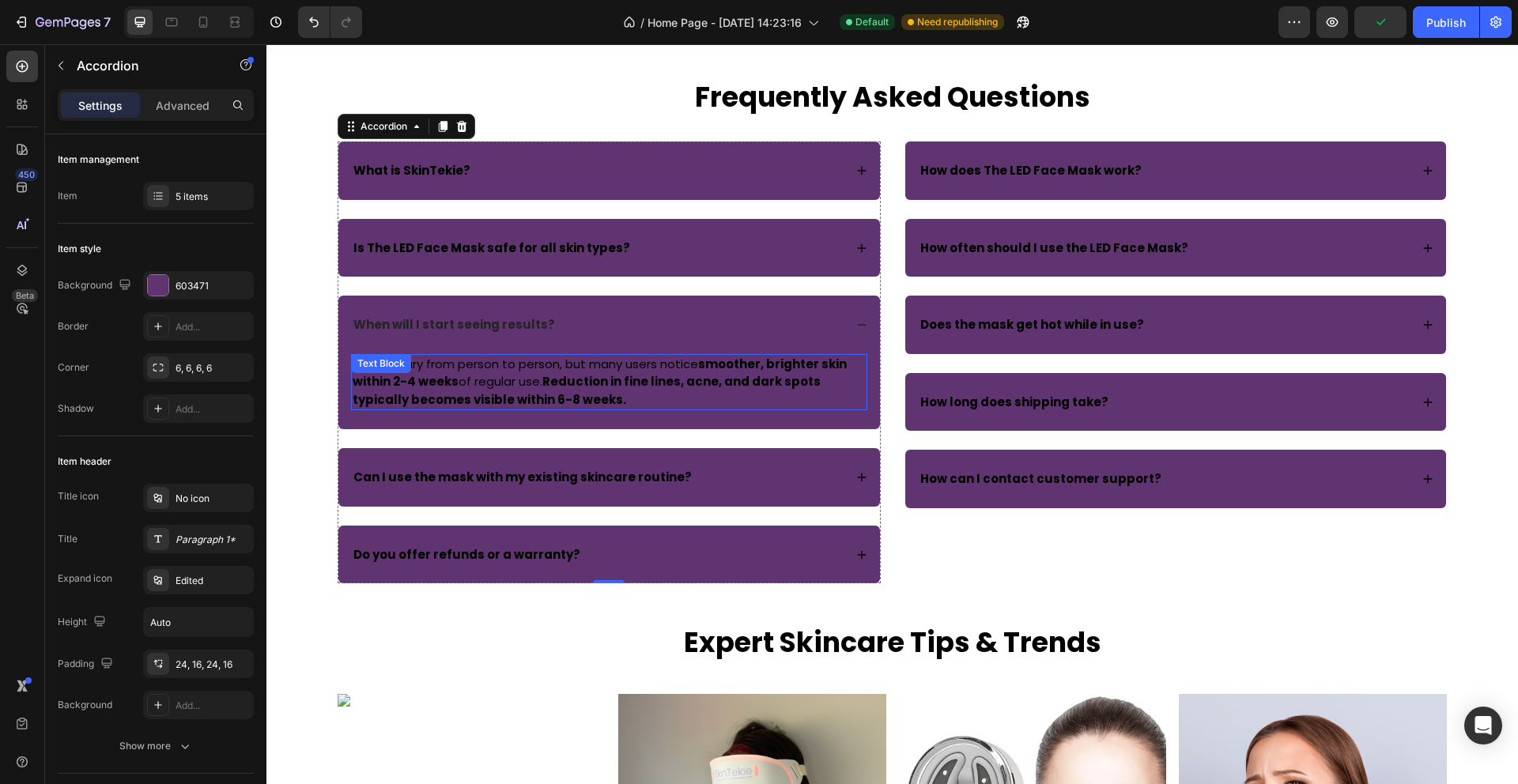
click at [570, 382] on strong "Reduction in fine lines, acne, and dark spots typically becomes visible within …" at bounding box center [586, 390] width 468 height 35
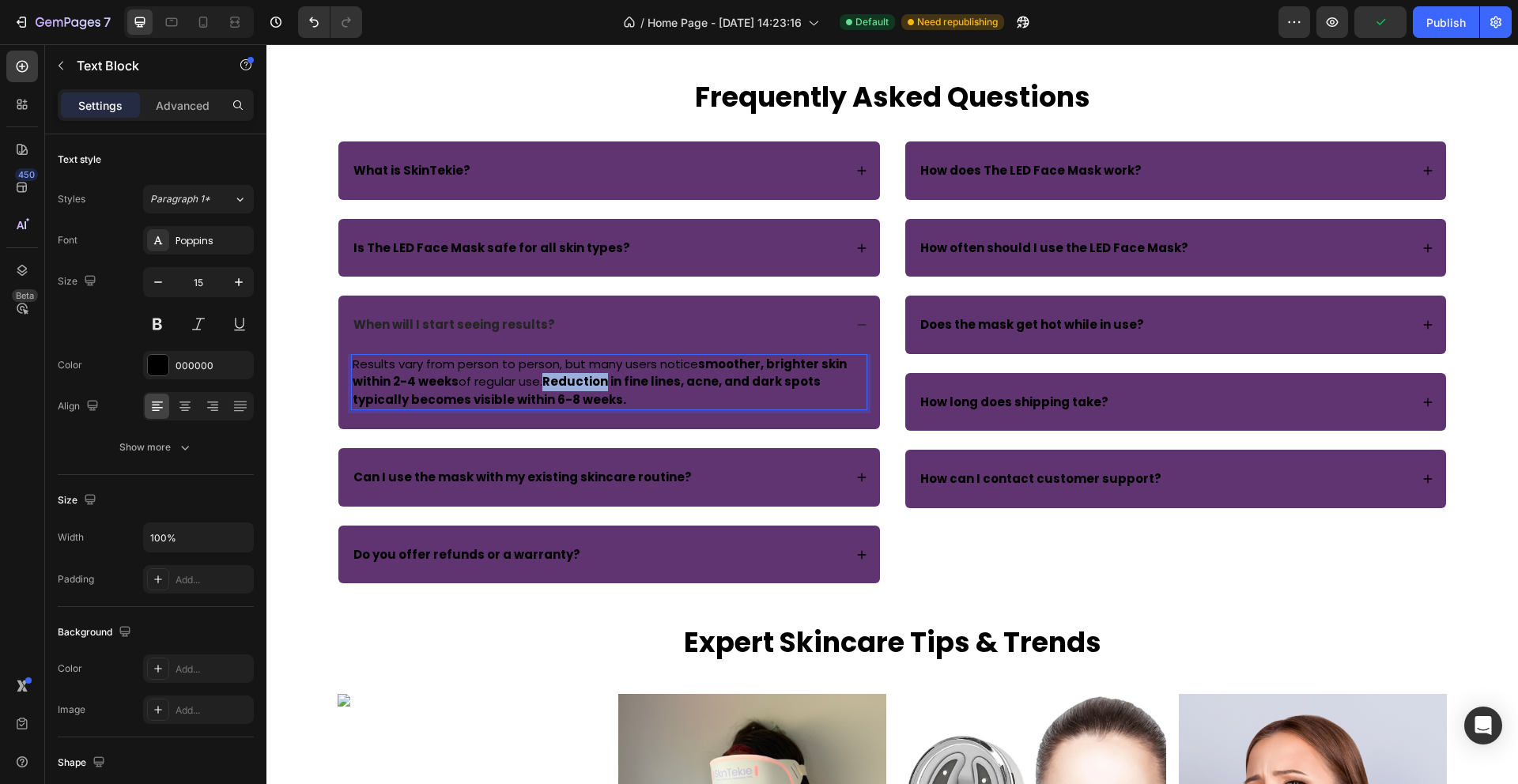
click at [570, 382] on strong "Reduction in fine lines, acne, and dark spots typically becomes visible within …" at bounding box center [586, 390] width 468 height 35
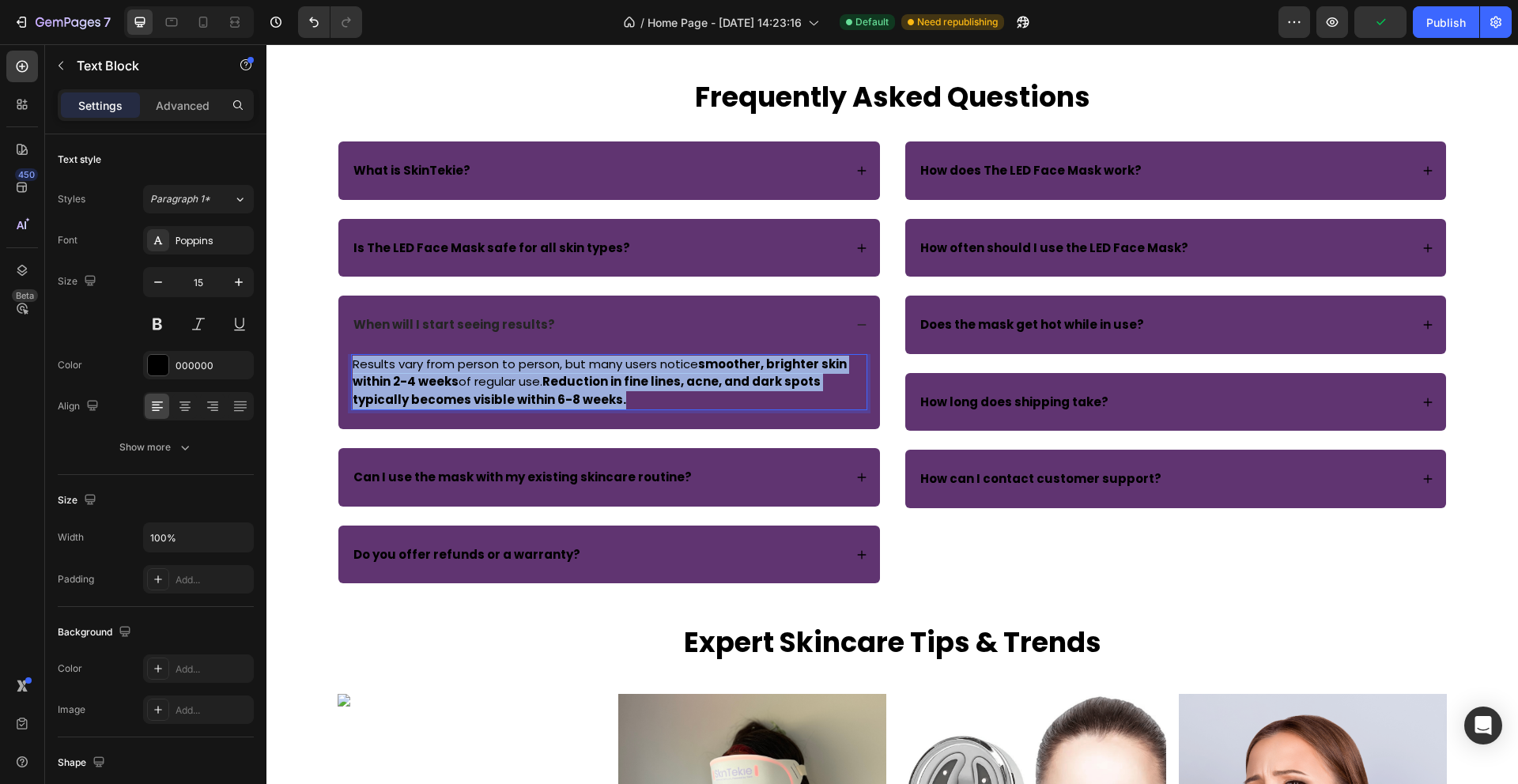
click at [570, 382] on strong "Reduction in fine lines, acne, and dark spots typically becomes visible within …" at bounding box center [586, 390] width 468 height 35
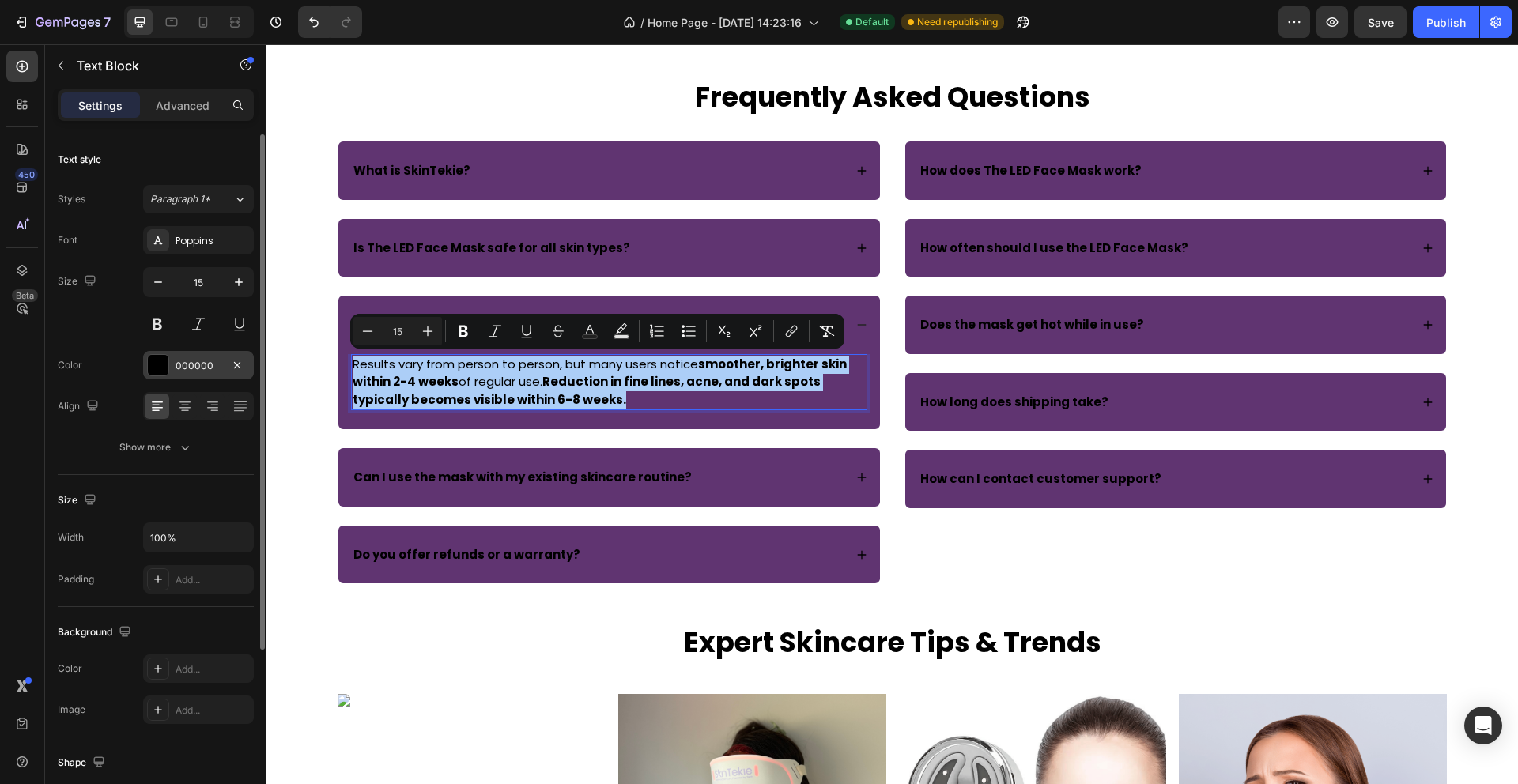
click at [143, 362] on div "000000" at bounding box center [198, 365] width 111 height 28
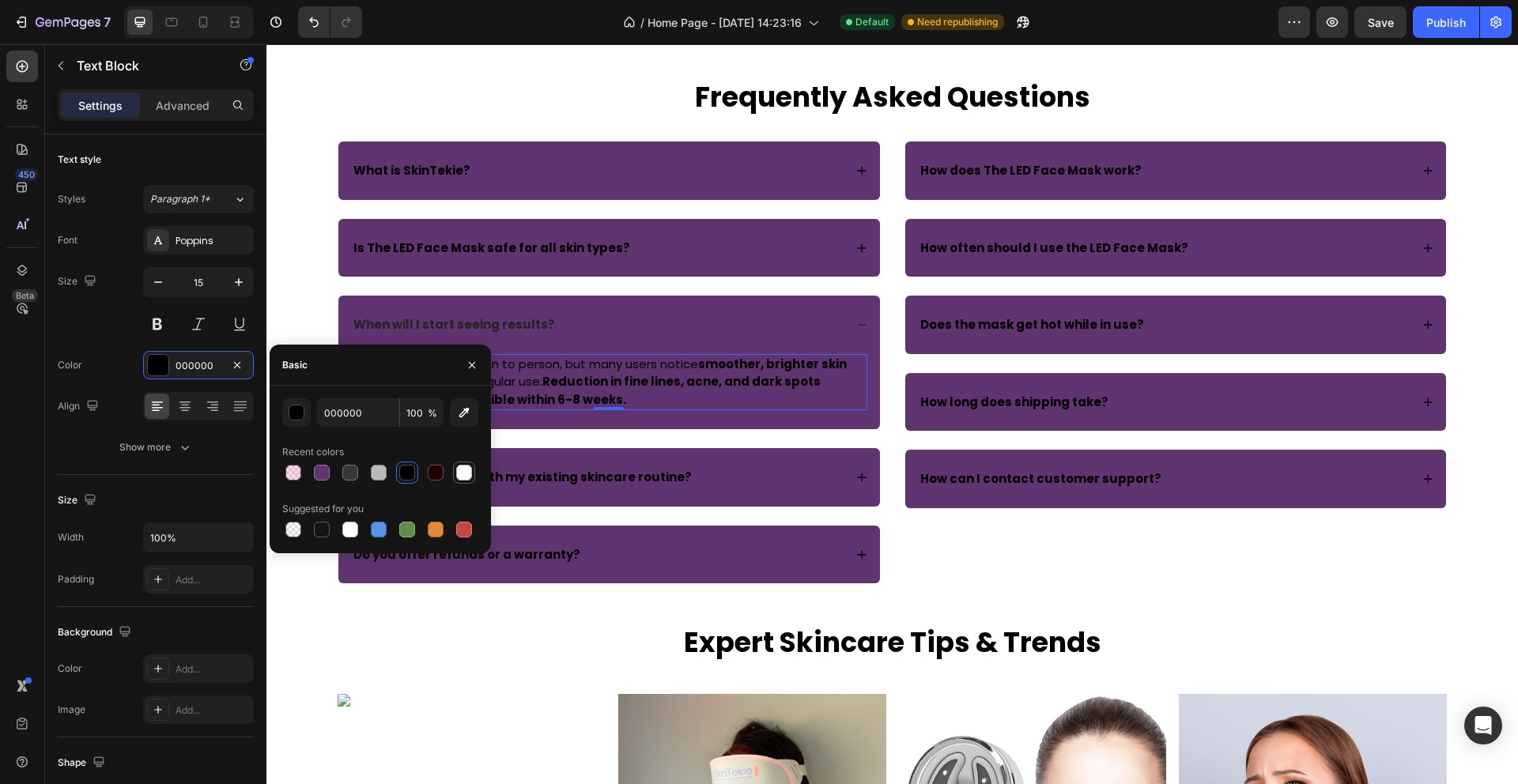
click at [461, 475] on div at bounding box center [463, 473] width 16 height 16
type input "FBFBFB"
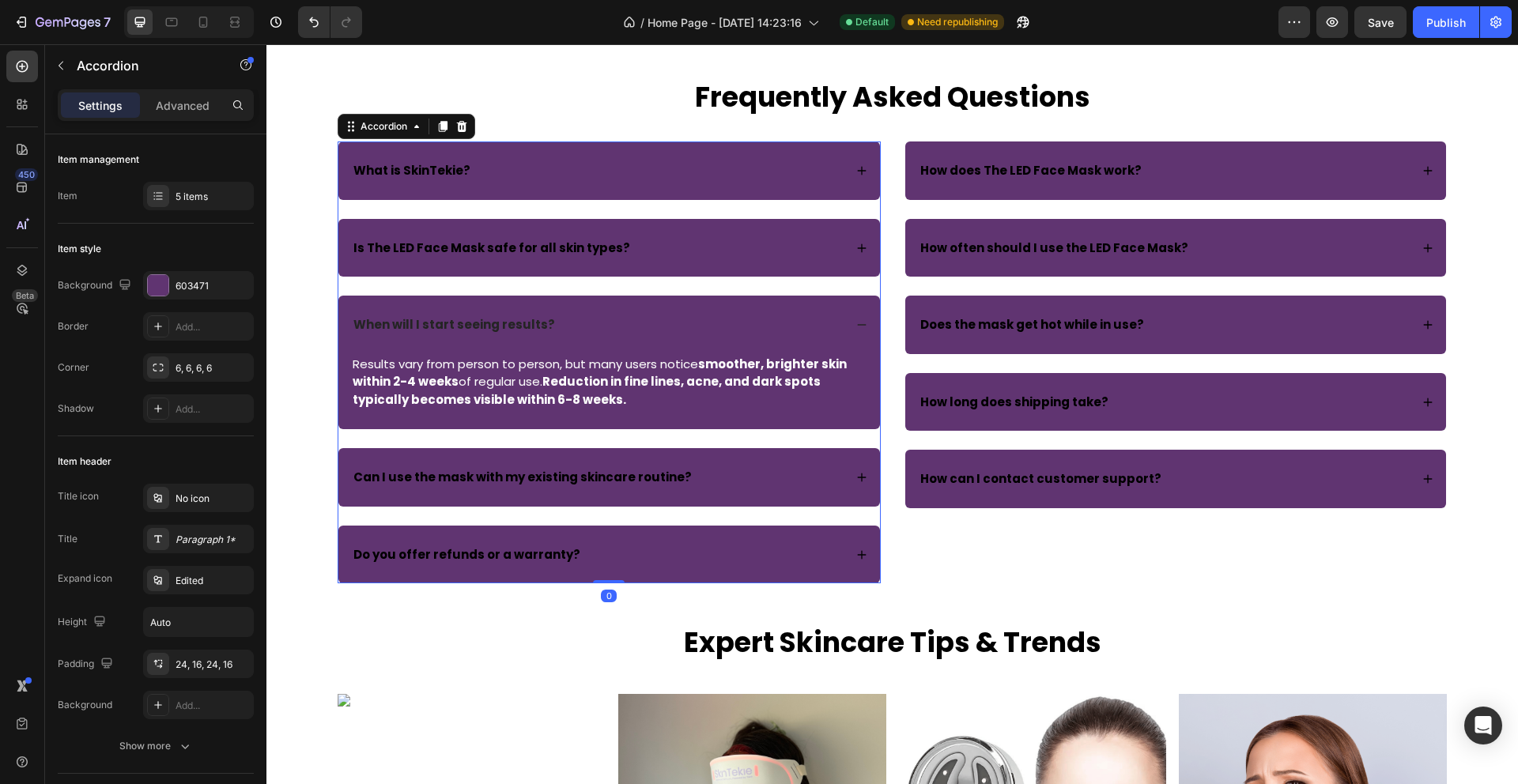
click at [860, 478] on icon at bounding box center [862, 477] width 11 height 11
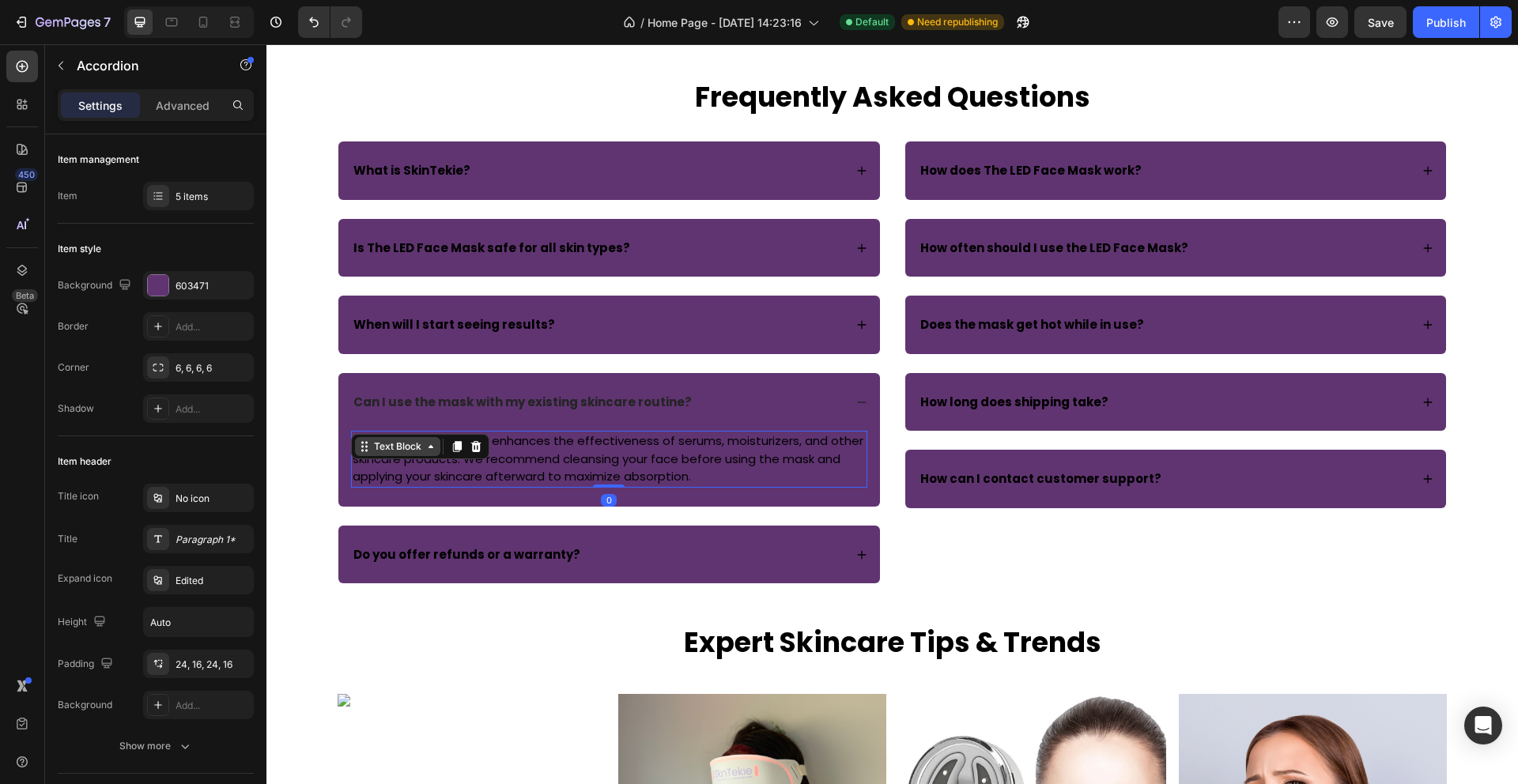
click at [381, 443] on div "Text Block" at bounding box center [398, 446] width 54 height 14
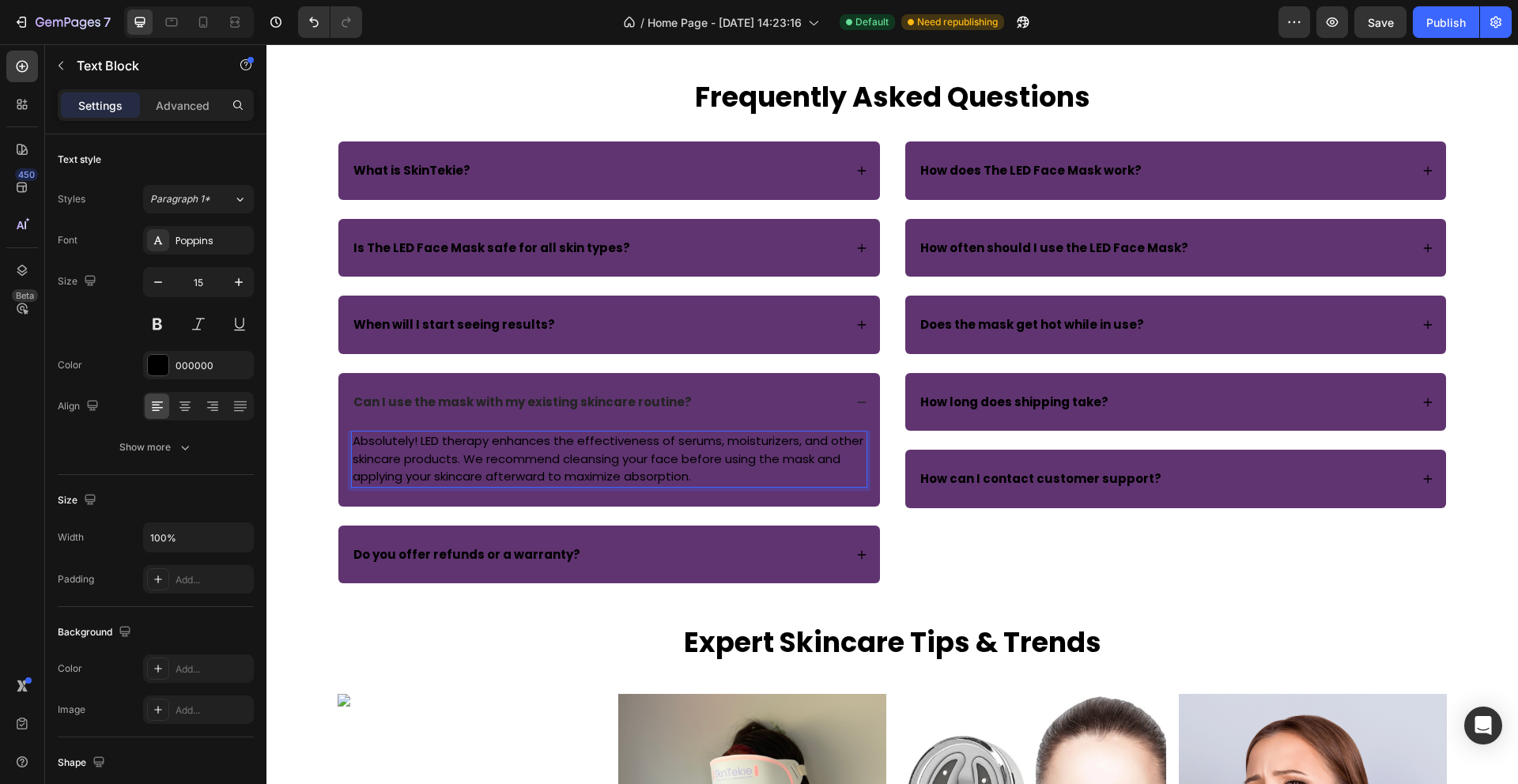
click at [562, 472] on p "Absolutely! LED therapy enhances the effectiveness of serums, moisturizers, and…" at bounding box center [609, 459] width 513 height 54
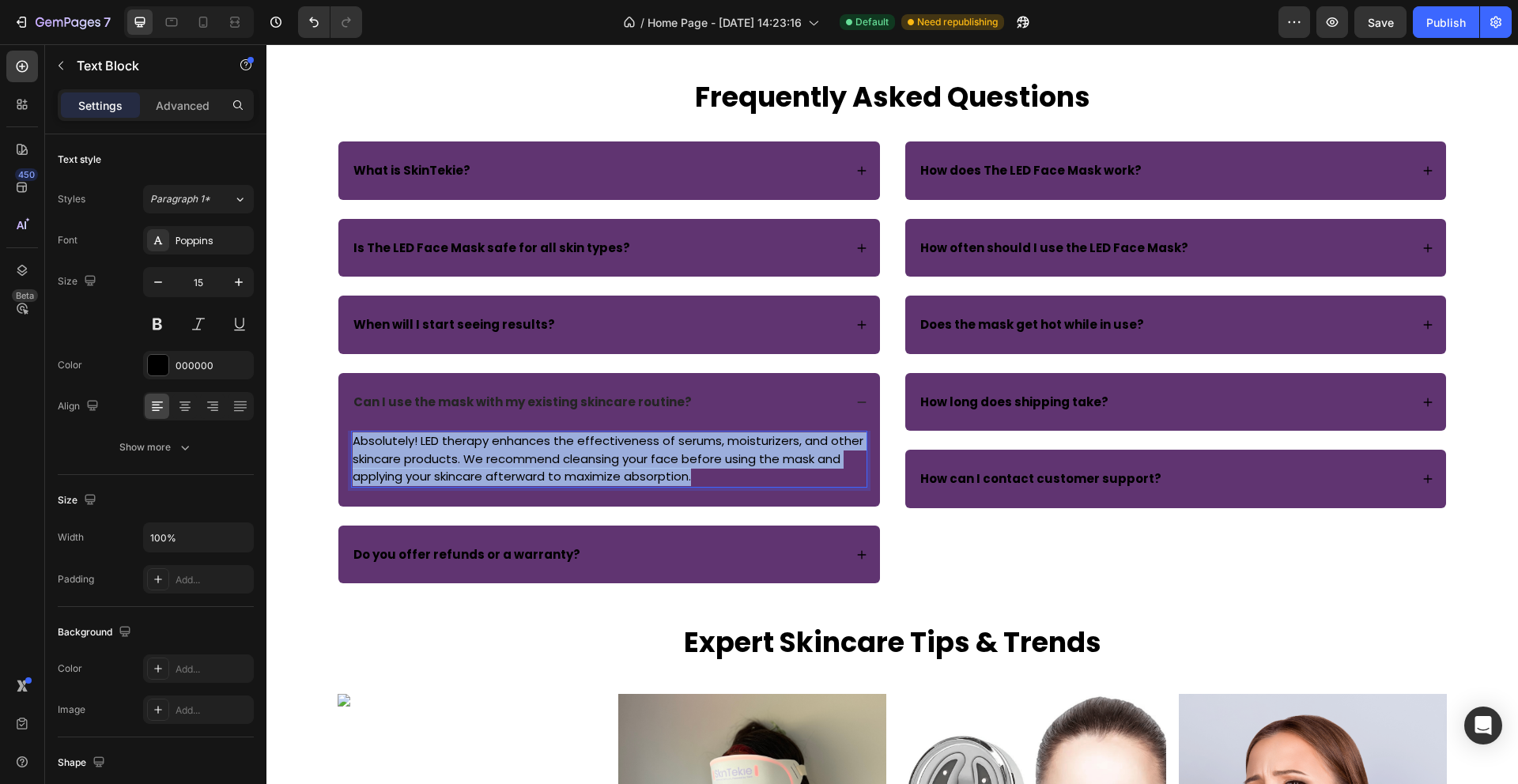
click at [562, 472] on p "Absolutely! LED therapy enhances the effectiveness of serums, moisturizers, and…" at bounding box center [609, 459] width 513 height 54
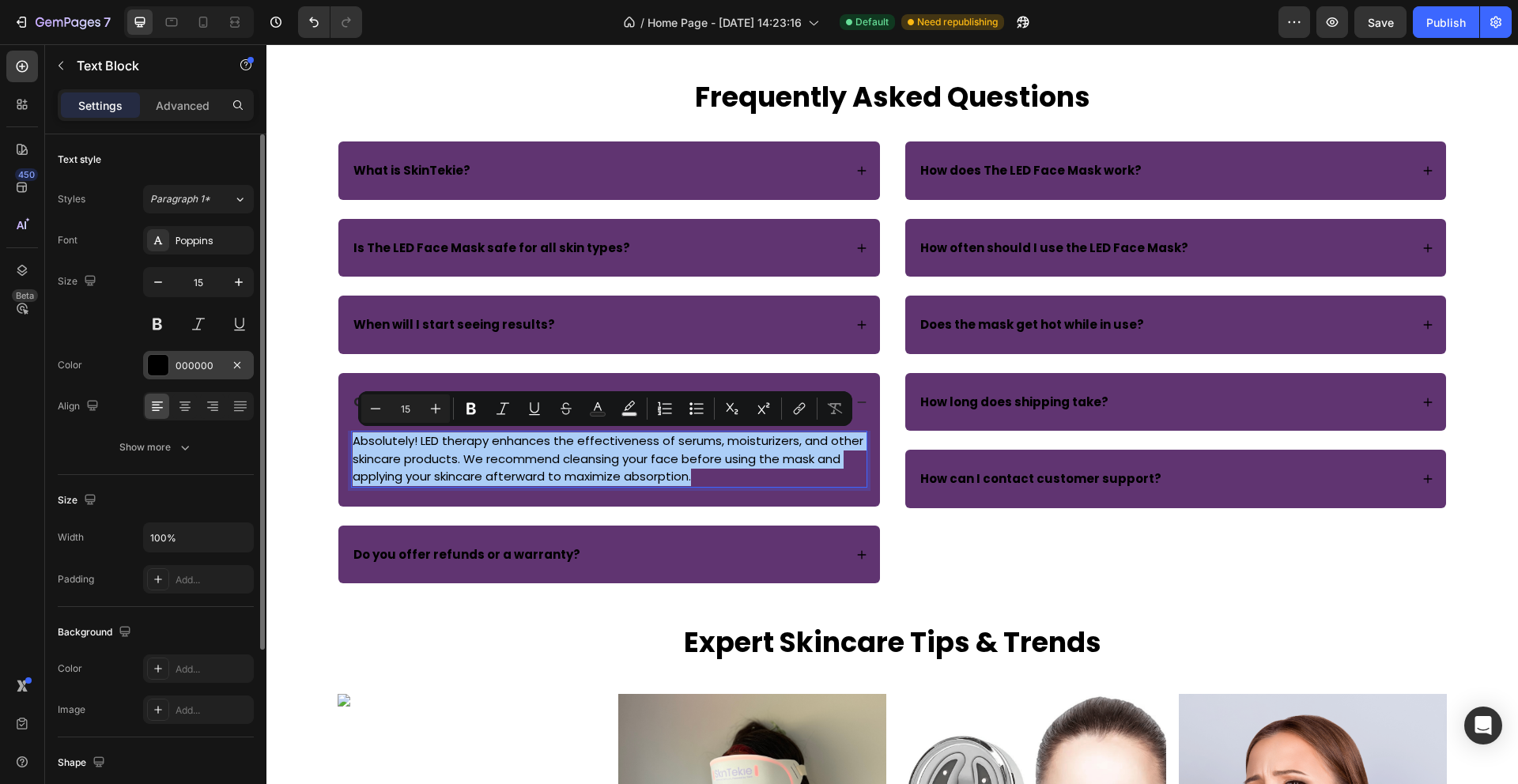
click at [163, 364] on div at bounding box center [159, 365] width 21 height 21
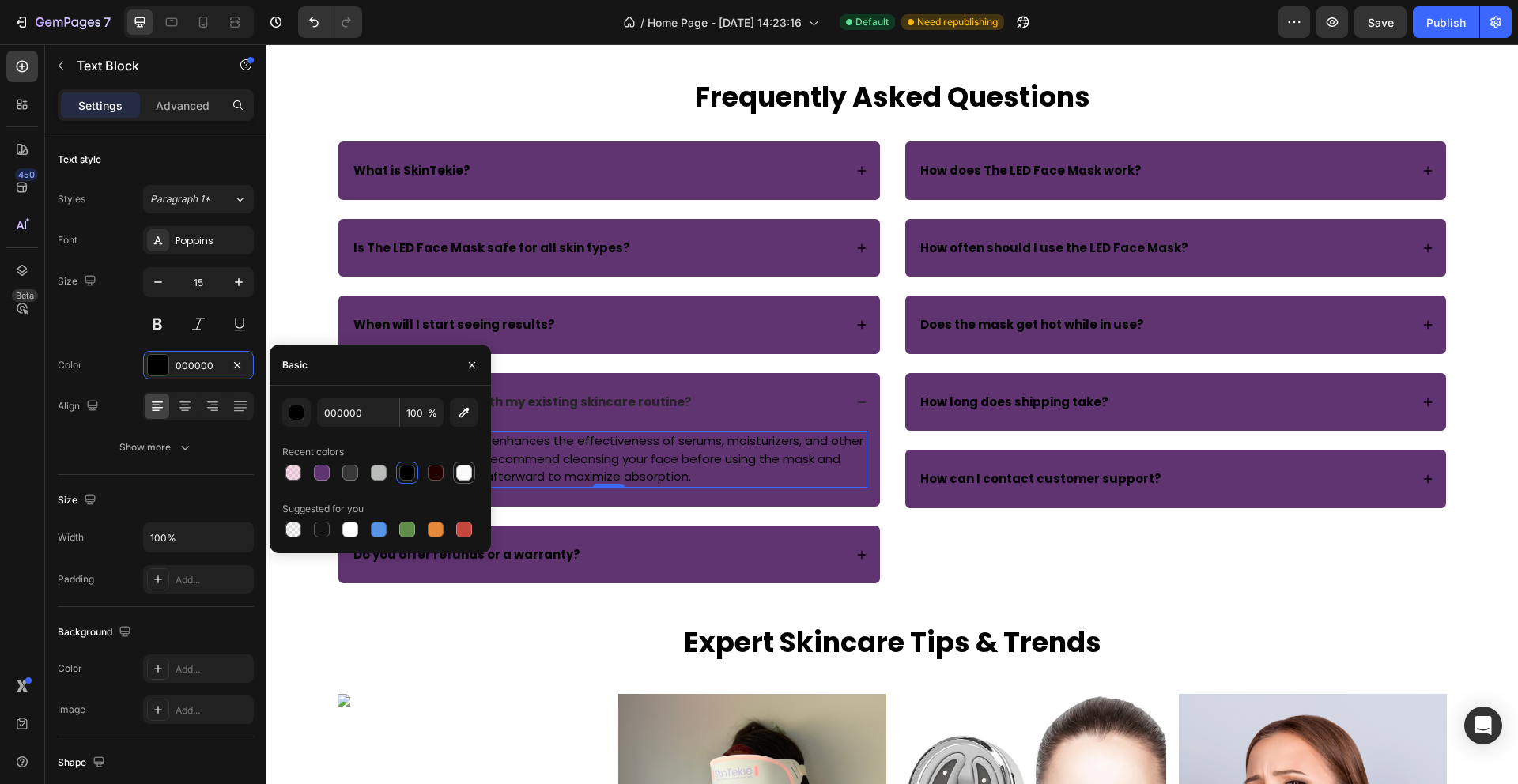
click at [468, 475] on div at bounding box center [463, 473] width 16 height 16
type input "FBFBFB"
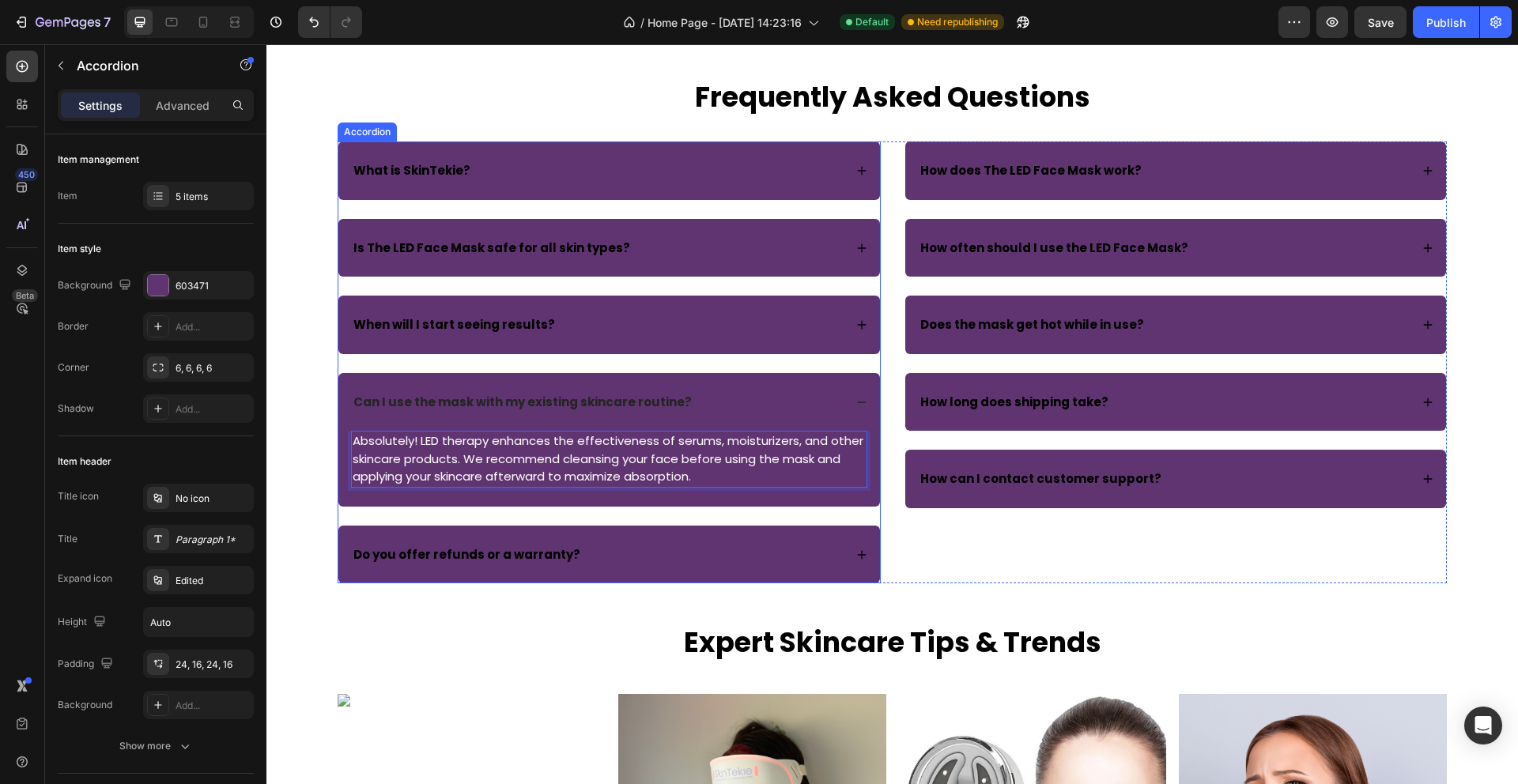
click at [859, 553] on icon at bounding box center [862, 555] width 11 height 11
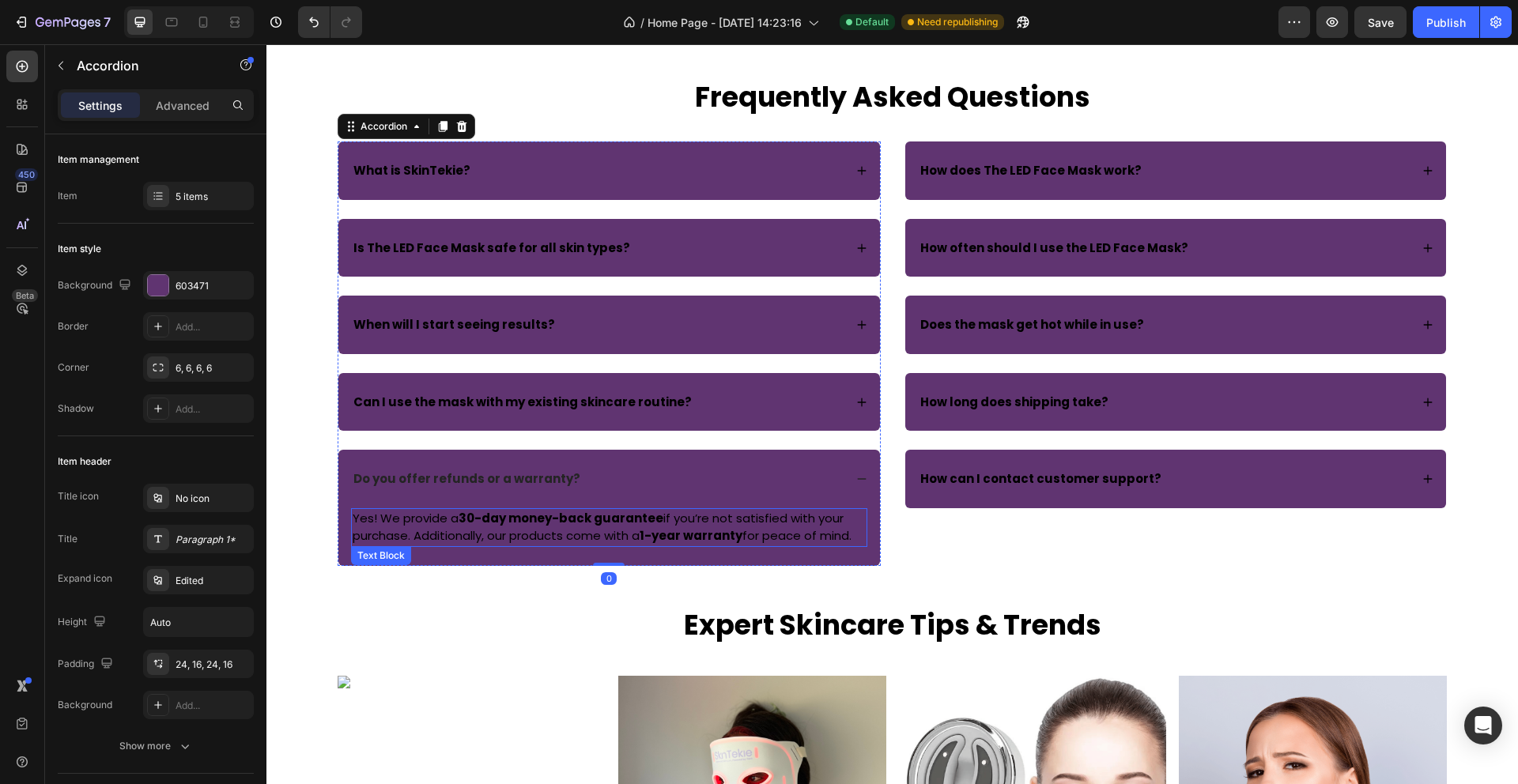
click at [564, 523] on strong "30-day money-back guarantee" at bounding box center [561, 517] width 205 height 16
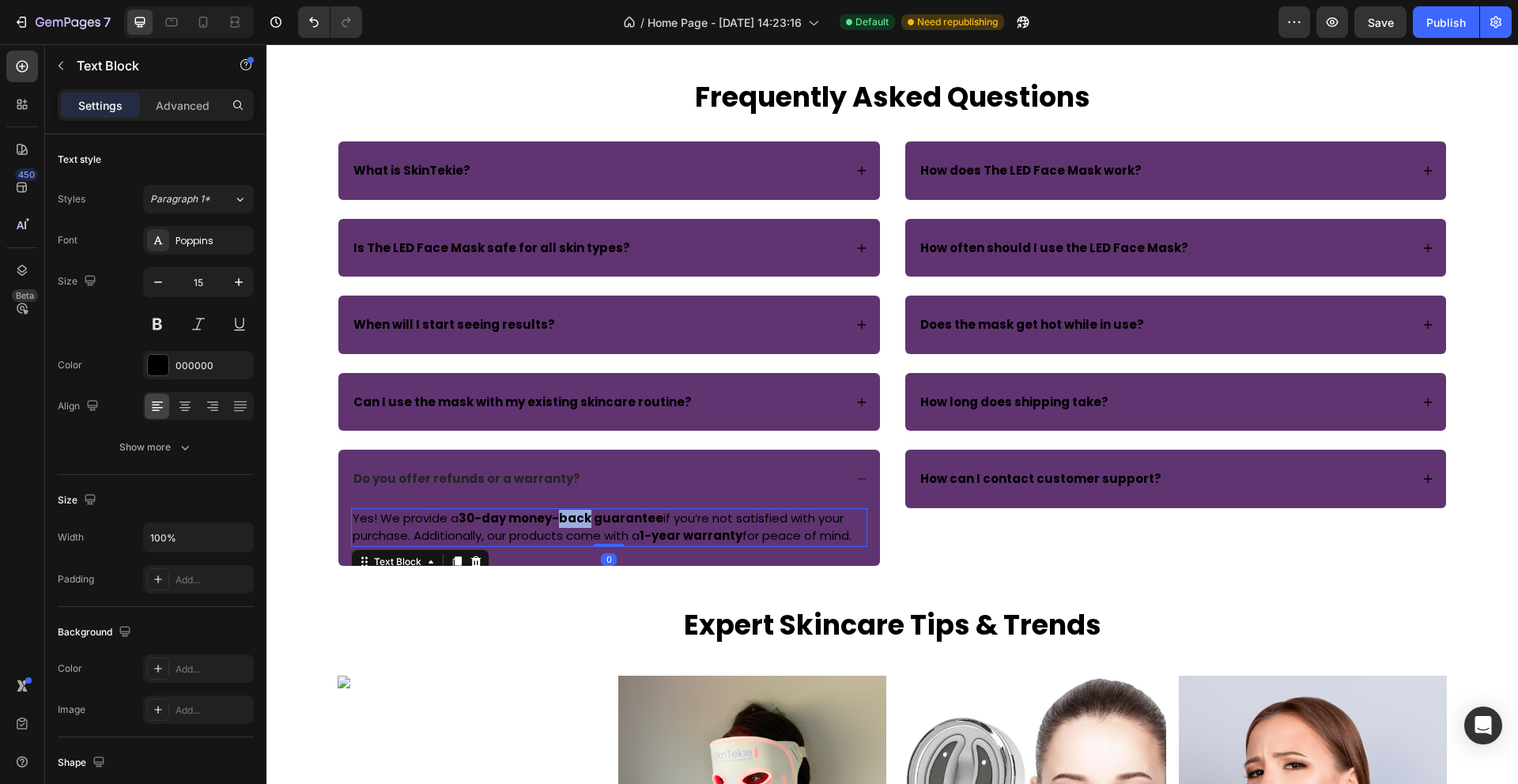
click at [564, 523] on strong "30-day money-back guarantee" at bounding box center [561, 517] width 205 height 16
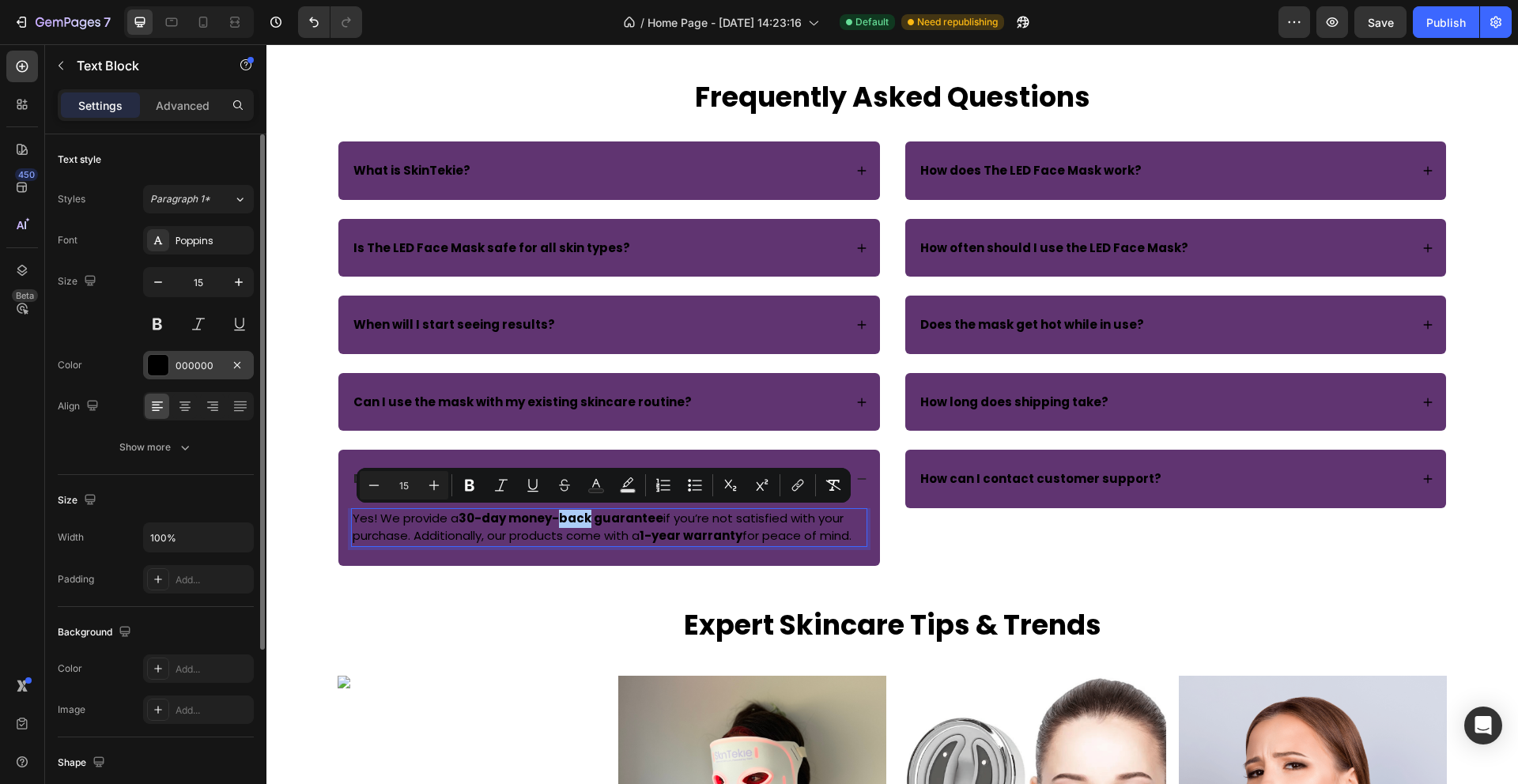
click at [156, 366] on div at bounding box center [159, 365] width 21 height 21
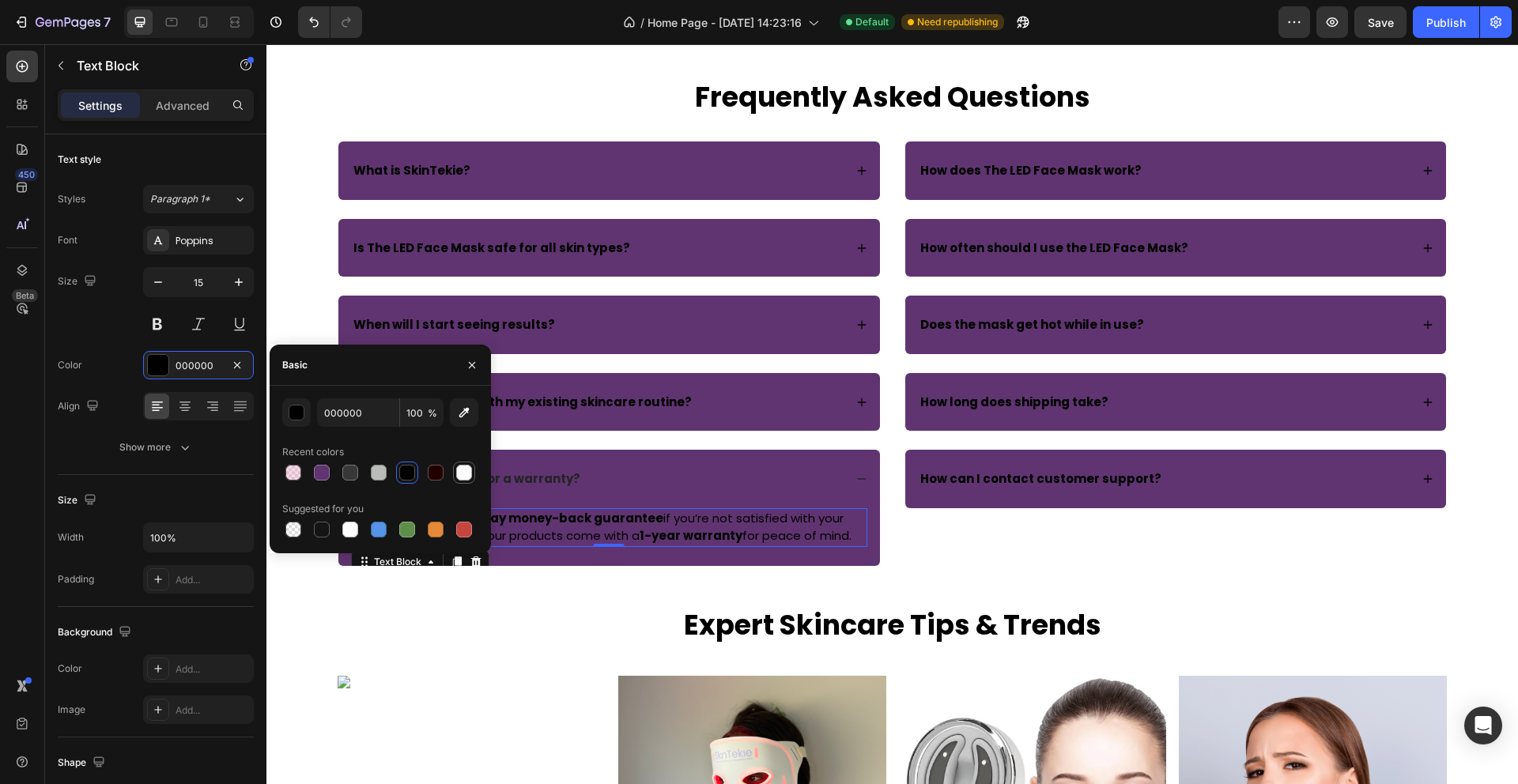
click at [463, 476] on div at bounding box center [463, 473] width 16 height 16
type input "FBFBFB"
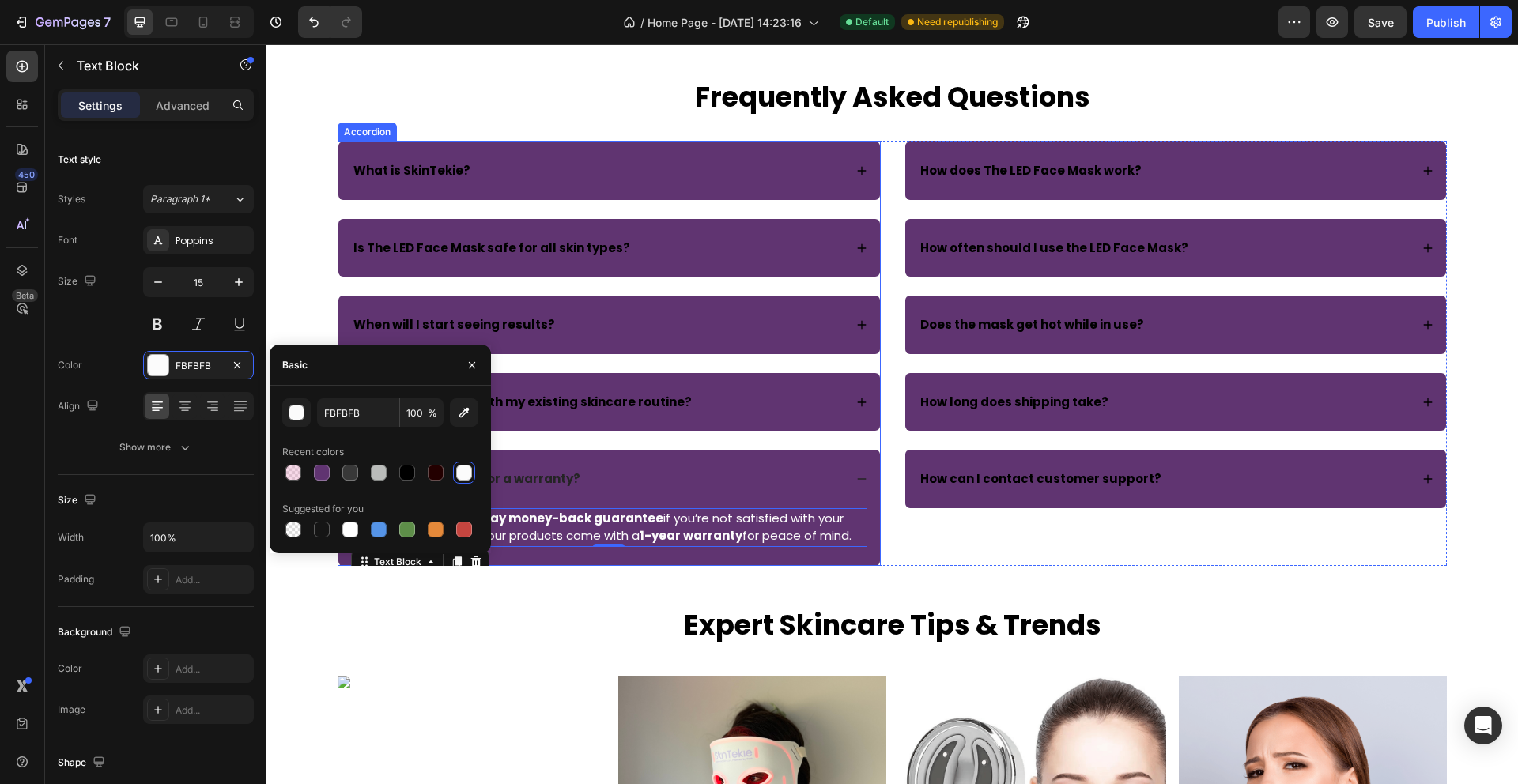
click at [754, 495] on div "Do you offer refunds or a warranty?" at bounding box center [609, 479] width 541 height 59
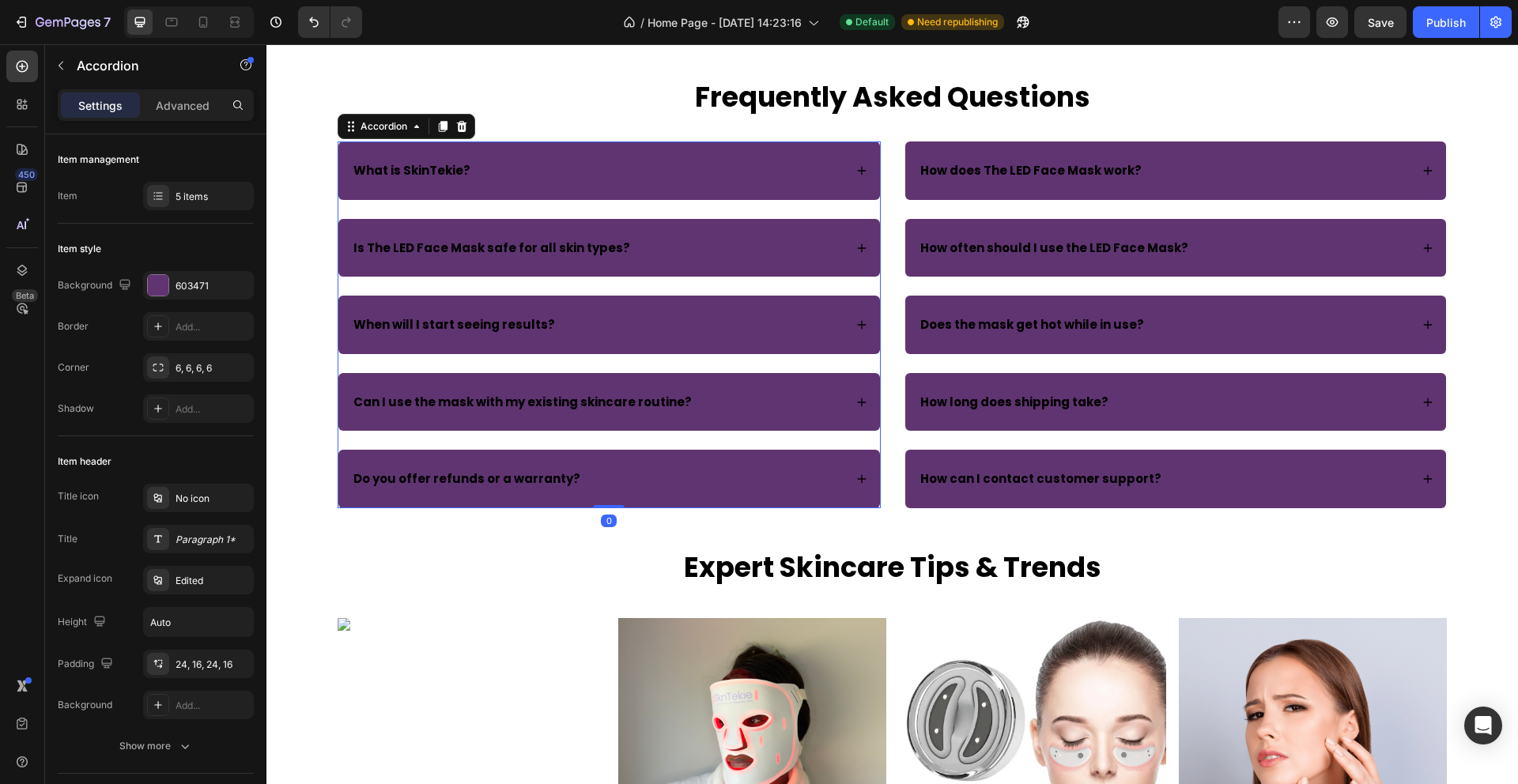
scroll to position [3534, 0]
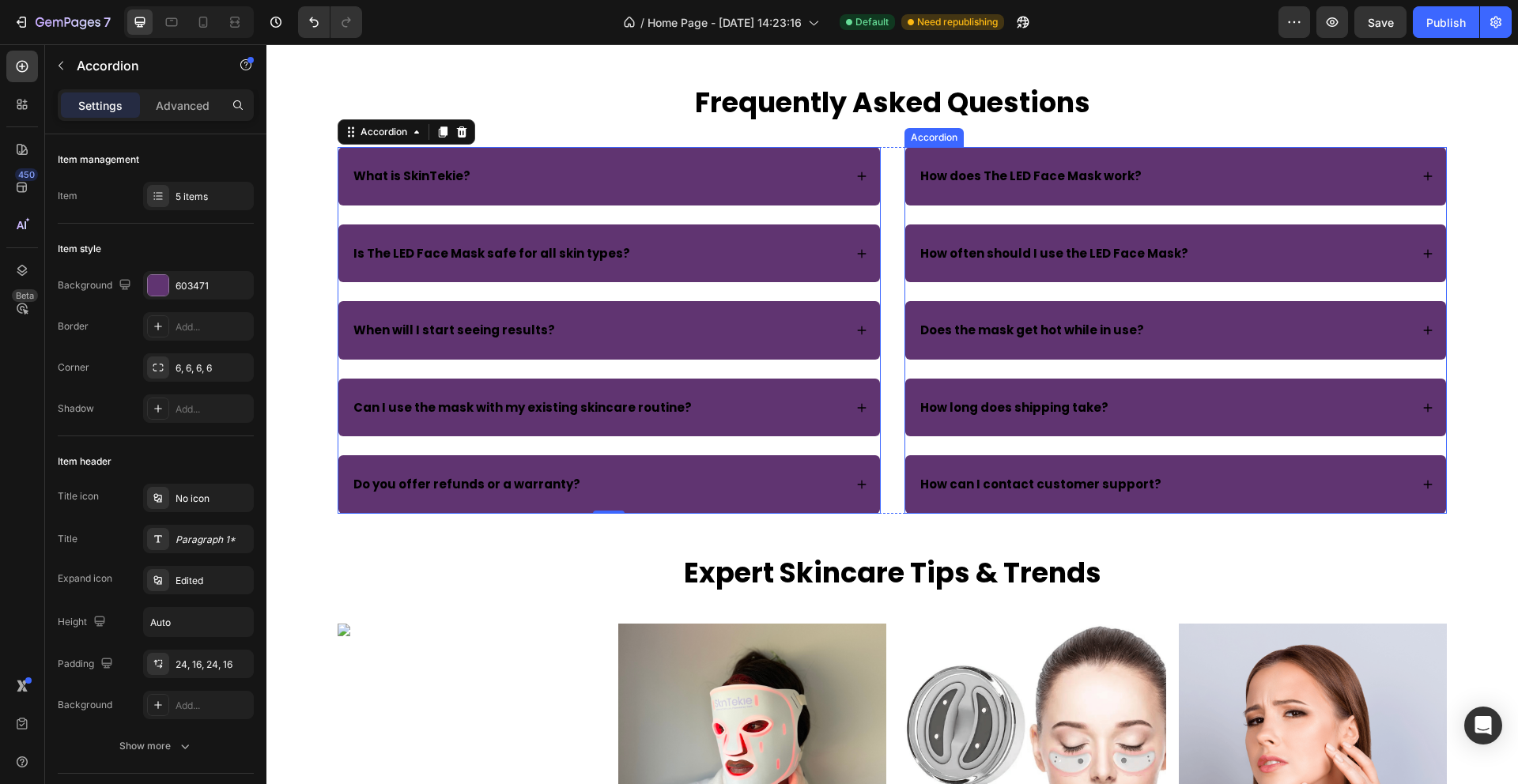
click at [1433, 171] on icon at bounding box center [1428, 177] width 11 height 11
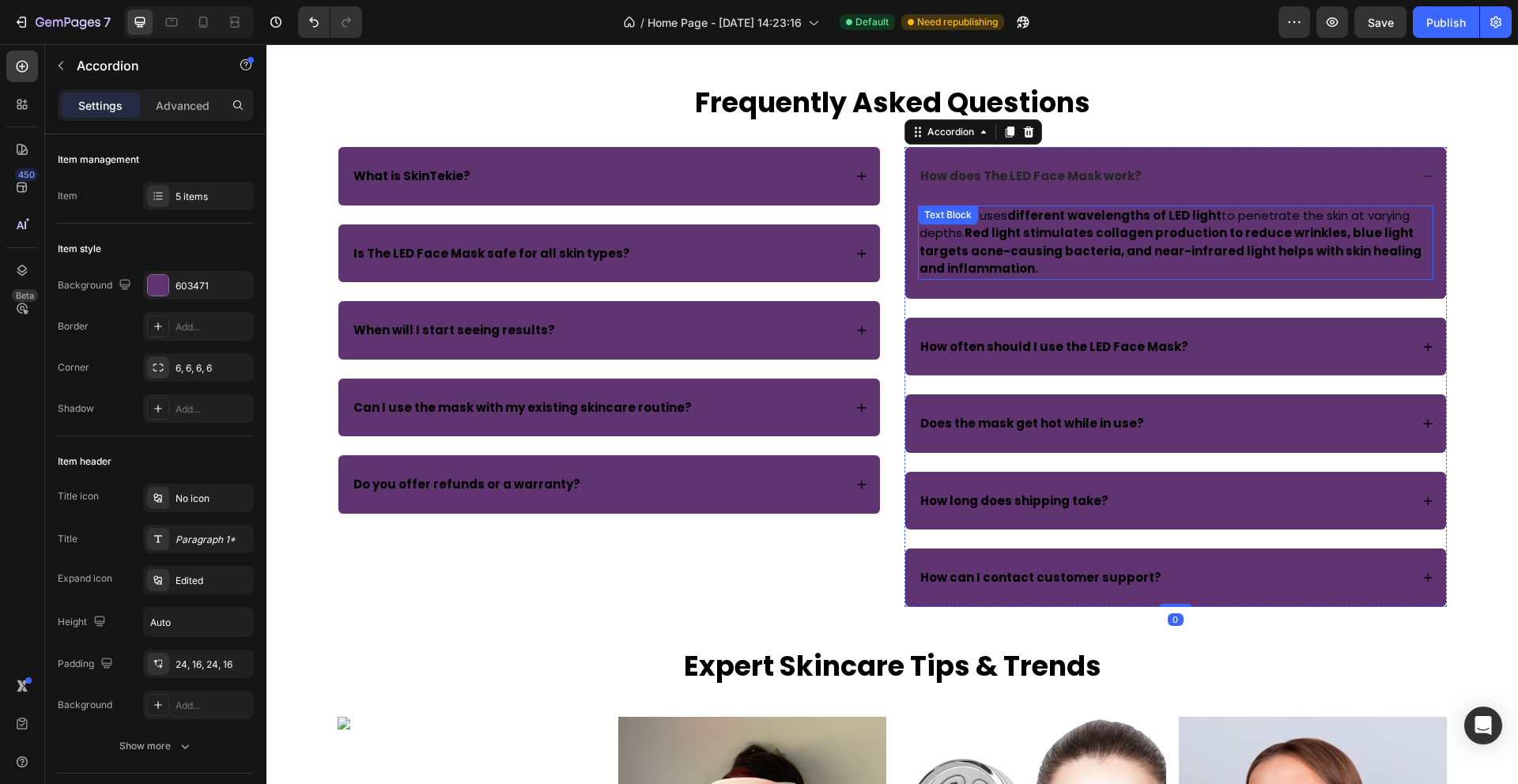
click at [1151, 243] on strong "Red light stimulates collagen production to reduce wrinkles, blue light targets…" at bounding box center [1170, 251] width 502 height 52
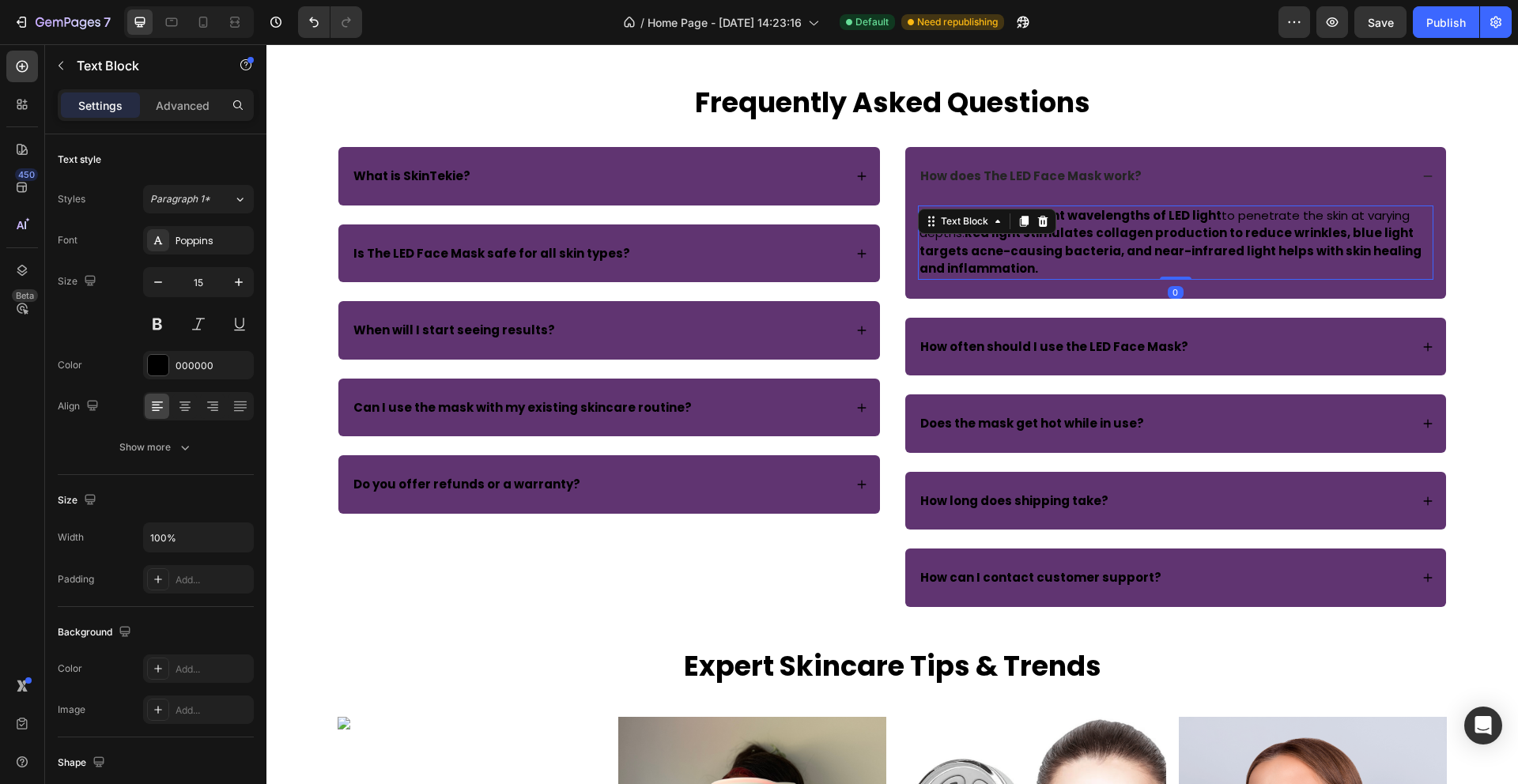
click at [1151, 243] on strong "Red light stimulates collagen production to reduce wrinkles, blue light targets…" at bounding box center [1170, 251] width 502 height 52
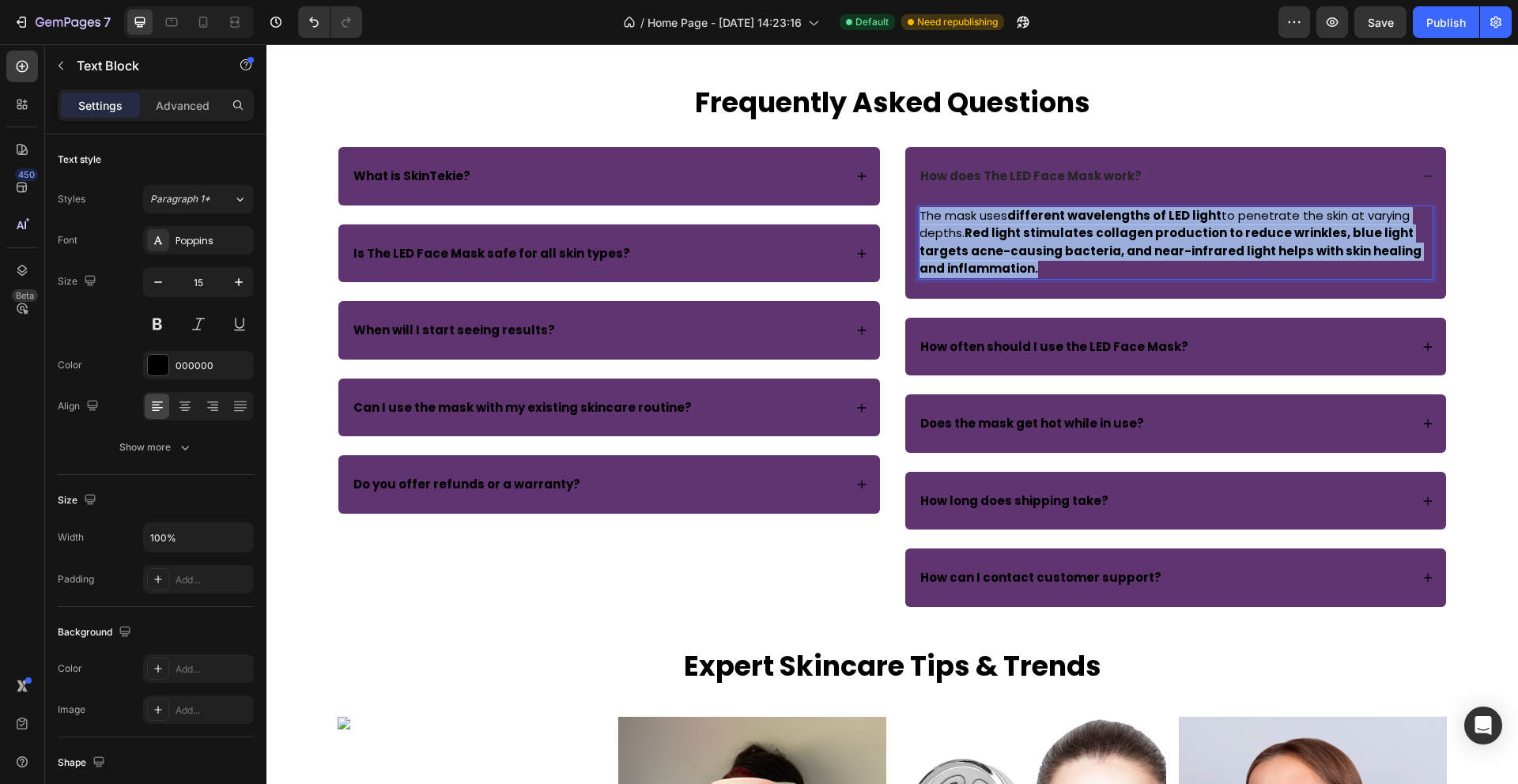
click at [1151, 243] on strong "Red light stimulates collagen production to reduce wrinkles, blue light targets…" at bounding box center [1170, 251] width 502 height 52
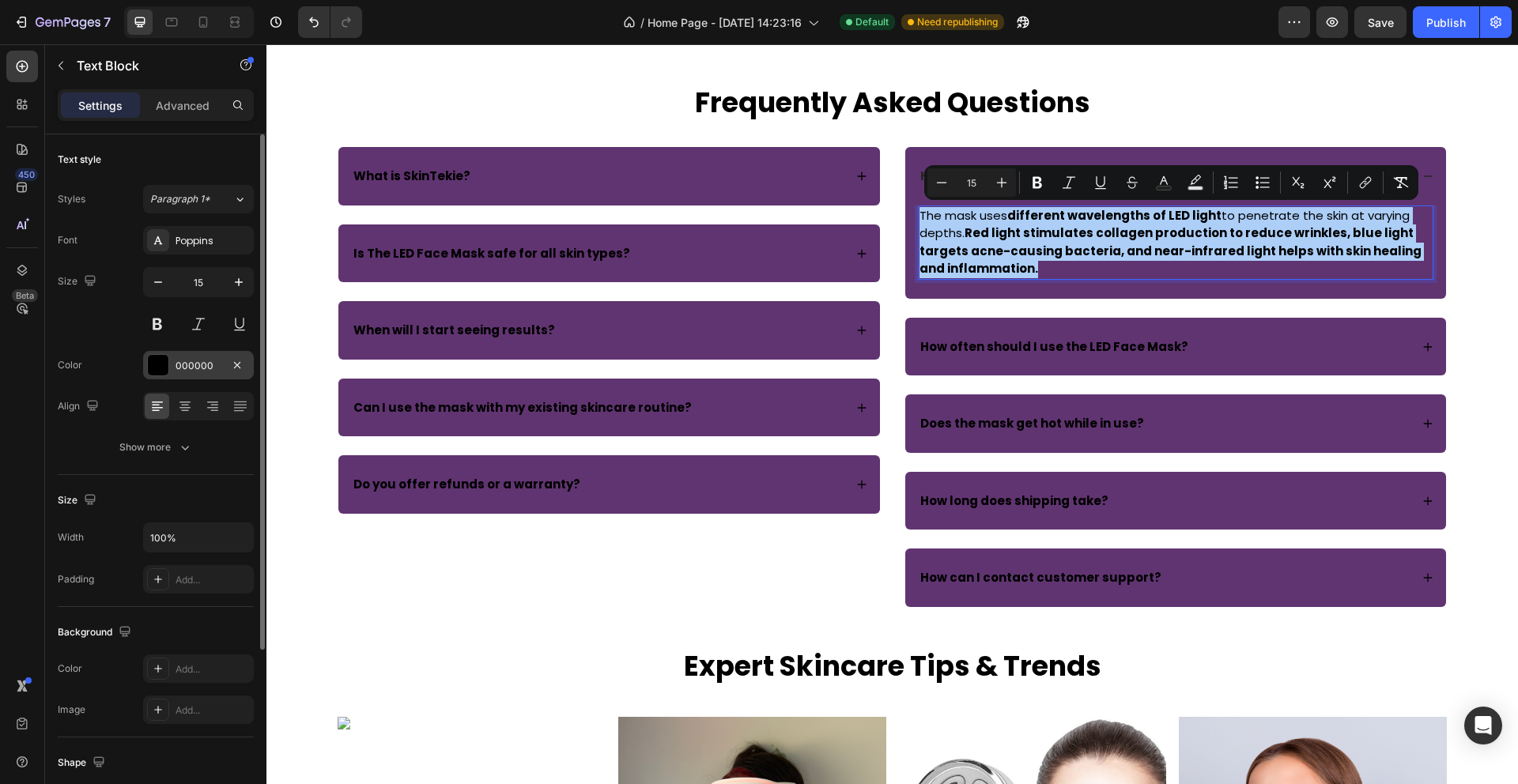
click at [163, 369] on div at bounding box center [159, 365] width 21 height 21
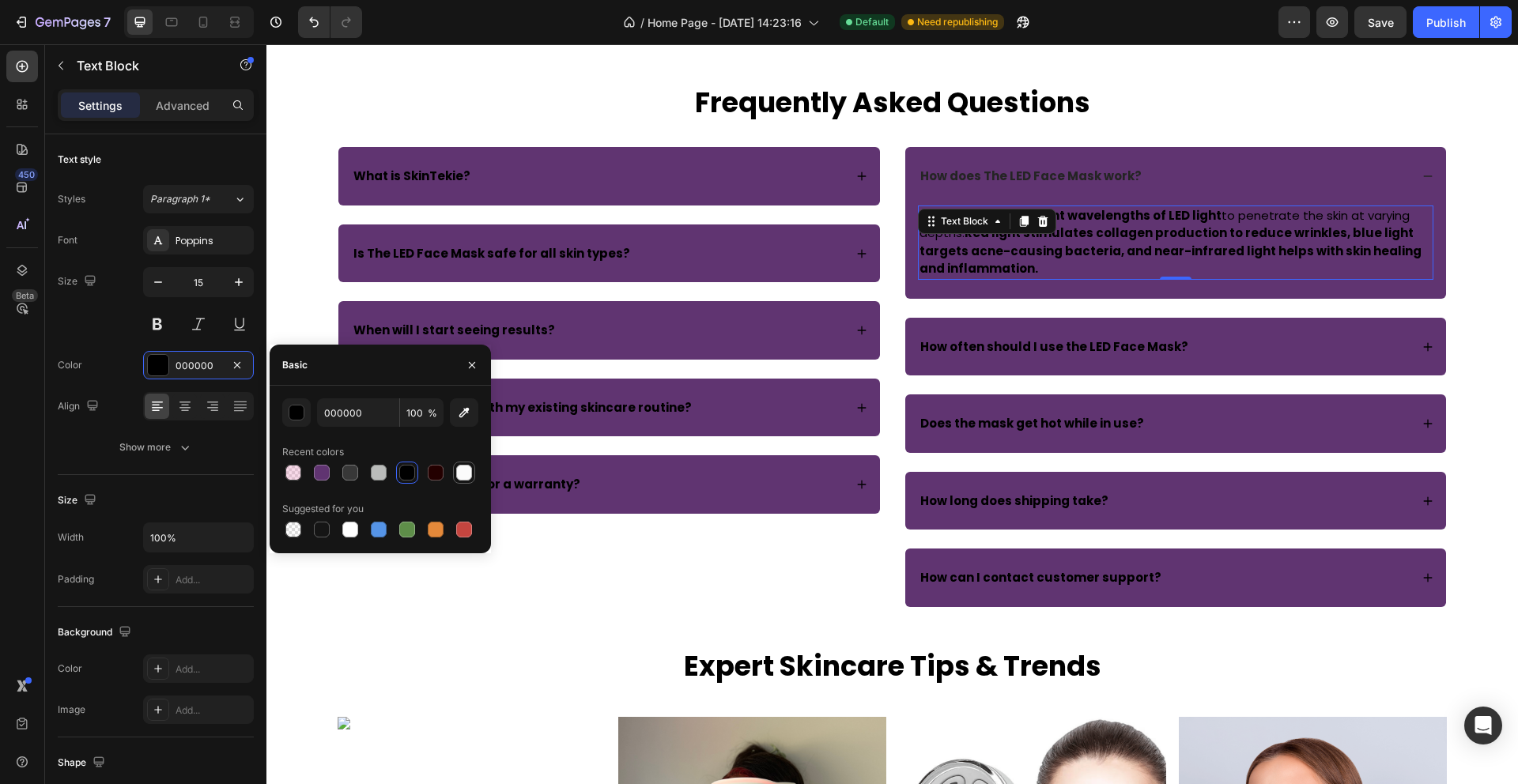
click at [468, 476] on div at bounding box center [463, 473] width 16 height 16
type input "FBFBFB"
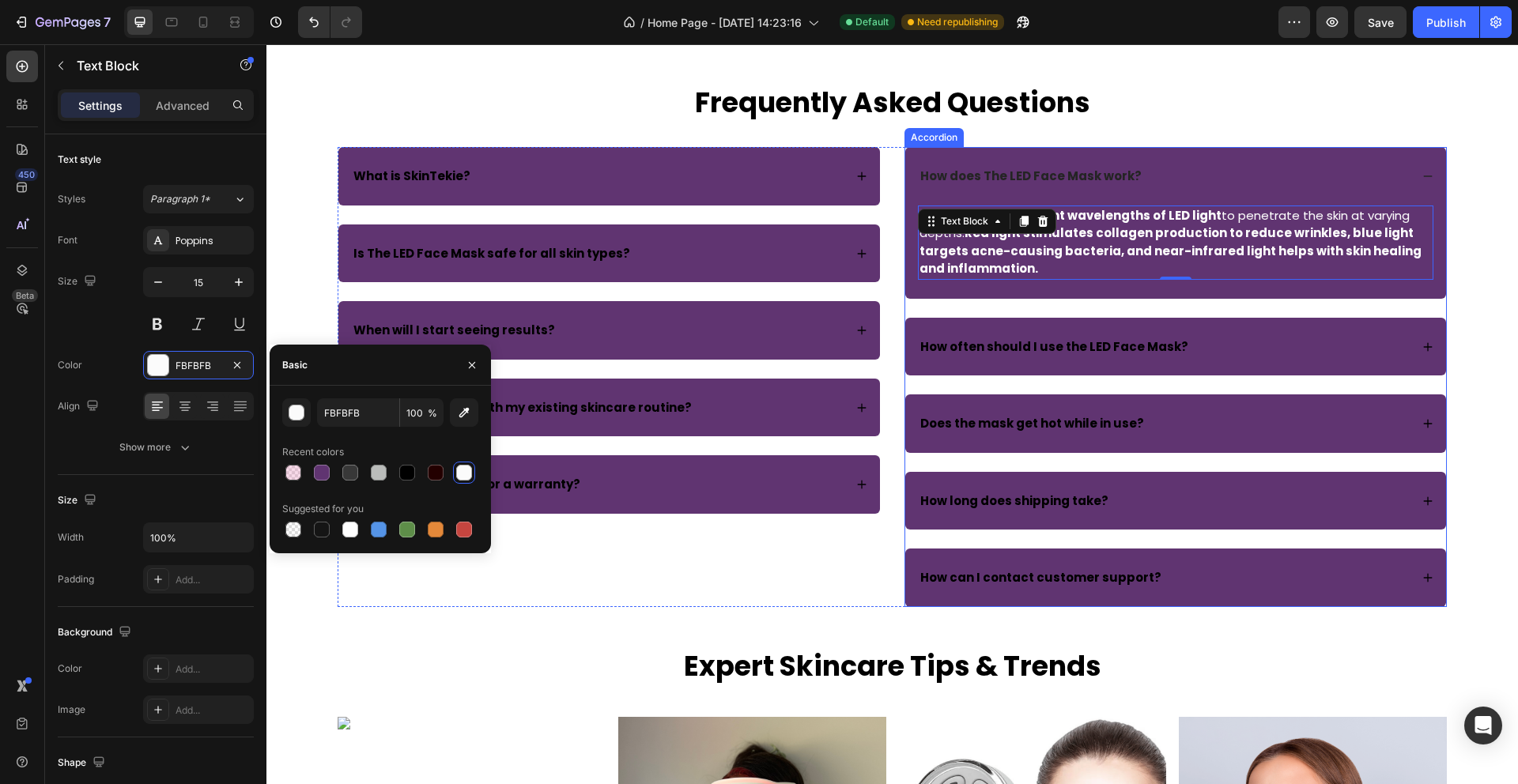
click at [1429, 345] on icon at bounding box center [1428, 347] width 11 height 11
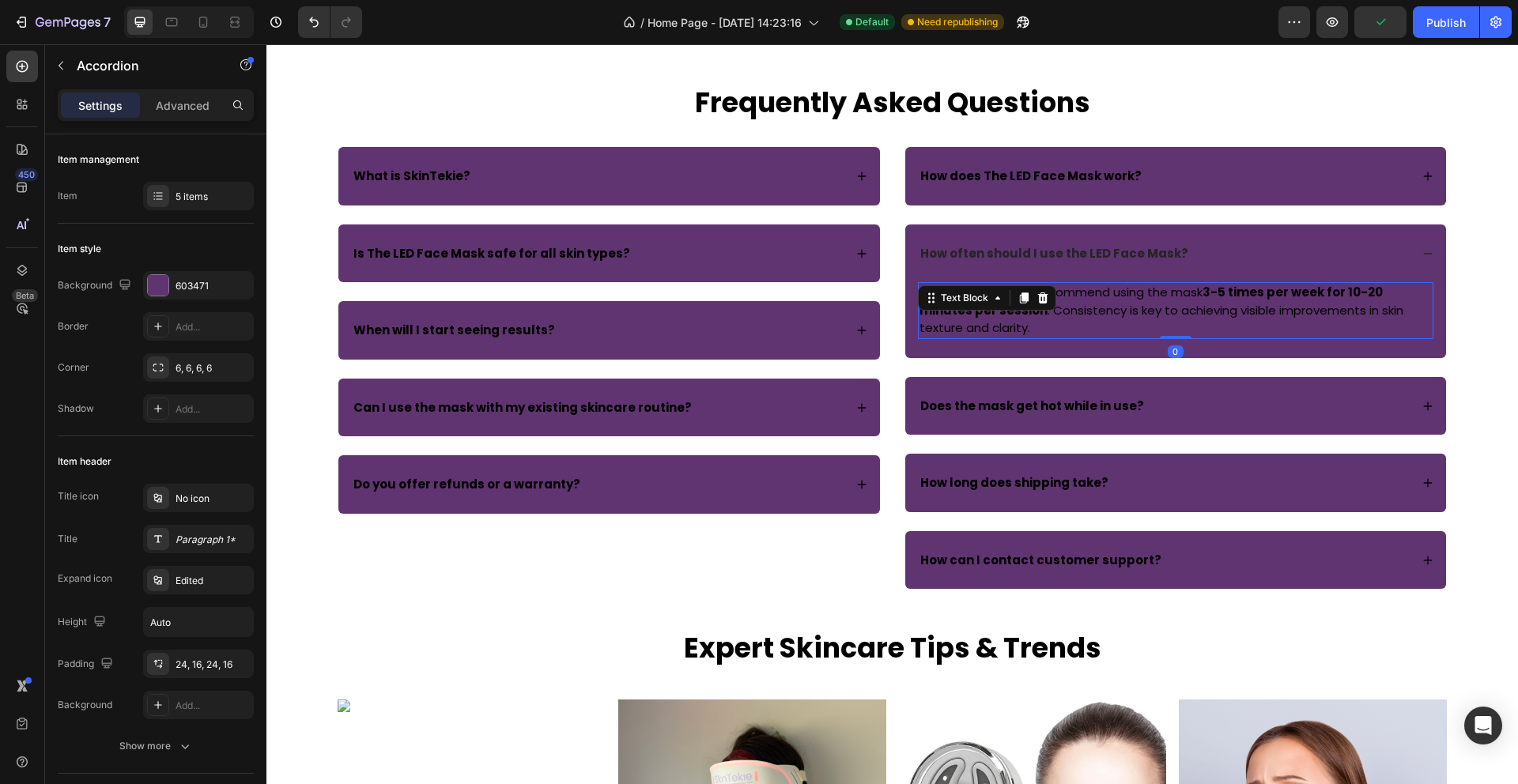
click at [993, 309] on div "For best results, we recommend using the mask 3-5 times per week for 10-20 minu…" at bounding box center [1176, 310] width 516 height 57
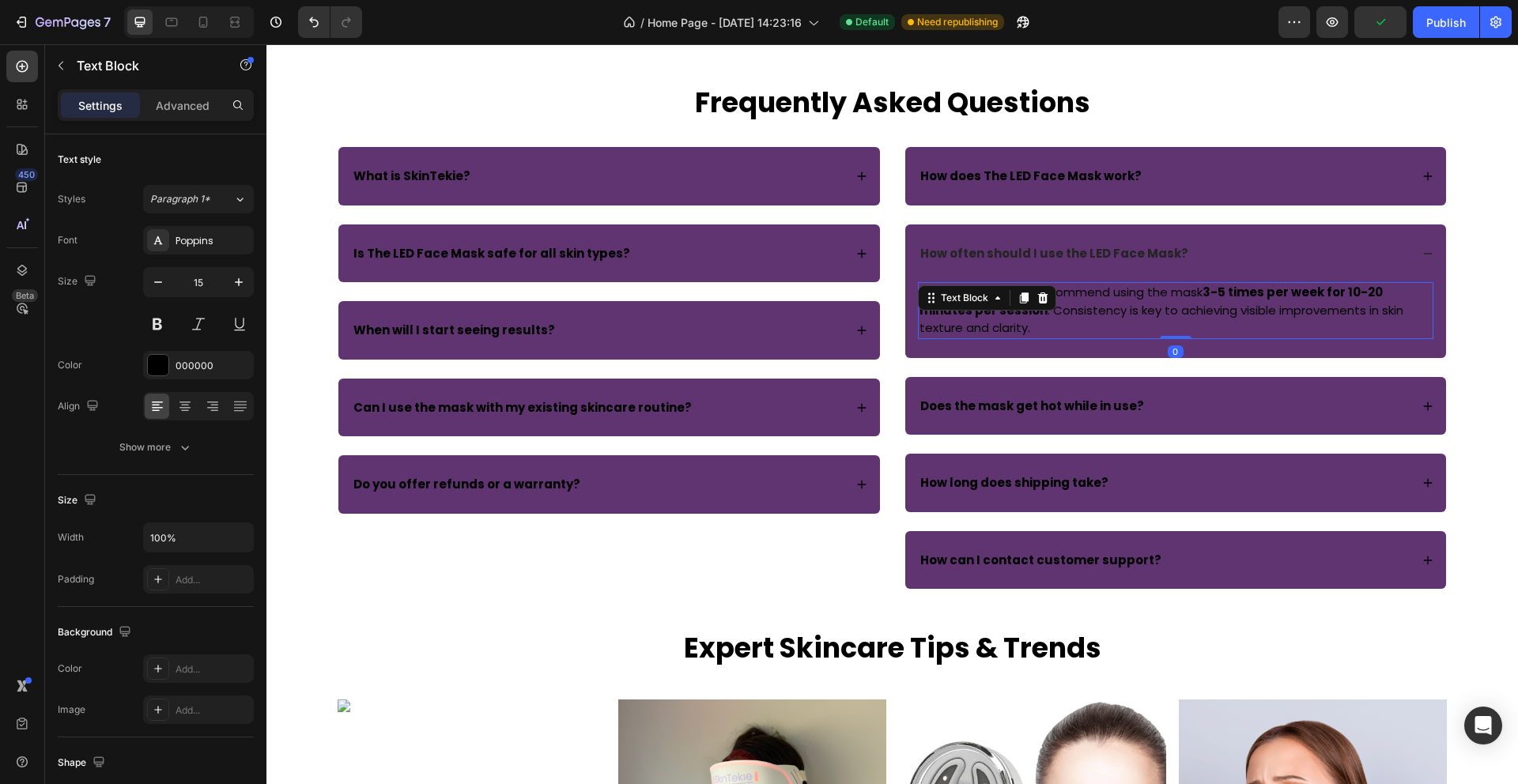
click at [993, 309] on div "Text Block" at bounding box center [987, 298] width 139 height 26
click at [1136, 297] on p "For best results, we recommend using the mask 3-5 times per week for 10-20 minu…" at bounding box center [1175, 310] width 513 height 54
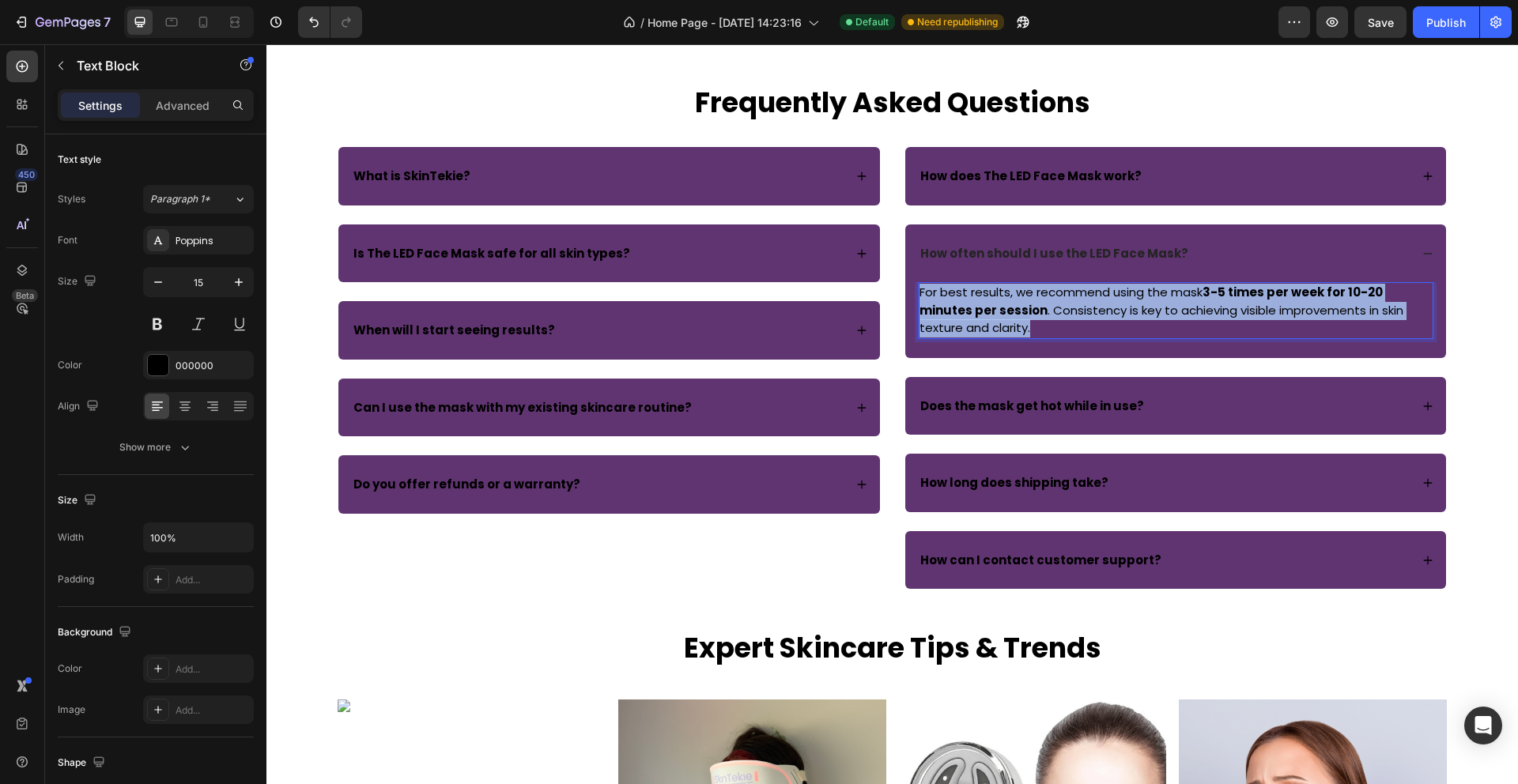
click at [1136, 297] on p "For best results, we recommend using the mask 3-5 times per week for 10-20 minu…" at bounding box center [1175, 310] width 513 height 54
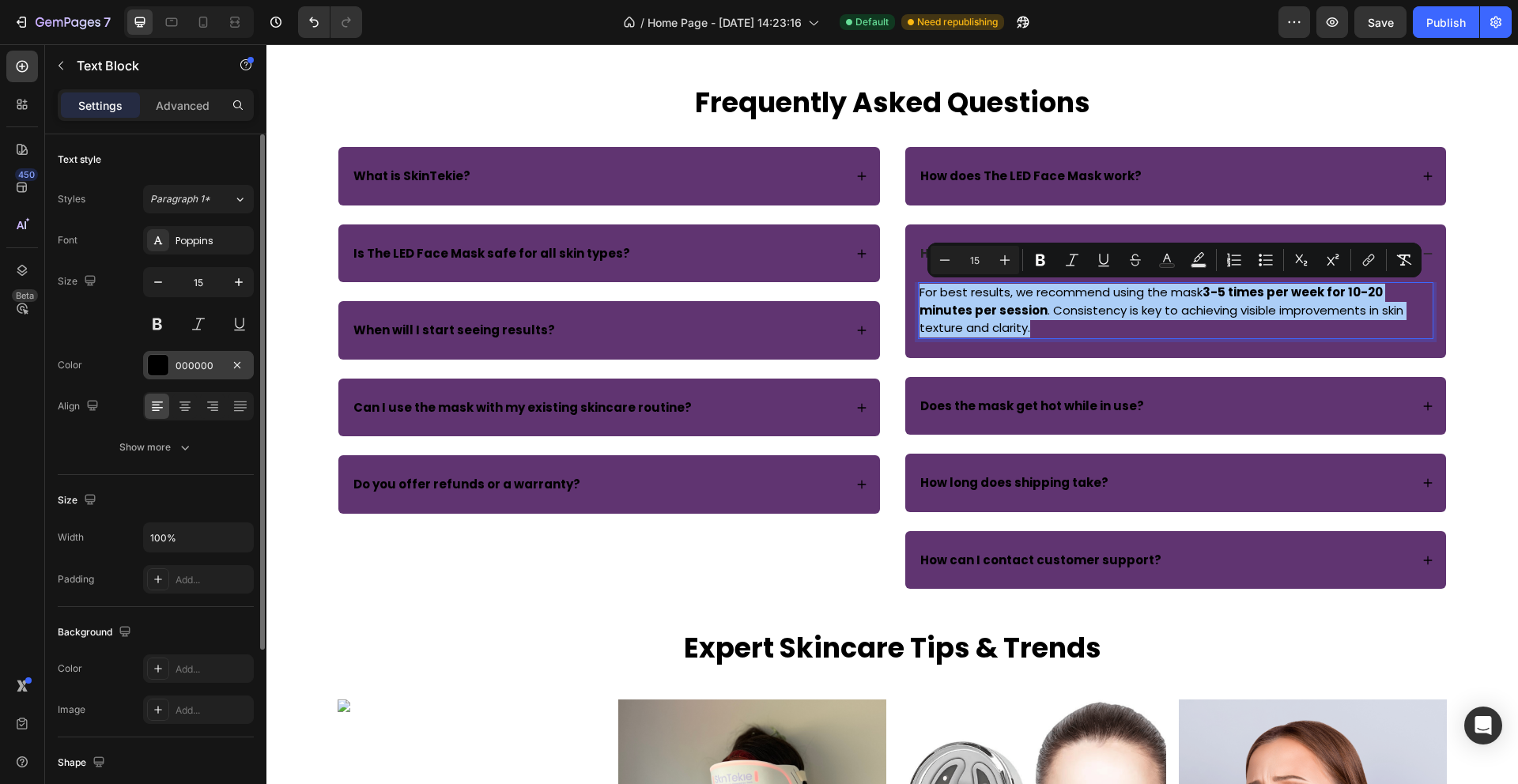
click at [157, 367] on div at bounding box center [159, 365] width 21 height 21
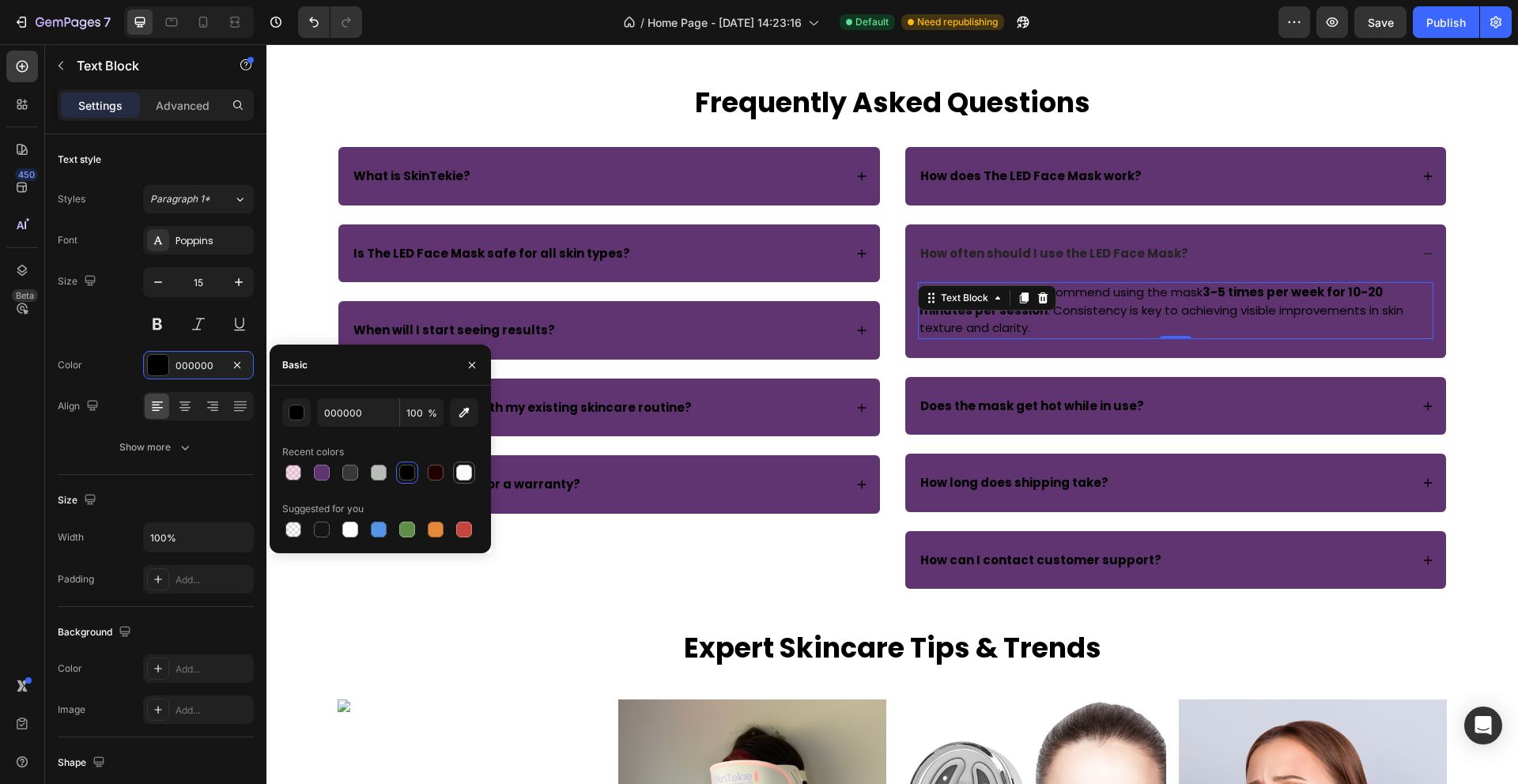
click at [466, 470] on div at bounding box center [463, 473] width 16 height 16
type input "FBFBFB"
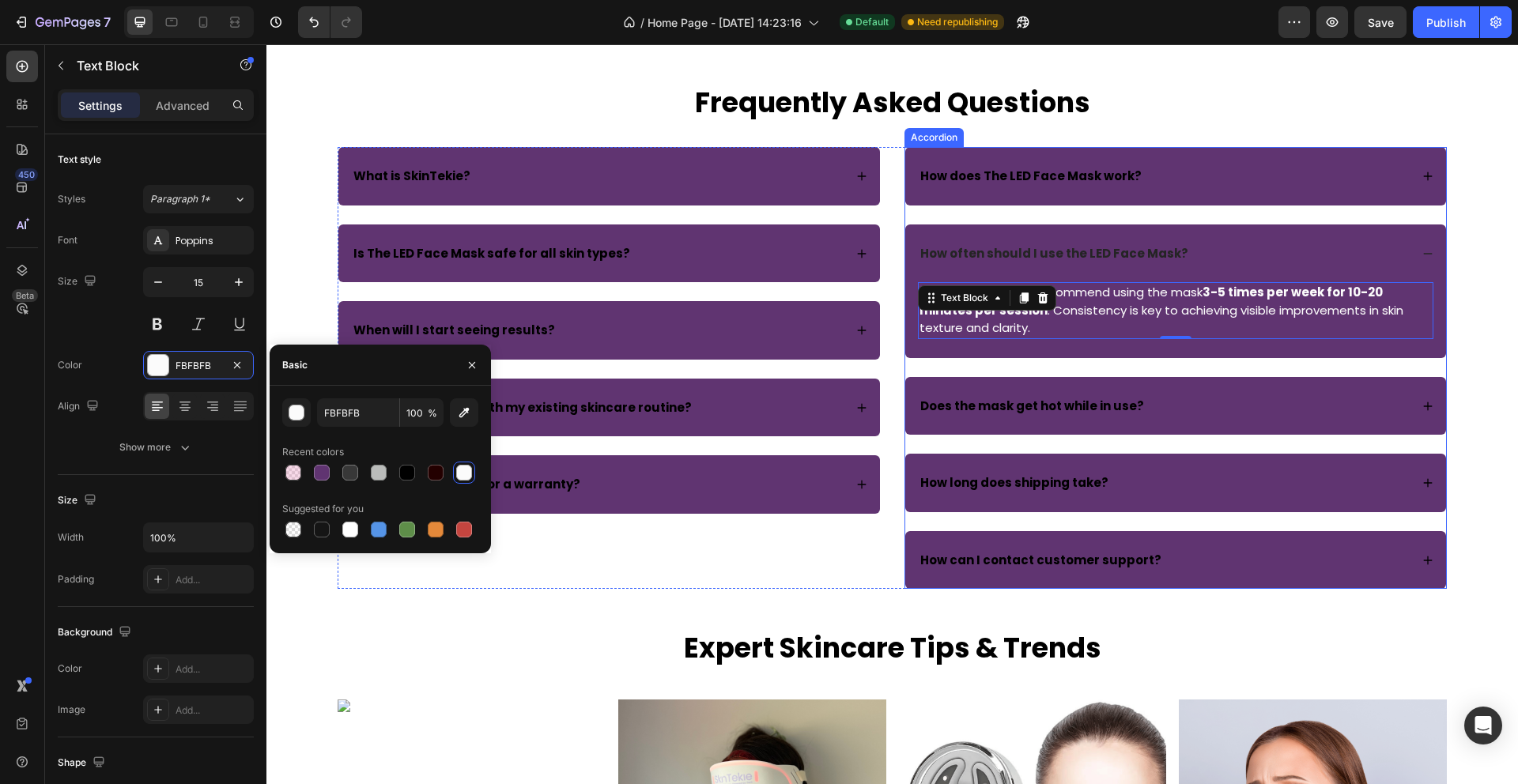
click at [1426, 404] on icon at bounding box center [1428, 406] width 11 height 11
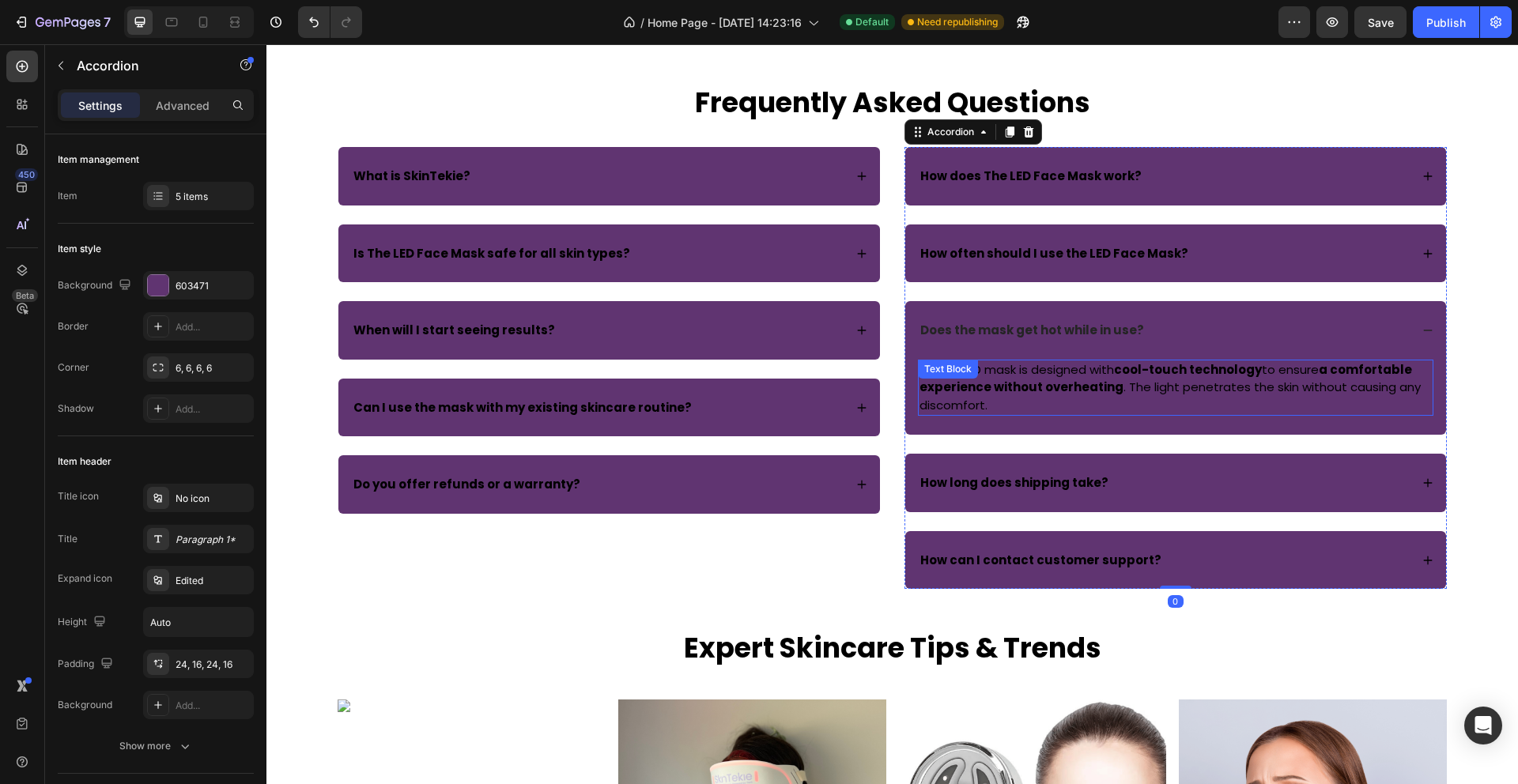
click at [976, 398] on p "No, our LED mask is designed with cool-touch technology to ensure a comfortable…" at bounding box center [1175, 388] width 513 height 54
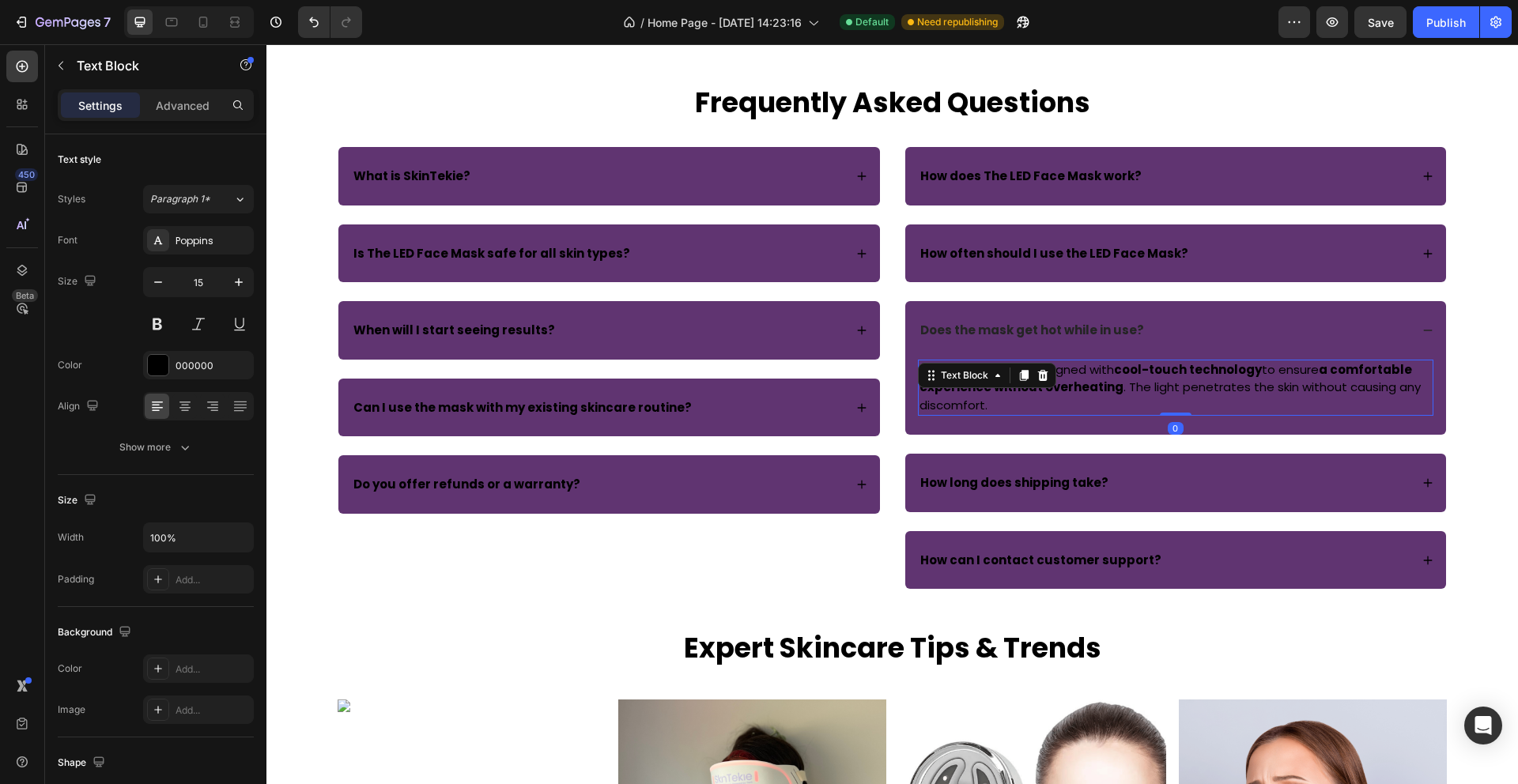
click at [976, 398] on p "No, our LED mask is designed with cool-touch technology to ensure a comfortable…" at bounding box center [1175, 388] width 513 height 54
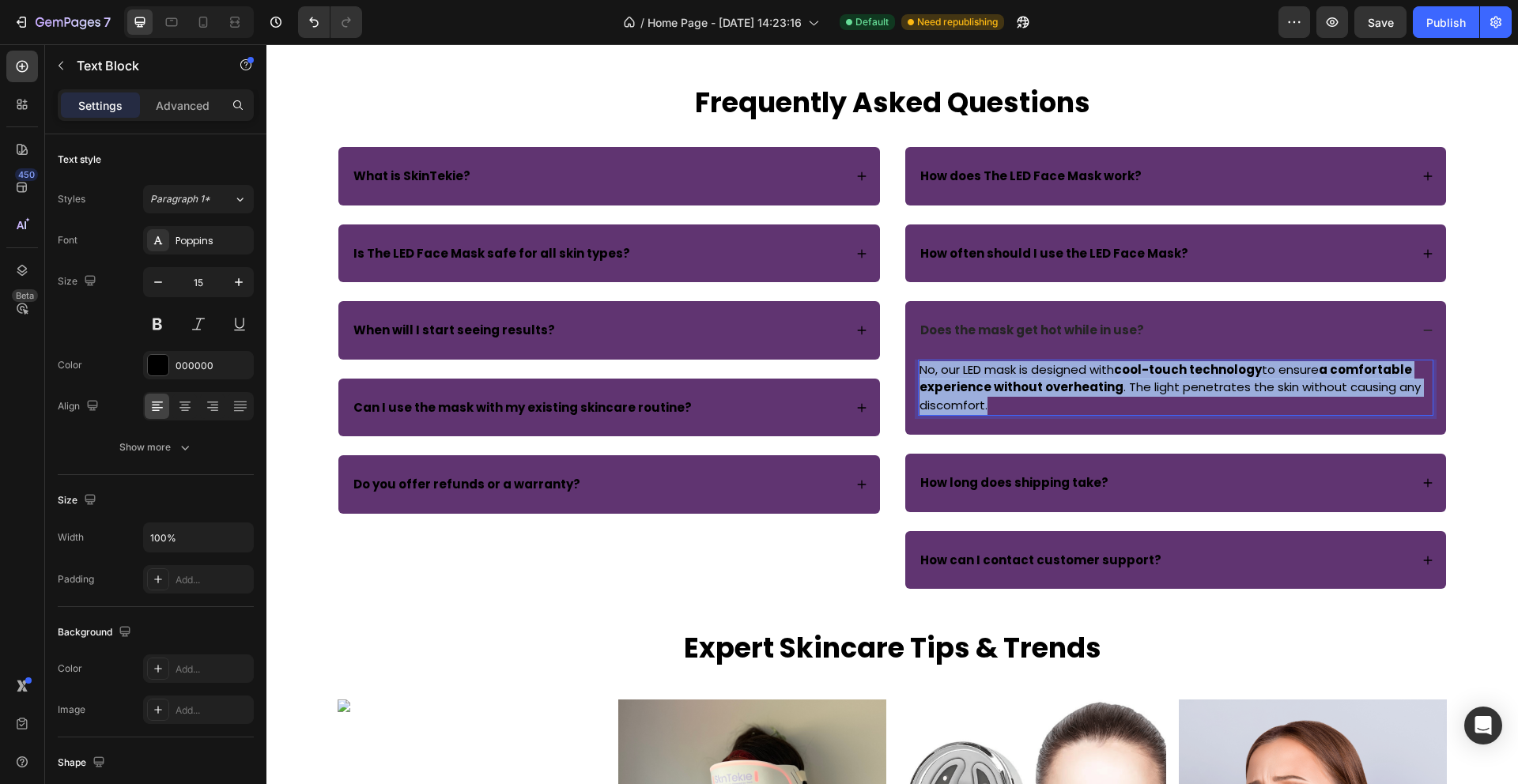
click at [976, 398] on p "No, our LED mask is designed with cool-touch technology to ensure a comfortable…" at bounding box center [1175, 388] width 513 height 54
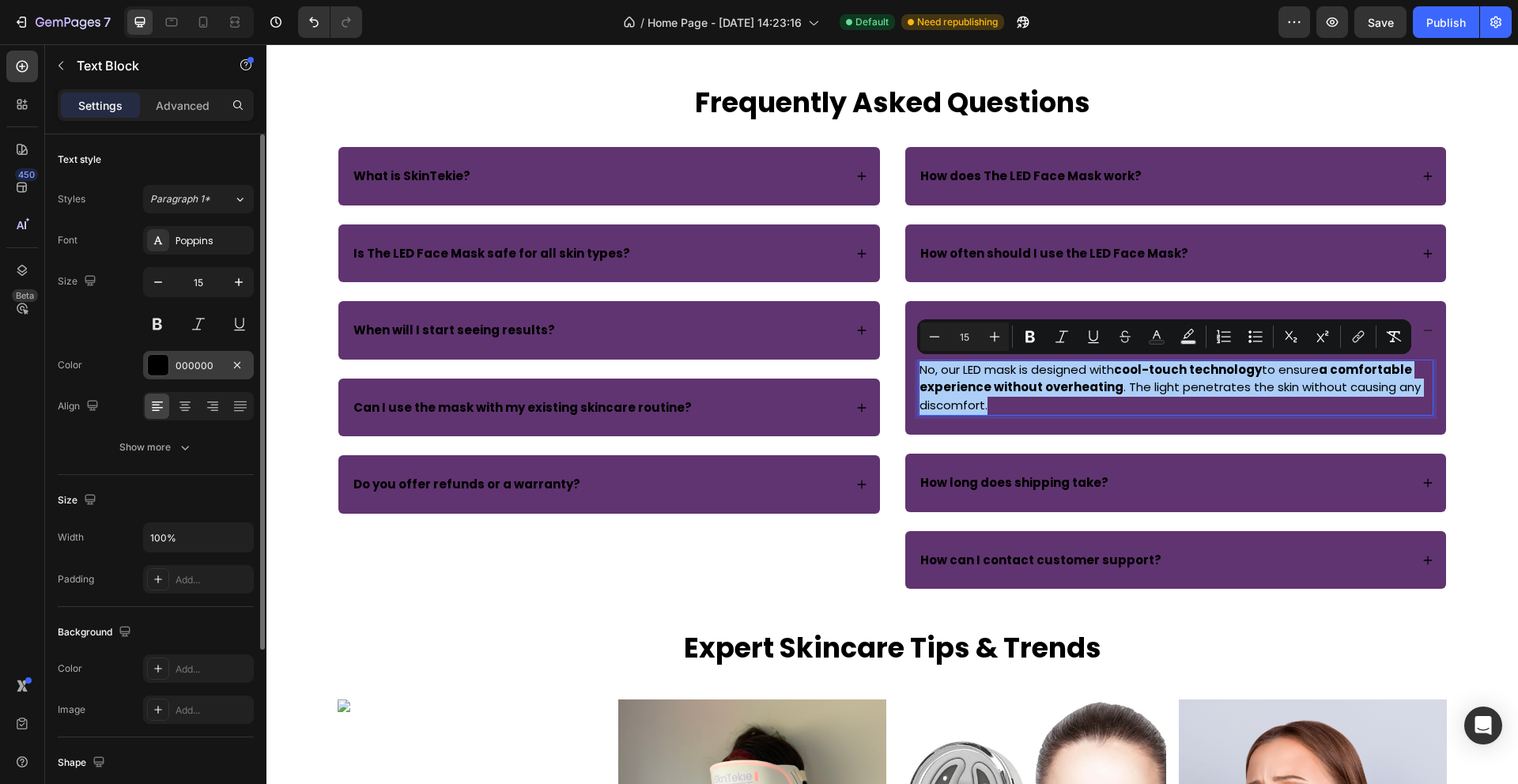
click at [154, 367] on div at bounding box center [159, 365] width 21 height 21
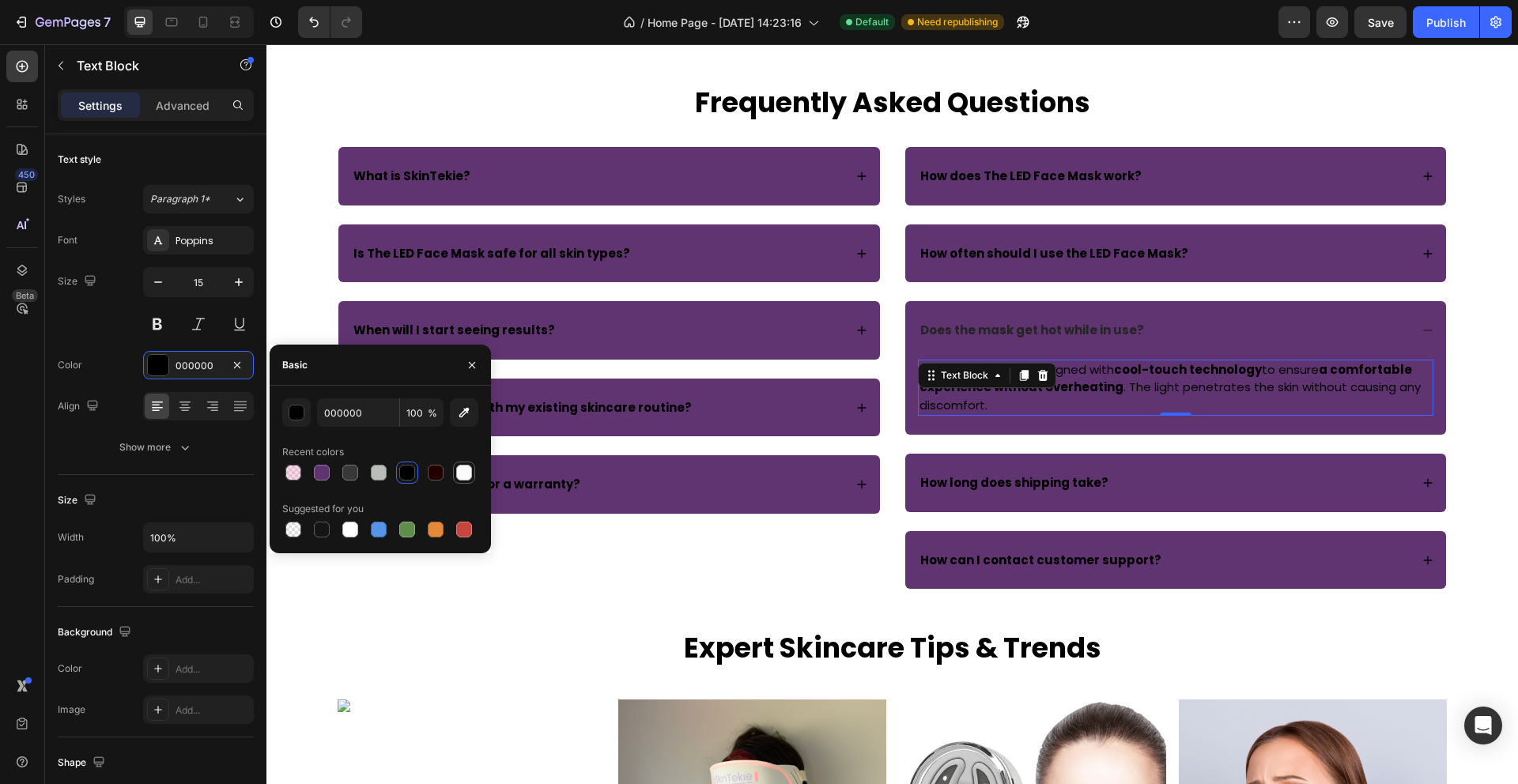
click at [459, 471] on div at bounding box center [463, 473] width 16 height 16
type input "FBFBFB"
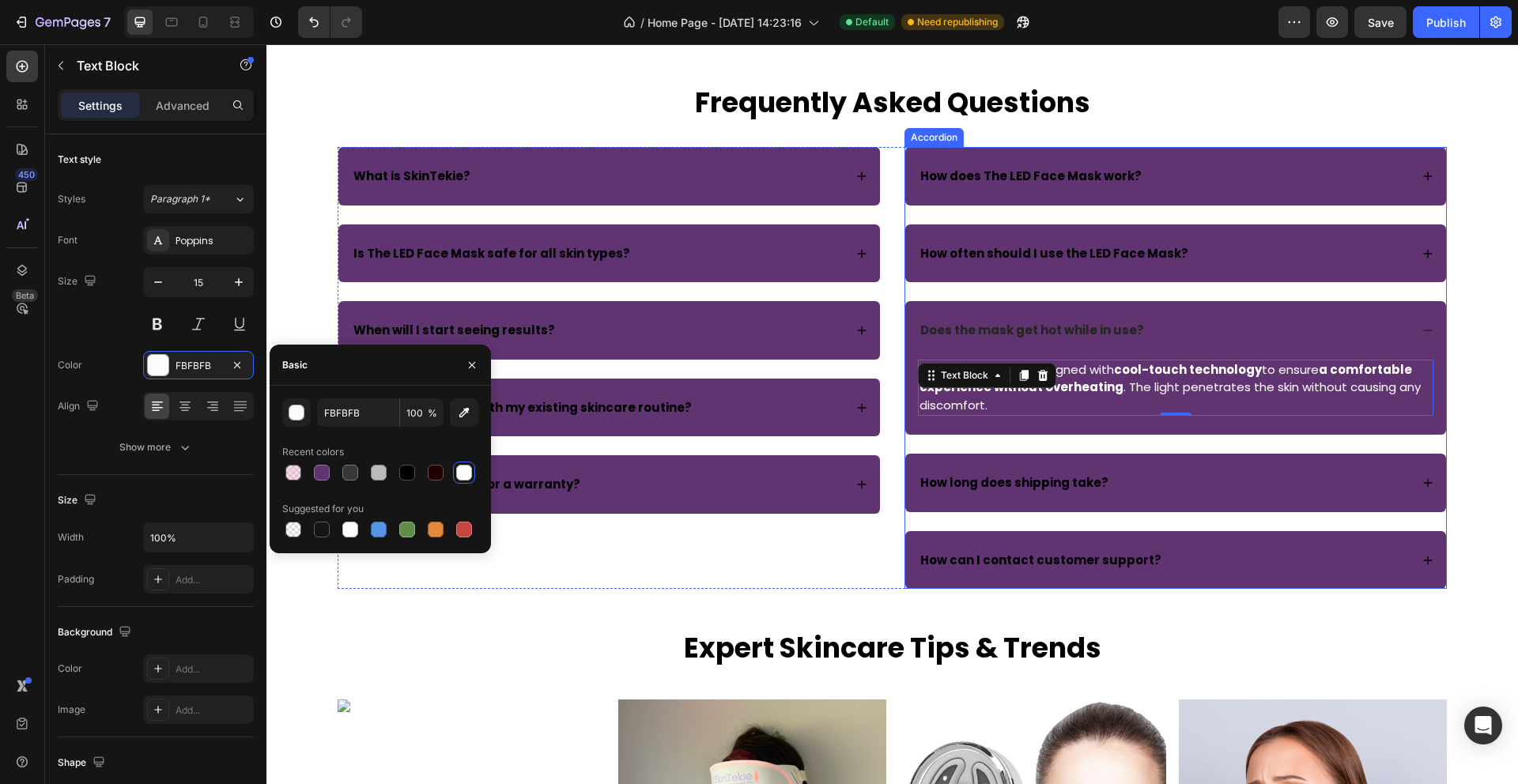
click at [1424, 483] on icon at bounding box center [1428, 483] width 9 height 9
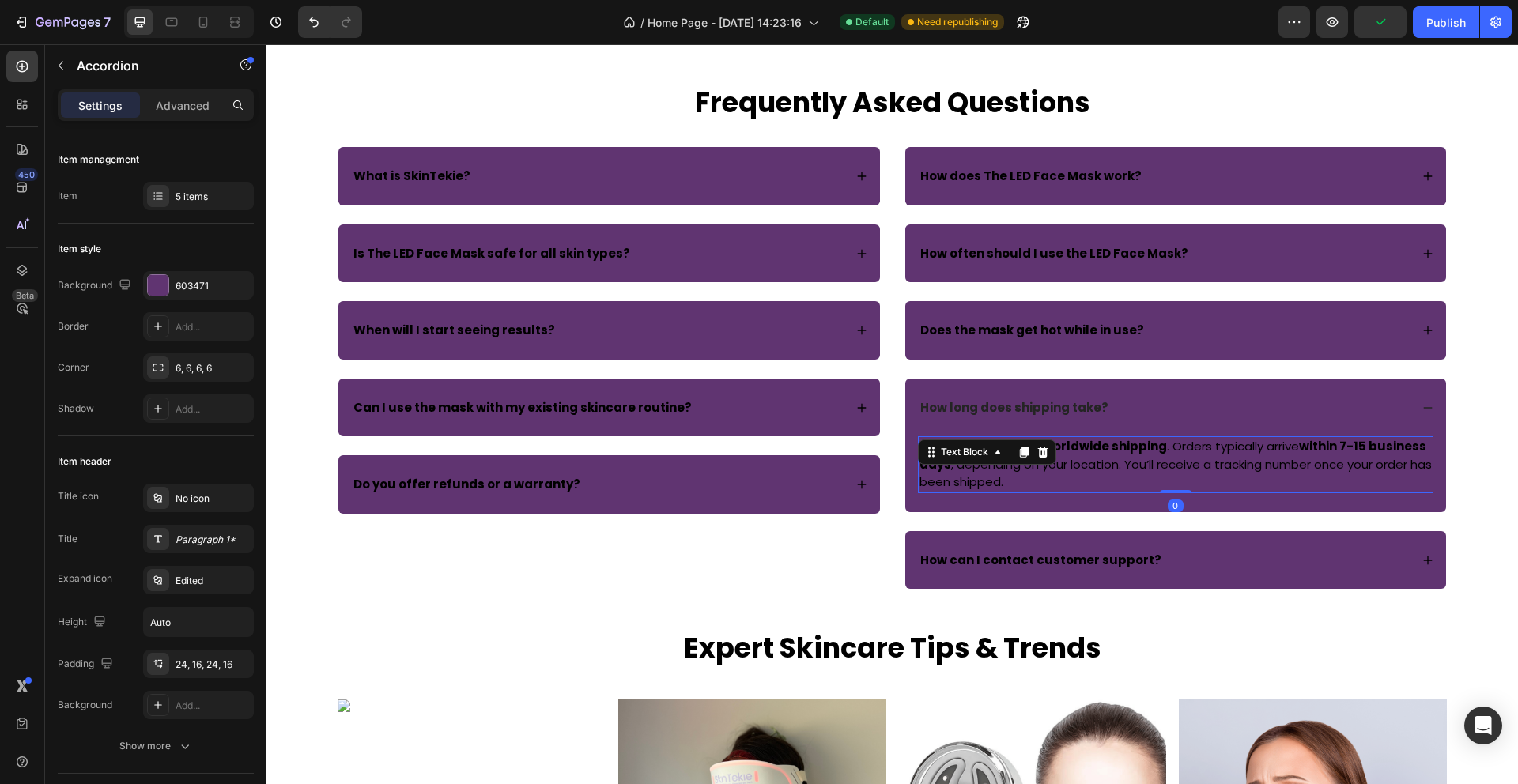
click at [1003, 478] on p "We offer fast & free worldwide shipping . Orders typically arrive within 7-15 b…" at bounding box center [1175, 464] width 513 height 54
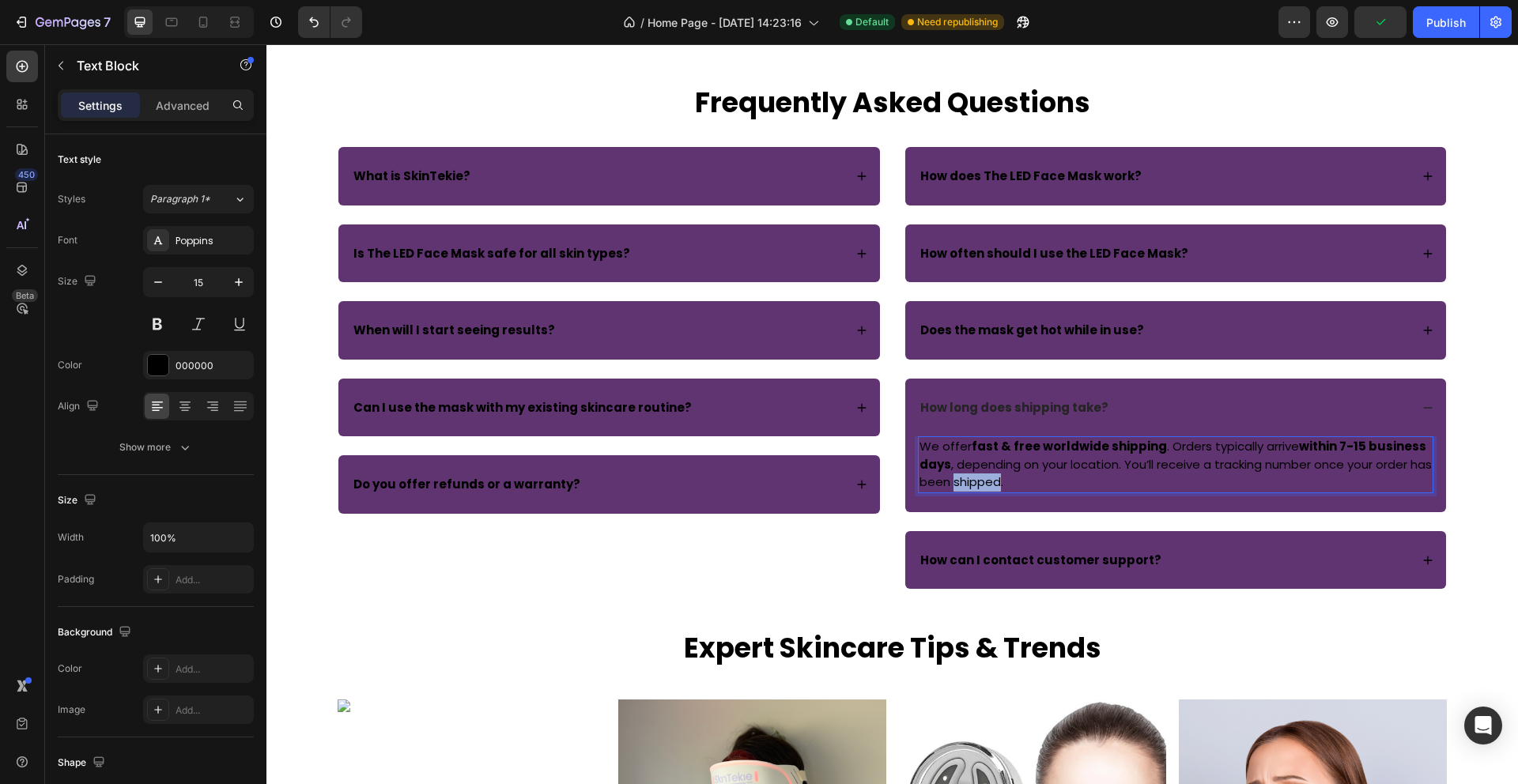
click at [1003, 478] on p "We offer fast & free worldwide shipping . Orders typically arrive within 7-15 b…" at bounding box center [1175, 464] width 513 height 54
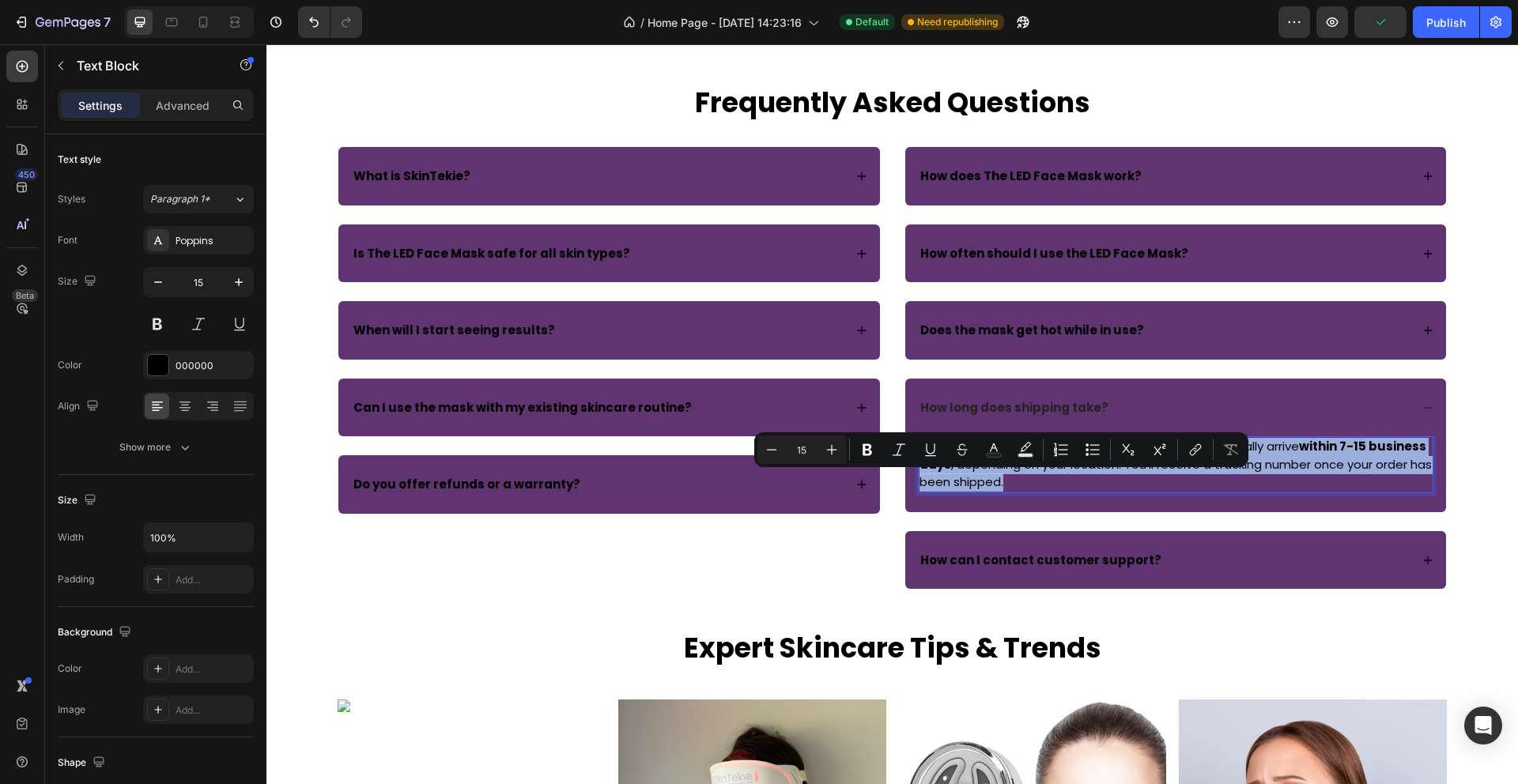
click at [1003, 478] on p "We offer fast & free worldwide shipping . Orders typically arrive within 7-15 b…" at bounding box center [1175, 464] width 513 height 54
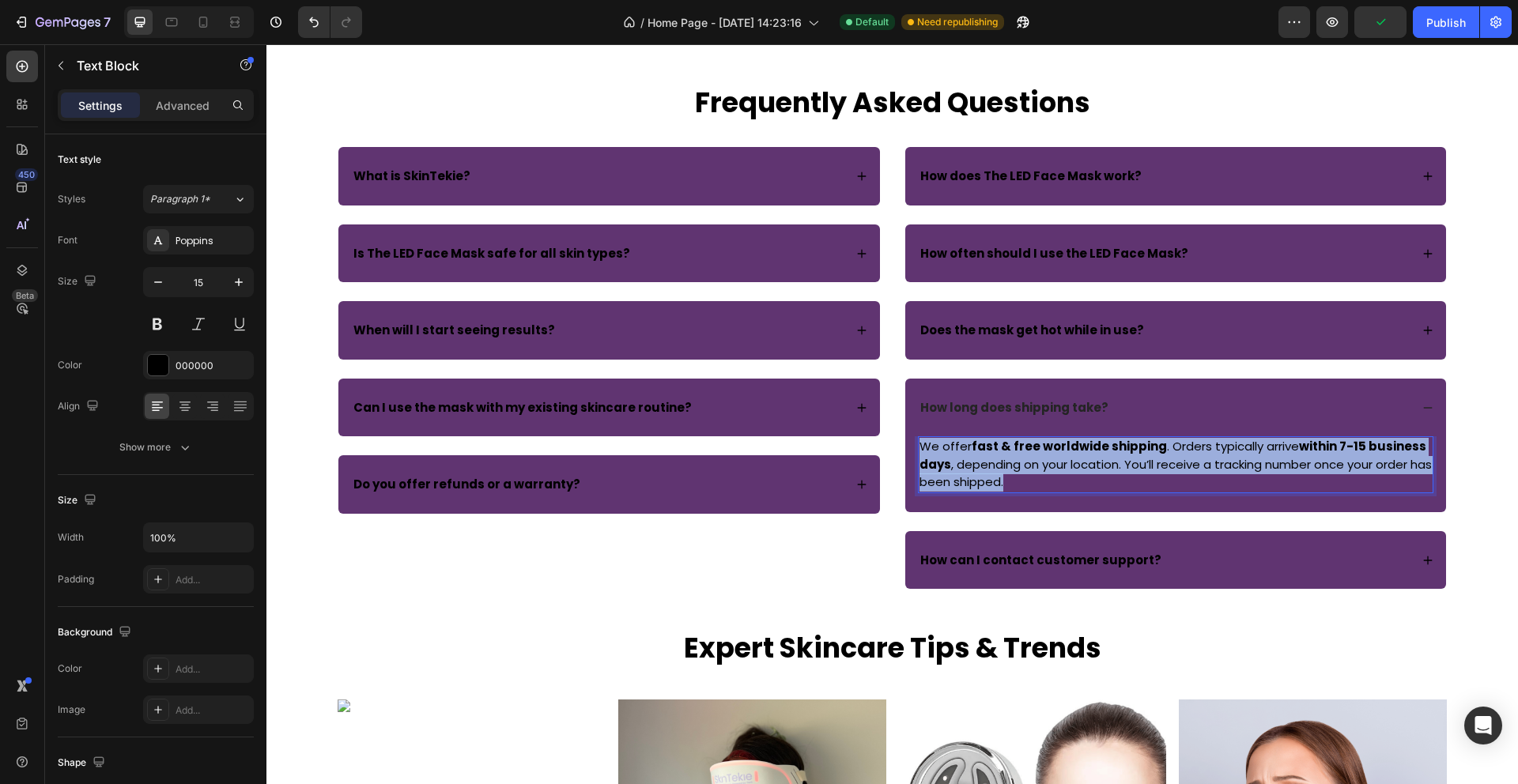
click at [1003, 478] on p "We offer fast & free worldwide shipping . Orders typically arrive within 7-15 b…" at bounding box center [1175, 464] width 513 height 54
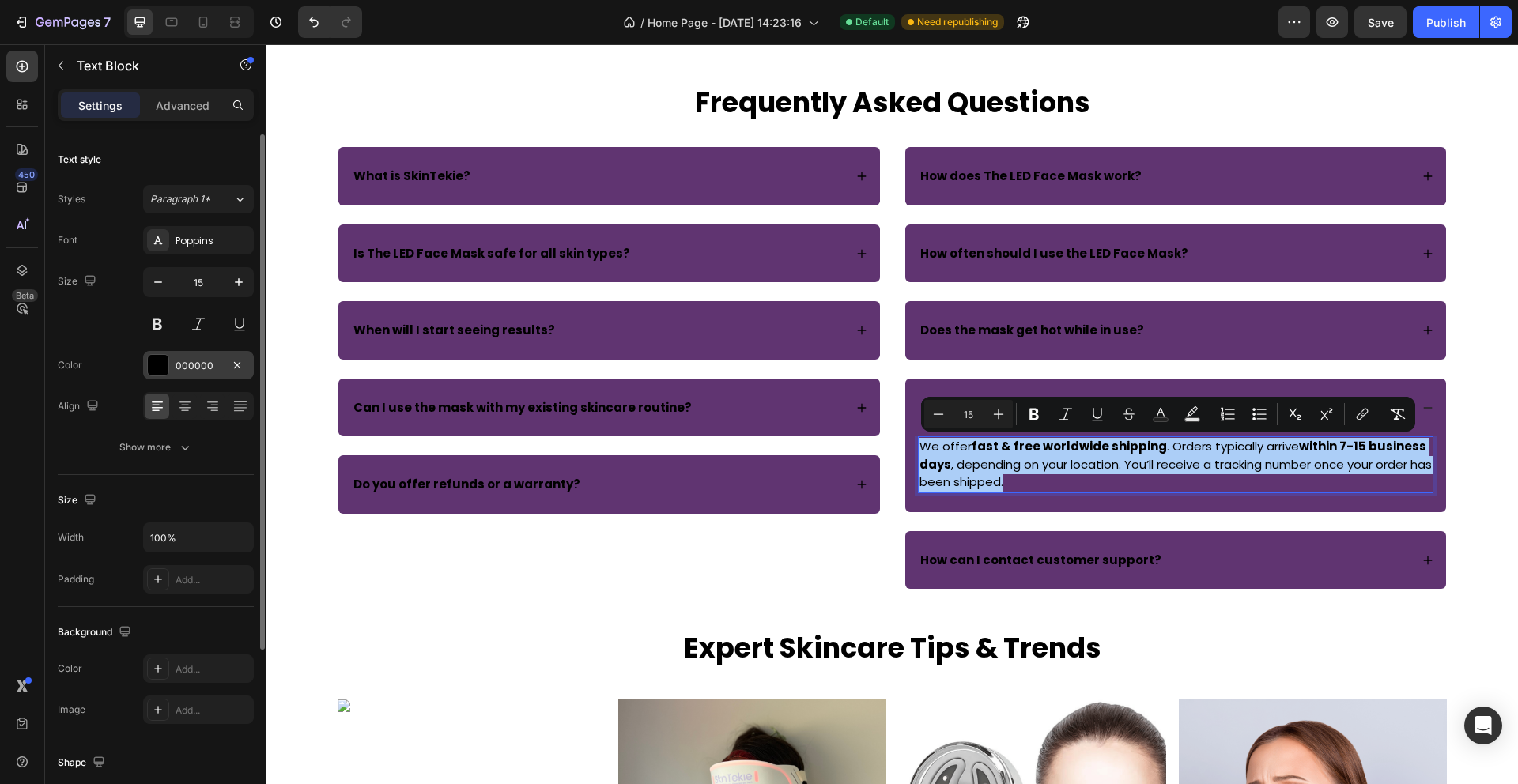
click at [157, 367] on div at bounding box center [159, 365] width 21 height 21
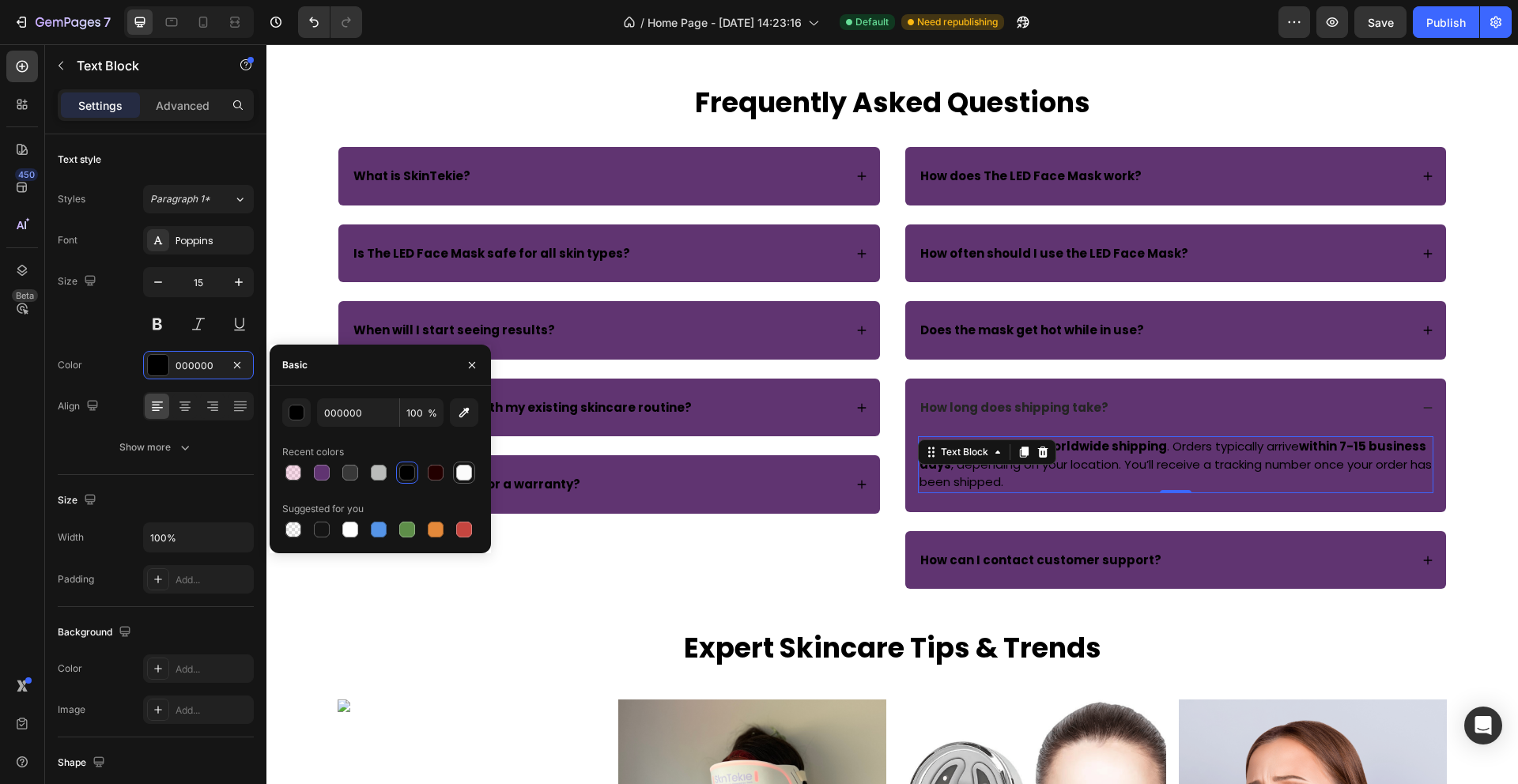
click at [461, 477] on div at bounding box center [463, 473] width 16 height 16
type input "FBFBFB"
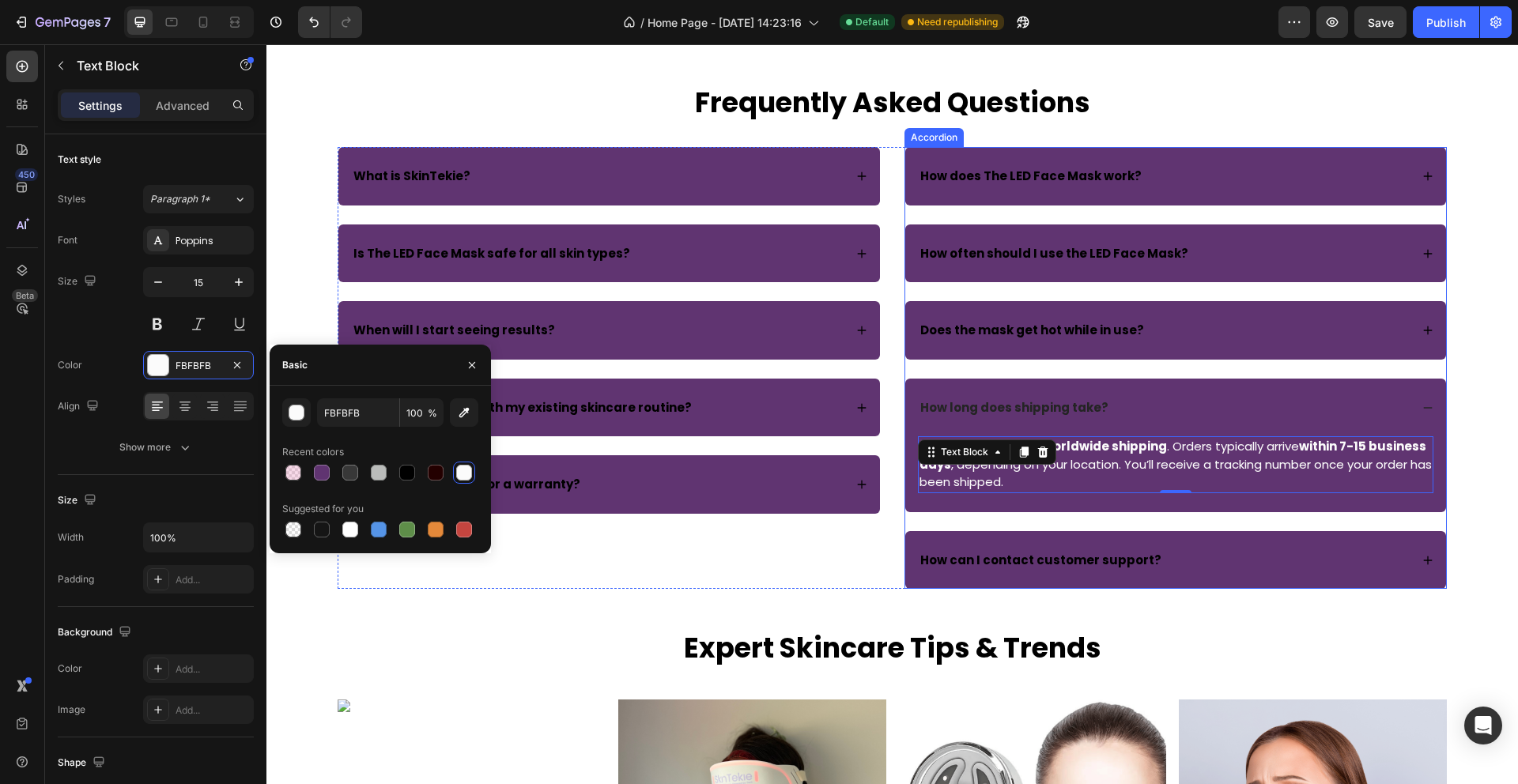
click at [1435, 560] on div "How can I contact customer support?" at bounding box center [1176, 561] width 541 height 59
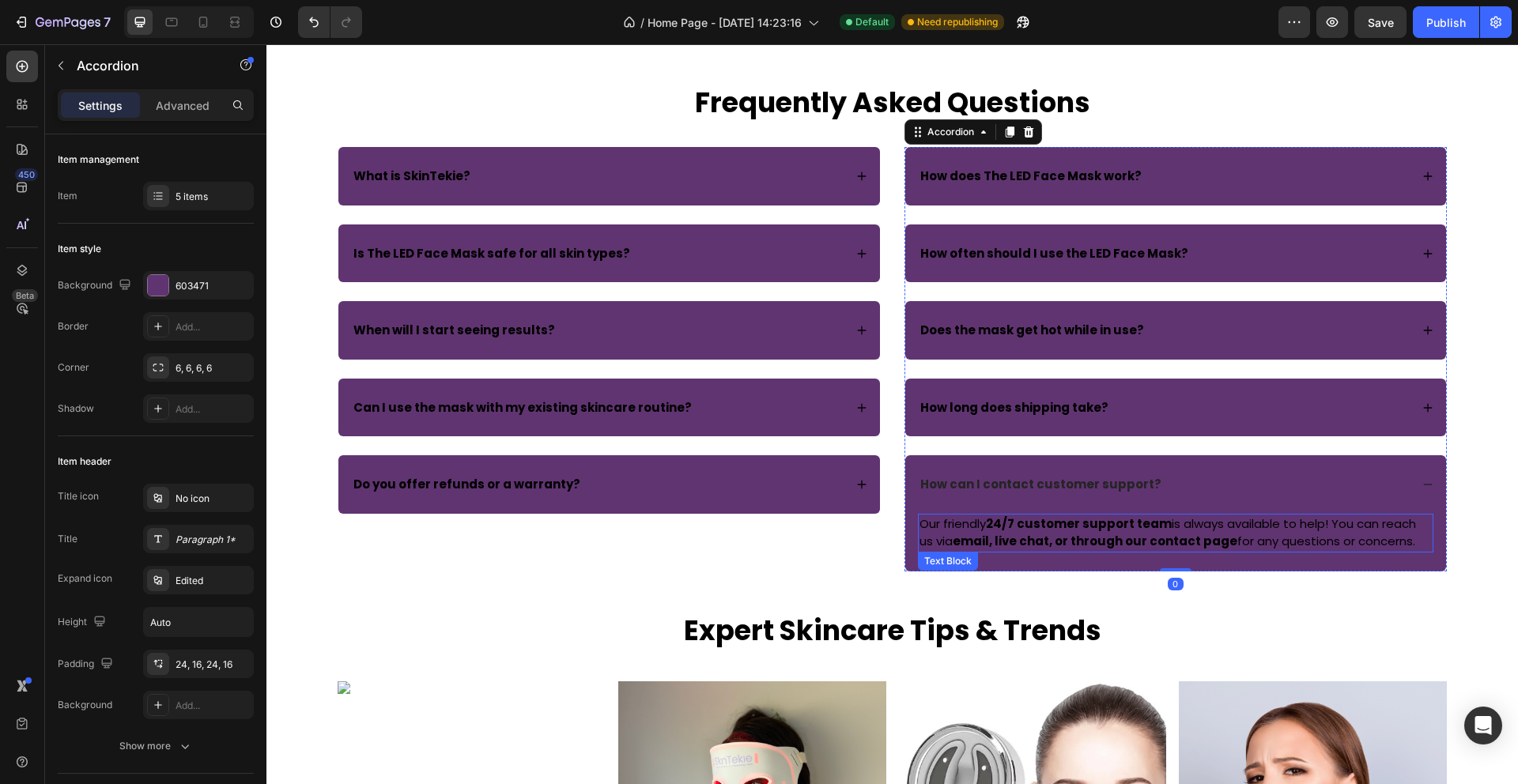
click at [1089, 541] on strong "email, live chat, or through our contact page" at bounding box center [1095, 540] width 285 height 16
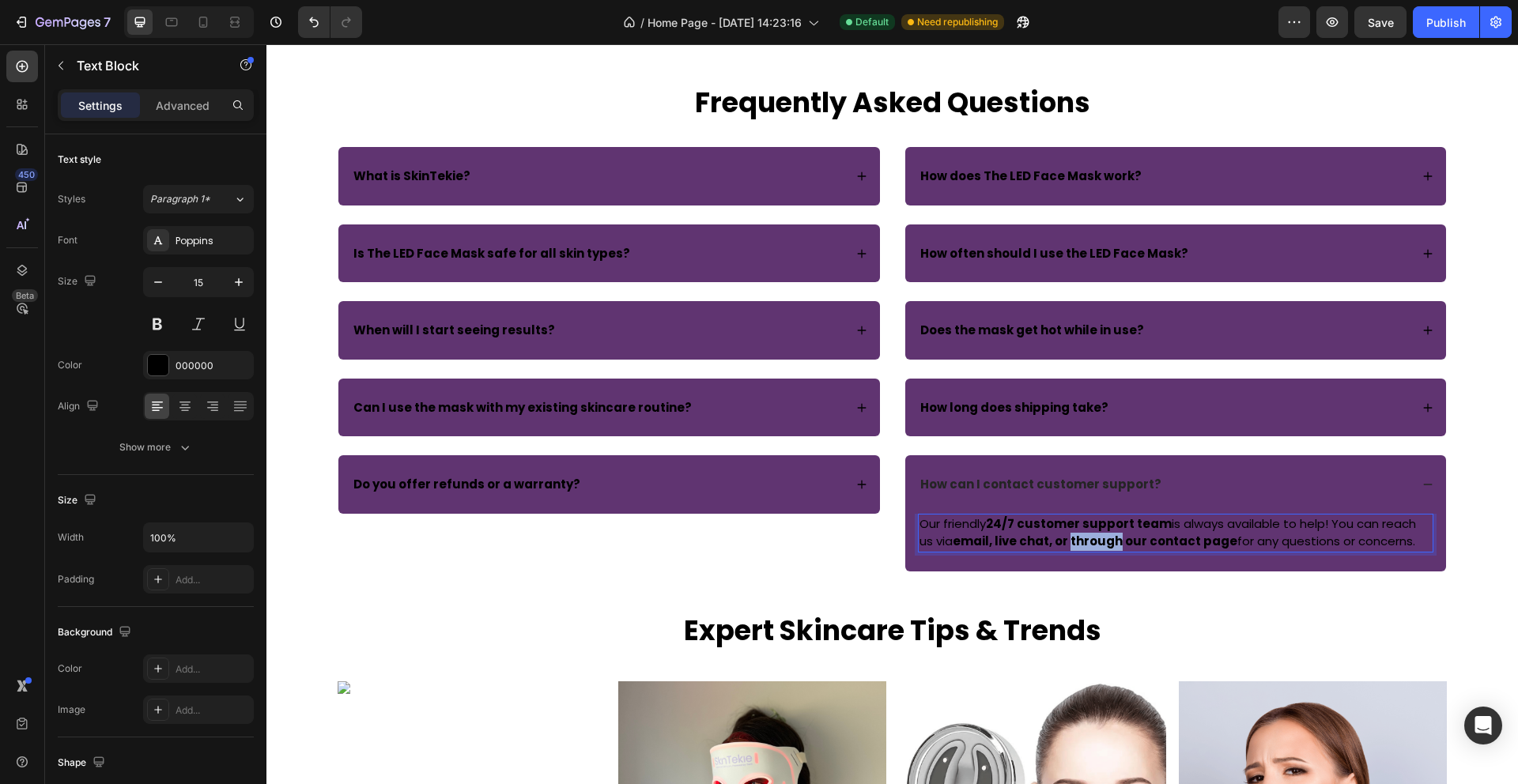
click at [1089, 541] on strong "email, live chat, or through our contact page" at bounding box center [1095, 540] width 285 height 16
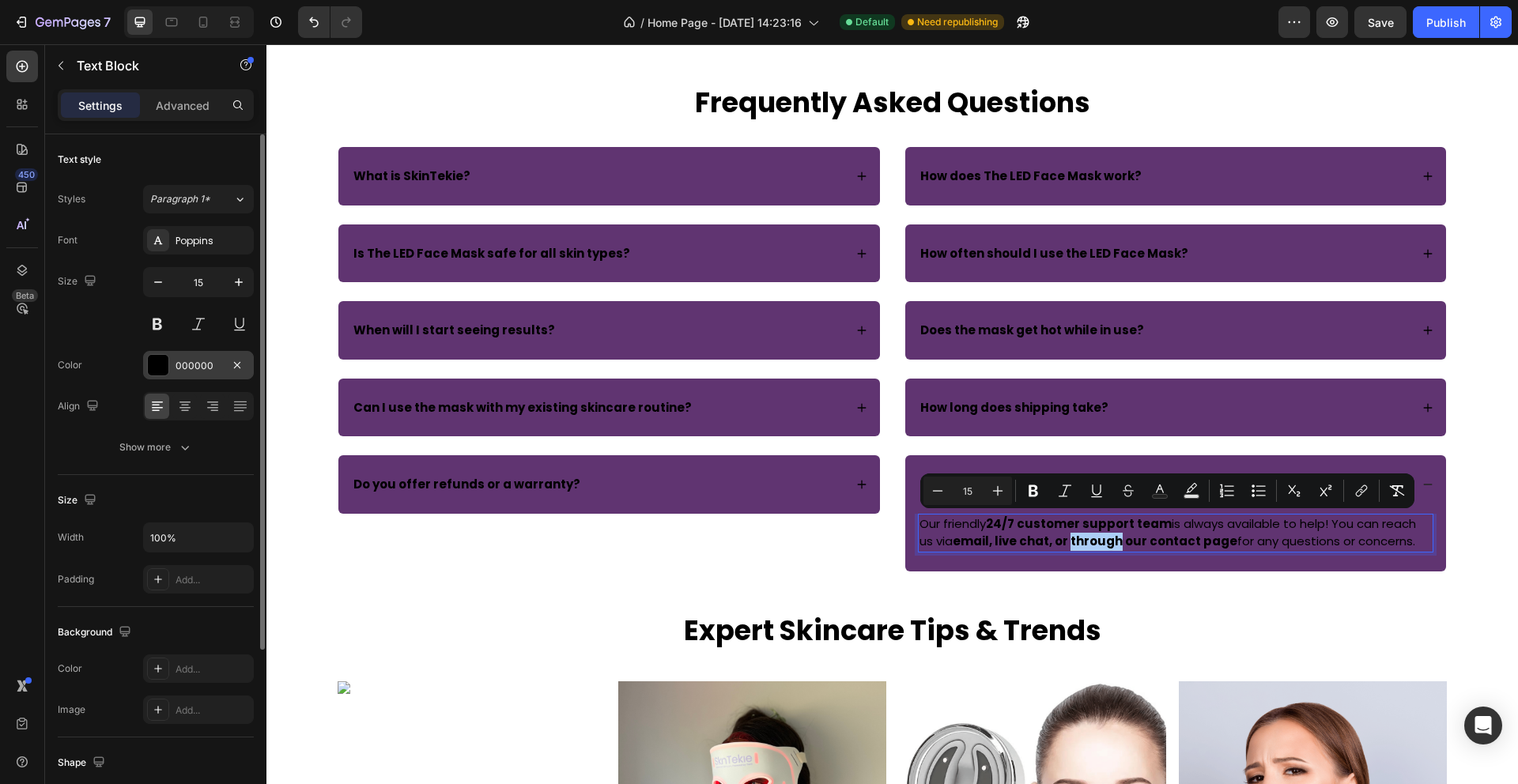
drag, startPoint x: 161, startPoint y: 366, endPoint x: 172, endPoint y: 369, distance: 11.4
click at [161, 366] on div at bounding box center [159, 365] width 21 height 21
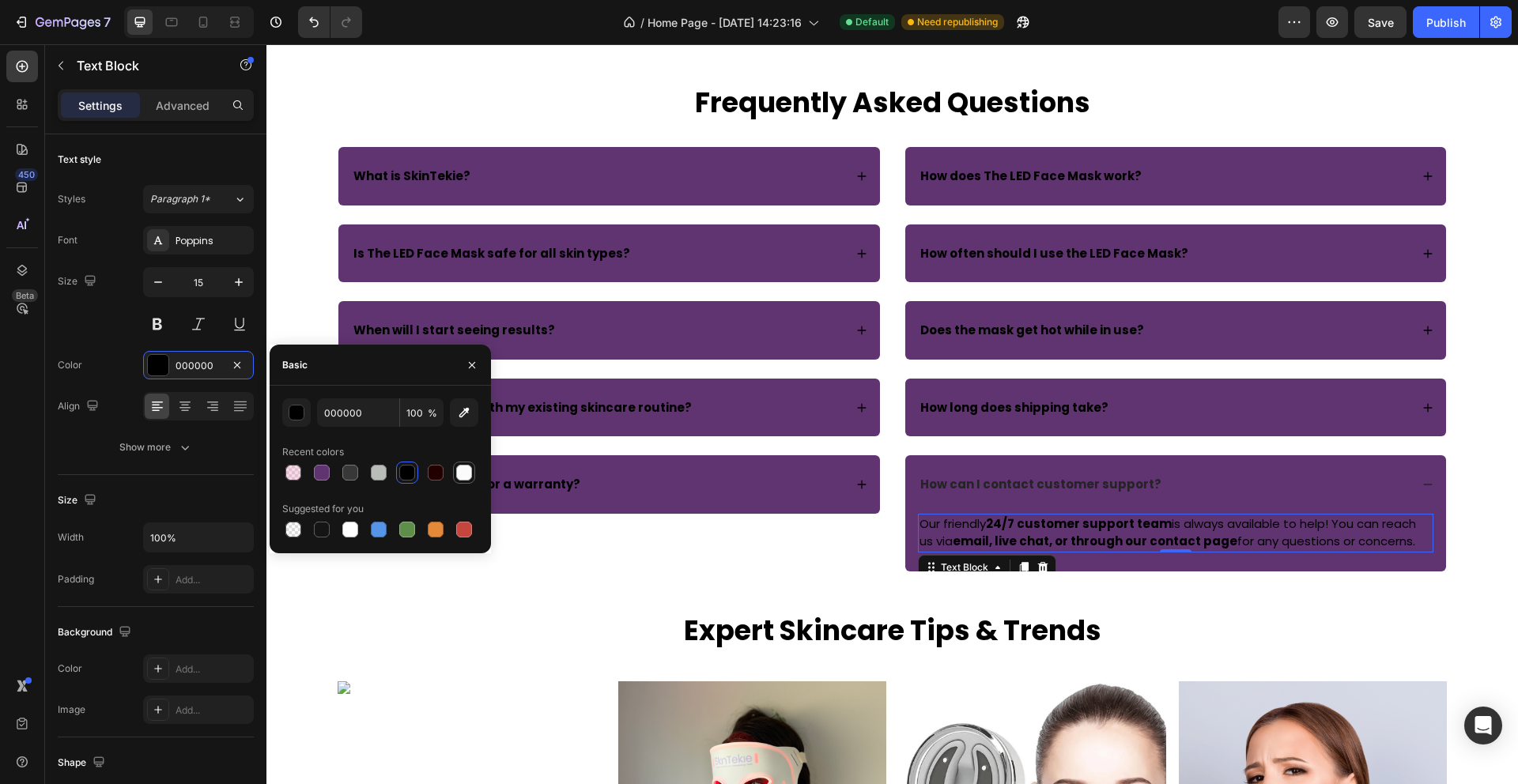
click at [467, 473] on div at bounding box center [463, 473] width 16 height 16
type input "FBFBFB"
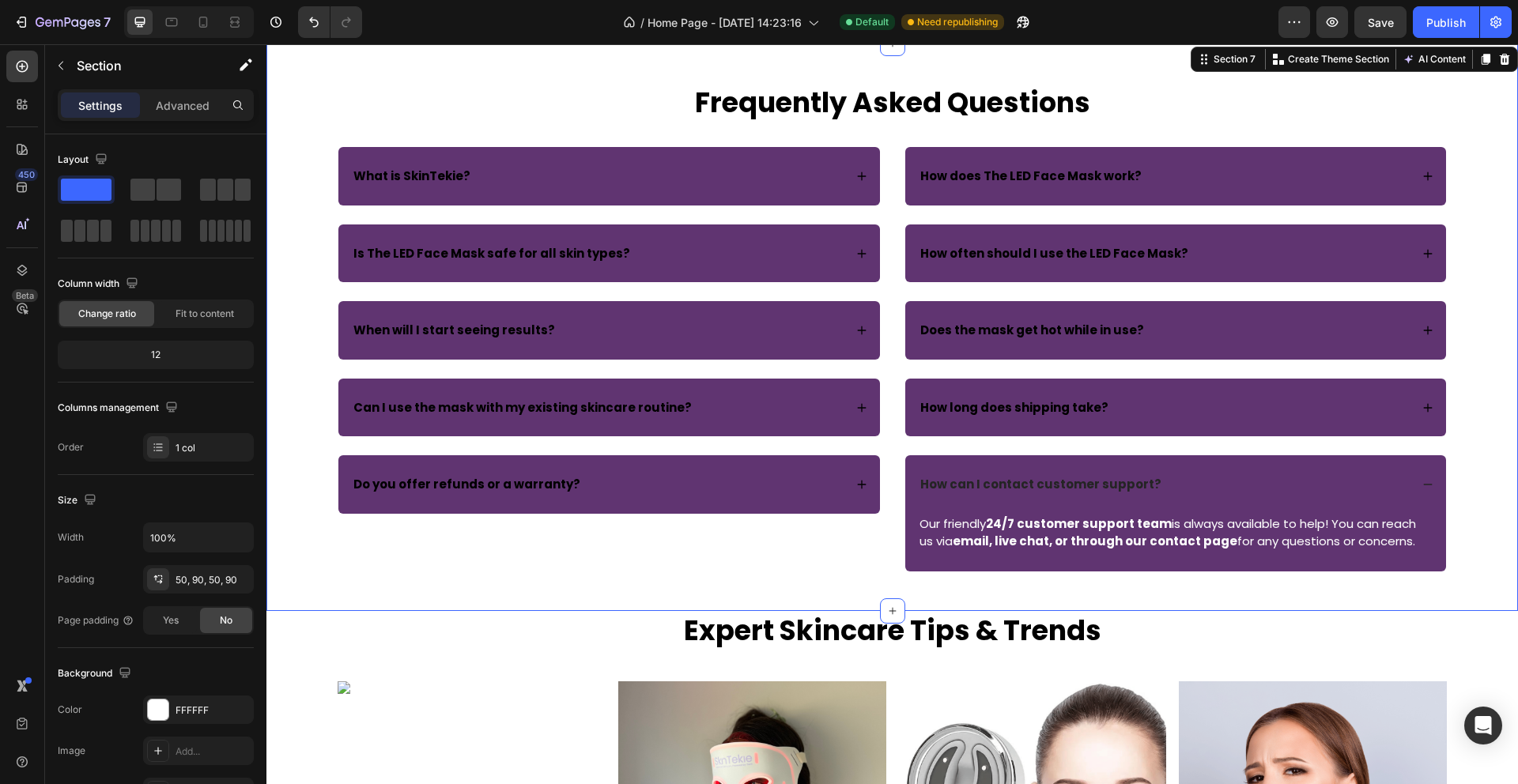
click at [1429, 129] on div "Frequently Asked Questions Heading Row What is SkinTekie? Is The LED Face Mask …" at bounding box center [892, 327] width 1109 height 489
click at [1471, 173] on div "Frequently Asked Questions Heading Row What is SkinTekie? Is The LED Face Mask …" at bounding box center [892, 327] width 1251 height 568
click at [425, 176] on strong "What is SkinTekie?" at bounding box center [411, 176] width 117 height 16
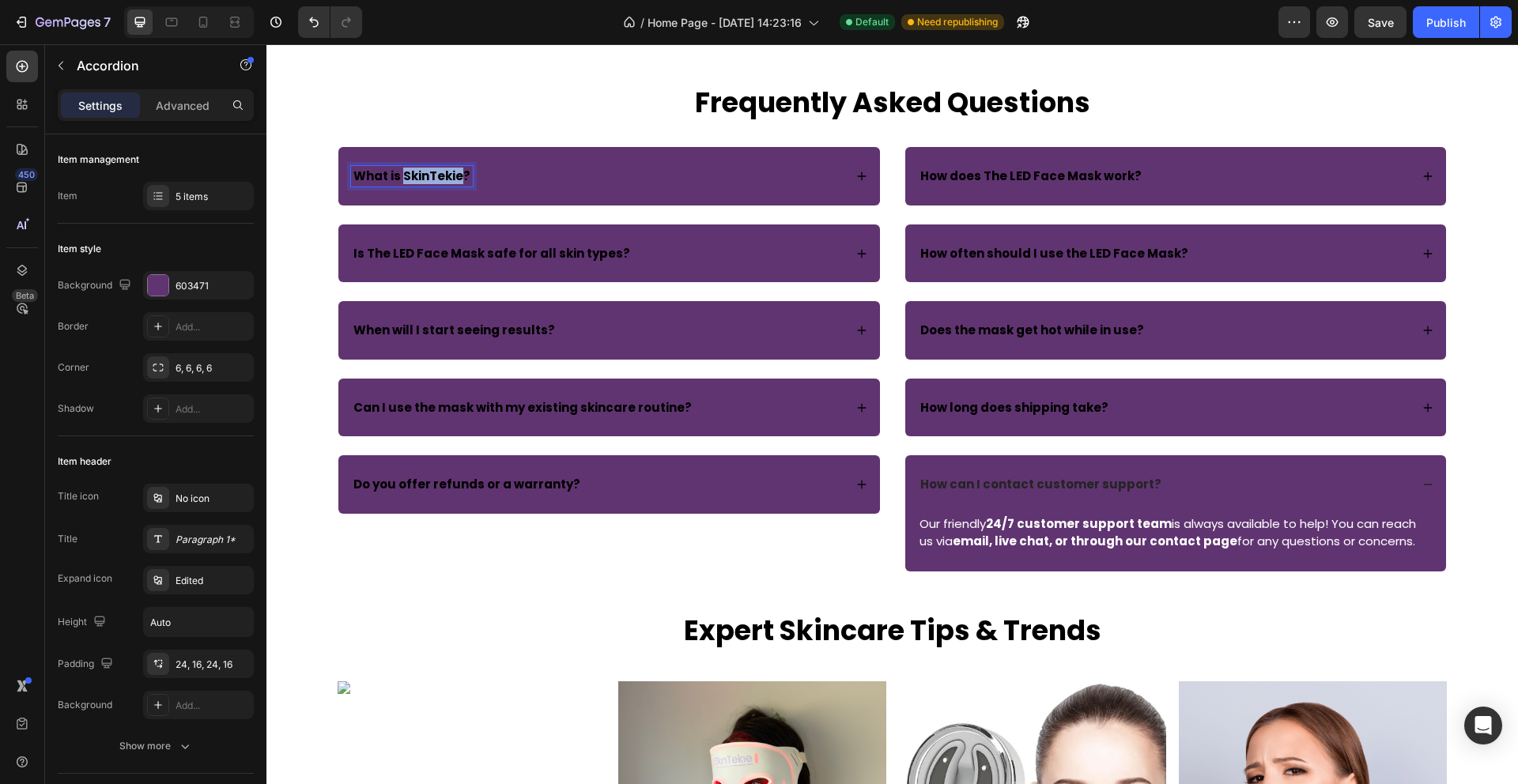
click at [425, 176] on strong "What is SkinTekie?" at bounding box center [411, 176] width 117 height 16
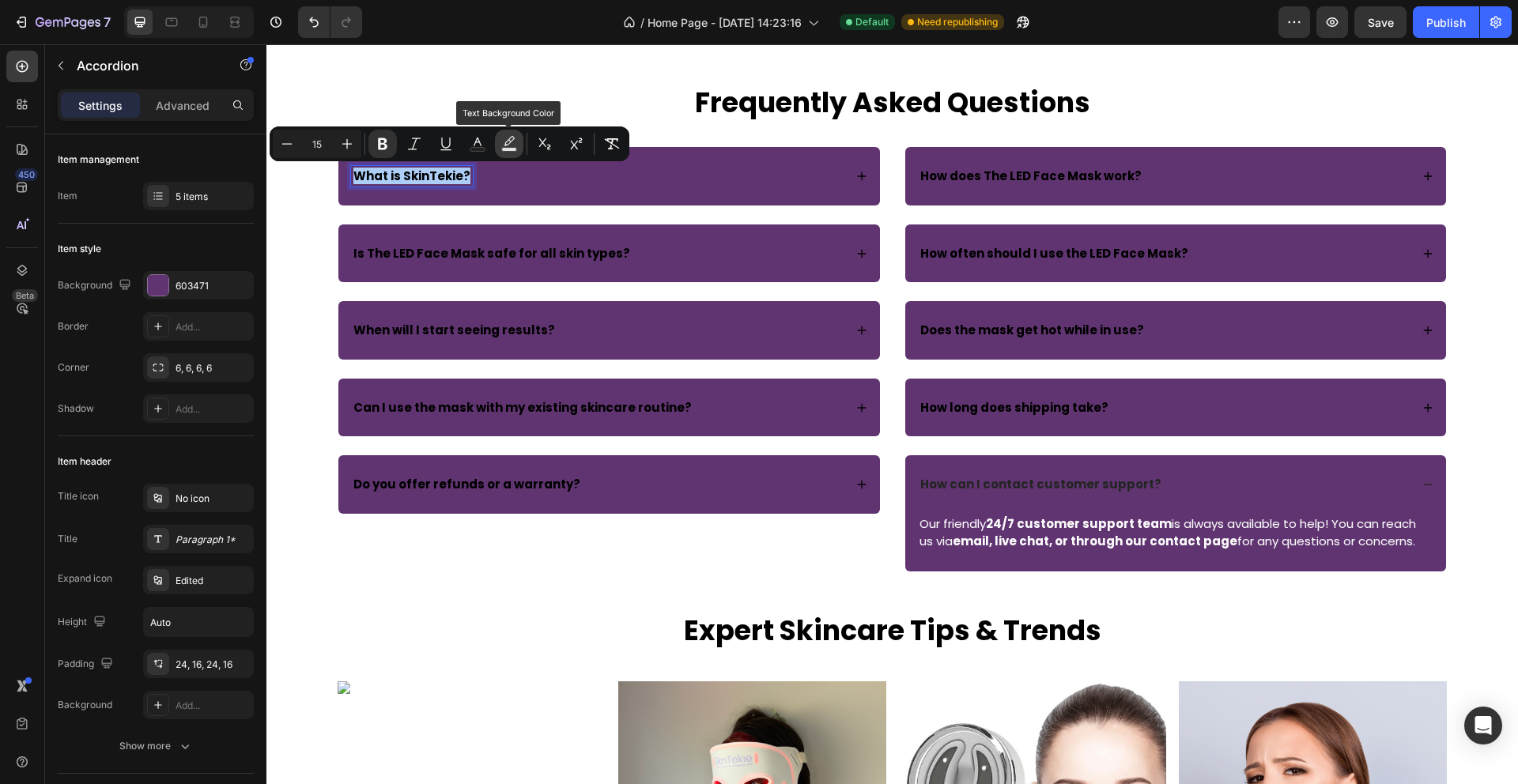
click at [508, 144] on icon "Editor contextual toolbar" at bounding box center [509, 143] width 16 height 16
type input "000000"
type input "77"
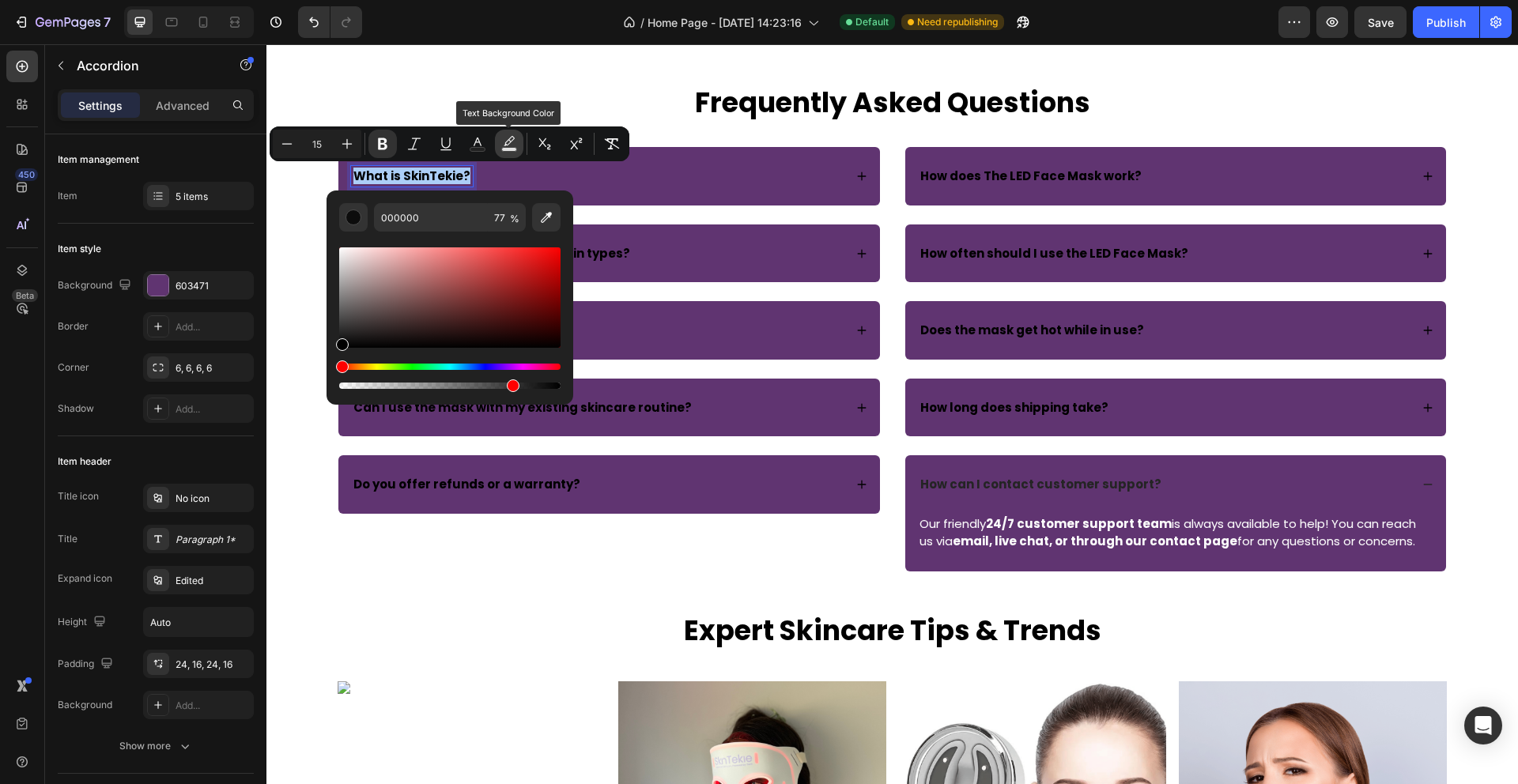
click at [508, 144] on icon "Editor contextual toolbar" at bounding box center [509, 143] width 16 height 16
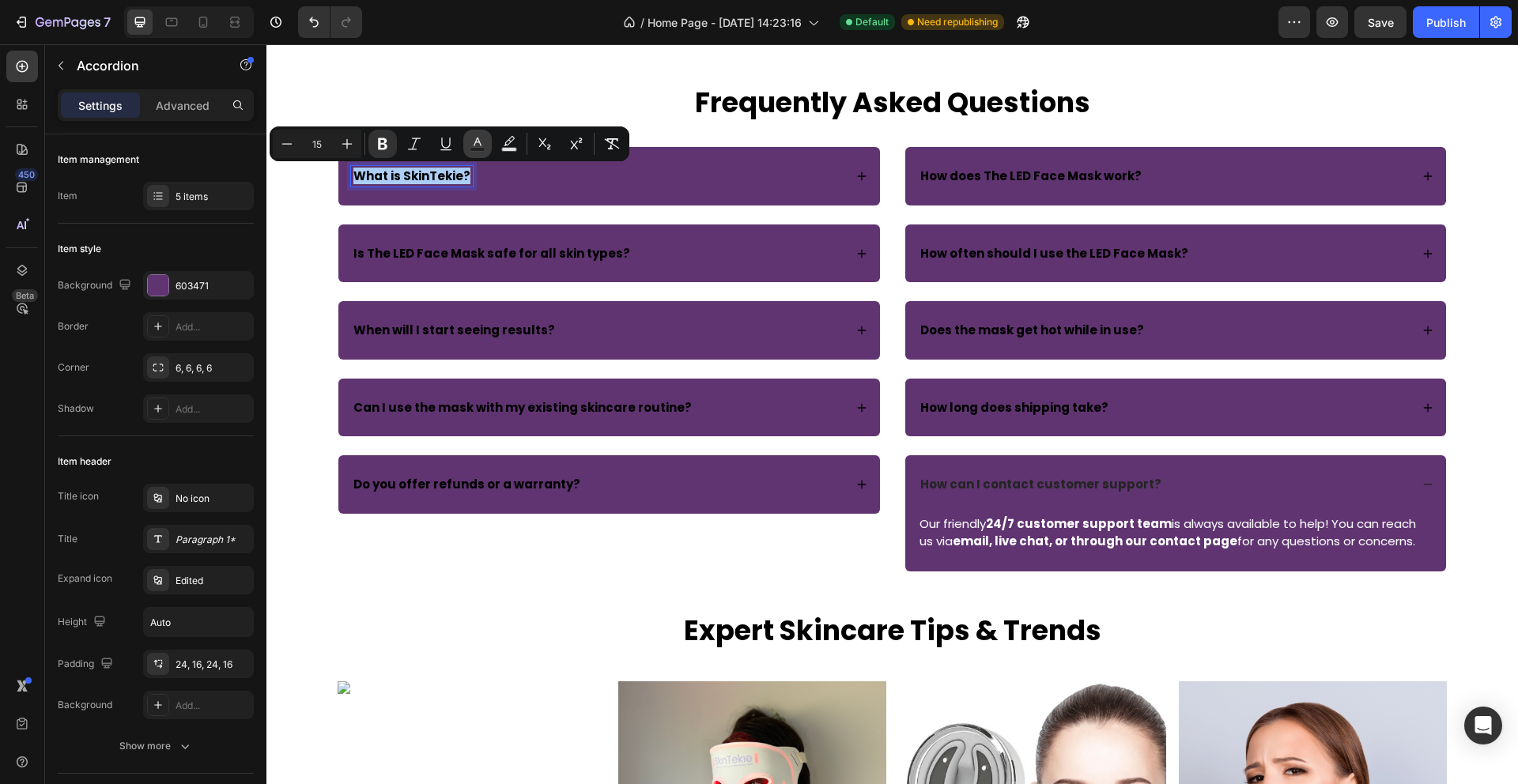
click at [479, 138] on icon "Editor contextual toolbar" at bounding box center [478, 143] width 16 height 16
type input "000000"
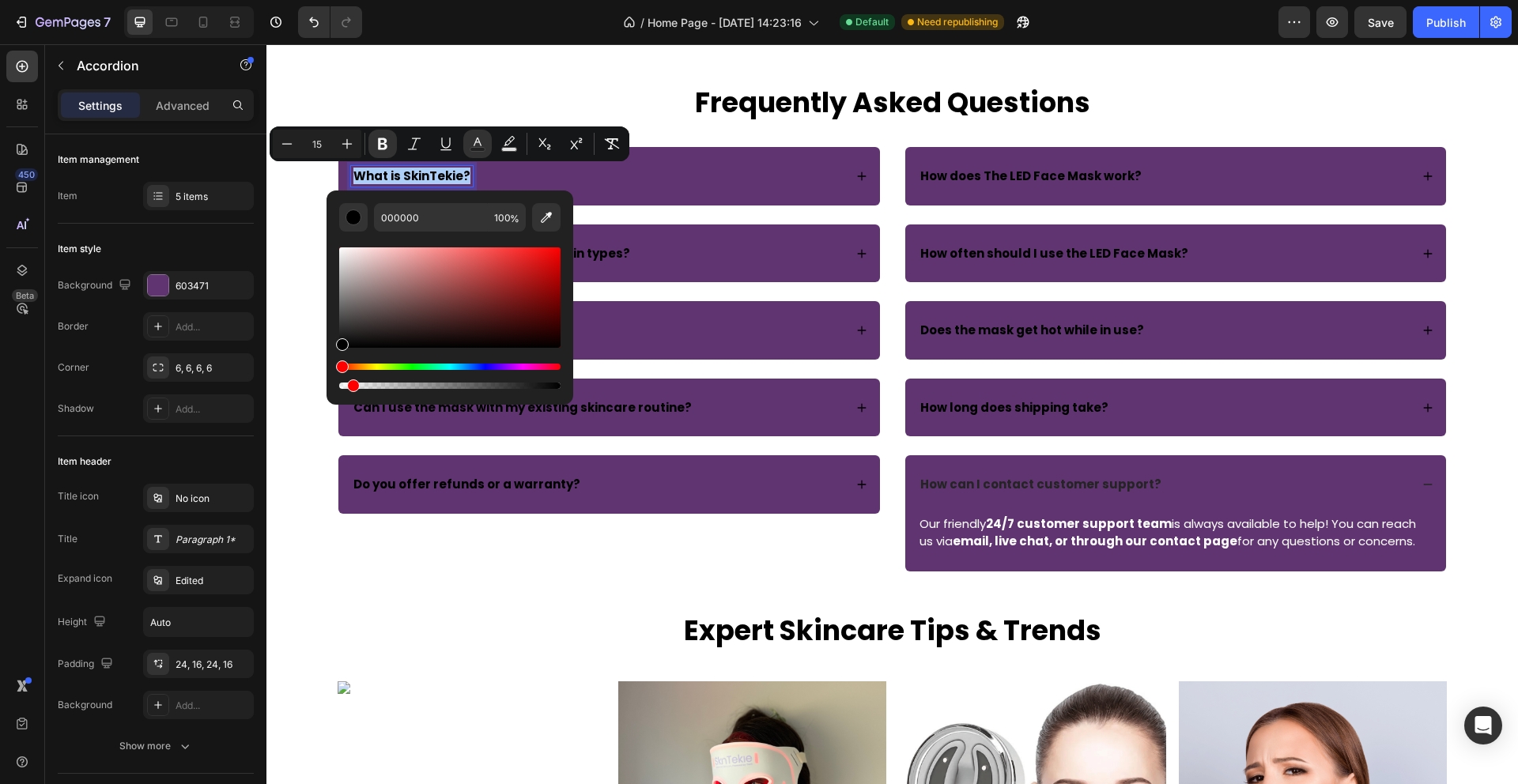
click at [349, 385] on div "Editor contextual toolbar" at bounding box center [449, 385] width 221 height 7
drag, startPoint x: 355, startPoint y: 384, endPoint x: 335, endPoint y: 383, distance: 20.0
click at [336, 383] on div "Editor contextual toolbar" at bounding box center [342, 385] width 12 height 12
type input "0"
click at [611, 173] on div "What is SkinTekie?" at bounding box center [597, 177] width 493 height 21
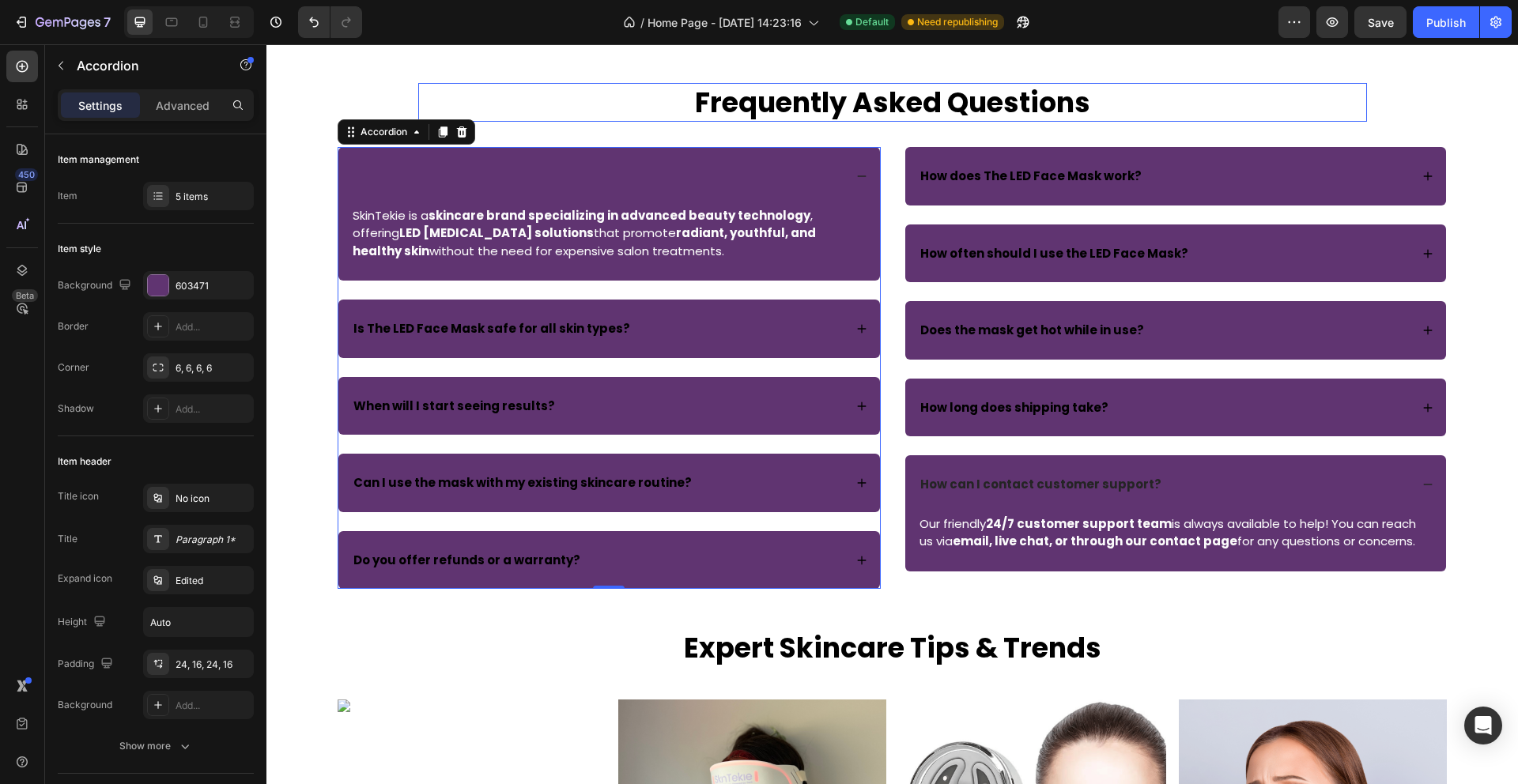
click at [598, 110] on h2 "Frequently Asked Questions" at bounding box center [892, 103] width 948 height 40
click at [411, 178] on strong "What is SkinTekie?" at bounding box center [411, 176] width 117 height 16
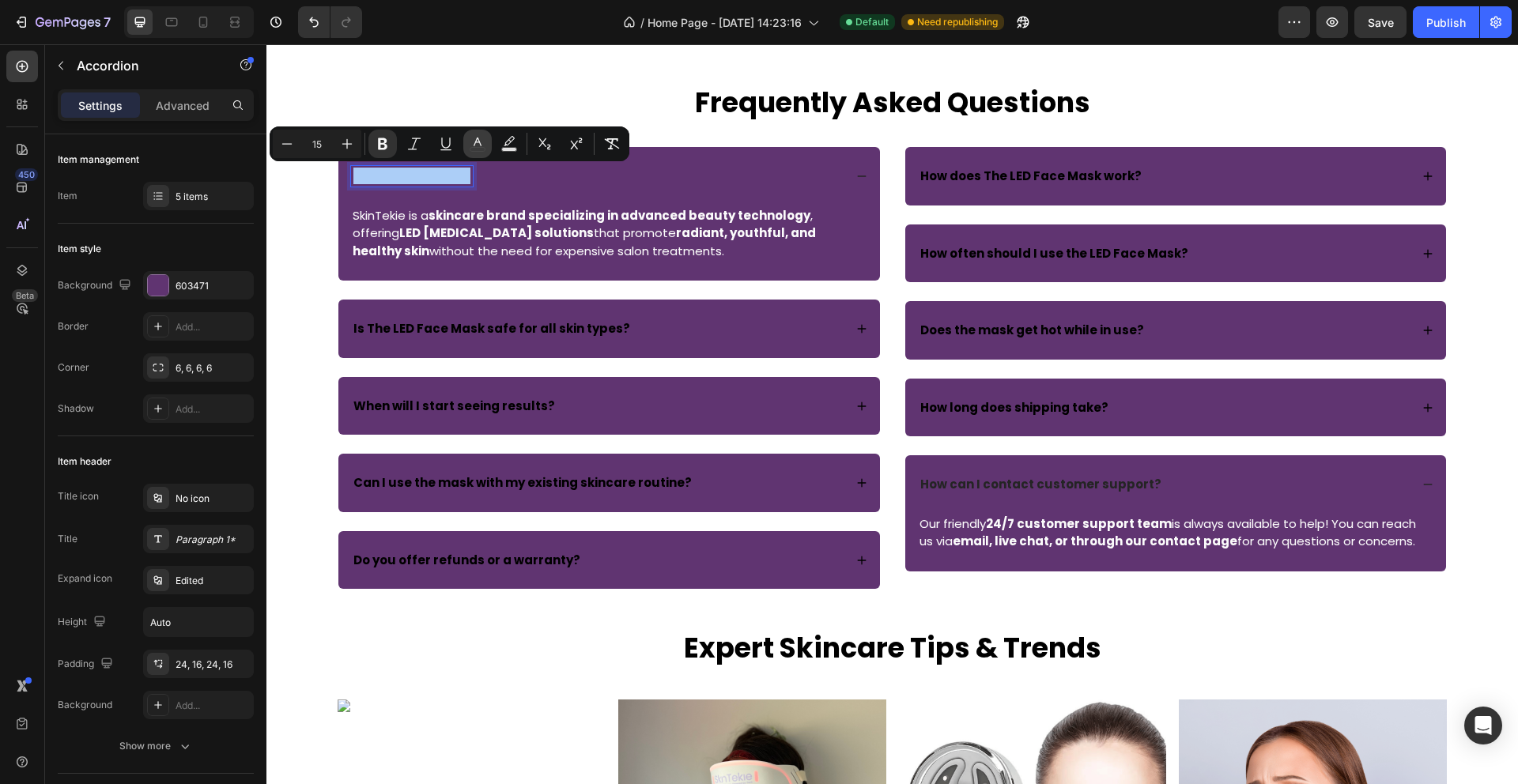
click at [475, 142] on icon "Editor contextual toolbar" at bounding box center [478, 141] width 8 height 9
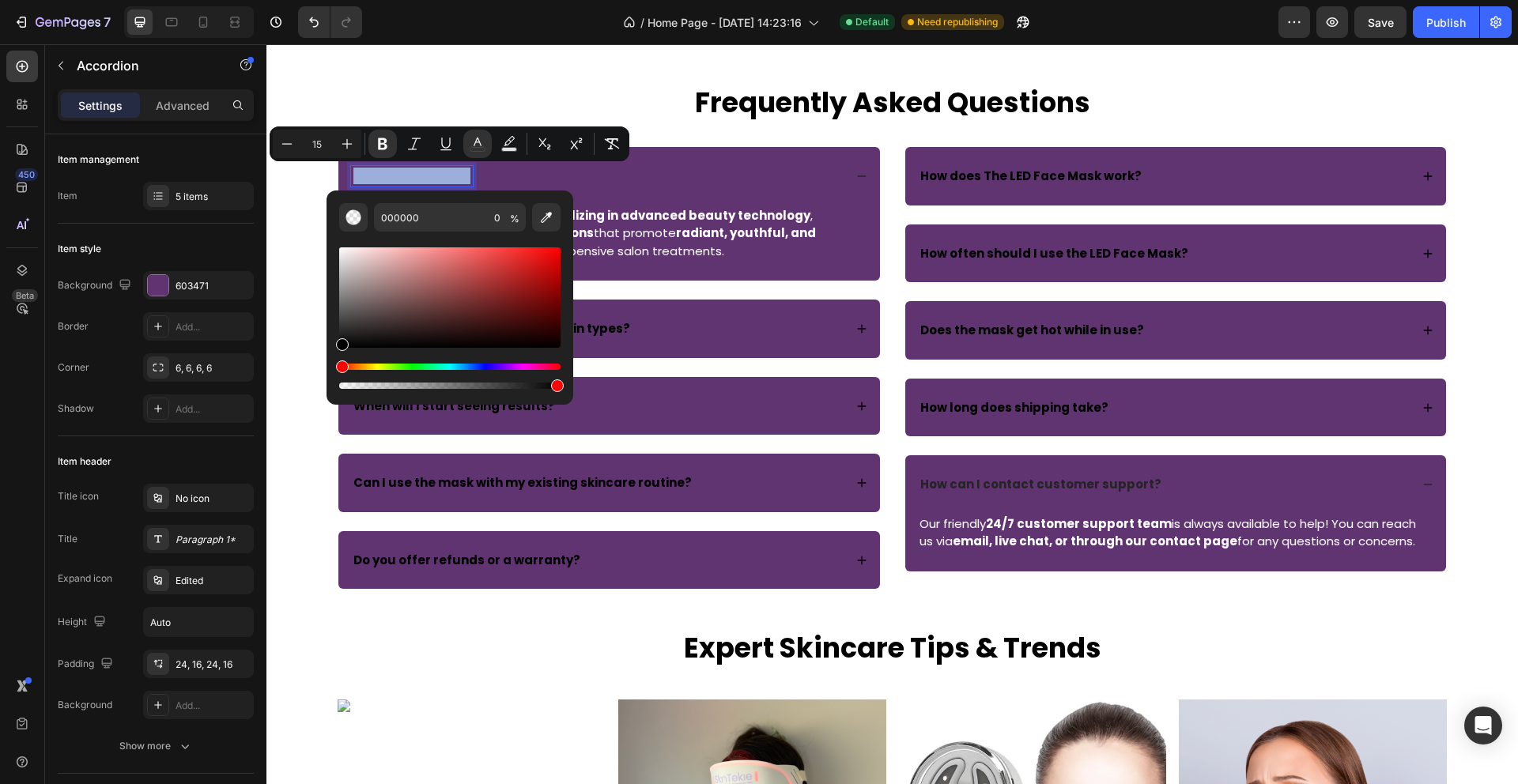
type input "100"
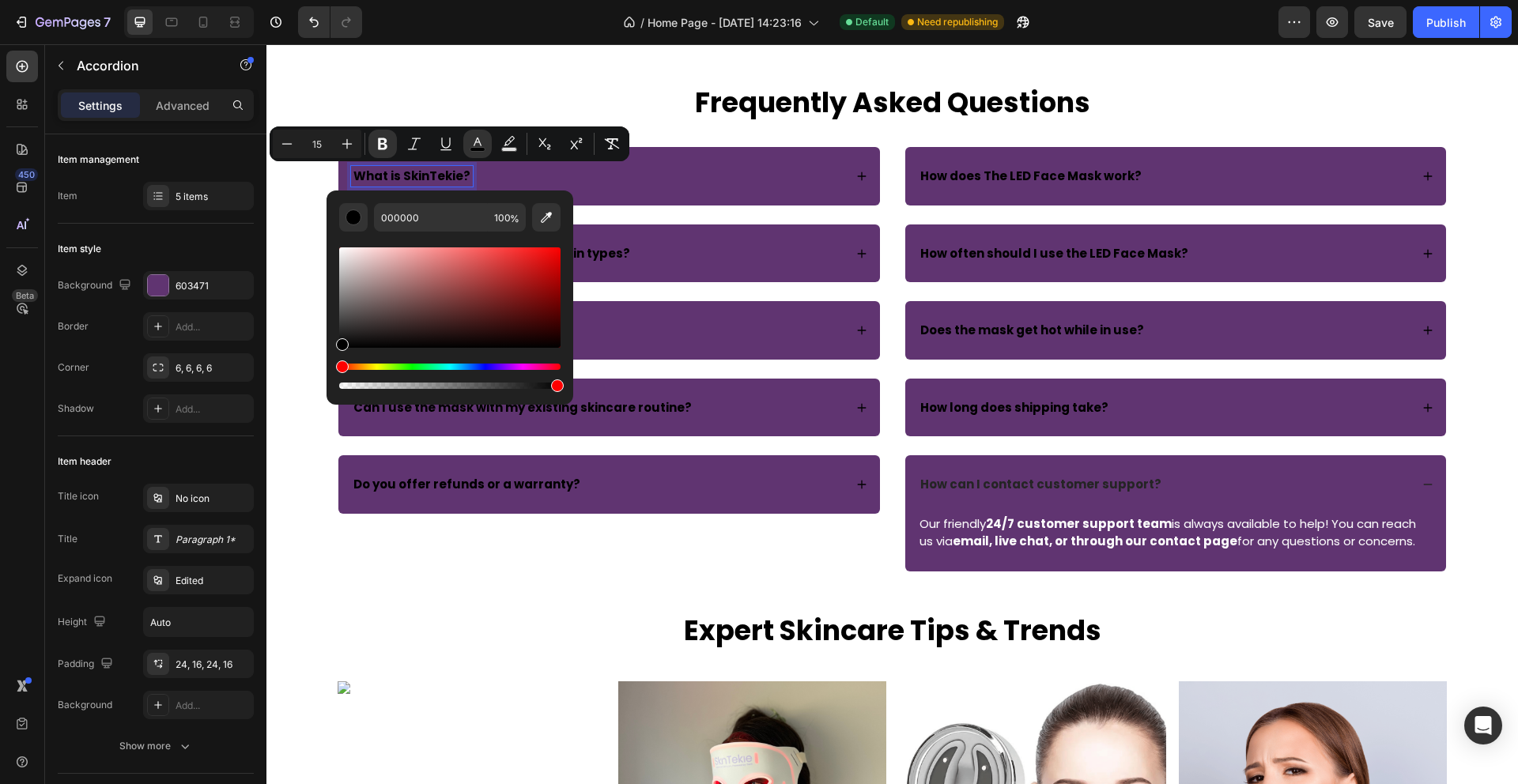
drag, startPoint x: 609, startPoint y: 432, endPoint x: 610, endPoint y: 390, distance: 42.0
click at [512, 140] on icon "Editor contextual toolbar" at bounding box center [509, 140] width 11 height 9
click at [477, 140] on icon "Editor contextual toolbar" at bounding box center [478, 143] width 16 height 16
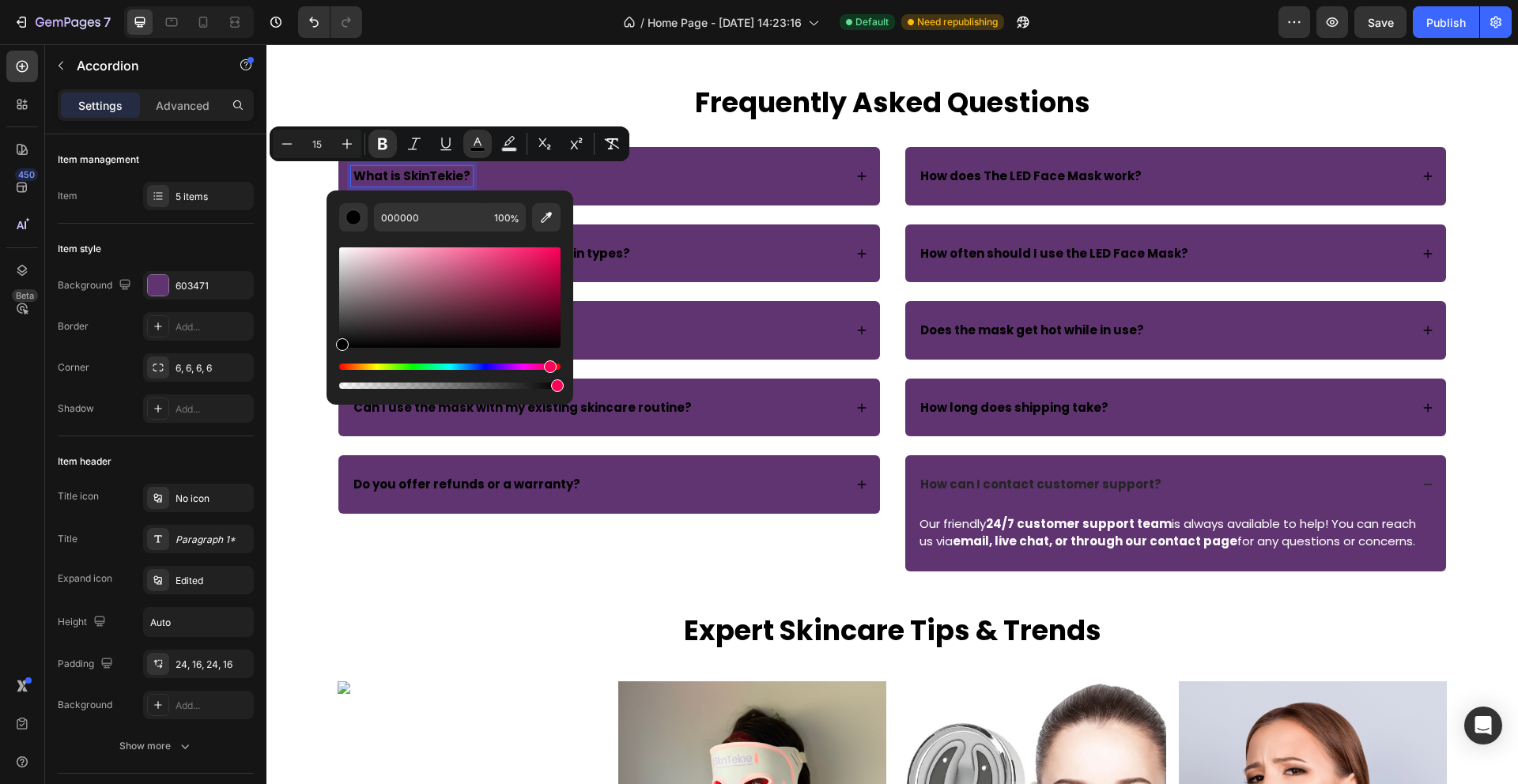
drag, startPoint x: 344, startPoint y: 368, endPoint x: 548, endPoint y: 364, distance: 204.0
click at [548, 364] on div "Hue" at bounding box center [550, 366] width 12 height 12
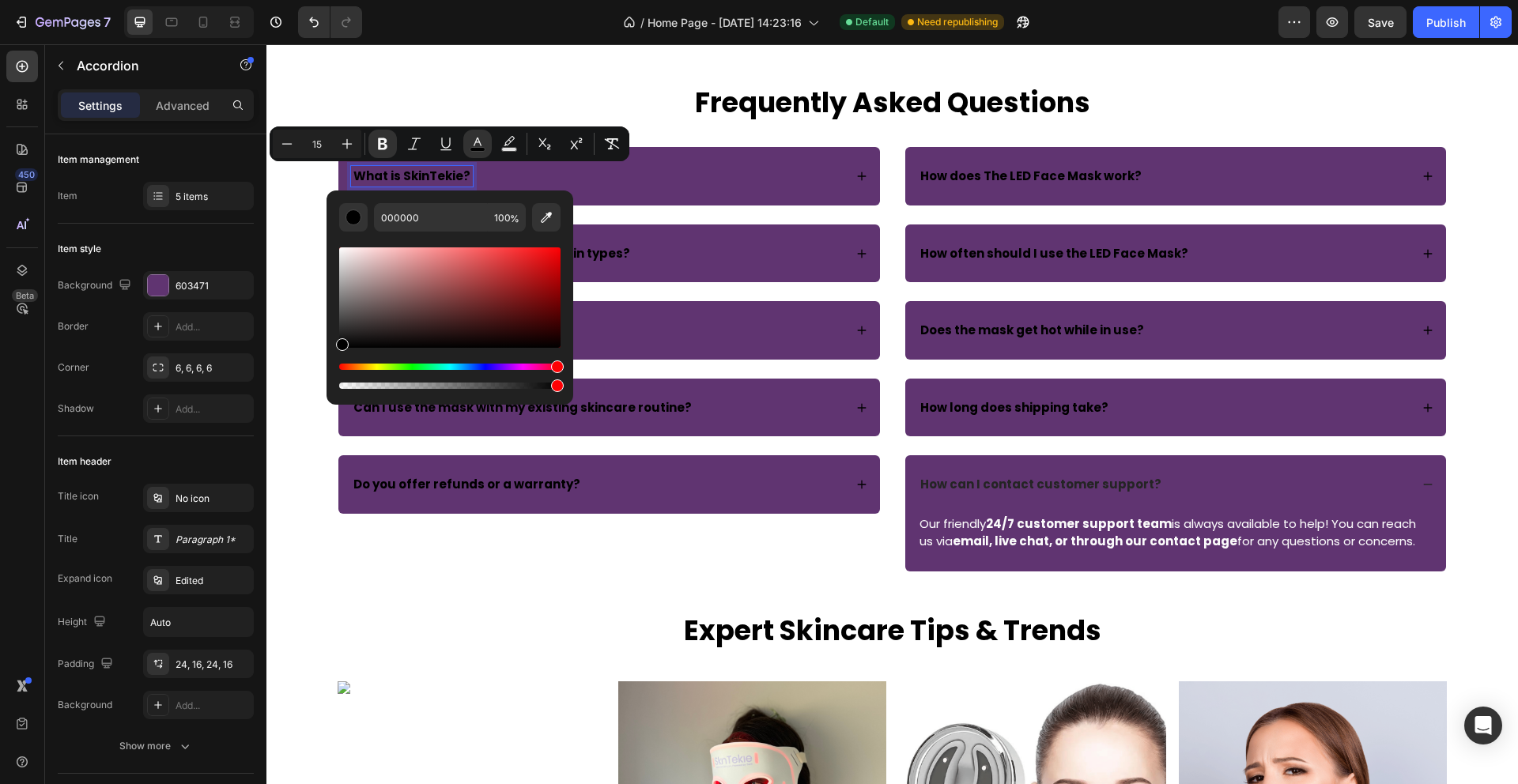
drag, startPoint x: 557, startPoint y: 368, endPoint x: 569, endPoint y: 368, distance: 12.0
click at [569, 368] on div "000000 100 %" at bounding box center [450, 291] width 247 height 201
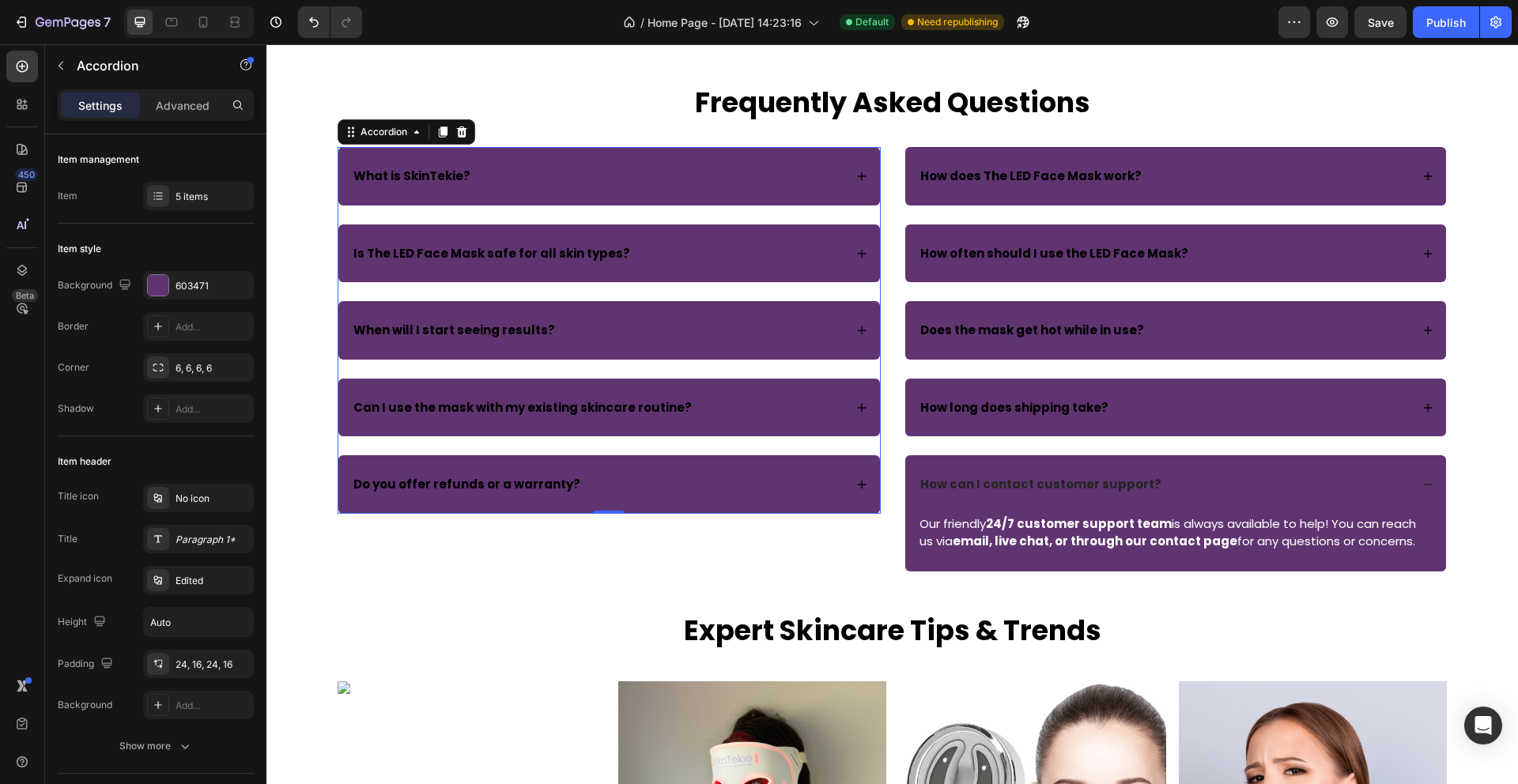
drag, startPoint x: 829, startPoint y: 435, endPoint x: 355, endPoint y: 368, distance: 478.7
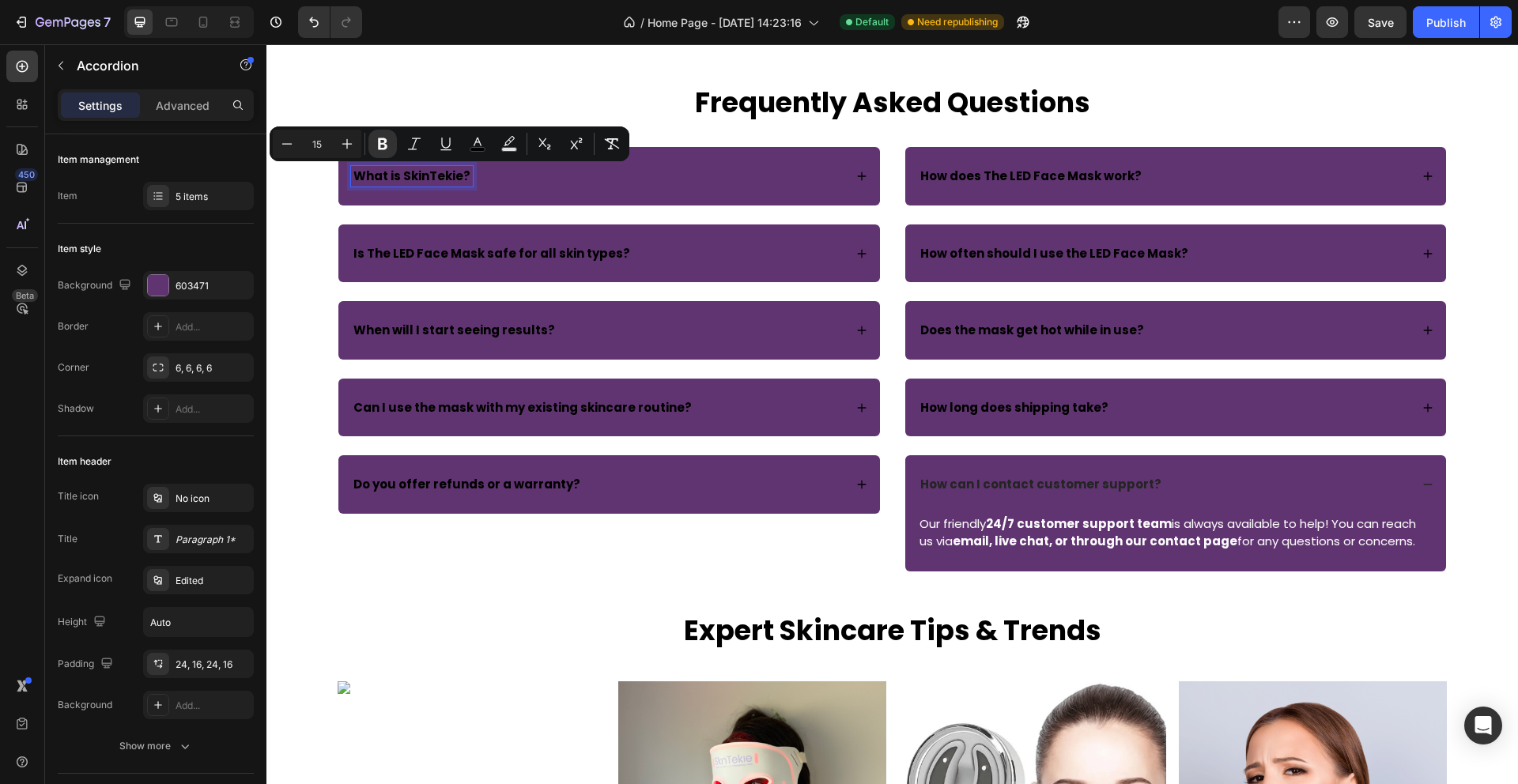
click at [444, 168] on strong "What is SkinTekie?" at bounding box center [411, 176] width 117 height 16
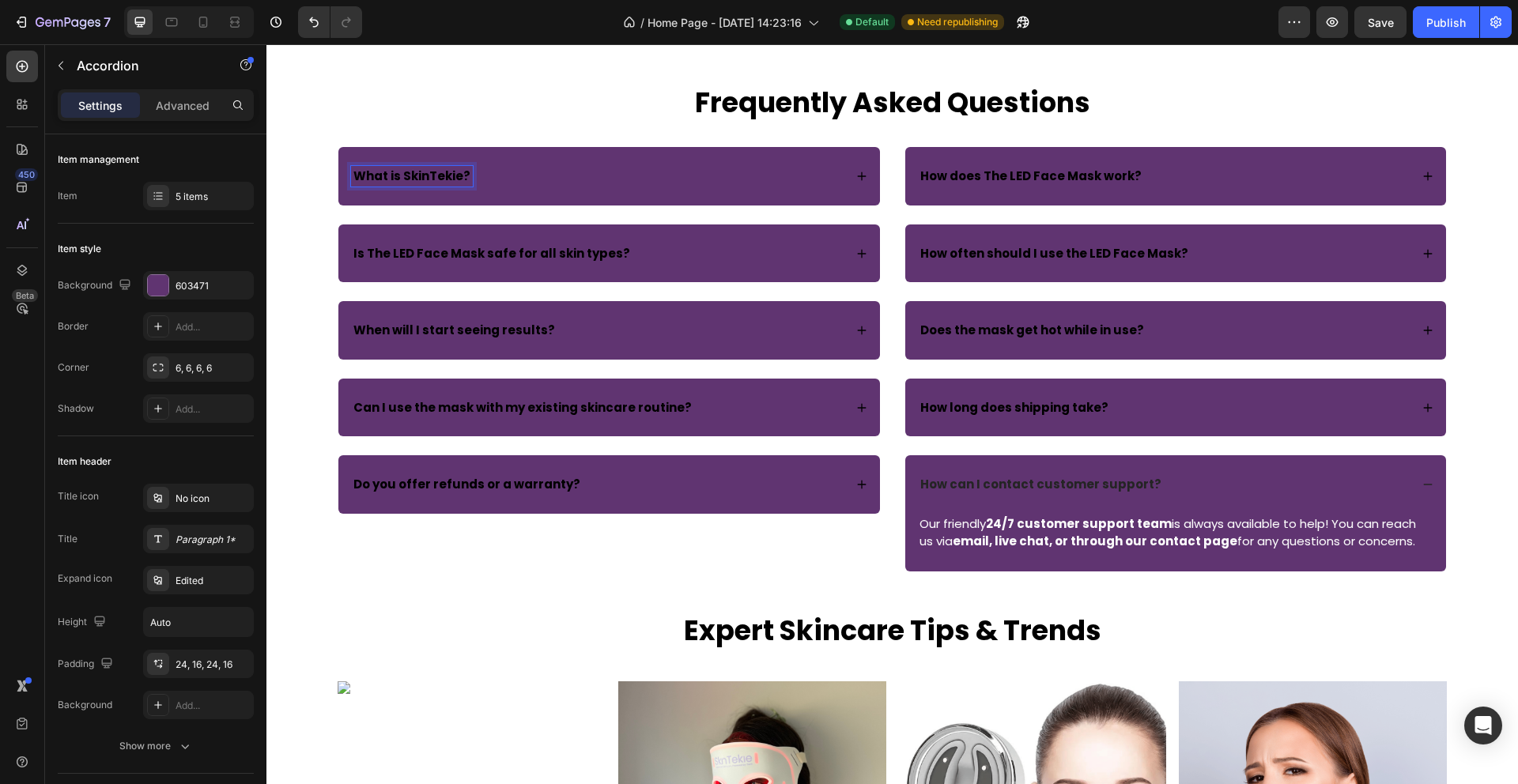
click at [442, 180] on strong "What is SkinTekie?" at bounding box center [411, 176] width 117 height 16
click at [504, 180] on div "What is SkinTekie?" at bounding box center [597, 177] width 493 height 21
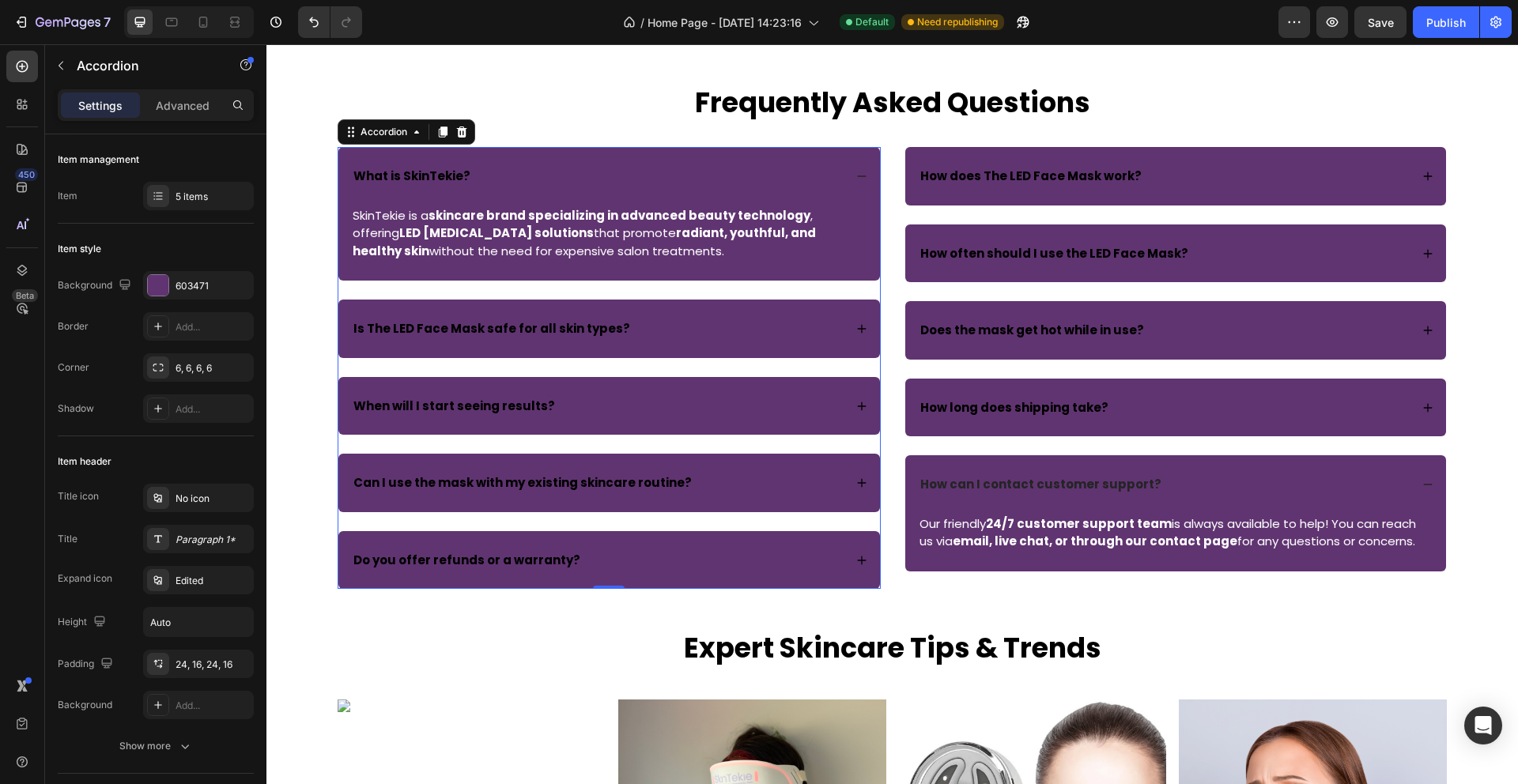
click at [398, 179] on strong "What is SkinTekie?" at bounding box center [411, 176] width 117 height 16
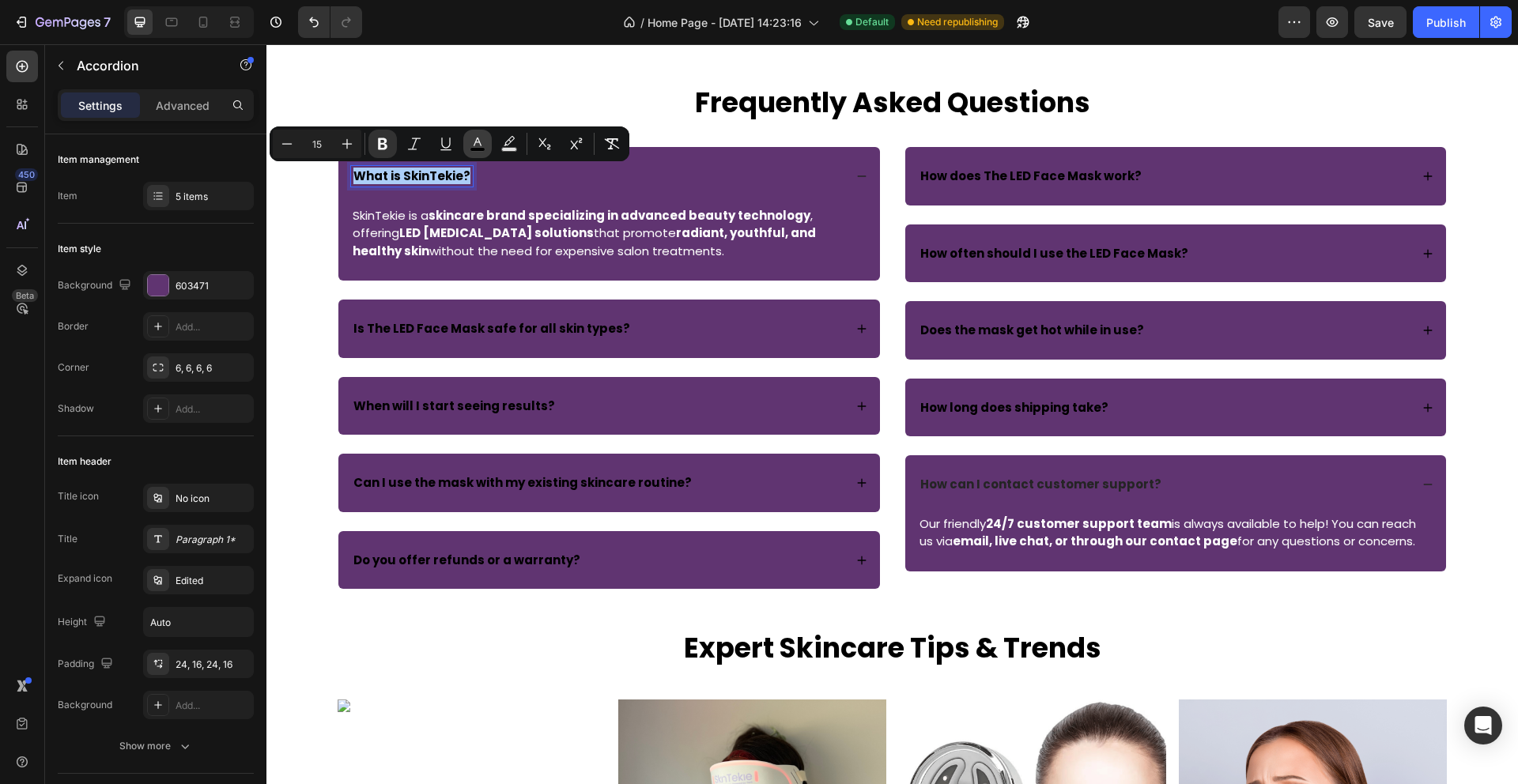
click at [481, 140] on icon "Editor contextual toolbar" at bounding box center [478, 143] width 16 height 16
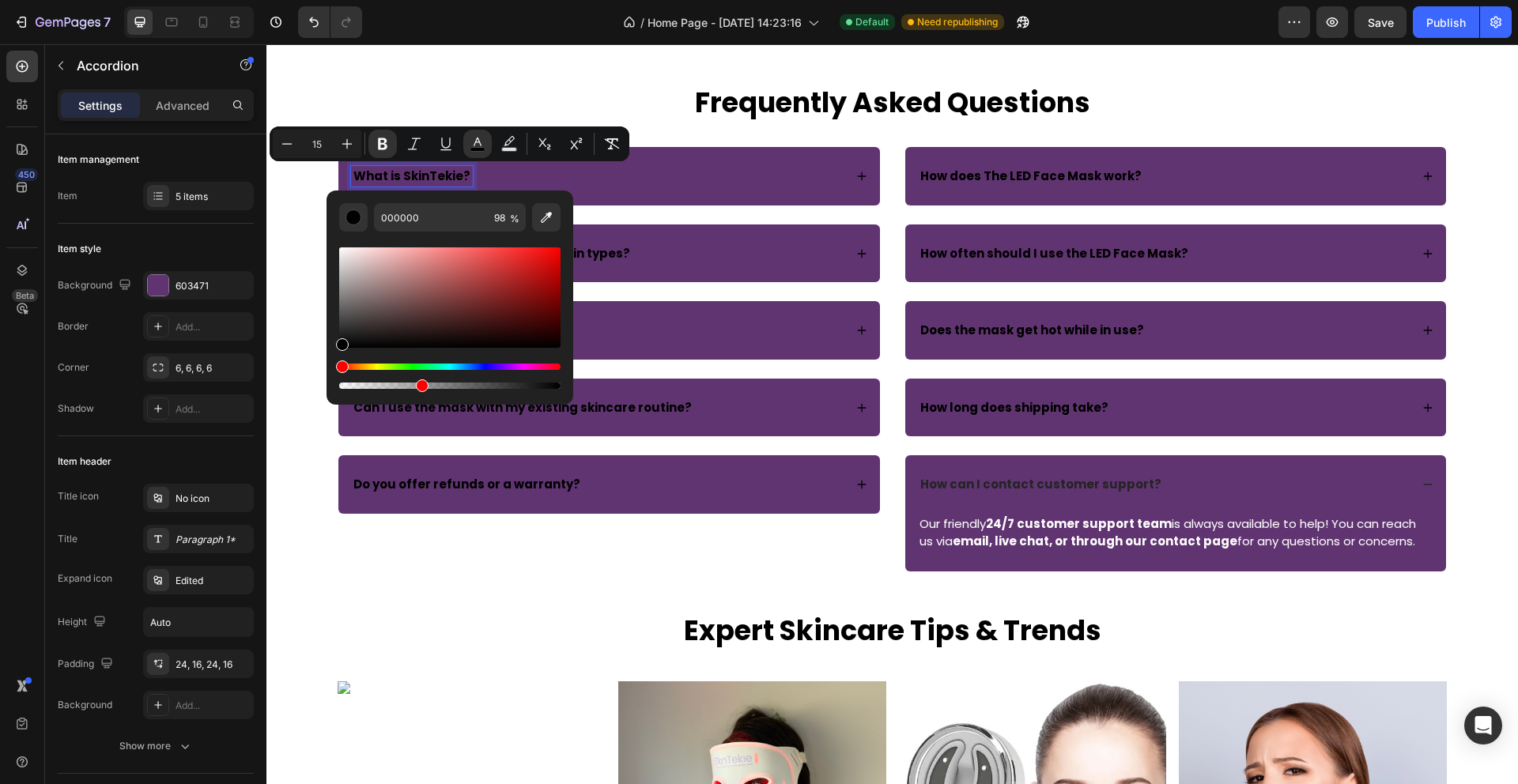
drag, startPoint x: 555, startPoint y: 389, endPoint x: 419, endPoint y: 377, distance: 136.5
click at [419, 377] on div "Editor contextual toolbar" at bounding box center [449, 376] width 221 height 26
type input "36"
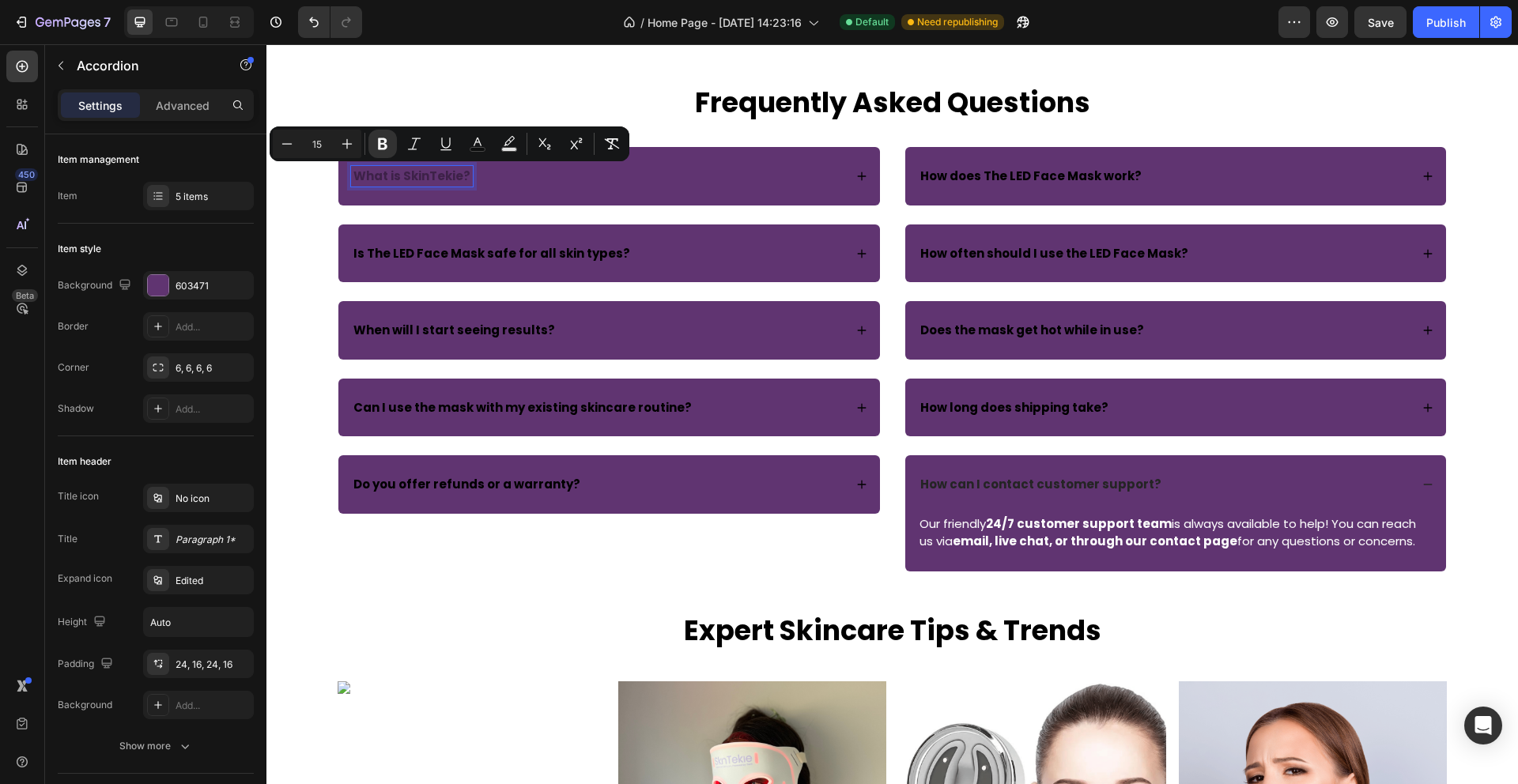
click at [420, 172] on strong "What is SkinTekie?" at bounding box center [411, 176] width 117 height 16
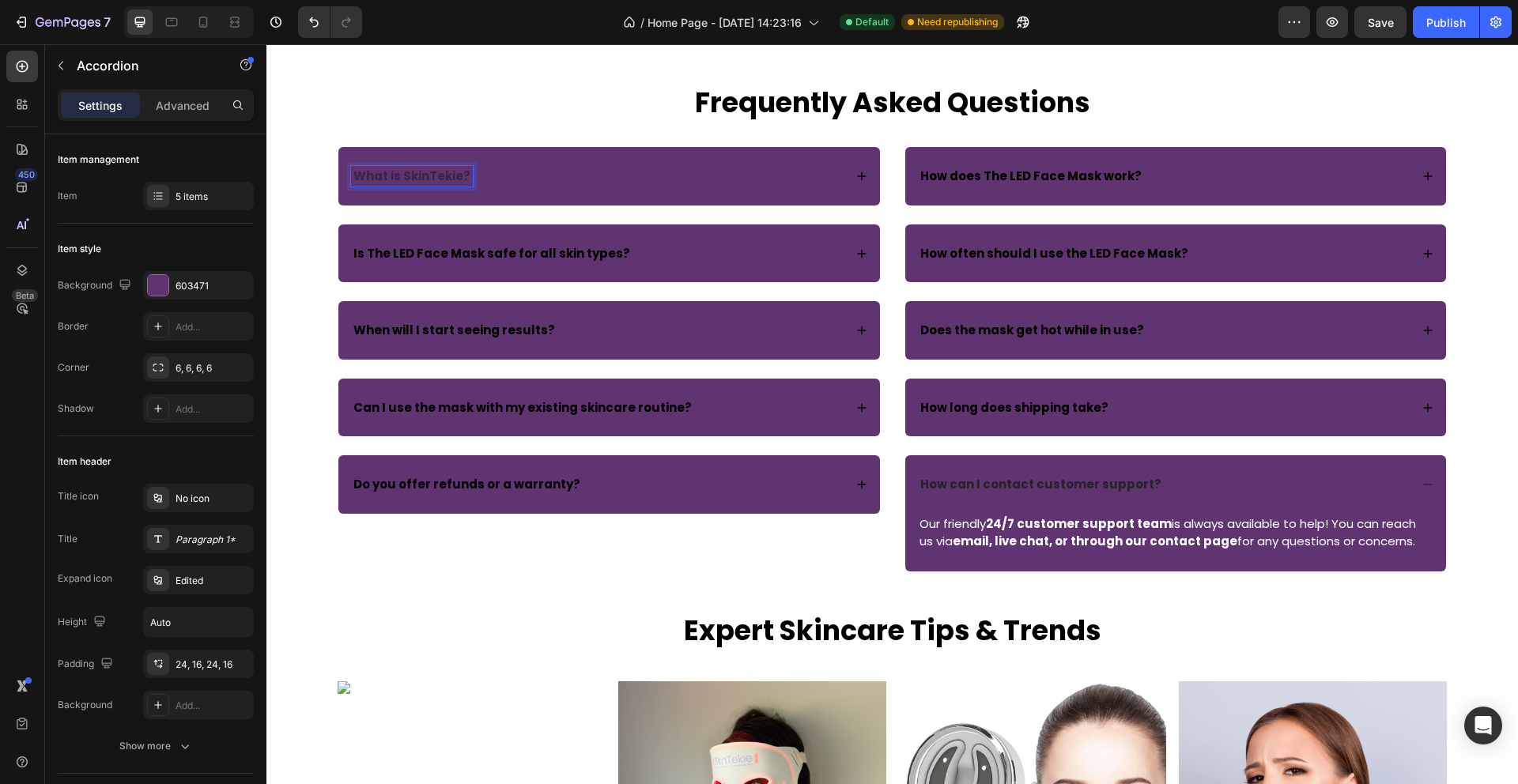
click at [433, 174] on strong "What is SkinTekie?" at bounding box center [411, 176] width 117 height 16
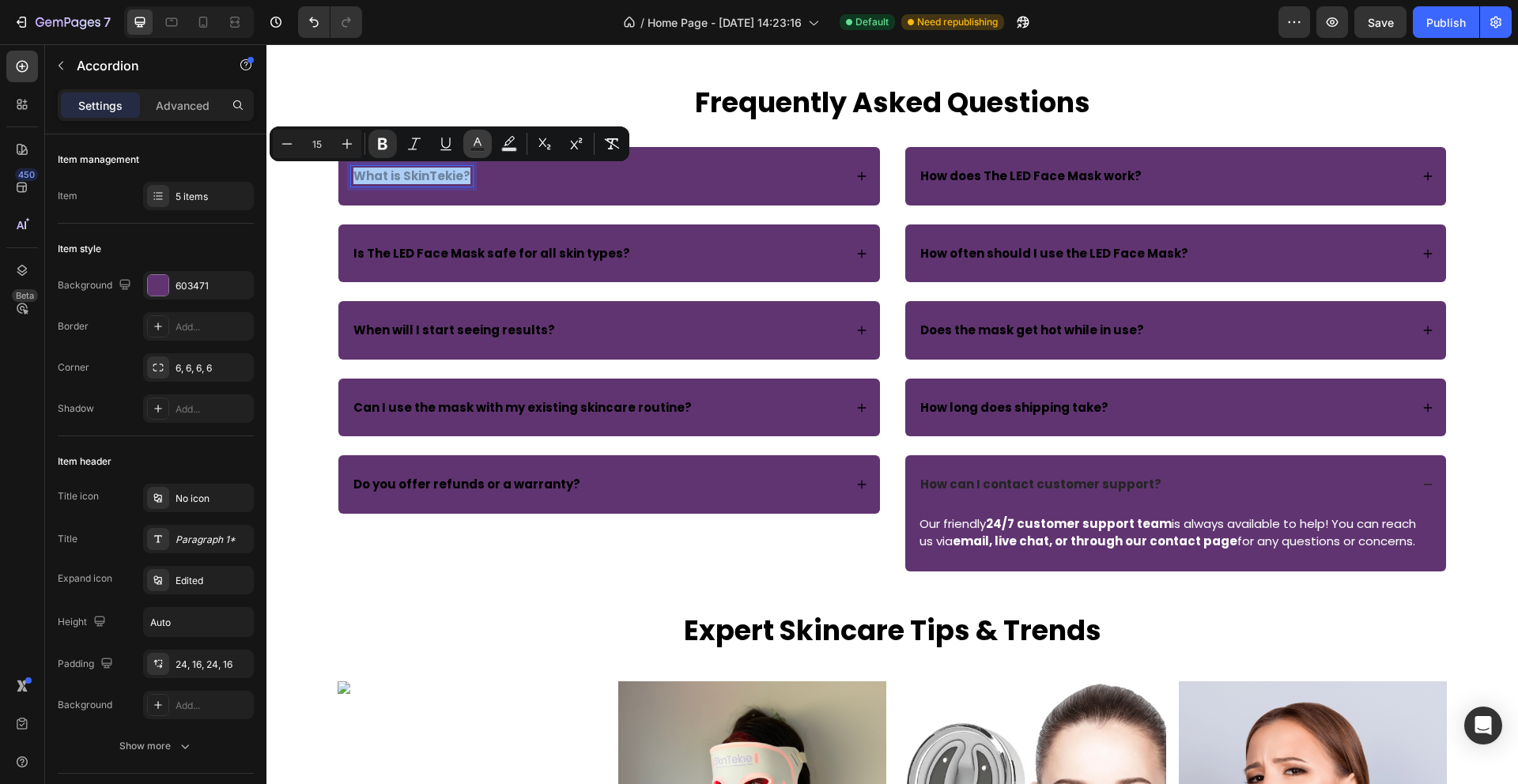
click at [479, 140] on icon "Editor contextual toolbar" at bounding box center [478, 143] width 16 height 16
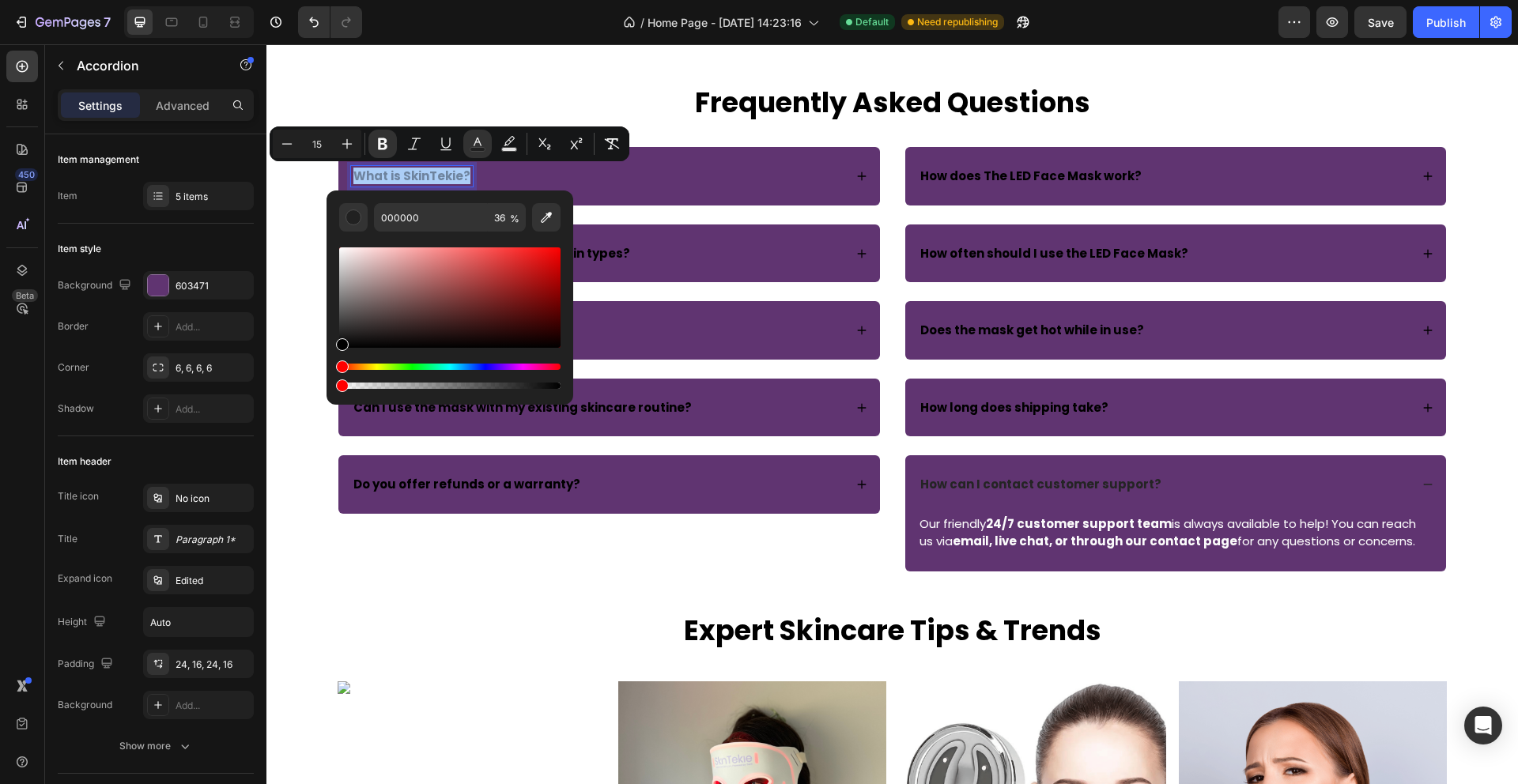
drag, startPoint x: 421, startPoint y: 385, endPoint x: 328, endPoint y: 385, distance: 93.0
click at [328, 385] on div "000000 36 %" at bounding box center [450, 291] width 247 height 201
type input "100"
drag, startPoint x: 605, startPoint y: 432, endPoint x: 605, endPoint y: 380, distance: 52.0
click at [348, 214] on div "Editor contextual toolbar" at bounding box center [353, 217] width 16 height 16
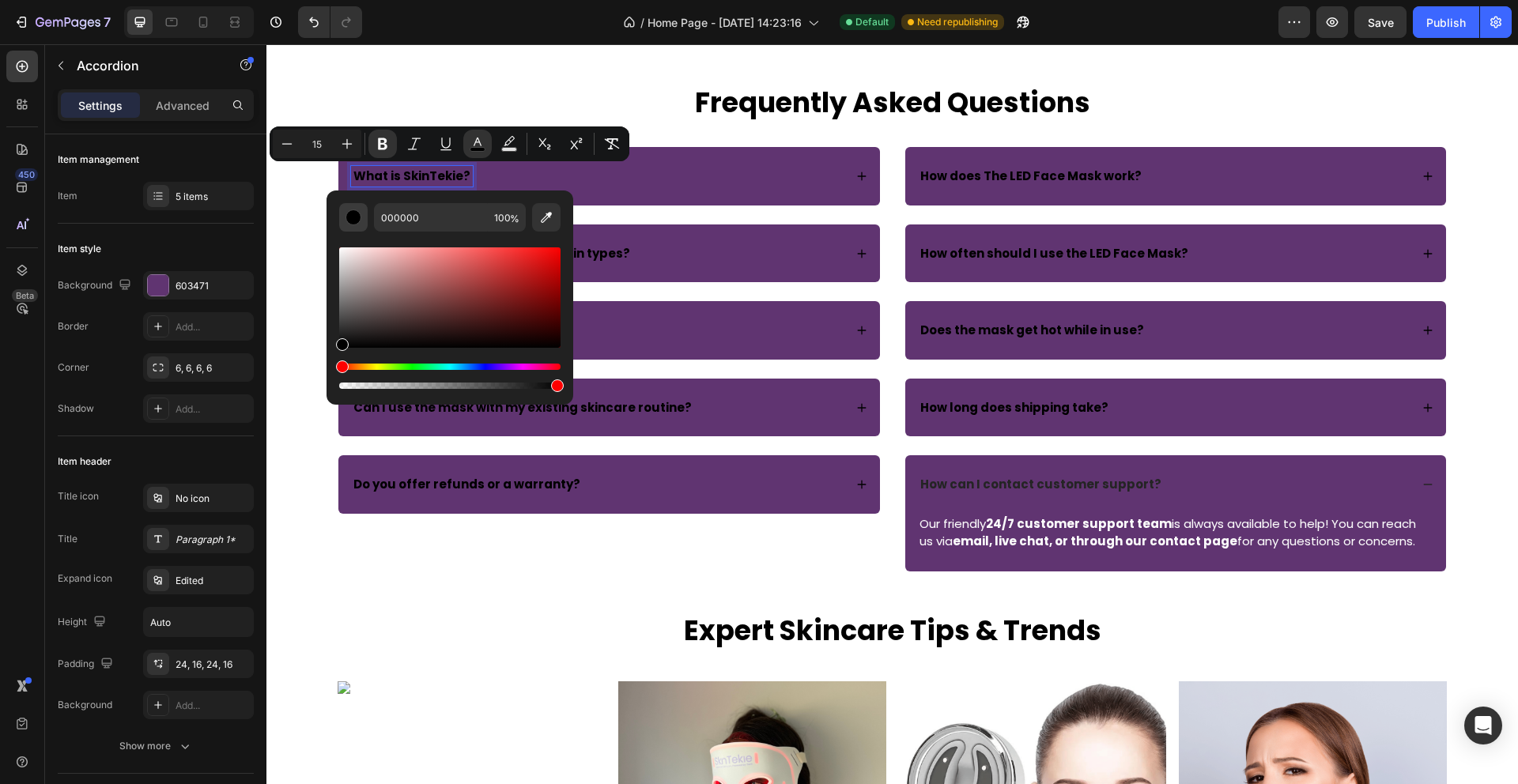
click at [358, 217] on div "Editor contextual toolbar" at bounding box center [353, 217] width 16 height 16
drag, startPoint x: 343, startPoint y: 345, endPoint x: 342, endPoint y: 249, distance: 96.0
click at [342, 249] on div "Editor contextual toolbar" at bounding box center [344, 252] width 12 height 12
type input "F9F7F7"
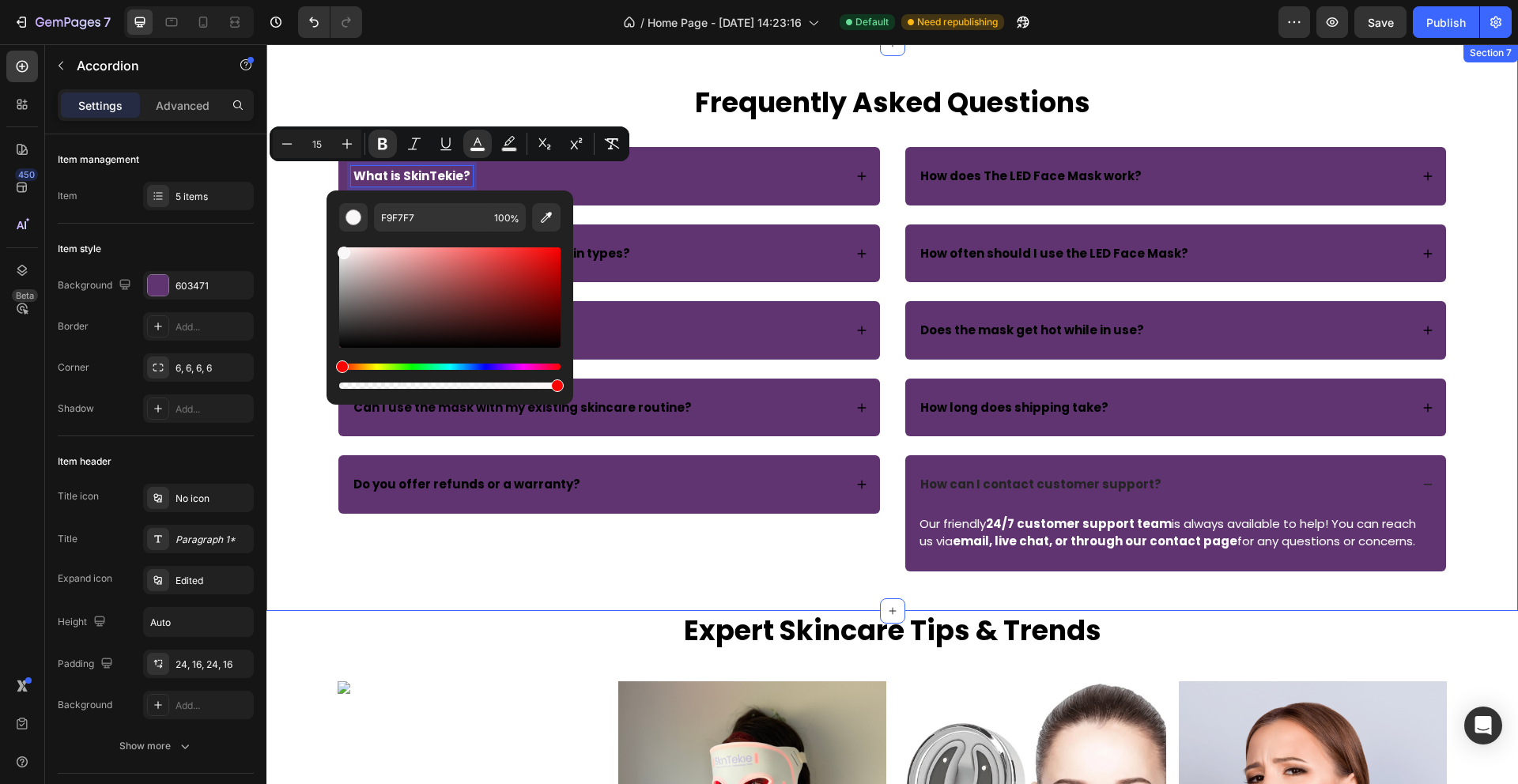
click at [584, 78] on div "Frequently Asked Questions Heading Row What is SkinTekie? Is The LED Face Mask …" at bounding box center [892, 327] width 1251 height 568
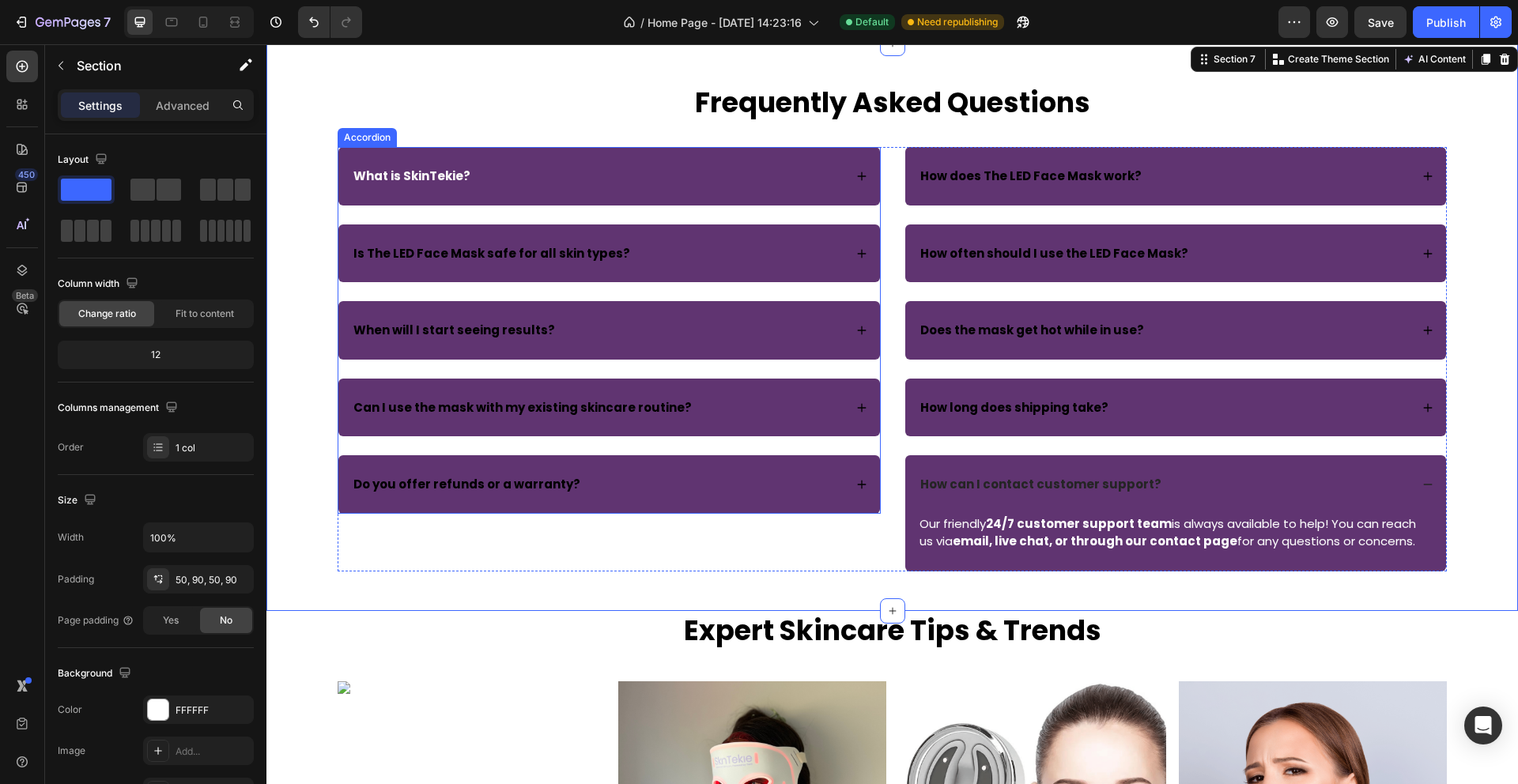
click at [431, 254] on strong "Is The LED Face Mask safe for all skin types?" at bounding box center [491, 252] width 276 height 16
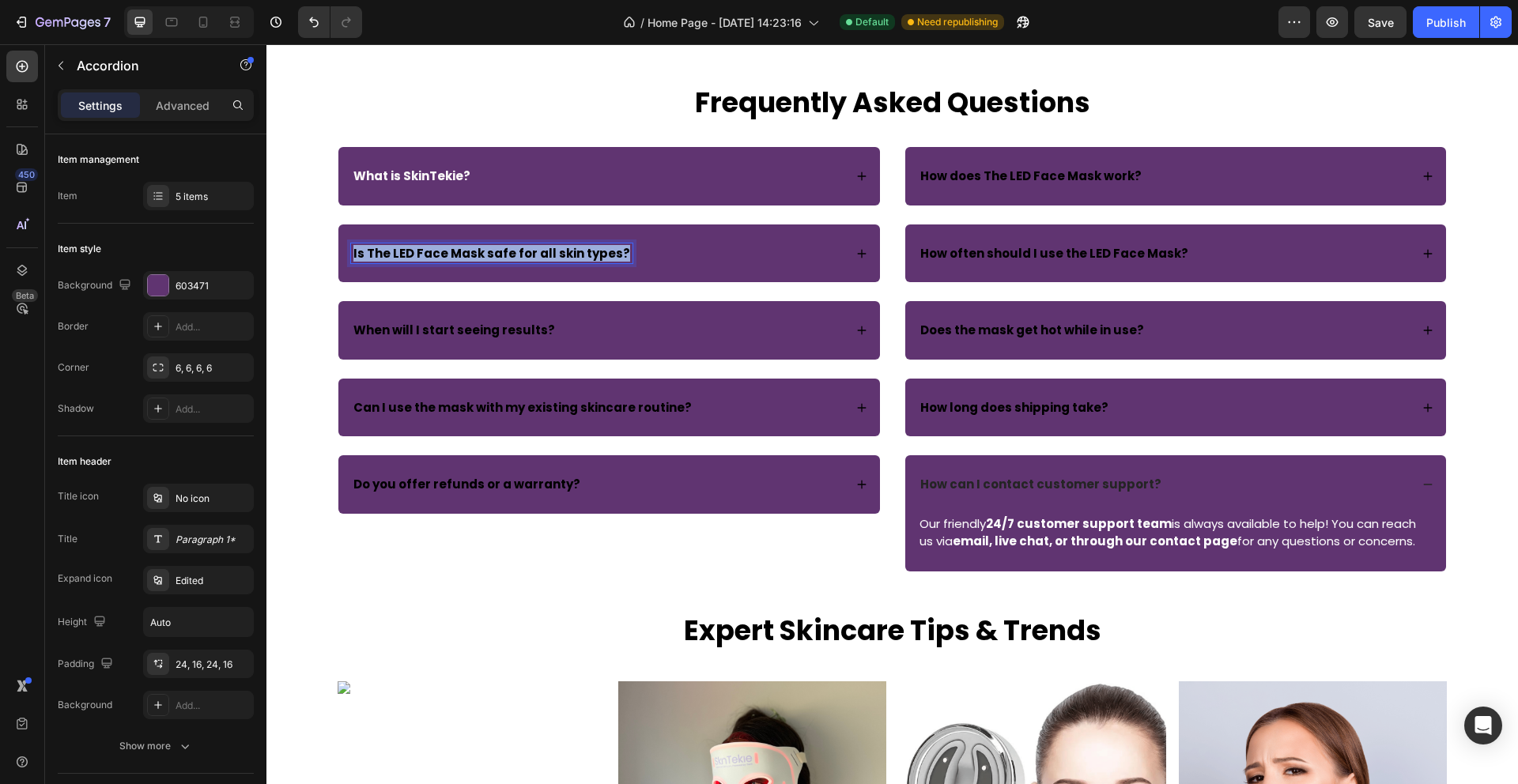
click at [431, 254] on strong "Is The LED Face Mask safe for all skin types?" at bounding box center [491, 252] width 276 height 16
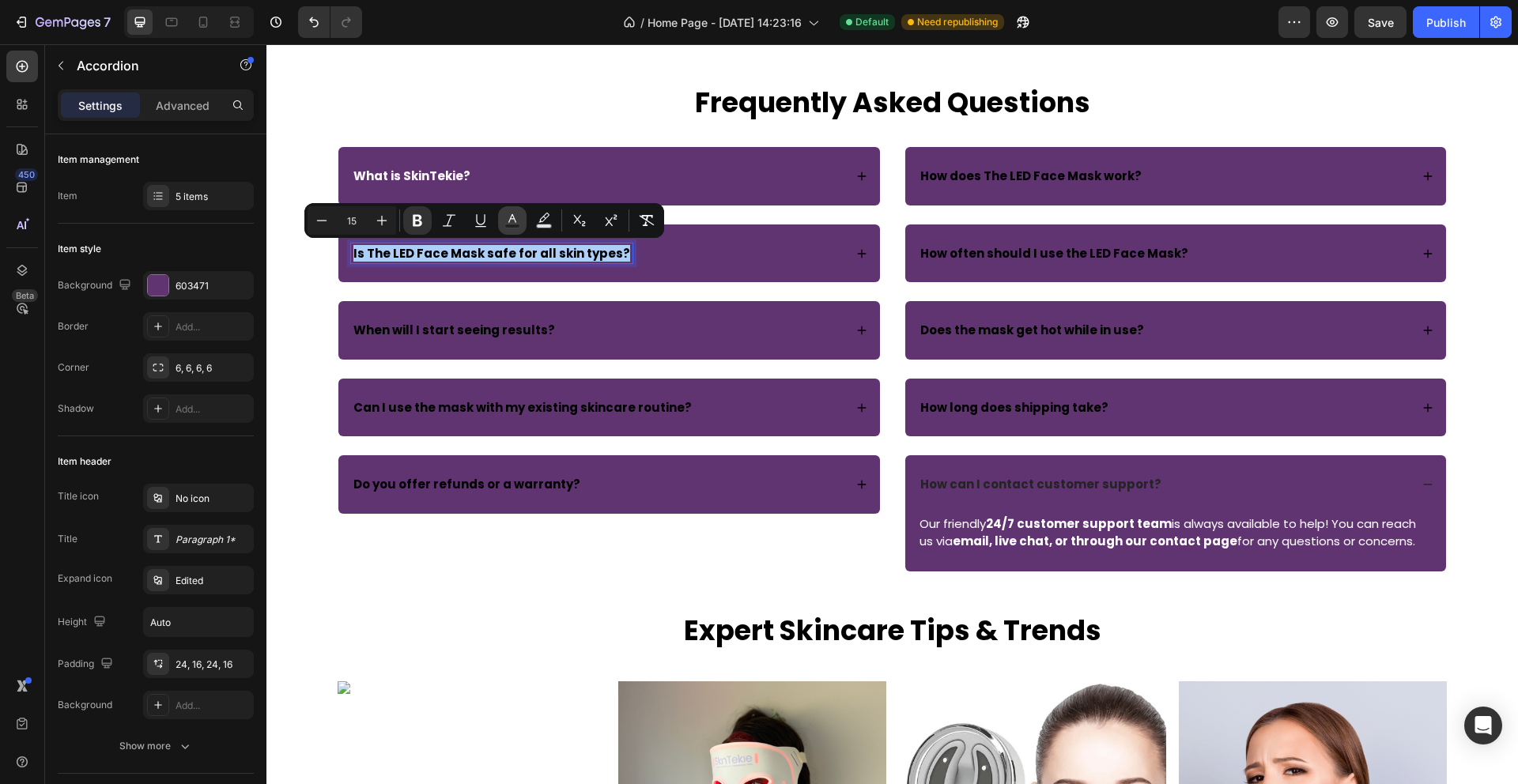
click at [515, 219] on icon "Editor contextual toolbar" at bounding box center [512, 220] width 16 height 16
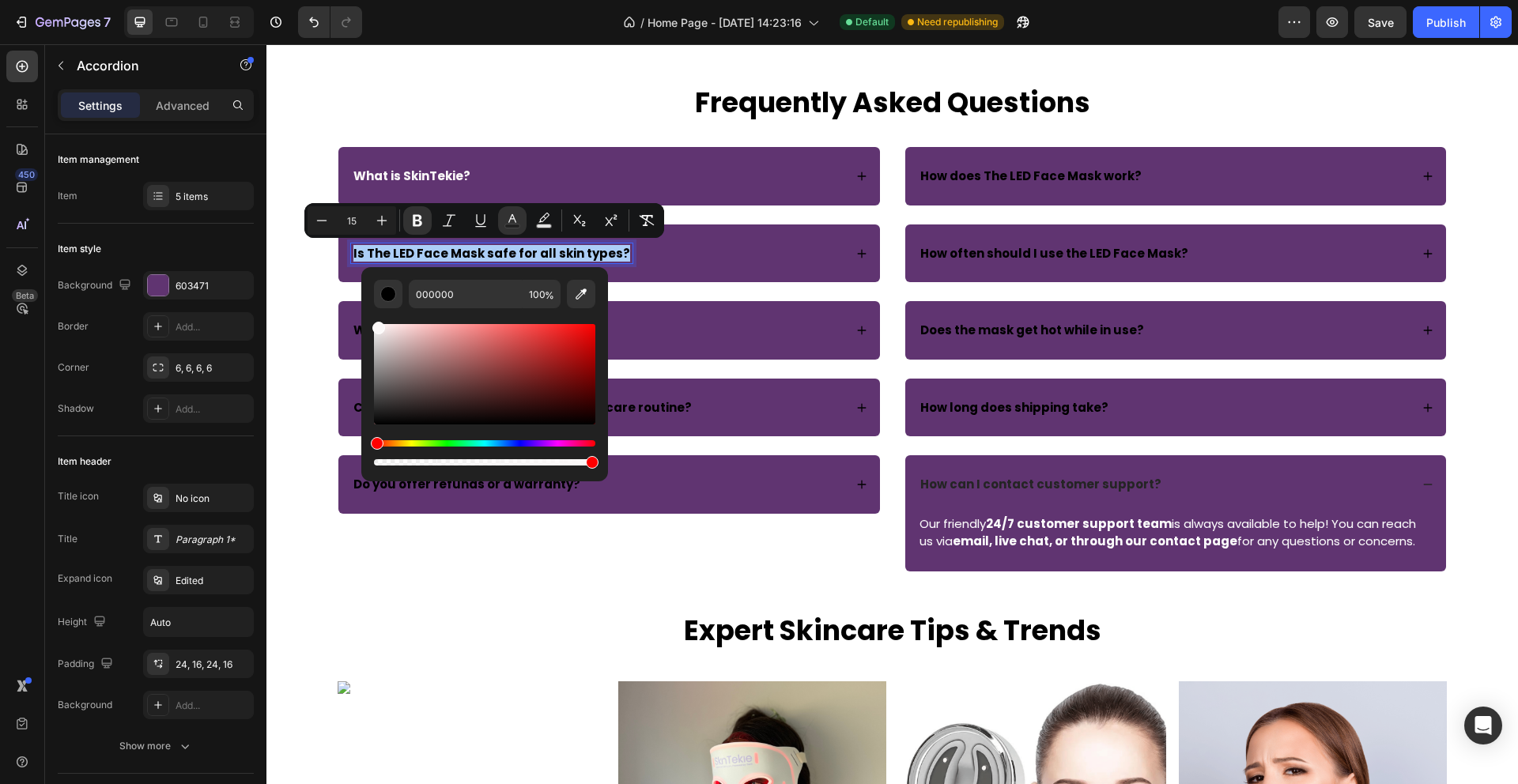
drag, startPoint x: 376, startPoint y: 424, endPoint x: 377, endPoint y: 326, distance: 98.0
click at [377, 325] on div "Editor contextual toolbar" at bounding box center [378, 327] width 12 height 12
type input "FCF9F9"
click at [517, 98] on h2 "Frequently Asked Questions" at bounding box center [892, 103] width 948 height 40
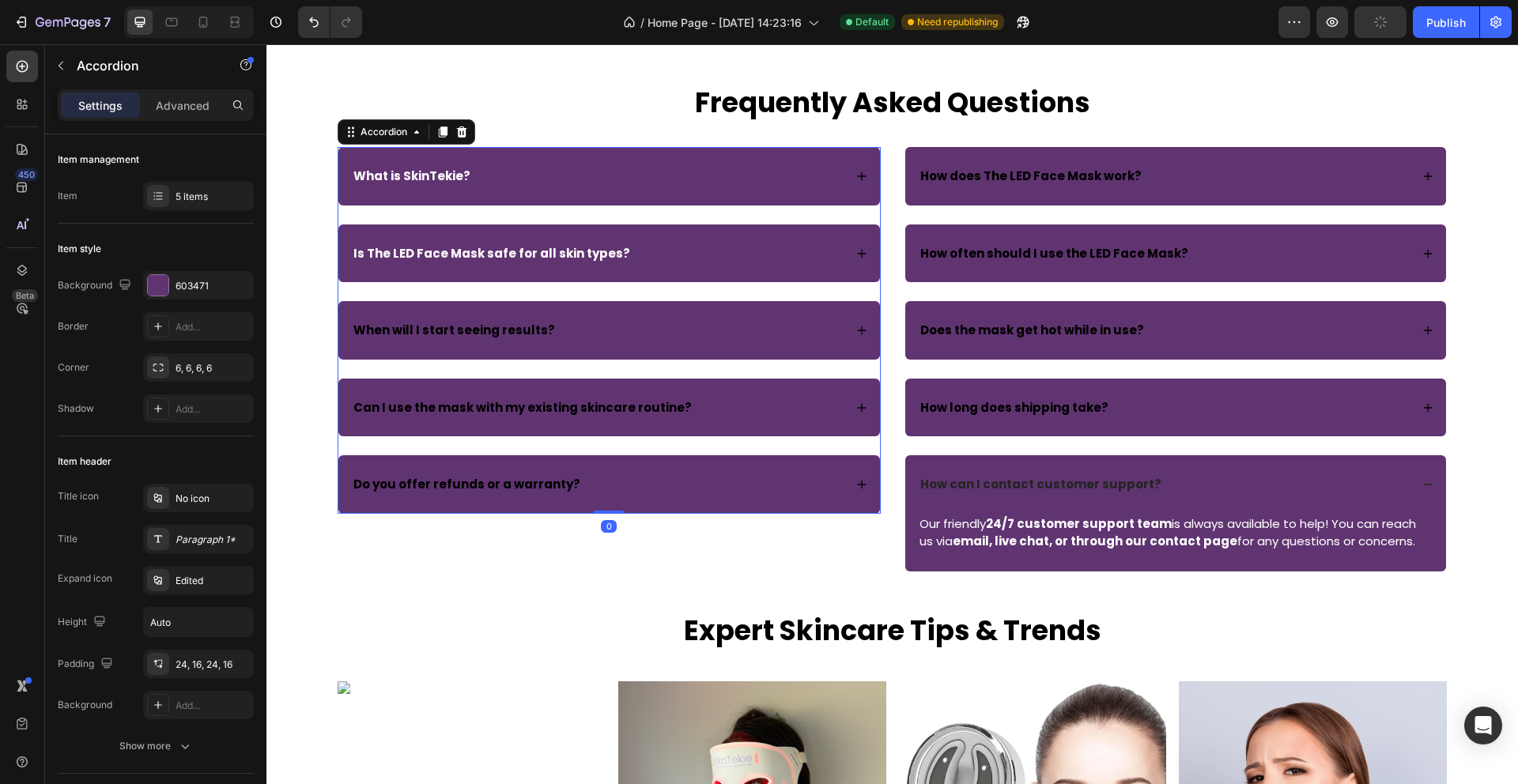
click at [473, 322] on strong "When will I start seeing results?" at bounding box center [454, 329] width 201 height 16
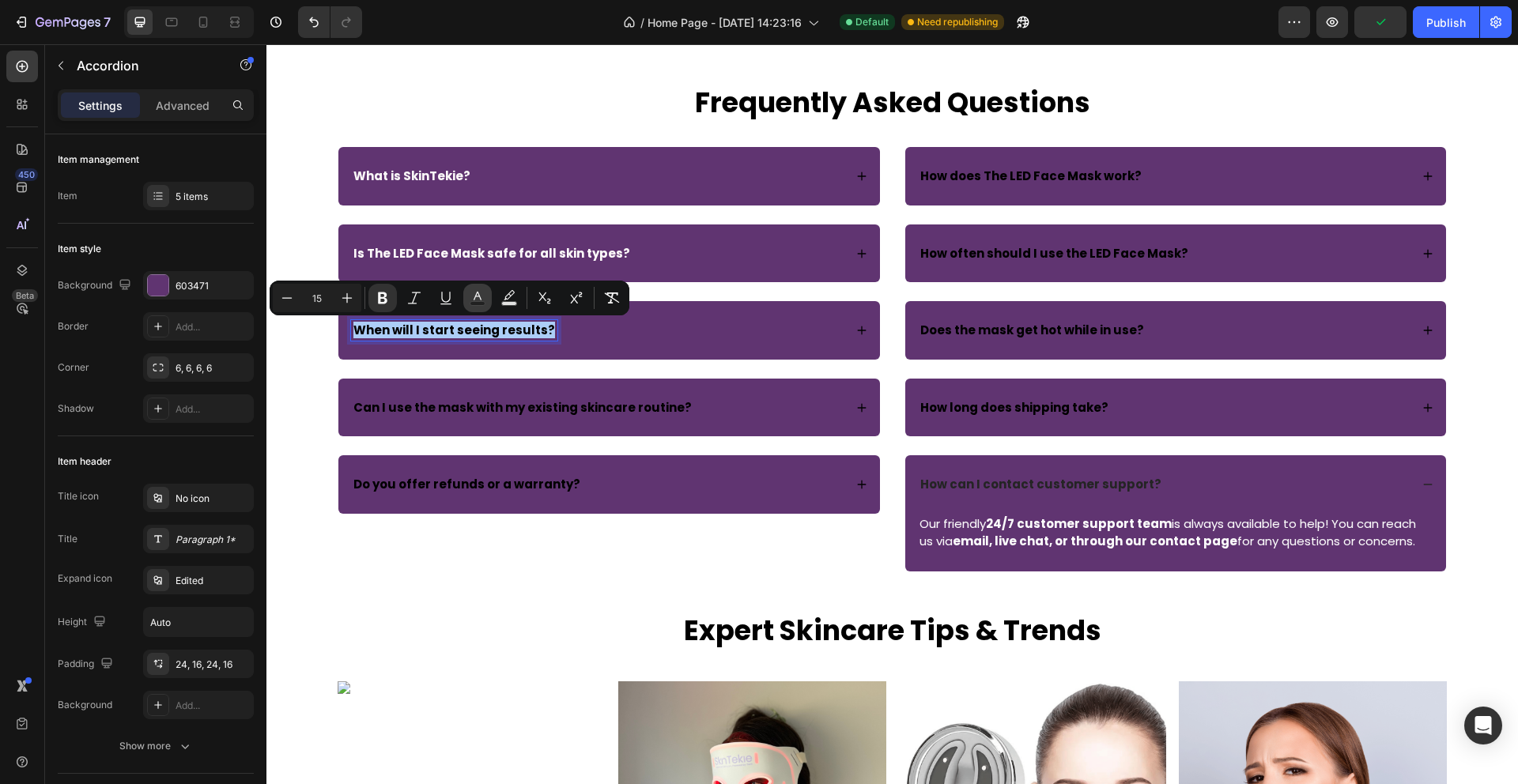
click at [479, 293] on icon "Editor contextual toolbar" at bounding box center [478, 298] width 16 height 16
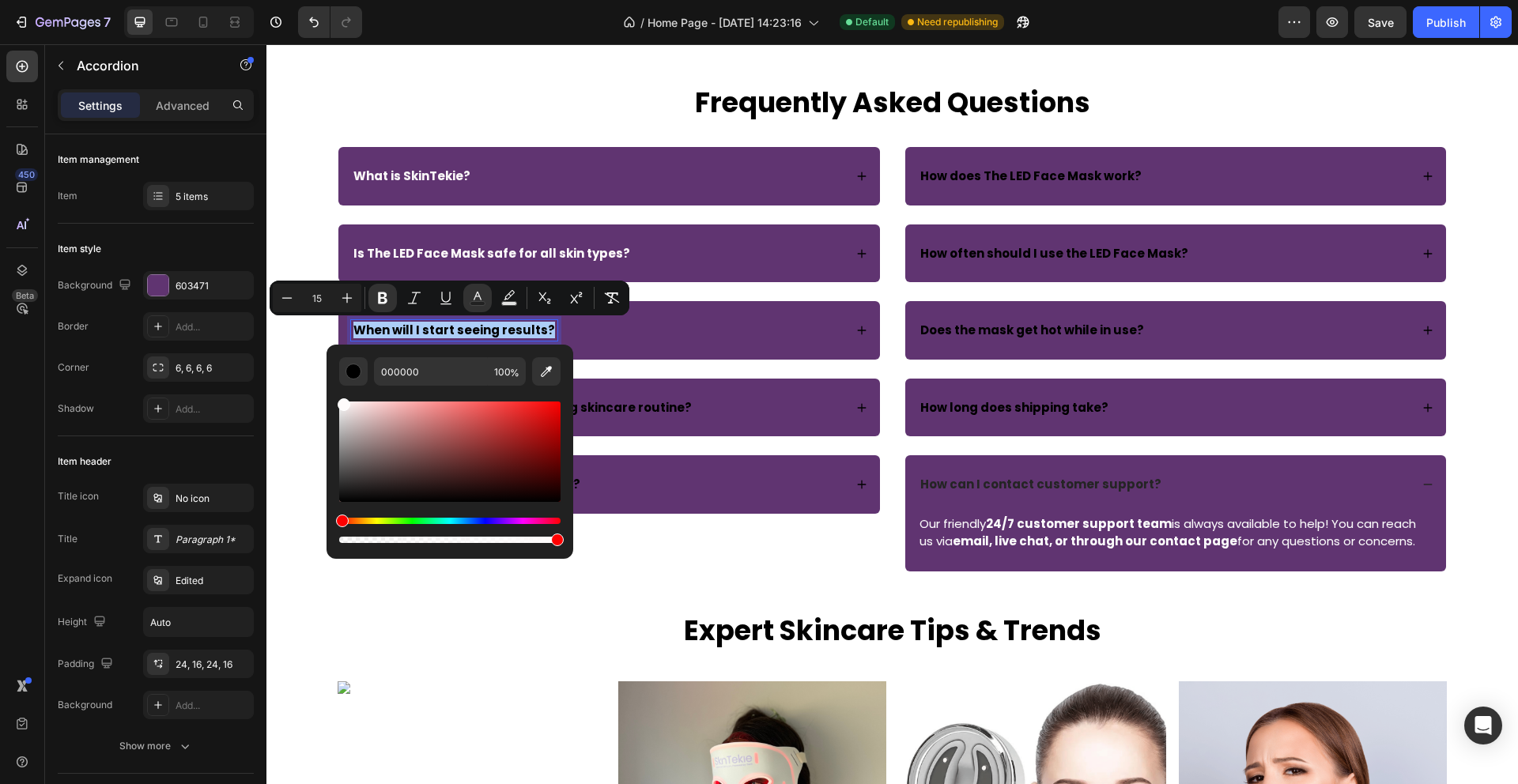
drag, startPoint x: 341, startPoint y: 498, endPoint x: 343, endPoint y: 401, distance: 97.0
click at [343, 401] on div "Editor contextual toolbar" at bounding box center [344, 404] width 12 height 12
type input "FFFCFC"
click at [452, 119] on h2 "Frequently Asked Questions" at bounding box center [892, 103] width 948 height 40
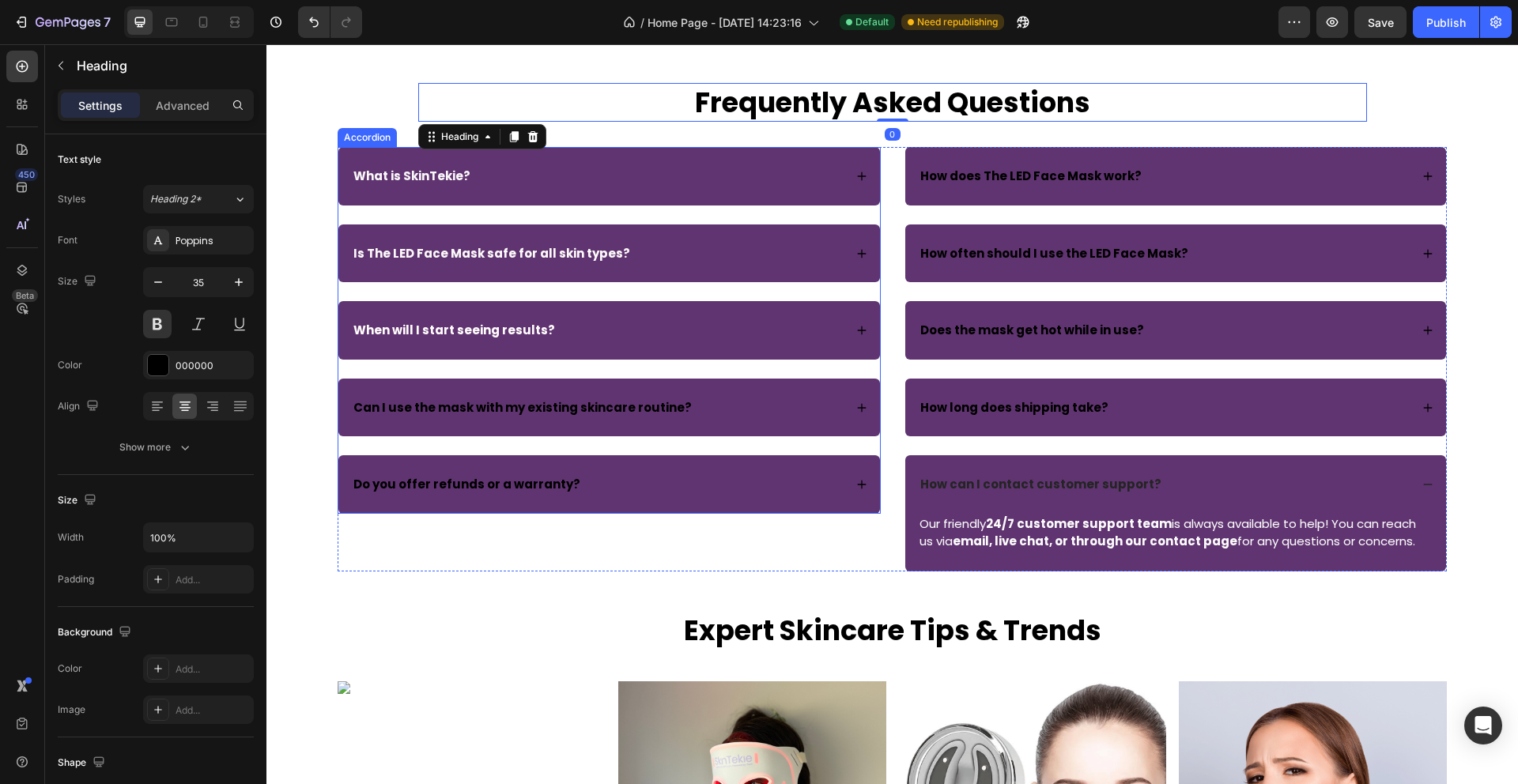
click at [444, 405] on strong "Can I use the mask with my existing skincare routine?" at bounding box center [522, 407] width 338 height 16
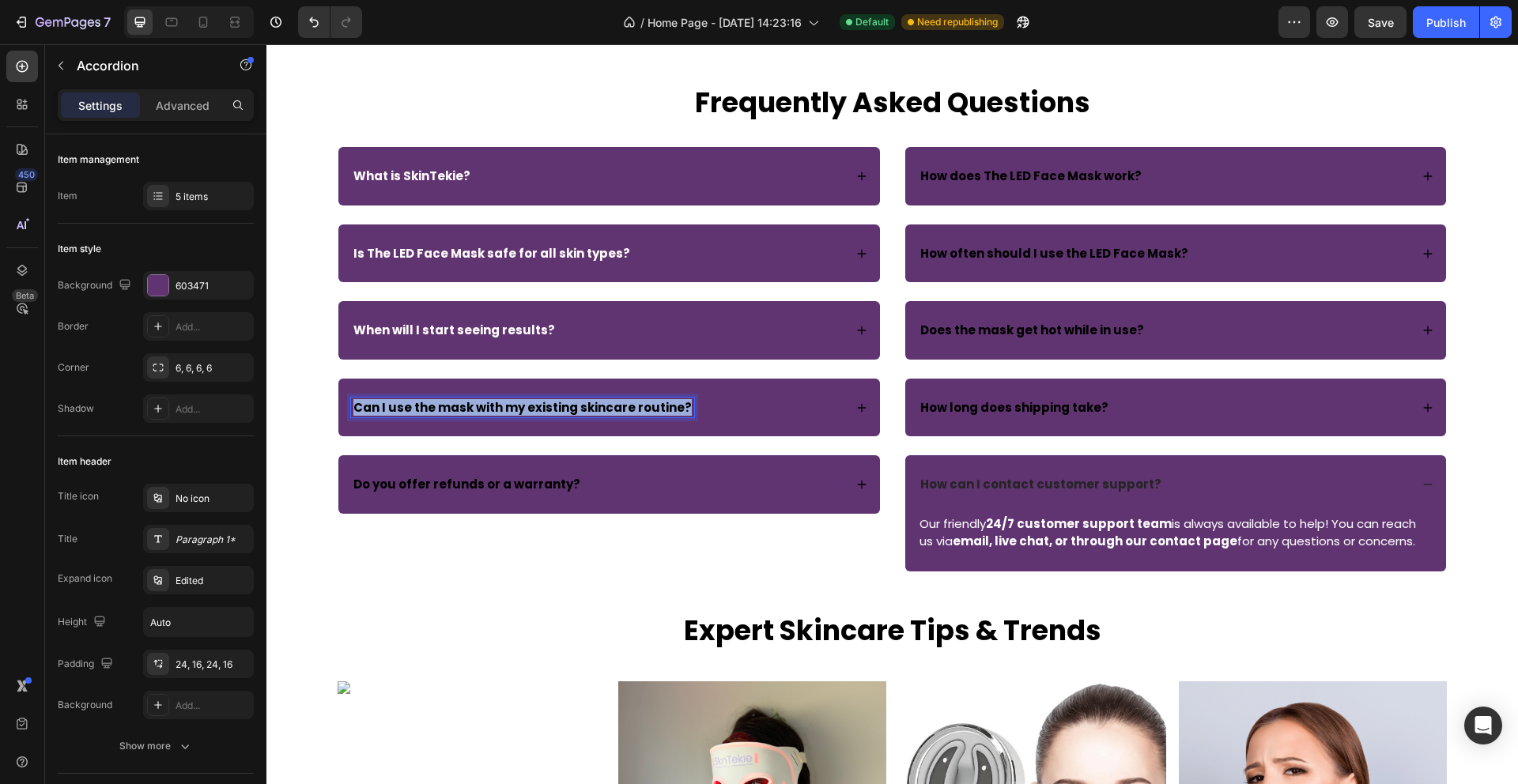
click at [444, 405] on strong "Can I use the mask with my existing skincare routine?" at bounding box center [522, 407] width 338 height 16
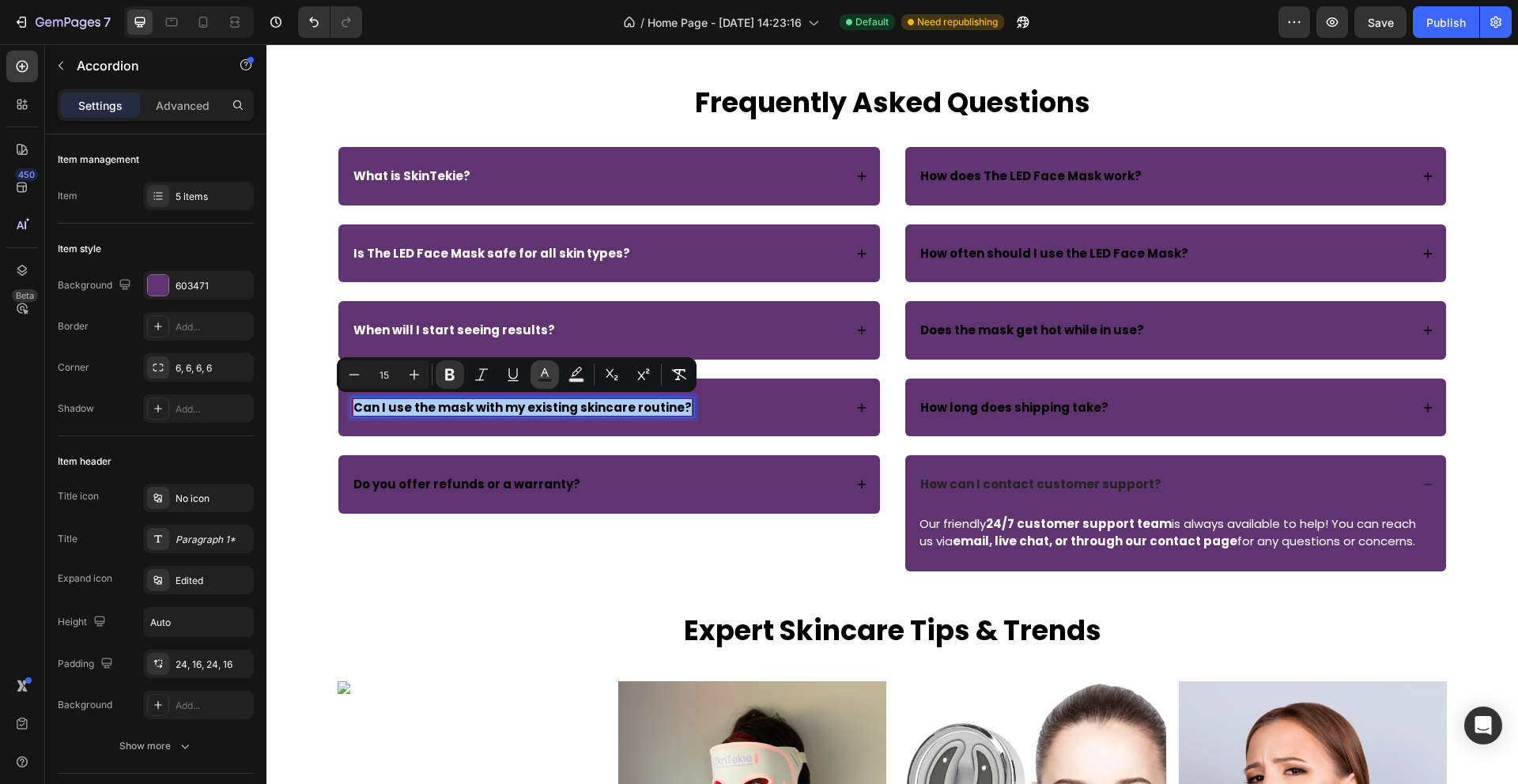
click at [541, 374] on icon "Editor contextual toolbar" at bounding box center [544, 374] width 16 height 16
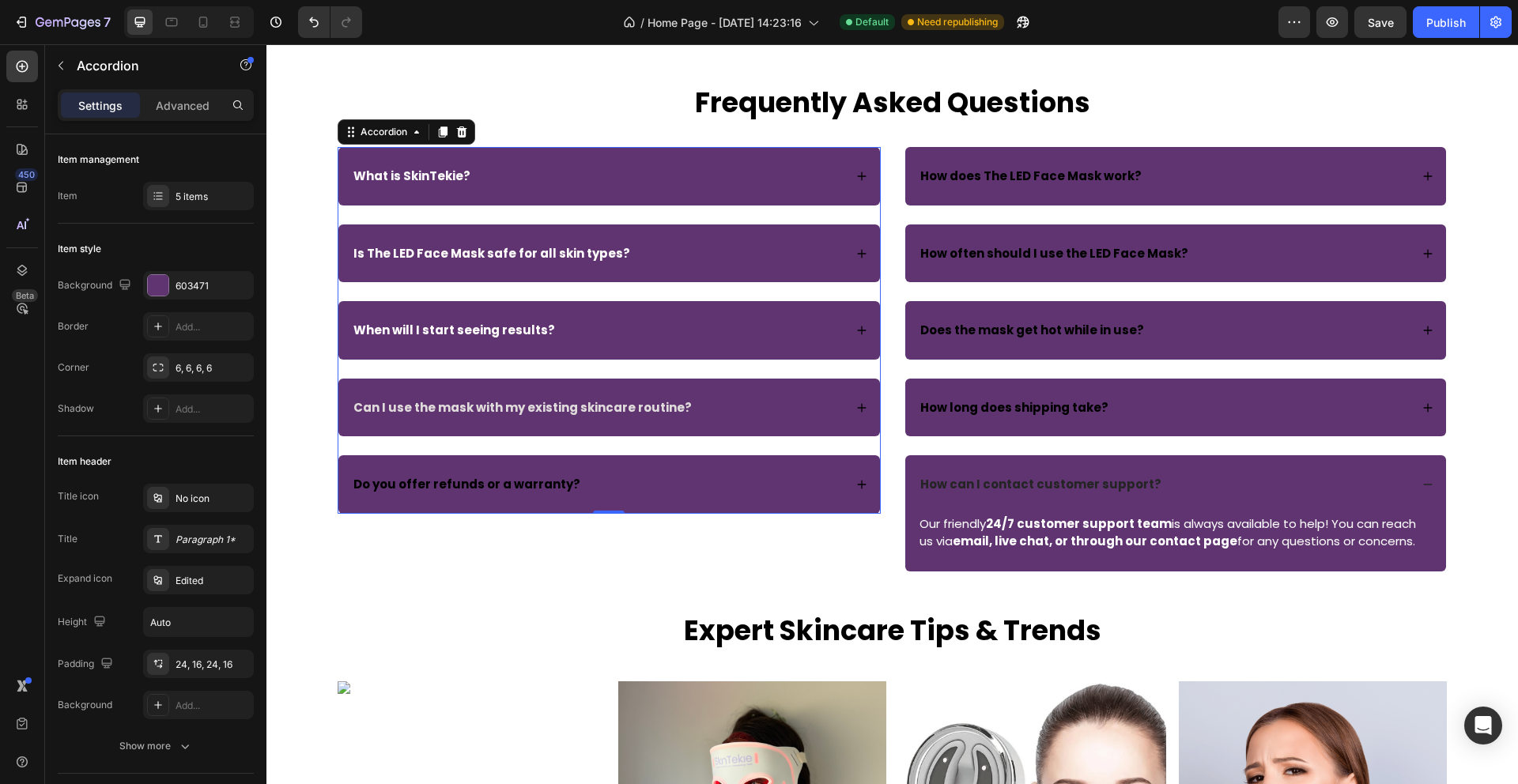
drag, startPoint x: 679, startPoint y: 622, endPoint x: 409, endPoint y: 478, distance: 306.0
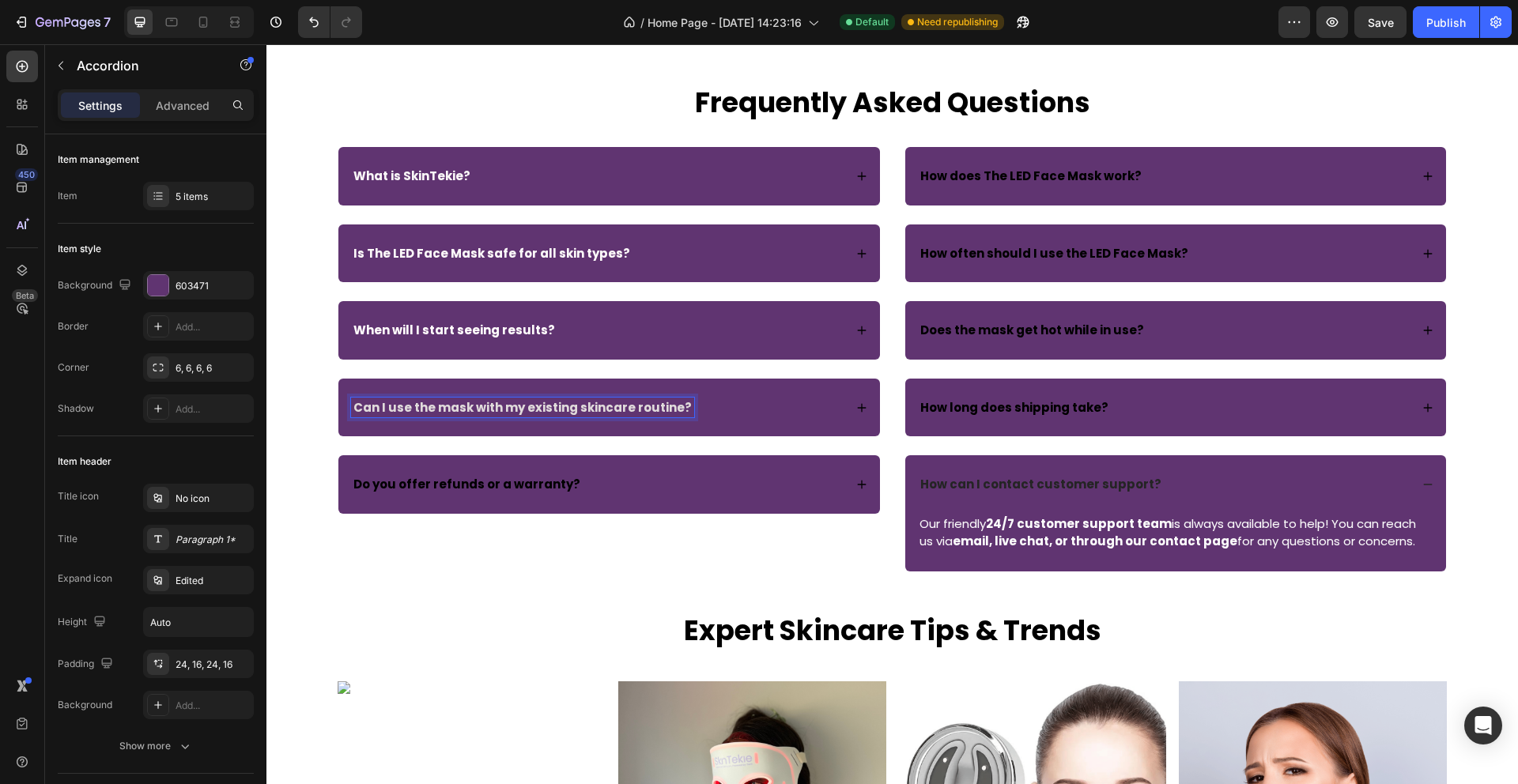
click at [406, 484] on strong "Do you offer refunds or a warranty?" at bounding box center [466, 483] width 227 height 16
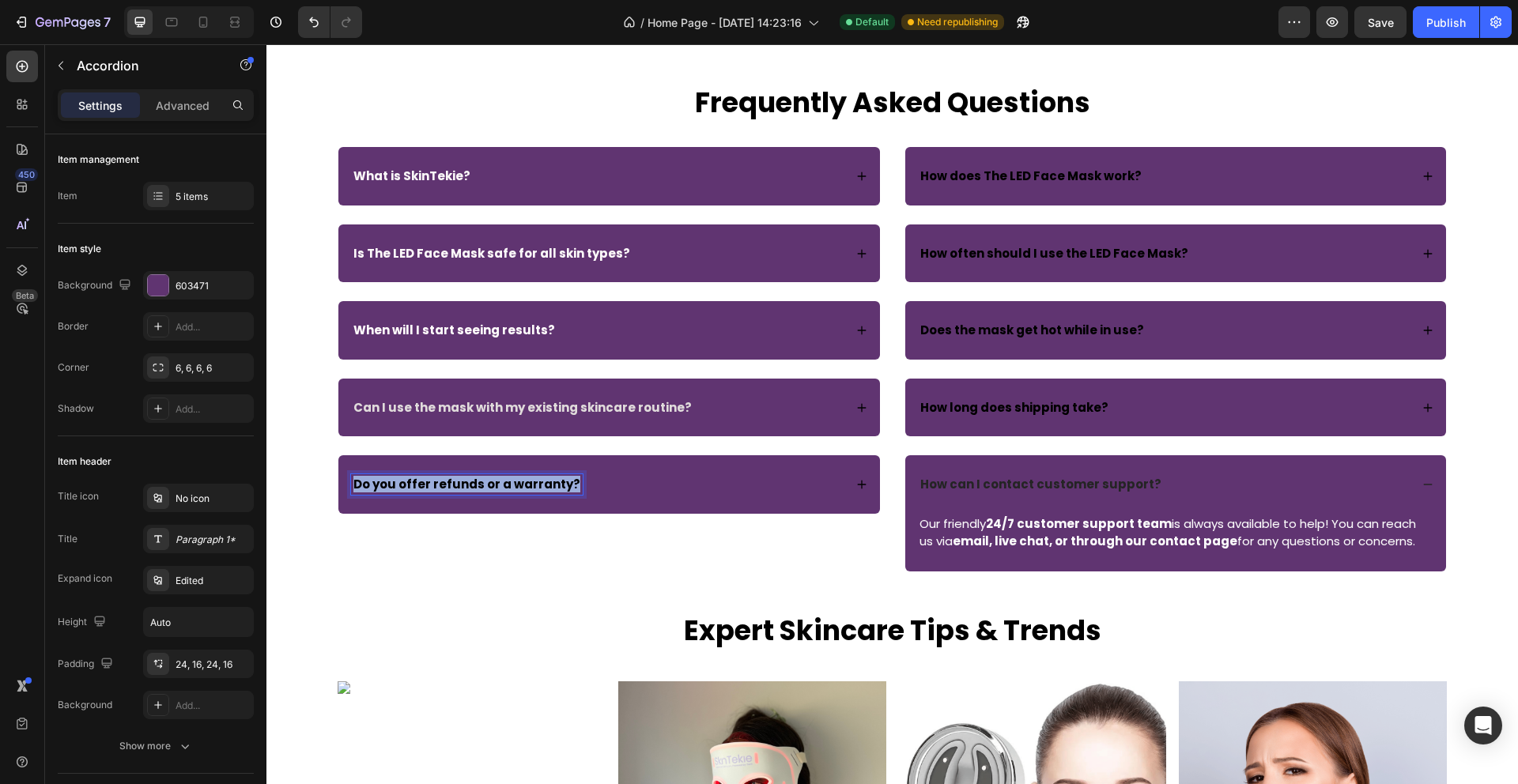
click at [406, 484] on strong "Do you offer refunds or a warranty?" at bounding box center [466, 483] width 227 height 16
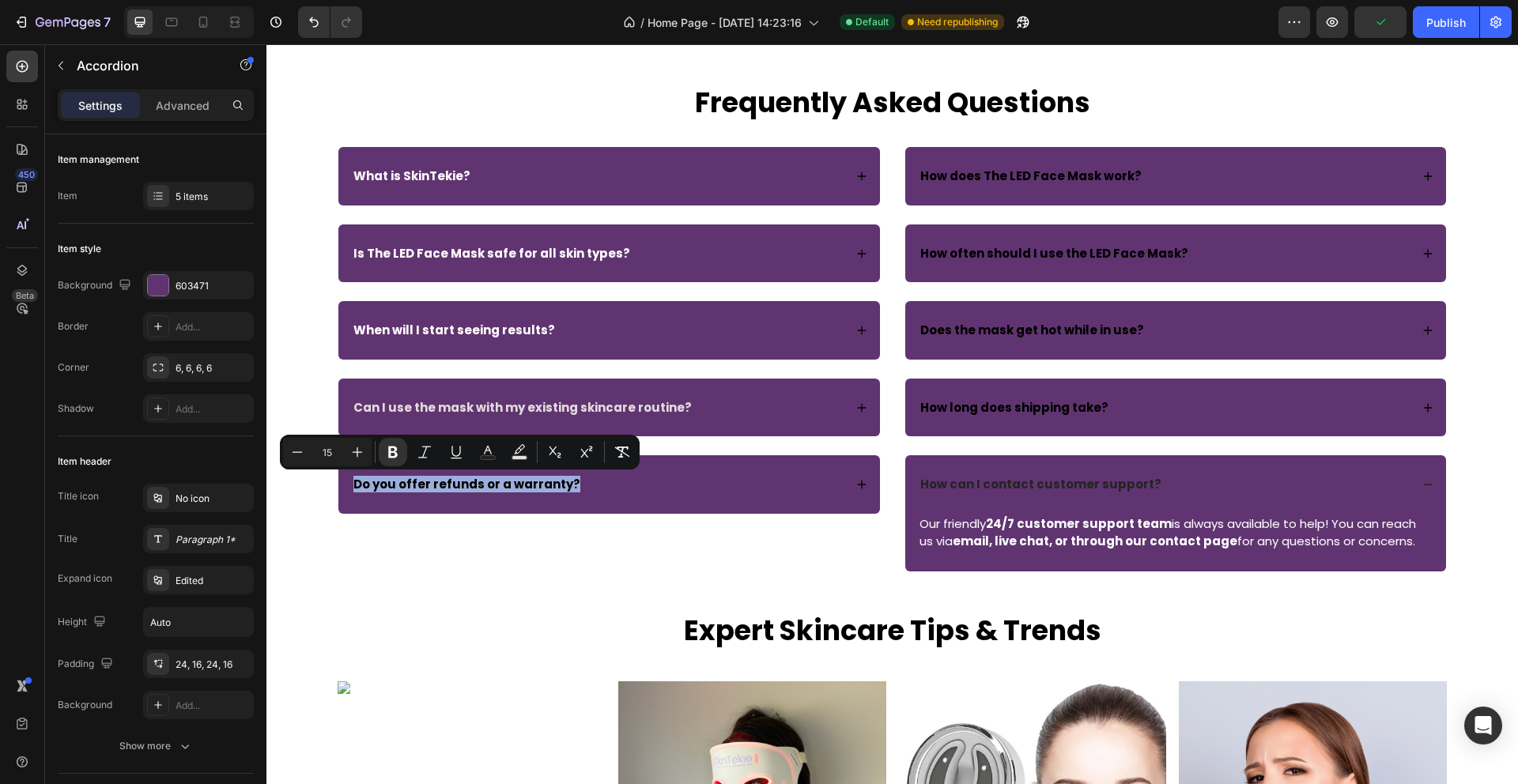
click at [863, 480] on icon at bounding box center [862, 485] width 11 height 11
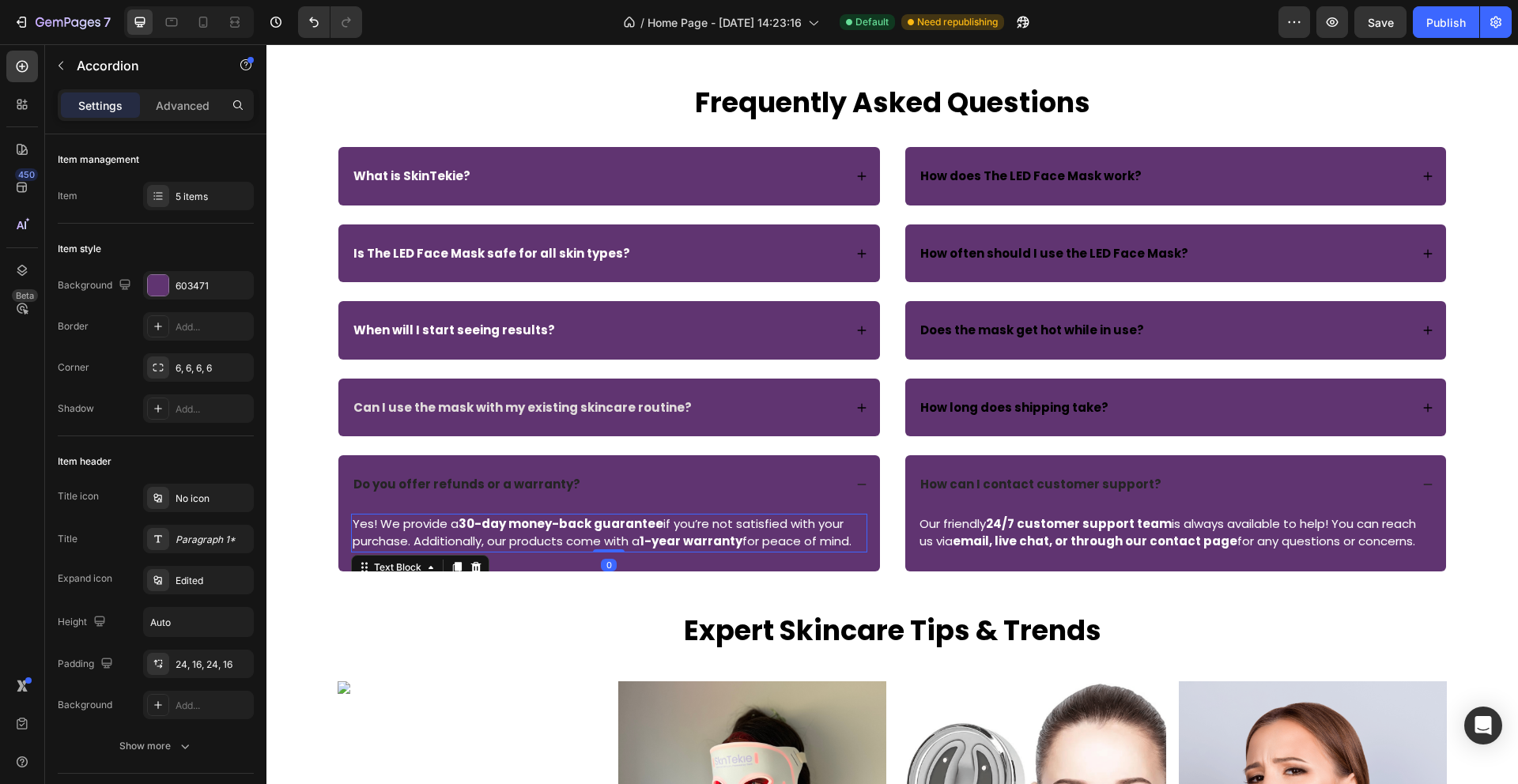
click at [487, 540] on p "Yes! We provide a 30-day money-back guarantee if you’re not satisfied with your…" at bounding box center [609, 532] width 513 height 35
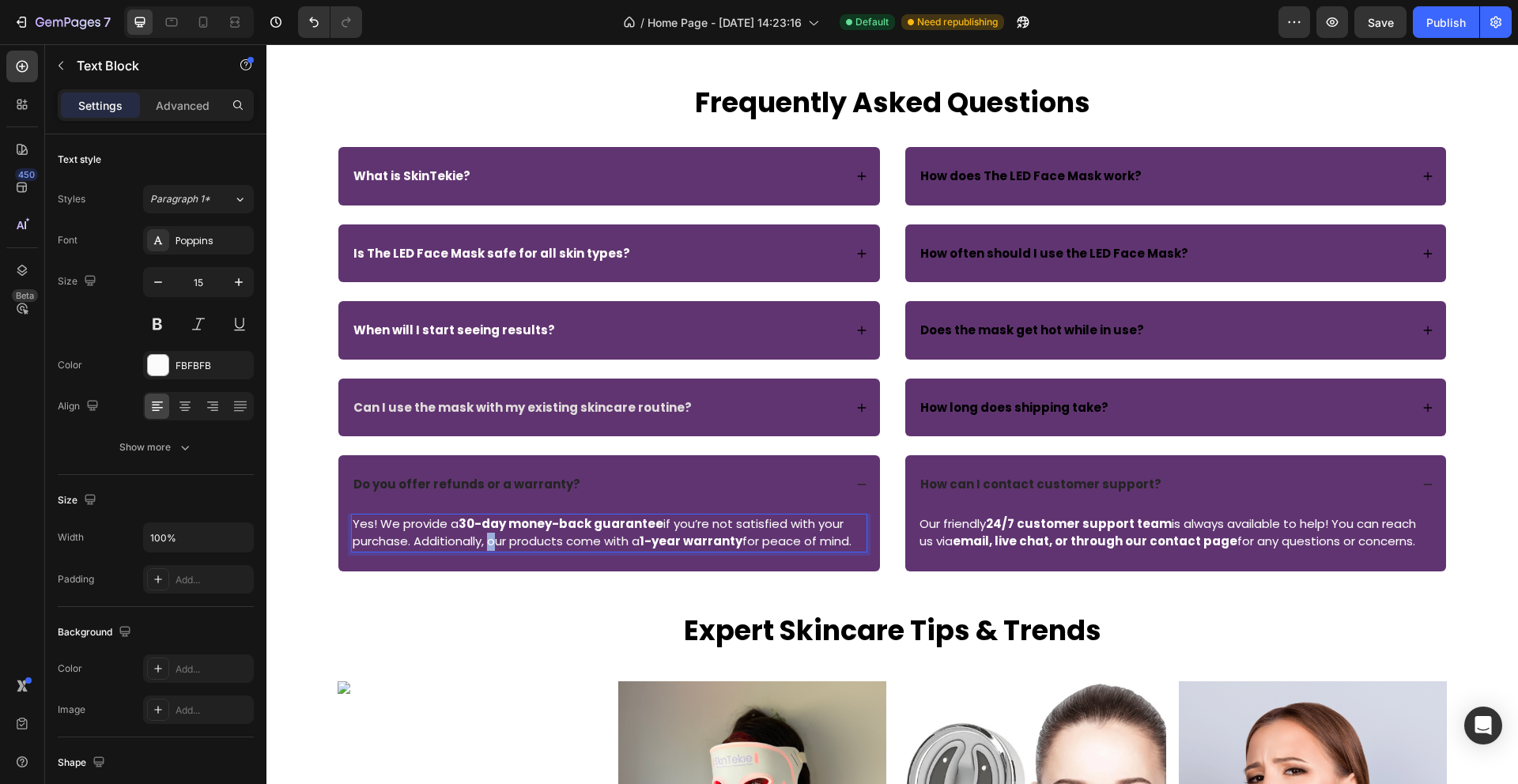
click at [487, 540] on p "Yes! We provide a 30-day money-back guarantee if you’re not satisfied with your…" at bounding box center [609, 532] width 513 height 35
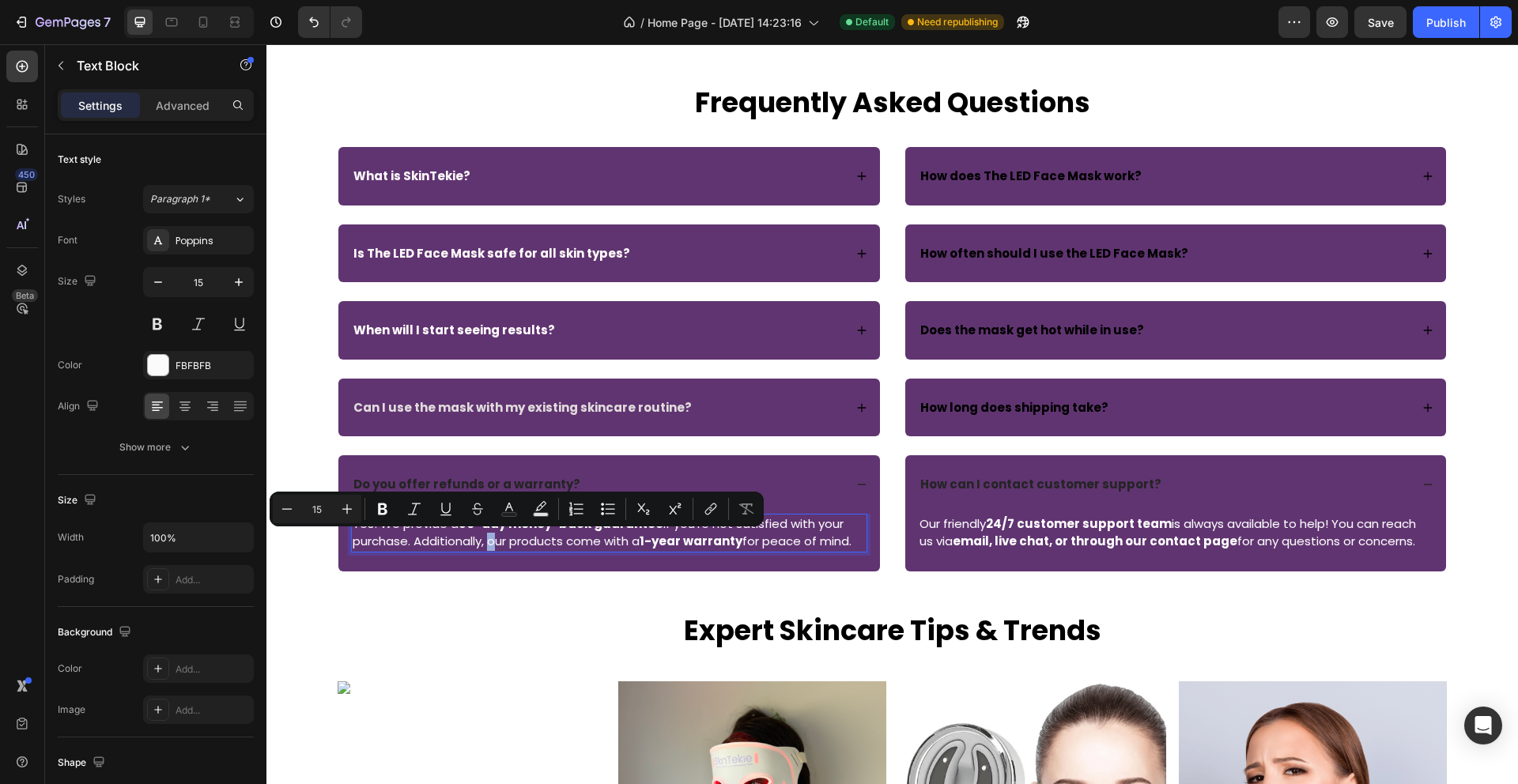
click at [487, 540] on p "Yes! We provide a 30-day money-back guarantee if you’re not satisfied with your…" at bounding box center [609, 532] width 513 height 35
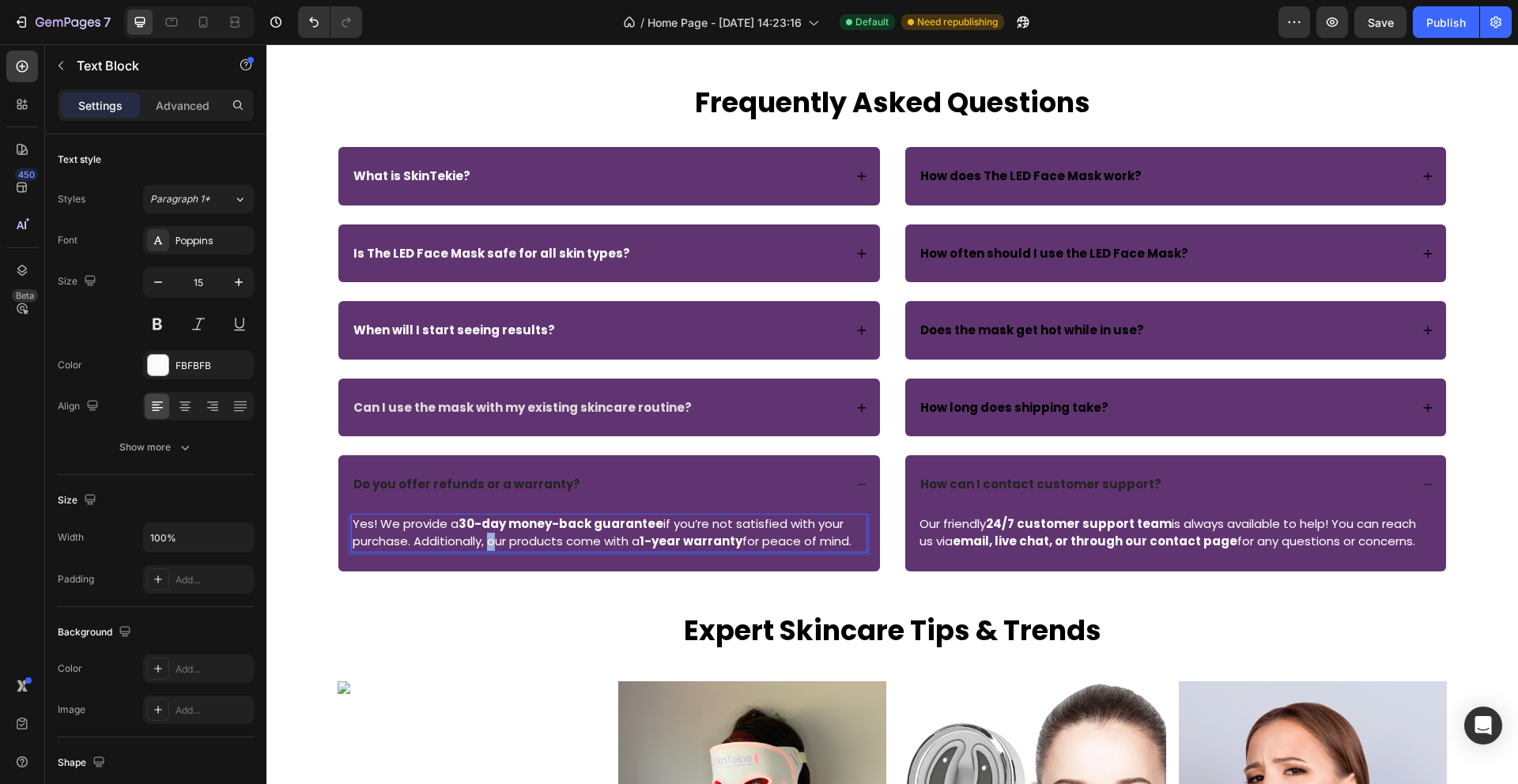
click at [487, 540] on p "Yes! We provide a 30-day money-back guarantee if you’re not satisfied with your…" at bounding box center [609, 532] width 513 height 35
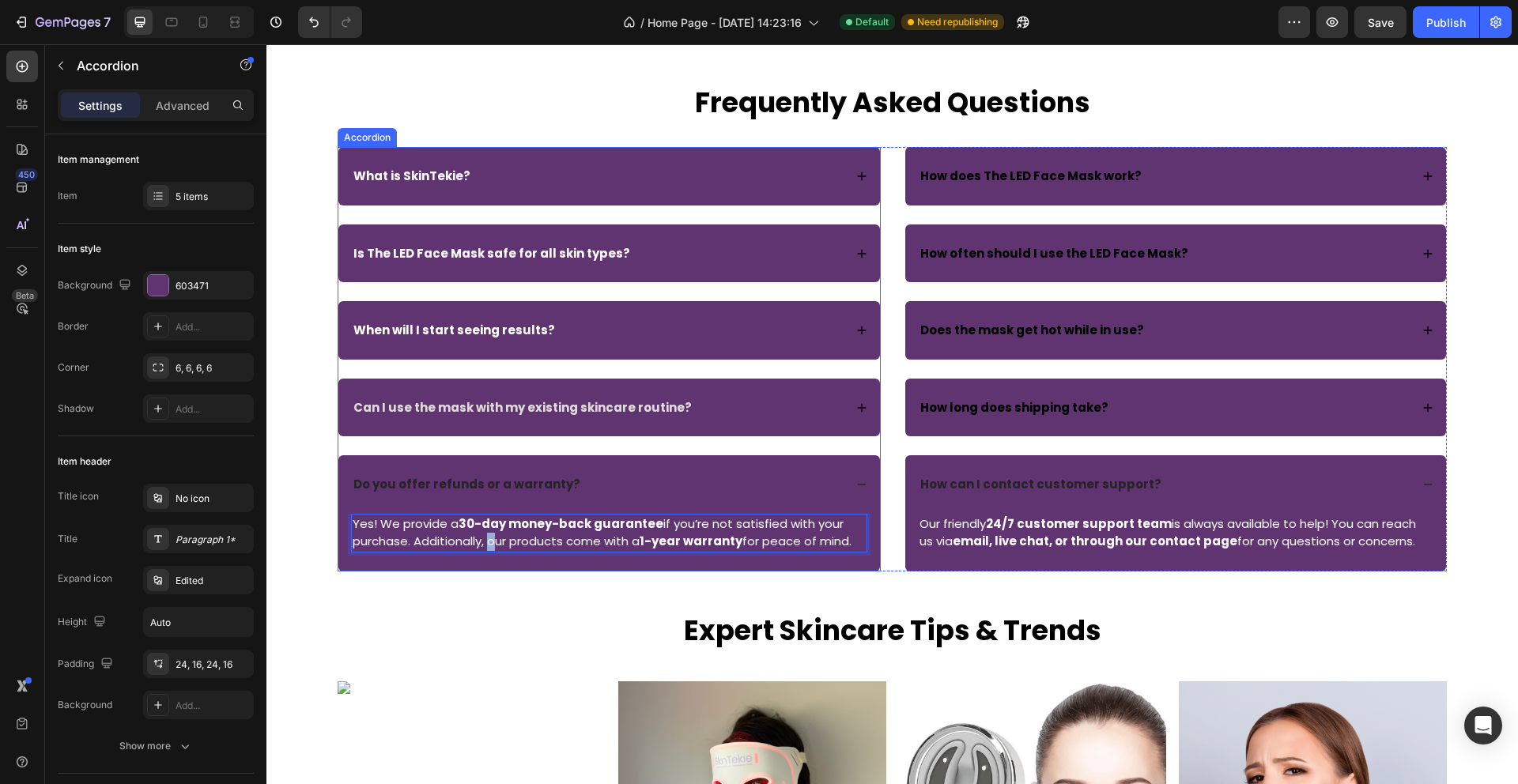
click at [464, 485] on strong "Do you offer refunds or a warranty?" at bounding box center [466, 483] width 227 height 16
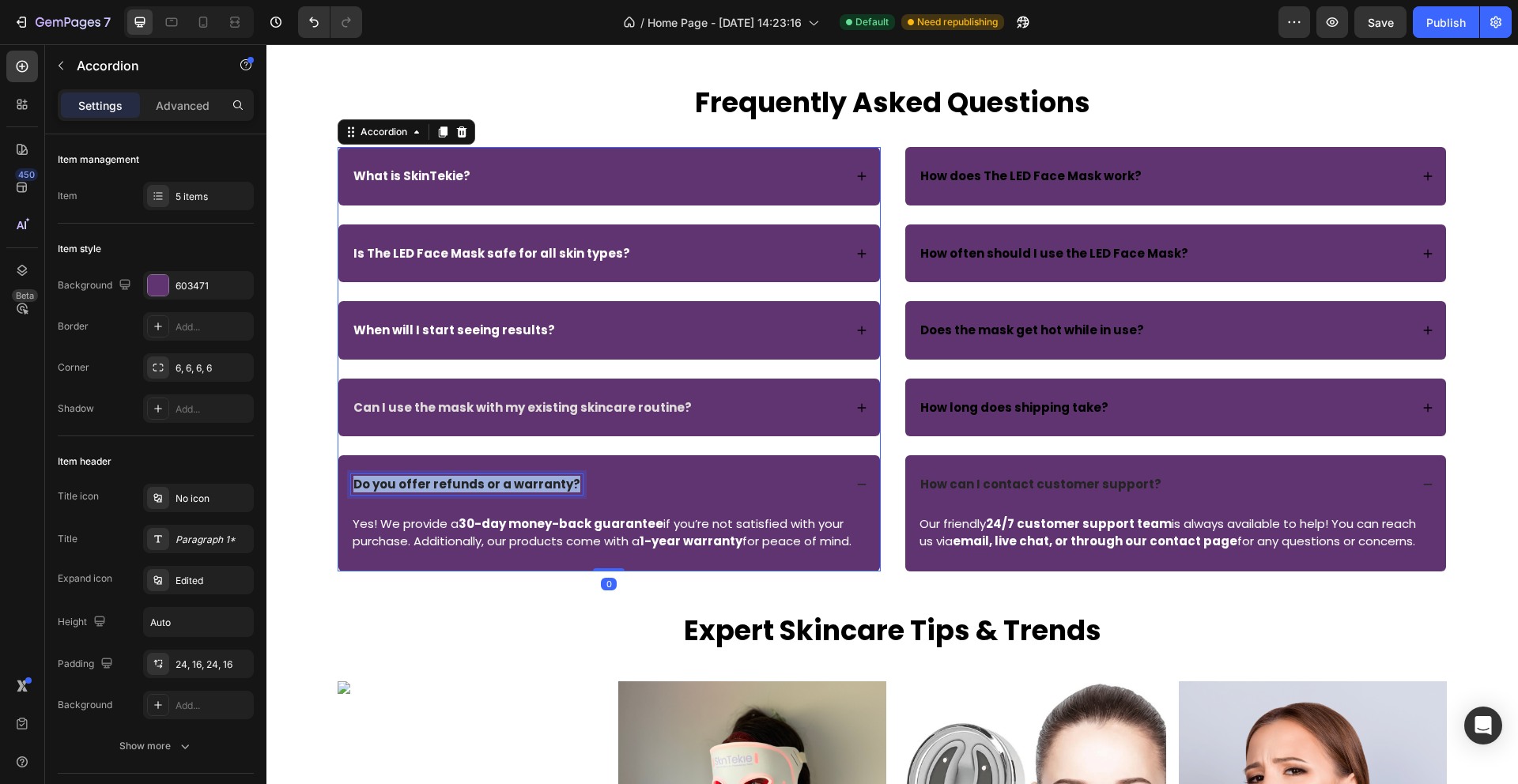
click at [464, 485] on strong "Do you offer refunds or a warranty?" at bounding box center [466, 483] width 227 height 16
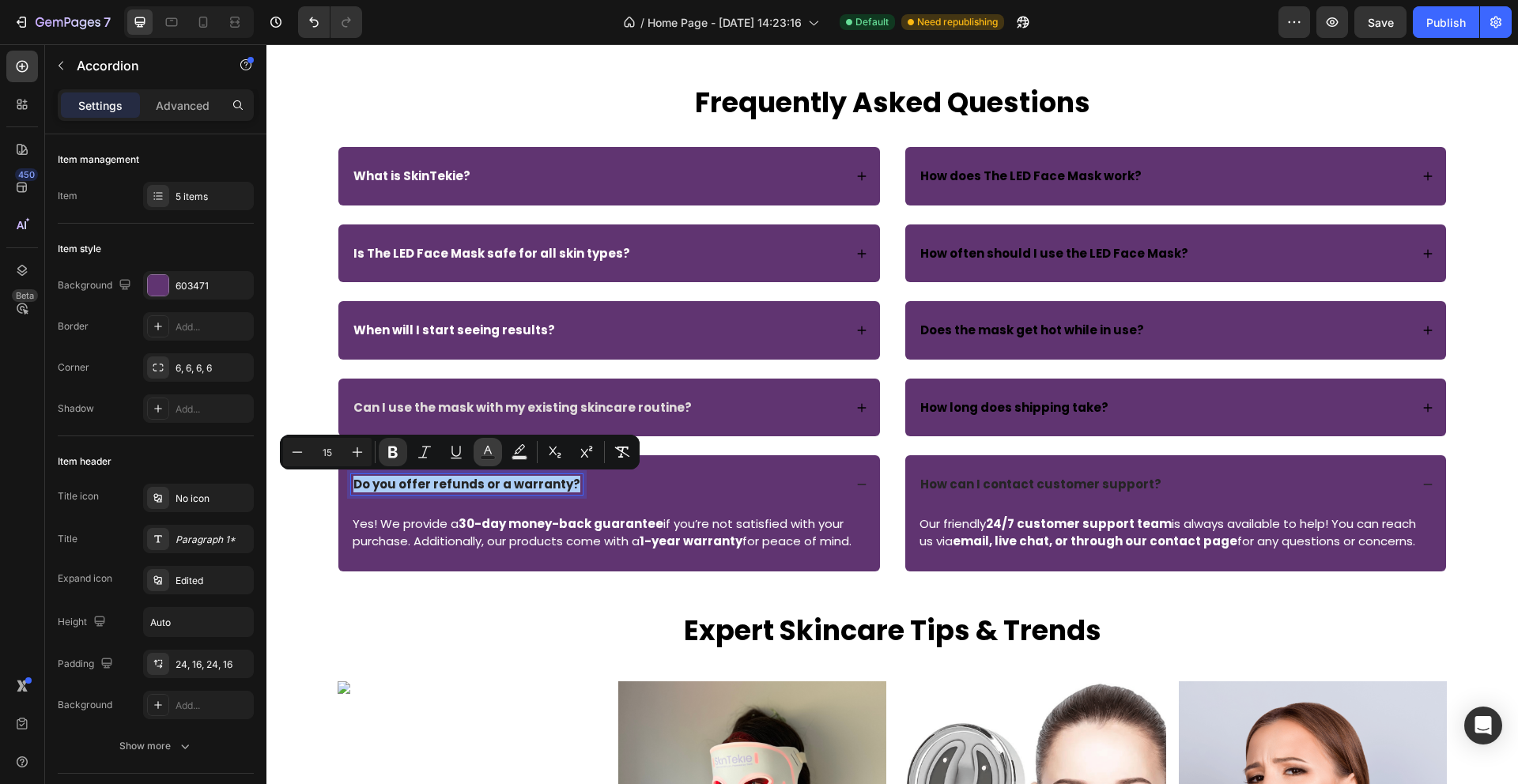
click at [489, 455] on icon "Editor contextual toolbar" at bounding box center [487, 452] width 16 height 16
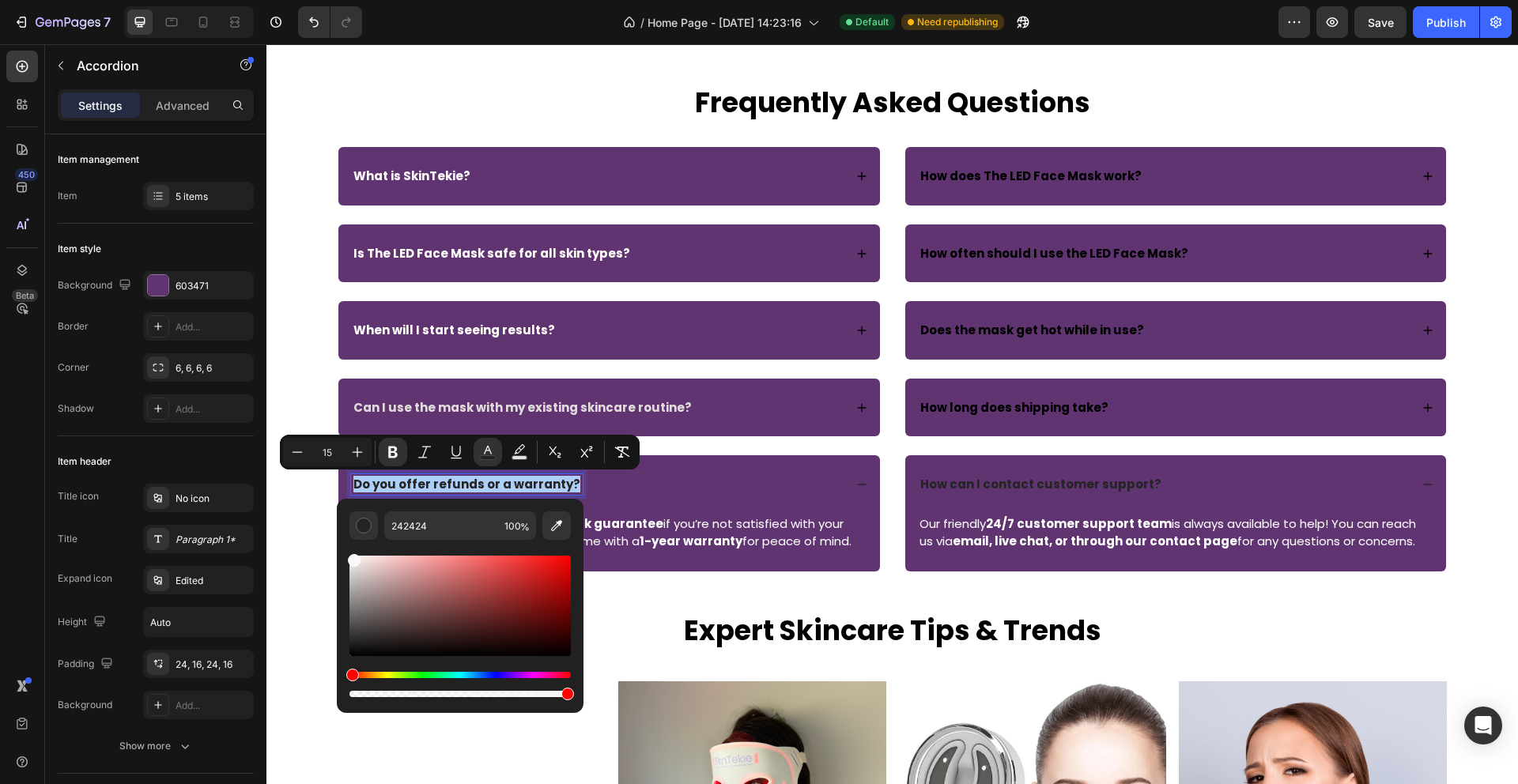
drag, startPoint x: 352, startPoint y: 644, endPoint x: 352, endPoint y: 557, distance: 87.0
click at [352, 557] on div "Editor contextual toolbar" at bounding box center [353, 560] width 12 height 12
type input "F9F7F7"
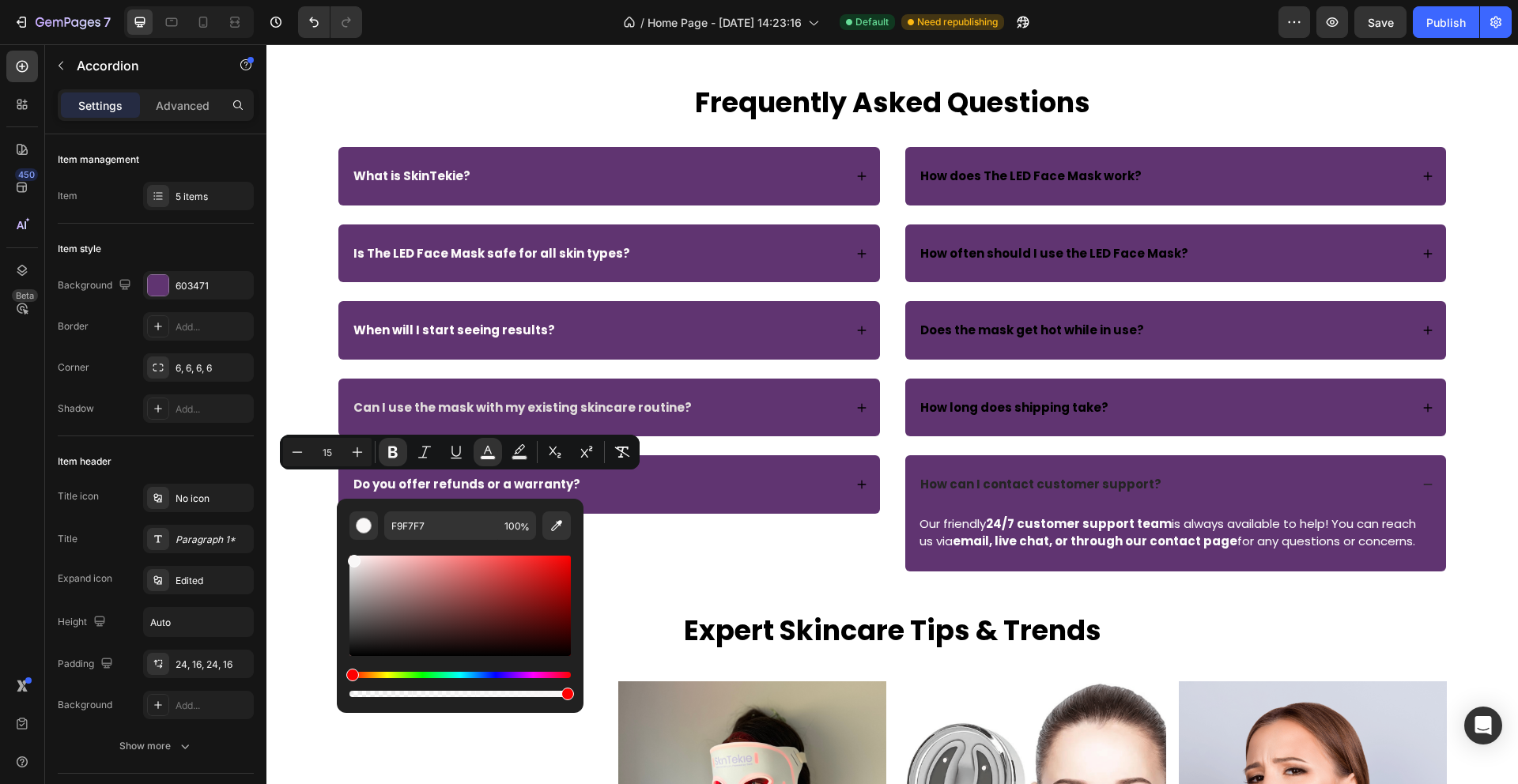
click at [673, 445] on div "What is SkinTekie? Is The LED Face Mask safe for all skin types? When will I st…" at bounding box center [609, 330] width 543 height 366
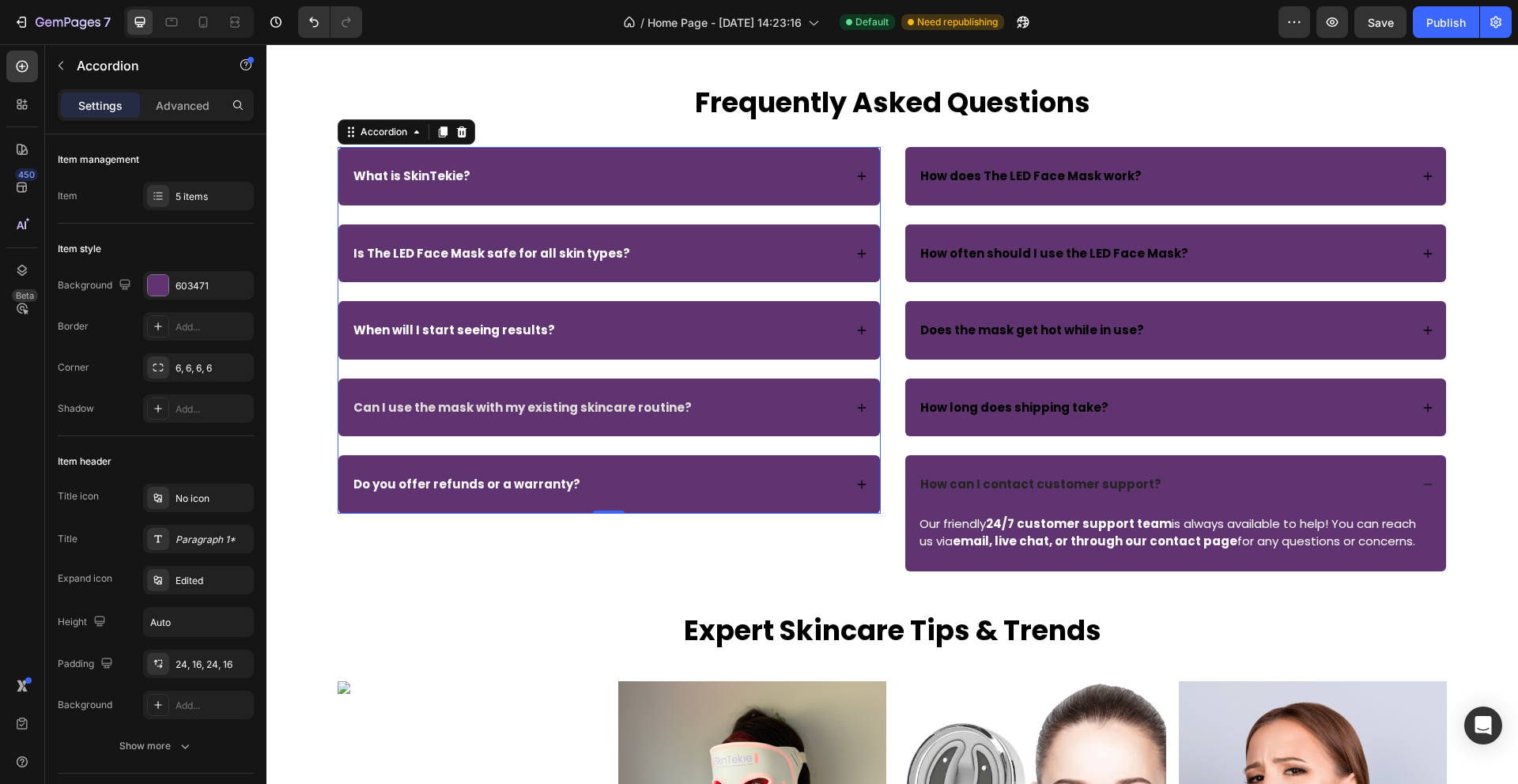
click at [652, 484] on div "Do you offer refunds or a warranty?" at bounding box center [597, 485] width 493 height 21
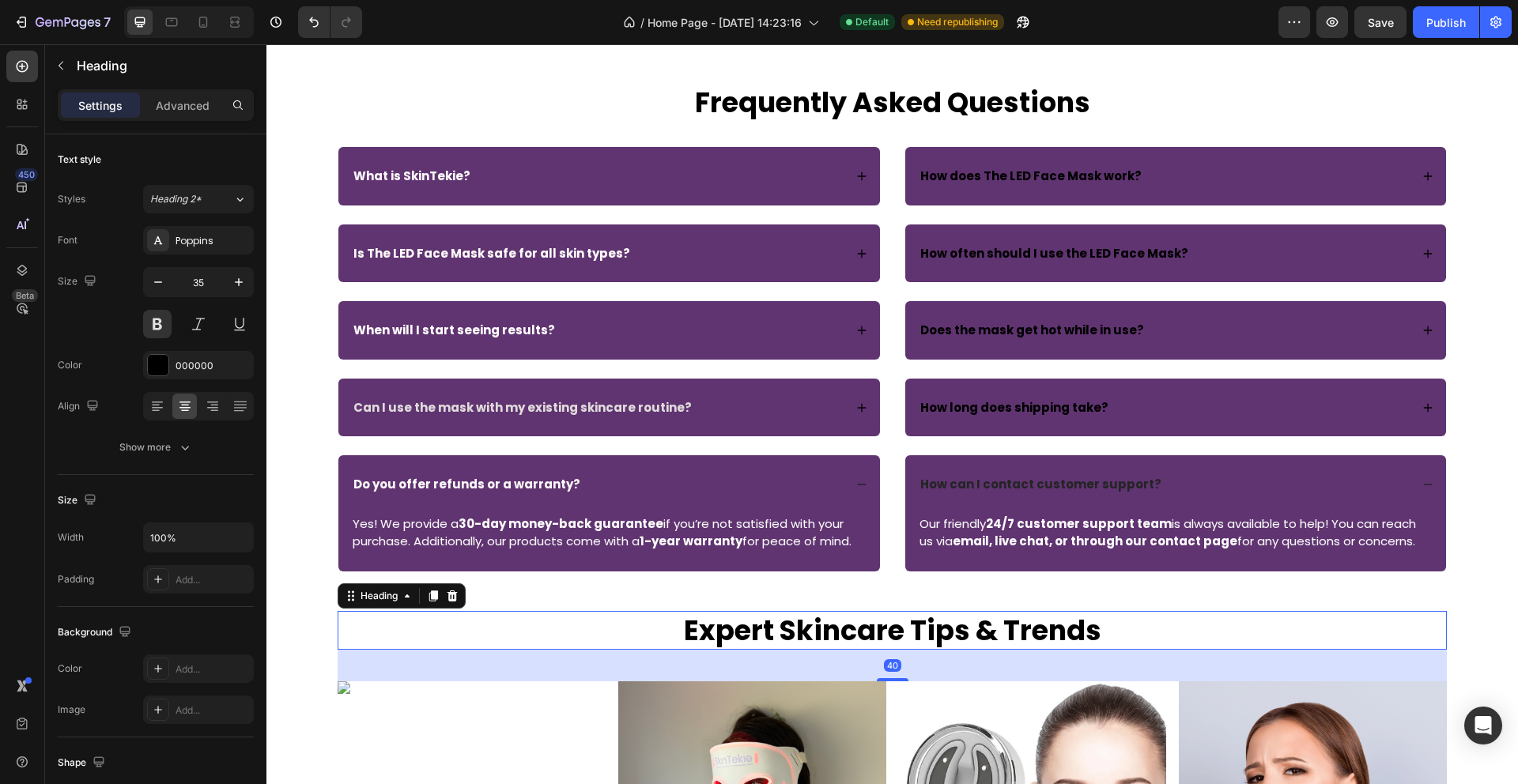
click at [571, 625] on h2 "Expert Skincare Tips & Trends" at bounding box center [892, 631] width 1109 height 40
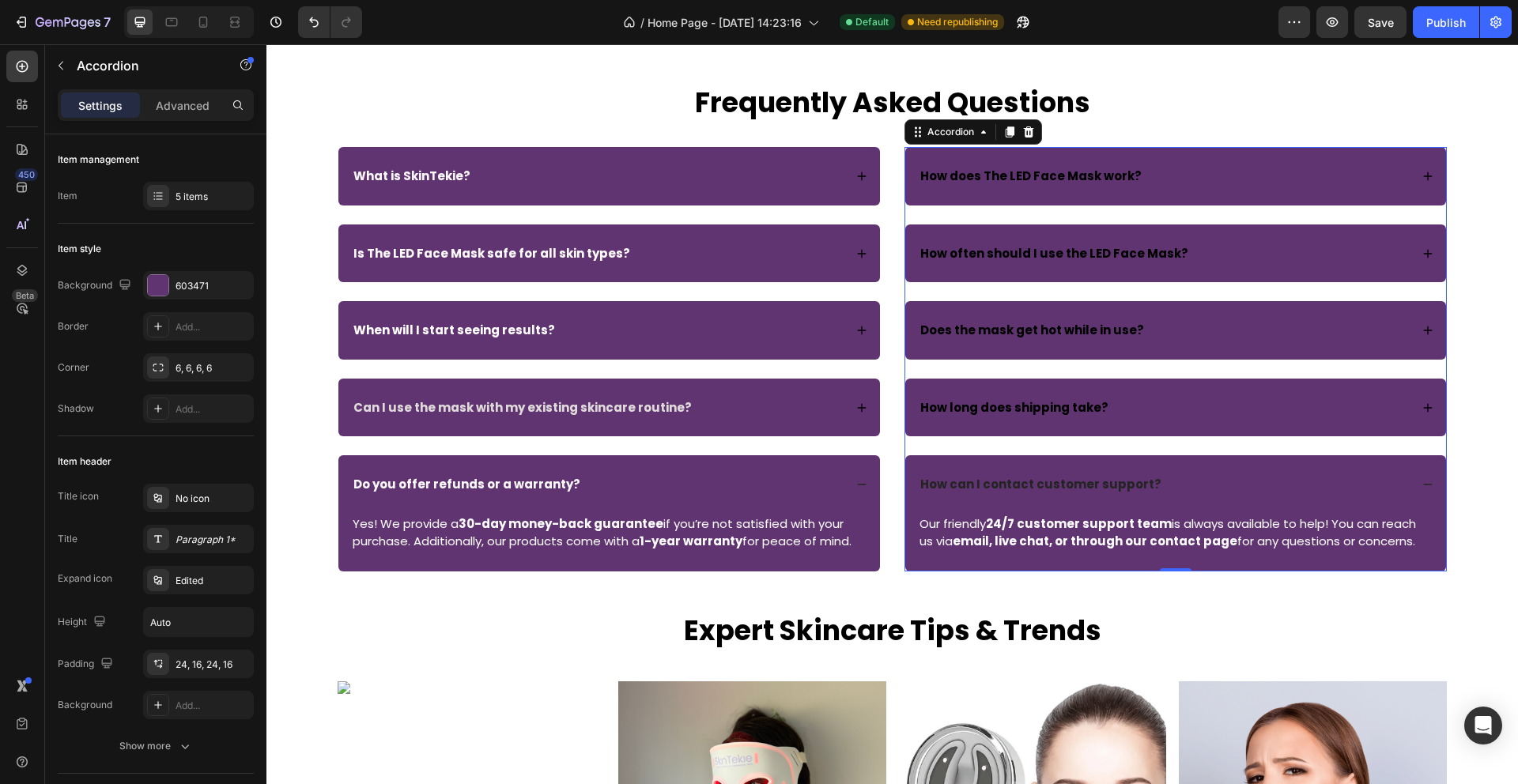
click at [1030, 484] on strong "How can I contact customer support?" at bounding box center [1040, 483] width 241 height 16
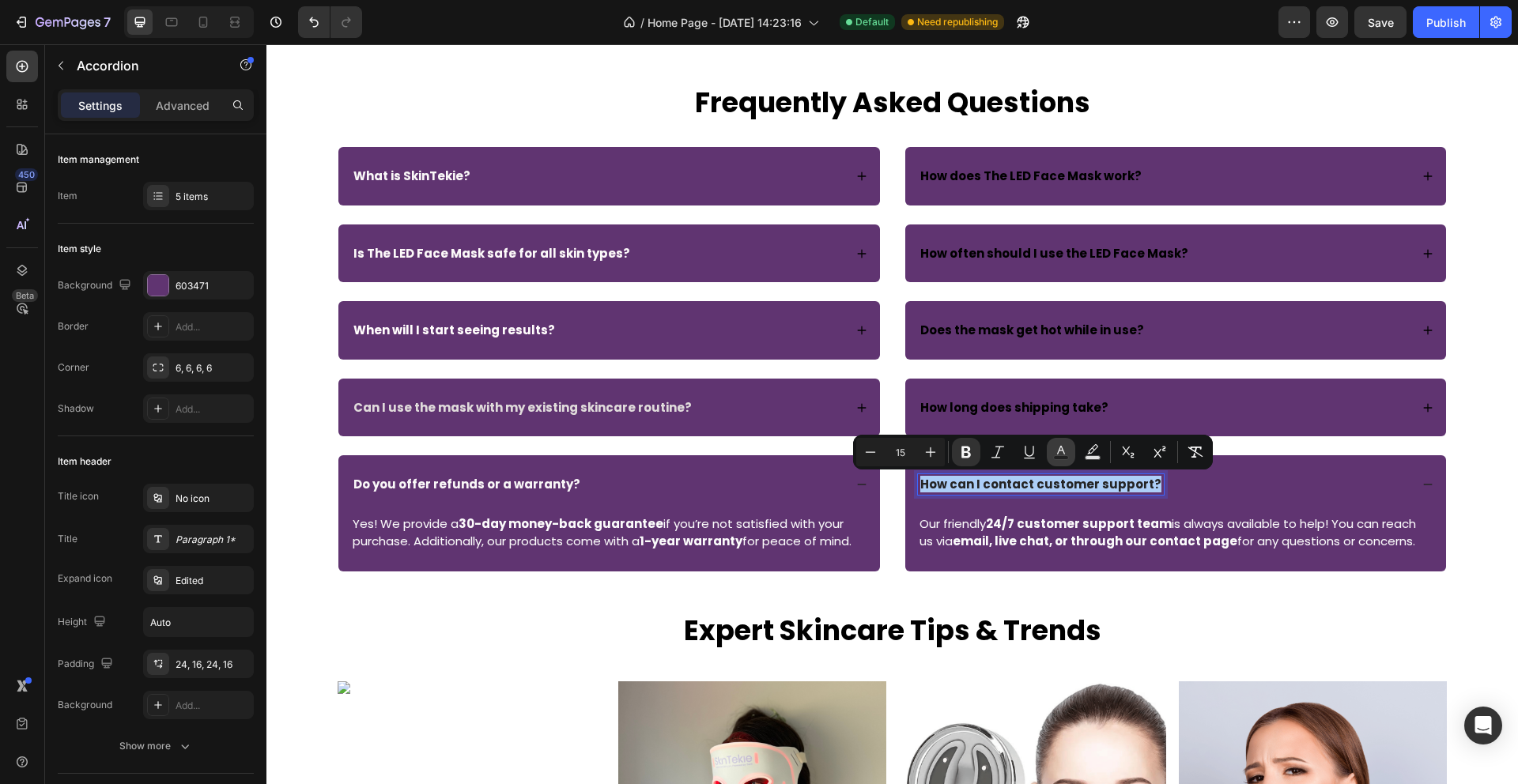
click at [1057, 447] on icon "Editor contextual toolbar" at bounding box center [1060, 452] width 16 height 16
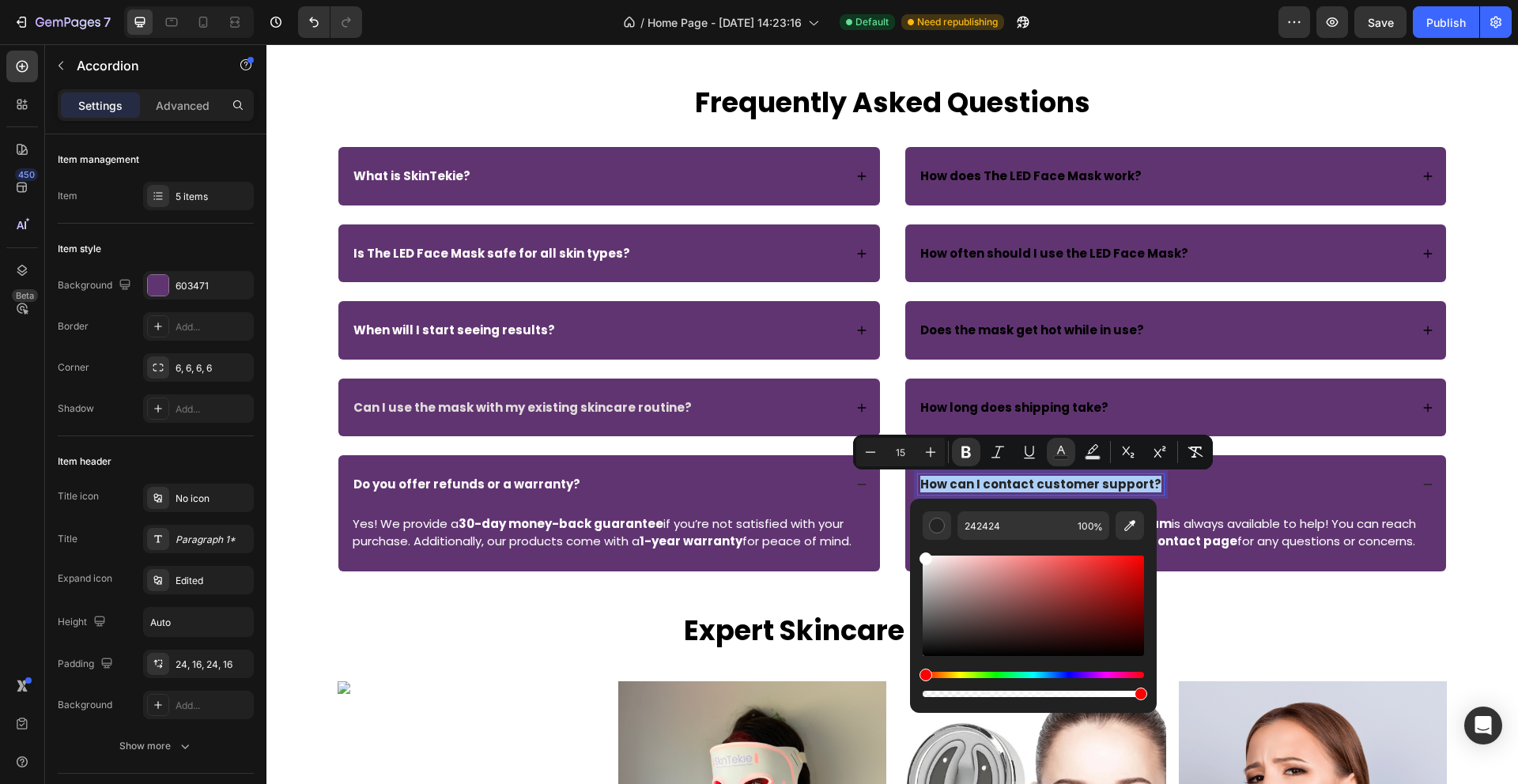
drag, startPoint x: 928, startPoint y: 649, endPoint x: 924, endPoint y: 549, distance: 100.1
click at [924, 549] on div "Editor contextual toolbar" at bounding box center [1033, 620] width 221 height 160
type input "FFFFFF"
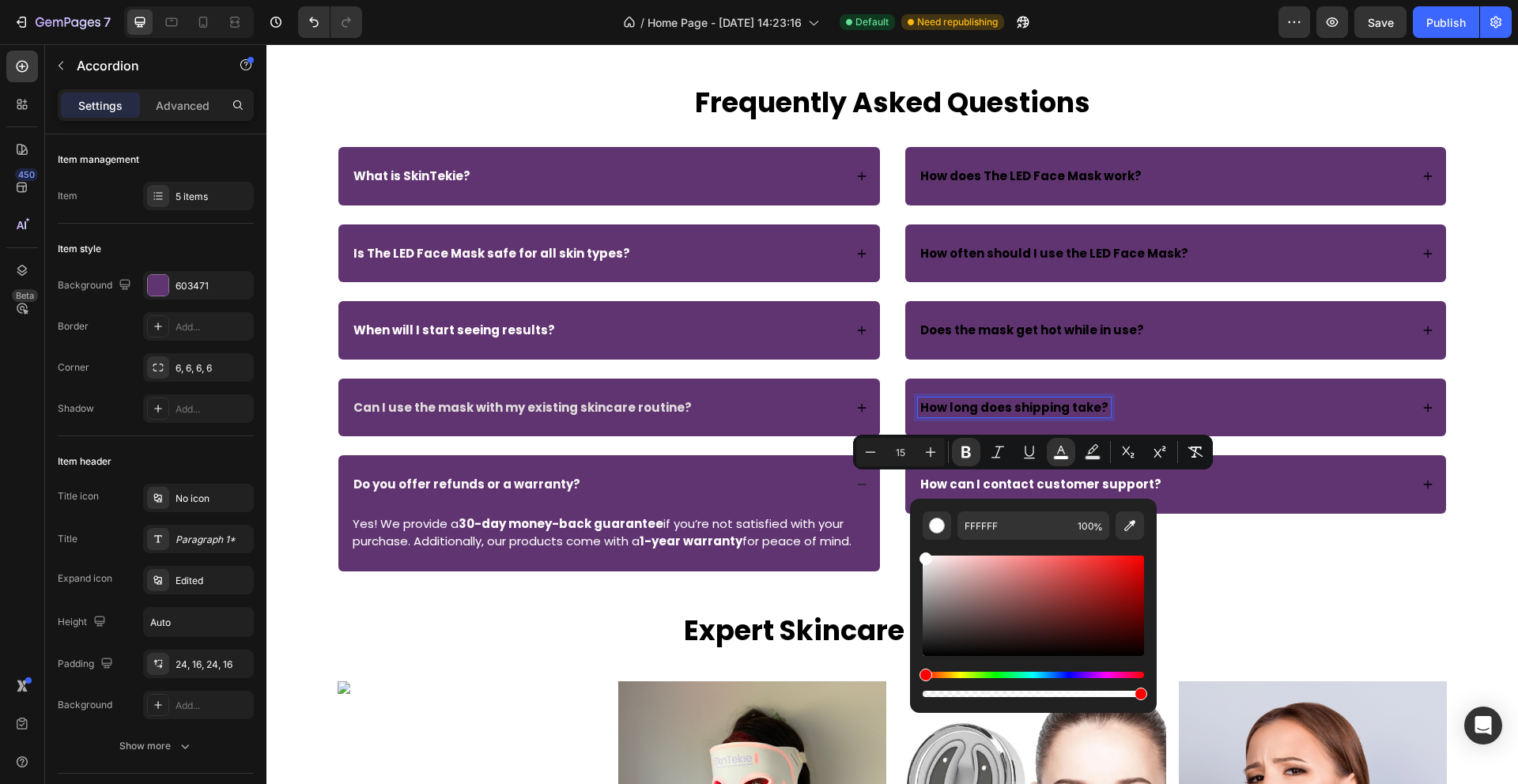
click at [1053, 405] on strong "How long does shipping take?" at bounding box center [1014, 407] width 188 height 16
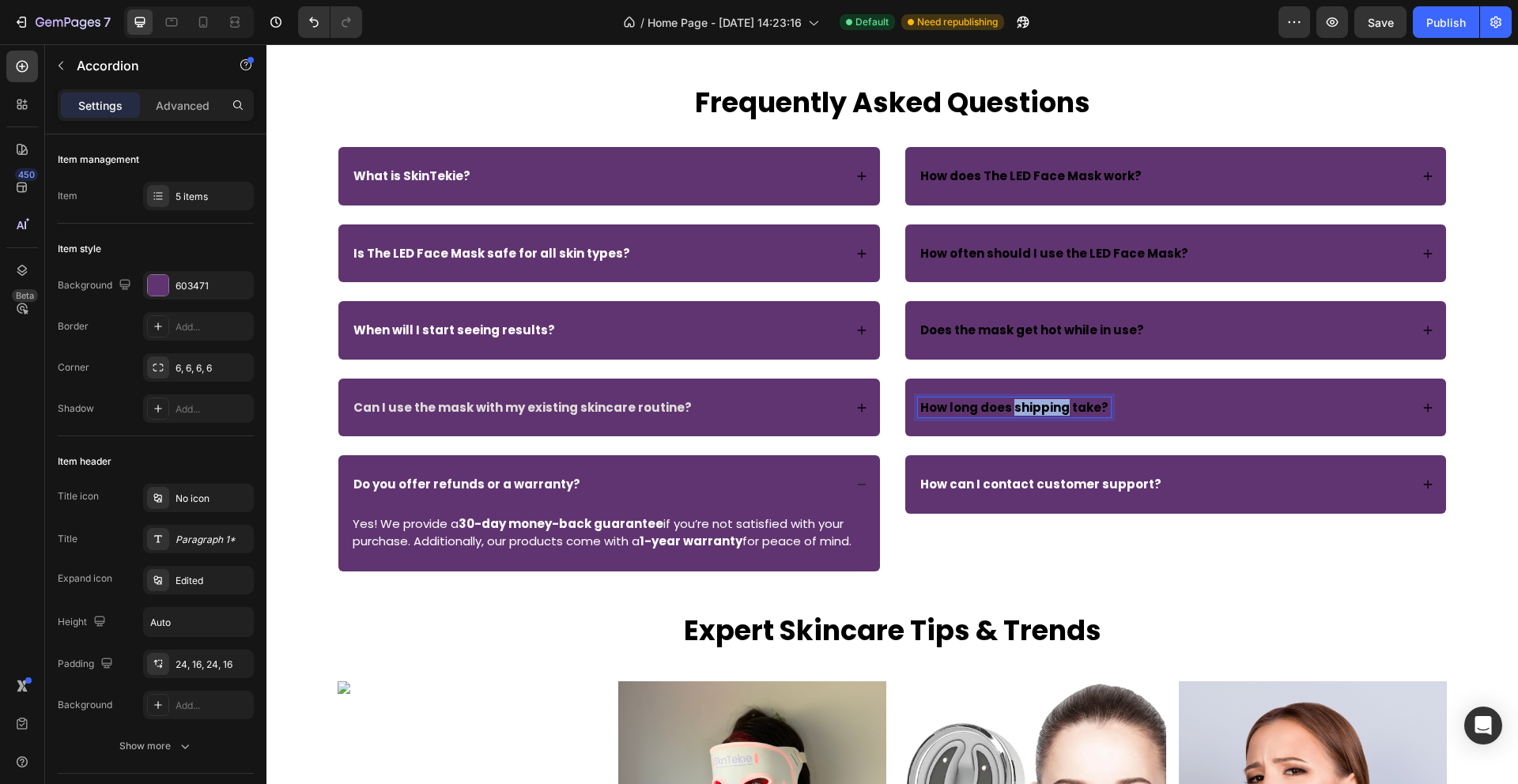
click at [1053, 405] on strong "How long does shipping take?" at bounding box center [1014, 407] width 188 height 16
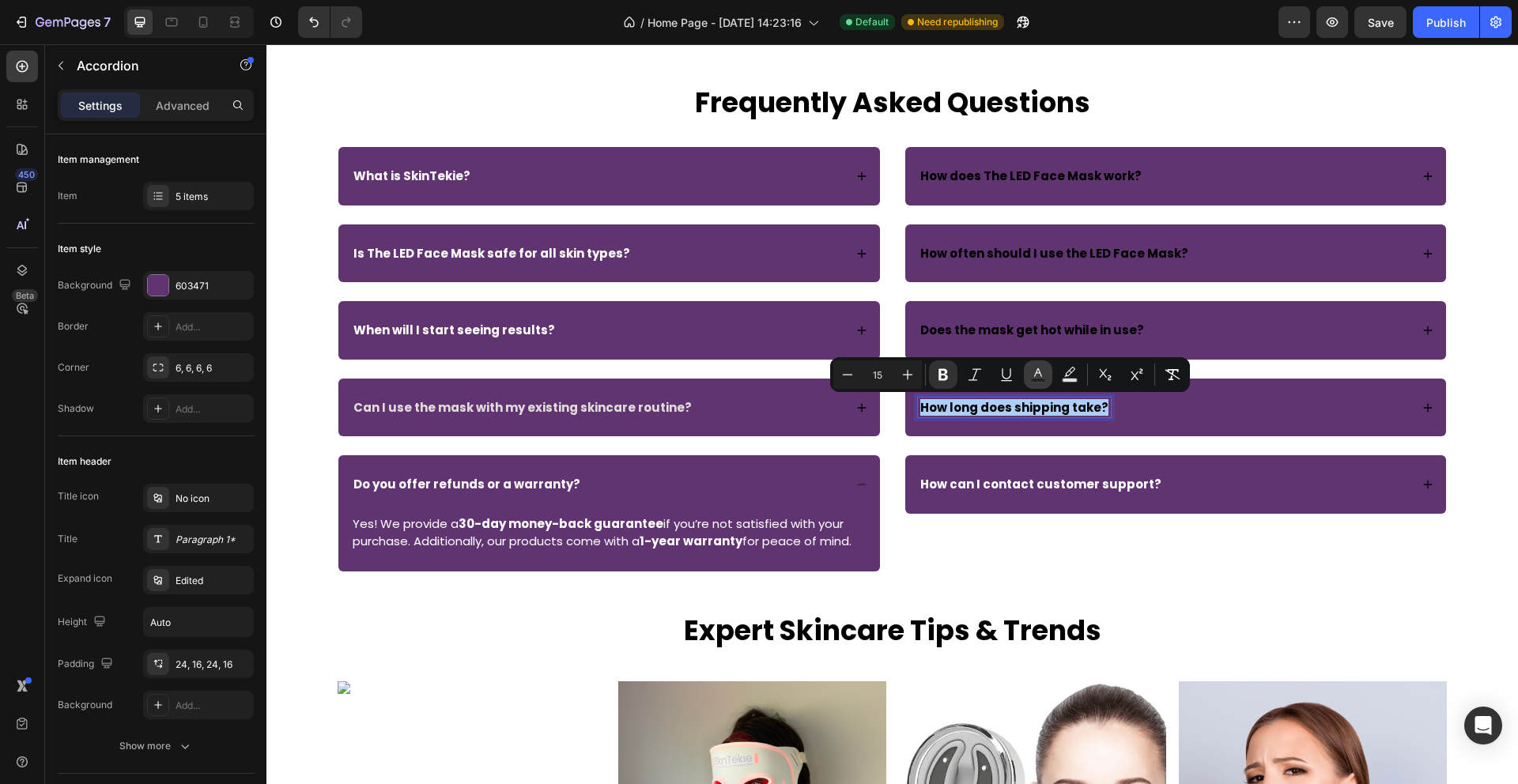
click at [1033, 373] on icon "Editor contextual toolbar" at bounding box center [1038, 374] width 16 height 16
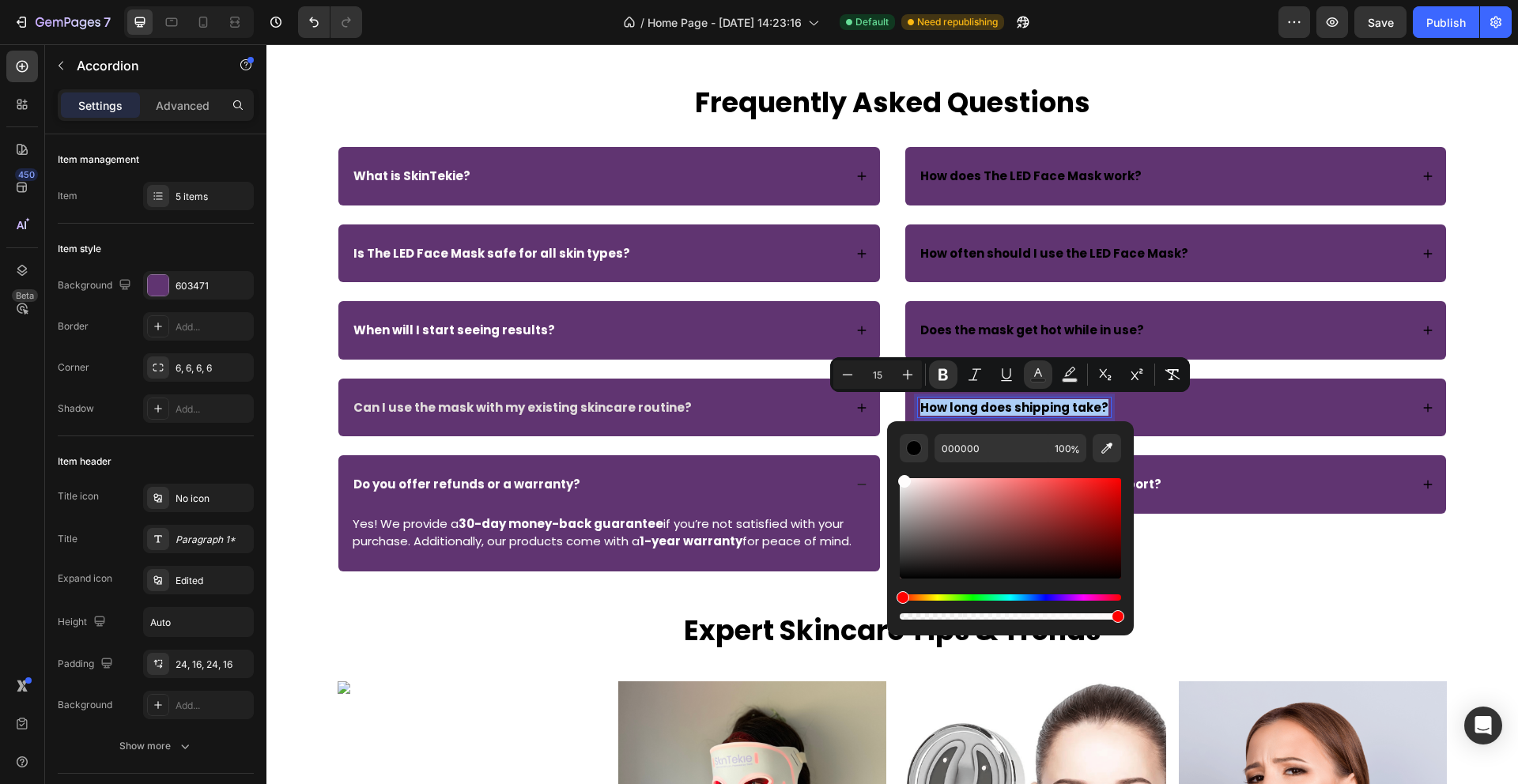
drag, startPoint x: 903, startPoint y: 578, endPoint x: 903, endPoint y: 478, distance: 100.0
click at [903, 477] on div "Editor contextual toolbar" at bounding box center [904, 480] width 12 height 12
type input "FFFCFC"
click at [1076, 330] on strong "Does the mask get hot while in use?" at bounding box center [1032, 329] width 224 height 16
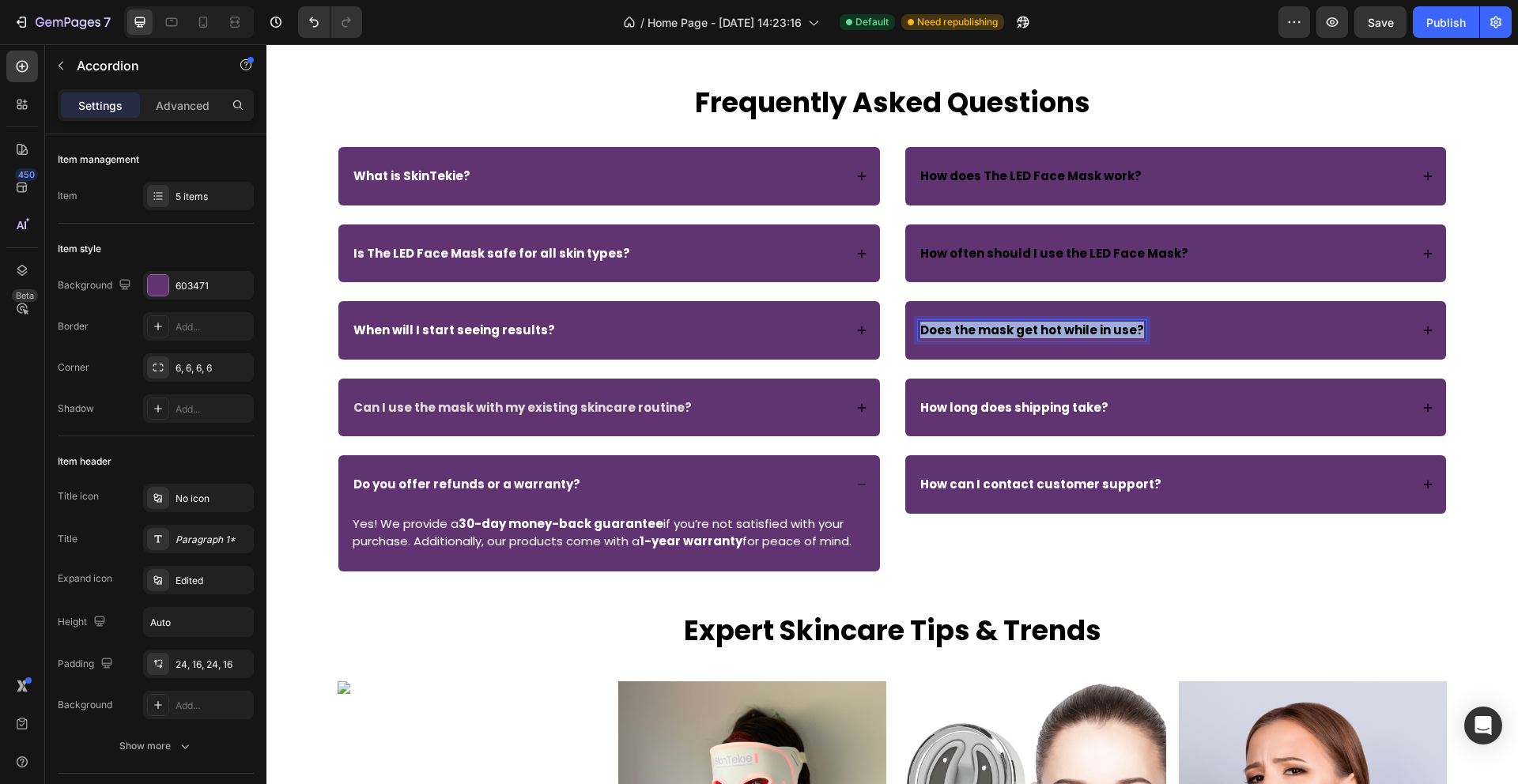
click at [1076, 330] on strong "Does the mask get hot while in use?" at bounding box center [1032, 329] width 224 height 16
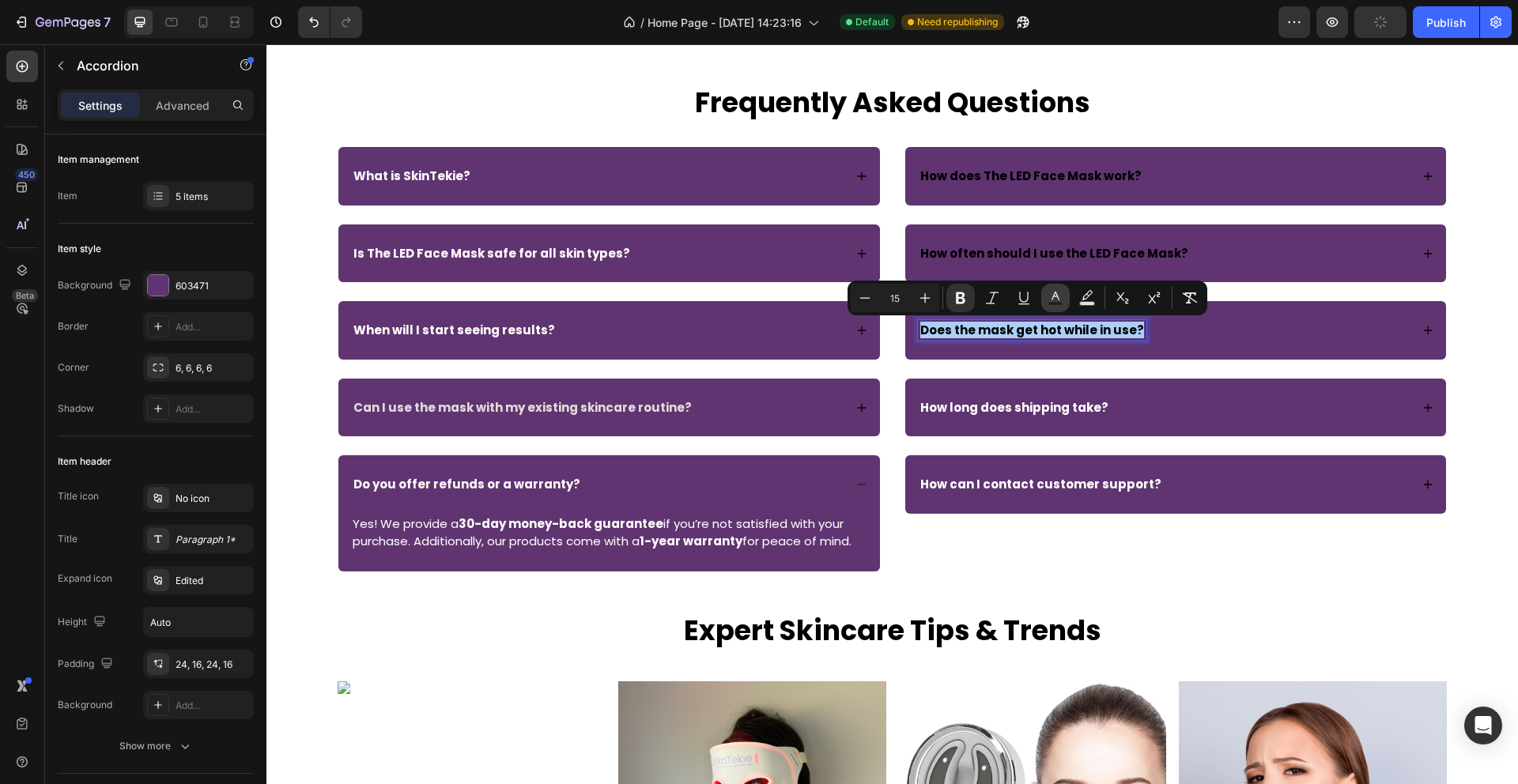
click at [1057, 297] on icon "Editor contextual toolbar" at bounding box center [1055, 298] width 16 height 16
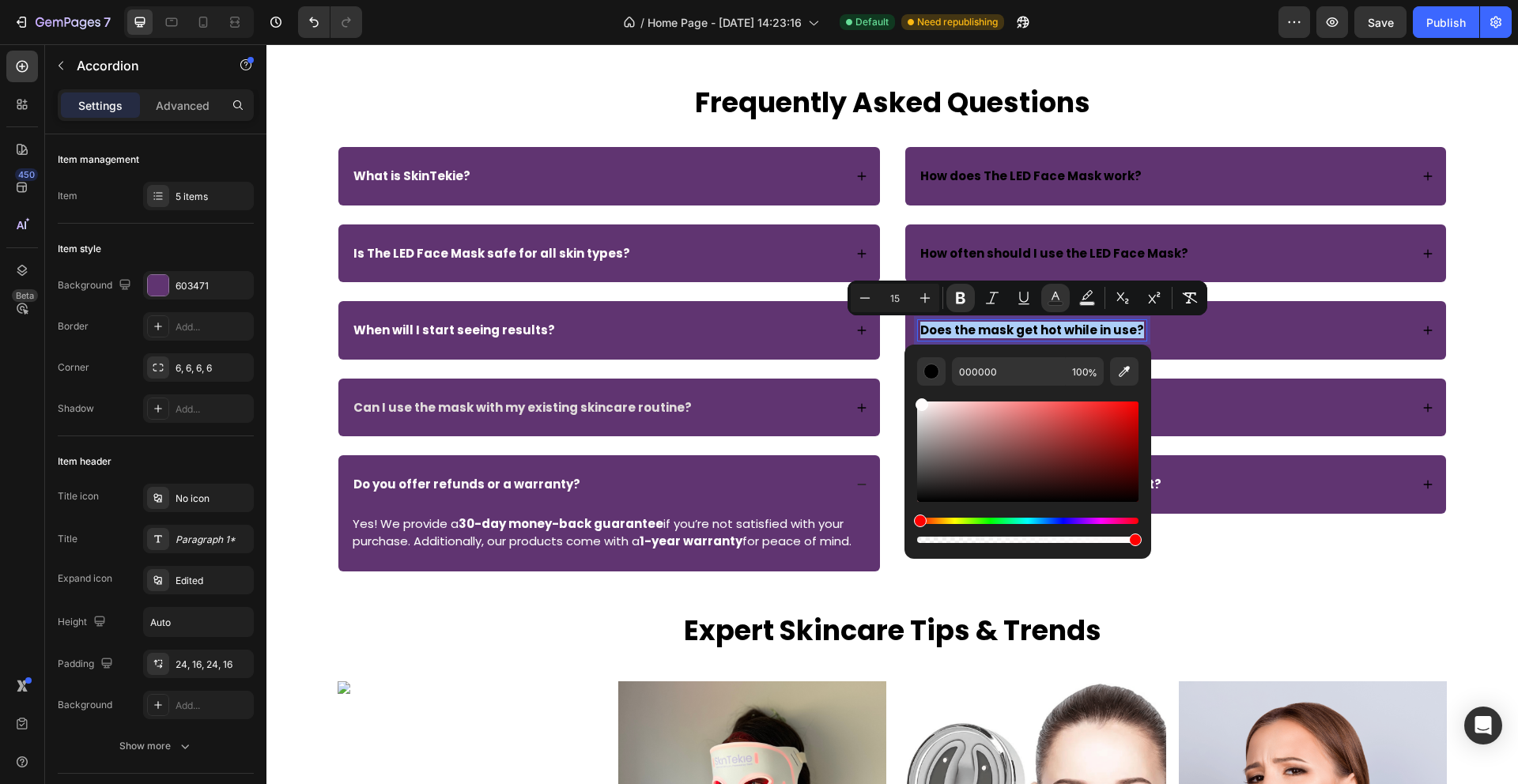
drag, startPoint x: 919, startPoint y: 500, endPoint x: 919, endPoint y: 401, distance: 99.0
click at [919, 401] on div "Editor contextual toolbar" at bounding box center [921, 404] width 12 height 12
type input "FFFCFC"
click at [998, 252] on strong "How often should I use the LED Face Mask?" at bounding box center [1054, 252] width 268 height 16
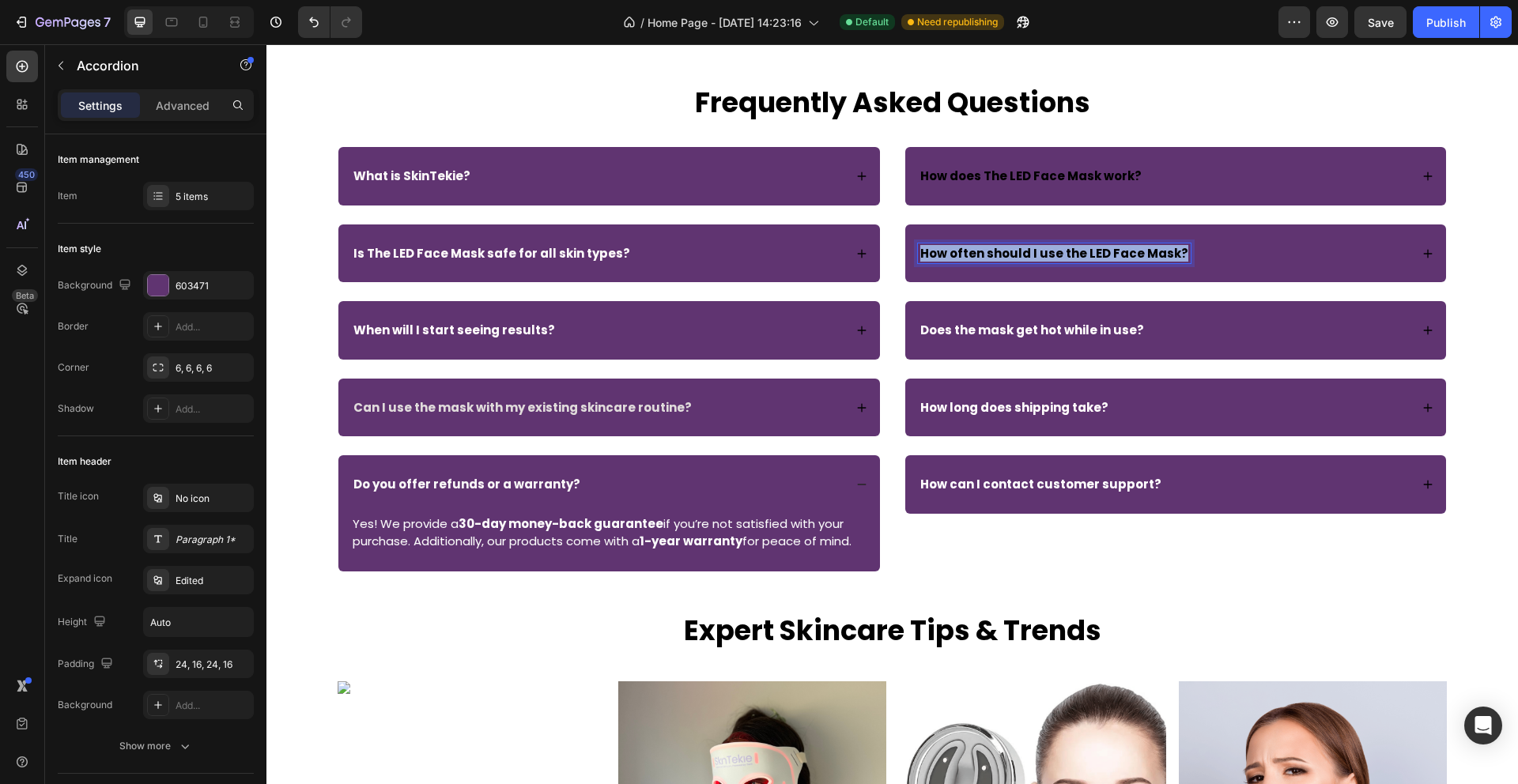
click at [998, 252] on strong "How often should I use the LED Face Mask?" at bounding box center [1054, 252] width 268 height 16
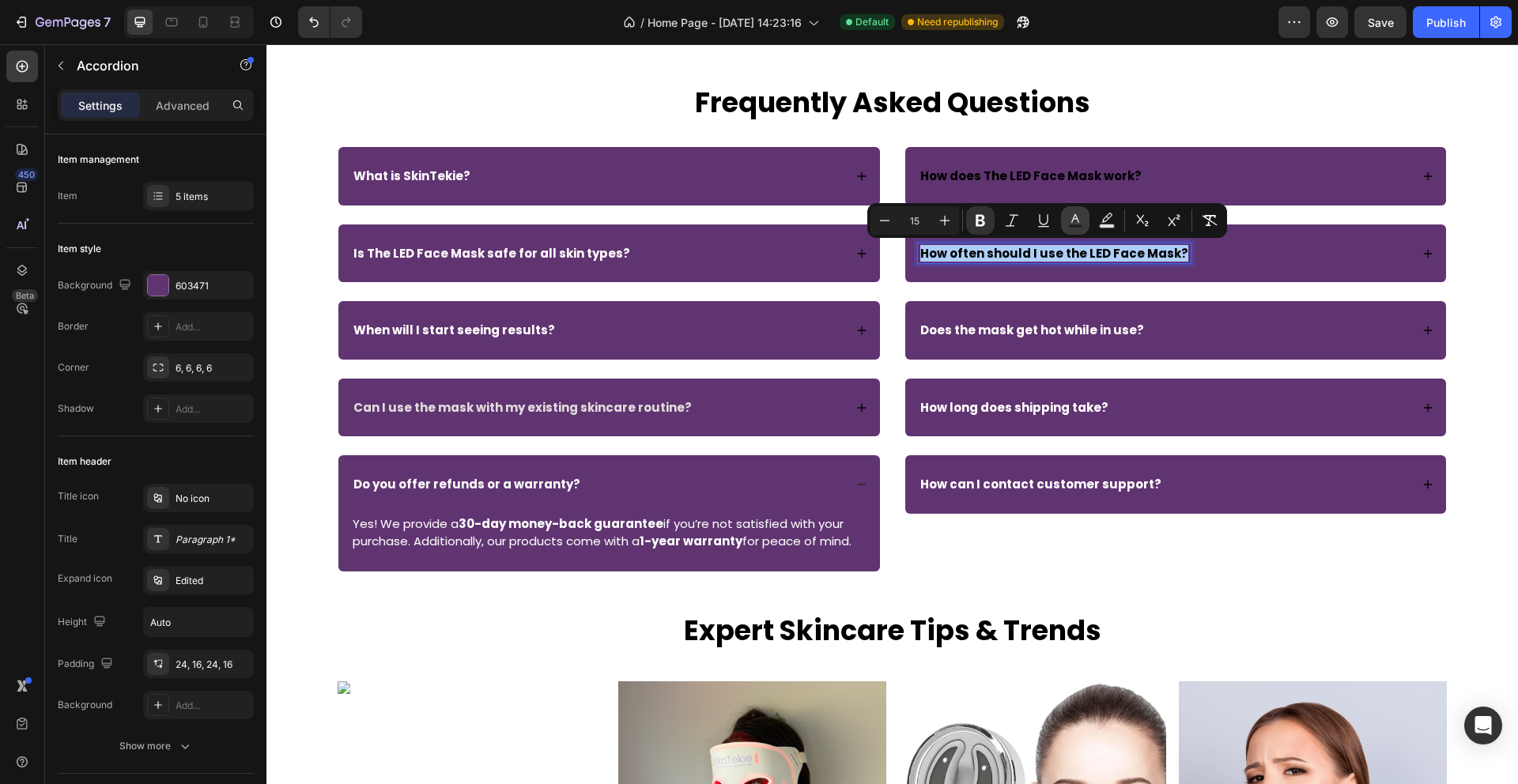
click at [1075, 216] on icon "Editor contextual toolbar" at bounding box center [1075, 220] width 16 height 16
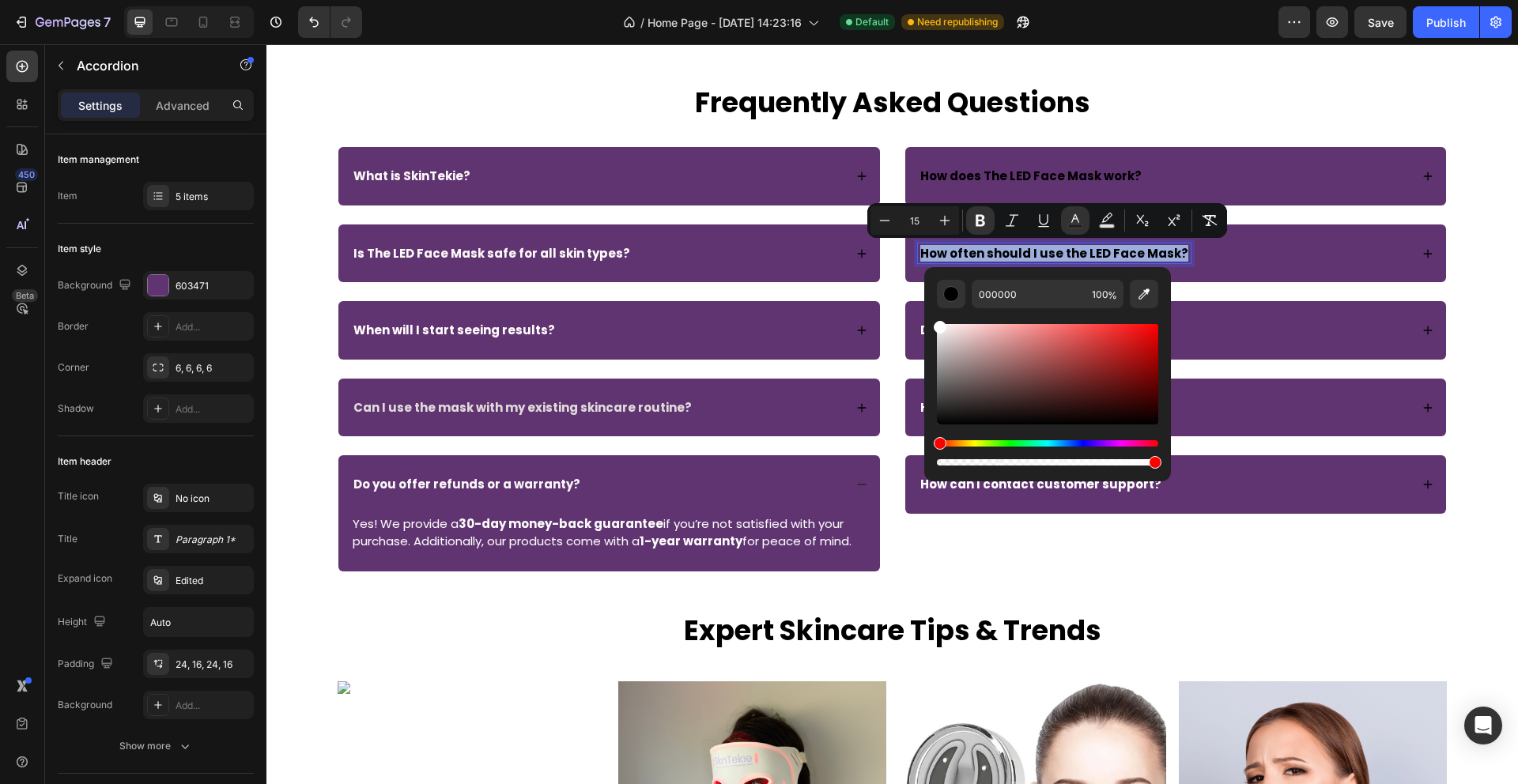
type input "FFFFFF"
drag, startPoint x: 939, startPoint y: 423, endPoint x: 938, endPoint y: 318, distance: 105.0
click at [938, 317] on div "Editor contextual toolbar" at bounding box center [1047, 388] width 221 height 160
click at [987, 177] on strong "How does The LED Face Mask work?" at bounding box center [1030, 176] width 221 height 16
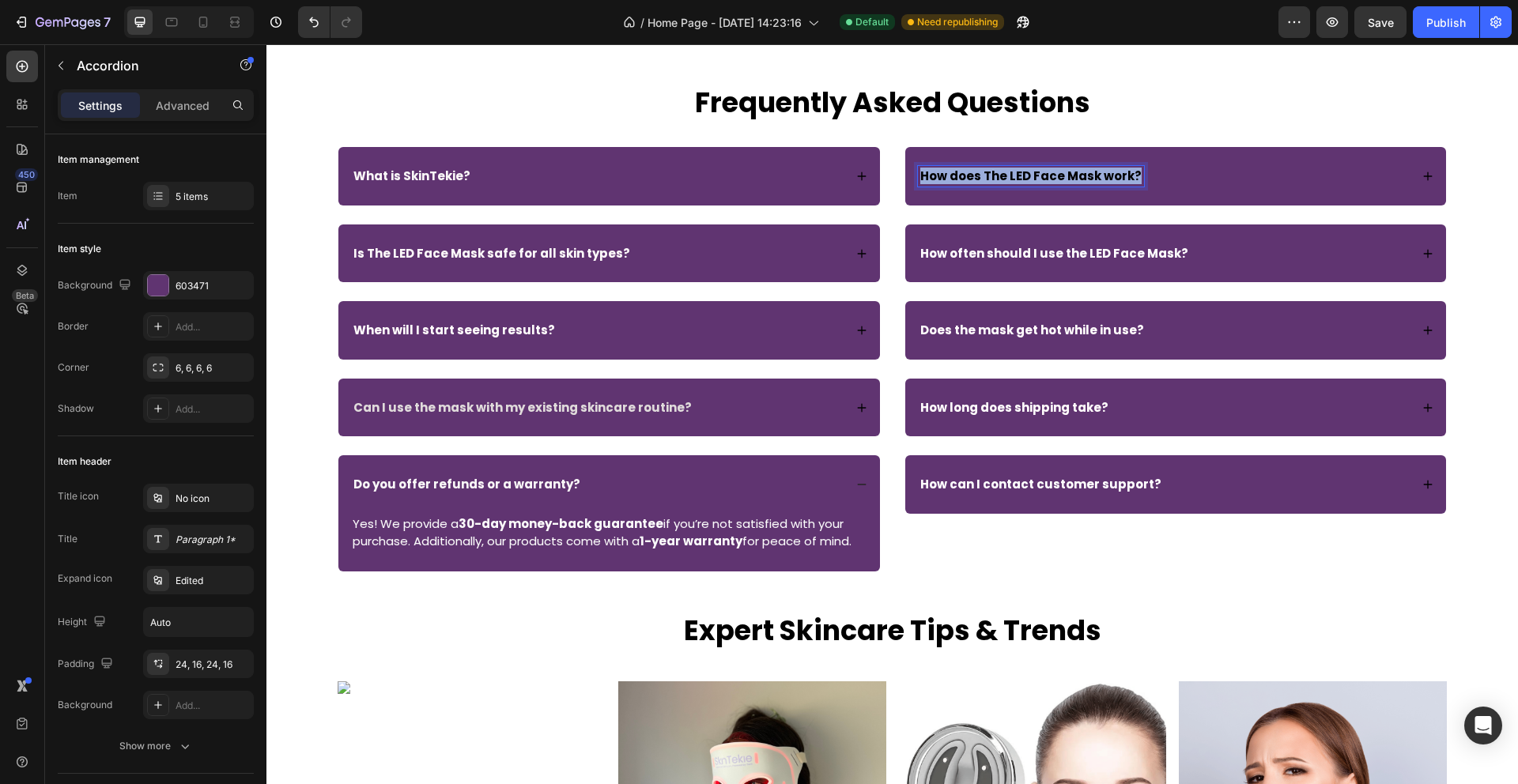
click at [987, 177] on strong "How does The LED Face Mask work?" at bounding box center [1030, 176] width 221 height 16
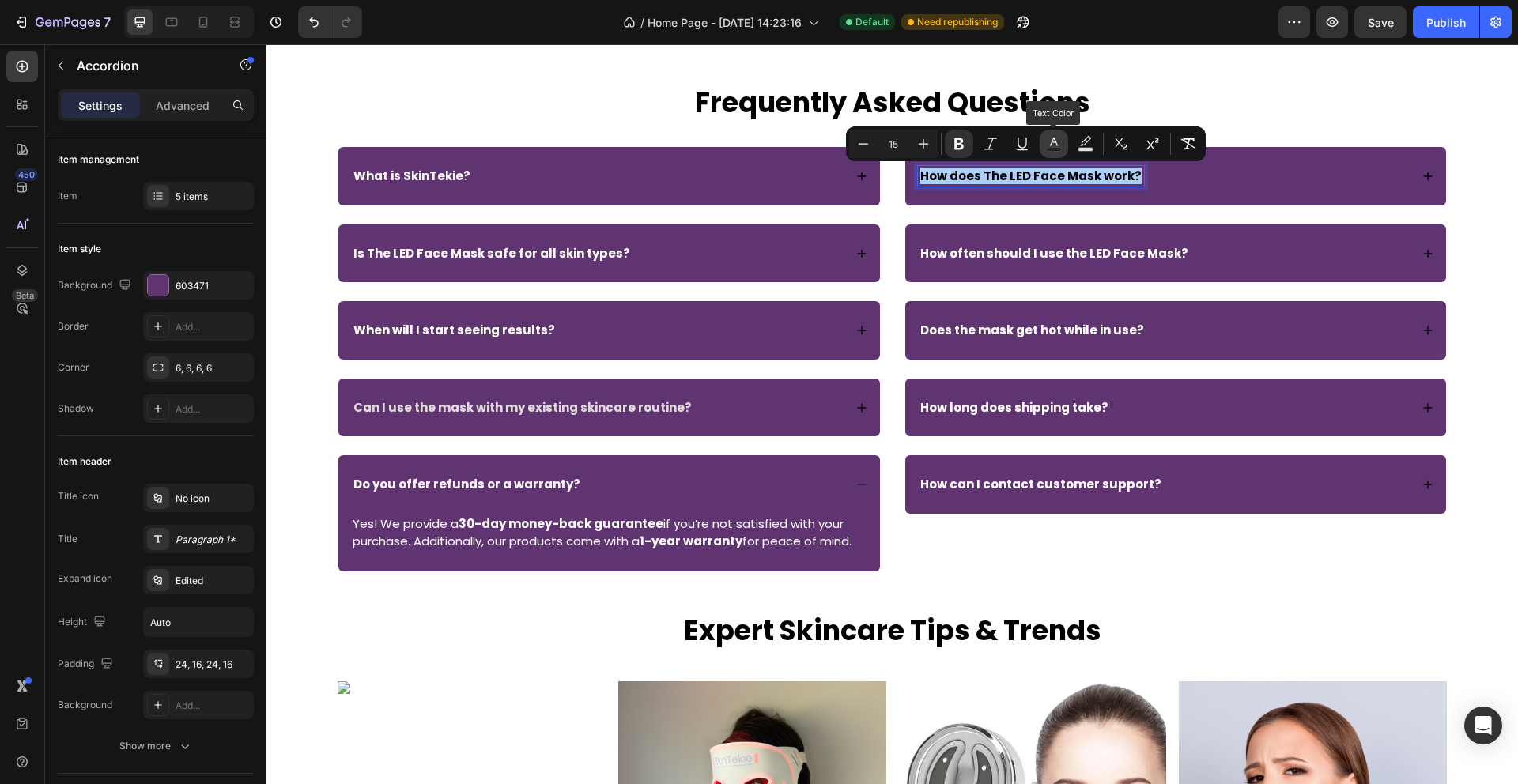
click at [1053, 139] on icon "Editor contextual toolbar" at bounding box center [1054, 141] width 8 height 9
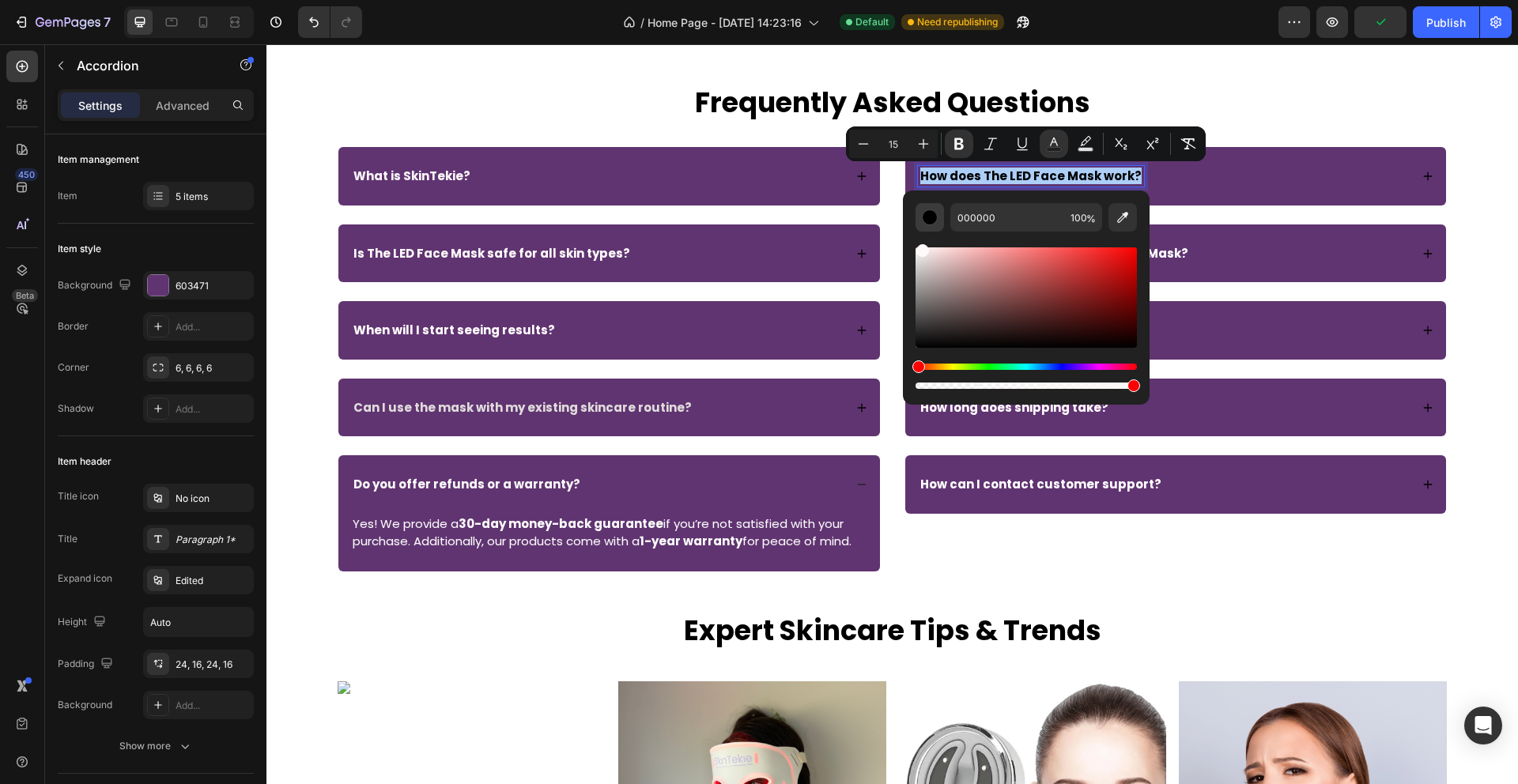
drag, startPoint x: 922, startPoint y: 345, endPoint x: 921, endPoint y: 228, distance: 117.0
click at [921, 227] on div "000000 100 %" at bounding box center [1025, 297] width 221 height 189
type input "FFF9F9"
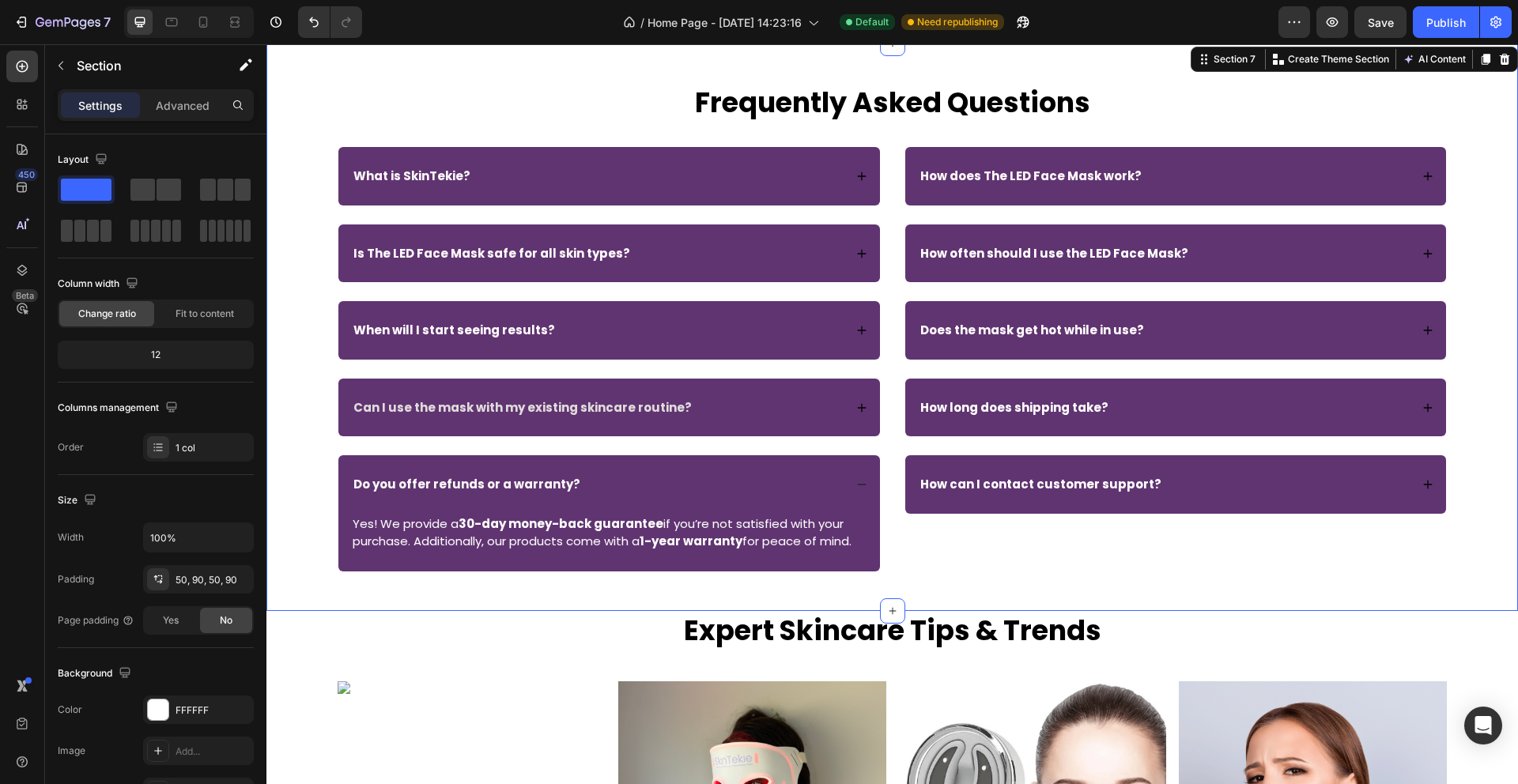
click at [1105, 66] on div "Frequently Asked Questions Heading Row What is SkinTekie? Is The LED Face Mask …" at bounding box center [892, 327] width 1251 height 568
click at [861, 490] on div "Do you offer refunds or a warranty?" at bounding box center [609, 485] width 541 height 59
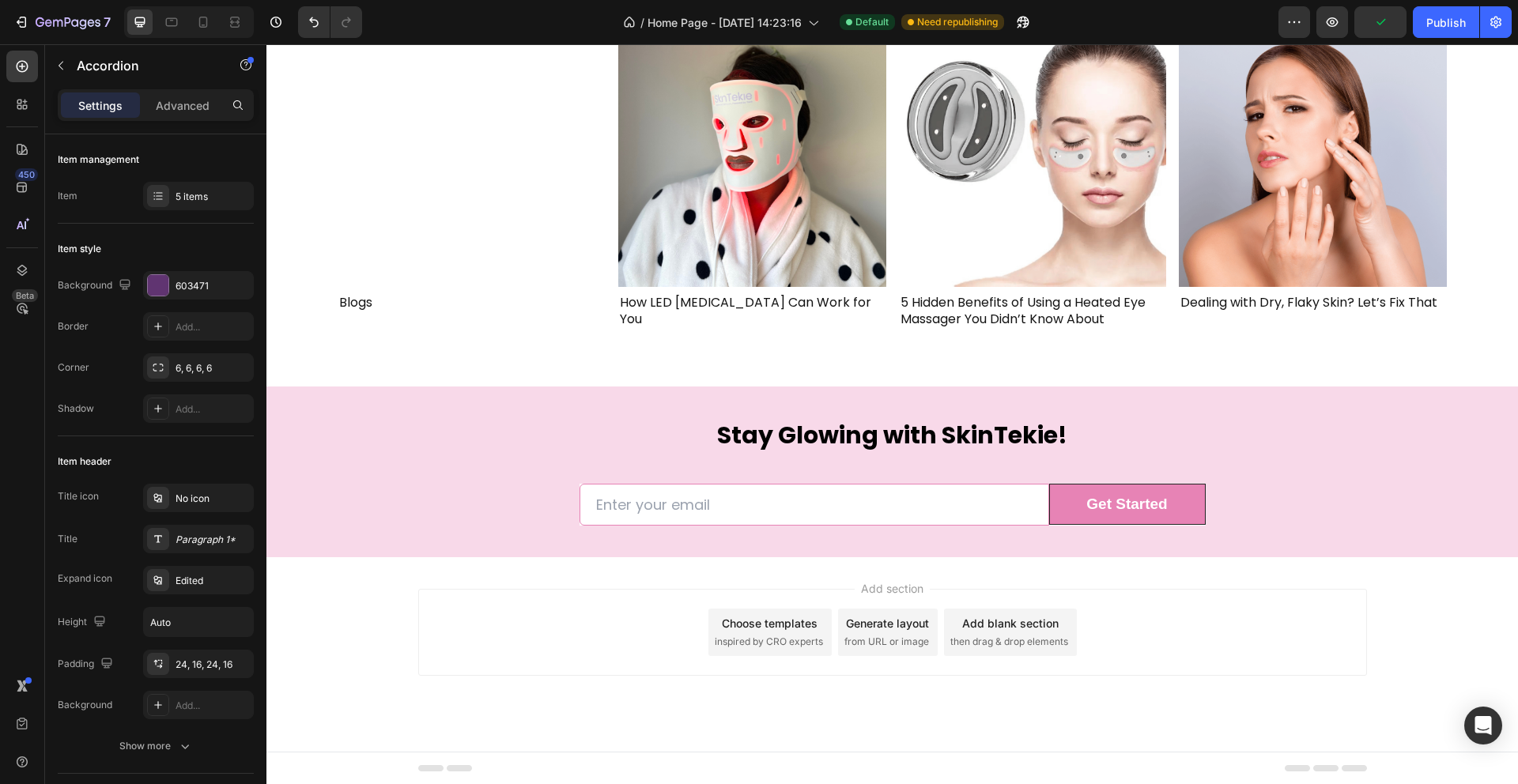
scroll to position [4139, 0]
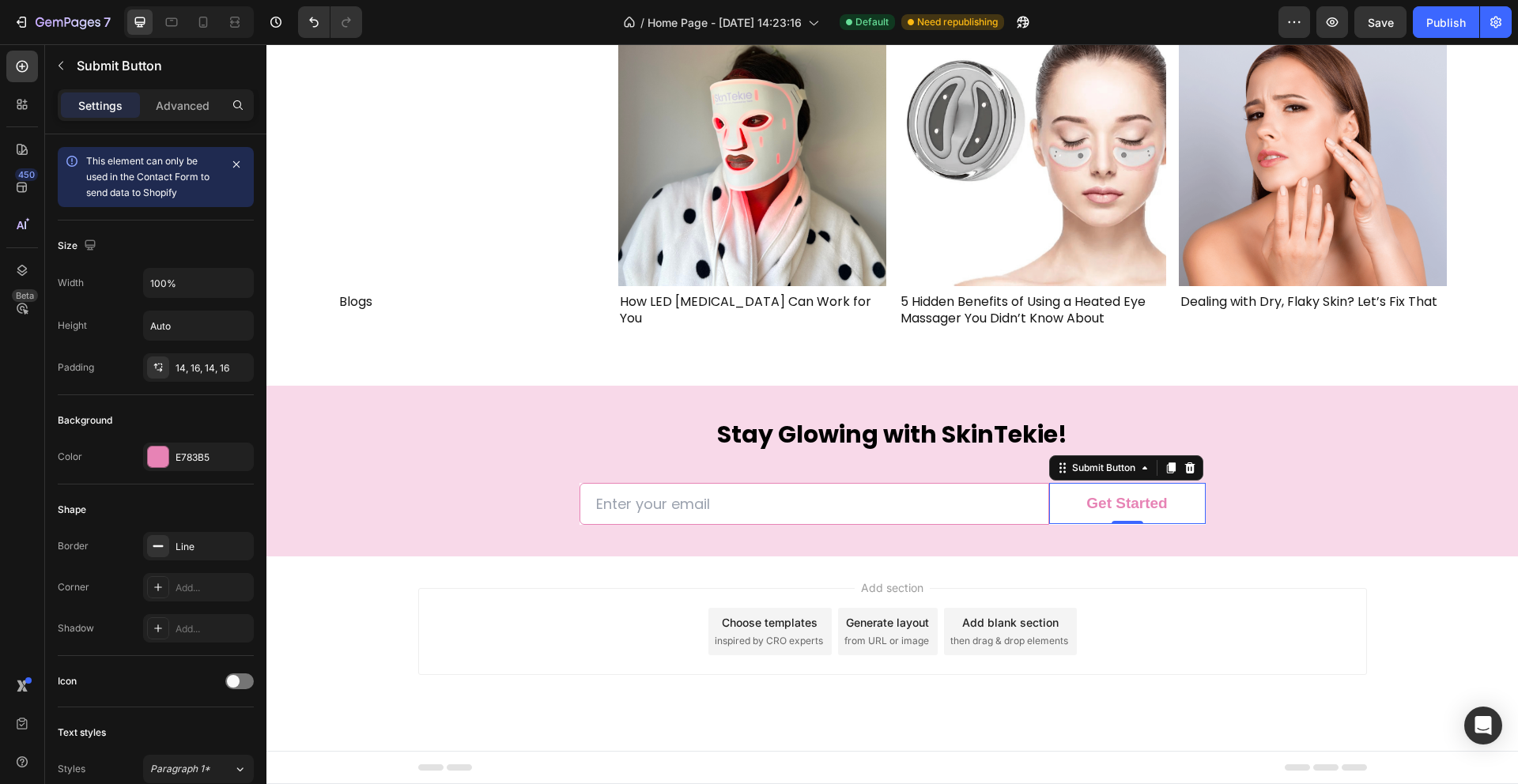
click at [1190, 500] on button "Get Started" at bounding box center [1127, 504] width 157 height 42
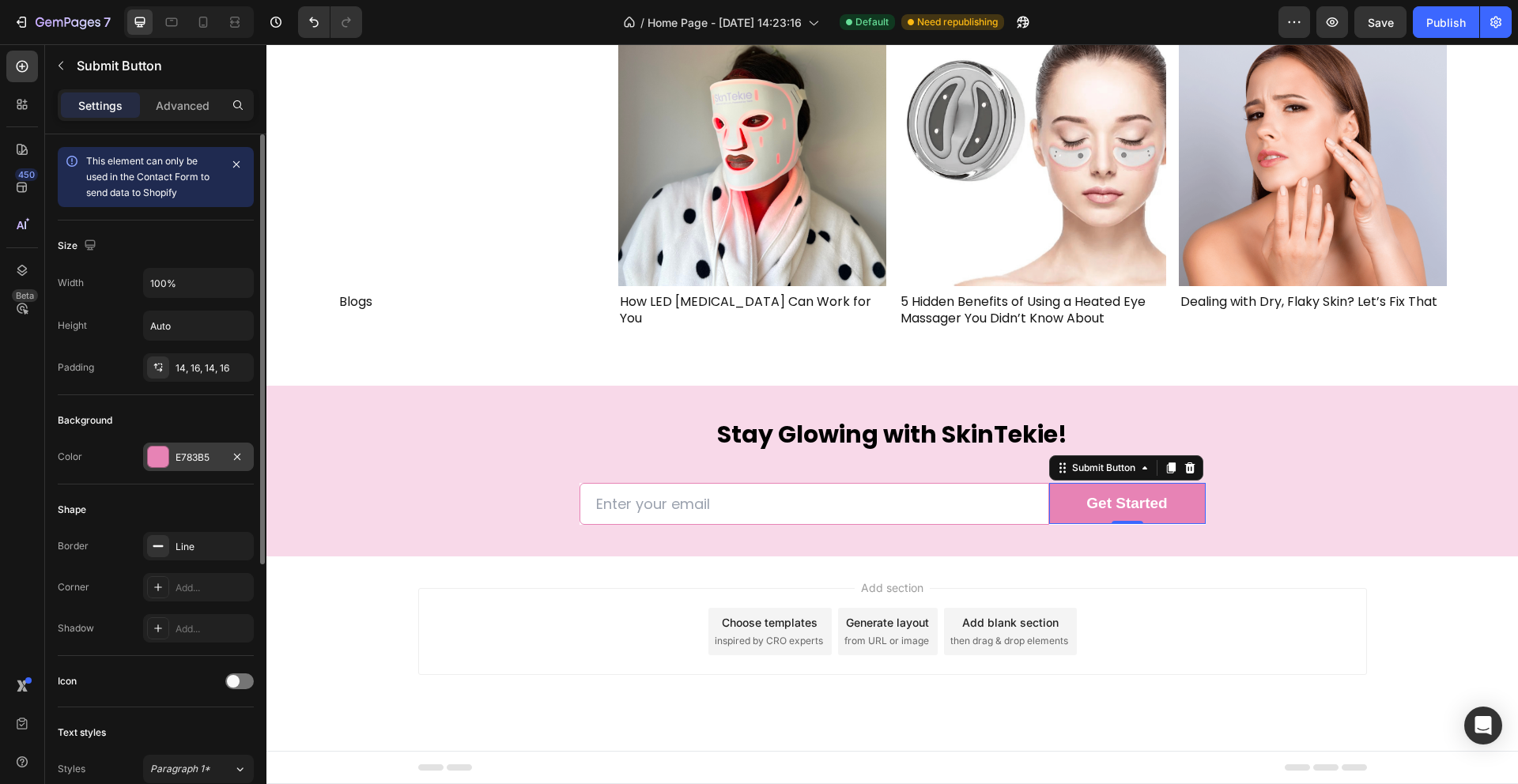
click at [159, 461] on div at bounding box center [159, 457] width 21 height 21
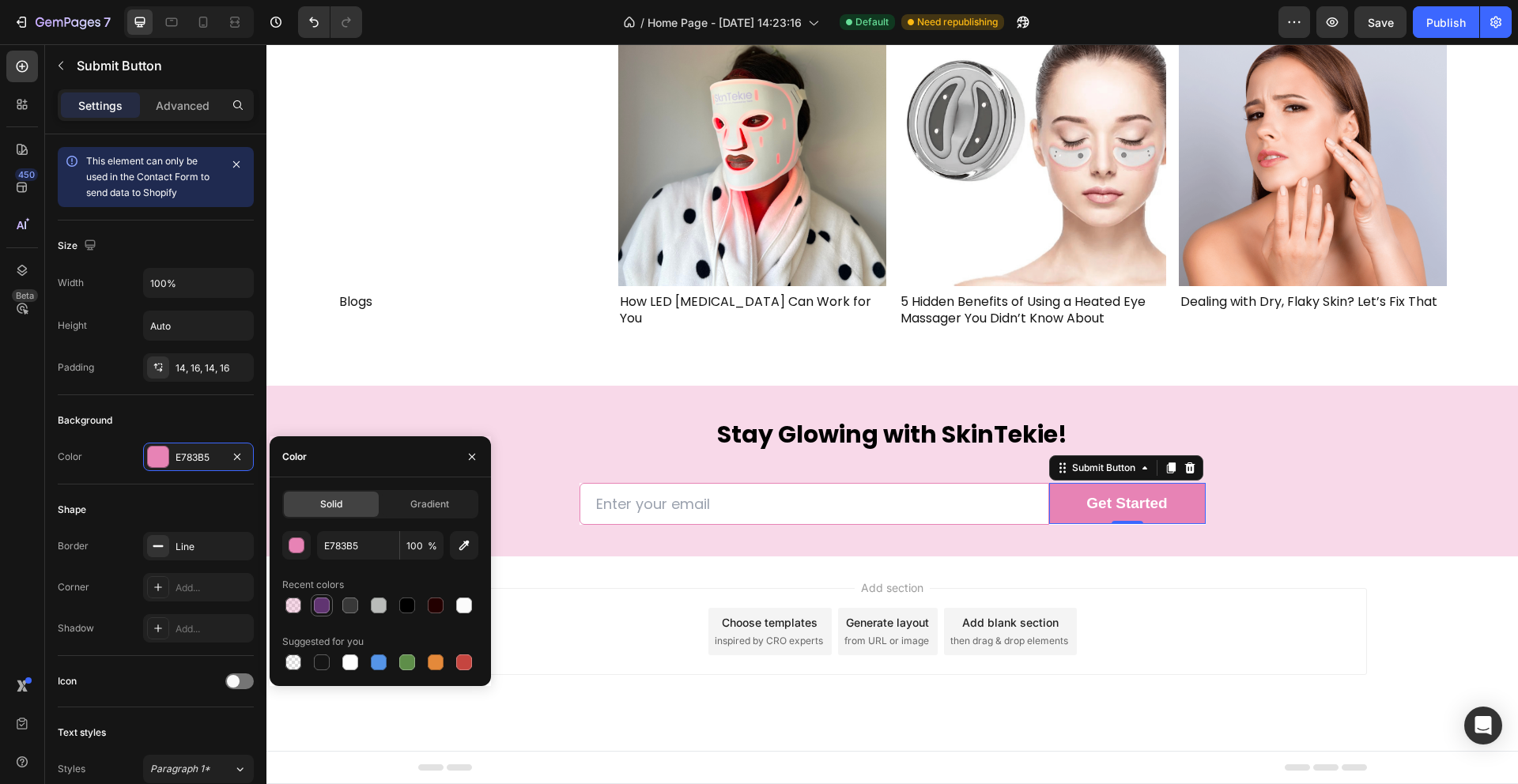
click at [324, 609] on div at bounding box center [322, 606] width 16 height 16
type input "603471"
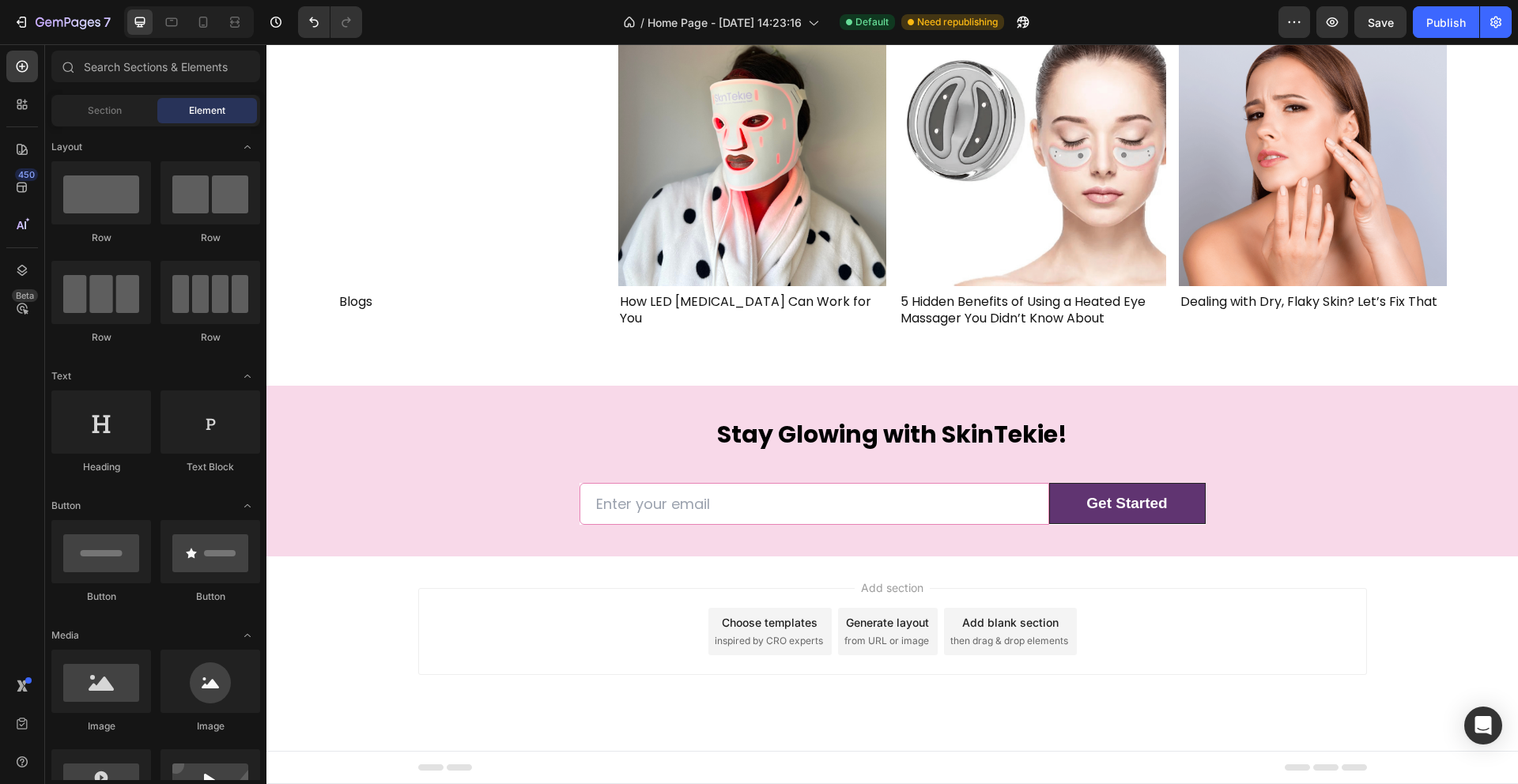
click at [1434, 574] on div "Add section Choose templates inspired by CRO experts Generate layout from URL o…" at bounding box center [892, 653] width 1251 height 195
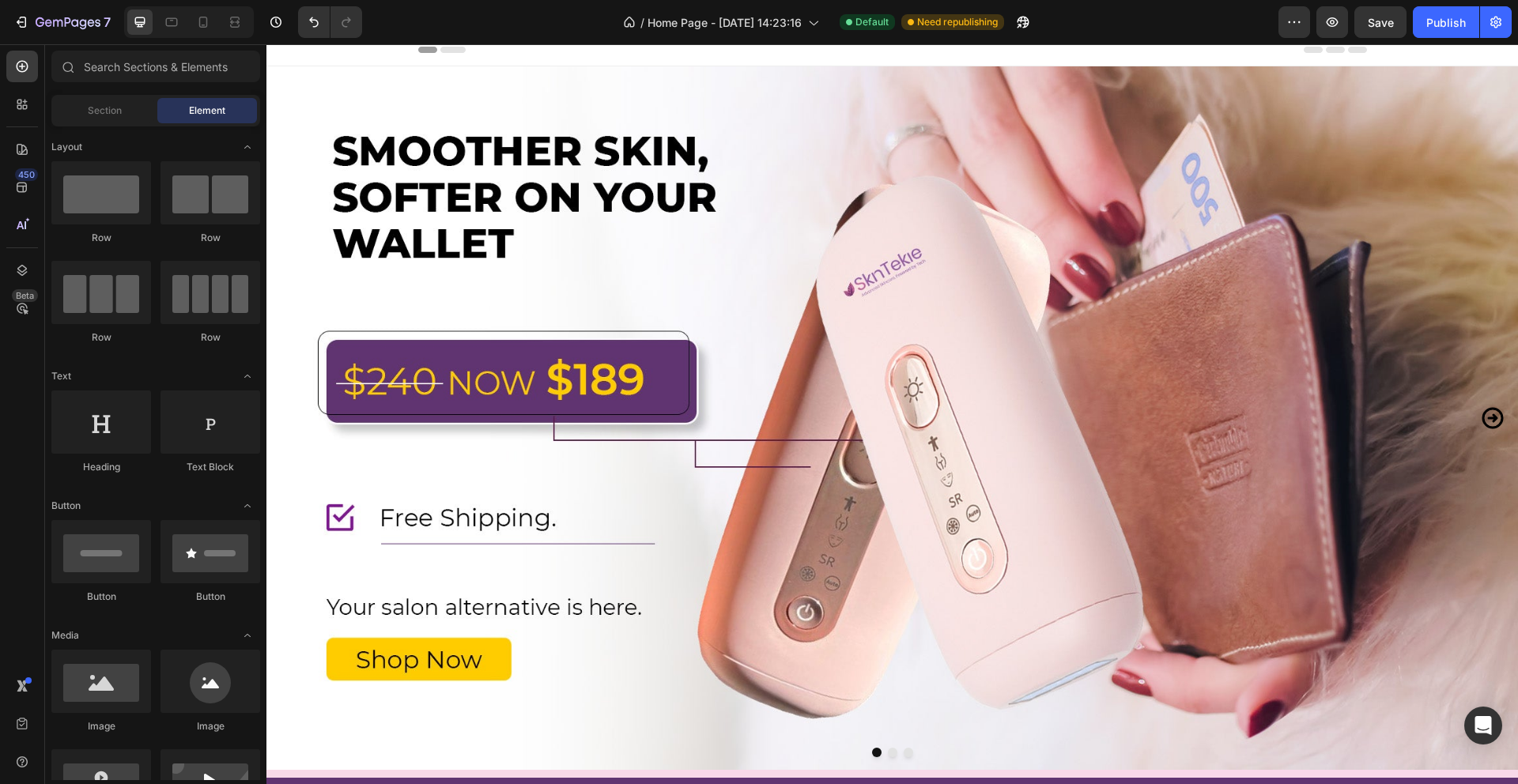
scroll to position [0, 0]
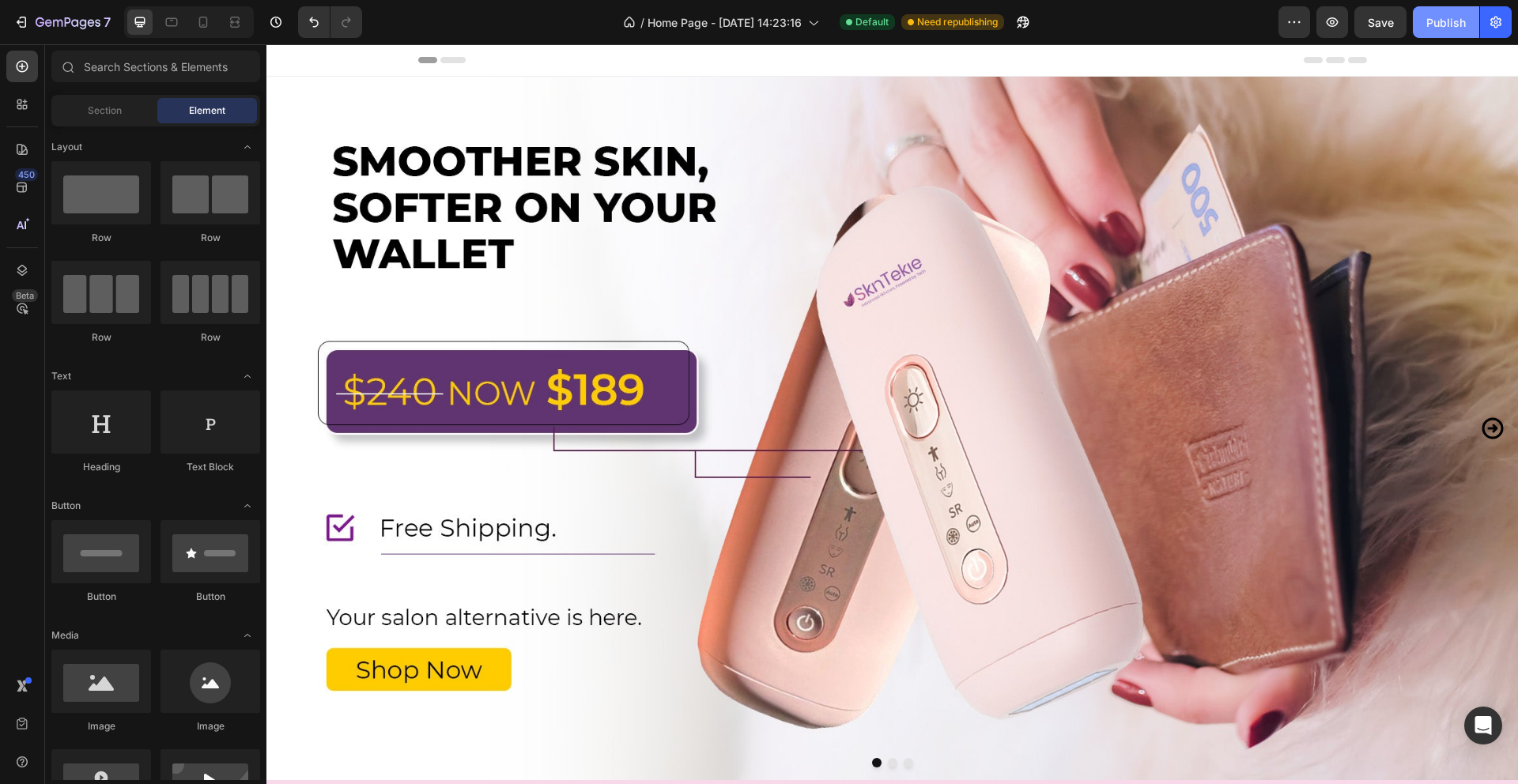
click at [1440, 23] on div "Publish" at bounding box center [1446, 22] width 40 height 16
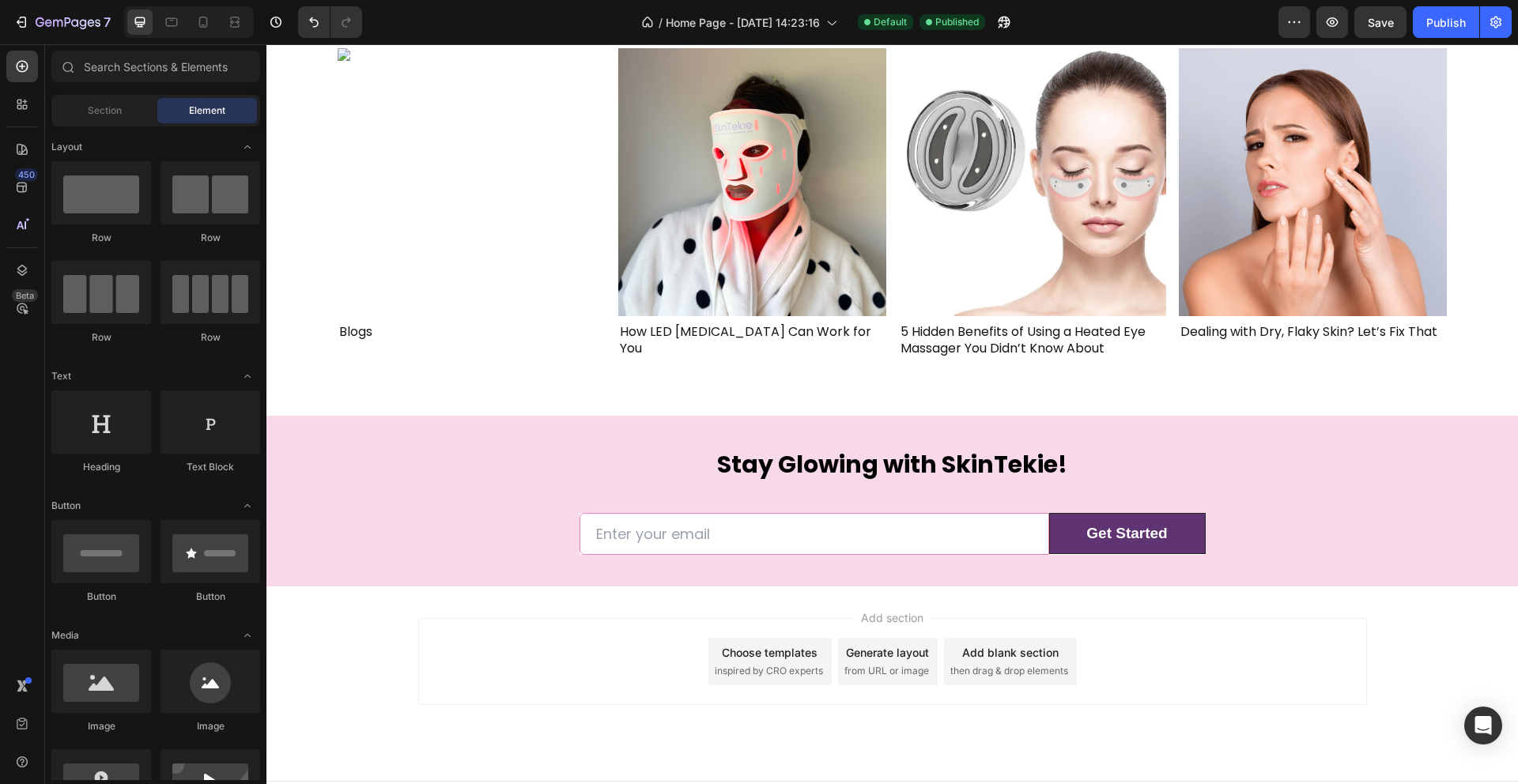
scroll to position [4139, 0]
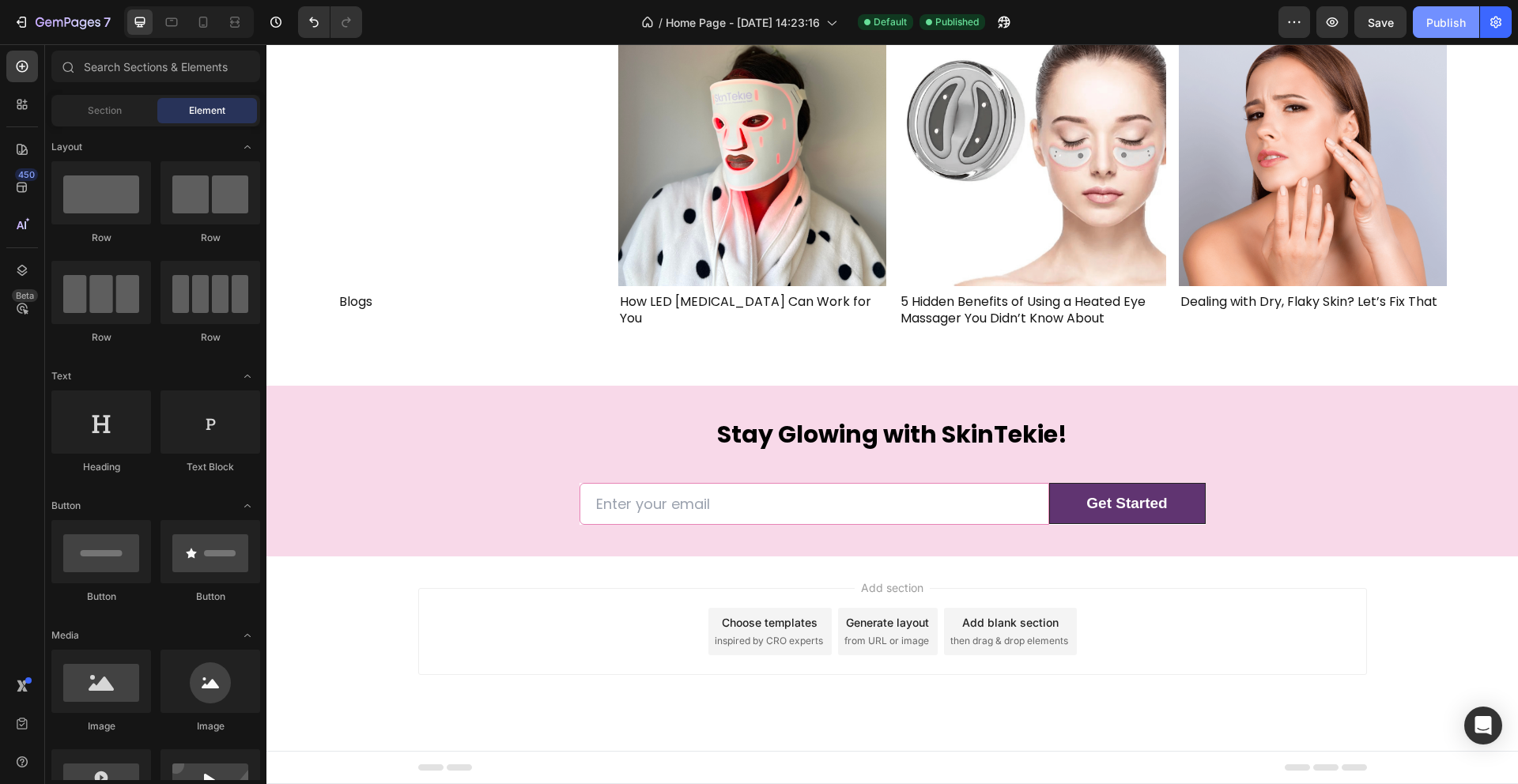
click at [1449, 22] on div "Publish" at bounding box center [1446, 22] width 40 height 16
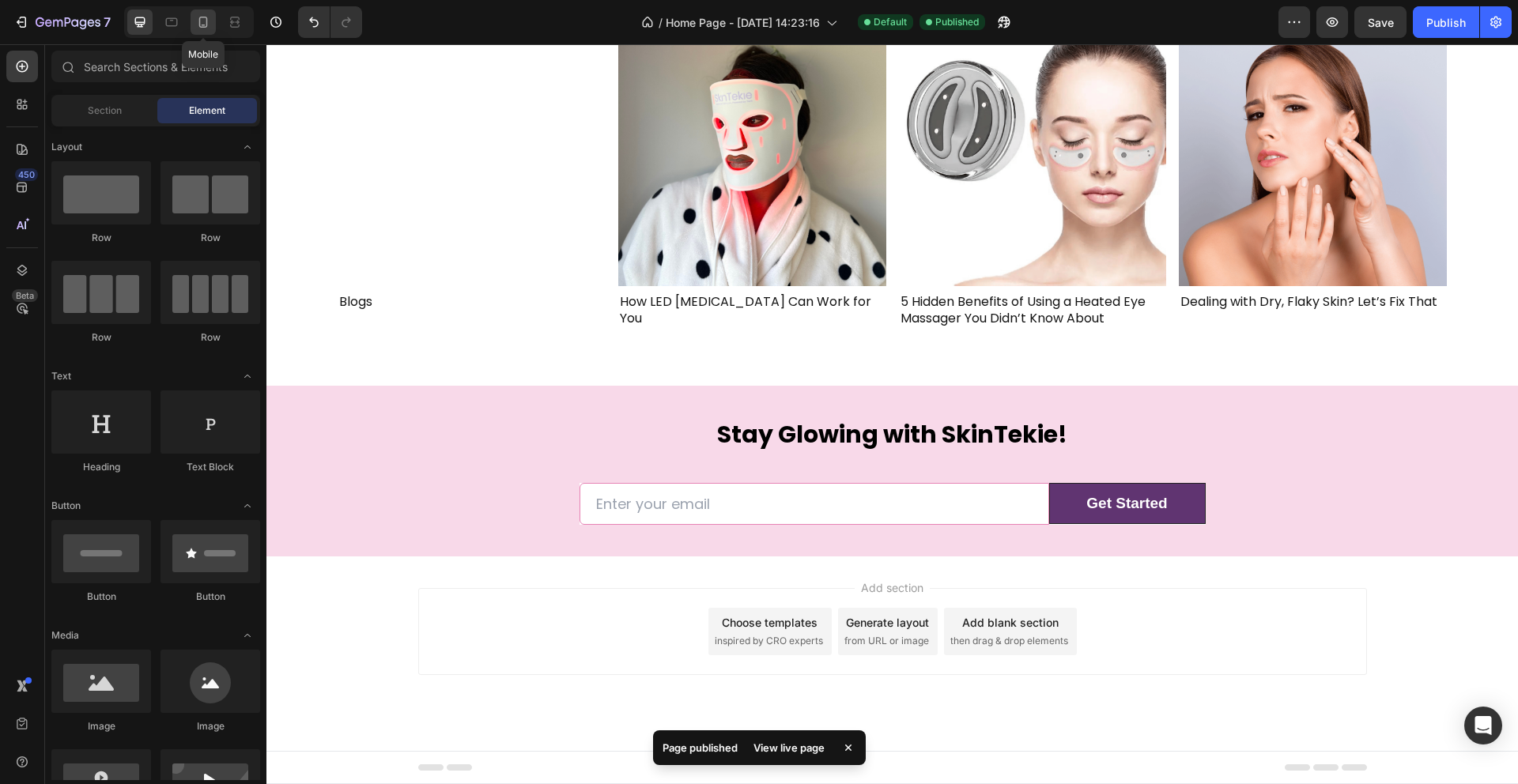
click at [203, 22] on icon at bounding box center [203, 22] width 16 height 16
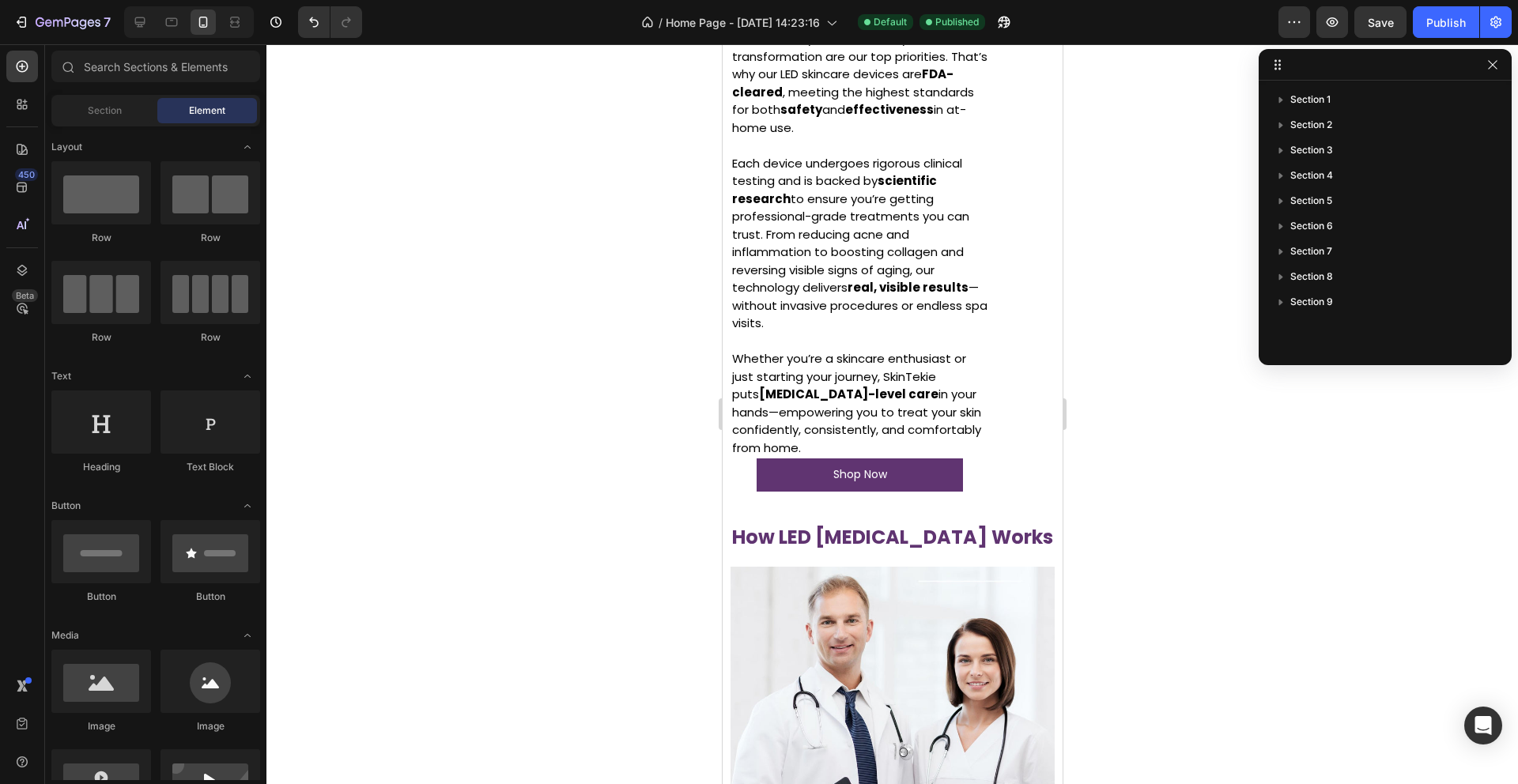
scroll to position [1797, 0]
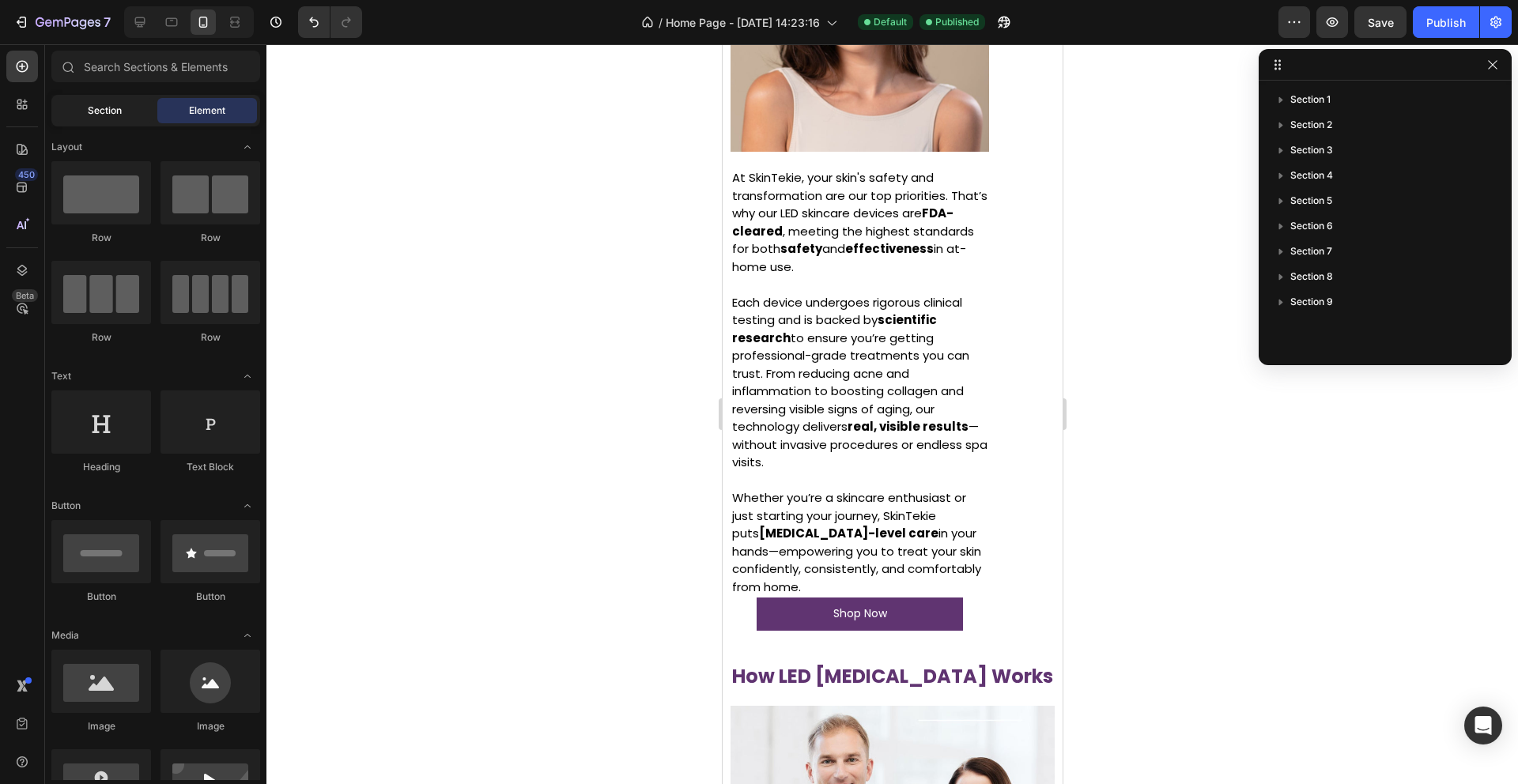
click at [119, 121] on div "Section" at bounding box center [103, 110] width 100 height 26
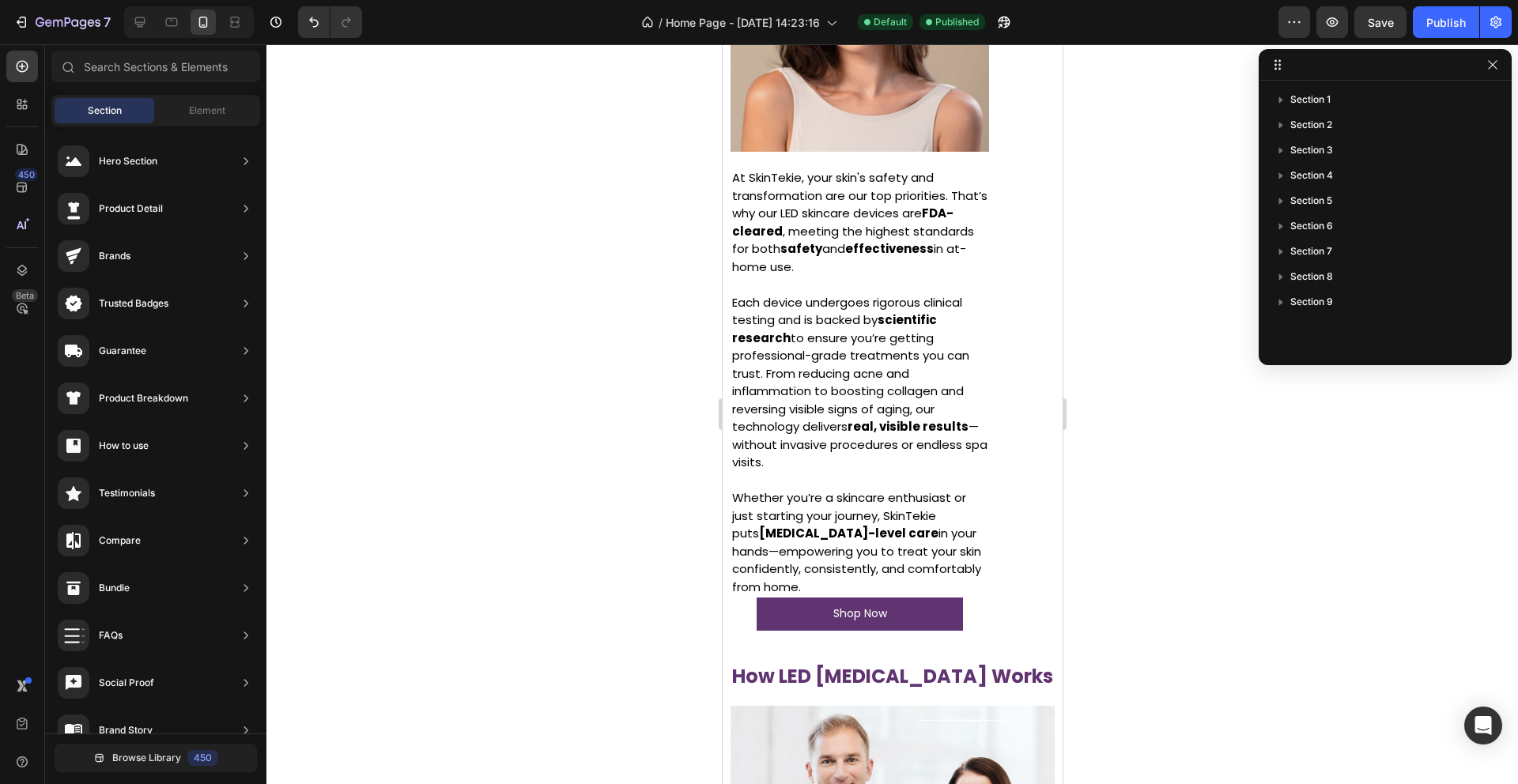
click at [444, 176] on div at bounding box center [892, 414] width 1251 height 739
click at [272, 21] on icon "button" at bounding box center [276, 22] width 11 height 11
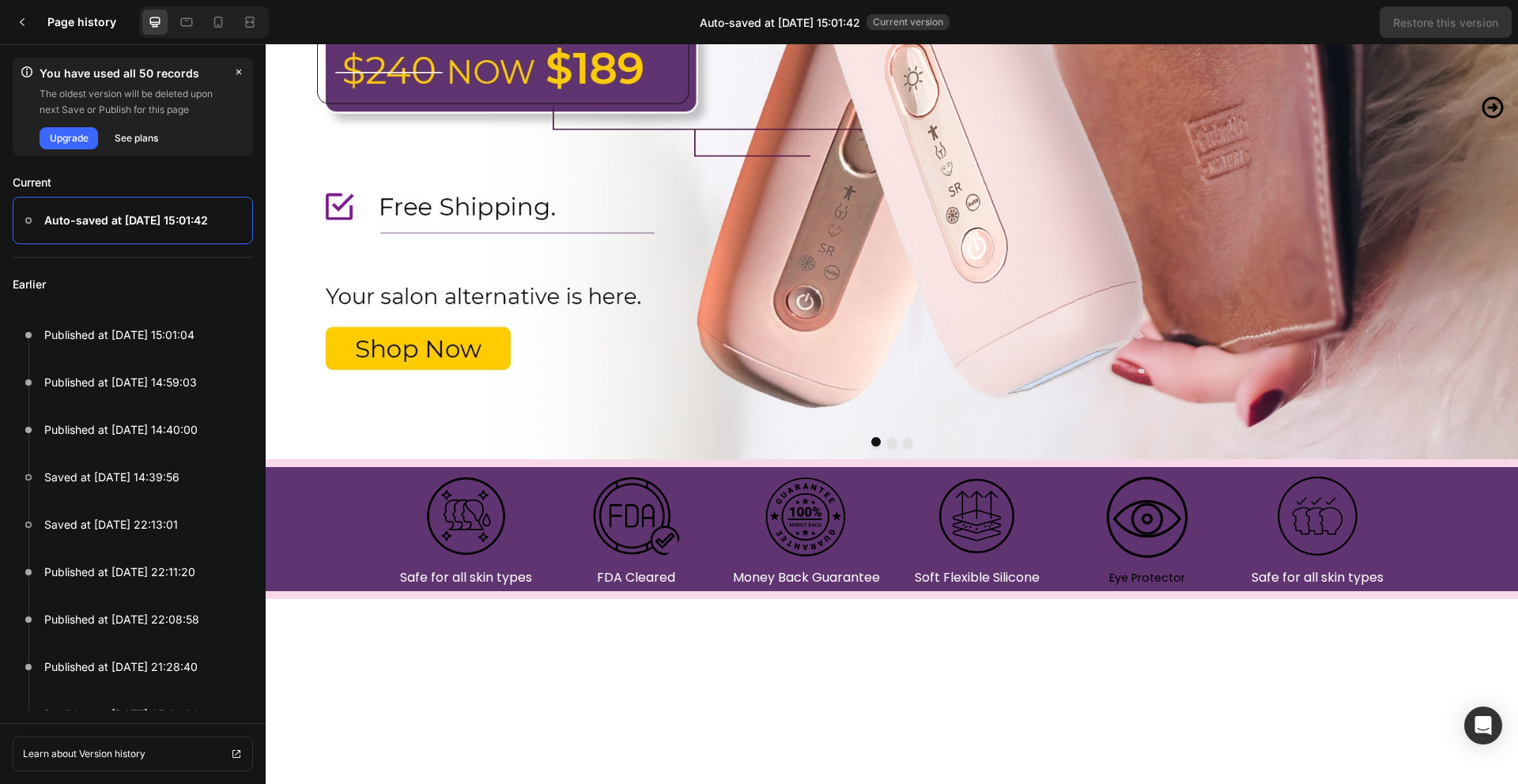
scroll to position [0, 0]
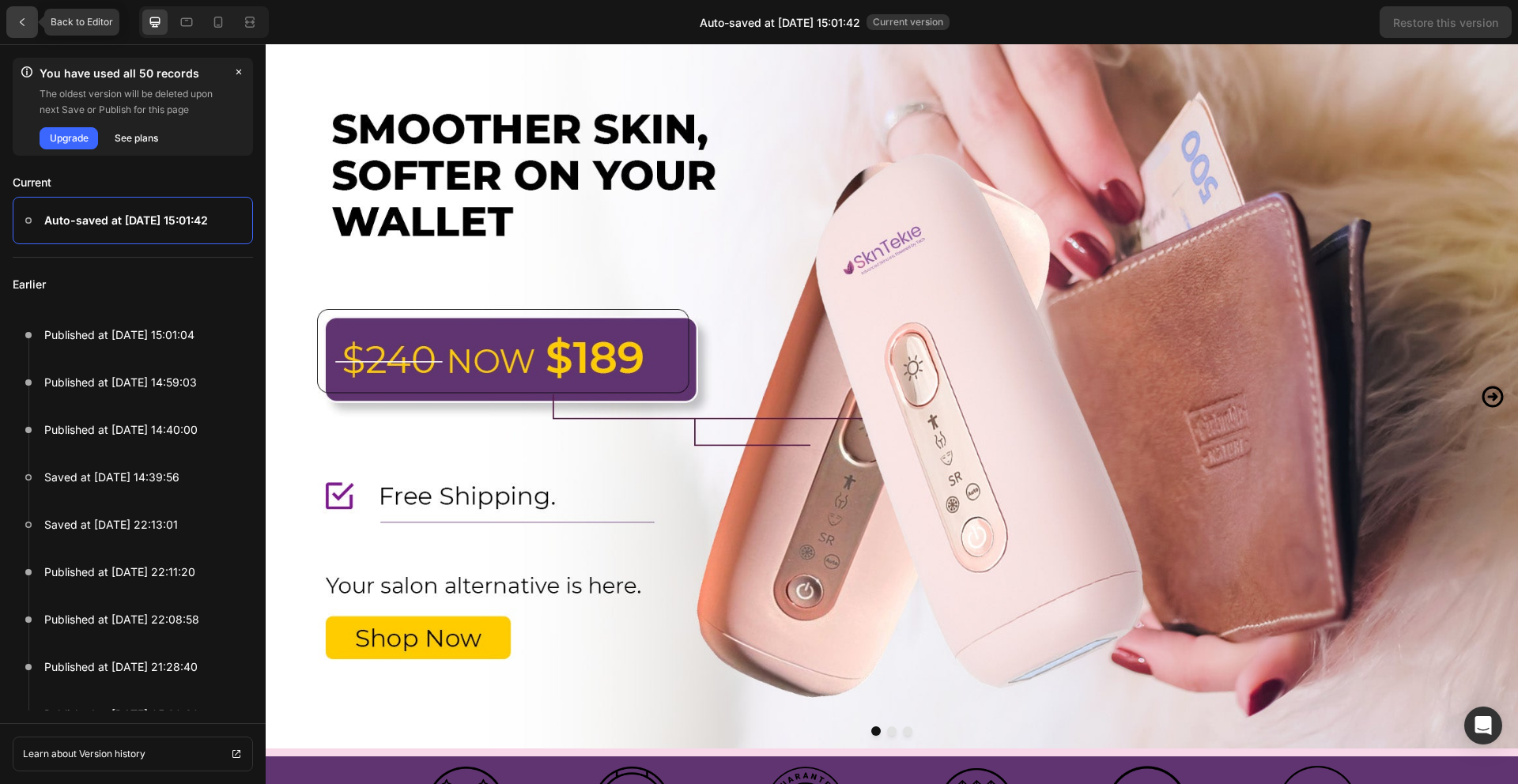
click at [21, 25] on icon at bounding box center [22, 22] width 12 height 12
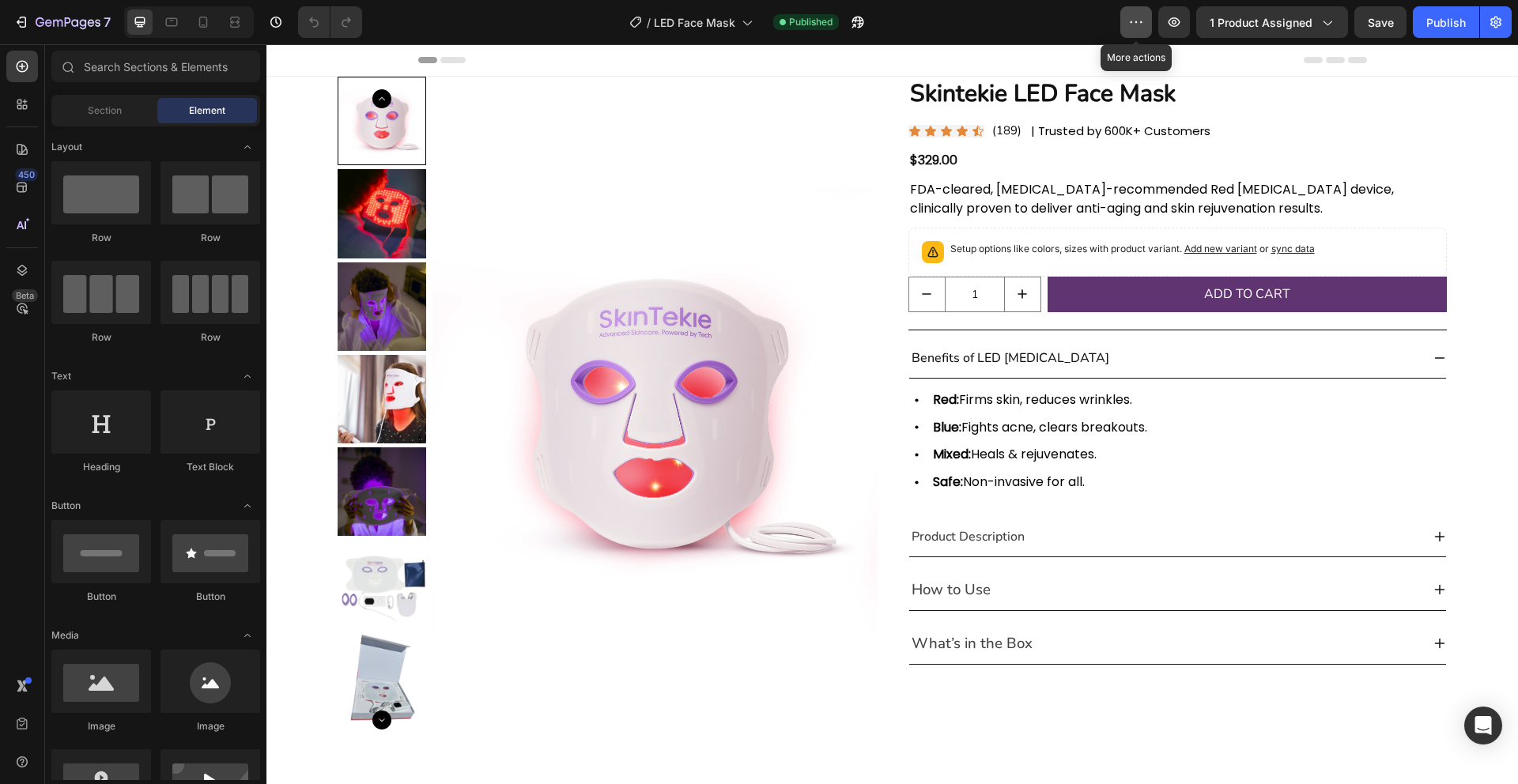
click at [1142, 26] on icon "button" at bounding box center [1135, 22] width 16 height 16
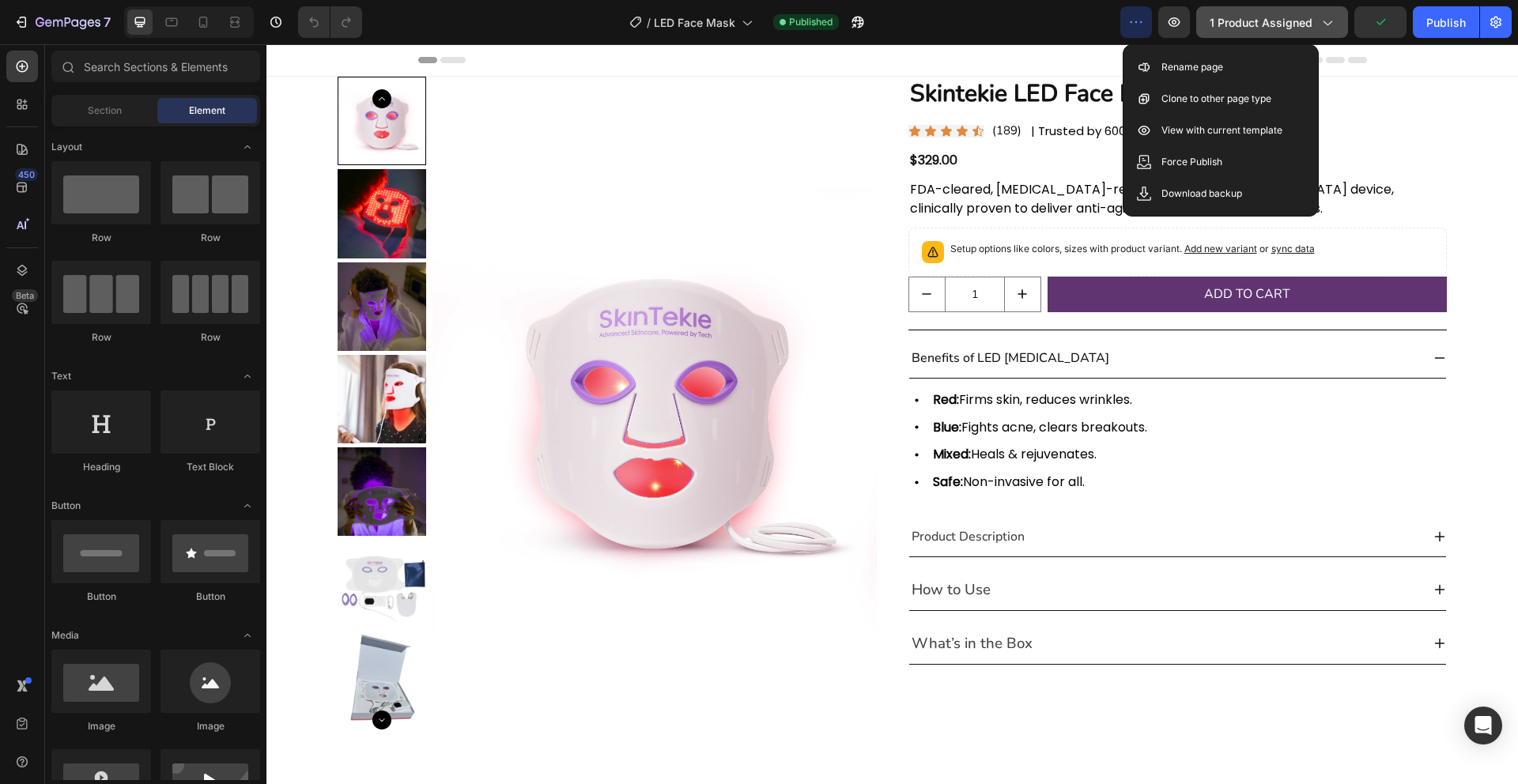
click at [1326, 19] on icon "button" at bounding box center [1326, 22] width 16 height 16
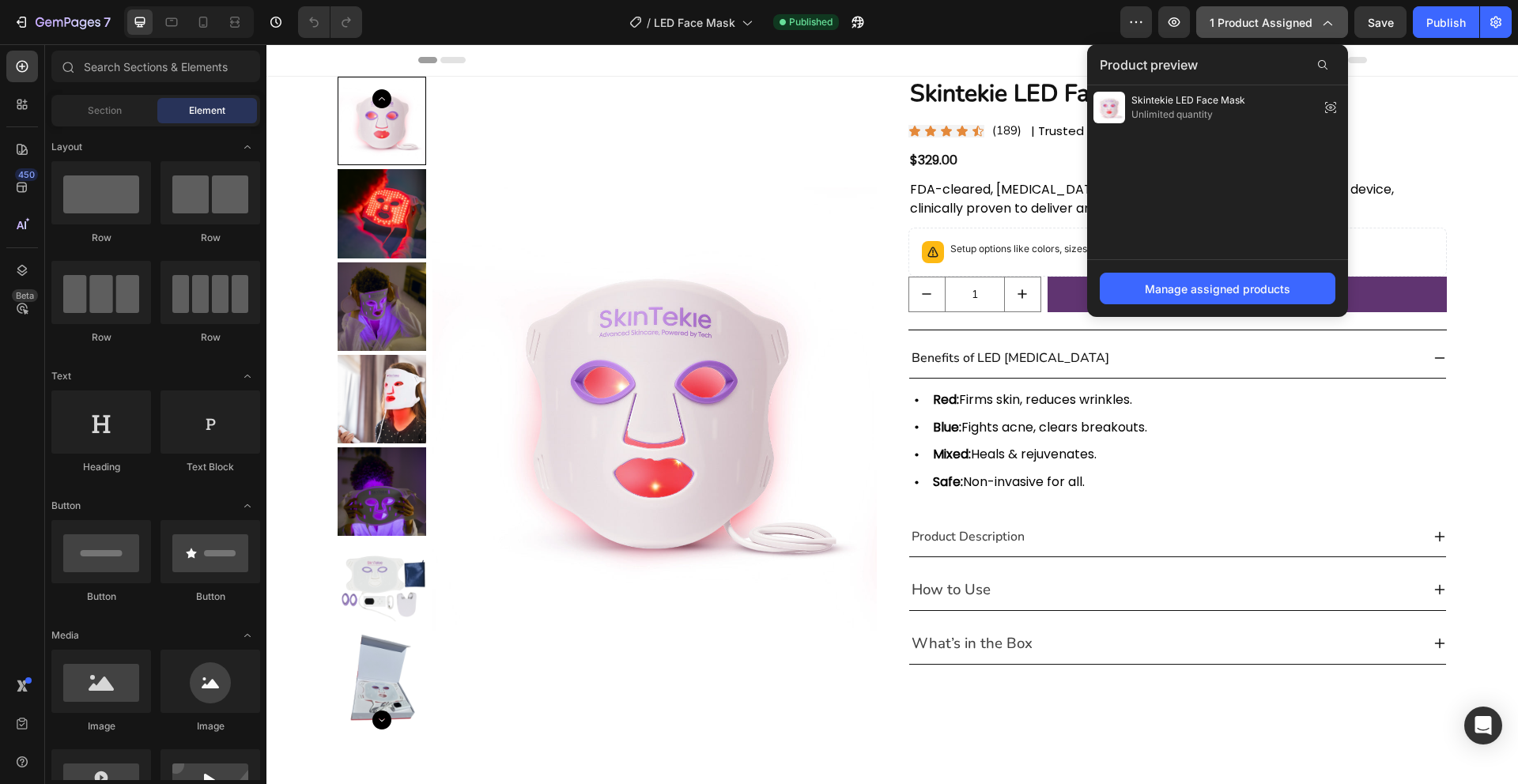
click at [1326, 19] on icon "button" at bounding box center [1326, 22] width 16 height 16
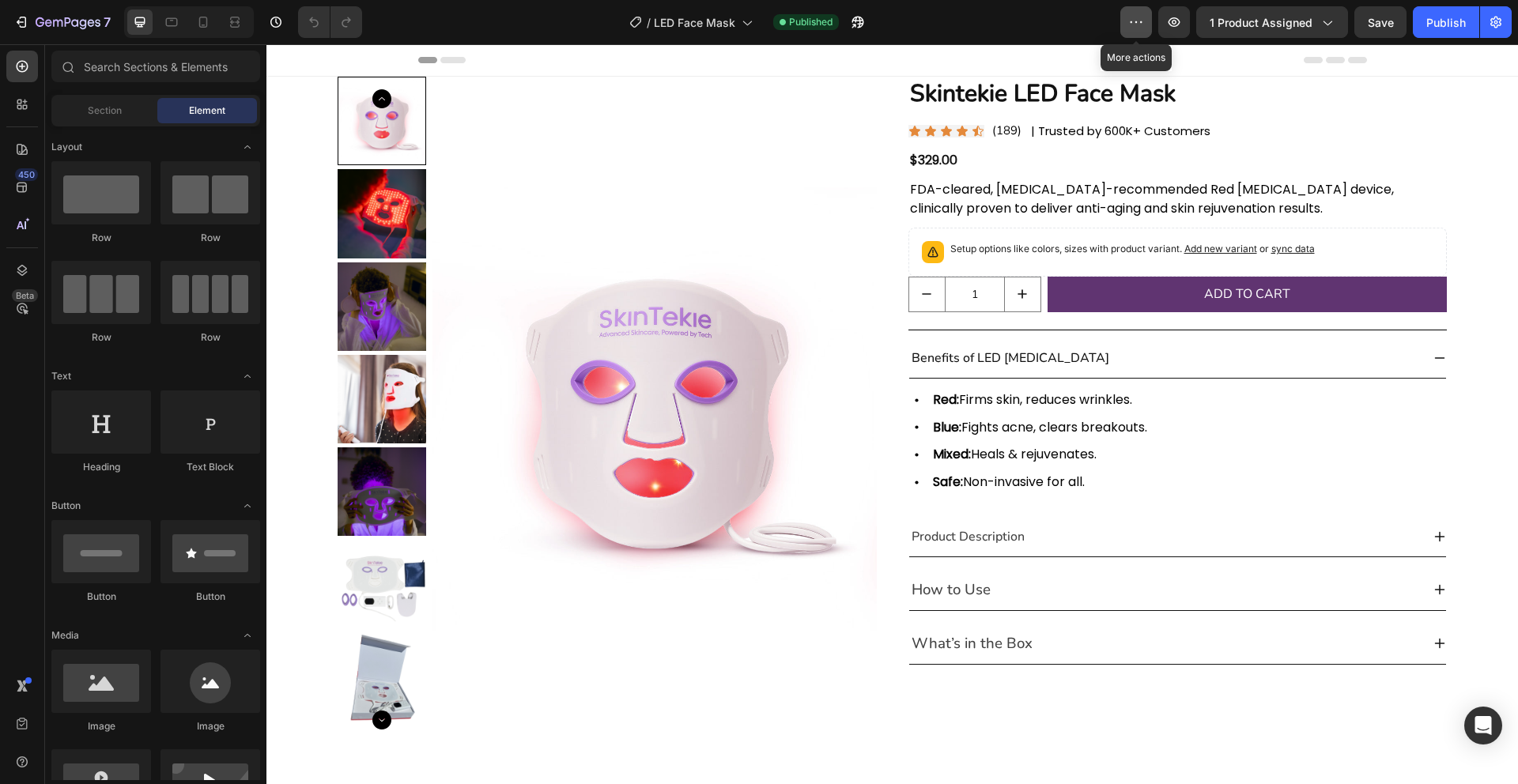
click at [1140, 23] on icon "button" at bounding box center [1135, 22] width 16 height 16
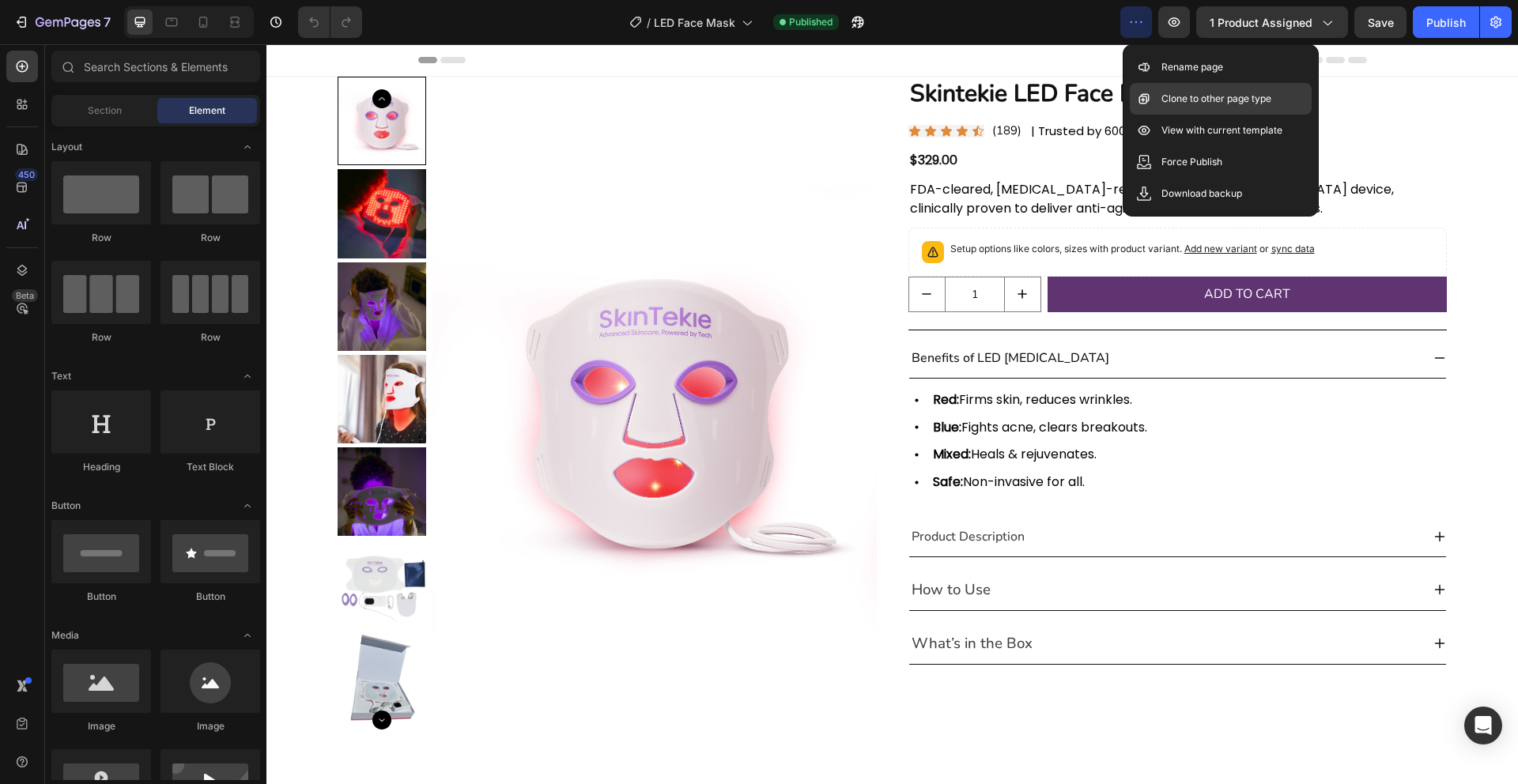
click at [1190, 105] on p "Clone to other page type" at bounding box center [1216, 99] width 110 height 16
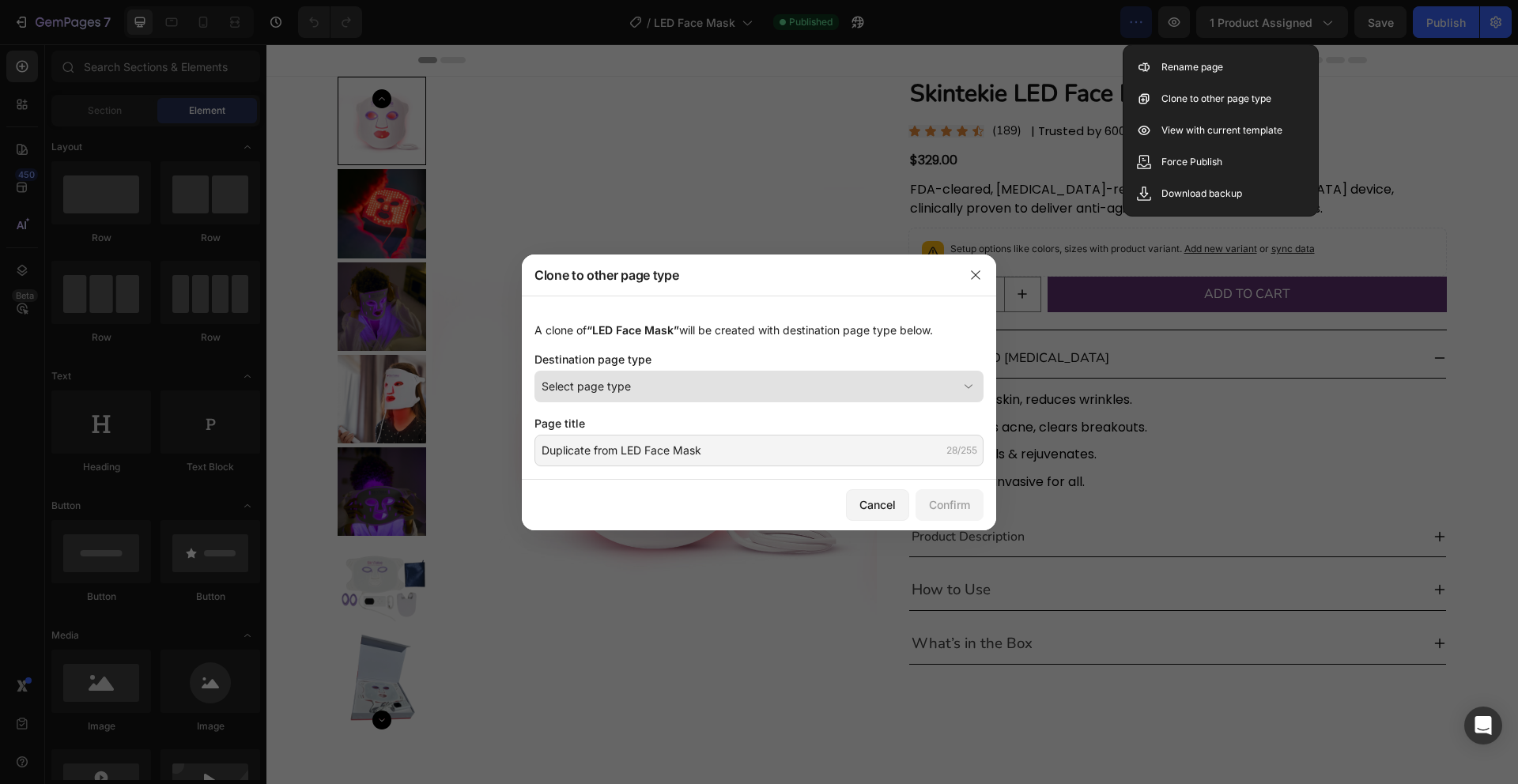
click at [966, 384] on icon at bounding box center [968, 386] width 16 height 16
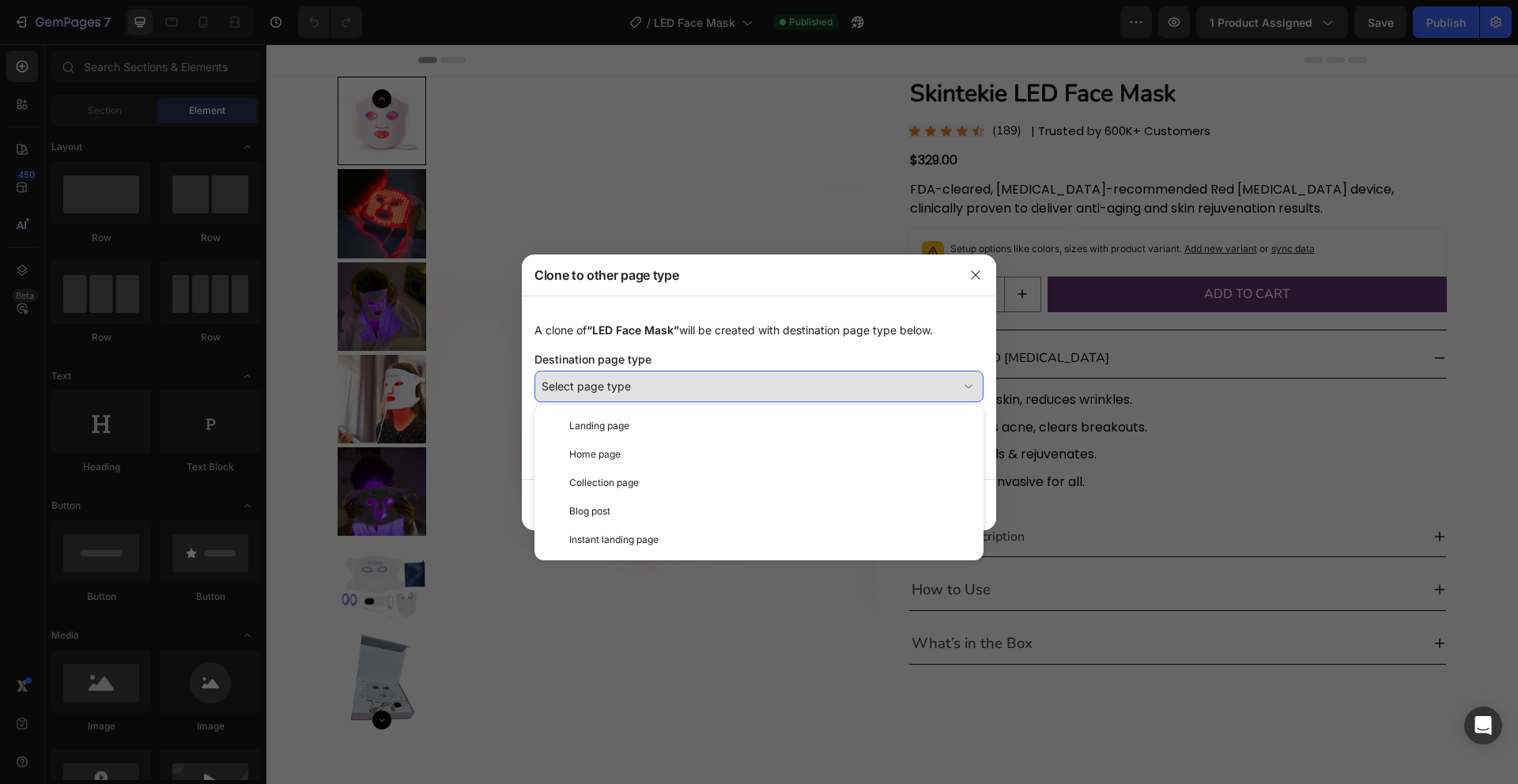
click at [968, 383] on icon at bounding box center [968, 386] width 16 height 16
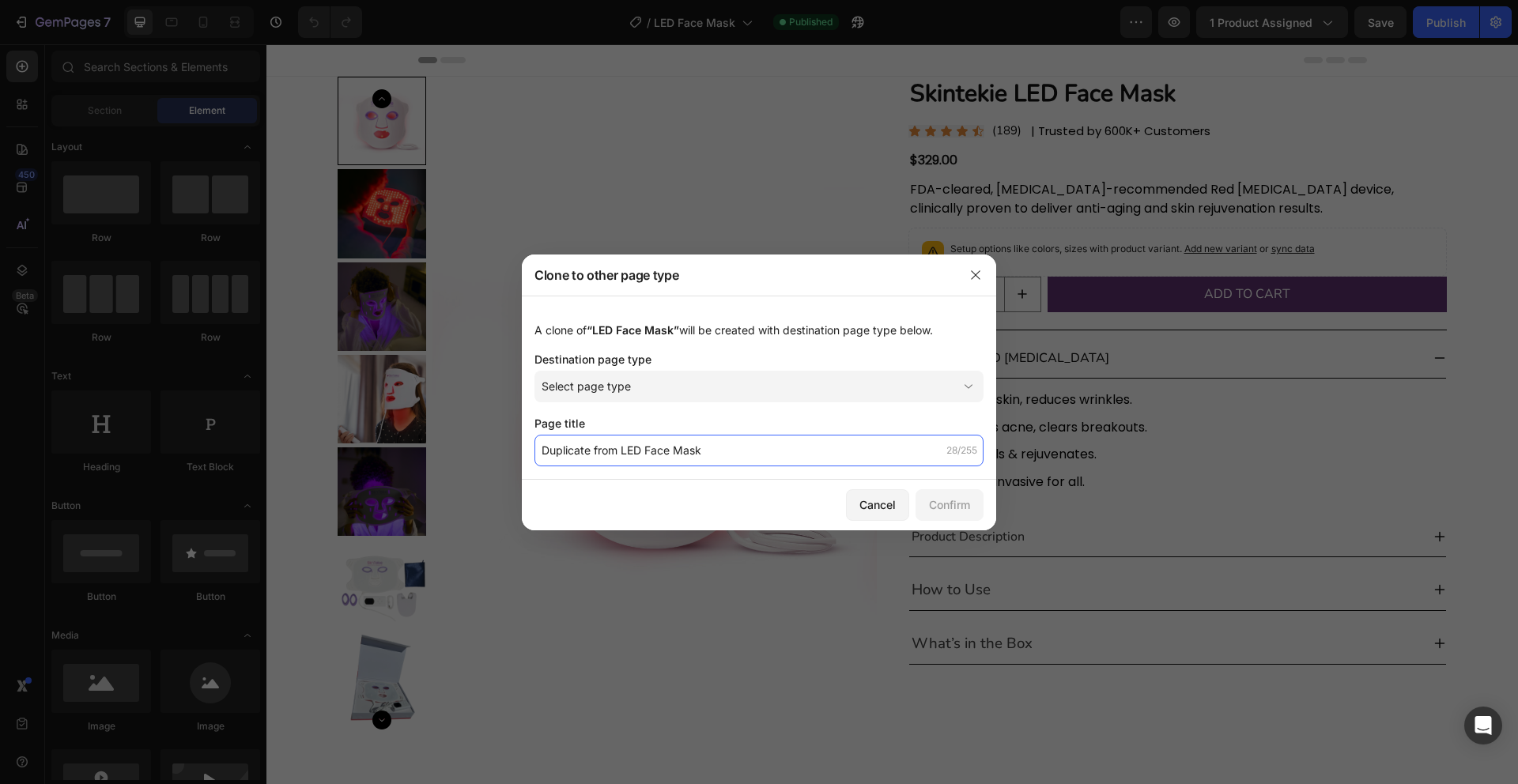
click at [919, 455] on input "Duplicate from LED Face Mask" at bounding box center [759, 450] width 449 height 31
click at [883, 504] on div "Cancel" at bounding box center [877, 504] width 36 height 16
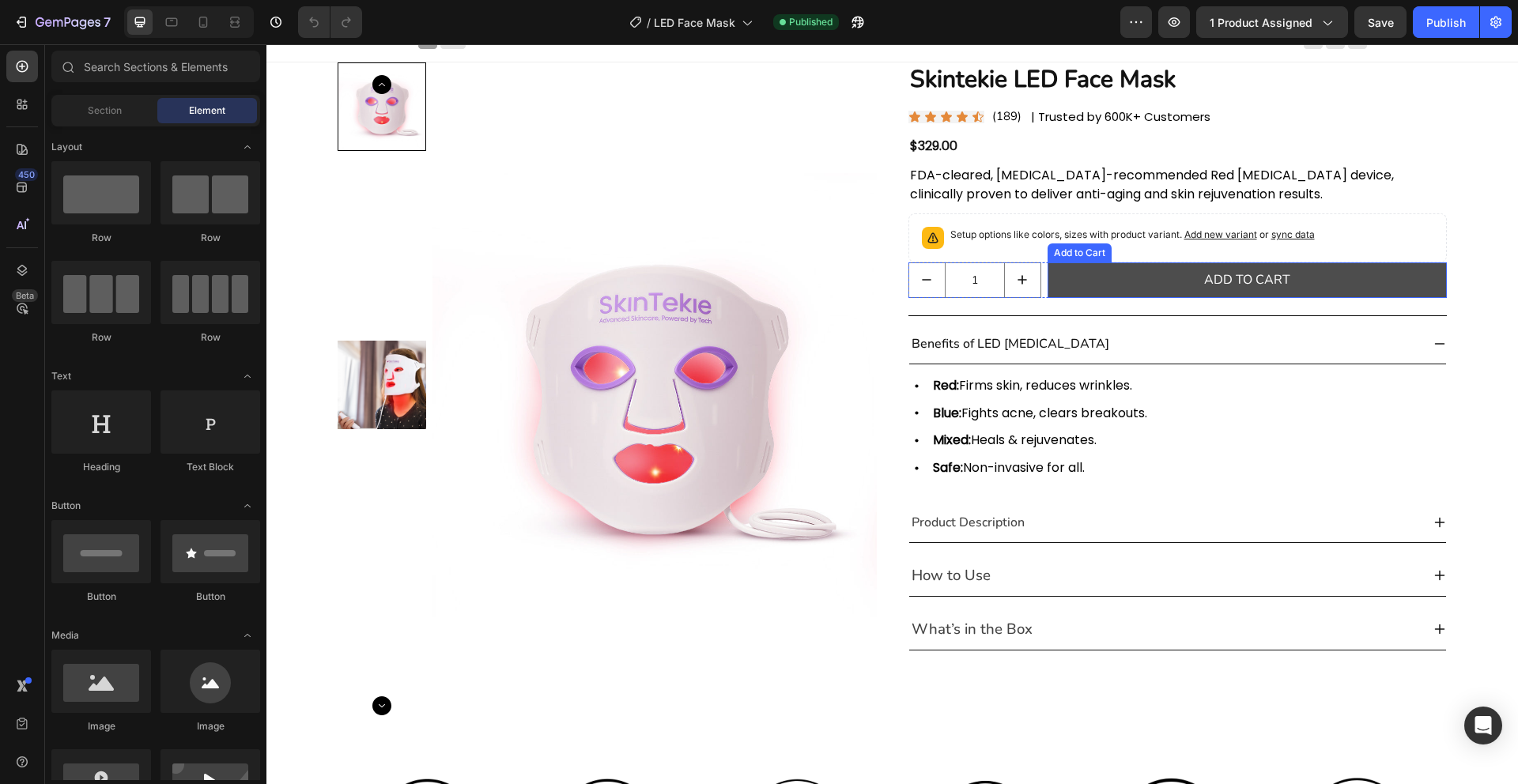
scroll to position [16, 0]
